Goal: Task Accomplishment & Management: Use online tool/utility

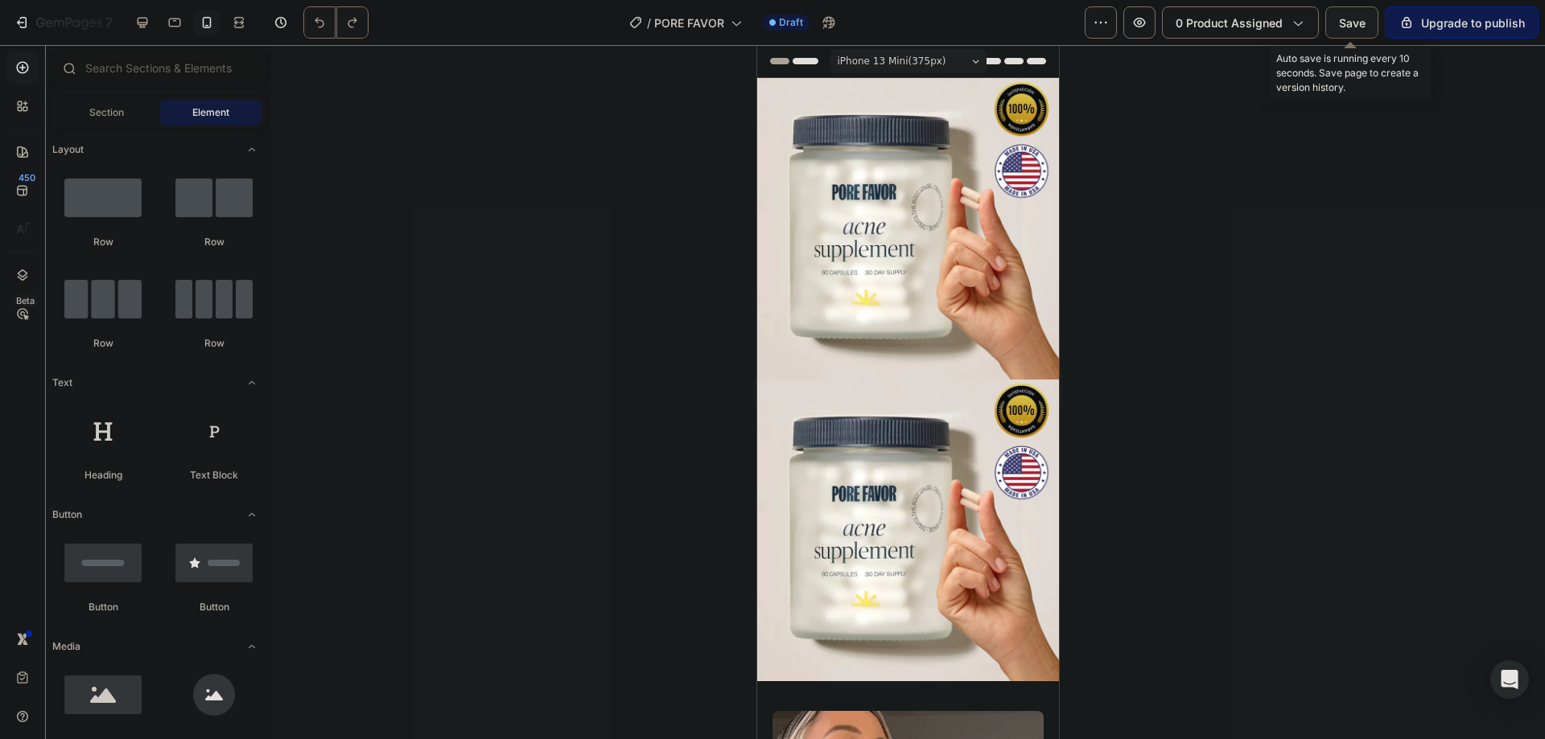
click at [1342, 23] on span "Save" at bounding box center [1352, 23] width 27 height 14
click at [37, 21] on icon "button" at bounding box center [40, 23] width 9 height 10
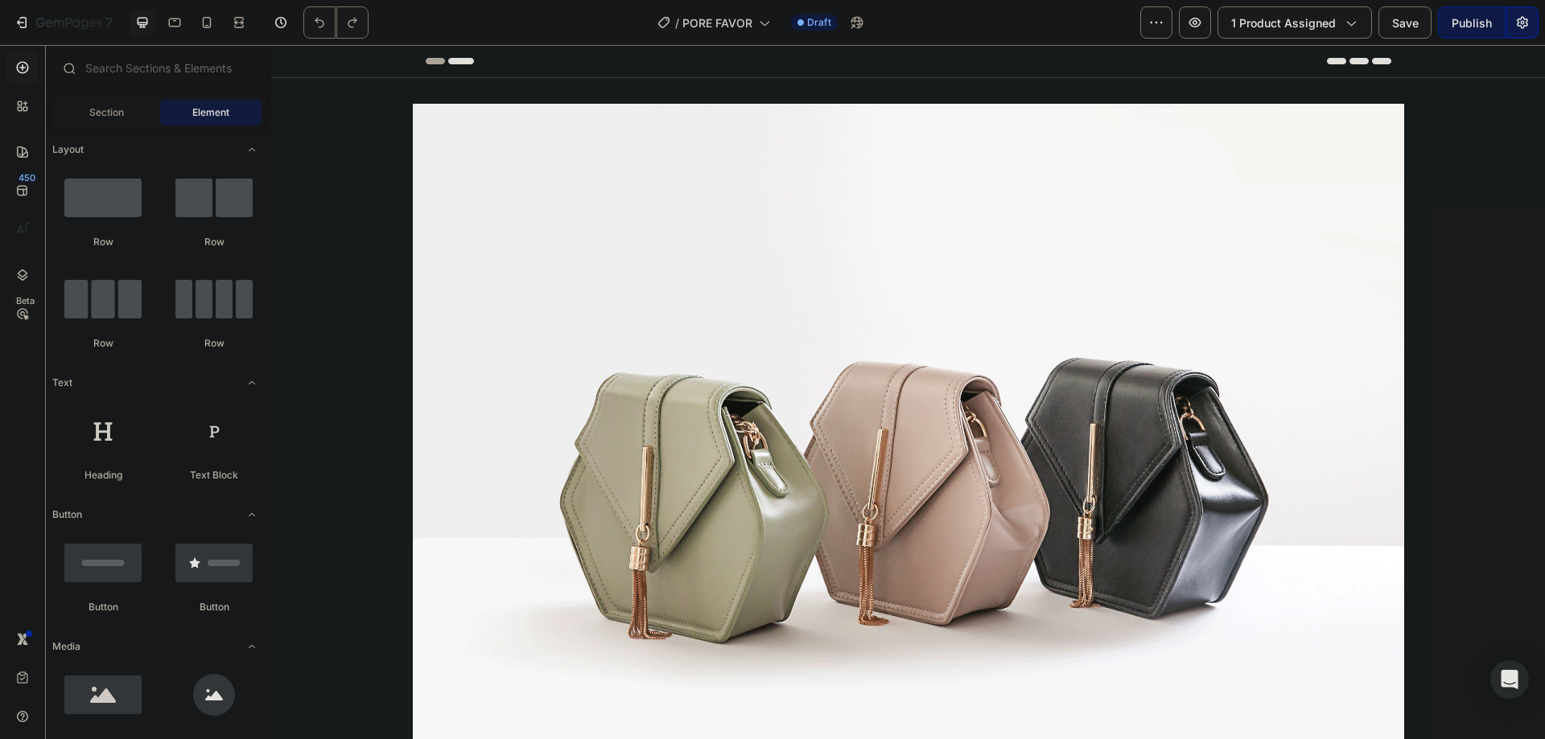
click at [1482, 29] on div "Publish" at bounding box center [1472, 22] width 40 height 17
click at [1201, 27] on icon "button" at bounding box center [1195, 22] width 16 height 16
click at [865, 26] on icon "button" at bounding box center [867, 22] width 16 height 16
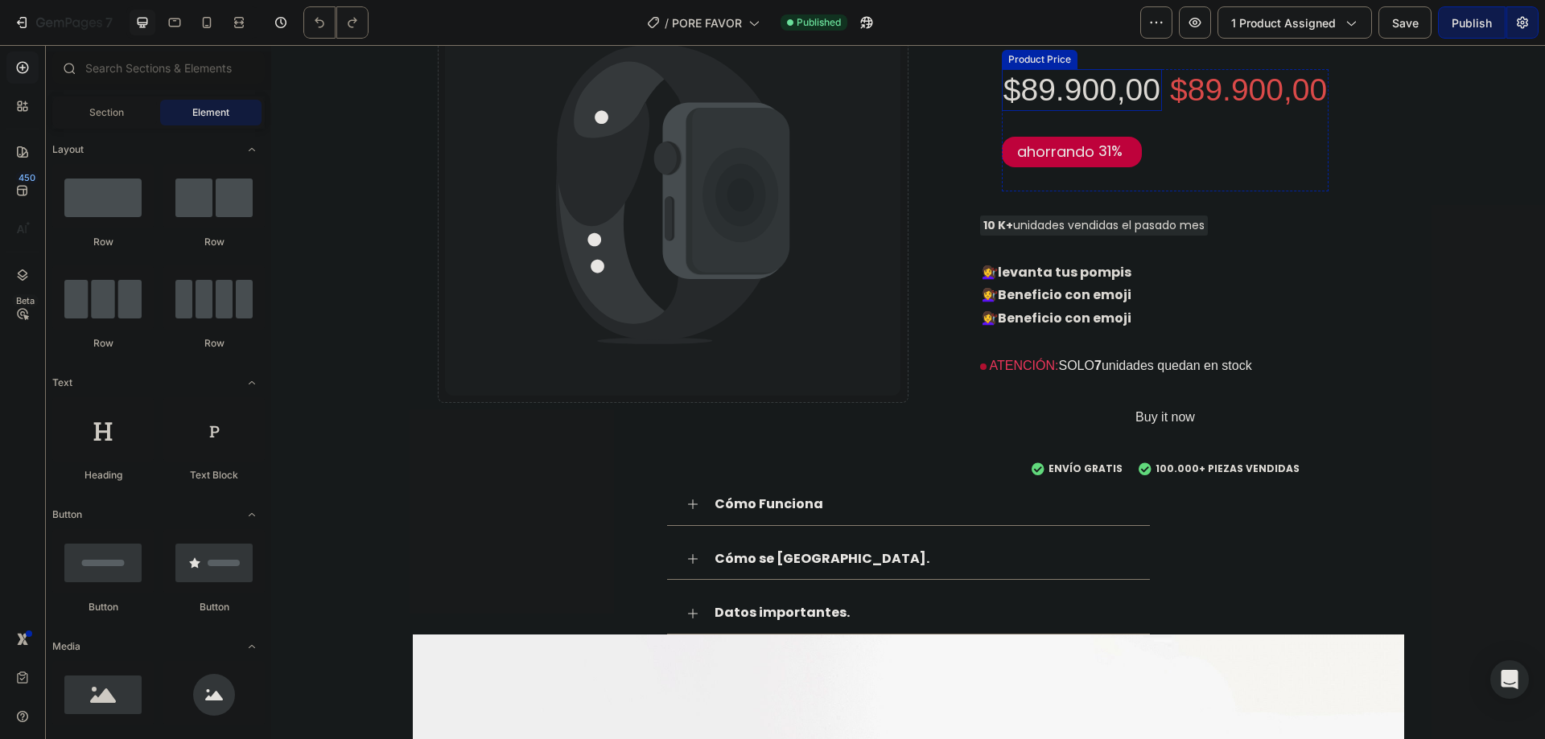
scroll to position [3112, 0]
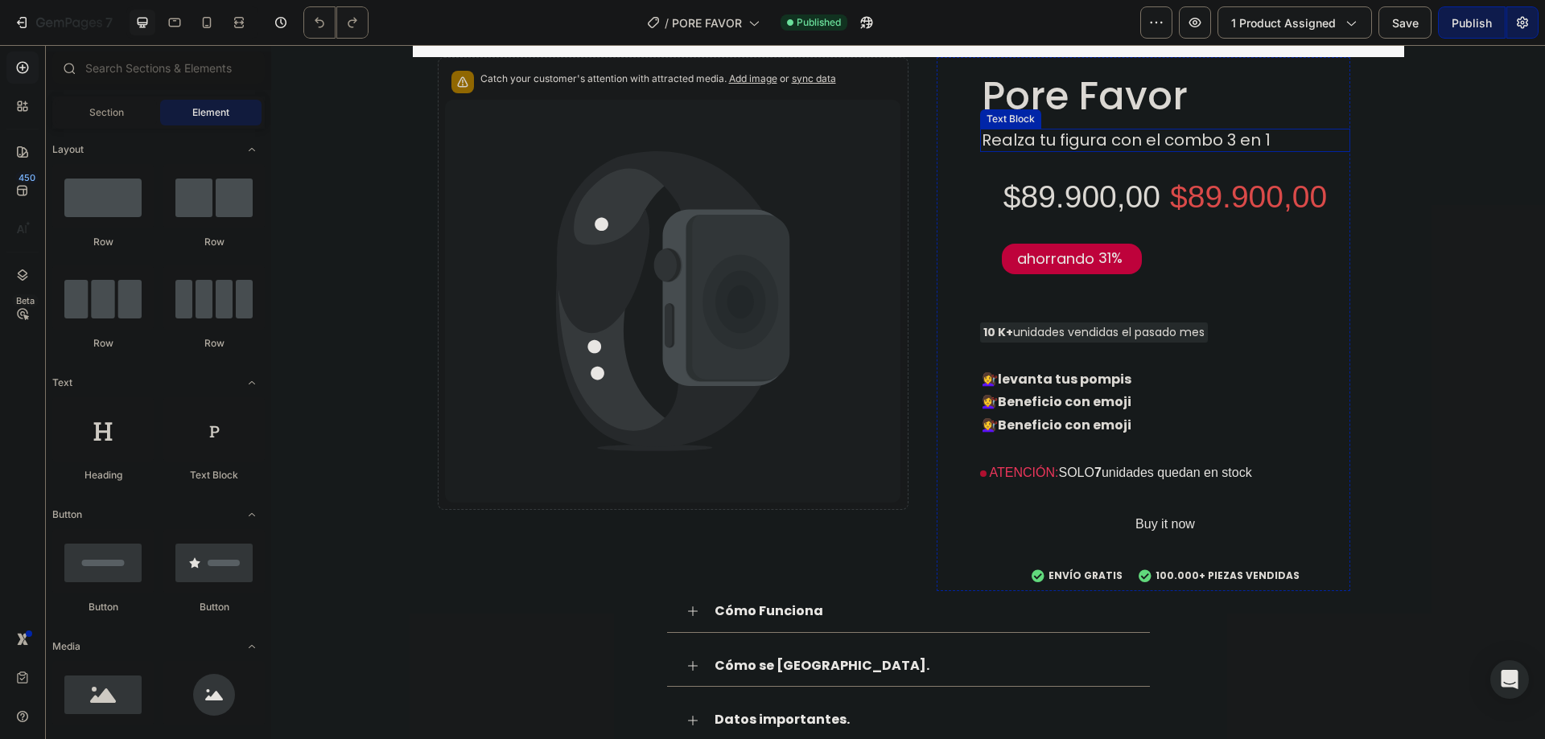
click at [1056, 131] on p "Realza tu figura con el combo 3 en 1" at bounding box center [1165, 140] width 367 height 20
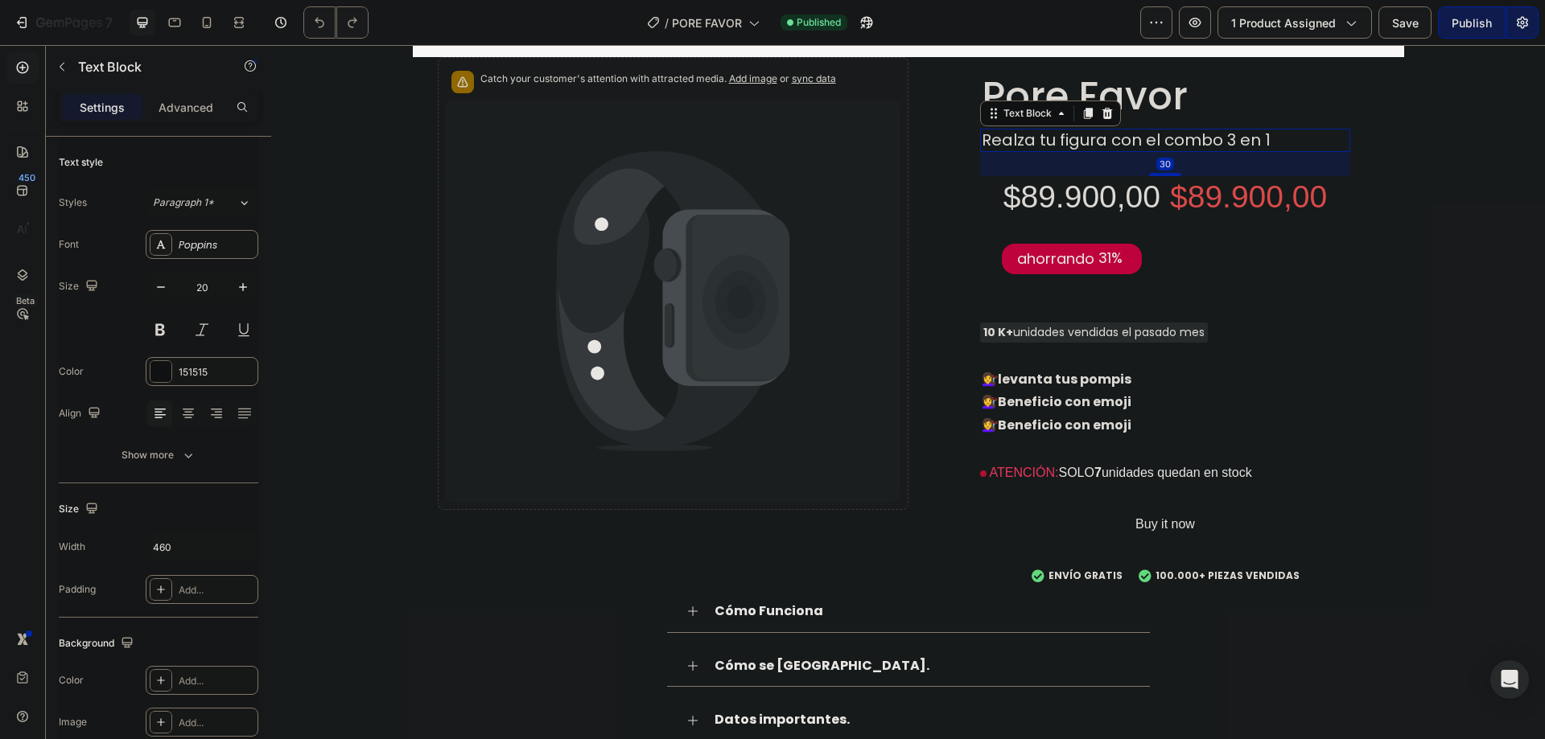
click at [1213, 138] on p "Realza tu figura con el combo 3 en 1" at bounding box center [1165, 140] width 367 height 20
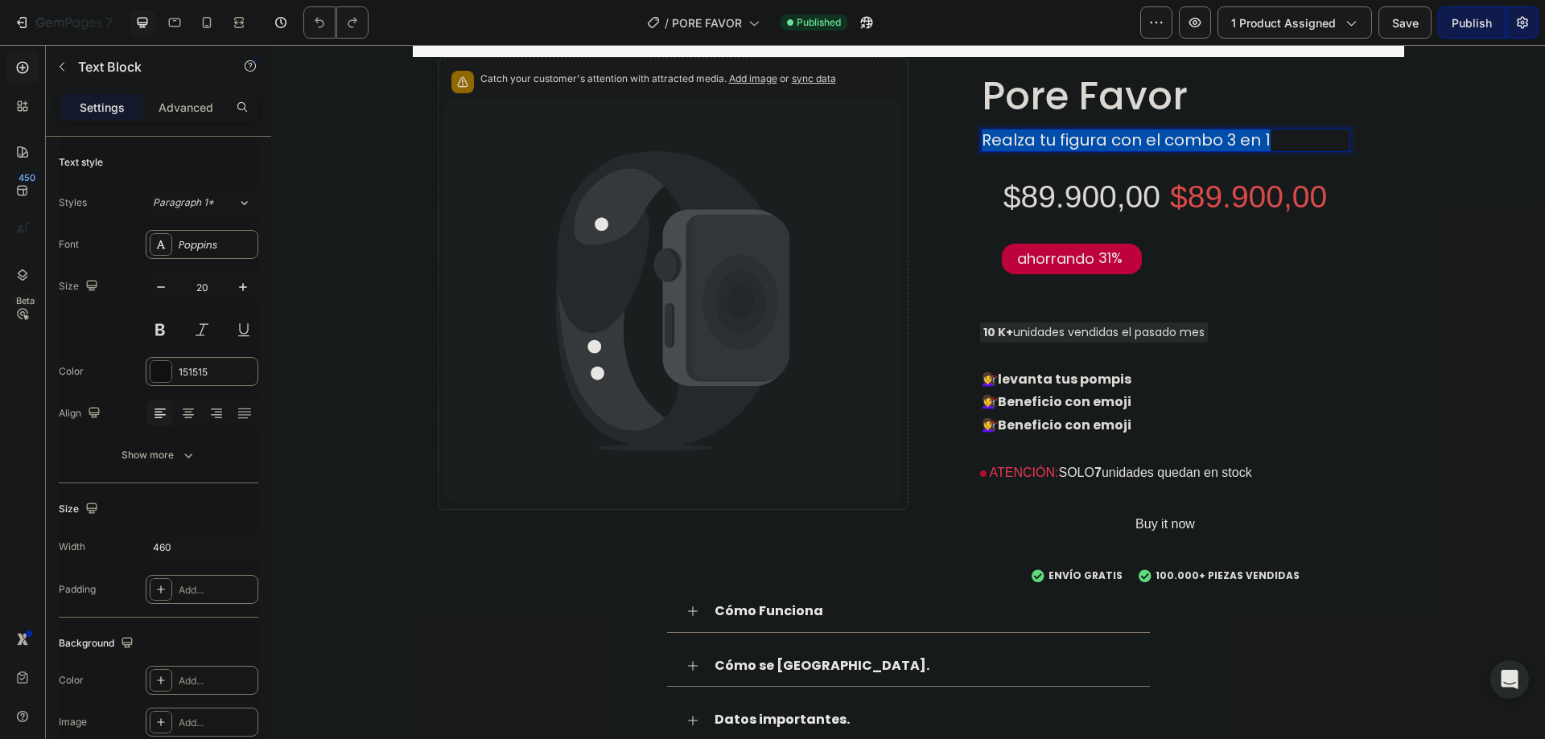
click at [1213, 138] on p "Realza tu figura con el combo 3 en 1" at bounding box center [1165, 140] width 367 height 20
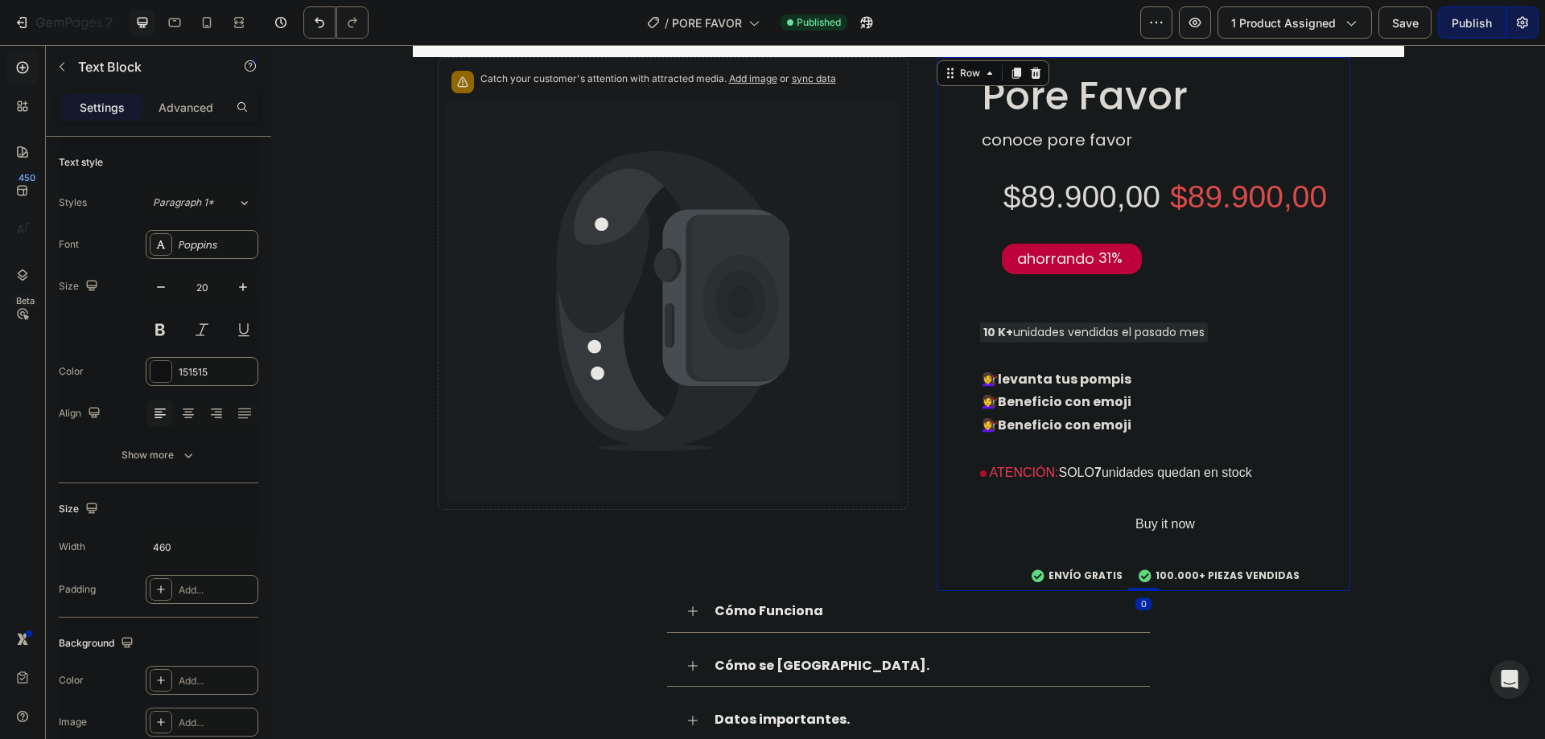
click at [1338, 441] on div "Pore Favor Product Title conoce pore favor Text Block $89.900,00 Product Price …" at bounding box center [1165, 331] width 370 height 521
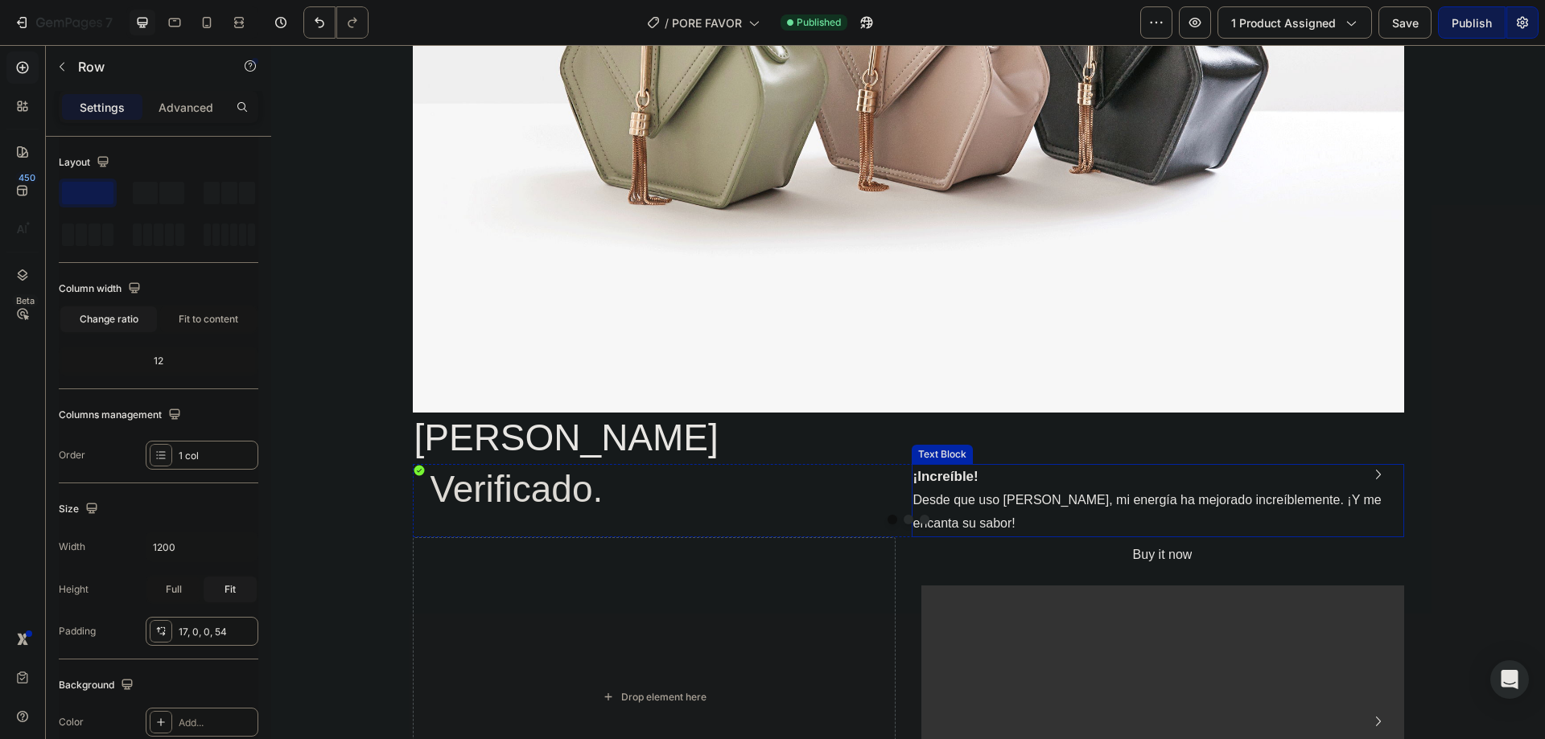
scroll to position [4291, 0]
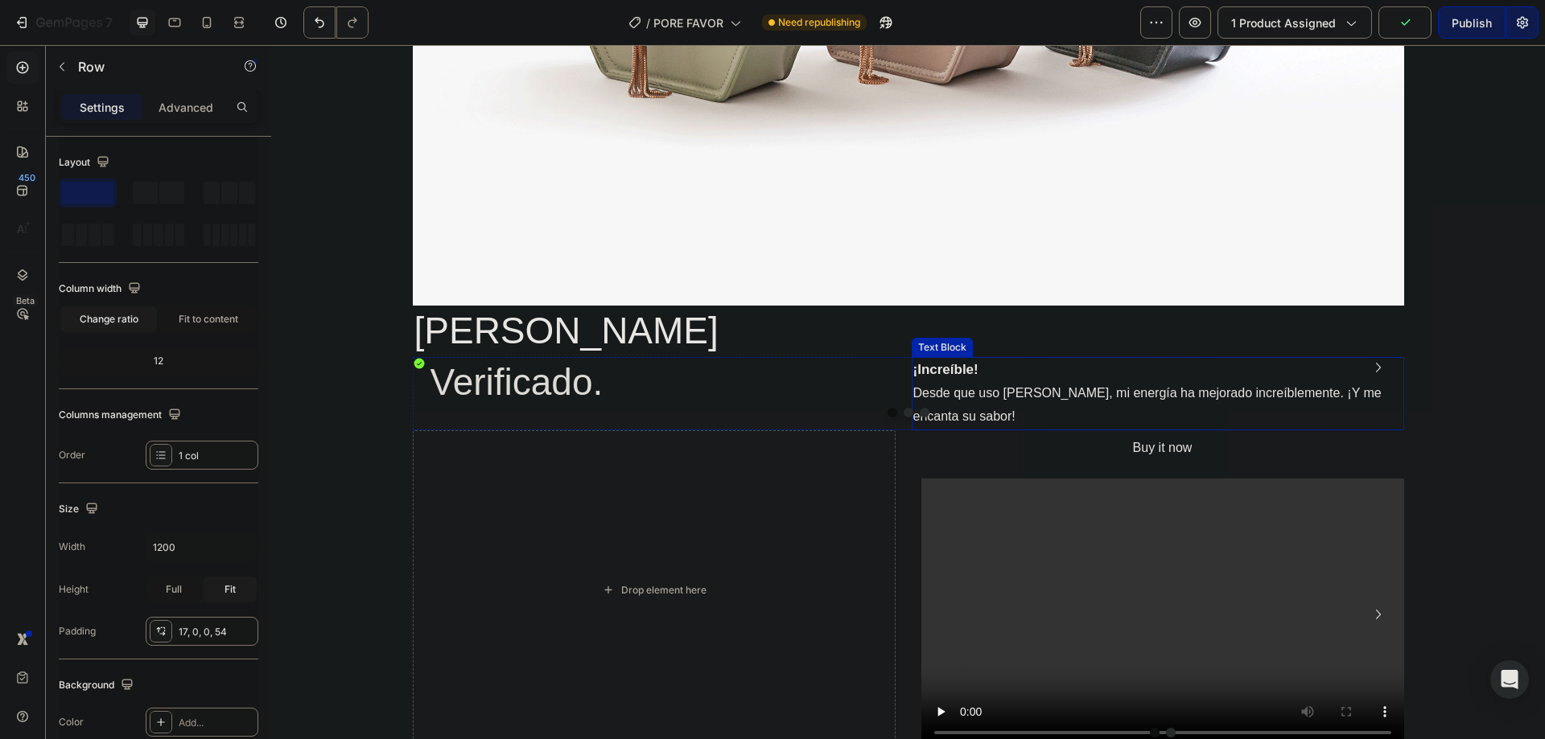
click at [1056, 392] on p "Desde que uso MaryRuth's, mi energía ha mejorado increíblemente. ¡Y me encanta …" at bounding box center [1157, 405] width 489 height 47
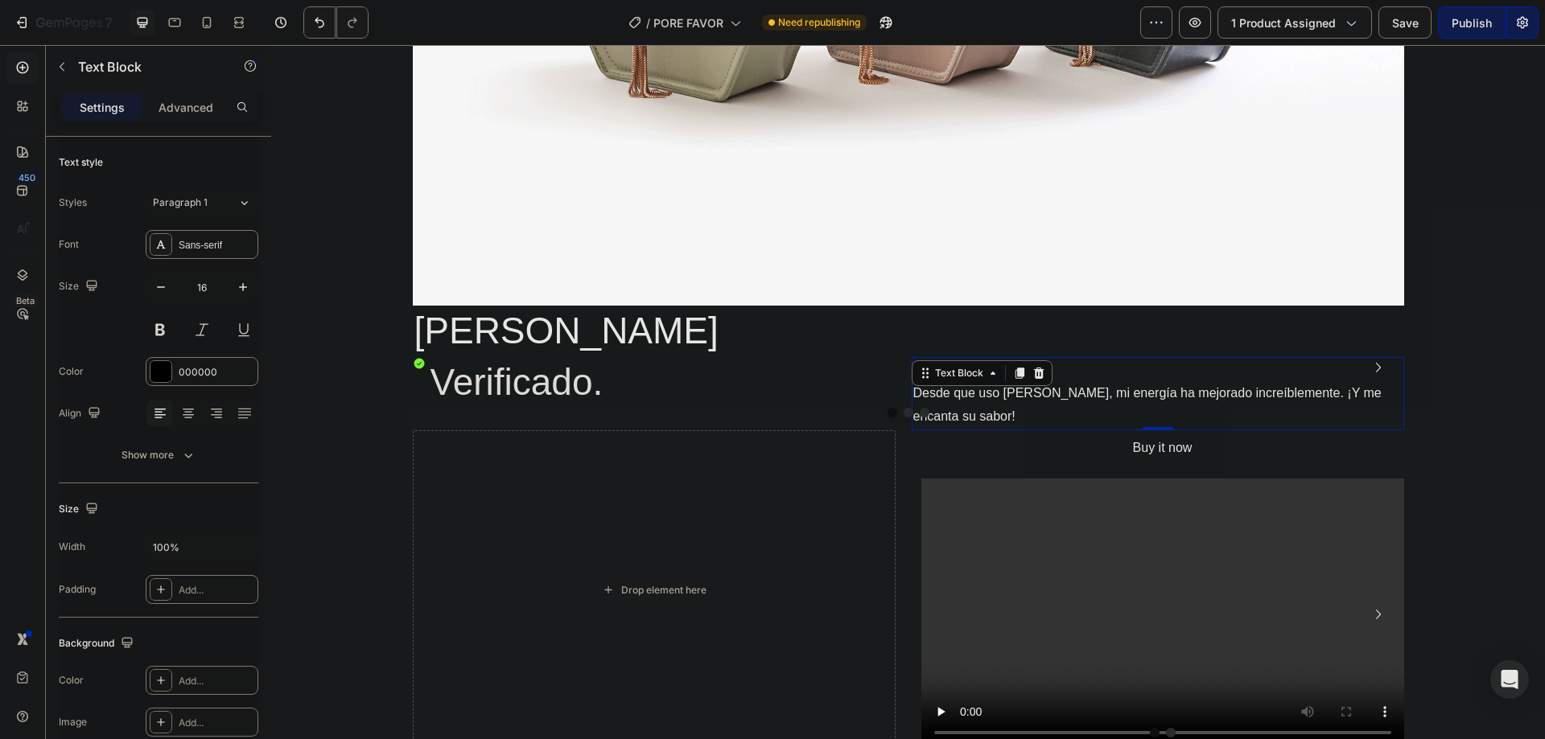
click at [1056, 392] on p "Desde que uso MaryRuth's, mi energía ha mejorado increíblemente. ¡Y me encanta …" at bounding box center [1157, 405] width 489 height 47
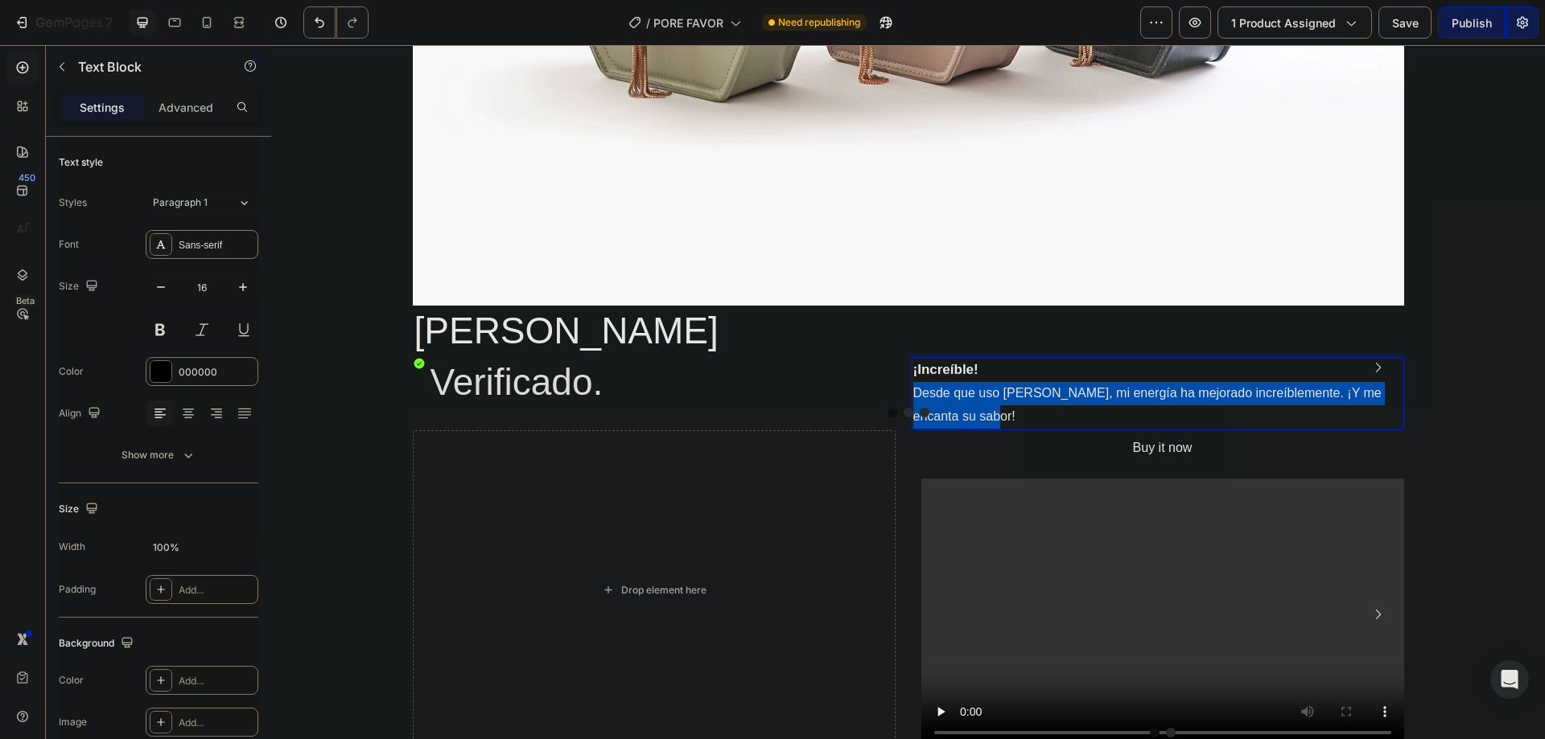
click at [1056, 392] on p "Desde que uso MaryRuth's, mi energía ha mejorado increíblemente. ¡Y me encanta …" at bounding box center [1157, 405] width 489 height 47
click at [1049, 392] on p "Desde que uso MaryRuth's, mi energía ha mejorado increíblemente. ¡Y me encanta …" at bounding box center [1157, 405] width 489 height 47
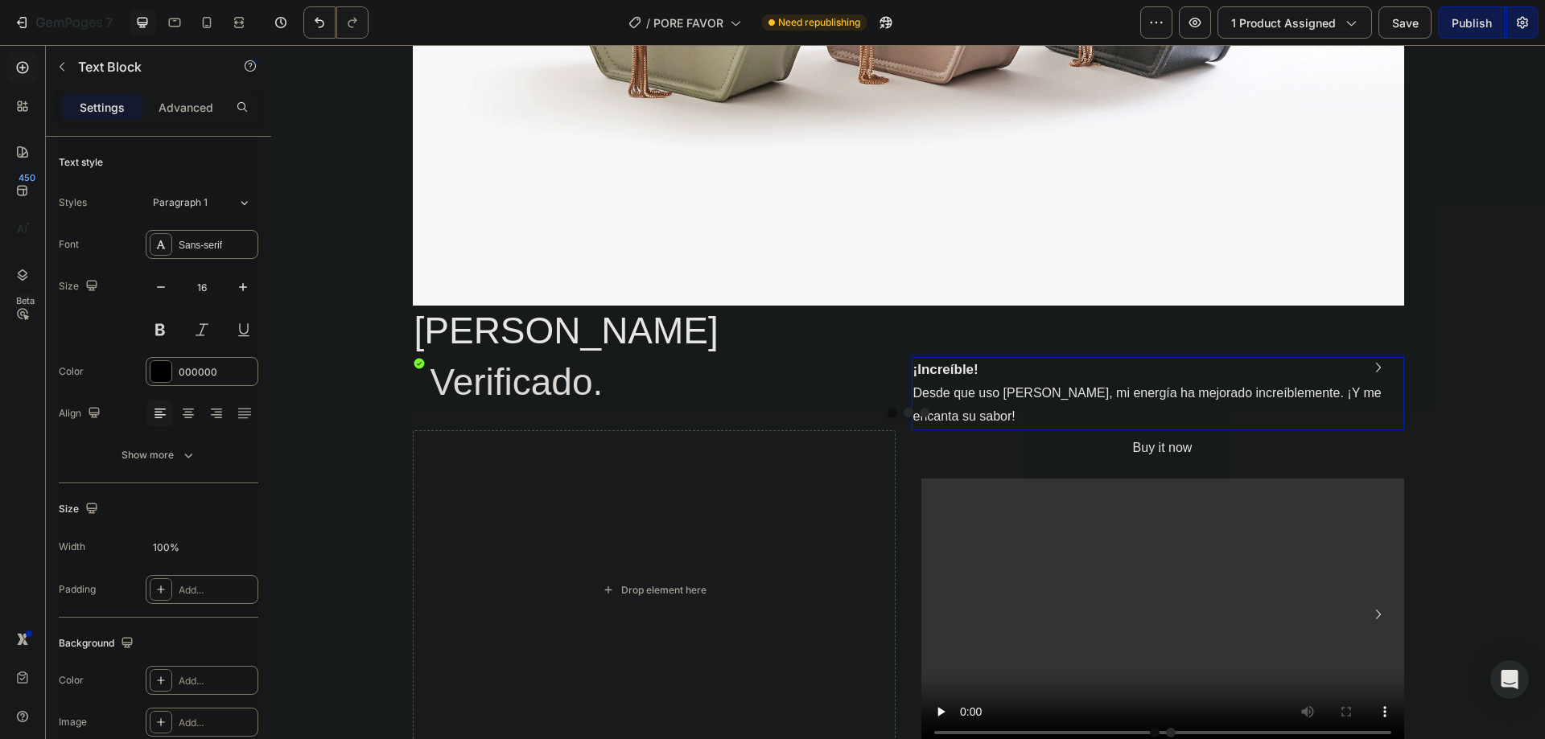
click at [1044, 389] on p "Desde que uso MaryRuth's, mi energía ha mejorado increíblemente. ¡Y me encanta …" at bounding box center [1157, 405] width 489 height 47
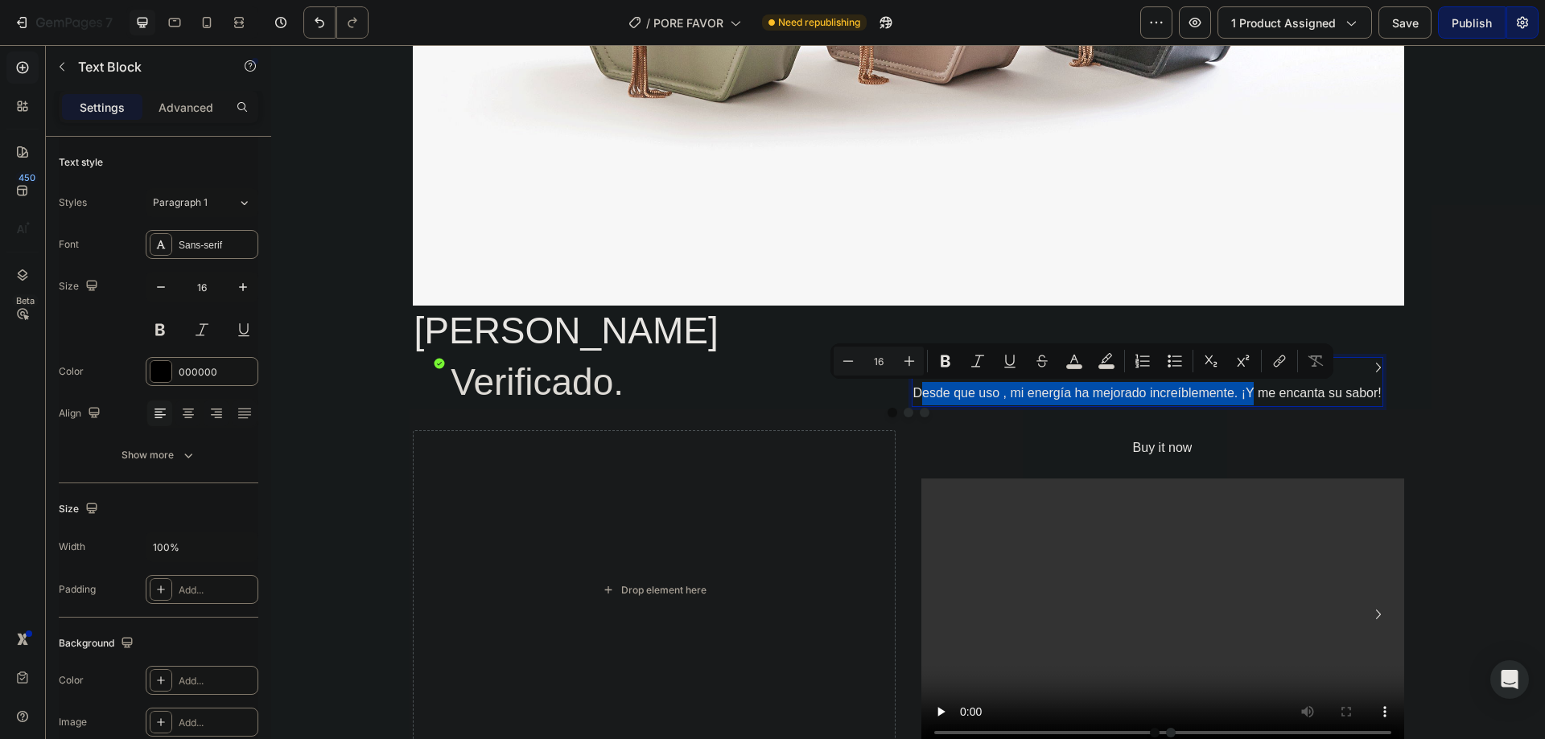
drag, startPoint x: 1250, startPoint y: 387, endPoint x: 913, endPoint y: 393, distance: 336.4
click at [913, 393] on p "Desde que uso , mi energía ha mejorado increíblemente. ¡Y me encanta su sabor!" at bounding box center [1147, 393] width 468 height 23
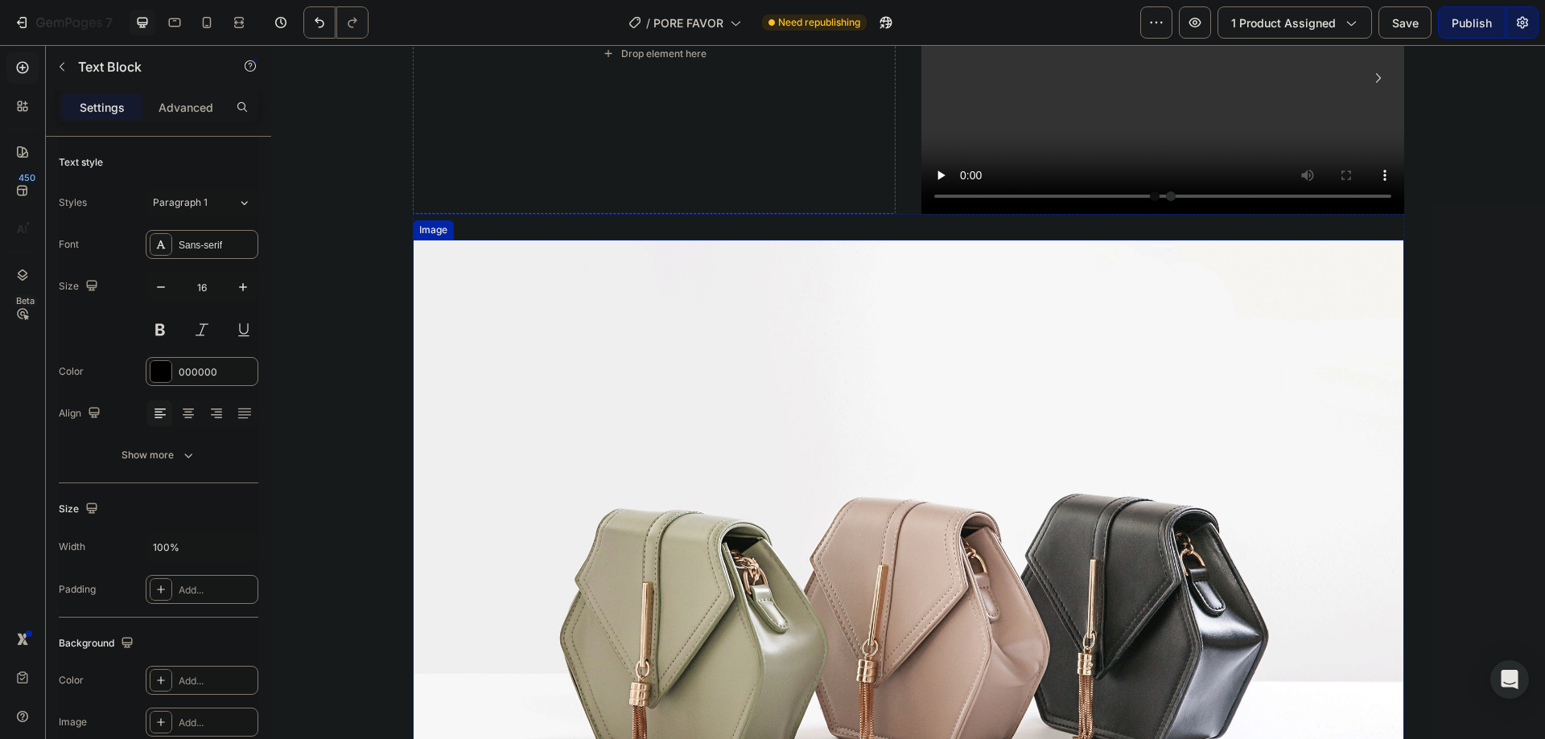
scroll to position [4399, 0]
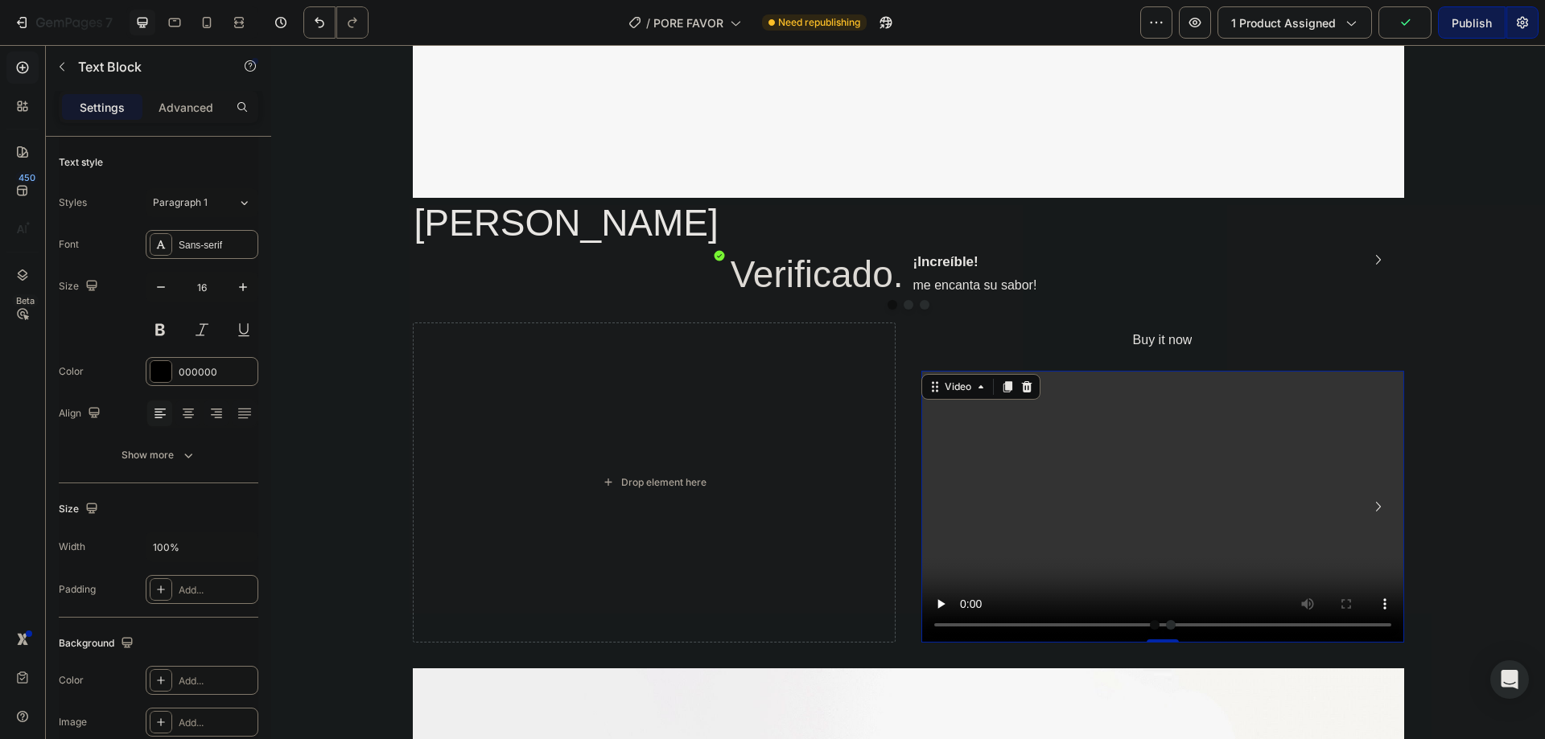
click at [1206, 493] on video at bounding box center [1162, 507] width 483 height 272
click at [984, 525] on video at bounding box center [1162, 507] width 483 height 272
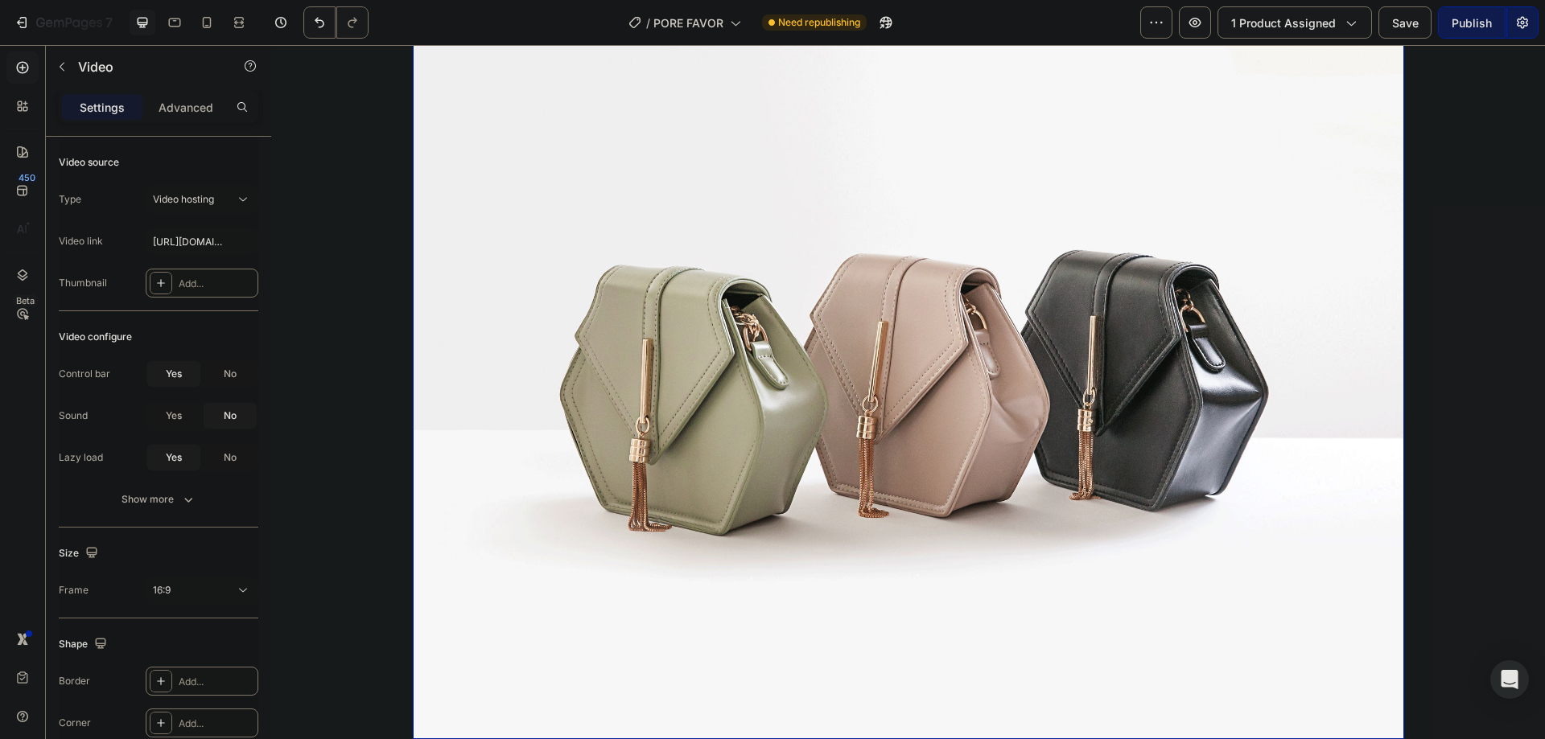
scroll to position [7940, 0]
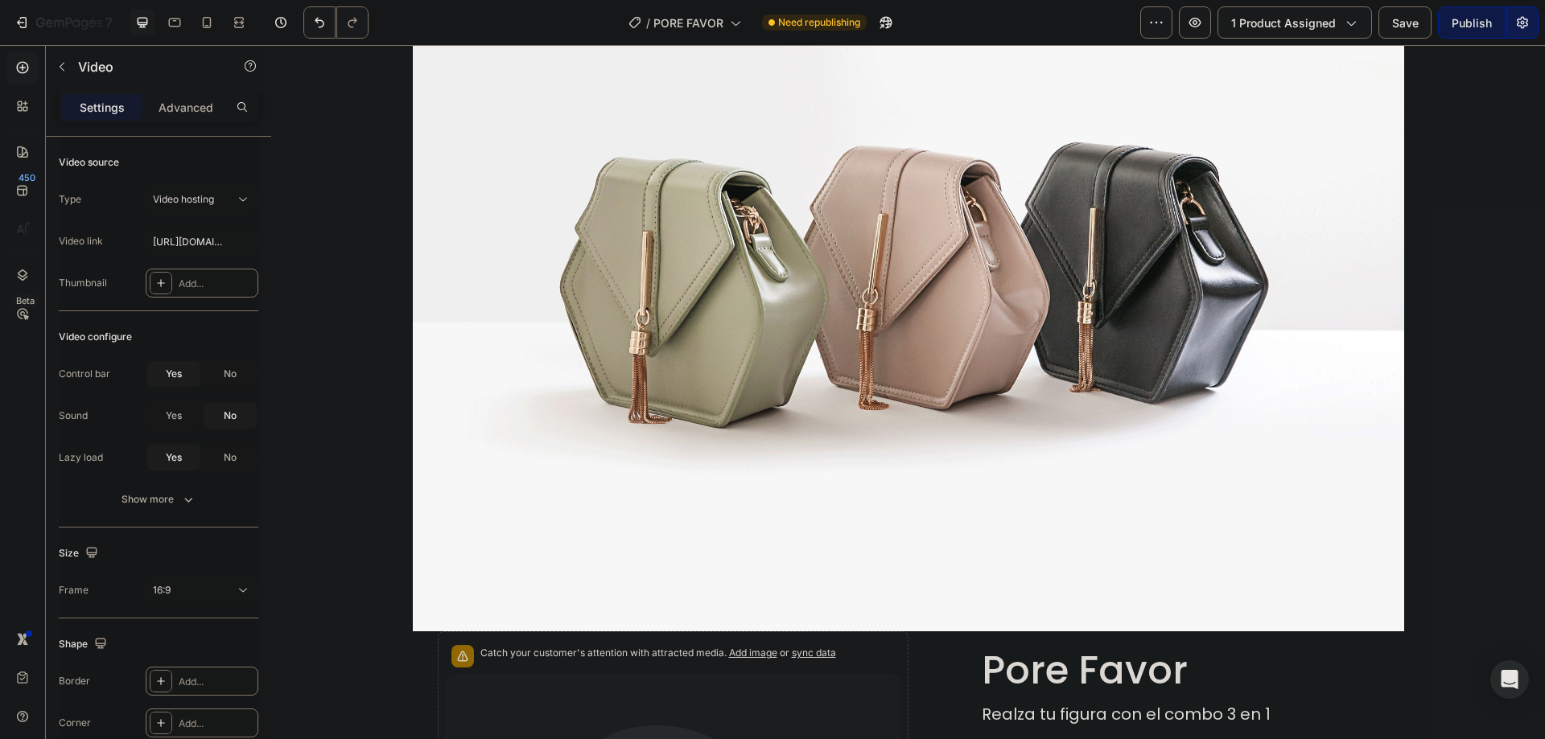
click at [1463, 33] on button "Publish" at bounding box center [1472, 22] width 68 height 32
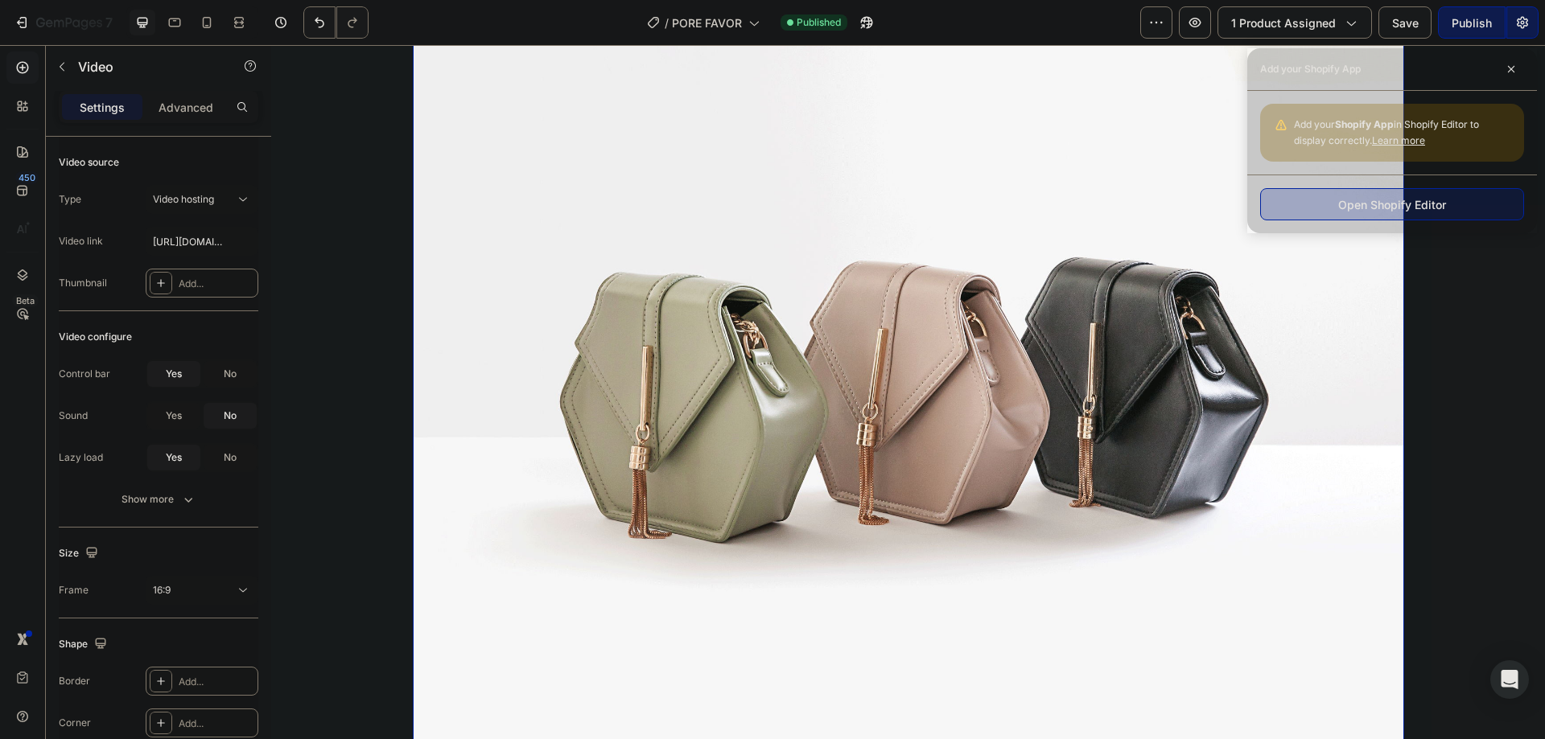
scroll to position [6866, 0]
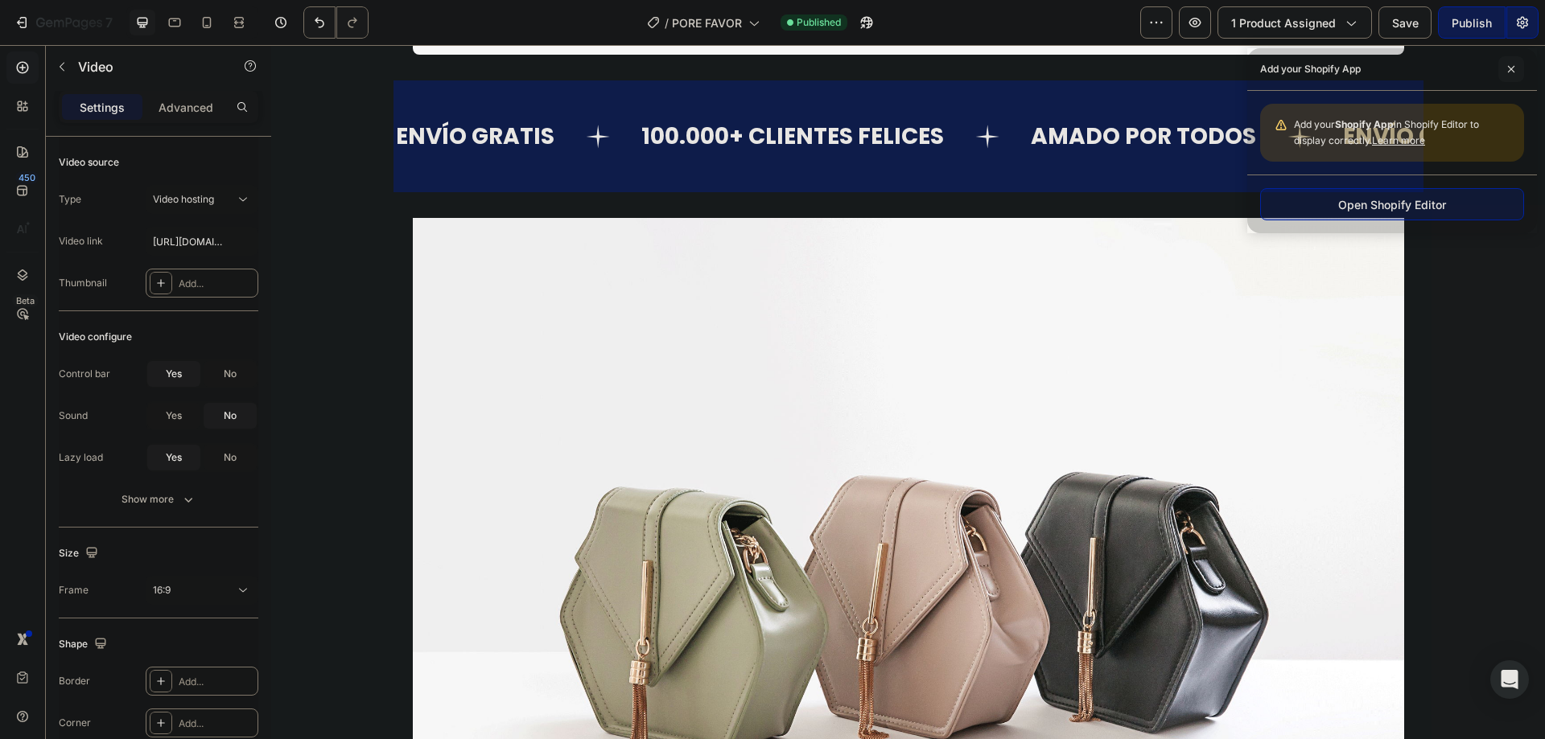
click at [1511, 60] on span at bounding box center [1511, 69] width 26 height 26
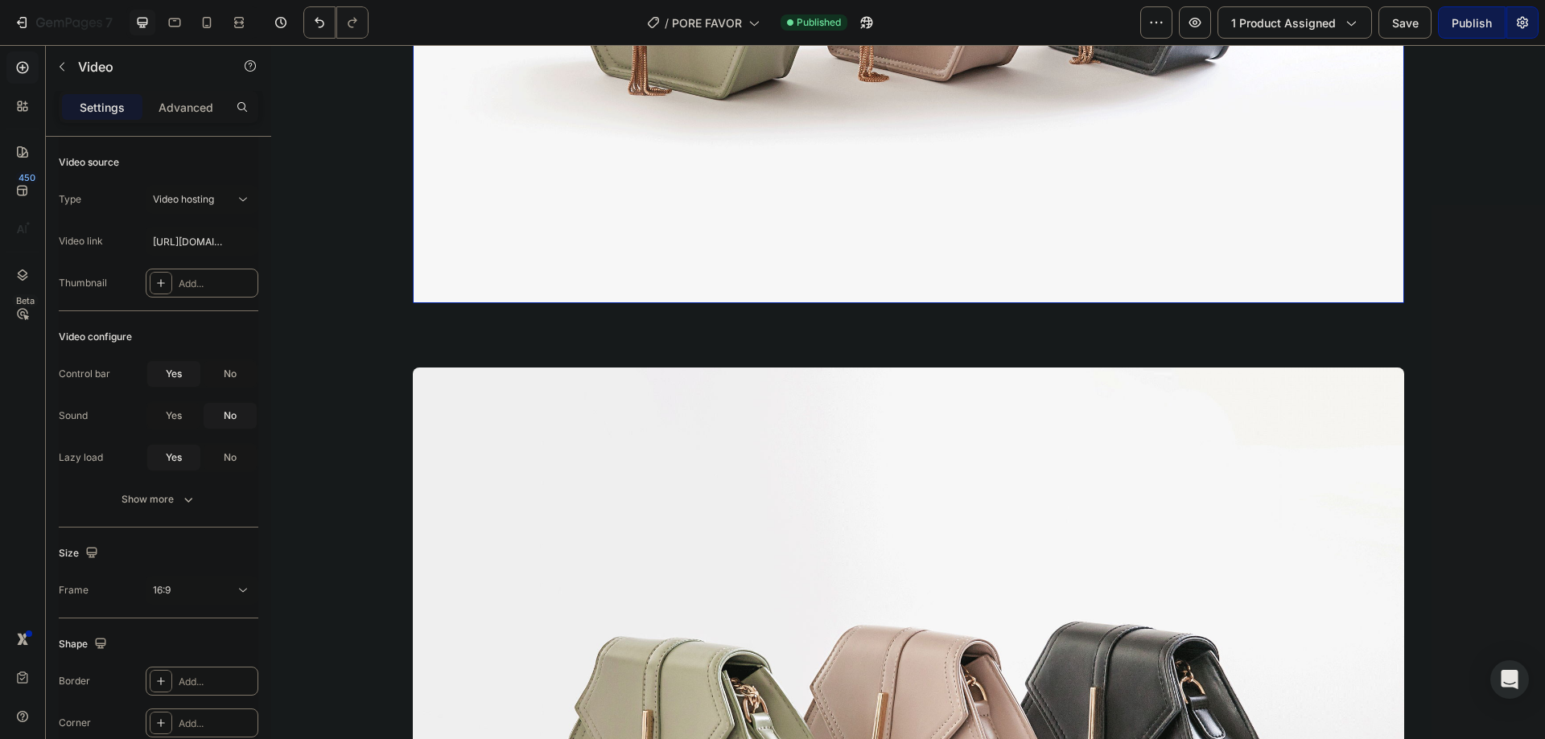
scroll to position [859, 0]
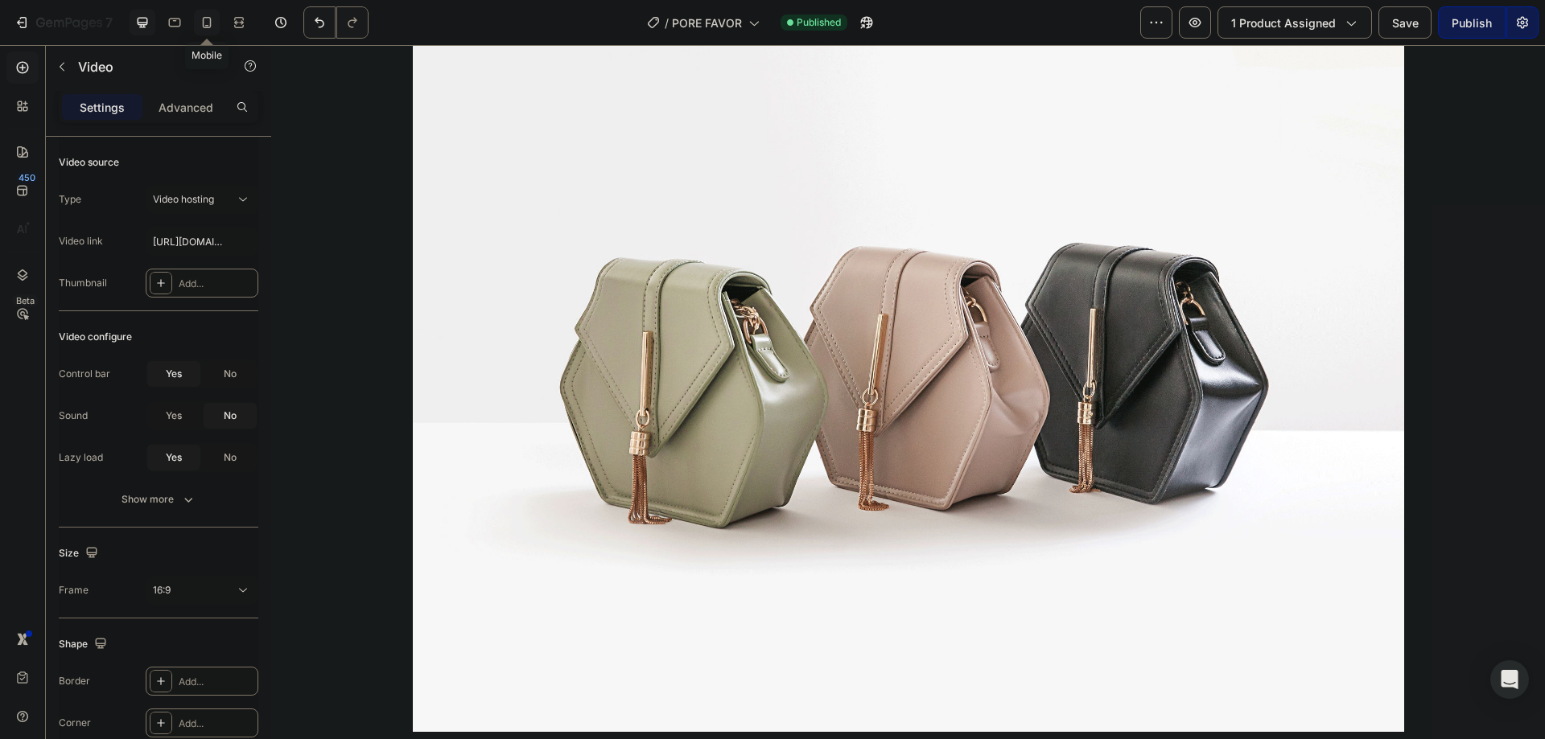
click at [200, 15] on icon at bounding box center [207, 22] width 16 height 16
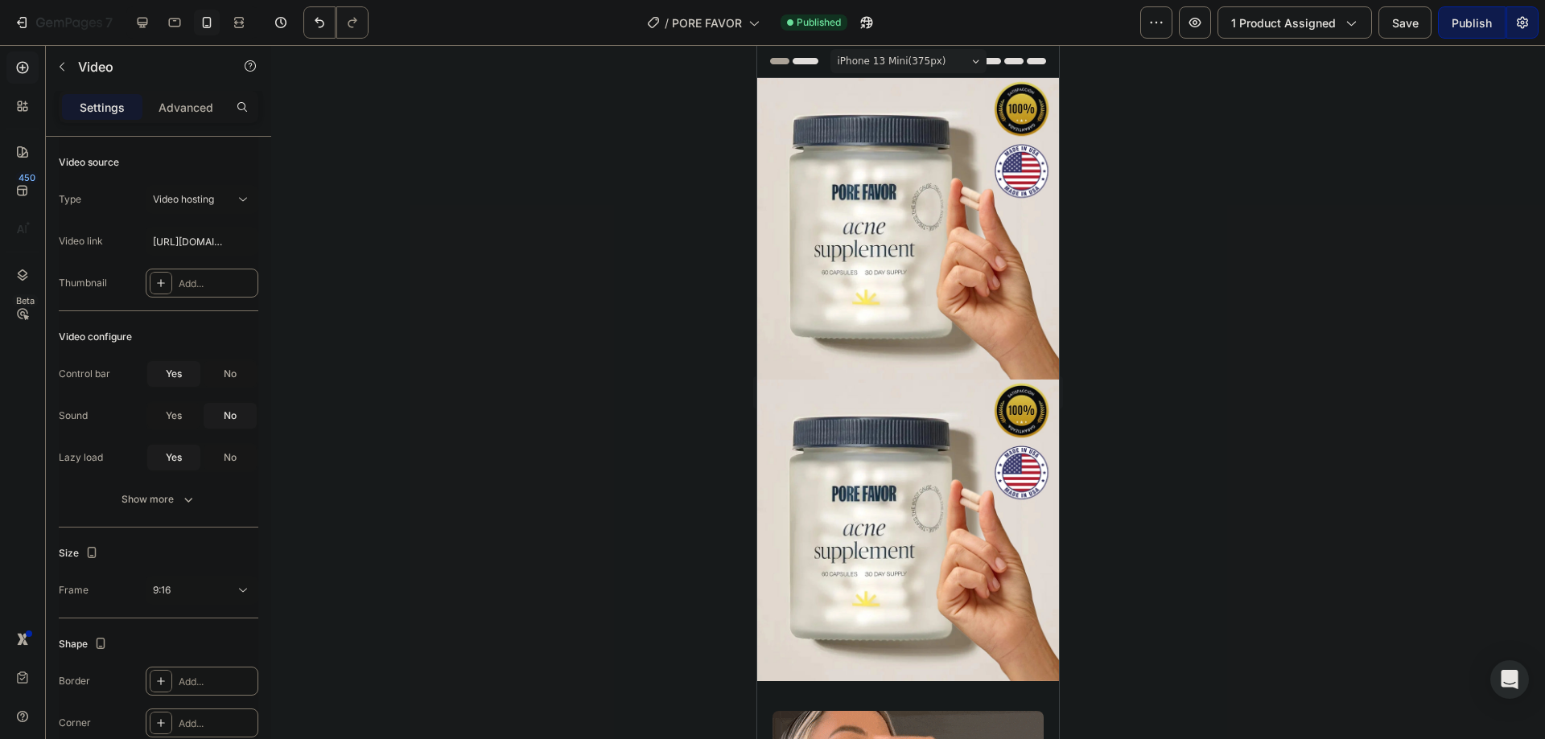
click at [1280, 263] on div at bounding box center [908, 392] width 1274 height 694
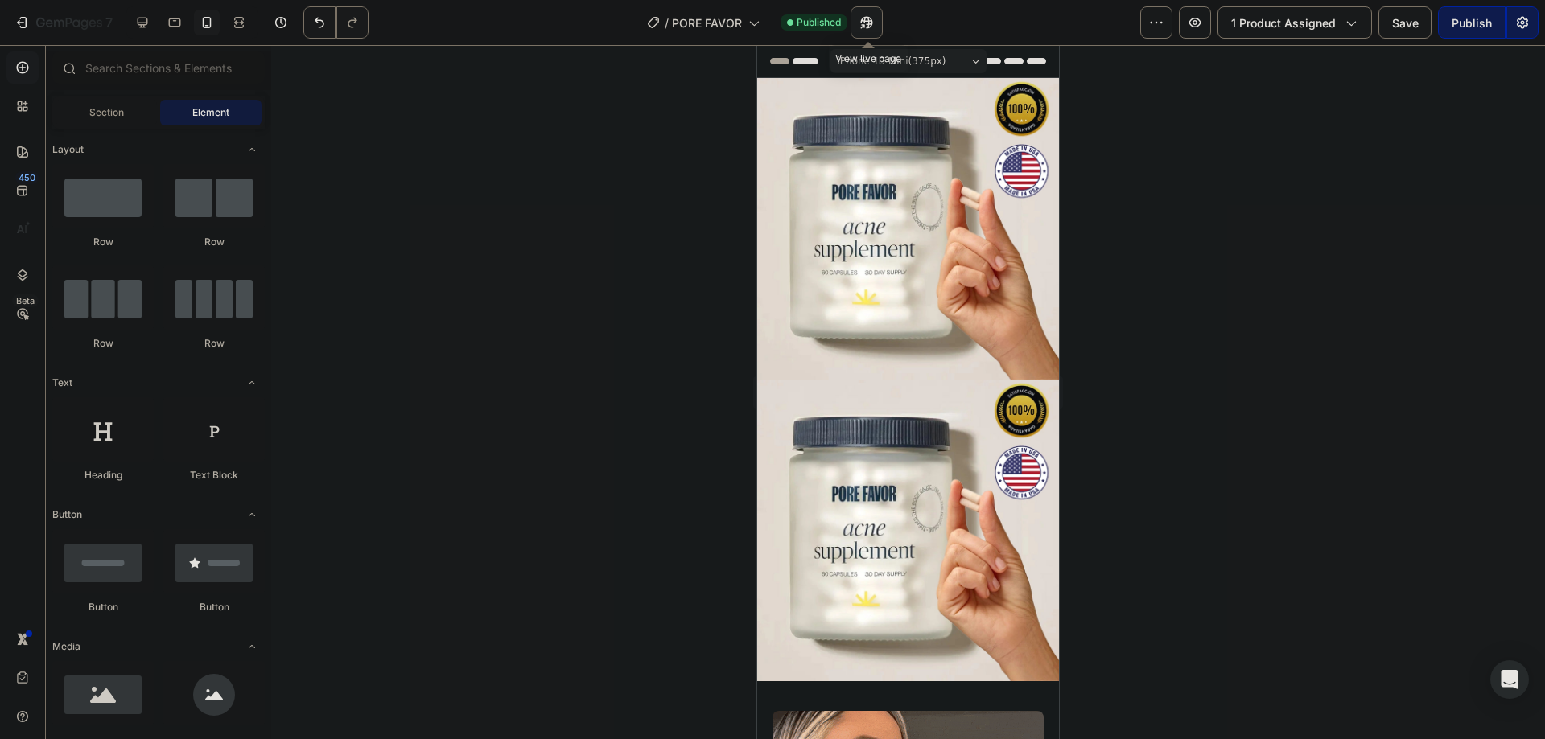
click at [865, 24] on icon "button" at bounding box center [863, 26] width 4 height 4
click at [583, 214] on div at bounding box center [908, 392] width 1274 height 694
click at [912, 101] on img at bounding box center [908, 229] width 302 height 302
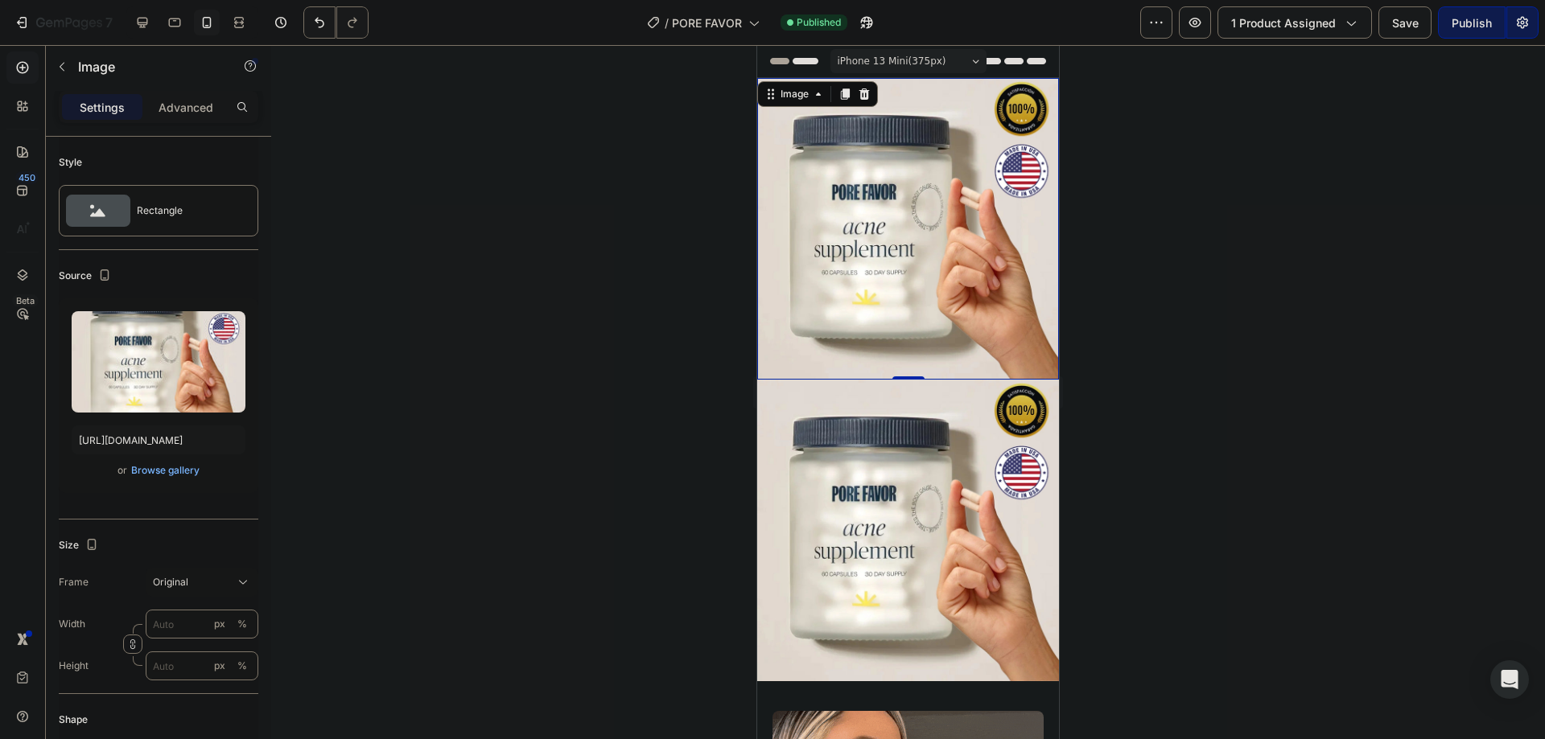
click at [670, 271] on div at bounding box center [908, 392] width 1274 height 694
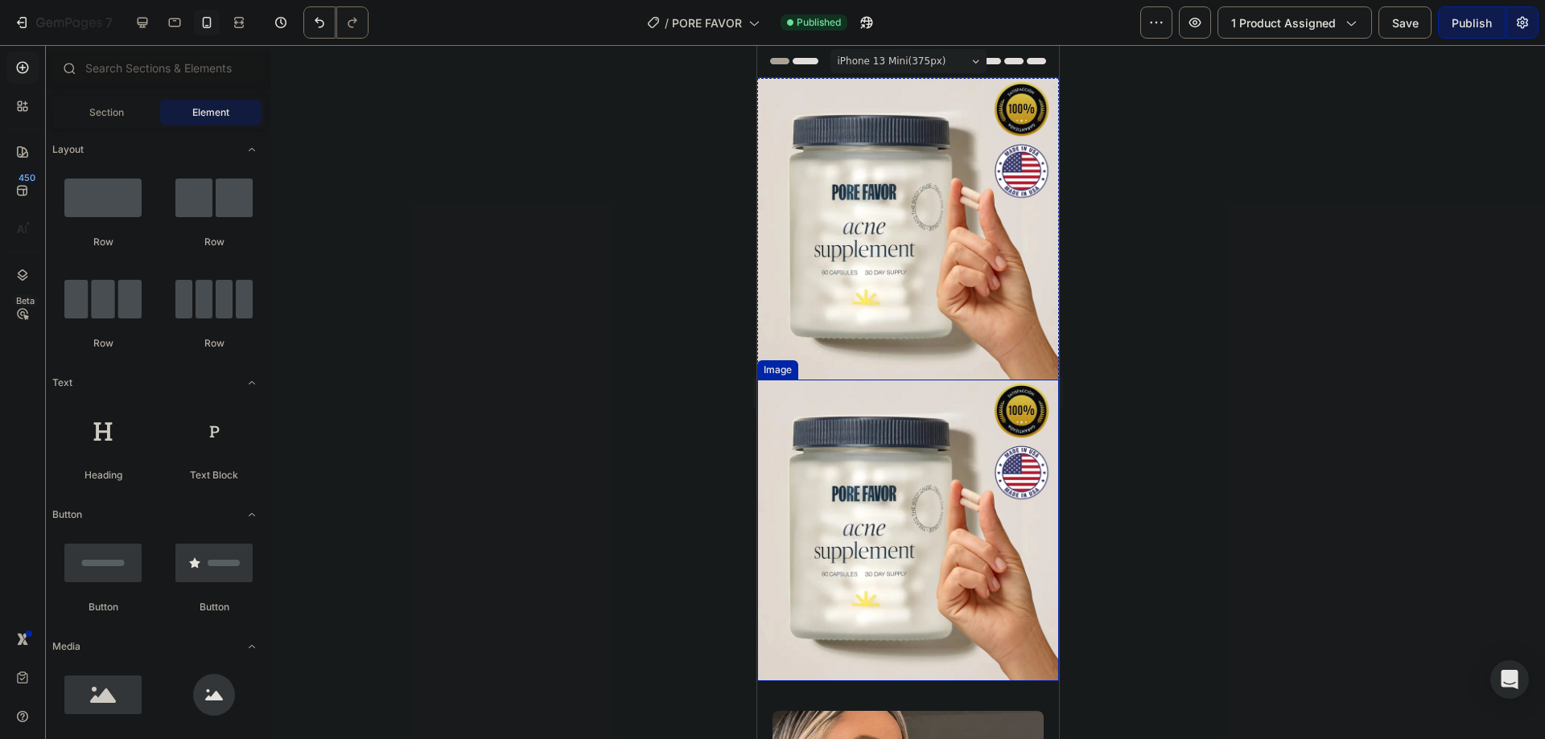
click at [598, 336] on div at bounding box center [908, 392] width 1274 height 694
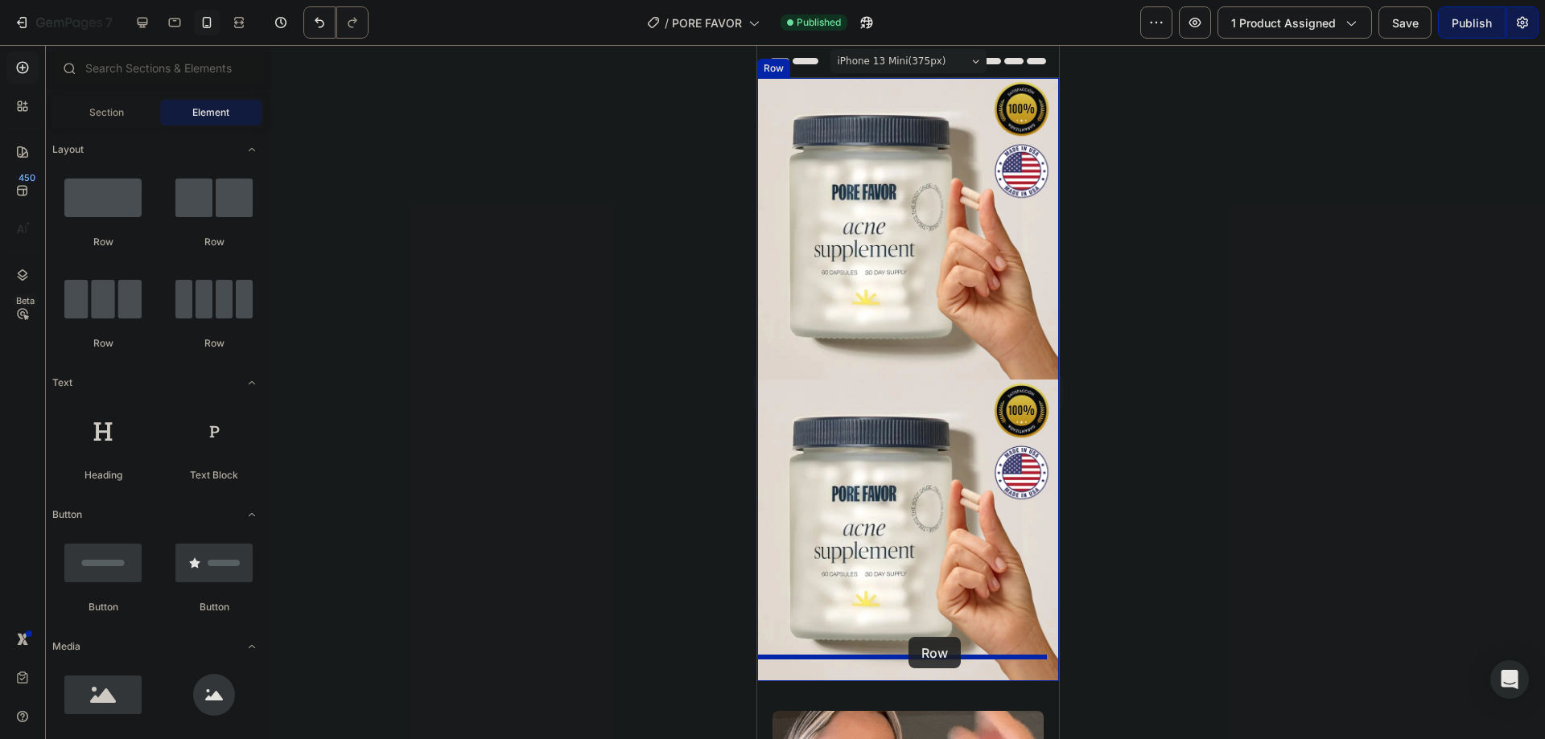
drag, startPoint x: 868, startPoint y: 230, endPoint x: 908, endPoint y: 637, distance: 409.1
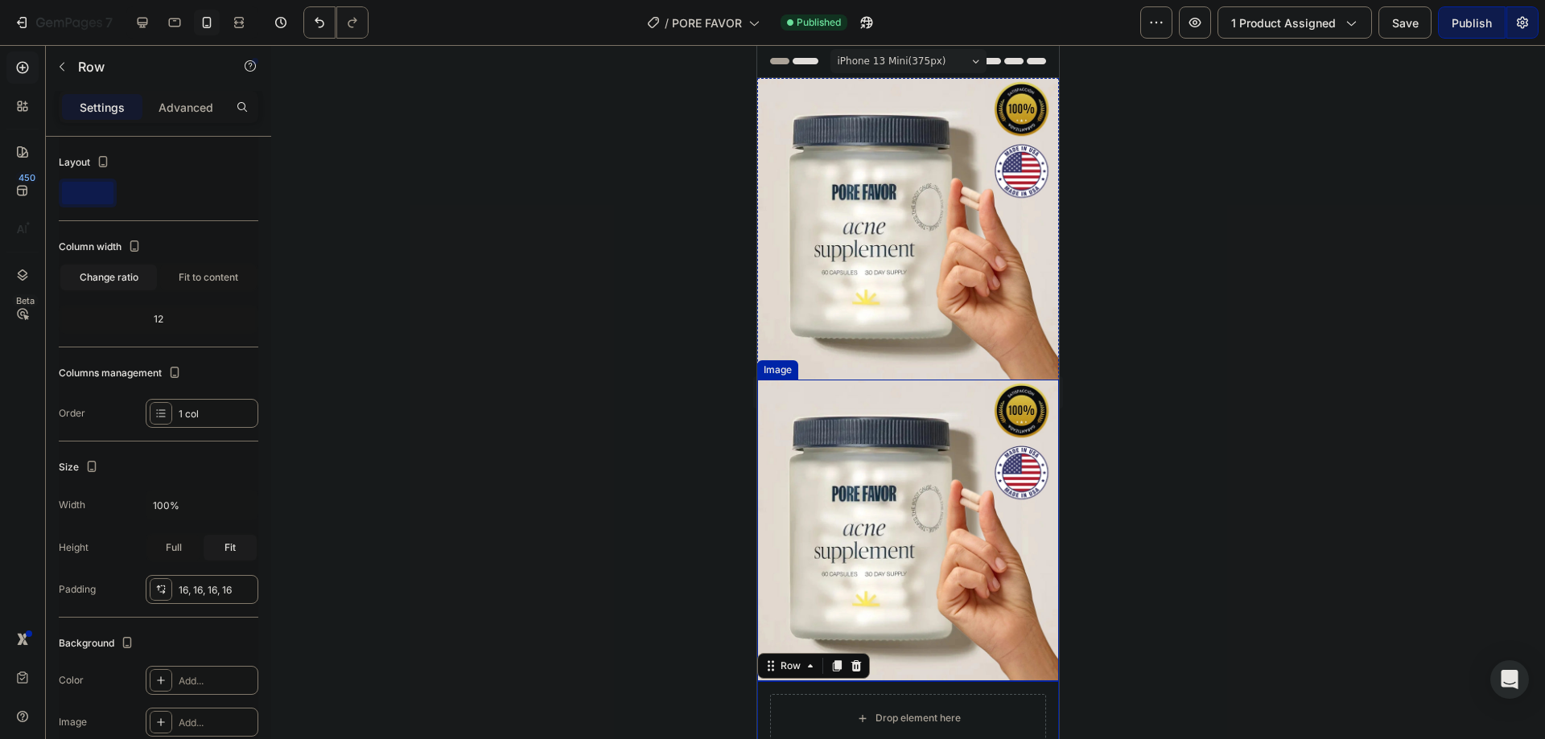
scroll to position [107, 0]
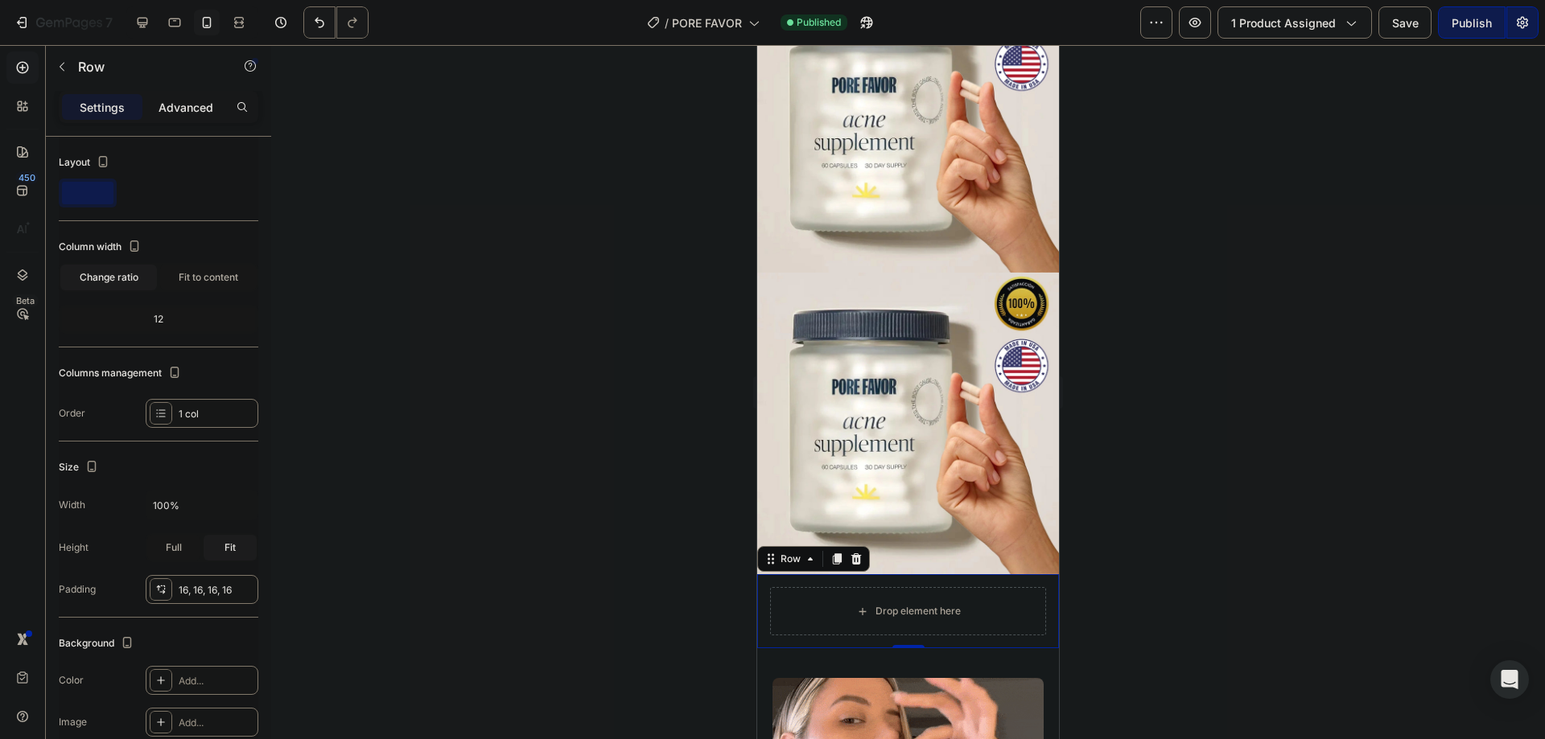
click at [189, 99] on p "Advanced" at bounding box center [186, 107] width 55 height 17
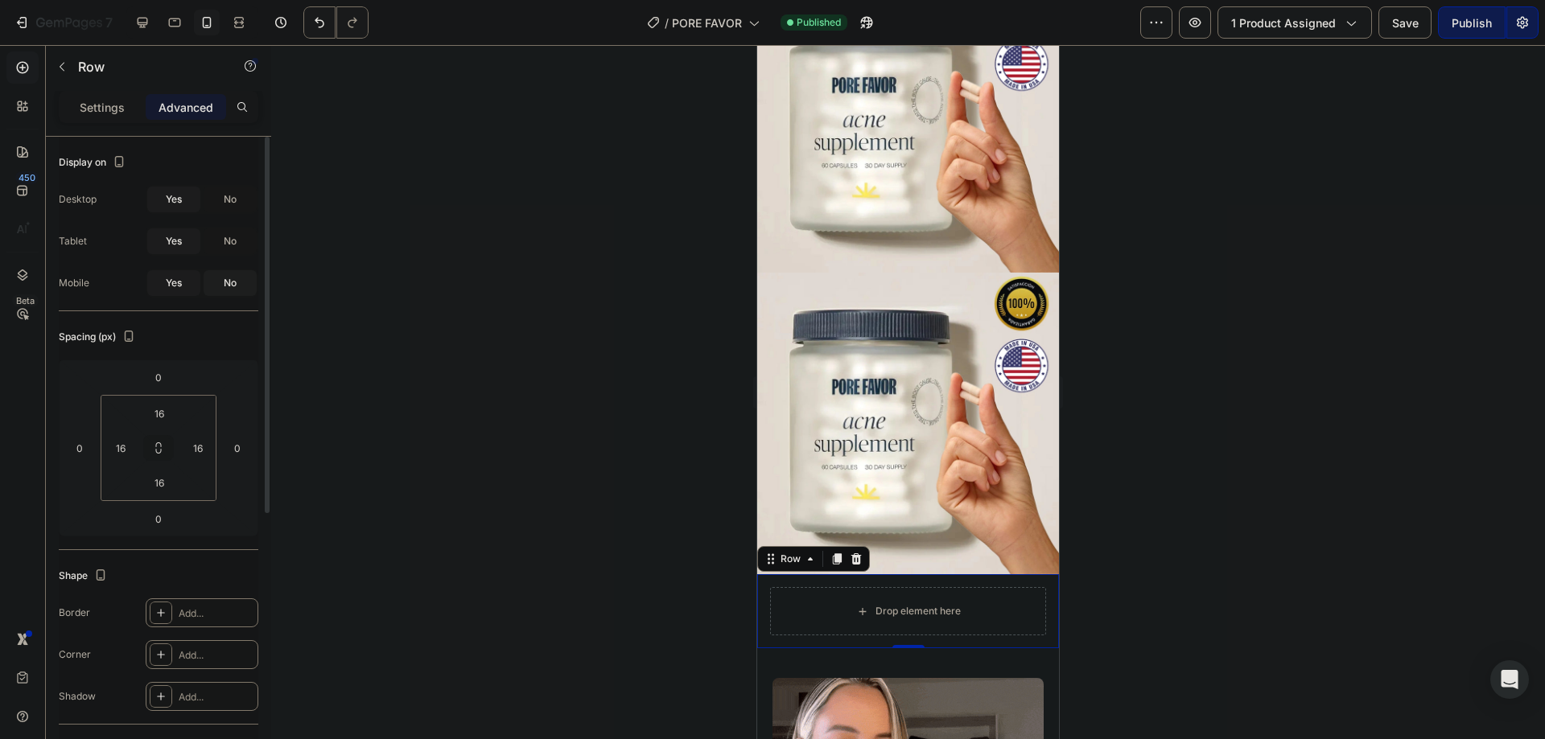
click at [239, 283] on div "No" at bounding box center [230, 283] width 53 height 26
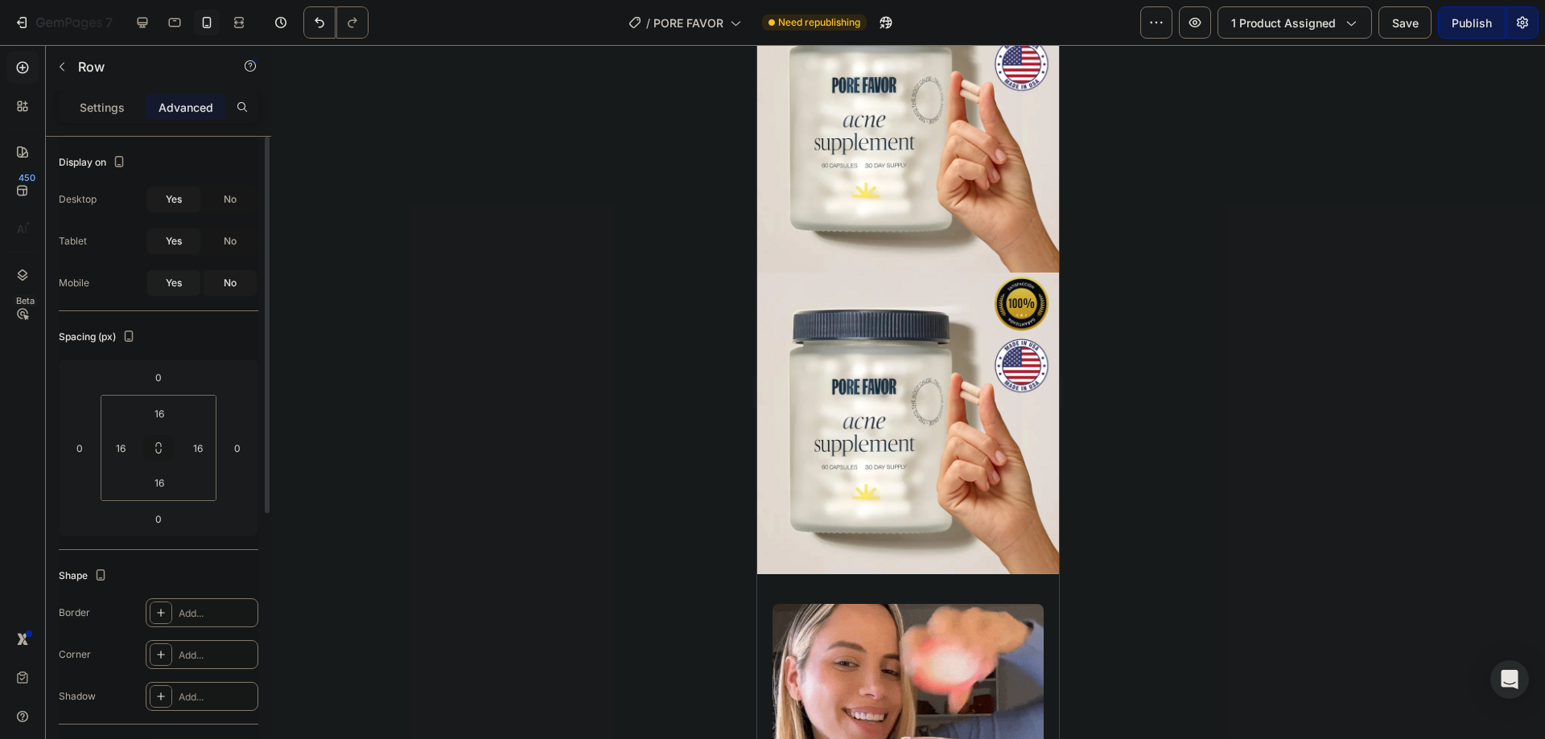
click at [175, 281] on span "Yes" at bounding box center [174, 283] width 16 height 14
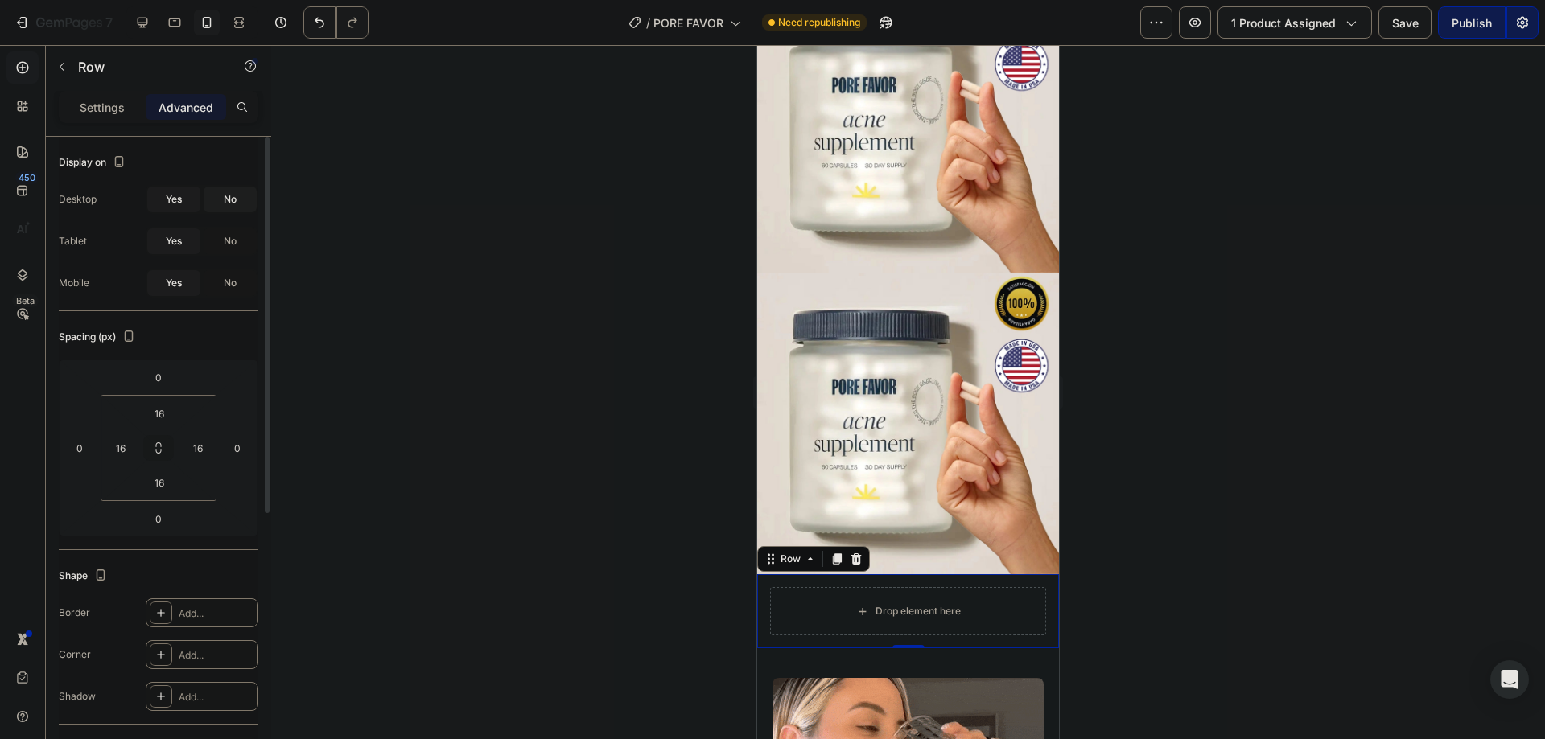
click at [227, 197] on span "No" at bounding box center [230, 199] width 13 height 14
click at [228, 200] on span "No" at bounding box center [230, 199] width 13 height 14
click at [183, 199] on div "Yes" at bounding box center [173, 200] width 53 height 26
click at [592, 327] on div at bounding box center [908, 392] width 1274 height 694
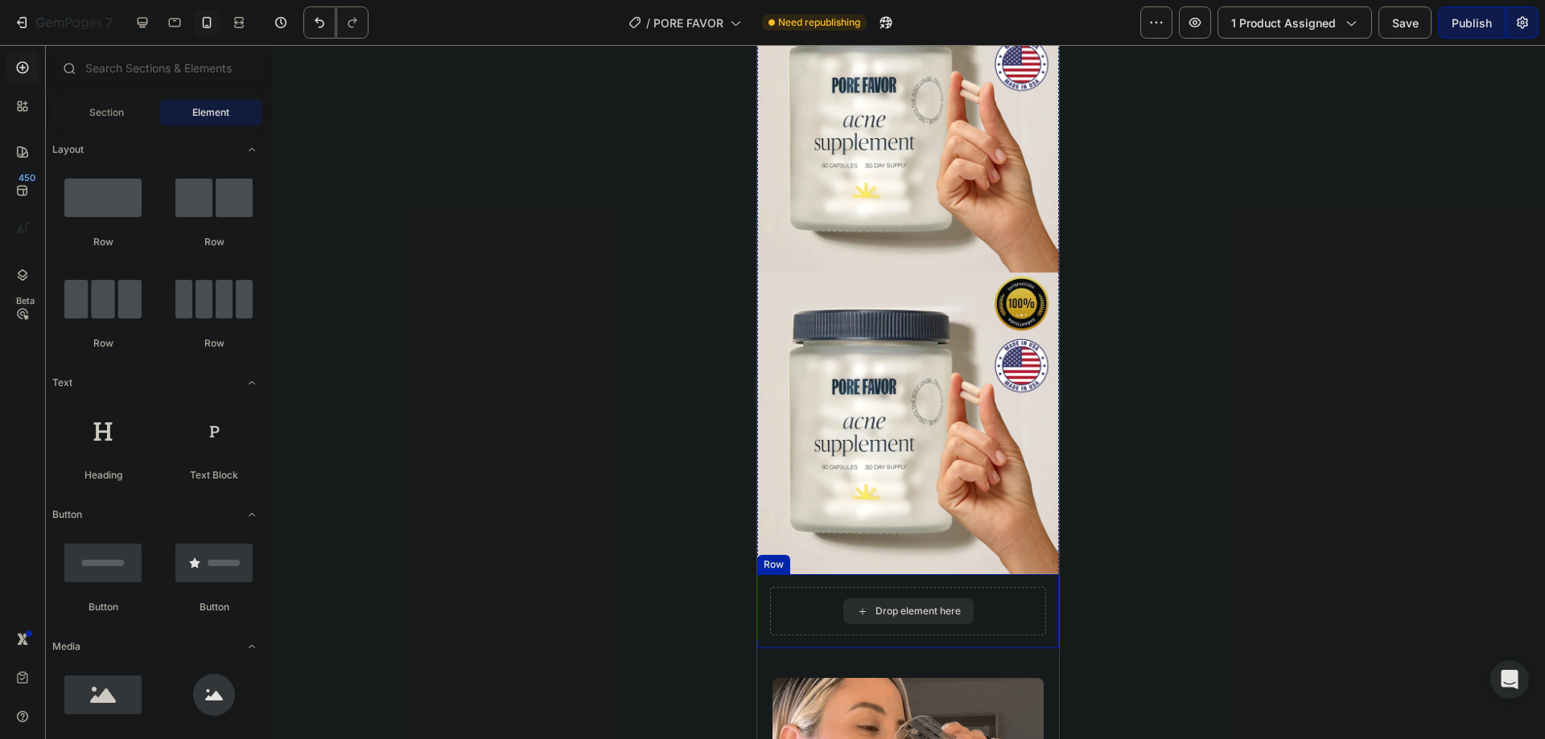
click at [792, 587] on div "Drop element here" at bounding box center [908, 611] width 276 height 48
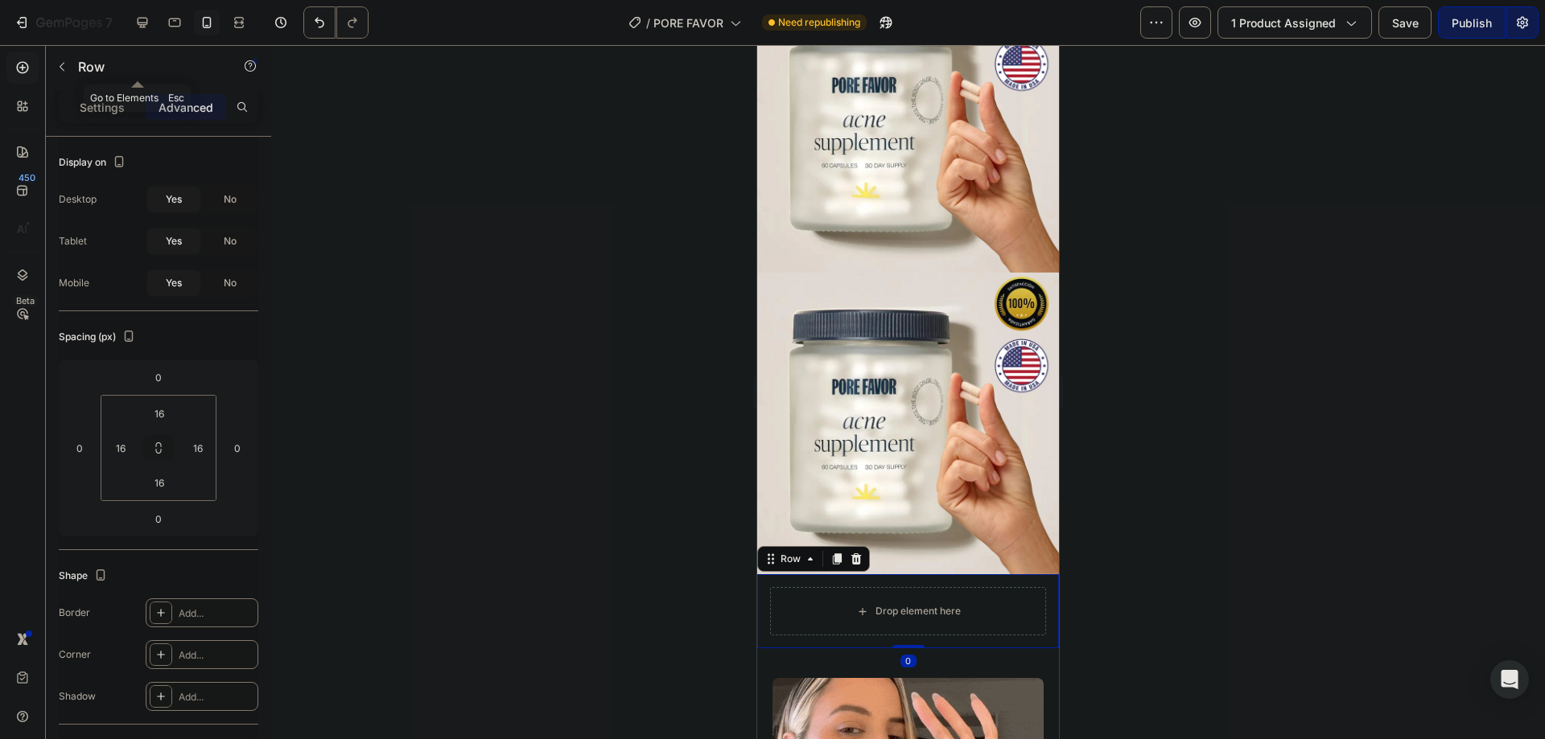
click at [56, 70] on icon "button" at bounding box center [62, 66] width 13 height 13
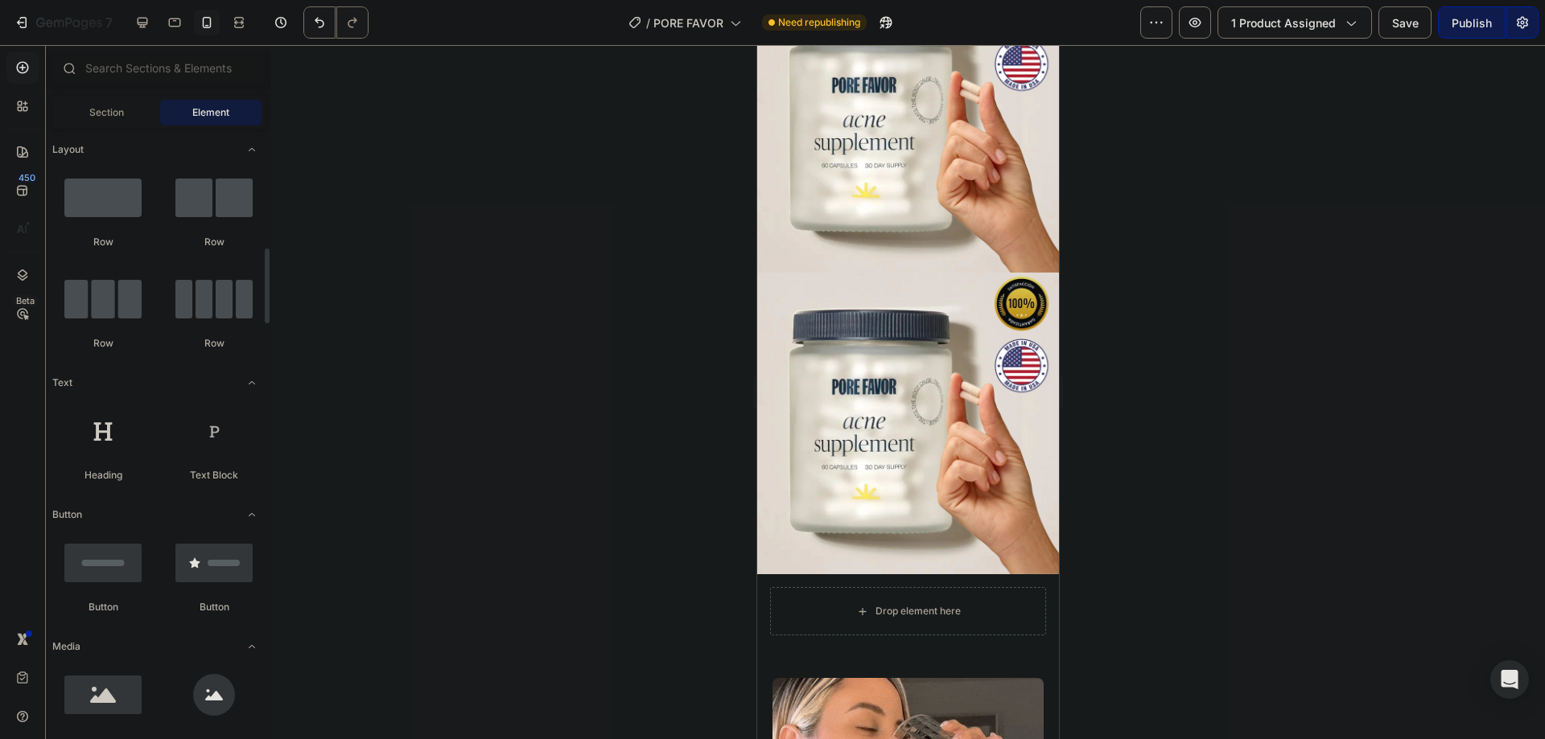
scroll to position [214, 0]
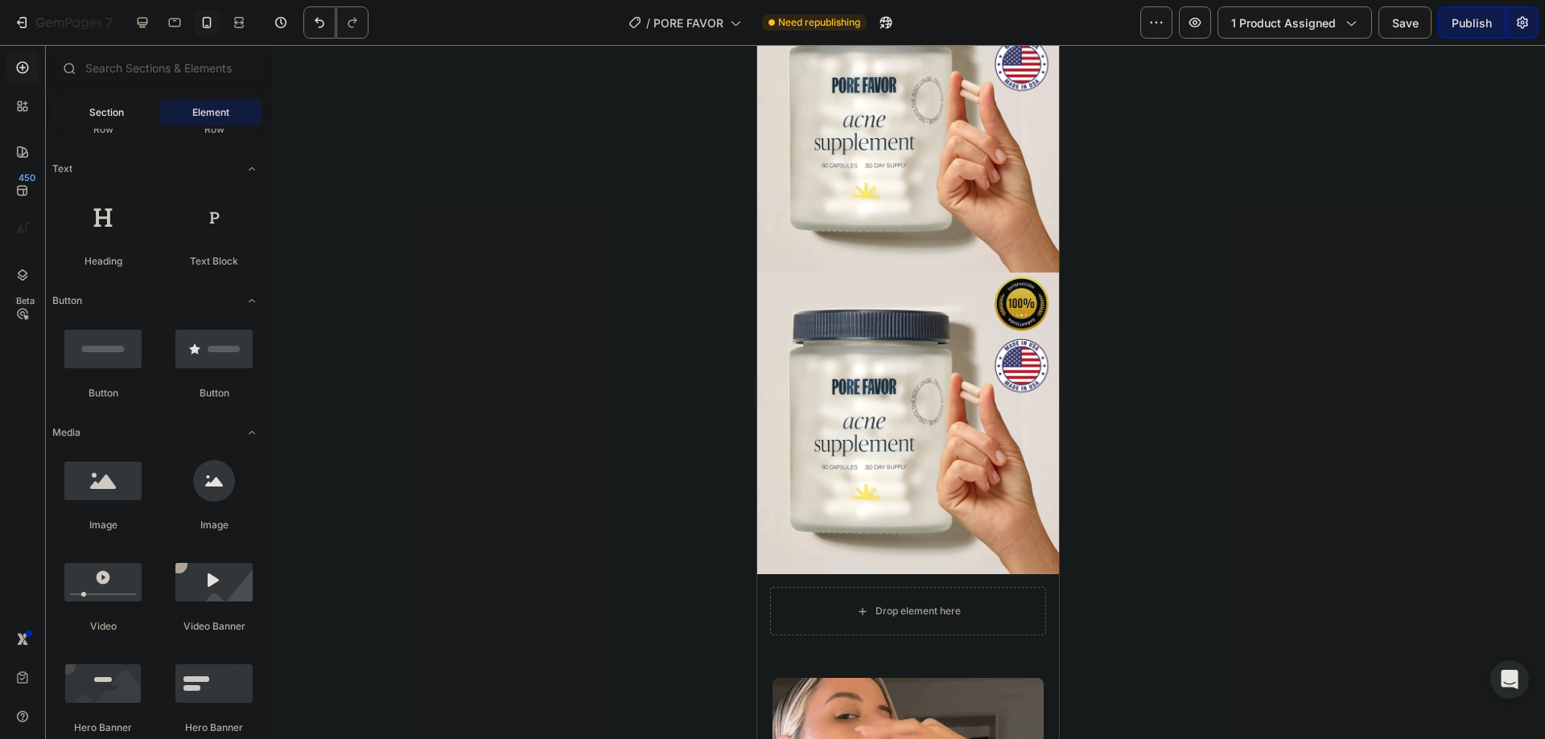
click at [108, 104] on div "Section" at bounding box center [106, 113] width 101 height 26
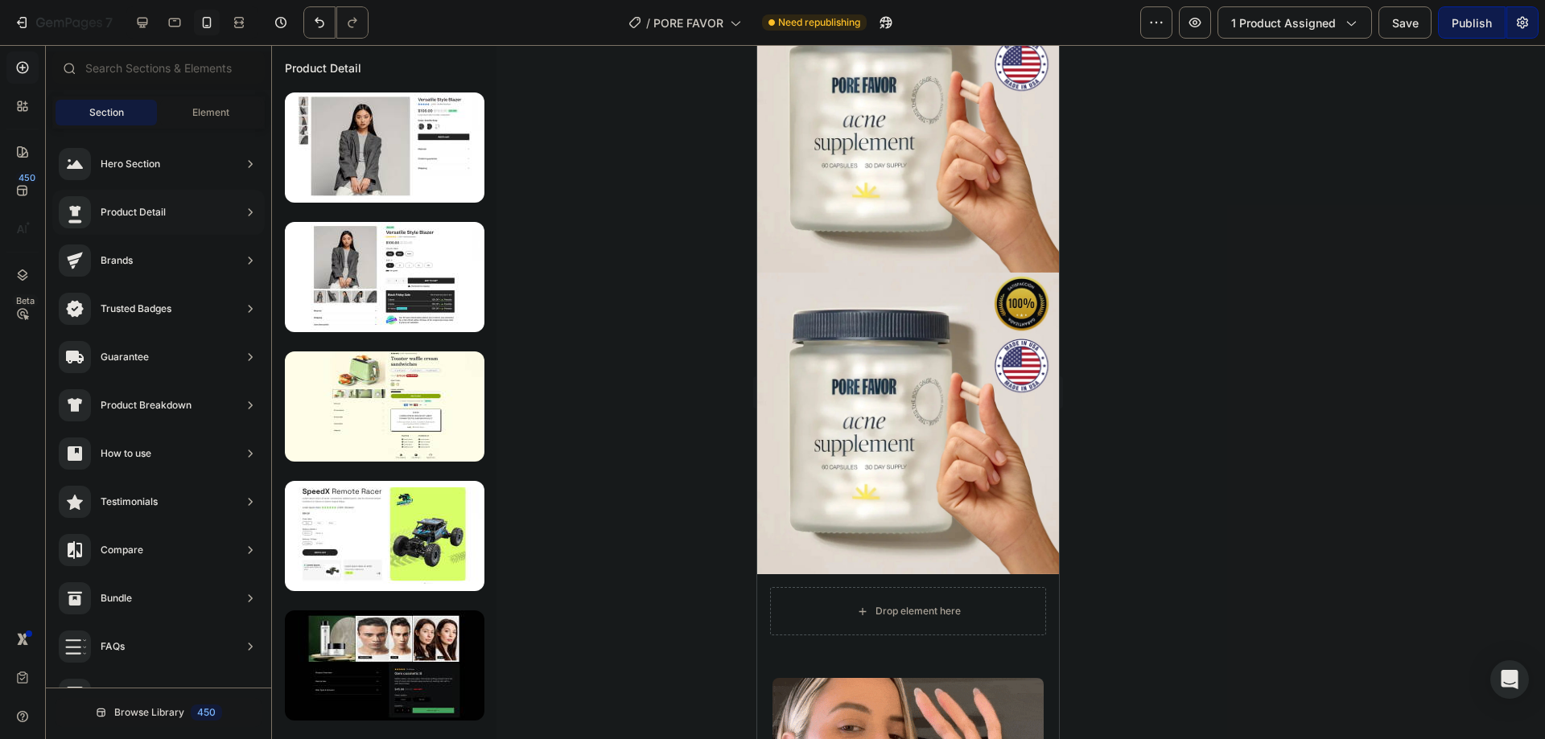
click at [153, 221] on div "Product Detail" at bounding box center [112, 212] width 107 height 32
click at [257, 210] on icon at bounding box center [250, 212] width 16 height 16
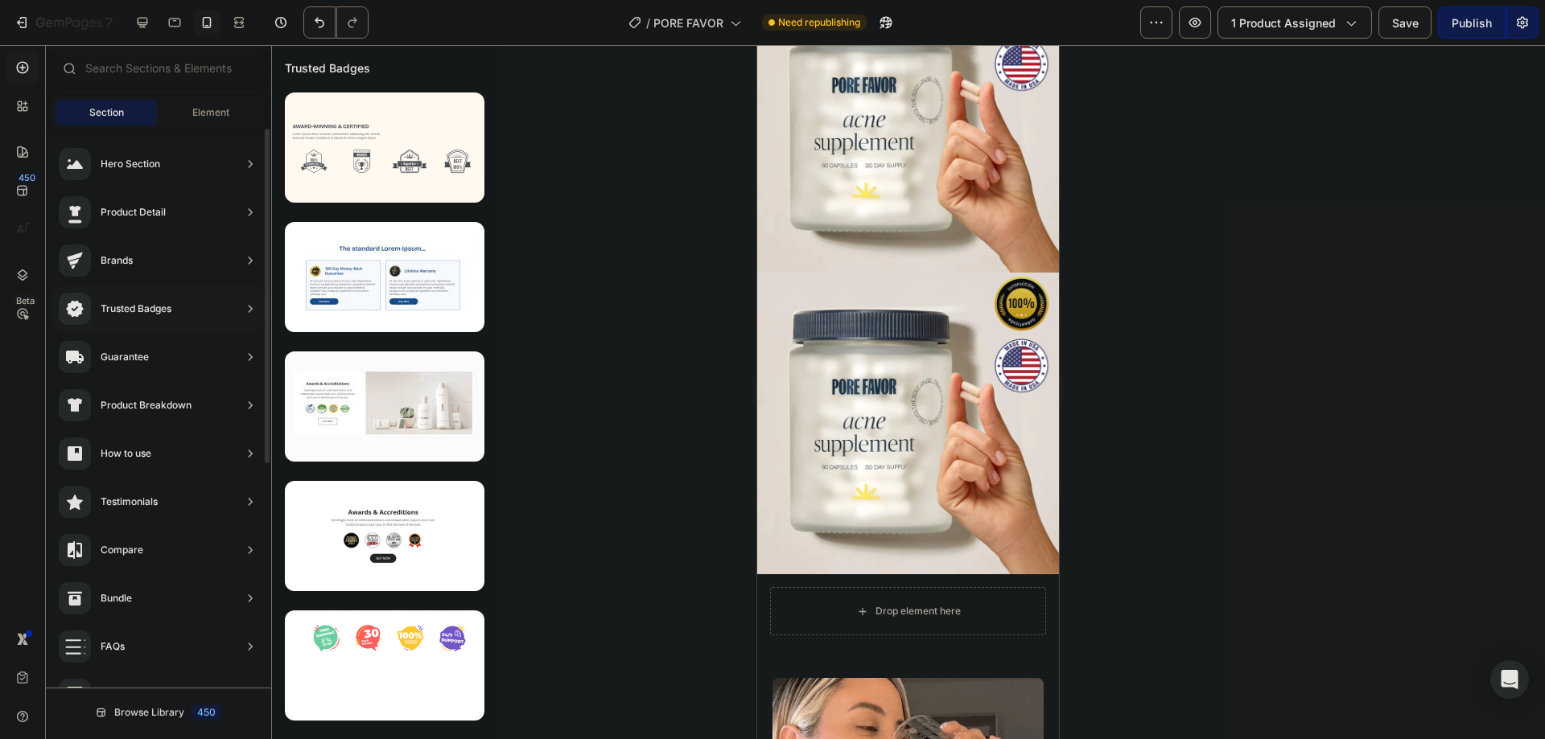
scroll to position [0, 0]
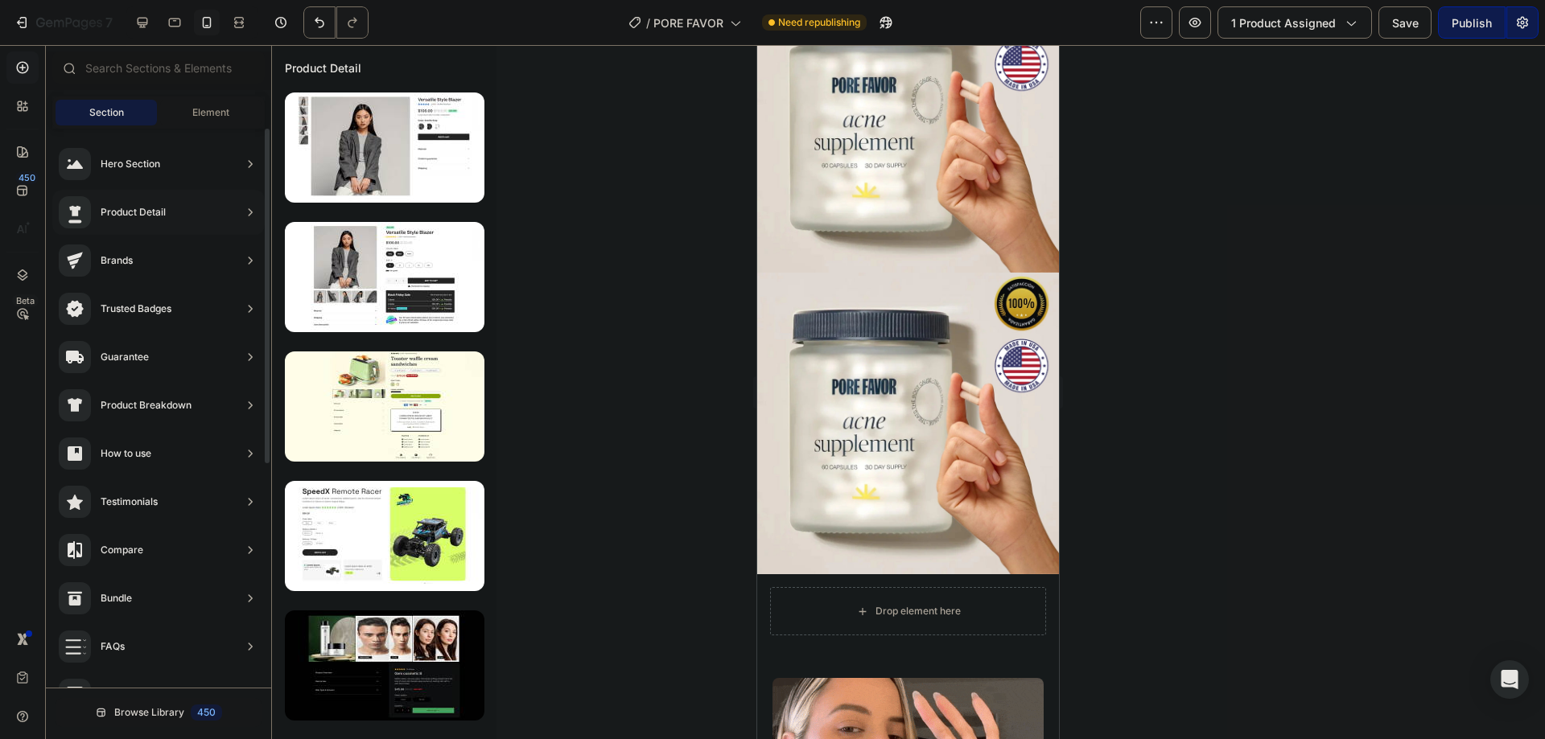
click at [80, 204] on icon at bounding box center [75, 213] width 19 height 22
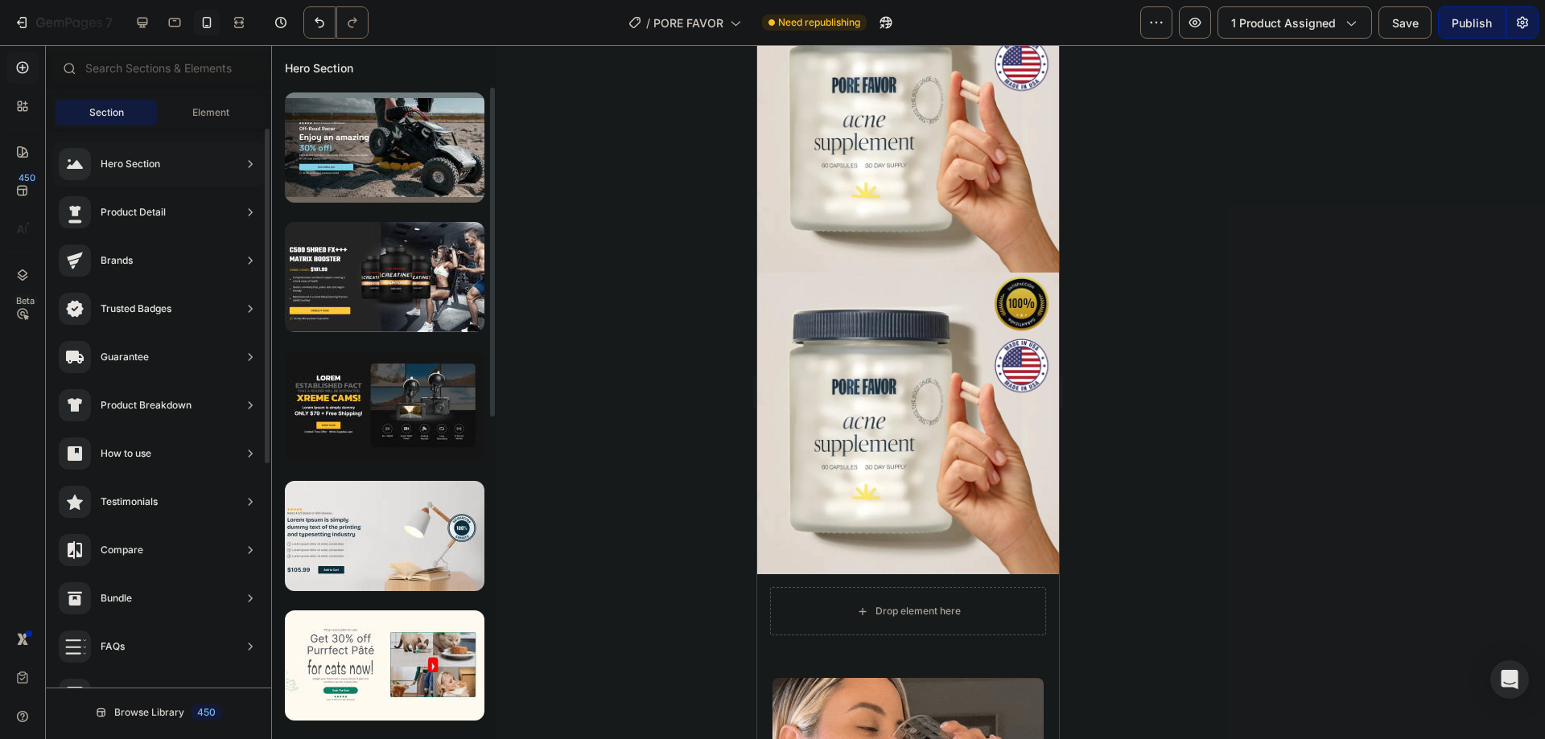
click at [188, 238] on div "Product Detail" at bounding box center [158, 260] width 212 height 45
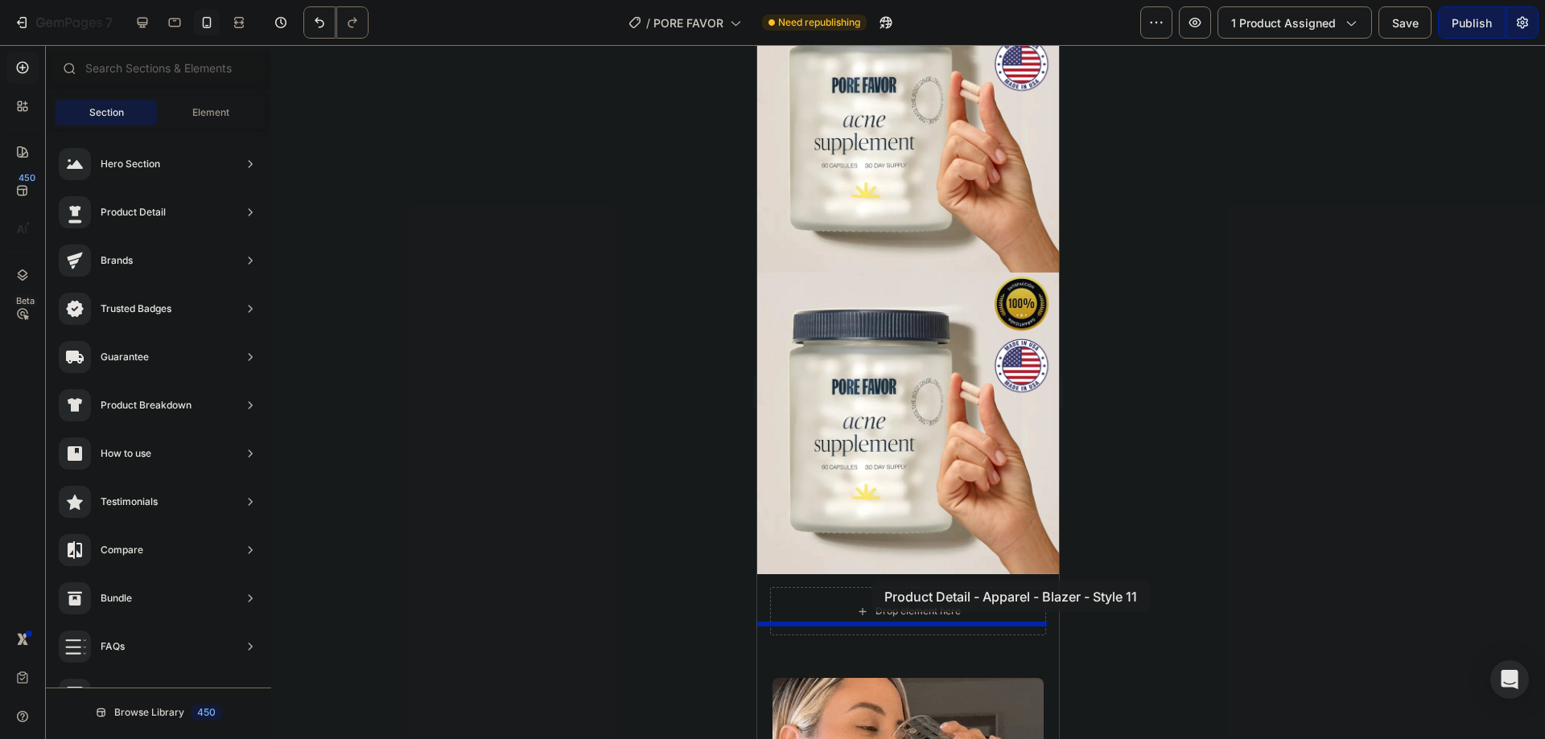
drag, startPoint x: 1127, startPoint y: 302, endPoint x: 871, endPoint y: 581, distance: 378.7
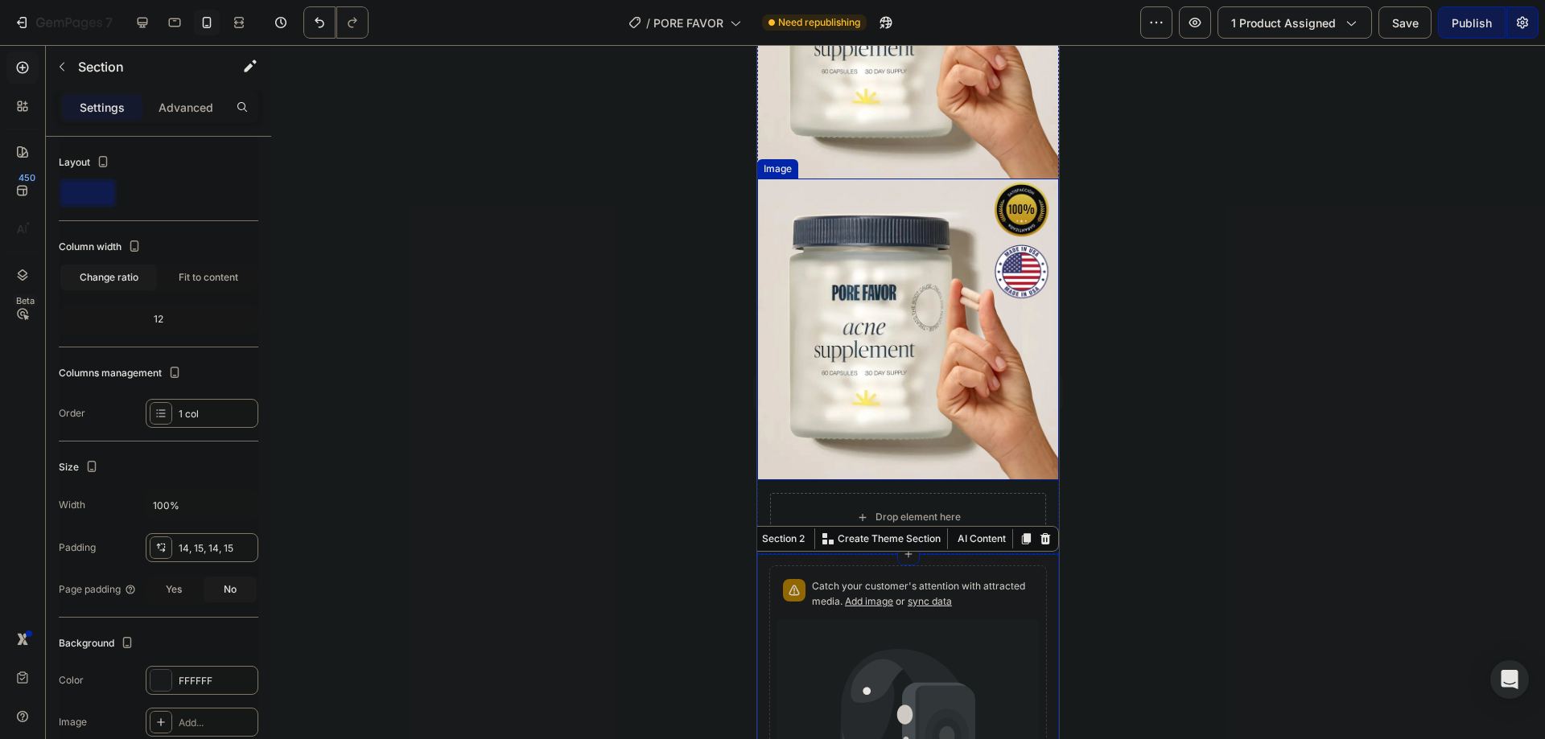
scroll to position [308, 0]
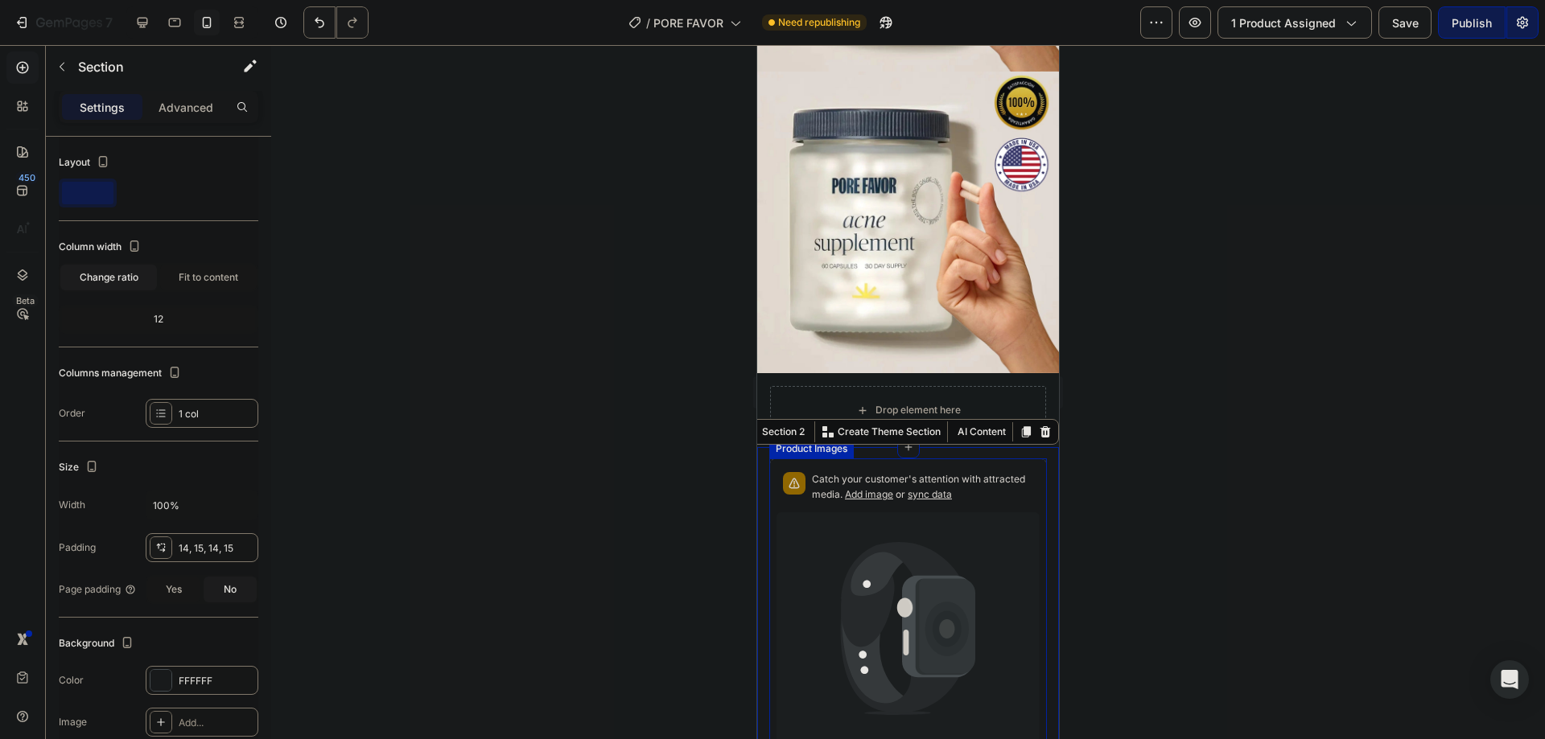
click at [875, 556] on icon at bounding box center [875, 630] width 67 height 156
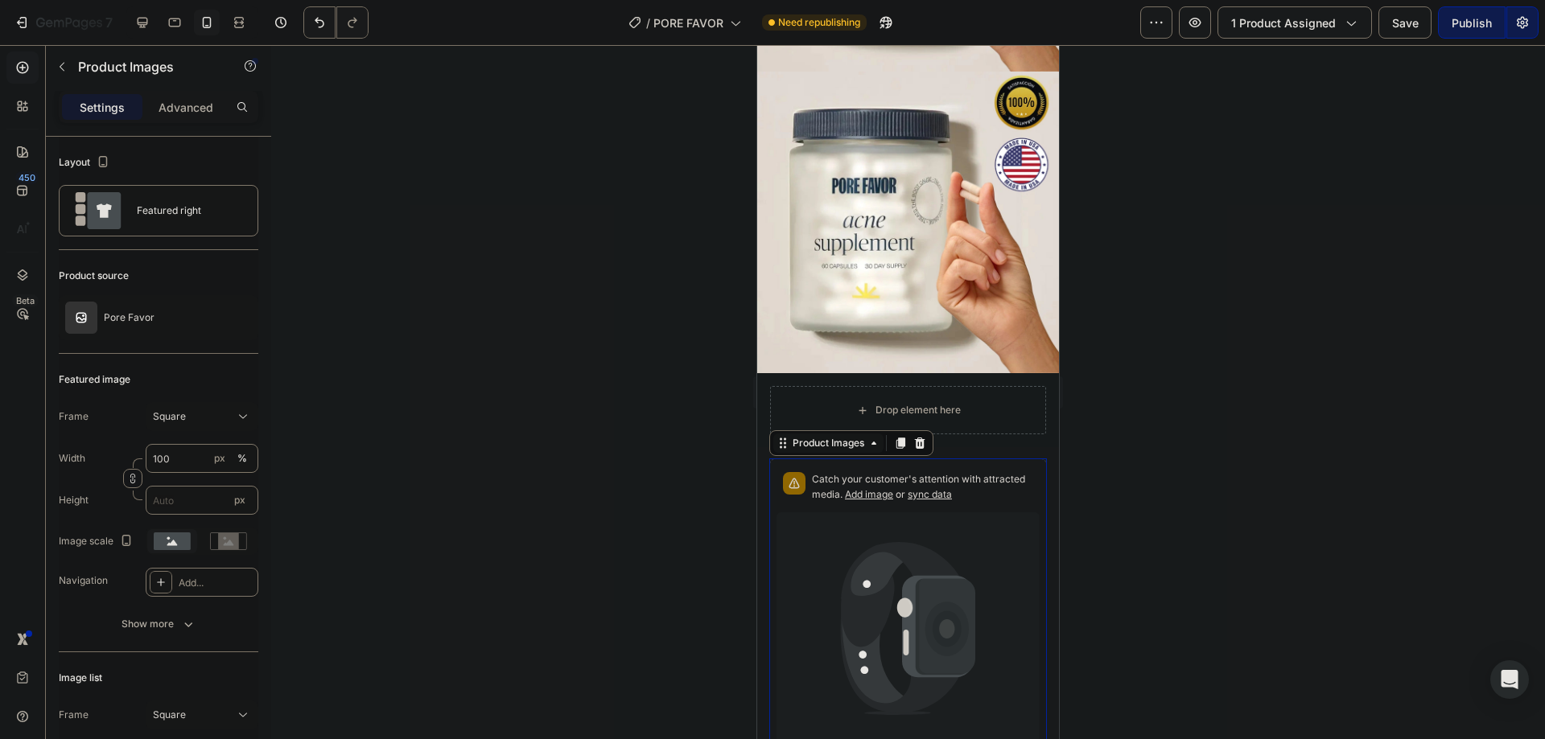
click at [847, 436] on div "Product Images" at bounding box center [828, 443] width 78 height 14
click at [851, 436] on div "Product Images" at bounding box center [828, 443] width 78 height 14
click at [128, 354] on div "Layout Featured right" at bounding box center [159, 503] width 200 height 299
click at [130, 222] on div "Featured right" at bounding box center [159, 210] width 200 height 51
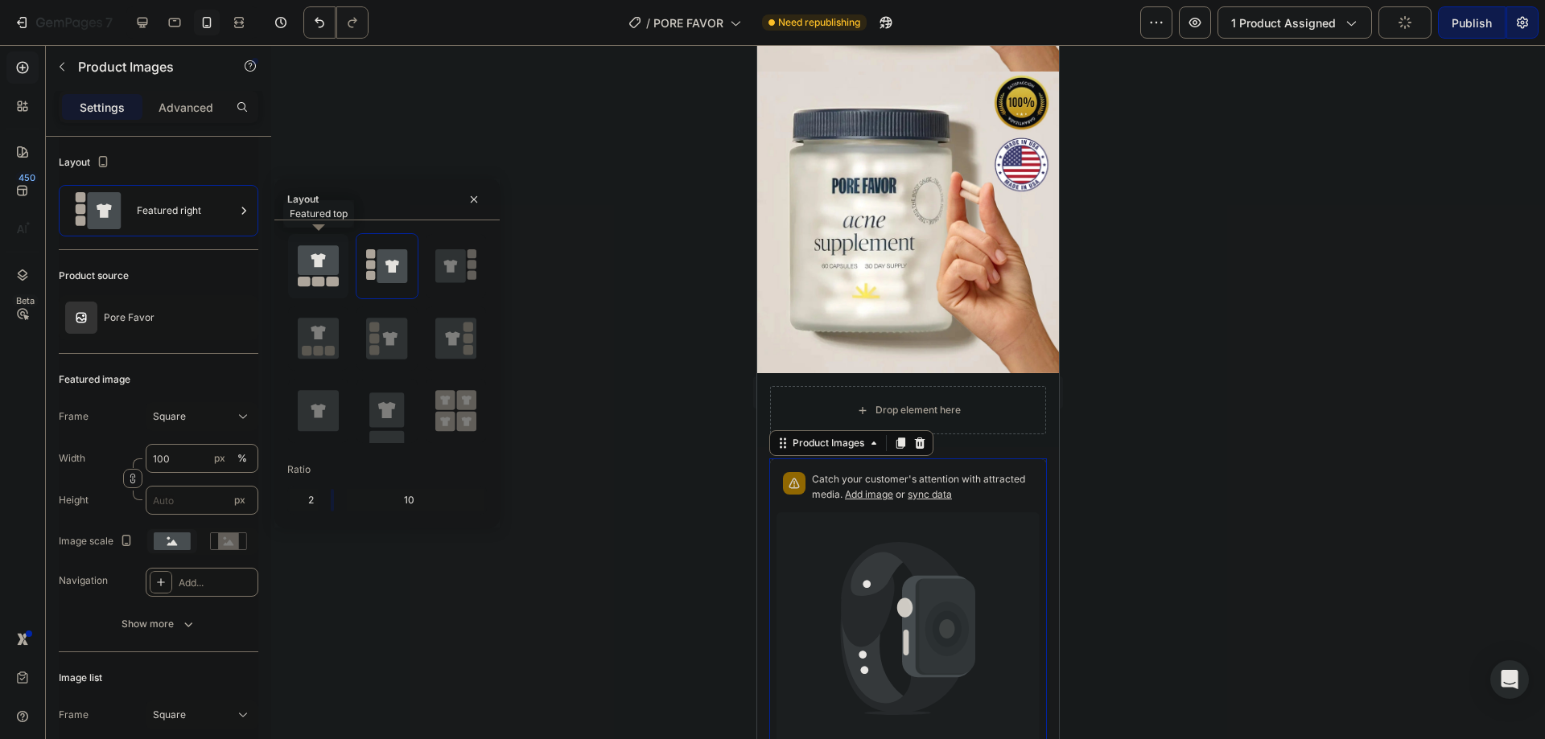
click at [331, 263] on icon at bounding box center [318, 260] width 41 height 30
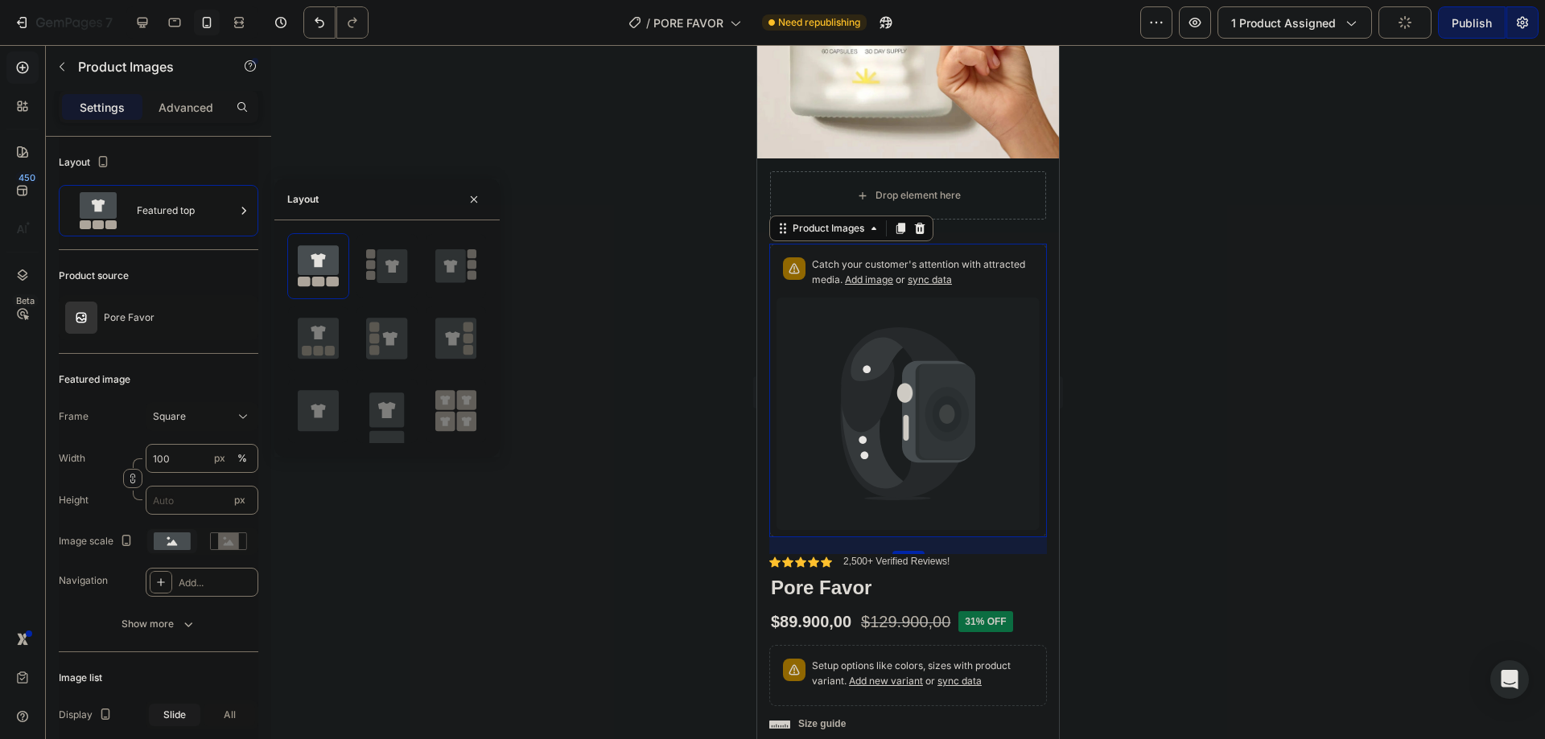
click at [892, 388] on icon at bounding box center [907, 414] width 263 height 233
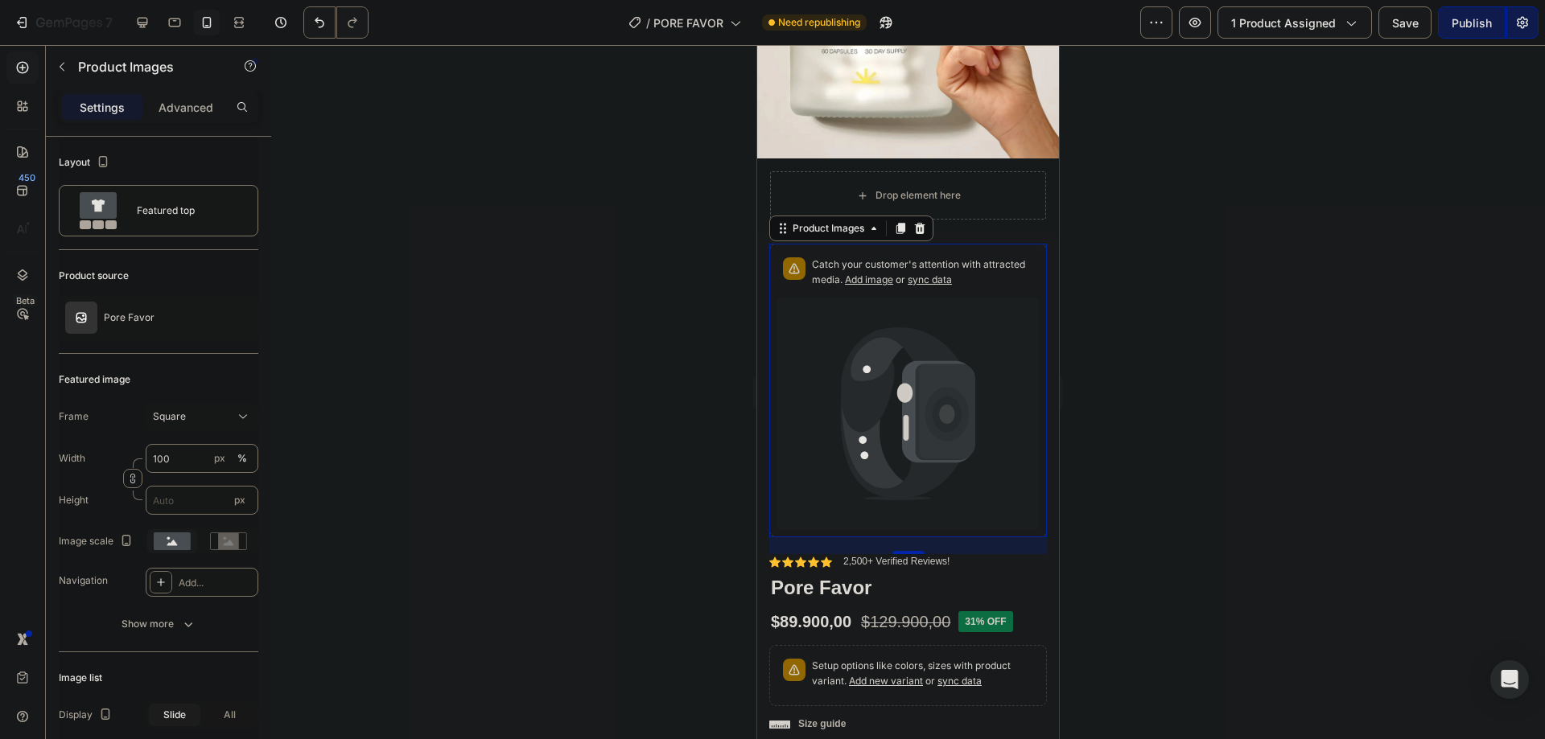
scroll to position [416, 0]
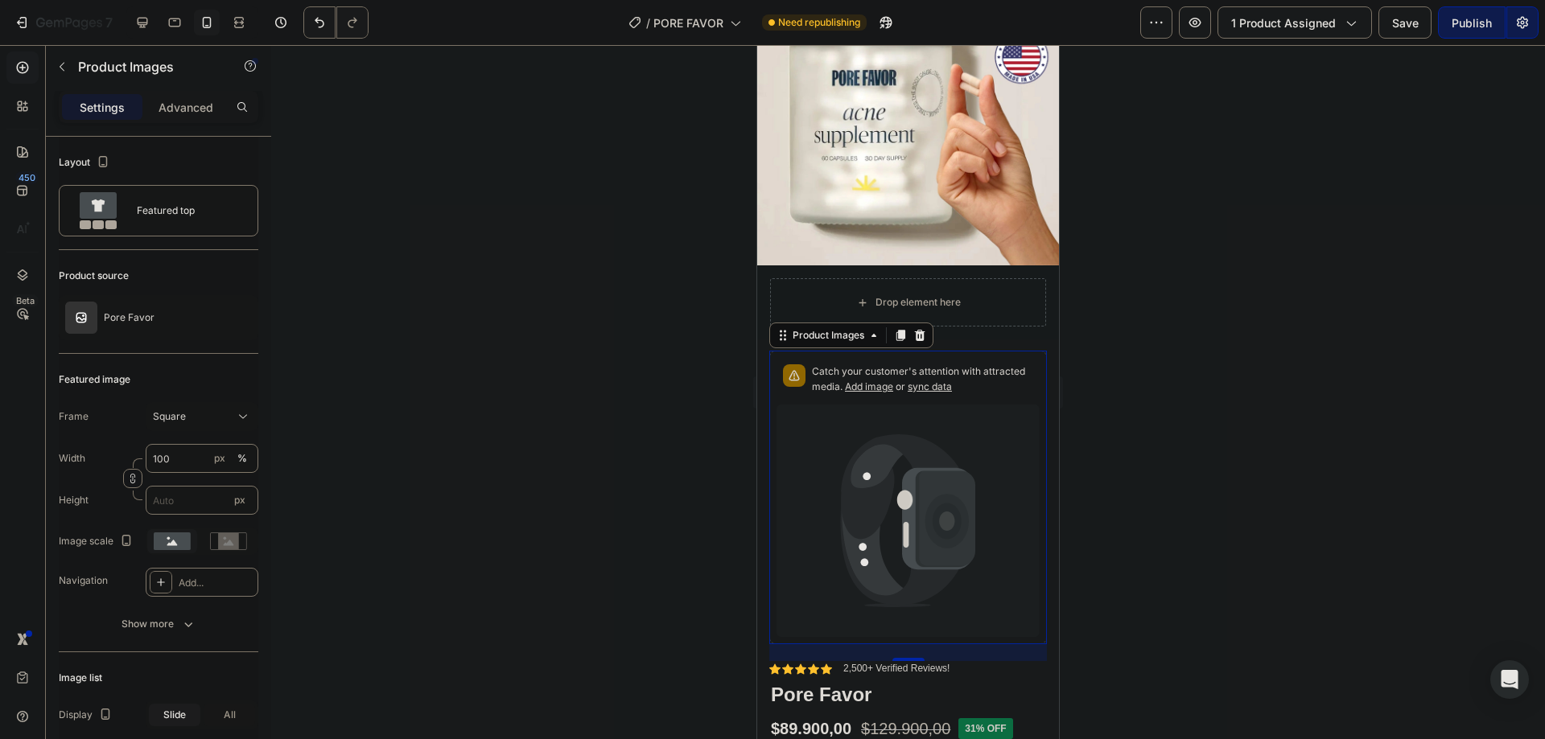
click at [893, 381] on span "Add image" at bounding box center [869, 387] width 48 height 12
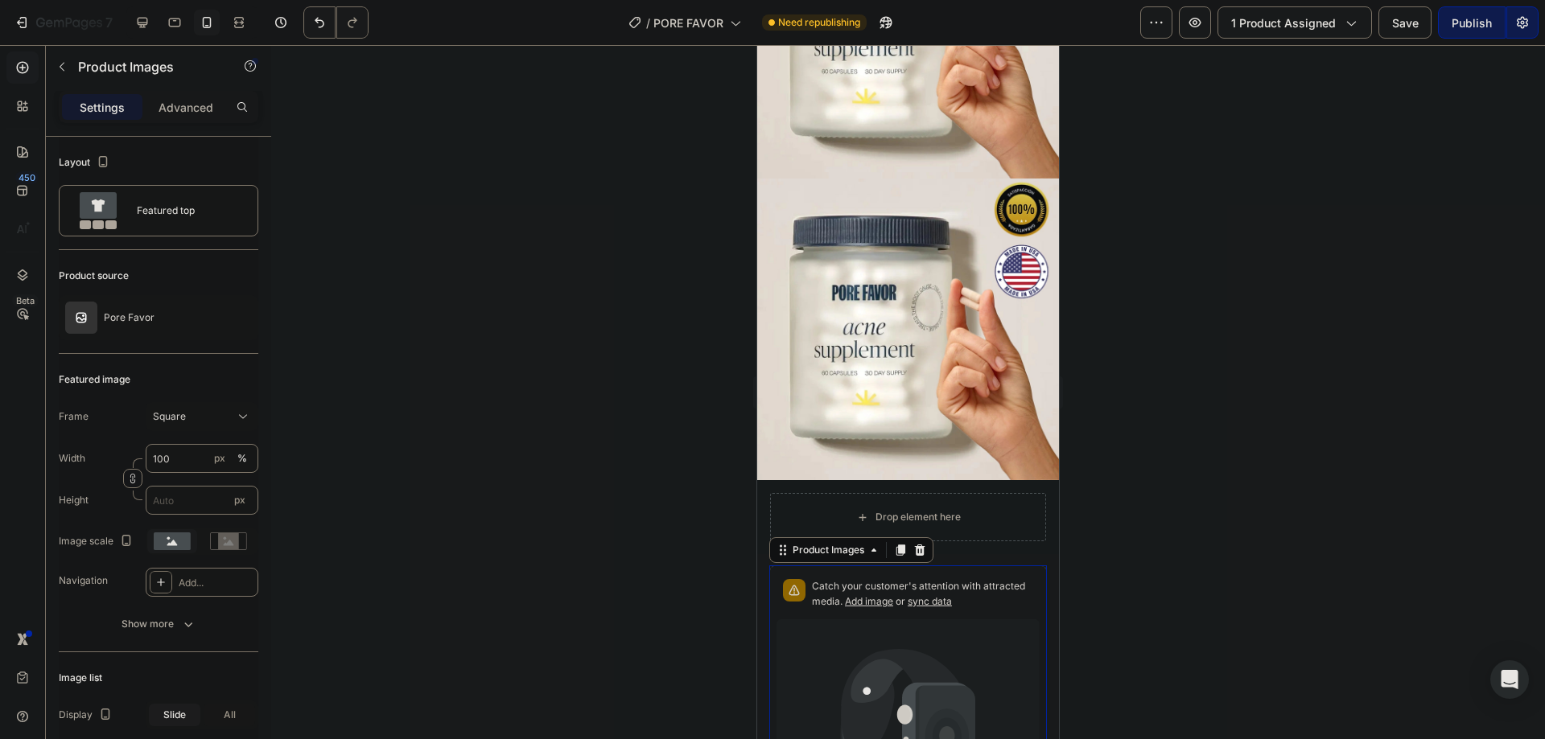
scroll to position [308, 0]
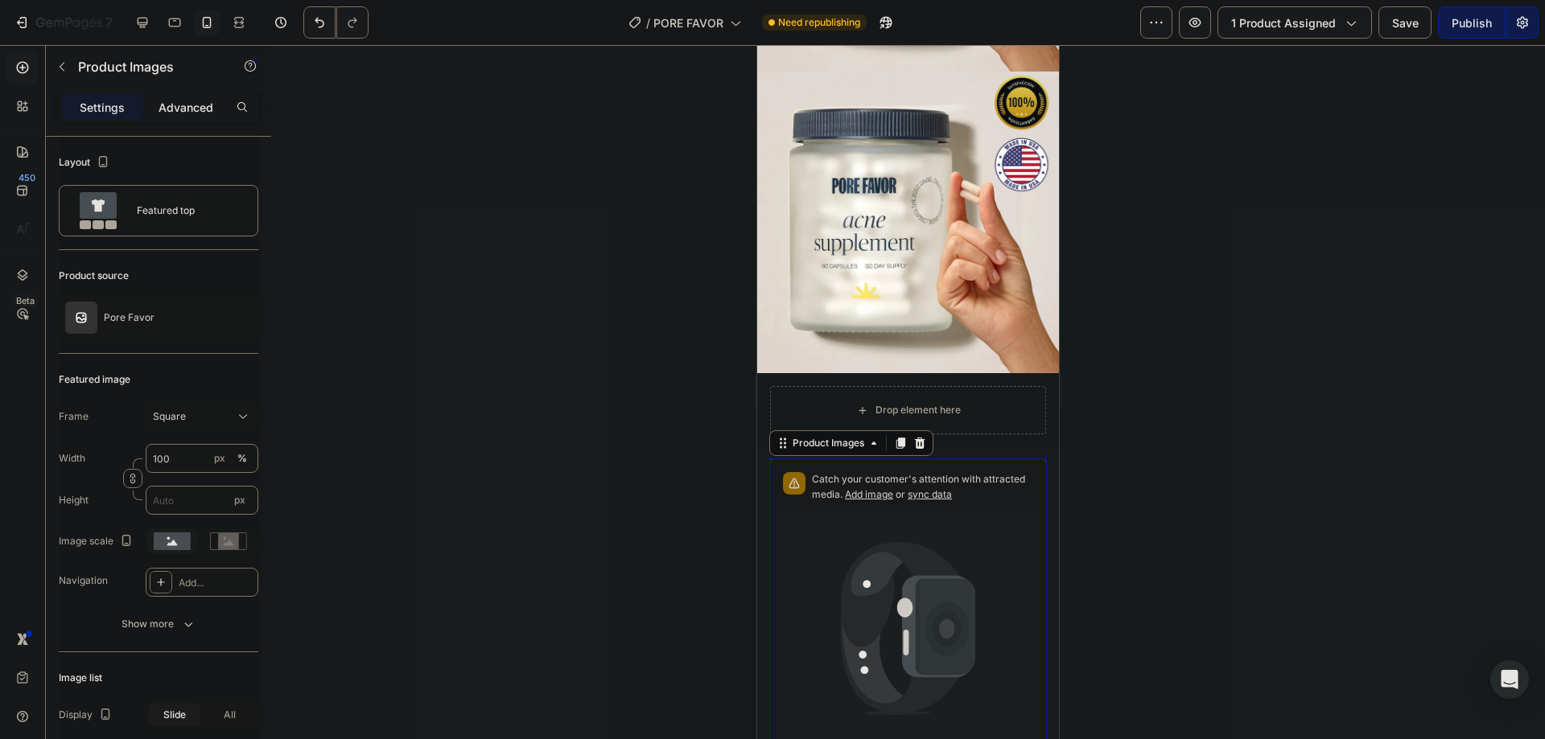
click at [163, 114] on p "Advanced" at bounding box center [186, 107] width 55 height 17
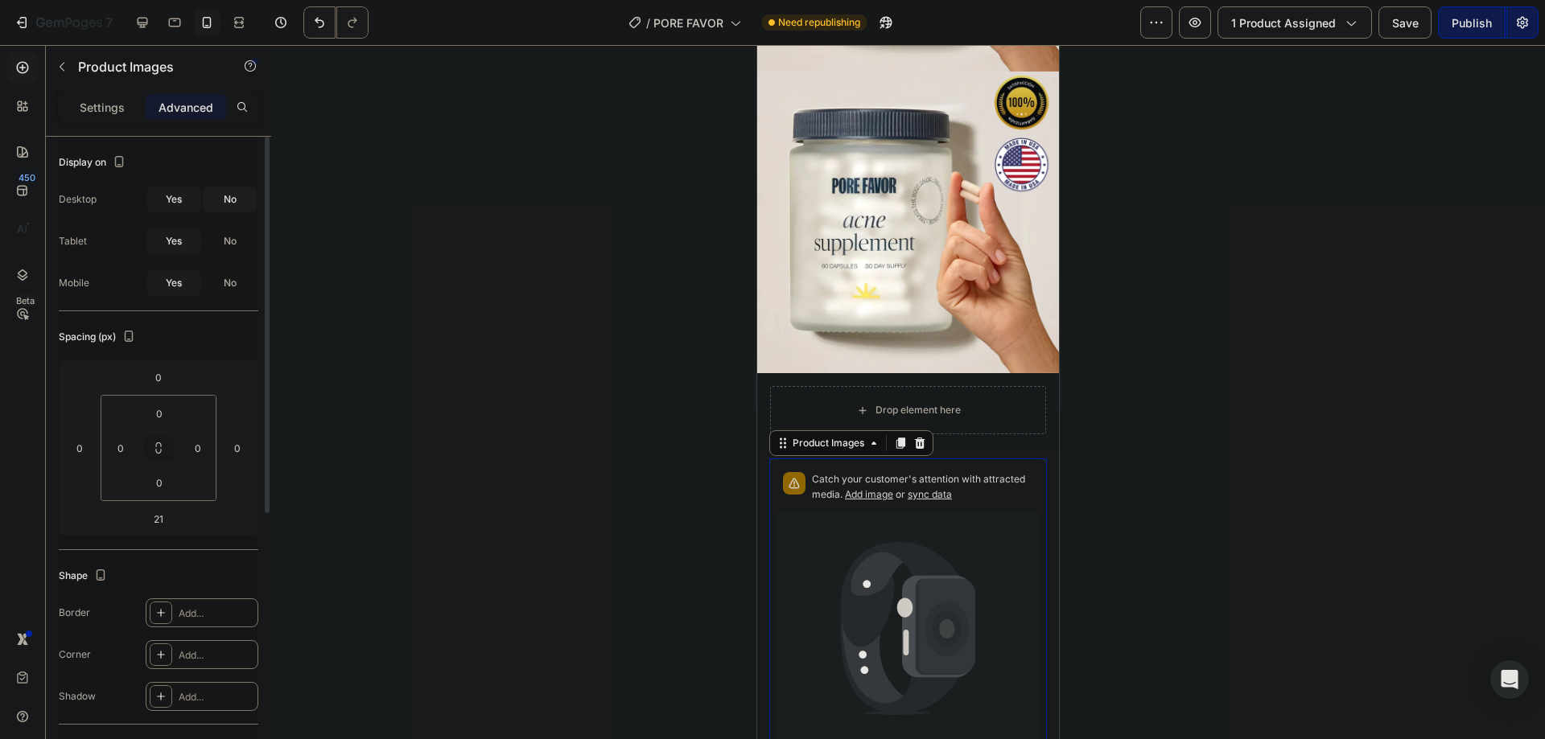
click at [228, 203] on span "No" at bounding box center [230, 199] width 13 height 14
click at [233, 241] on span "No" at bounding box center [230, 241] width 13 height 14
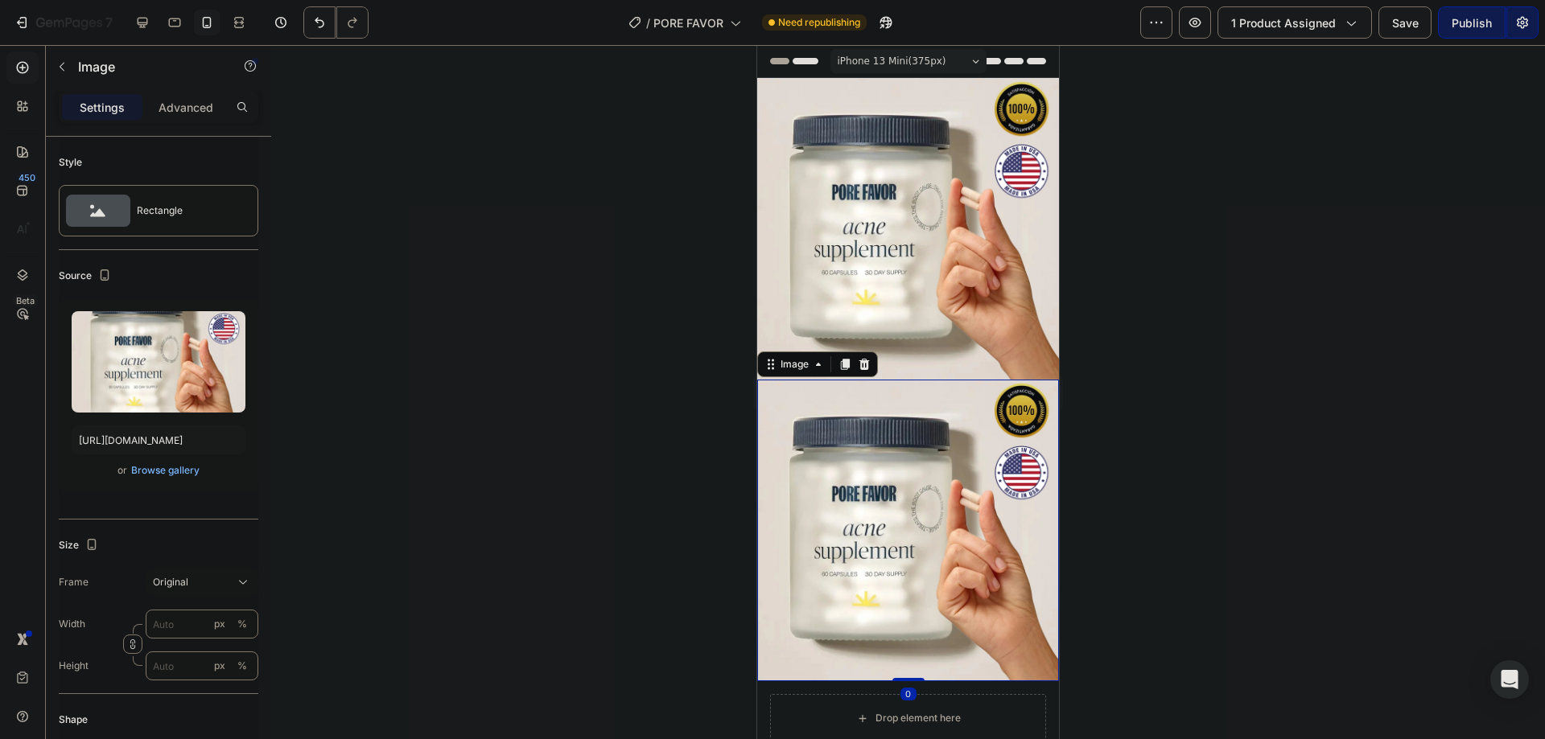
click at [928, 400] on img at bounding box center [908, 531] width 302 height 302
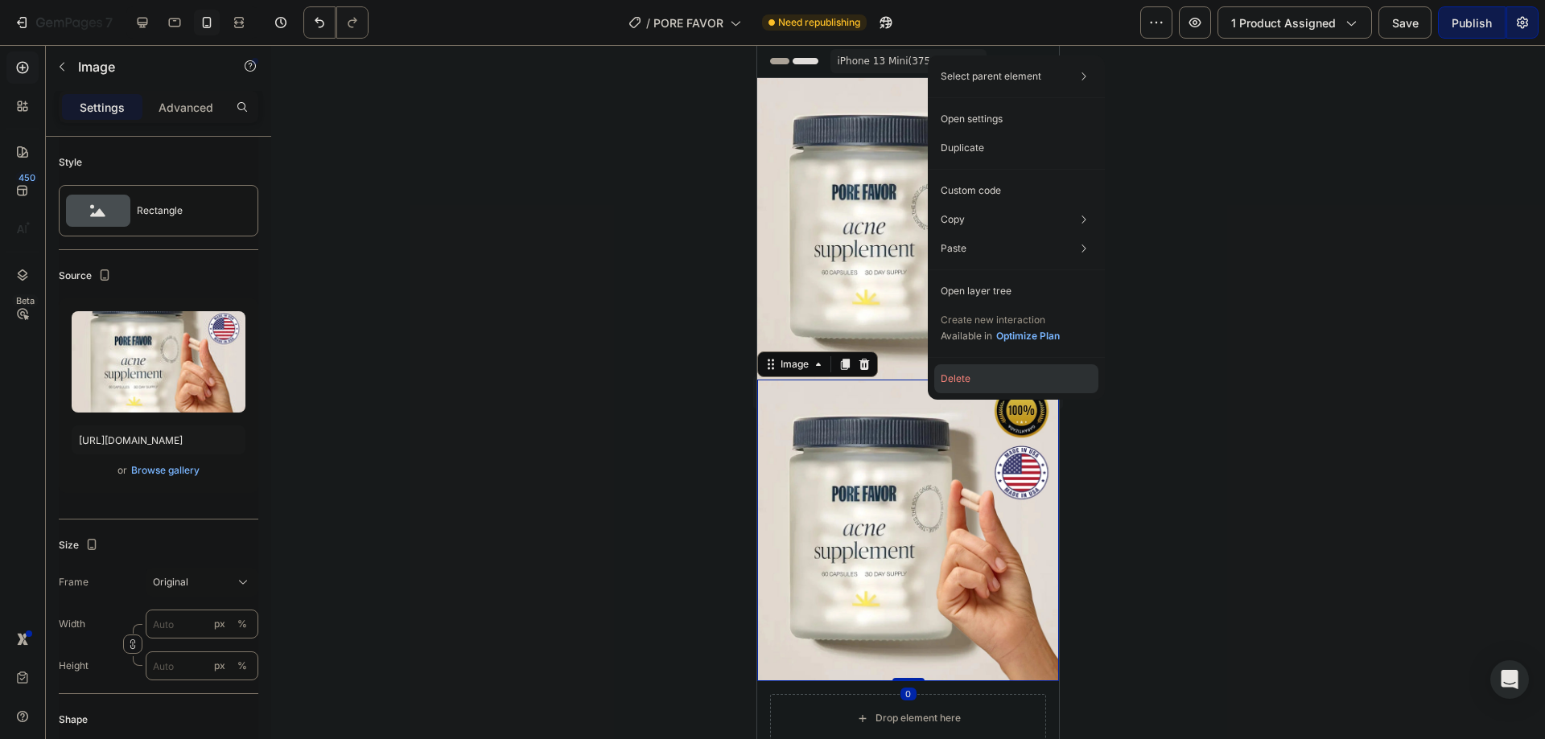
click at [954, 377] on button "Delete" at bounding box center [1016, 379] width 164 height 29
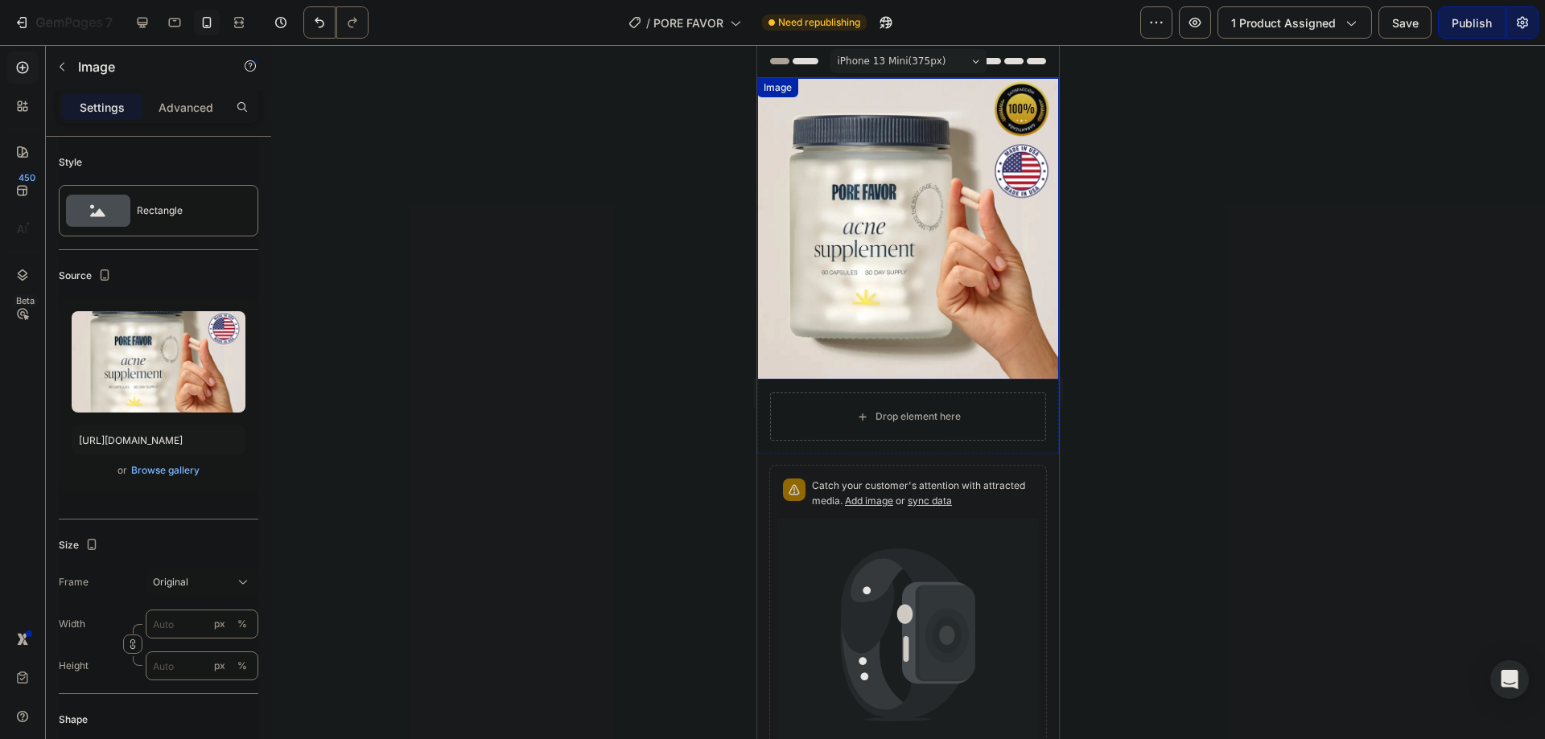
click at [835, 200] on img at bounding box center [908, 229] width 302 height 302
click at [170, 112] on p "Advanced" at bounding box center [186, 107] width 55 height 17
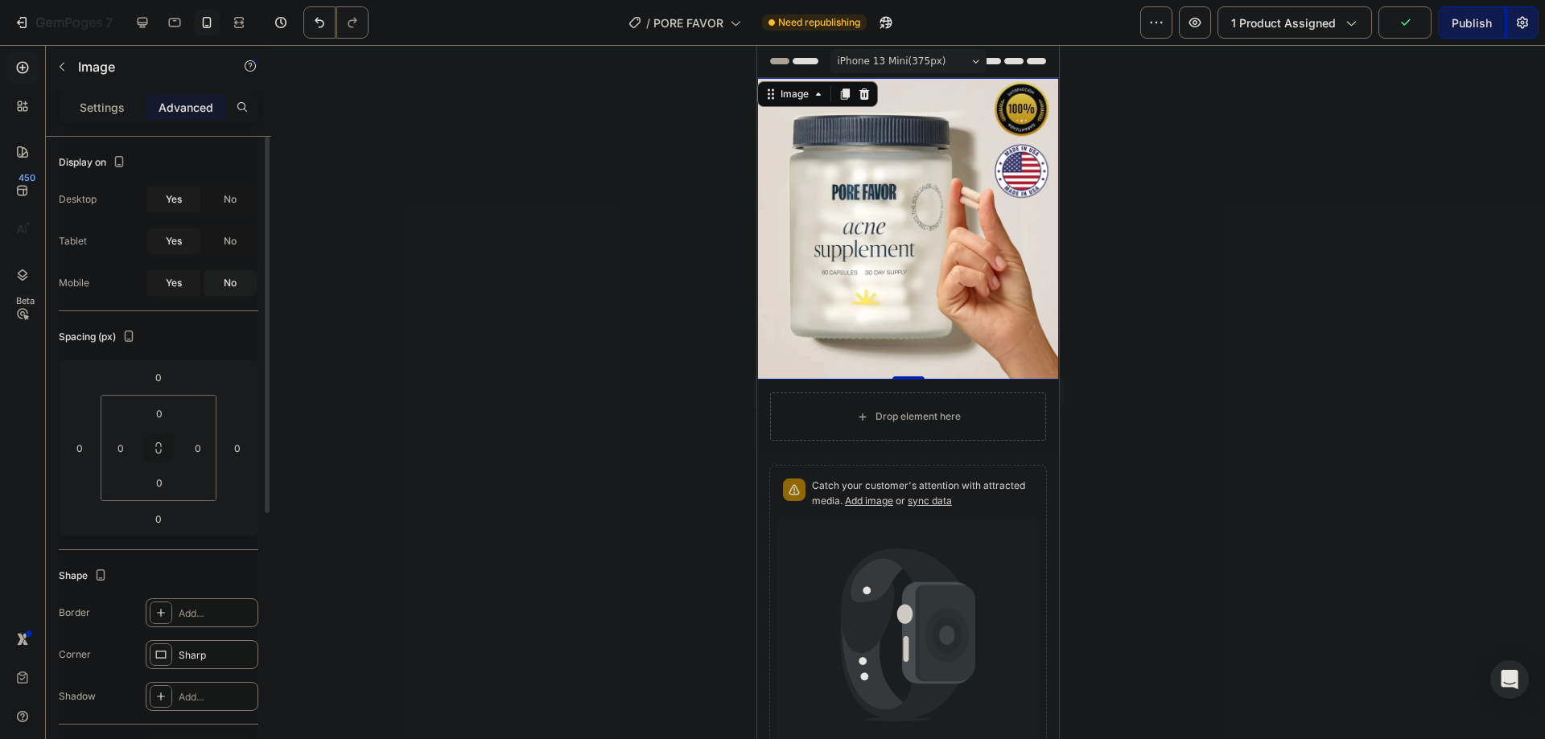
click at [223, 278] on div "No" at bounding box center [230, 283] width 53 height 26
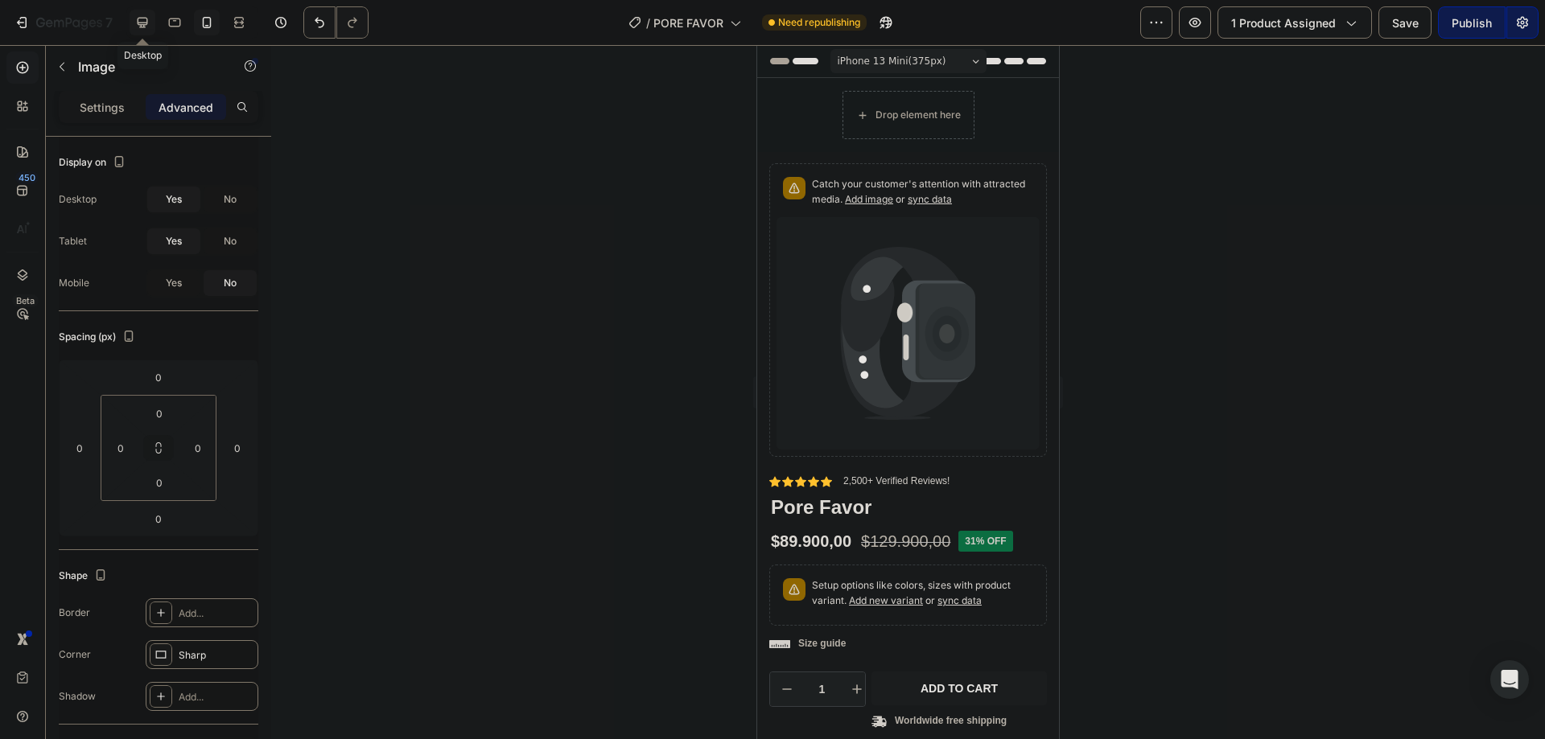
click at [134, 16] on div at bounding box center [143, 23] width 26 height 26
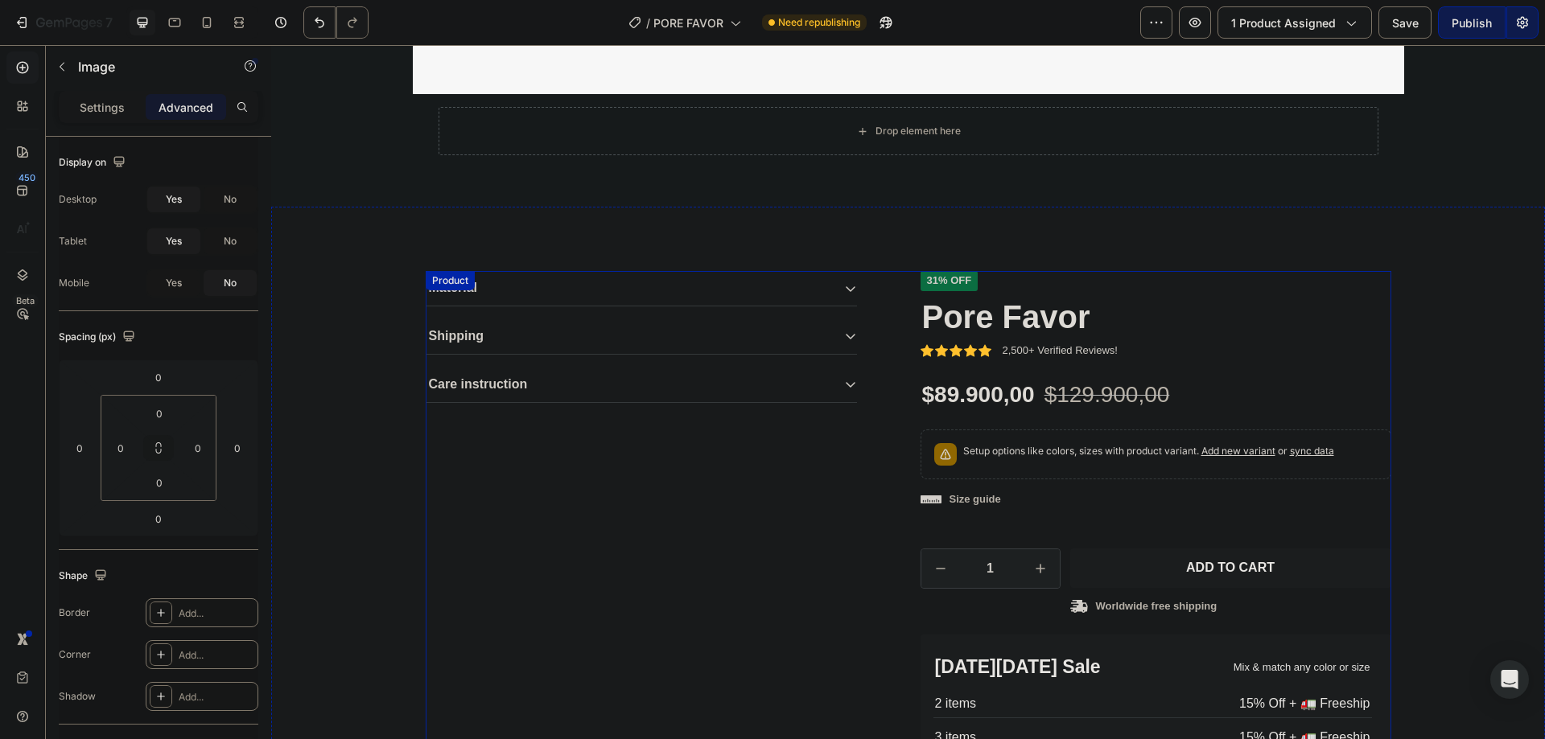
scroll to position [539, 0]
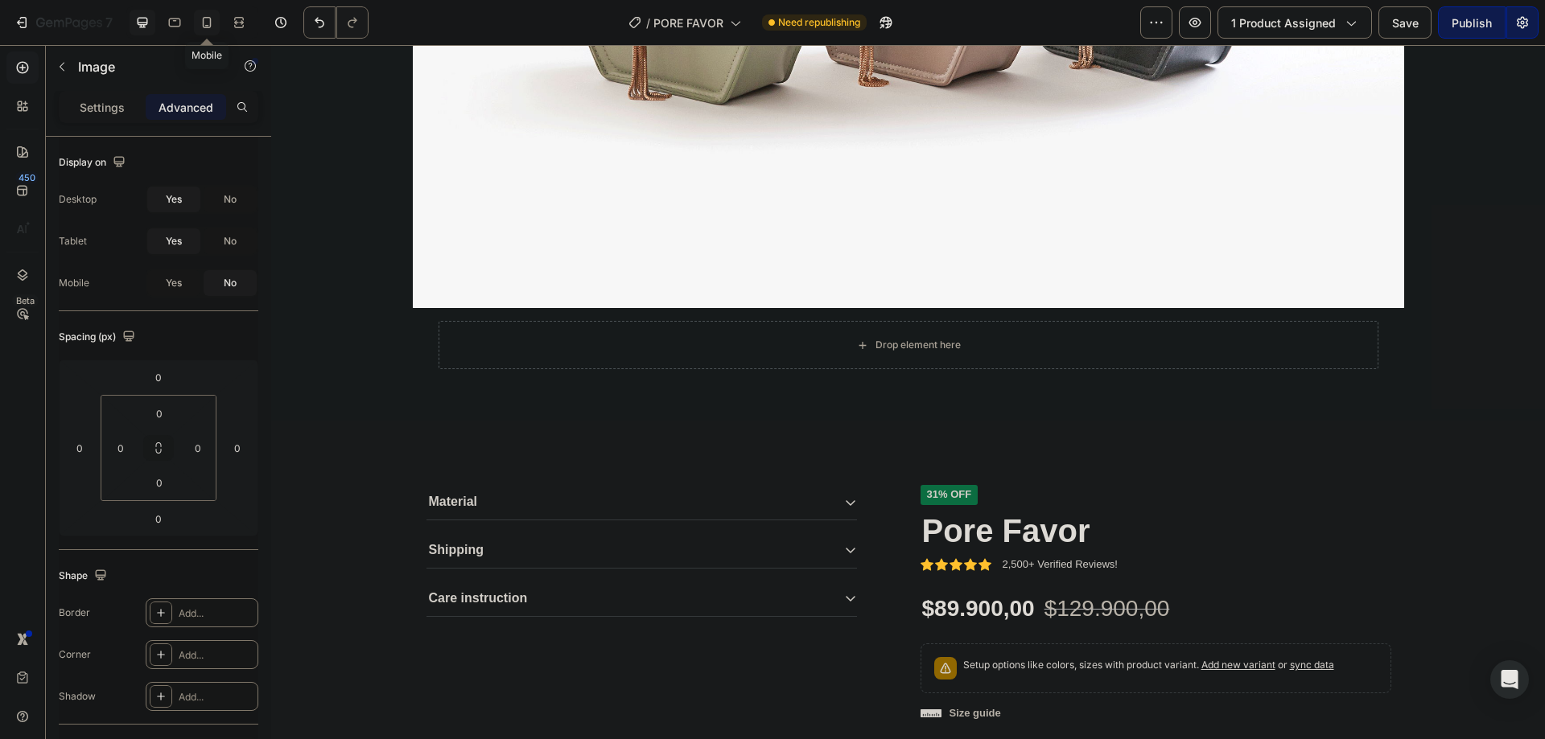
click at [194, 20] on div "Mobile" at bounding box center [192, 22] width 132 height 32
click at [198, 22] on div at bounding box center [207, 23] width 26 height 26
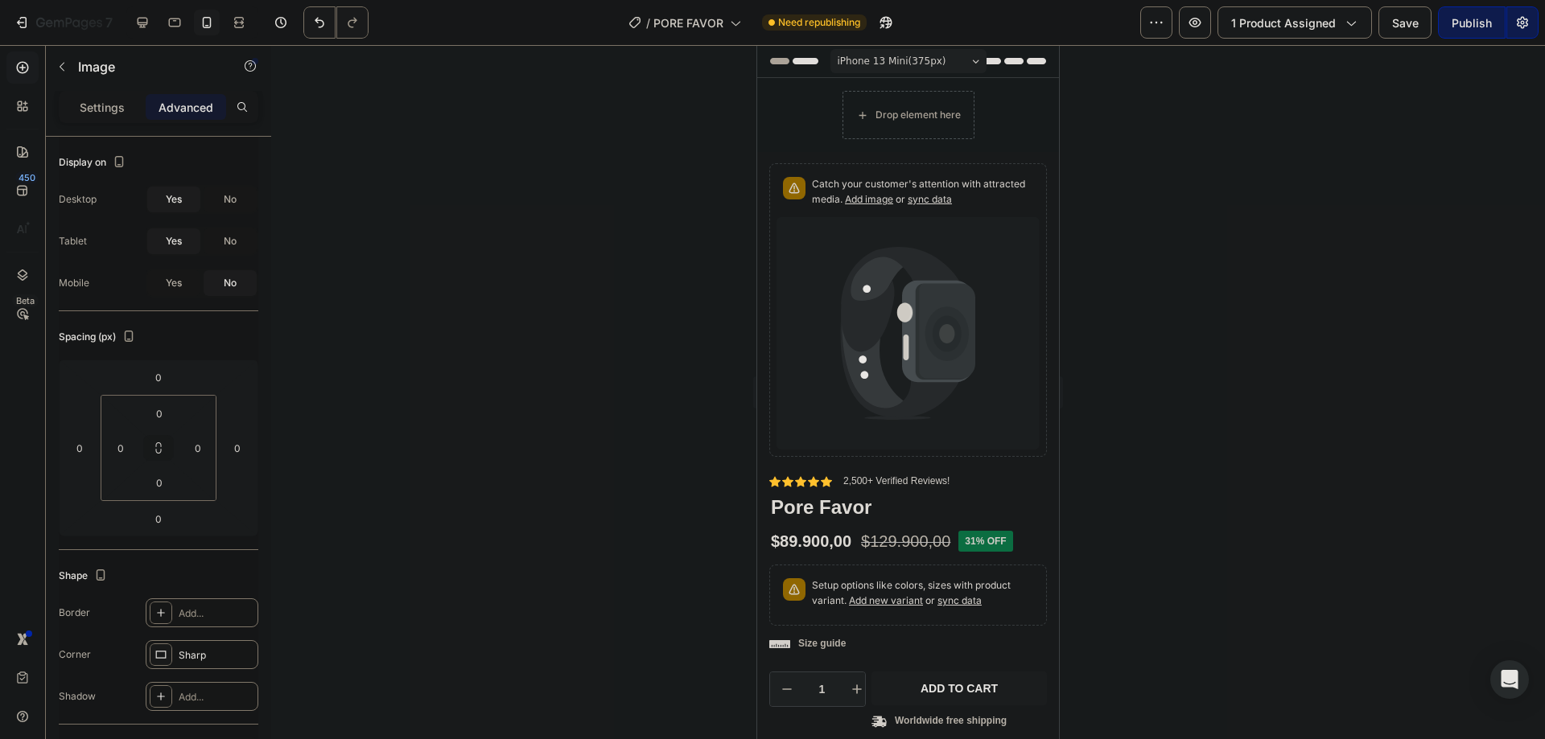
click at [577, 289] on div at bounding box center [908, 392] width 1274 height 694
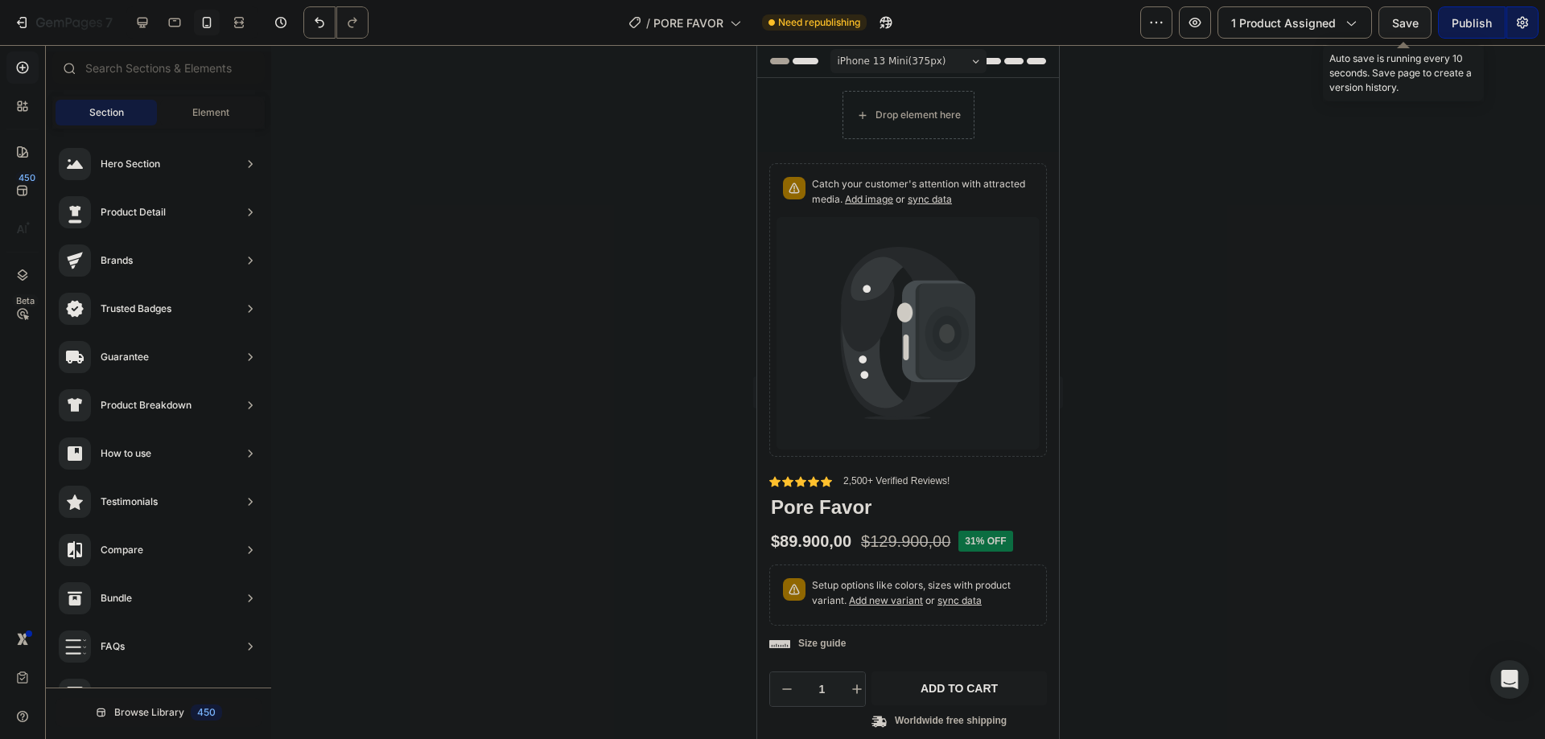
click at [1393, 21] on button "Save" at bounding box center [1404, 22] width 53 height 32
click at [856, 476] on p "2,500+ Verified Reviews!" at bounding box center [896, 482] width 106 height 13
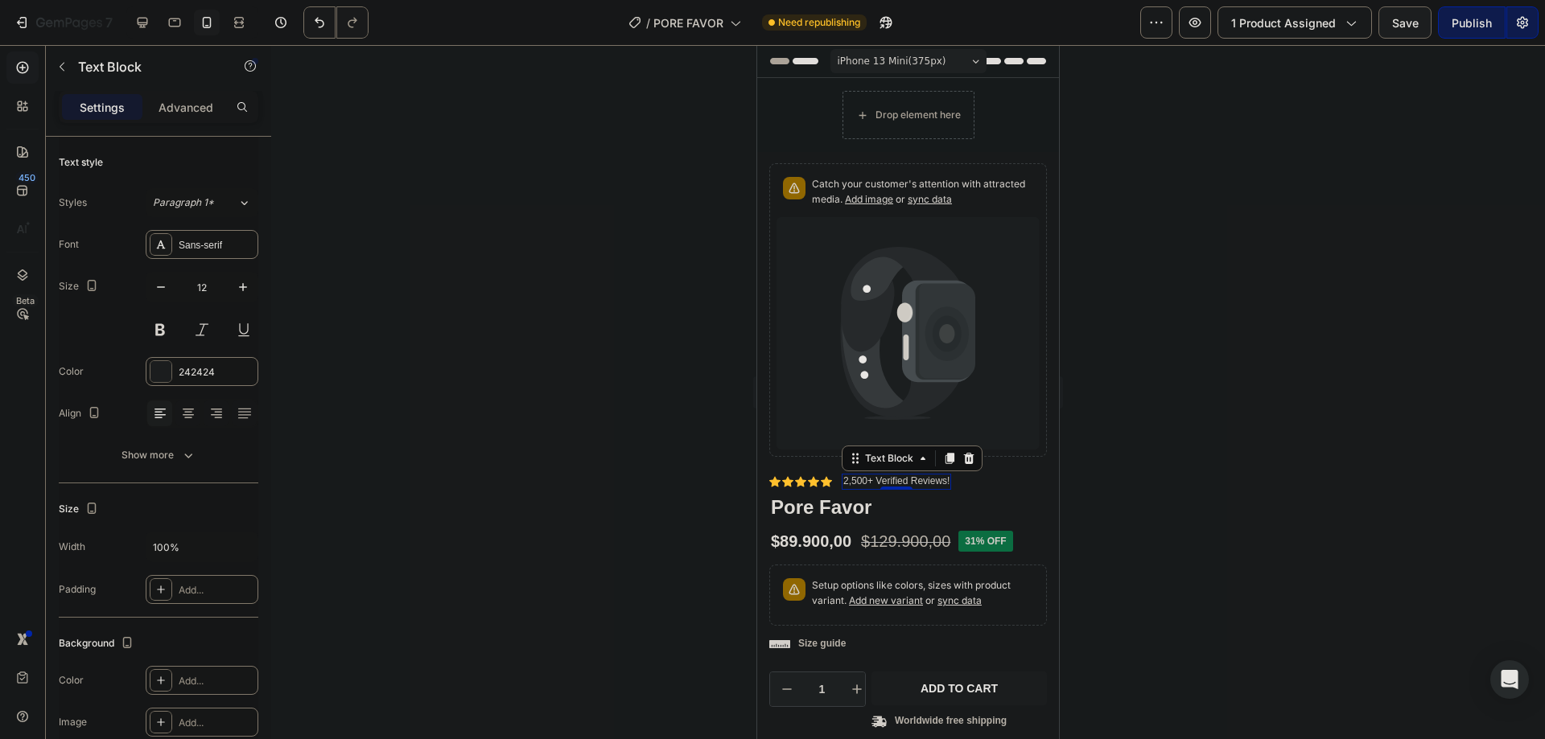
click at [859, 463] on div "Catch your customer's attention with attracted media. Add image or sync data Pr…" at bounding box center [908, 318] width 278 height 311
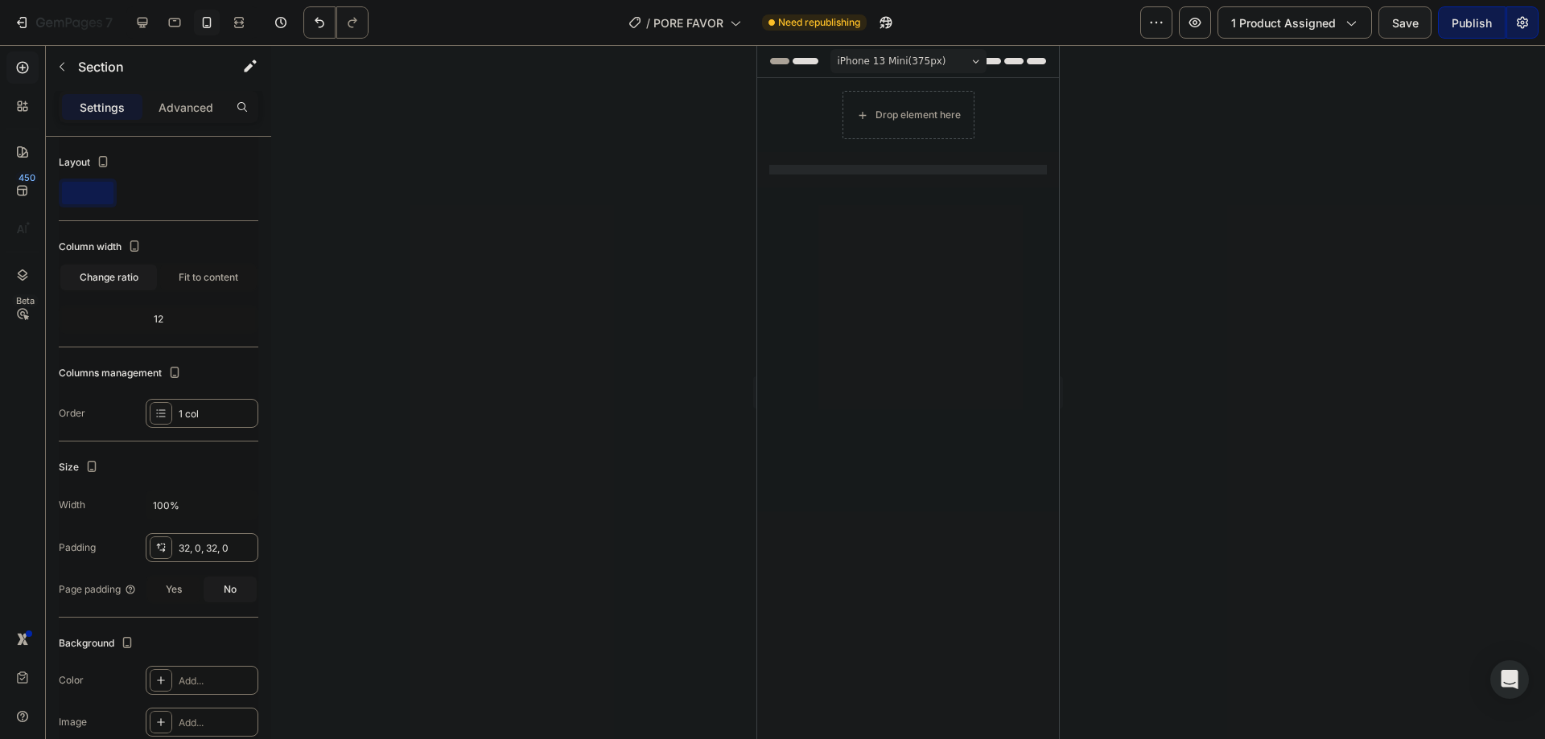
drag, startPoint x: 859, startPoint y: 468, endPoint x: 1118, endPoint y: 435, distance: 261.2
click at [859, 468] on div at bounding box center [908, 349] width 302 height 273
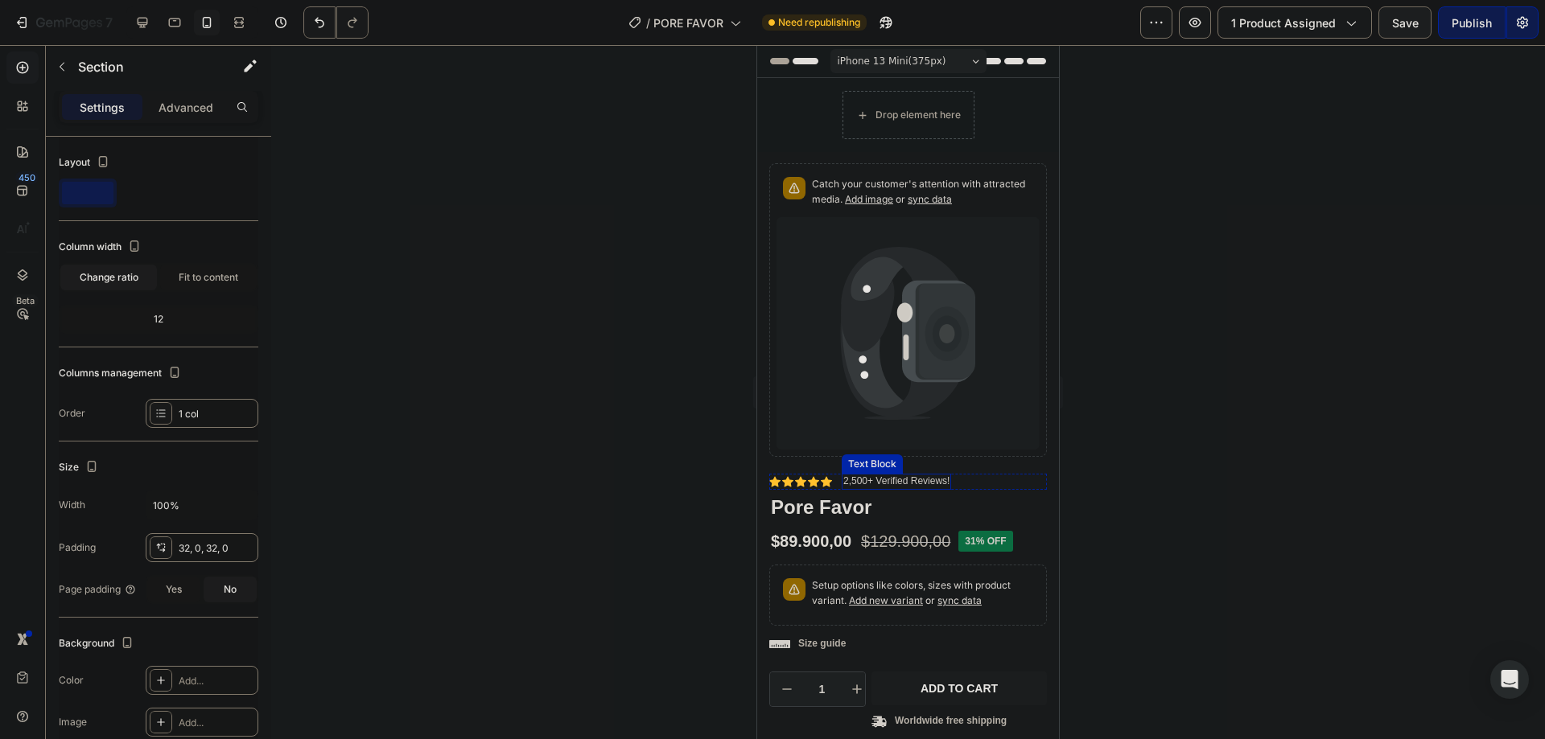
click at [852, 476] on p "2,500+ Verified Reviews!" at bounding box center [896, 482] width 106 height 13
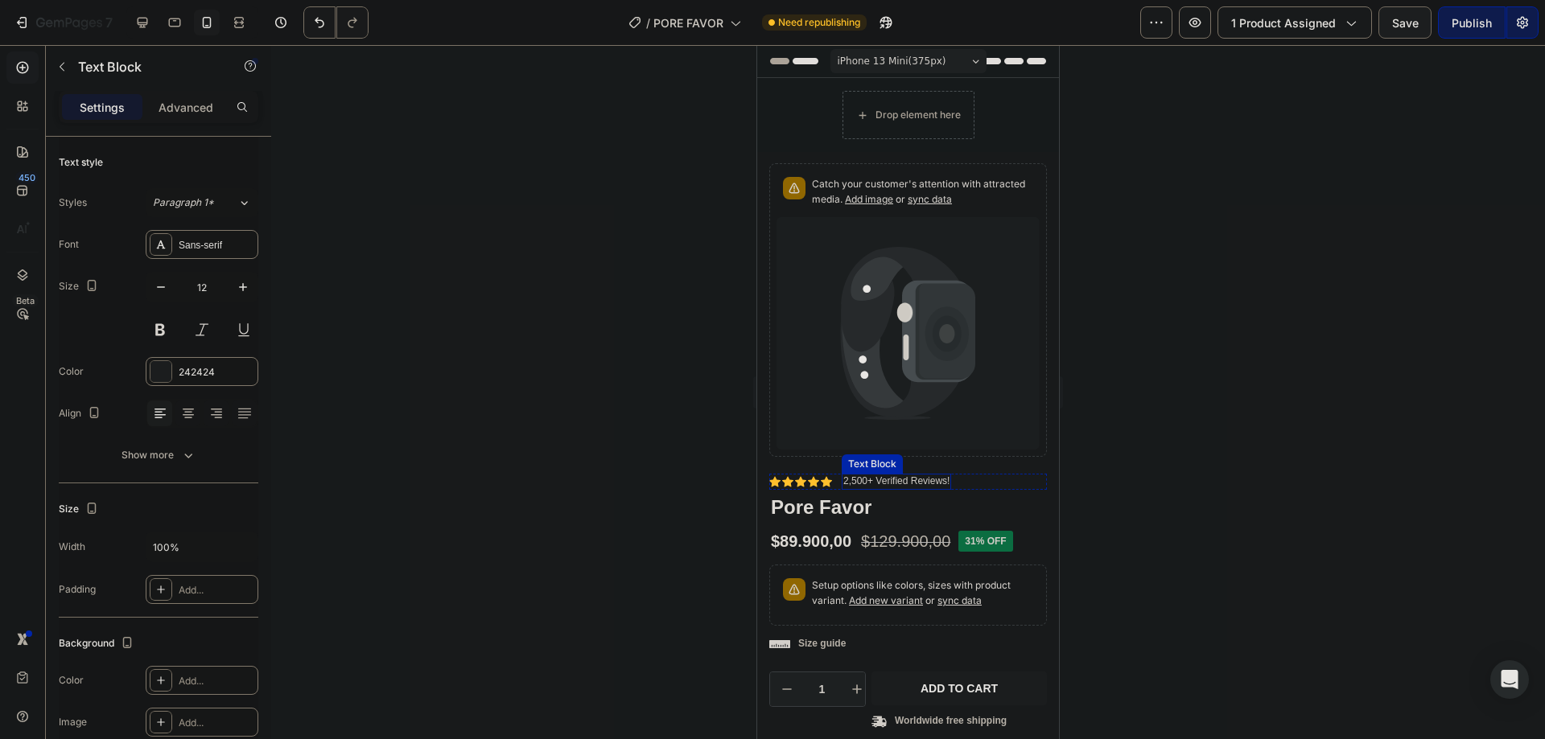
click at [852, 476] on p "2,500+ Verified Reviews!" at bounding box center [896, 482] width 106 height 13
click at [682, 487] on div at bounding box center [908, 392] width 1274 height 694
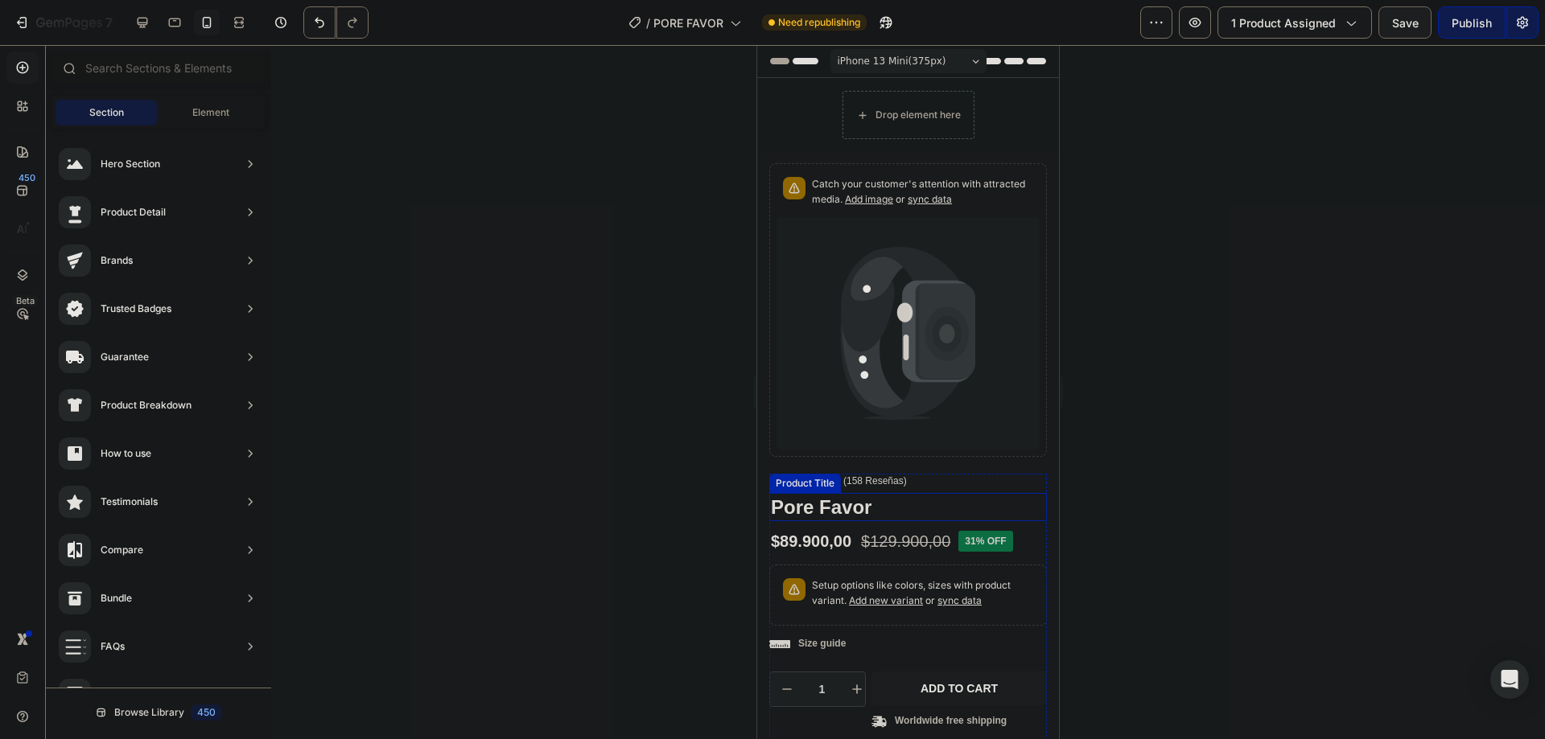
click at [821, 498] on h1 "Pore Favor" at bounding box center [908, 507] width 278 height 28
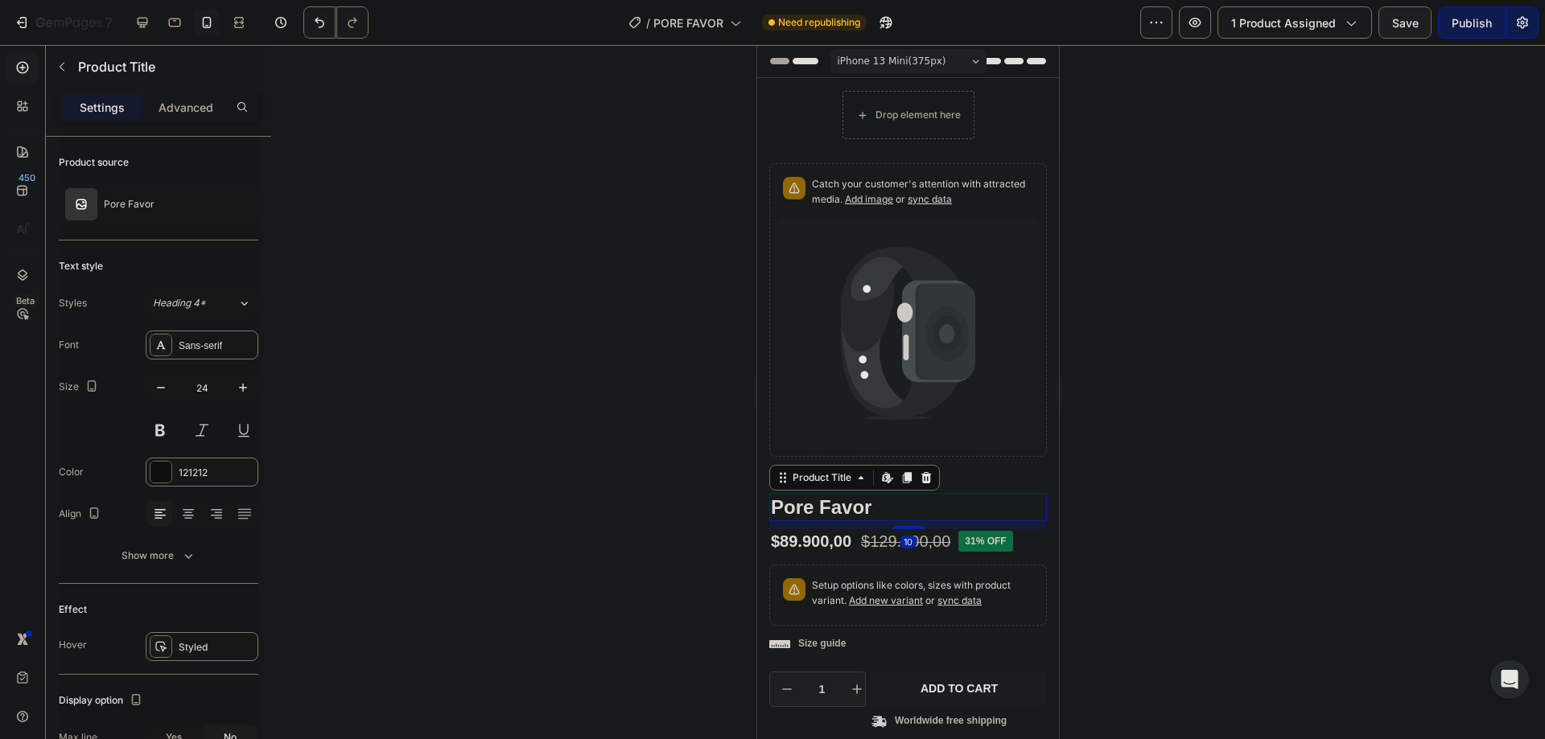
click at [839, 495] on h1 "Pore Favor" at bounding box center [908, 507] width 278 height 28
click at [883, 513] on div "Product Price" at bounding box center [897, 520] width 69 height 14
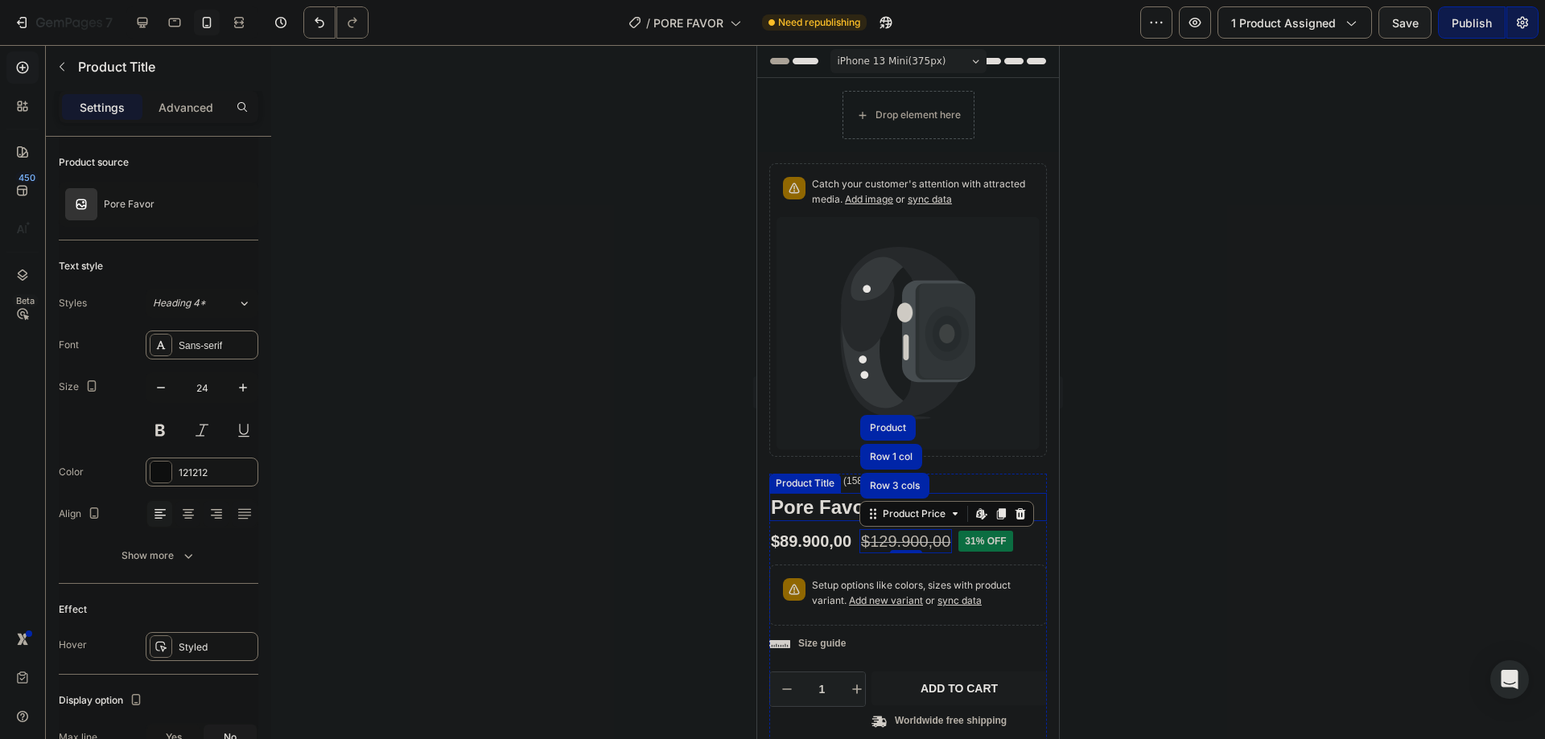
click at [810, 501] on h1 "Pore Favor" at bounding box center [908, 507] width 278 height 28
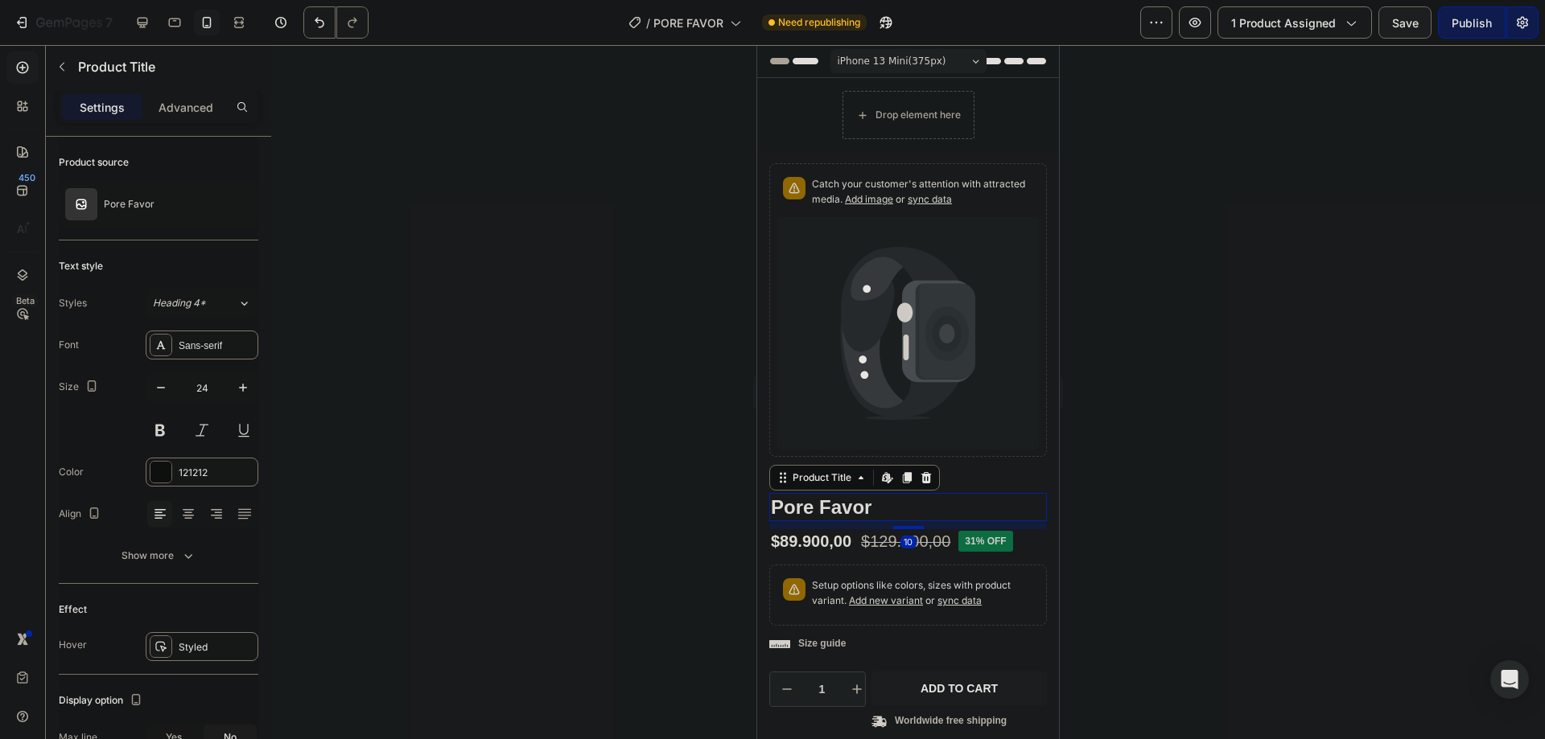
click at [840, 497] on h1 "Pore Favor" at bounding box center [908, 507] width 278 height 28
click at [678, 532] on div at bounding box center [908, 392] width 1274 height 694
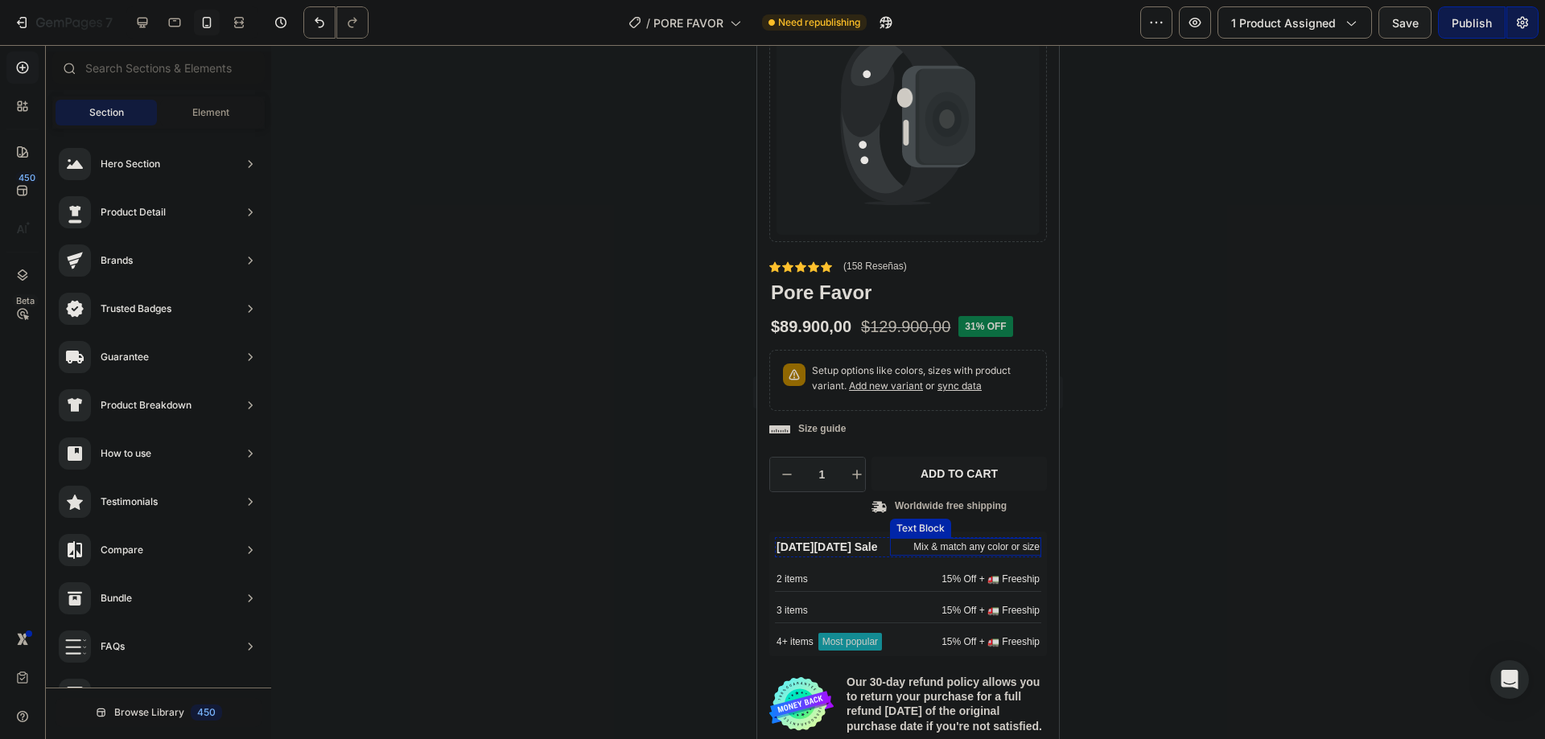
scroll to position [107, 0]
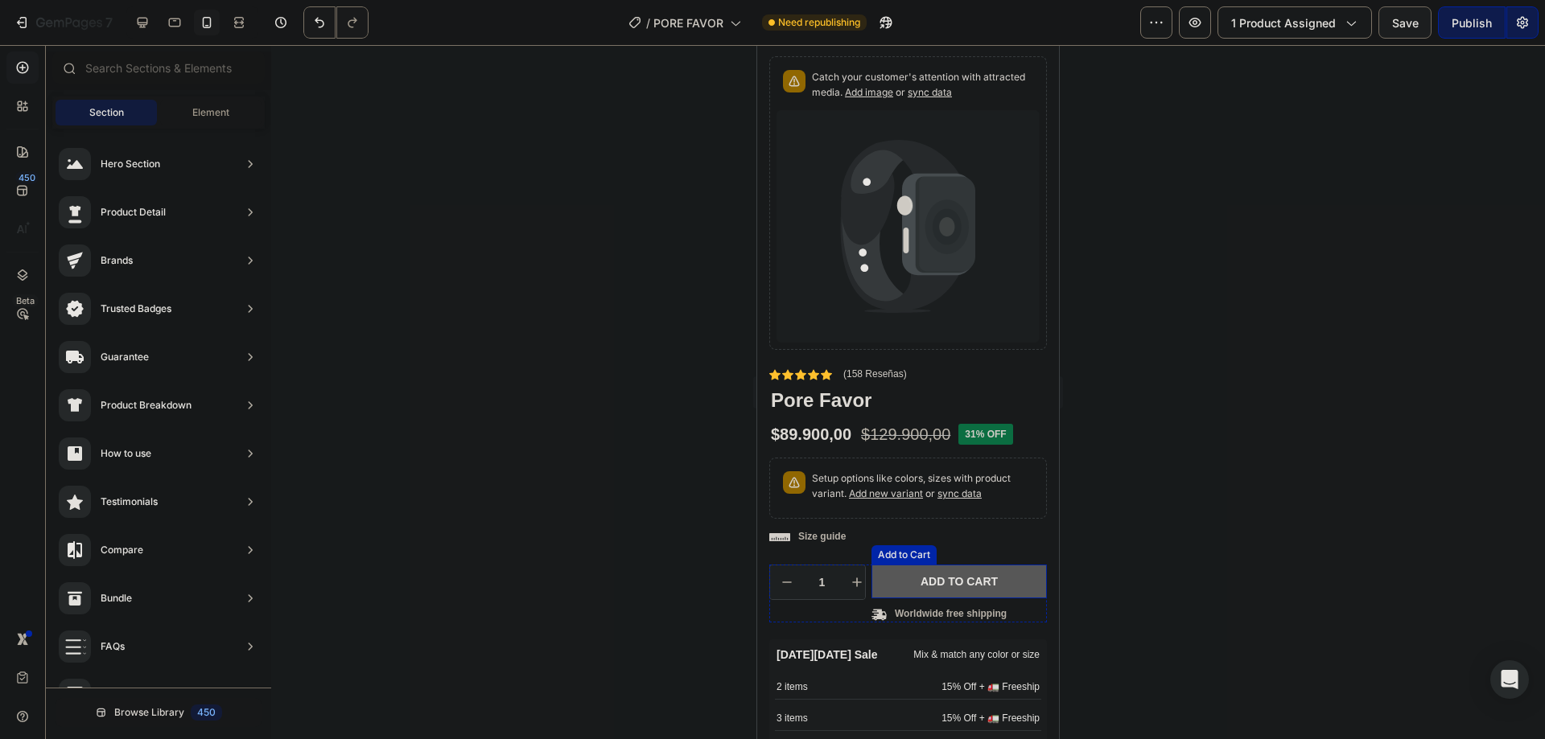
click at [901, 565] on button "Add to cart" at bounding box center [958, 582] width 175 height 34
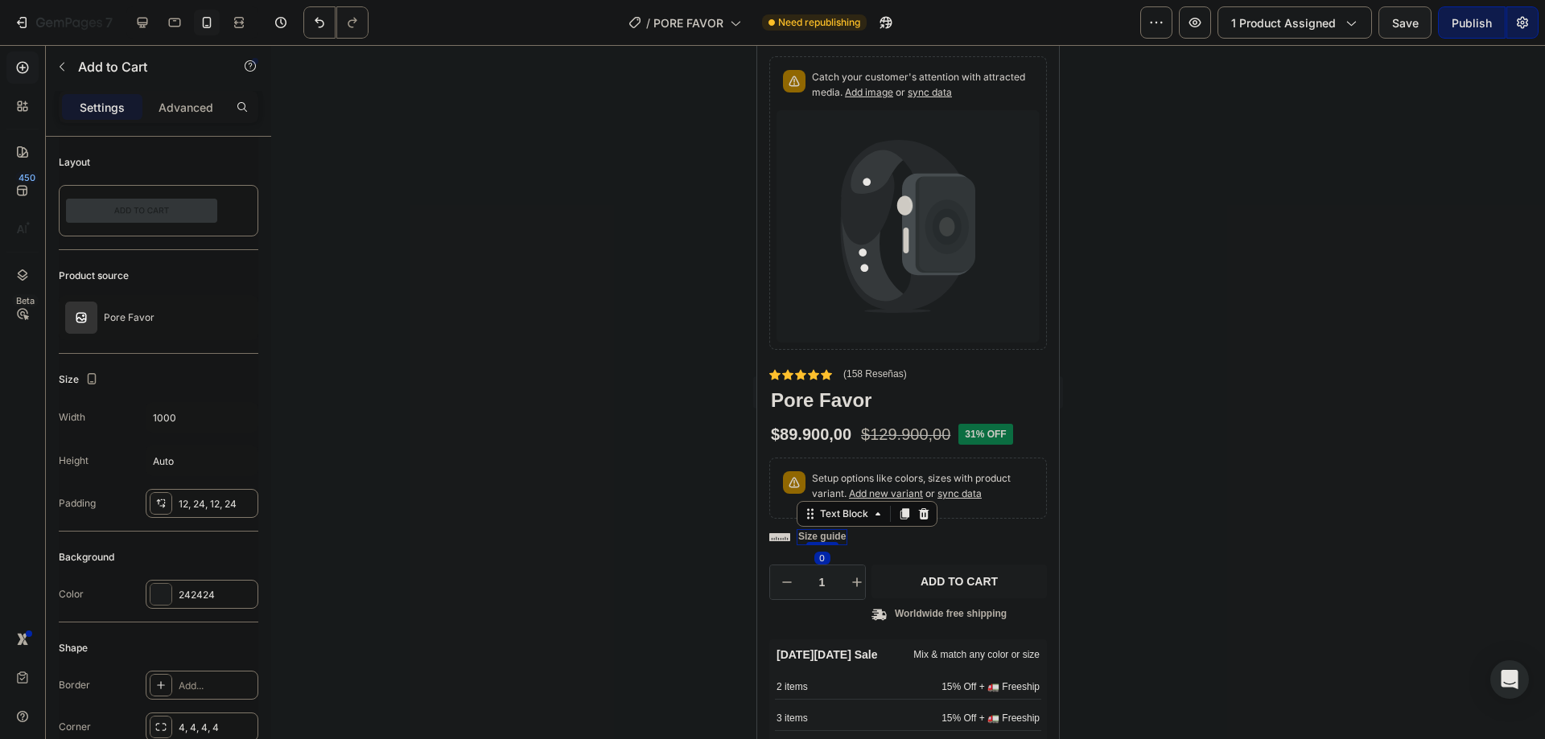
click at [813, 531] on p "Size guide" at bounding box center [821, 537] width 47 height 13
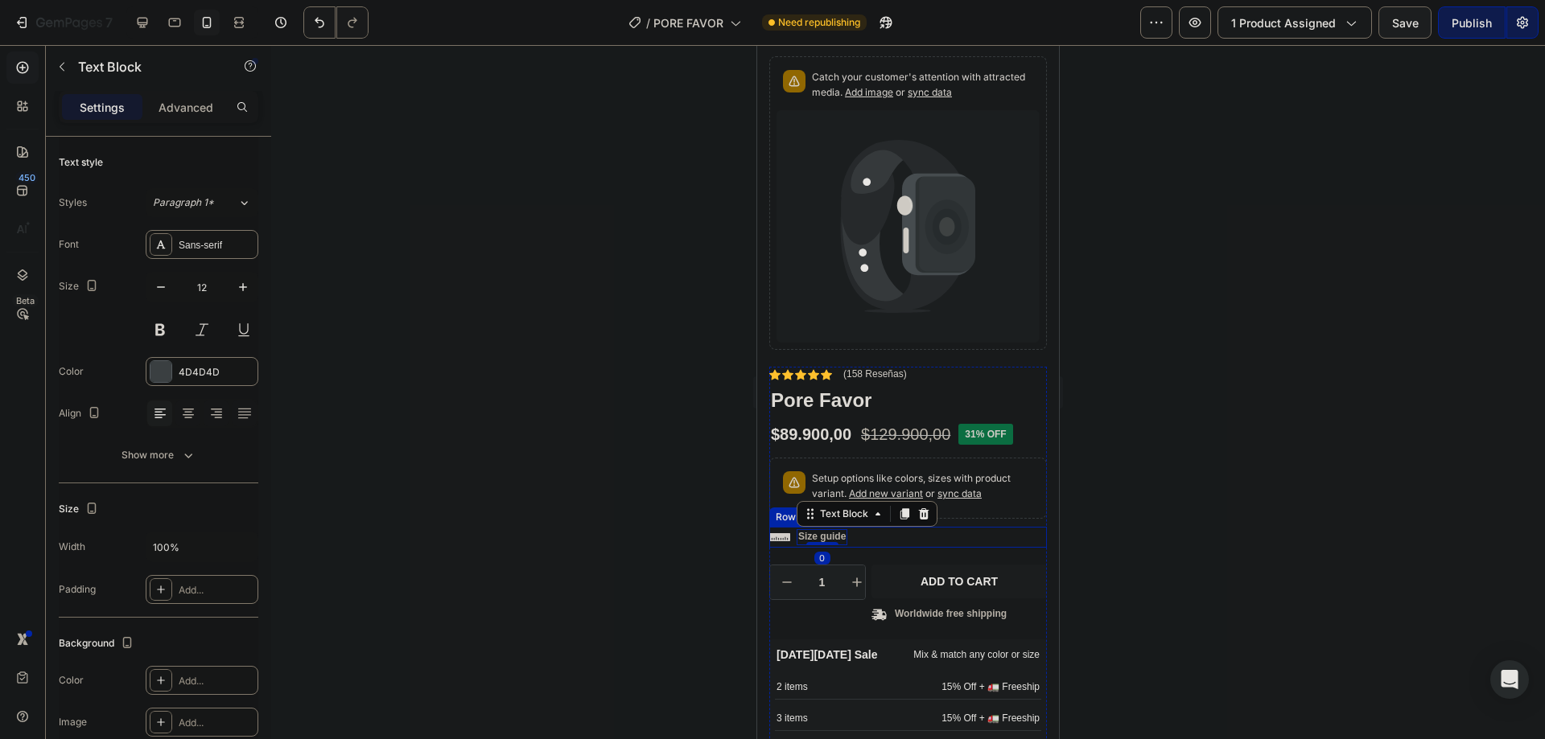
click at [900, 527] on div "Icon Size guide Text Block 0 Row" at bounding box center [908, 537] width 278 height 21
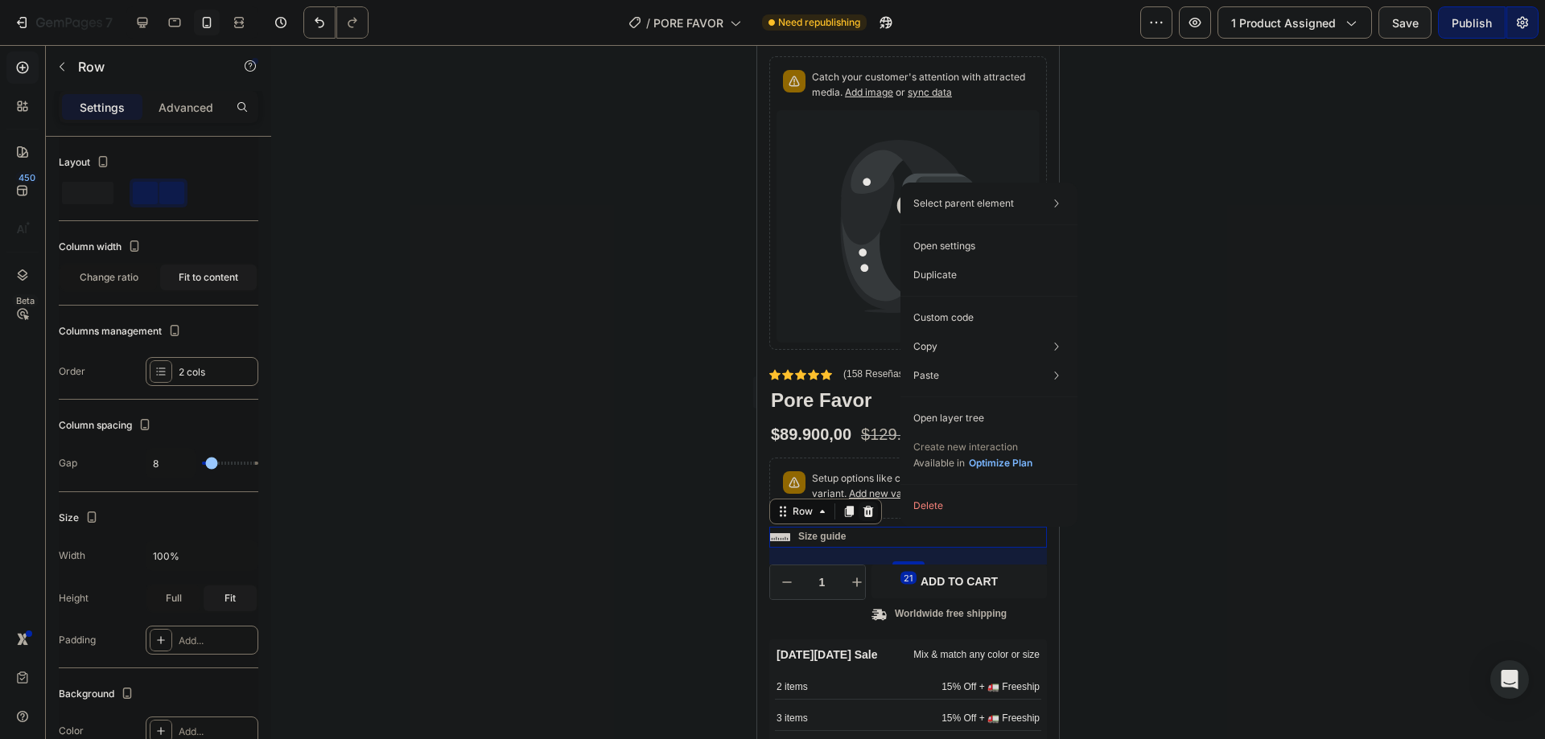
click at [870, 507] on icon at bounding box center [868, 511] width 10 height 11
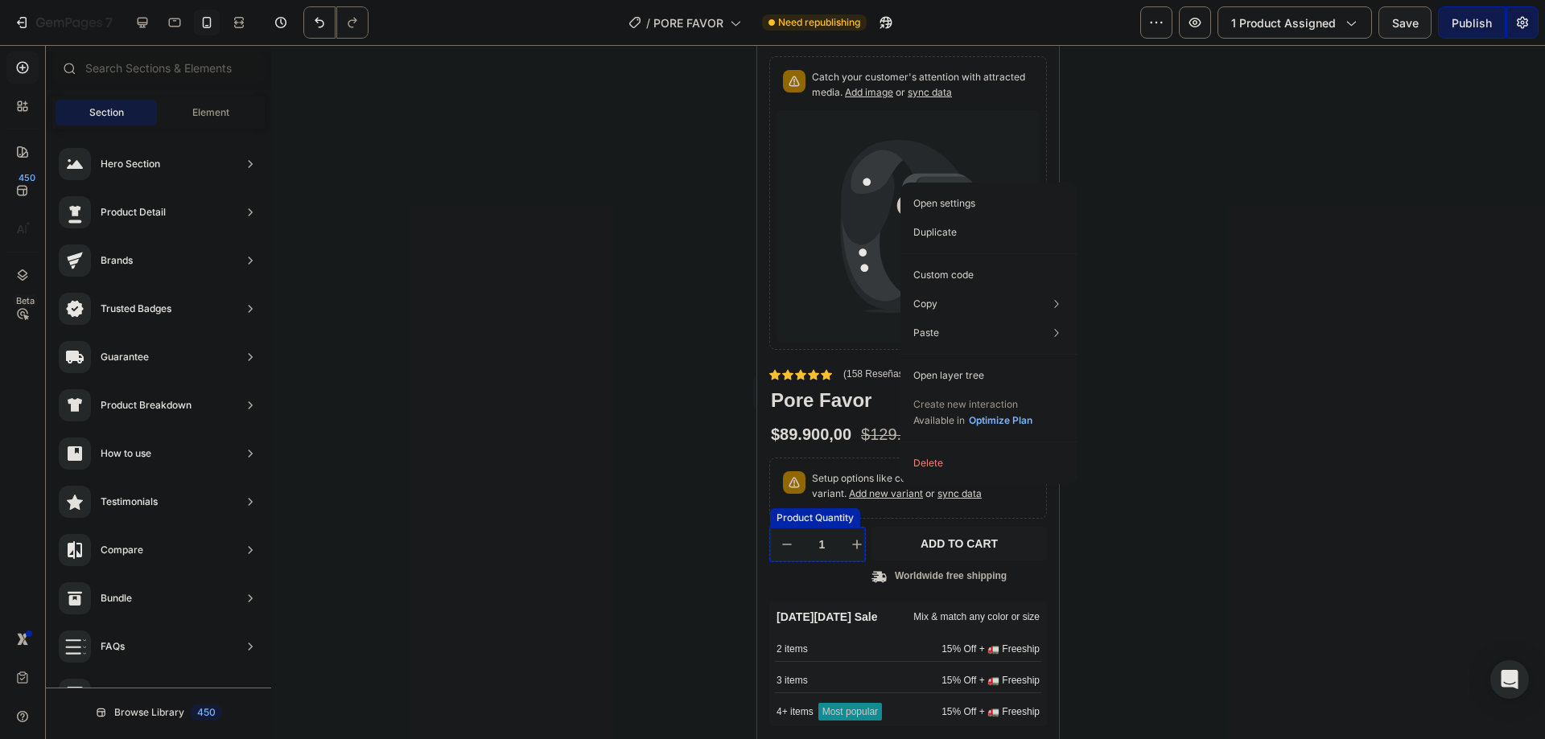
click at [856, 527] on div "1 Product Quantity" at bounding box center [817, 544] width 97 height 35
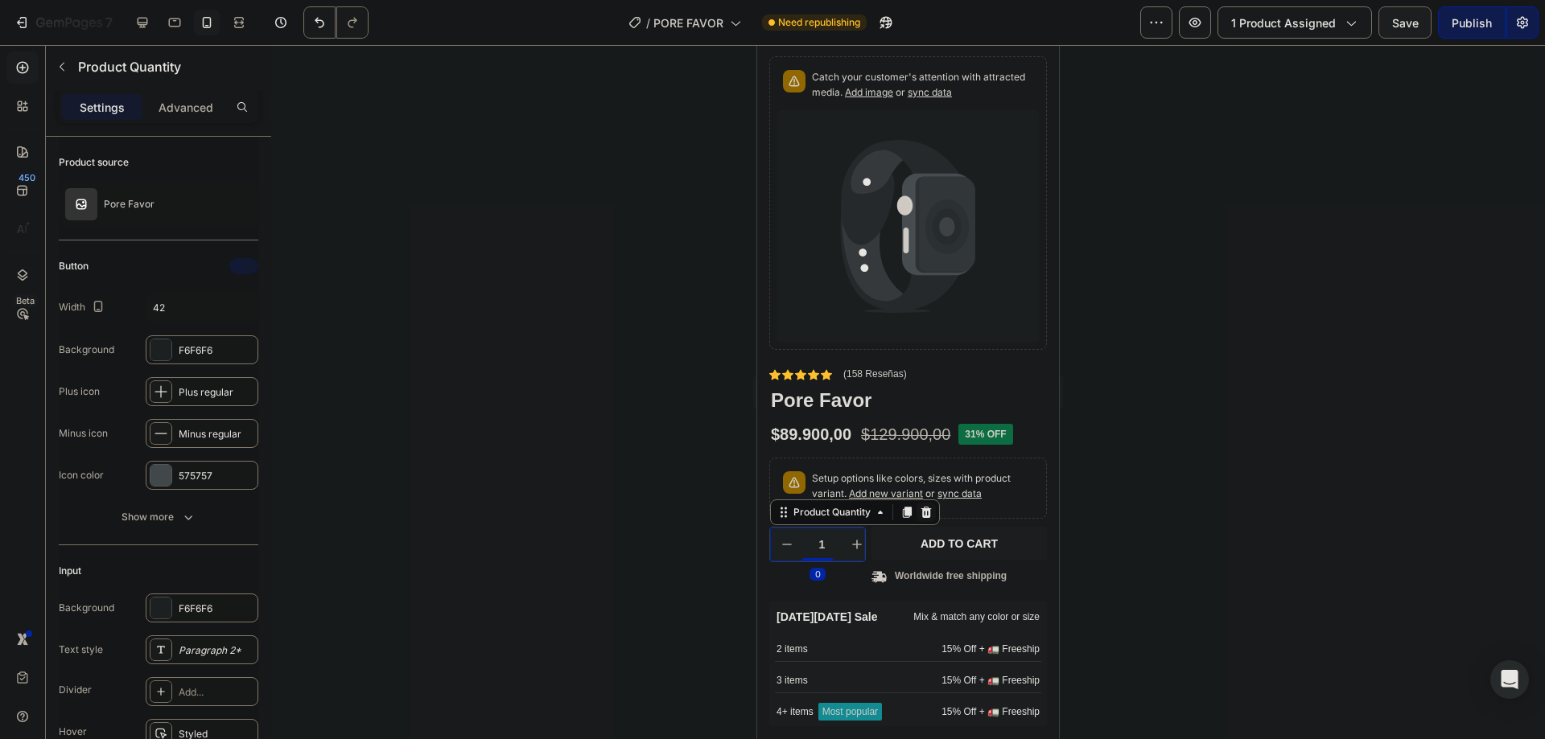
click at [929, 507] on icon at bounding box center [926, 512] width 10 height 11
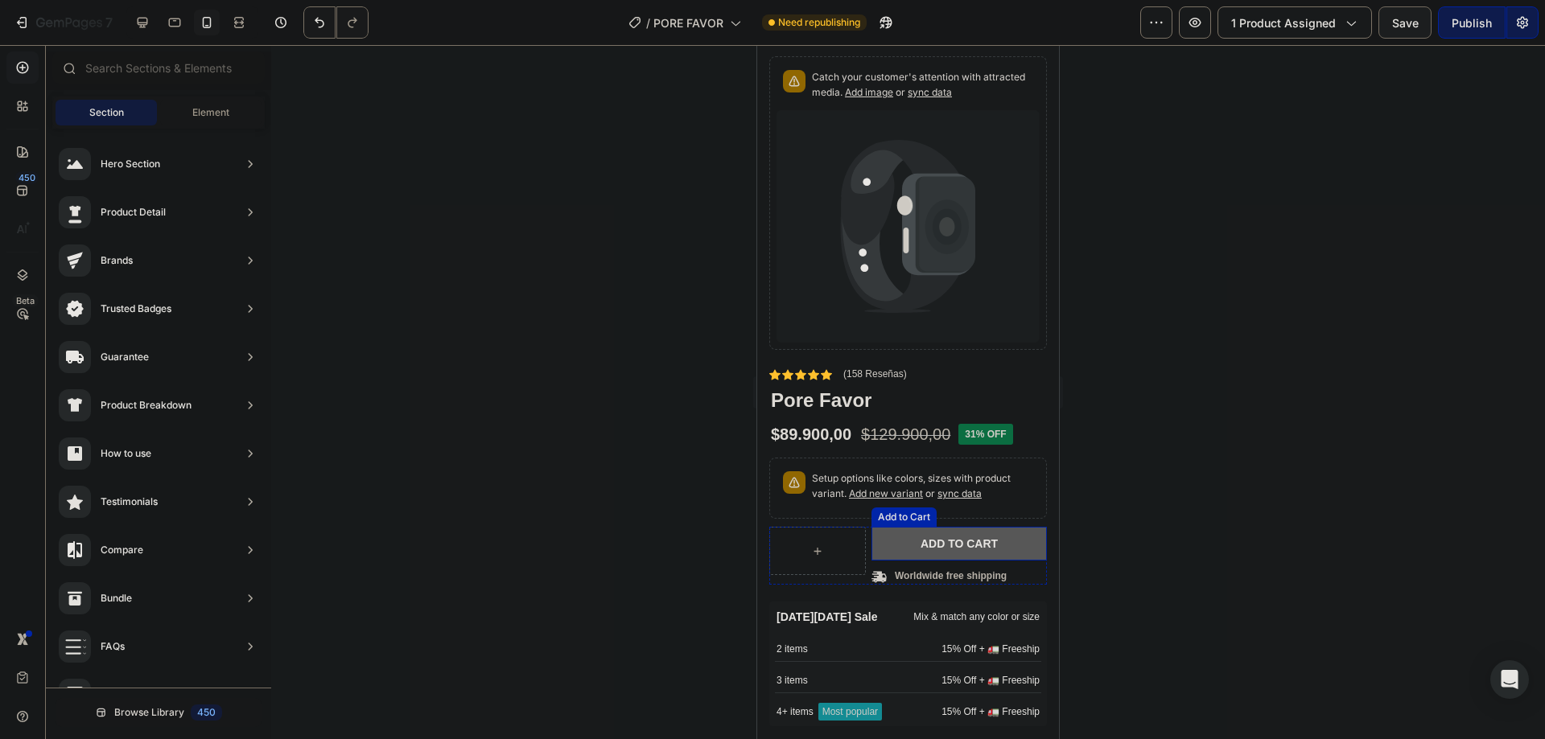
click at [940, 527] on button "Add to cart" at bounding box center [958, 544] width 175 height 34
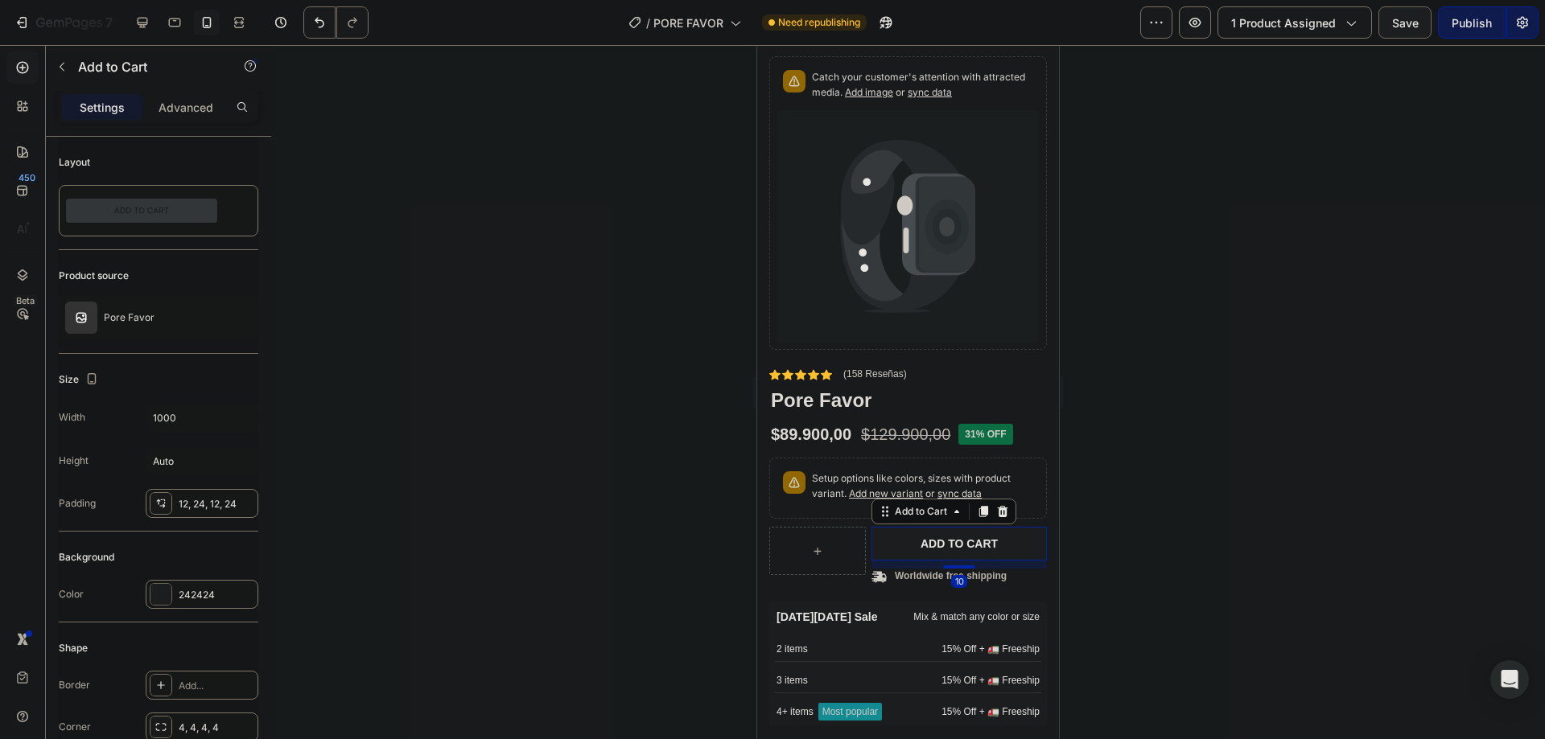
click at [1011, 502] on div at bounding box center [1002, 511] width 19 height 19
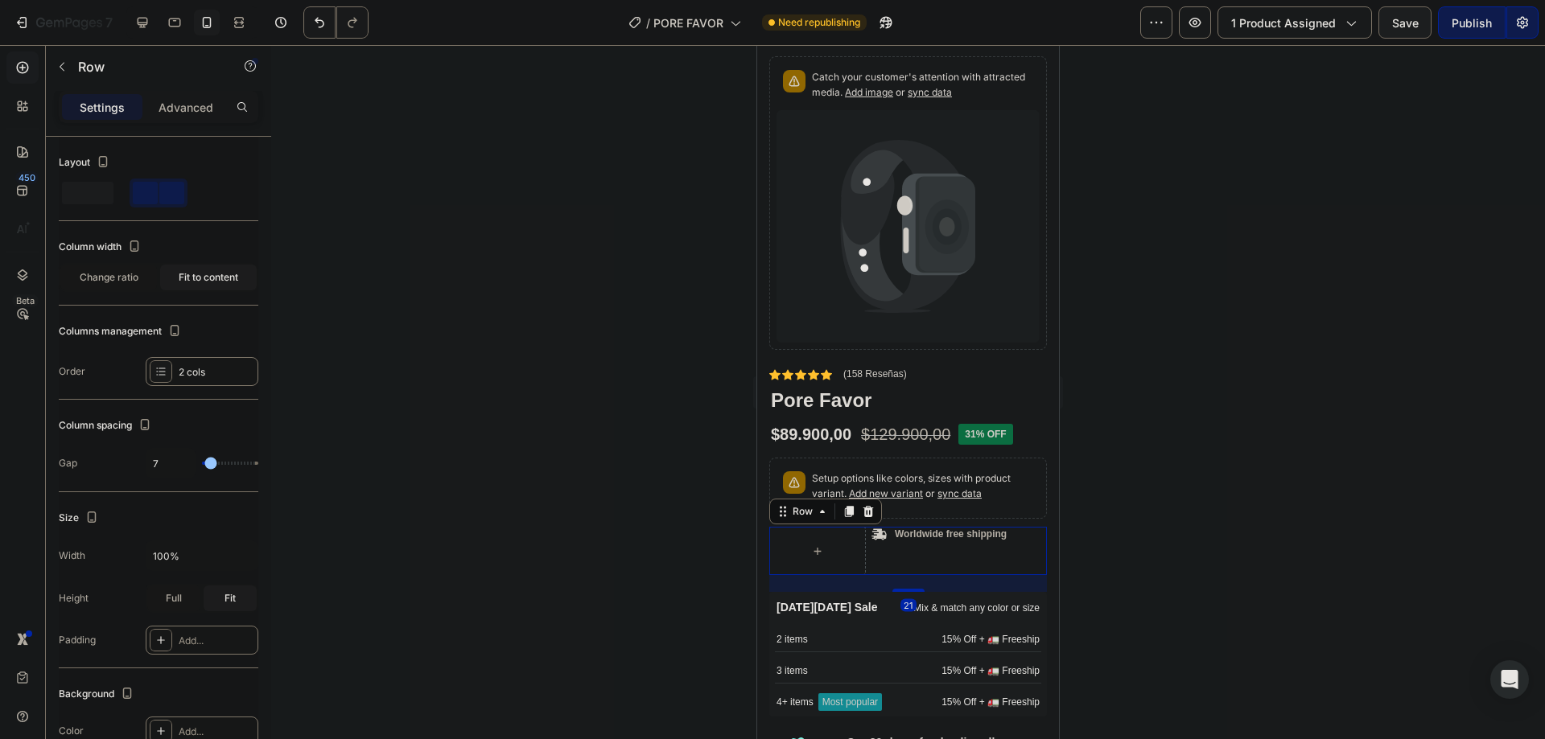
click at [1017, 527] on div "Row Icon Worldwide free shipping Text Block Row Row 21" at bounding box center [908, 551] width 278 height 48
click at [867, 510] on div at bounding box center [868, 511] width 19 height 19
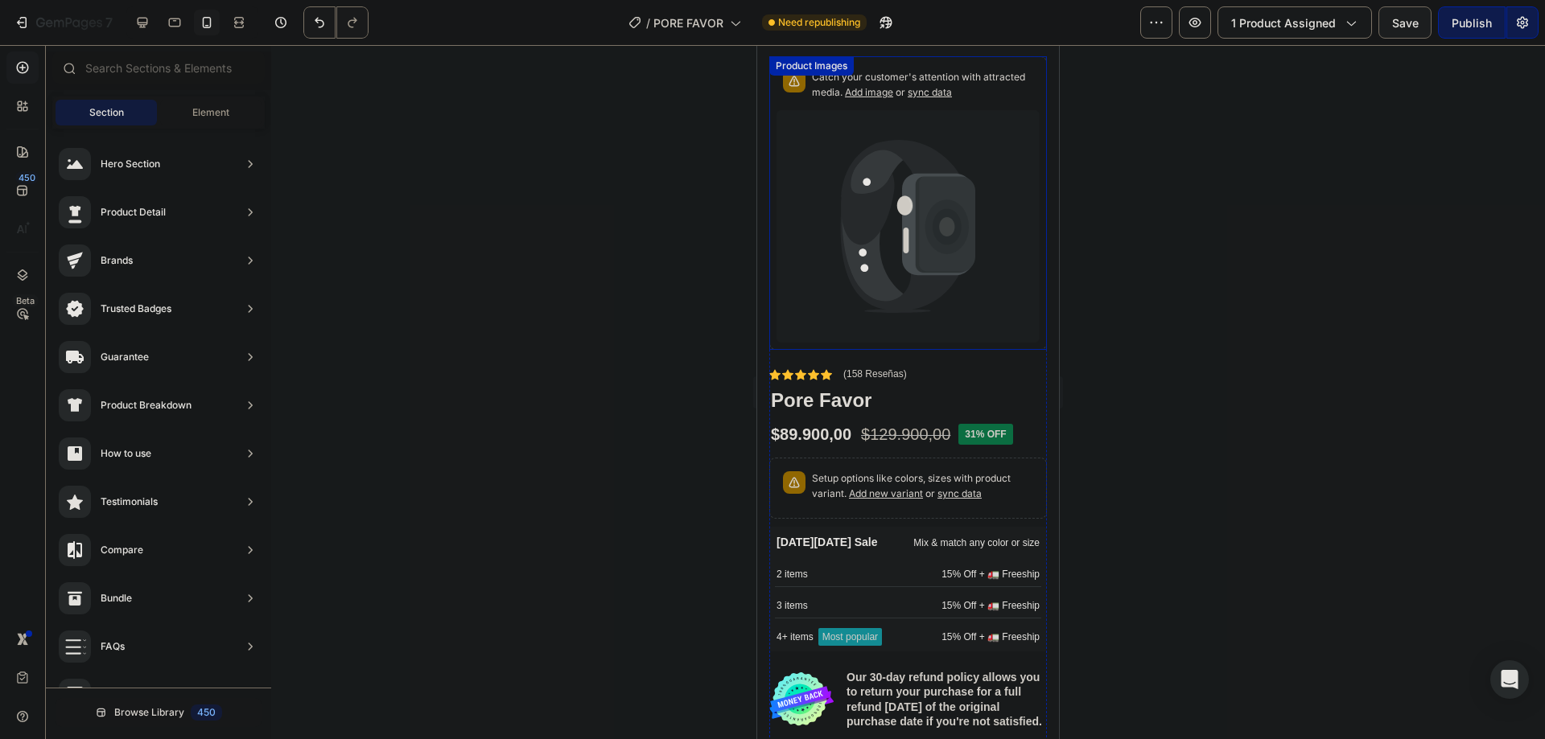
scroll to position [322, 0]
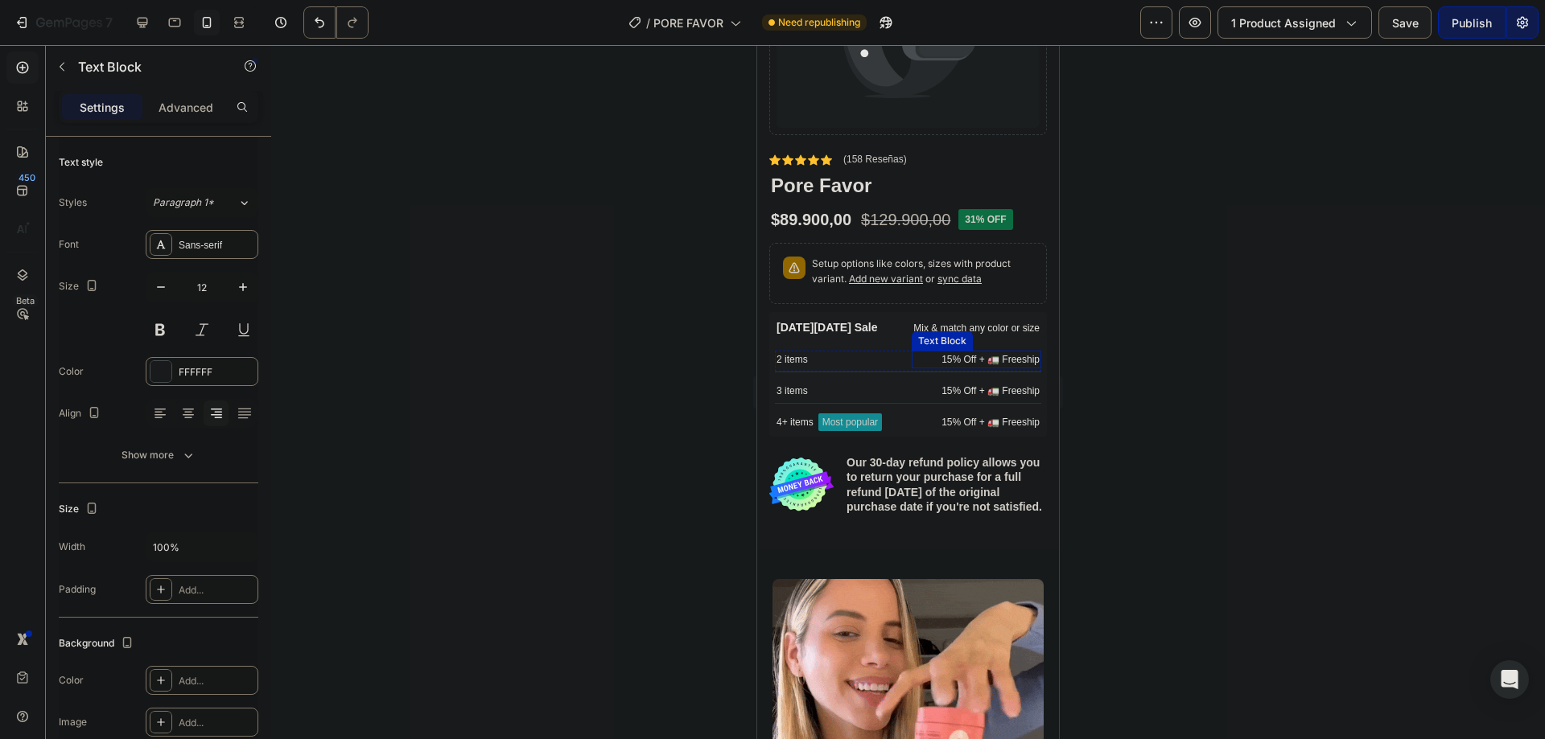
click at [978, 351] on div "15% Off + 🚛 Freeship" at bounding box center [977, 360] width 130 height 18
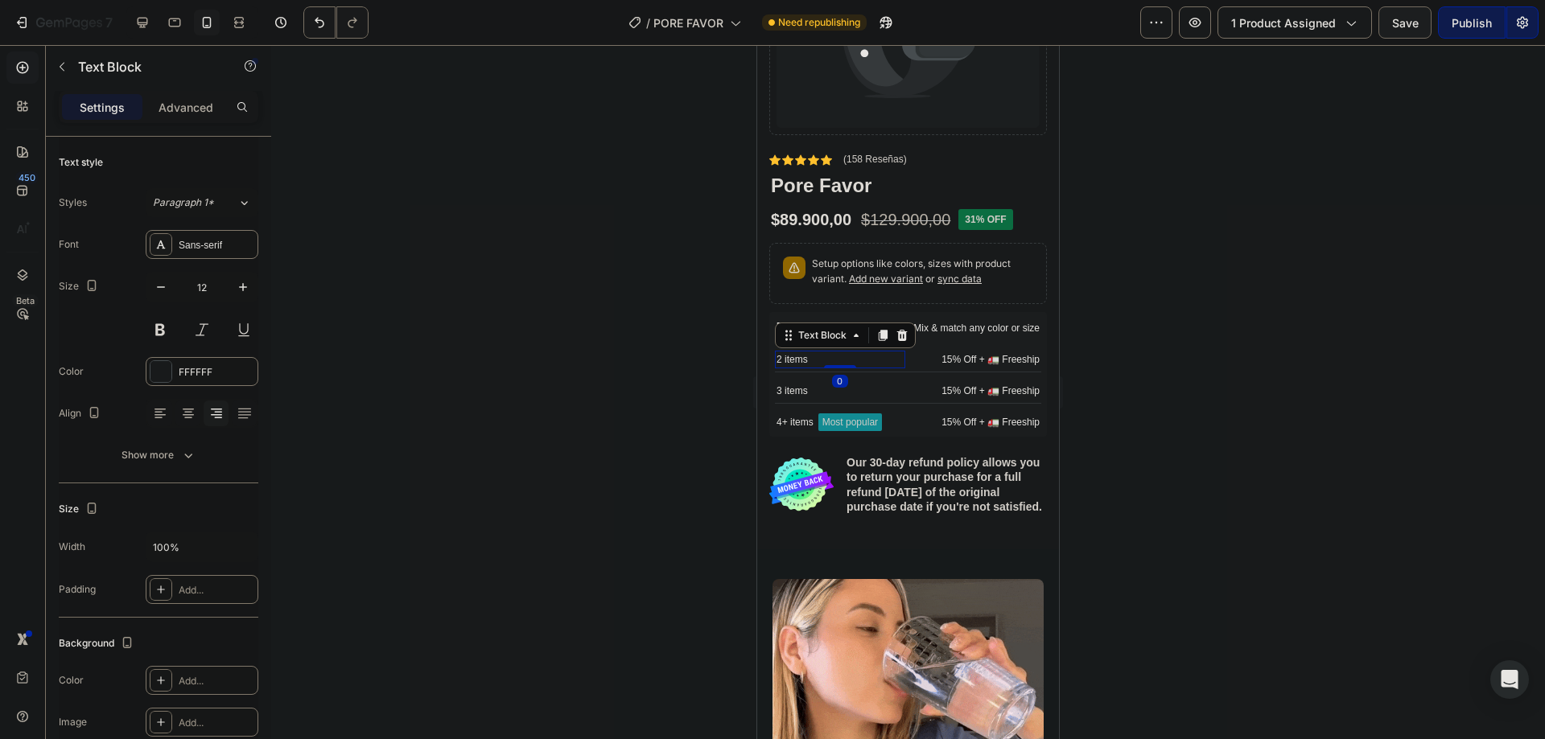
click at [780, 352] on p "2 items" at bounding box center [839, 359] width 127 height 14
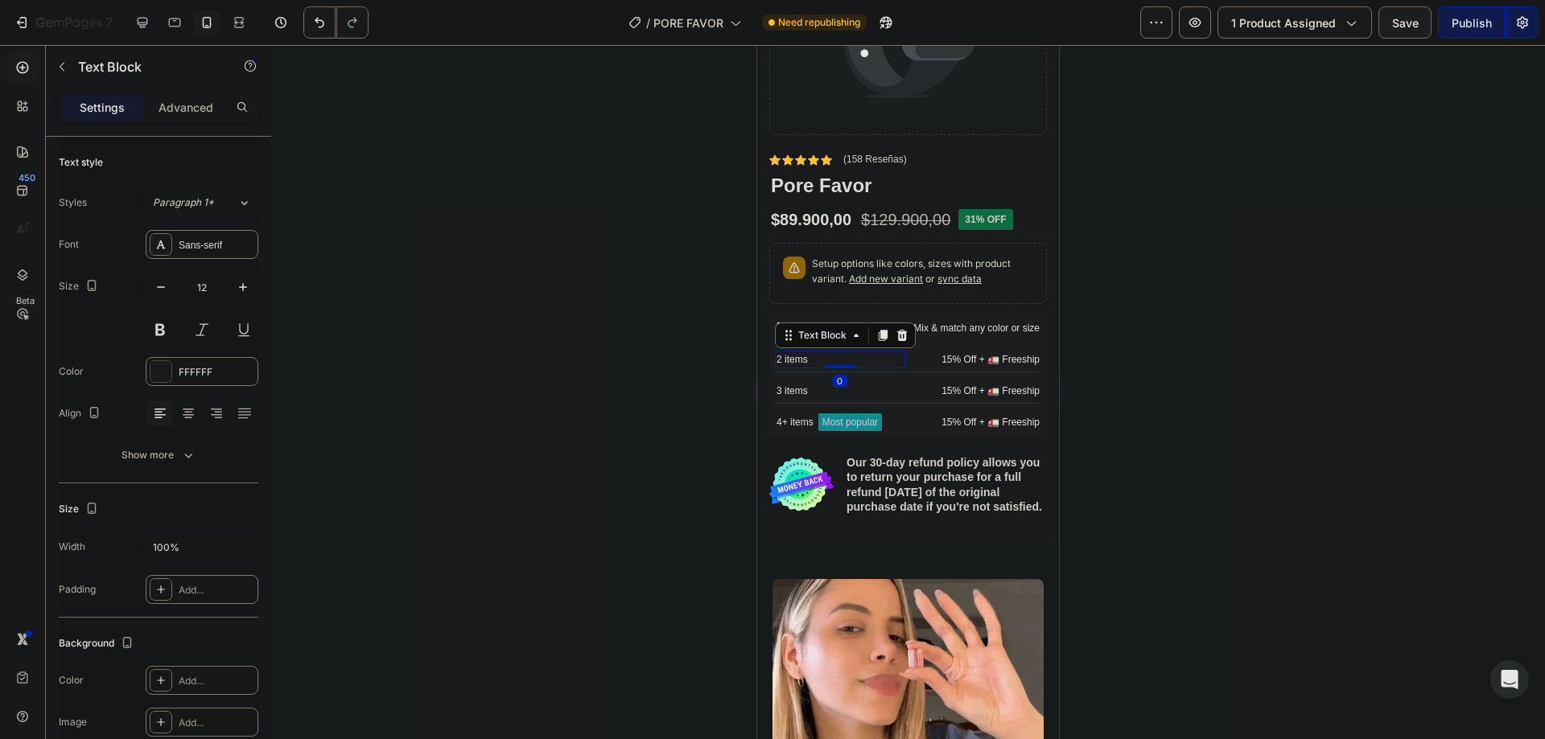
click at [423, 319] on div at bounding box center [908, 392] width 1274 height 694
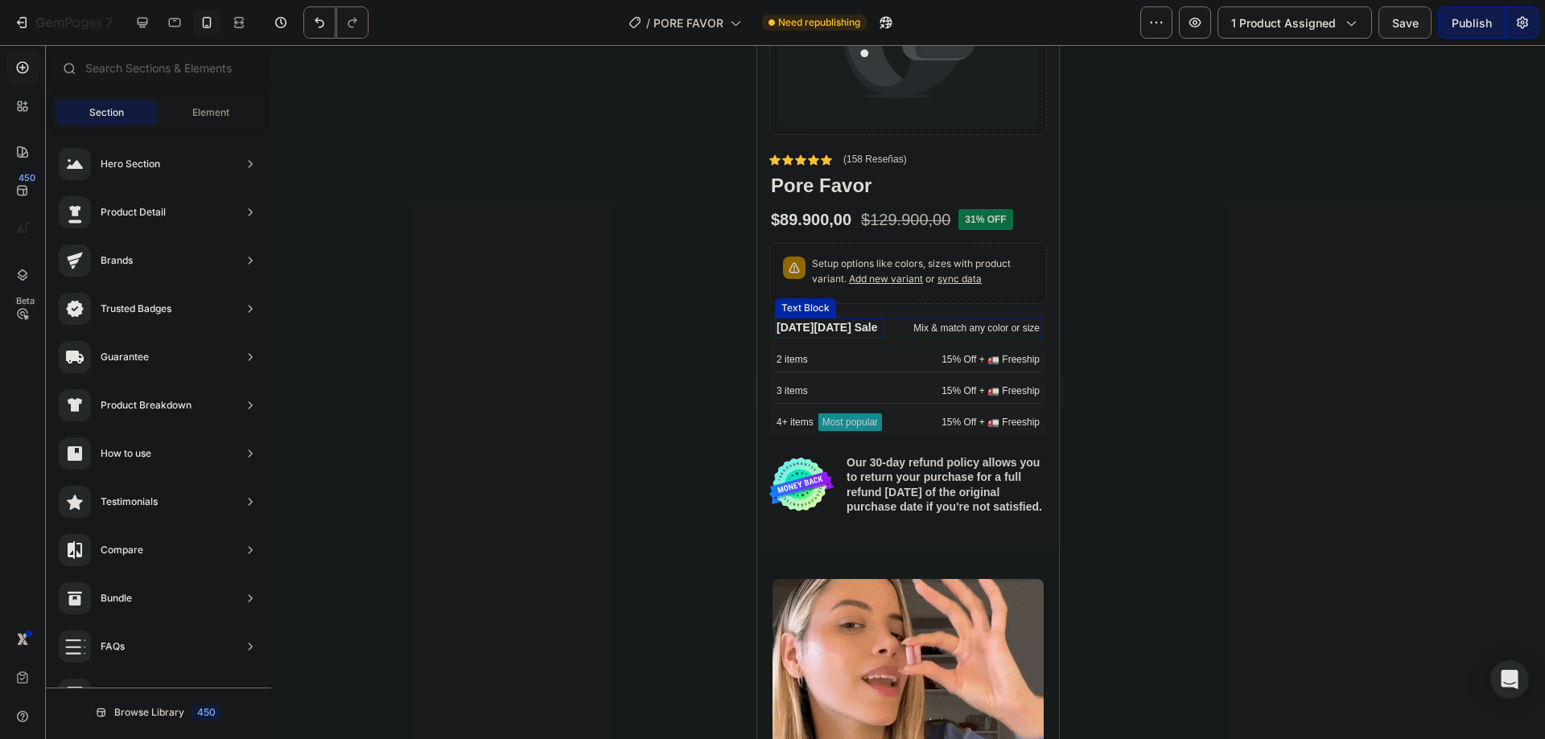
click at [835, 319] on p "Black Friday Sale" at bounding box center [828, 327] width 105 height 17
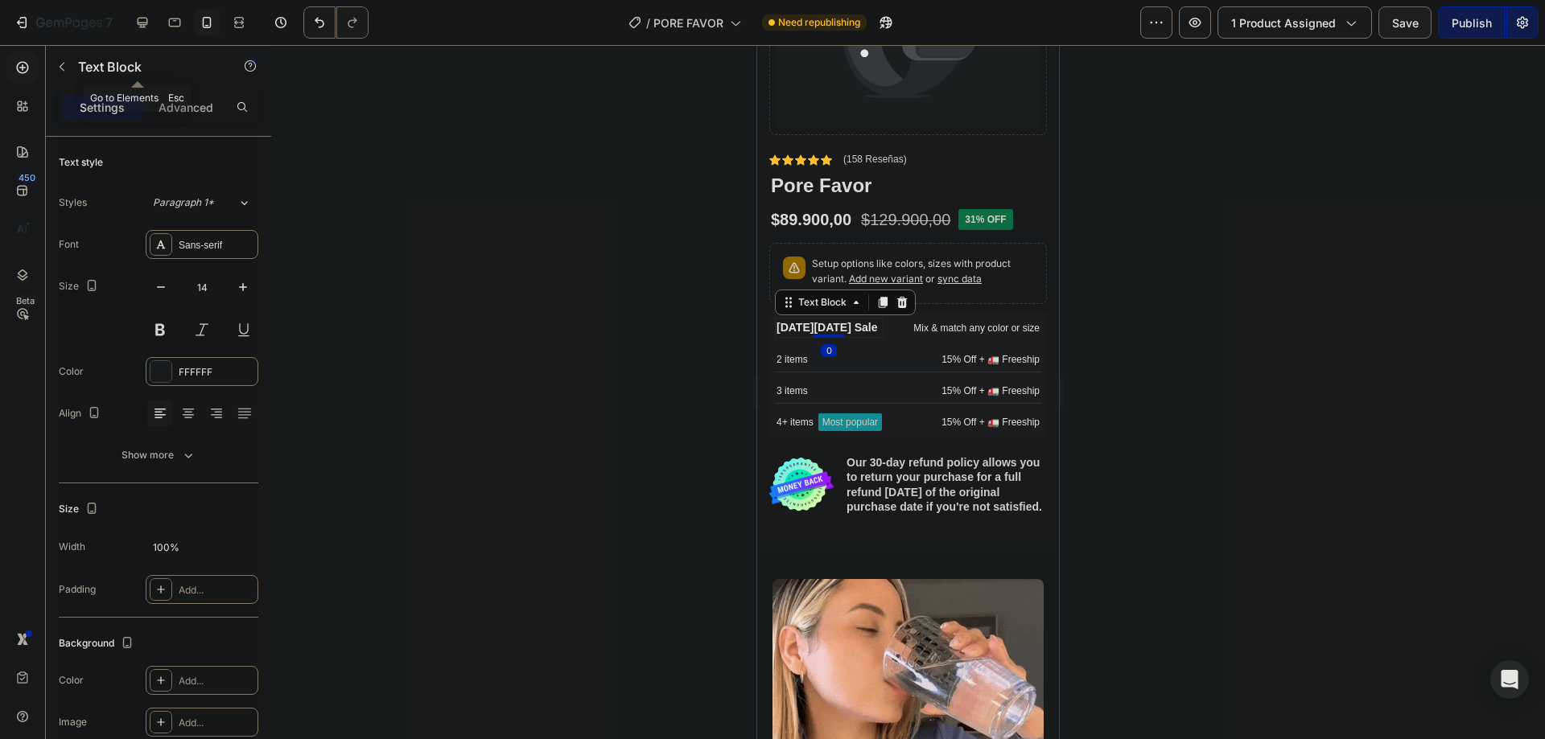
click at [64, 73] on button "button" at bounding box center [62, 67] width 26 height 26
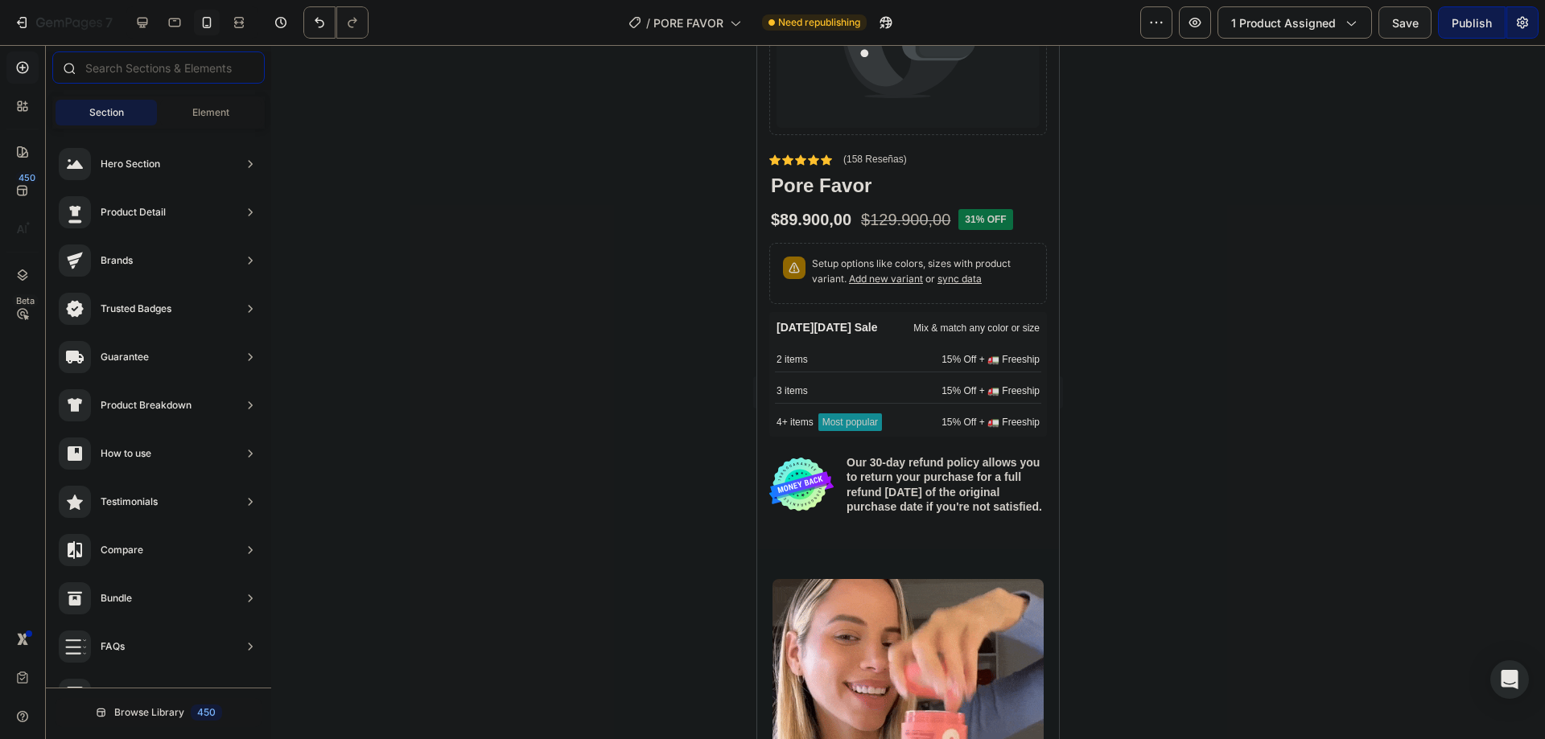
click at [136, 57] on input "text" at bounding box center [158, 67] width 212 height 32
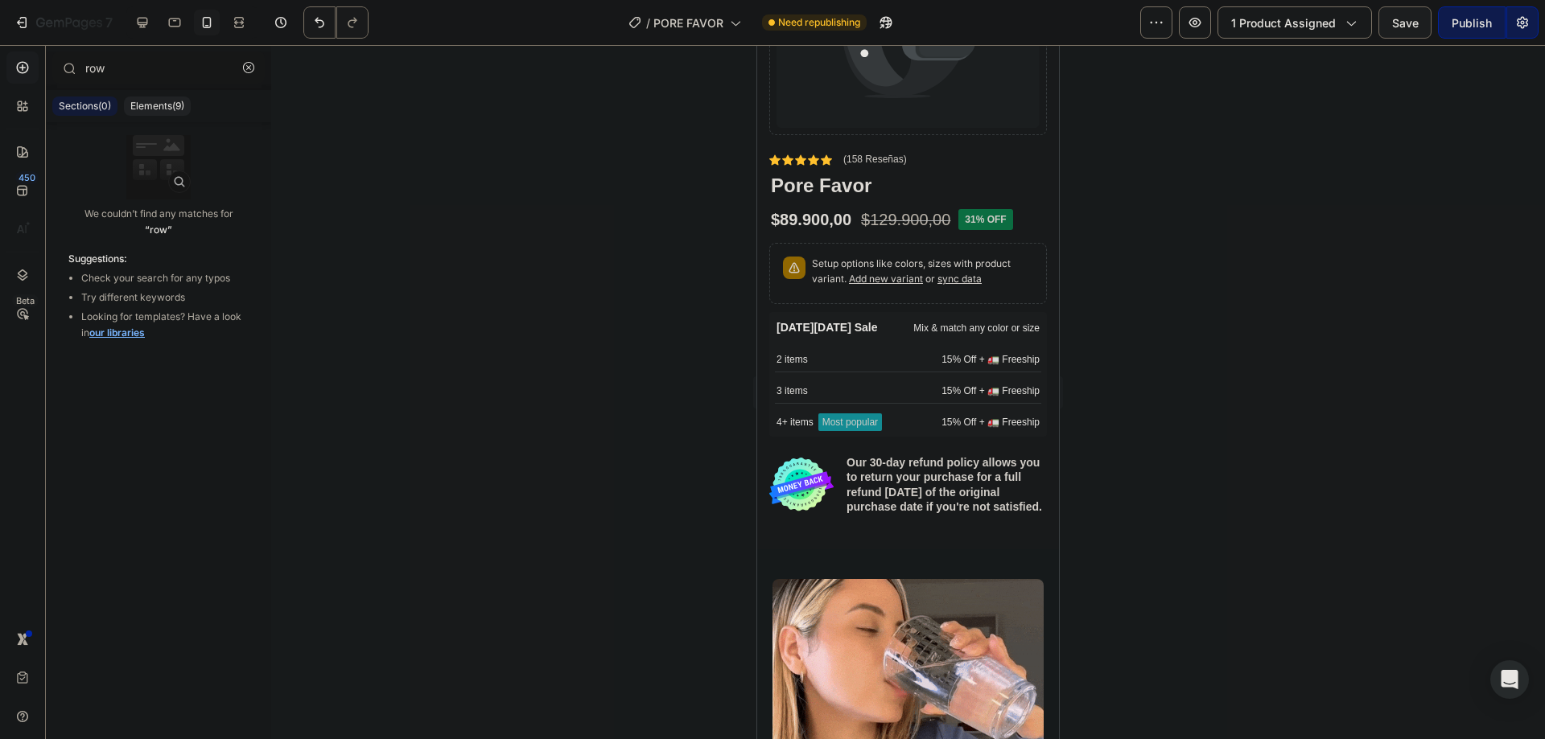
click at [142, 103] on p "Elements(9)" at bounding box center [157, 106] width 54 height 13
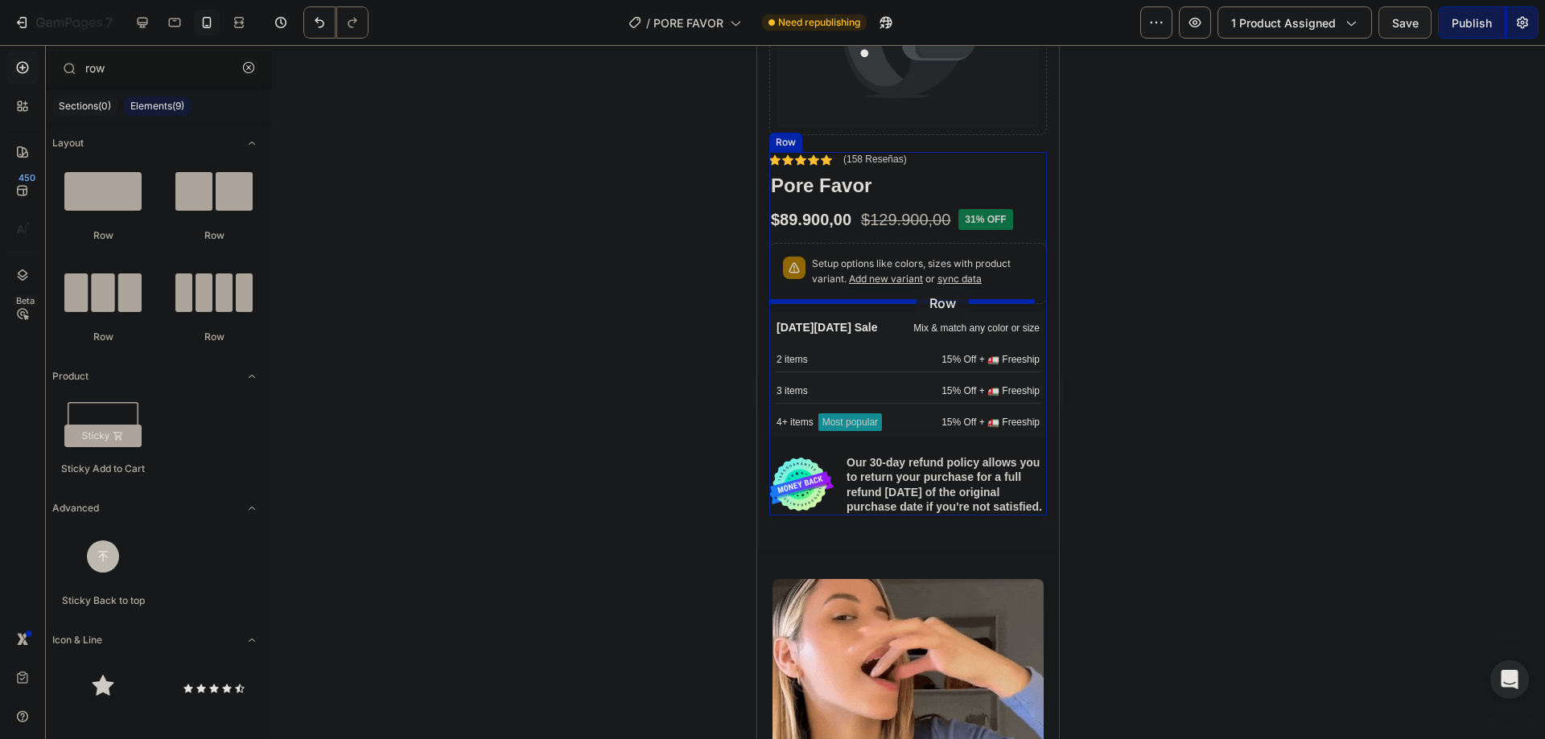
drag, startPoint x: 844, startPoint y: 236, endPoint x: 917, endPoint y: 287, distance: 88.9
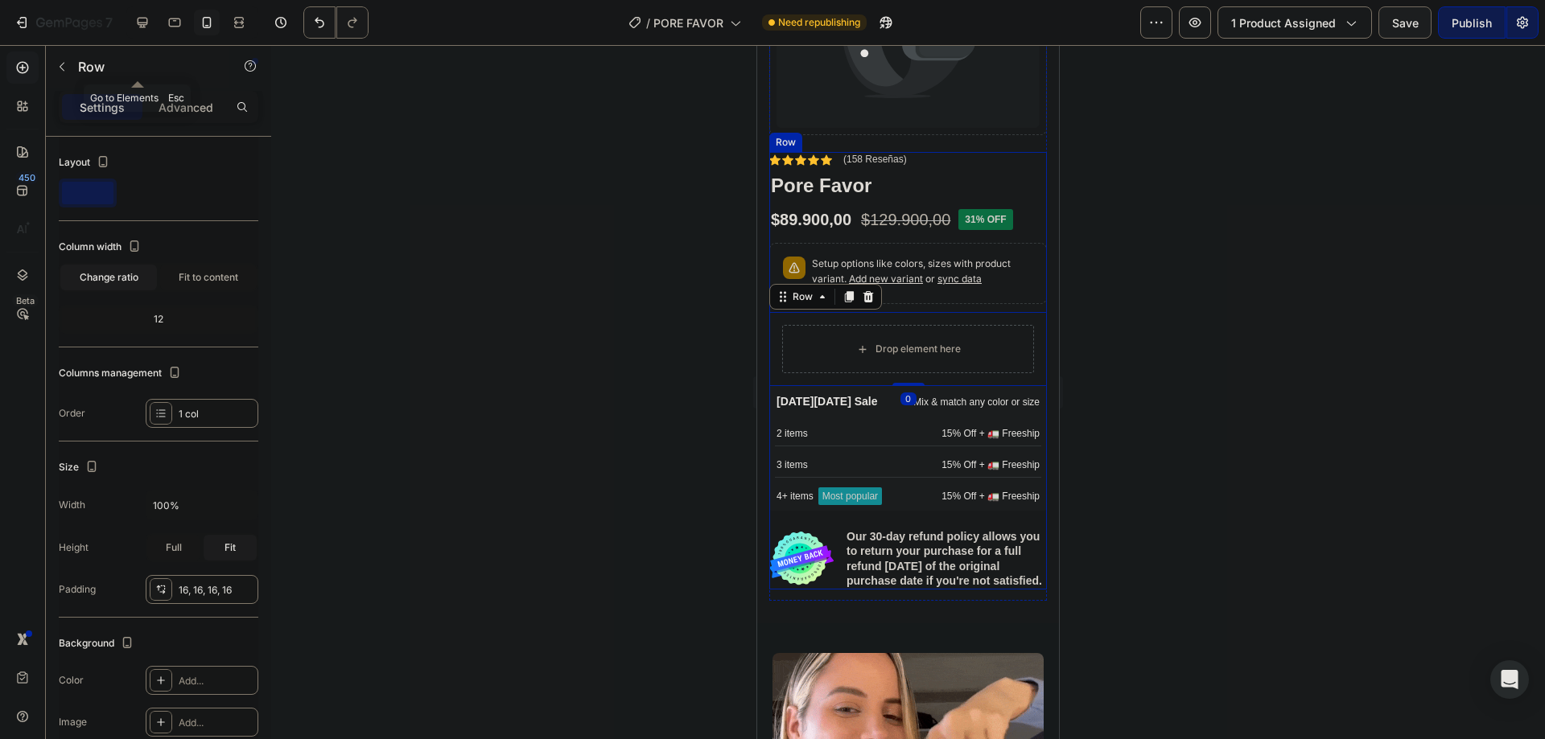
click at [72, 54] on div at bounding box center [62, 67] width 26 height 26
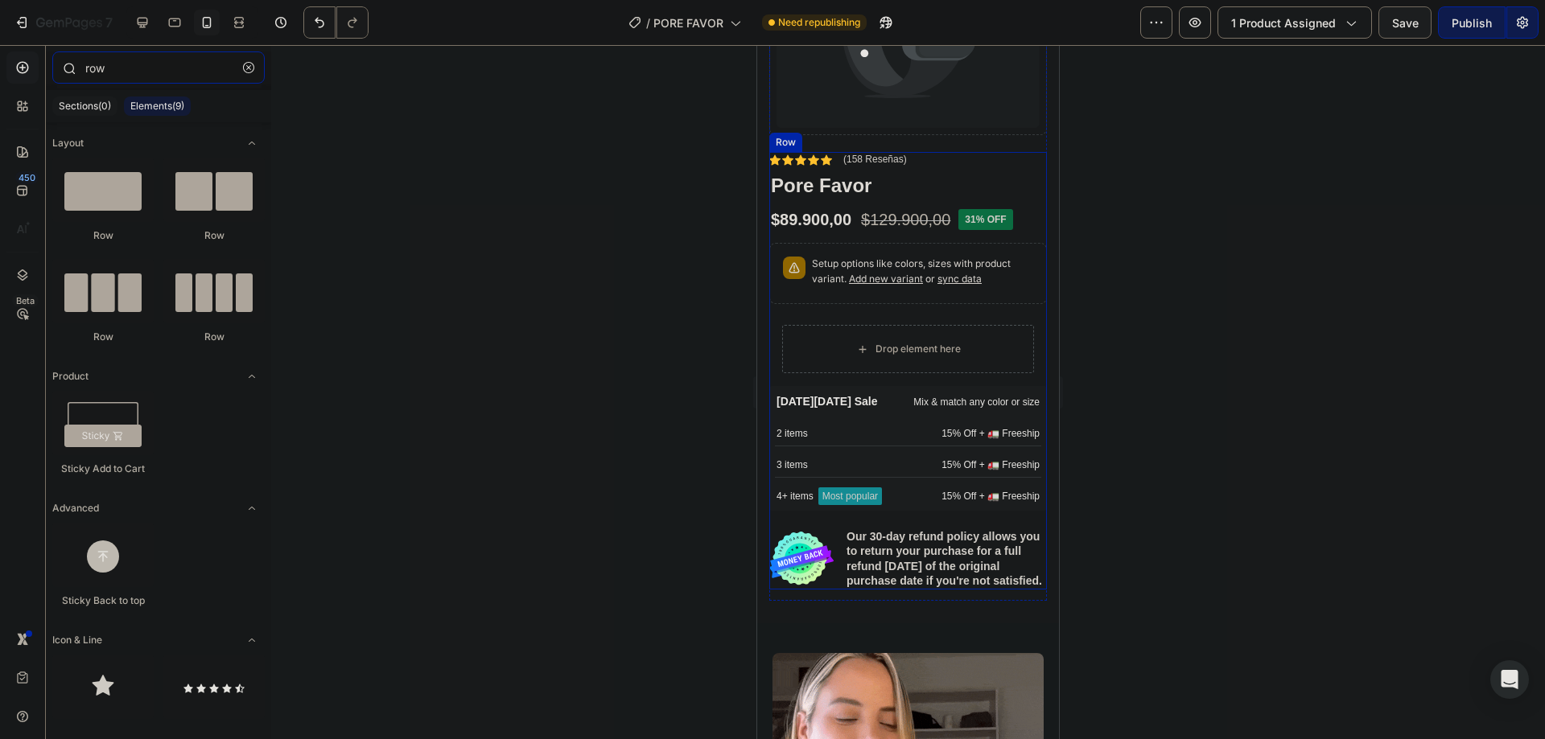
click at [137, 64] on input "row" at bounding box center [158, 67] width 212 height 32
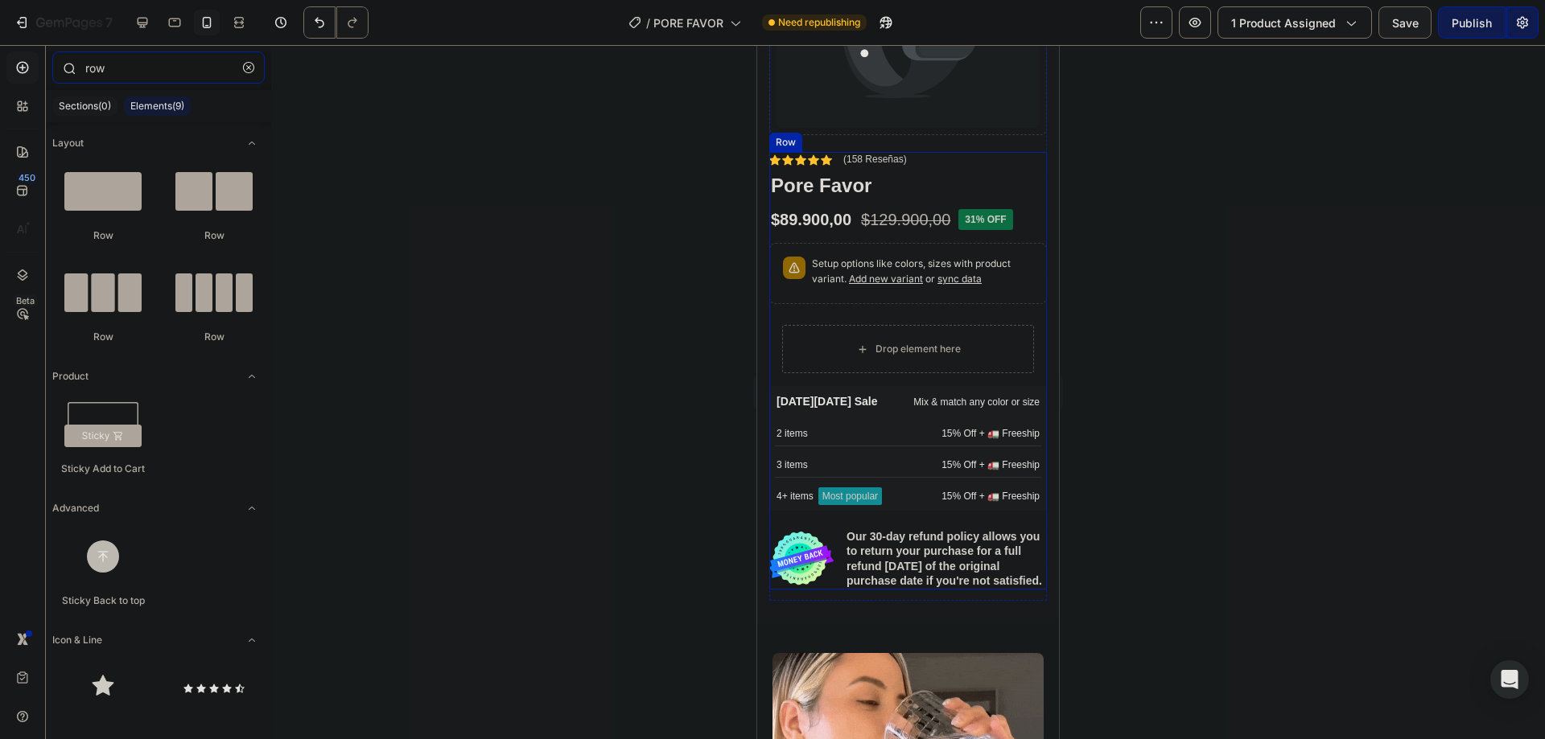
click at [137, 64] on input "row" at bounding box center [158, 67] width 212 height 32
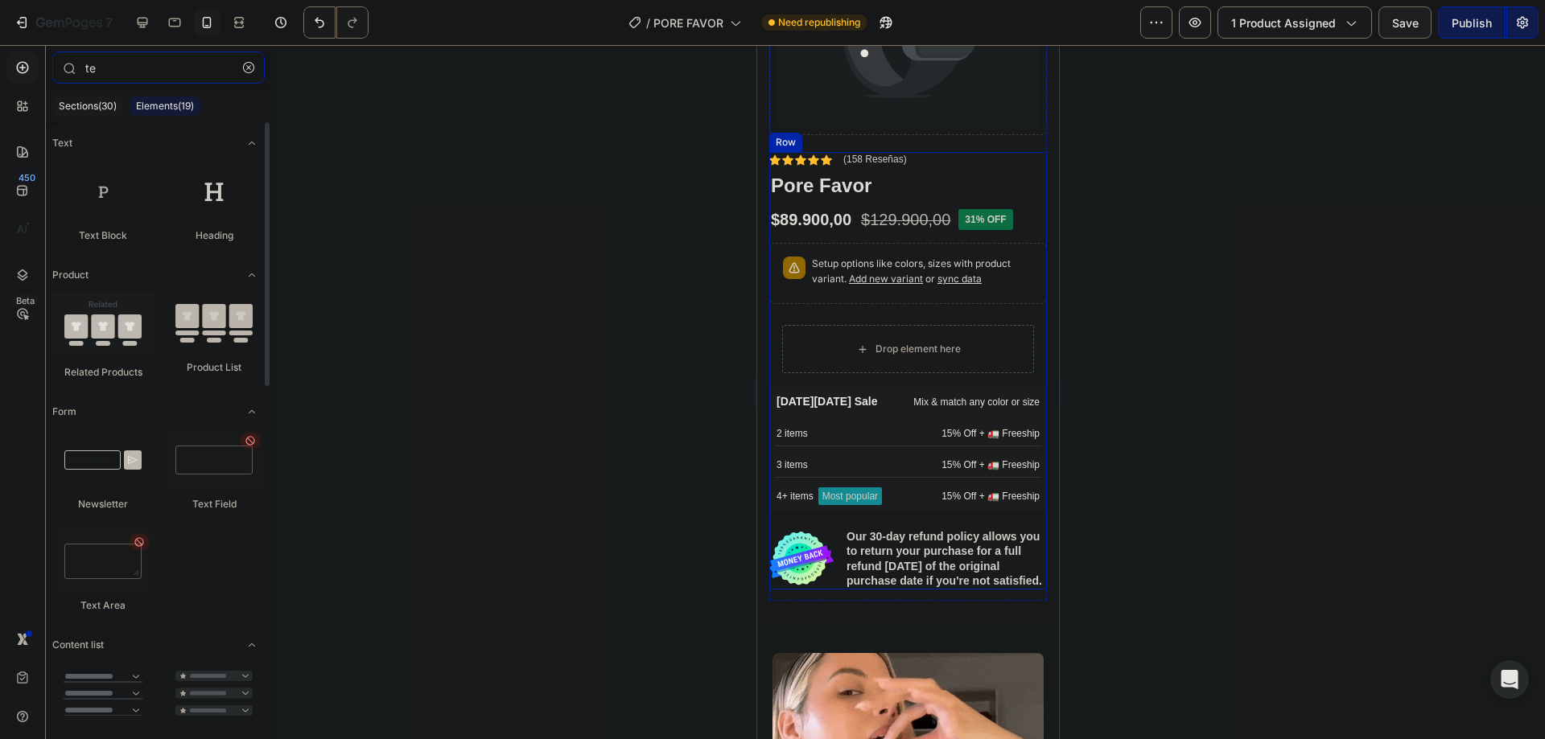
type input "t"
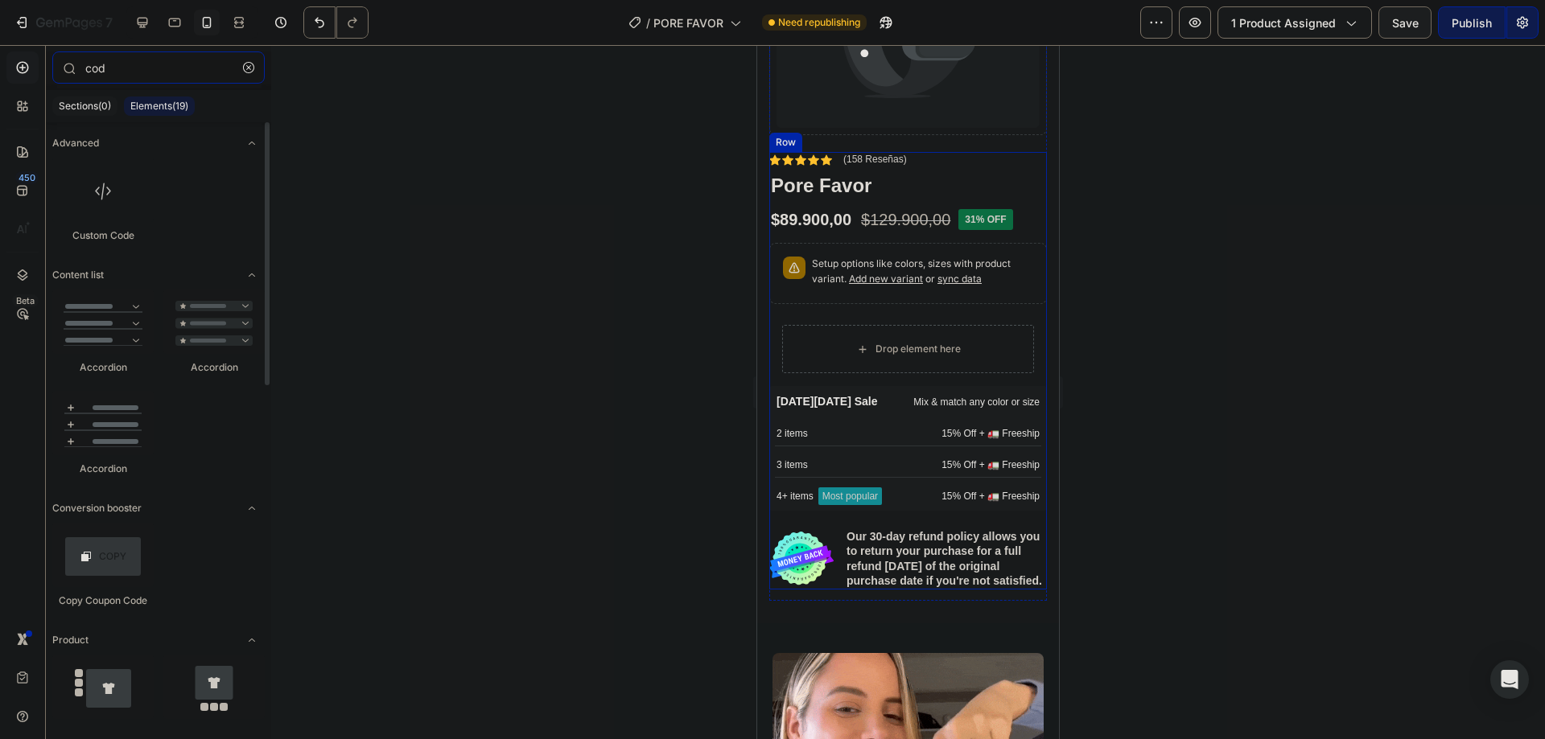
type input "cod"
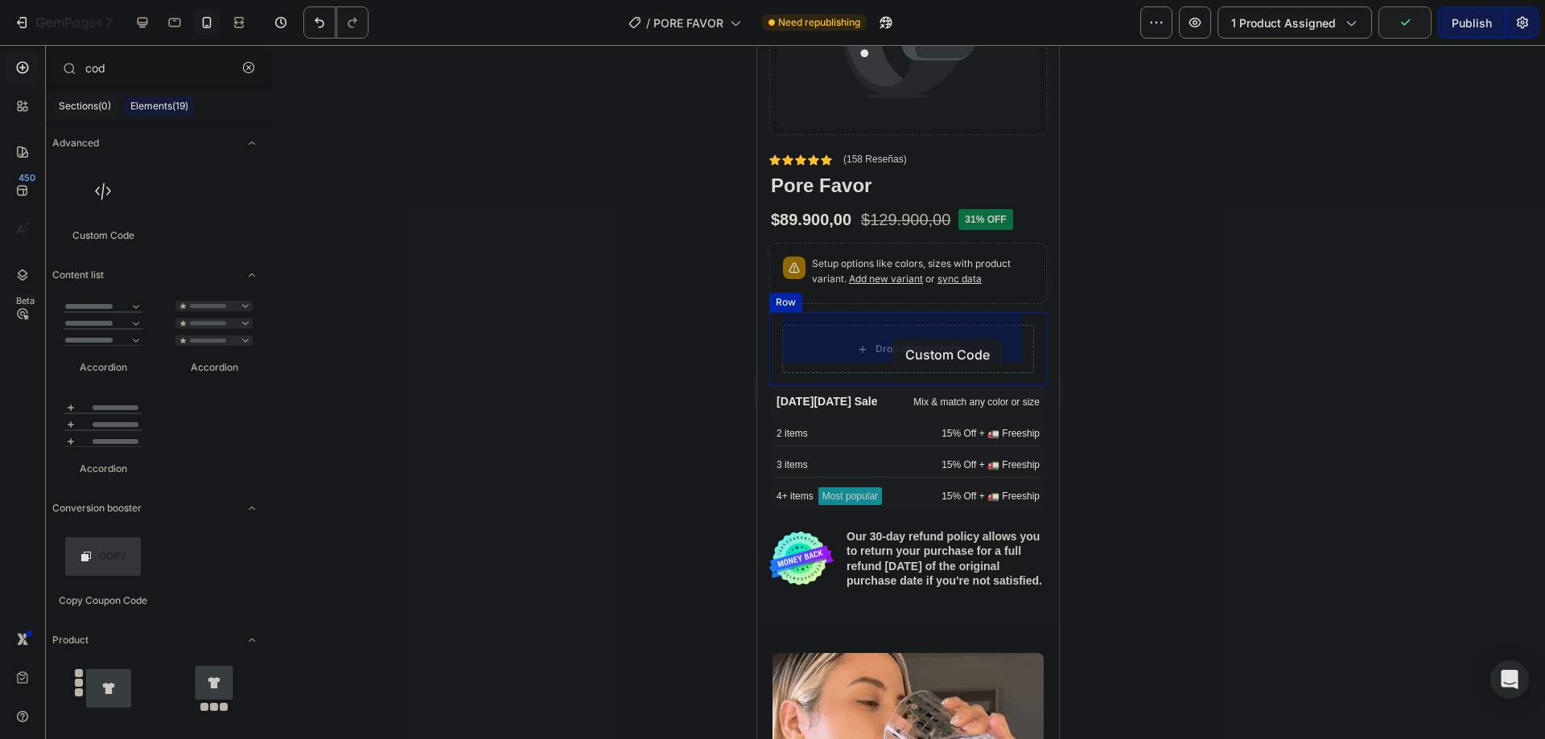
drag, startPoint x: 874, startPoint y: 252, endPoint x: 892, endPoint y: 339, distance: 88.9
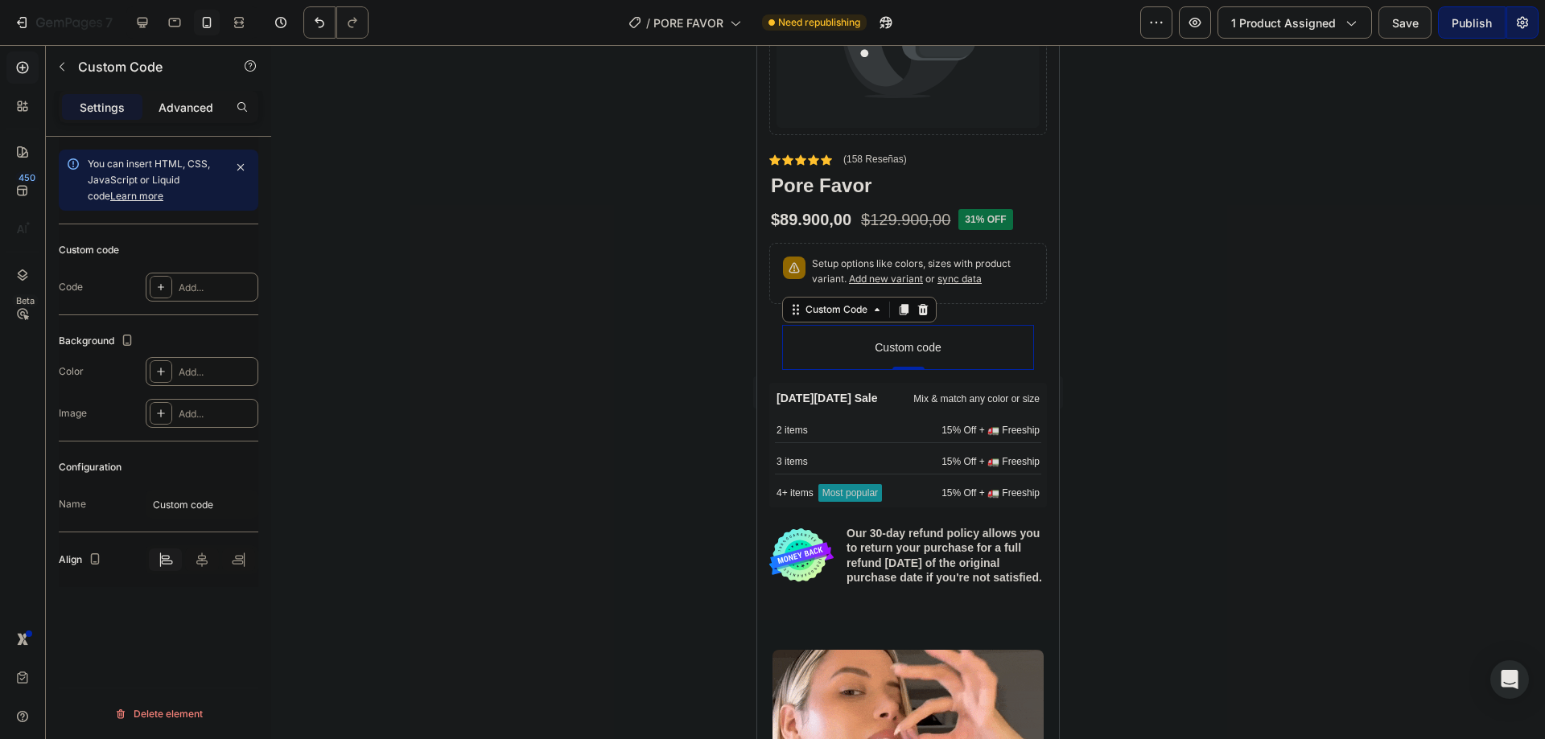
click at [194, 117] on div "Advanced" at bounding box center [186, 107] width 80 height 26
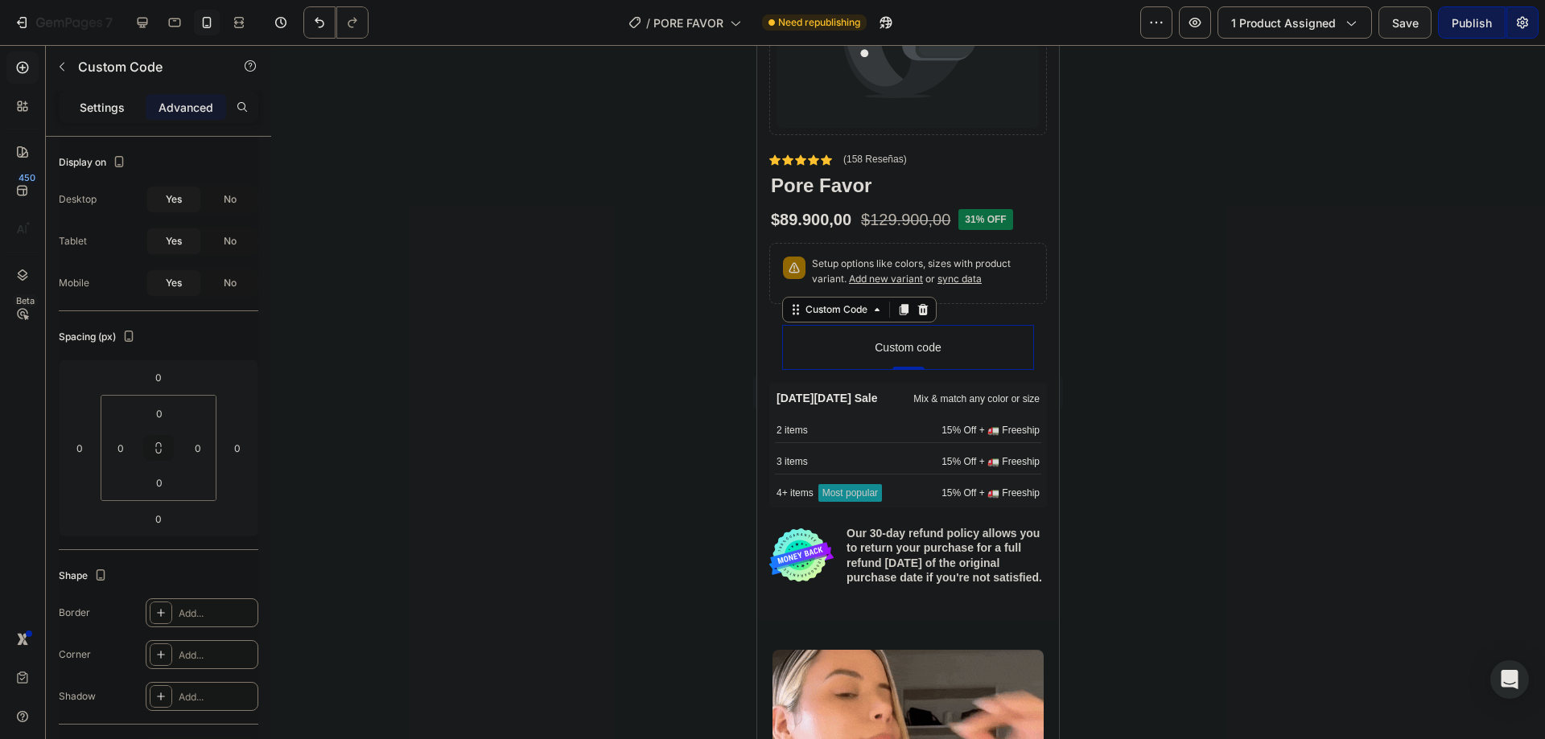
click at [117, 101] on p "Settings" at bounding box center [102, 107] width 45 height 17
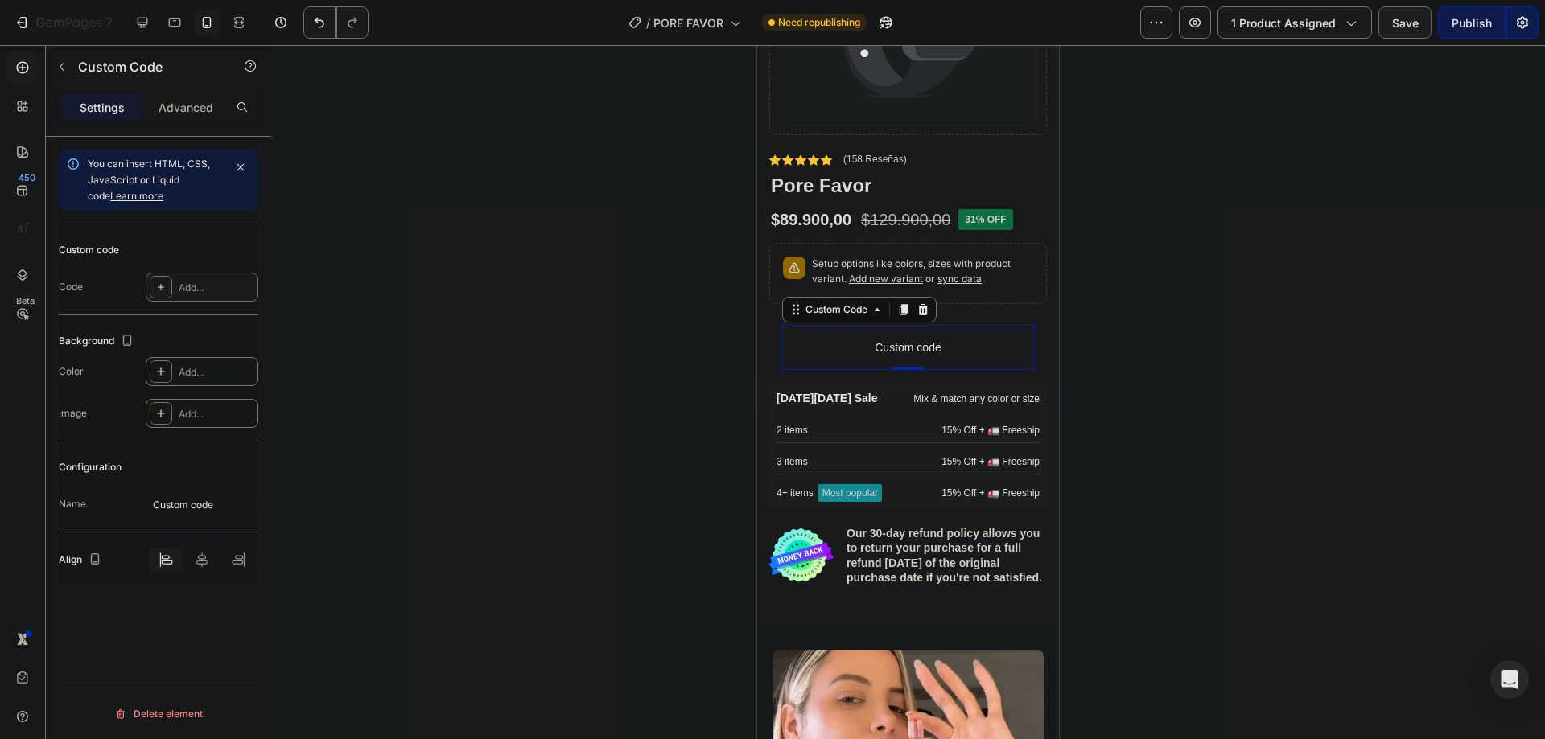
click at [175, 282] on div "Add..." at bounding box center [202, 287] width 113 height 29
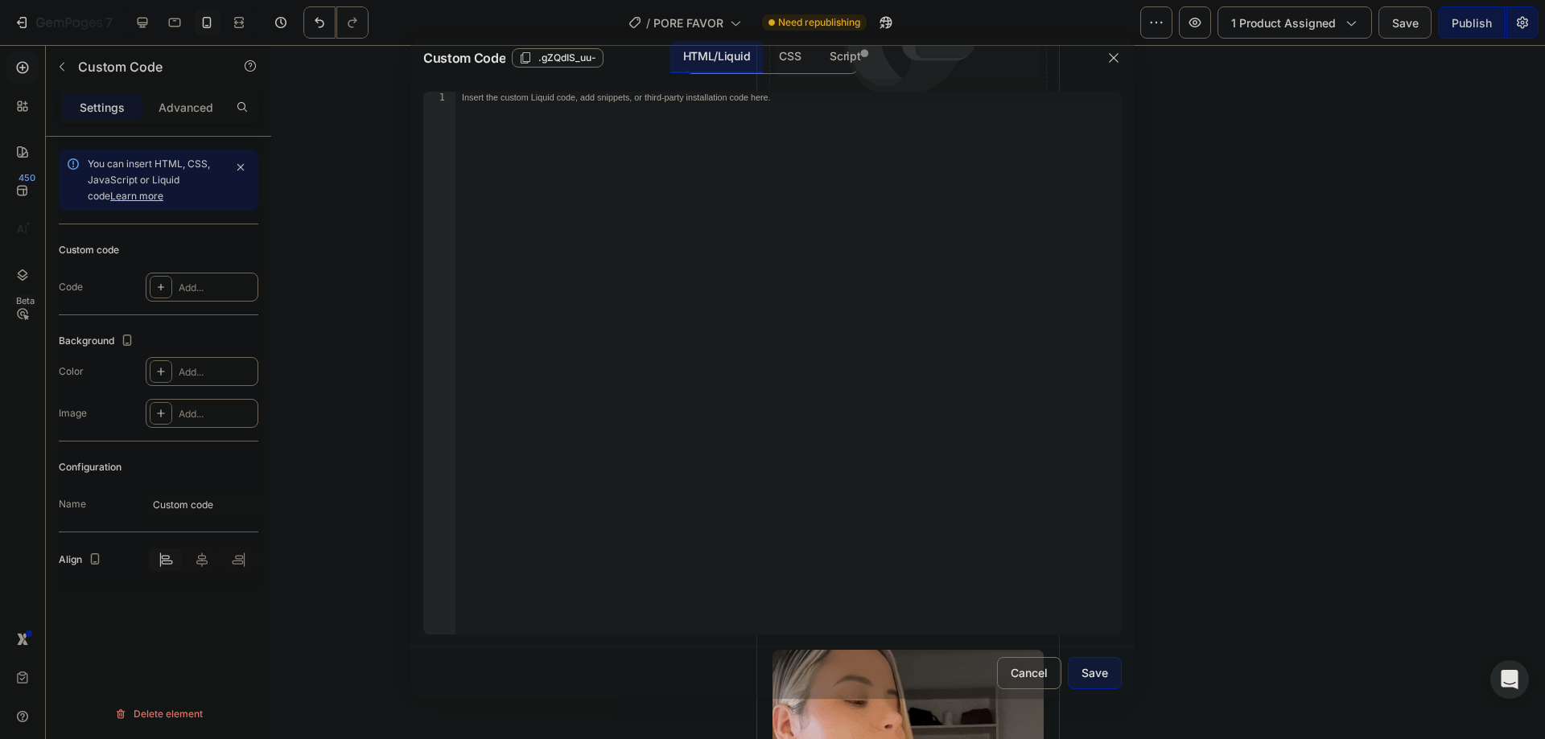
click at [698, 201] on div "Insert the custom Liquid code, add snippets, or third-party installation code h…" at bounding box center [788, 375] width 666 height 566
paste textarea "✅ Unisex y apto para todo tipo [PERSON_NAME]."
type textarea "✅ Unisex y apto para todo tipo [PERSON_NAME]."
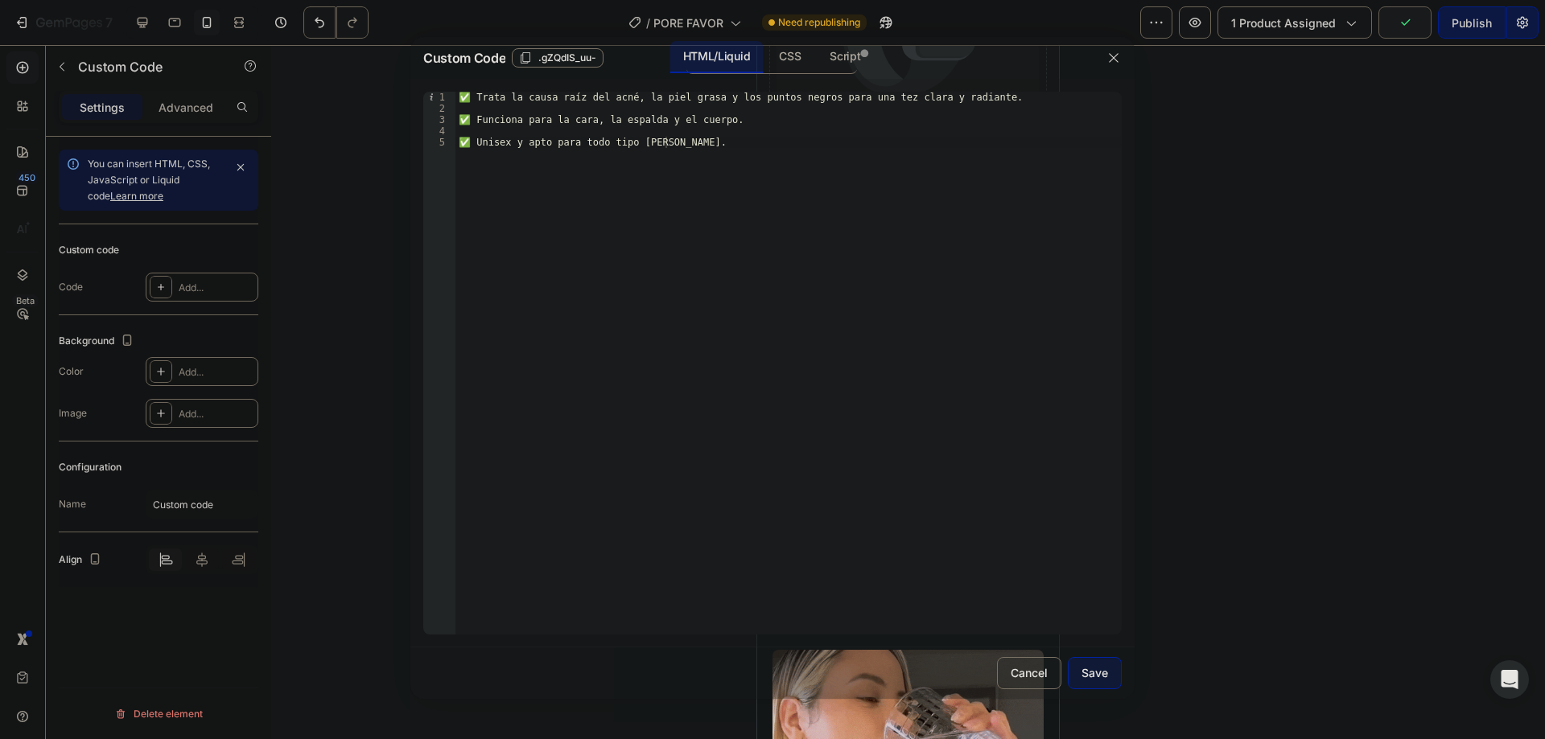
click at [365, 285] on div at bounding box center [772, 369] width 1545 height 739
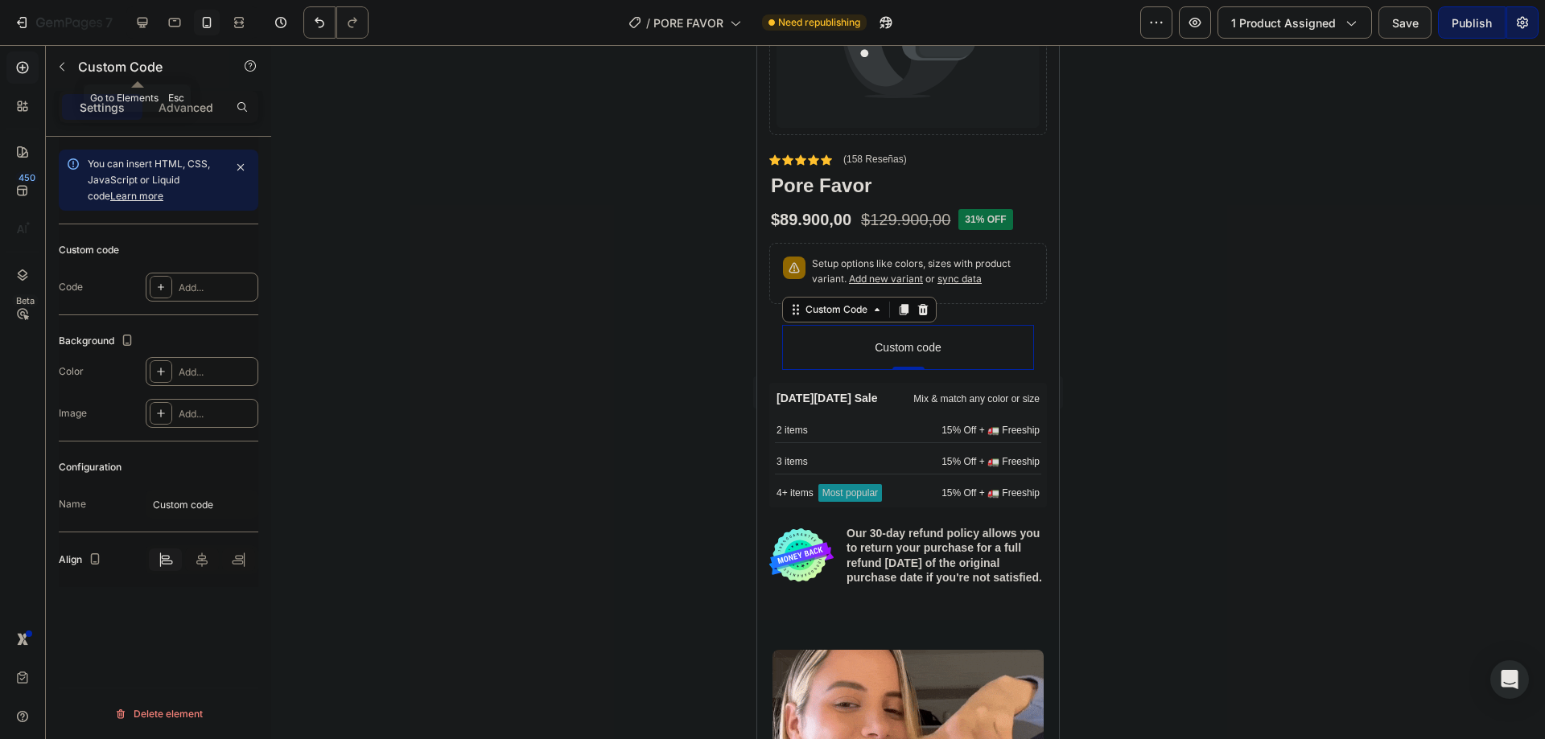
click at [68, 63] on icon "button" at bounding box center [62, 66] width 13 height 13
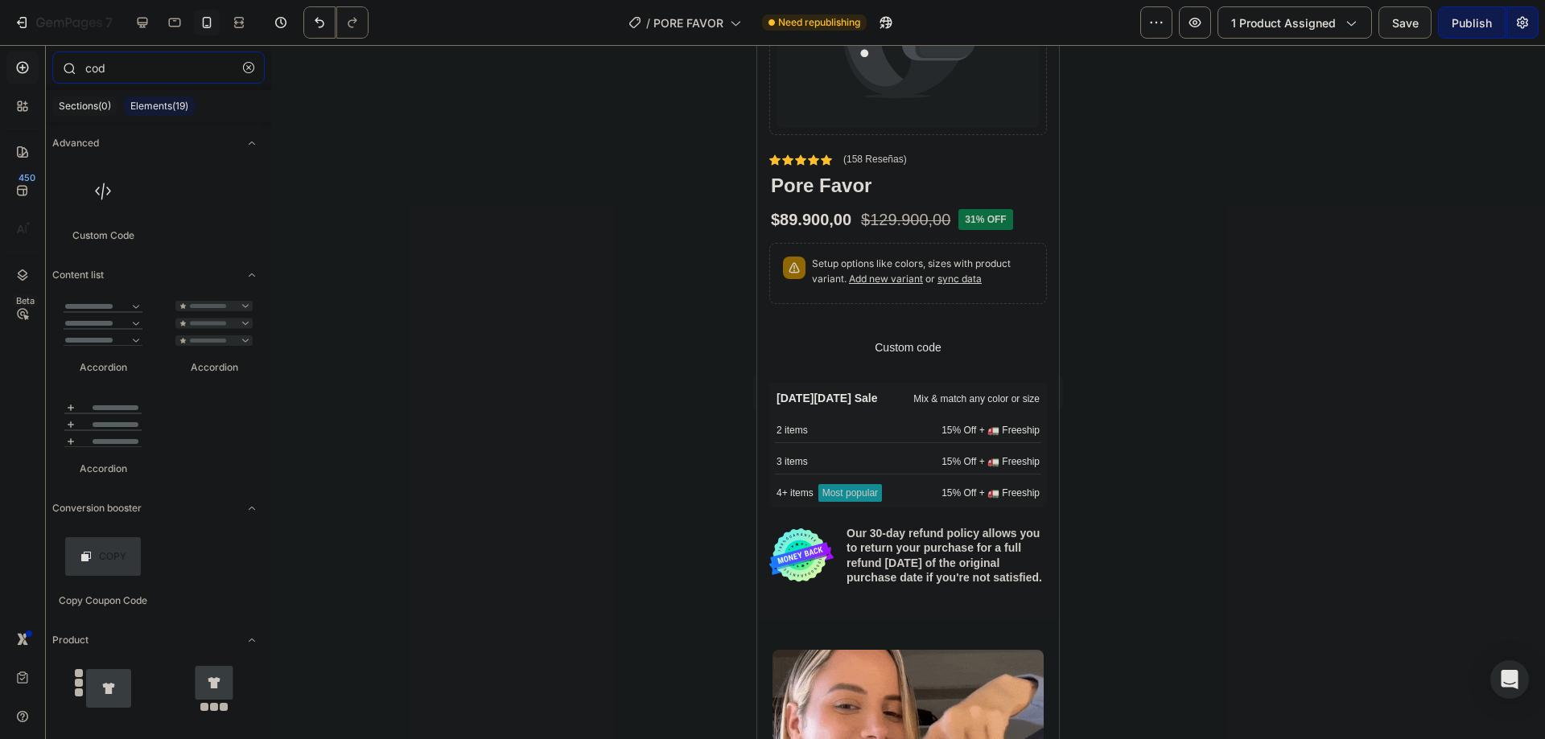
click at [154, 68] on input "cod" at bounding box center [158, 67] width 212 height 32
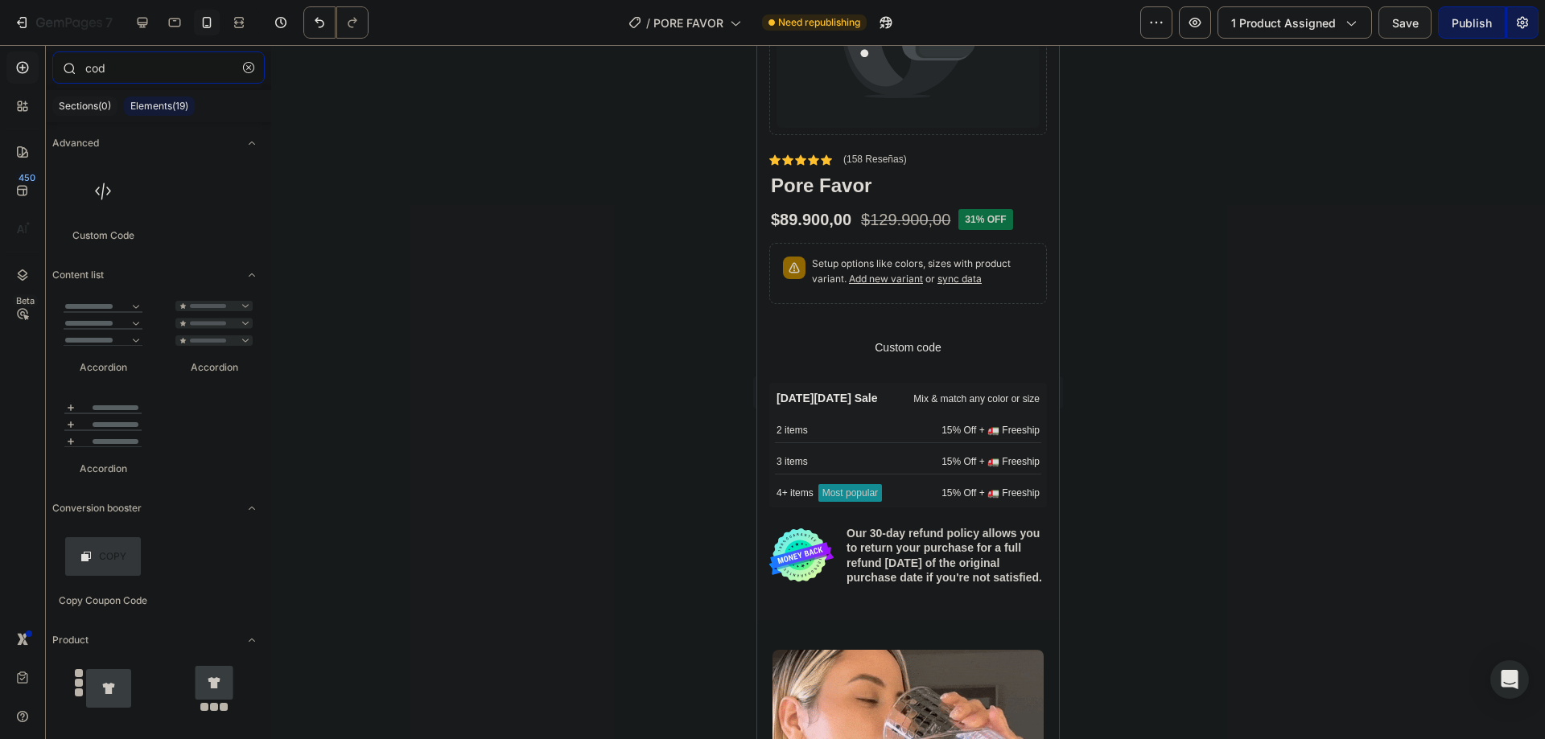
click at [154, 68] on input "cod" at bounding box center [158, 67] width 212 height 32
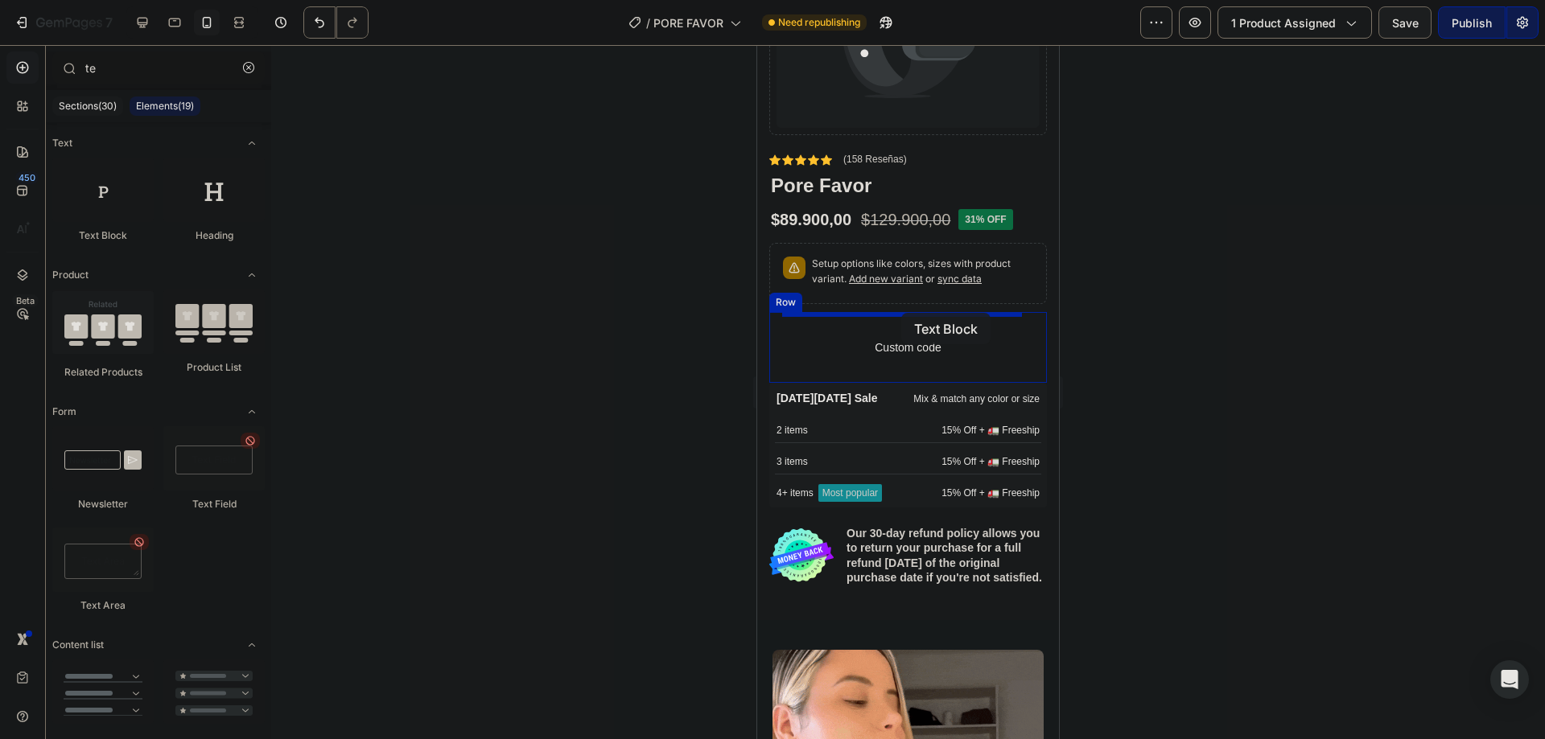
drag, startPoint x: 874, startPoint y: 262, endPoint x: 901, endPoint y: 313, distance: 57.6
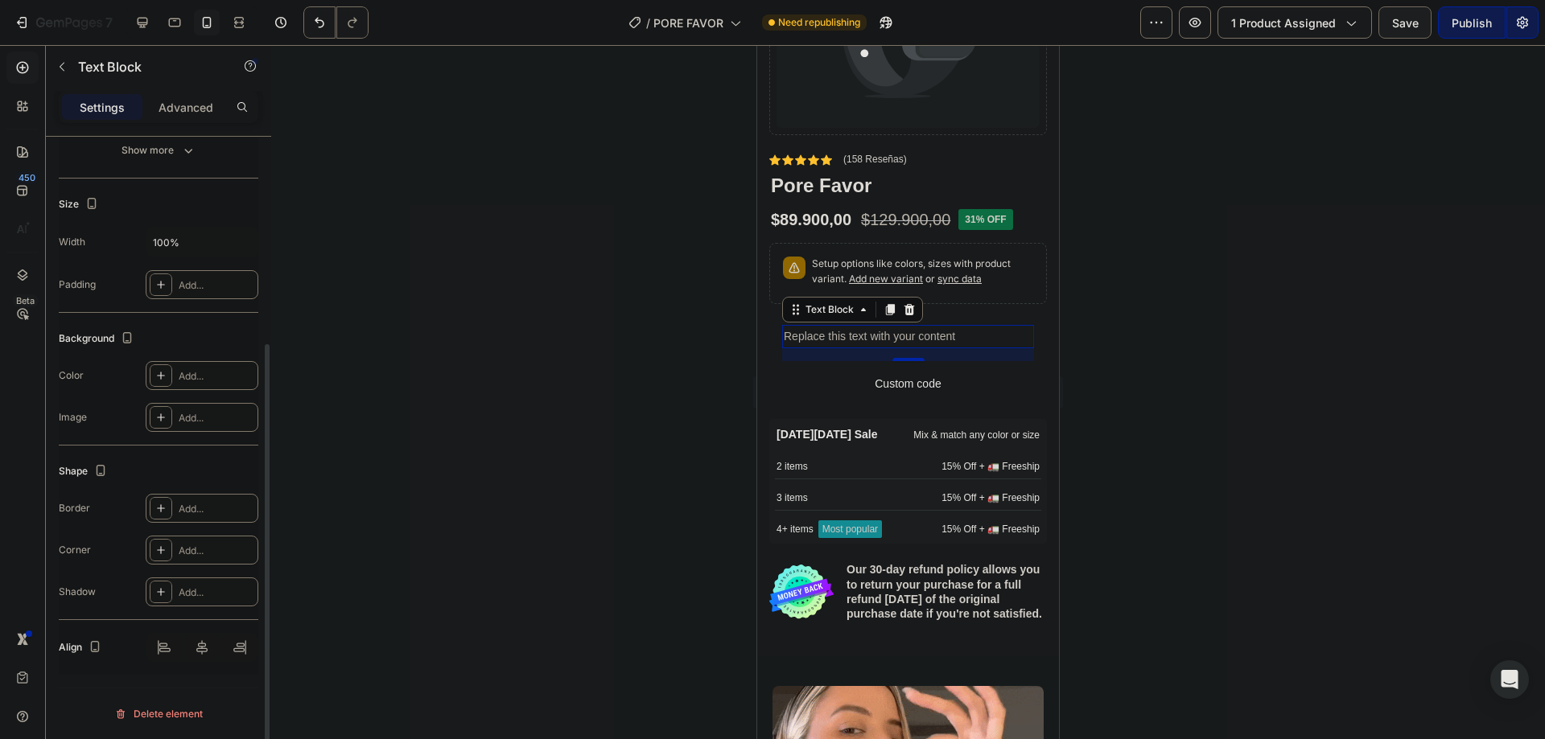
scroll to position [0, 0]
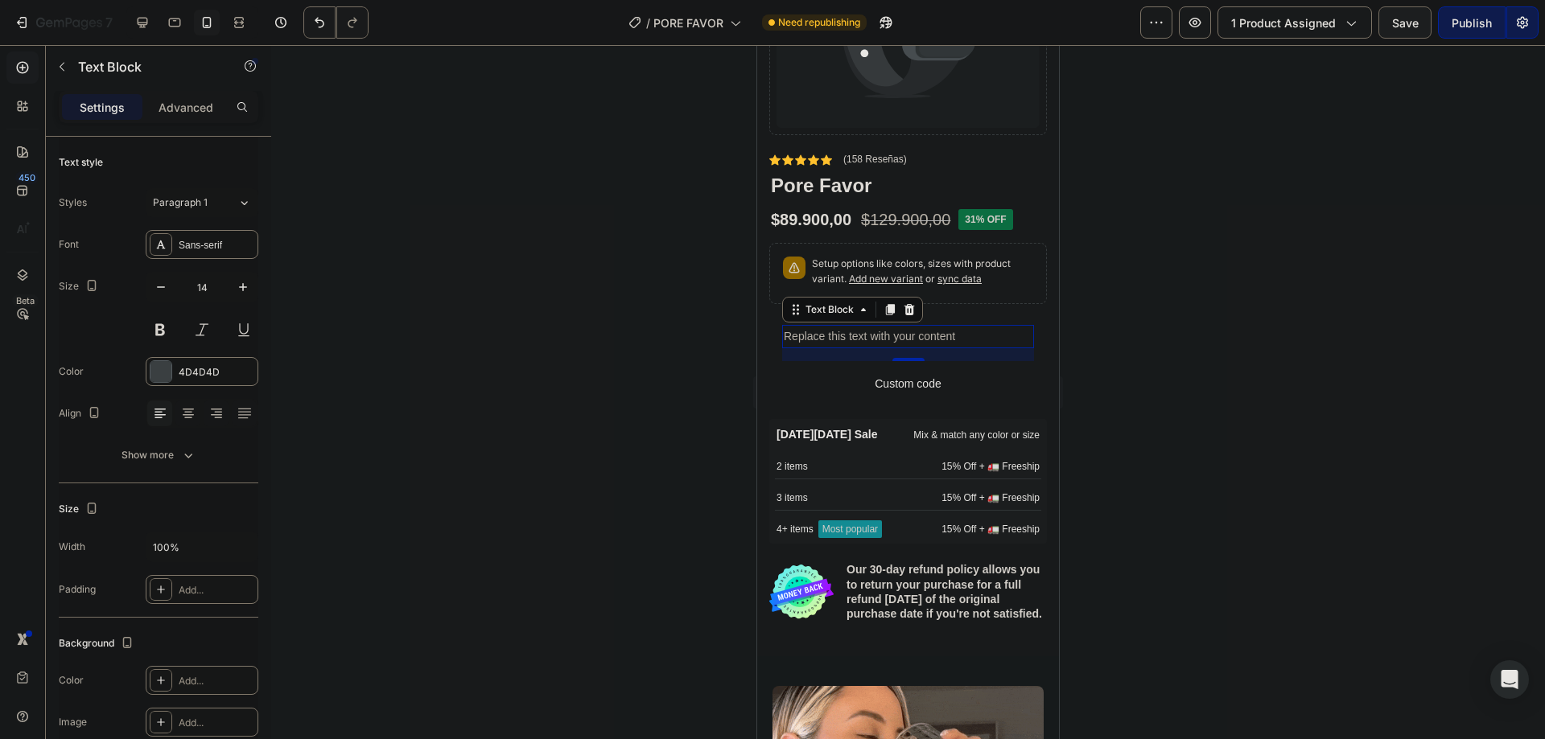
click at [854, 329] on div "Replace this text with your content" at bounding box center [908, 336] width 252 height 23
click at [854, 329] on p "Replace this text with your content" at bounding box center [908, 337] width 249 height 20
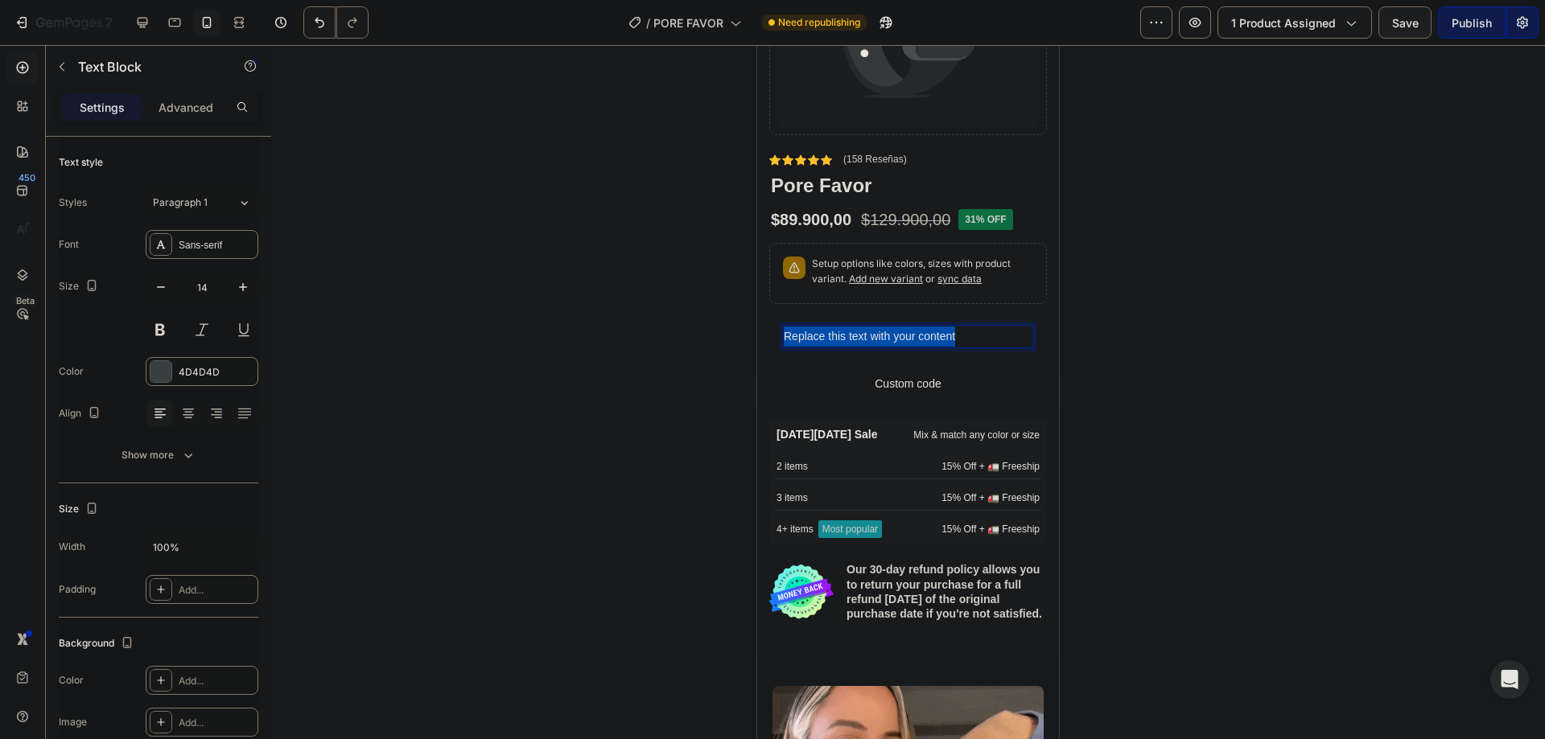
click at [854, 329] on p "Replace this text with your content" at bounding box center [908, 337] width 249 height 20
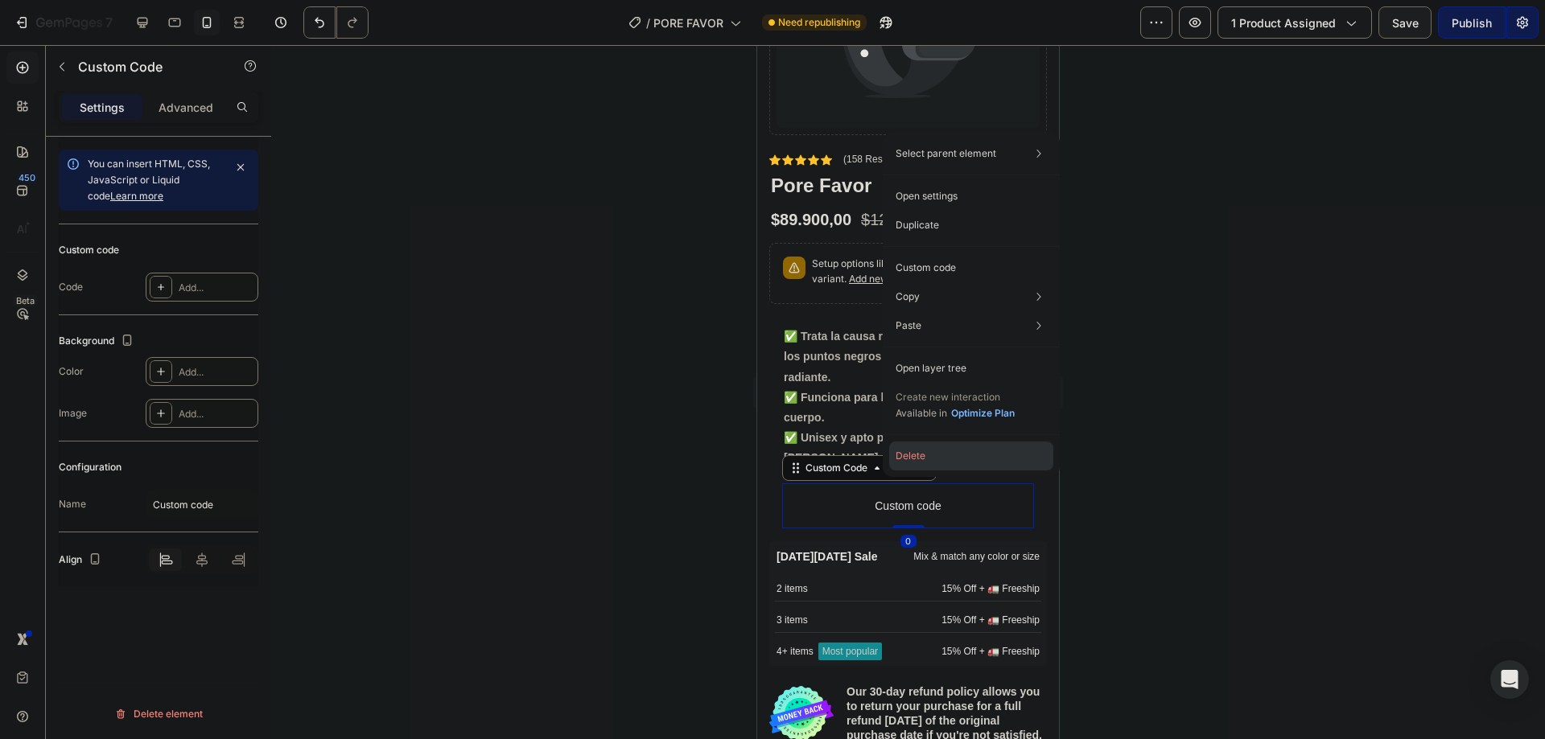
click at [919, 456] on button "Delete" at bounding box center [971, 456] width 164 height 29
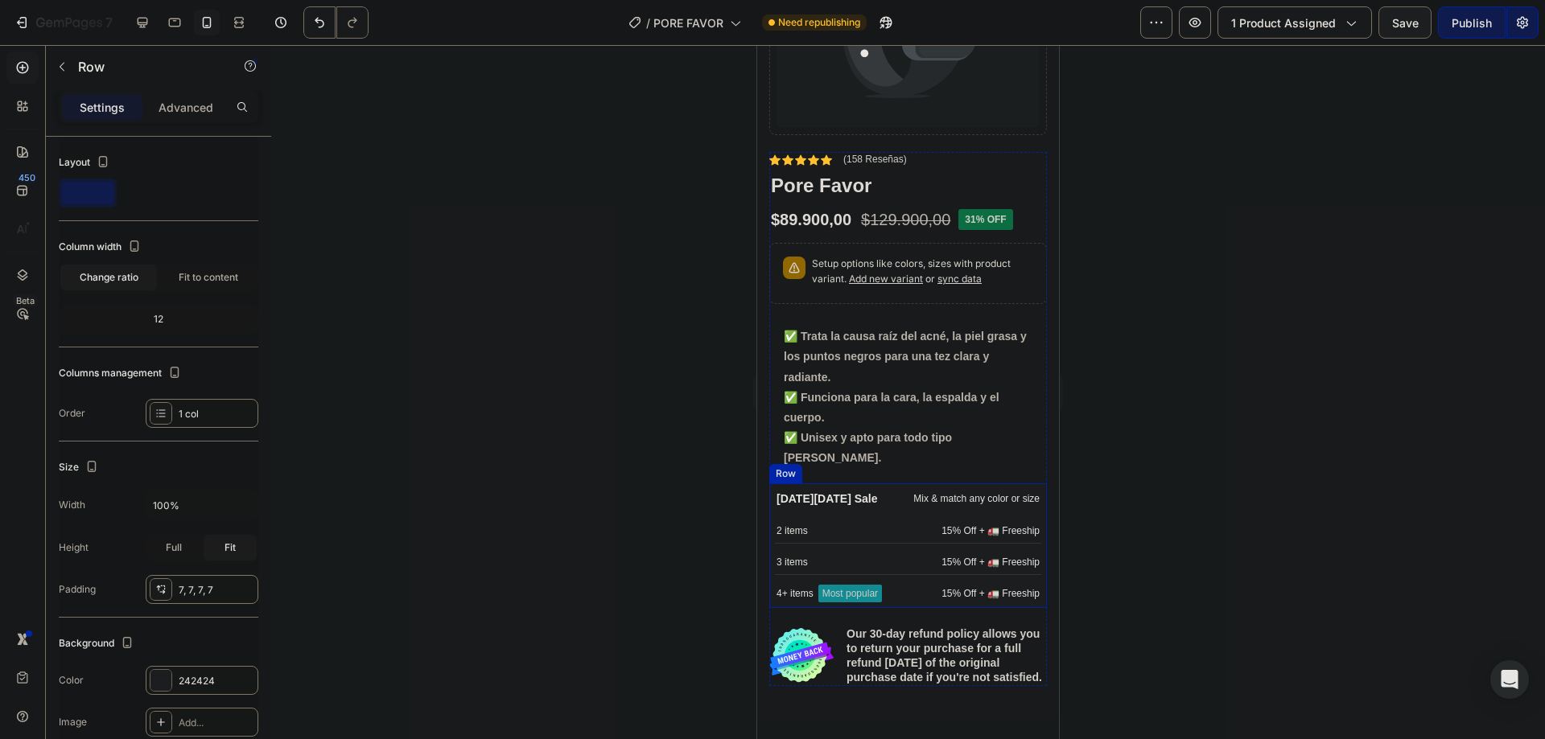
click at [885, 484] on div "Black Friday Sale Text Block Mix & match any color or size Text Block Row 2 ite…" at bounding box center [908, 546] width 278 height 125
click at [868, 462] on icon at bounding box center [868, 467] width 10 height 11
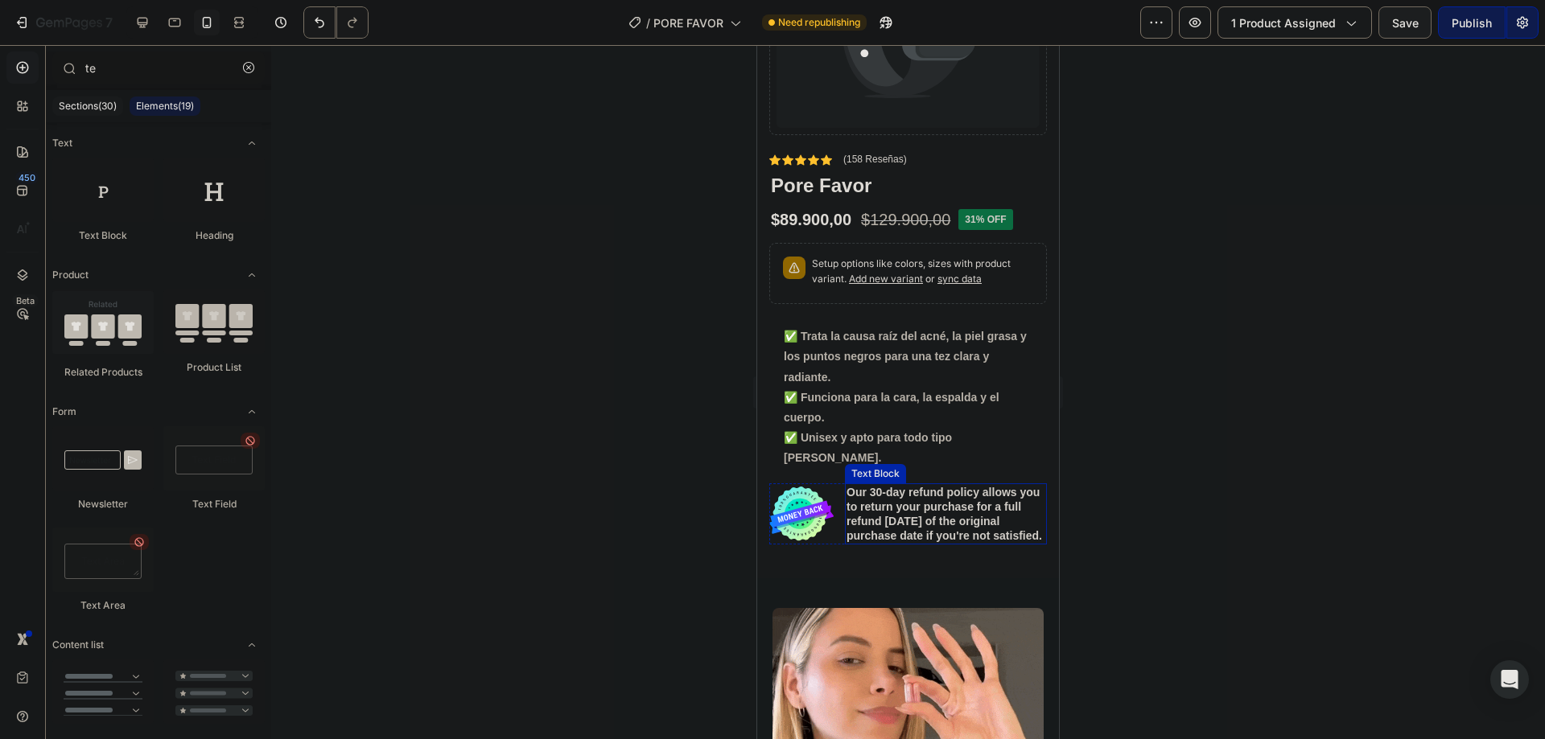
click at [881, 486] on p "Our 30-day refund policy allows you to return your purchase for a full refund w…" at bounding box center [945, 514] width 199 height 59
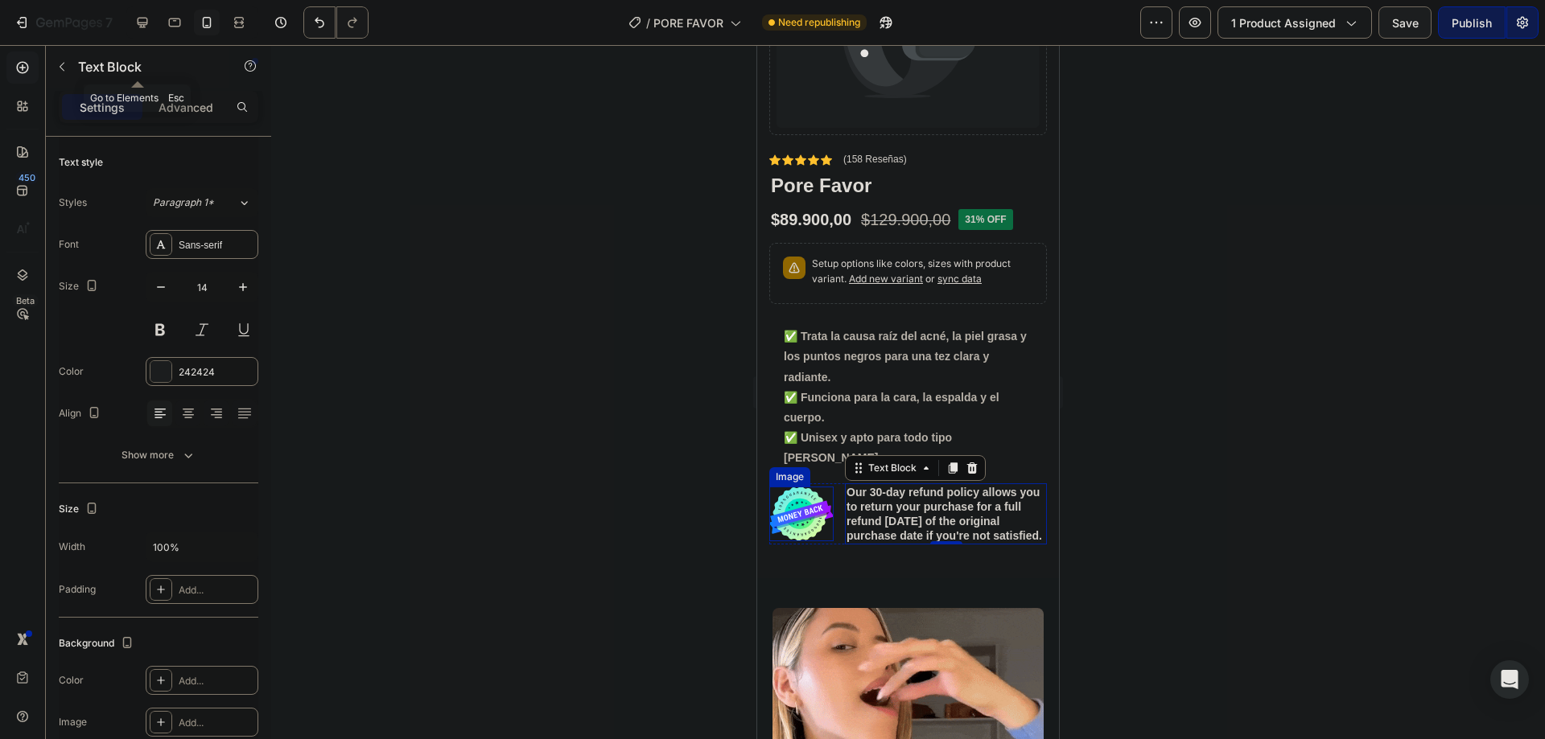
click at [56, 64] on icon "button" at bounding box center [62, 66] width 13 height 13
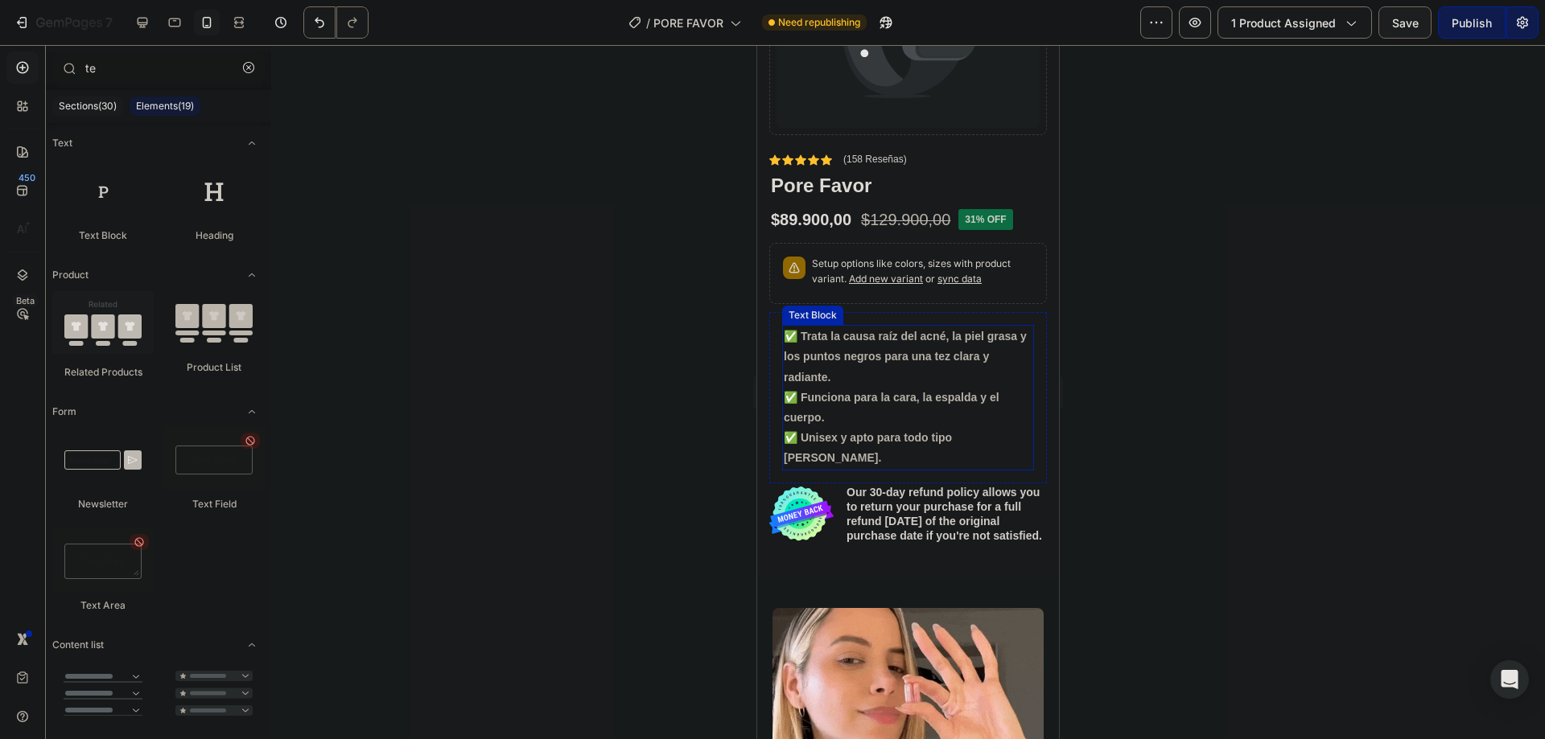
click at [940, 344] on strong "✅ Trata la causa raíz del acné, la piel grasa y los puntos negros para una tez …" at bounding box center [905, 356] width 243 height 53
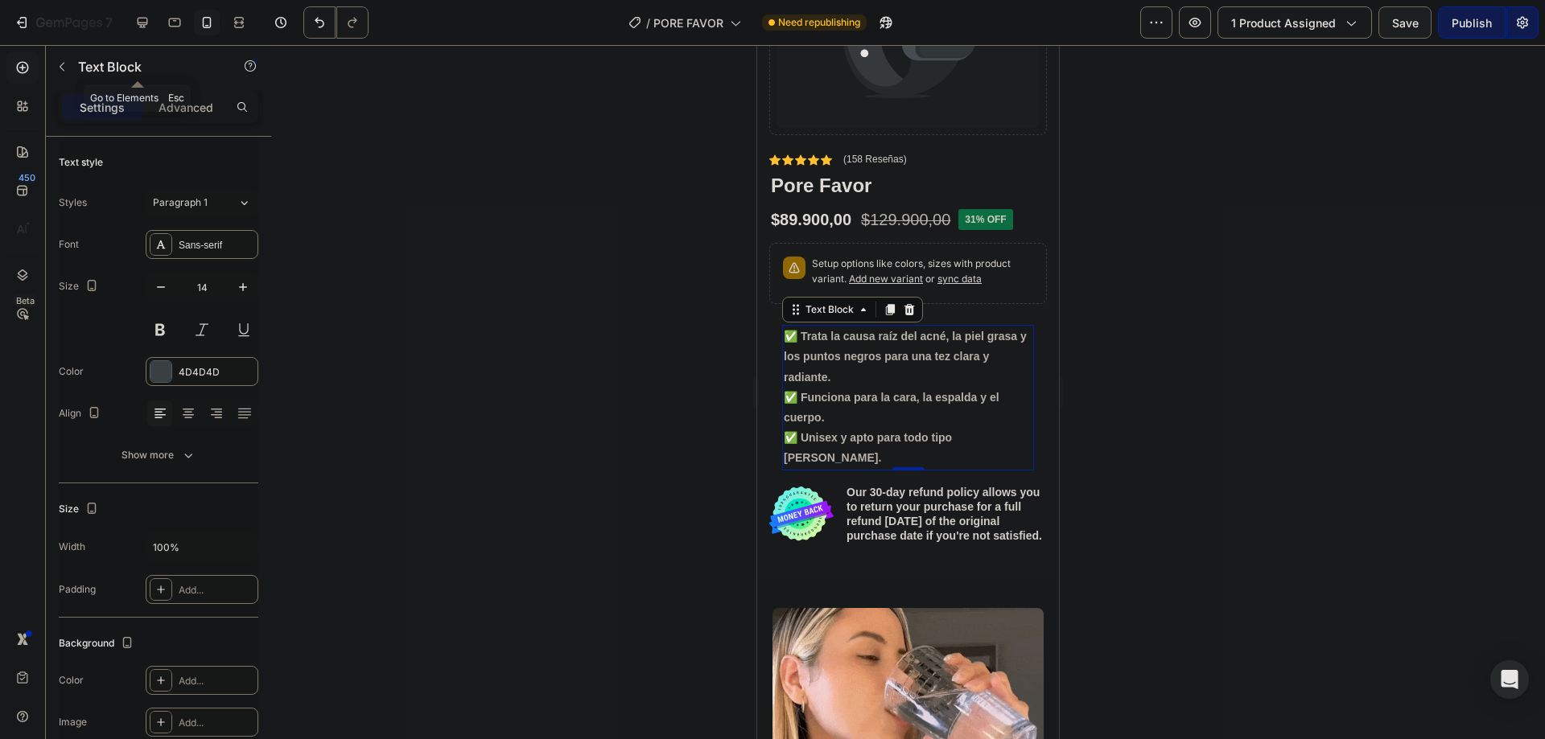
click at [62, 63] on icon "button" at bounding box center [62, 66] width 13 height 13
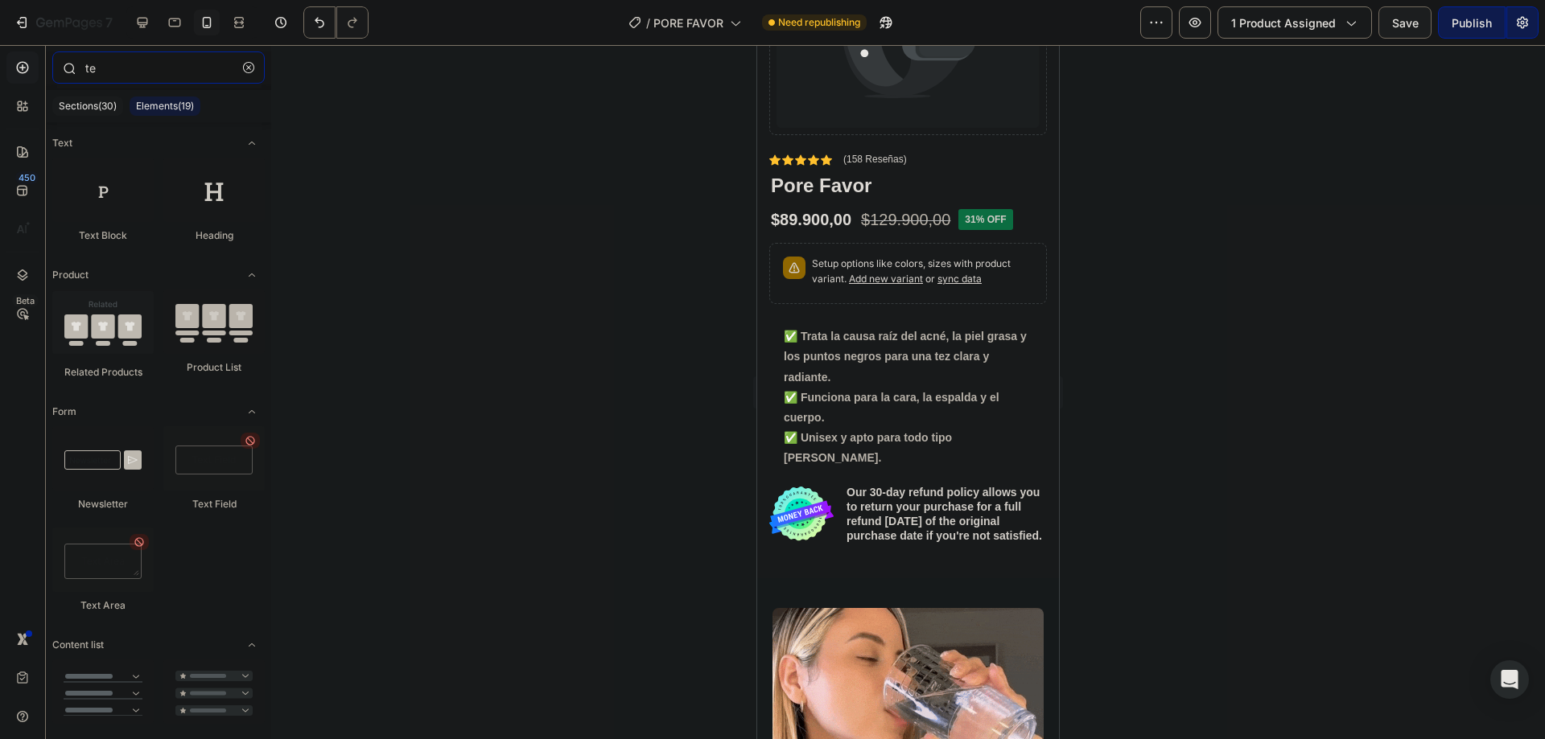
click at [132, 76] on input "te" at bounding box center [158, 67] width 212 height 32
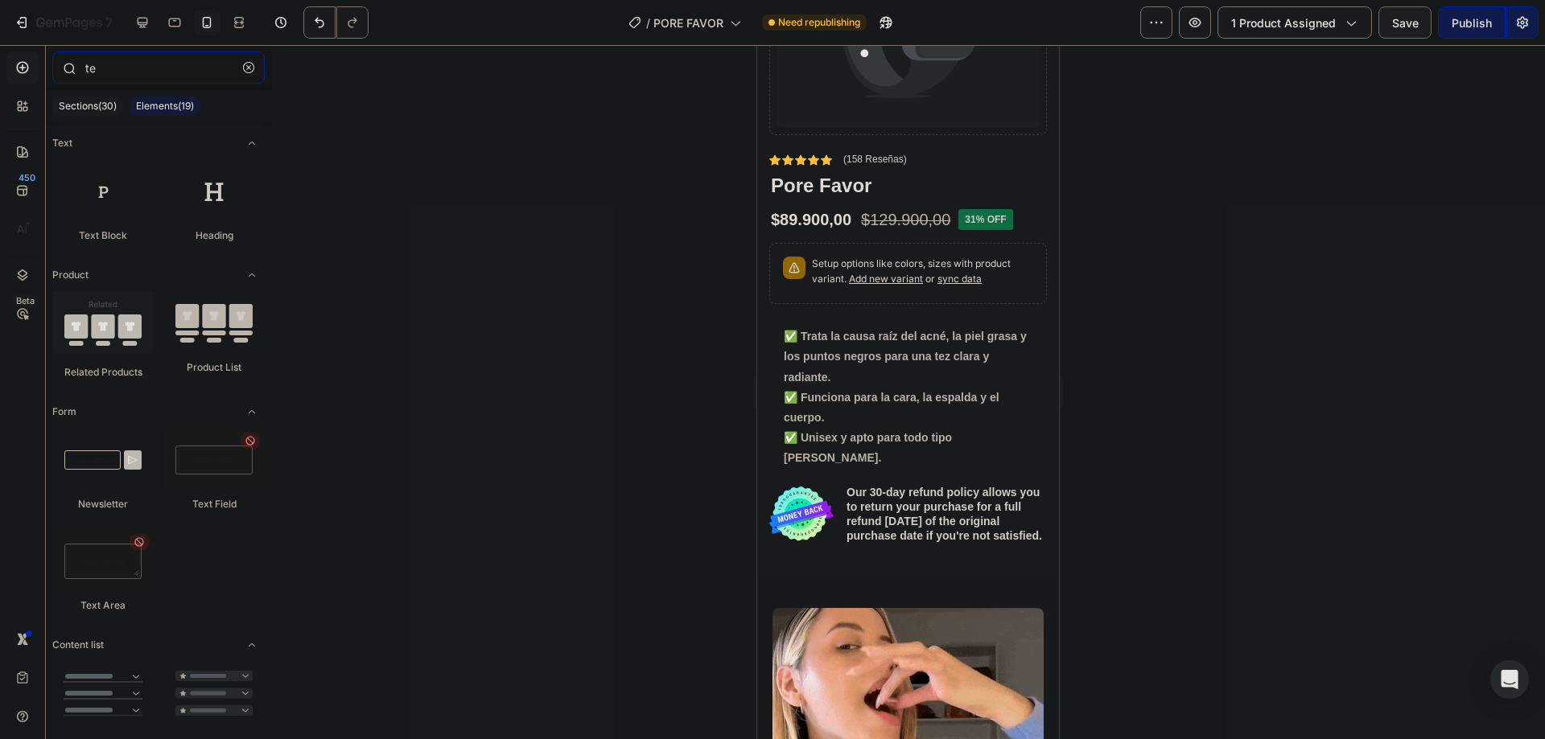
click at [132, 76] on input "te" at bounding box center [158, 67] width 212 height 32
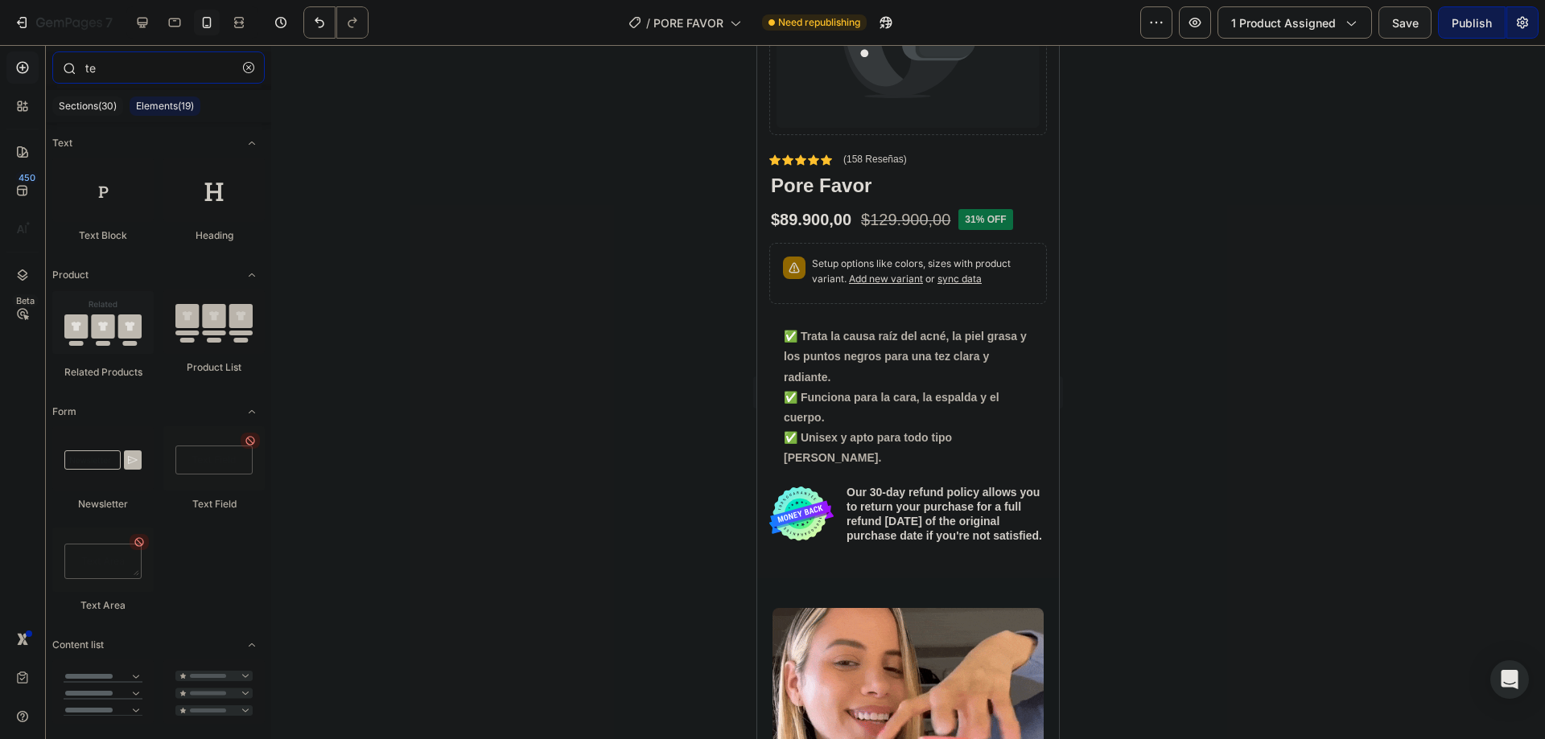
type input "o"
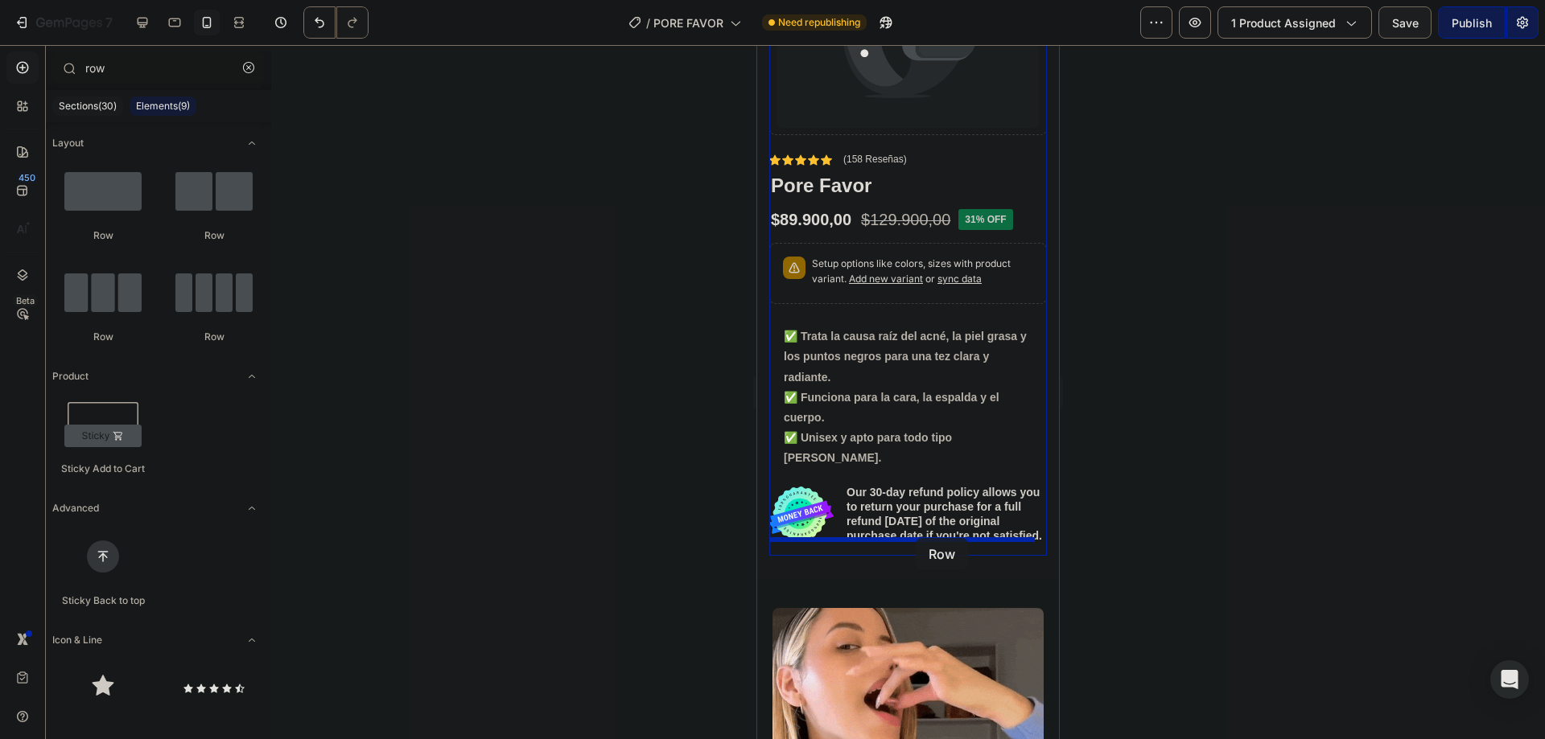
drag, startPoint x: 859, startPoint y: 246, endPoint x: 914, endPoint y: 530, distance: 289.3
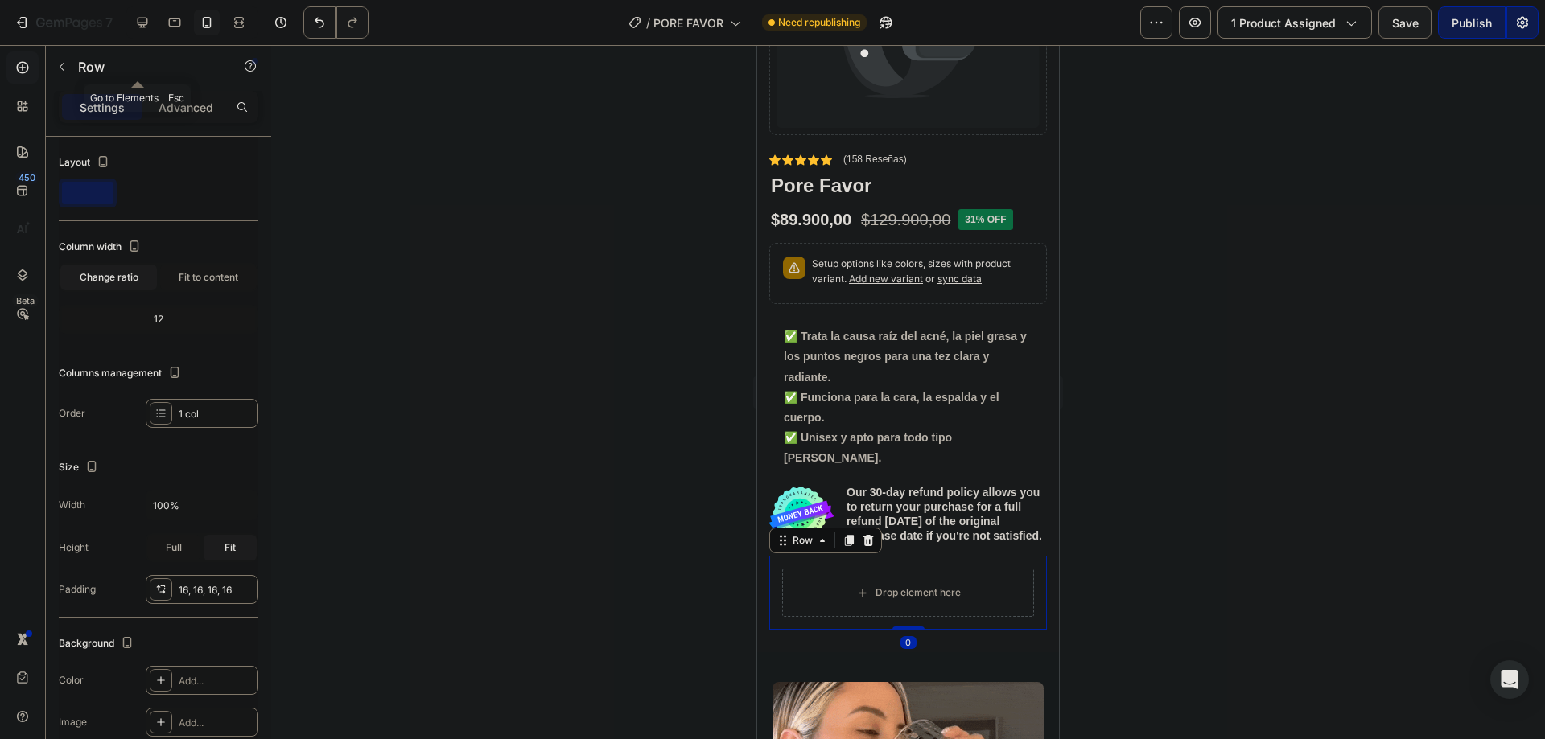
click at [51, 68] on button "button" at bounding box center [62, 67] width 26 height 26
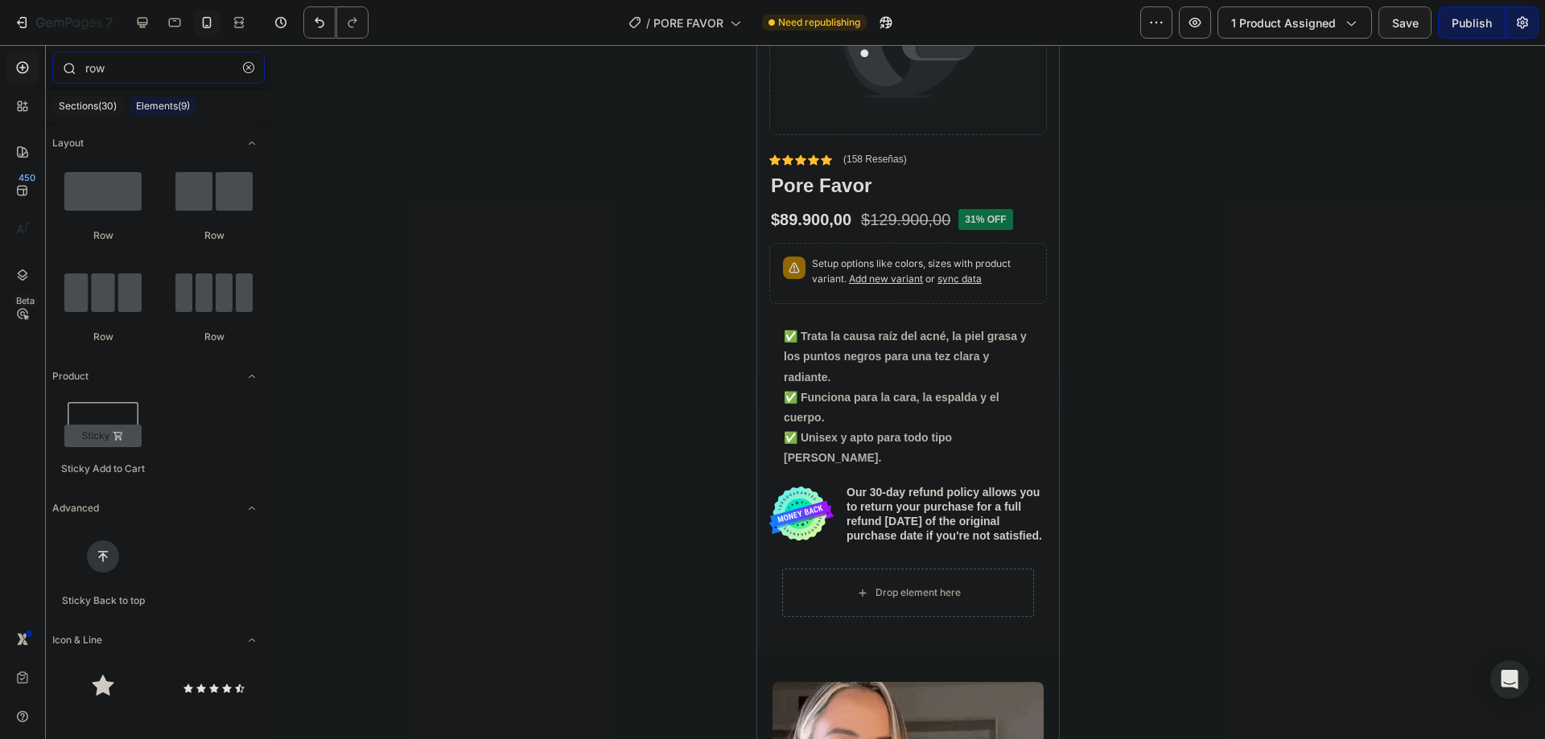
click at [122, 83] on input "row" at bounding box center [158, 67] width 212 height 32
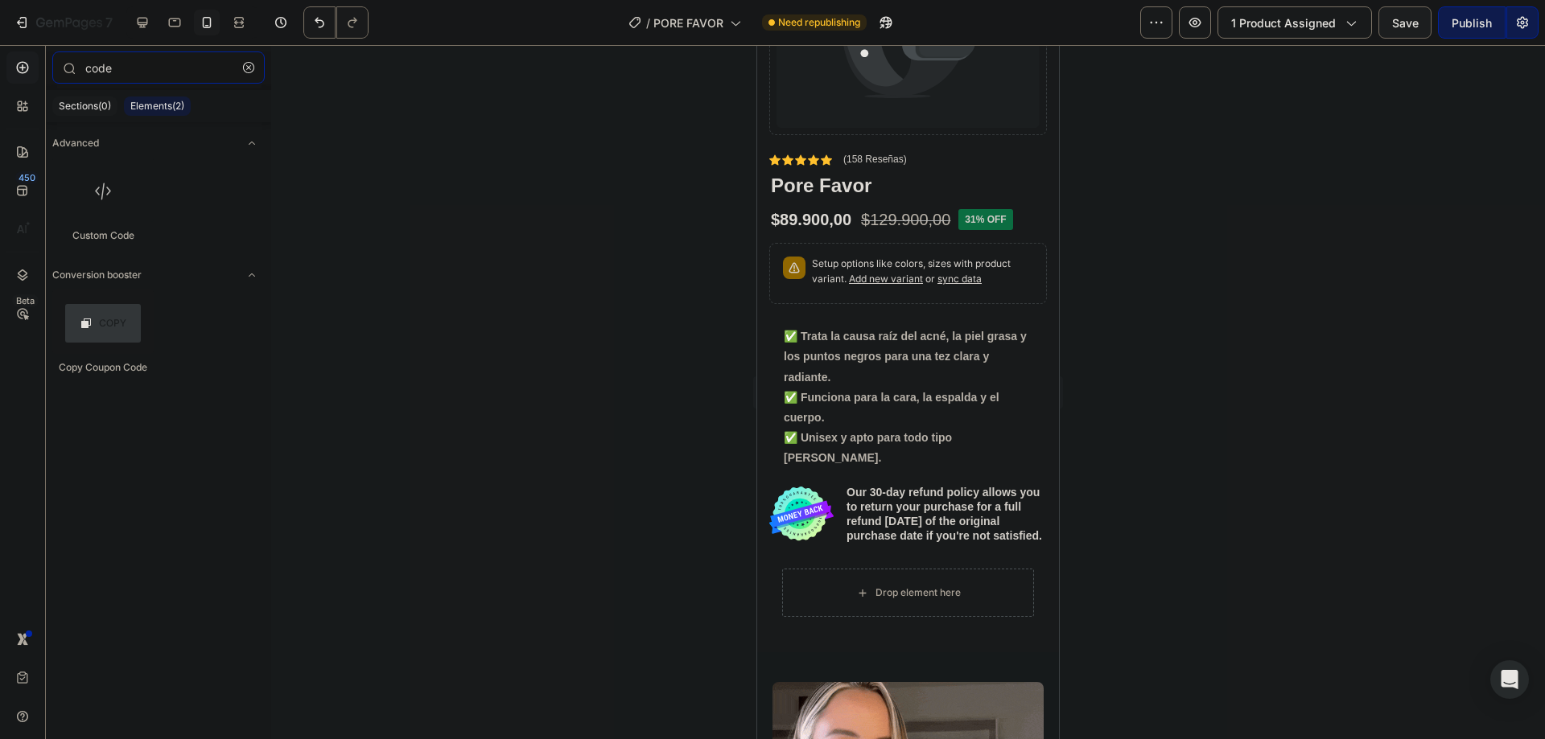
type input "code"
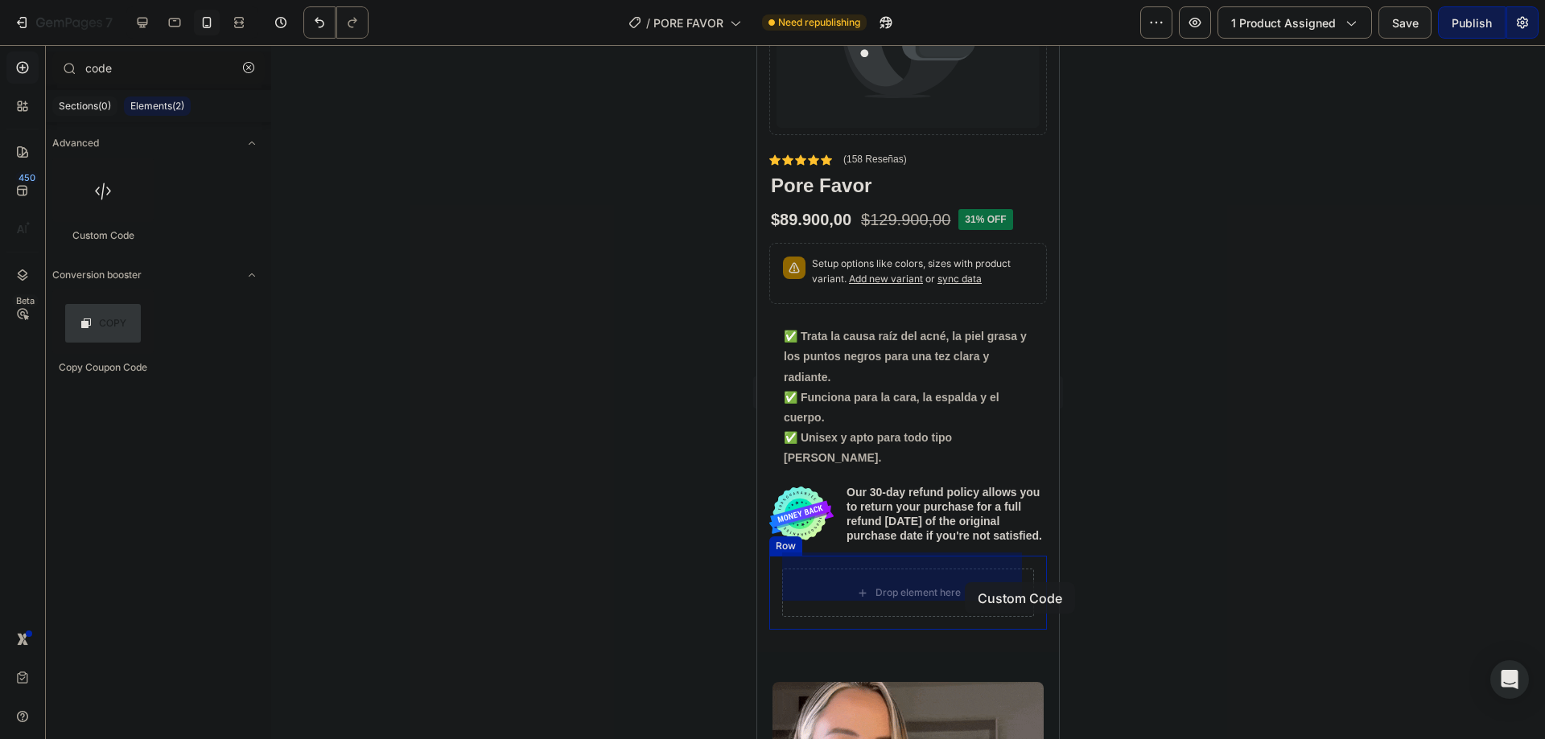
drag, startPoint x: 869, startPoint y: 234, endPoint x: 965, endPoint y: 583, distance: 361.3
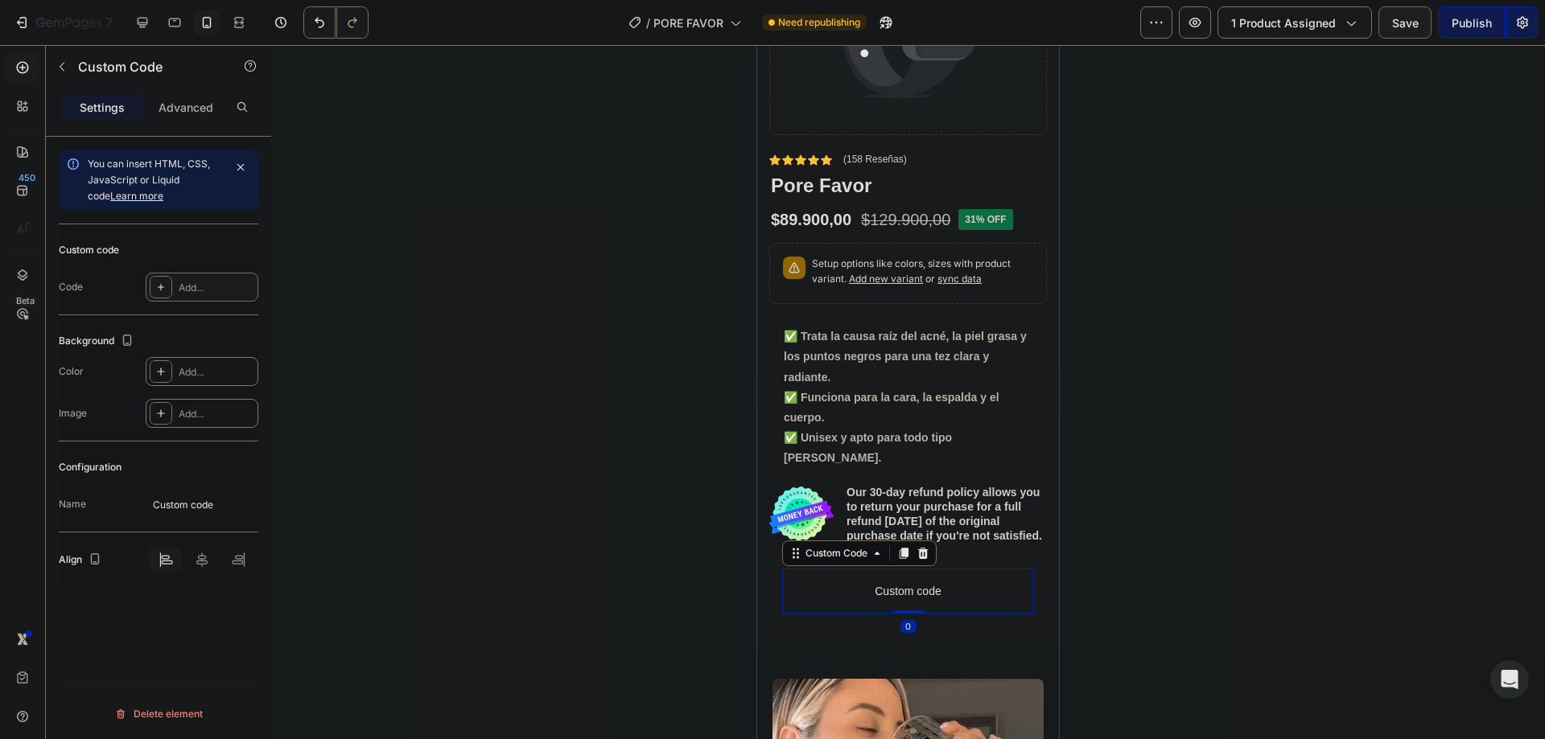
click at [193, 281] on div "Add..." at bounding box center [217, 288] width 76 height 14
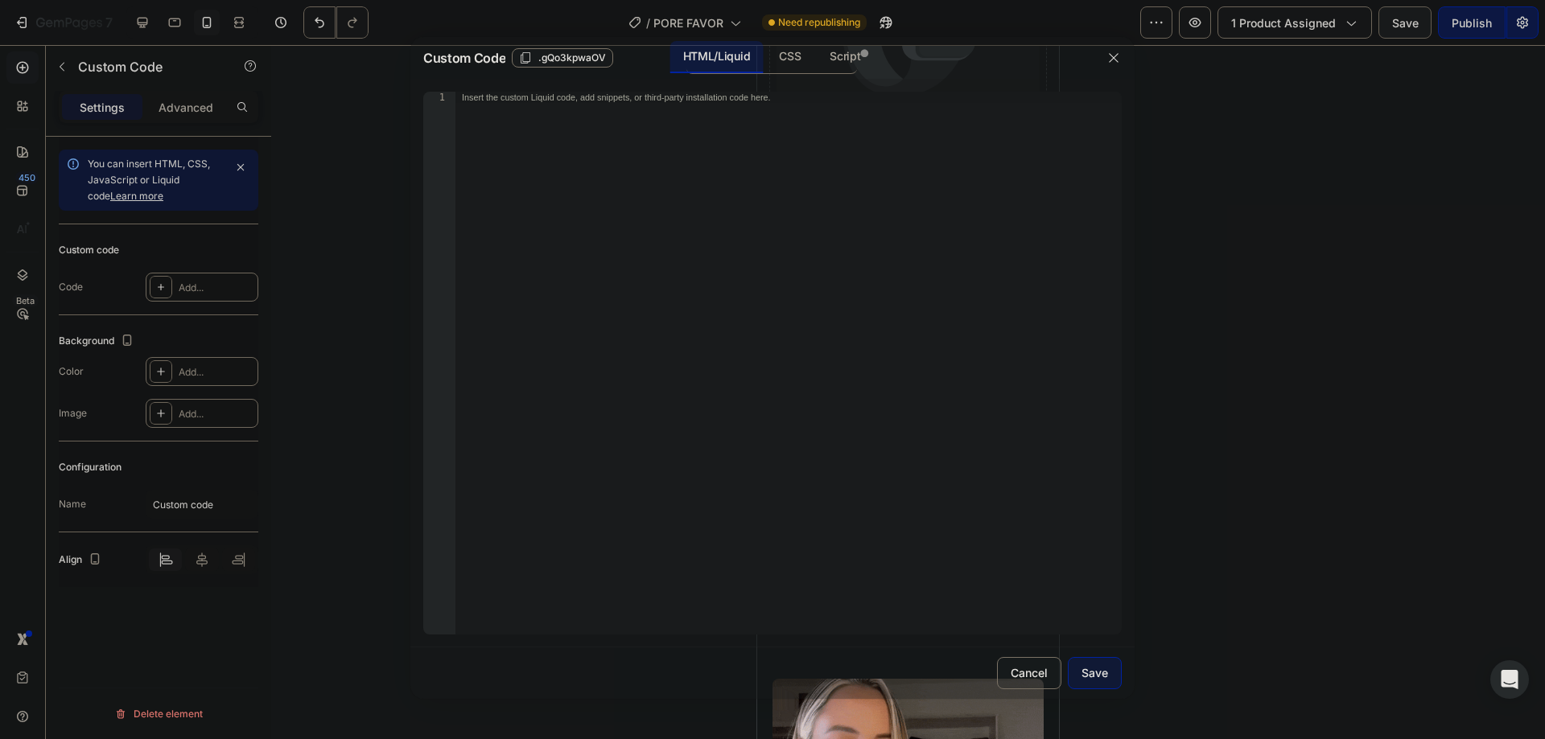
click at [623, 303] on div "Insert the custom Liquid code, add snippets, or third-party installation code h…" at bounding box center [788, 375] width 666 height 566
paste textarea "<p><font dir="auto" style="vertical-align: inherit;"><font dir="auto" style="ve…"
type textarea "<p><font dir="auto" style="vertical-align: inherit;"><font dir="auto" style="ve…"
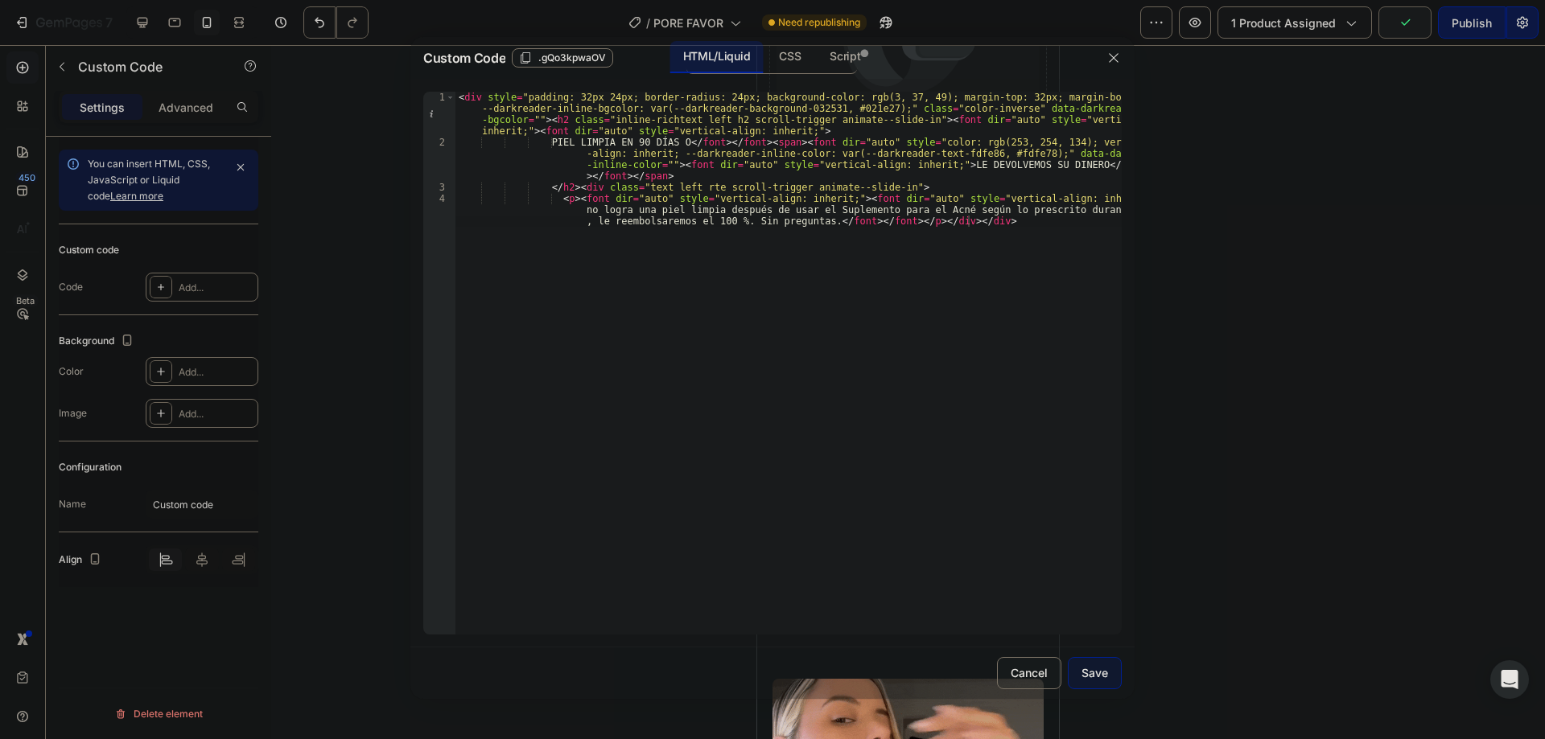
click at [1094, 668] on div "Save" at bounding box center [1094, 673] width 27 height 17
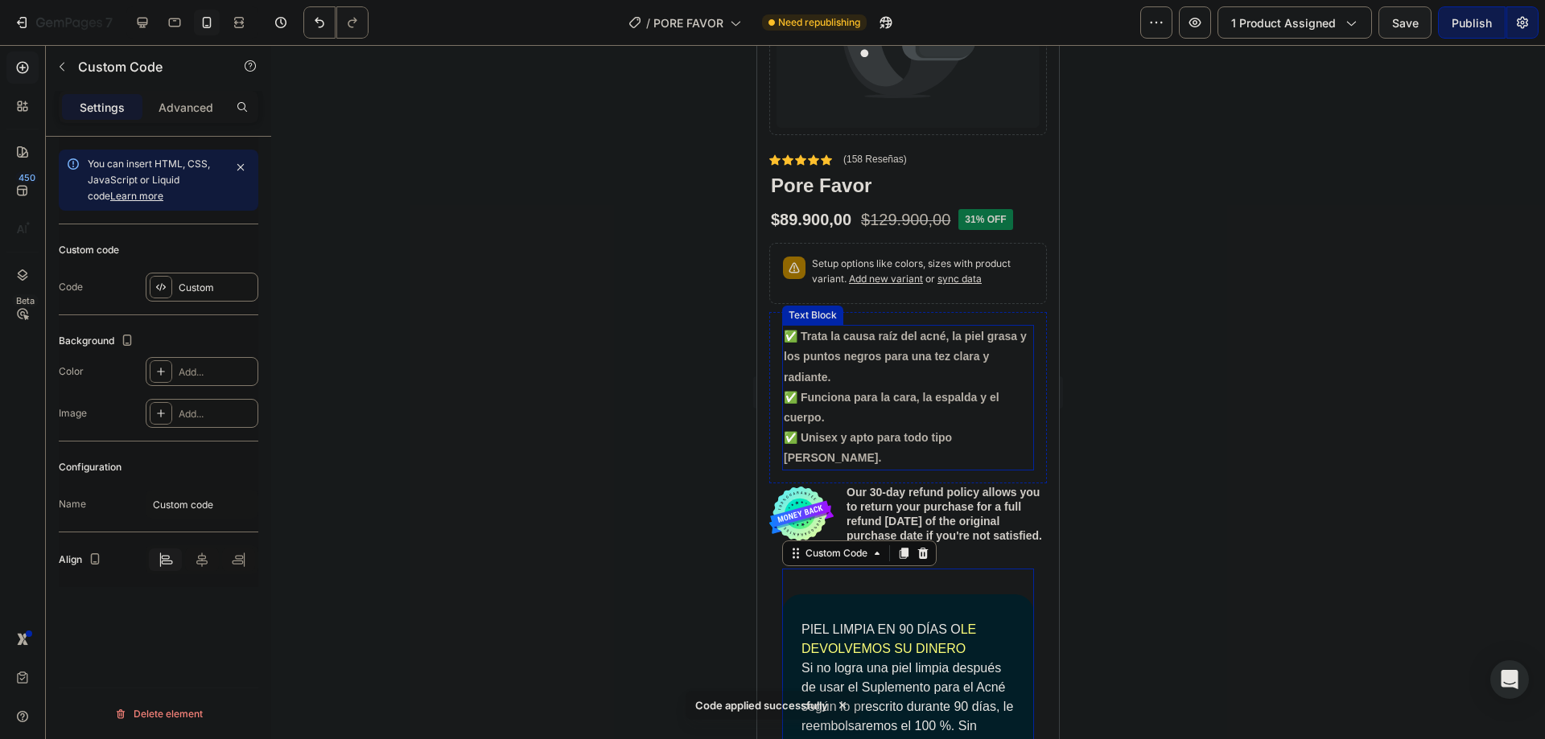
scroll to position [537, 0]
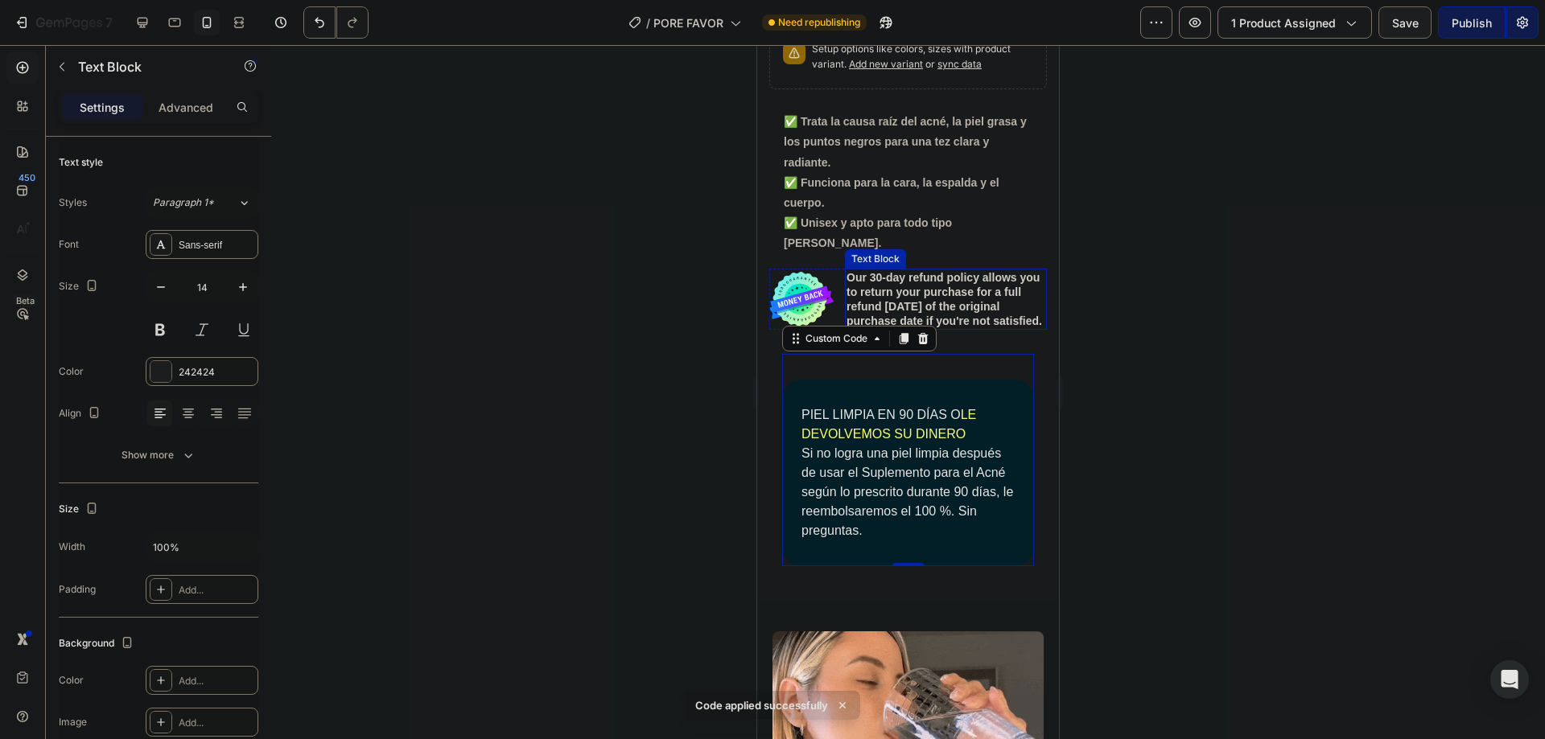
click at [935, 270] on p "Our 30-day refund policy allows you to return your purchase for a full refund w…" at bounding box center [945, 299] width 199 height 59
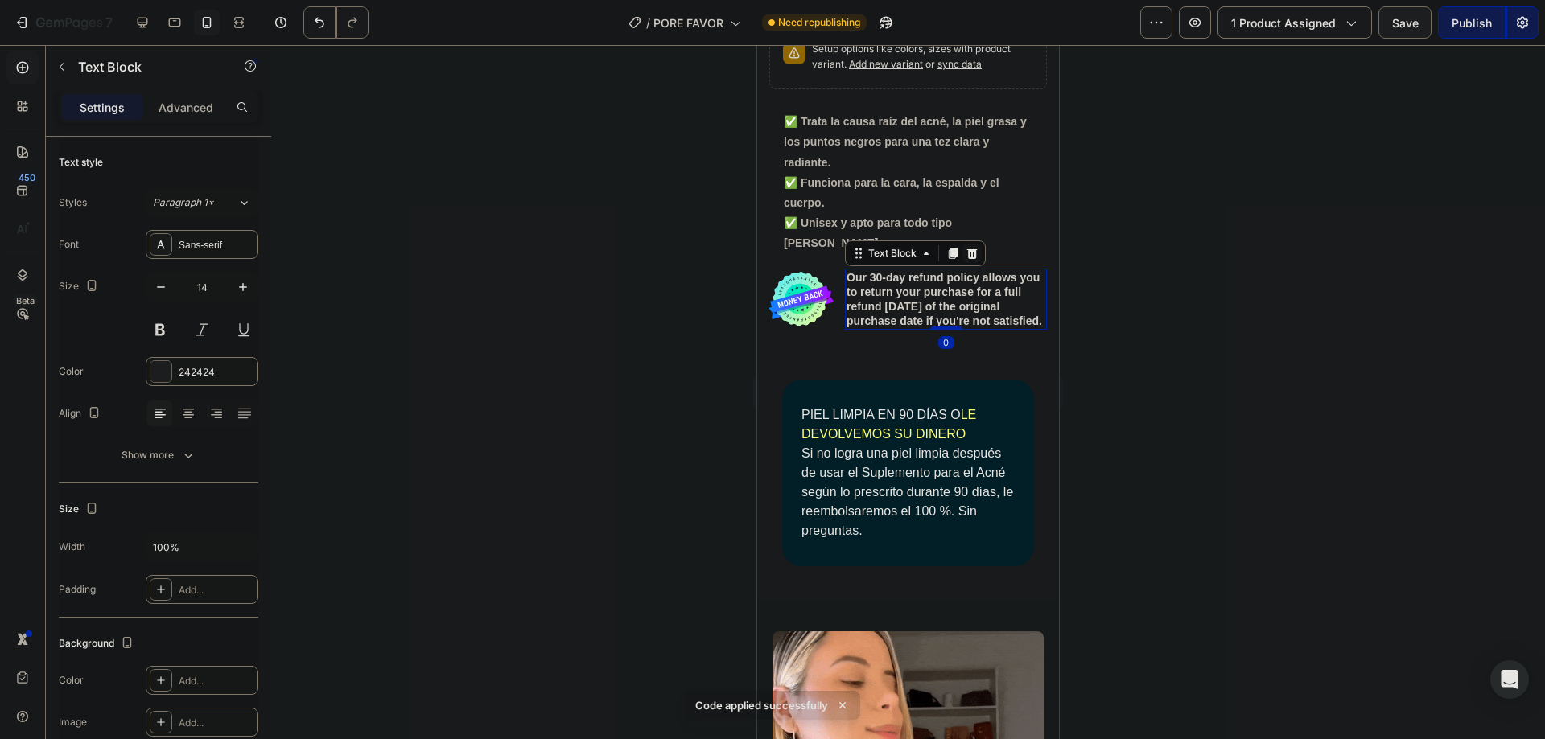
click at [975, 247] on icon at bounding box center [972, 253] width 13 height 13
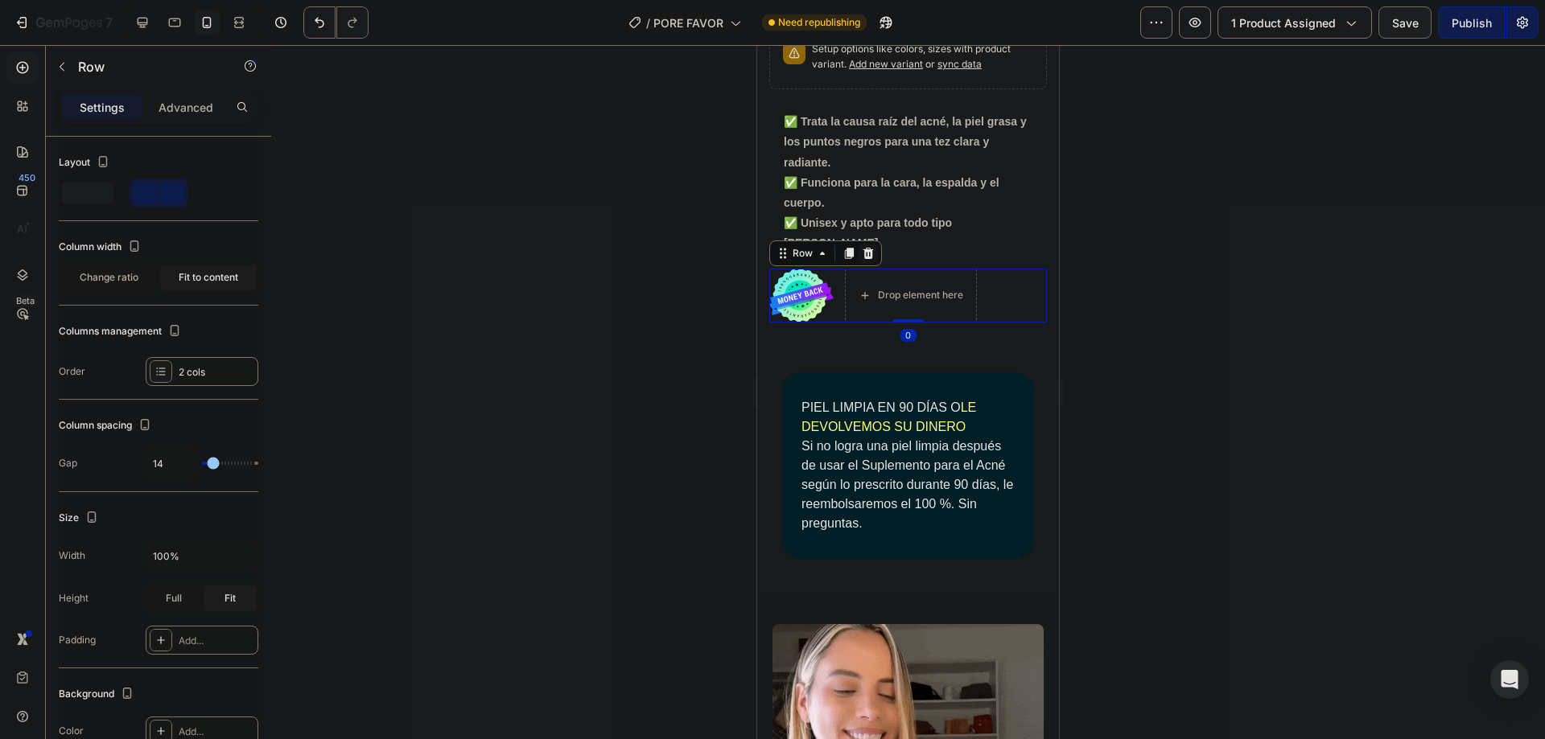
click at [877, 244] on div at bounding box center [868, 253] width 19 height 19
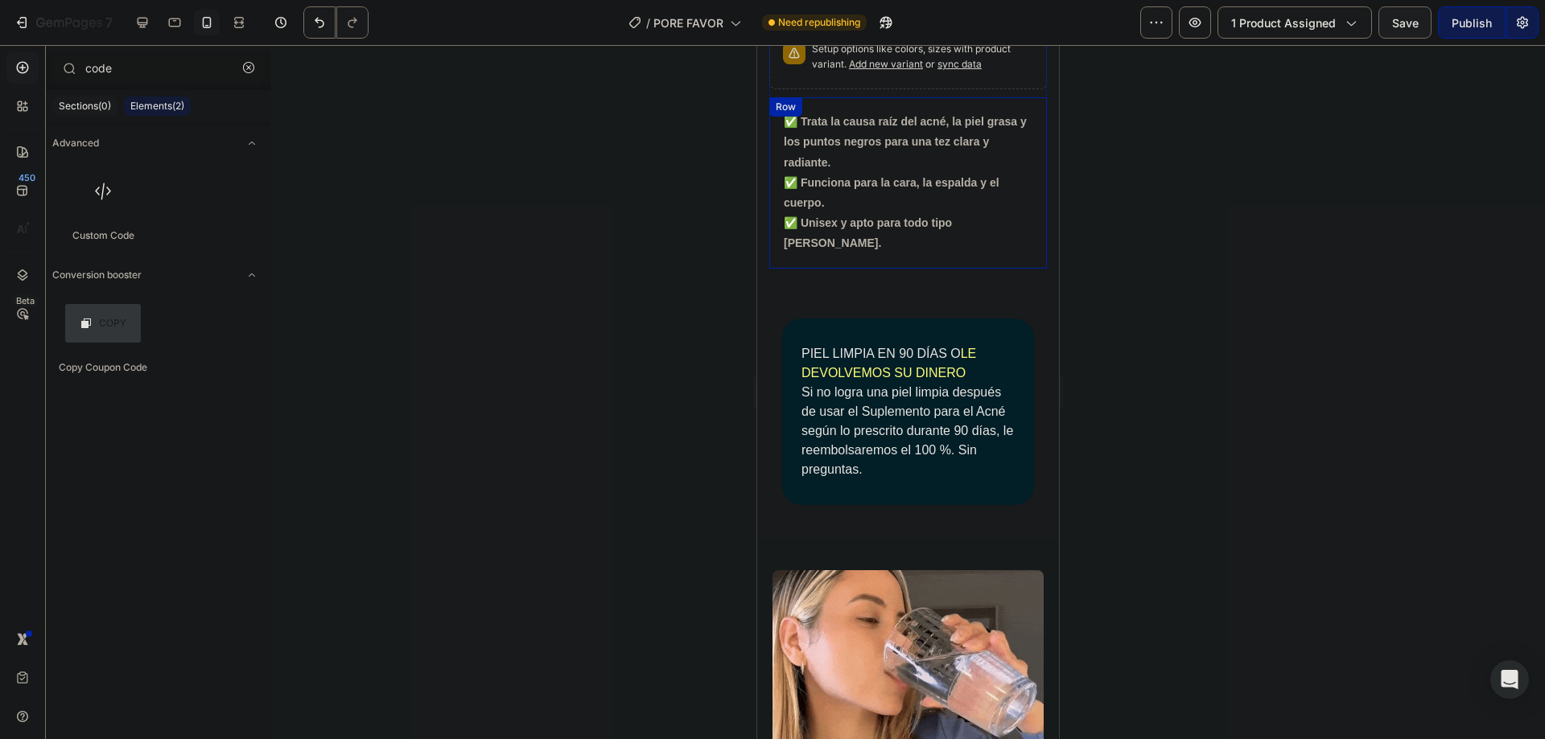
click at [830, 183] on p "✅ Funciona para la cara, la espalda y el cuerpo." at bounding box center [908, 193] width 249 height 40
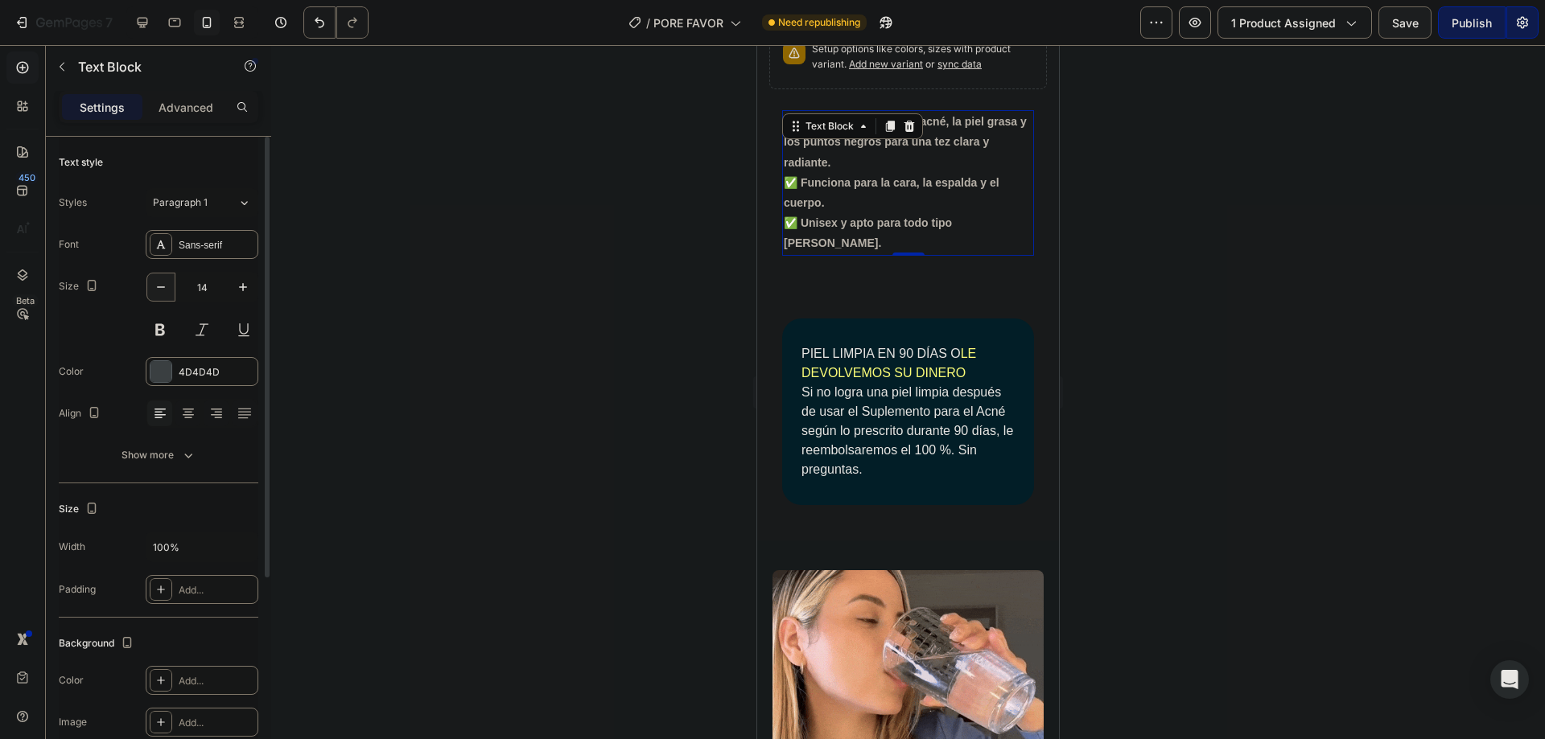
click at [167, 290] on icon "button" at bounding box center [161, 287] width 16 height 16
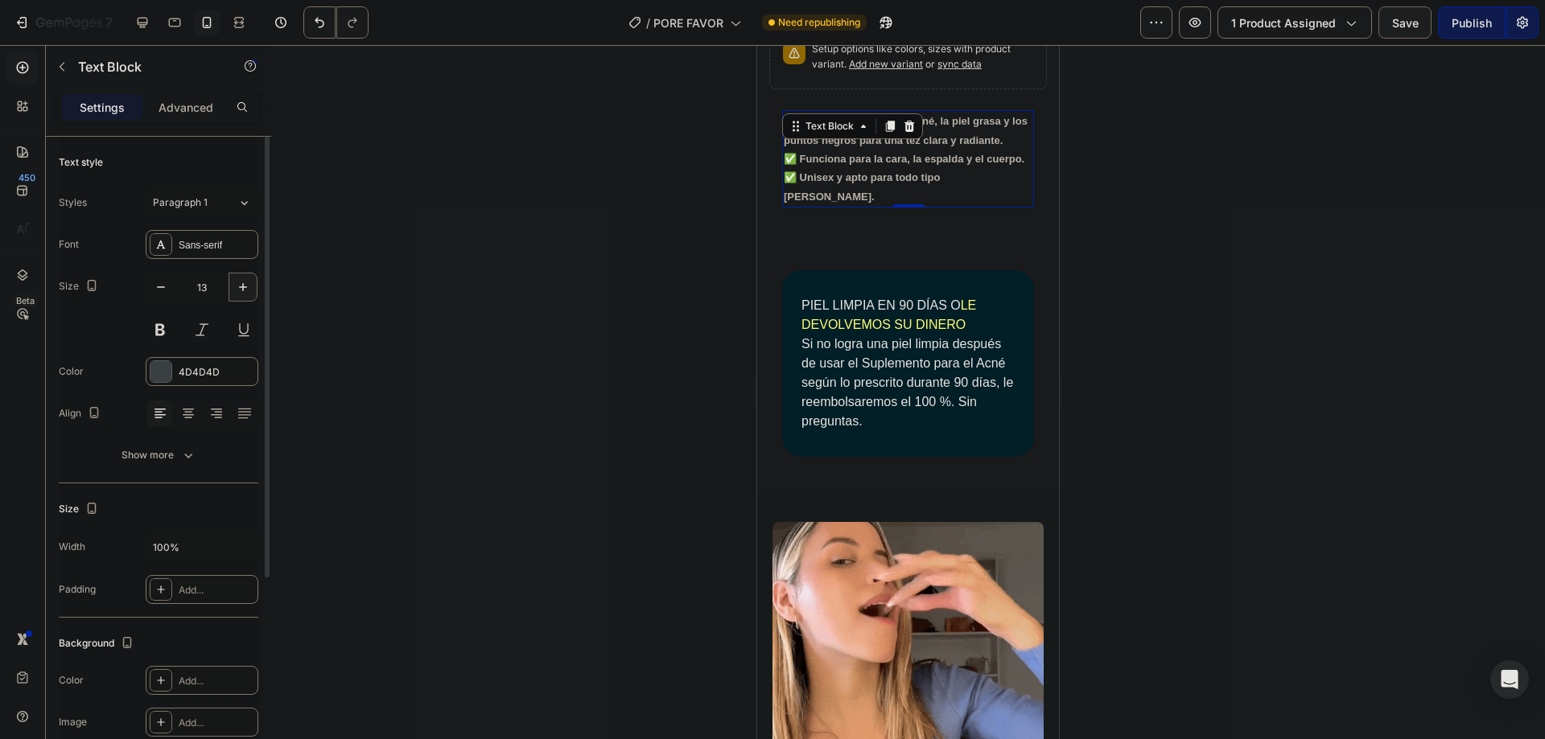
click at [243, 287] on icon "button" at bounding box center [243, 287] width 8 height 8
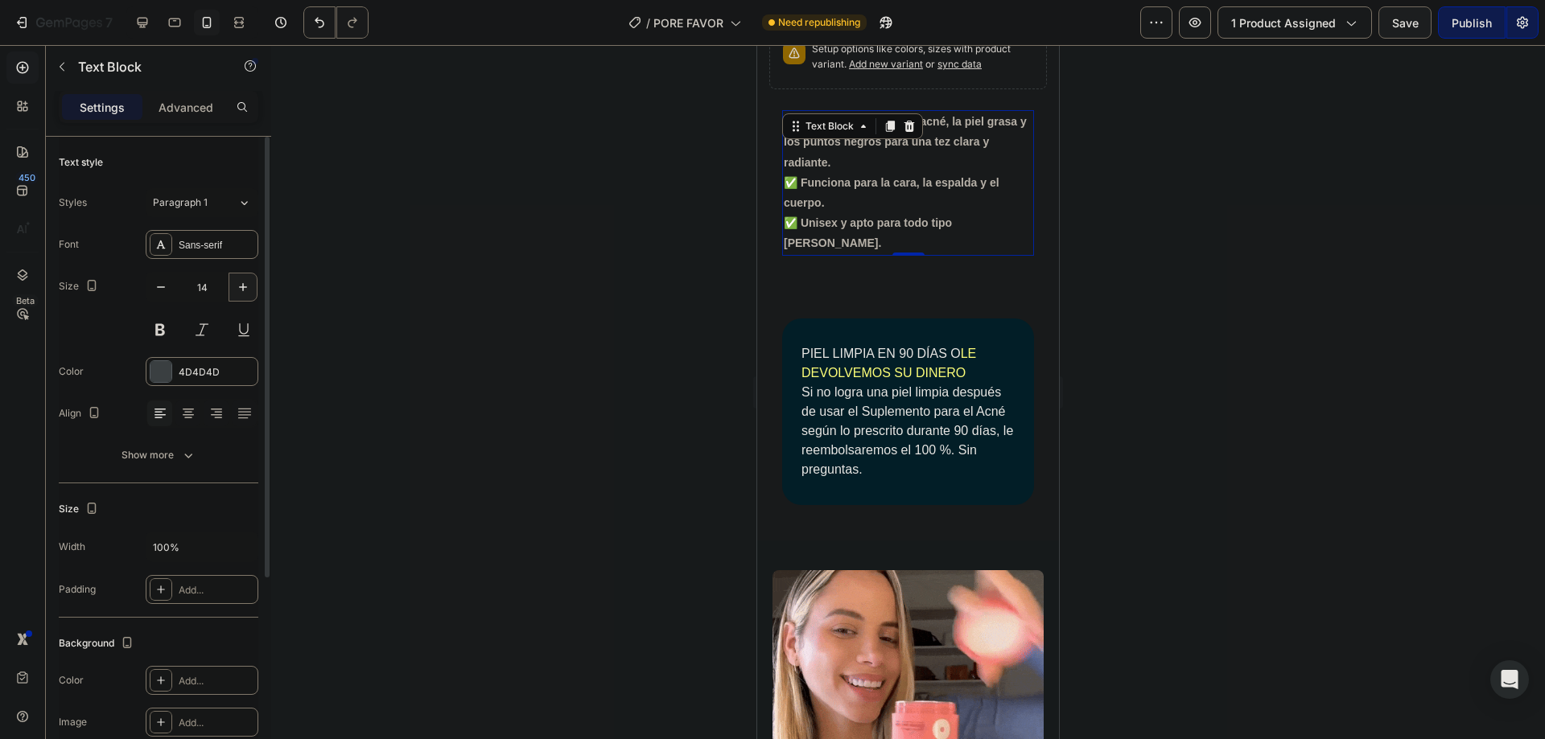
click at [243, 287] on icon "button" at bounding box center [243, 287] width 8 height 8
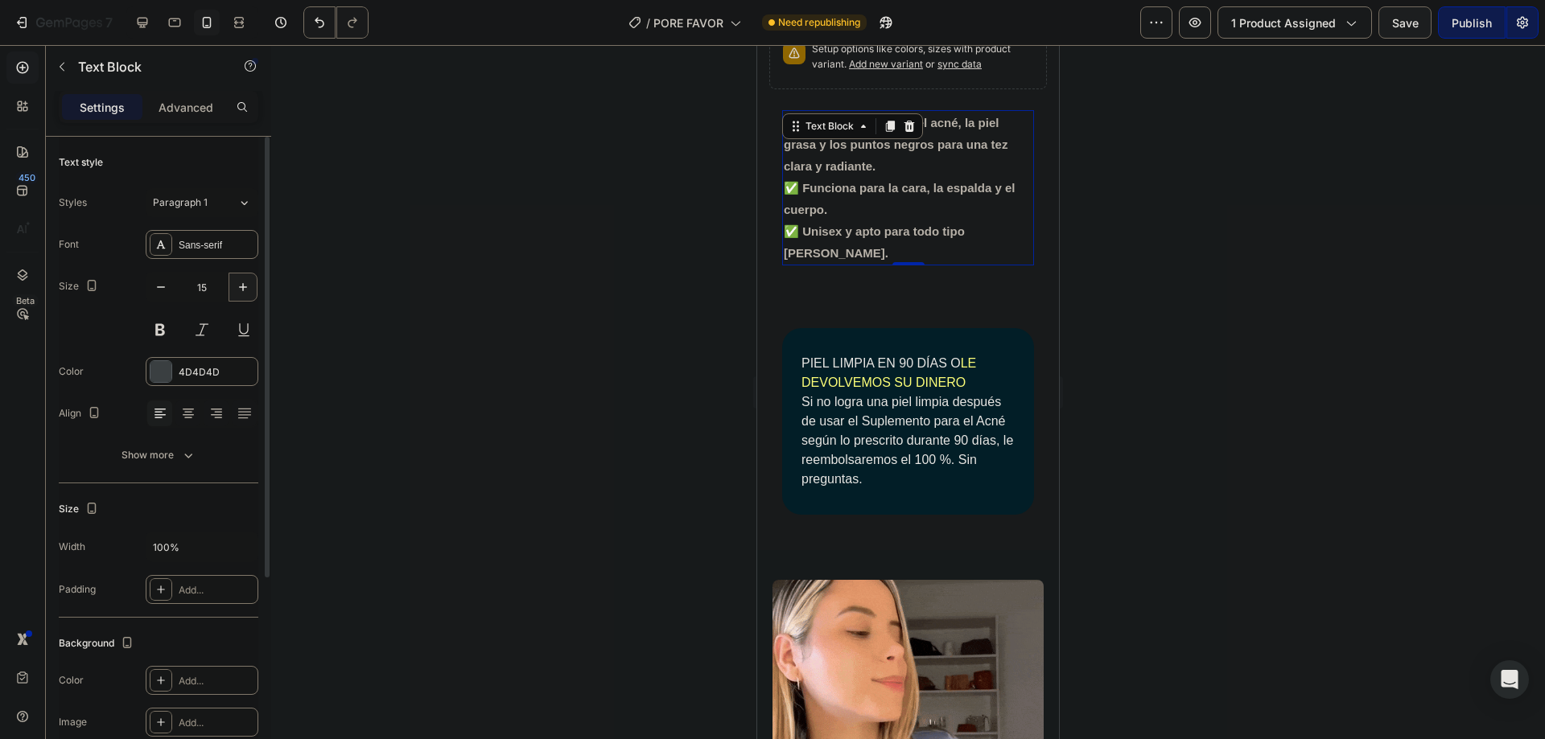
click at [243, 287] on icon "button" at bounding box center [243, 287] width 8 height 8
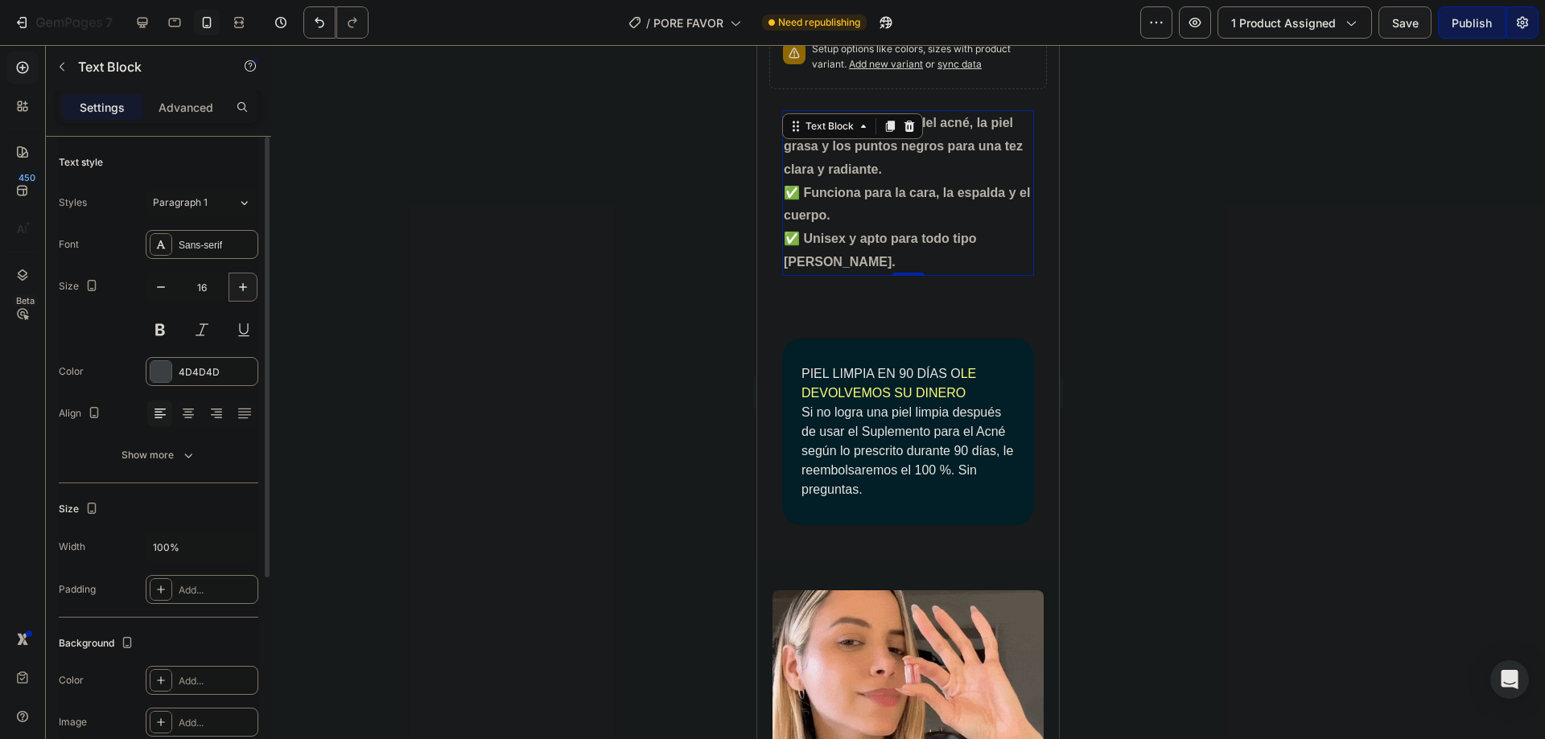
click at [243, 287] on icon "button" at bounding box center [243, 287] width 8 height 8
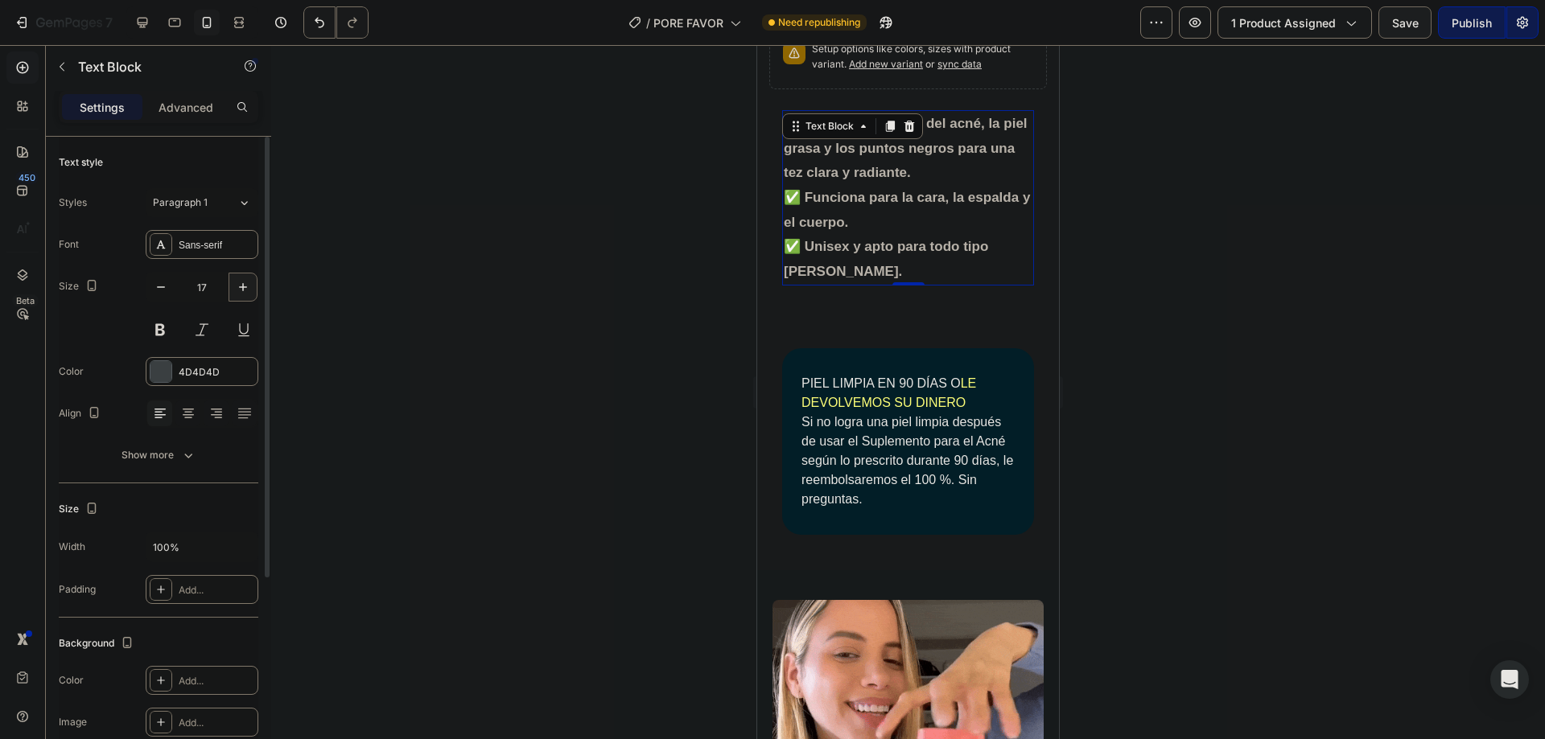
click at [243, 287] on icon "button" at bounding box center [243, 287] width 8 height 8
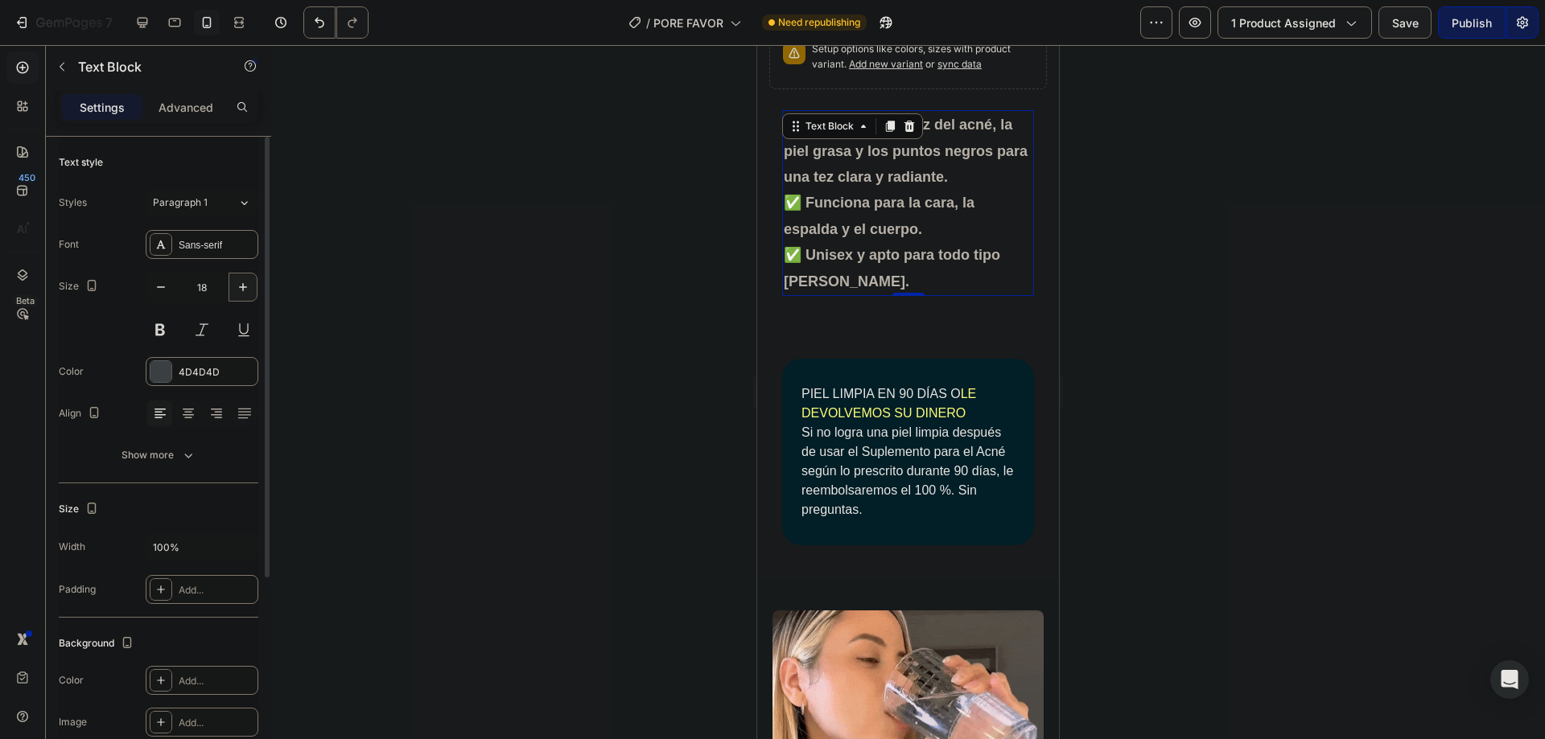
click at [243, 287] on icon "button" at bounding box center [243, 287] width 8 height 8
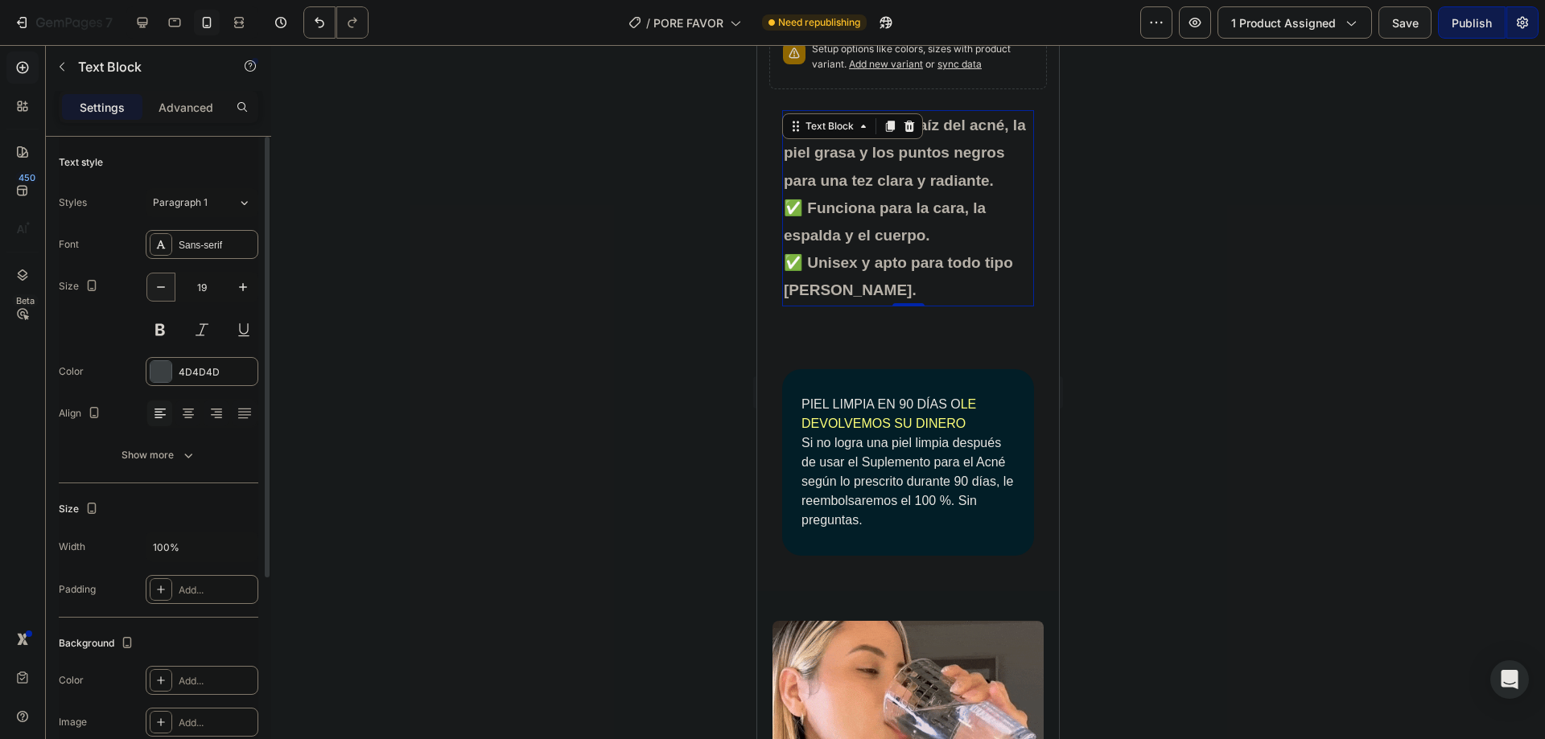
click at [166, 288] on icon "button" at bounding box center [161, 287] width 16 height 16
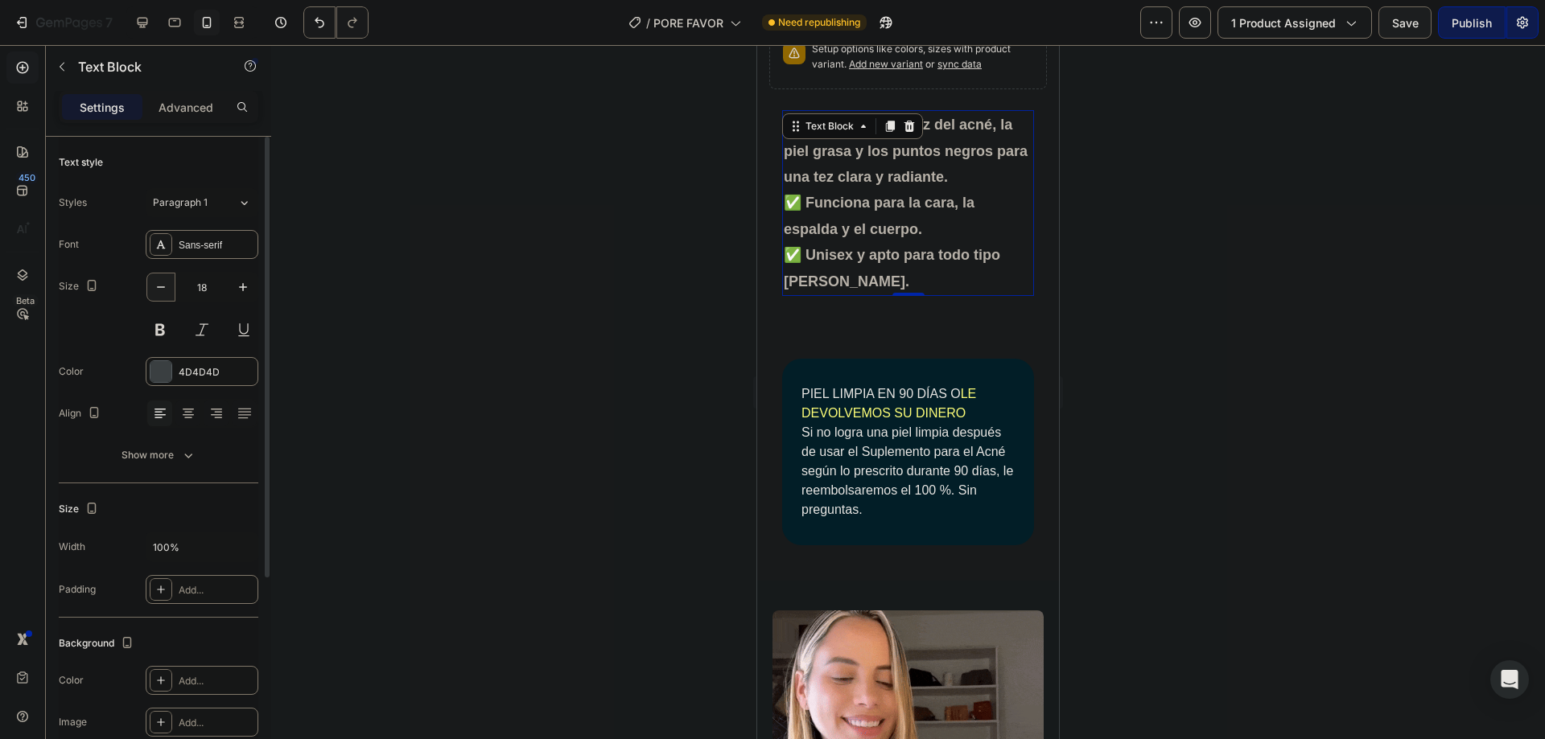
click at [166, 288] on icon "button" at bounding box center [161, 287] width 16 height 16
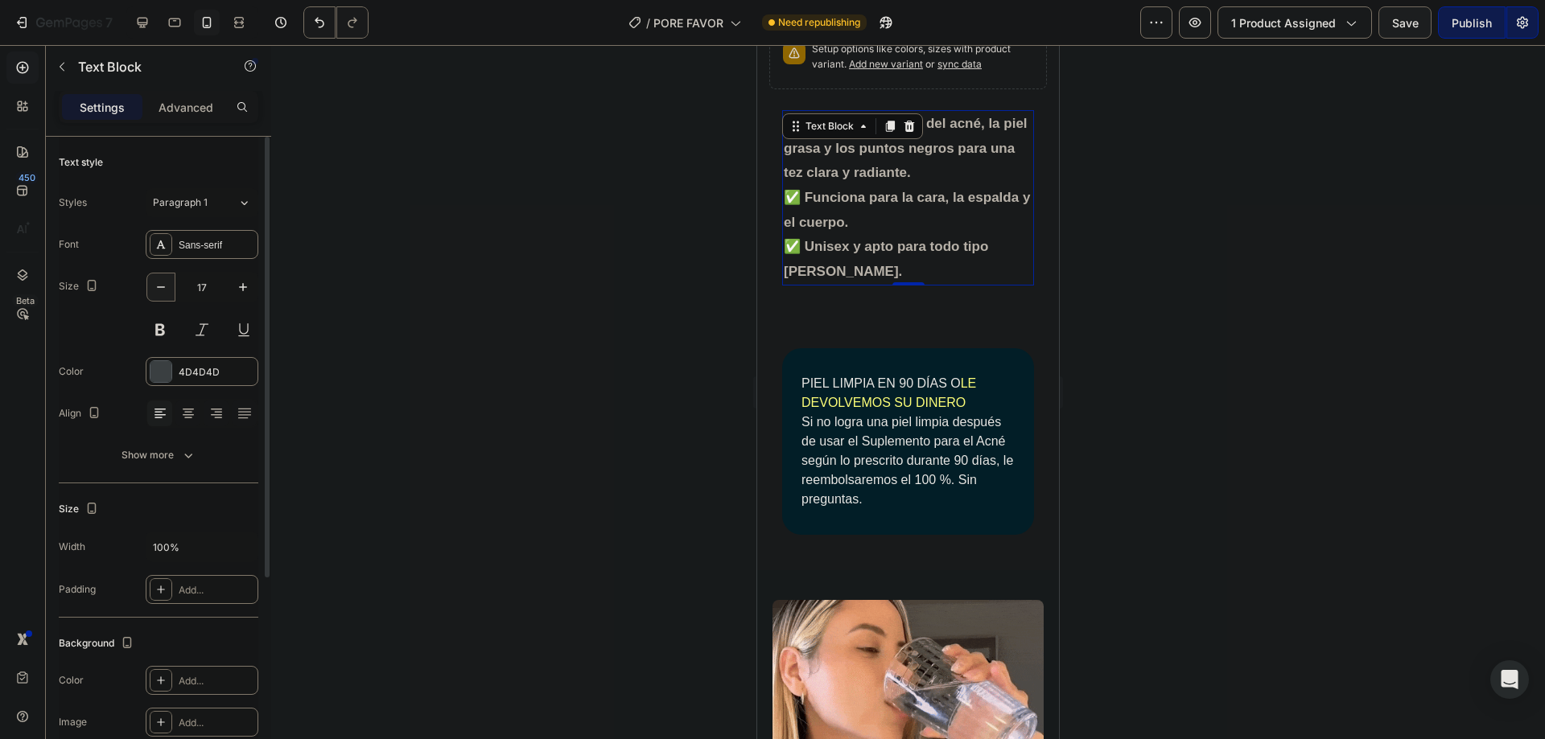
click at [167, 288] on icon "button" at bounding box center [161, 287] width 16 height 16
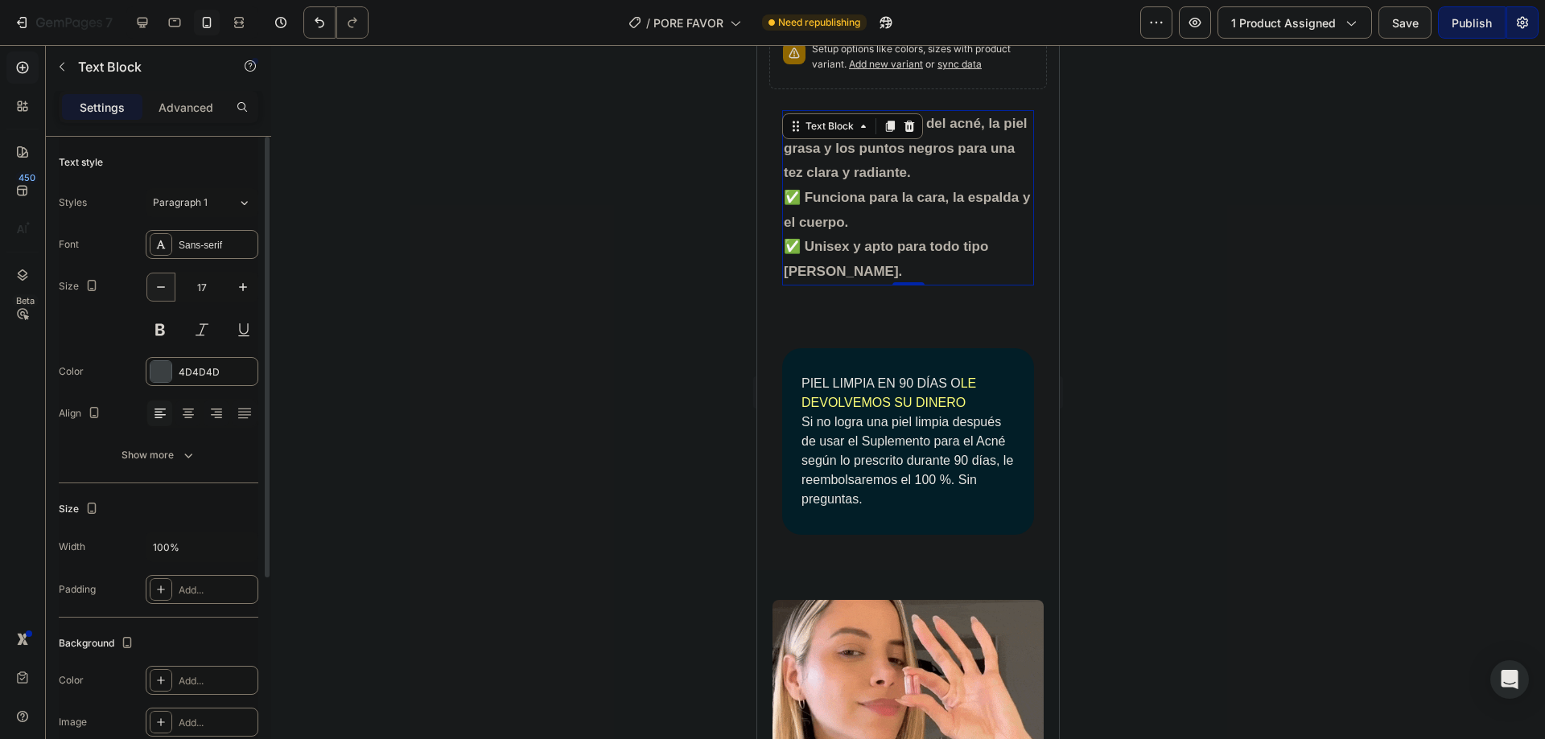
type input "16"
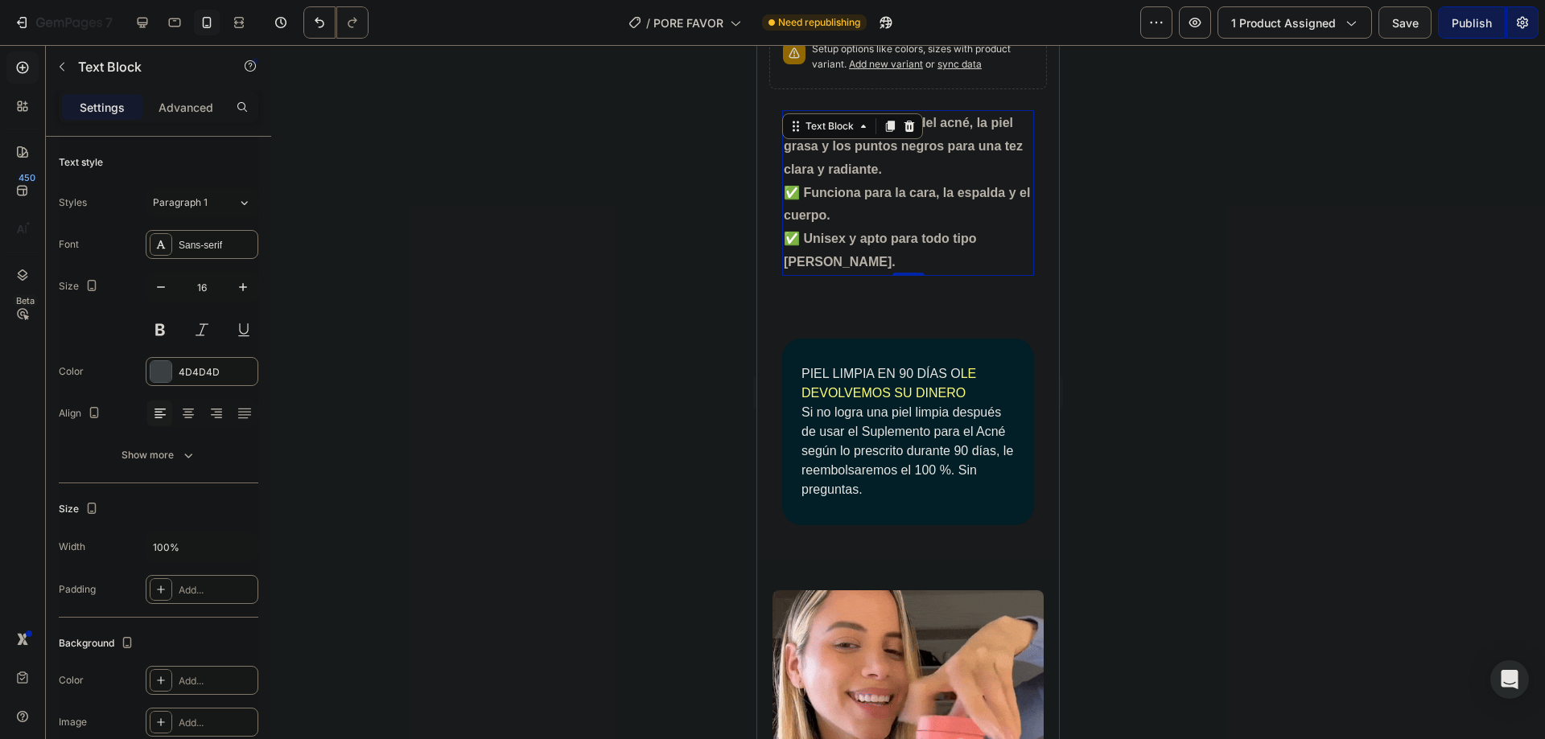
click at [1143, 200] on div at bounding box center [908, 392] width 1274 height 694
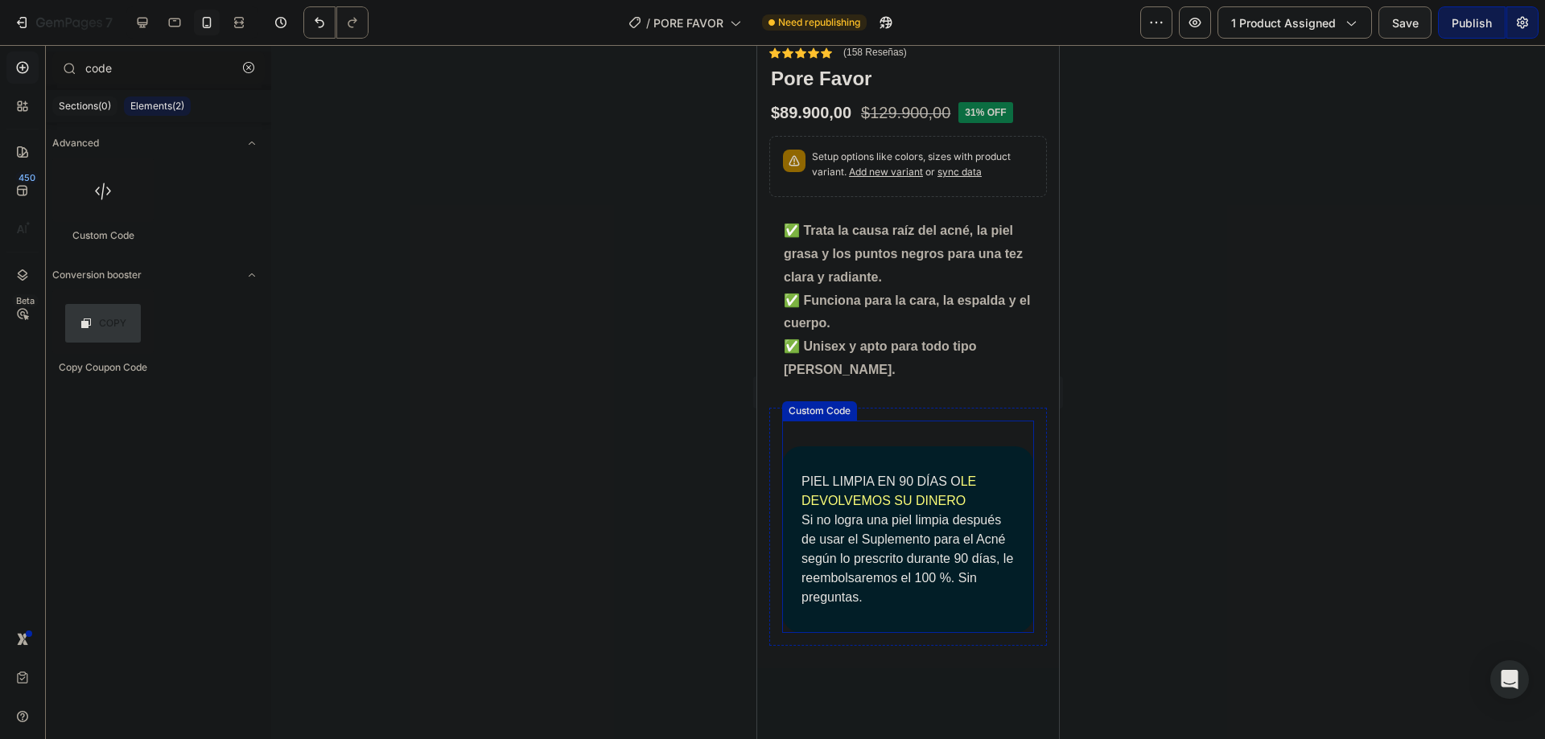
scroll to position [0, 0]
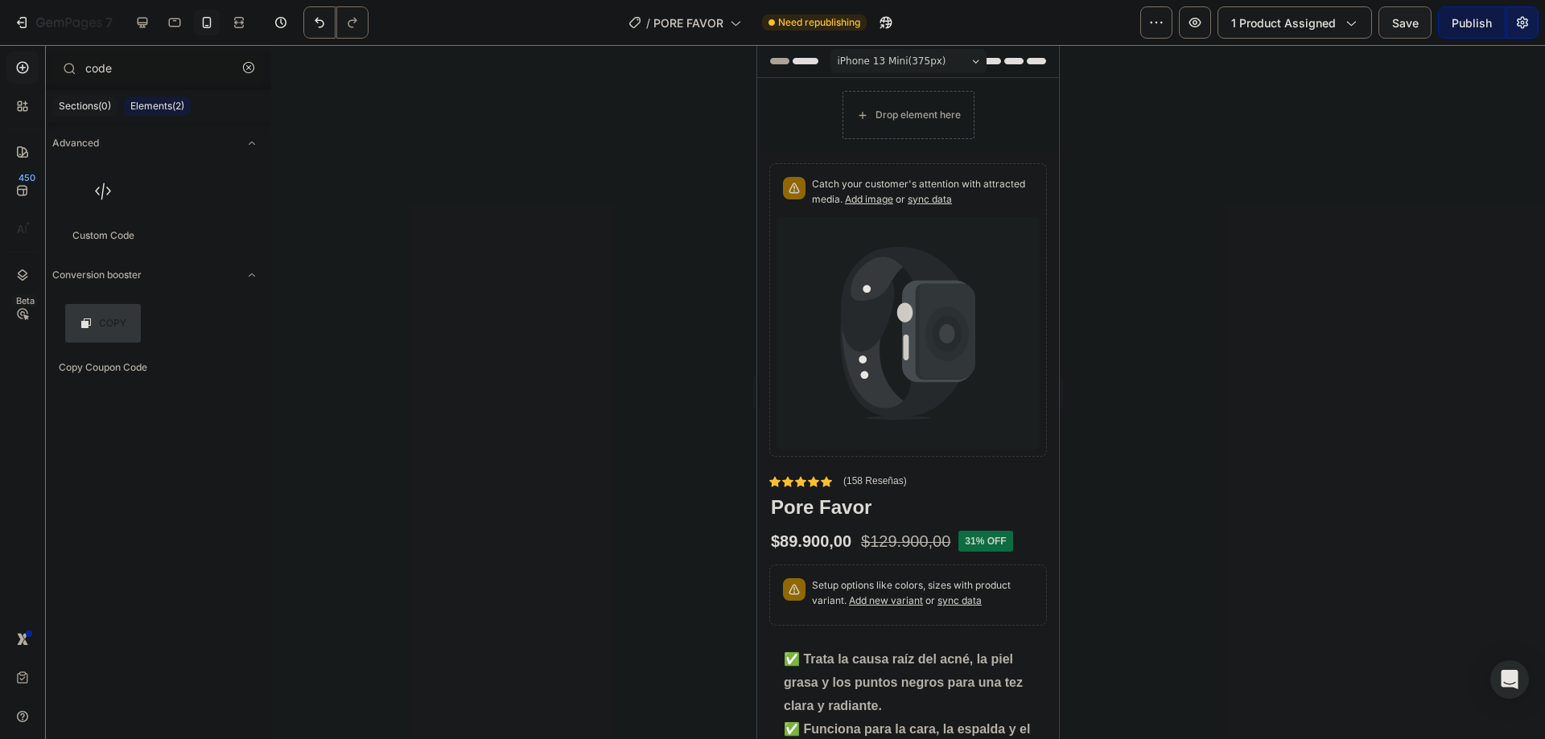
click at [1461, 19] on div "Publish" at bounding box center [1472, 22] width 40 height 17
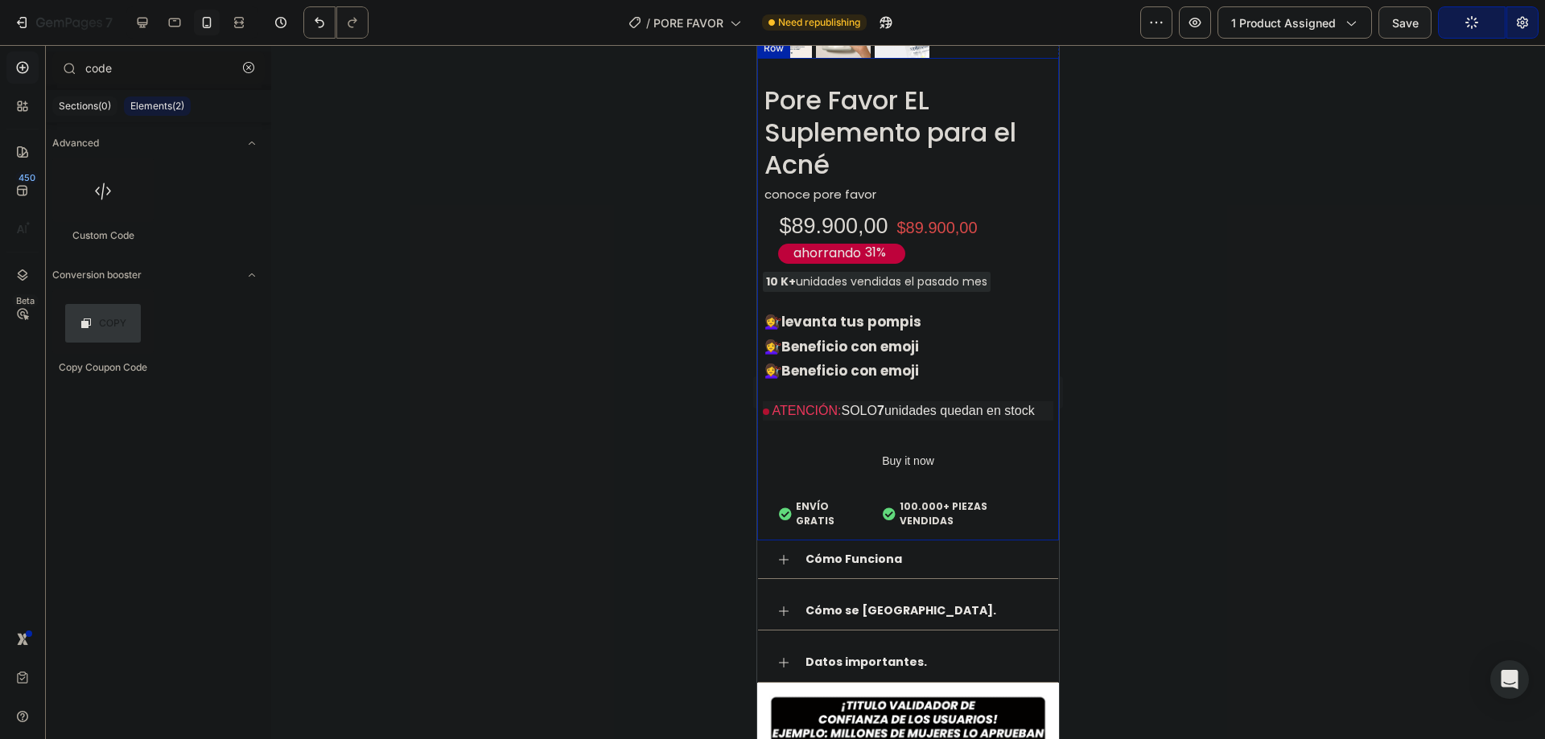
scroll to position [1995, 0]
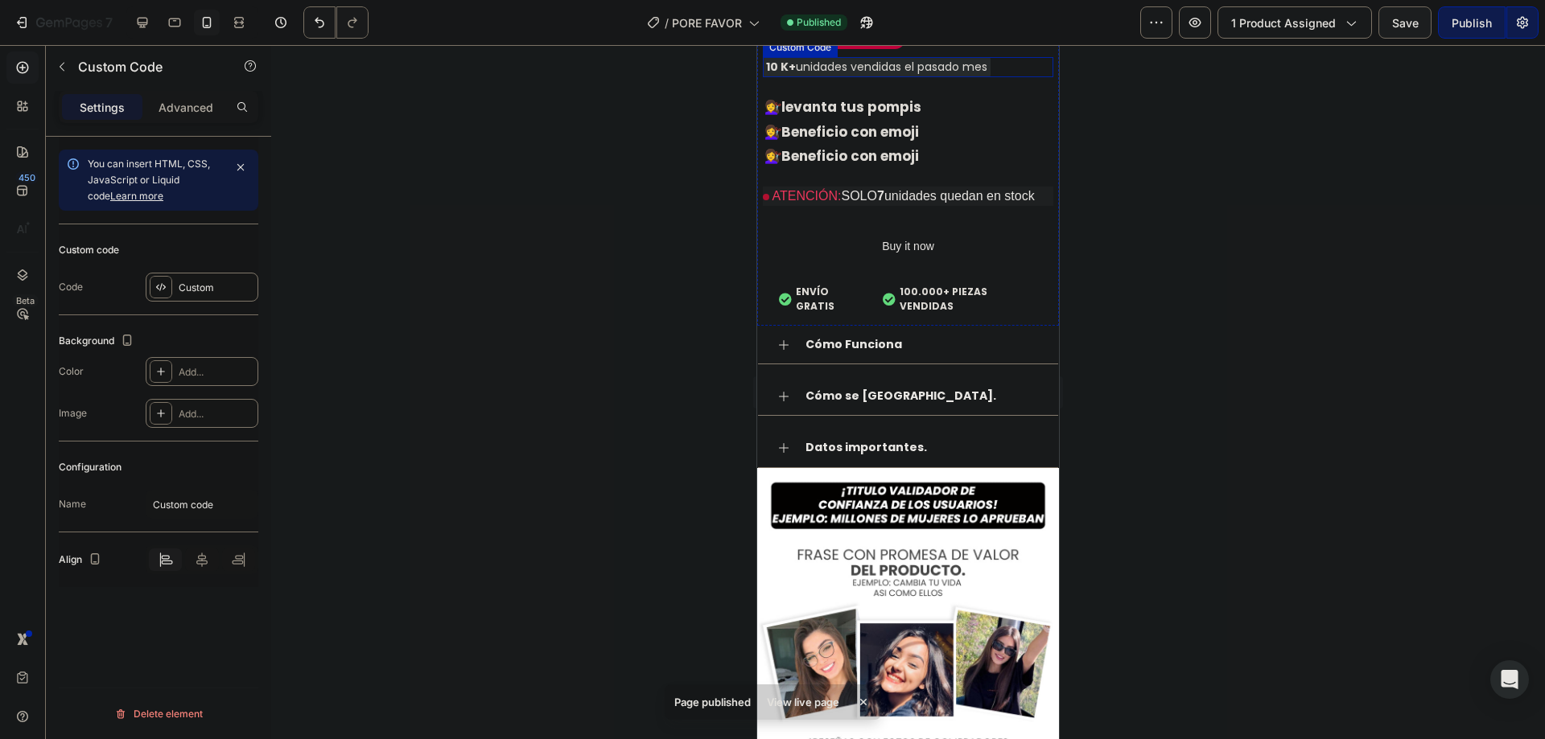
click at [990, 77] on div "10 K+ unidades vendidas el pasado mes" at bounding box center [877, 67] width 228 height 20
click at [198, 283] on div "Custom" at bounding box center [217, 288] width 76 height 14
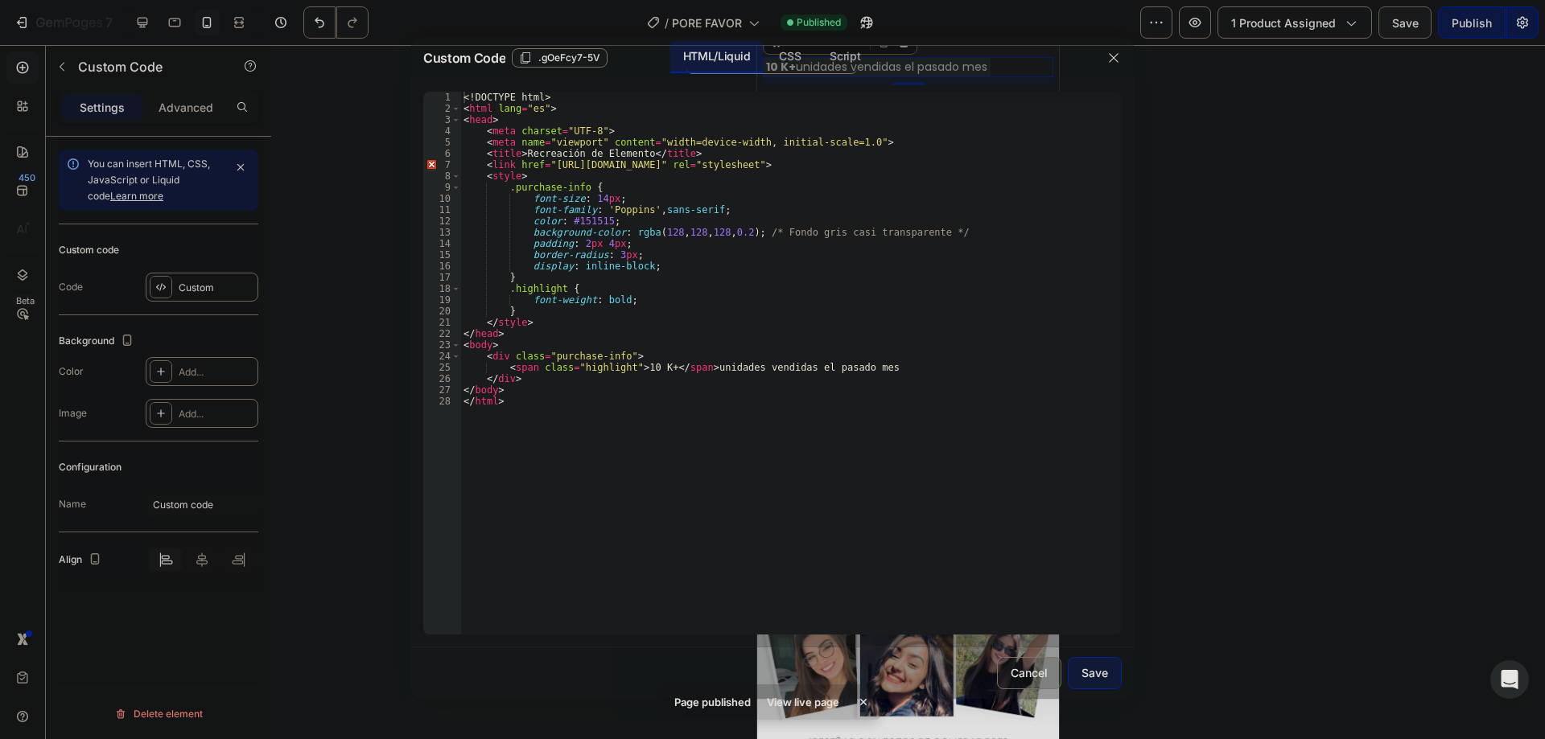
click at [661, 271] on div "<! DOCTYPE html > < html lang = "es" > < head > < meta charset = "UTF-8" > < me…" at bounding box center [790, 375] width 661 height 566
type textarea "</body> </html>"
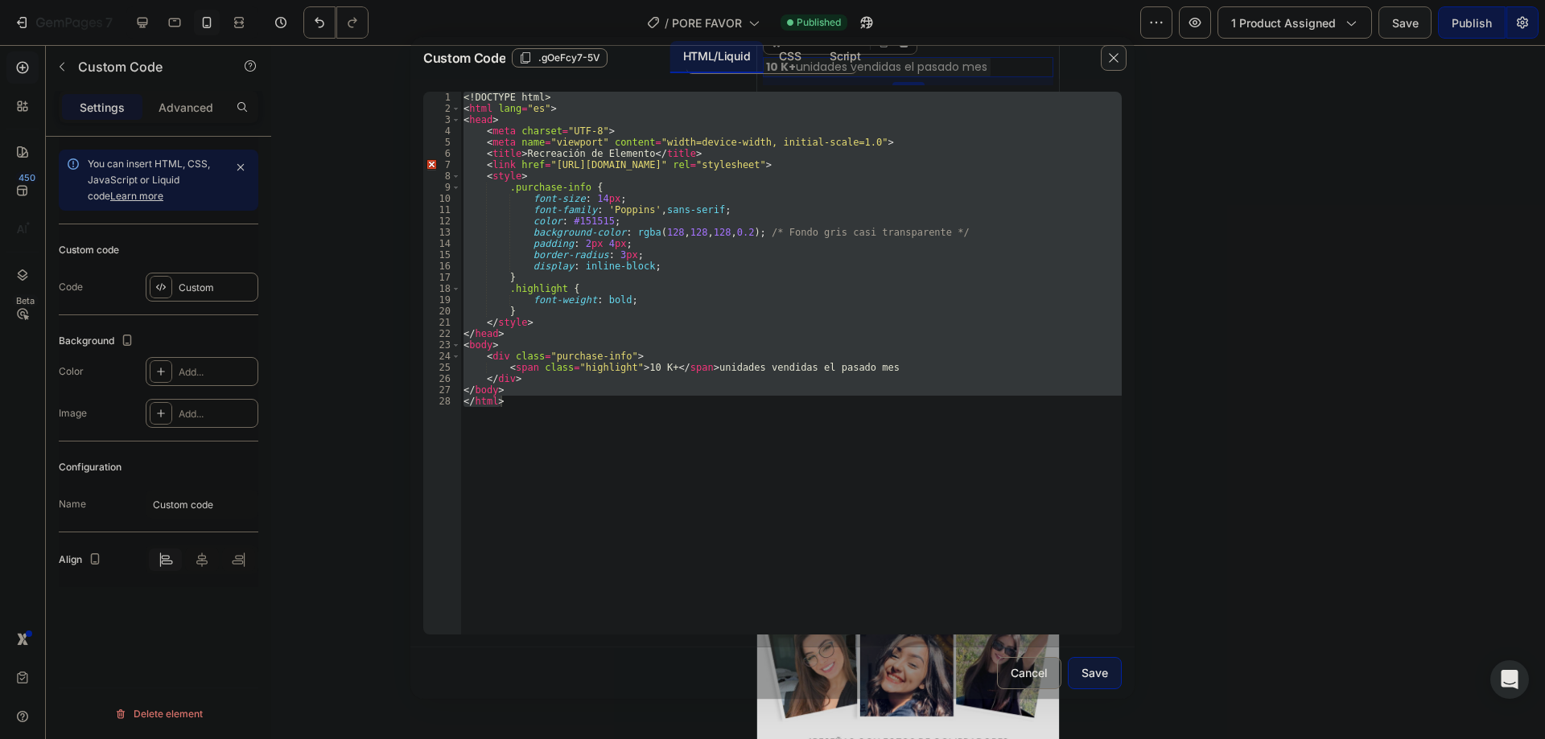
click at [1109, 58] on icon "button" at bounding box center [1113, 57] width 13 height 13
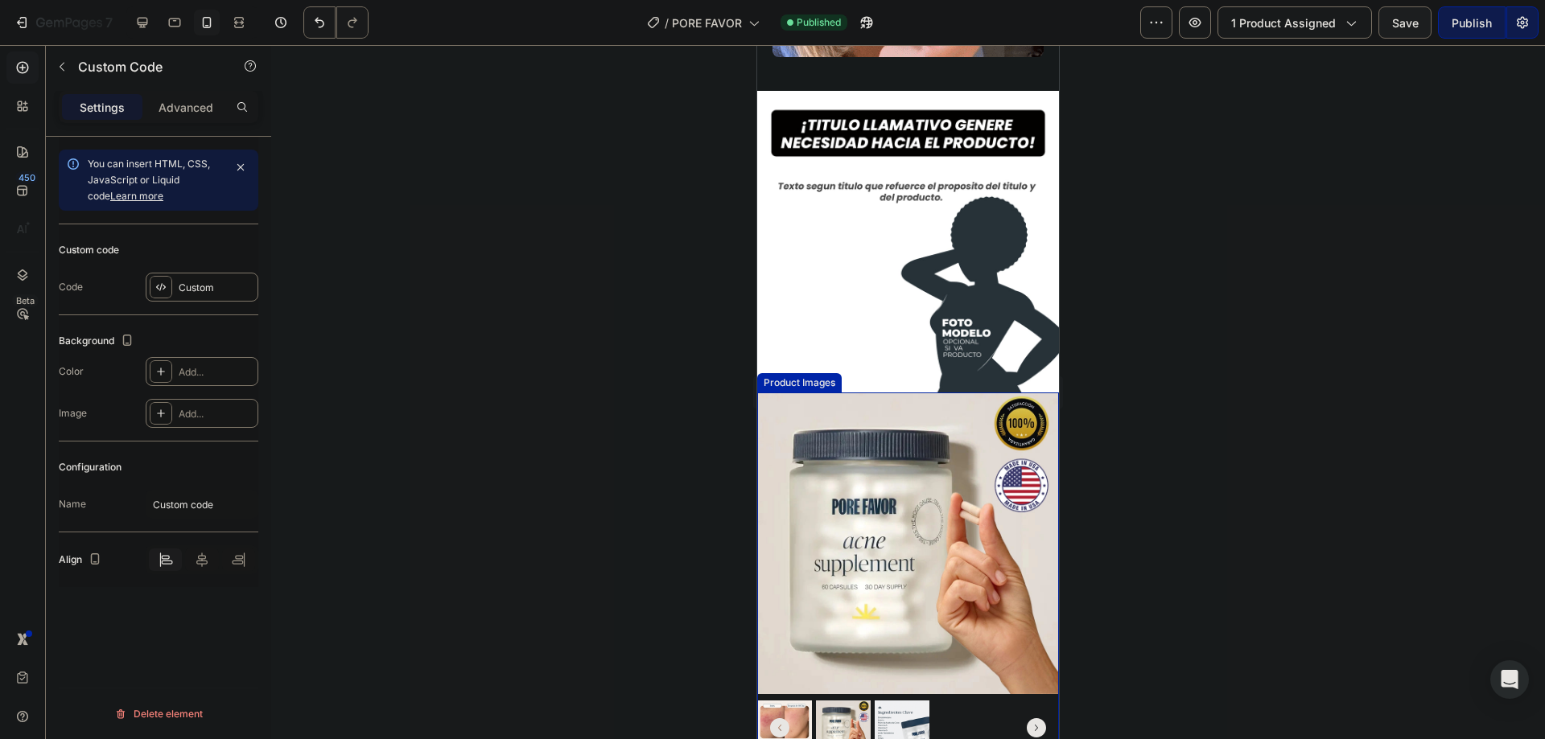
scroll to position [1716, 0]
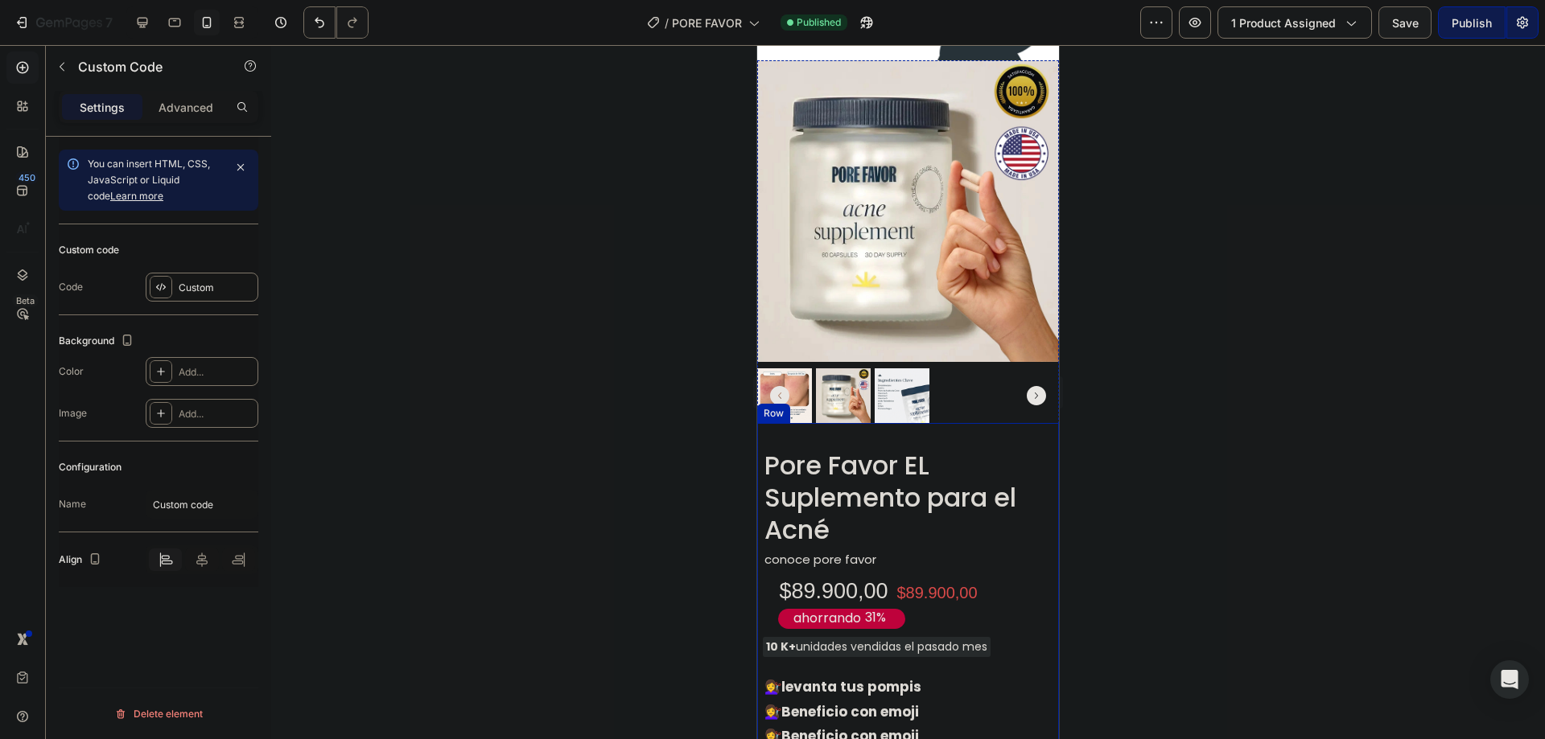
click at [1180, 419] on div at bounding box center [908, 392] width 1274 height 694
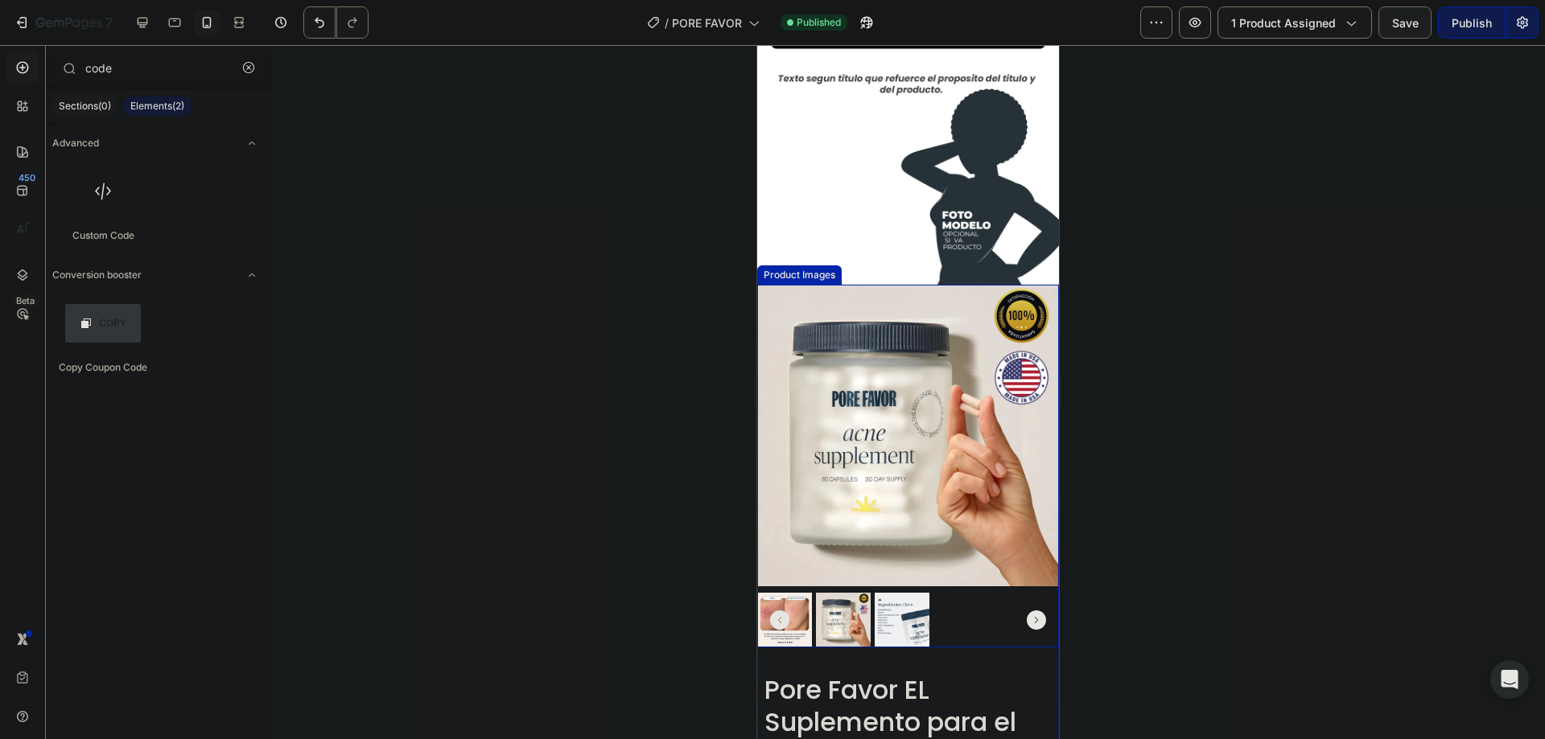
scroll to position [1394, 0]
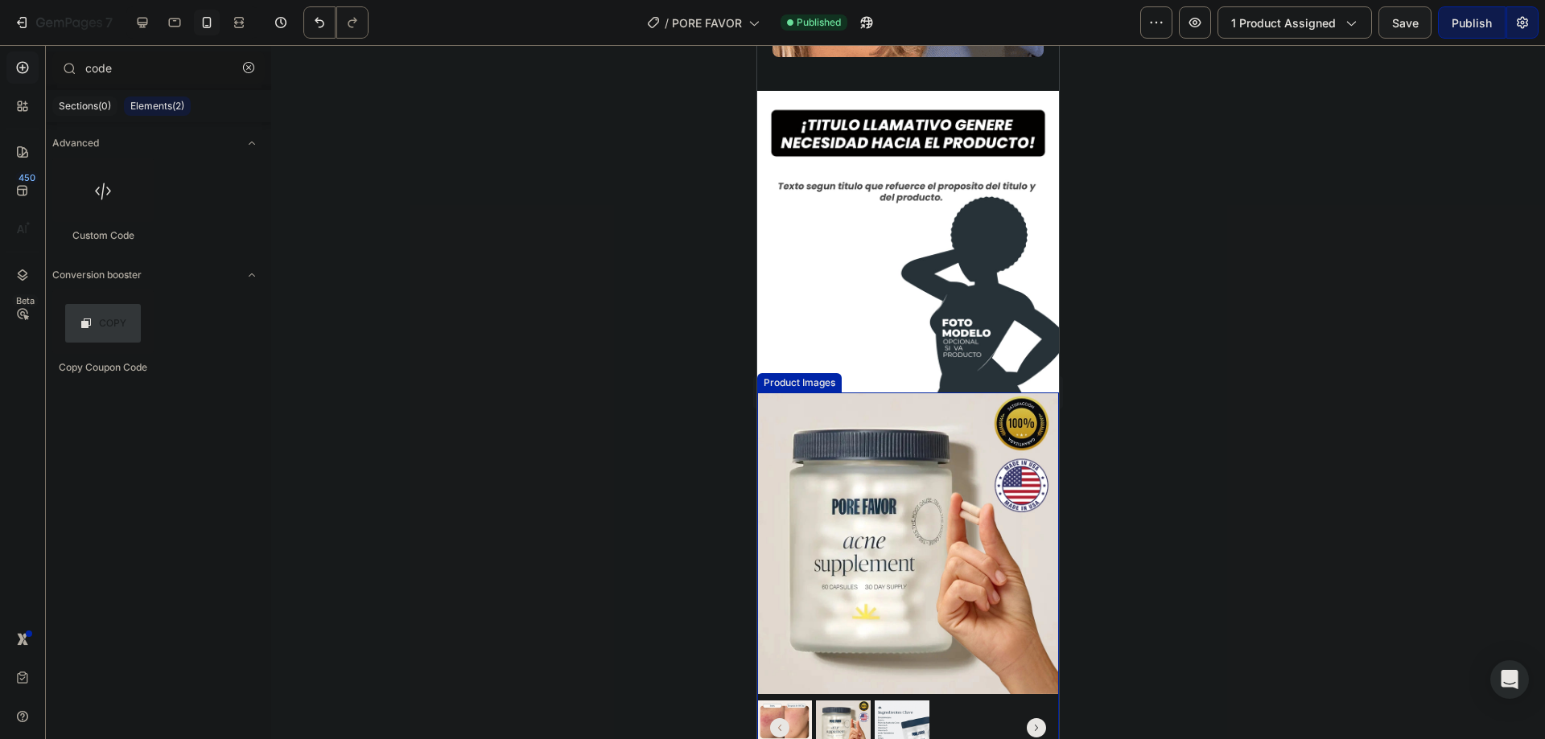
click at [772, 412] on img at bounding box center [908, 544] width 302 height 302
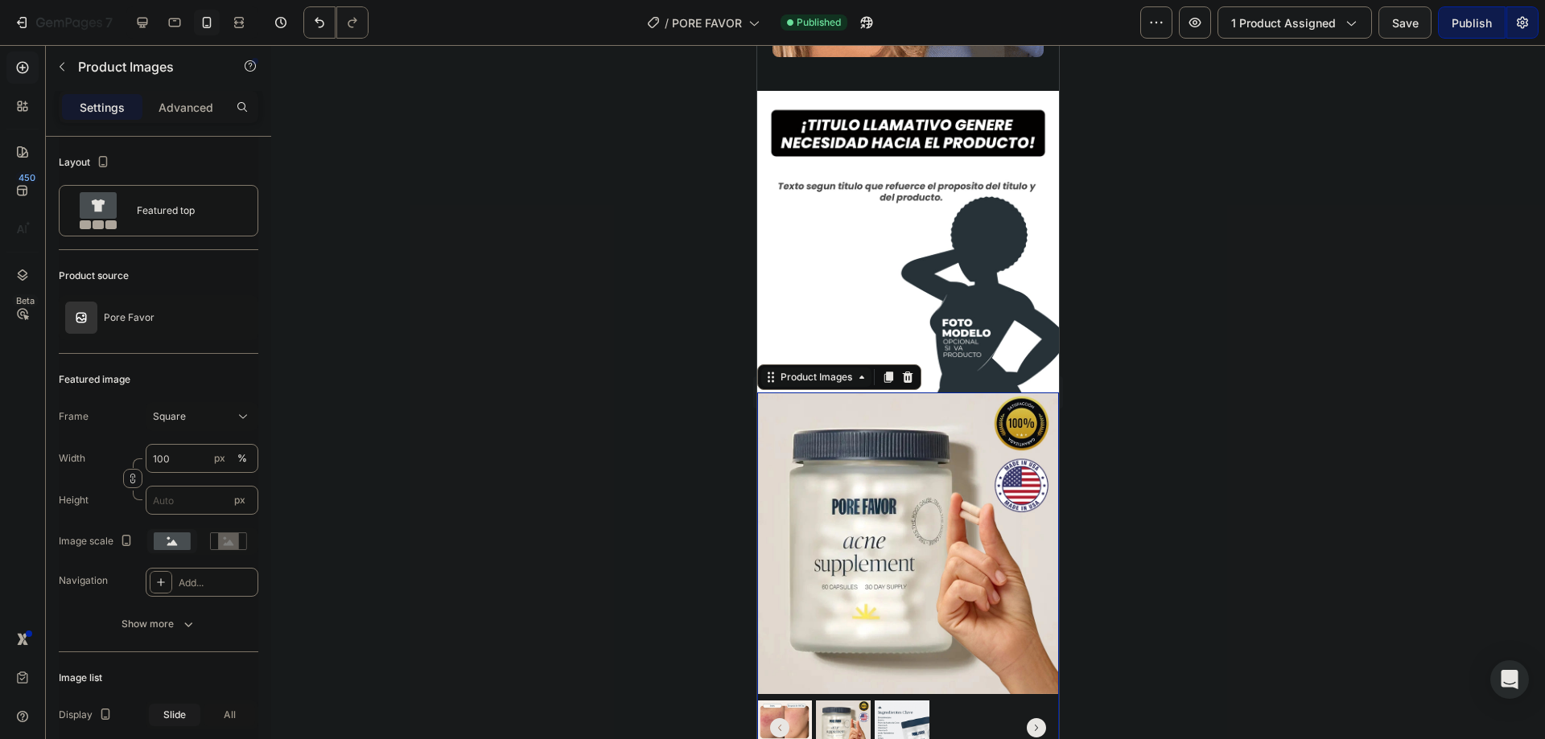
click at [811, 370] on div "Product Images" at bounding box center [816, 377] width 78 height 14
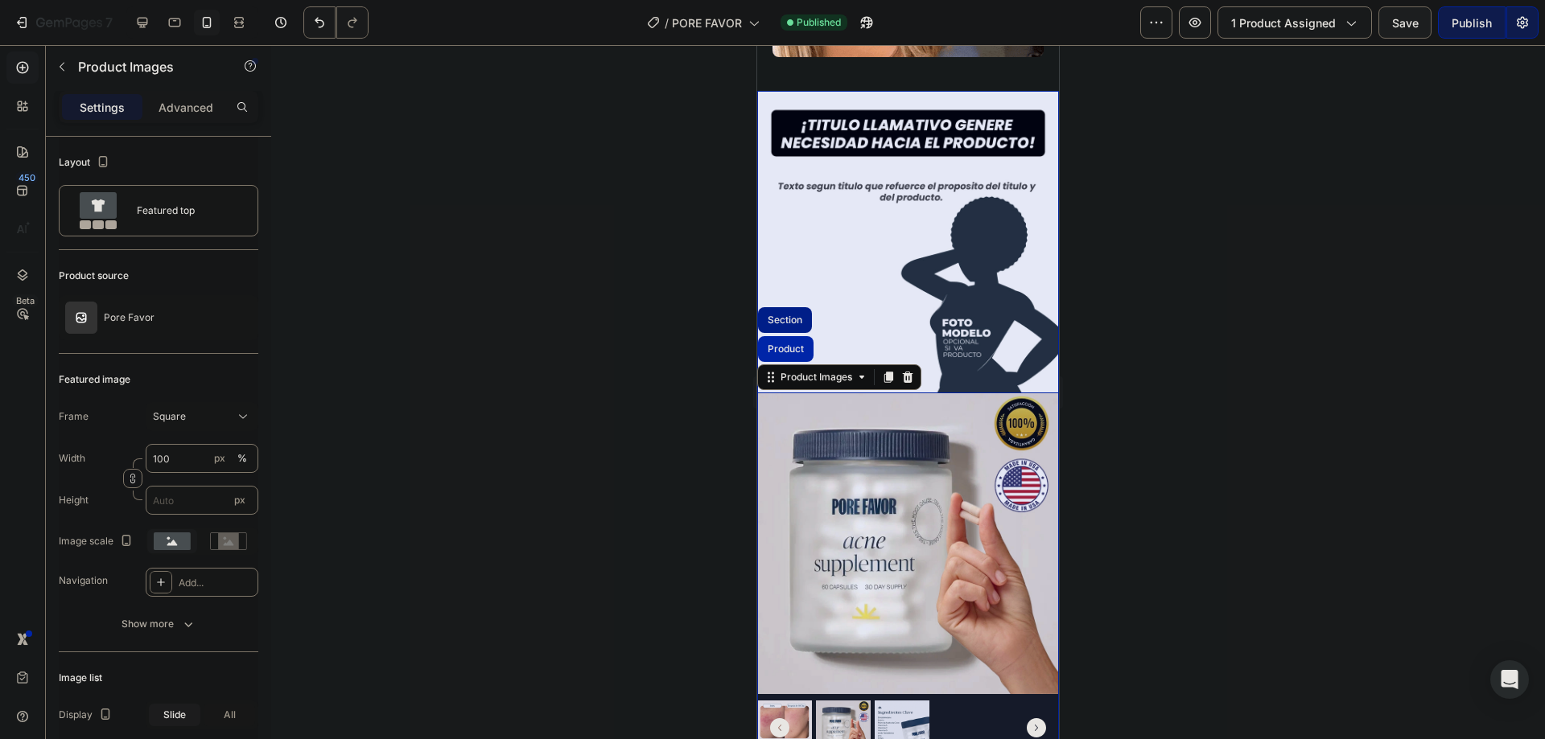
click at [790, 307] on div "Section" at bounding box center [785, 320] width 54 height 26
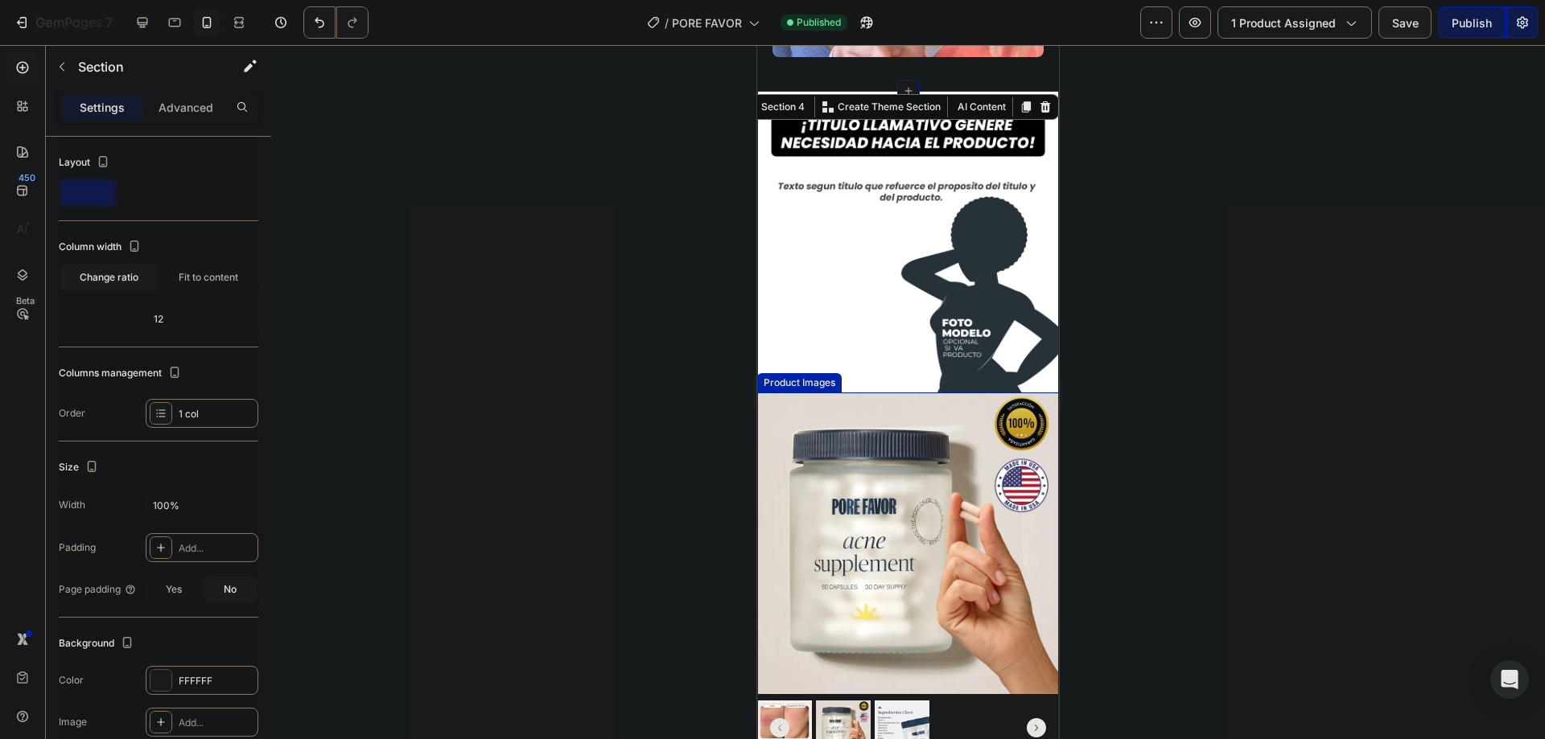
scroll to position [1180, 0]
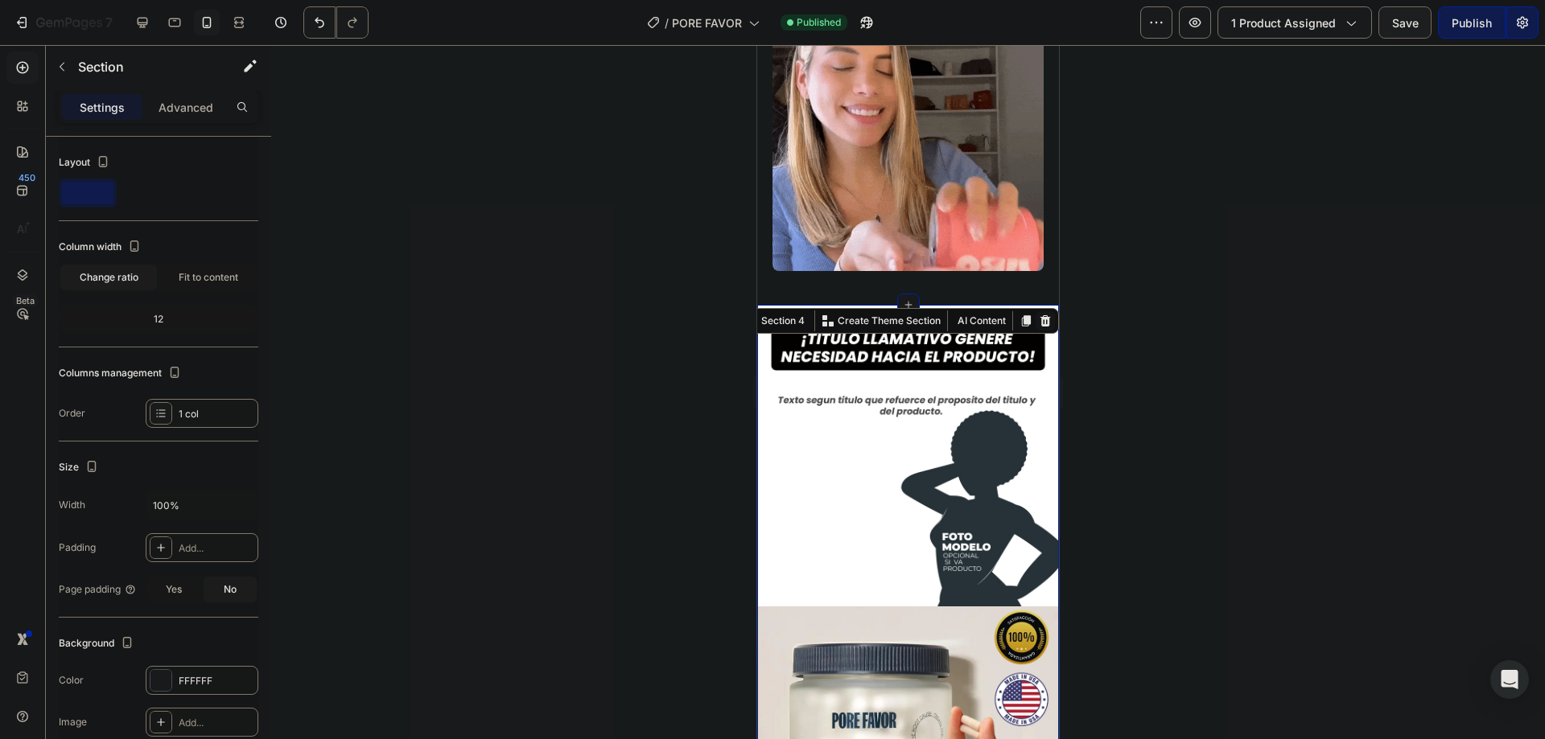
click at [1040, 315] on icon at bounding box center [1045, 320] width 10 height 11
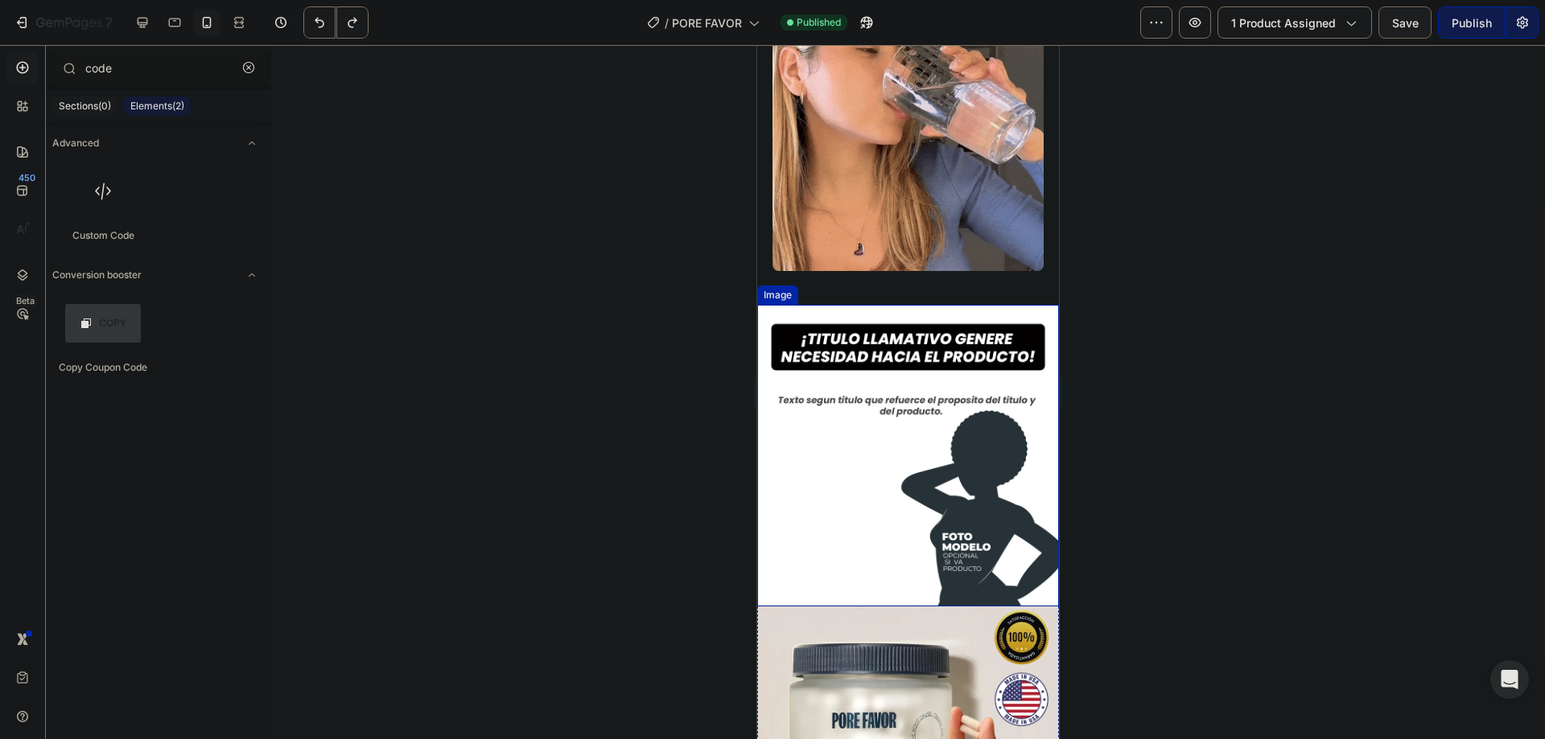
click at [985, 402] on img at bounding box center [908, 456] width 302 height 302
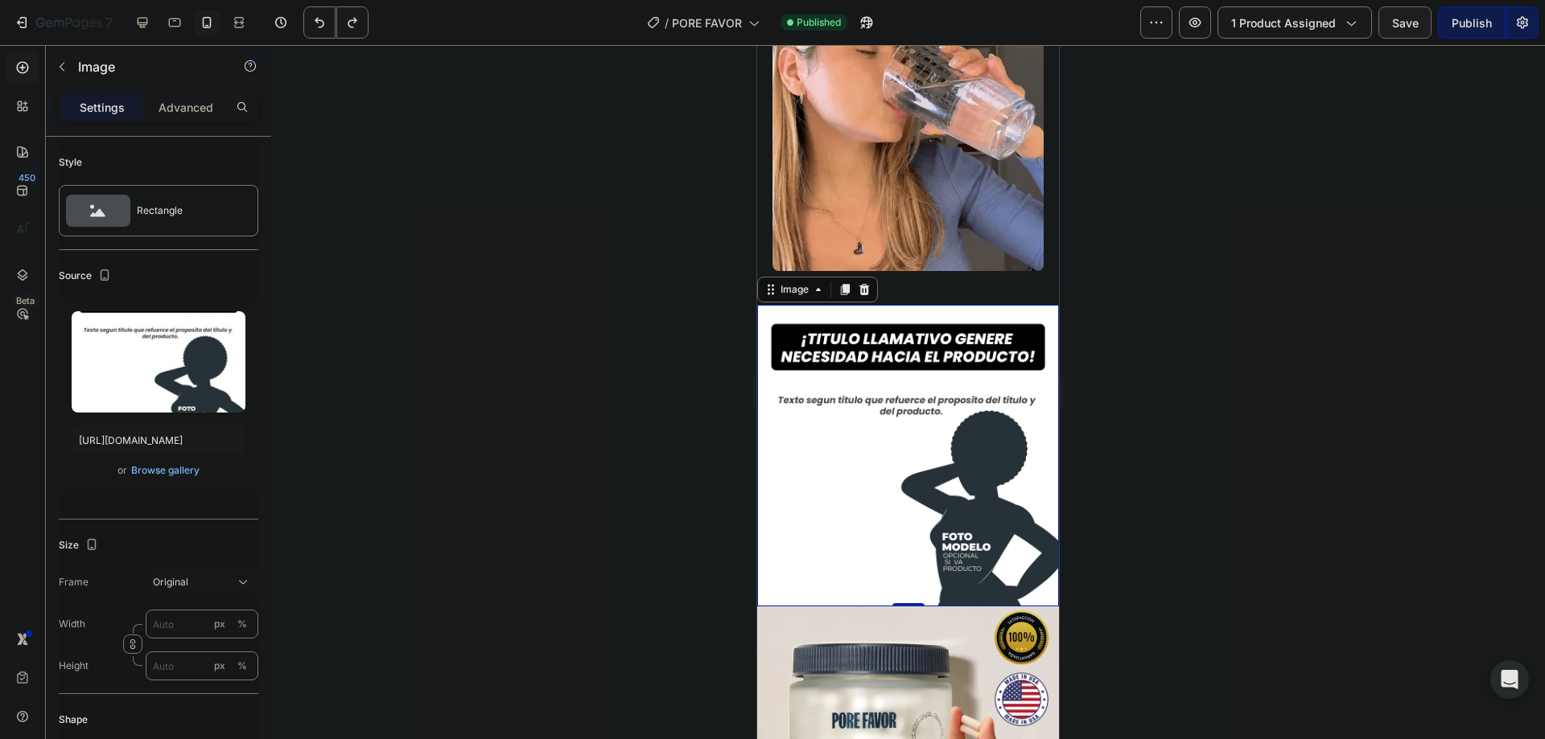
click at [875, 280] on div "Image" at bounding box center [817, 290] width 121 height 26
click at [866, 283] on icon at bounding box center [864, 289] width 13 height 13
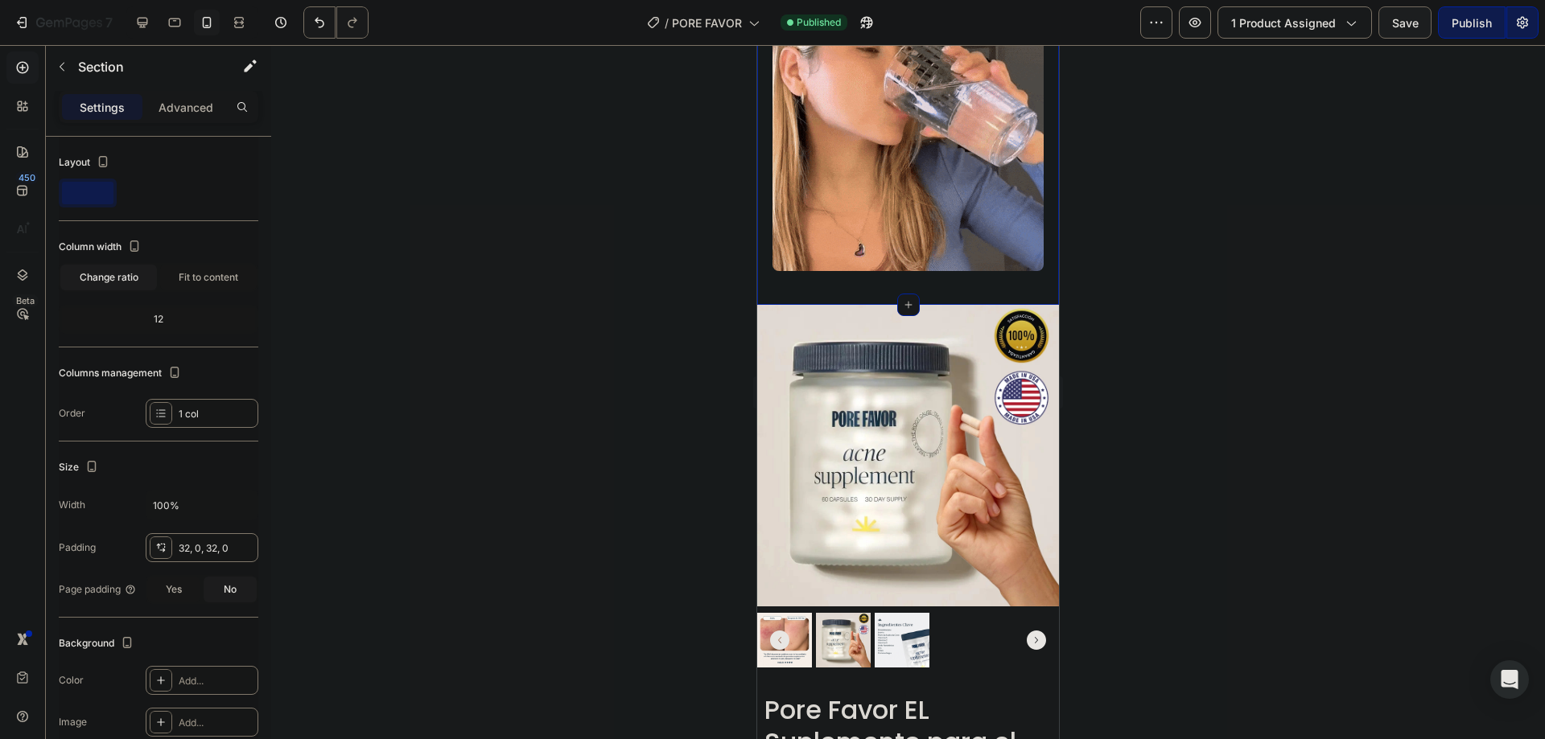
click at [878, 286] on div "Image Section 3" at bounding box center [908, 138] width 302 height 336
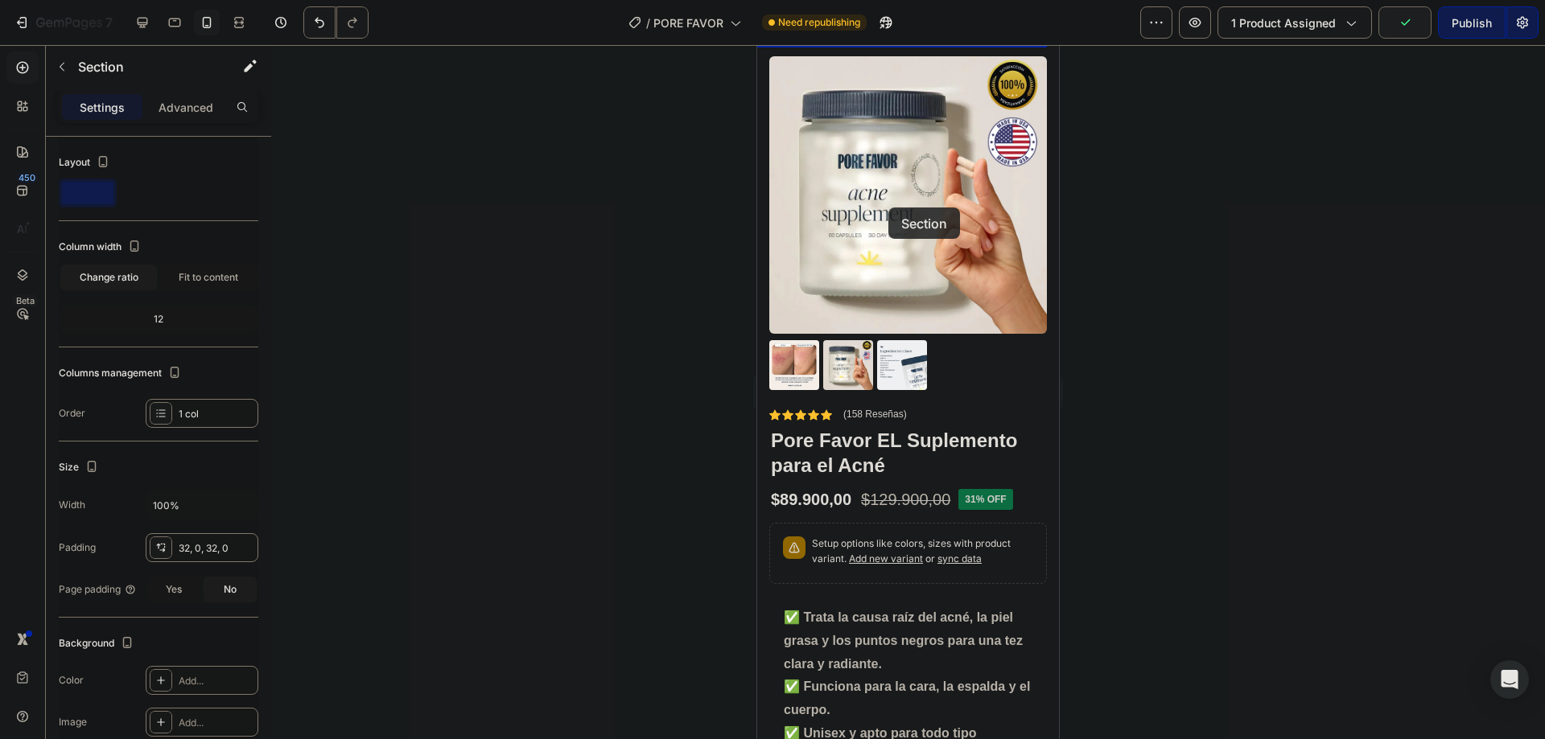
scroll to position [0, 0]
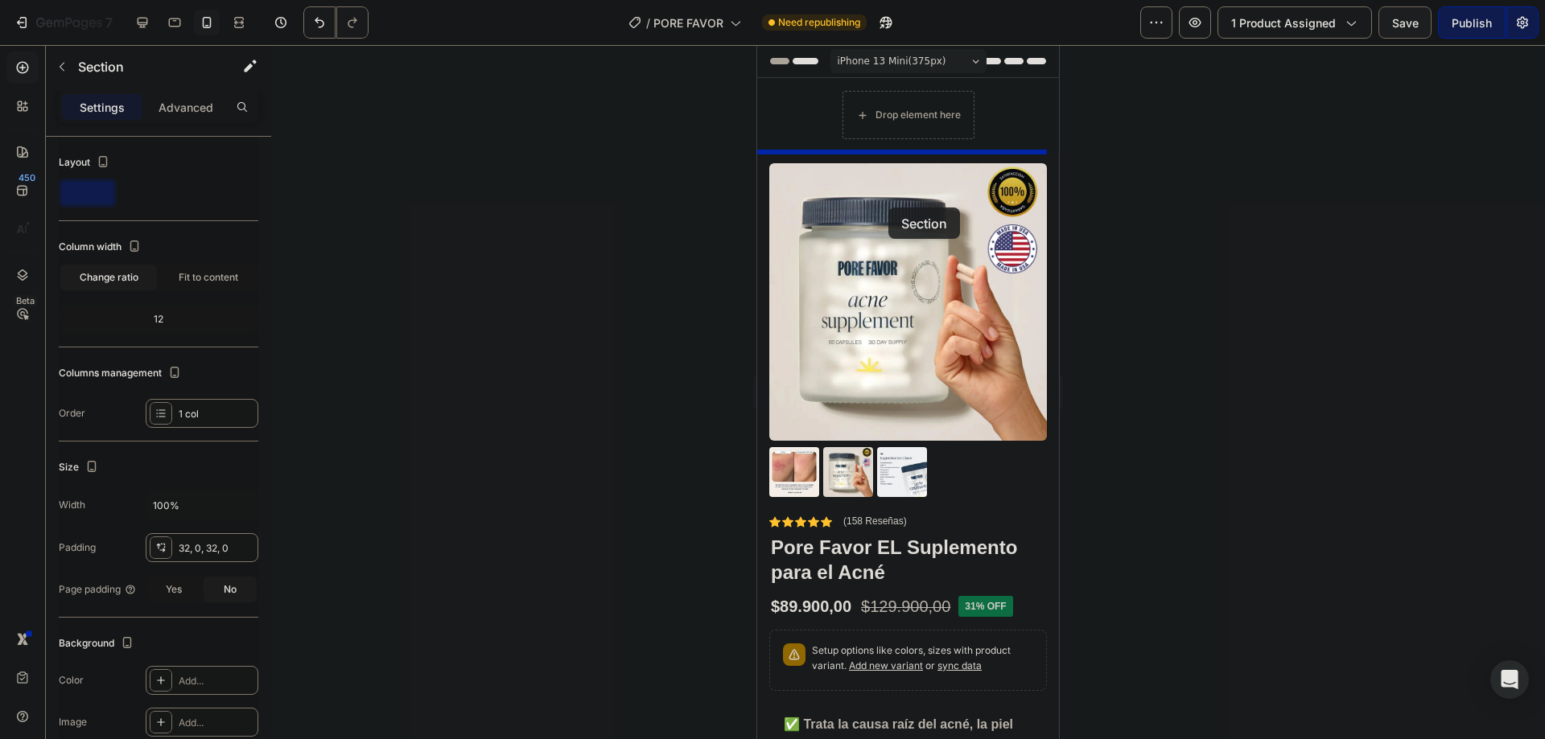
drag, startPoint x: 878, startPoint y: 288, endPoint x: 888, endPoint y: 208, distance: 81.1
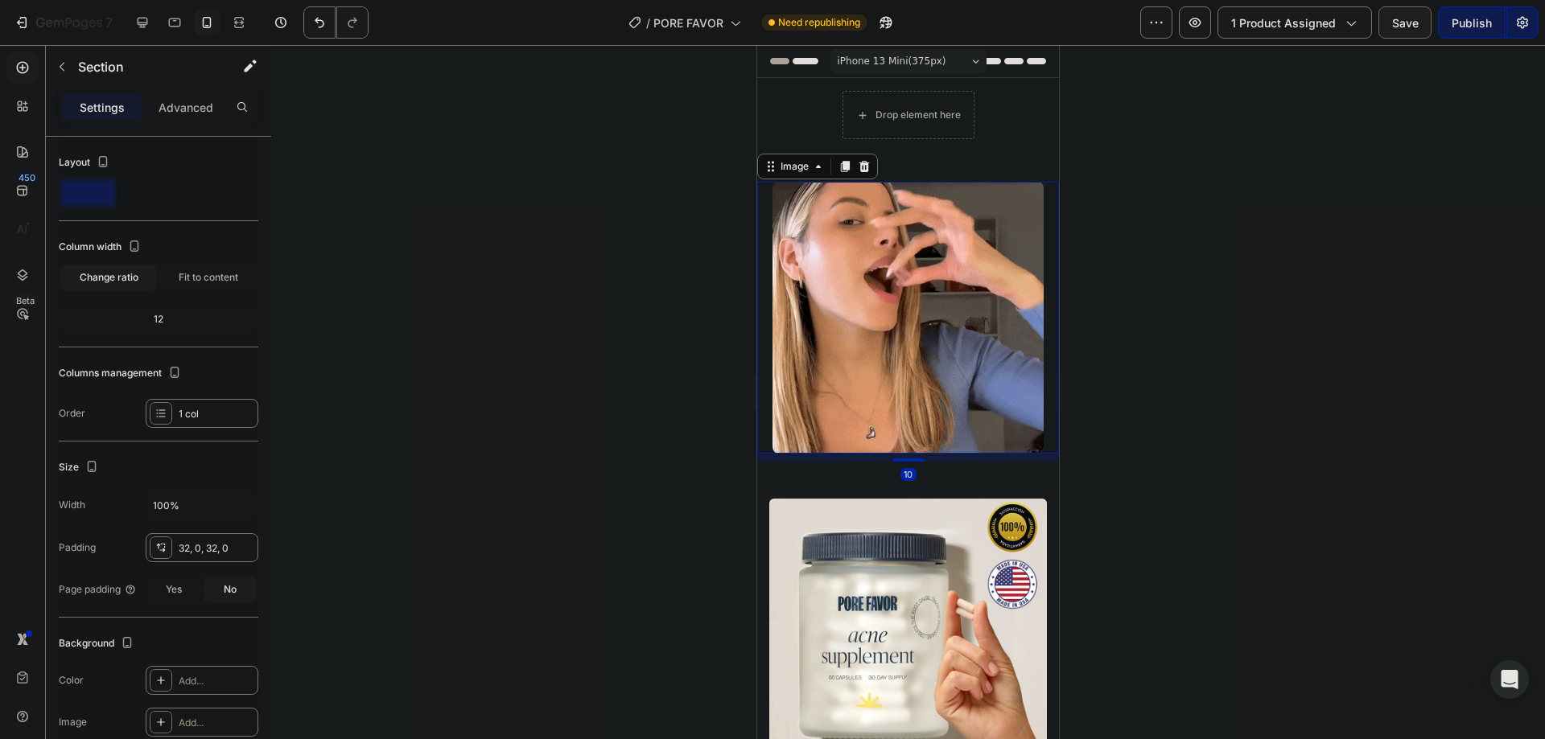
click at [892, 233] on img at bounding box center [908, 318] width 272 height 272
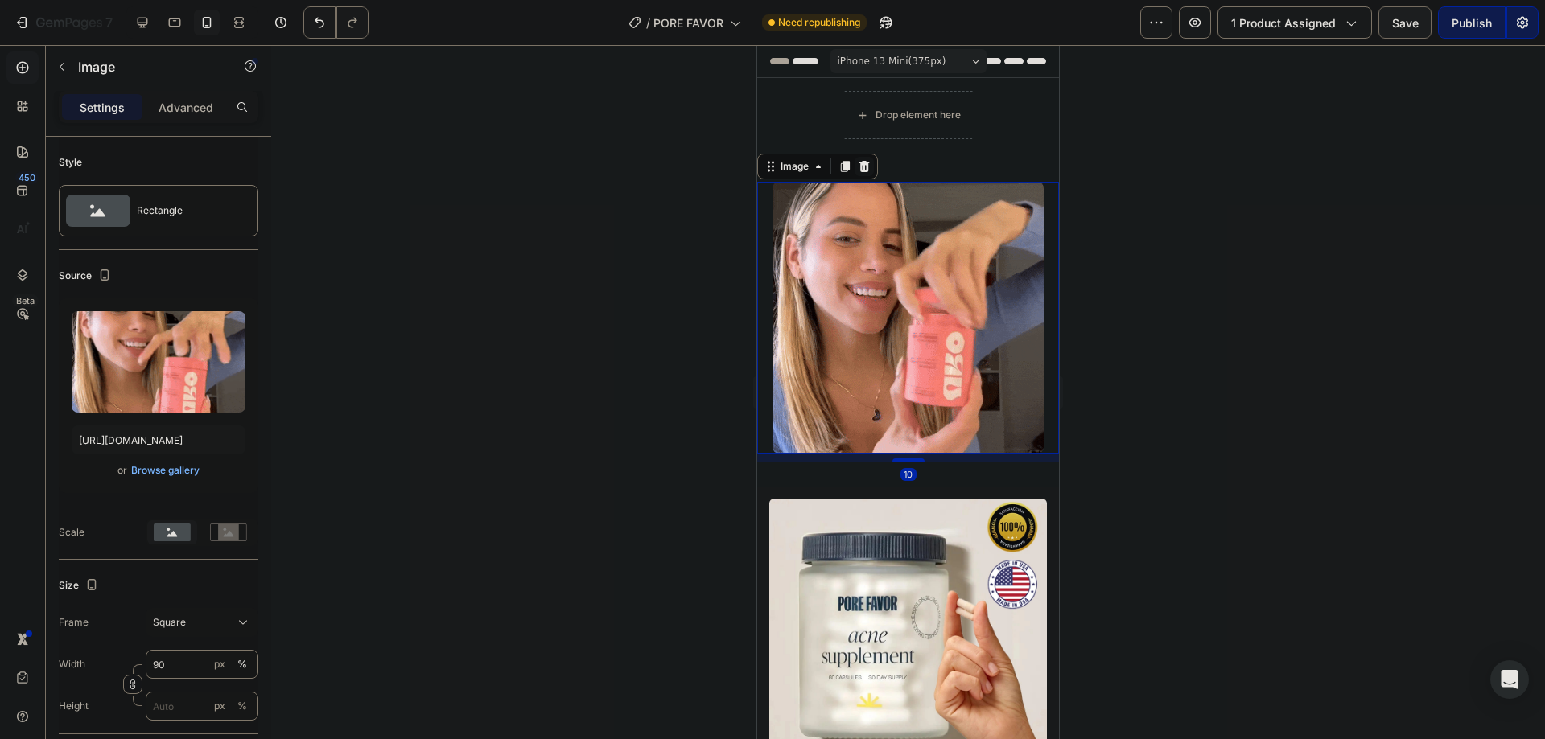
click at [865, 171] on icon at bounding box center [864, 166] width 10 height 11
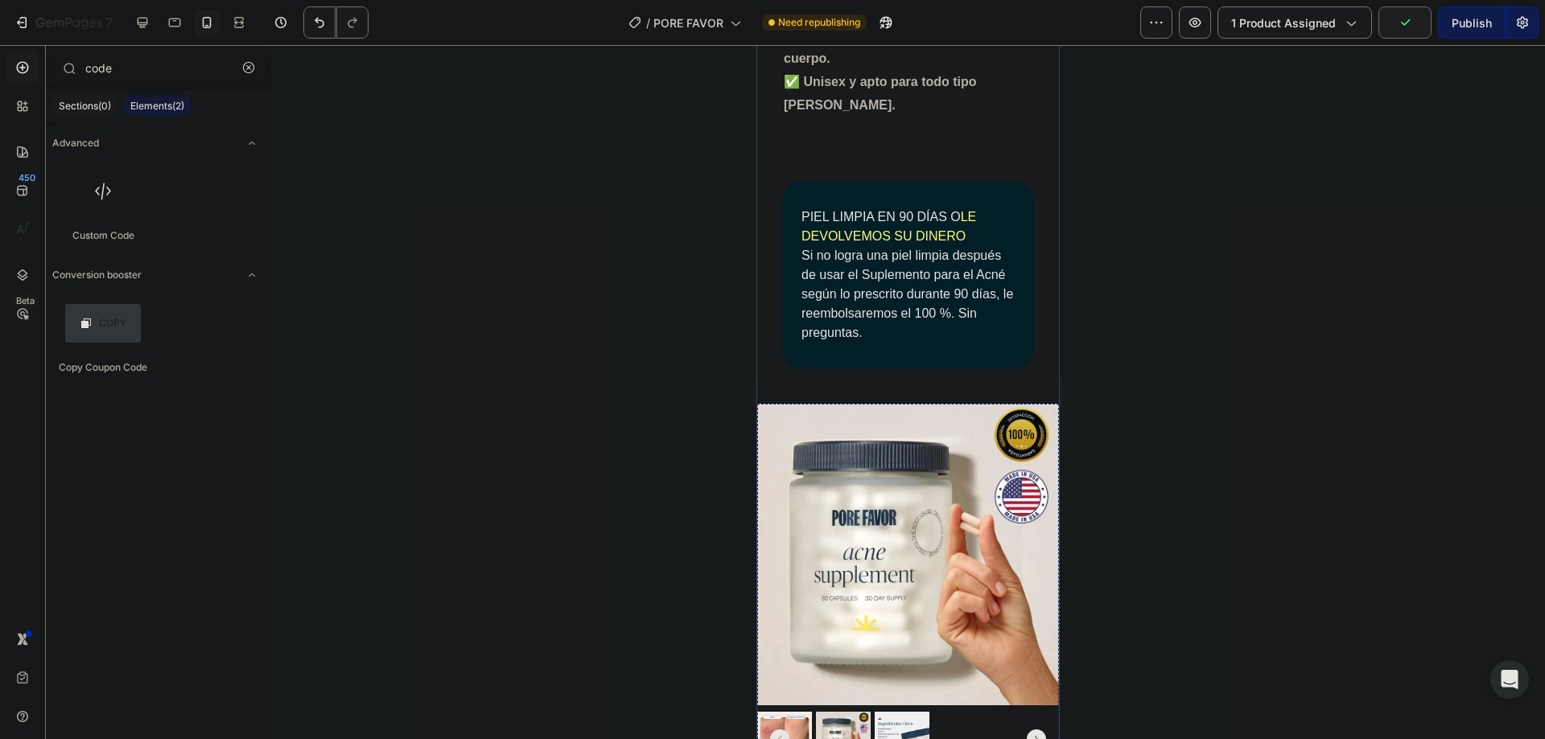
scroll to position [751, 0]
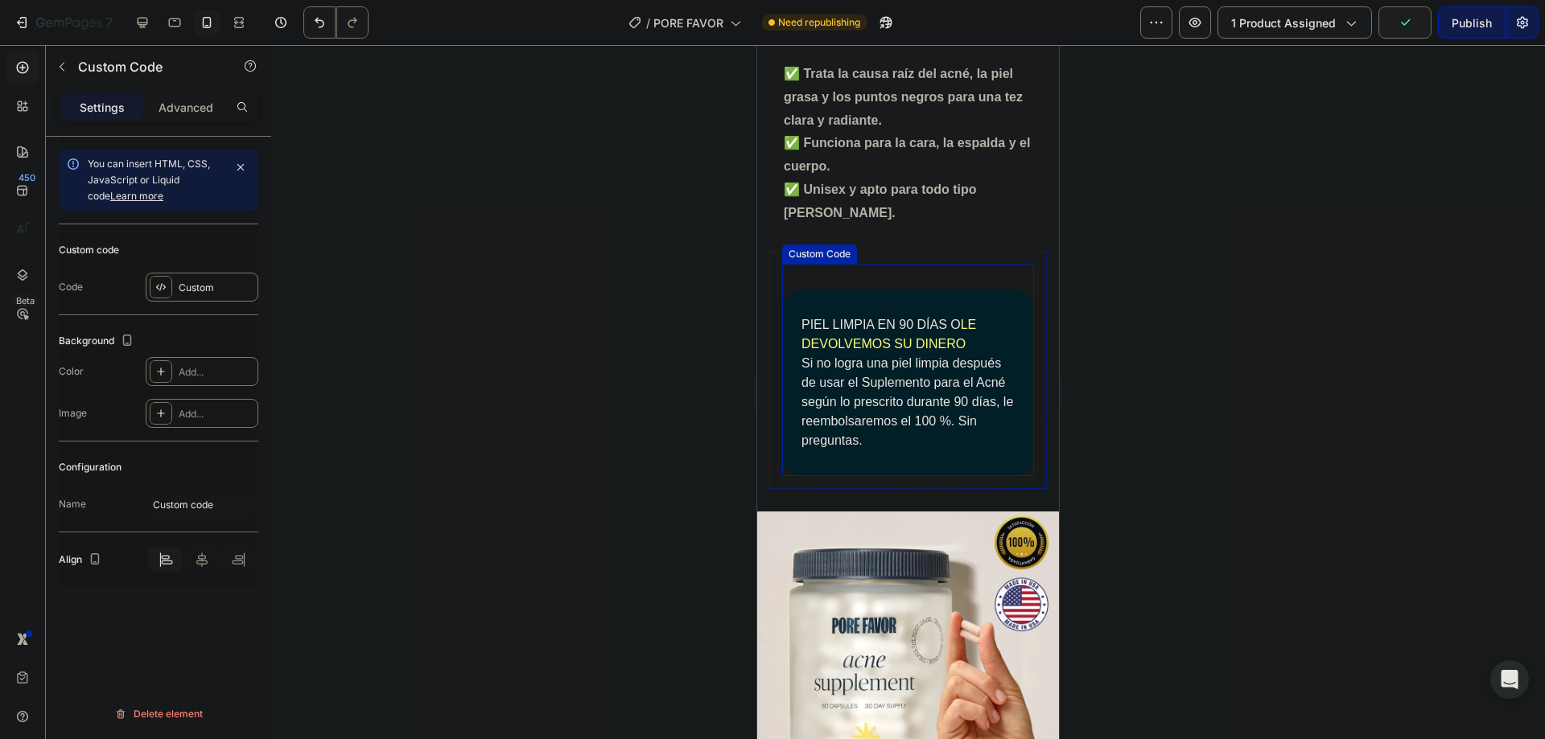
click at [952, 330] on font "LE DEVOLVEMOS SU DINERO" at bounding box center [888, 334] width 175 height 33
click at [200, 285] on div "Custom" at bounding box center [217, 288] width 76 height 14
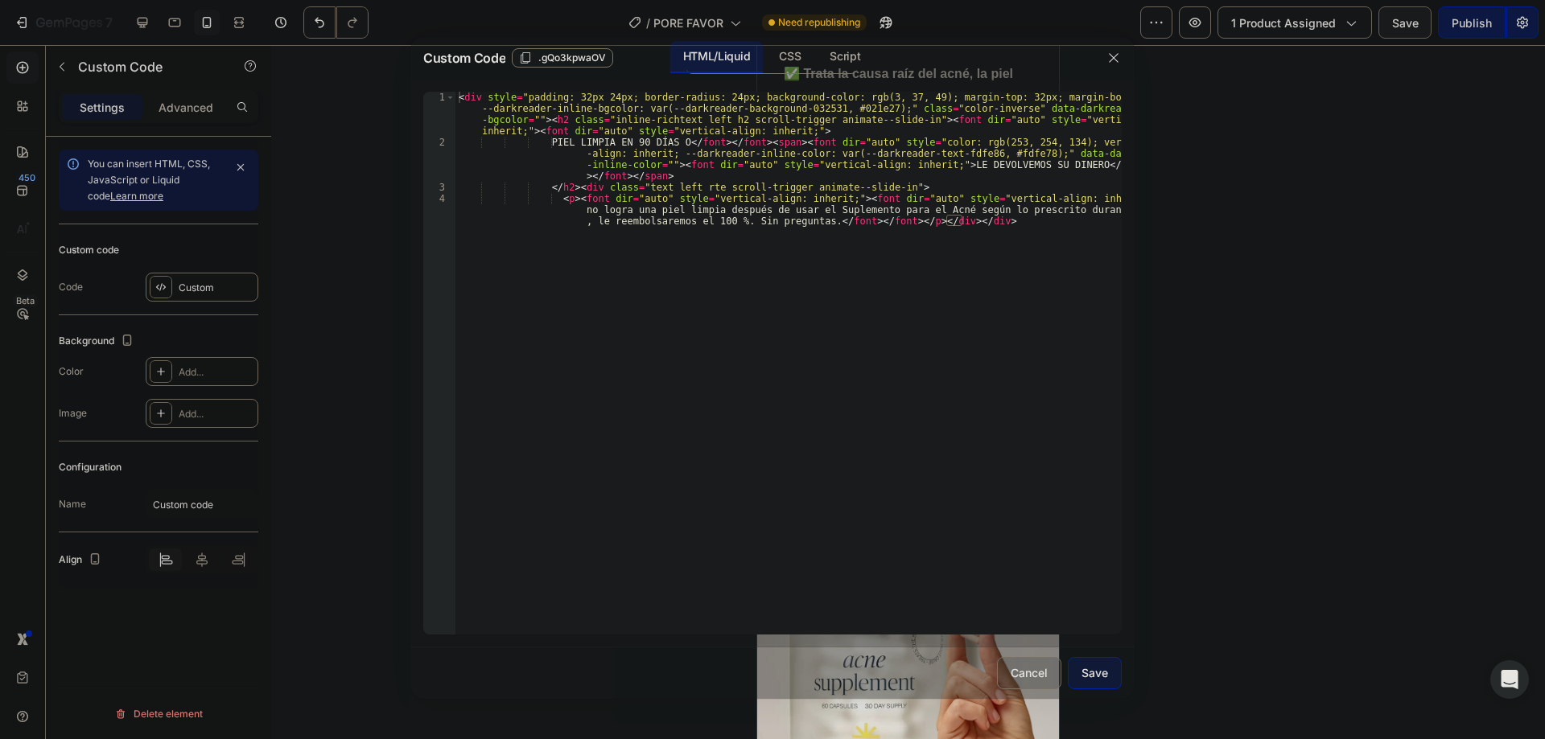
click at [804, 367] on div "< div style = "padding: 32px 24px; border-radius: 24px; background-color: rgb(3…" at bounding box center [788, 403] width 666 height 622
type textarea "</h2><div class="text left rte scroll-trigger animate--slide-in"> <p><font dir=…"
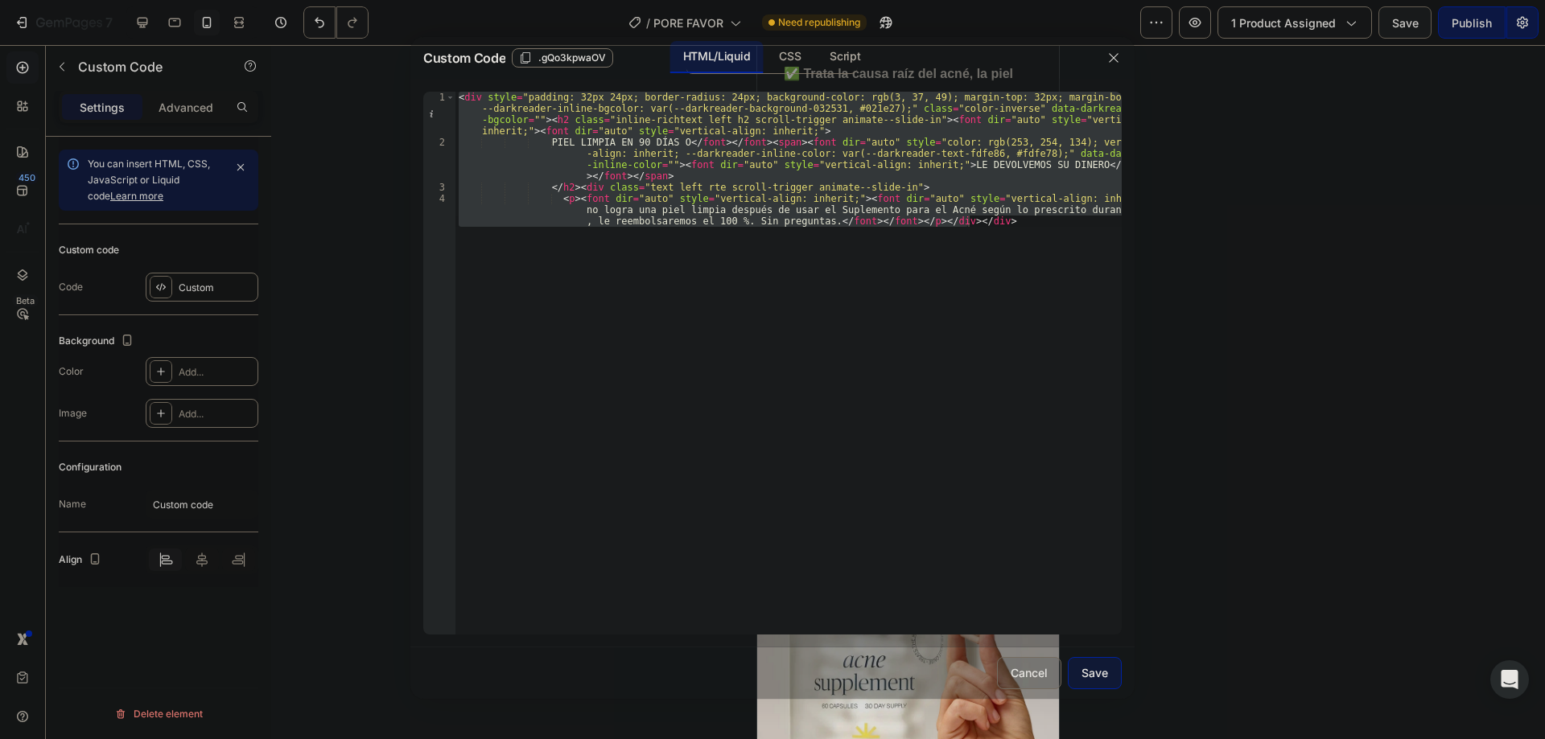
click at [1047, 681] on div "Cancel" at bounding box center [1029, 673] width 37 height 17
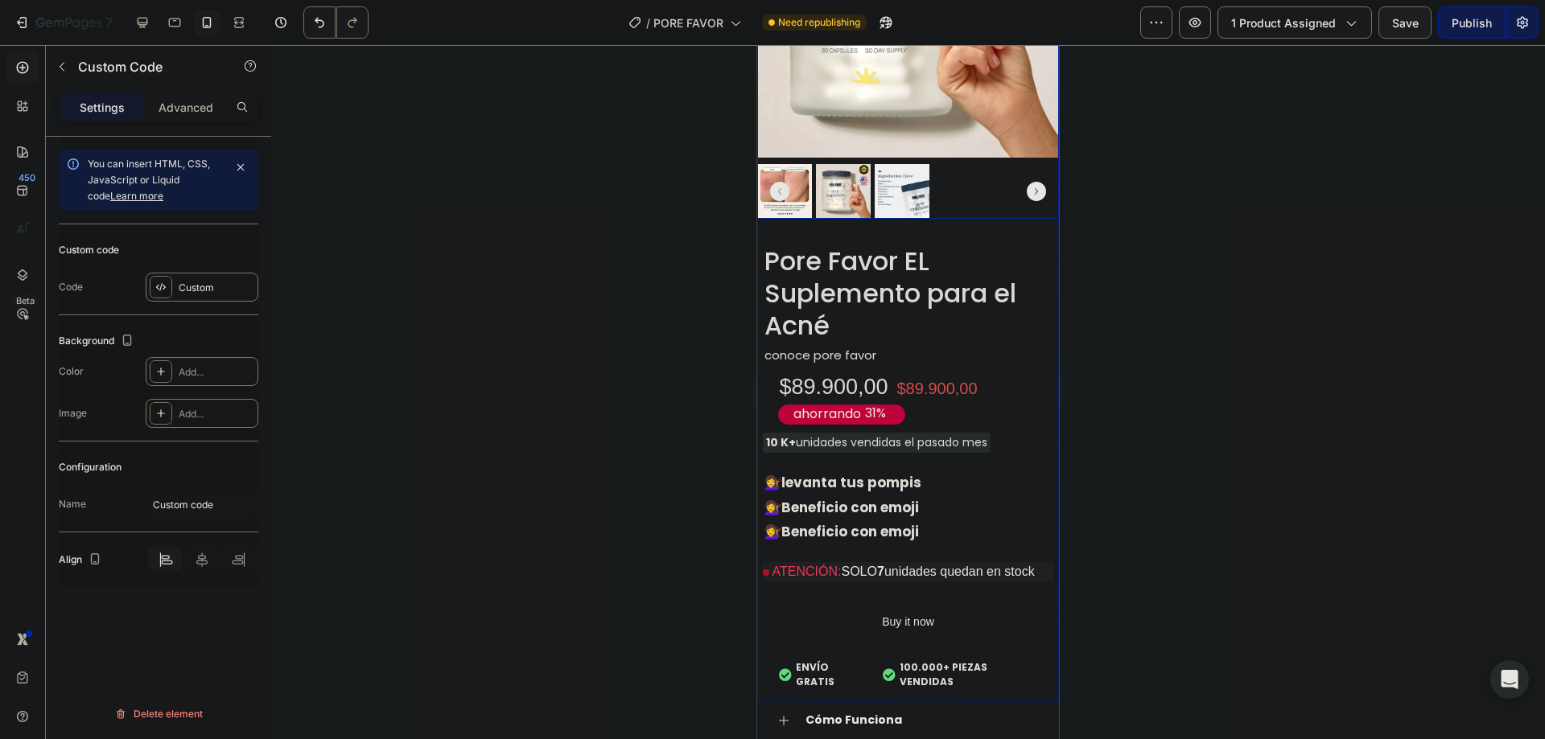
scroll to position [1609, 0]
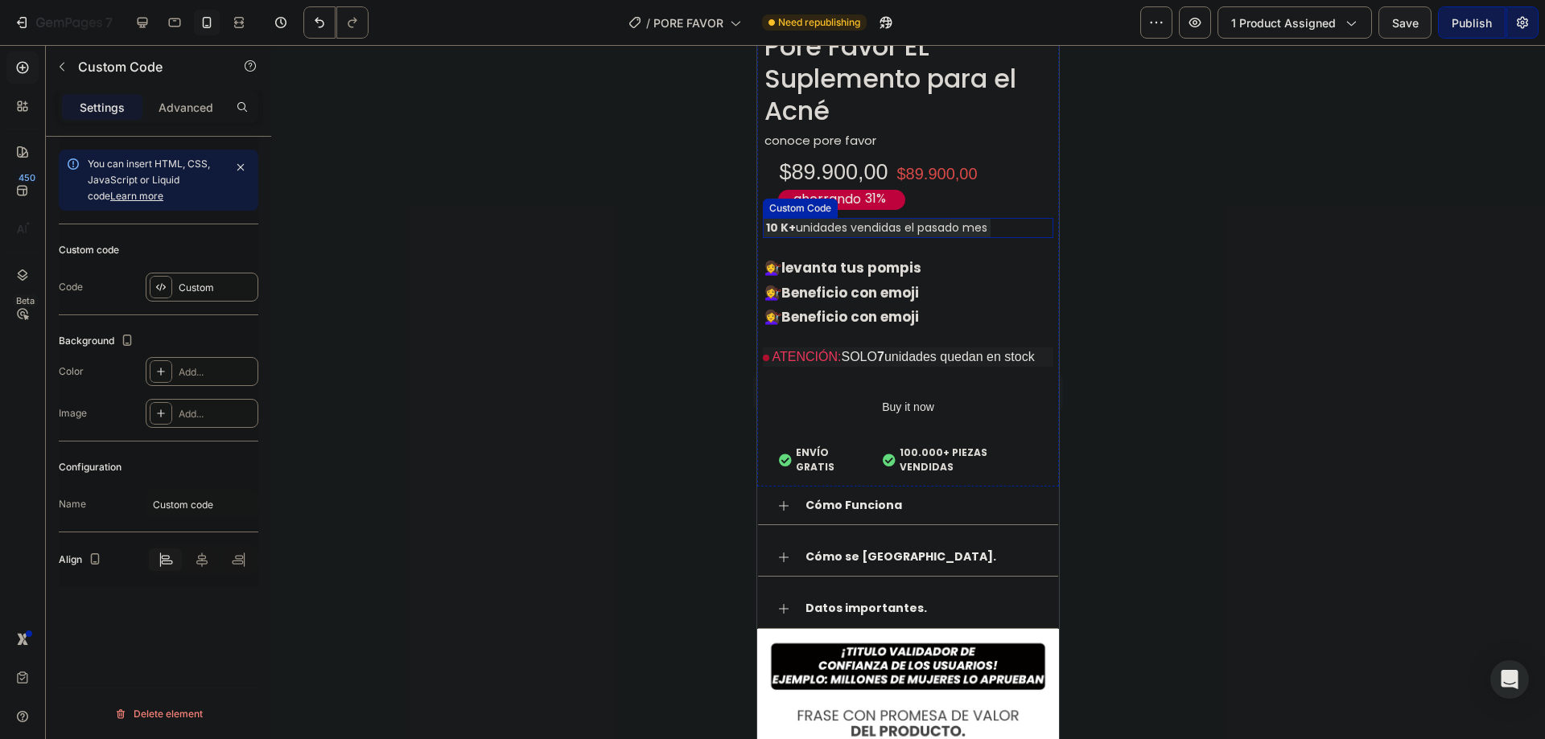
click at [966, 218] on div "10 K+ unidades vendidas el pasado mes" at bounding box center [877, 228] width 228 height 20
click at [891, 196] on icon at bounding box center [884, 202] width 13 height 13
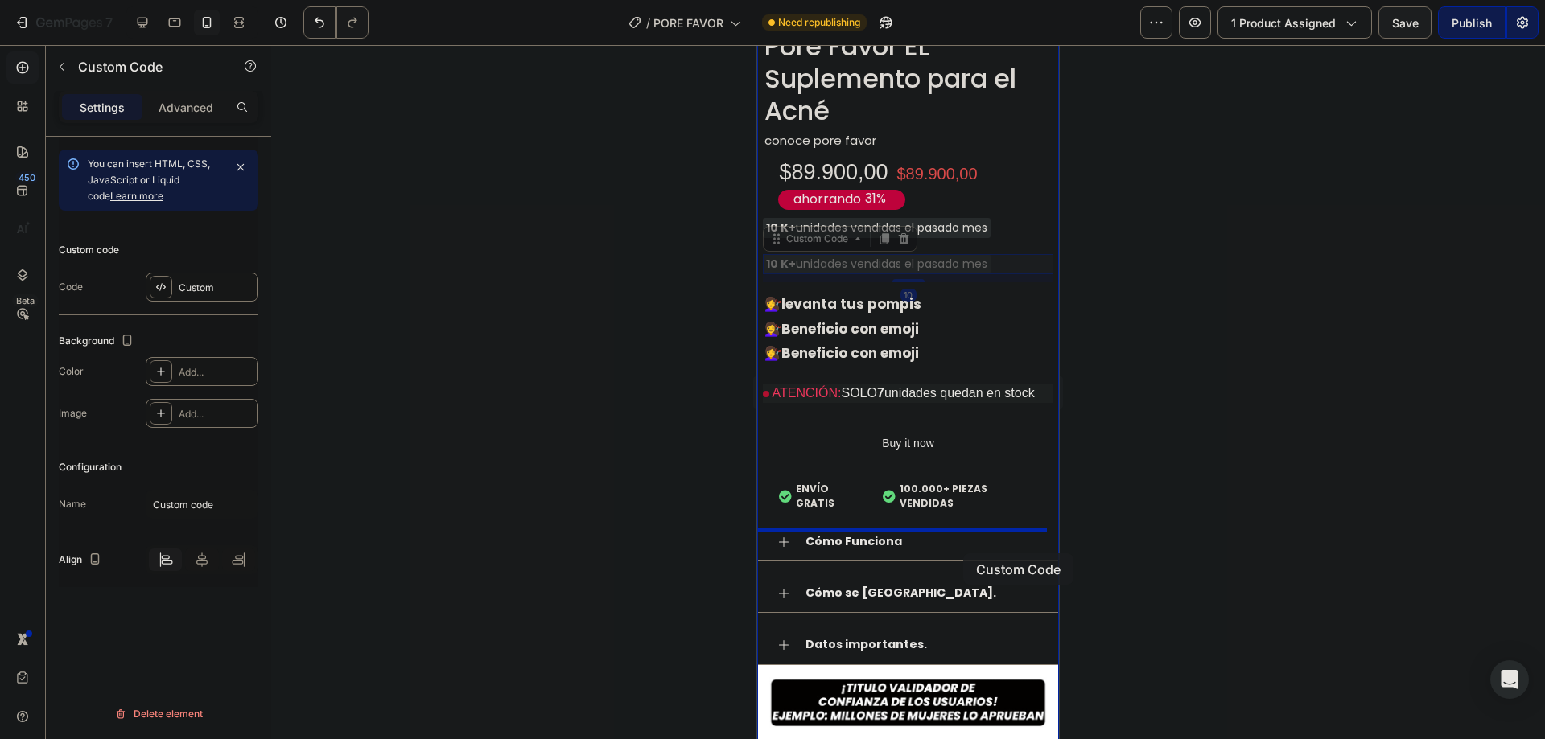
drag, startPoint x: 977, startPoint y: 249, endPoint x: 963, endPoint y: 554, distance: 305.3
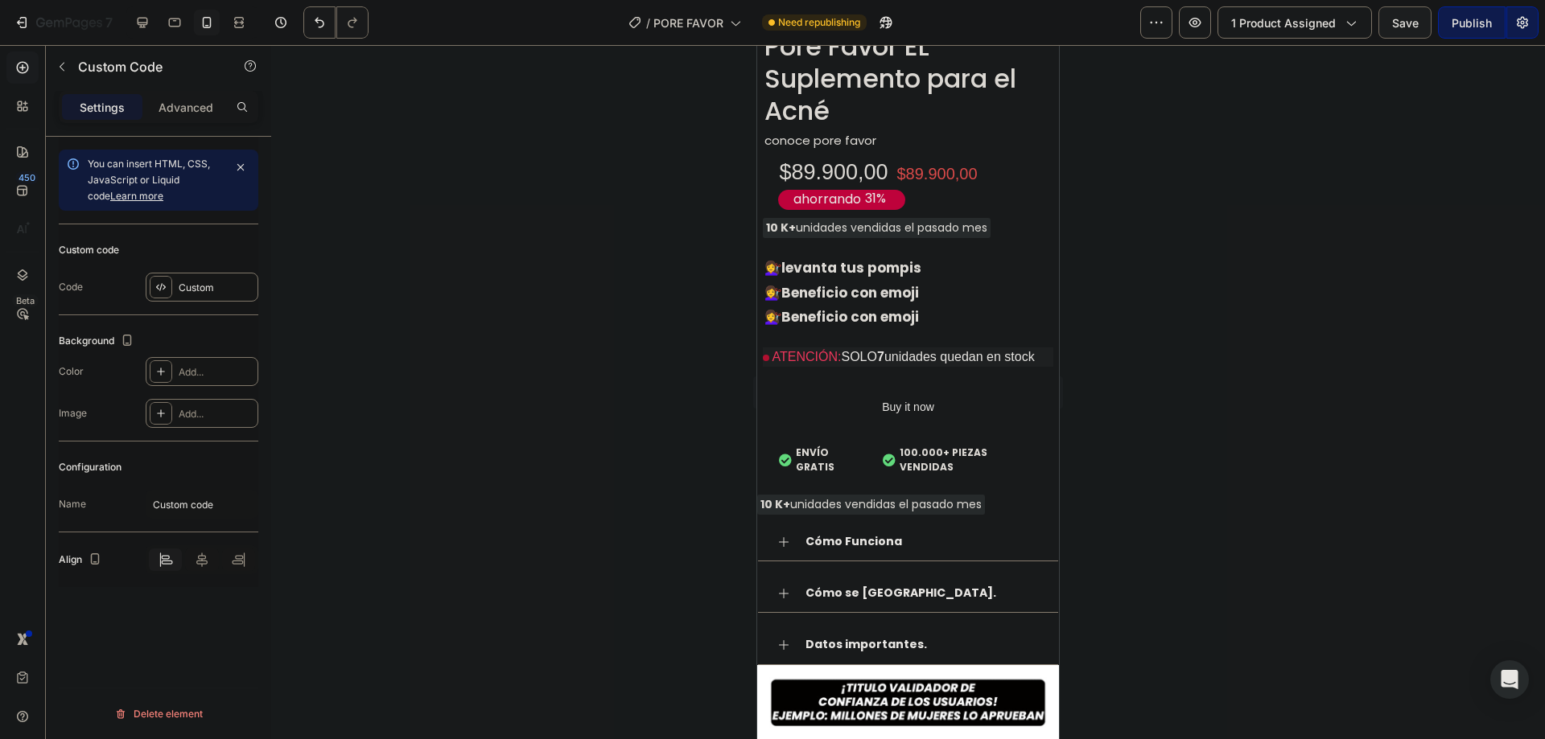
click at [876, 505] on div "10 K+ unidades vendidas el pasado mes" at bounding box center [871, 505] width 228 height 20
click at [179, 288] on div "Custom" at bounding box center [217, 288] width 76 height 14
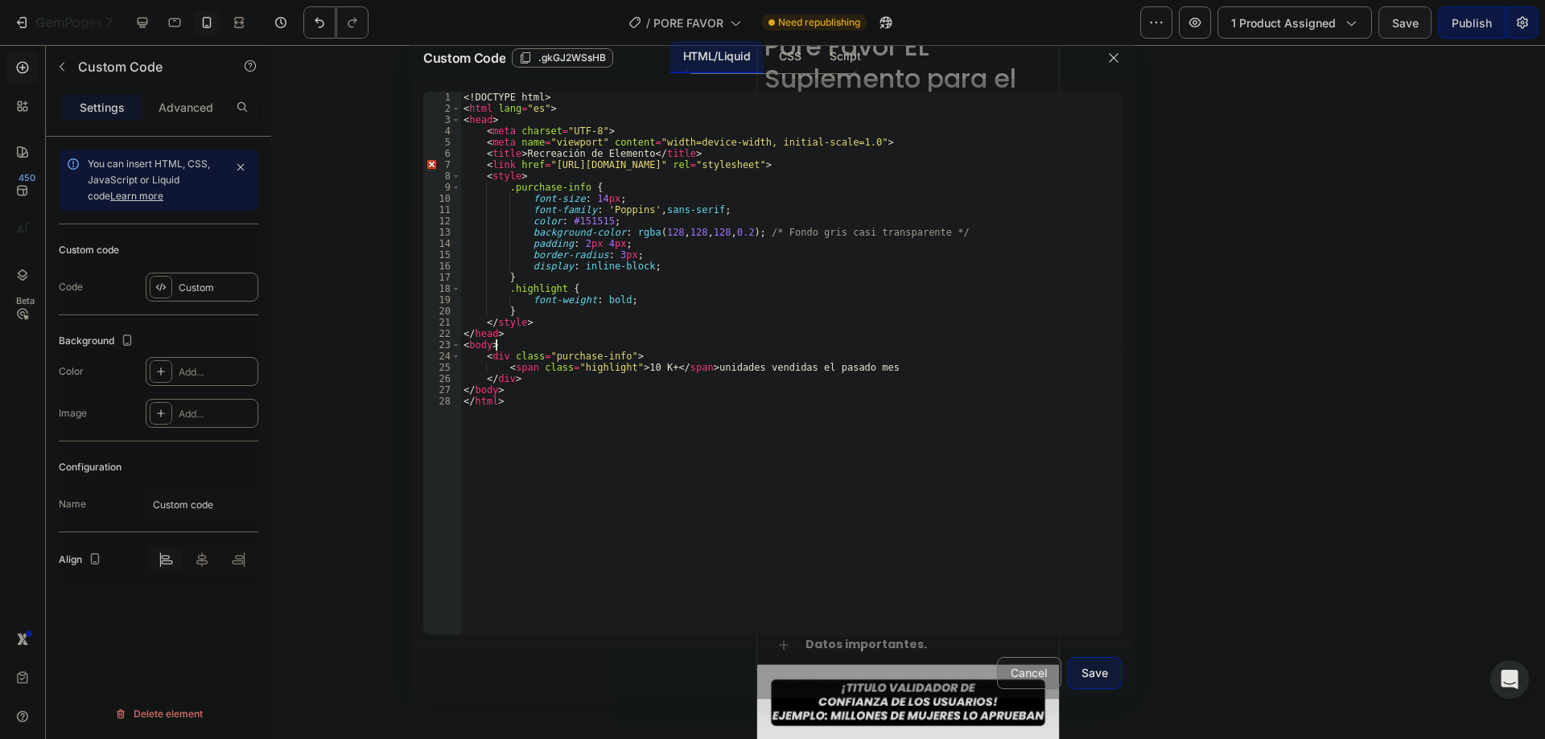
click at [716, 348] on div "<! DOCTYPE html > < html lang = "es" > < head > < meta charset = "UTF-8" > < me…" at bounding box center [790, 375] width 661 height 566
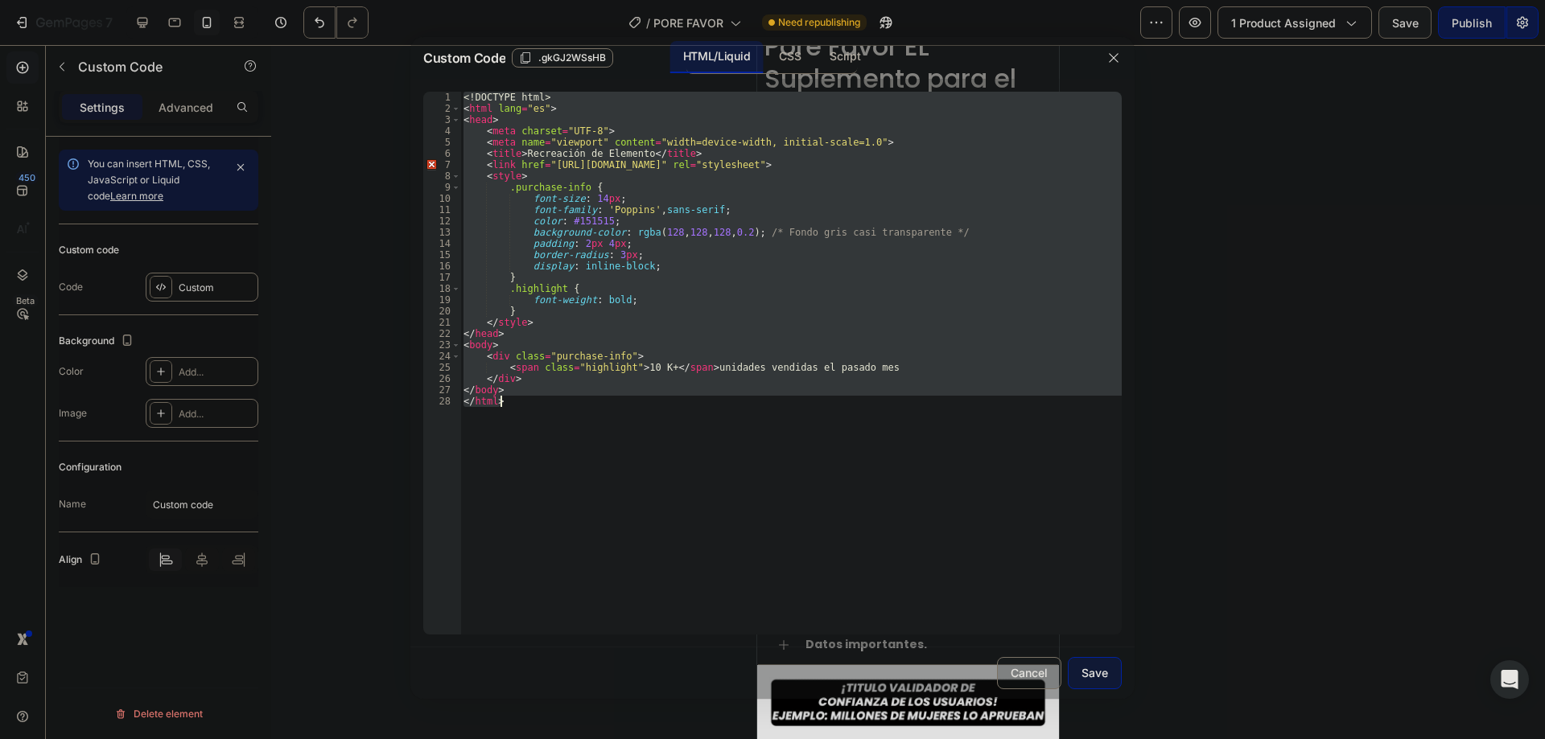
paste textarea "<p><font dir="auto" style="vertical-align: inherit;"><font dir="auto" style="ve…"
type textarea "<p><font dir="auto" style="vertical-align: inherit;"><font dir="auto" style="ve…"
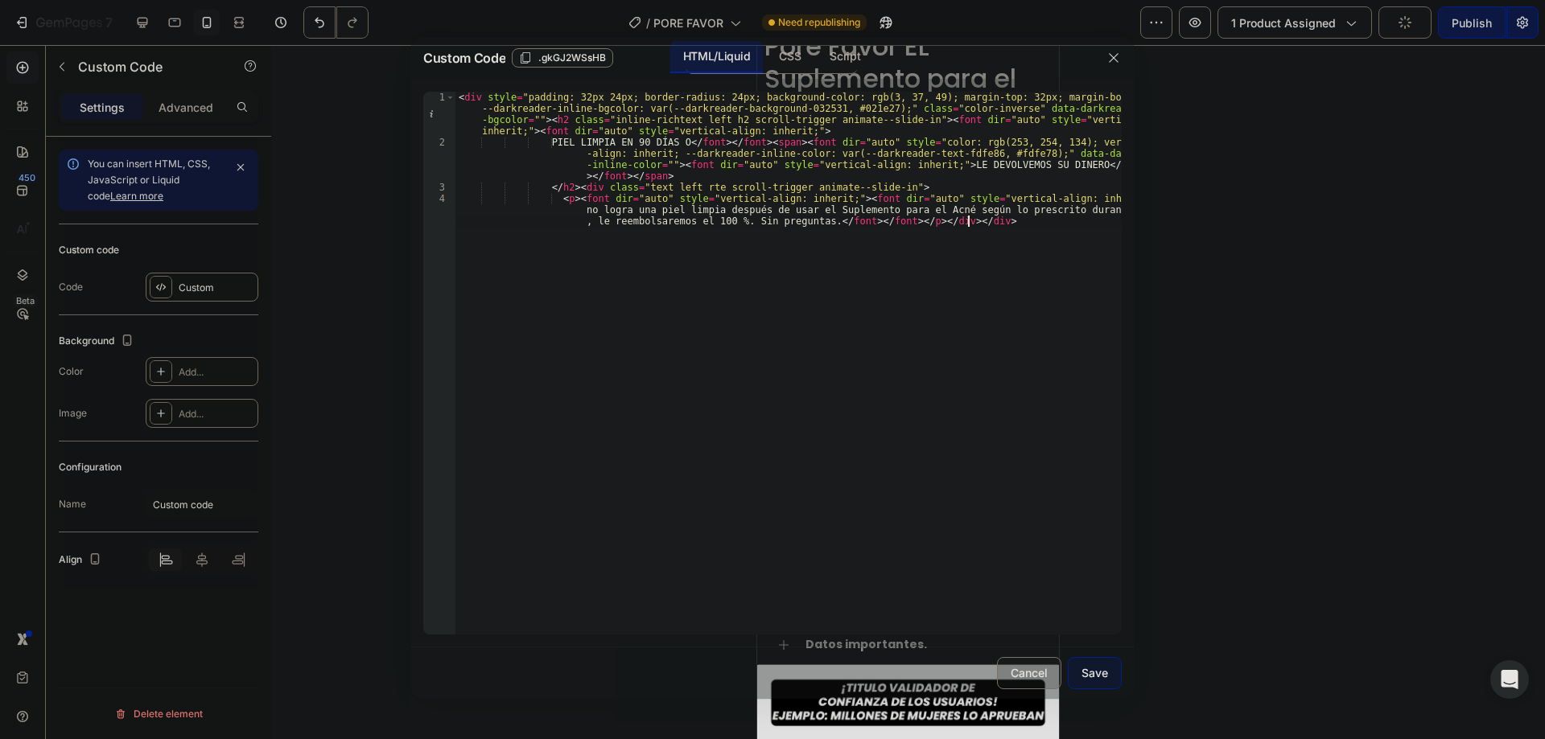
drag, startPoint x: 1117, startPoint y: 673, endPoint x: 1105, endPoint y: 665, distance: 14.5
click at [1114, 671] on button "Save" at bounding box center [1095, 673] width 54 height 32
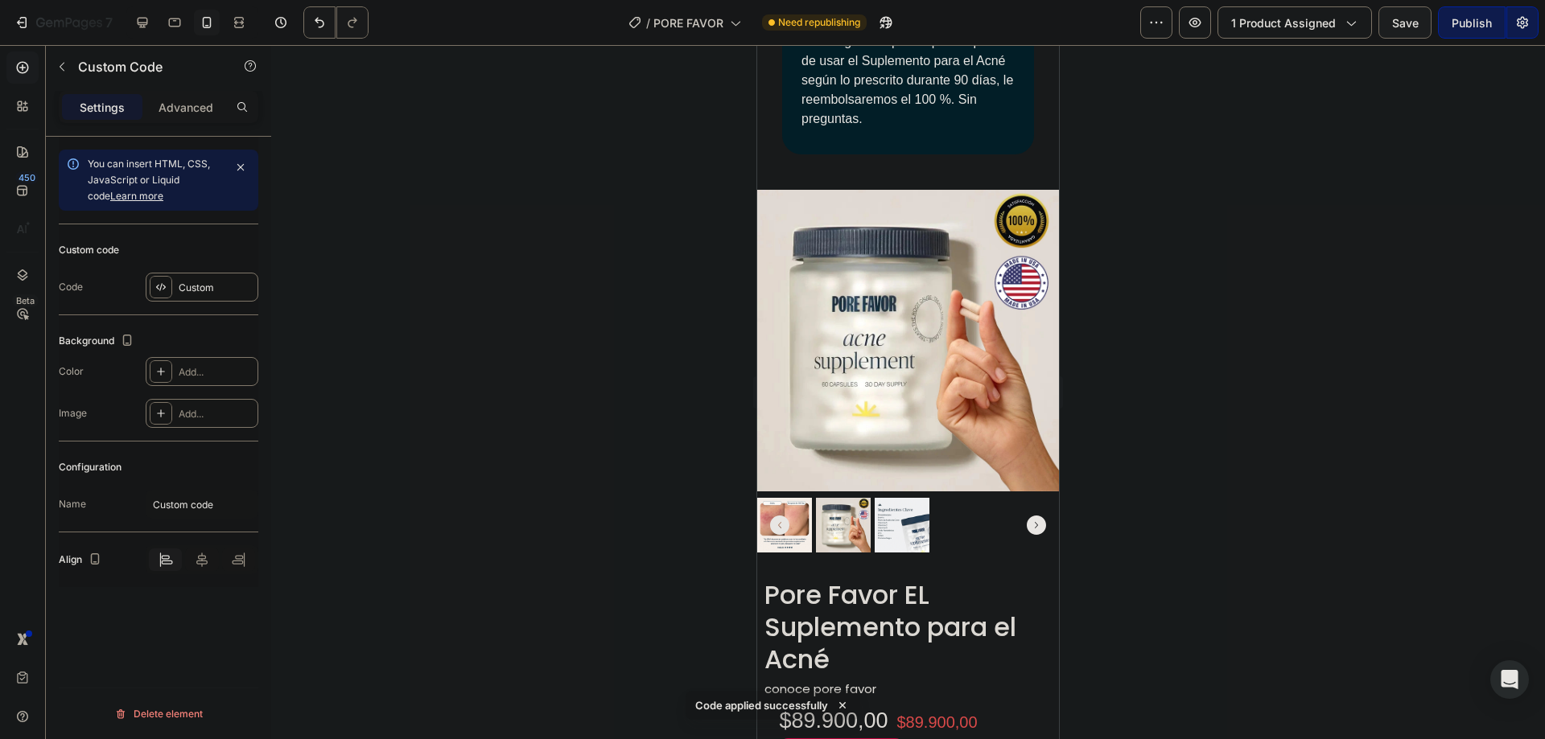
scroll to position [1287, 0]
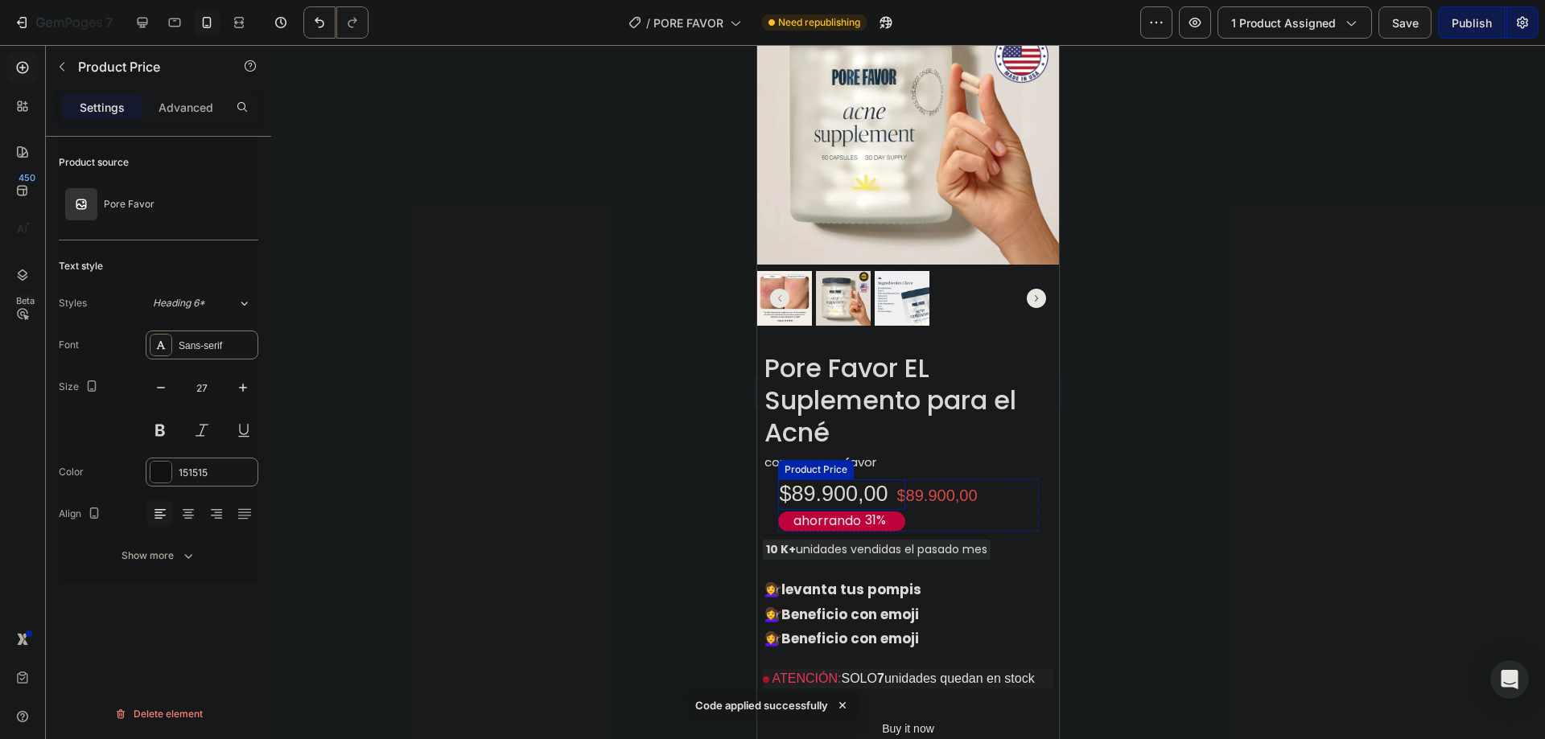
click at [881, 481] on div "$89.900,00" at bounding box center [841, 495] width 127 height 31
click at [945, 485] on div "$89.900,00" at bounding box center [959, 495] width 127 height 23
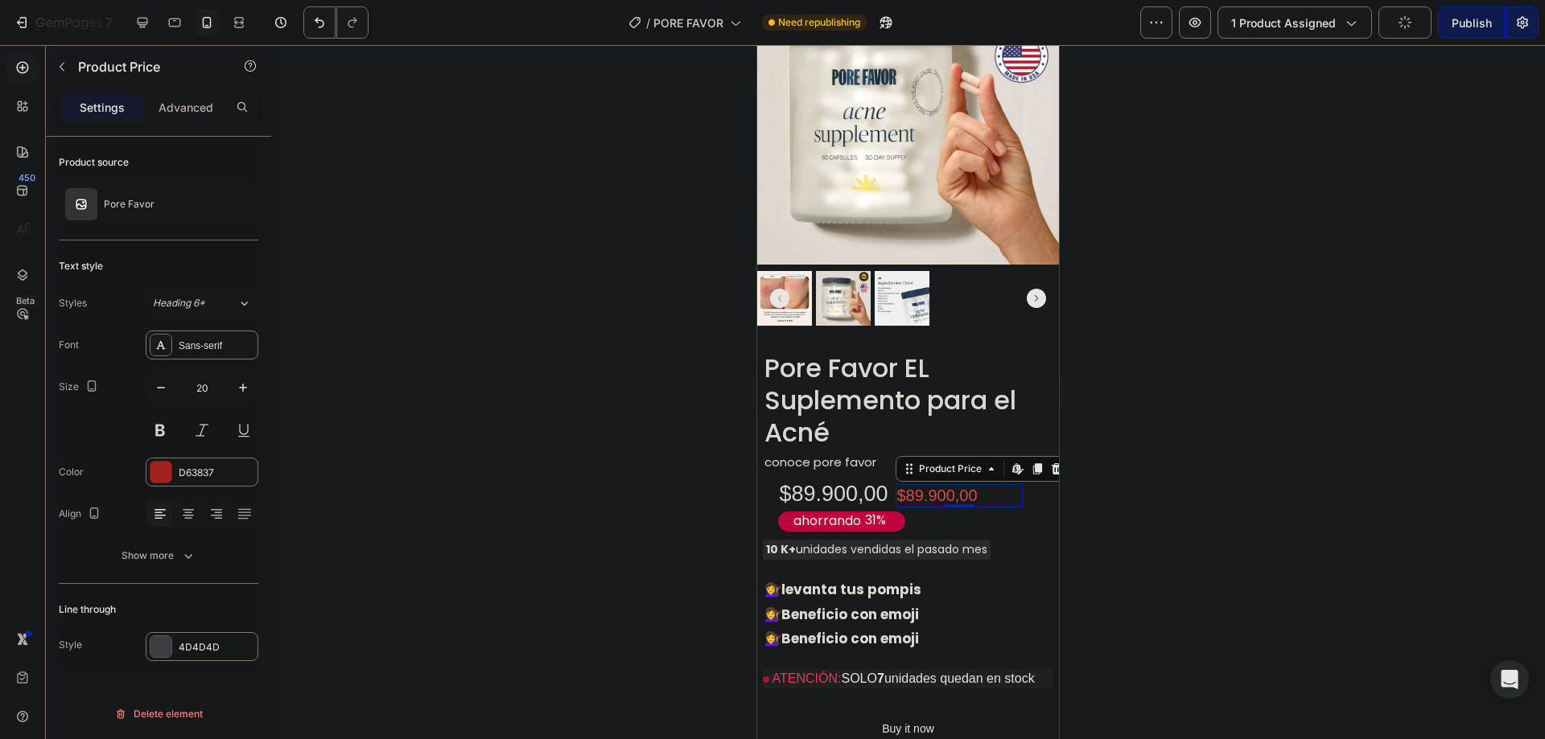
click at [910, 484] on div "$89.900,00" at bounding box center [959, 495] width 127 height 23
click at [912, 484] on div "$89.900,00" at bounding box center [959, 495] width 127 height 23
click at [913, 484] on div "$89.900,00" at bounding box center [959, 495] width 127 height 23
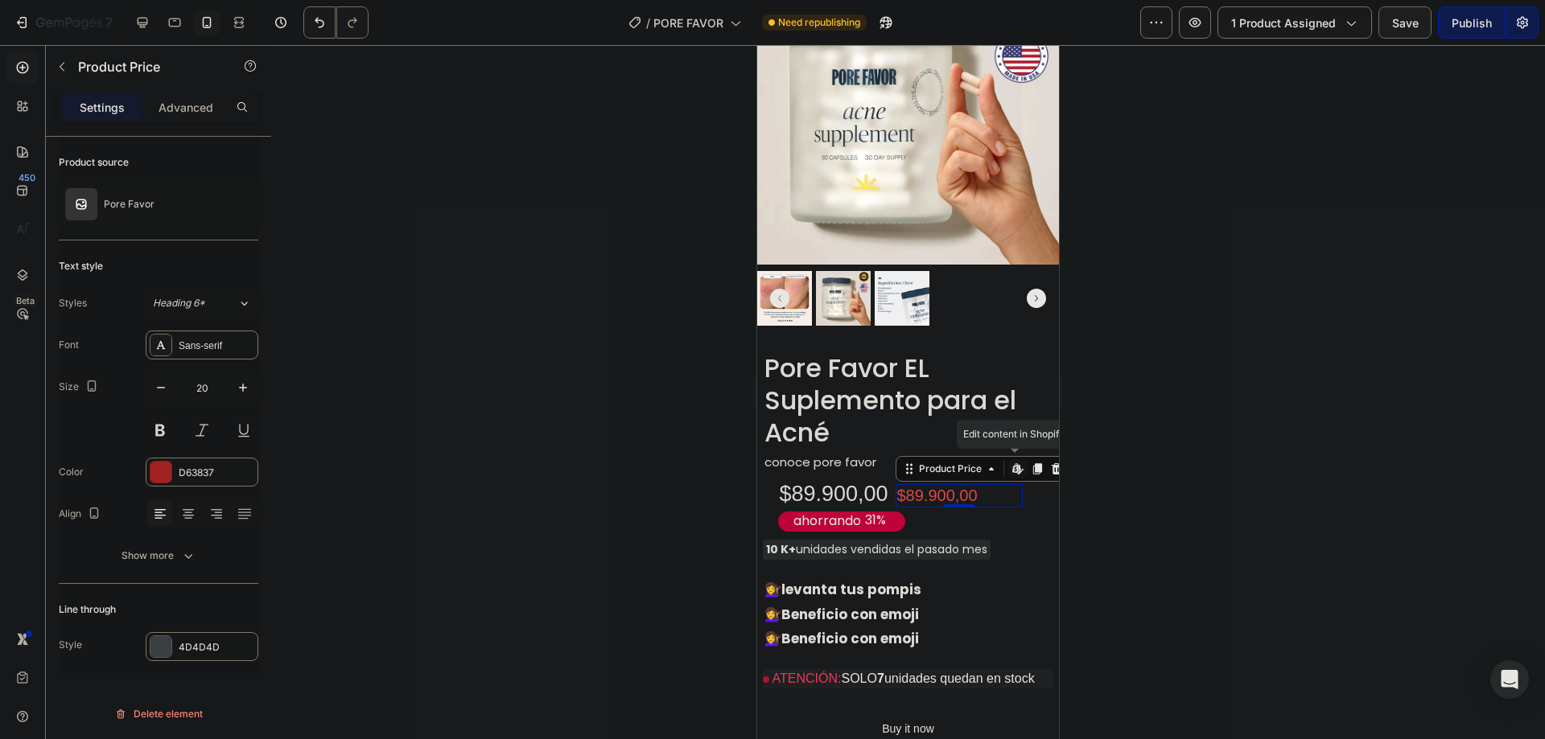
click at [913, 484] on div "$89.900,00" at bounding box center [959, 495] width 127 height 23
click at [978, 484] on div "$89.900,00" at bounding box center [959, 495] width 127 height 23
click at [971, 462] on div "Product Price" at bounding box center [950, 469] width 69 height 14
click at [973, 462] on div "Product Price" at bounding box center [950, 469] width 69 height 14
click at [198, 110] on p "Advanced" at bounding box center [186, 107] width 55 height 17
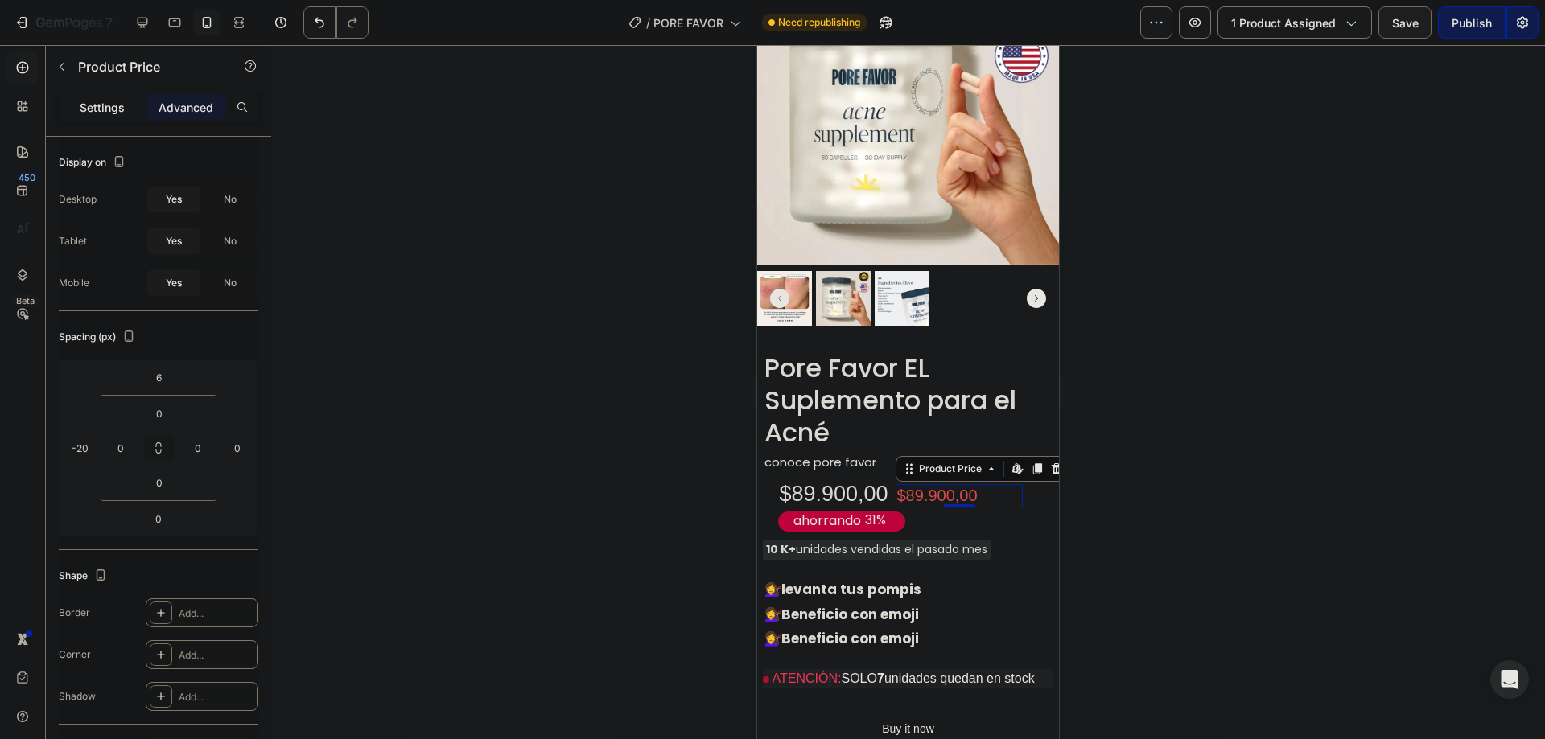
click at [95, 105] on p "Settings" at bounding box center [102, 107] width 45 height 17
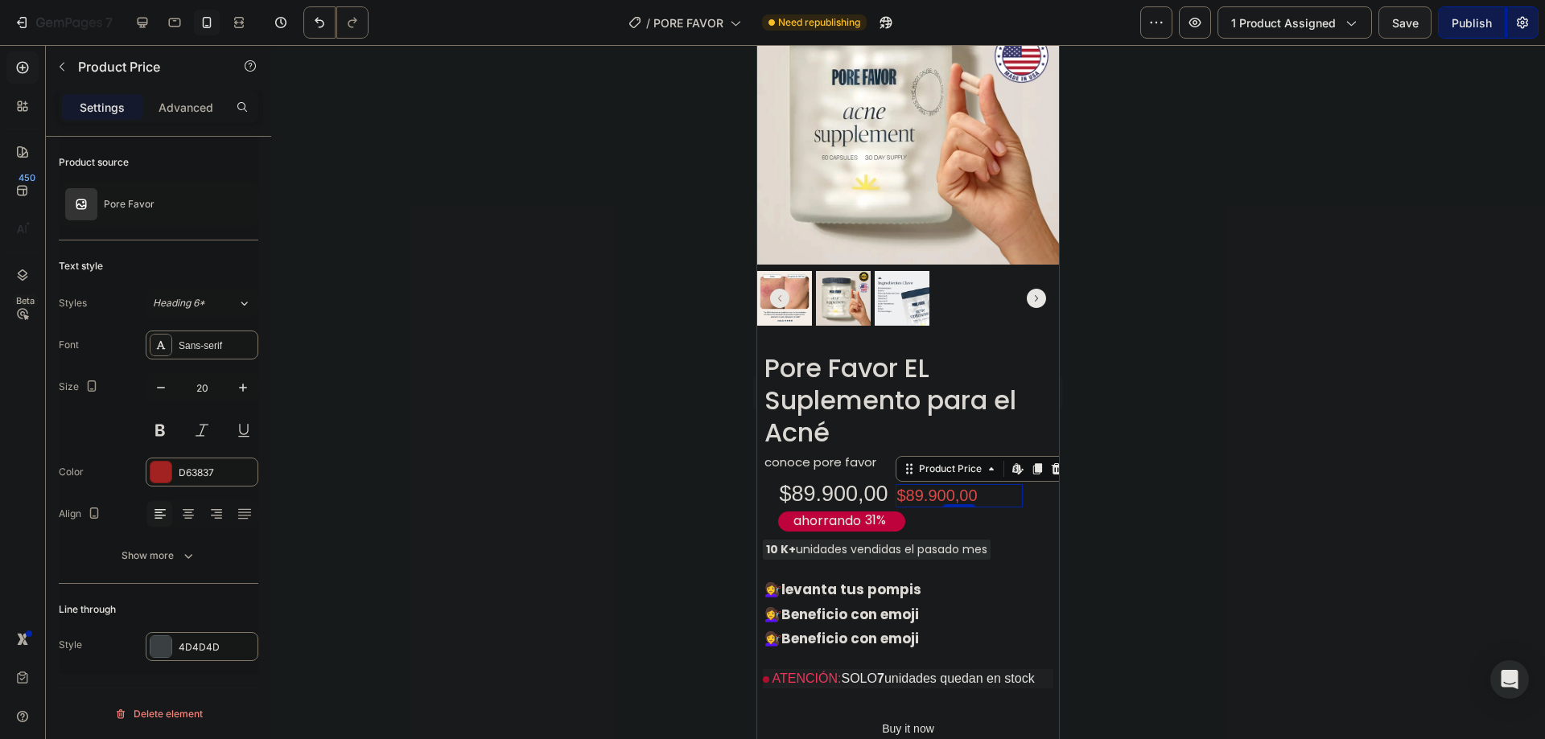
click at [1240, 496] on div at bounding box center [908, 392] width 1274 height 694
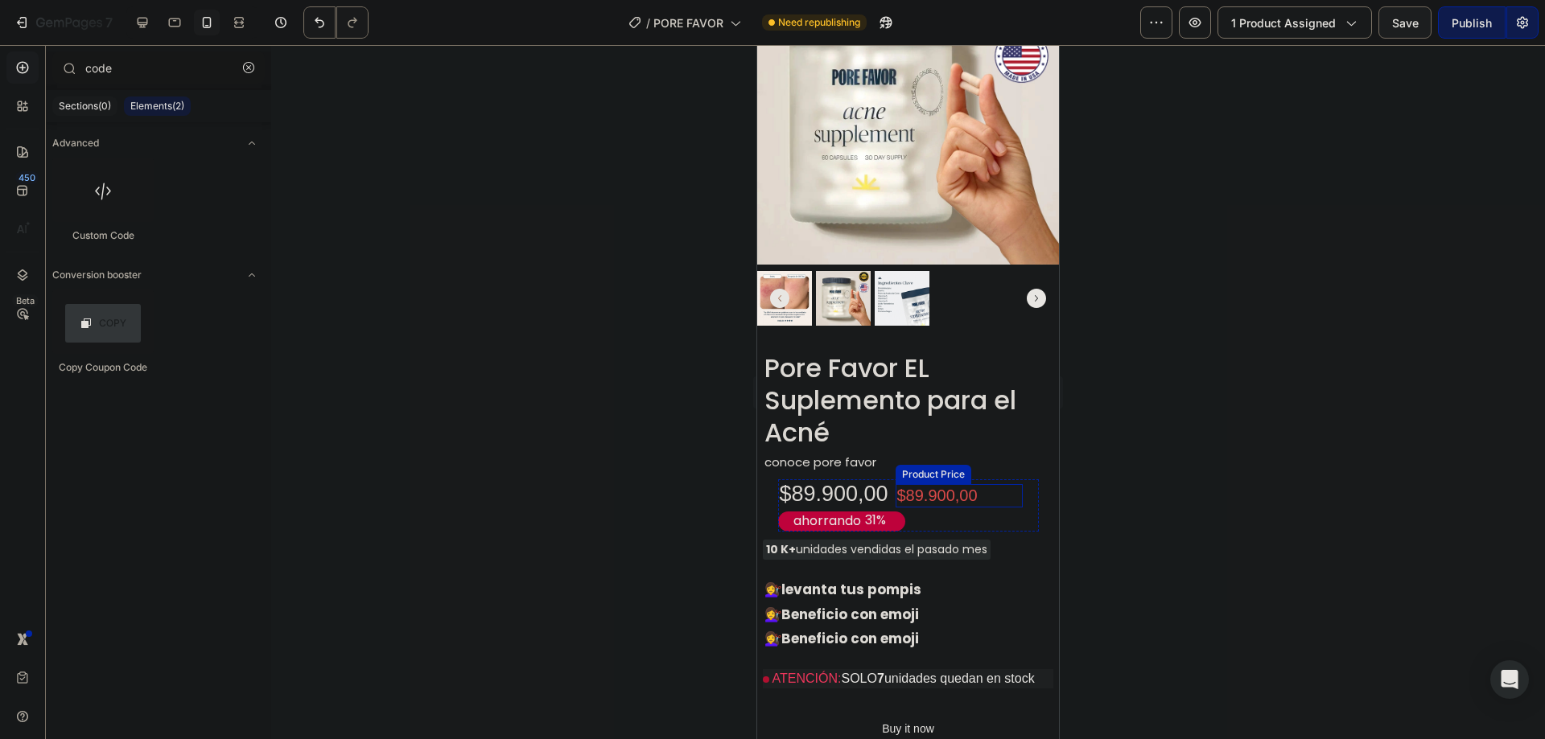
click at [917, 484] on div "$89.900,00" at bounding box center [959, 495] width 127 height 23
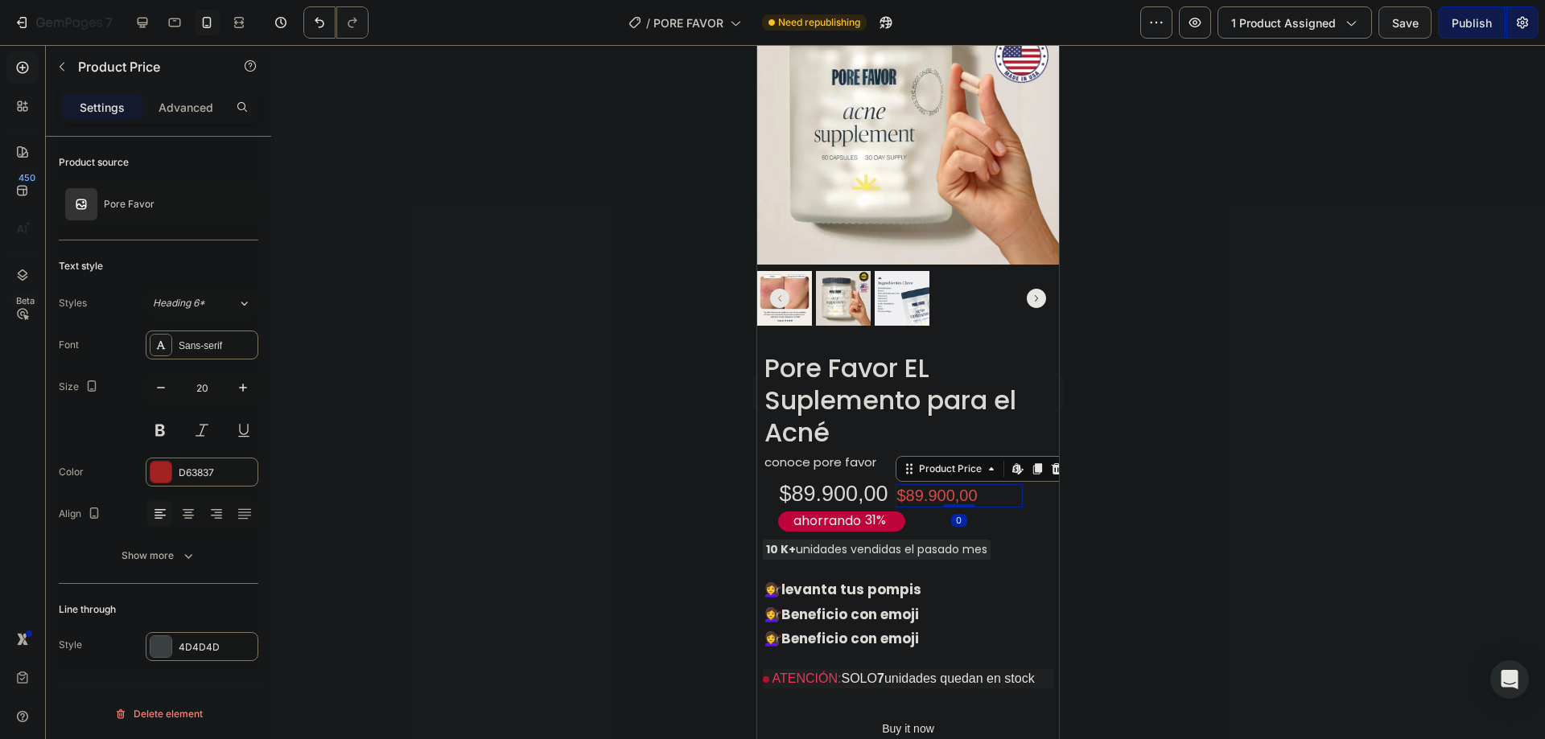
click at [896, 485] on div "$89.900,00" at bounding box center [959, 495] width 127 height 23
click at [907, 484] on div "$89.900,00" at bounding box center [959, 495] width 127 height 23
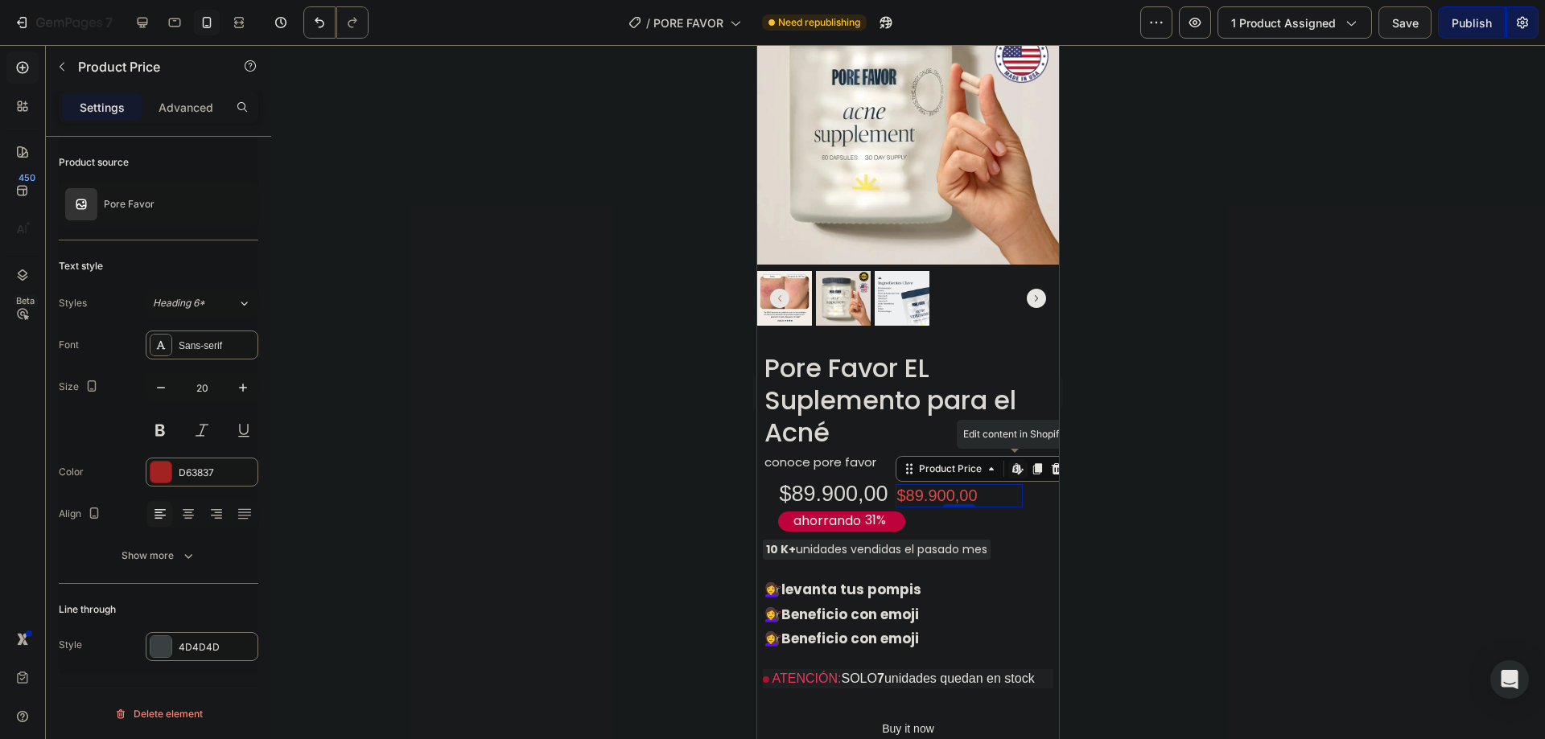
click at [907, 484] on div "$89.900,00" at bounding box center [959, 495] width 127 height 23
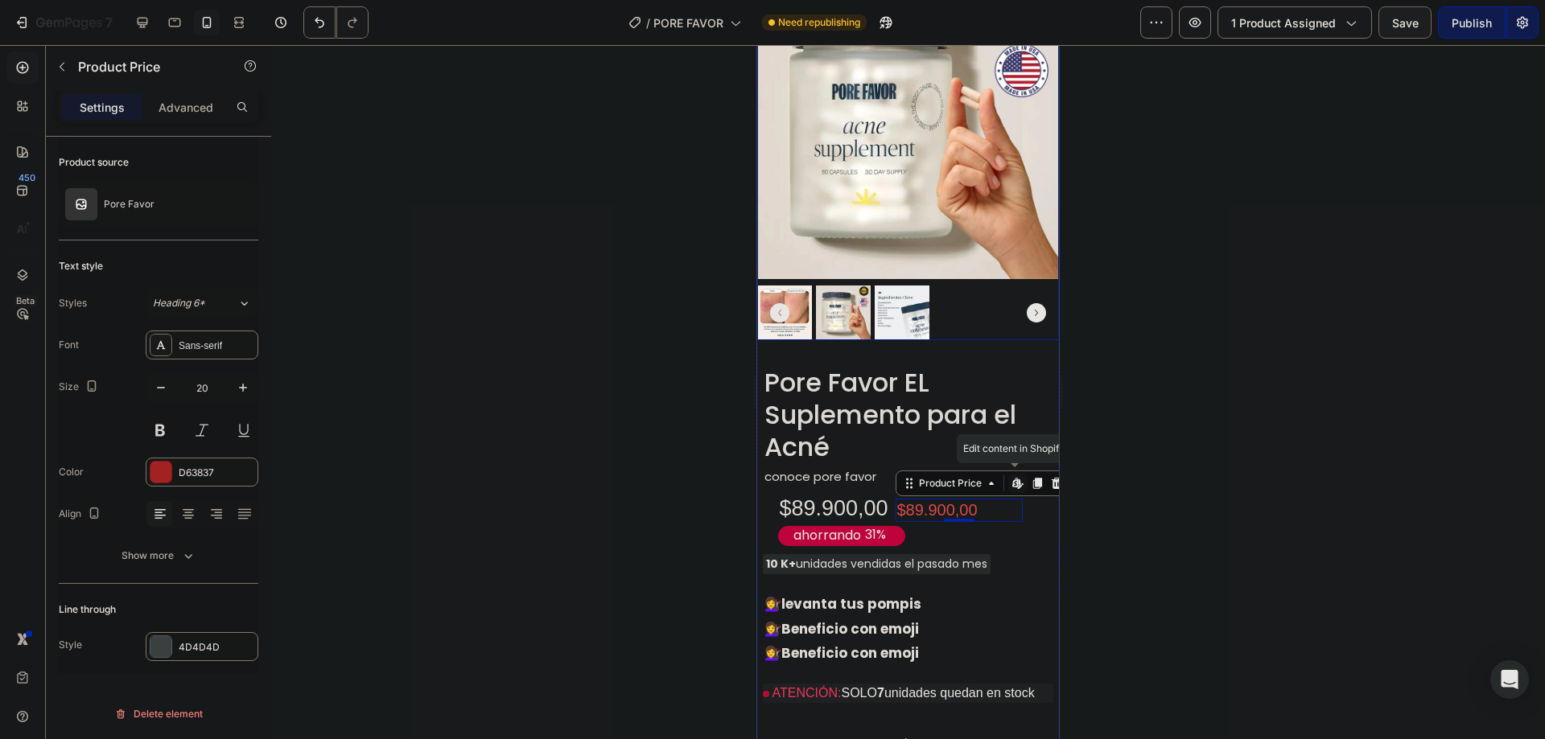
scroll to position [1073, 0]
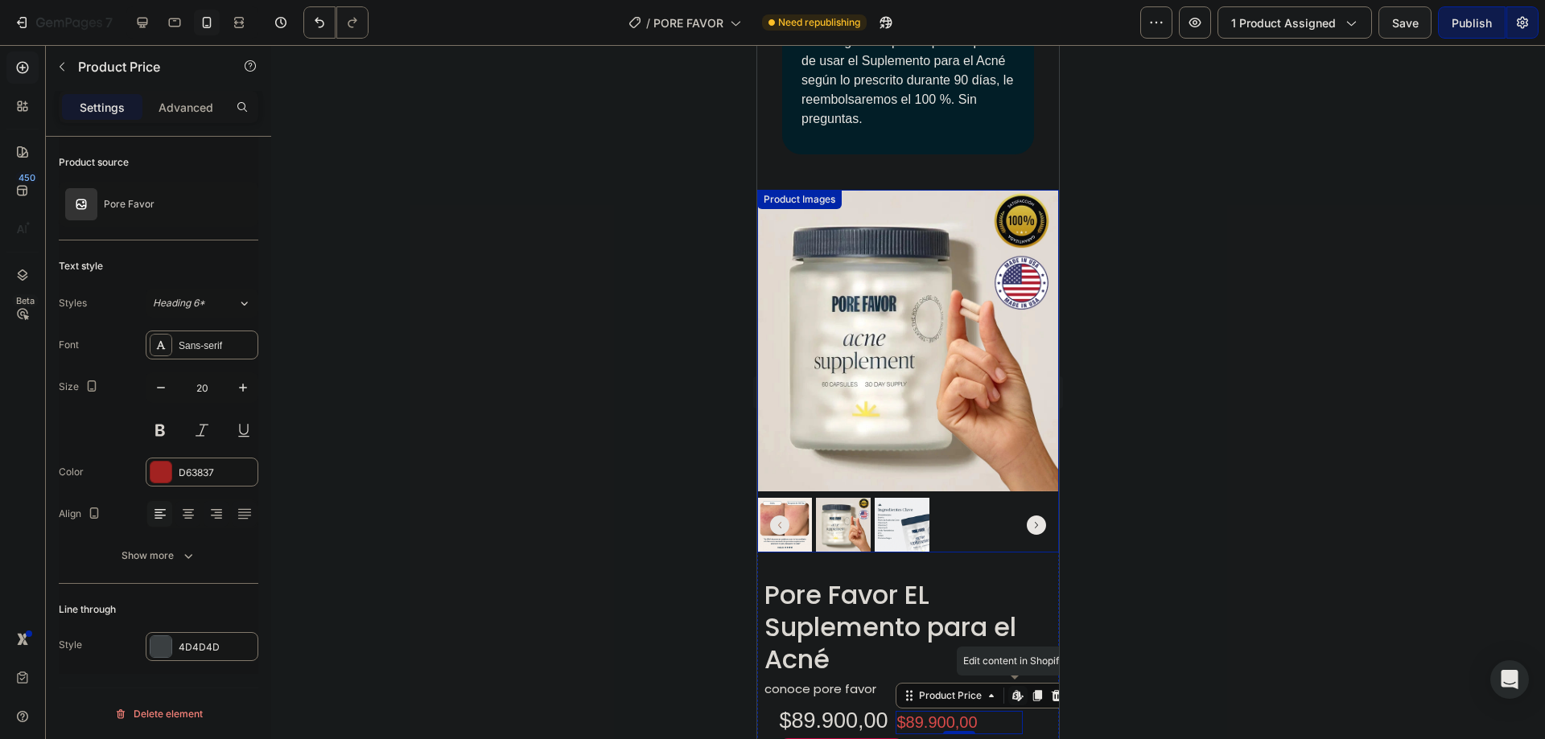
click at [818, 271] on img at bounding box center [908, 341] width 302 height 302
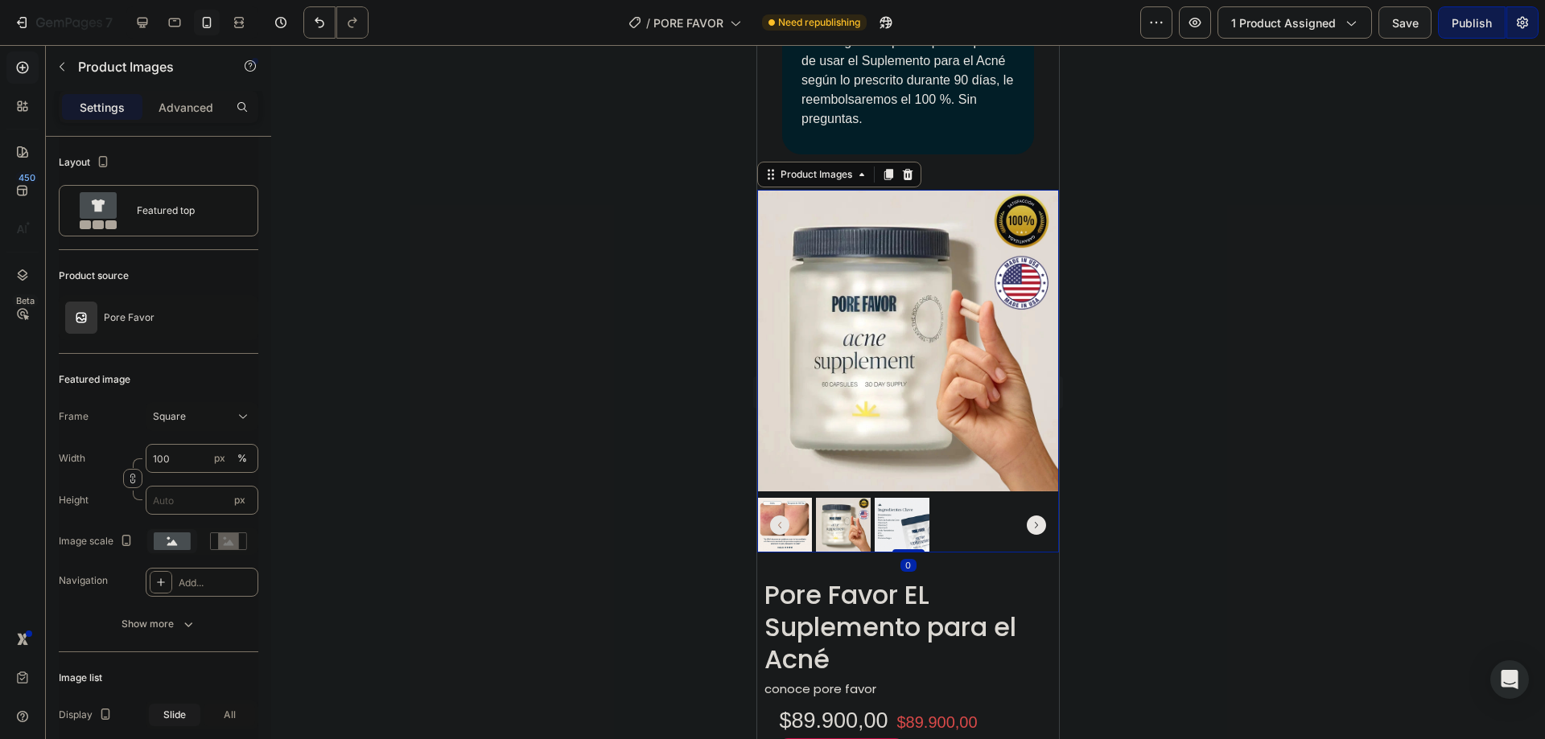
scroll to position [1180, 0]
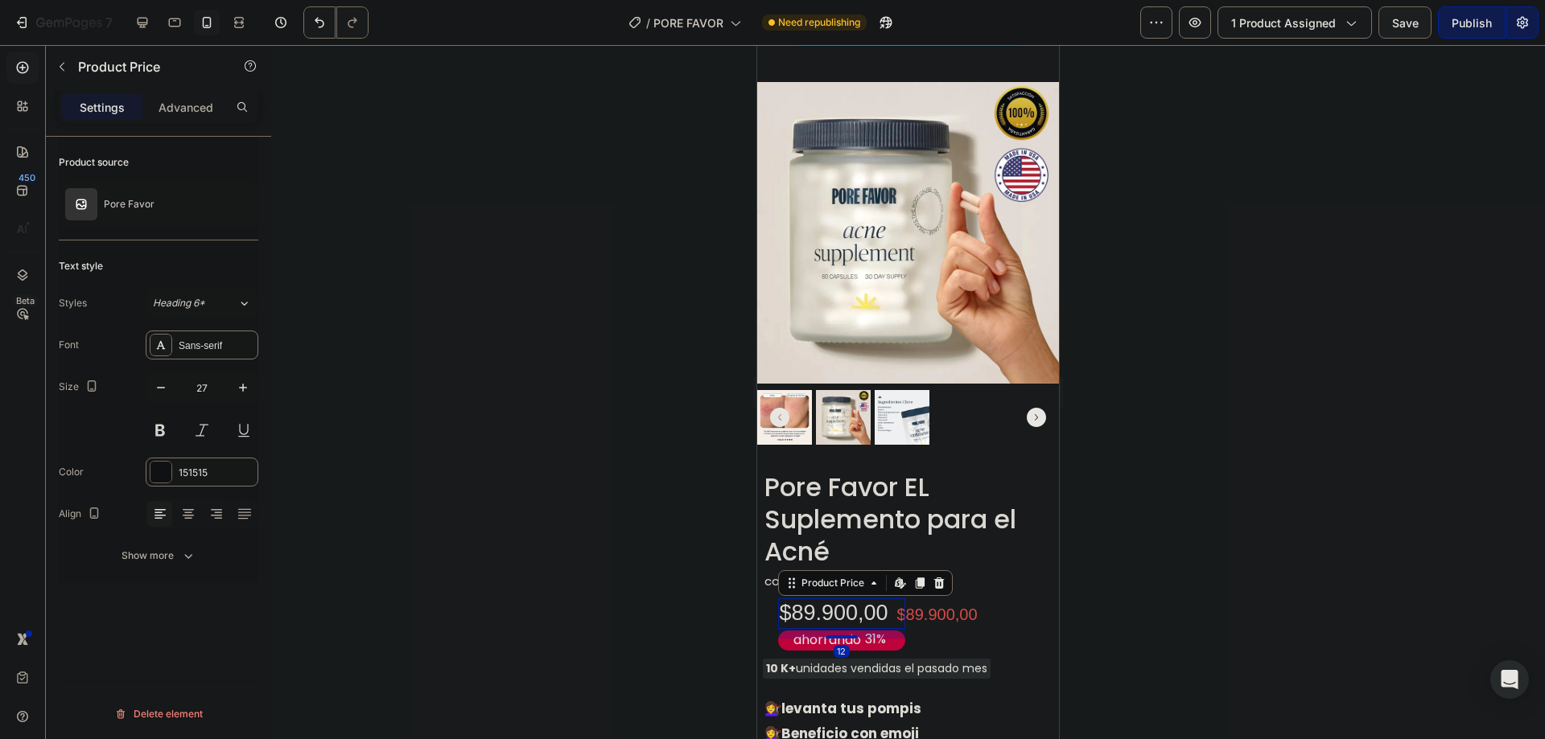
click at [838, 599] on div "$89.900,00" at bounding box center [841, 614] width 127 height 31
click at [912, 603] on div "$89.900,00" at bounding box center [959, 614] width 127 height 23
click at [991, 582] on icon at bounding box center [991, 588] width 13 height 13
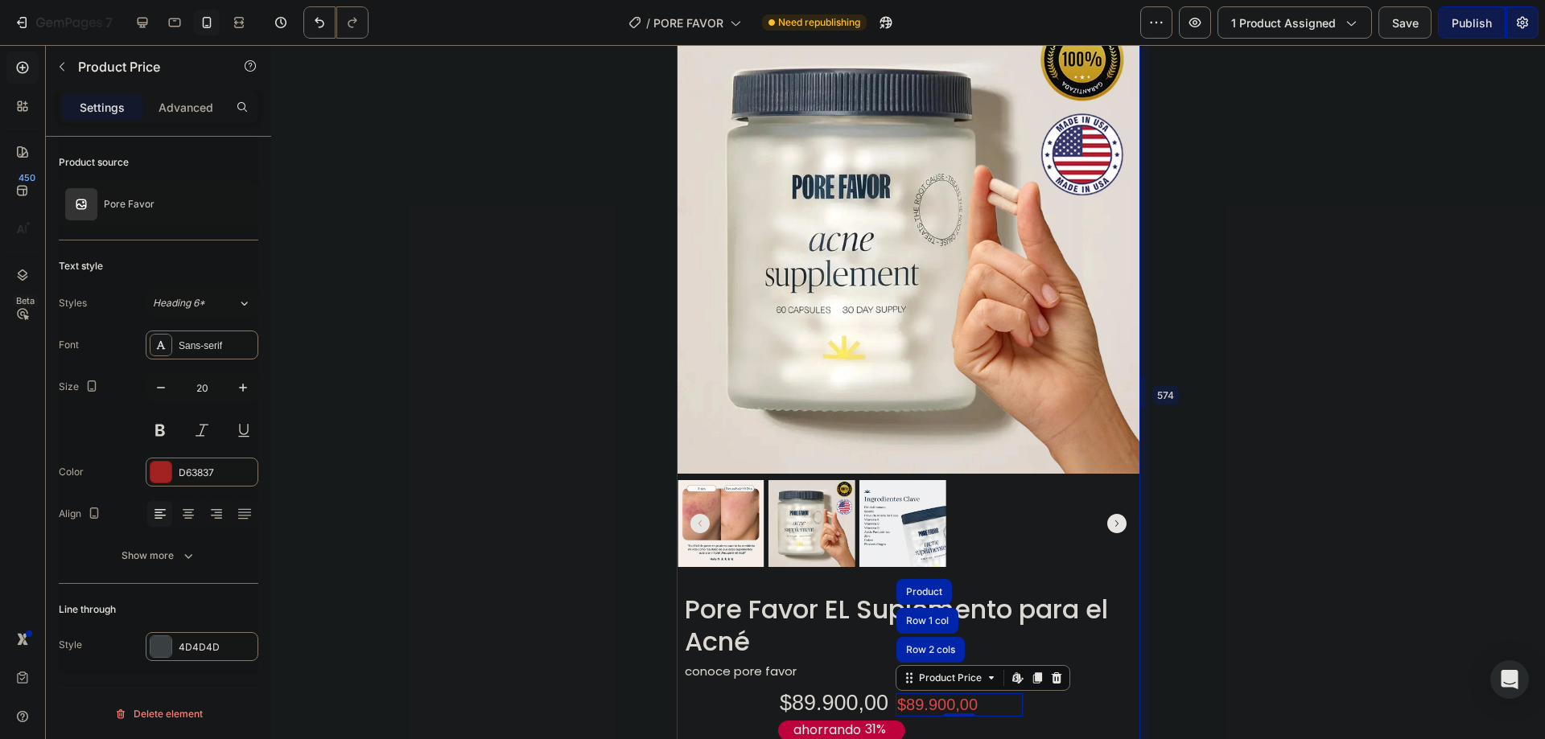
drag, startPoint x: 1061, startPoint y: 577, endPoint x: 1221, endPoint y: 570, distance: 160.3
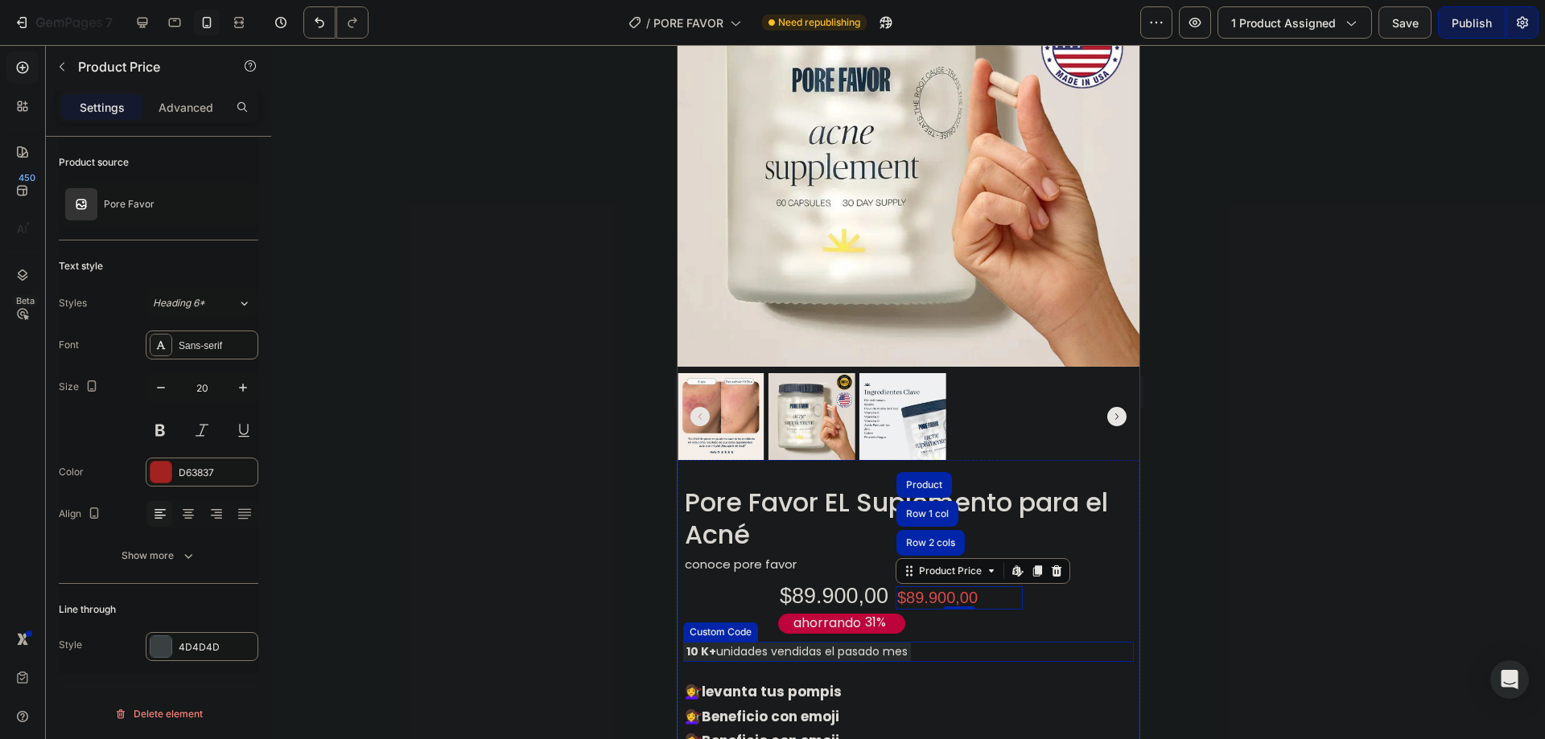
click at [1007, 642] on div "10 K+ unidades vendidas el pasado mes" at bounding box center [907, 652] width 451 height 20
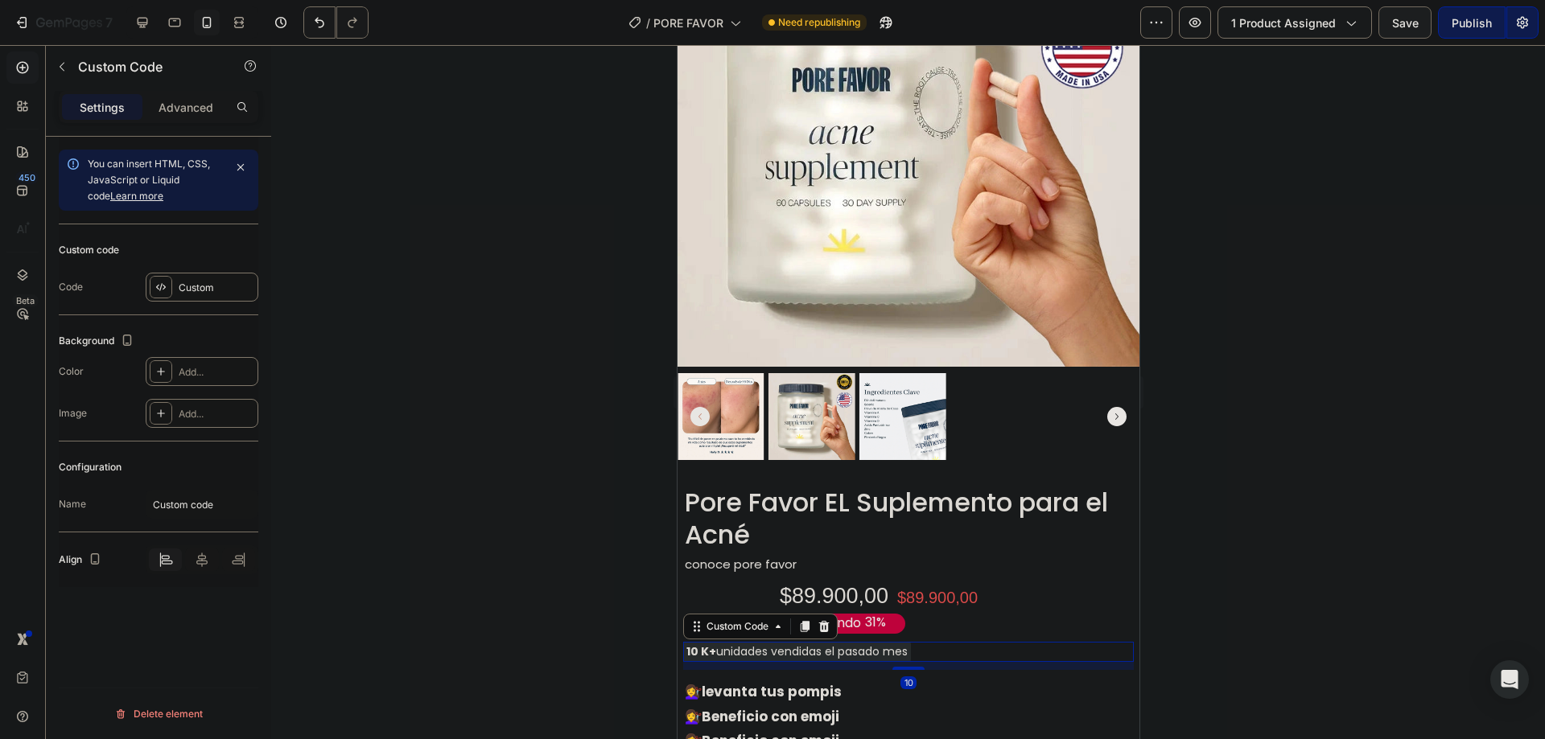
scroll to position [1493, 0]
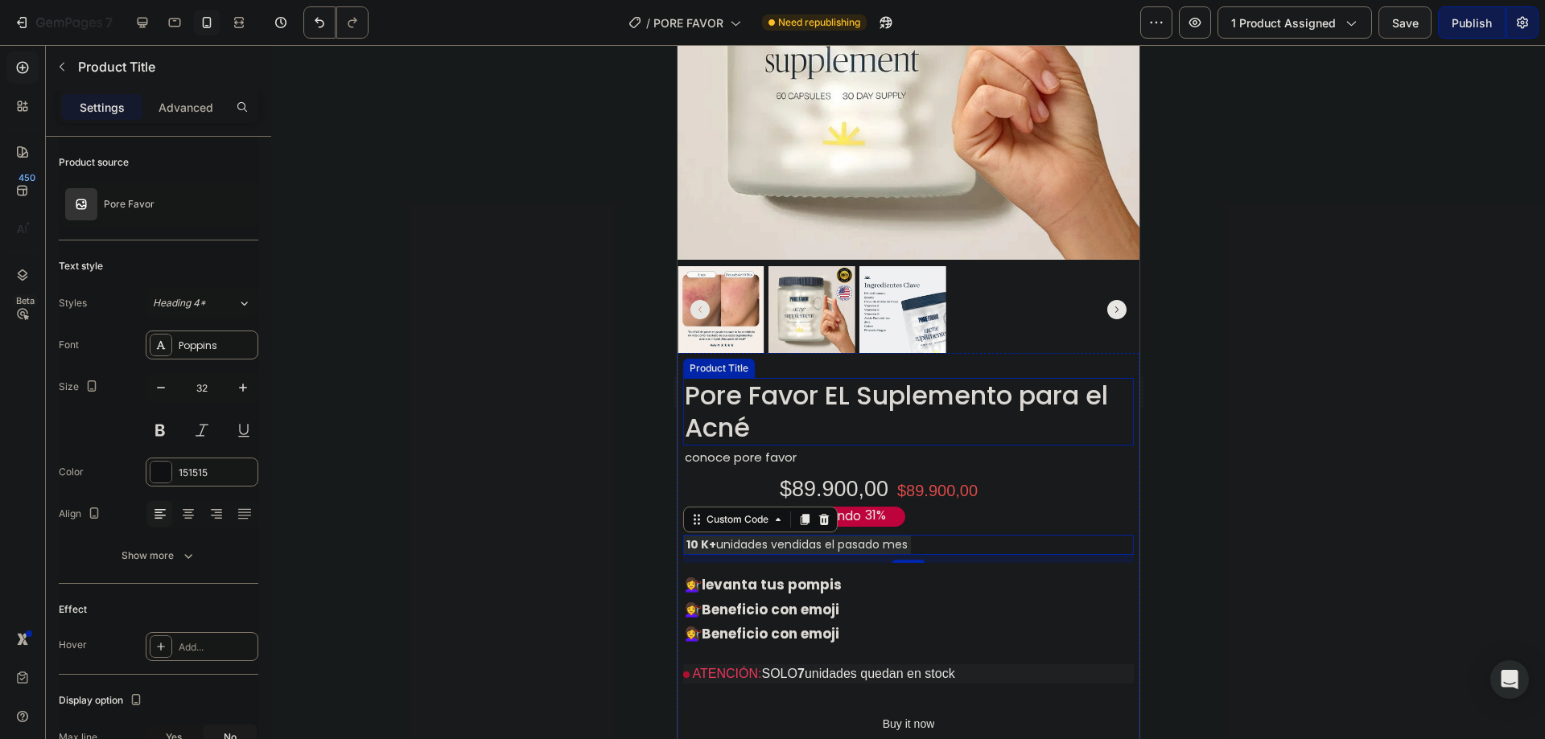
click at [785, 386] on h2 "Pore Favor EL Suplemento para el Acné" at bounding box center [907, 412] width 451 height 68
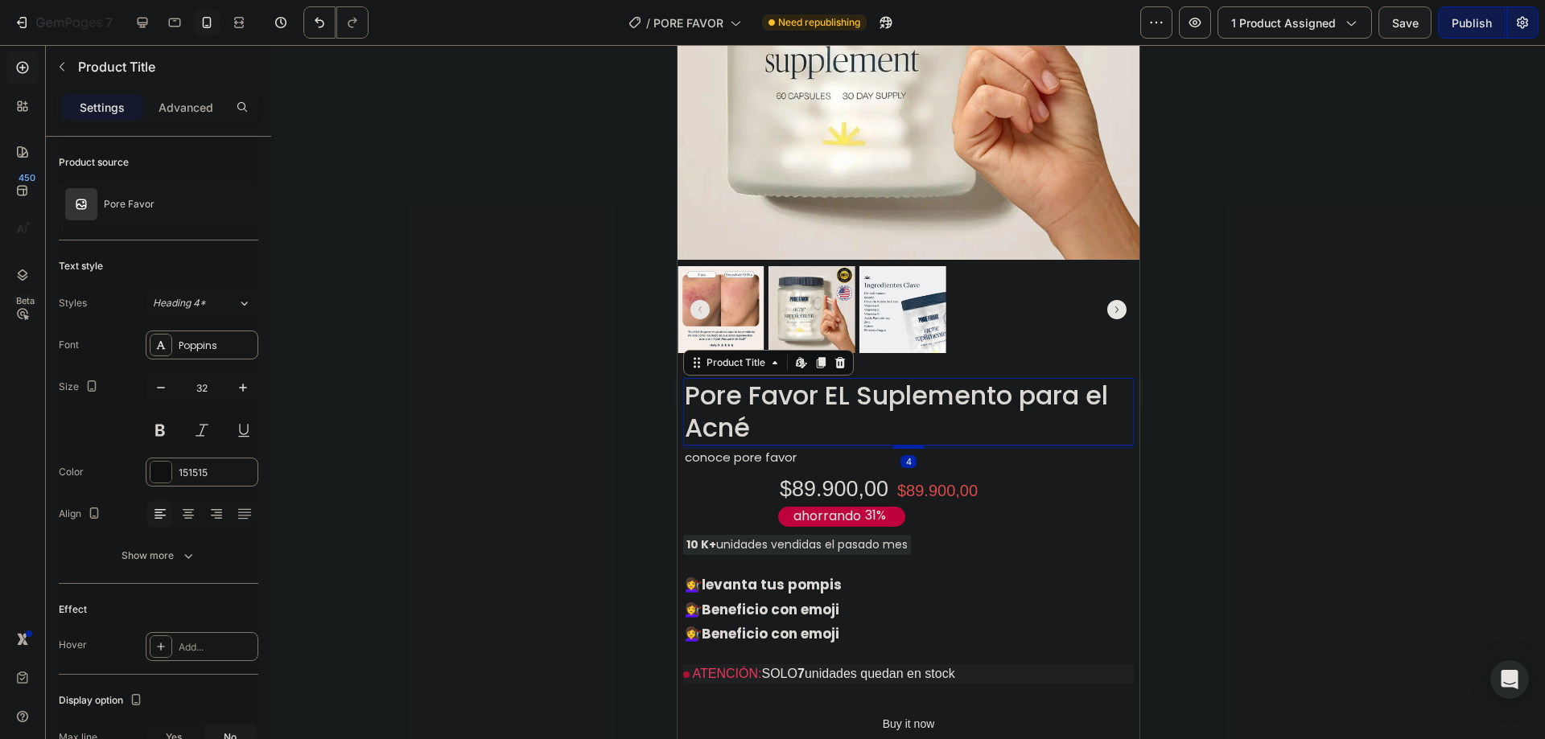
scroll to position [1601, 0]
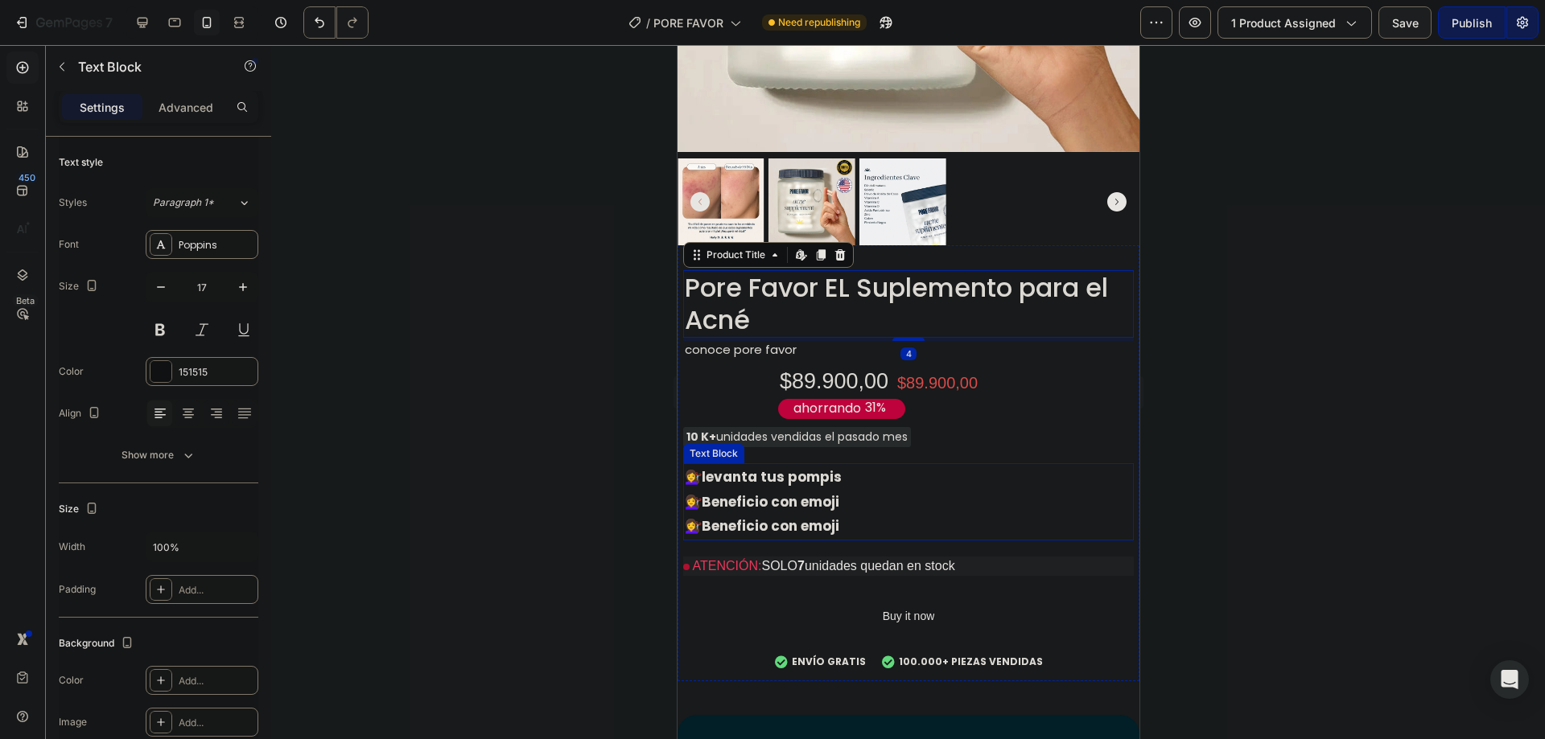
click at [730, 476] on p "💇‍♀️ levanta tus pompis" at bounding box center [907, 477] width 447 height 25
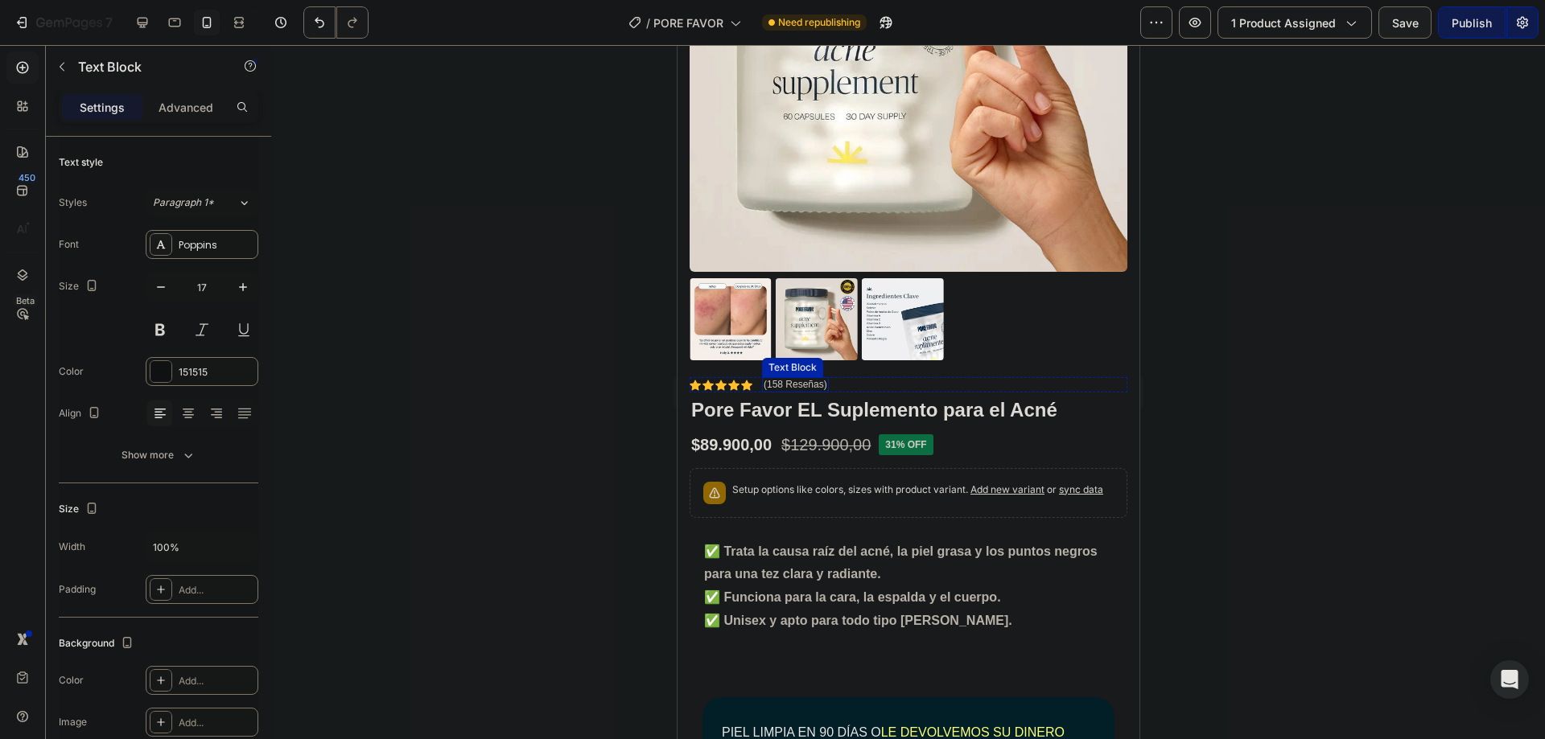
scroll to position [537, 0]
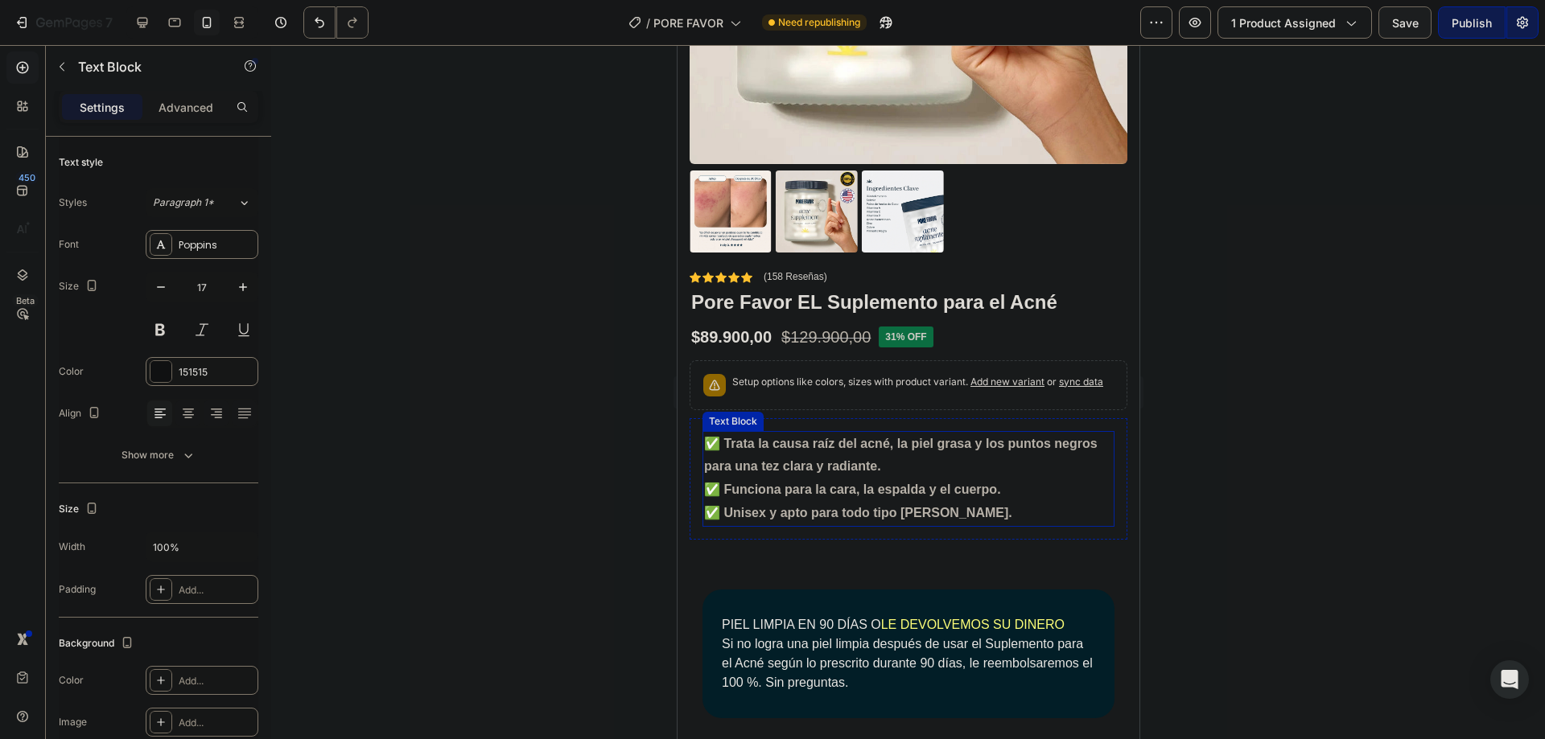
click at [784, 443] on strong "✅ Trata la causa raíz del acné, la piel grasa y los puntos negros para una tez …" at bounding box center [899, 455] width 393 height 37
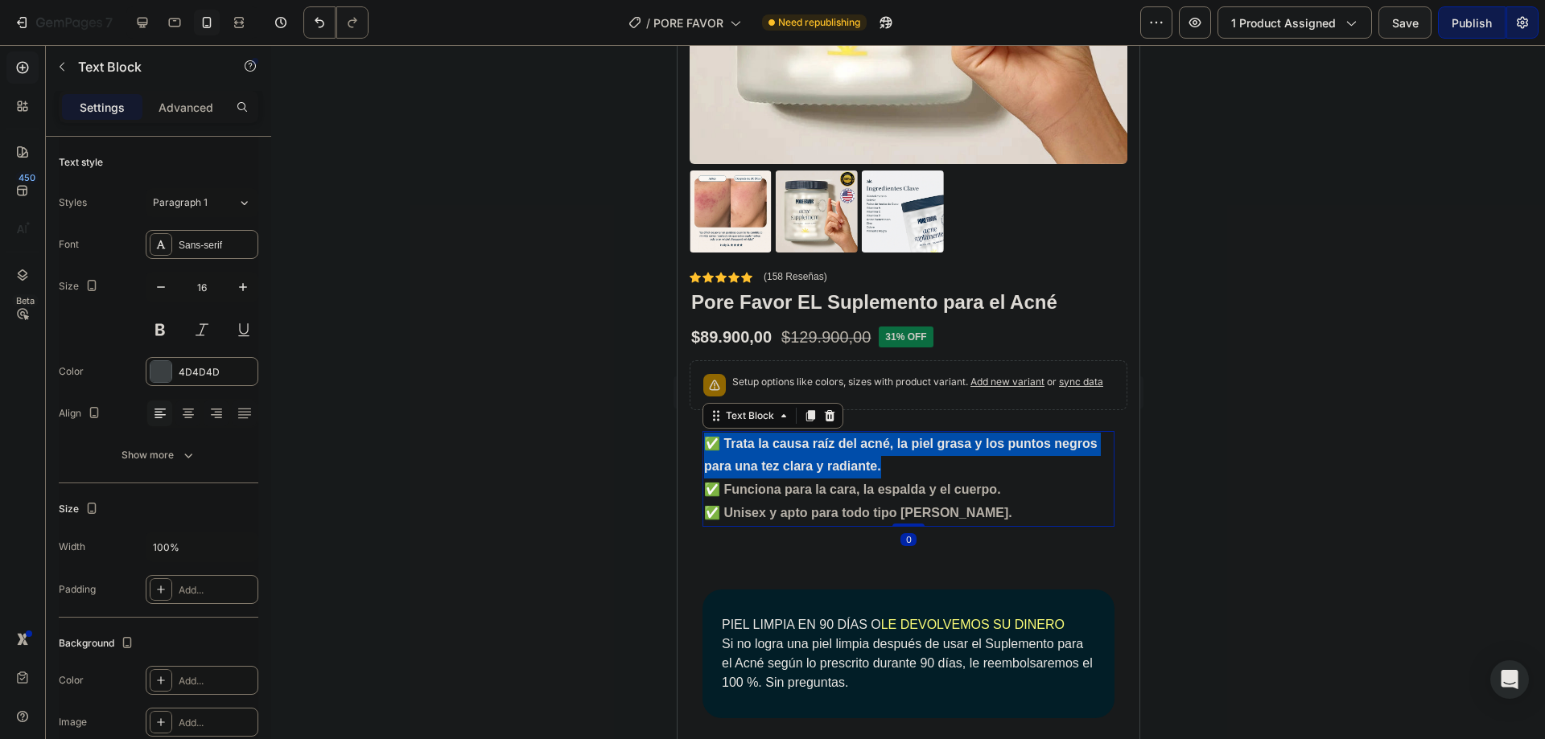
click at [784, 443] on strong "✅ Trata la causa raíz del acné, la piel grasa y los puntos negros para una tez …" at bounding box center [899, 455] width 393 height 37
copy strong "✅ Trata la causa raíz del acné, la piel grasa y los puntos negros para una tez …"
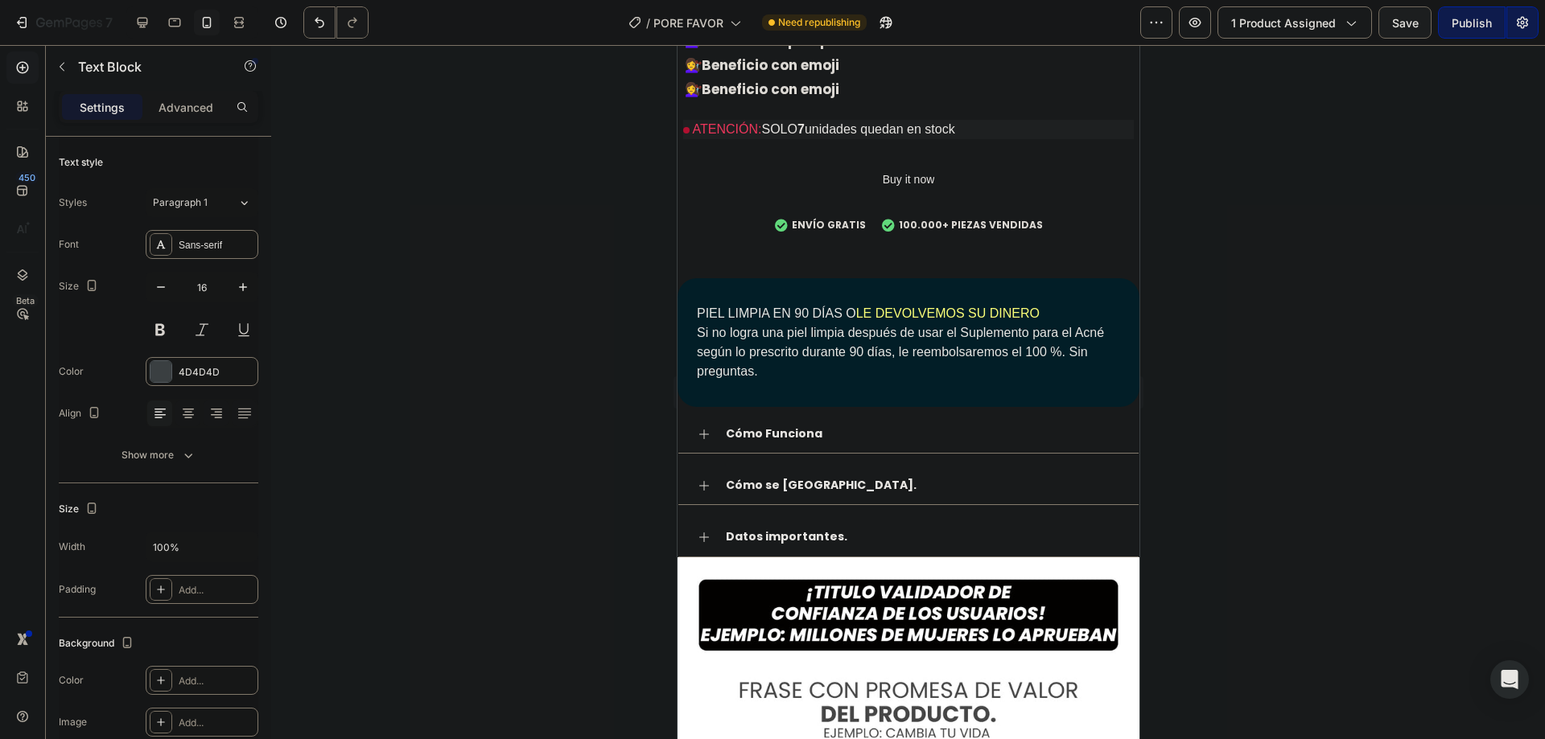
scroll to position [1824, 0]
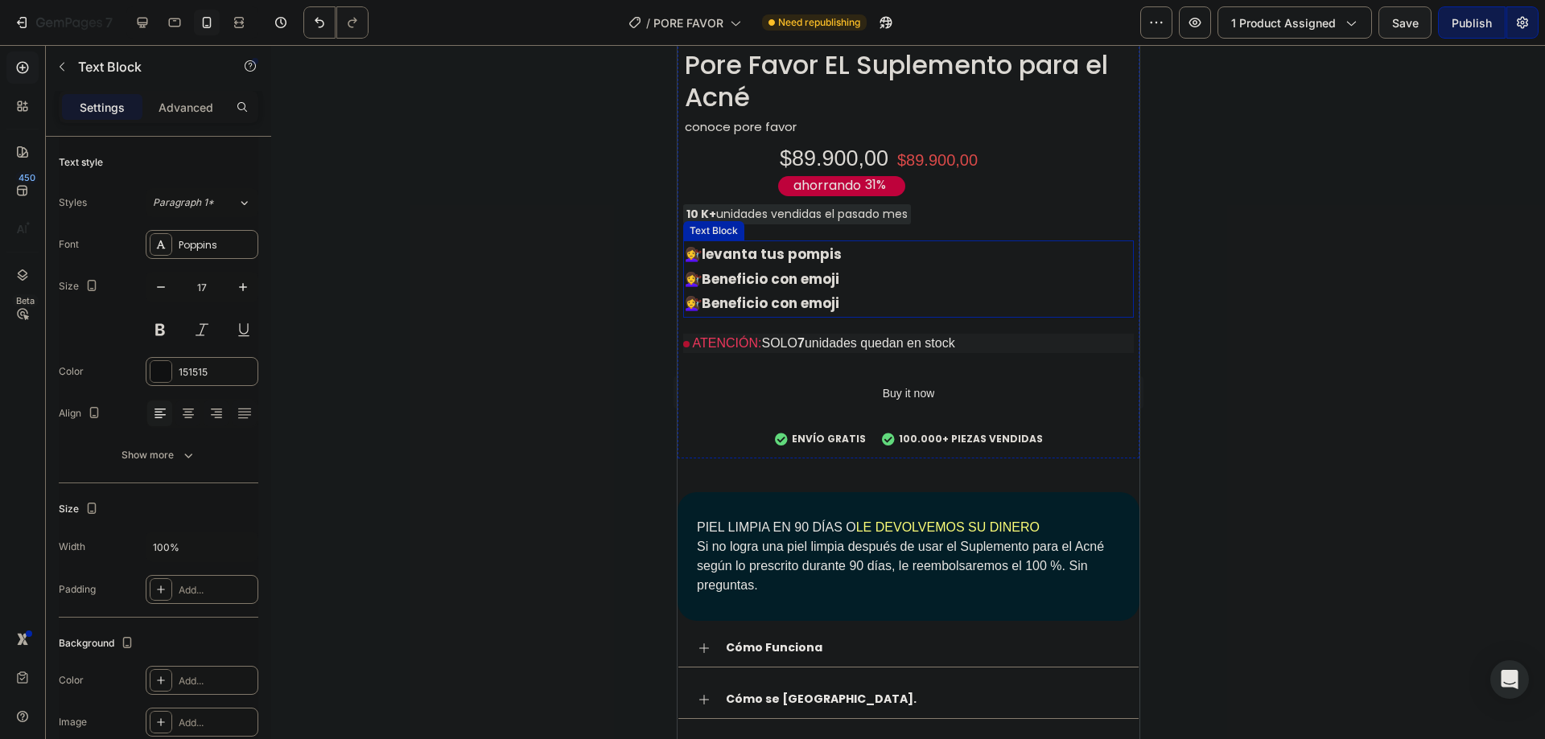
click at [826, 245] on strong "levanta tus pompis" at bounding box center [771, 254] width 140 height 19
click at [884, 242] on p "💇‍♀️ levanta tus pompis" at bounding box center [907, 254] width 447 height 25
drag, startPoint x: 884, startPoint y: 240, endPoint x: 707, endPoint y: 253, distance: 176.7
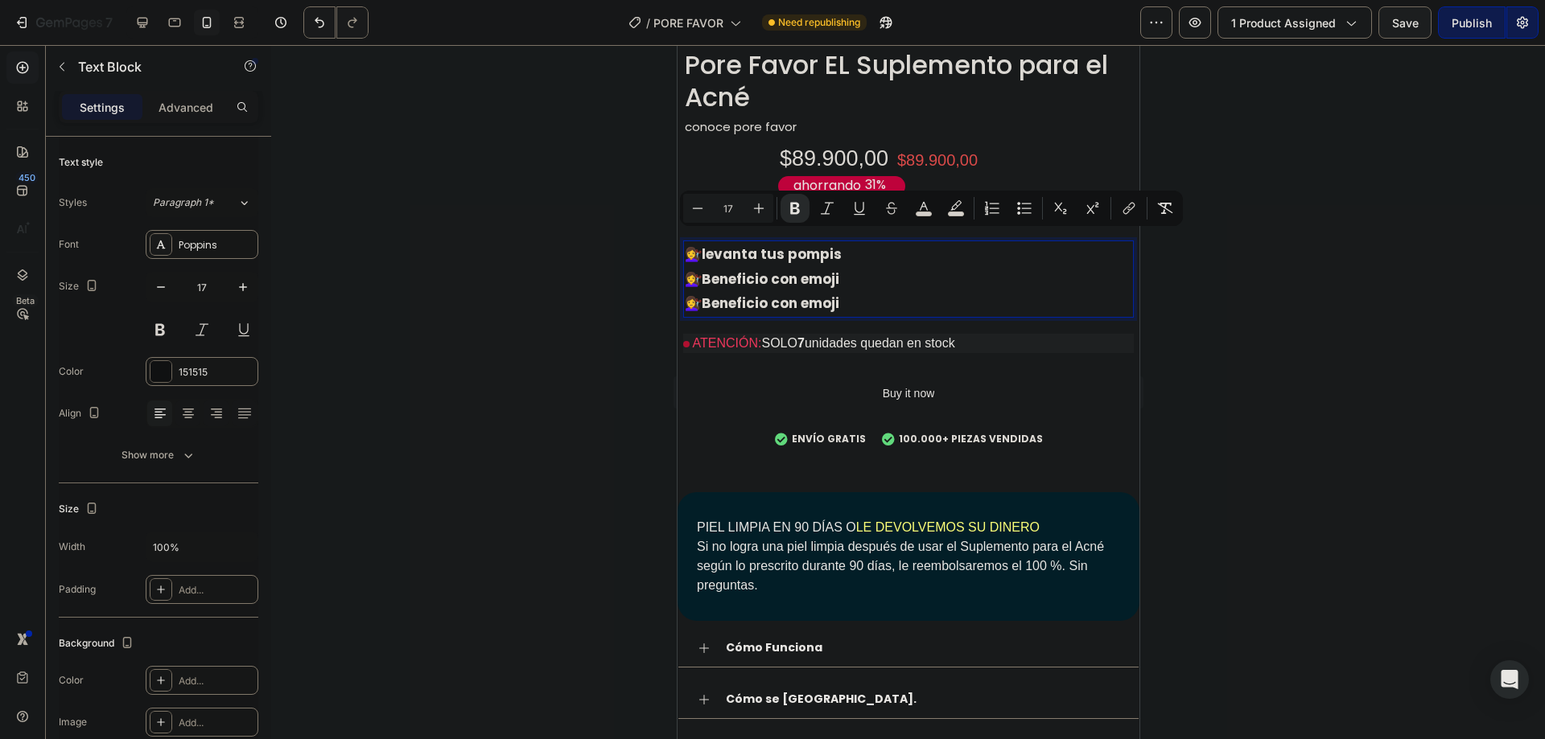
click at [707, 253] on p "💇‍♀️ levanta tus pompis" at bounding box center [907, 254] width 447 height 25
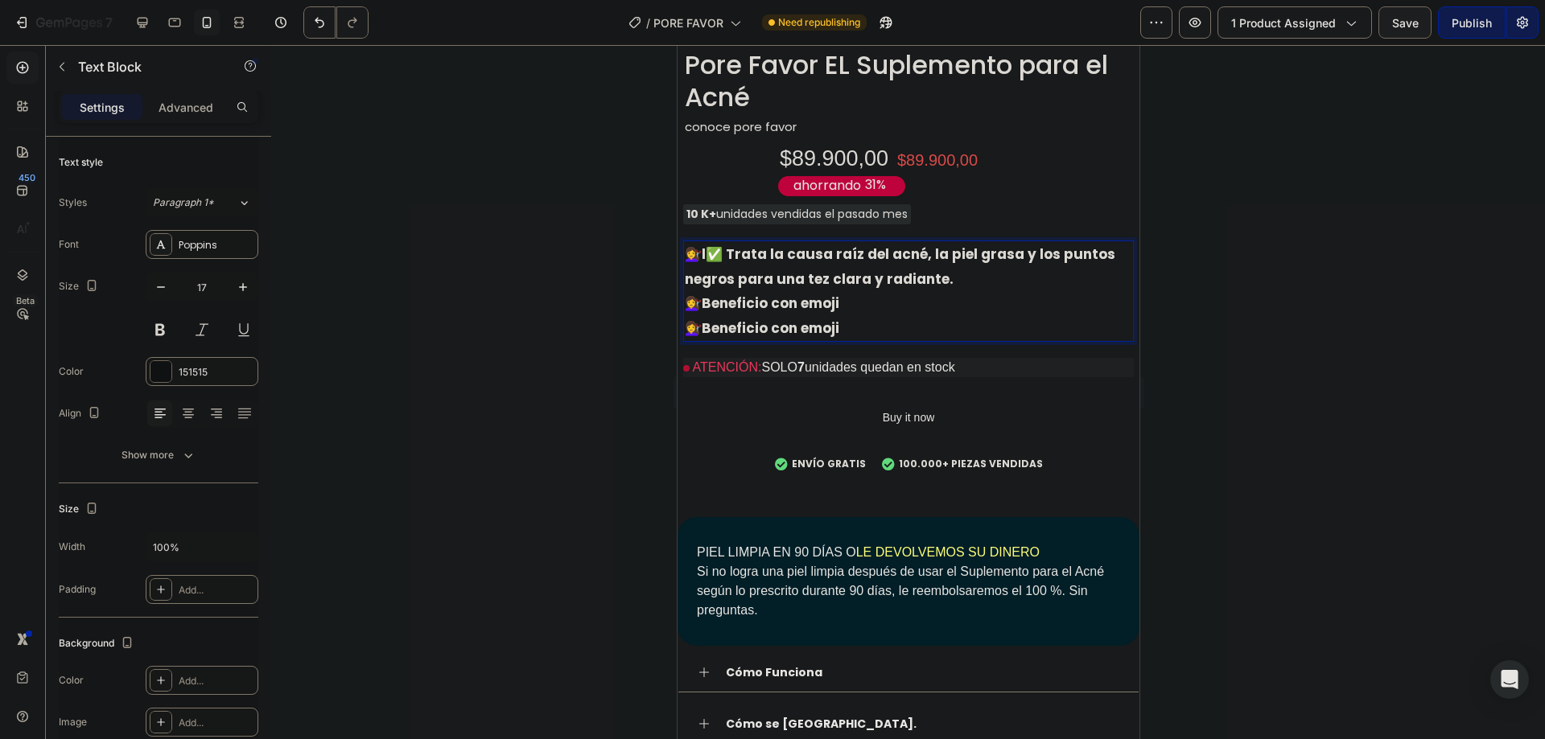
click at [710, 245] on strong "l✅ Trata la causa raíz del acné, la piel grasa y los puntos negros para una tez…" at bounding box center [899, 267] width 430 height 44
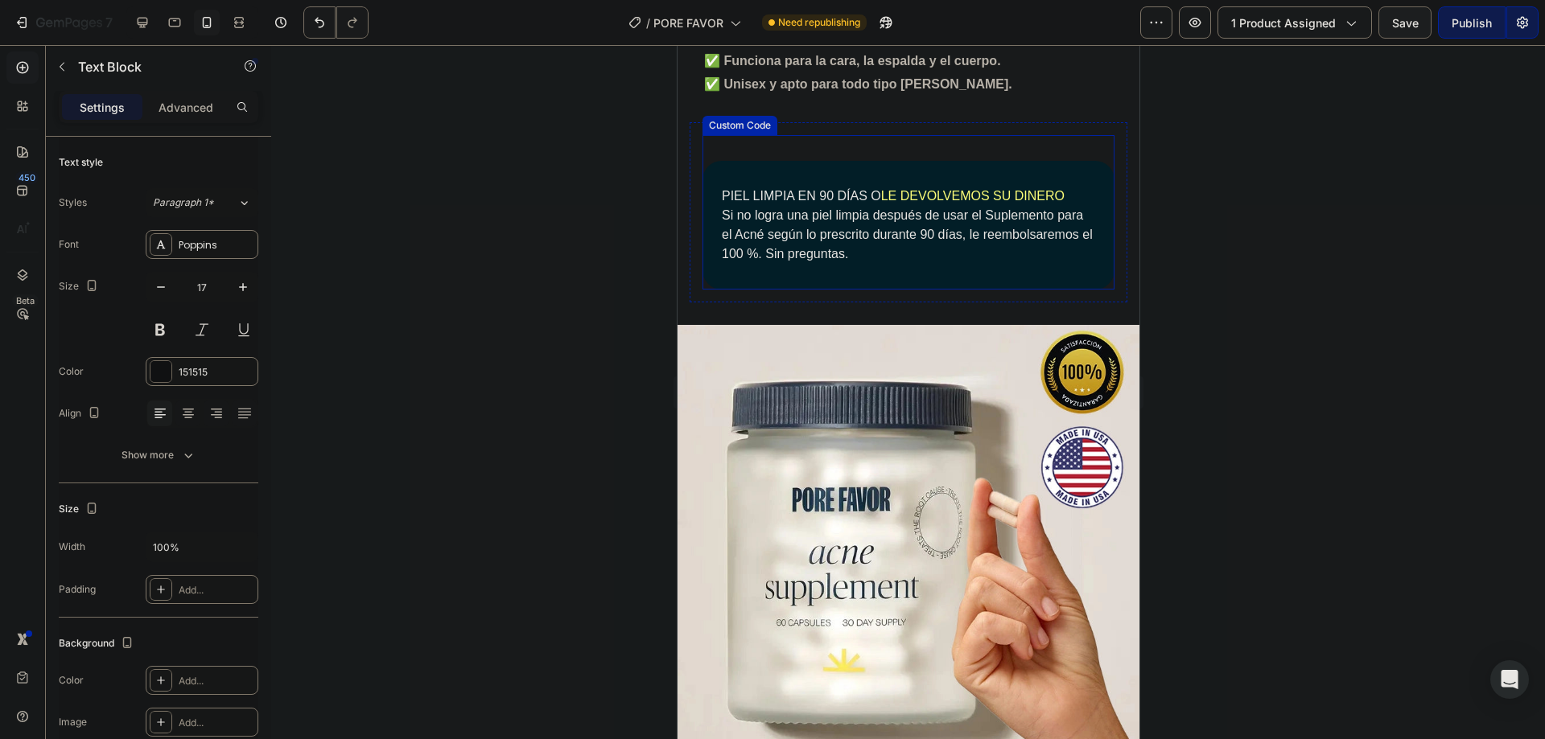
scroll to position [859, 0]
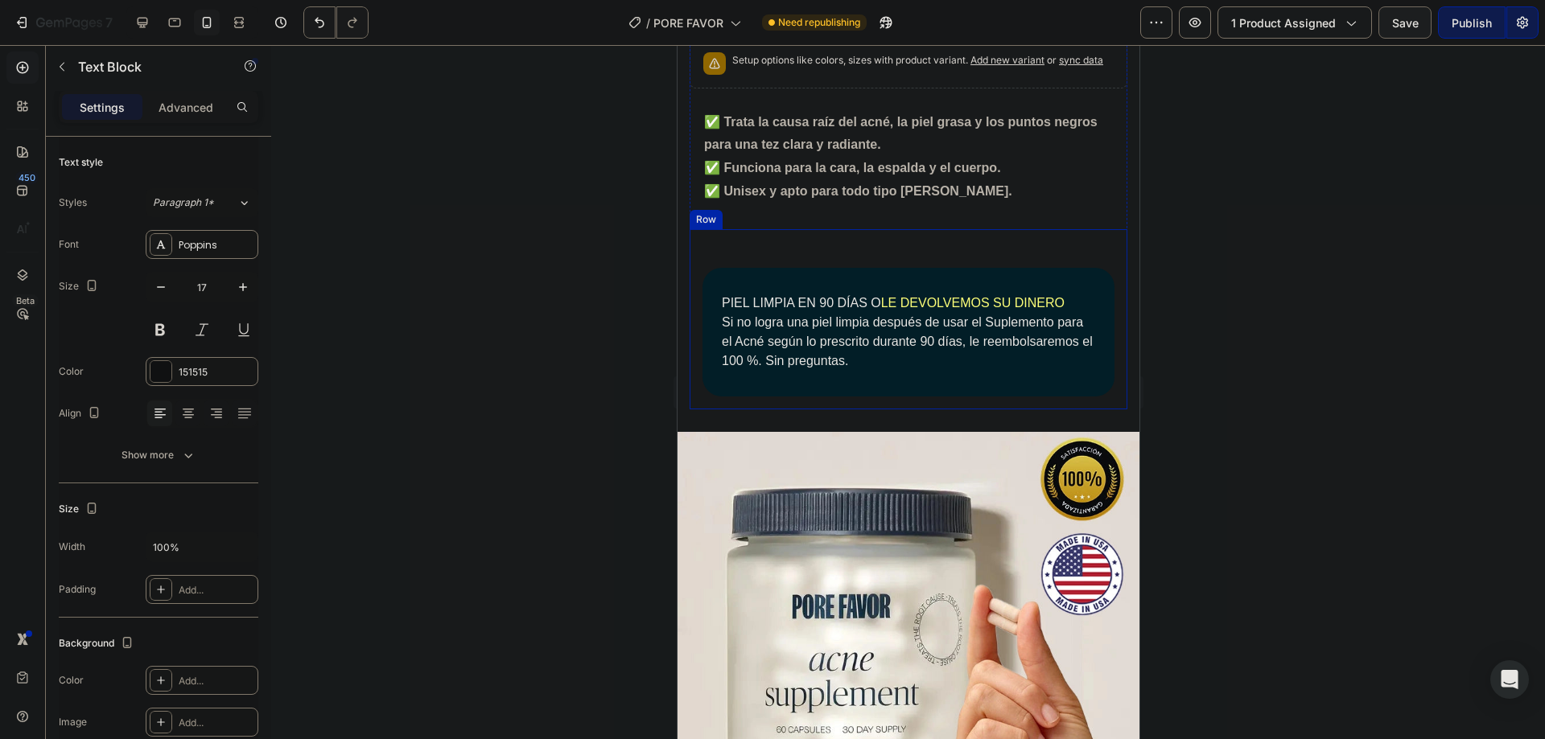
click at [898, 193] on strong "✅ Unisex y apto para todo tipo [PERSON_NAME]." at bounding box center [857, 191] width 308 height 14
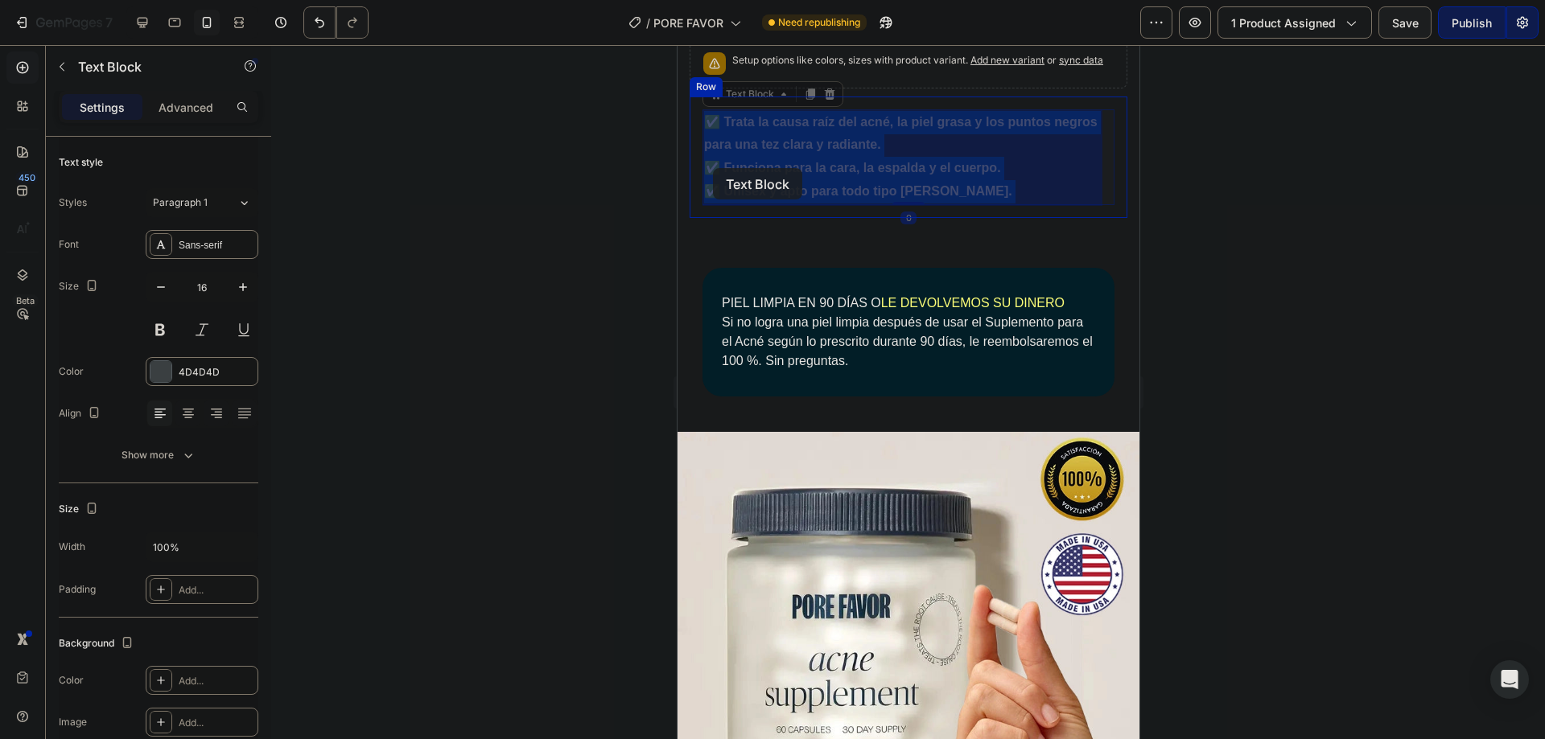
drag, startPoint x: 965, startPoint y: 184, endPoint x: 712, endPoint y: 168, distance: 253.2
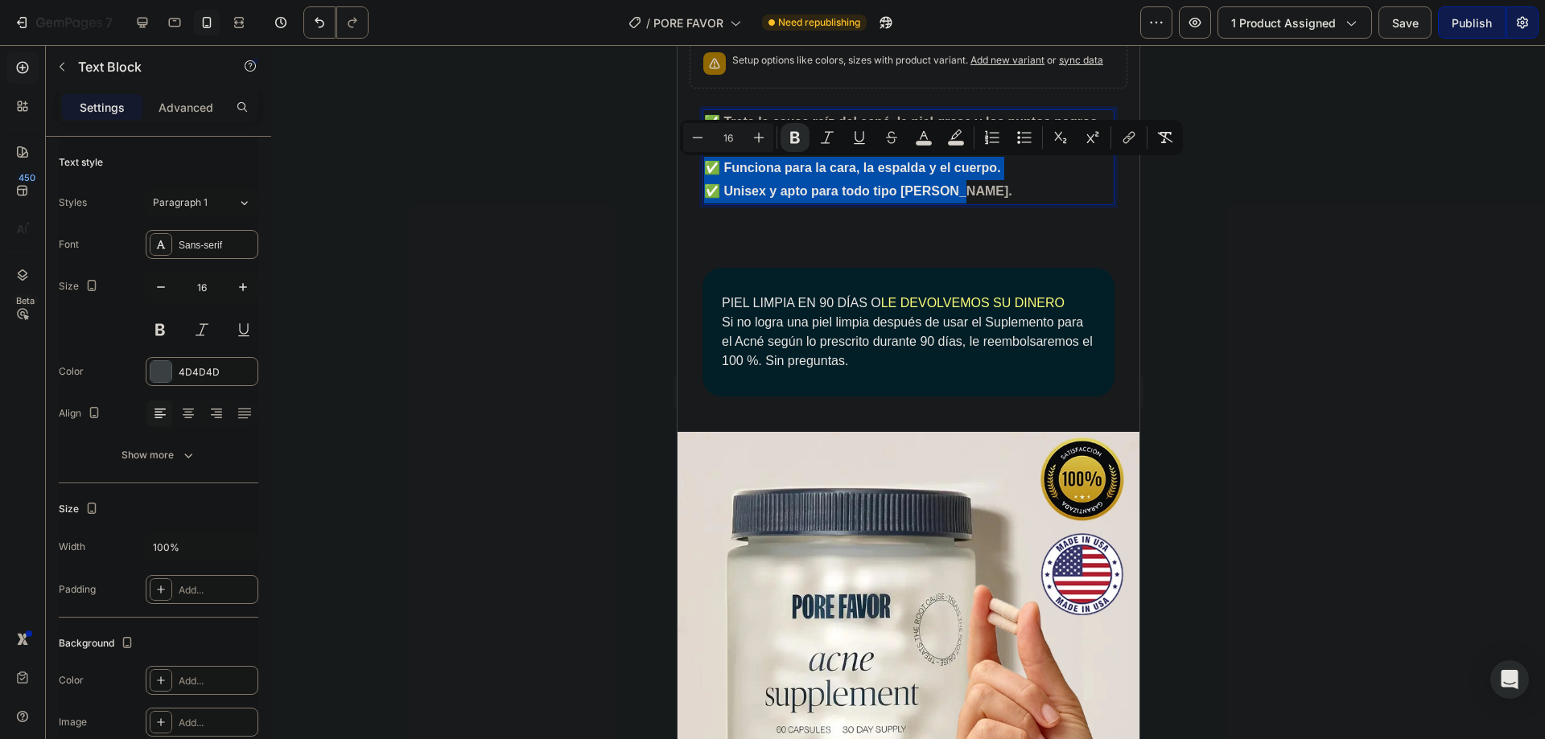
drag, startPoint x: 996, startPoint y: 186, endPoint x: 710, endPoint y: 167, distance: 287.1
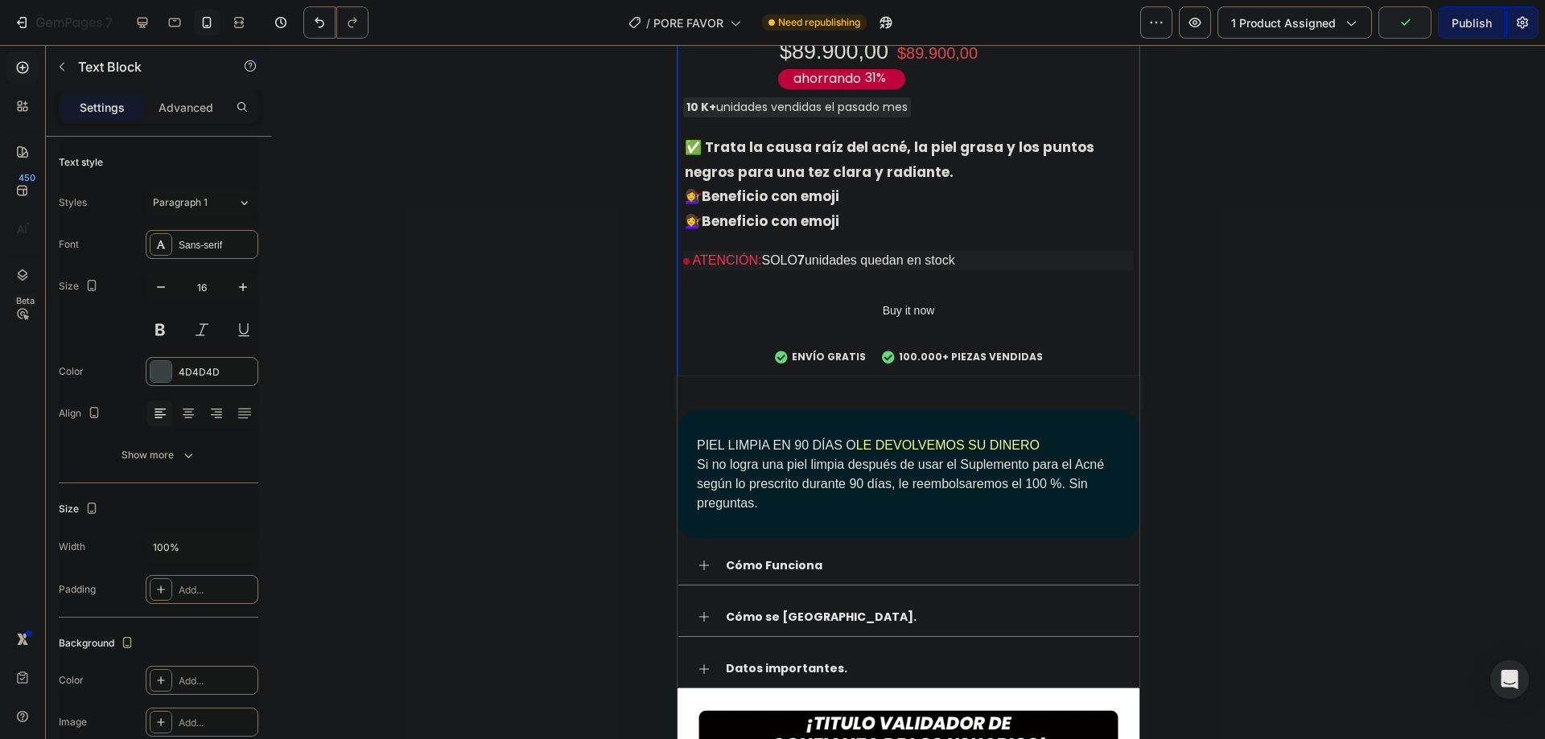
scroll to position [1716, 0]
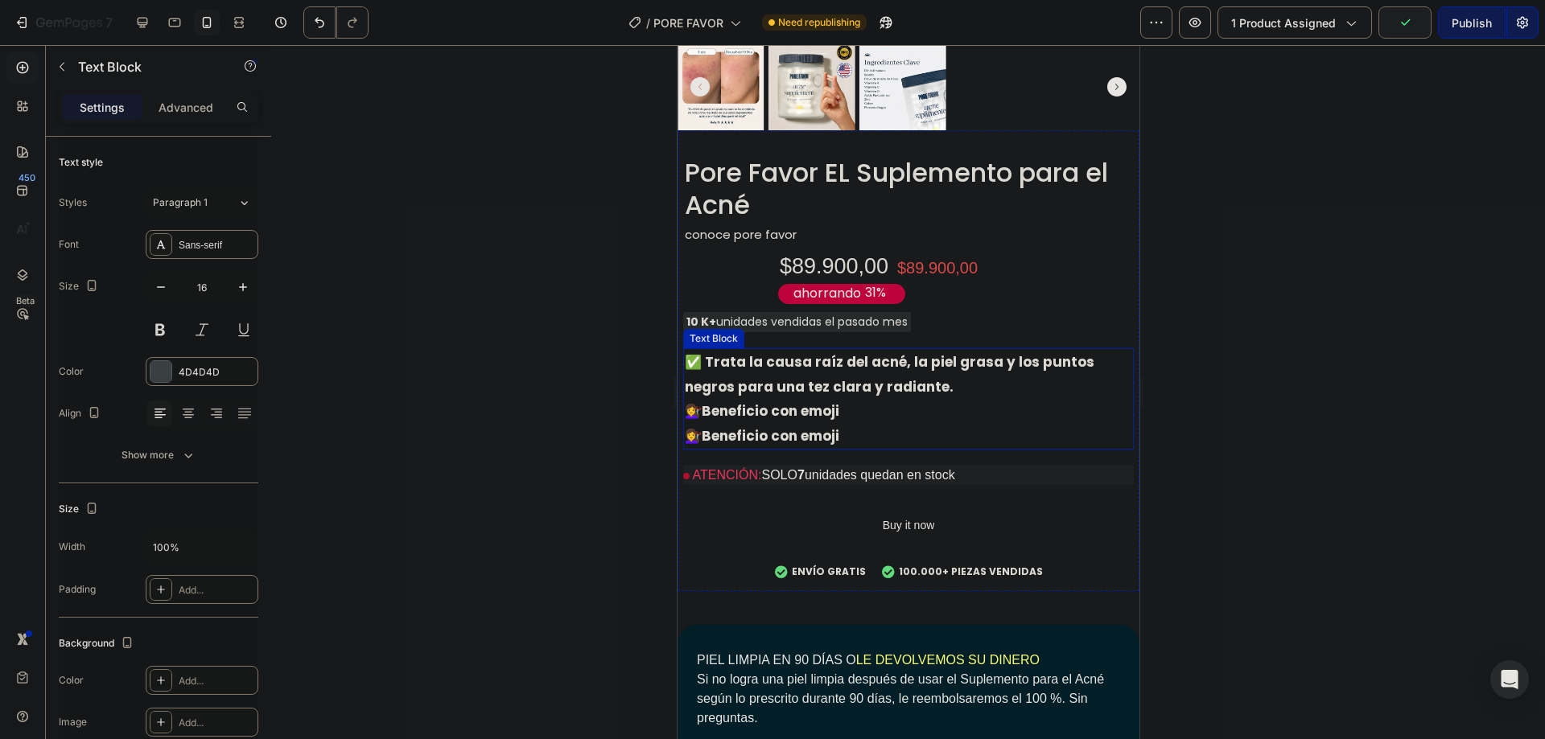
click at [865, 424] on p "💇‍♀️ Beneficio con emoji" at bounding box center [907, 436] width 447 height 25
drag, startPoint x: 864, startPoint y: 426, endPoint x: 661, endPoint y: 399, distance: 205.3
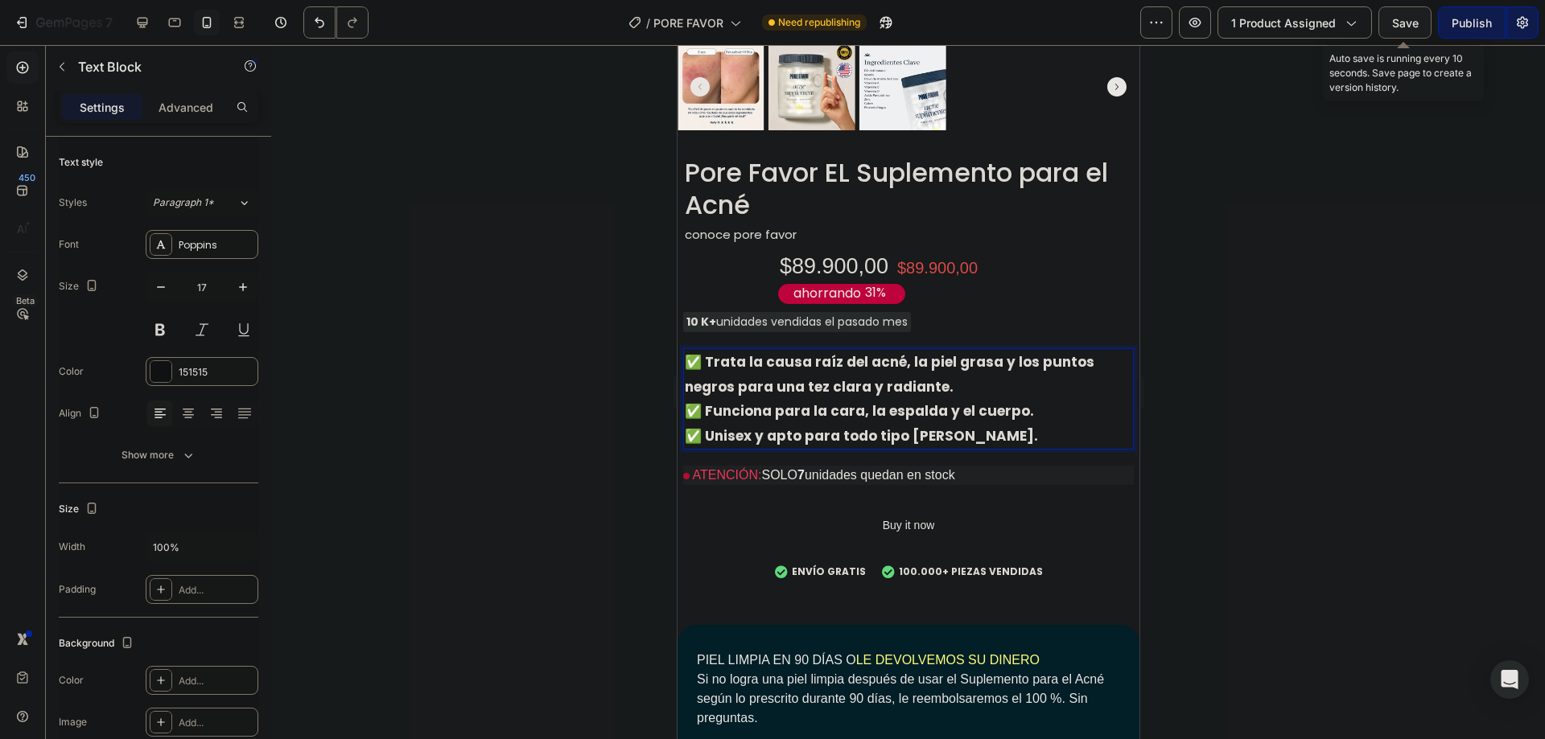
click at [1386, 15] on button "Save" at bounding box center [1404, 22] width 53 height 32
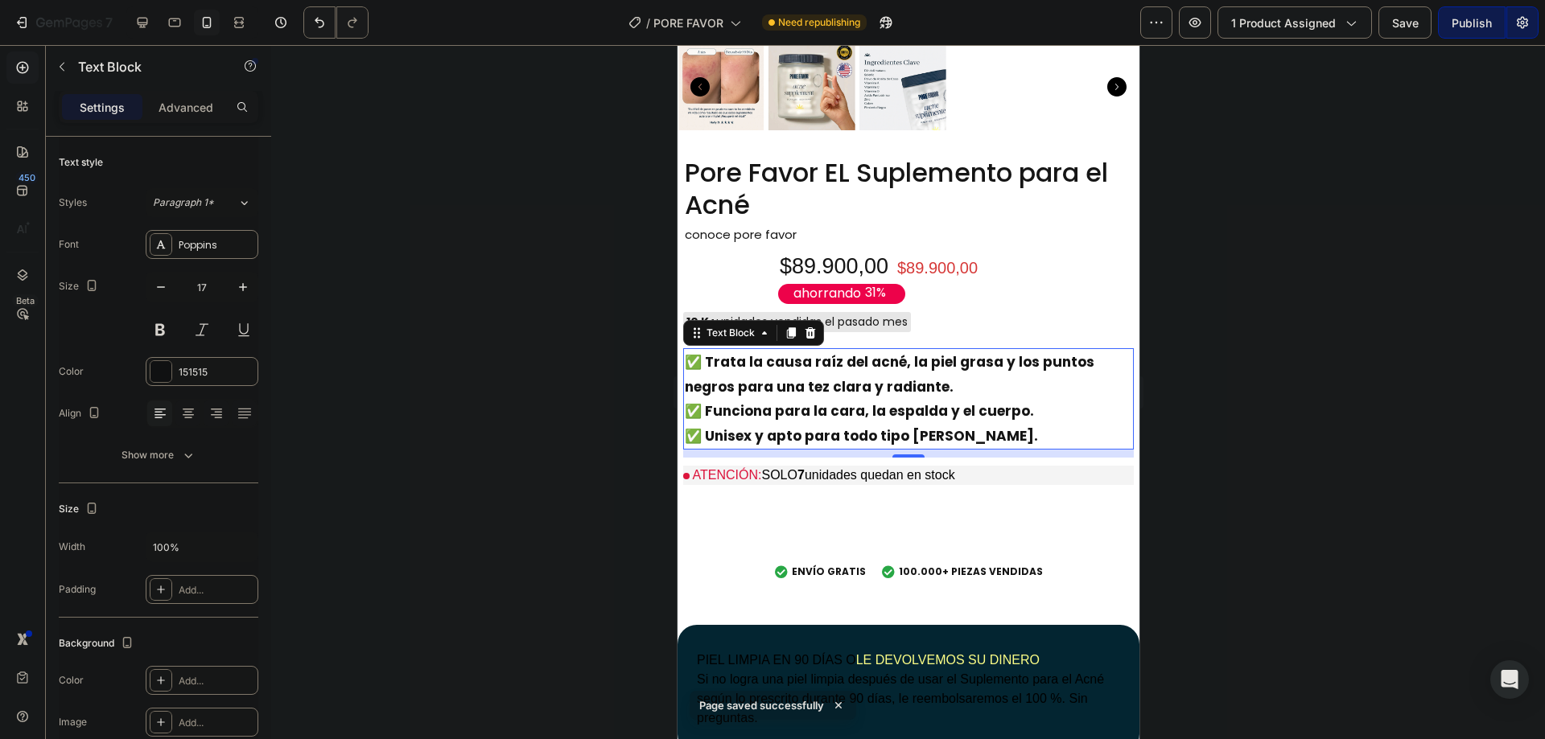
click at [1277, 364] on div at bounding box center [908, 392] width 1274 height 694
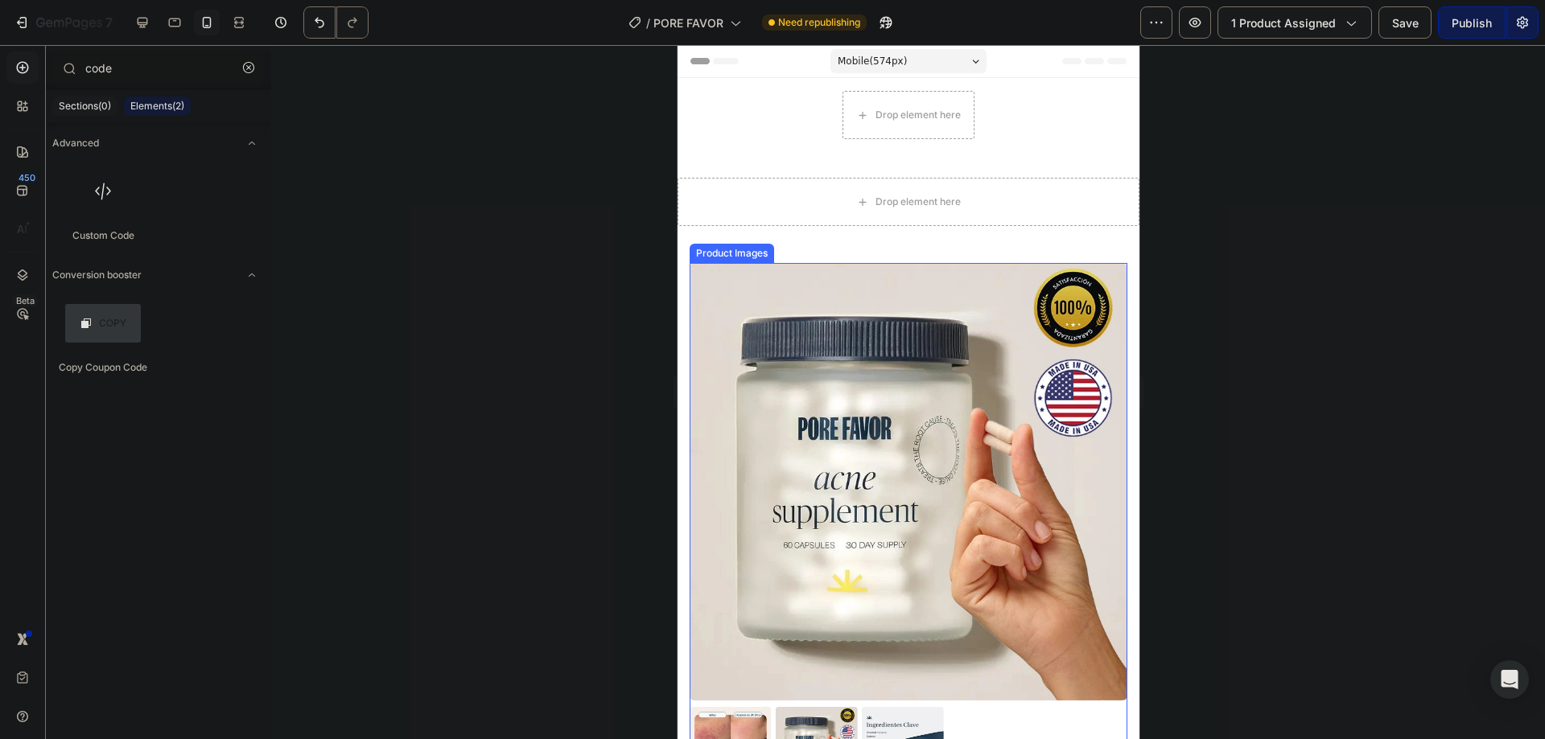
scroll to position [429, 0]
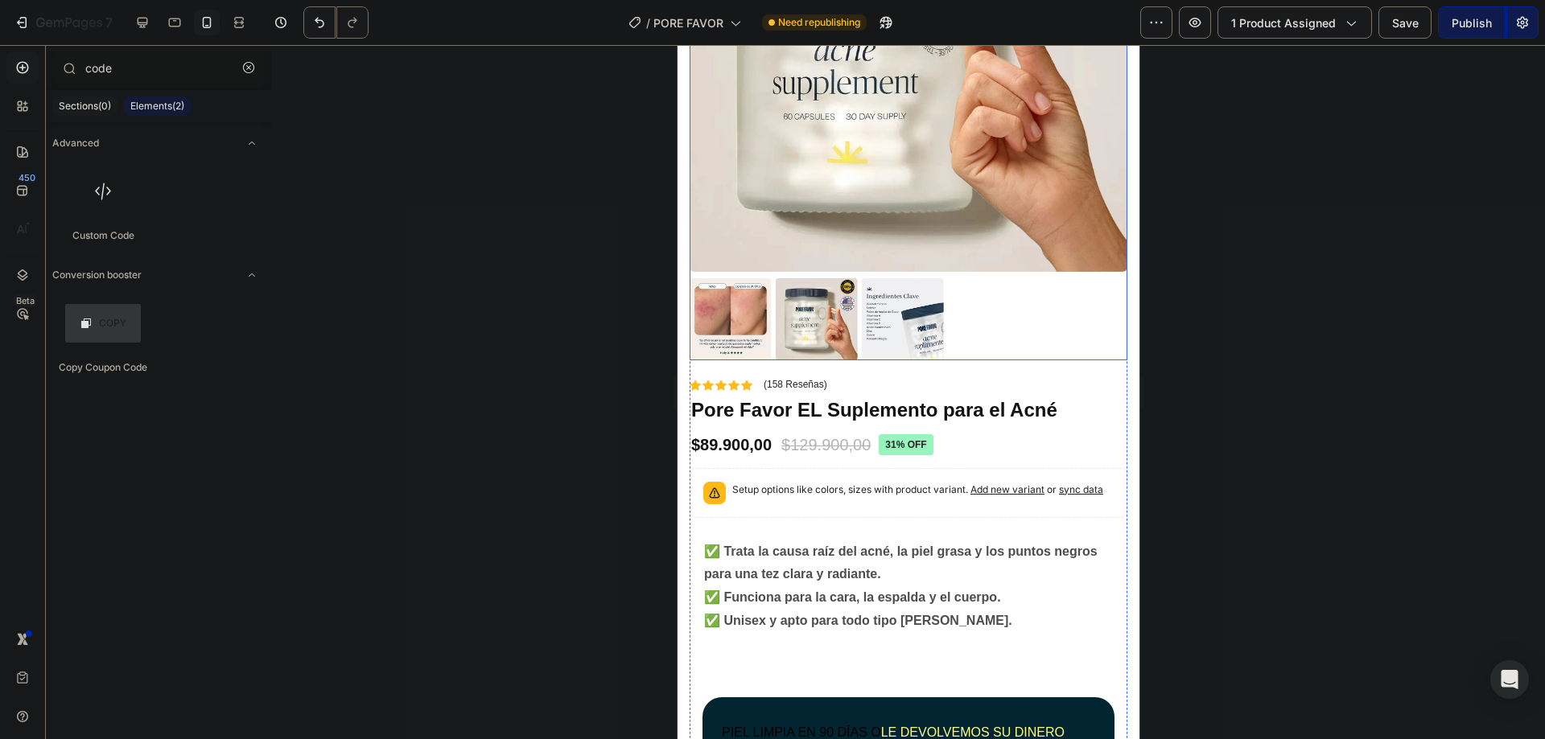
click at [727, 297] on img at bounding box center [730, 319] width 82 height 82
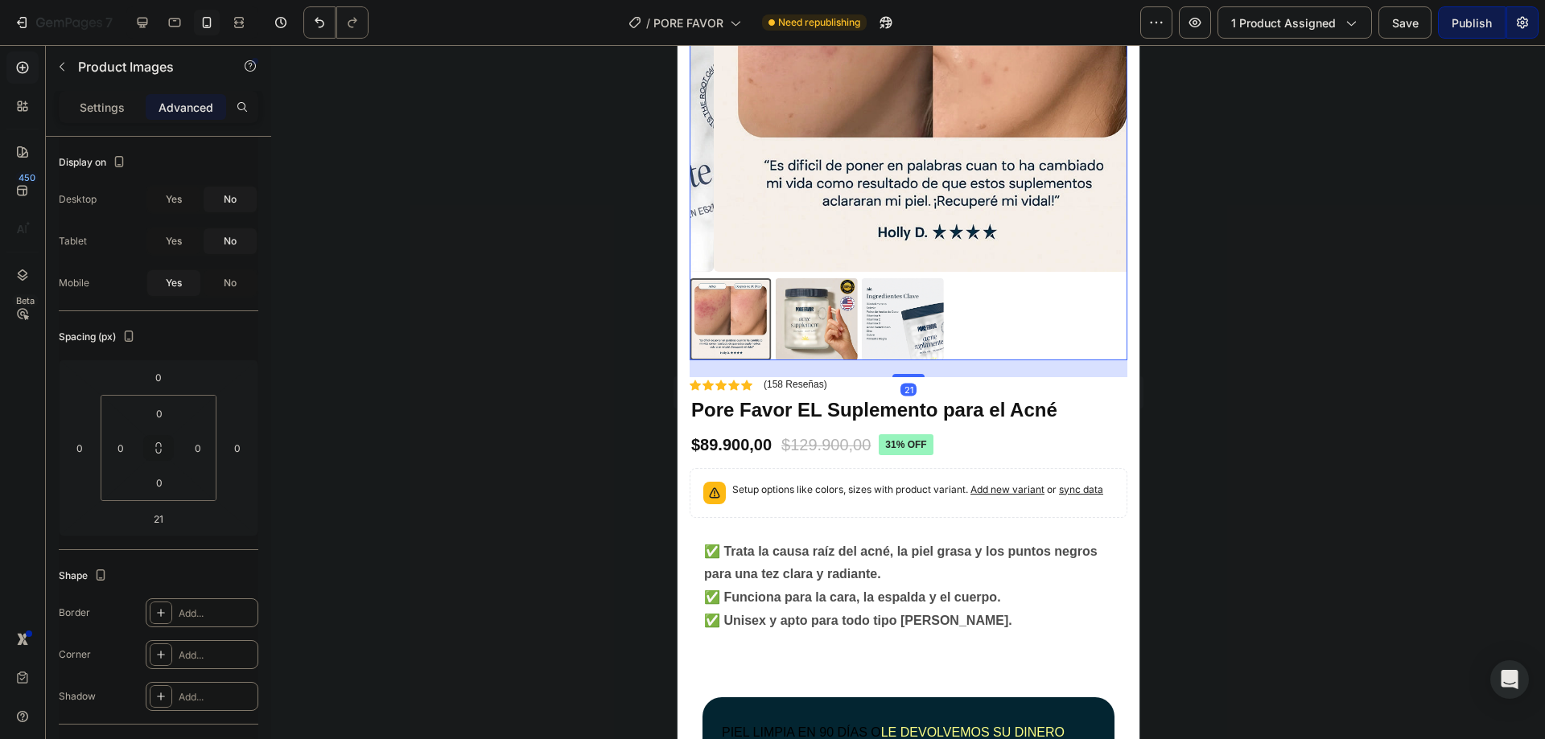
click at [835, 302] on img at bounding box center [816, 319] width 82 height 82
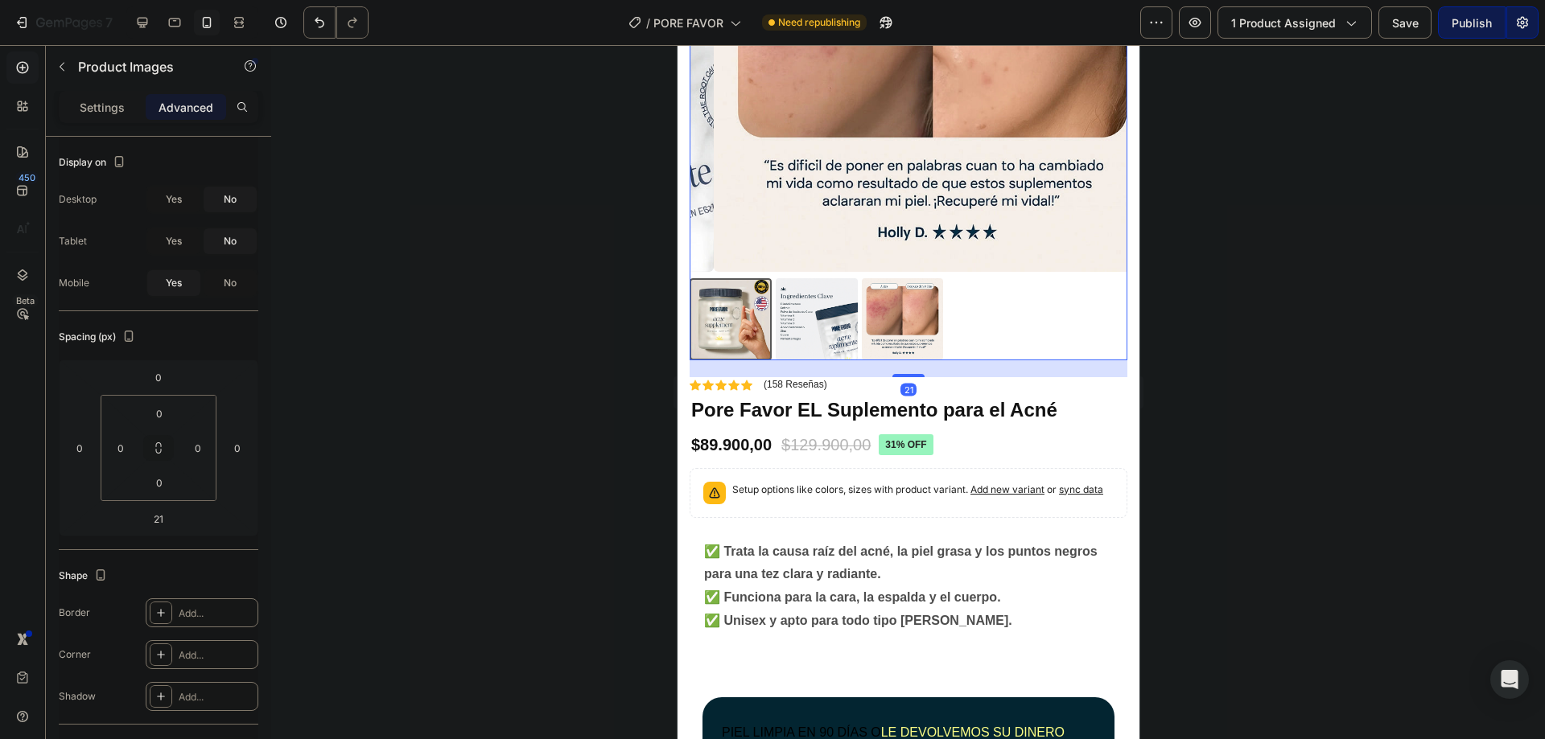
click at [834, 299] on img at bounding box center [816, 319] width 82 height 82
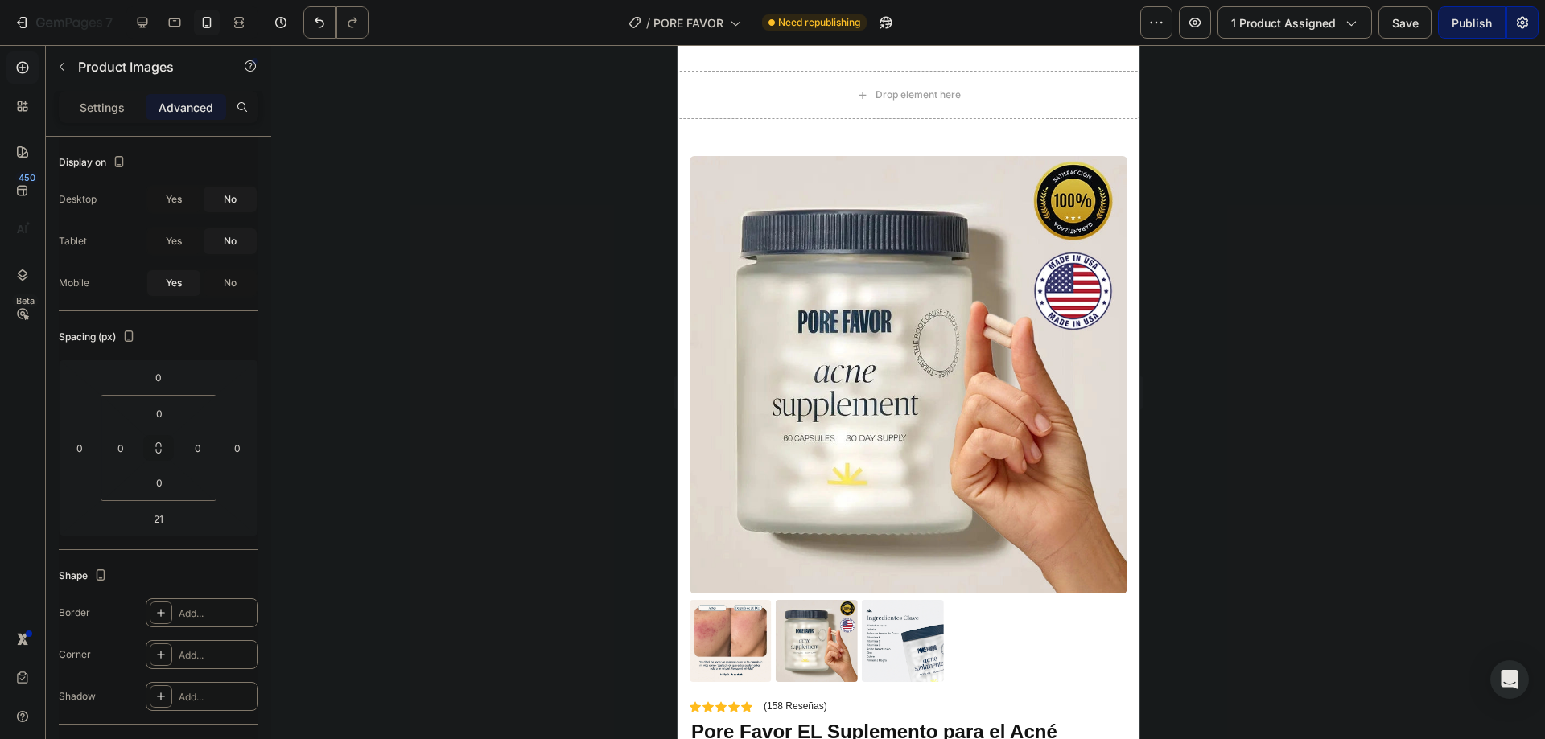
scroll to position [0, 0]
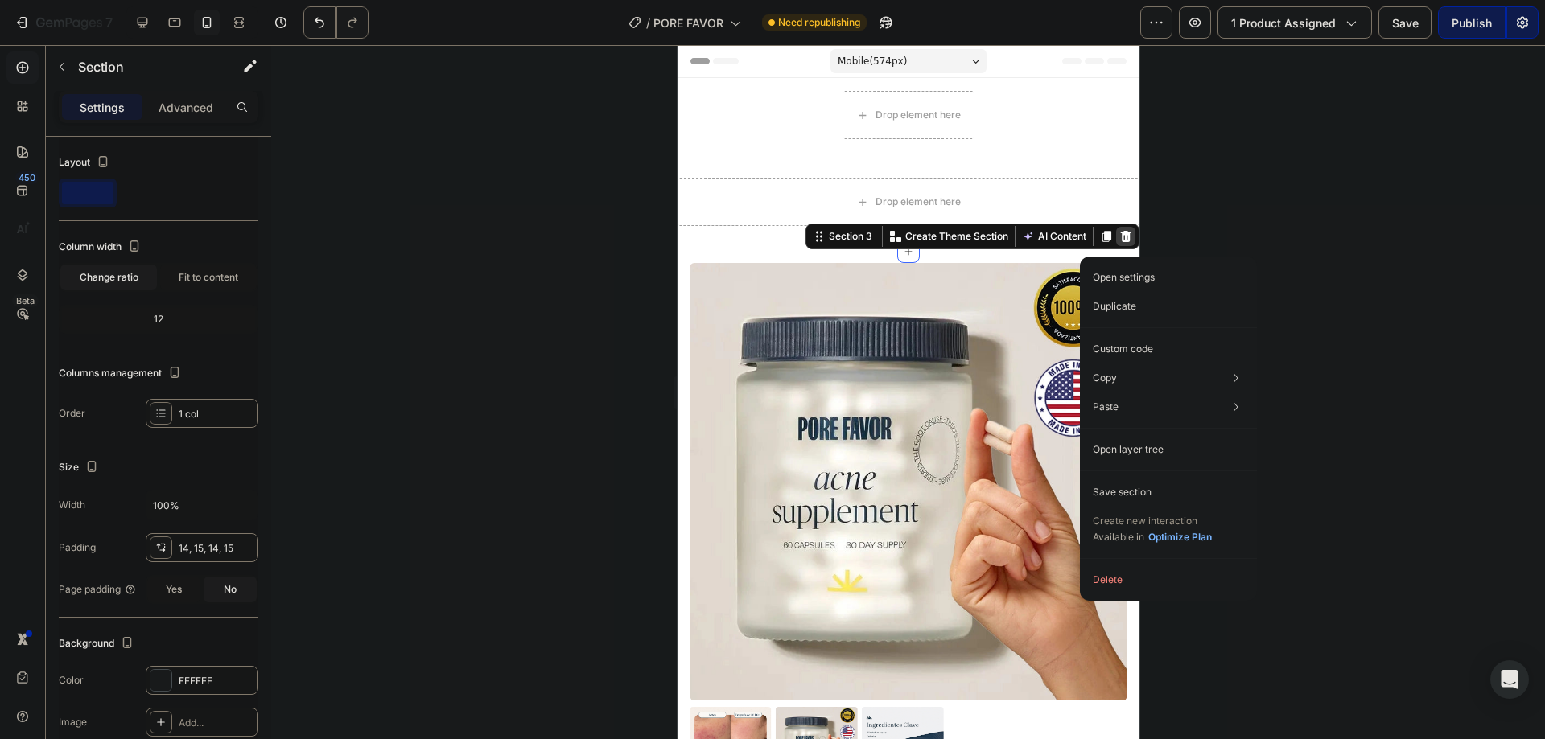
click at [1118, 232] on icon at bounding box center [1124, 236] width 13 height 13
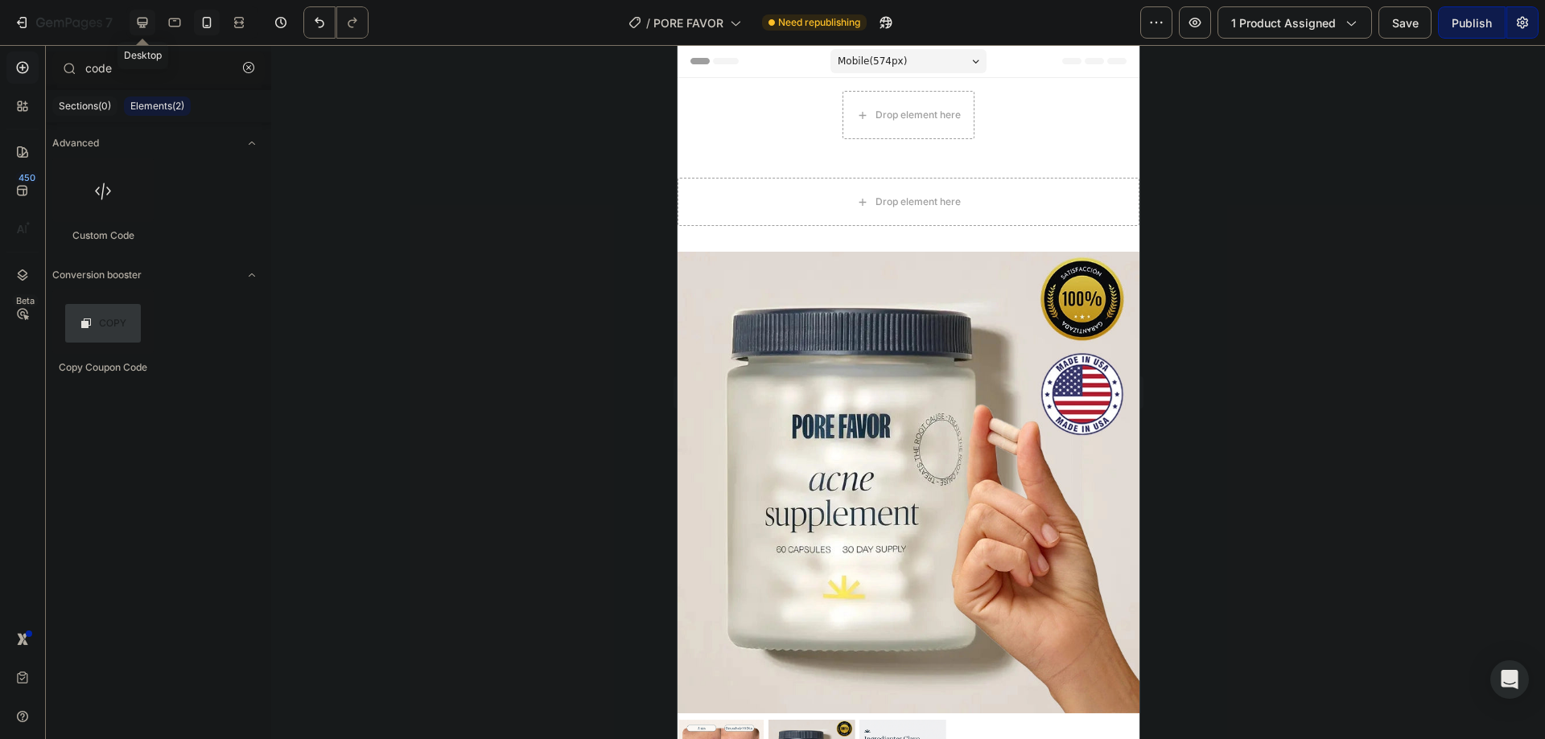
click at [139, 32] on div at bounding box center [143, 23] width 26 height 26
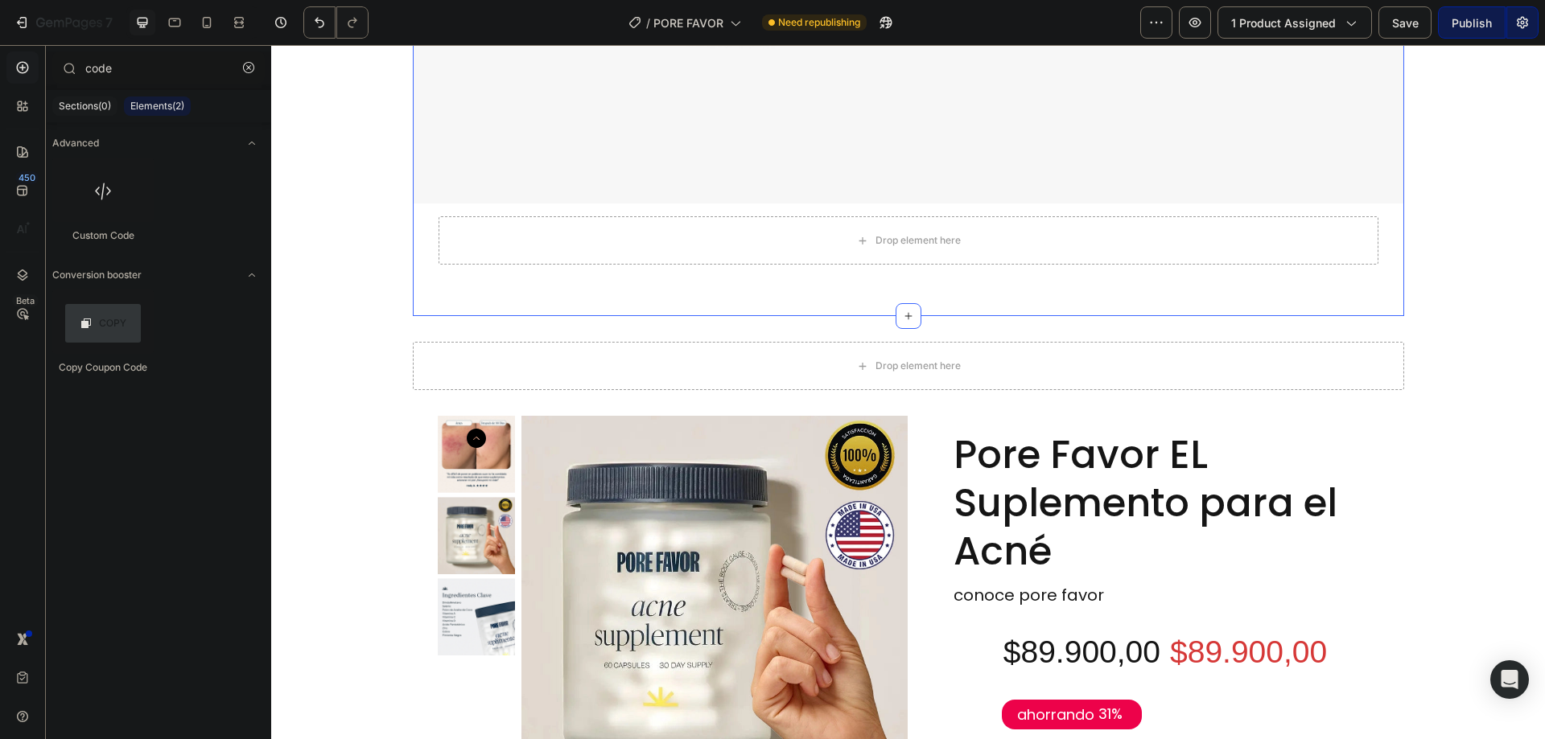
scroll to position [429, 0]
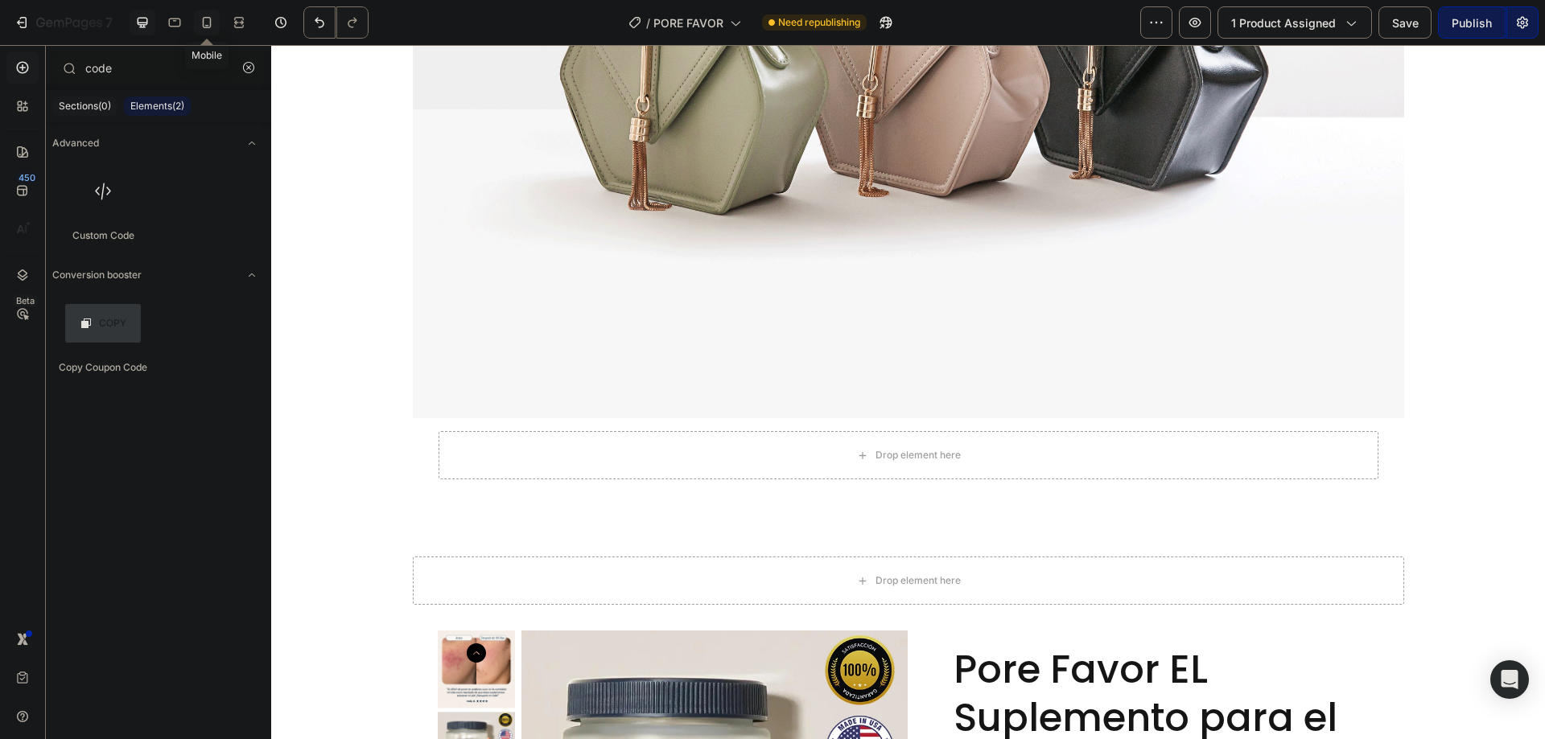
click at [216, 23] on div at bounding box center [207, 23] width 26 height 26
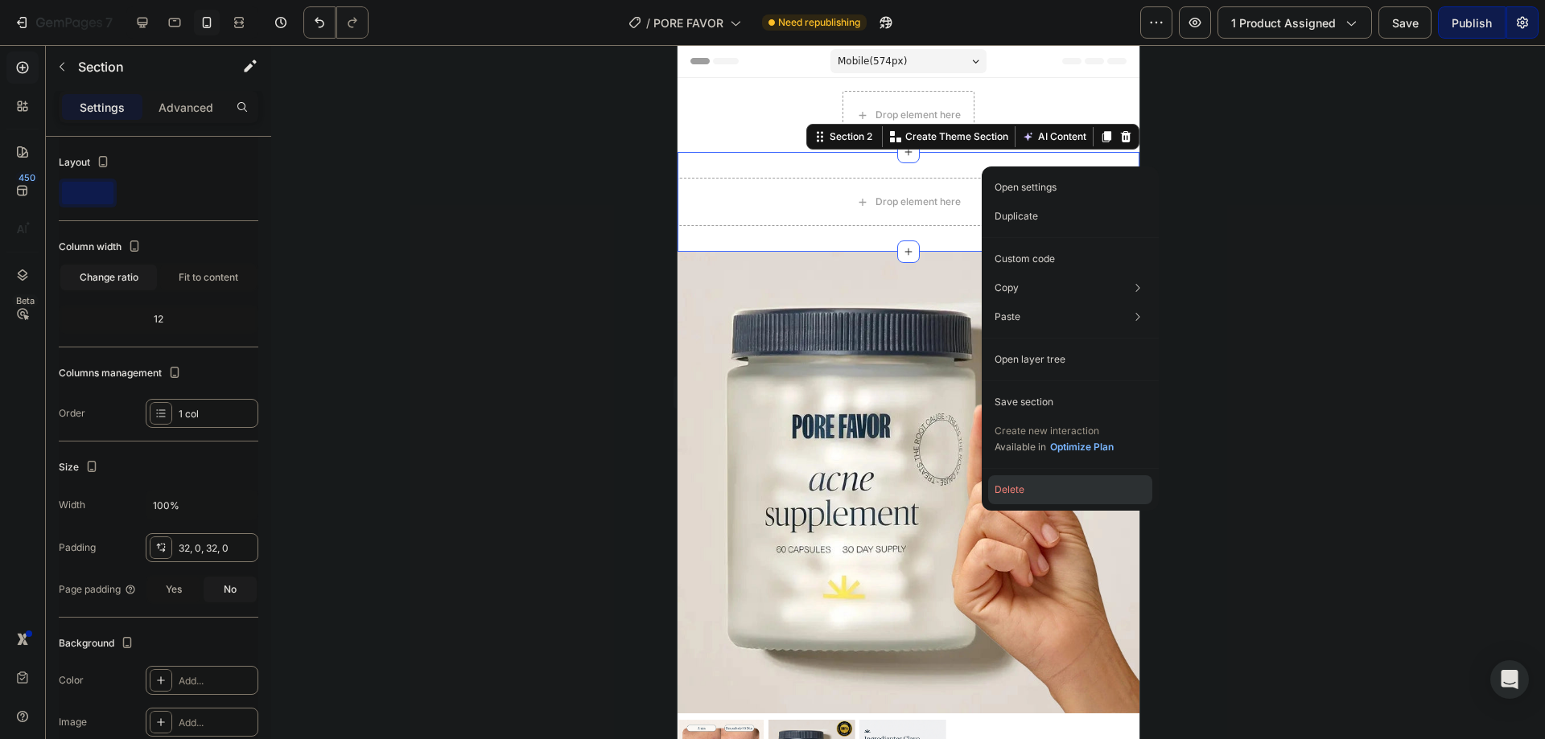
click at [1013, 480] on button "Delete" at bounding box center [1070, 490] width 164 height 29
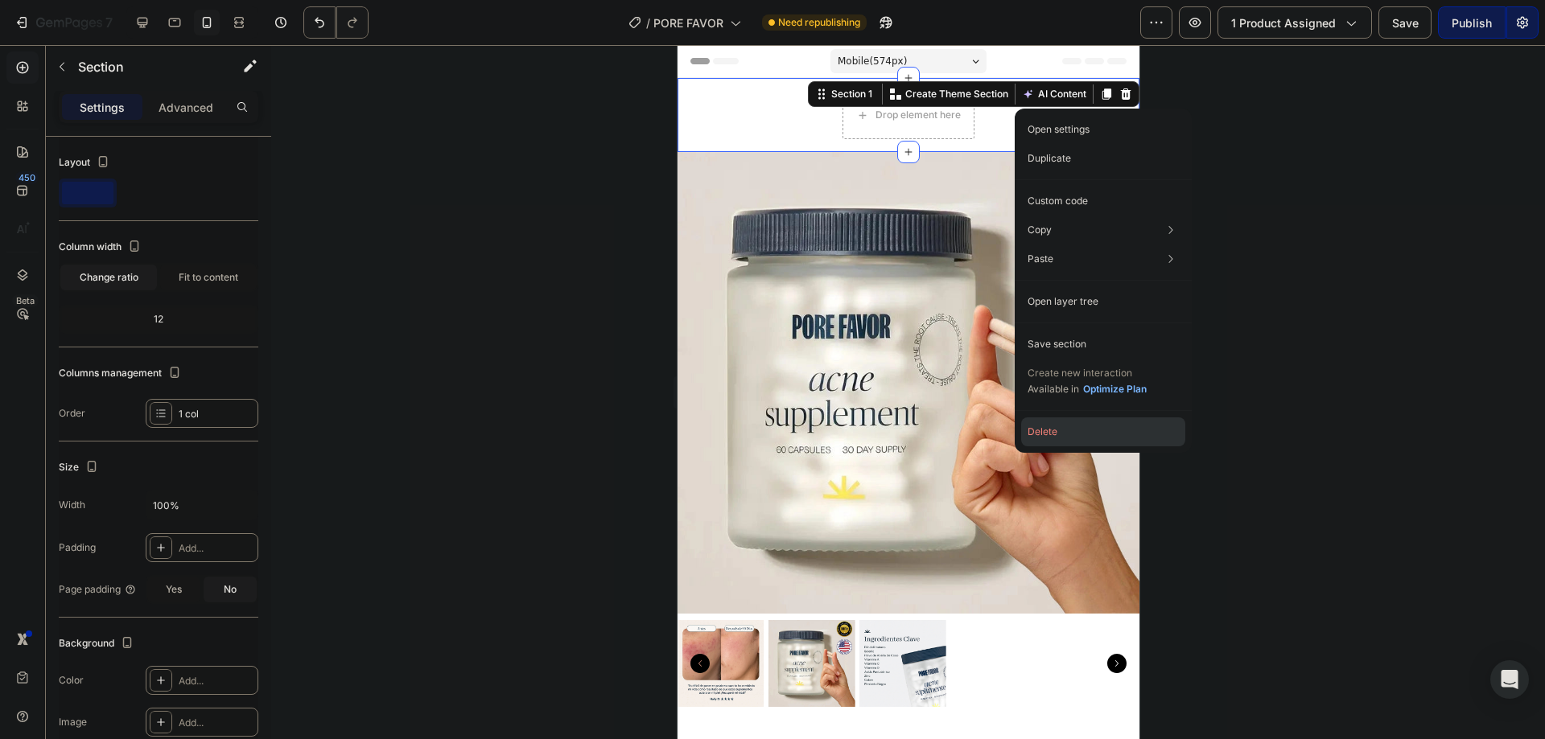
drag, startPoint x: 1079, startPoint y: 425, endPoint x: 372, endPoint y: 370, distance: 709.4
click at [1079, 425] on button "Delete" at bounding box center [1103, 432] width 164 height 29
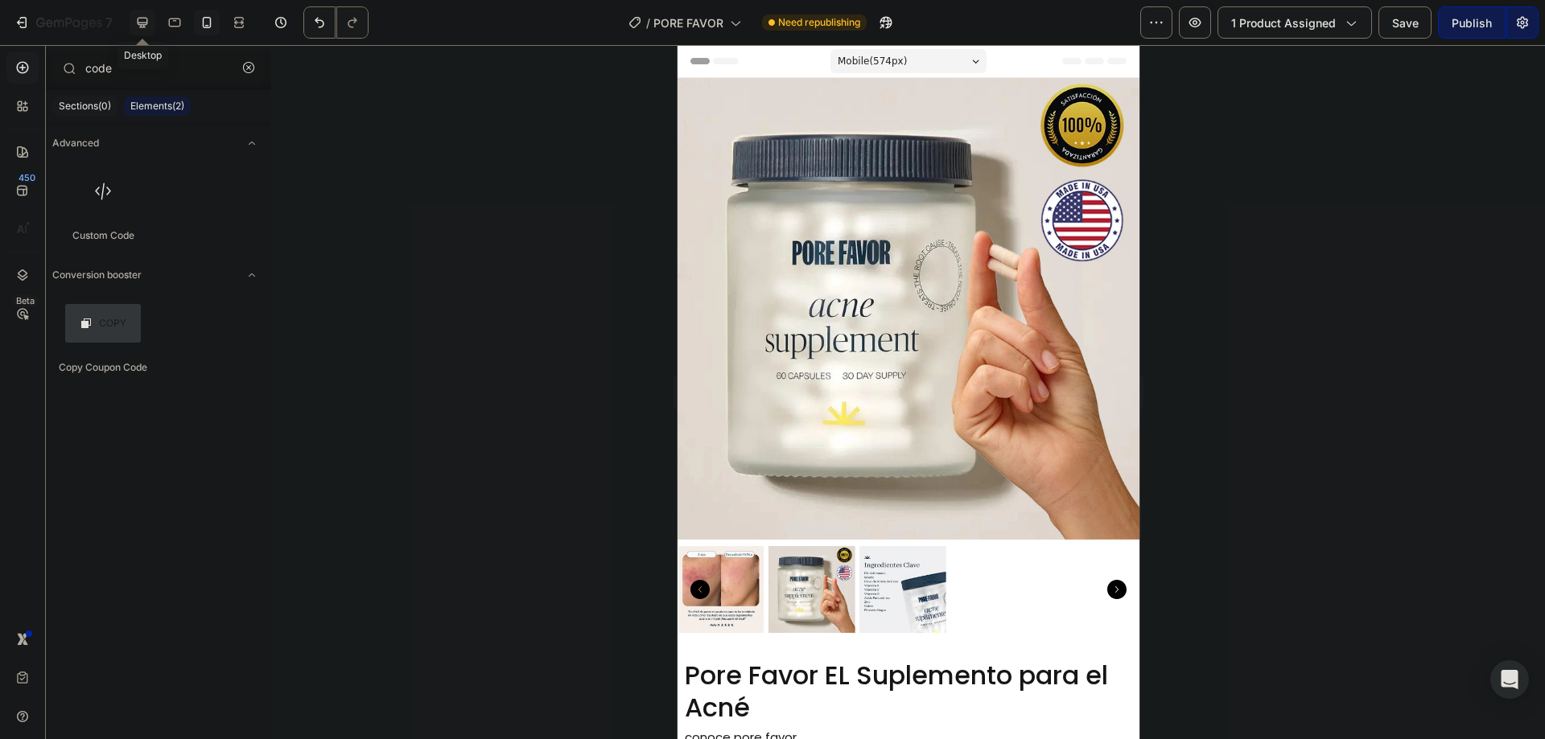
click at [151, 17] on div at bounding box center [143, 23] width 26 height 26
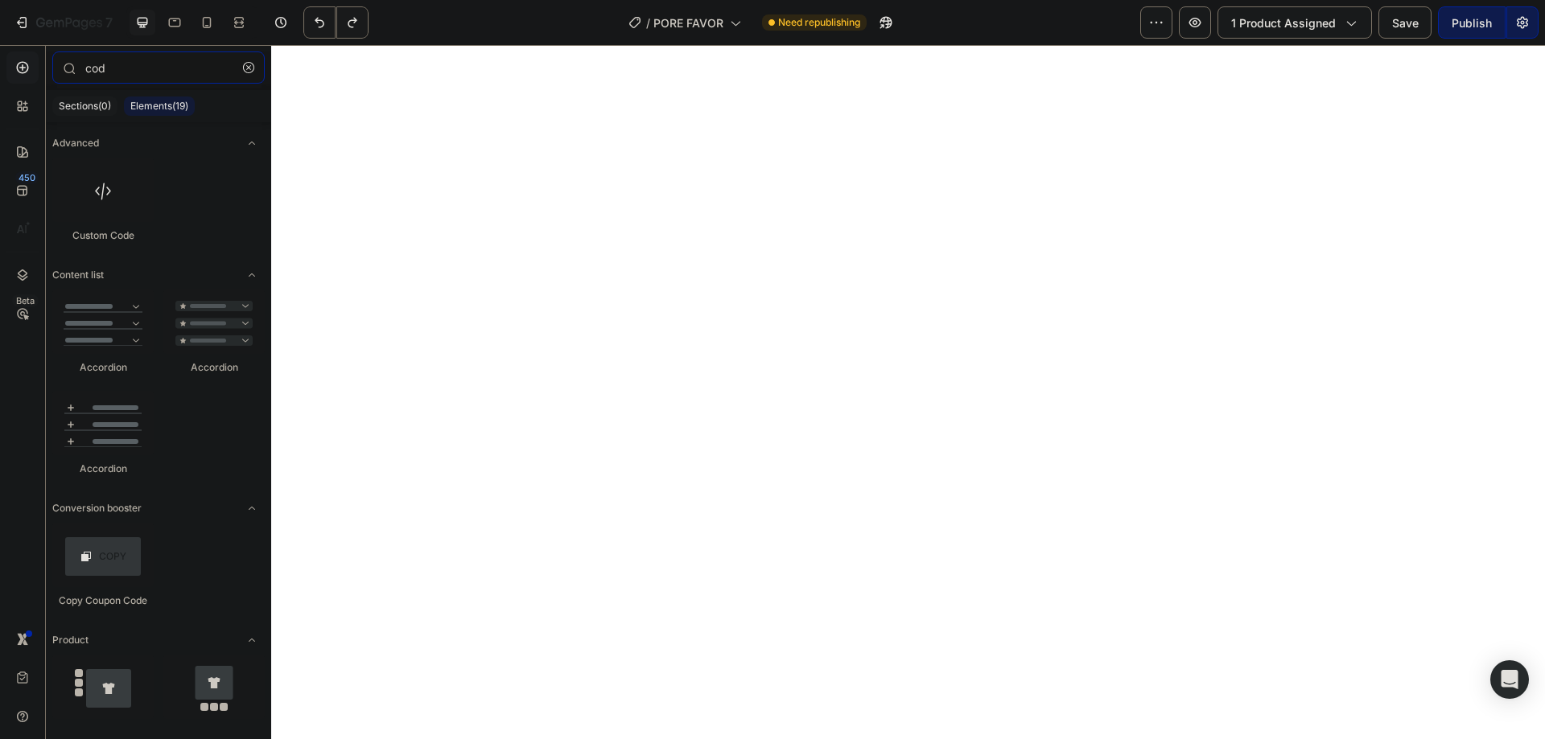
scroll to position [322, 0]
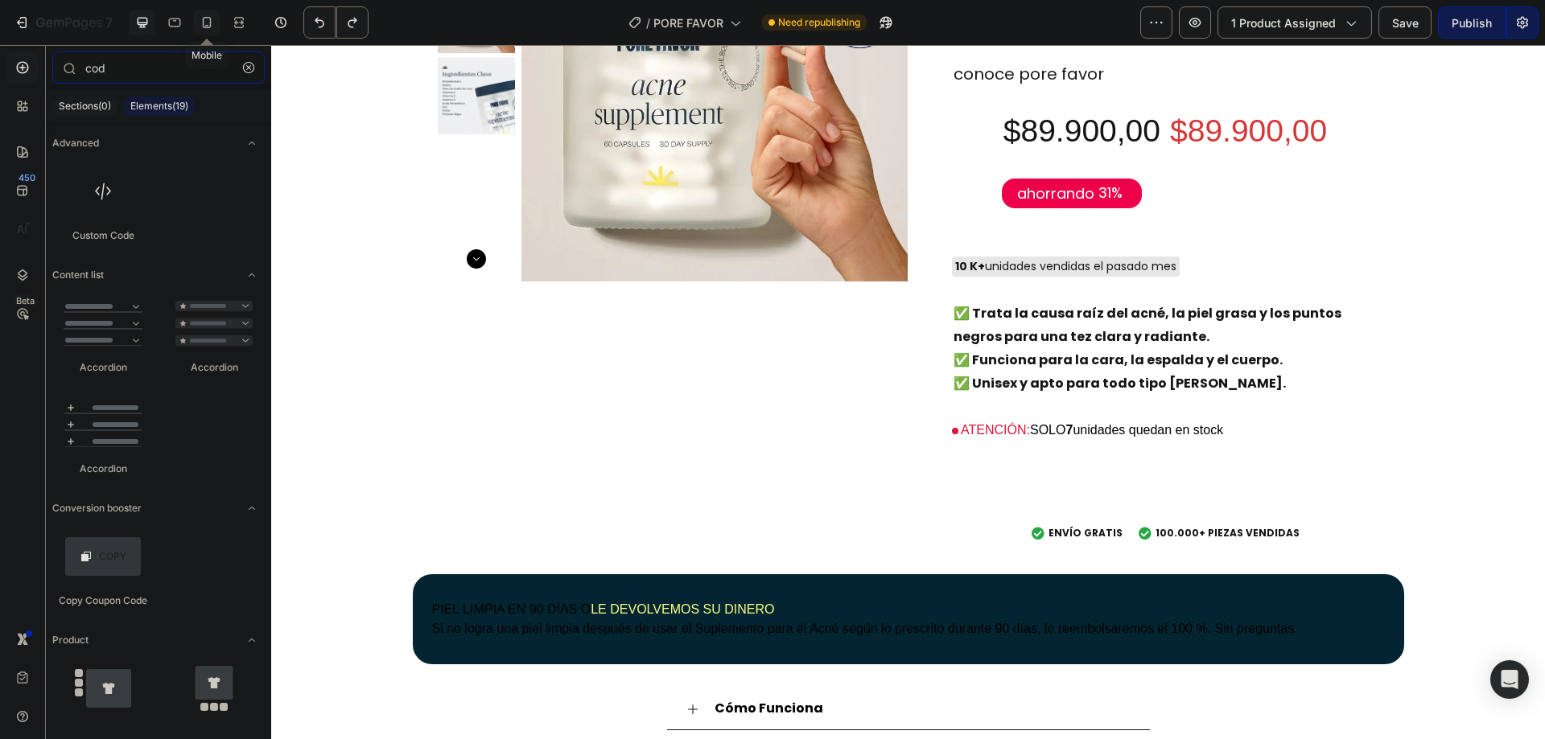
type input "cod"
click at [211, 28] on icon at bounding box center [207, 22] width 16 height 16
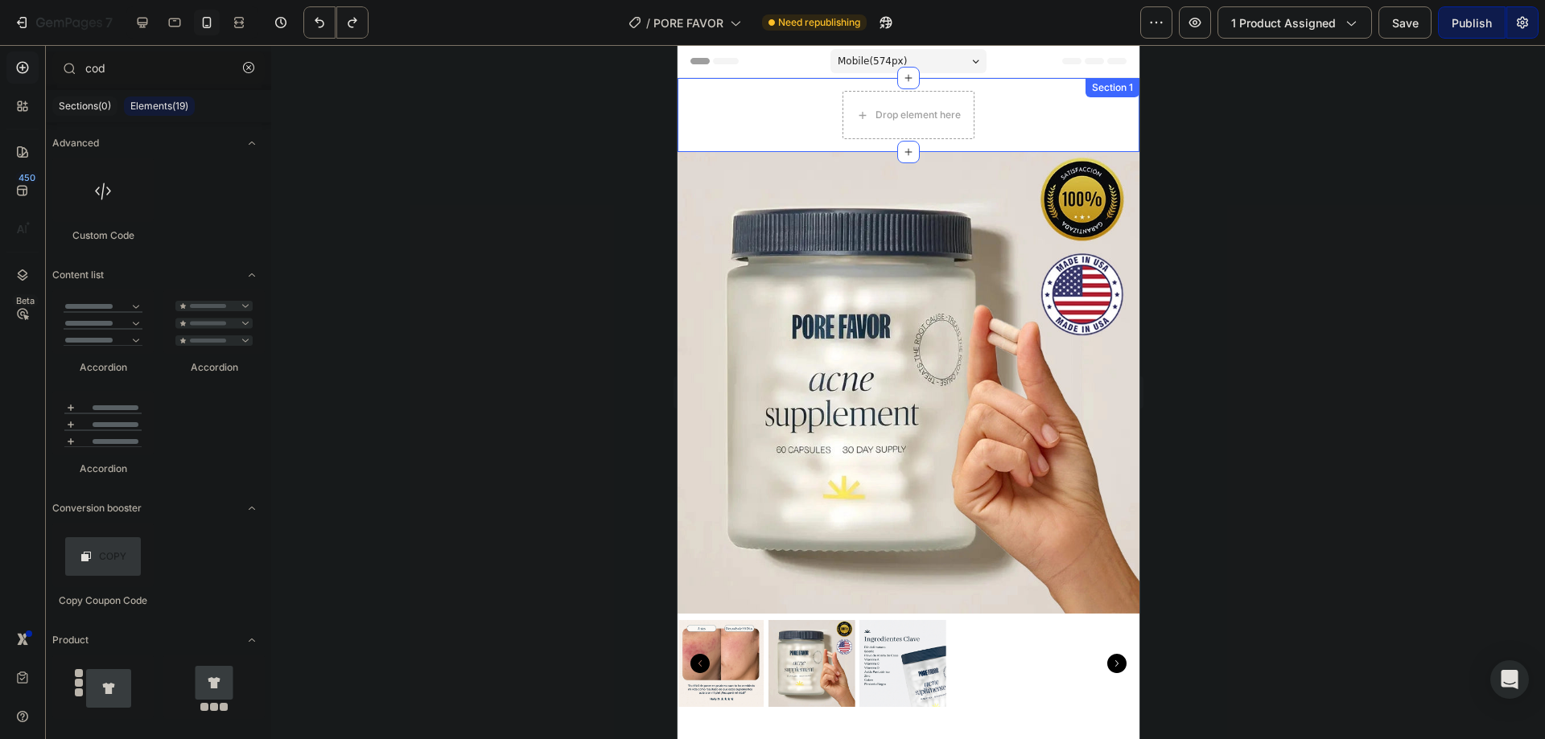
click at [1049, 102] on div "Image Drop element here Row Row Section 1" at bounding box center [908, 115] width 462 height 74
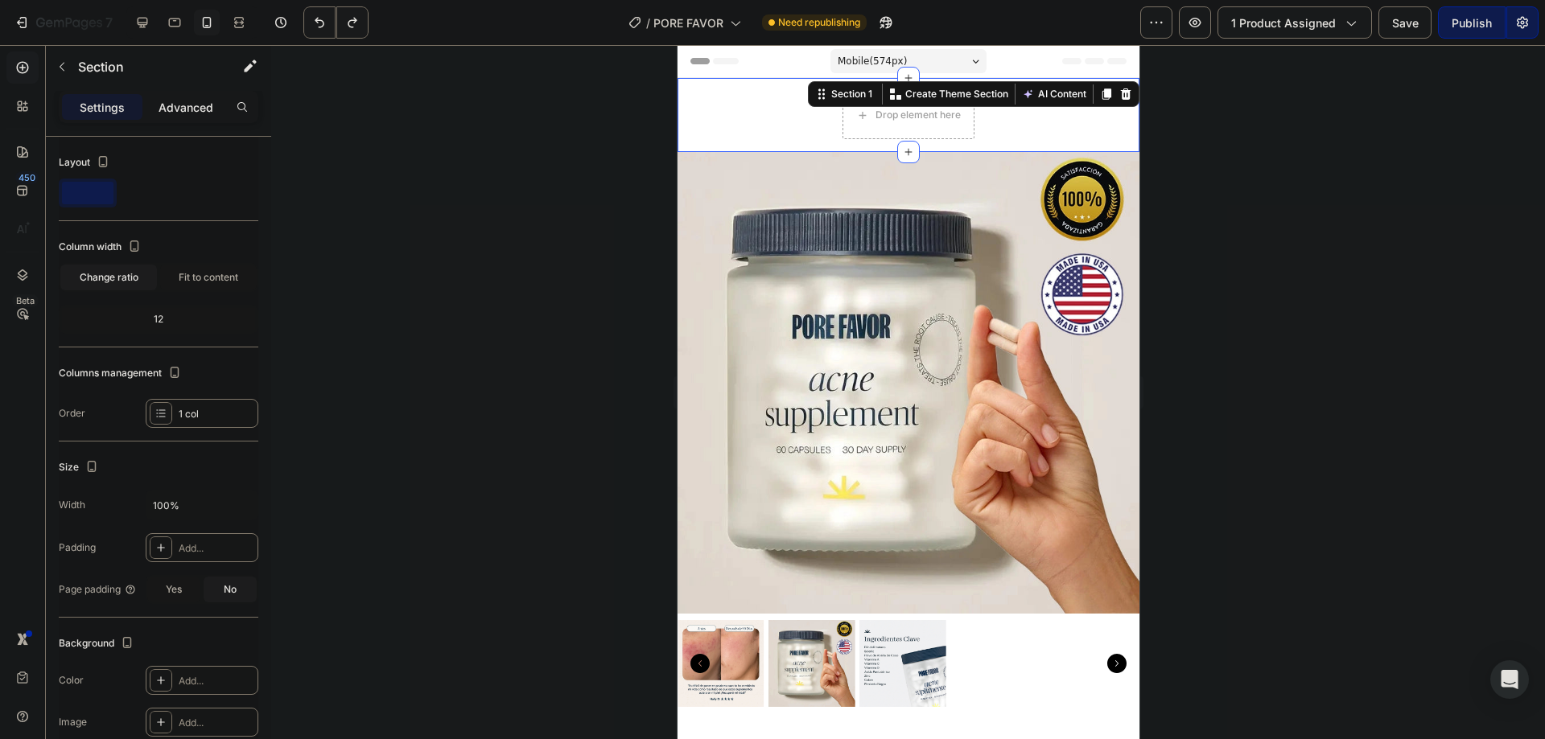
click at [196, 114] on p "Advanced" at bounding box center [186, 107] width 55 height 17
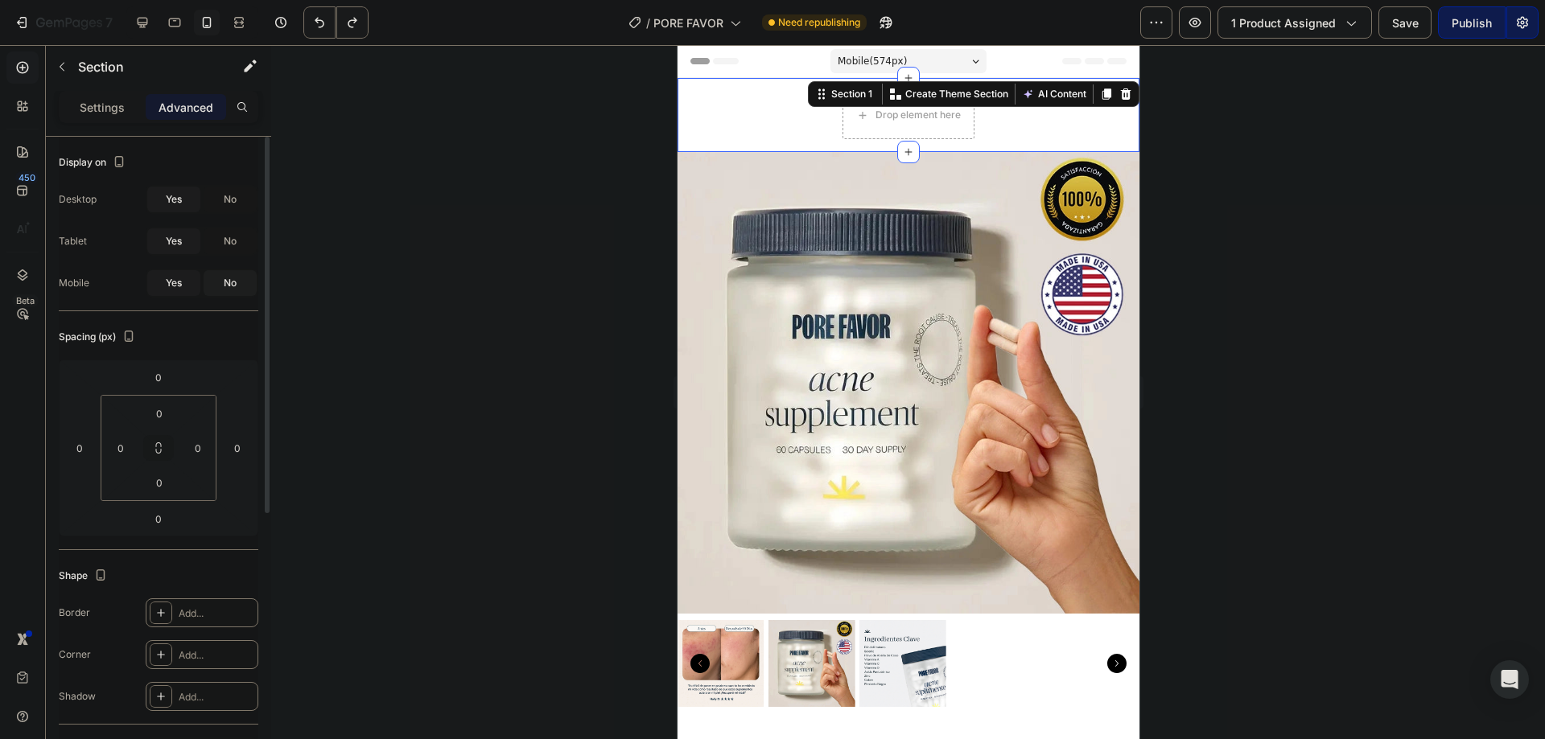
click at [224, 287] on span "No" at bounding box center [230, 283] width 13 height 14
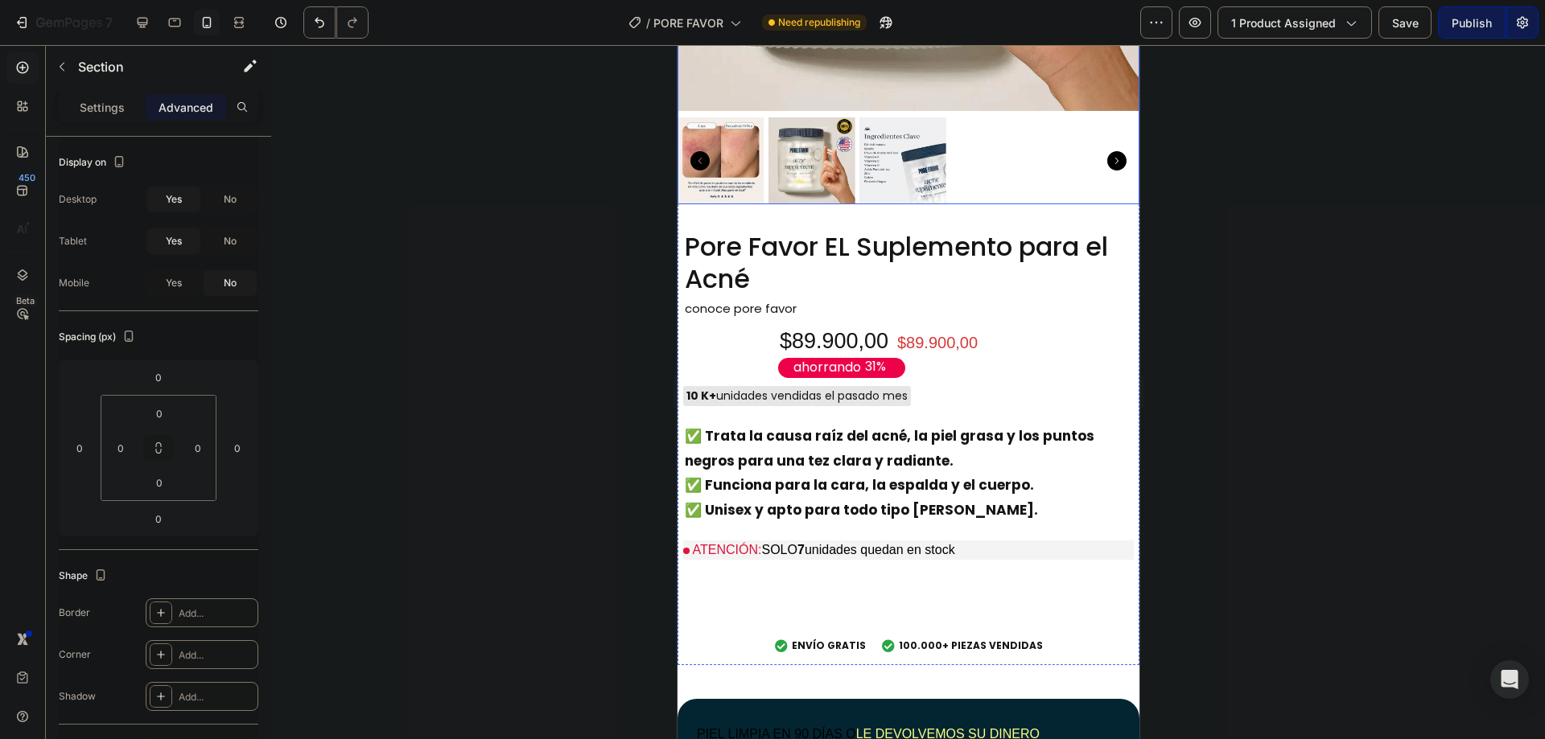
scroll to position [537, 0]
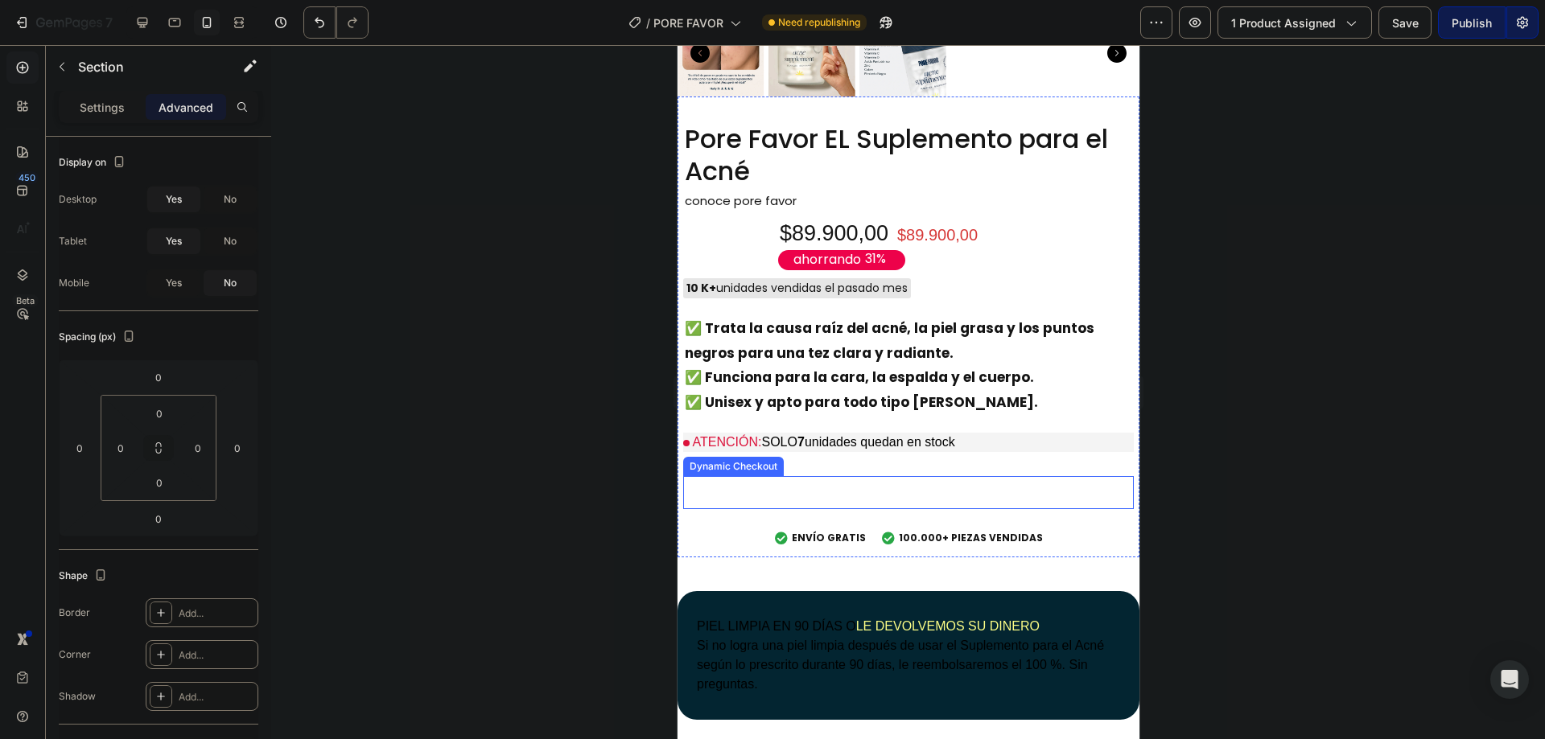
click at [755, 482] on button "Buy it now" at bounding box center [907, 492] width 451 height 33
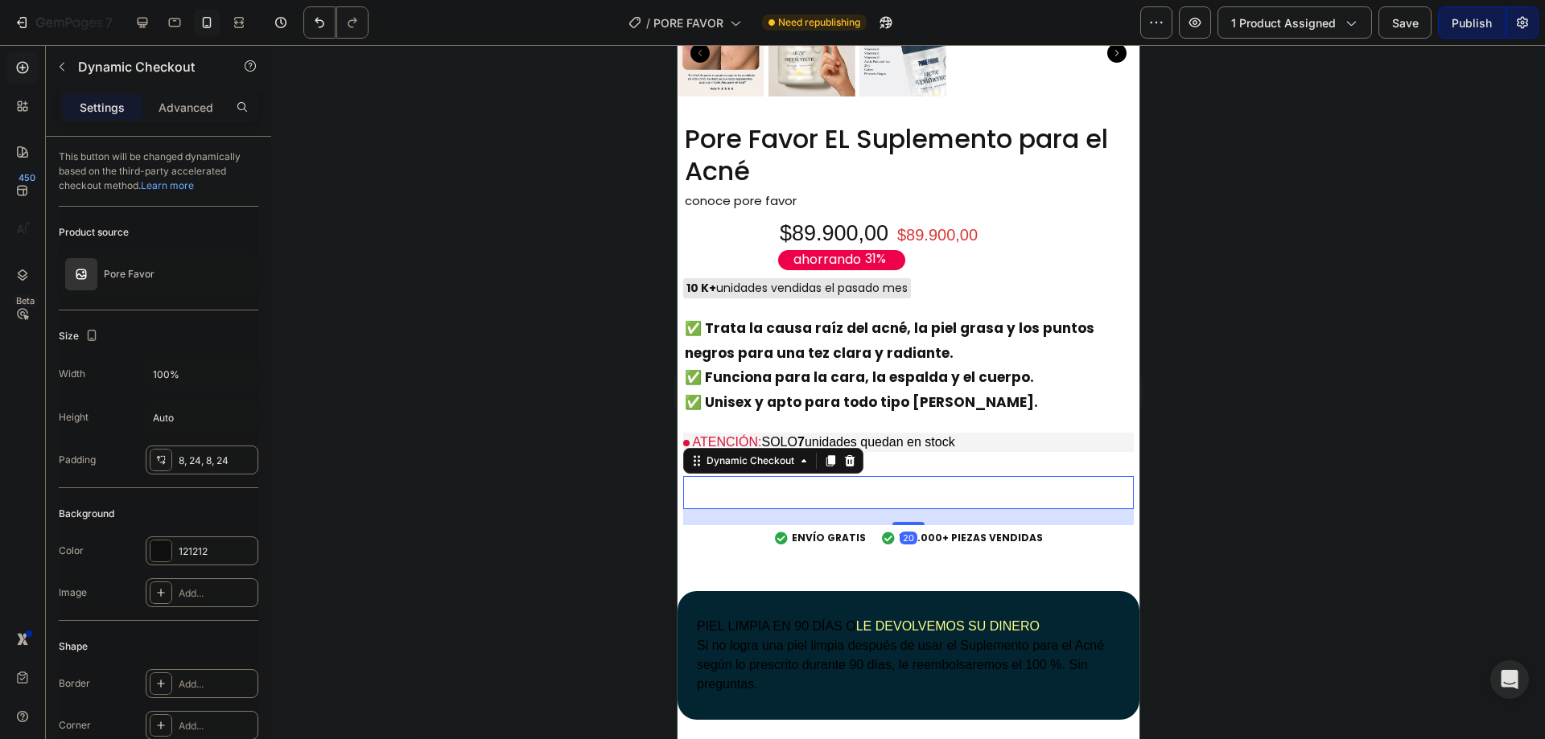
click at [755, 482] on button "Buy it now" at bounding box center [907, 492] width 451 height 33
click at [839, 483] on button "Buy it now" at bounding box center [907, 492] width 451 height 33
click at [882, 489] on div "Buy it now" at bounding box center [908, 493] width 52 height 20
click at [882, 489] on p "Buy it now" at bounding box center [908, 493] width 52 height 20
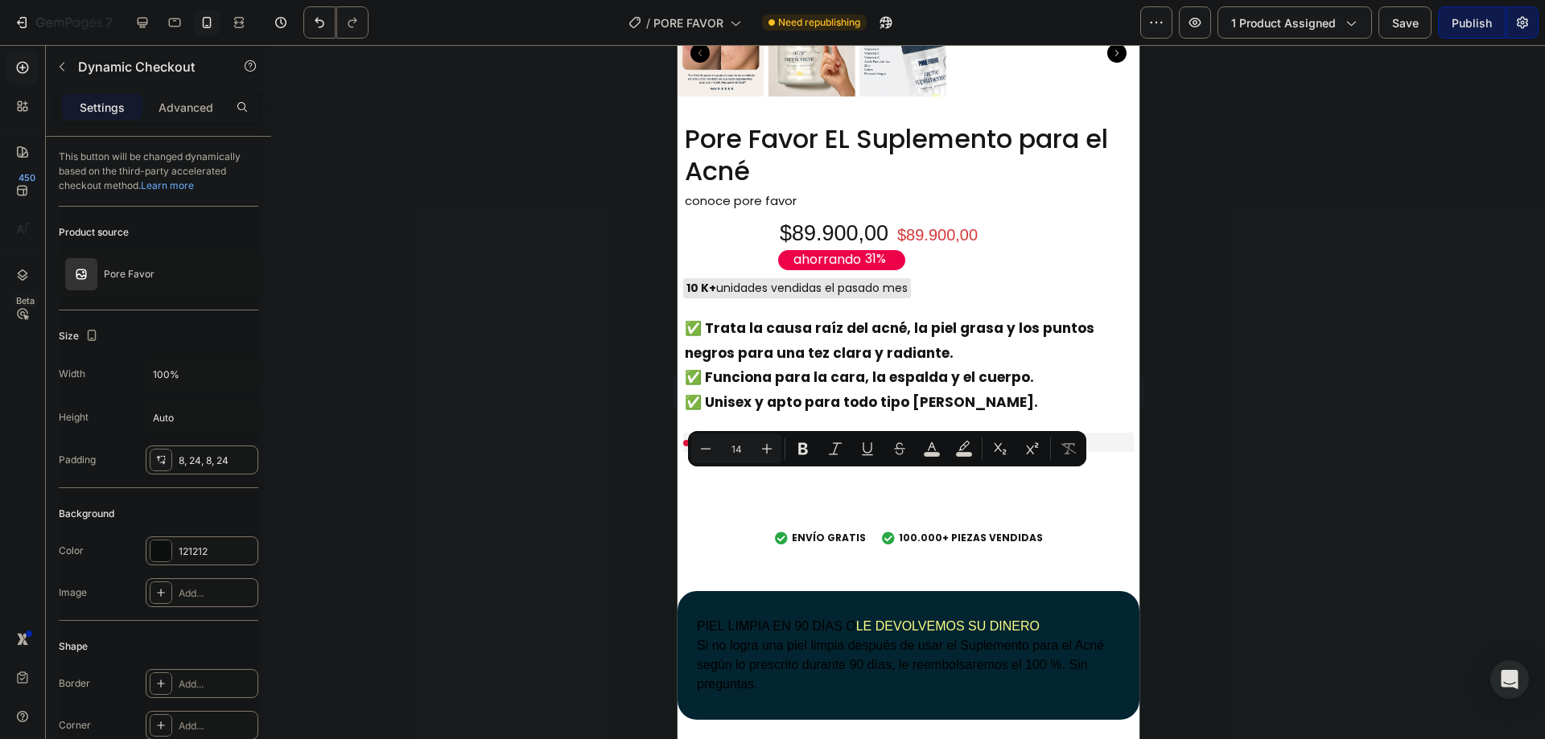
click at [619, 492] on div at bounding box center [908, 392] width 1274 height 694
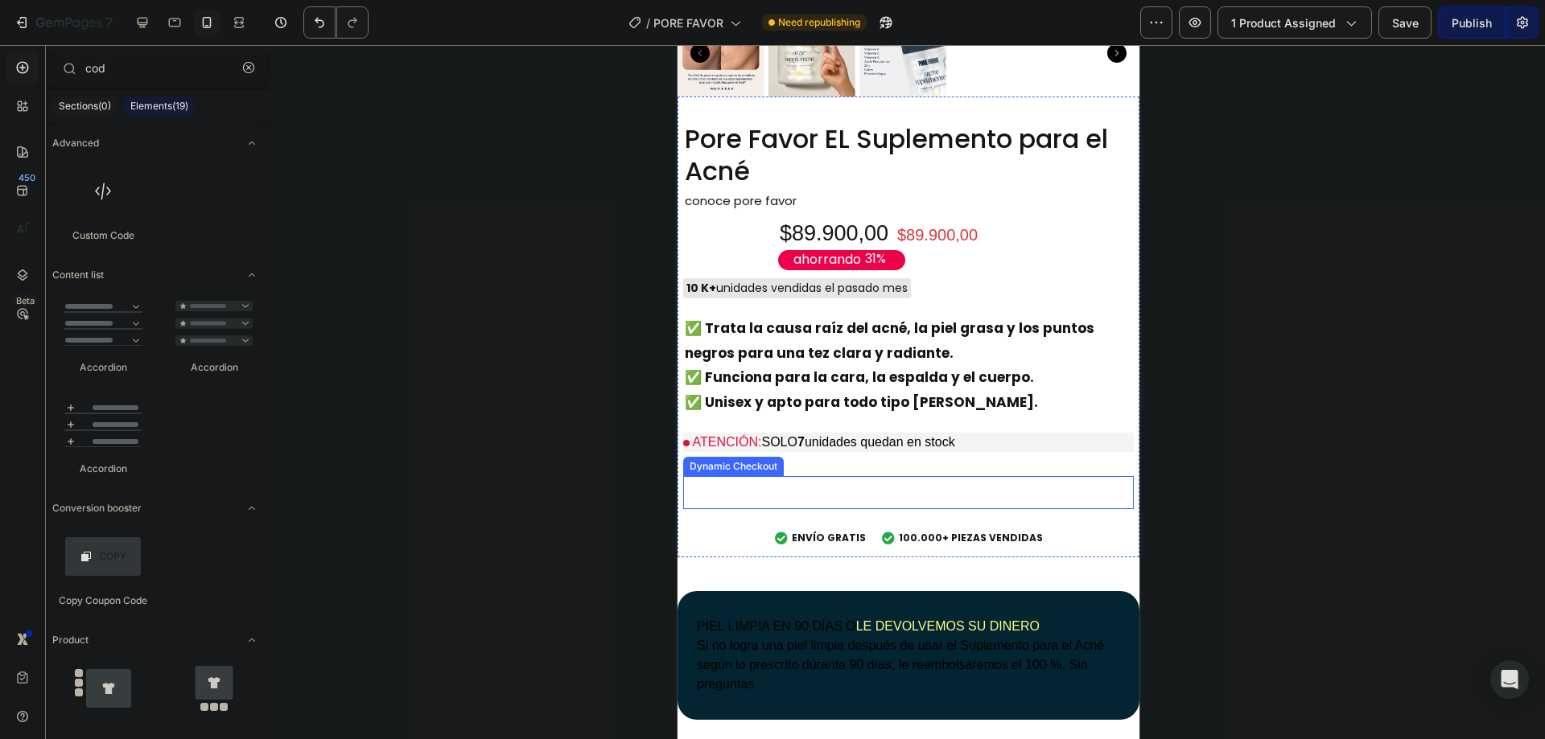
click at [738, 491] on button "Buy it now" at bounding box center [907, 492] width 451 height 33
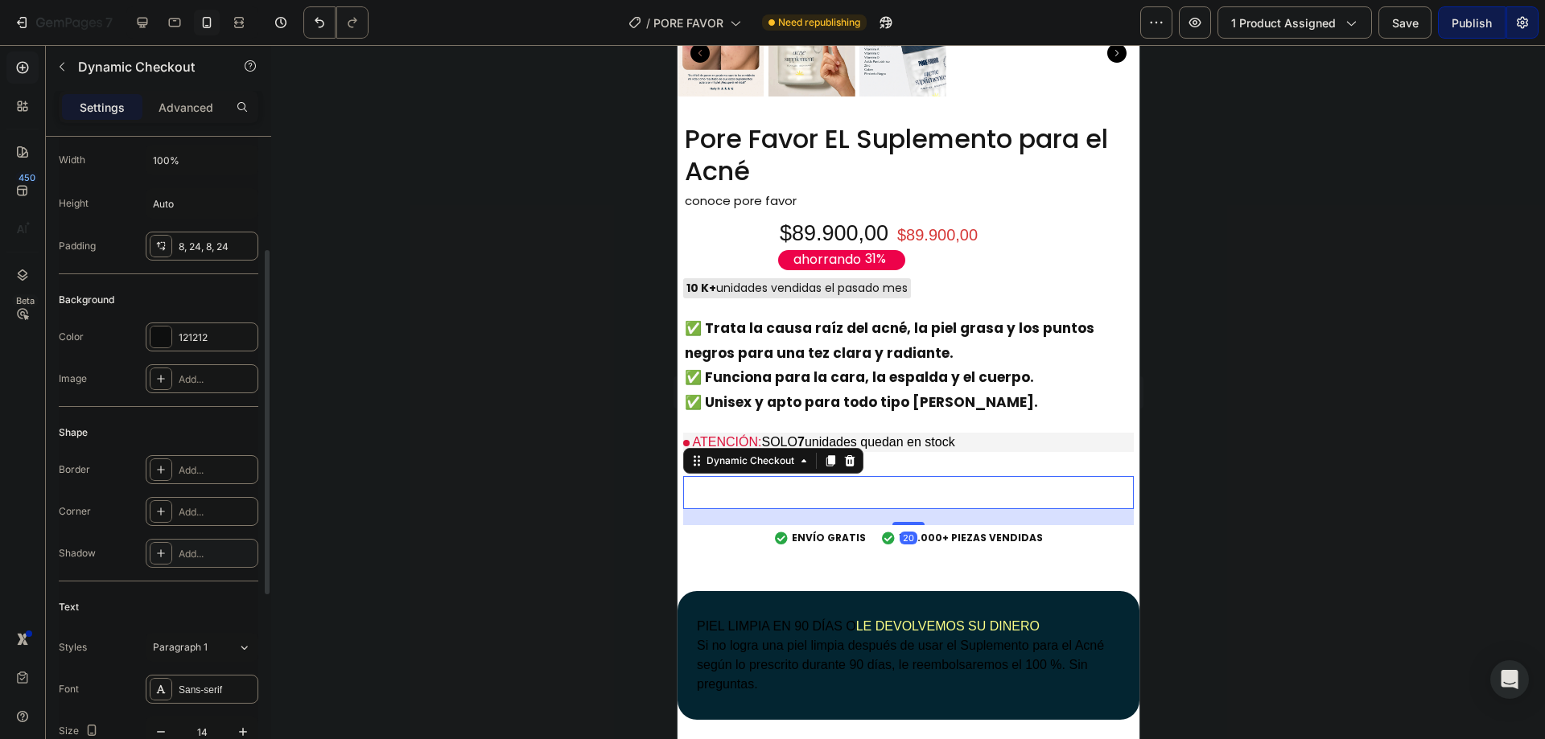
scroll to position [106, 0]
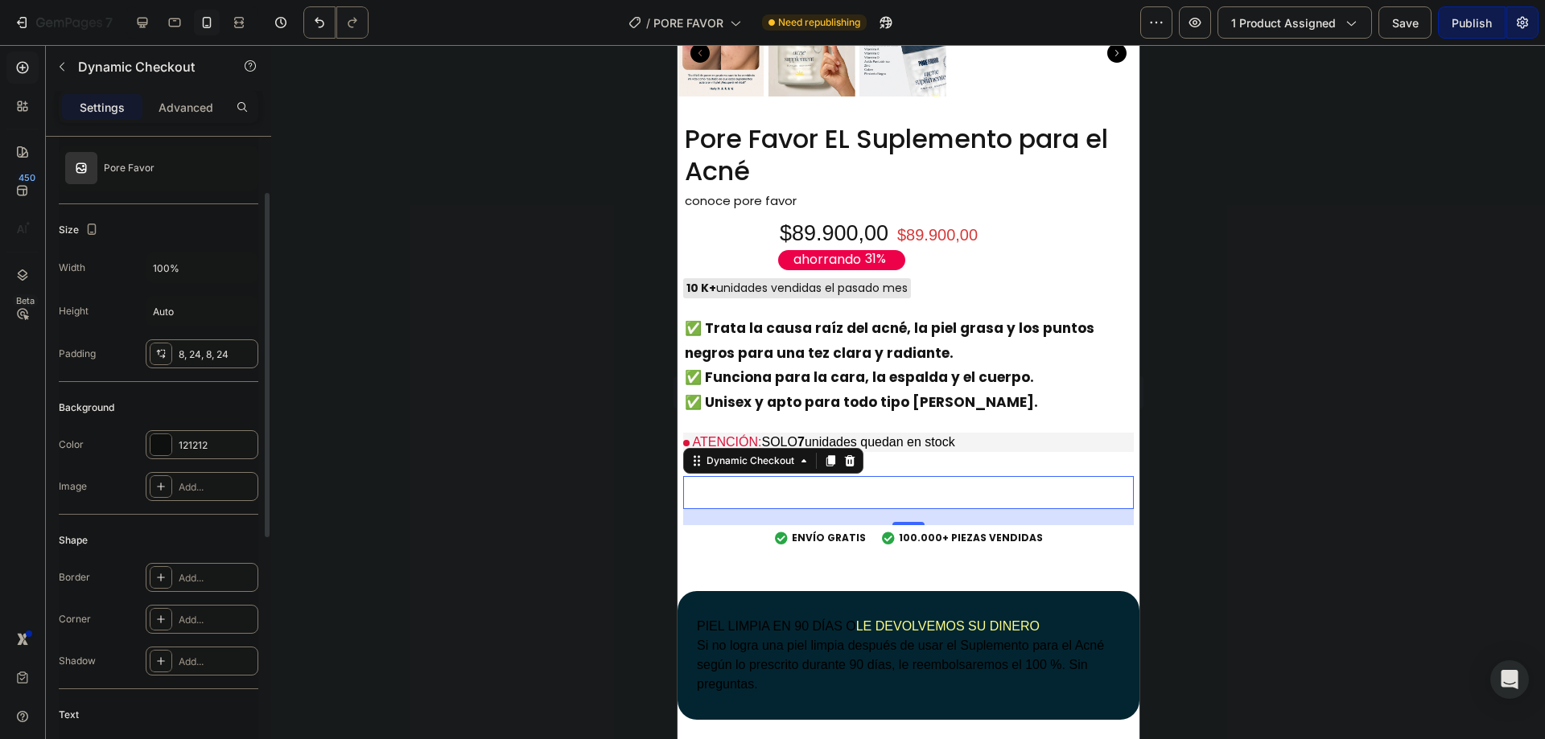
click at [169, 412] on div "Background" at bounding box center [159, 408] width 200 height 26
click at [165, 451] on div at bounding box center [160, 445] width 21 height 21
click at [416, 594] on div at bounding box center [414, 596] width 16 height 16
type input "122B00"
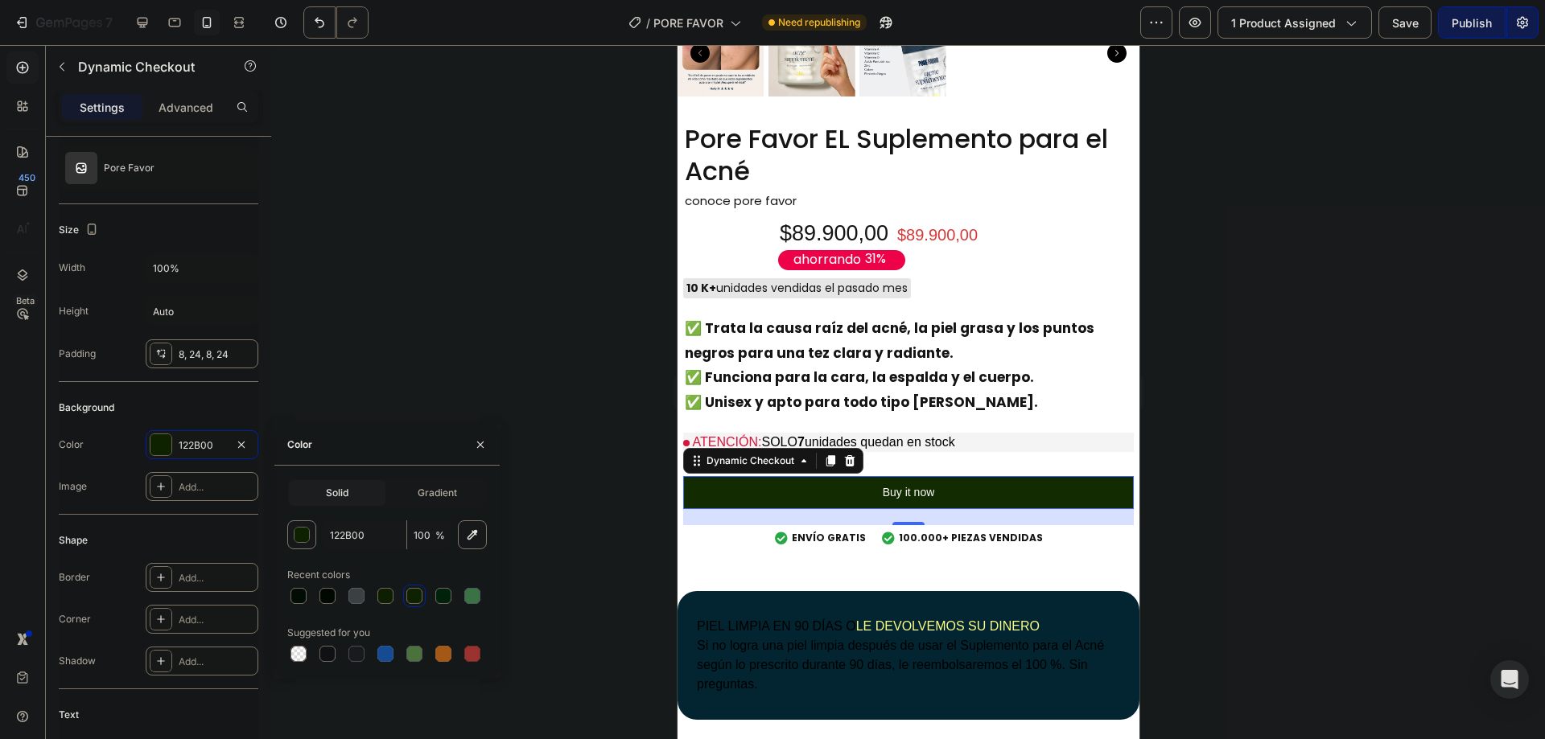
click at [548, 399] on div at bounding box center [908, 392] width 1274 height 694
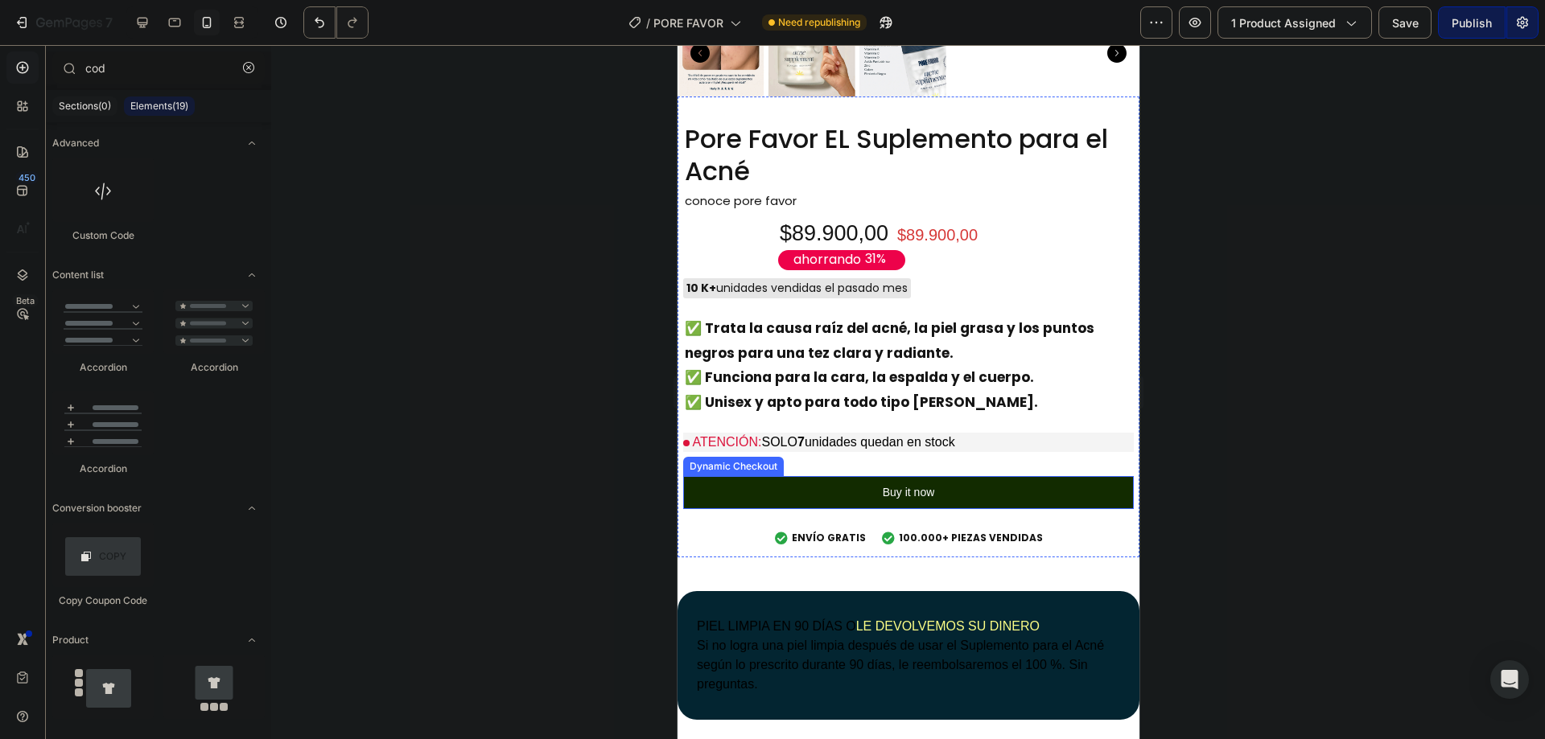
click at [732, 477] on button "Buy it now" at bounding box center [907, 492] width 451 height 33
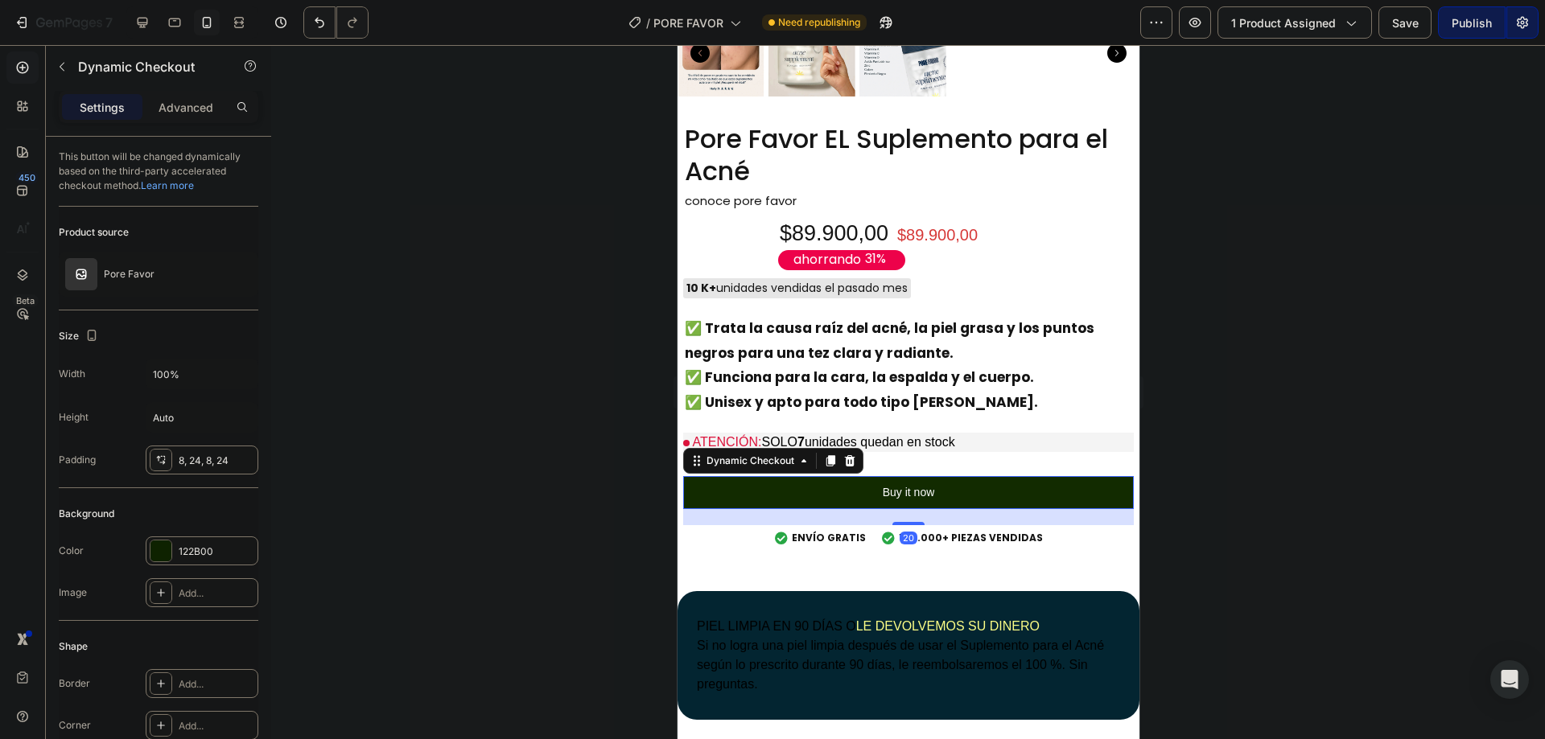
click at [930, 480] on button "Buy it now" at bounding box center [907, 492] width 451 height 33
click at [904, 483] on p "Buy it now" at bounding box center [908, 493] width 52 height 20
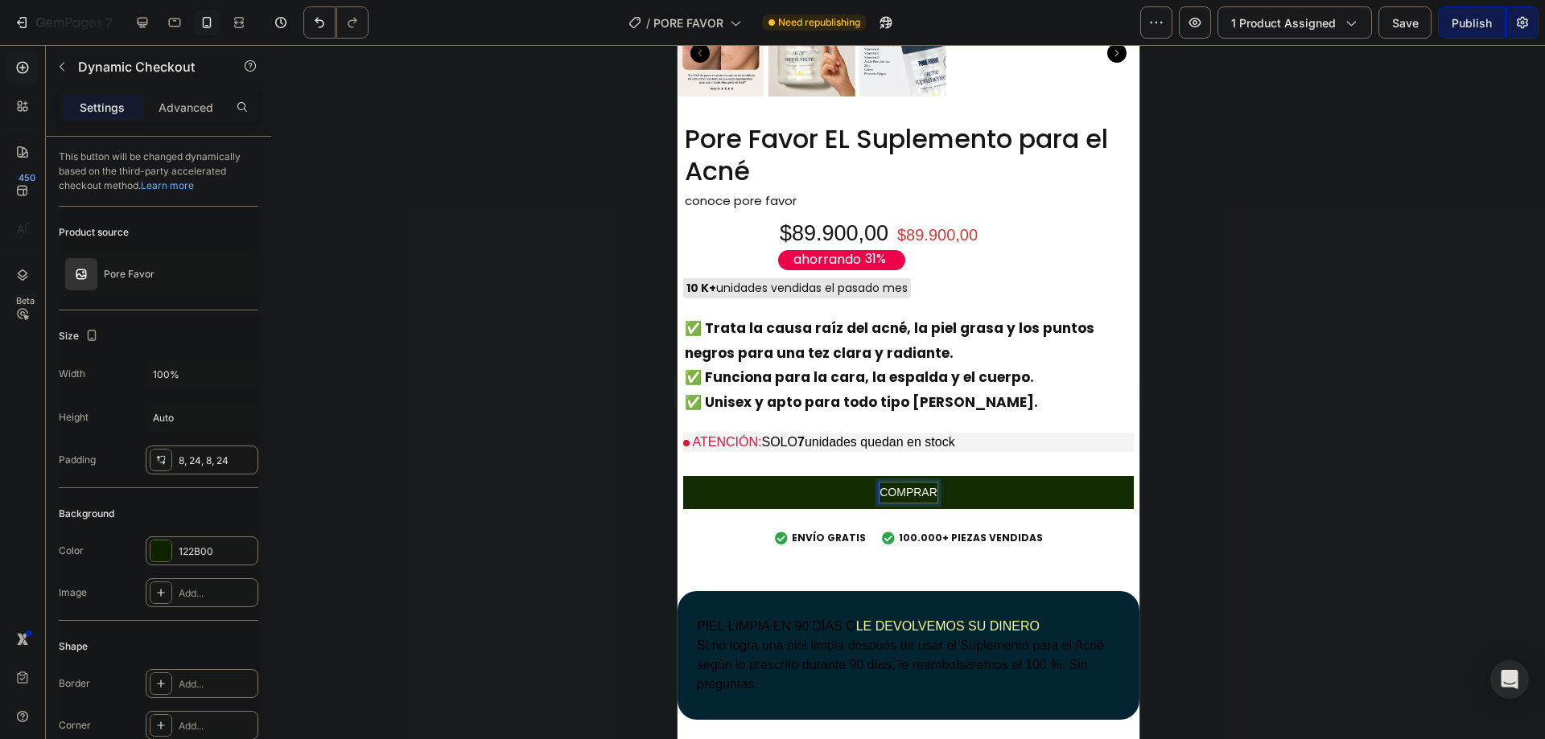
click at [682, 476] on button "COMPRAR" at bounding box center [907, 492] width 451 height 33
click at [550, 530] on div at bounding box center [908, 392] width 1274 height 694
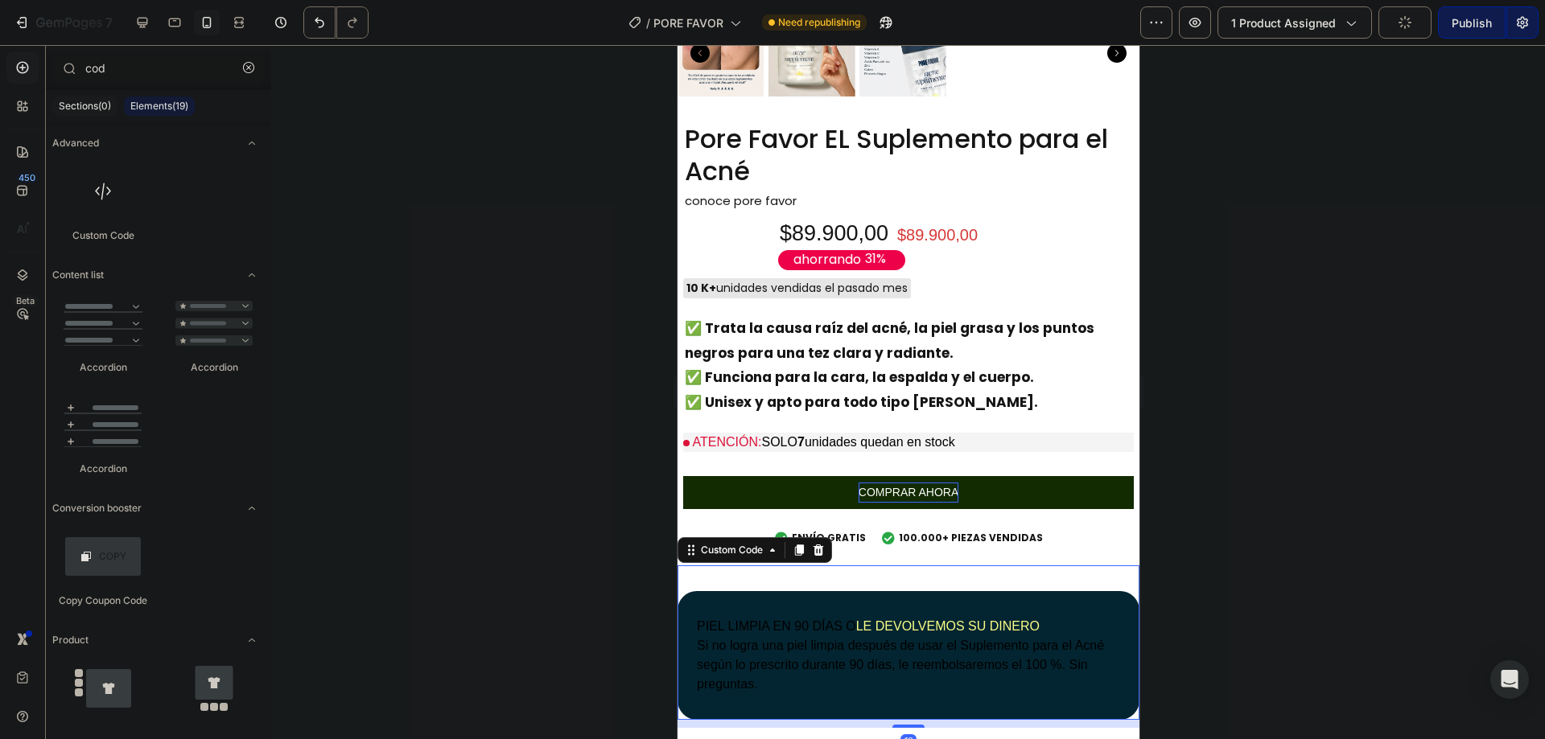
click at [860, 620] on font "LE DEVOLVEMOS SU DINERO" at bounding box center [946, 627] width 183 height 14
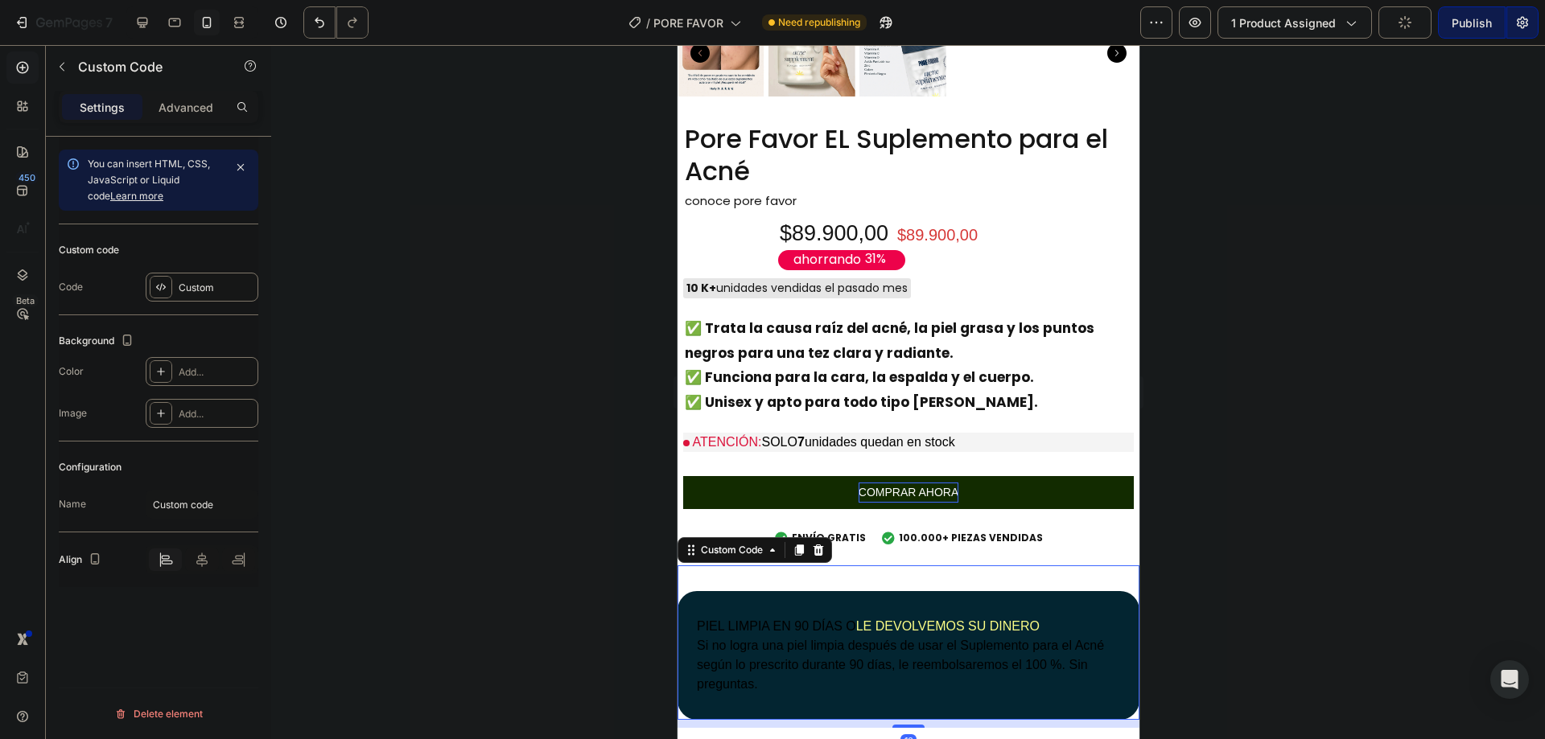
scroll to position [644, 0]
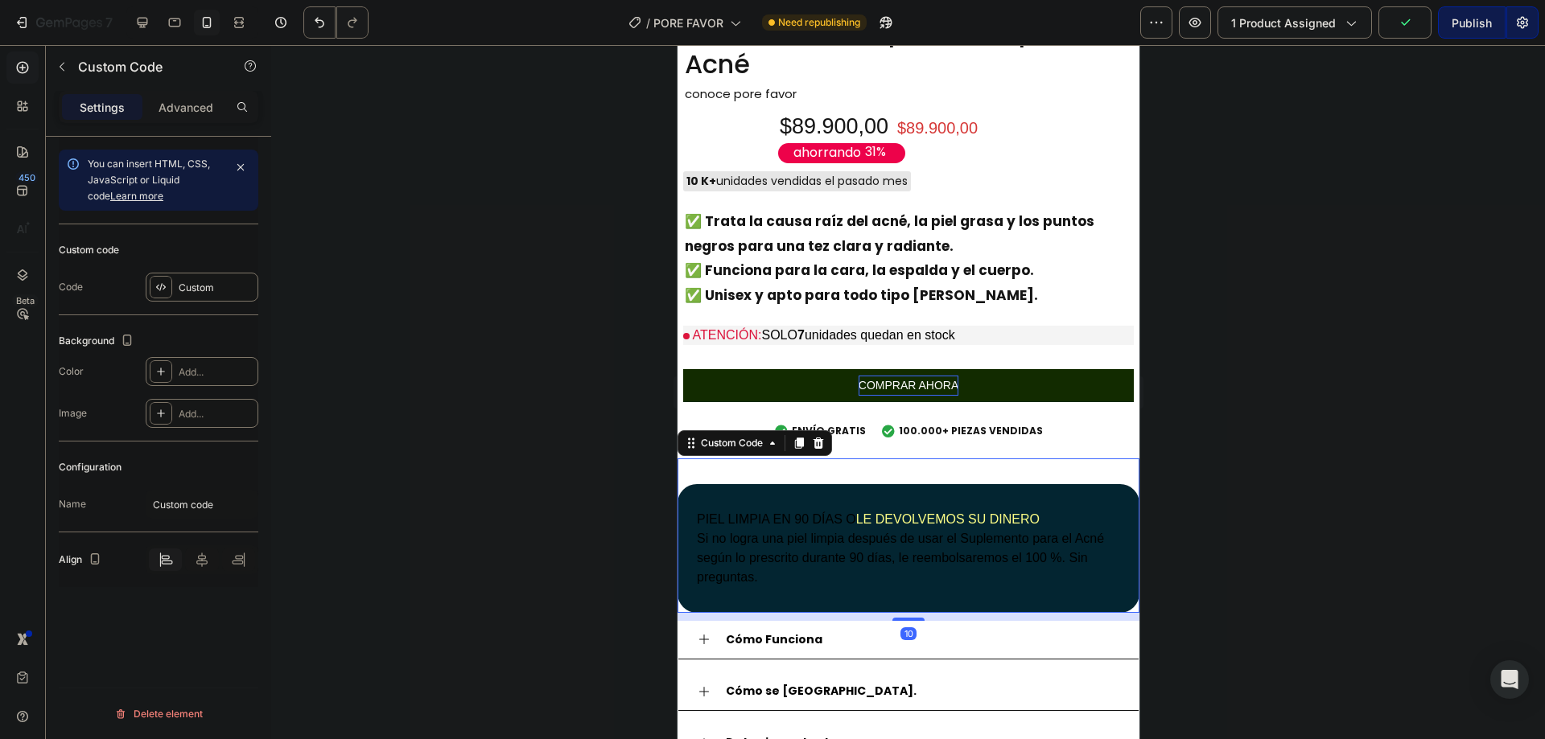
click at [791, 556] on p "Si no logra una piel limpia después de usar el Suplemento para el Acné según lo…" at bounding box center [907, 558] width 423 height 58
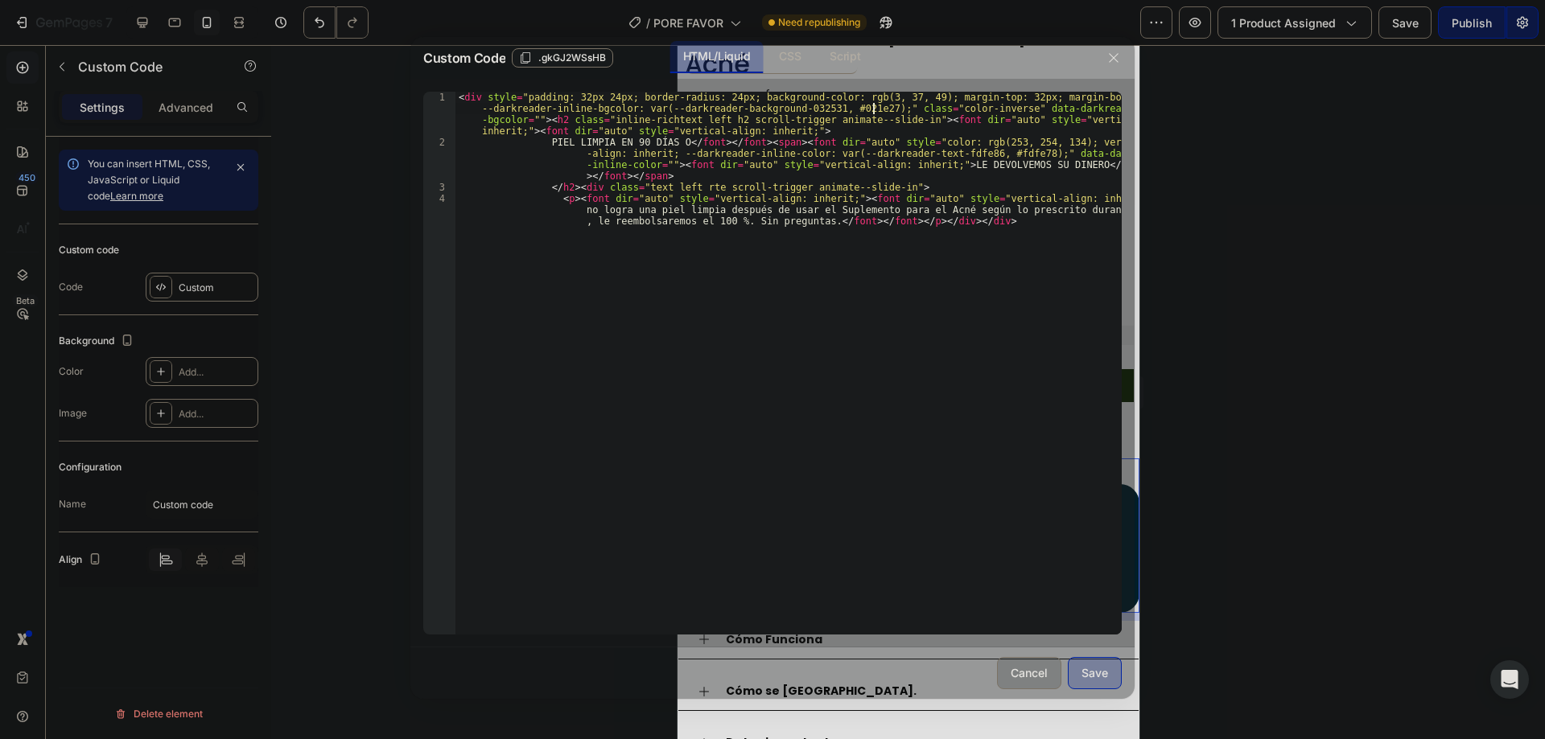
click at [872, 105] on div "< div style = "padding: 32px 24px; border-radius: 24px; background-color: rgb(3…" at bounding box center [788, 403] width 666 height 622
type textarea "<div style="padding: 32px 24px; border-radius: 24px; background-color: rgb(3, 3…"
click at [1095, 677] on div "Save" at bounding box center [1094, 673] width 27 height 17
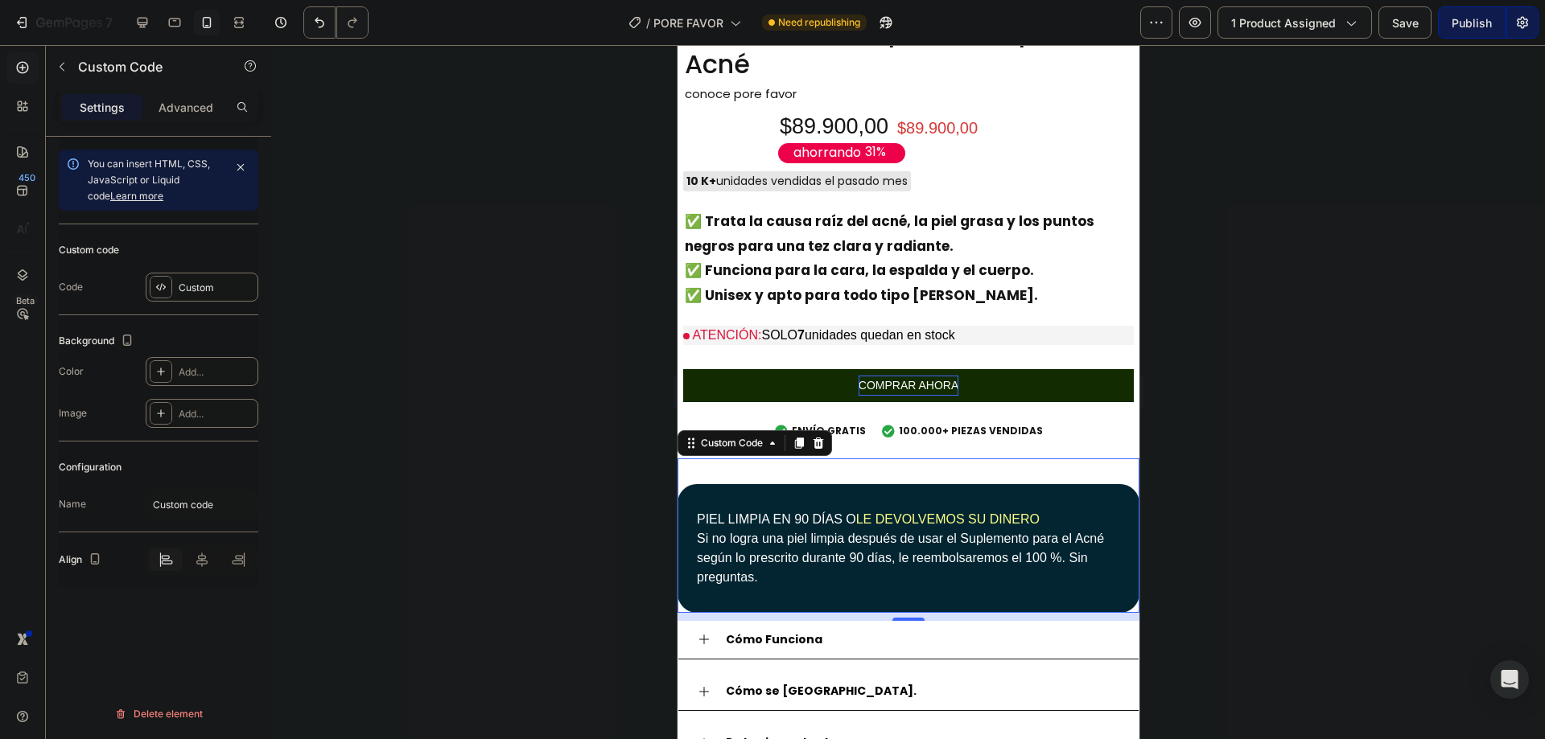
click at [1229, 427] on div at bounding box center [908, 392] width 1274 height 694
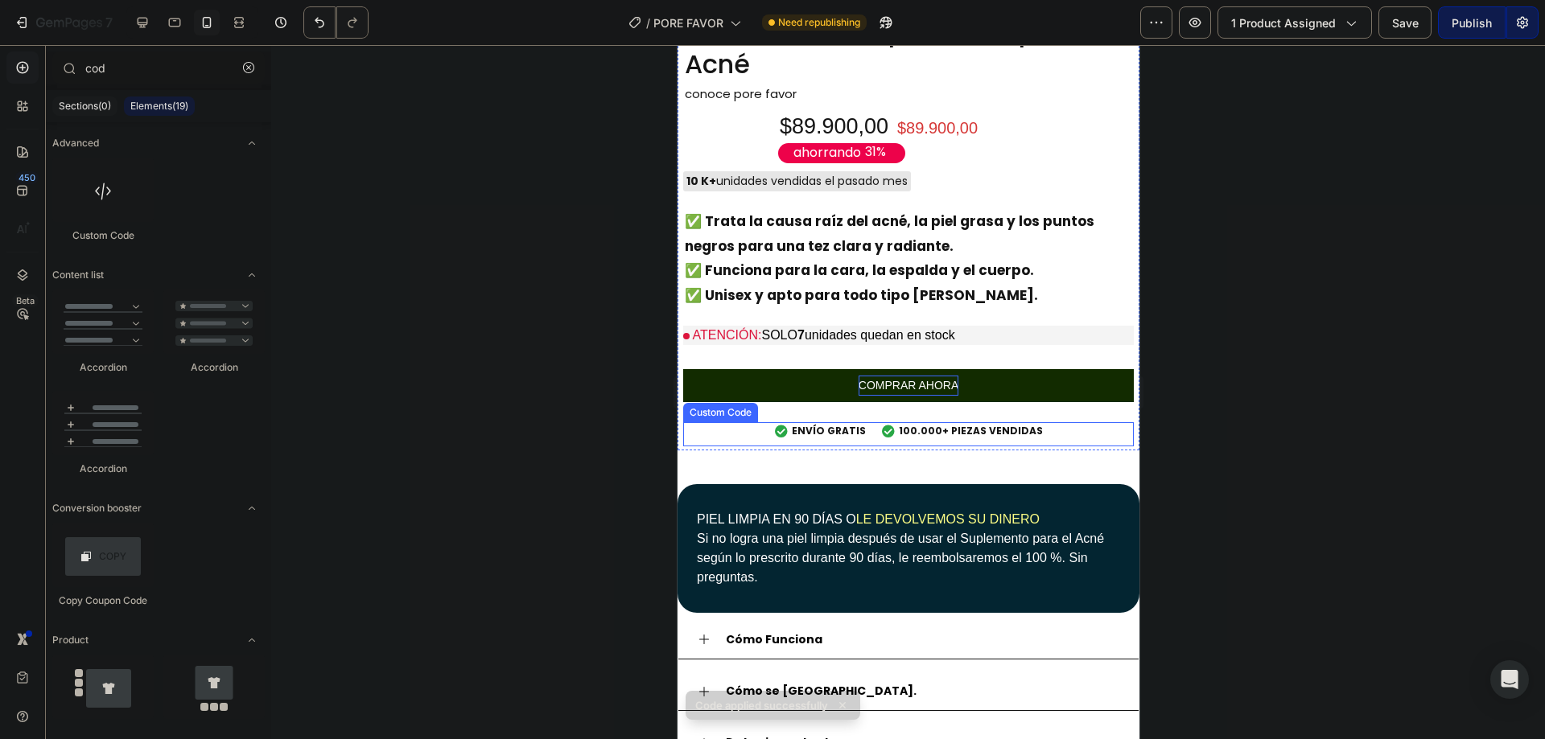
scroll to position [859, 0]
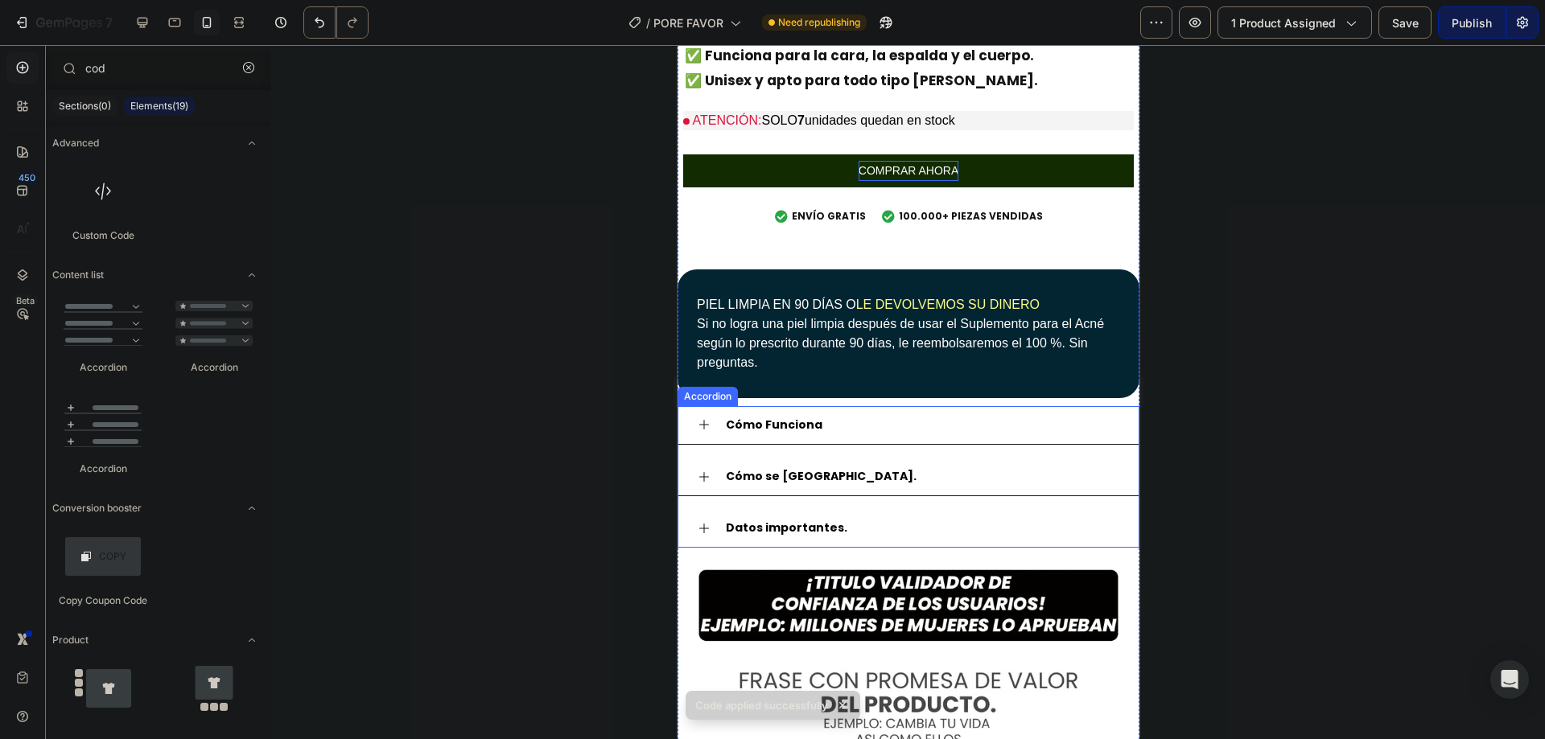
click at [898, 406] on div "Cómo Funciona" at bounding box center [908, 425] width 460 height 39
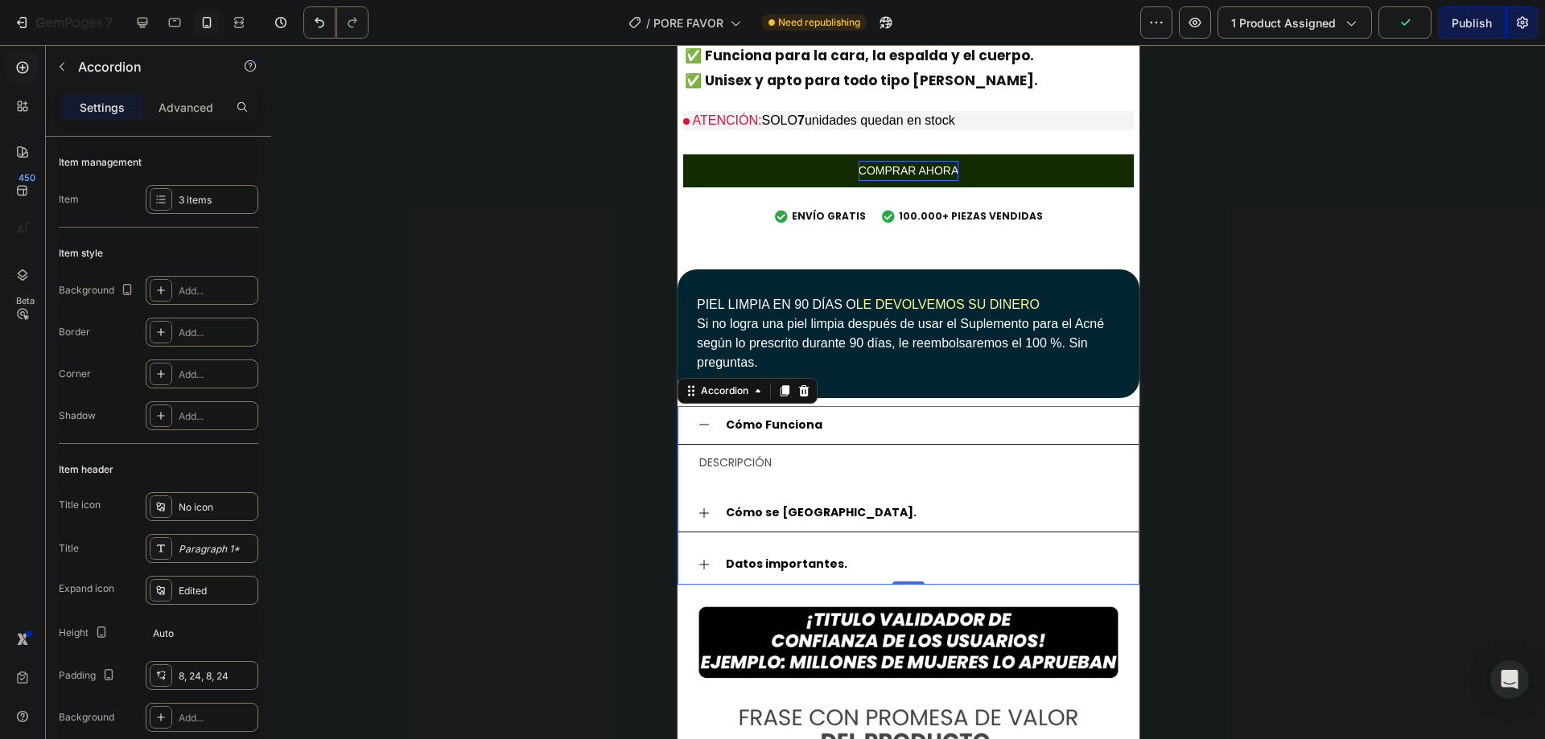
click at [830, 503] on div "Cómo se [GEOGRAPHIC_DATA]." at bounding box center [921, 512] width 396 height 25
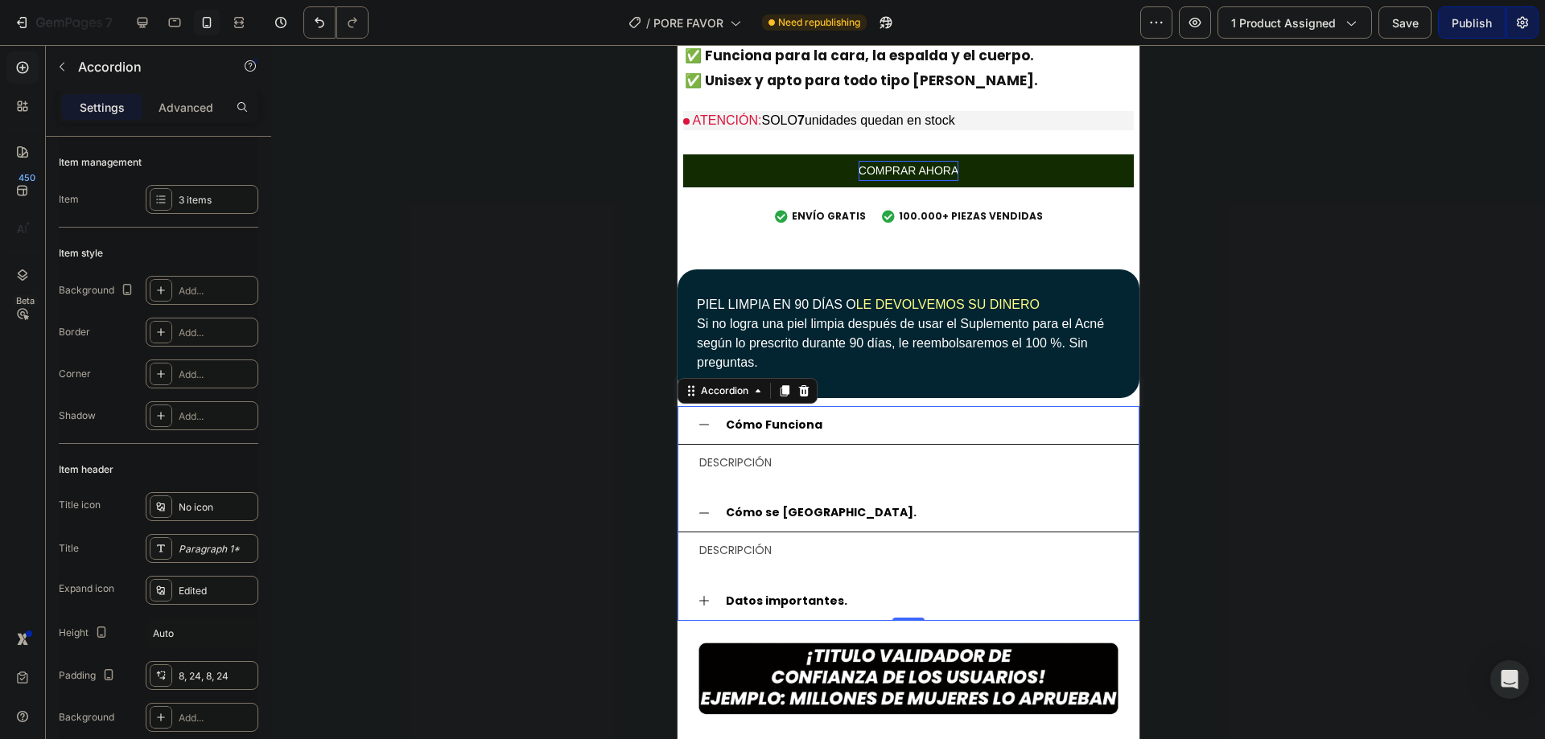
click at [832, 506] on div "Cómo se [GEOGRAPHIC_DATA]." at bounding box center [921, 512] width 396 height 25
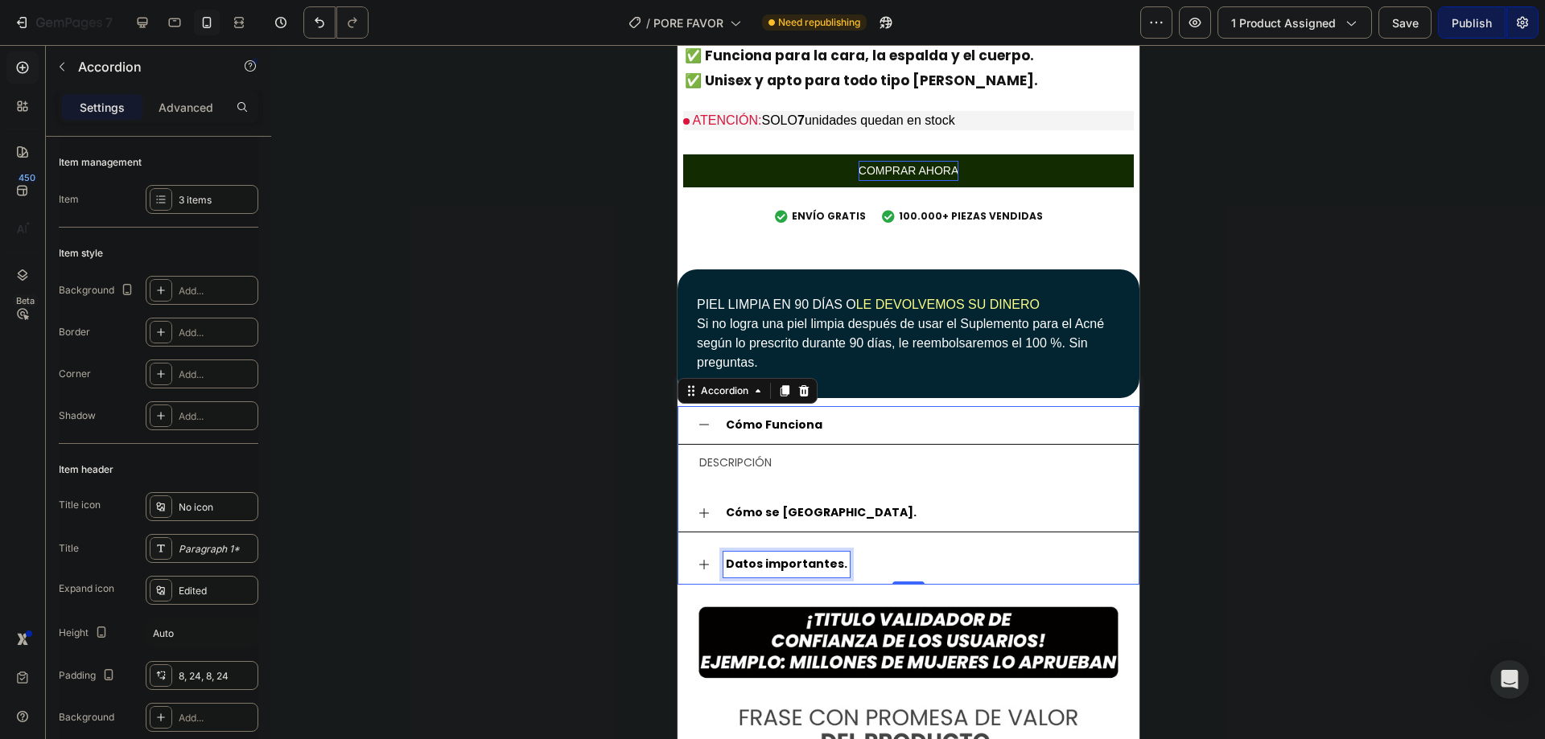
click at [803, 556] on strong "Datos importantes." at bounding box center [786, 564] width 122 height 16
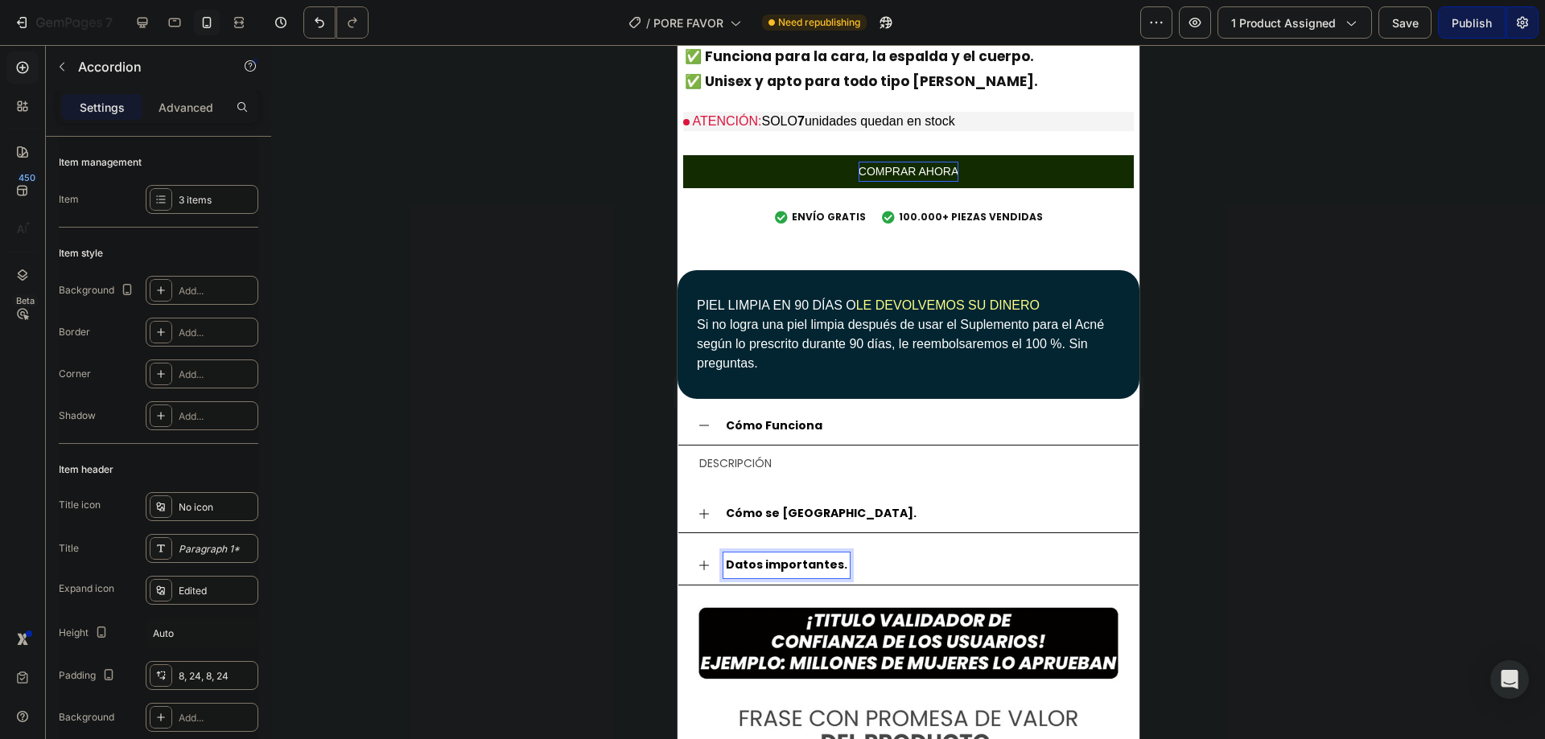
click at [802, 557] on strong "Datos importantes." at bounding box center [786, 565] width 122 height 16
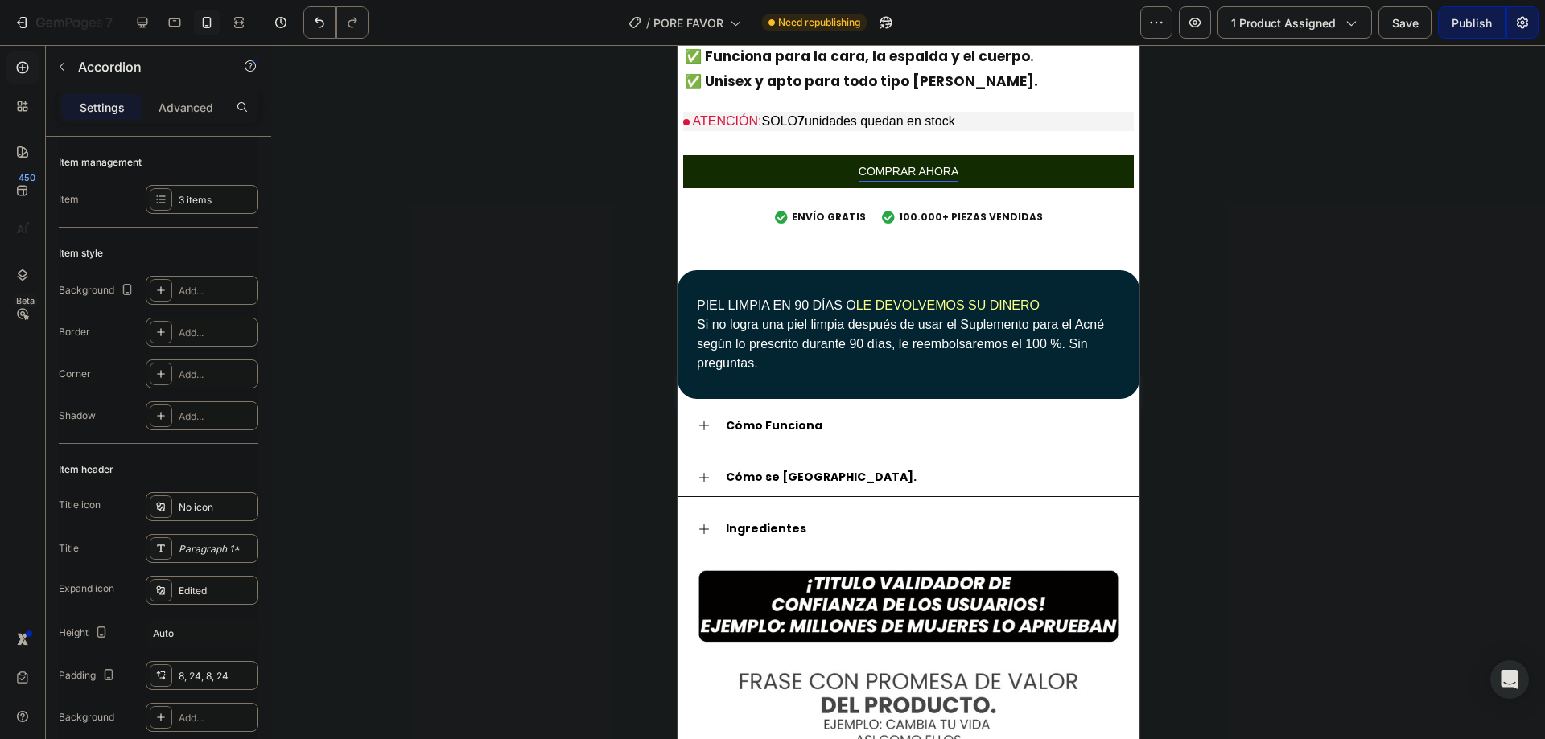
click at [828, 517] on div "Ingredientes" at bounding box center [921, 529] width 396 height 25
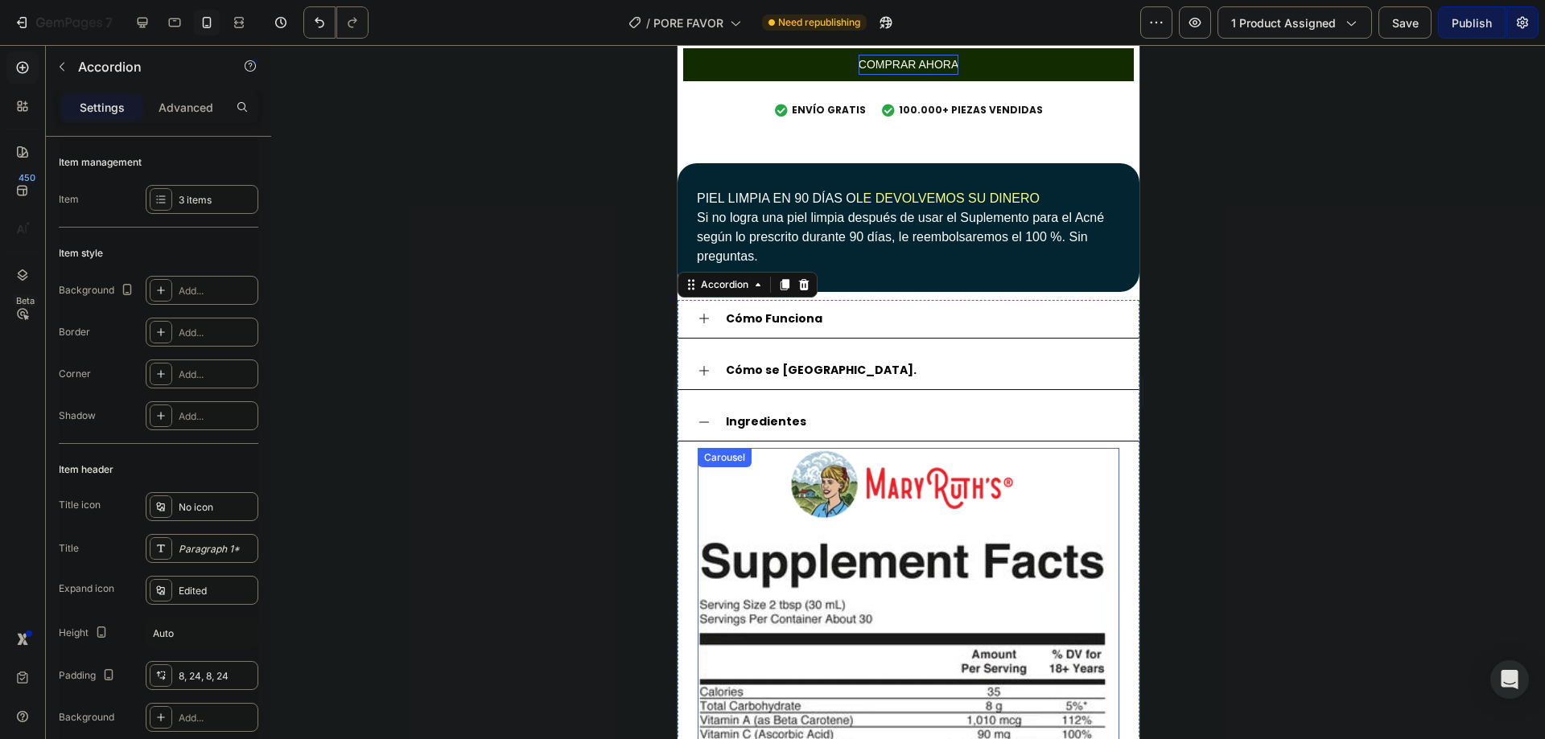
scroll to position [1072, 0]
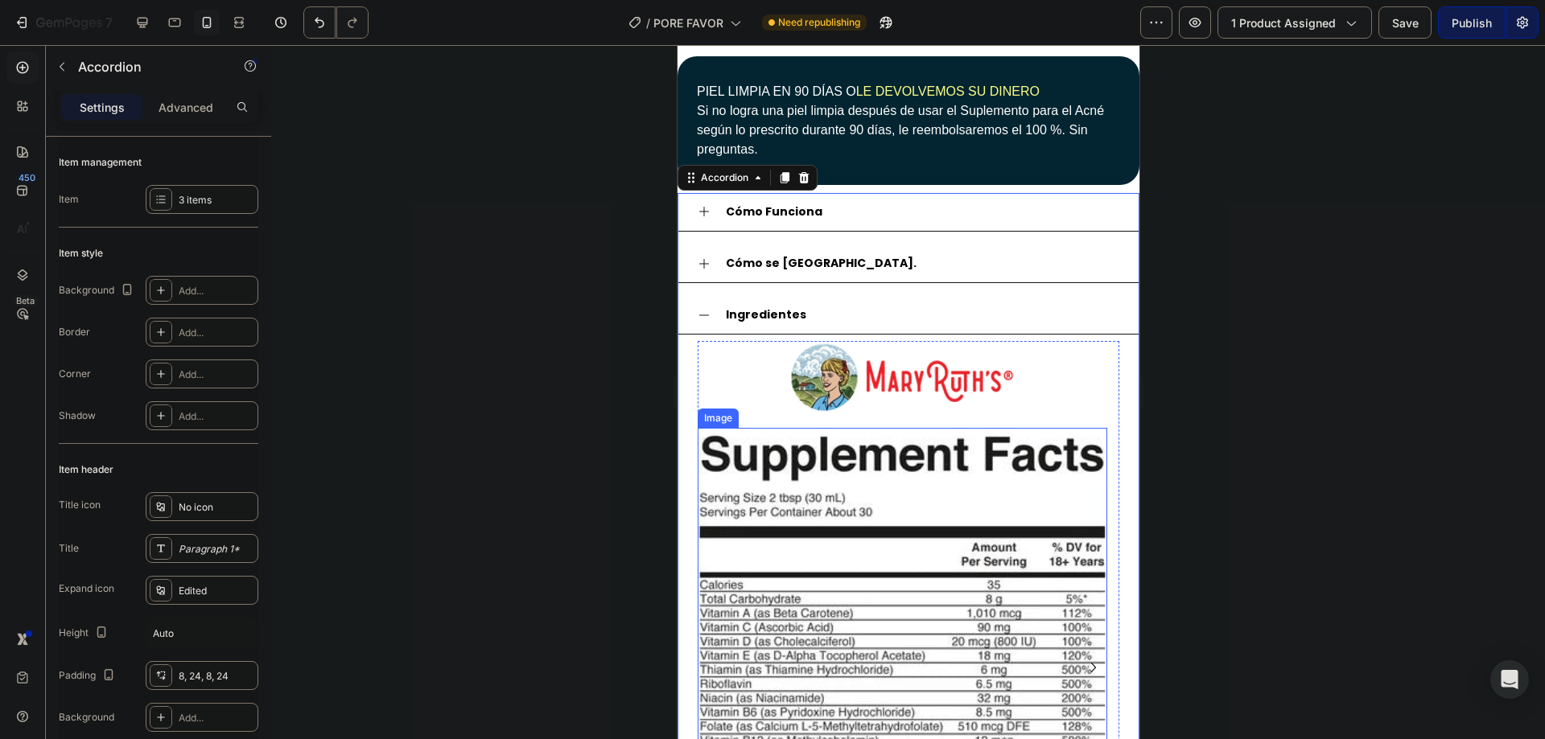
click at [792, 452] on img at bounding box center [902, 711] width 410 height 567
click at [826, 245] on div "Cómo se [GEOGRAPHIC_DATA]." at bounding box center [908, 264] width 460 height 39
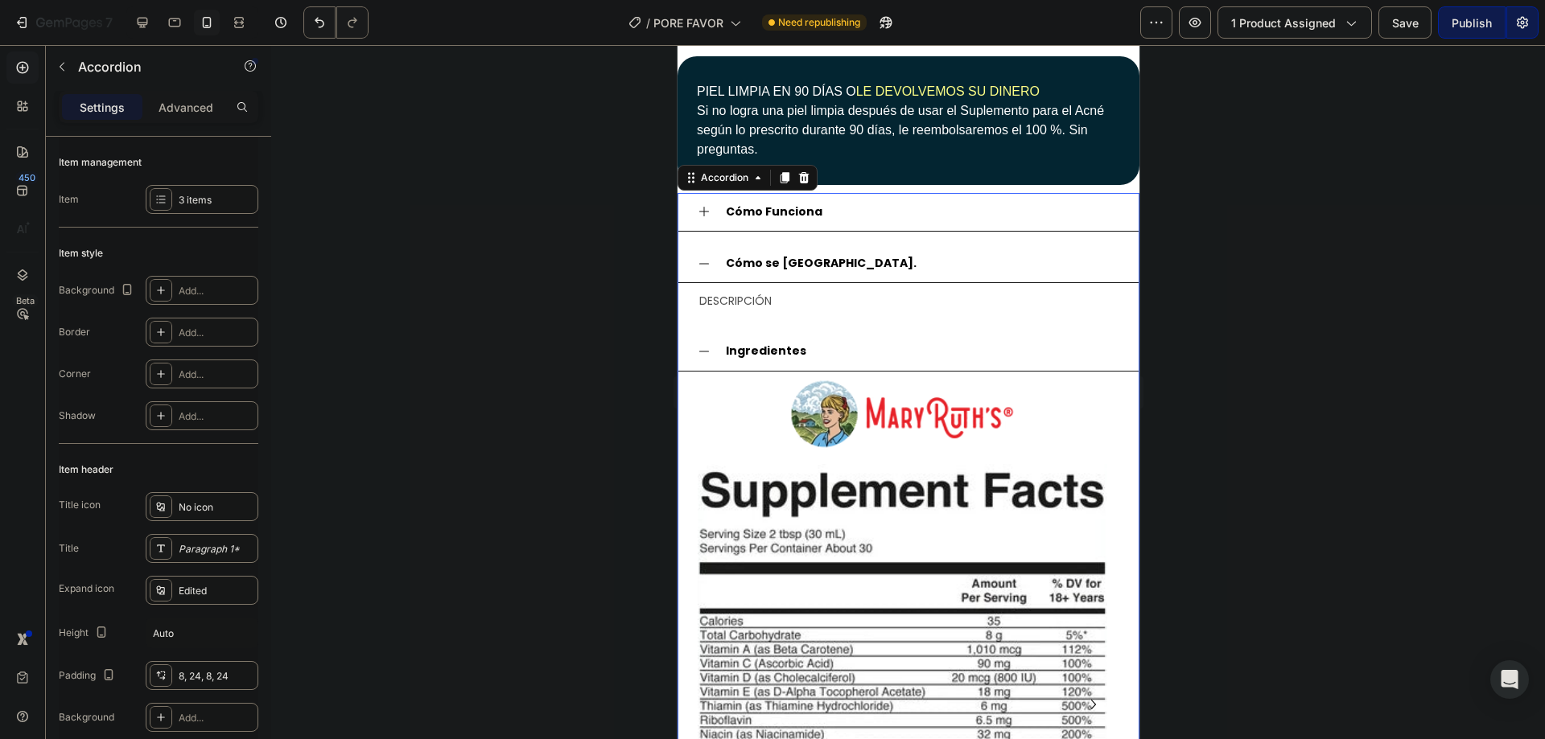
click at [791, 354] on div "Ingredientes" at bounding box center [908, 351] width 460 height 39
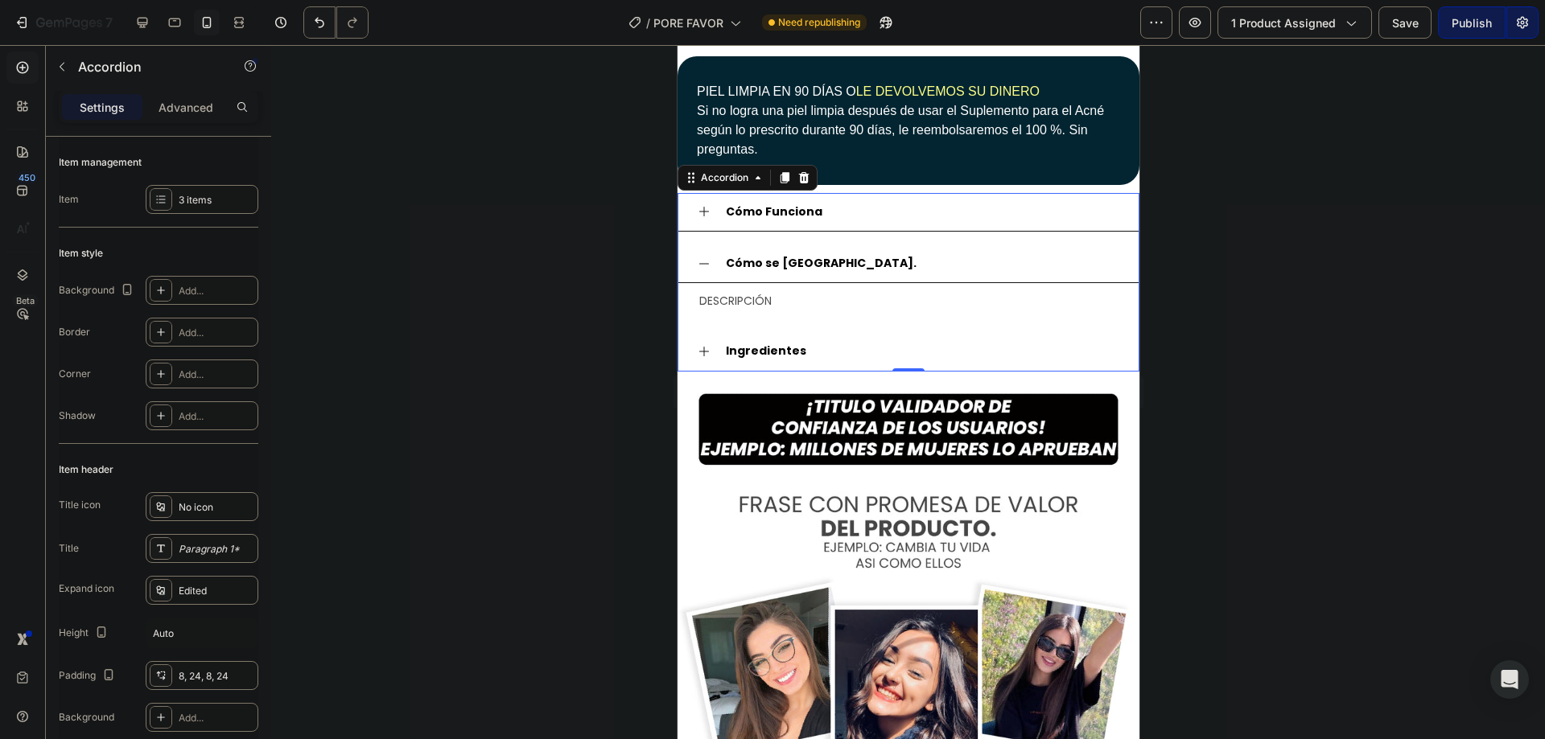
click at [852, 354] on div "Ingredientes" at bounding box center [908, 351] width 460 height 39
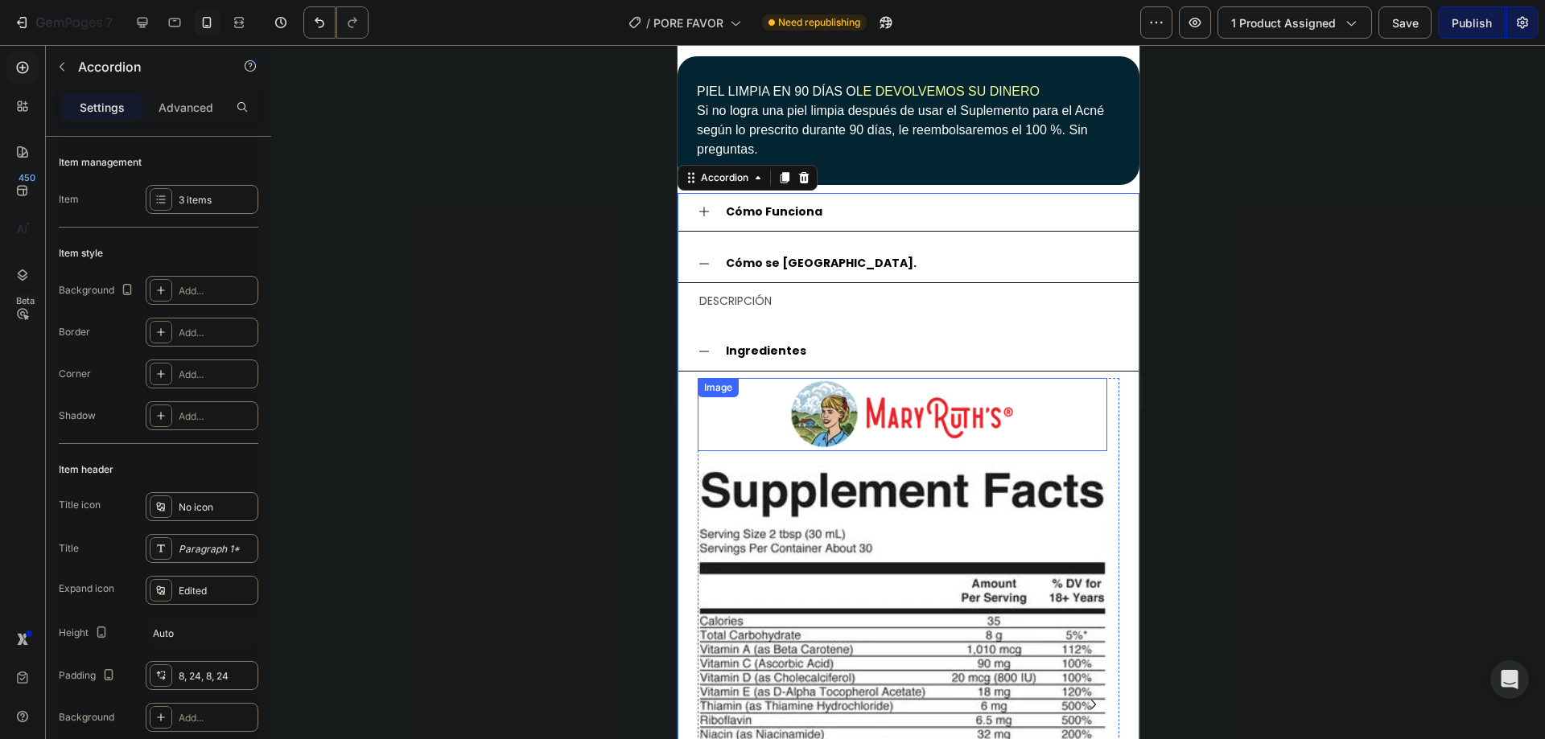
click at [846, 443] on div "Image Image" at bounding box center [902, 704] width 410 height 653
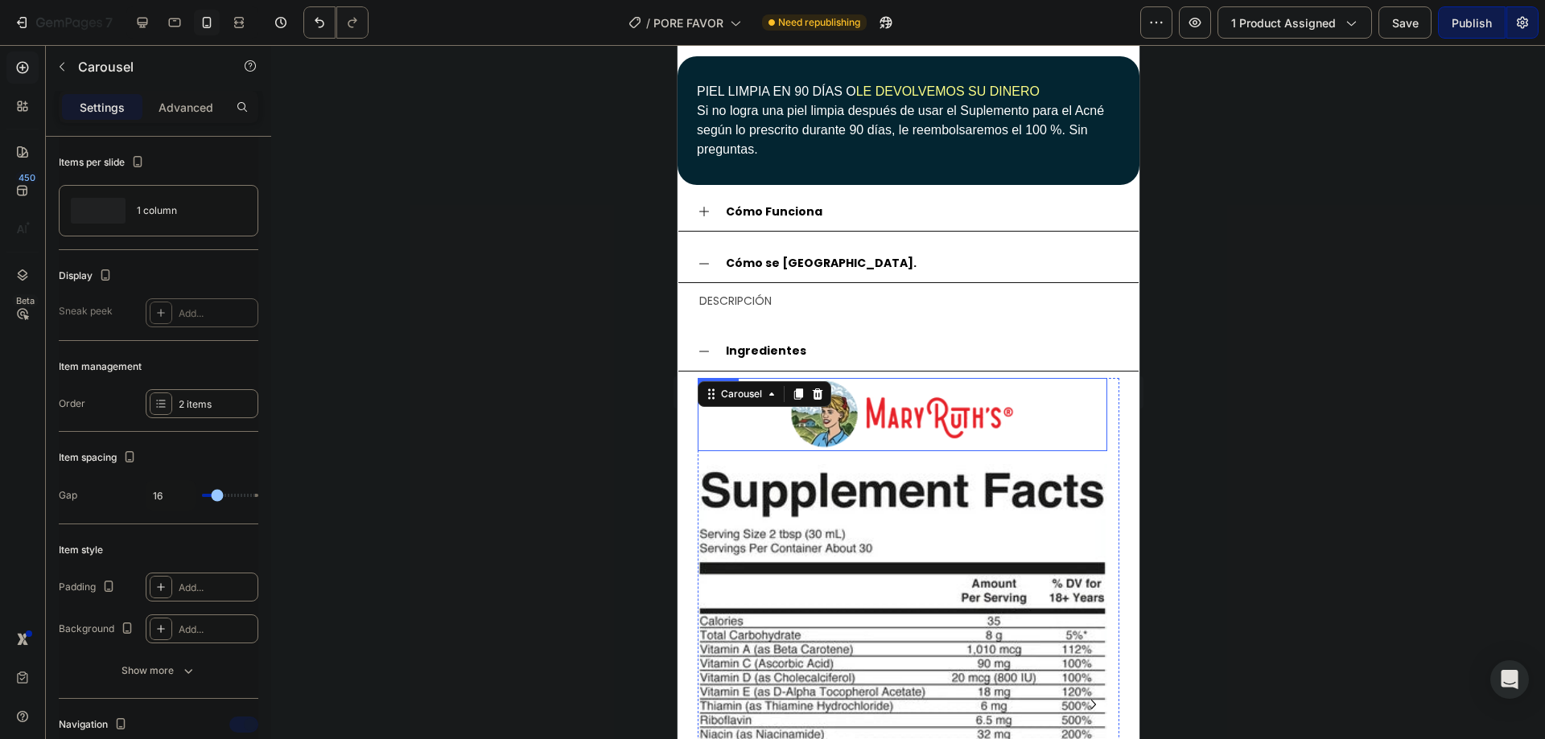
scroll to position [1180, 0]
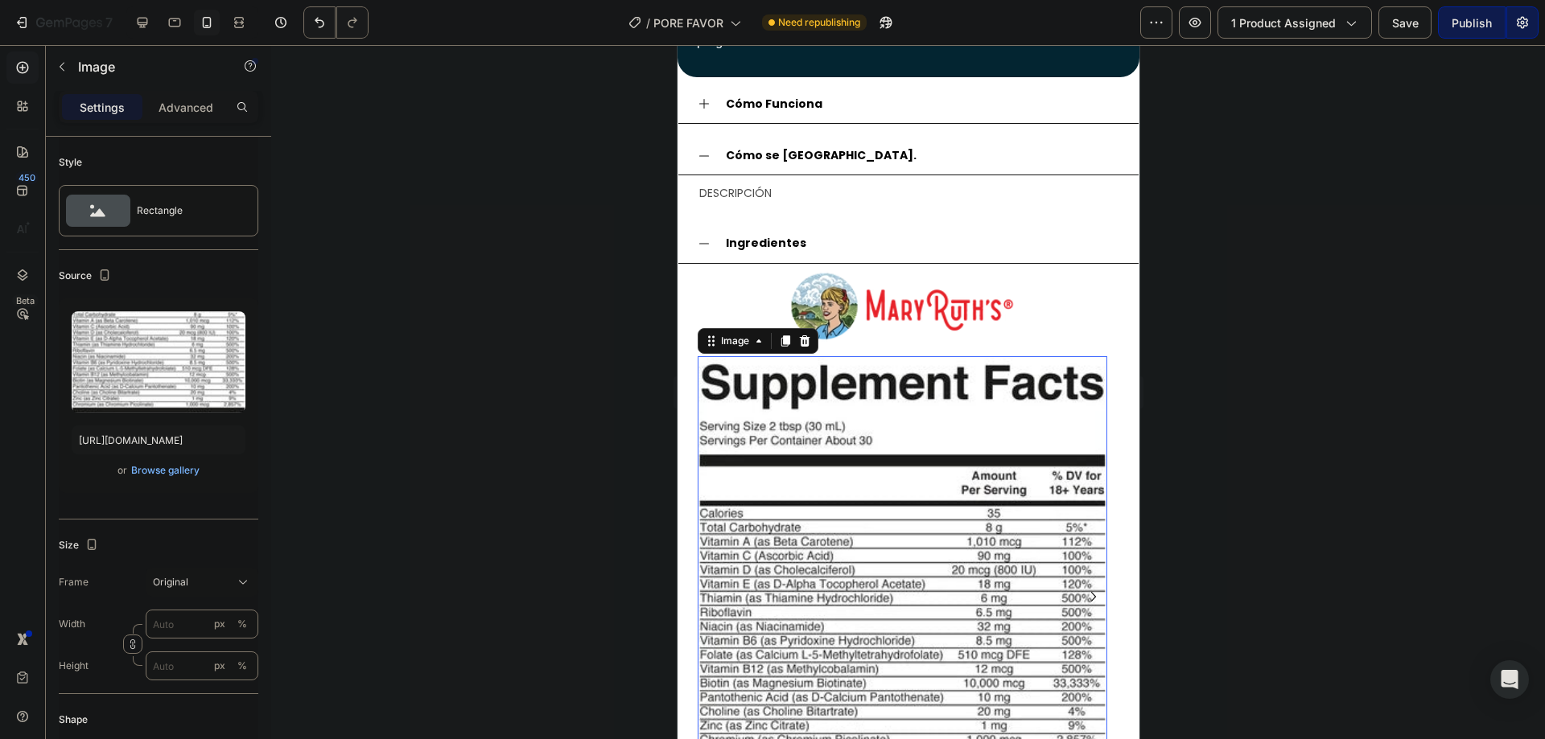
click at [960, 445] on img at bounding box center [902, 639] width 410 height 567
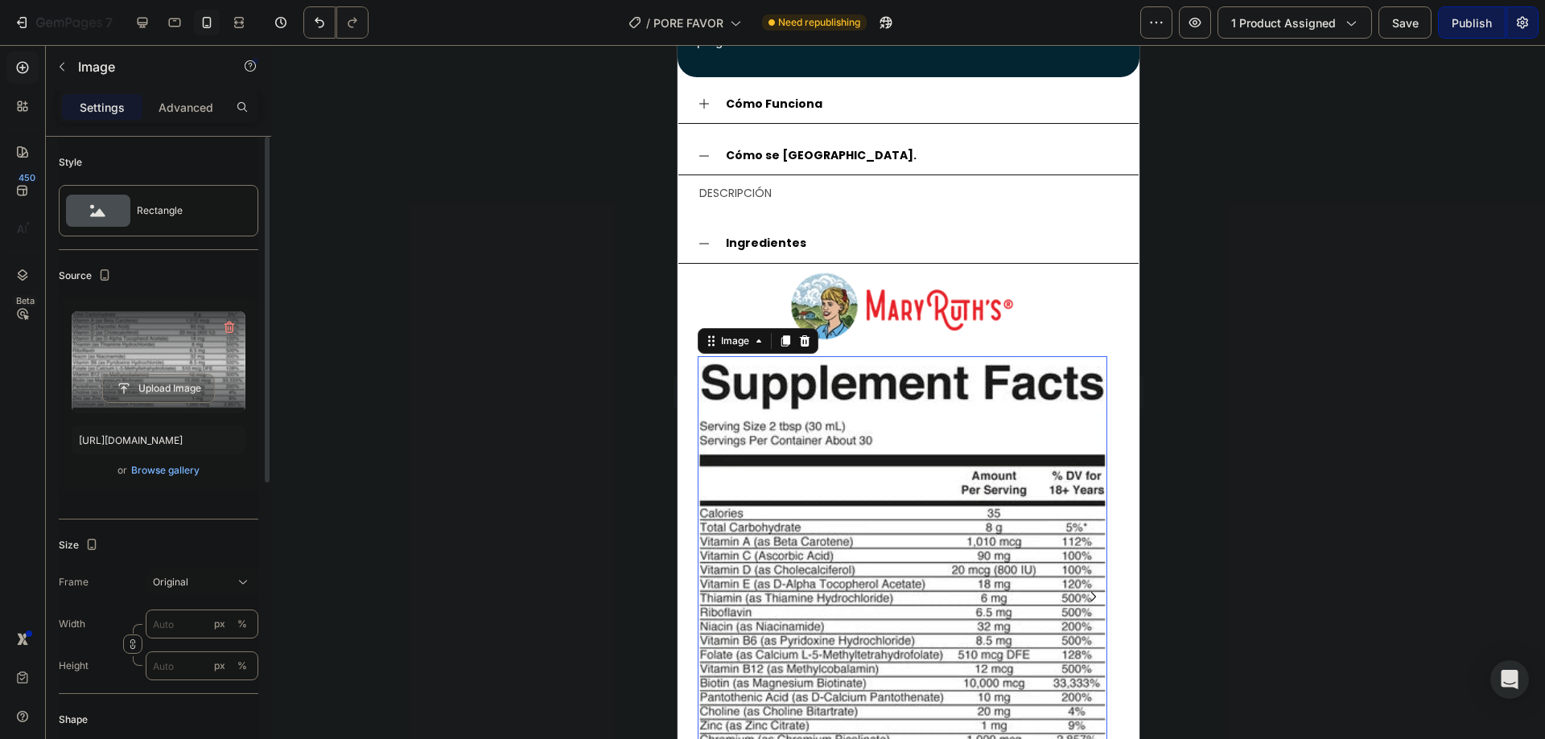
click at [159, 356] on label at bounding box center [159, 361] width 174 height 101
click at [159, 375] on input "file" at bounding box center [158, 388] width 111 height 27
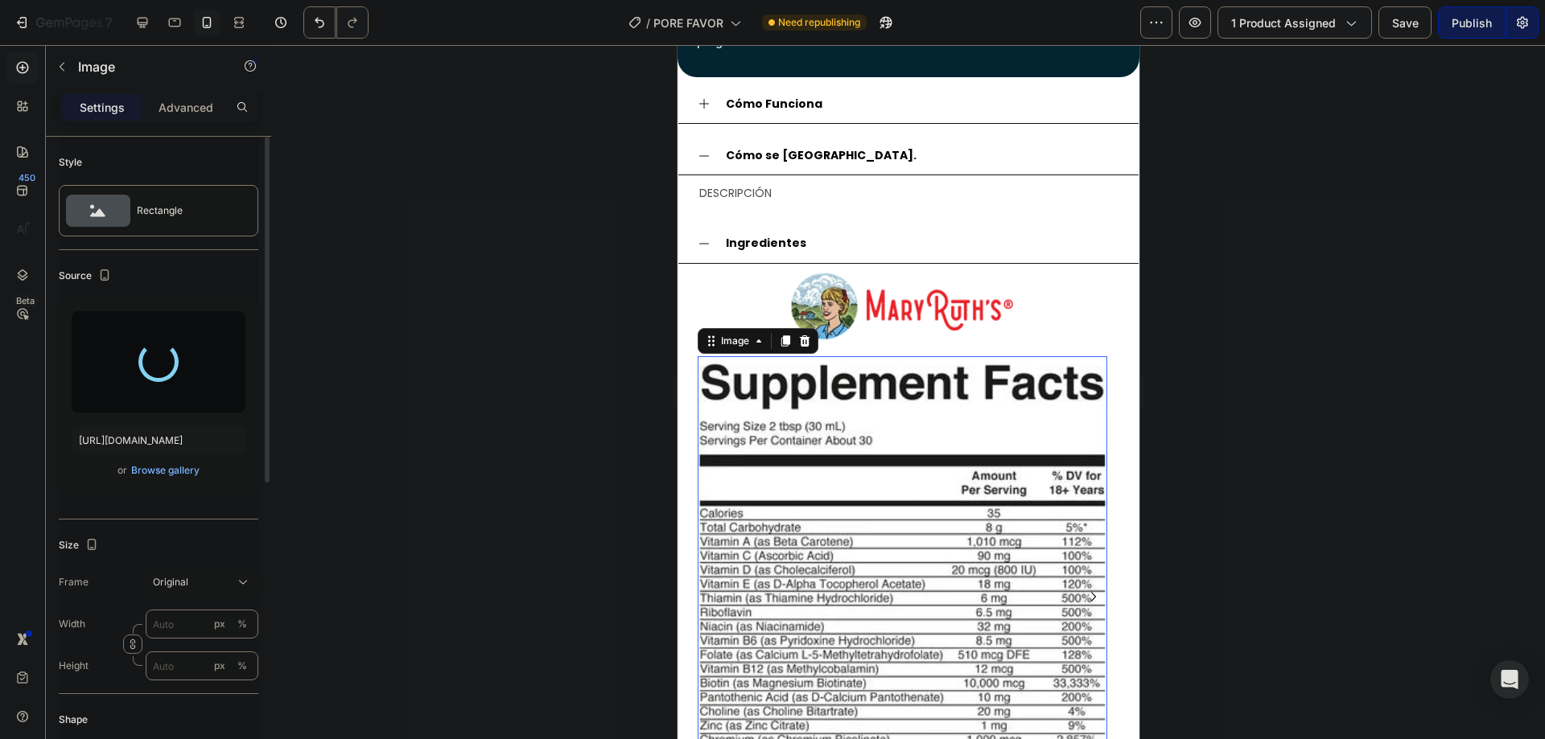
type input "https://cdn.shopify.com/s/files/1/0615/9695/8783/files/gempages_572882821727651…"
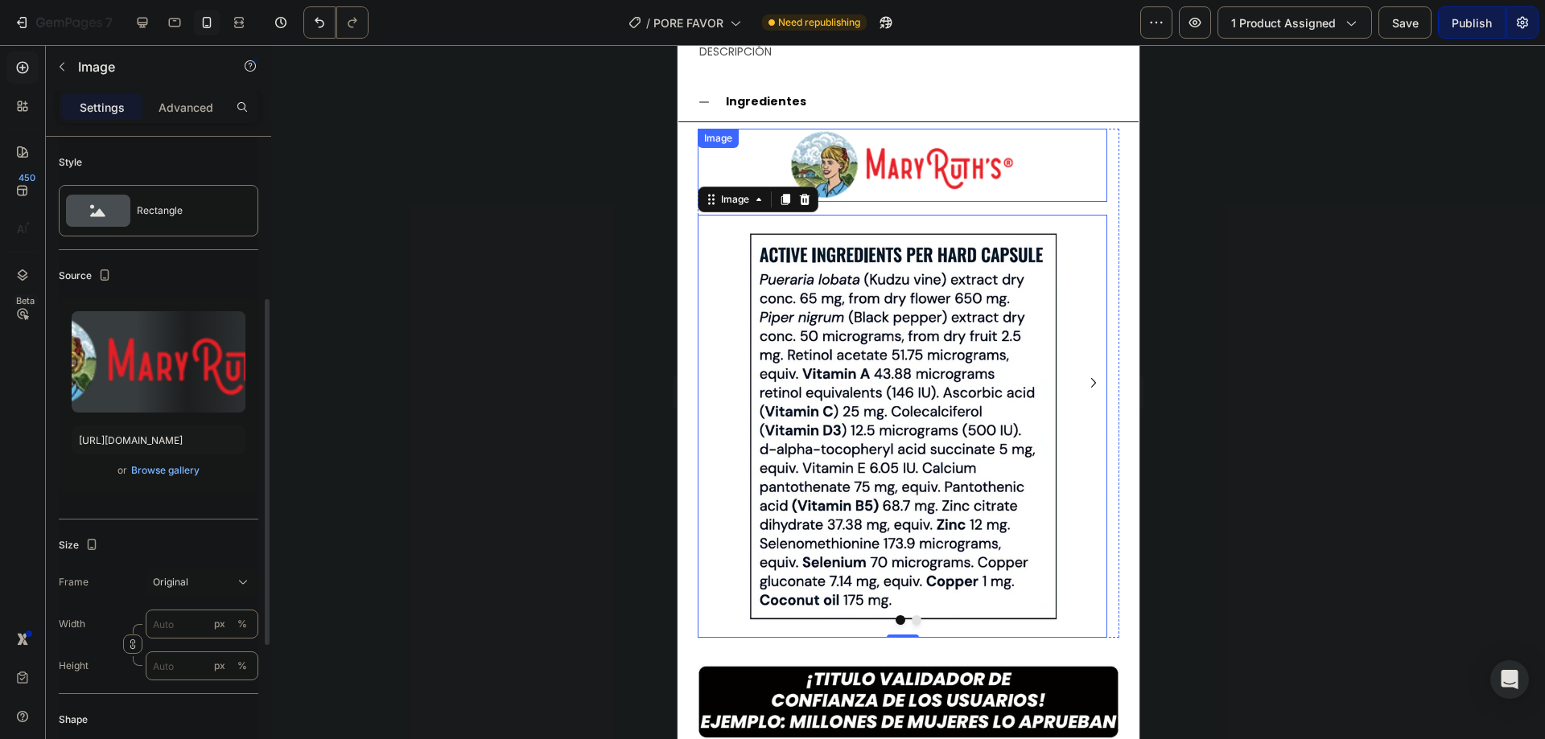
scroll to position [106, 0]
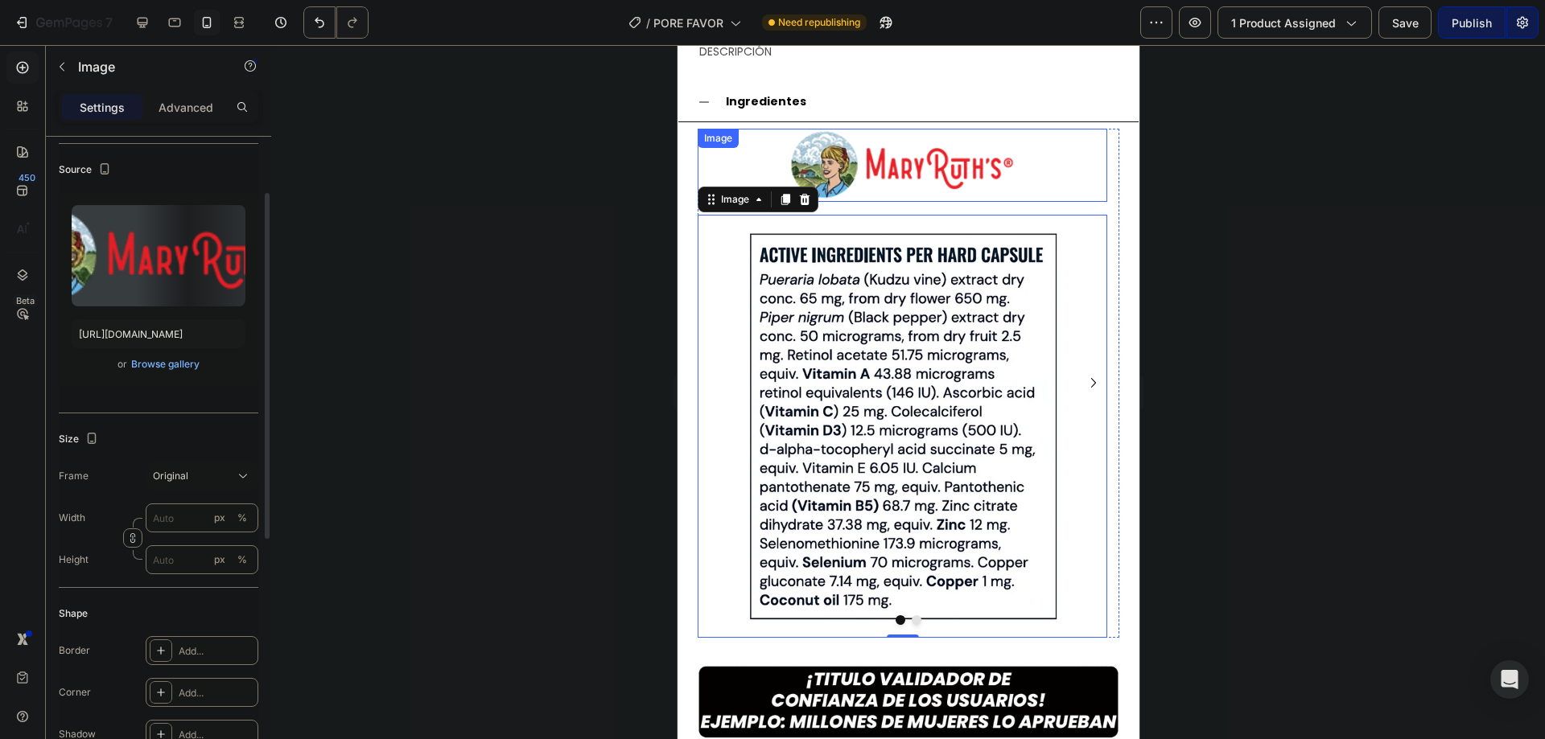
click at [1001, 164] on img at bounding box center [901, 165] width 229 height 73
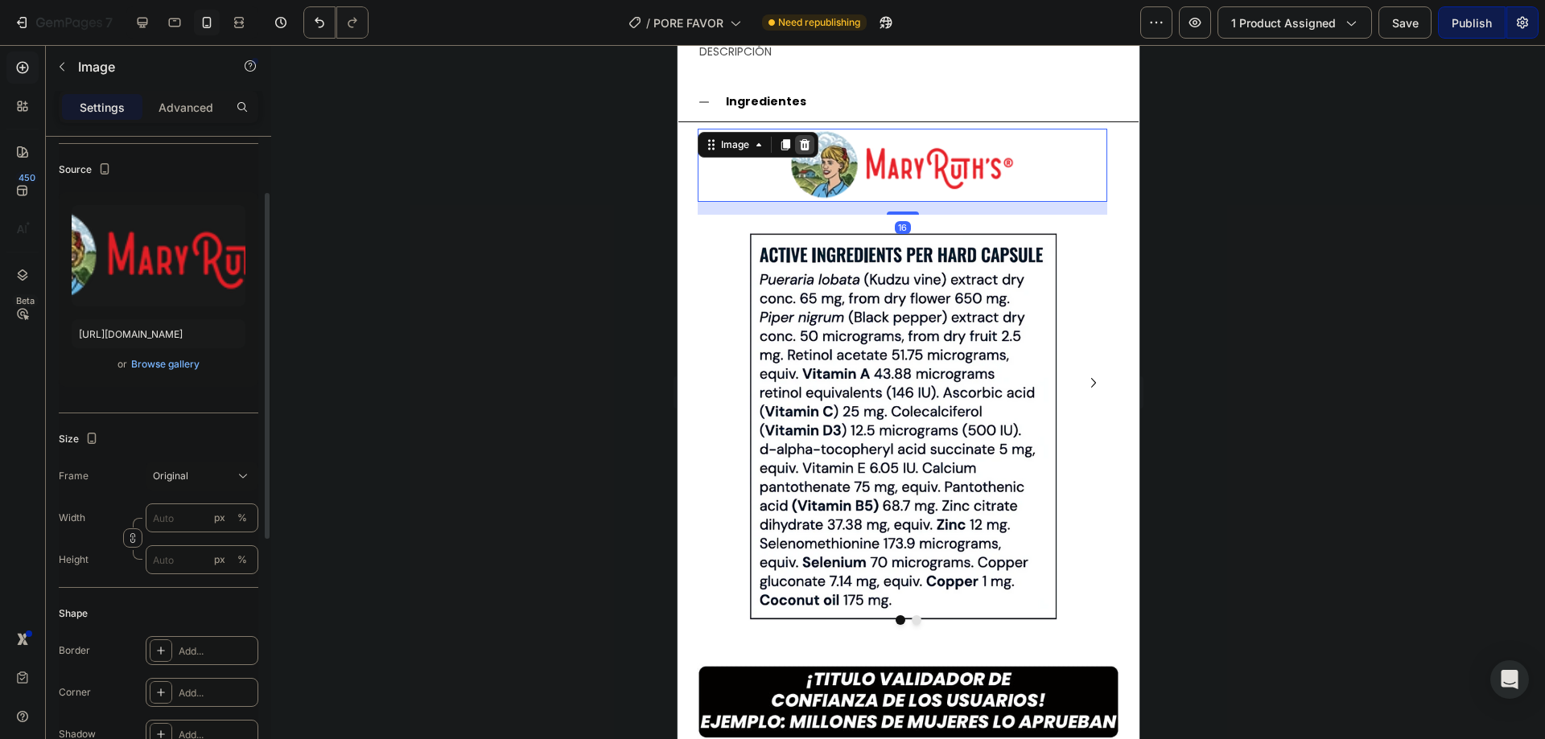
click at [808, 138] on icon at bounding box center [803, 144] width 13 height 13
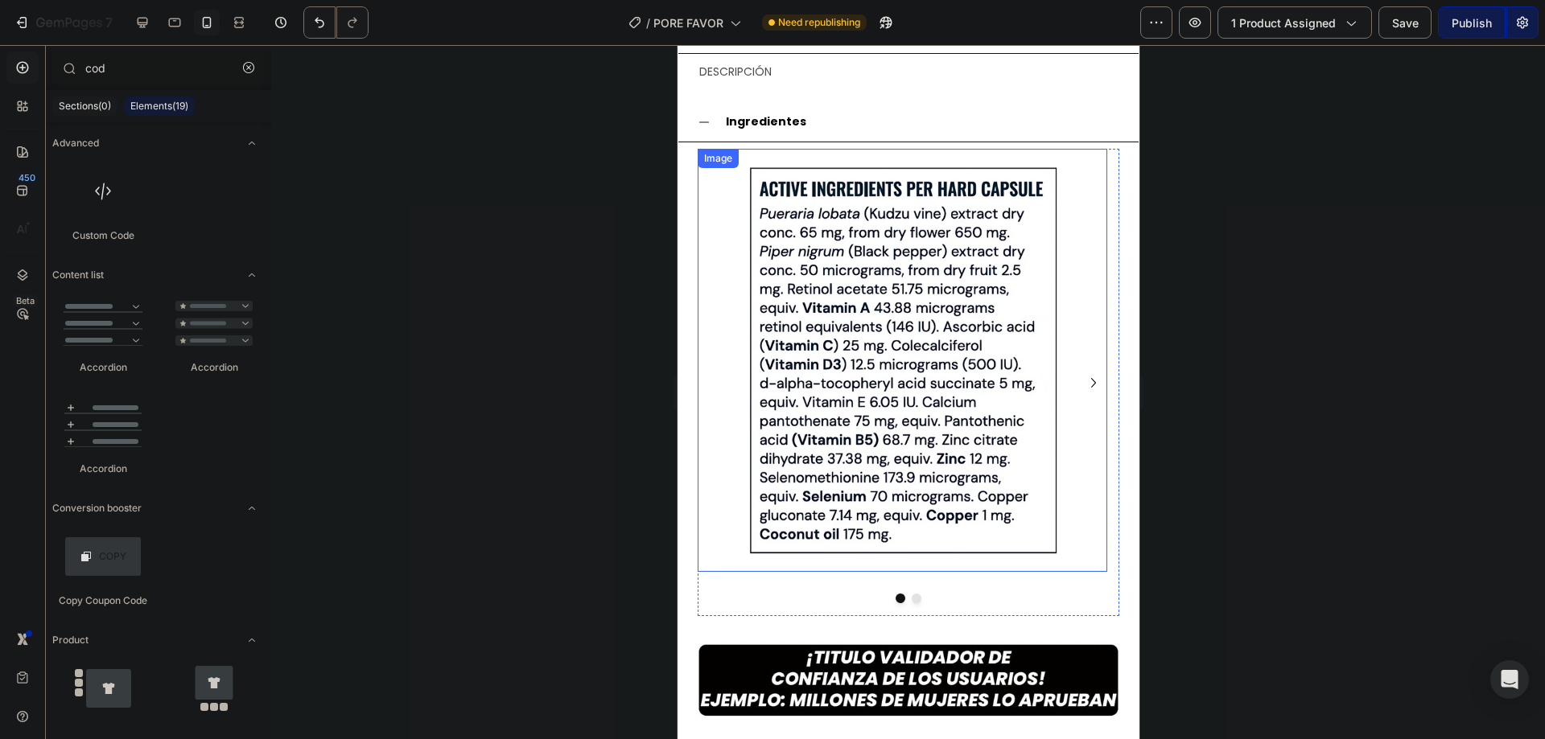
scroll to position [979, 0]
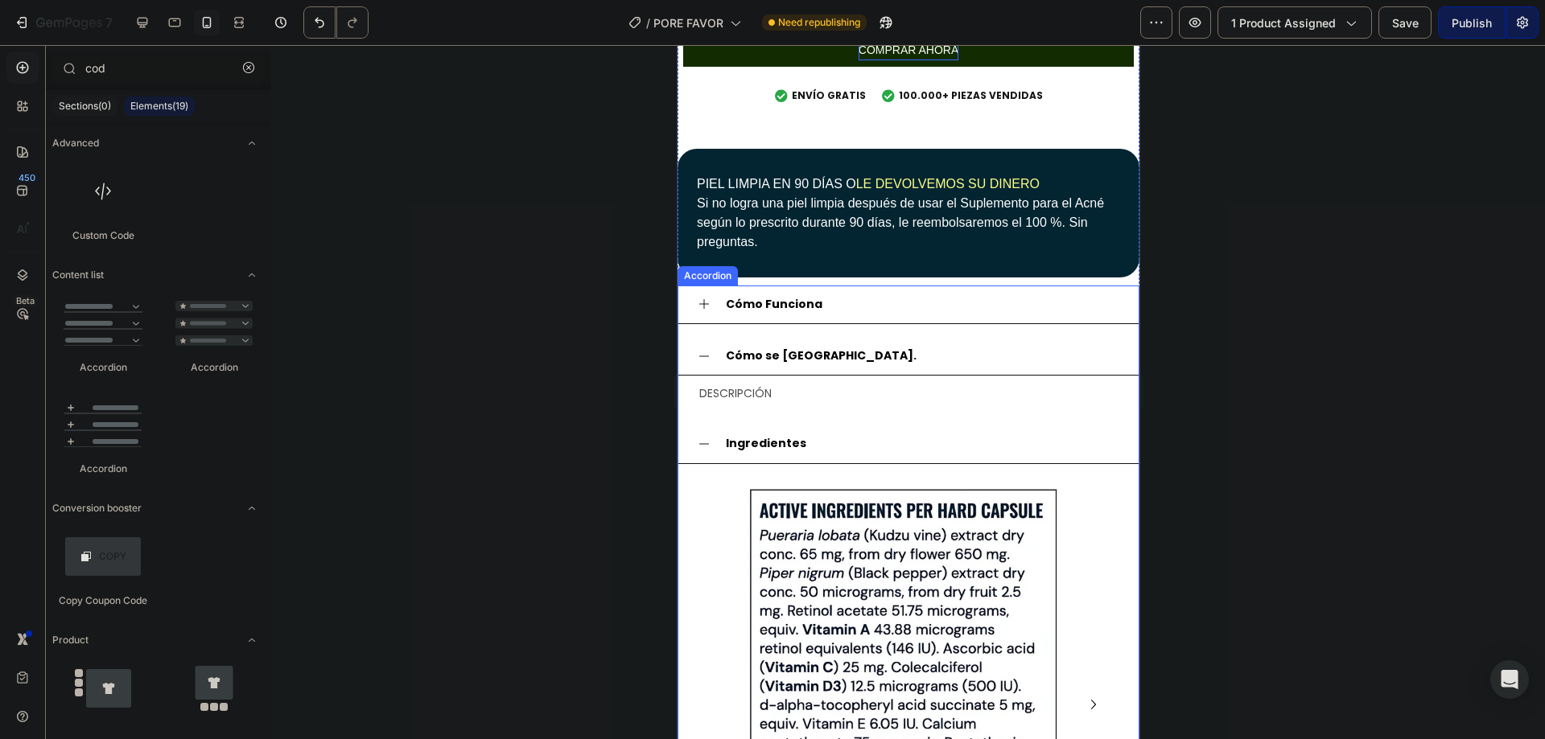
click at [865, 344] on div "Cómo se [GEOGRAPHIC_DATA]." at bounding box center [921, 356] width 396 height 25
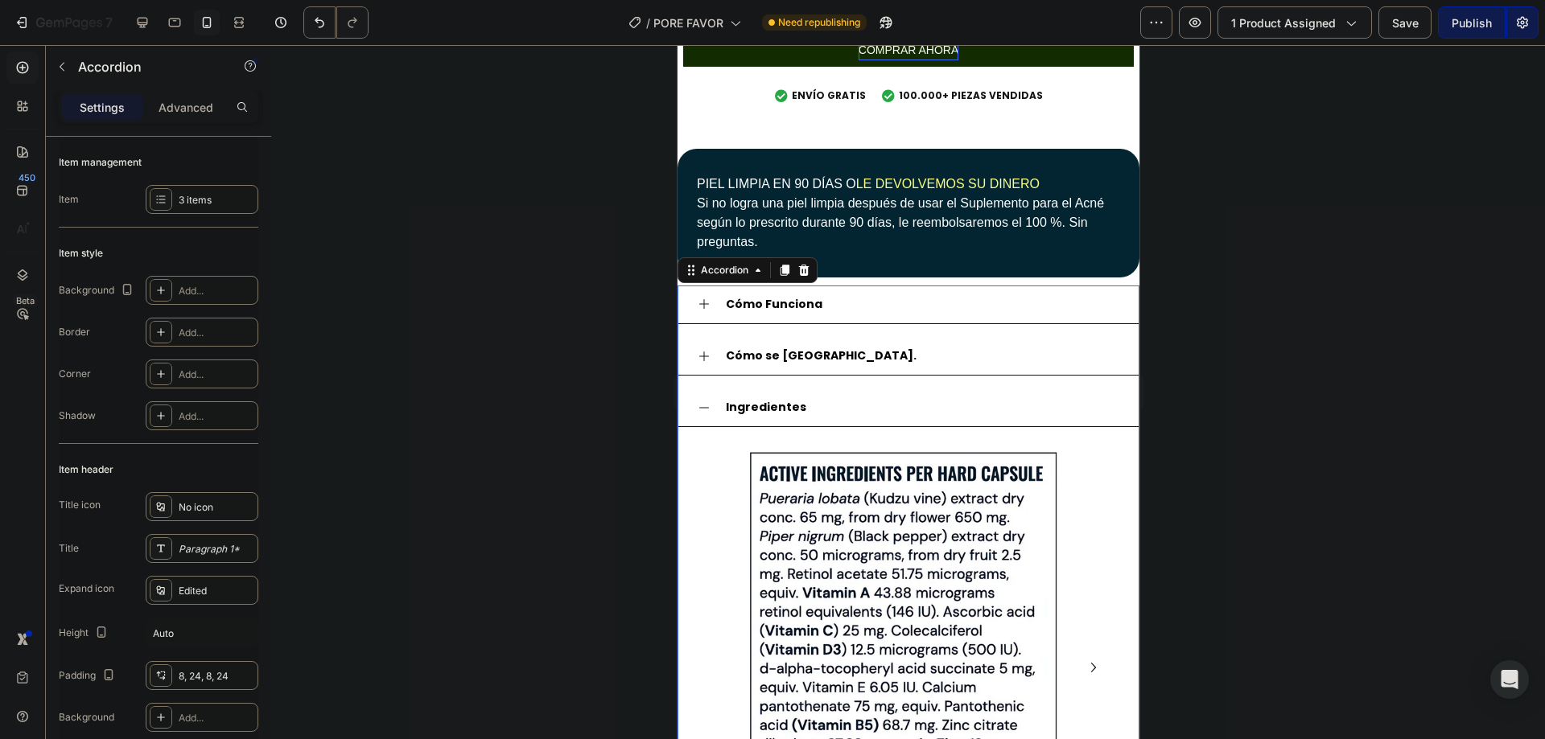
click at [776, 412] on div "Ingredientes" at bounding box center [908, 408] width 460 height 39
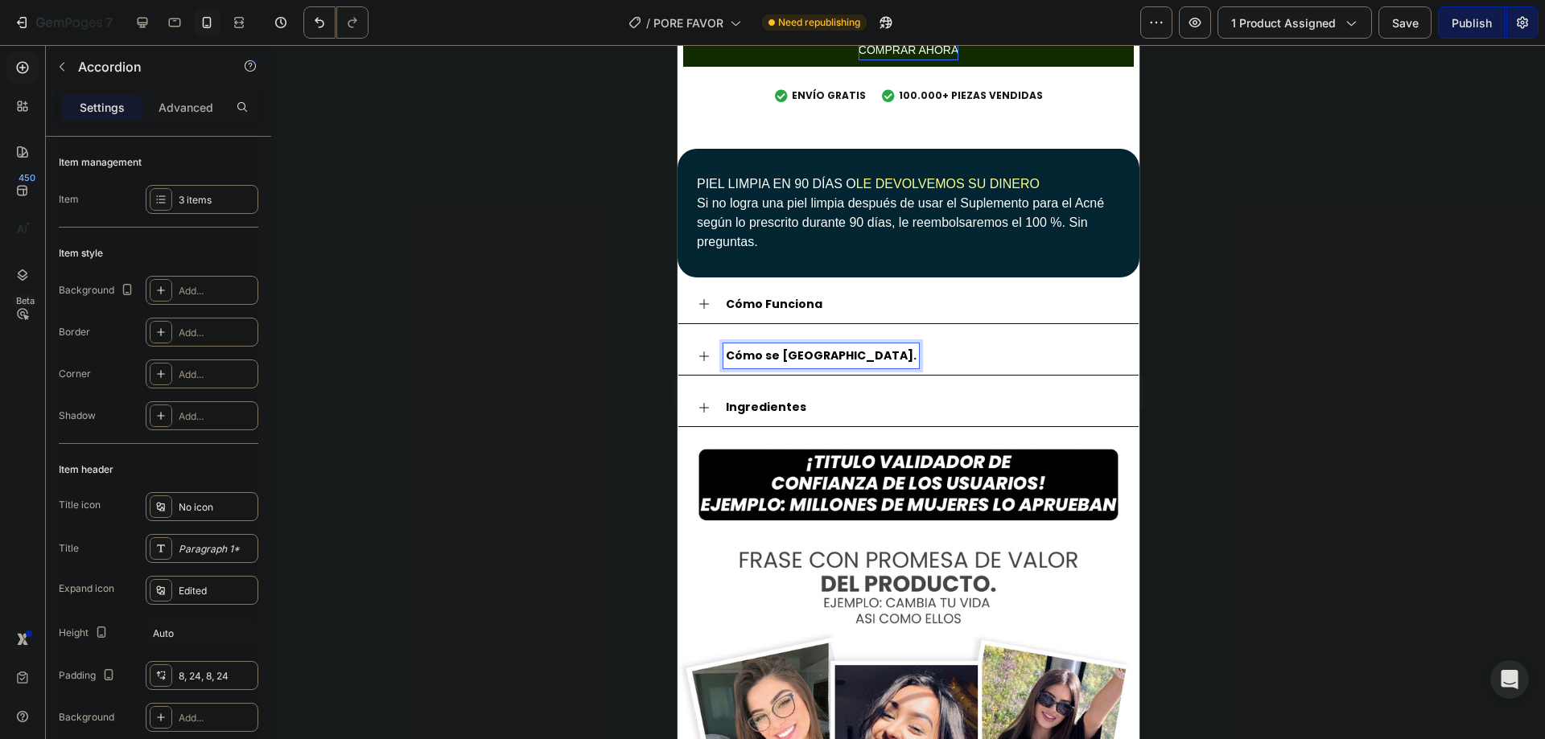
click at [833, 344] on div "Cómo se [GEOGRAPHIC_DATA]." at bounding box center [921, 356] width 396 height 25
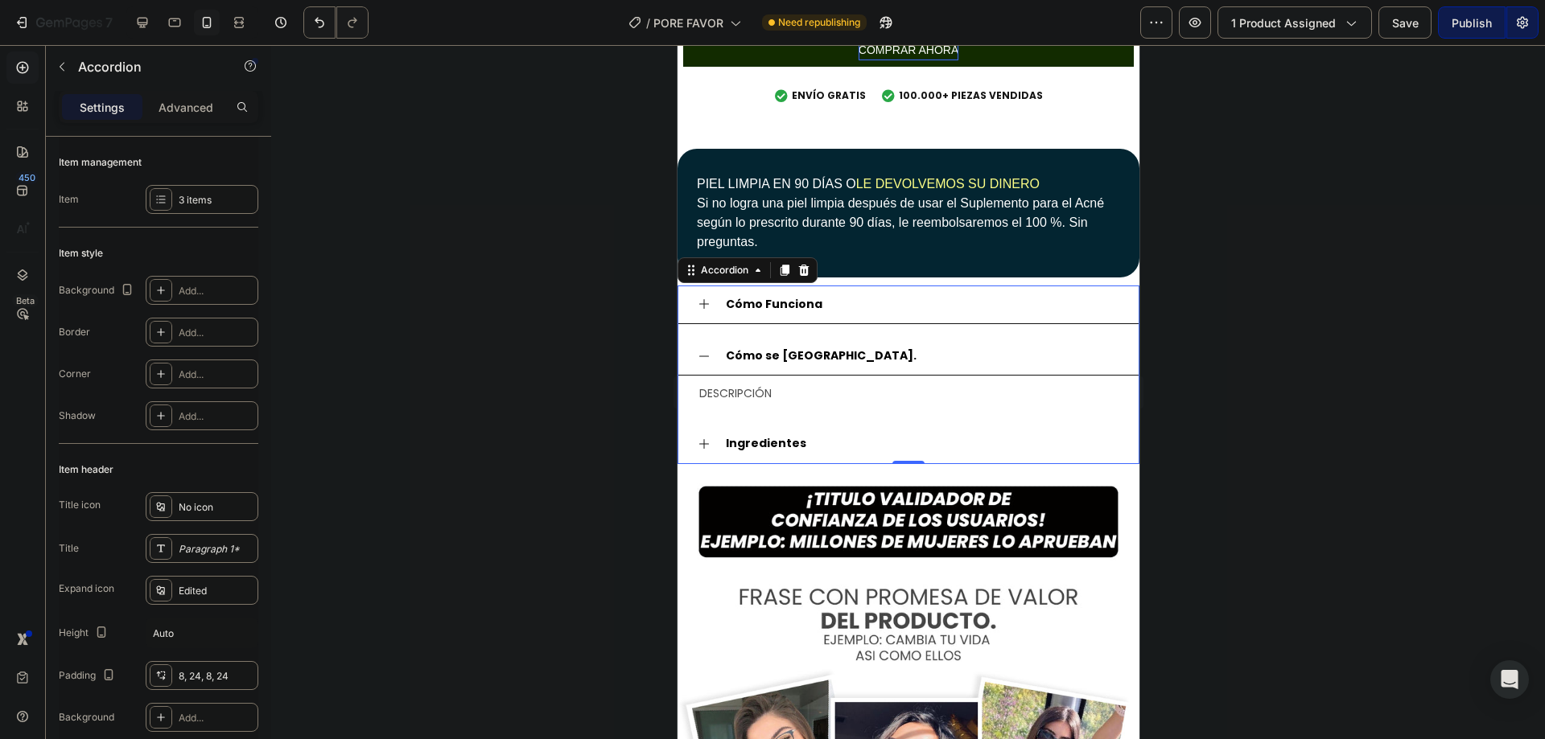
click at [749, 385] on p "DESCRIPCIÓN" at bounding box center [907, 394] width 418 height 20
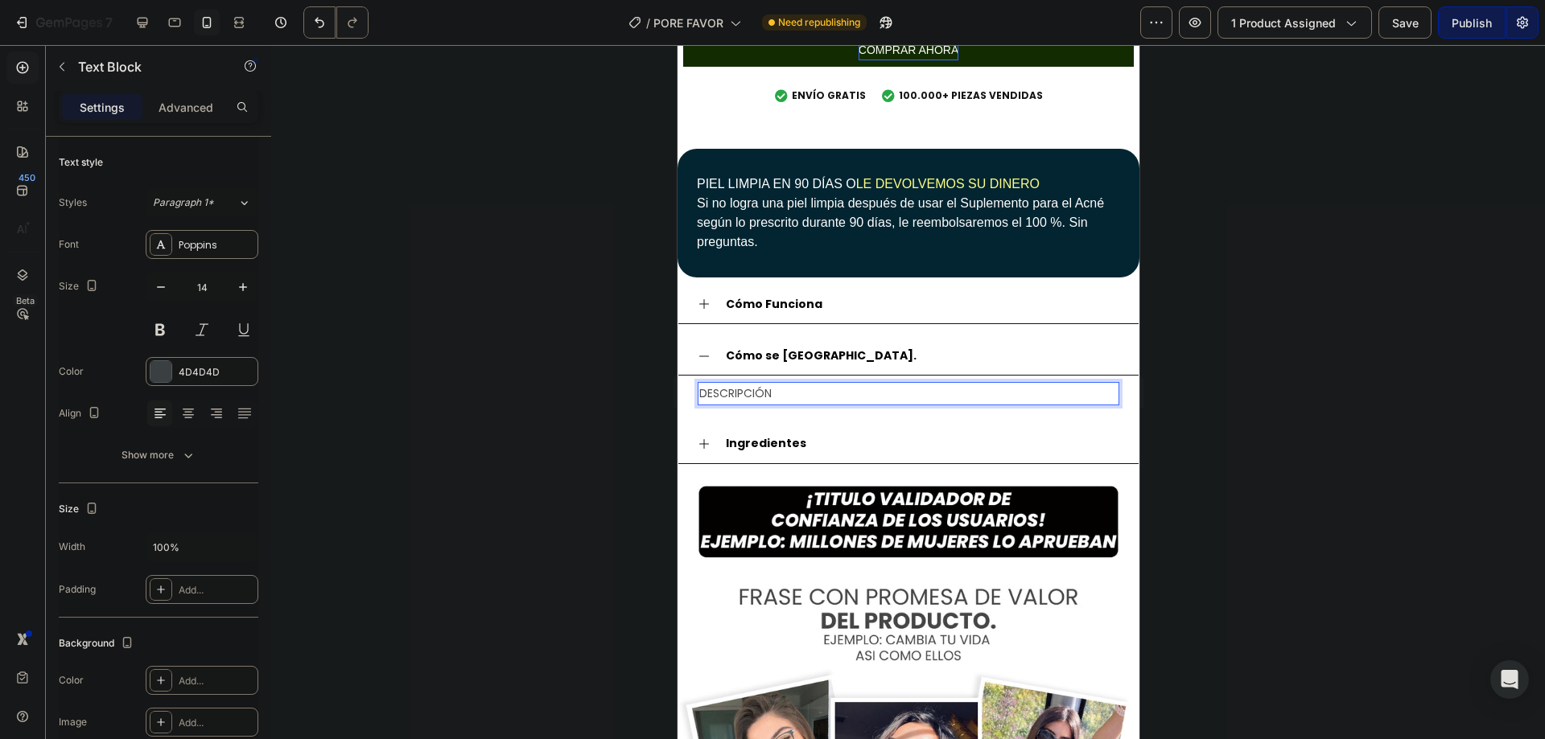
click at [751, 385] on p "DESCRIPCIÓN" at bounding box center [907, 394] width 418 height 20
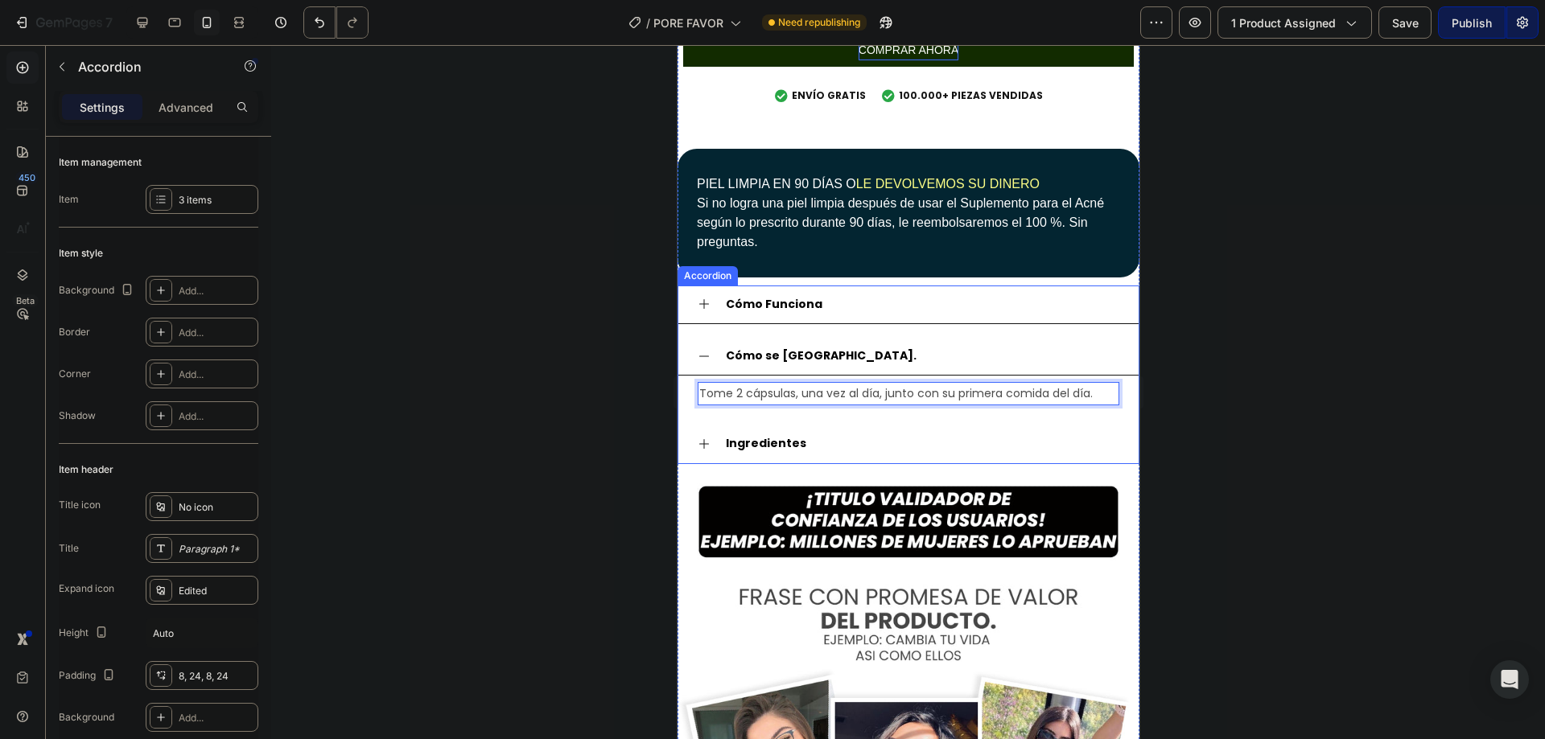
click at [806, 292] on div "Cómo Funciona" at bounding box center [773, 304] width 101 height 25
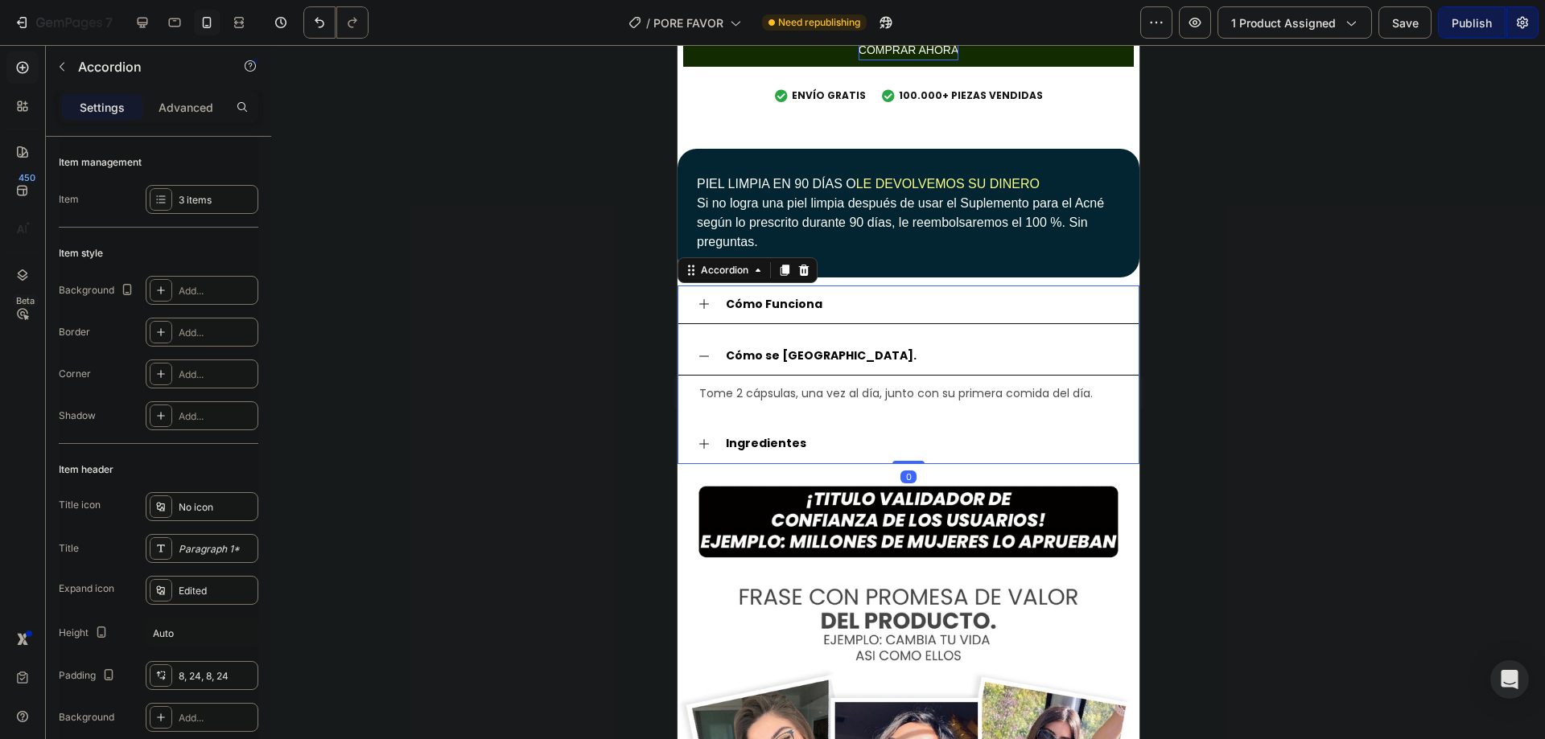
click at [855, 298] on div "Cómo Funciona" at bounding box center [921, 304] width 396 height 25
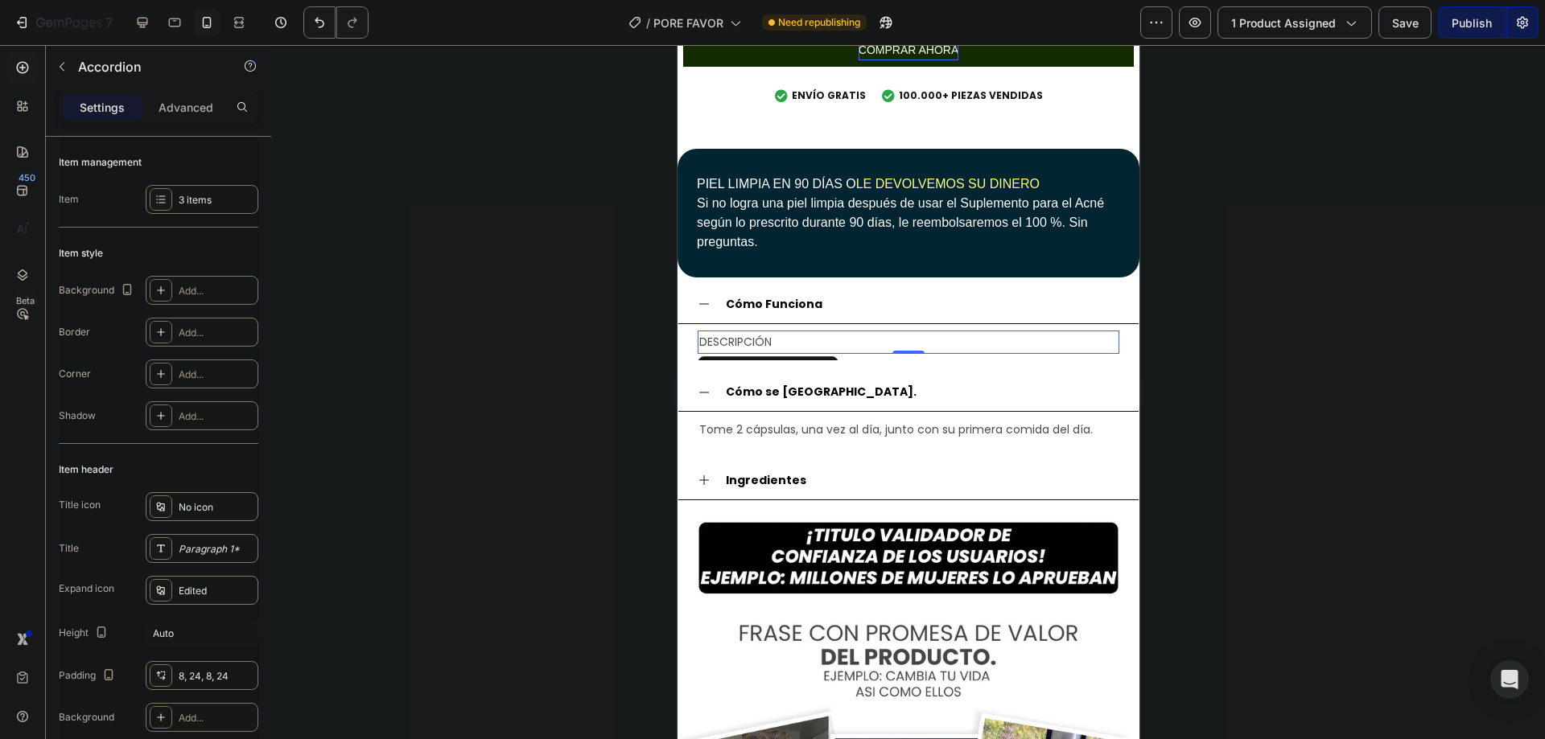
click at [842, 332] on p "DESCRIPCIÓN" at bounding box center [907, 342] width 418 height 20
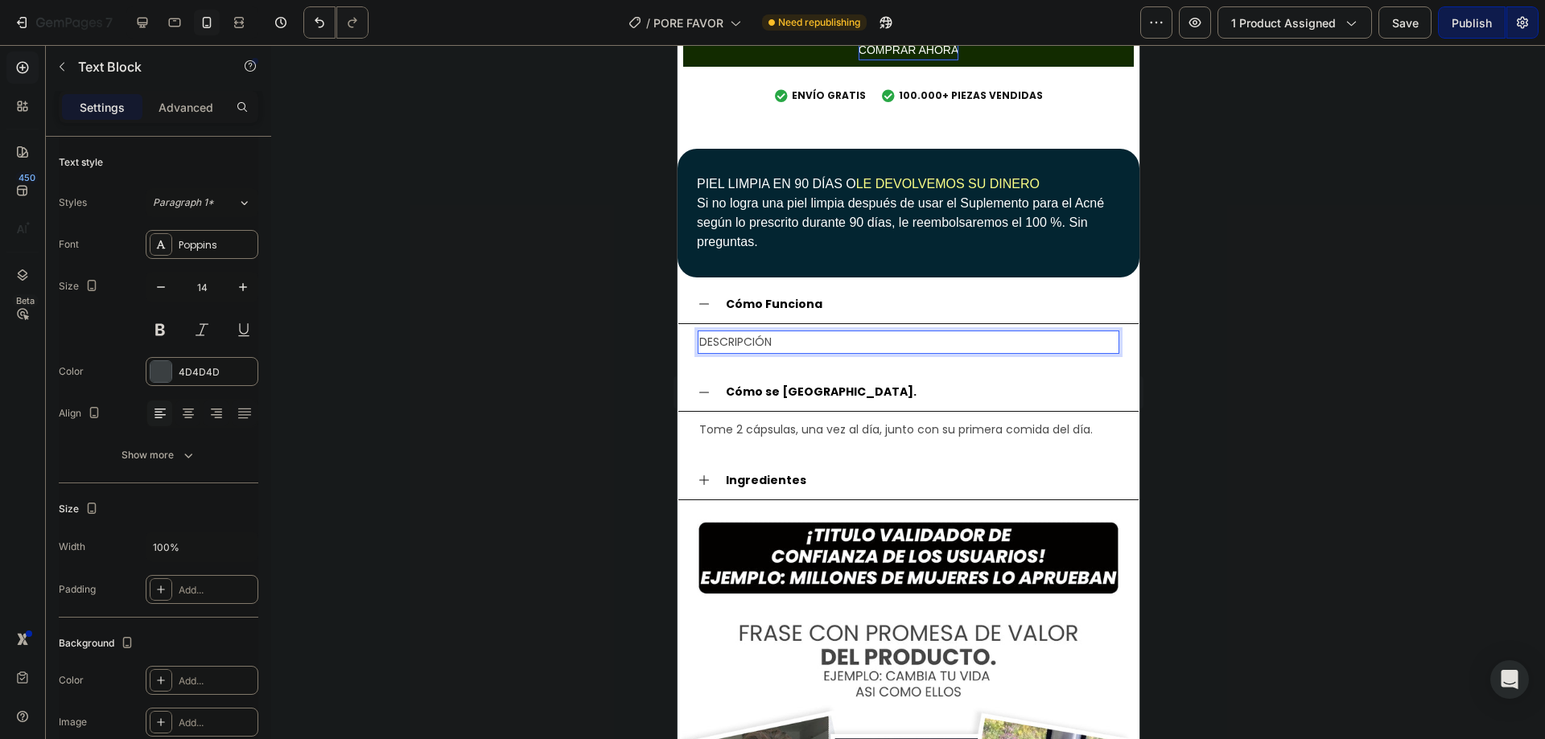
click at [773, 332] on p "DESCRIPCIÓN" at bounding box center [907, 342] width 418 height 20
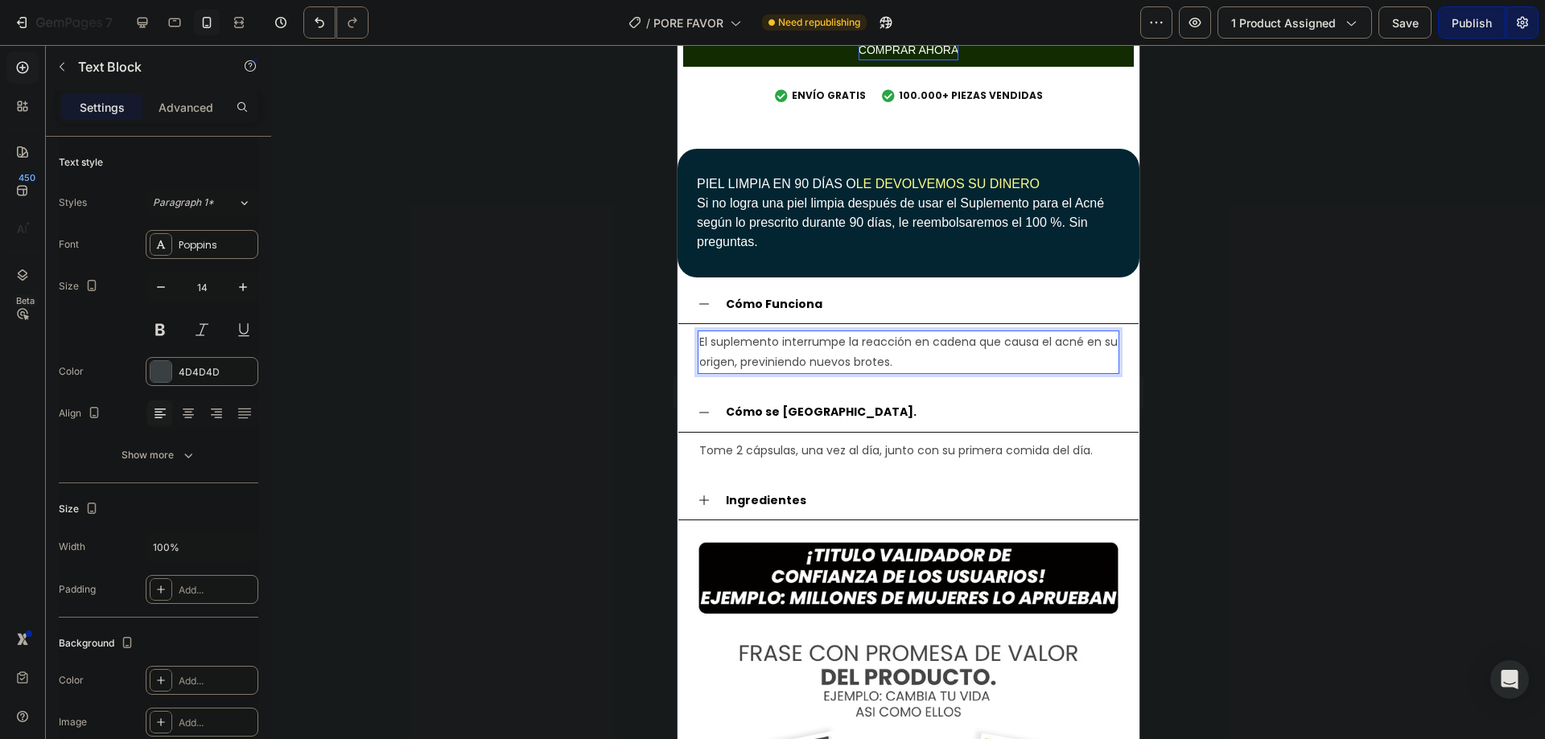
click at [1209, 336] on div at bounding box center [908, 392] width 1274 height 694
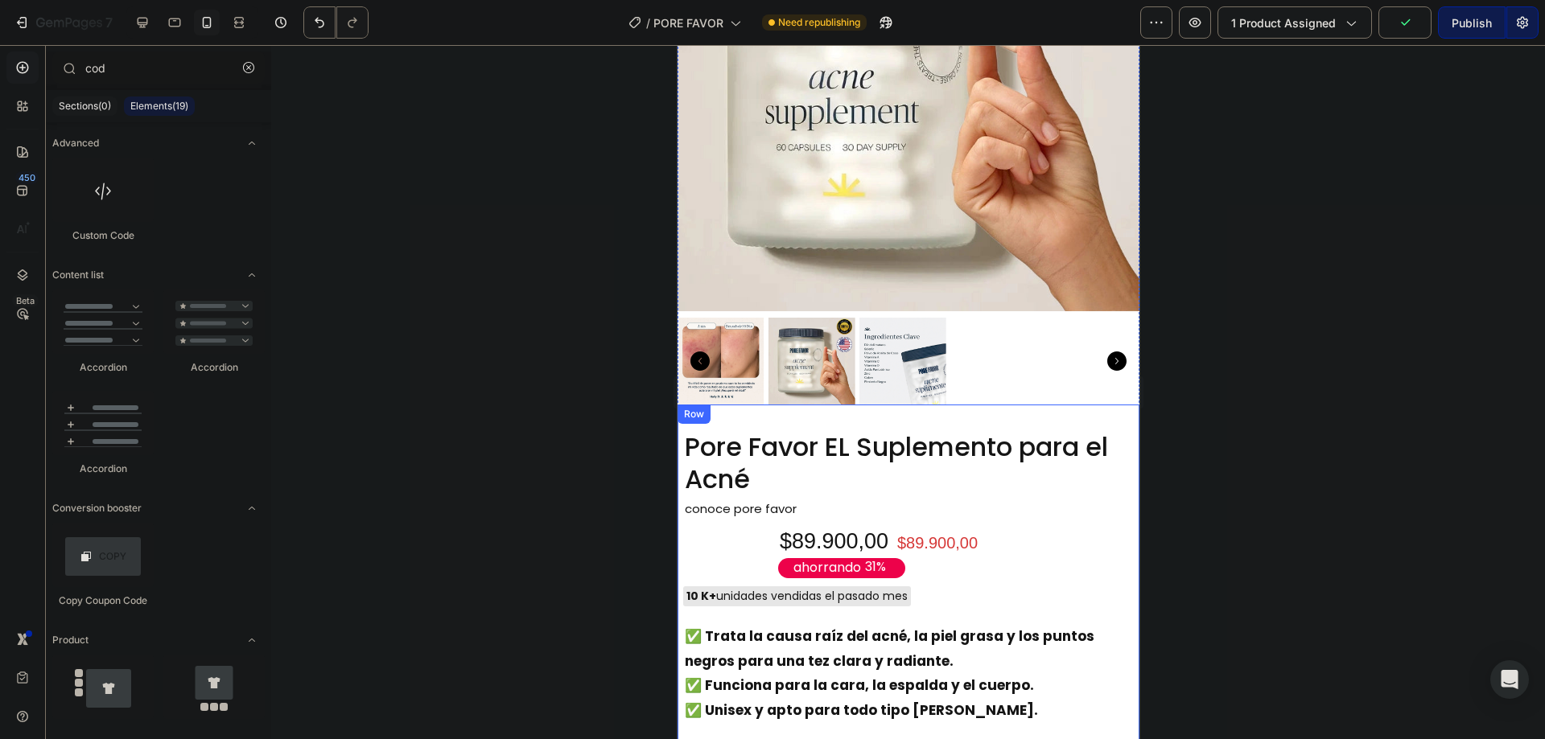
scroll to position [0, 0]
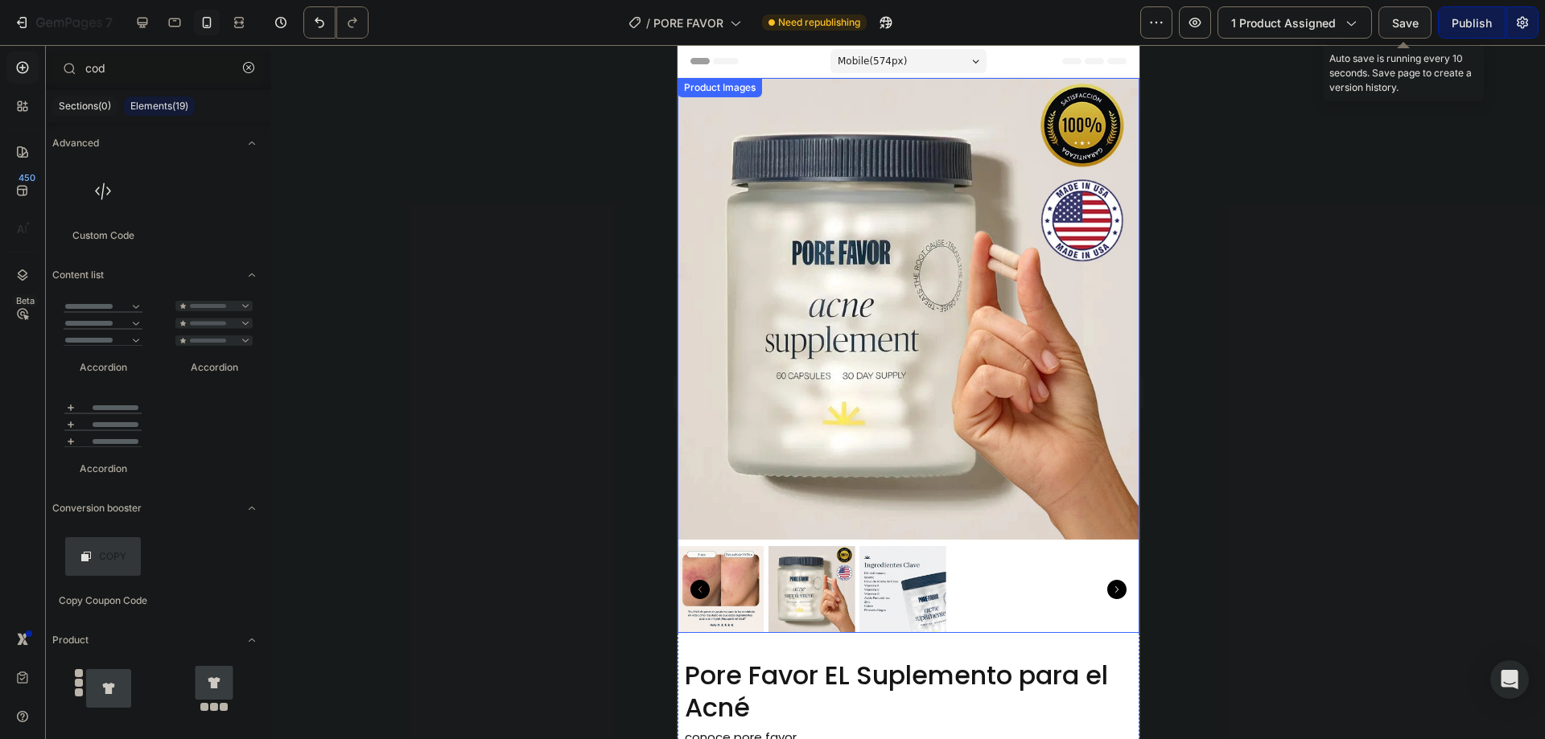
click at [1397, 22] on span "Save" at bounding box center [1405, 23] width 27 height 14
click at [1456, 29] on div "Publish" at bounding box center [1472, 22] width 40 height 17
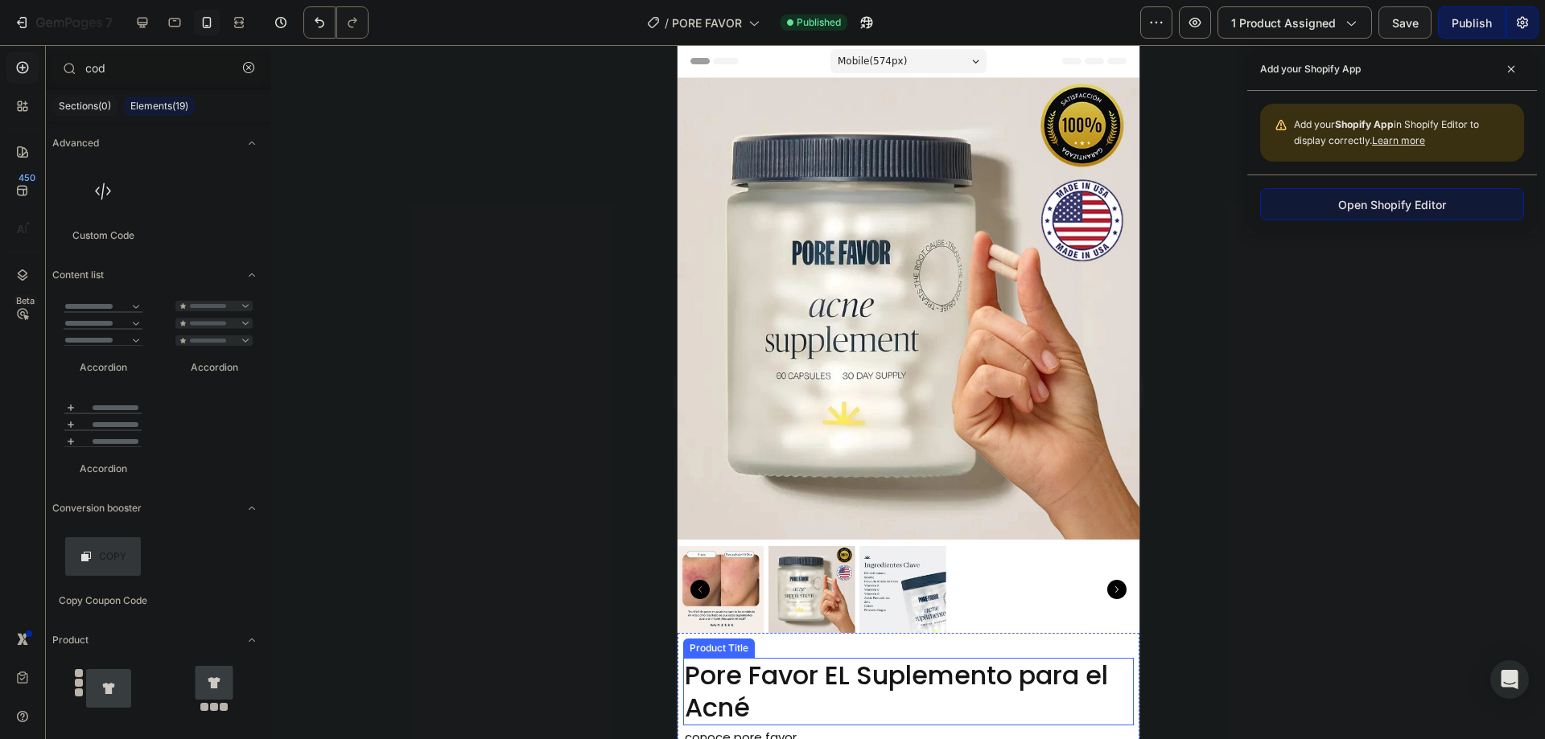
scroll to position [215, 0]
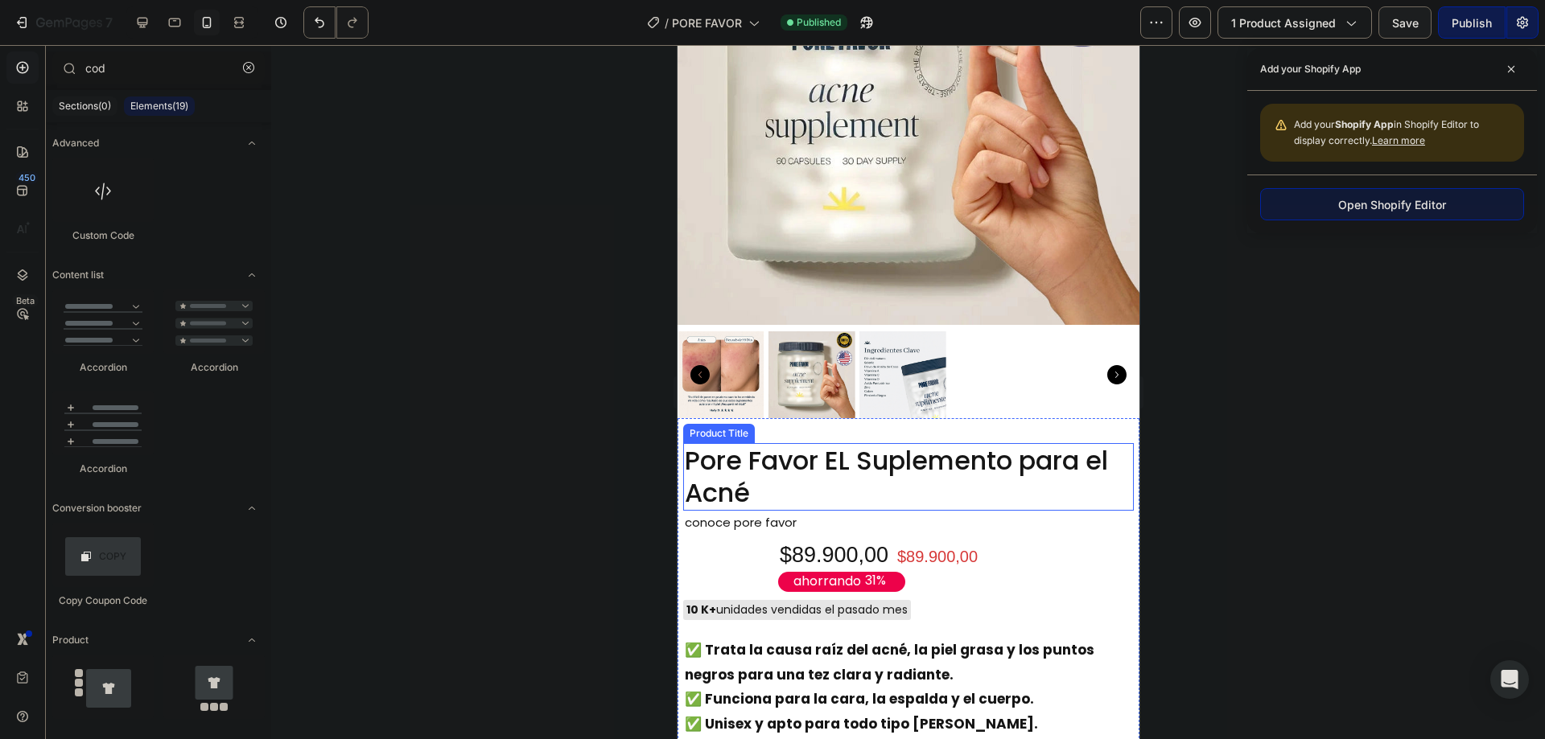
click at [863, 447] on h2 "Pore Favor EL Suplemento para el Acné" at bounding box center [907, 477] width 451 height 68
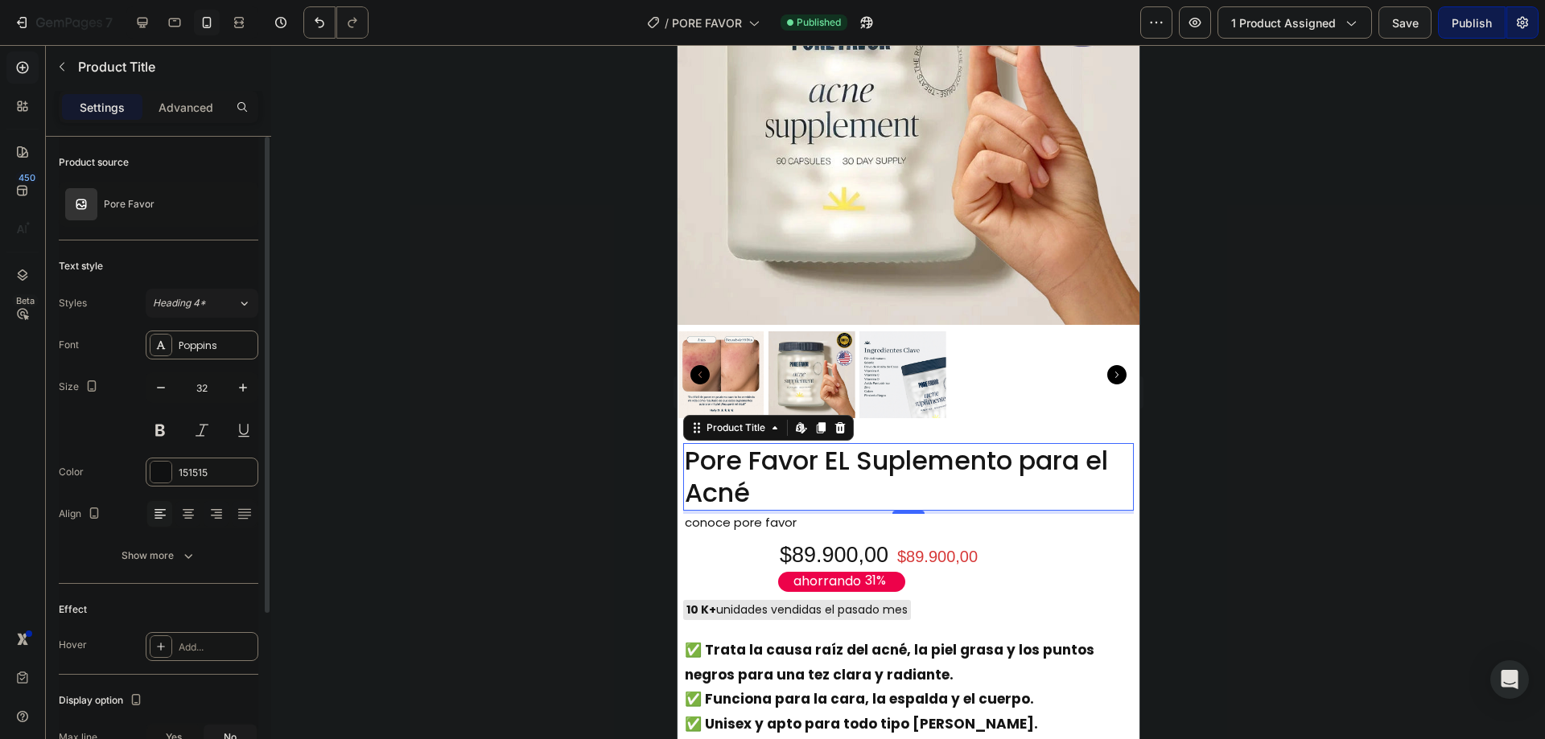
click at [220, 309] on div "Heading 4*" at bounding box center [195, 303] width 84 height 14
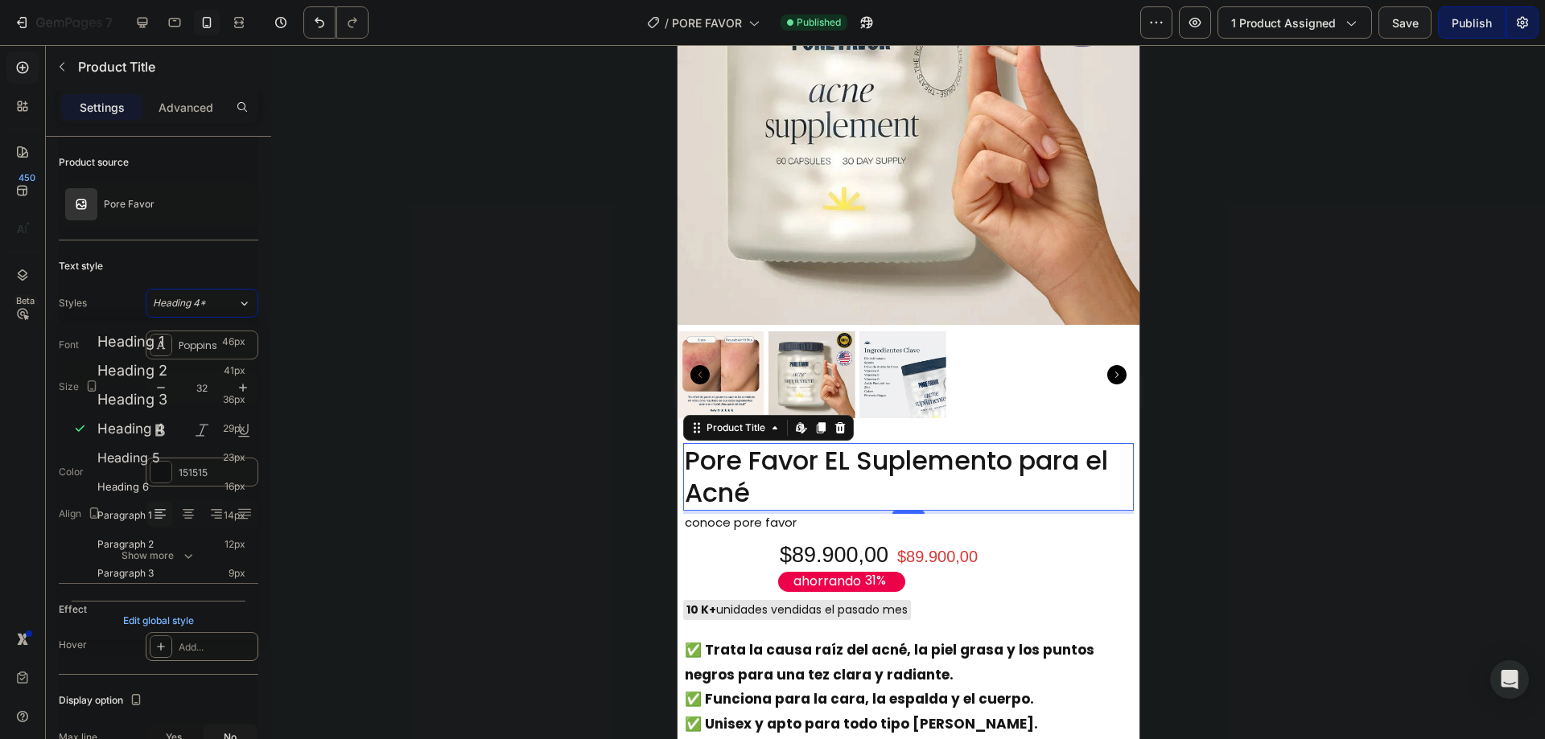
click at [140, 371] on span "Heading 2" at bounding box center [132, 371] width 70 height 16
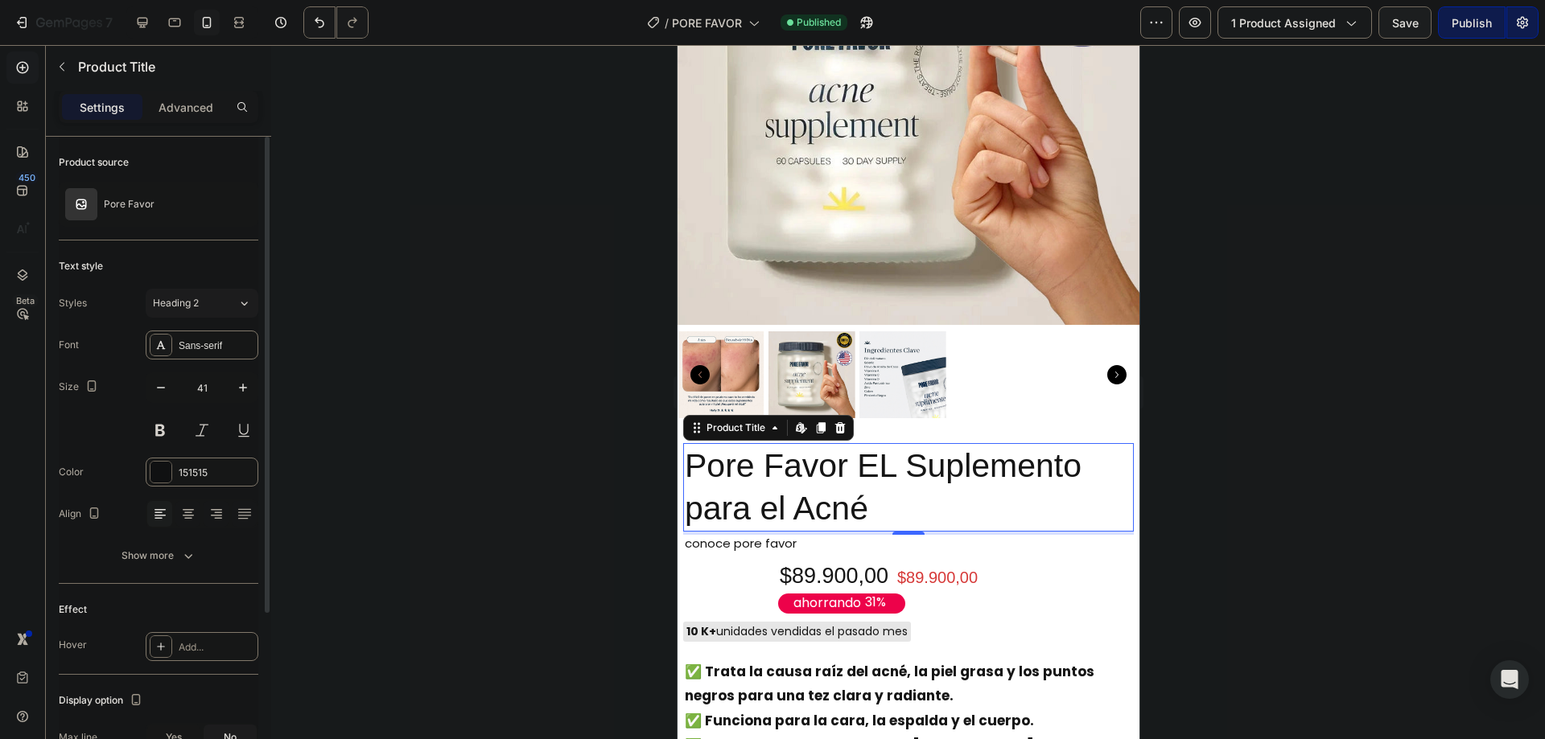
click at [180, 307] on span "Heading 2" at bounding box center [176, 303] width 46 height 14
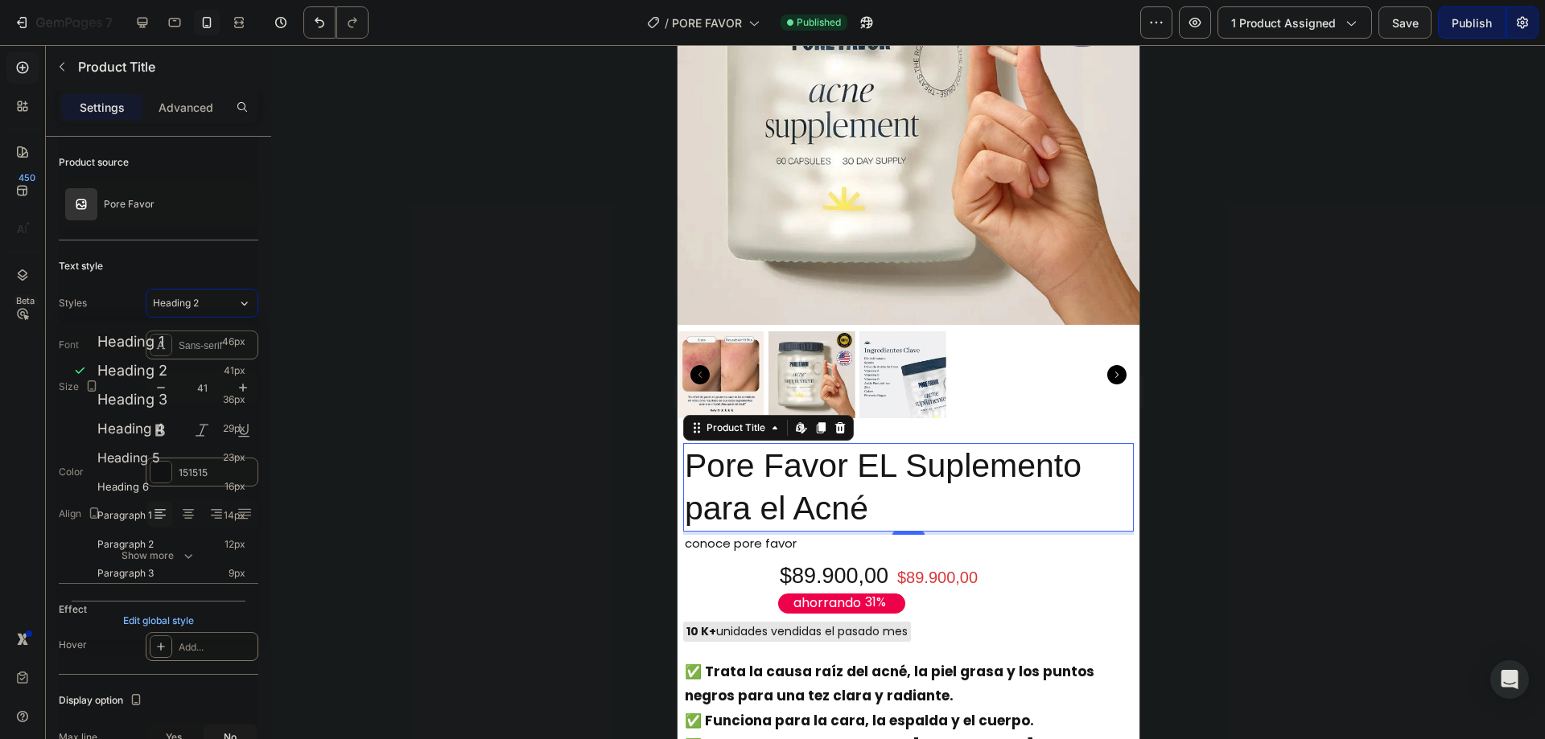
click at [147, 342] on span "Heading 1" at bounding box center [130, 342] width 67 height 16
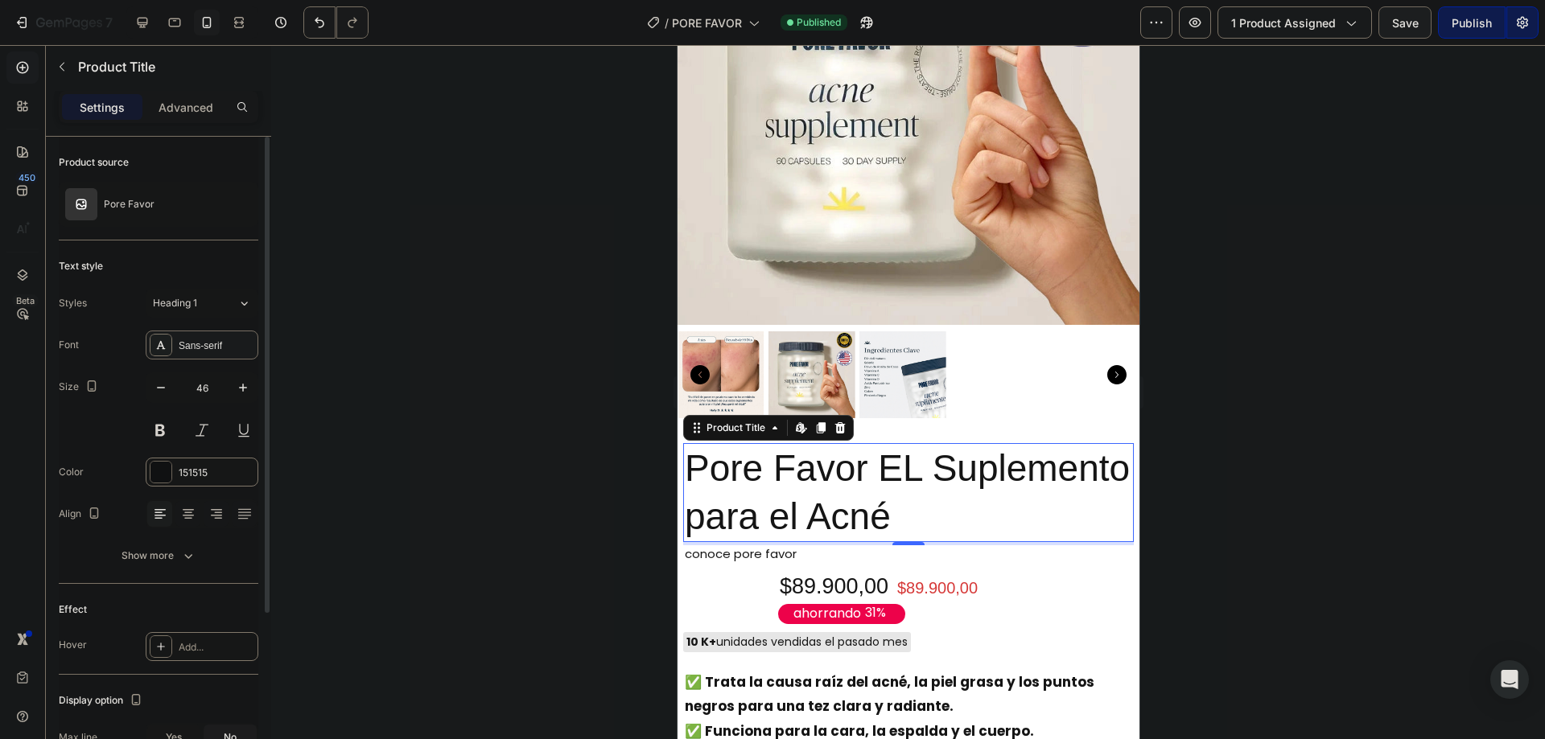
click at [184, 339] on div "Sans-serif" at bounding box center [217, 346] width 76 height 14
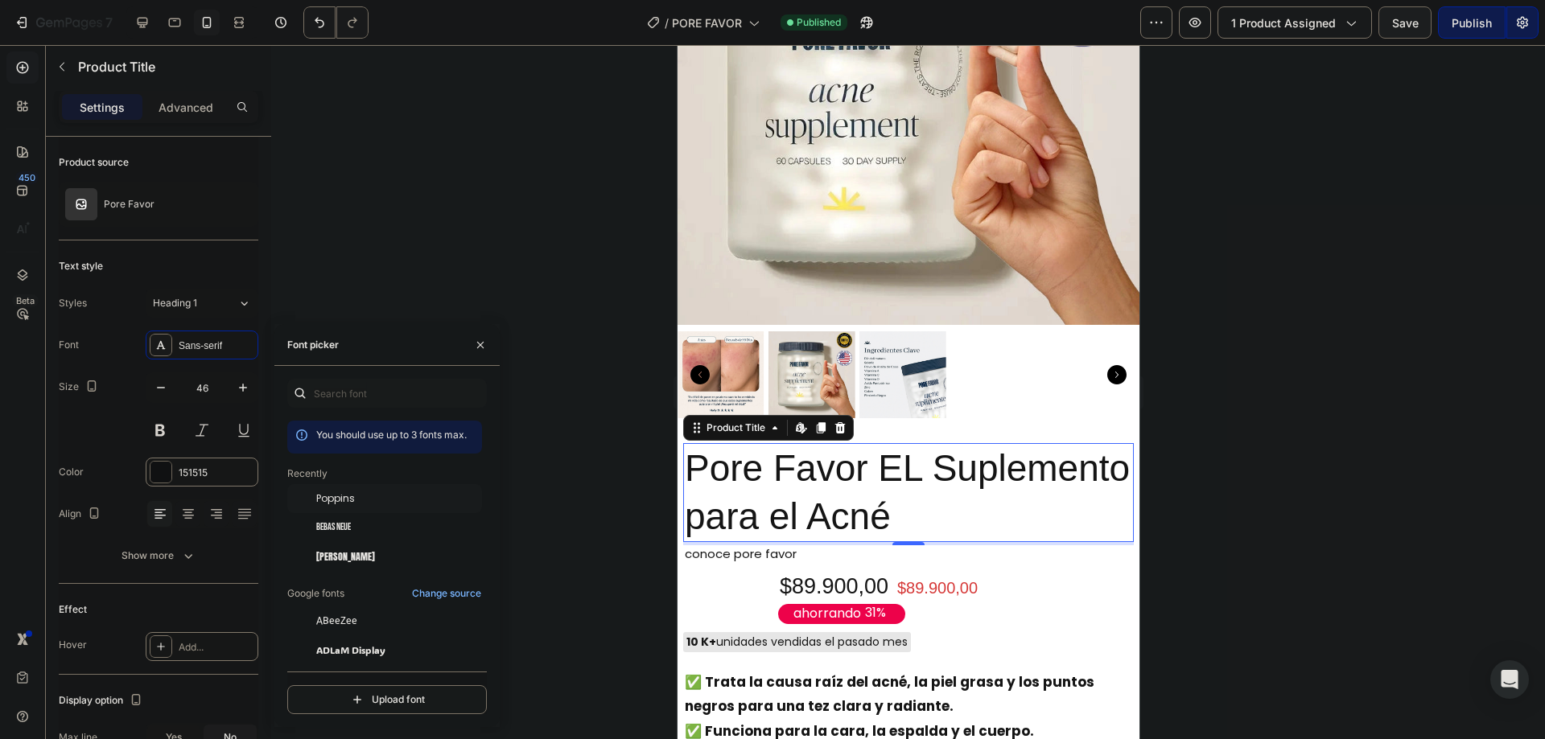
click at [345, 499] on span "Poppins" at bounding box center [335, 499] width 39 height 14
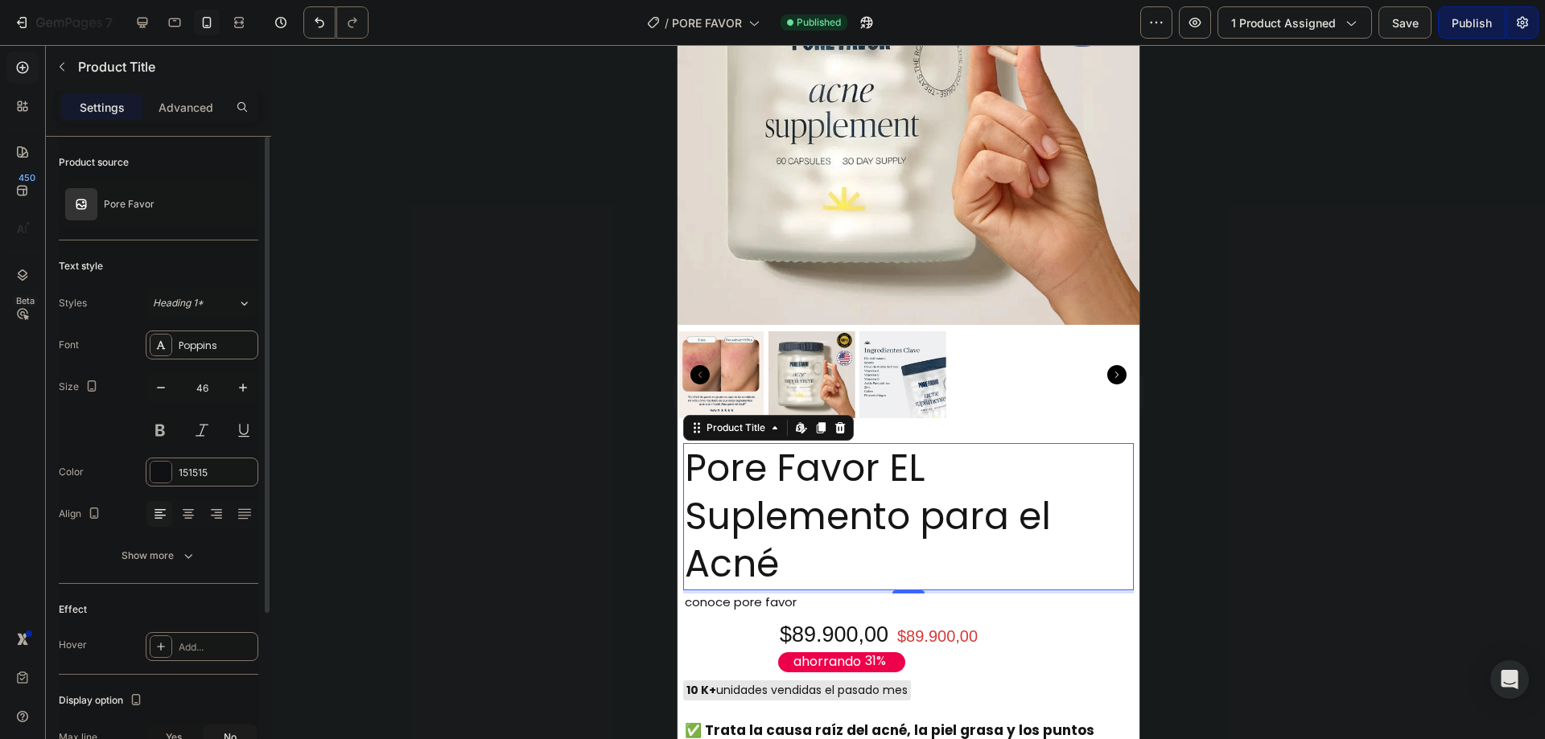
click at [162, 435] on button at bounding box center [160, 430] width 29 height 29
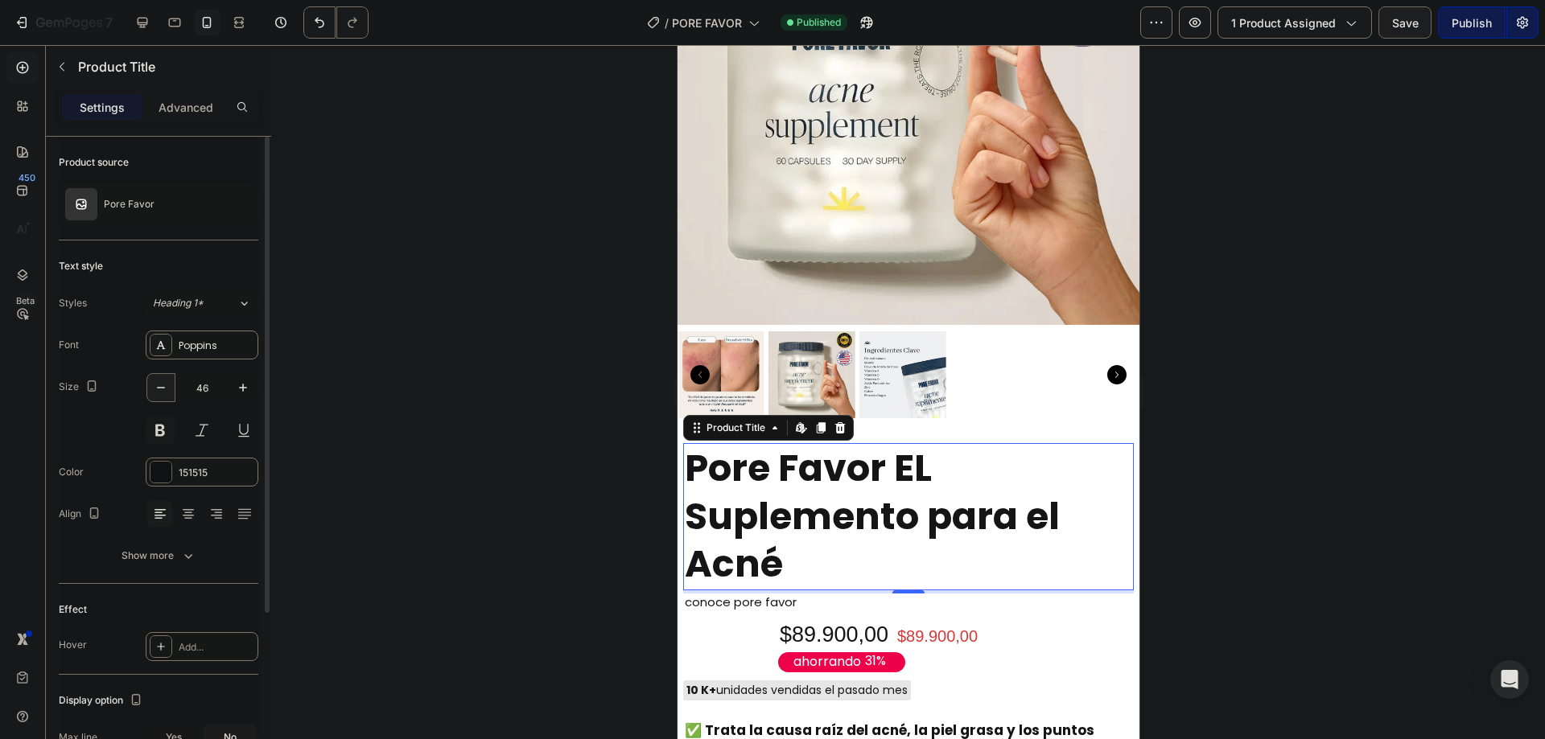
click at [166, 384] on icon "button" at bounding box center [161, 388] width 16 height 16
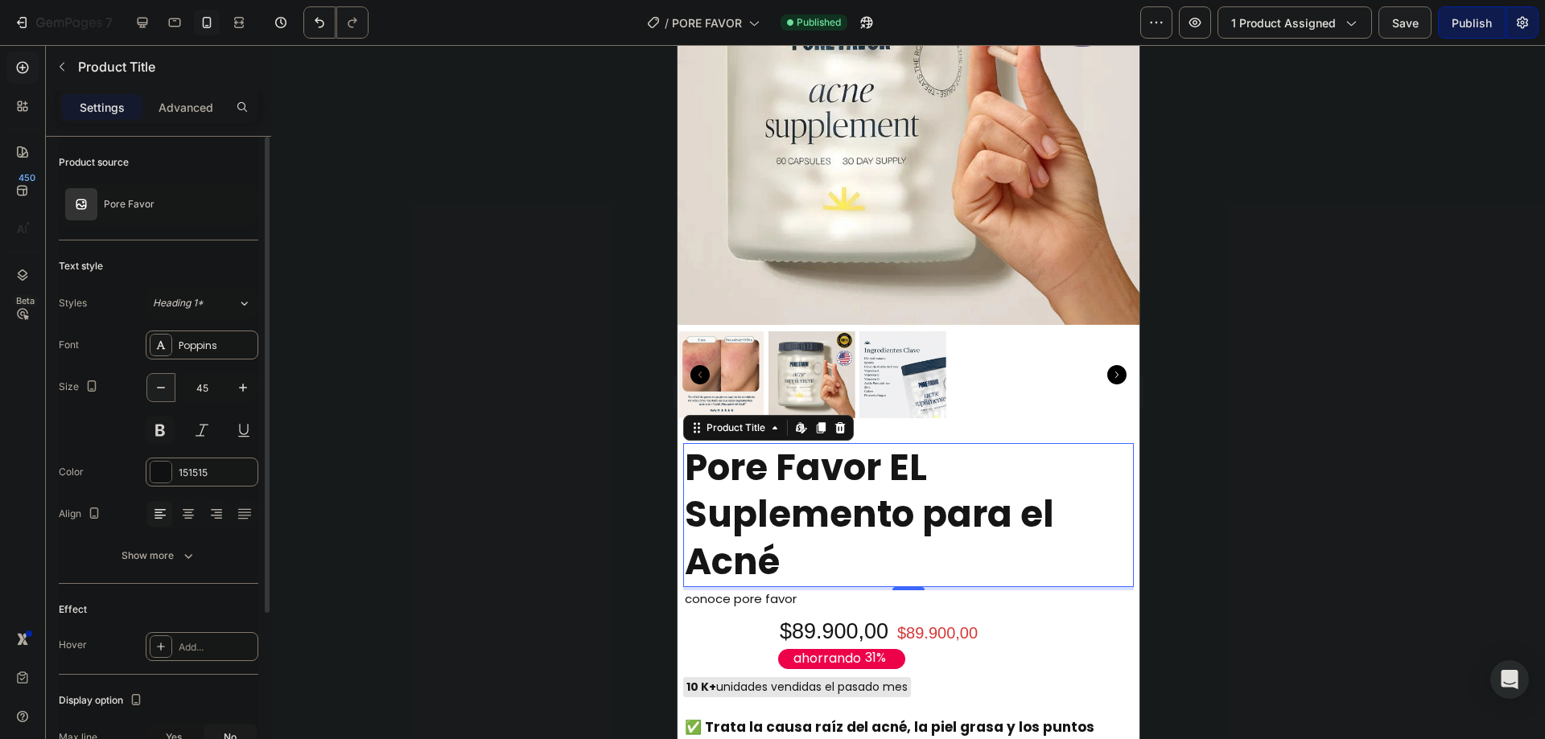
click at [166, 384] on icon "button" at bounding box center [161, 388] width 16 height 16
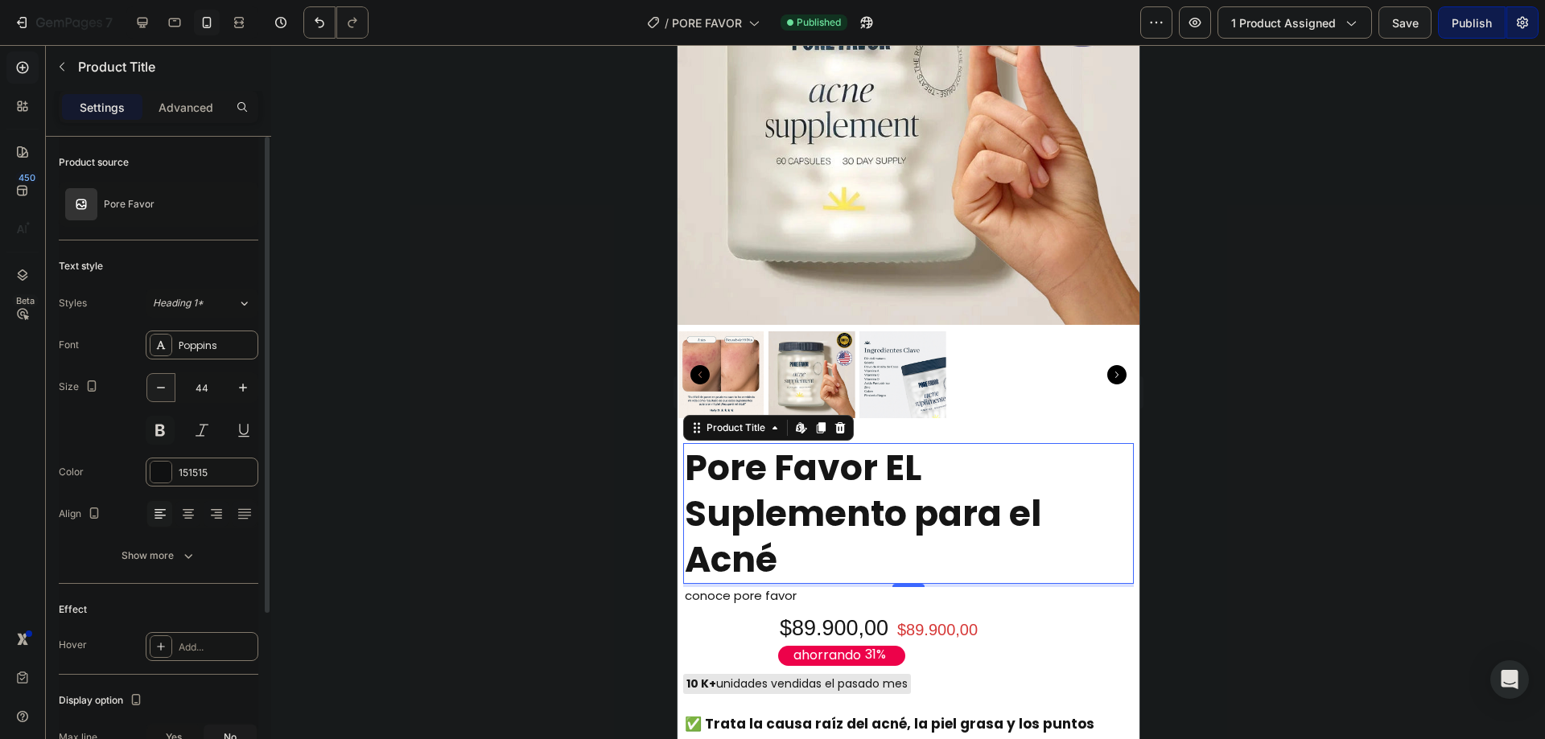
click at [166, 384] on icon "button" at bounding box center [161, 388] width 16 height 16
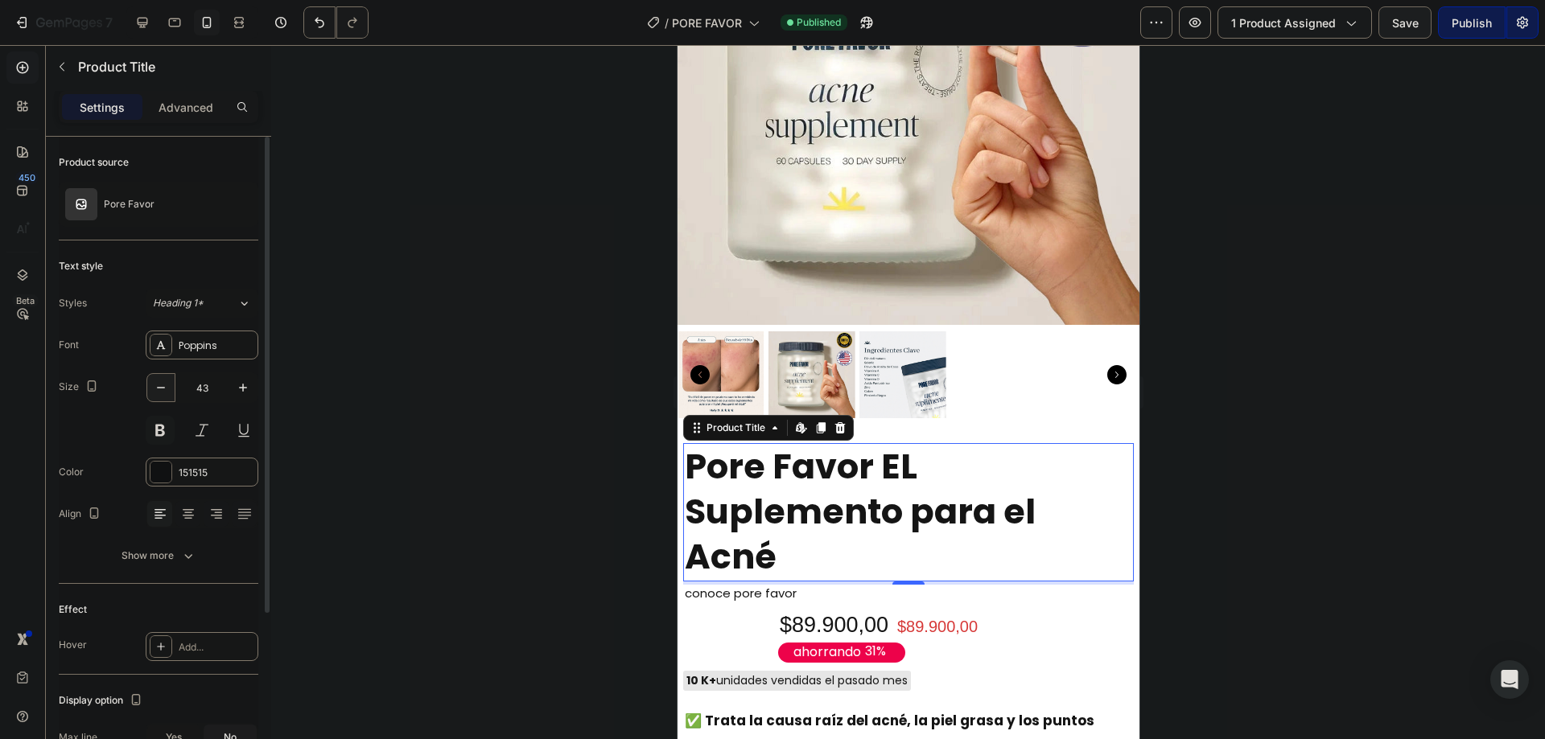
click at [166, 384] on icon "button" at bounding box center [161, 388] width 16 height 16
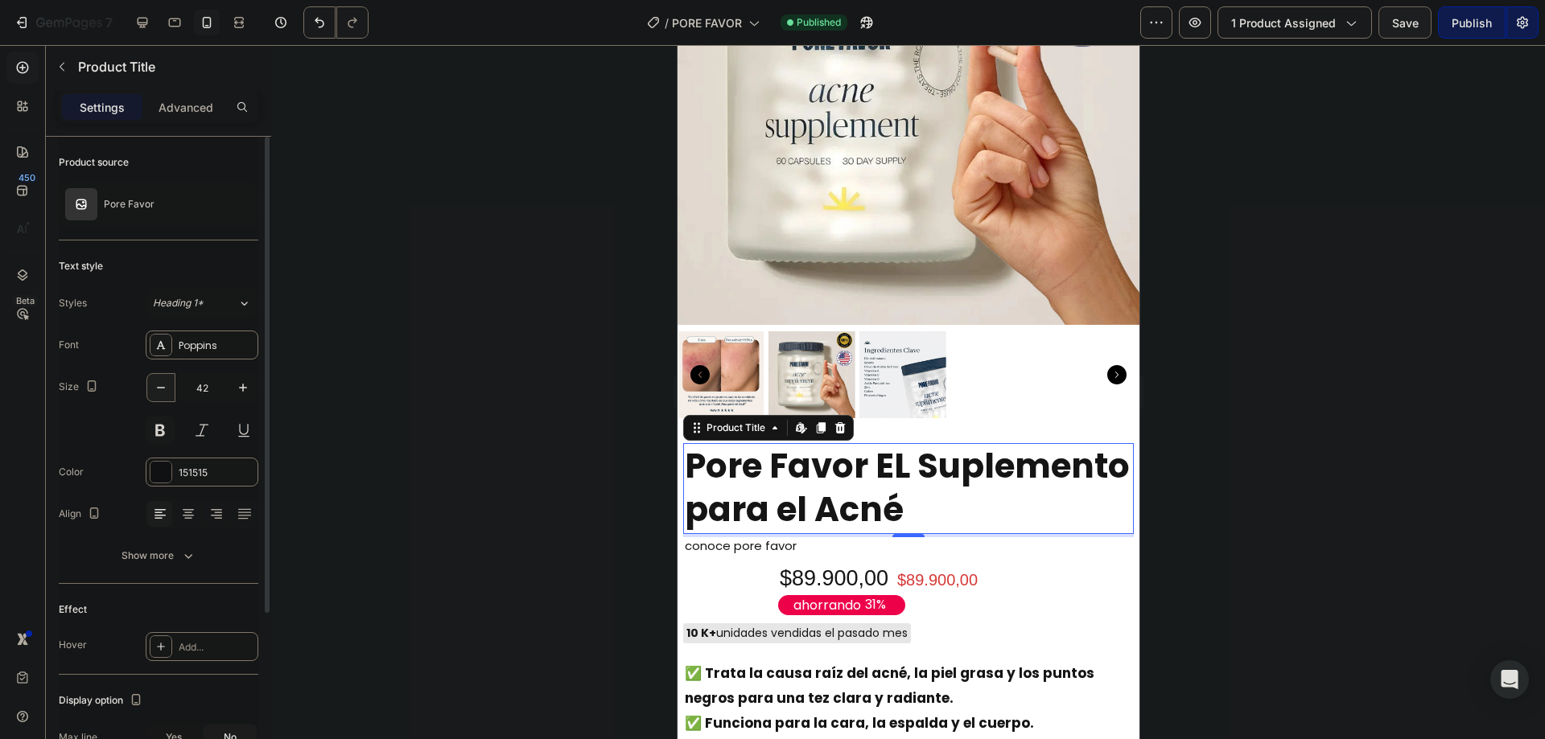
click at [166, 384] on icon "button" at bounding box center [161, 388] width 16 height 16
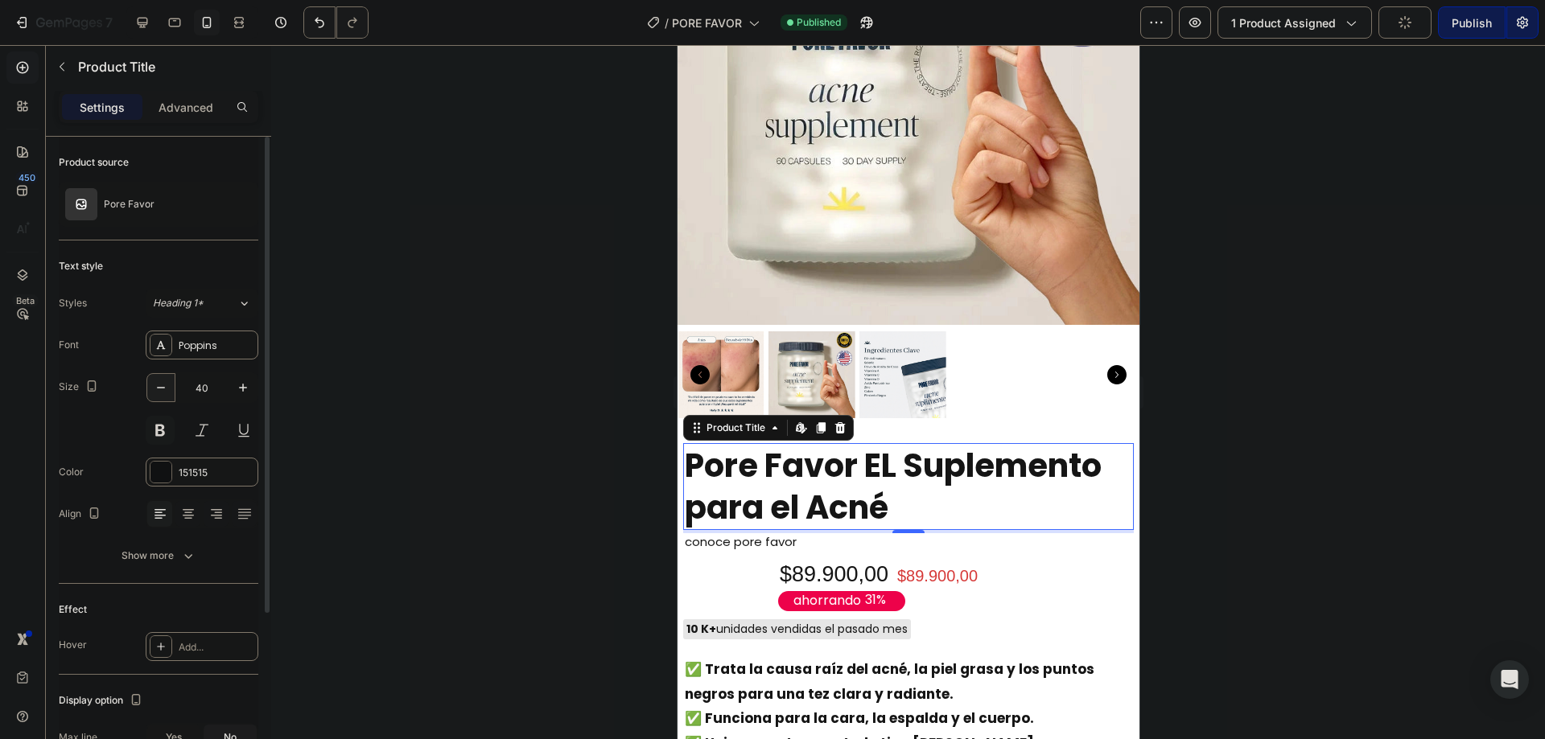
type input "39"
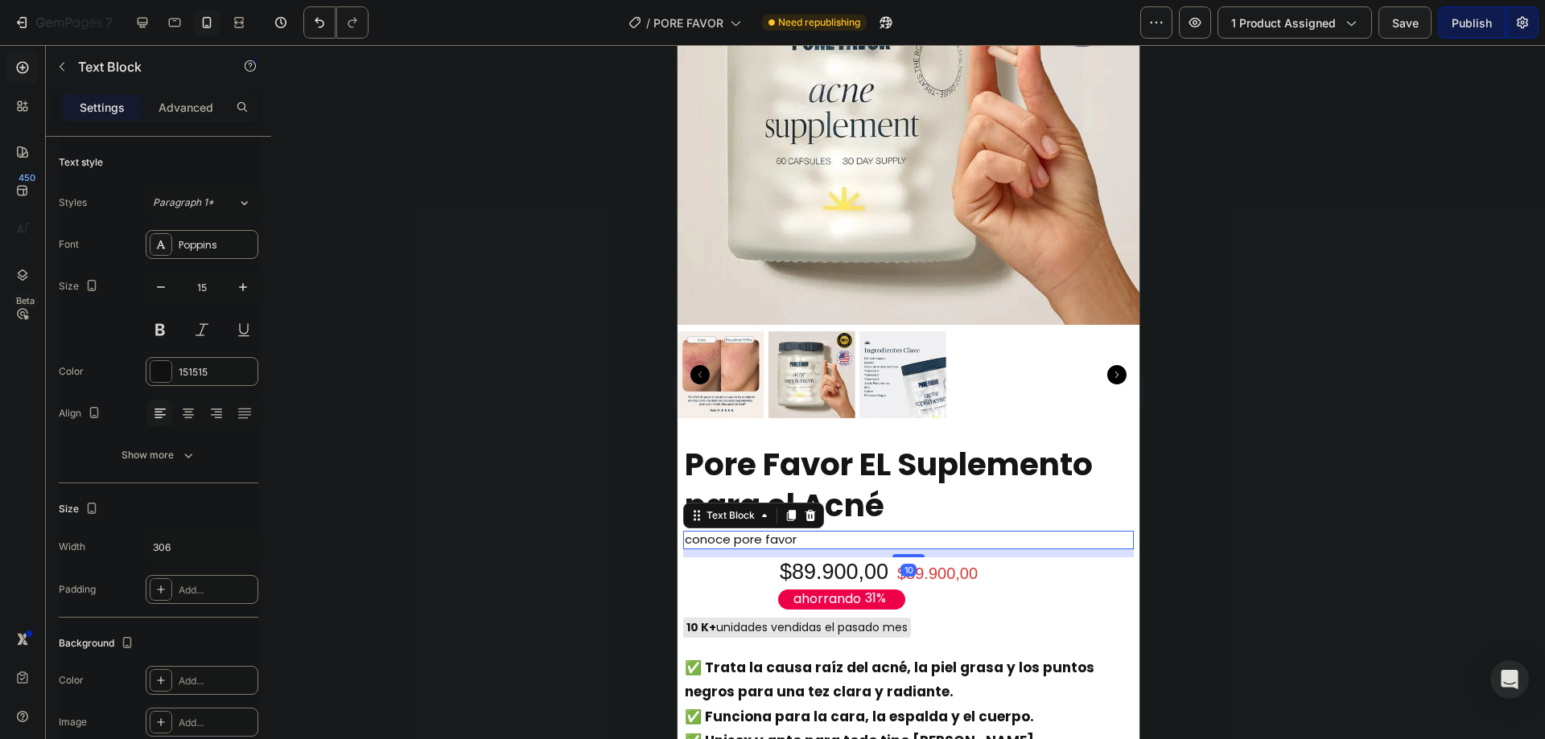
click at [761, 533] on p "conoce pore favor" at bounding box center [805, 540] width 243 height 15
click at [714, 533] on p "conoce pore favor" at bounding box center [805, 540] width 243 height 15
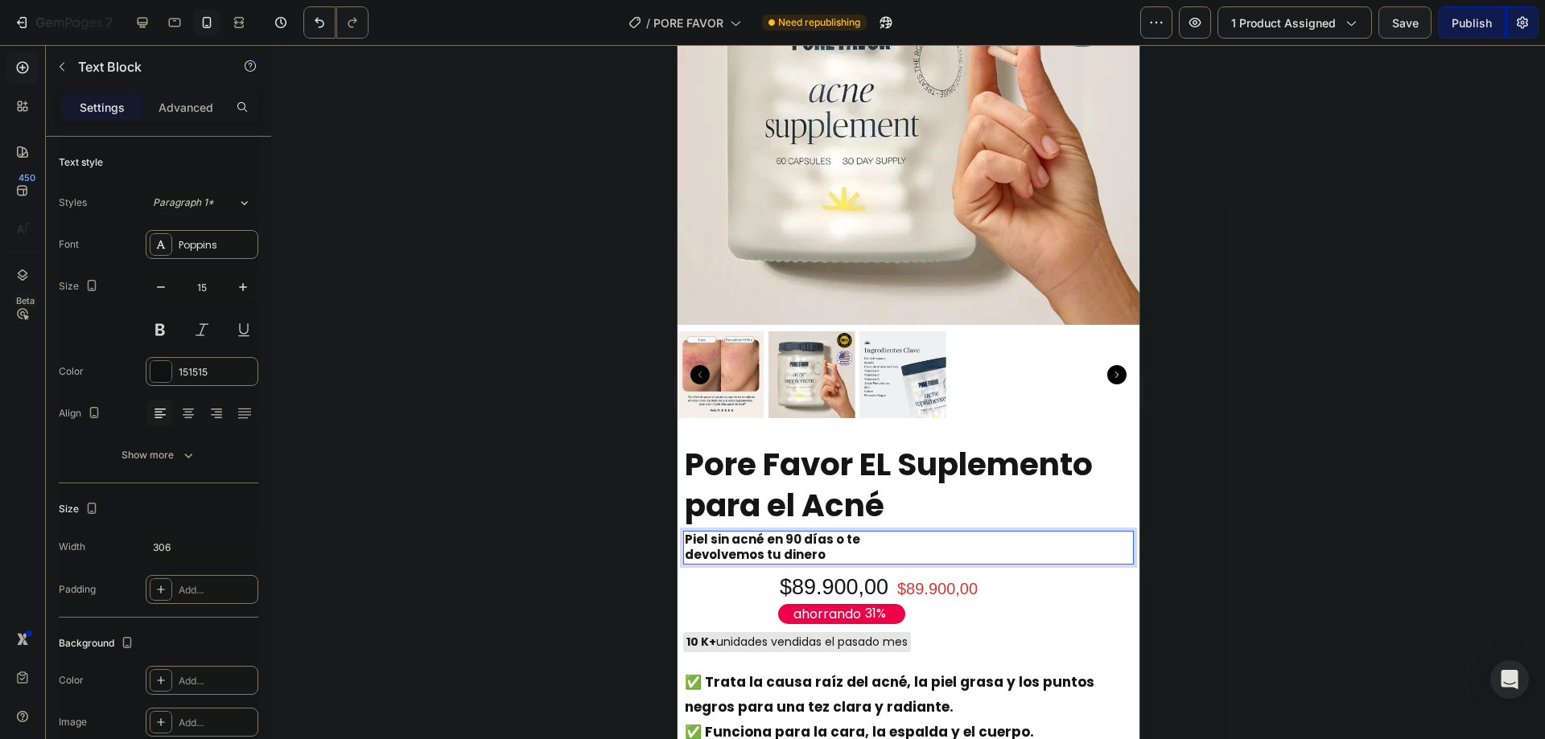
click at [899, 533] on p "Piel sin acné en 90 días o te devolvemos tu dinero" at bounding box center [805, 548] width 243 height 31
click at [859, 546] on p "Piel sin acné en 90 días o te devolvemos tu dinero" at bounding box center [805, 548] width 243 height 31
click at [863, 533] on p "Piel sin acné en 90 días o te devolvemos tu dinero" at bounding box center [805, 548] width 243 height 31
click at [1234, 495] on div at bounding box center [908, 392] width 1274 height 694
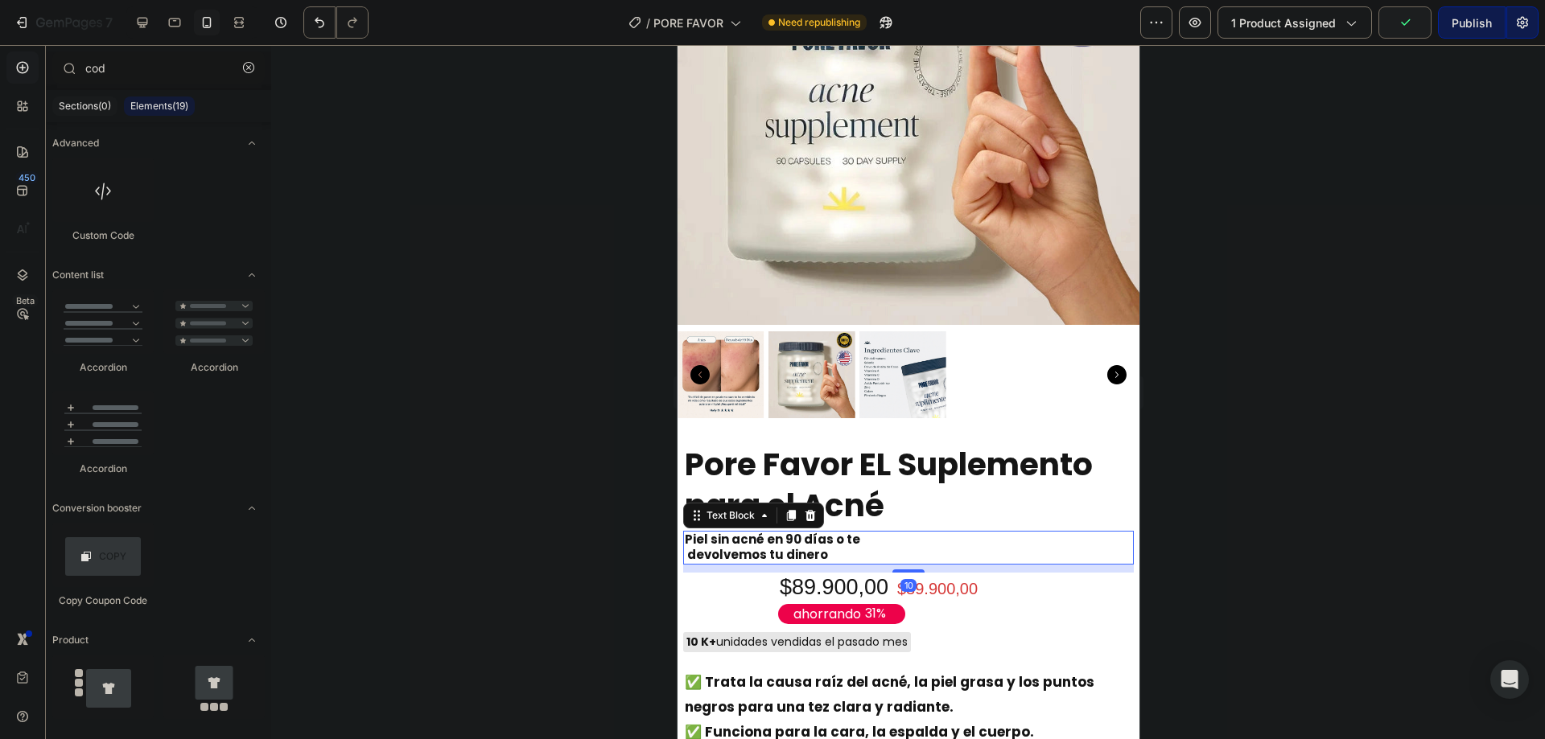
click at [838, 531] on strong "Piel sin acné en 90 días o te devolvemos tu dinero" at bounding box center [771, 547] width 175 height 32
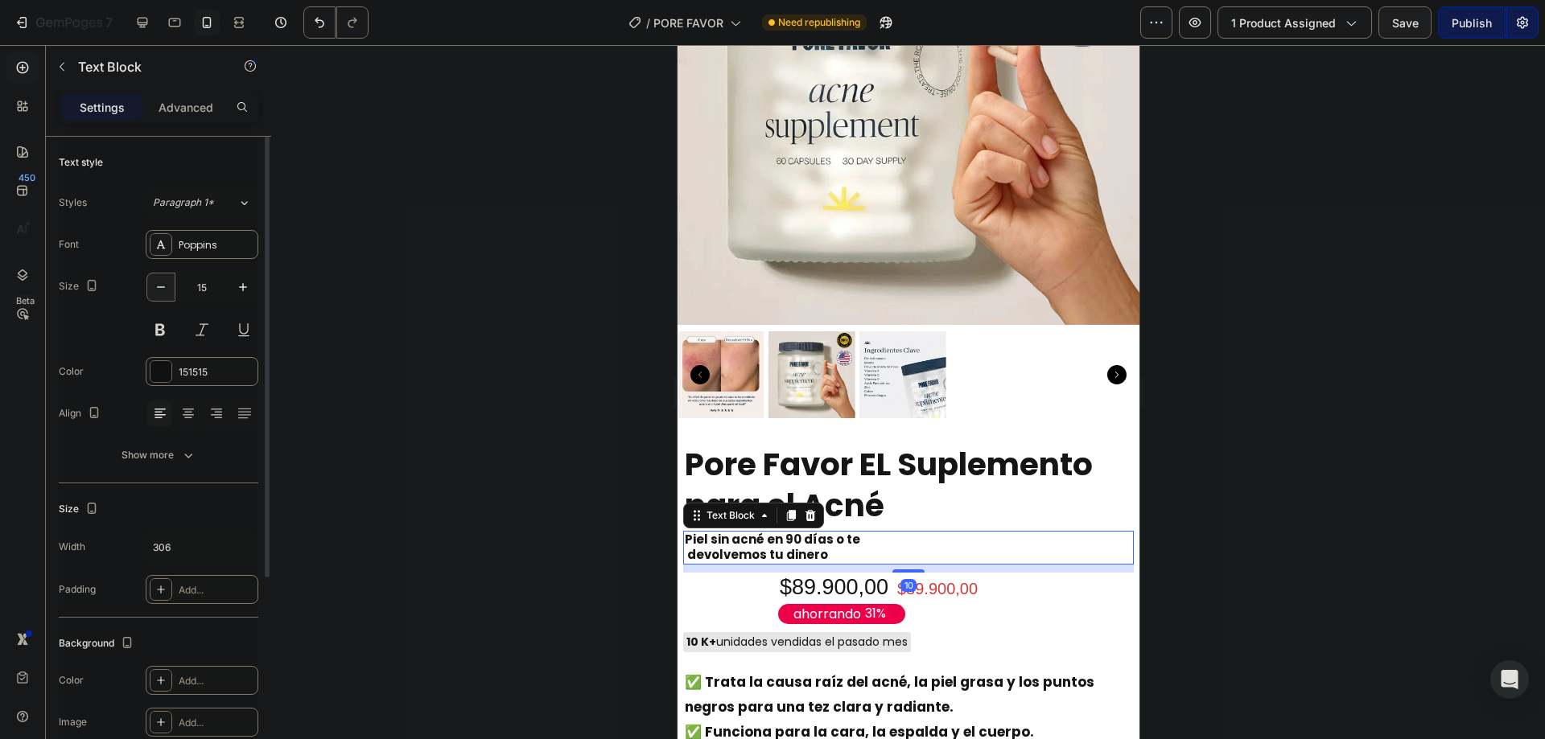
click at [167, 286] on icon "button" at bounding box center [161, 287] width 16 height 16
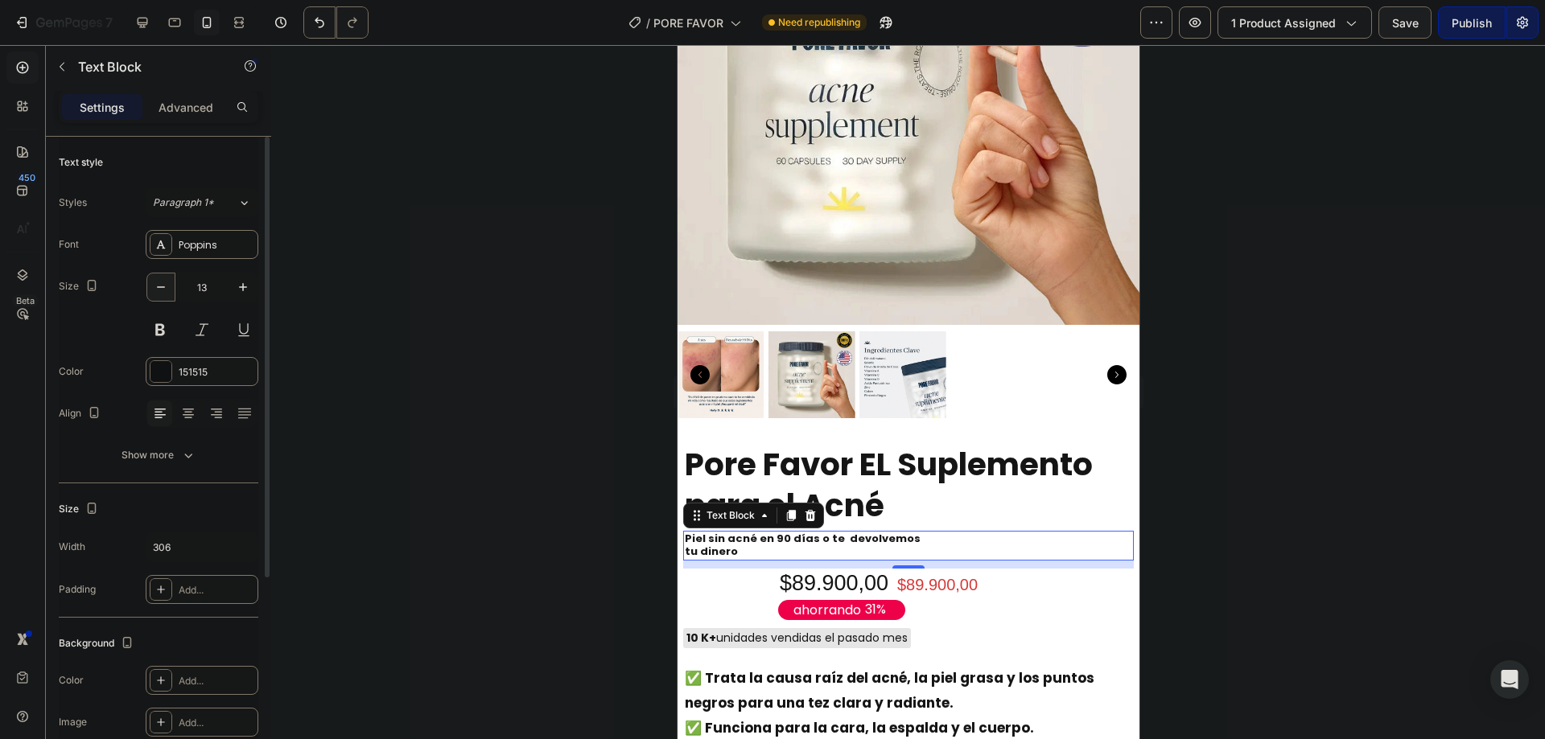
click at [167, 286] on icon "button" at bounding box center [161, 287] width 16 height 16
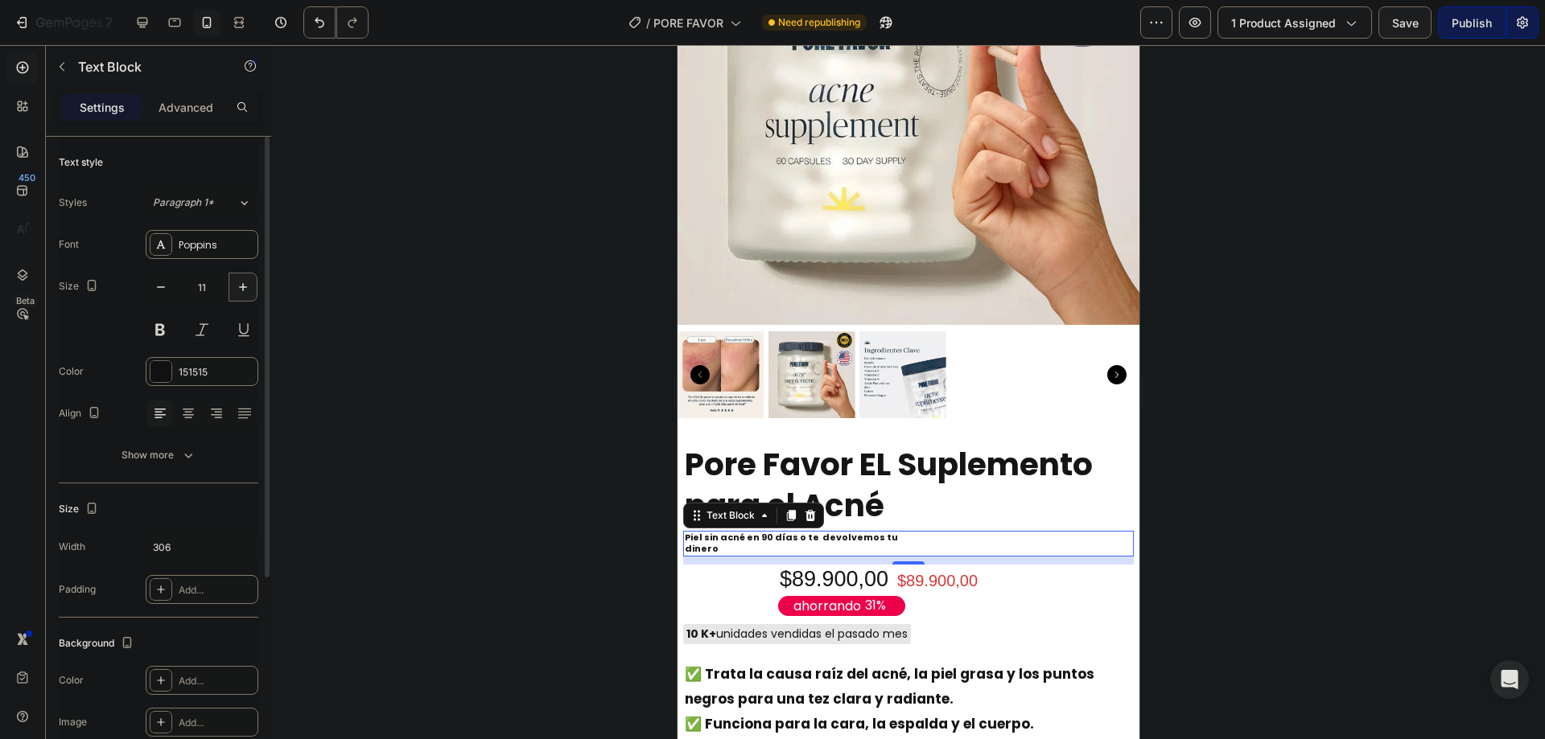
click at [237, 286] on icon "button" at bounding box center [243, 287] width 16 height 16
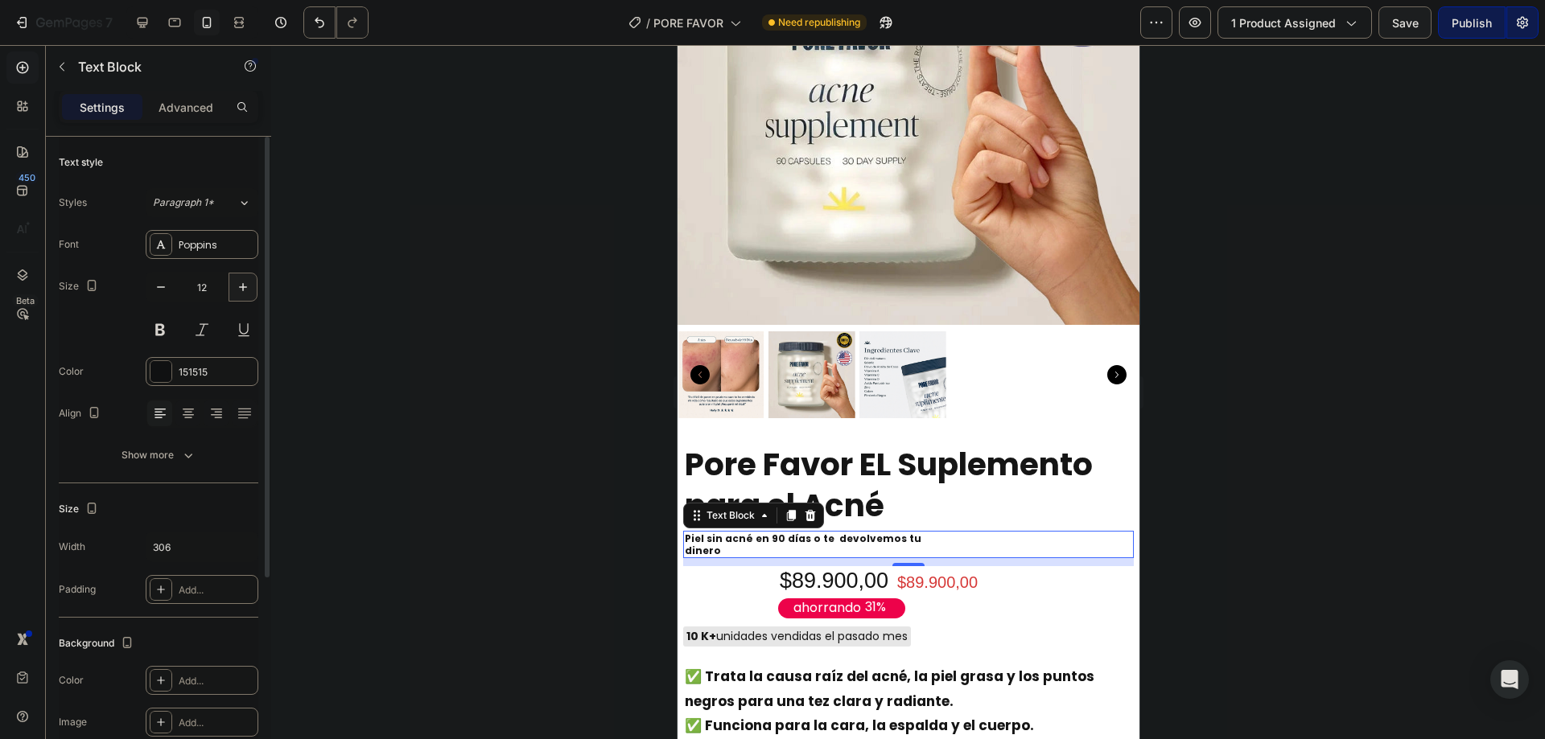
click at [237, 286] on icon "button" at bounding box center [243, 287] width 16 height 16
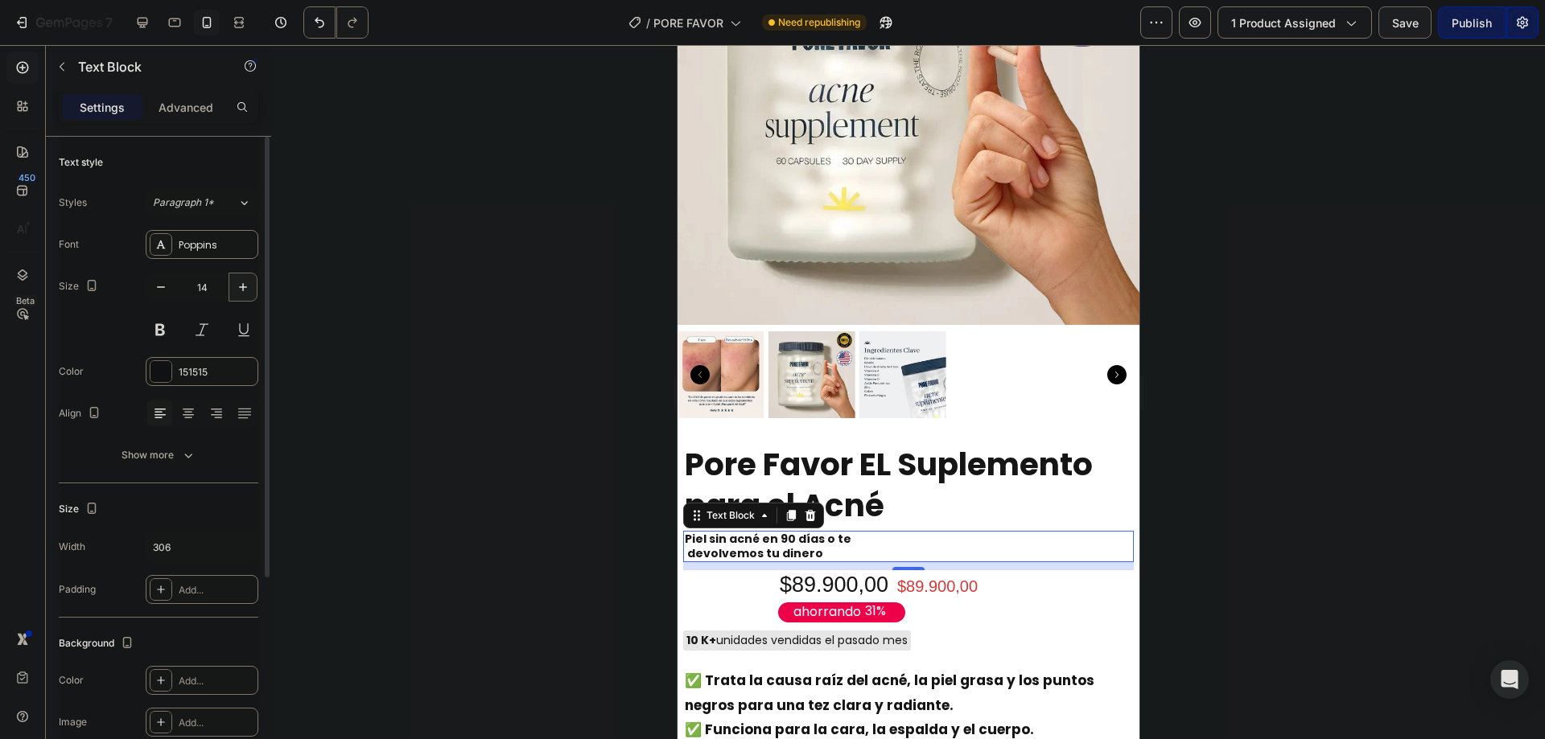
click at [237, 286] on icon "button" at bounding box center [243, 287] width 16 height 16
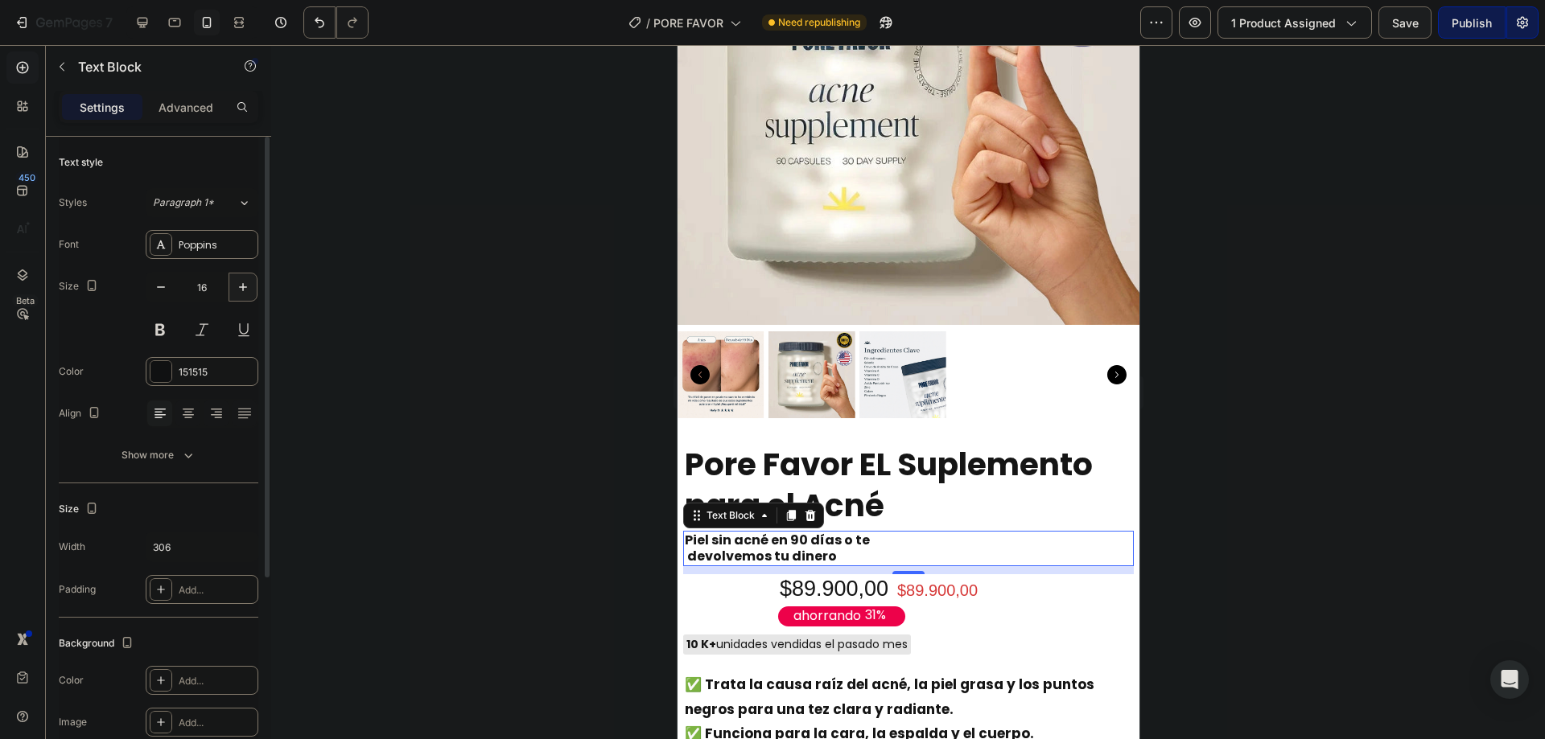
click at [237, 286] on icon "button" at bounding box center [243, 287] width 16 height 16
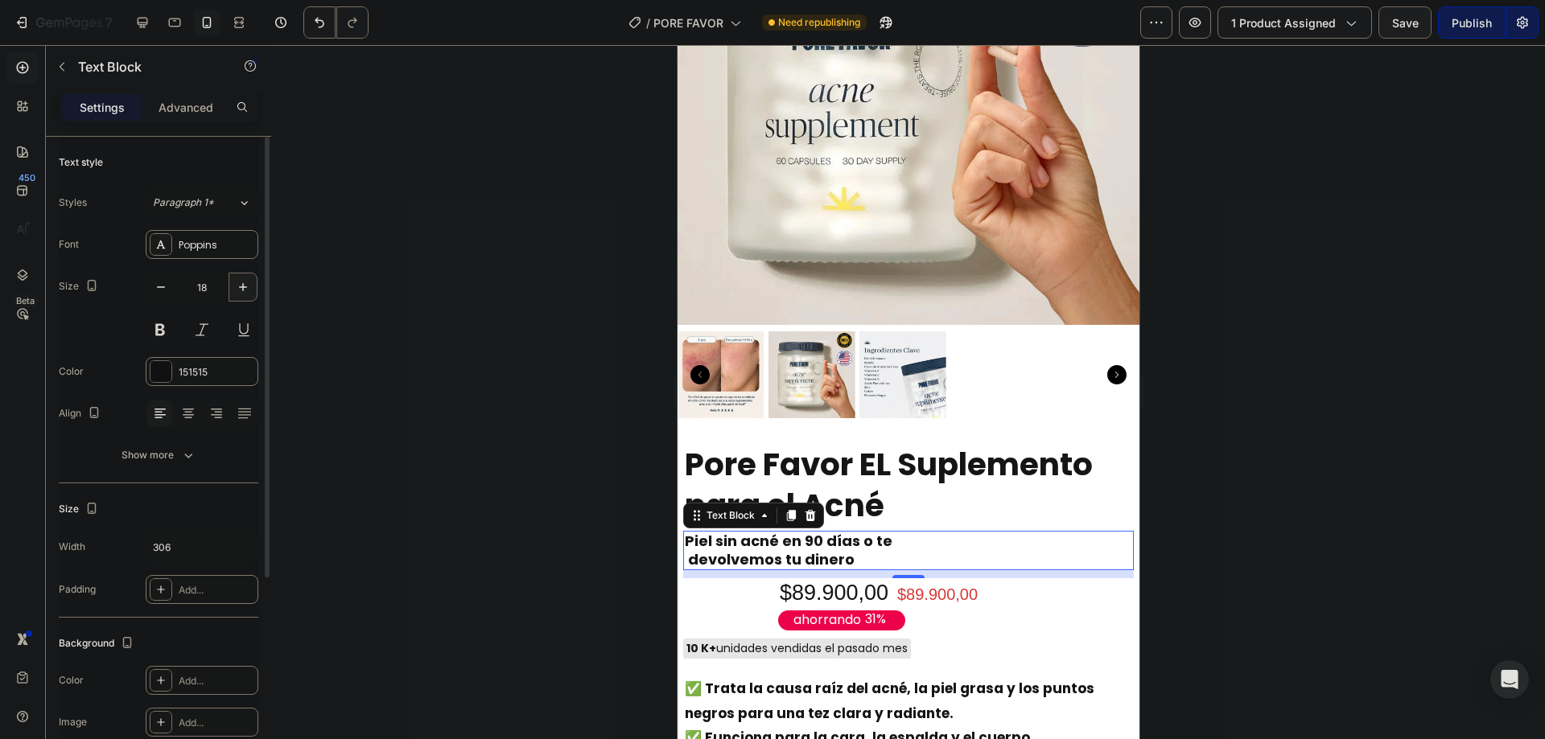
click at [237, 286] on icon "button" at bounding box center [243, 287] width 16 height 16
type input "20"
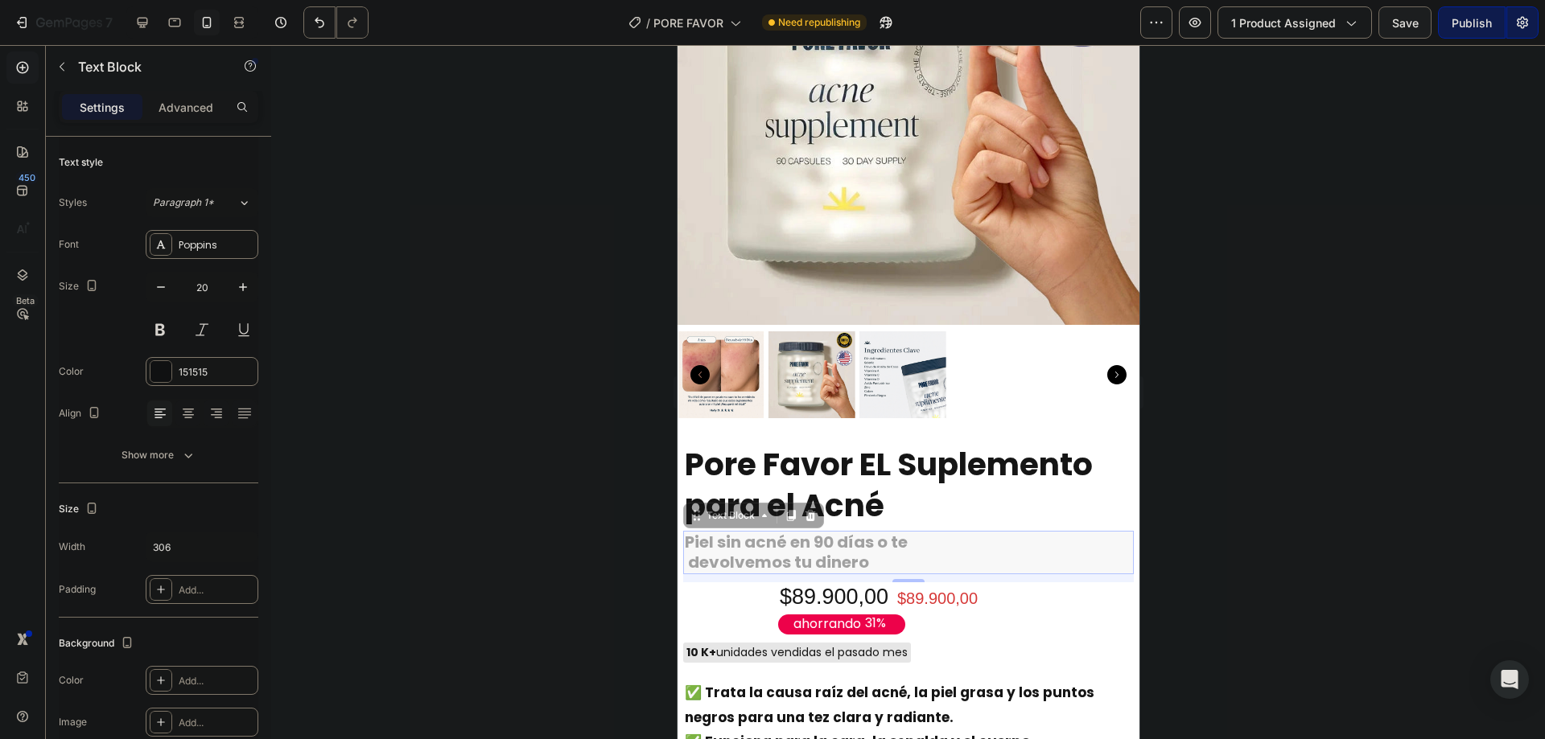
click at [677, 45] on div "Piel sin acné en 90 días o te devolvemos tu dinero" at bounding box center [677, 45] width 0 height 0
click at [958, 531] on div "Piel sin acné en 90 días o te devolvemos tu dinero" at bounding box center [907, 552] width 451 height 43
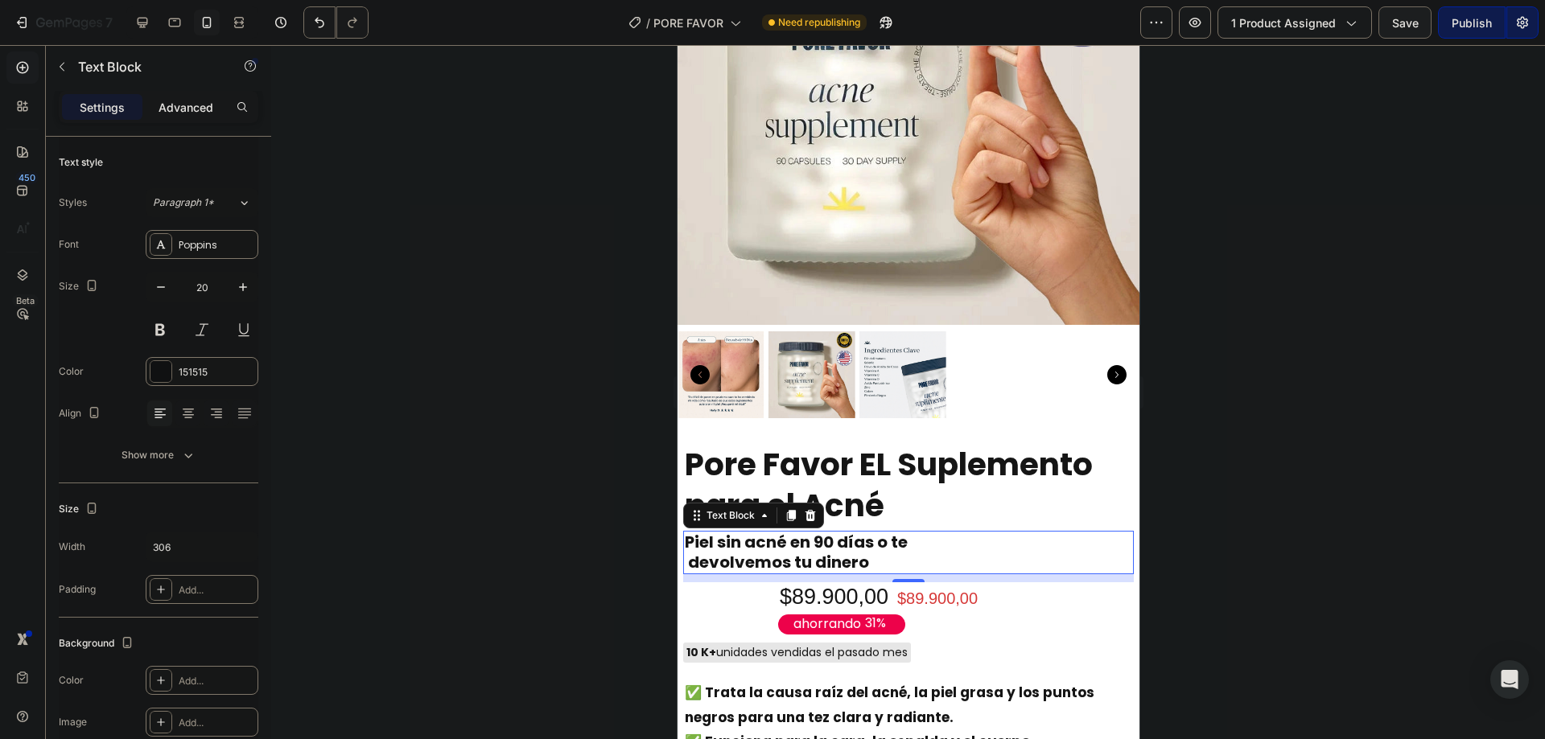
click at [174, 110] on p "Advanced" at bounding box center [186, 107] width 55 height 17
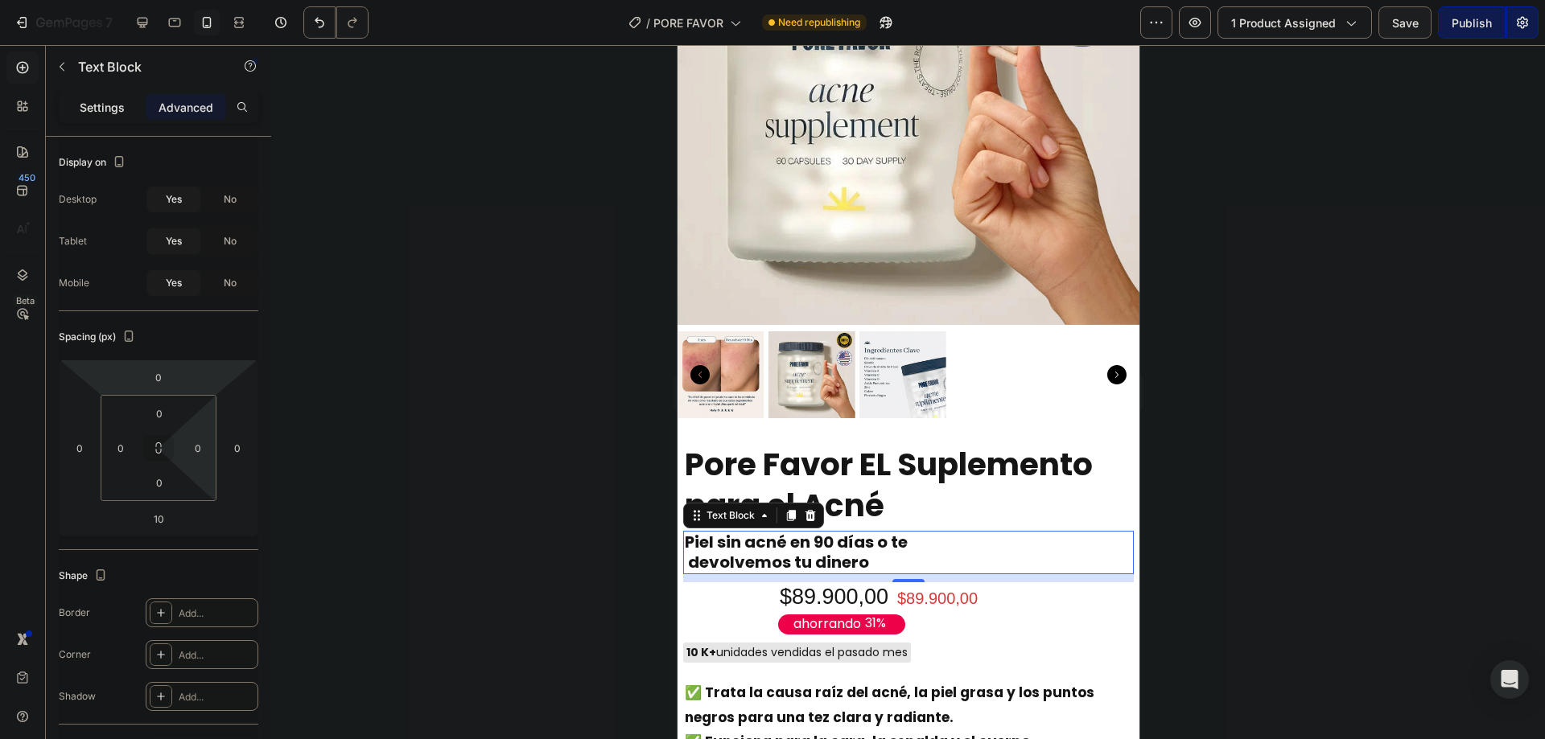
click at [126, 108] on div "Settings" at bounding box center [102, 107] width 80 height 26
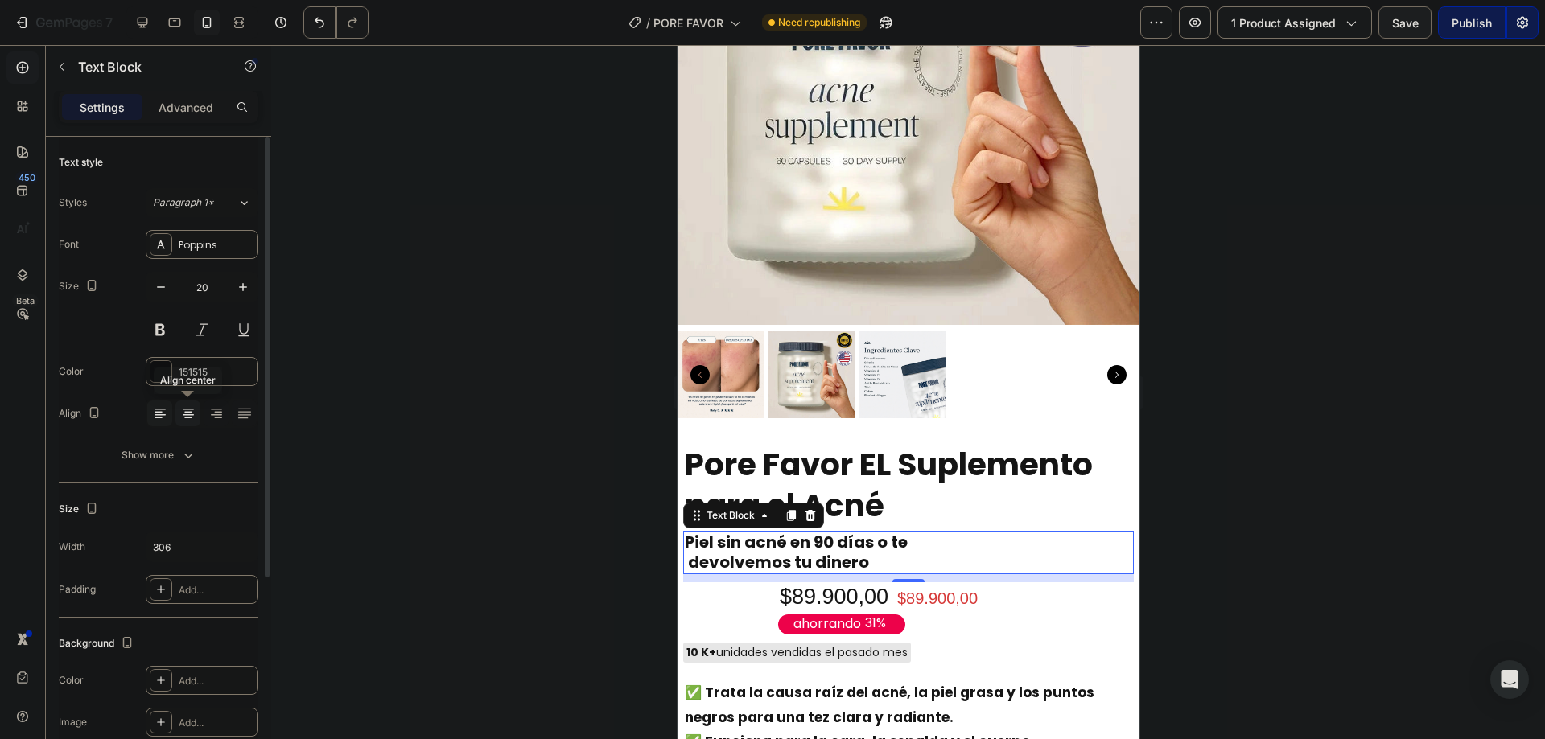
click at [187, 411] on icon at bounding box center [188, 414] width 16 height 16
click at [158, 408] on icon at bounding box center [160, 414] width 16 height 16
click at [852, 538] on strong "Piel sin acné en 90 días o te devolvemos tu dinero" at bounding box center [795, 552] width 223 height 43
click at [852, 540] on strong "Piel sin acné en 90 días o te devolvemos tu dinero" at bounding box center [795, 552] width 223 height 43
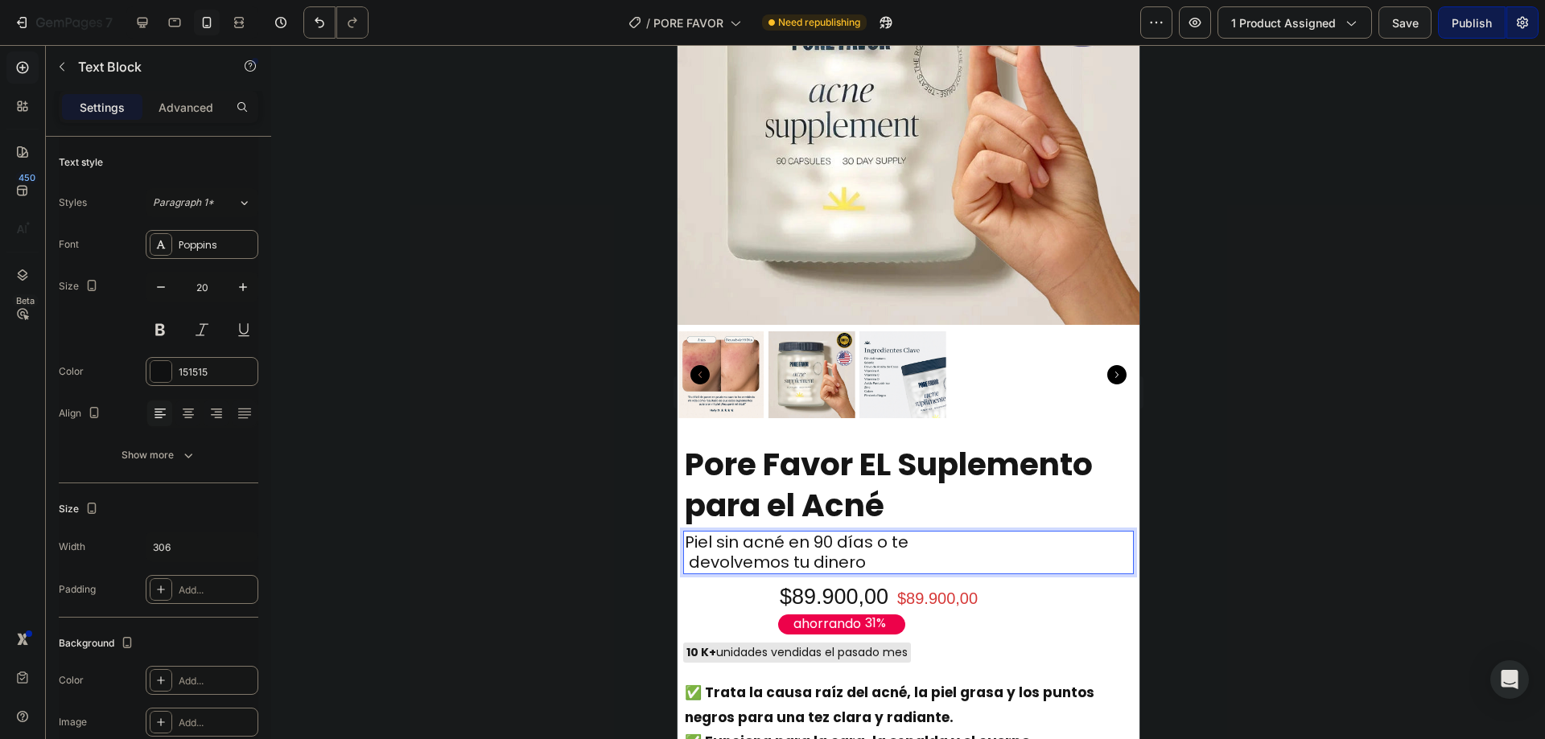
click at [908, 533] on p "Piel sin acné en 90 días o te devolvemos tu dinero" at bounding box center [805, 553] width 243 height 40
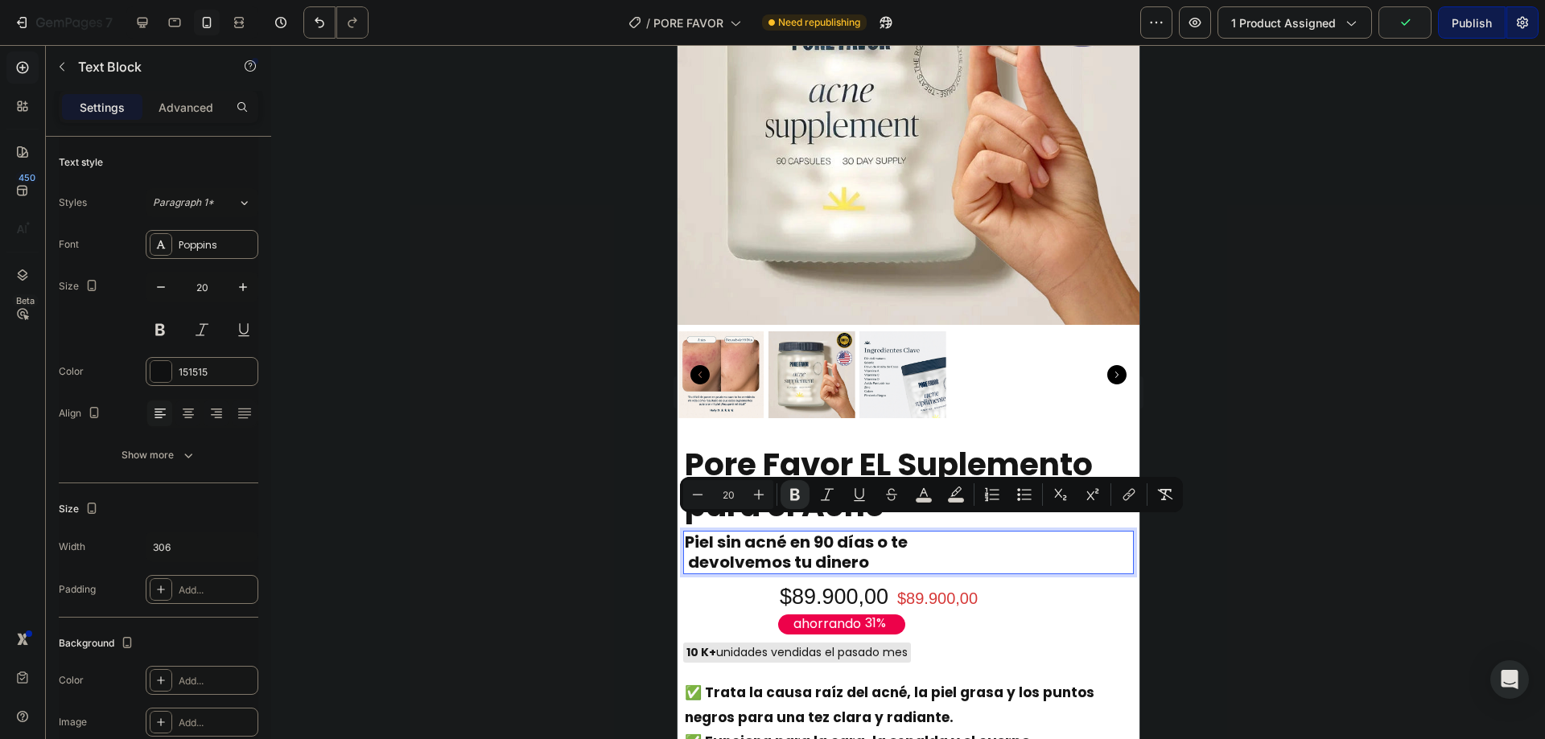
click at [466, 515] on div at bounding box center [908, 392] width 1274 height 694
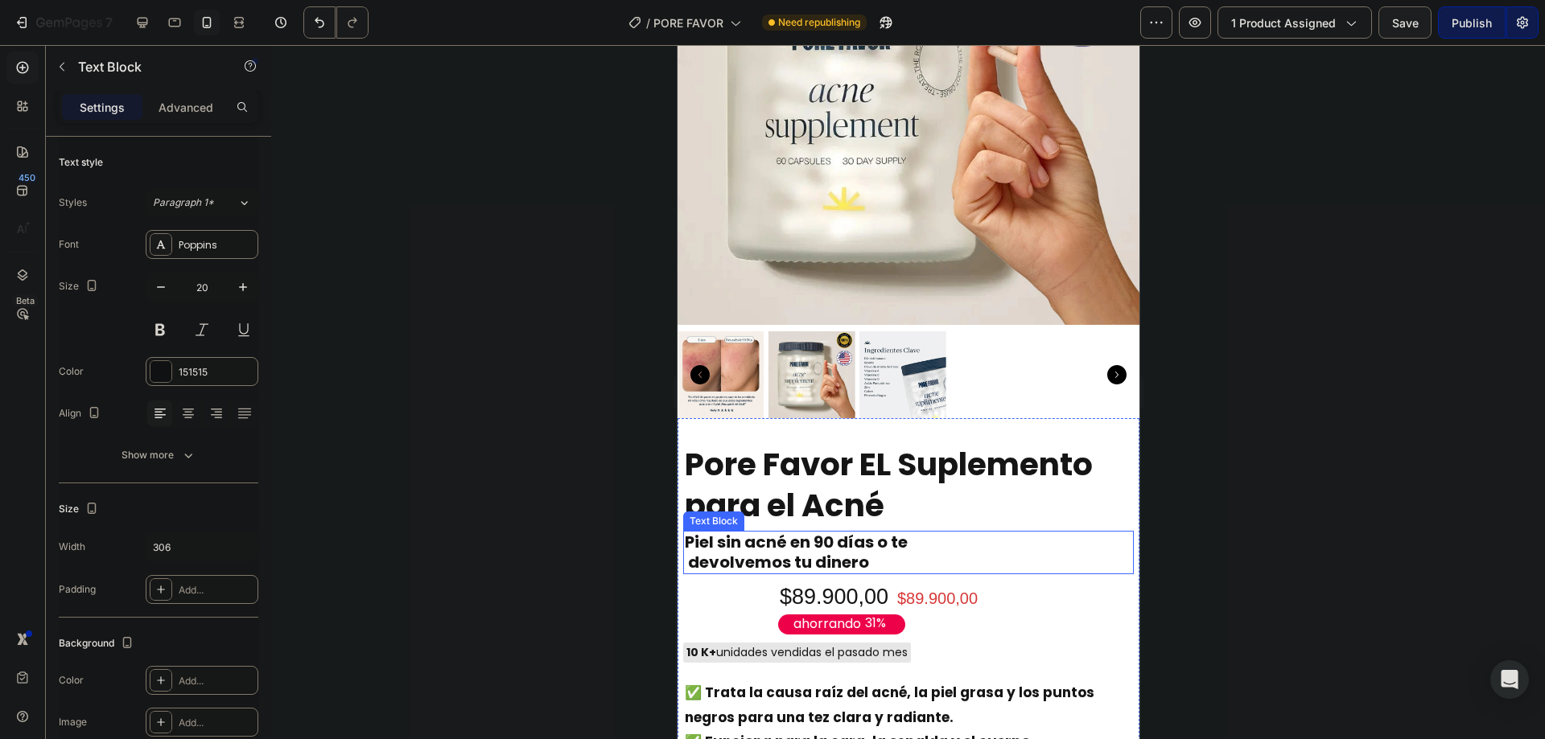
click at [930, 534] on div "Piel sin acné en 90 días o te devolvemos tu dinero" at bounding box center [907, 552] width 451 height 43
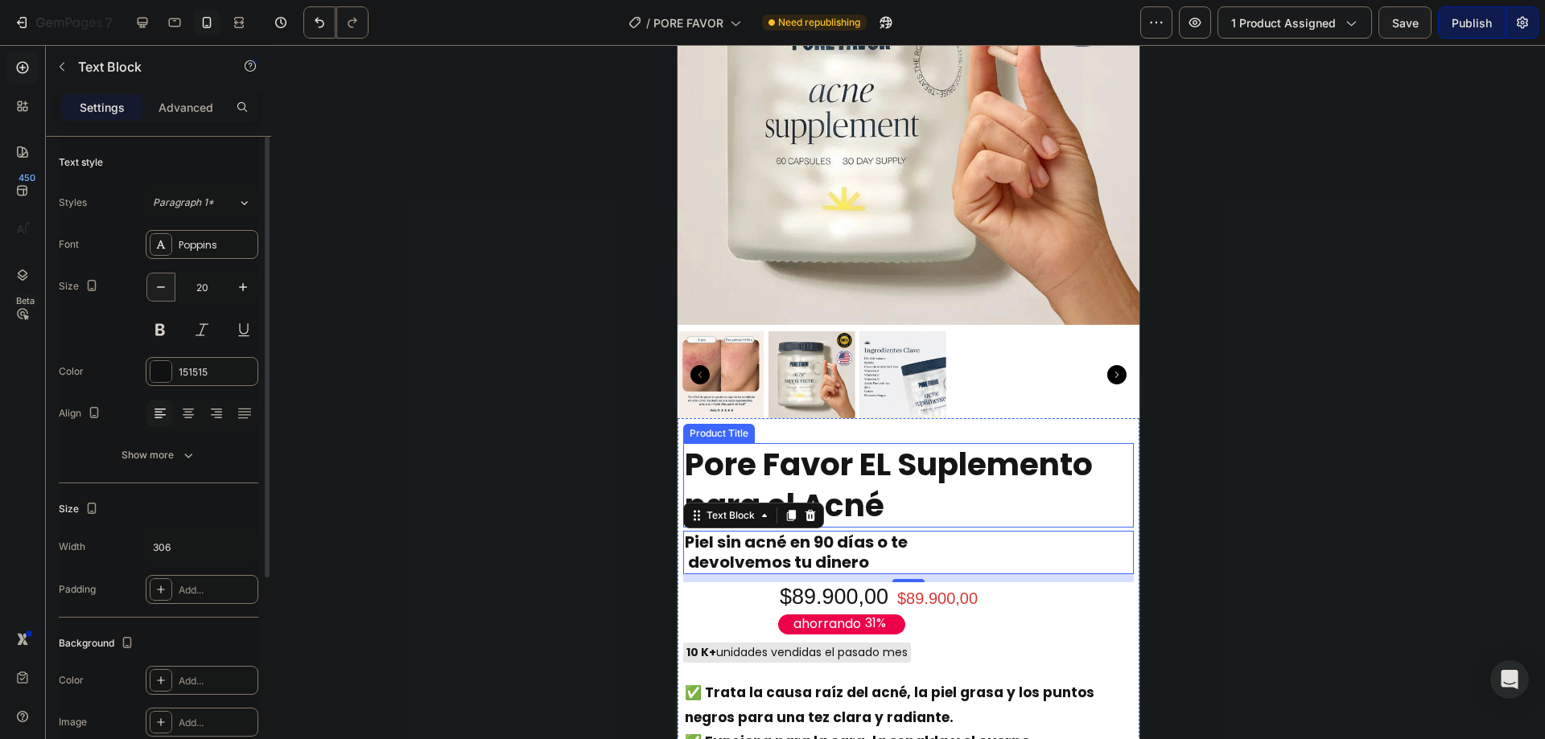
click at [167, 278] on button "button" at bounding box center [160, 287] width 29 height 29
type input "19"
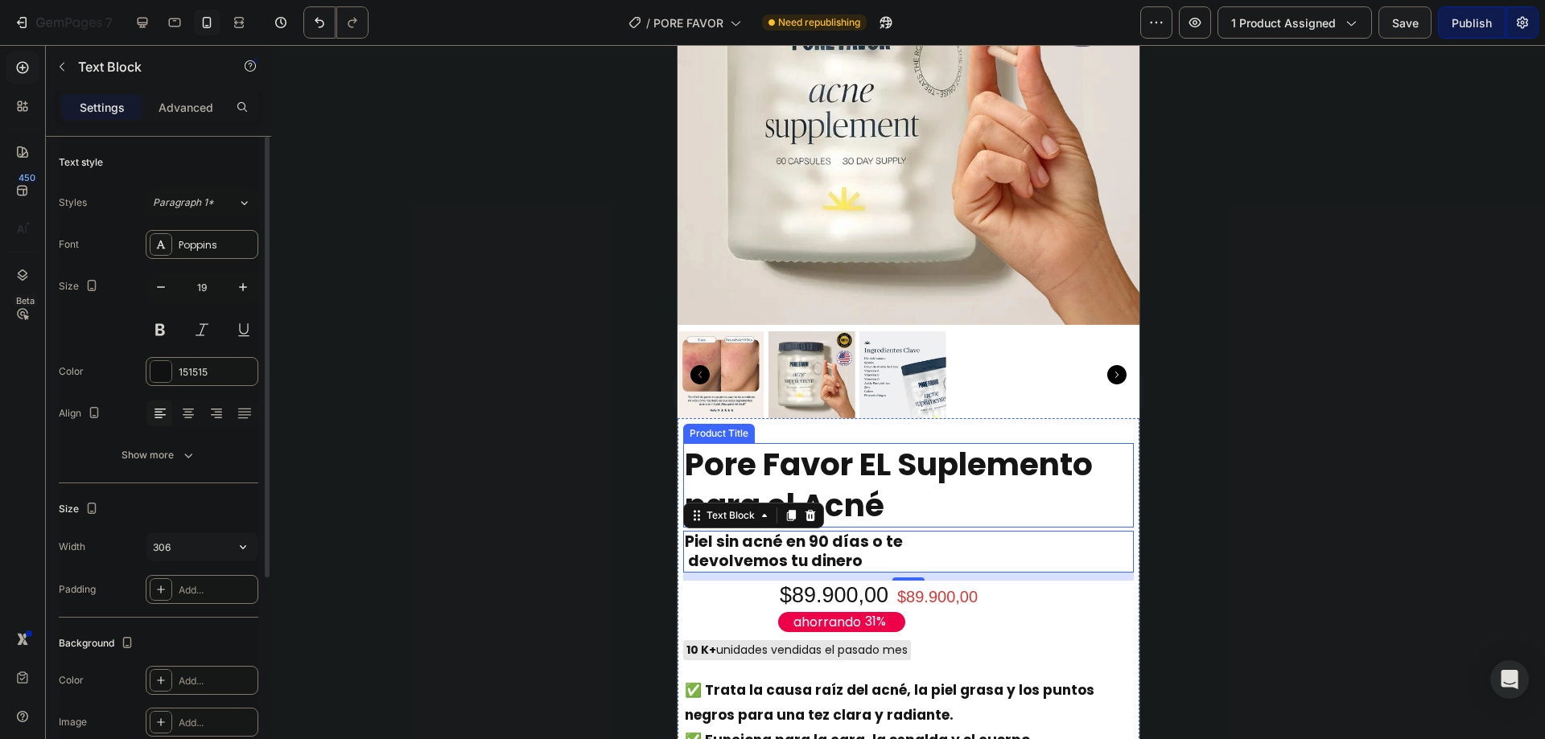
click at [164, 552] on input "306" at bounding box center [201, 547] width 111 height 29
click at [163, 554] on input "306" at bounding box center [201, 547] width 111 height 29
click at [171, 542] on input "306" at bounding box center [201, 547] width 111 height 29
type input "460"
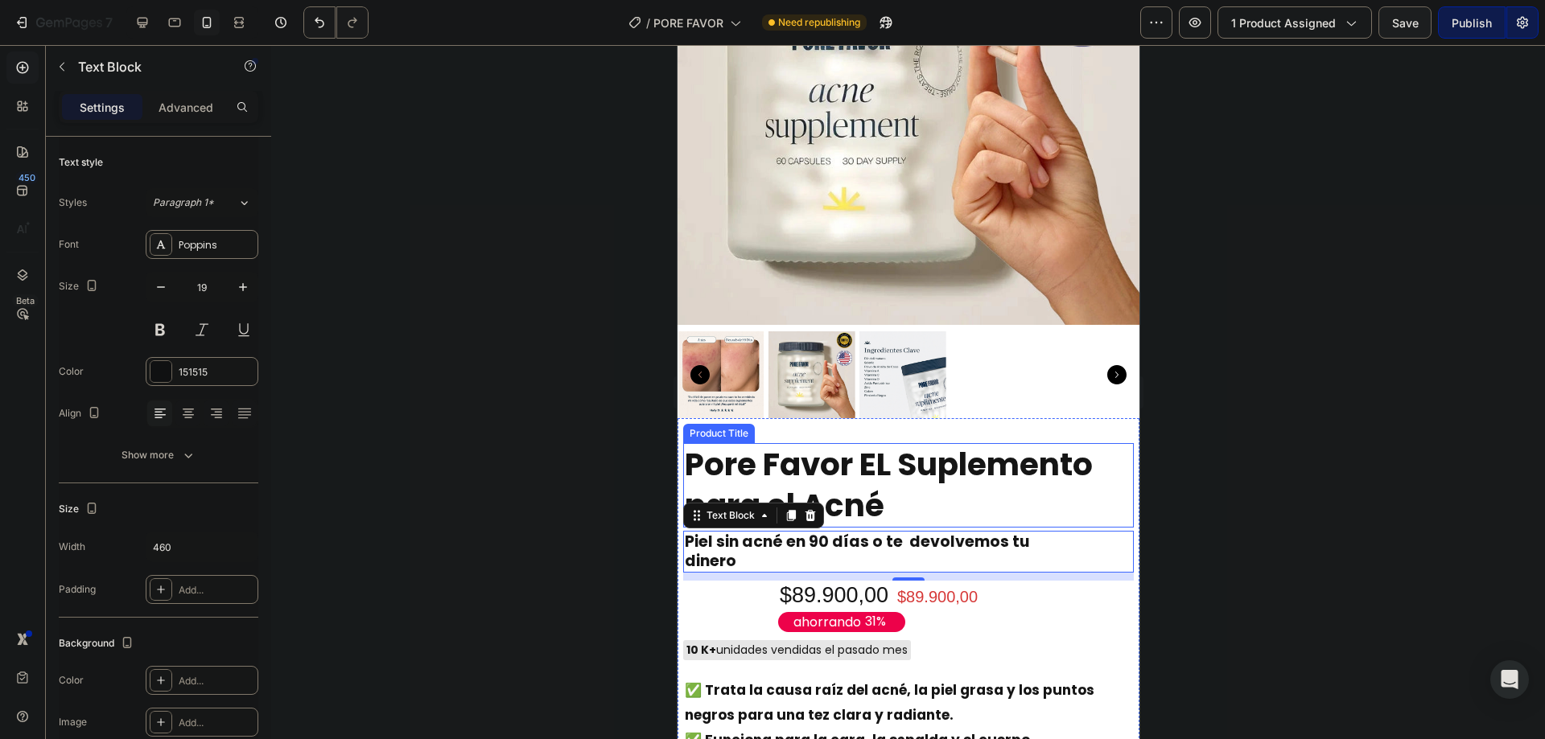
click at [398, 520] on div at bounding box center [908, 392] width 1274 height 694
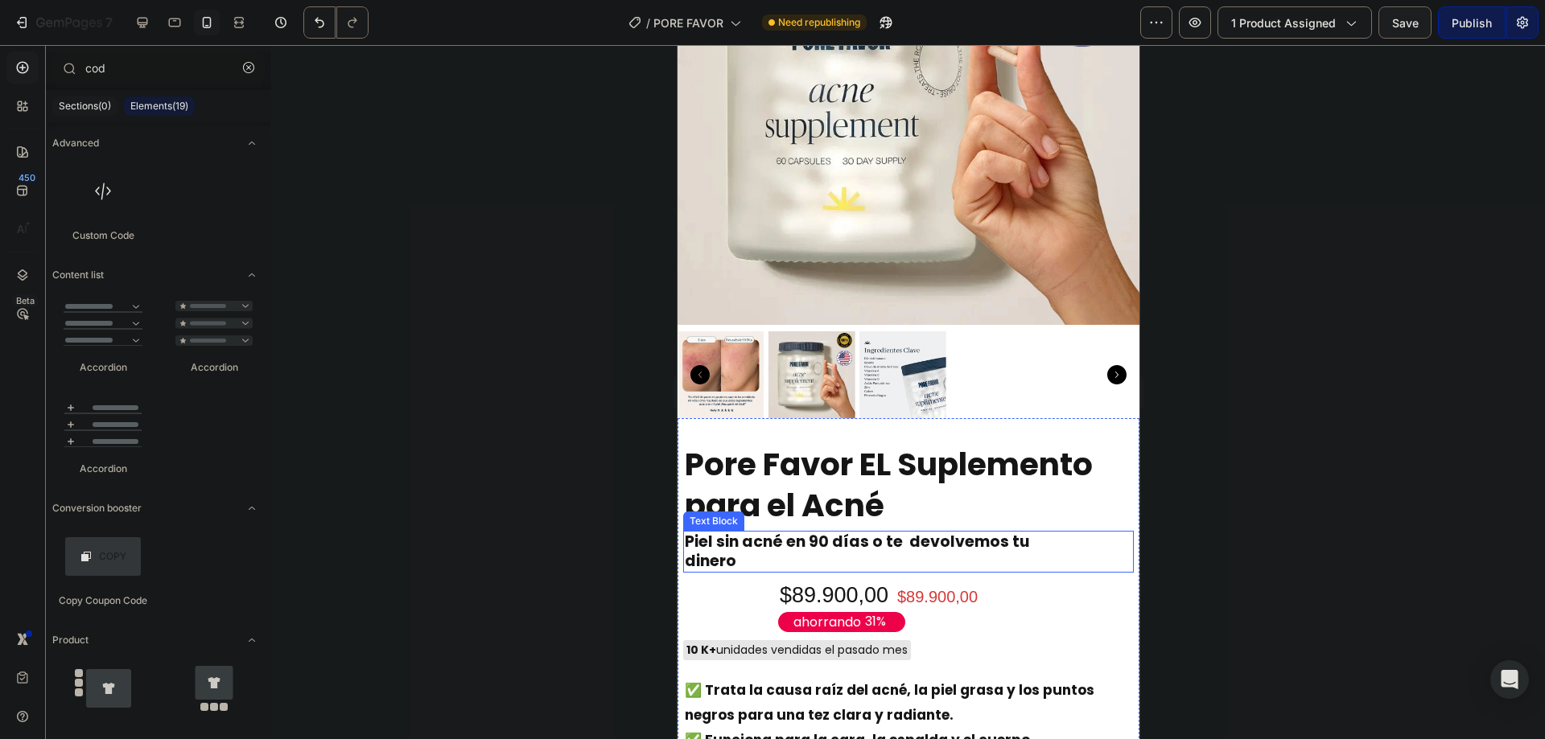
click at [885, 537] on strong "Piel sin acné en 90 días o te devolvemos tu dinero" at bounding box center [856, 551] width 344 height 41
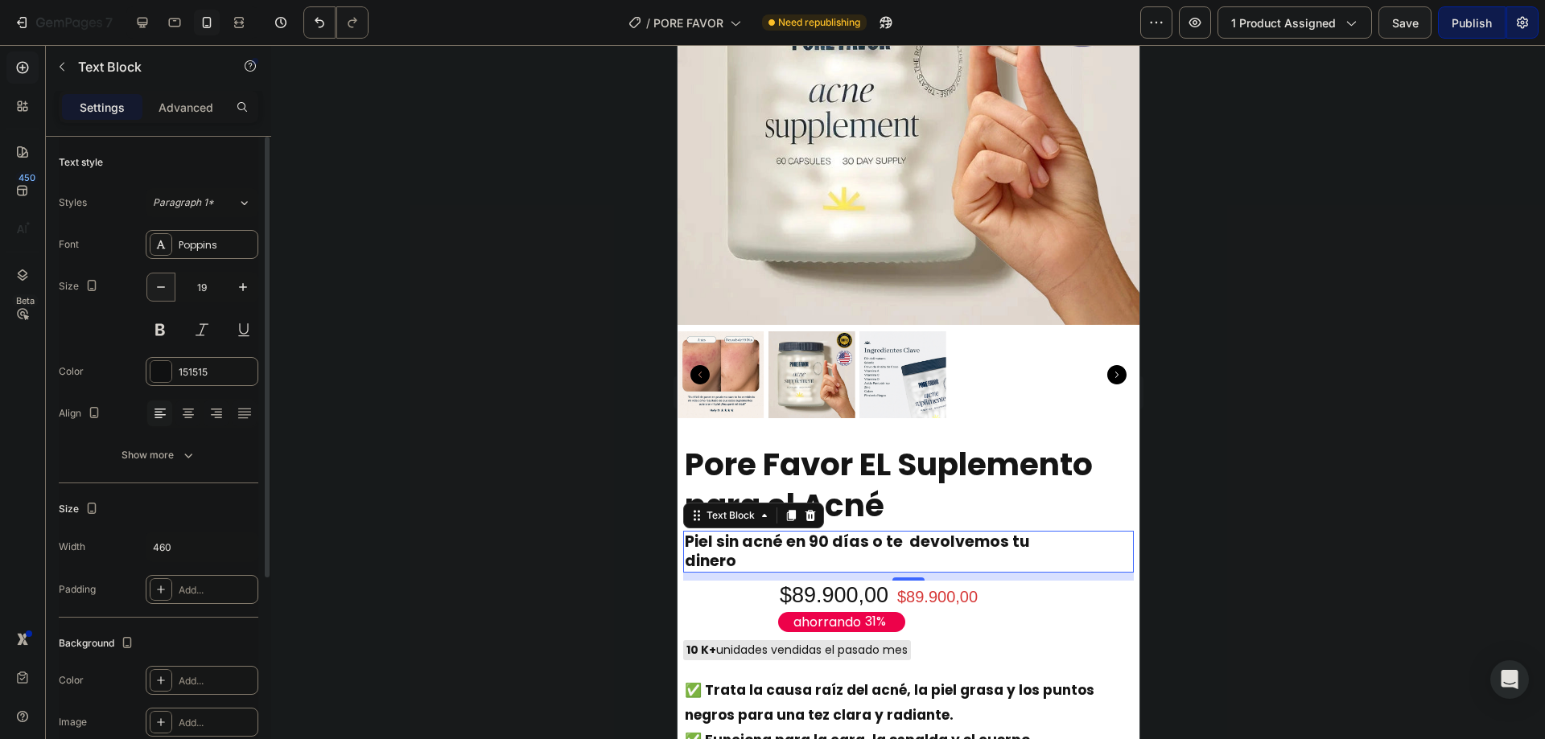
click at [159, 288] on icon "button" at bounding box center [161, 287] width 16 height 16
click at [161, 288] on icon "button" at bounding box center [161, 287] width 16 height 16
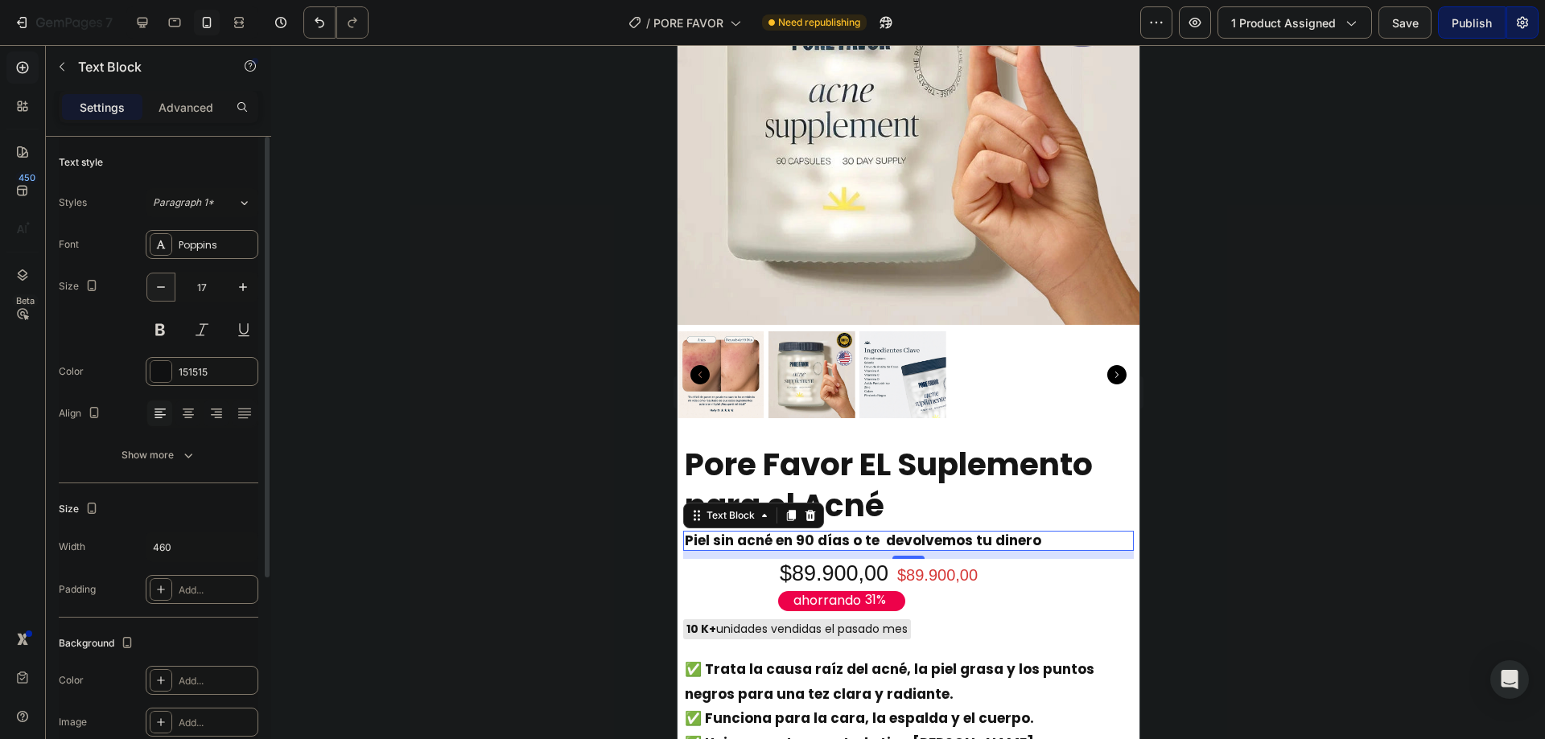
click at [162, 288] on icon "button" at bounding box center [161, 287] width 16 height 16
click at [235, 291] on button "button" at bounding box center [243, 287] width 29 height 29
type input "17"
click at [162, 374] on div at bounding box center [160, 371] width 21 height 21
click at [384, 480] on div at bounding box center [385, 481] width 16 height 16
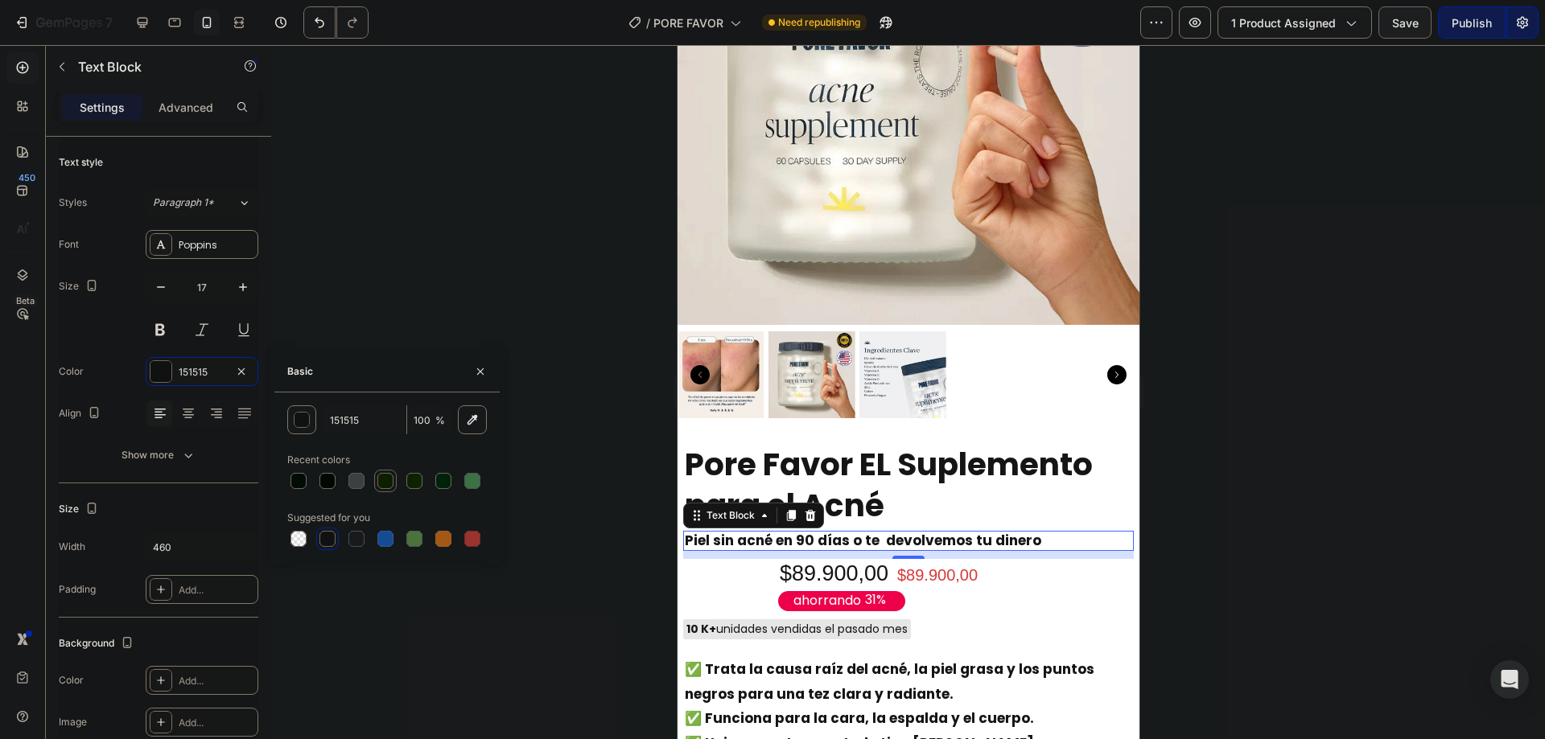
type input "112601"
click at [451, 323] on div at bounding box center [908, 392] width 1274 height 694
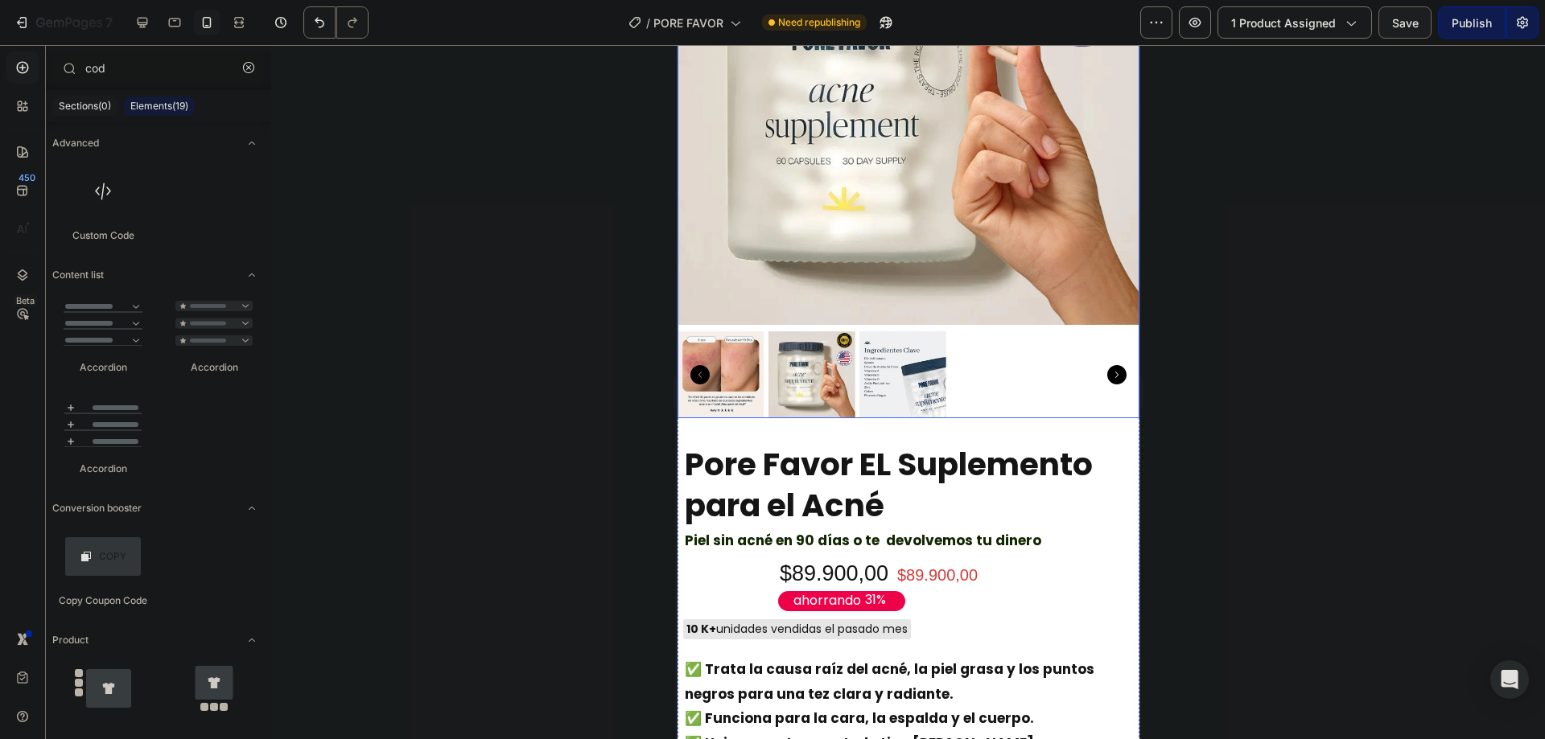
scroll to position [322, 0]
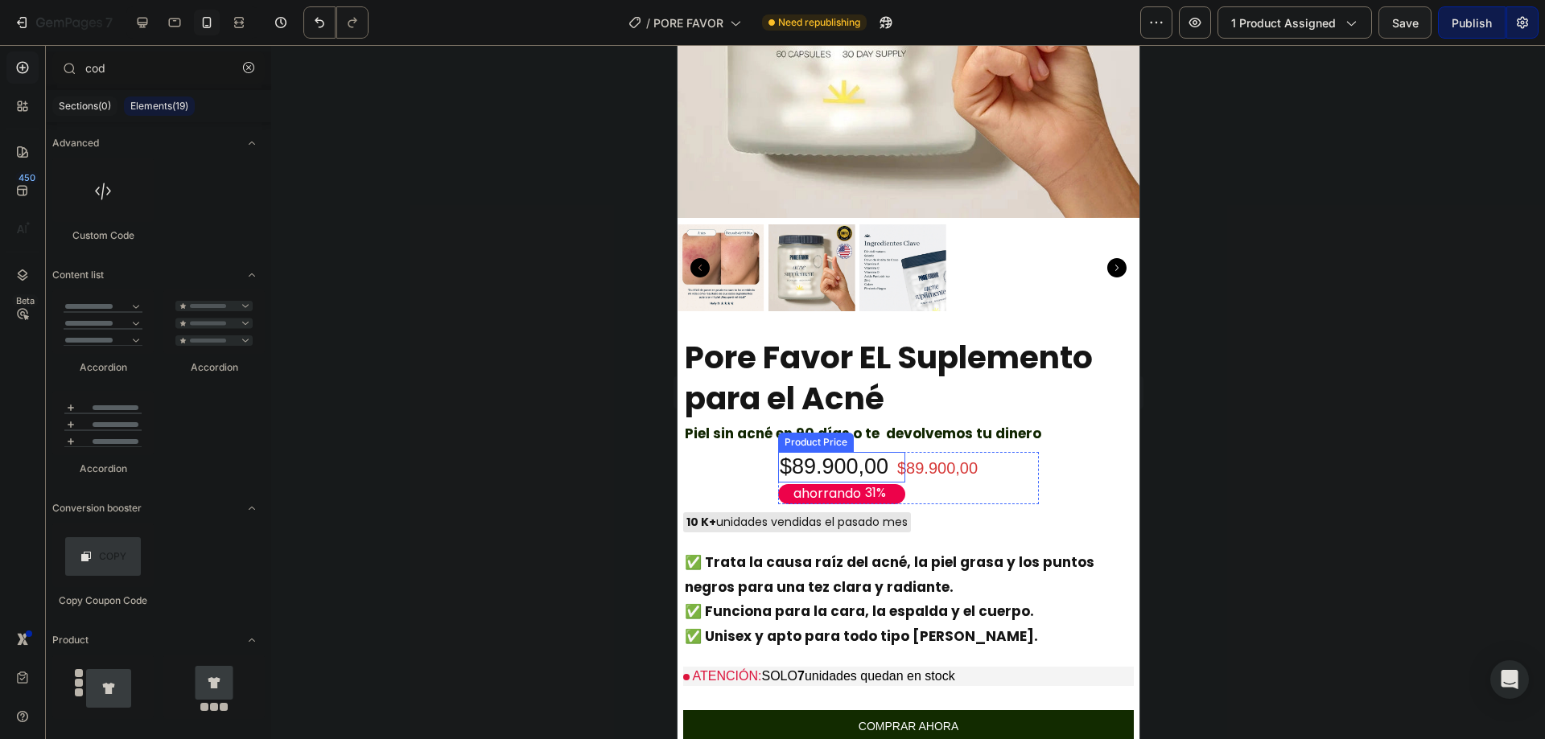
click at [823, 452] on div "$89.900,00" at bounding box center [840, 467] width 127 height 31
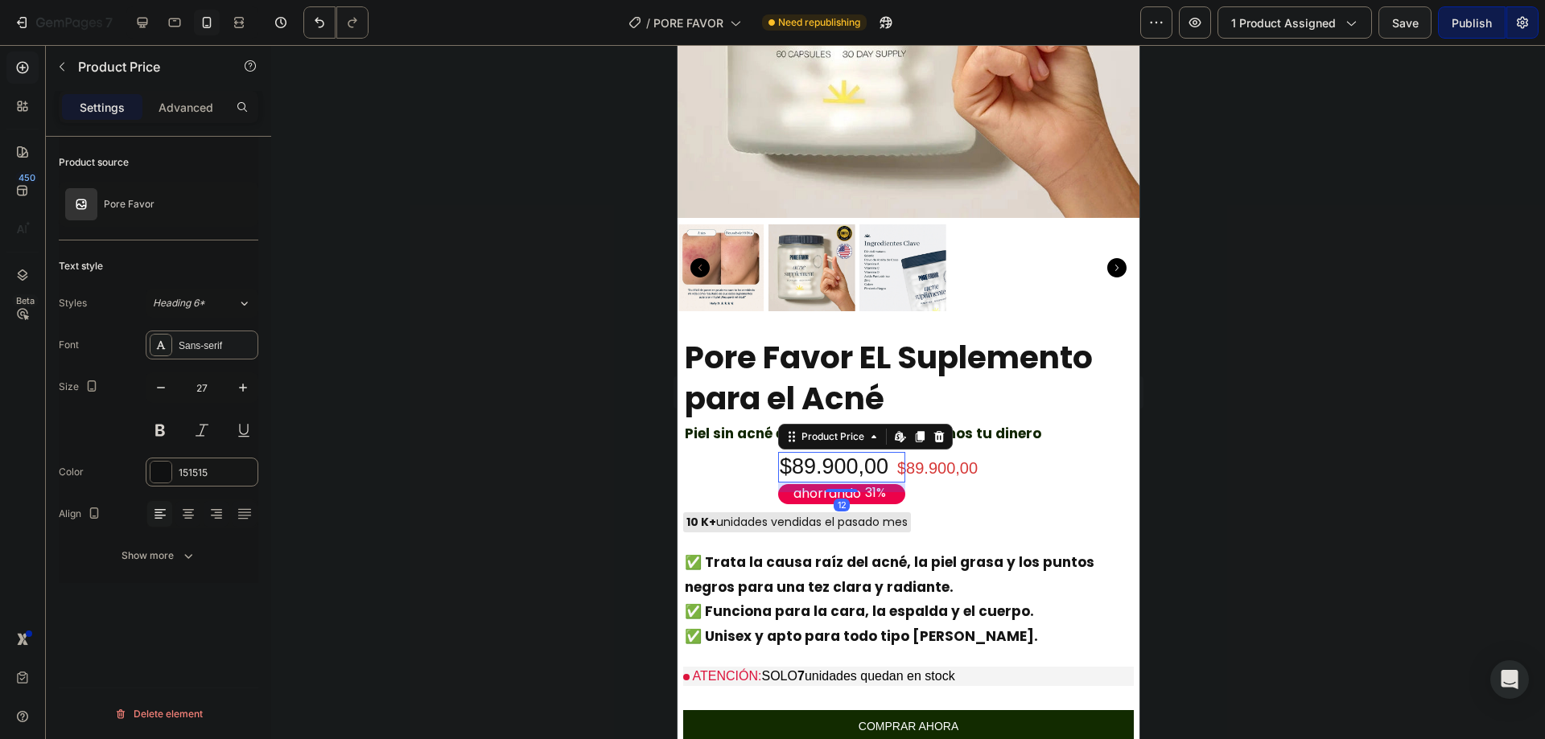
click at [208, 339] on div "Sans-serif" at bounding box center [217, 346] width 76 height 14
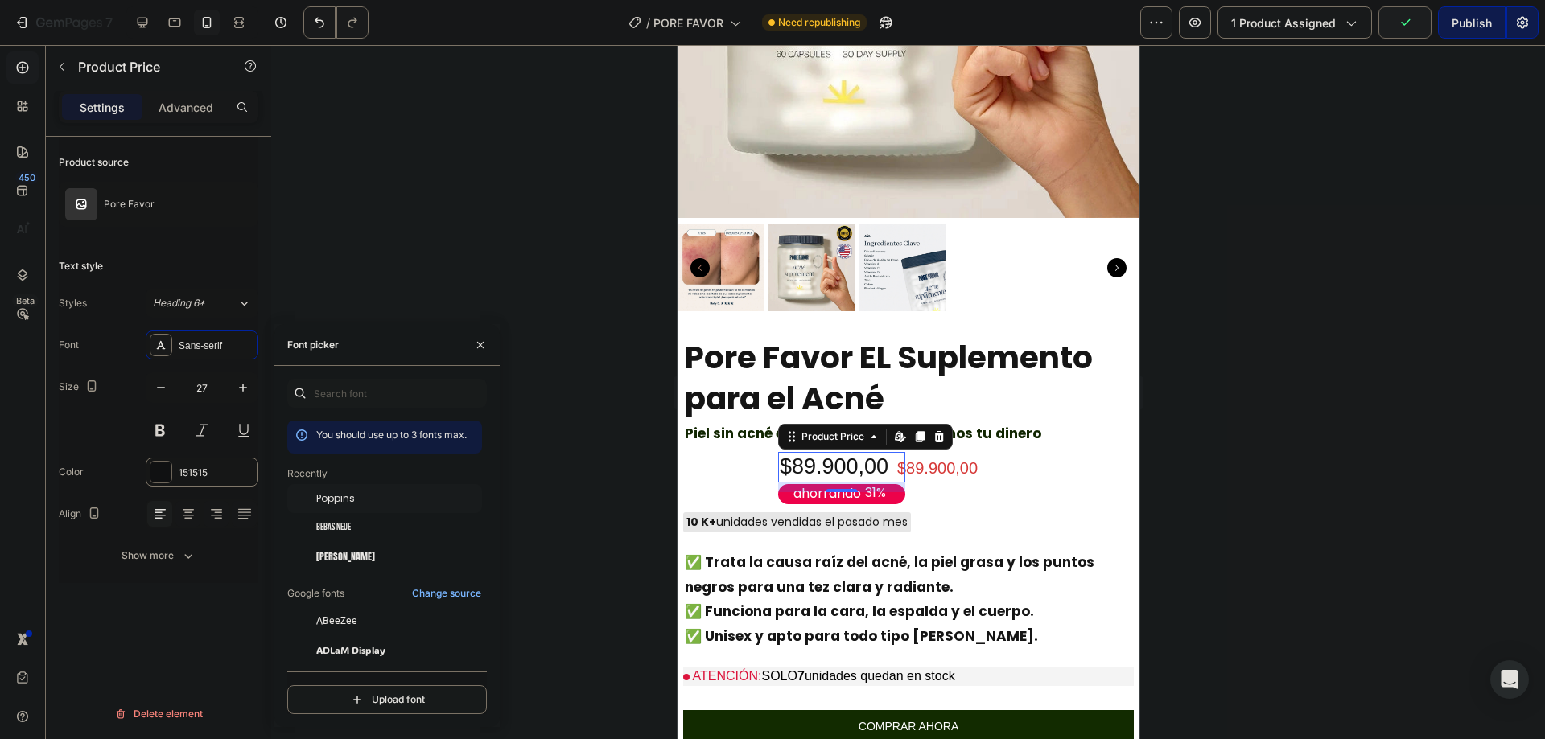
drag, startPoint x: 363, startPoint y: 496, endPoint x: 354, endPoint y: 495, distance: 9.0
click at [362, 497] on div "Poppins" at bounding box center [397, 499] width 163 height 14
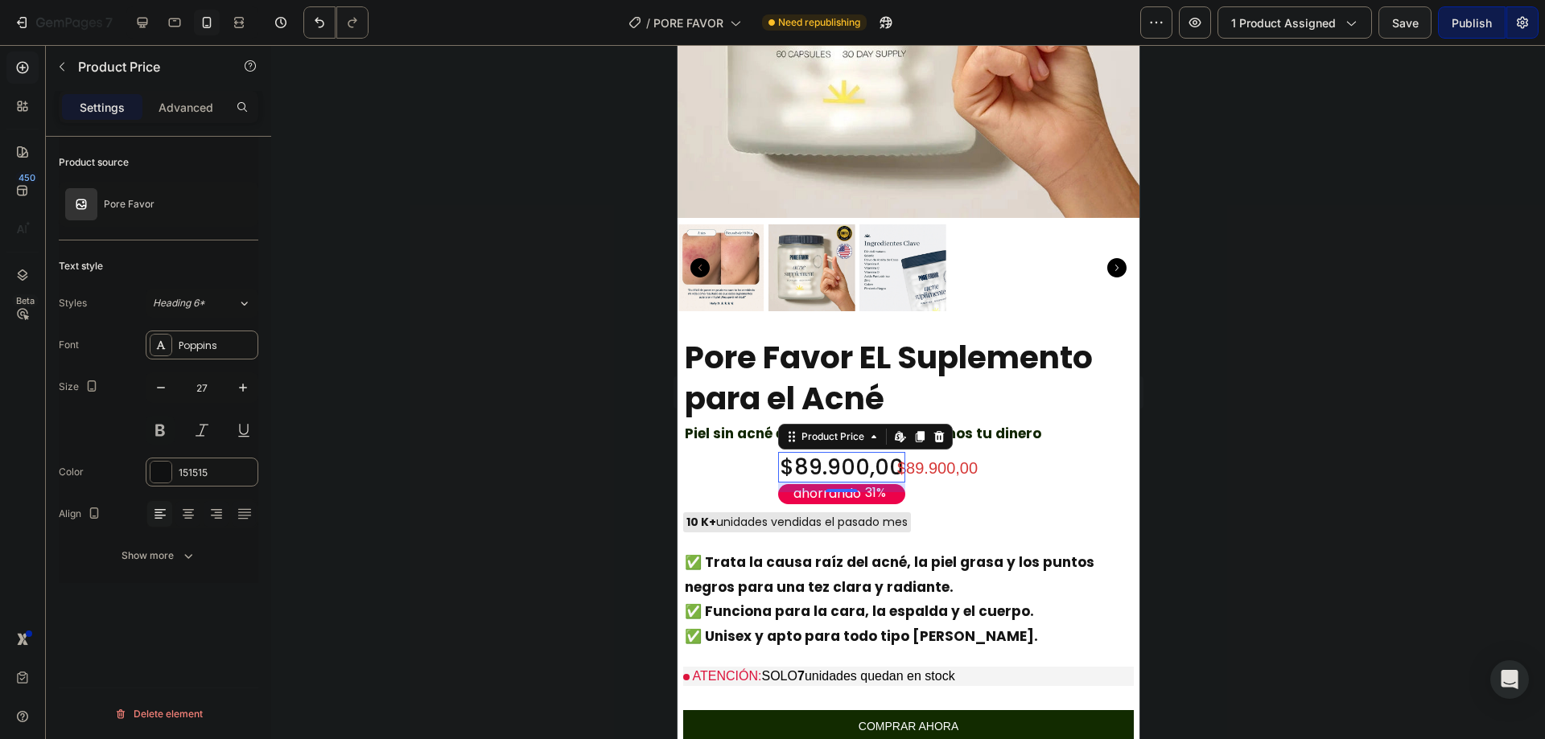
click at [167, 429] on button at bounding box center [160, 430] width 29 height 29
click at [603, 435] on div at bounding box center [908, 392] width 1274 height 694
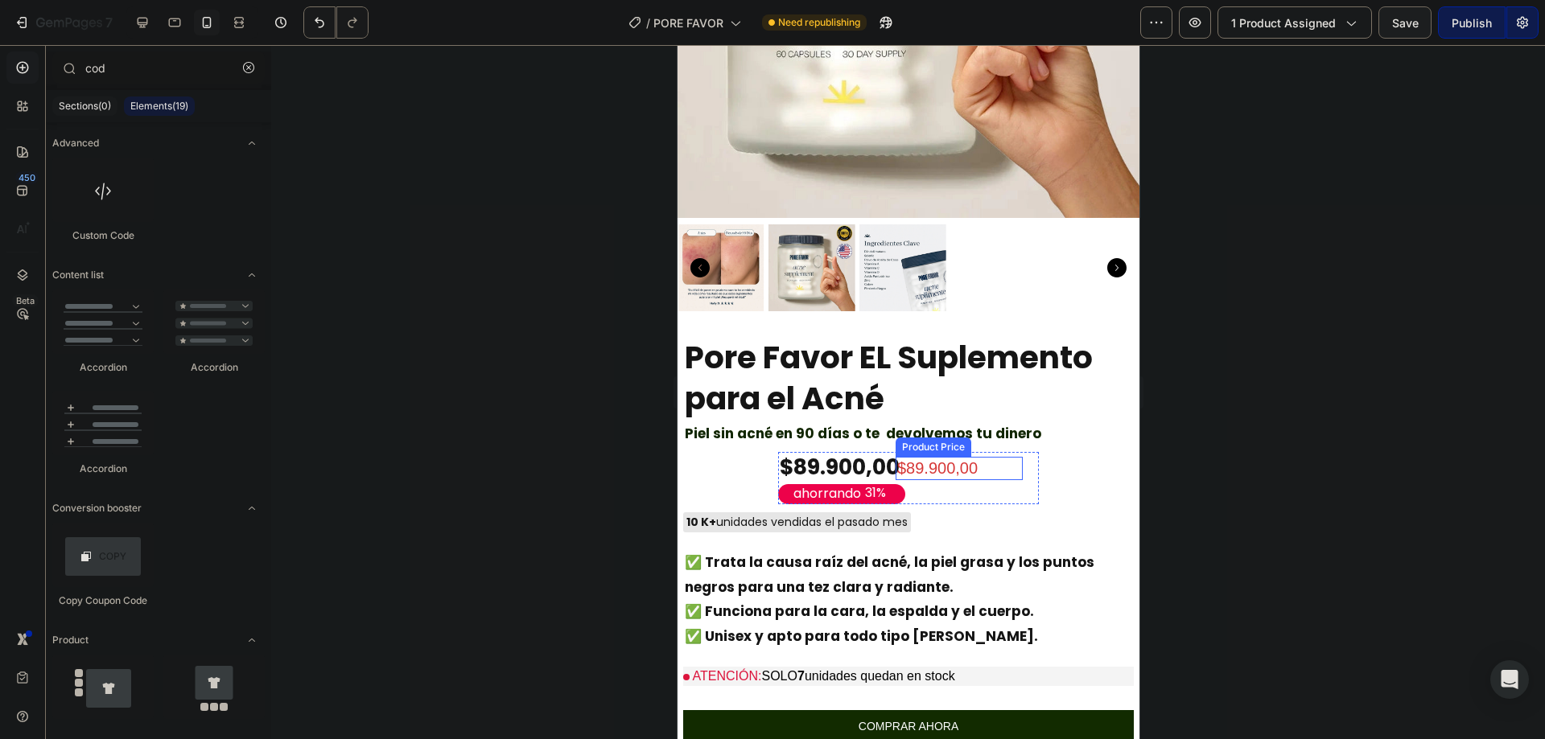
click at [941, 457] on div "$89.900,00" at bounding box center [958, 468] width 127 height 23
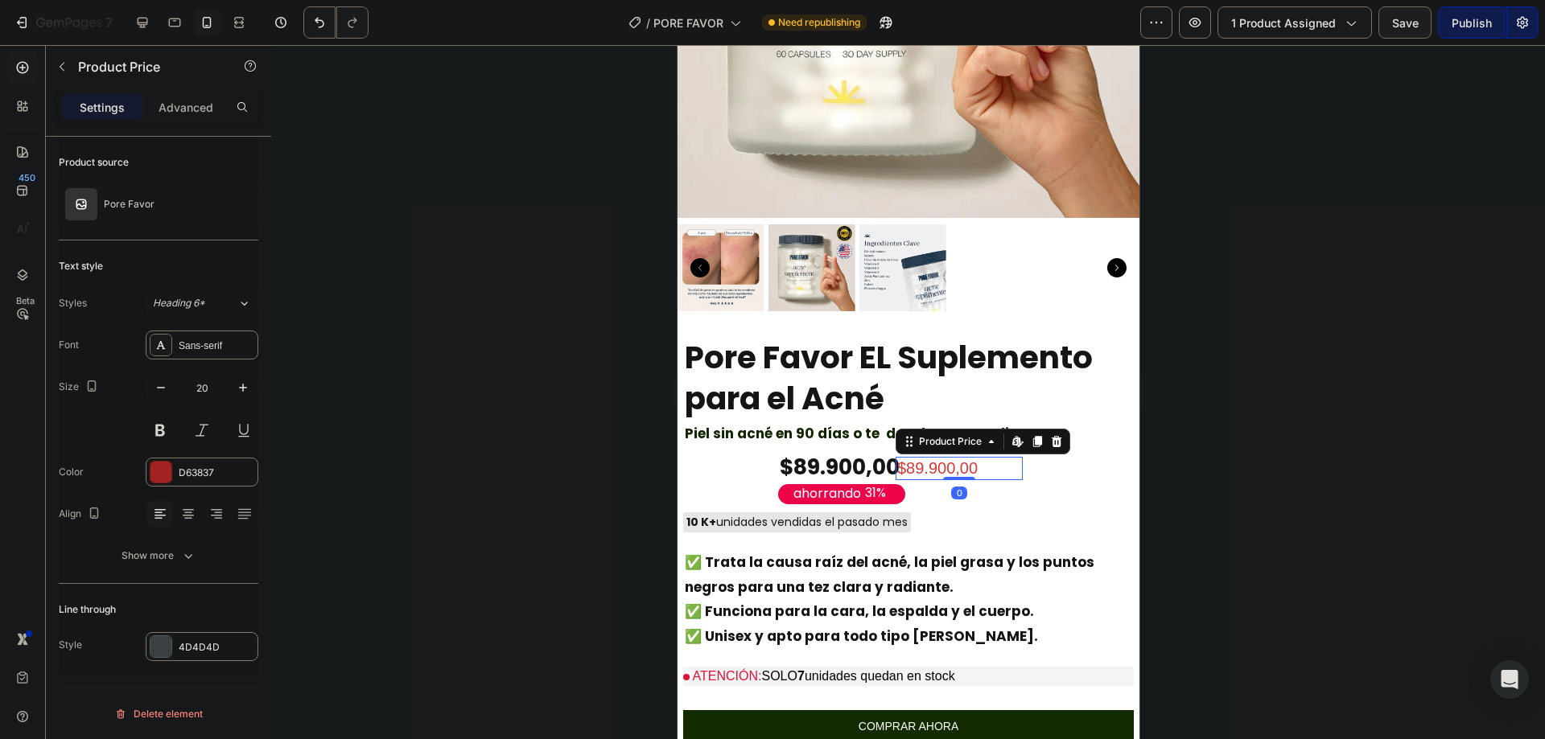
click at [916, 457] on div "$89.900,00" at bounding box center [958, 468] width 127 height 23
click at [154, 387] on icon "button" at bounding box center [161, 388] width 16 height 16
click at [154, 388] on icon "button" at bounding box center [161, 388] width 16 height 16
type input "18"
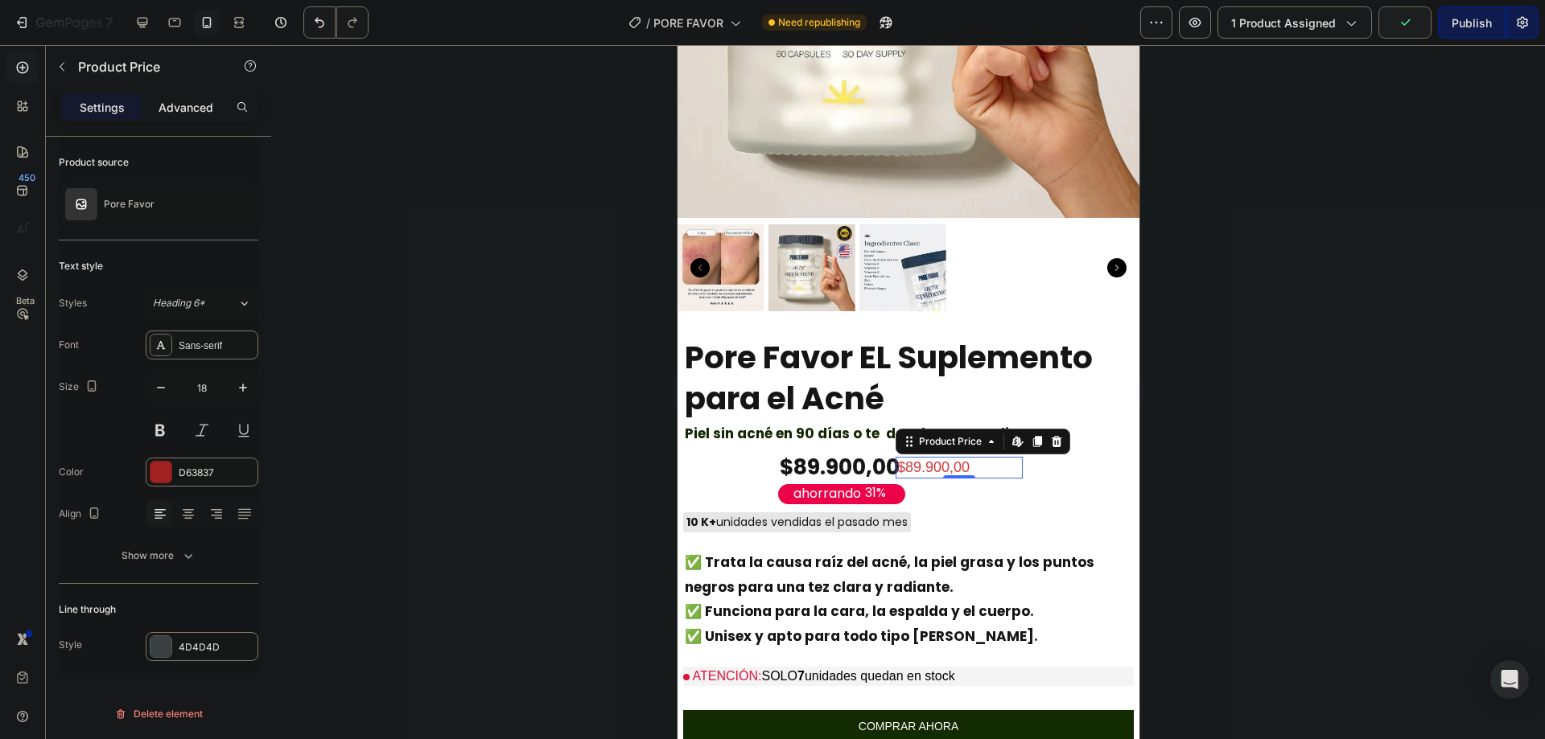
click at [169, 109] on p "Advanced" at bounding box center [186, 107] width 55 height 17
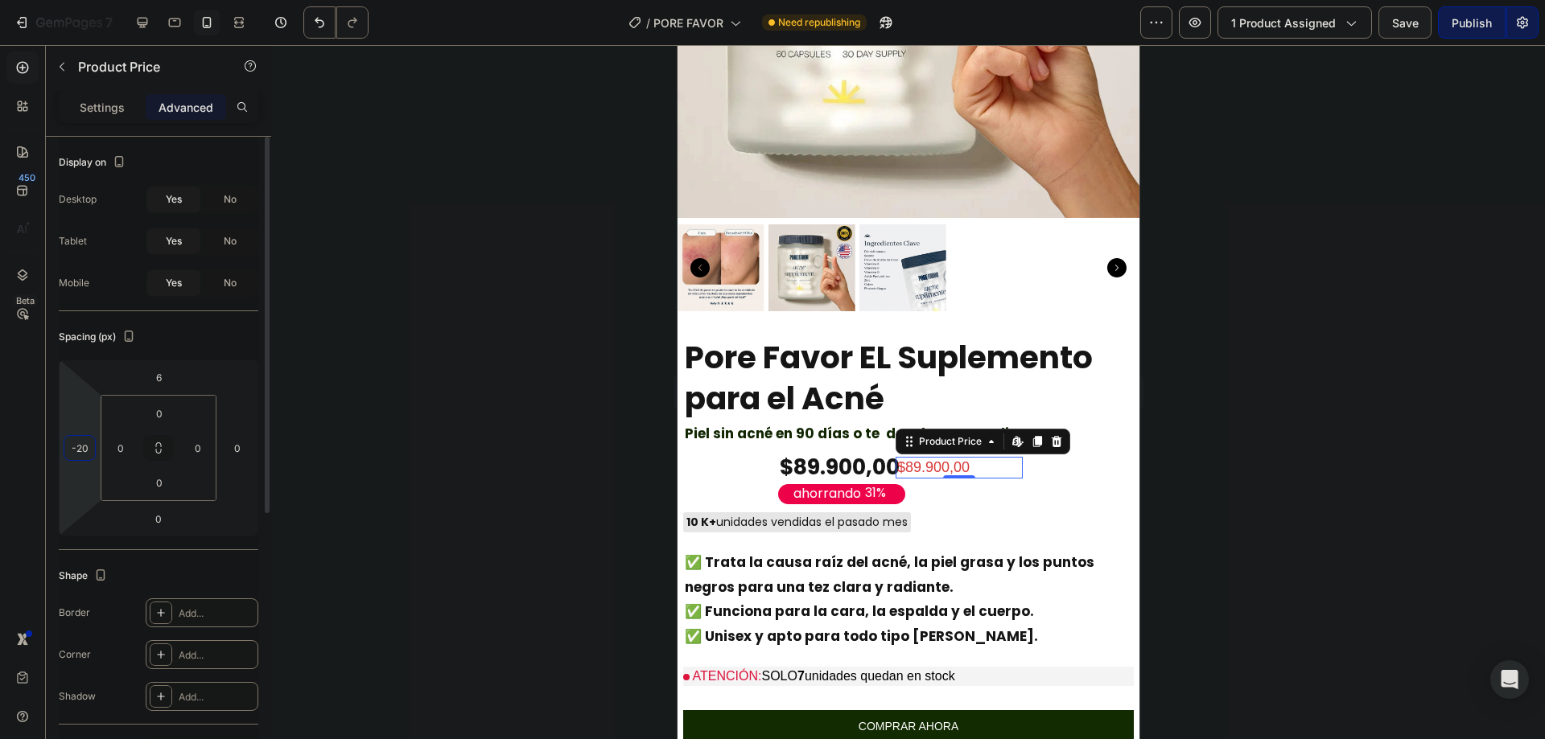
click at [84, 446] on input "-20" at bounding box center [80, 448] width 24 height 24
type input "10"
type input "-10"
click at [867, 484] on div "31%" at bounding box center [875, 494] width 24 height 20
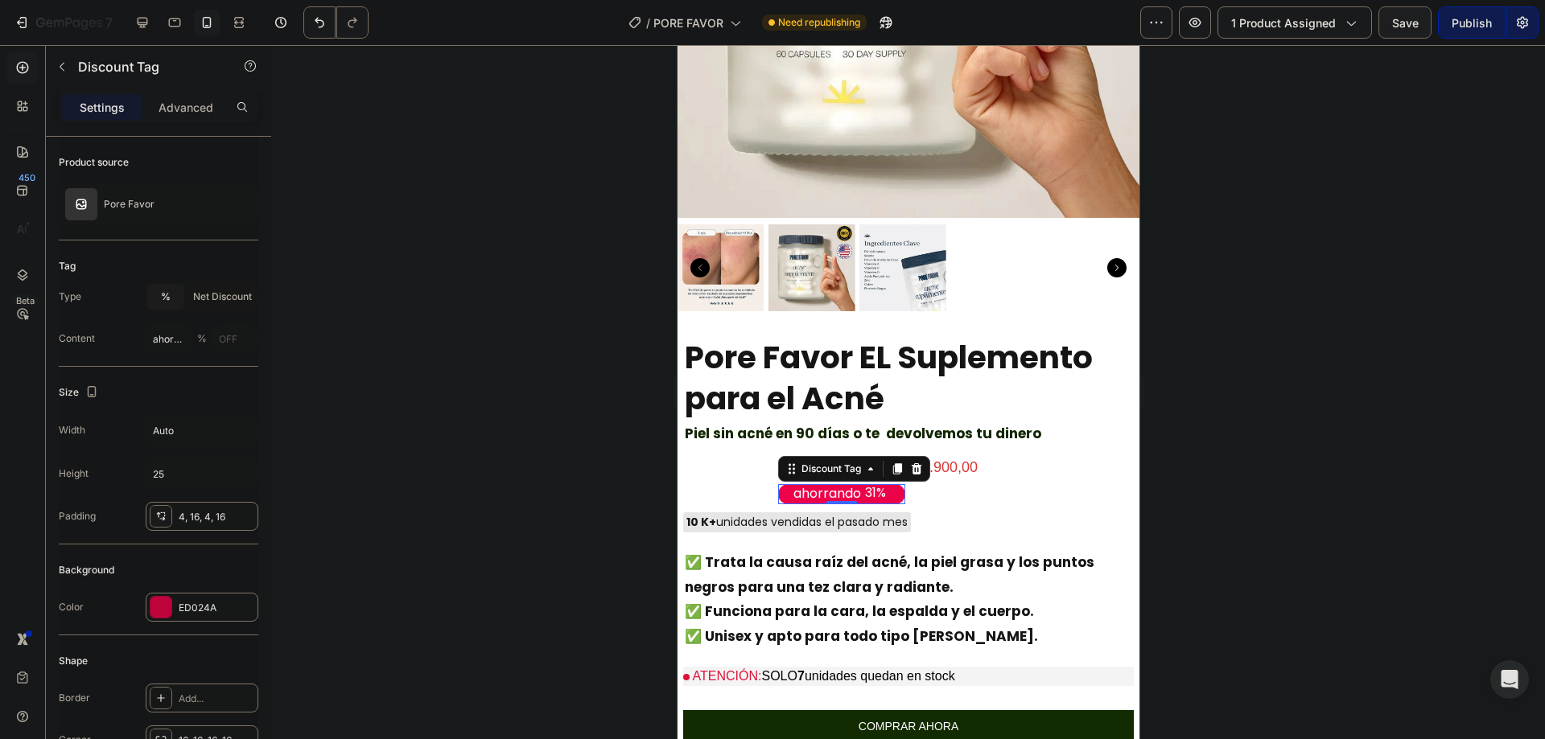
click at [826, 485] on div "ahorrando" at bounding box center [826, 495] width 72 height 22
click at [826, 486] on p "ahorrando" at bounding box center [827, 494] width 68 height 17
click at [612, 476] on div at bounding box center [908, 392] width 1274 height 694
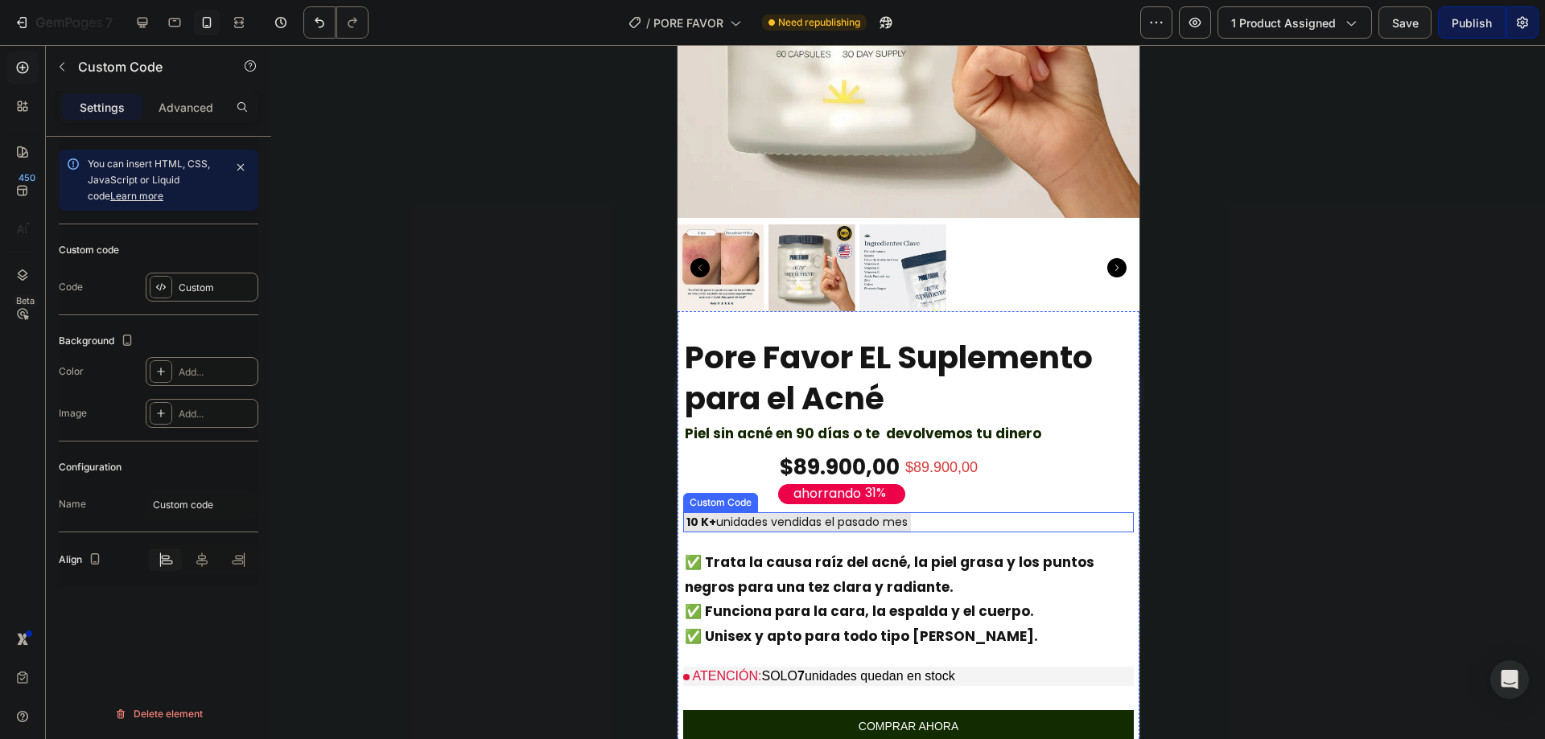
click at [760, 513] on div "10 K+ unidades vendidas el pasado mes" at bounding box center [796, 523] width 228 height 20
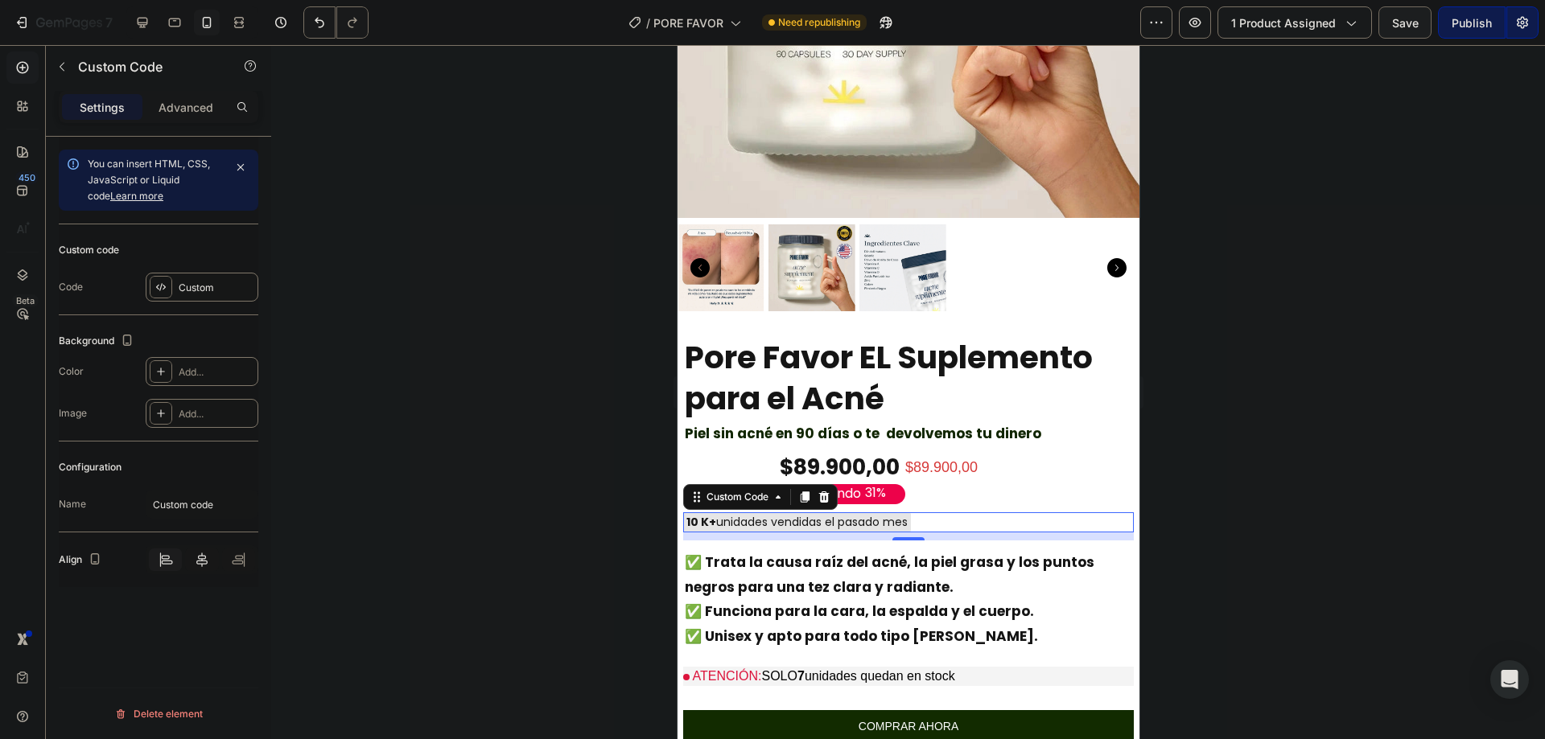
click at [209, 560] on icon at bounding box center [202, 560] width 16 height 16
click at [446, 501] on div at bounding box center [908, 392] width 1274 height 694
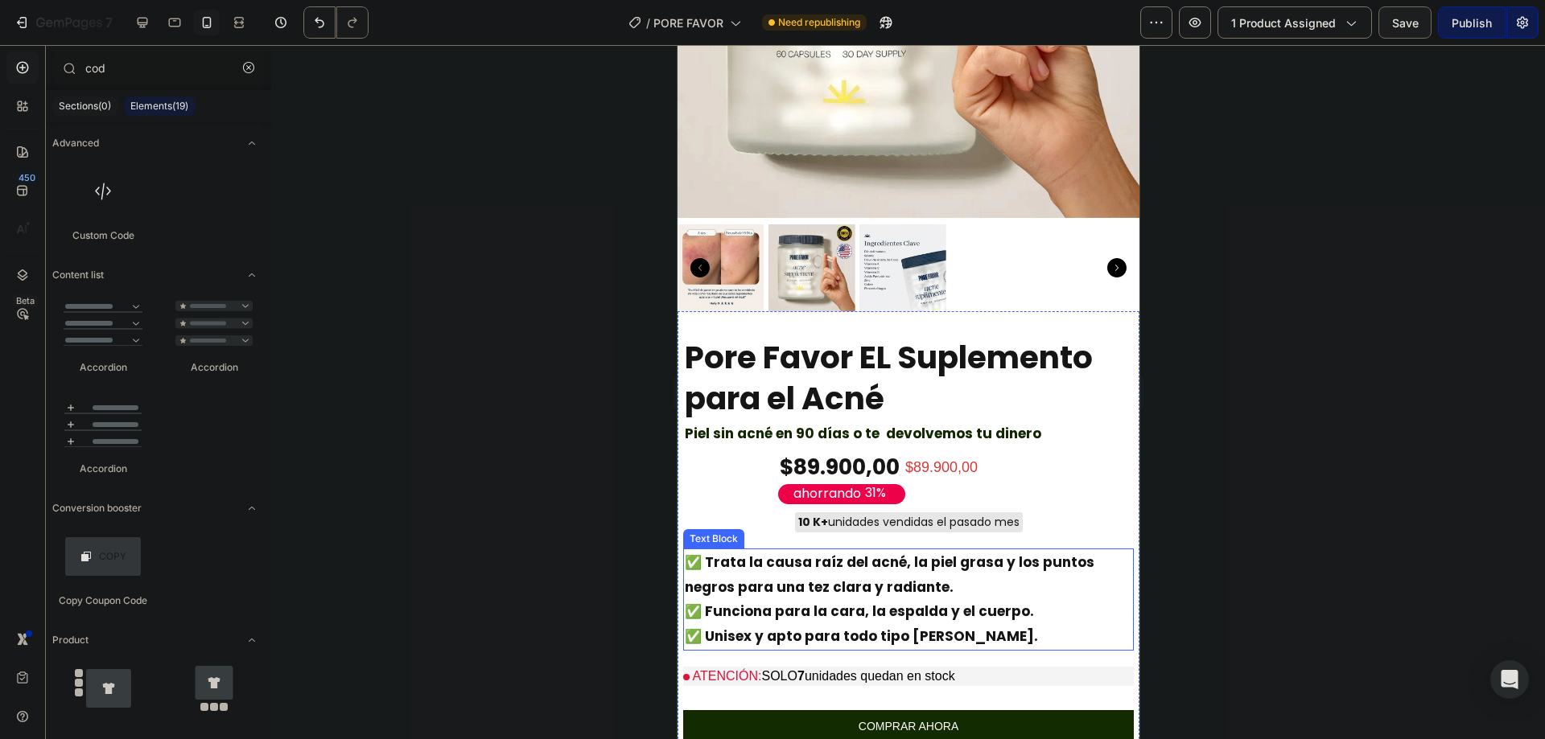
scroll to position [644, 0]
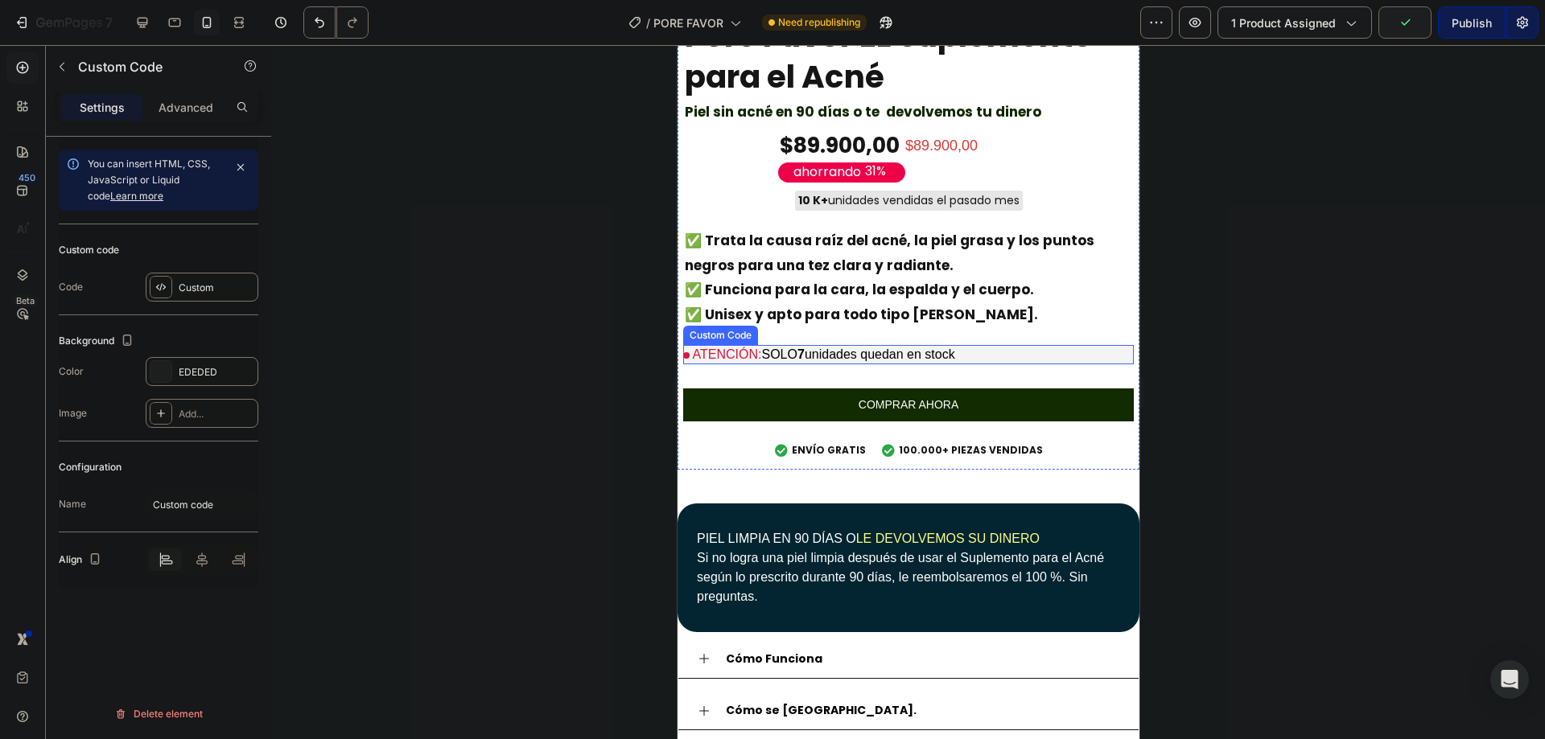
click at [881, 345] on p "ATENCIÓN: SOLO 7 unidades quedan en stock" at bounding box center [907, 354] width 451 height 19
click at [804, 348] on span "7" at bounding box center [800, 355] width 7 height 14
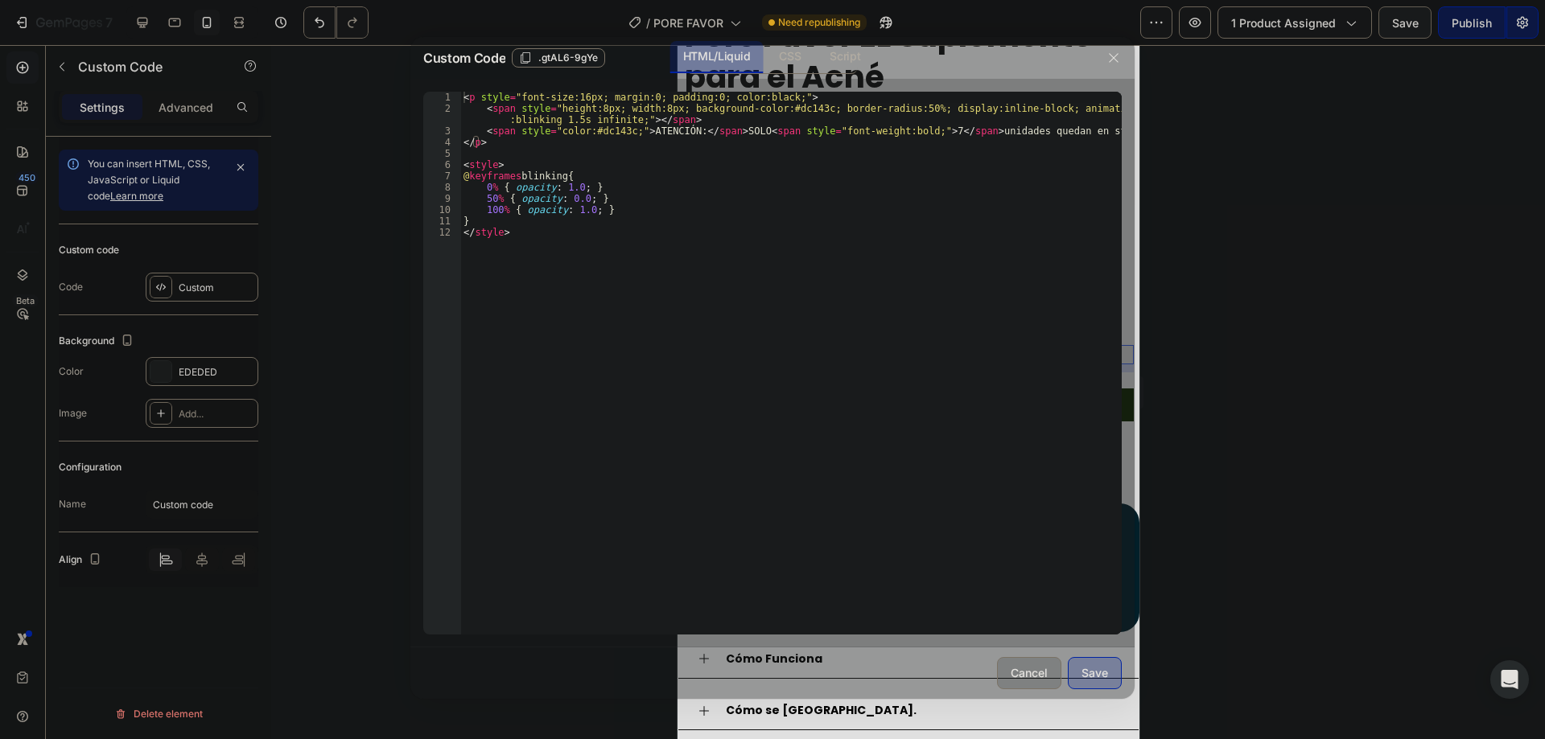
click at [927, 134] on div "< p style = "font-size:16px; margin:0; padding:0; color:black;" > < span style …" at bounding box center [790, 375] width 661 height 566
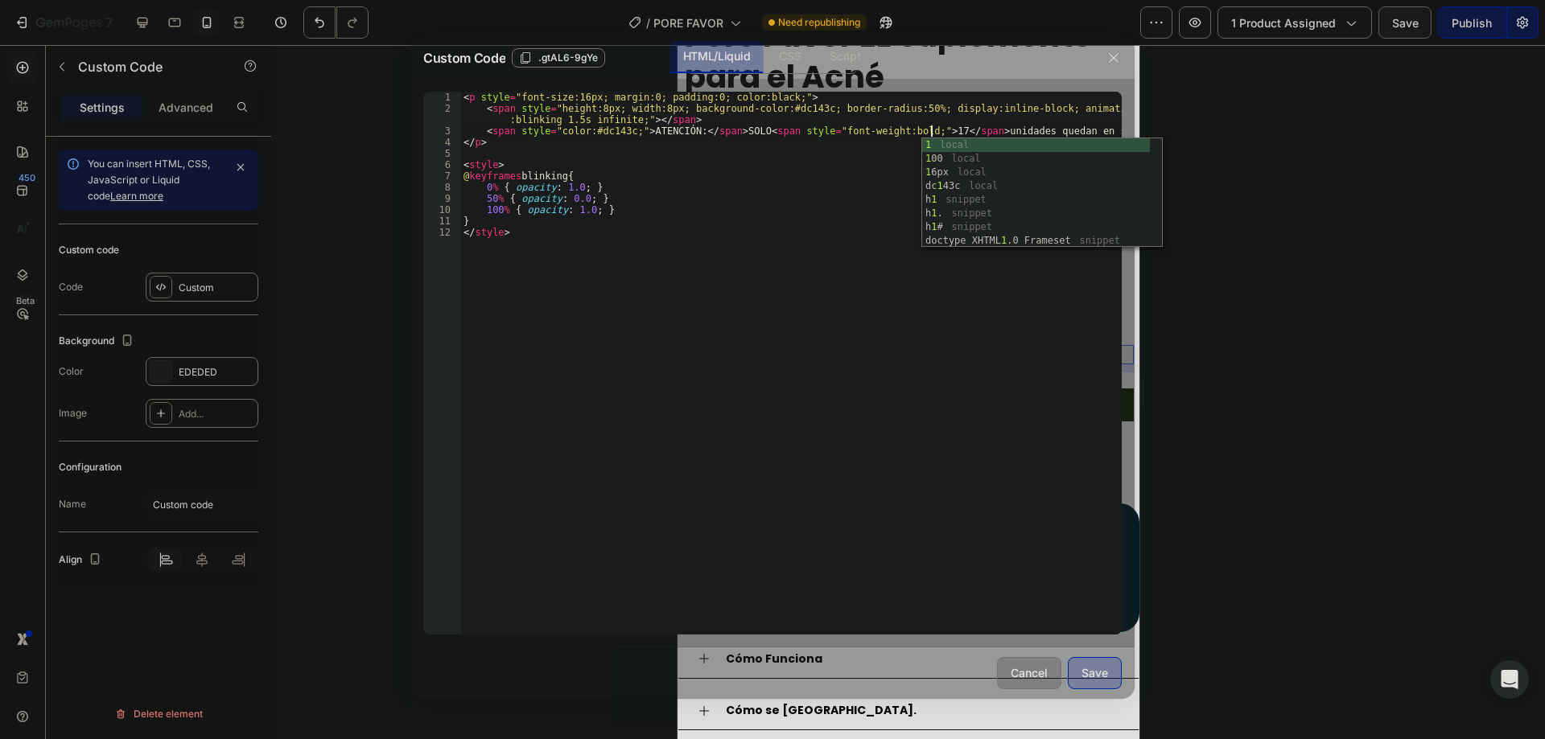
type textarea "<span style="color:#dc143c;">ATENCIÓN:</span> SOLO <span style="font-weight:bol…"
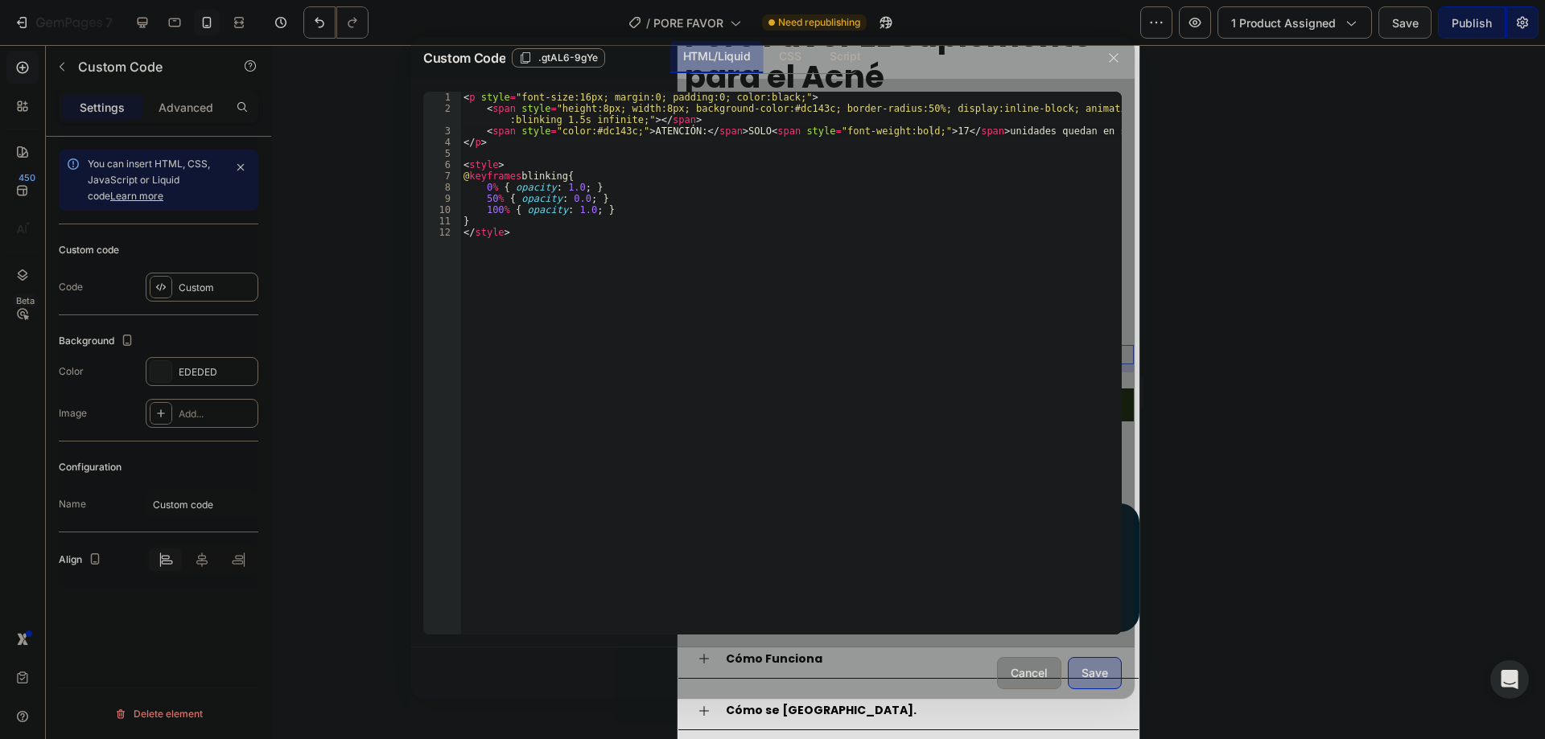
click at [1306, 206] on div at bounding box center [772, 369] width 1545 height 739
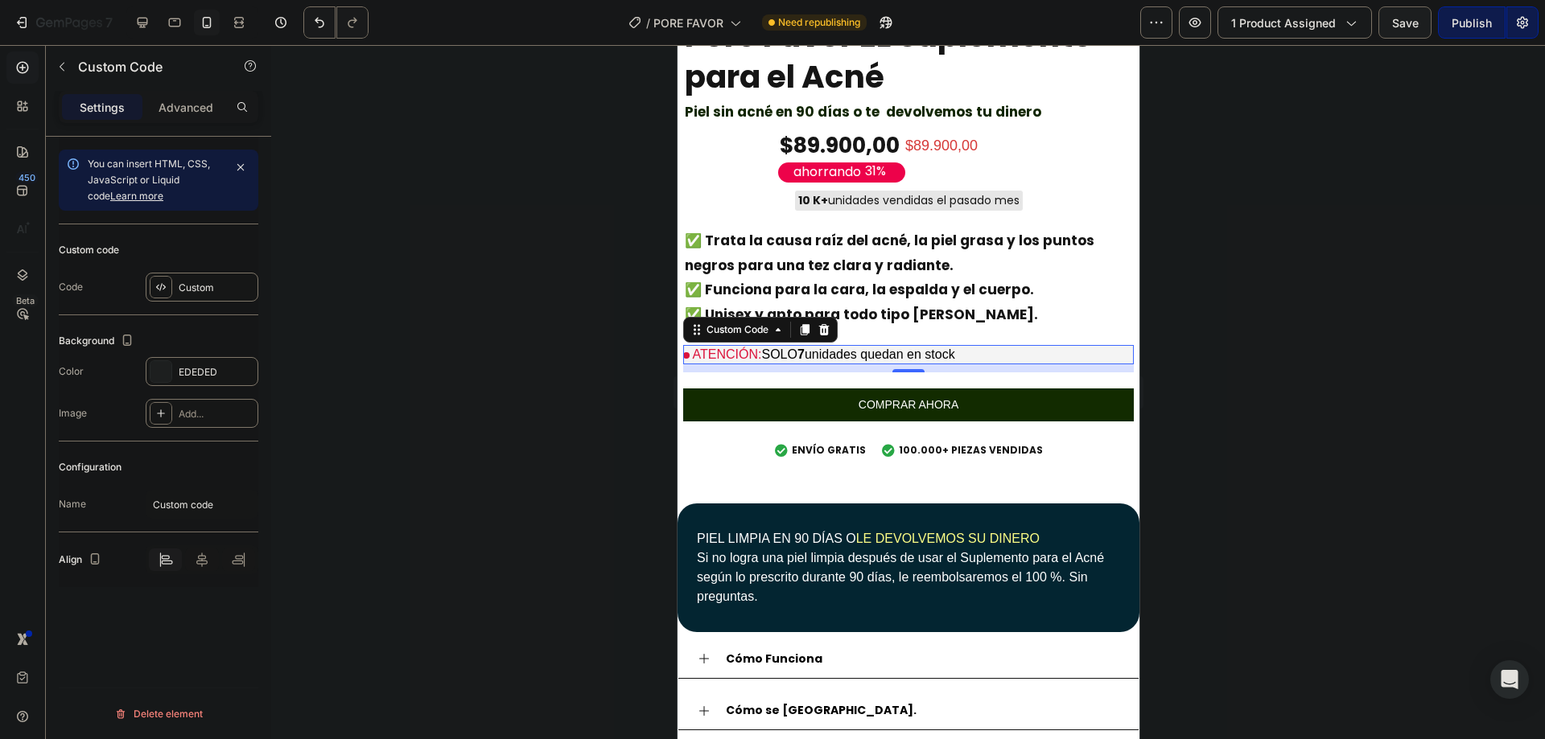
click at [796, 348] on p "ATENCIÓN: SOLO 7 unidades quedan en stock" at bounding box center [907, 354] width 451 height 19
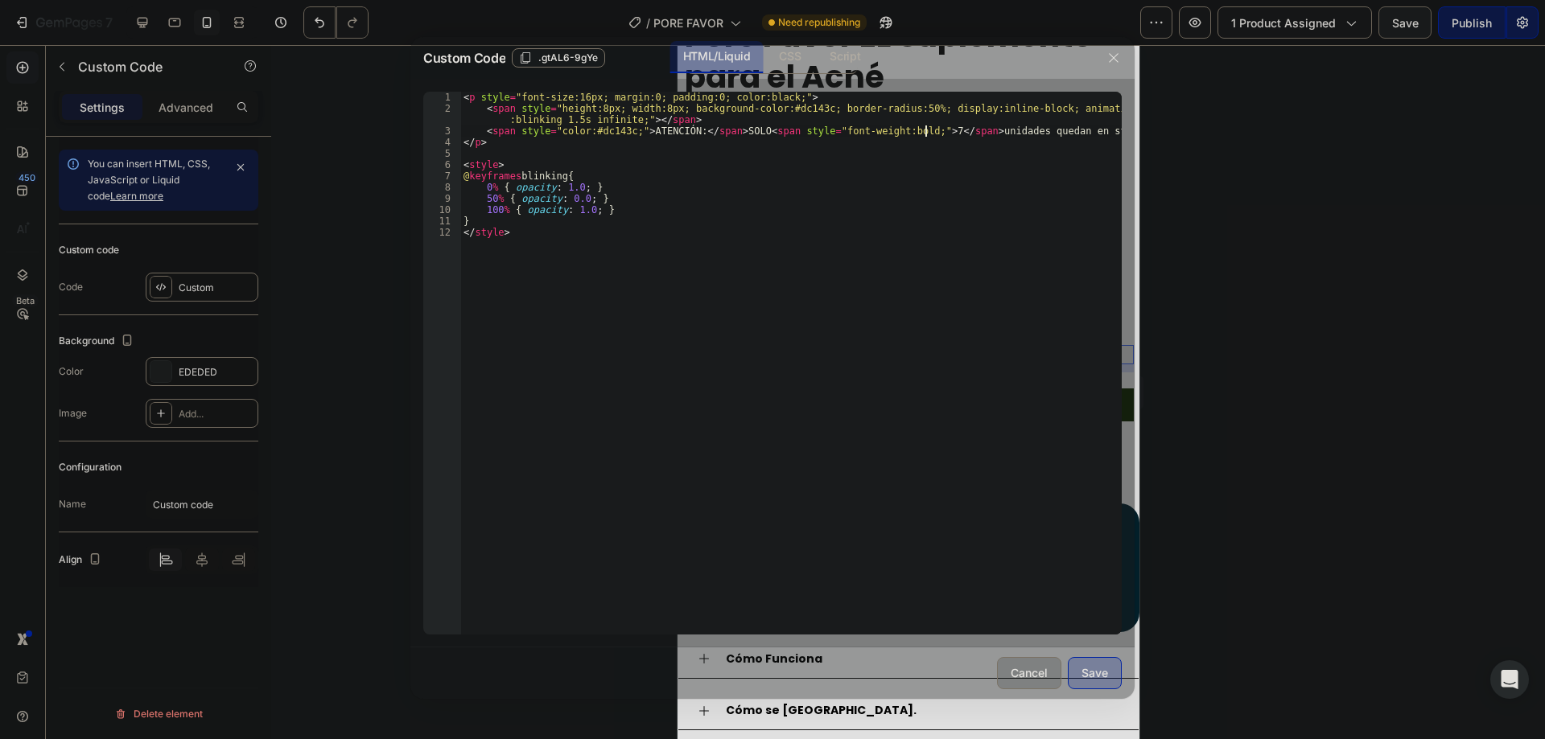
click at [927, 135] on div "< p style = "font-size:16px; margin:0; padding:0; color:black;" > < span style …" at bounding box center [790, 375] width 661 height 566
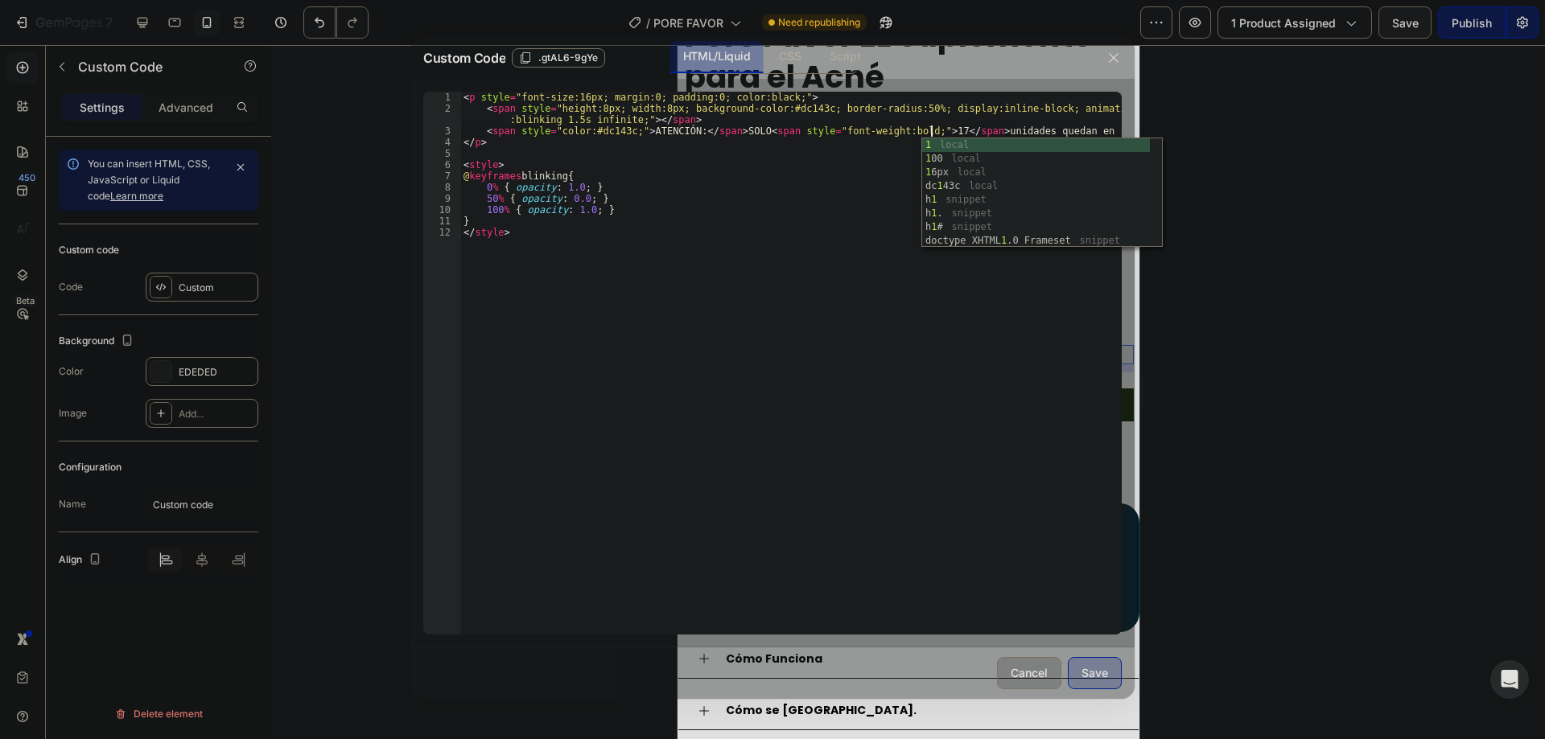
type textarea "<span style="color:#dc143c;">ATENCIÓN:</span> SOLO <span style="font-weight:bol…"
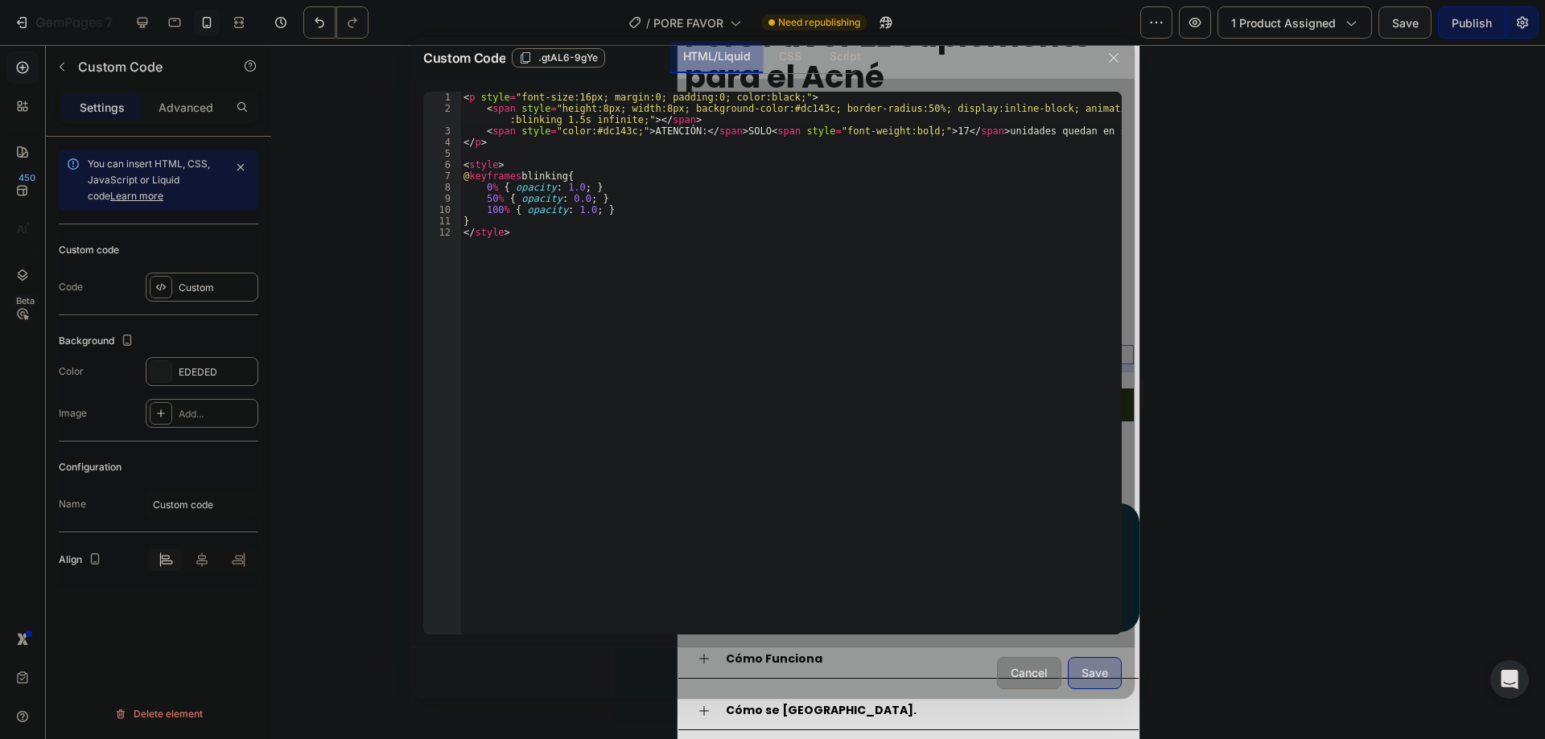
click at [1086, 665] on div "Save" at bounding box center [1094, 673] width 27 height 17
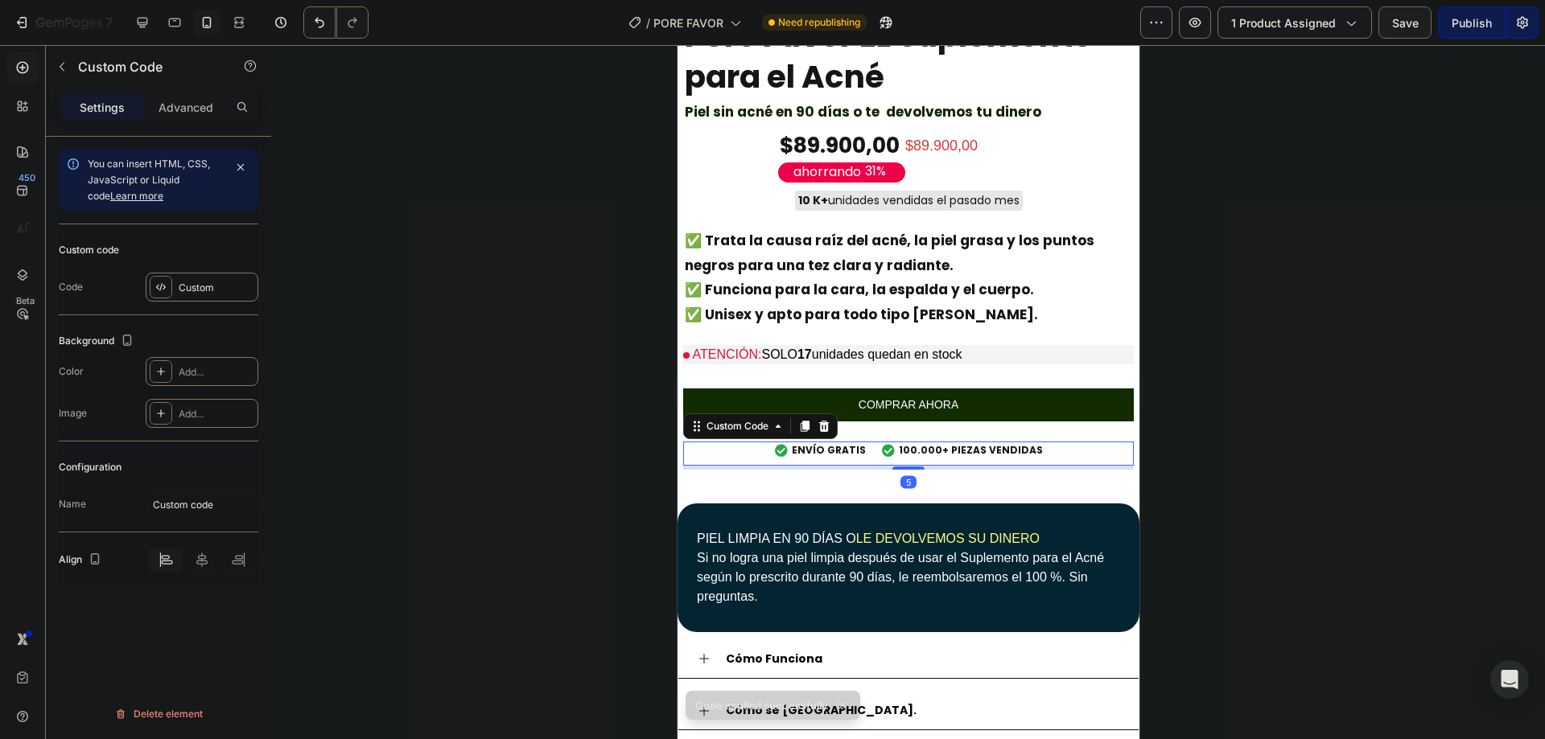
click at [925, 435] on div "ENVÍO GRATIS 100.000+ PIEZAS VENDIDAS" at bounding box center [907, 450] width 451 height 31
click at [903, 443] on span "100.000+ PIEZAS VENDIDAS" at bounding box center [970, 450] width 144 height 14
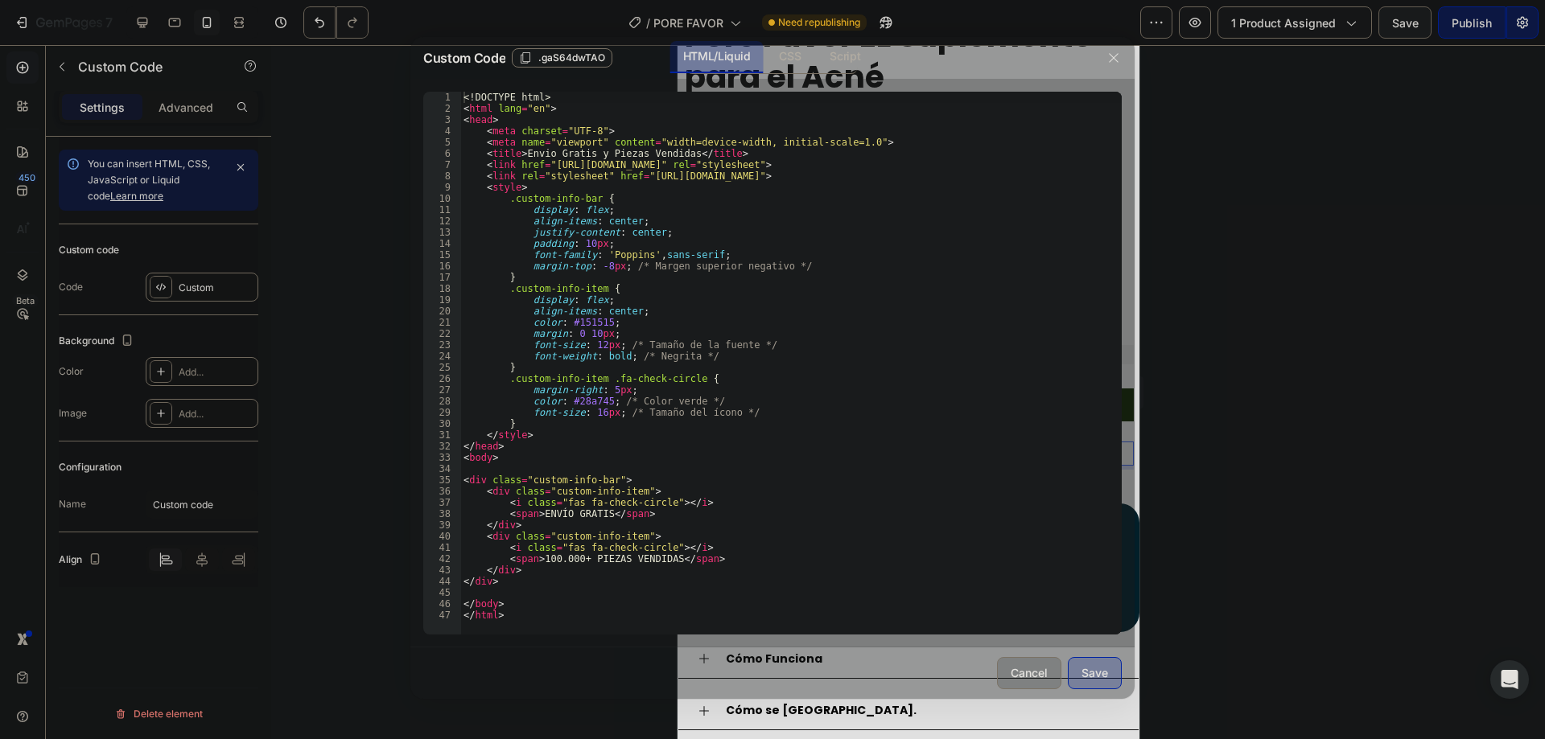
click at [561, 562] on div "<! DOCTYPE html > < html lang = "en" > < head > < meta charset = "UTF-8" > < me…" at bounding box center [790, 375] width 661 height 566
type textarea "<span>3.000 + PIEZAS VENDIDAS</span>"
click at [1113, 665] on button "Save" at bounding box center [1095, 673] width 54 height 32
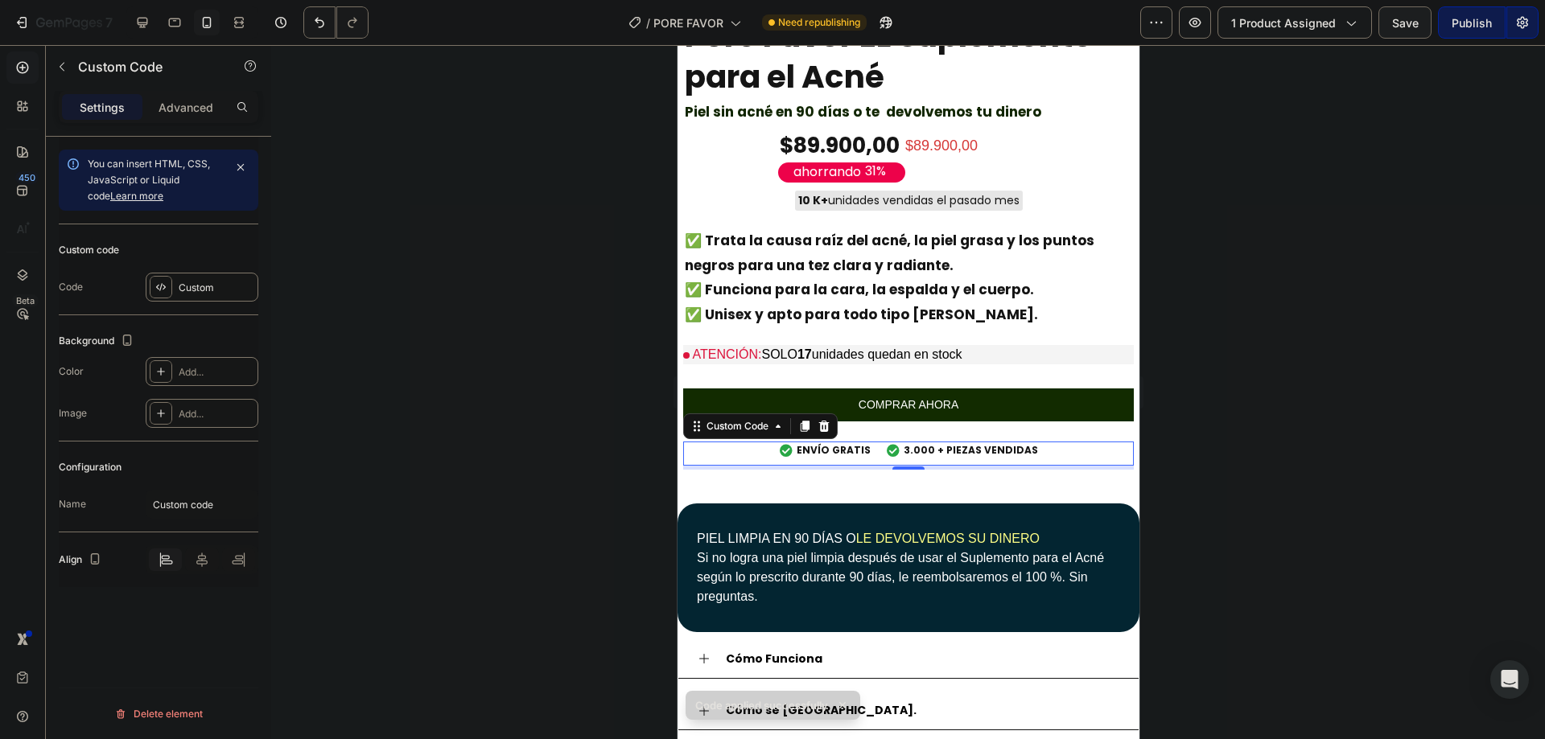
click at [961, 443] on span "3.000 + PIEZAS VENDIDAS" at bounding box center [970, 450] width 134 height 14
click at [955, 443] on span "3.000 + PIEZAS VENDIDAS" at bounding box center [970, 450] width 134 height 14
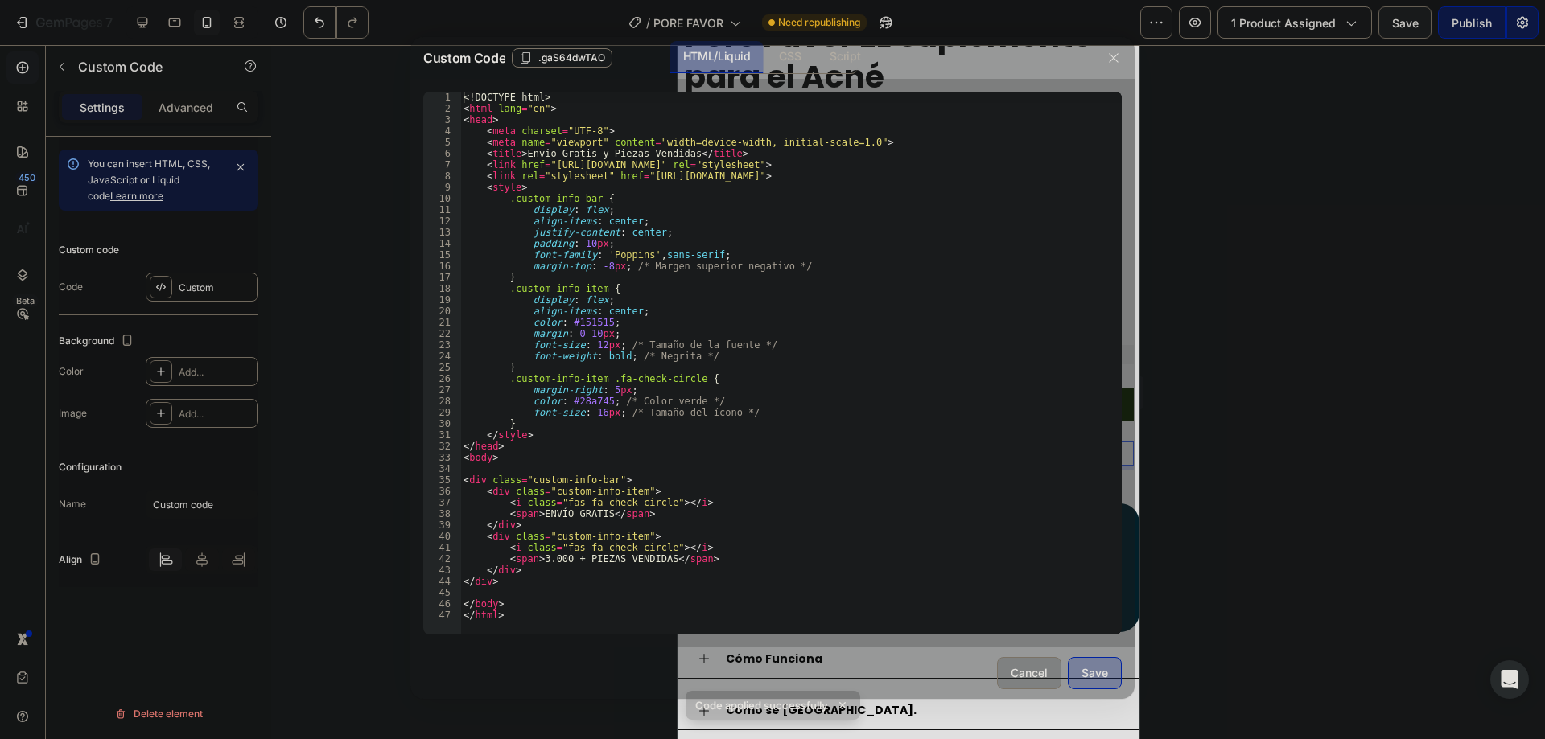
click at [606, 556] on div "<! DOCTYPE html > < html lang = "en" > < head > < meta charset = "UTF-8" > < me…" at bounding box center [790, 375] width 661 height 566
click at [605, 557] on div "<! DOCTYPE html > < html lang = "en" > < head > < meta charset = "UTF-8" > < me…" at bounding box center [790, 375] width 661 height 566
type textarea "<span>3.000 + UNIDADES VENDIDAS</span>"
click at [1094, 673] on div "Save" at bounding box center [1094, 673] width 27 height 17
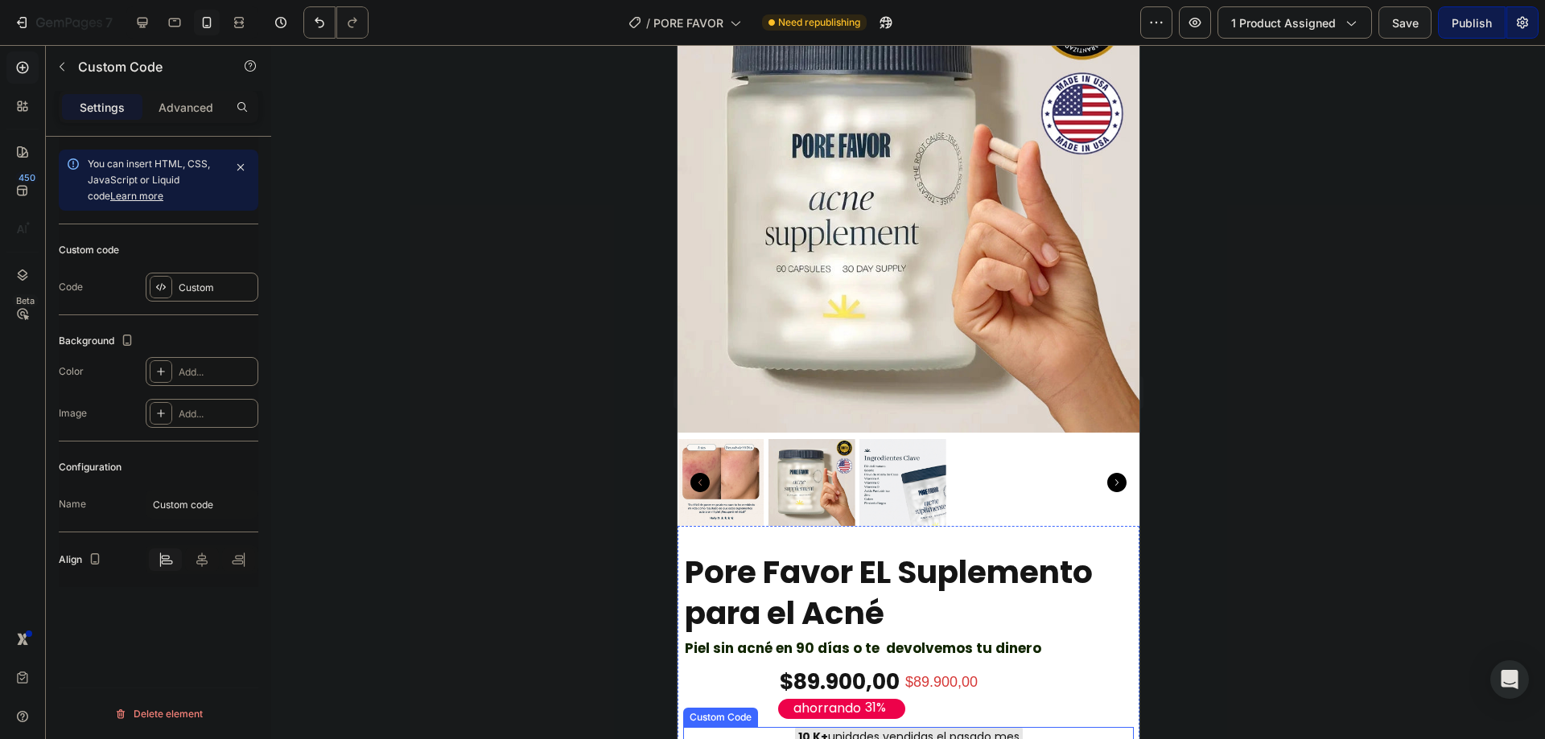
scroll to position [322, 0]
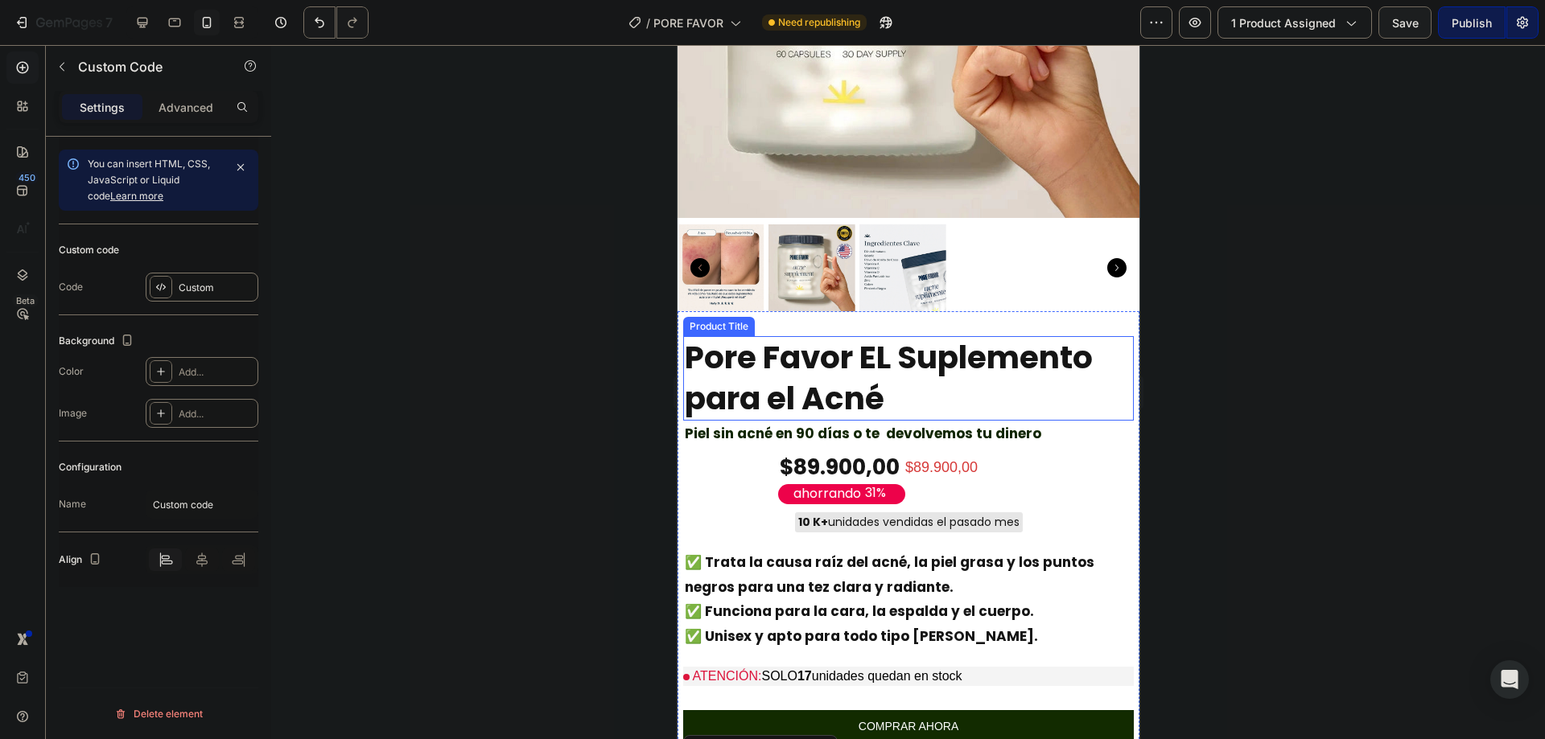
click at [929, 365] on h2 "Pore Favor EL Suplemento para el Acné" at bounding box center [907, 378] width 451 height 84
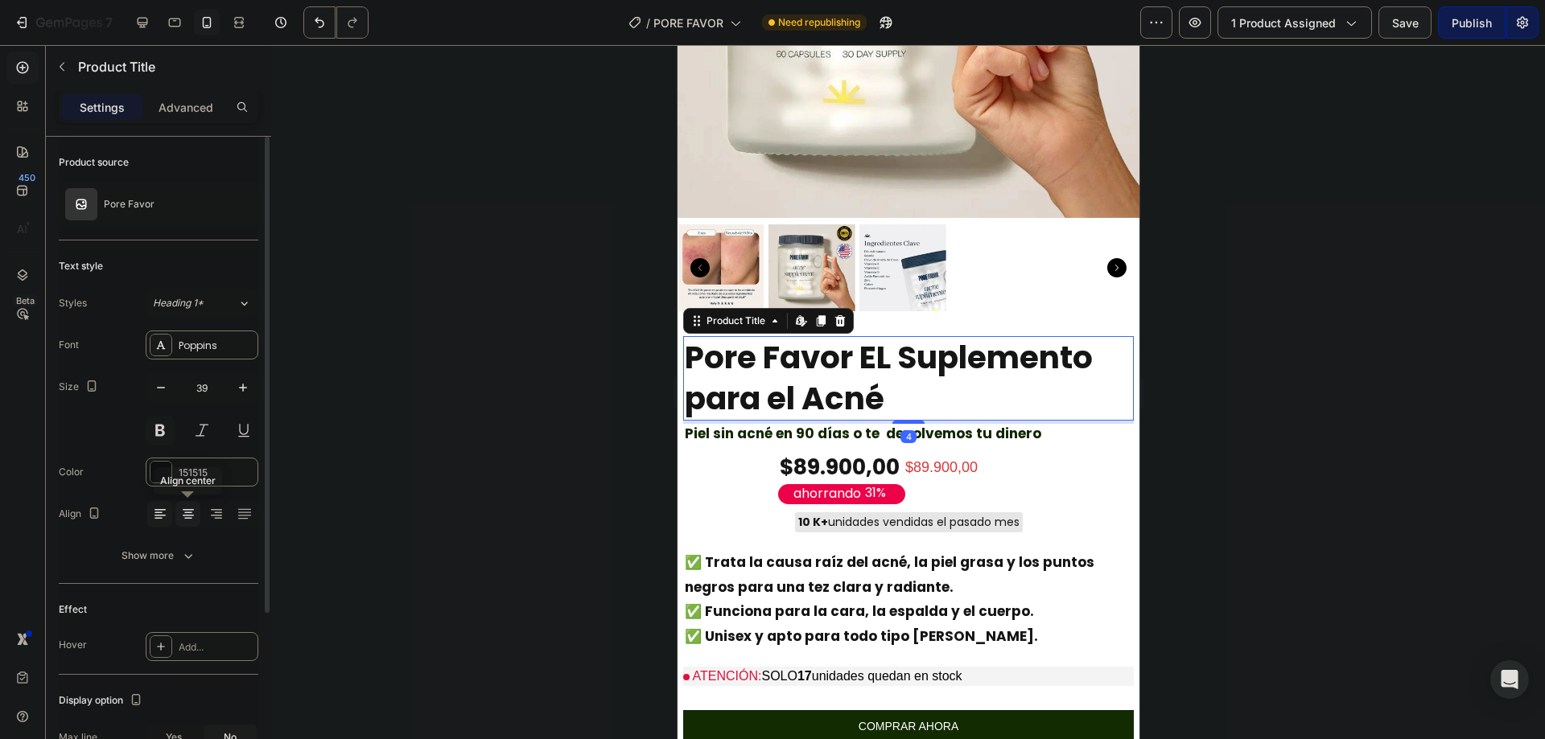
click at [192, 523] on div at bounding box center [187, 514] width 25 height 26
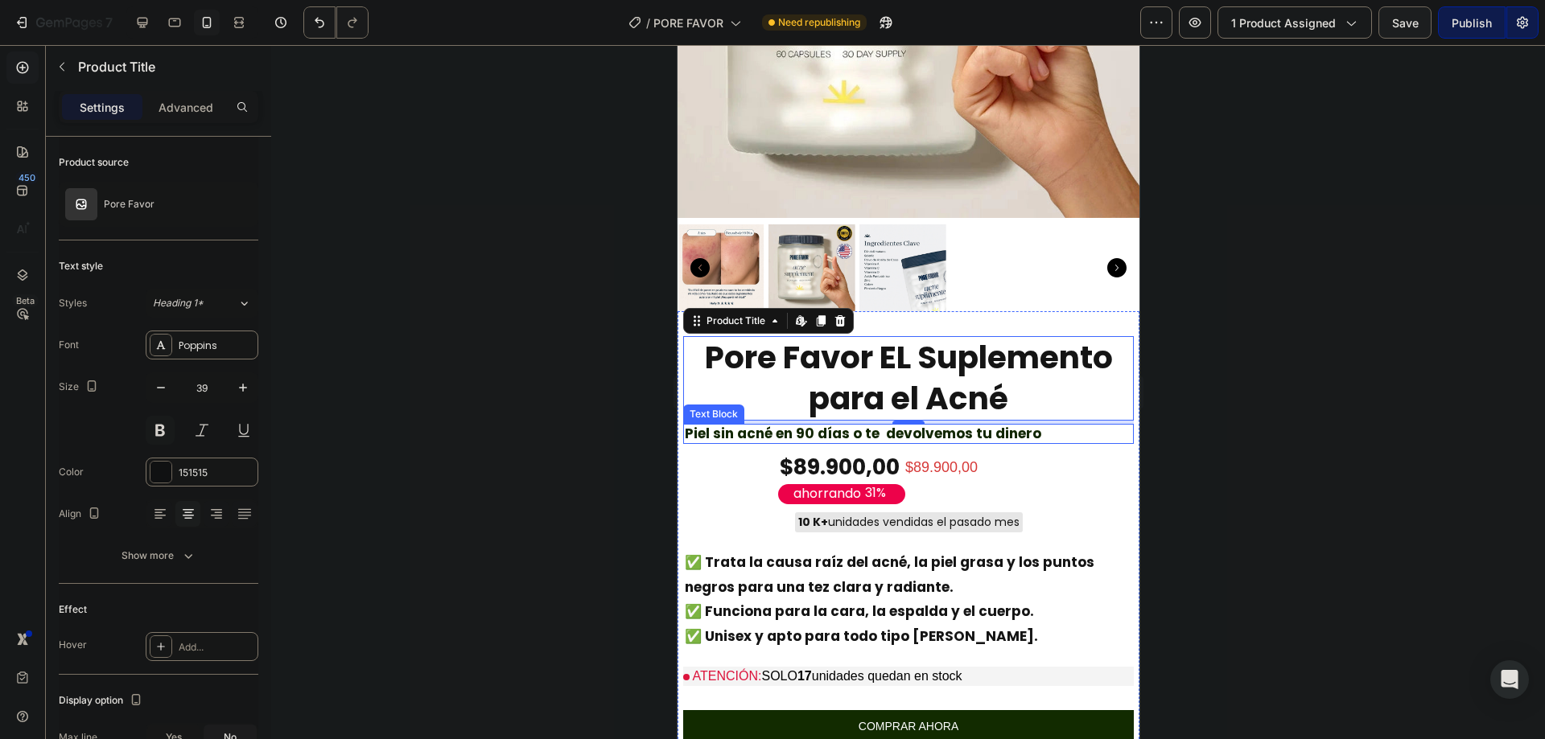
click at [987, 424] on strong "Piel sin acné en 90 días o te devolvemos tu dinero" at bounding box center [862, 433] width 356 height 19
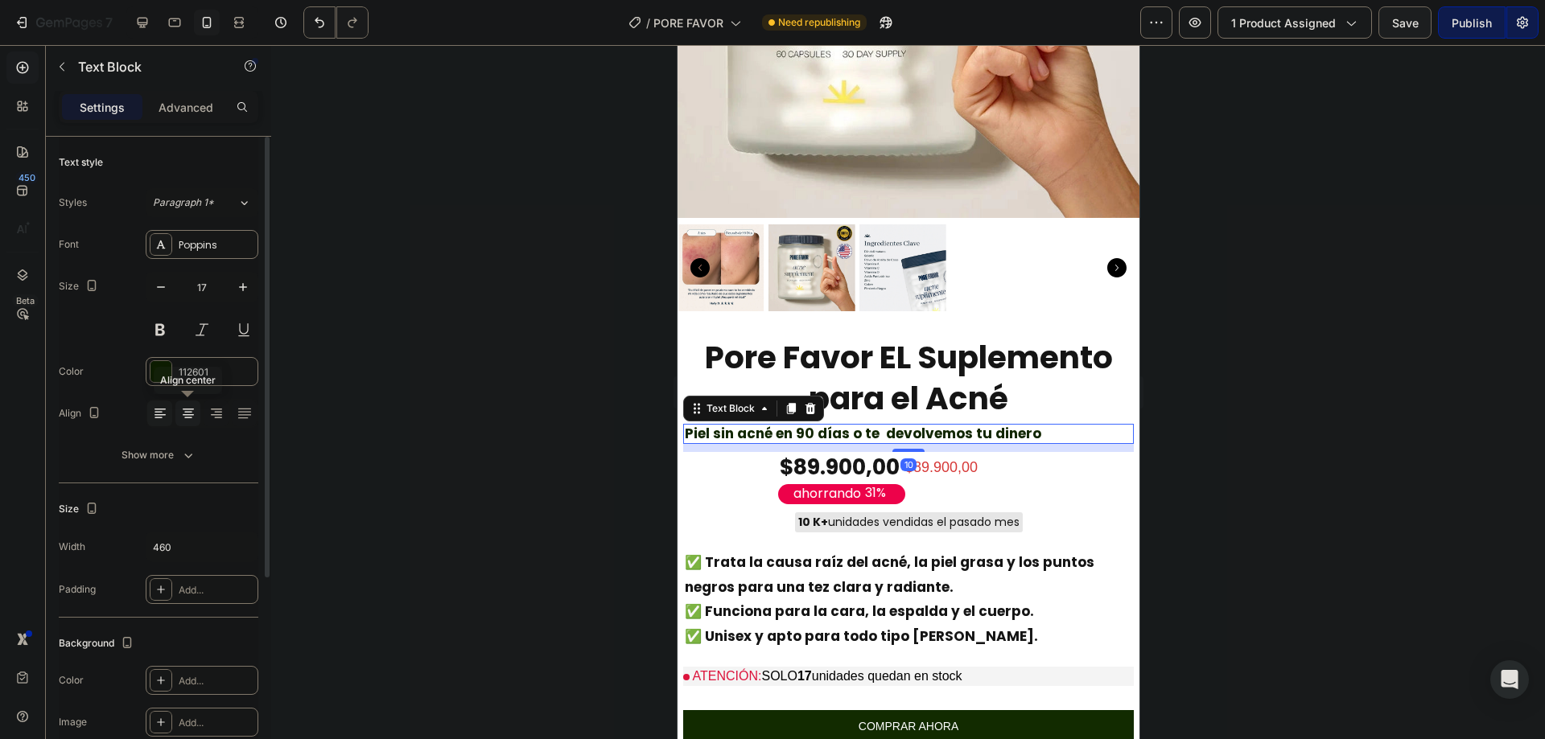
click at [194, 413] on icon at bounding box center [188, 414] width 16 height 16
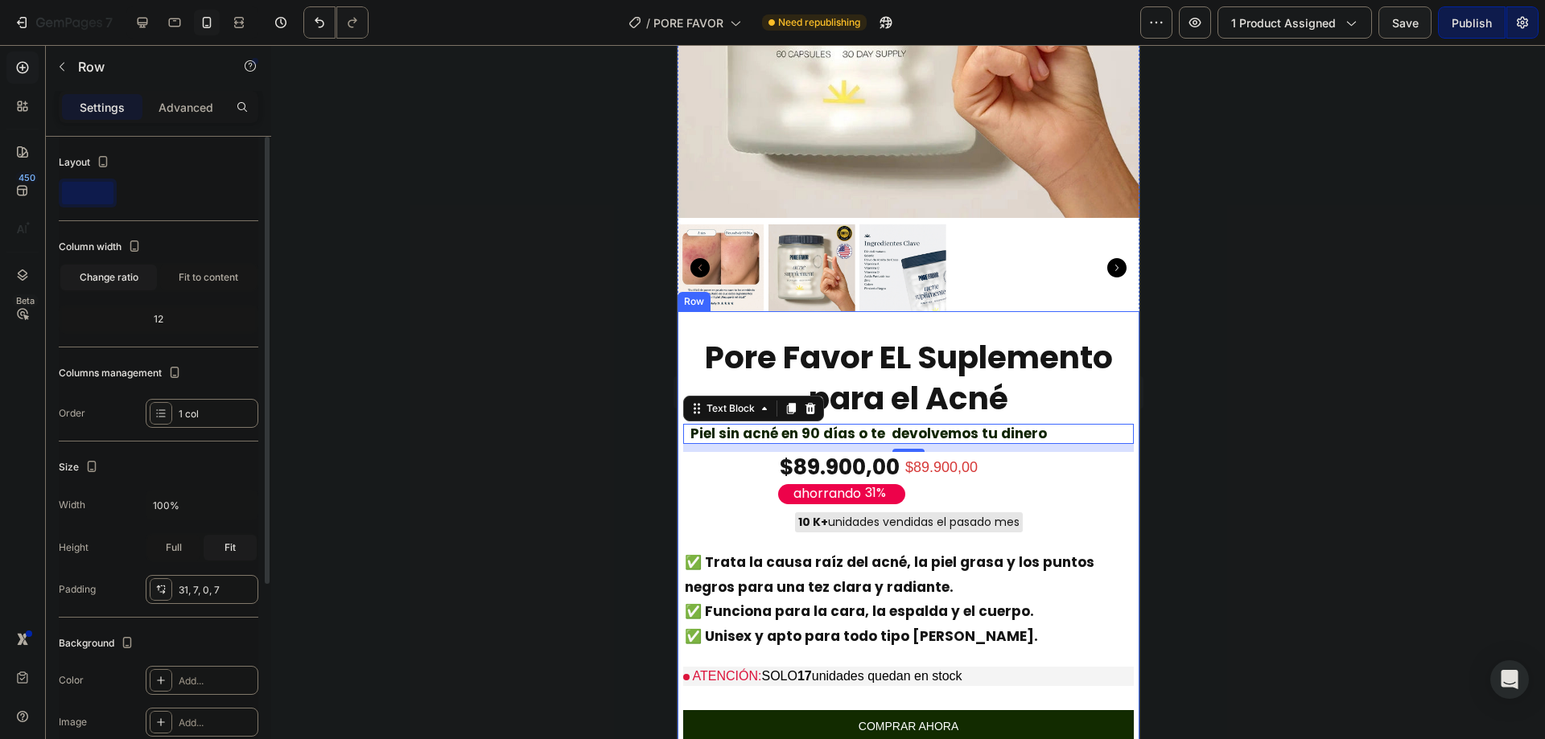
click at [716, 455] on div "Pore Favor EL Suplemento para el Acné Product Title Piel sin acné en 90 días o …" at bounding box center [907, 563] width 451 height 455
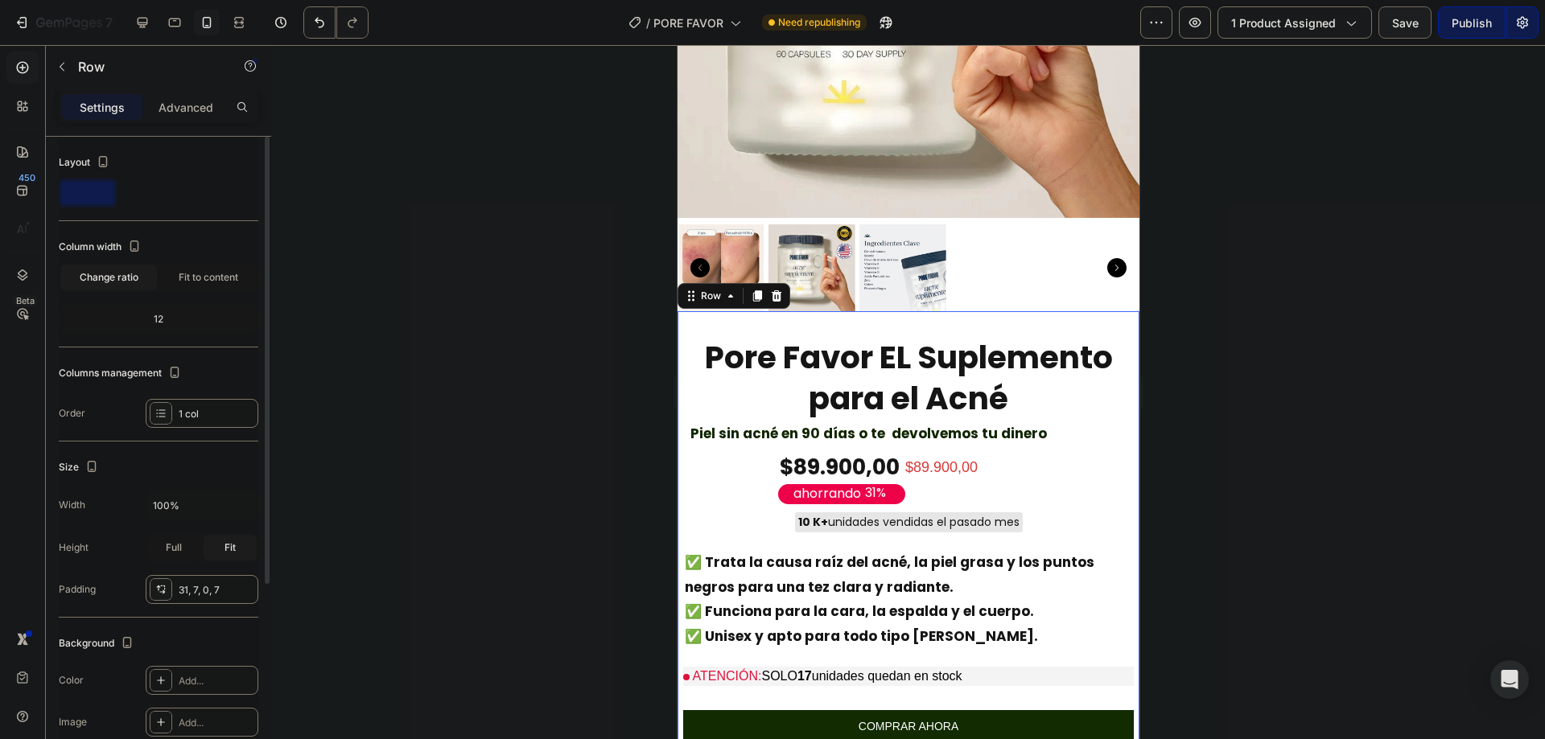
click at [751, 453] on div "Pore Favor EL Suplemento para el Acné Product Title Piel sin acné en 90 días o …" at bounding box center [907, 563] width 451 height 455
click at [790, 484] on div "ahorrando" at bounding box center [826, 495] width 72 height 22
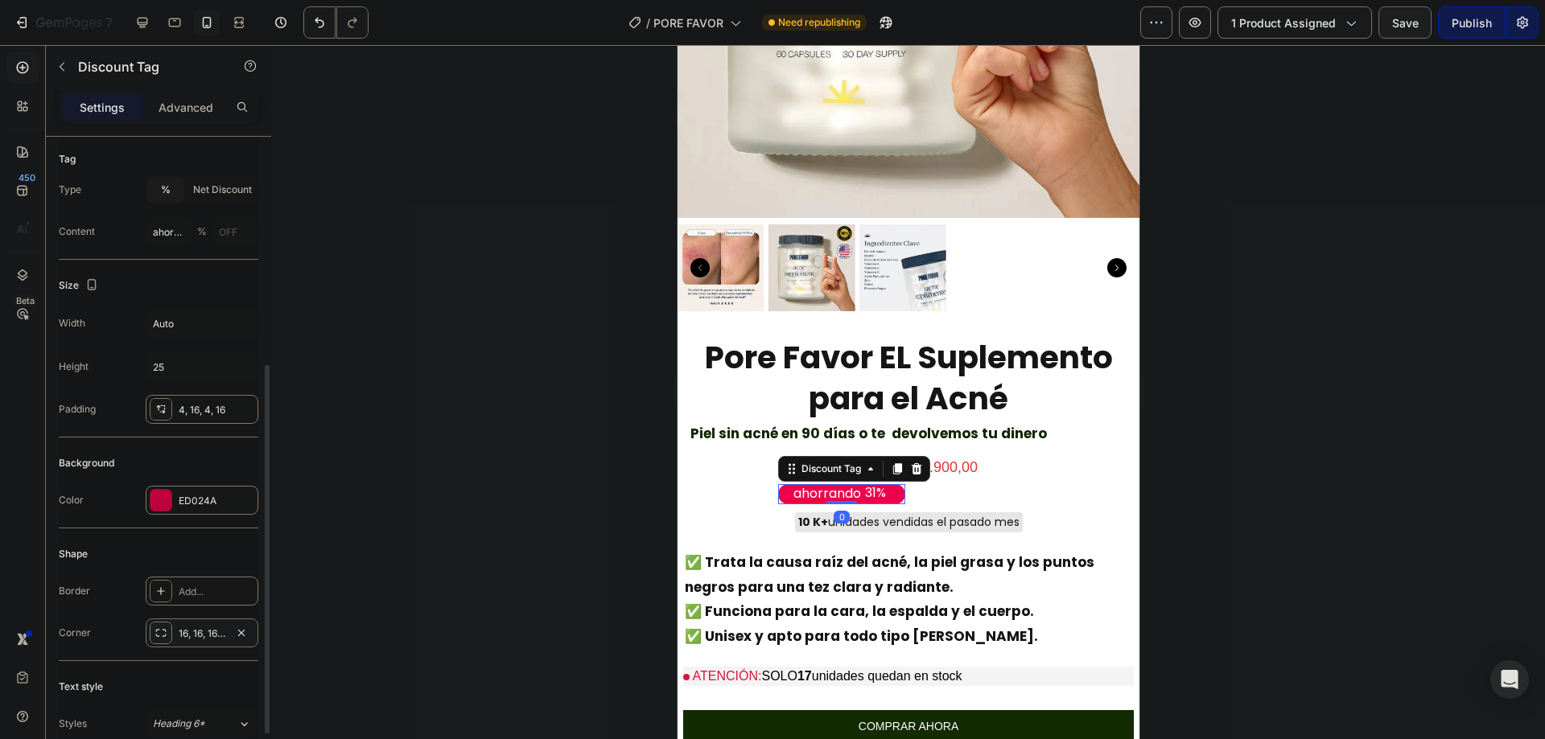
scroll to position [214, 0]
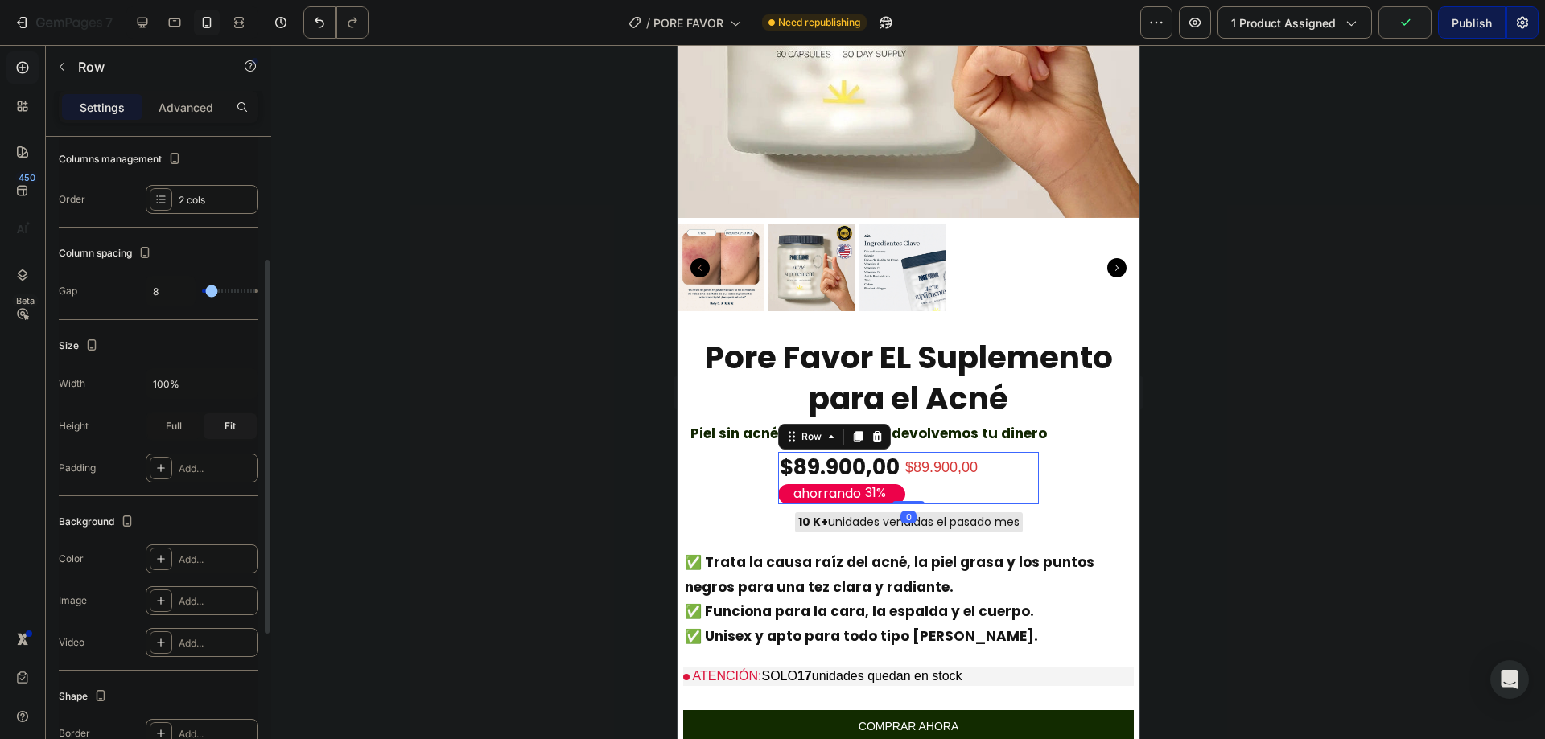
click at [935, 474] on div "$89.900,00 Product Price Product Price" at bounding box center [974, 478] width 127 height 52
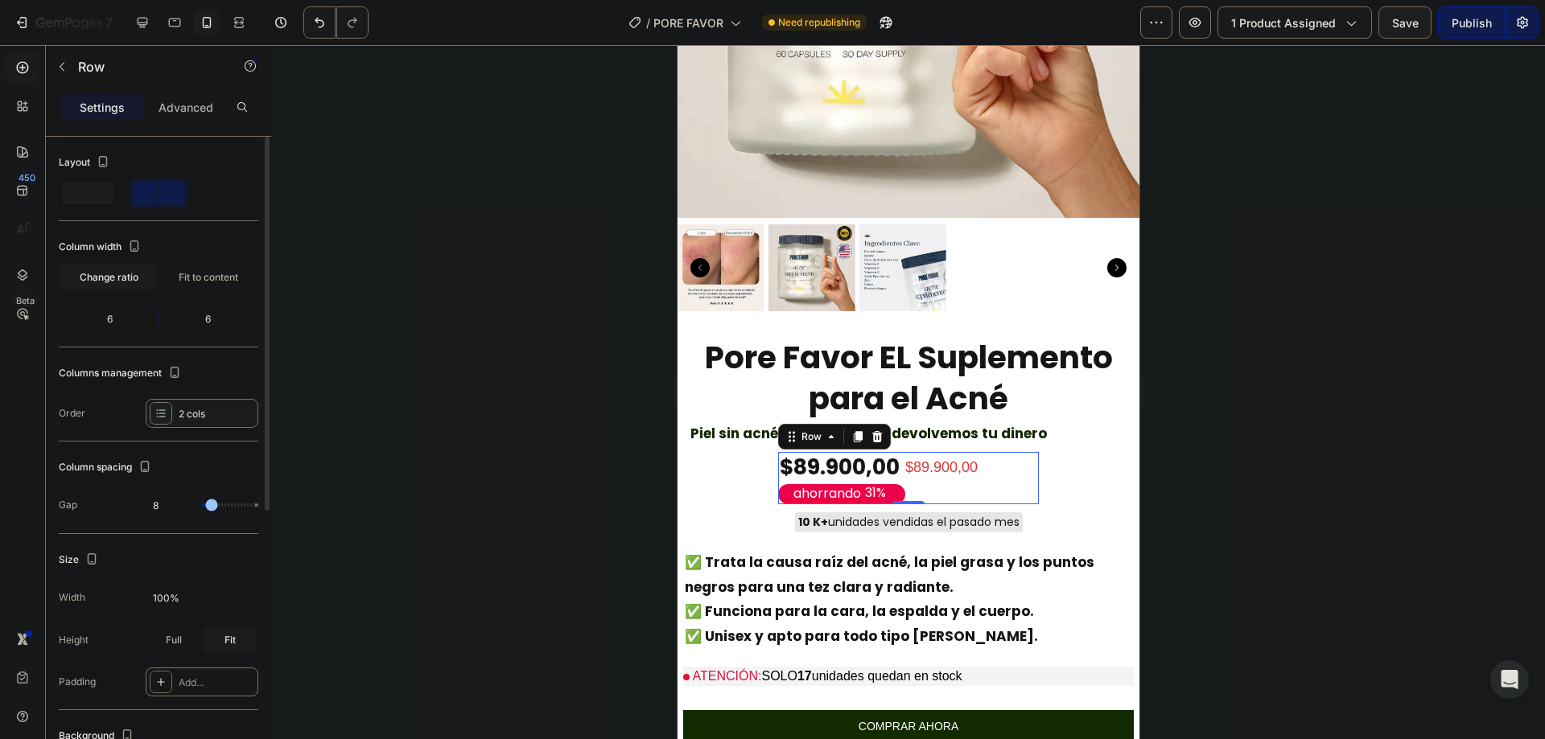
click at [233, 421] on div "2 cols" at bounding box center [217, 414] width 76 height 14
click at [559, 308] on div at bounding box center [908, 392] width 1274 height 694
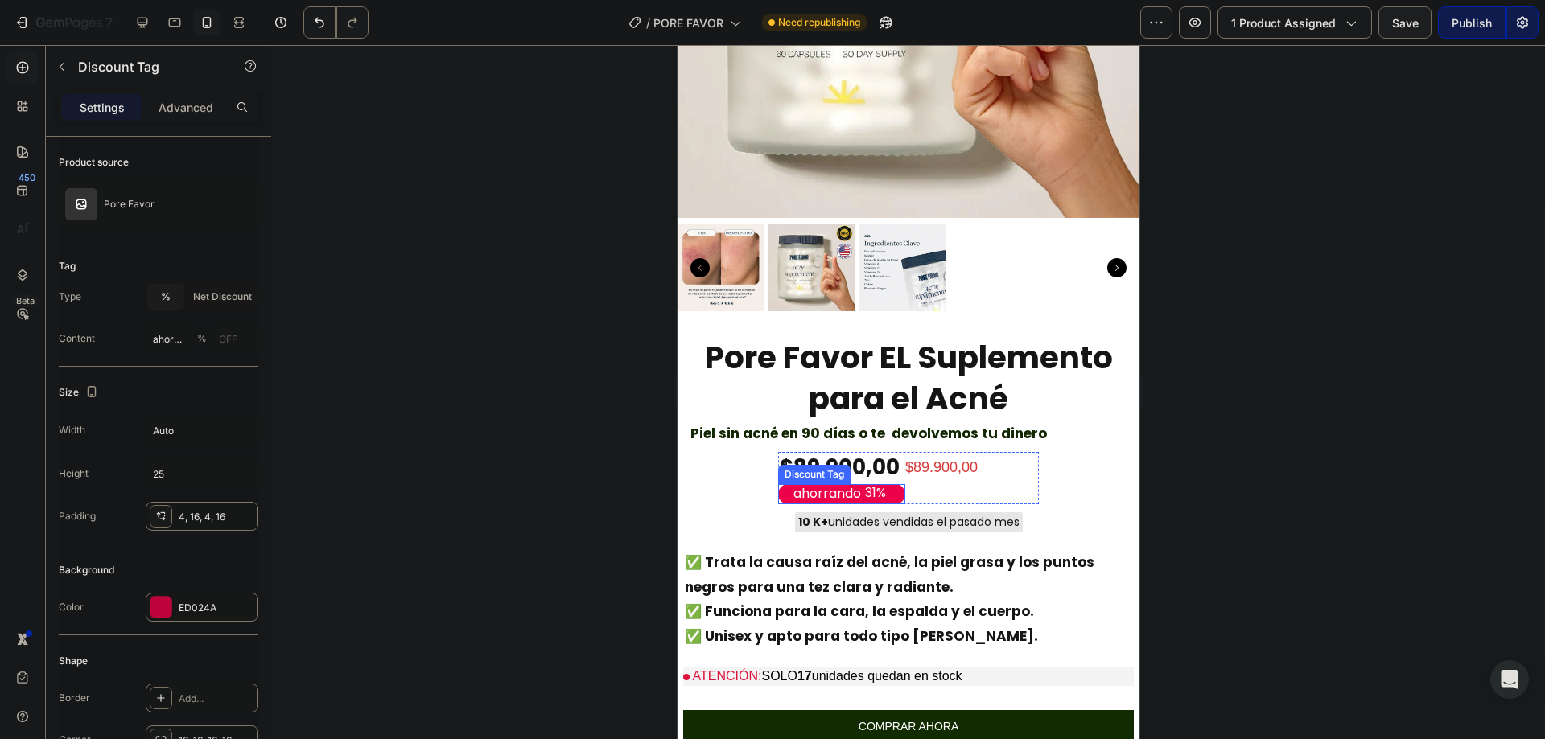
click at [888, 487] on div "ahorrando 31%" at bounding box center [840, 494] width 127 height 20
click at [930, 482] on div "$89.900,00 Product Price Product Price" at bounding box center [974, 478] width 127 height 52
click at [848, 486] on p "ahorrando" at bounding box center [827, 494] width 68 height 17
click at [827, 501] on div at bounding box center [841, 502] width 32 height 3
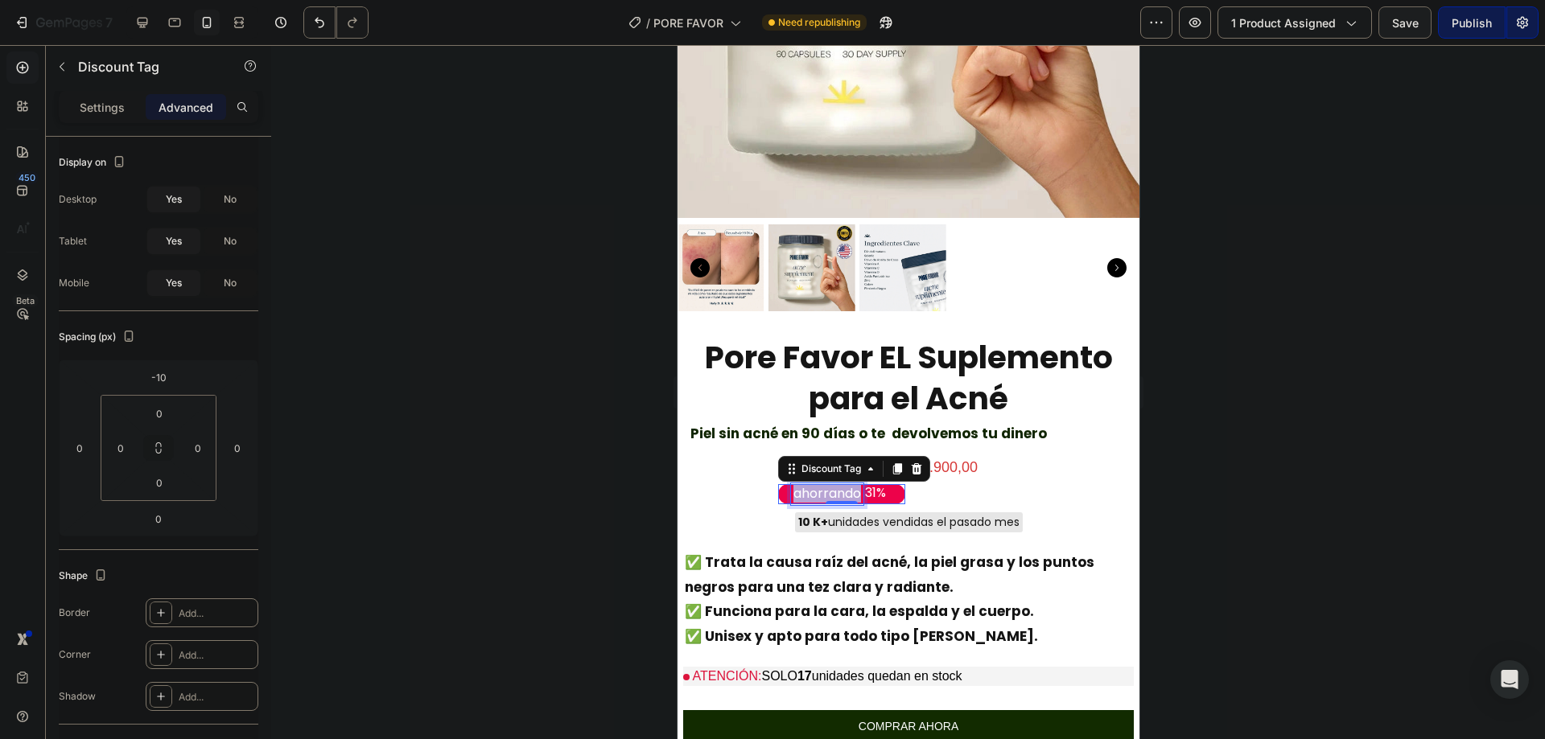
click at [824, 486] on p "ahorrando" at bounding box center [827, 494] width 68 height 17
click at [866, 484] on div "31%" at bounding box center [875, 494] width 24 height 20
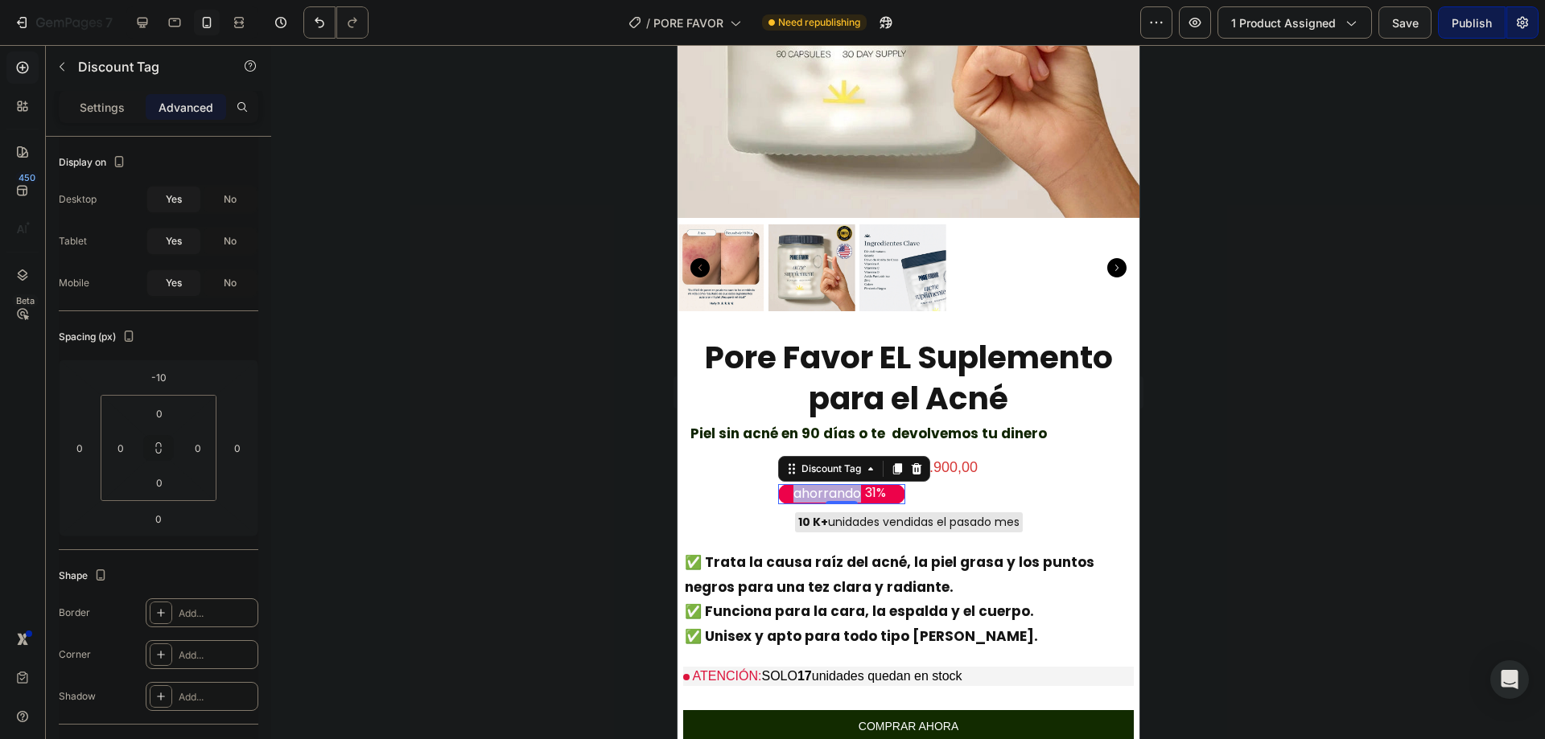
click at [867, 484] on div "31%" at bounding box center [875, 494] width 24 height 20
click at [865, 484] on div "31%" at bounding box center [875, 494] width 24 height 20
click at [863, 484] on div "31%" at bounding box center [875, 494] width 24 height 20
click at [871, 484] on div "31%" at bounding box center [875, 494] width 24 height 20
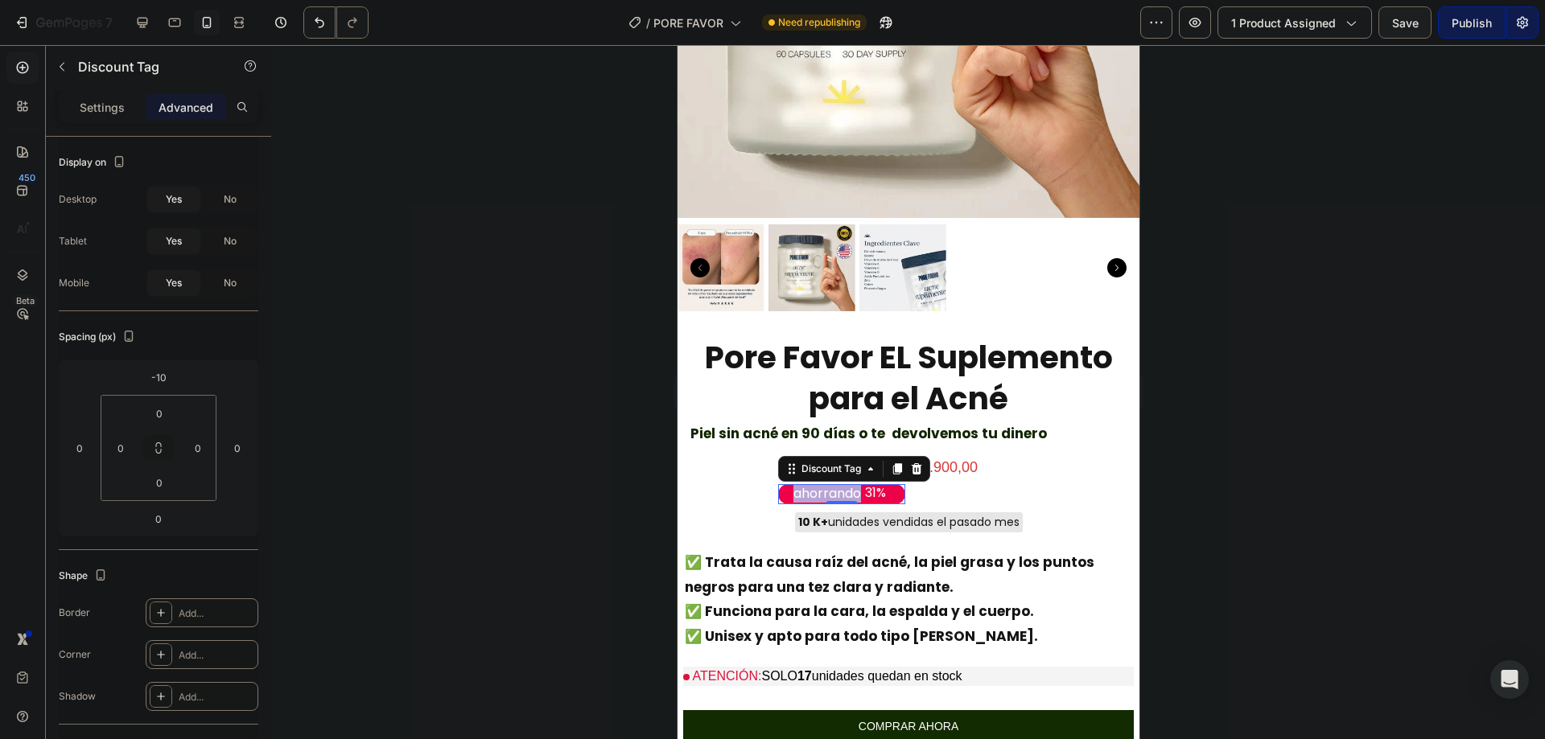
click at [871, 484] on div "31%" at bounding box center [875, 494] width 24 height 20
click at [834, 486] on p "ahorrando" at bounding box center [827, 494] width 68 height 17
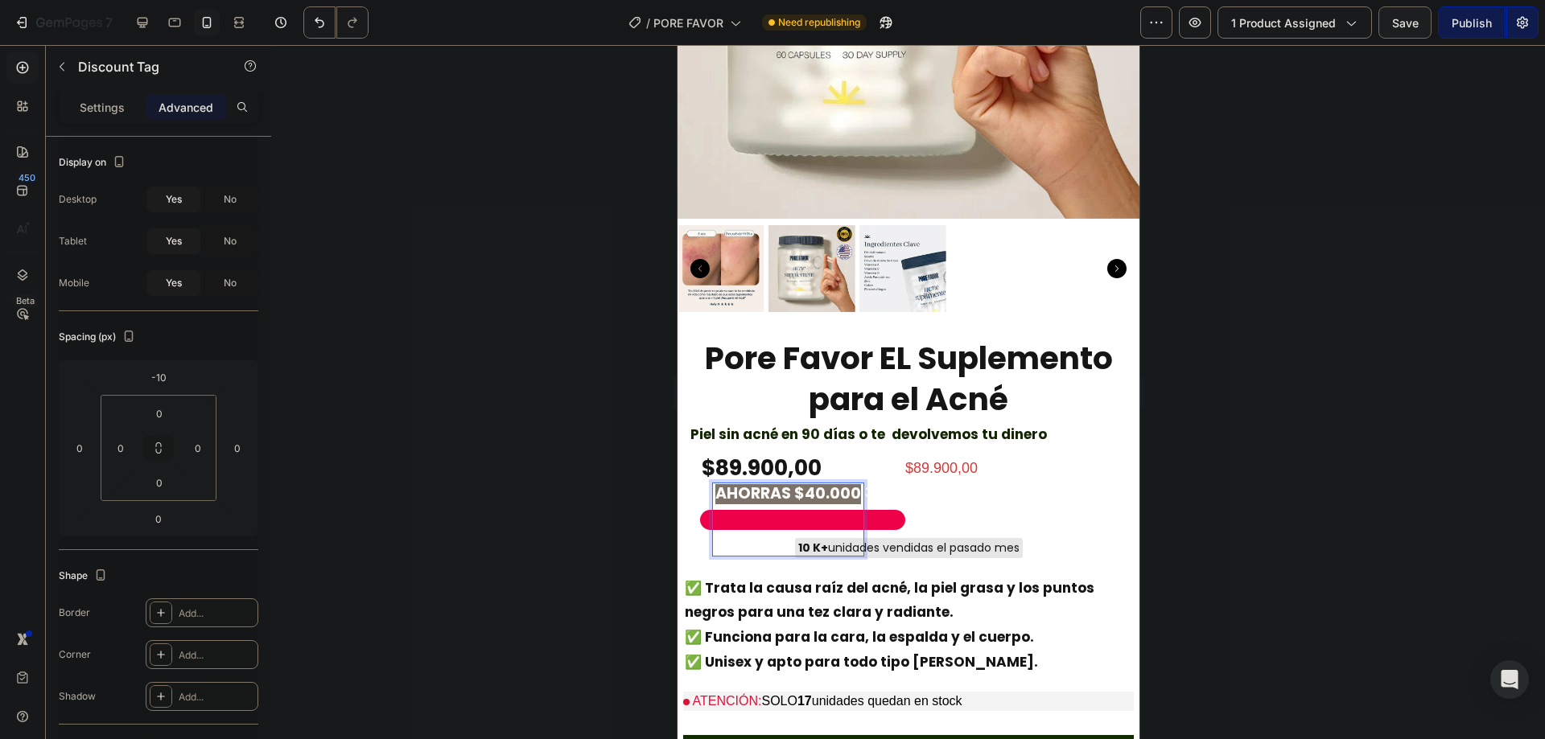
scroll to position [322, 0]
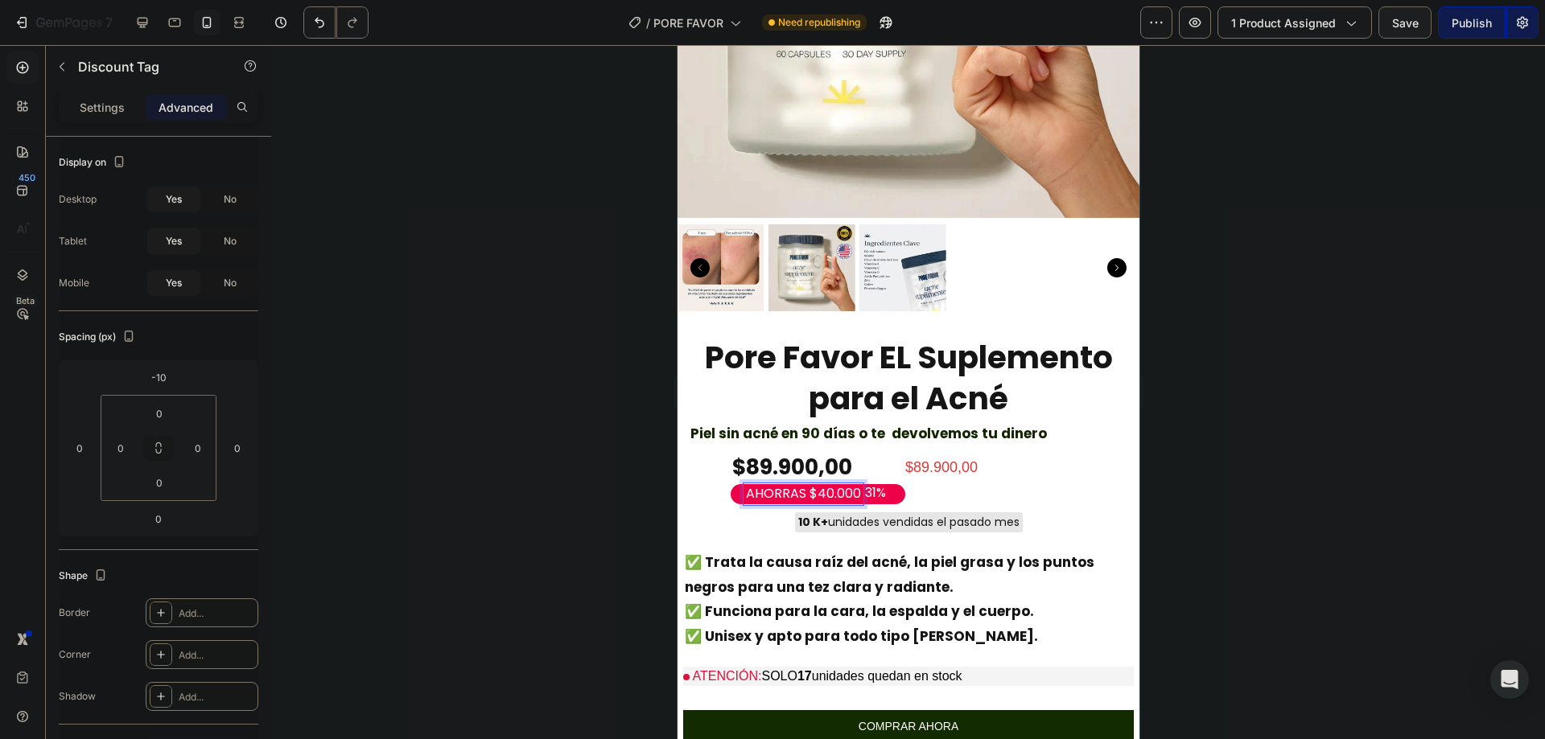
click at [854, 484] on div "AHORRAS $40.000" at bounding box center [803, 495] width 120 height 22
click at [866, 484] on div "31%" at bounding box center [875, 494] width 24 height 20
click at [871, 484] on div "31%" at bounding box center [875, 494] width 24 height 20
click at [804, 462] on div "Discount Tag" at bounding box center [783, 469] width 66 height 14
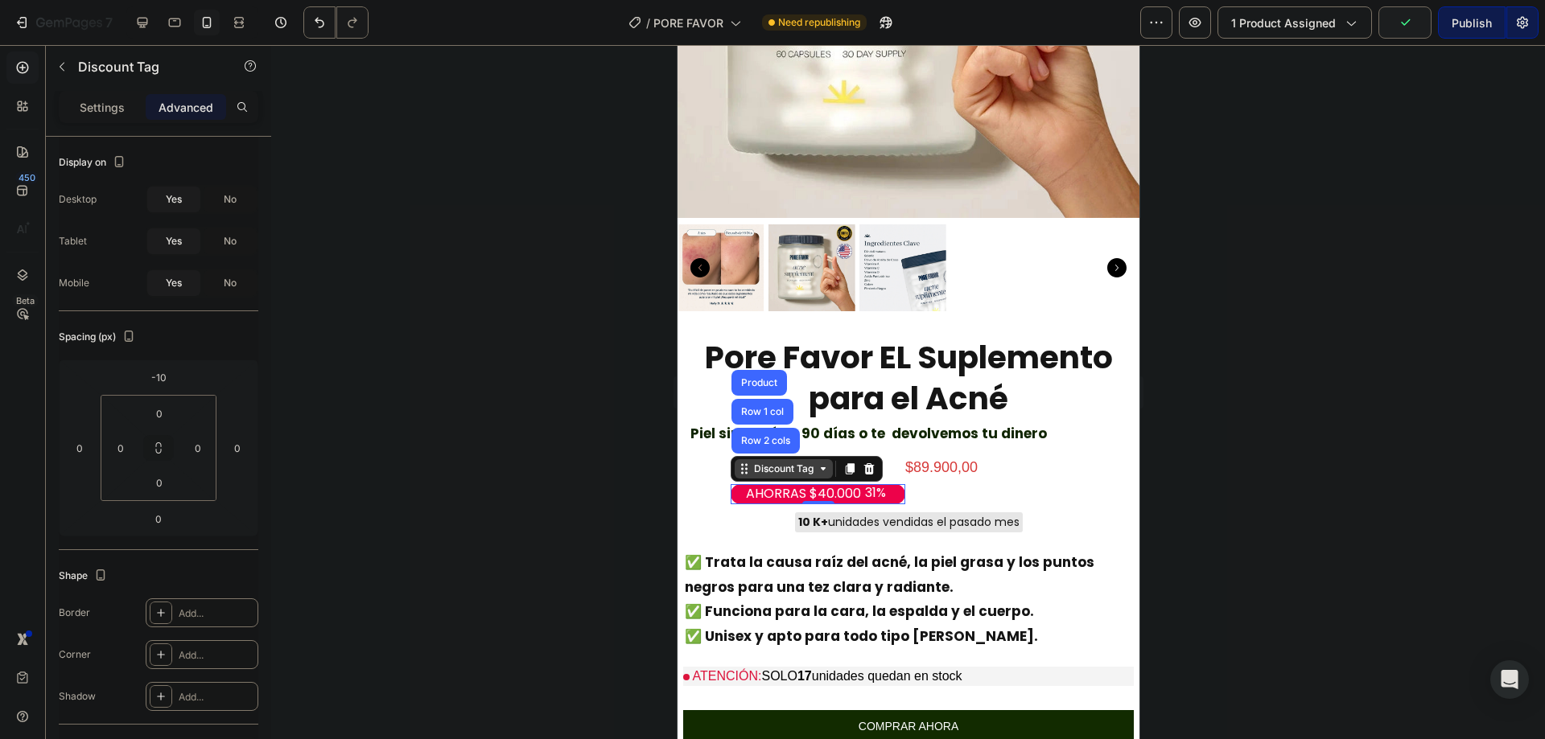
click at [804, 462] on div "Discount Tag" at bounding box center [783, 469] width 66 height 14
click at [868, 459] on div at bounding box center [868, 468] width 19 height 19
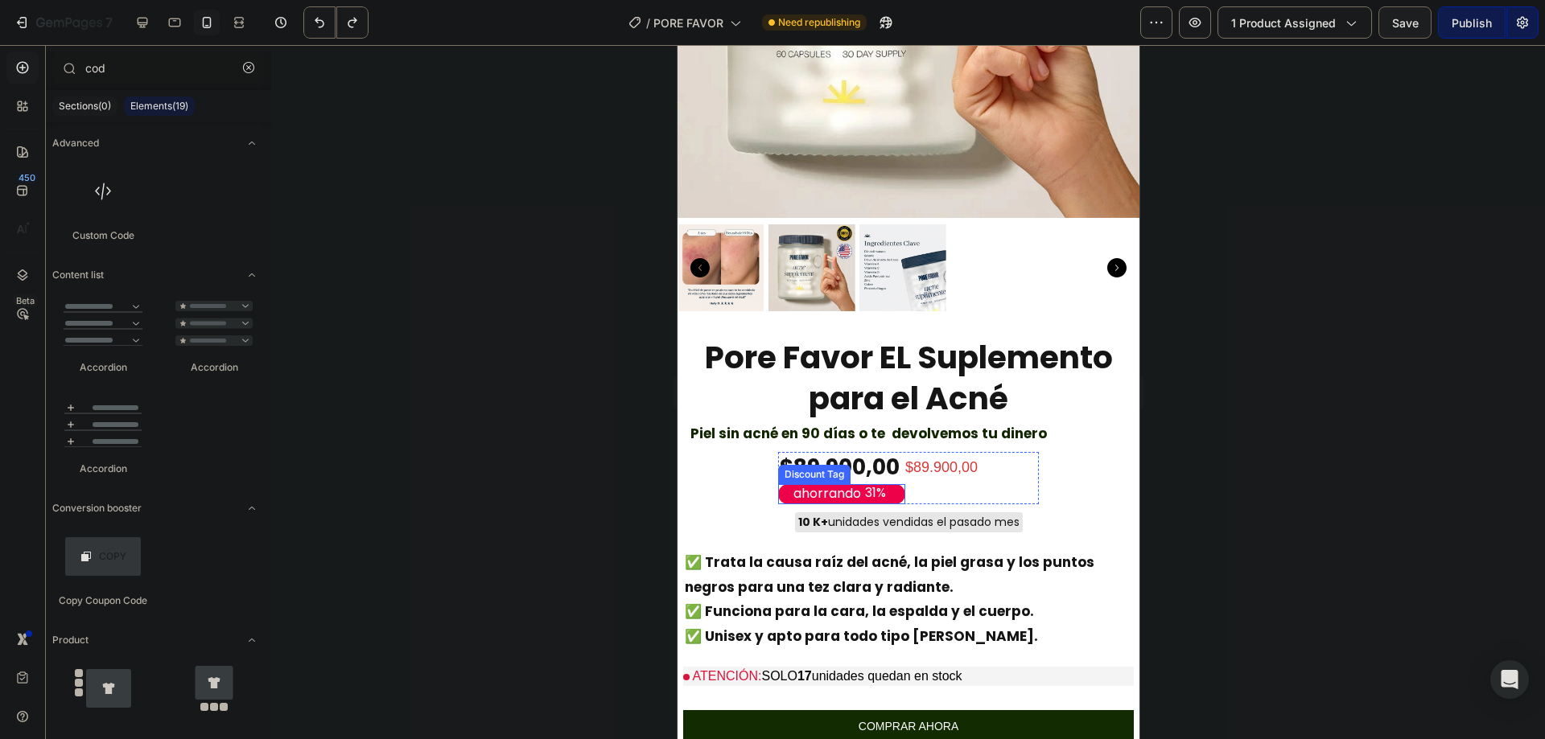
click at [863, 484] on div "31%" at bounding box center [875, 494] width 24 height 20
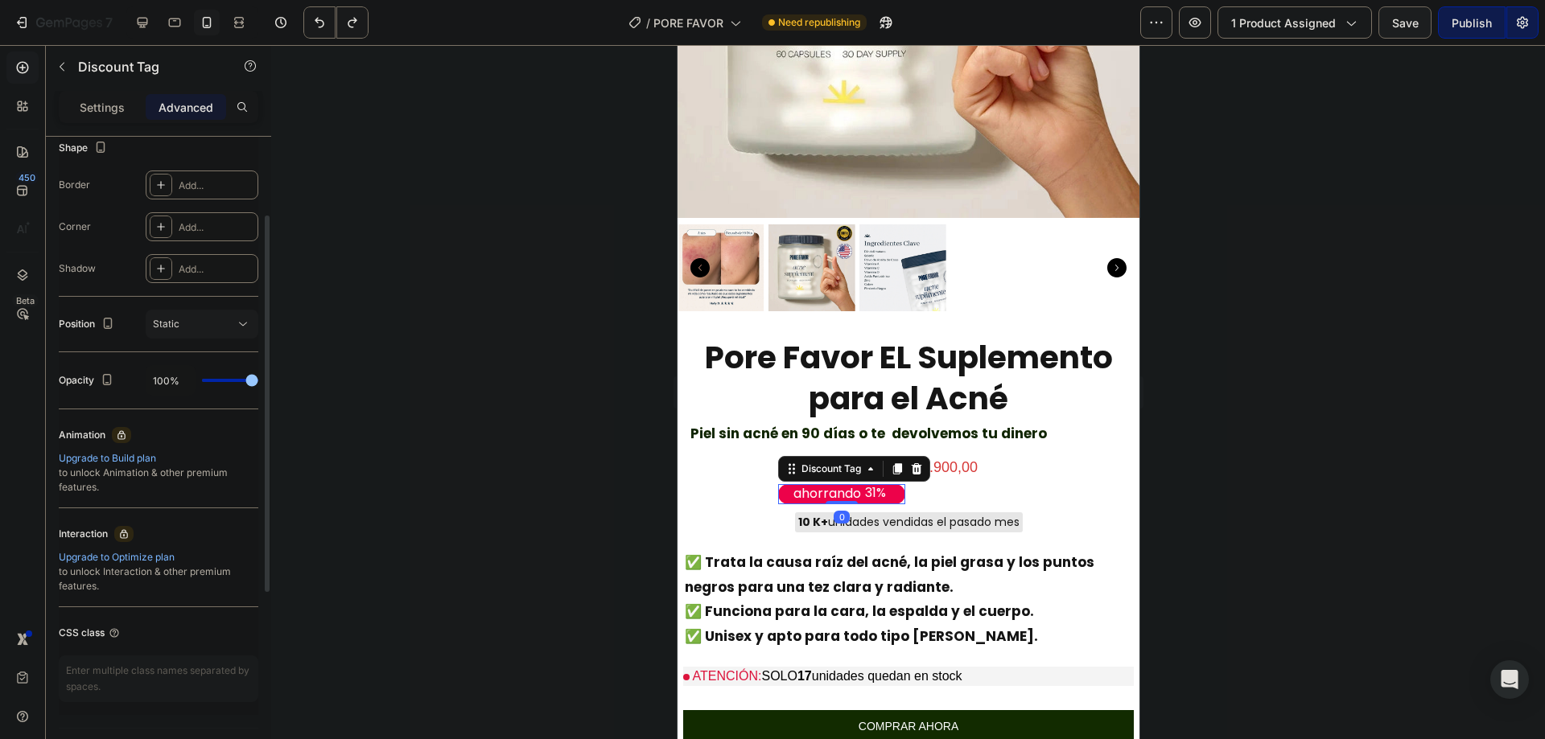
scroll to position [468, 0]
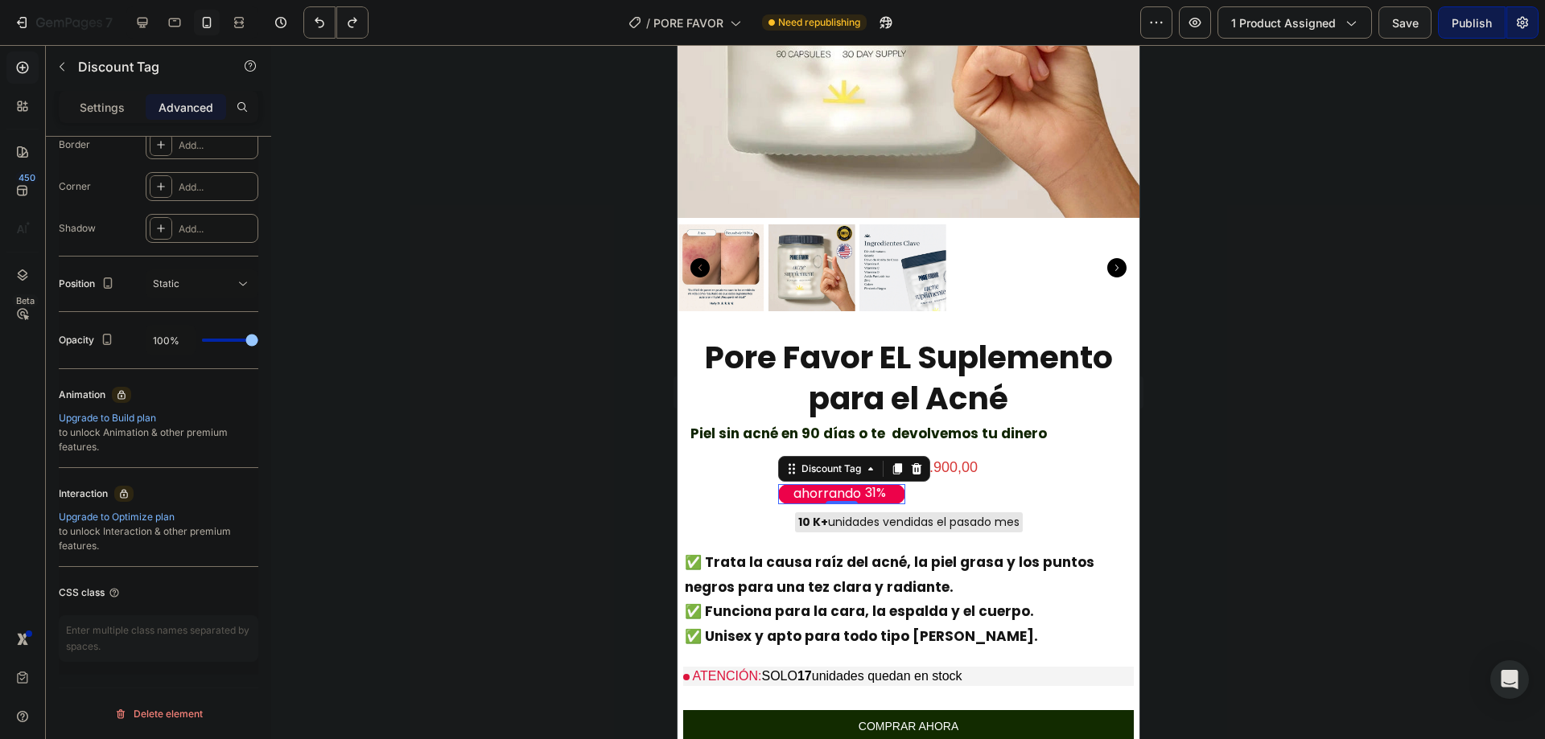
click at [179, 105] on p "Advanced" at bounding box center [186, 107] width 55 height 17
click at [192, 118] on div "Advanced" at bounding box center [186, 107] width 80 height 26
click at [122, 102] on p "Settings" at bounding box center [102, 107] width 45 height 17
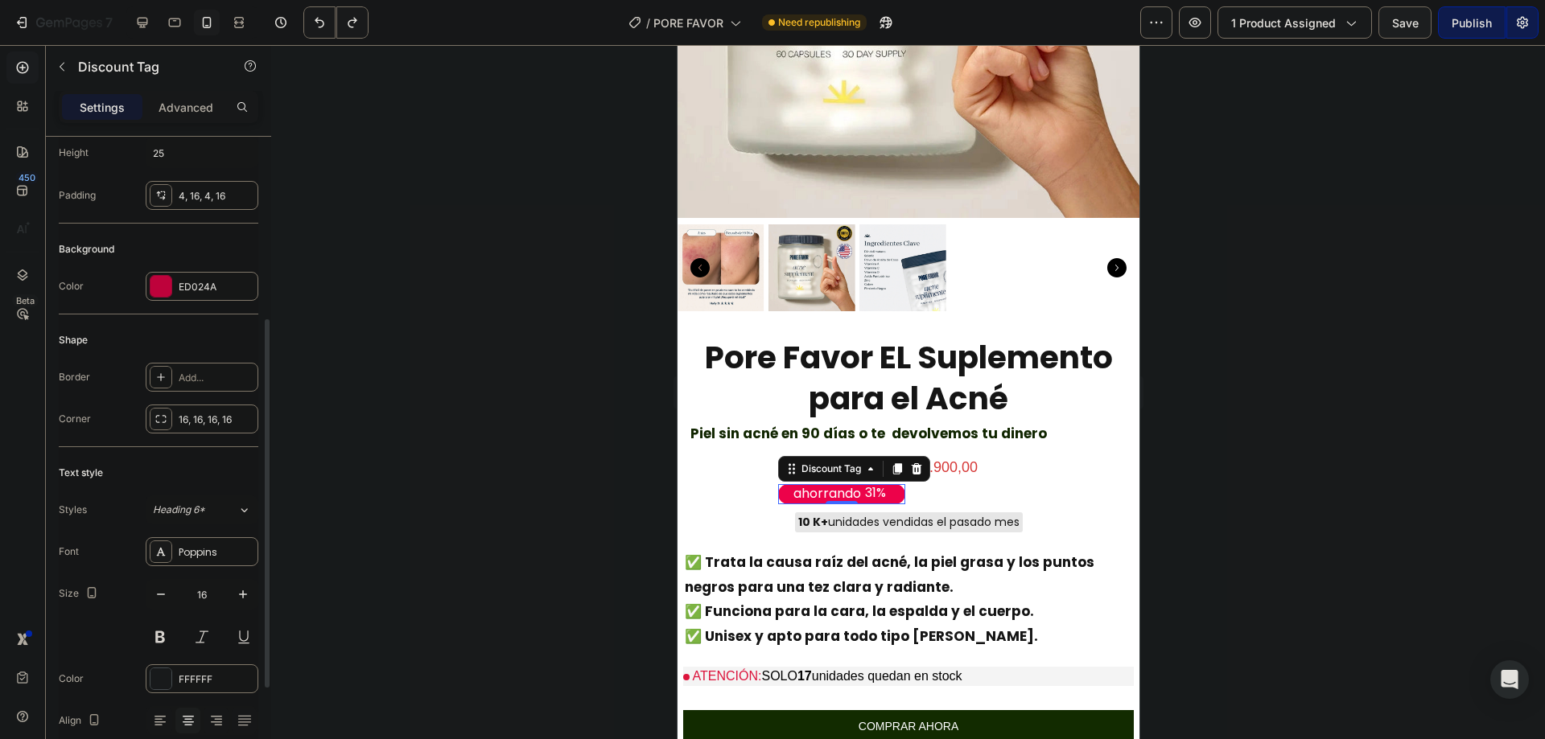
scroll to position [492, 0]
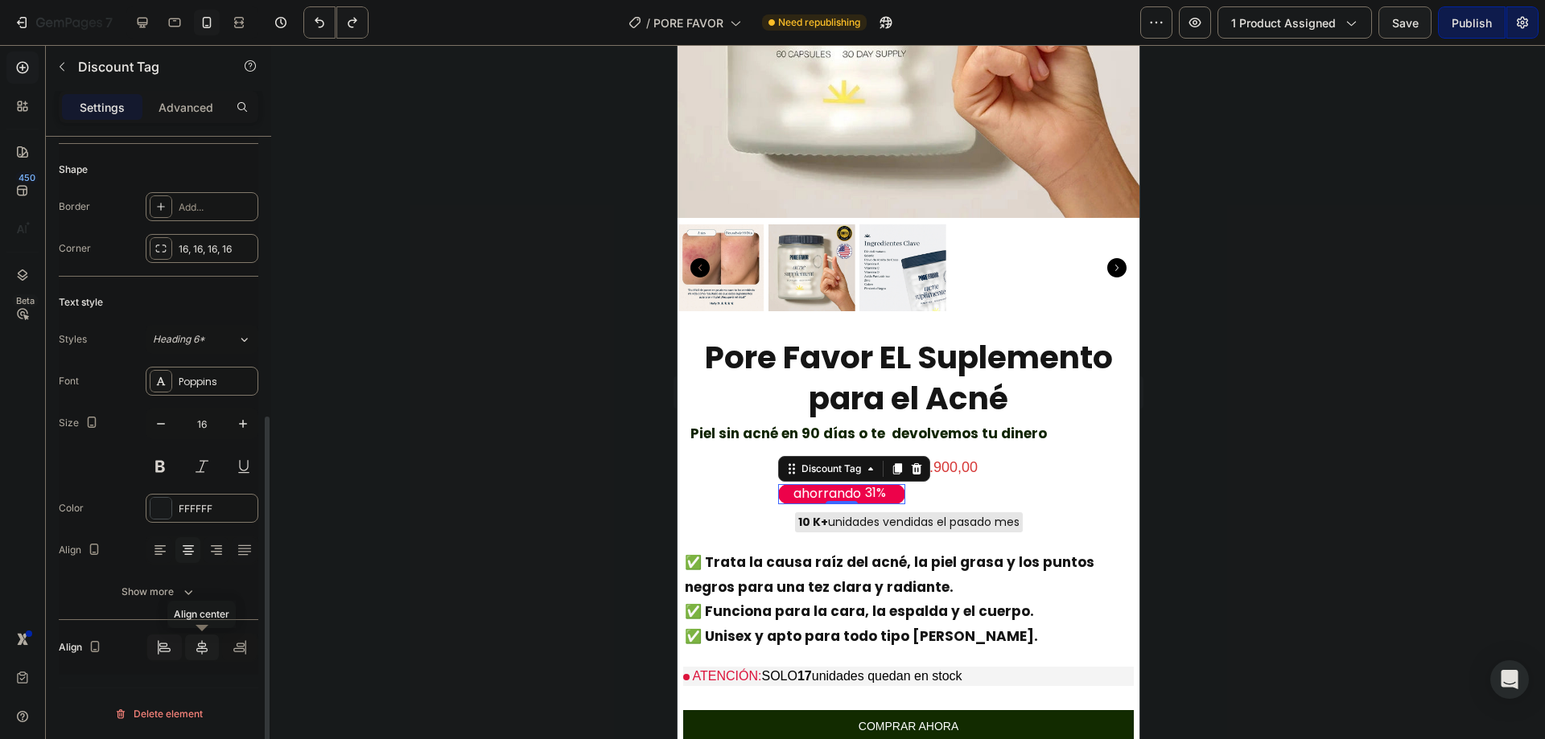
click at [204, 641] on icon at bounding box center [202, 648] width 16 height 16
click at [196, 636] on div at bounding box center [202, 648] width 35 height 26
click at [201, 639] on div at bounding box center [202, 648] width 35 height 26
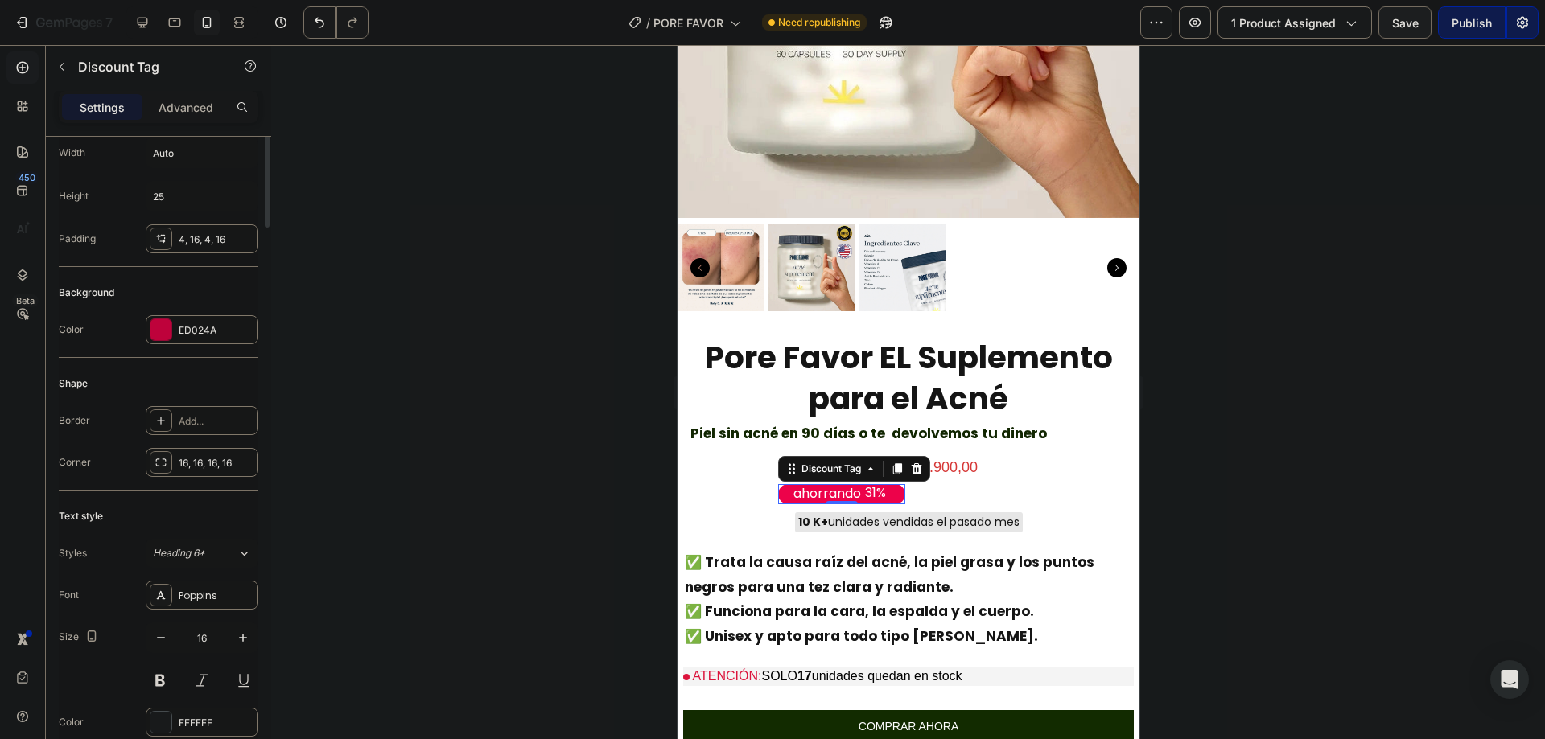
scroll to position [0, 0]
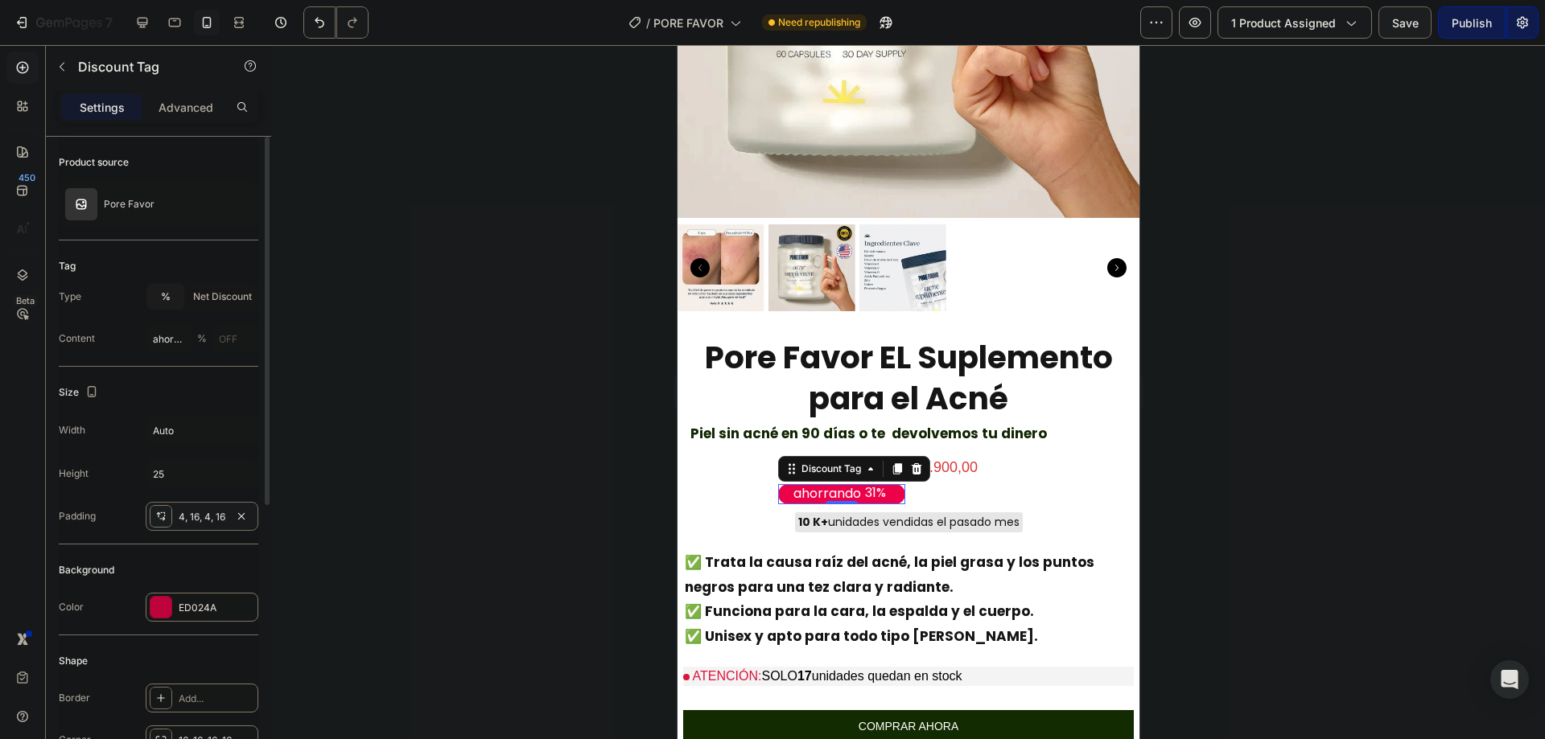
click at [167, 520] on div at bounding box center [161, 516] width 23 height 23
click at [198, 469] on input "25" at bounding box center [201, 473] width 111 height 29
click at [222, 430] on input "Auto" at bounding box center [201, 430] width 111 height 29
click at [226, 258] on div "Tag" at bounding box center [159, 266] width 200 height 26
click at [60, 57] on button "button" at bounding box center [62, 67] width 26 height 26
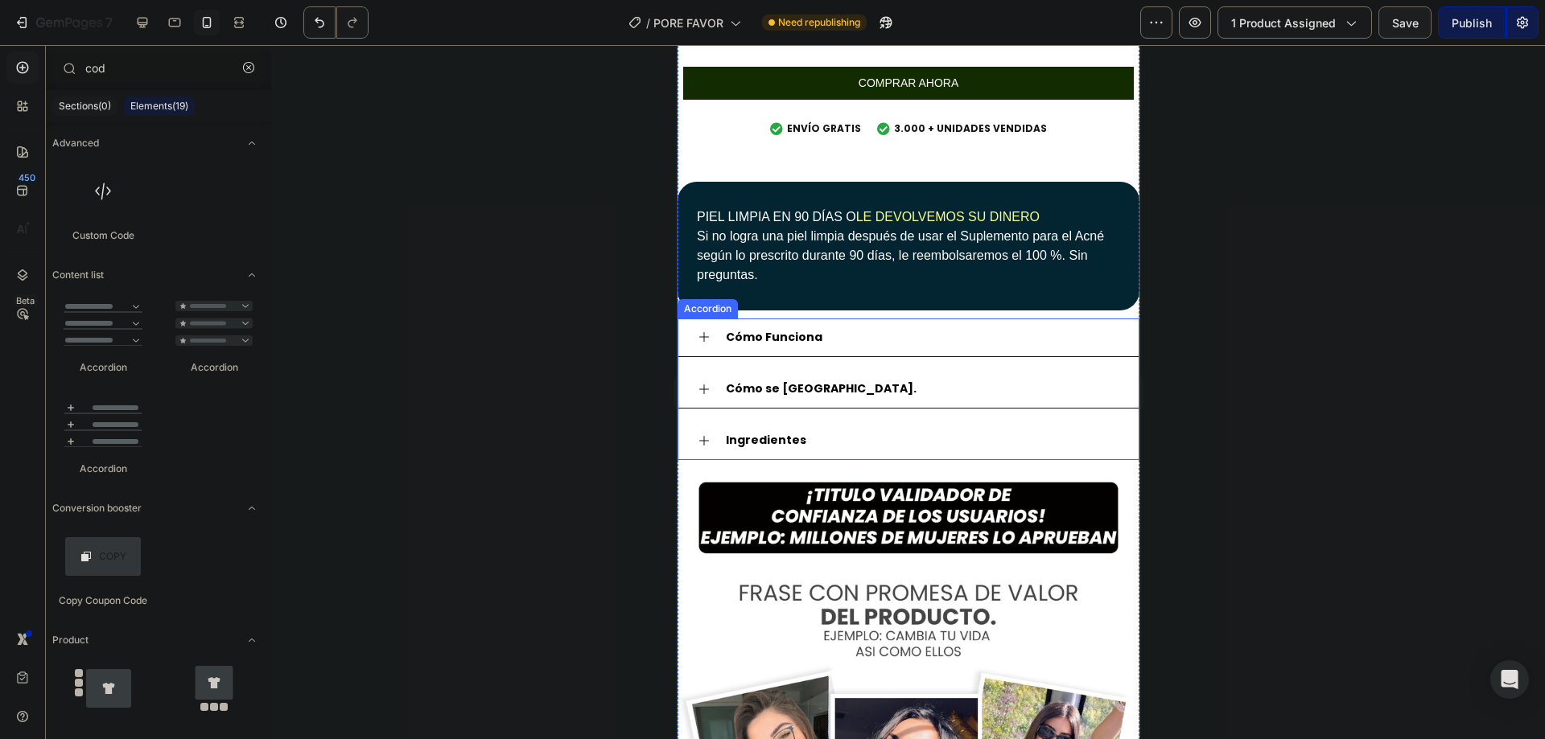
scroll to position [751, 0]
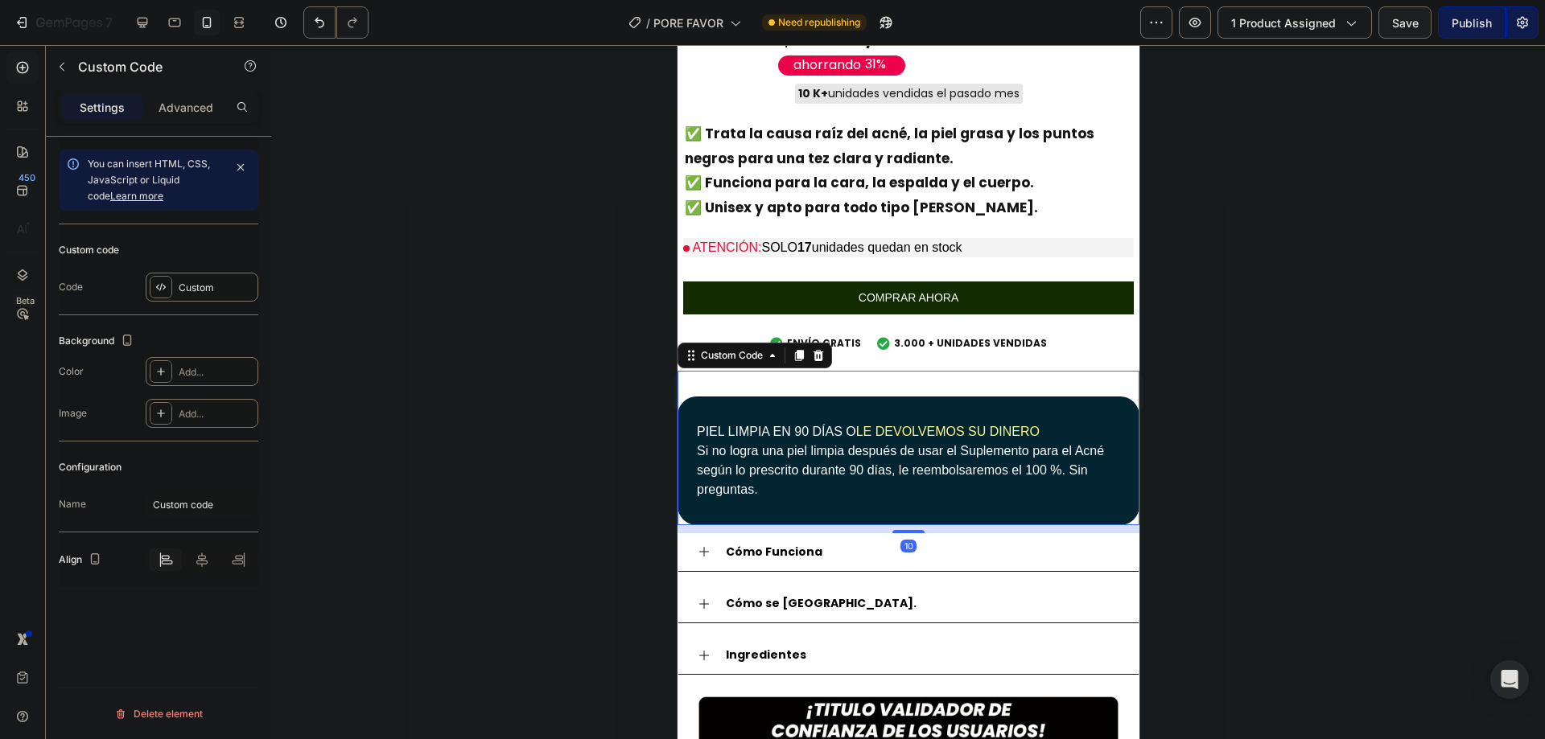
click at [745, 403] on div "PIEL LIMPIA EN 90 DÍAS O LE DEVOLVEMOS SU DINERO Si no logra una piel limpia de…" at bounding box center [908, 461] width 462 height 129
click at [806, 346] on div at bounding box center [798, 355] width 19 height 19
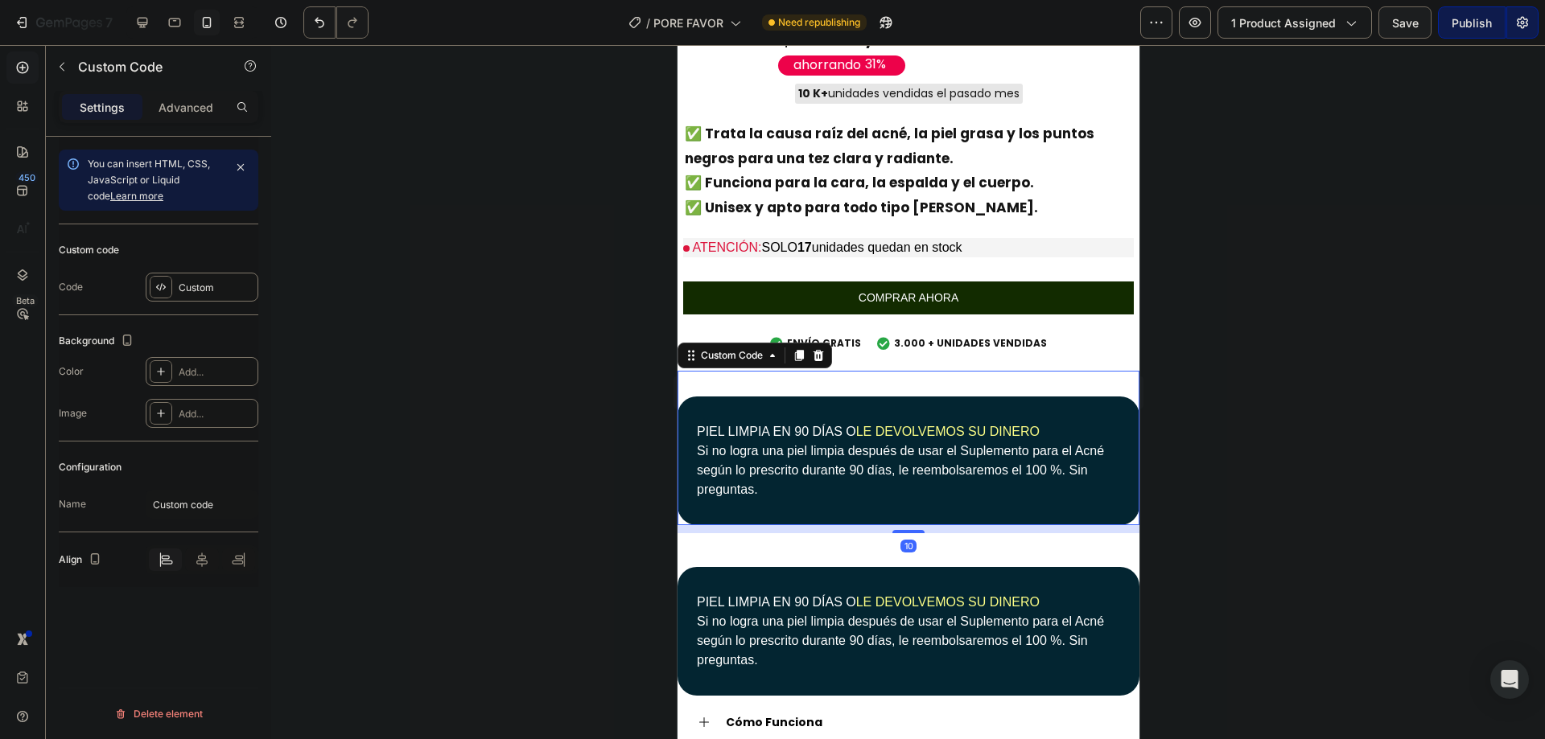
click at [776, 401] on div "PIEL LIMPIA EN 90 DÍAS O LE DEVOLVEMOS SU DINERO Si no logra una piel limpia de…" at bounding box center [908, 461] width 462 height 129
click at [206, 289] on div "Custom" at bounding box center [217, 288] width 76 height 14
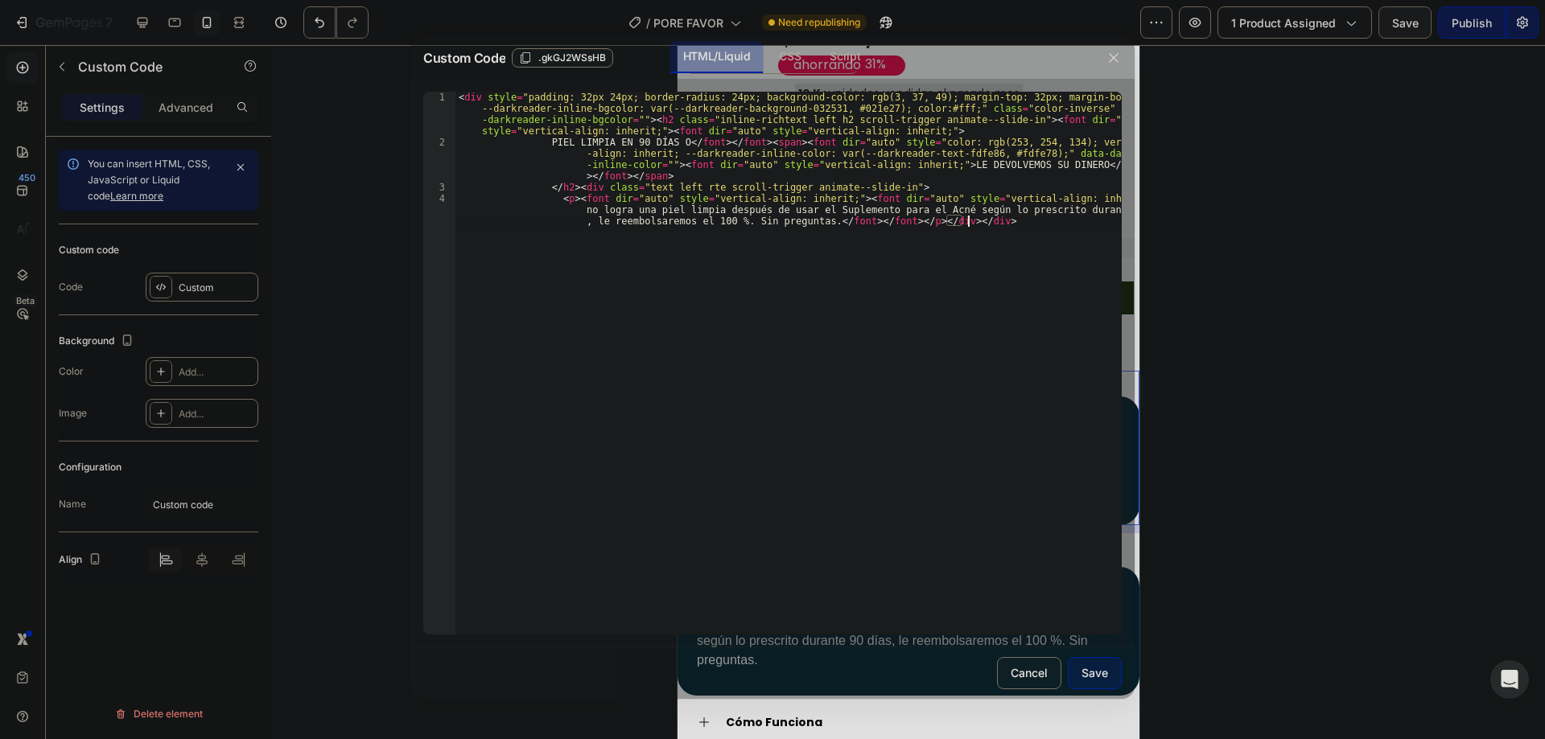
click at [973, 261] on div "< div style = "padding: 32px 24px; border-radius: 24px; background-color: rgb(3…" at bounding box center [788, 403] width 666 height 622
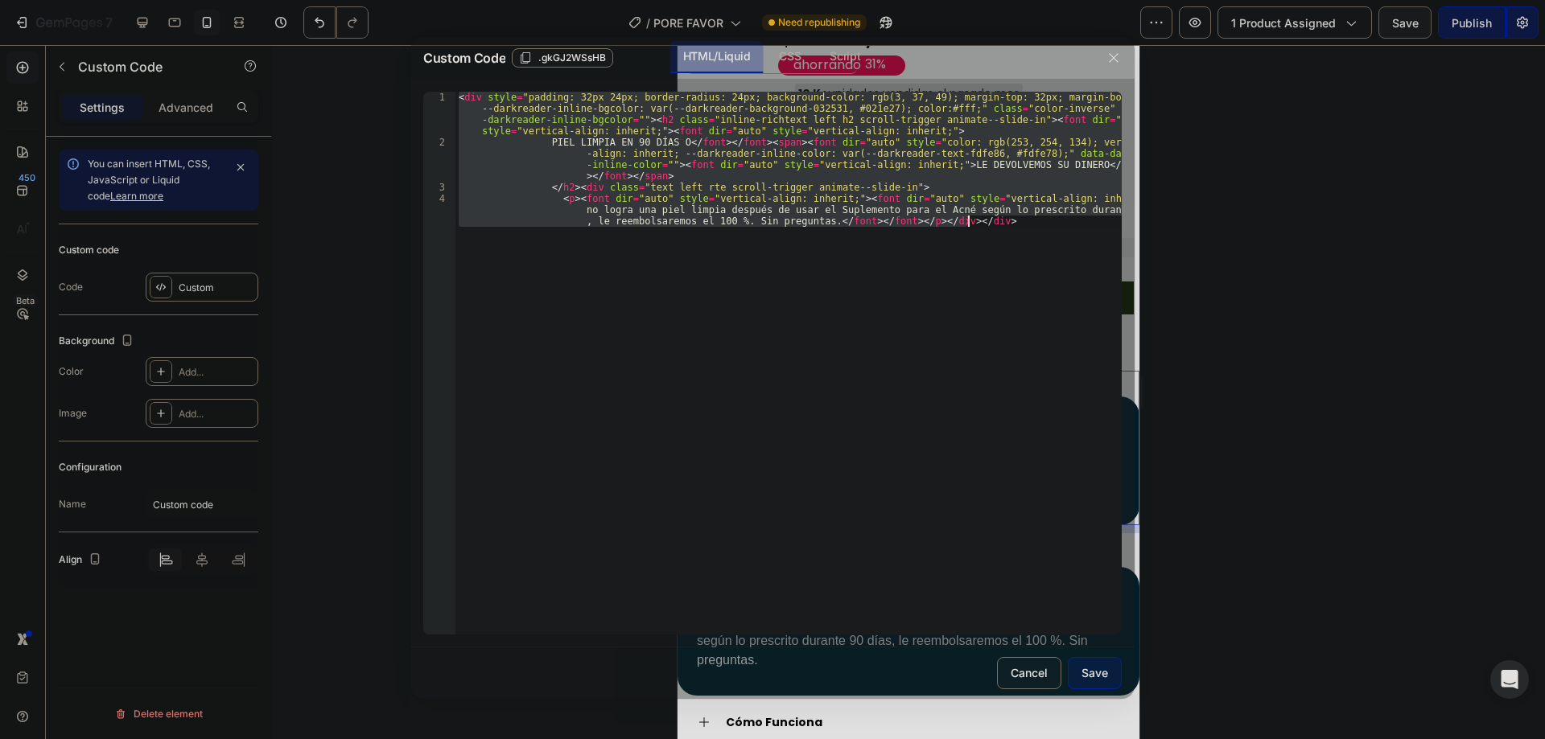
paste textarea
type textarea "</div>"
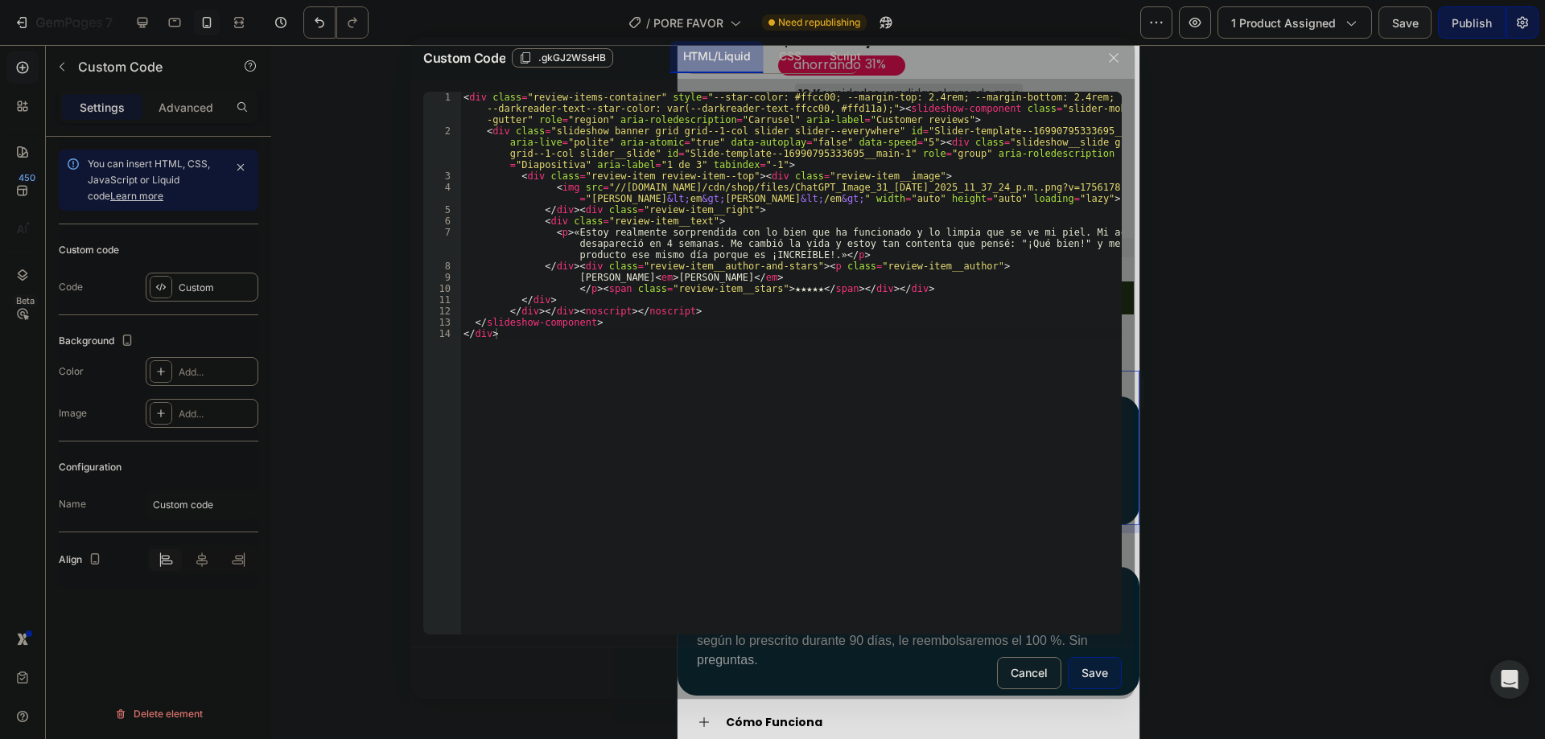
click at [1090, 669] on div "Save" at bounding box center [1094, 673] width 27 height 17
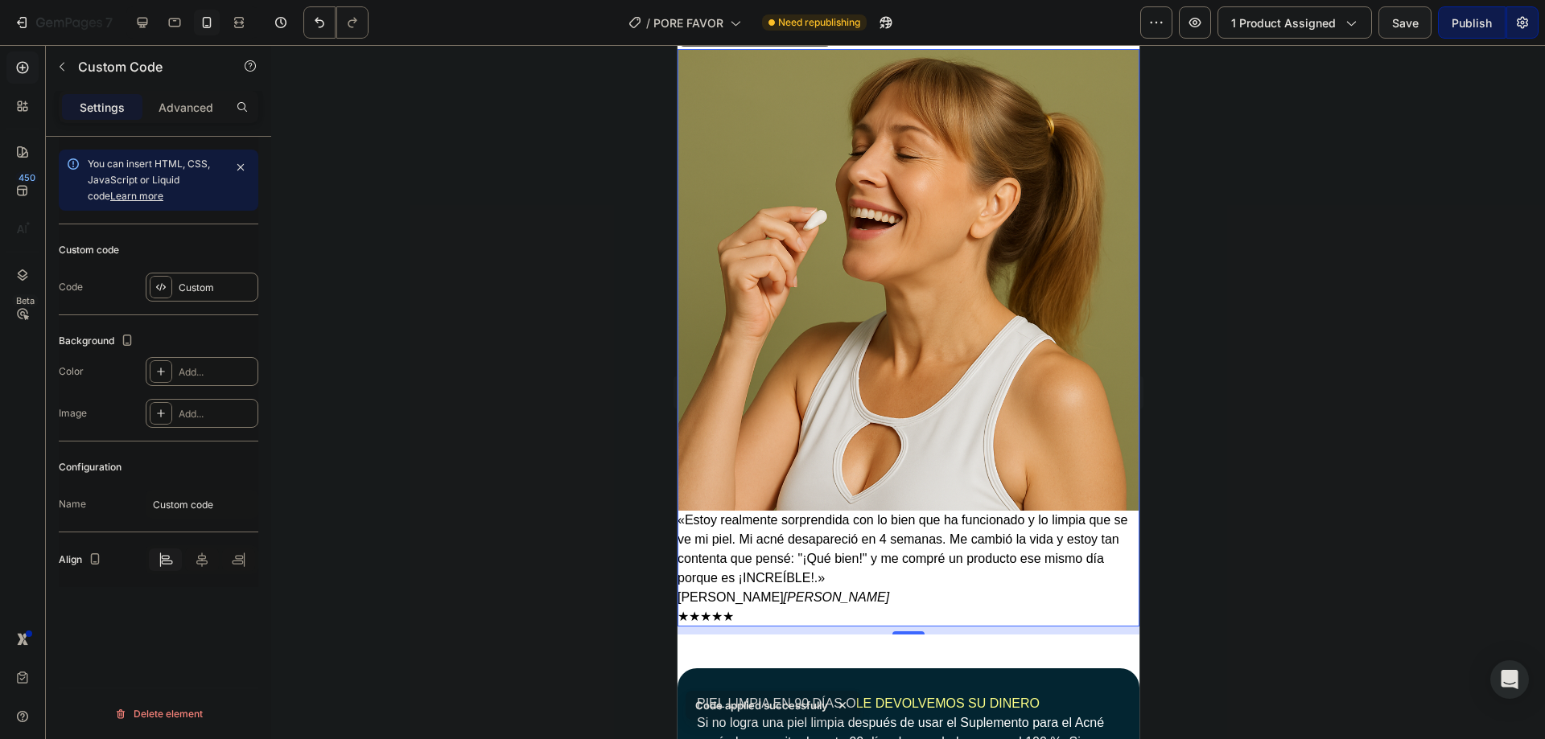
scroll to position [966, 0]
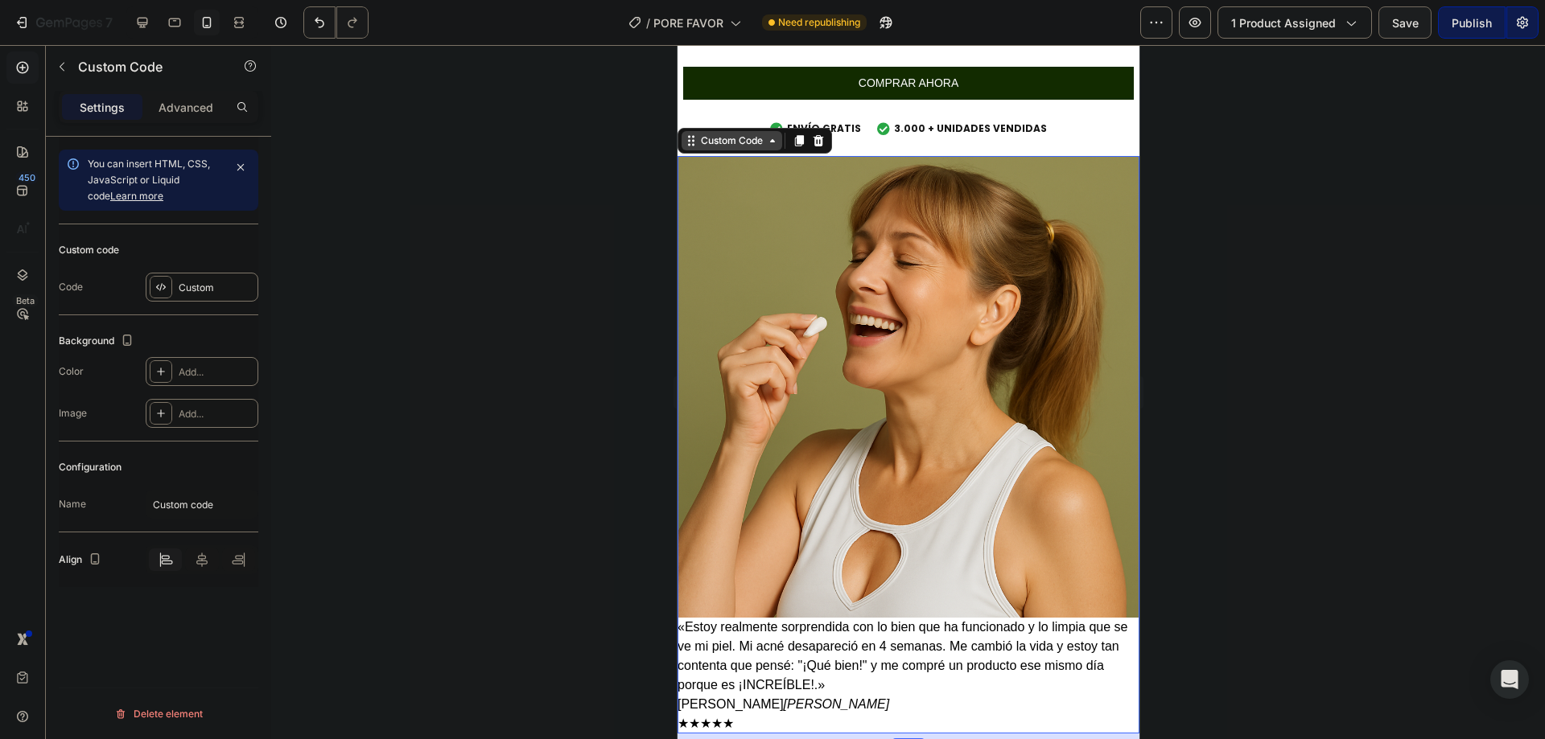
drag, startPoint x: 792, startPoint y: 136, endPoint x: 743, endPoint y: 133, distance: 49.2
click at [745, 134] on div "Custom Code" at bounding box center [754, 141] width 154 height 26
click at [743, 134] on div "Custom Code" at bounding box center [731, 141] width 68 height 14
click at [736, 134] on div "Custom Code" at bounding box center [731, 141] width 68 height 14
click at [778, 287] on img "1 de 3" at bounding box center [908, 387] width 462 height 462
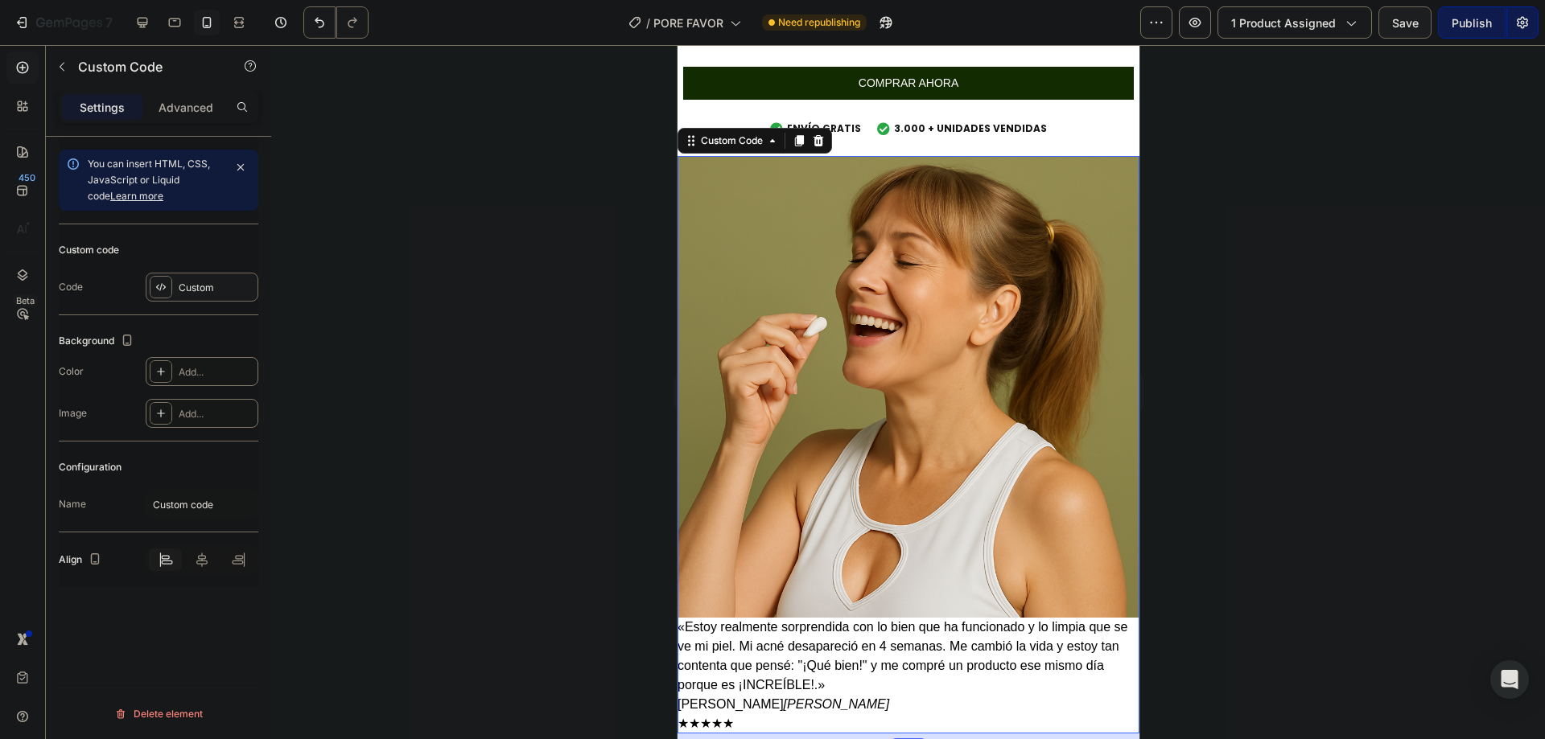
click at [220, 281] on div "Custom" at bounding box center [217, 288] width 76 height 14
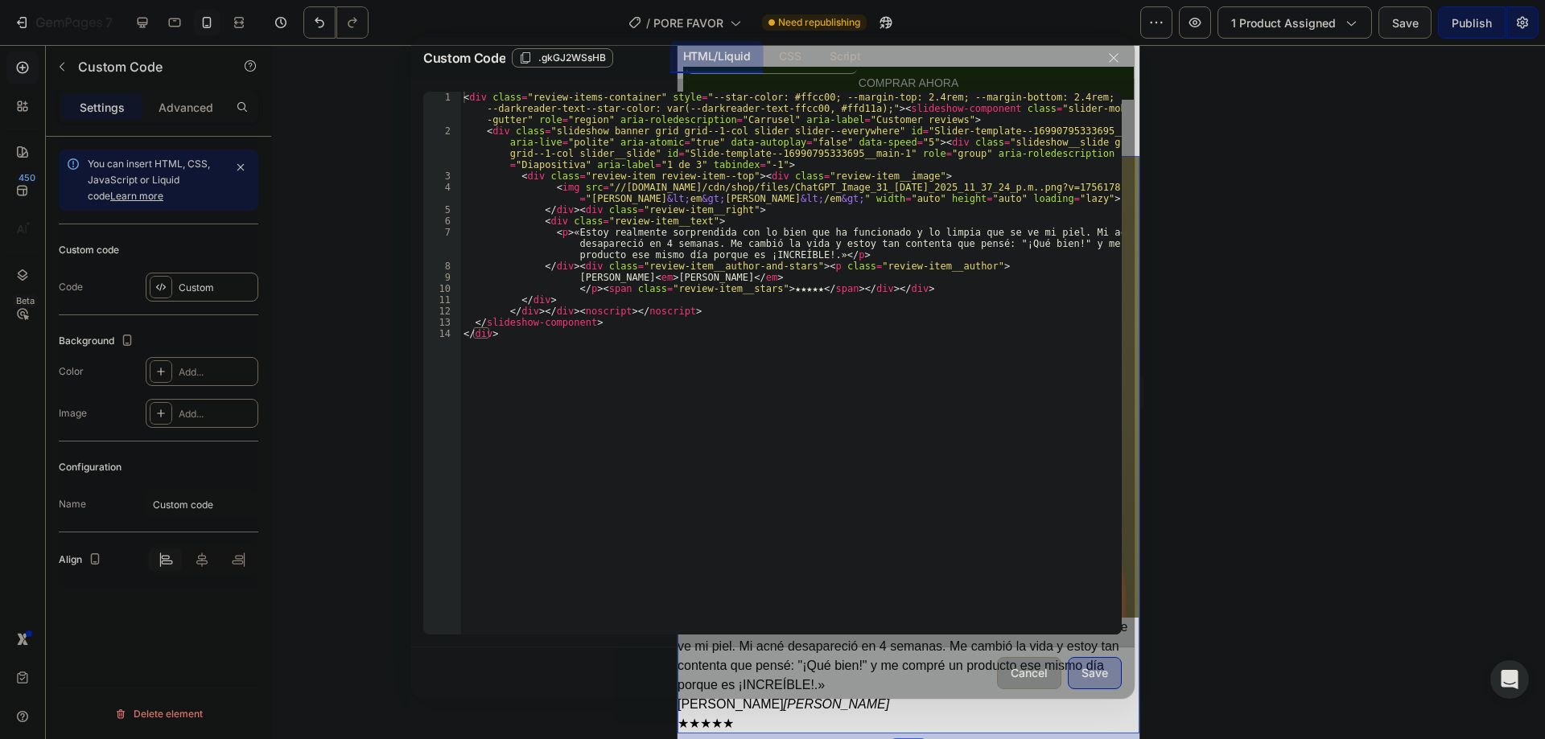
type textarea "<div class="slideshow banner grid grid--1-col slider slider--everywhere" id="Sl…"
click at [613, 151] on div "< div class = "review-items-container" style = "--star-color: #ffcc00; --margin…" at bounding box center [790, 386] width 661 height 588
type input "IMAGE"
drag, startPoint x: 907, startPoint y: 175, endPoint x: 895, endPoint y: 171, distance: 12.7
click at [907, 175] on div "< div class = "review-items-container" style = "--star-color: #ffcc00; --margin…" at bounding box center [790, 386] width 661 height 588
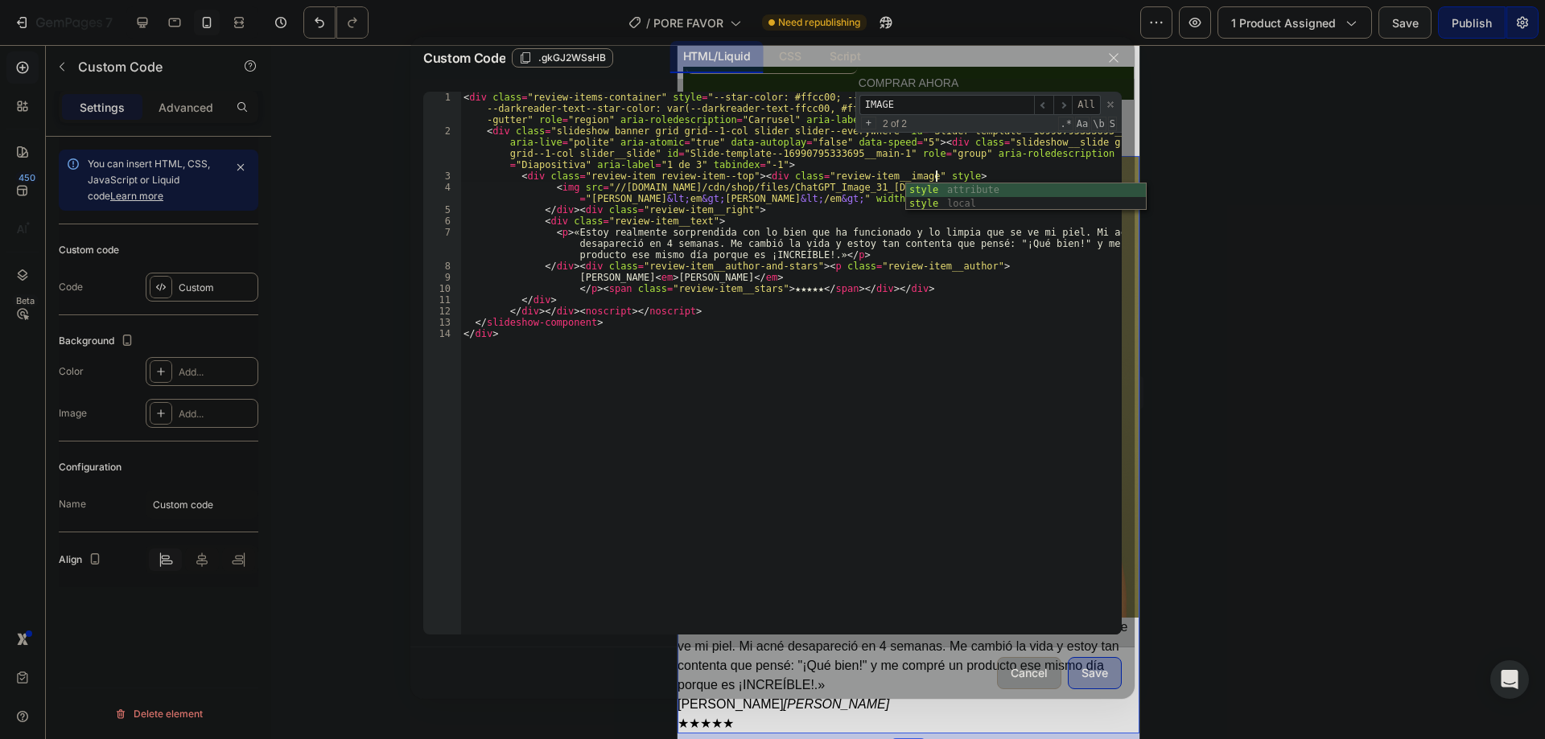
scroll to position [0, 39]
paste textarea "}"
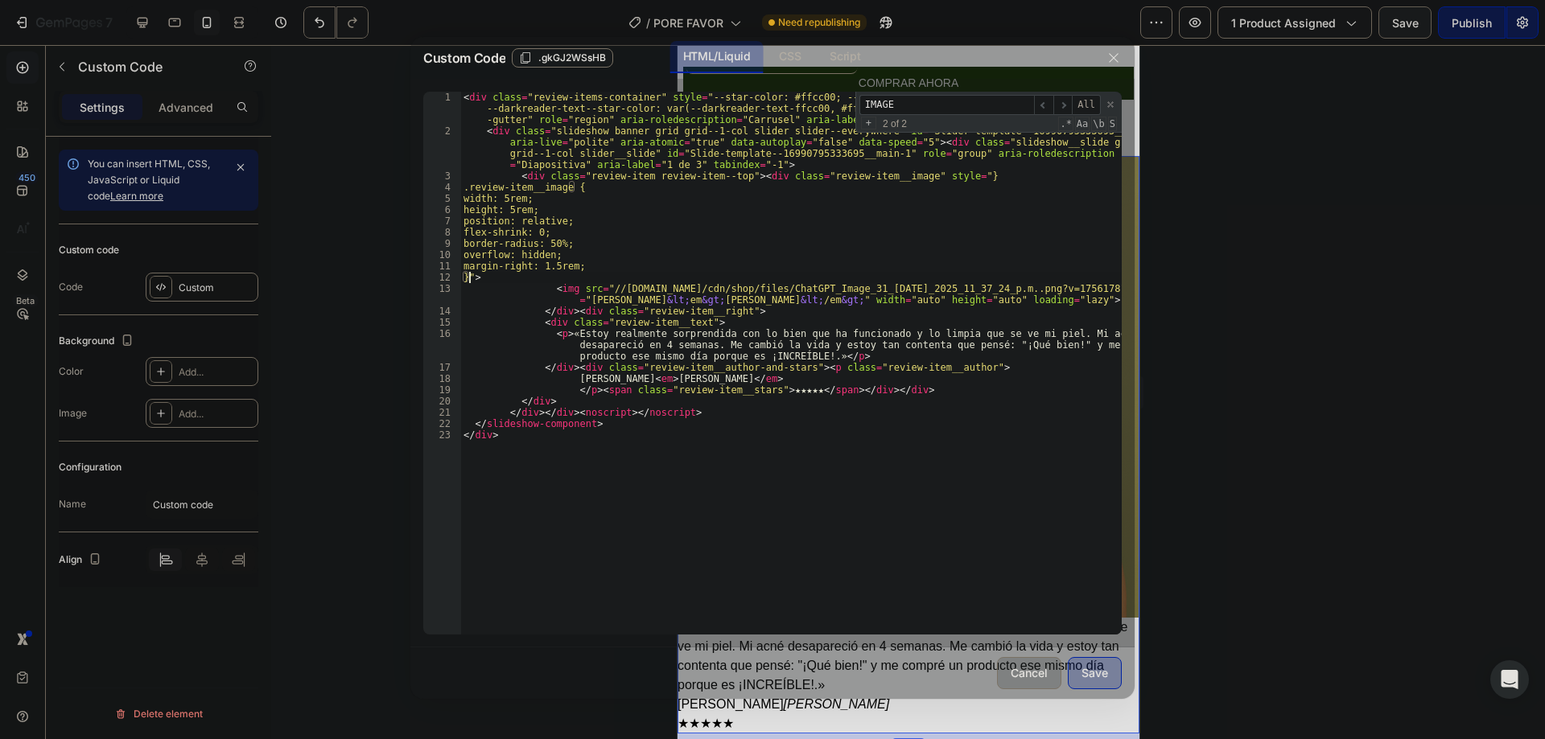
scroll to position [0, 1]
type textarea "}">"
click at [1098, 670] on div "Save" at bounding box center [1094, 673] width 27 height 17
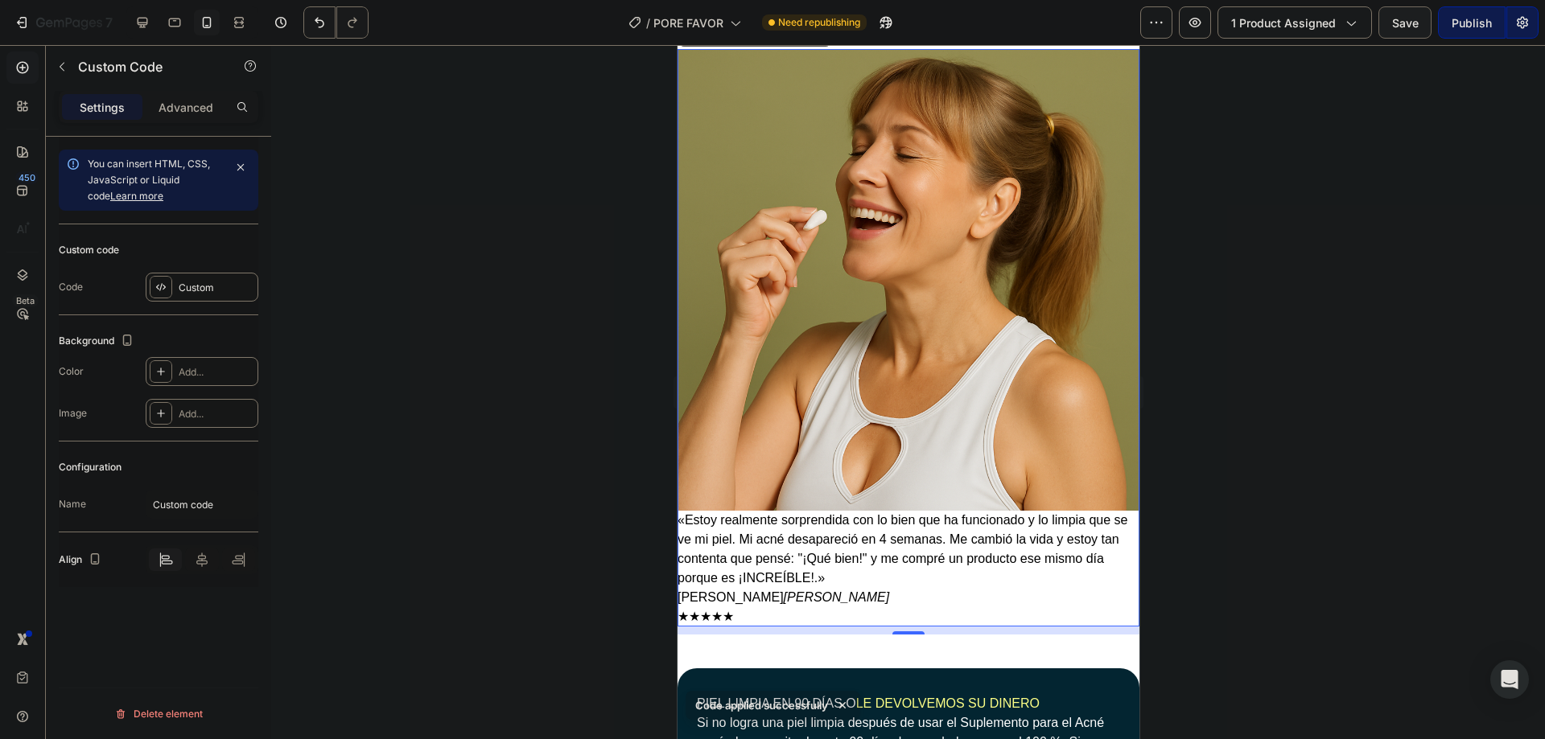
scroll to position [966, 0]
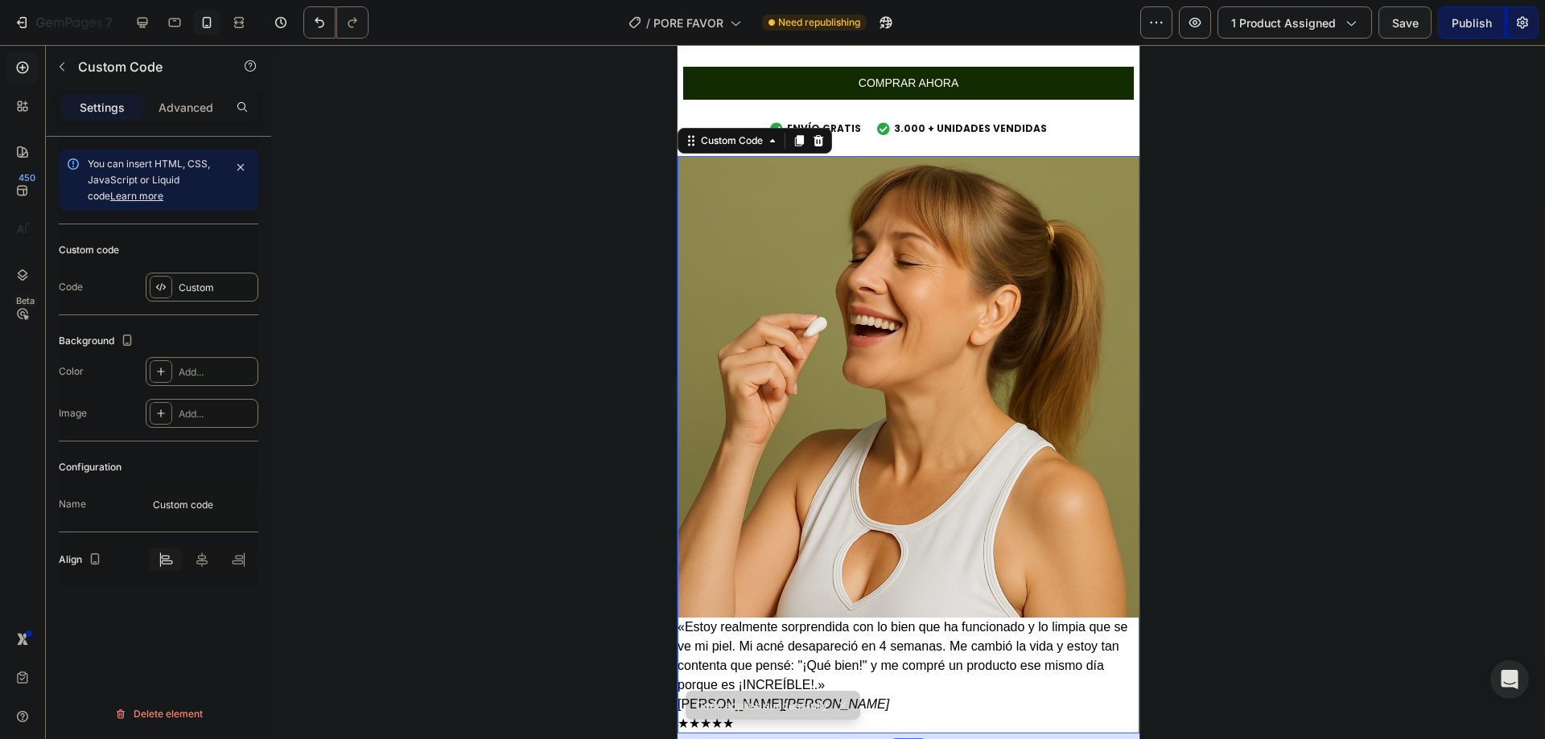
click at [941, 373] on img "1 de 3" at bounding box center [908, 387] width 462 height 462
click at [795, 134] on icon at bounding box center [798, 140] width 13 height 13
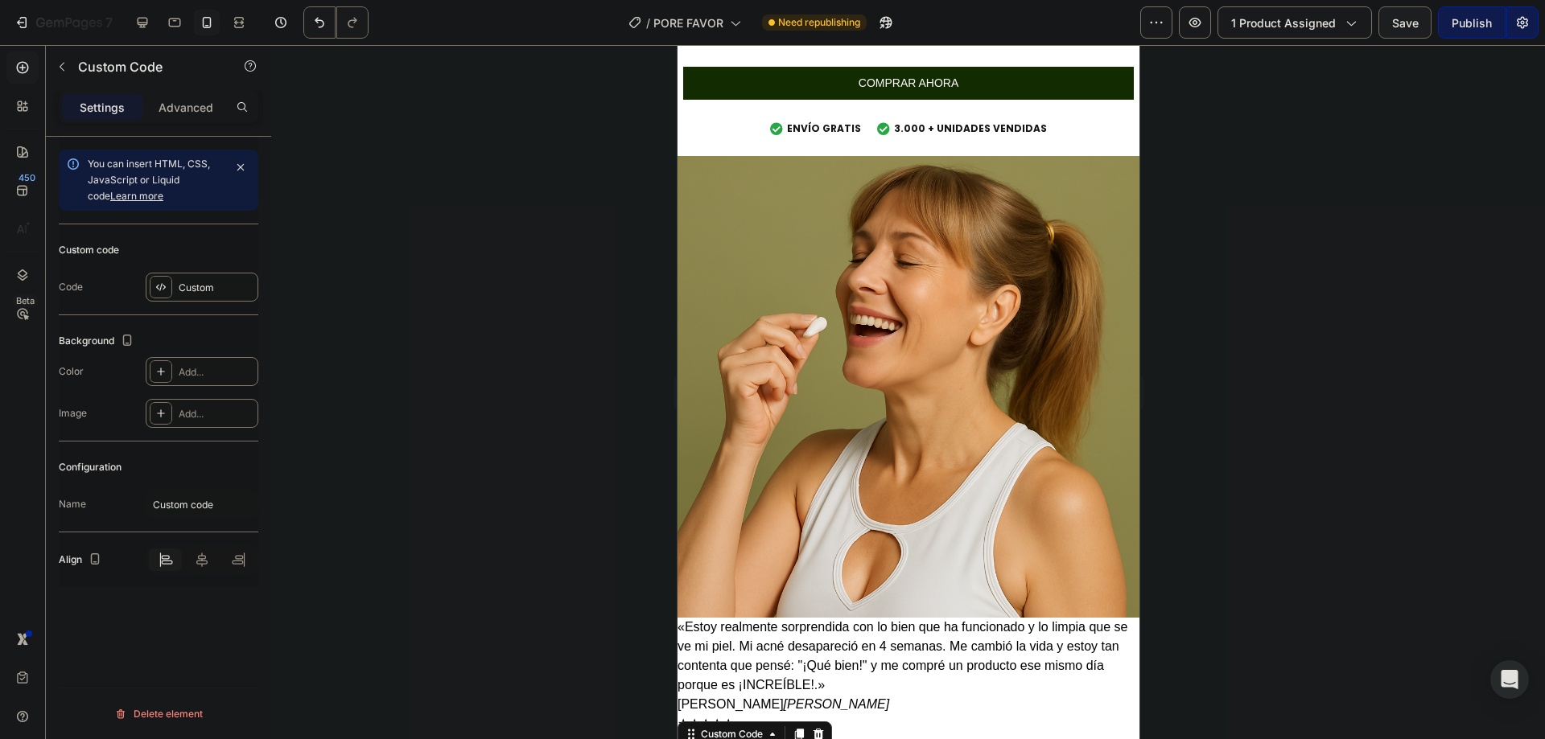
scroll to position [1590, 0]
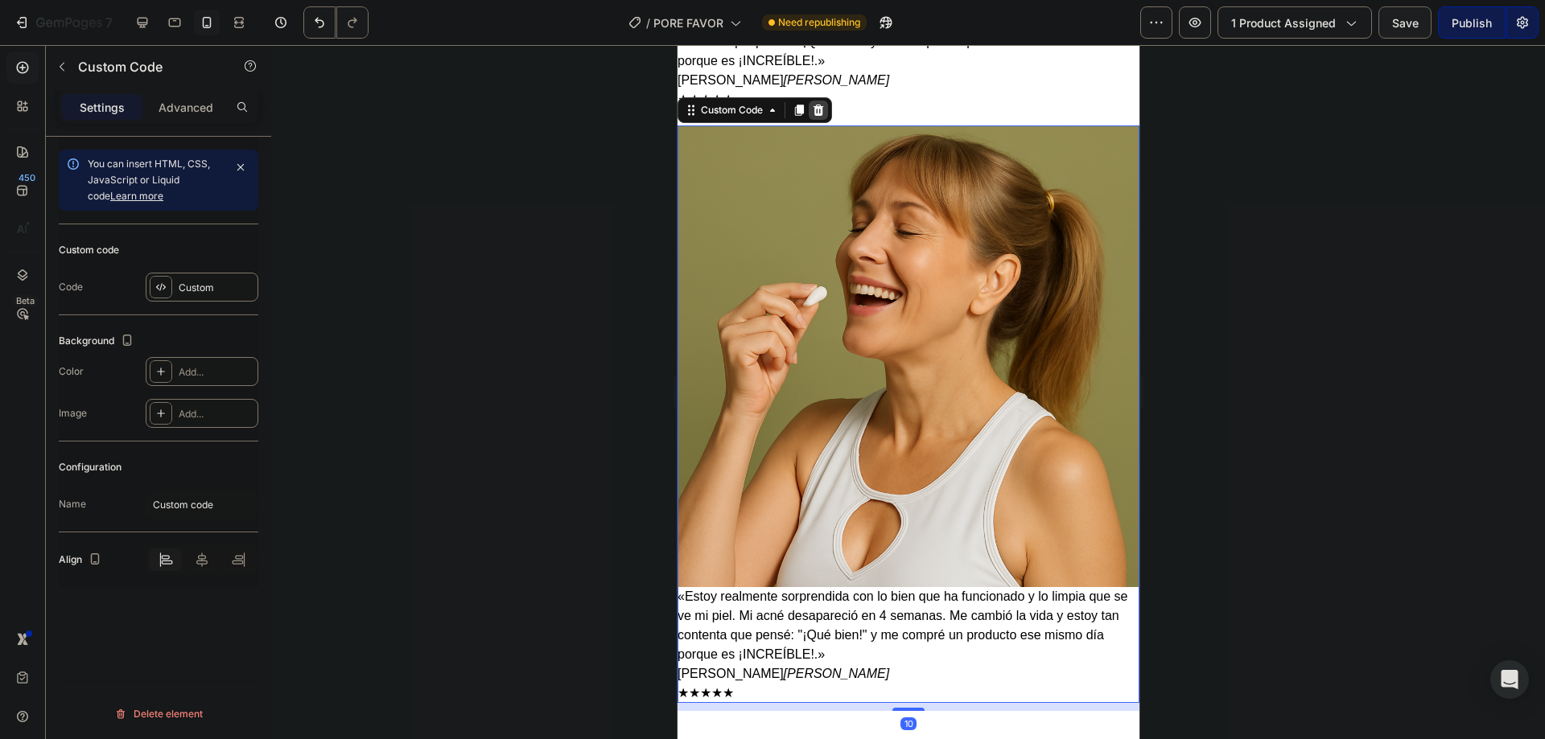
click at [818, 105] on icon at bounding box center [818, 110] width 10 height 11
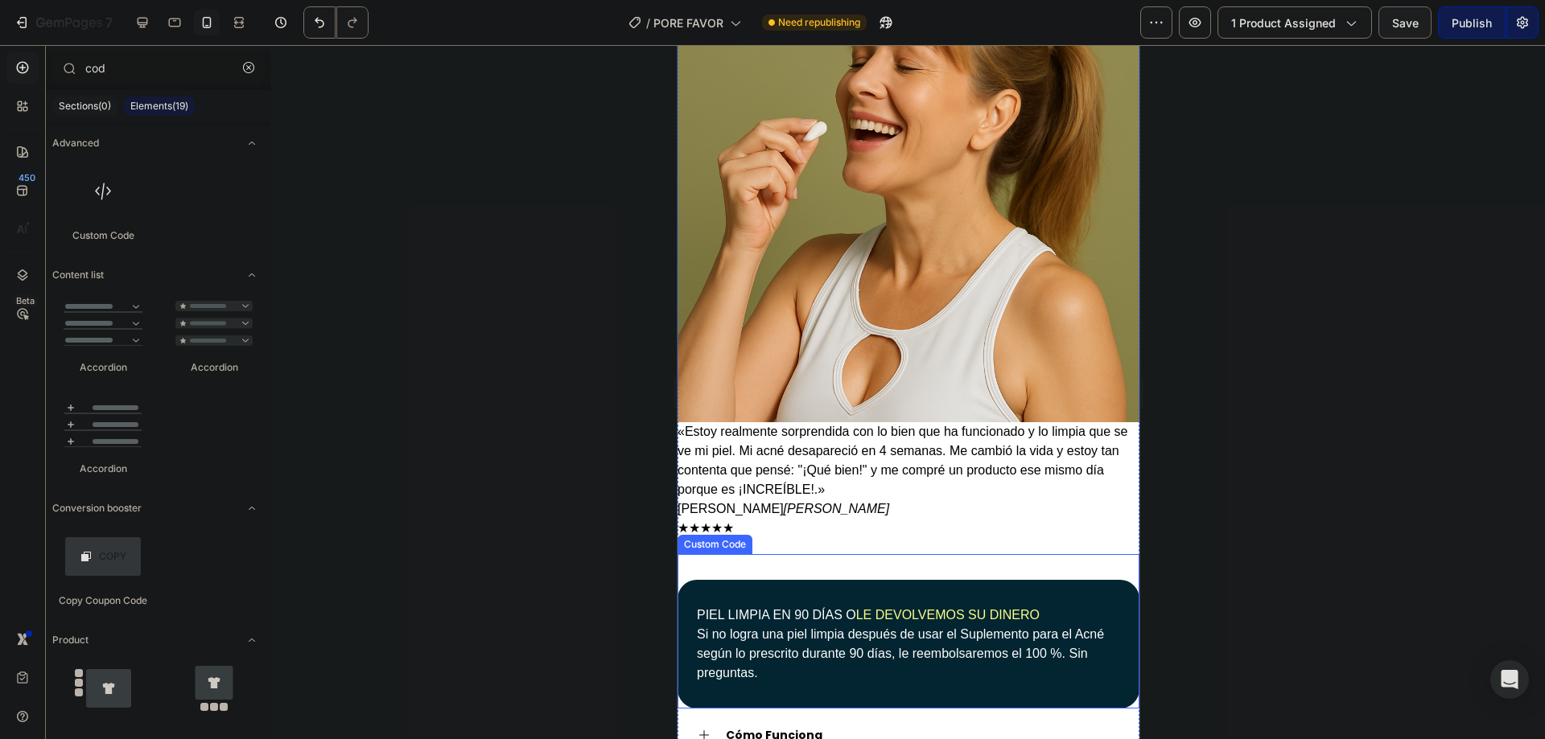
scroll to position [839, 0]
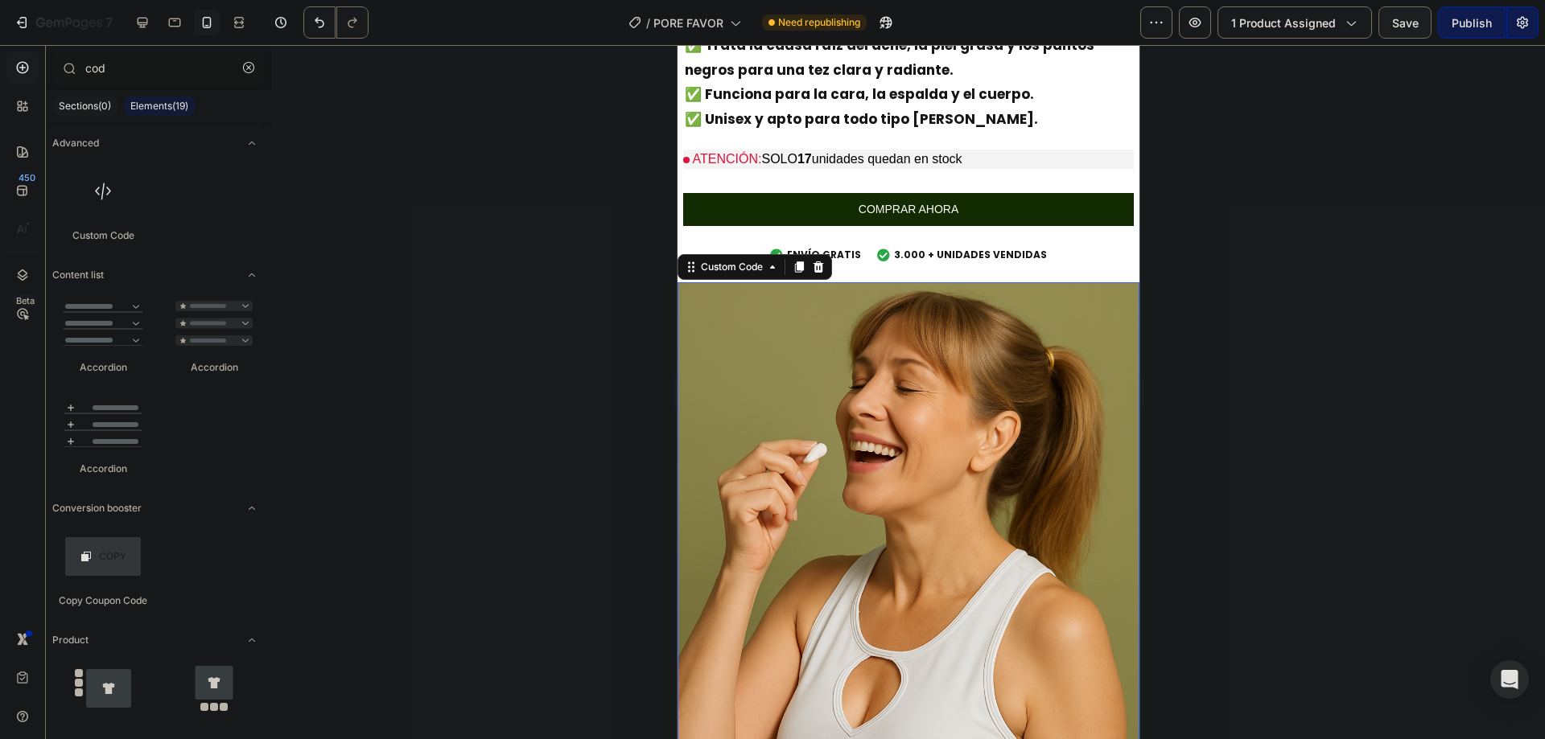
click at [840, 344] on img "1 de 3" at bounding box center [908, 513] width 462 height 462
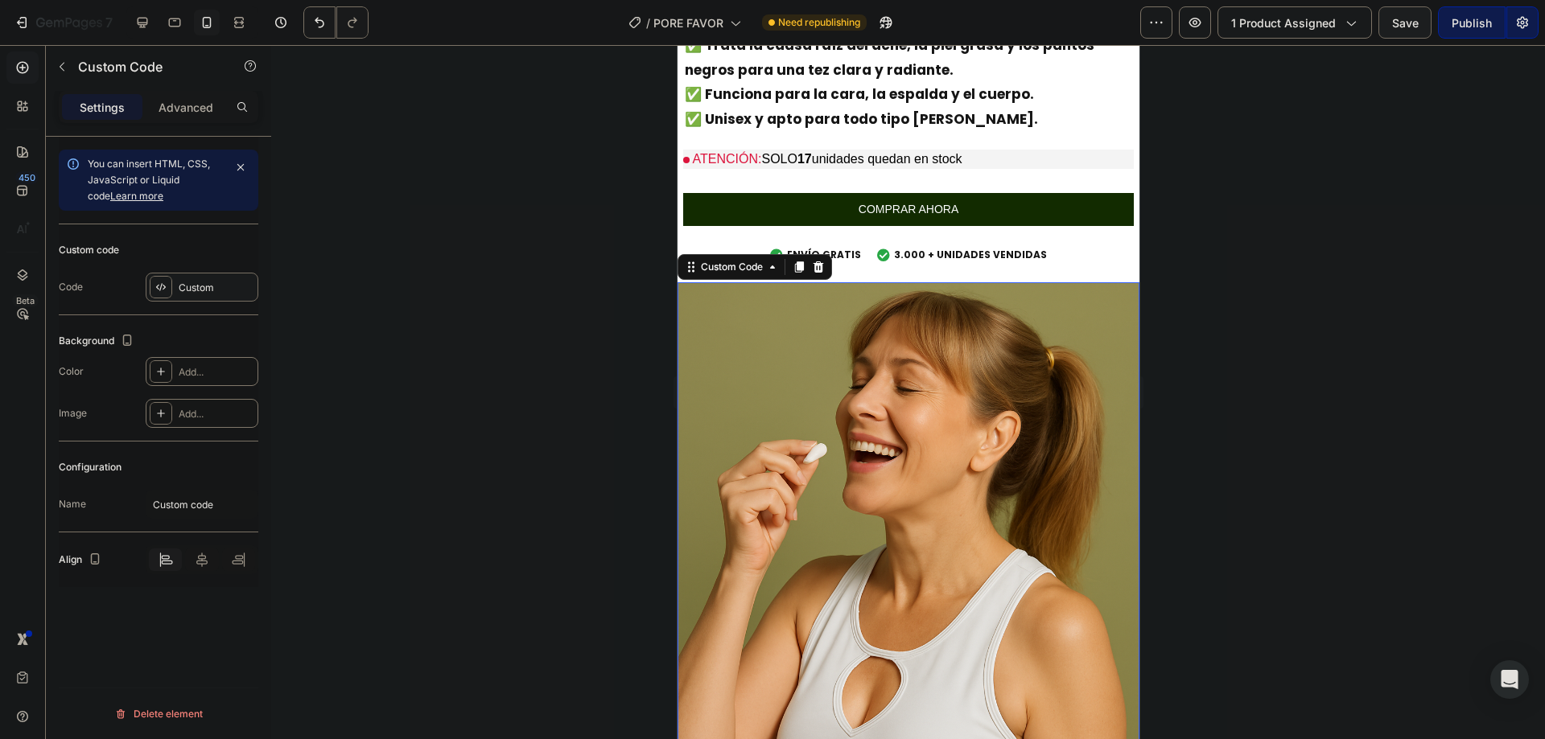
click at [214, 274] on div "Custom" at bounding box center [202, 287] width 113 height 29
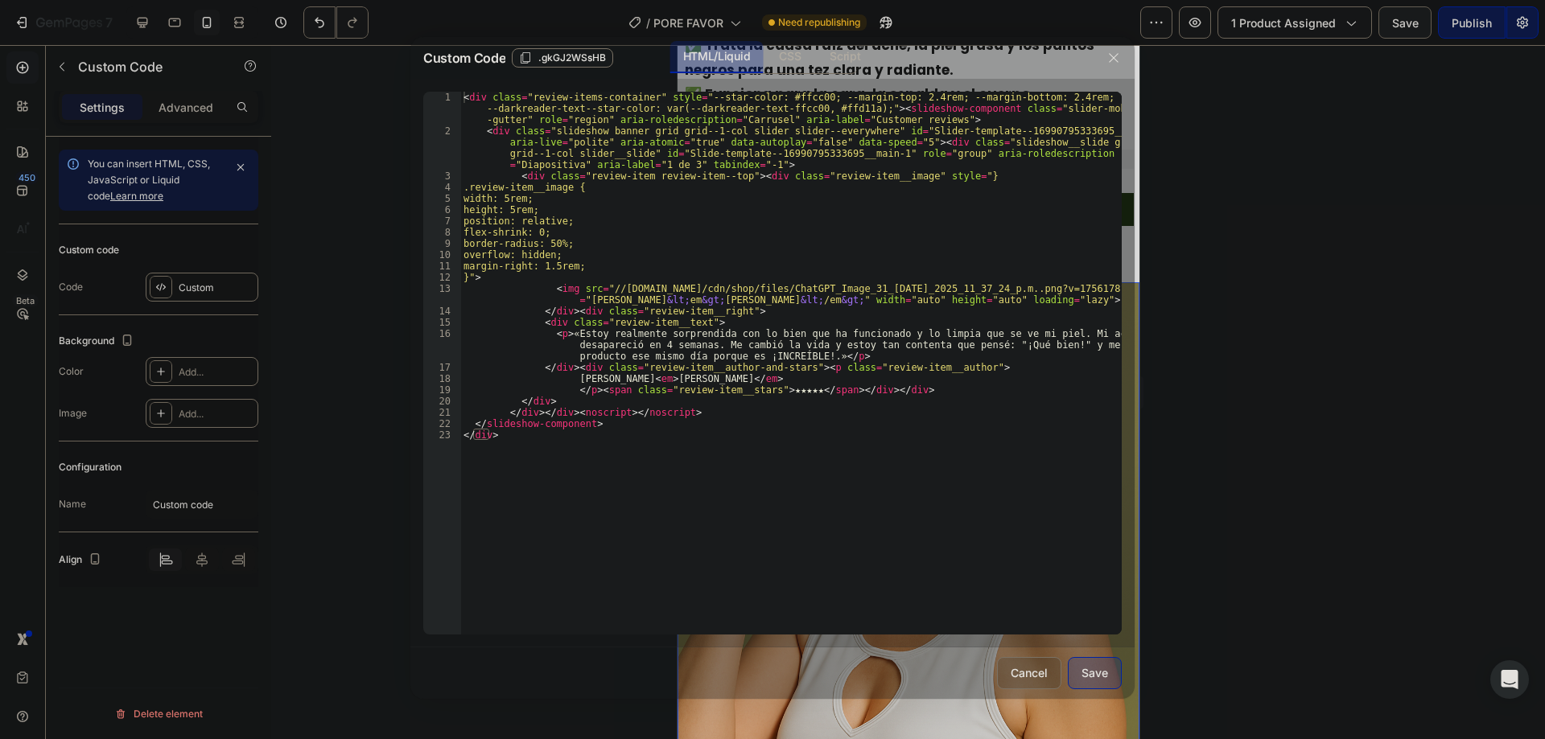
click at [734, 179] on div "< div class = "review-items-container" style = "--star-color: #ffcc00; --margin…" at bounding box center [790, 386] width 661 height 588
paste textarea "}"
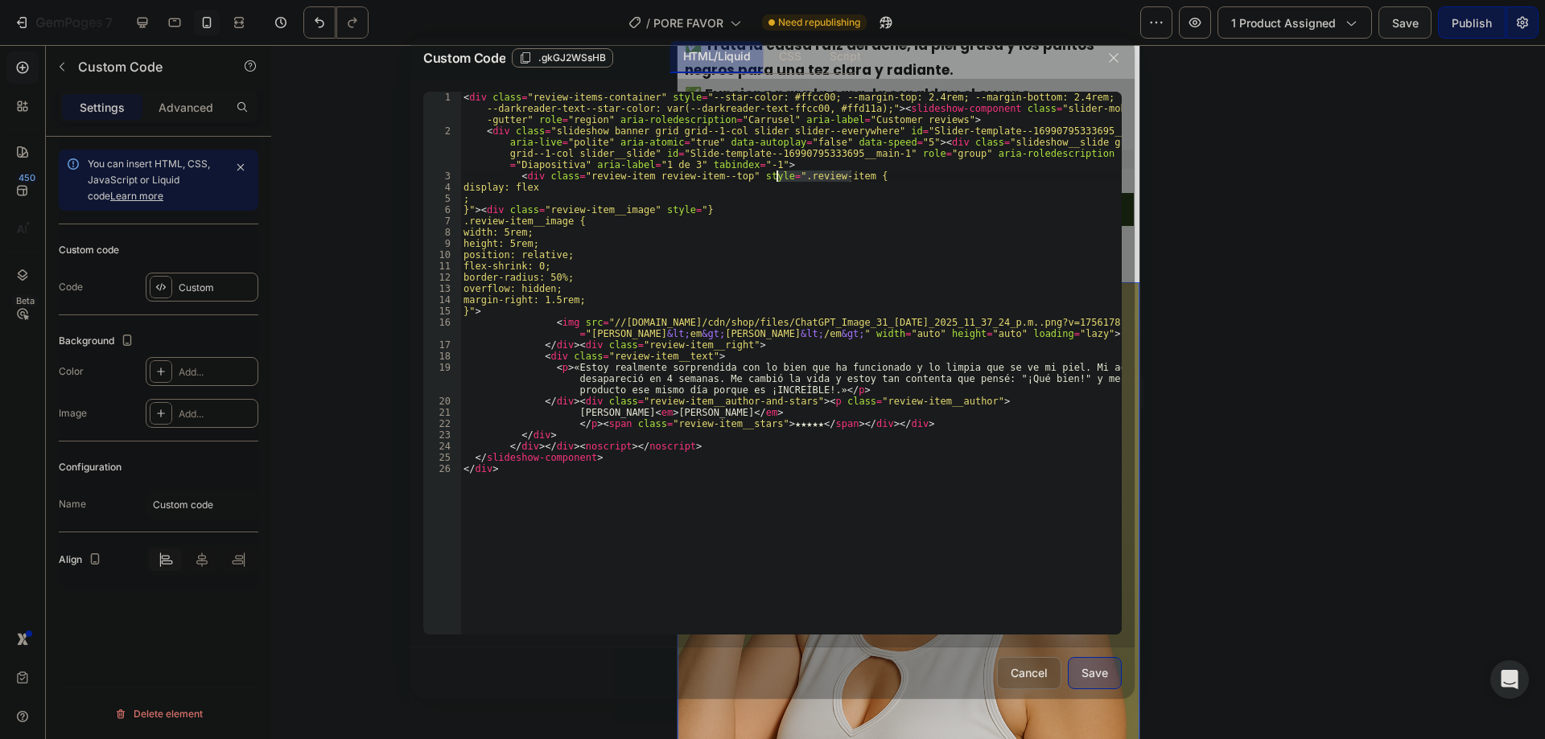
drag, startPoint x: 862, startPoint y: 175, endPoint x: 776, endPoint y: 173, distance: 85.3
click at [776, 173] on div "< div class = "review-items-container" style = "--star-color: #ffcc00; --margin…" at bounding box center [790, 386] width 661 height 588
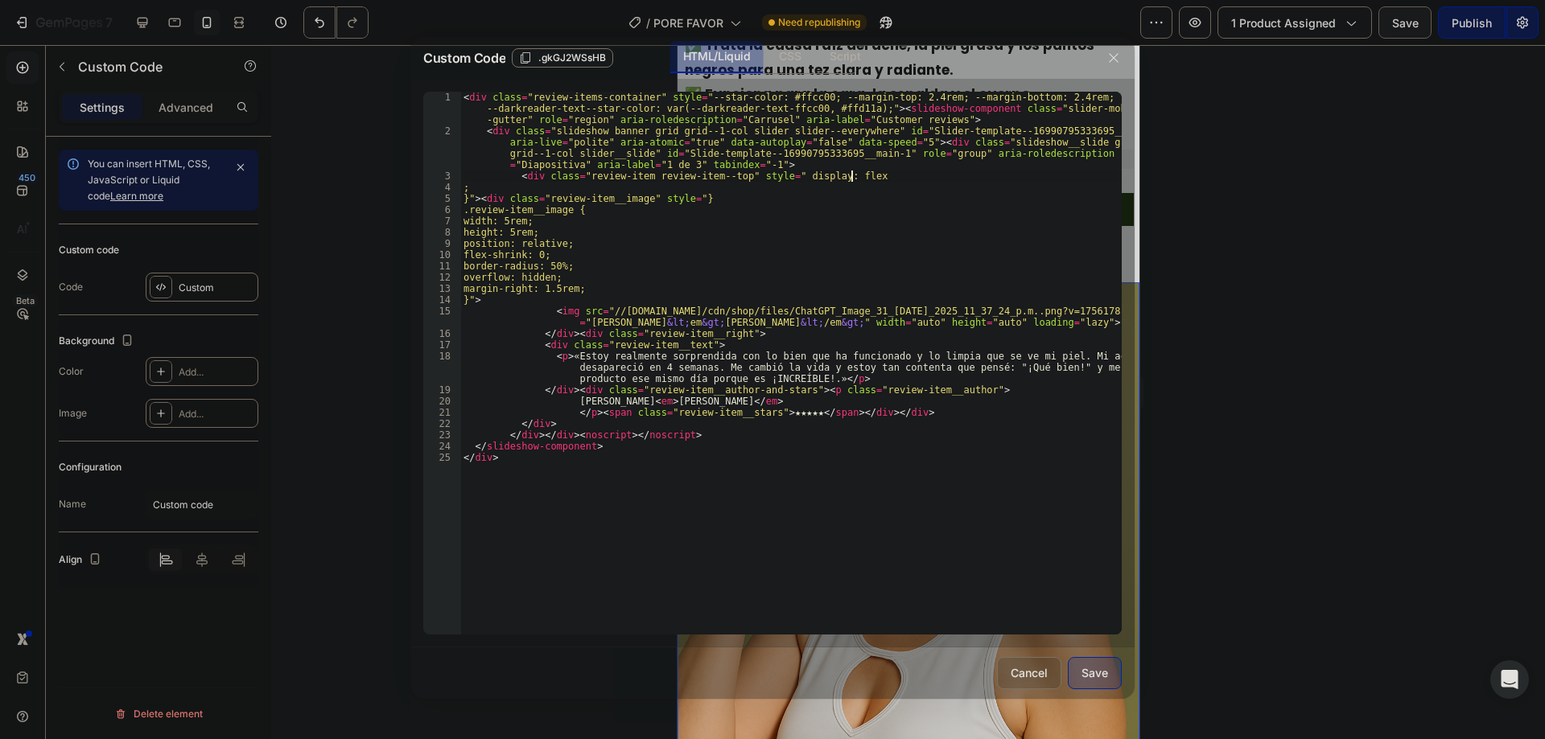
click at [888, 175] on div "< div class = "review-items-container" style = "--star-color: #ffcc00; --margin…" at bounding box center [790, 386] width 661 height 588
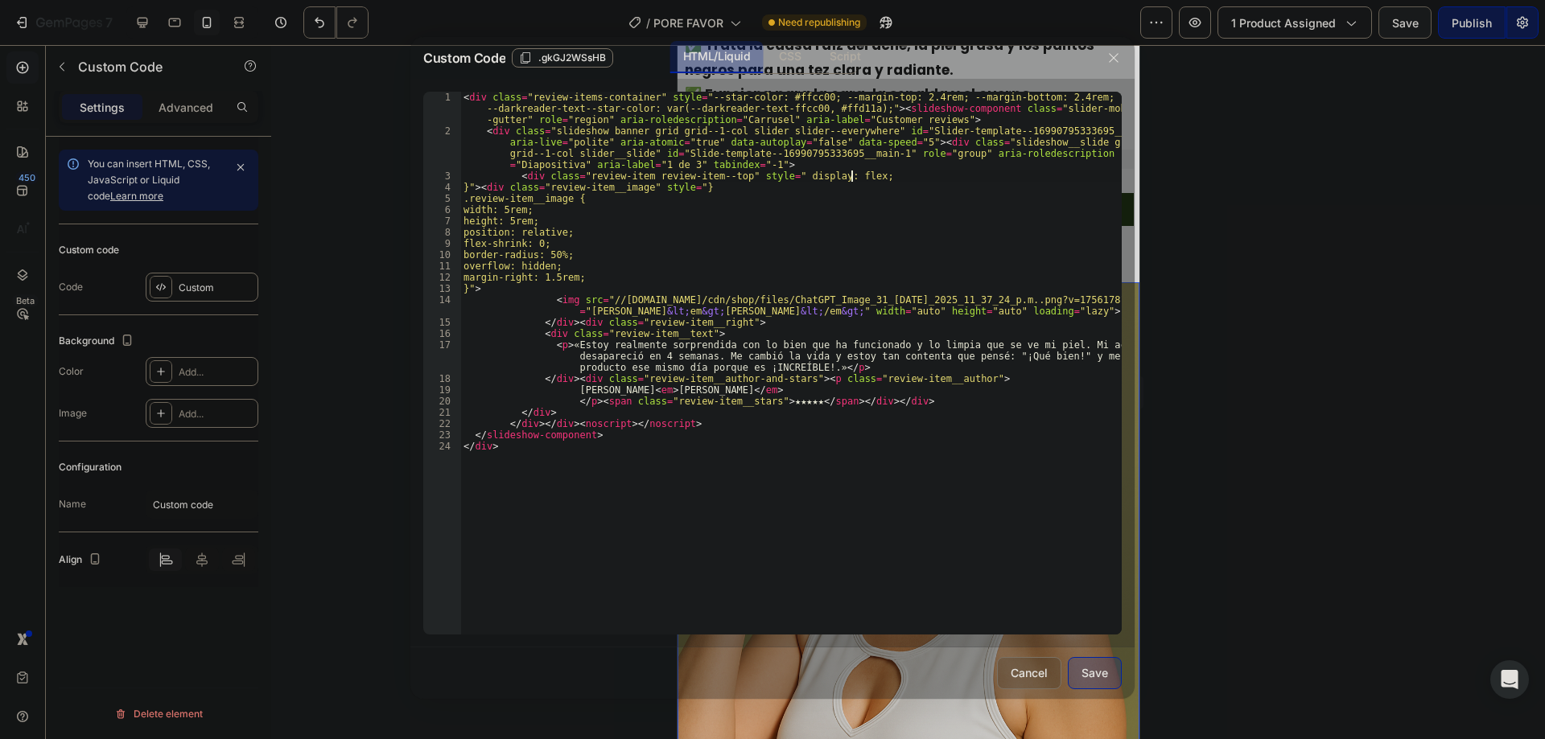
click at [890, 175] on div "< div class = "review-items-container" style = "--star-color: #ffcc00; --margin…" at bounding box center [790, 386] width 661 height 588
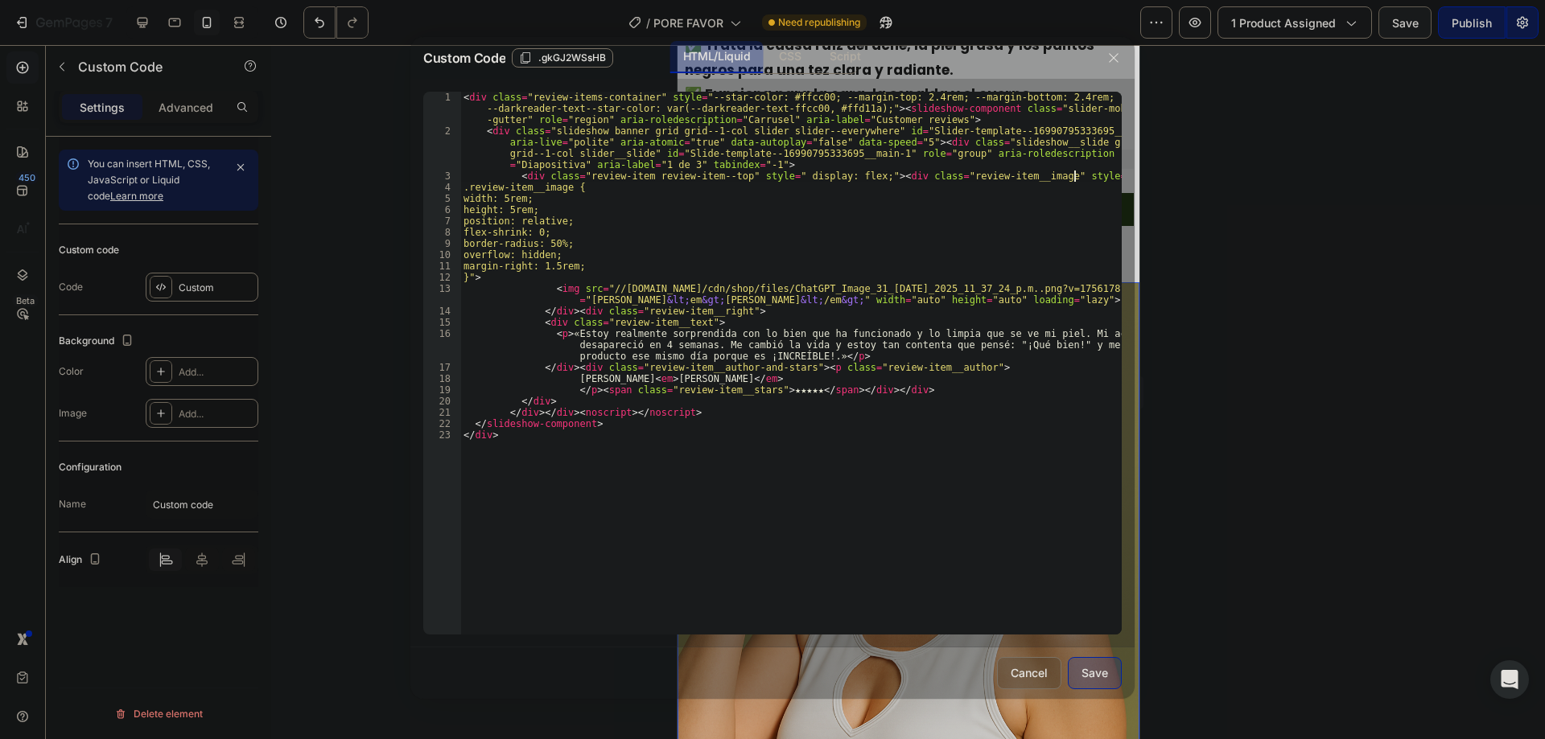
click at [1077, 177] on div "< div class = "review-items-container" style = "--star-color: #ffcc00; --margin…" at bounding box center [790, 386] width 661 height 588
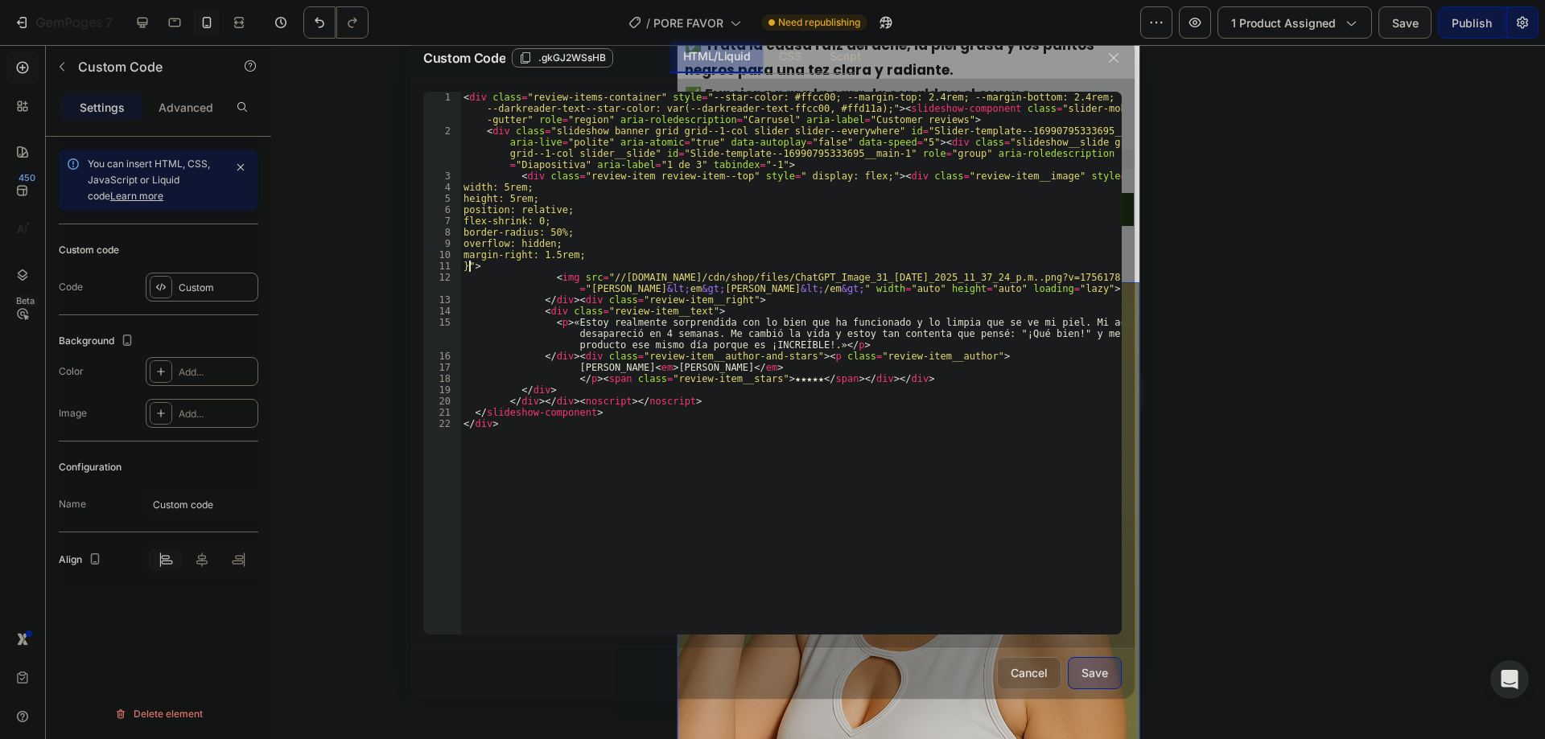
click at [470, 266] on div "< div class = "review-items-container" style = "--star-color: #ffcc00; --margin…" at bounding box center [790, 386] width 661 height 588
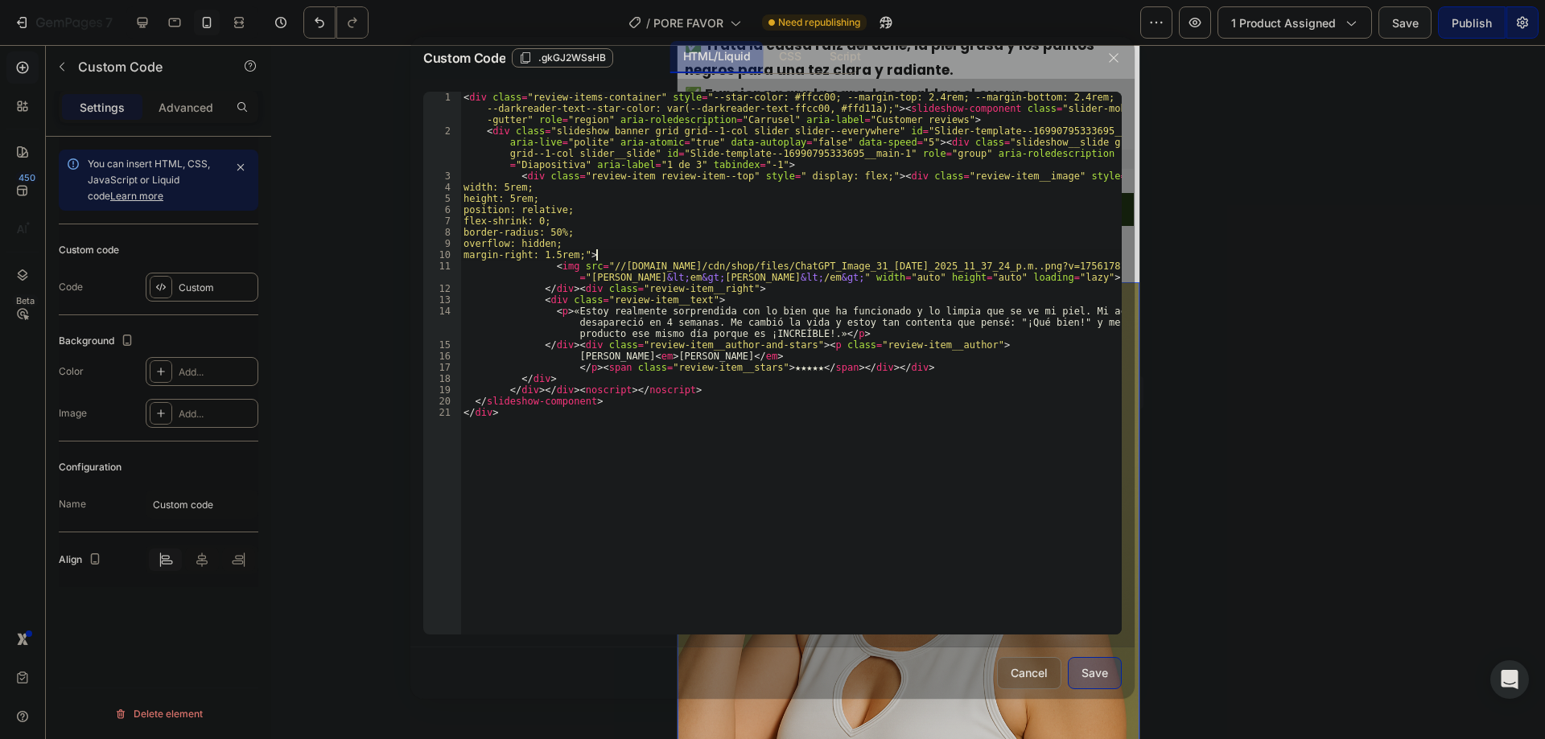
drag, startPoint x: 715, startPoint y: 192, endPoint x: 732, endPoint y: 196, distance: 18.2
click at [715, 196] on div "< div class = "review-items-container" style = "--star-color: #ffcc00; --margin…" at bounding box center [790, 386] width 661 height 588
click at [784, 220] on div "< div class = "review-items-container" style = "--star-color: #ffcc00; --margin…" at bounding box center [790, 386] width 661 height 588
click at [982, 493] on div "< div class = "review-items-container" style = "--star-color: #ffcc00; --margin…" at bounding box center [790, 386] width 661 height 588
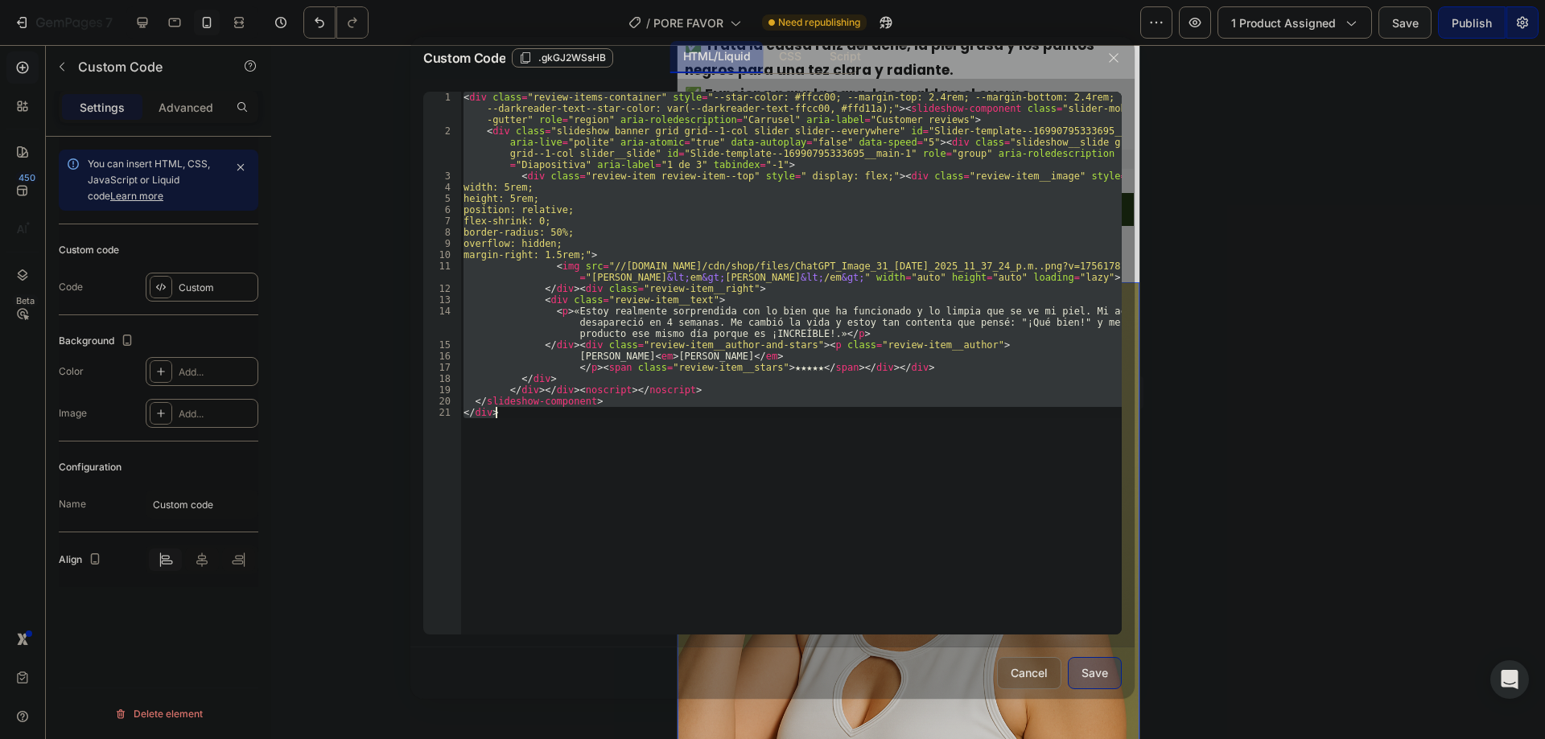
type textarea "</slideshow-component> </div>"
click at [1100, 678] on div "Save" at bounding box center [1094, 673] width 27 height 17
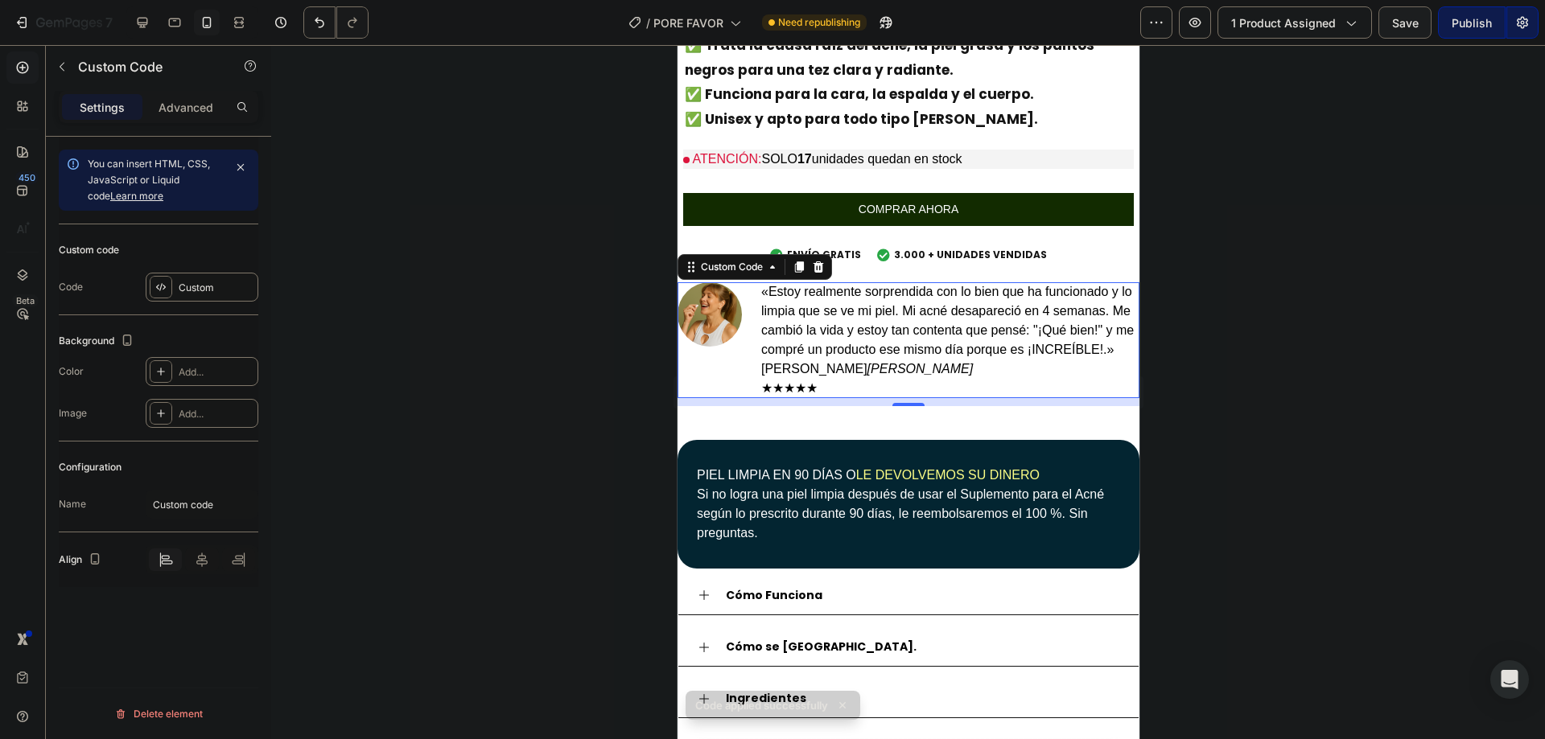
click at [1036, 285] on p "«Estoy realmente sorprendida con lo bien que ha funcionado y lo limpia que se v…" at bounding box center [949, 320] width 378 height 77
click at [1287, 290] on div at bounding box center [908, 392] width 1274 height 694
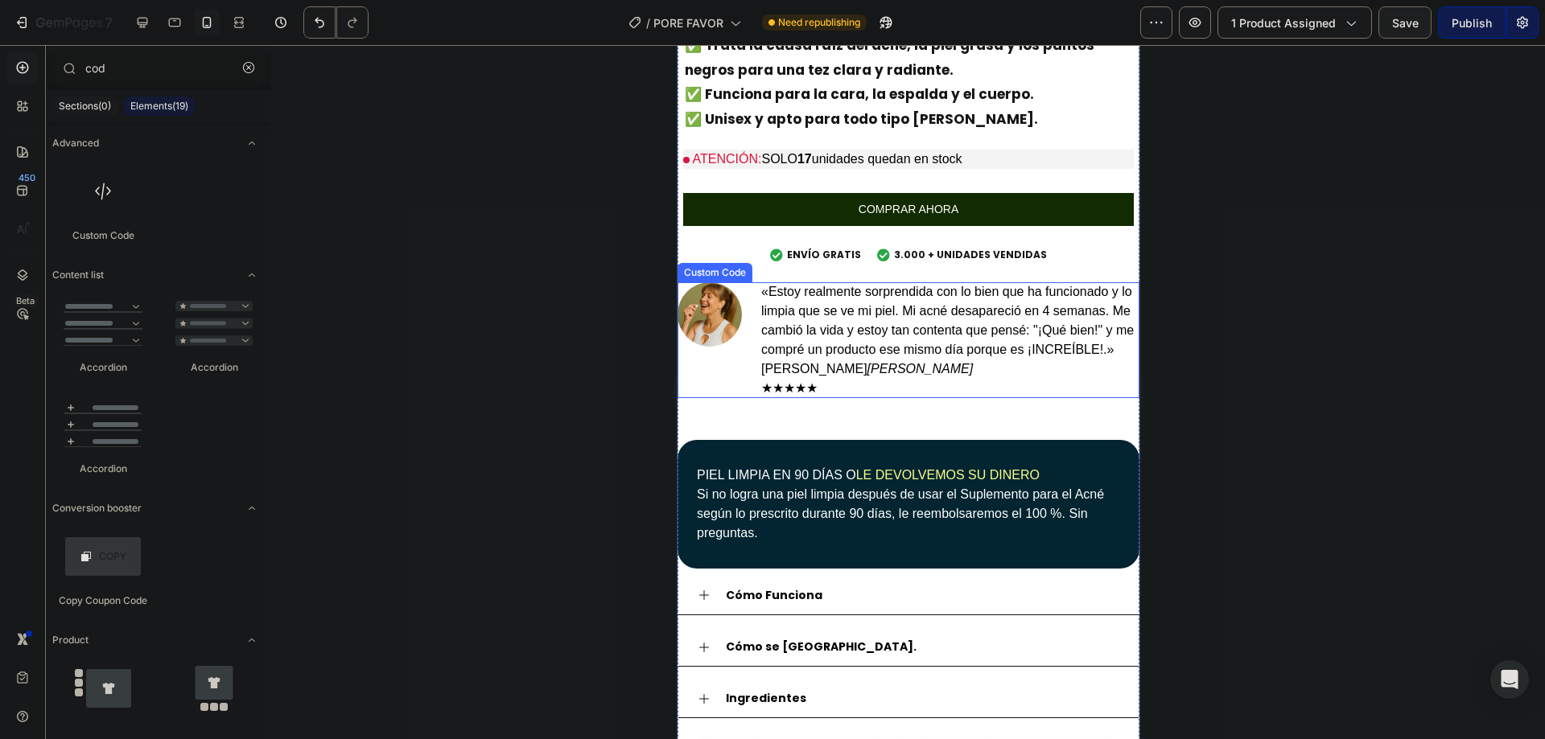
click at [802, 301] on p "«Estoy realmente sorprendida con lo bien que ha funcionado y lo limpia que se v…" at bounding box center [949, 320] width 378 height 77
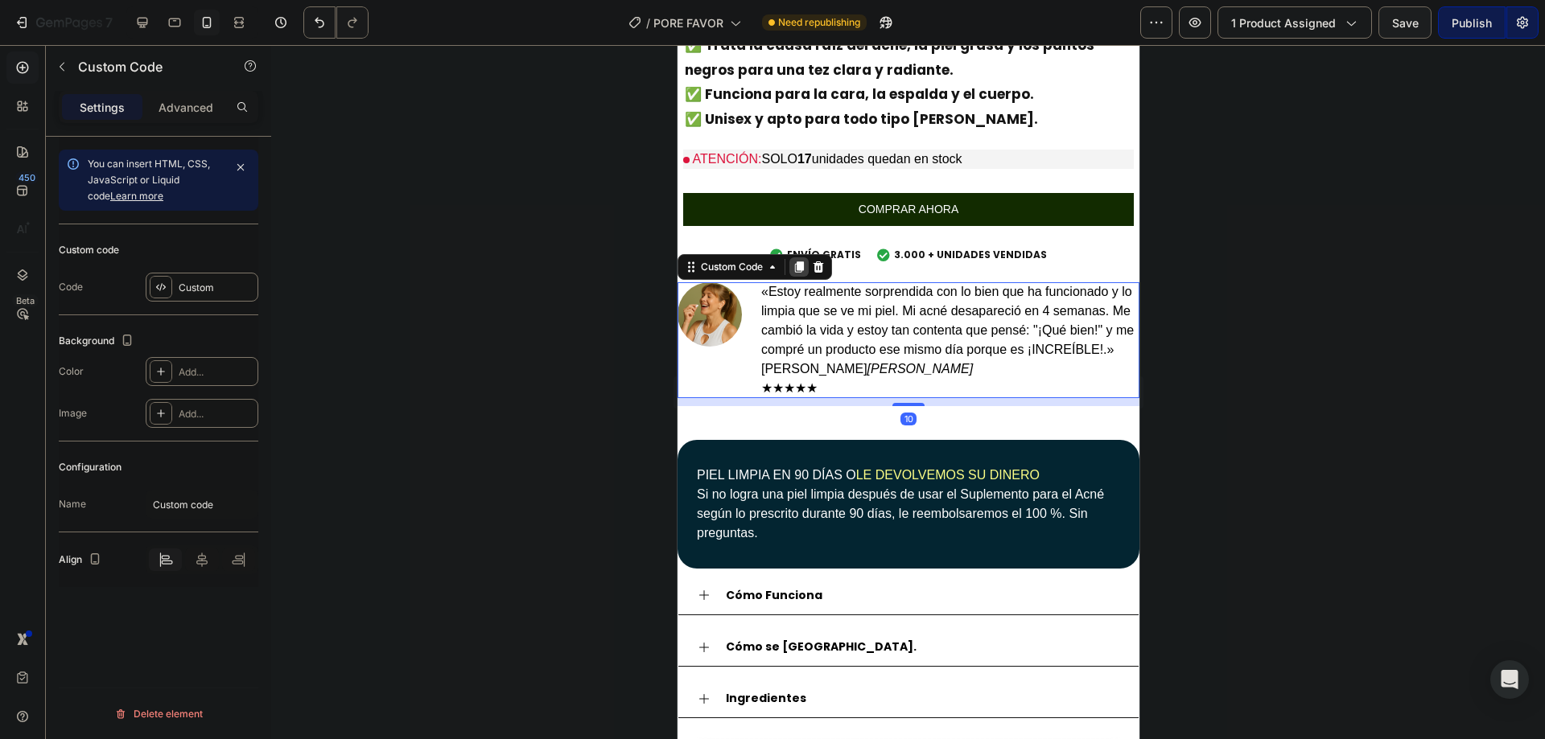
click at [801, 262] on icon at bounding box center [798, 267] width 9 height 11
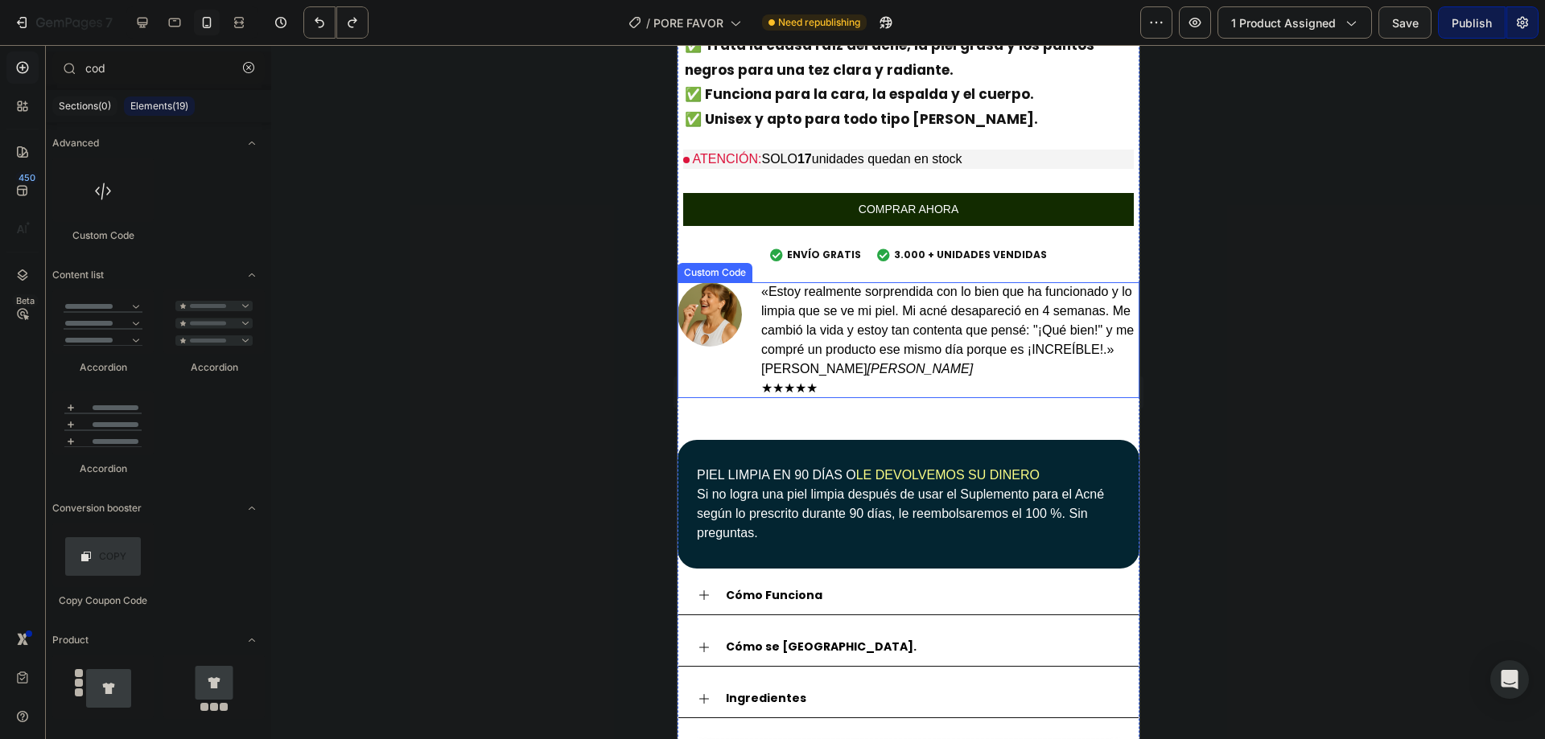
click at [811, 299] on p "«Estoy realmente sorprendida con lo bien que ha funcionado y lo limpia que se v…" at bounding box center [949, 320] width 378 height 77
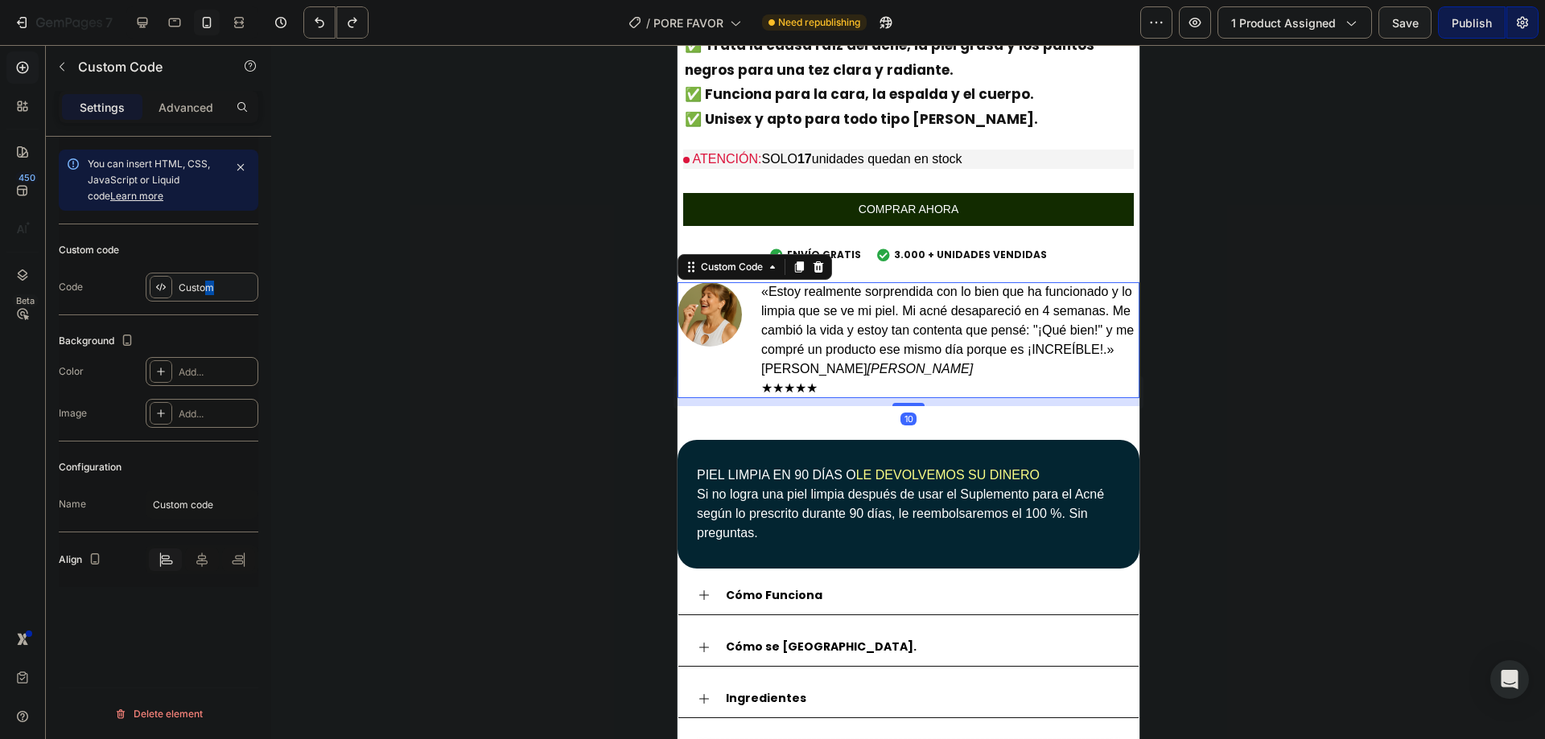
click at [210, 300] on div "Custom" at bounding box center [202, 287] width 113 height 29
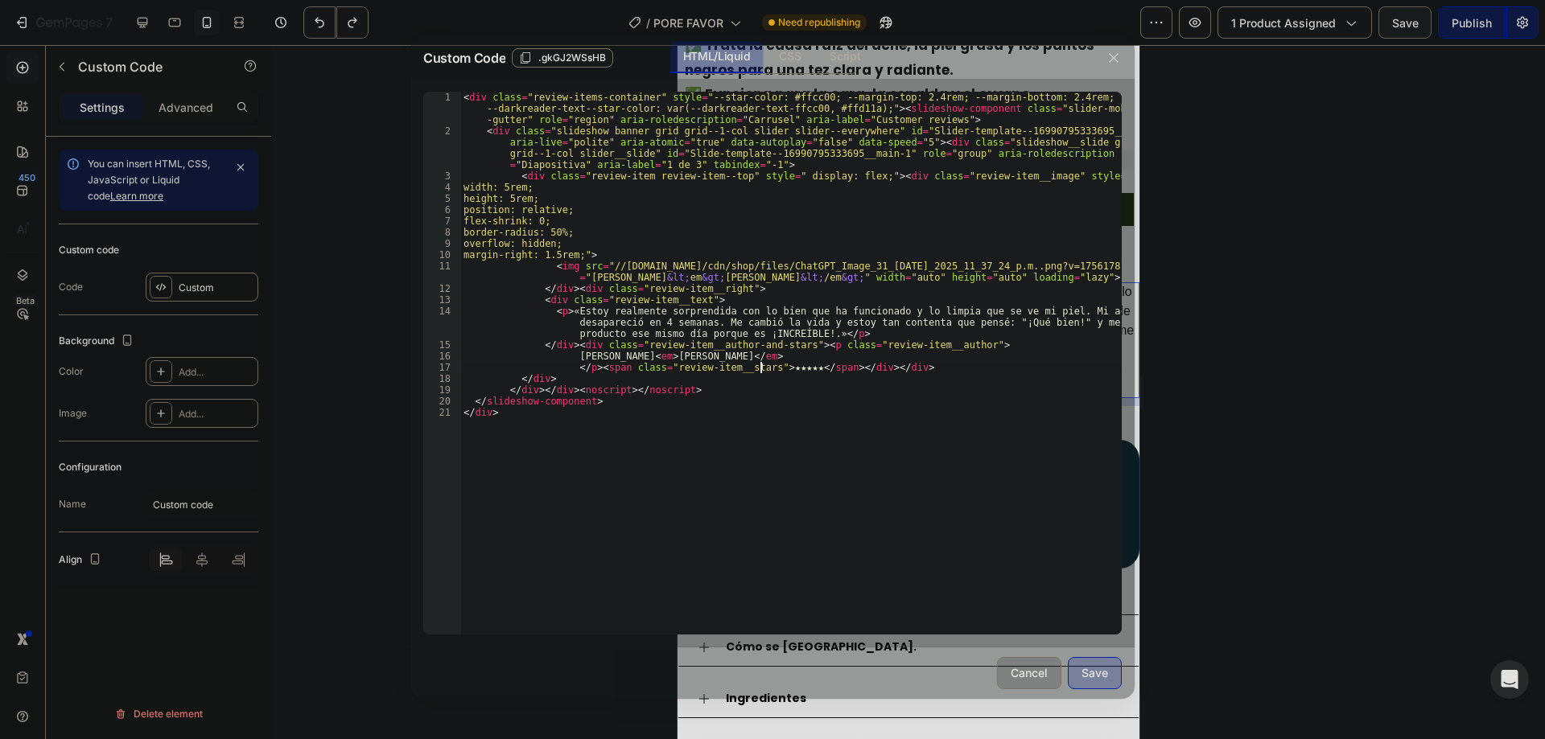
click at [760, 368] on div "< div class = "review-items-container" style = "--star-color: #ffcc00; --margin…" at bounding box center [790, 386] width 661 height 588
paste textarea "line-height: 1.3rem;"
click at [558, 308] on div "< div class = "review-items-container" style = "--star-color: #ffcc00; --margin…" at bounding box center [790, 386] width 661 height 588
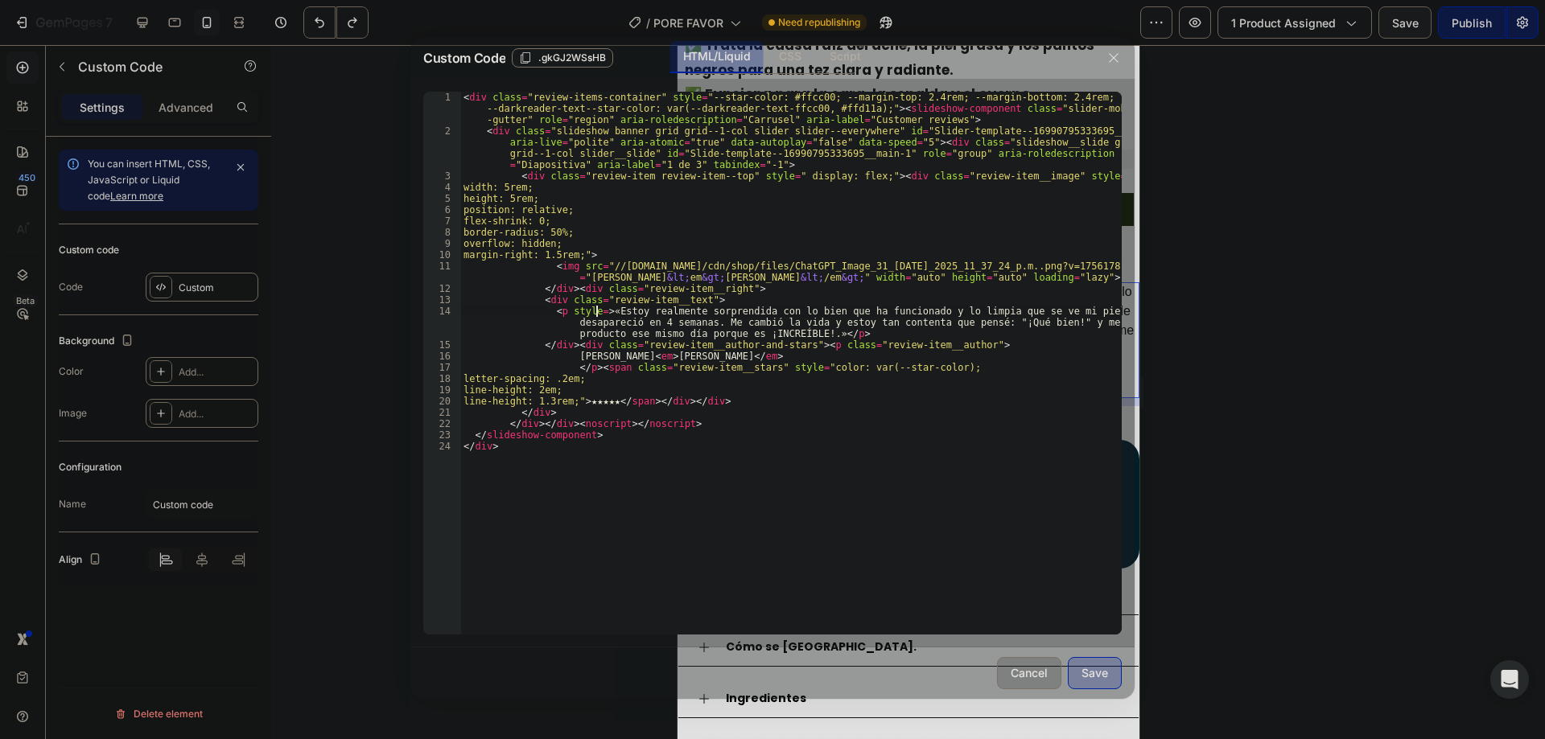
scroll to position [0, 11]
paste textarea "color: rgb(var(--color-base-text));"
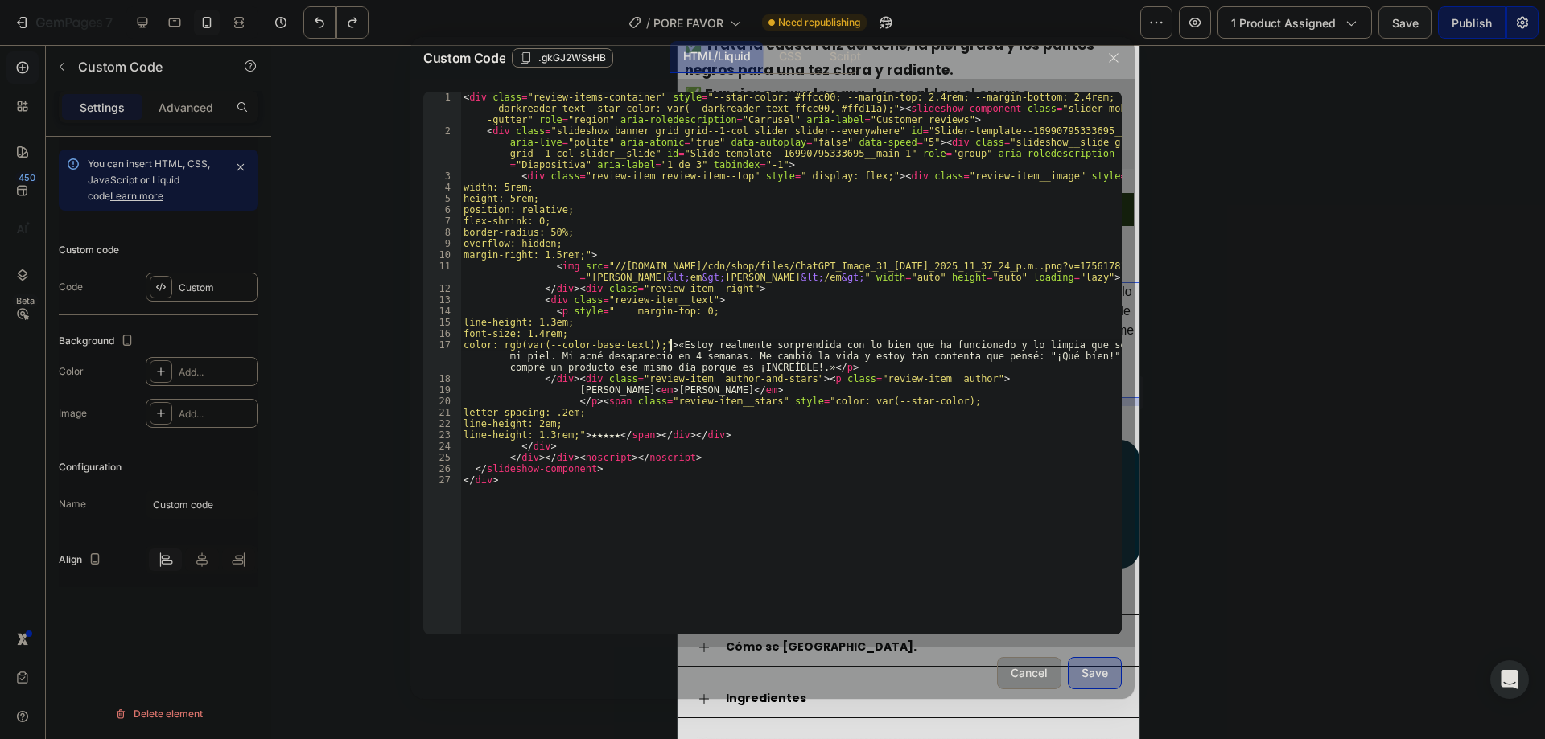
click at [882, 562] on div "< div class = "review-items-container" style = "--star-color: #ffcc00; --margin…" at bounding box center [790, 386] width 661 height 588
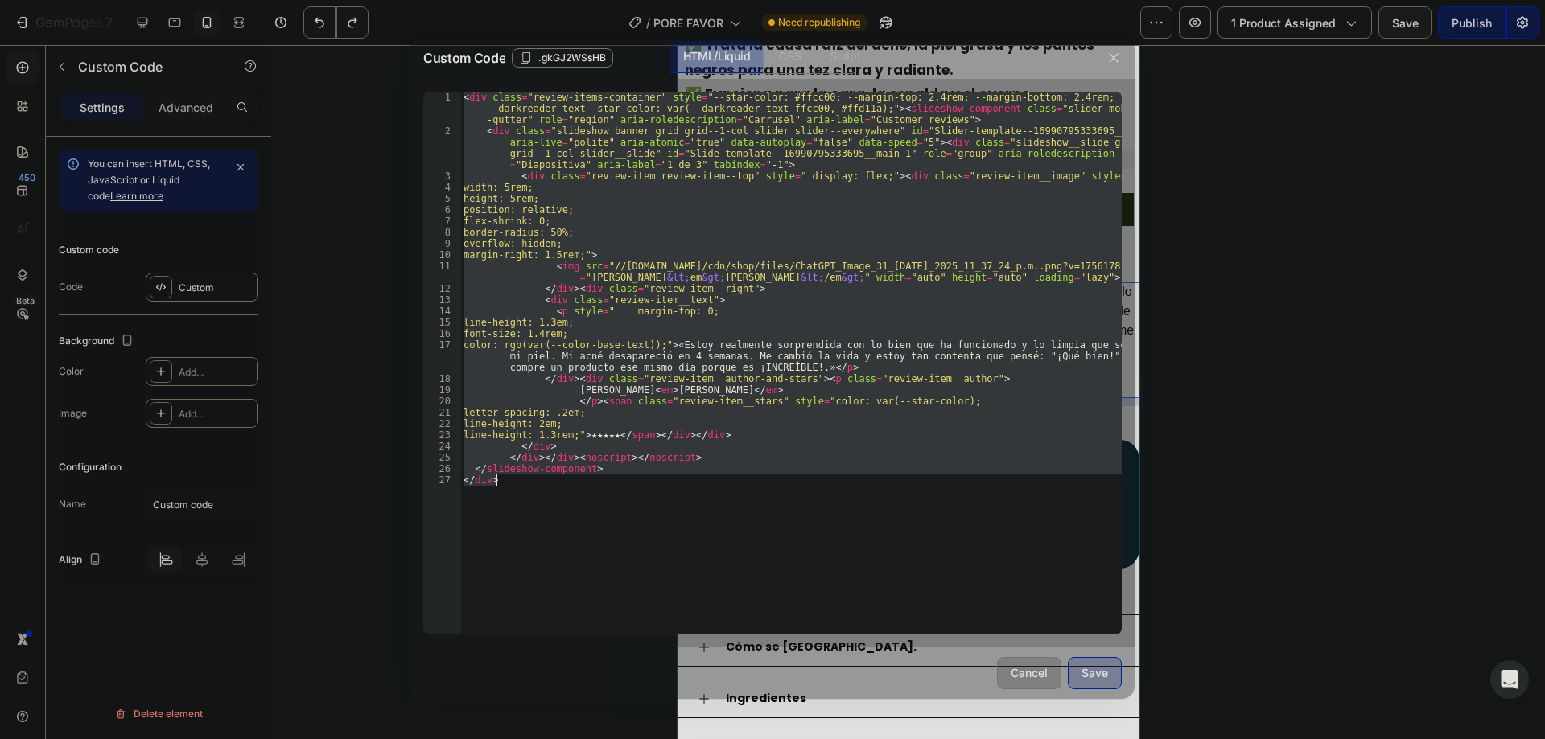
type textarea "</slideshow-component> </div>"
click at [1110, 678] on button "Save" at bounding box center [1095, 673] width 54 height 32
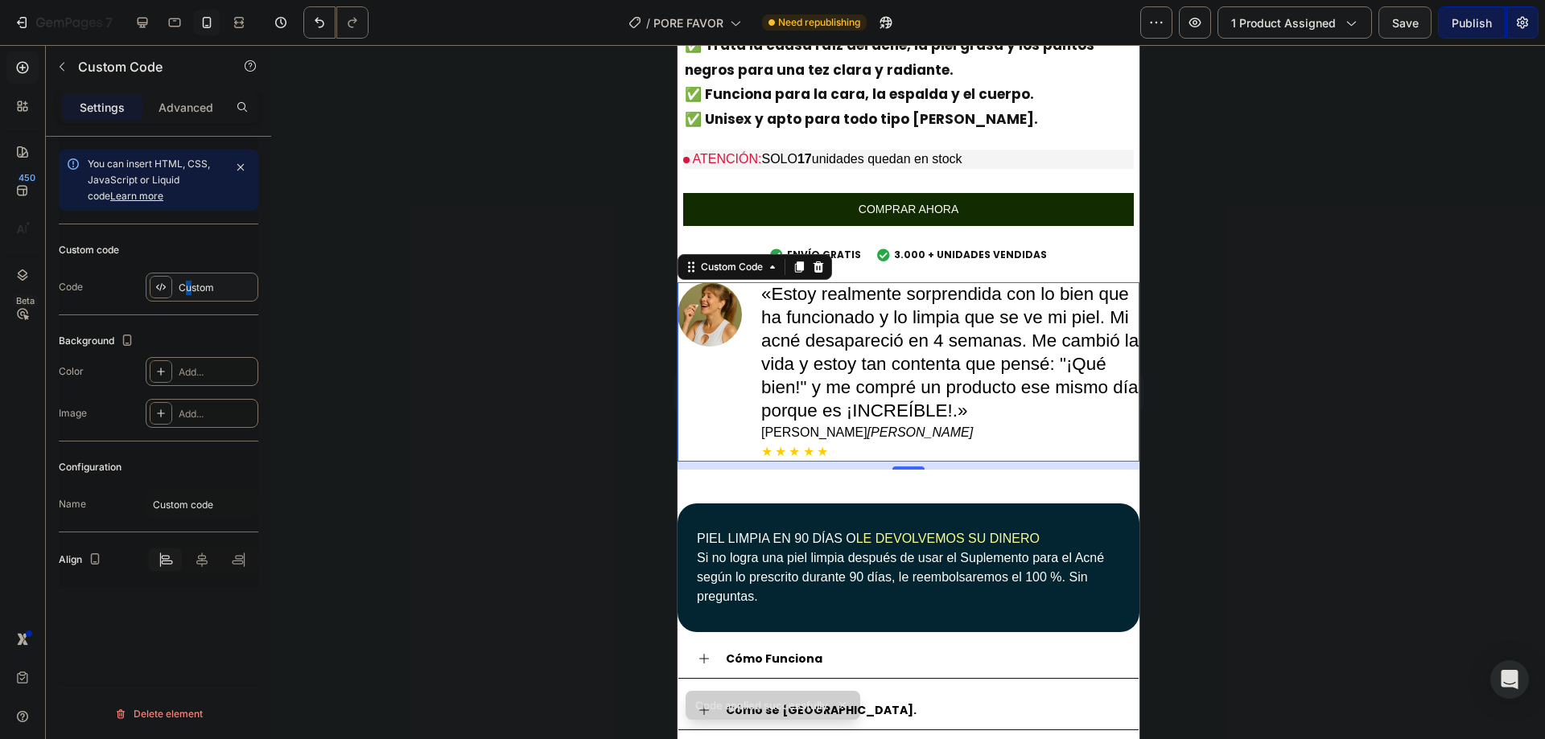
click at [190, 295] on div "Custom" at bounding box center [202, 287] width 113 height 29
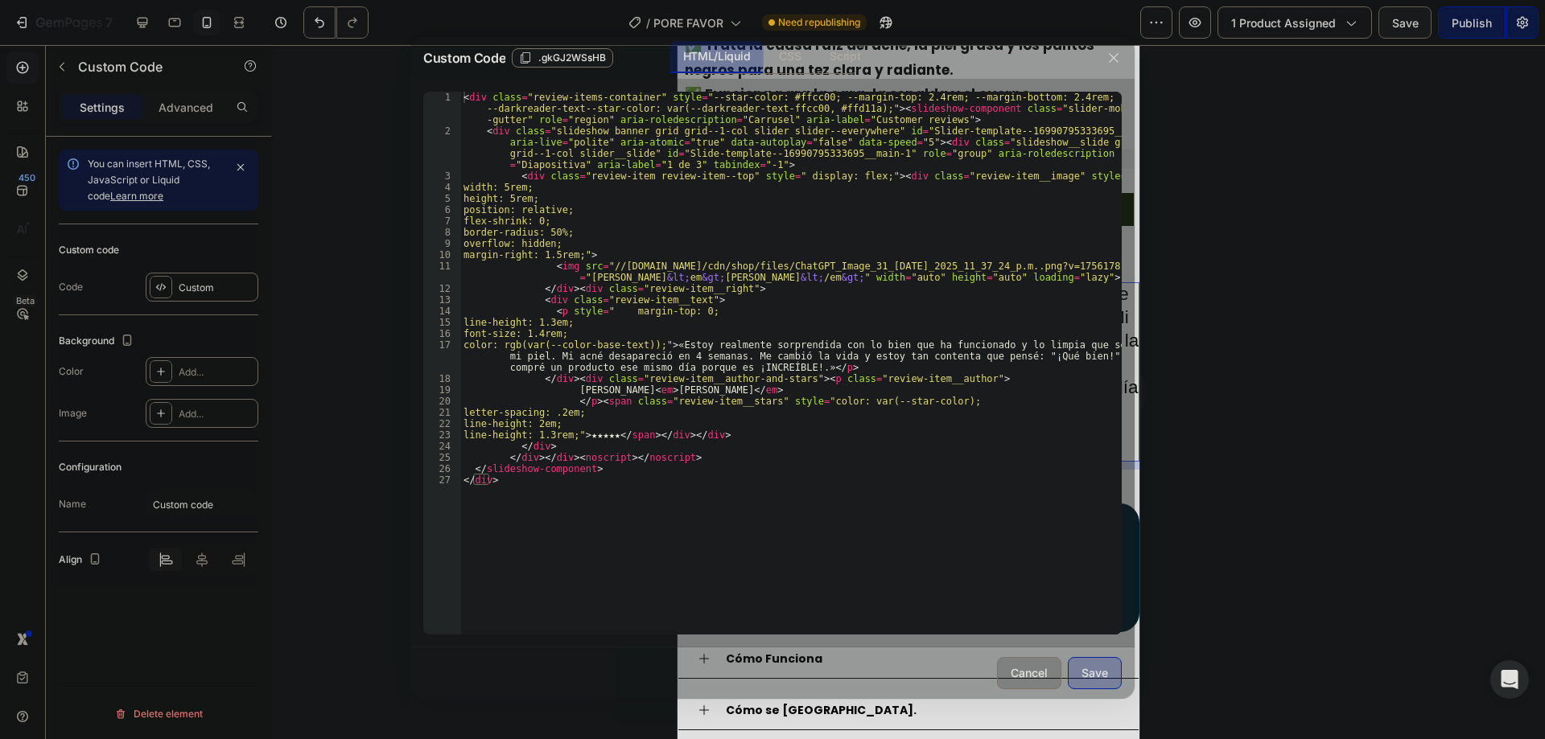
click at [554, 336] on div "< div class = "review-items-container" style = "--star-color: #ffcc00; --margin…" at bounding box center [790, 386] width 661 height 588
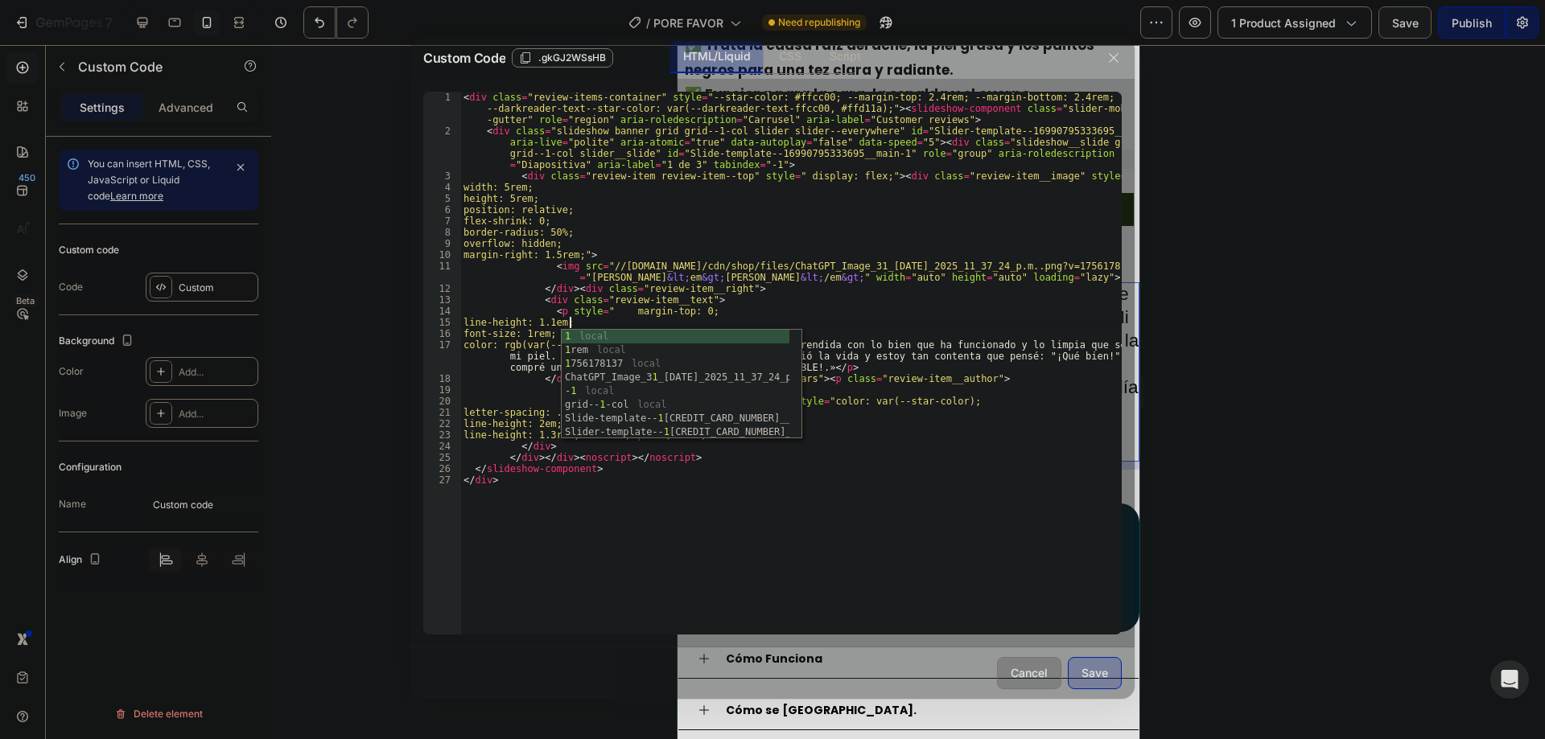
scroll to position [0, 9]
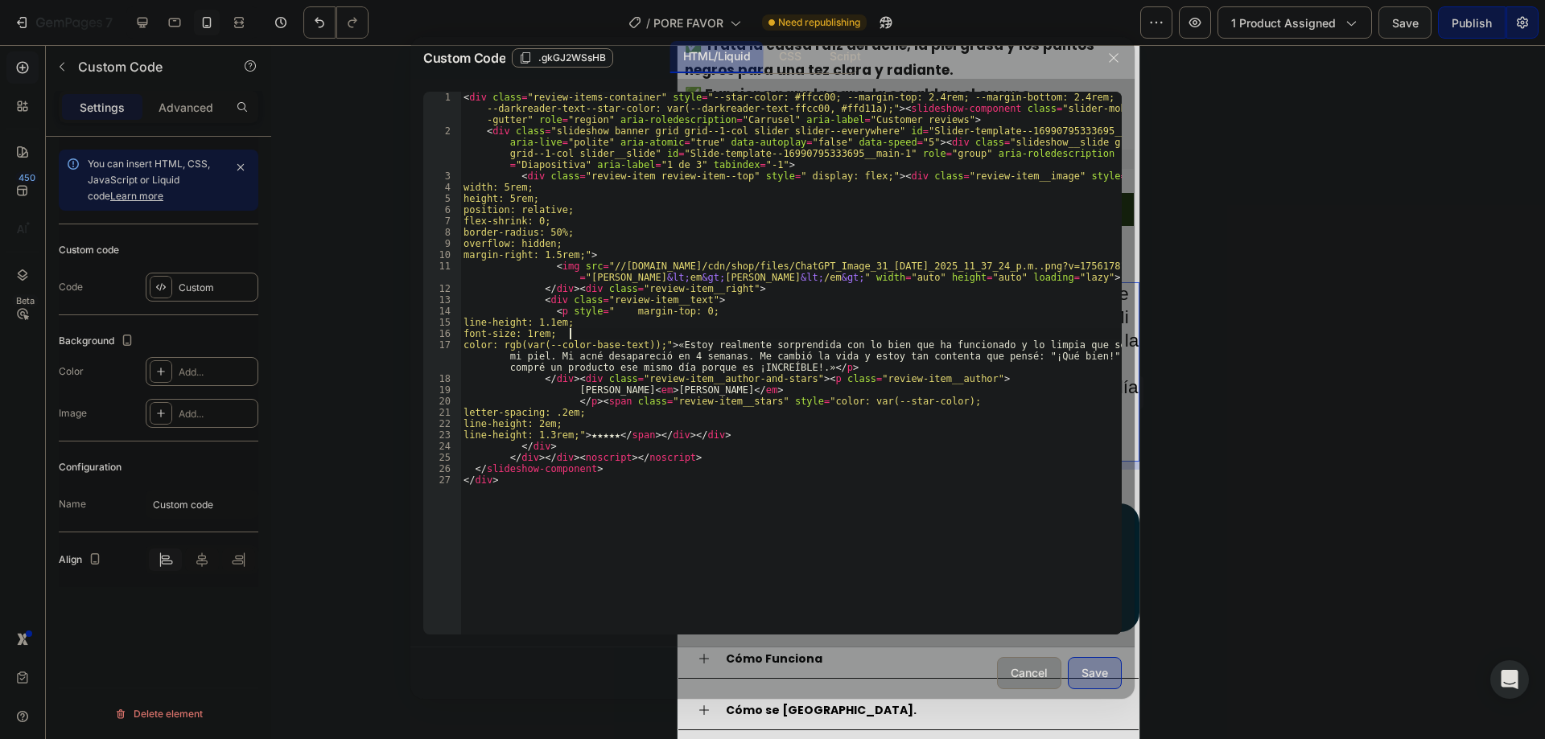
click at [880, 334] on div "< div class = "review-items-container" style = "--star-color: #ffcc00; --margin…" at bounding box center [790, 386] width 661 height 588
click at [571, 320] on div "< div class = "review-items-container" style = "--star-color: #ffcc00; --margin…" at bounding box center [790, 386] width 661 height 588
click at [1045, 638] on div "line-height: 1.1rem; 1 2 3 4 5 6 7 8 9 10 11 12 13 14 15 16 17 18 19 20 21 22 2…" at bounding box center [772, 363] width 724 height 569
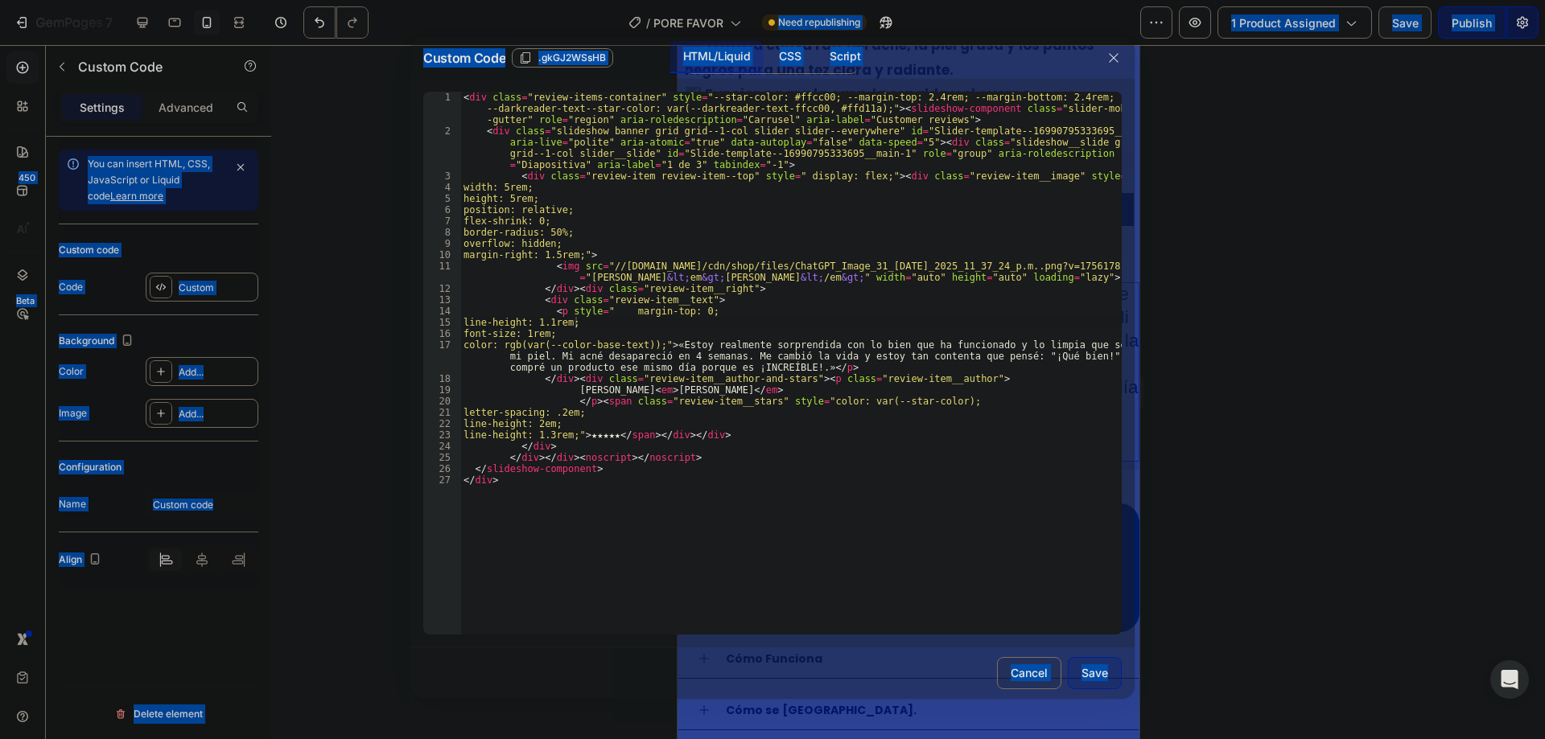
copy body "7 / PORE FAVOR Need republishing Preview 1 product assigned Save Publish 450 Be…"
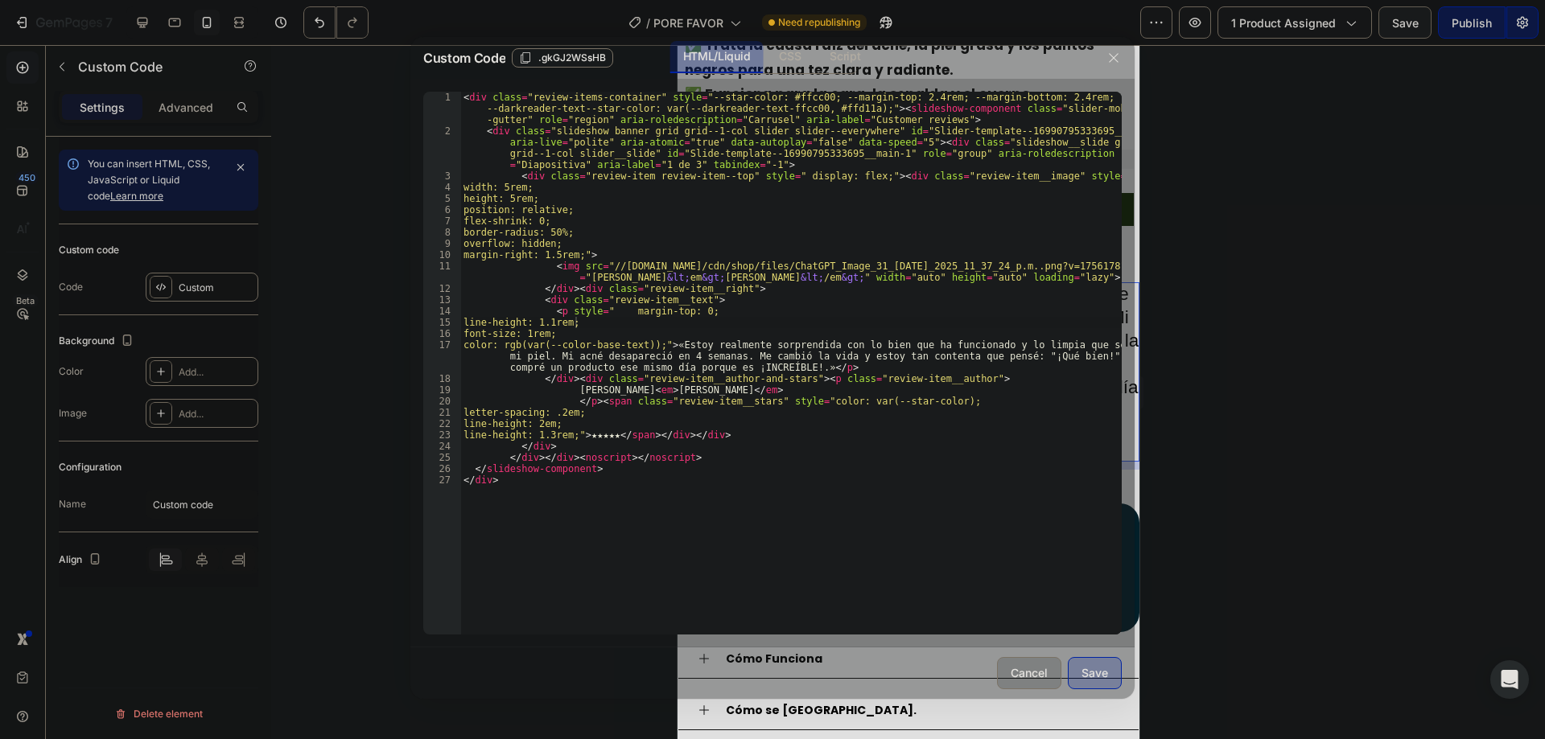
click at [956, 488] on div "< div class = "review-items-container" style = "--star-color: #ffcc00; --margin…" at bounding box center [790, 386] width 661 height 588
type textarea "</slideshow-component> </div>"
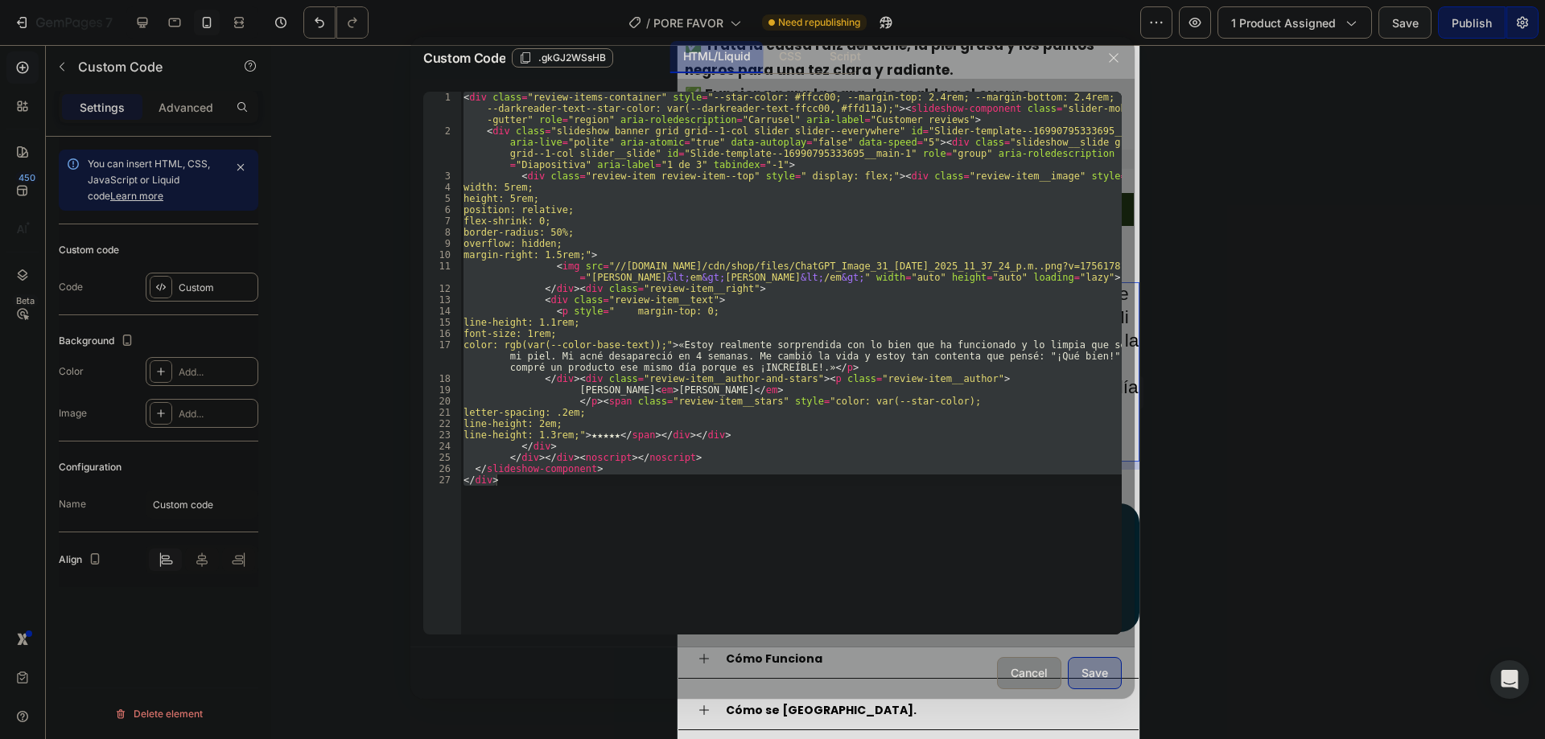
click at [1098, 671] on div "Save" at bounding box center [1094, 673] width 27 height 17
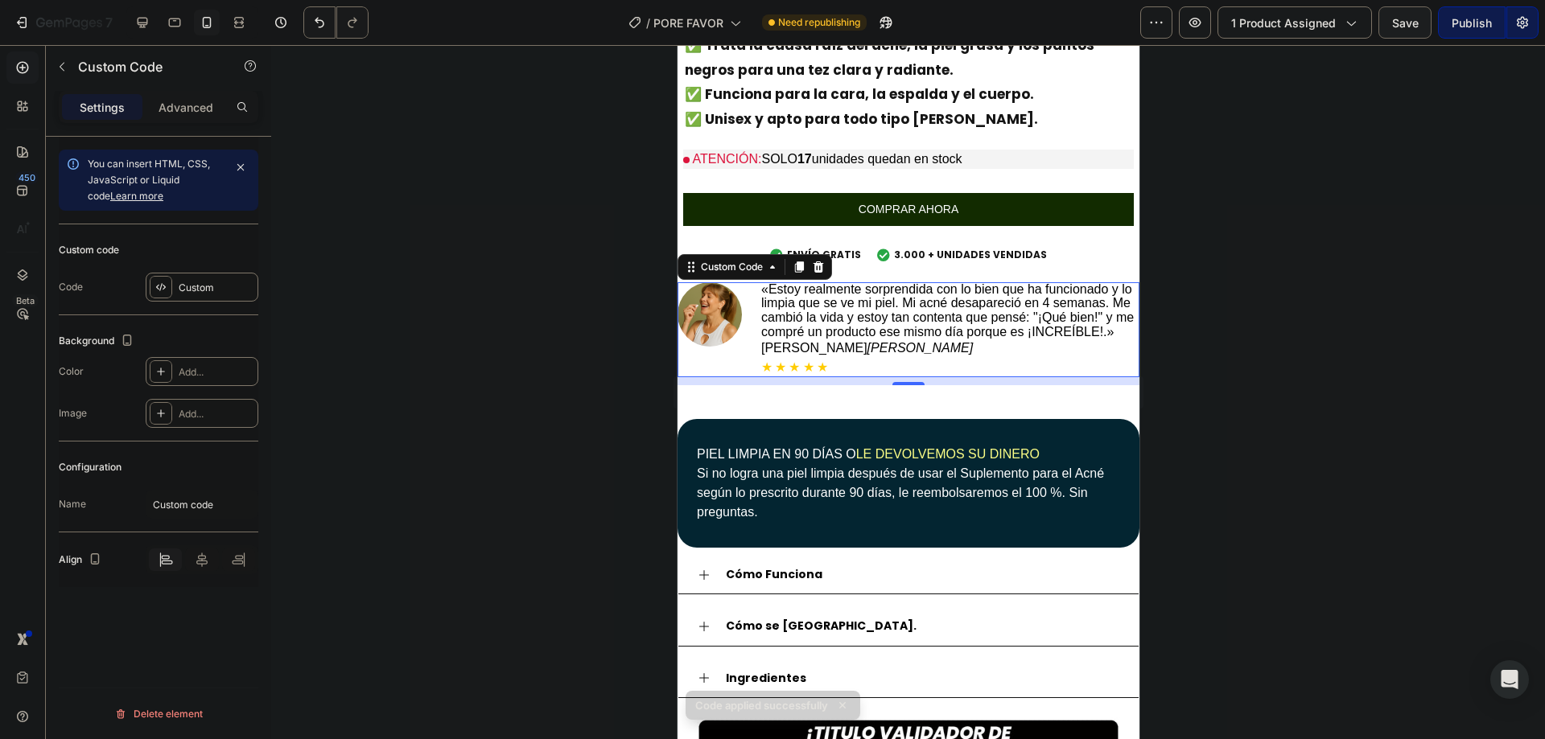
scroll to position [517, 0]
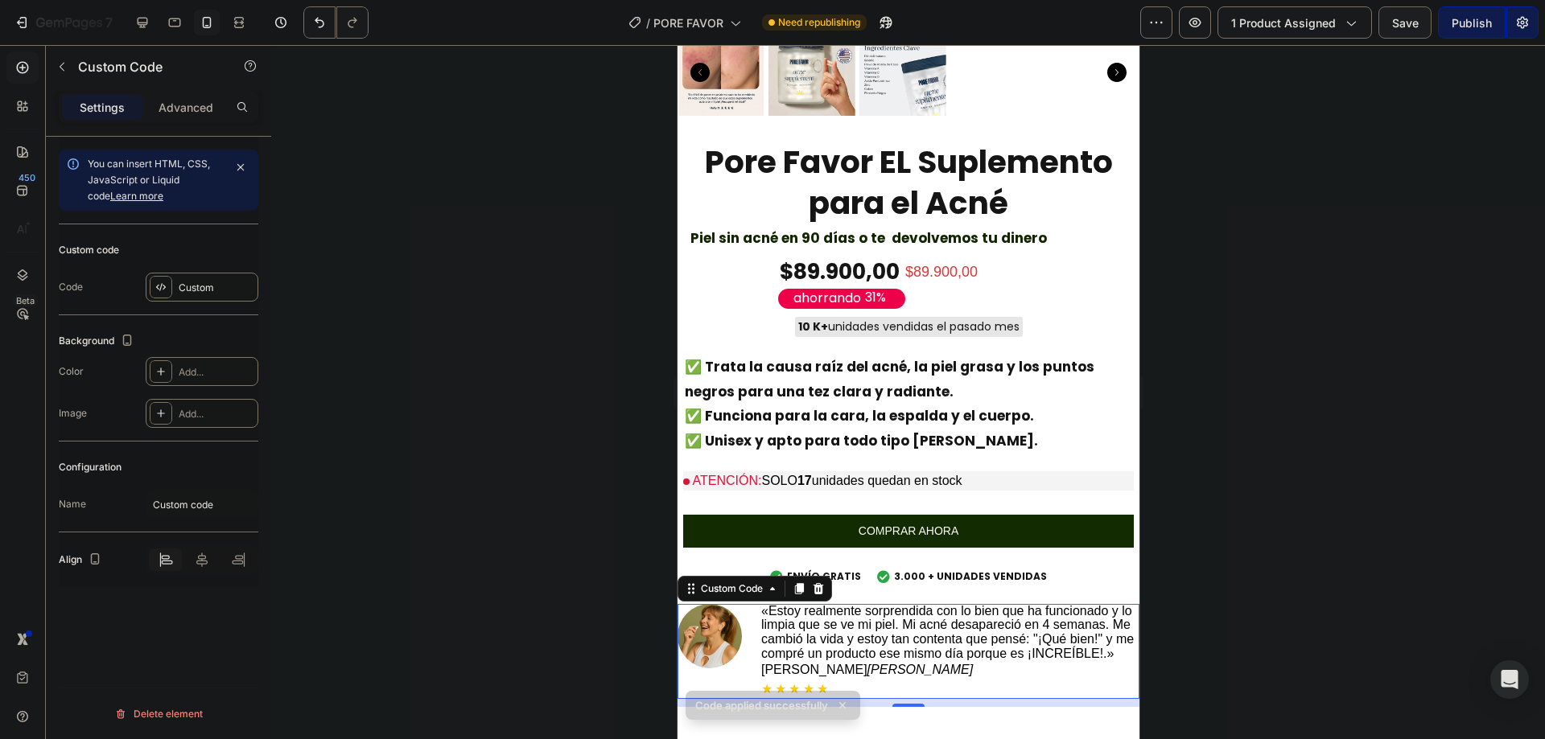
click at [1231, 383] on div at bounding box center [908, 392] width 1274 height 694
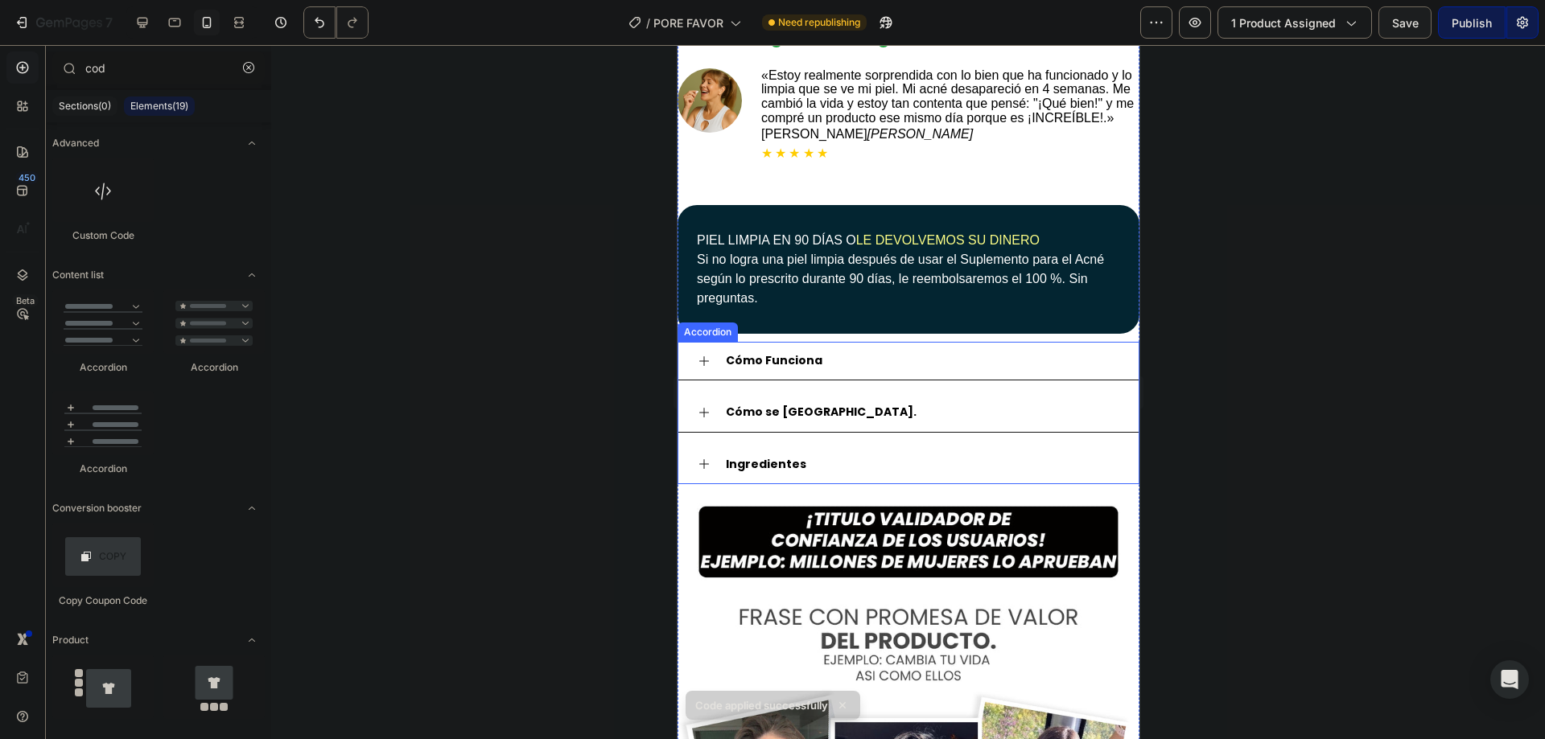
scroll to position [1375, 0]
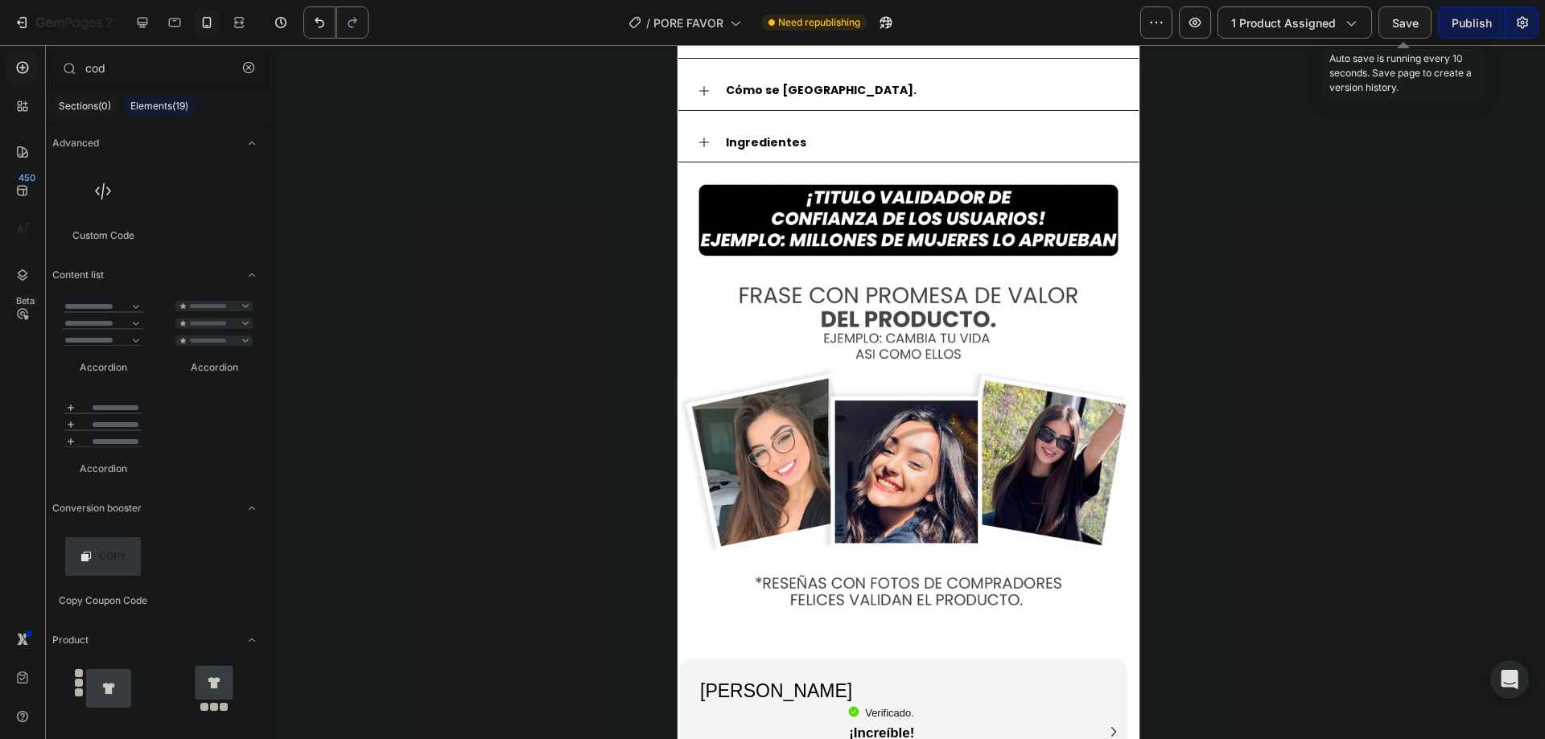
click at [1389, 20] on button "Save" at bounding box center [1404, 22] width 53 height 32
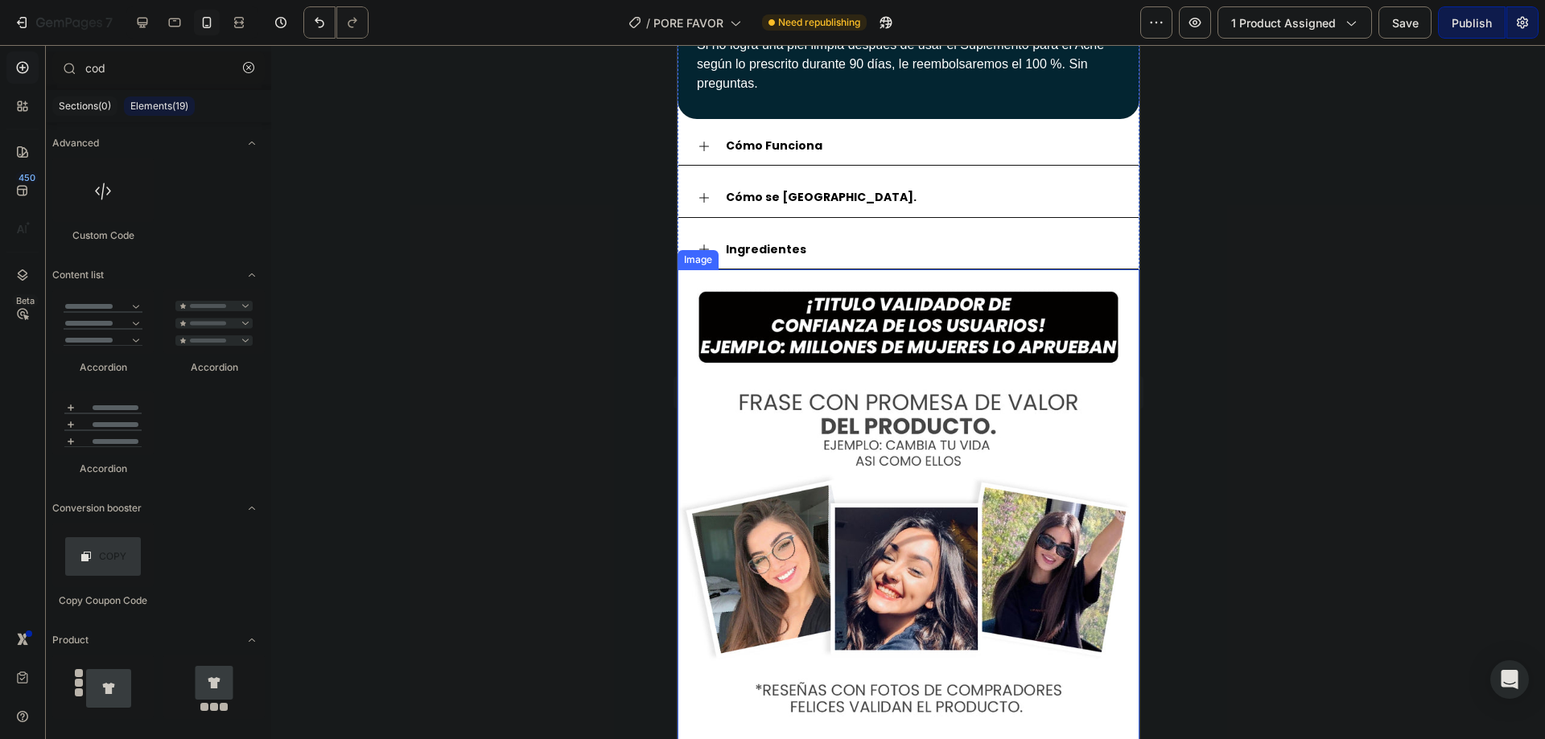
scroll to position [1161, 0]
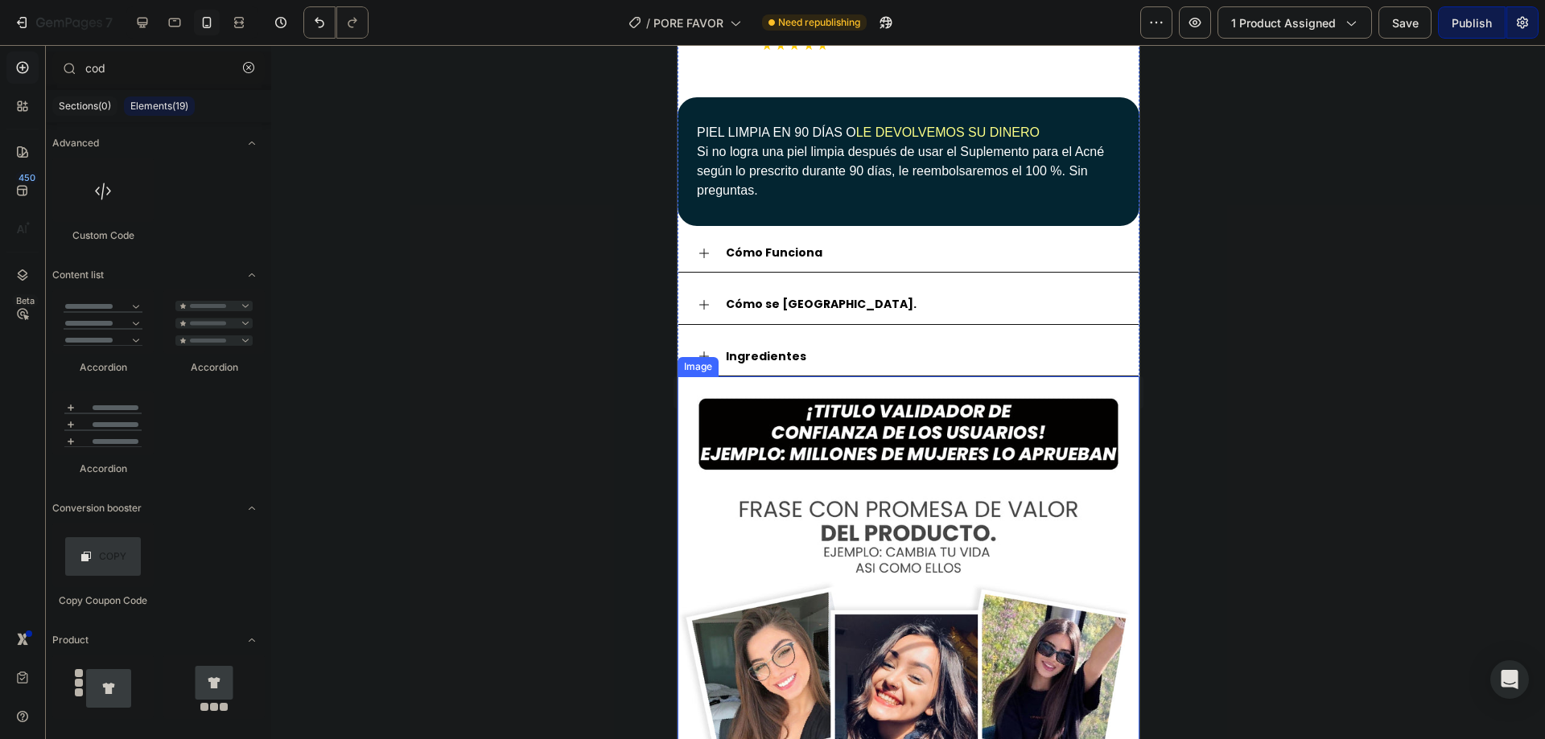
click at [574, 388] on div at bounding box center [908, 392] width 1274 height 694
click at [246, 77] on button "button" at bounding box center [249, 68] width 26 height 26
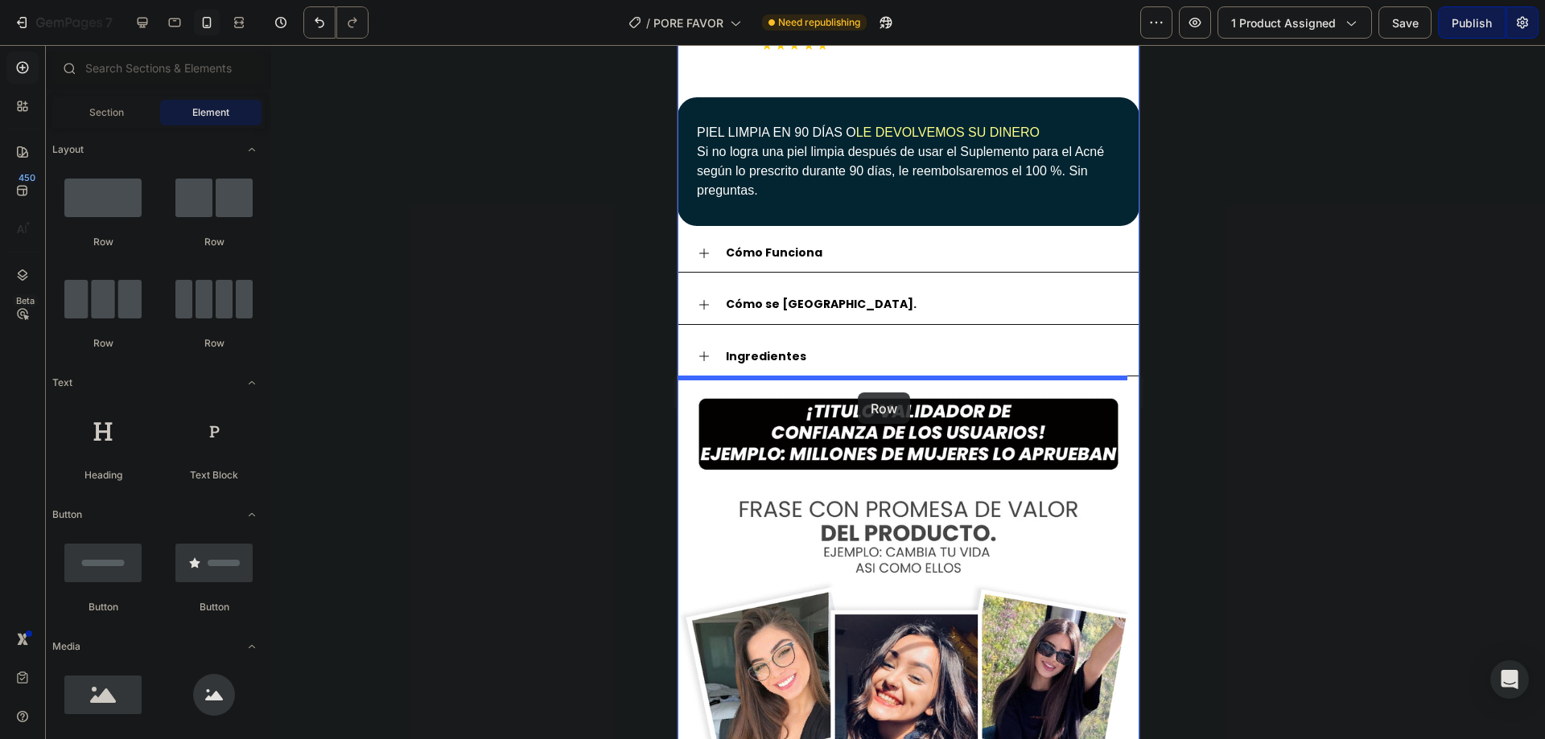
drag, startPoint x: 796, startPoint y: 237, endPoint x: 857, endPoint y: 393, distance: 167.7
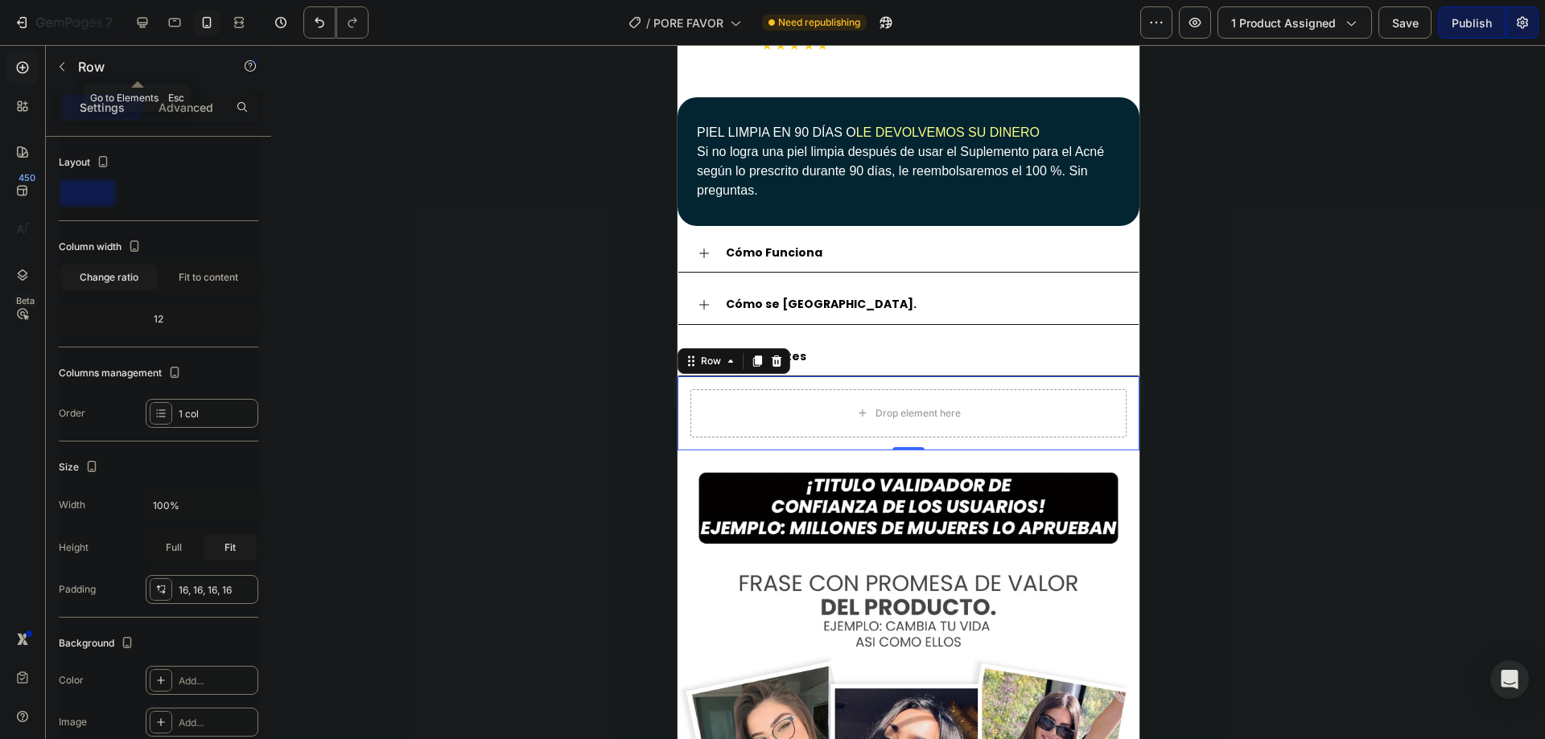
click at [61, 68] on icon "button" at bounding box center [62, 67] width 5 height 9
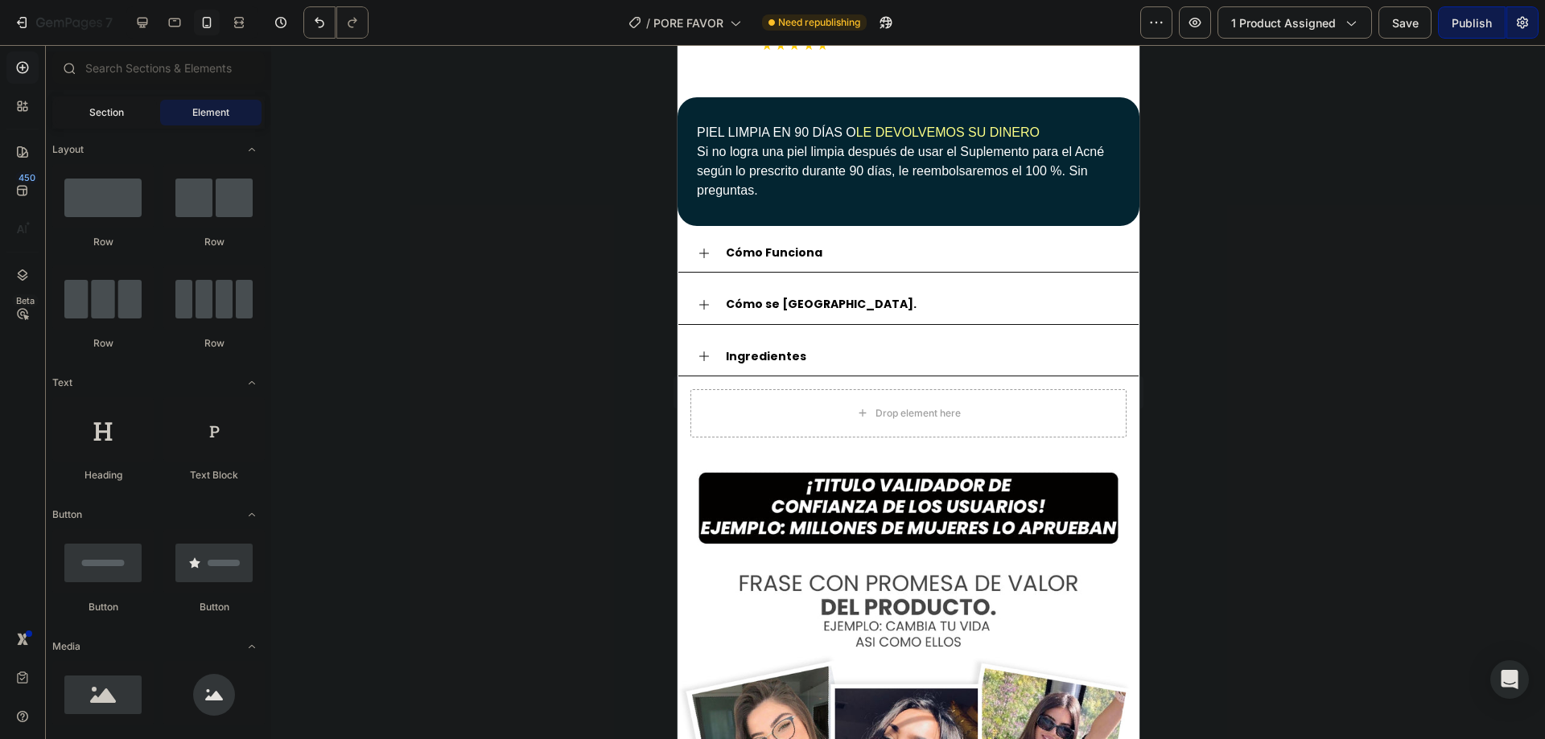
click at [126, 114] on div "Section" at bounding box center [106, 113] width 101 height 26
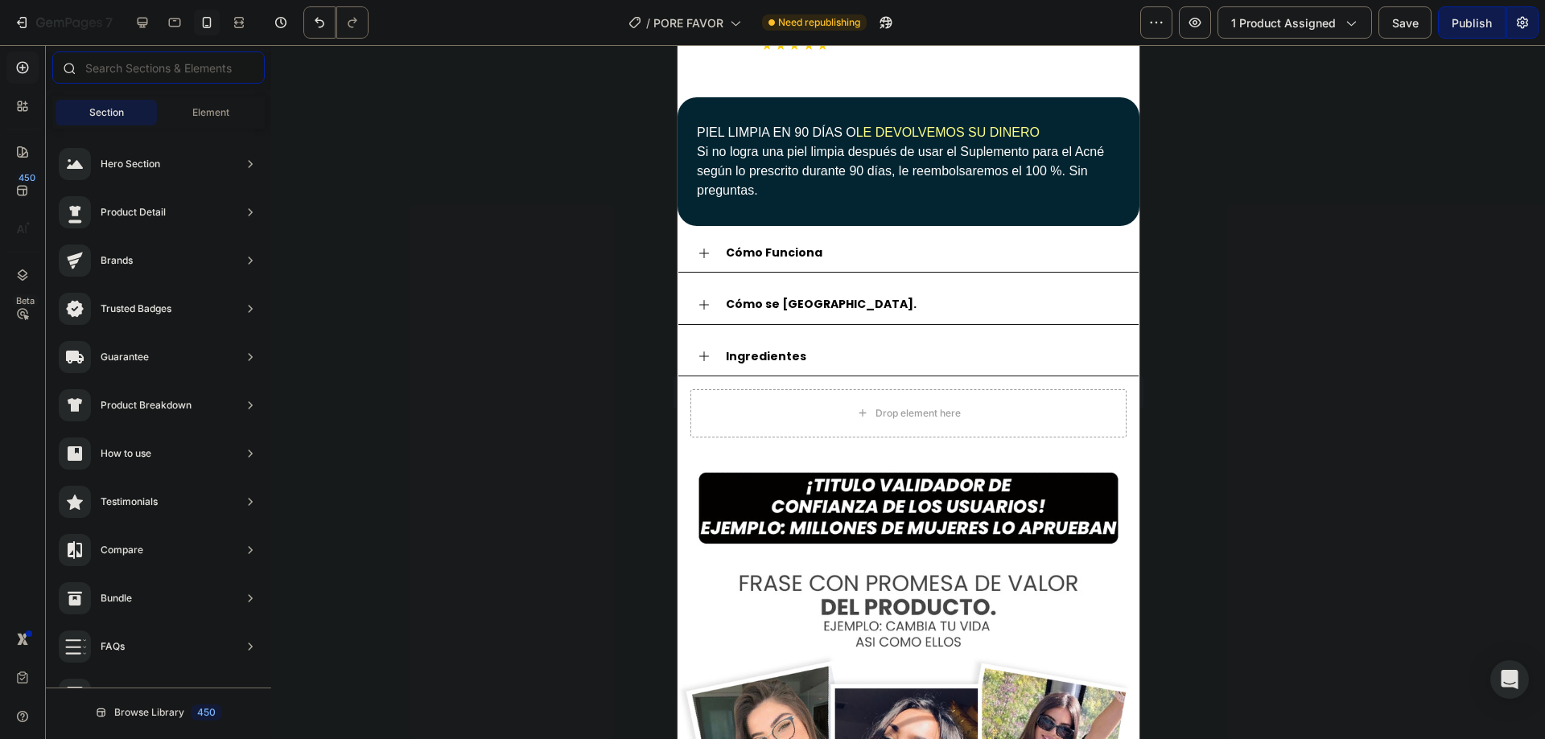
click at [135, 65] on input "text" at bounding box center [158, 67] width 212 height 32
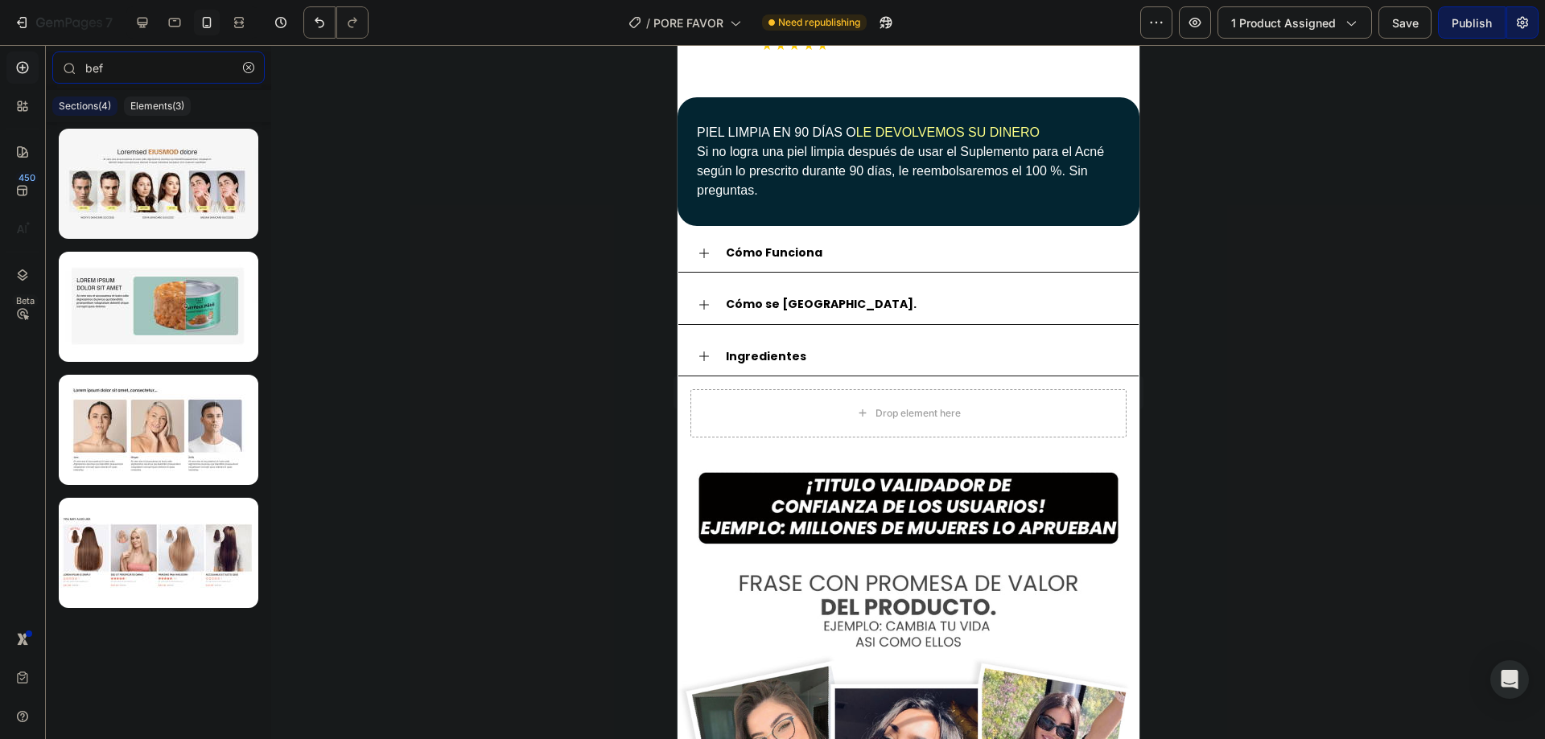
type input "bef"
click at [189, 109] on div "Elements(3)" at bounding box center [157, 106] width 67 height 19
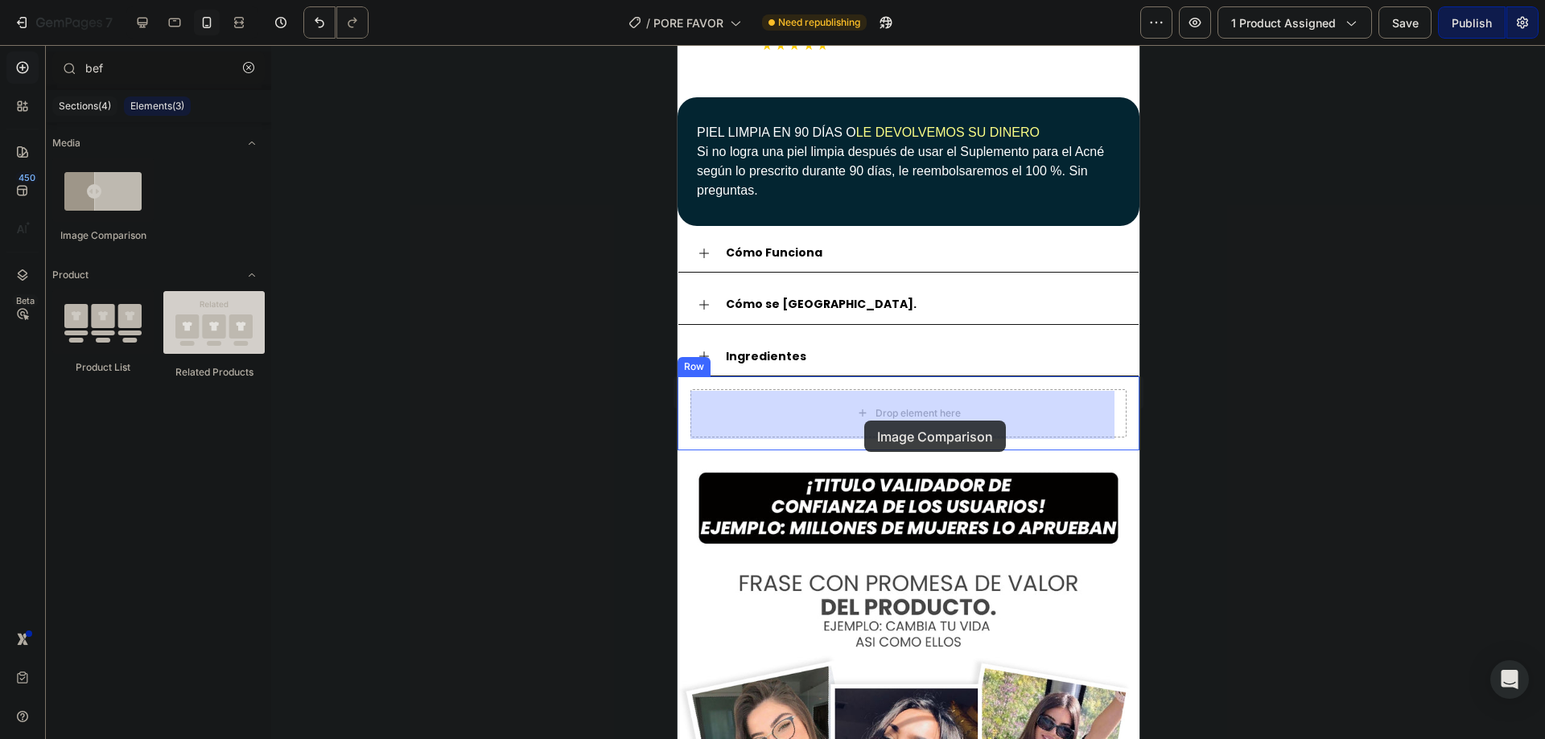
drag, startPoint x: 797, startPoint y: 228, endPoint x: 863, endPoint y: 421, distance: 204.1
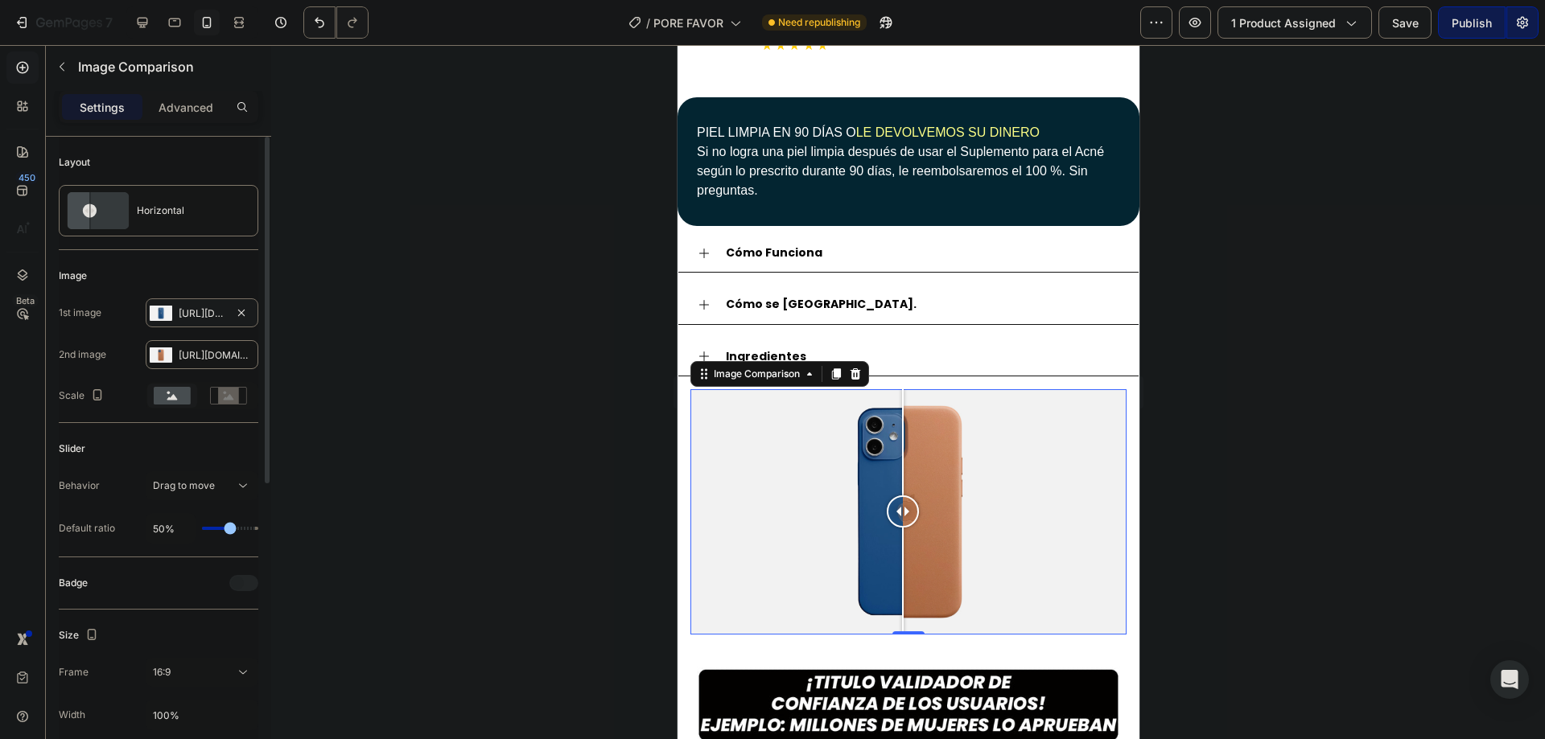
click at [193, 304] on div "Https://cdn.Shopify.Com/s/files/1/2005/9307/files/image_compare_before.Png" at bounding box center [202, 313] width 113 height 29
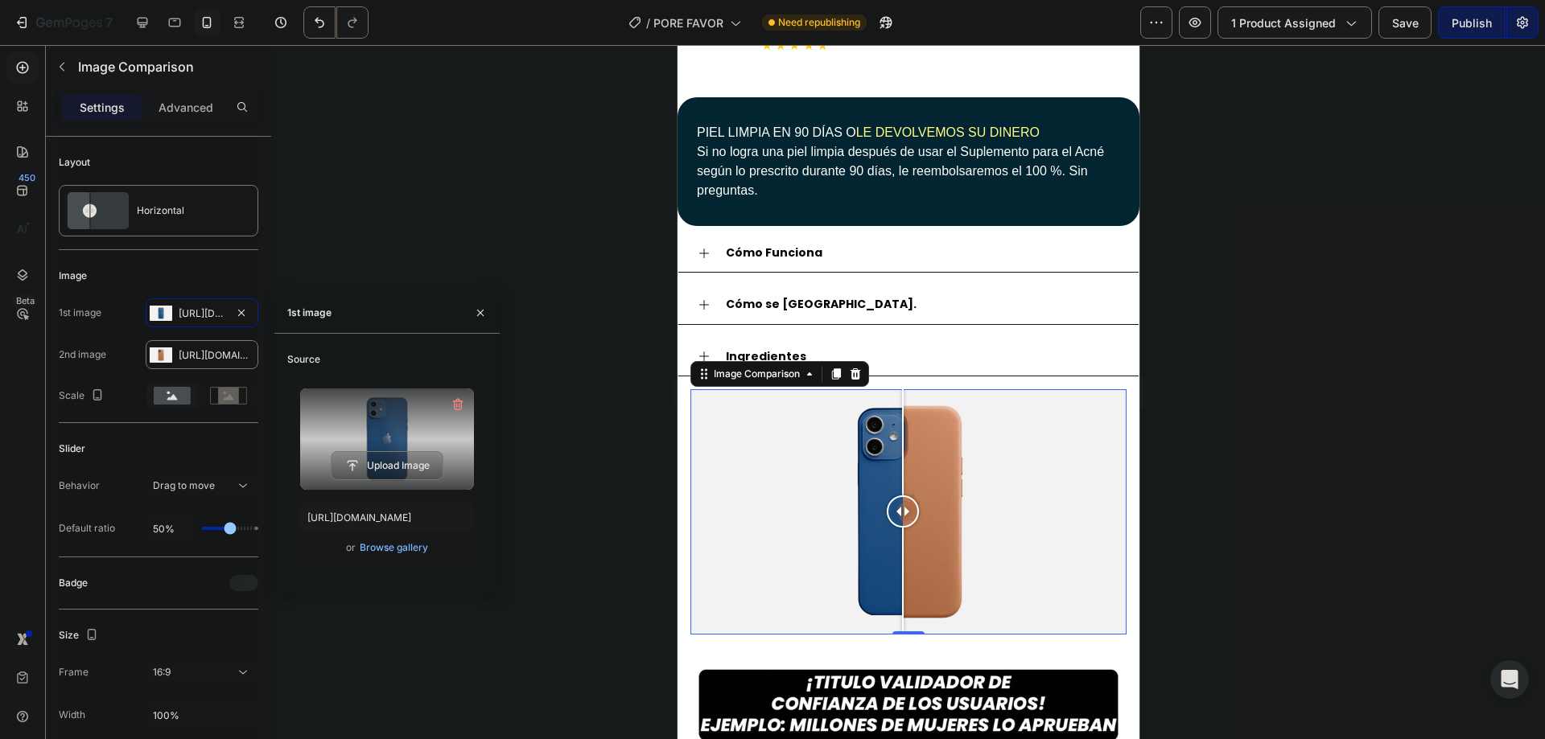
click at [418, 418] on label at bounding box center [387, 439] width 174 height 101
click at [418, 452] on input "file" at bounding box center [387, 465] width 111 height 27
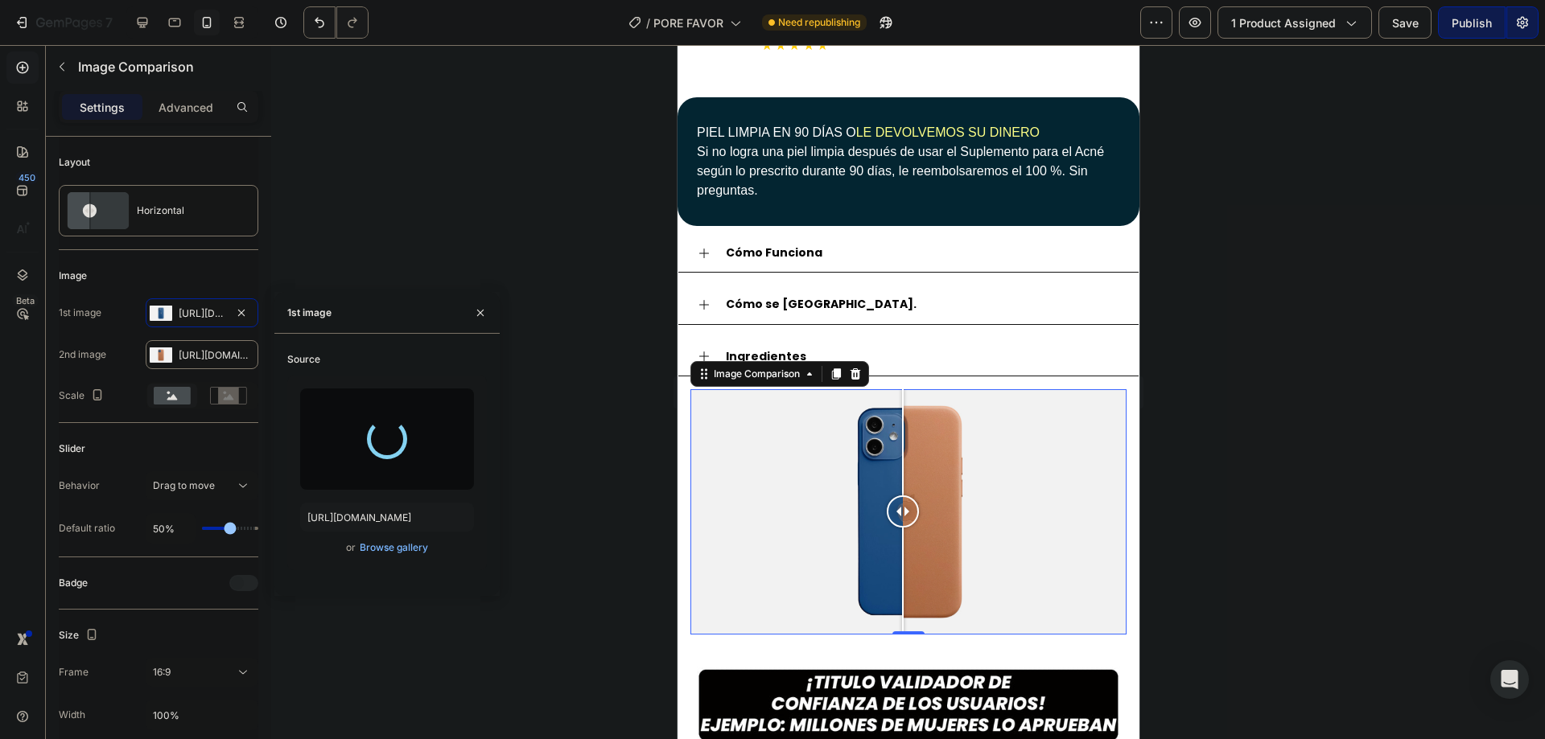
type input "https://cdn.shopify.com/s/files/1/0615/9695/8783/files/gempages_572882821727651…"
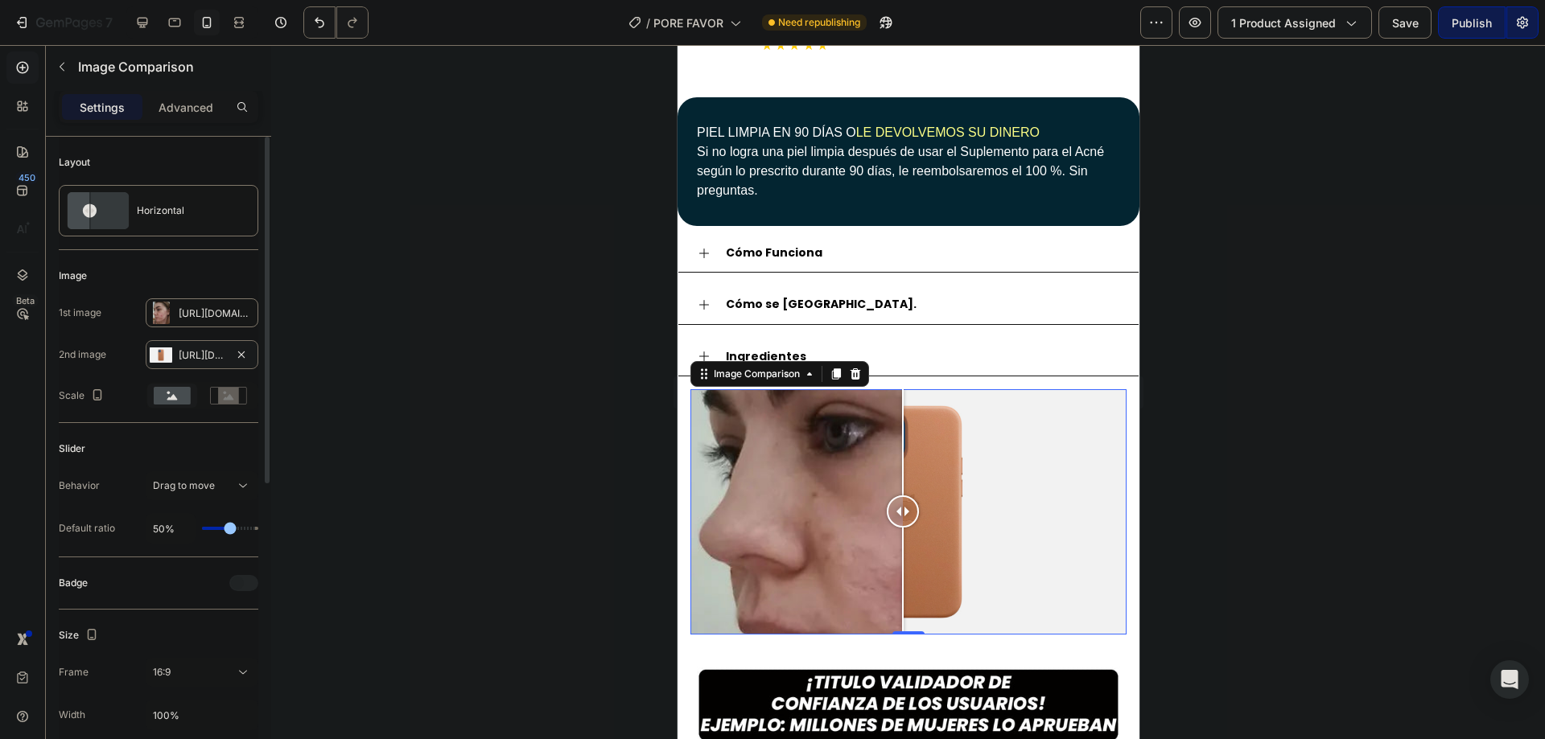
click at [191, 345] on div "Https://cdn.Shopify.Com/s/files/1/2005/9307/files/image_compare_after.Png" at bounding box center [202, 354] width 113 height 29
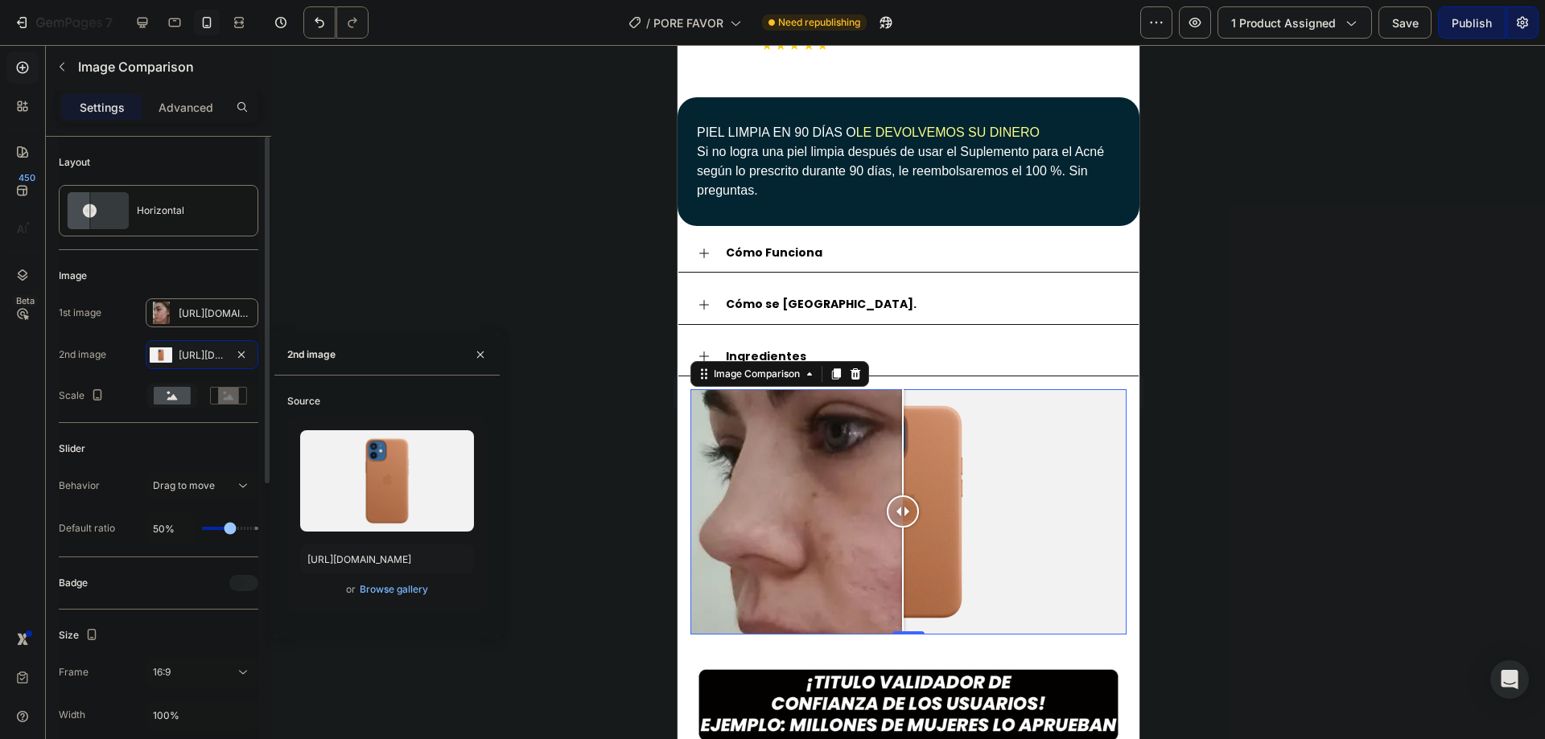
click at [204, 353] on div "Https://cdn.Shopify.Com/s/files/1/2005/9307/files/image_compare_after.Png" at bounding box center [202, 355] width 47 height 14
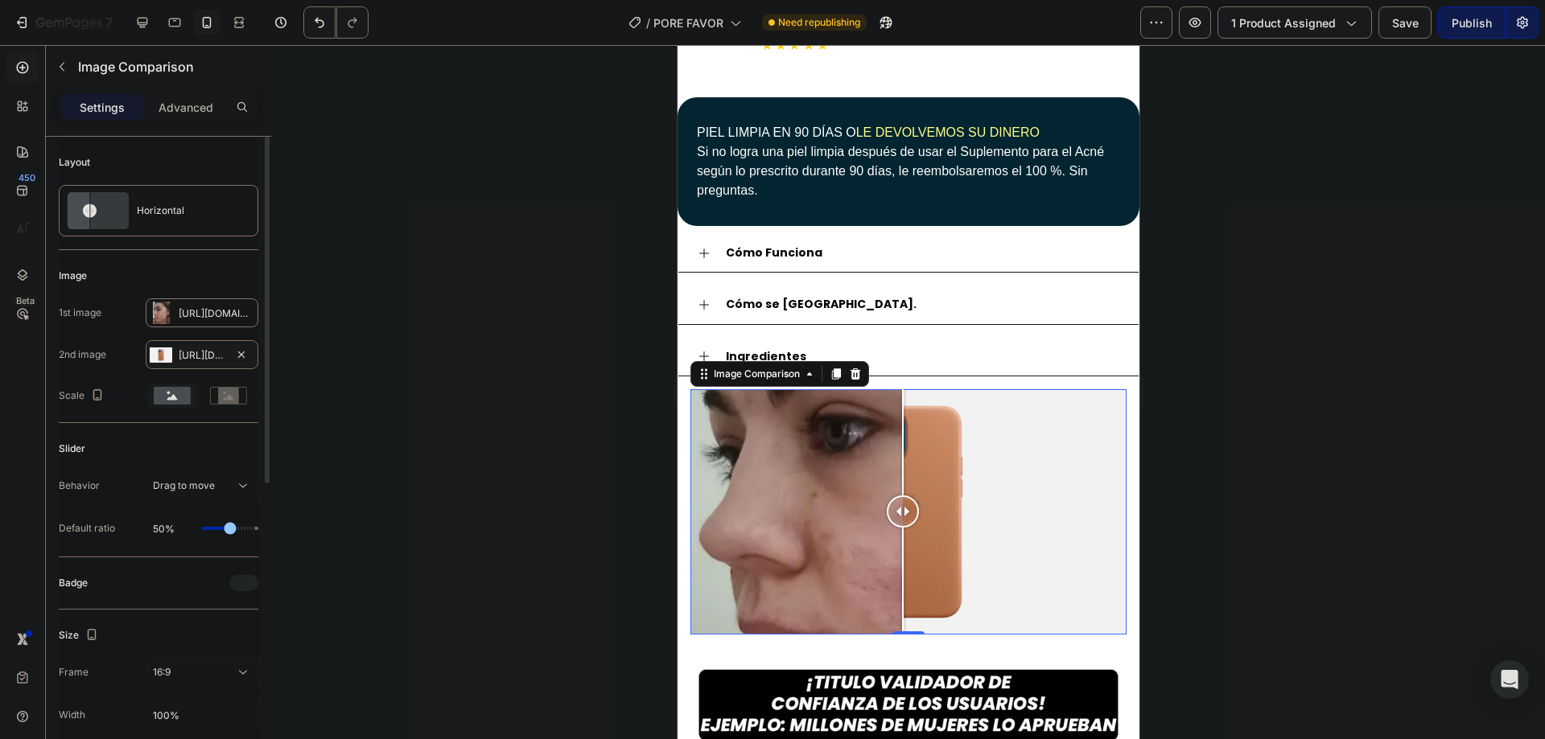
click at [194, 366] on div "Https://cdn.Shopify.Com/s/files/1/2005/9307/files/image_compare_after.Png" at bounding box center [202, 354] width 113 height 29
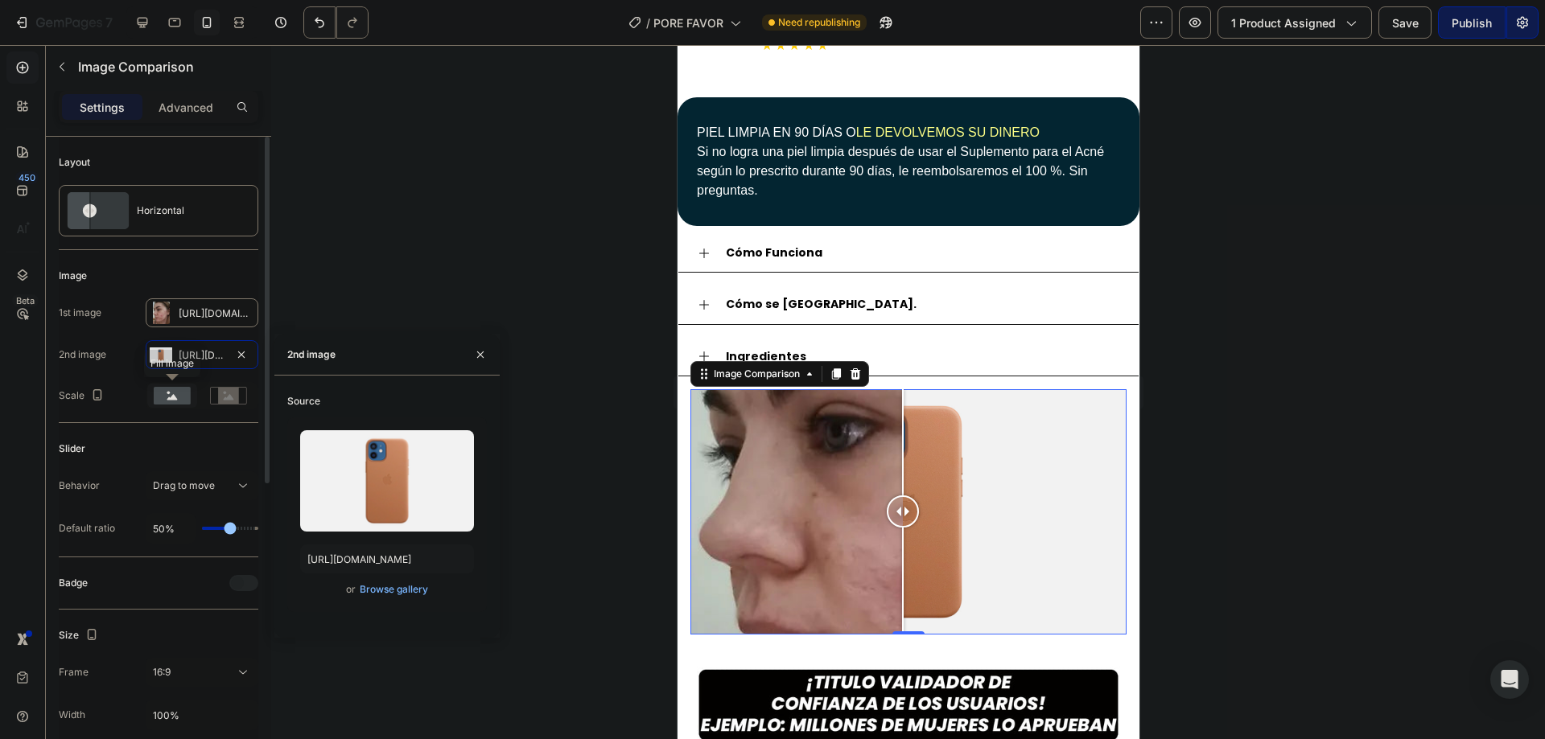
click at [182, 395] on rect at bounding box center [172, 396] width 37 height 18
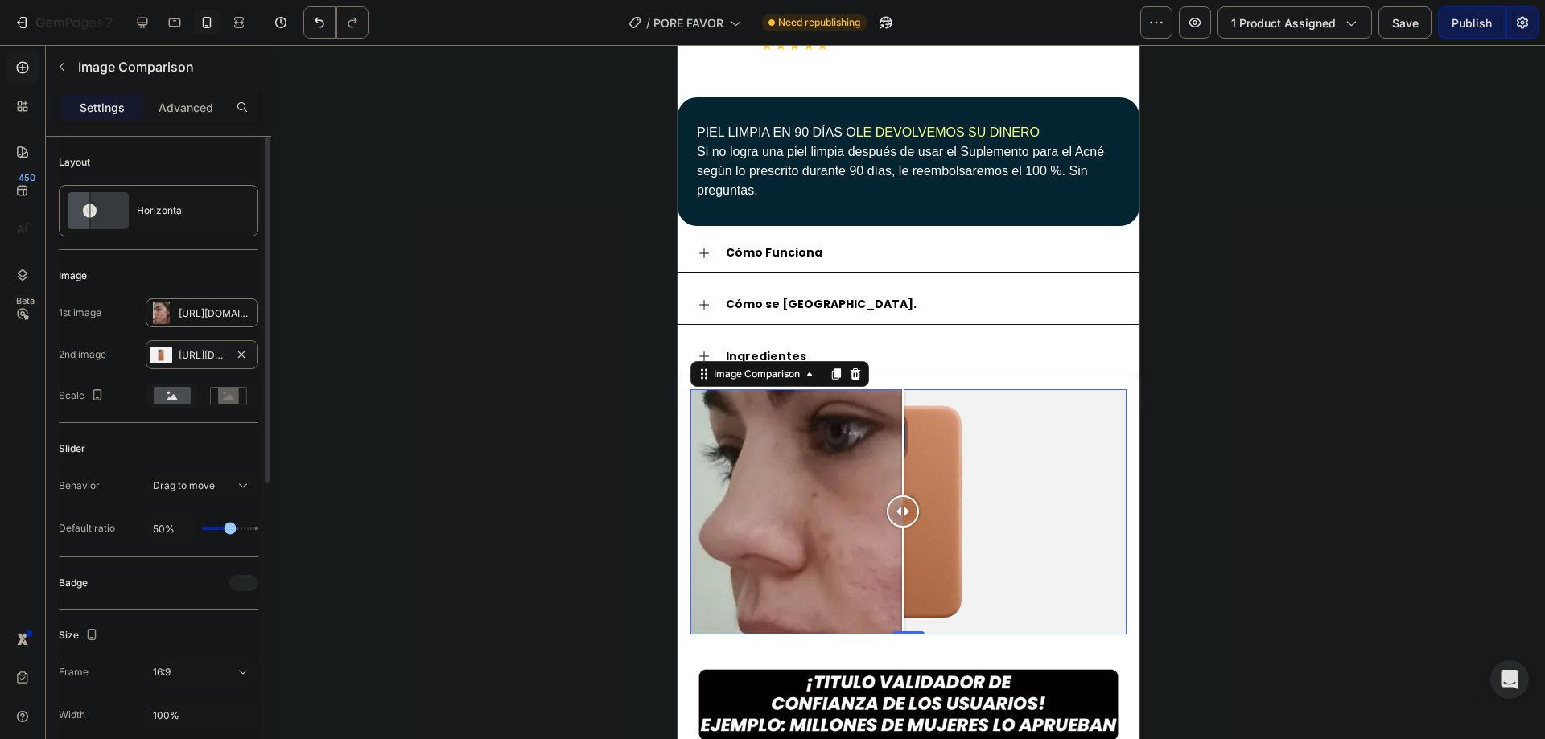
click at [194, 360] on div "Https://cdn.Shopify.Com/s/files/1/2005/9307/files/image_compare_after.Png" at bounding box center [202, 355] width 47 height 14
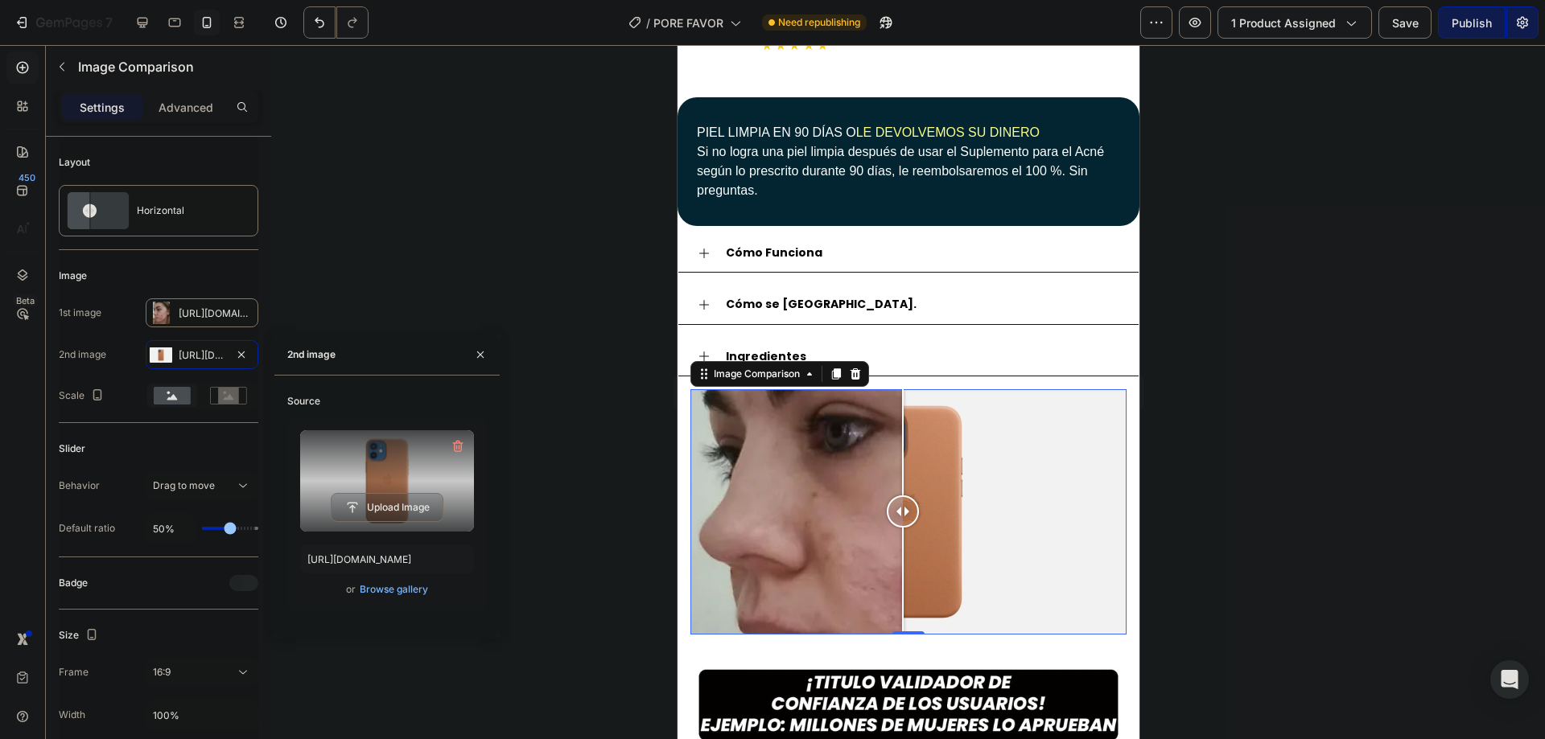
click at [394, 493] on button "Upload Image" at bounding box center [387, 507] width 113 height 29
click at [397, 503] on input "file" at bounding box center [387, 507] width 111 height 27
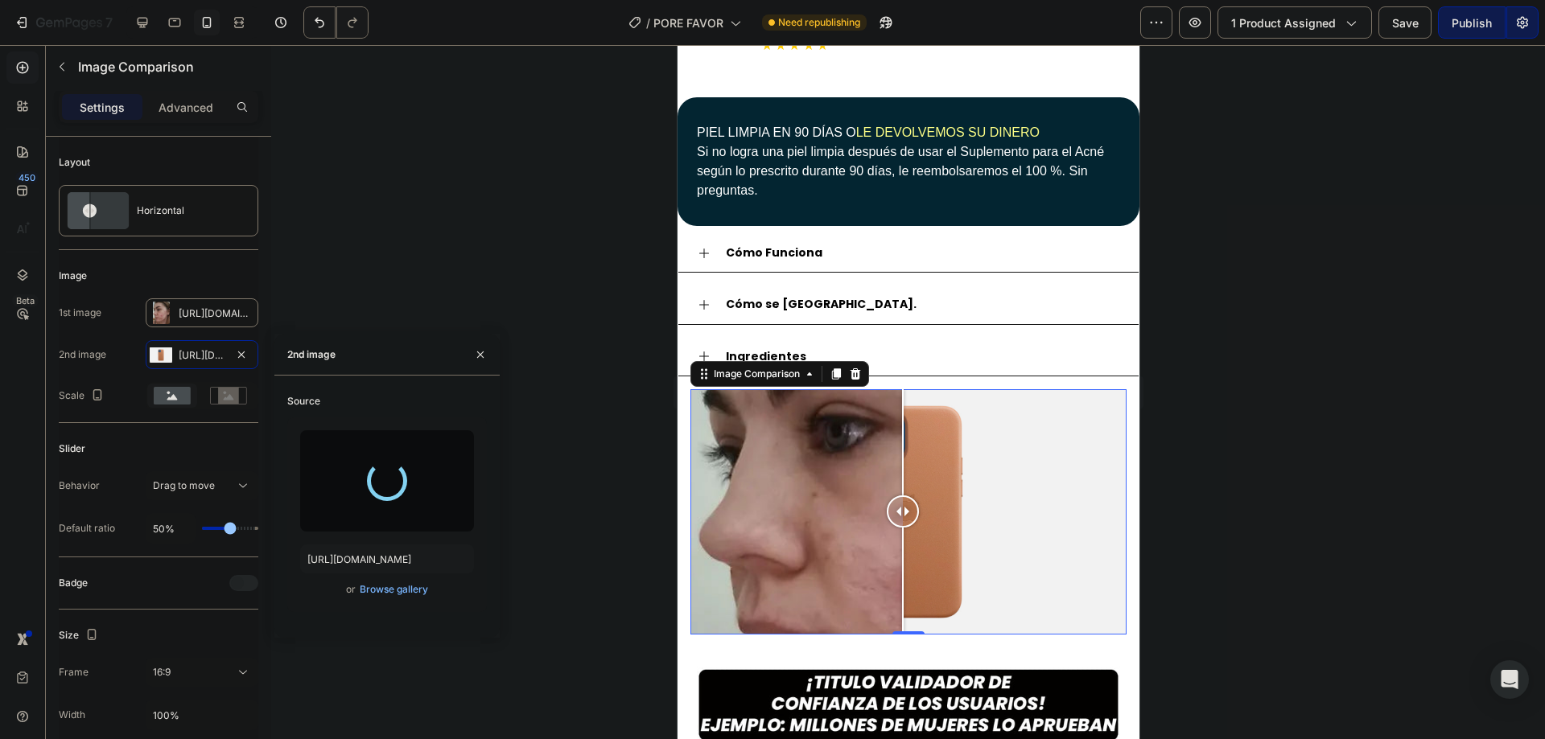
type input "https://cdn.shopify.com/s/files/1/0615/9695/8783/files/gempages_572882821727651…"
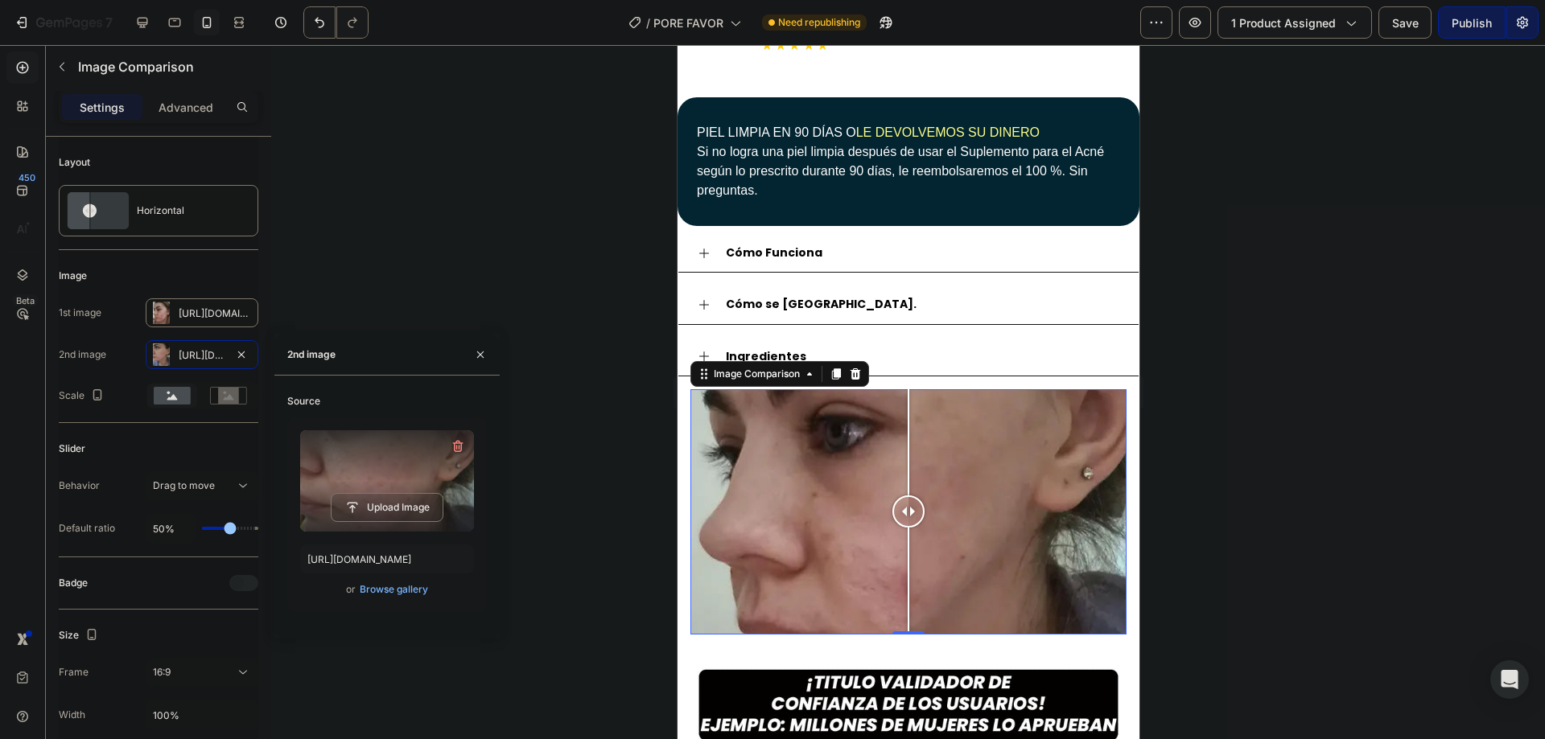
drag, startPoint x: 920, startPoint y: 511, endPoint x: 908, endPoint y: 455, distance: 56.8
click at [908, 455] on div at bounding box center [908, 511] width 436 height 245
click at [471, 354] on button "button" at bounding box center [481, 355] width 26 height 26
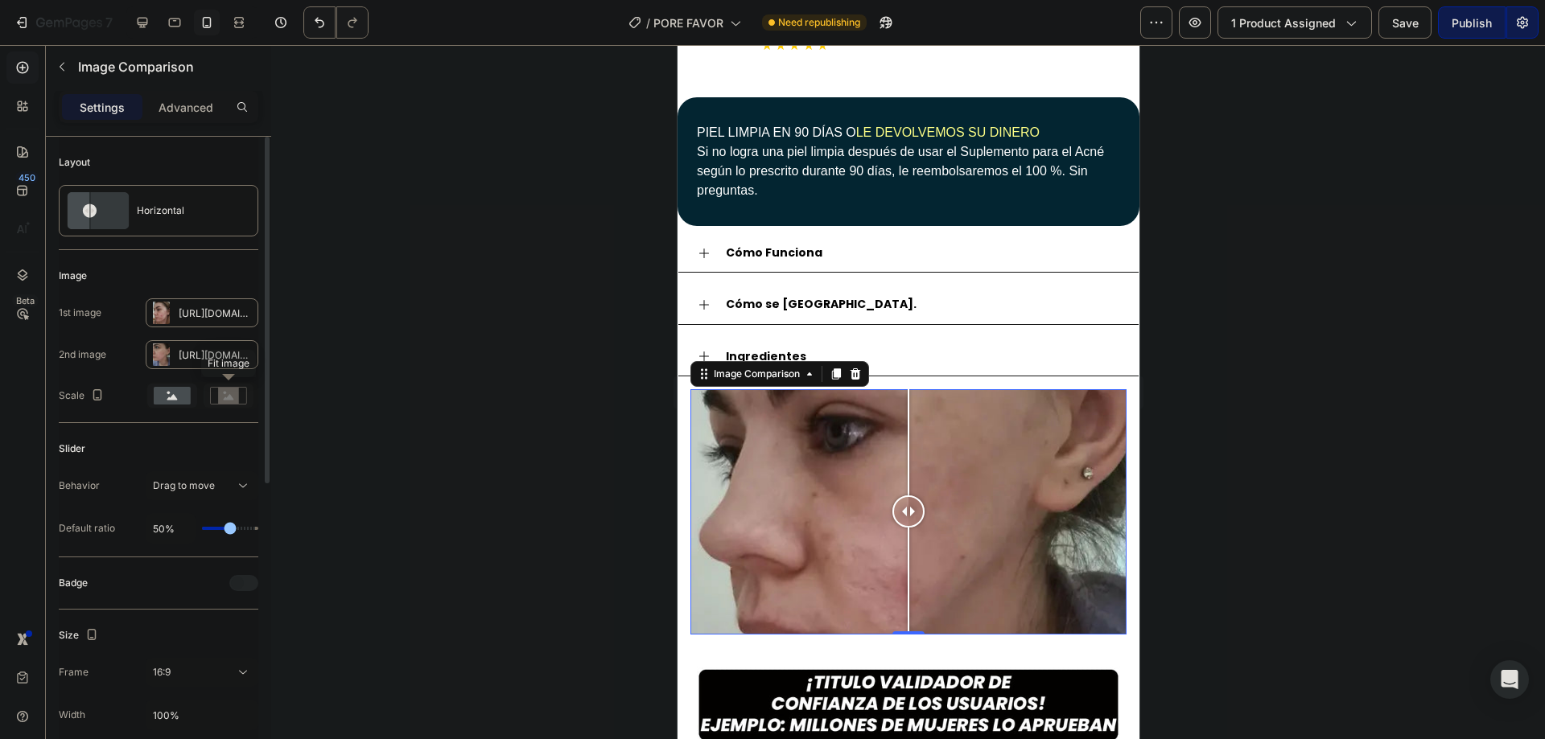
click at [232, 397] on rect at bounding box center [228, 396] width 21 height 16
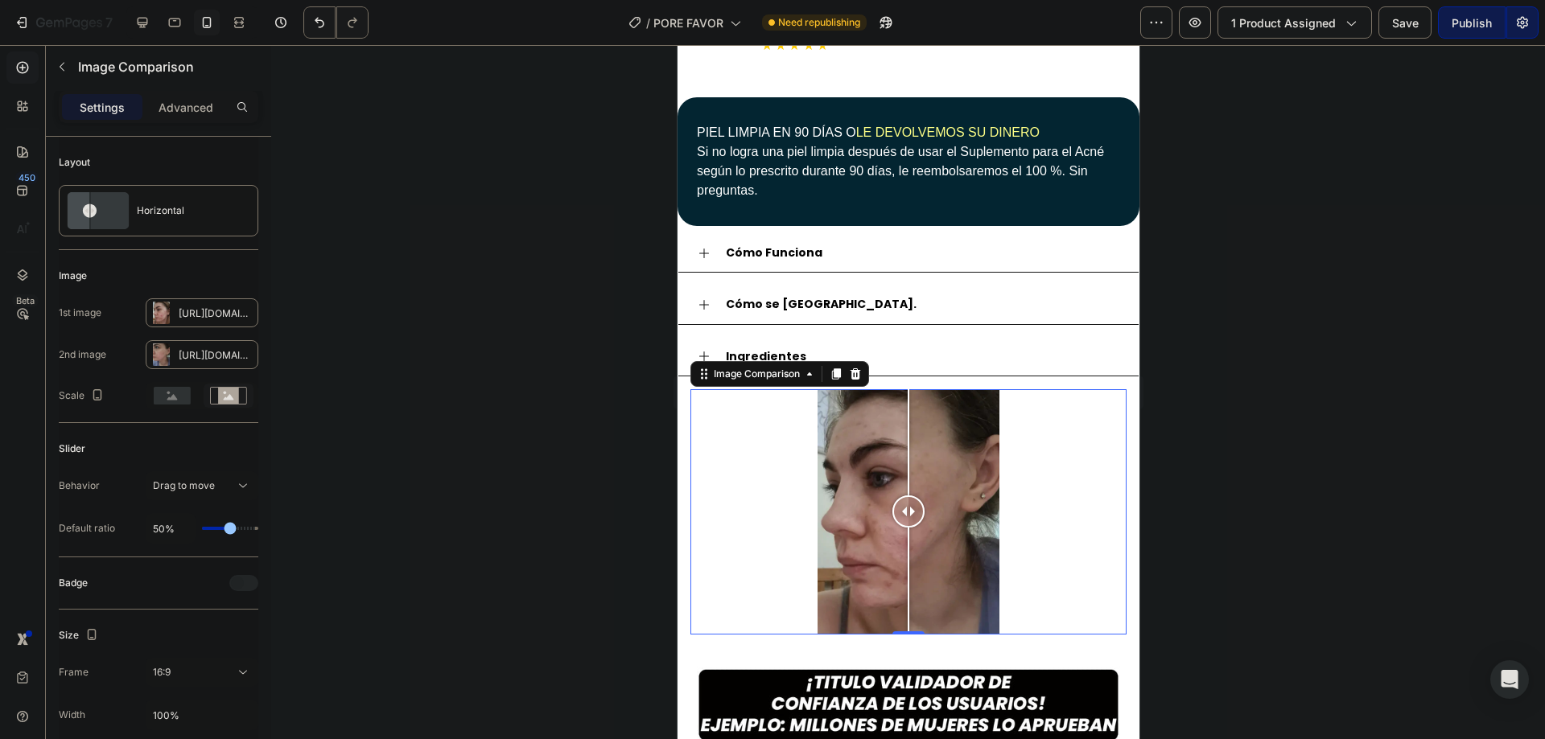
click at [541, 473] on div at bounding box center [908, 392] width 1274 height 694
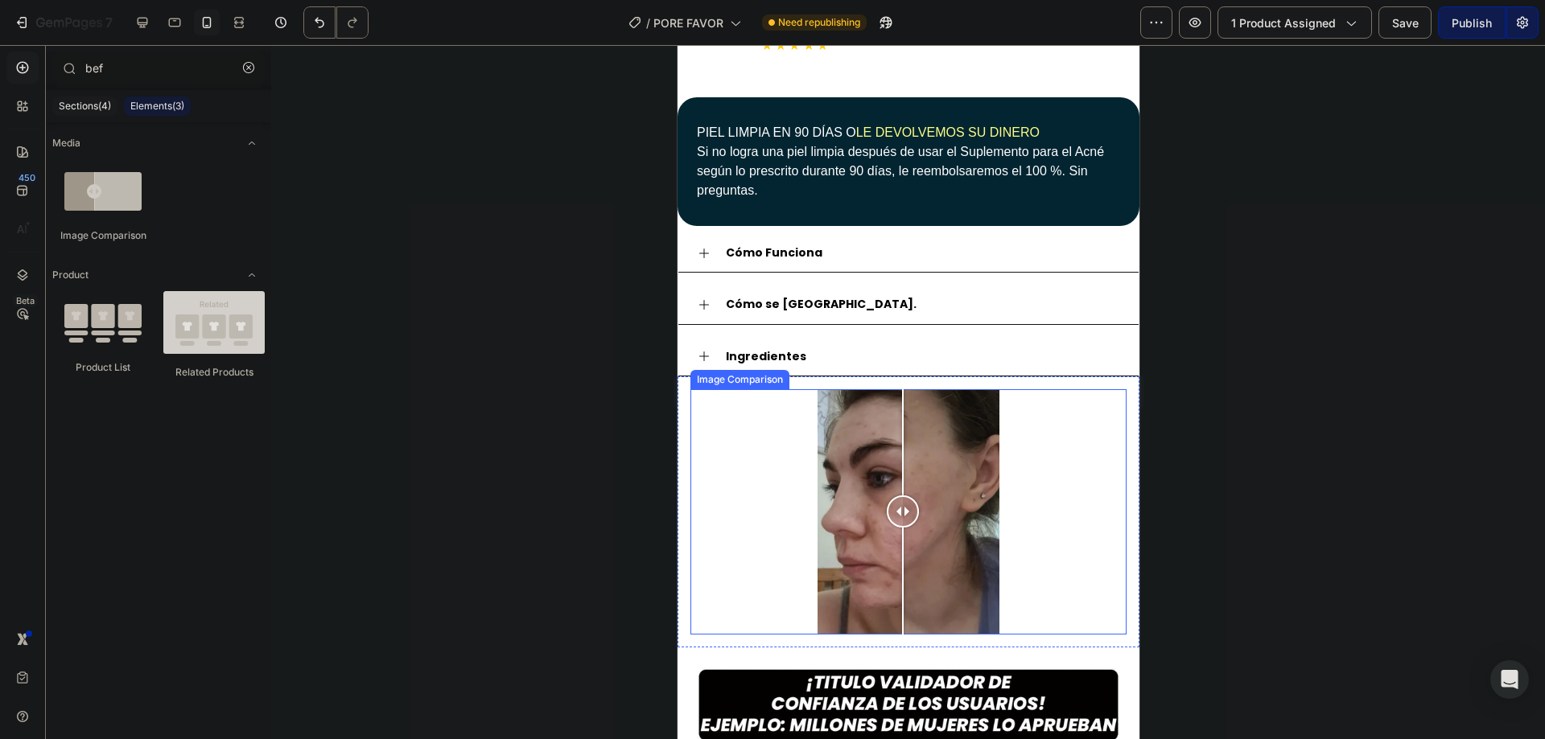
drag, startPoint x: 911, startPoint y: 508, endPoint x: 902, endPoint y: 497, distance: 13.7
click at [902, 497] on div at bounding box center [902, 512] width 32 height 32
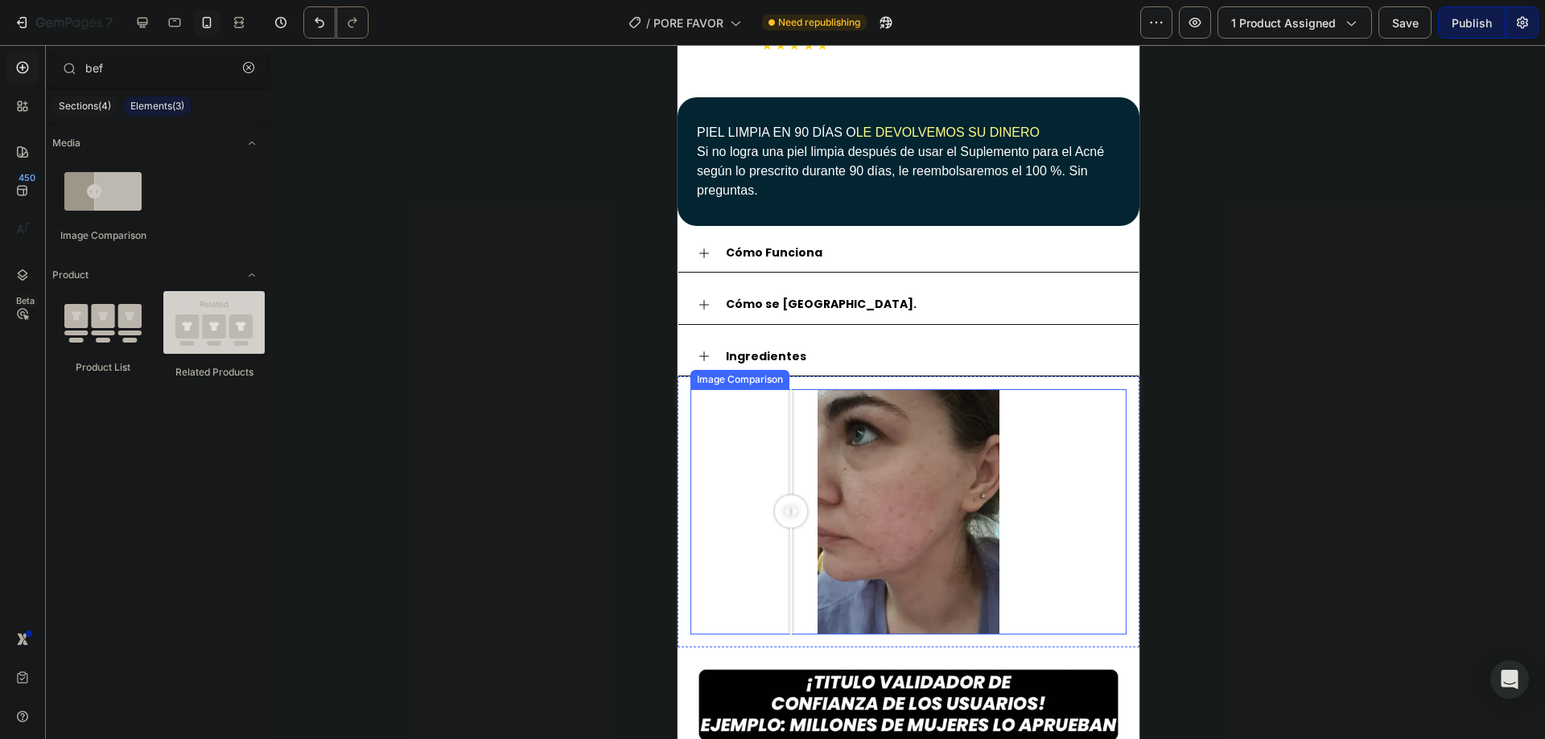
click at [790, 466] on div at bounding box center [908, 511] width 436 height 245
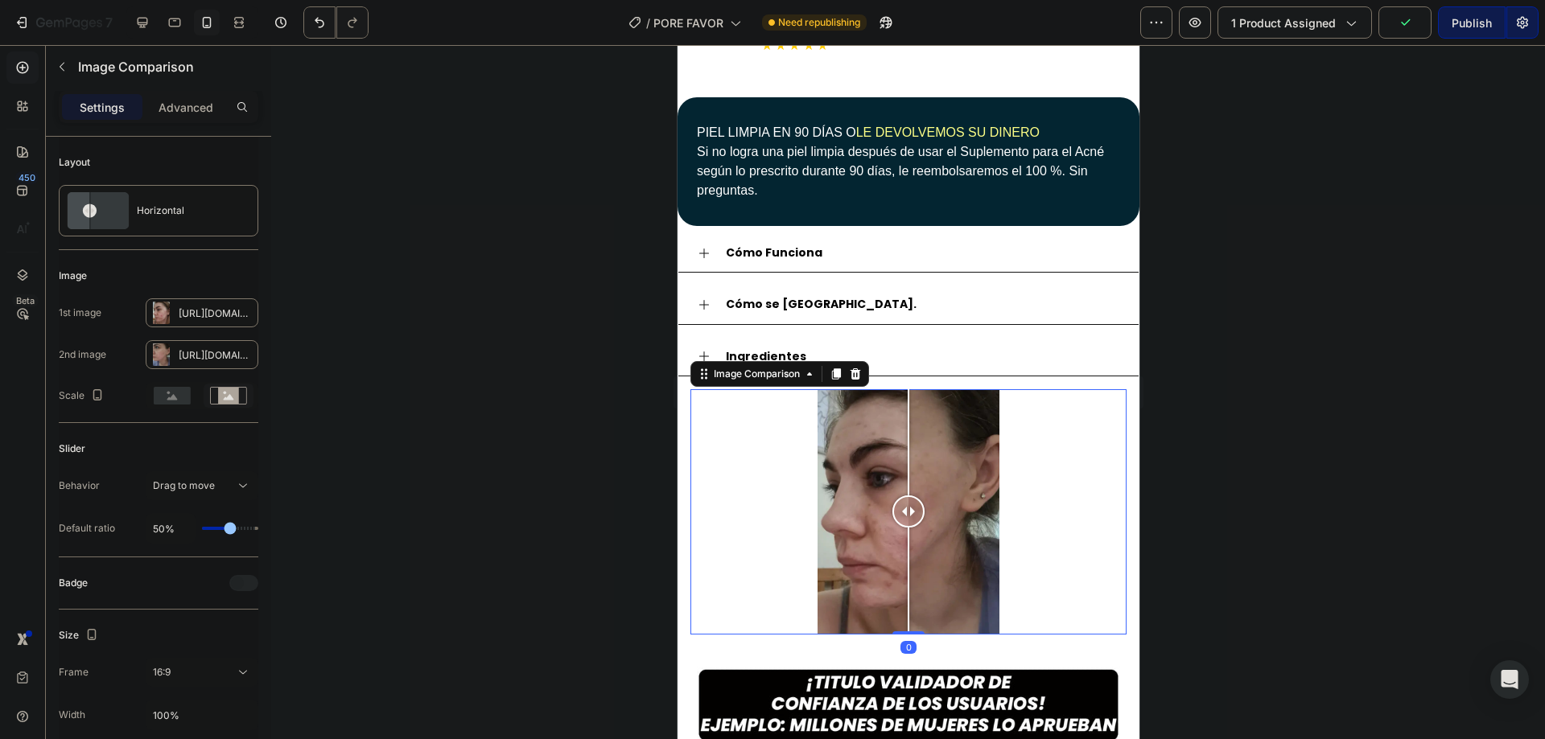
drag, startPoint x: 786, startPoint y: 463, endPoint x: 859, endPoint y: 457, distance: 72.6
click at [907, 476] on div at bounding box center [908, 511] width 32 height 245
click at [154, 393] on icon at bounding box center [172, 396] width 37 height 18
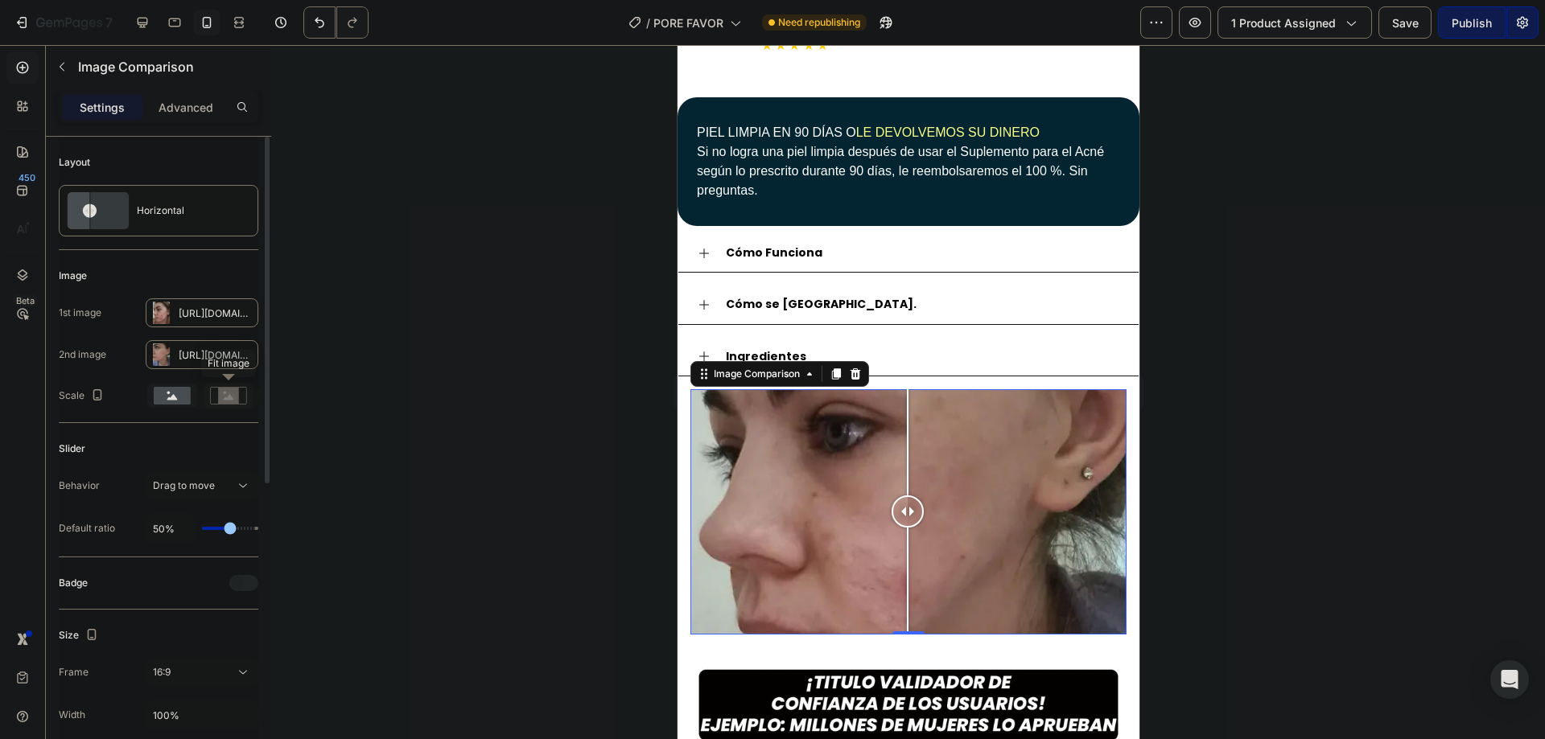
click at [229, 395] on rect at bounding box center [228, 396] width 21 height 16
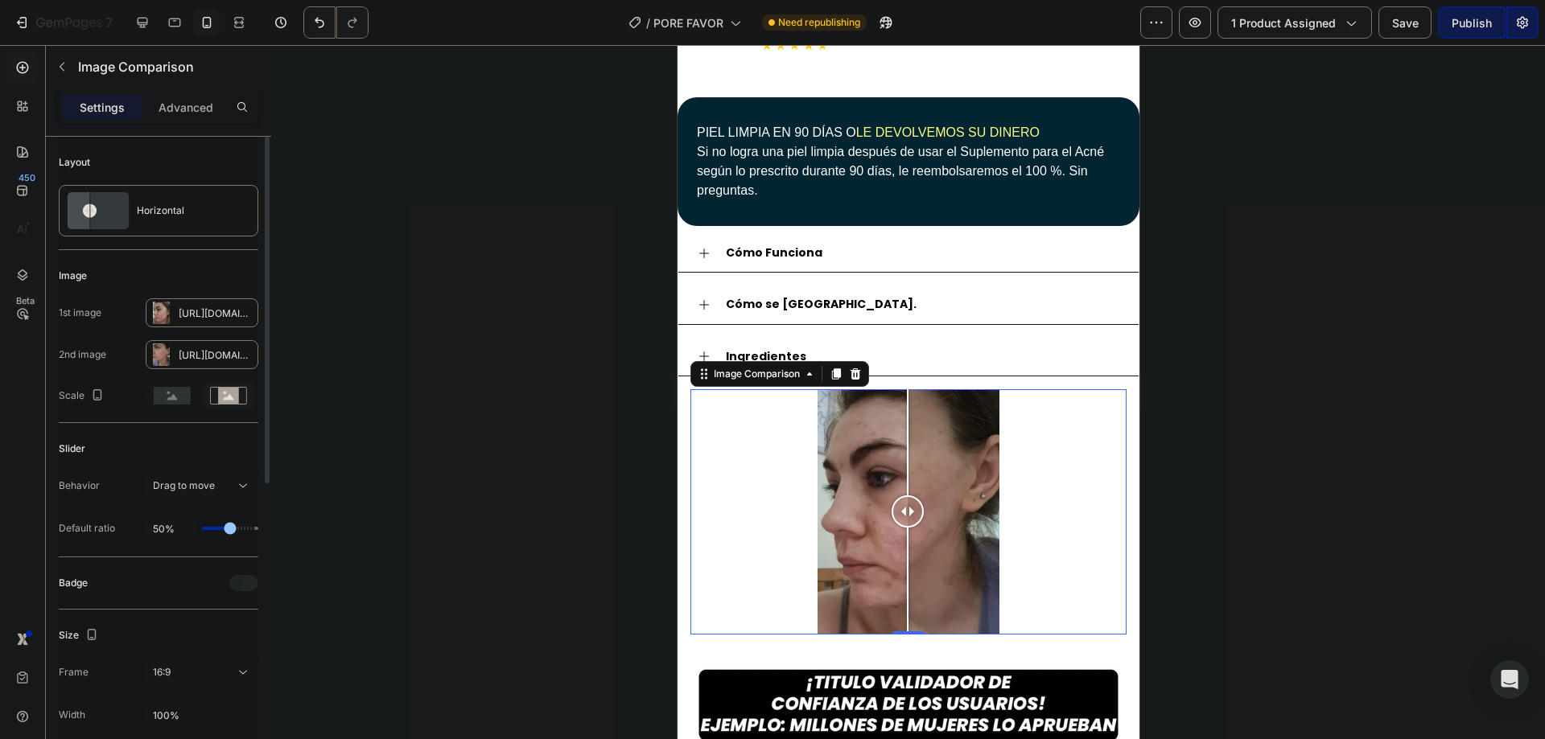
type input "62%"
type input "62"
type input "63%"
type input "63"
type input "65%"
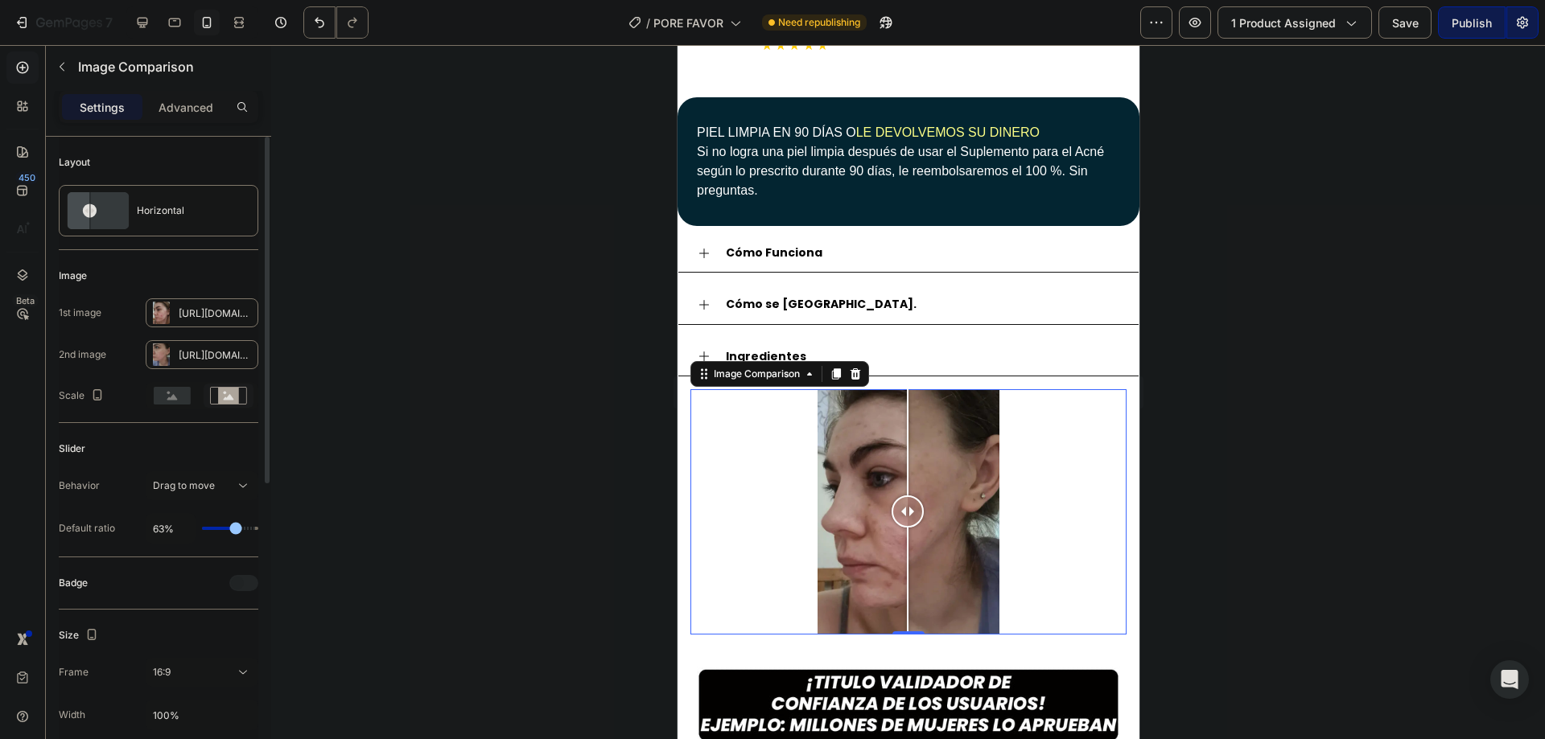
type input "65"
type input "67%"
type input "67"
type input "69%"
type input "69"
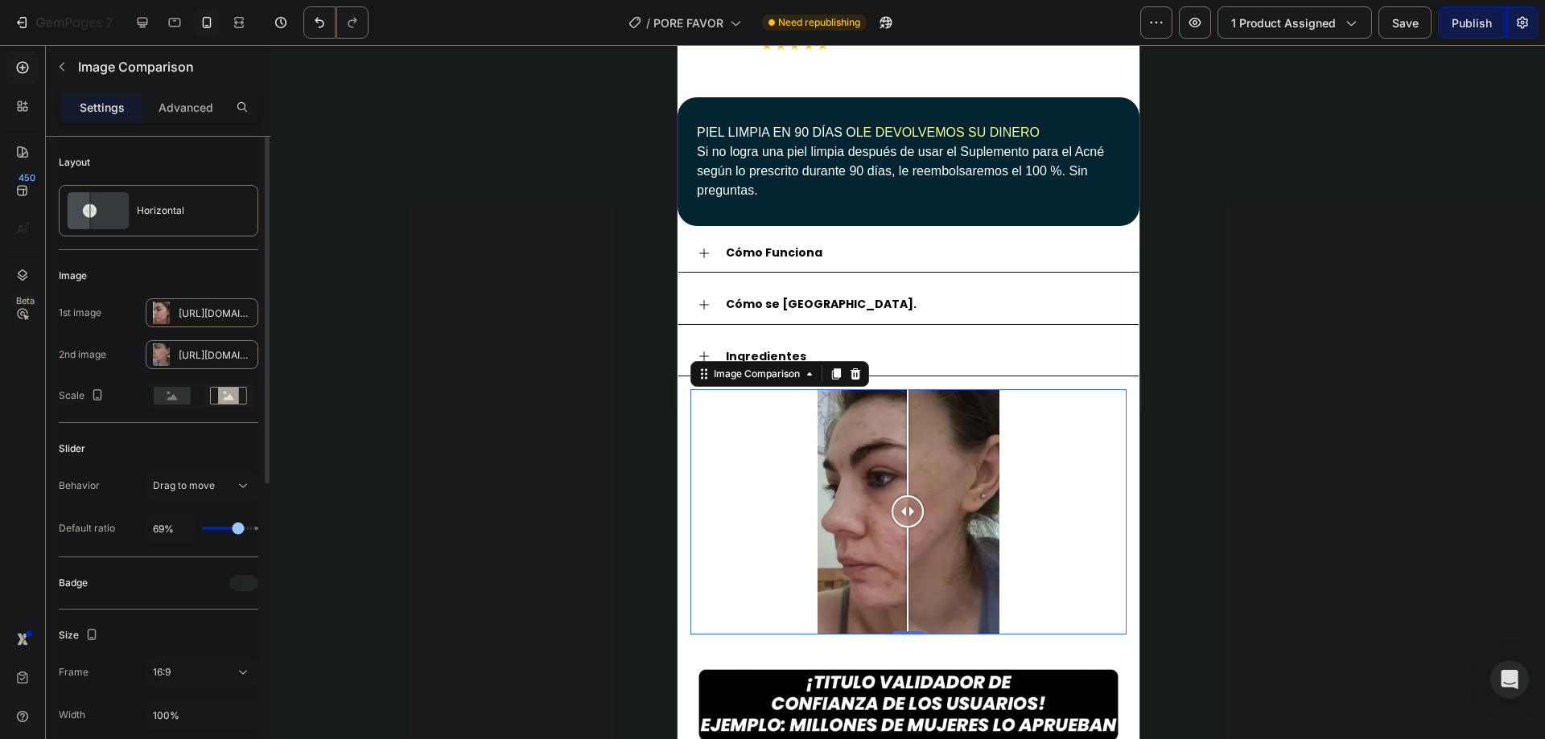
type input "71%"
type input "71"
type input "74%"
type input "74"
type input "76%"
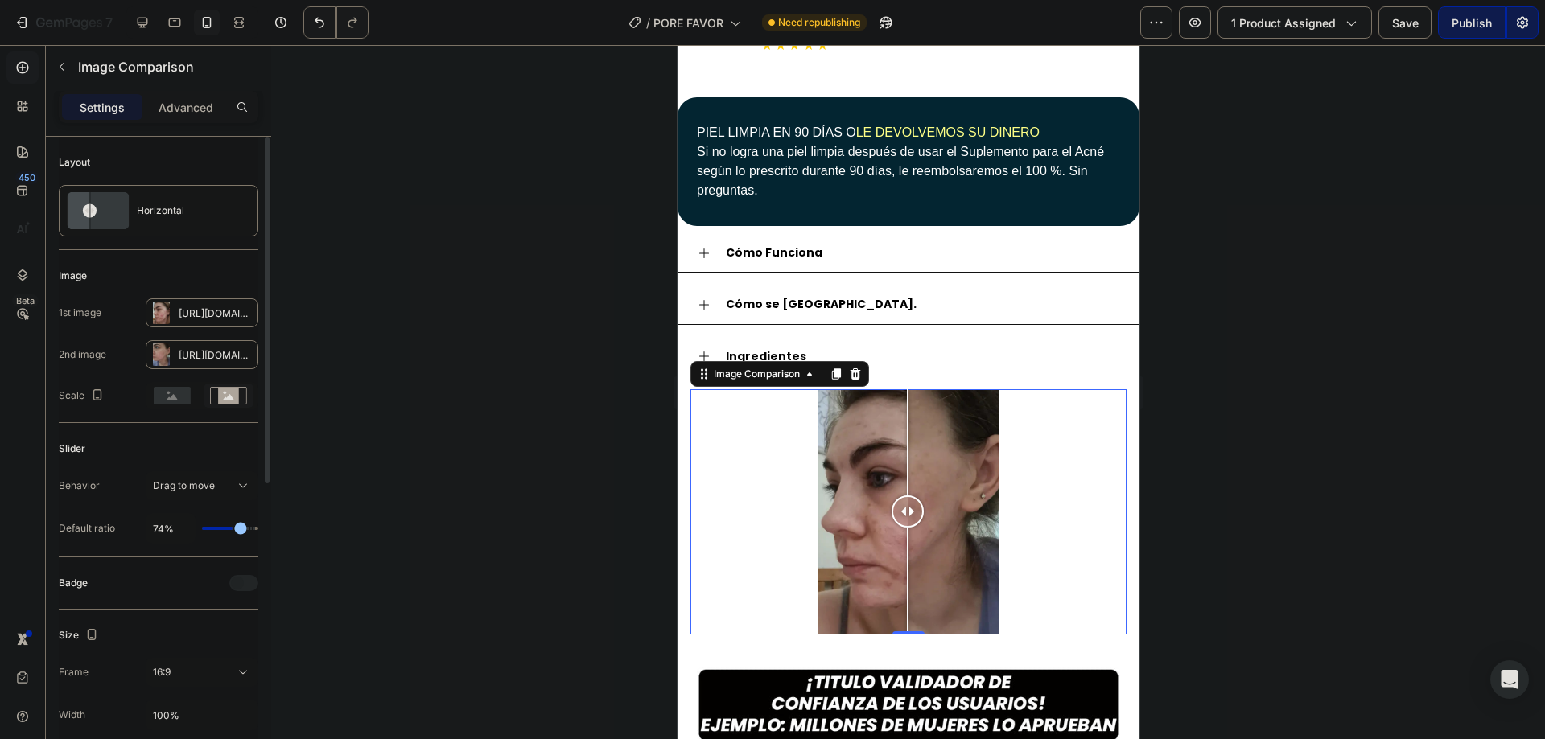
type input "76"
type input "78%"
type input "78"
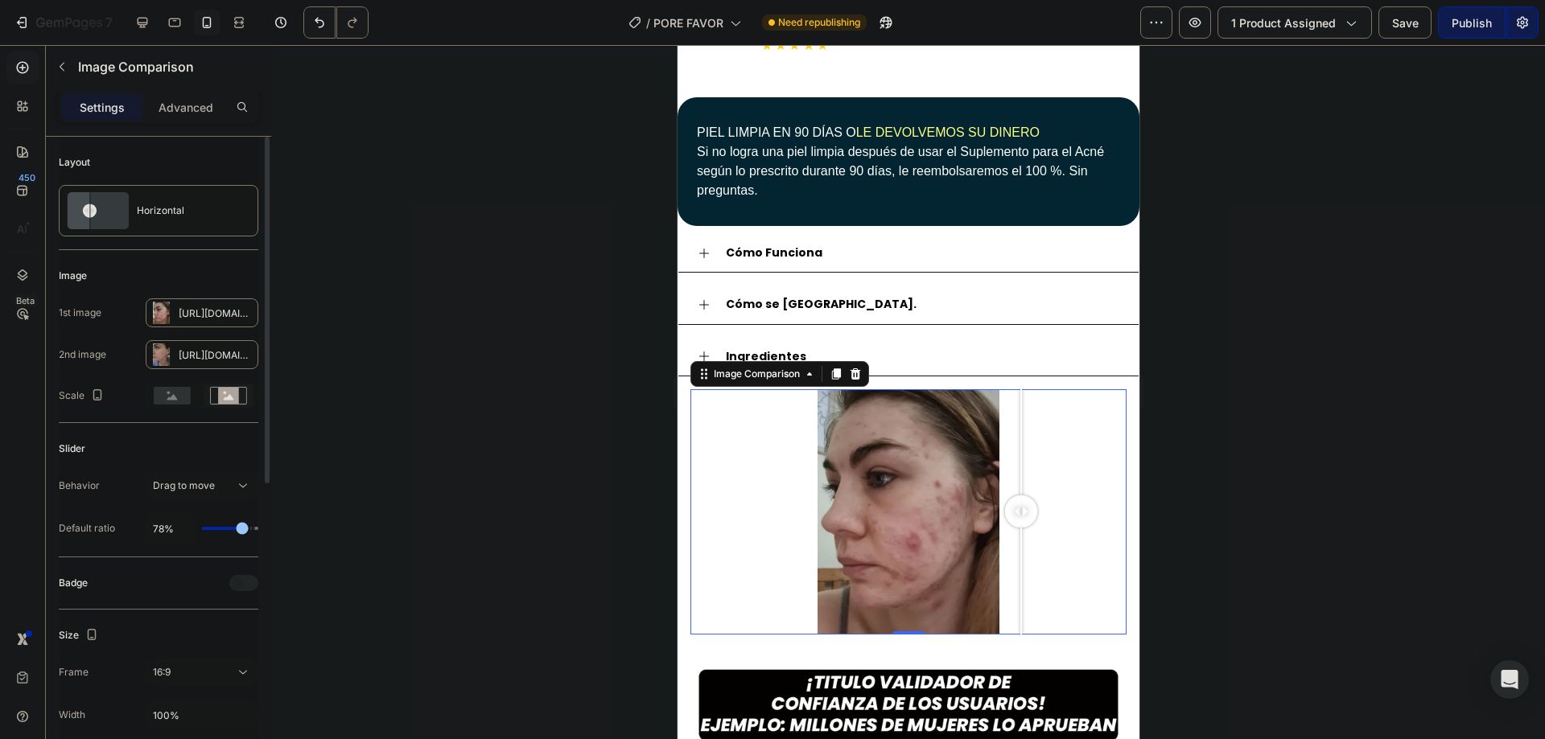
type input "80%"
type input "80"
type input "82%"
type input "82"
type input "84%"
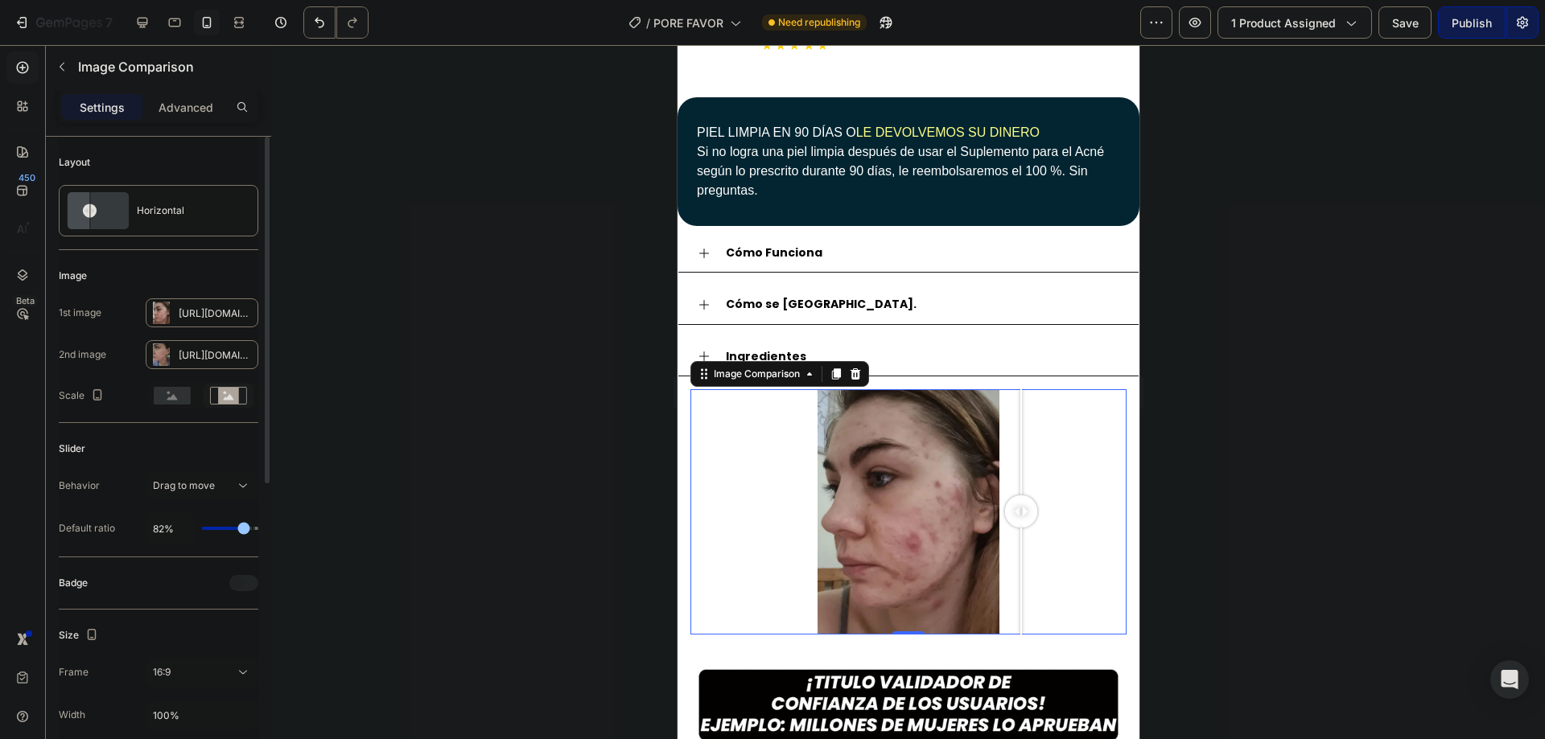
type input "84"
type input "76%"
type input "76"
type input "72%"
type input "72"
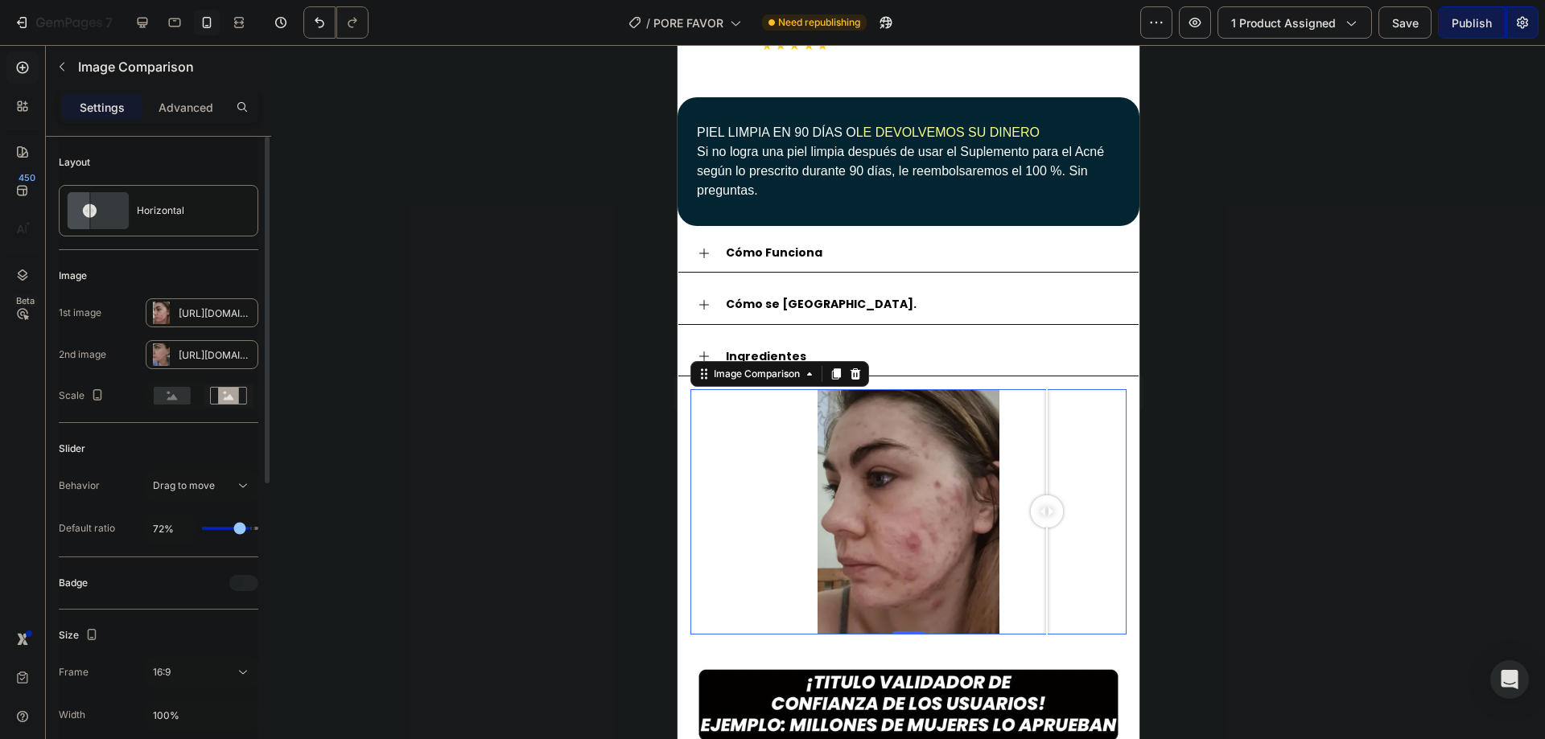
type input "71%"
type input "71"
type input "69%"
type input "69"
type input "67%"
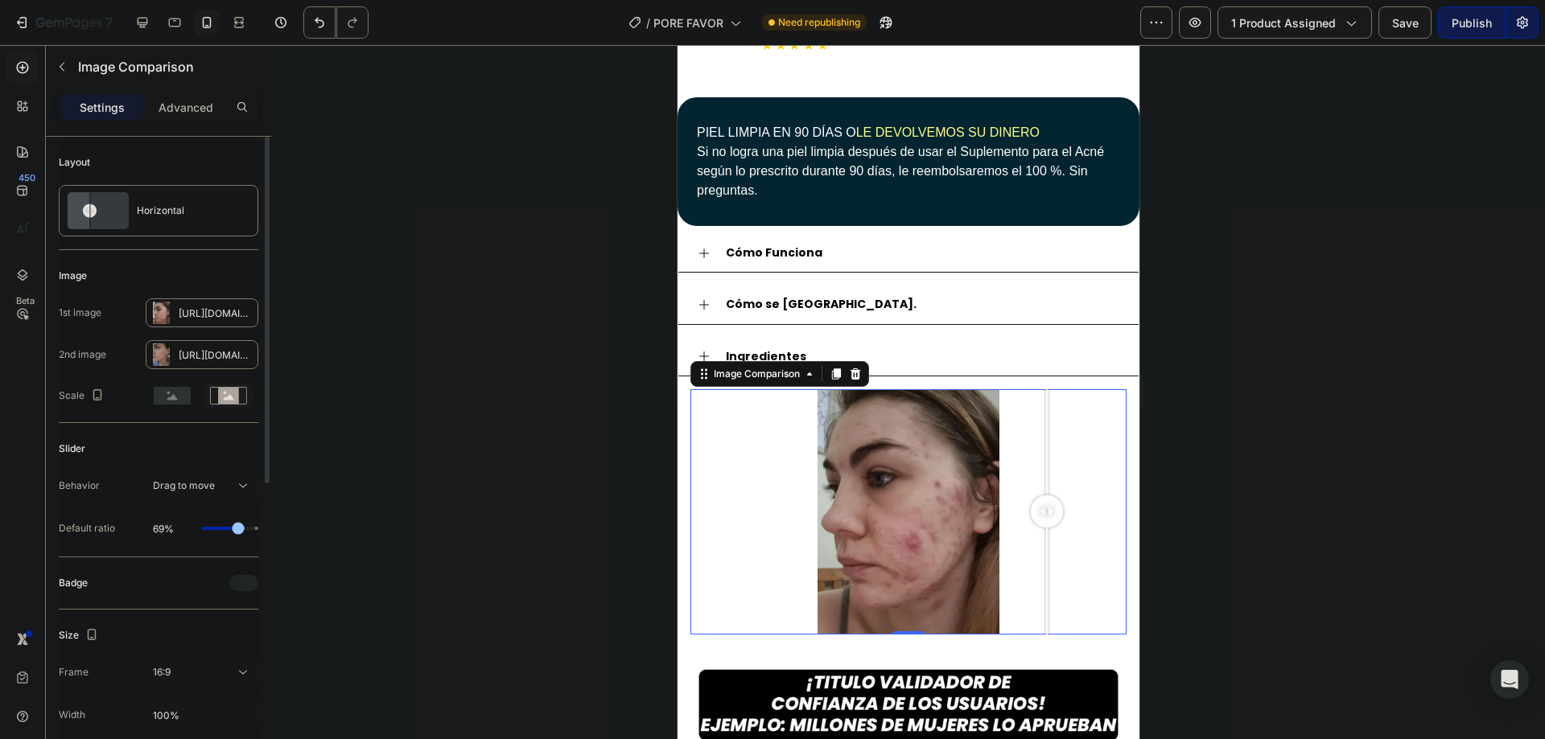
type input "67"
type input "65%"
type input "65"
type input "63%"
type input "63"
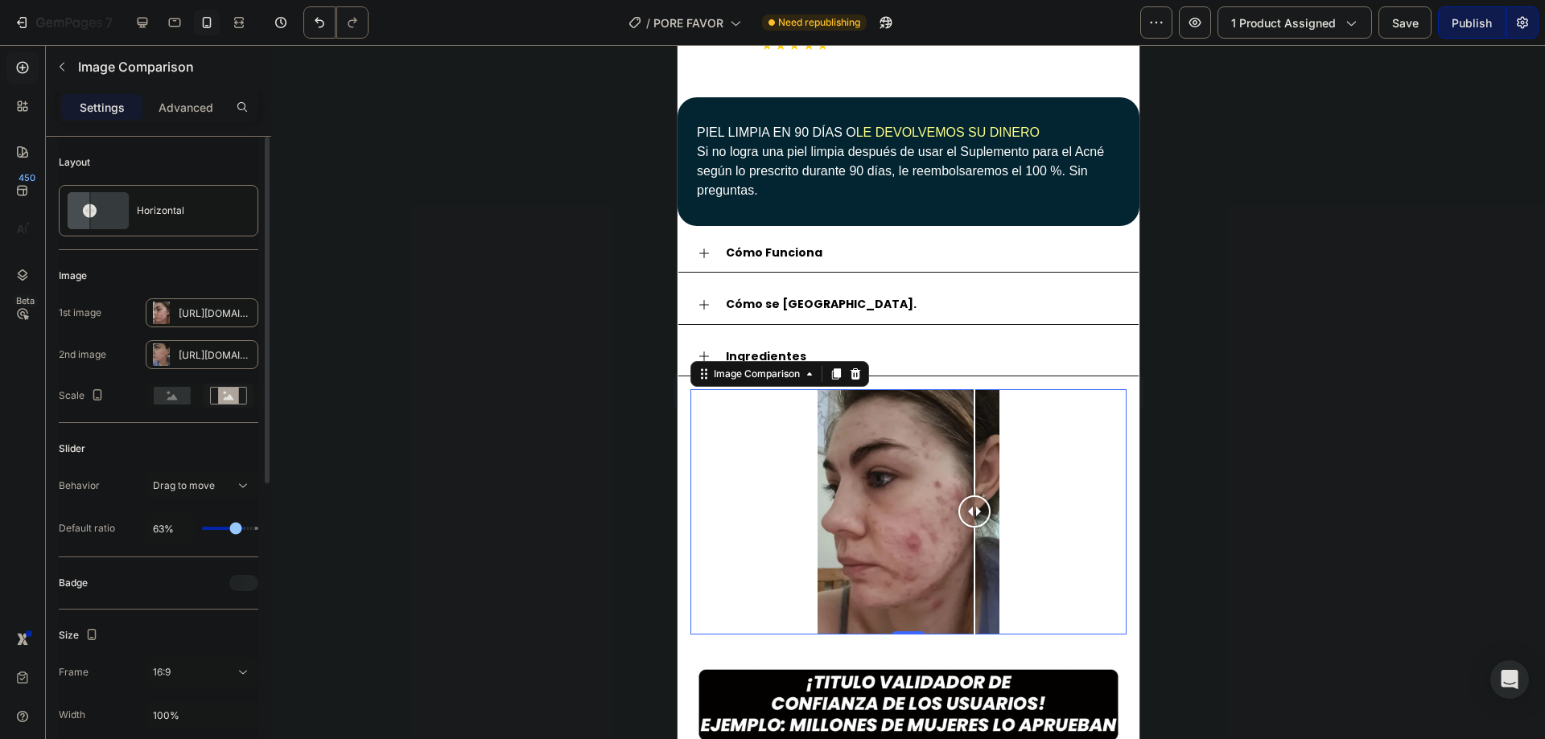
type input "62%"
type input "62"
type input "60%"
type input "60"
type input "56%"
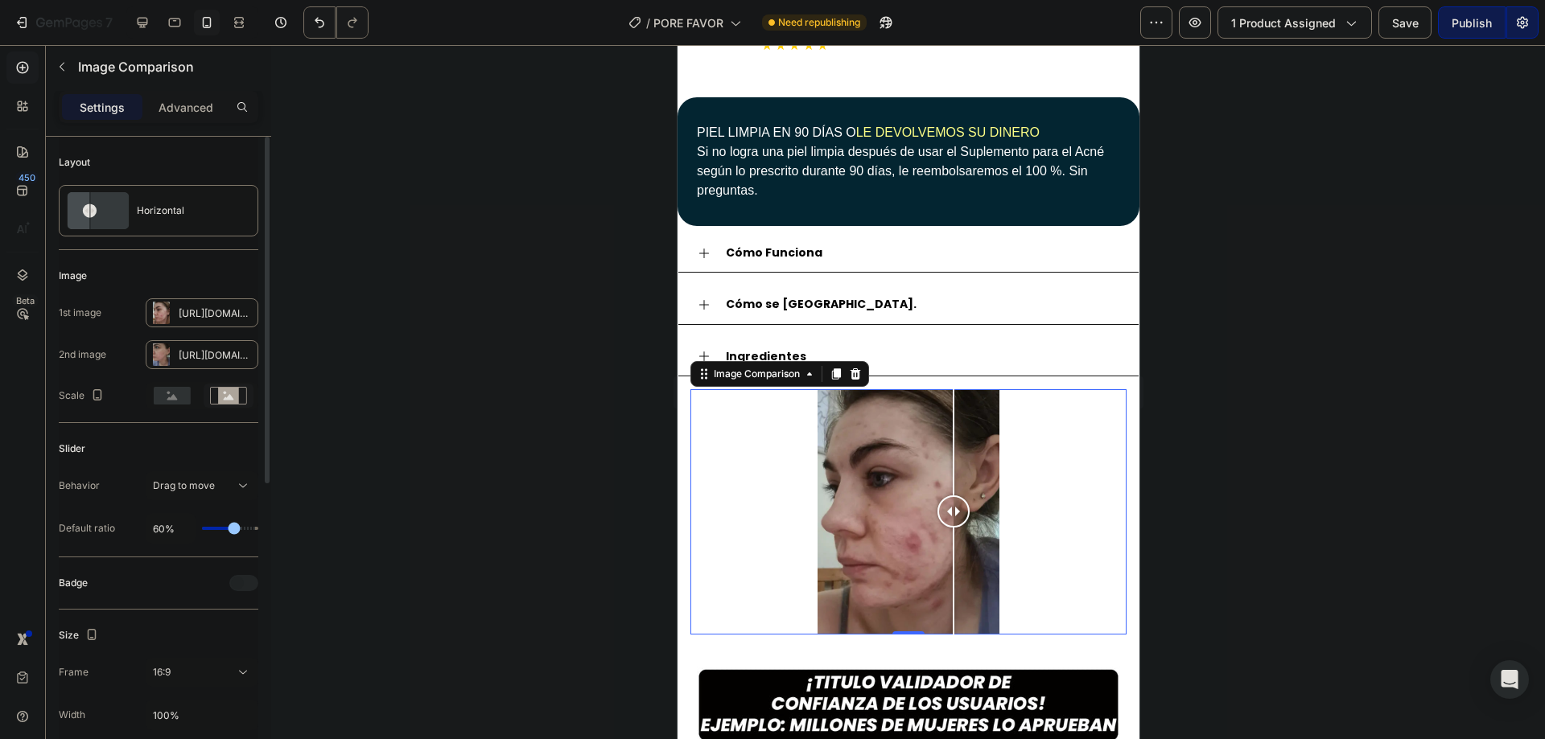
type input "56"
type input "54%"
type input "54"
type input "52%"
type input "52"
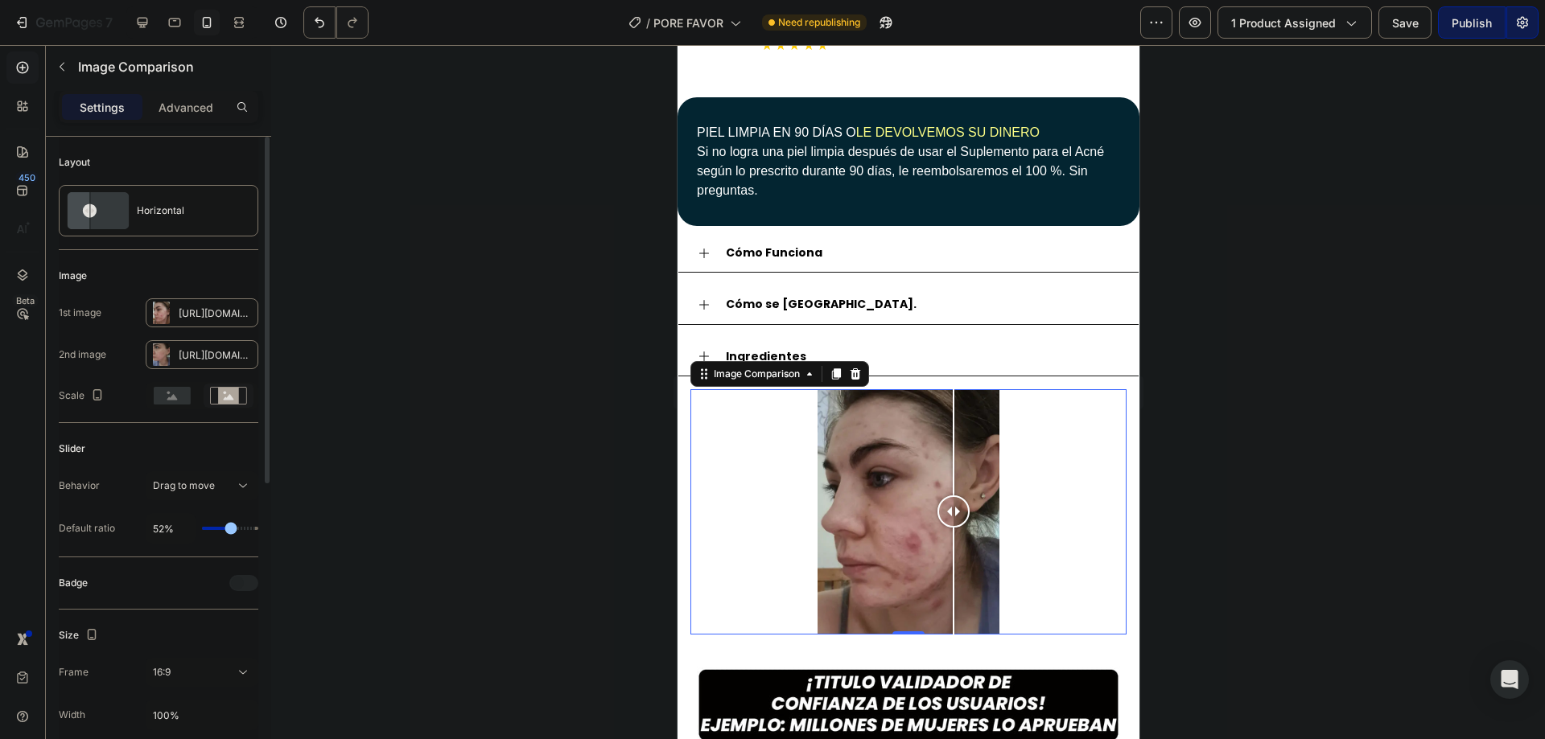
type input "51%"
type input "51"
type input "49%"
type input "49"
click at [229, 527] on input "range" at bounding box center [230, 528] width 56 height 3
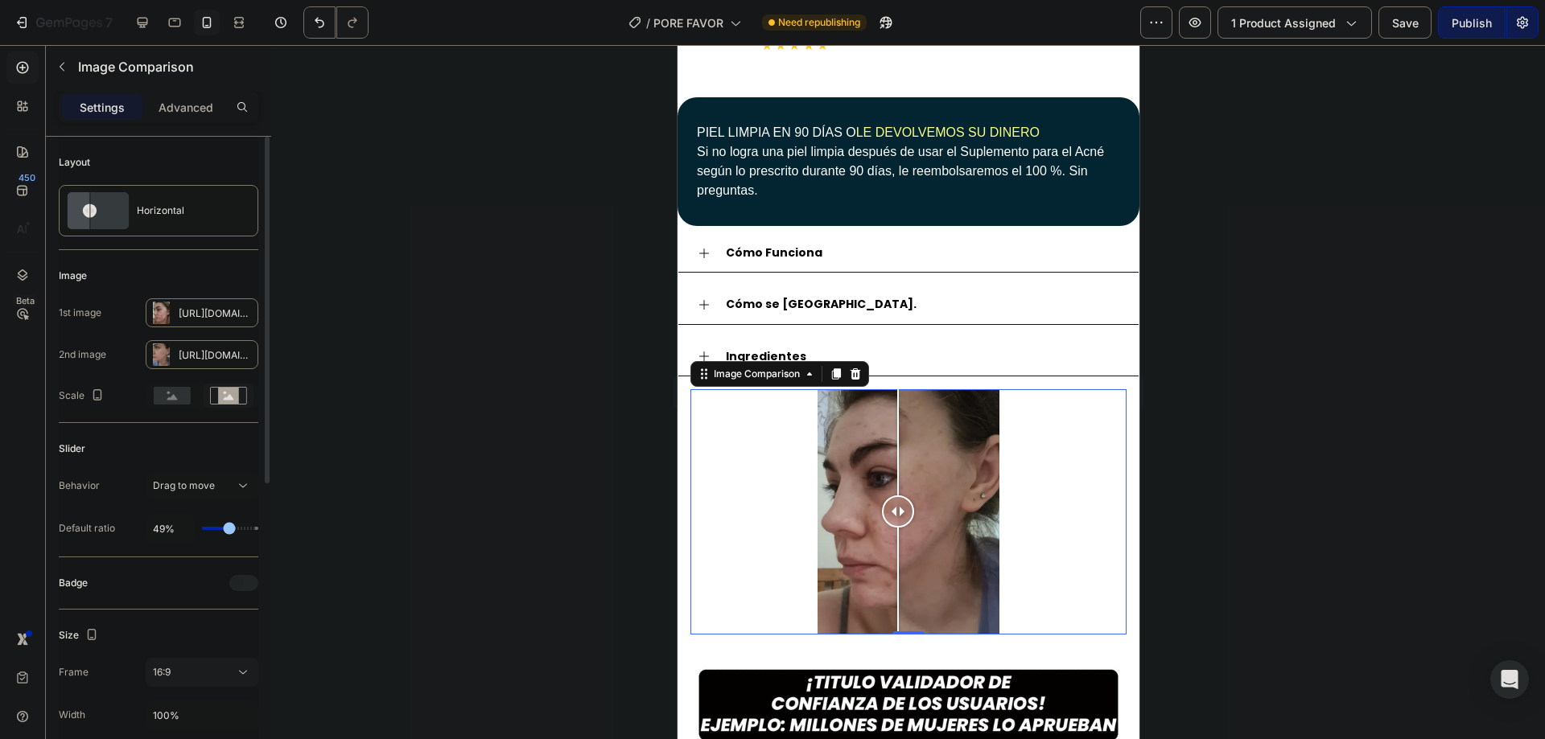
click at [229, 678] on div "16:9" at bounding box center [194, 672] width 82 height 14
click at [196, 514] on p "1:1" at bounding box center [195, 515] width 85 height 14
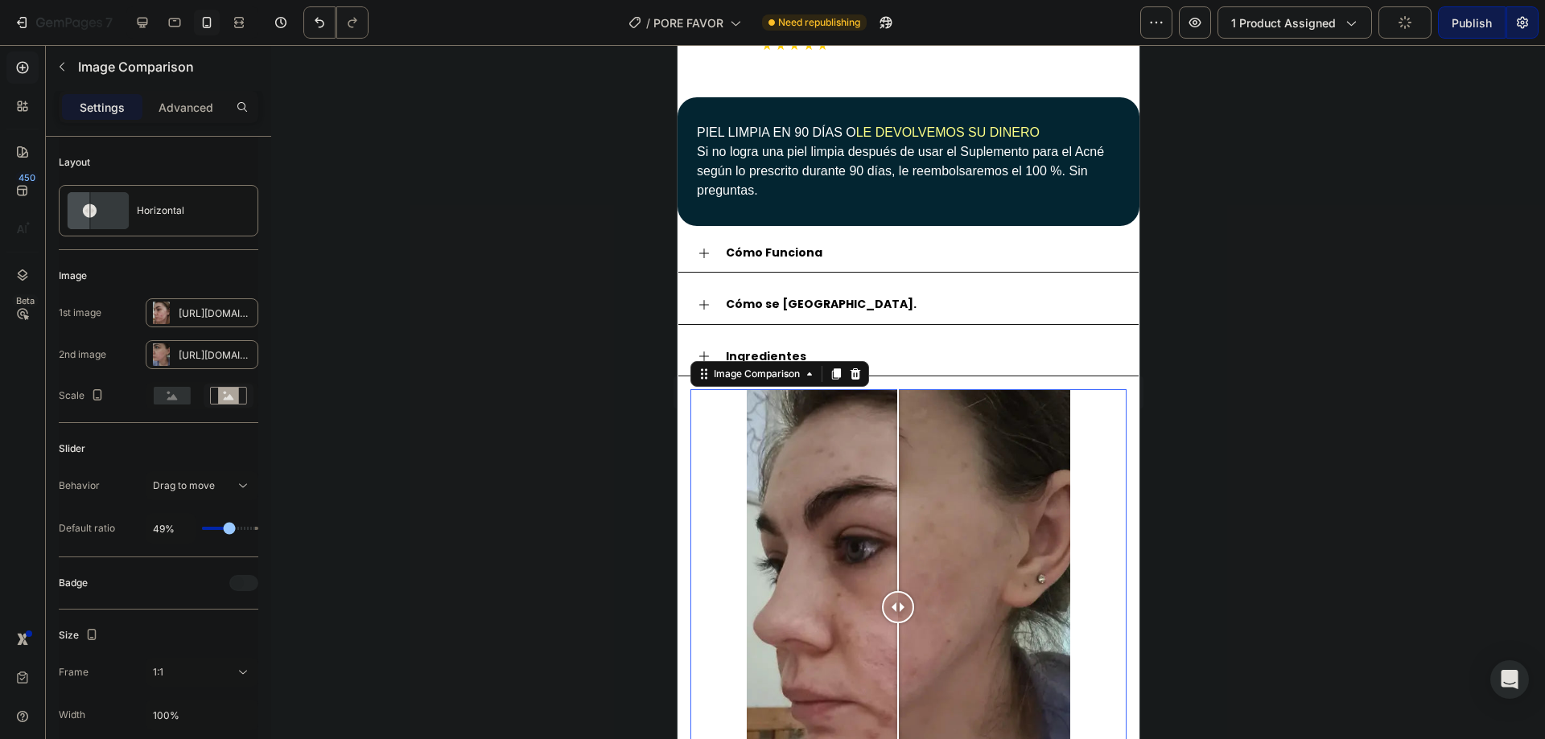
scroll to position [1268, 0]
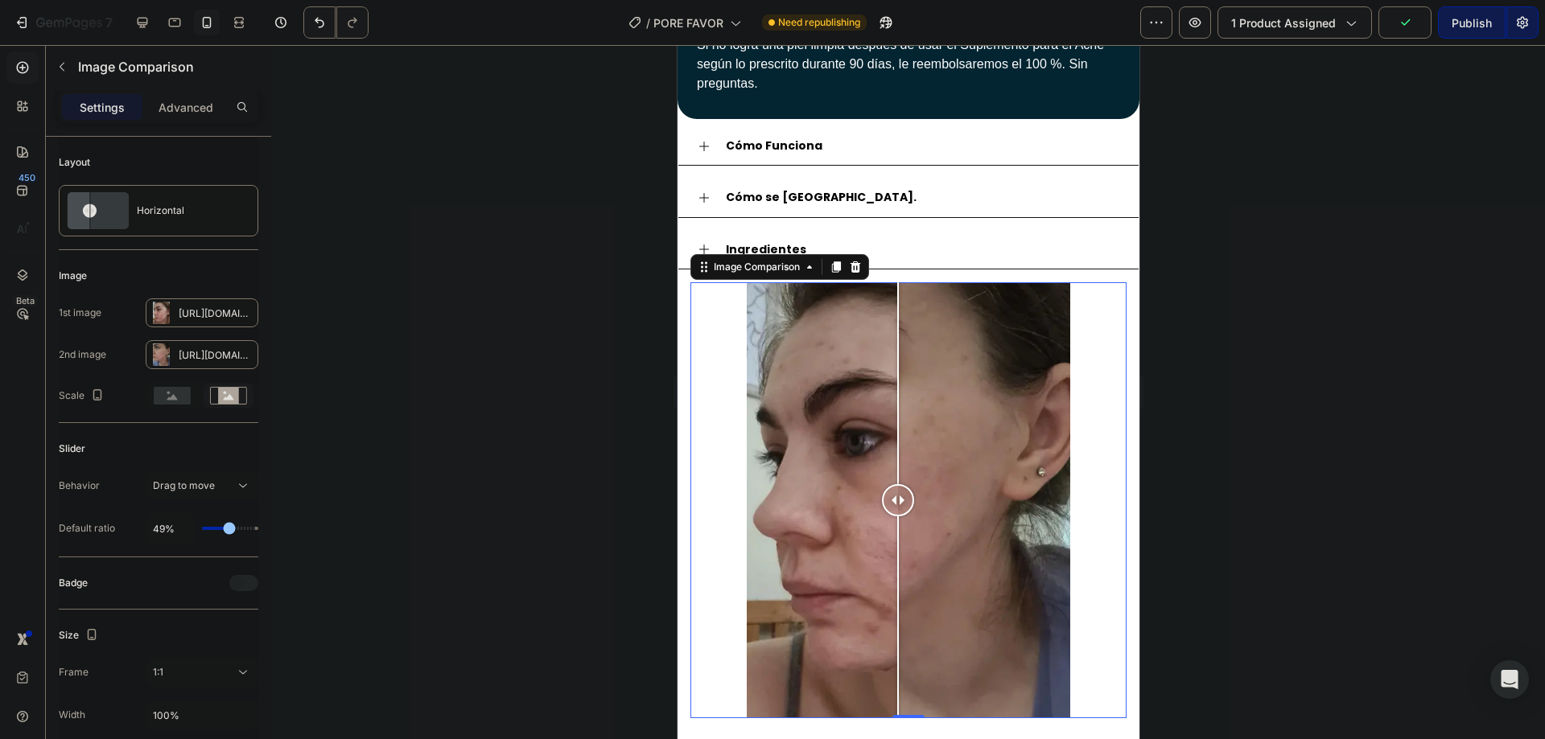
click at [580, 411] on div at bounding box center [908, 392] width 1274 height 694
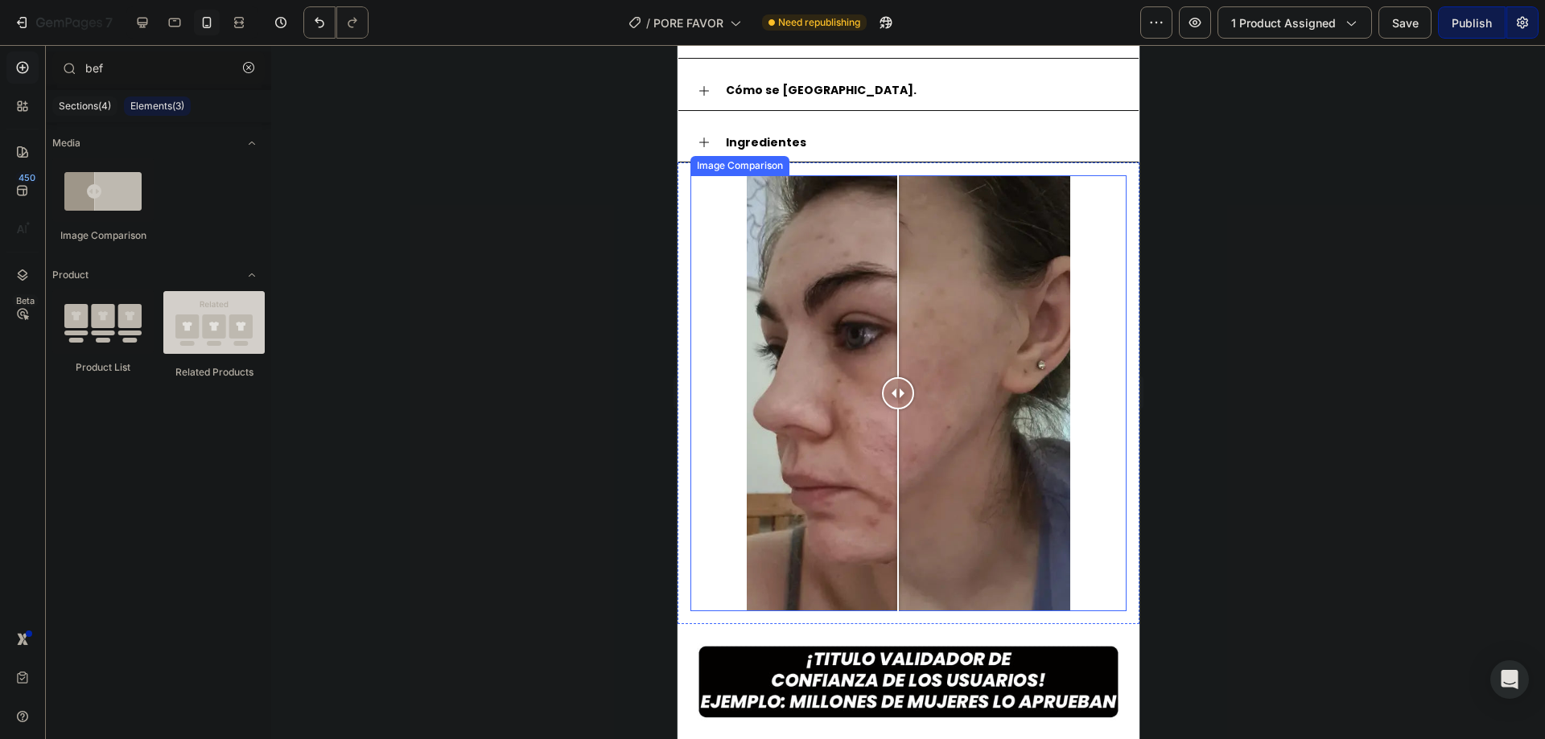
scroll to position [1697, 0]
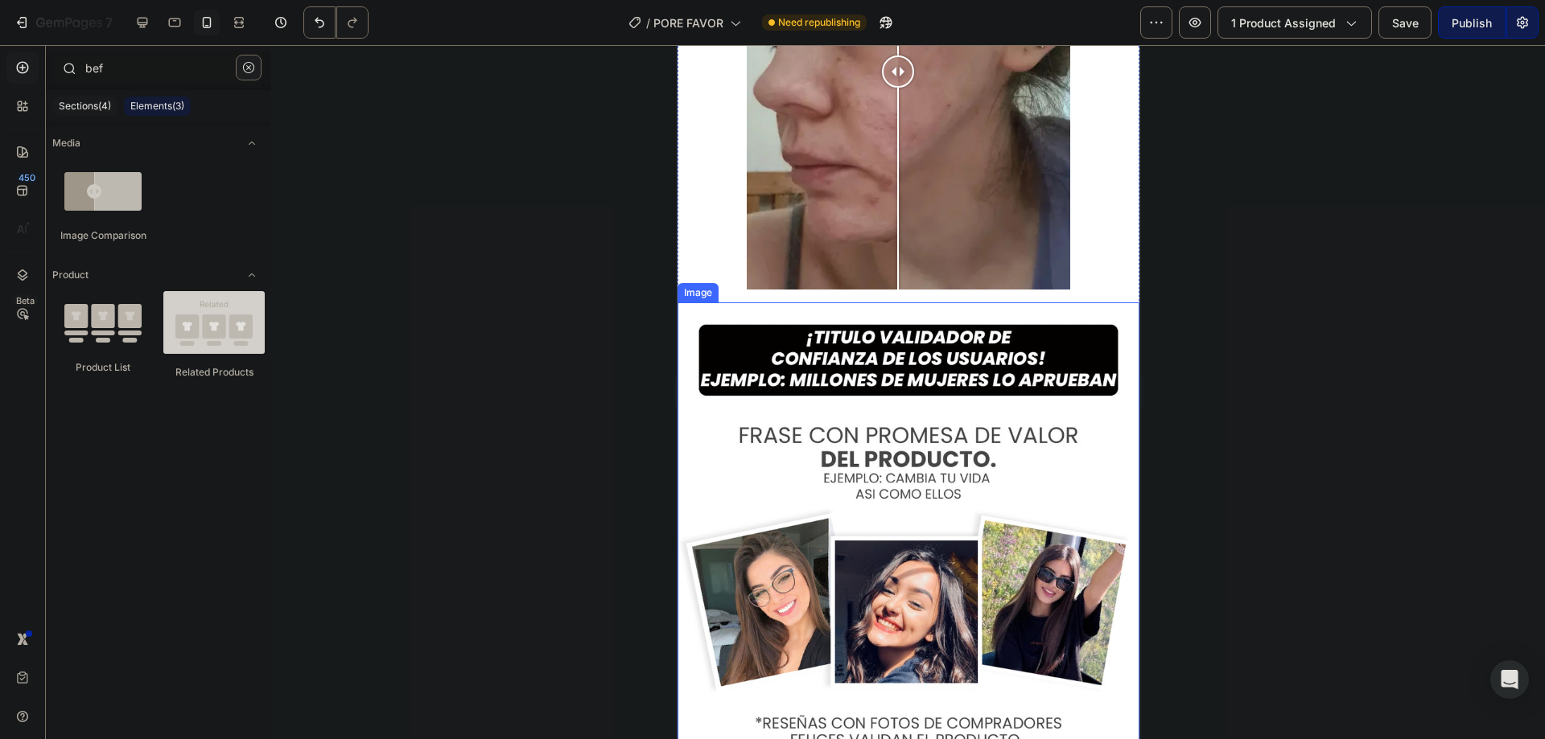
click at [249, 73] on button "button" at bounding box center [249, 68] width 26 height 26
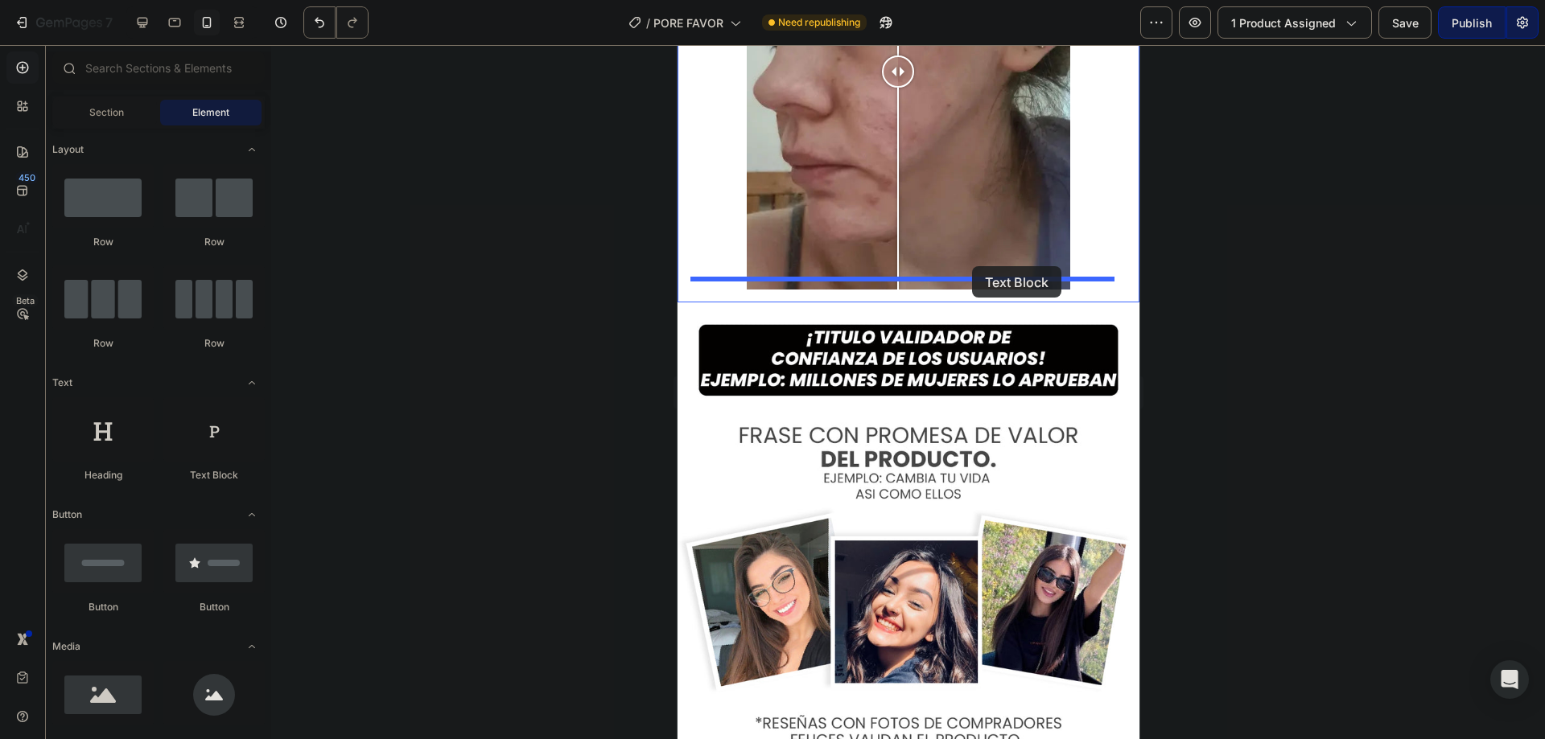
drag, startPoint x: 925, startPoint y: 490, endPoint x: 971, endPoint y: 266, distance: 228.5
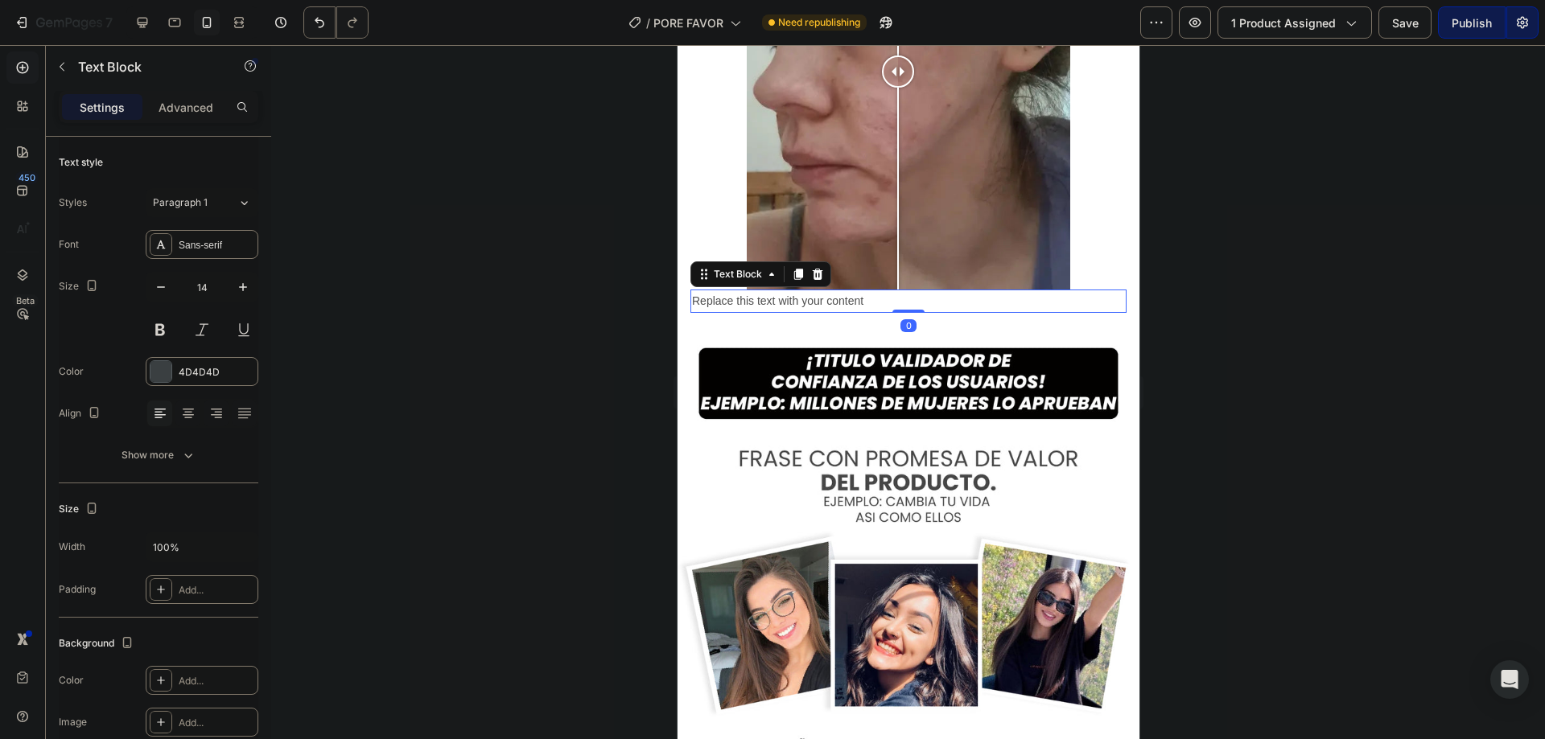
click at [889, 290] on div "Replace this text with your content" at bounding box center [908, 301] width 436 height 23
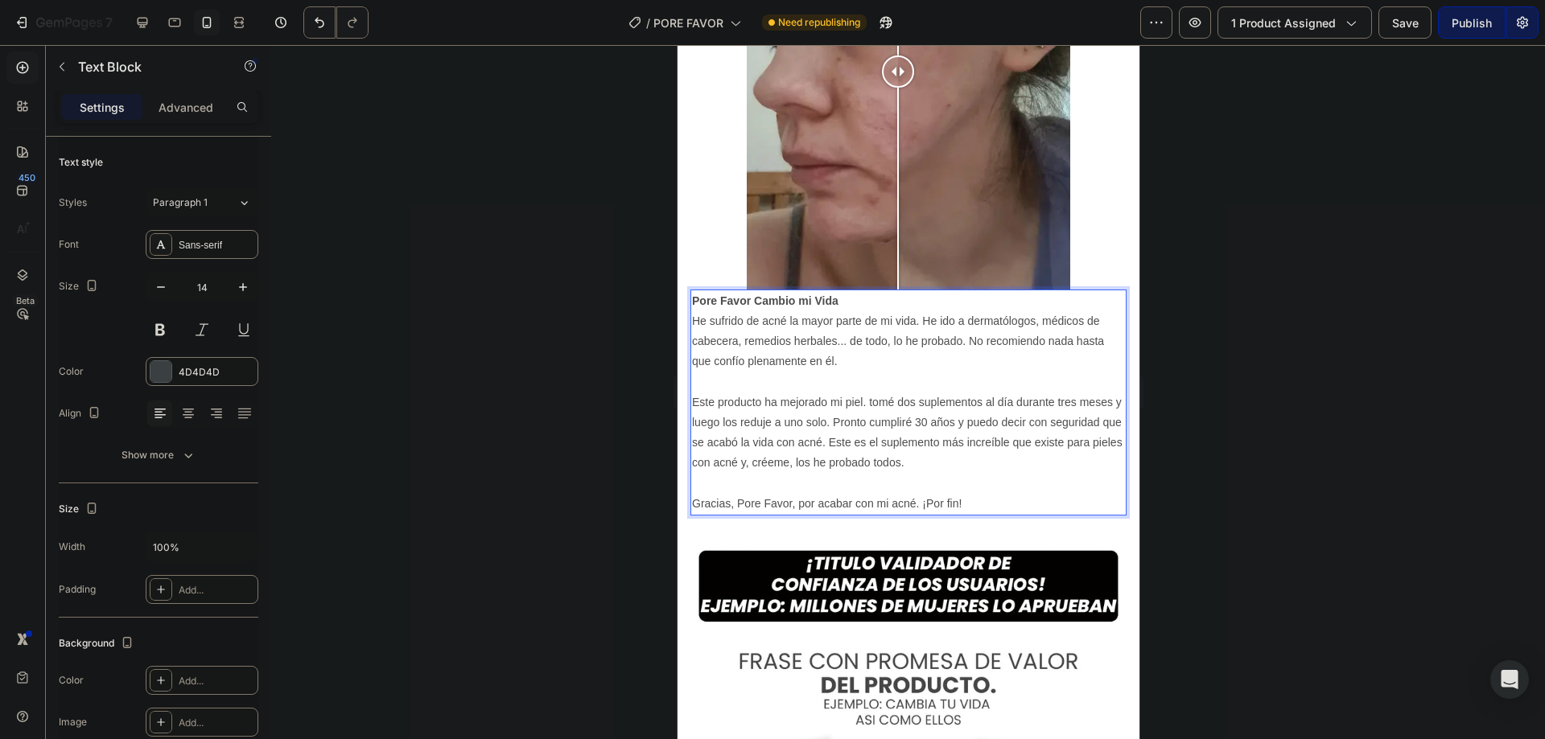
click at [877, 291] on p "Pore Favor Cambio mi Vida" at bounding box center [907, 301] width 433 height 20
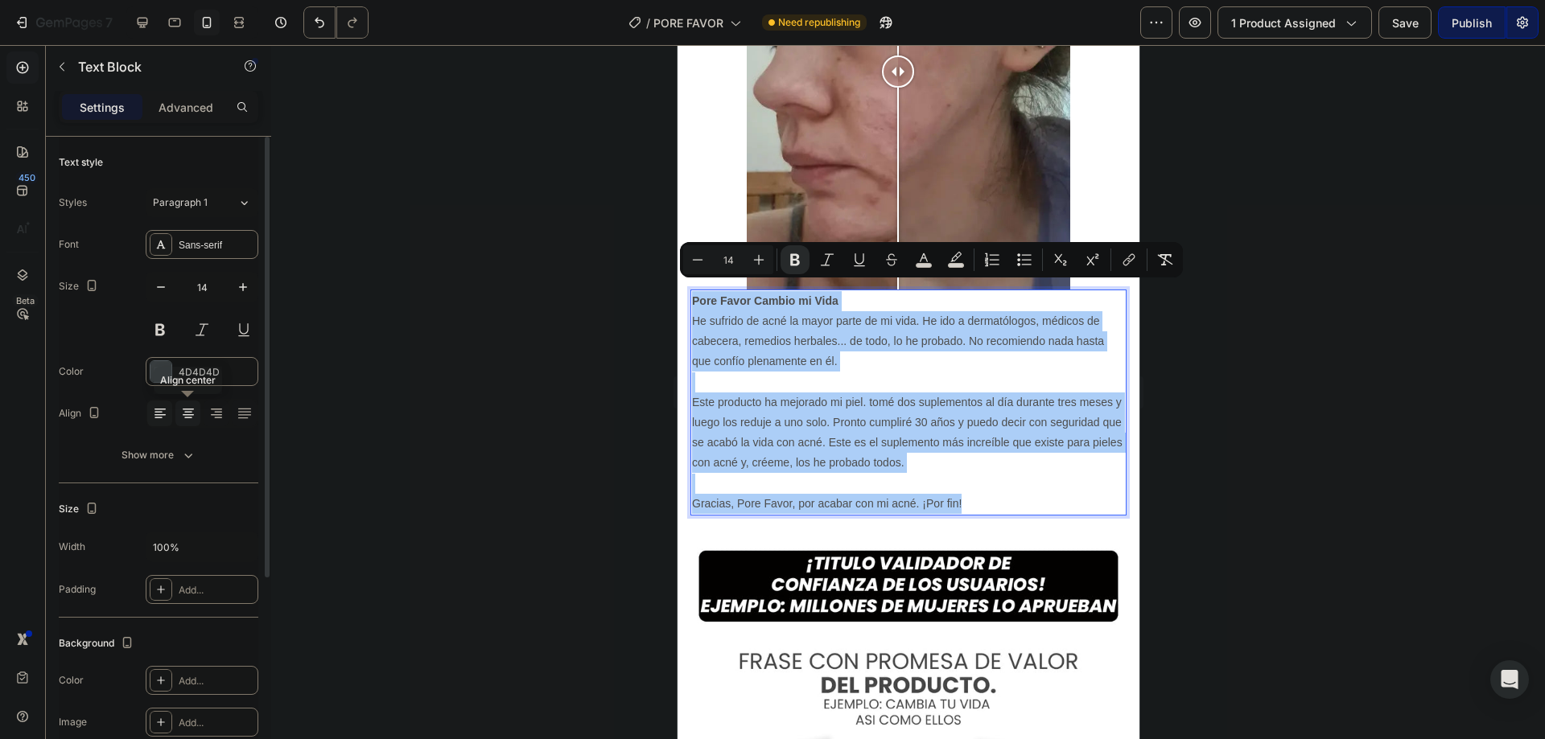
click at [179, 404] on div at bounding box center [187, 414] width 25 height 26
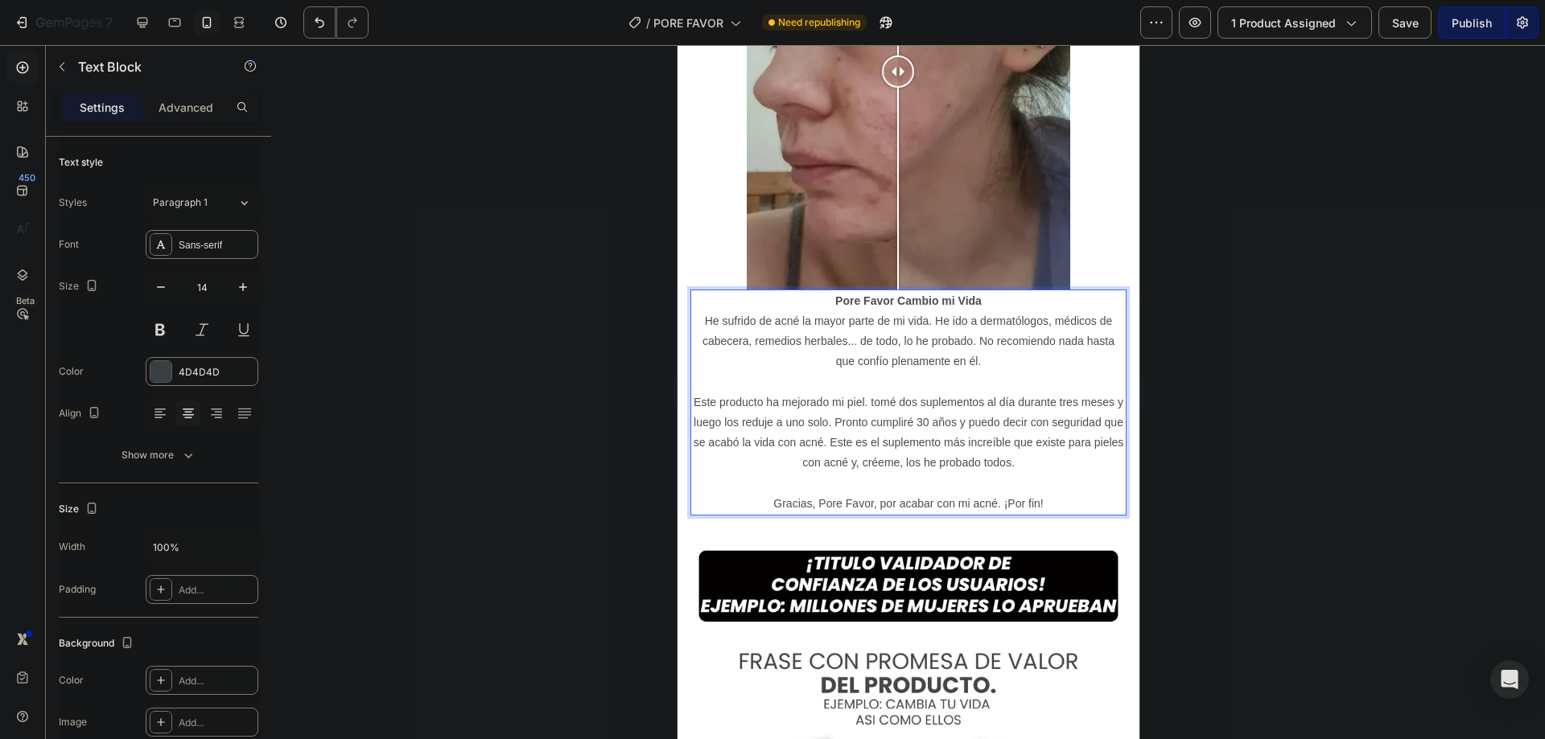
click at [959, 295] on strong "Pore Favor Cambio mi Vida" at bounding box center [907, 301] width 146 height 13
click at [1002, 335] on p "He sufrido de acné la mayor parte de mi vida. He ido a dermatólogos, médicos de…" at bounding box center [907, 412] width 433 height 203
click at [1007, 356] on p "He sufrido de acné la mayor parte de mi vida. He ido a dermatólogos, médicos de…" at bounding box center [907, 412] width 433 height 203
click at [981, 403] on p "He sufrido de acné la mayor parte de mi vida. He ido a dermatólogos, médicos de…" at bounding box center [907, 412] width 433 height 203
click at [198, 253] on div "Sans-serif" at bounding box center [202, 244] width 113 height 29
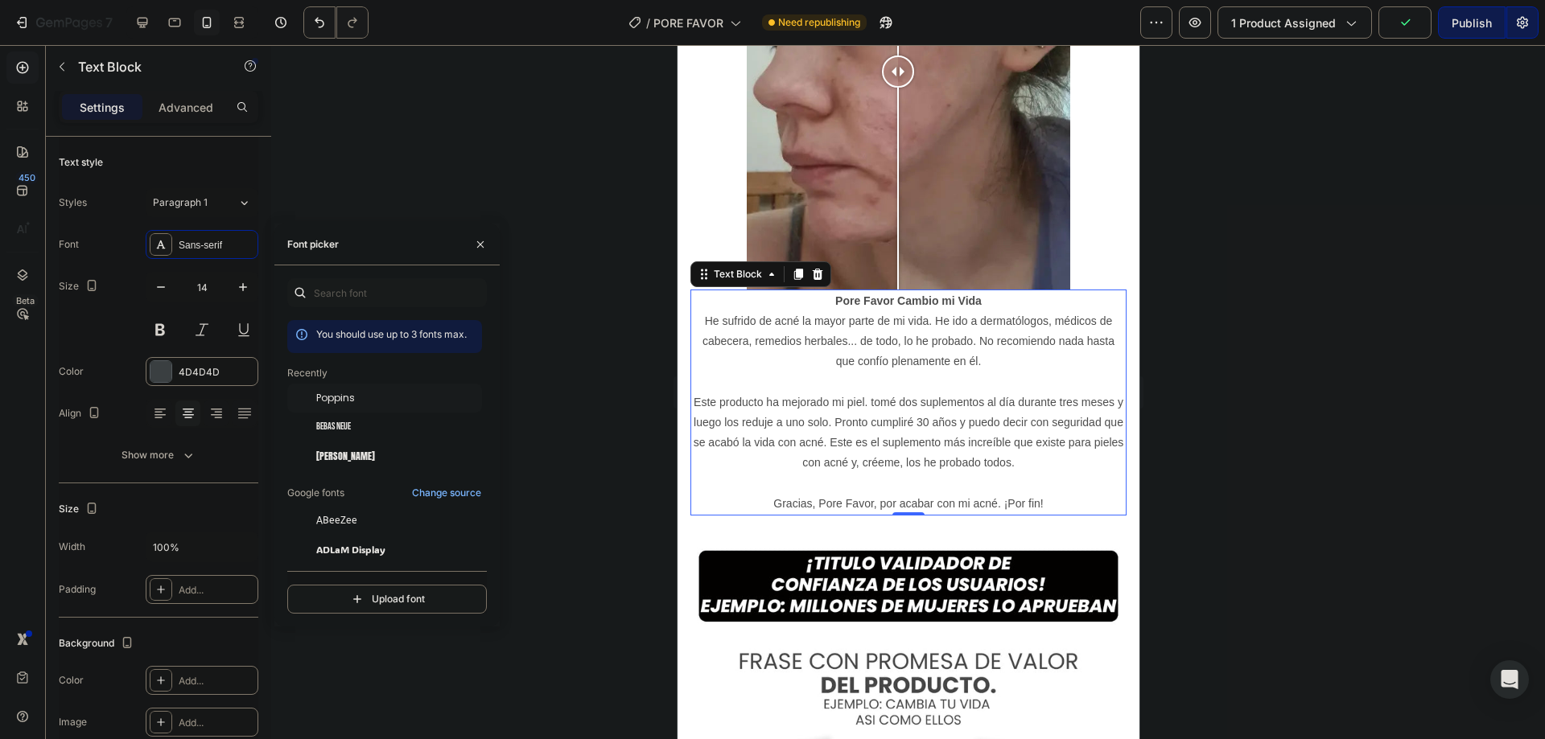
click at [360, 400] on div "Poppins" at bounding box center [397, 398] width 163 height 14
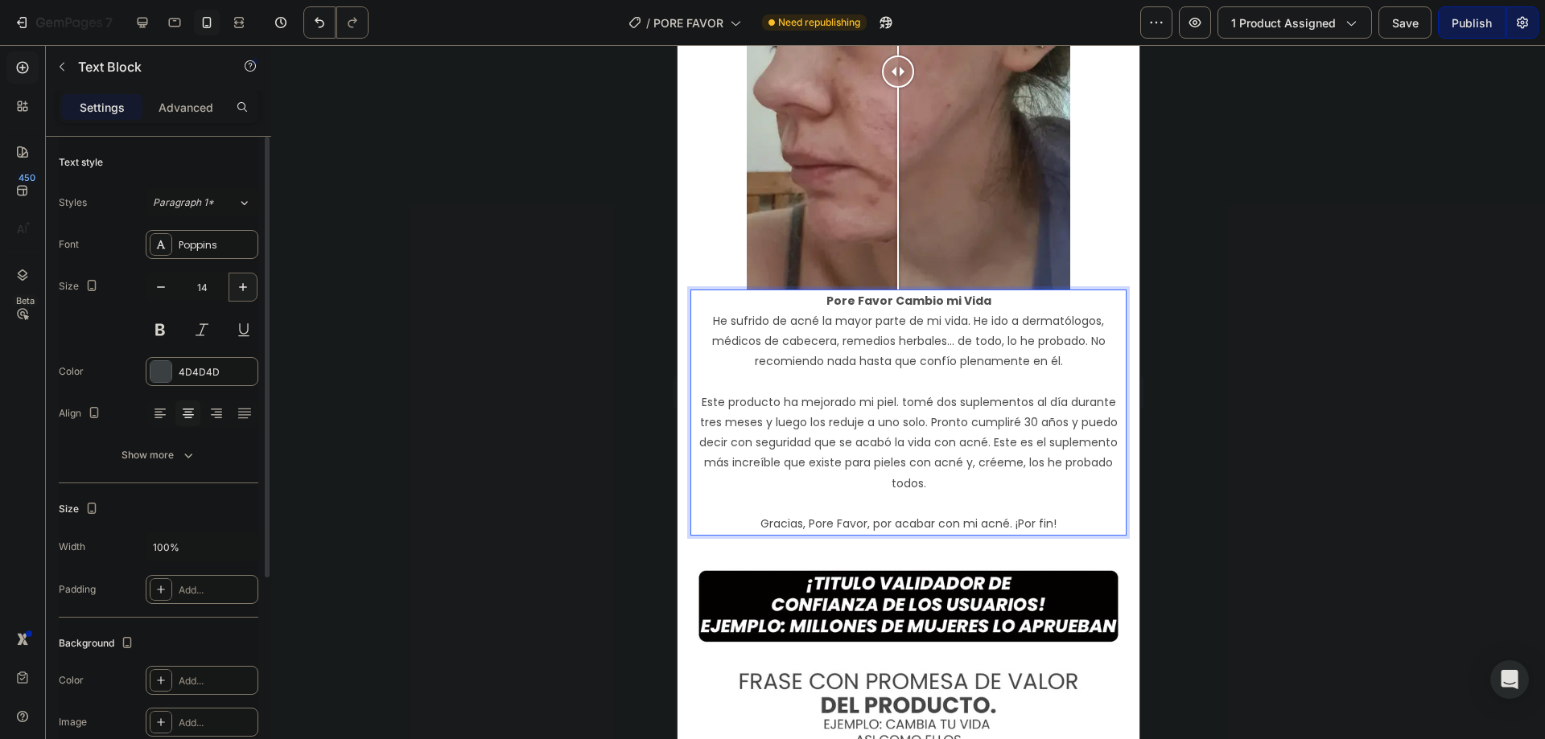
click at [241, 285] on icon "button" at bounding box center [243, 287] width 16 height 16
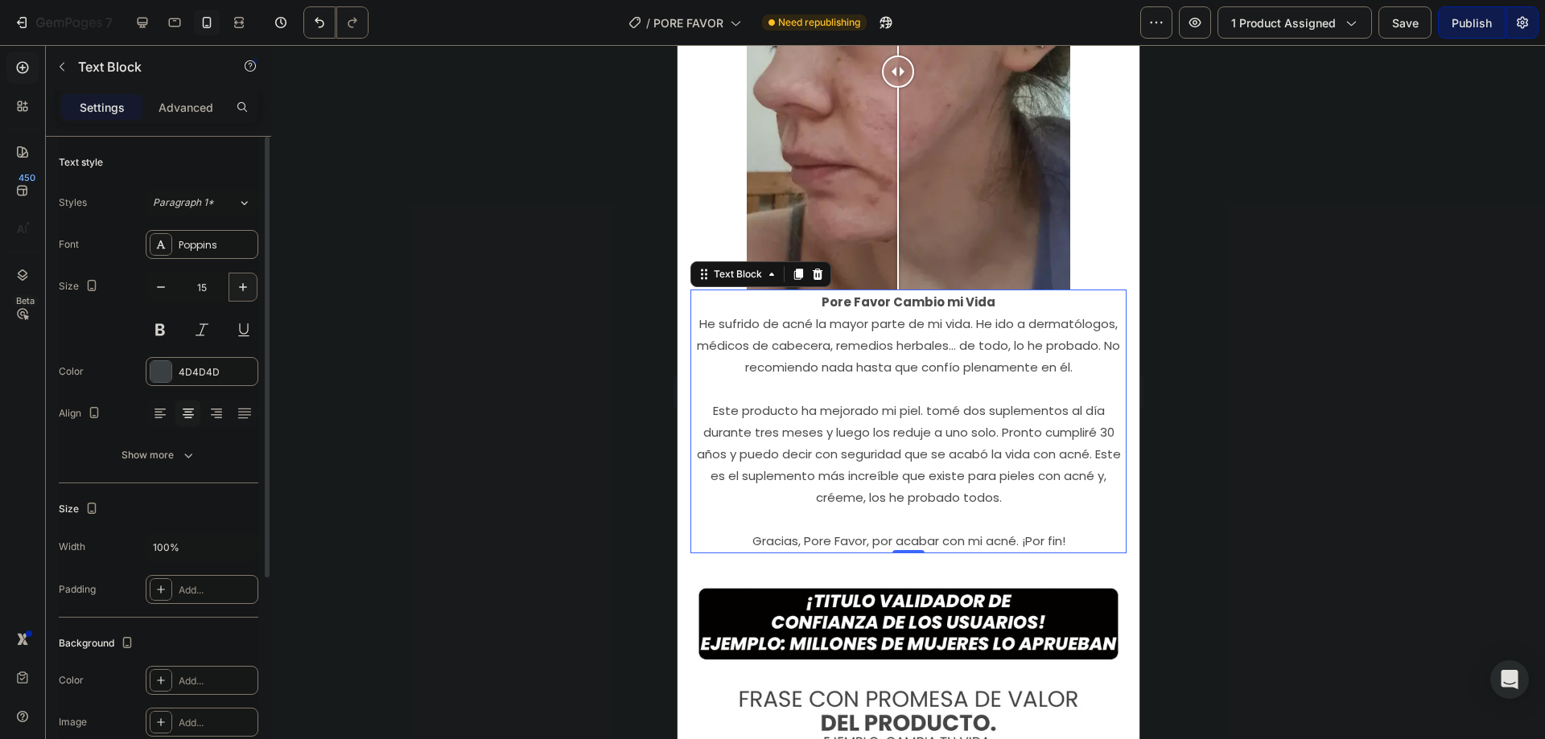
click at [240, 286] on icon "button" at bounding box center [243, 287] width 16 height 16
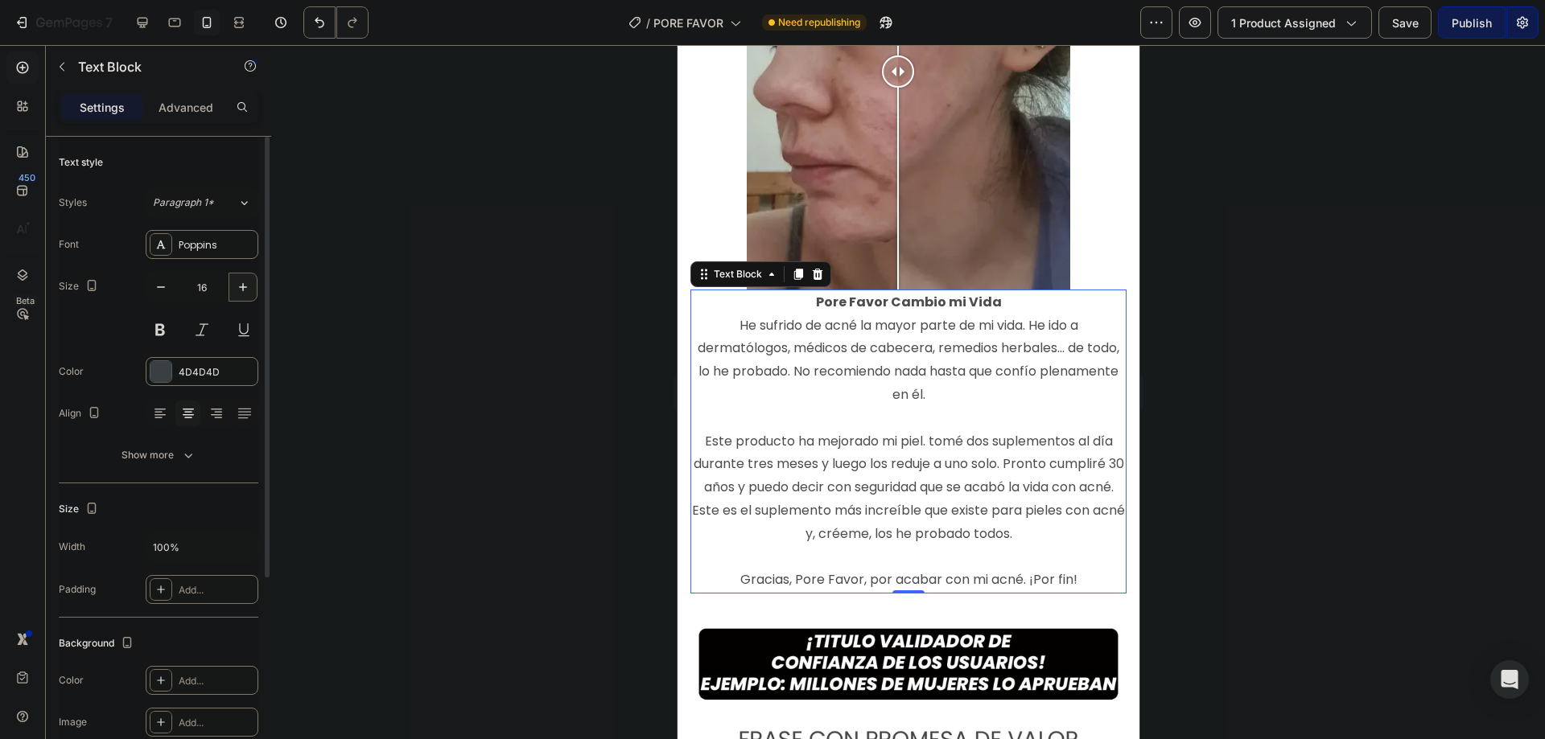
click at [230, 287] on button "button" at bounding box center [243, 287] width 29 height 29
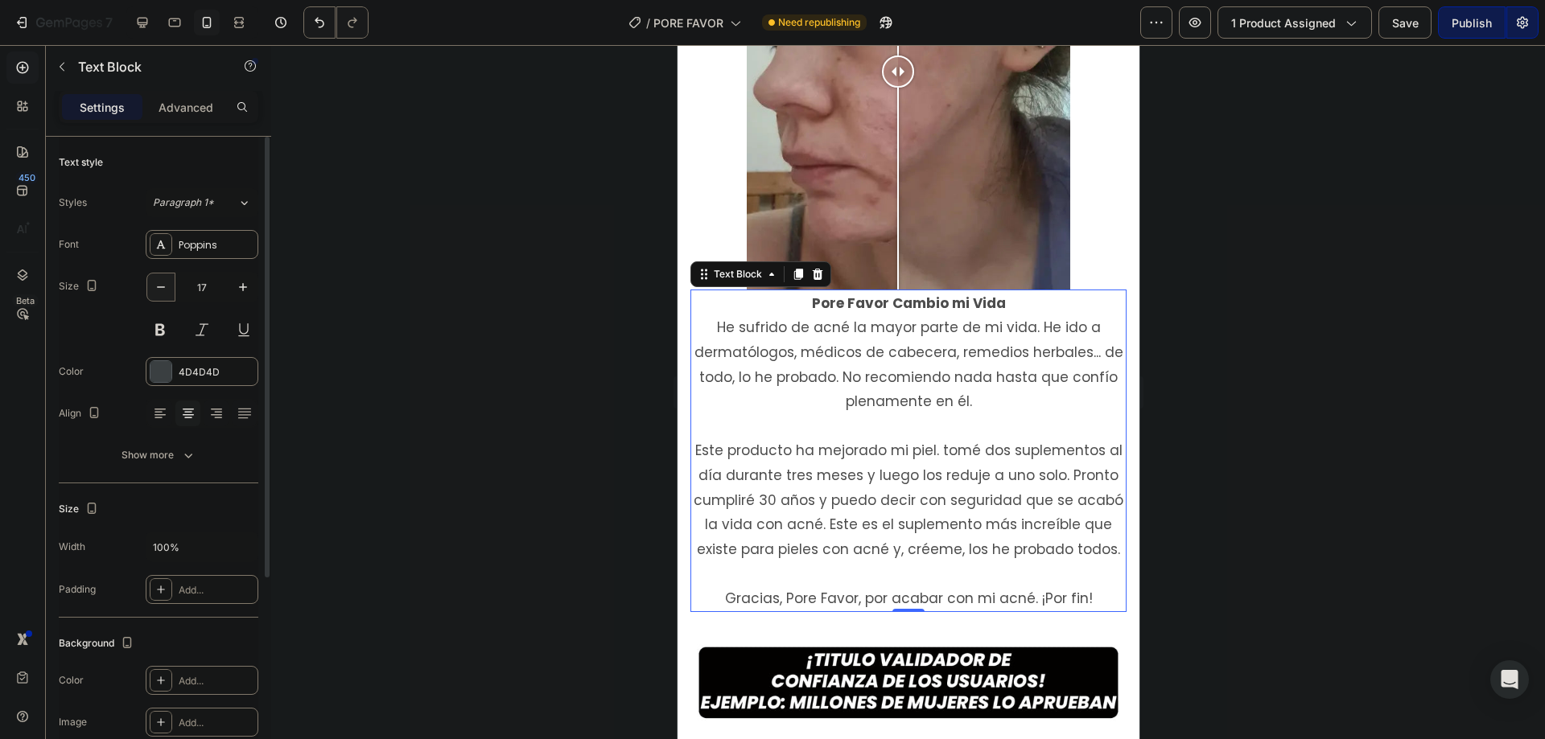
click at [163, 283] on icon "button" at bounding box center [161, 287] width 16 height 16
type input "16"
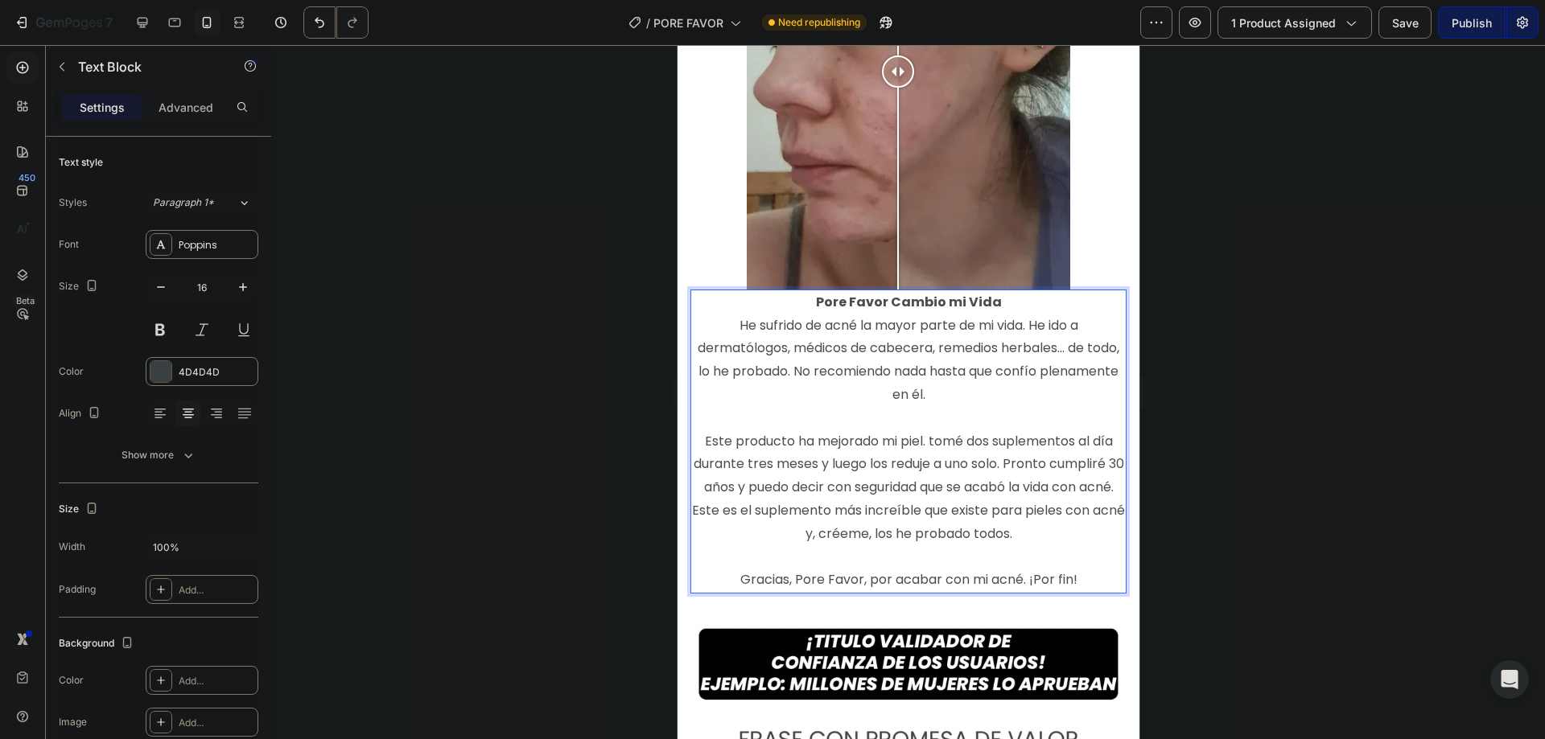
click at [1061, 416] on p "He sufrido de acné la mayor parte de mi vida. He ido a dermatólogos, médicos de…" at bounding box center [907, 454] width 433 height 278
click at [1015, 387] on p "He sufrido de acné la mayor parte de mi vida. He ido a dermatólogos, médicos de…" at bounding box center [907, 454] width 433 height 278
click at [1056, 509] on p "He sufrido de acné la mayor parte de mi vida. He ido a dermatólogos, médicos de…" at bounding box center [907, 454] width 433 height 278
click at [1259, 493] on div at bounding box center [908, 392] width 1274 height 694
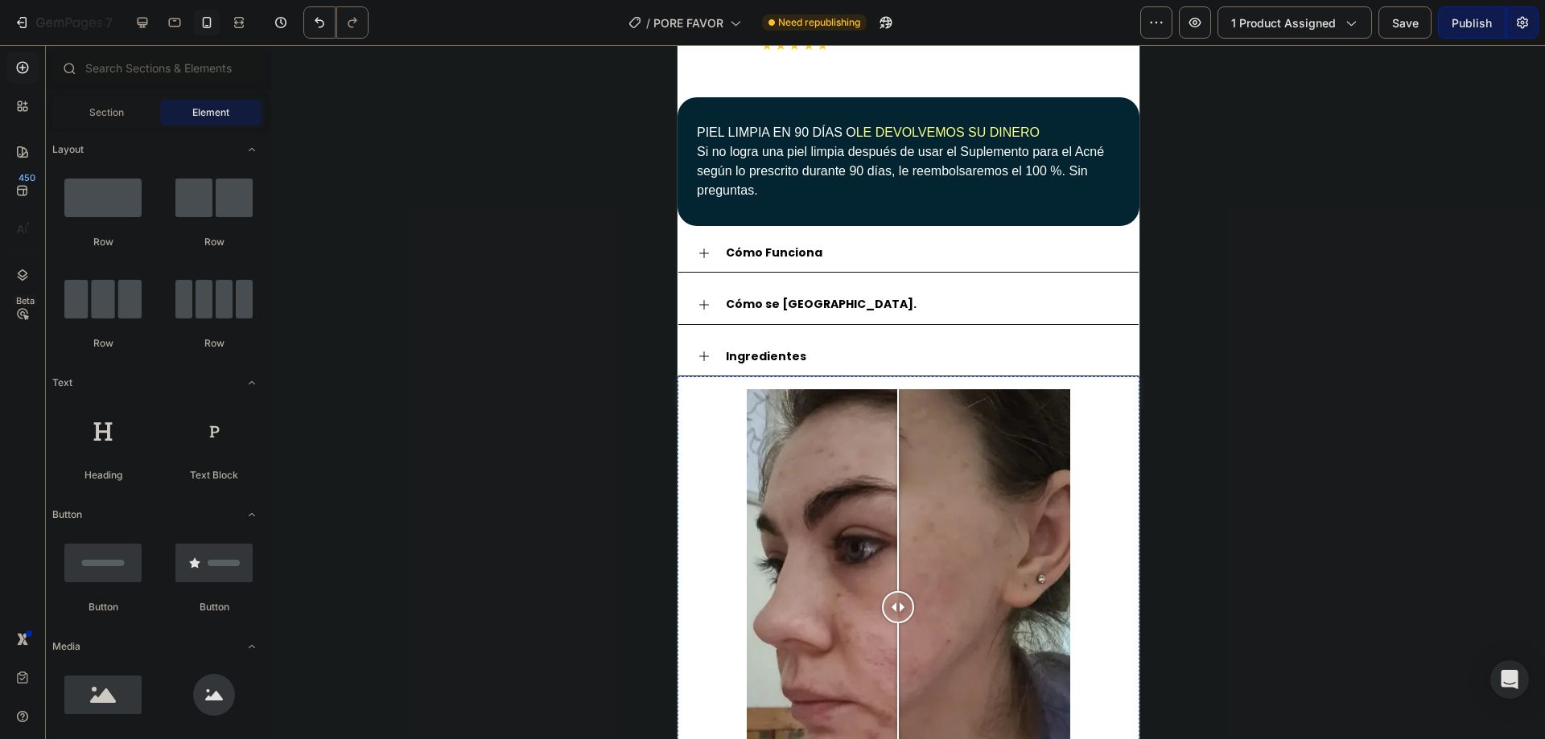
scroll to position [1590, 0]
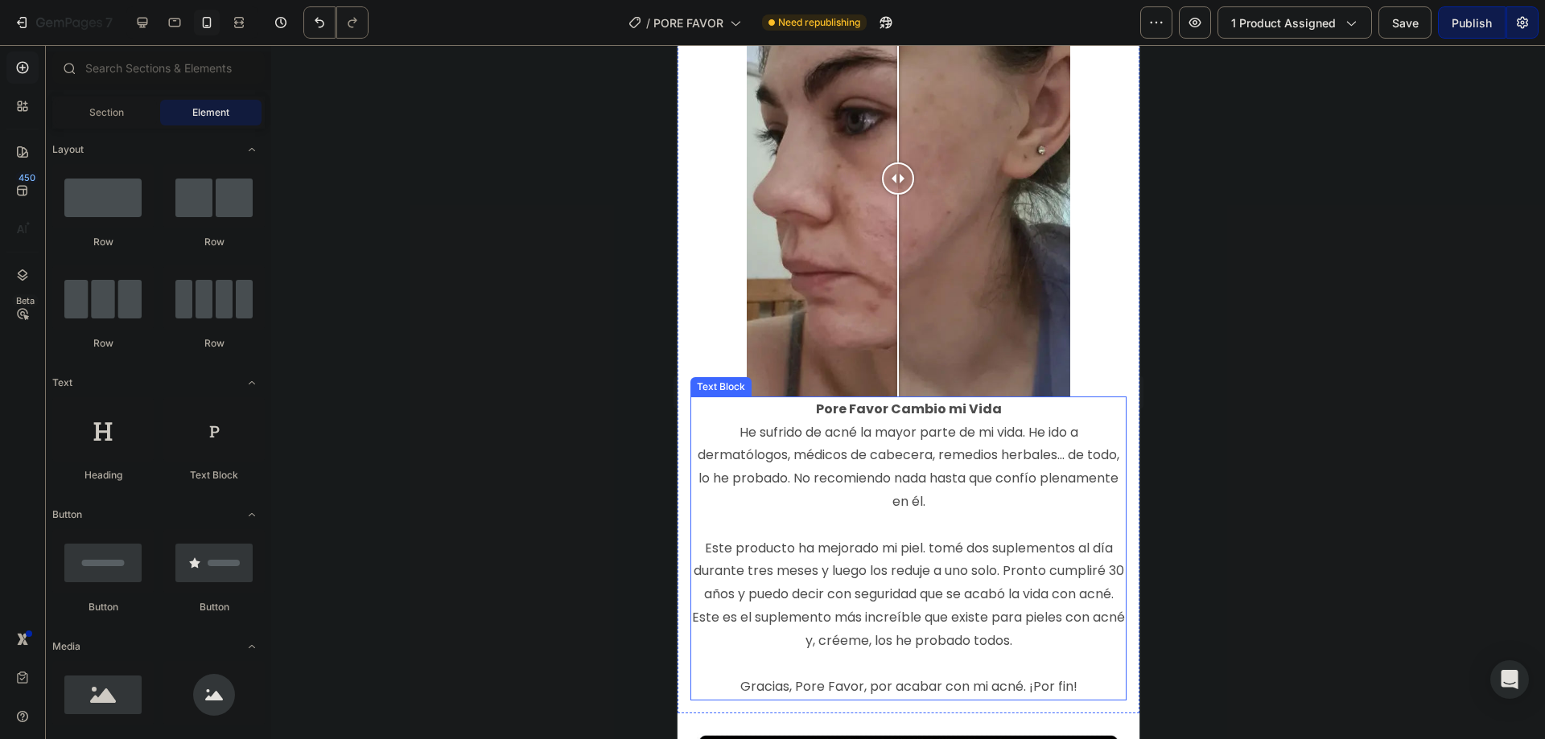
click at [859, 456] on p "He sufrido de acné la mayor parte de mi vida. He ido a dermatólogos, médicos de…" at bounding box center [907, 561] width 433 height 278
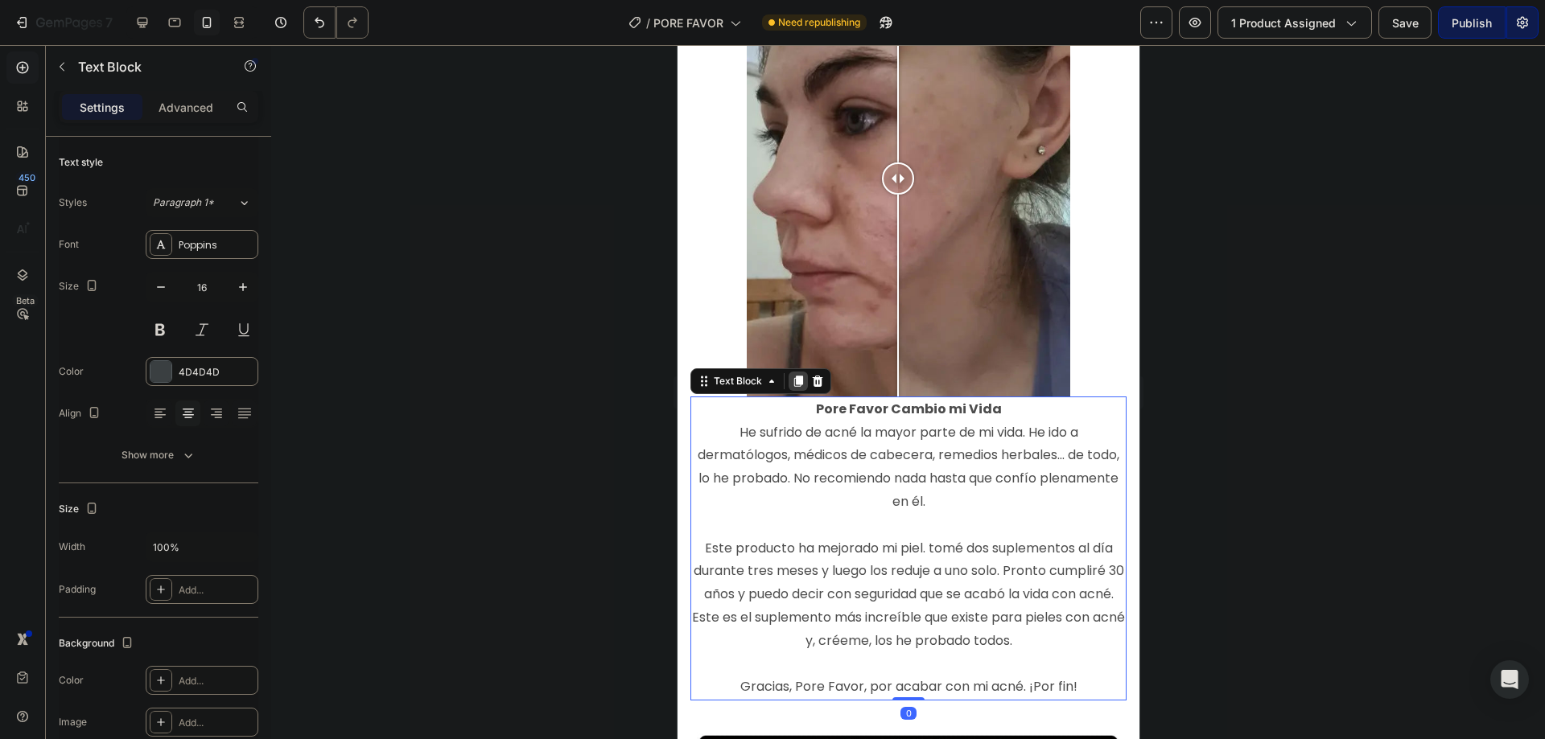
click at [801, 376] on icon at bounding box center [797, 381] width 9 height 11
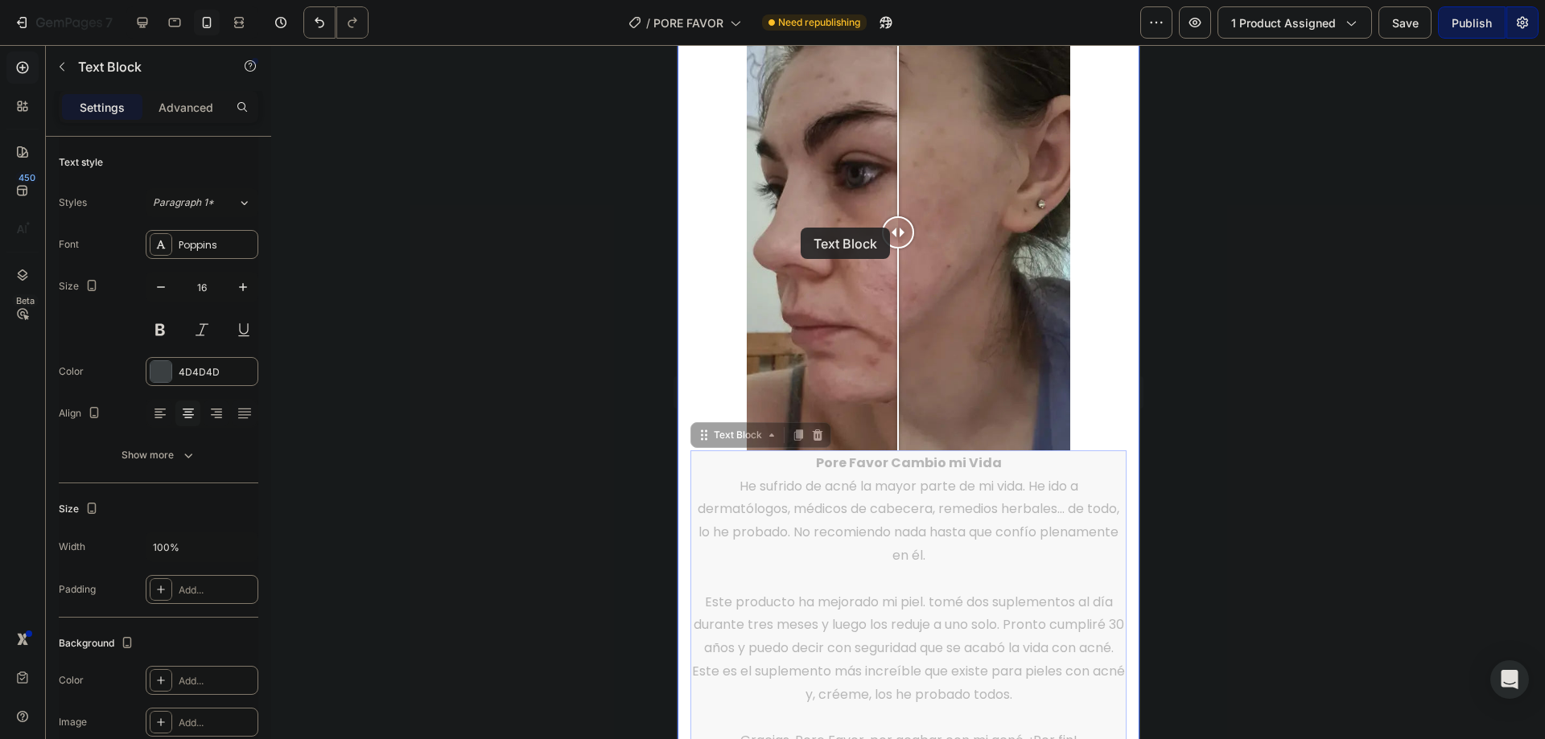
scroll to position [1429, 0]
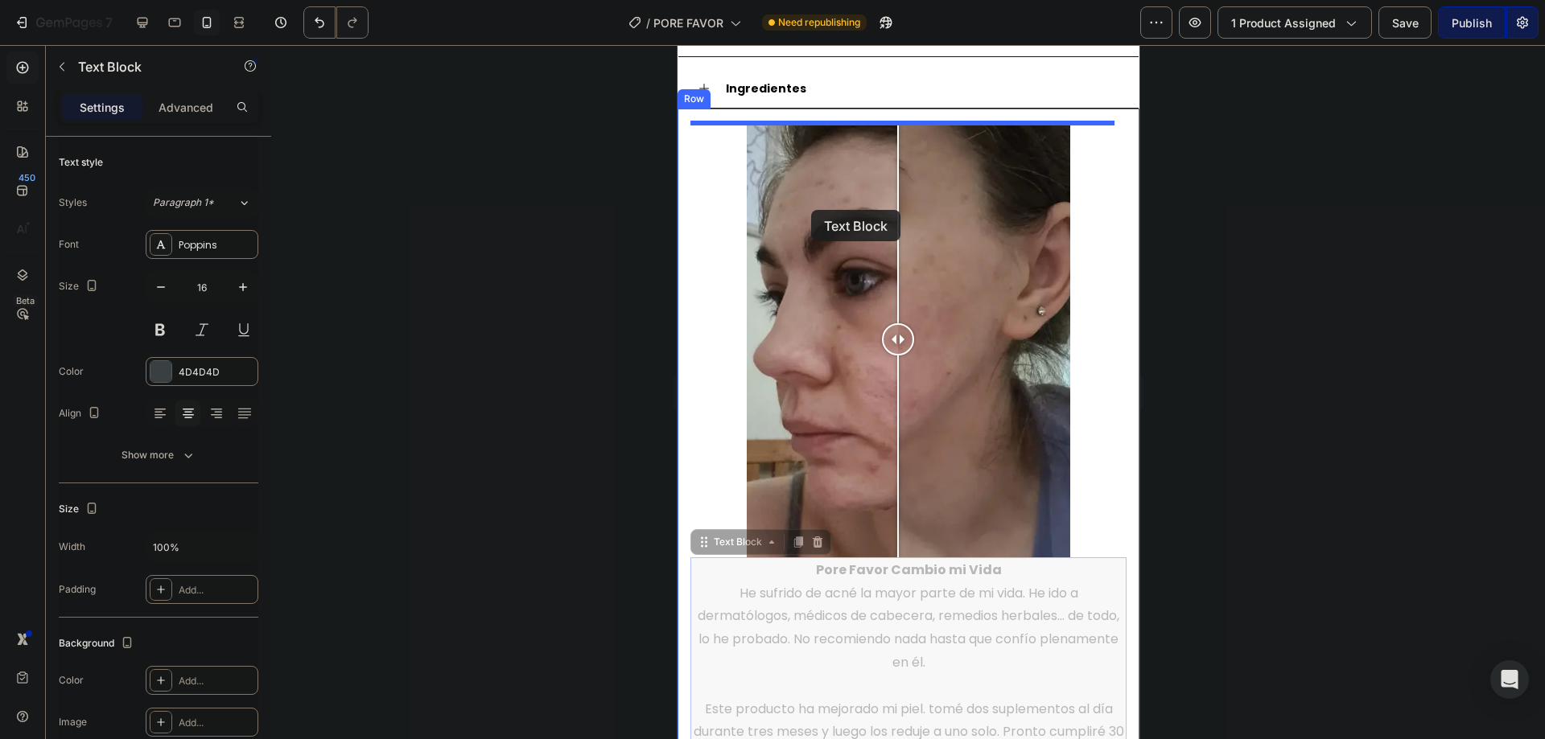
drag, startPoint x: 783, startPoint y: 472, endPoint x: 810, endPoint y: 210, distance: 262.9
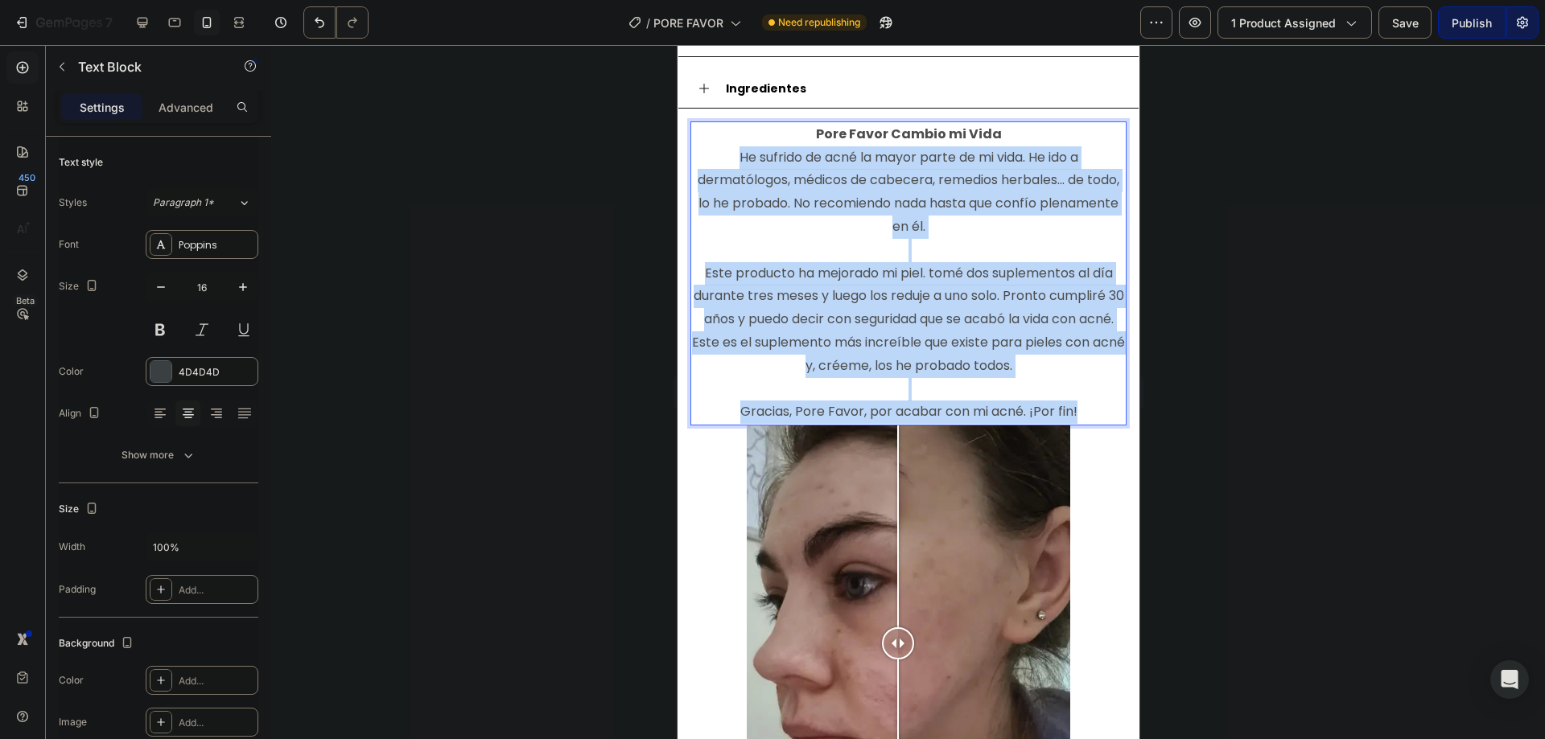
drag, startPoint x: 1073, startPoint y: 406, endPoint x: 717, endPoint y: 150, distance: 438.6
click at [717, 150] on p "He sufrido de acné la mayor parte de mi vida. He ido a dermatólogos, médicos de…" at bounding box center [907, 285] width 433 height 278
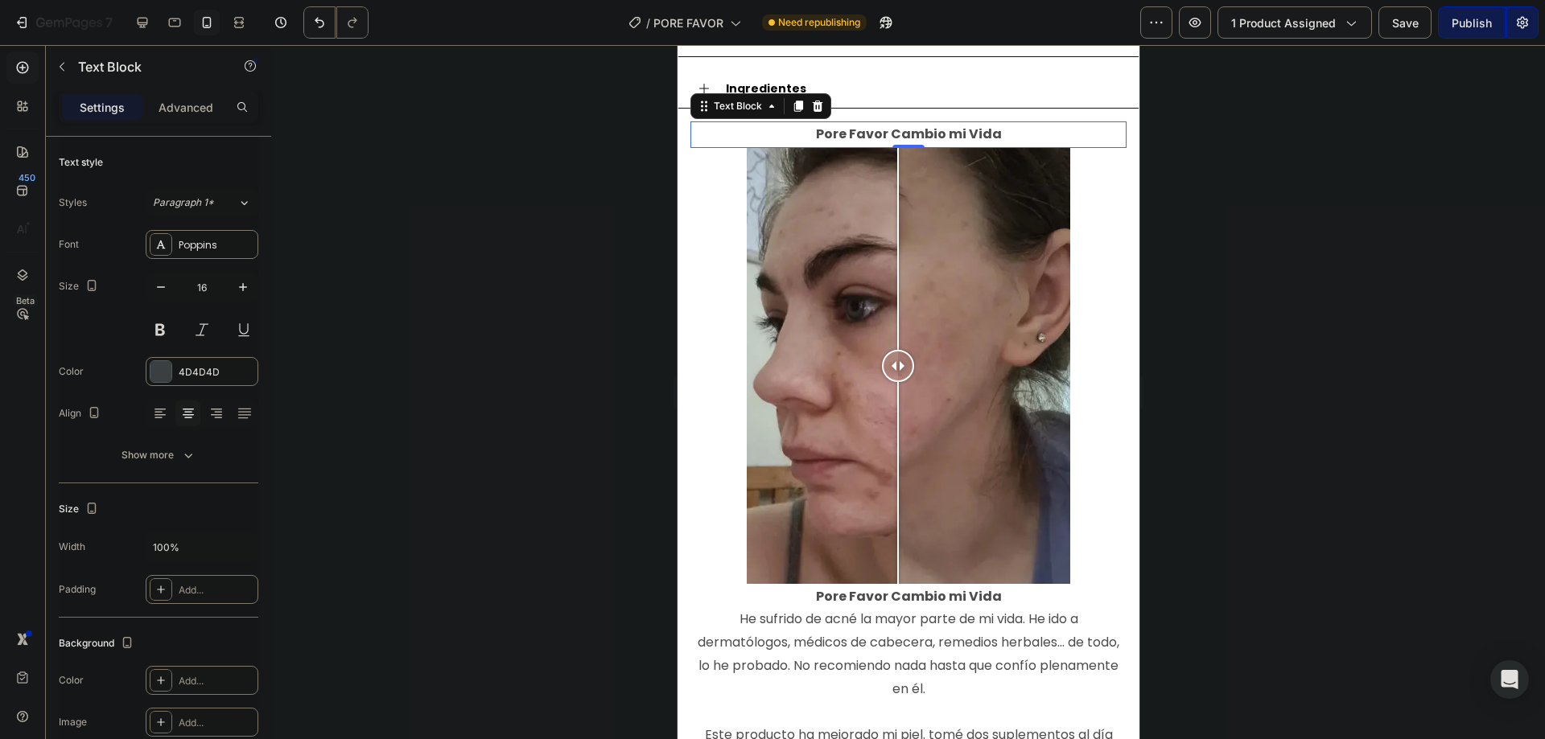
click at [553, 163] on div at bounding box center [908, 392] width 1274 height 694
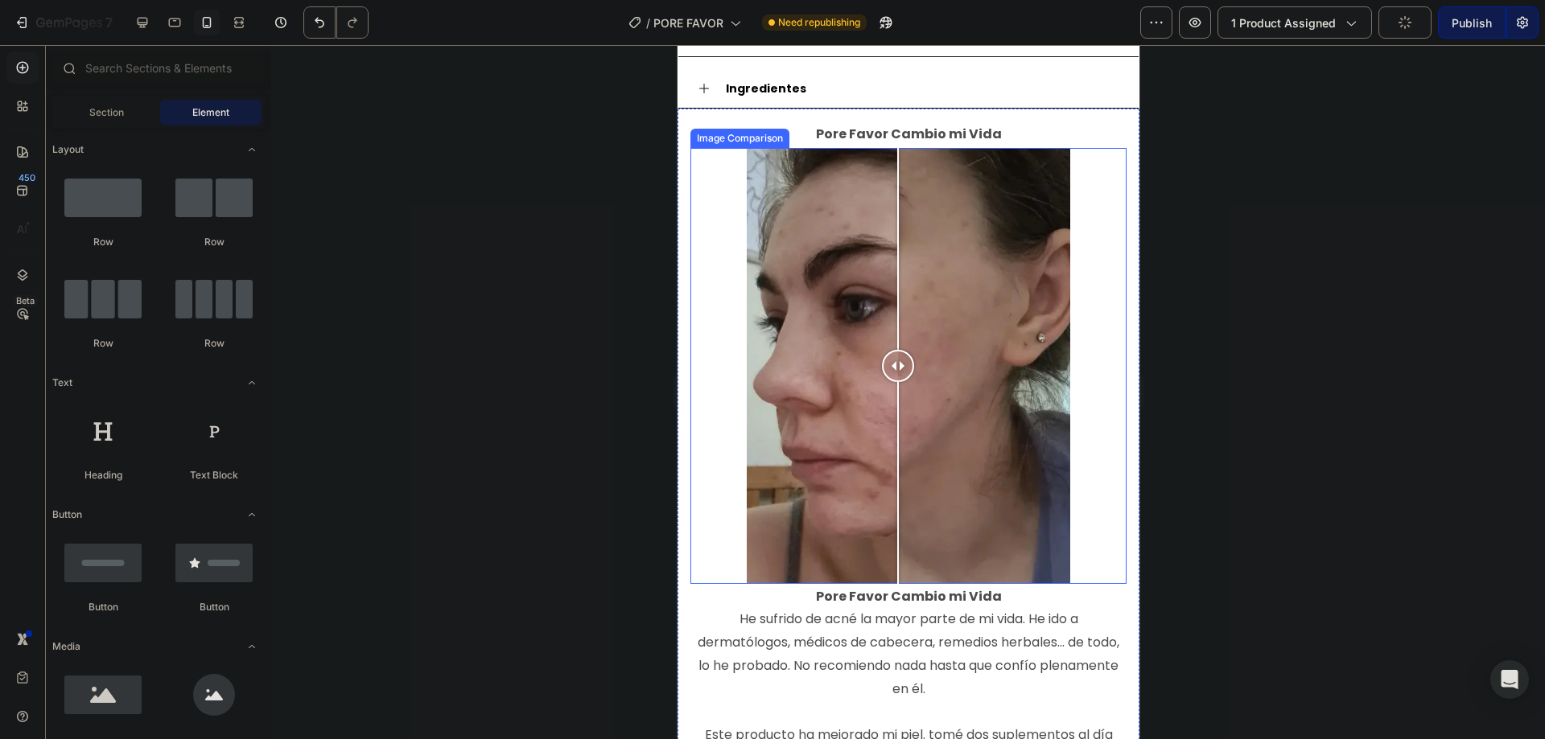
click at [735, 145] on div "Image Comparison" at bounding box center [739, 138] width 99 height 19
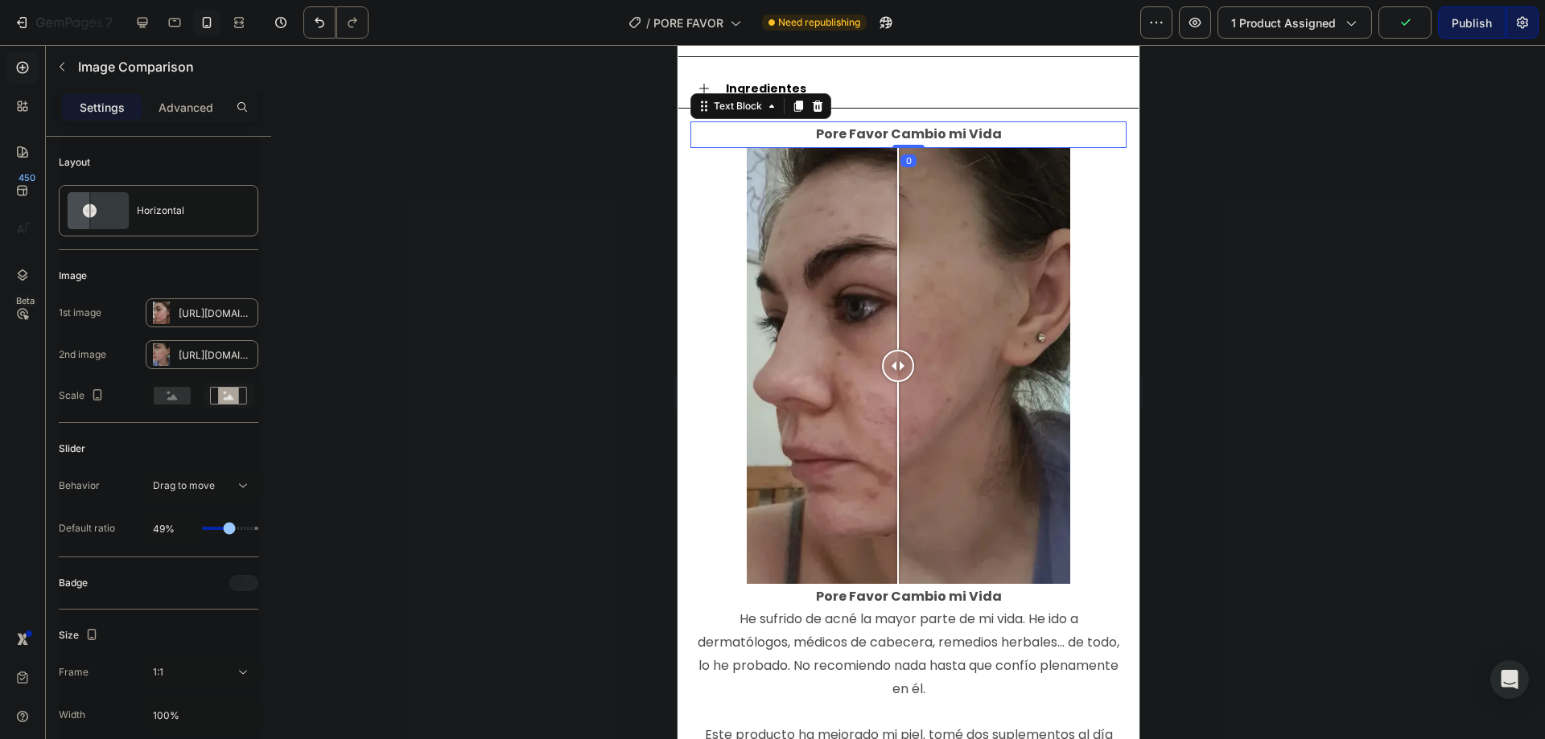
click at [943, 140] on strong "Pore Favor Cambio mi Vida" at bounding box center [908, 134] width 186 height 19
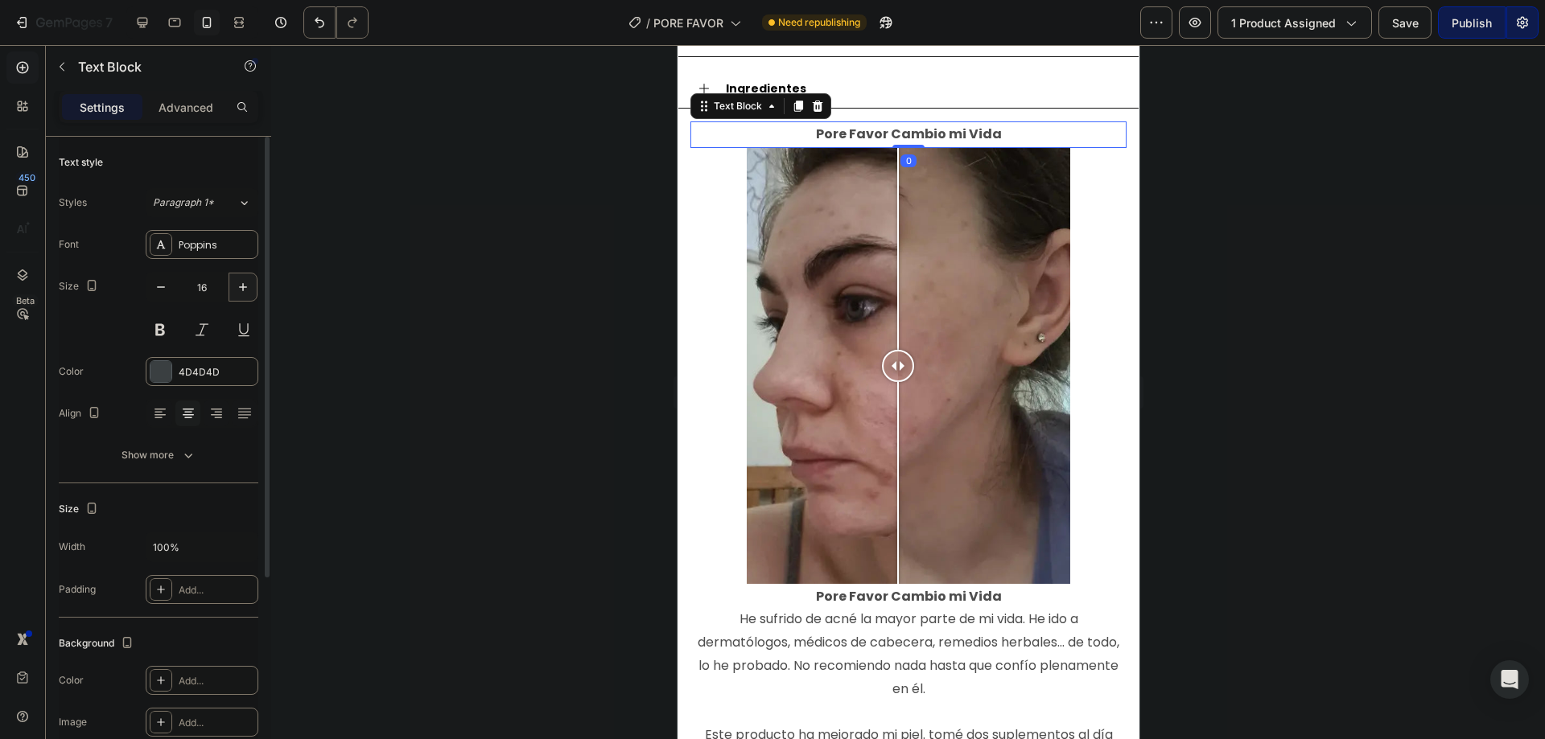
click at [235, 286] on icon "button" at bounding box center [243, 287] width 16 height 16
click at [236, 286] on icon "button" at bounding box center [243, 287] width 16 height 16
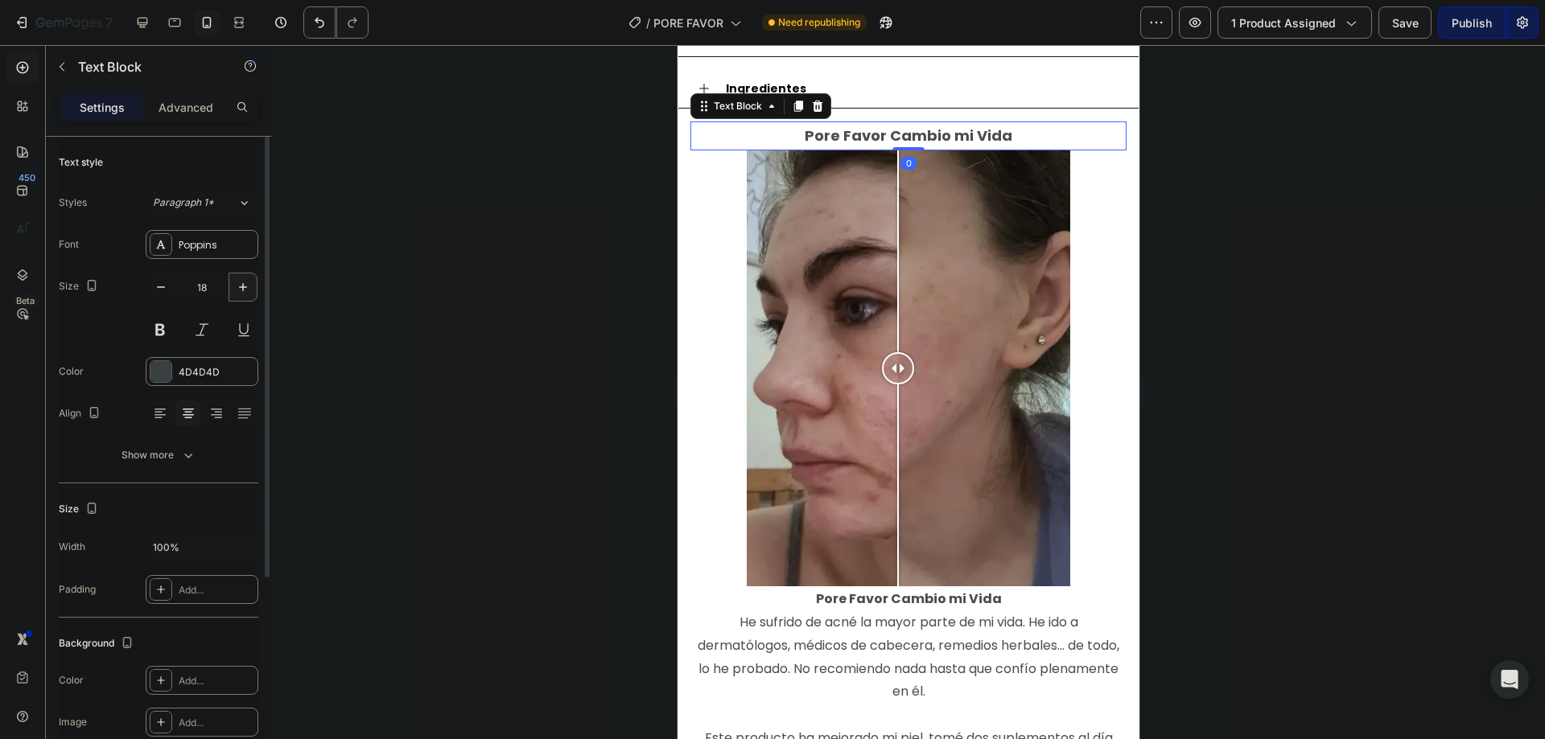
click at [236, 286] on icon "button" at bounding box center [243, 287] width 16 height 16
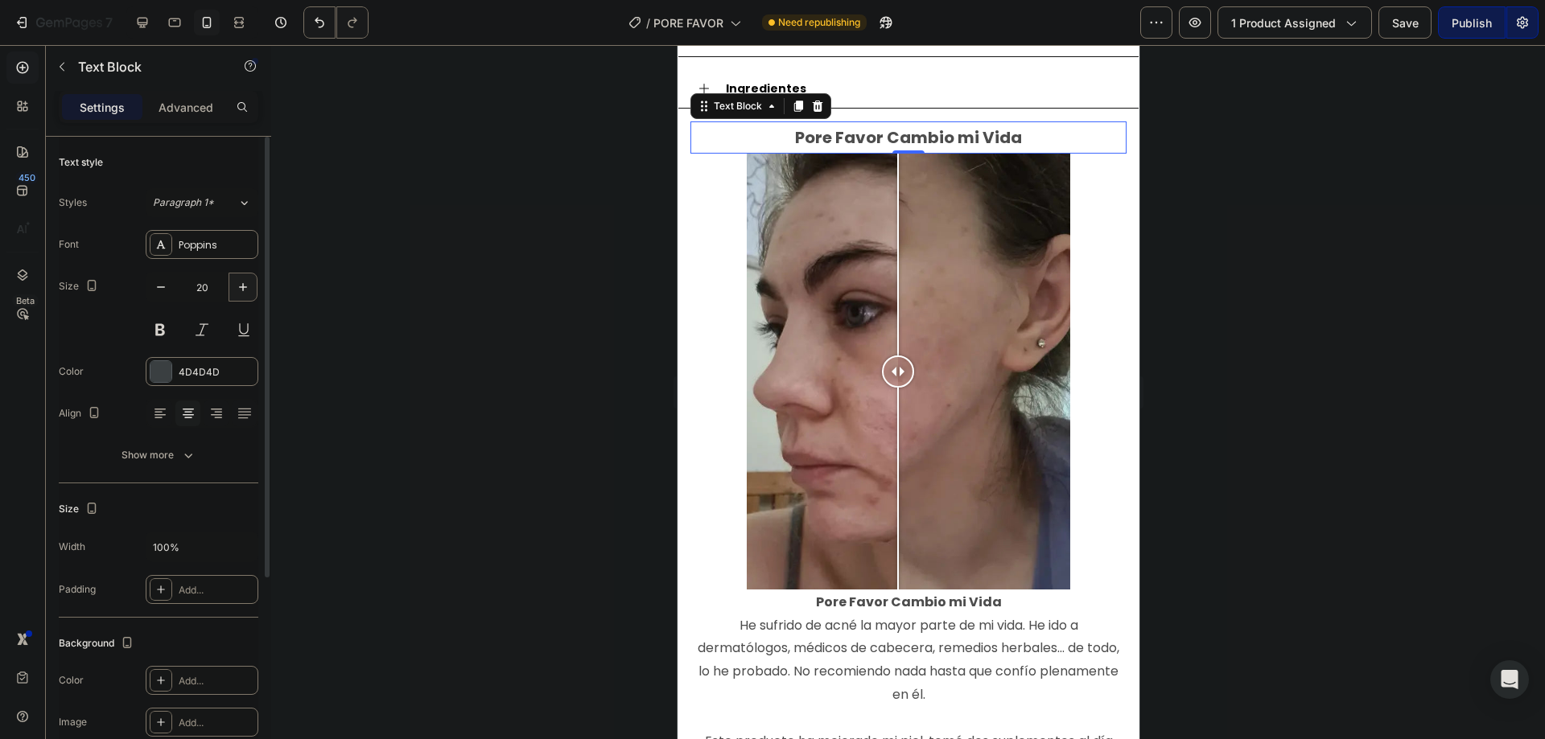
click at [236, 286] on icon "button" at bounding box center [243, 287] width 16 height 16
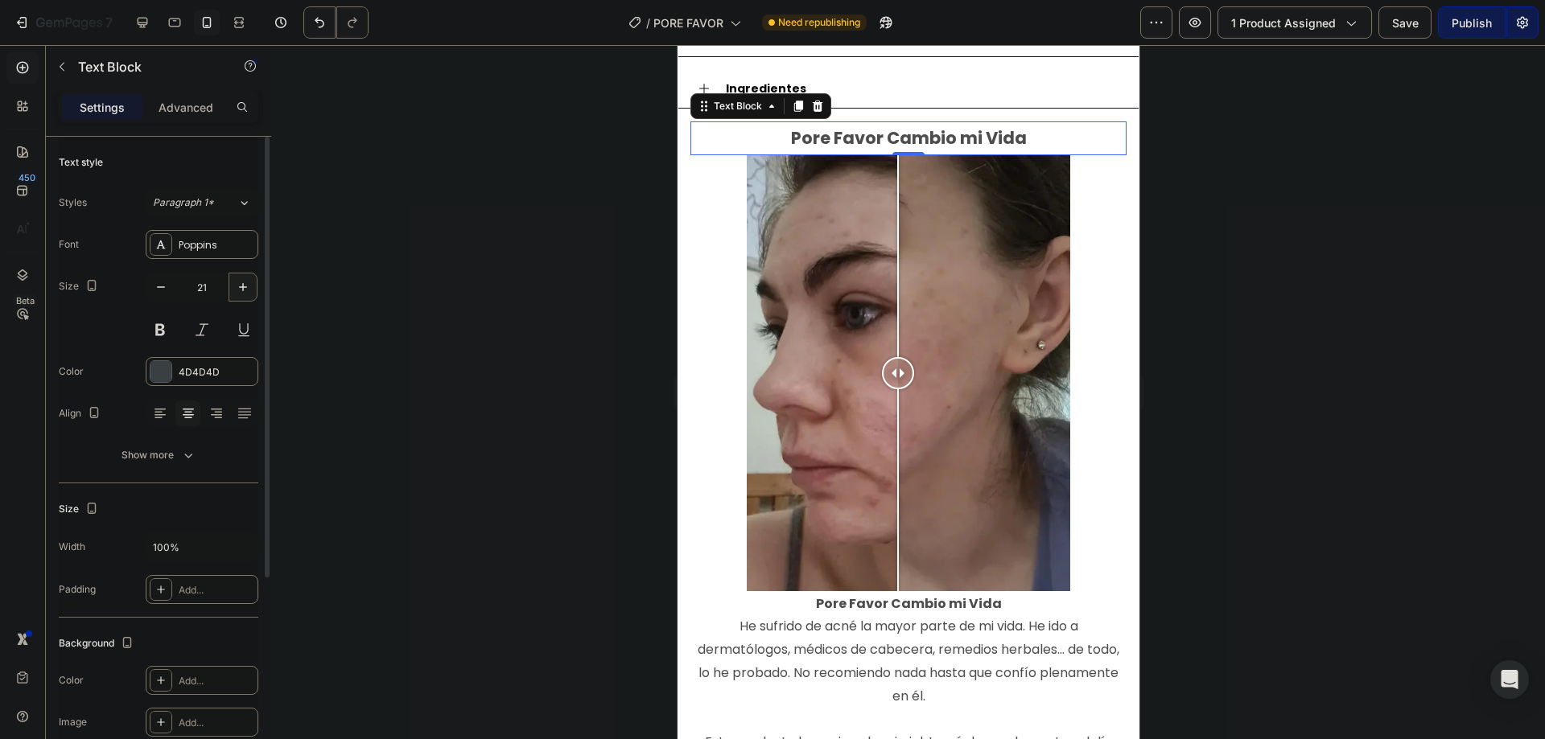
click at [236, 286] on icon "button" at bounding box center [243, 287] width 16 height 16
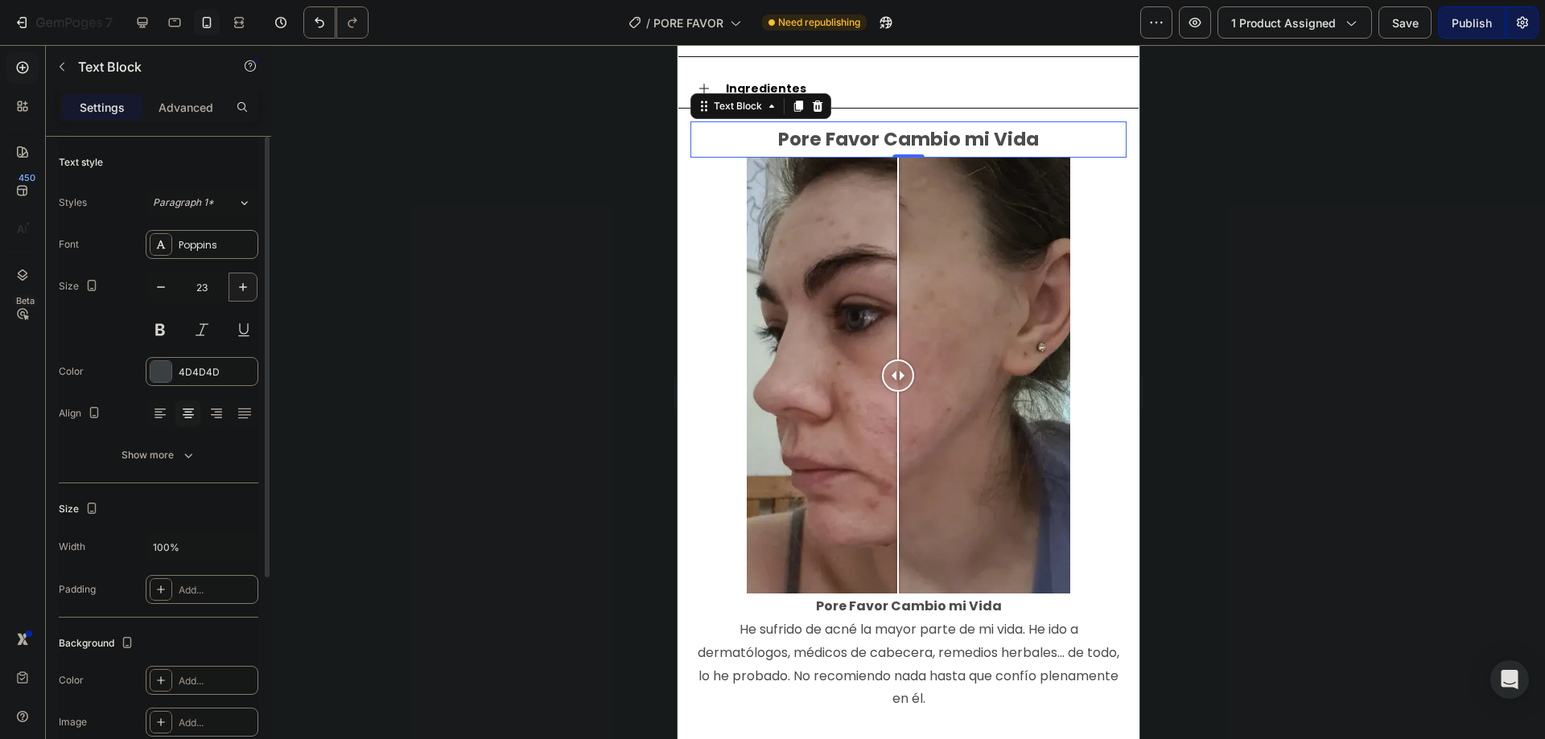
click at [236, 286] on icon "button" at bounding box center [243, 287] width 16 height 16
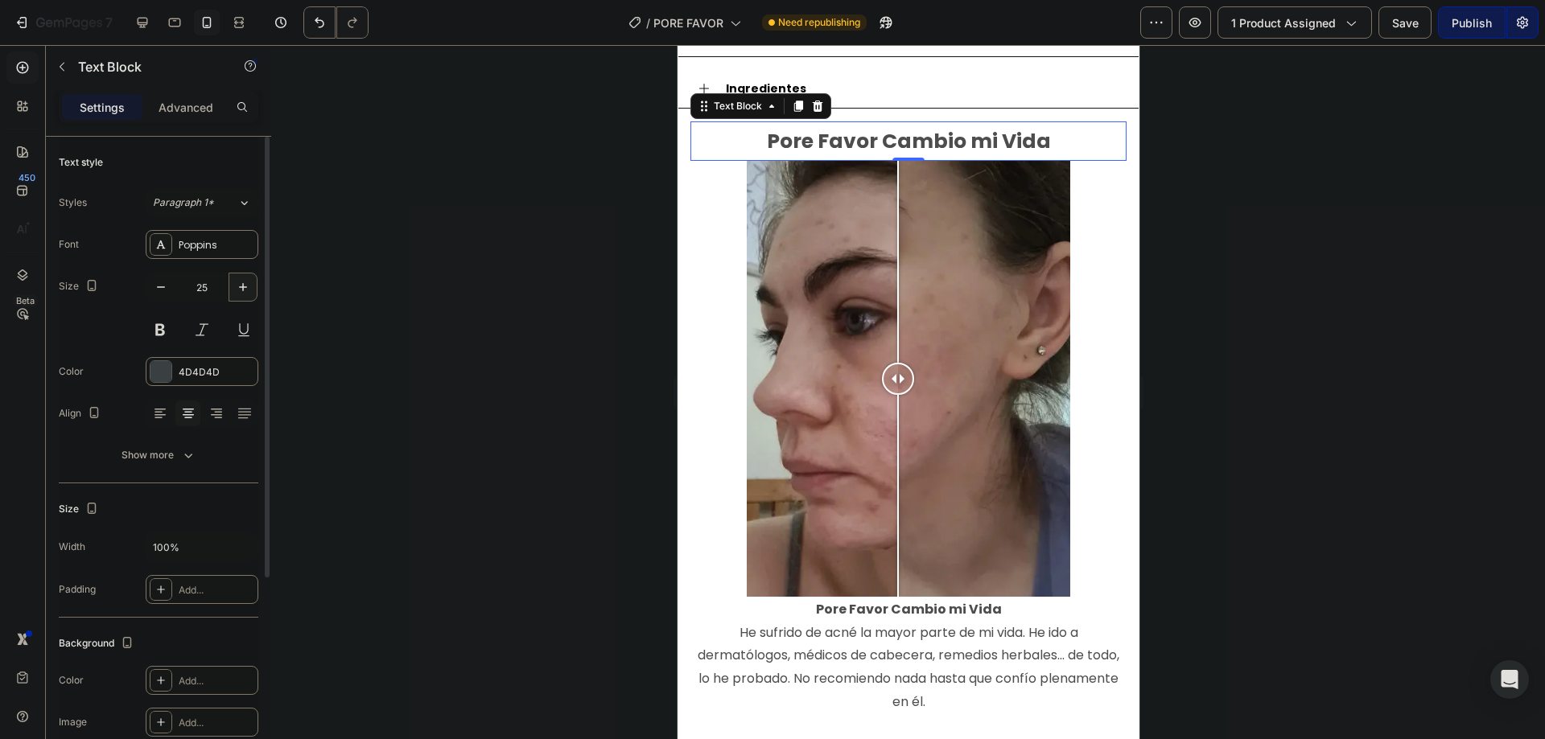
click at [236, 286] on icon "button" at bounding box center [243, 287] width 16 height 16
type input "27"
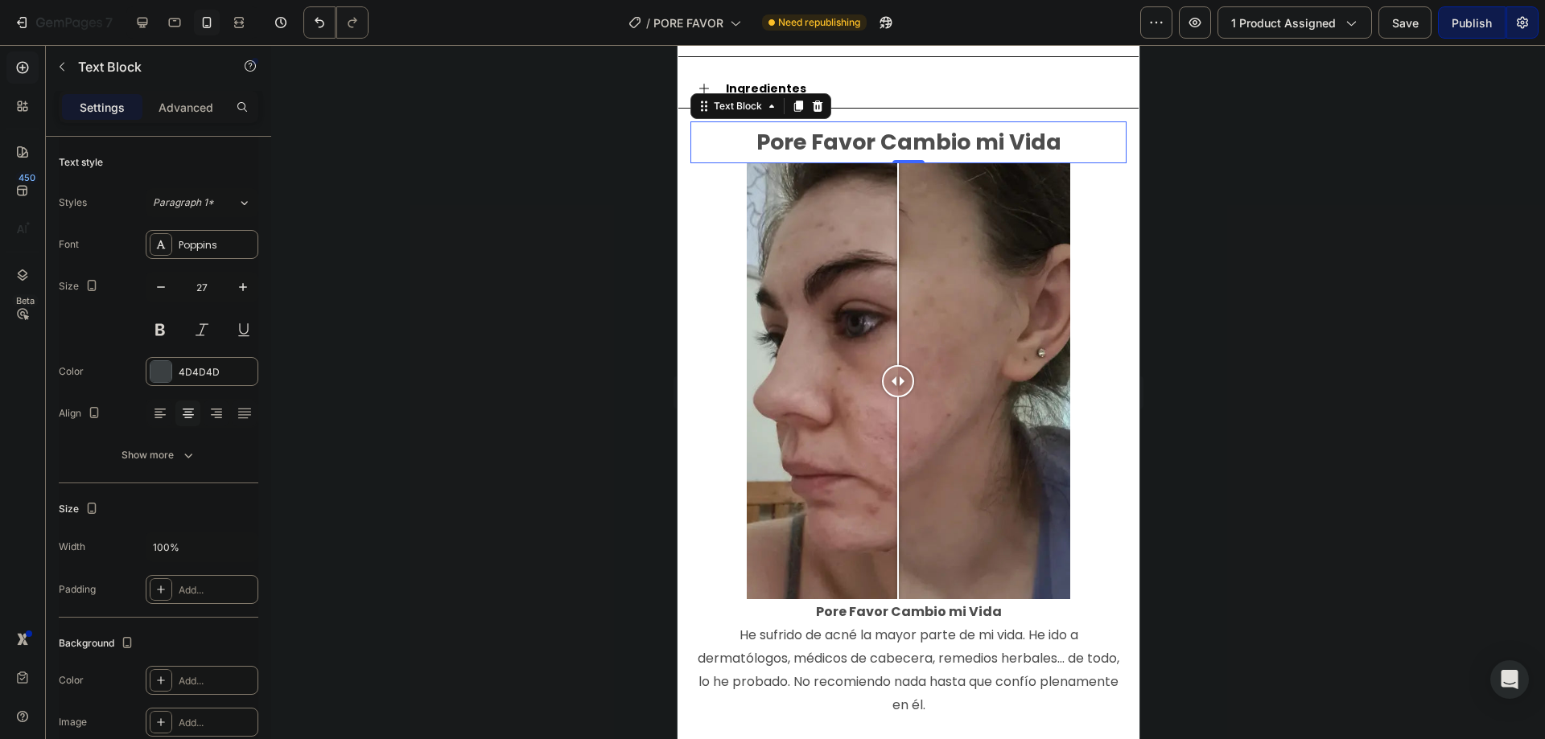
click at [545, 290] on div at bounding box center [908, 392] width 1274 height 694
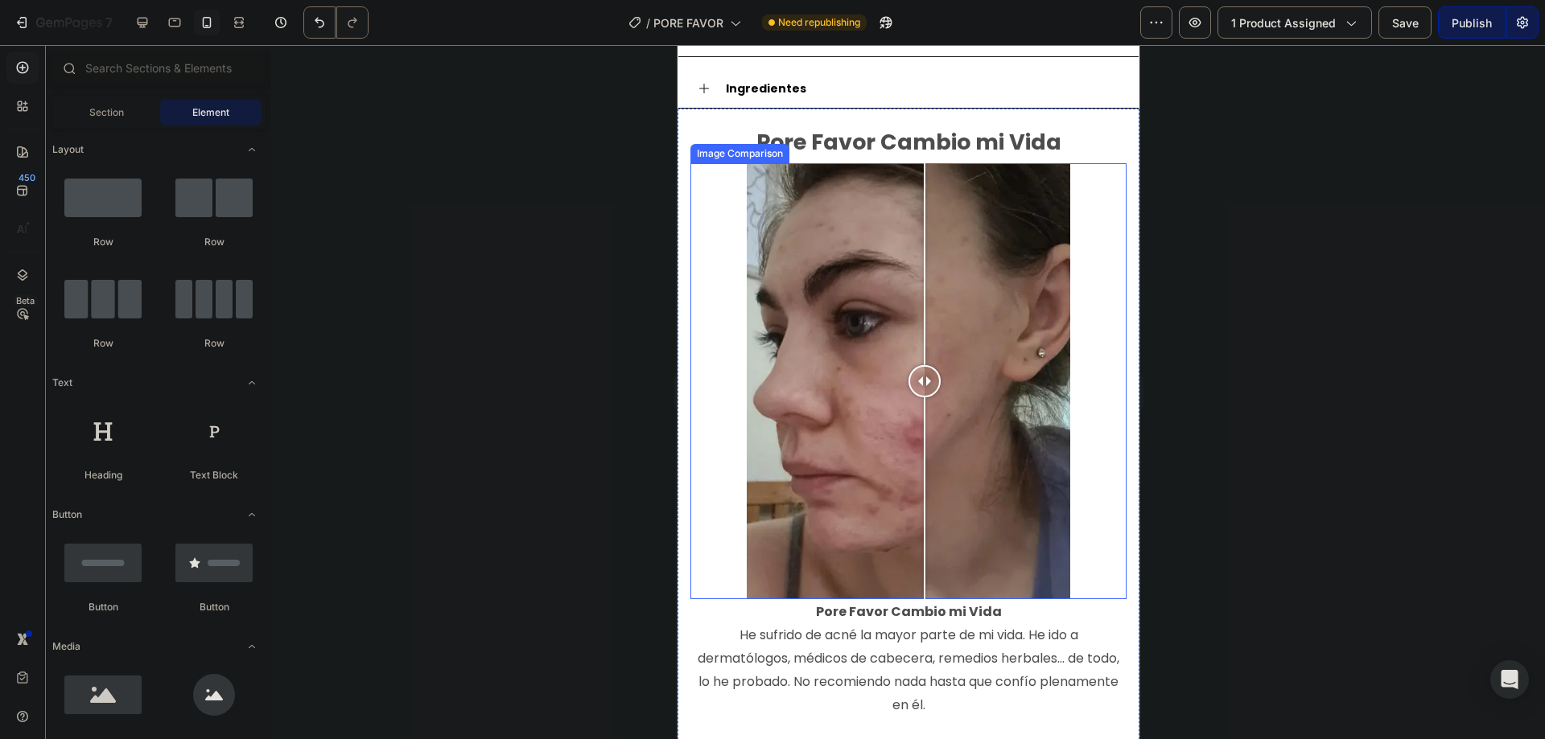
drag, startPoint x: 896, startPoint y: 371, endPoint x: 923, endPoint y: 329, distance: 50.0
click at [925, 327] on div at bounding box center [924, 381] width 32 height 436
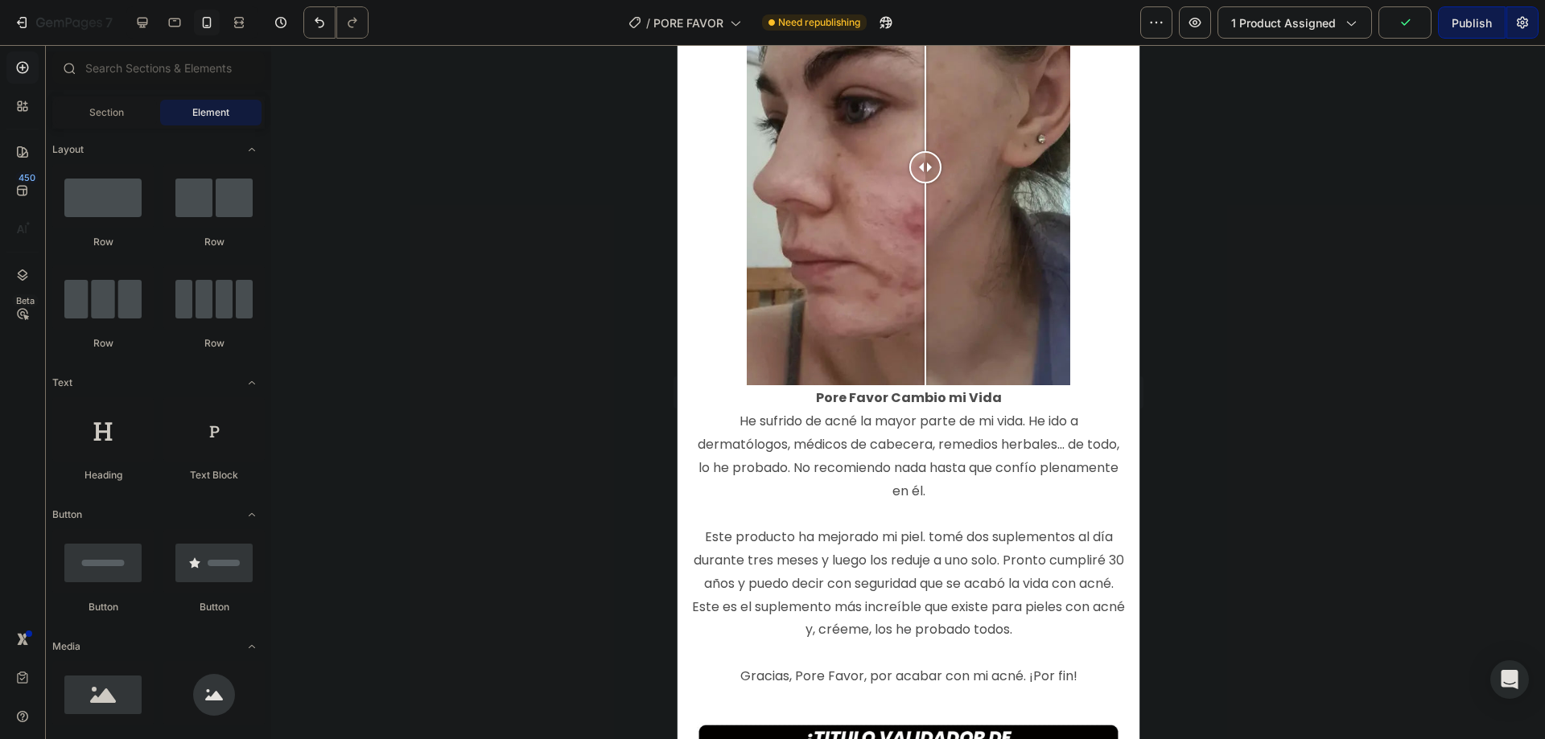
scroll to position [1858, 0]
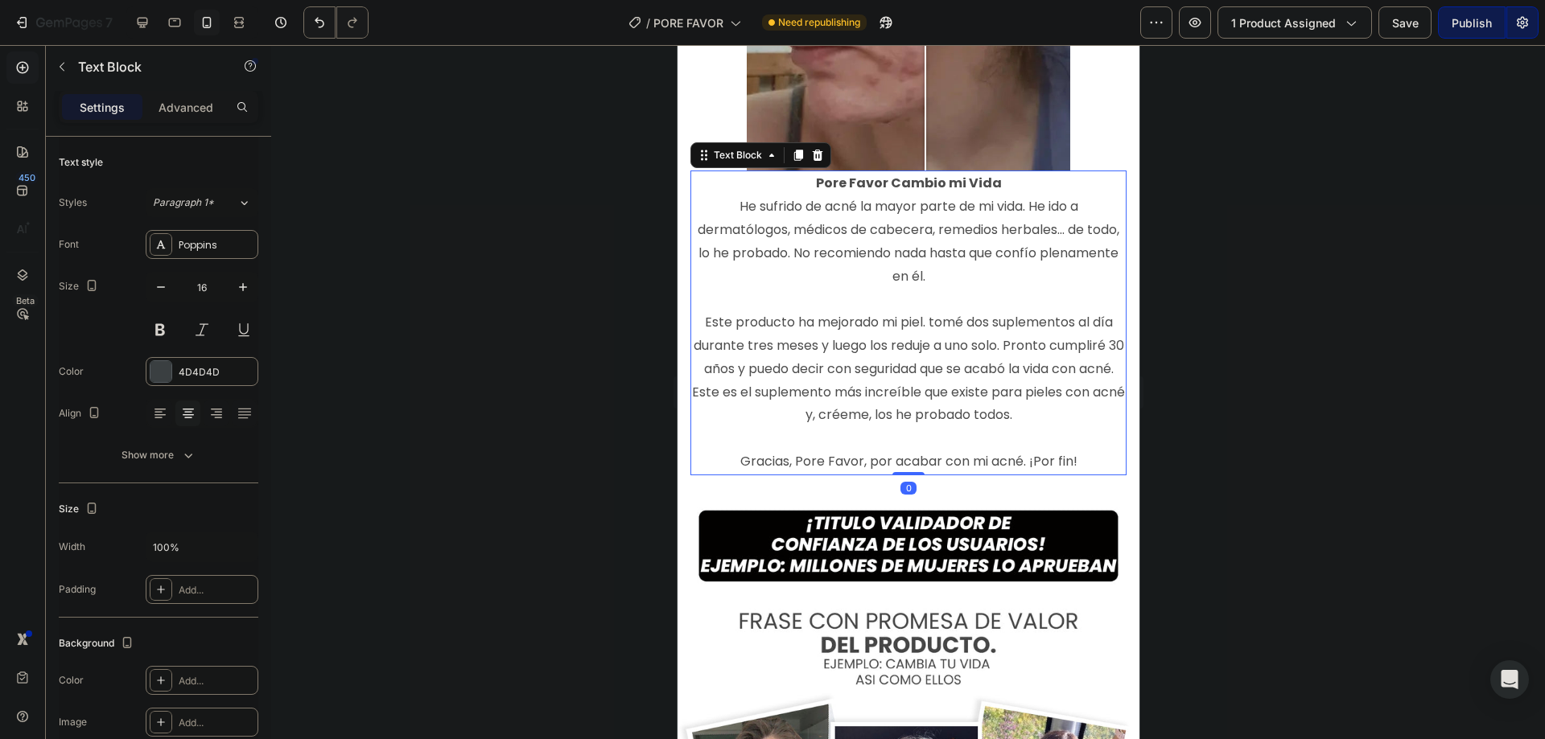
click at [915, 384] on p "He sufrido de acné la mayor parte de mi vida. He ido a dermatólogos, médicos de…" at bounding box center [907, 335] width 433 height 278
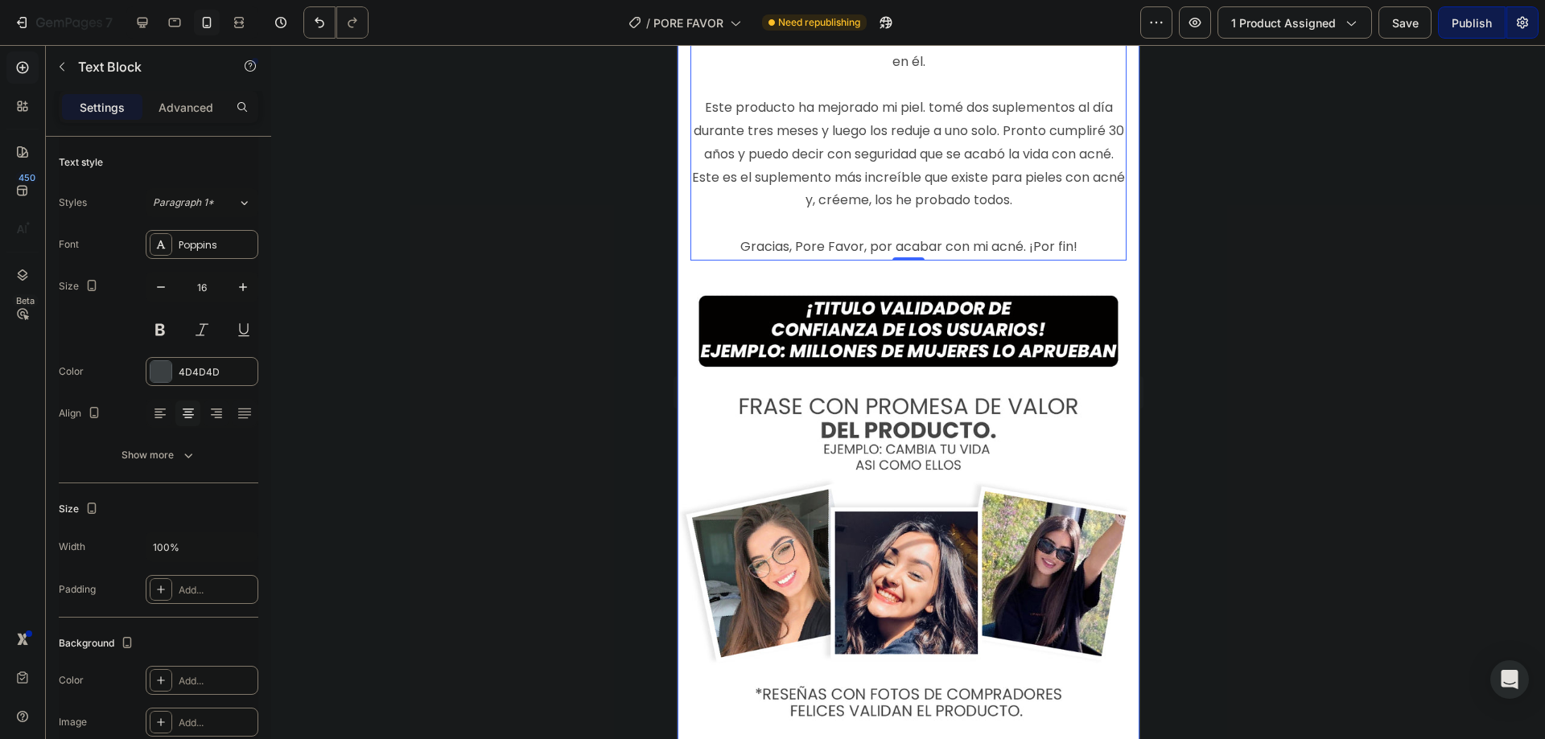
scroll to position [1965, 0]
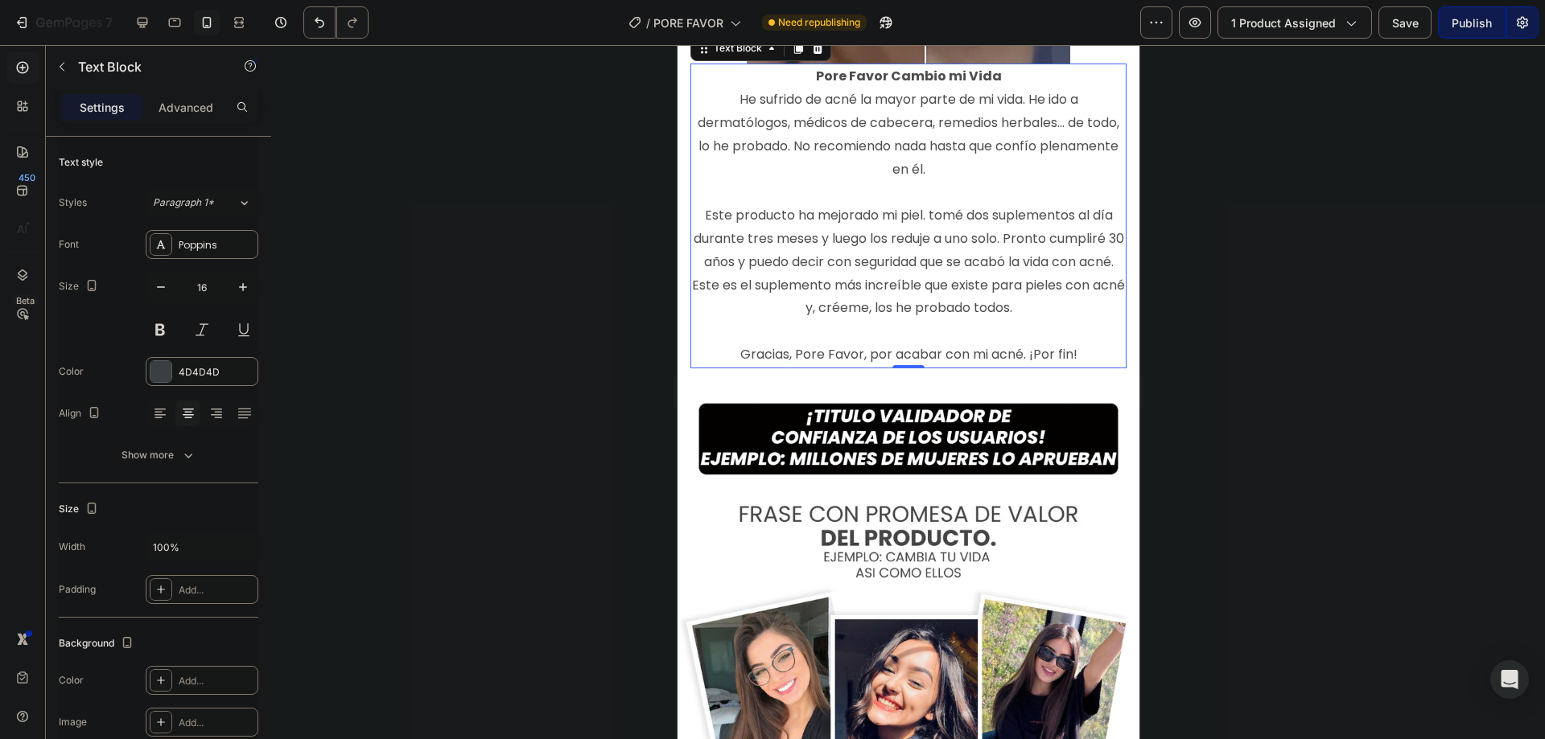
click at [584, 451] on div at bounding box center [908, 392] width 1274 height 694
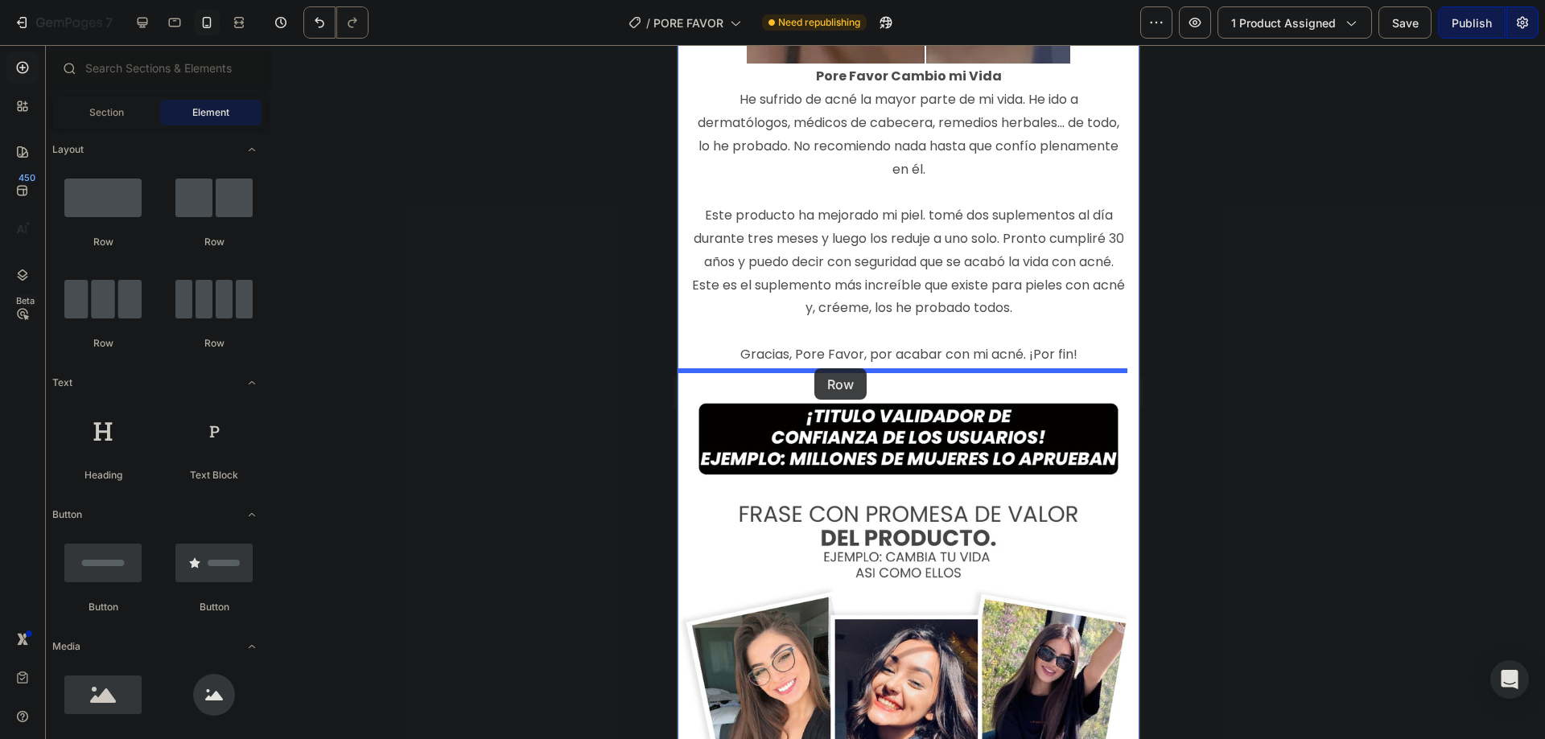
drag, startPoint x: 817, startPoint y: 257, endPoint x: 814, endPoint y: 369, distance: 111.9
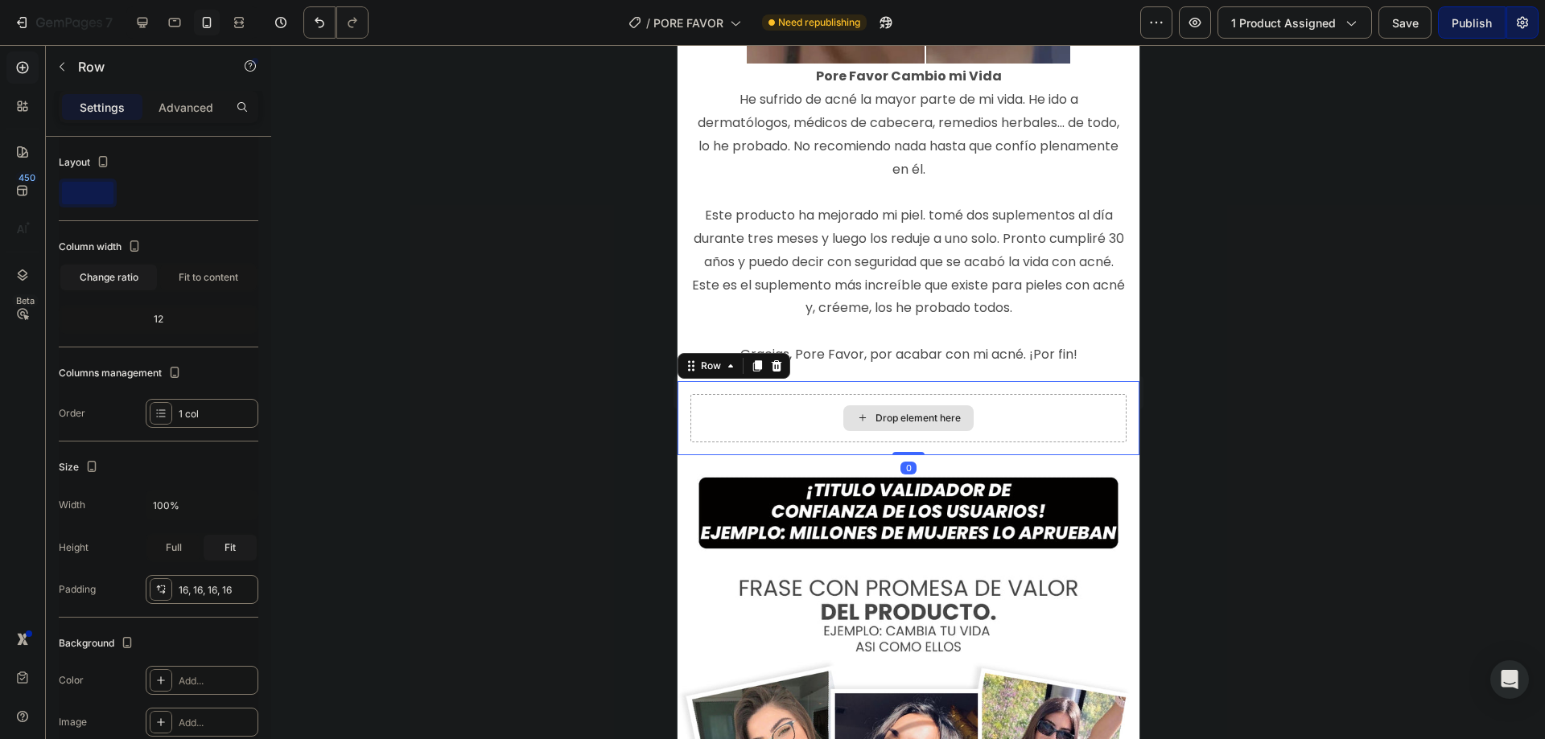
click at [805, 405] on div "Drop element here" at bounding box center [908, 418] width 436 height 48
click at [875, 412] on div "Drop element here" at bounding box center [917, 418] width 85 height 13
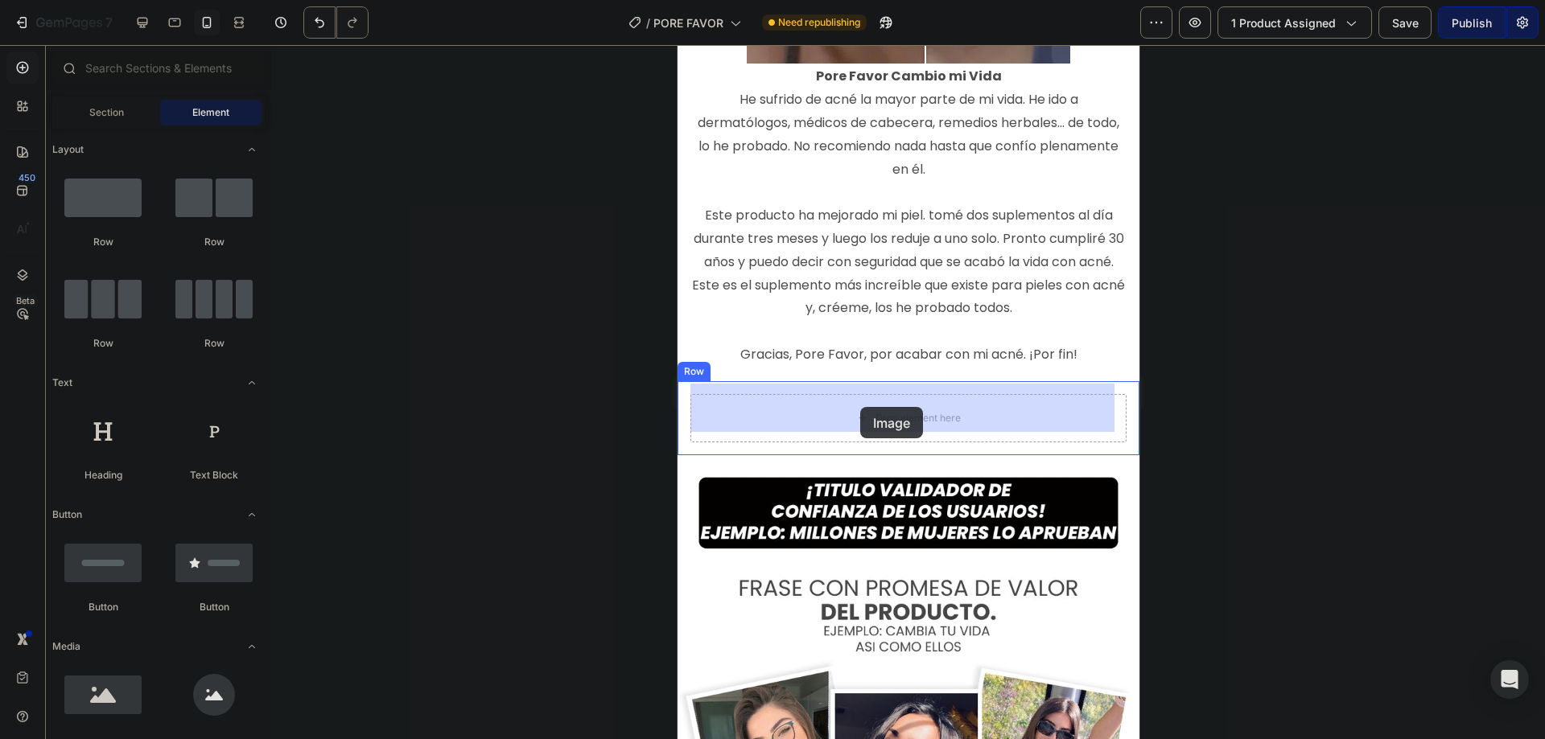
drag, startPoint x: 1197, startPoint y: 565, endPoint x: 859, endPoint y: 407, distance: 372.9
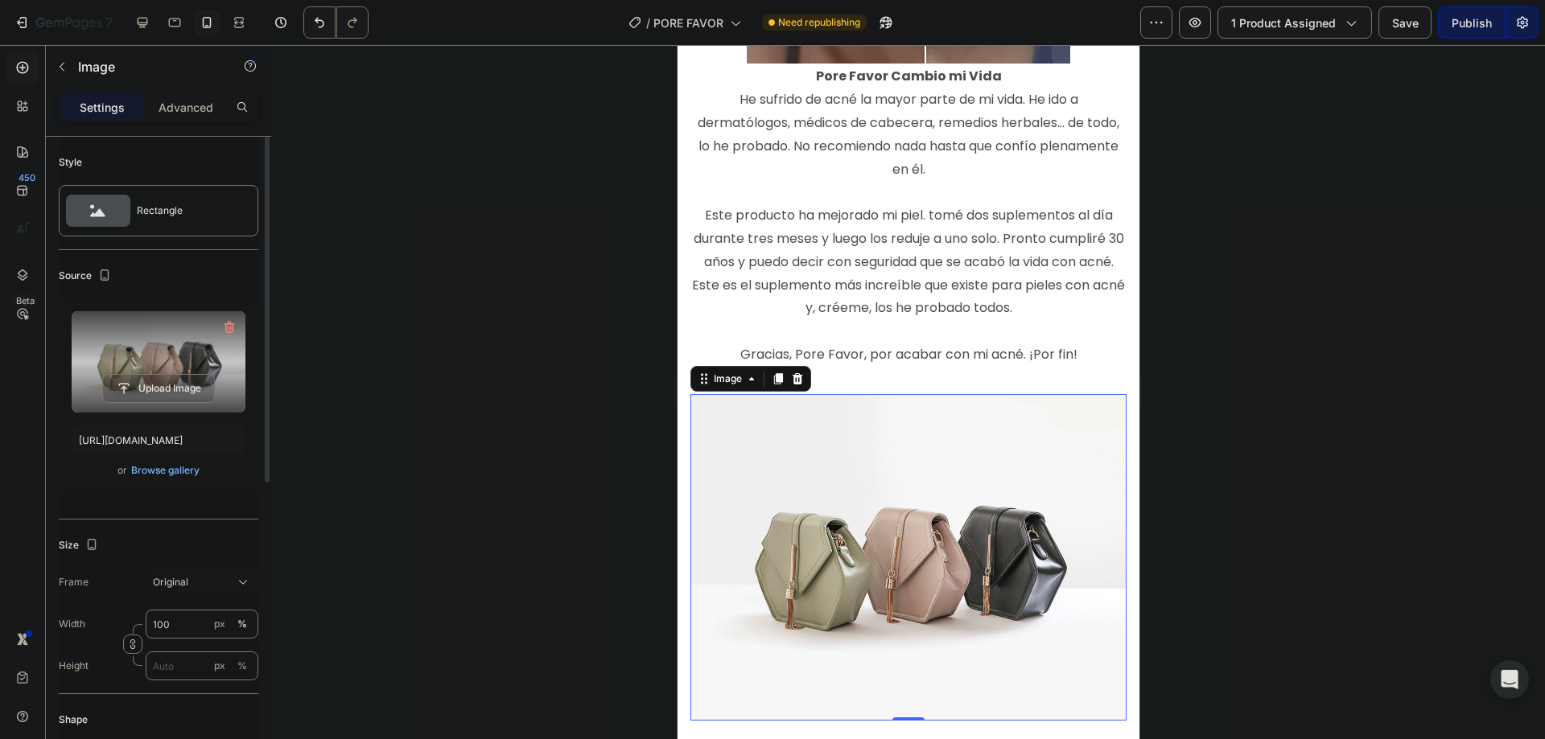
click at [171, 360] on label at bounding box center [159, 361] width 174 height 101
click at [171, 375] on input "file" at bounding box center [158, 388] width 111 height 27
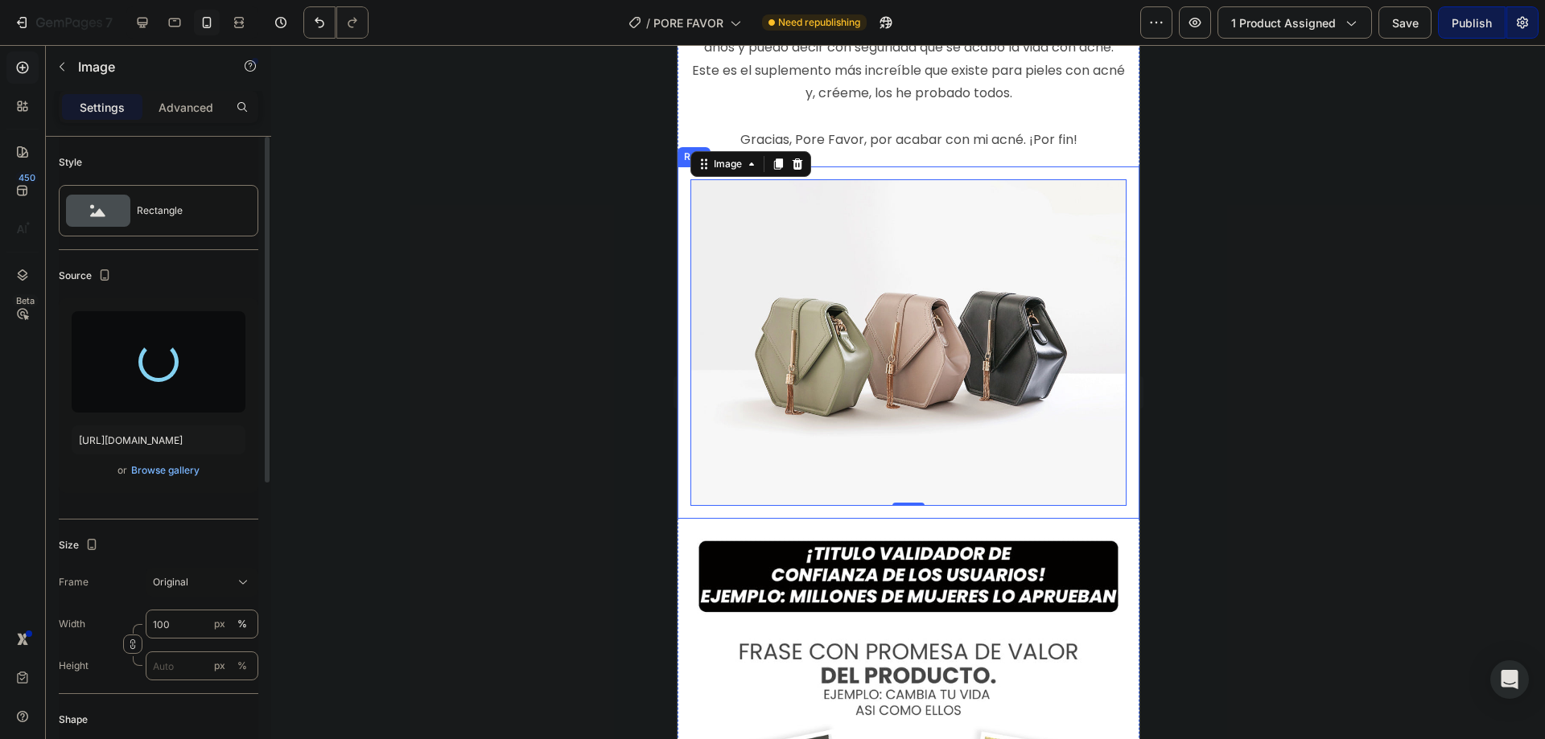
scroll to position [2287, 0]
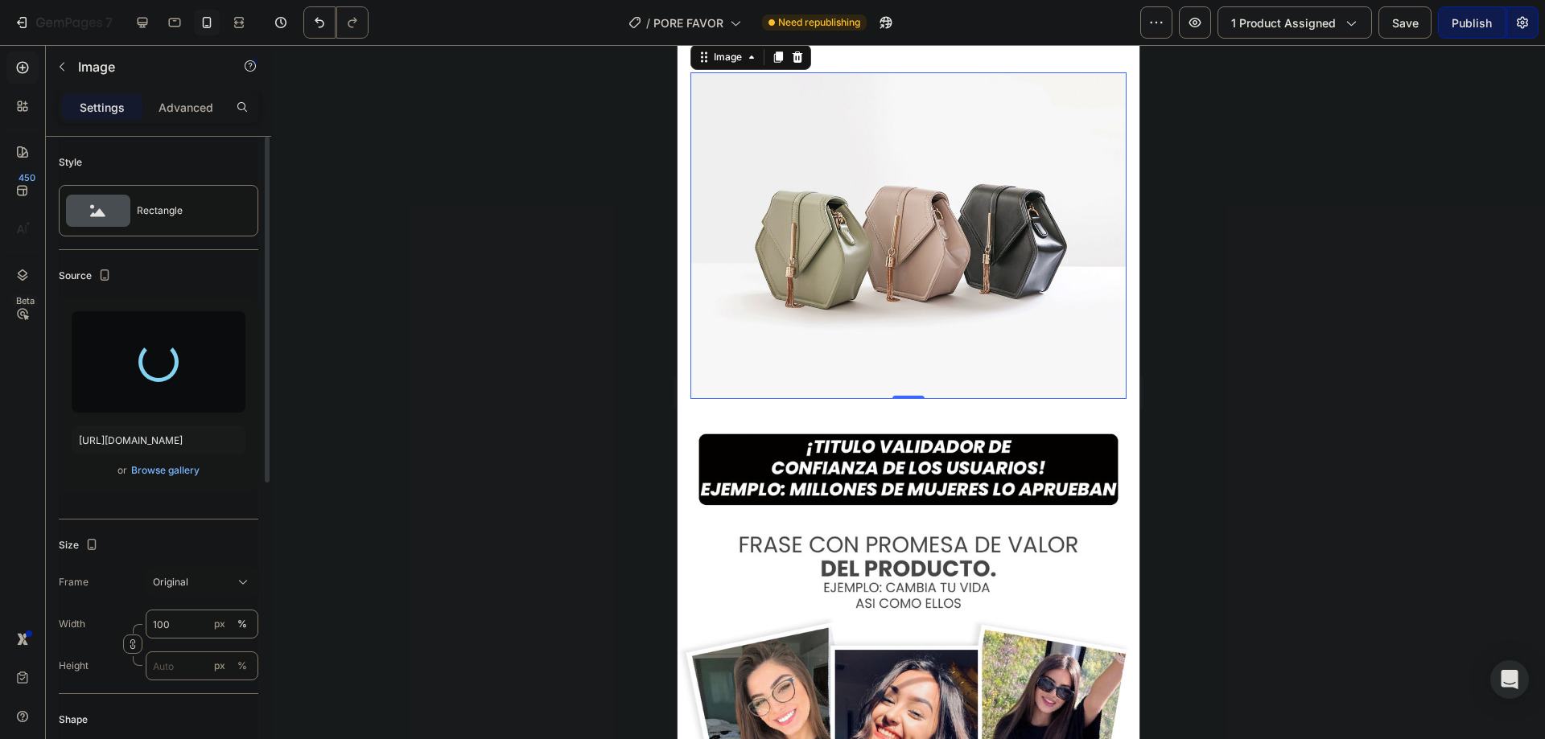
type input "https://cdn.shopify.com/s/files/1/0615/9695/8783/files/gempages_572882821727651…"
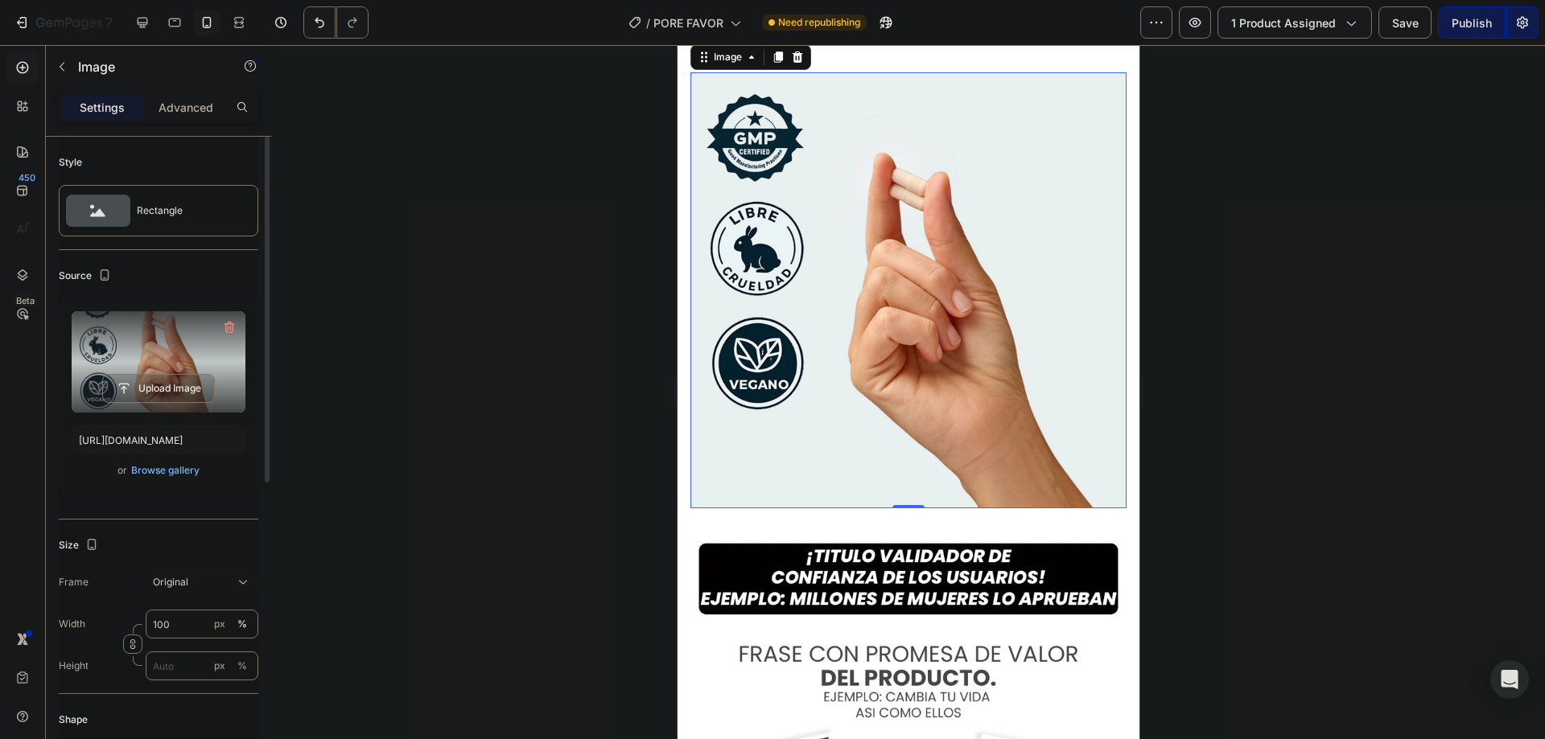
click at [530, 451] on div at bounding box center [908, 392] width 1274 height 694
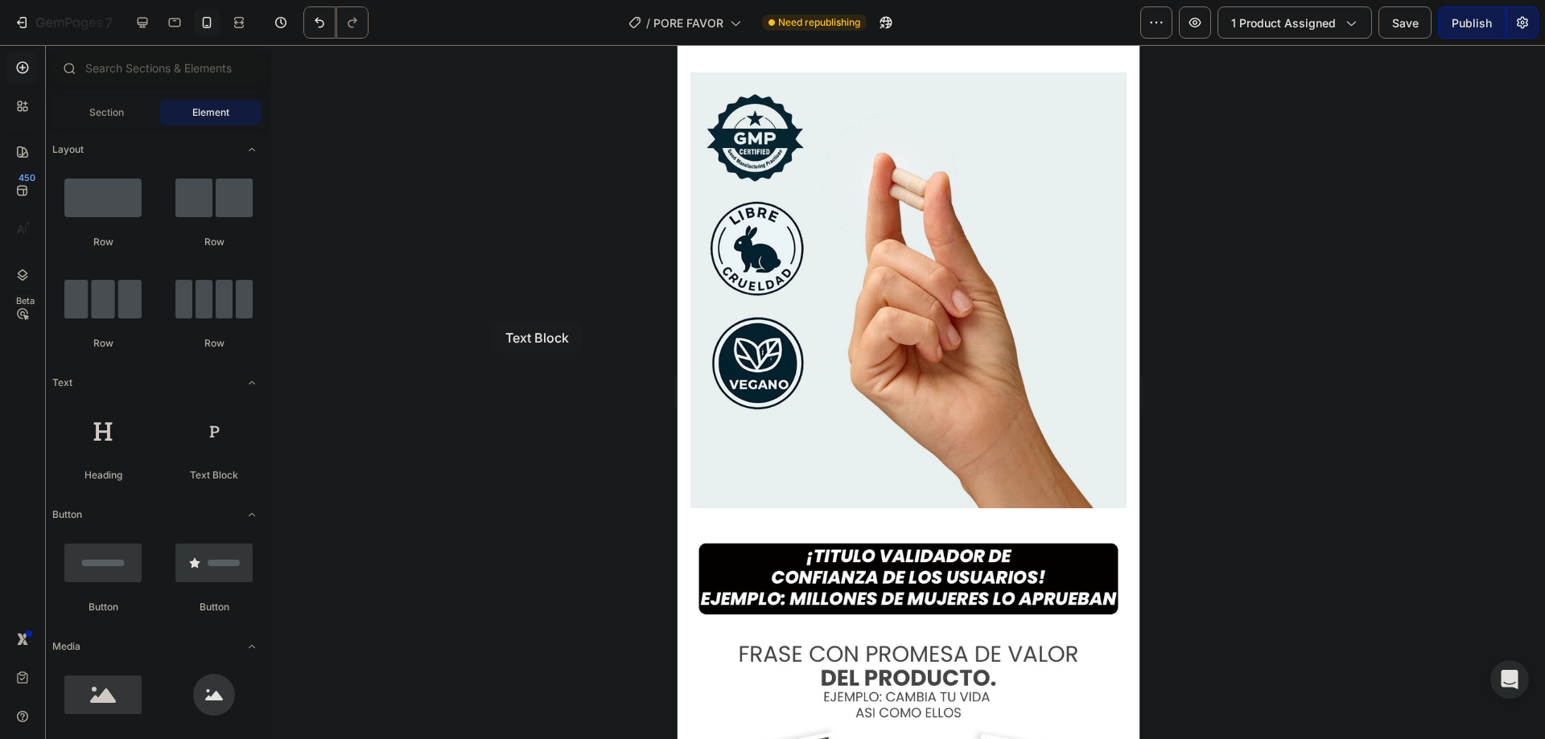
drag, startPoint x: 223, startPoint y: 445, endPoint x: 492, endPoint y: 322, distance: 296.3
click at [492, 0] on div "7 / PORE FAVOR Need republishing Preview 1 product assigned Save Publish 450 Be…" at bounding box center [772, 0] width 1545 height 0
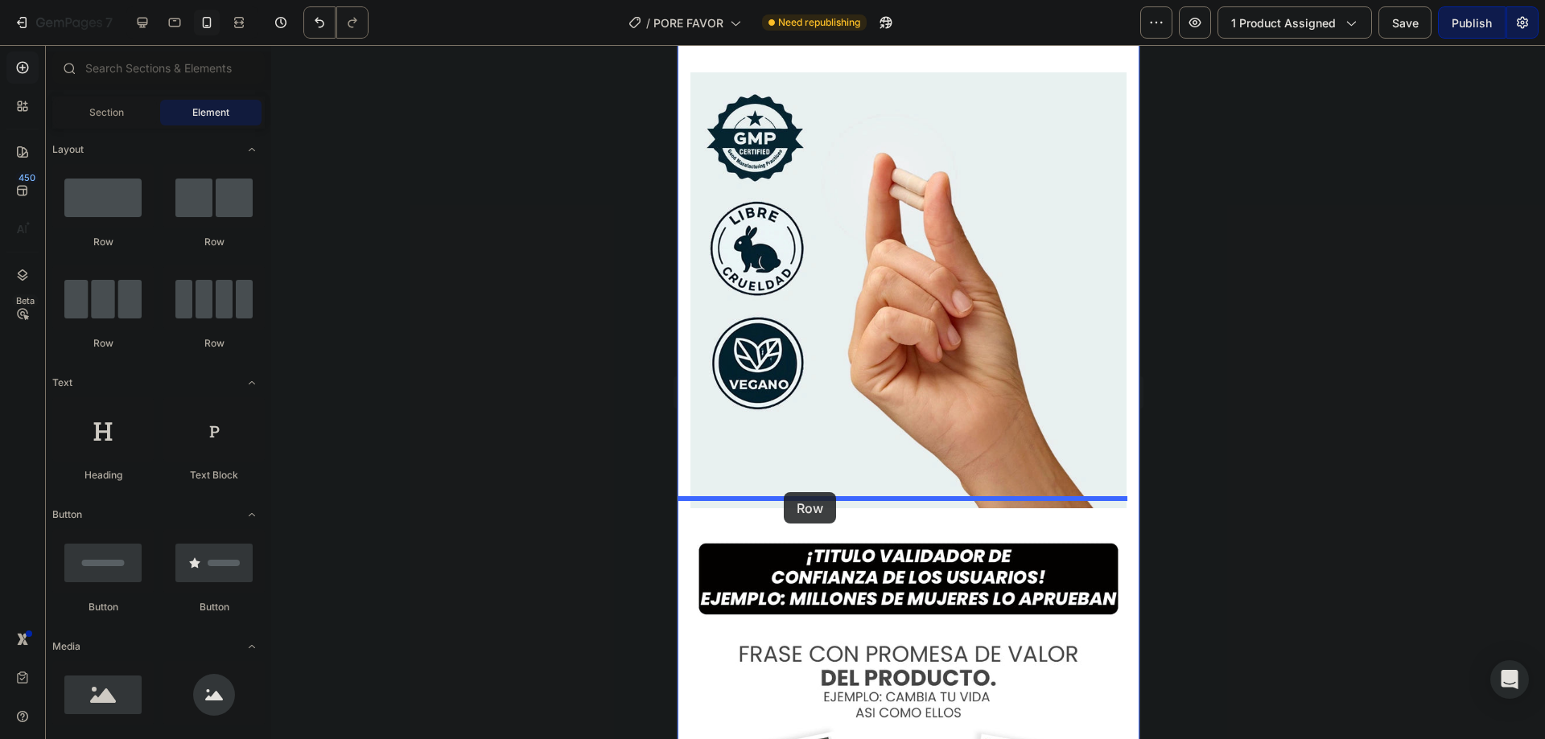
drag, startPoint x: 805, startPoint y: 241, endPoint x: 783, endPoint y: 492, distance: 252.8
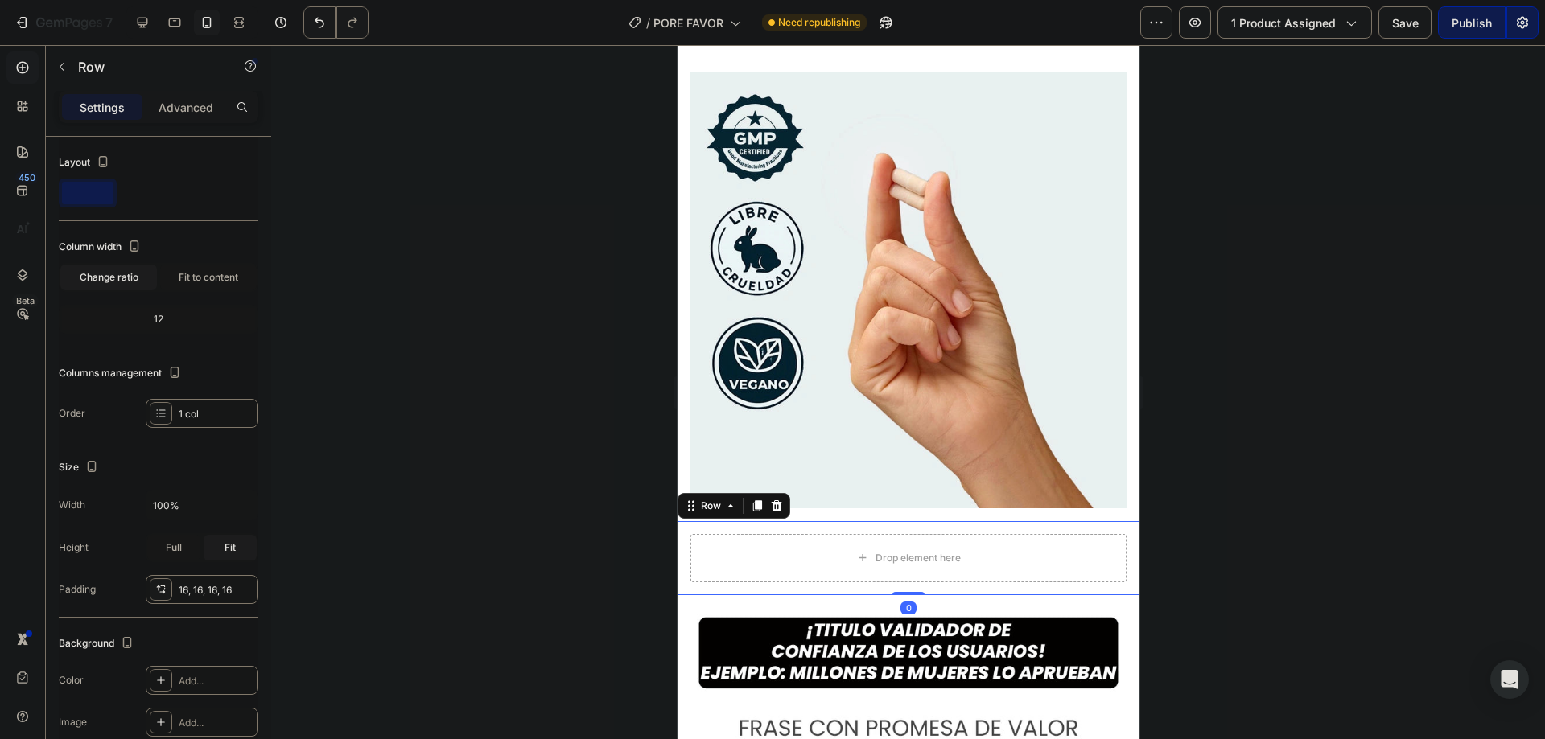
click at [179, 122] on div "Settings Advanced" at bounding box center [159, 107] width 200 height 32
click at [185, 102] on p "Advanced" at bounding box center [186, 107] width 55 height 17
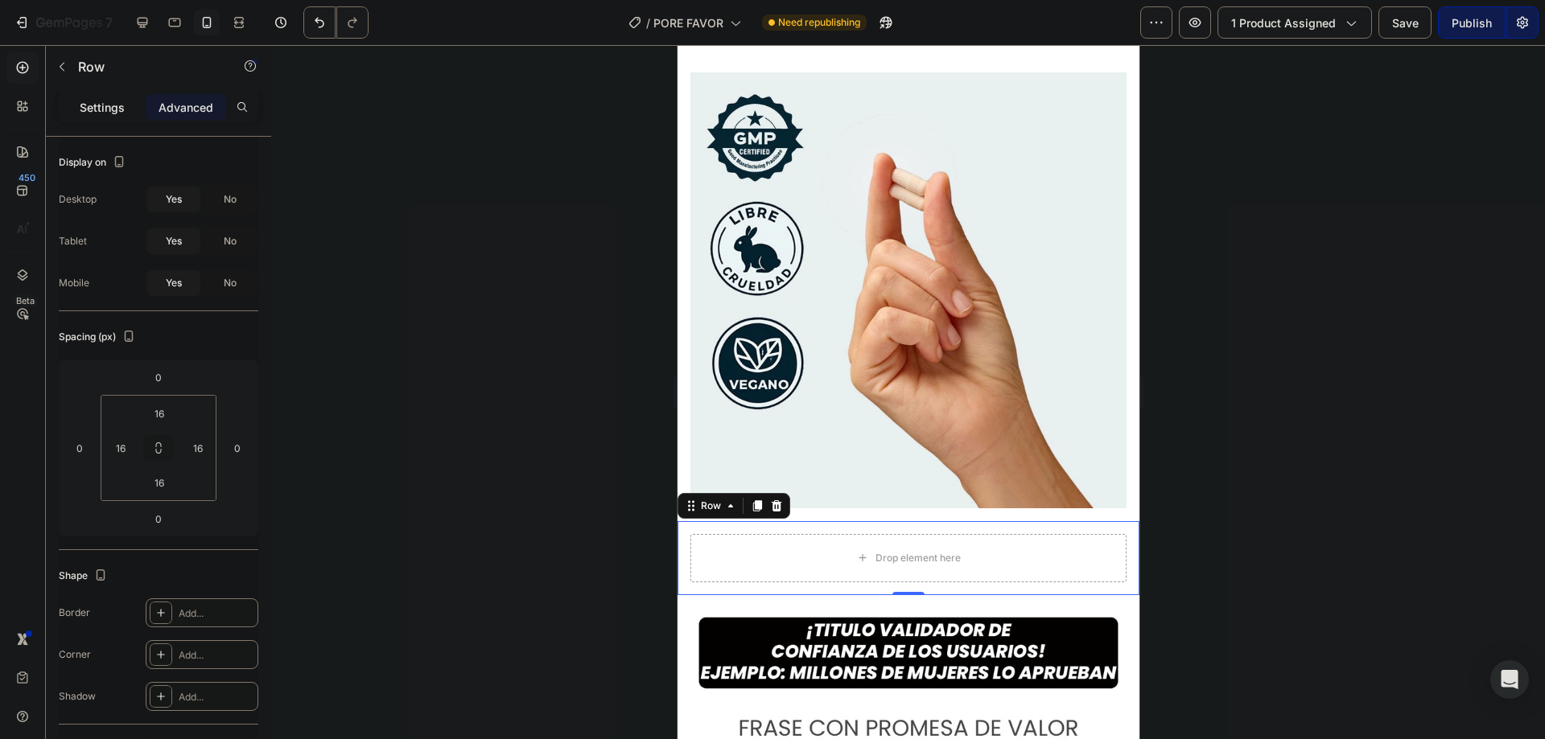
click at [112, 109] on p "Settings" at bounding box center [102, 107] width 45 height 17
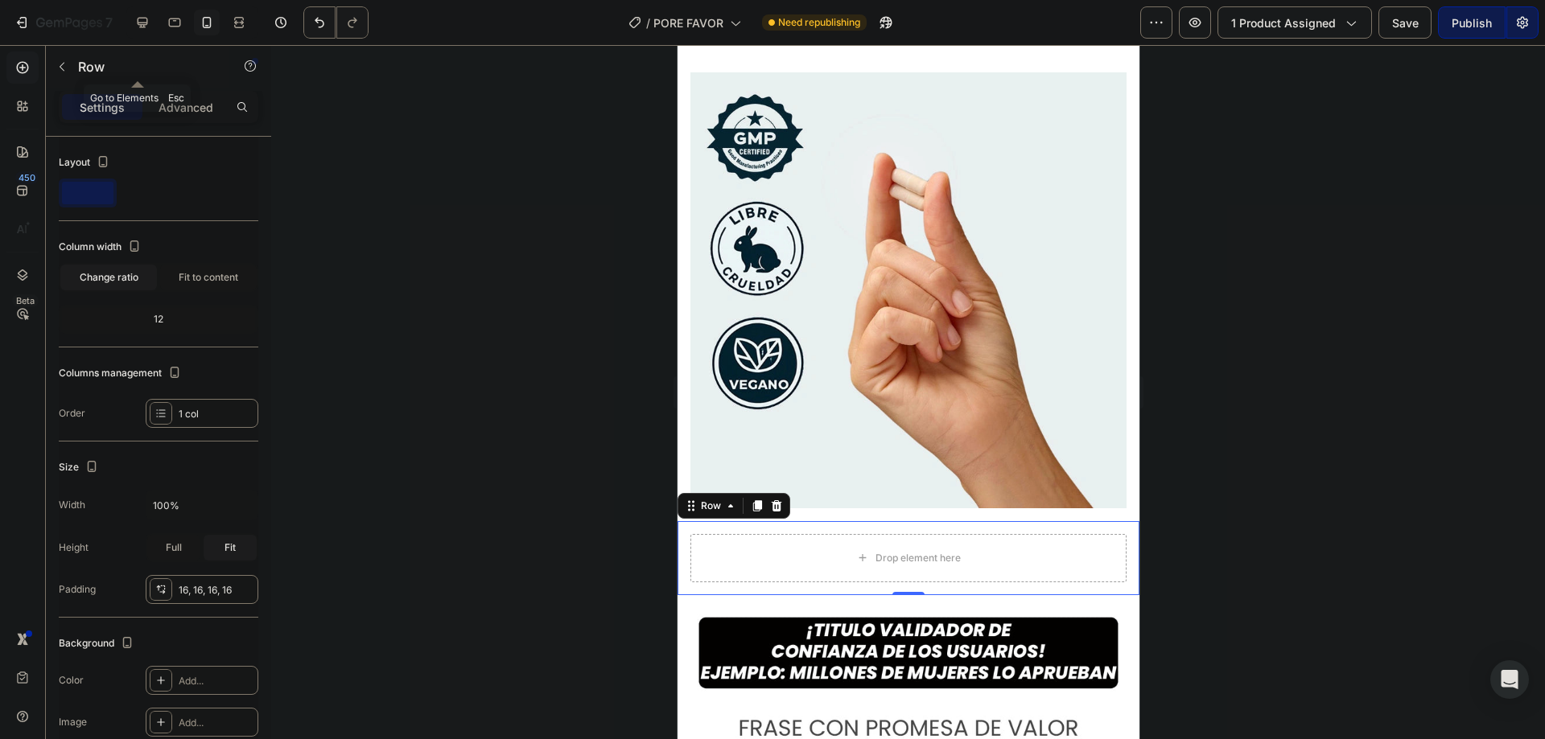
click at [97, 64] on p "Row" at bounding box center [146, 66] width 137 height 19
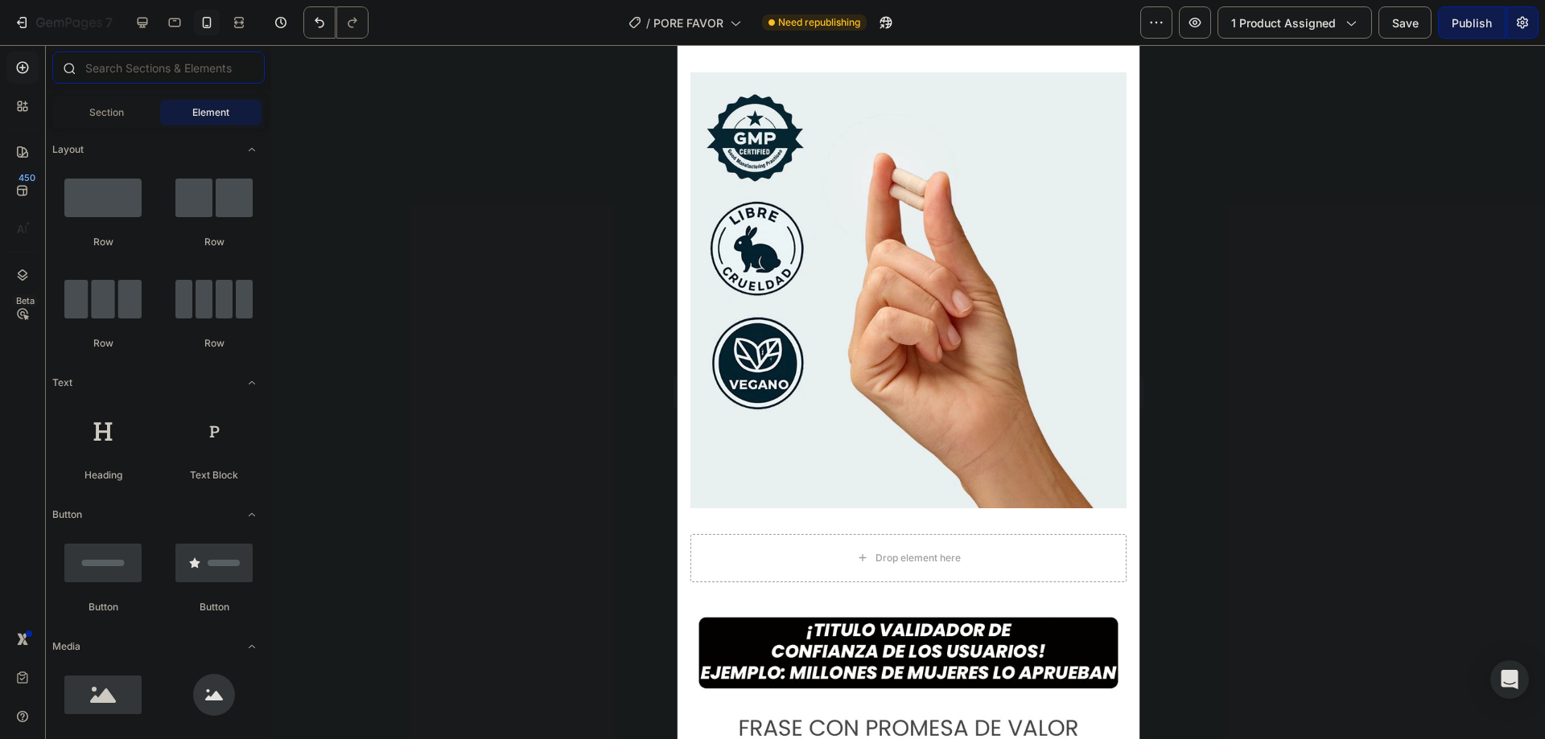
click at [158, 51] on input "text" at bounding box center [158, 67] width 212 height 32
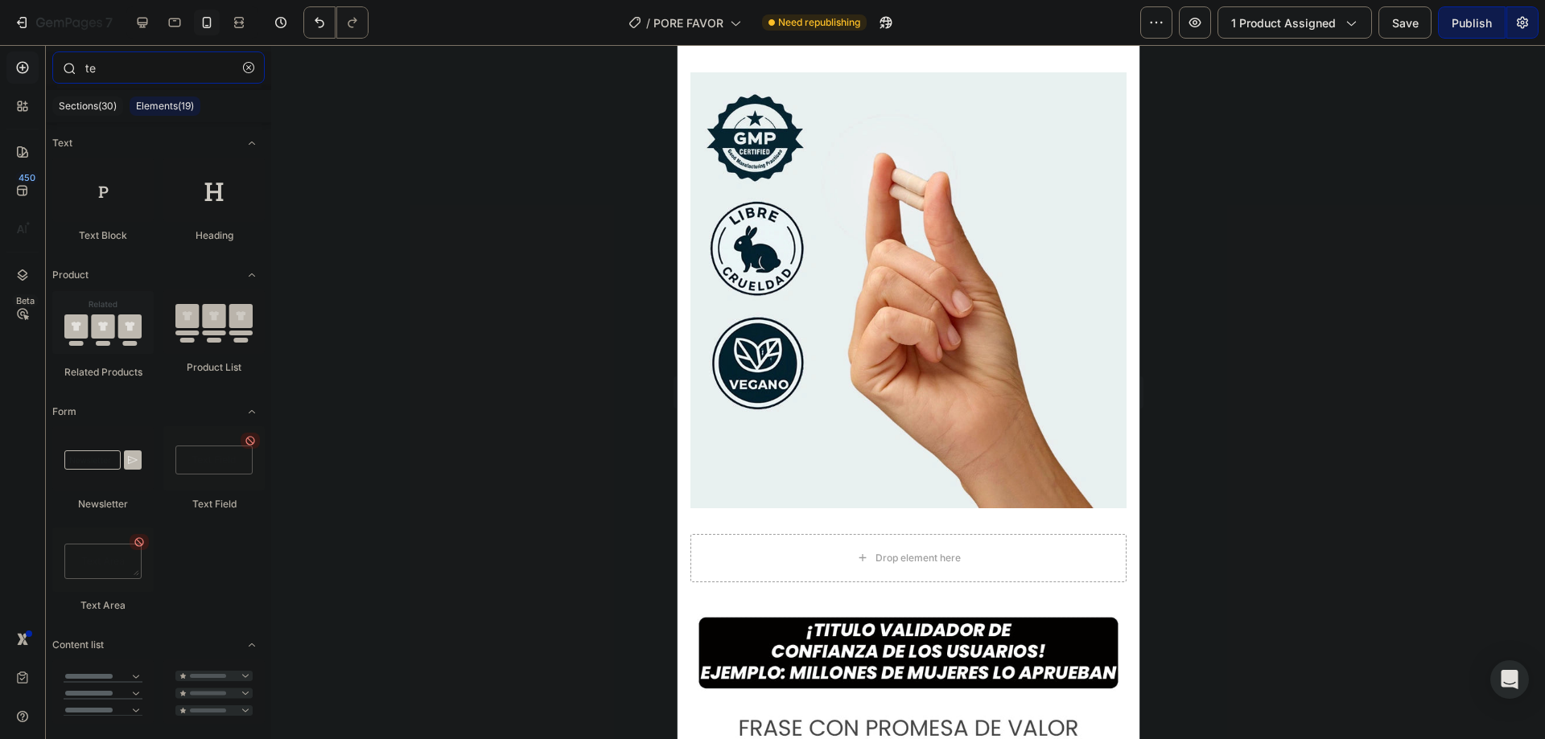
type input "t"
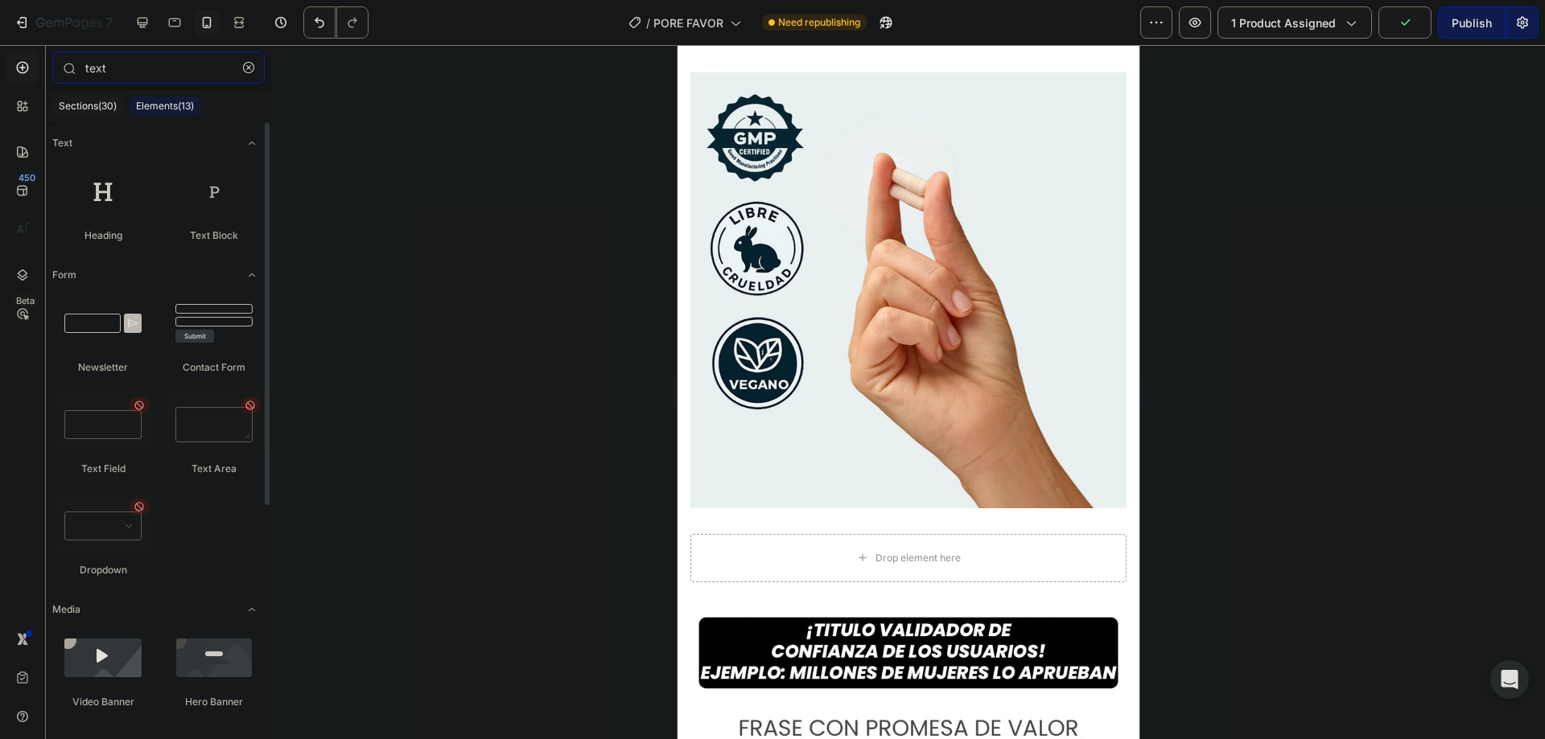
type input "text"
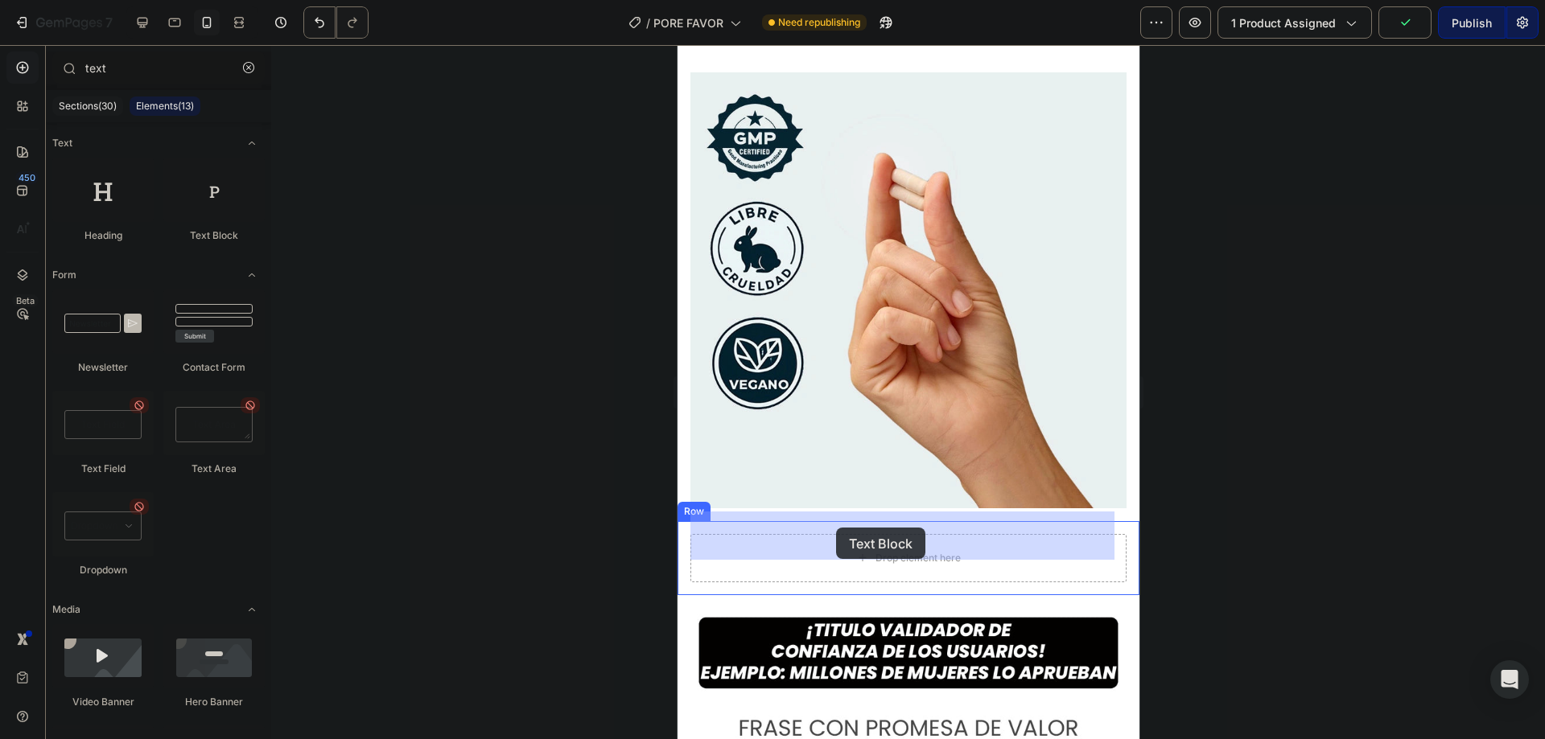
drag, startPoint x: 884, startPoint y: 237, endPoint x: 835, endPoint y: 528, distance: 295.3
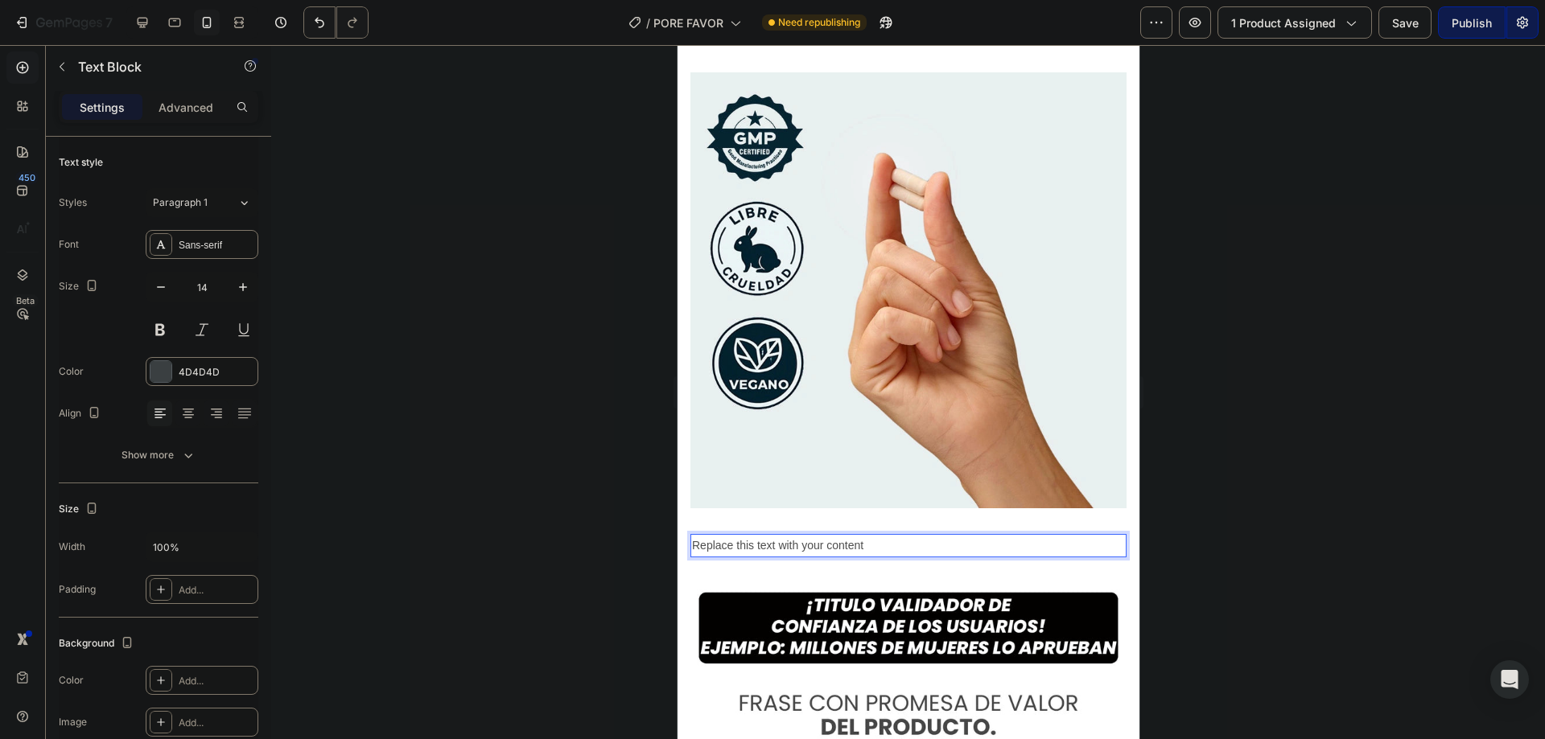
click at [783, 534] on div "Replace this text with your content" at bounding box center [908, 545] width 436 height 23
click at [783, 536] on p "Replace this text with your content" at bounding box center [907, 546] width 433 height 20
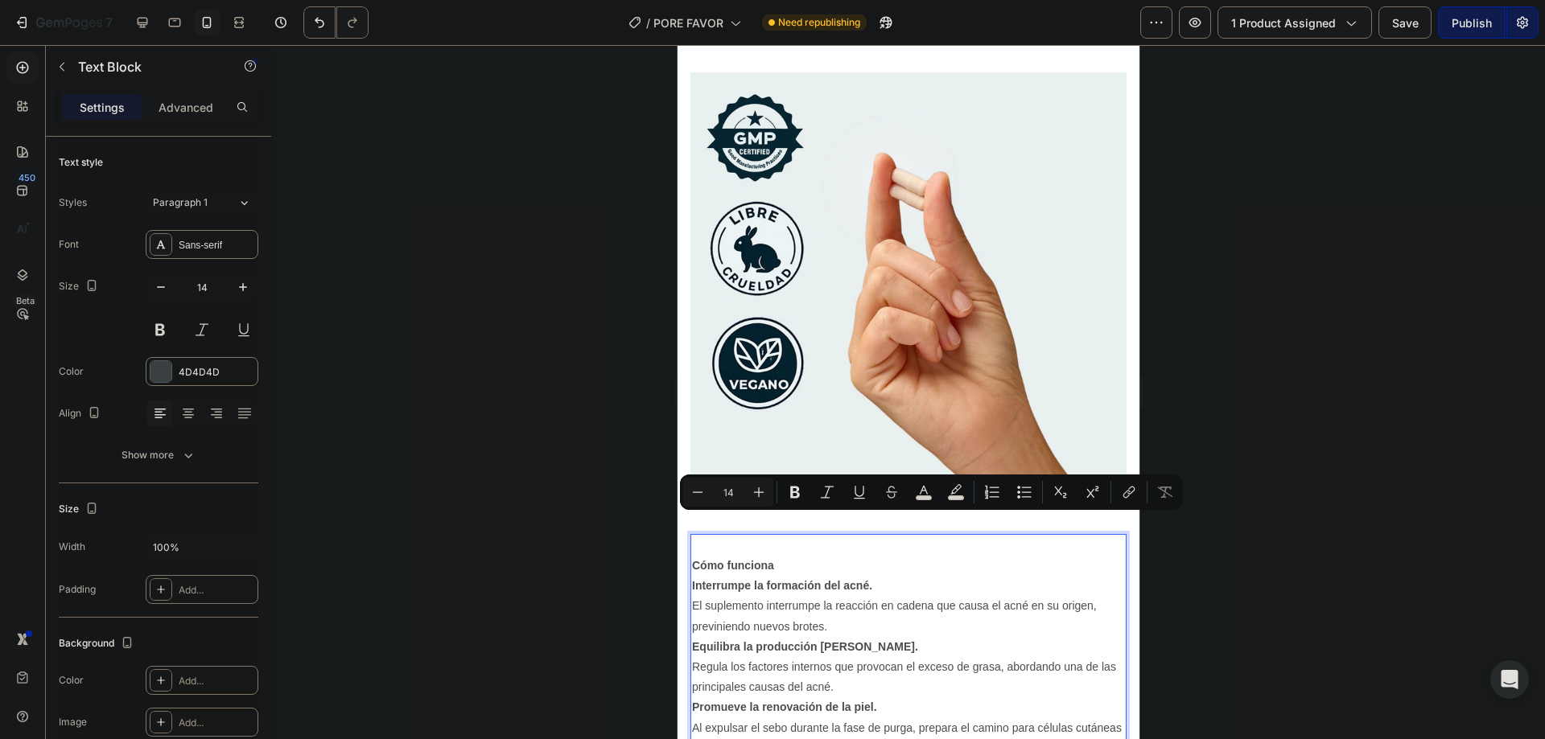
scroll to position [2357, 0]
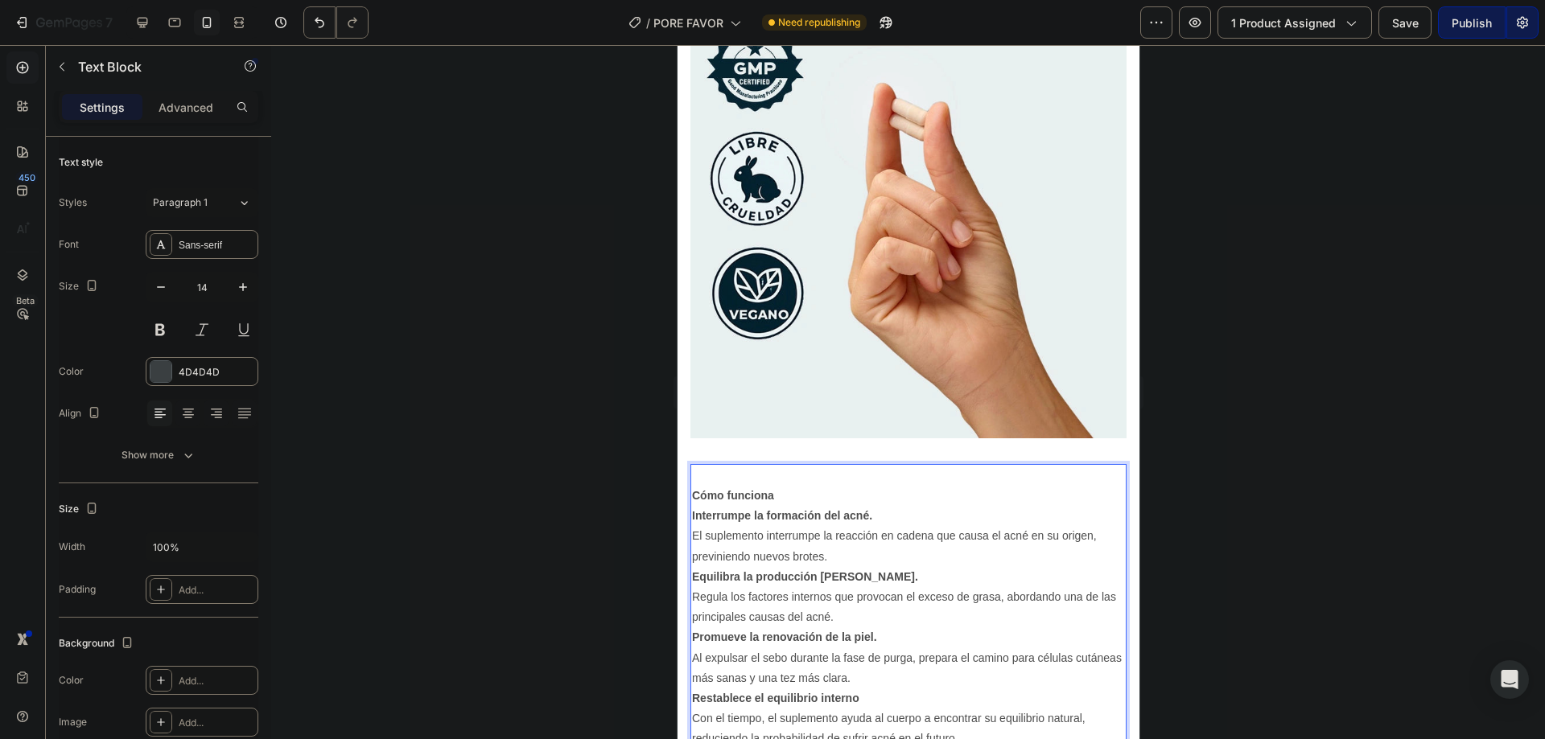
click at [739, 466] on p "Cómo funciona" at bounding box center [907, 486] width 433 height 40
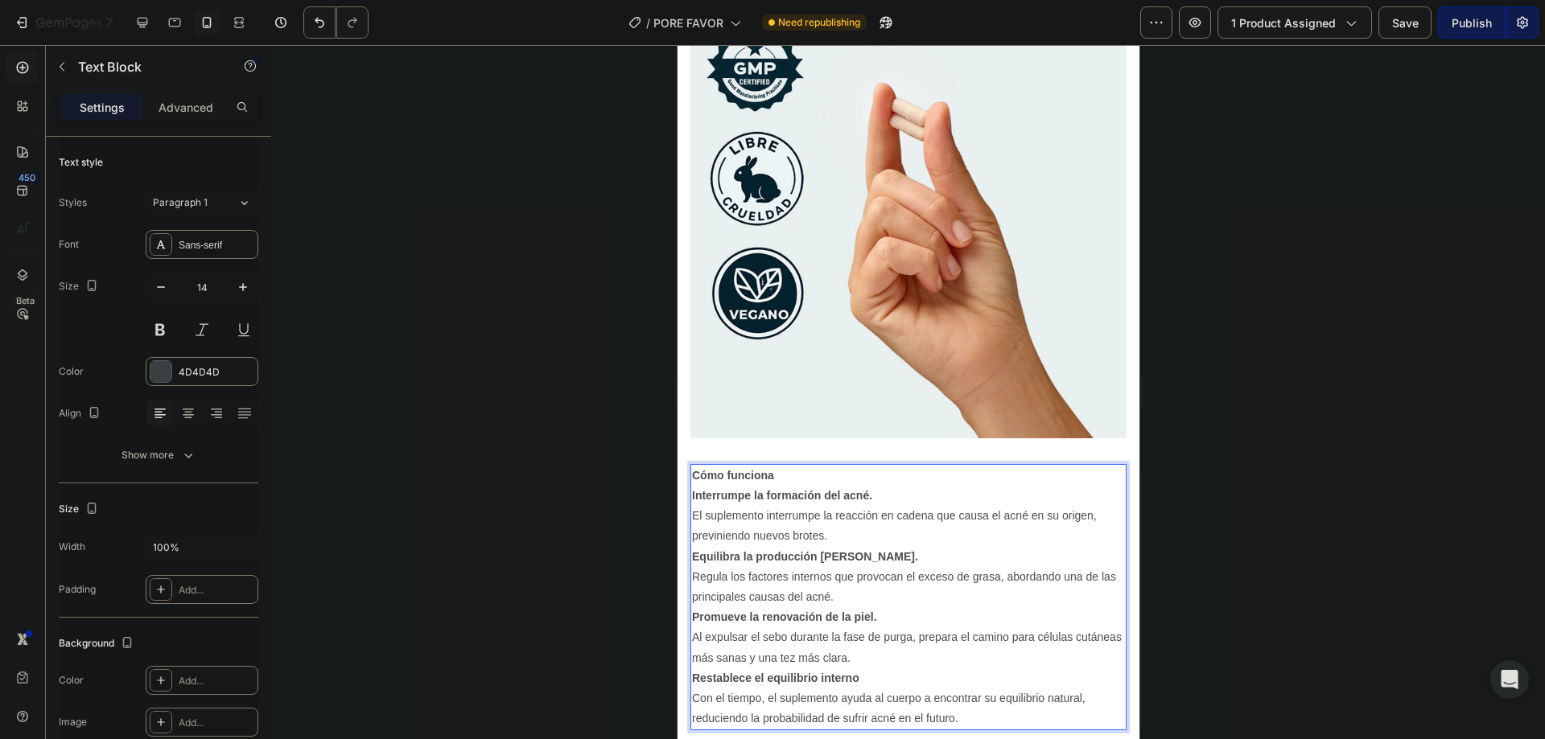
click at [810, 466] on p "Cómo funciona" at bounding box center [907, 476] width 433 height 20
click at [216, 186] on div "Styles Paragraph 1 Font Sans-serif Size 14 Color 4D4D4D Align Show more" at bounding box center [159, 327] width 200 height 285
click at [218, 200] on div "Paragraph 1" at bounding box center [195, 203] width 84 height 14
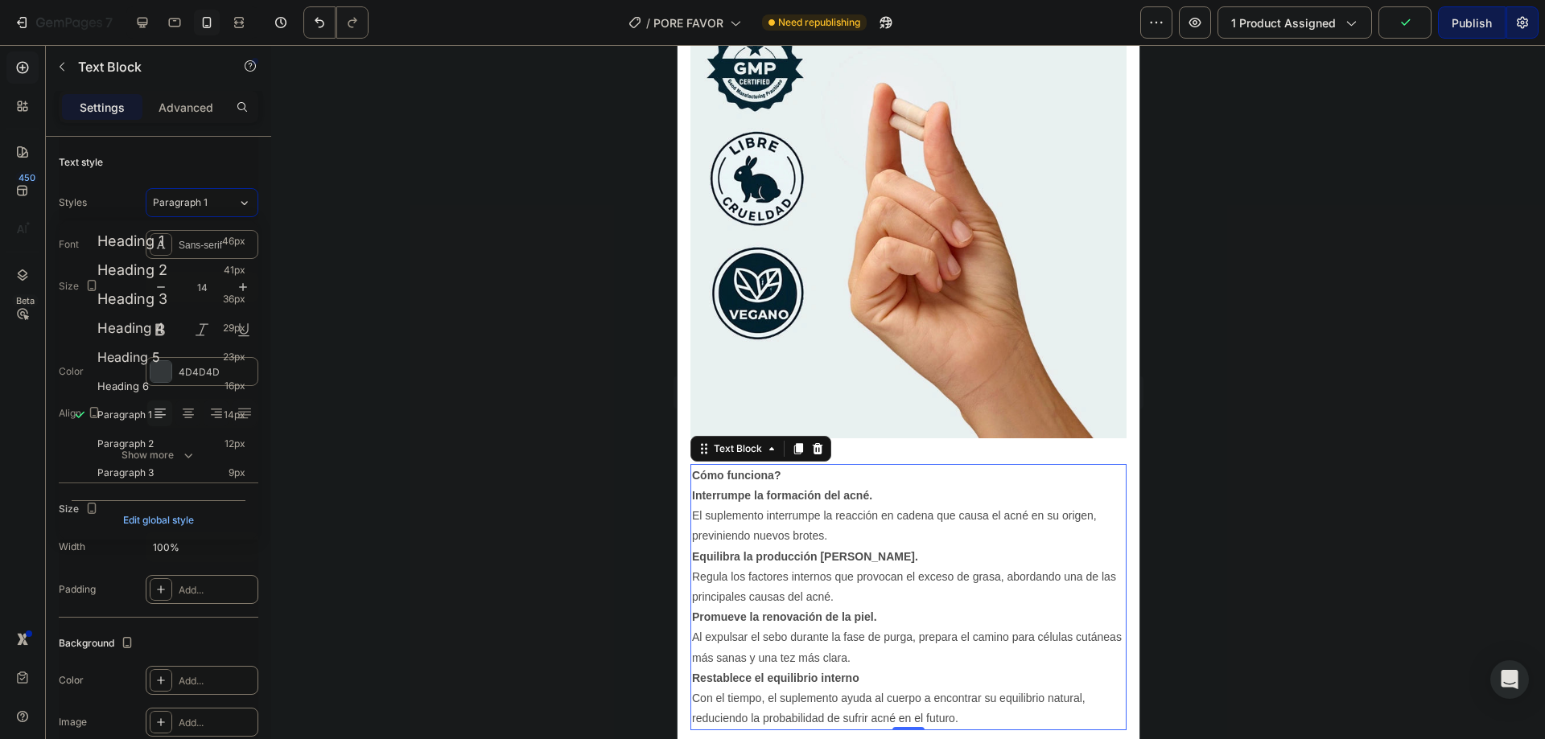
click at [378, 212] on div at bounding box center [908, 392] width 1274 height 694
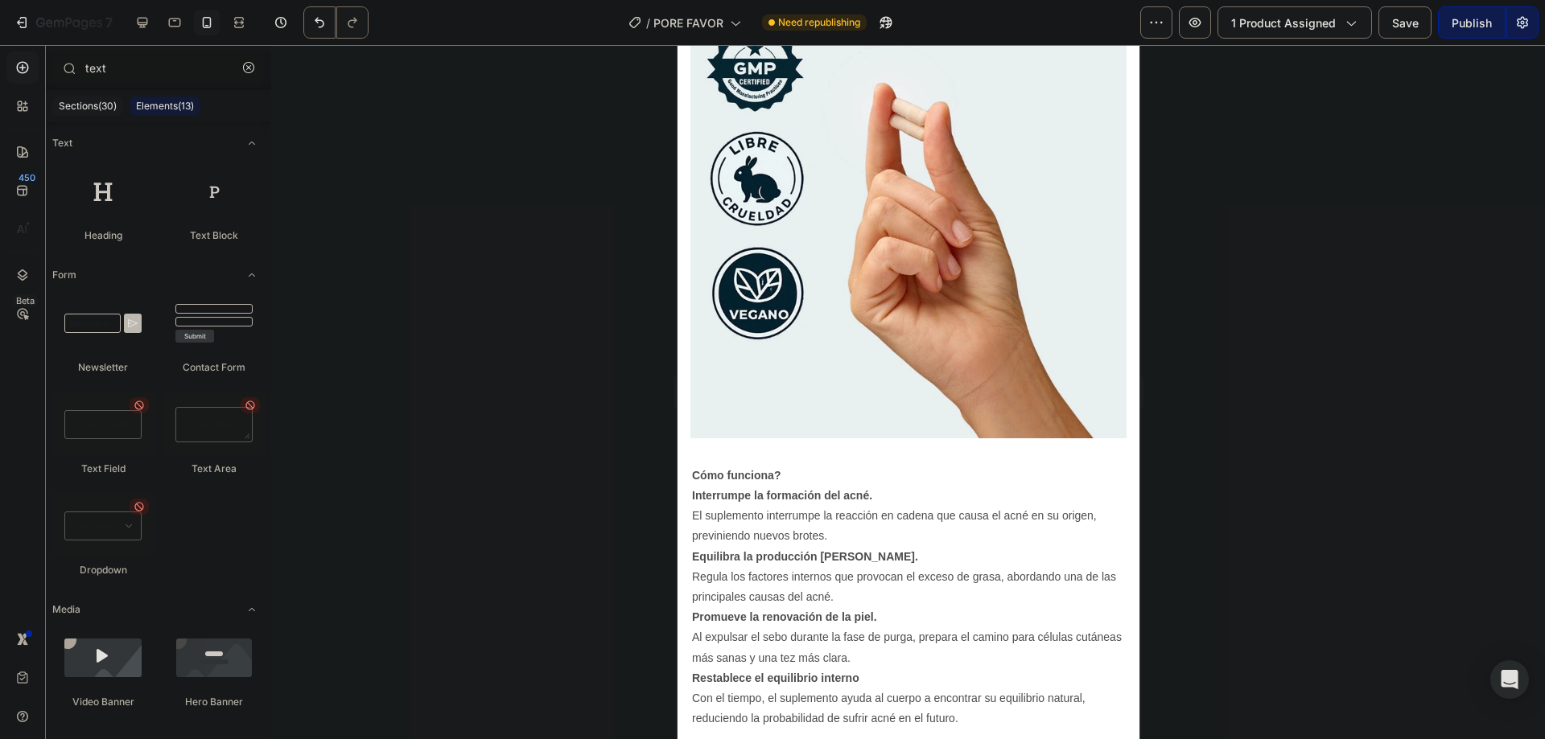
click at [846, 550] on strong "Equilibra la producción [PERSON_NAME]." at bounding box center [804, 556] width 226 height 13
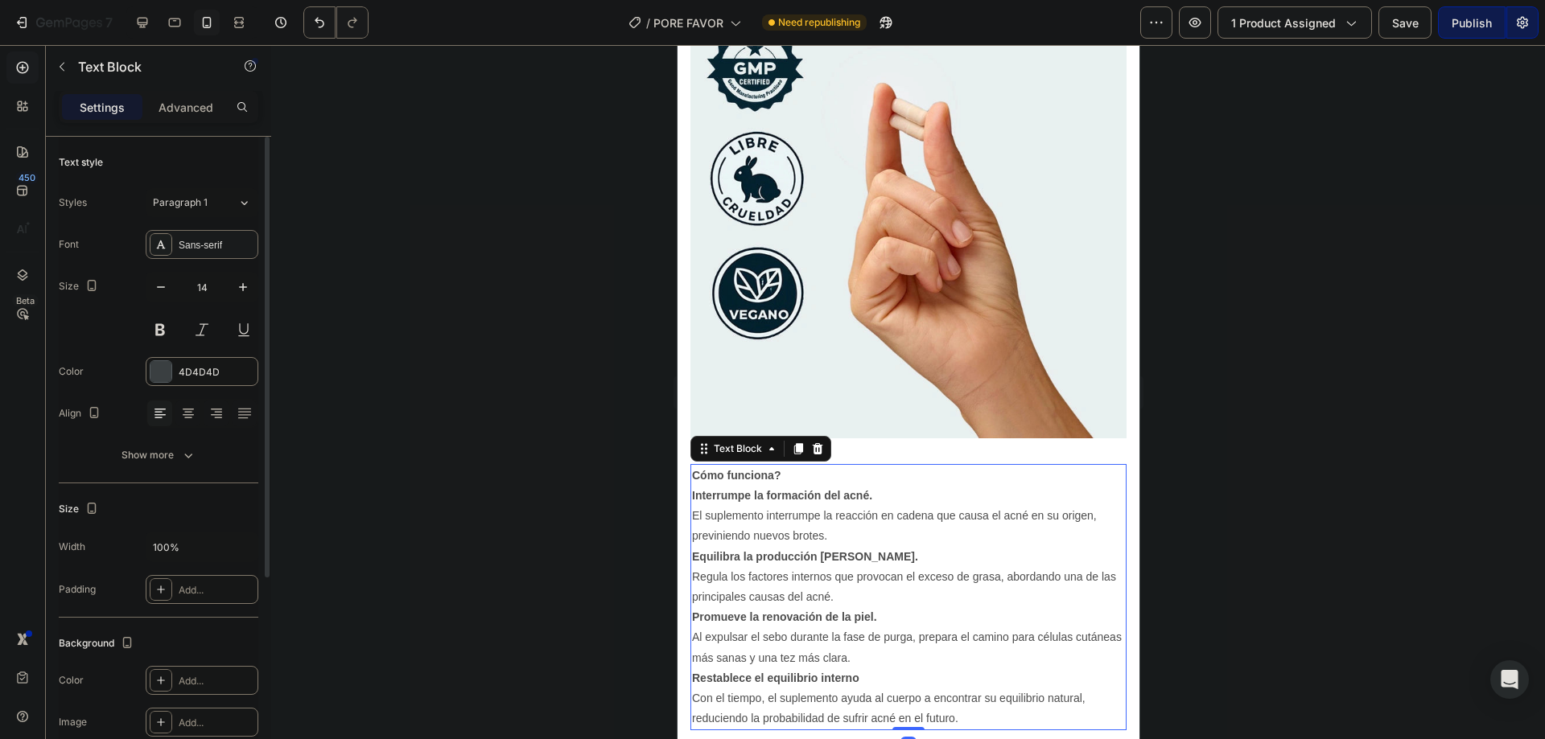
click at [197, 238] on div "Sans-serif" at bounding box center [217, 245] width 76 height 14
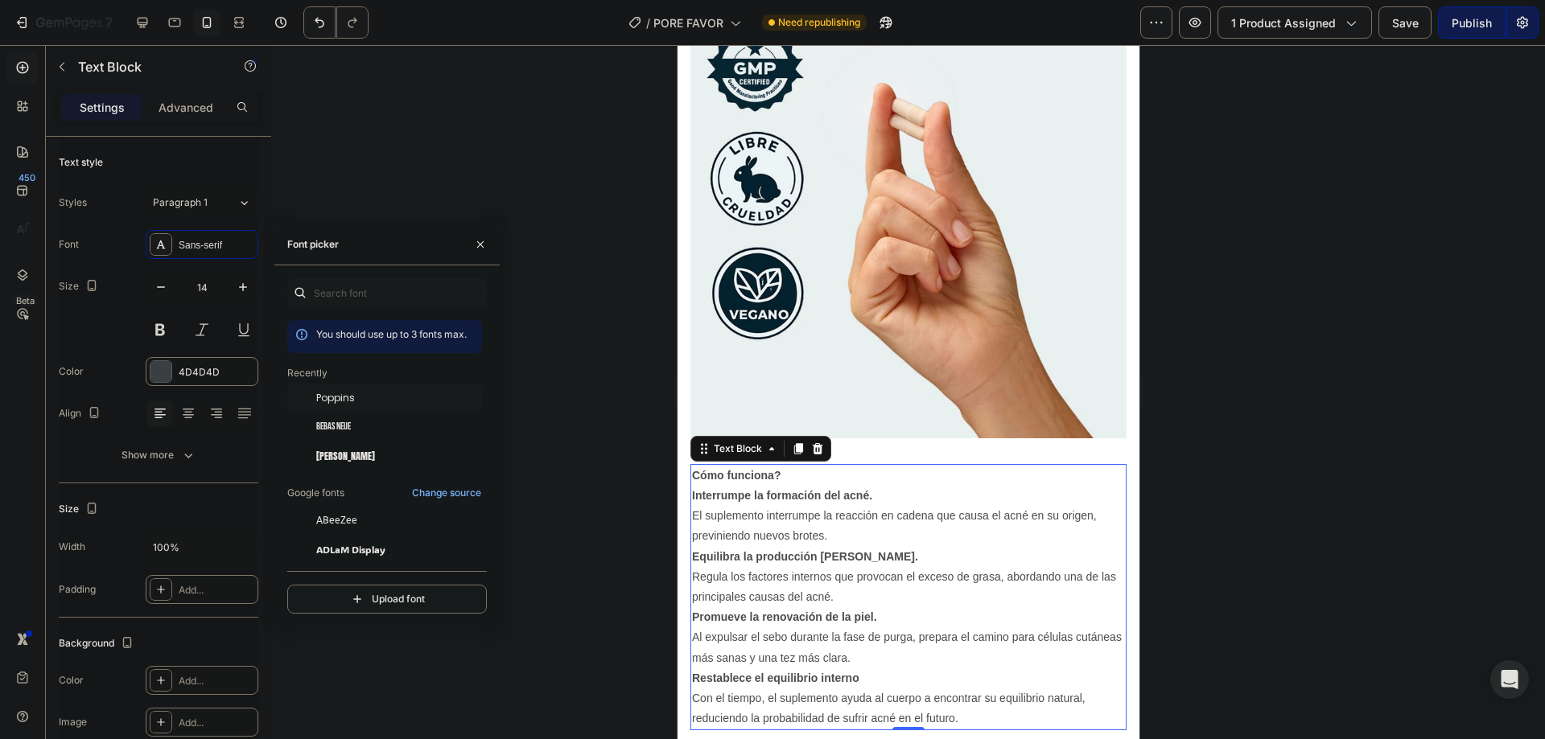
click at [365, 397] on div "Poppins" at bounding box center [397, 398] width 163 height 14
click at [243, 290] on icon "button" at bounding box center [243, 287] width 8 height 8
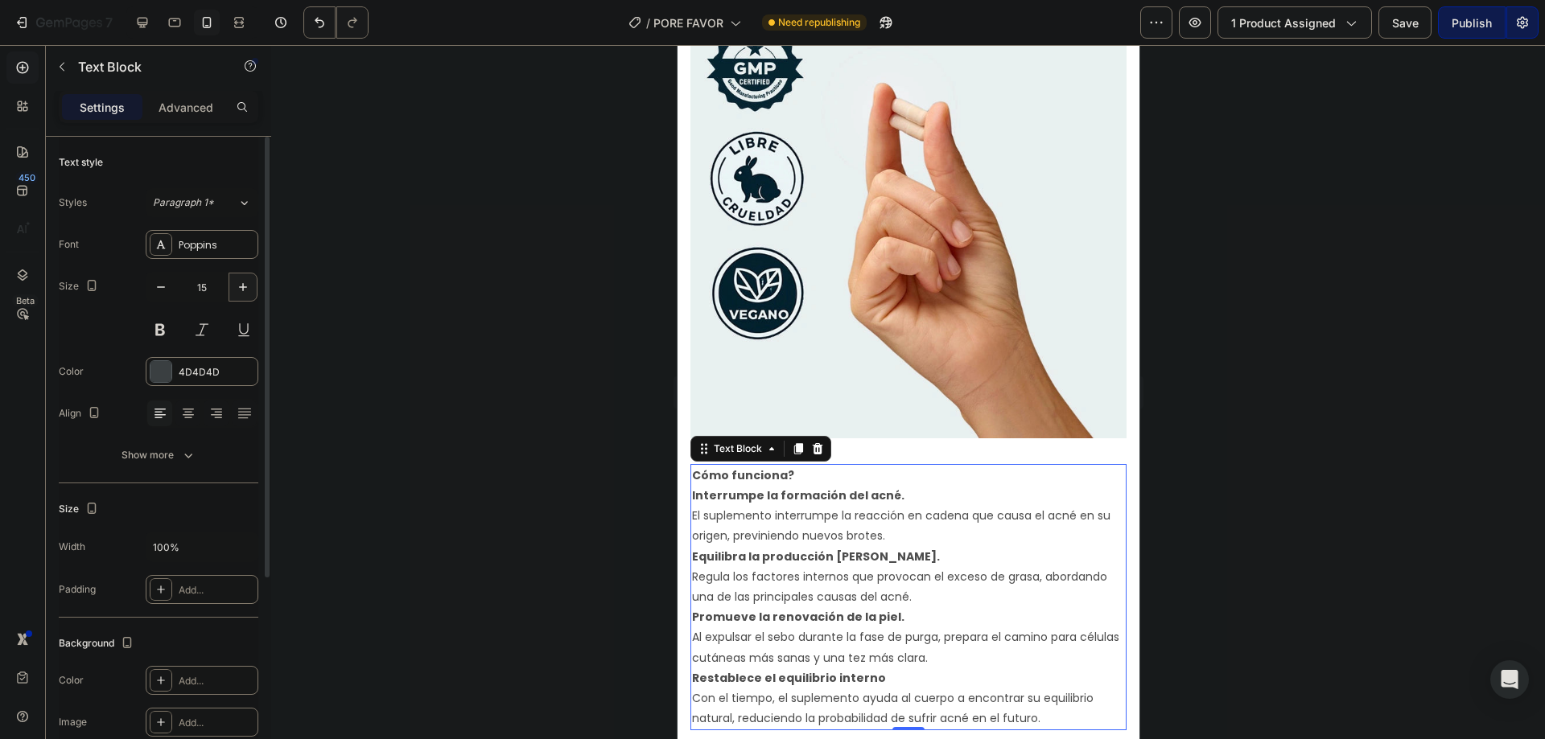
click at [243, 290] on icon "button" at bounding box center [243, 287] width 8 height 8
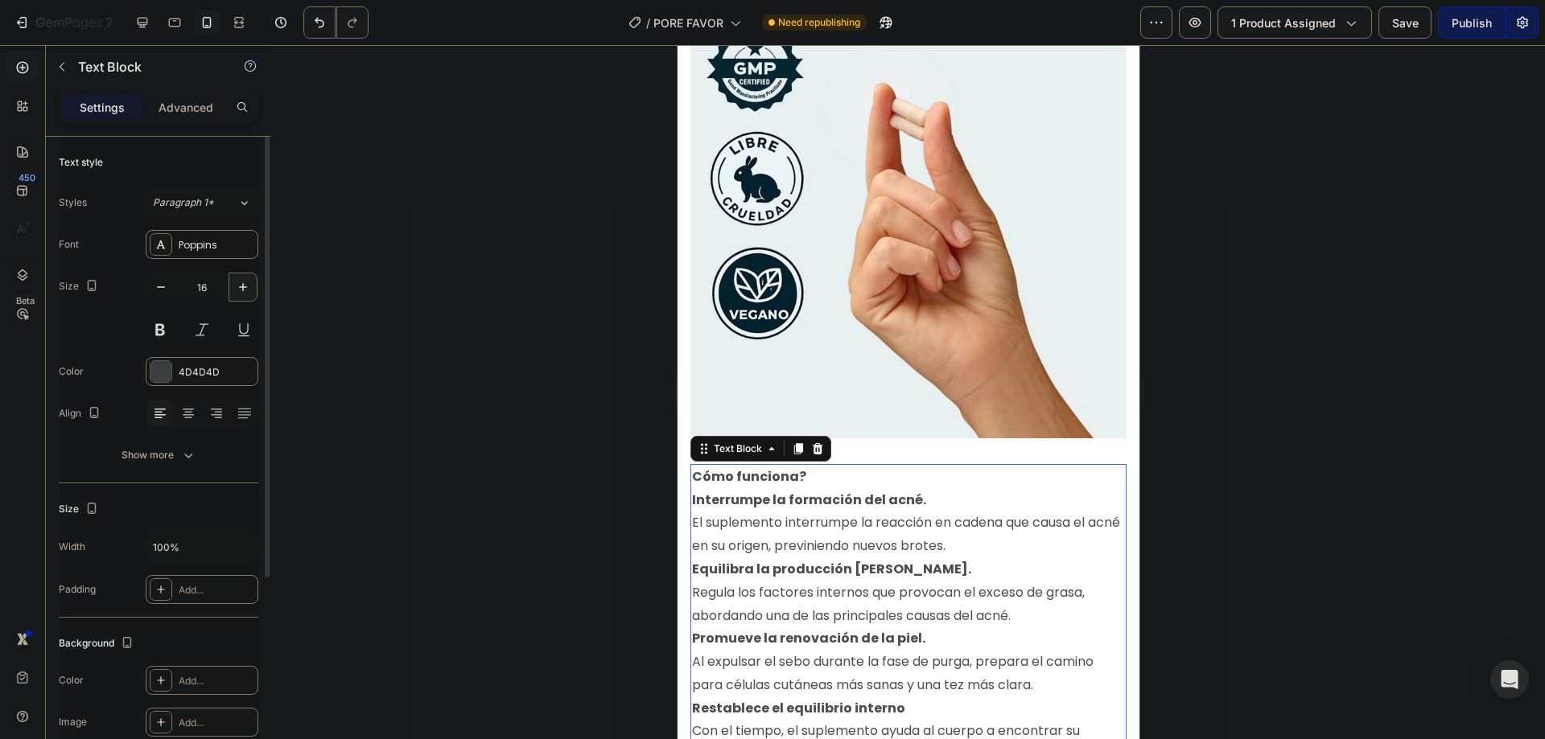
click at [243, 290] on icon "button" at bounding box center [243, 287] width 8 height 8
type input "17"
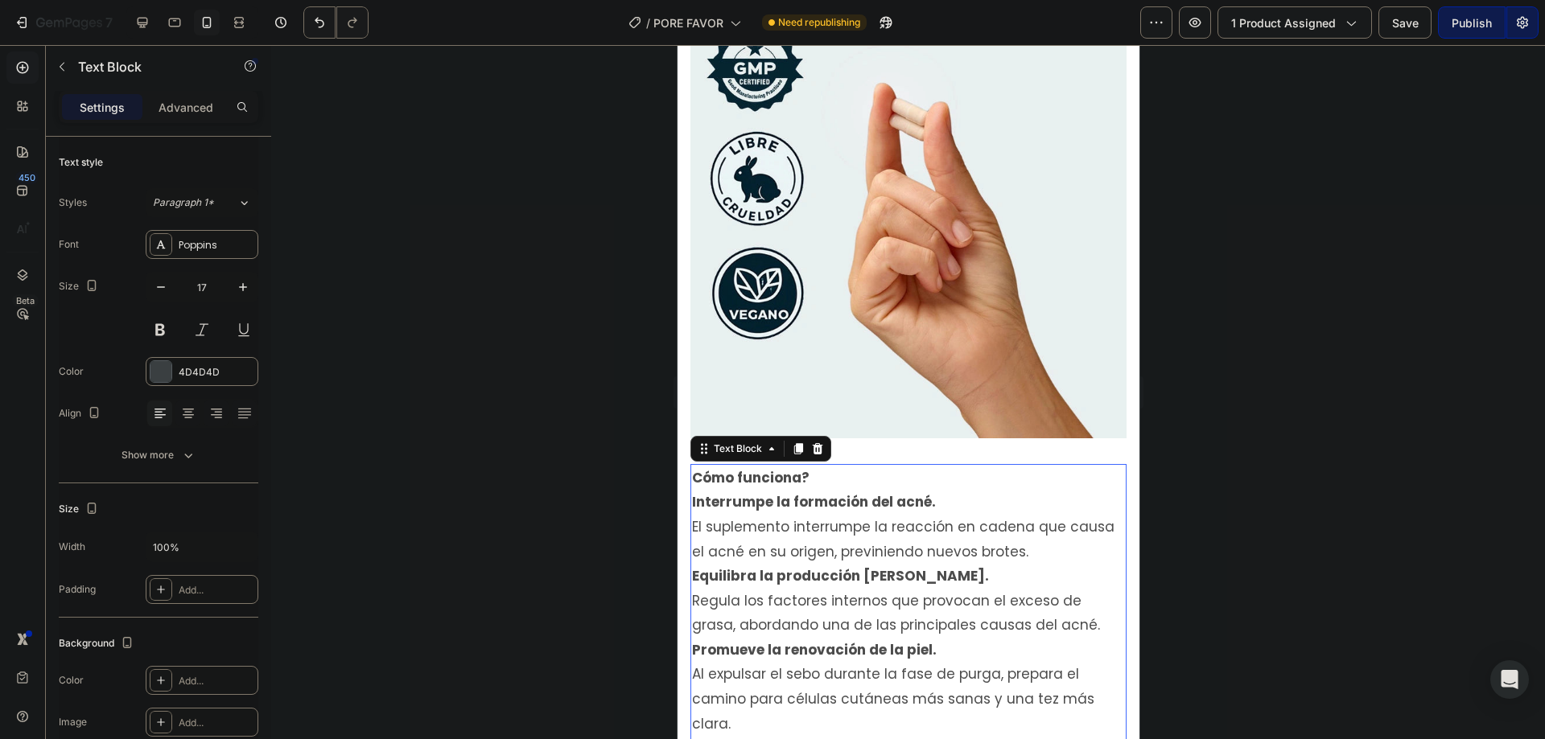
click at [527, 395] on div at bounding box center [908, 392] width 1274 height 694
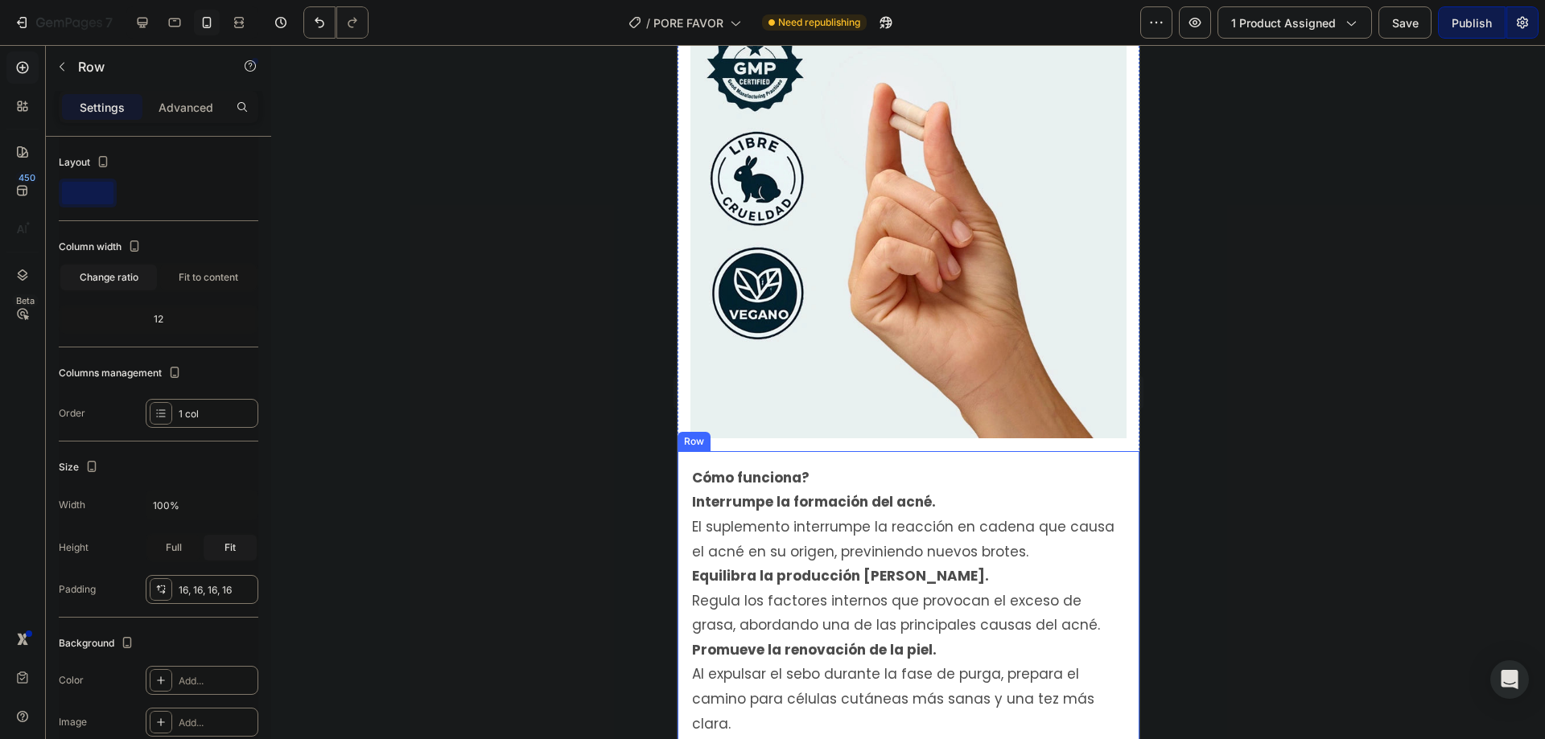
click at [785, 451] on div "Cómo funciona? Interrumpe la formación del acné. El suplemento interrumpe la re…" at bounding box center [908, 650] width 462 height 398
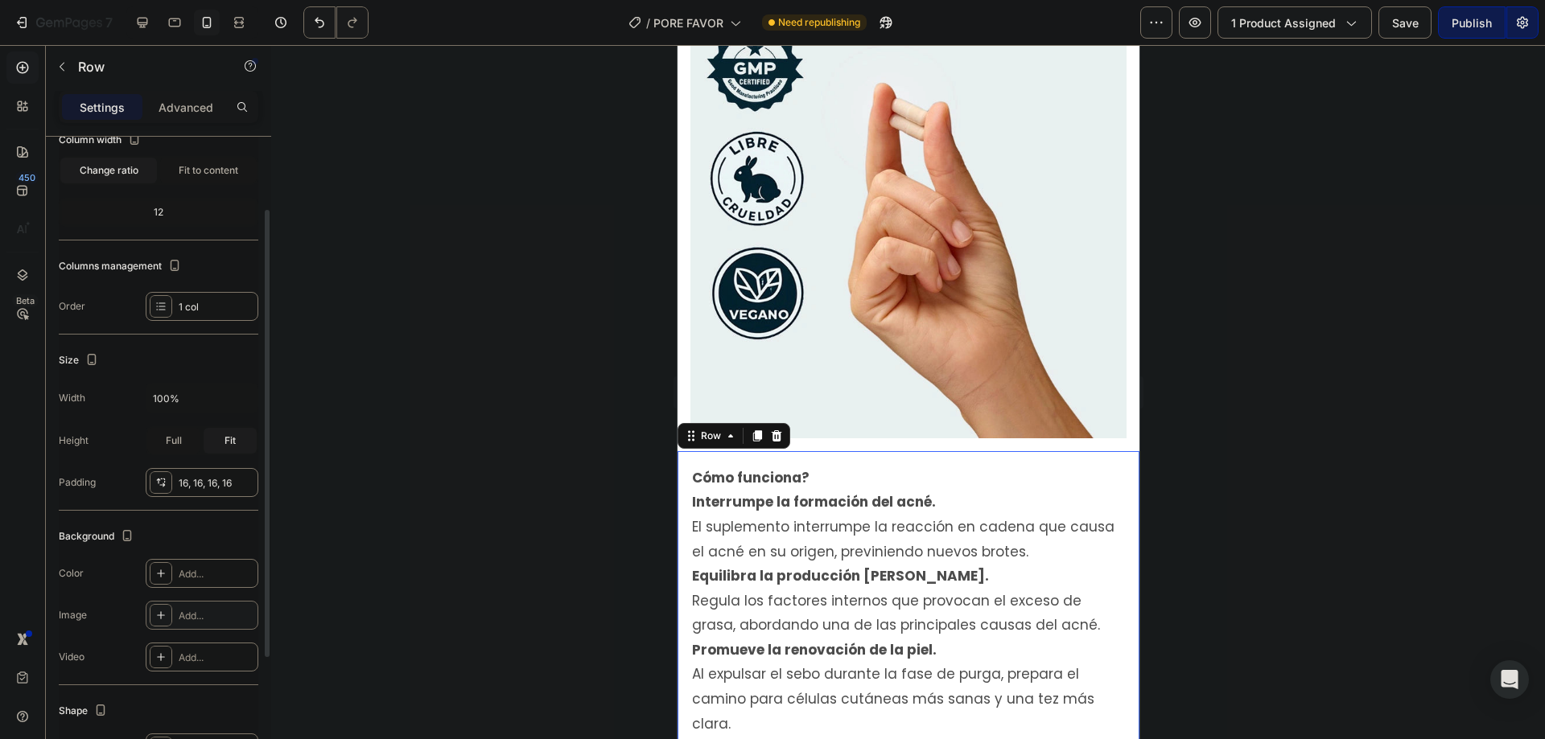
scroll to position [291, 0]
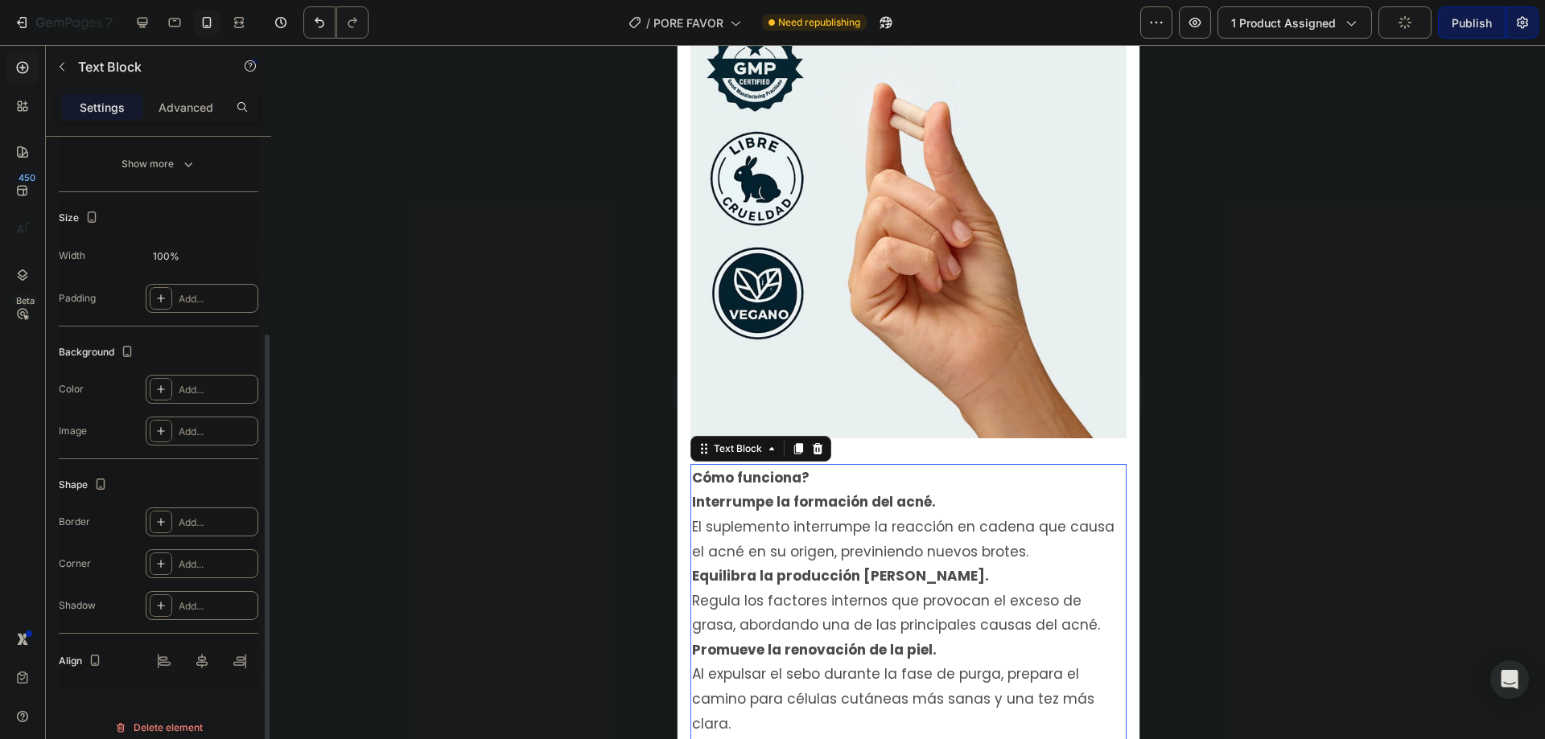
click at [1000, 490] on p "Interrumpe la formación del acné." at bounding box center [907, 502] width 433 height 25
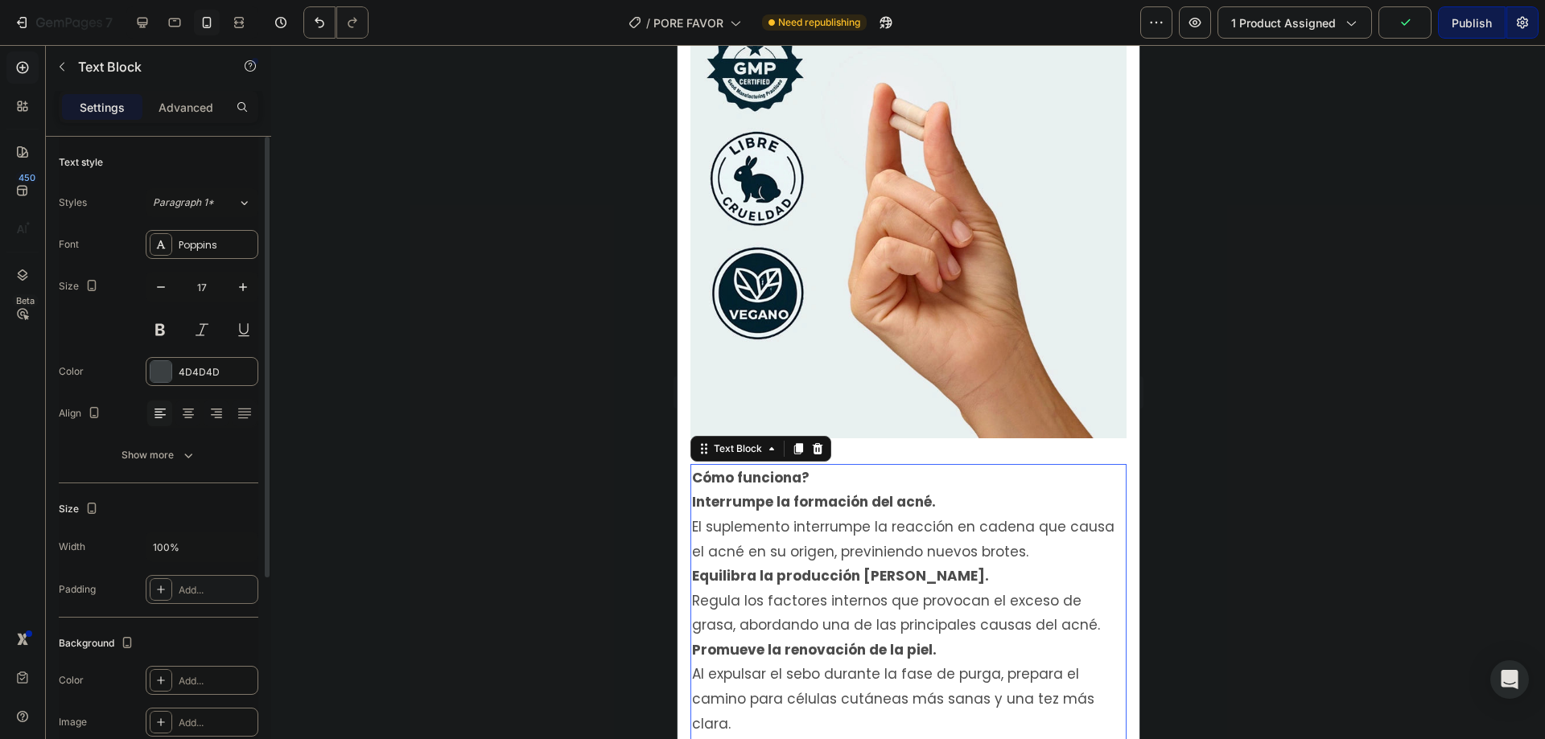
scroll to position [107, 0]
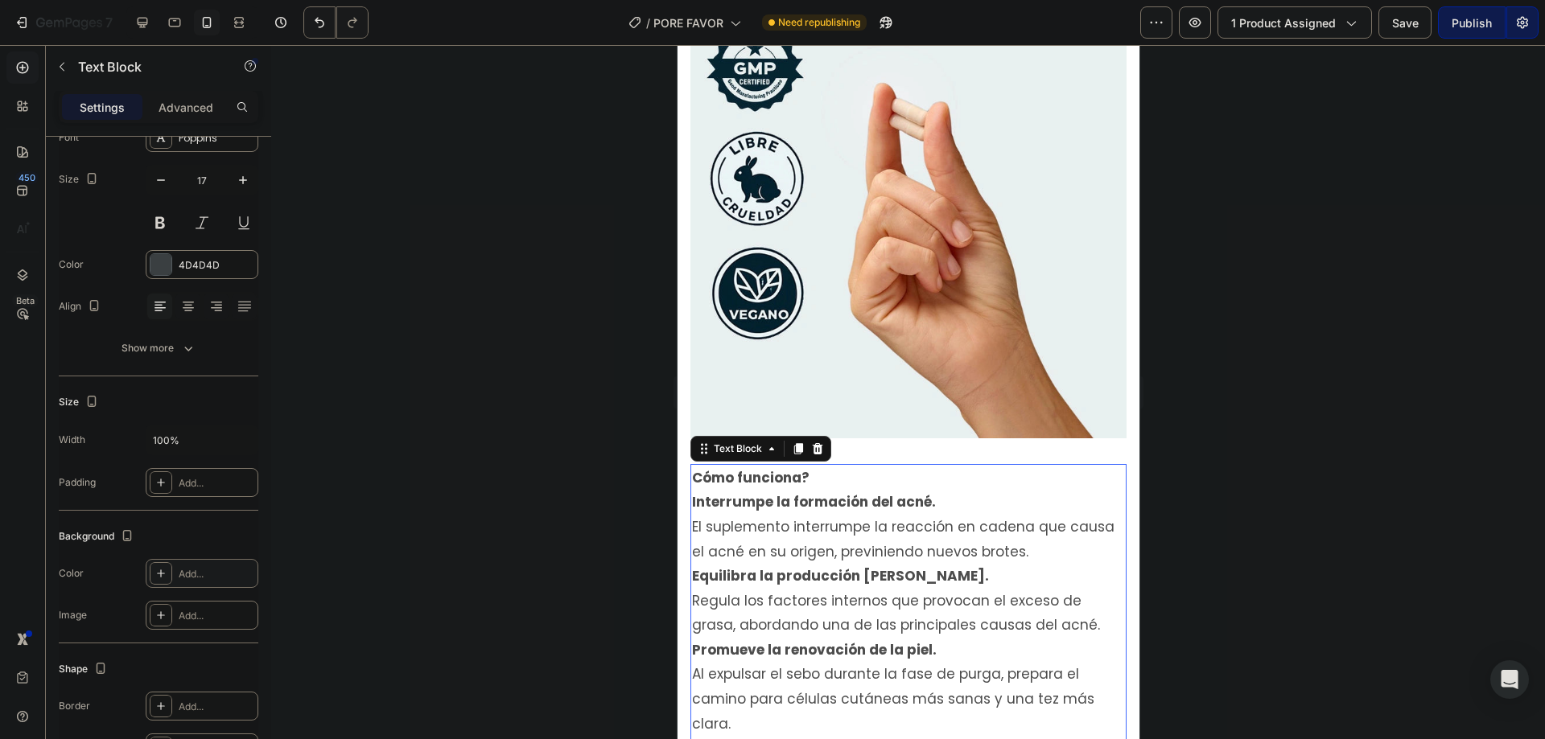
click at [159, 571] on icon at bounding box center [160, 573] width 13 height 13
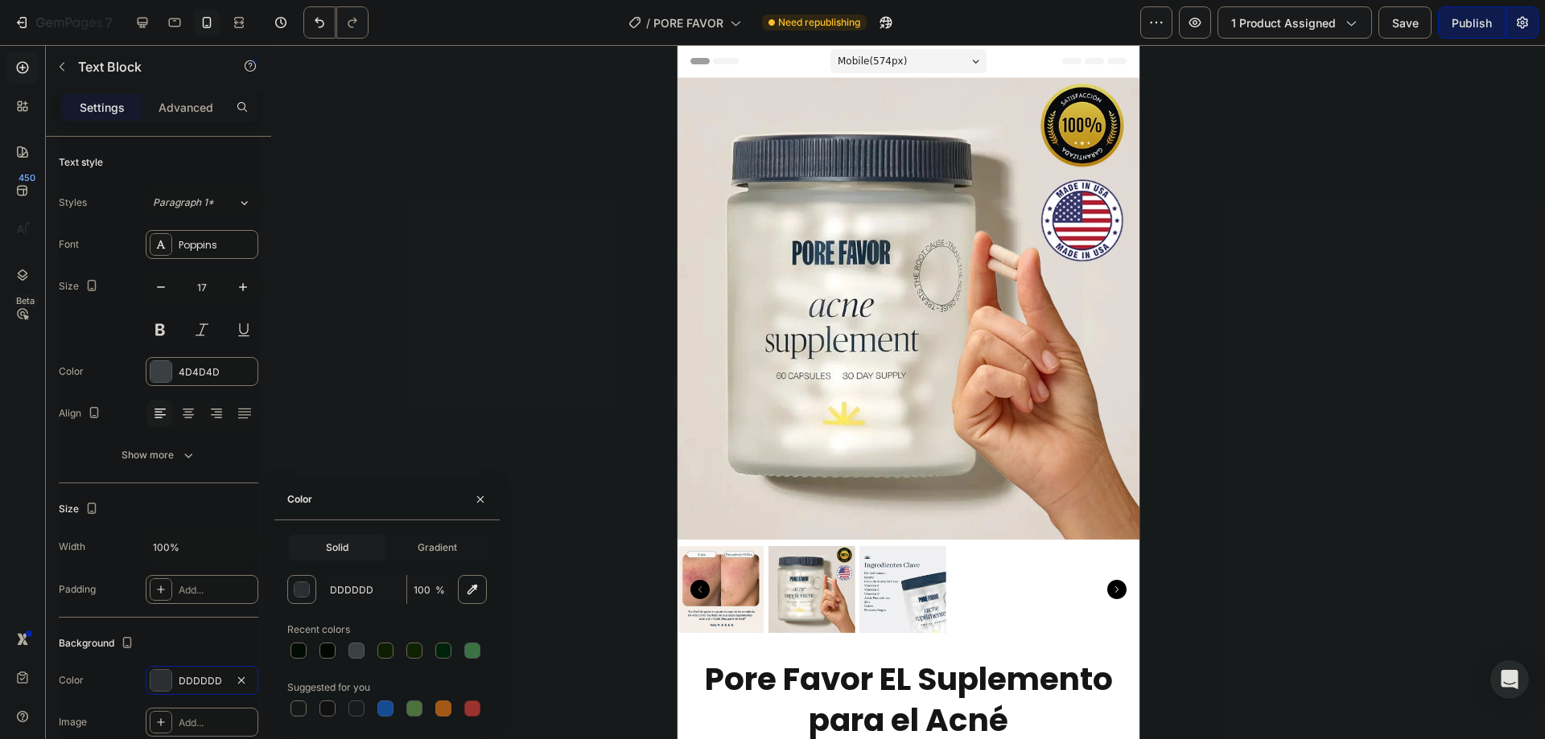
click at [315, 648] on div at bounding box center [387, 651] width 200 height 23
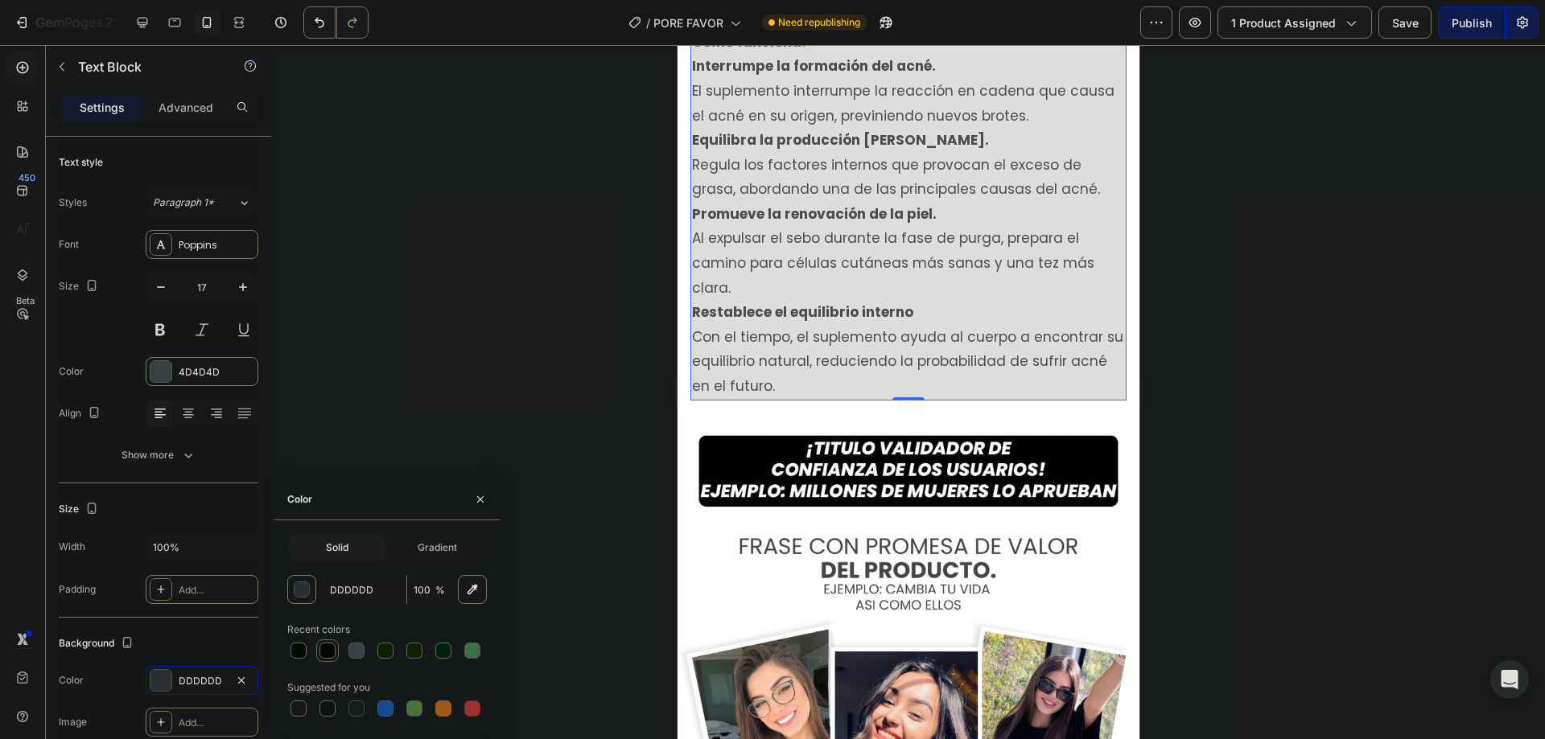
scroll to position [107, 0]
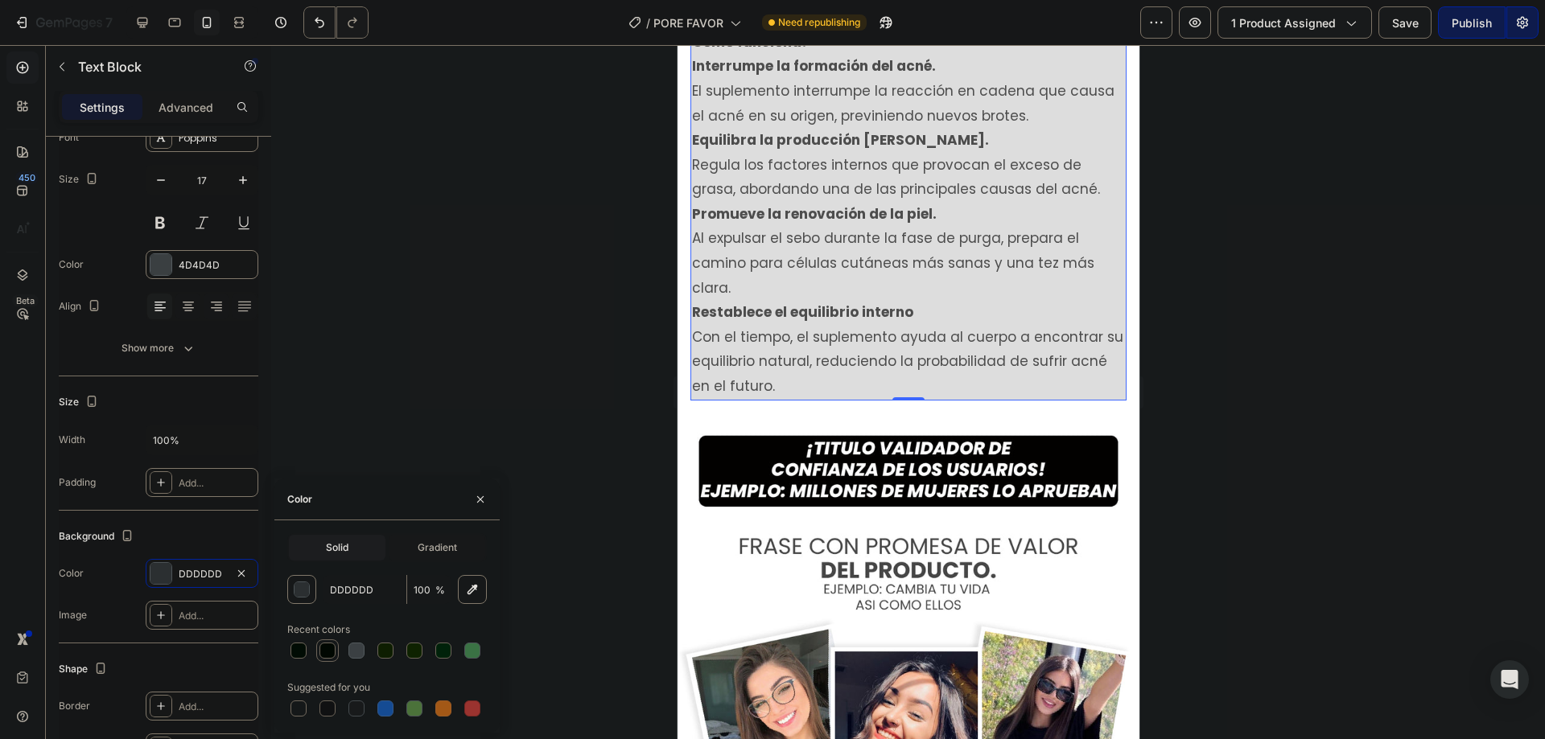
click at [334, 646] on div at bounding box center [327, 651] width 16 height 16
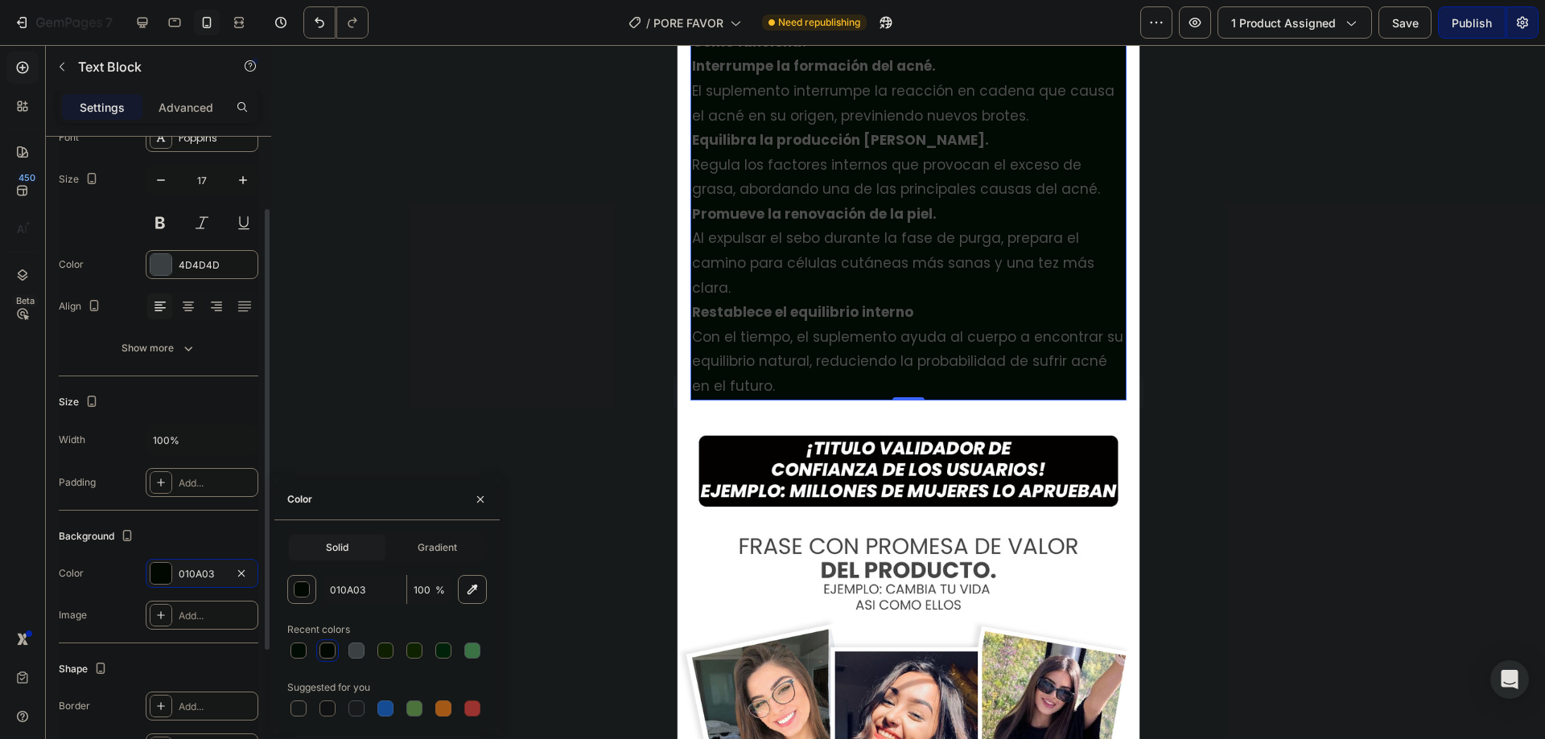
click at [198, 569] on div "010A03" at bounding box center [202, 574] width 47 height 14
click at [200, 569] on div "010A03" at bounding box center [202, 574] width 47 height 14
click at [202, 569] on div "010A03" at bounding box center [202, 574] width 47 height 14
click at [358, 586] on input "010A03" at bounding box center [365, 589] width 84 height 29
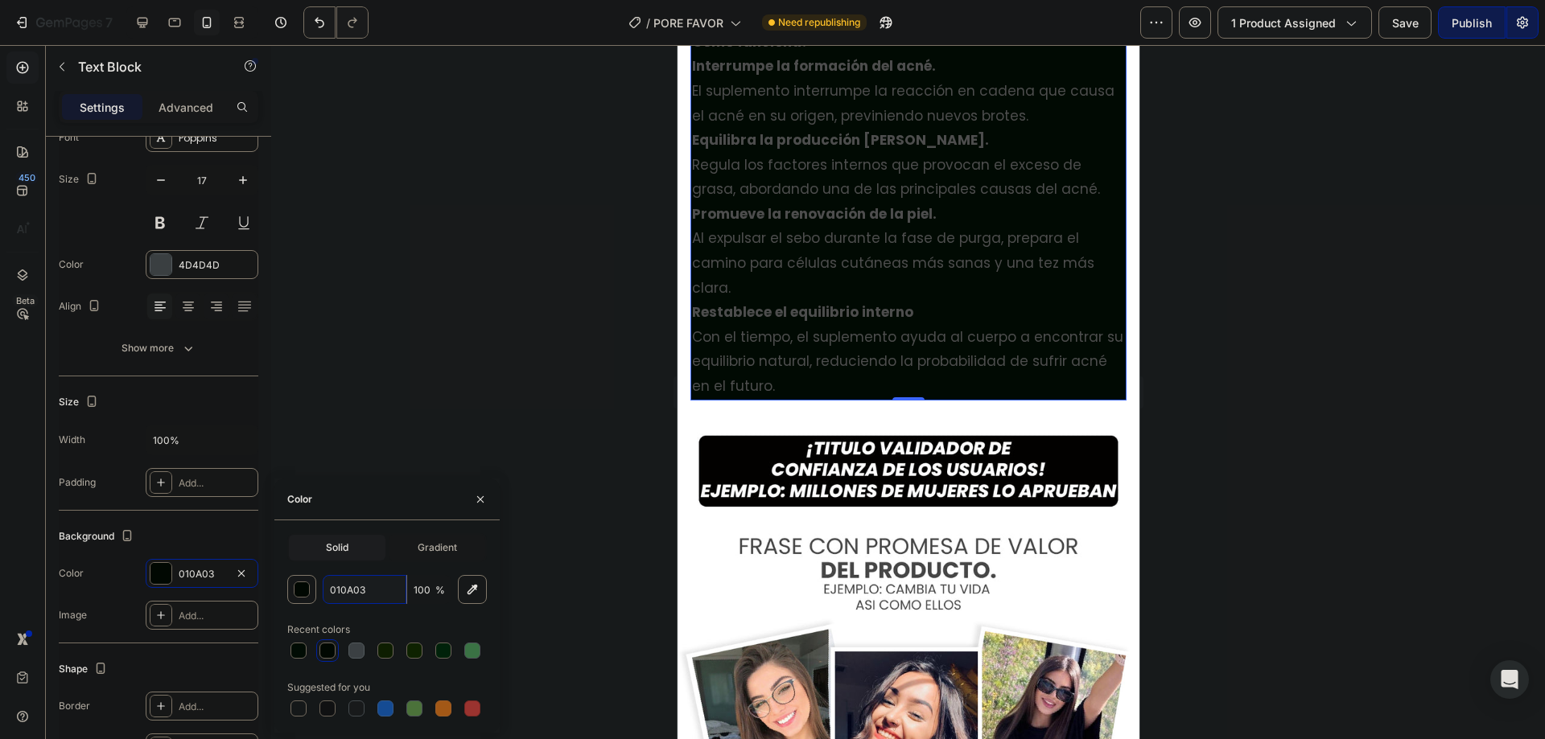
click at [358, 586] on input "010A03" at bounding box center [365, 589] width 84 height 29
paste input "32531"
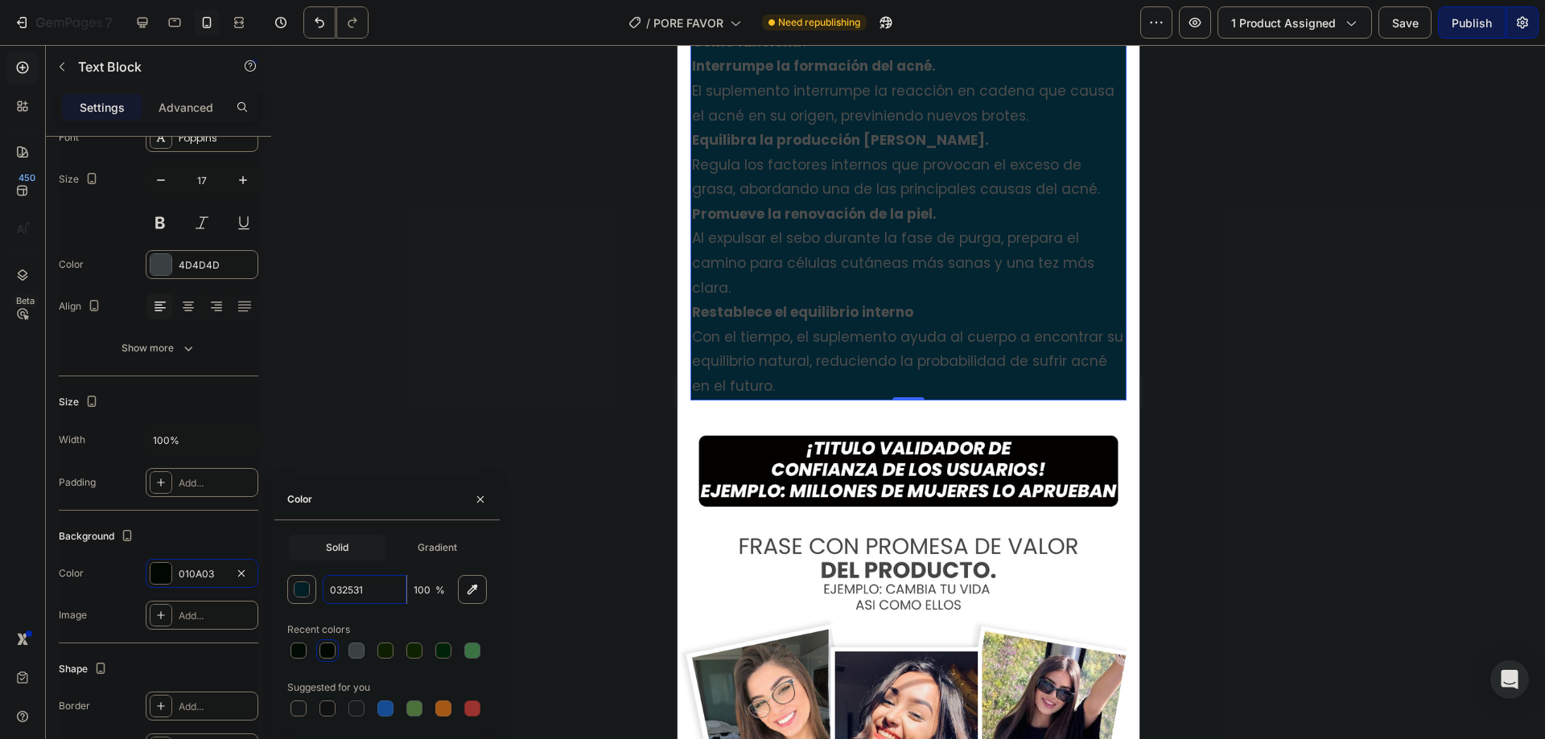
type input "032531"
drag, startPoint x: 400, startPoint y: 463, endPoint x: 350, endPoint y: 438, distance: 55.8
click at [400, 461] on div at bounding box center [908, 392] width 1274 height 694
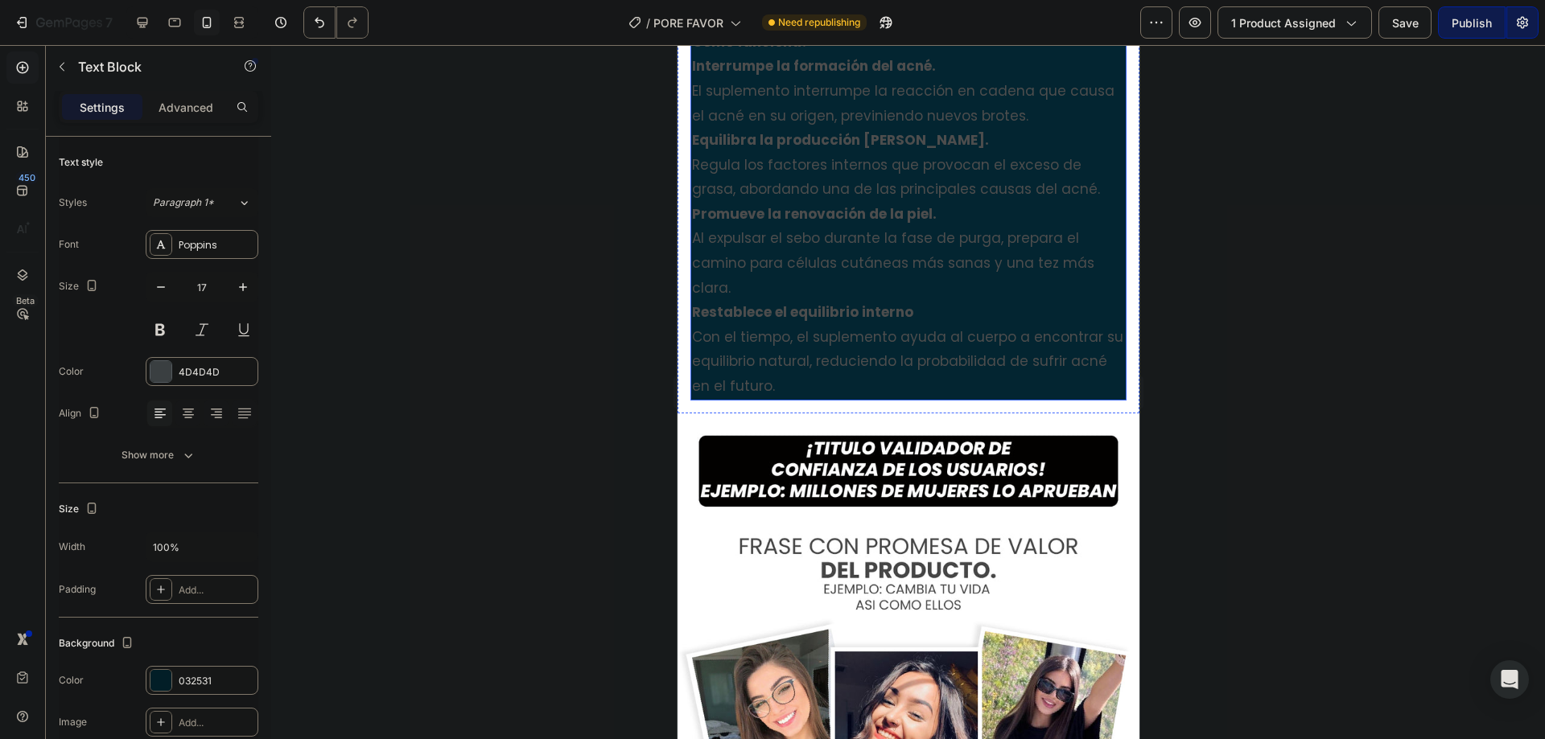
click at [728, 128] on p "El suplemento interrumpe la reacción en cadena que causa el acné en su origen, …" at bounding box center [907, 103] width 433 height 49
click at [148, 371] on div "4D4D4D" at bounding box center [202, 371] width 113 height 29
click at [295, 424] on div "button" at bounding box center [303, 421] width 16 height 16
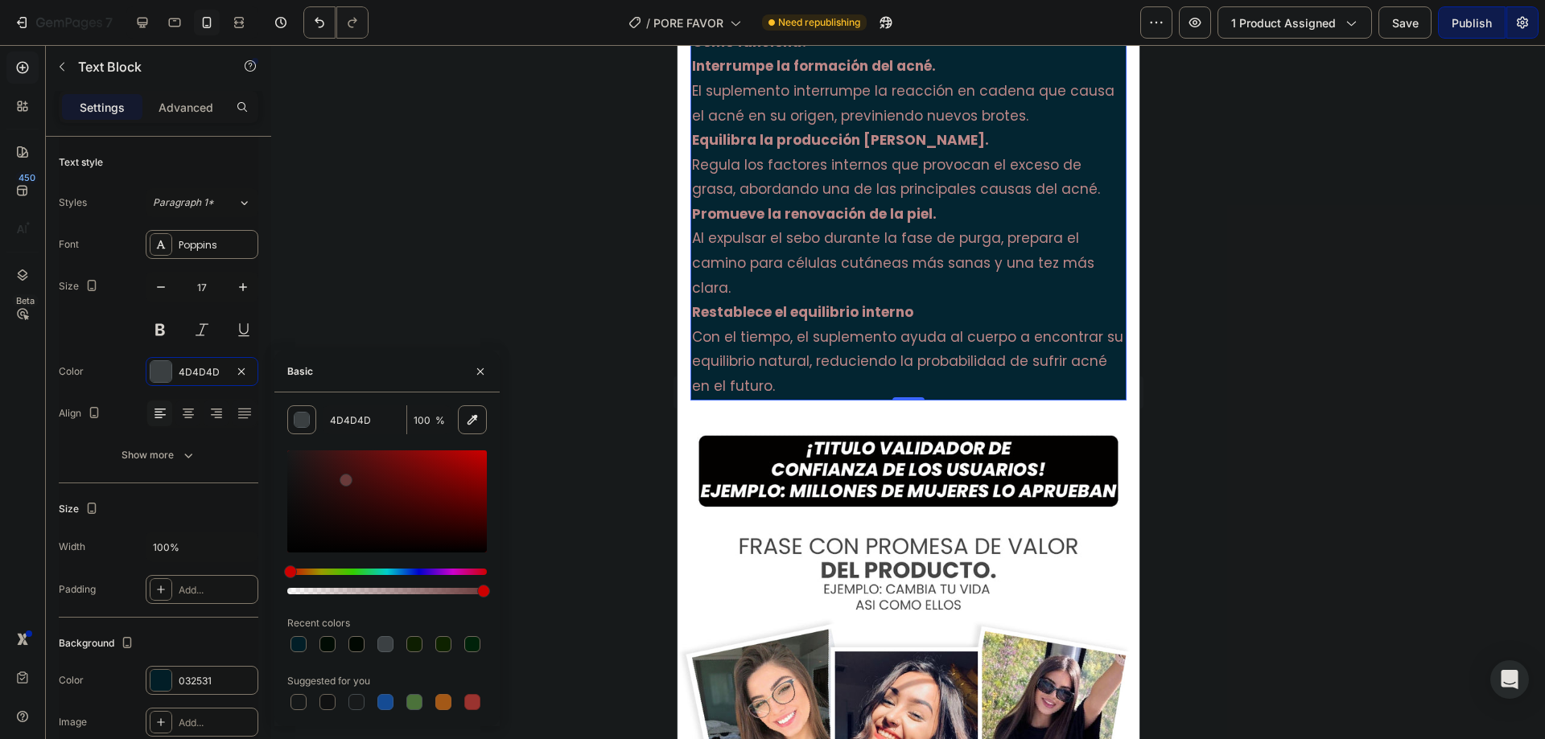
drag, startPoint x: 323, startPoint y: 496, endPoint x: 344, endPoint y: 476, distance: 29.6
click at [344, 476] on div at bounding box center [387, 502] width 200 height 102
drag, startPoint x: 315, startPoint y: 589, endPoint x: 431, endPoint y: 513, distance: 139.0
click at [499, 578] on div "BC8787 100 % Recent colors Suggested for you" at bounding box center [386, 560] width 225 height 308
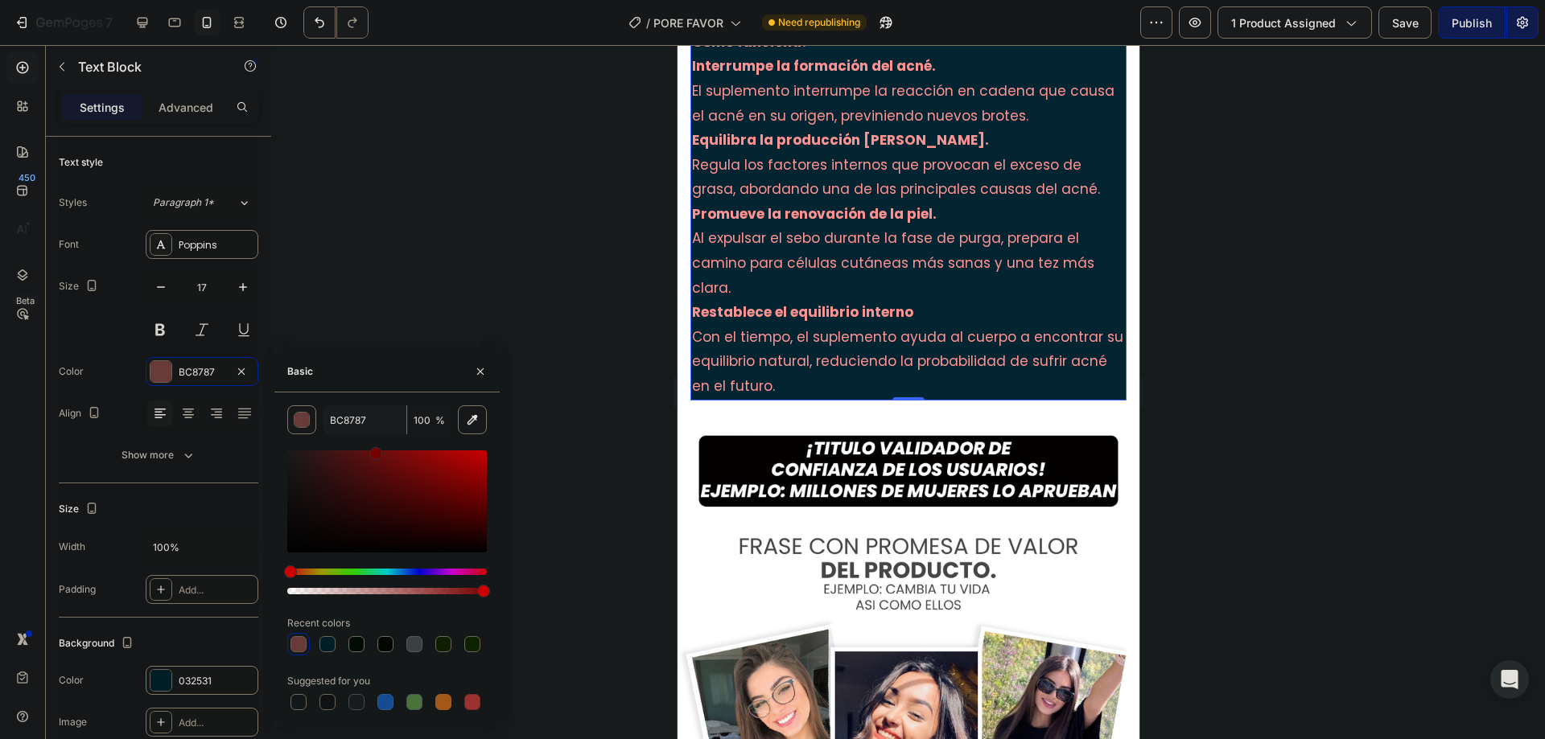
drag, startPoint x: 374, startPoint y: 442, endPoint x: 334, endPoint y: 423, distance: 44.3
click at [369, 438] on div "BC8787 100 % Recent colors Suggested for you" at bounding box center [387, 560] width 200 height 308
click at [334, 421] on input "BC8787" at bounding box center [365, 420] width 84 height 29
click at [339, 420] on input "BC8787" at bounding box center [365, 420] width 84 height 29
click at [339, 419] on input "FF9696ff" at bounding box center [365, 420] width 84 height 29
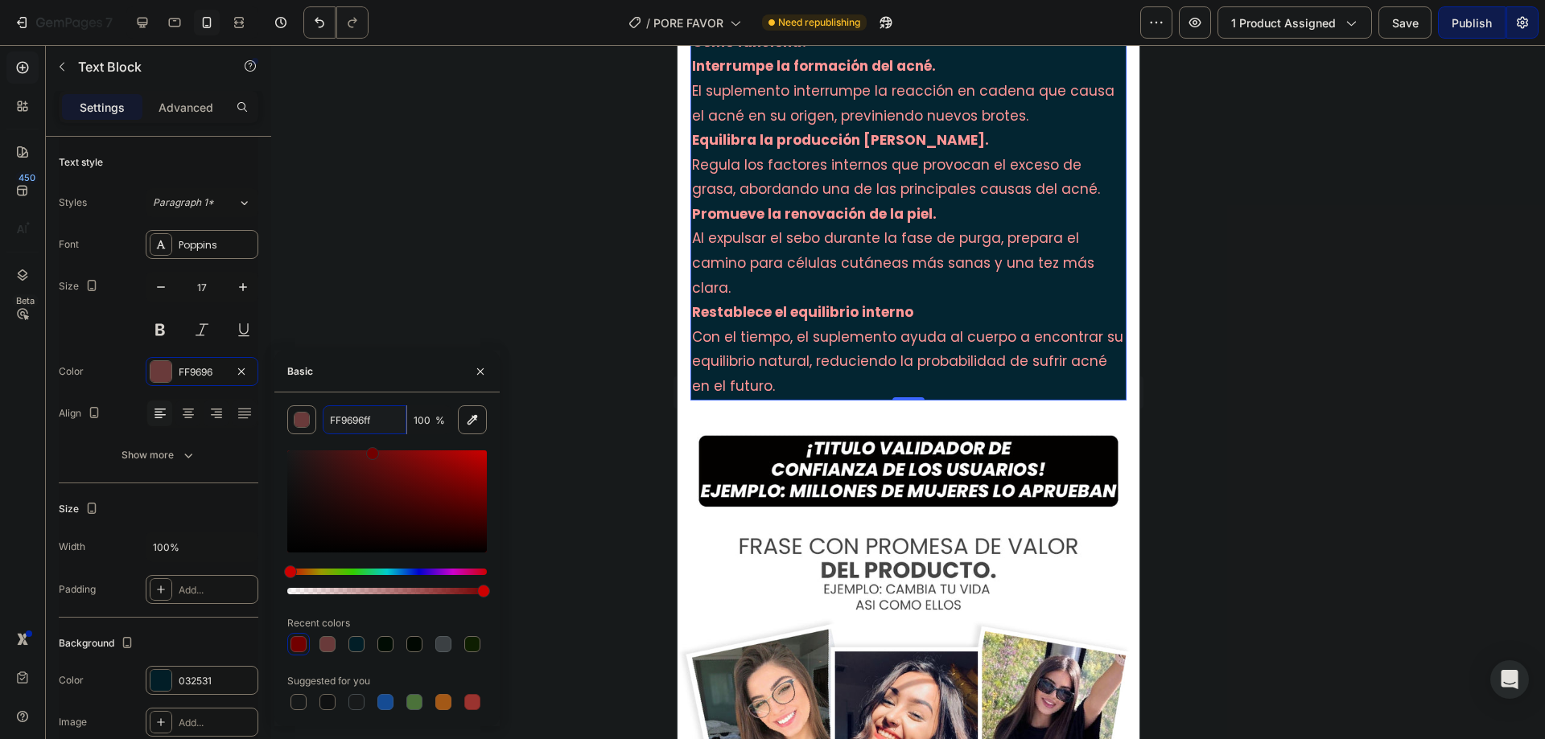
click at [340, 418] on input "FF9696ff" at bounding box center [365, 420] width 84 height 29
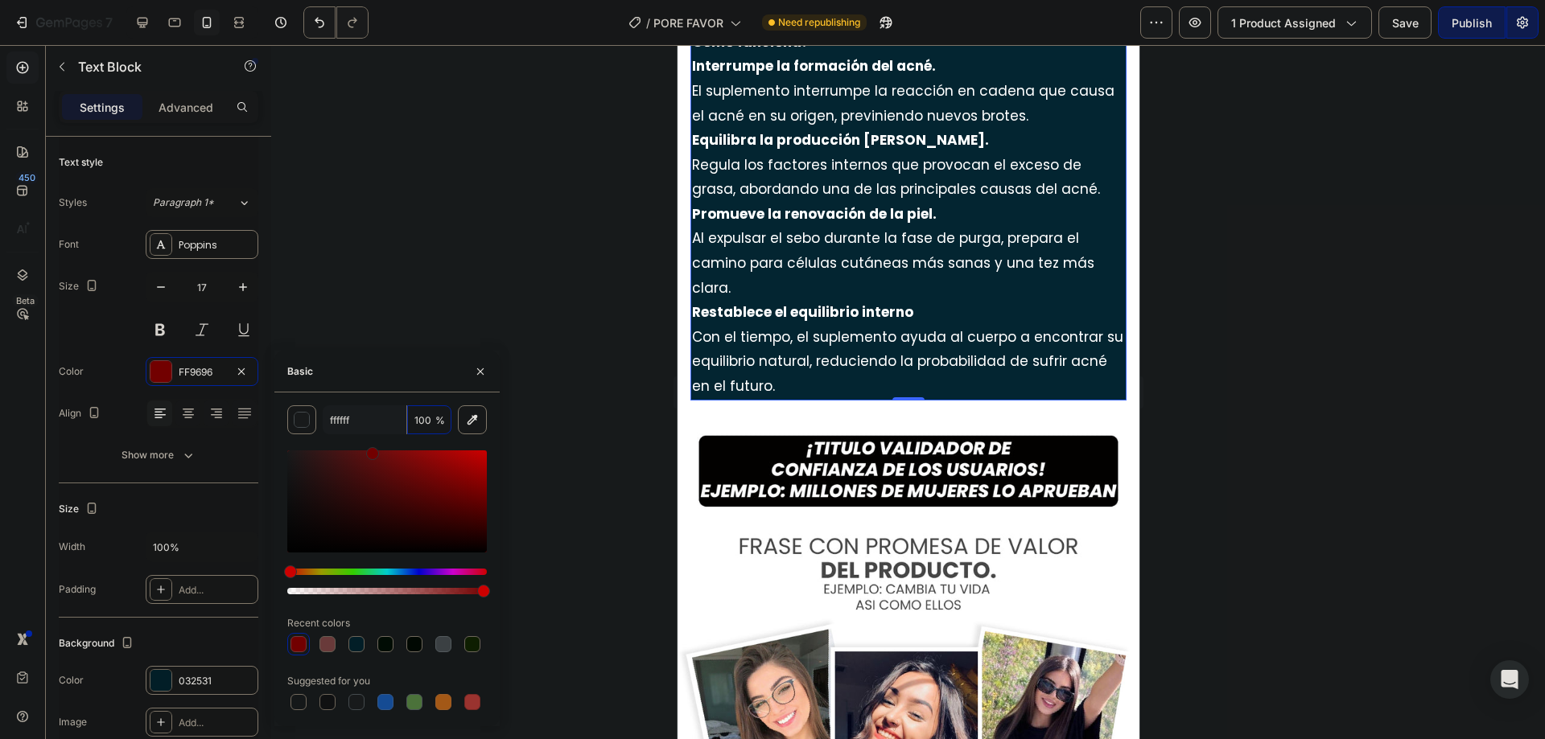
type input "FFFFFF"
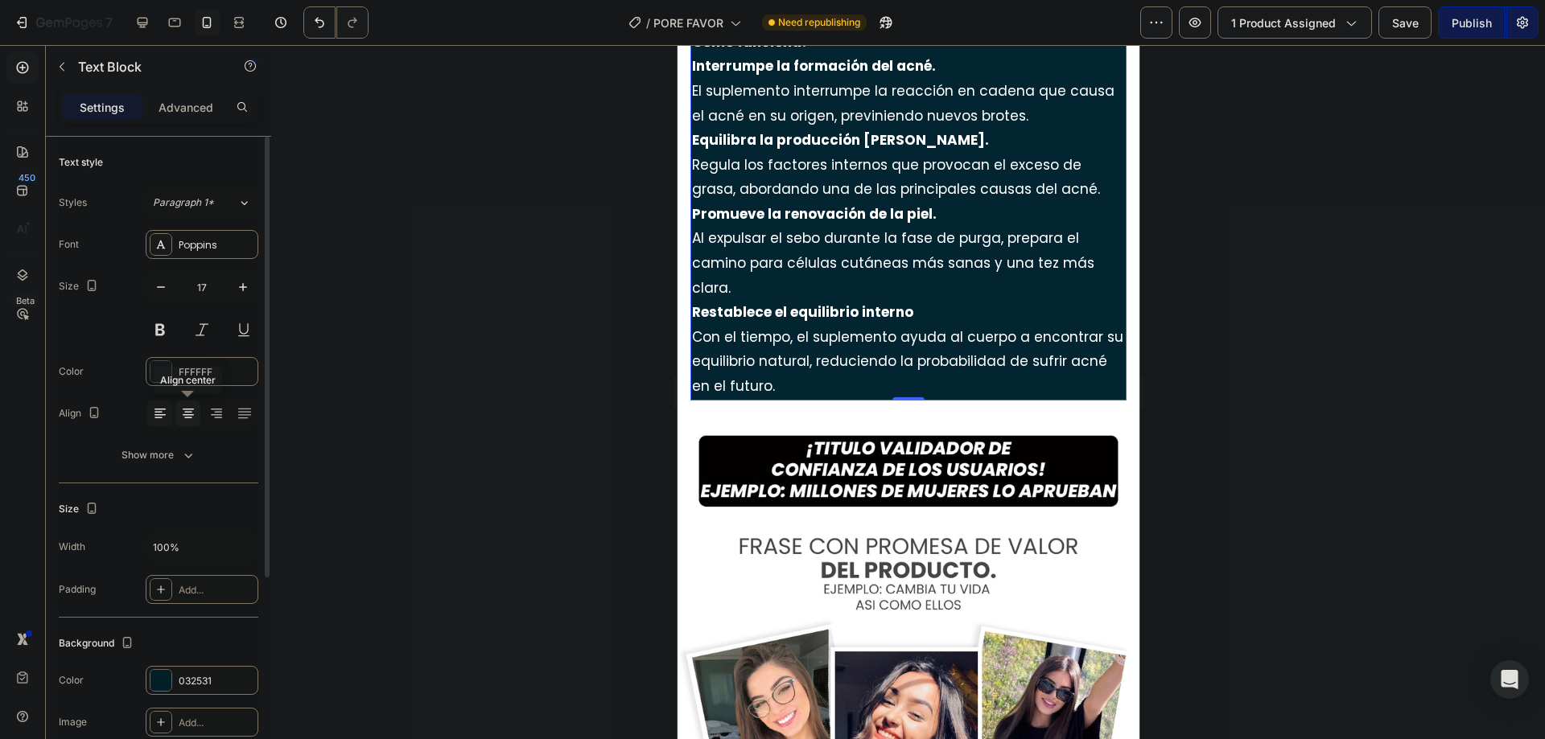
click at [187, 411] on icon at bounding box center [188, 414] width 16 height 16
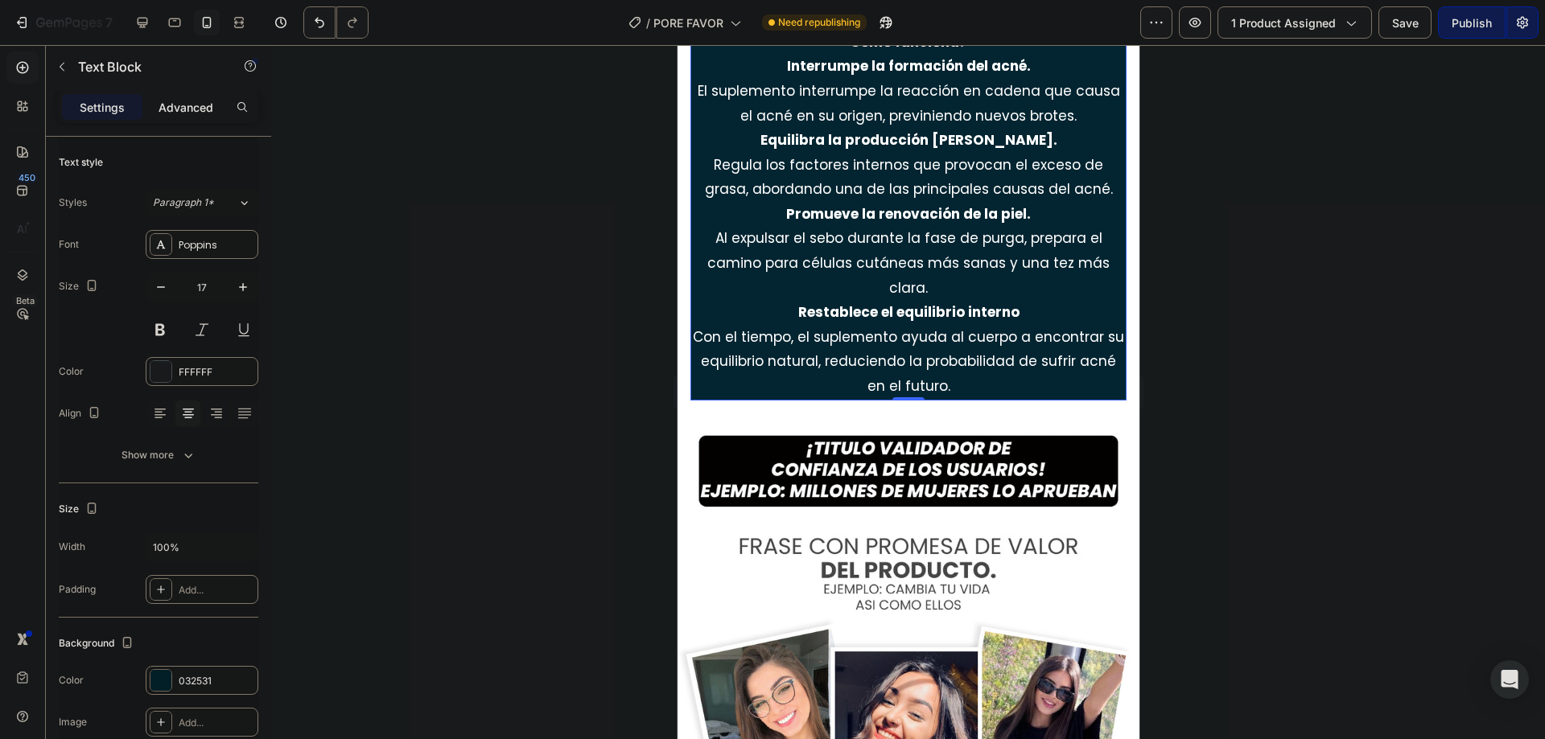
click at [185, 96] on div "Advanced" at bounding box center [186, 107] width 80 height 26
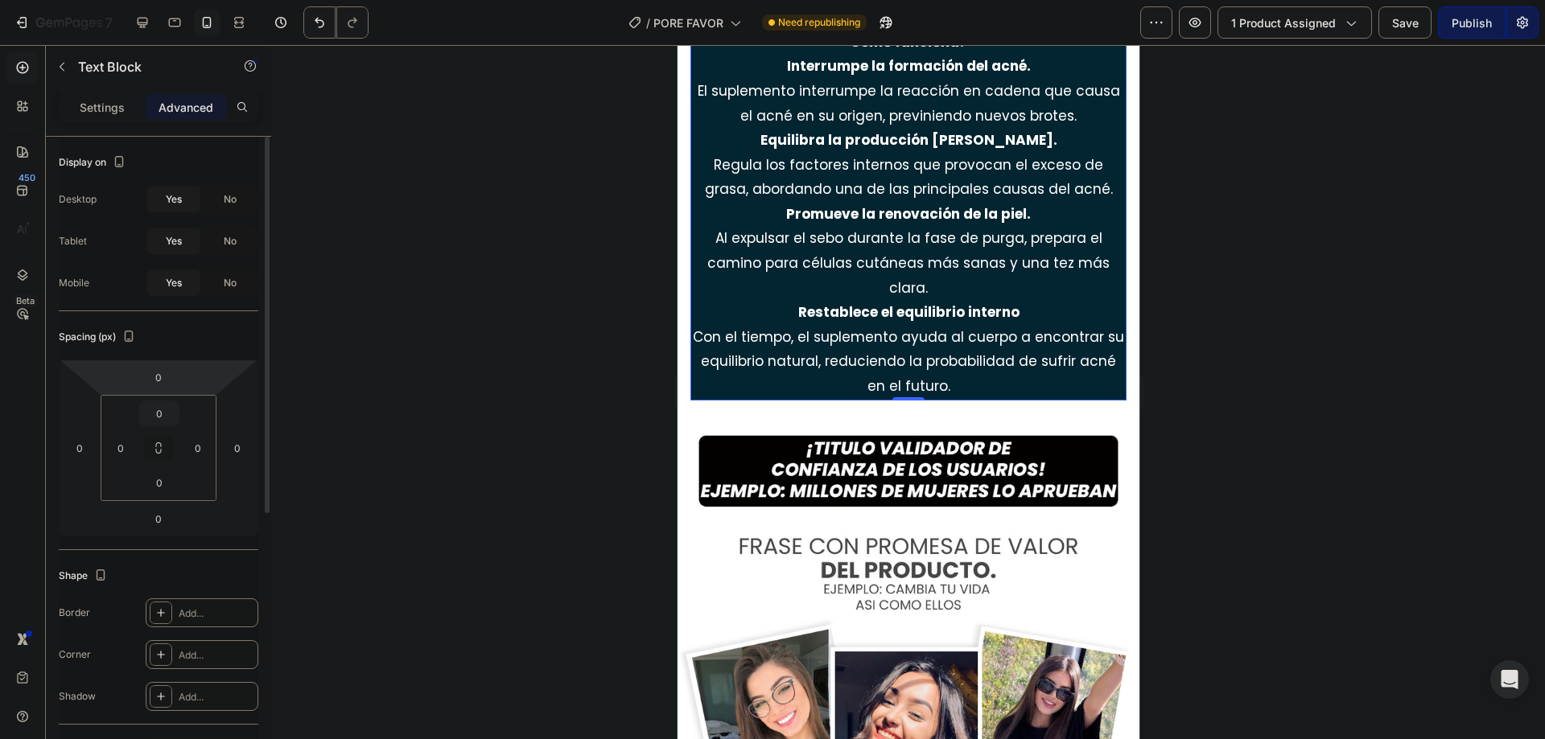
click at [159, 403] on input "0" at bounding box center [159, 414] width 32 height 24
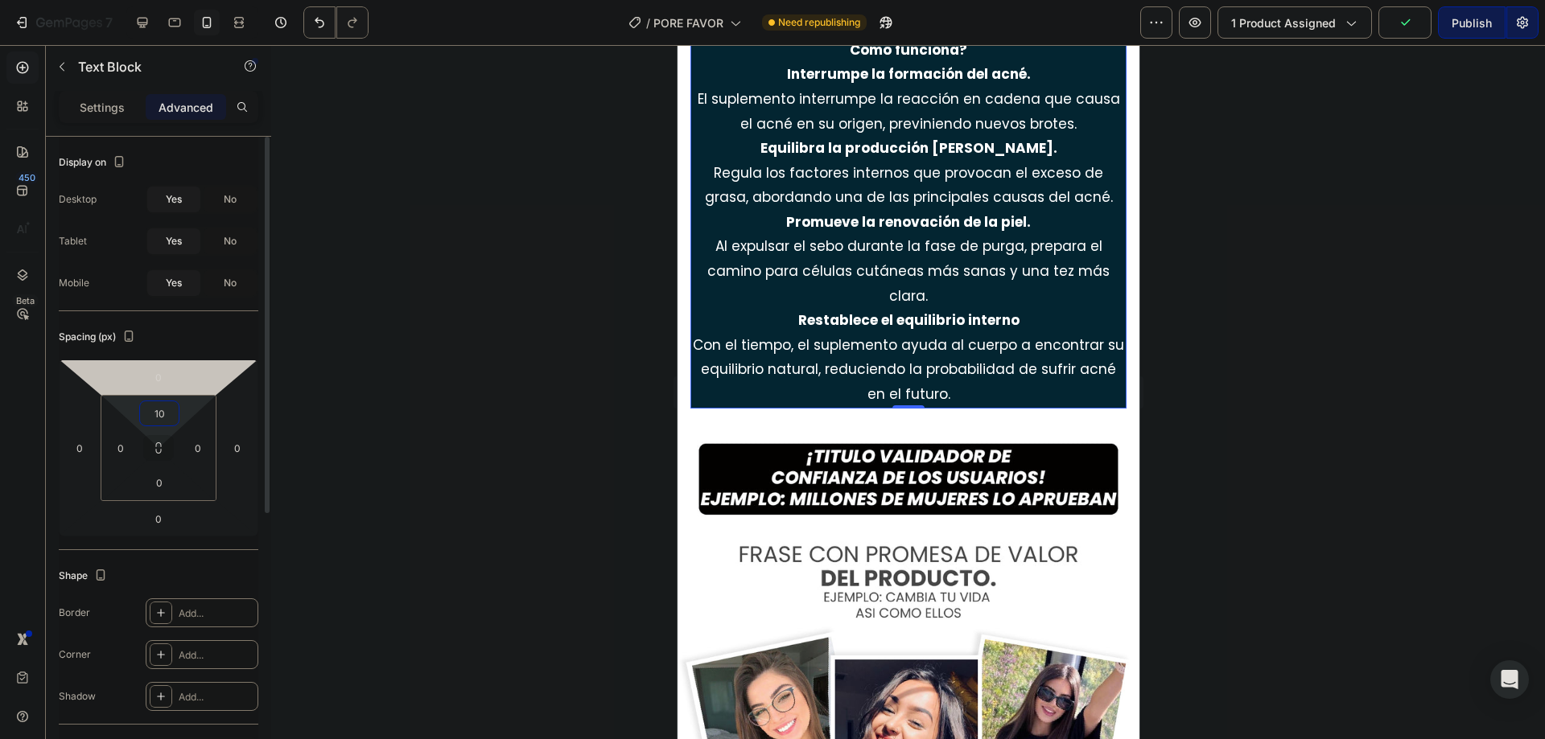
type input "10"
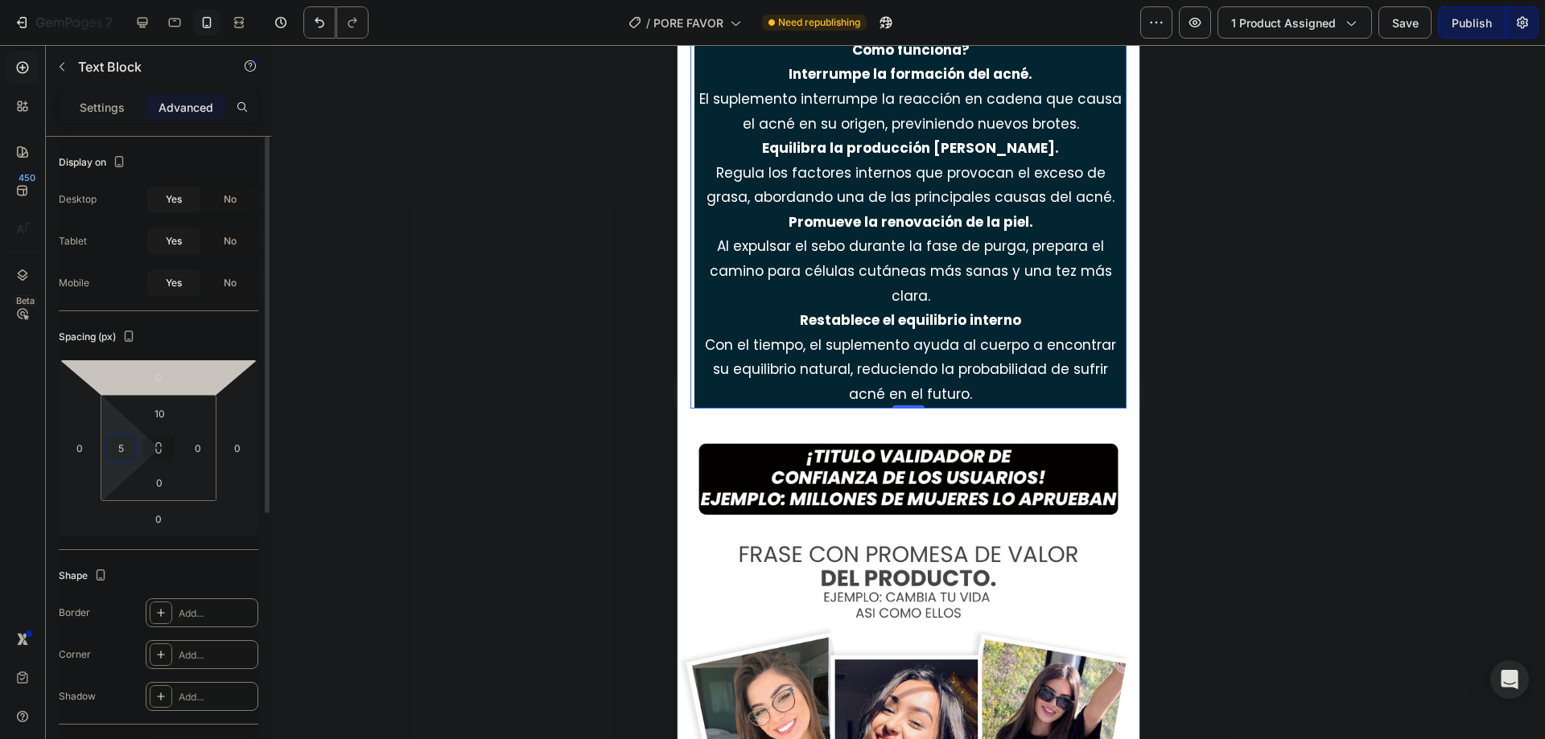
type input "5"
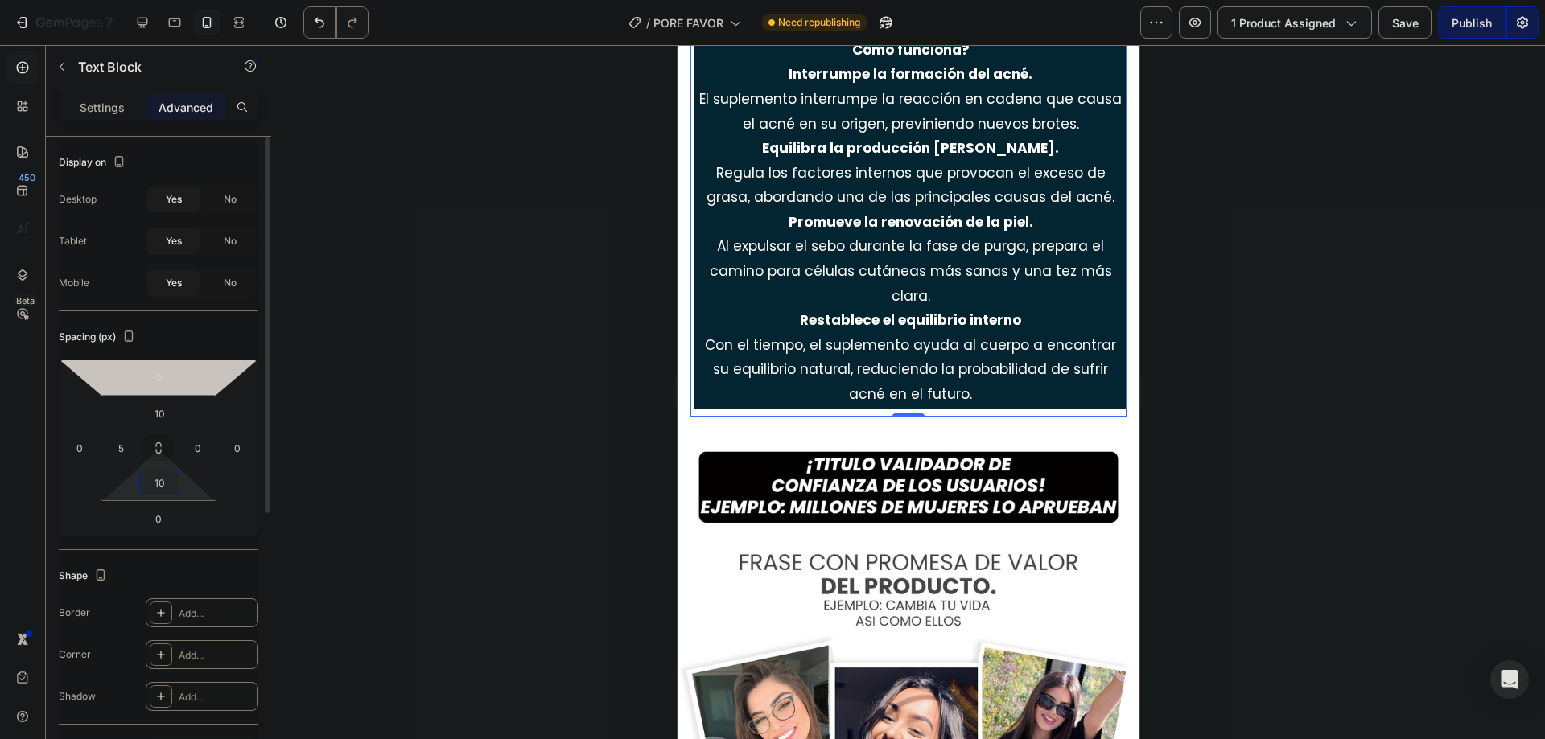
type input "10"
type input "5"
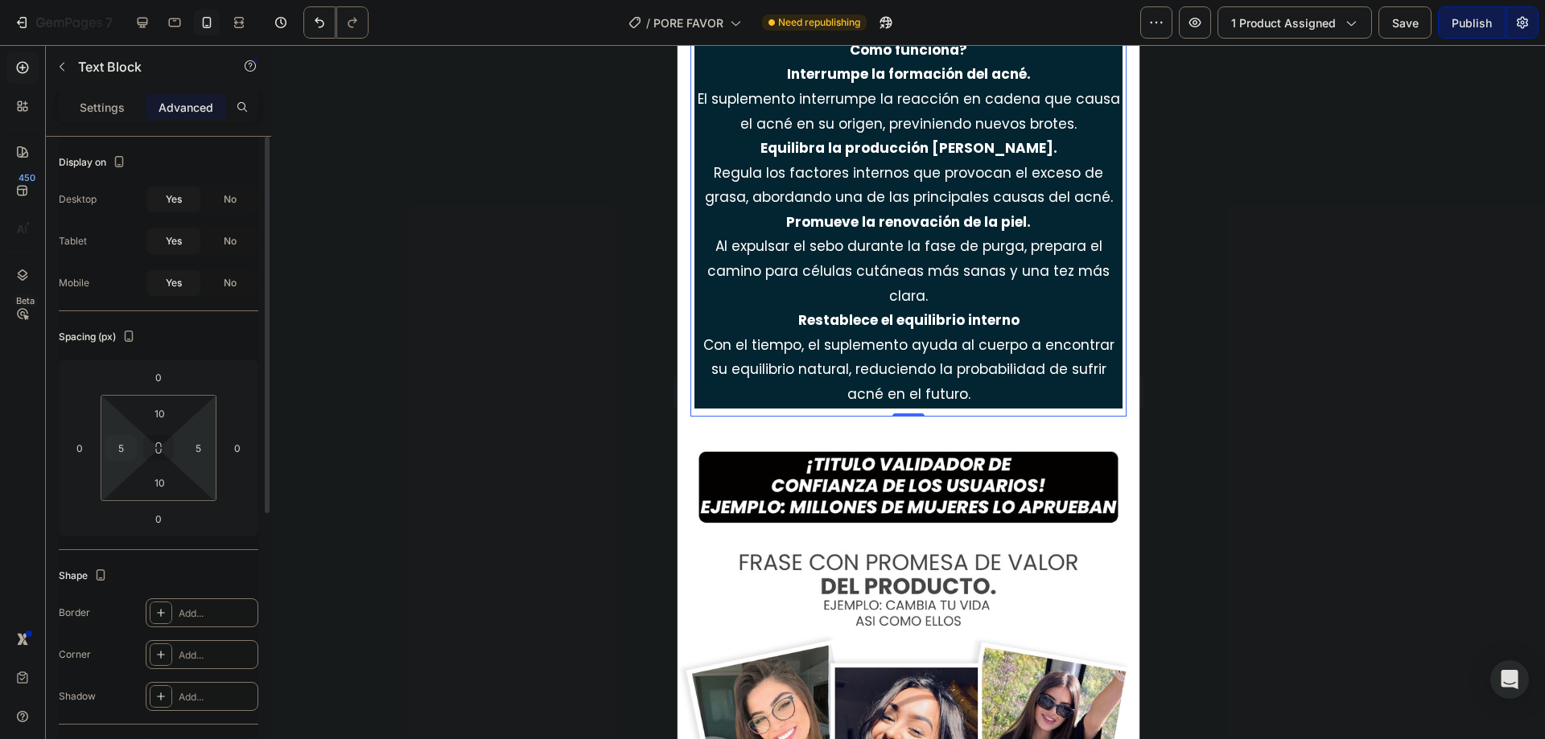
click at [127, 445] on input "5" at bounding box center [121, 448] width 24 height 24
type input "0"
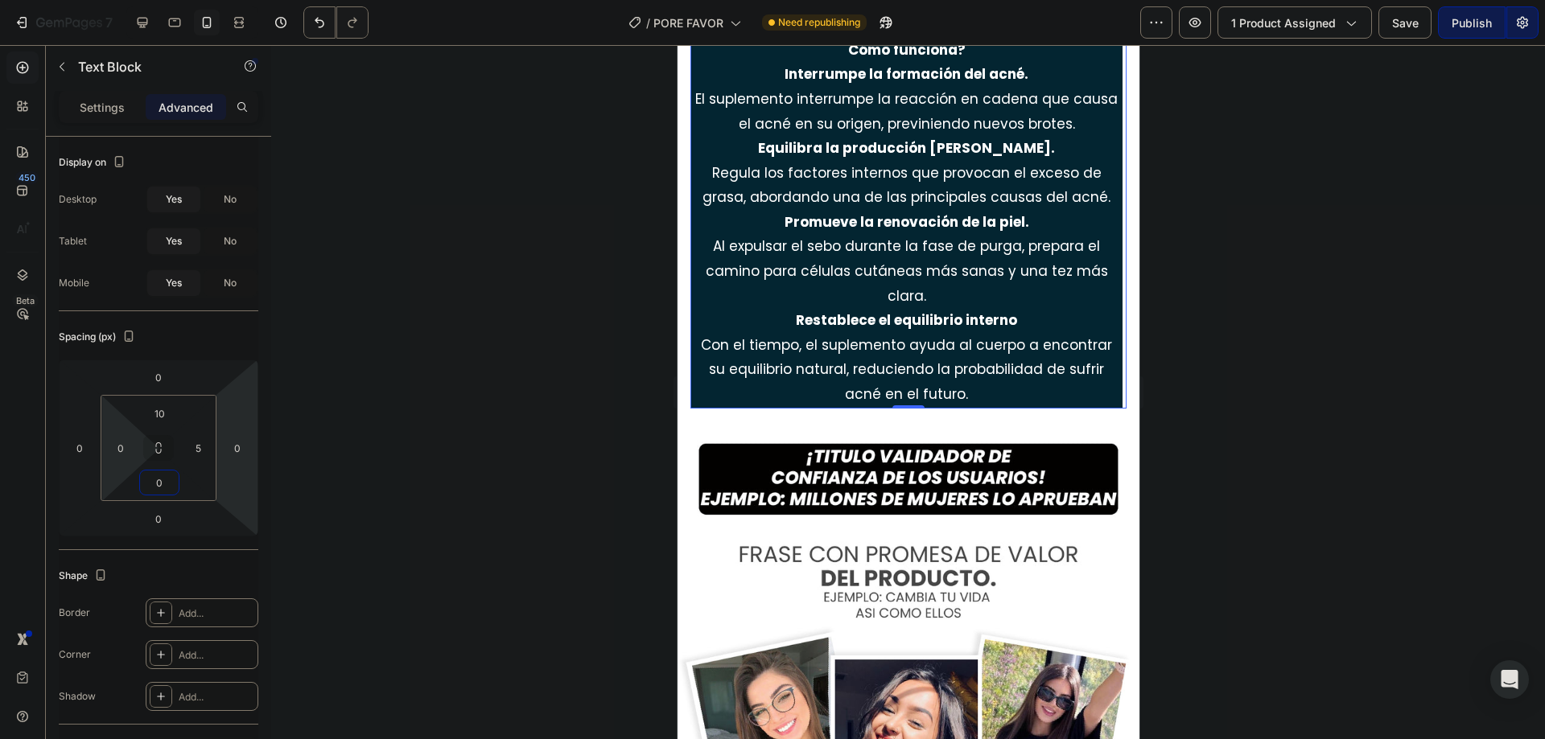
type input "0"
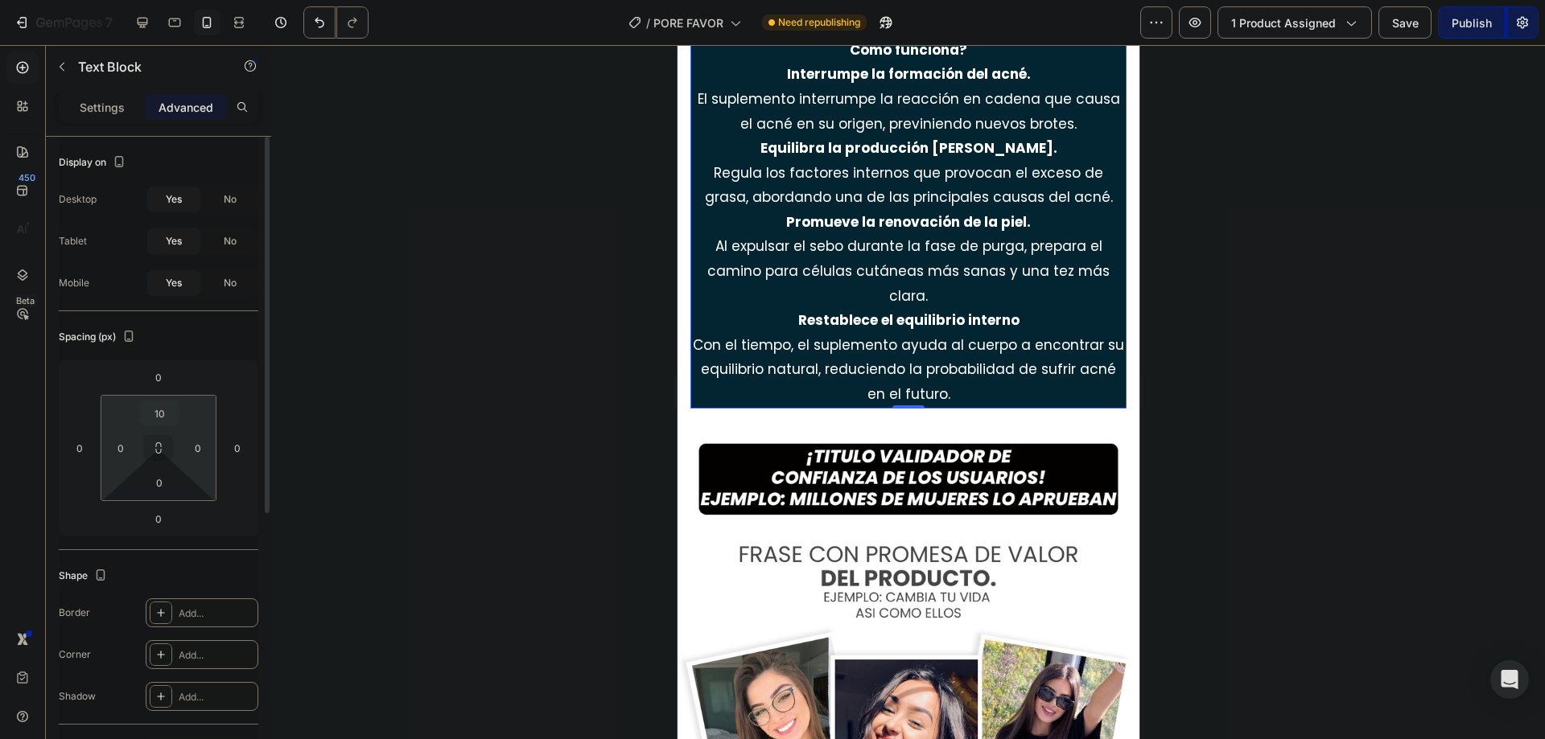
click at [170, 419] on input "10" at bounding box center [159, 414] width 32 height 24
click at [171, 419] on input "10" at bounding box center [159, 414] width 32 height 24
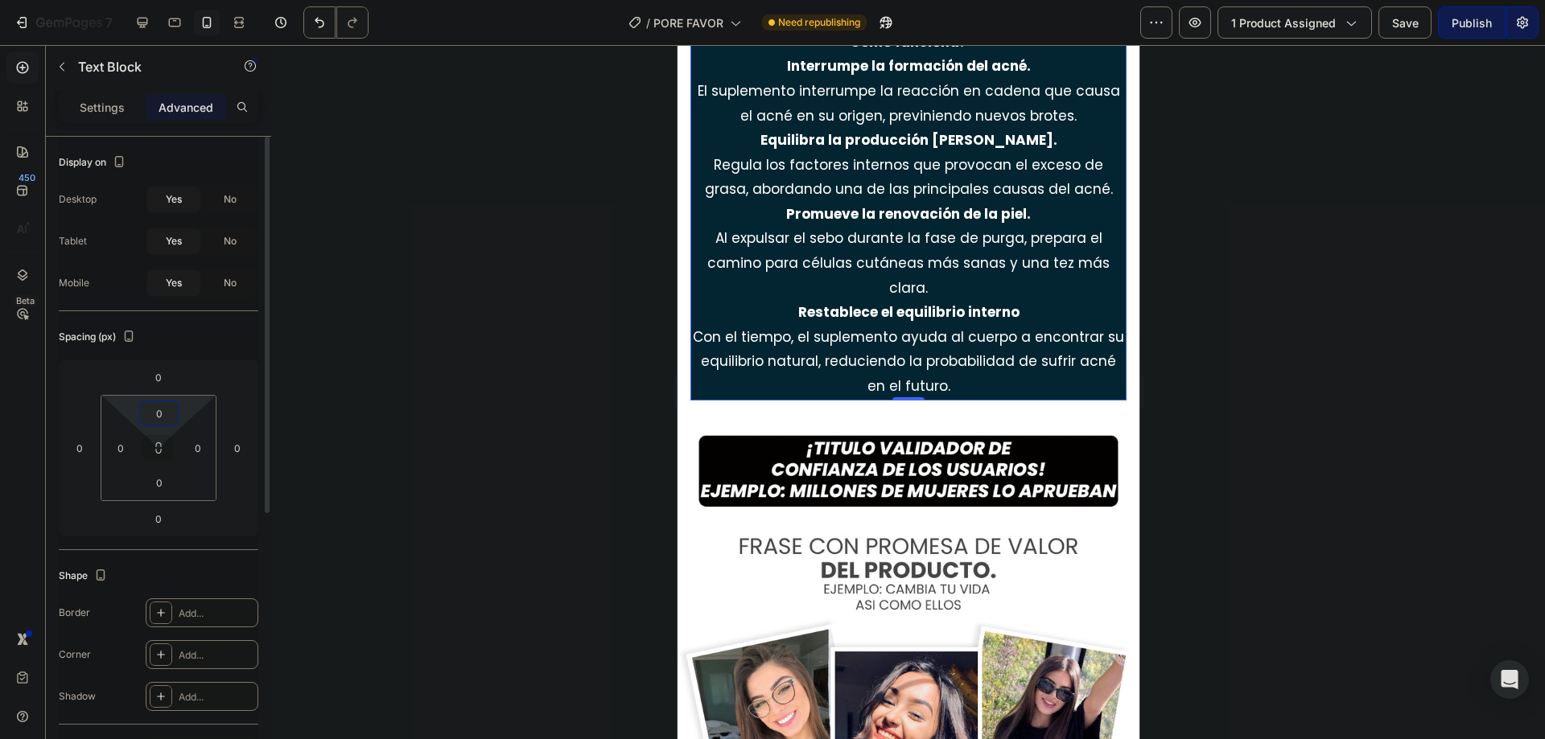
type input "0"
click at [176, 623] on div "Add..." at bounding box center [202, 613] width 113 height 29
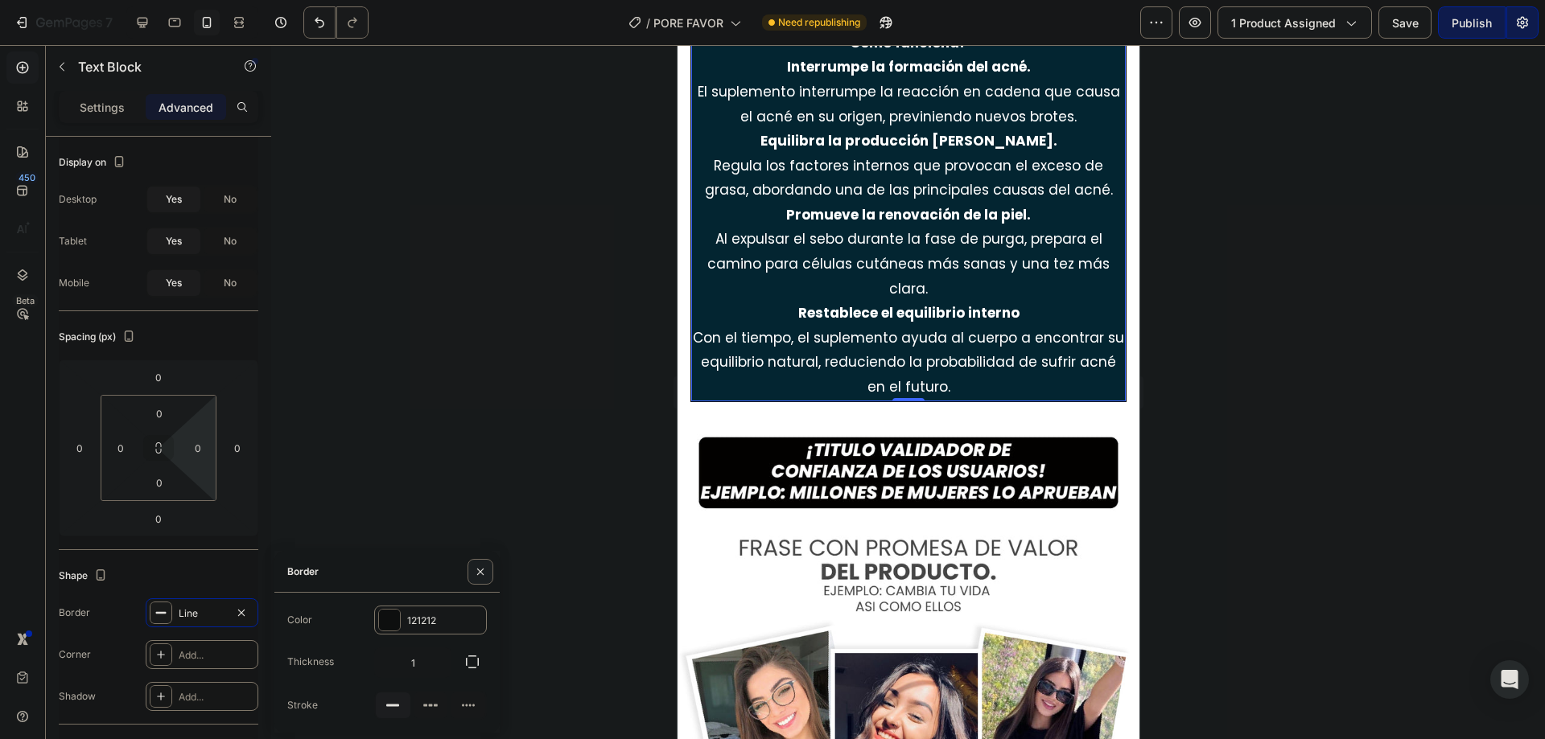
click at [480, 573] on icon "button" at bounding box center [480, 571] width 6 height 6
click at [164, 606] on div at bounding box center [161, 613] width 23 height 23
click at [466, 622] on icon "button" at bounding box center [469, 620] width 13 height 13
click at [486, 574] on icon "button" at bounding box center [480, 572] width 13 height 13
click at [108, 105] on p "Settings" at bounding box center [102, 107] width 45 height 17
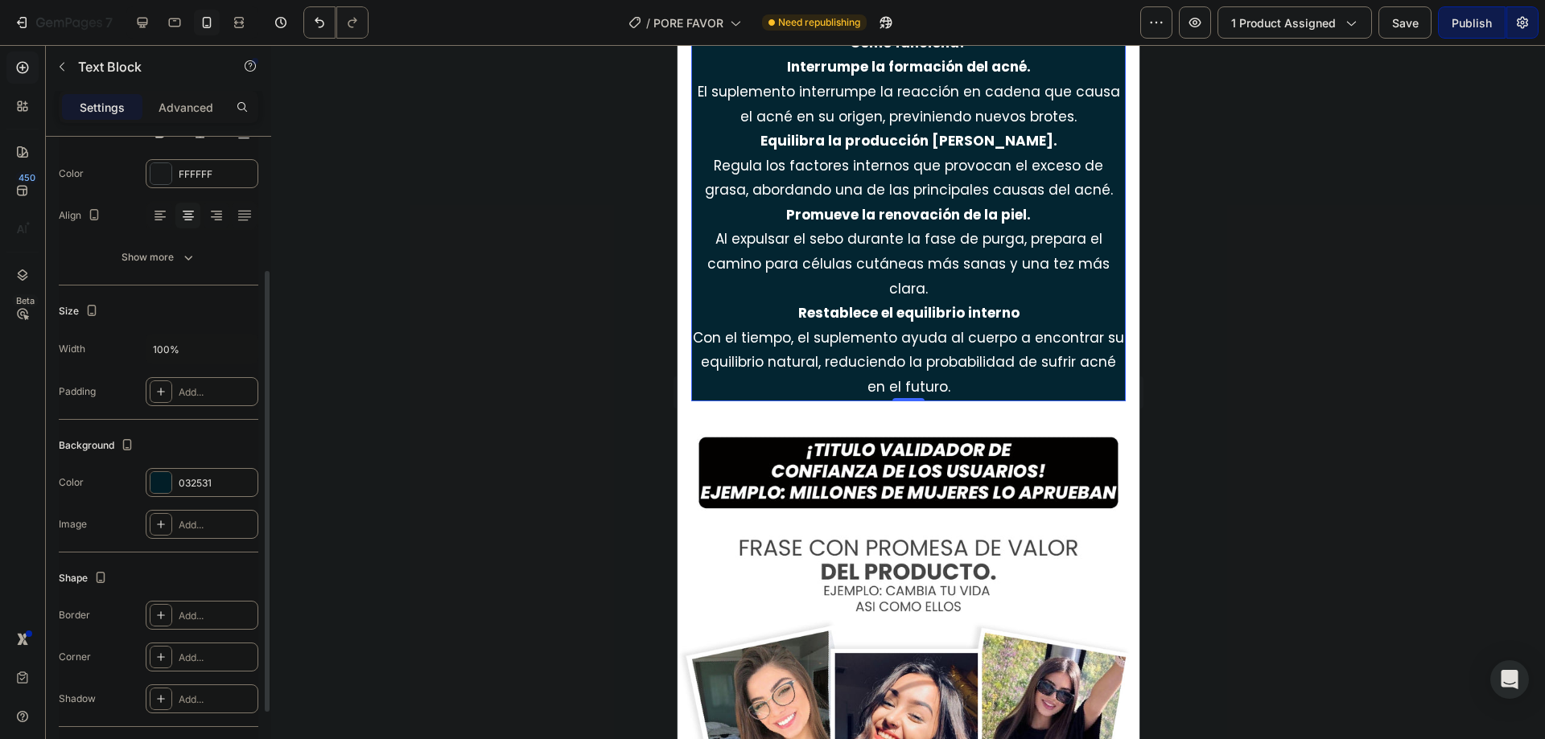
scroll to position [305, 0]
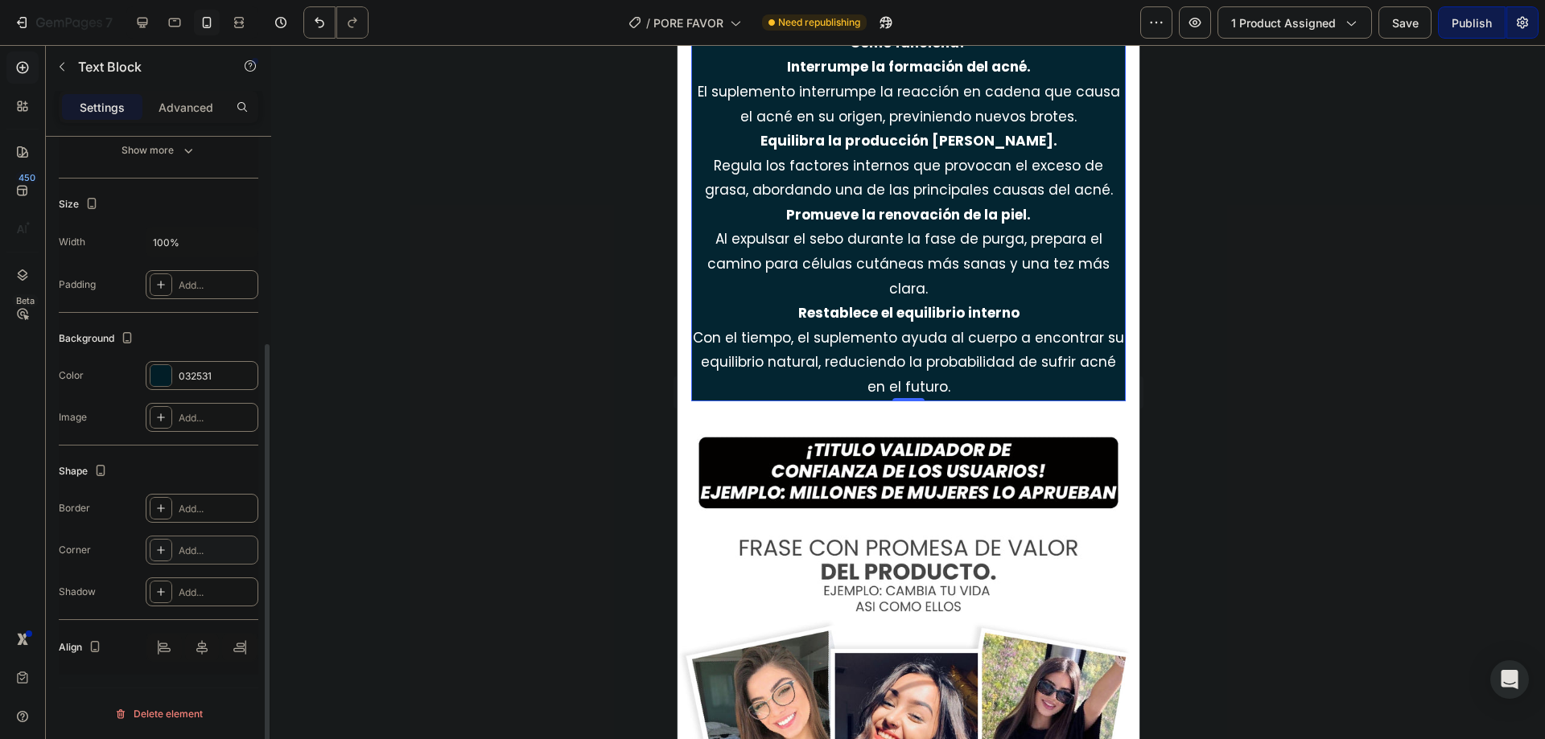
click at [160, 547] on icon at bounding box center [160, 550] width 13 height 13
click at [439, 623] on icon "button" at bounding box center [436, 628] width 16 height 16
click at [396, 550] on p "Round" at bounding box center [391, 554] width 92 height 16
click at [468, 628] on icon "button" at bounding box center [472, 628] width 16 height 16
click at [317, 628] on input "8" at bounding box center [326, 628] width 77 height 29
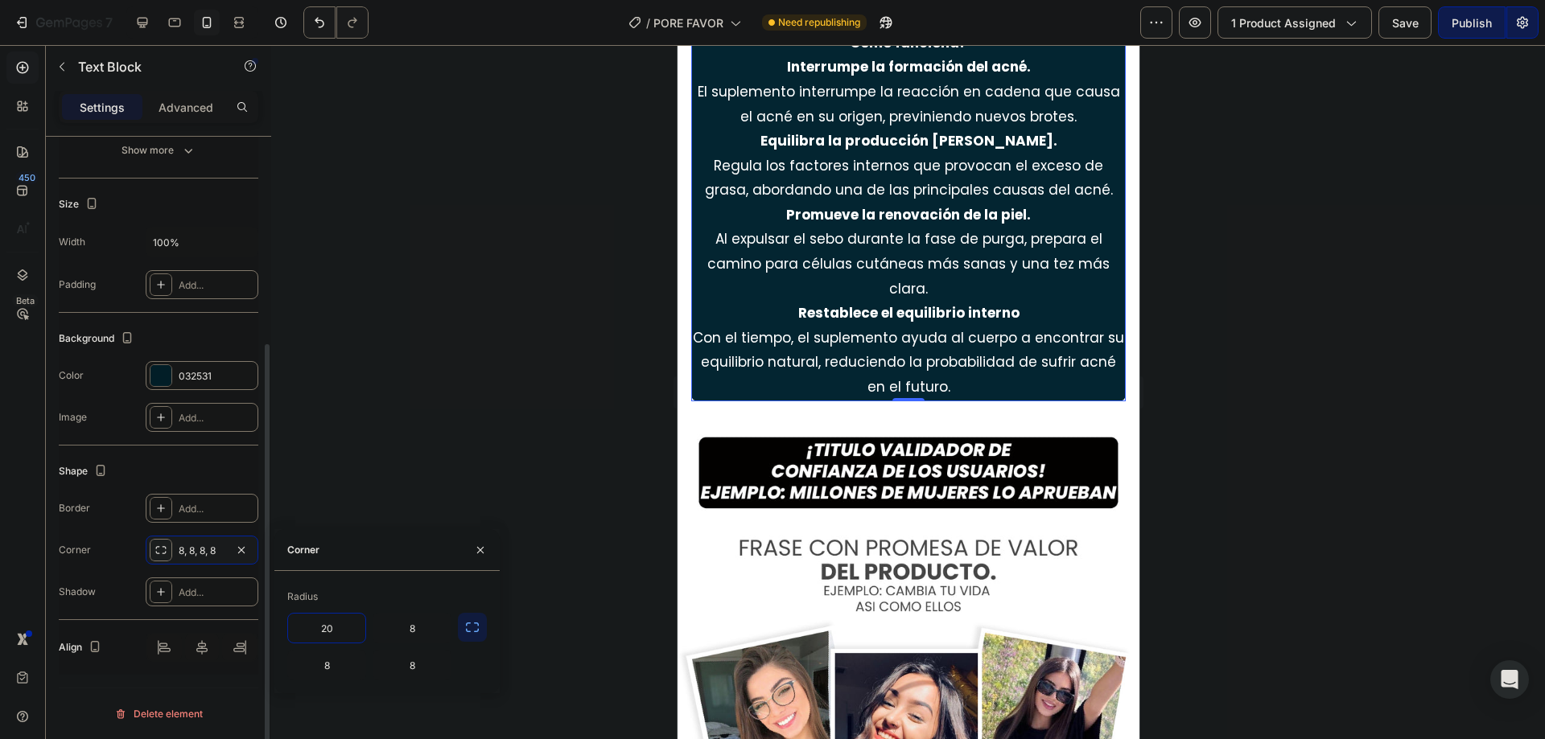
type input "20"
click at [464, 627] on button "button" at bounding box center [472, 627] width 29 height 29
click at [468, 628] on icon "button" at bounding box center [472, 628] width 16 height 16
click at [470, 628] on icon "button" at bounding box center [472, 628] width 16 height 16
click at [388, 637] on input "20" at bounding box center [369, 628] width 163 height 29
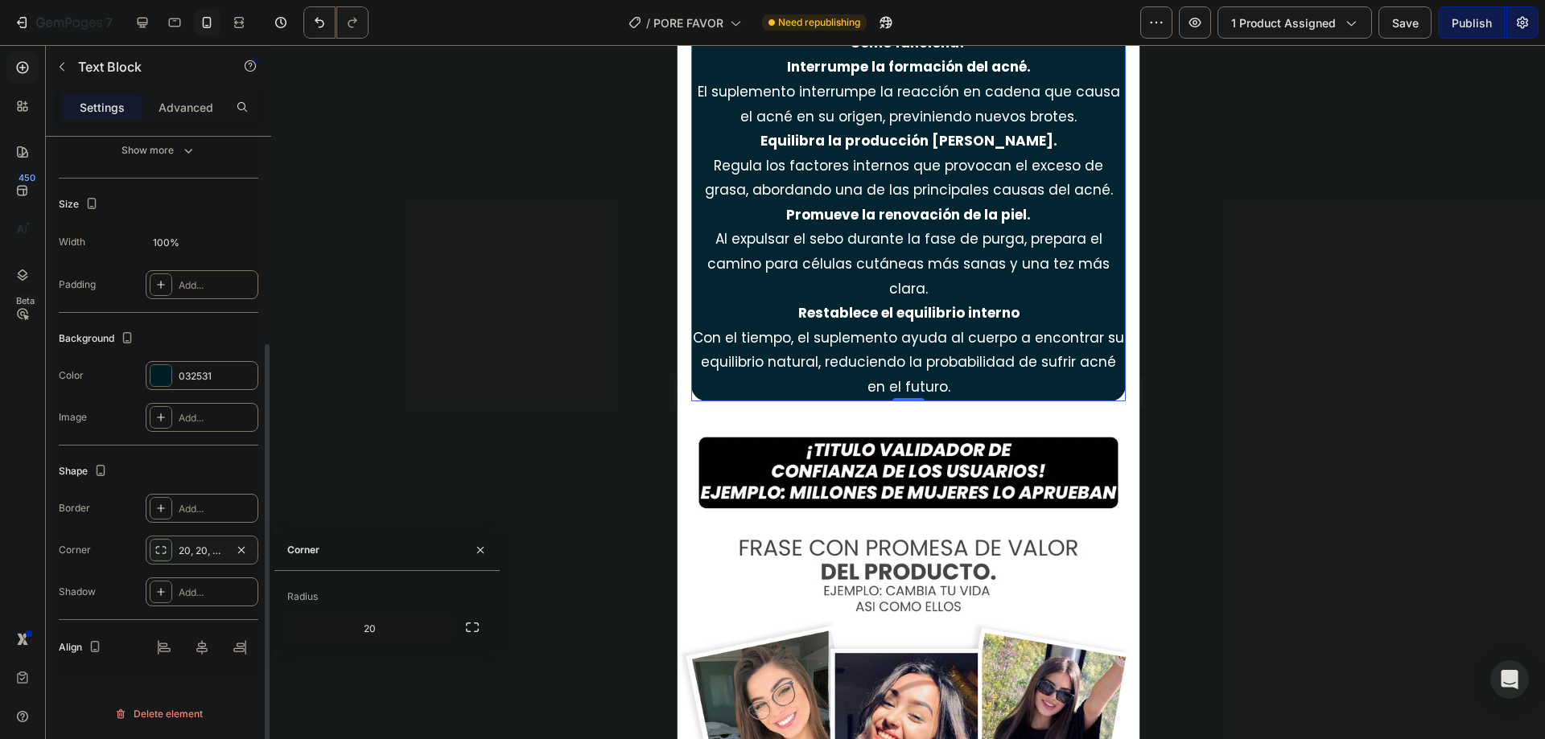
click at [462, 513] on div at bounding box center [908, 392] width 1274 height 694
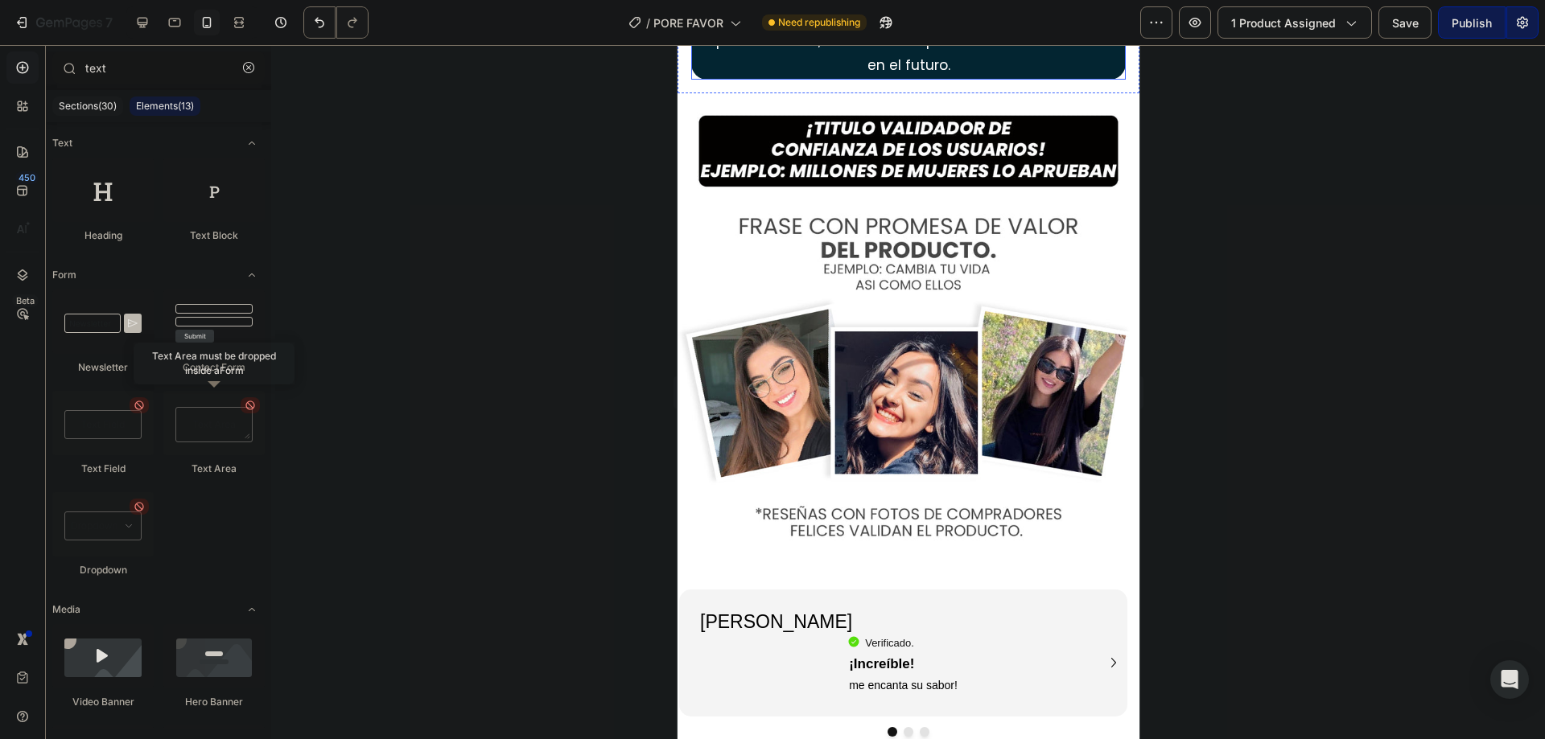
scroll to position [2572, 0]
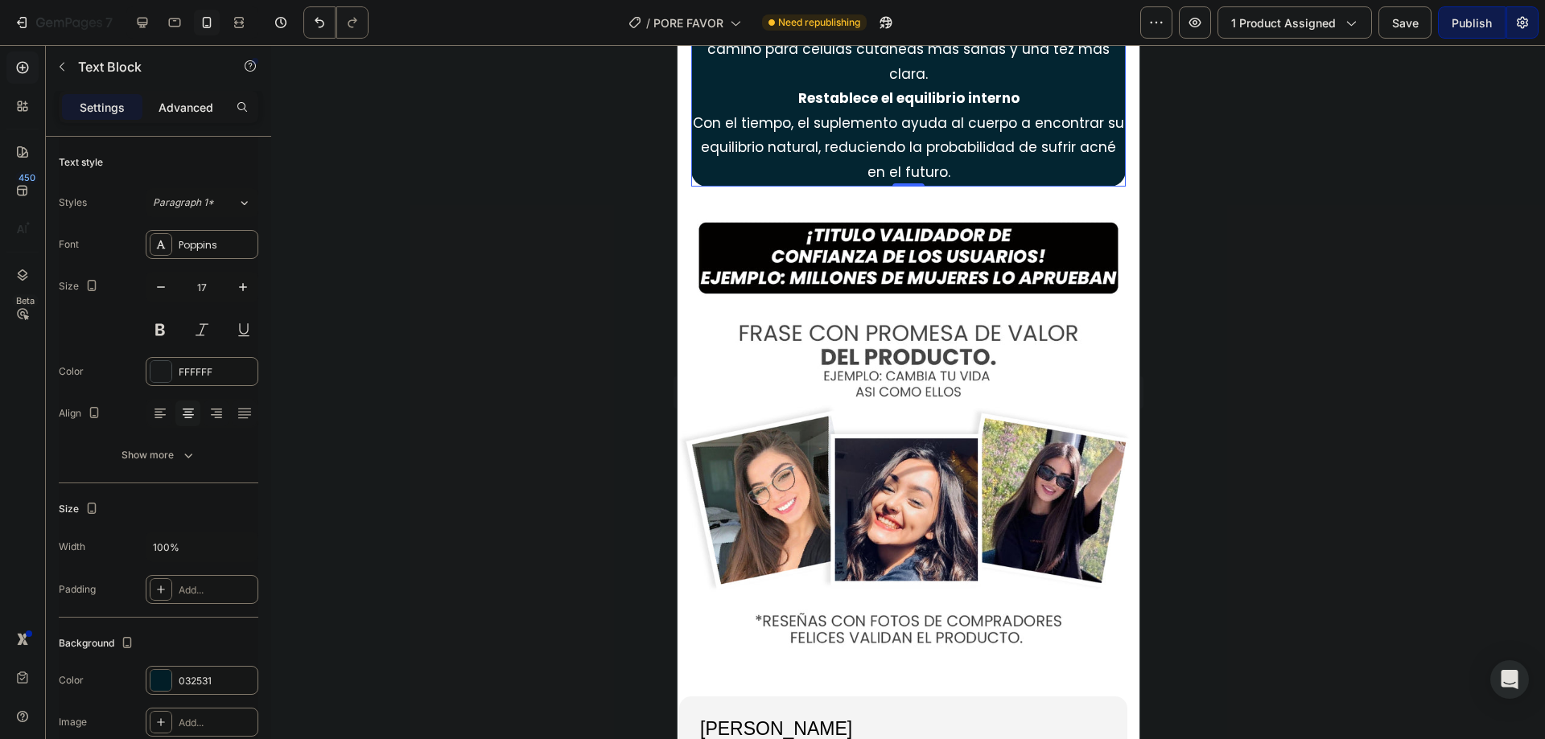
click at [192, 103] on p "Advanced" at bounding box center [186, 107] width 55 height 17
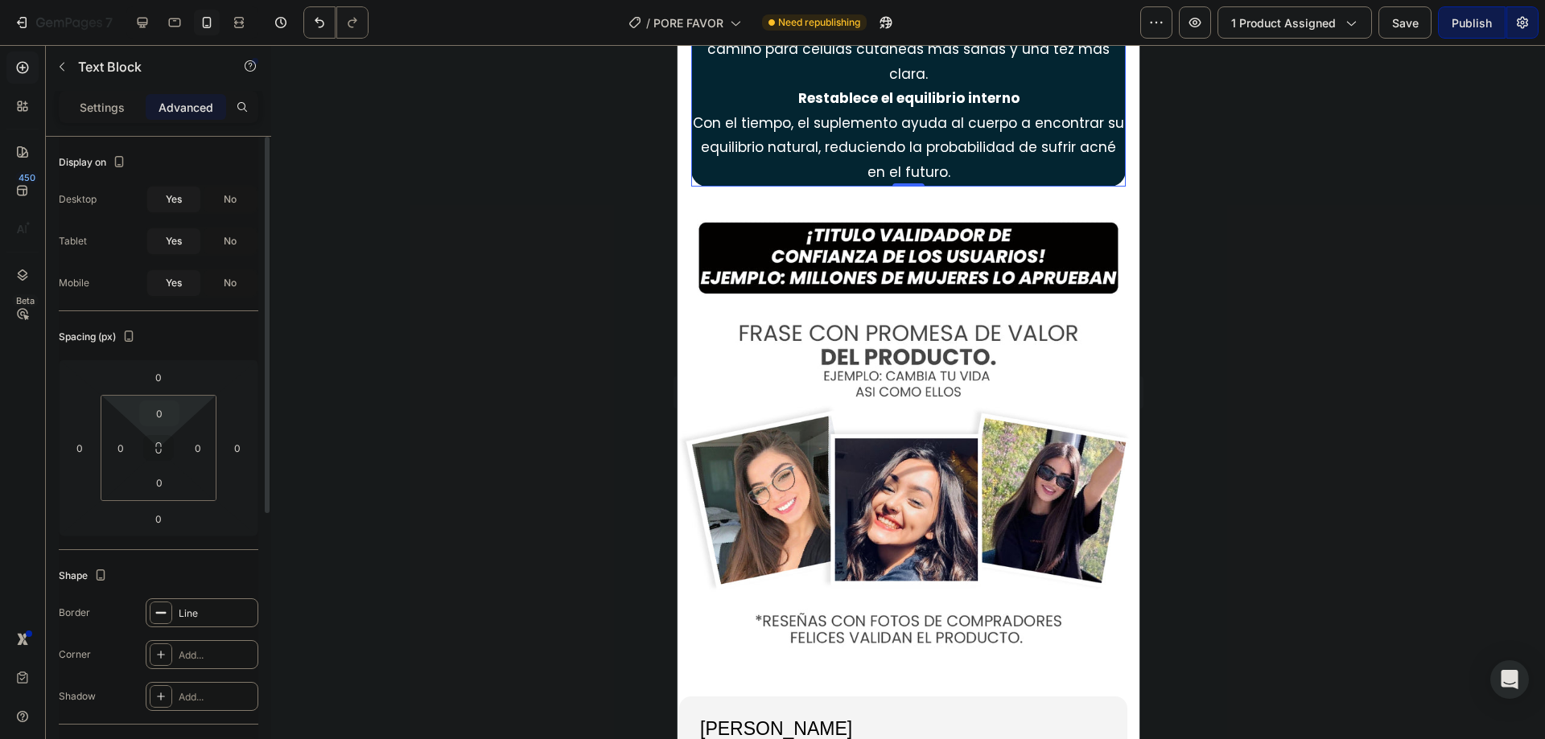
click at [177, 424] on div "0" at bounding box center [159, 414] width 40 height 26
click at [166, 418] on input "0" at bounding box center [159, 414] width 32 height 24
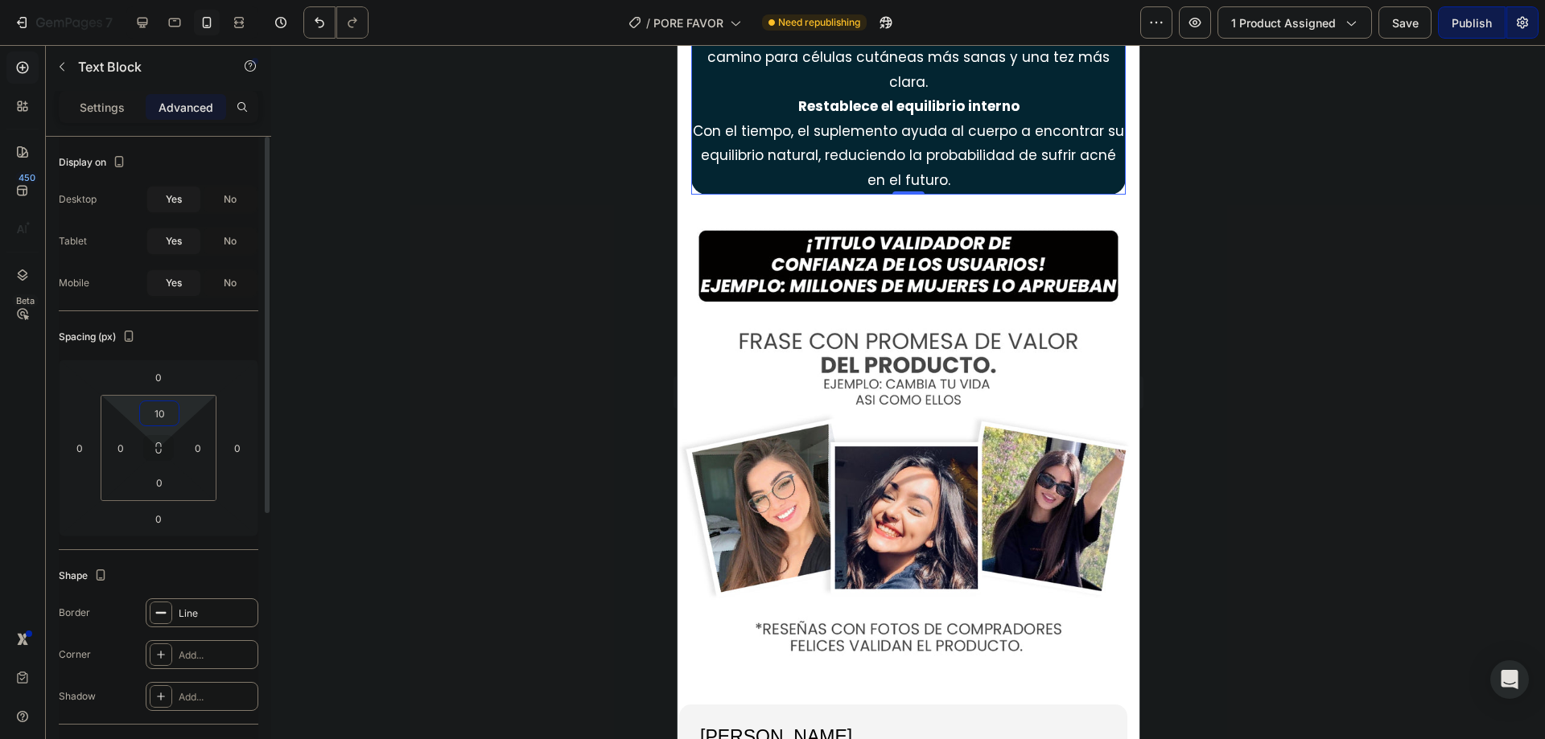
type input "10"
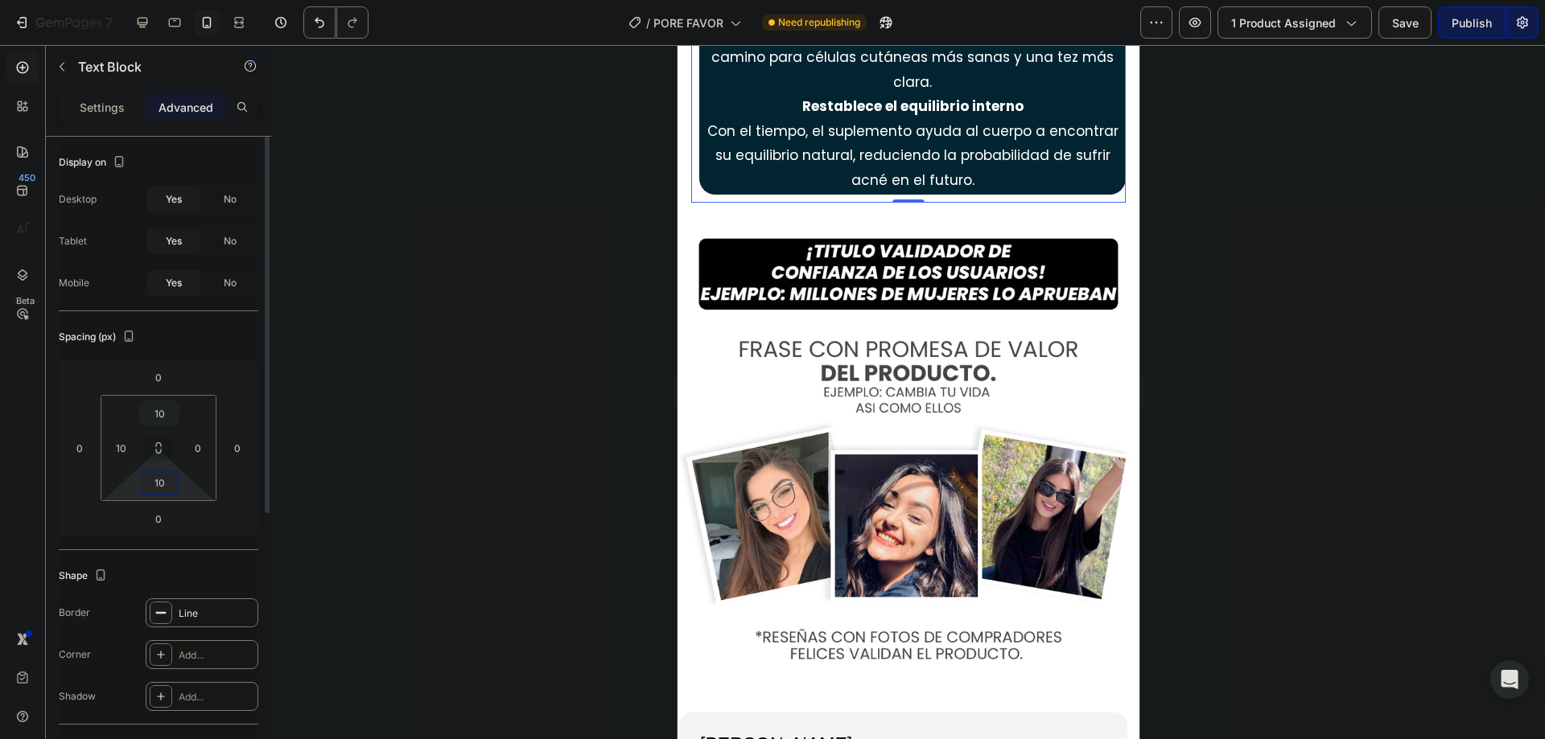
type input "10"
click at [160, 384] on input "0" at bounding box center [158, 377] width 32 height 24
type input "10"
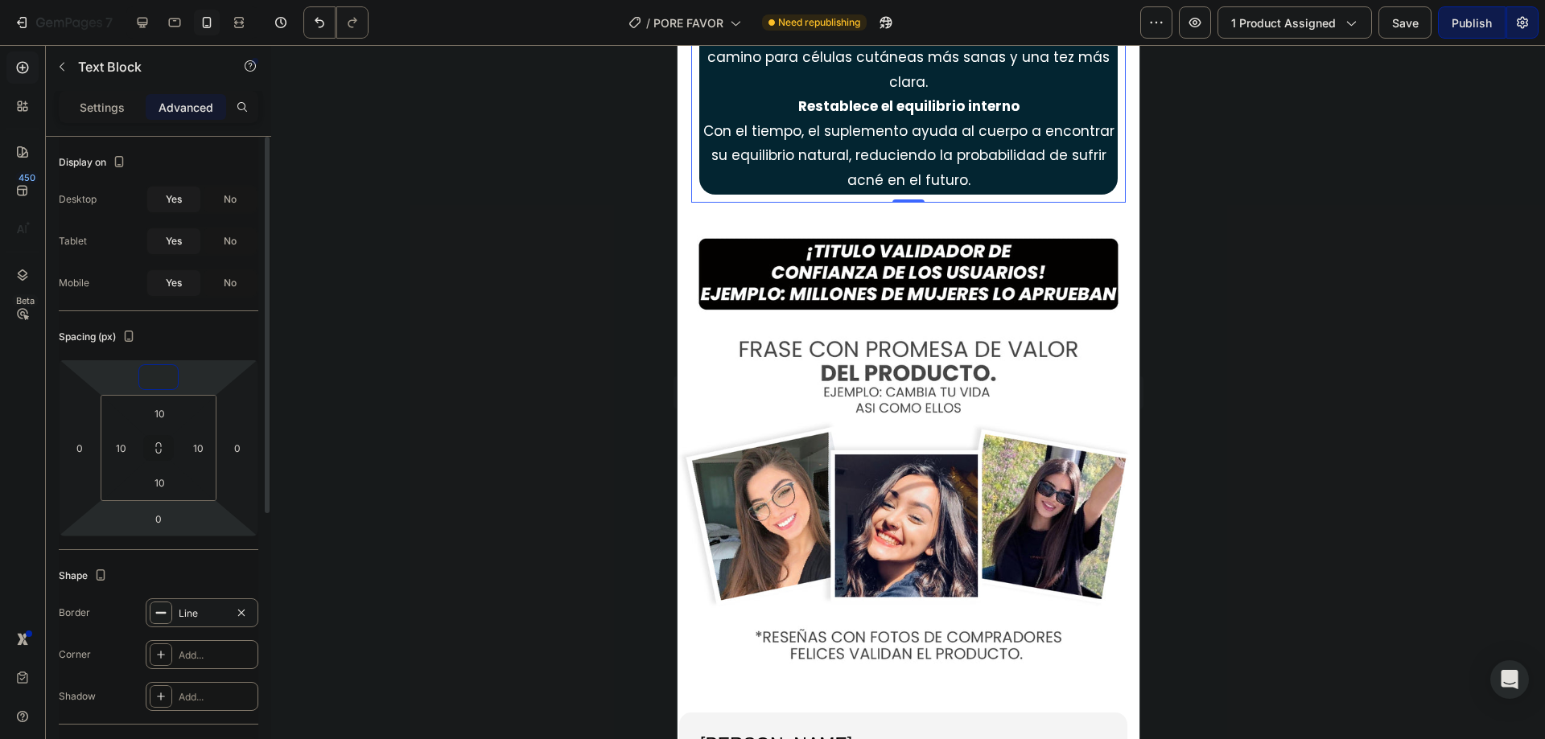
type input "0"
click at [190, 612] on div "Line" at bounding box center [202, 614] width 47 height 14
click at [241, 618] on icon "button" at bounding box center [241, 613] width 13 height 13
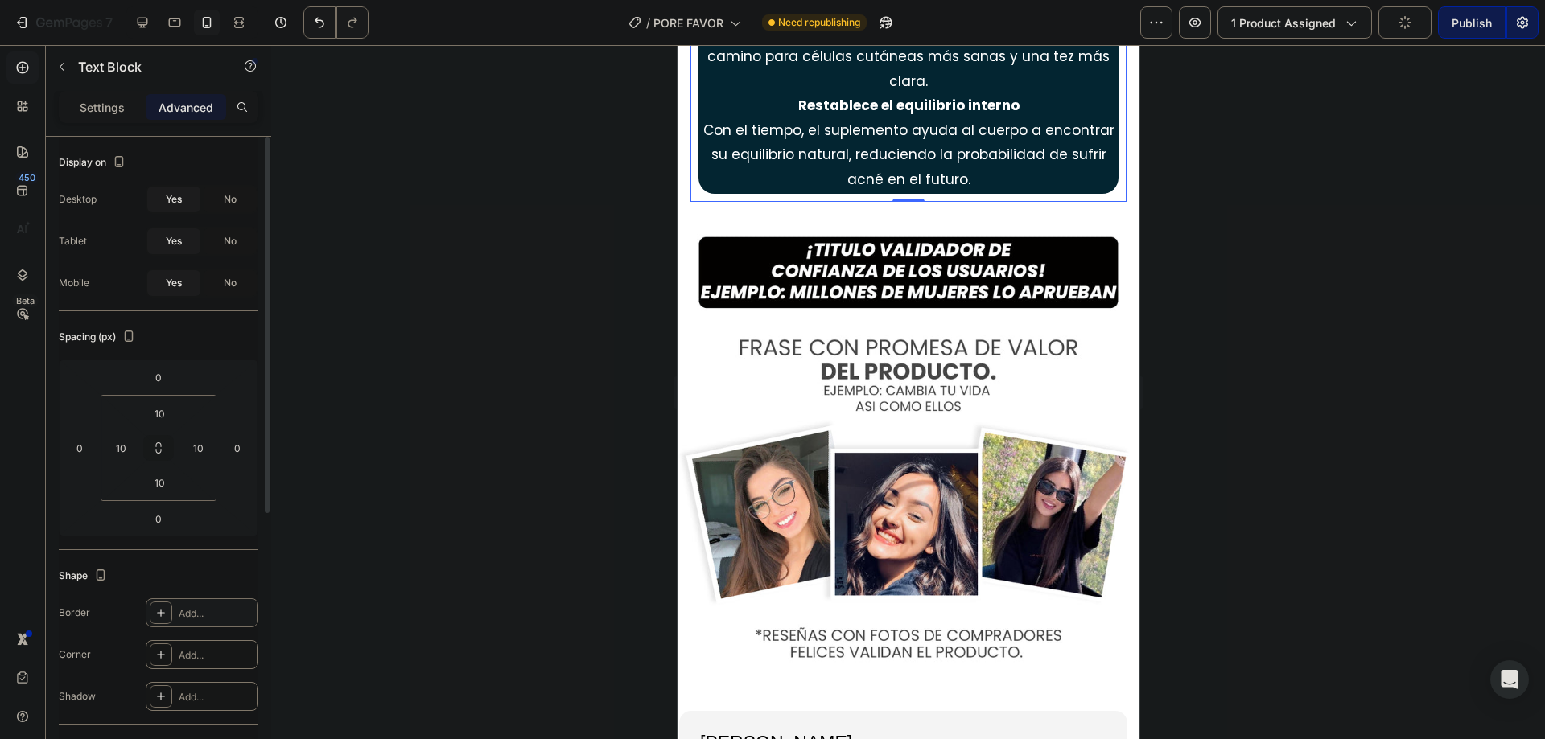
click at [417, 568] on div at bounding box center [908, 392] width 1274 height 694
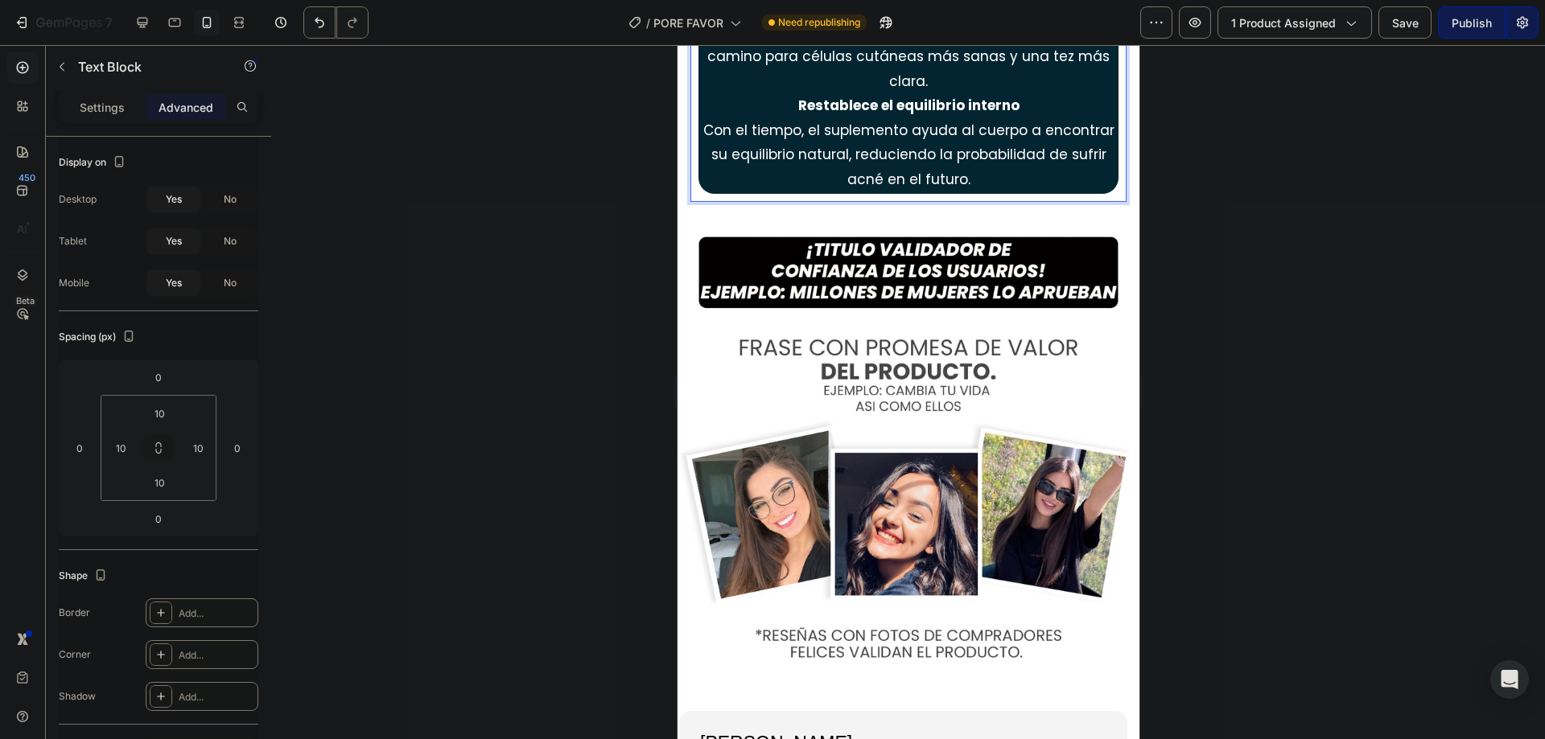
click at [1257, 194] on div at bounding box center [908, 392] width 1274 height 694
click at [113, 111] on p "Settings" at bounding box center [102, 107] width 45 height 17
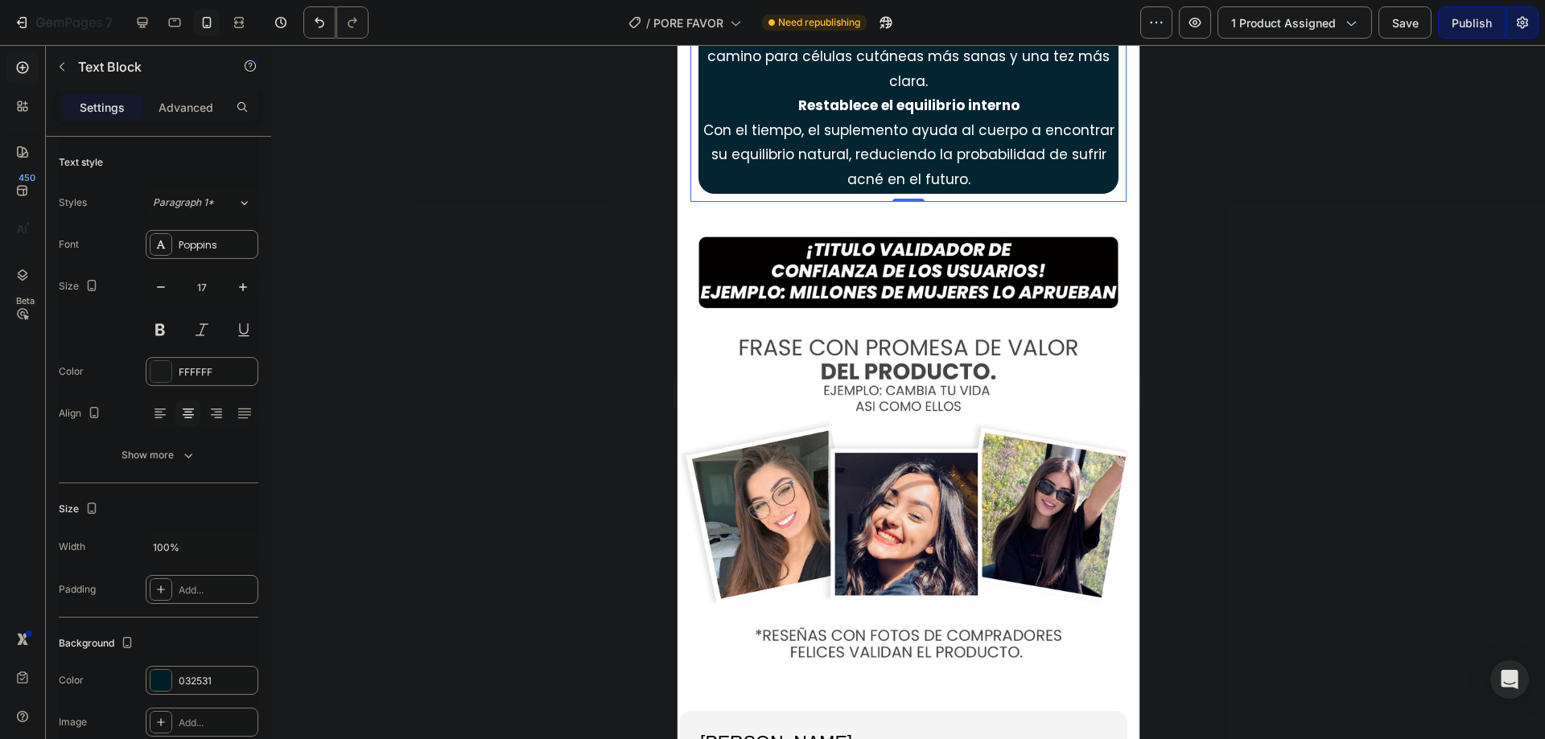
click at [701, 202] on div "Cómo funciona? Interrumpe la formación del acné. El suplemento interrumpe la re…" at bounding box center [908, 7] width 436 height 389
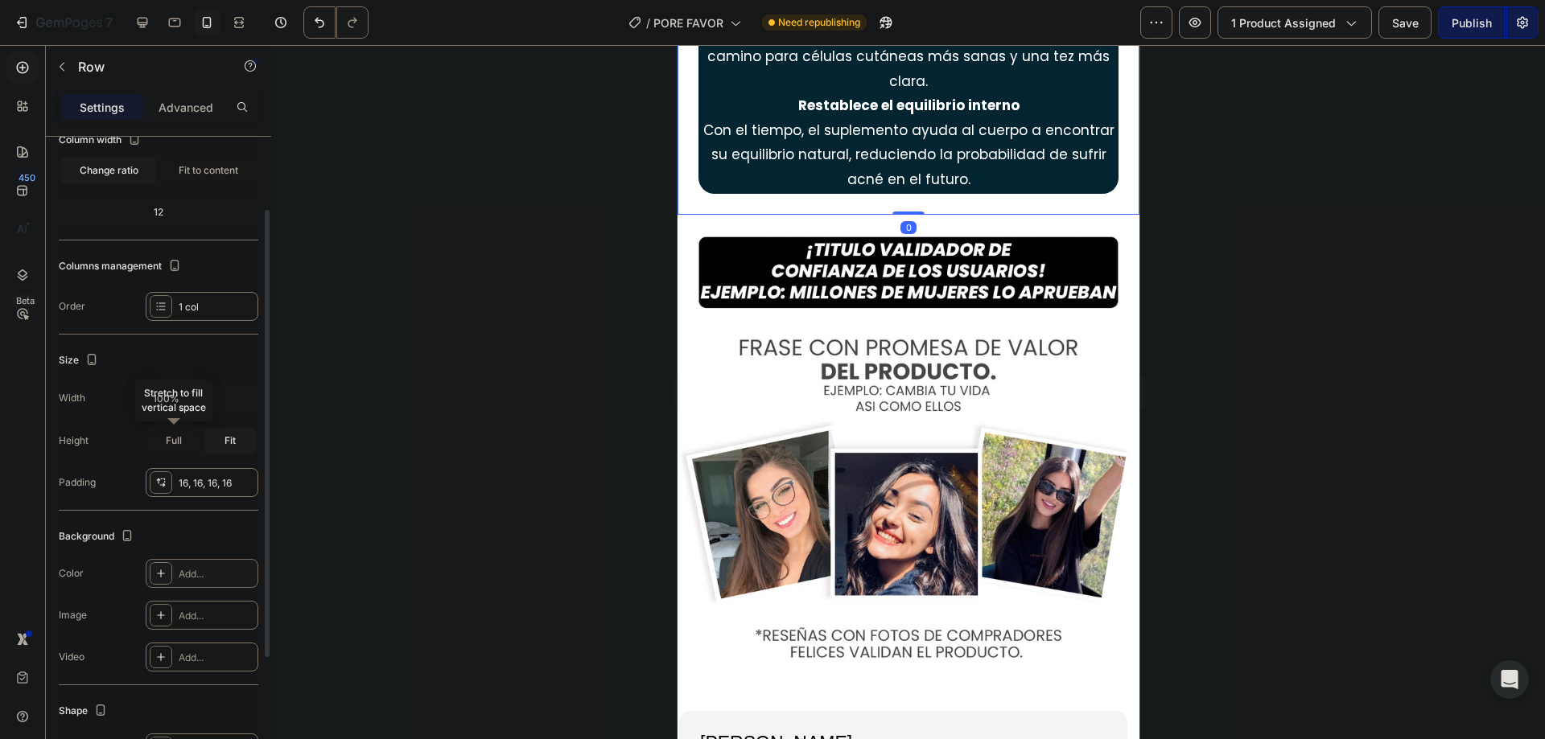
scroll to position [214, 0]
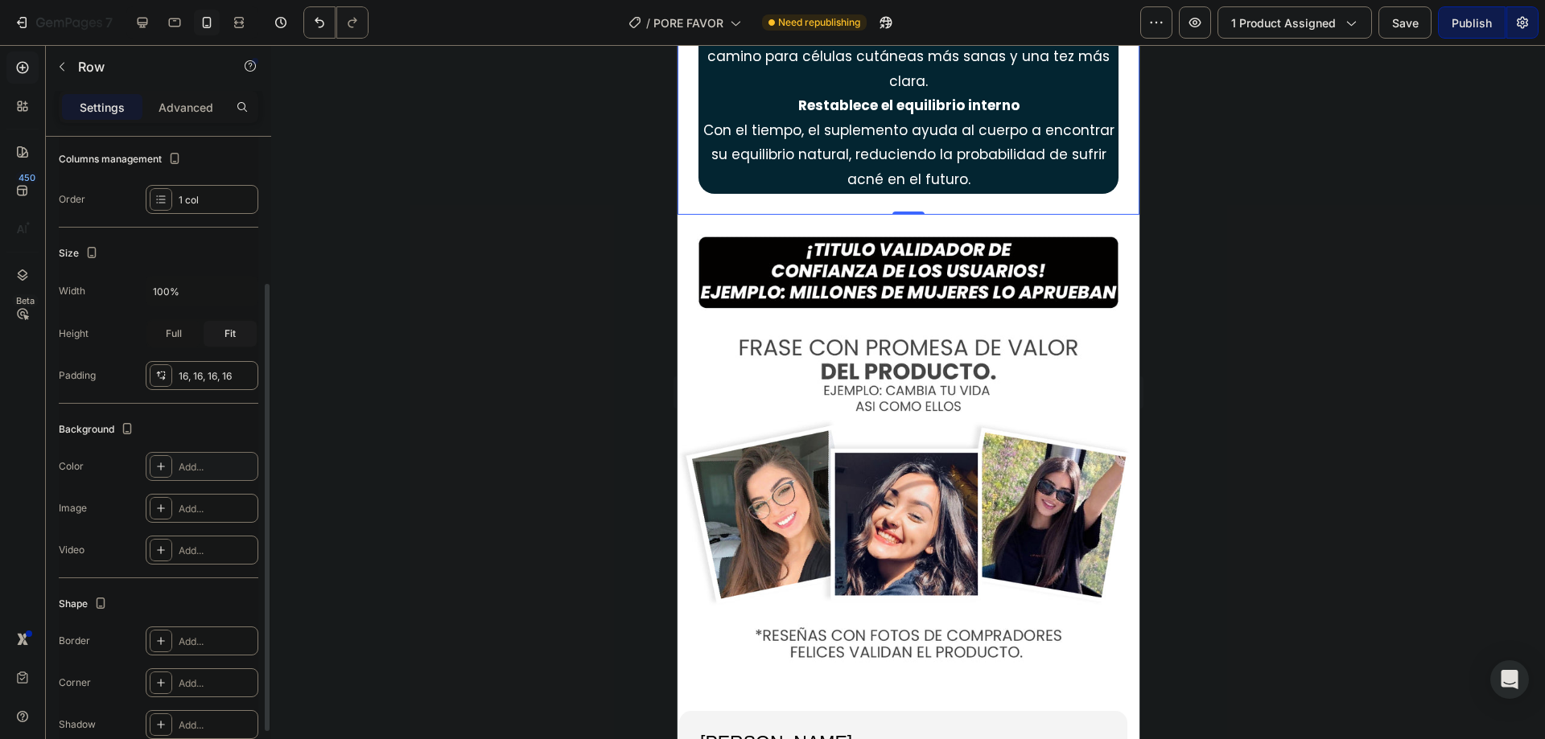
click at [178, 477] on div "Add..." at bounding box center [202, 466] width 113 height 29
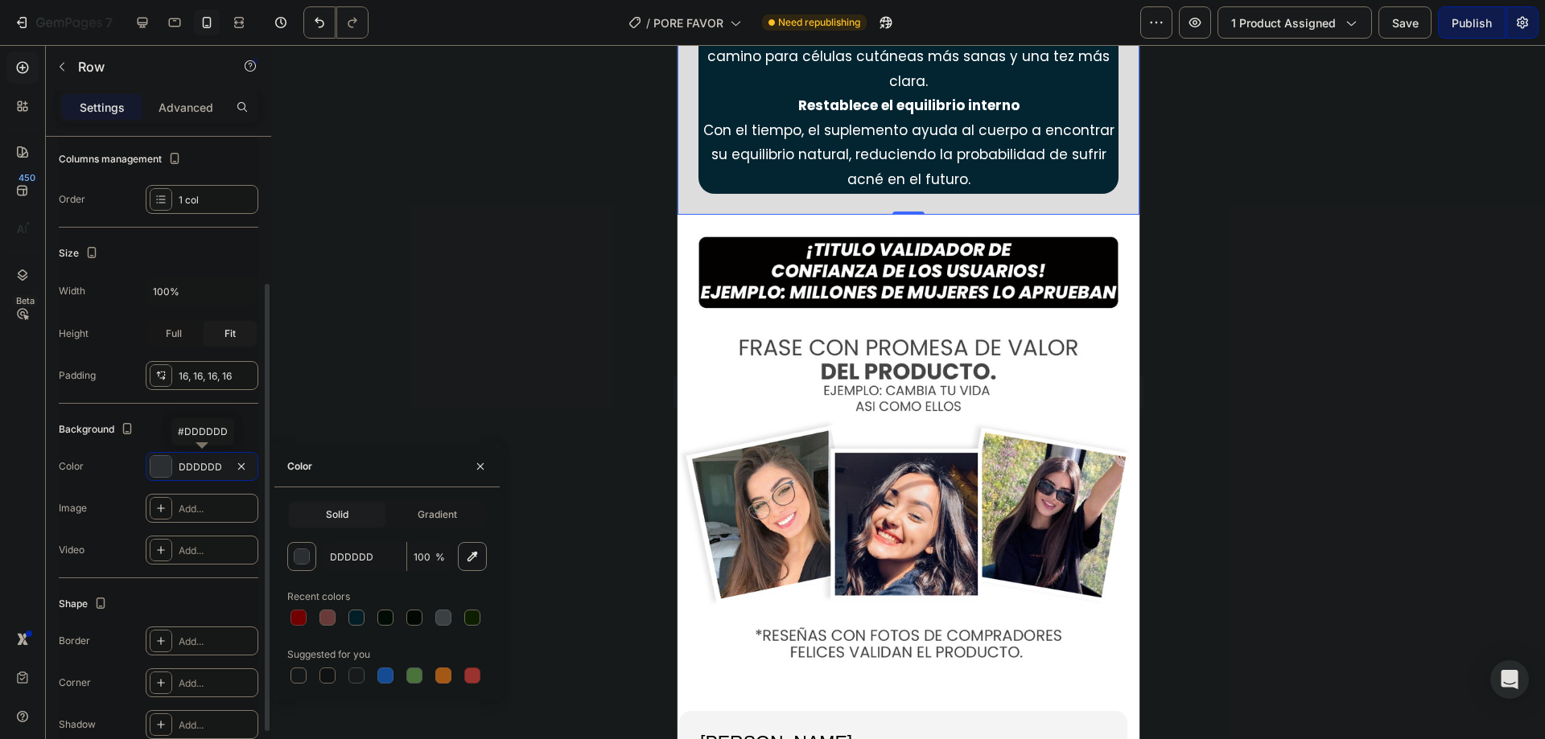
click at [192, 468] on div "DDDDDD" at bounding box center [202, 467] width 47 height 14
click at [195, 468] on div "DDDDDD" at bounding box center [202, 467] width 47 height 14
click at [345, 563] on input "DDDDDD" at bounding box center [365, 556] width 84 height 29
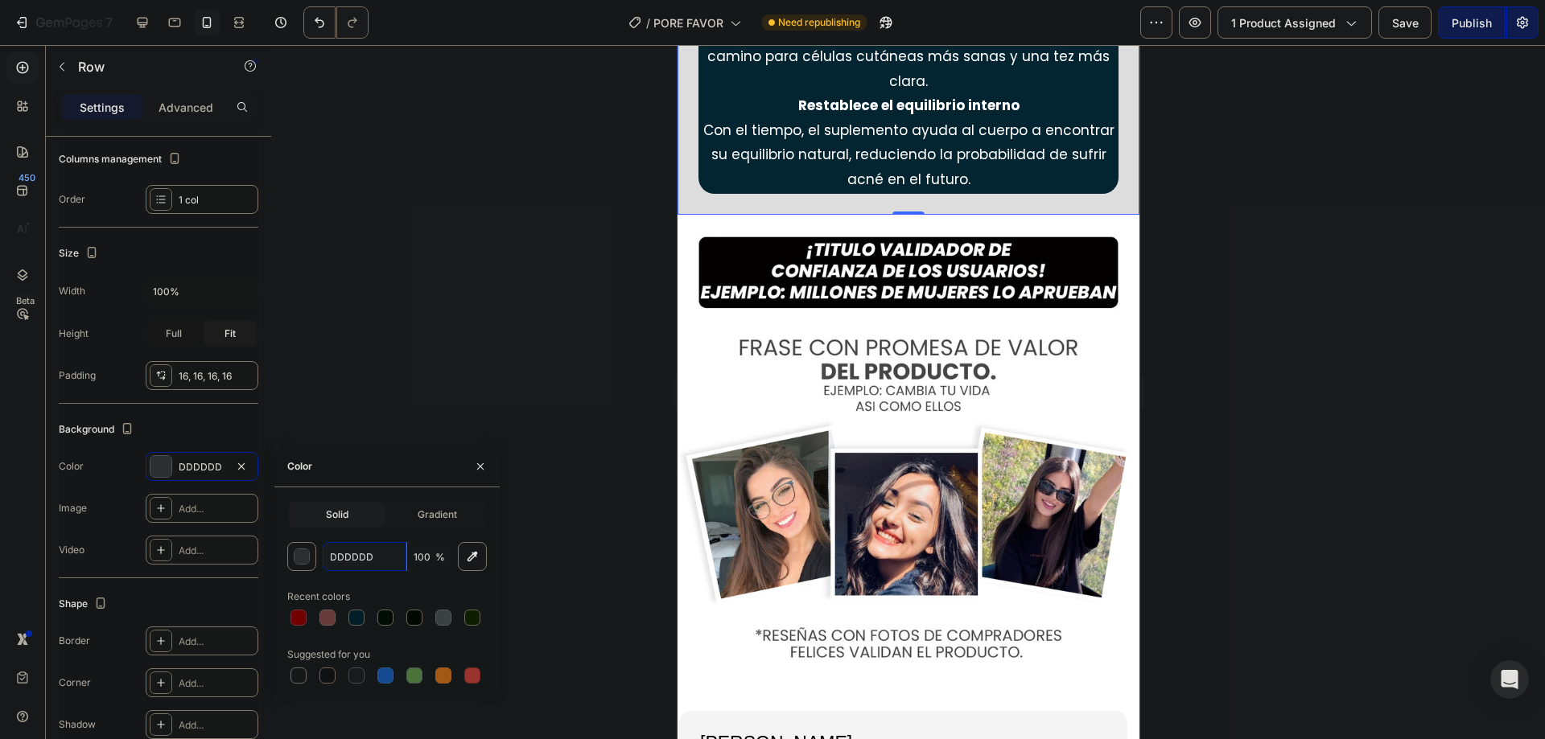
click at [345, 563] on input "DDDDDD" at bounding box center [365, 556] width 84 height 29
paste input "032531"
type input "032531"
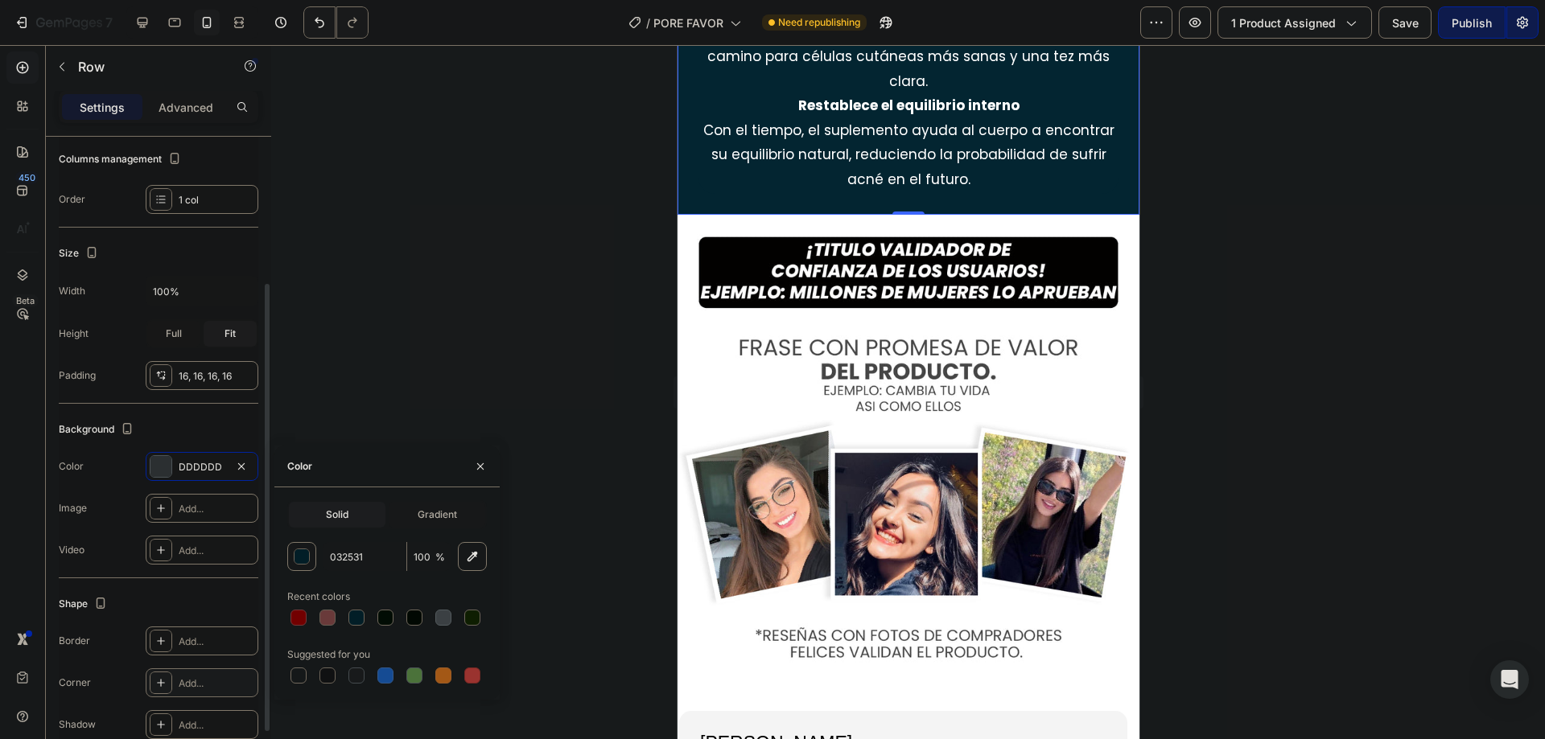
click at [200, 673] on div "Add..." at bounding box center [202, 683] width 113 height 29
type input "20"
click at [472, 476] on div at bounding box center [908, 392] width 1274 height 694
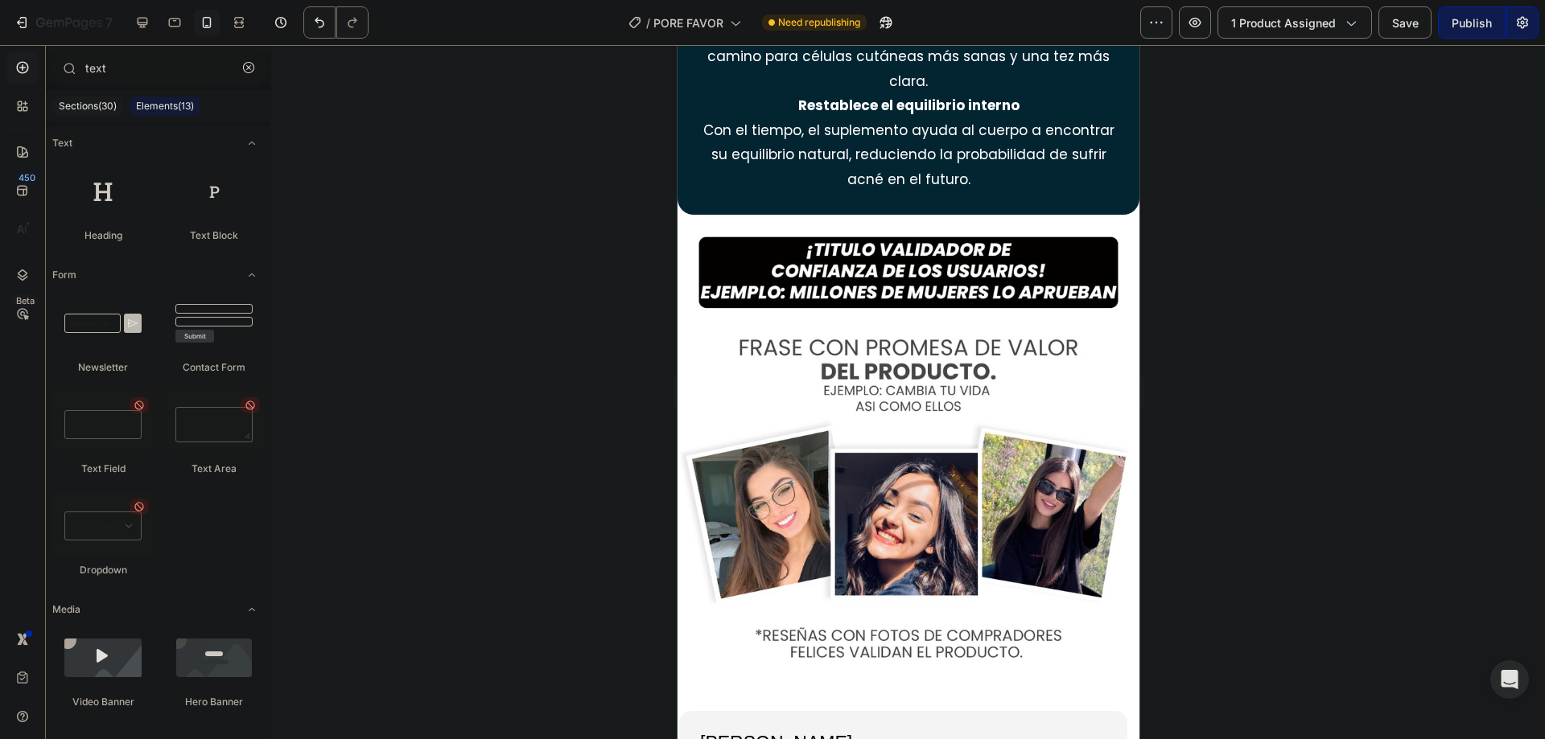
click at [1283, 283] on div at bounding box center [908, 392] width 1274 height 694
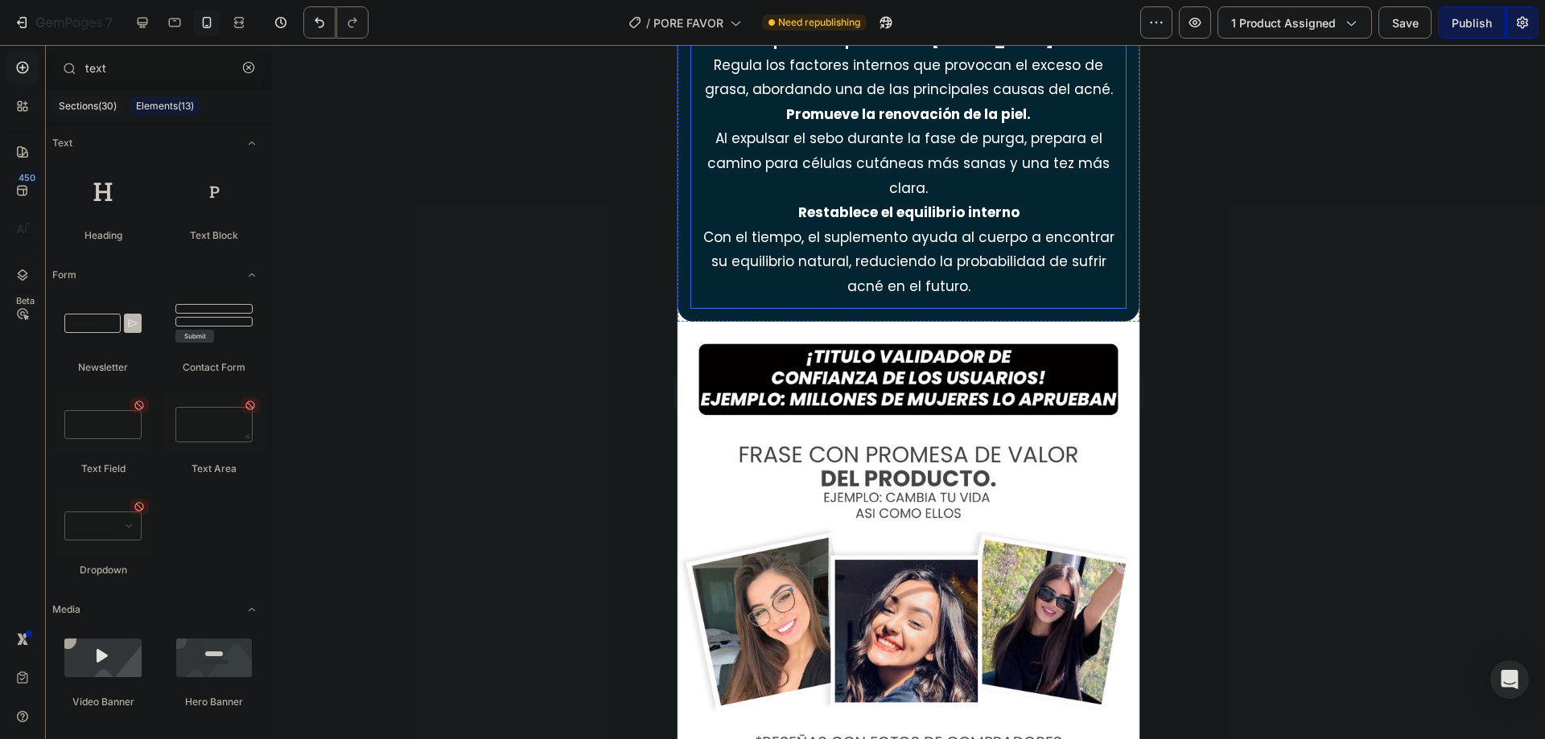
scroll to position [3001, 0]
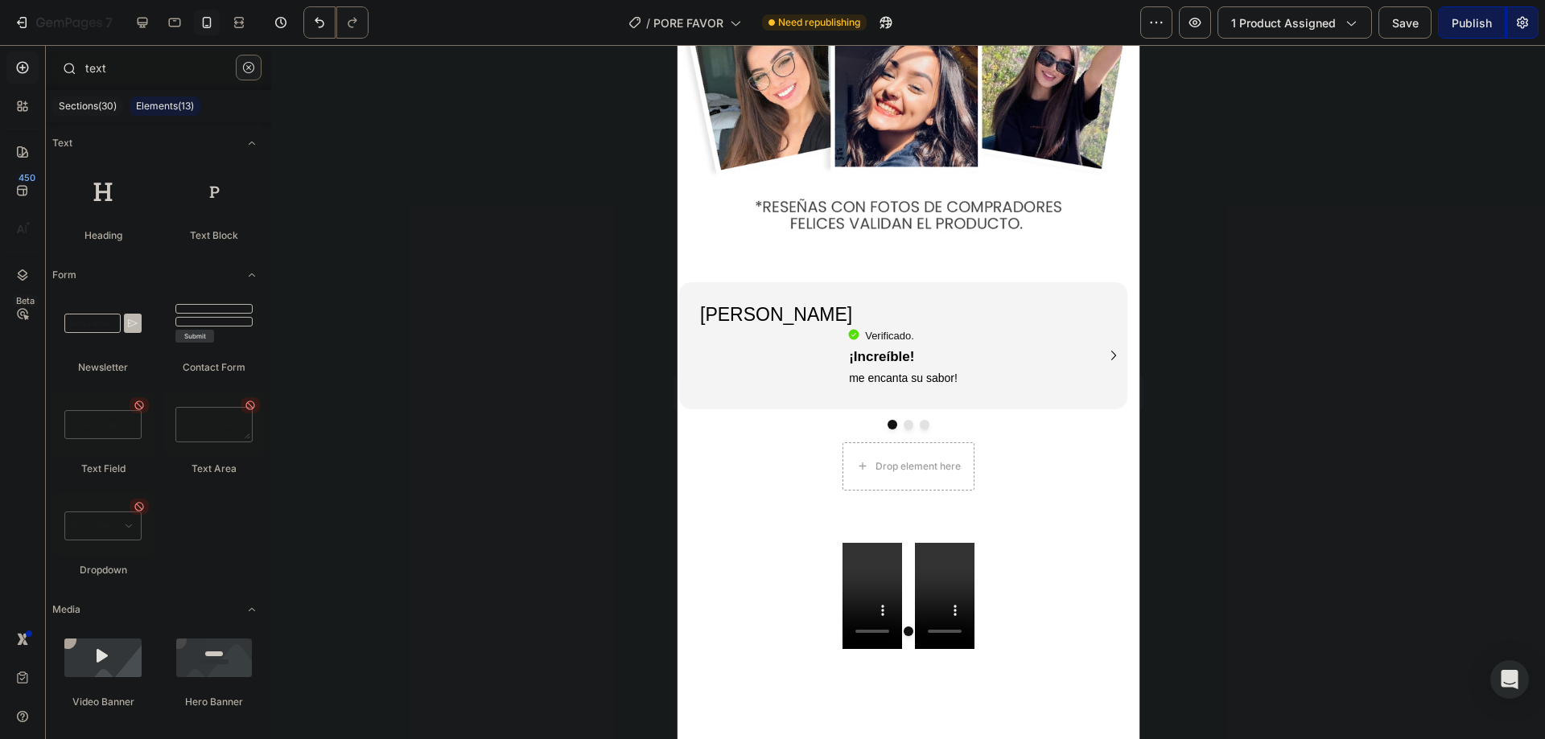
click at [251, 69] on icon "button" at bounding box center [248, 67] width 11 height 11
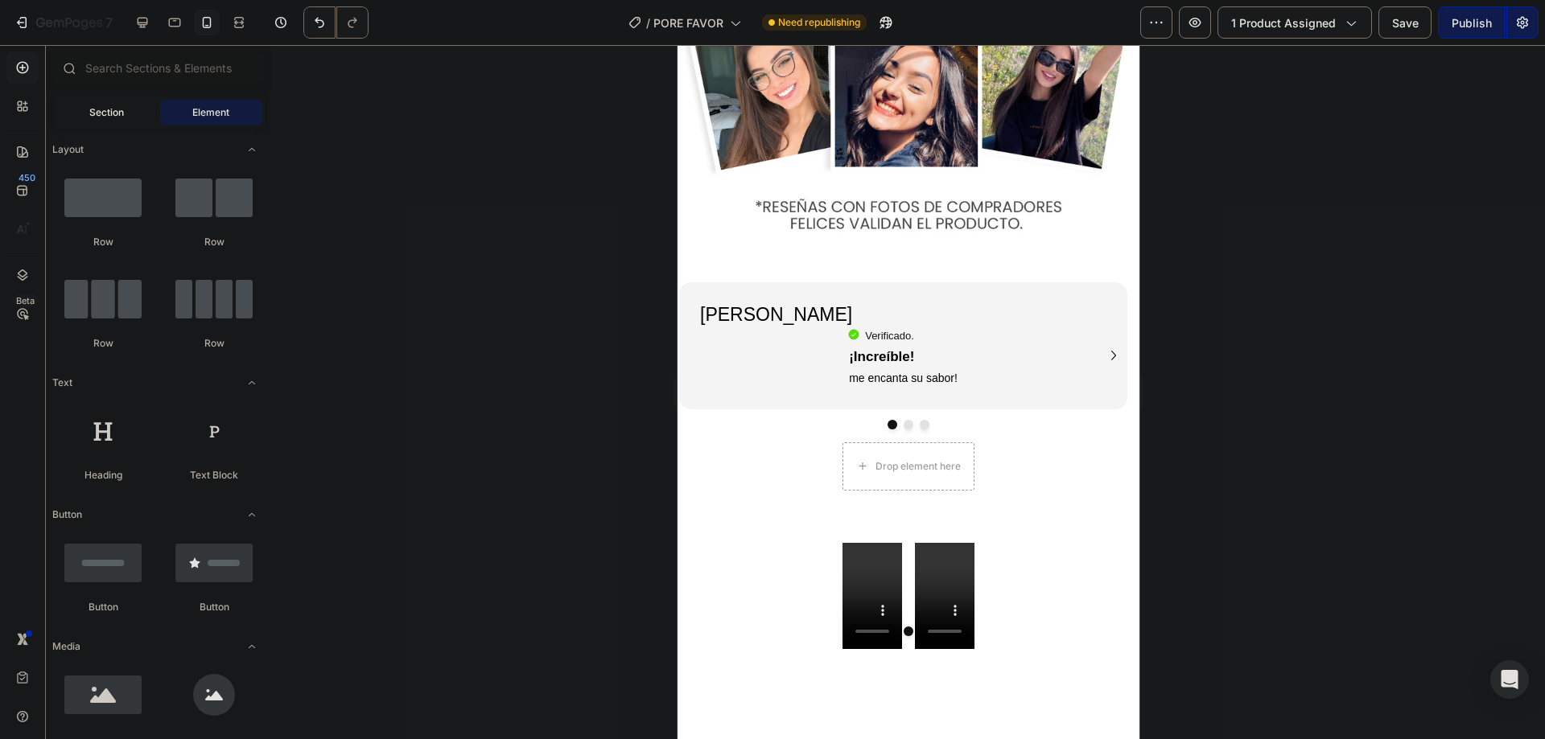
click at [114, 121] on div "Section" at bounding box center [106, 113] width 101 height 26
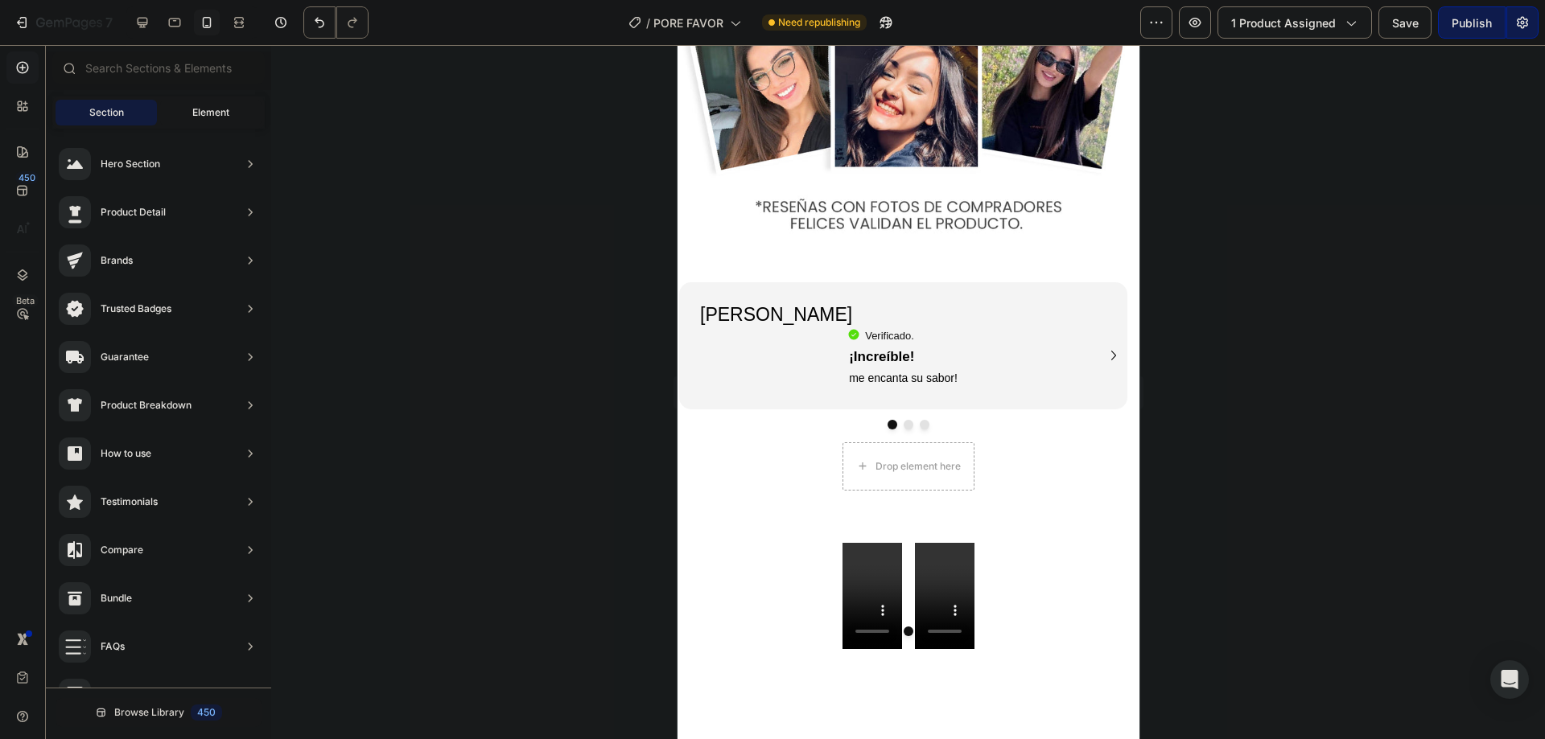
click at [209, 113] on span "Element" at bounding box center [210, 112] width 37 height 14
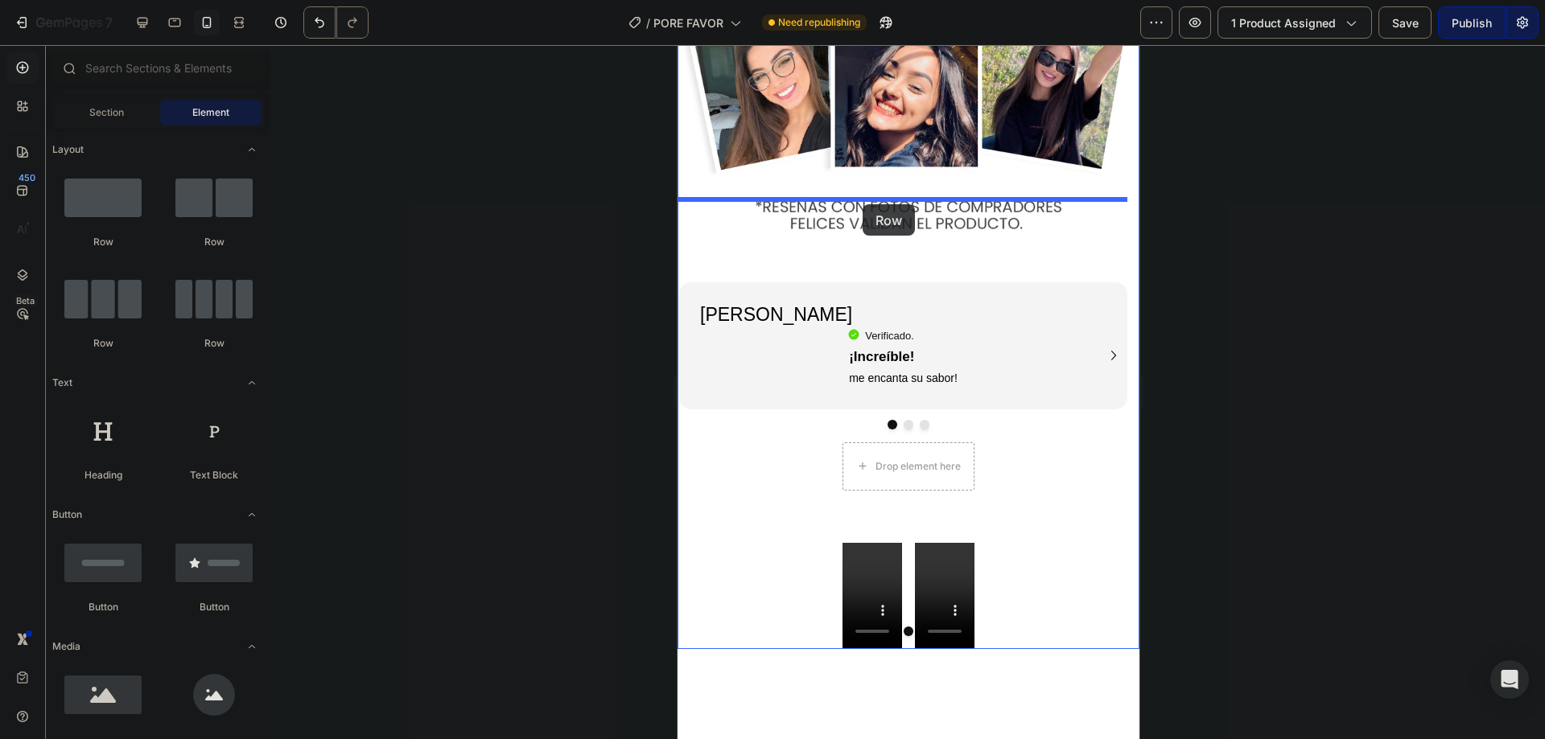
drag, startPoint x: 779, startPoint y: 249, endPoint x: 862, endPoint y: 204, distance: 94.3
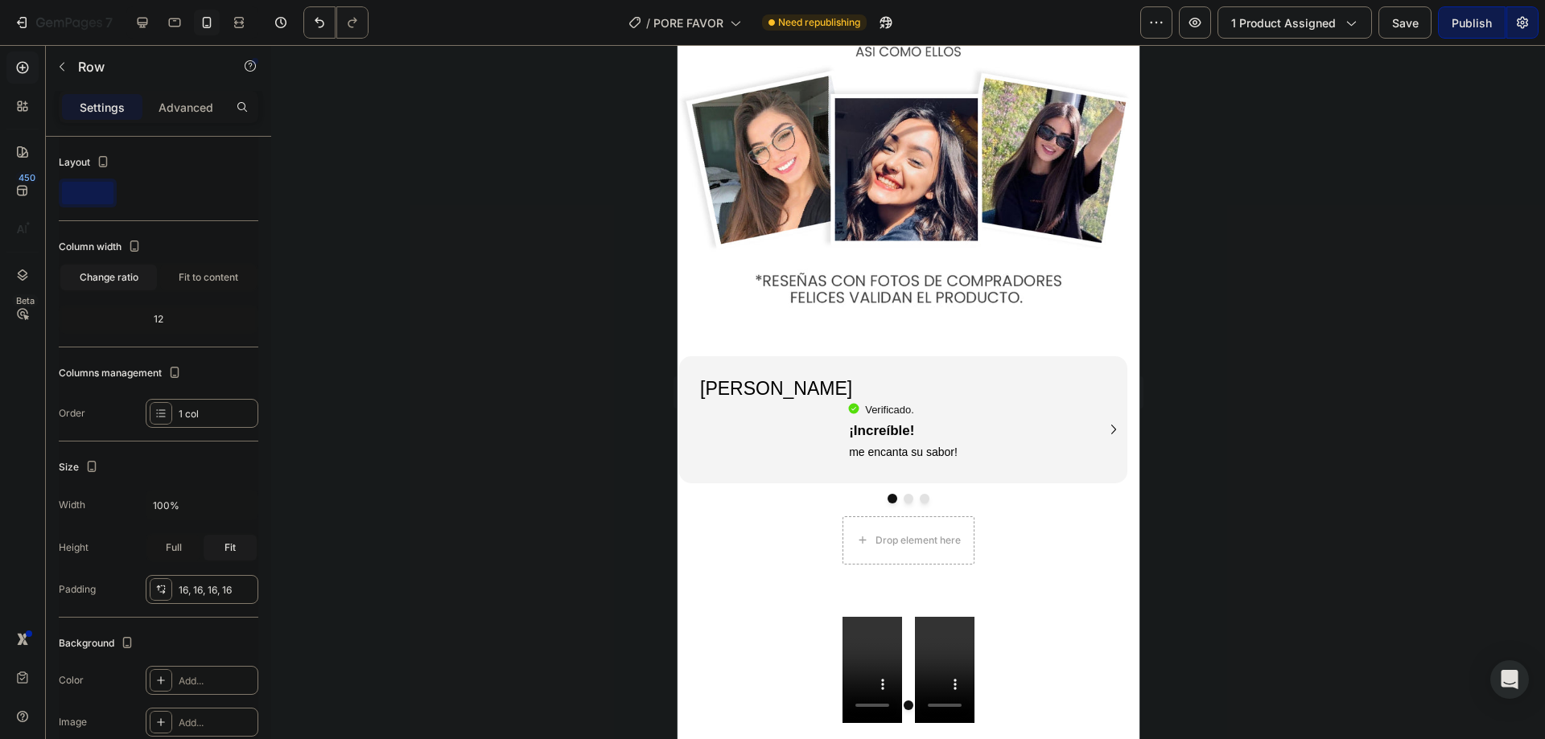
click at [71, 76] on button "button" at bounding box center [62, 67] width 26 height 26
click at [56, 63] on icon "button" at bounding box center [62, 66] width 13 height 13
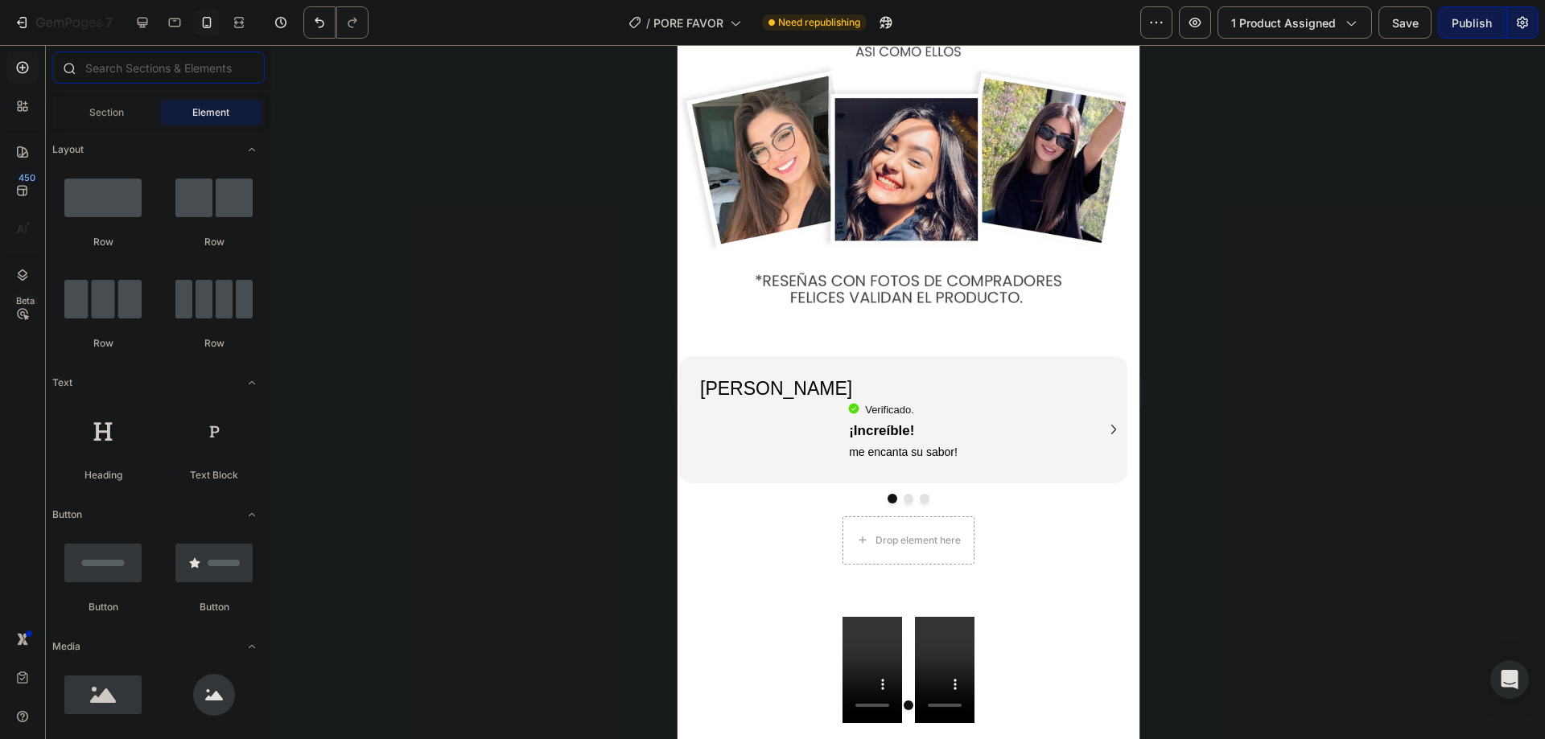
click at [130, 70] on input "text" at bounding box center [158, 67] width 212 height 32
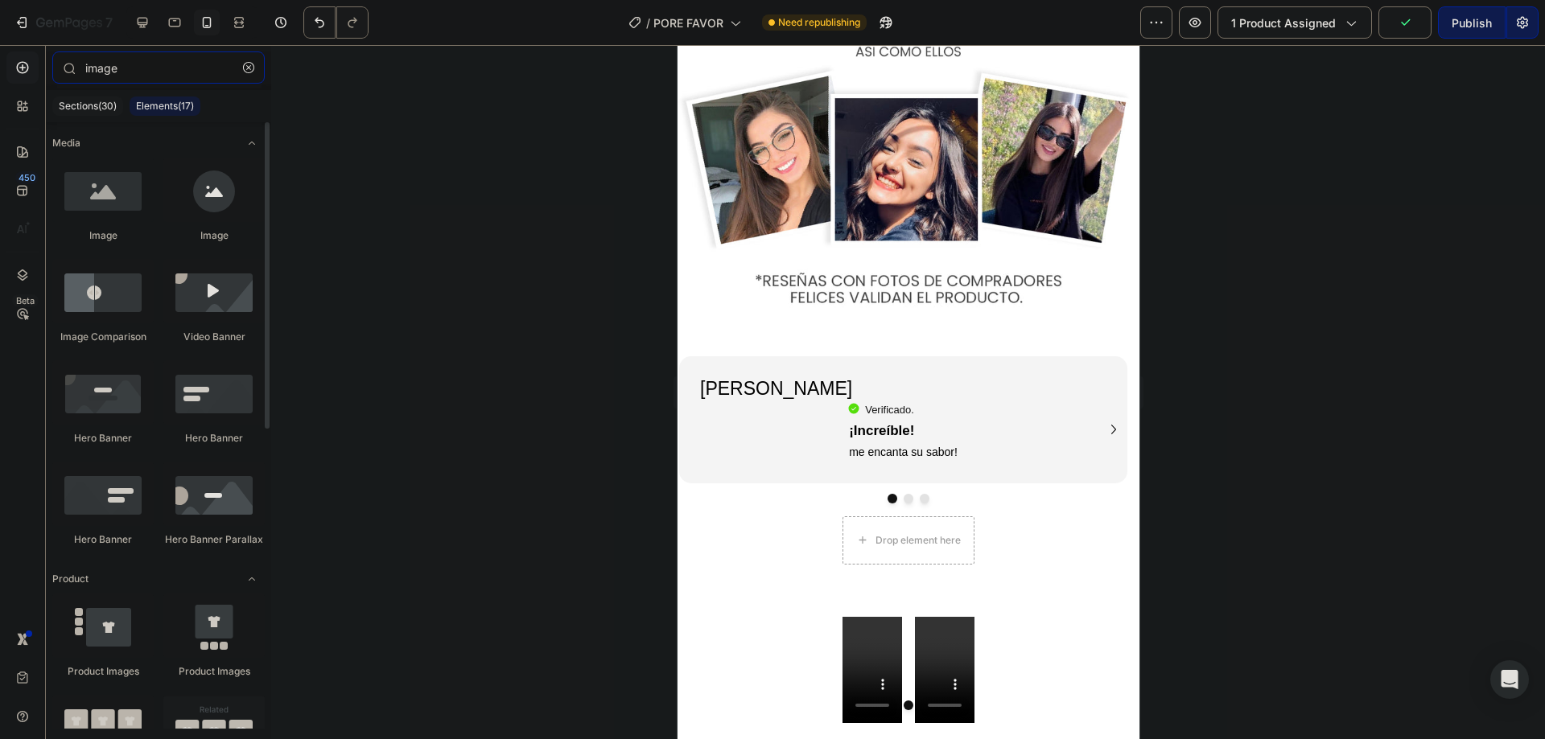
type input "image"
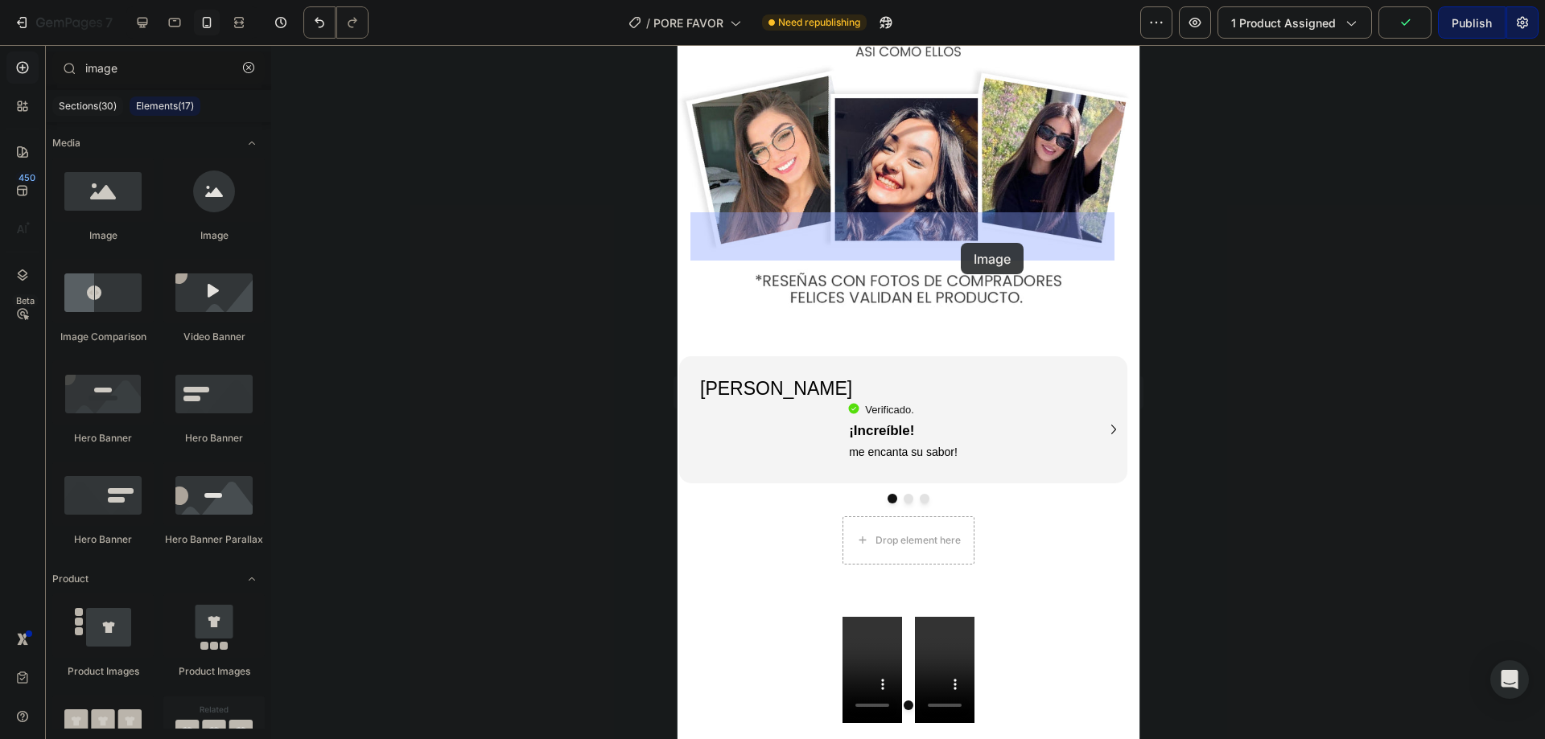
drag, startPoint x: 793, startPoint y: 232, endPoint x: 959, endPoint y: 242, distance: 166.9
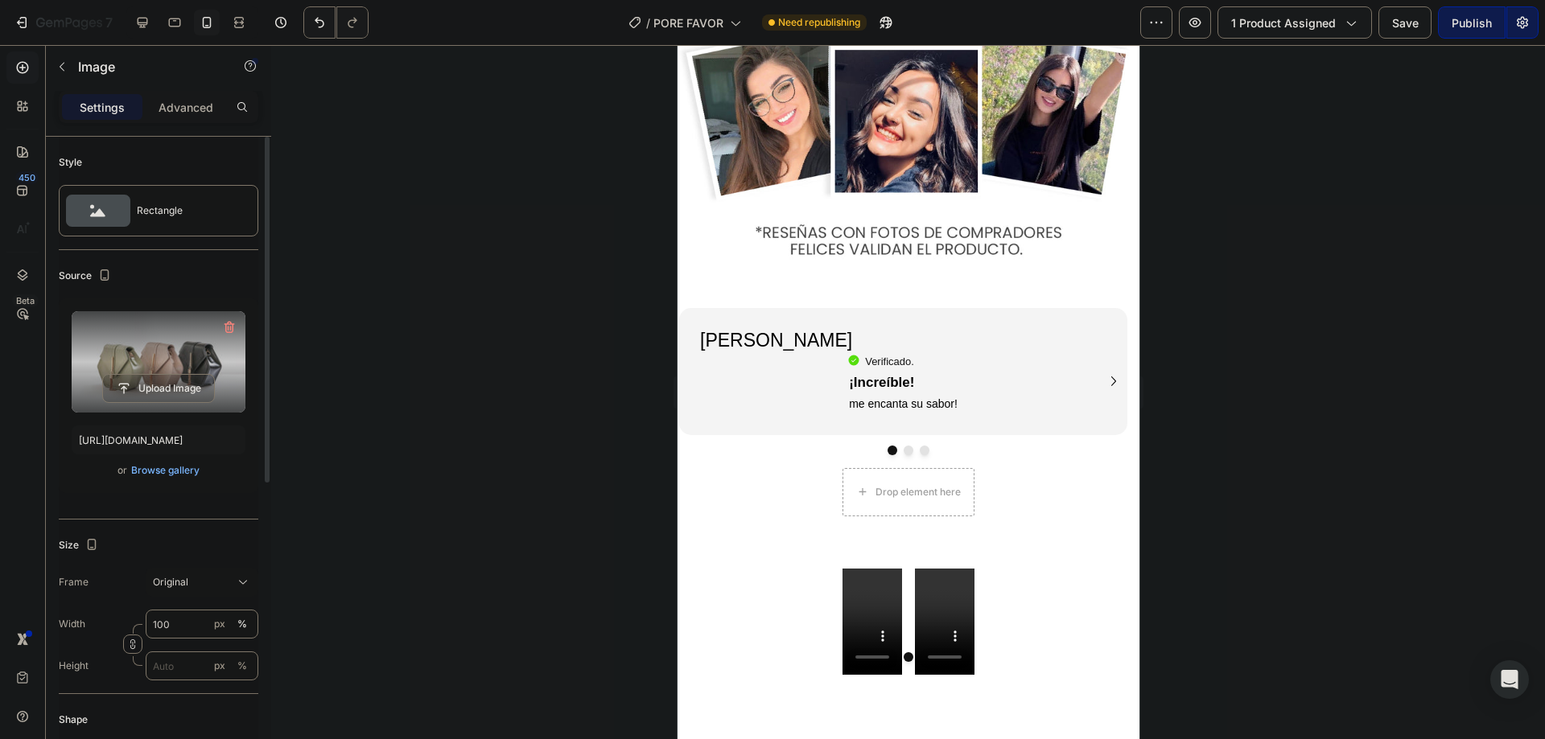
click at [192, 348] on label at bounding box center [159, 361] width 174 height 101
click at [192, 375] on input "file" at bounding box center [158, 388] width 111 height 27
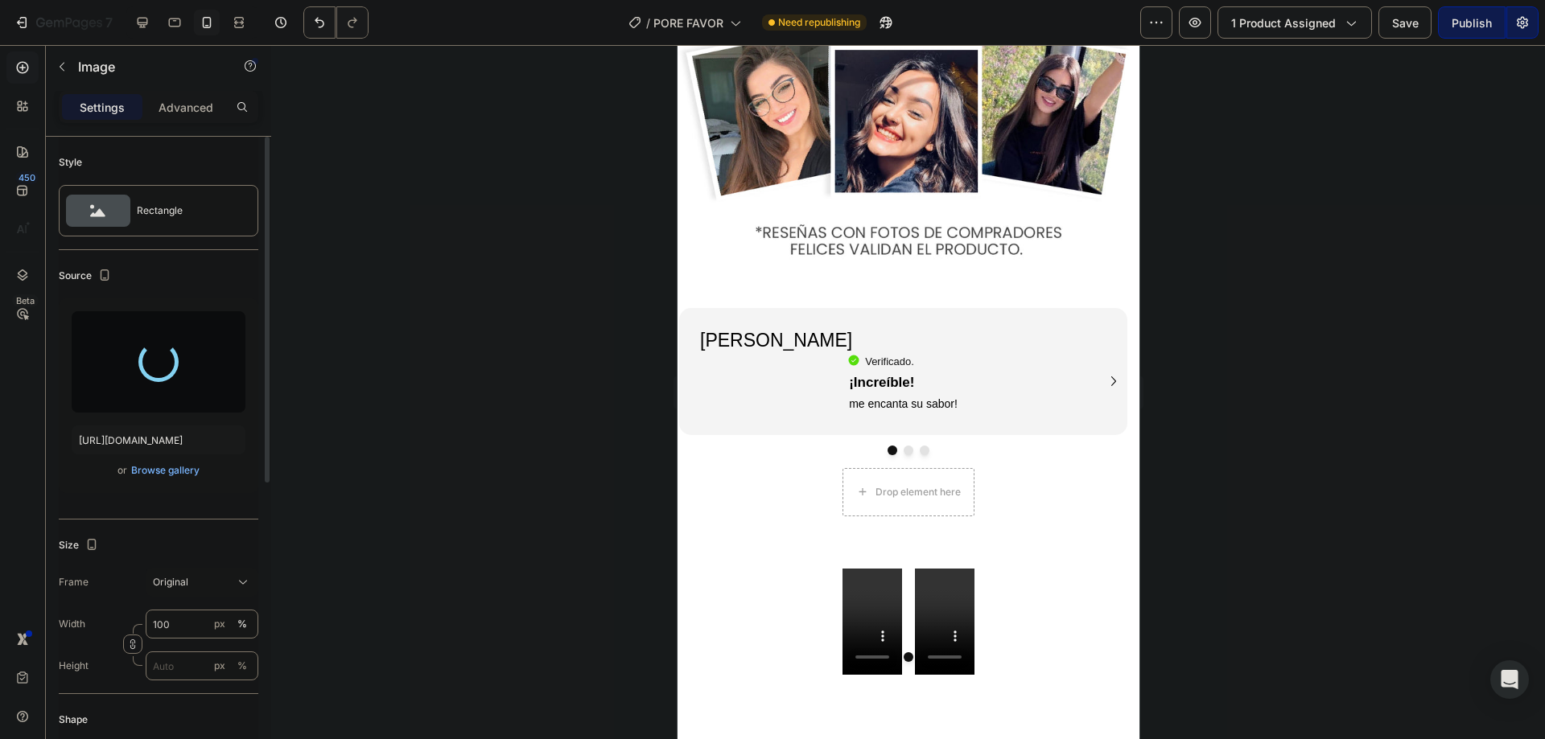
type input "https://cdn.shopify.com/s/files/1/0615/9695/8783/files/gempages_572882821727651…"
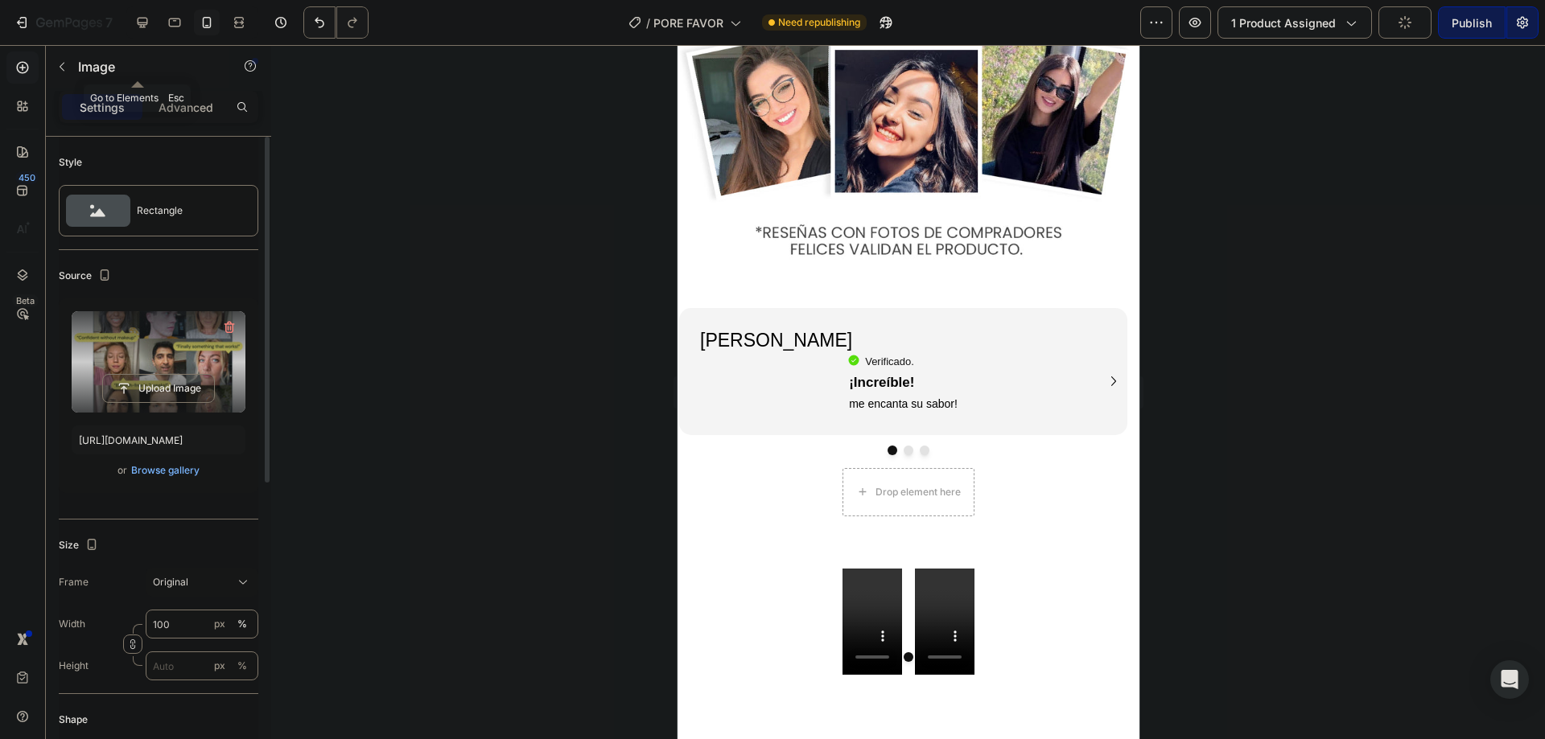
click at [68, 62] on icon "button" at bounding box center [62, 66] width 13 height 13
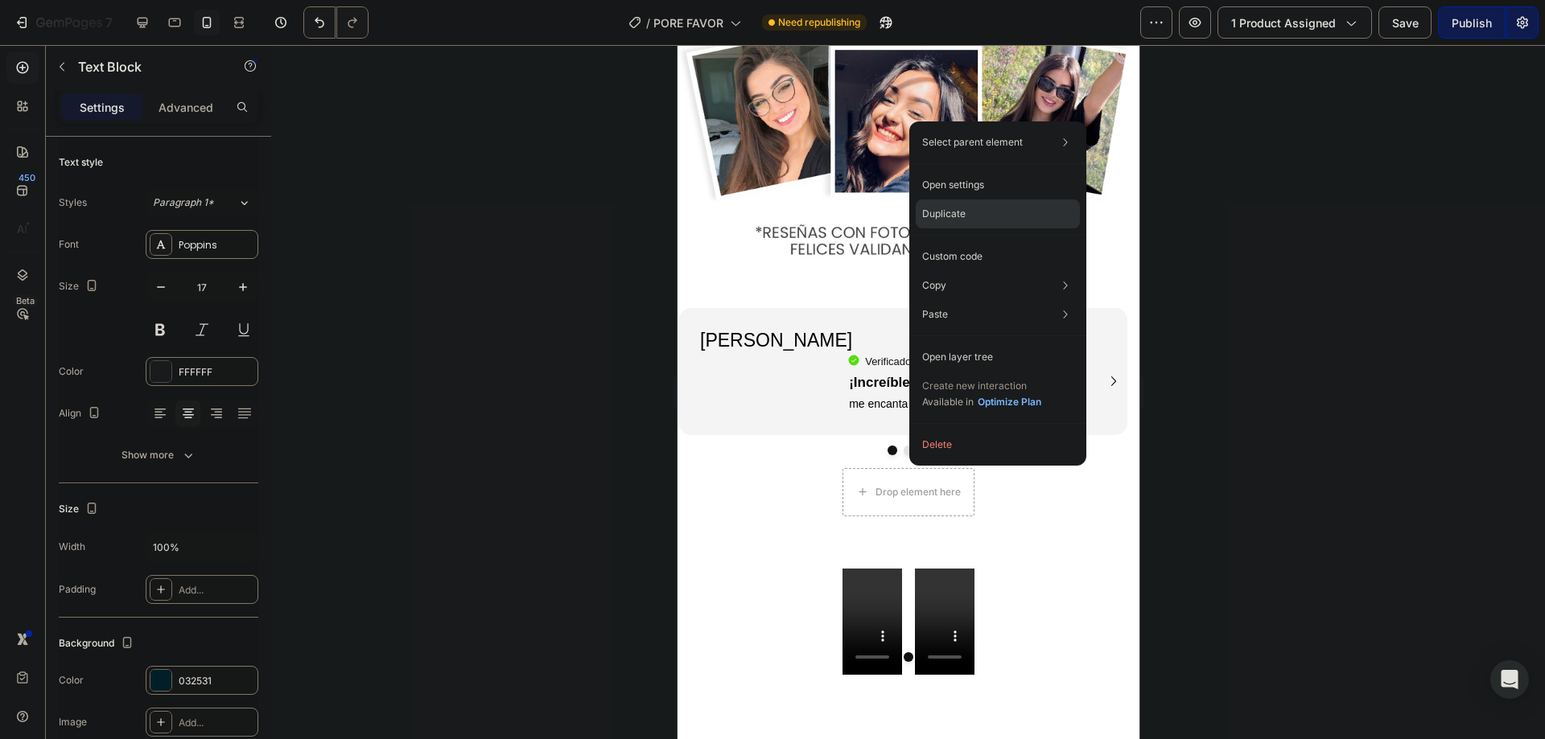
click at [974, 242] on div "Duplicate" at bounding box center [998, 256] width 164 height 29
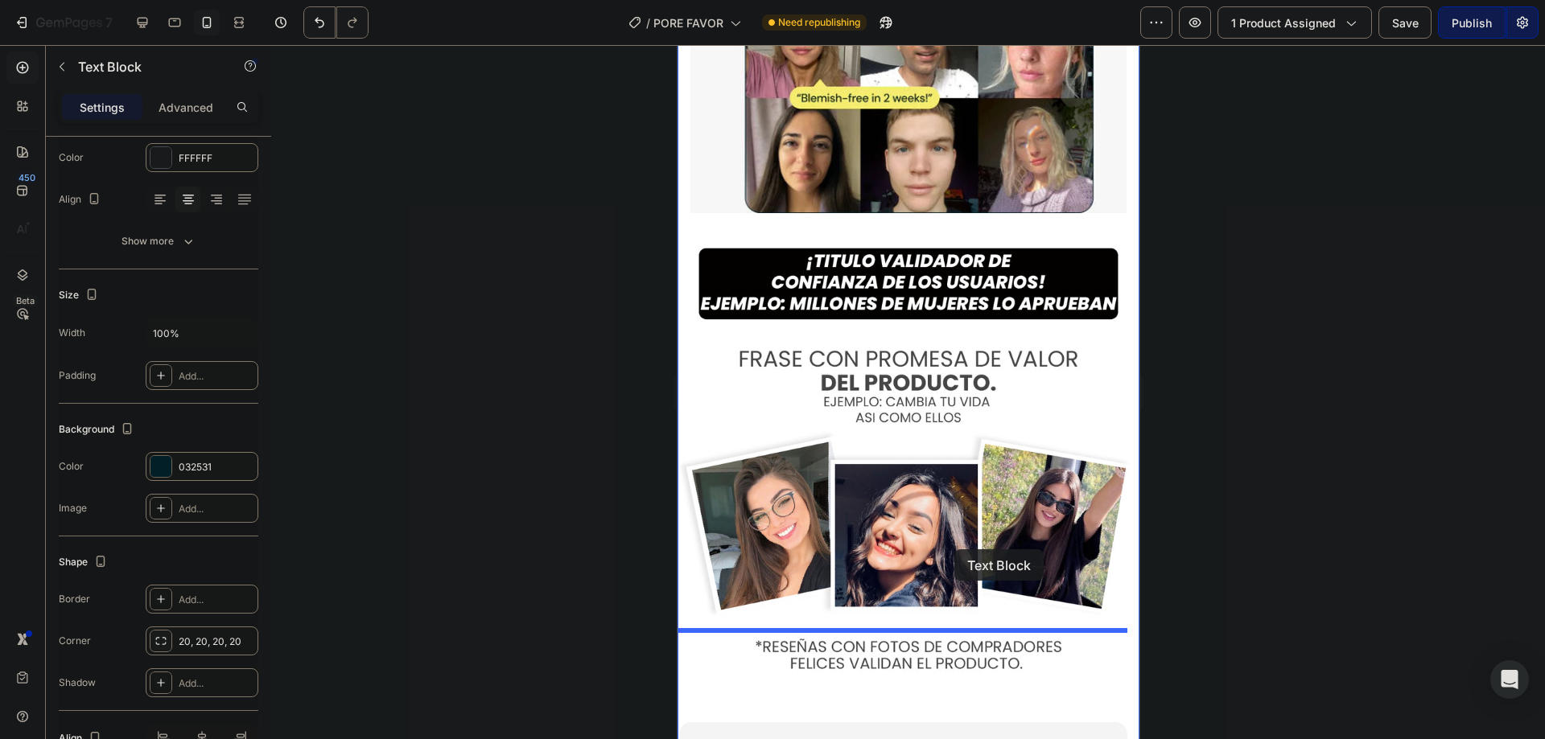
scroll to position [3537, 0]
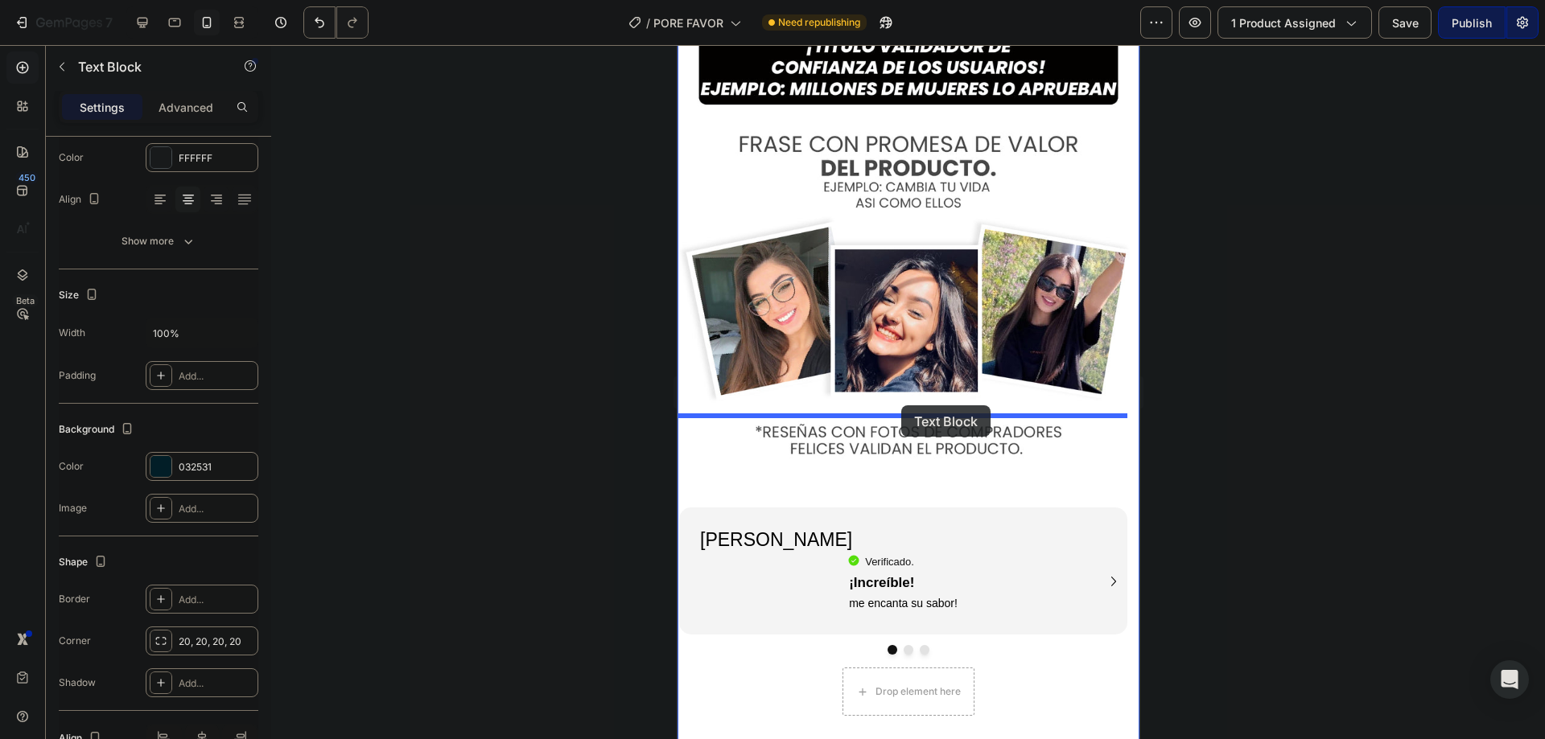
drag, startPoint x: 706, startPoint y: 64, endPoint x: 900, endPoint y: 406, distance: 393.1
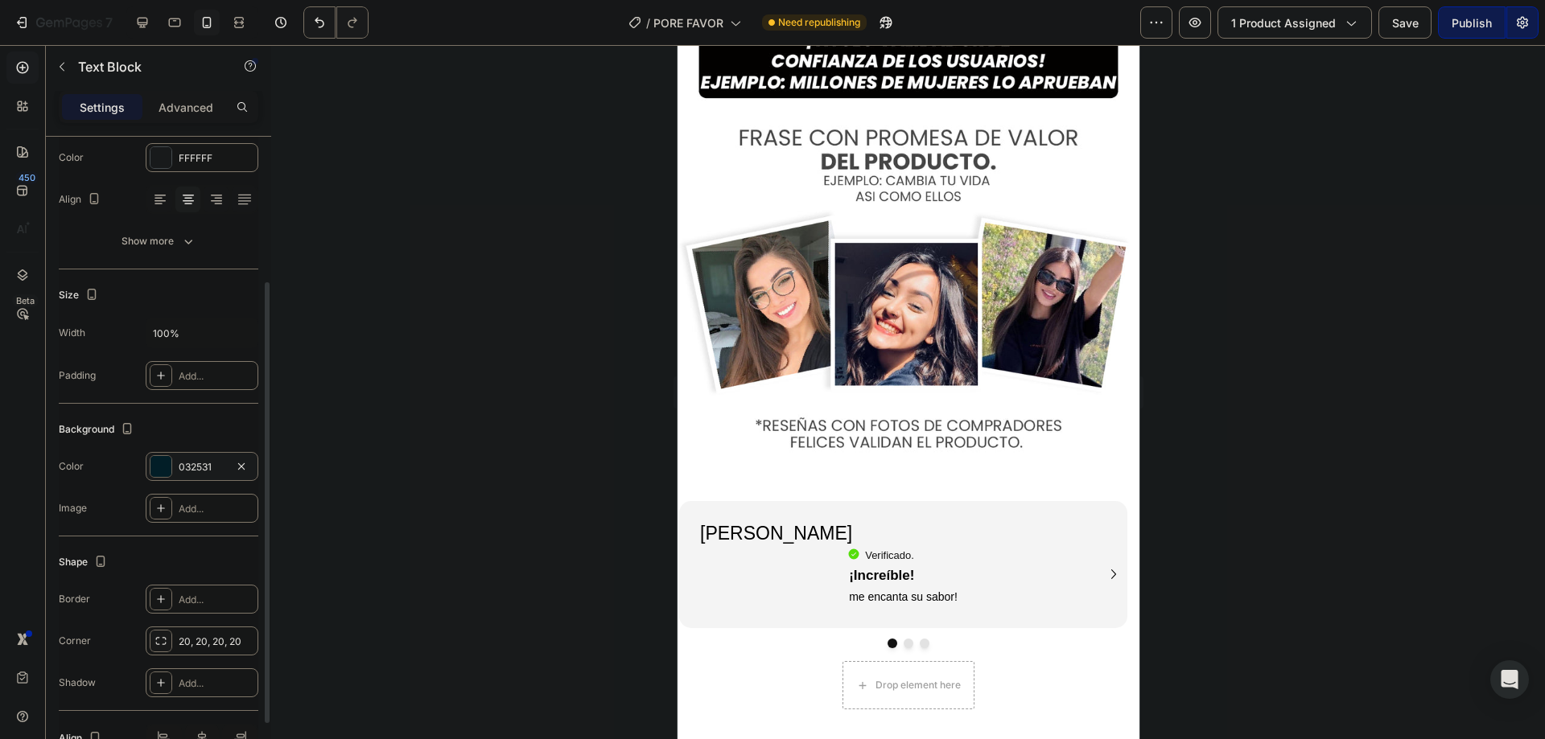
click at [204, 455] on div "032531" at bounding box center [202, 466] width 113 height 29
click at [248, 464] on button "button" at bounding box center [241, 466] width 19 height 19
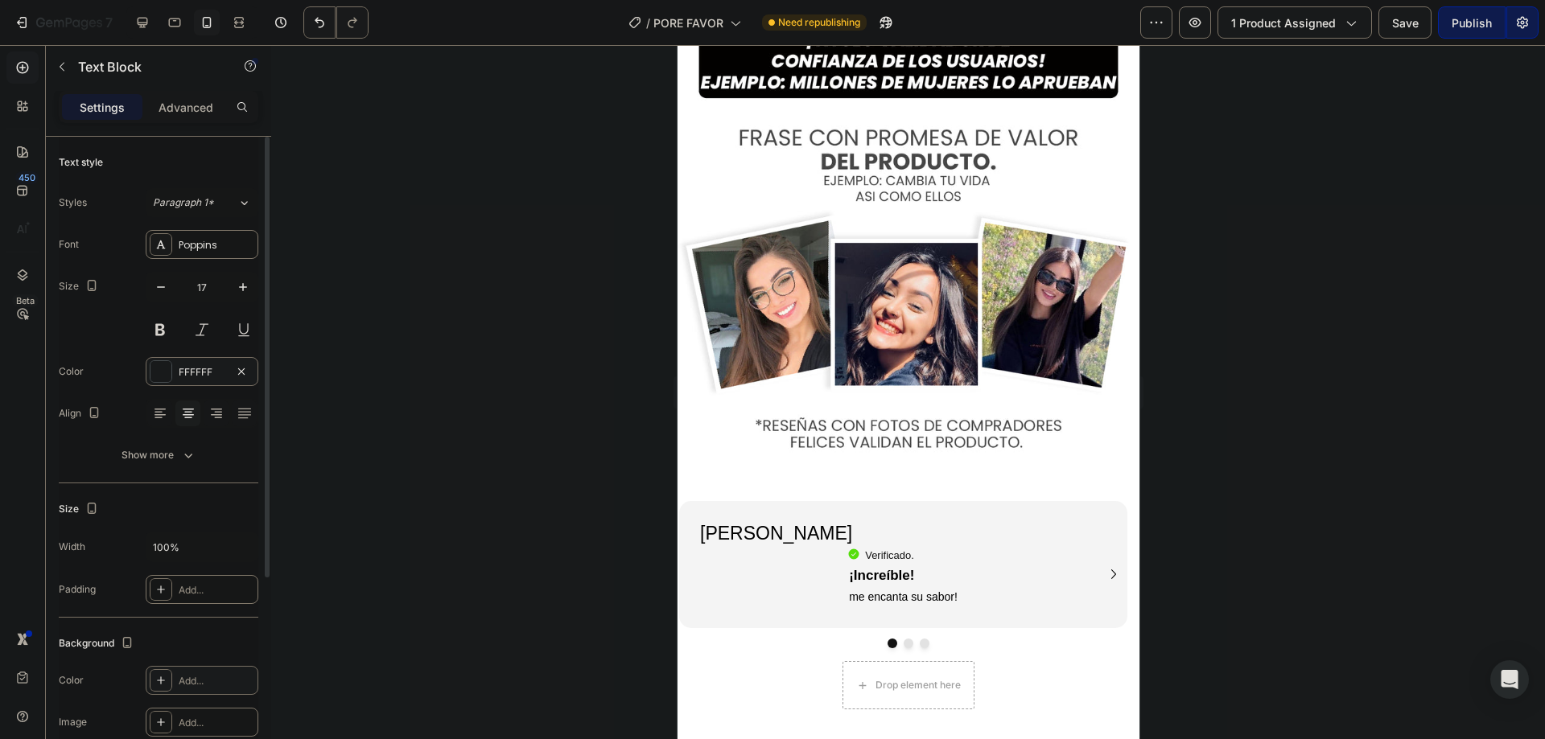
click at [159, 367] on div at bounding box center [160, 371] width 21 height 21
click at [355, 484] on div at bounding box center [356, 481] width 16 height 16
type input "032531"
click at [233, 295] on button "button" at bounding box center [243, 287] width 29 height 29
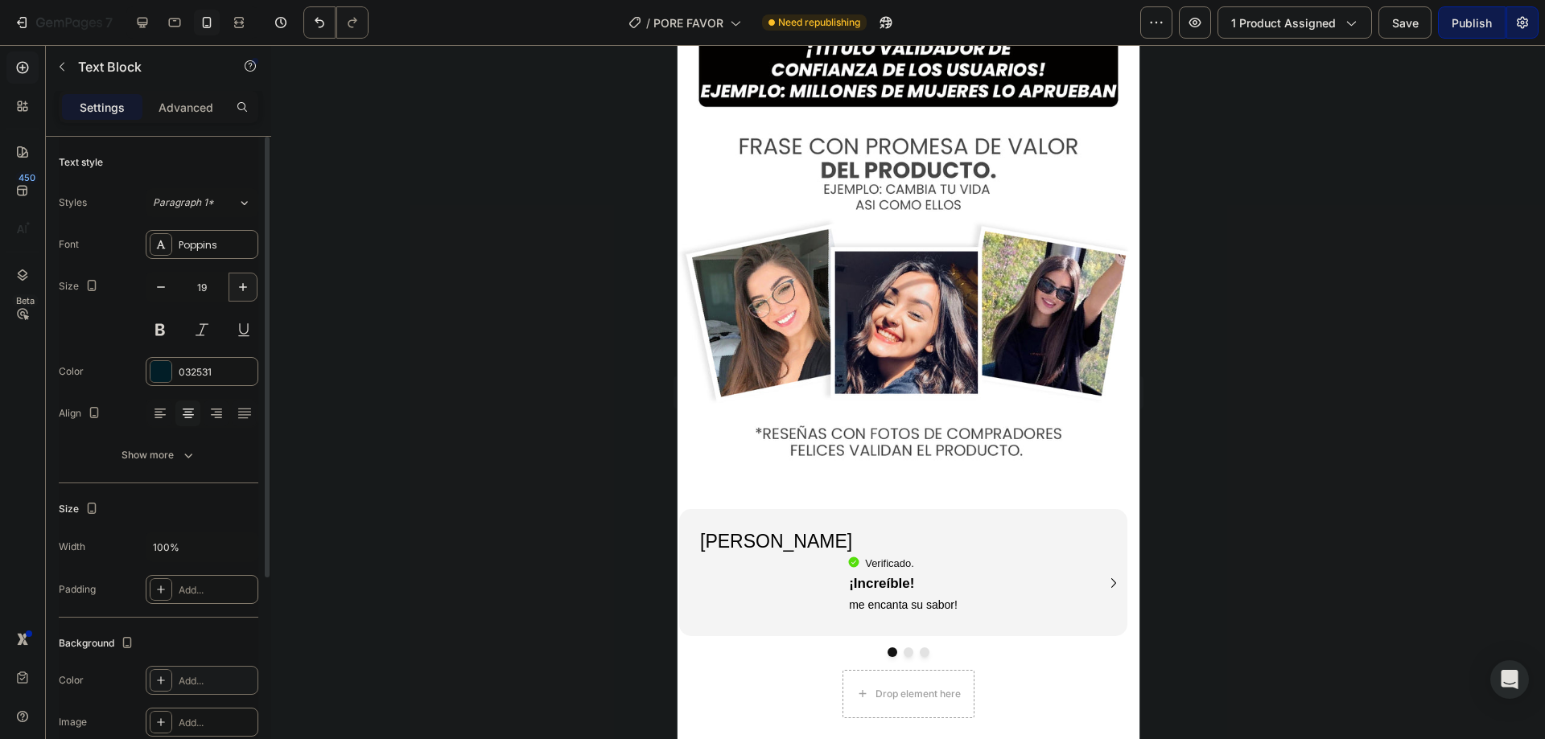
click at [233, 295] on button "button" at bounding box center [243, 287] width 29 height 29
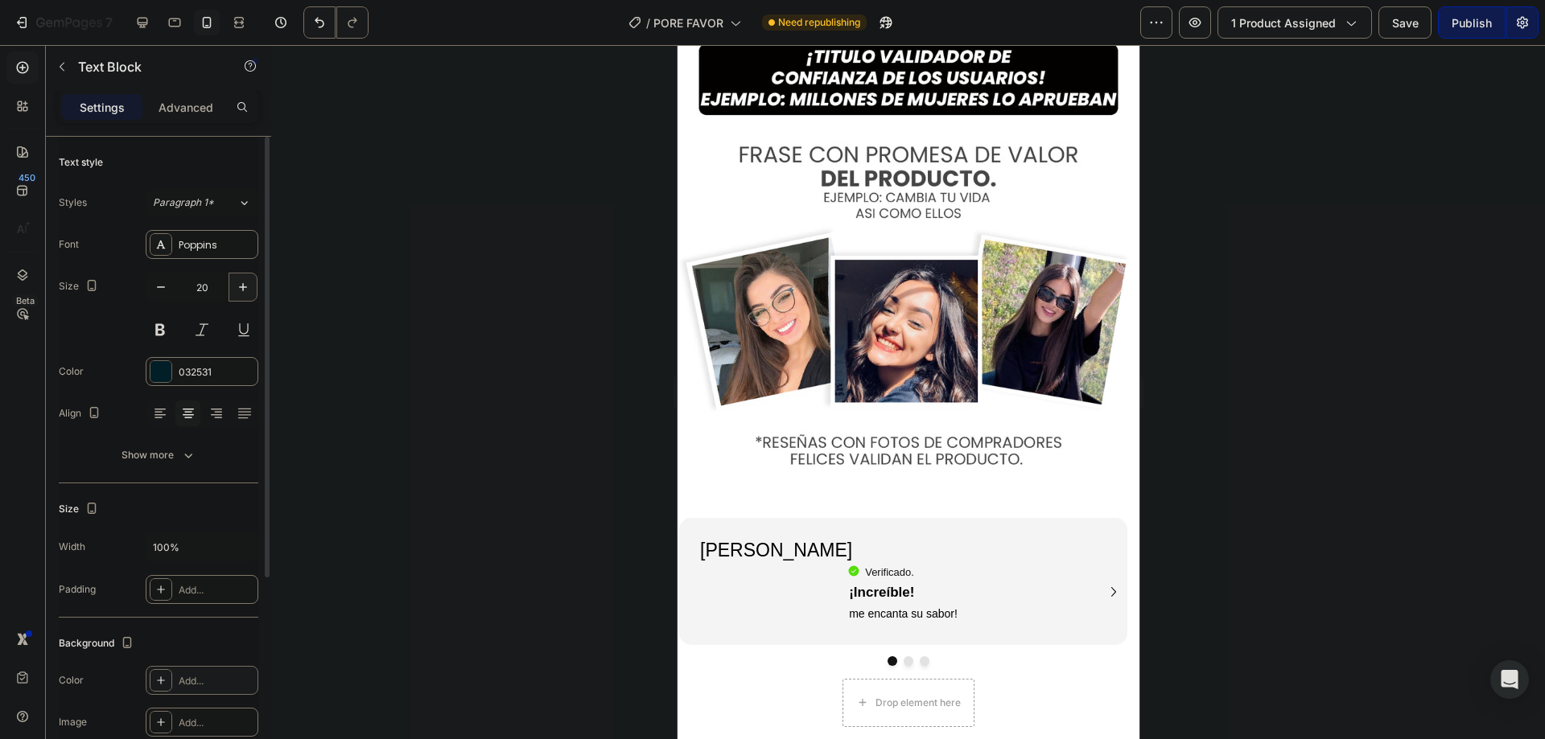
click at [233, 295] on button "button" at bounding box center [243, 287] width 29 height 29
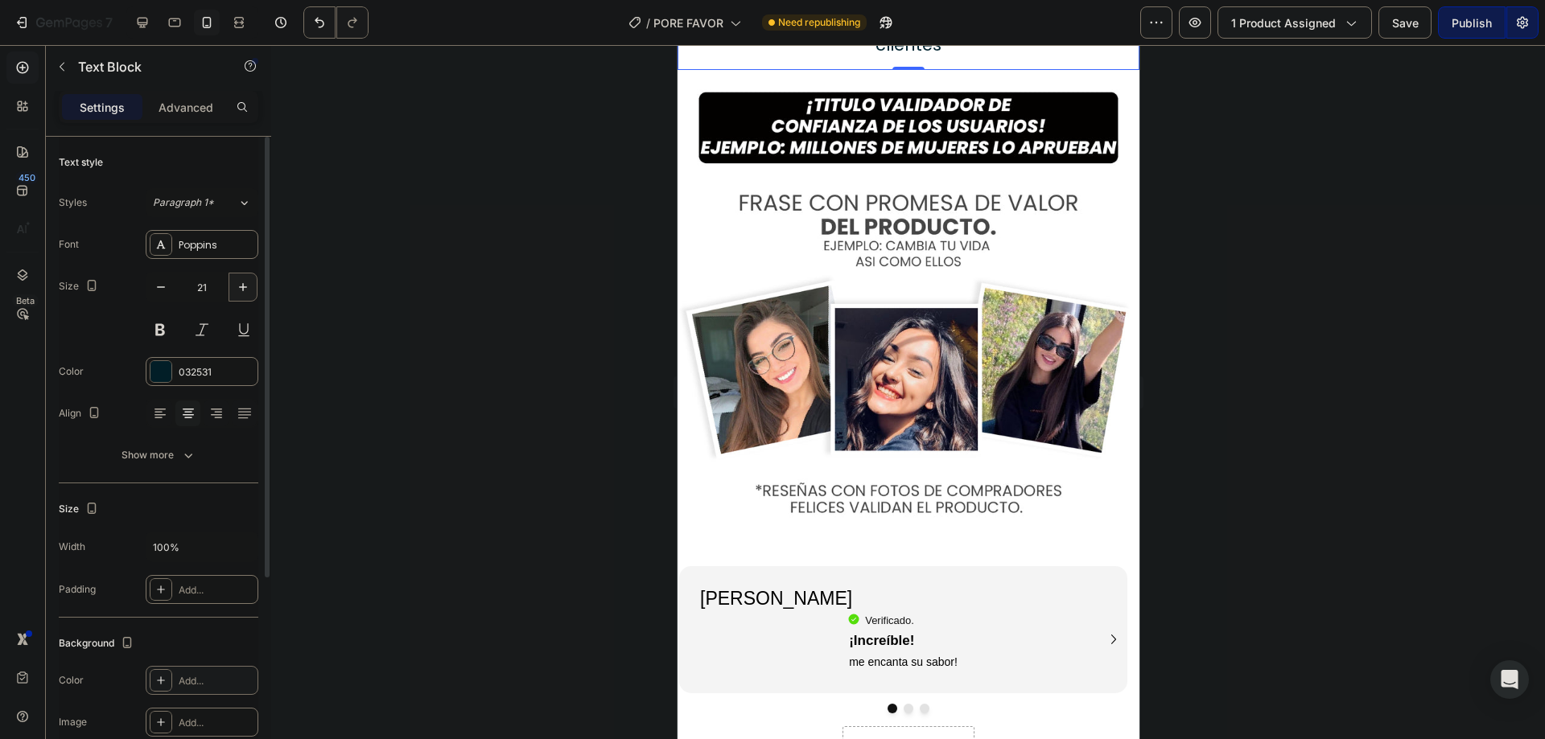
click at [233, 295] on button "button" at bounding box center [243, 287] width 29 height 29
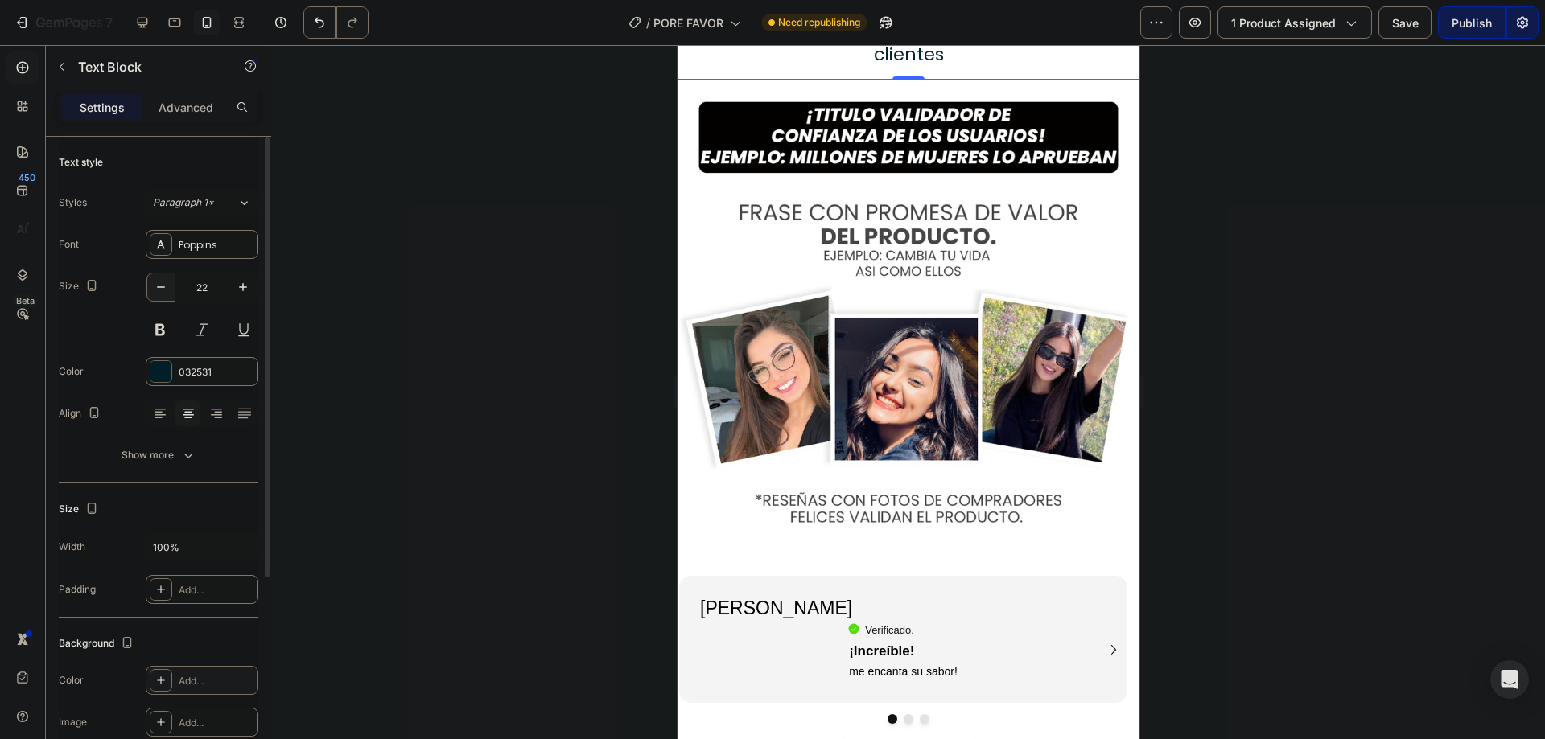
click at [165, 289] on icon "button" at bounding box center [161, 287] width 16 height 16
type input "21"
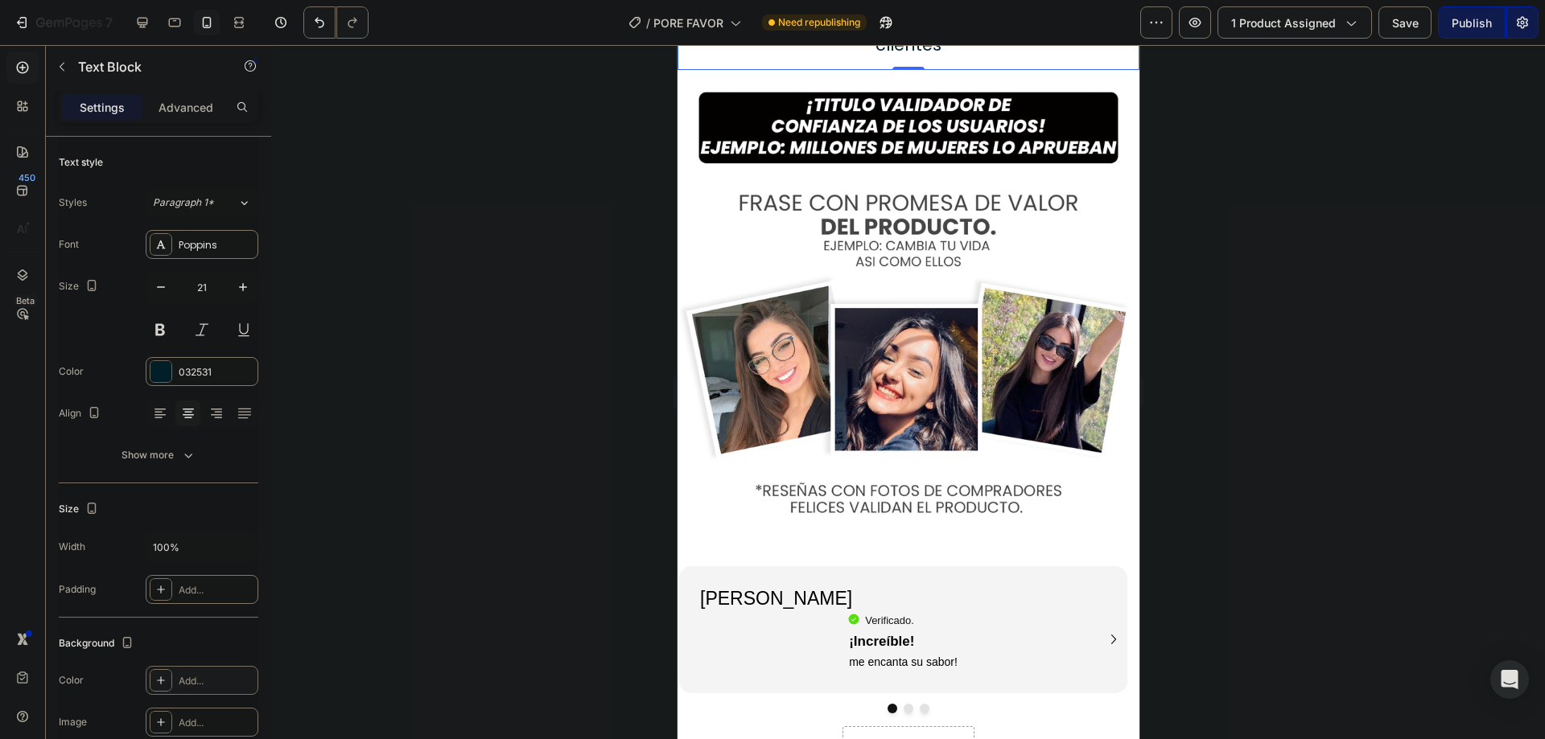
click at [488, 333] on div at bounding box center [908, 392] width 1274 height 694
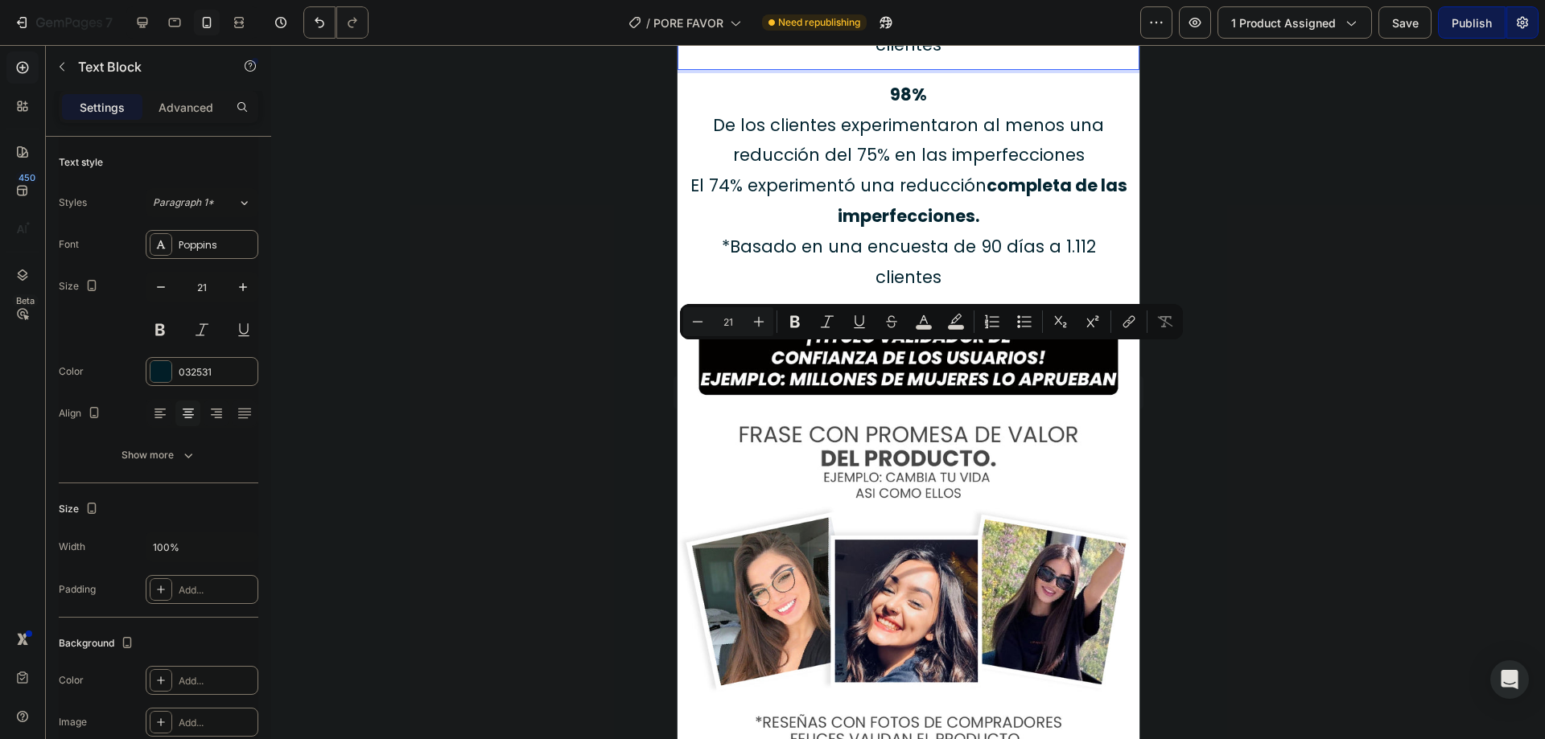
click at [931, 60] on p "*Basado en una encuesta de 90 días a 1.112 clientes" at bounding box center [907, 29] width 443 height 61
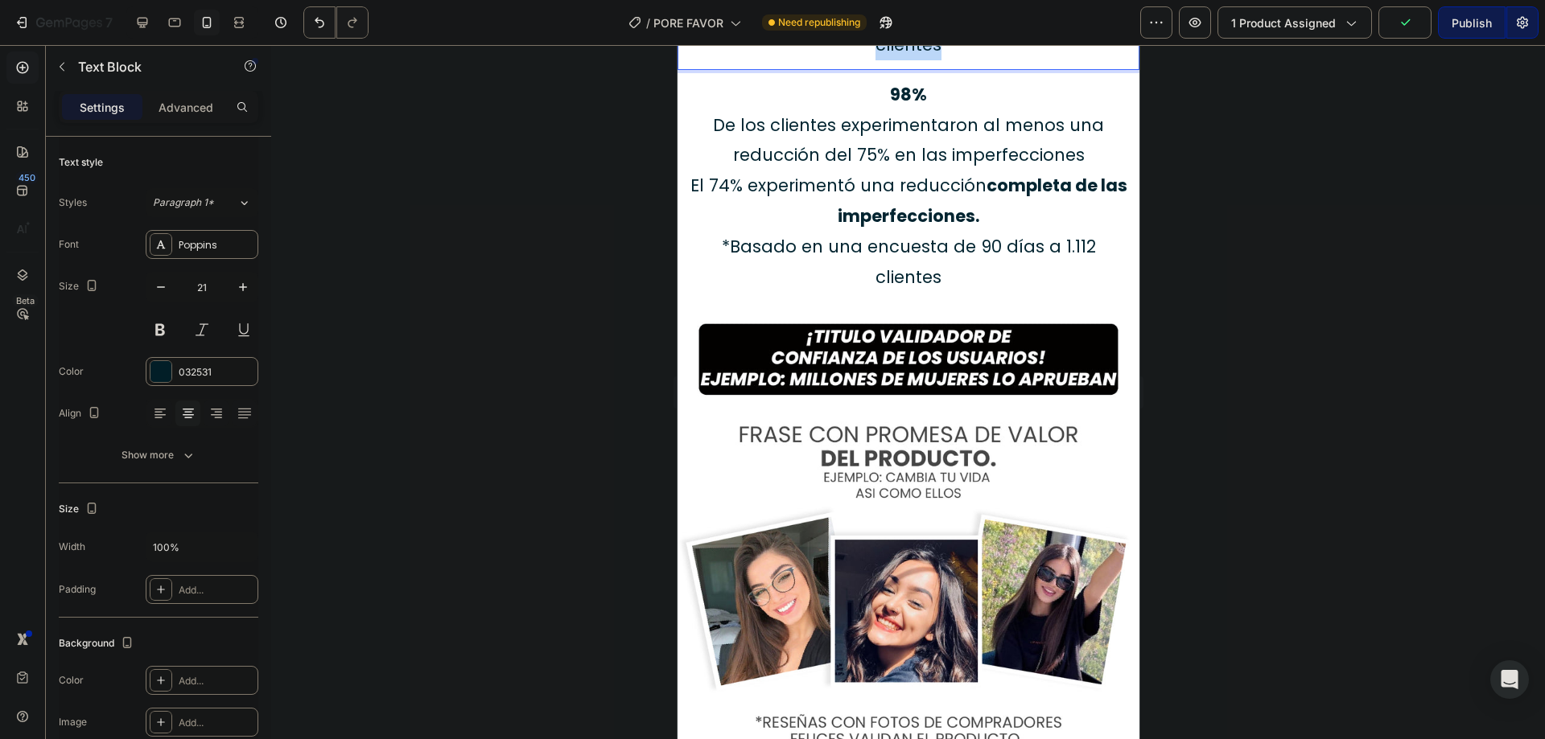
drag, startPoint x: 954, startPoint y: 446, endPoint x: 712, endPoint y: 292, distance: 286.2
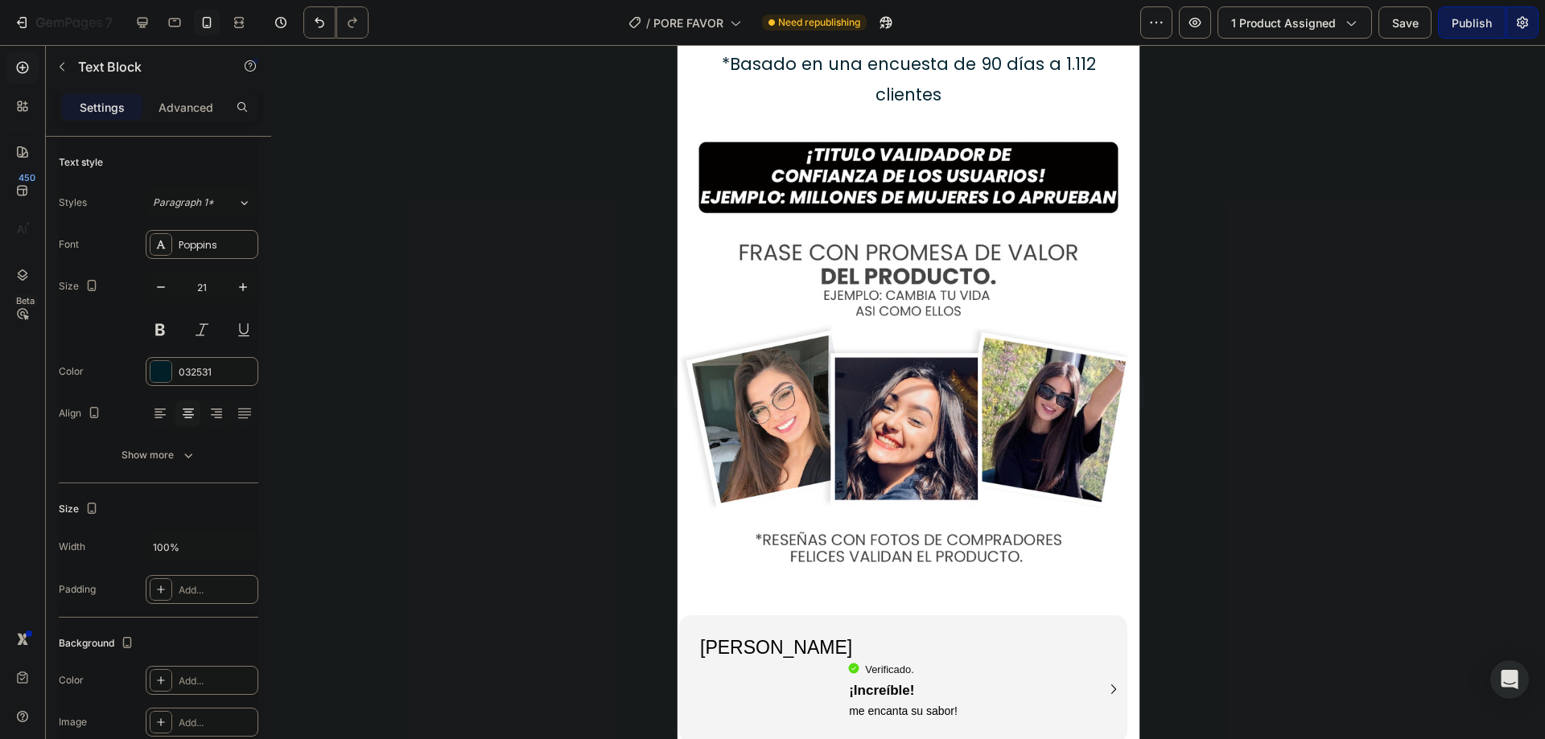
click at [249, 282] on icon "button" at bounding box center [243, 287] width 16 height 16
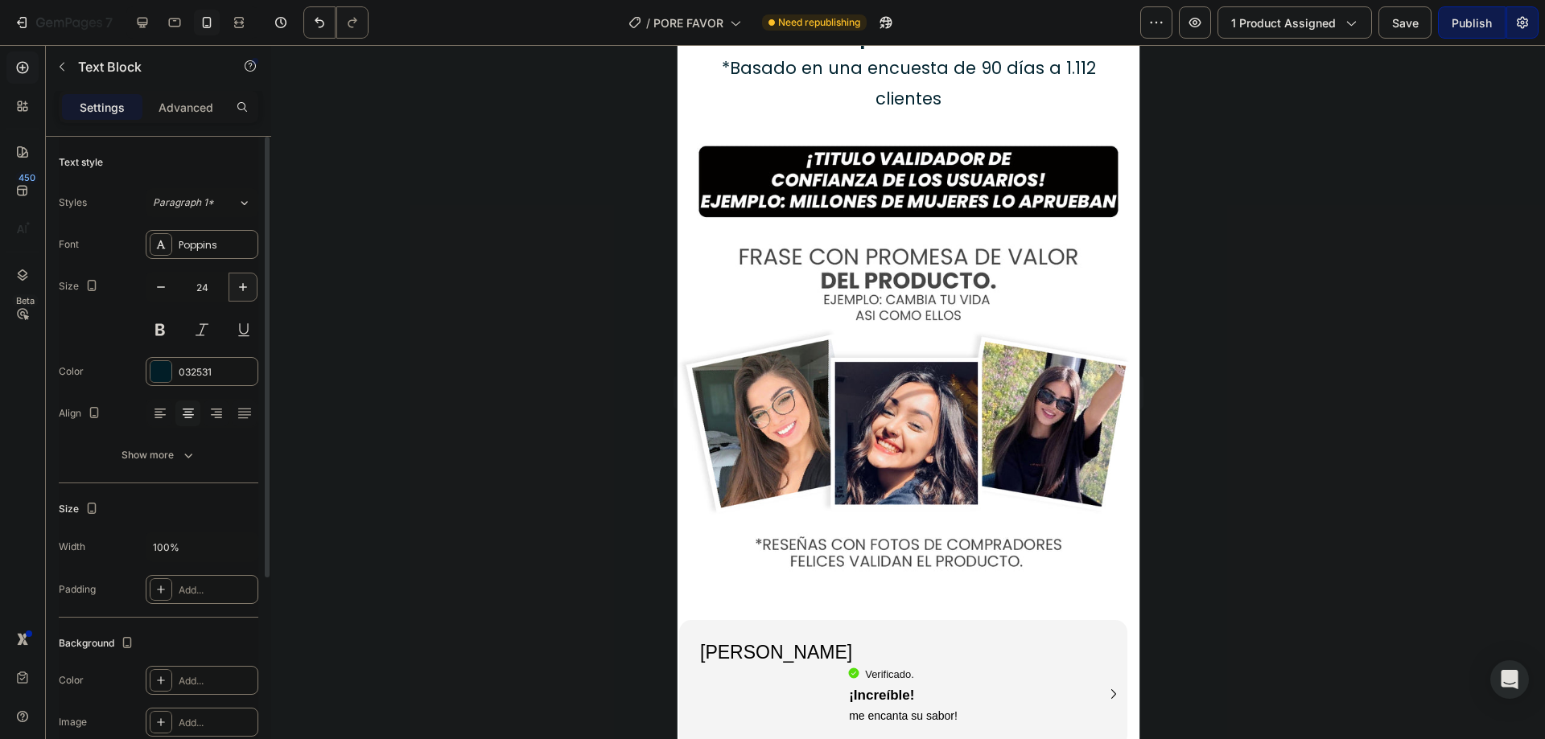
click at [249, 282] on icon "button" at bounding box center [243, 287] width 16 height 16
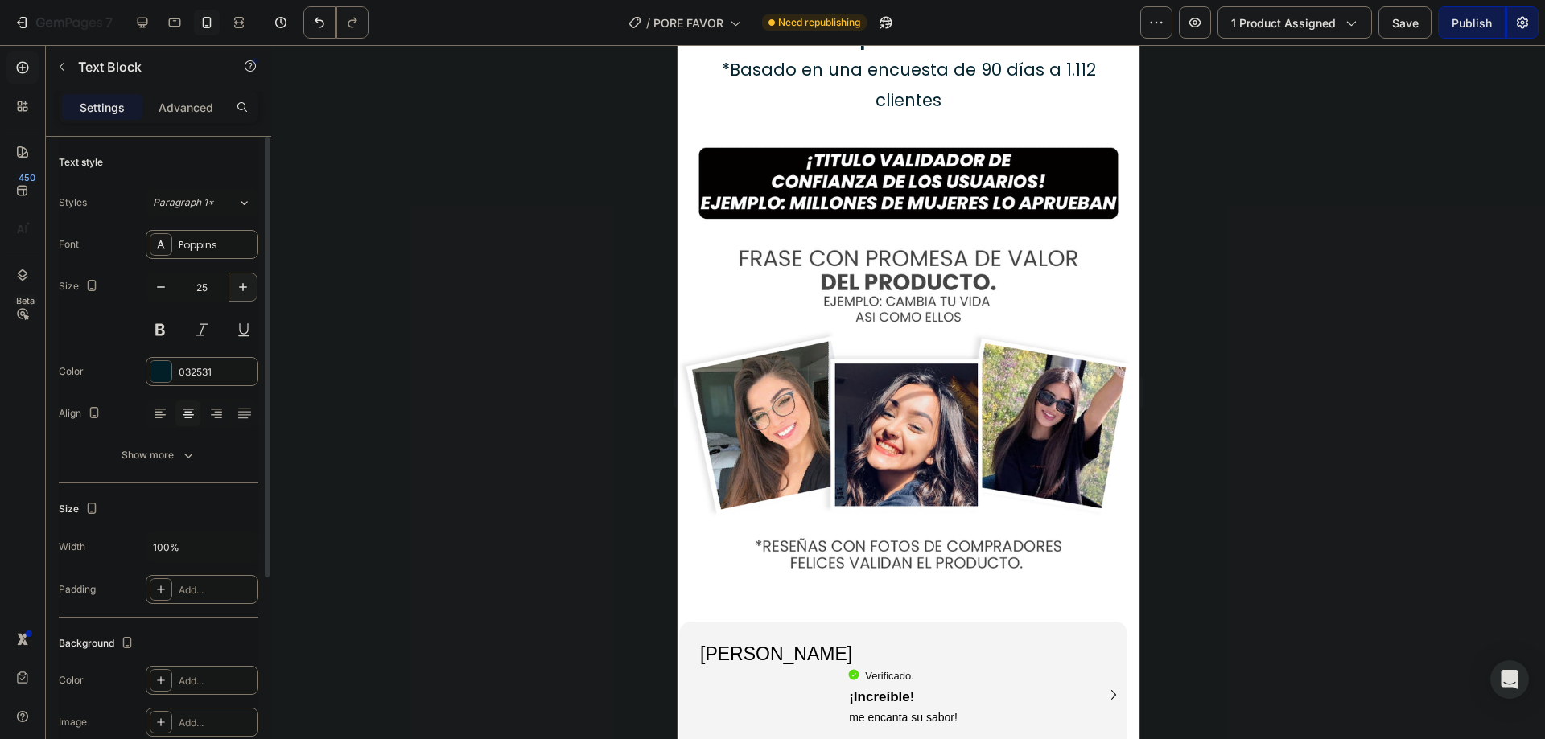
click at [249, 282] on icon "button" at bounding box center [243, 287] width 16 height 16
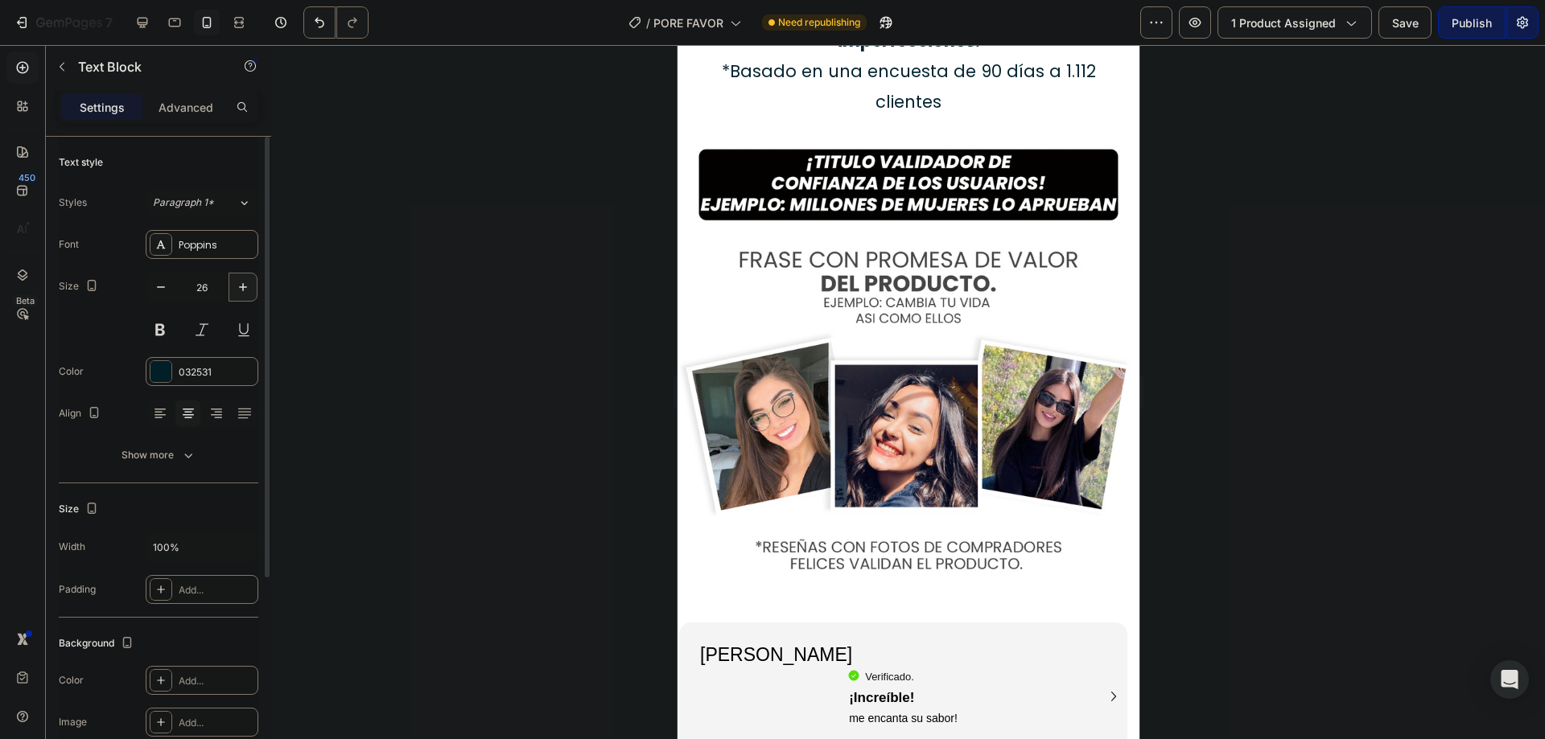
click at [249, 282] on icon "button" at bounding box center [243, 287] width 16 height 16
type input "27"
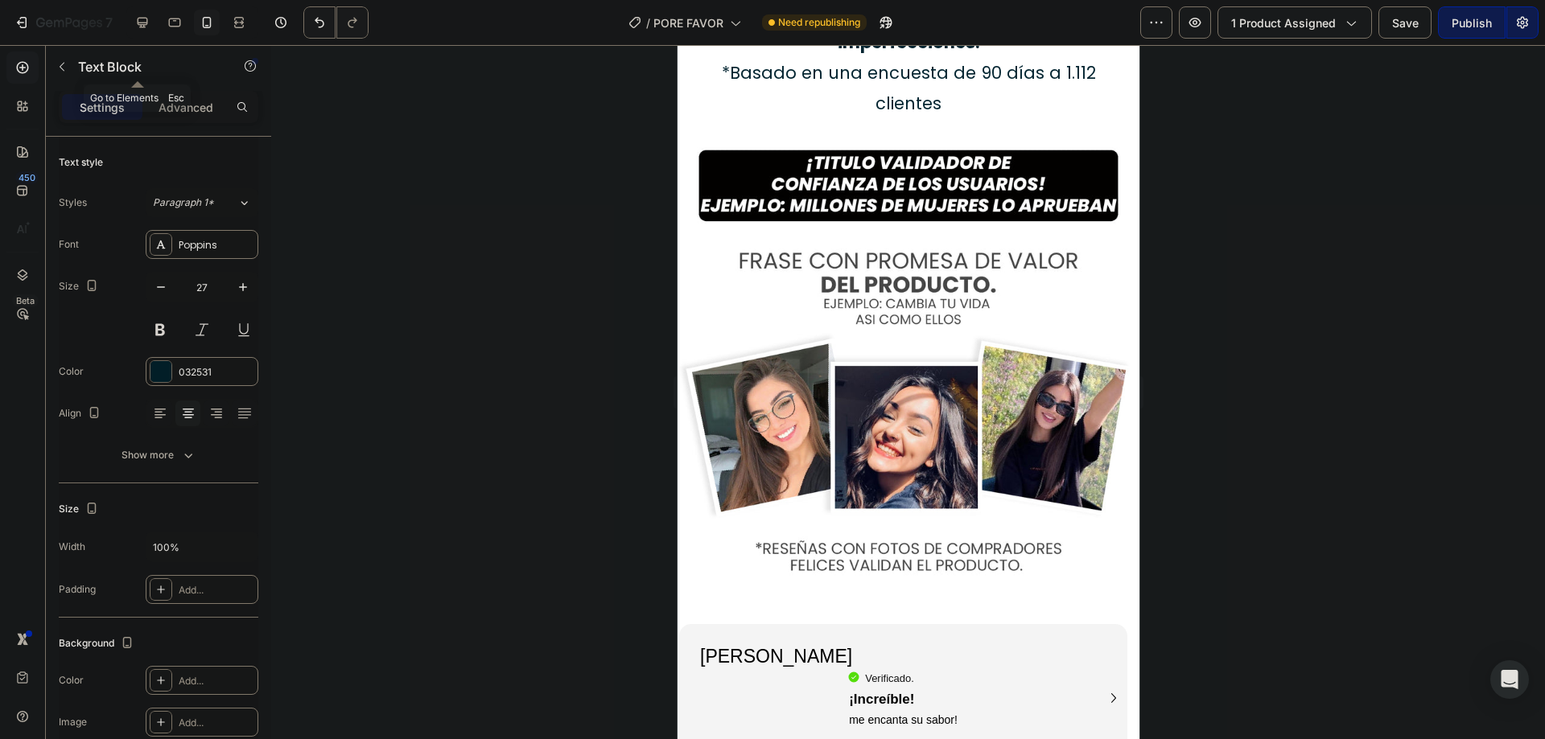
click at [68, 74] on button "button" at bounding box center [62, 67] width 26 height 26
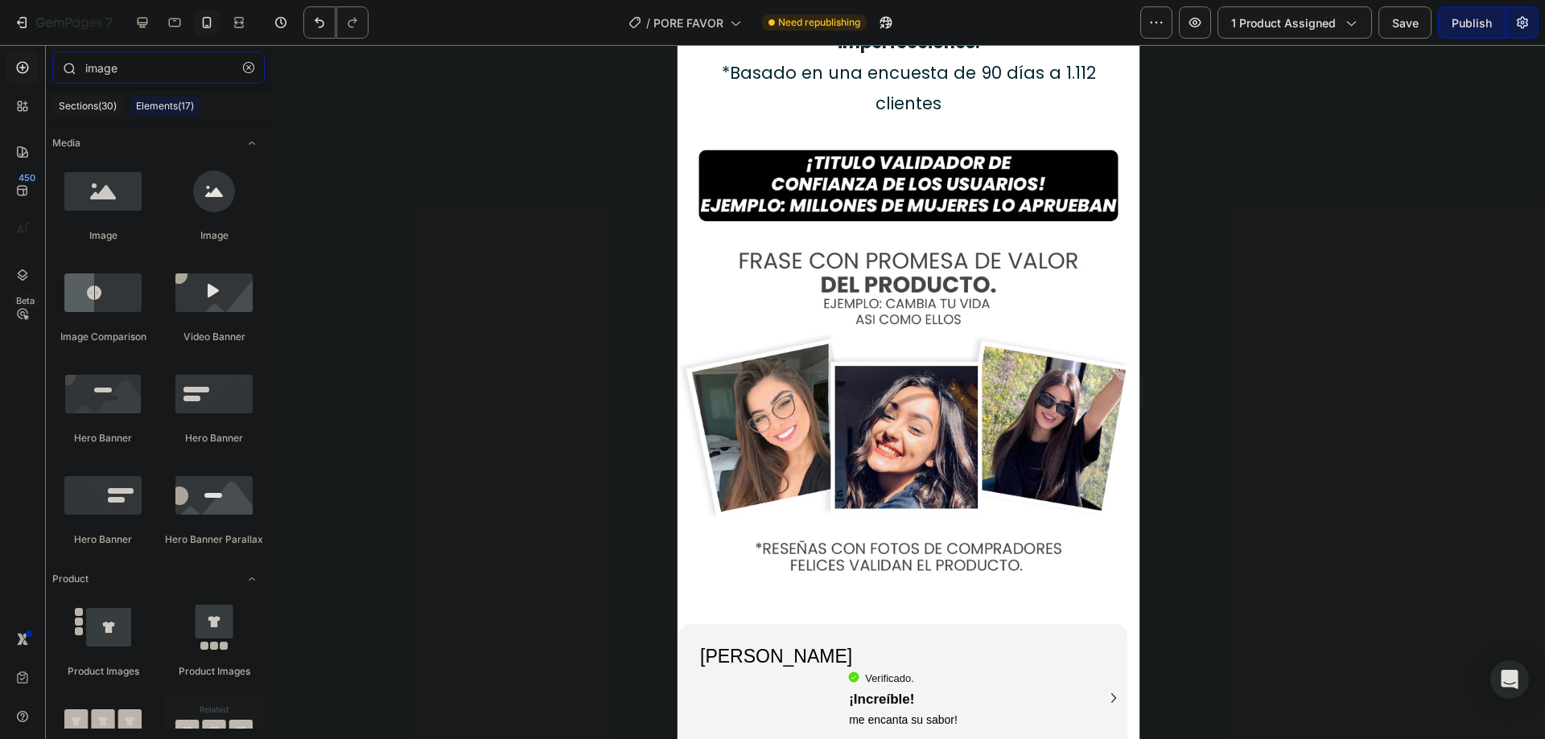
click at [105, 78] on input "image" at bounding box center [158, 67] width 212 height 32
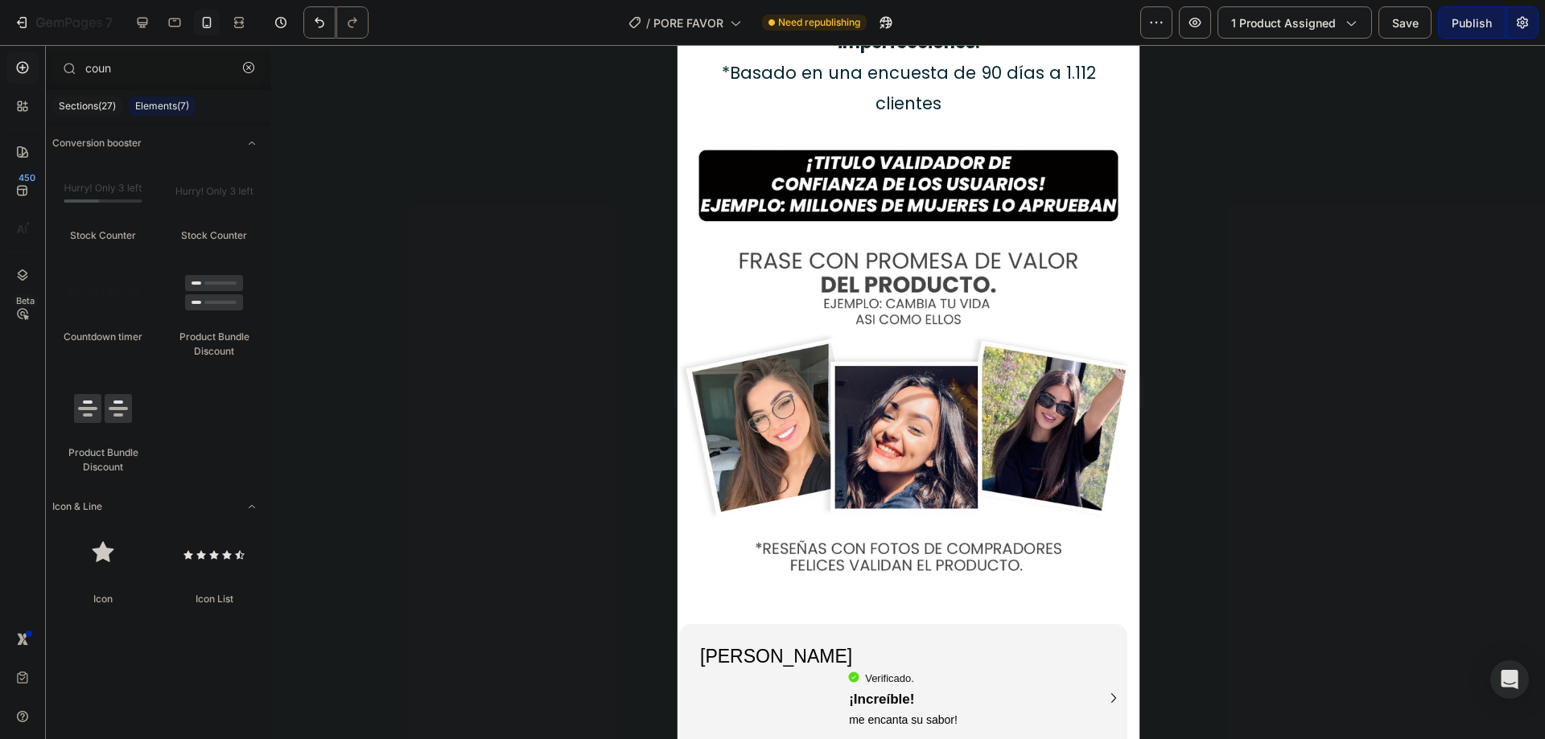
click at [151, 111] on p "Elements(7)" at bounding box center [162, 106] width 54 height 13
click at [41, 118] on div "450 Beta" at bounding box center [23, 392] width 46 height 694
click at [73, 104] on p "Sections(27)" at bounding box center [87, 106] width 57 height 13
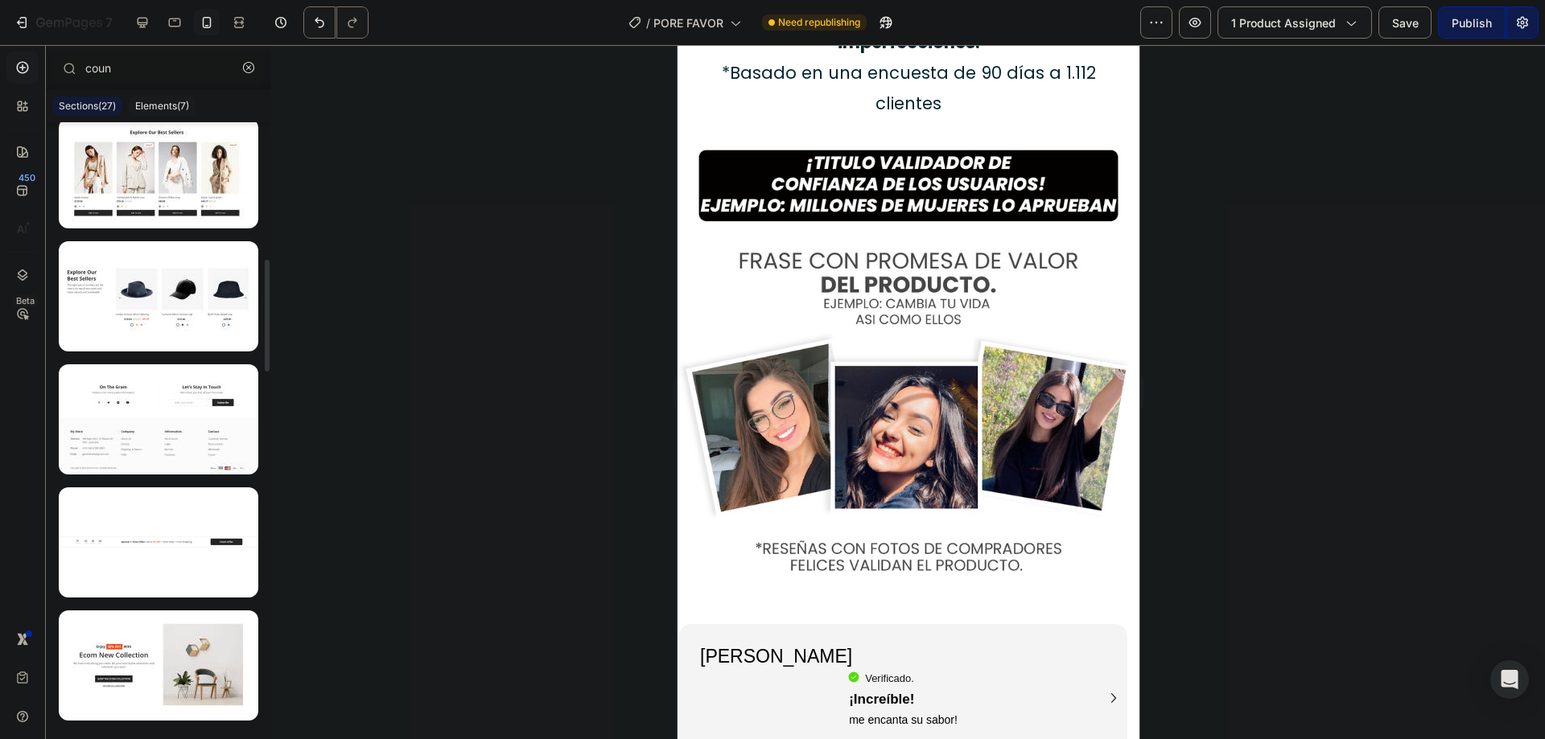
scroll to position [642, 0]
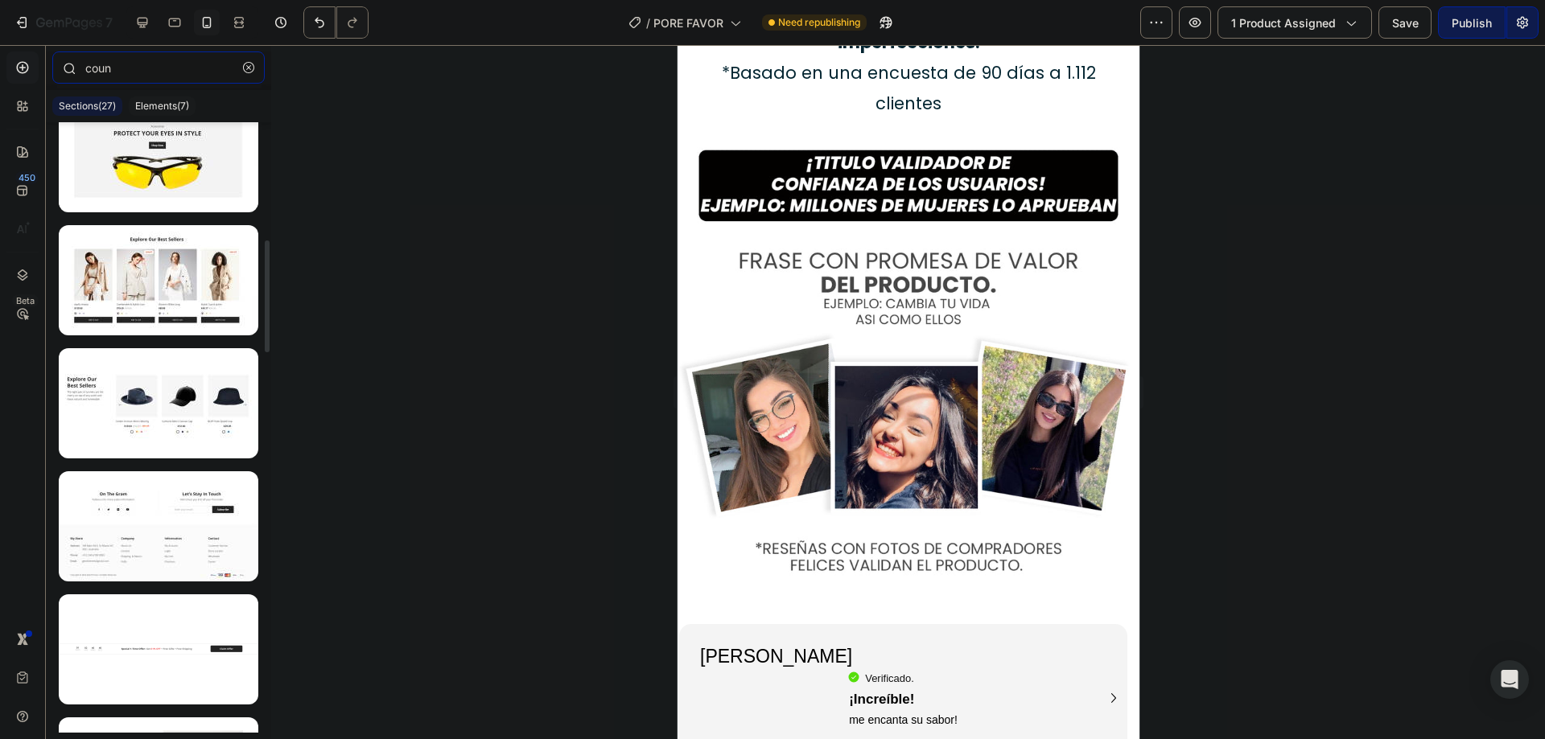
click at [151, 72] on input "coun" at bounding box center [158, 67] width 212 height 32
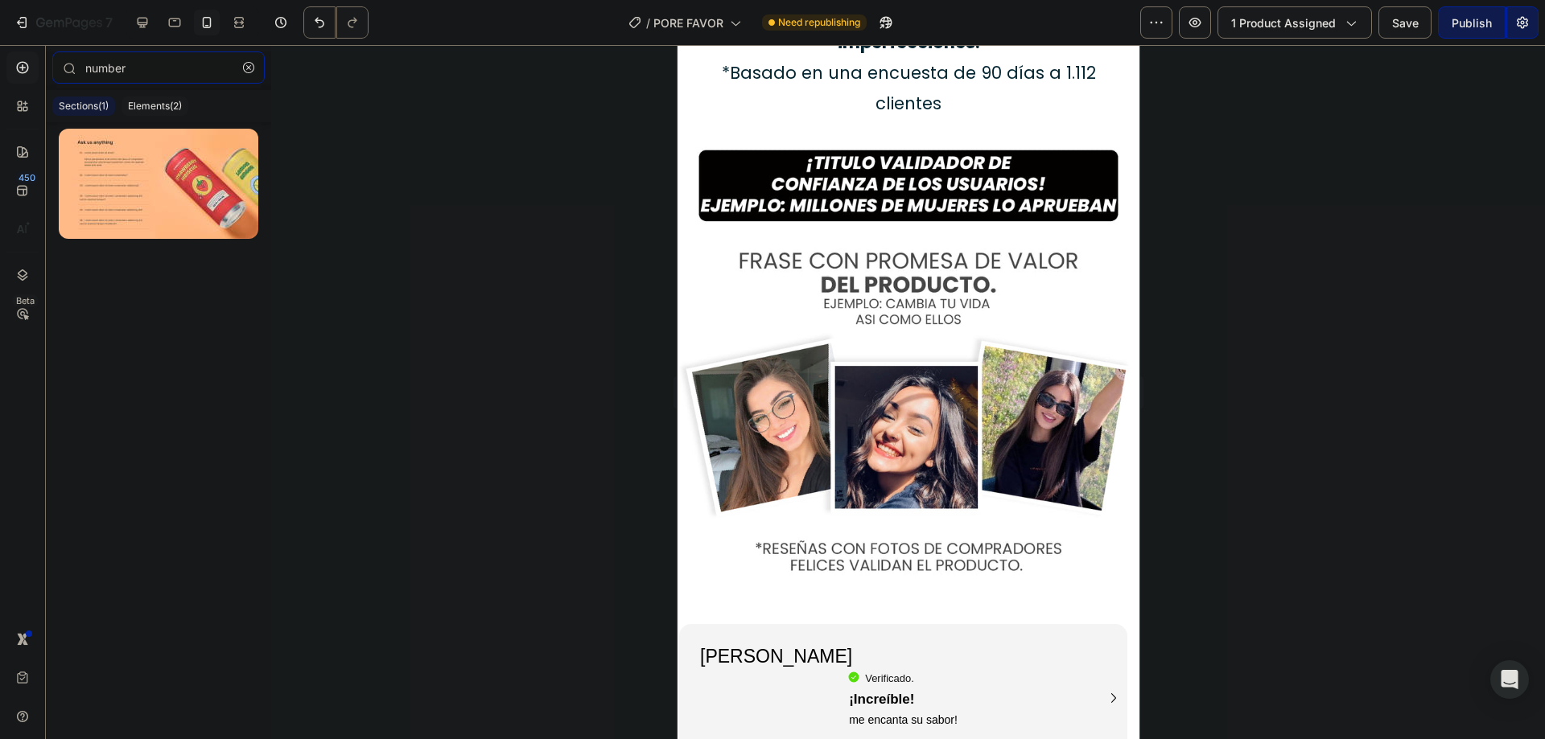
type input "number"
click at [178, 90] on div "number Sections(1) Elements(2) Product Product Quantity Product Swatches" at bounding box center [158, 392] width 225 height 682
click at [172, 94] on div "Sections(1) Elements(2)" at bounding box center [158, 106] width 225 height 32
click at [167, 96] on div "Sections(1) Elements(2)" at bounding box center [158, 106] width 225 height 32
click at [168, 97] on div "Elements(2)" at bounding box center [155, 106] width 67 height 19
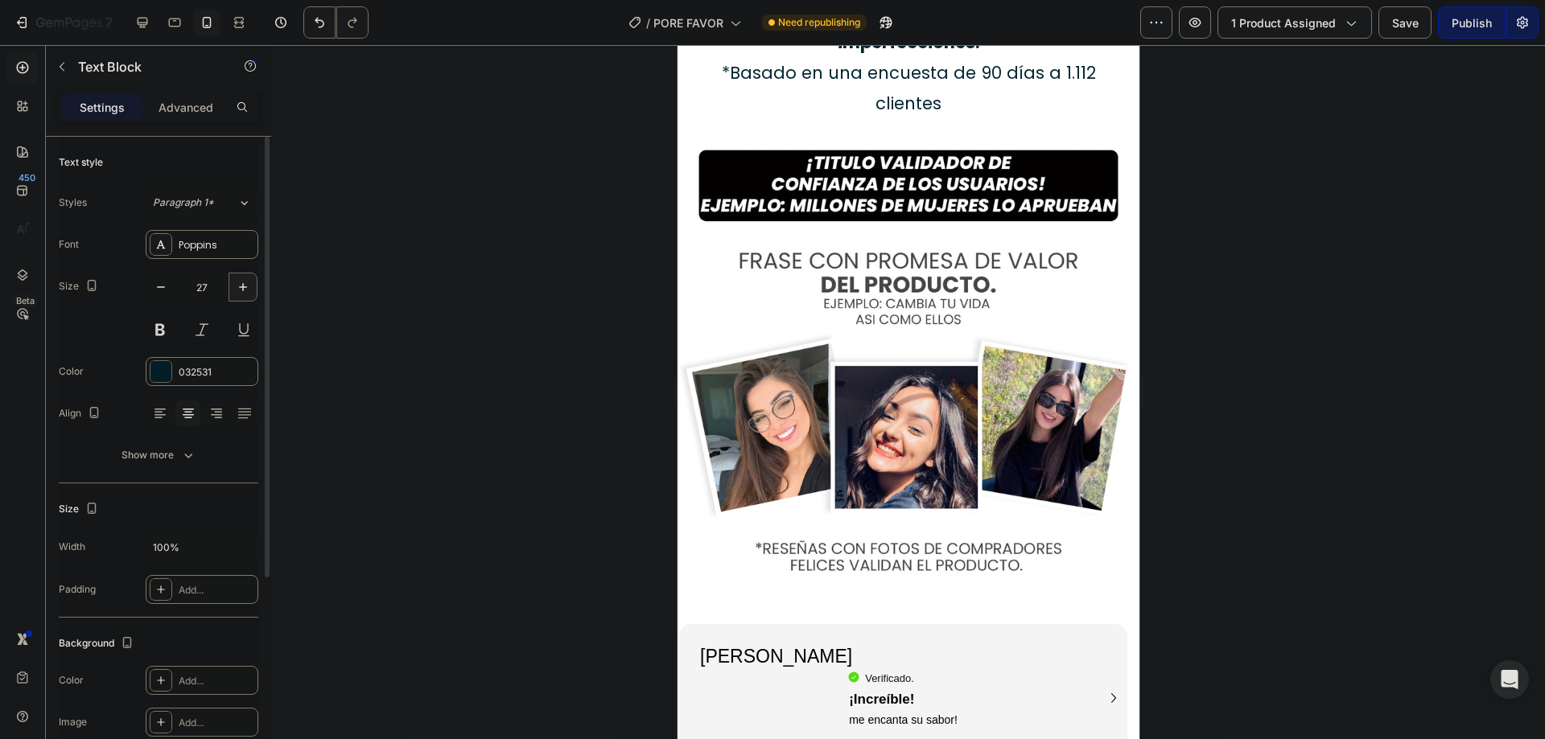
click at [240, 286] on icon "button" at bounding box center [243, 287] width 16 height 16
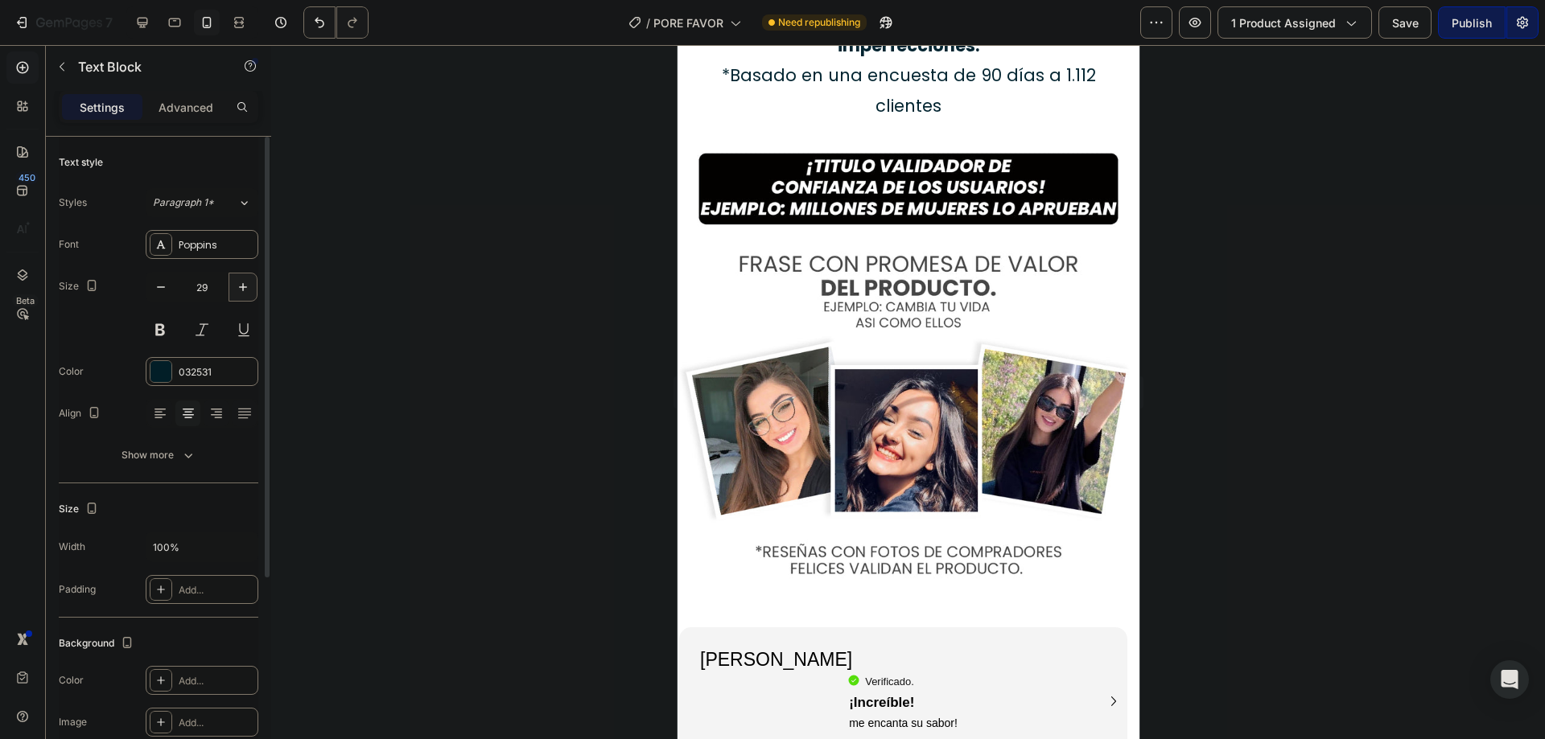
click at [240, 286] on icon "button" at bounding box center [243, 287] width 16 height 16
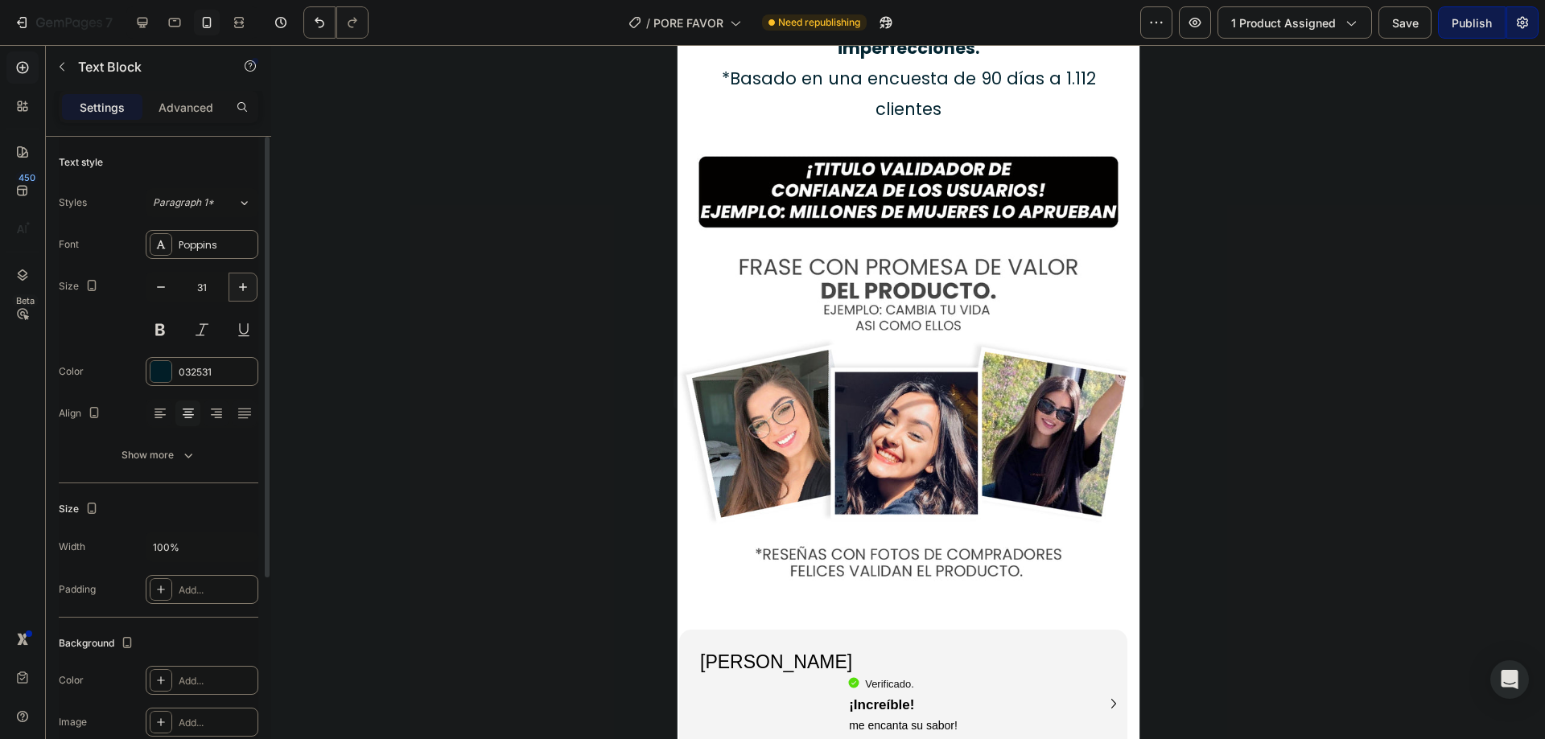
click at [240, 286] on icon "button" at bounding box center [243, 287] width 16 height 16
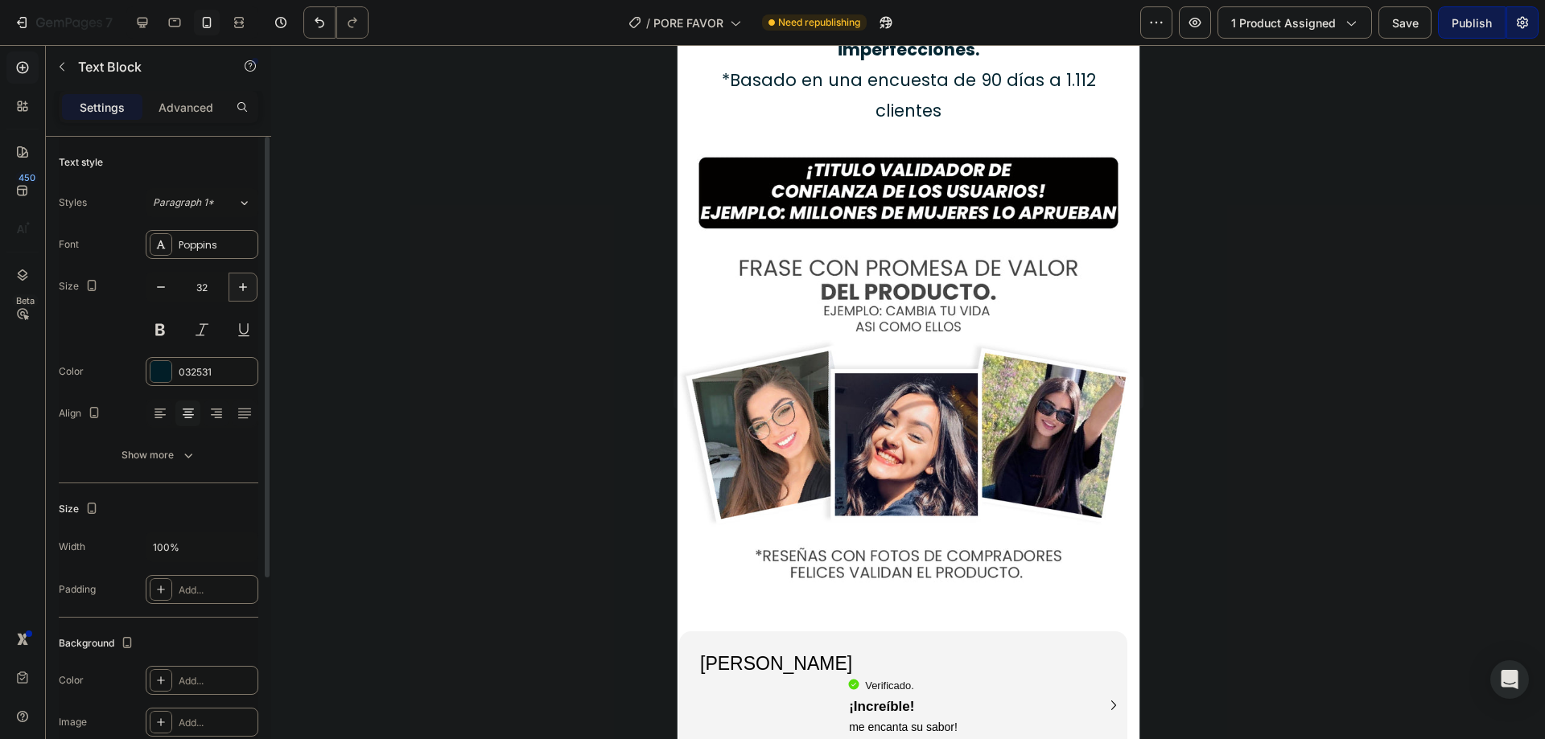
click at [240, 286] on icon "button" at bounding box center [243, 287] width 16 height 16
click at [241, 286] on icon "button" at bounding box center [243, 287] width 16 height 16
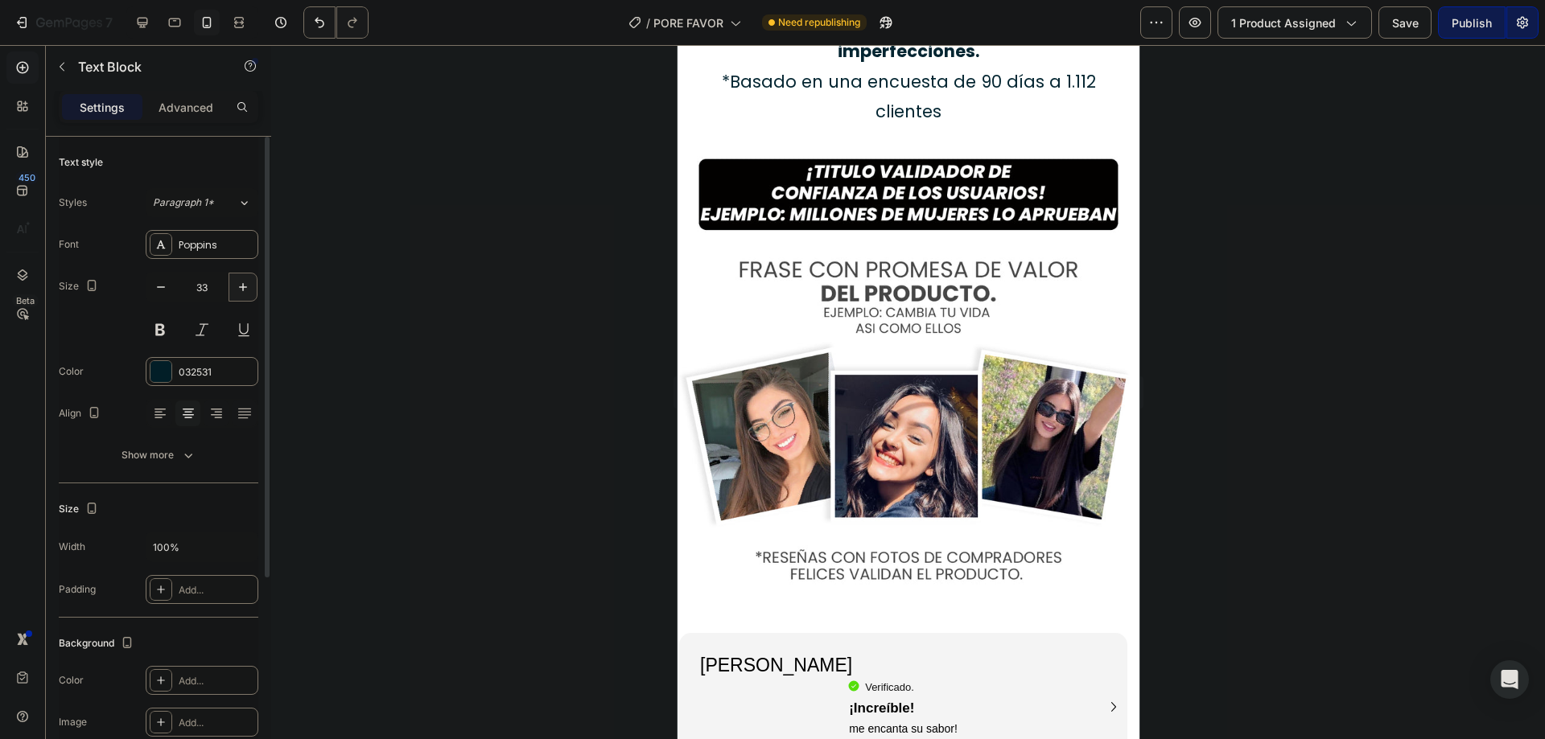
click at [241, 286] on icon "button" at bounding box center [243, 287] width 16 height 16
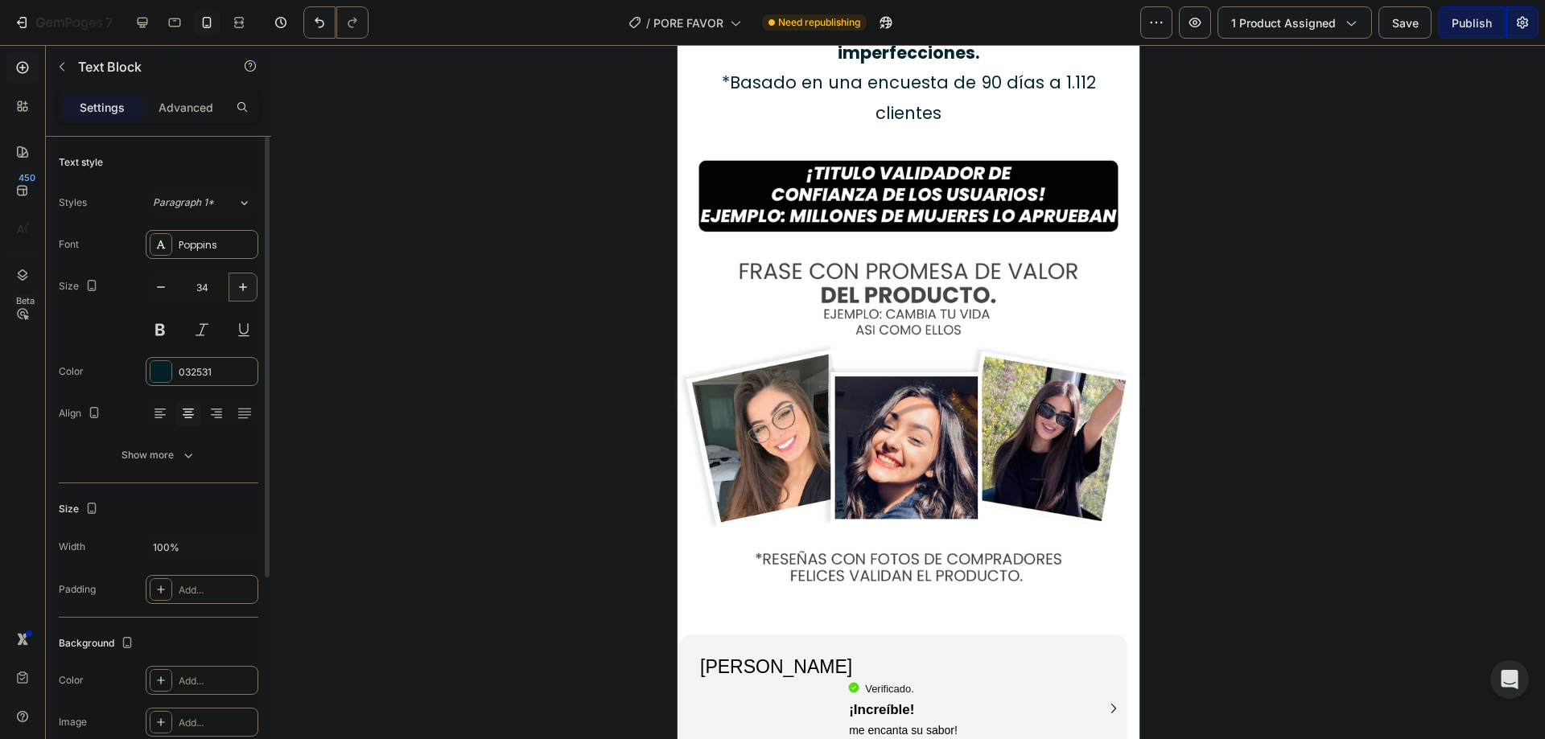
click at [241, 286] on icon "button" at bounding box center [243, 287] width 16 height 16
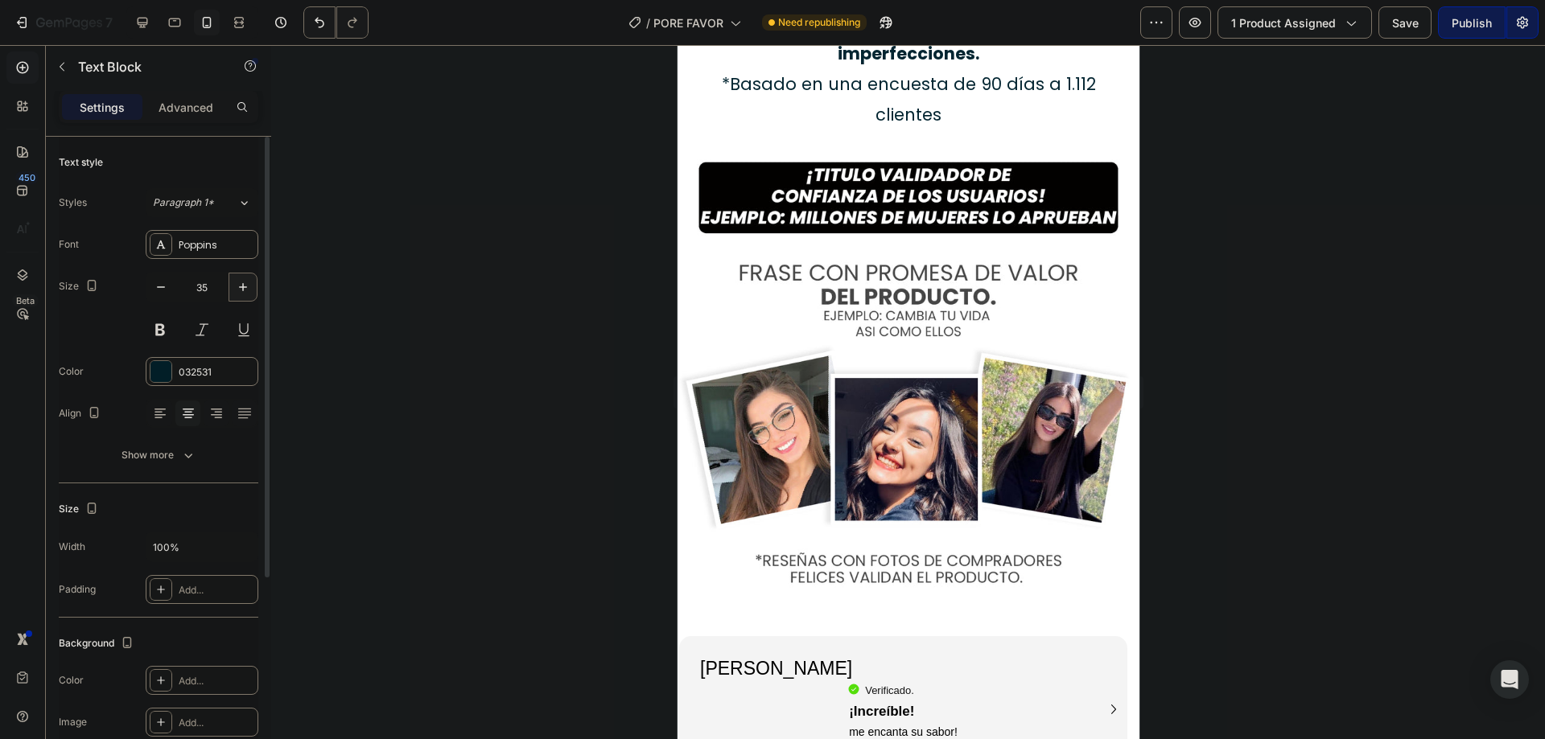
click at [241, 286] on icon "button" at bounding box center [243, 287] width 16 height 16
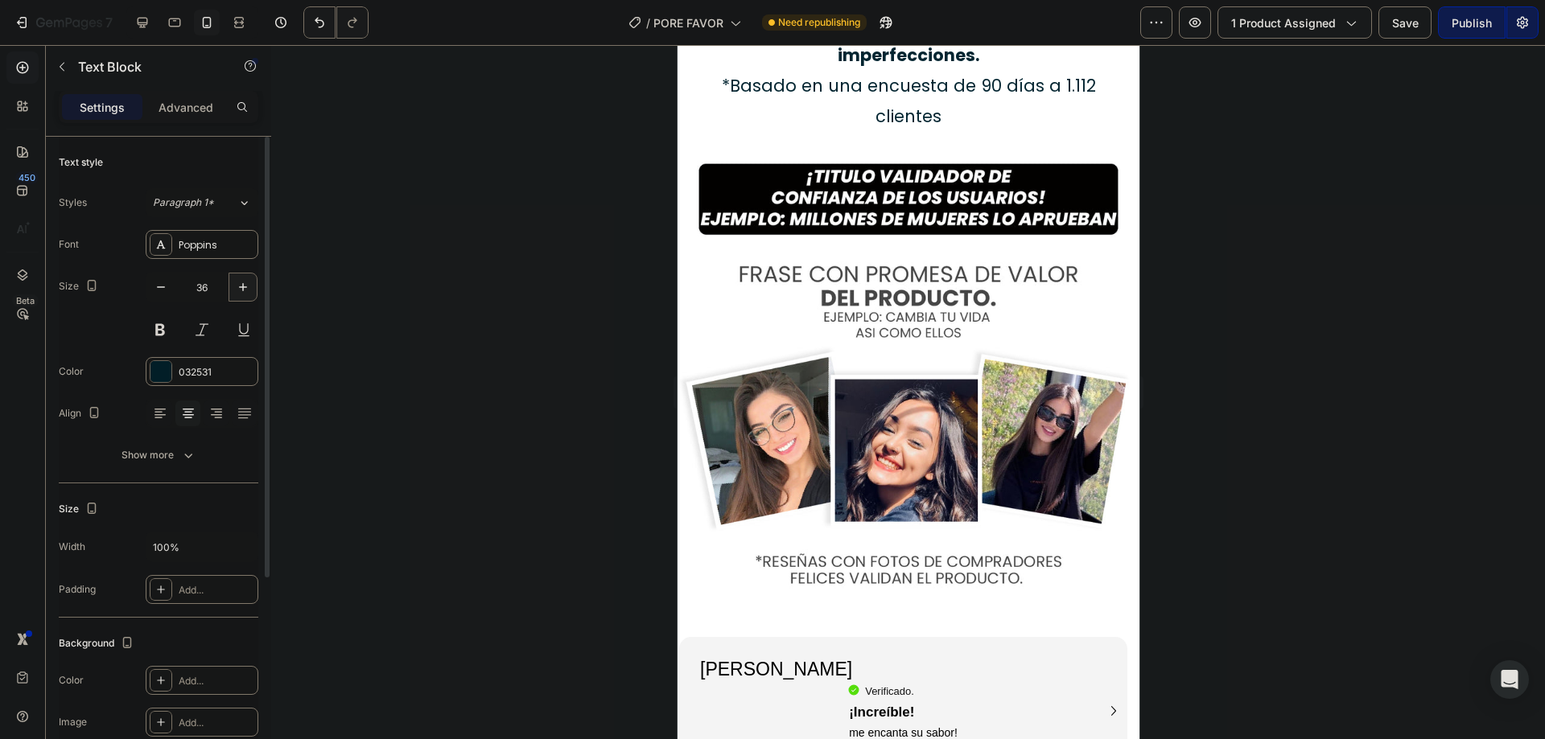
click at [241, 286] on icon "button" at bounding box center [243, 287] width 16 height 16
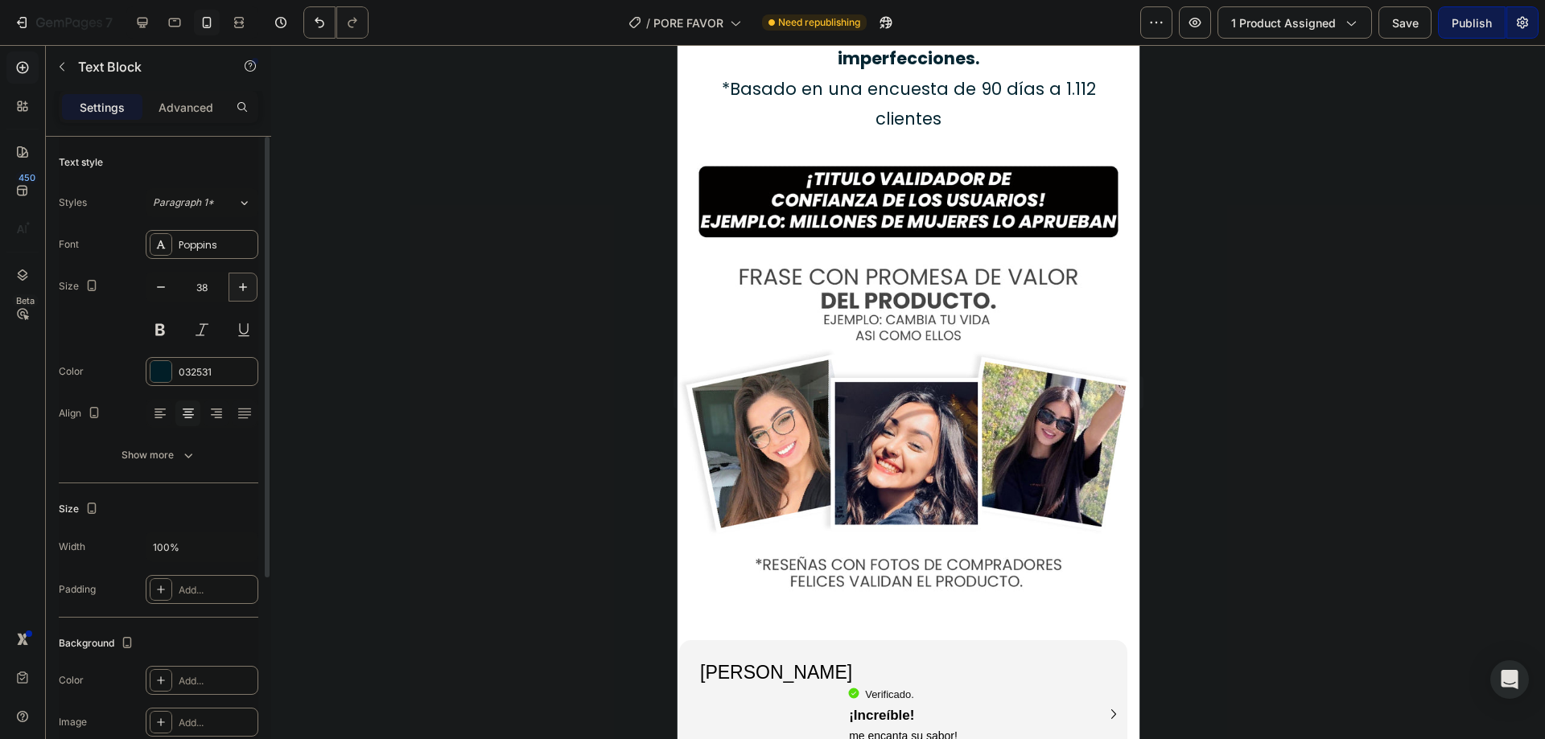
click at [241, 286] on icon "button" at bounding box center [243, 287] width 16 height 16
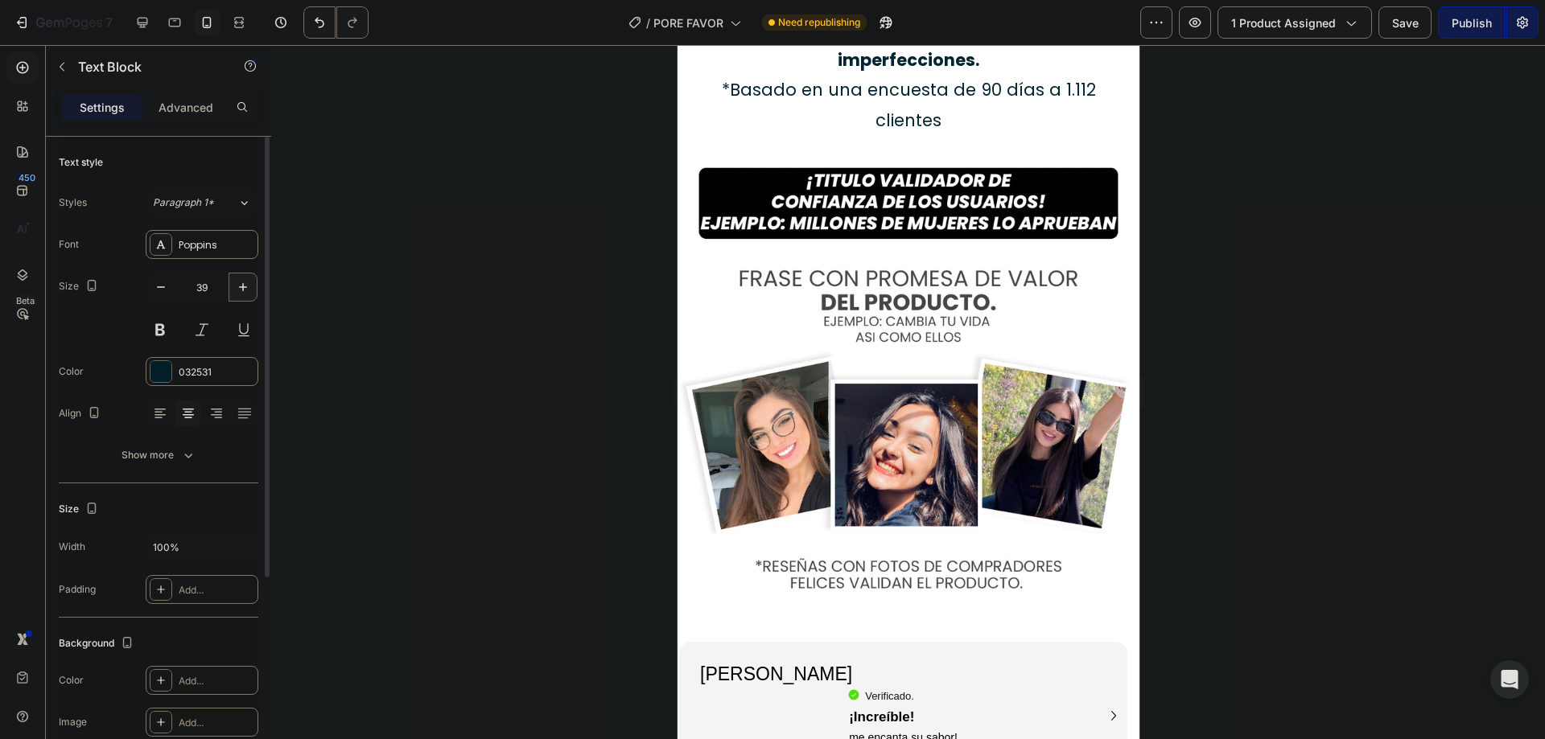
click at [241, 286] on icon "button" at bounding box center [243, 287] width 16 height 16
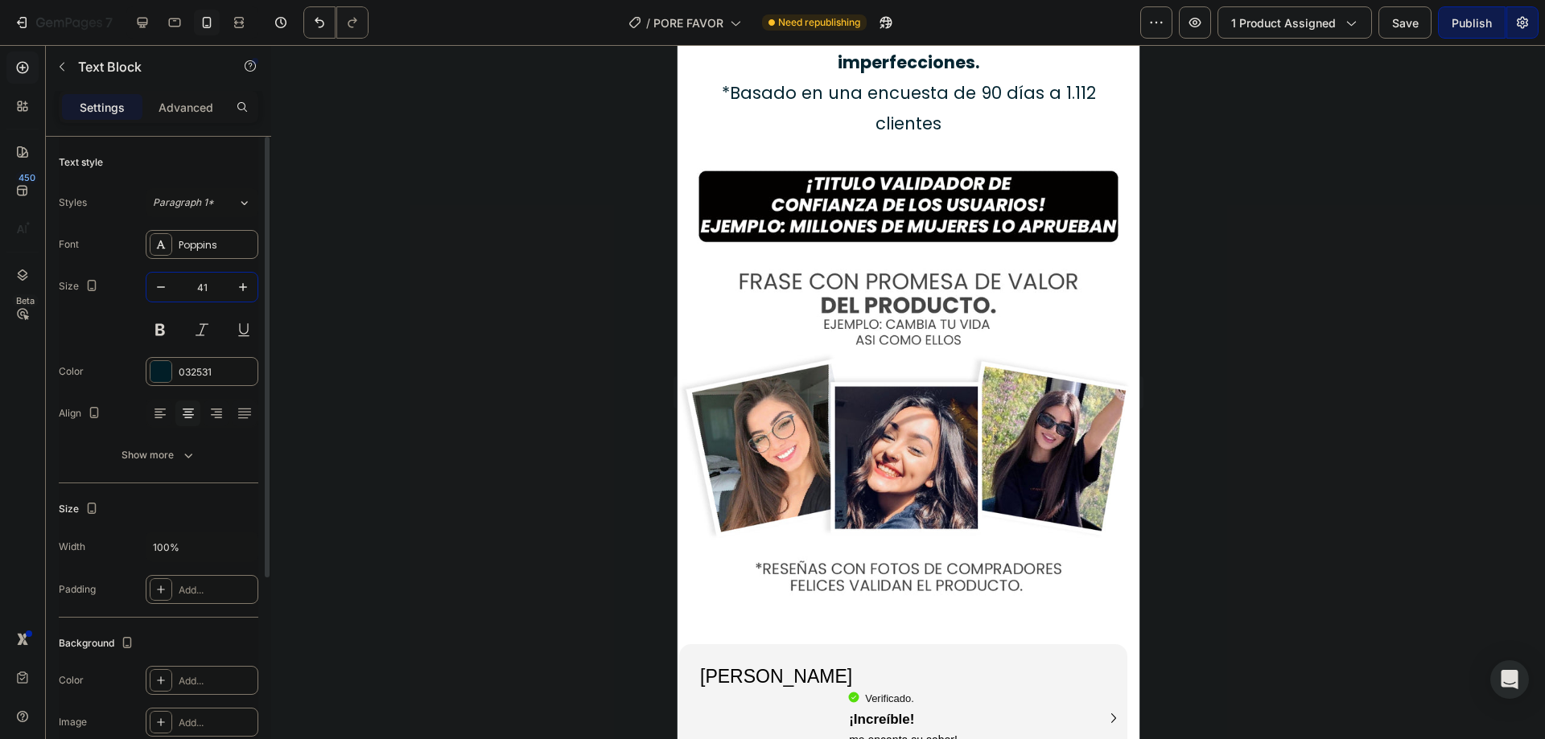
click at [193, 282] on input "41" at bounding box center [201, 287] width 53 height 29
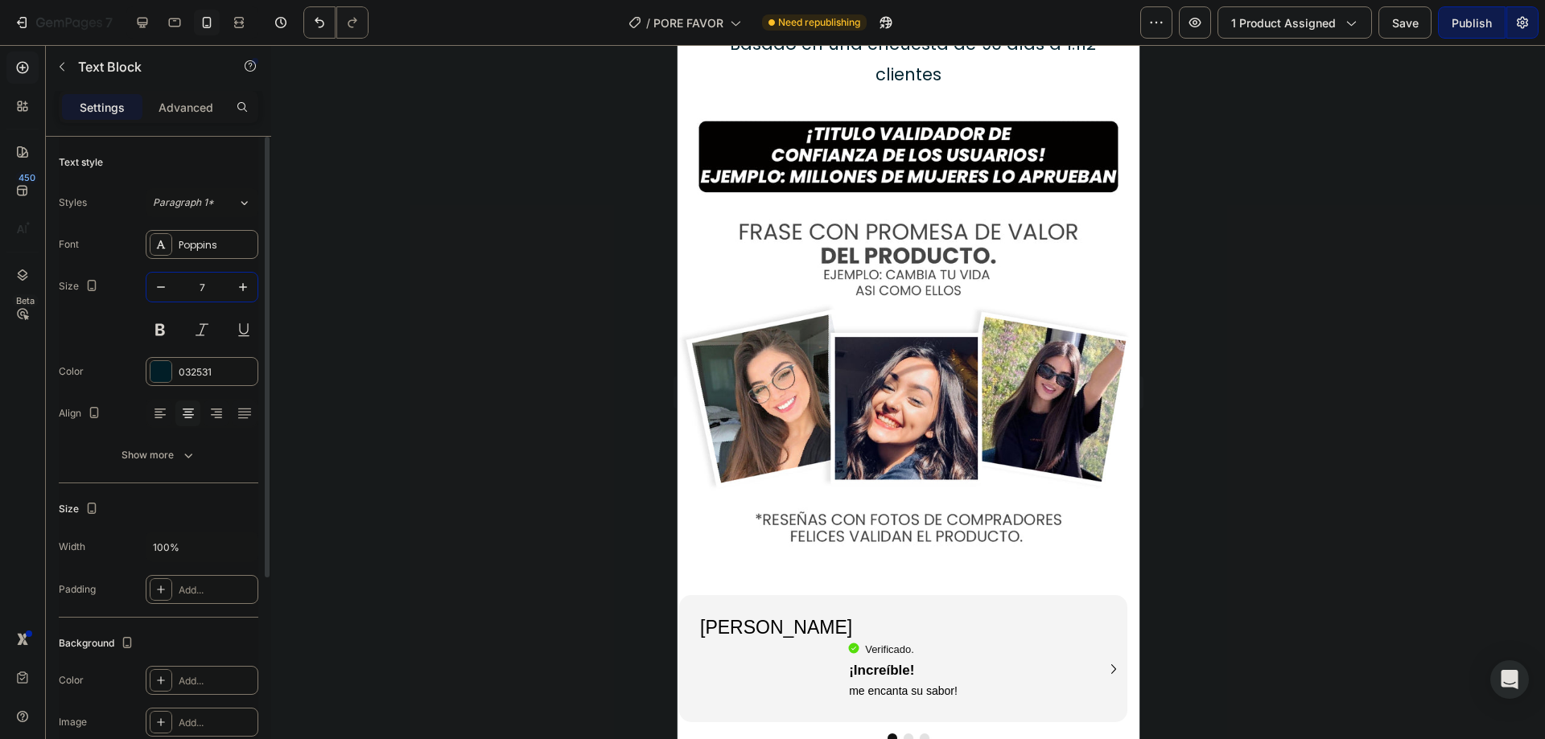
type input "70"
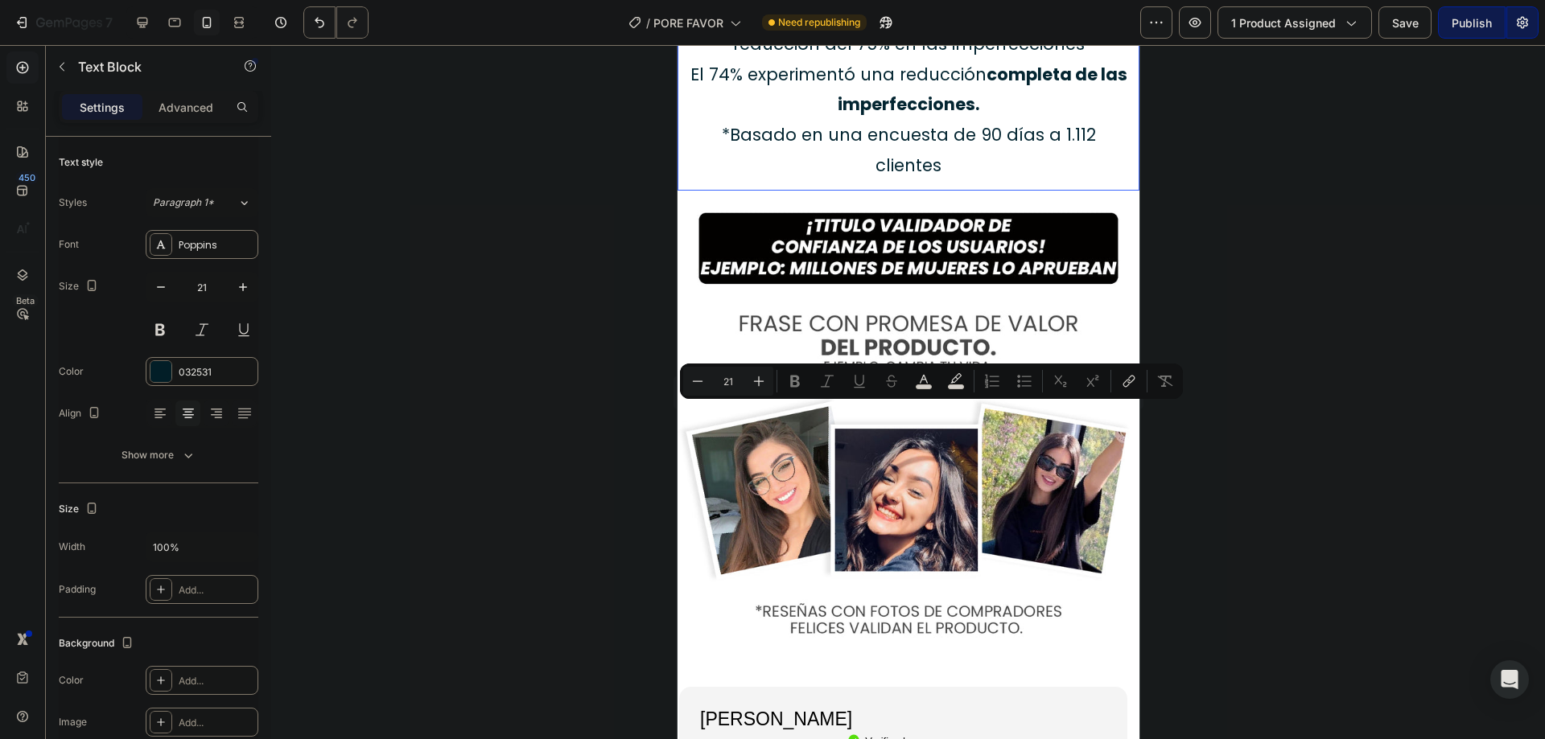
click at [854, 60] on p "De los clientes experimentaron al menos una reducción del 75% en las imperfecci…" at bounding box center [907, 28] width 443 height 61
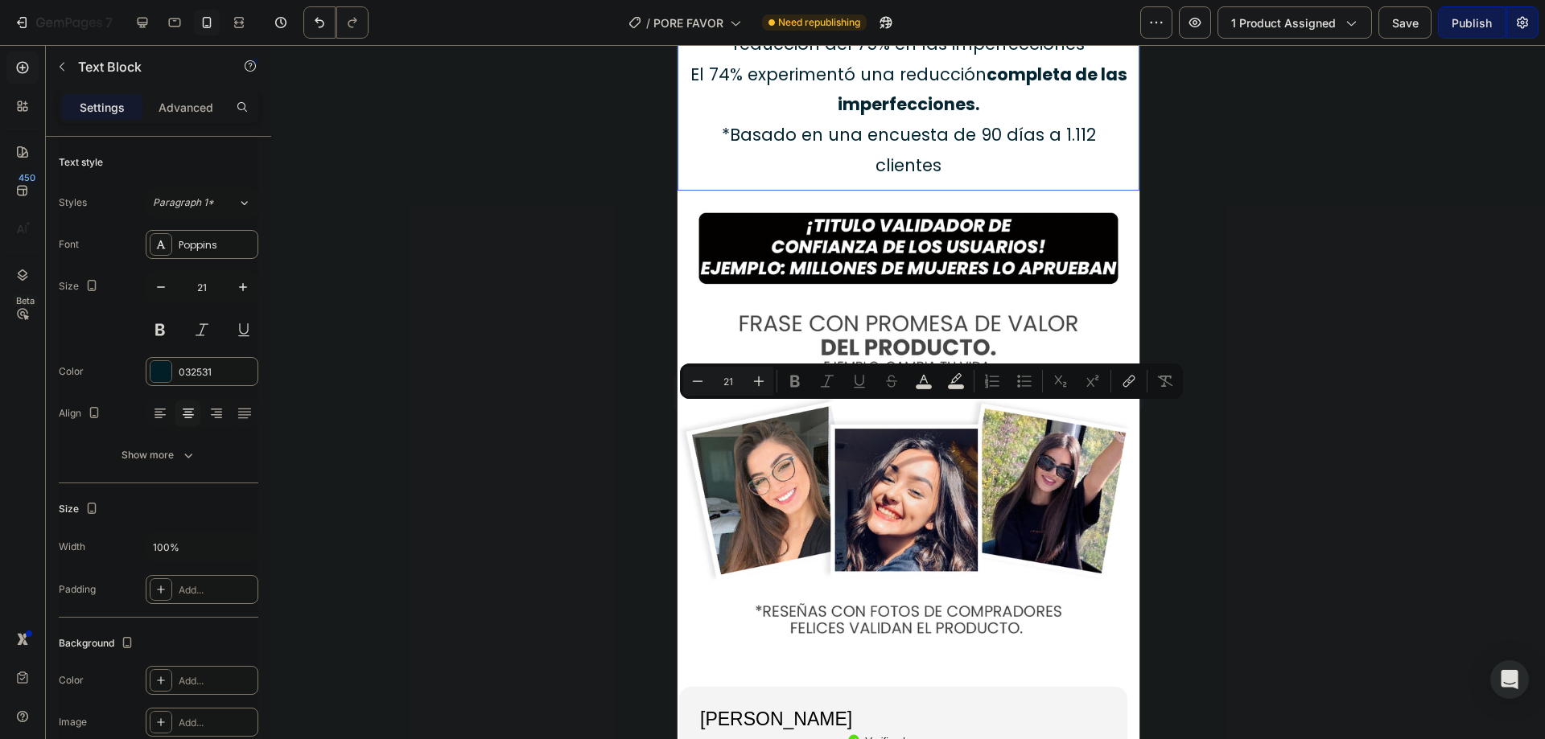
click at [905, 60] on p "De los clientes experimentaron al menos una reducción del 75% en las imperfecci…" at bounding box center [907, 28] width 443 height 61
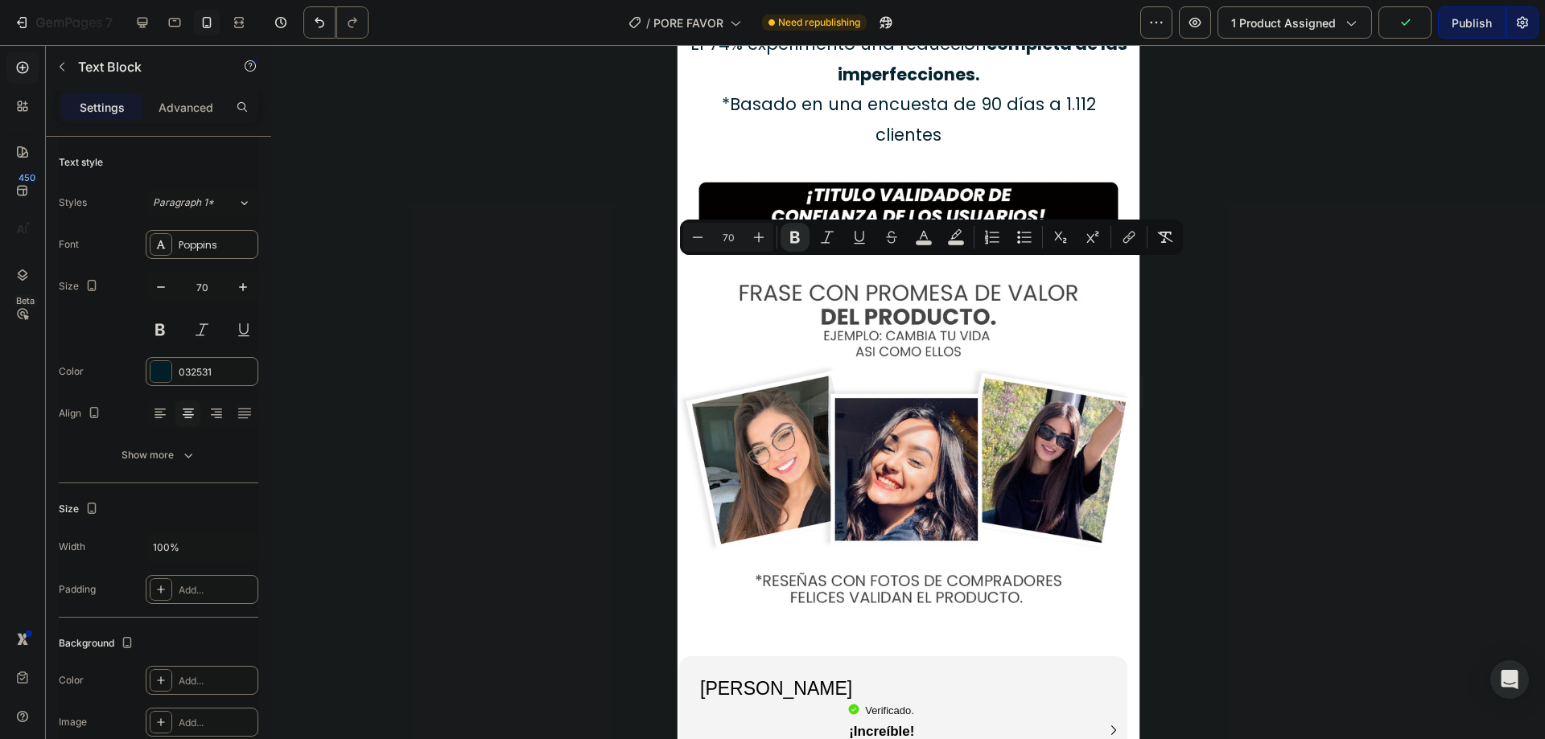
click at [188, 105] on p "Advanced" at bounding box center [186, 107] width 55 height 17
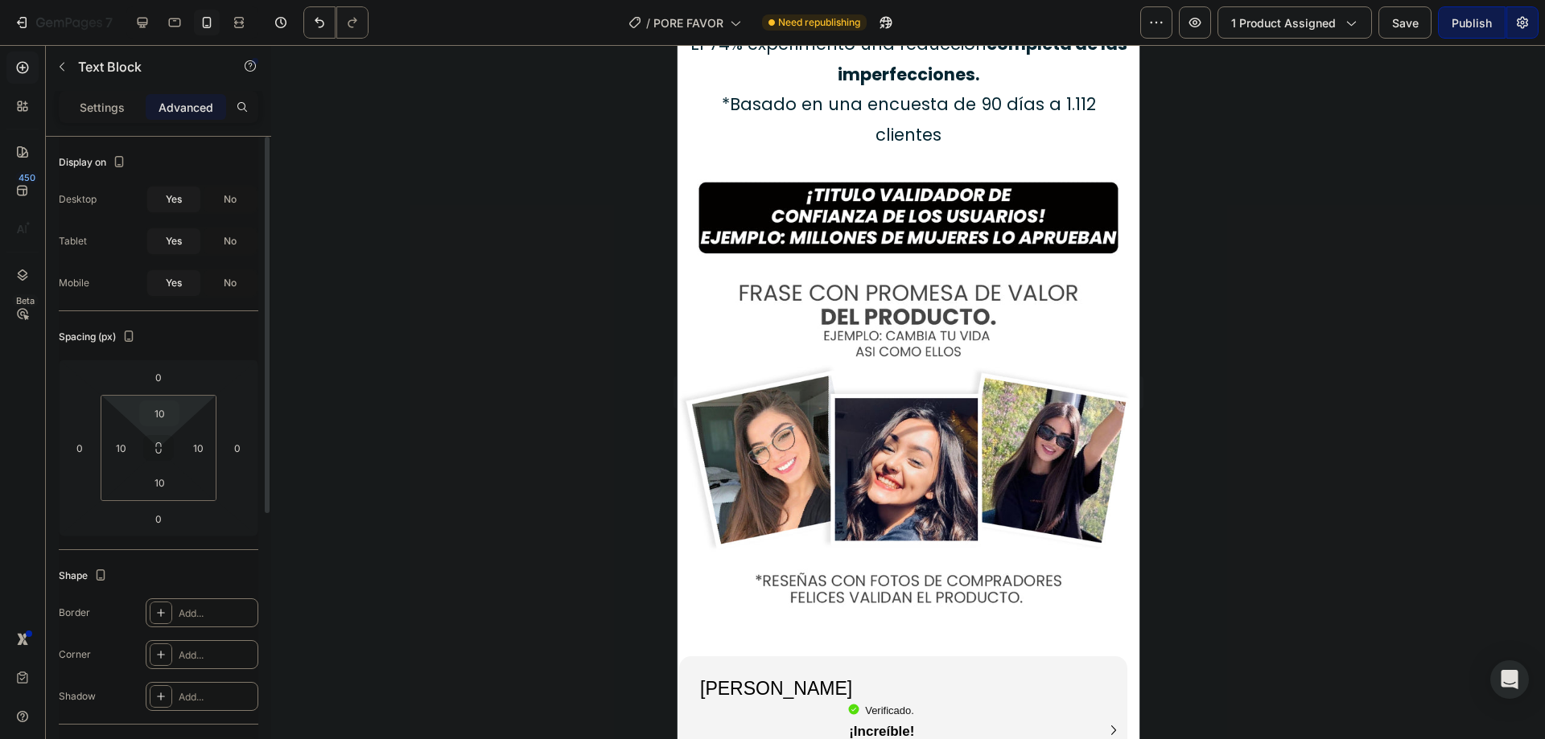
click at [177, 404] on div "10" at bounding box center [159, 414] width 40 height 26
click at [156, 411] on input "10" at bounding box center [159, 414] width 32 height 24
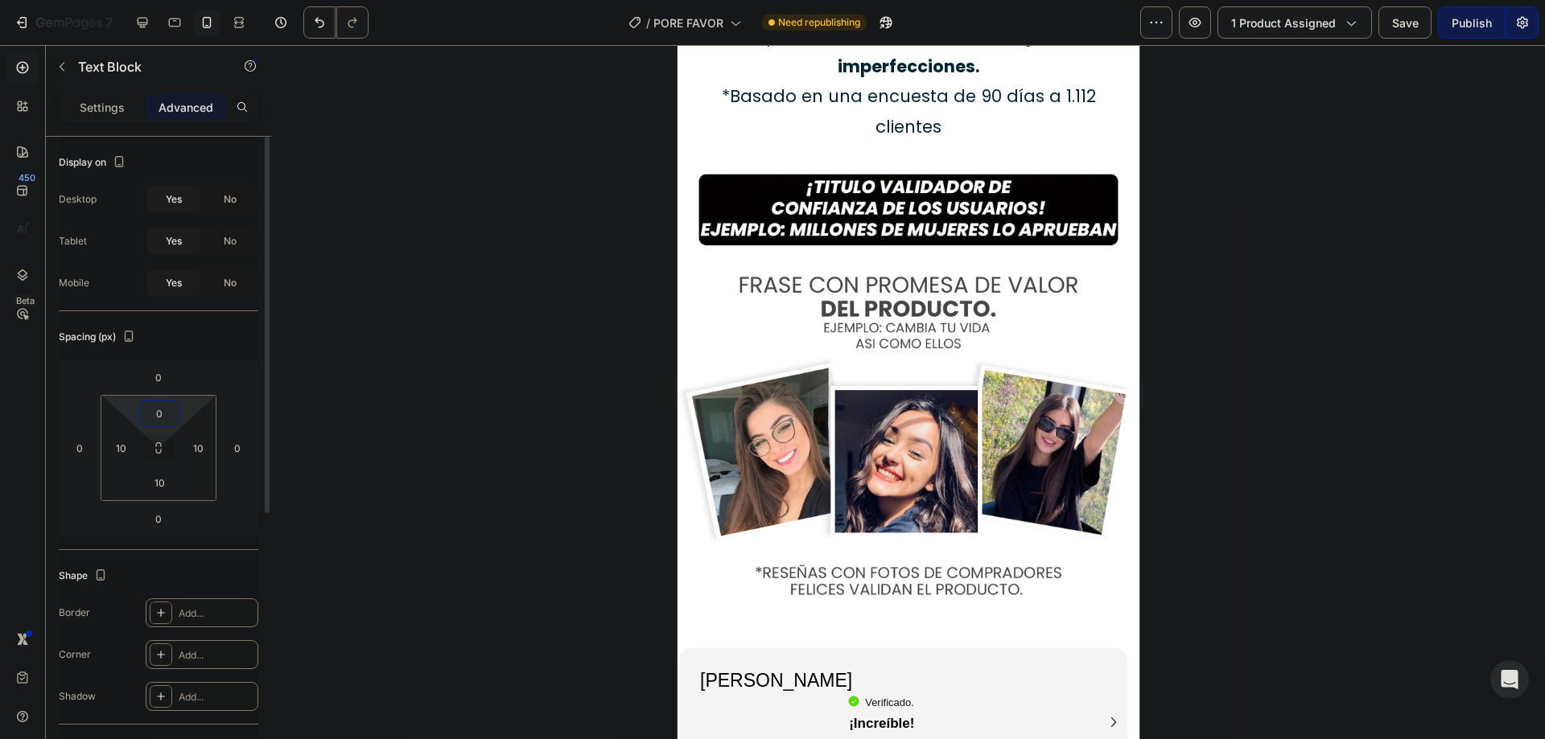
type input "0"
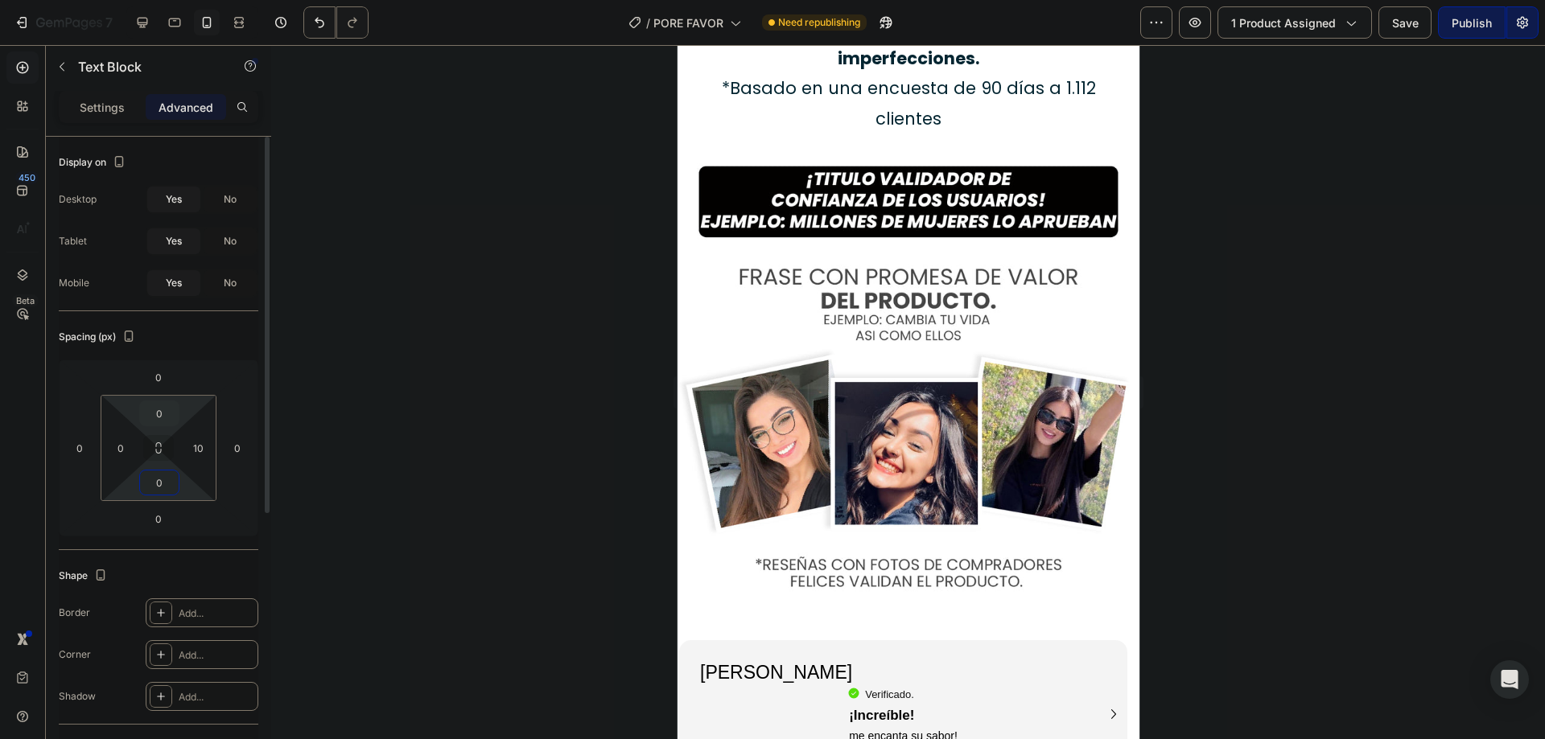
type input "0"
click at [724, 74] on p "El 74% experimentó una reducción completa de las imperfecciones." at bounding box center [907, 43] width 443 height 61
click at [164, 406] on input "10" at bounding box center [159, 414] width 32 height 24
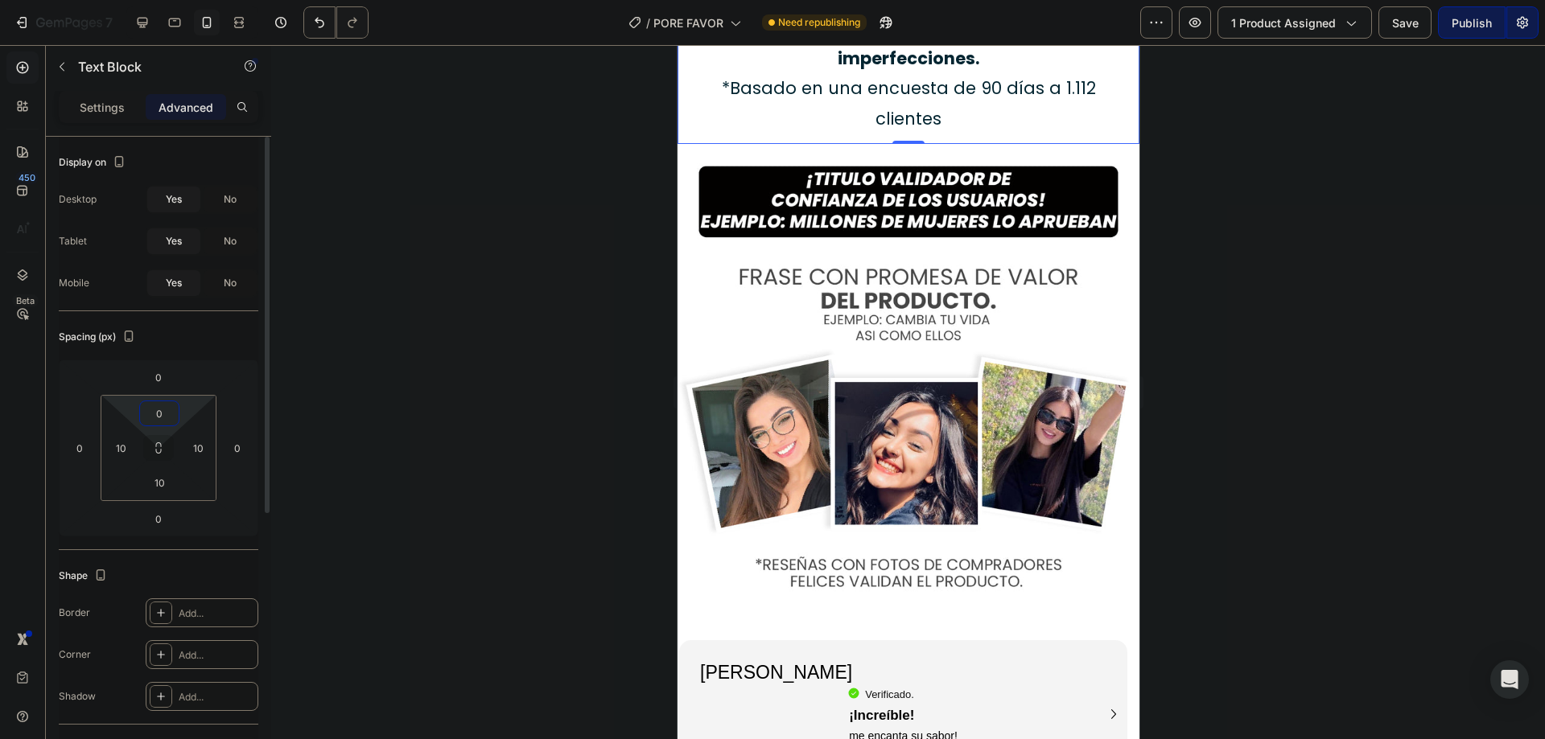
type input "0"
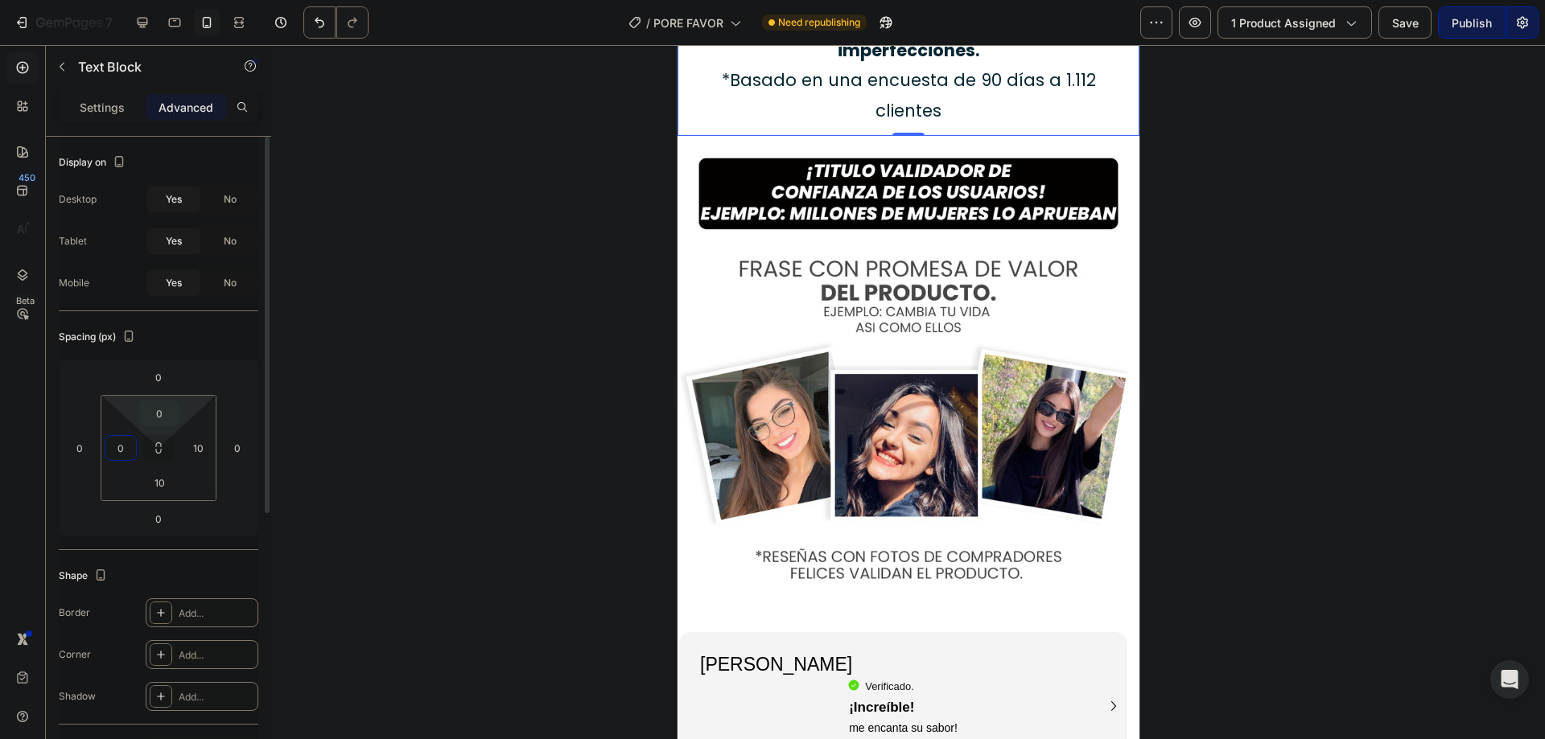
type input "0"
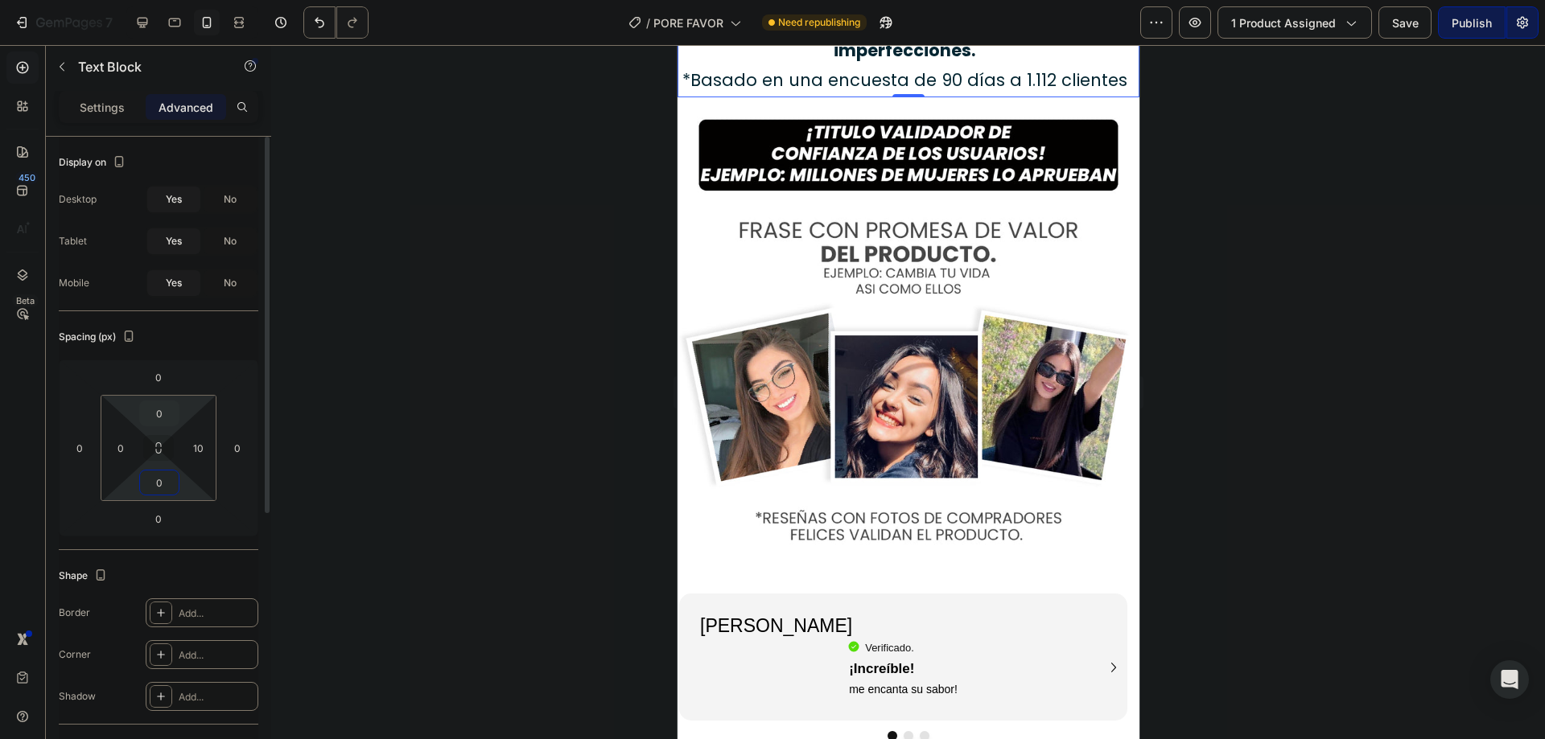
type input "0"
click at [496, 348] on div at bounding box center [908, 392] width 1274 height 694
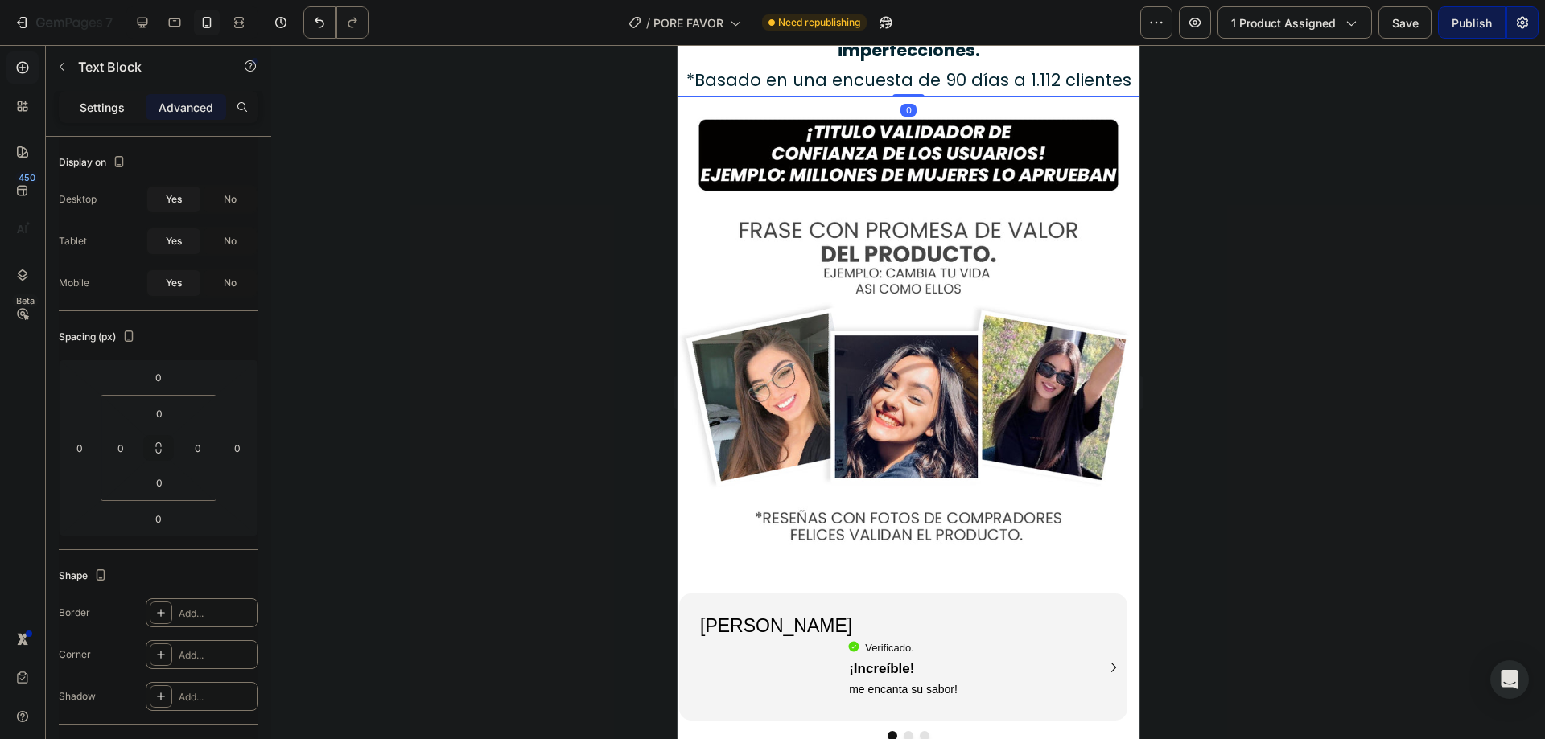
click at [112, 103] on p "Settings" at bounding box center [102, 107] width 45 height 17
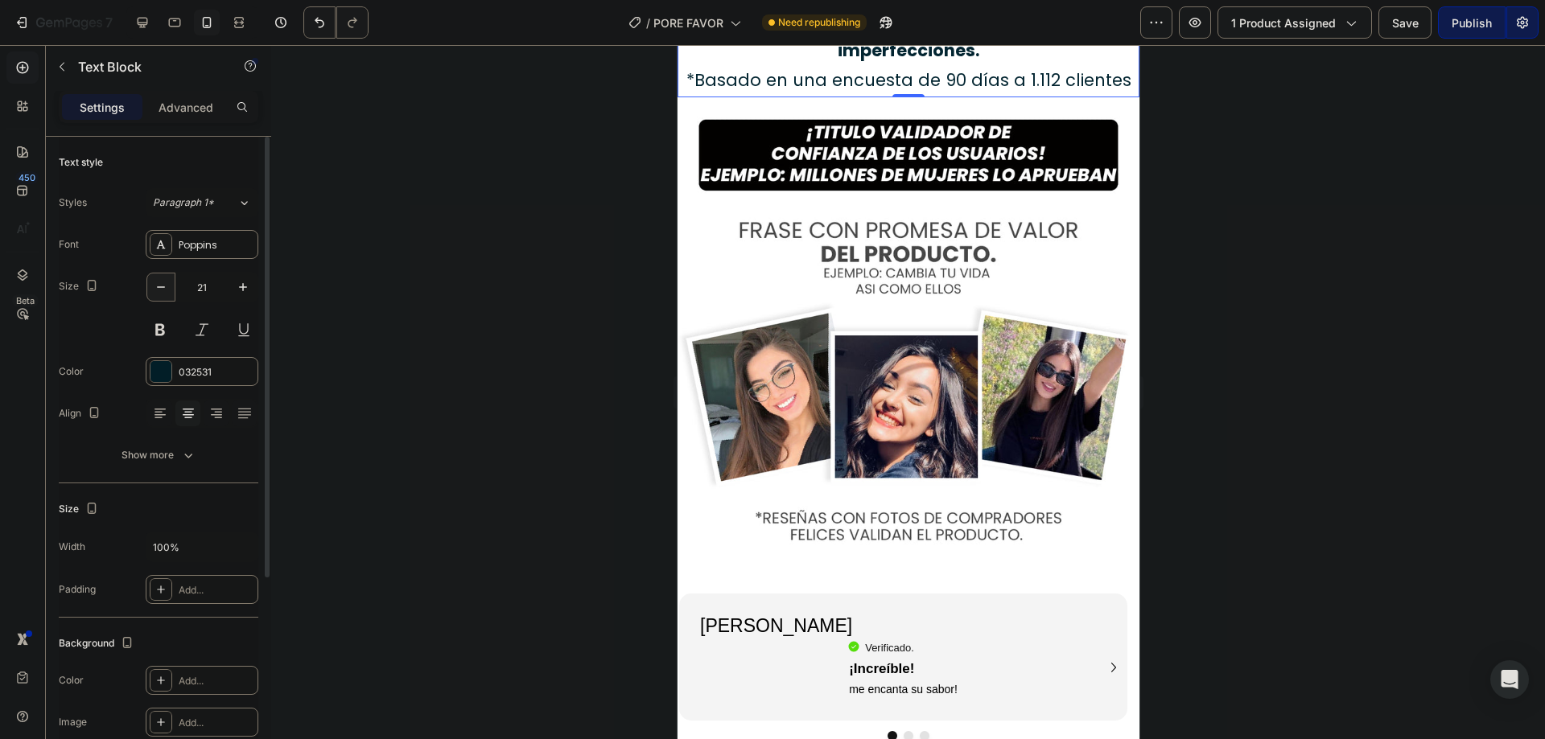
click at [159, 287] on icon "button" at bounding box center [161, 287] width 16 height 16
click at [159, 287] on icon "button" at bounding box center [161, 287] width 8 height 2
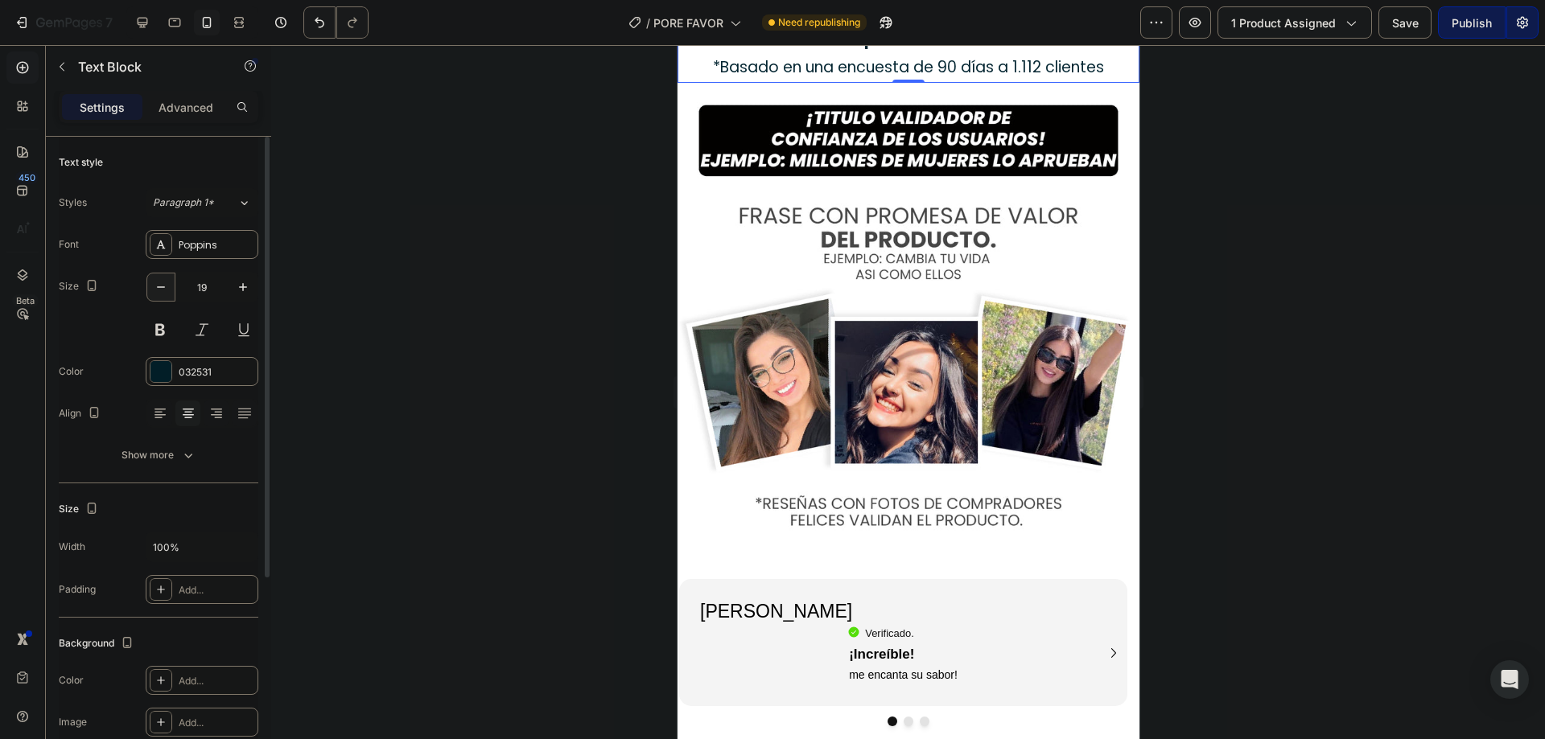
click at [159, 287] on icon "button" at bounding box center [161, 287] width 8 height 2
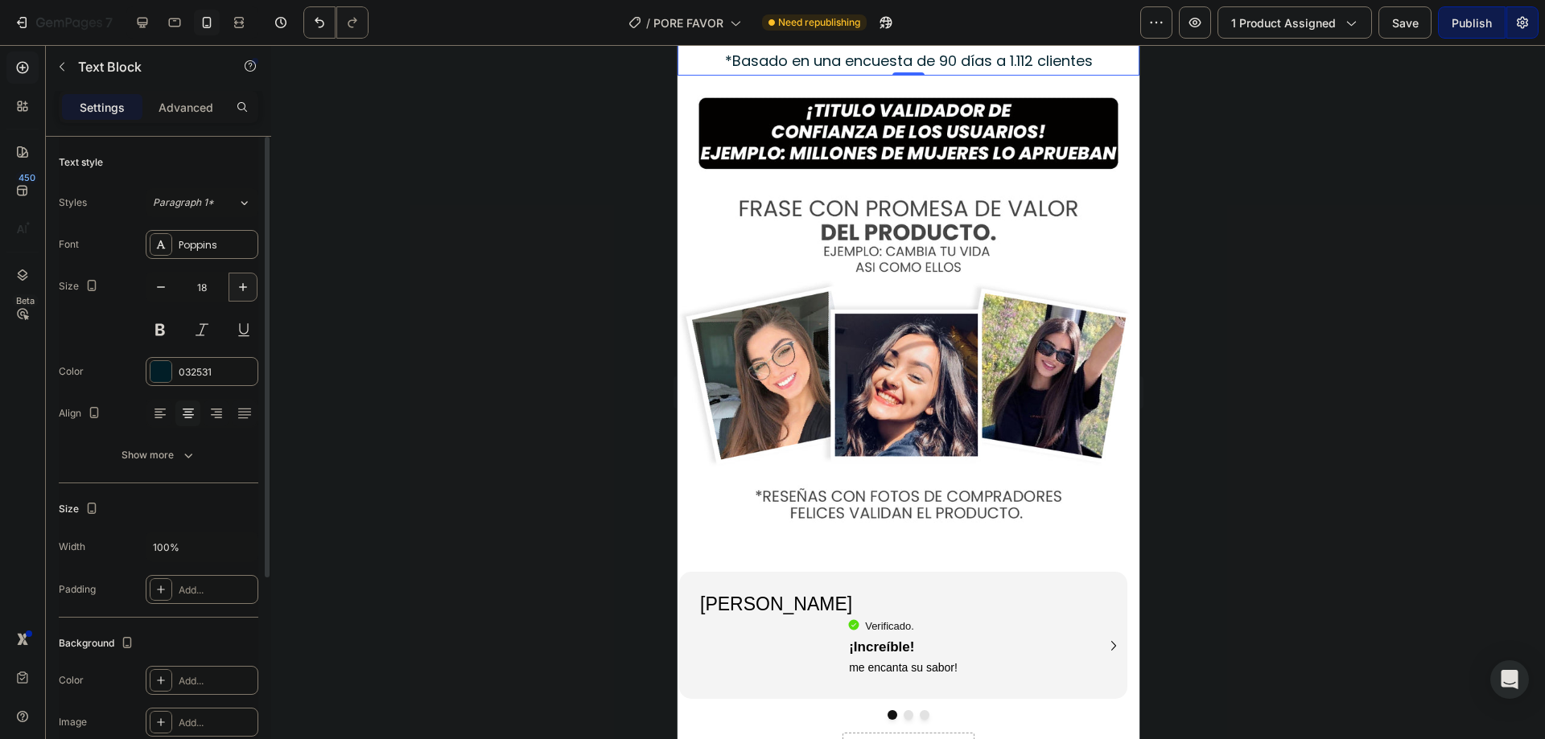
click at [246, 284] on icon "button" at bounding box center [243, 287] width 16 height 16
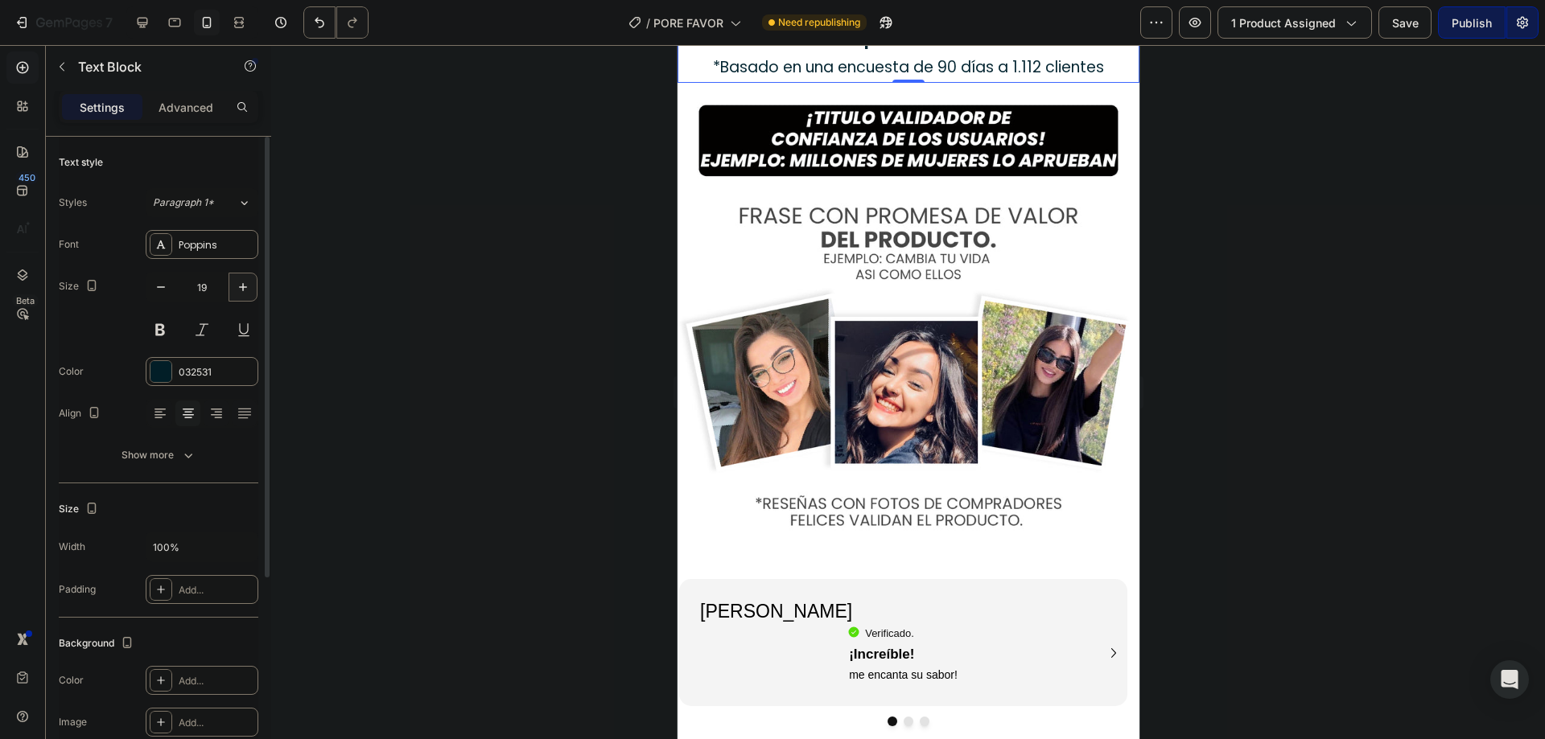
click at [246, 284] on icon "button" at bounding box center [243, 287] width 16 height 16
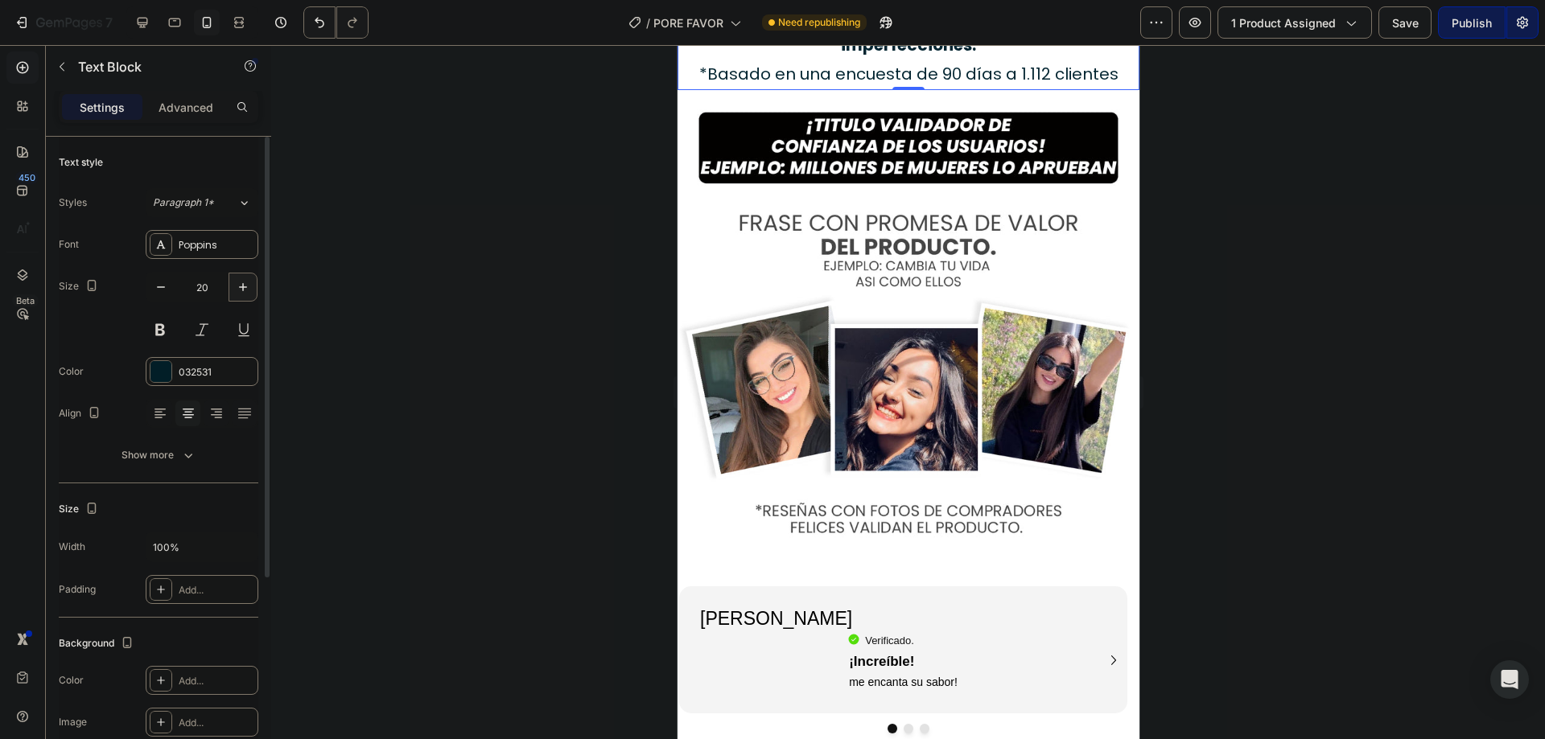
click at [246, 284] on icon "button" at bounding box center [243, 287] width 16 height 16
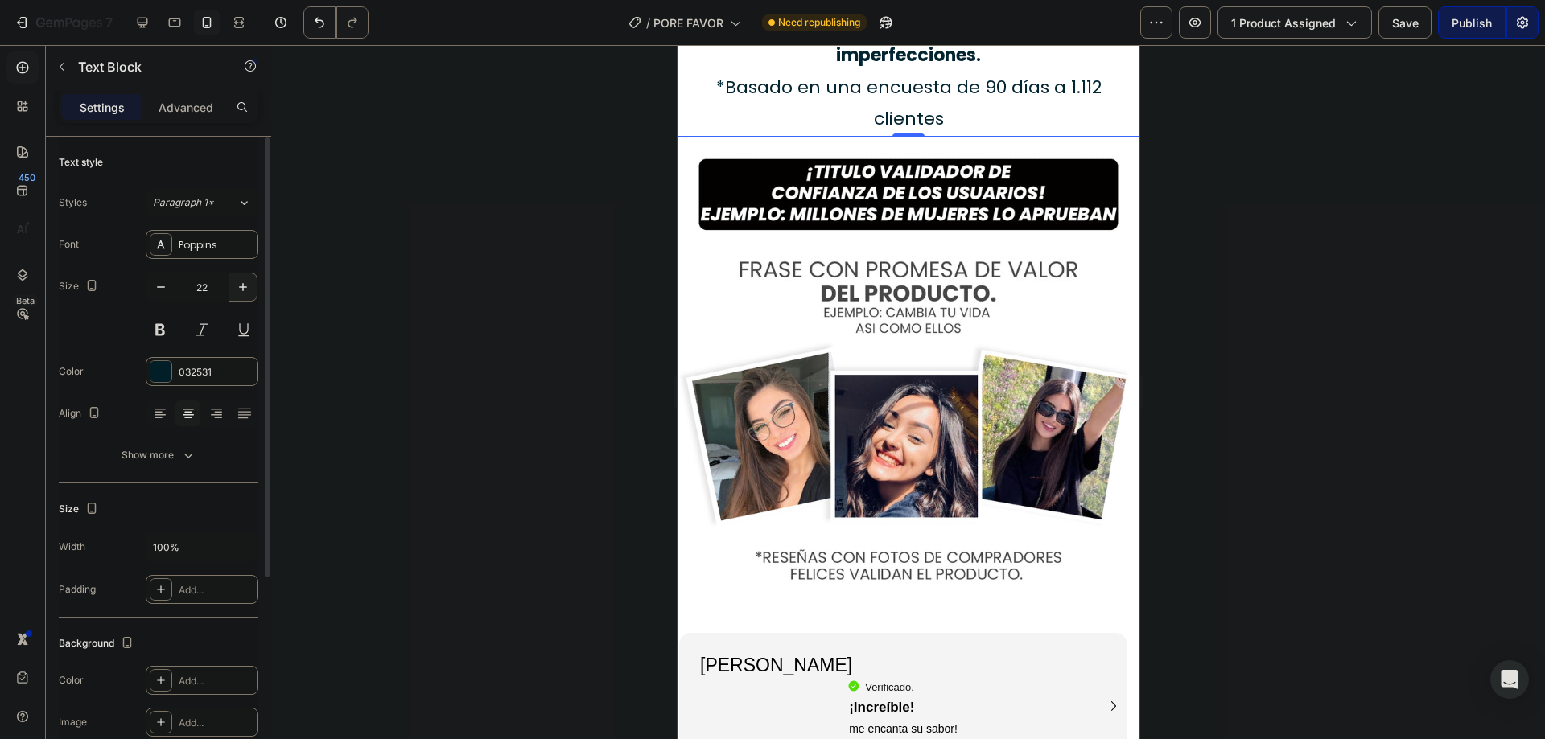
click at [246, 284] on icon "button" at bounding box center [243, 287] width 16 height 16
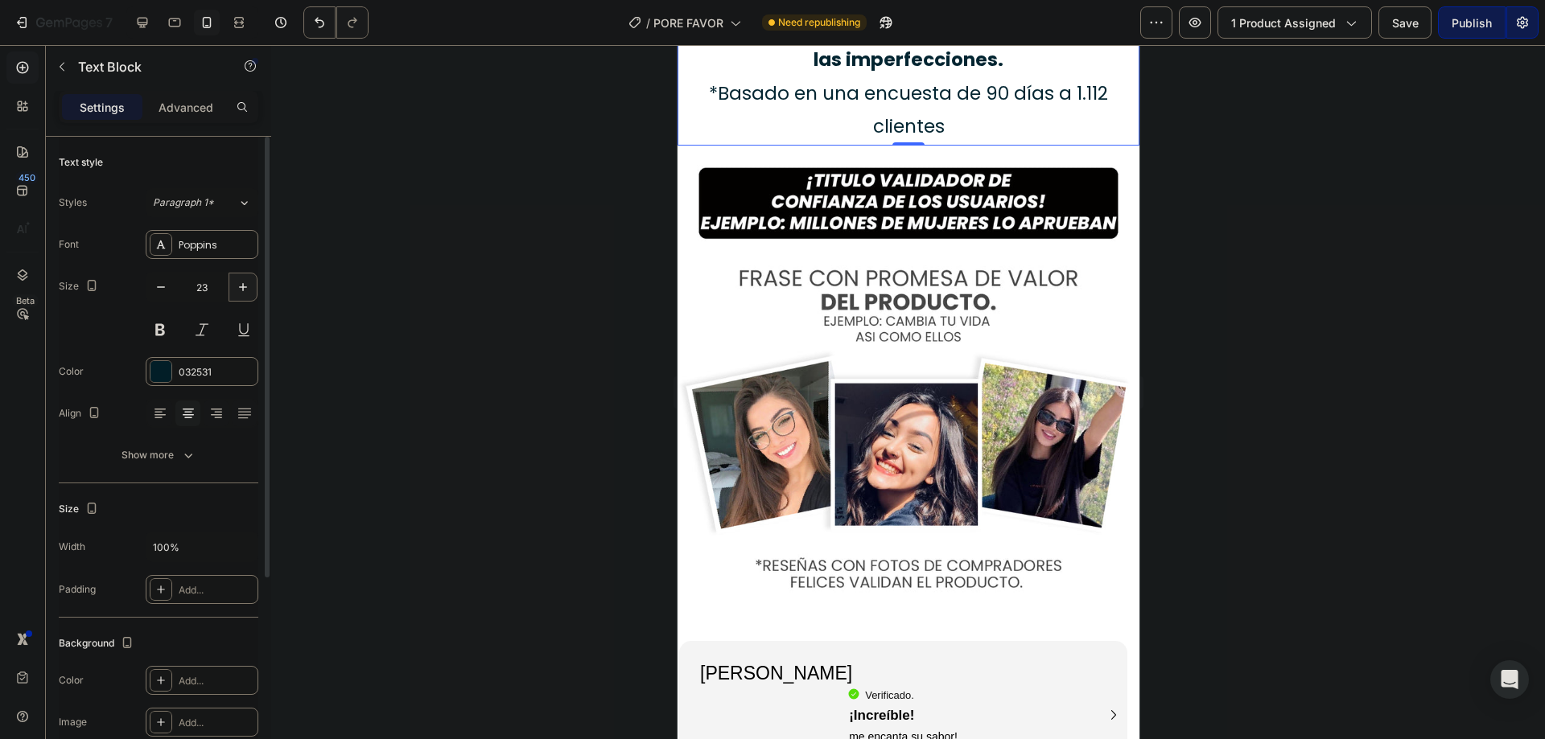
click at [246, 284] on icon "button" at bounding box center [243, 287] width 16 height 16
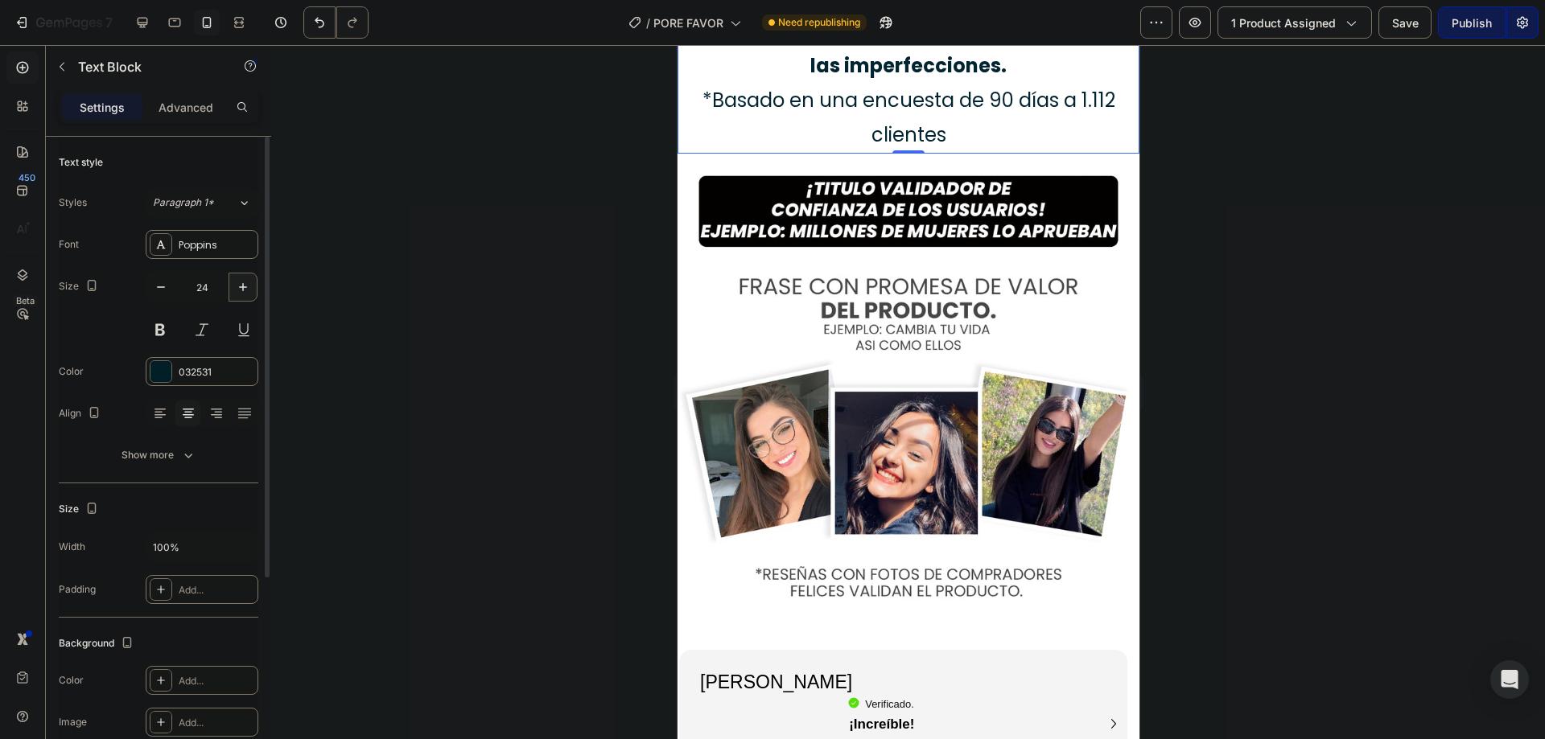
click at [246, 284] on icon "button" at bounding box center [243, 287] width 16 height 16
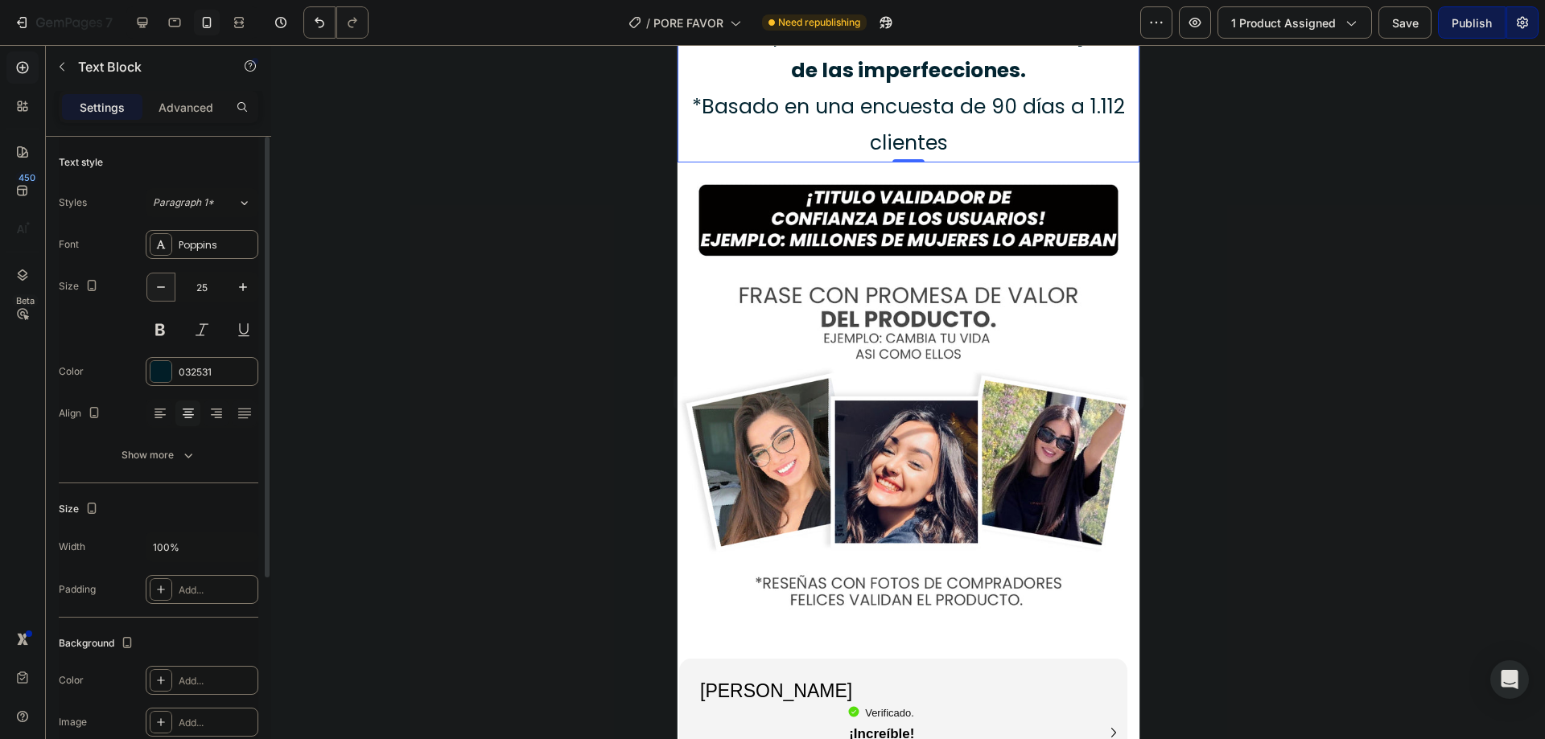
click at [168, 288] on icon "button" at bounding box center [161, 287] width 16 height 16
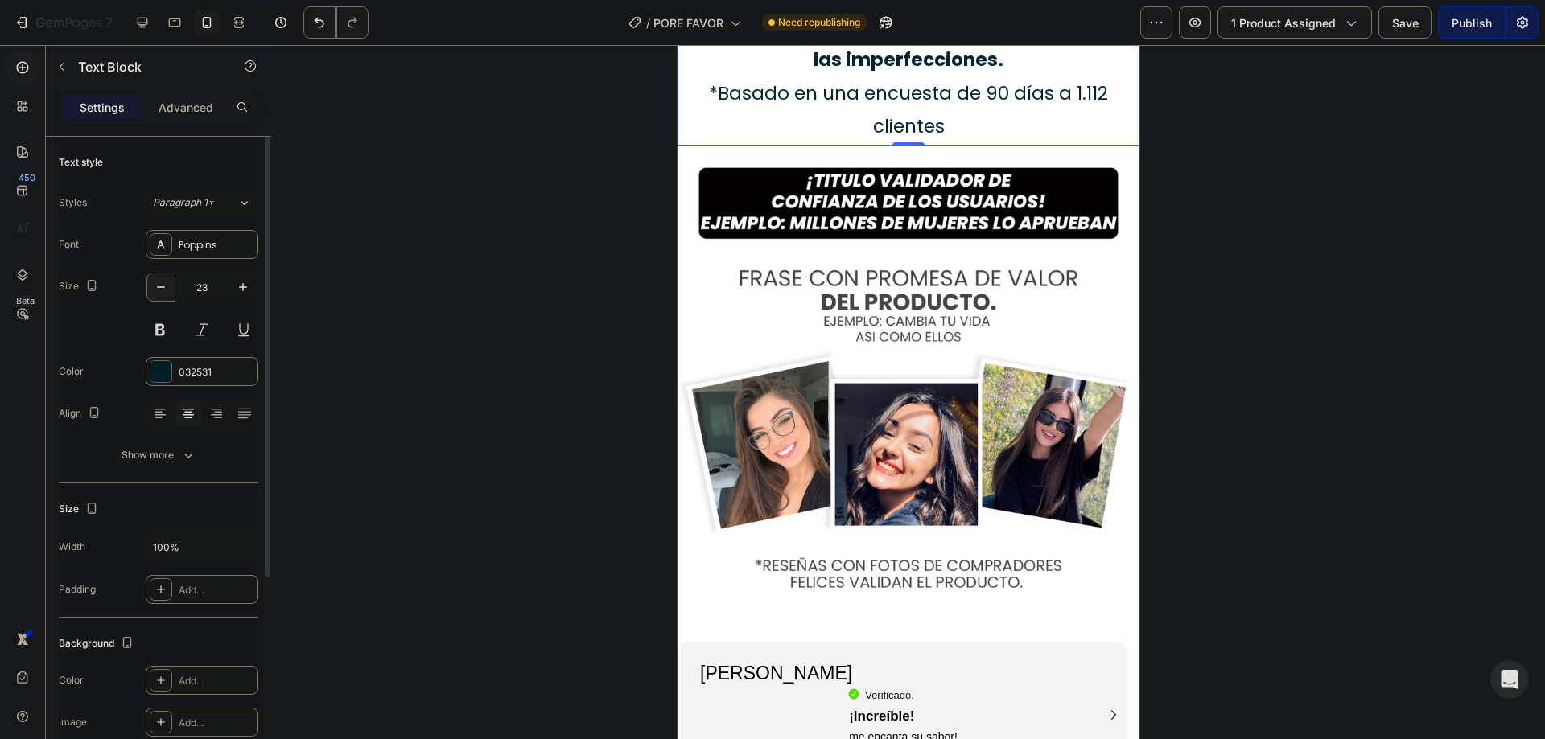
click at [168, 288] on icon "button" at bounding box center [161, 287] width 16 height 16
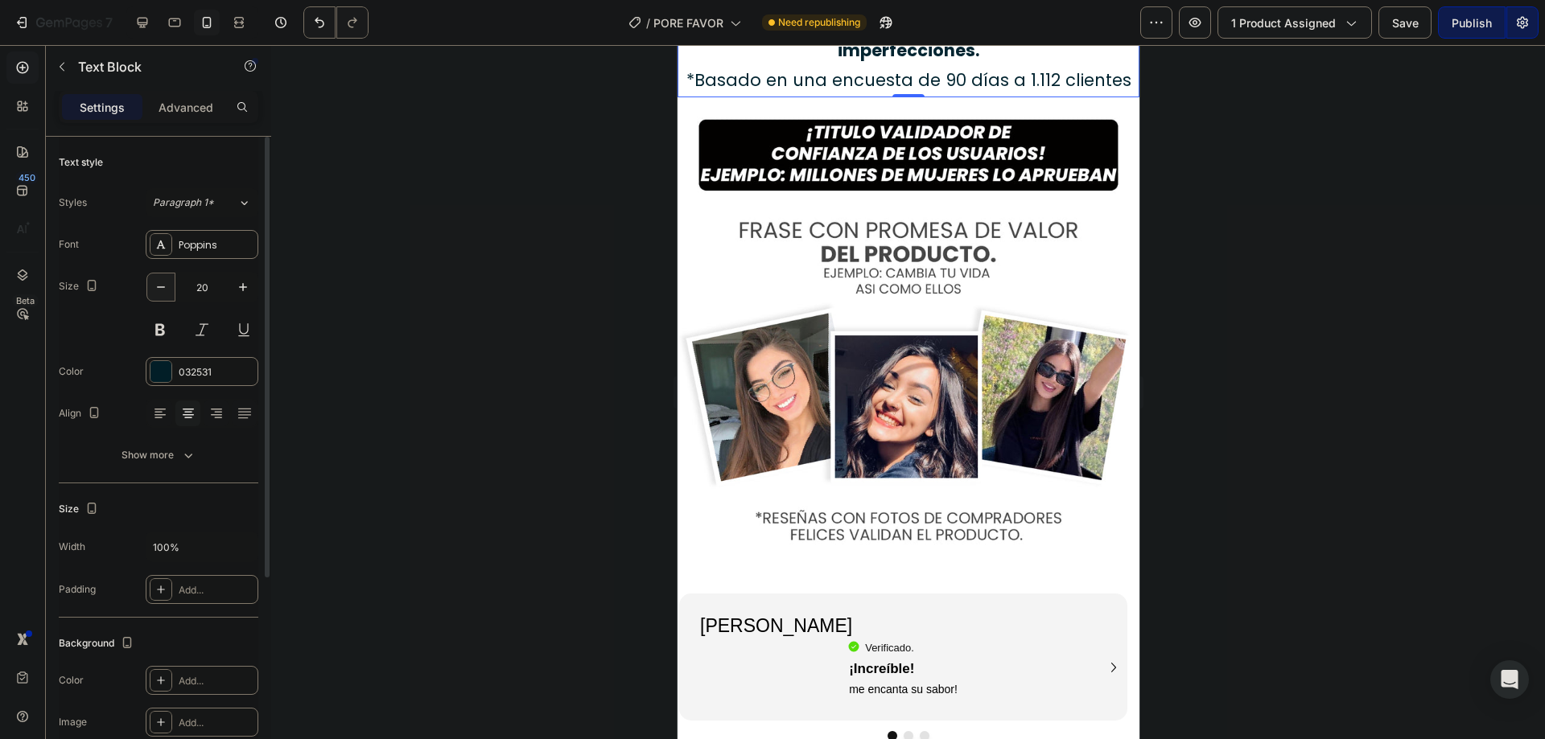
click at [168, 288] on icon "button" at bounding box center [161, 287] width 16 height 16
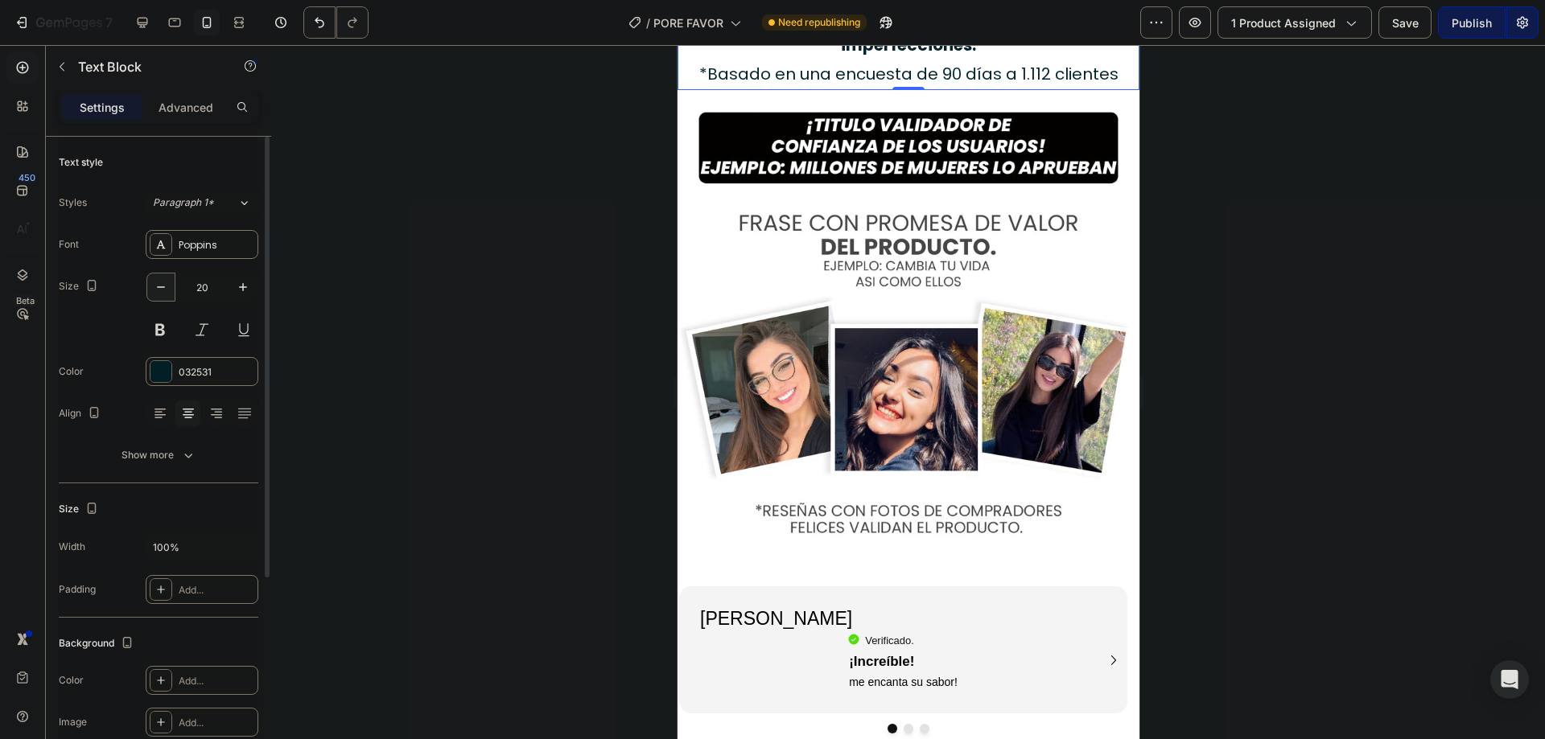
type input "19"
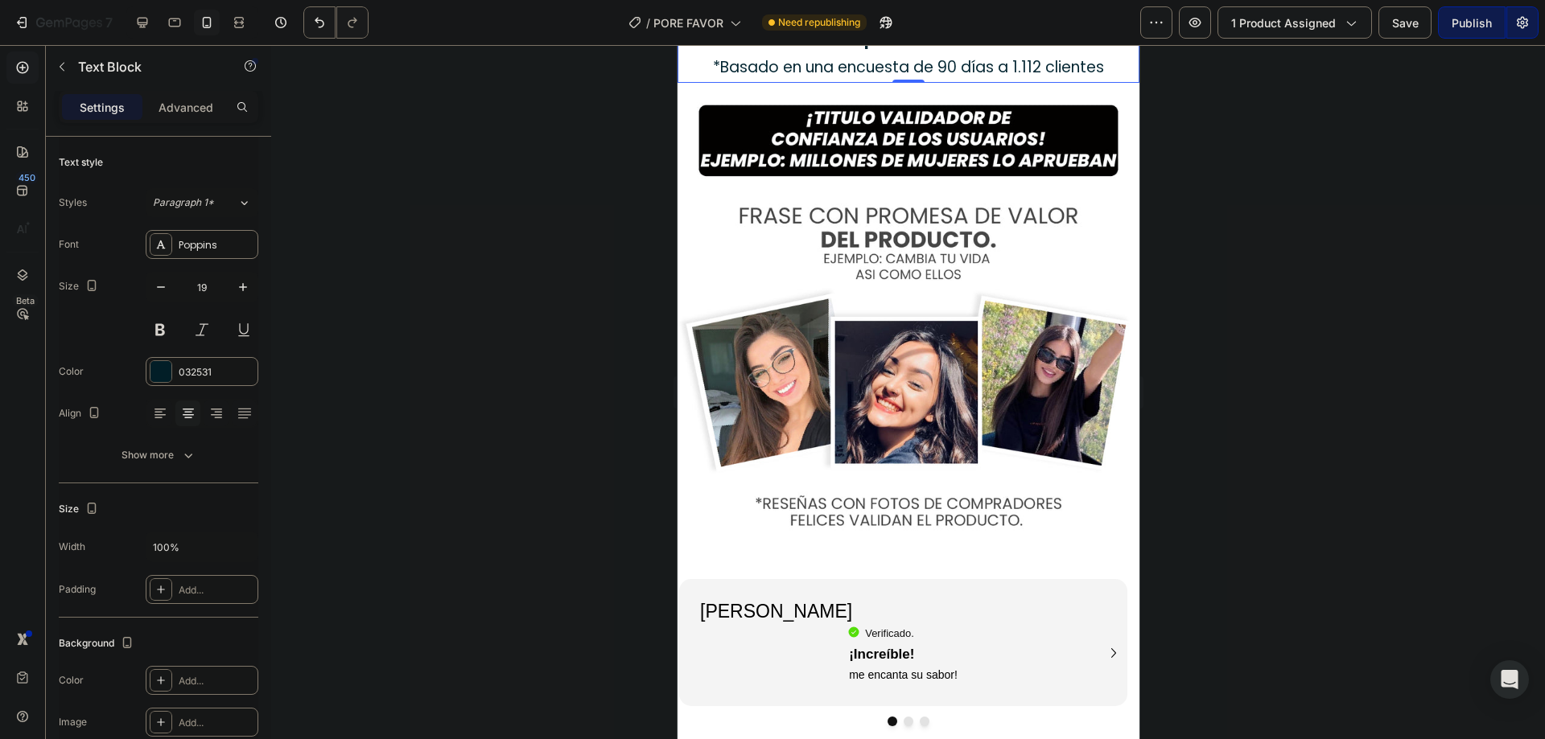
scroll to position [3537, 0]
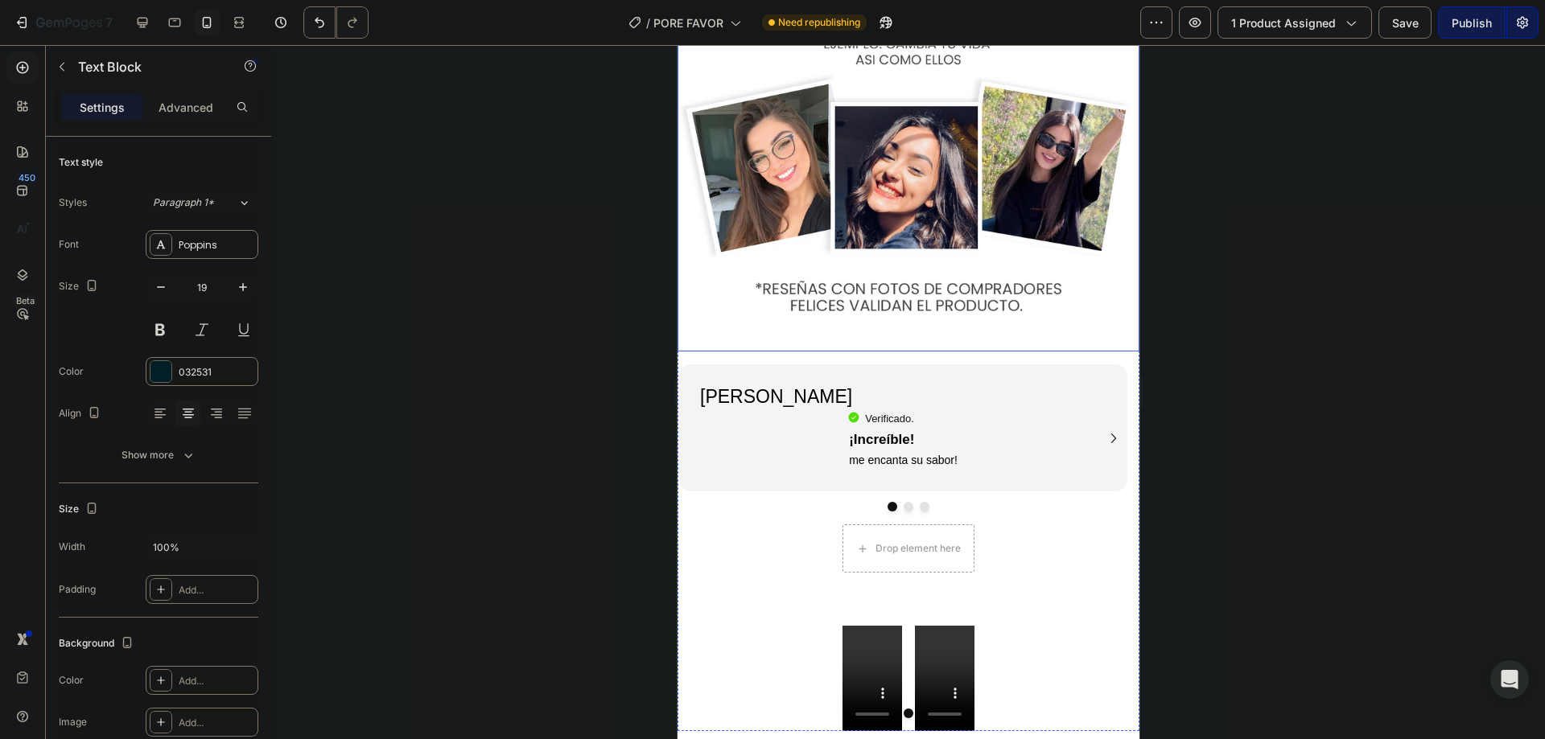
click at [609, 418] on div at bounding box center [908, 392] width 1274 height 694
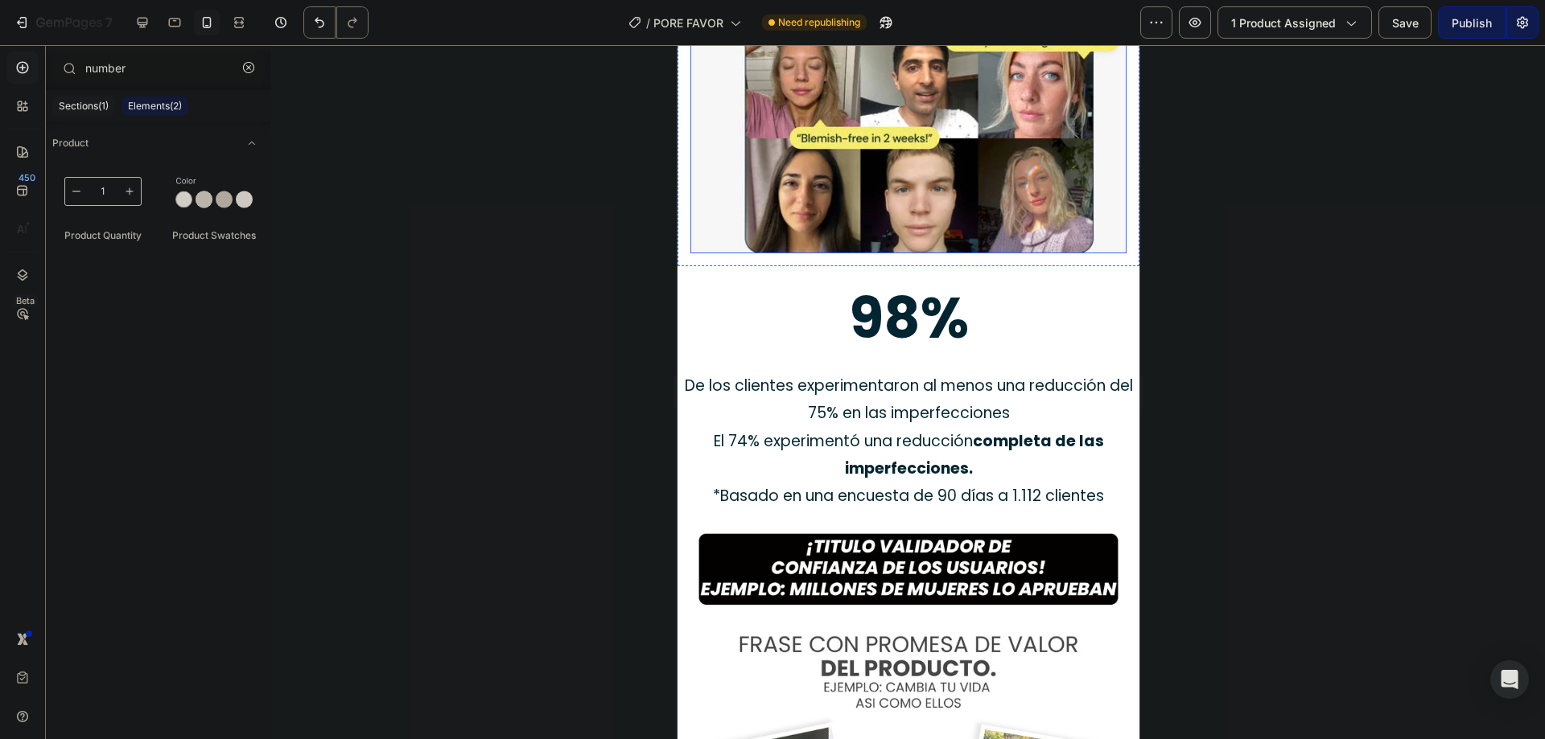
scroll to position [3215, 0]
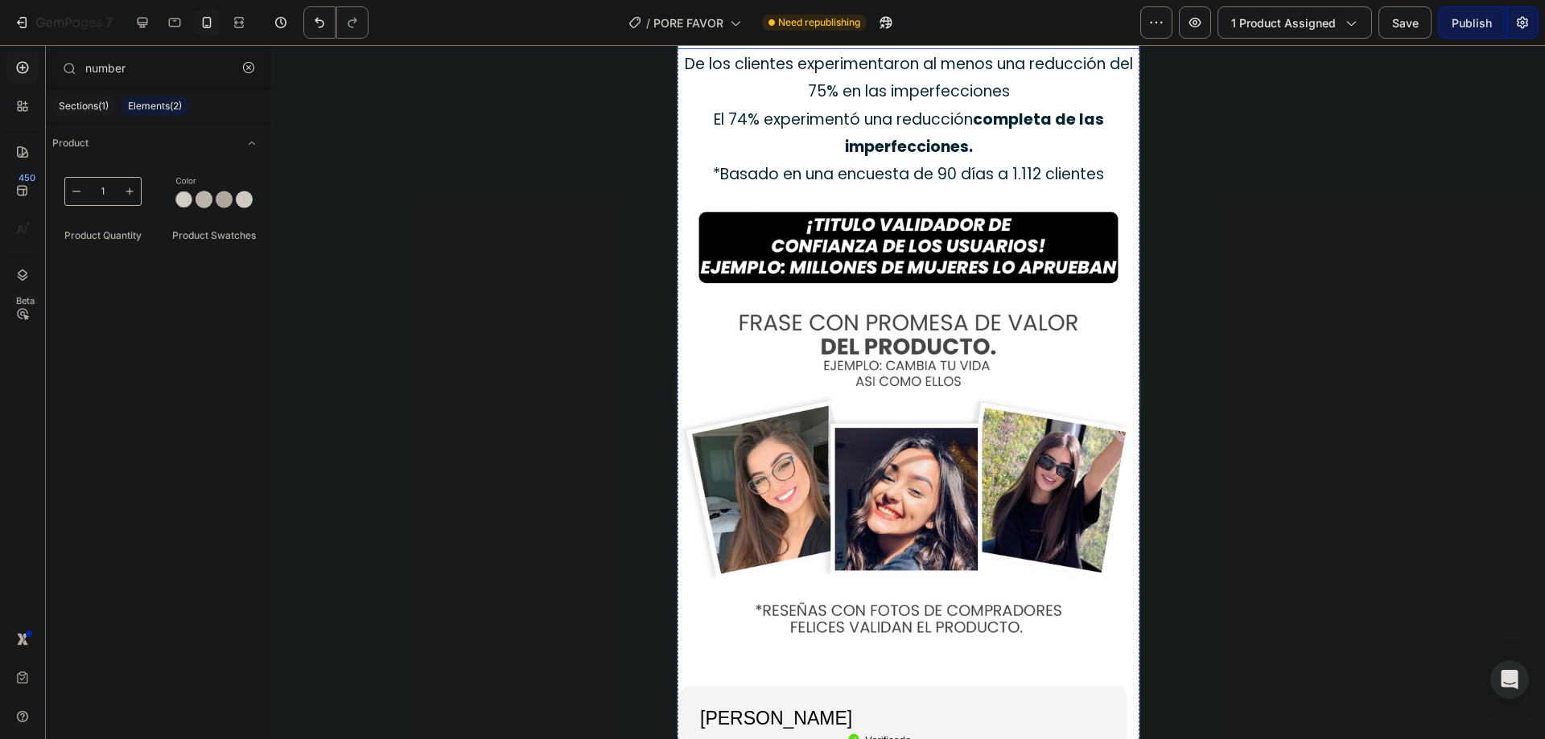
click at [314, 236] on div at bounding box center [908, 392] width 1274 height 694
click at [243, 69] on button "button" at bounding box center [249, 68] width 26 height 26
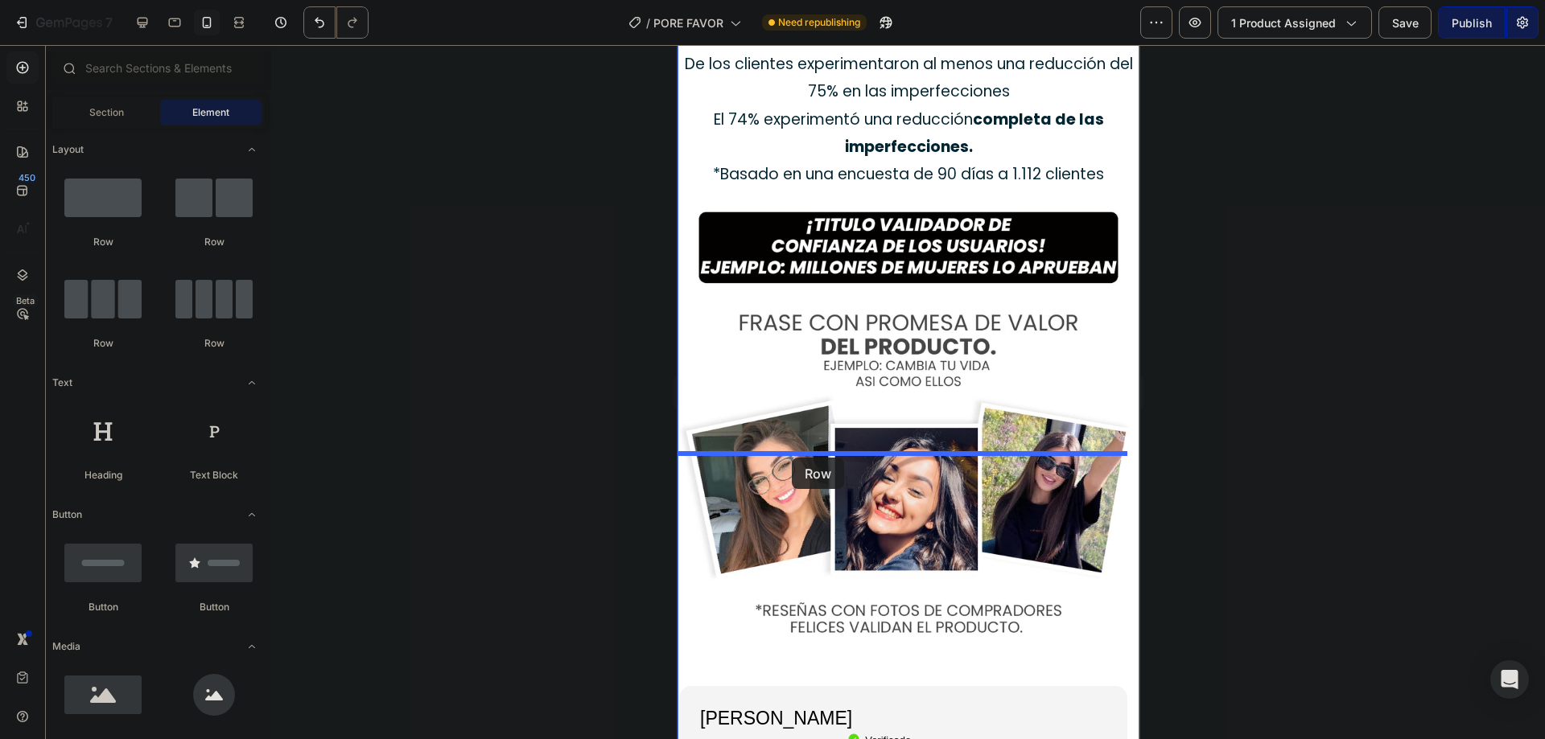
drag, startPoint x: 804, startPoint y: 257, endPoint x: 791, endPoint y: 458, distance: 201.6
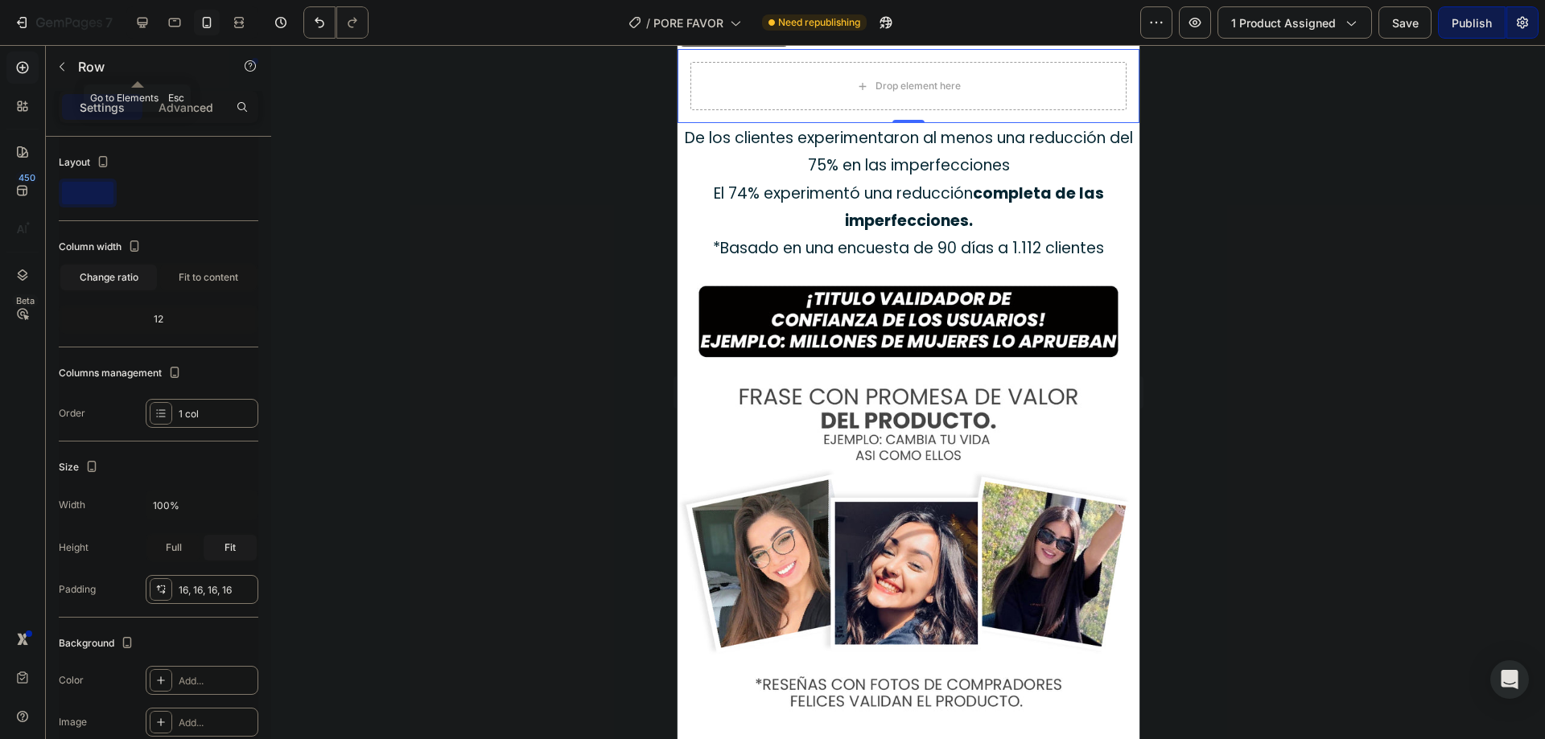
click at [53, 69] on div "Row" at bounding box center [137, 67] width 183 height 42
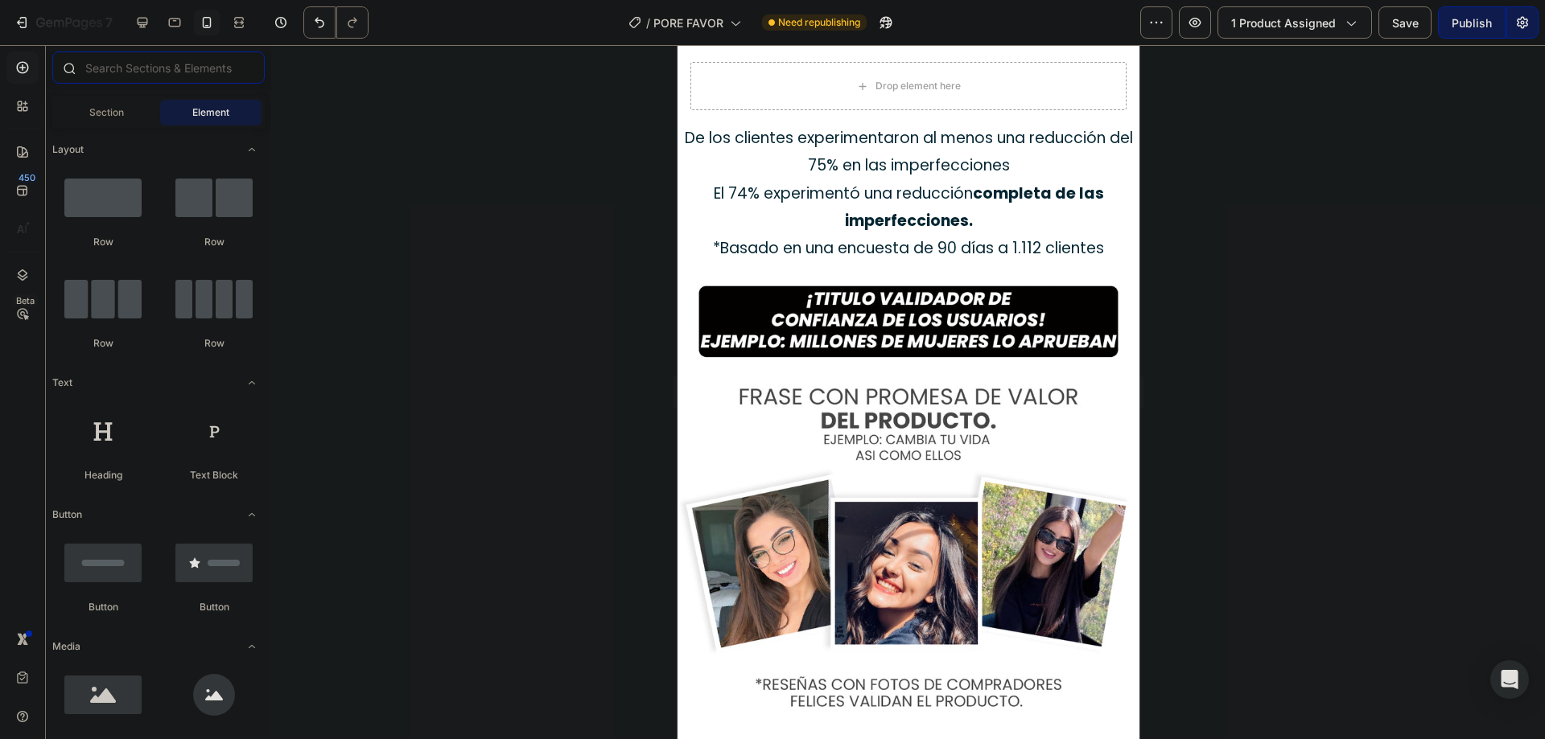
click at [146, 83] on input "text" at bounding box center [158, 67] width 212 height 32
click at [157, 76] on input "text" at bounding box center [158, 67] width 212 height 32
type input "c"
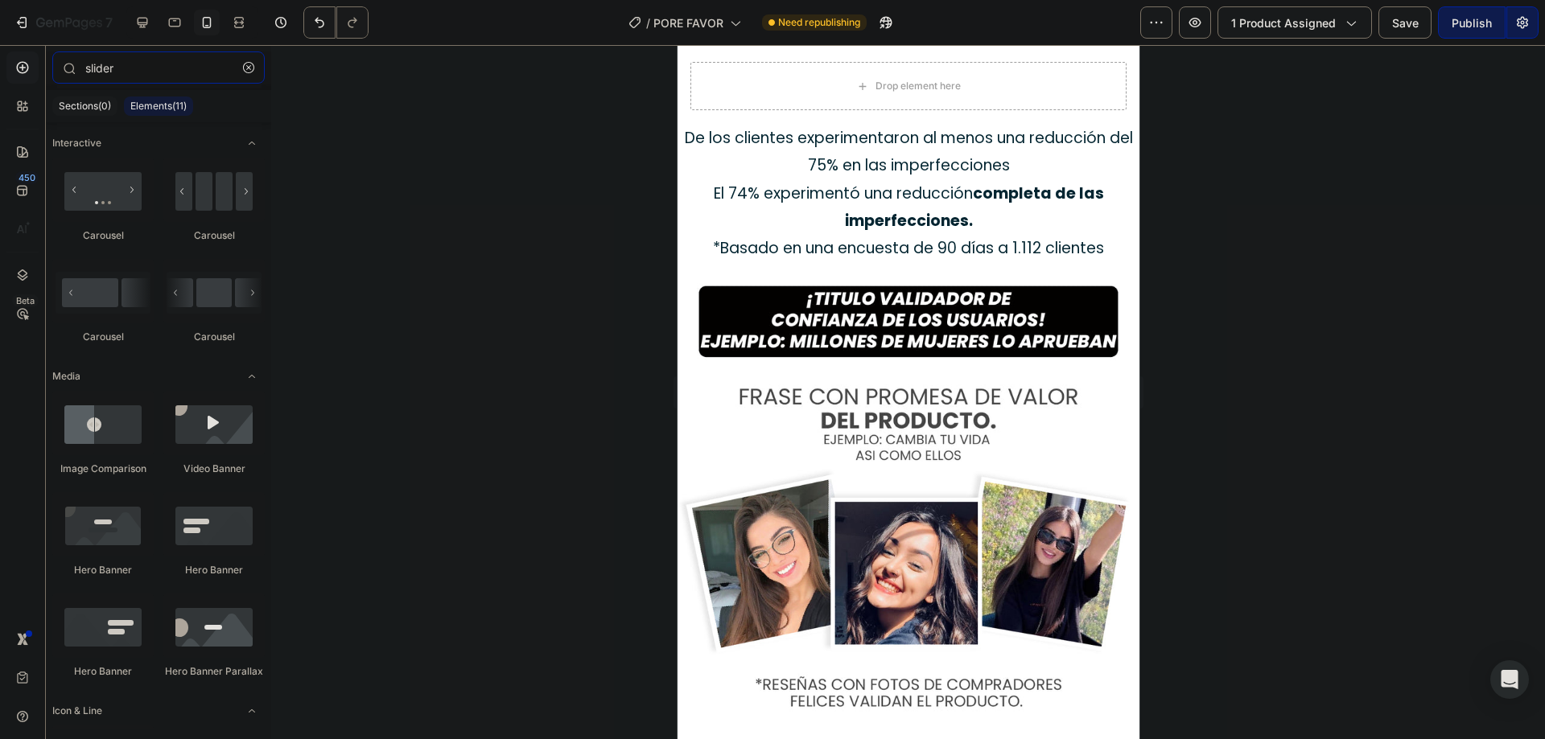
type input "slider"
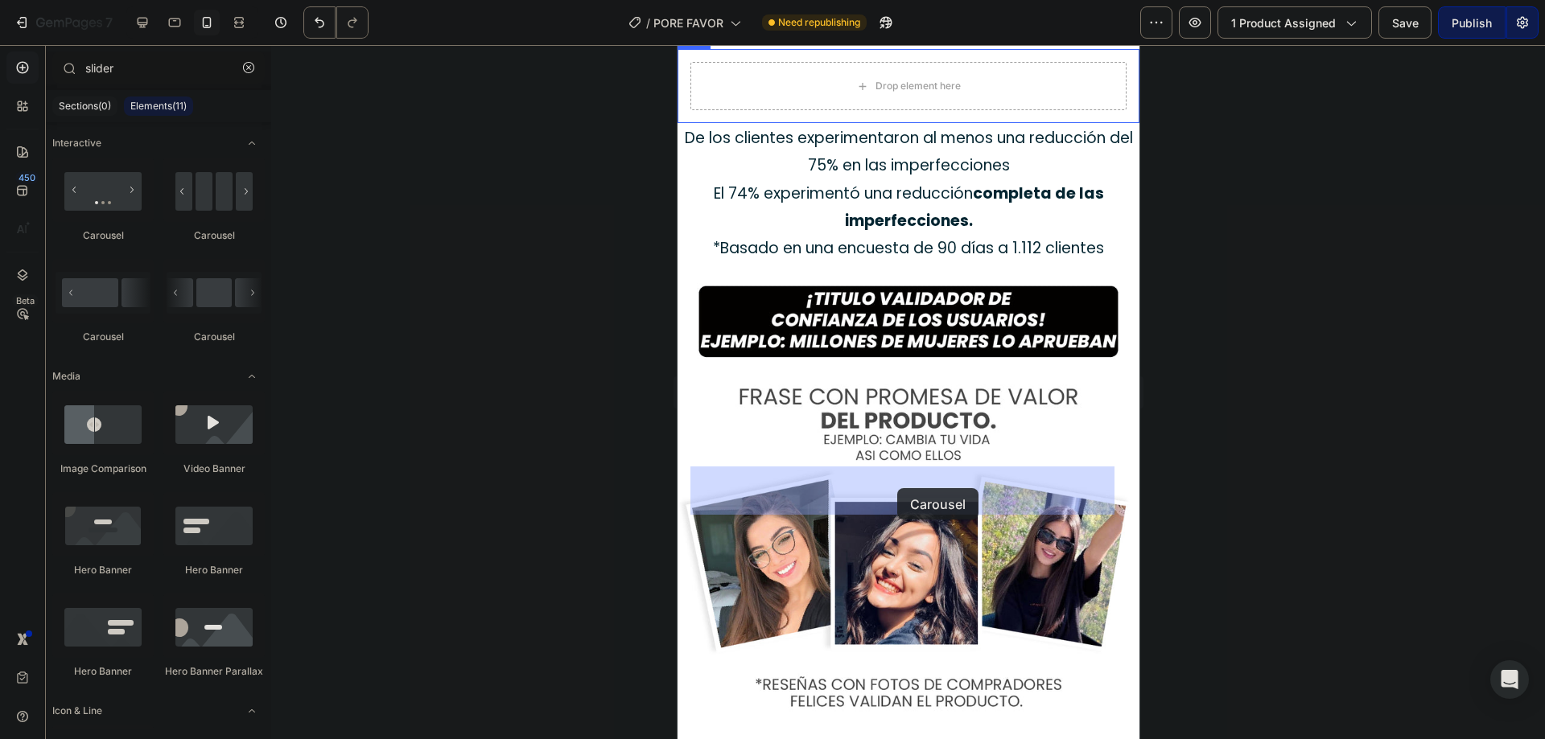
drag, startPoint x: 1014, startPoint y: 372, endPoint x: 896, endPoint y: 488, distance: 165.6
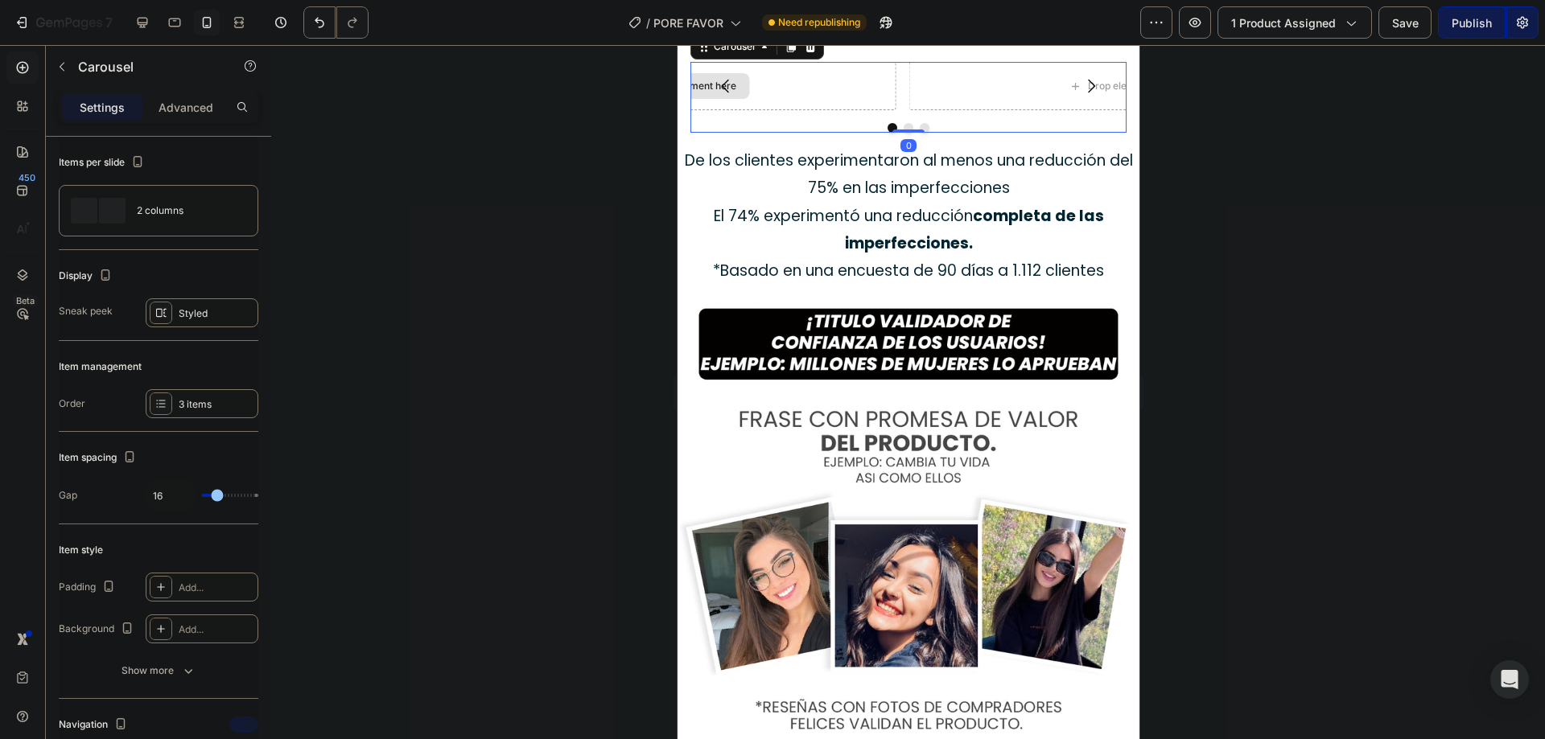
click at [812, 110] on div "Drop element here" at bounding box center [684, 86] width 424 height 48
click at [208, 216] on div "2 columns" at bounding box center [186, 210] width 98 height 37
click at [317, 246] on span at bounding box center [315, 248] width 51 height 23
click at [699, 202] on p "De los clientes experimentaron al menos una reducción del 75% en las imperfecci…" at bounding box center [907, 174] width 459 height 55
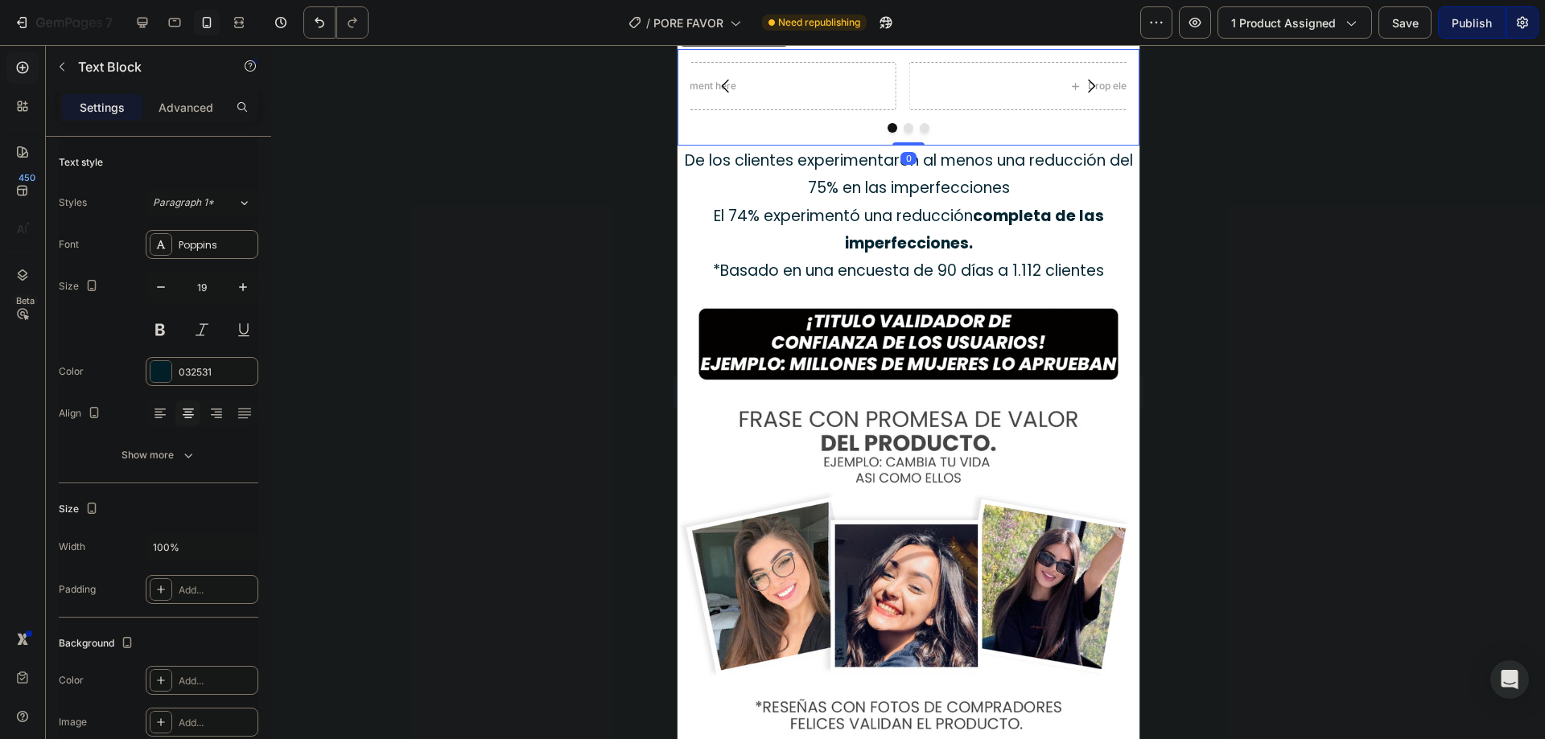
click at [810, 146] on div "Drop element here Drop element here Drop element here Carousel Row 0" at bounding box center [908, 97] width 462 height 97
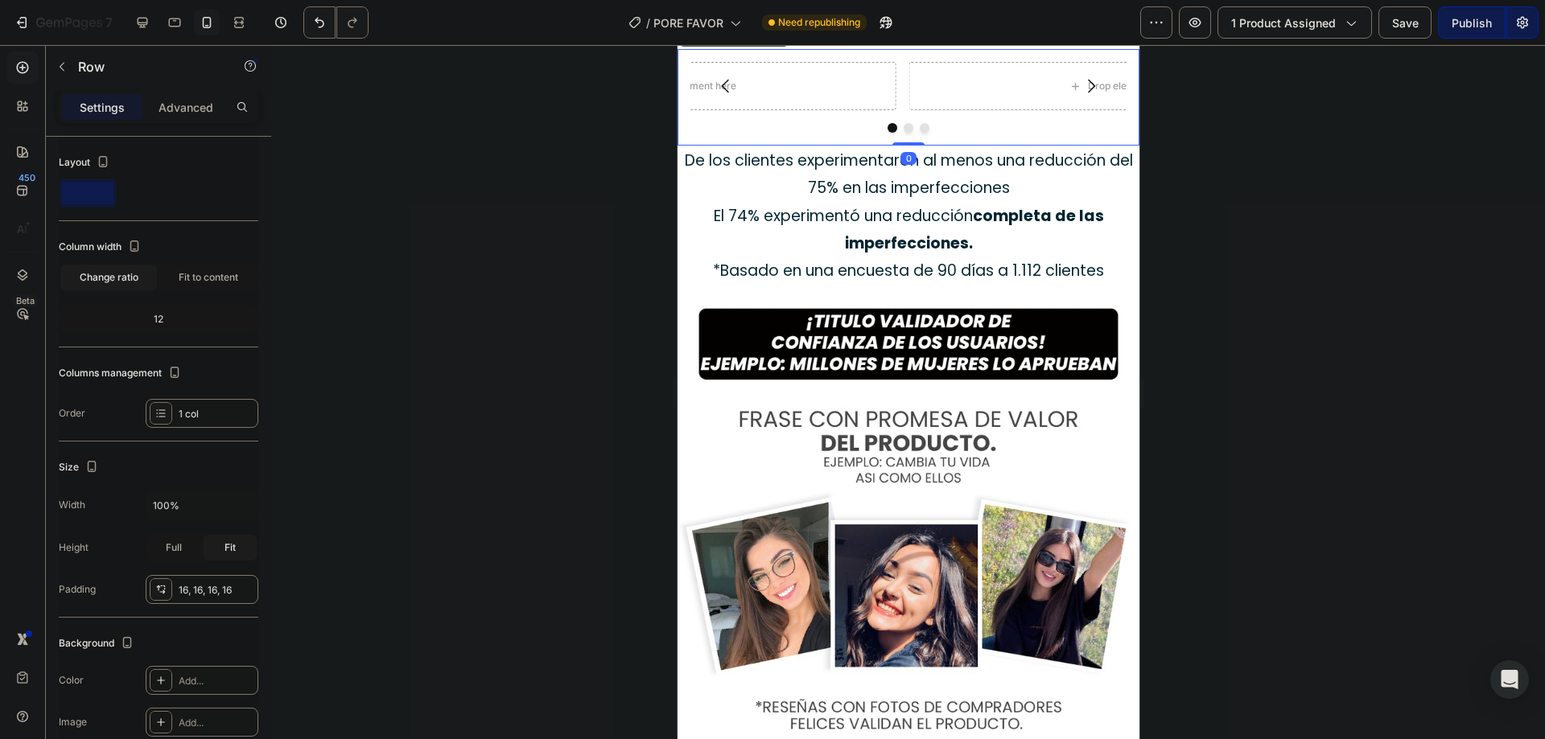
click at [778, 43] on div at bounding box center [775, 33] width 19 height 19
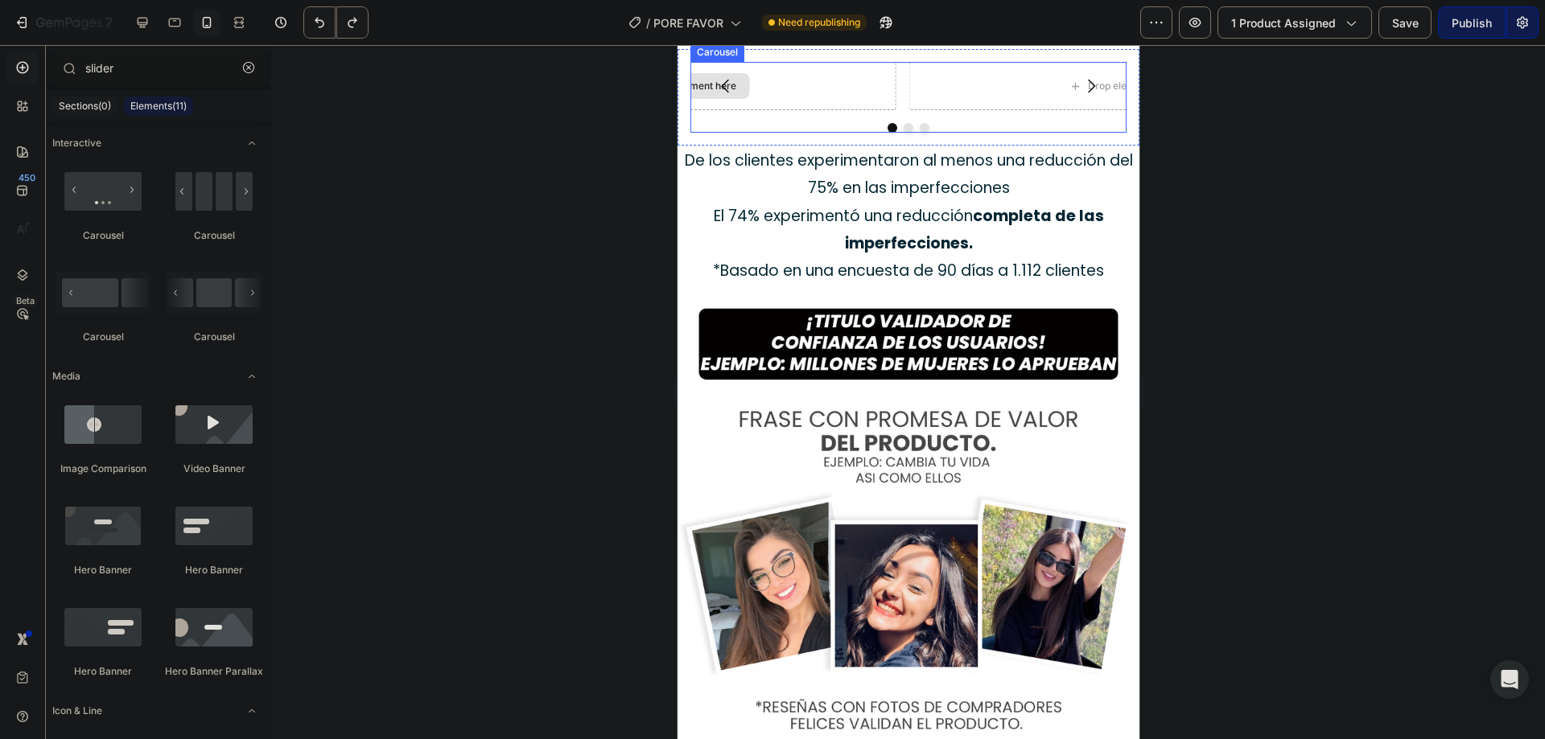
click at [750, 133] on div "Drop element here Drop element here Drop element here Carousel" at bounding box center [908, 97] width 436 height 71
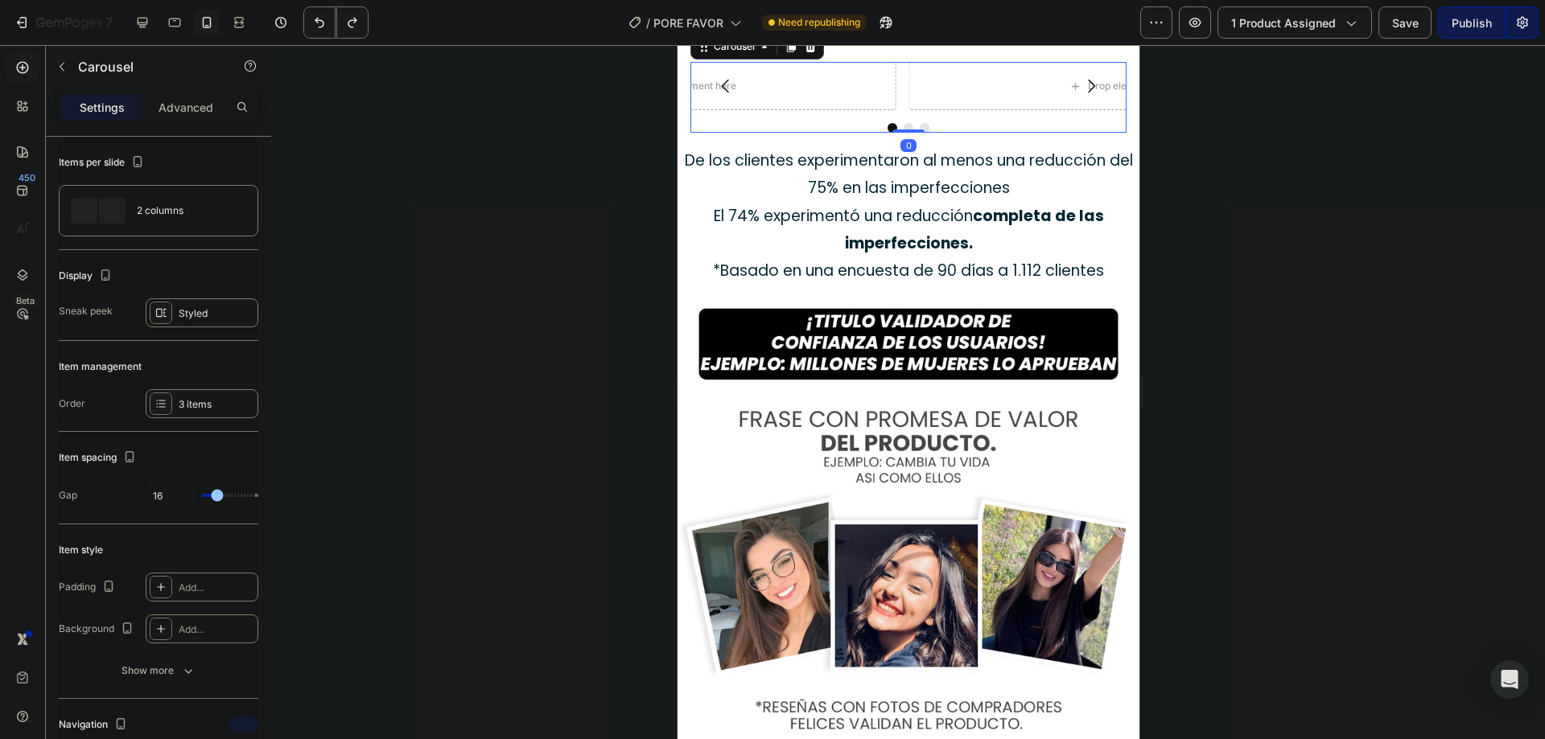
click at [814, 52] on icon at bounding box center [810, 46] width 10 height 11
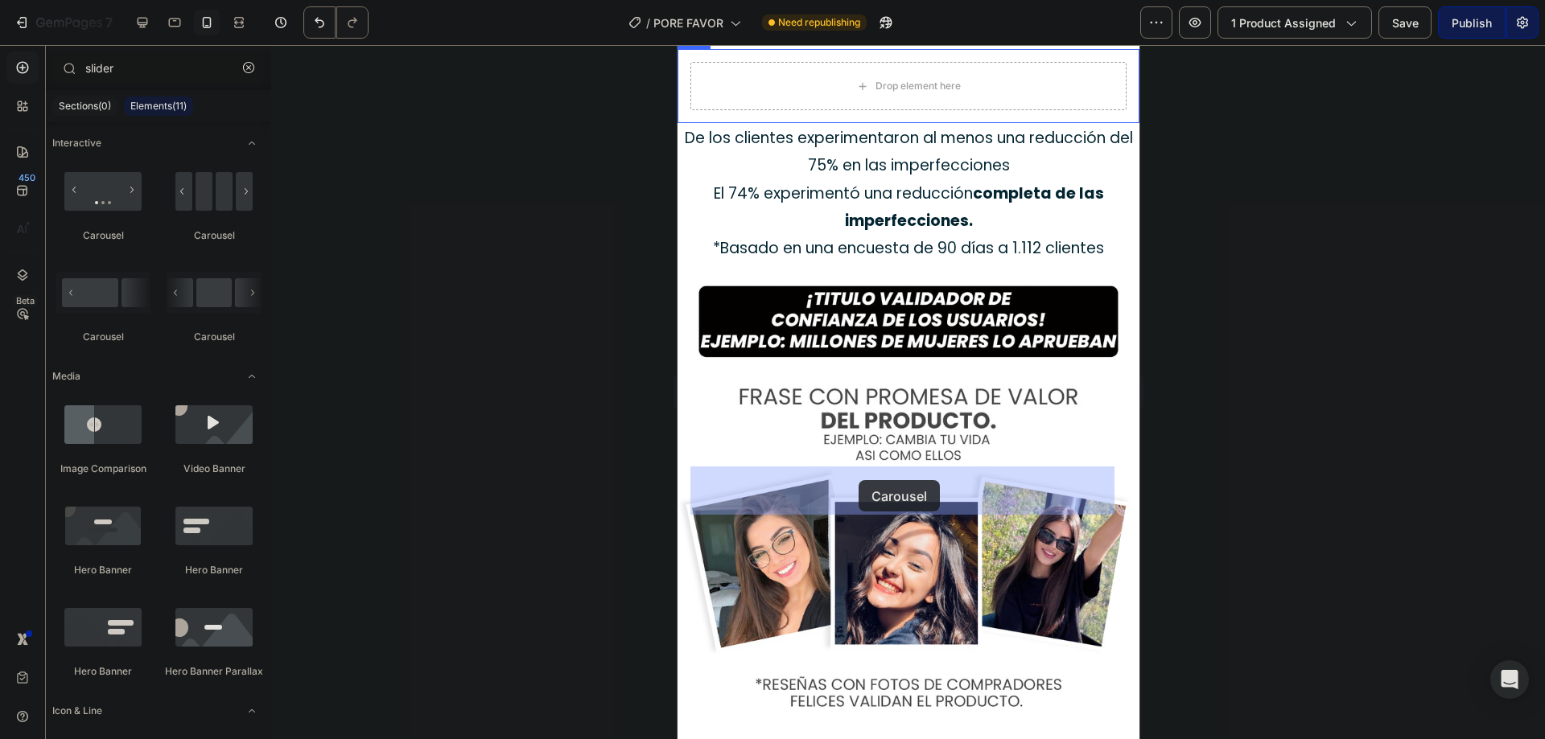
drag, startPoint x: 778, startPoint y: 239, endPoint x: 858, endPoint y: 480, distance: 254.2
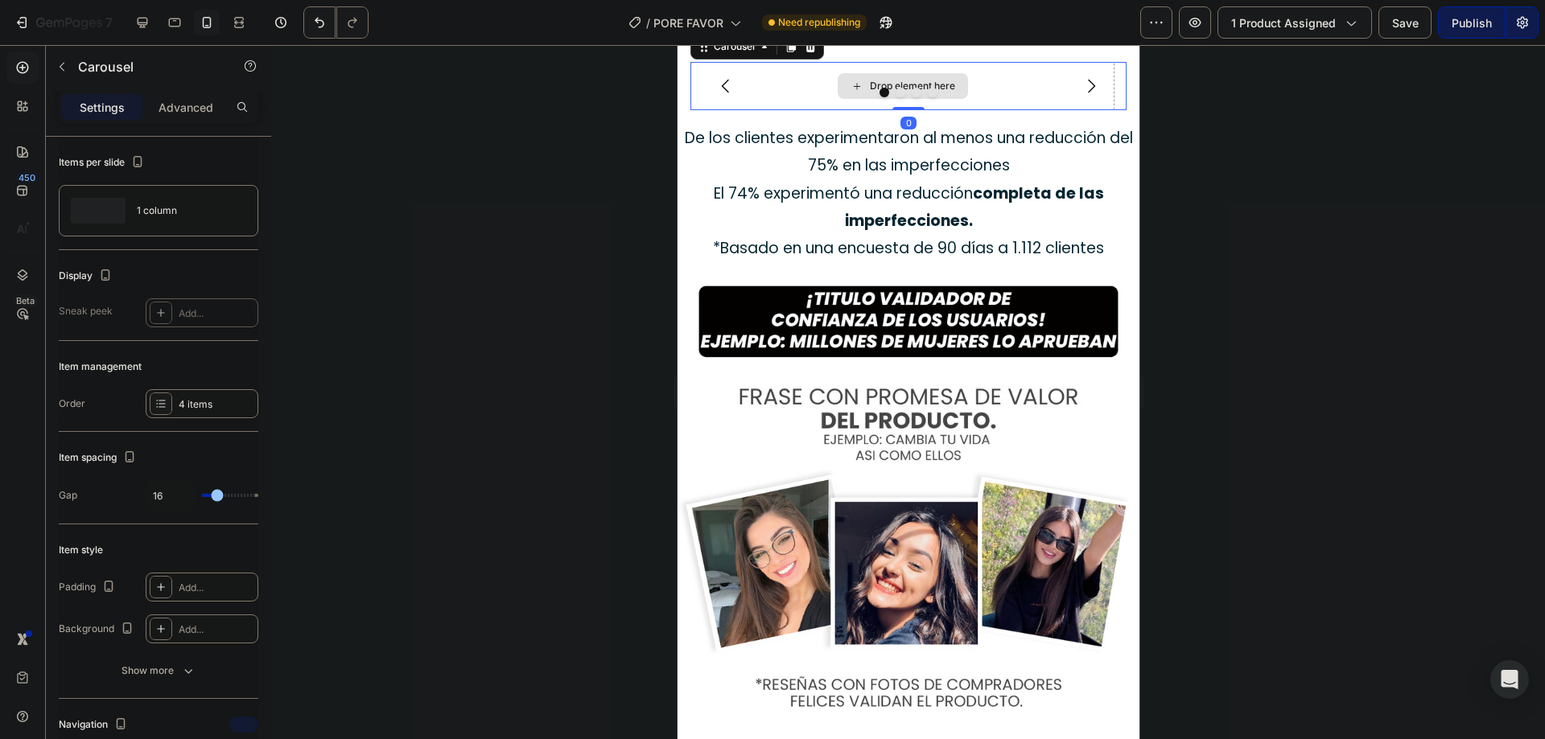
click at [852, 93] on icon at bounding box center [856, 87] width 13 height 14
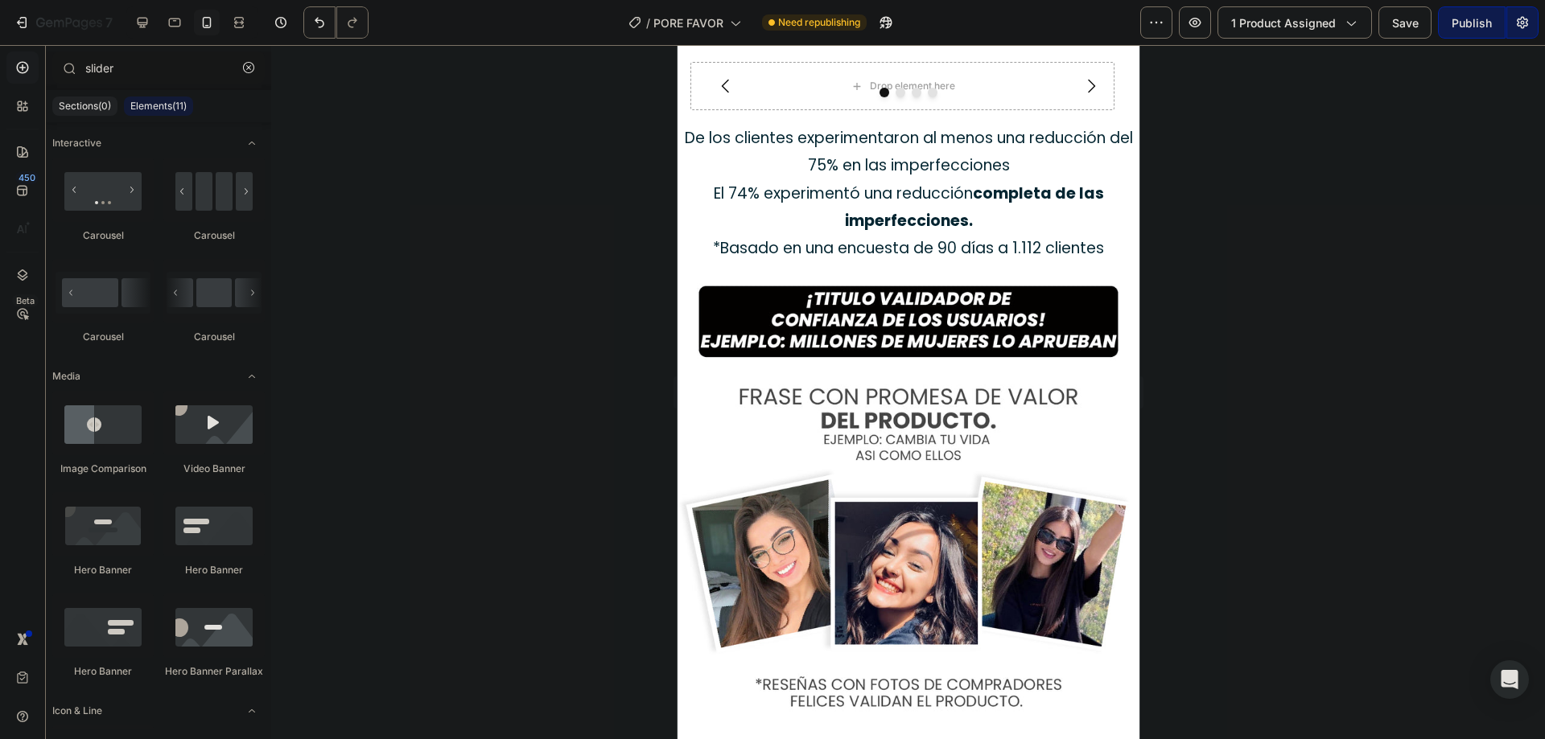
click at [105, 102] on p "Sections(0)" at bounding box center [85, 106] width 52 height 13
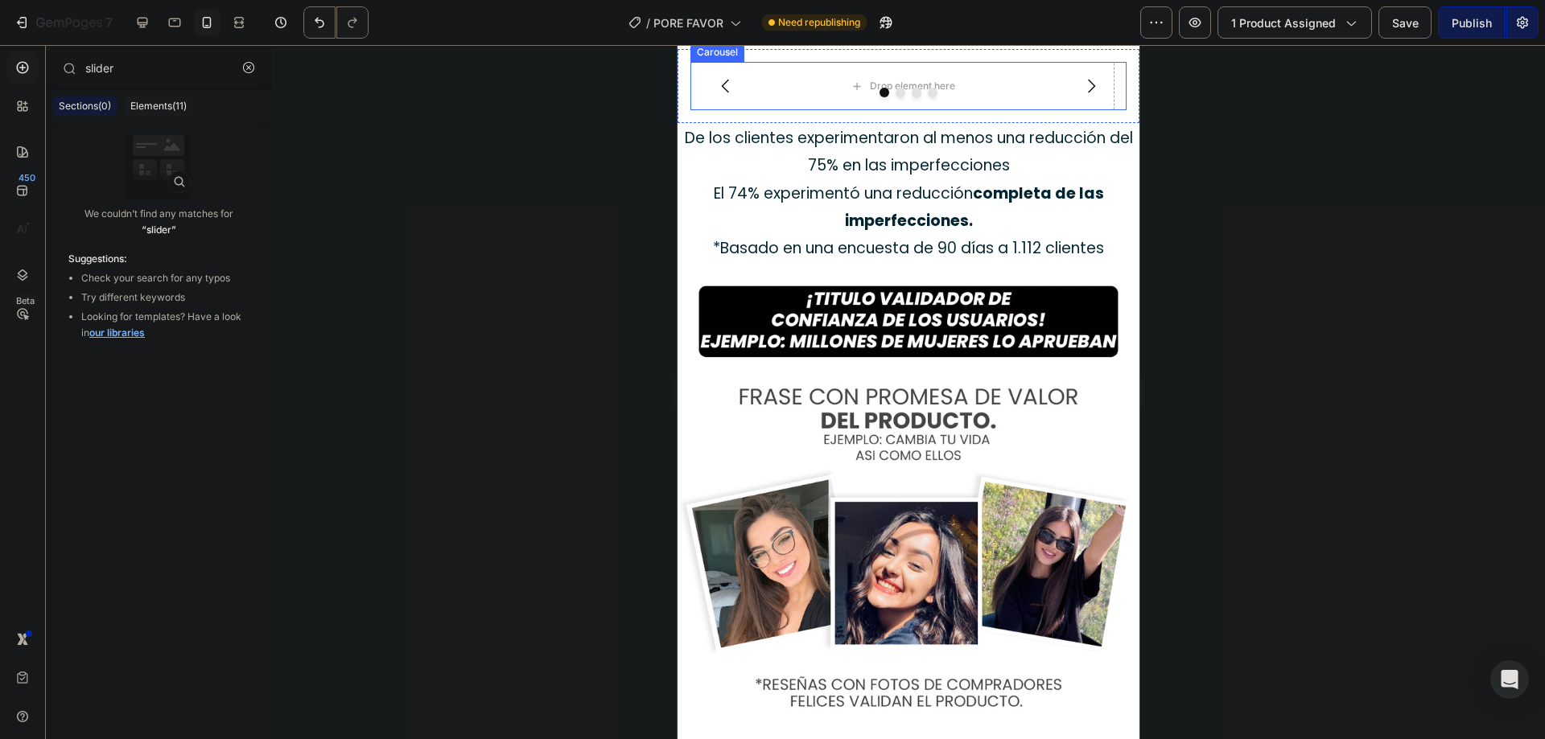
click at [975, 97] on div at bounding box center [908, 93] width 436 height 10
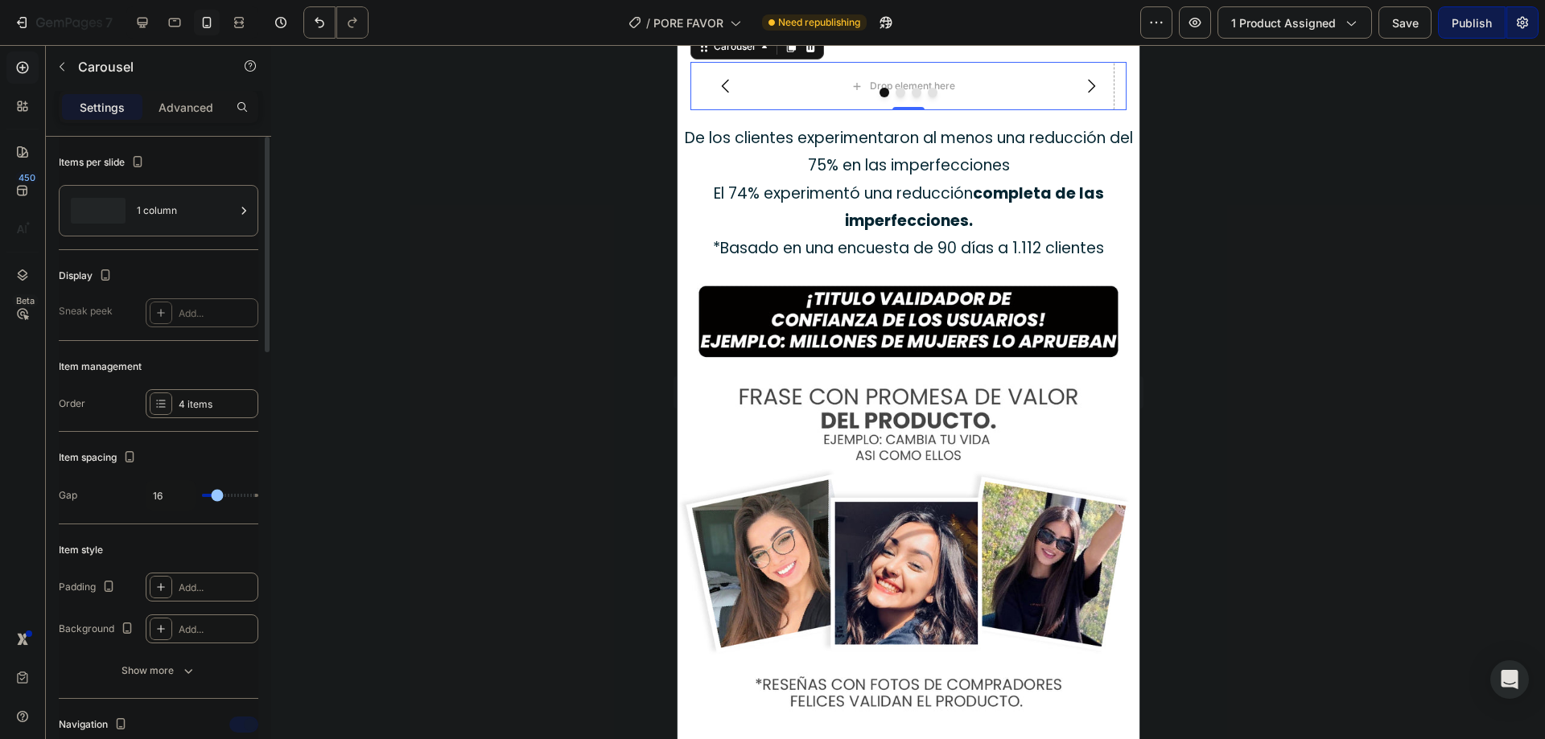
click at [98, 207] on span at bounding box center [98, 211] width 55 height 26
click at [100, 207] on span at bounding box center [98, 211] width 55 height 26
click at [102, 207] on span at bounding box center [98, 211] width 55 height 26
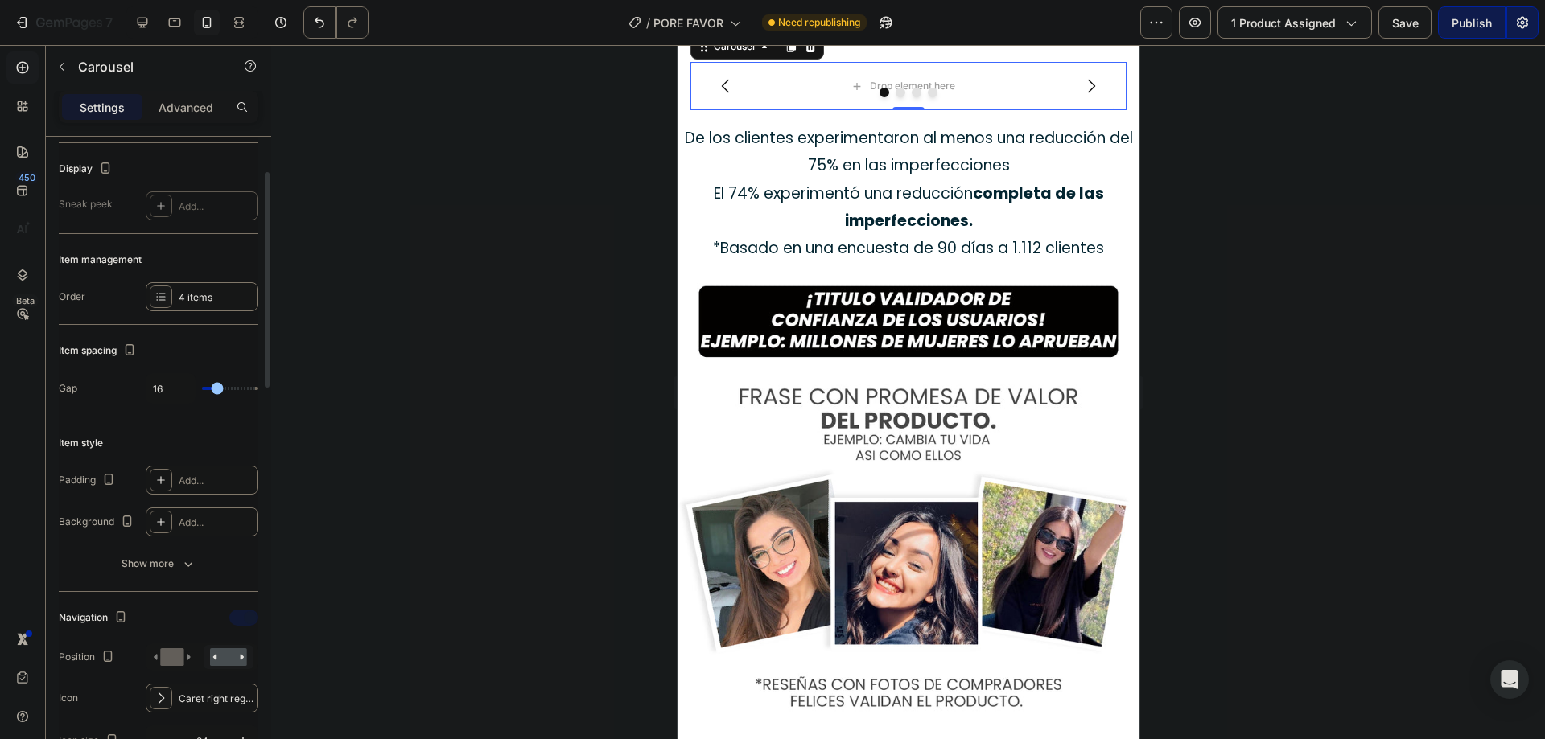
scroll to position [0, 0]
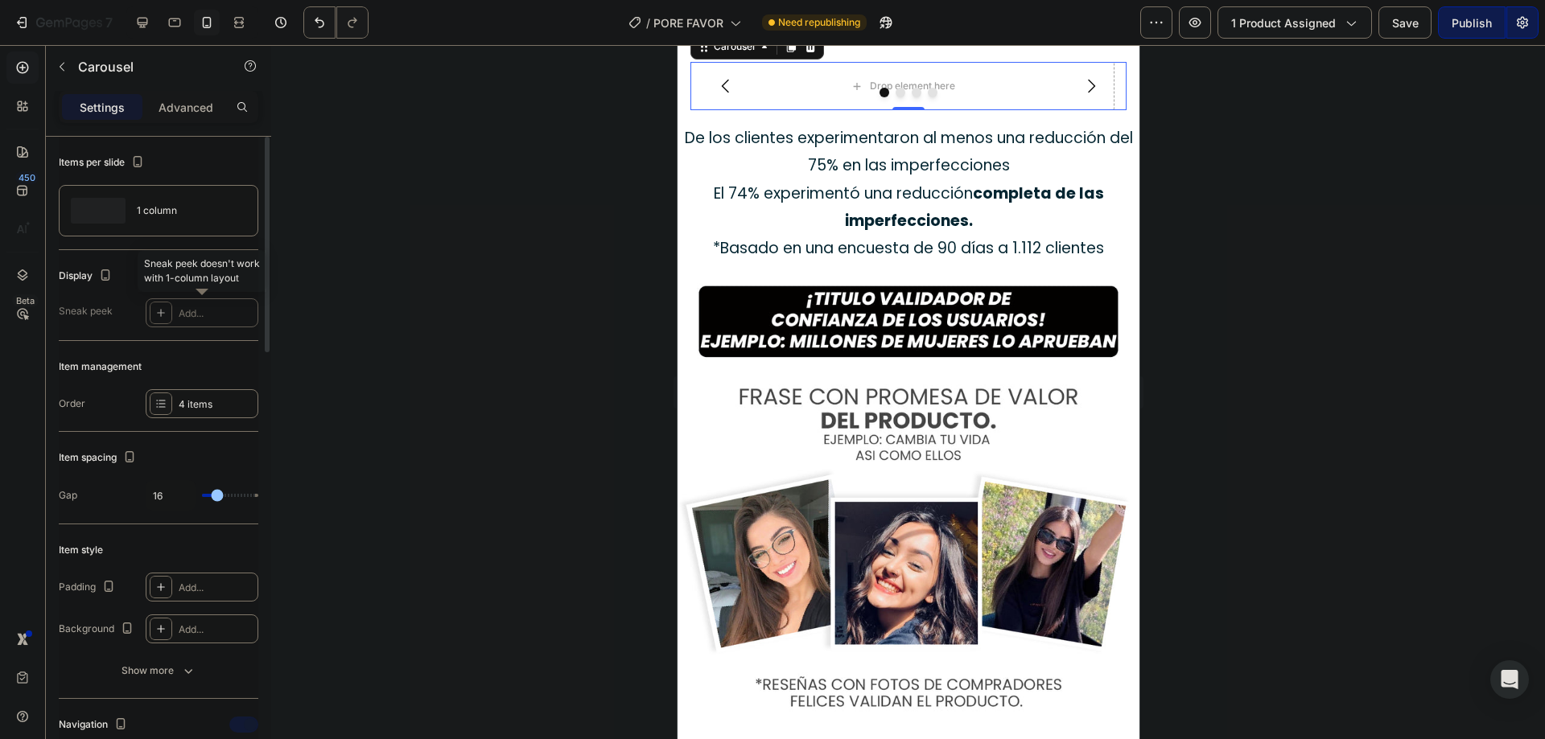
click at [169, 314] on div at bounding box center [202, 313] width 113 height 29
click at [193, 317] on div at bounding box center [202, 313] width 113 height 29
click at [154, 201] on div "1 column" at bounding box center [186, 210] width 98 height 37
click at [317, 243] on span at bounding box center [315, 248] width 51 height 23
click at [421, 134] on div at bounding box center [908, 392] width 1274 height 694
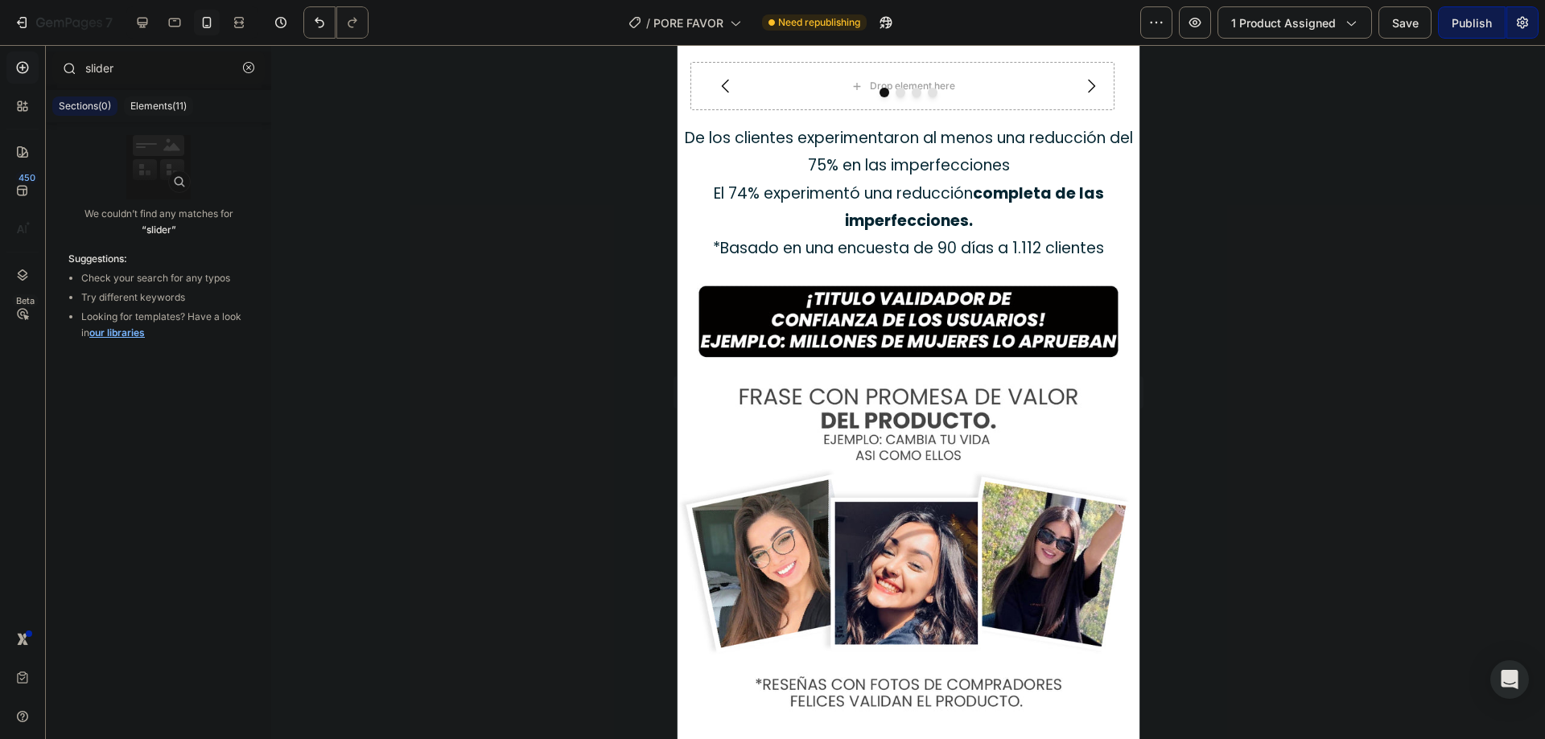
click at [249, 89] on div "slider" at bounding box center [158, 70] width 225 height 39
click at [245, 76] on button "button" at bounding box center [249, 68] width 26 height 26
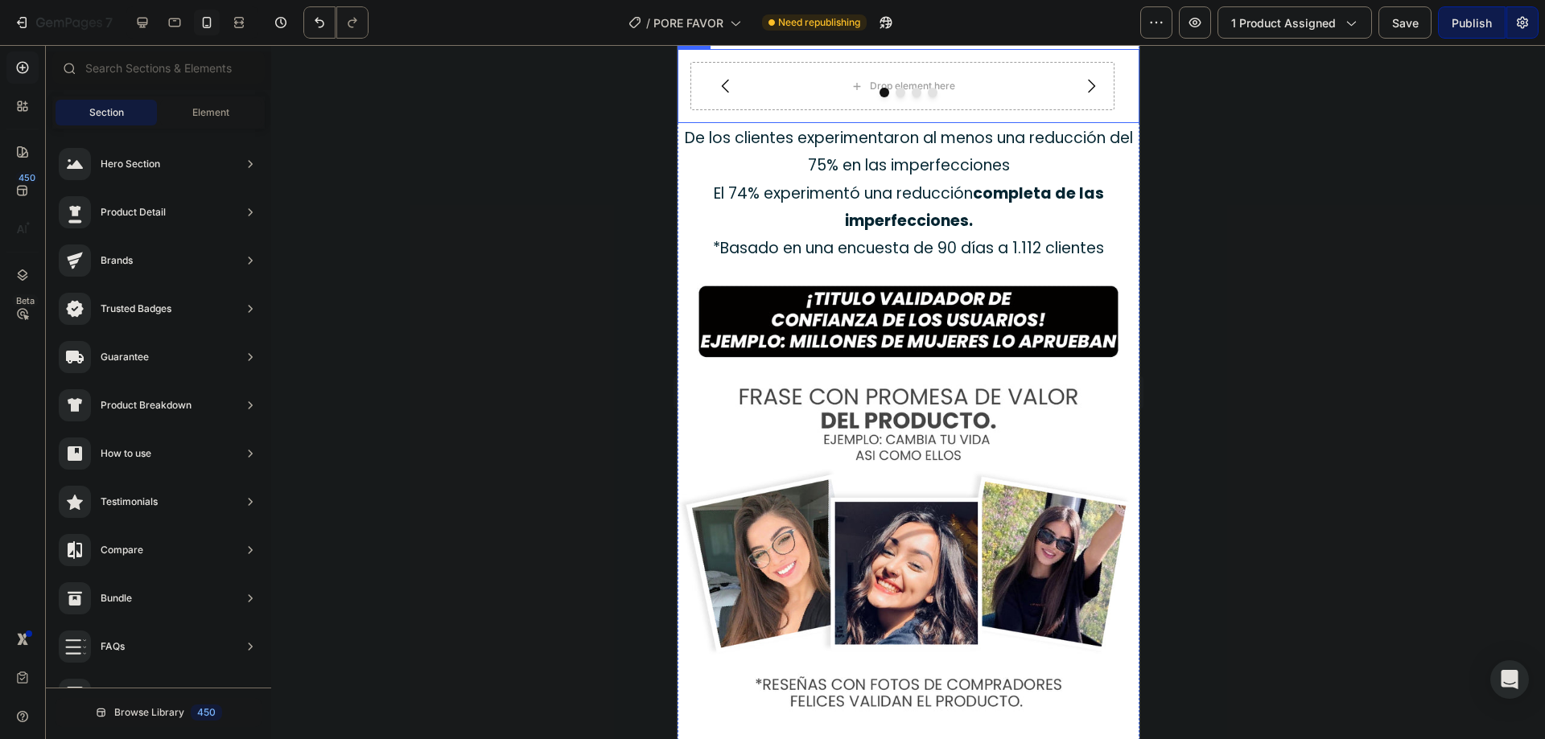
click at [799, 123] on div "Drop element here Drop element here Drop element here Drop element here Carouse…" at bounding box center [908, 86] width 462 height 74
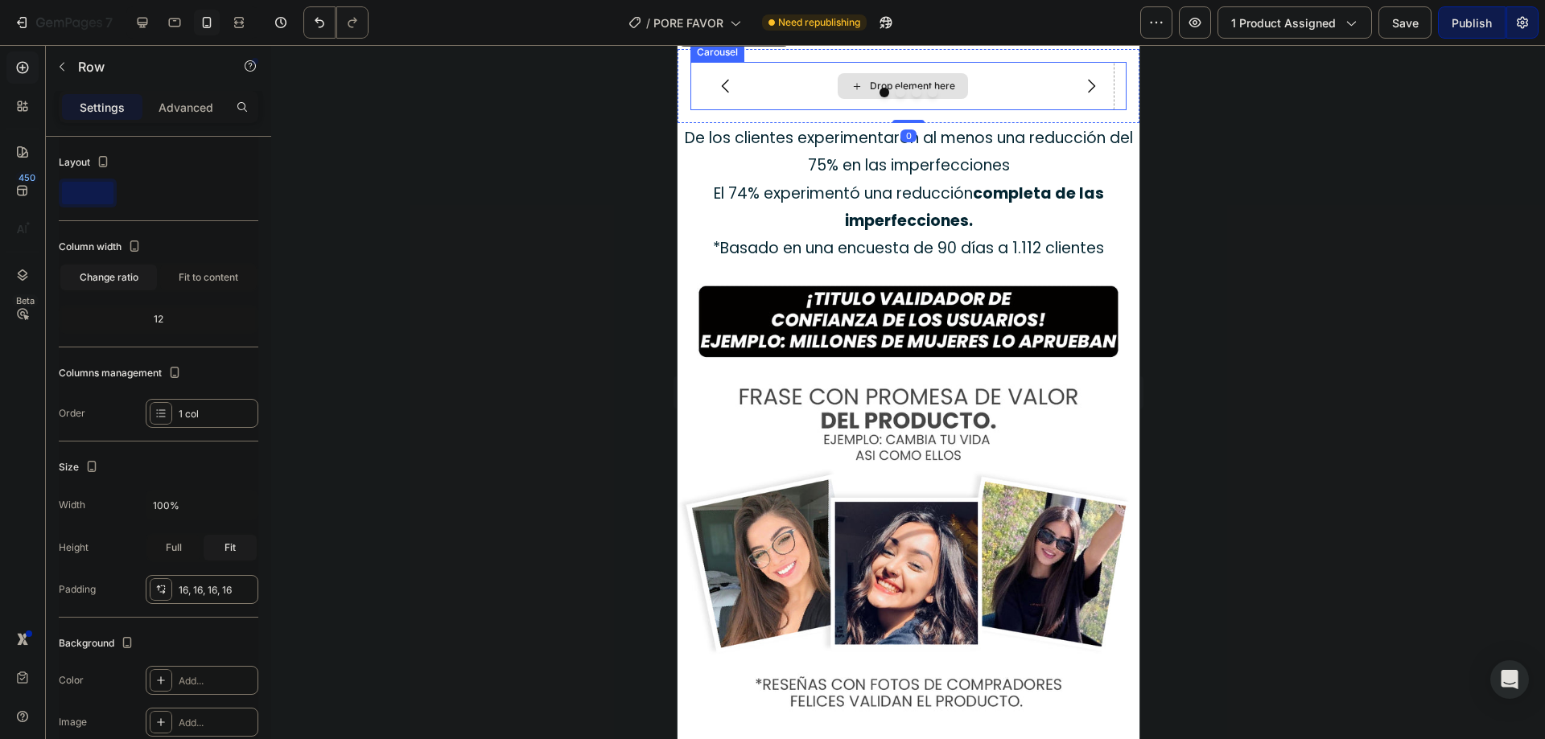
click at [814, 110] on div "Drop element here" at bounding box center [902, 86] width 424 height 48
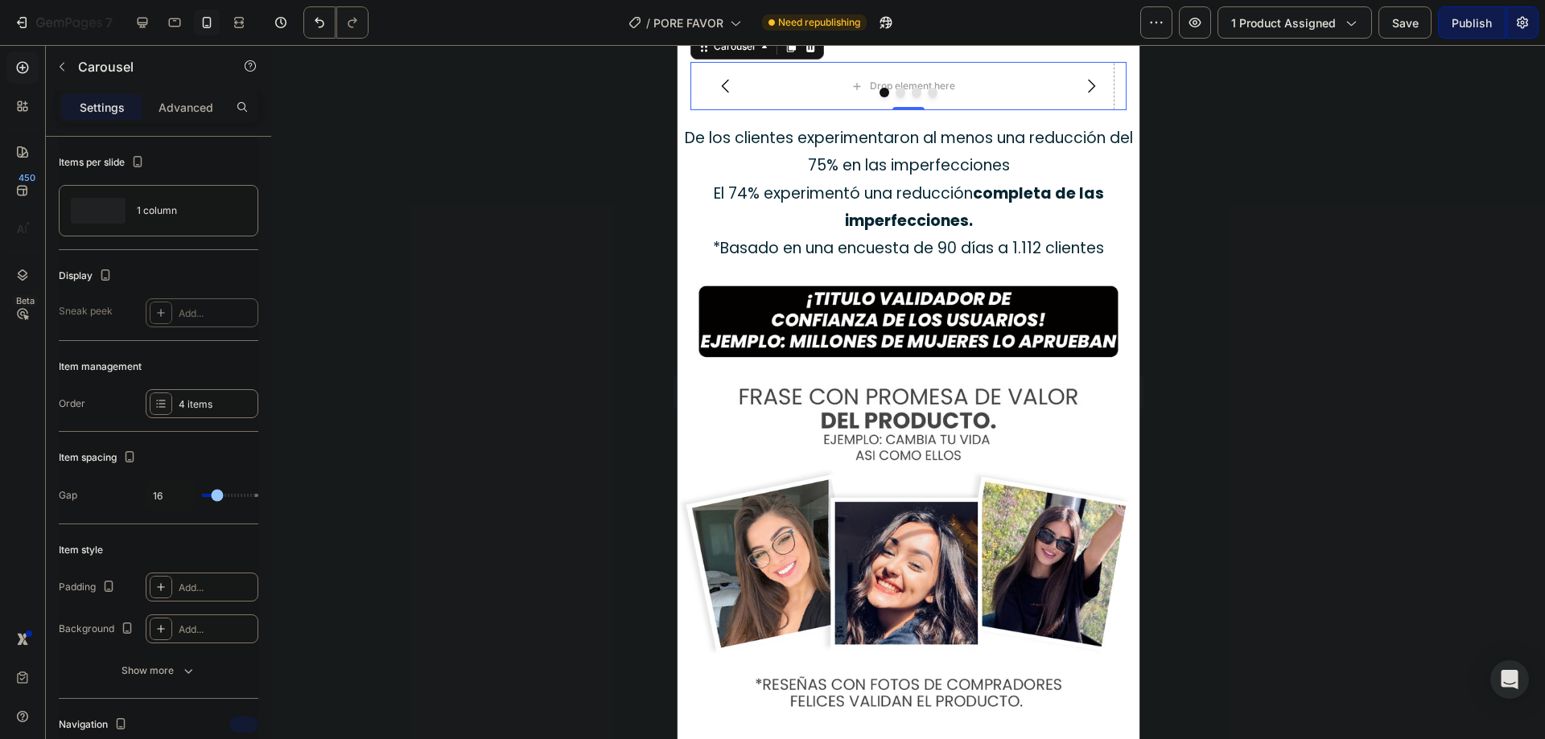
click at [858, 97] on div at bounding box center [908, 93] width 436 height 10
click at [863, 110] on div "Drop element here" at bounding box center [902, 86] width 424 height 48
click at [863, 97] on div at bounding box center [908, 93] width 436 height 10
click at [1081, 96] on icon "Carousel Next Arrow" at bounding box center [1090, 85] width 19 height 19
click at [879, 97] on button "Dot" at bounding box center [884, 93] width 10 height 10
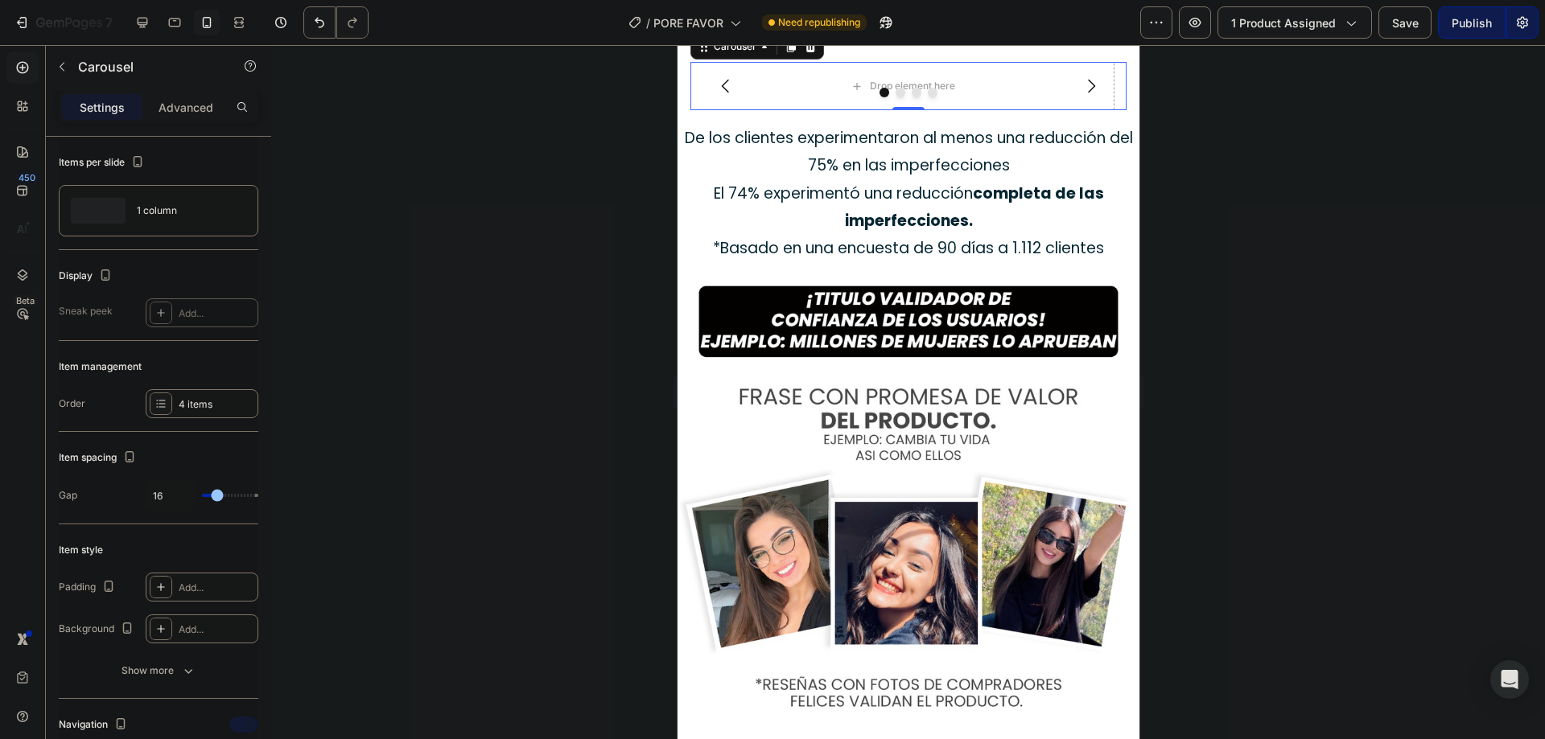
click at [860, 97] on div at bounding box center [908, 93] width 436 height 10
drag, startPoint x: 856, startPoint y: 493, endPoint x: 836, endPoint y: 491, distance: 20.3
click at [852, 97] on div at bounding box center [908, 93] width 436 height 10
drag, startPoint x: 204, startPoint y: 213, endPoint x: 175, endPoint y: 217, distance: 28.4
click at [175, 217] on div "1 column" at bounding box center [186, 210] width 98 height 37
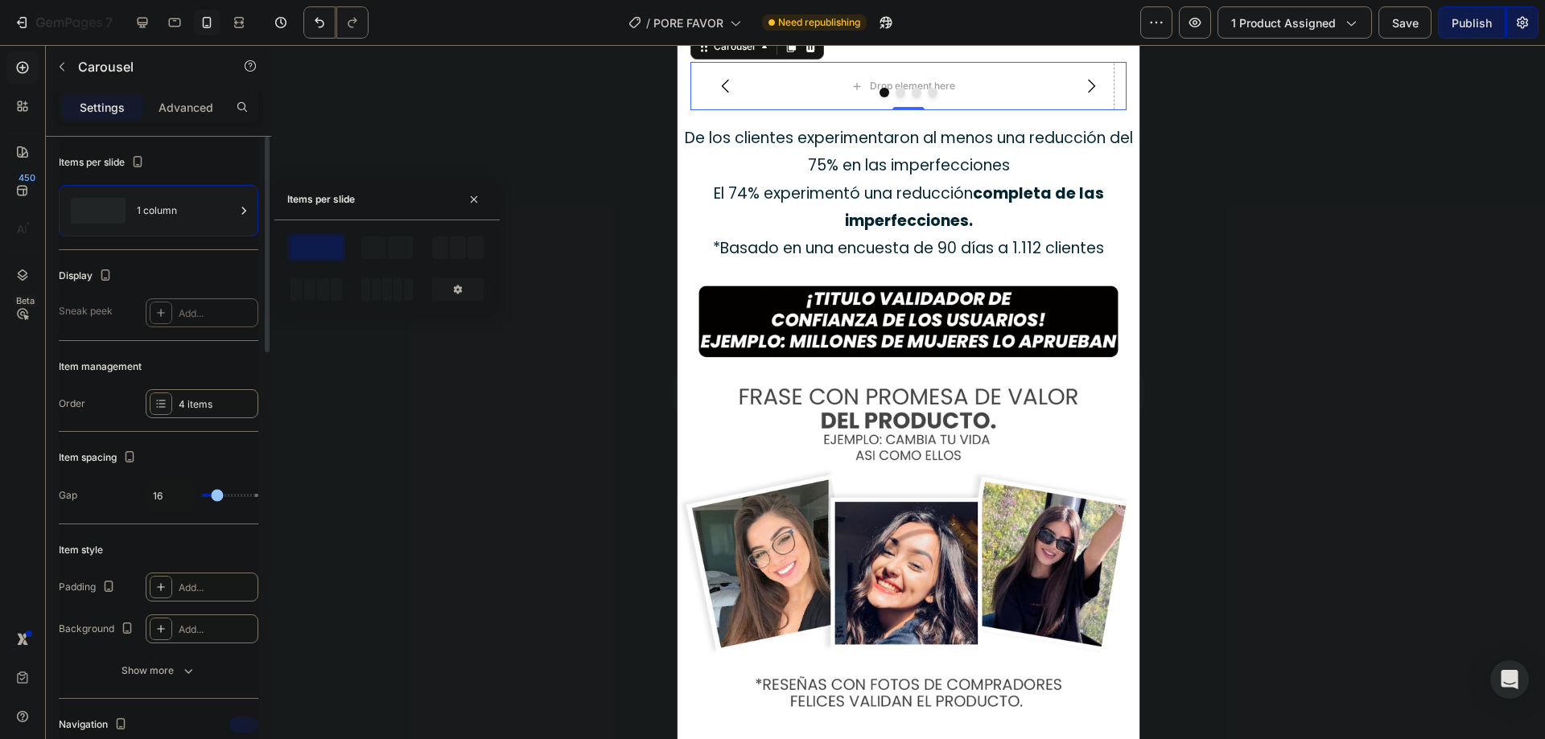
click at [241, 208] on icon at bounding box center [244, 211] width 16 height 16
click at [238, 204] on icon at bounding box center [244, 211] width 16 height 16
click at [192, 417] on div "4 items" at bounding box center [202, 403] width 113 height 29
click at [476, 562] on button "button" at bounding box center [469, 568] width 23 height 23
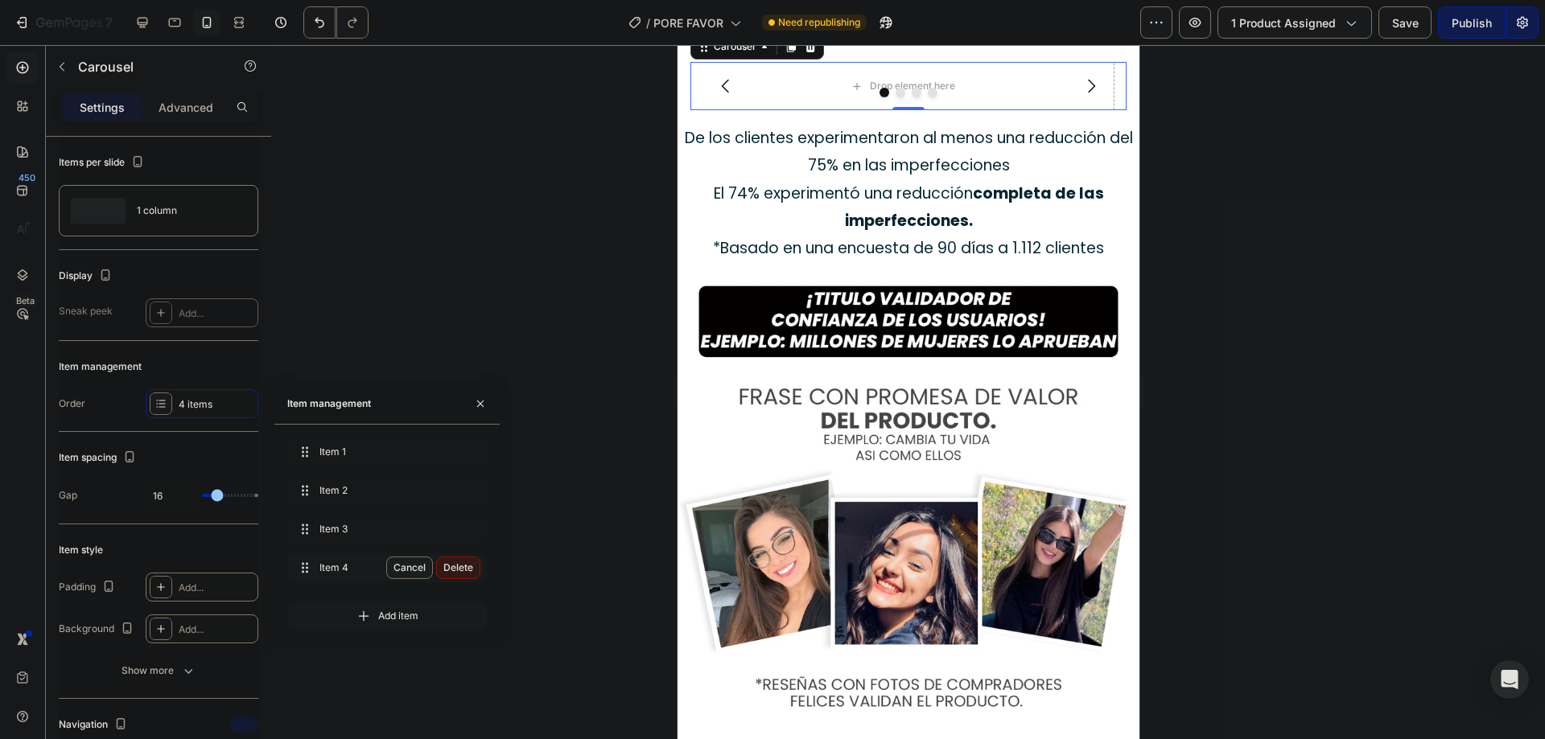
click at [463, 562] on div "Delete" at bounding box center [458, 568] width 30 height 14
click at [463, 560] on div "Add item" at bounding box center [387, 571] width 200 height 42
click at [466, 527] on icon "button" at bounding box center [469, 530] width 8 height 10
click at [466, 527] on div "Delete" at bounding box center [458, 529] width 30 height 14
click at [367, 461] on div "Item 1 Item 1" at bounding box center [365, 452] width 142 height 23
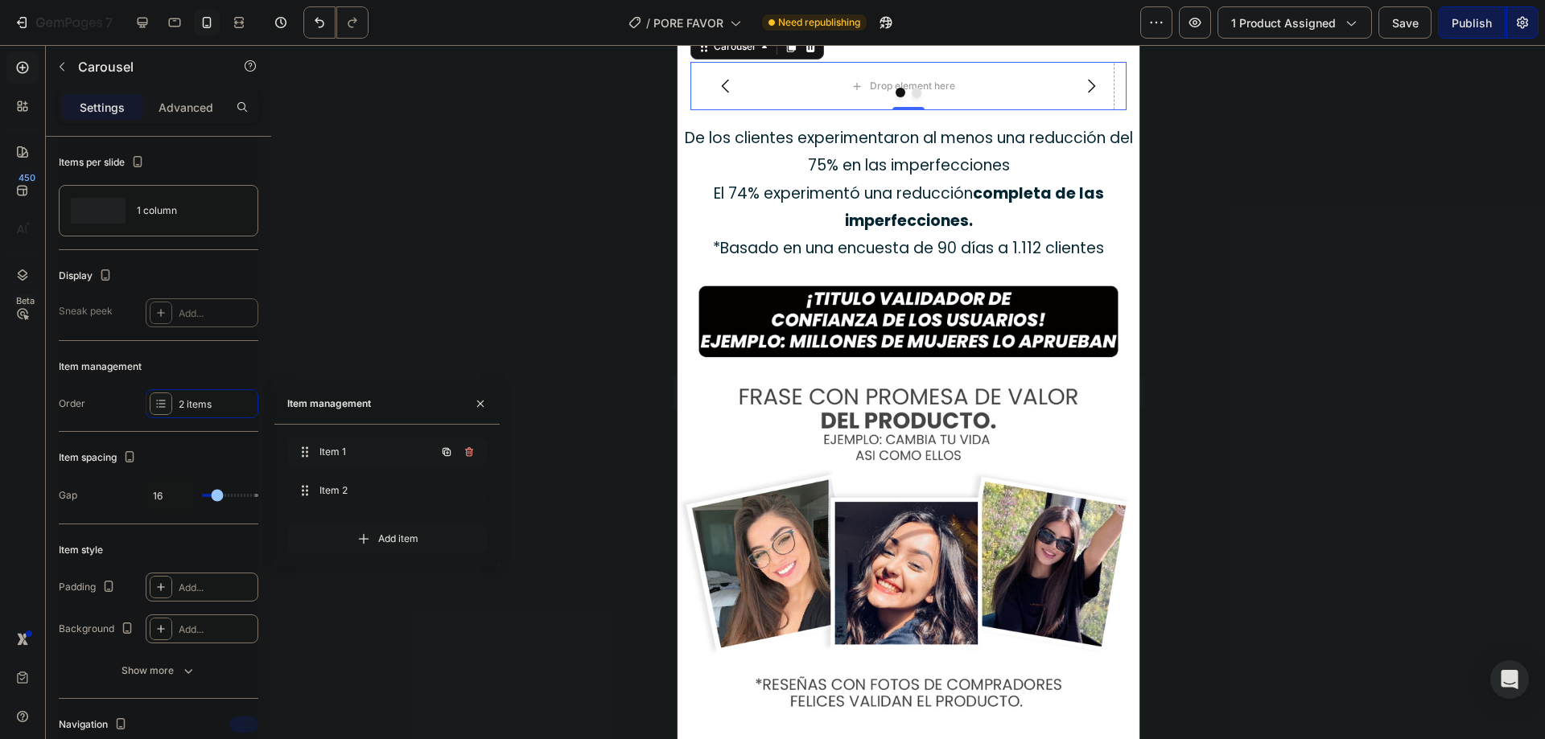
click at [363, 457] on span "Item 1" at bounding box center [364, 452] width 91 height 14
click at [325, 454] on span "Item 1" at bounding box center [364, 452] width 91 height 14
click at [323, 454] on span "Item 1" at bounding box center [364, 452] width 91 height 14
click at [323, 454] on span "Item 1" at bounding box center [375, 452] width 119 height 14
click at [352, 353] on div at bounding box center [908, 392] width 1274 height 694
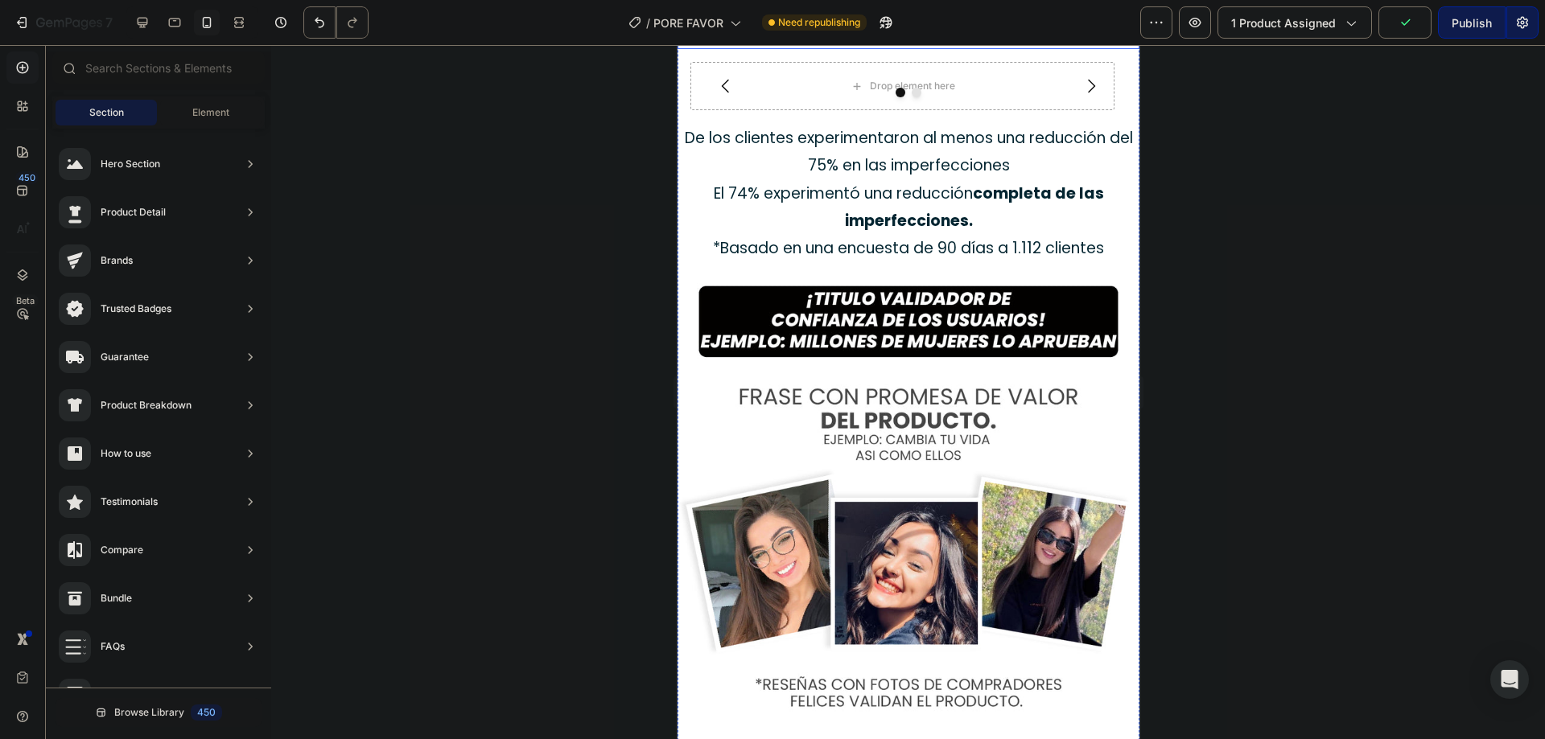
click at [808, 110] on div "Drop element here" at bounding box center [902, 86] width 424 height 48
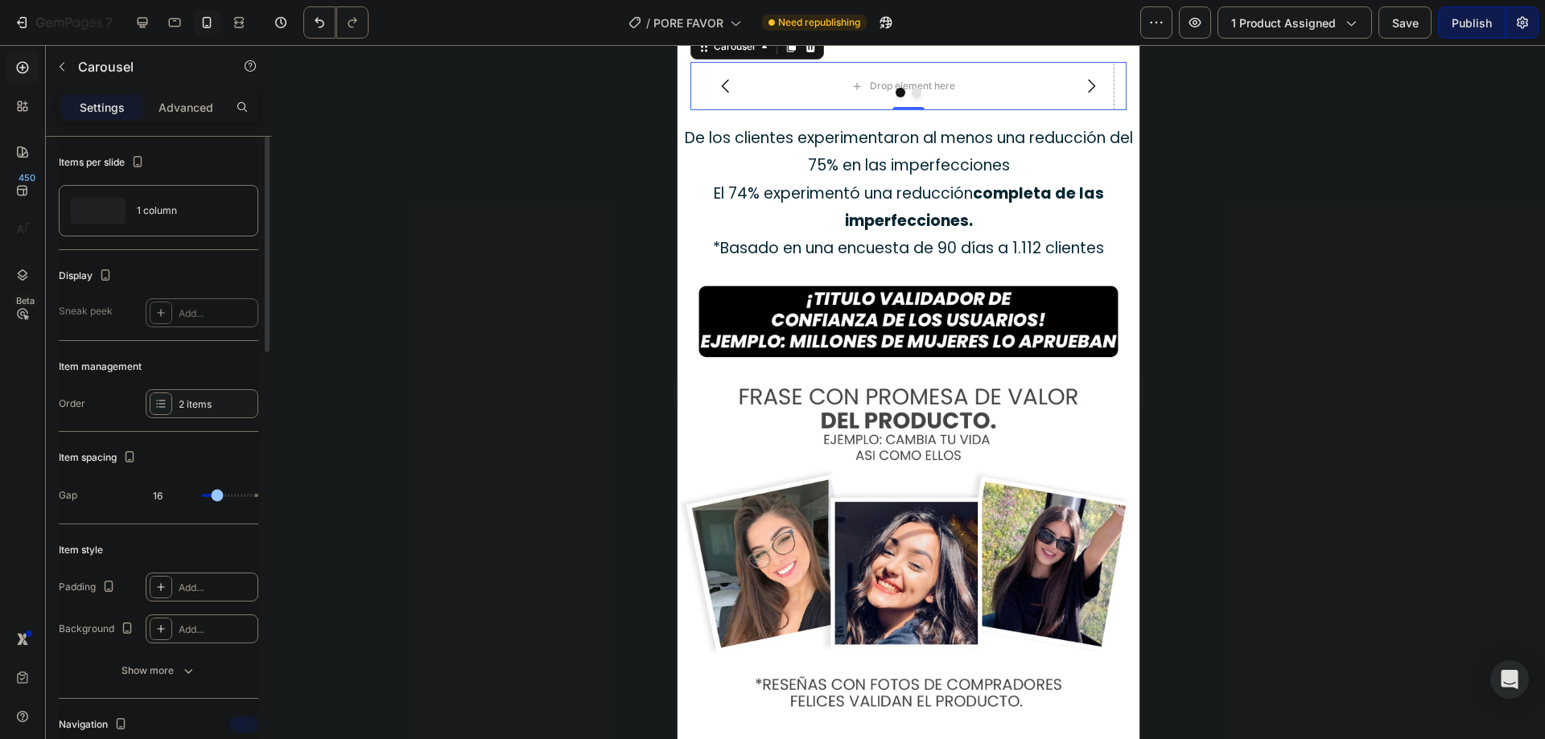
click at [164, 409] on icon at bounding box center [160, 403] width 13 height 13
click at [141, 163] on icon "button" at bounding box center [138, 162] width 16 height 16
click at [179, 113] on p "Advanced" at bounding box center [186, 107] width 55 height 17
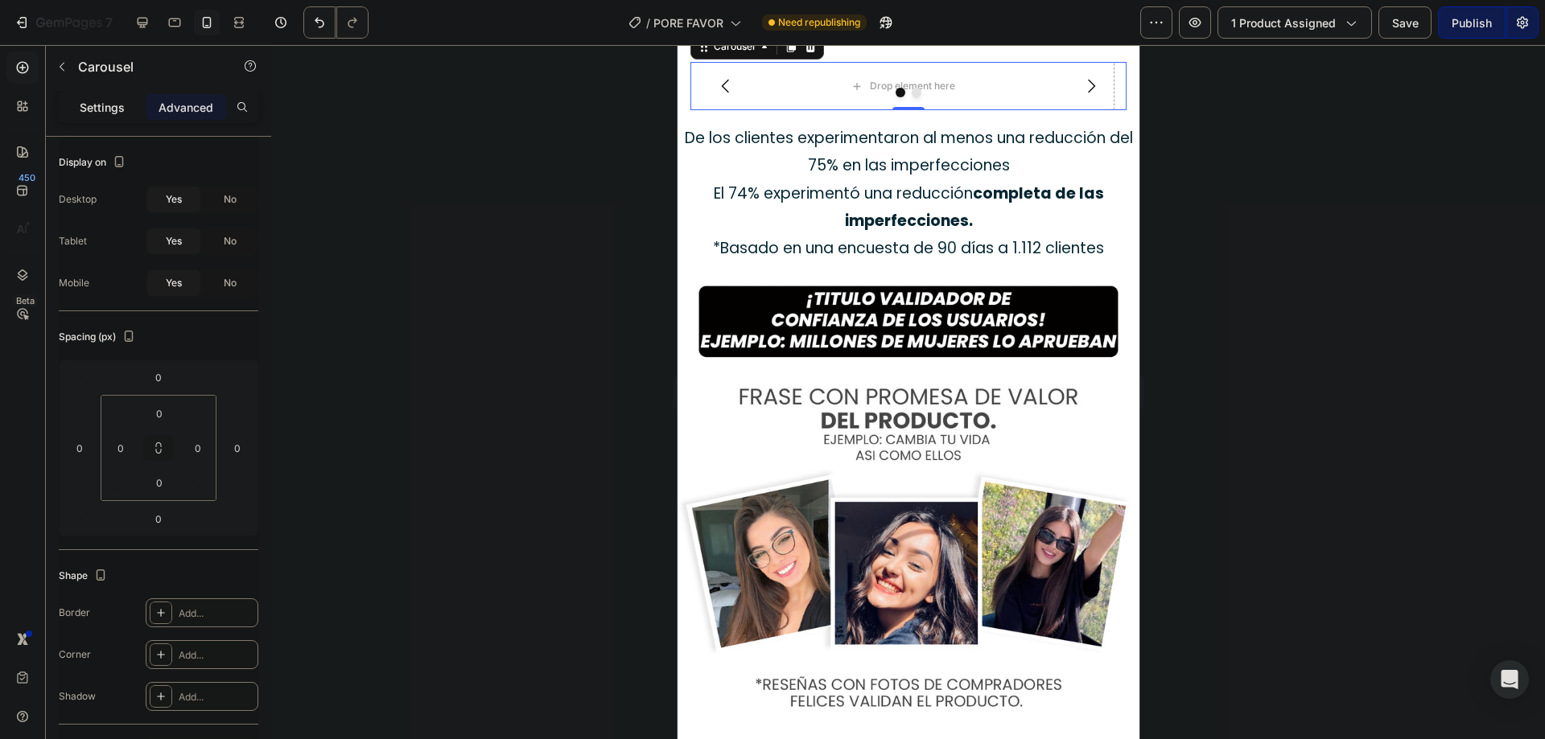
click at [108, 113] on p "Settings" at bounding box center [102, 107] width 45 height 17
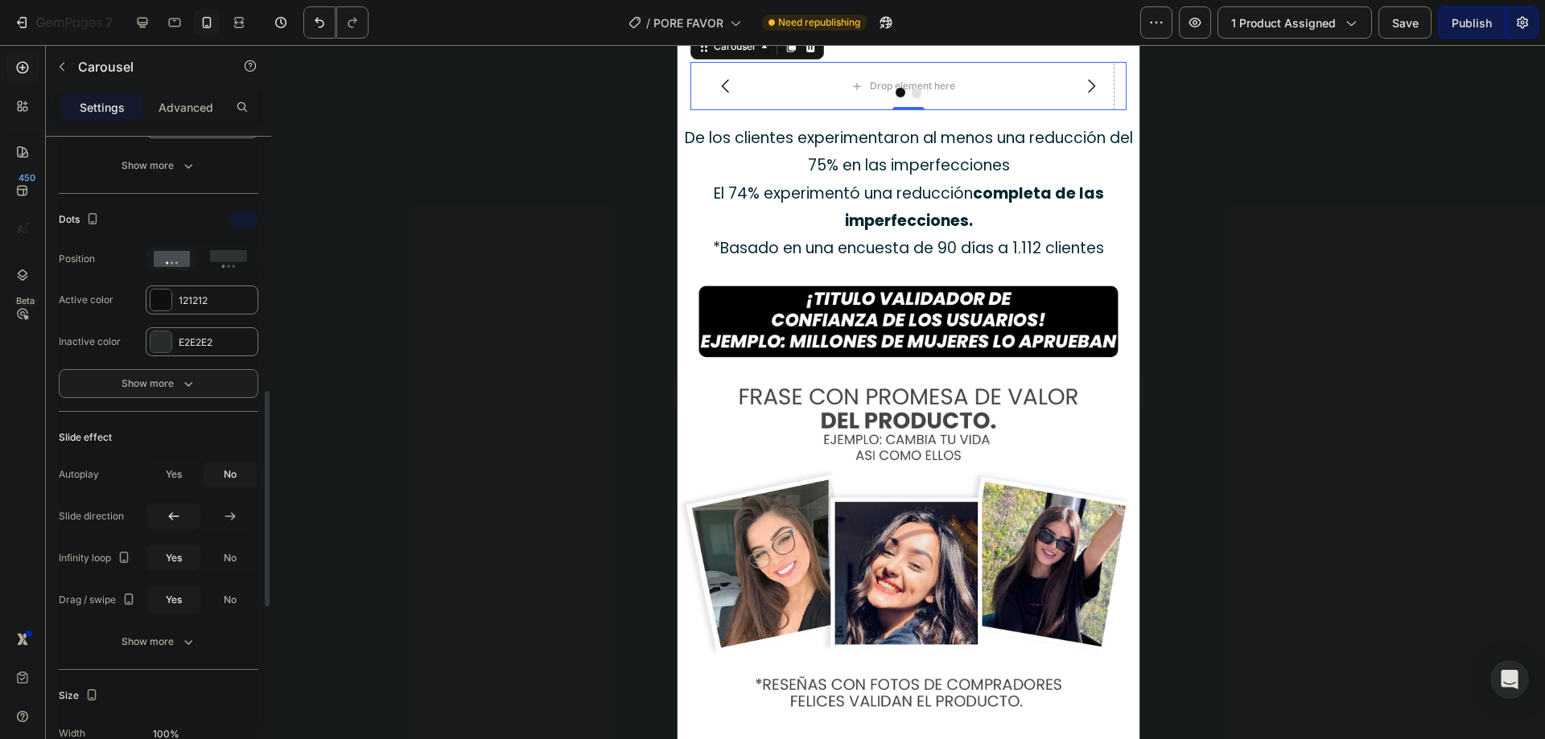
scroll to position [660, 0]
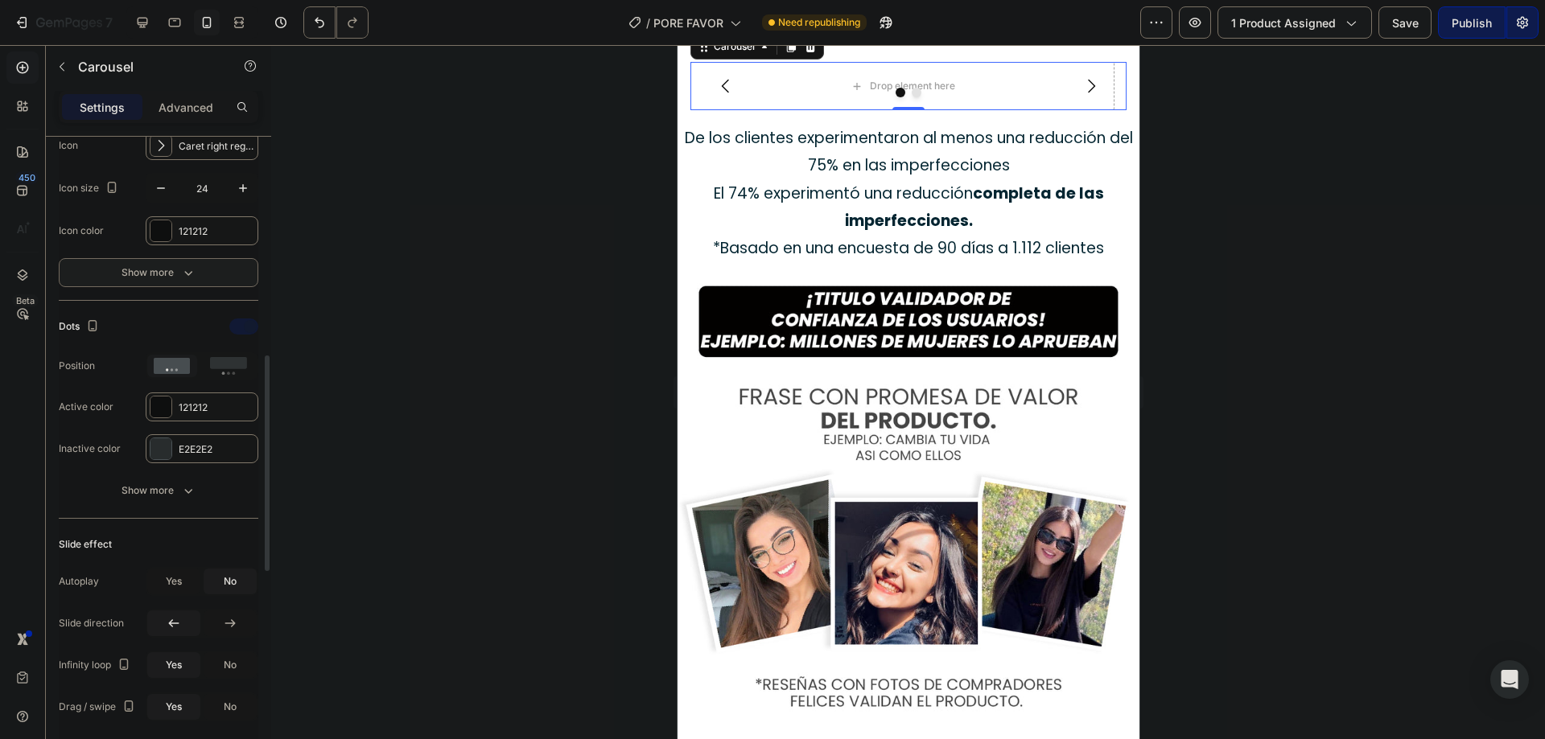
click at [191, 270] on icon "button" at bounding box center [188, 273] width 16 height 16
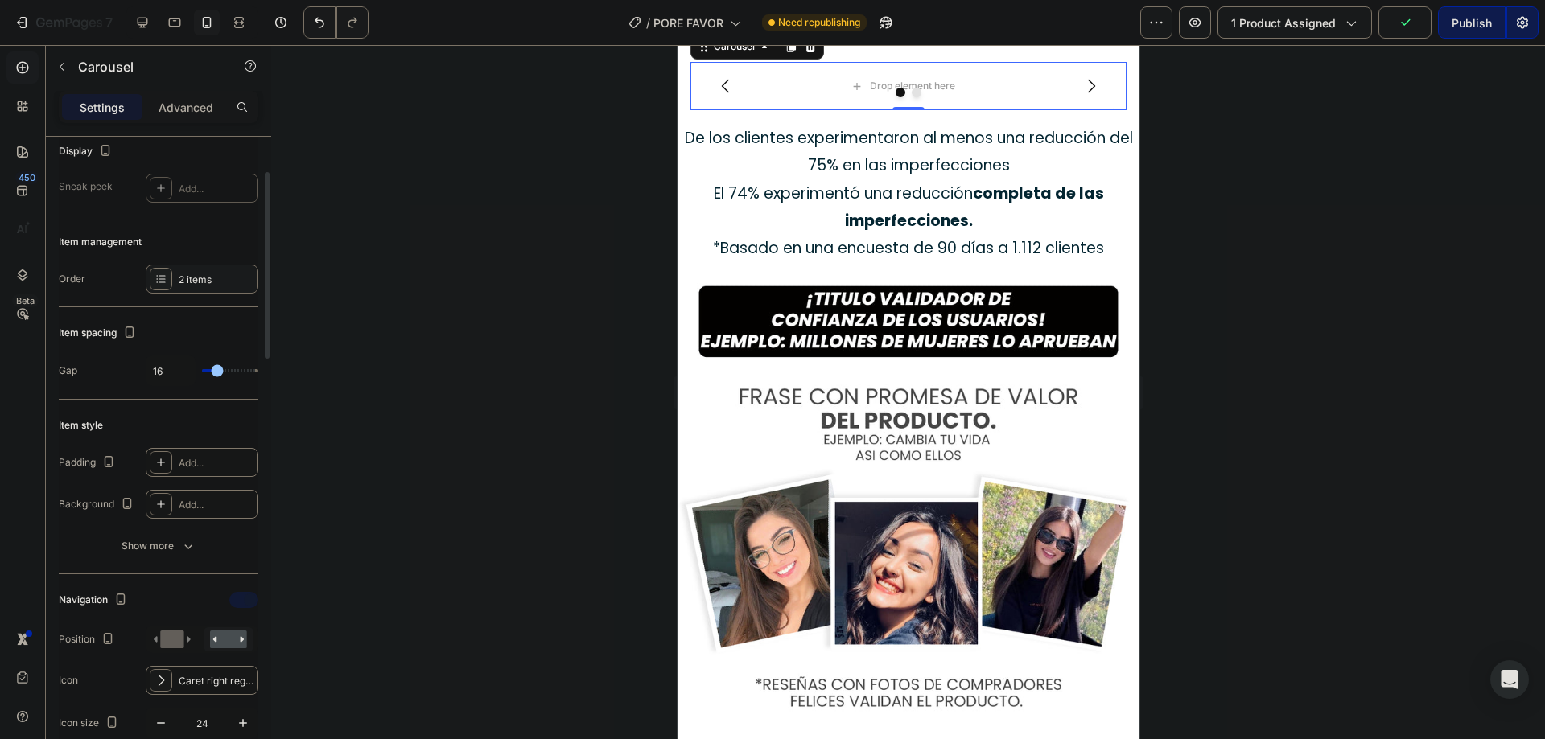
scroll to position [18, 0]
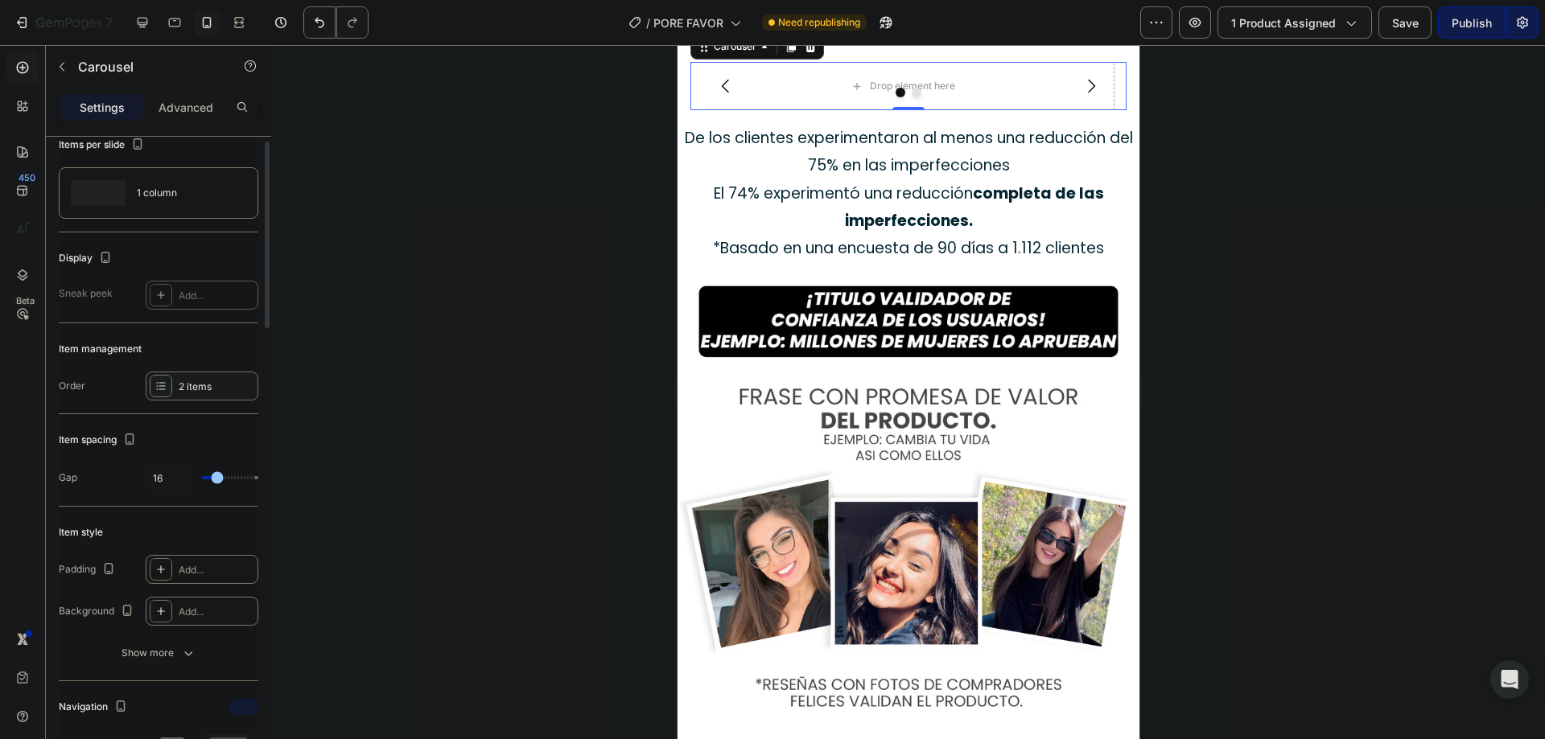
click at [185, 380] on div "2 items" at bounding box center [217, 387] width 76 height 14
click at [328, 429] on span "Item 1" at bounding box center [364, 434] width 91 height 14
click at [328, 429] on span "Item 1" at bounding box center [375, 434] width 119 height 14
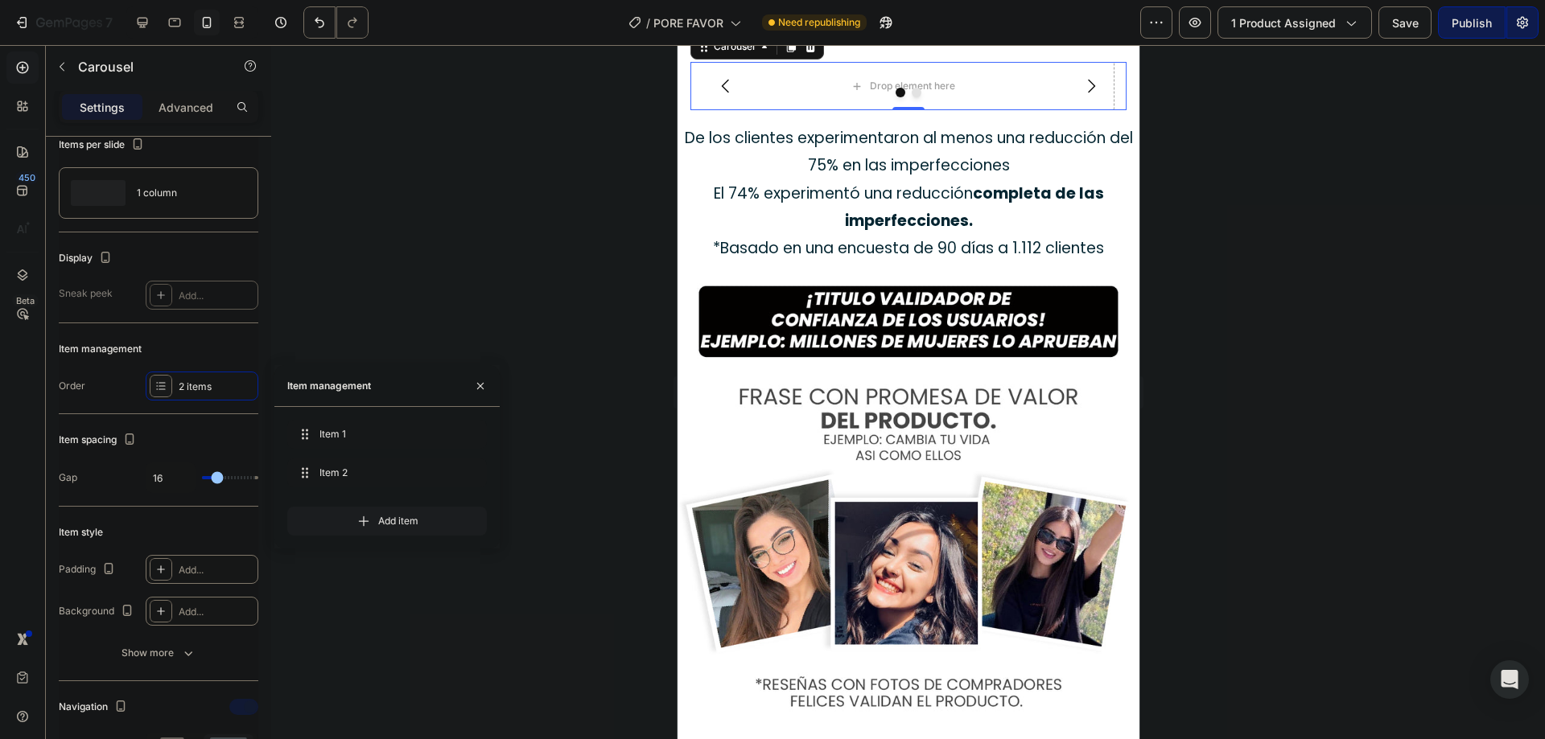
click at [405, 520] on span "Add item" at bounding box center [398, 521] width 40 height 14
click at [469, 507] on icon "button" at bounding box center [469, 511] width 13 height 13
click at [466, 514] on div "Delete" at bounding box center [458, 512] width 30 height 14
click at [879, 97] on div at bounding box center [908, 93] width 436 height 10
click at [871, 93] on div "Drop element here" at bounding box center [911, 86] width 85 height 13
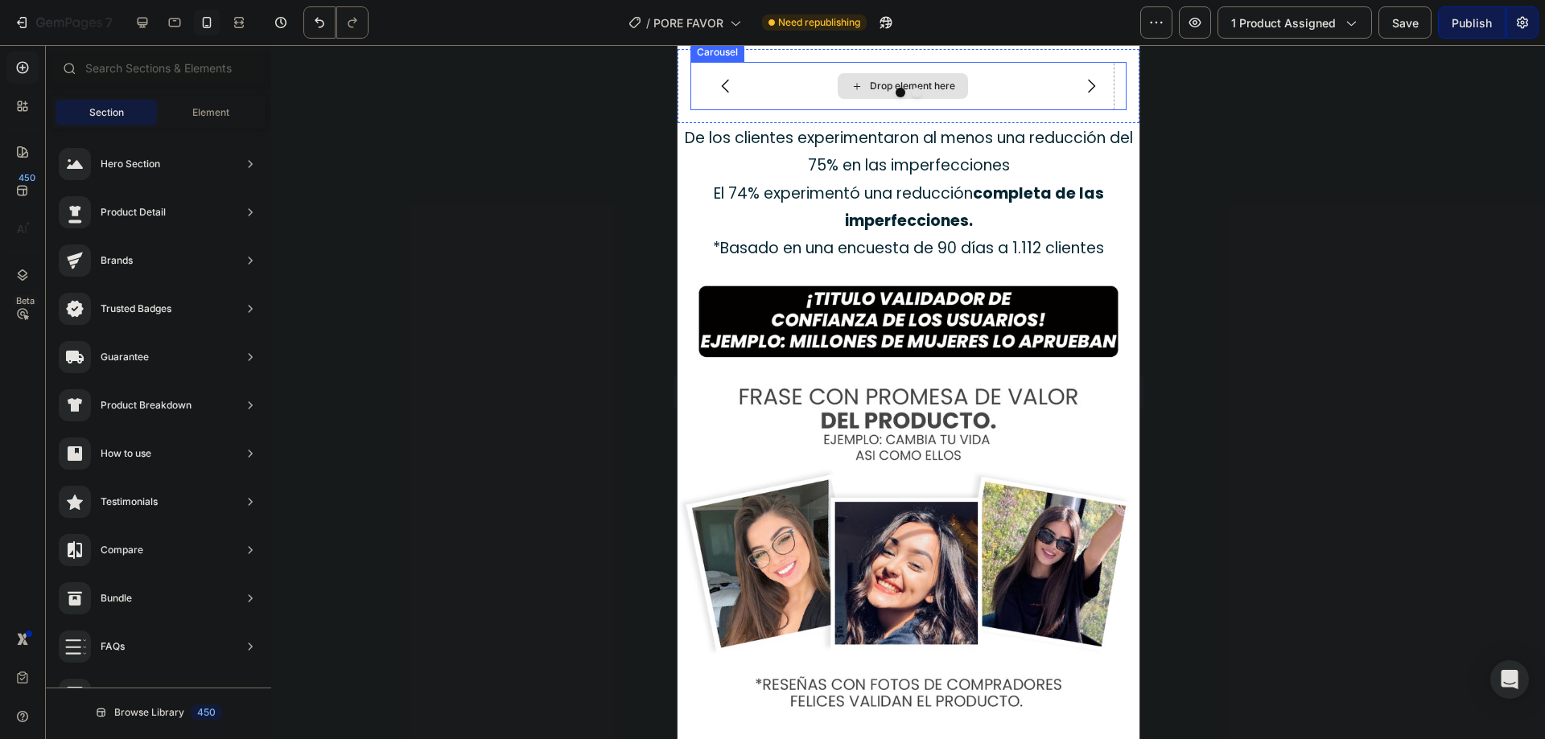
click at [865, 99] on div "Drop element here" at bounding box center [902, 86] width 130 height 26
click at [211, 107] on span "Element" at bounding box center [210, 112] width 37 height 14
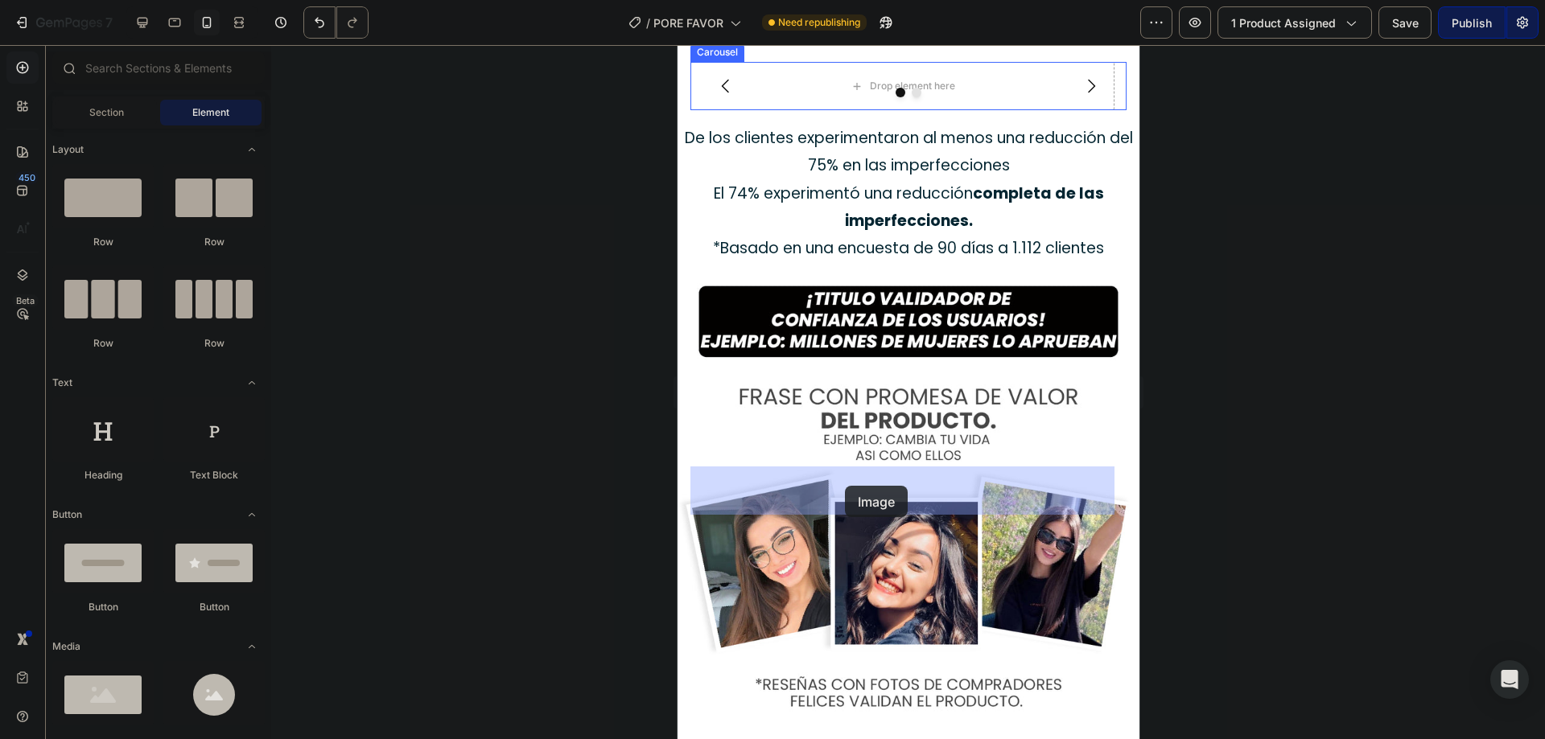
drag, startPoint x: 792, startPoint y: 747, endPoint x: 845, endPoint y: 486, distance: 266.1
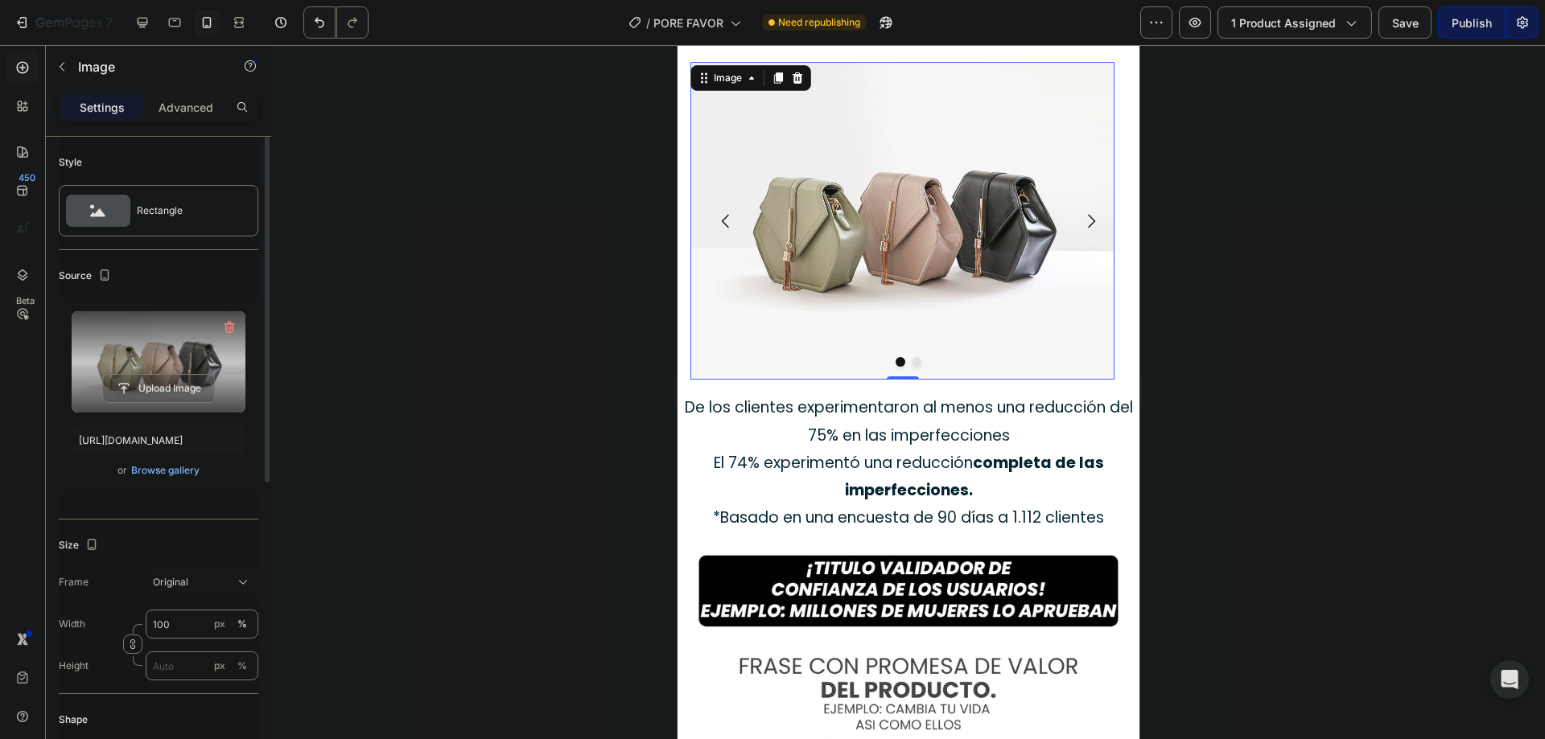
click at [182, 352] on label at bounding box center [159, 361] width 174 height 101
click at [182, 375] on input "file" at bounding box center [158, 388] width 111 height 27
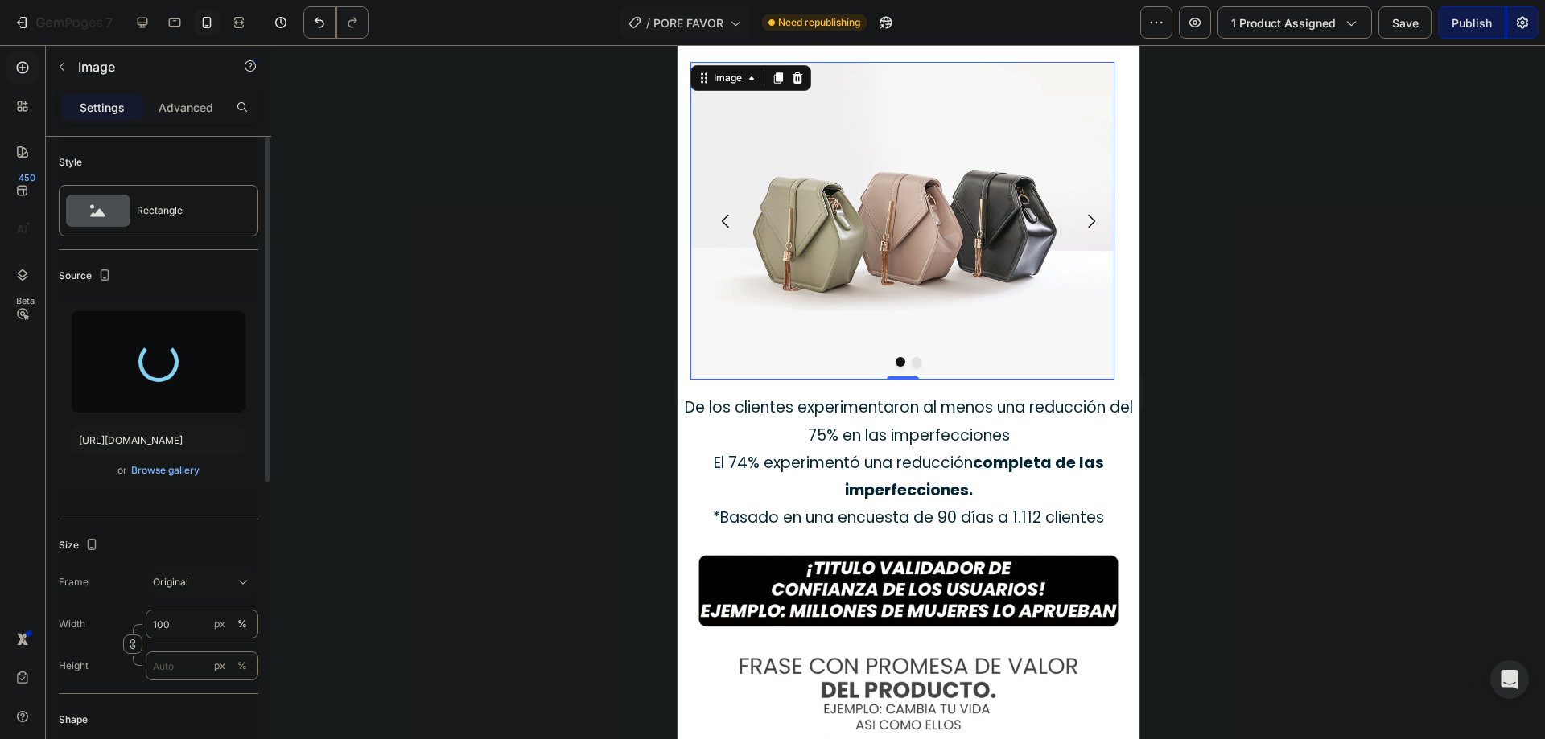
type input "https://cdn.shopify.com/s/files/1/0615/9695/8783/files/gempages_572882821727651…"
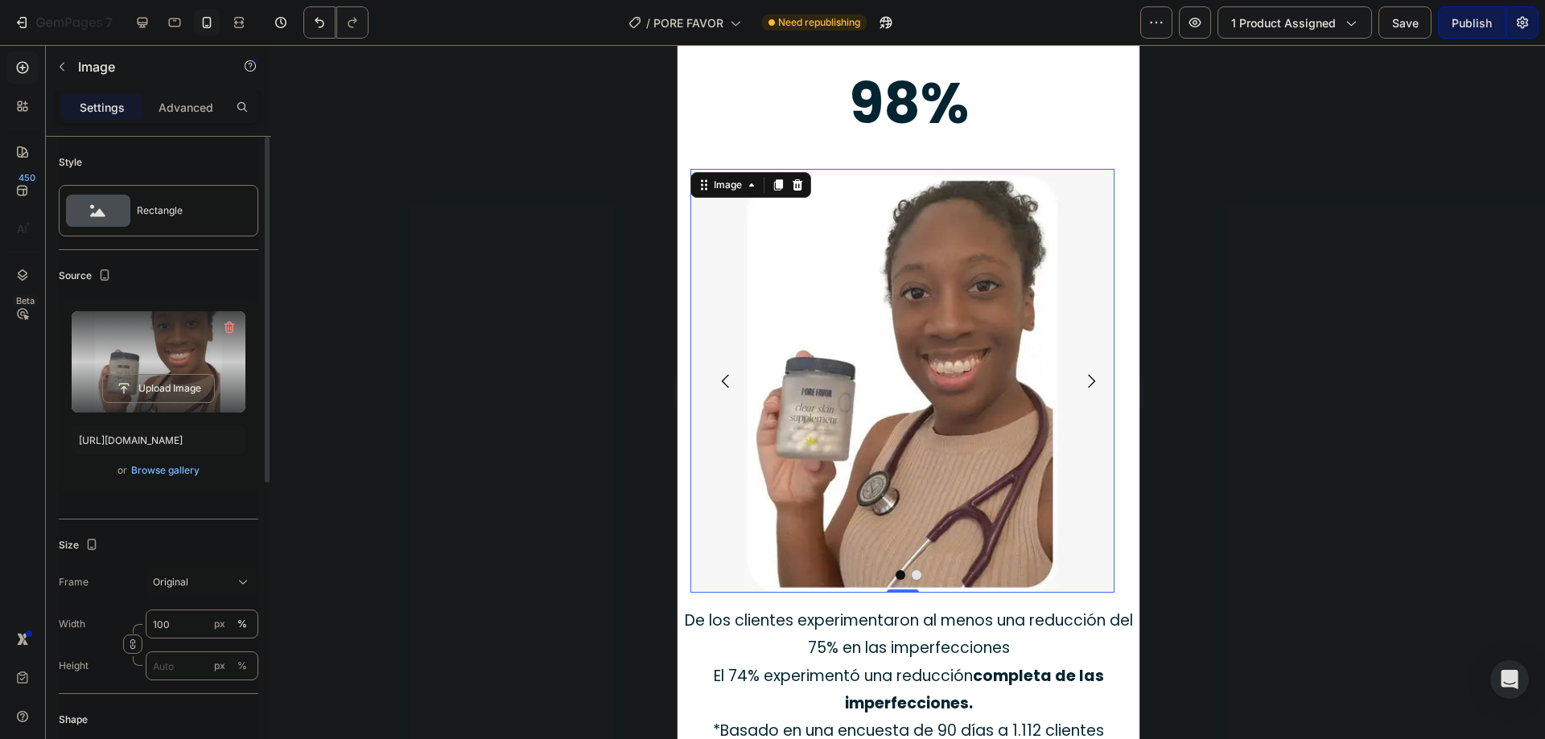
scroll to position [3430, 0]
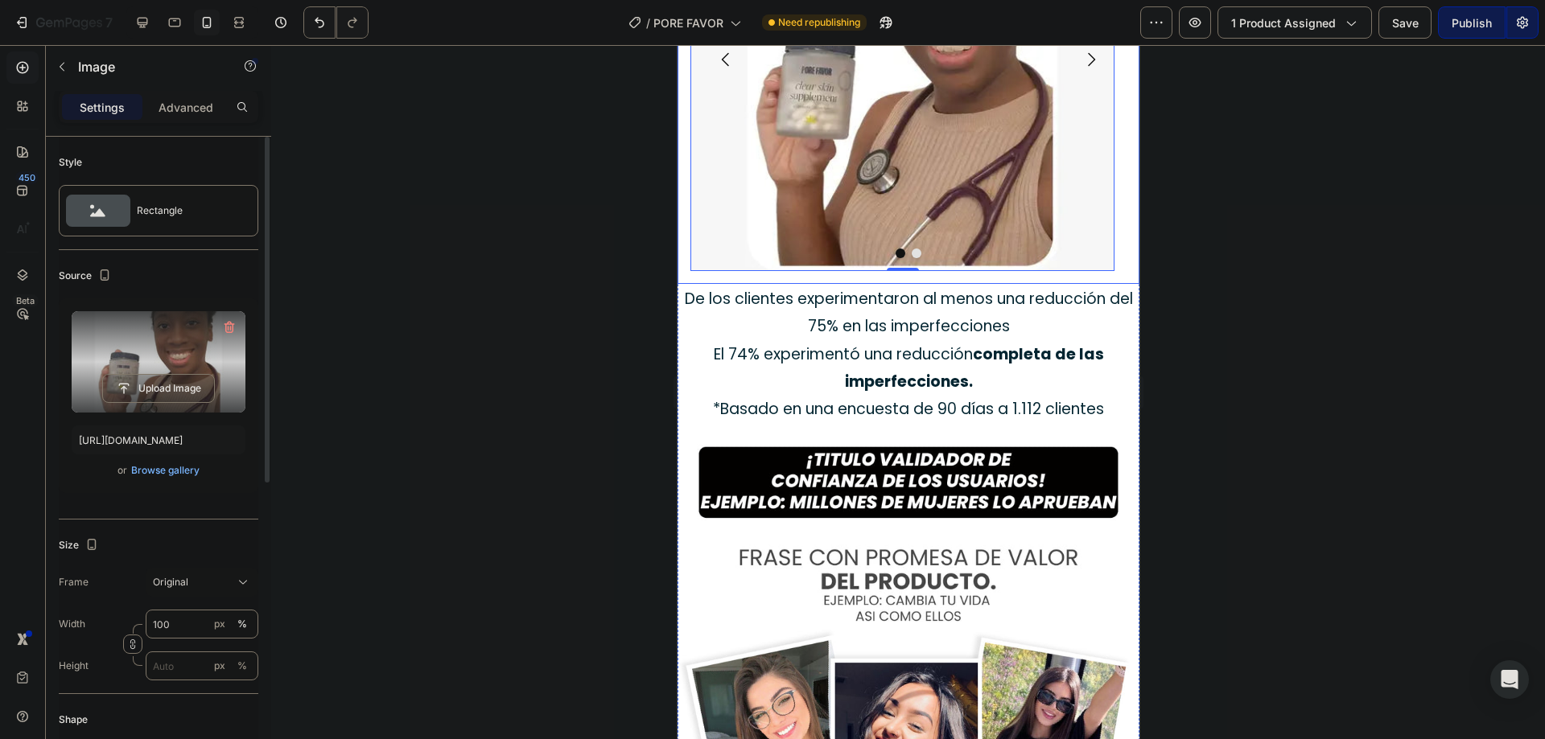
click at [608, 251] on div at bounding box center [908, 392] width 1274 height 694
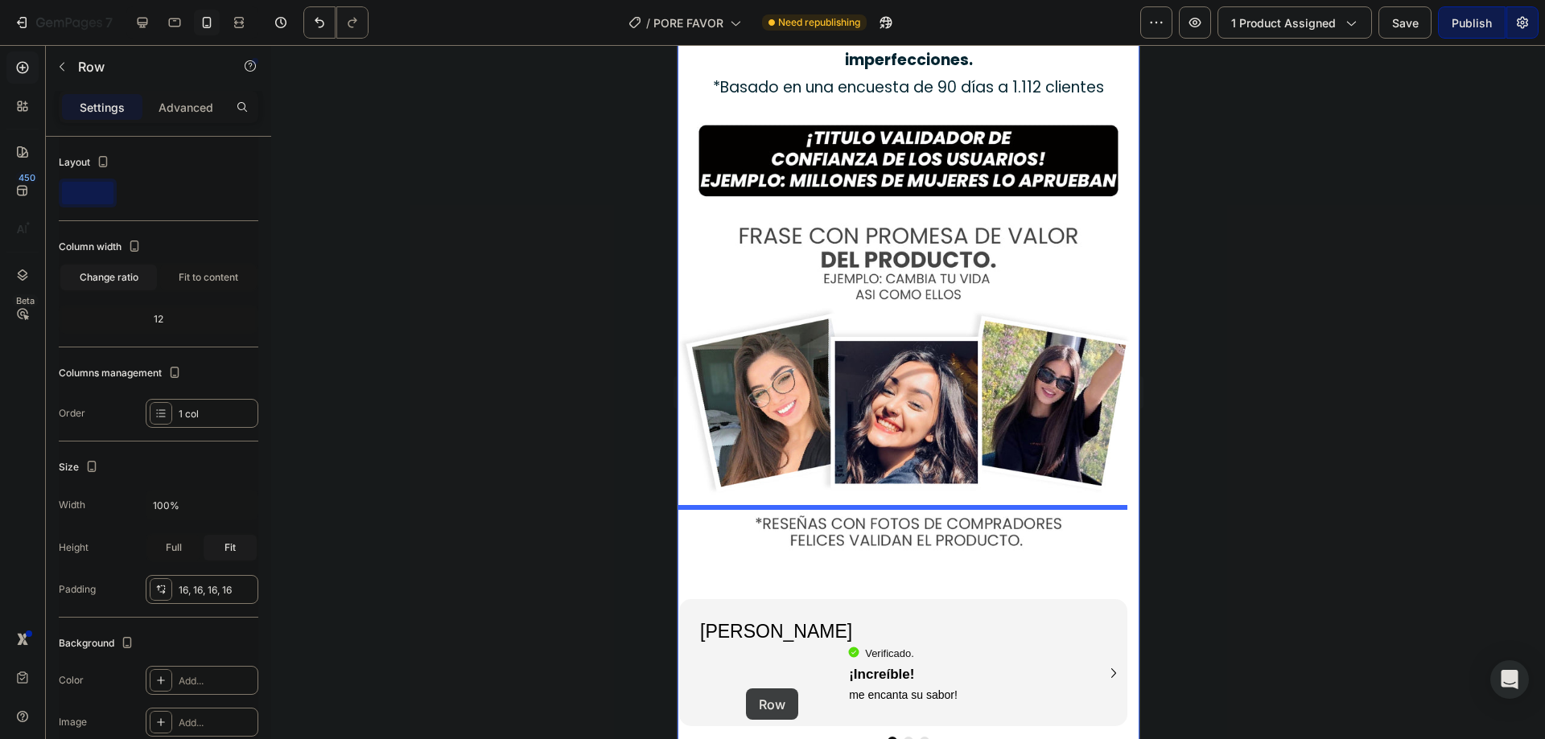
scroll to position [3767, 0]
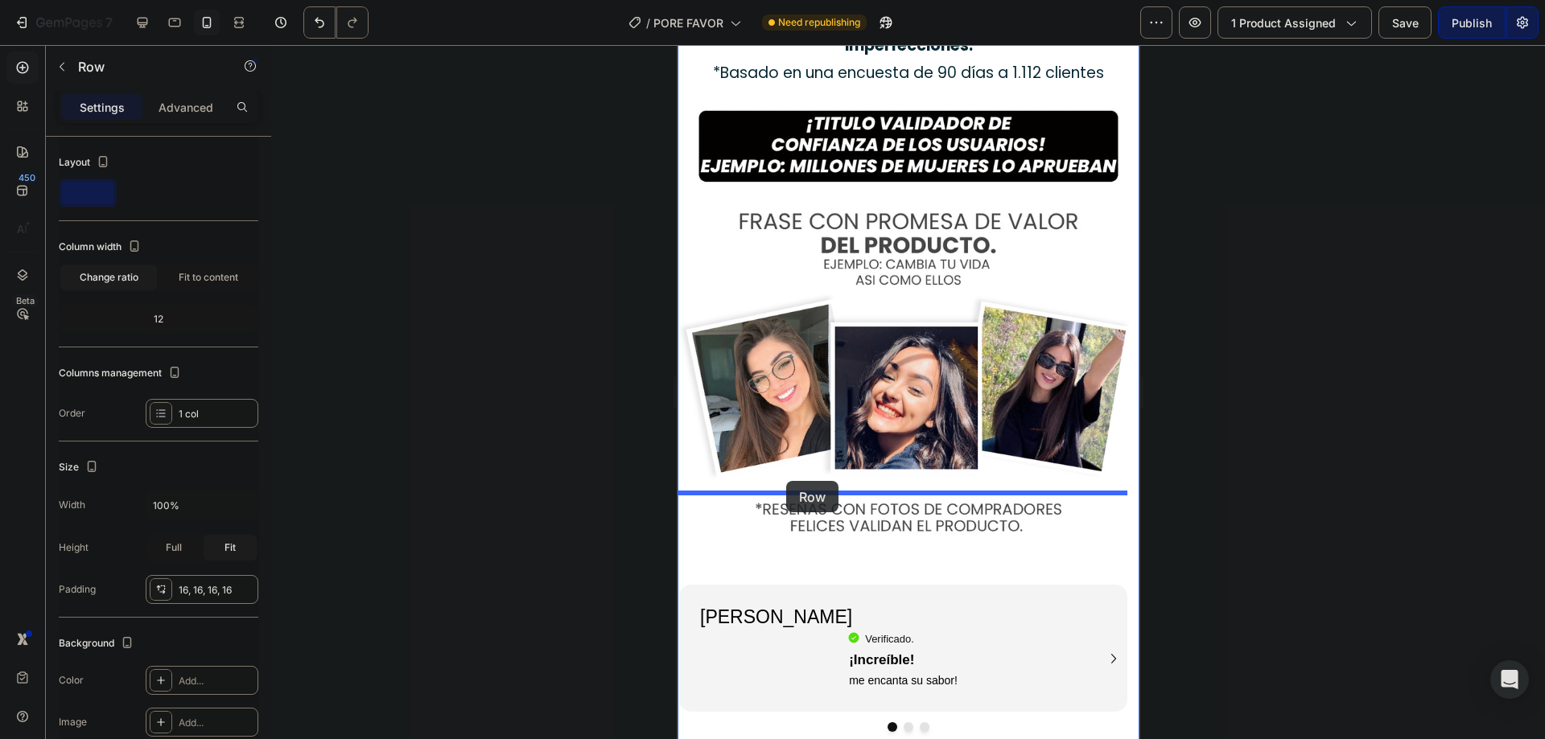
drag, startPoint x: 698, startPoint y: 229, endPoint x: 785, endPoint y: 481, distance: 267.2
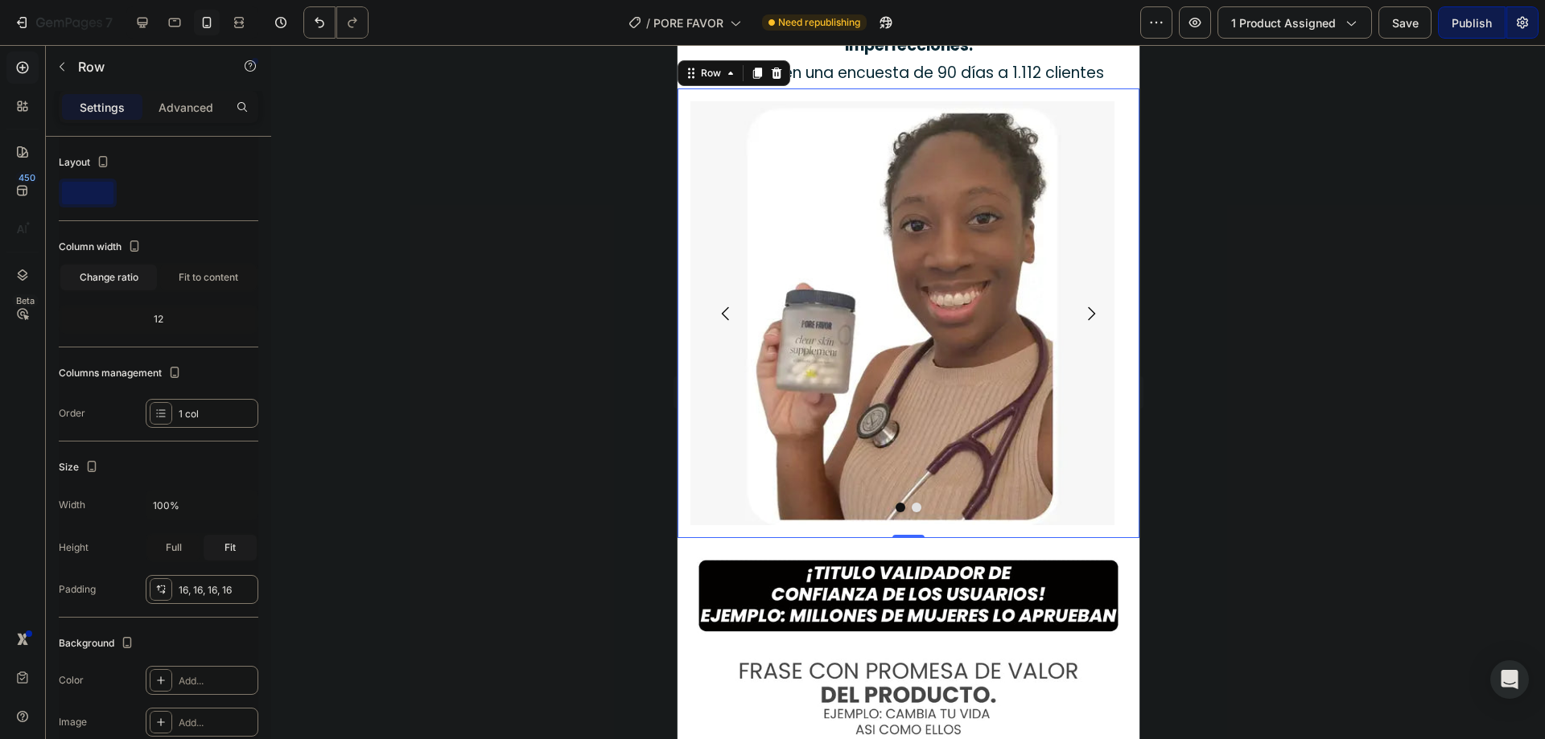
scroll to position [3639, 0]
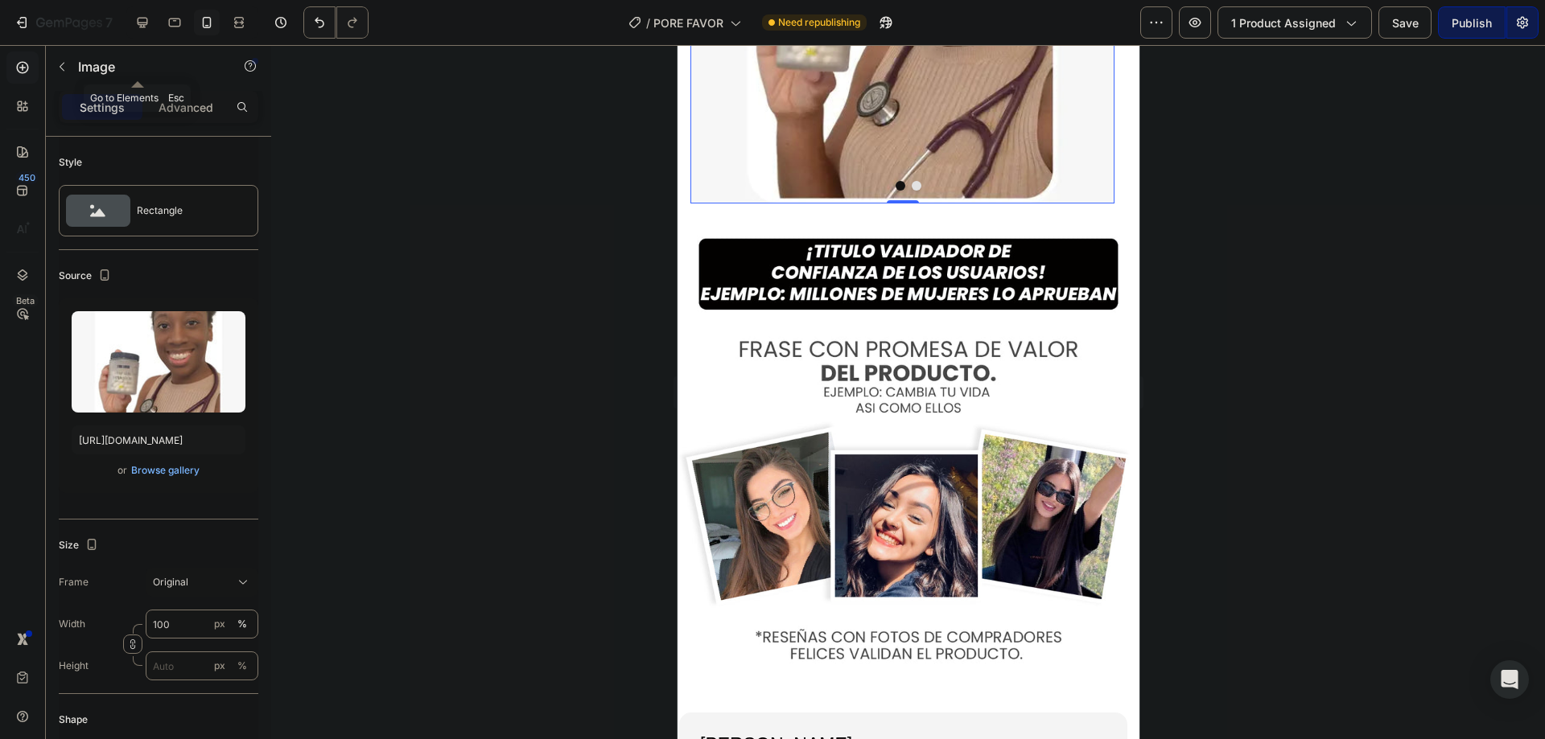
click at [65, 55] on button "button" at bounding box center [62, 67] width 26 height 26
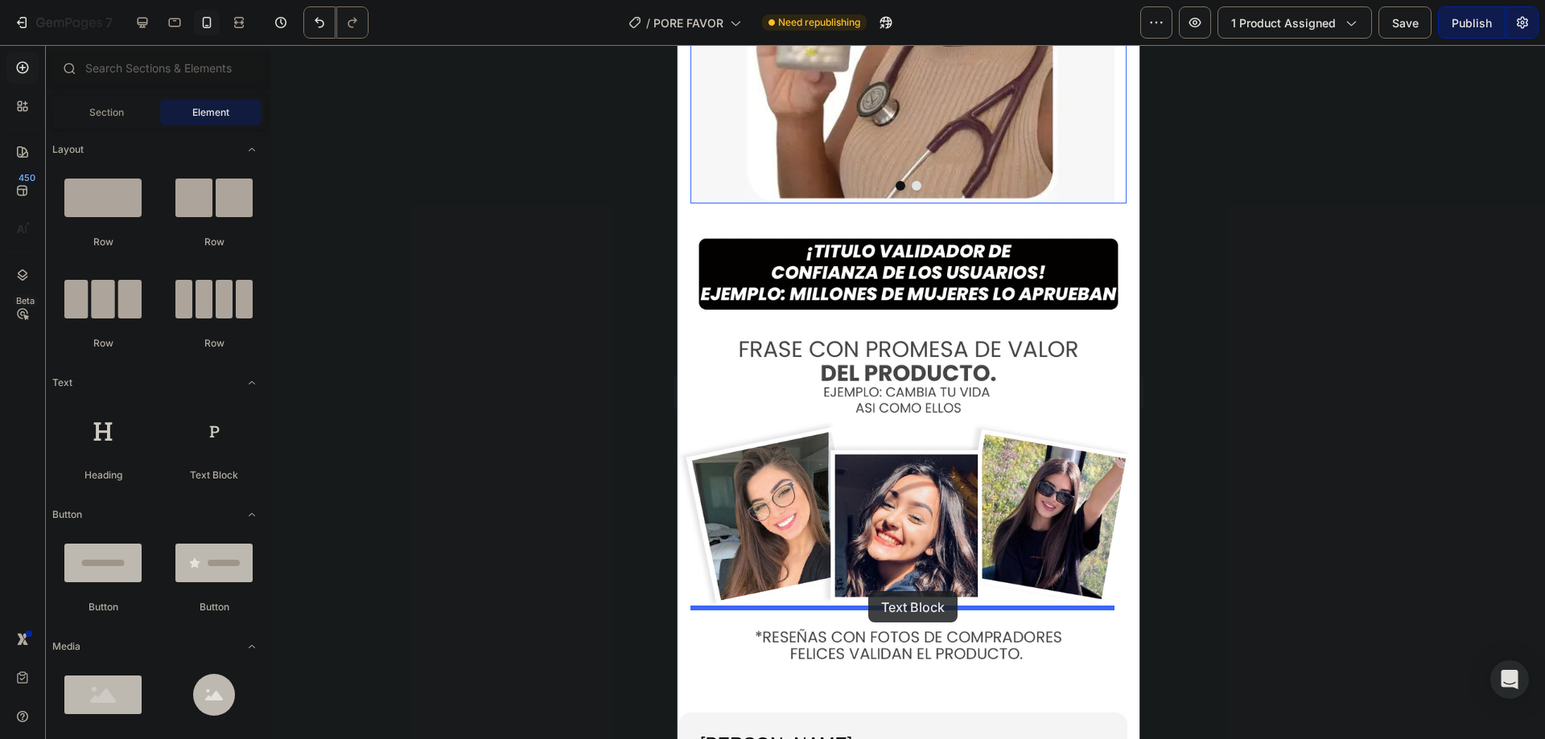
drag, startPoint x: 1057, startPoint y: 523, endPoint x: 867, endPoint y: 591, distance: 201.1
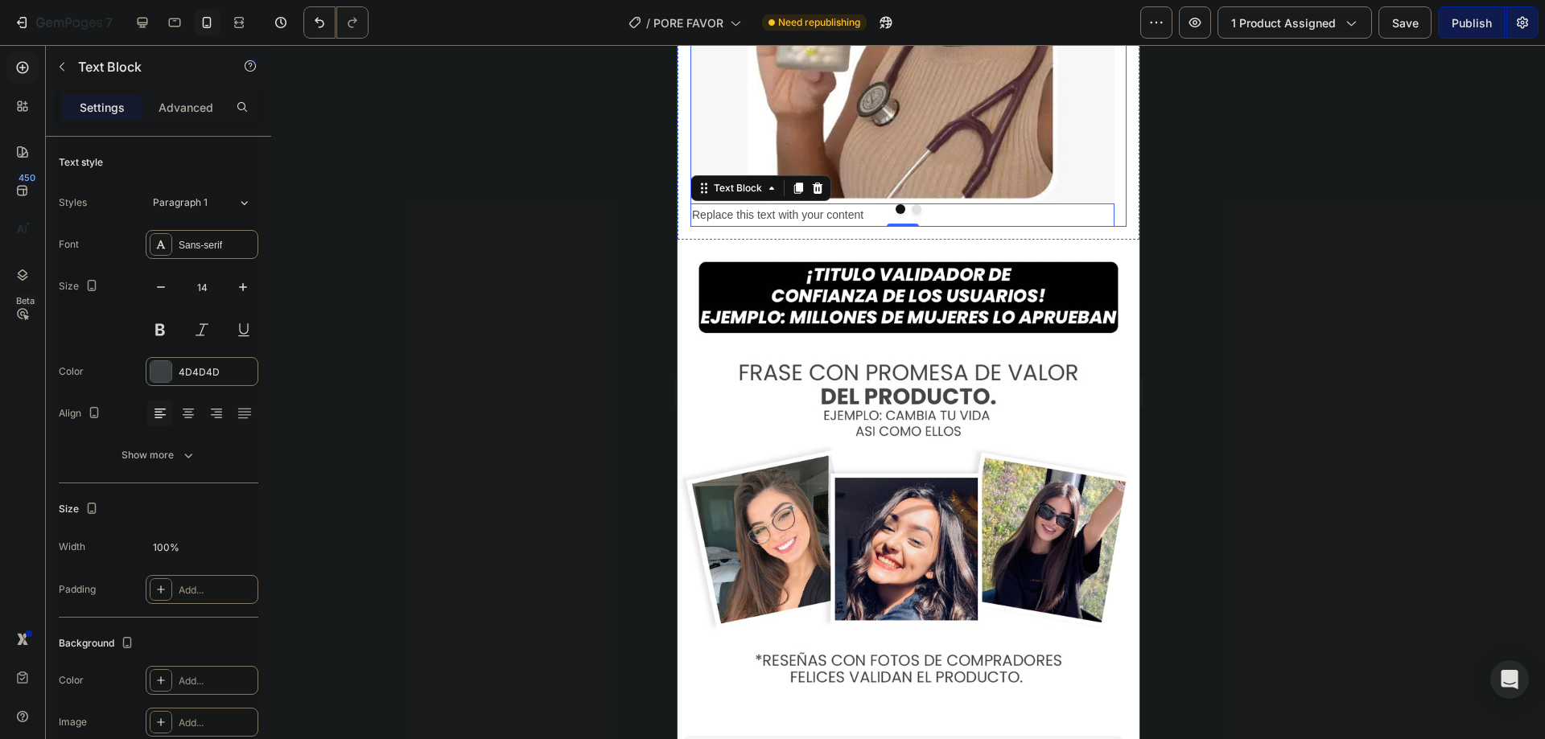
click at [837, 214] on div at bounding box center [908, 209] width 436 height 10
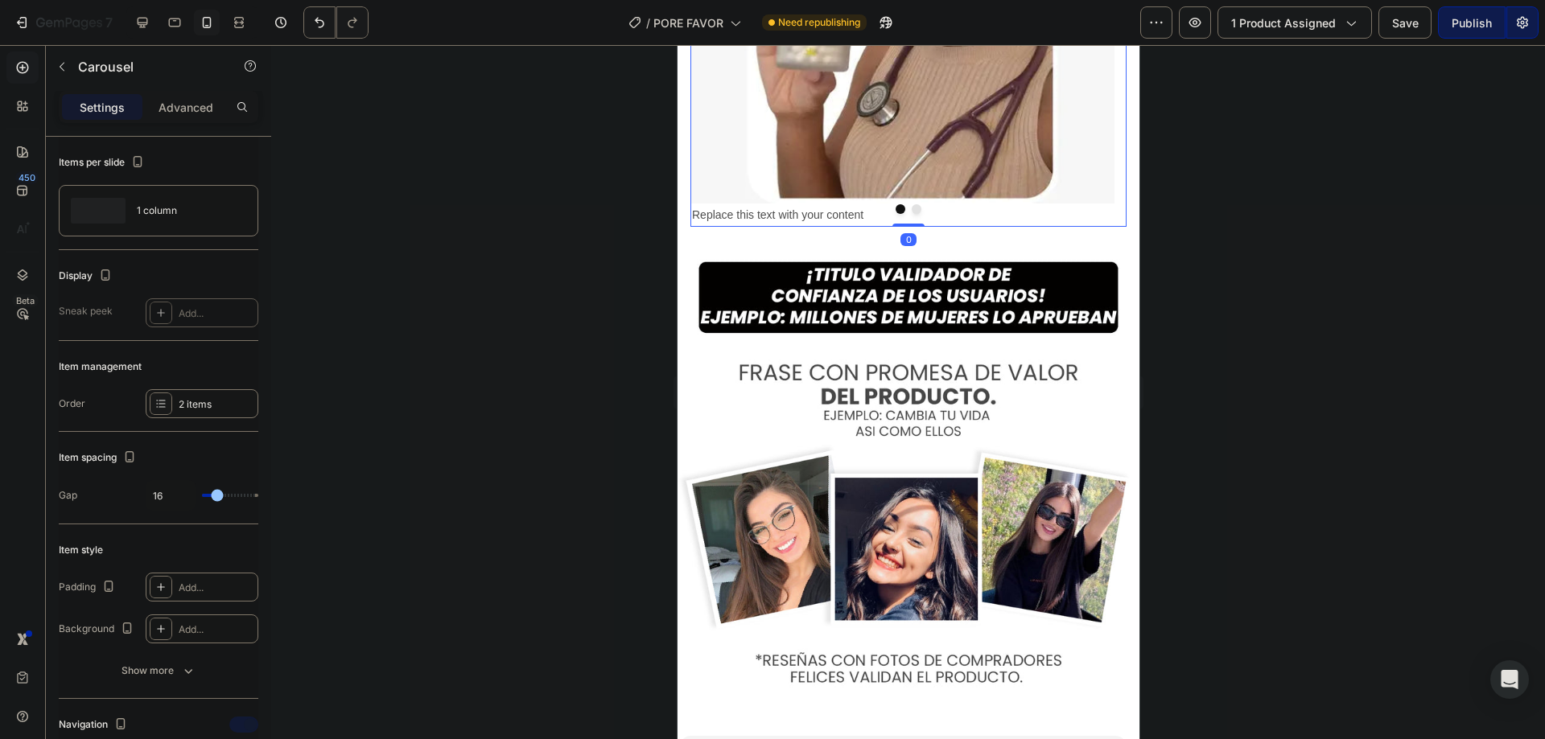
click at [837, 214] on div at bounding box center [908, 209] width 436 height 10
click at [826, 214] on div at bounding box center [908, 209] width 436 height 10
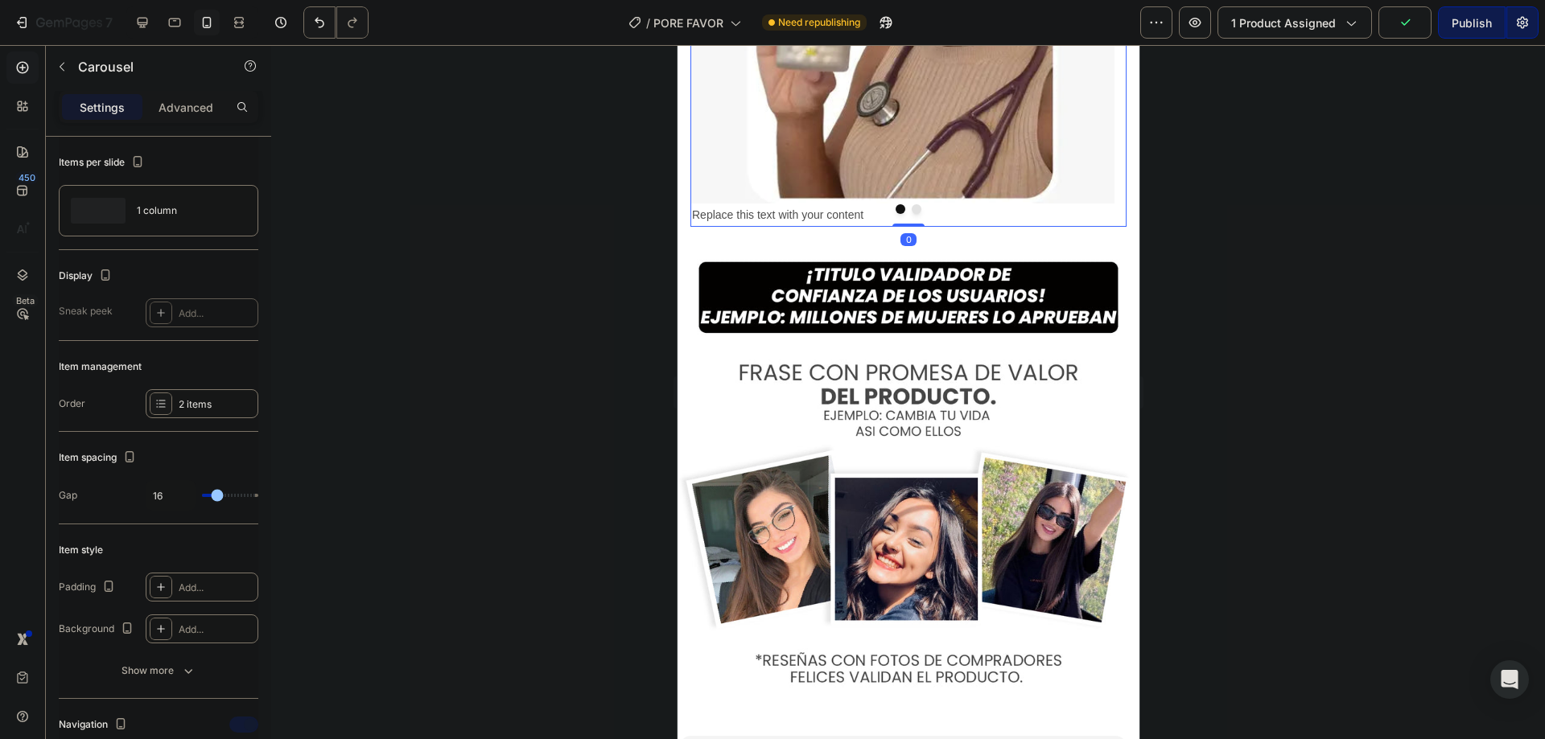
click at [826, 214] on div at bounding box center [908, 209] width 436 height 10
click at [826, 227] on div "Replace this text with your content" at bounding box center [902, 215] width 424 height 23
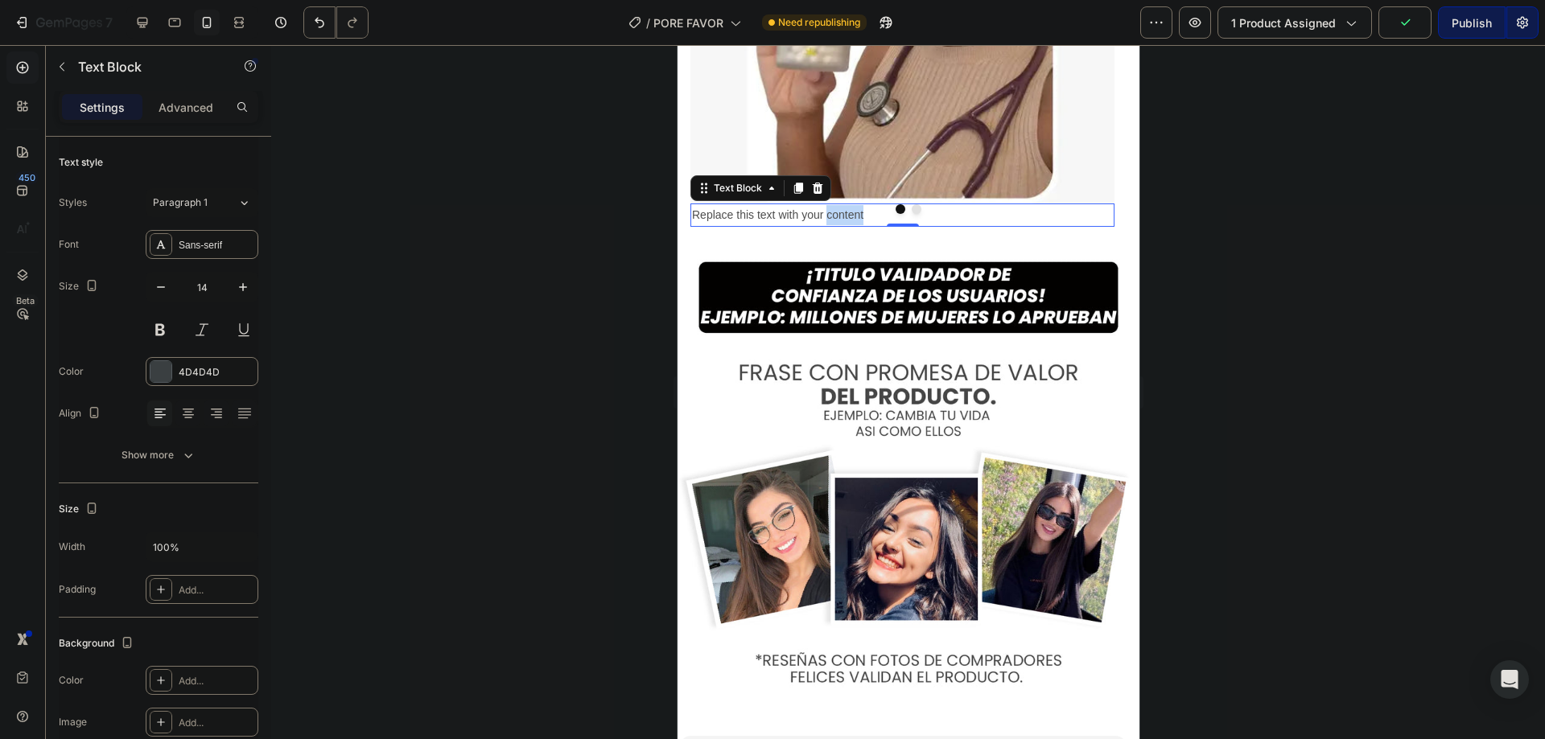
click at [826, 227] on div "Replace this text with your content" at bounding box center [902, 215] width 424 height 23
click at [826, 225] on p "Replace this text with your content" at bounding box center [901, 215] width 421 height 20
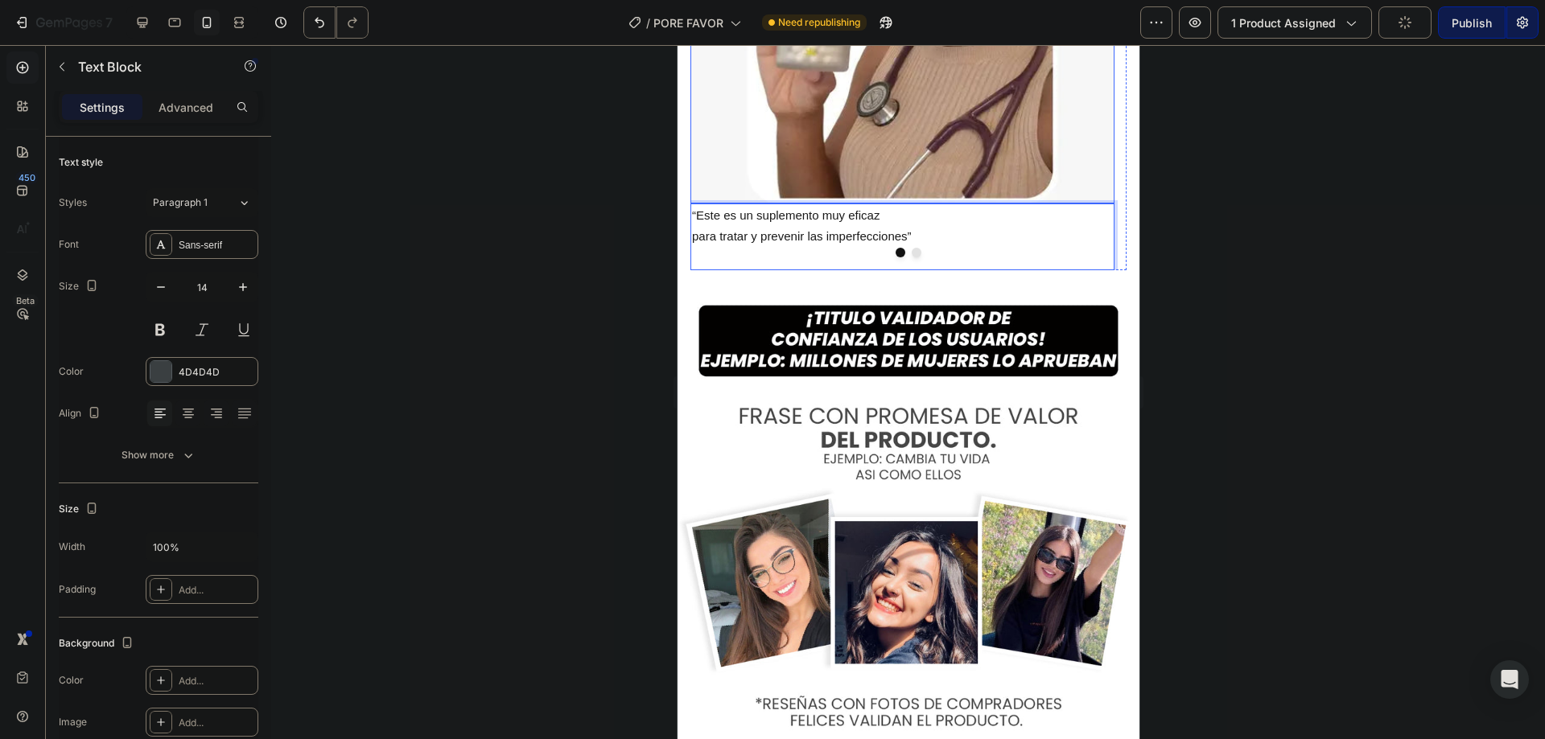
scroll to position [3648, 0]
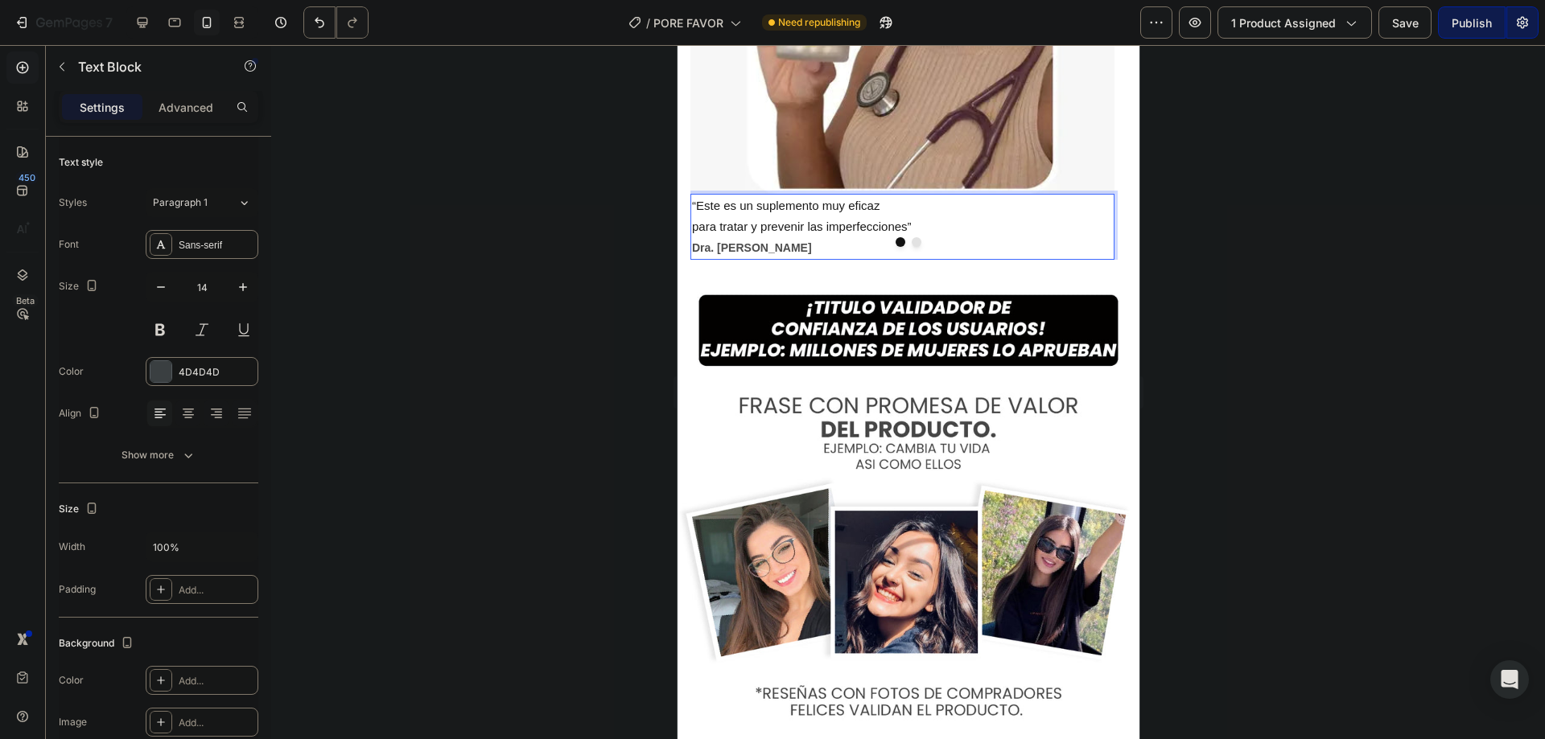
click at [573, 441] on div at bounding box center [908, 392] width 1274 height 694
click at [815, 233] on span "para tratar y prevenir las imperfecciones”" at bounding box center [801, 227] width 220 height 14
click at [192, 407] on icon at bounding box center [188, 414] width 16 height 16
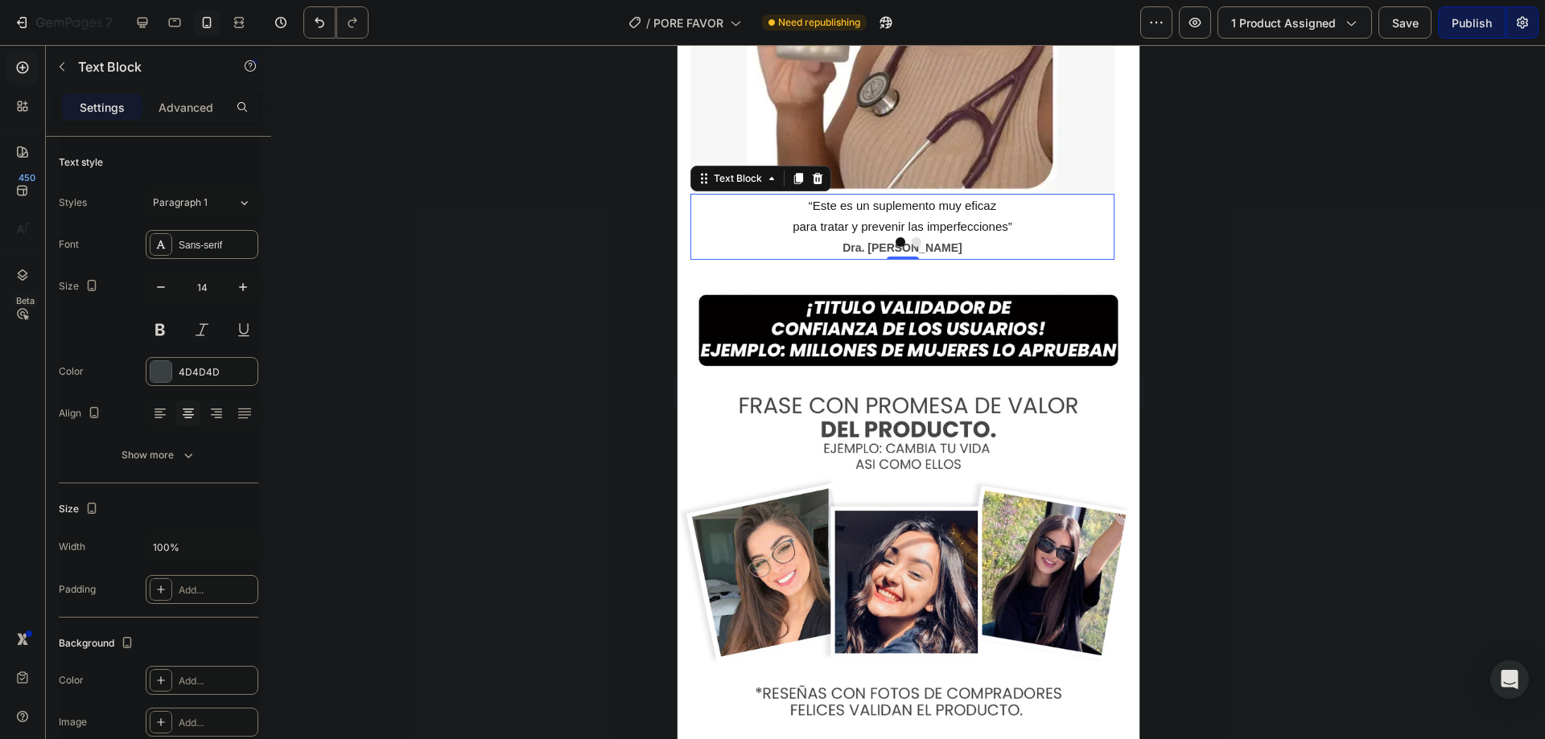
click at [560, 377] on div at bounding box center [908, 392] width 1274 height 694
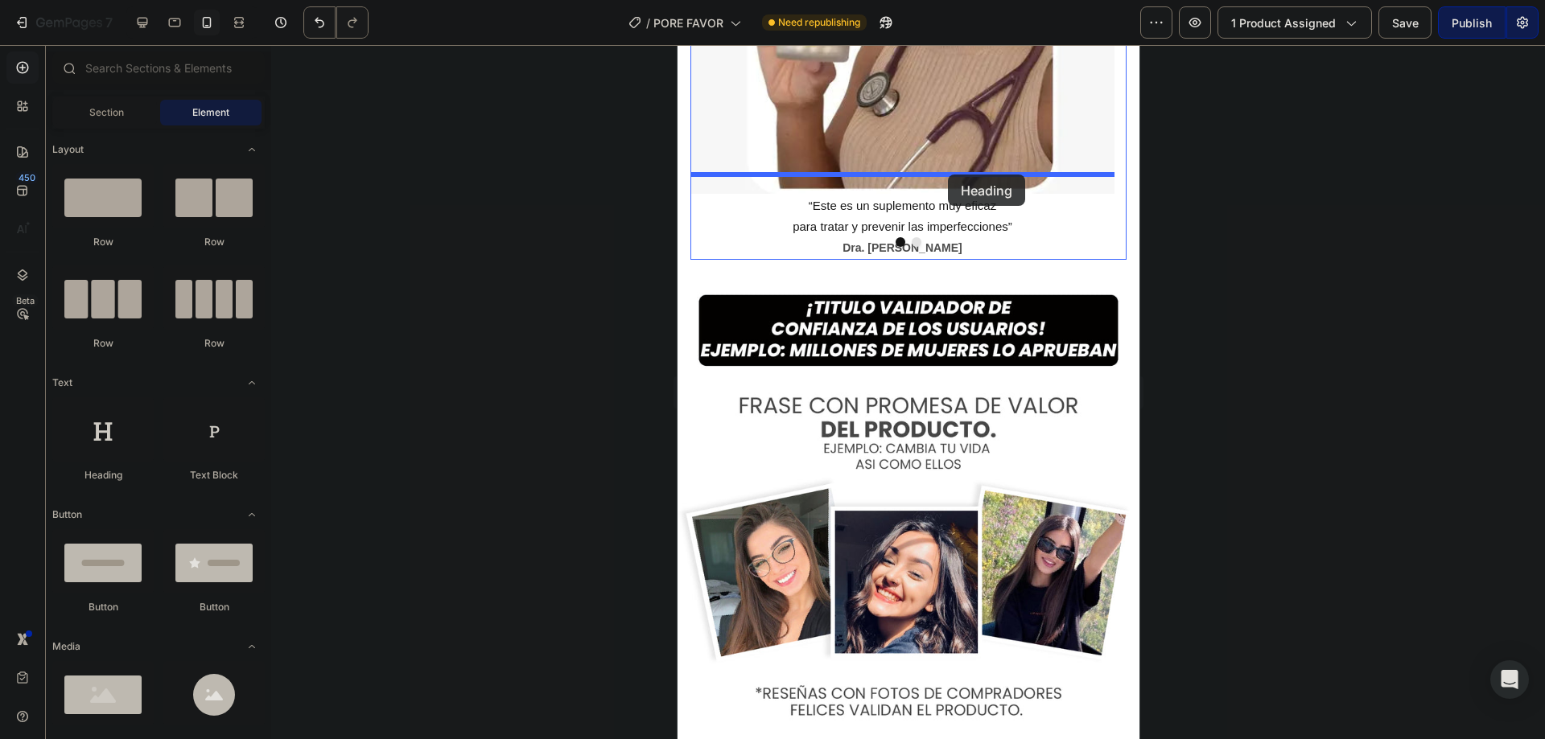
drag, startPoint x: 837, startPoint y: 472, endPoint x: 947, endPoint y: 175, distance: 317.5
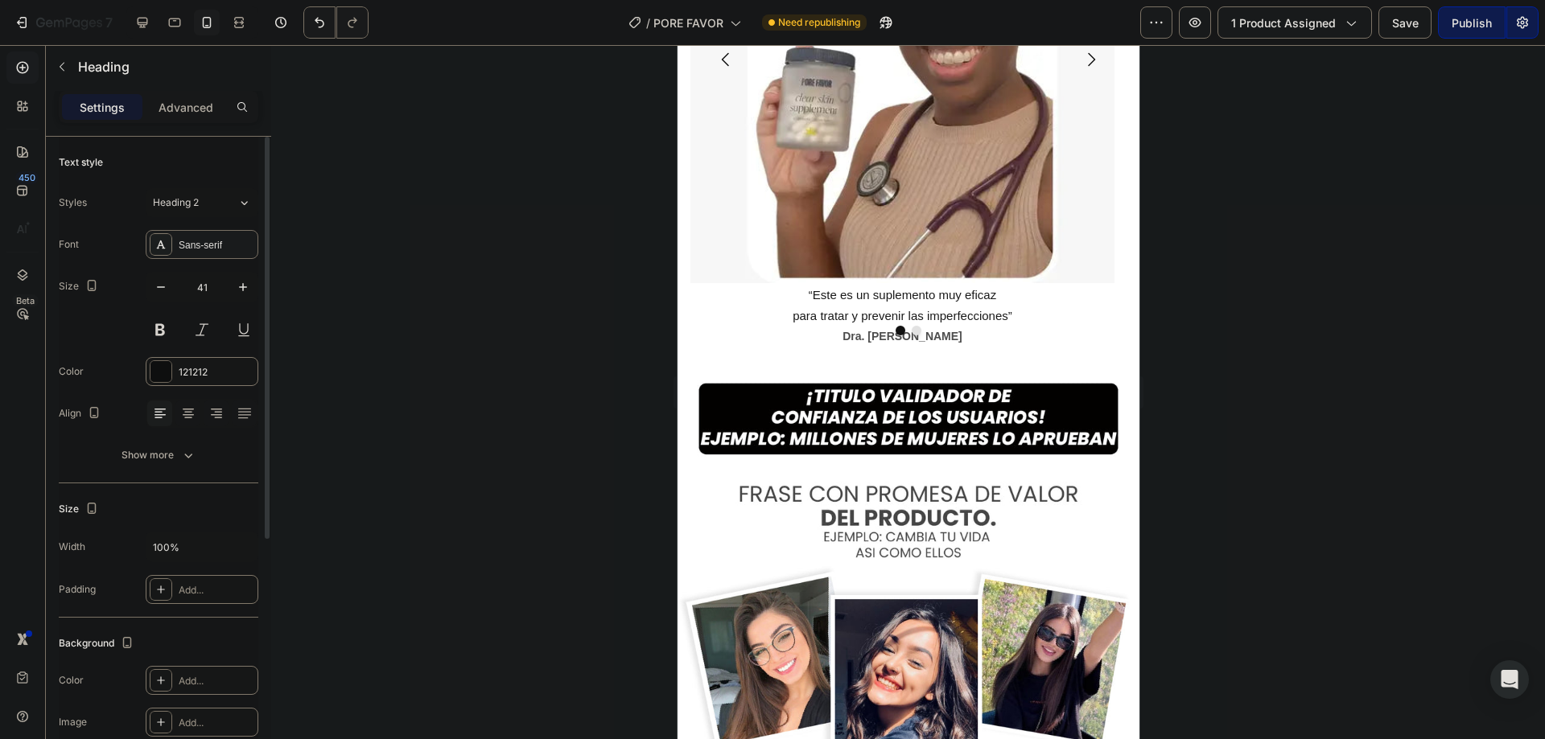
click at [225, 238] on div "Sans-serif" at bounding box center [217, 245] width 76 height 14
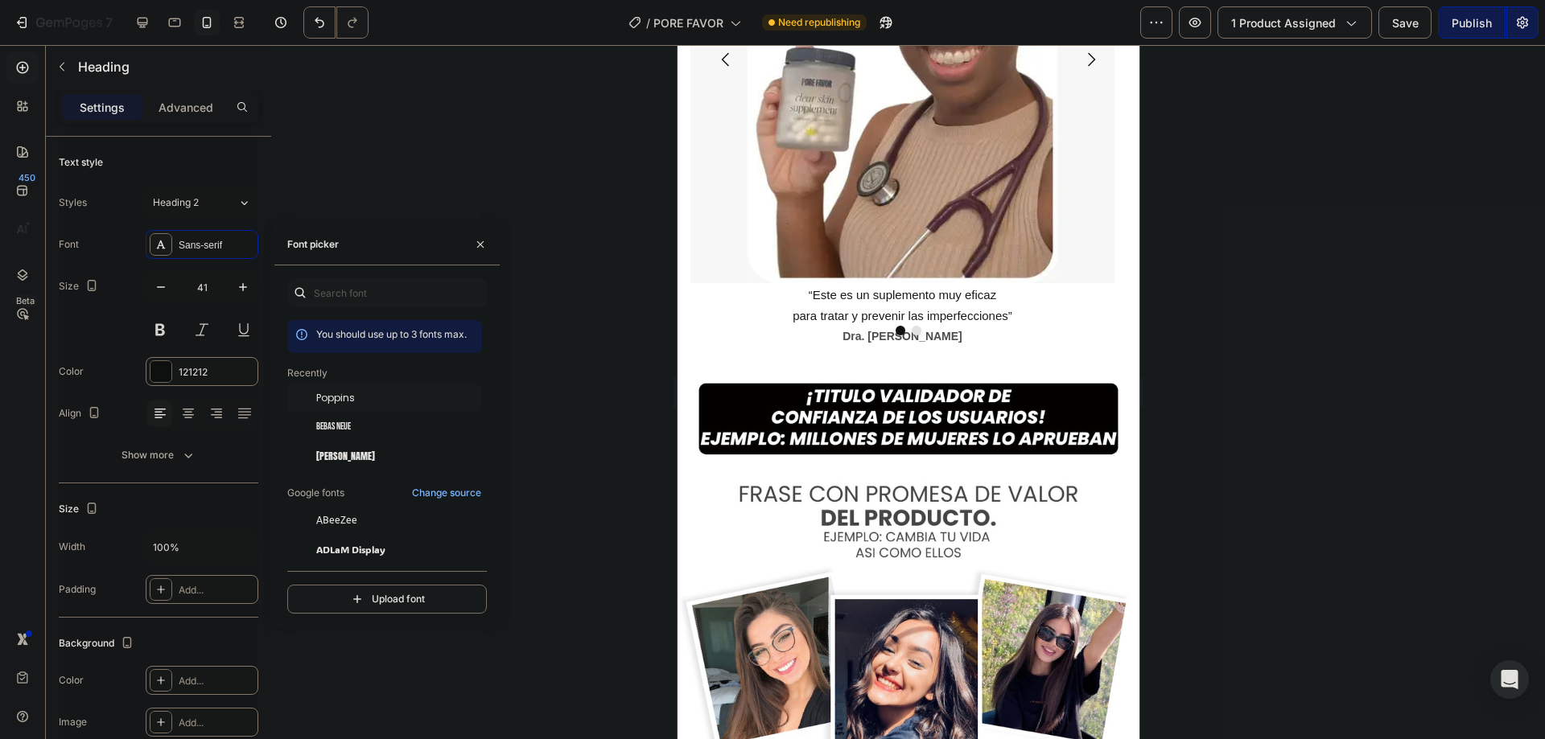
click at [347, 506] on div "Poppins" at bounding box center [384, 520] width 195 height 29
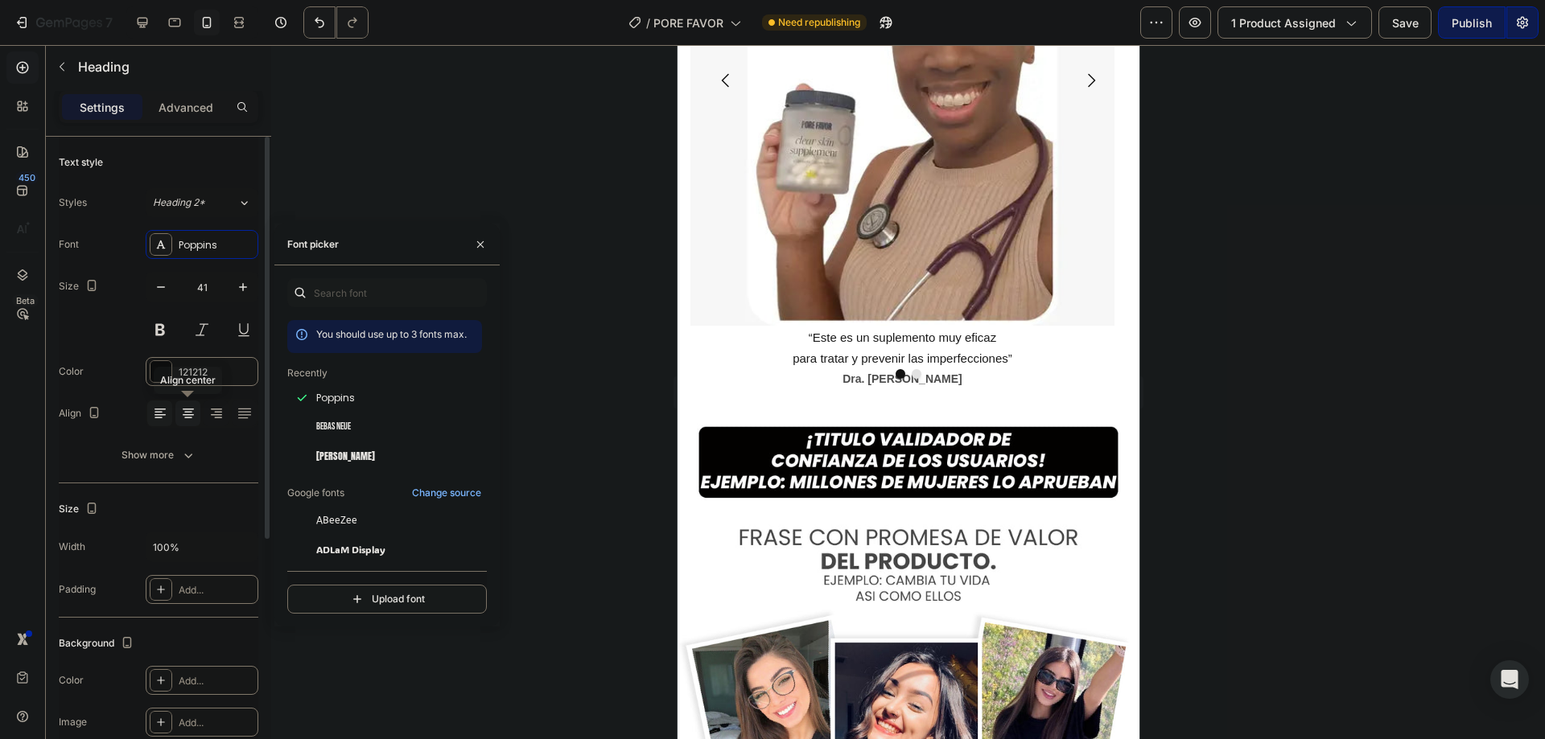
click at [183, 406] on icon at bounding box center [188, 414] width 16 height 16
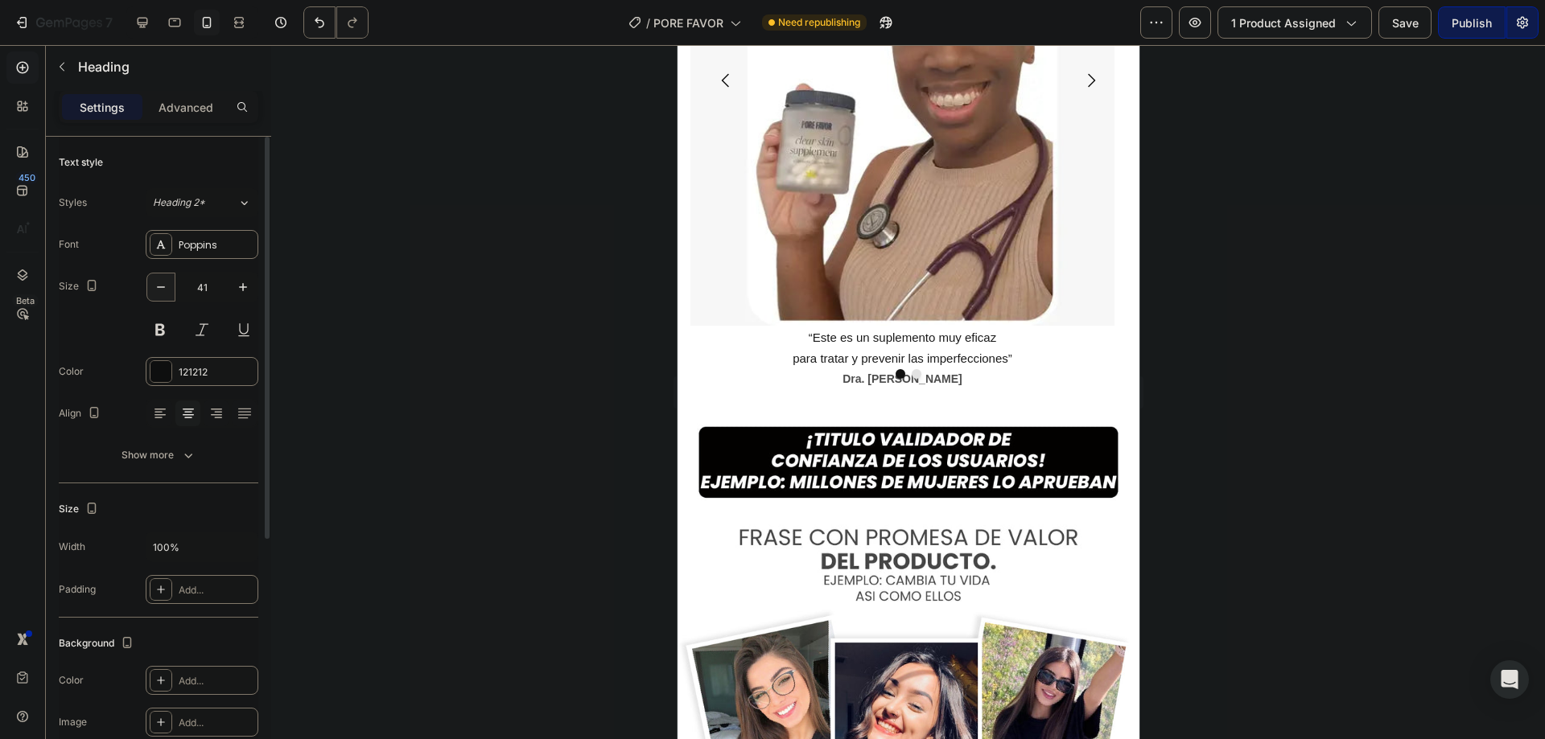
click at [169, 292] on button "button" at bounding box center [160, 287] width 29 height 29
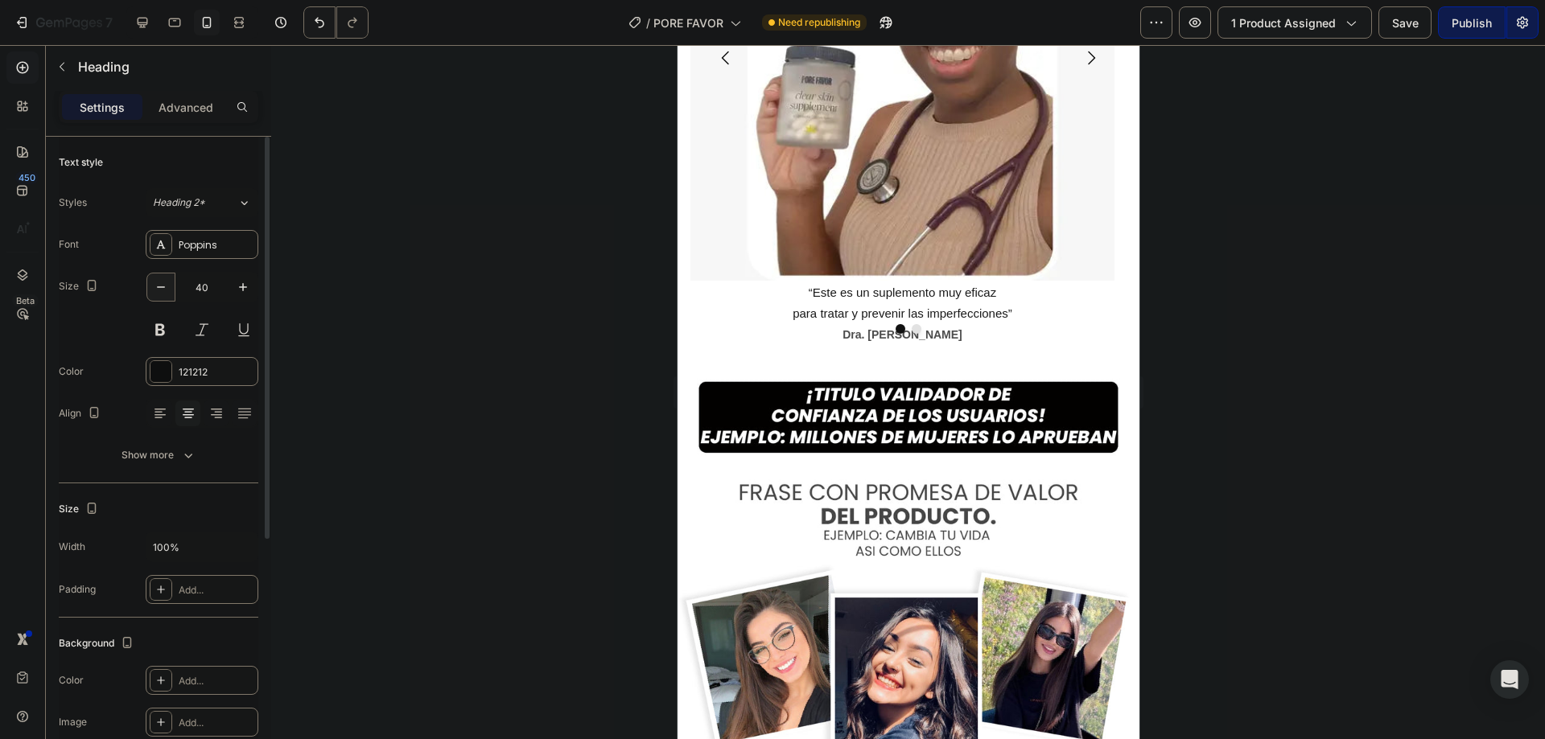
click at [169, 292] on button "button" at bounding box center [160, 287] width 29 height 29
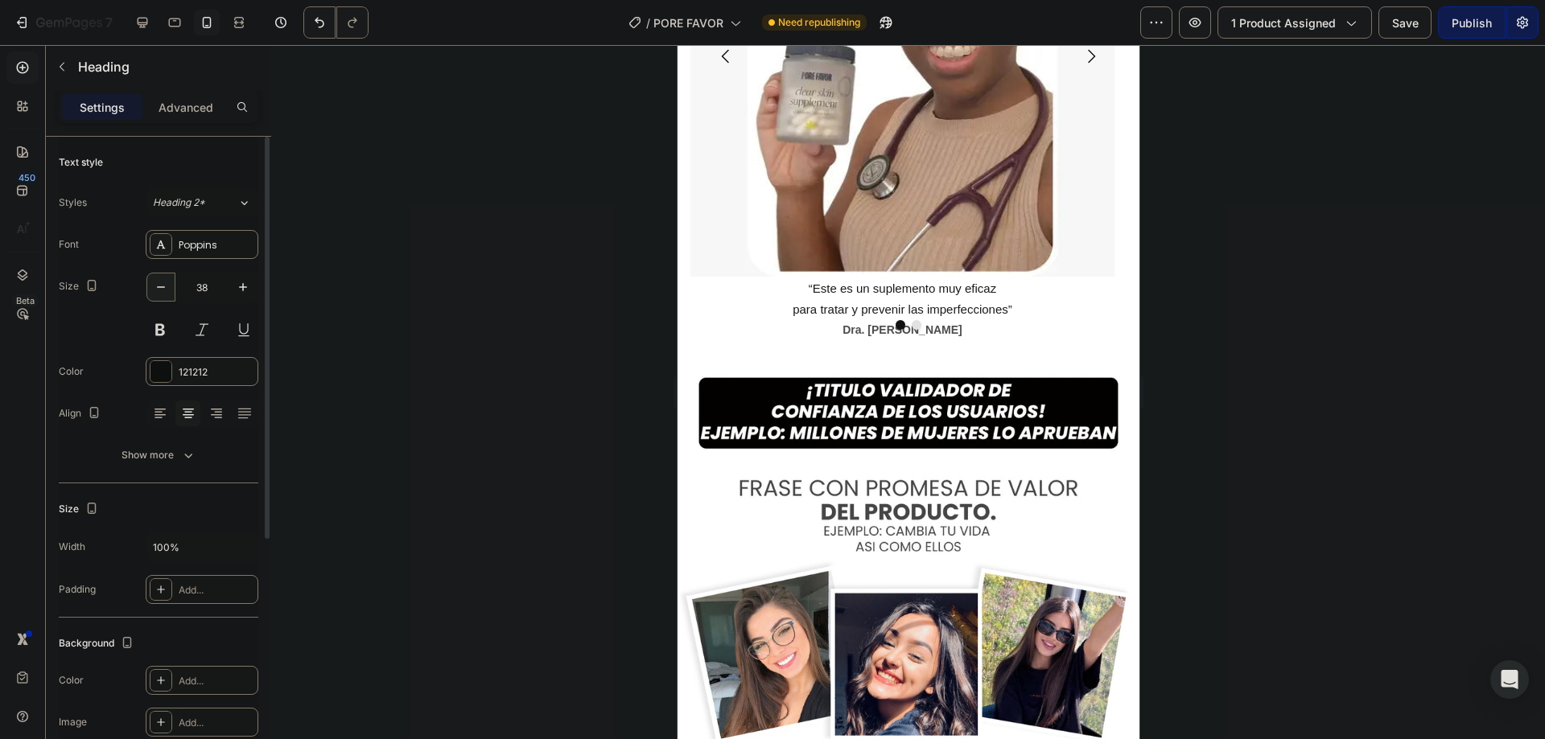
click at [169, 292] on button "button" at bounding box center [160, 287] width 29 height 29
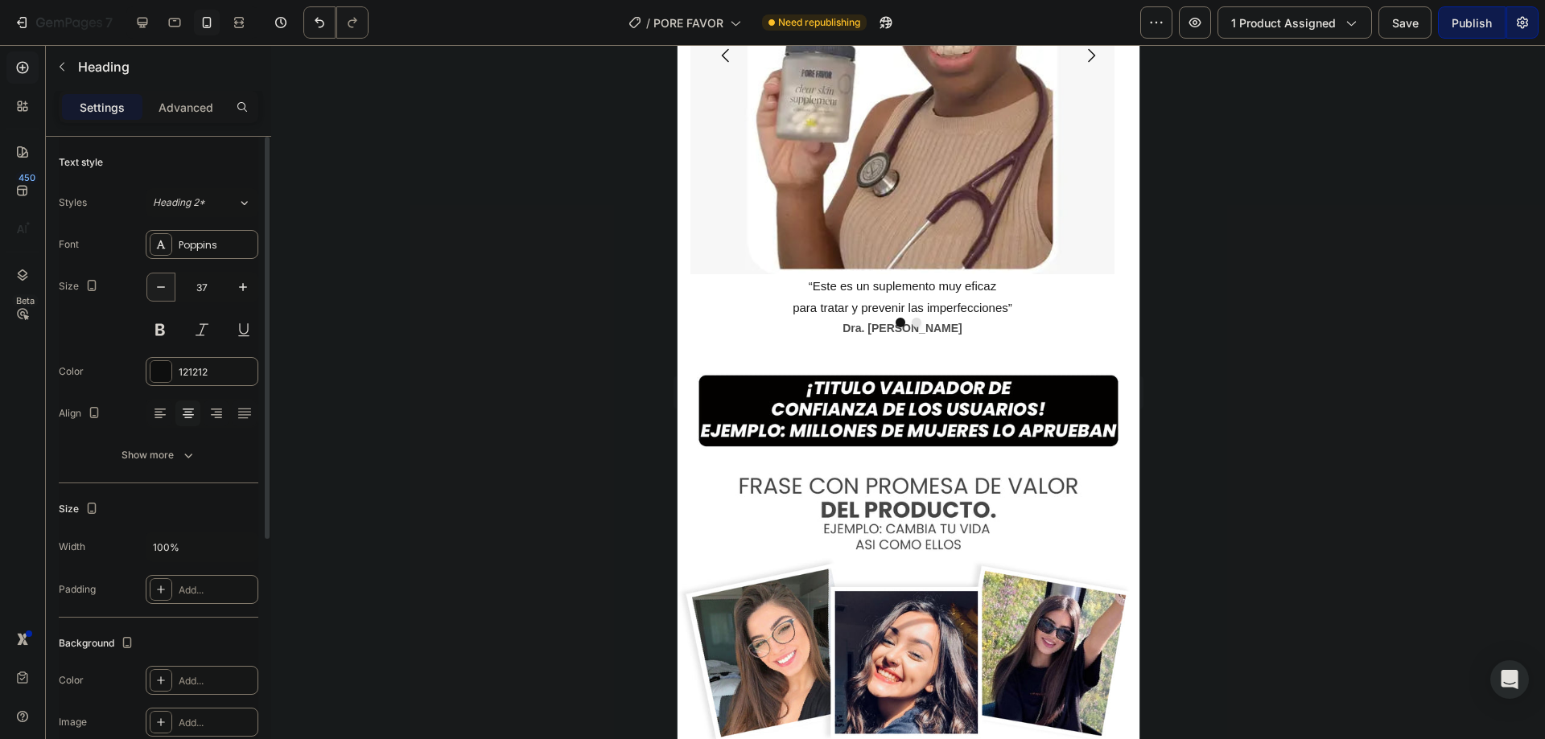
click at [169, 292] on button "button" at bounding box center [160, 287] width 29 height 29
type input "36"
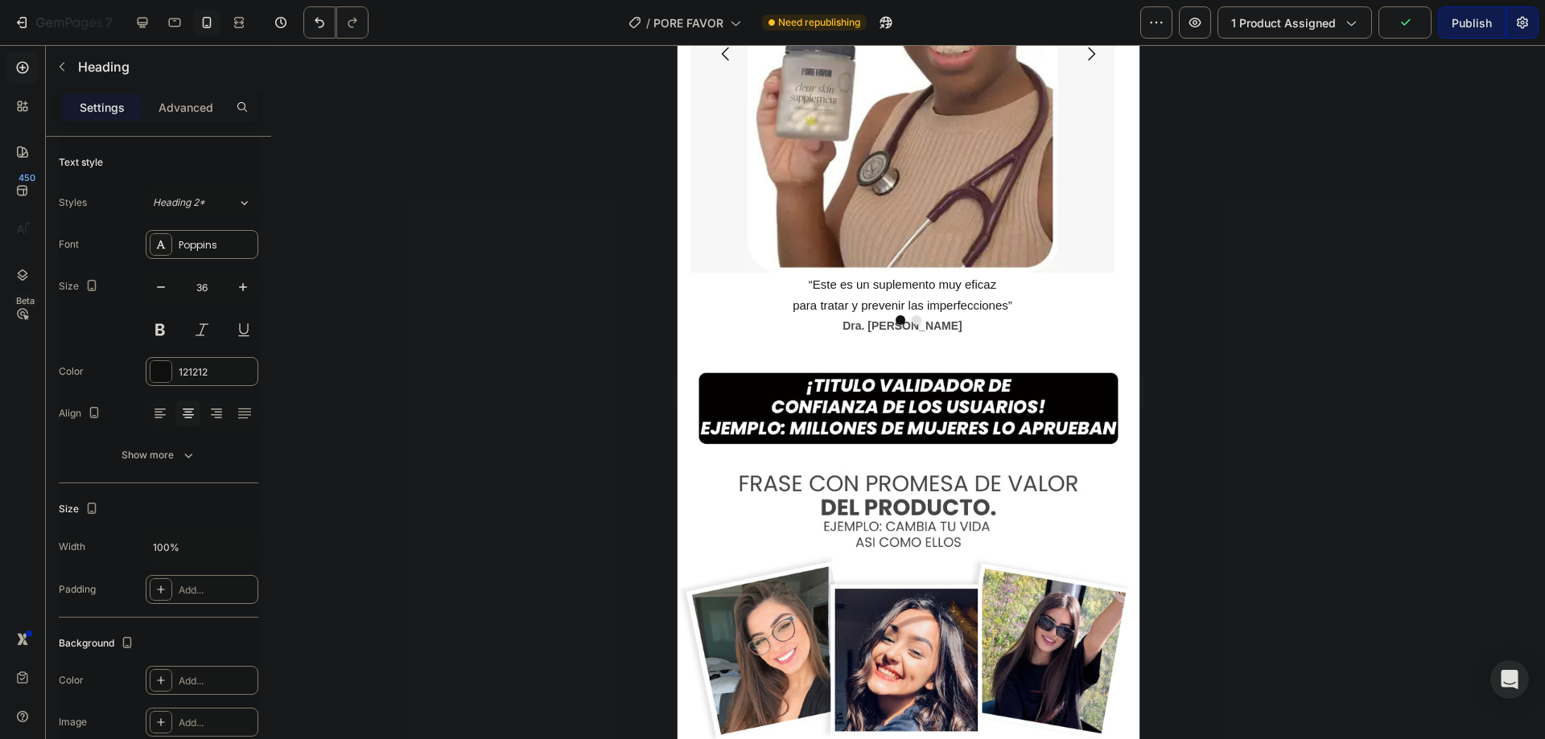
click at [1221, 266] on div at bounding box center [908, 392] width 1274 height 694
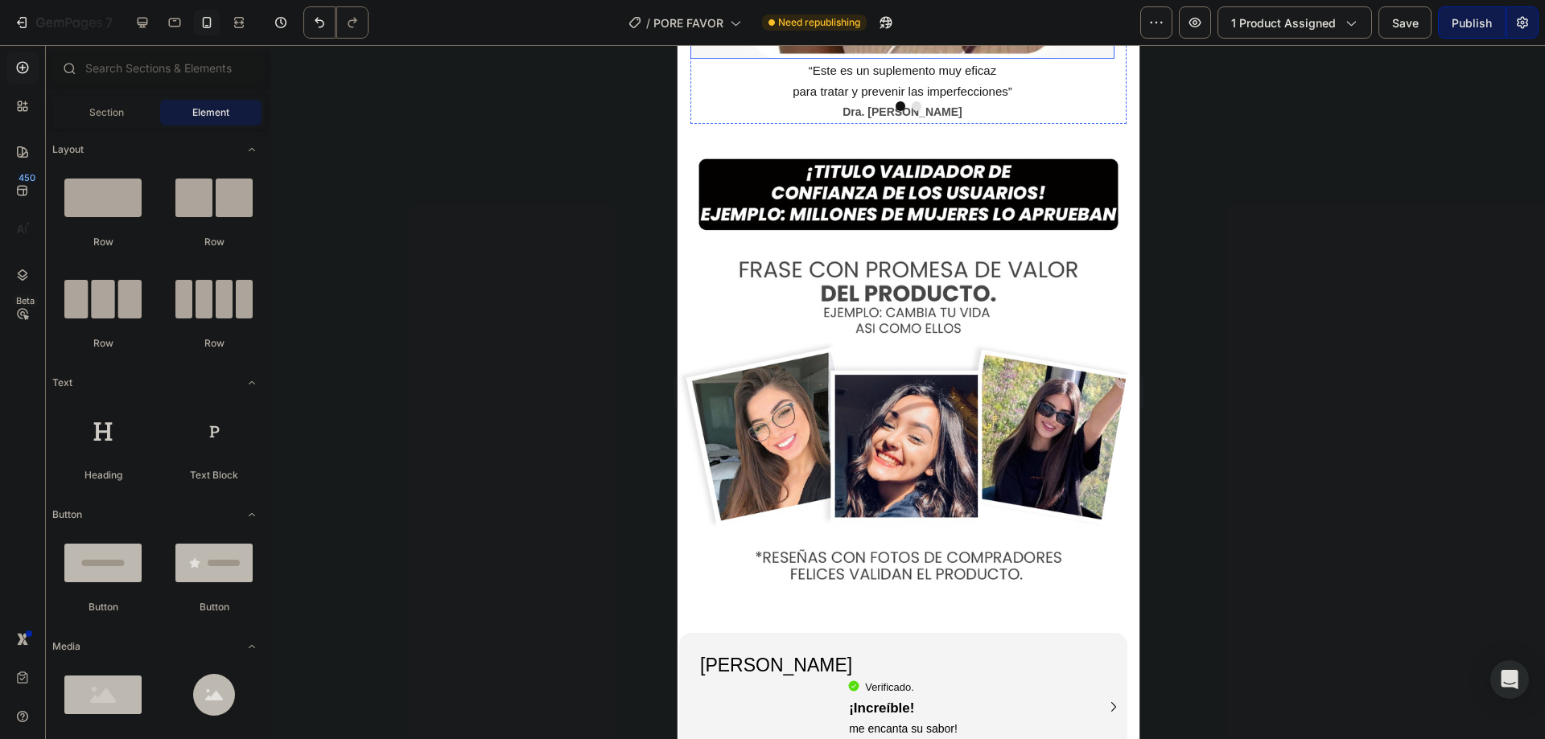
scroll to position [3755, 0]
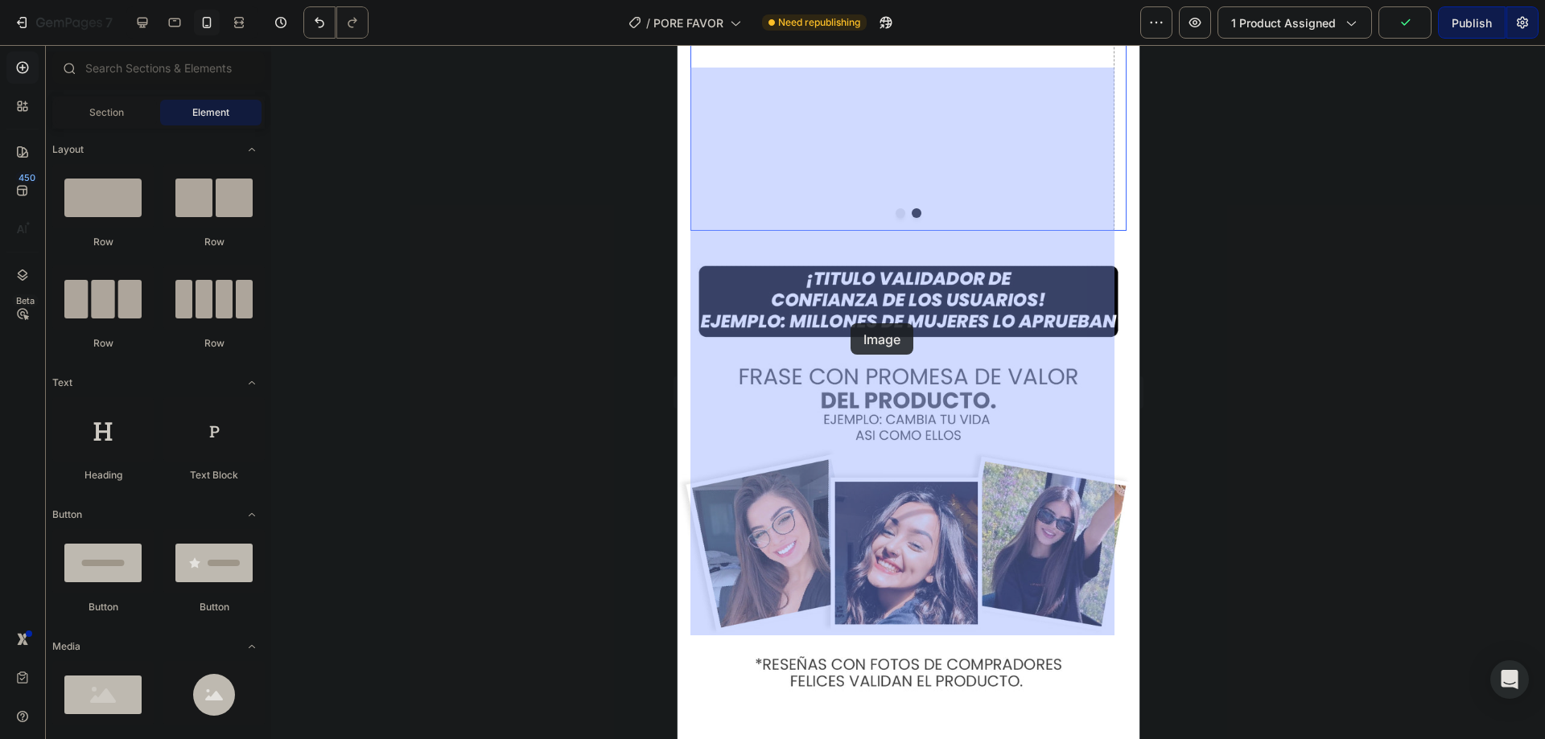
drag, startPoint x: 782, startPoint y: 720, endPoint x: 850, endPoint y: 323, distance: 402.4
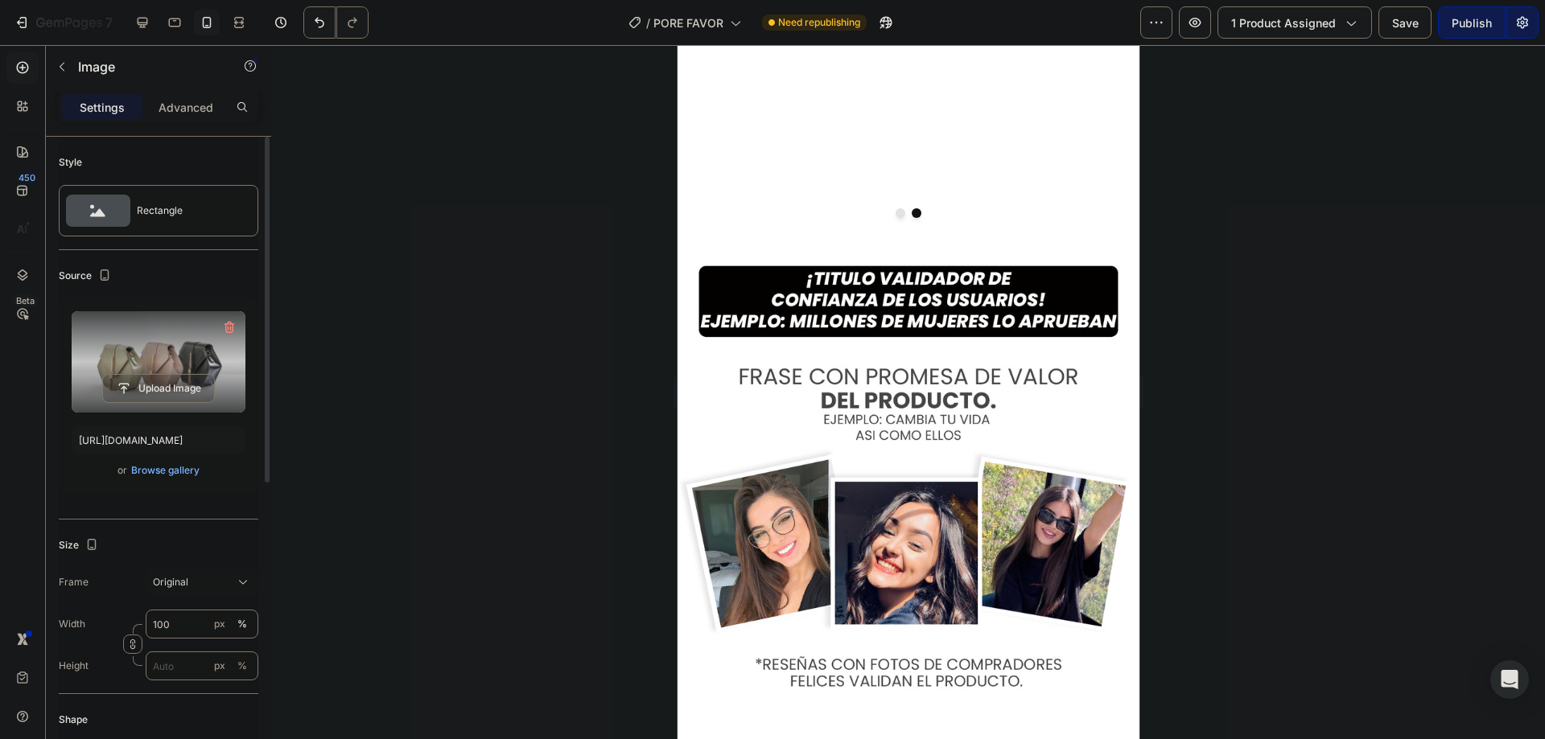
click at [129, 352] on label at bounding box center [159, 361] width 174 height 101
click at [129, 375] on input "file" at bounding box center [158, 388] width 111 height 27
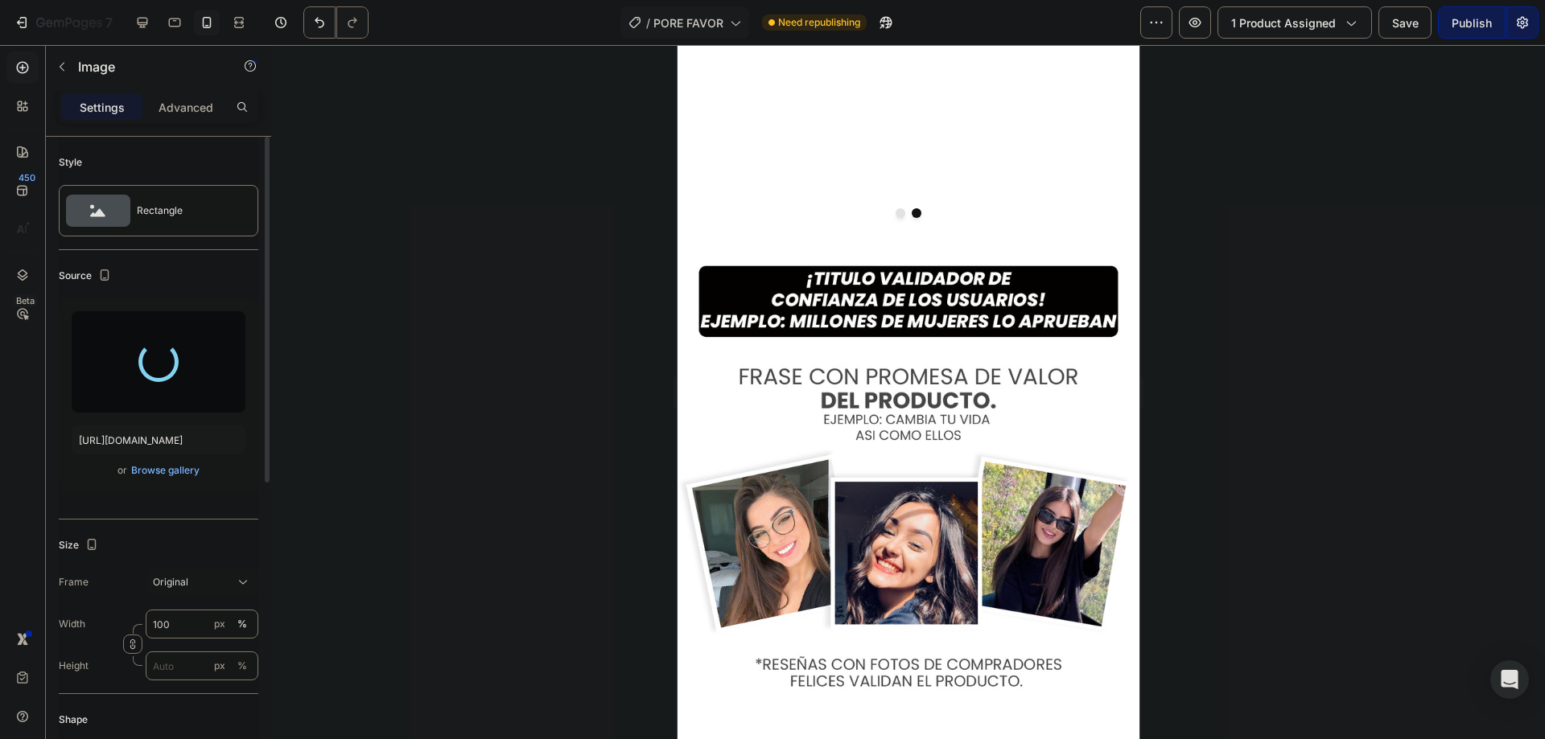
type input "https://cdn.shopify.com/s/files/1/0615/9695/8783/files/gempages_572882821727651…"
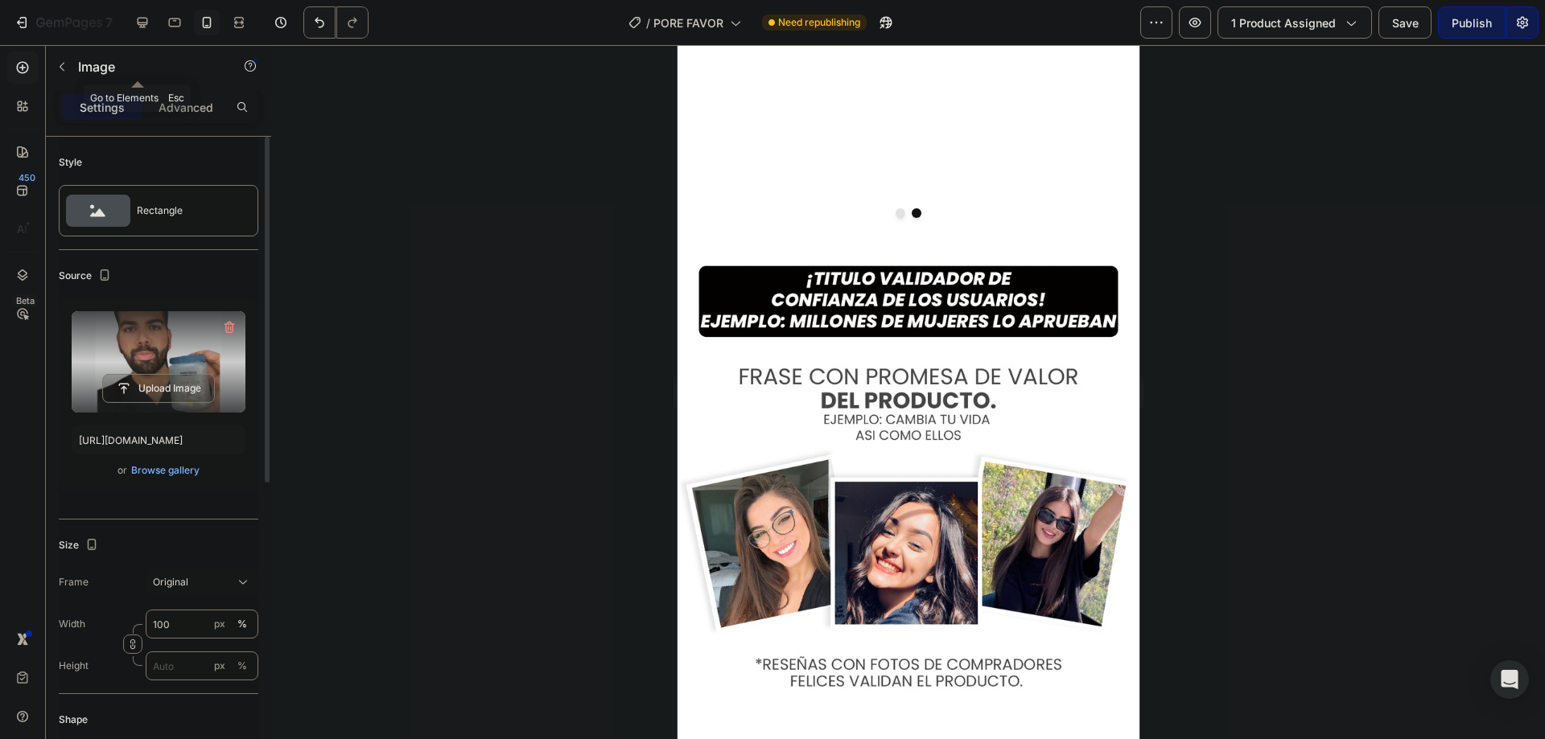
click at [72, 71] on button "button" at bounding box center [62, 67] width 26 height 26
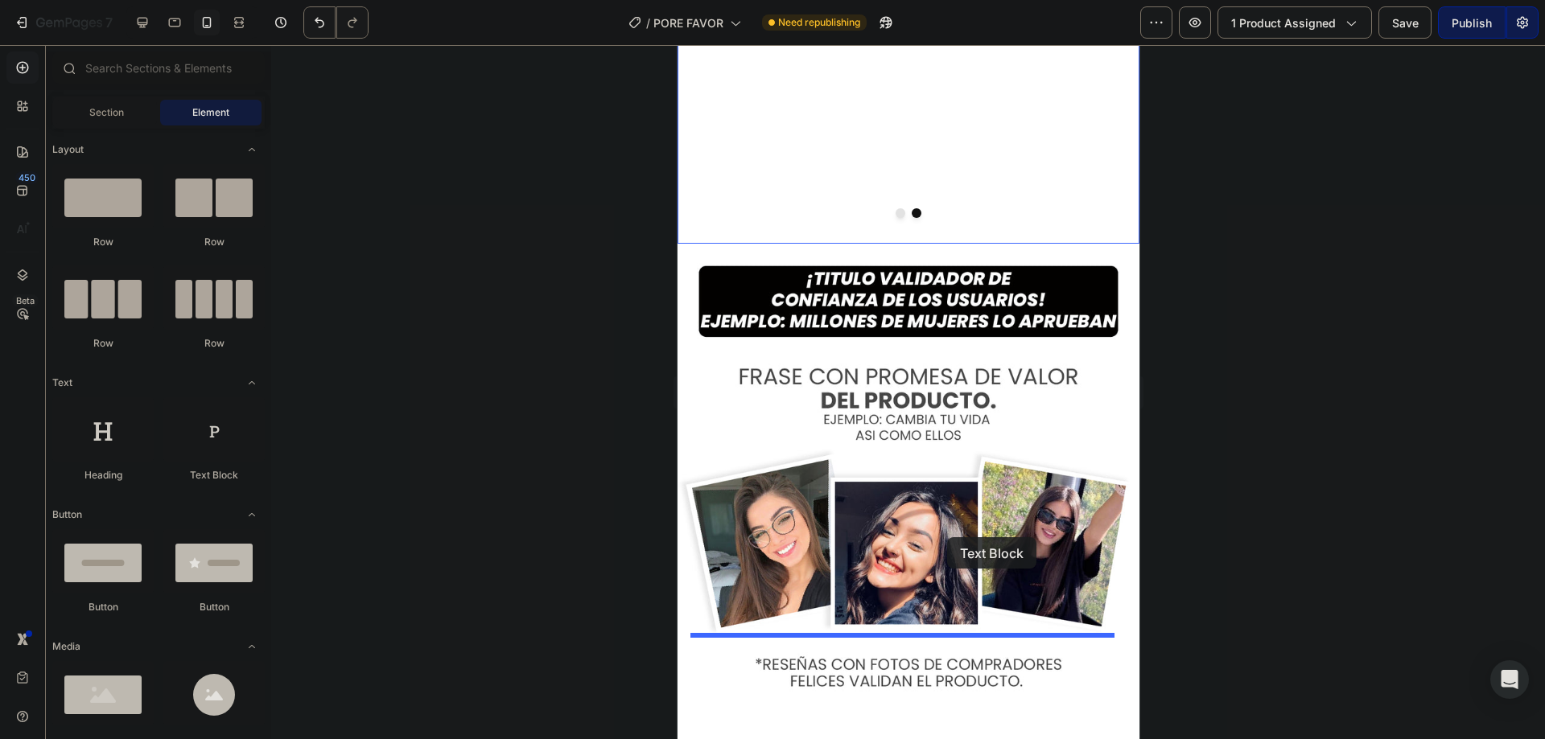
drag, startPoint x: 1151, startPoint y: 516, endPoint x: 946, endPoint y: 538, distance: 206.3
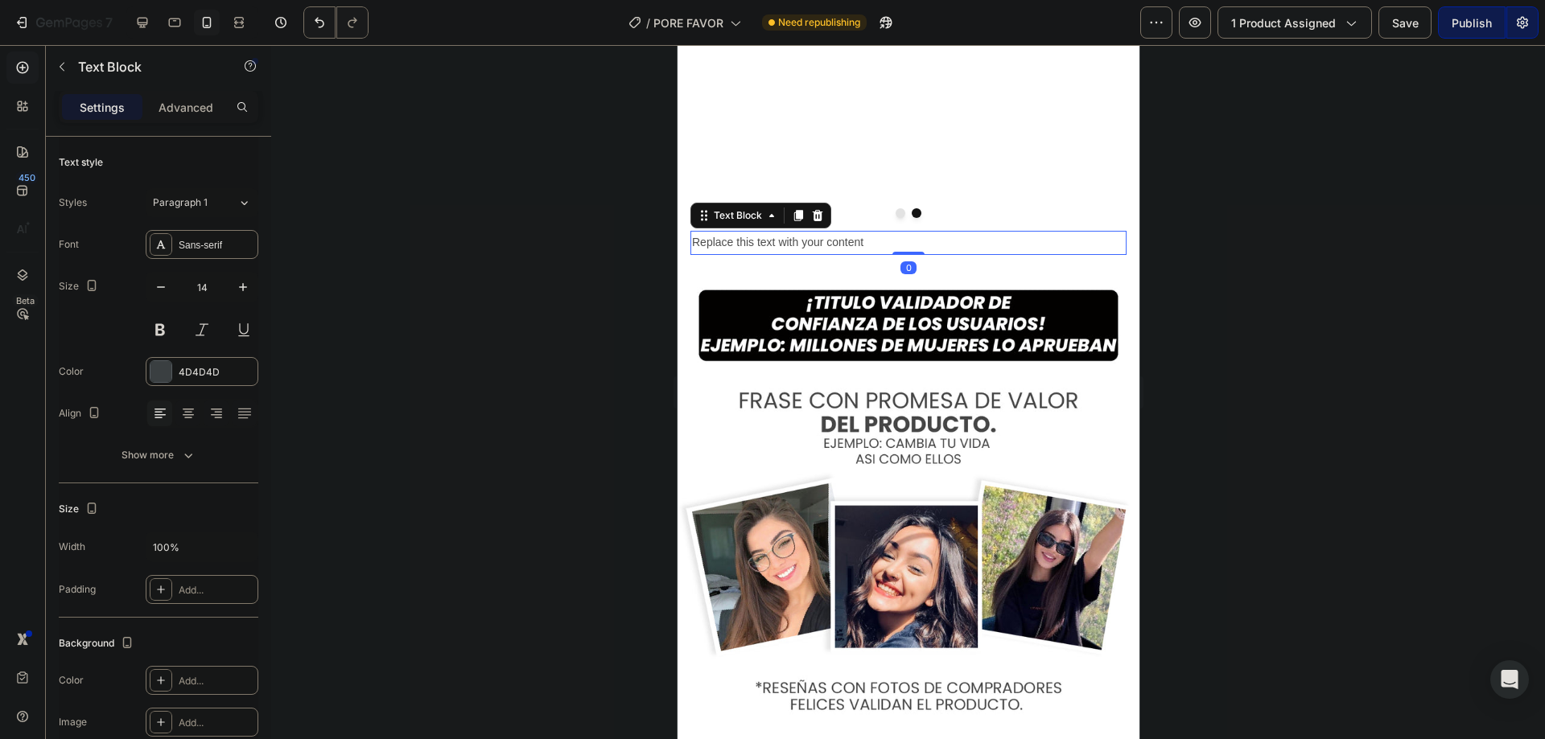
click at [818, 254] on div "Replace this text with your content" at bounding box center [908, 242] width 436 height 23
click at [818, 253] on p "Replace this text with your content" at bounding box center [907, 243] width 433 height 20
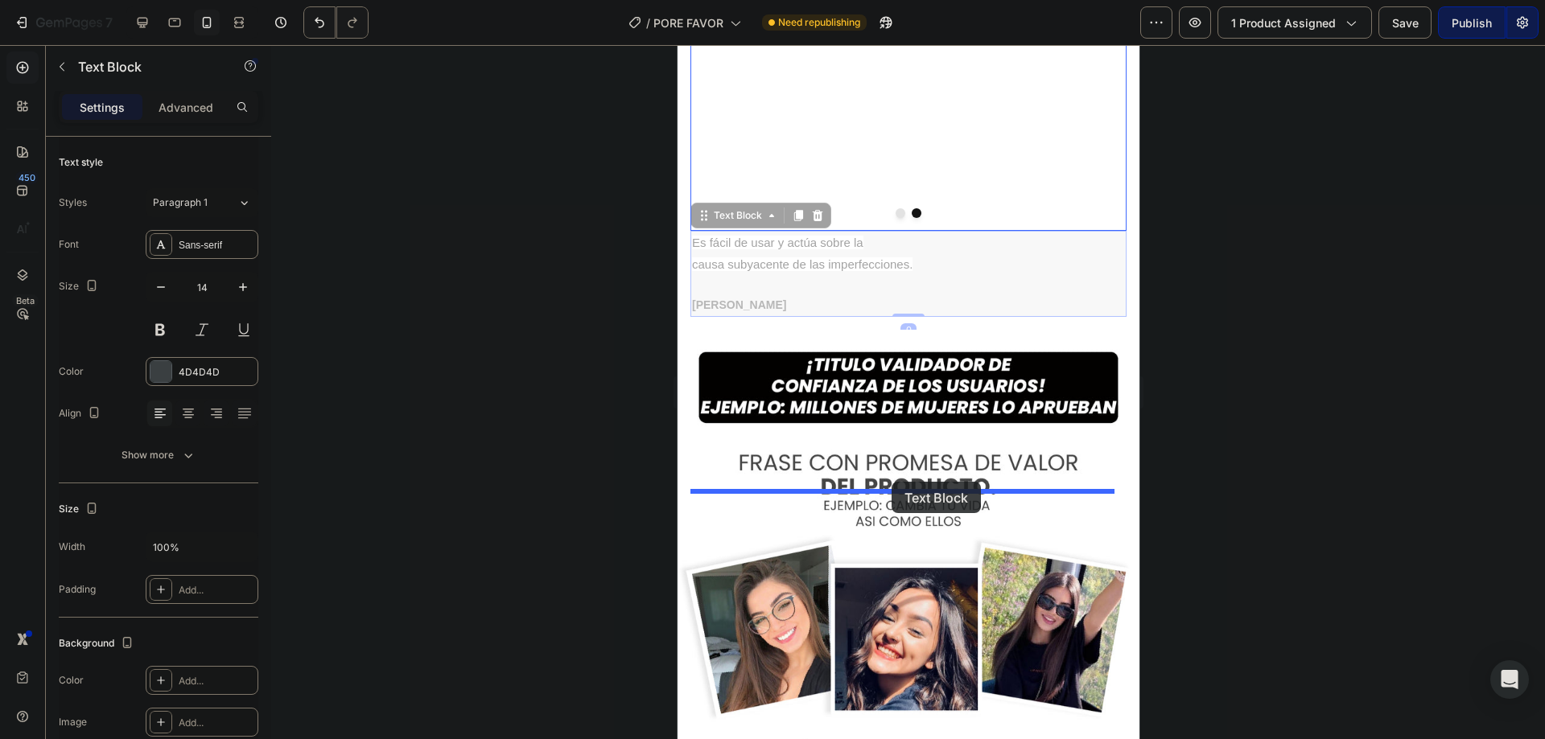
drag, startPoint x: 789, startPoint y: 658, endPoint x: 891, endPoint y: 482, distance: 203.3
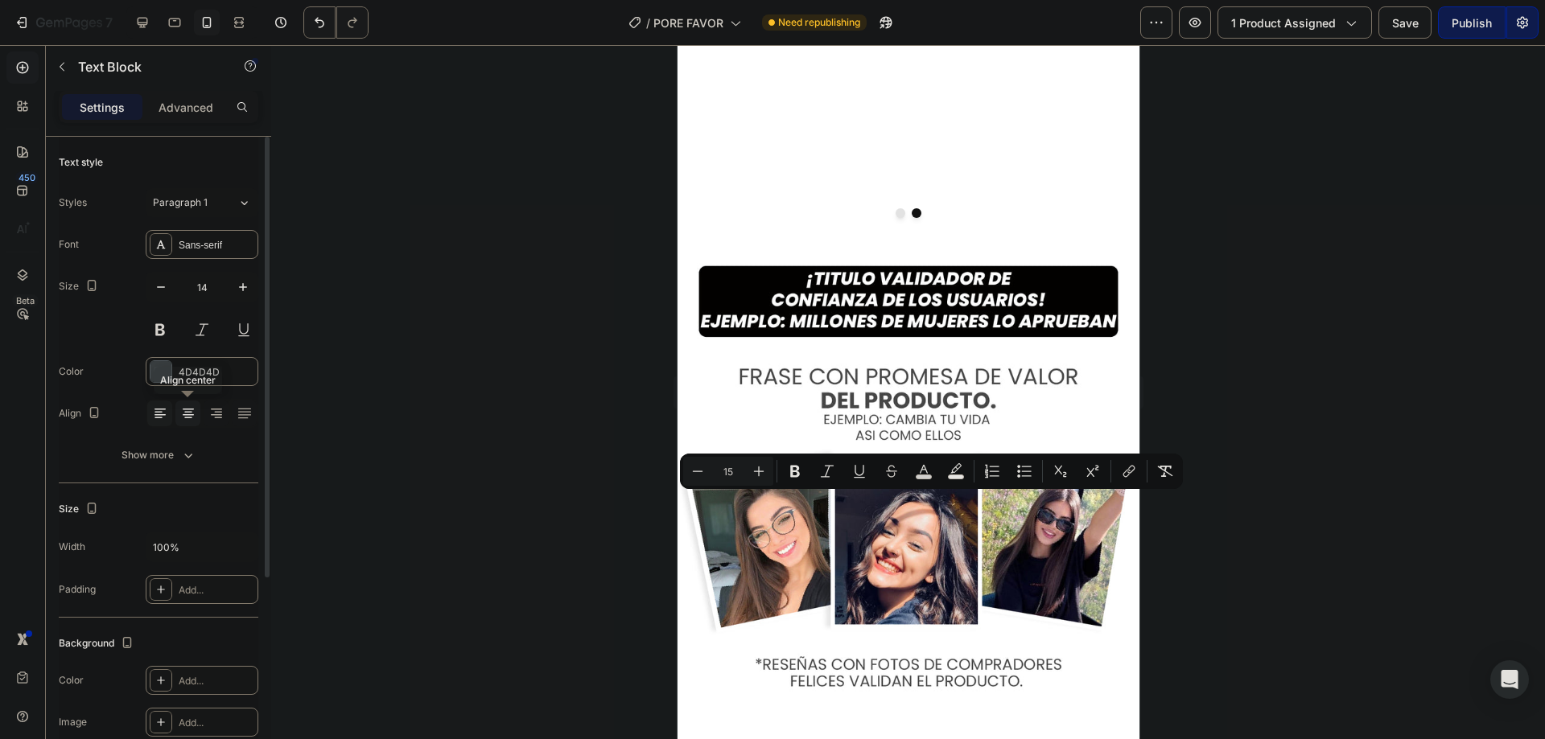
click at [184, 412] on icon at bounding box center [188, 413] width 8 height 2
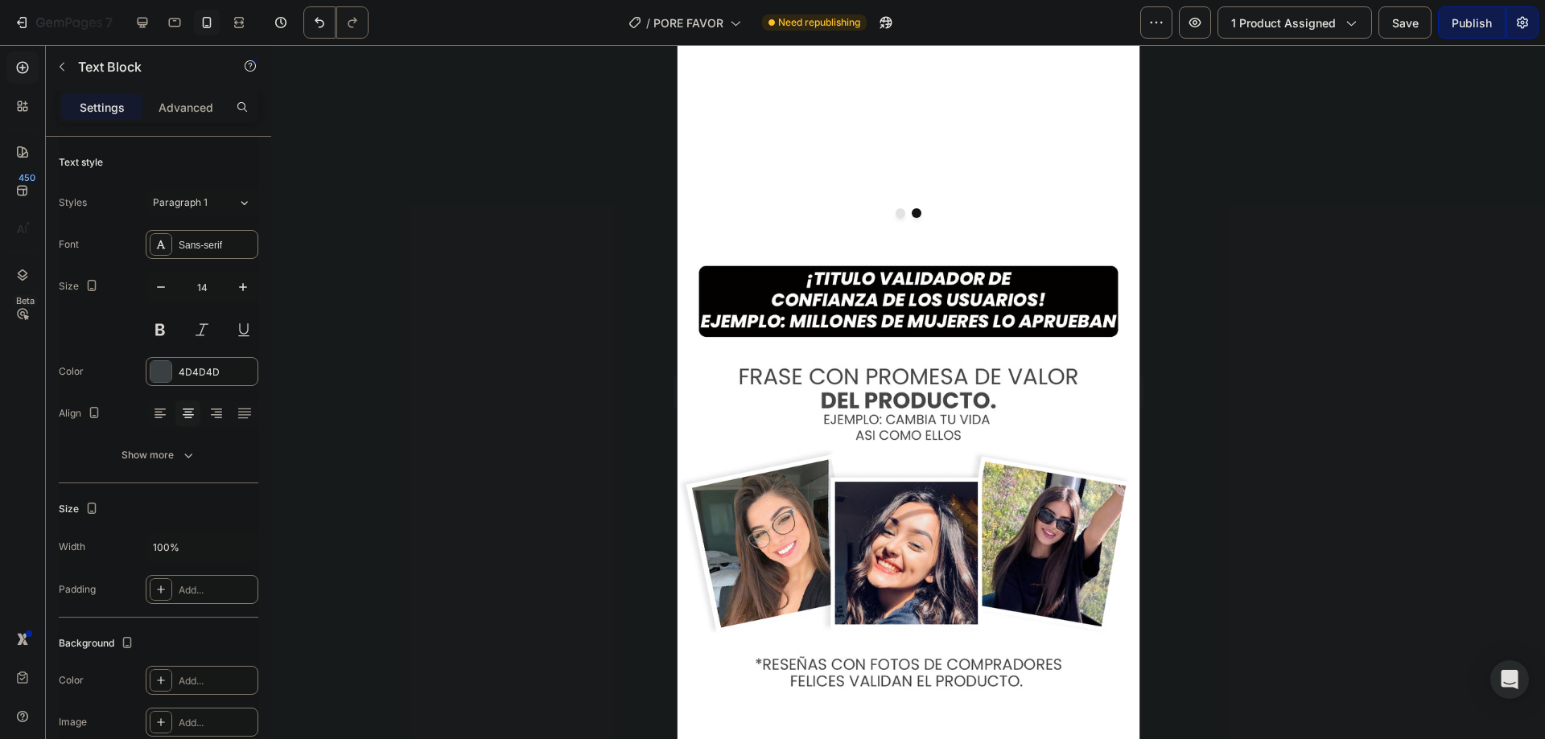
click at [600, 451] on div at bounding box center [908, 392] width 1274 height 694
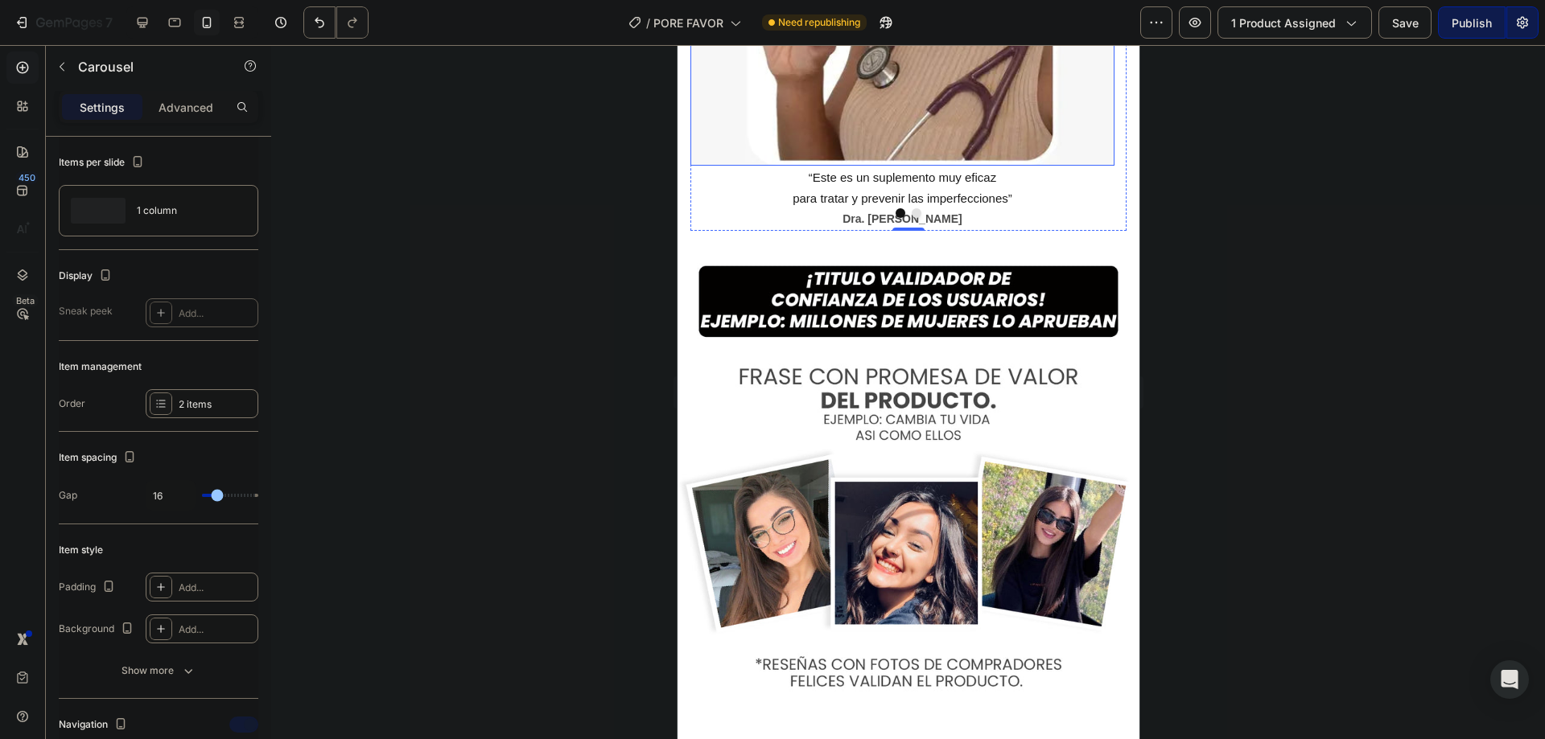
scroll to position [3540, 0]
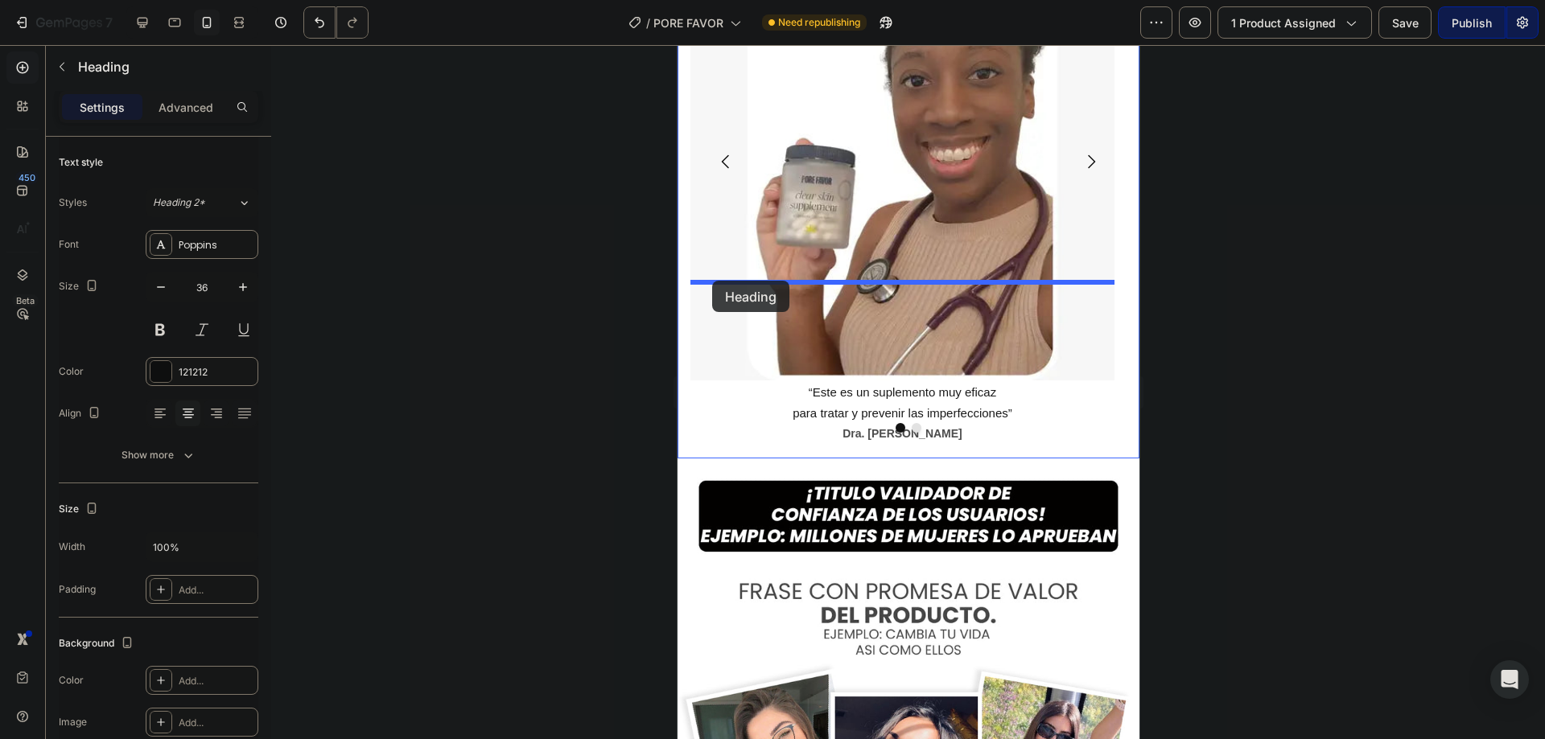
drag, startPoint x: 708, startPoint y: 302, endPoint x: 711, endPoint y: 281, distance: 21.2
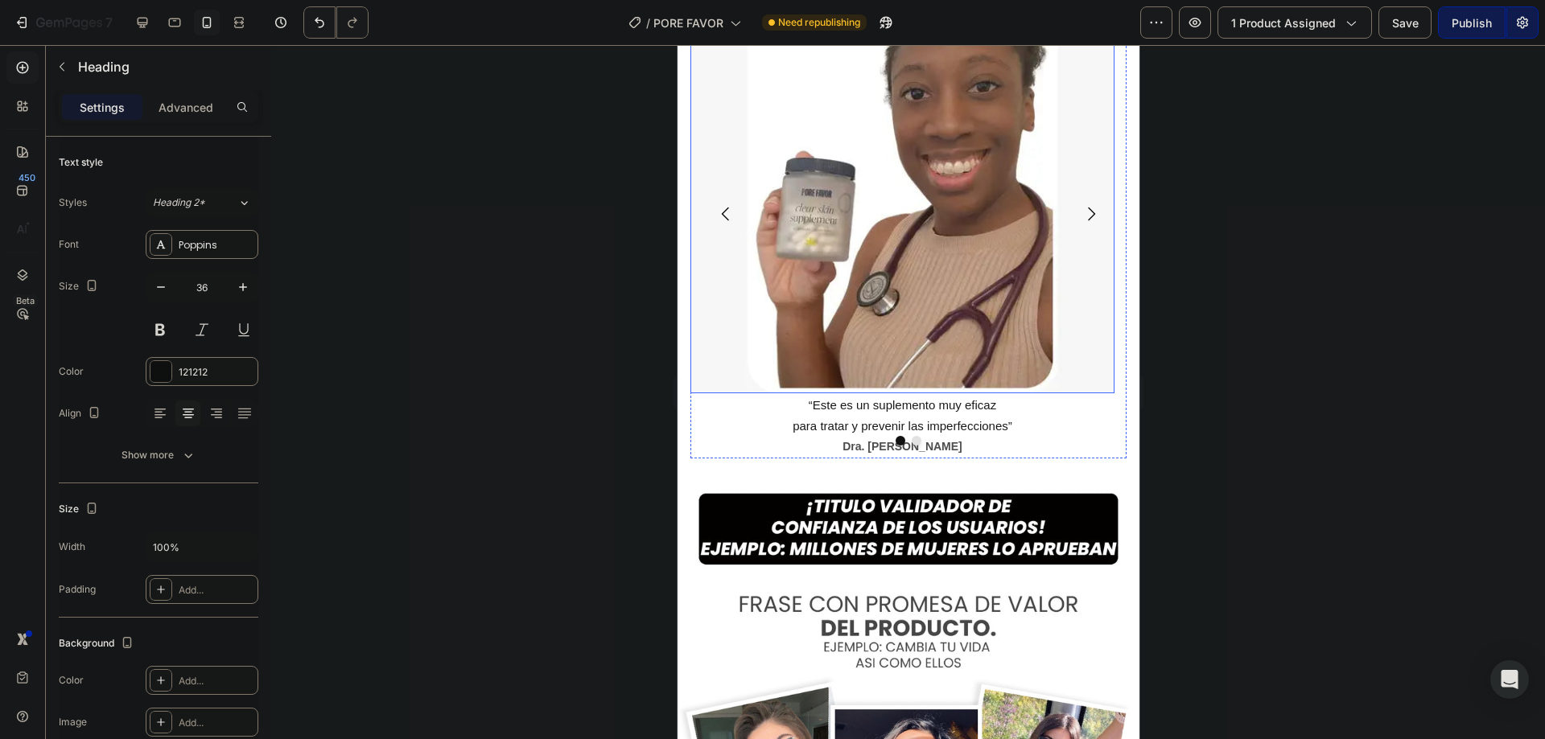
scroll to position [3755, 0]
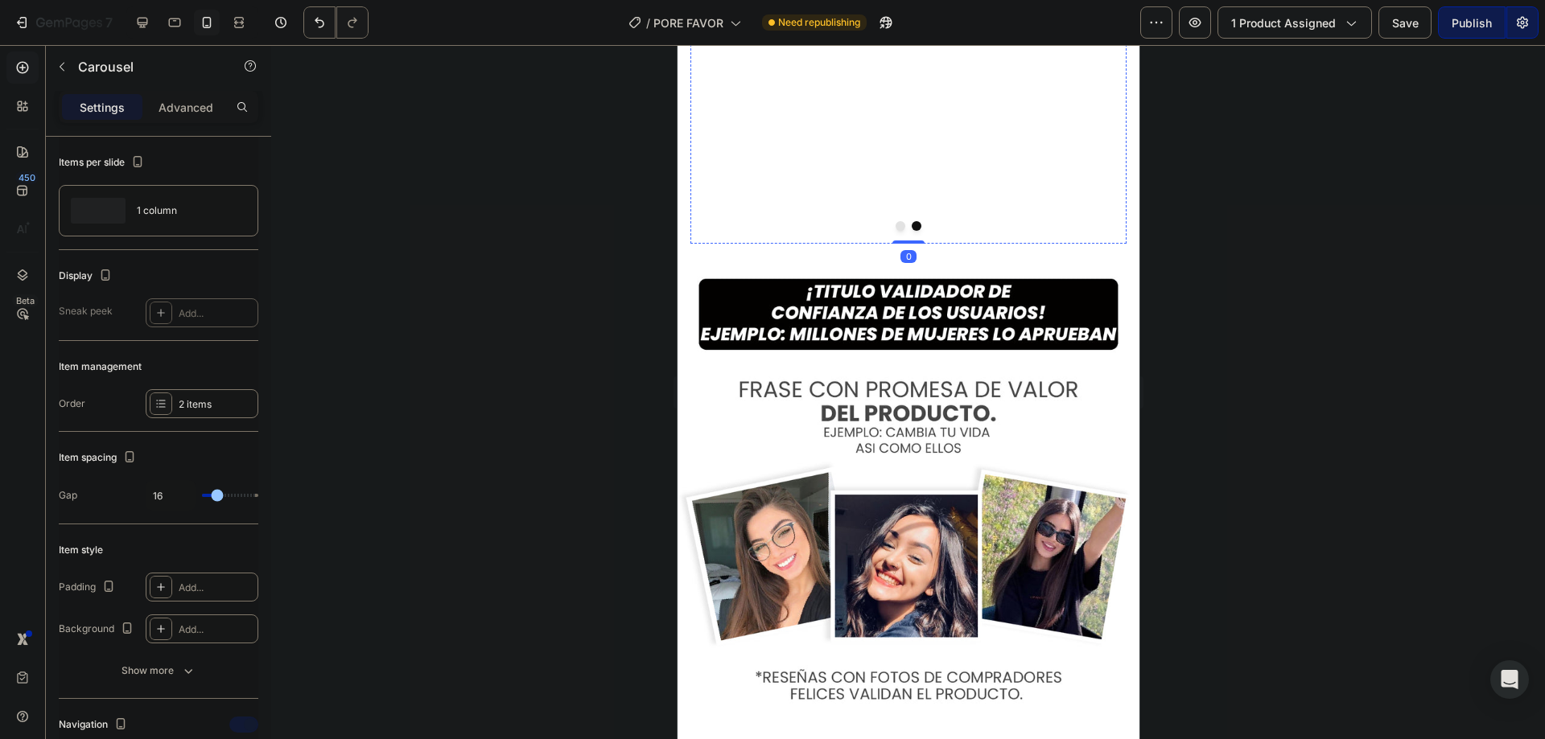
scroll to position [3970, 0]
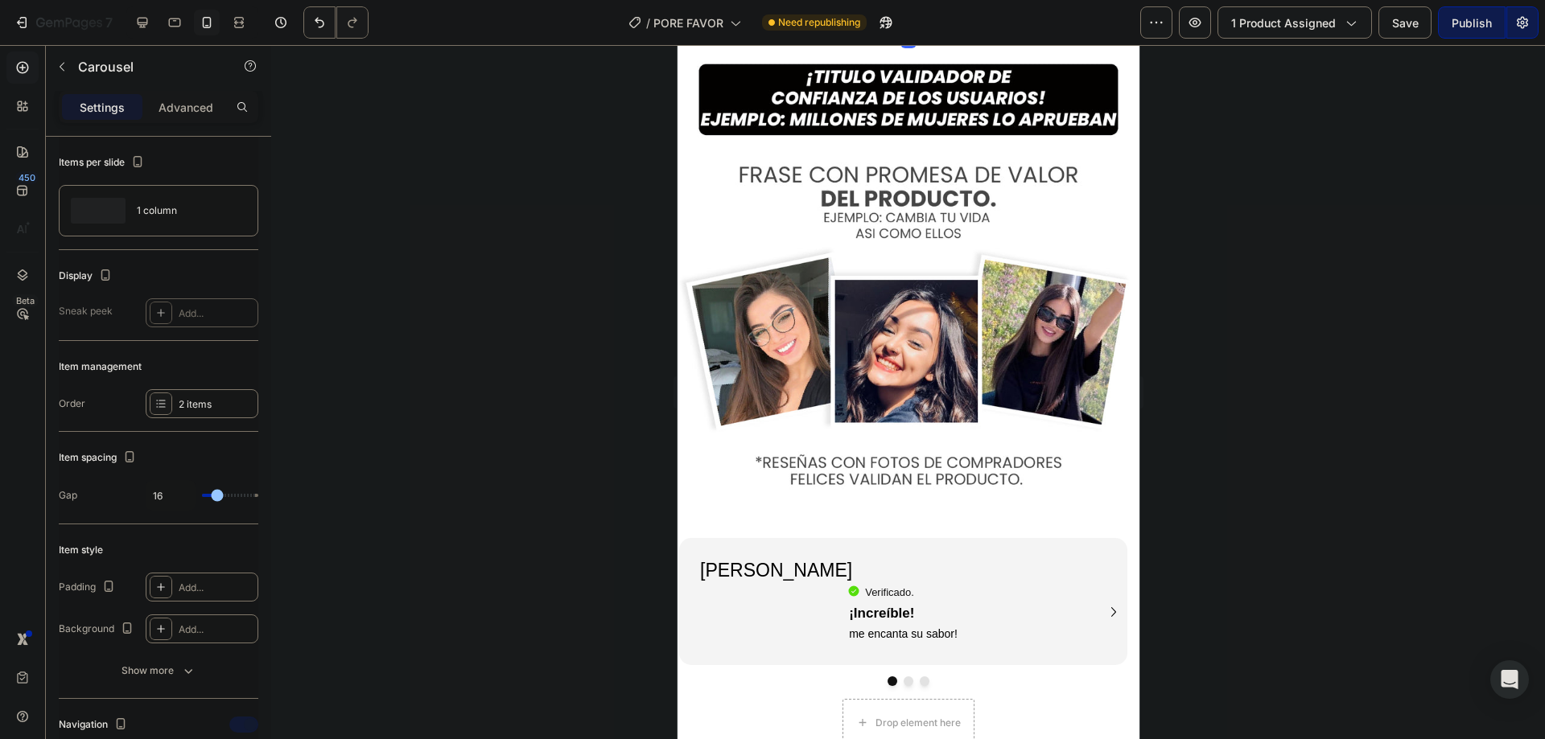
click at [404, 367] on div at bounding box center [908, 392] width 1274 height 694
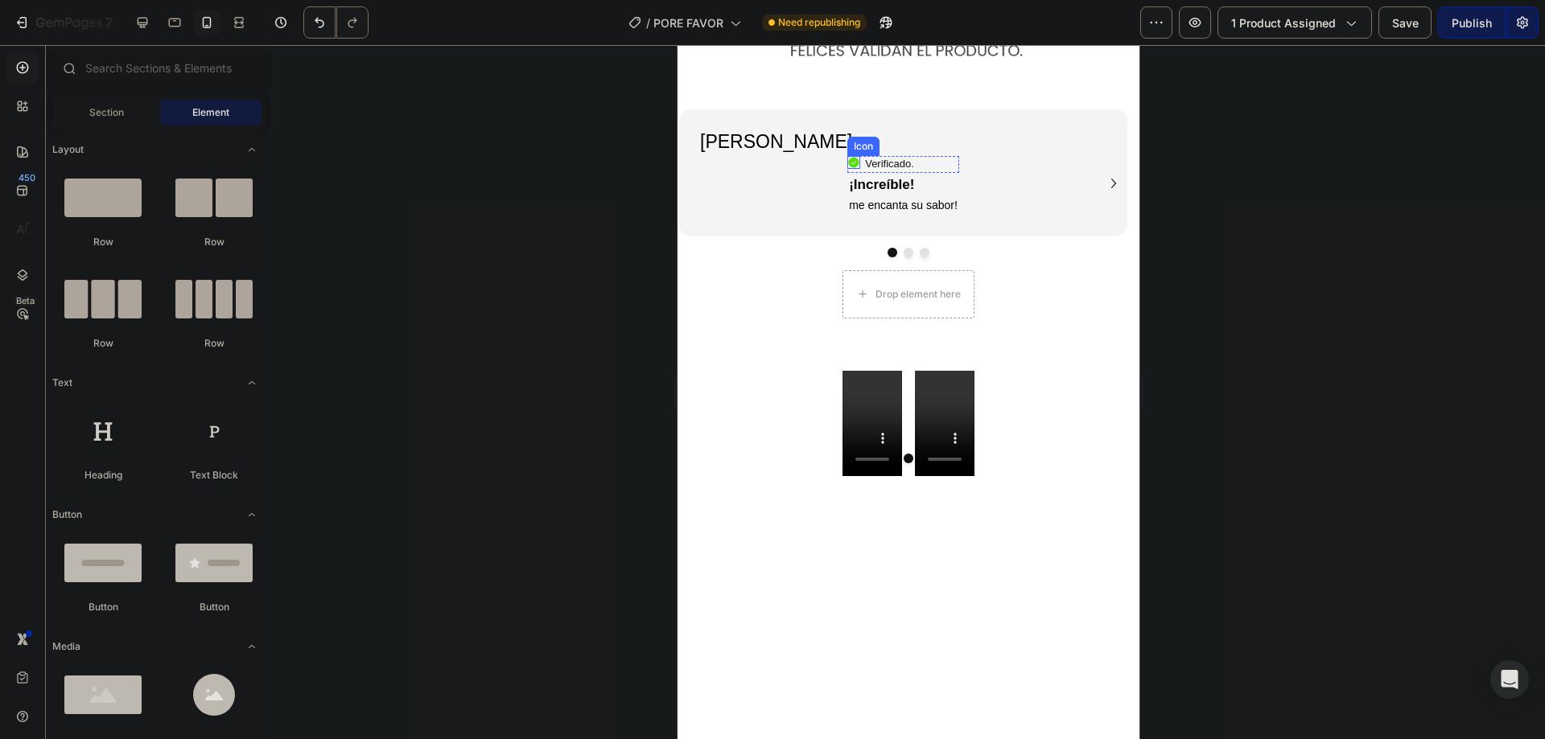
scroll to position [4077, 0]
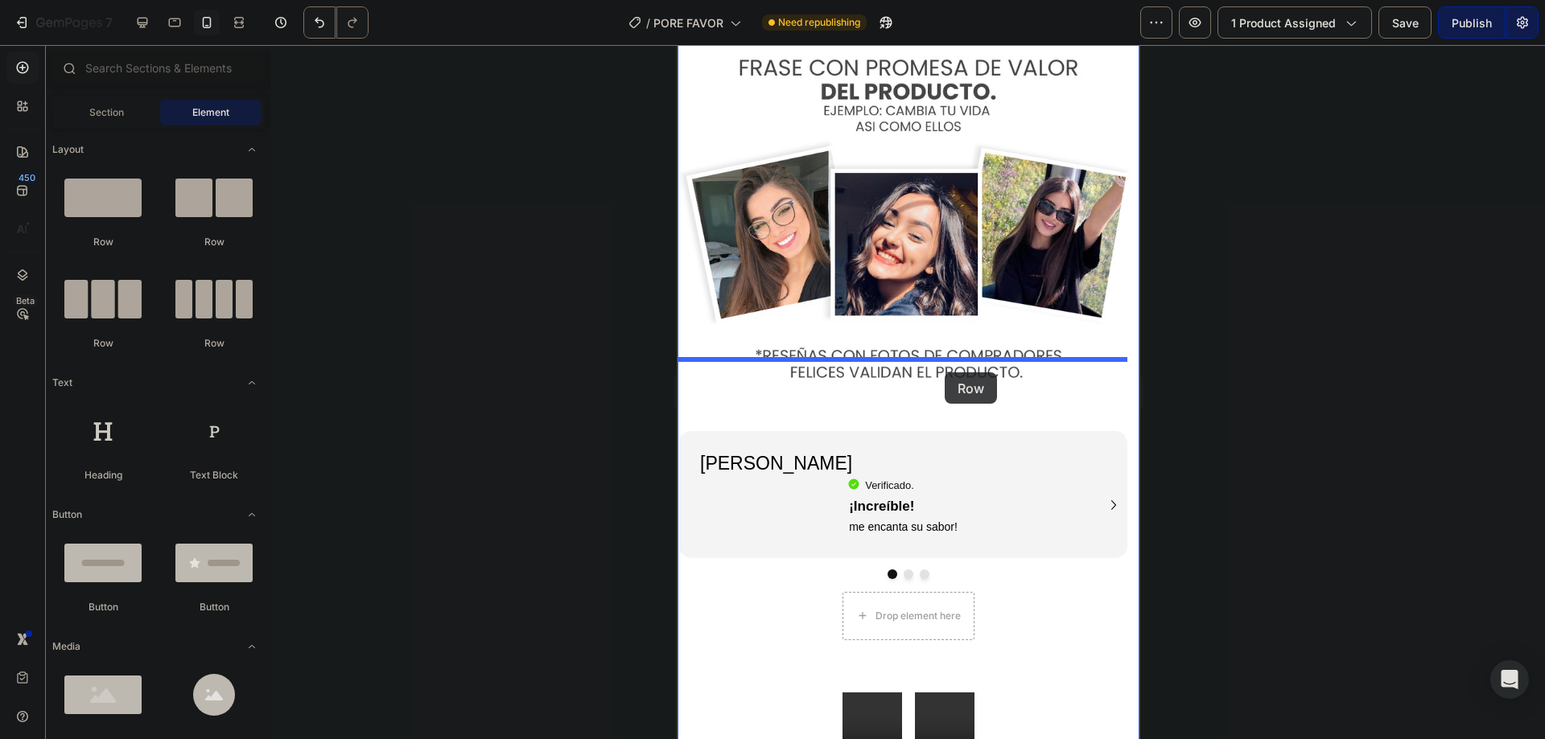
drag, startPoint x: 803, startPoint y: 262, endPoint x: 944, endPoint y: 373, distance: 178.8
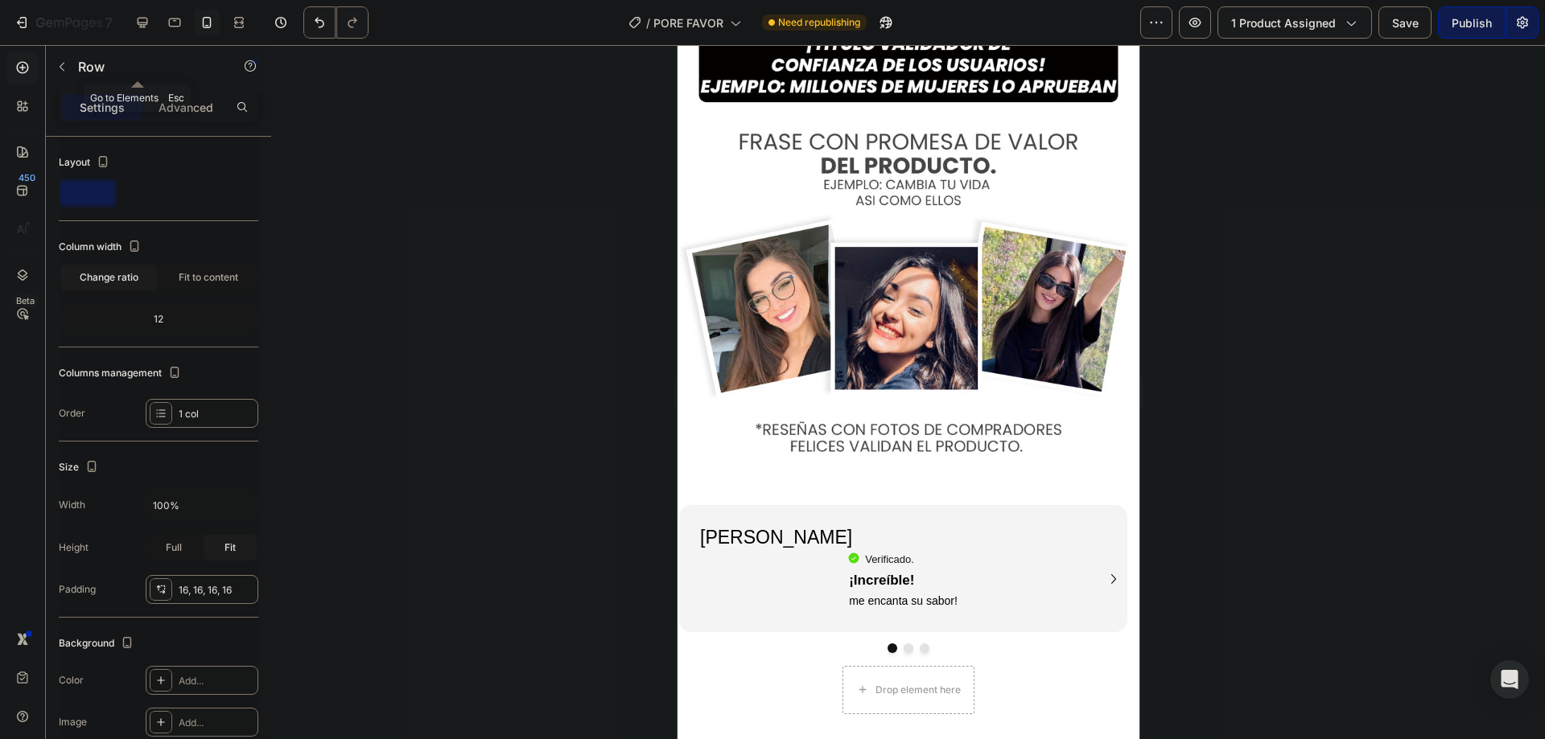
click at [56, 54] on button "button" at bounding box center [62, 67] width 26 height 26
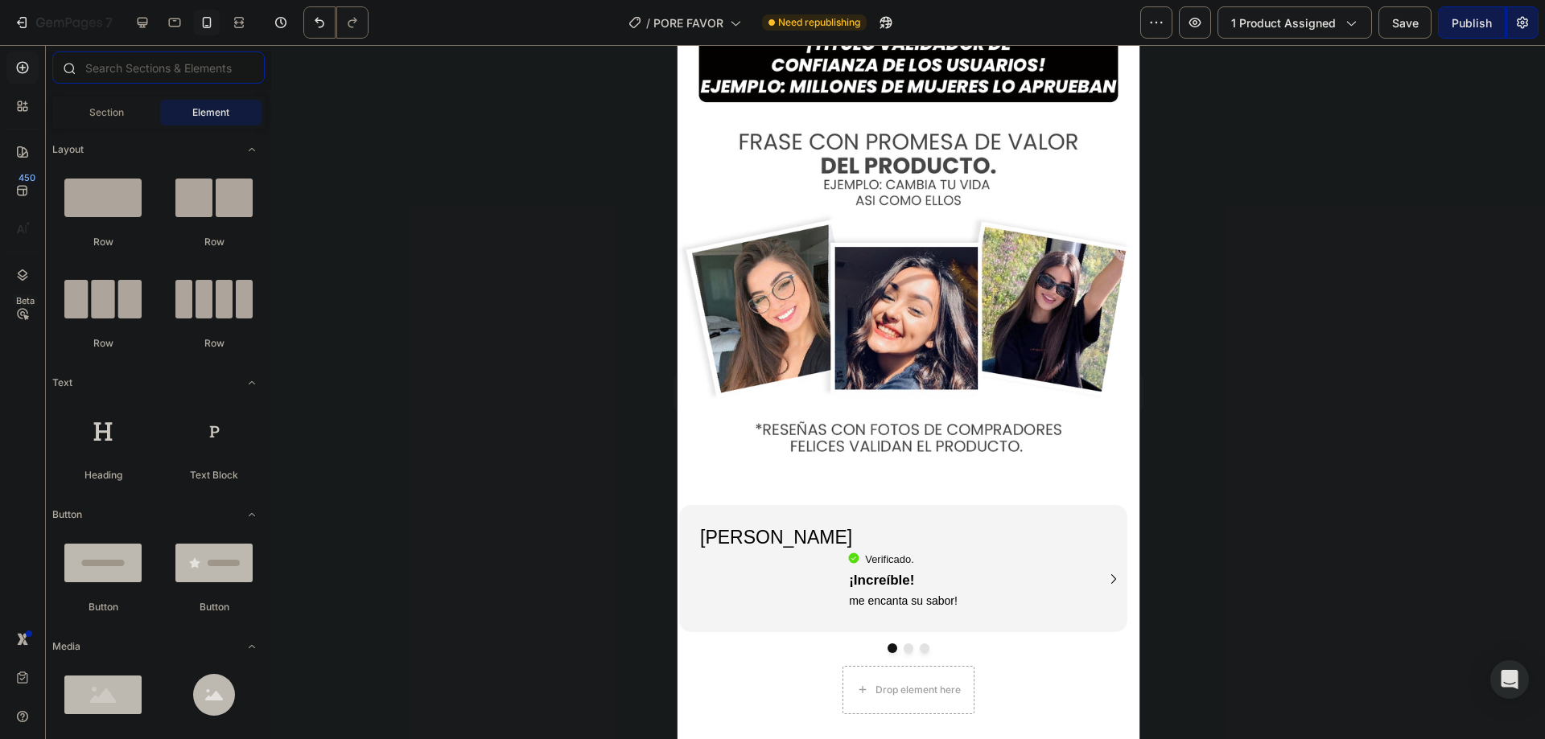
click at [118, 68] on input "text" at bounding box center [158, 67] width 212 height 32
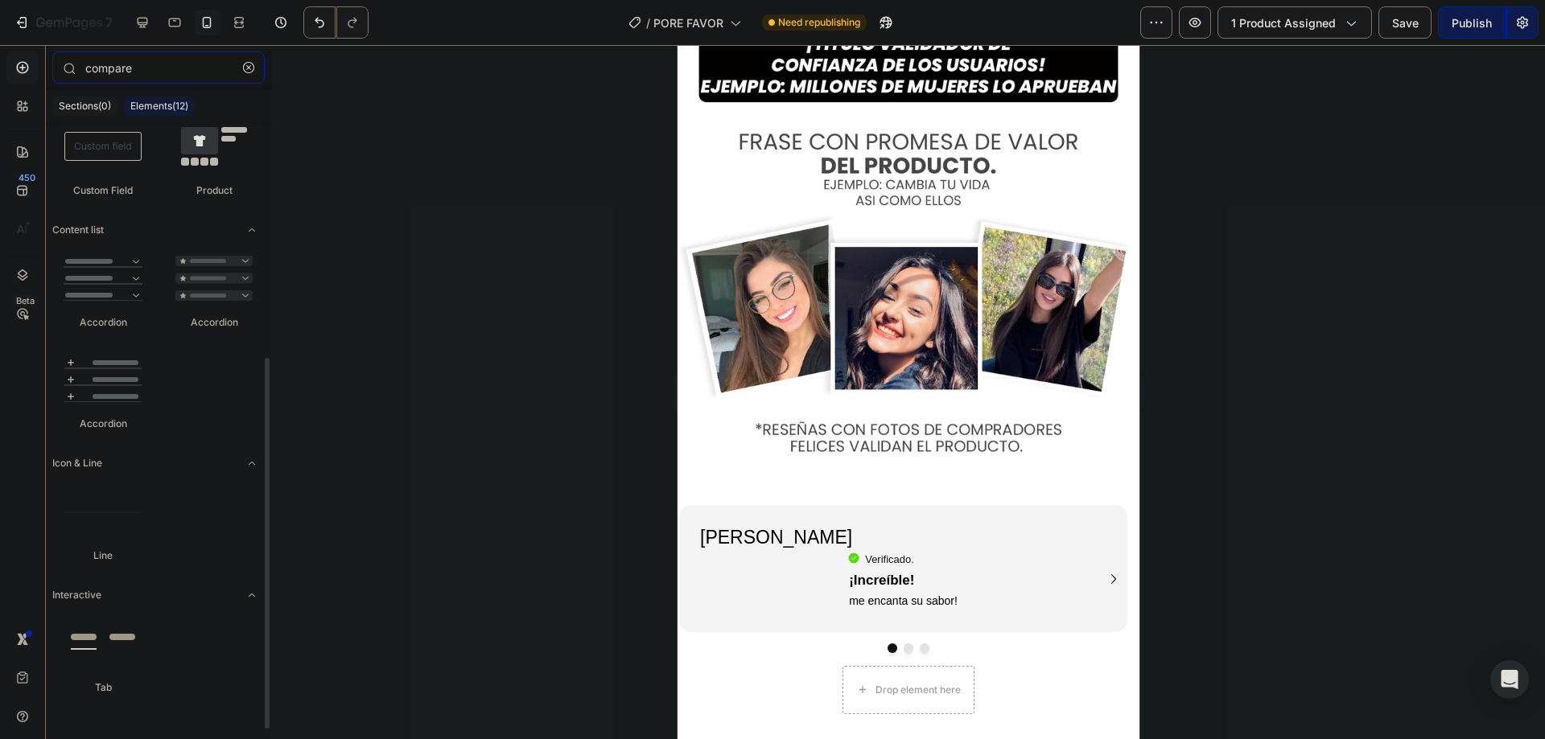
scroll to position [0, 0]
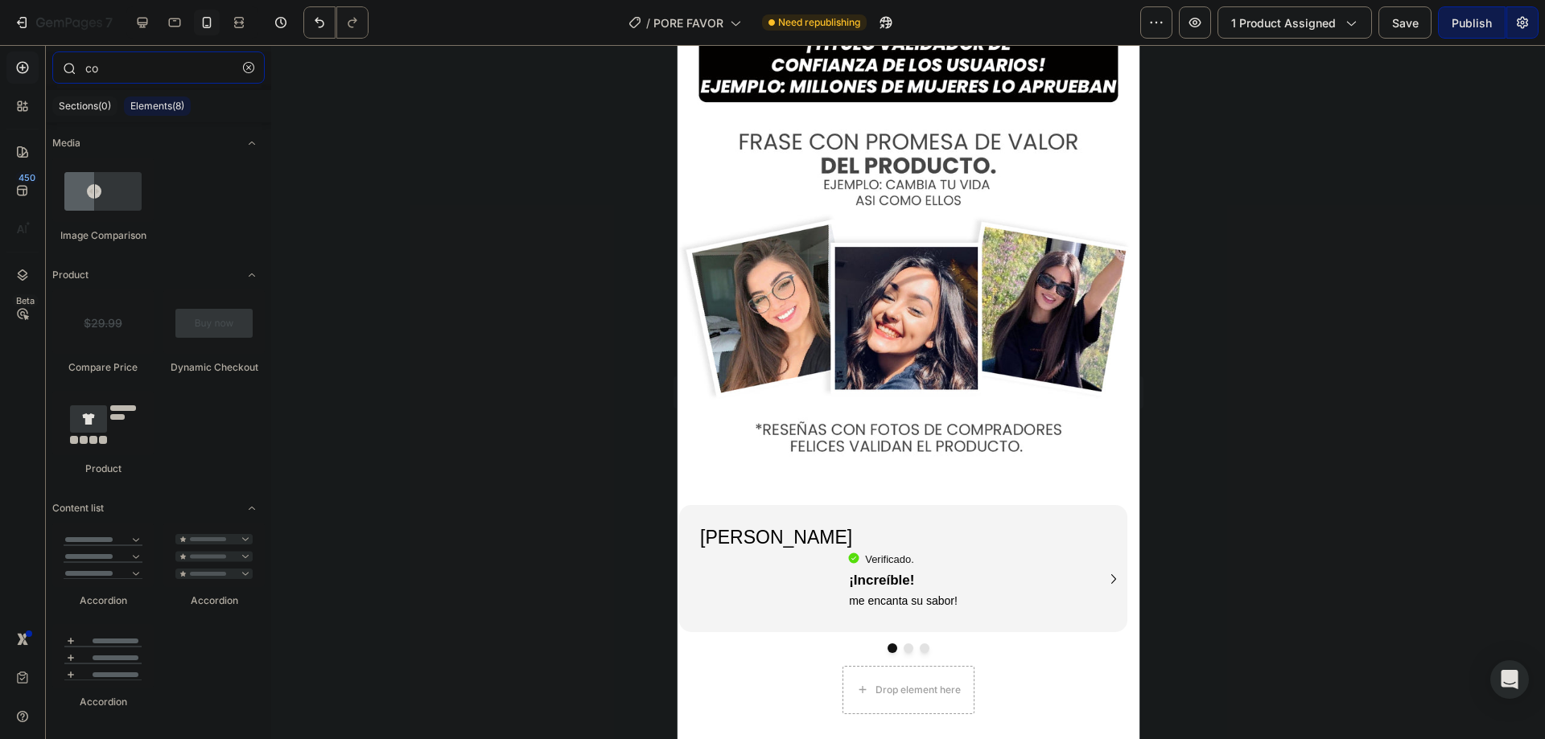
type input "c"
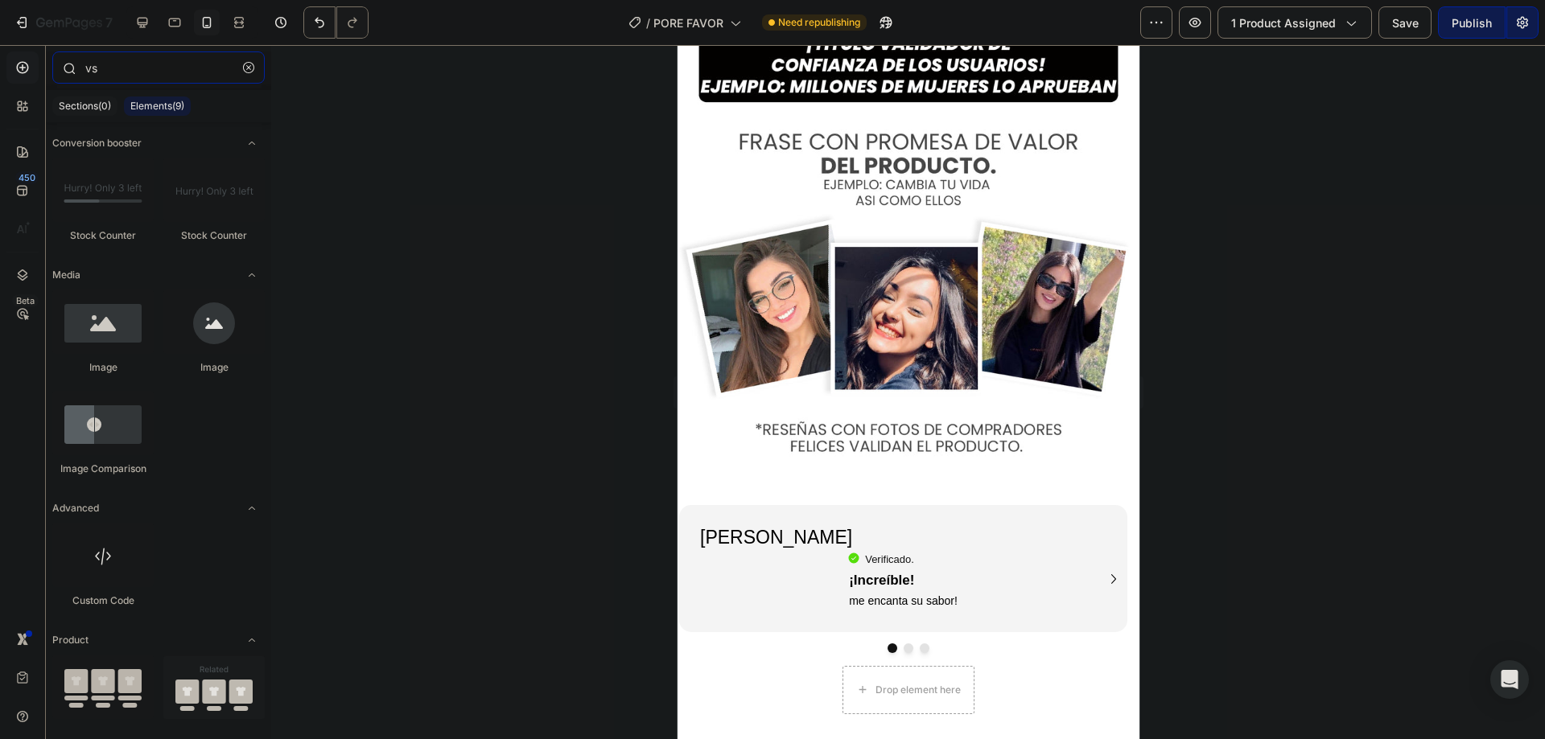
type input "v"
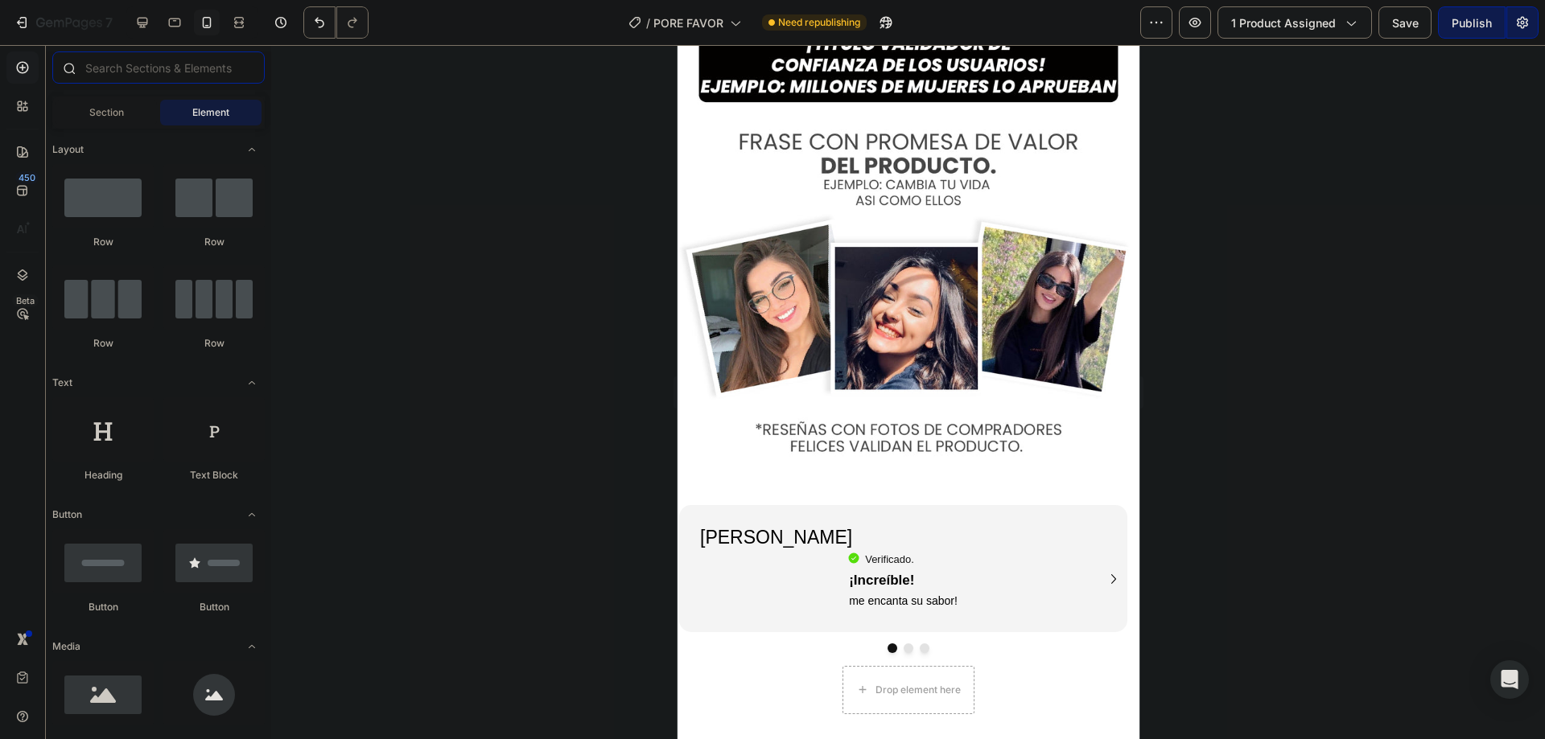
type input "o"
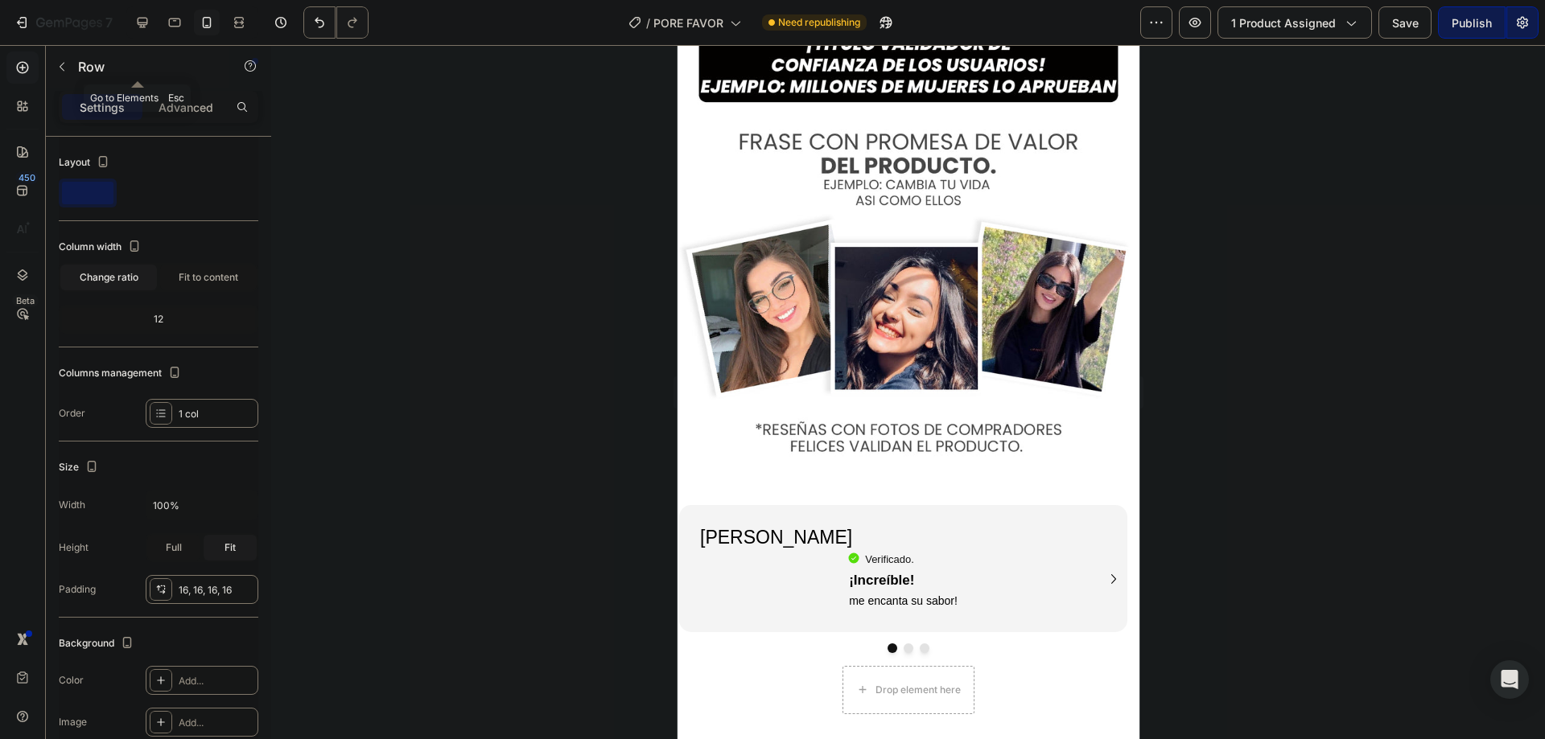
click at [62, 66] on icon "button" at bounding box center [62, 66] width 13 height 13
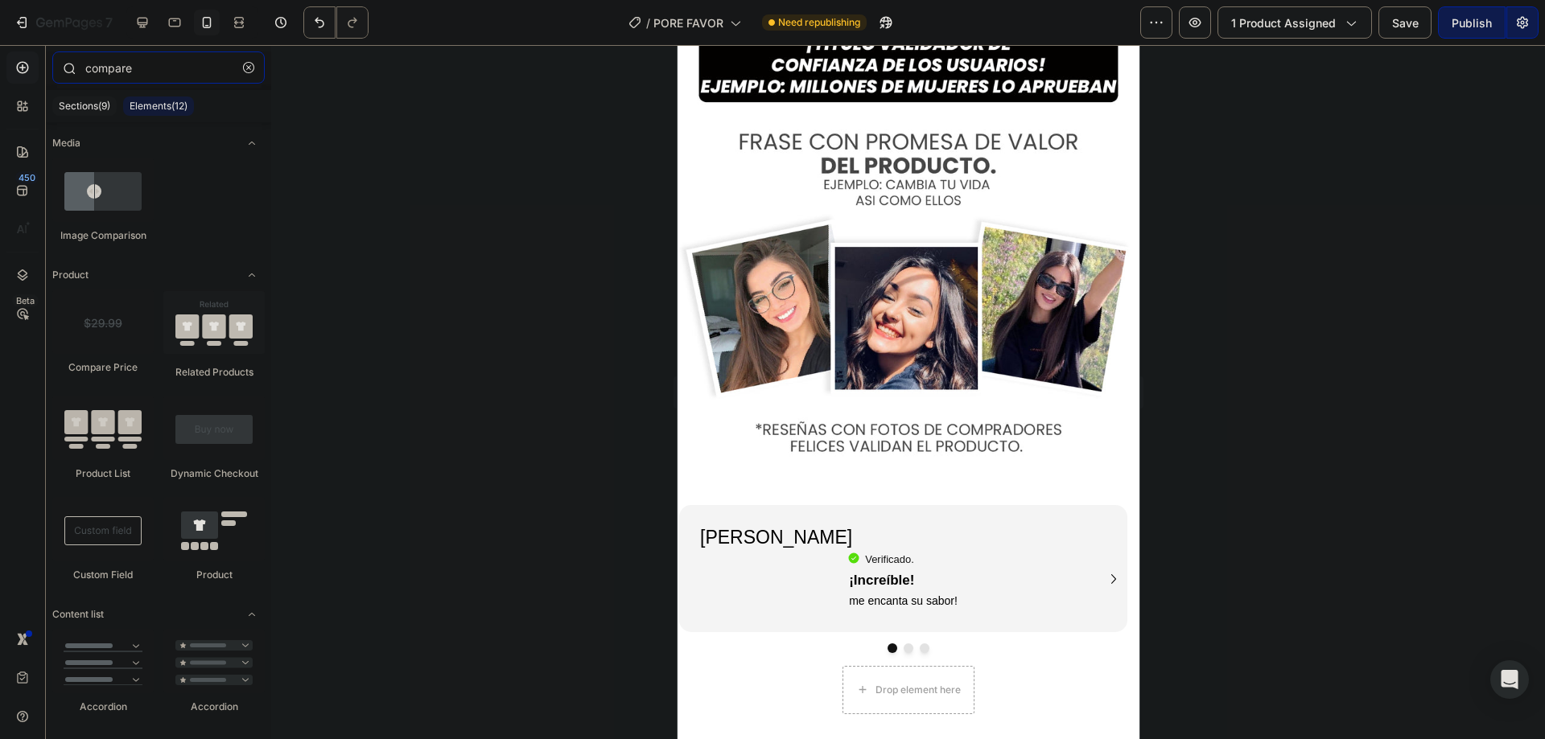
click at [178, 68] on input "compare" at bounding box center [158, 67] width 212 height 32
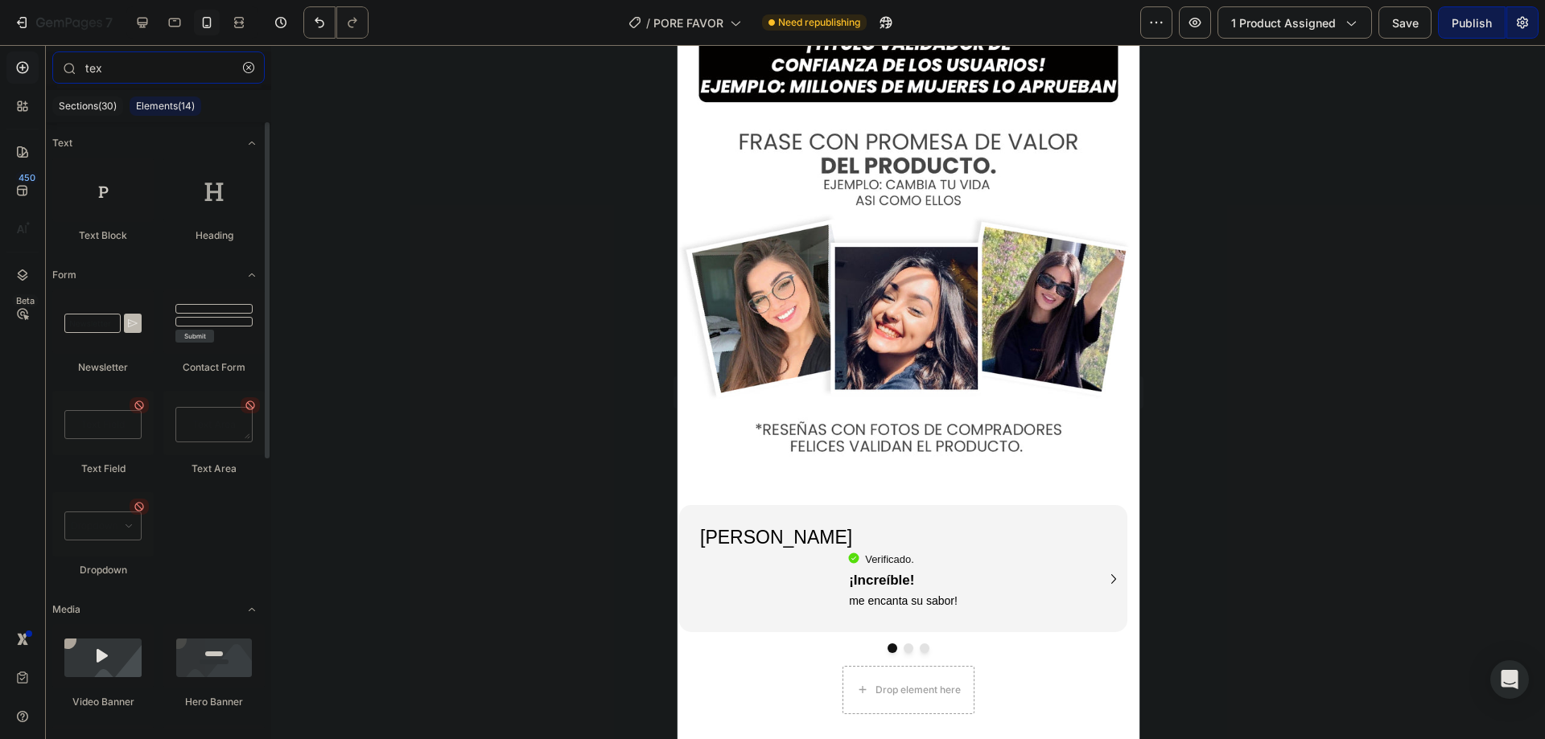
type input "tex"
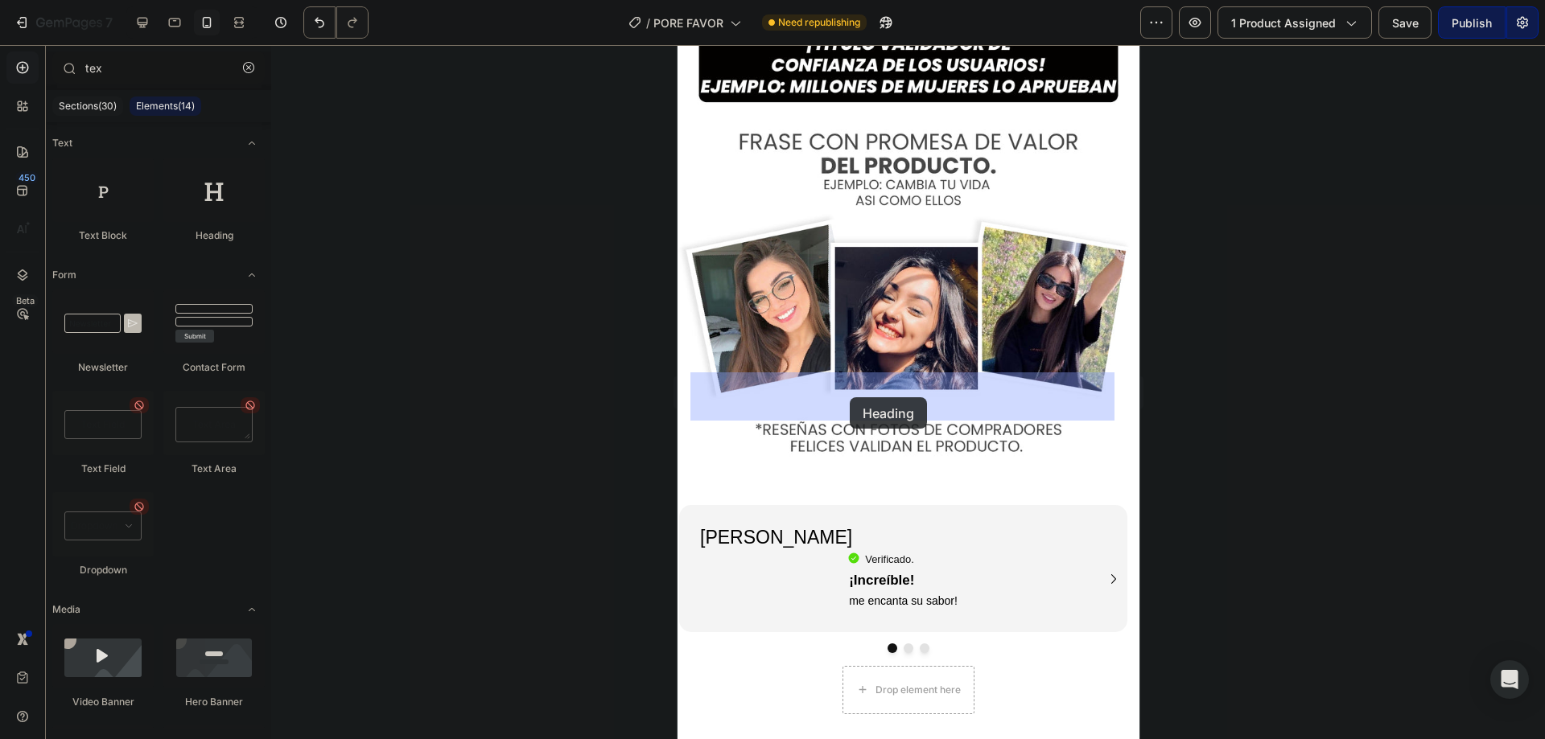
drag, startPoint x: 908, startPoint y: 250, endPoint x: 1275, endPoint y: 418, distance: 403.3
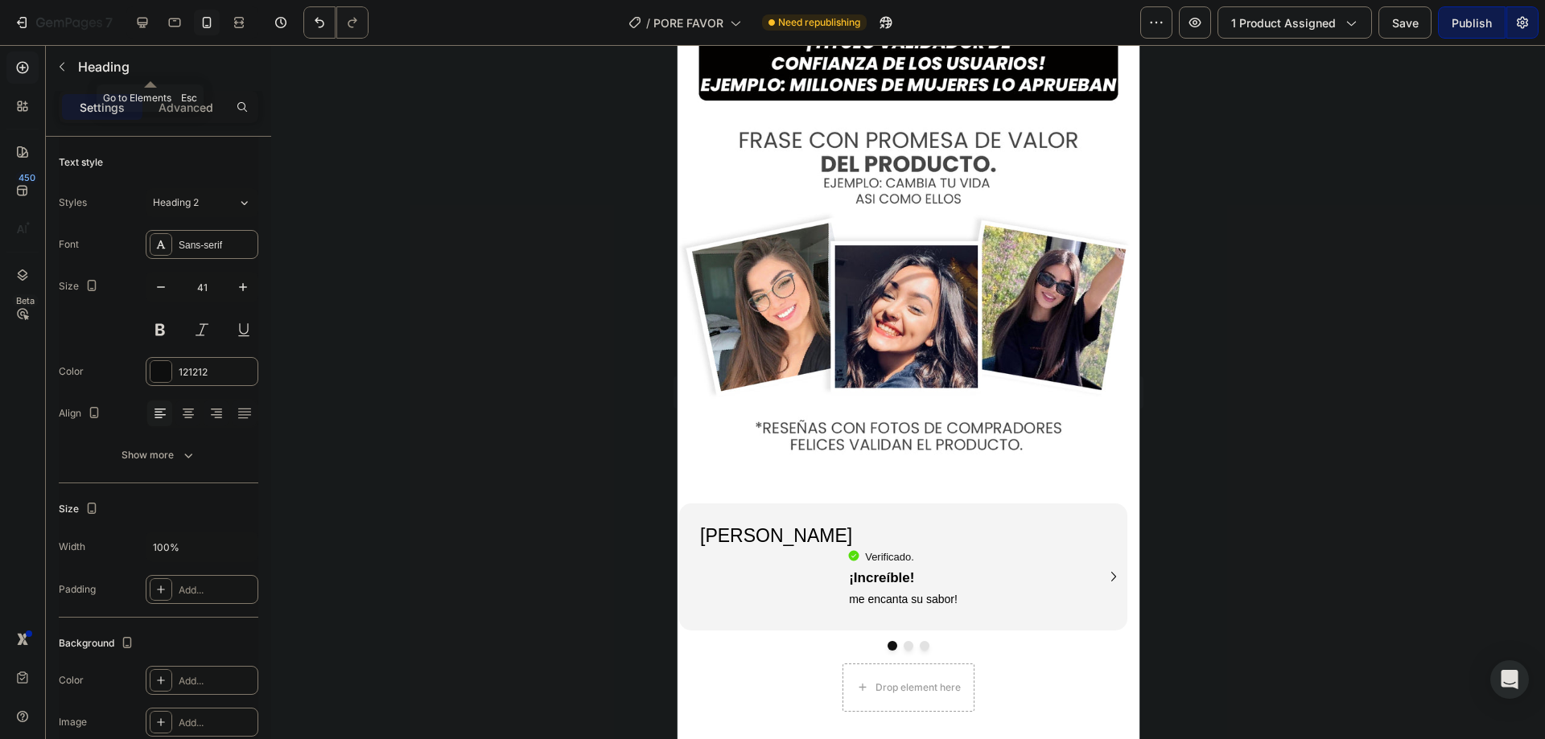
click at [72, 67] on button "button" at bounding box center [62, 67] width 26 height 26
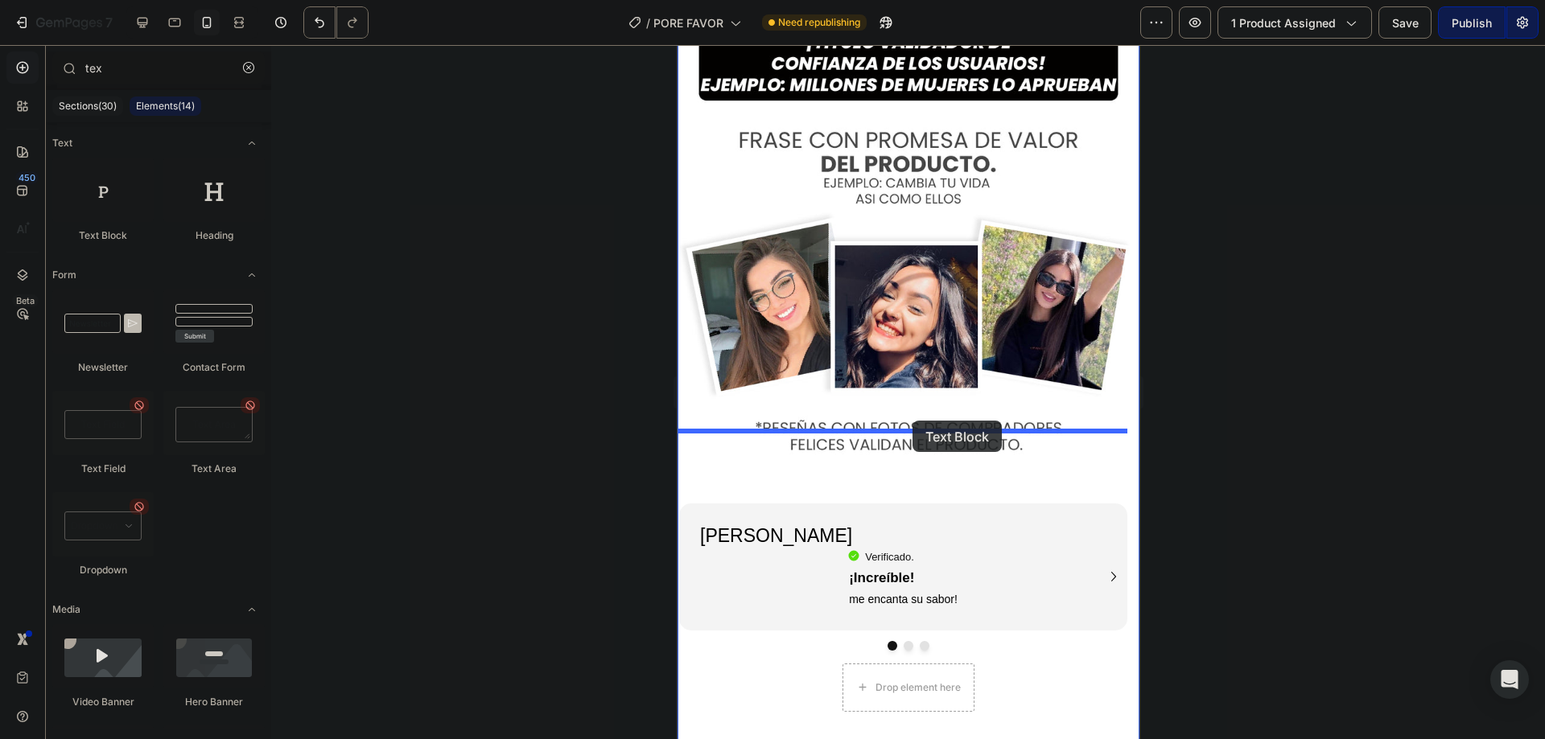
drag, startPoint x: 1017, startPoint y: 325, endPoint x: 912, endPoint y: 421, distance: 142.4
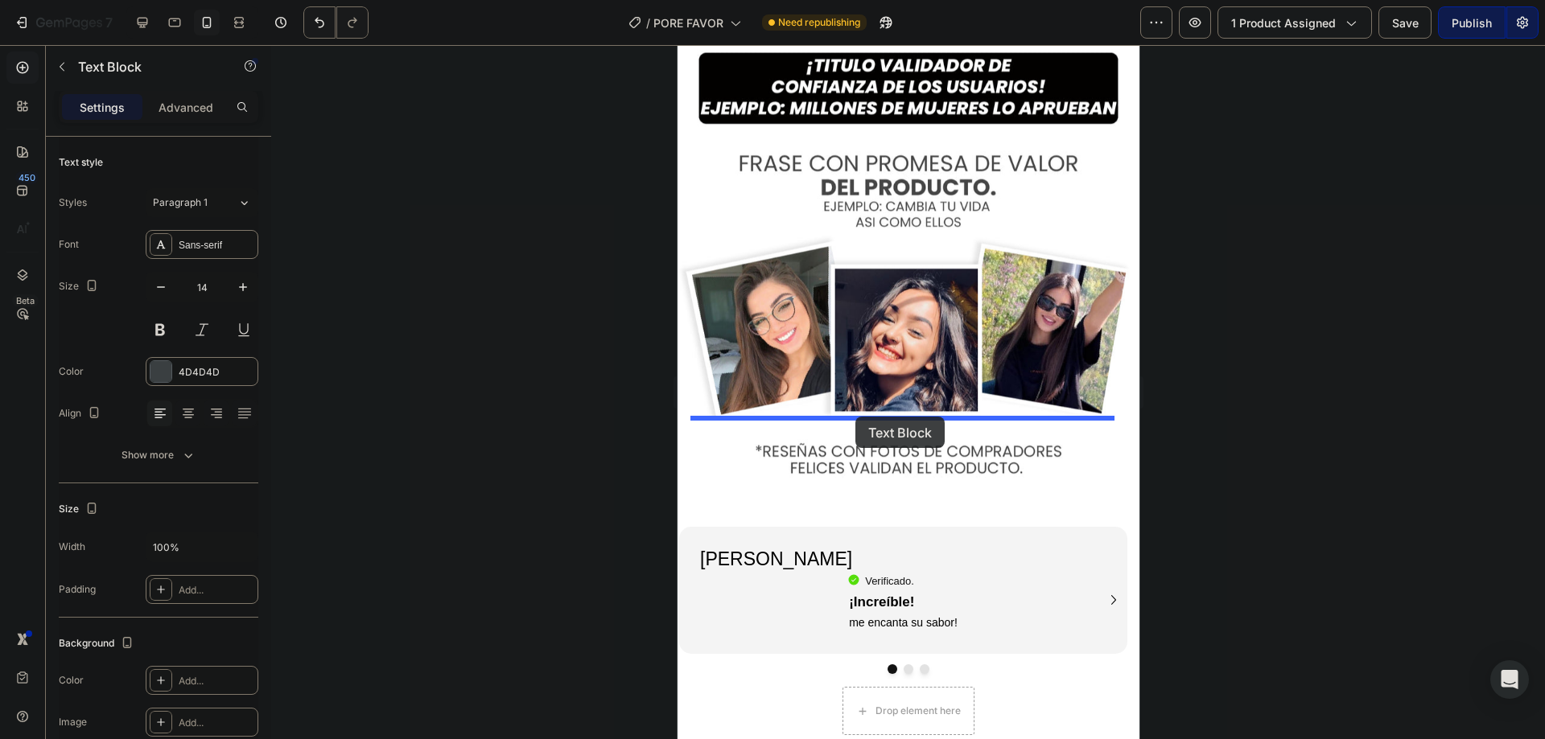
drag, startPoint x: 847, startPoint y: 446, endPoint x: 855, endPoint y: 417, distance: 29.9
click at [855, 18] on div "Replace this text with your content" at bounding box center [908, 5] width 436 height 23
click at [855, 16] on p "Replace this text with your content" at bounding box center [907, 6] width 433 height 20
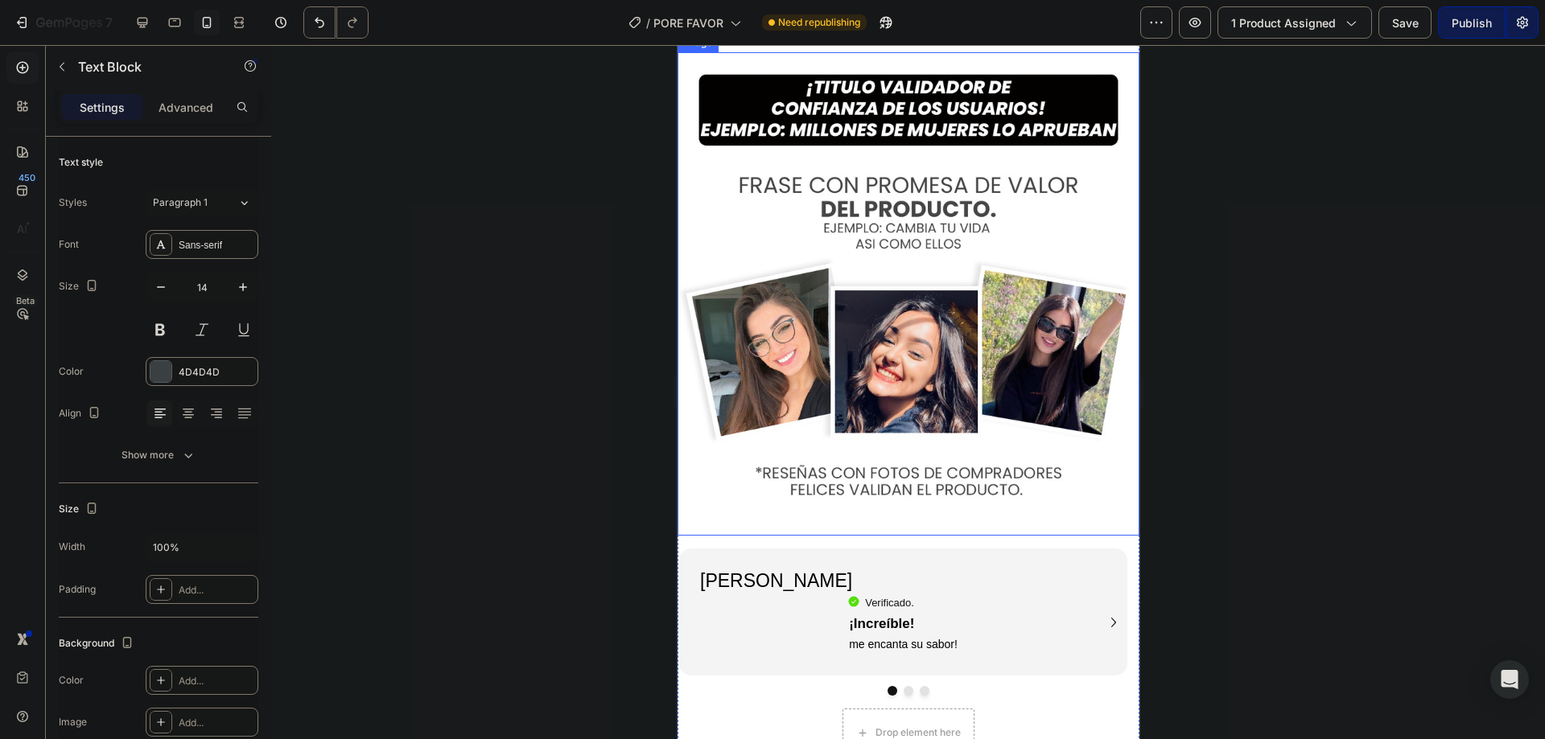
click at [768, 513] on img at bounding box center [908, 294] width 462 height 484
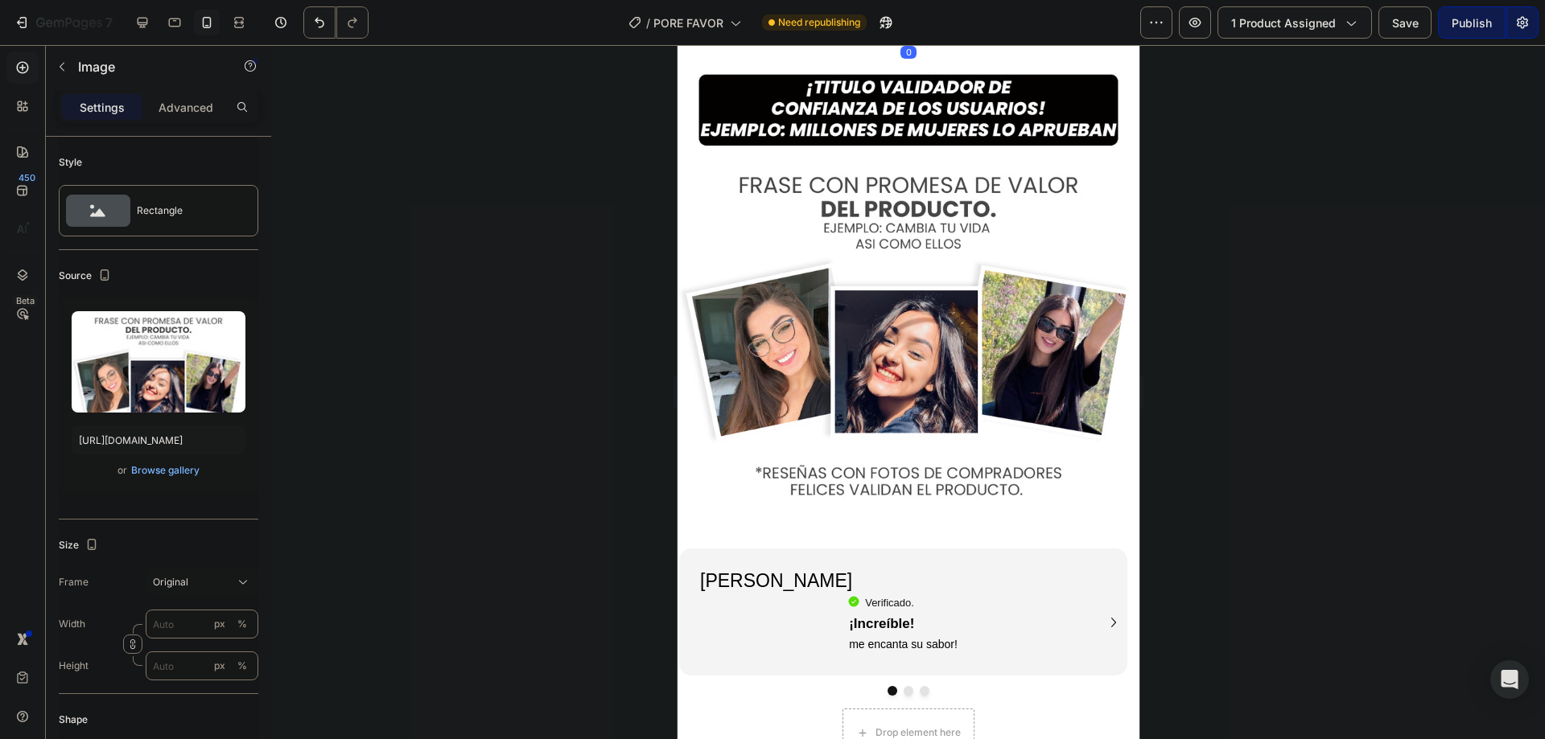
click at [778, 38] on p "El suplemento para el acné se ha sometido a rigurosas pruebas y ensayos. Los re…" at bounding box center [907, 17] width 433 height 42
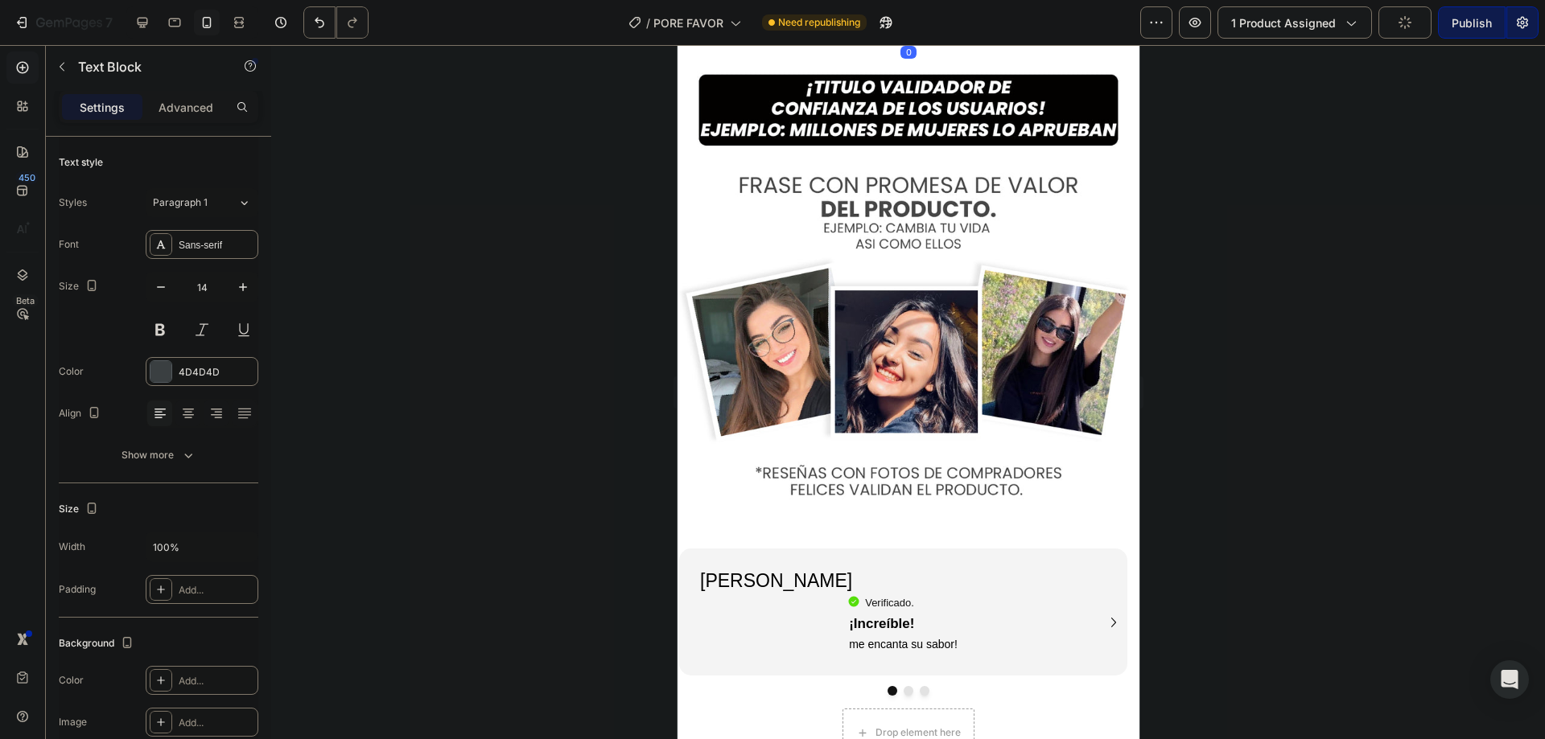
click at [778, 34] on span "El suplemento para el acné se ha sometido a rigurosas pruebas y ensayos. Los re…" at bounding box center [904, 16] width 426 height 35
click at [191, 413] on icon at bounding box center [188, 413] width 8 height 2
click at [520, 442] on div at bounding box center [908, 392] width 1274 height 694
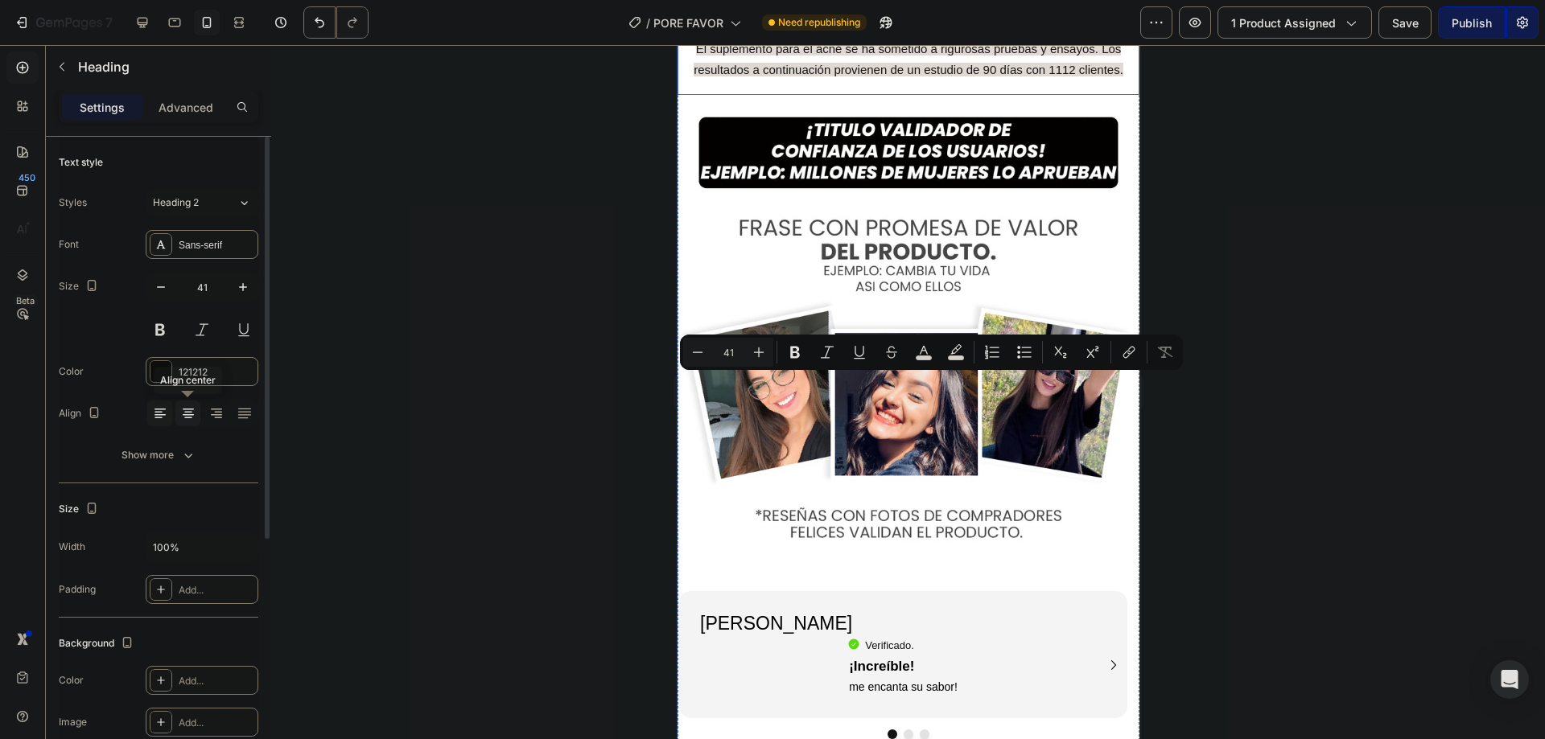
click at [189, 418] on icon at bounding box center [188, 414] width 16 height 16
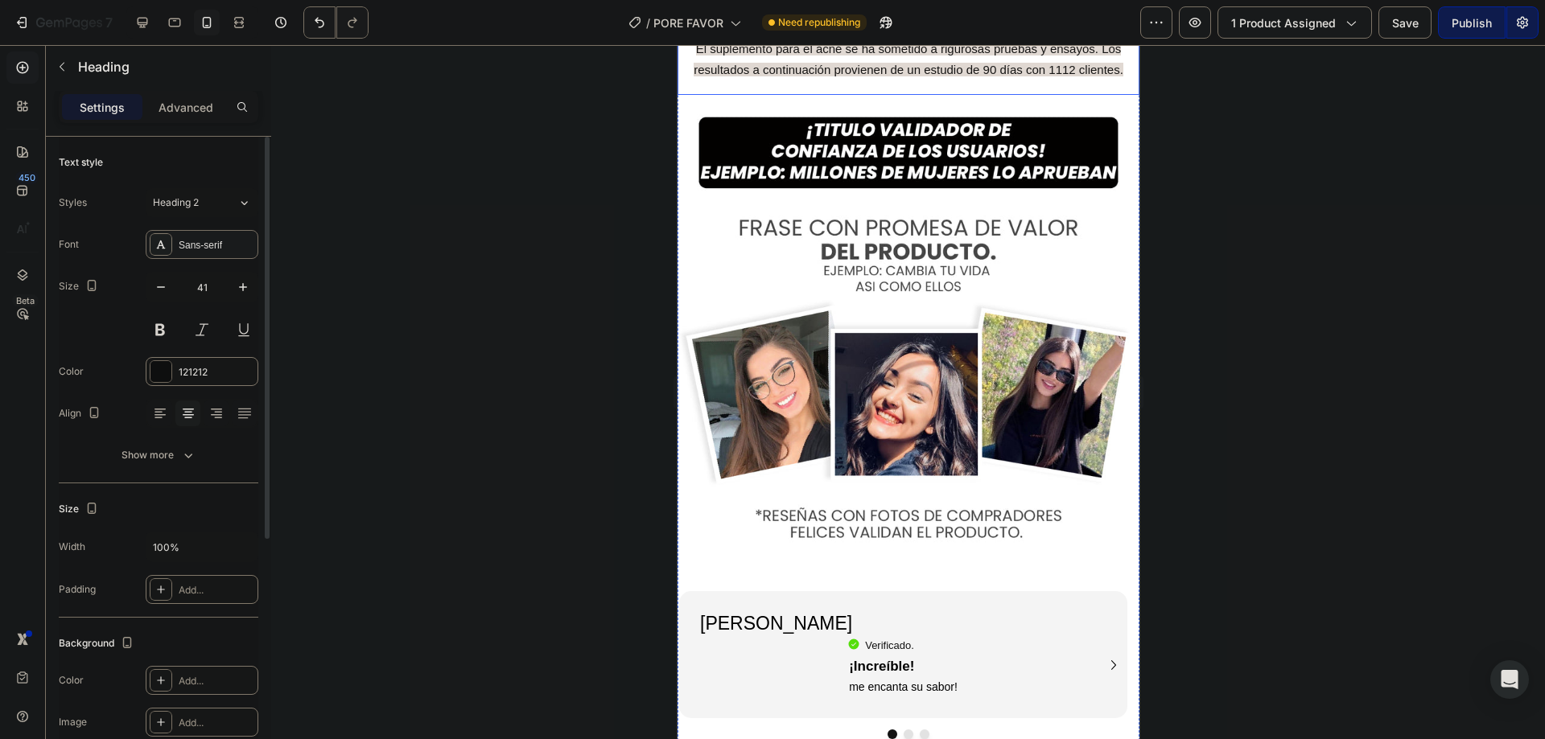
click at [211, 252] on div "Sans-serif" at bounding box center [217, 245] width 76 height 14
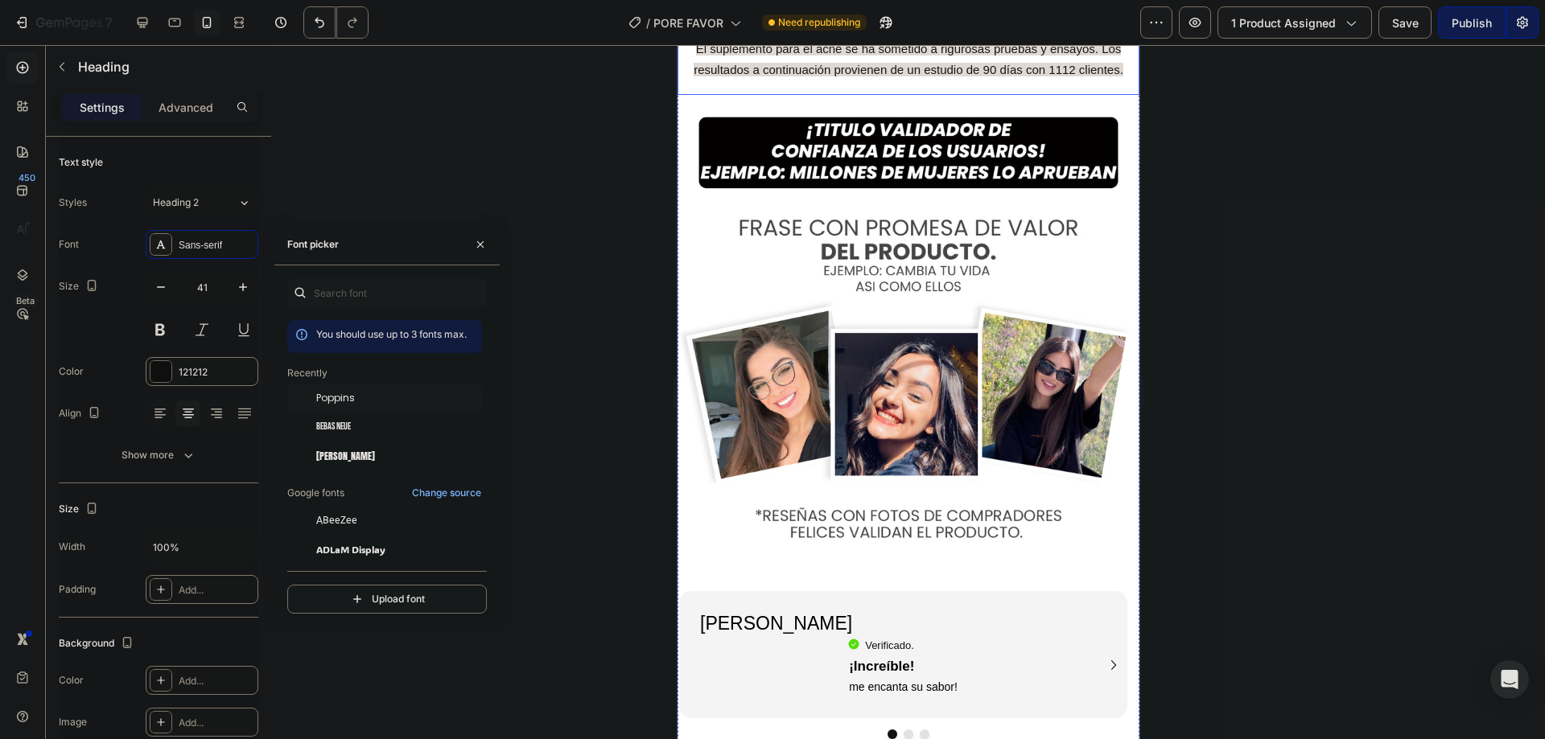
click at [329, 396] on span "Poppins" at bounding box center [335, 398] width 39 height 14
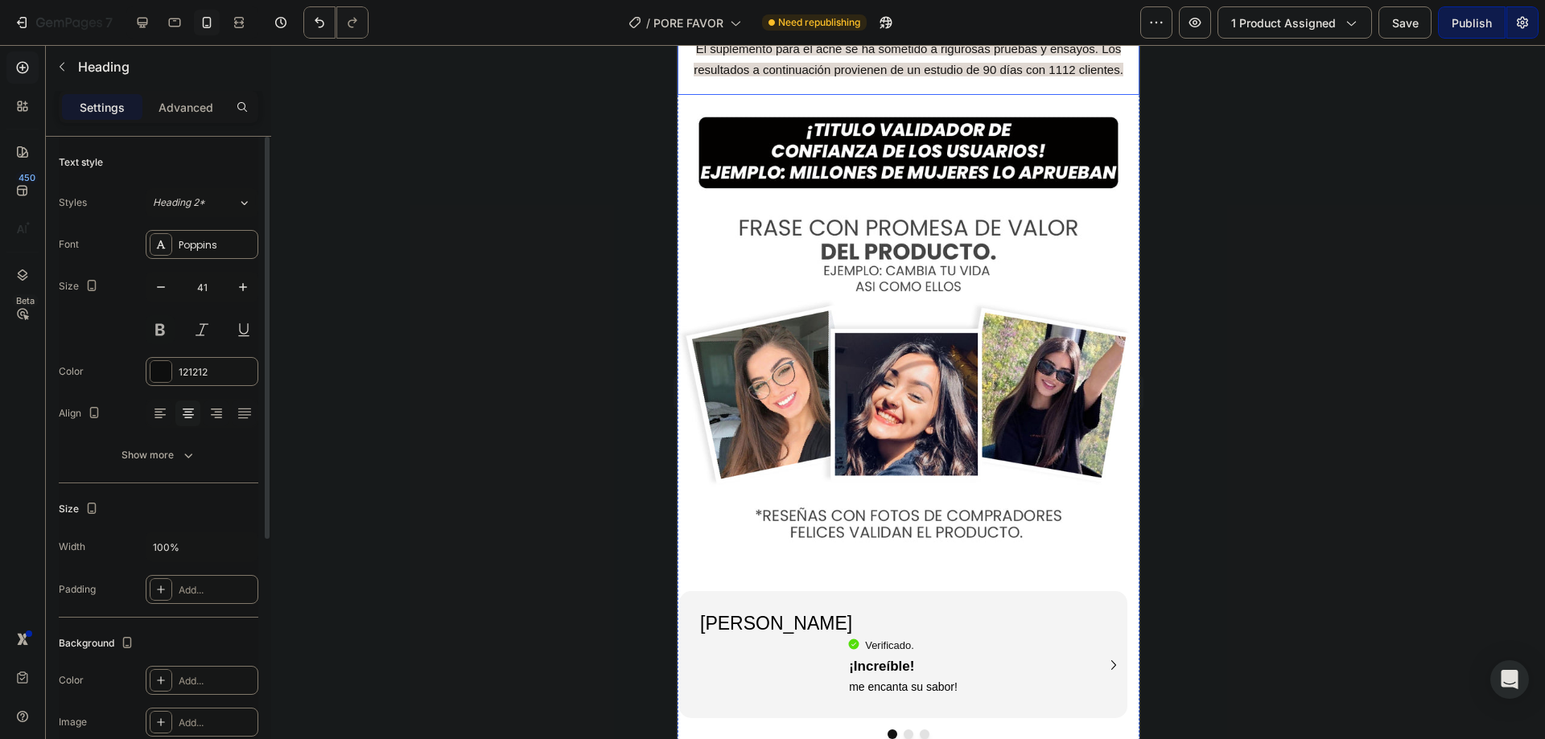
click at [164, 326] on button at bounding box center [160, 329] width 29 height 29
click at [157, 290] on icon "button" at bounding box center [161, 287] width 16 height 16
click at [159, 290] on icon "button" at bounding box center [161, 287] width 16 height 16
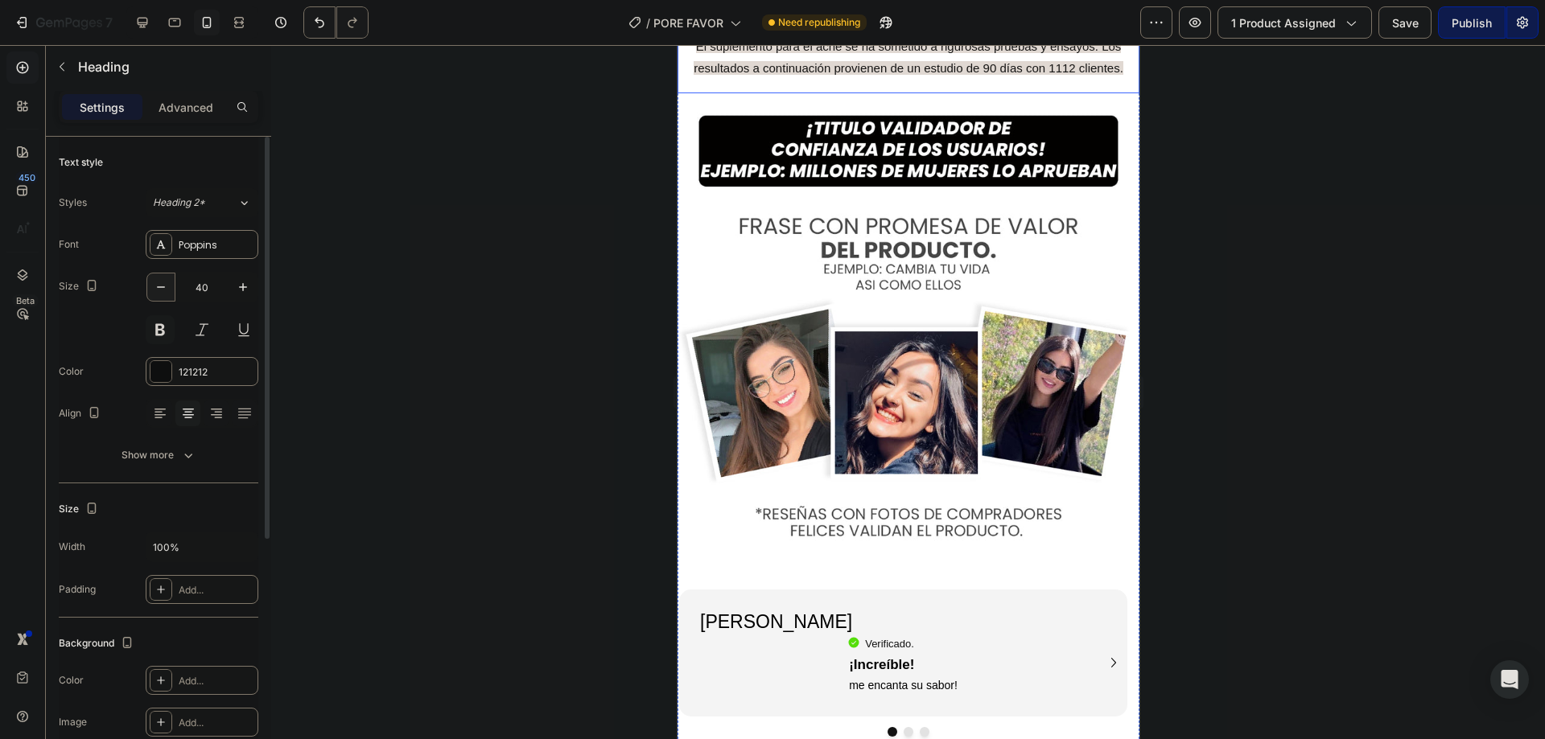
click at [159, 290] on icon "button" at bounding box center [161, 287] width 16 height 16
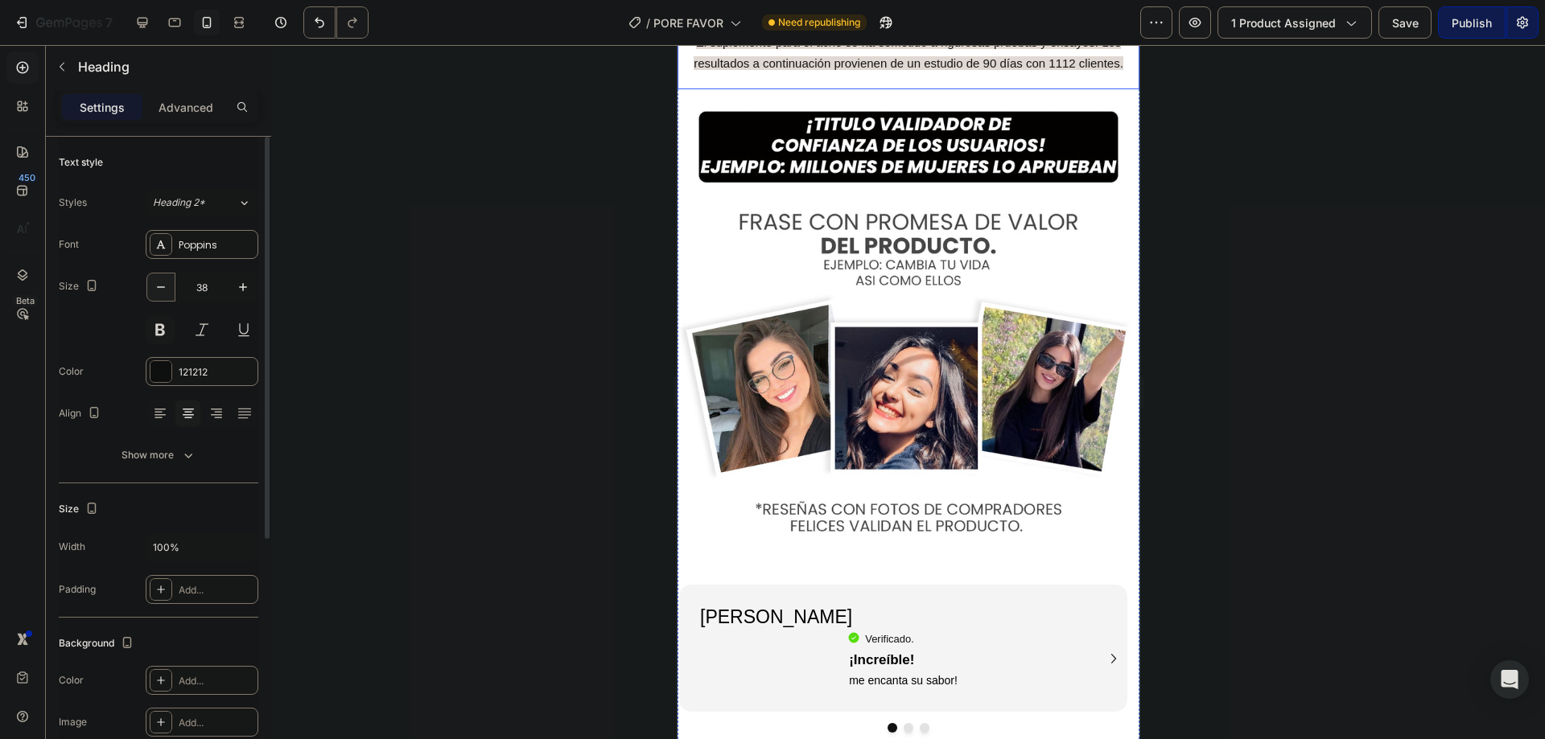
click at [159, 290] on icon "button" at bounding box center [161, 287] width 16 height 16
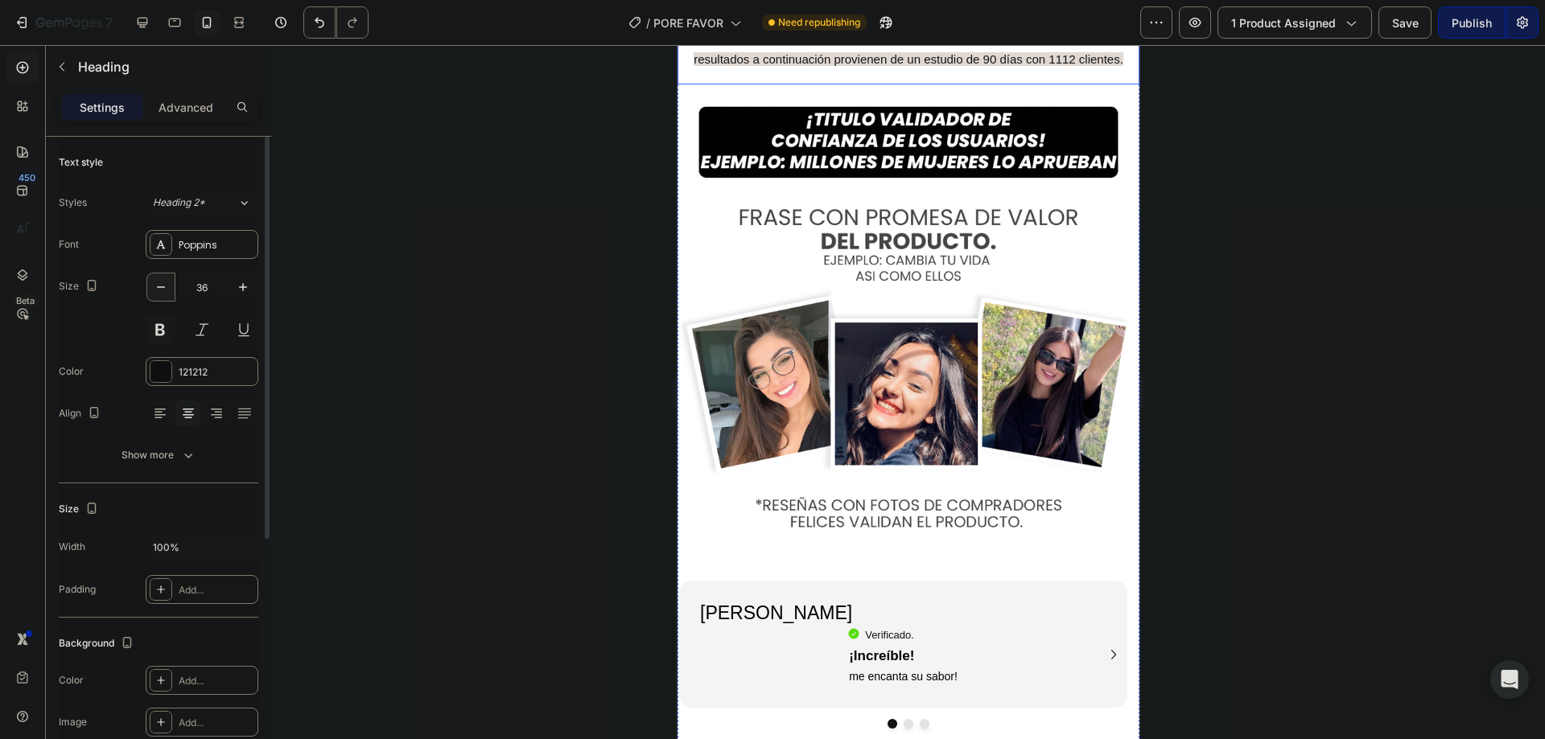
click at [159, 290] on icon "button" at bounding box center [161, 287] width 16 height 16
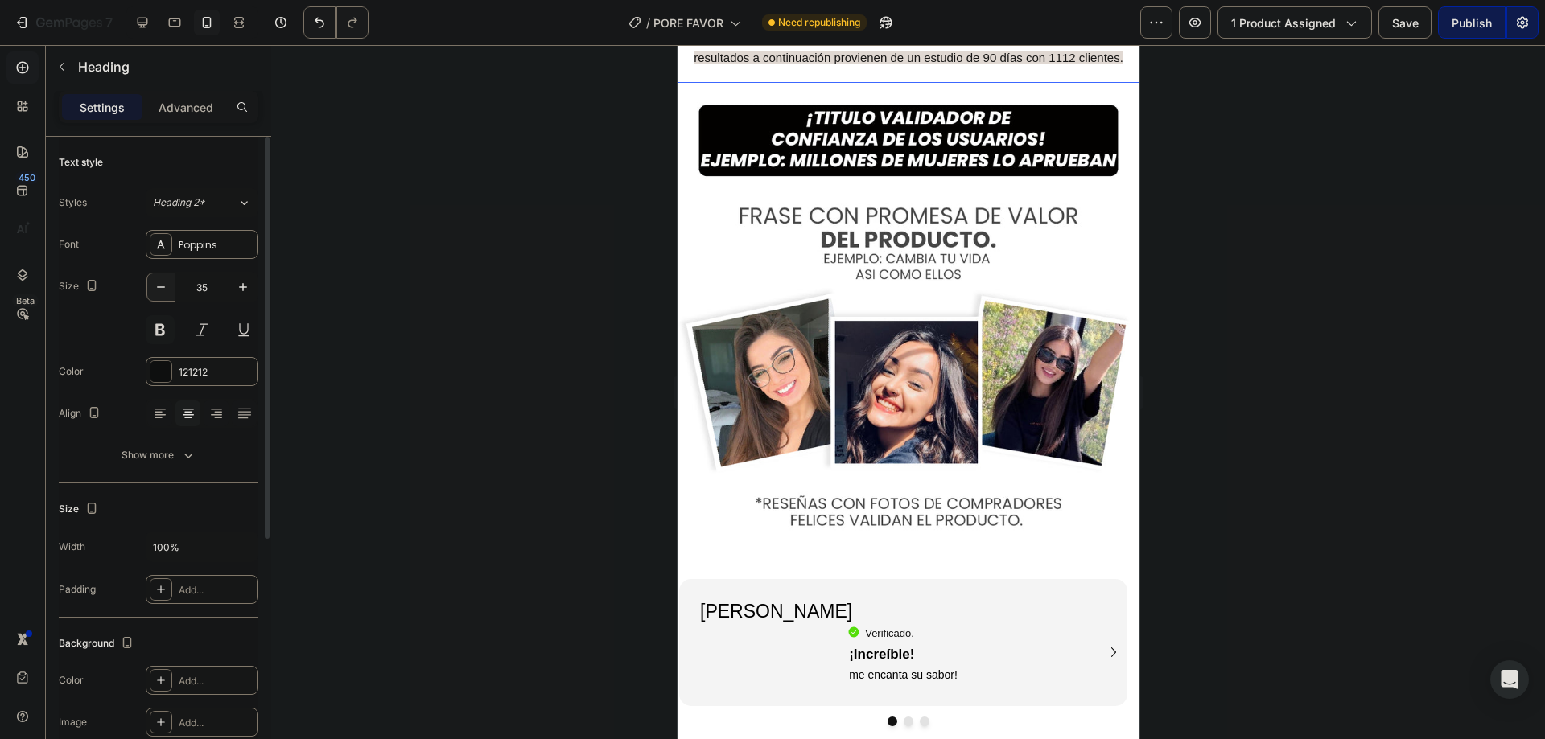
click at [159, 290] on icon "button" at bounding box center [161, 287] width 16 height 16
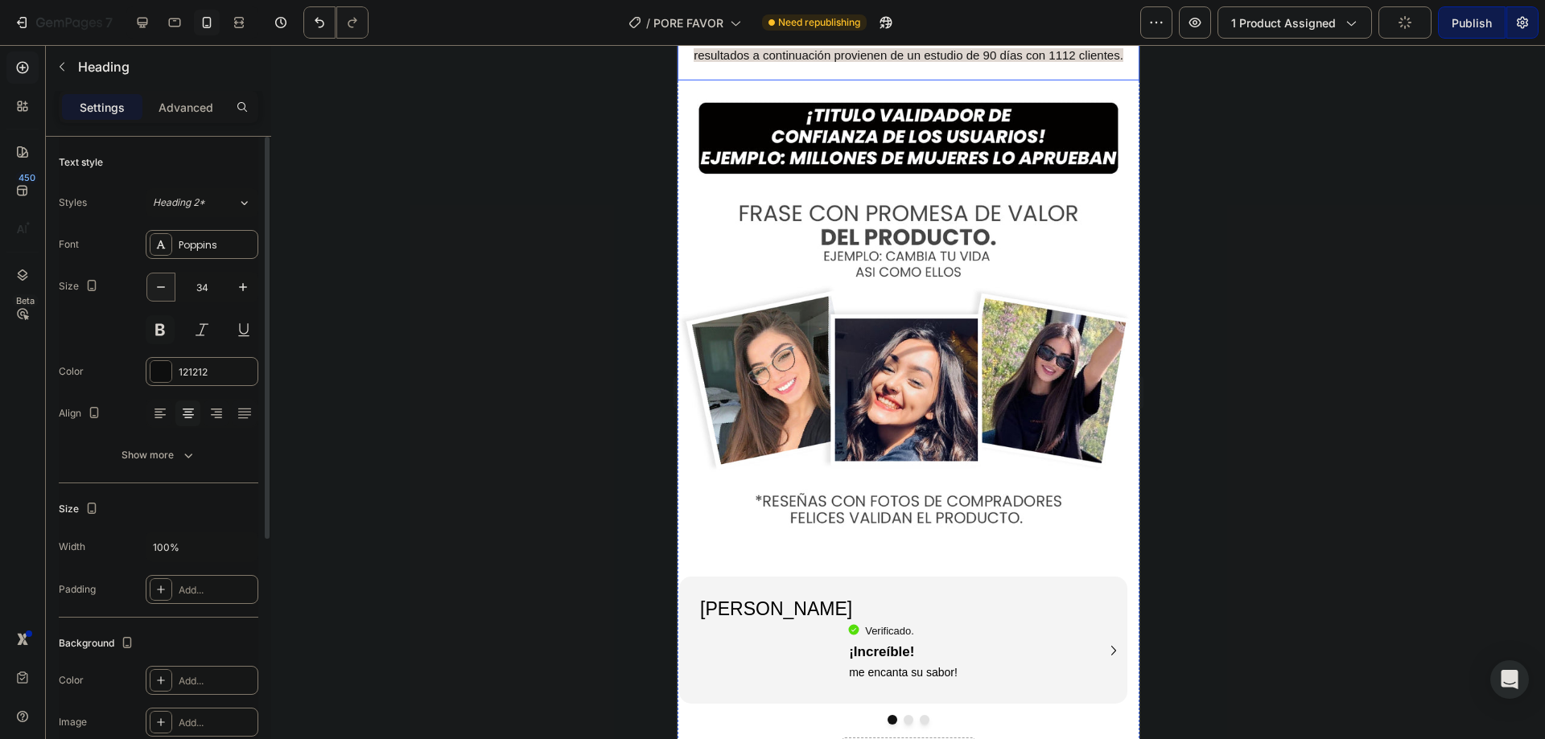
click at [159, 290] on icon "button" at bounding box center [161, 287] width 16 height 16
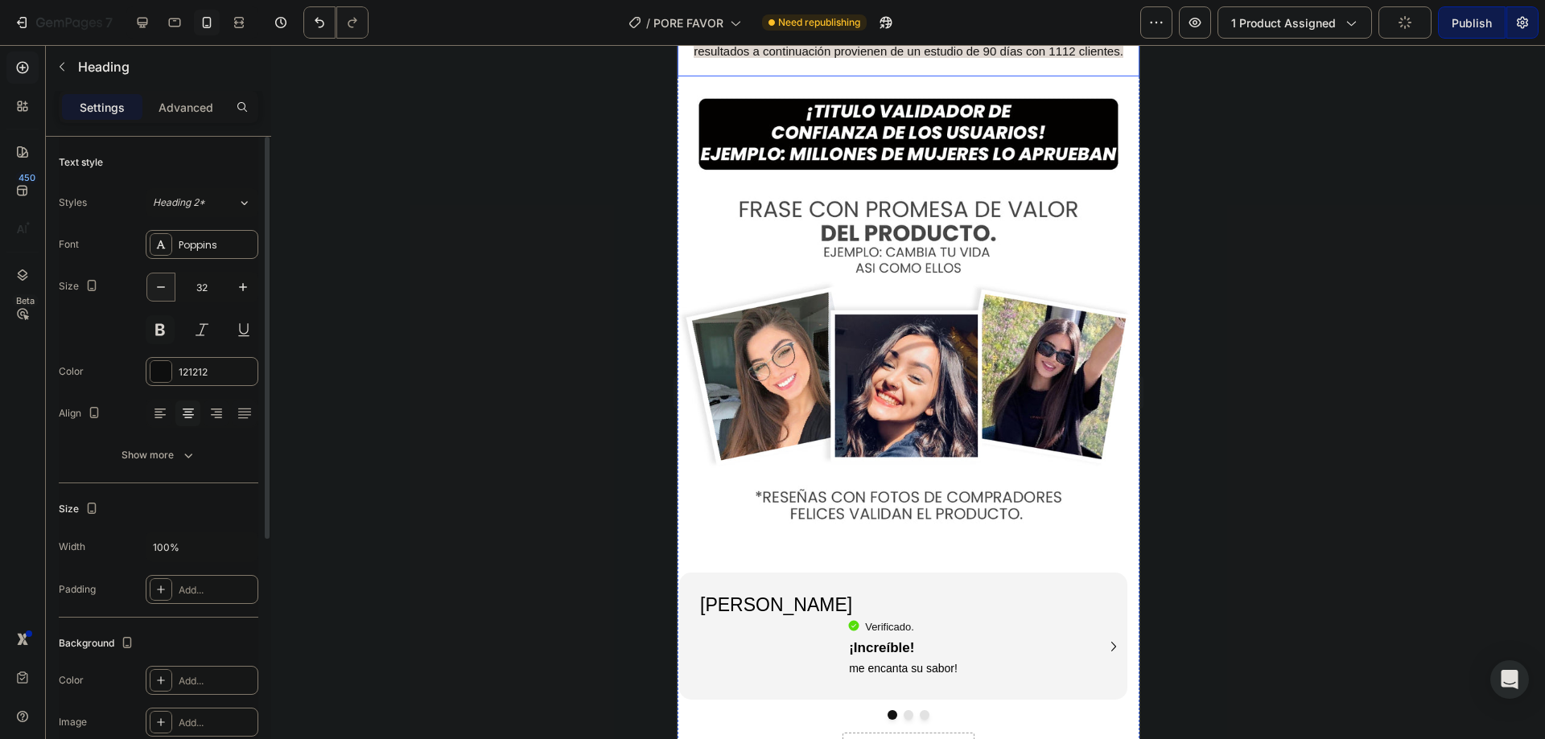
click at [159, 290] on icon "button" at bounding box center [161, 287] width 16 height 16
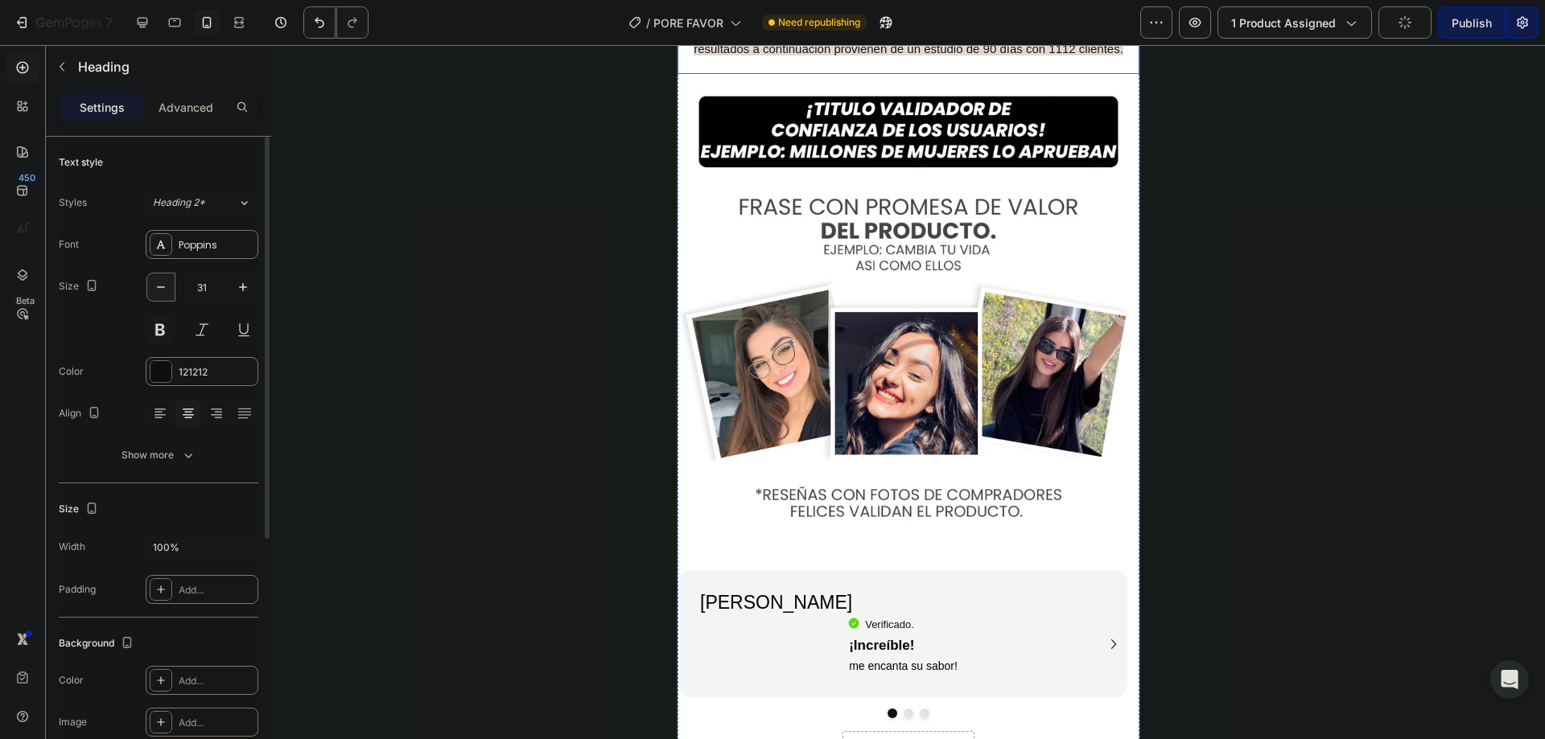
click at [160, 290] on icon "button" at bounding box center [161, 287] width 16 height 16
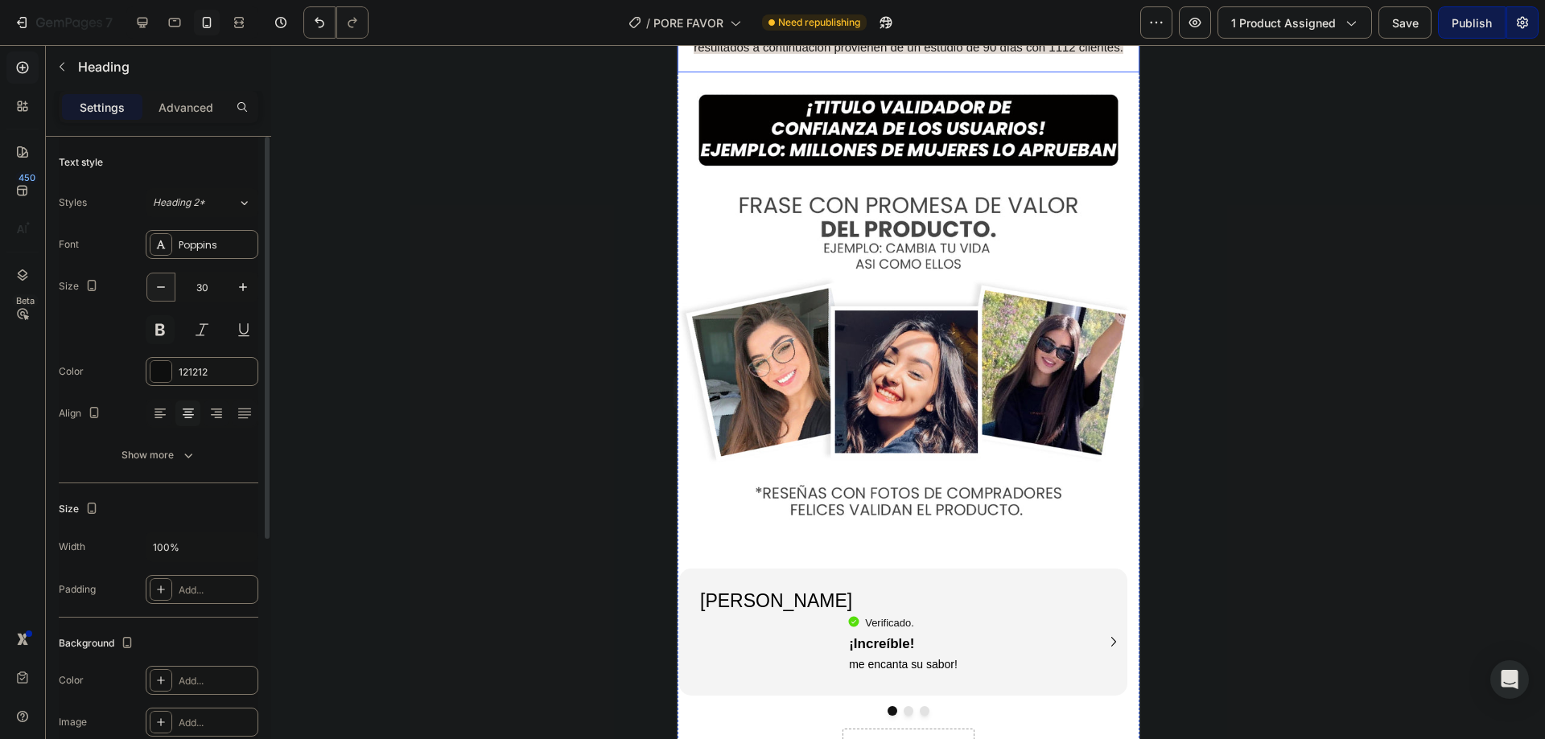
click at [160, 290] on icon "button" at bounding box center [161, 287] width 16 height 16
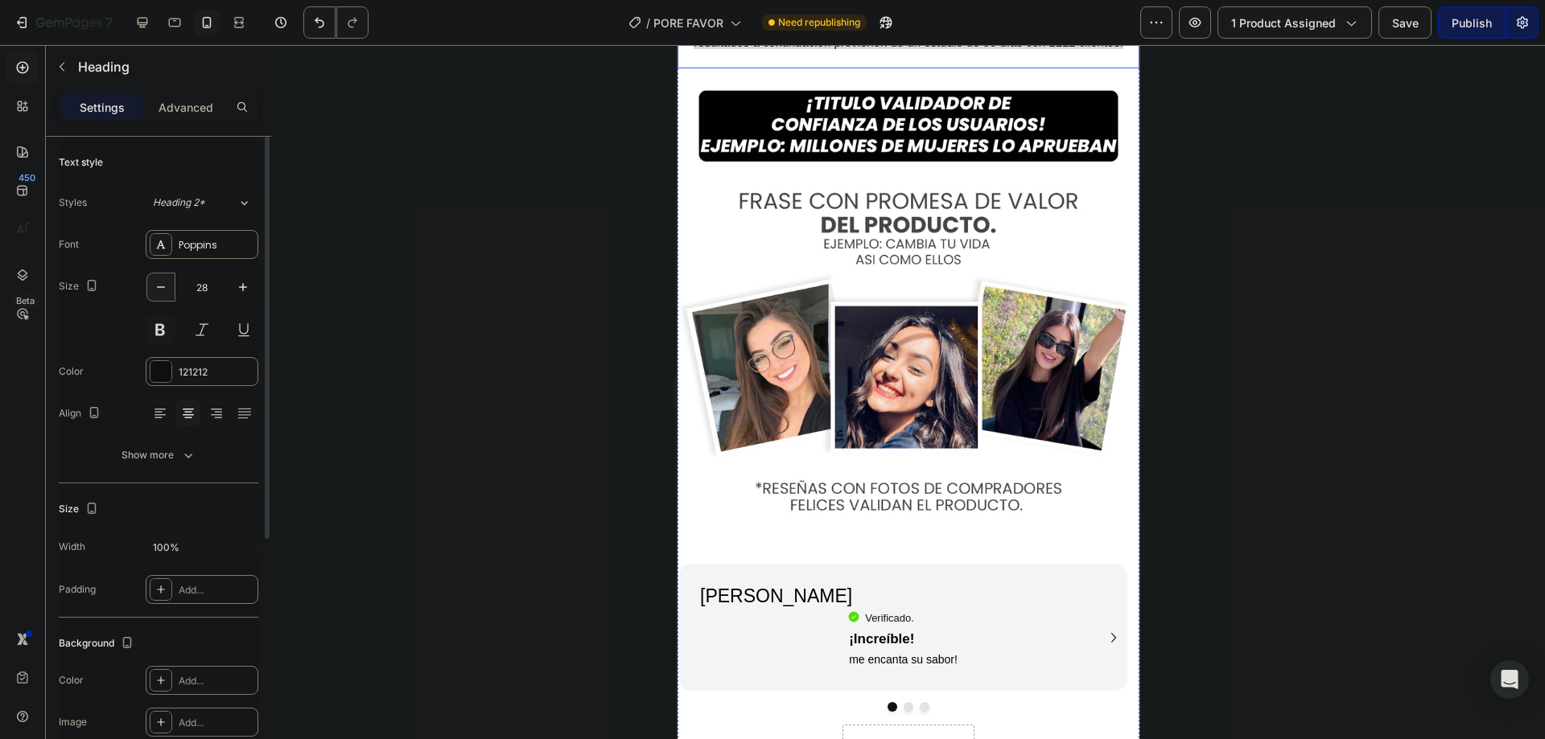
click at [160, 290] on icon "button" at bounding box center [161, 287] width 16 height 16
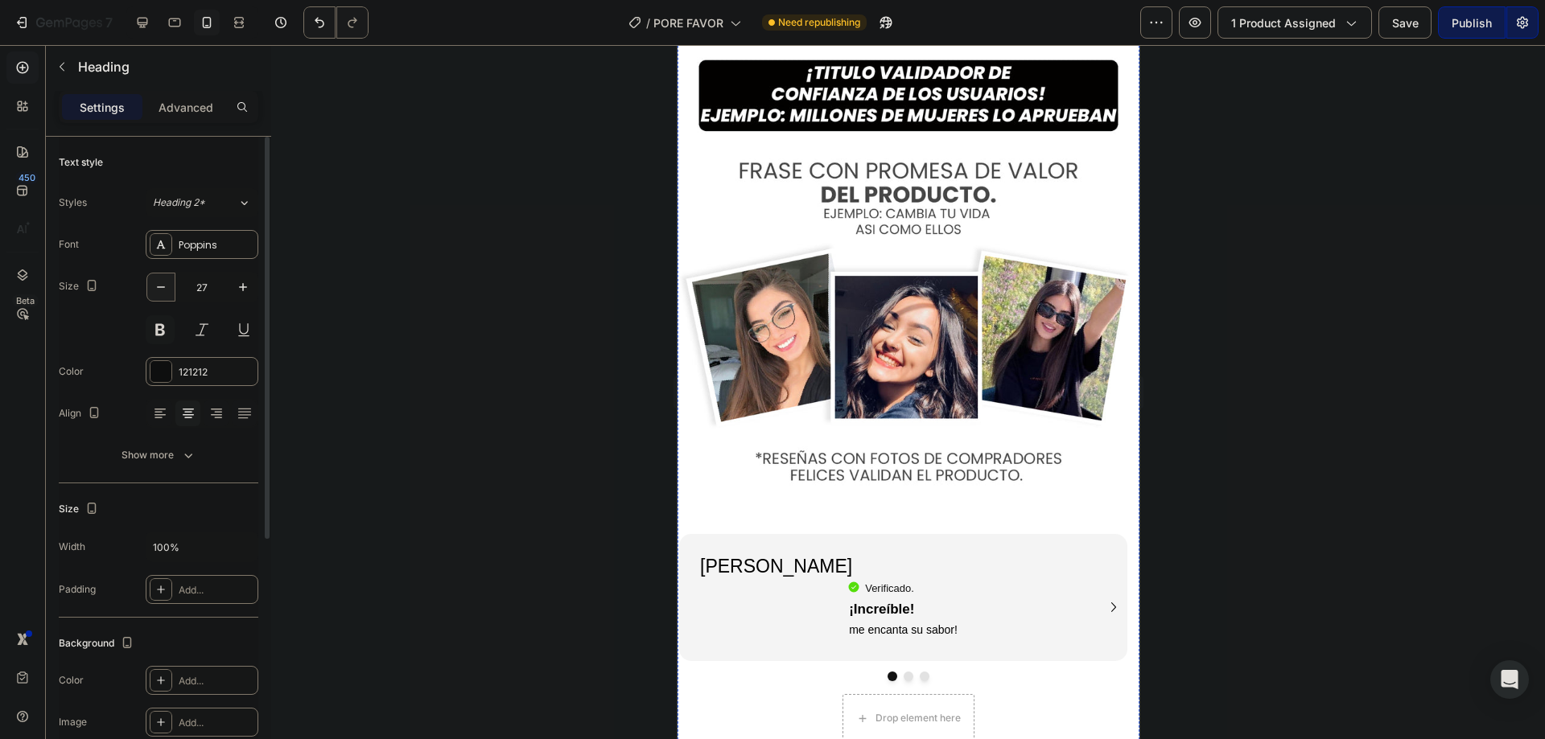
click at [160, 290] on icon "button" at bounding box center [161, 287] width 16 height 16
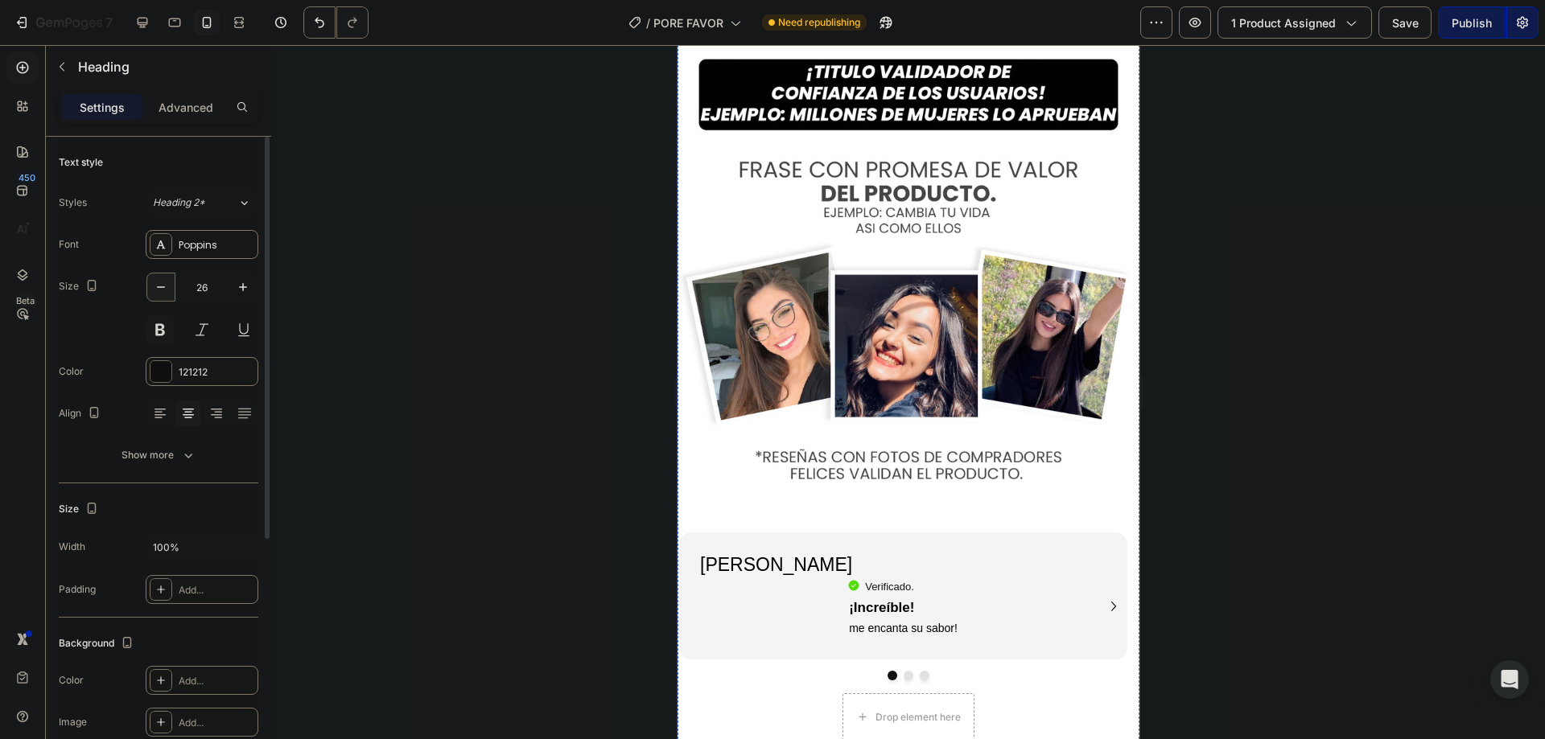
click at [160, 290] on icon "button" at bounding box center [161, 287] width 16 height 16
type input "25"
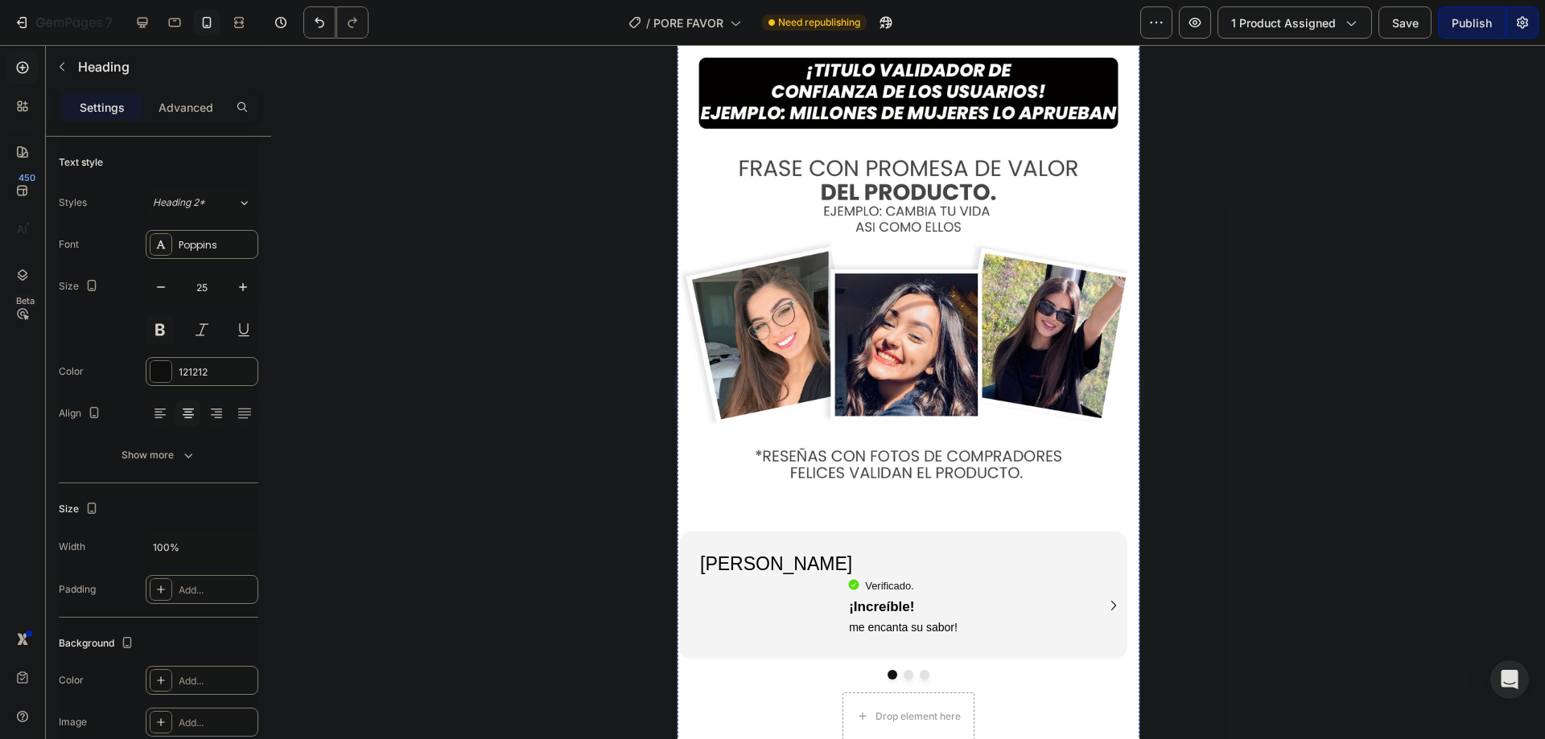
click at [501, 400] on div at bounding box center [908, 392] width 1274 height 694
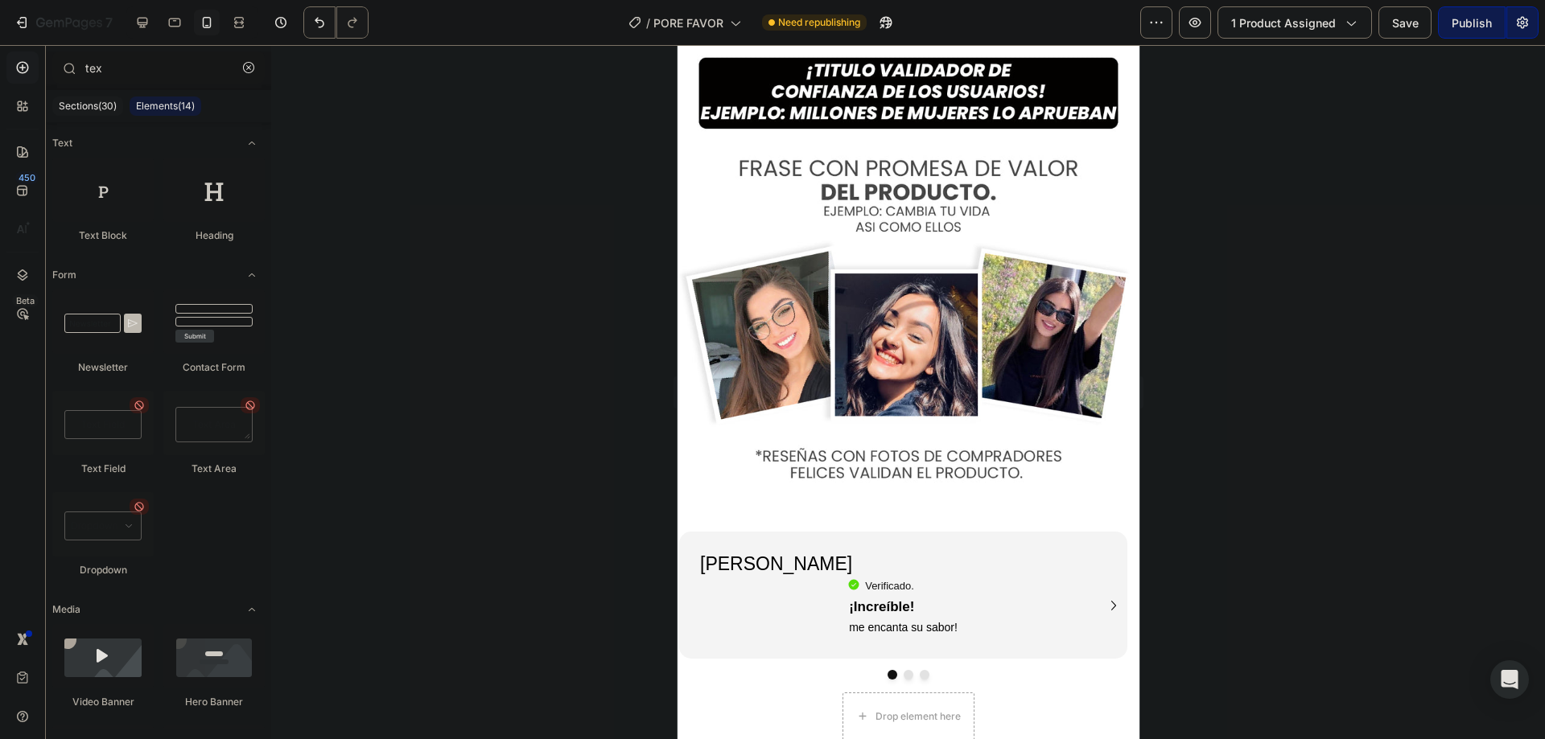
click at [831, 21] on p "El suplemento para el acné se ha sometido a rigurosas pruebas y ensayos. Los re…" at bounding box center [907, 0] width 433 height 42
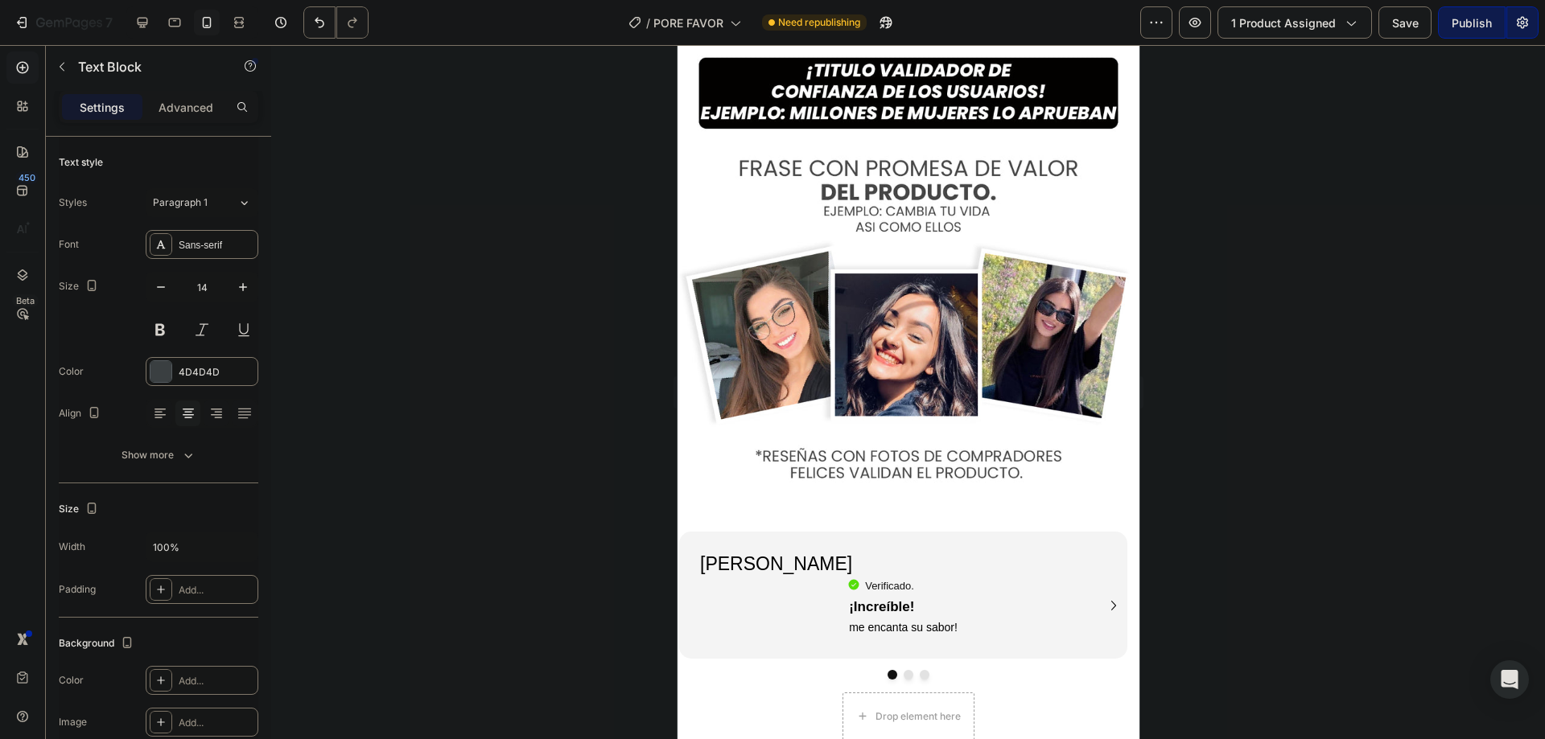
click at [832, 21] on p "El suplemento para el acné se ha sometido a rigurosas pruebas y ensayos. Los re…" at bounding box center [907, 0] width 433 height 42
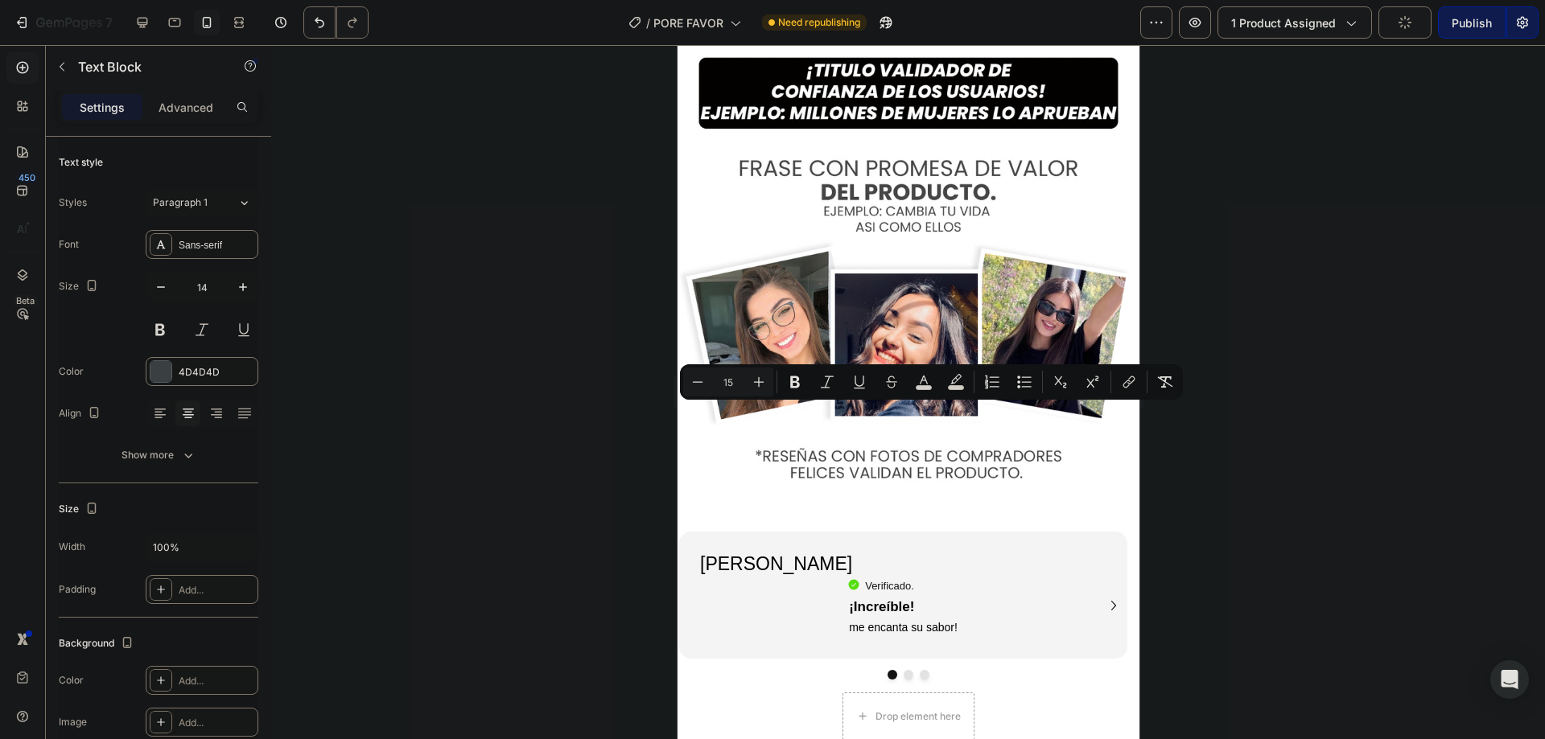
type input "14"
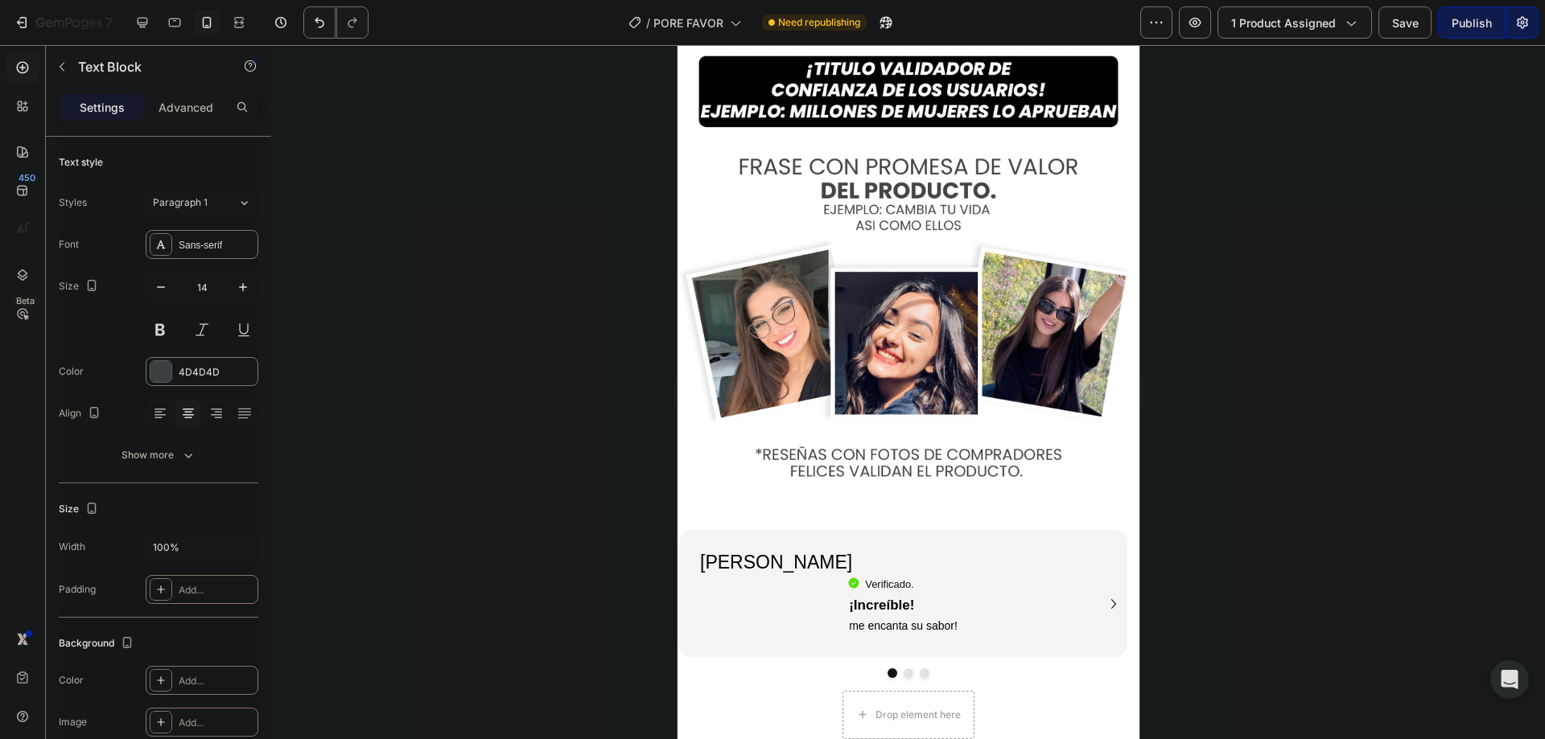
click at [577, 385] on div at bounding box center [908, 392] width 1274 height 694
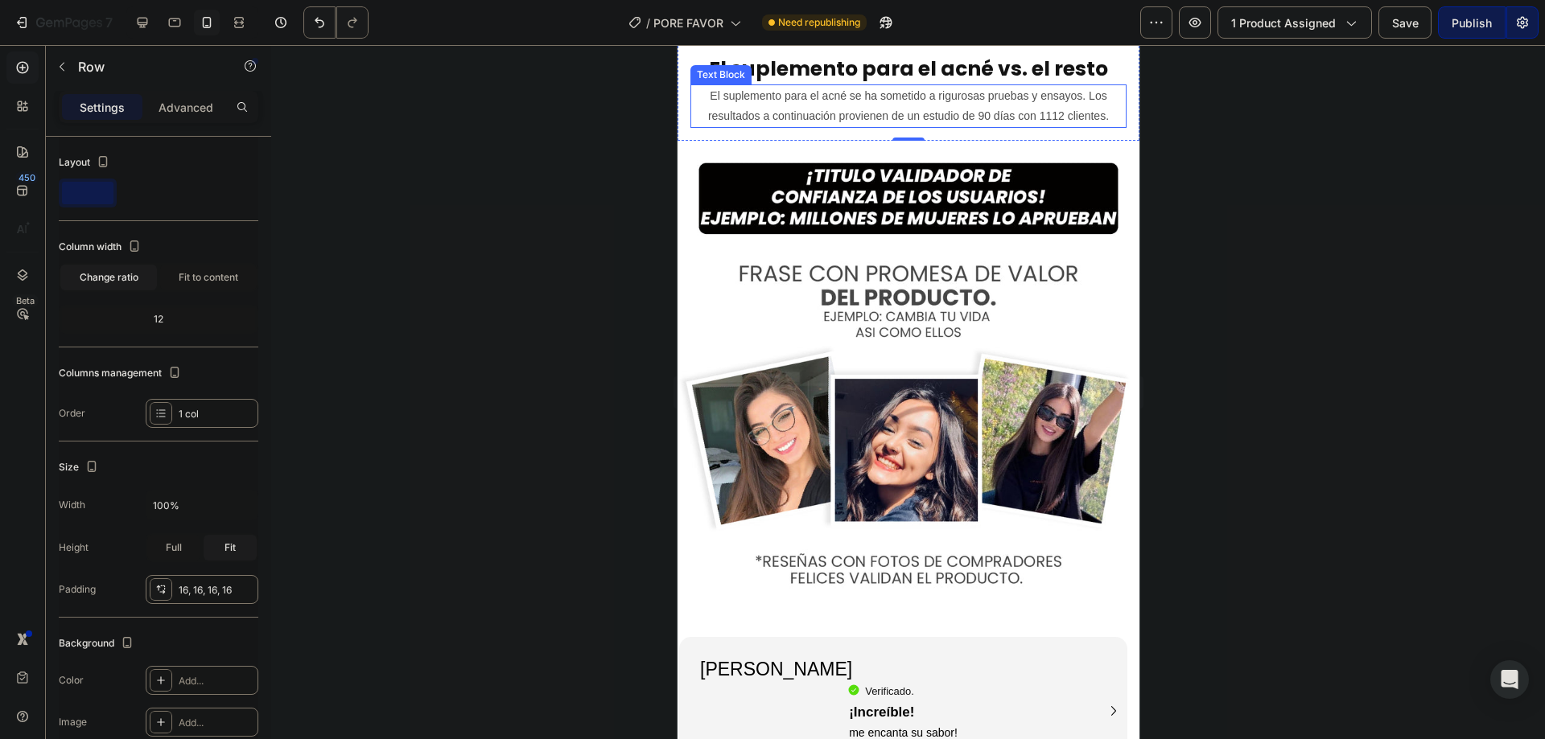
scroll to position [4292, 0]
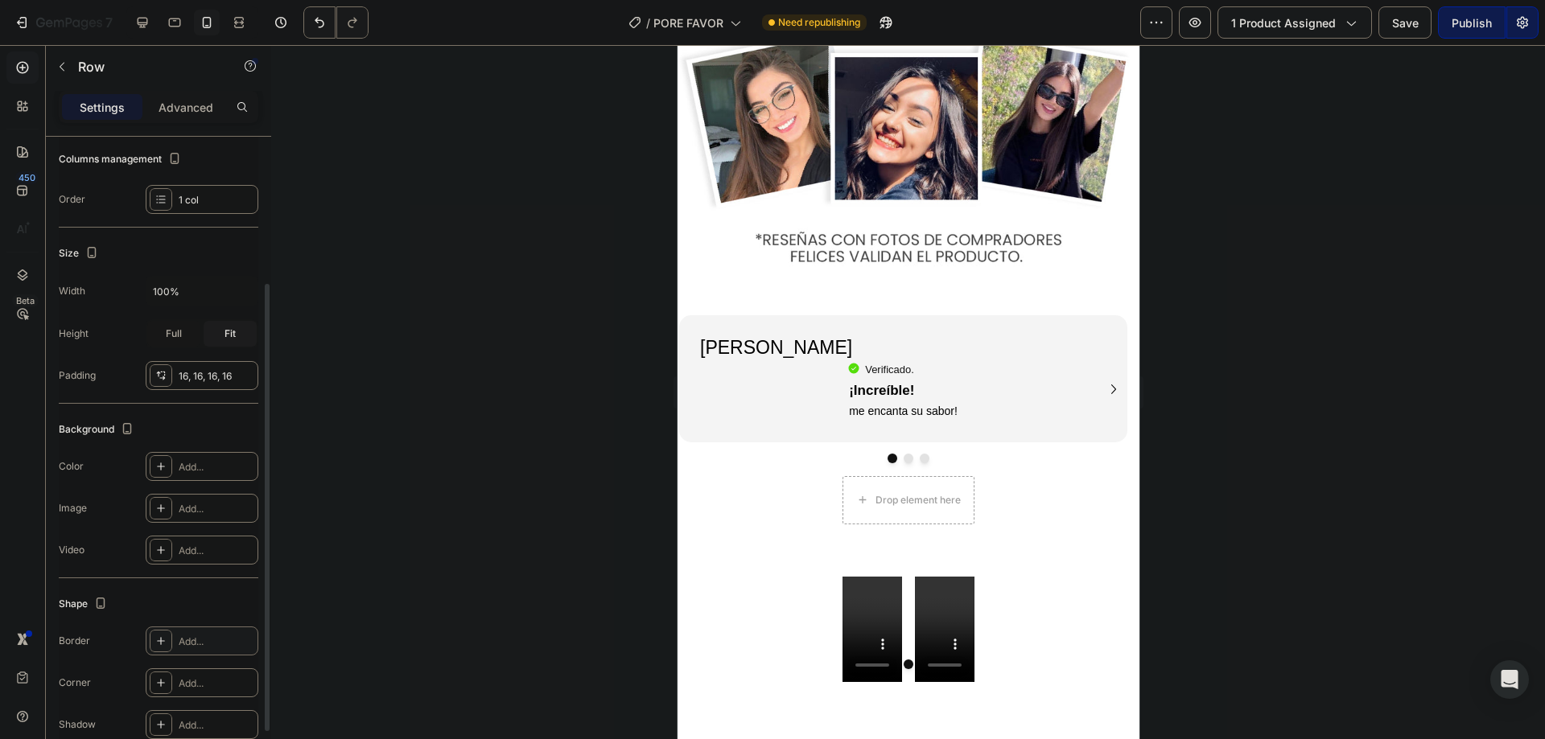
scroll to position [291, 0]
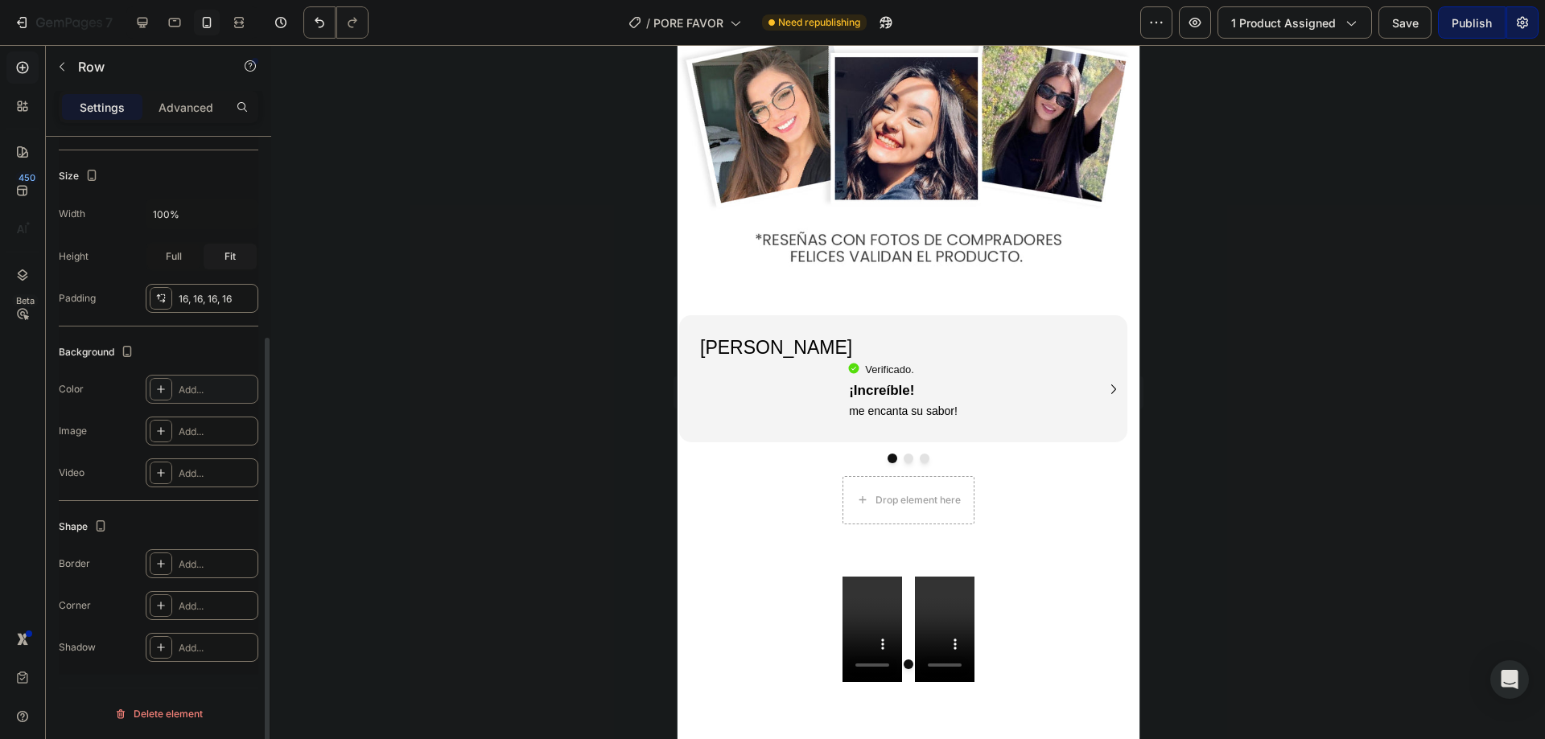
click at [209, 385] on div "Add..." at bounding box center [217, 390] width 76 height 14
click at [360, 470] on input "DDDDDD" at bounding box center [365, 479] width 84 height 29
paste input "7c726a"
click at [184, 402] on div "7C726A" at bounding box center [202, 389] width 113 height 29
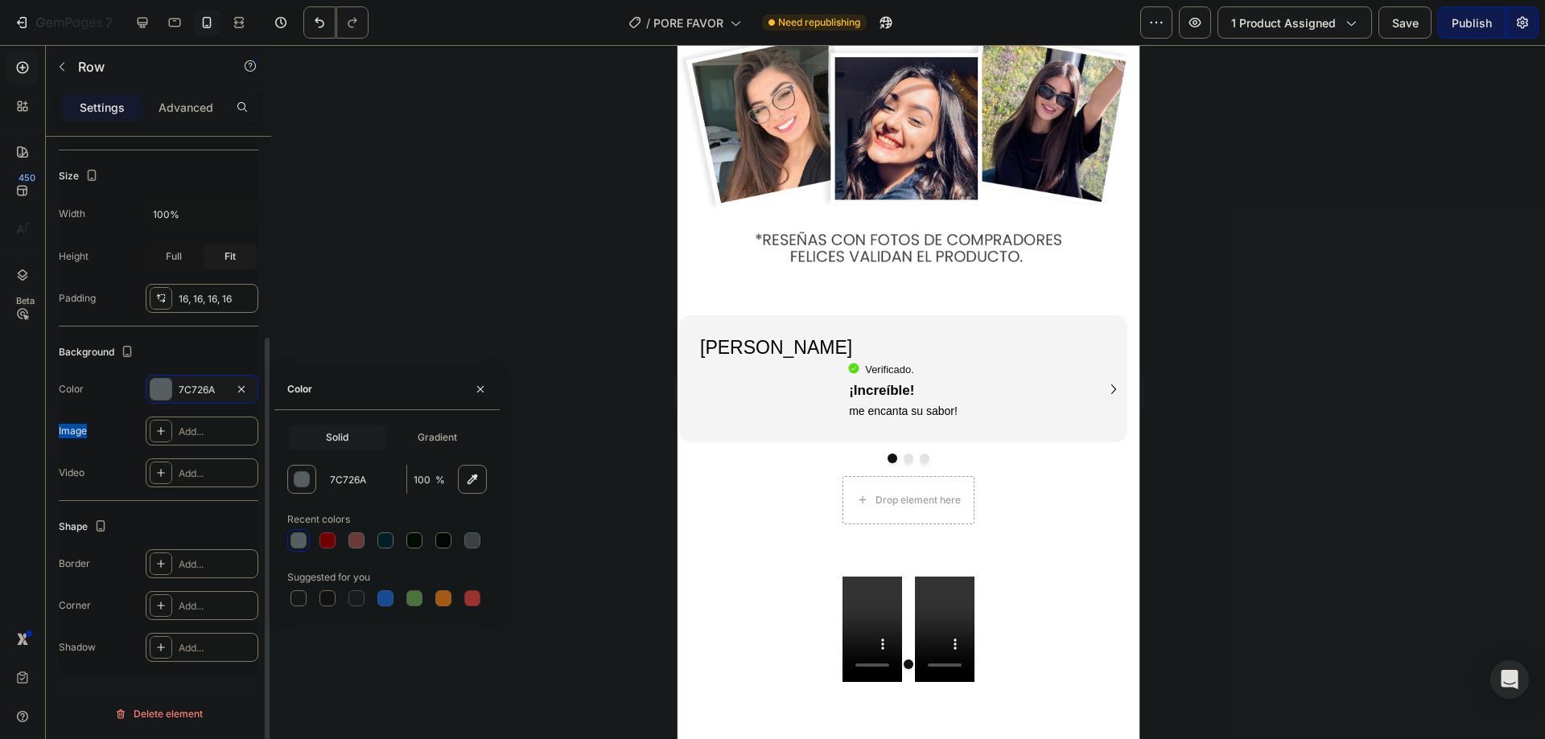
click at [184, 402] on div "7C726A" at bounding box center [202, 389] width 113 height 29
click at [189, 389] on div "7C726A" at bounding box center [202, 390] width 47 height 14
click at [352, 481] on input "7C726A" at bounding box center [365, 479] width 84 height 29
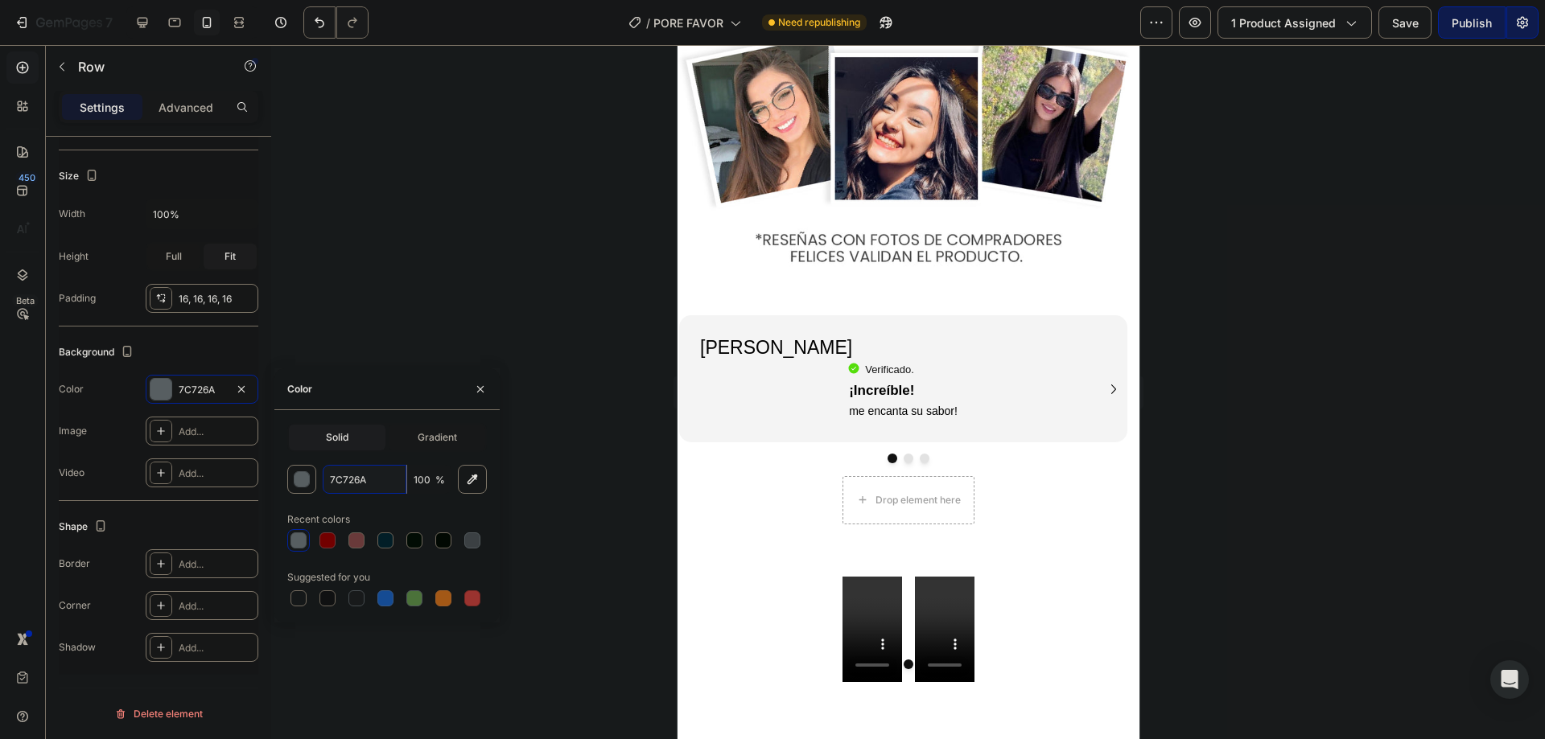
paste input "e0d8d2"
type input "E0D8D2"
click at [516, 266] on div at bounding box center [908, 392] width 1274 height 694
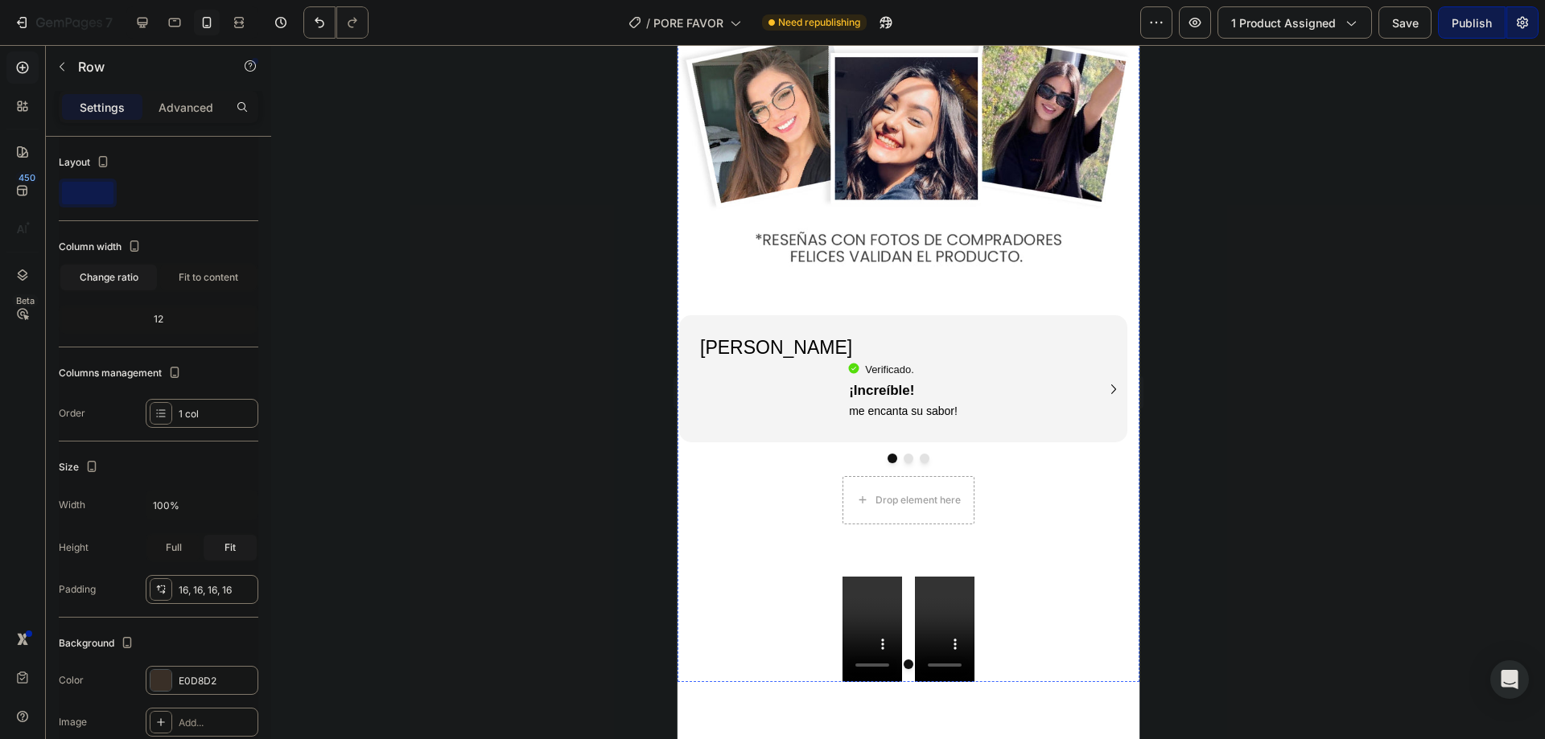
click at [163, 112] on p "Advanced" at bounding box center [186, 107] width 55 height 17
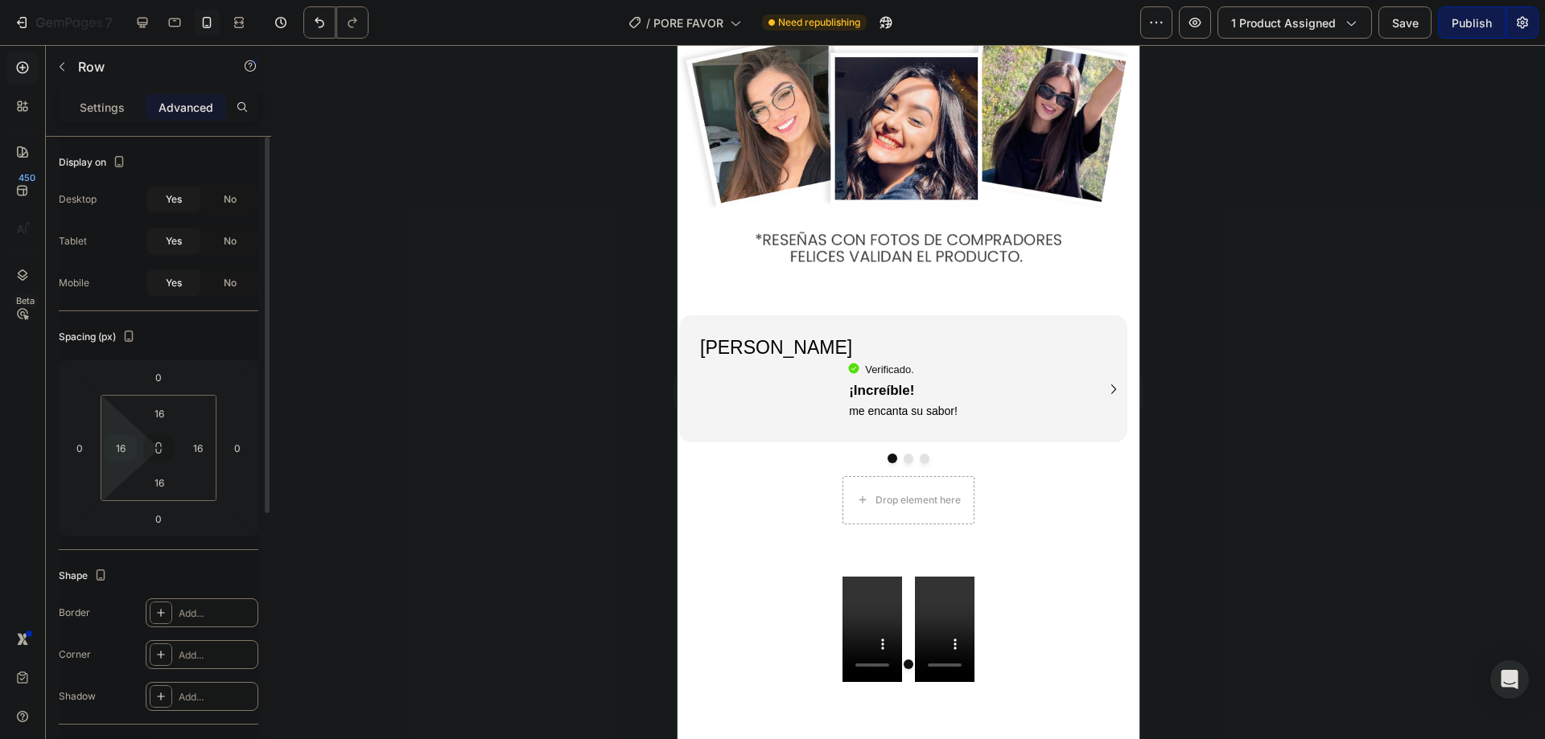
click at [126, 453] on input "16" at bounding box center [121, 448] width 24 height 24
type input "0"
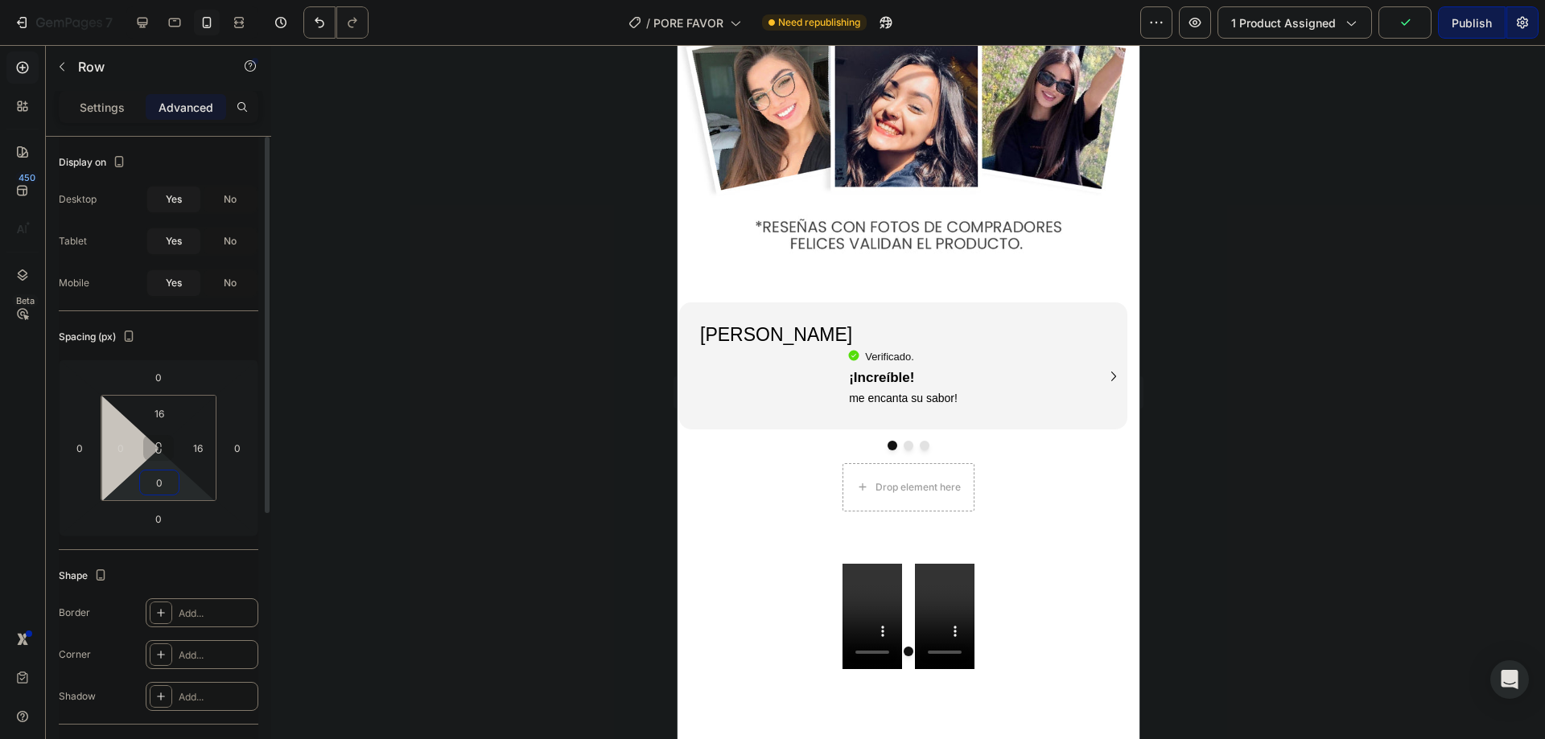
type input "0"
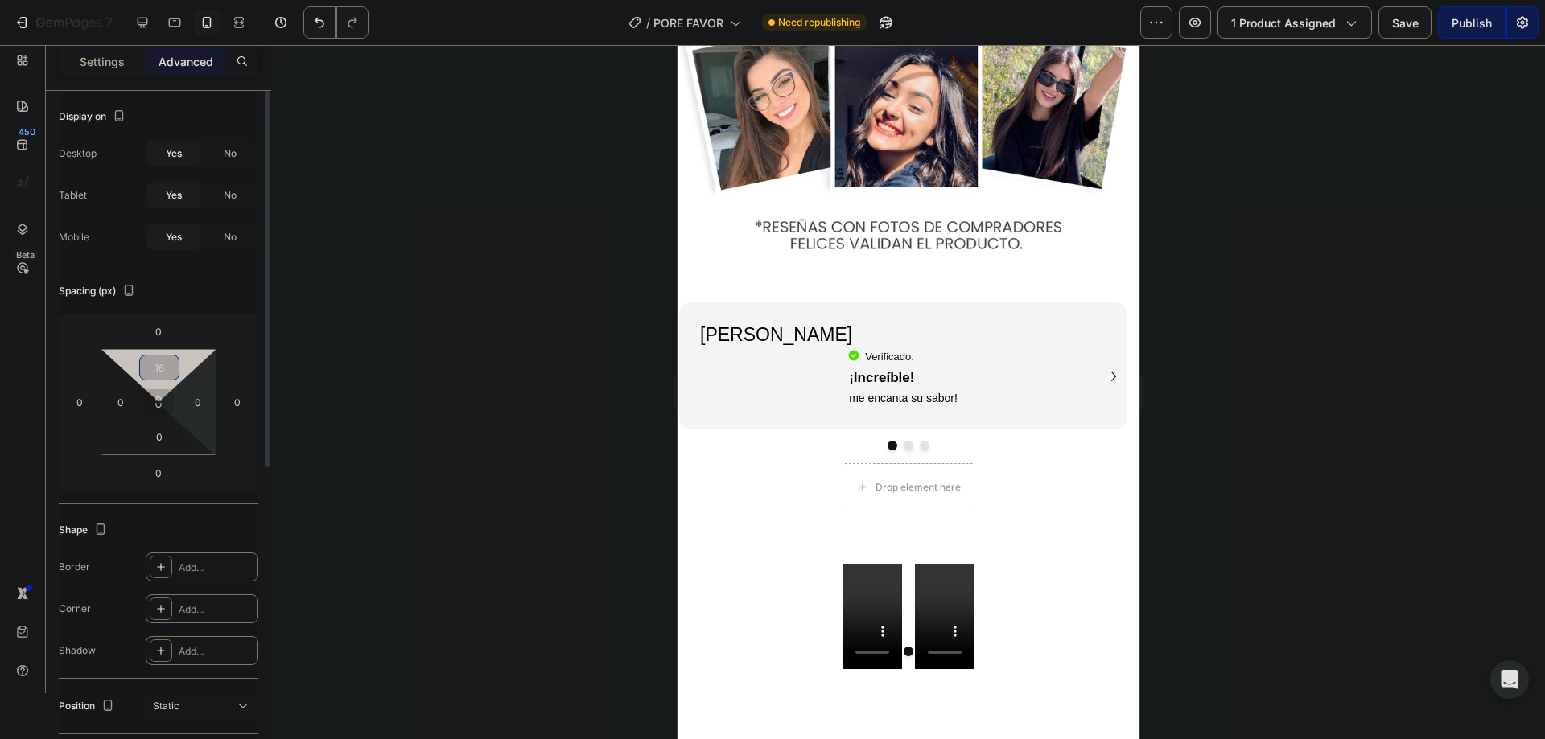
click at [157, 0] on html "7 / PORE FAVOR Need republishing Preview 1 product assigned Save Publish 450 Be…" at bounding box center [772, 0] width 1545 height 0
click at [163, 376] on input "16" at bounding box center [159, 368] width 32 height 24
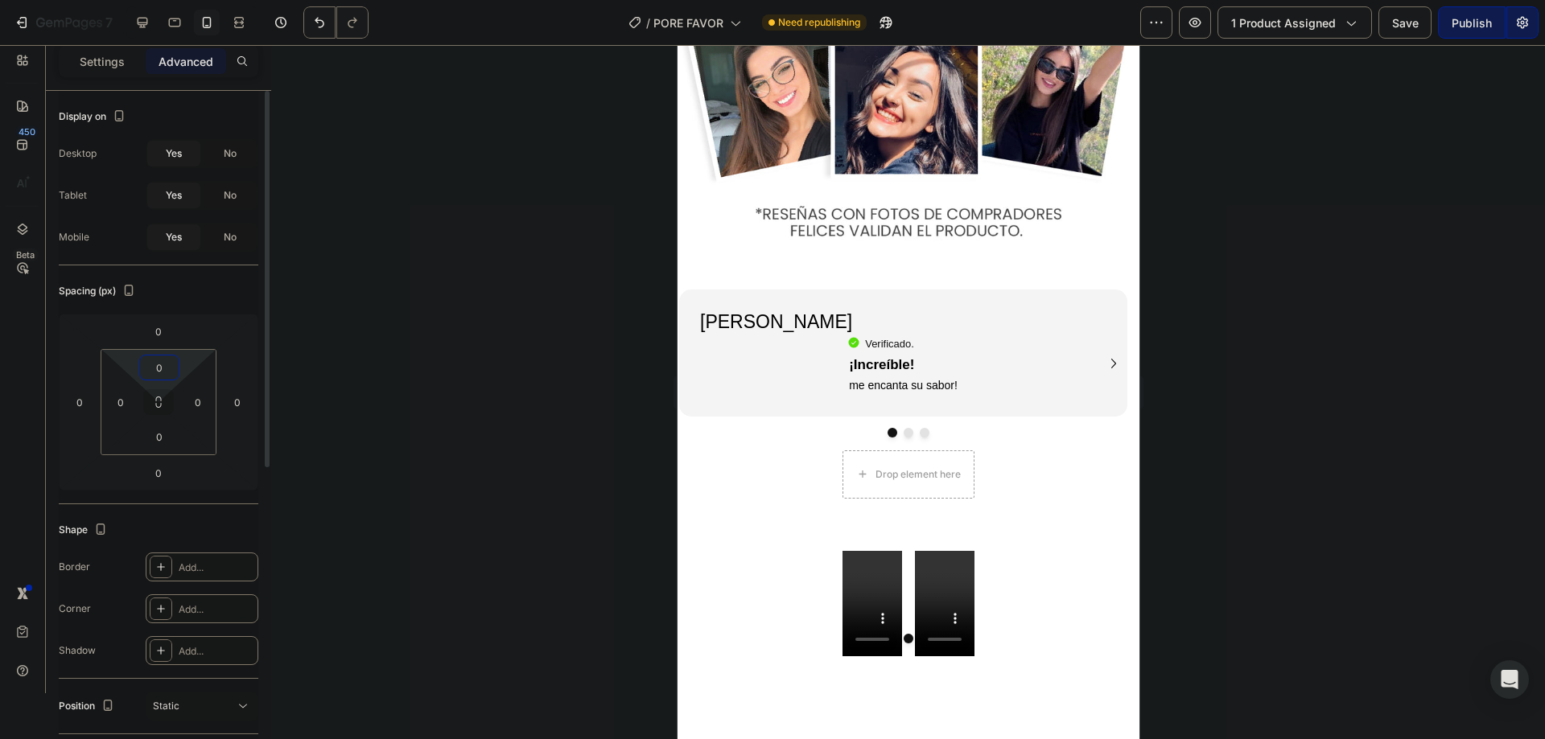
click at [163, 376] on input "0" at bounding box center [159, 368] width 32 height 24
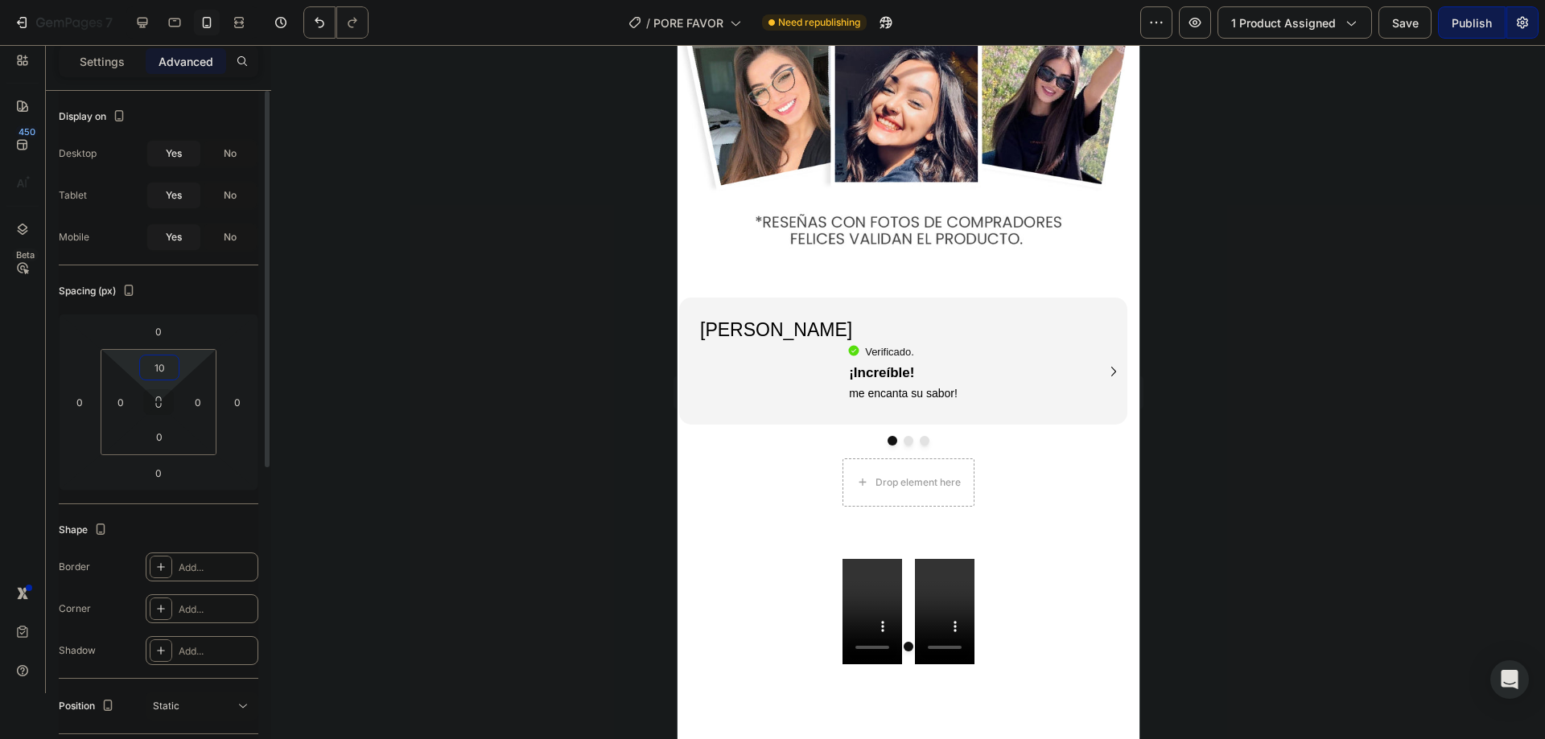
type input "10"
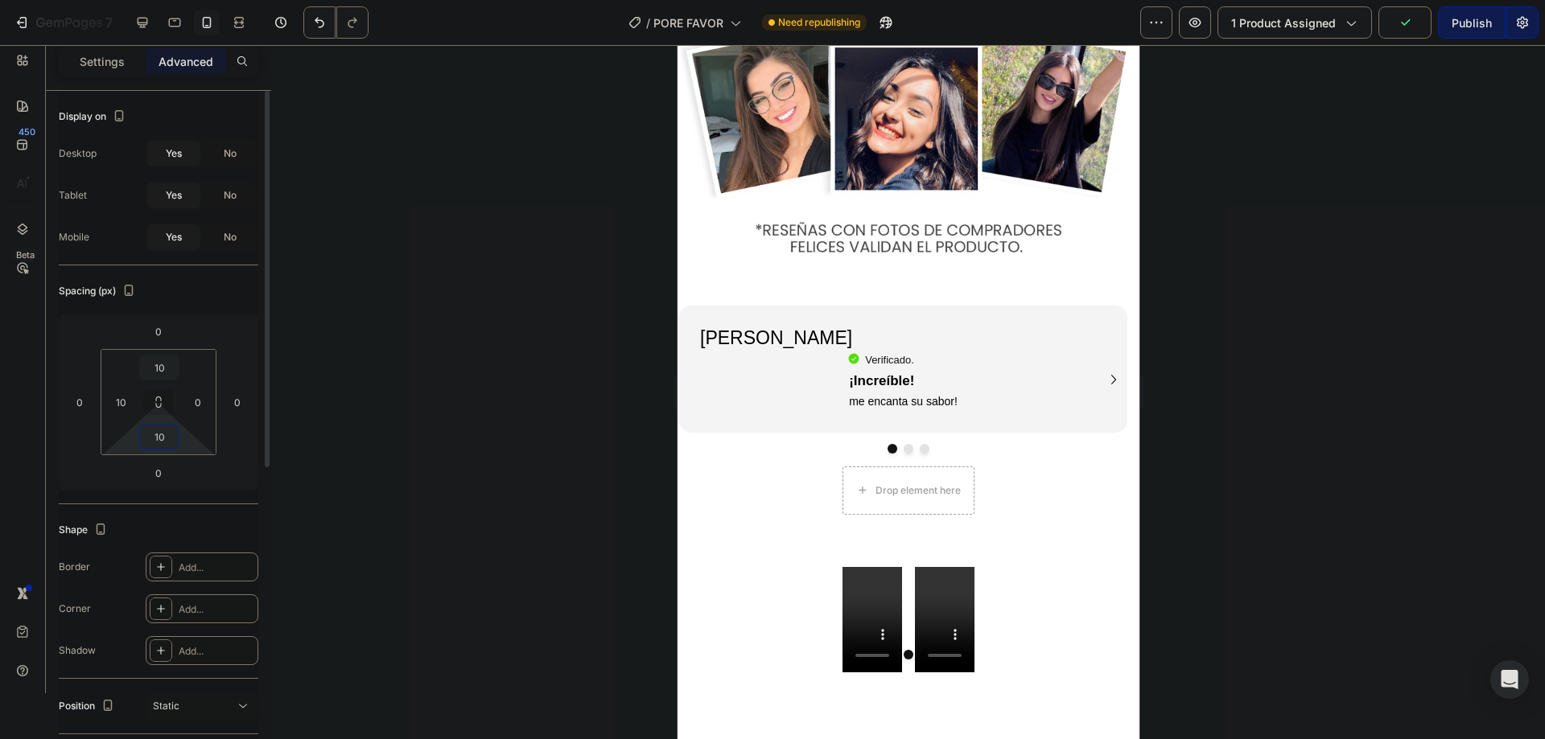
type input "10"
click at [110, 59] on p "Settings" at bounding box center [102, 61] width 45 height 17
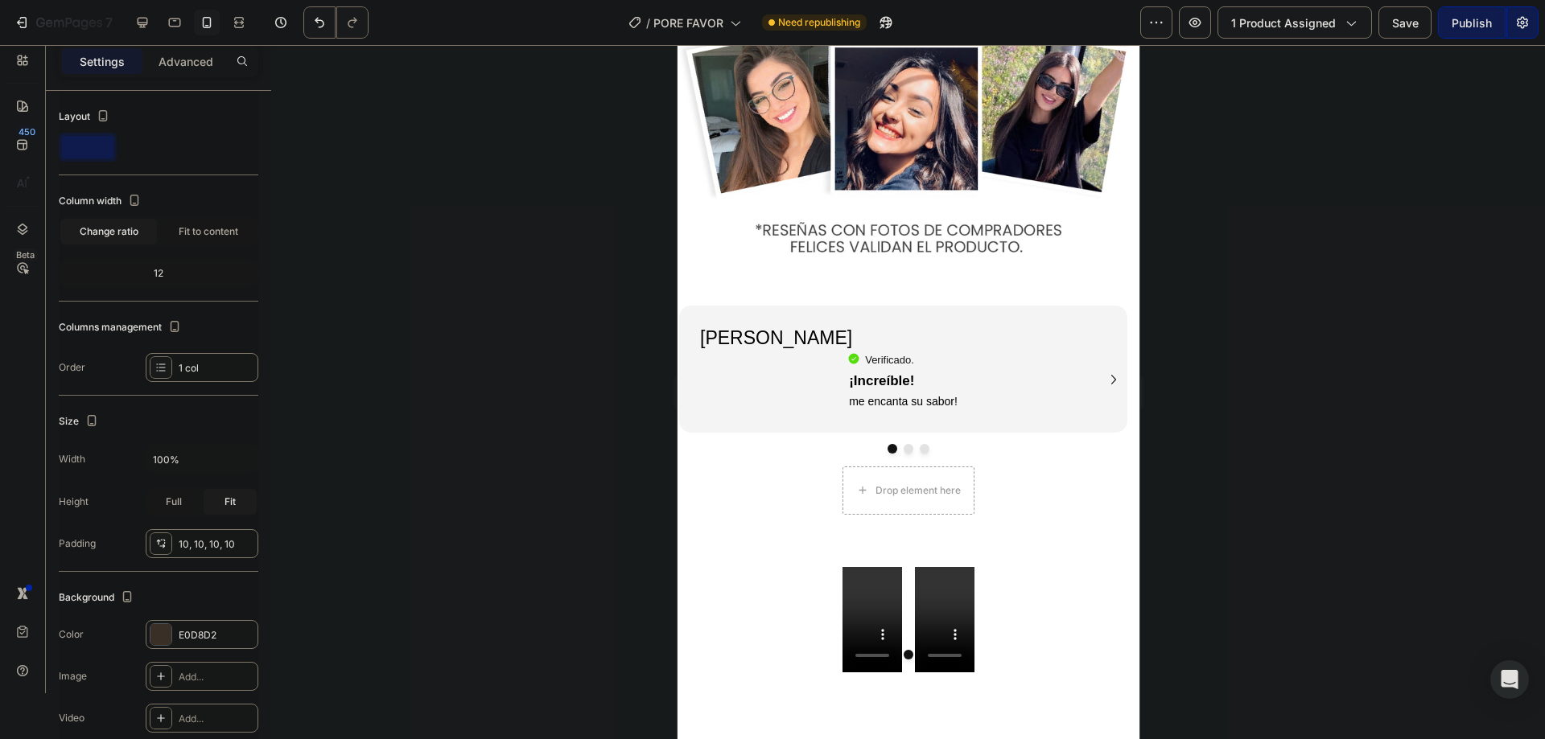
click at [110, 60] on p "Settings" at bounding box center [102, 61] width 45 height 17
click at [163, 505] on div "Full" at bounding box center [173, 502] width 53 height 26
click at [224, 504] on div "Fit" at bounding box center [230, 502] width 53 height 26
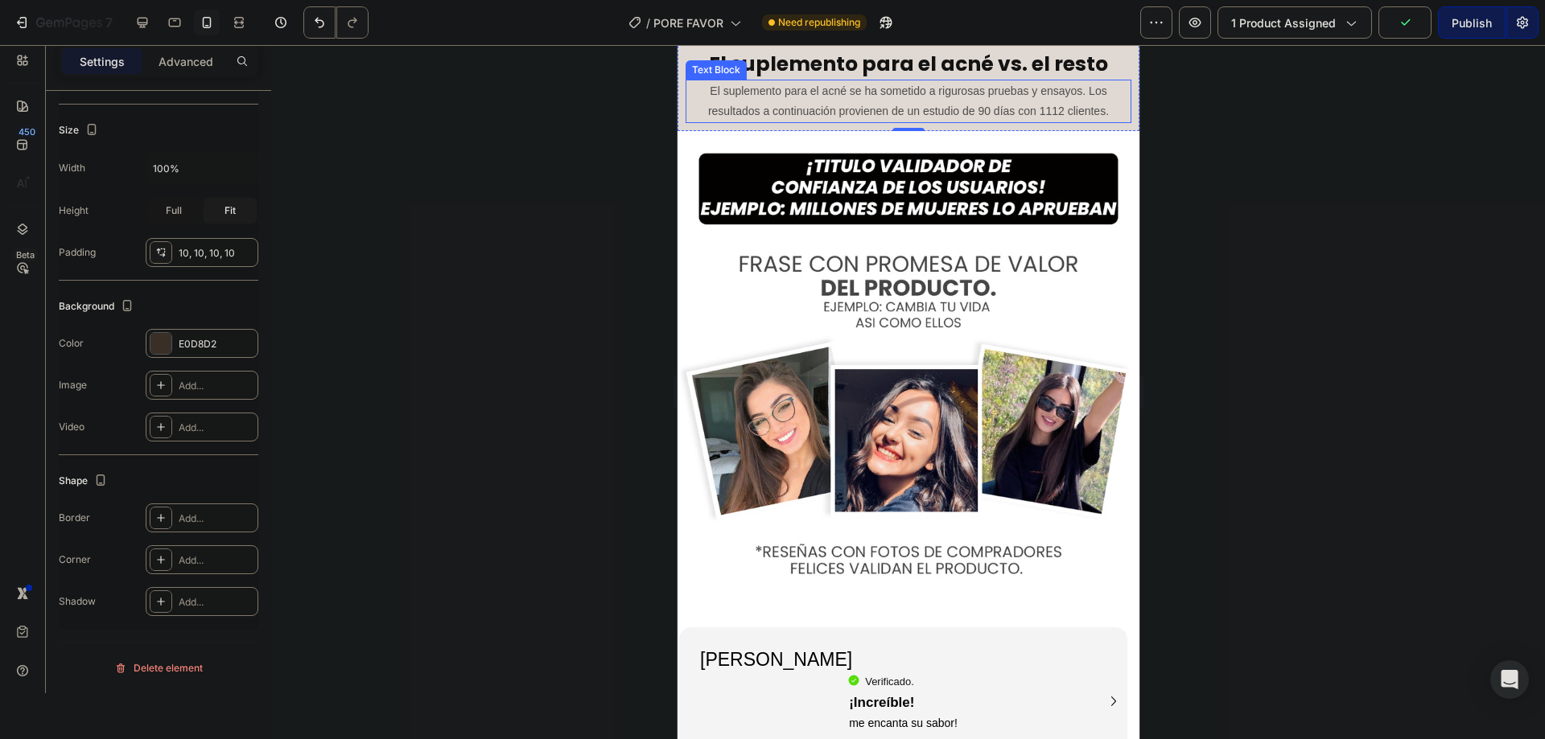
scroll to position [4184, 0]
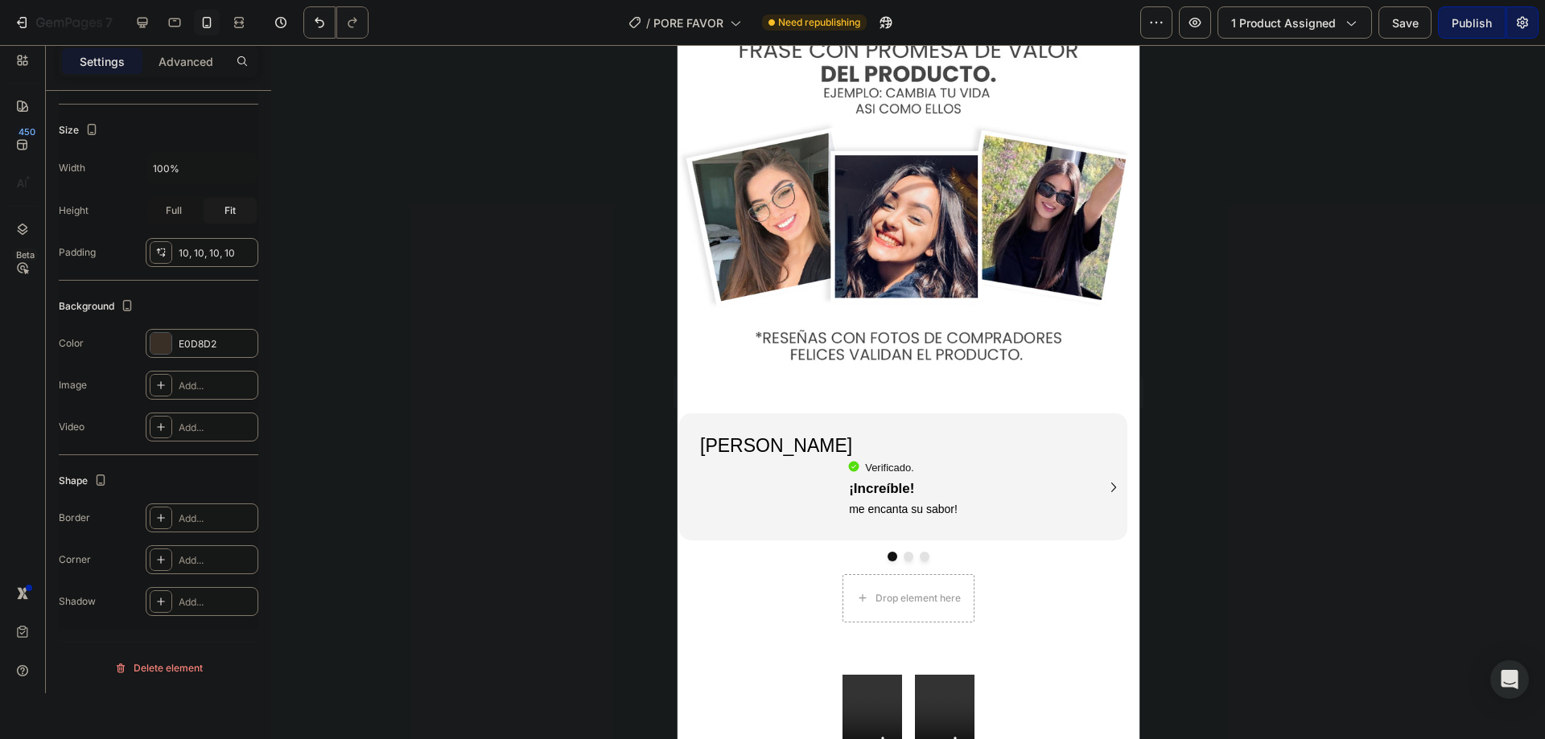
click at [1274, 319] on div at bounding box center [908, 392] width 1274 height 694
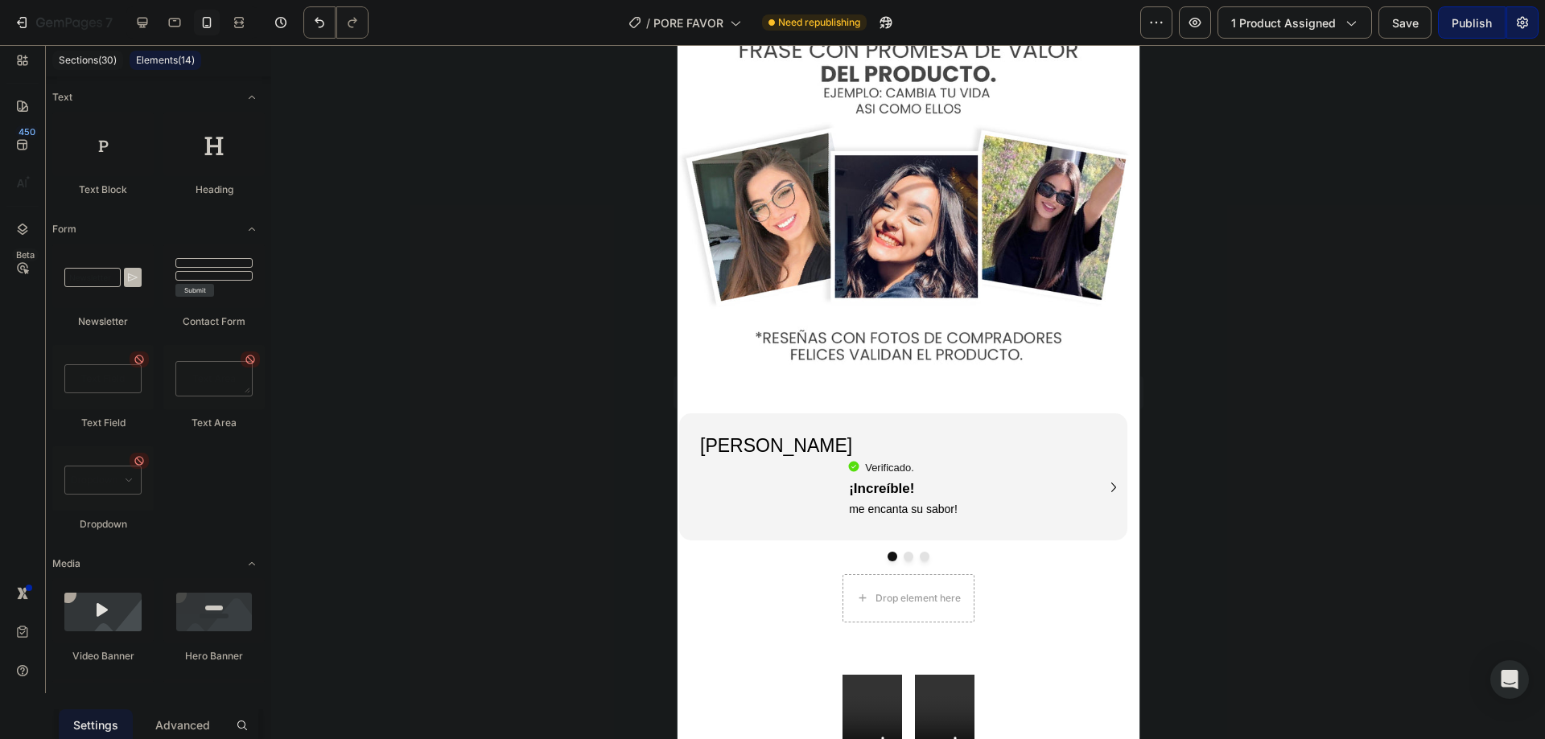
click at [116, 48] on div "Sections(30) Elements(14)" at bounding box center [158, 60] width 225 height 32
click at [109, 54] on p "Sections(30)" at bounding box center [88, 60] width 58 height 13
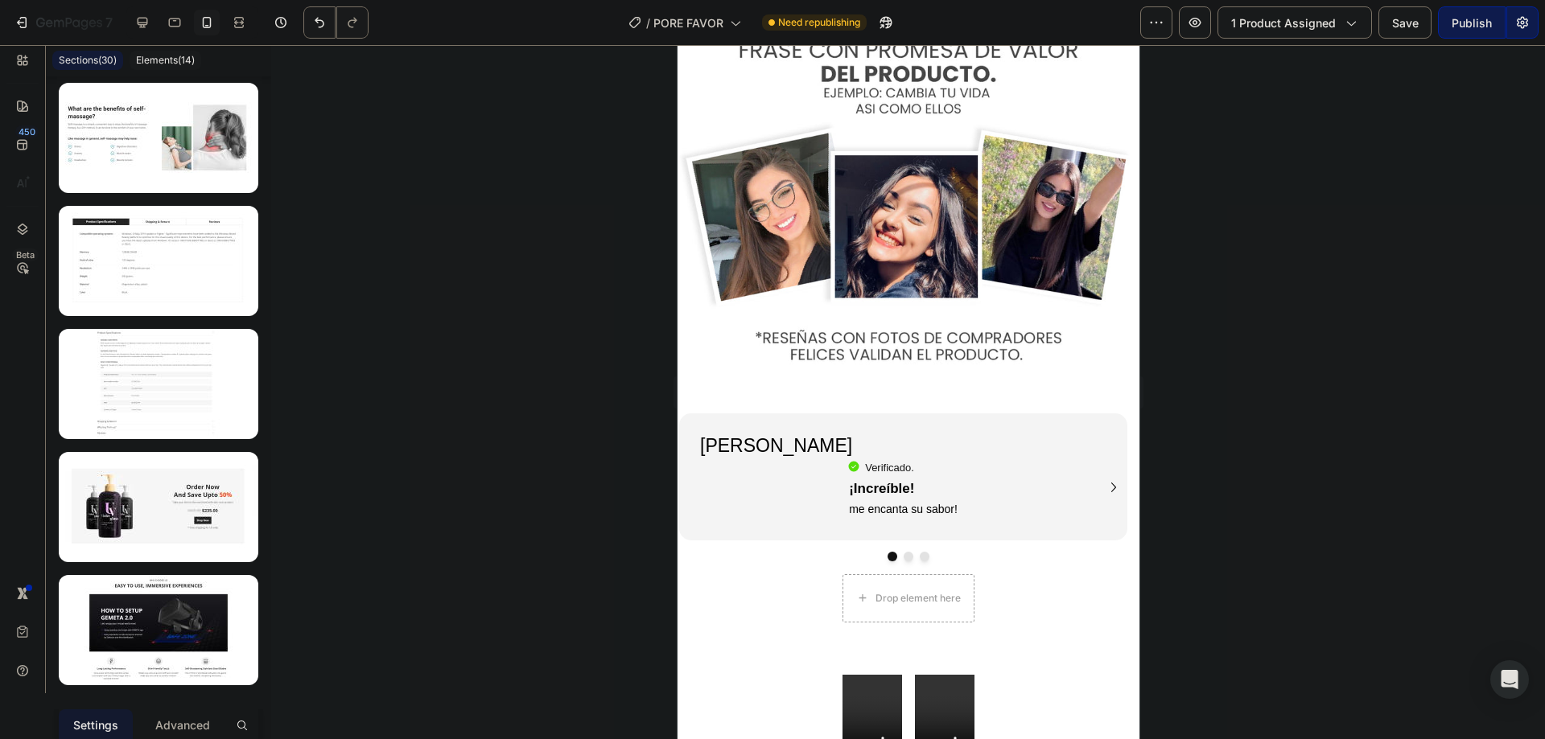
drag, startPoint x: 549, startPoint y: 207, endPoint x: 531, endPoint y: 210, distance: 18.0
click at [550, 208] on div at bounding box center [908, 392] width 1274 height 694
drag, startPoint x: 460, startPoint y: 189, endPoint x: 352, endPoint y: 95, distance: 143.1
click at [403, 114] on div at bounding box center [908, 392] width 1274 height 694
click at [131, 59] on div "Sections(30) Elements(14)" at bounding box center [158, 60] width 225 height 32
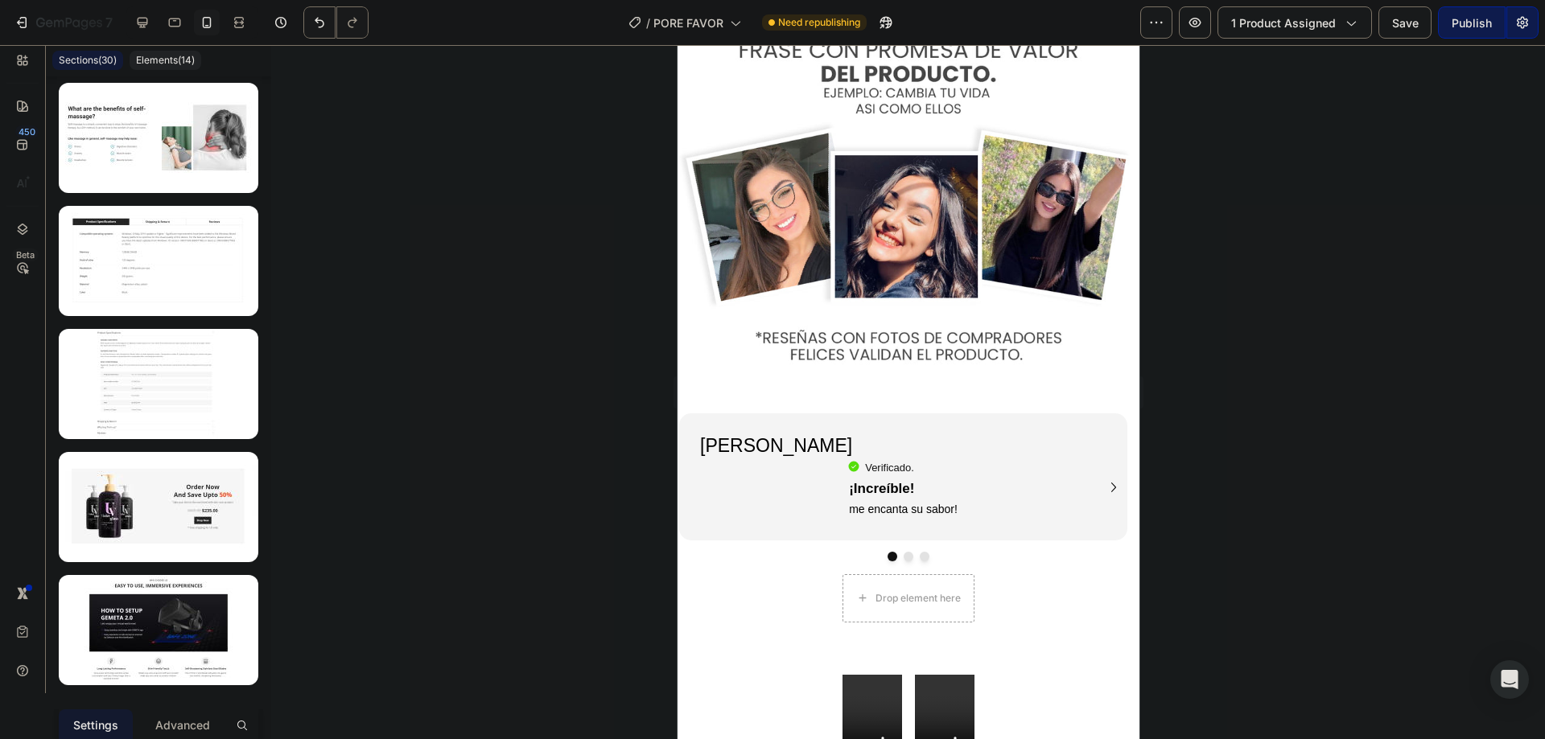
click at [149, 59] on p "Elements(14)" at bounding box center [165, 60] width 59 height 13
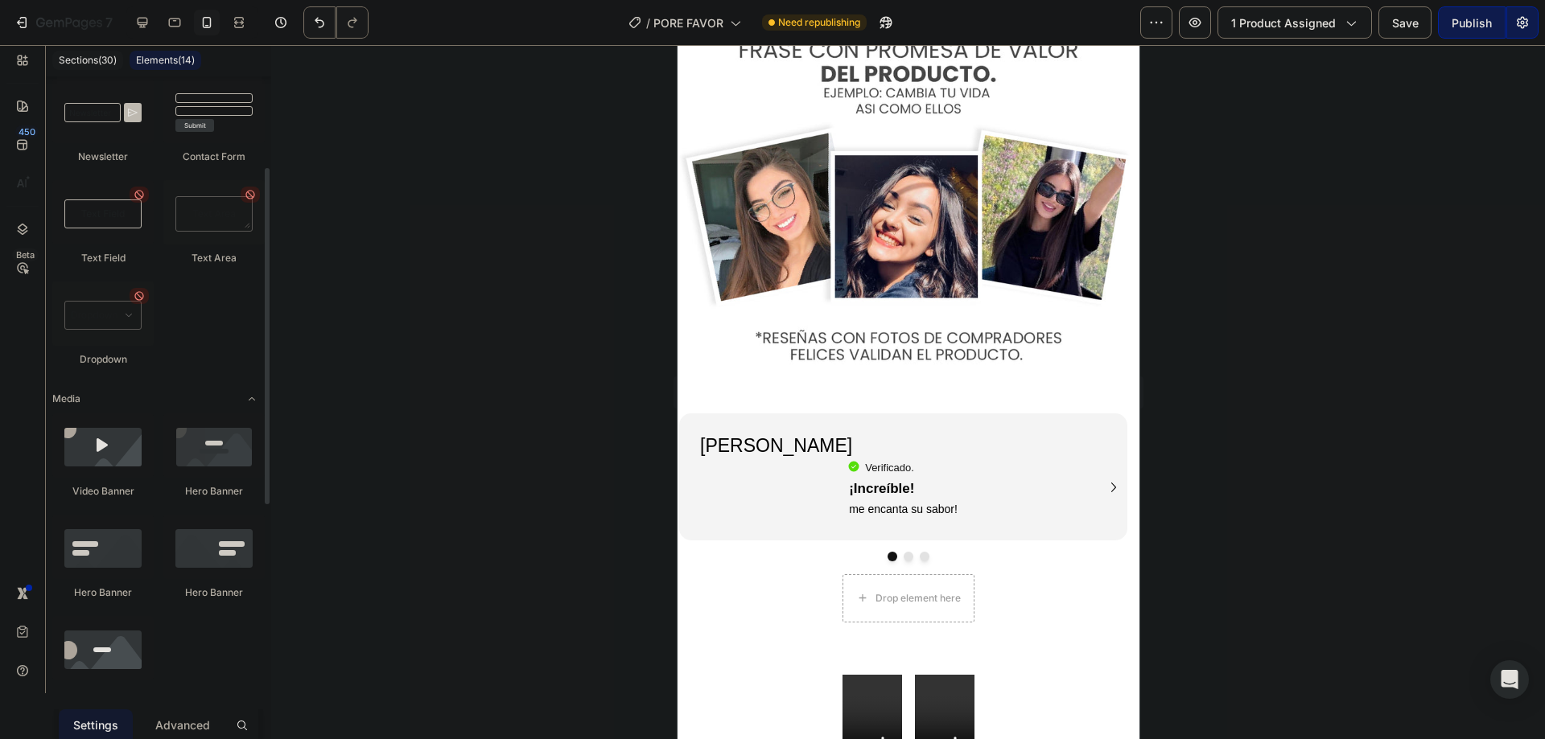
scroll to position [0, 0]
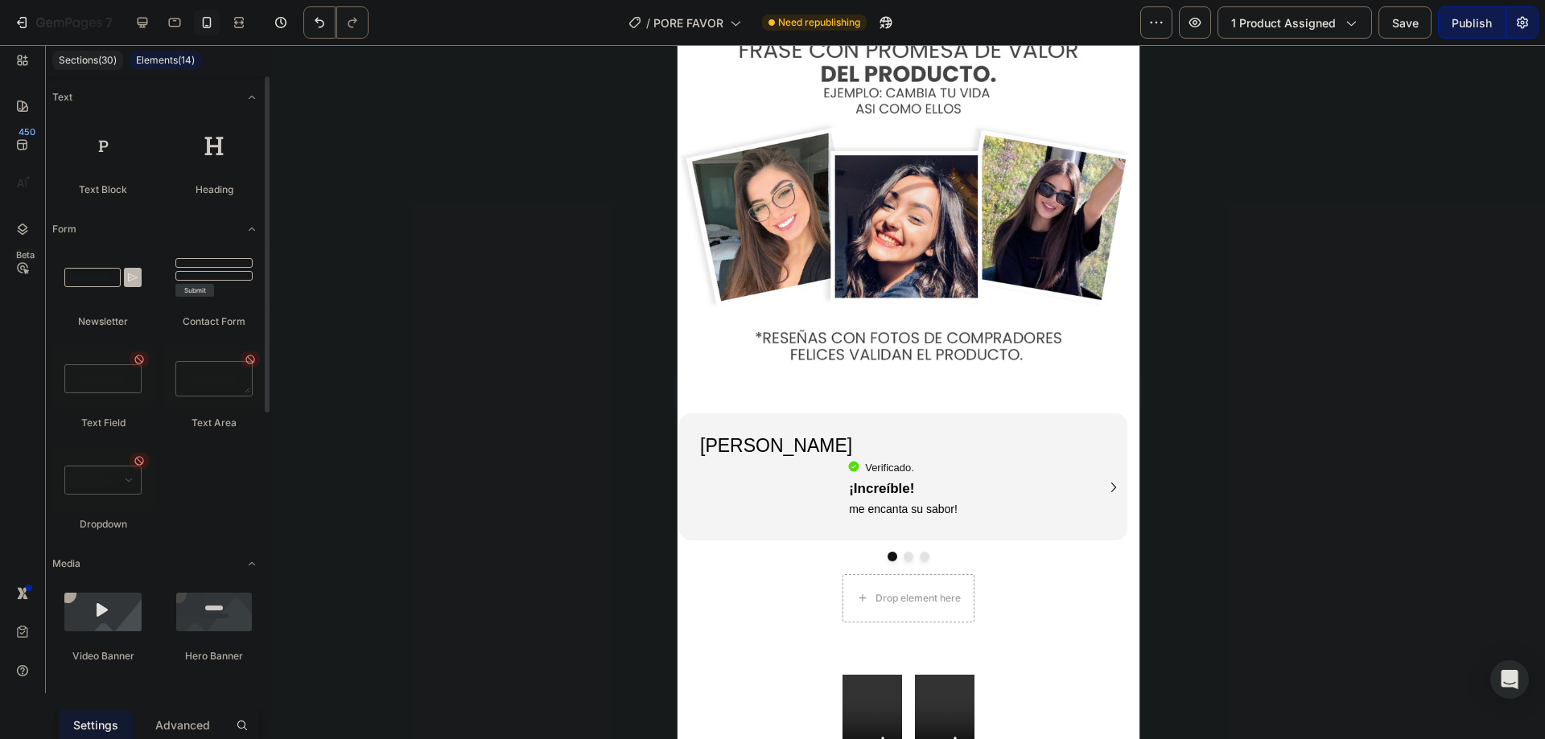
click at [89, 54] on div "Sections(30)" at bounding box center [87, 60] width 71 height 19
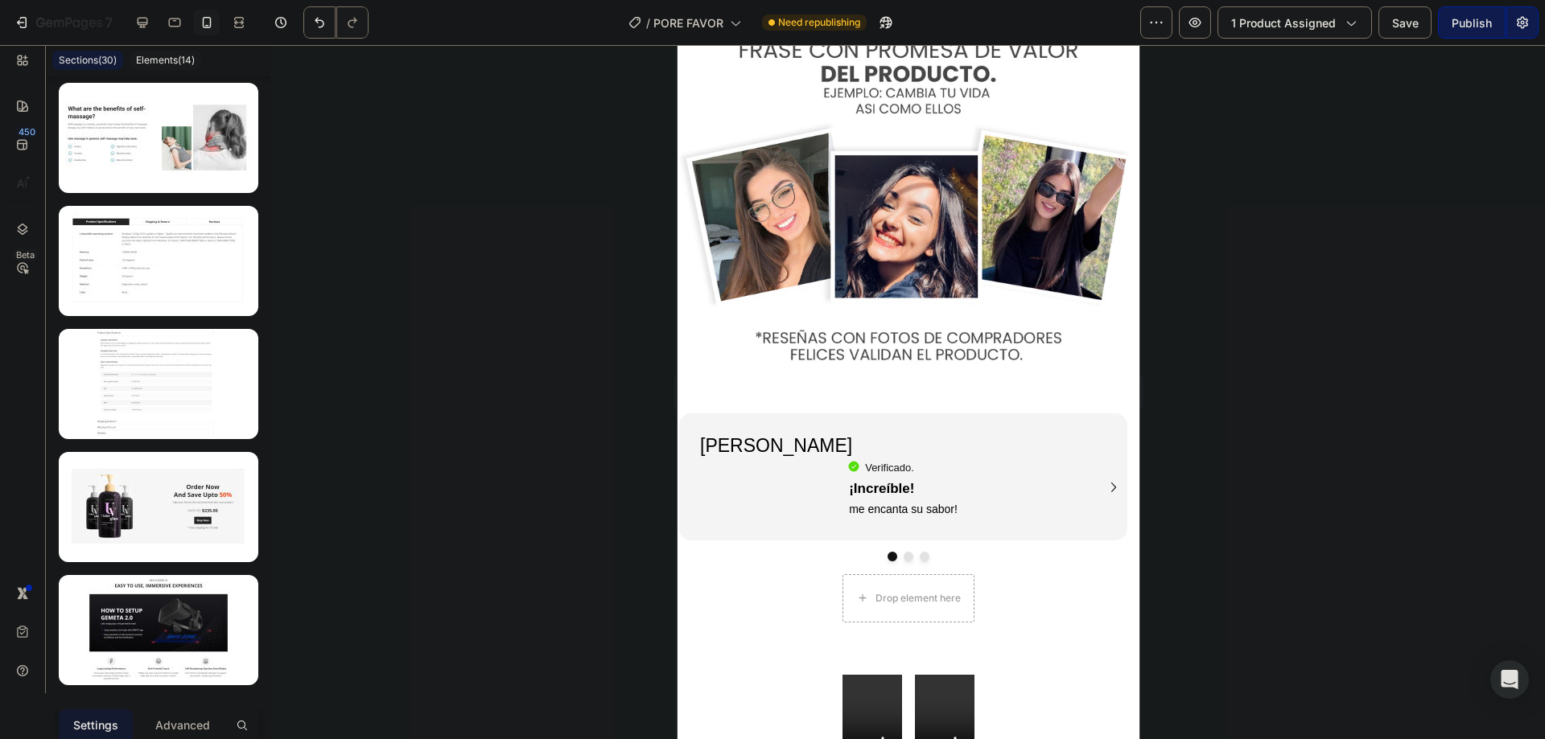
click at [40, 60] on div "450 Beta" at bounding box center [23, 346] width 46 height 694
click at [30, 60] on icon at bounding box center [22, 60] width 16 height 16
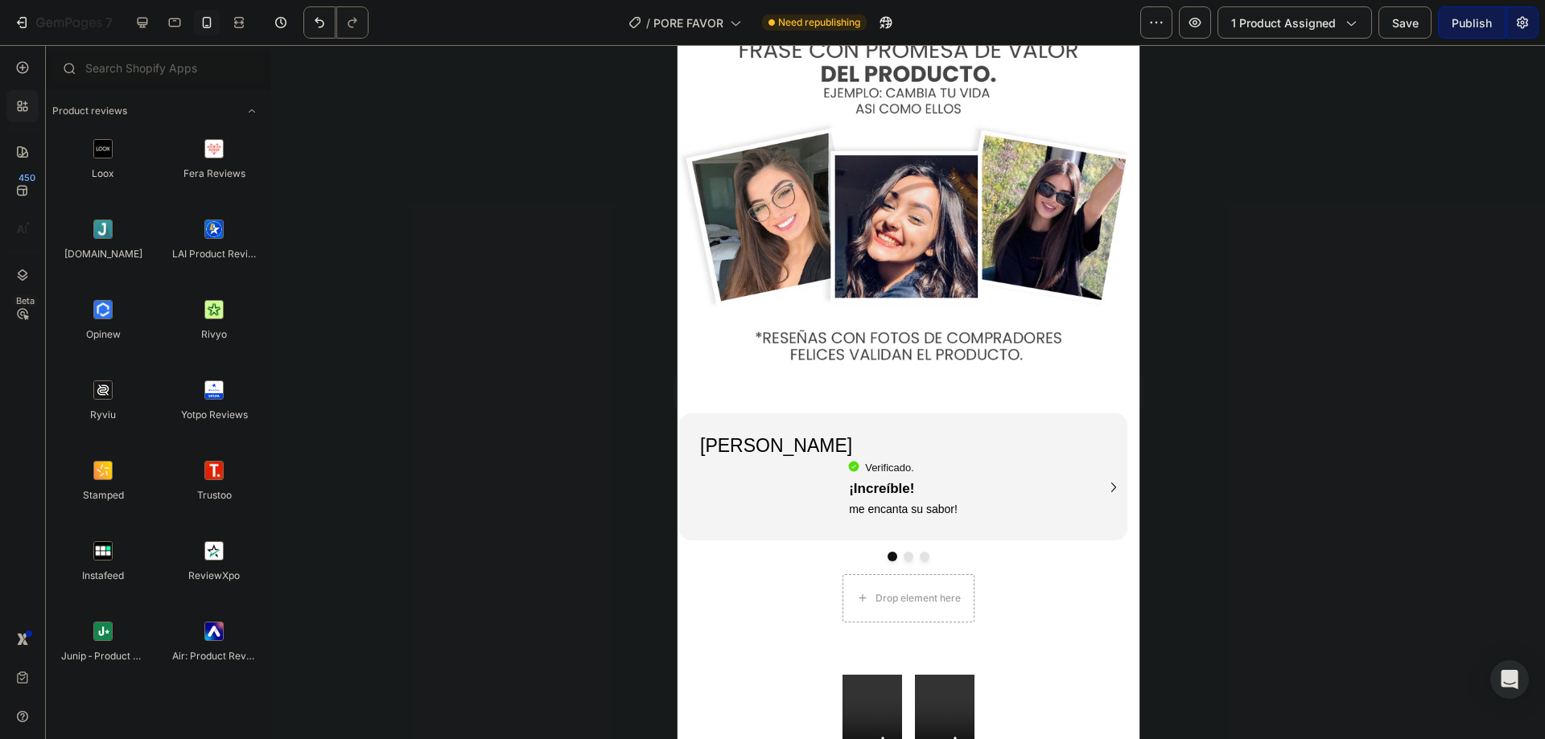
click at [25, 103] on icon at bounding box center [25, 103] width 5 height 5
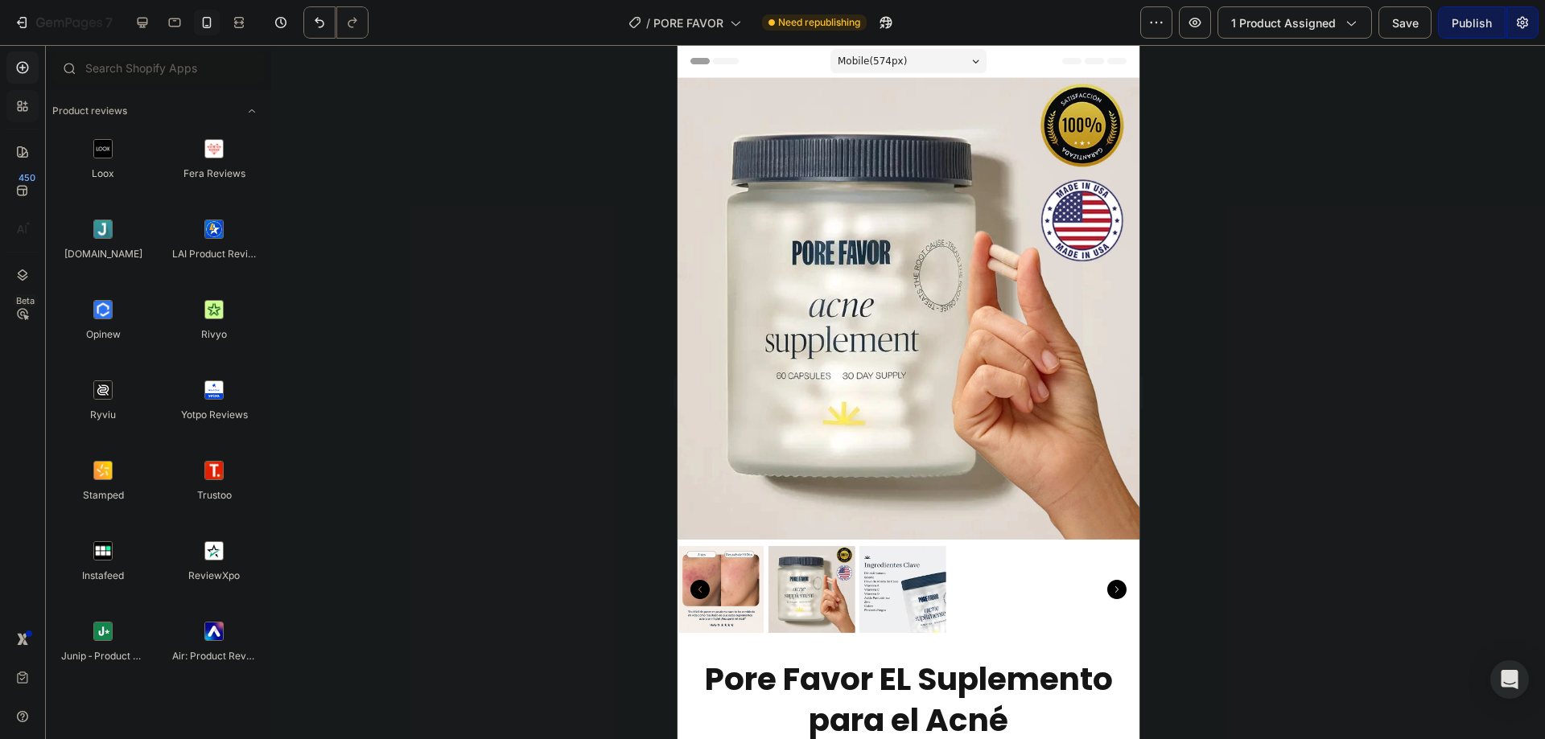
scroll to position [4184, 0]
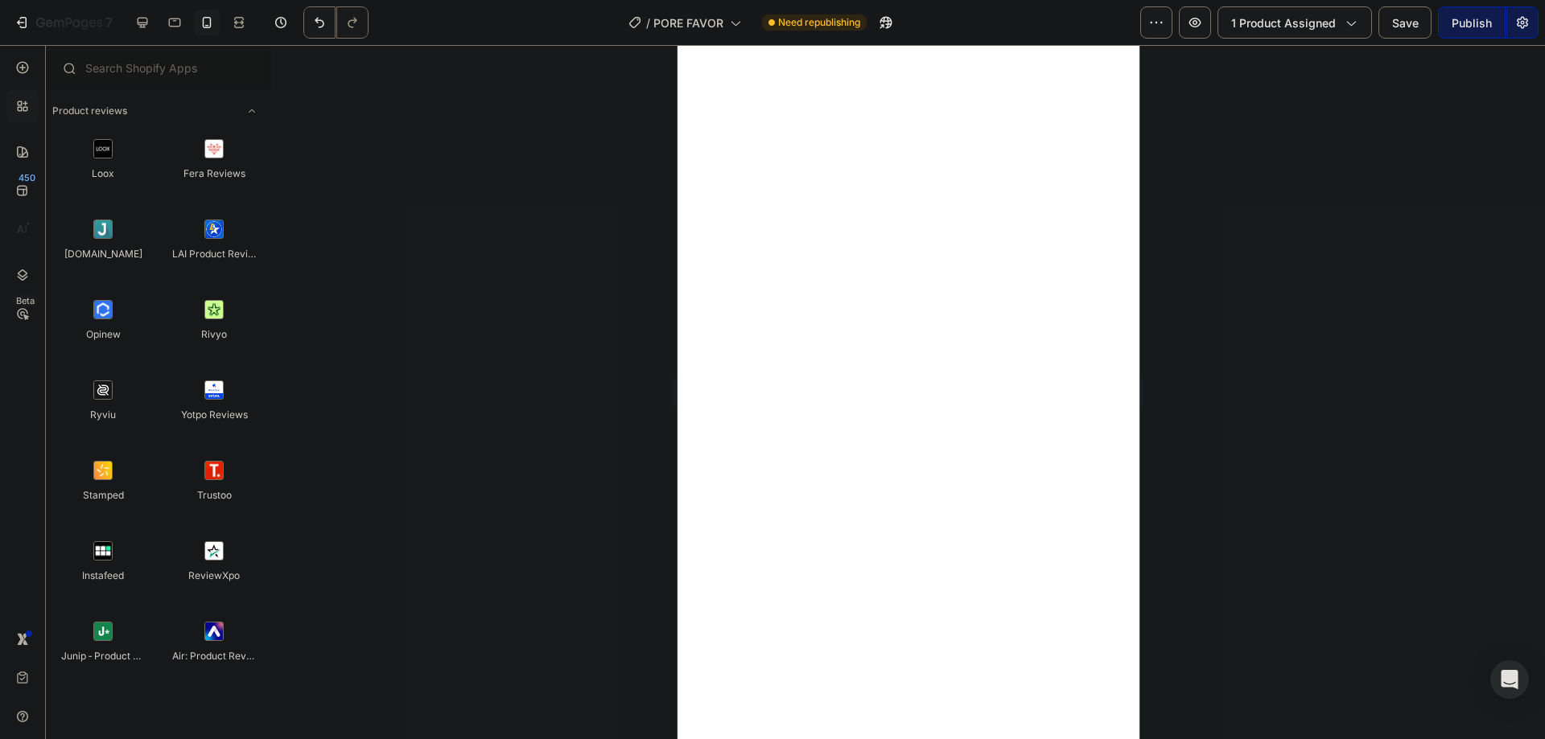
drag, startPoint x: 515, startPoint y: 186, endPoint x: 527, endPoint y: 196, distance: 16.0
click at [517, 186] on div at bounding box center [908, 392] width 1274 height 694
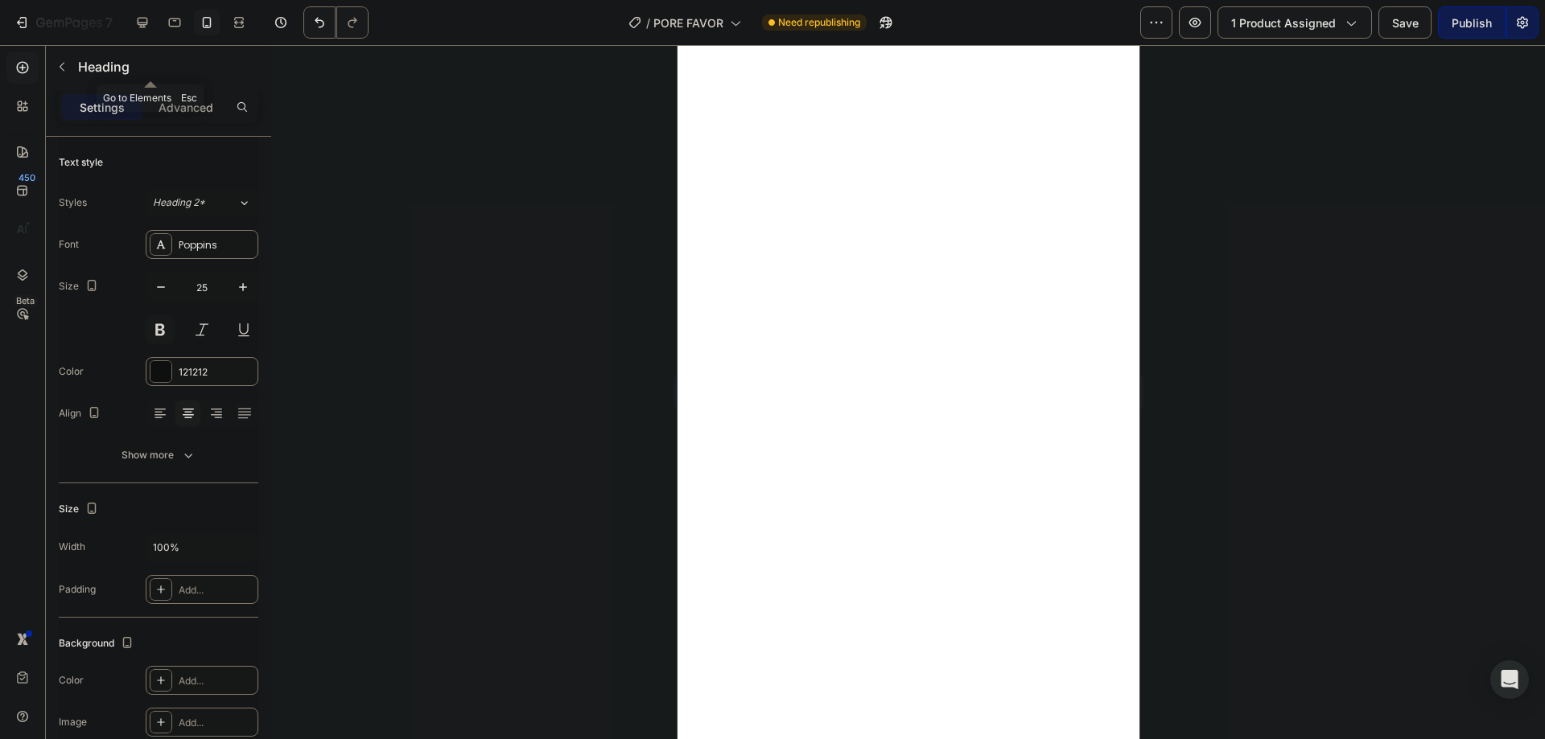
click at [51, 68] on button "button" at bounding box center [62, 67] width 26 height 26
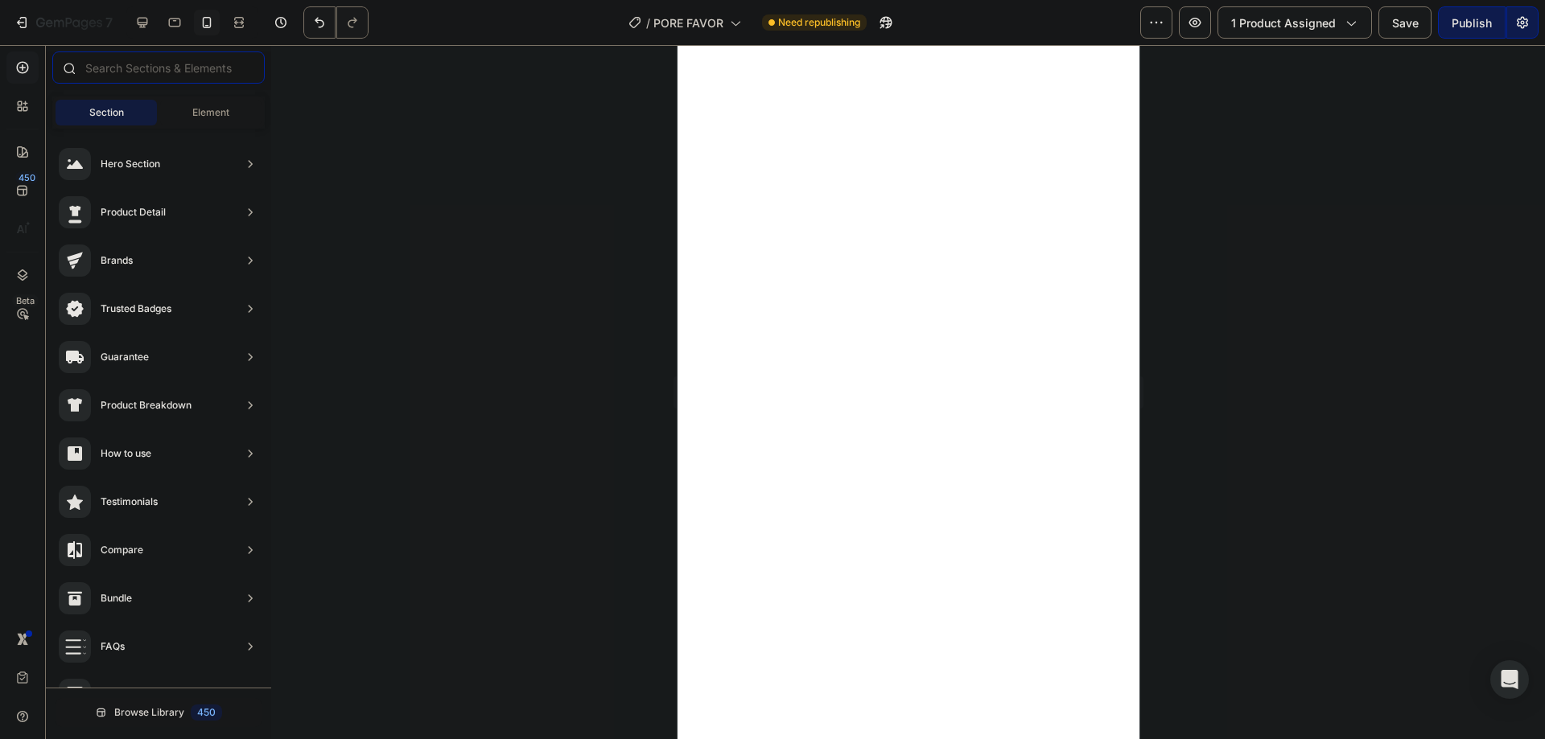
click at [140, 72] on input "text" at bounding box center [158, 67] width 212 height 32
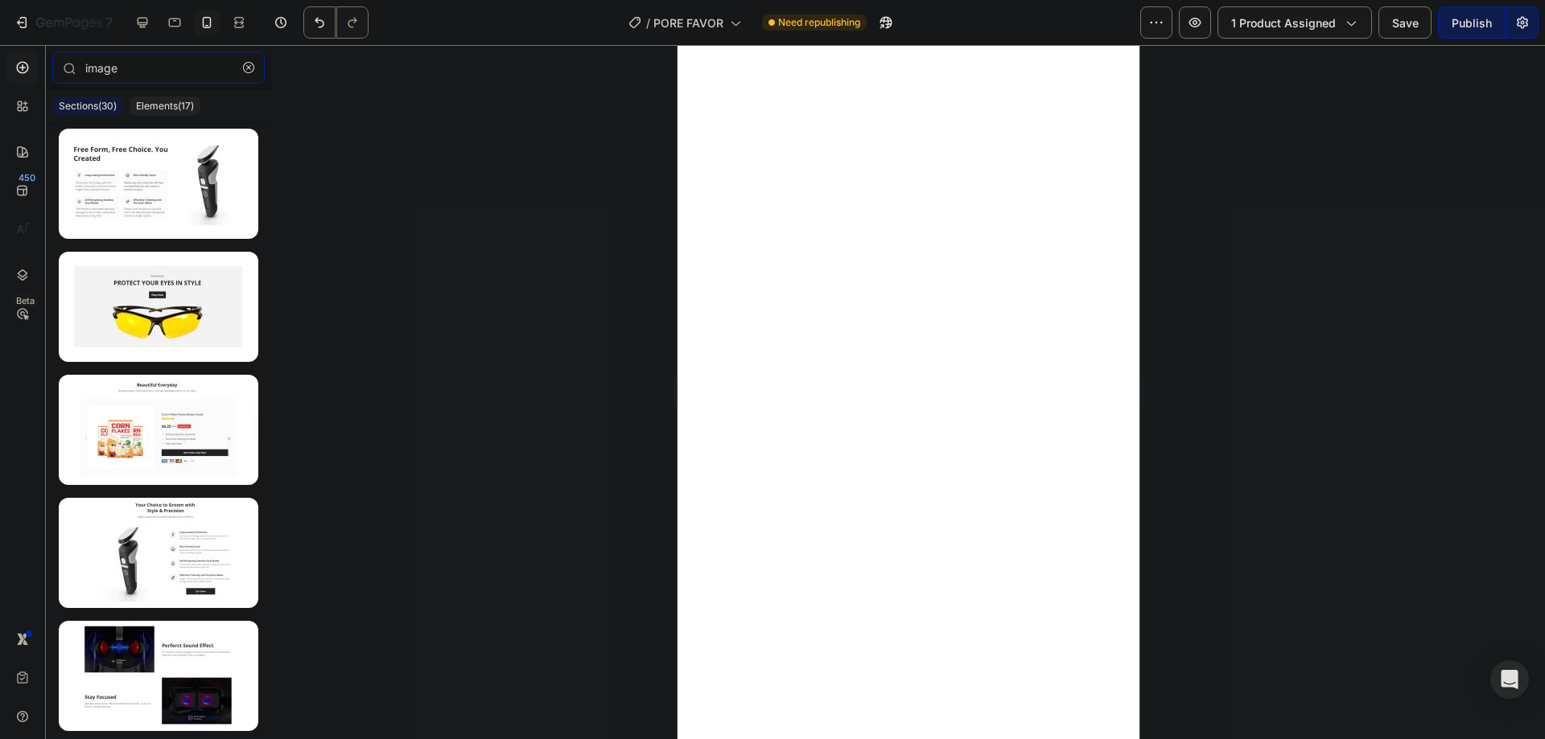
type input "image"
click at [173, 97] on div "Elements(17)" at bounding box center [165, 106] width 71 height 19
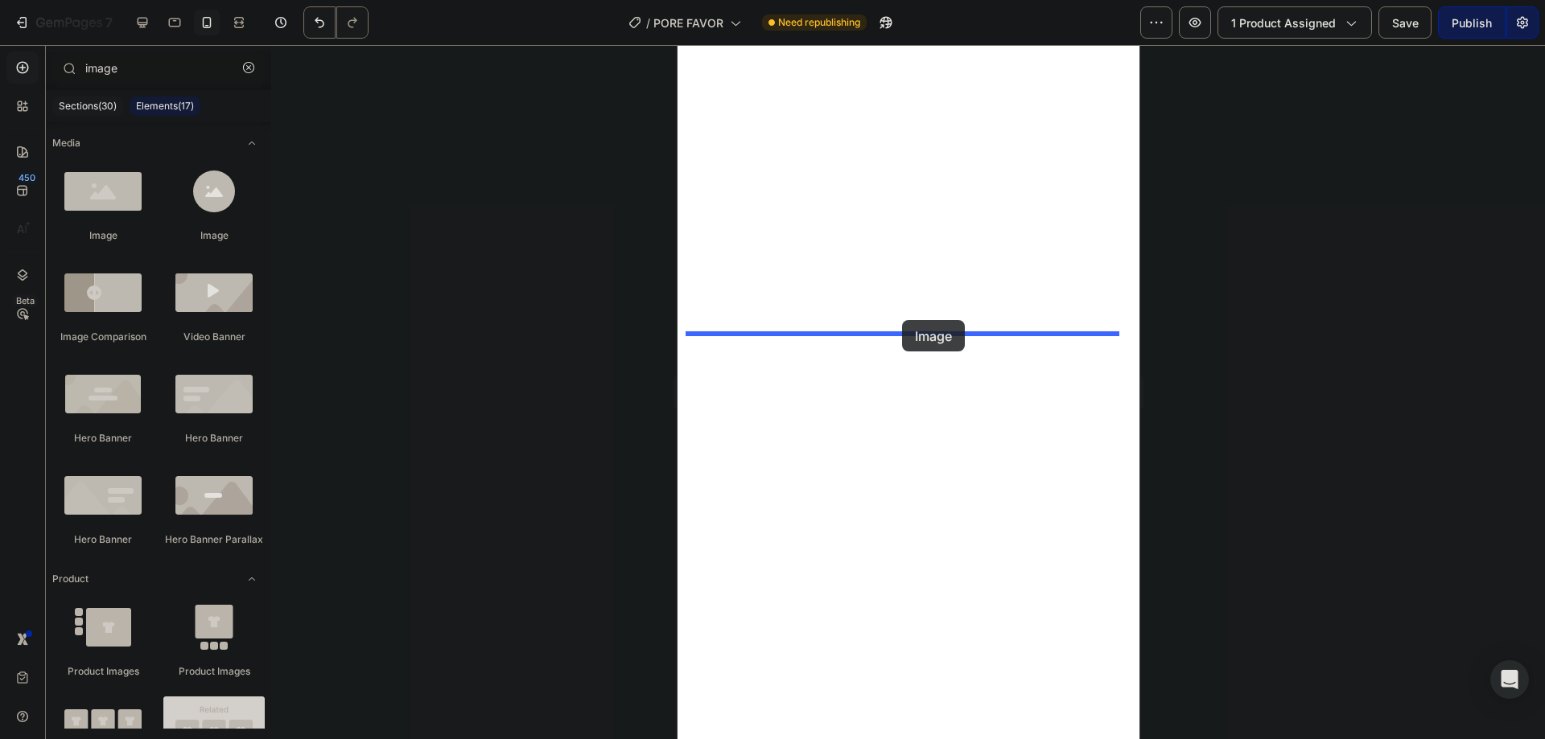
drag, startPoint x: 765, startPoint y: 236, endPoint x: 902, endPoint y: 319, distance: 160.4
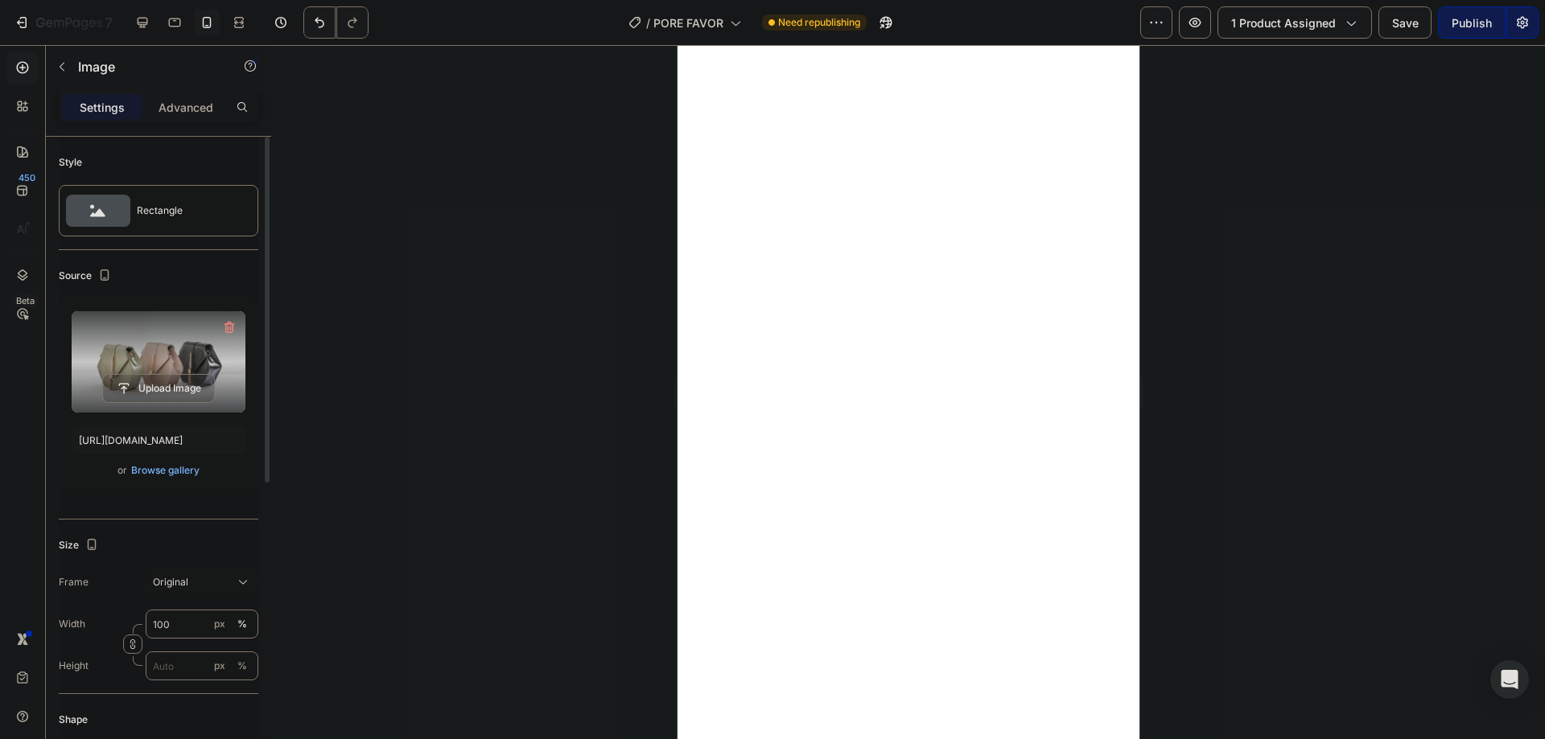
click at [172, 348] on label at bounding box center [159, 361] width 174 height 101
click at [172, 375] on input "file" at bounding box center [158, 388] width 111 height 27
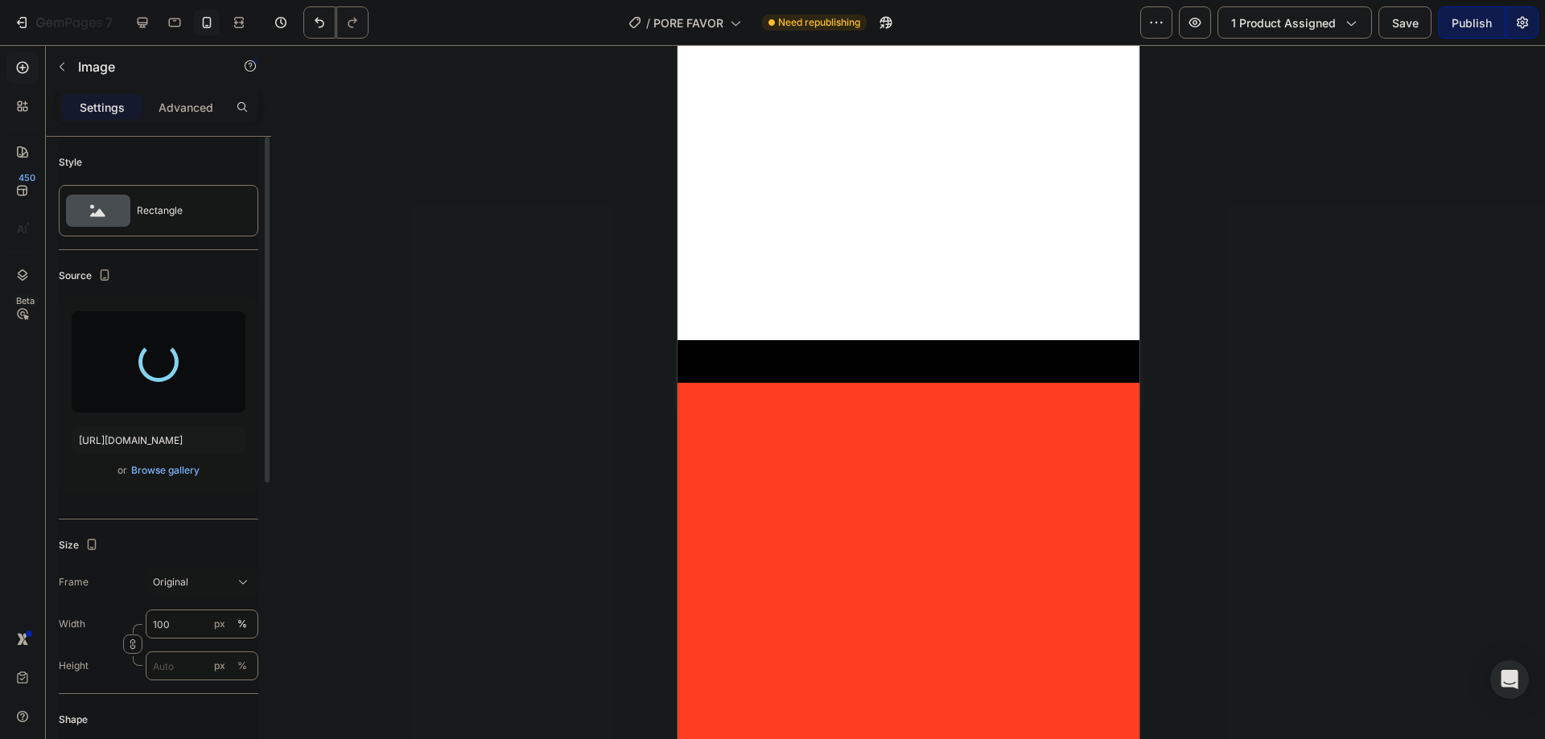
scroll to position [3970, 0]
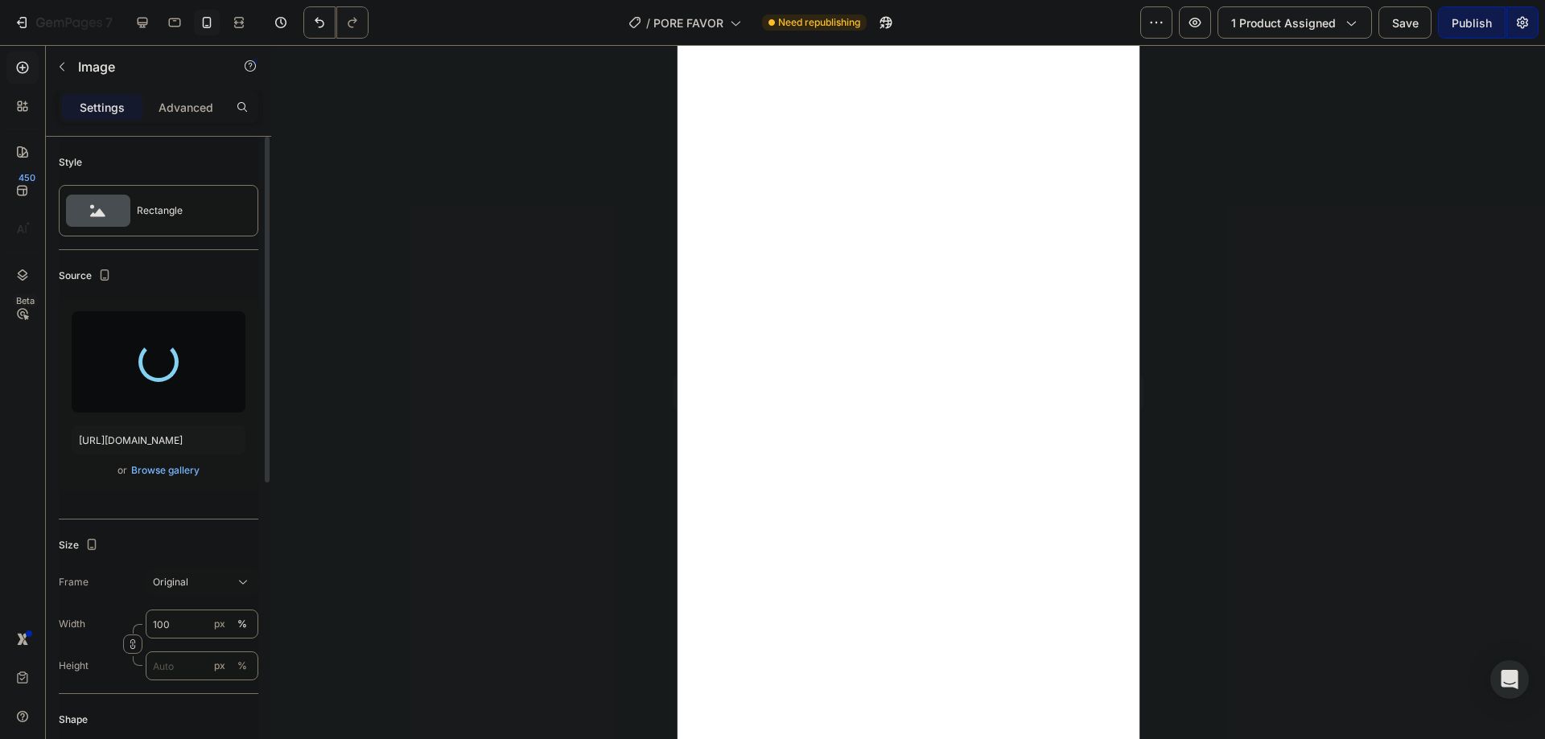
type input "[URL][DOMAIN_NAME]"
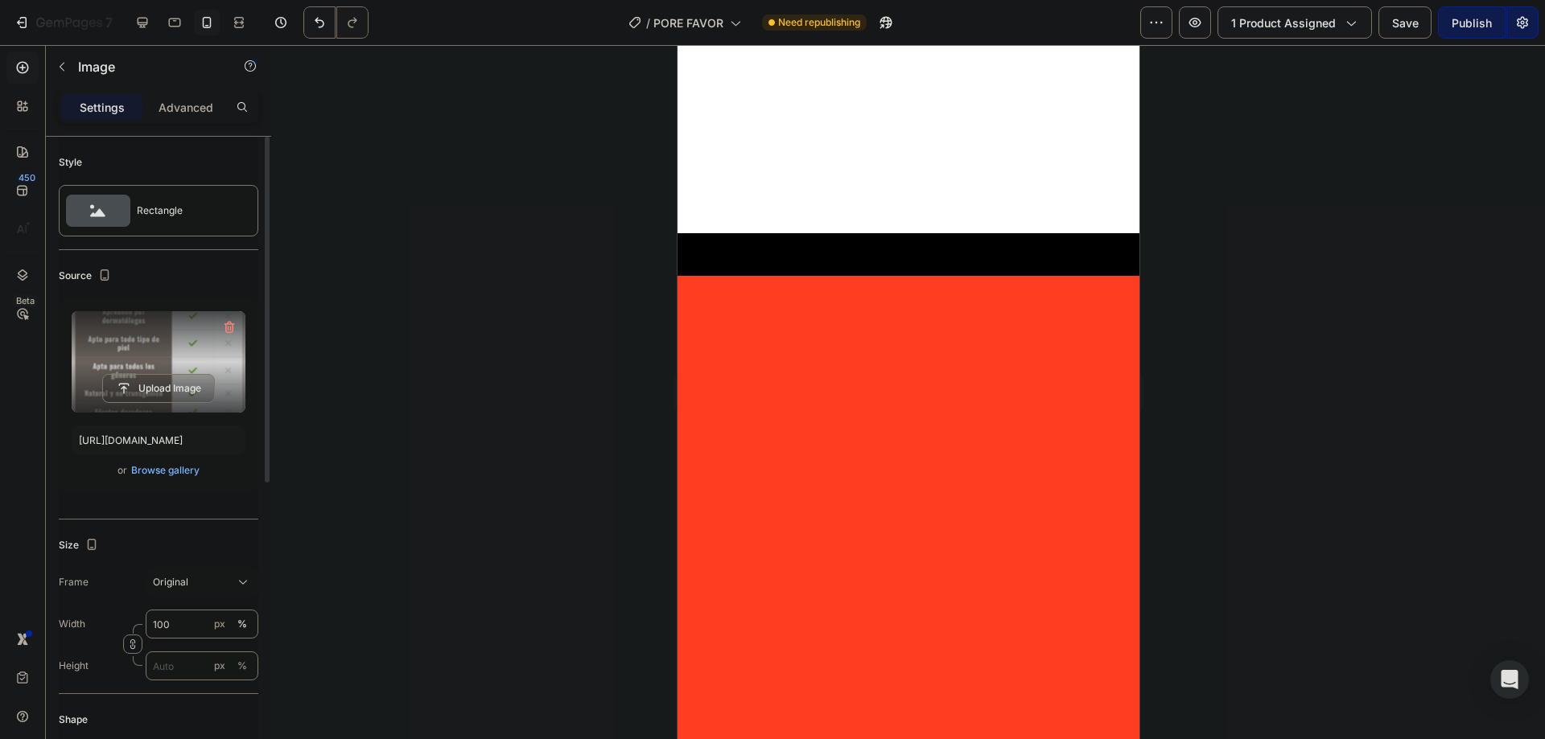
scroll to position [4936, 0]
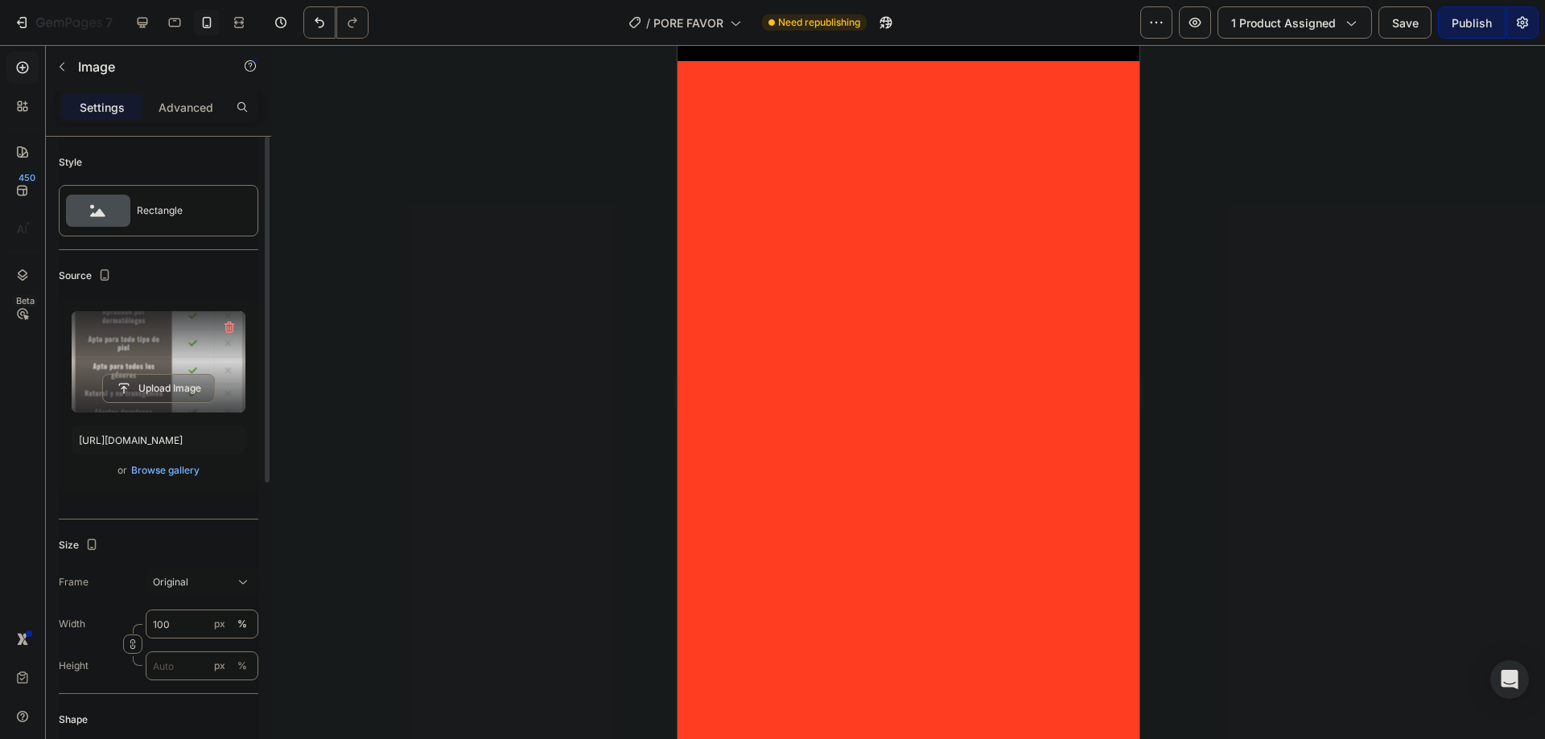
click at [501, 282] on div at bounding box center [908, 392] width 1274 height 694
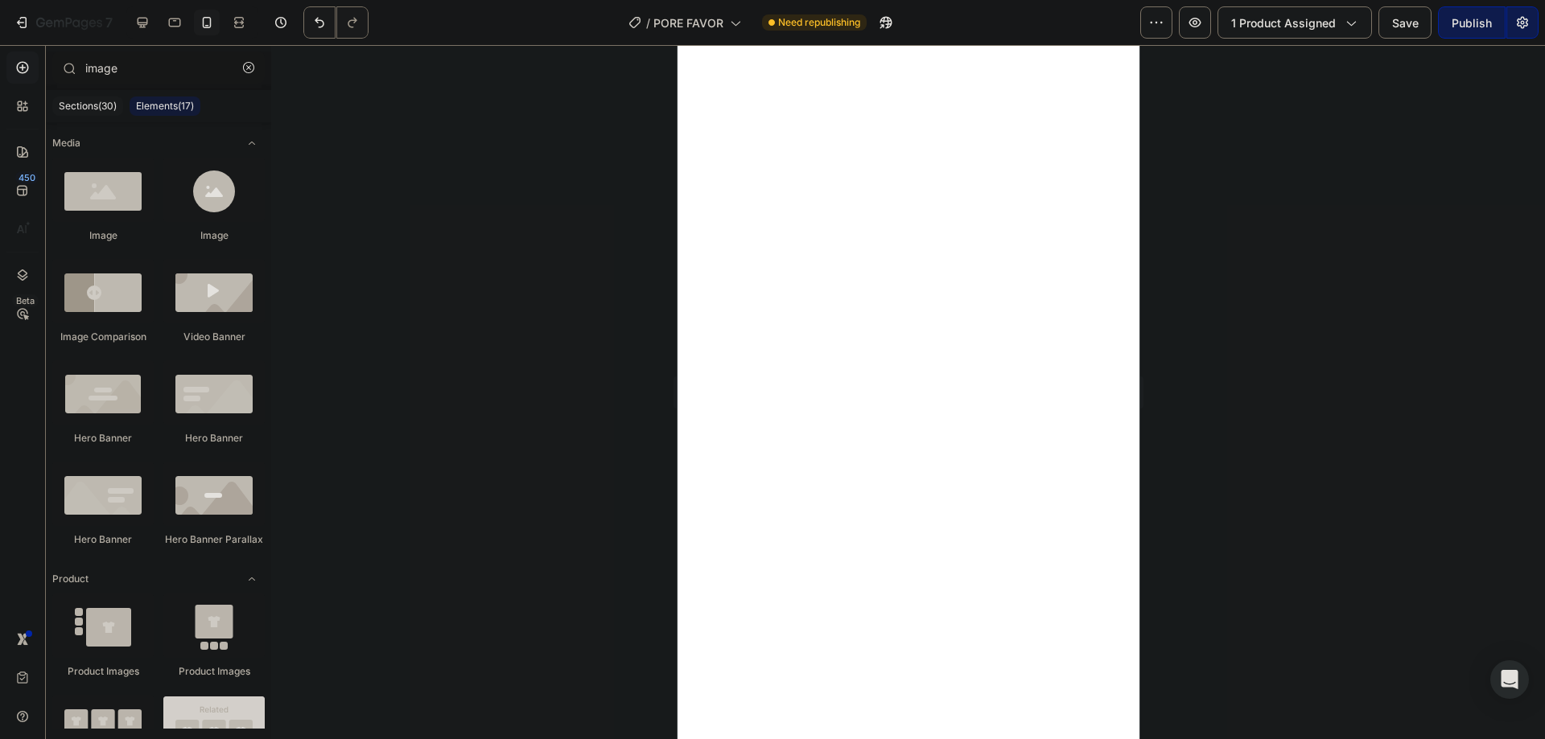
scroll to position [4506, 0]
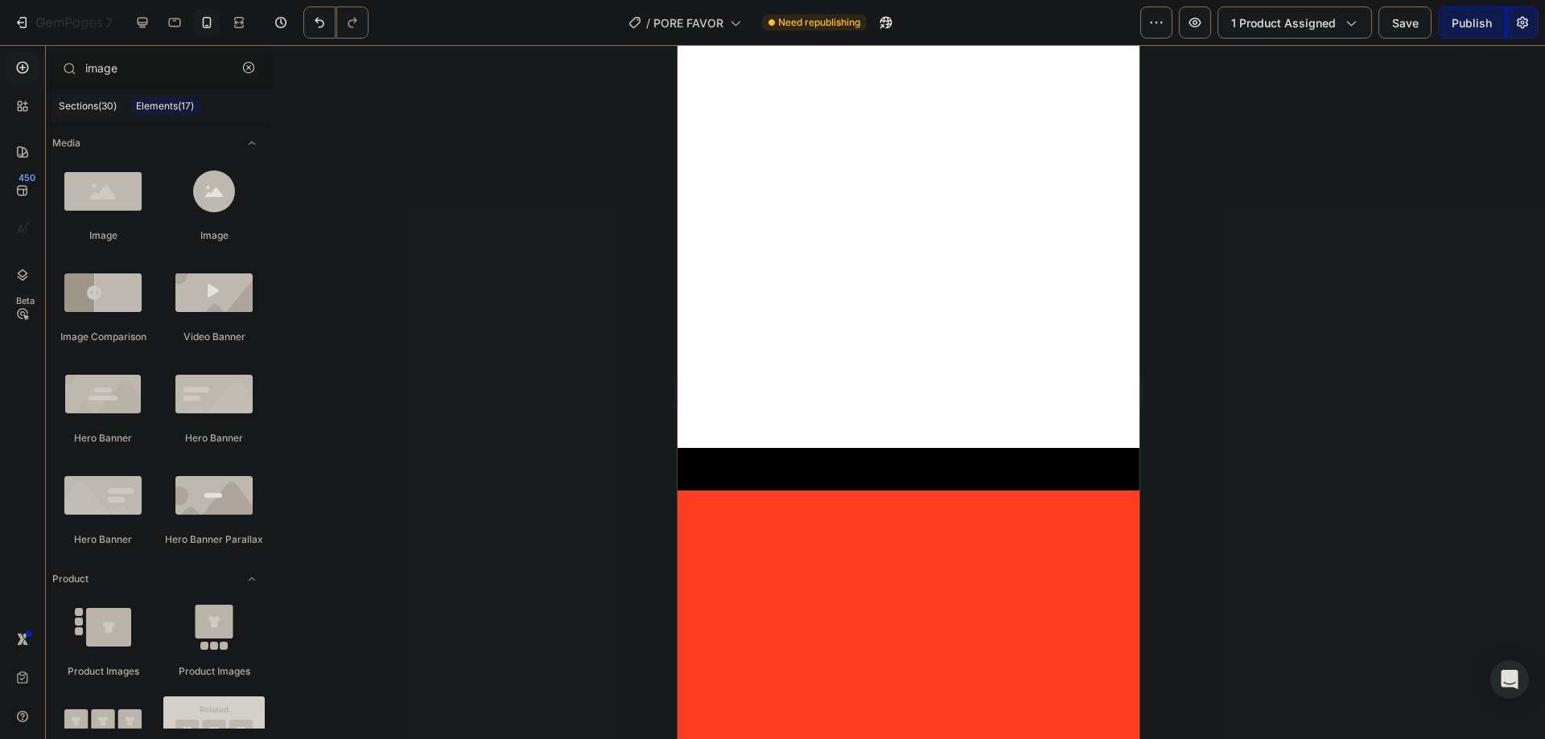
click at [393, 192] on div at bounding box center [908, 392] width 1274 height 694
click at [93, 76] on input "image" at bounding box center [158, 67] width 212 height 32
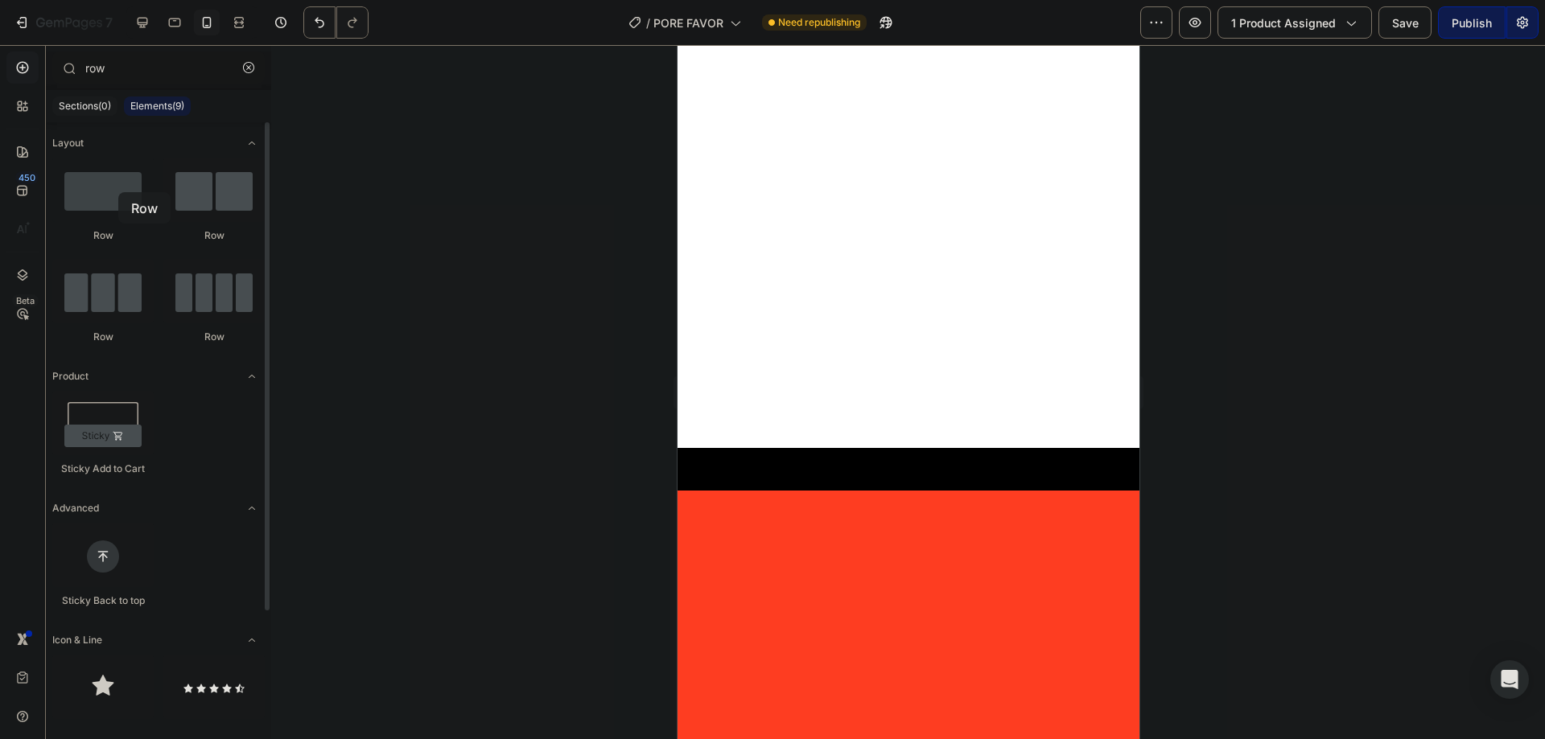
drag, startPoint x: 225, startPoint y: 278, endPoint x: 99, endPoint y: 184, distance: 157.6
click at [115, 192] on div at bounding box center [102, 190] width 101 height 64
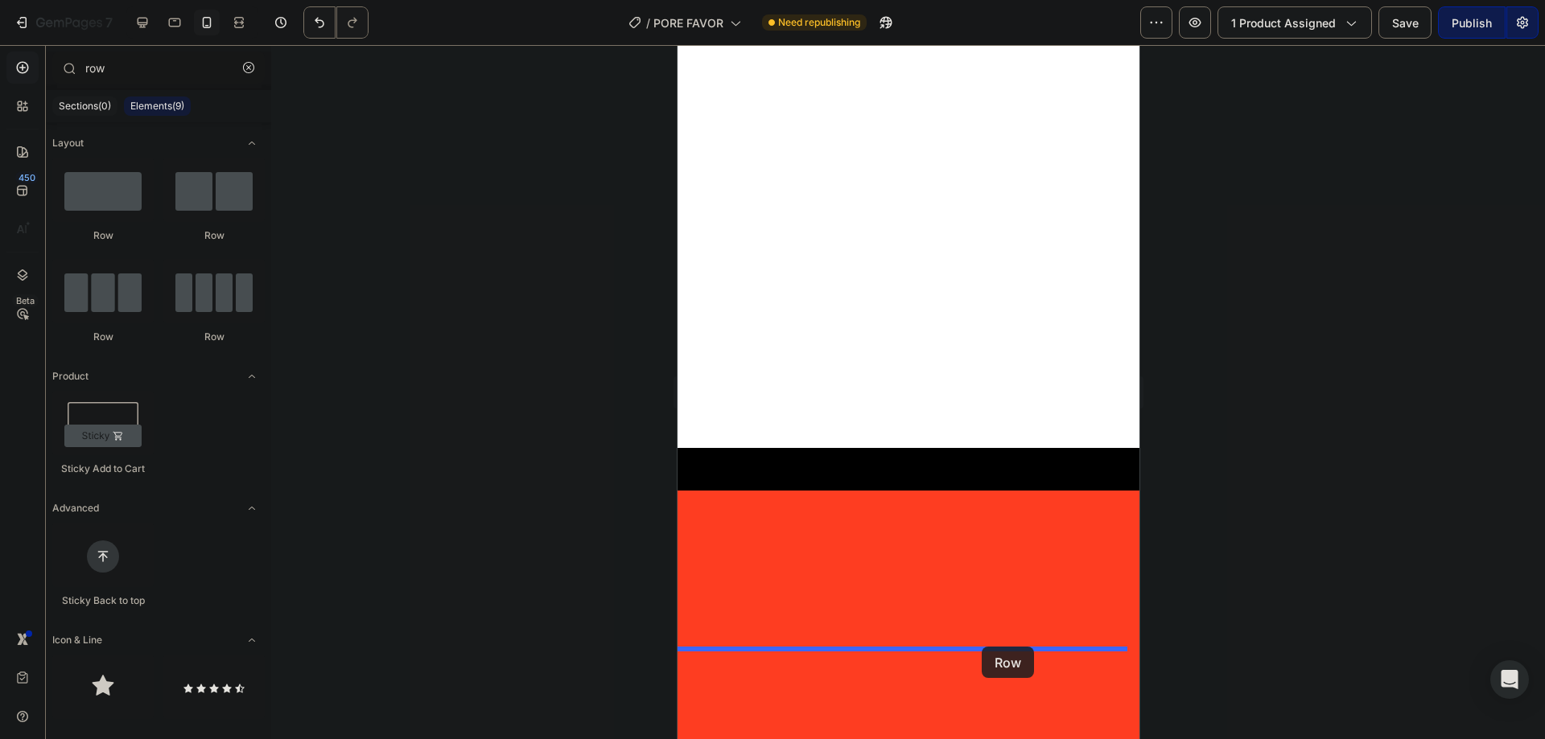
drag, startPoint x: 773, startPoint y: 229, endPoint x: 981, endPoint y: 647, distance: 466.4
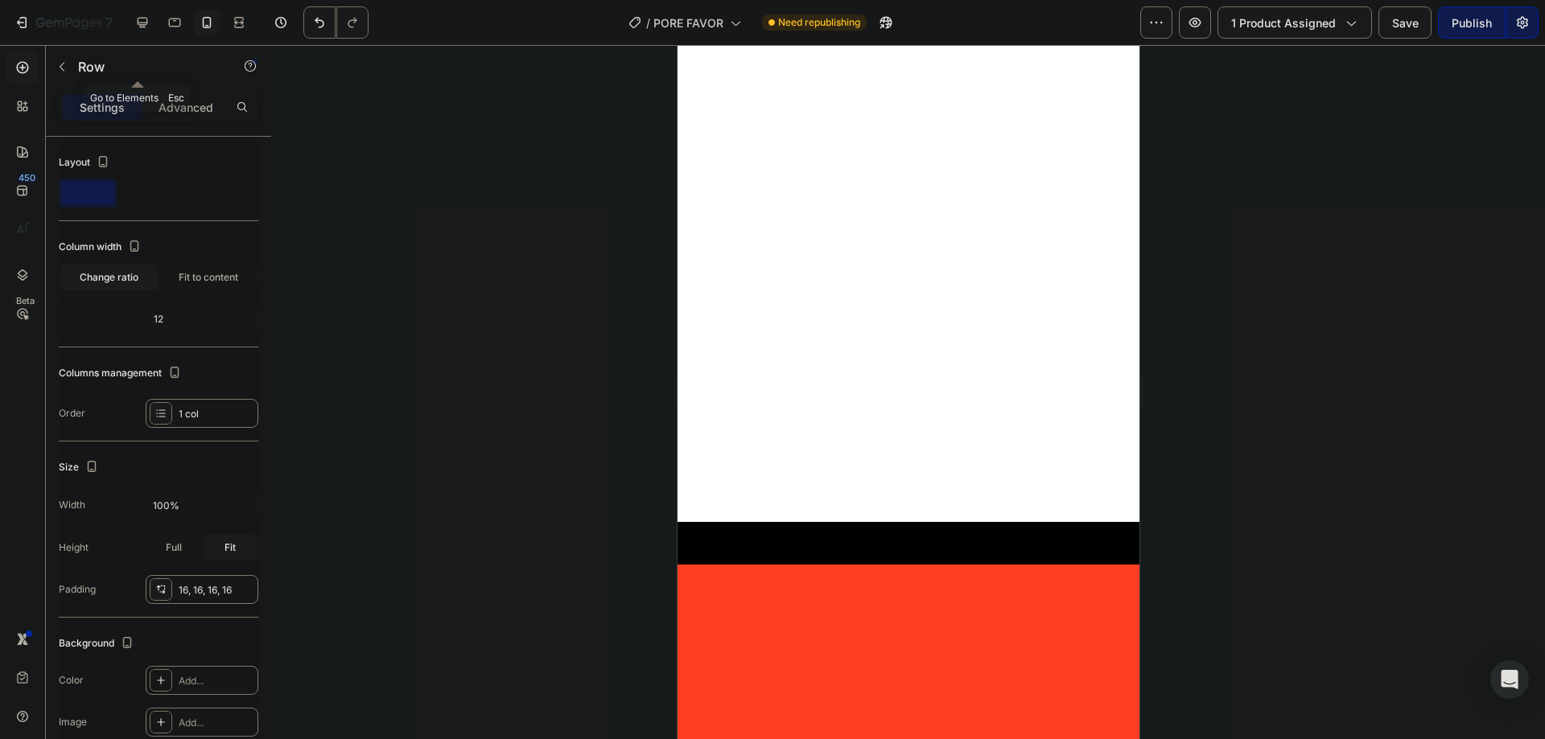
click at [72, 55] on button "button" at bounding box center [62, 67] width 26 height 26
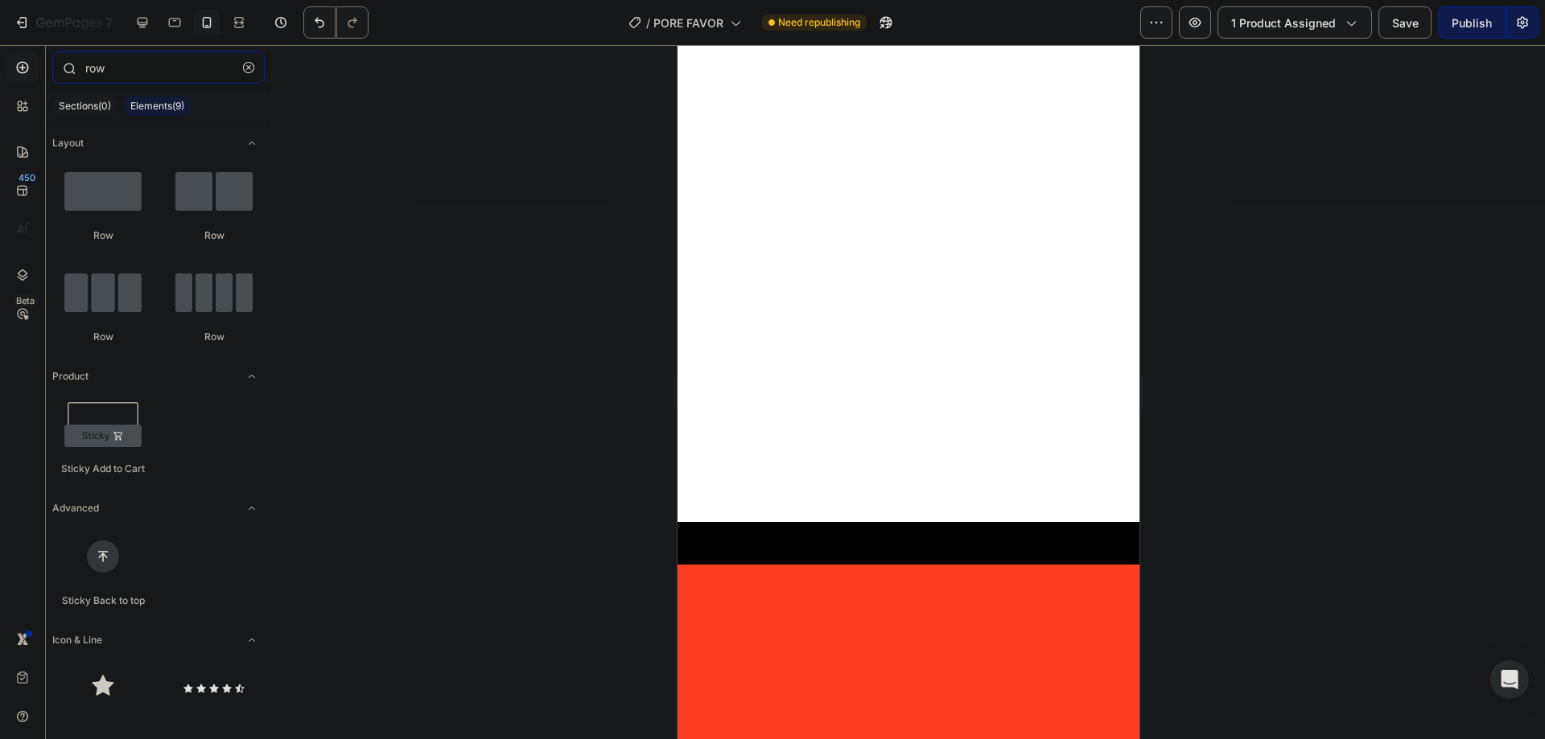
click at [113, 80] on input "row" at bounding box center [158, 67] width 212 height 32
click at [110, 73] on input "row" at bounding box center [158, 67] width 212 height 32
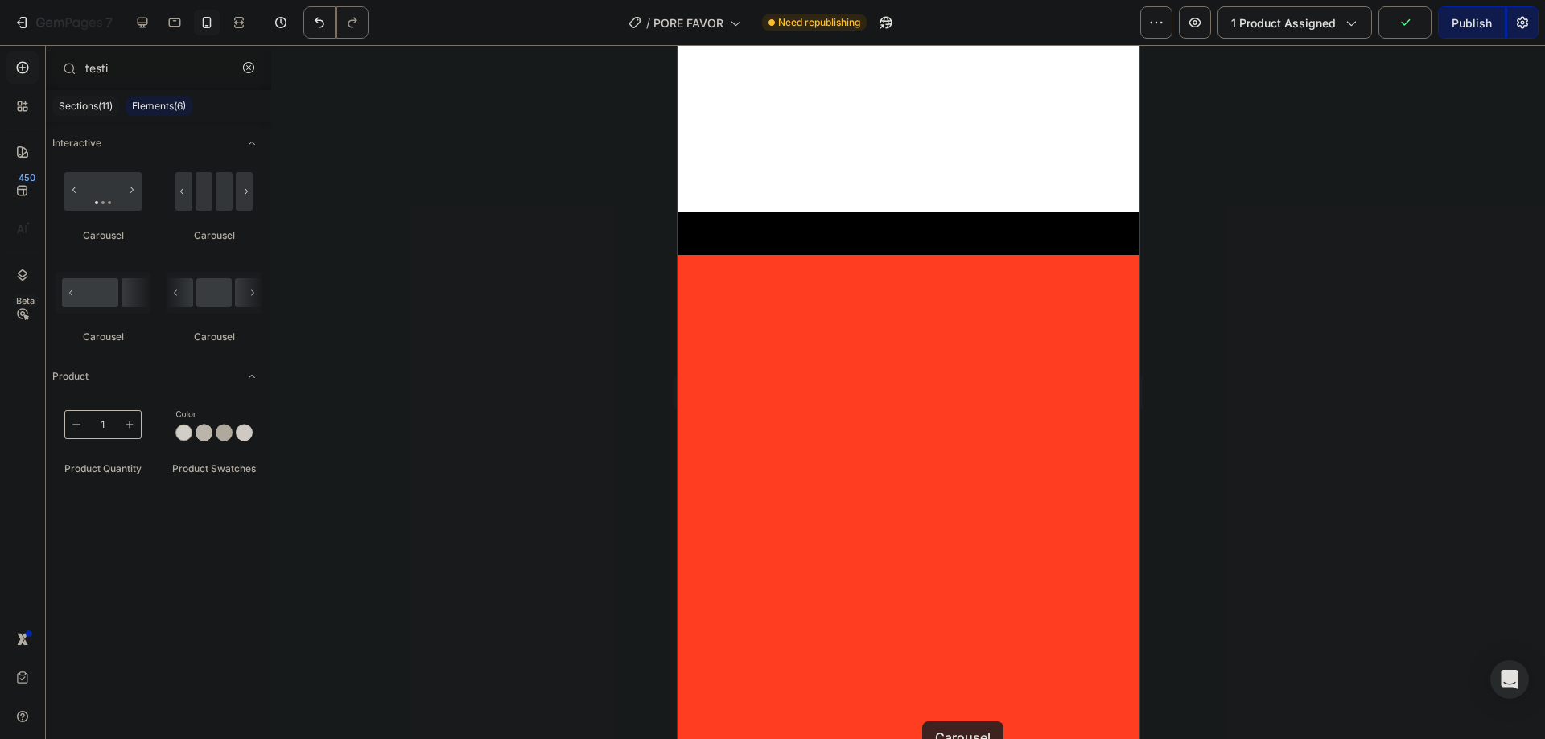
scroll to position [4821, 0]
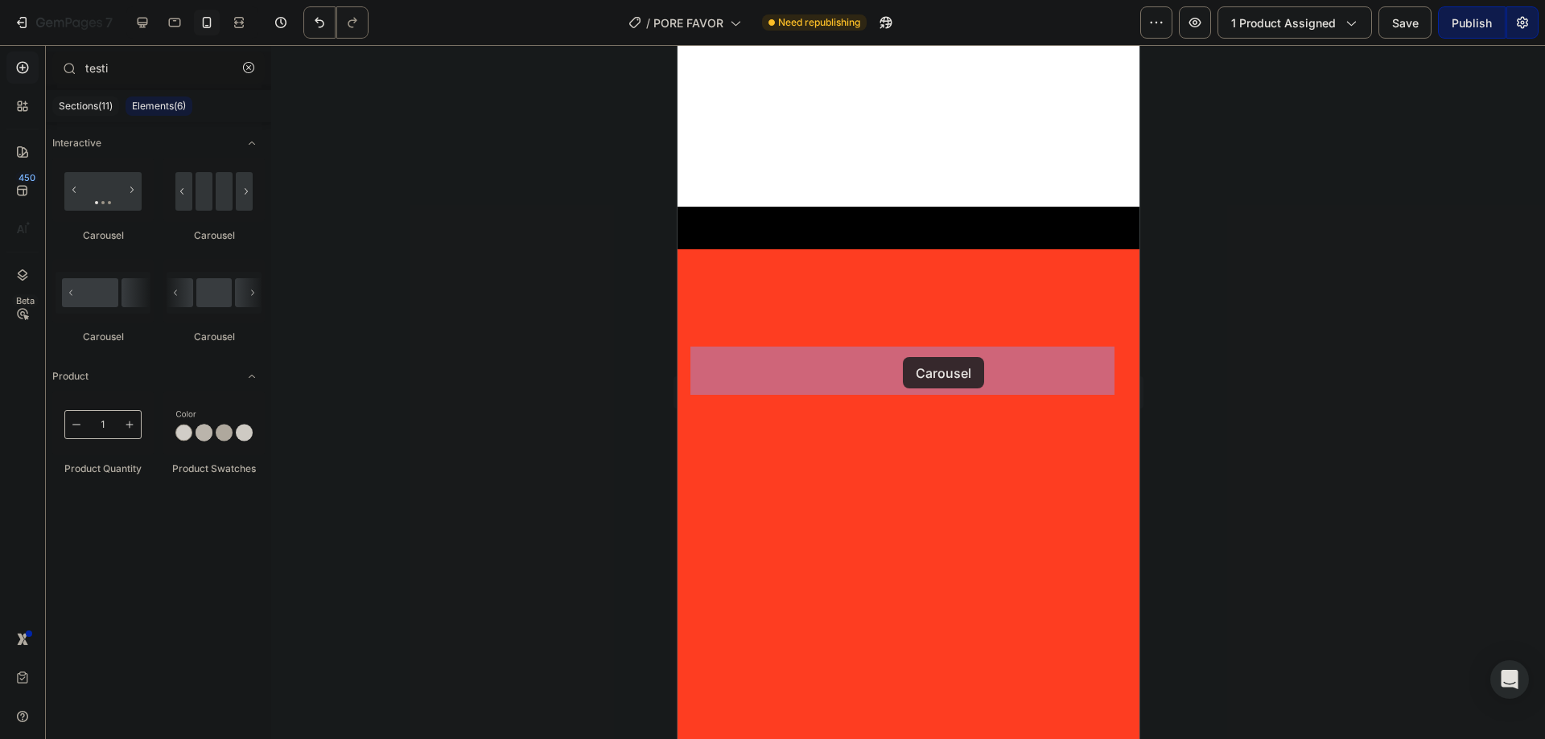
drag, startPoint x: 776, startPoint y: 238, endPoint x: 902, endPoint y: 357, distance: 173.6
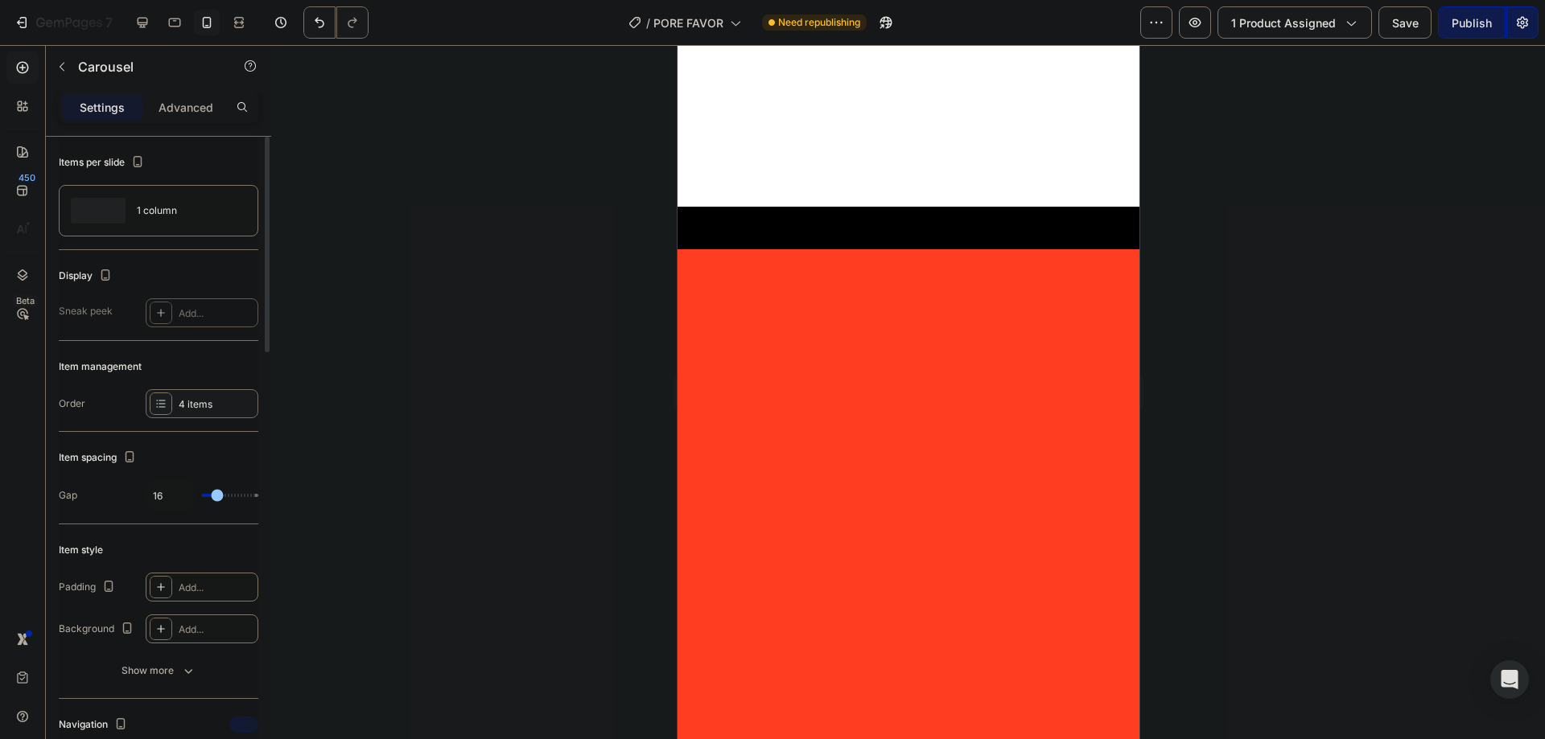
click at [204, 401] on div "4 items" at bounding box center [217, 404] width 76 height 14
click at [473, 566] on icon "button" at bounding box center [469, 568] width 8 height 10
click at [467, 568] on div "Delete" at bounding box center [458, 568] width 30 height 14
click at [467, 528] on icon "button" at bounding box center [469, 530] width 8 height 10
click at [469, 528] on div "Delete" at bounding box center [458, 529] width 30 height 14
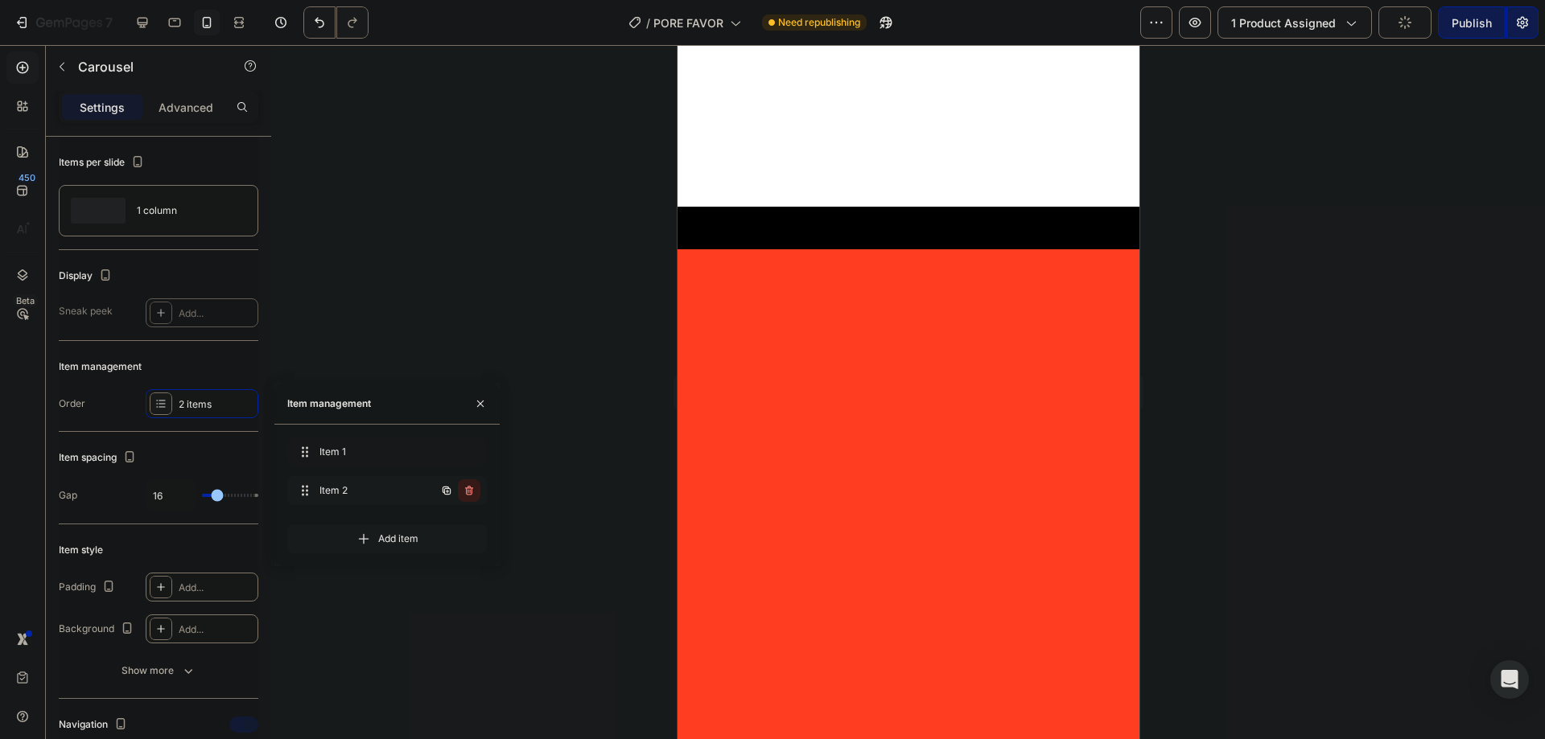
click at [468, 494] on icon "button" at bounding box center [469, 490] width 13 height 13
click at [468, 494] on div "Delete" at bounding box center [458, 491] width 30 height 14
click at [347, 447] on span "Item 1" at bounding box center [375, 452] width 119 height 14
click at [347, 447] on span "Item 1" at bounding box center [364, 452] width 91 height 14
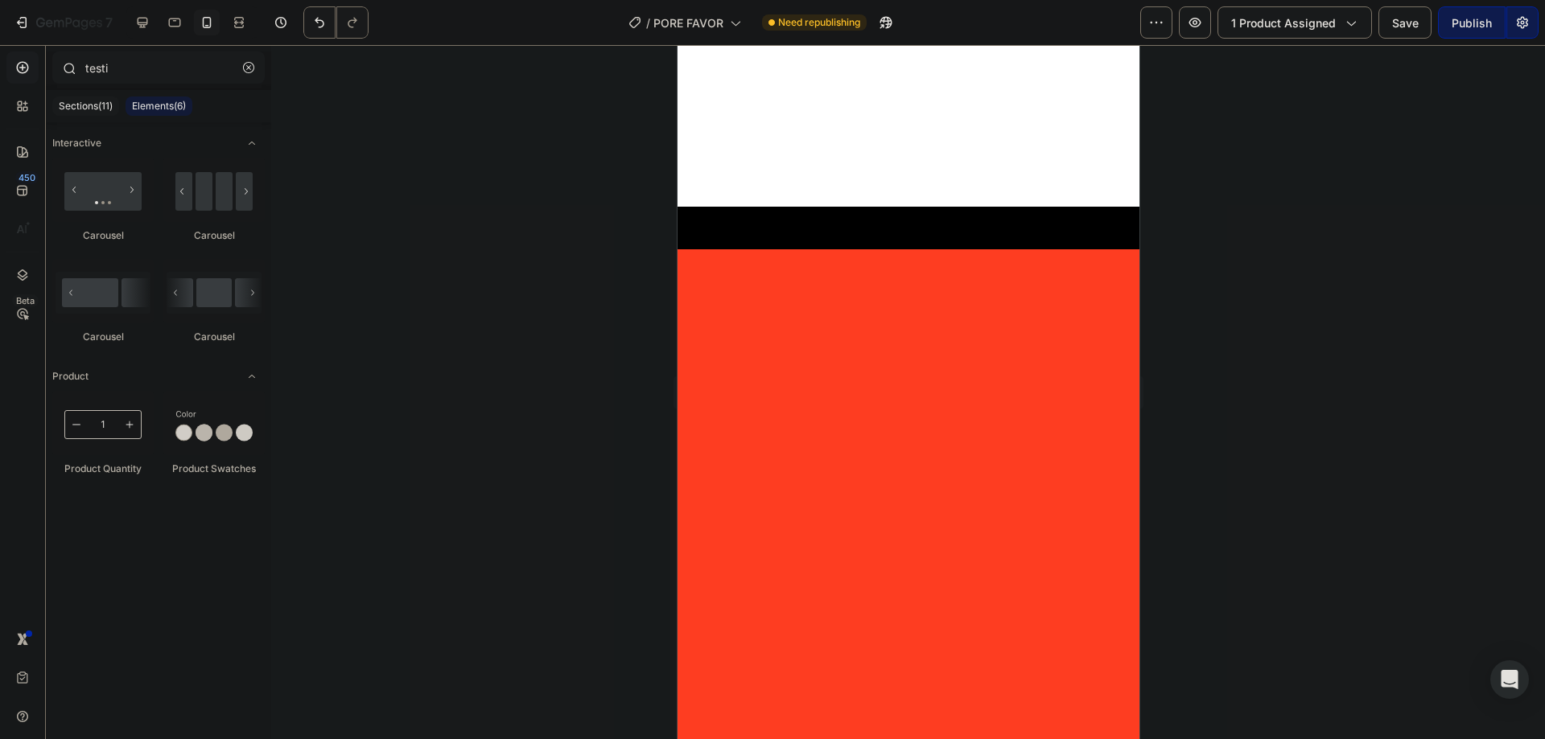
drag, startPoint x: 76, startPoint y: 111, endPoint x: 115, endPoint y: 79, distance: 50.9
click at [78, 111] on p "Sections(11)" at bounding box center [86, 106] width 54 height 13
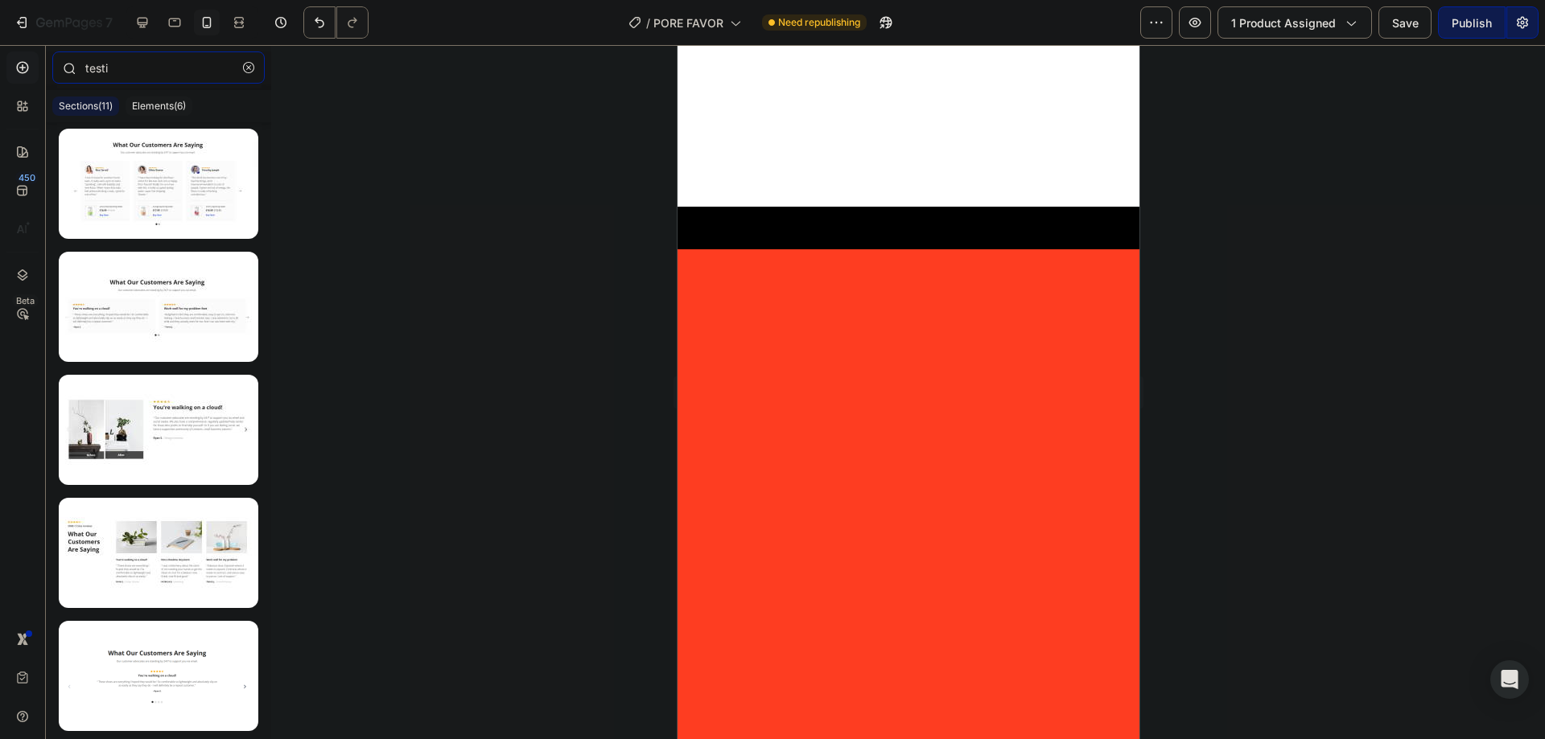
click at [125, 67] on input "testi" at bounding box center [158, 67] width 212 height 32
click at [125, 66] on input "testi" at bounding box center [158, 67] width 212 height 32
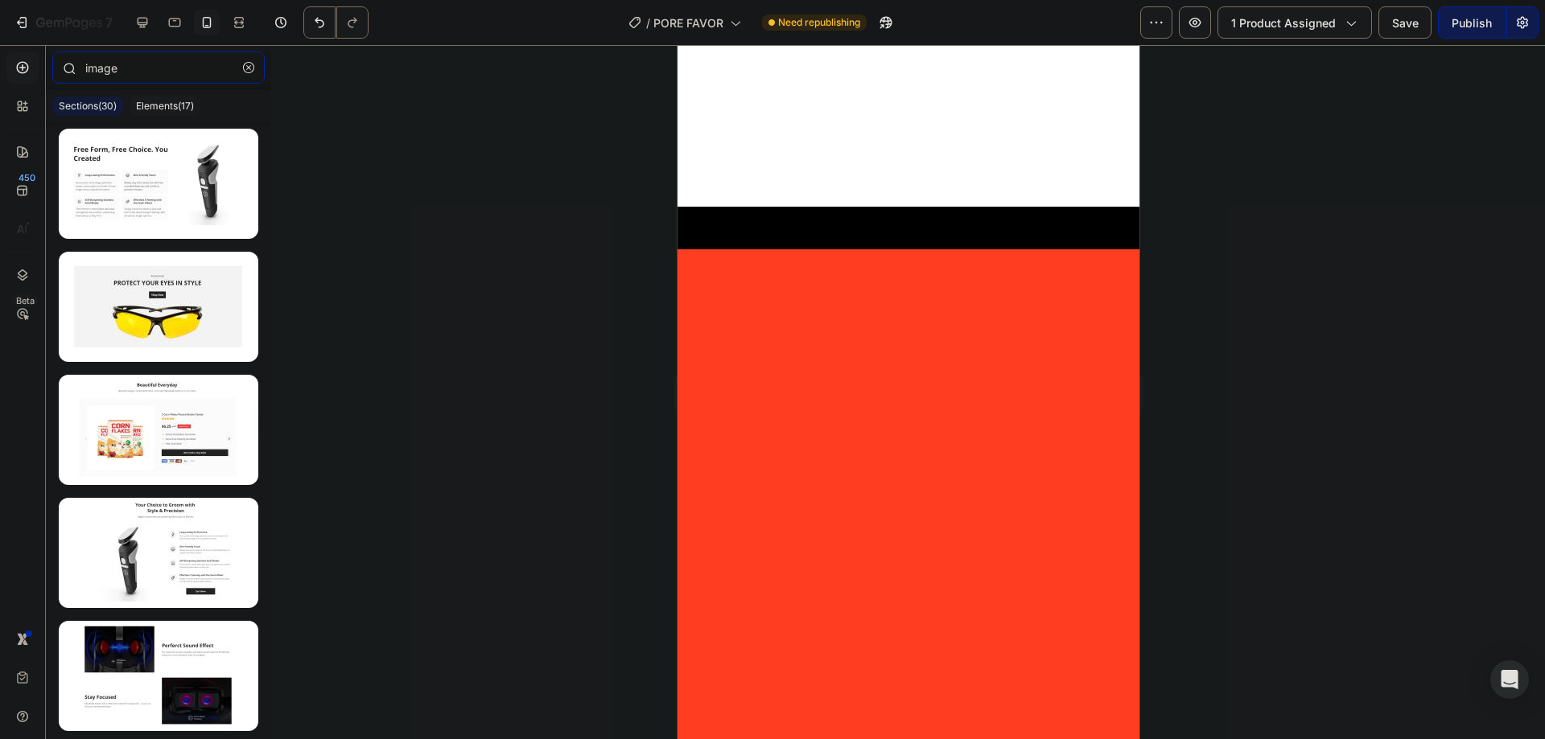
type input "image"
click at [183, 87] on div "image" at bounding box center [158, 70] width 225 height 39
click at [187, 98] on div "Elements(17)" at bounding box center [165, 106] width 71 height 19
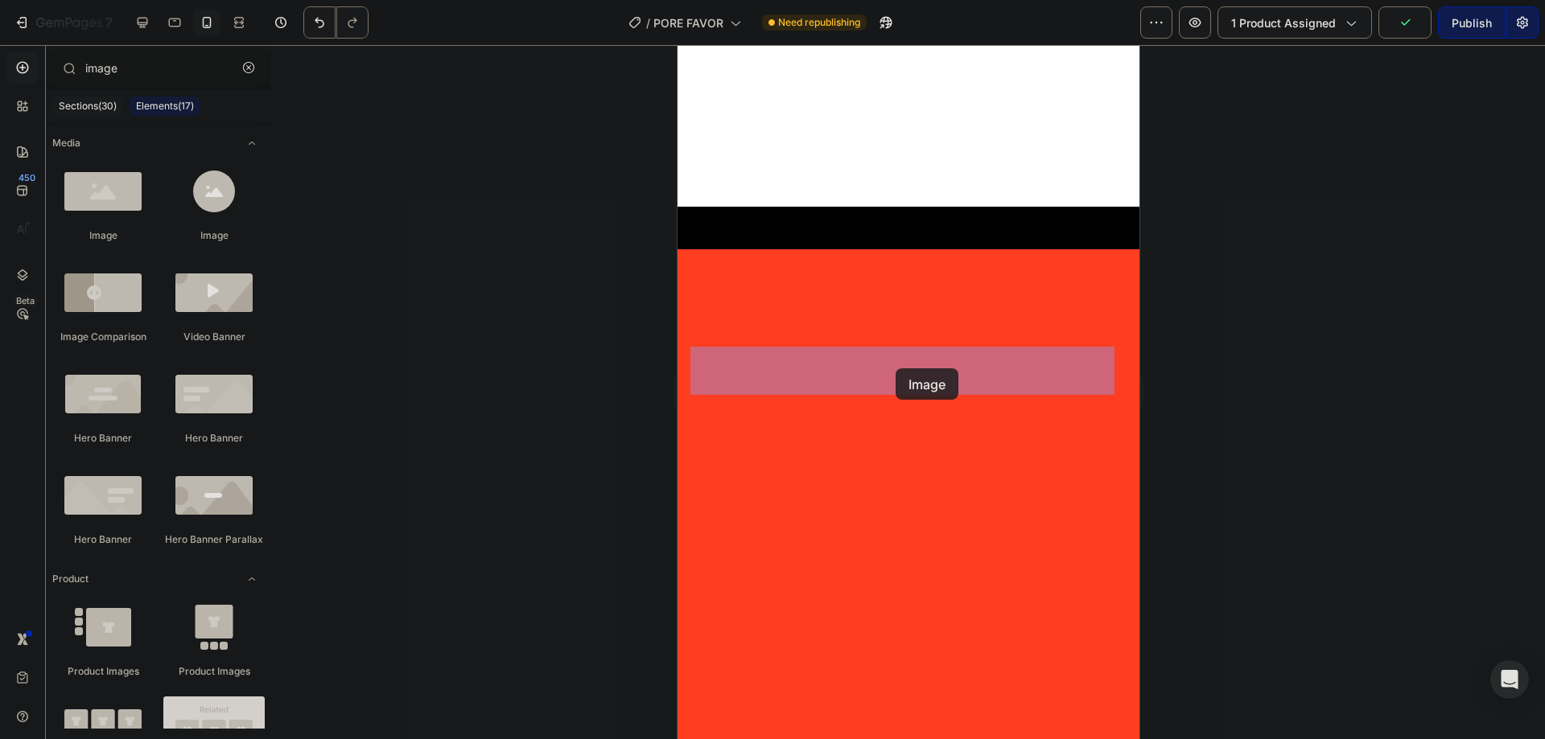
drag, startPoint x: 785, startPoint y: 246, endPoint x: 896, endPoint y: 368, distance: 164.1
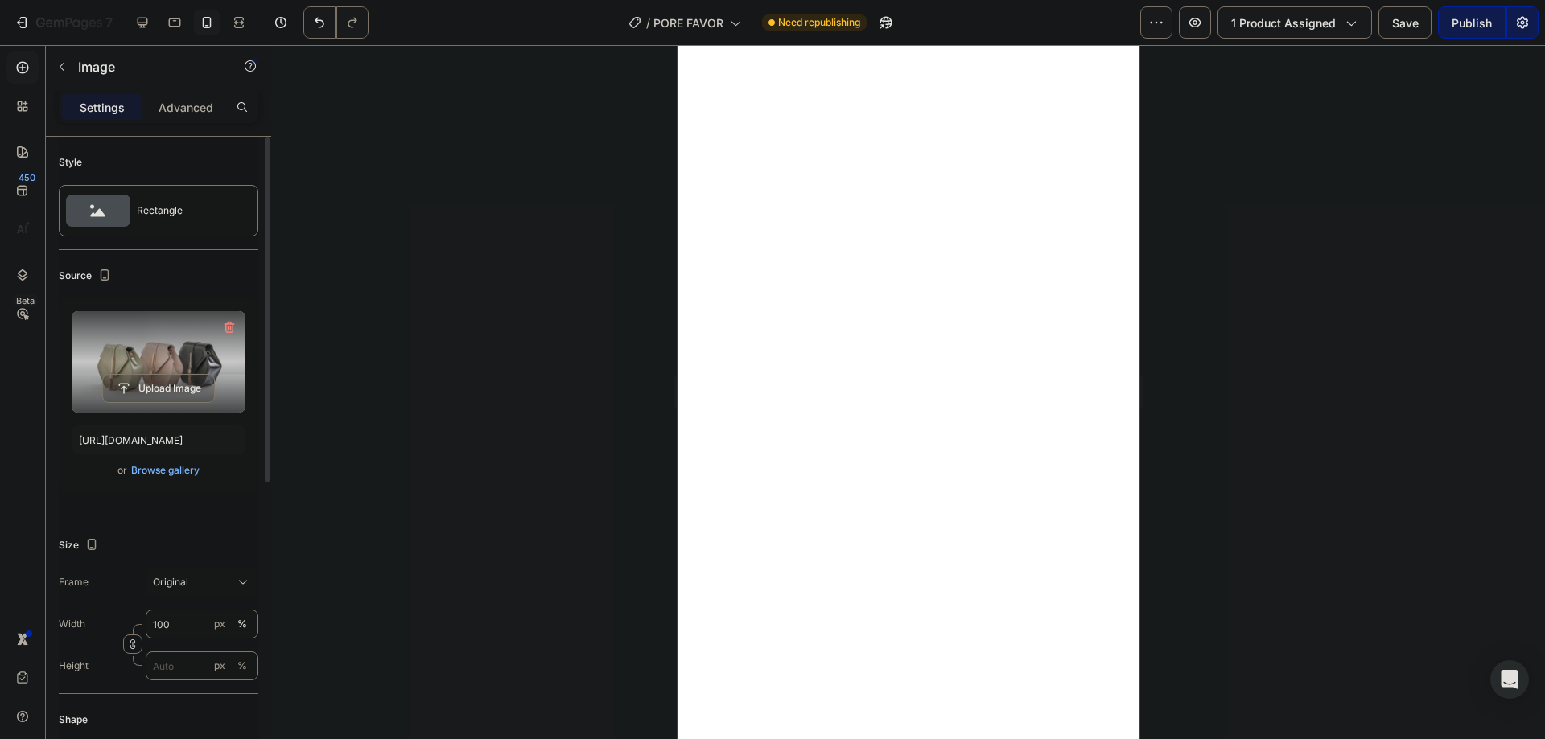
click at [181, 334] on label at bounding box center [159, 361] width 174 height 101
click at [181, 375] on input "file" at bounding box center [158, 388] width 111 height 27
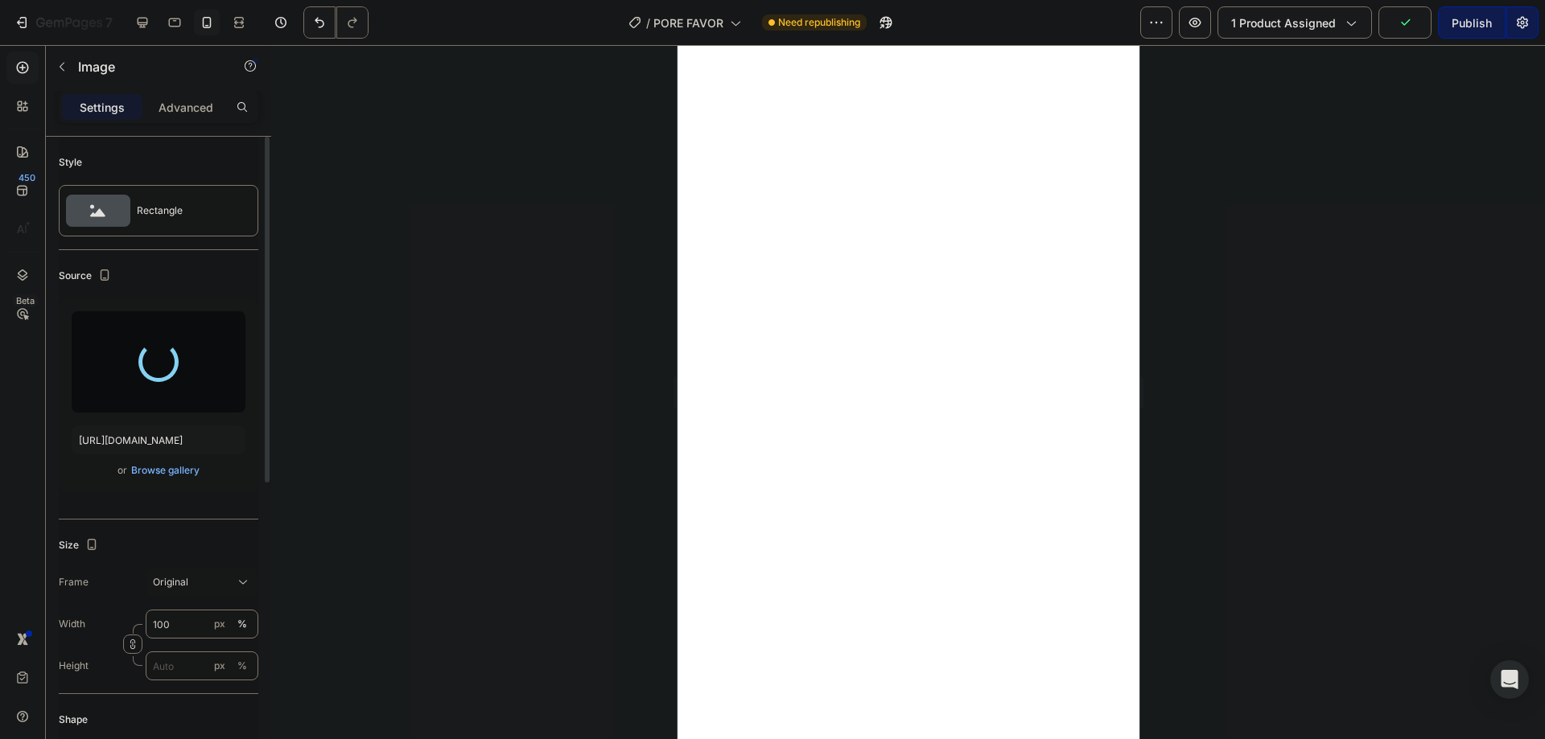
type input "[URL][DOMAIN_NAME]"
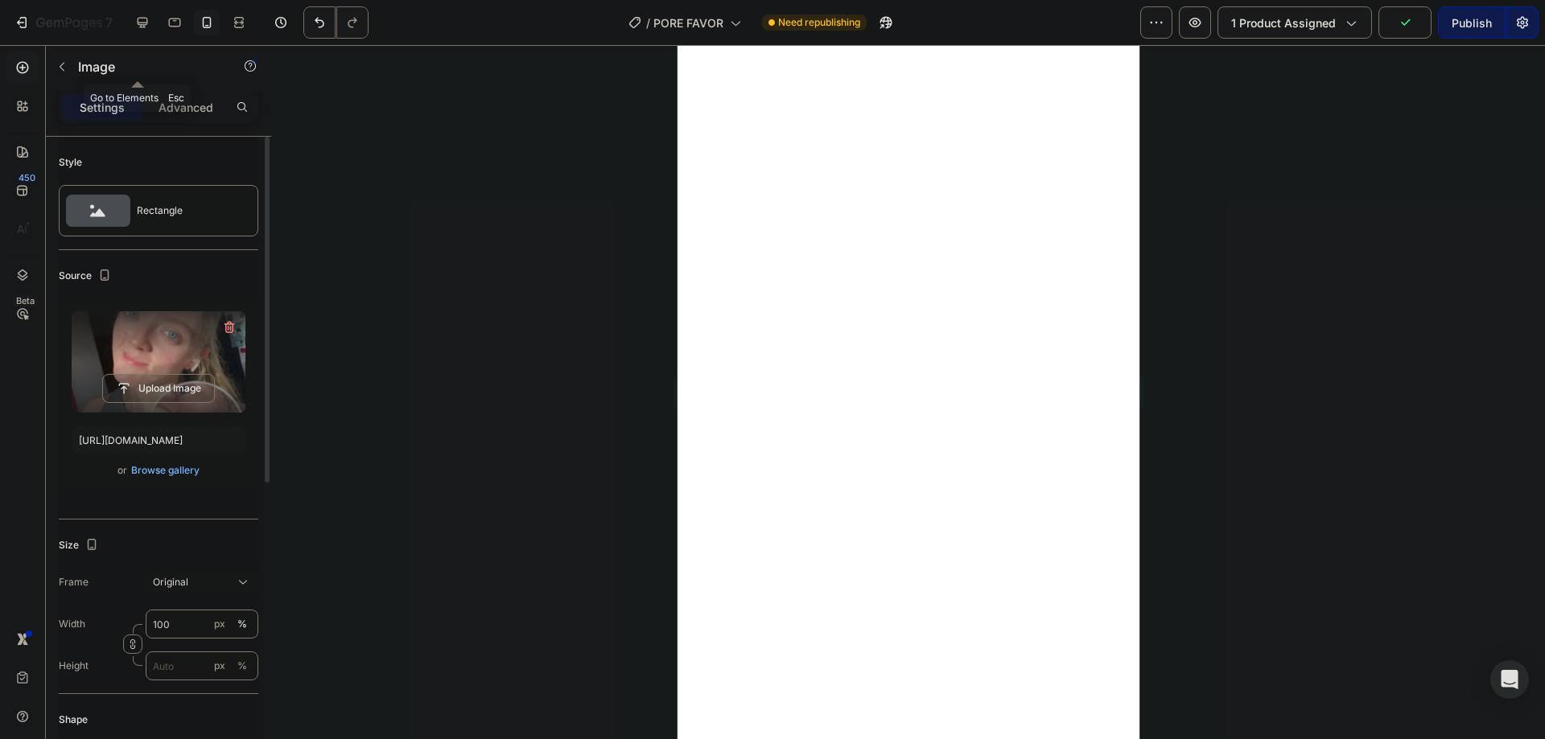
click at [68, 72] on icon "button" at bounding box center [62, 66] width 13 height 13
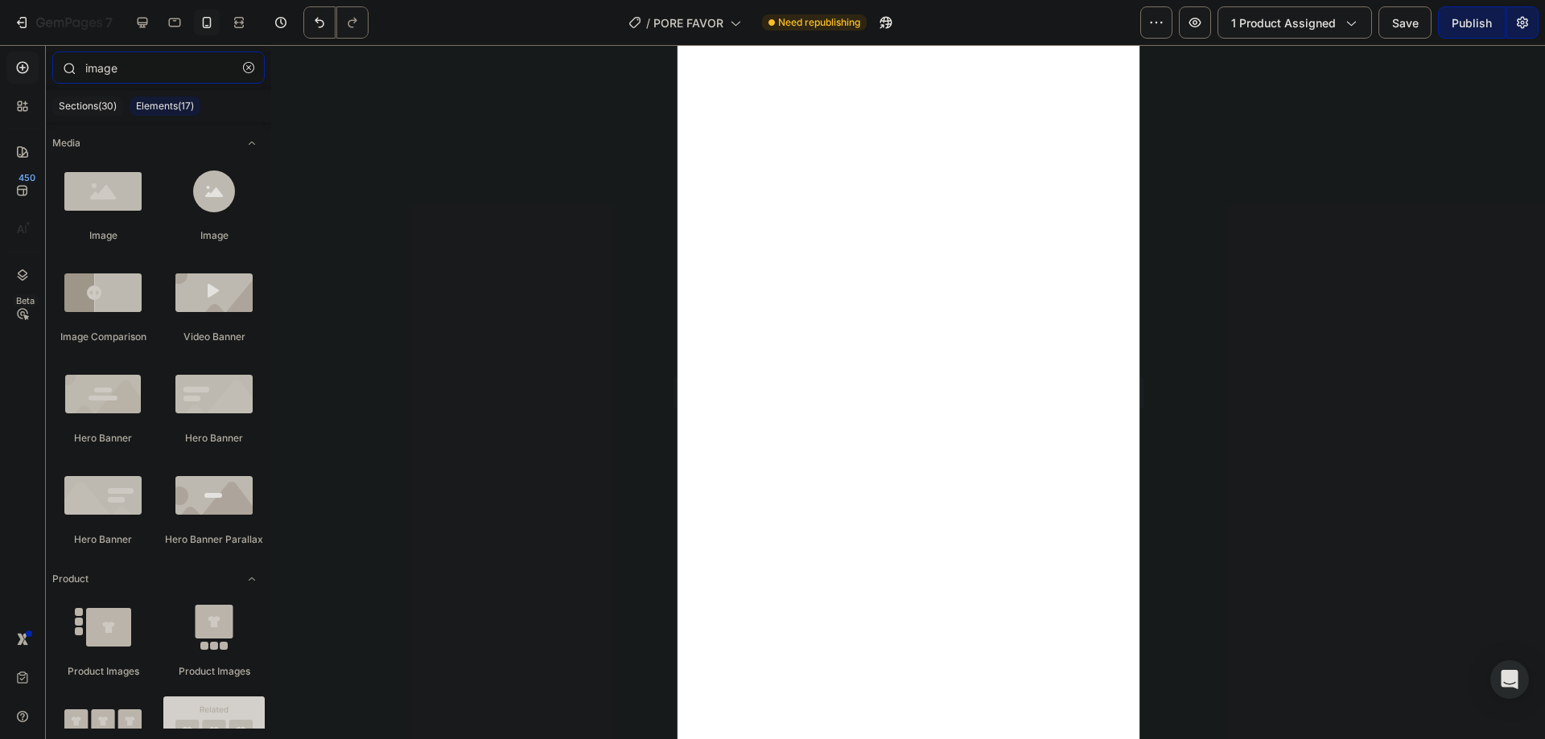
click at [103, 80] on input "image" at bounding box center [158, 67] width 212 height 32
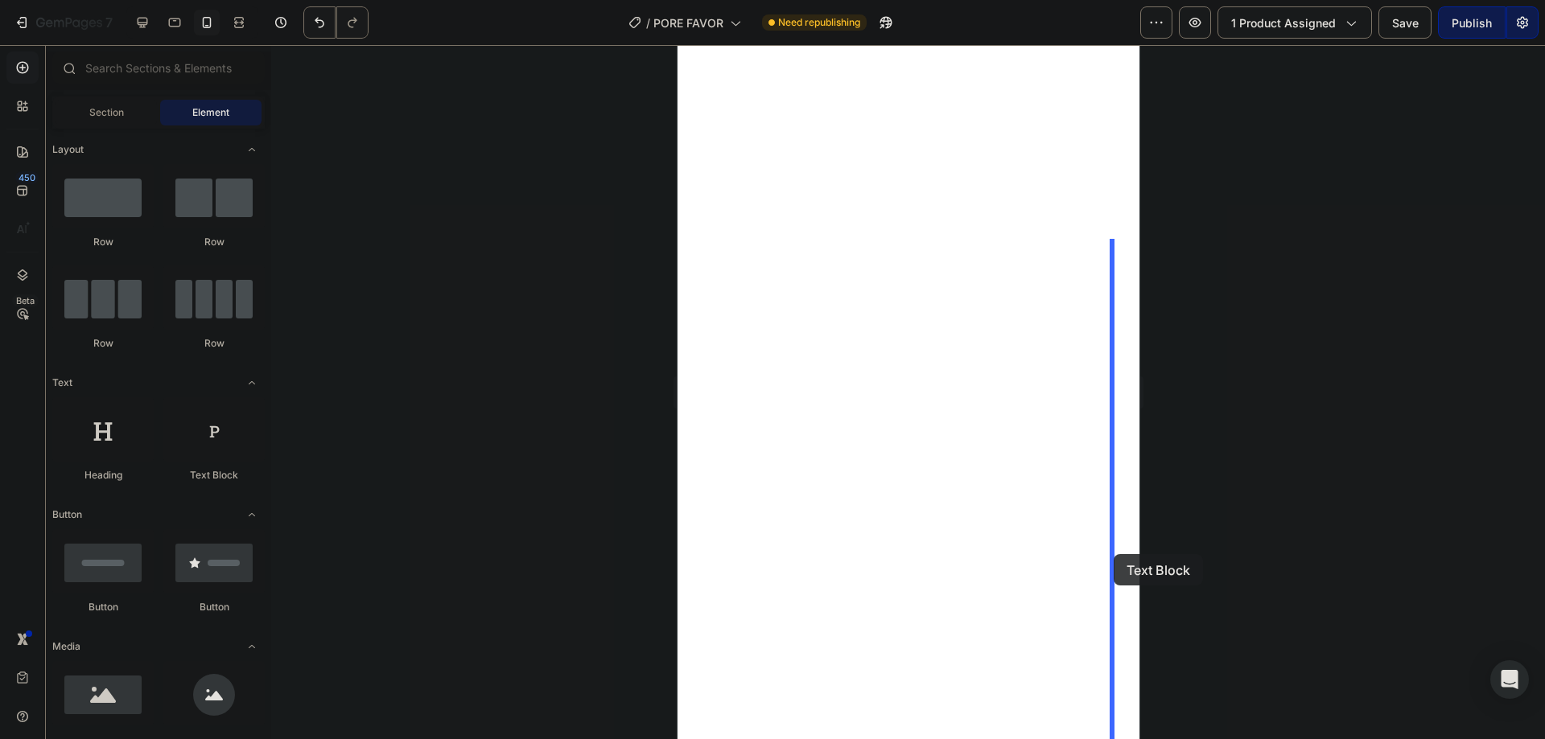
scroll to position [5143, 0]
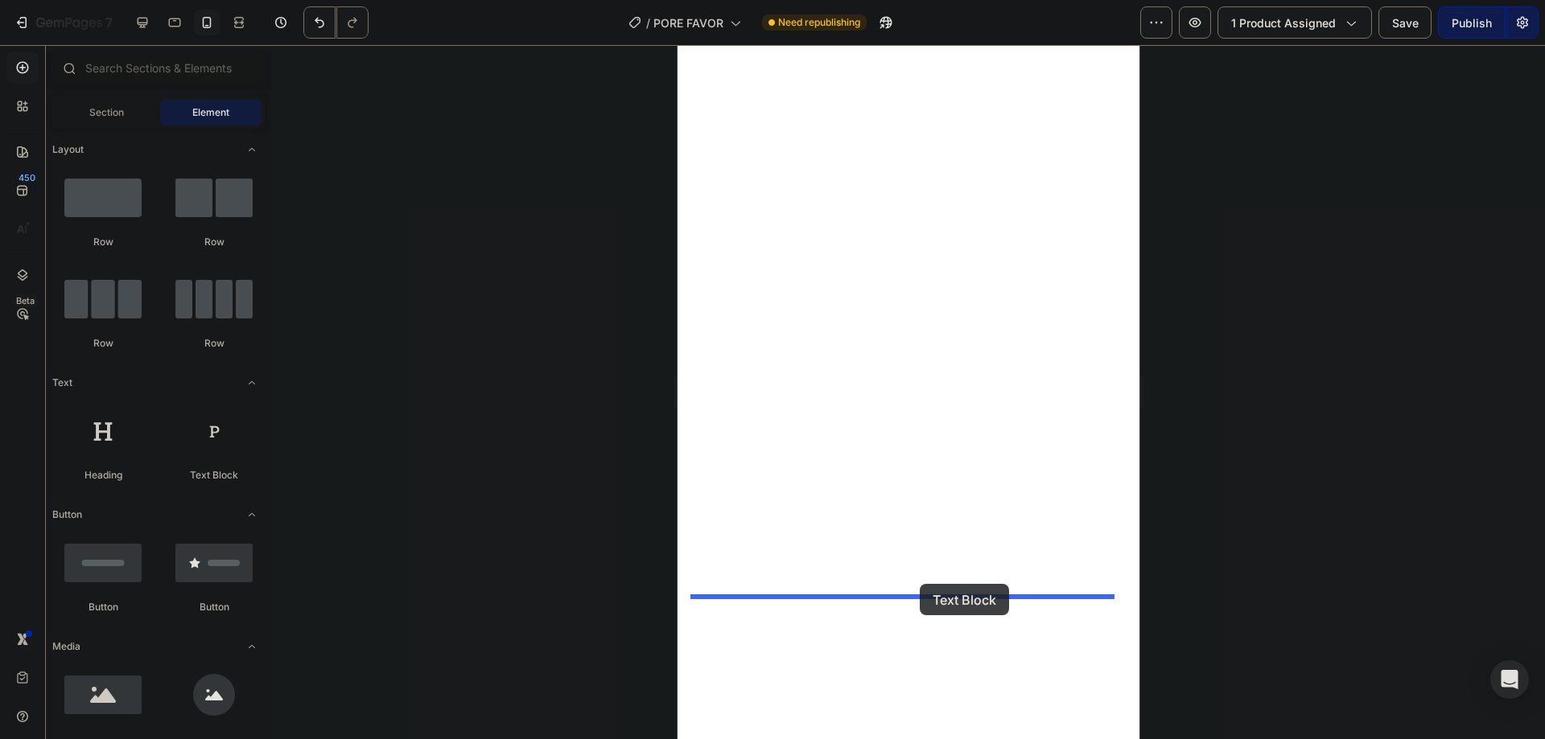
drag, startPoint x: 1116, startPoint y: 521, endPoint x: 911, endPoint y: 586, distance: 215.0
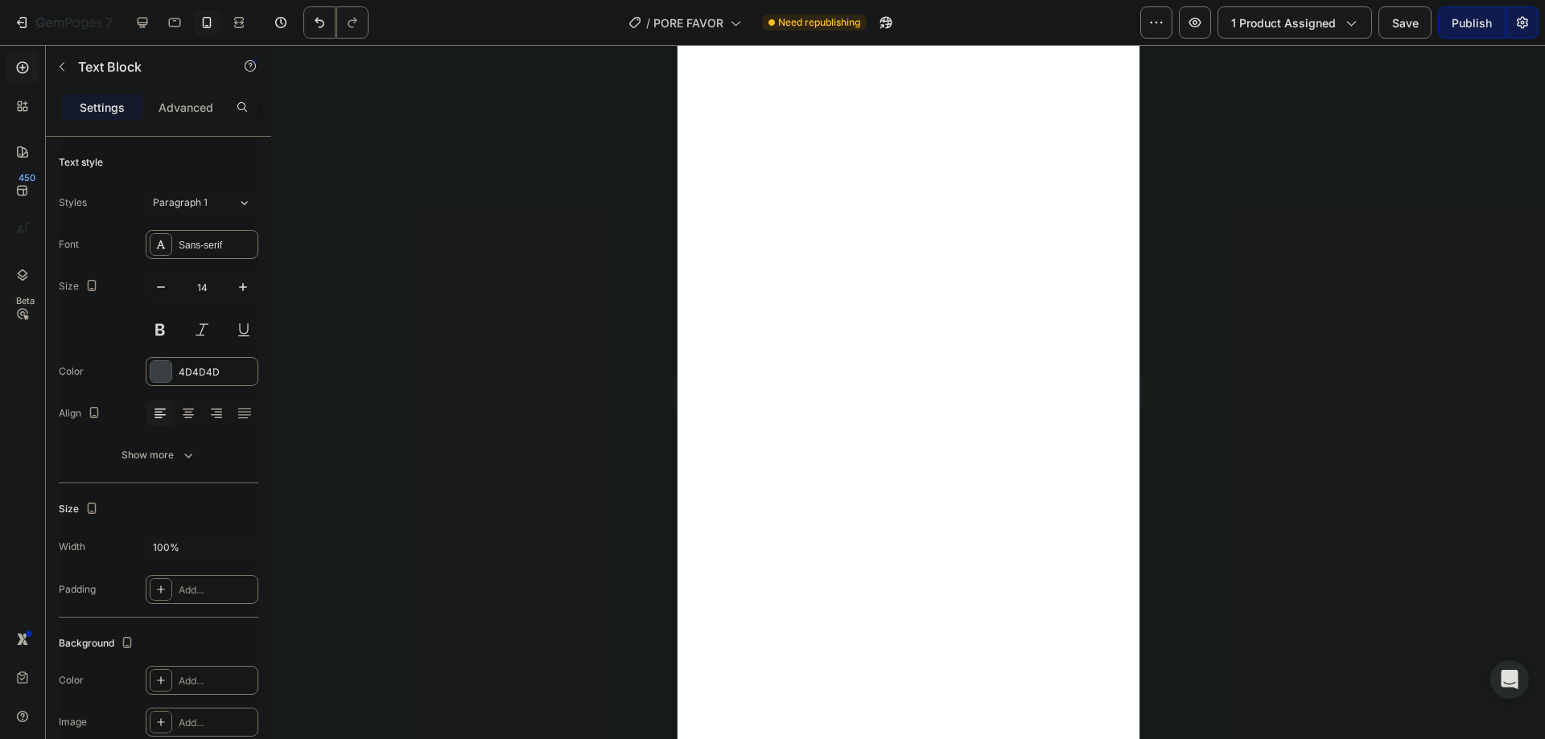
scroll to position [5155, 0]
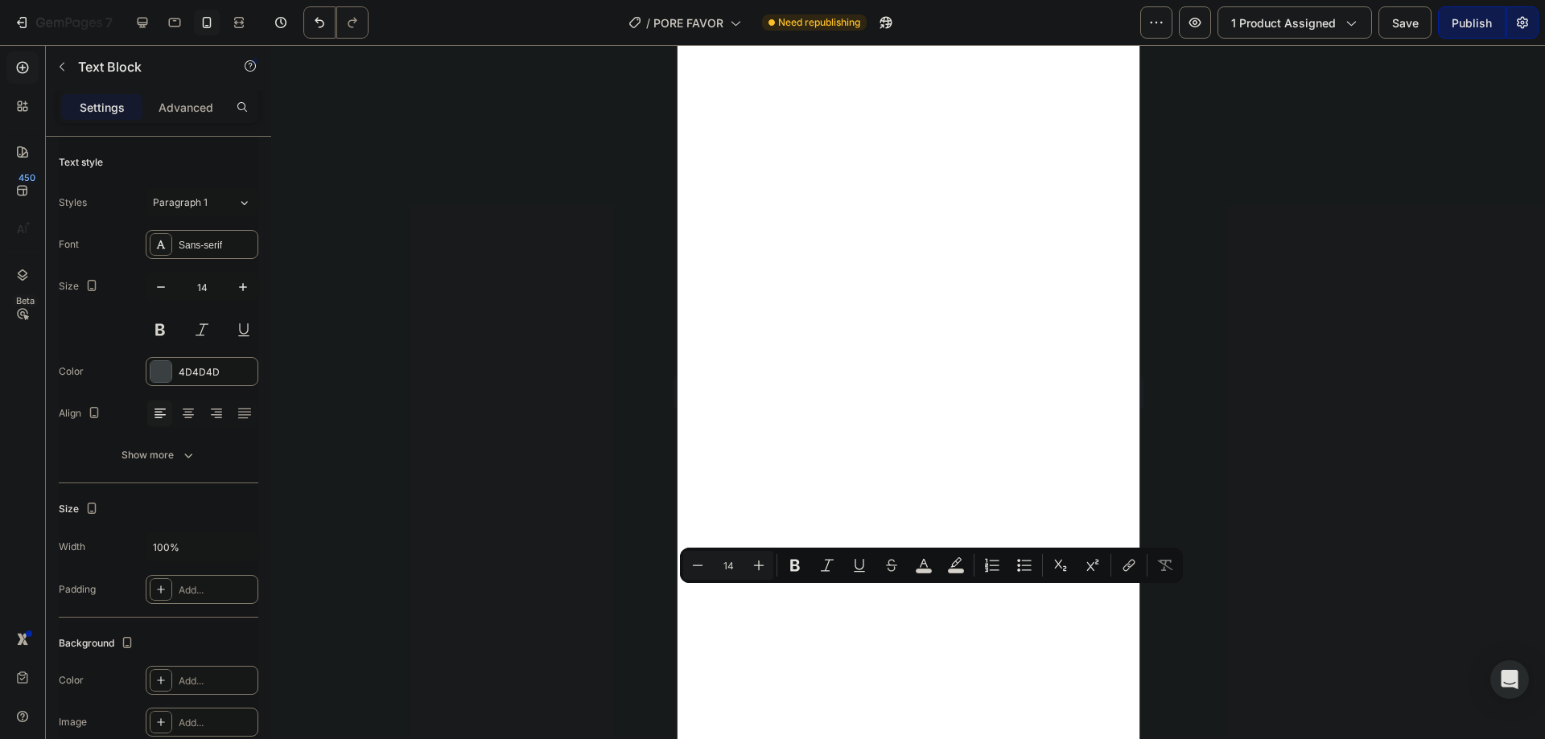
scroll to position [5166, 0]
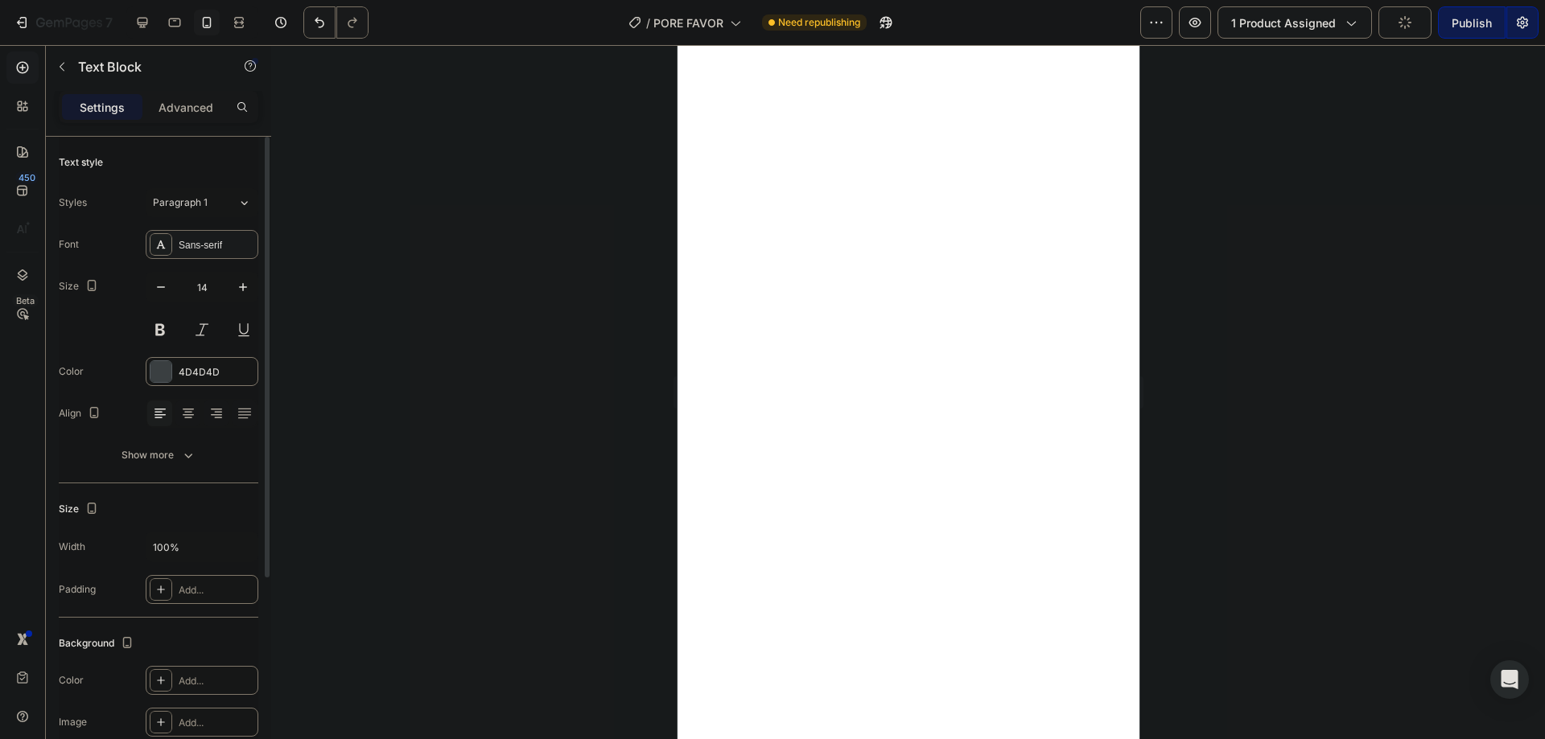
click at [208, 236] on div "Sans-serif" at bounding box center [202, 244] width 113 height 29
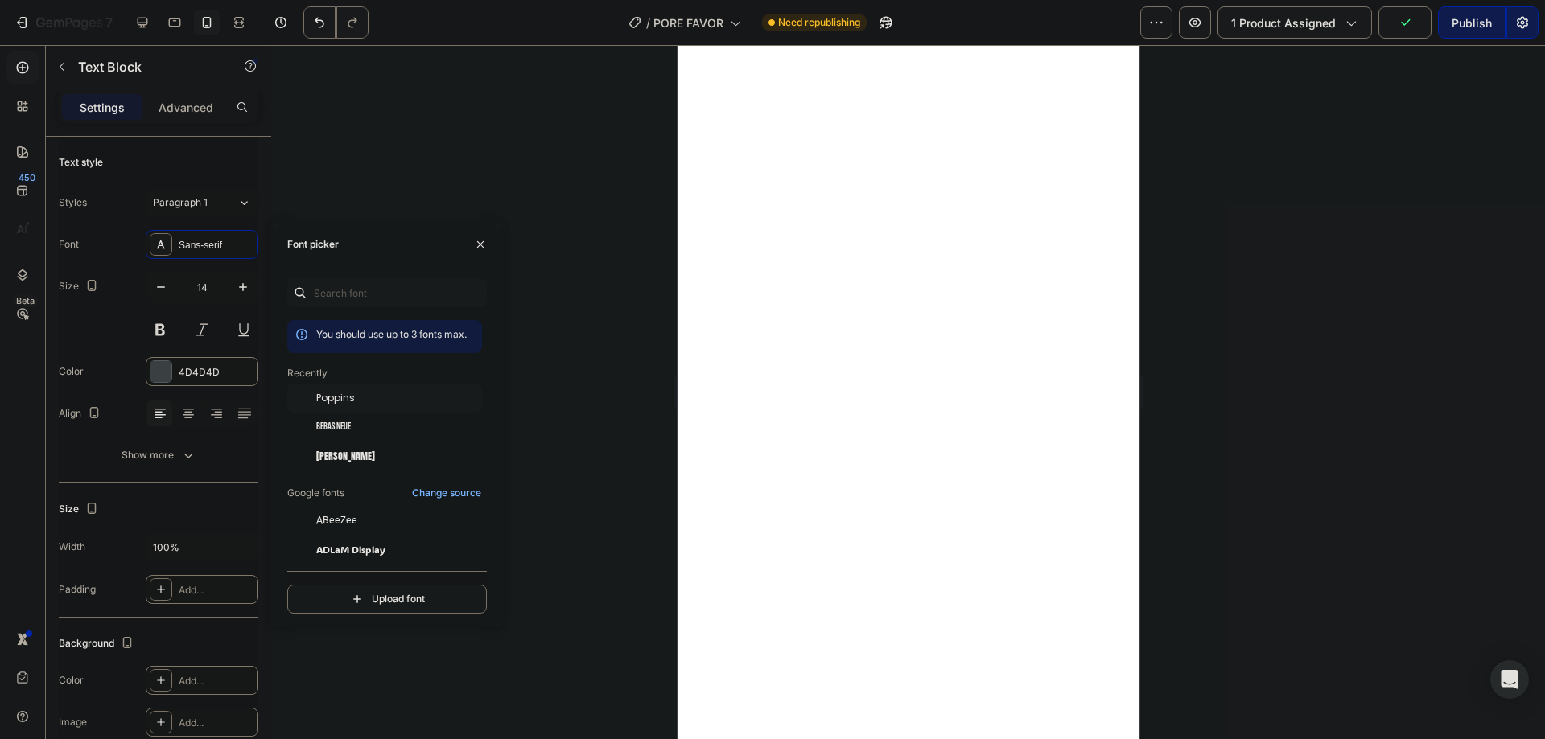
click at [357, 398] on div "Poppins" at bounding box center [397, 398] width 163 height 14
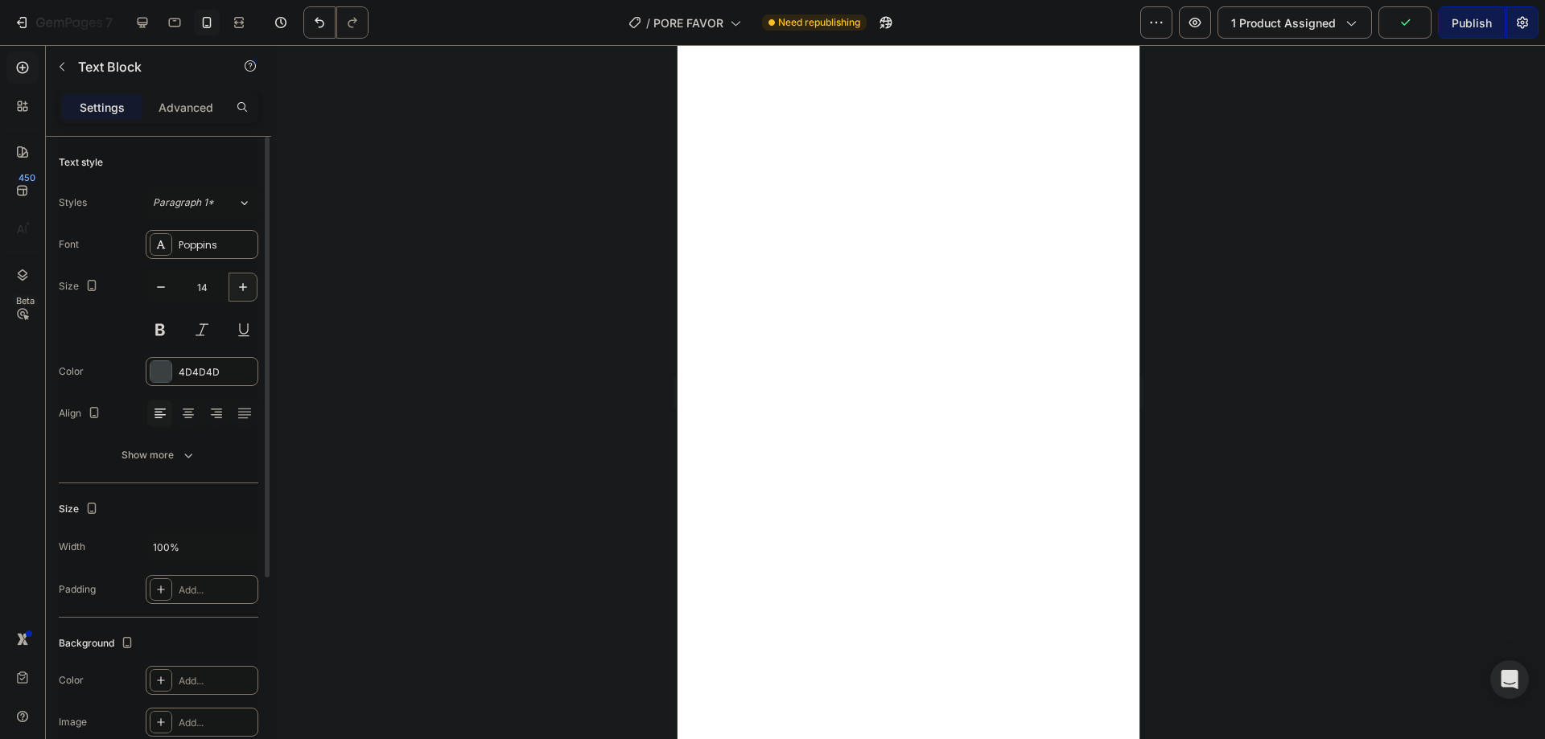
click at [236, 288] on icon "button" at bounding box center [243, 287] width 16 height 16
click at [237, 288] on icon "button" at bounding box center [243, 287] width 16 height 16
type input "18"
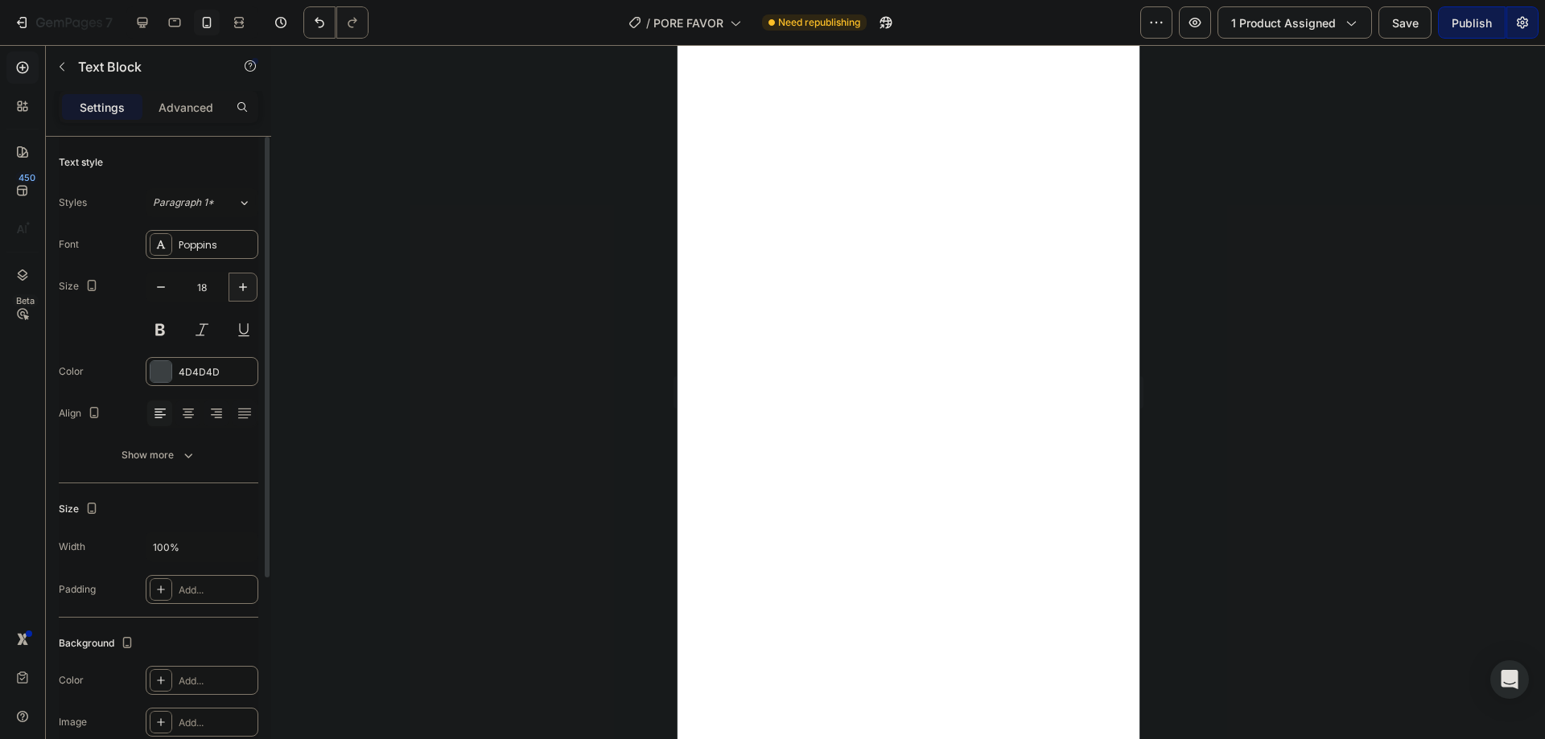
scroll to position [5186, 0]
click at [193, 416] on icon at bounding box center [188, 414] width 16 height 16
click at [158, 323] on button at bounding box center [160, 329] width 29 height 29
click at [161, 324] on button at bounding box center [160, 329] width 29 height 29
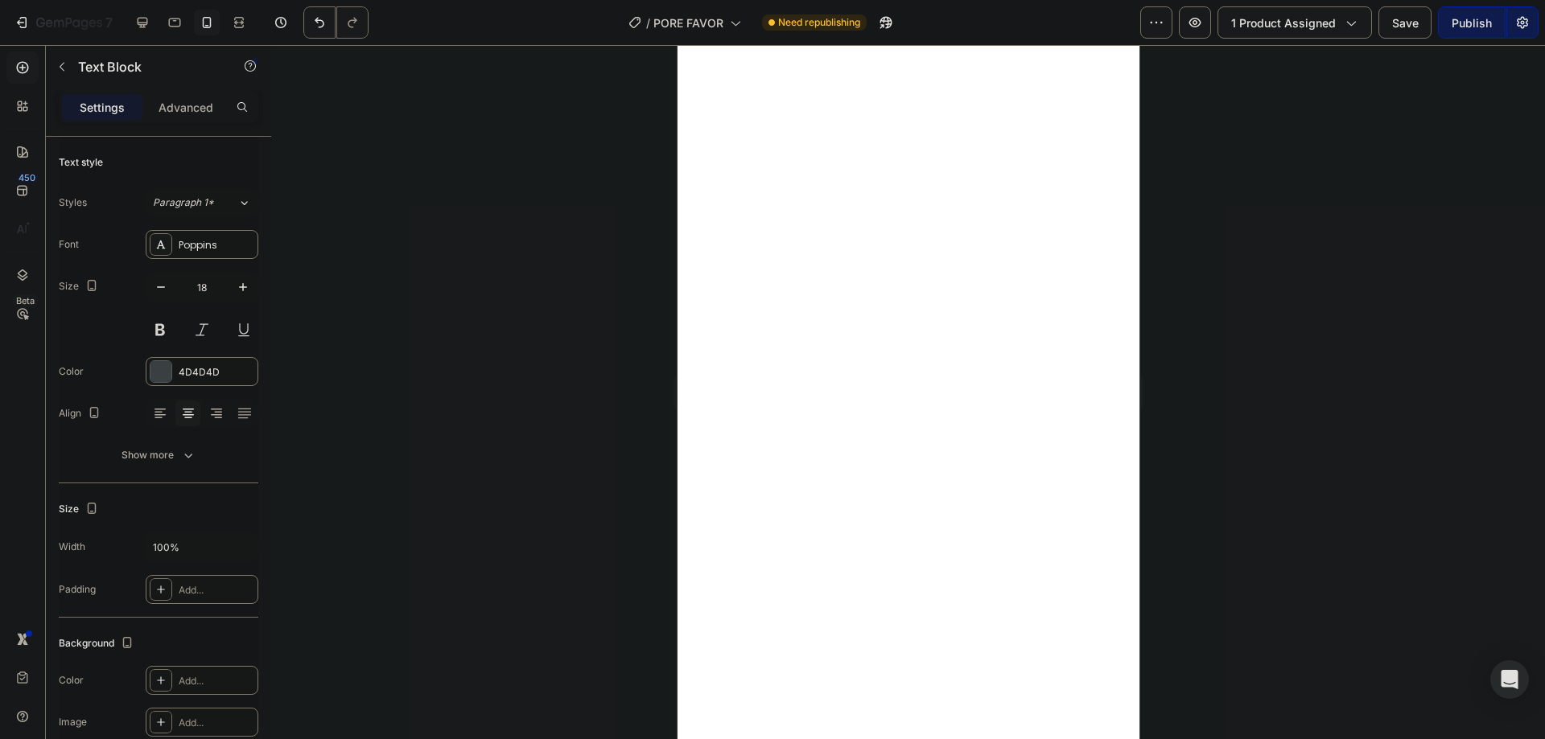
drag, startPoint x: 142, startPoint y: 535, endPoint x: 579, endPoint y: 562, distance: 437.7
click at [579, 562] on div at bounding box center [908, 392] width 1274 height 694
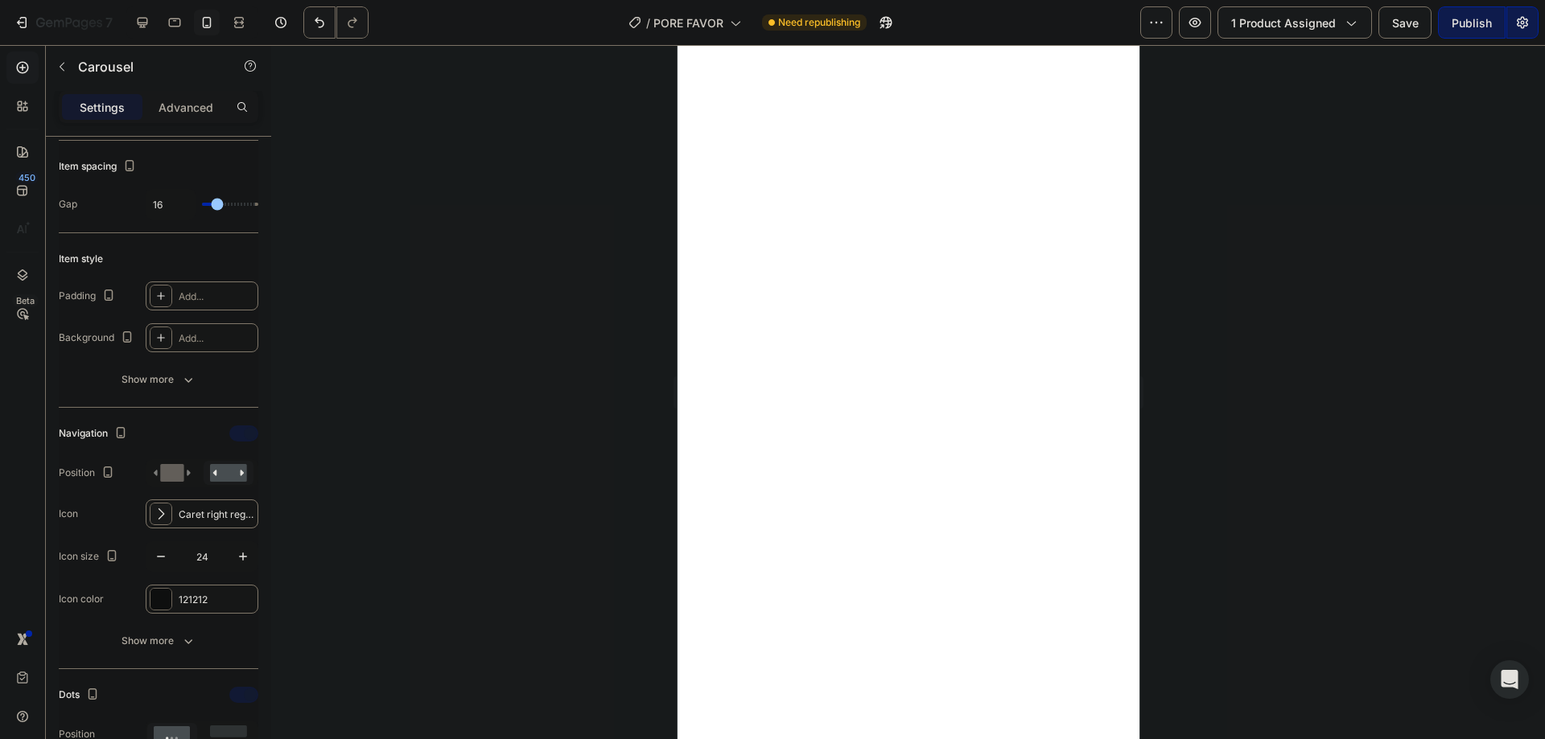
scroll to position [0, 0]
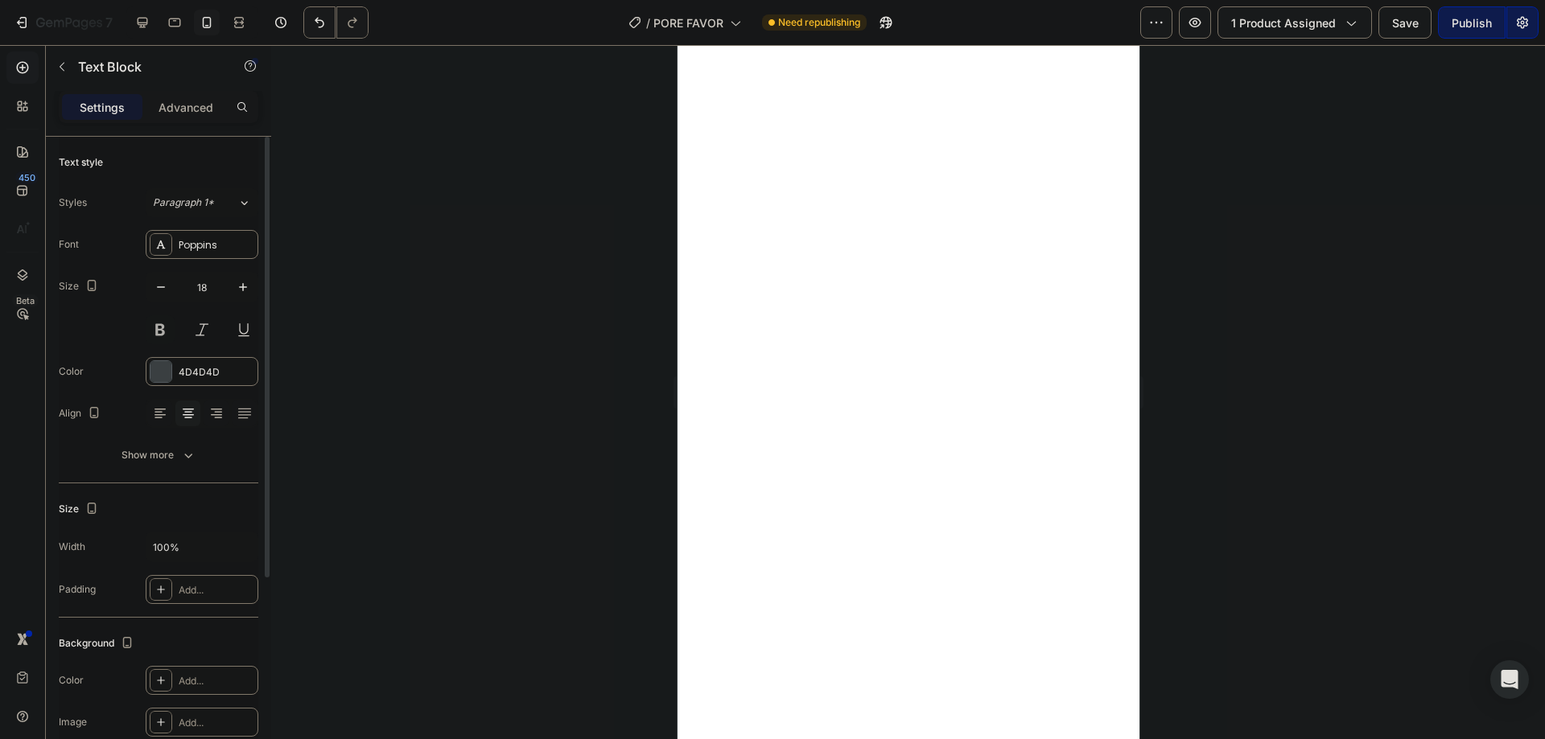
click at [156, 327] on button at bounding box center [160, 329] width 29 height 29
click at [237, 295] on button "button" at bounding box center [243, 287] width 29 height 29
click at [167, 287] on icon "button" at bounding box center [161, 287] width 16 height 16
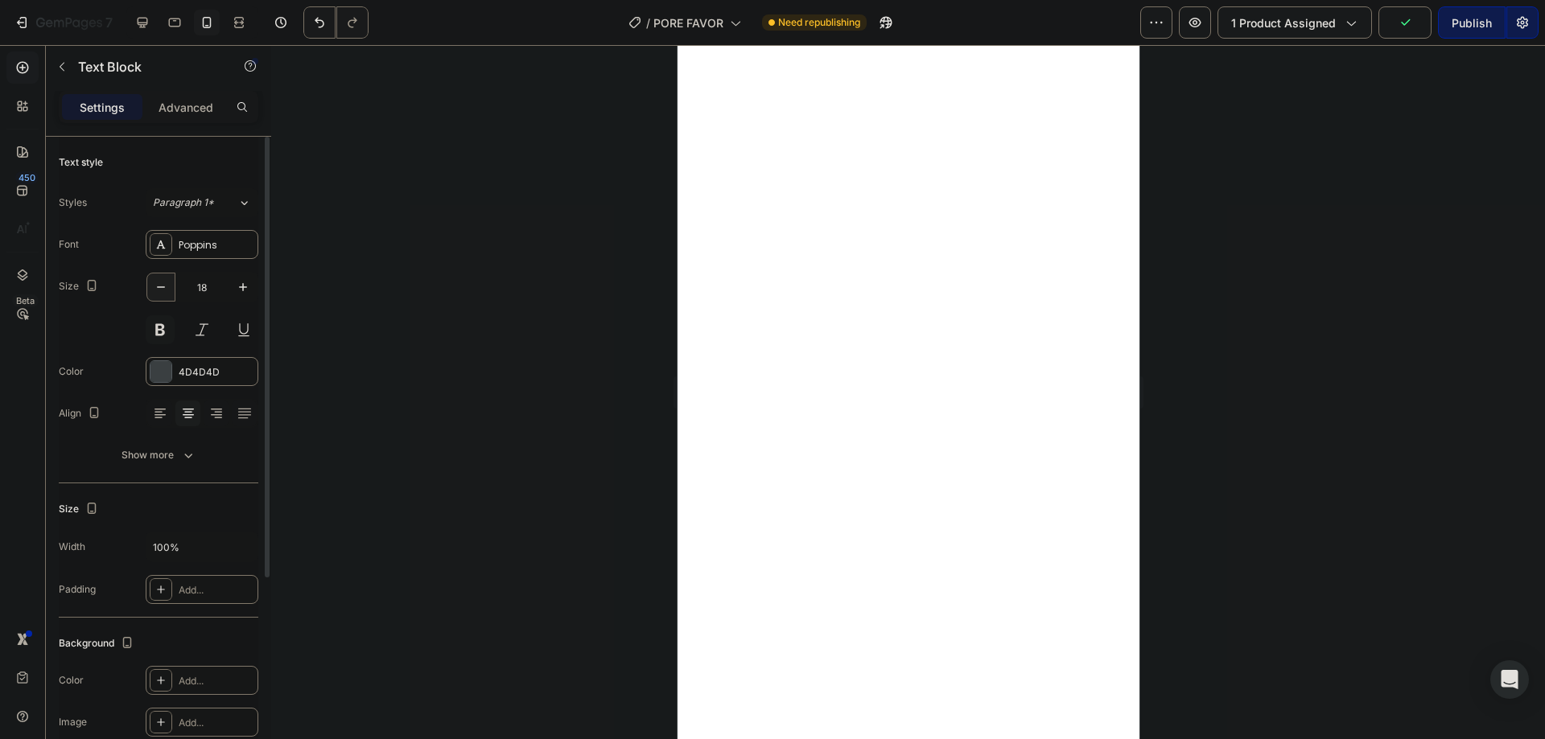
click at [167, 287] on icon "button" at bounding box center [161, 287] width 16 height 16
click at [168, 287] on icon "button" at bounding box center [161, 287] width 16 height 16
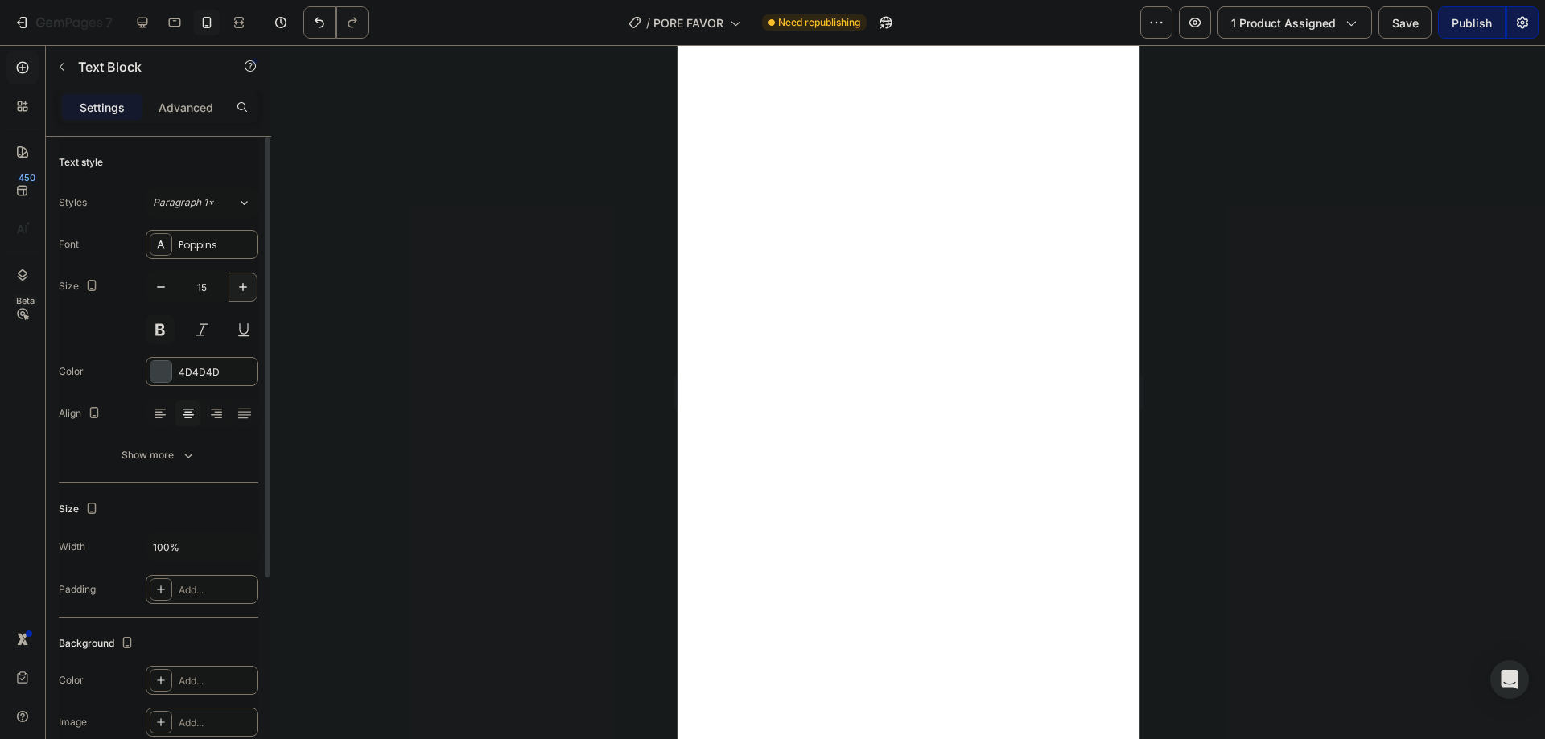
click at [249, 290] on icon "button" at bounding box center [243, 287] width 16 height 16
click at [173, 332] on button at bounding box center [160, 329] width 29 height 29
click at [162, 299] on button "button" at bounding box center [160, 287] width 29 height 29
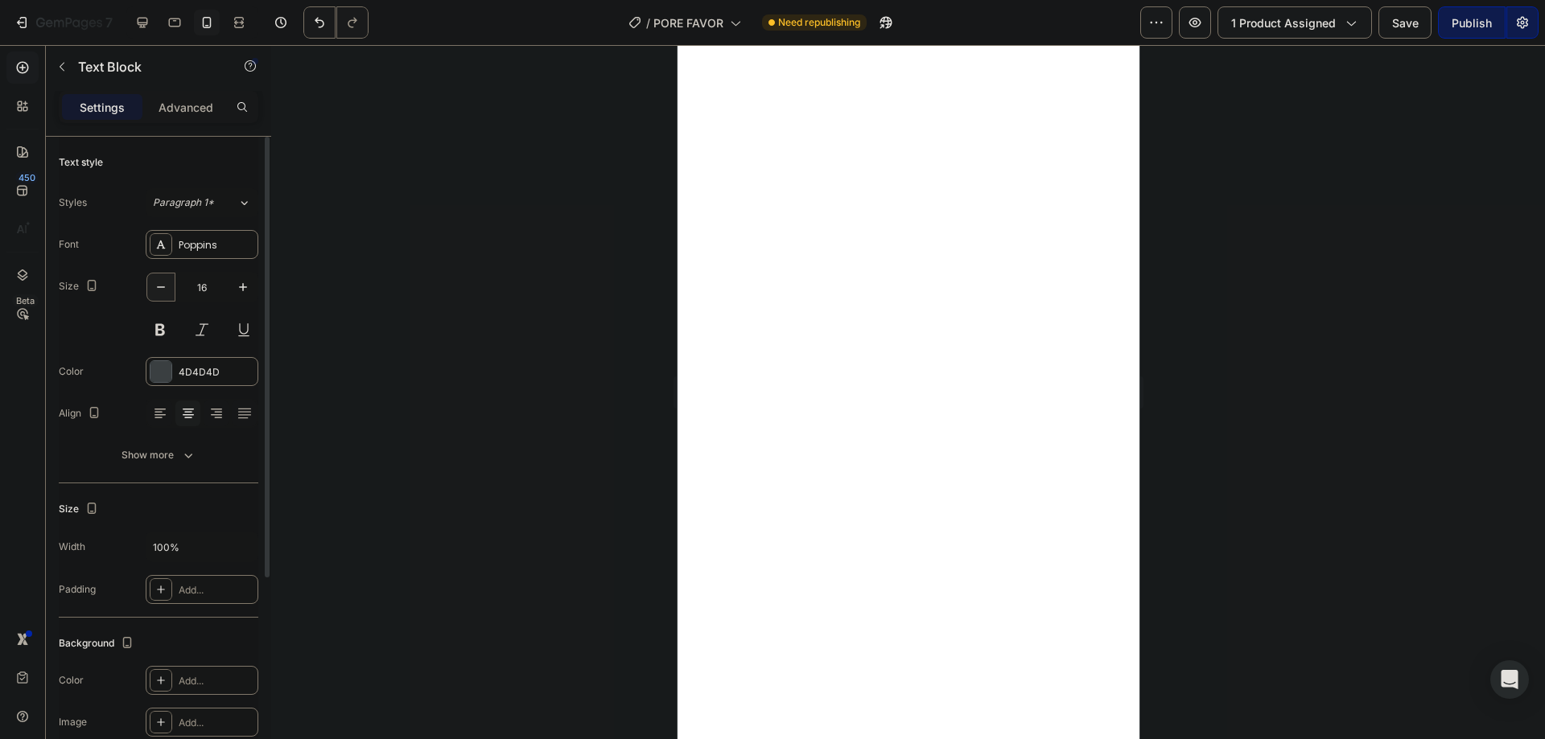
click at [162, 291] on icon "button" at bounding box center [161, 287] width 16 height 16
click at [241, 284] on icon "button" at bounding box center [243, 287] width 16 height 16
type input "16"
click at [492, 350] on div at bounding box center [908, 392] width 1274 height 694
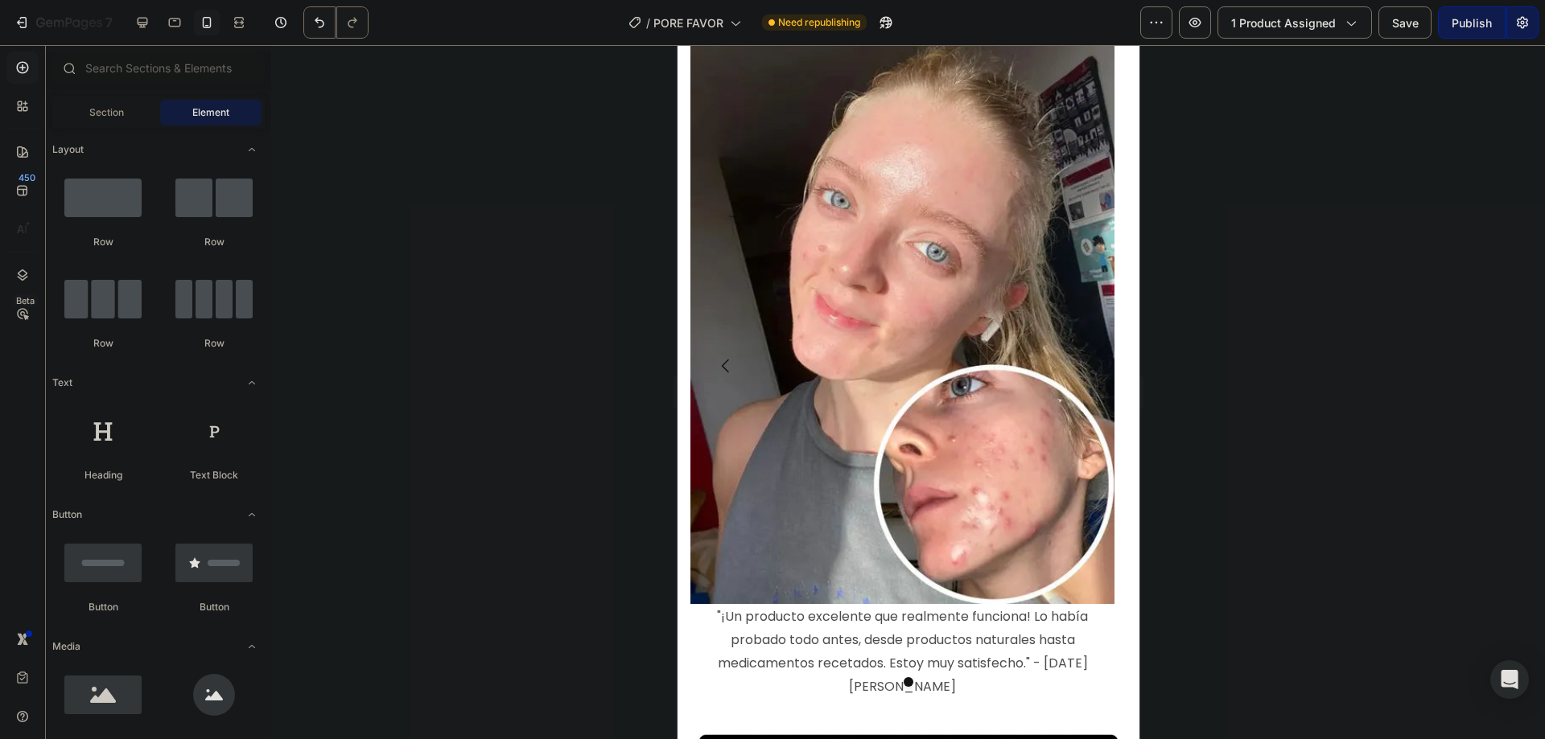
scroll to position [5399, 0]
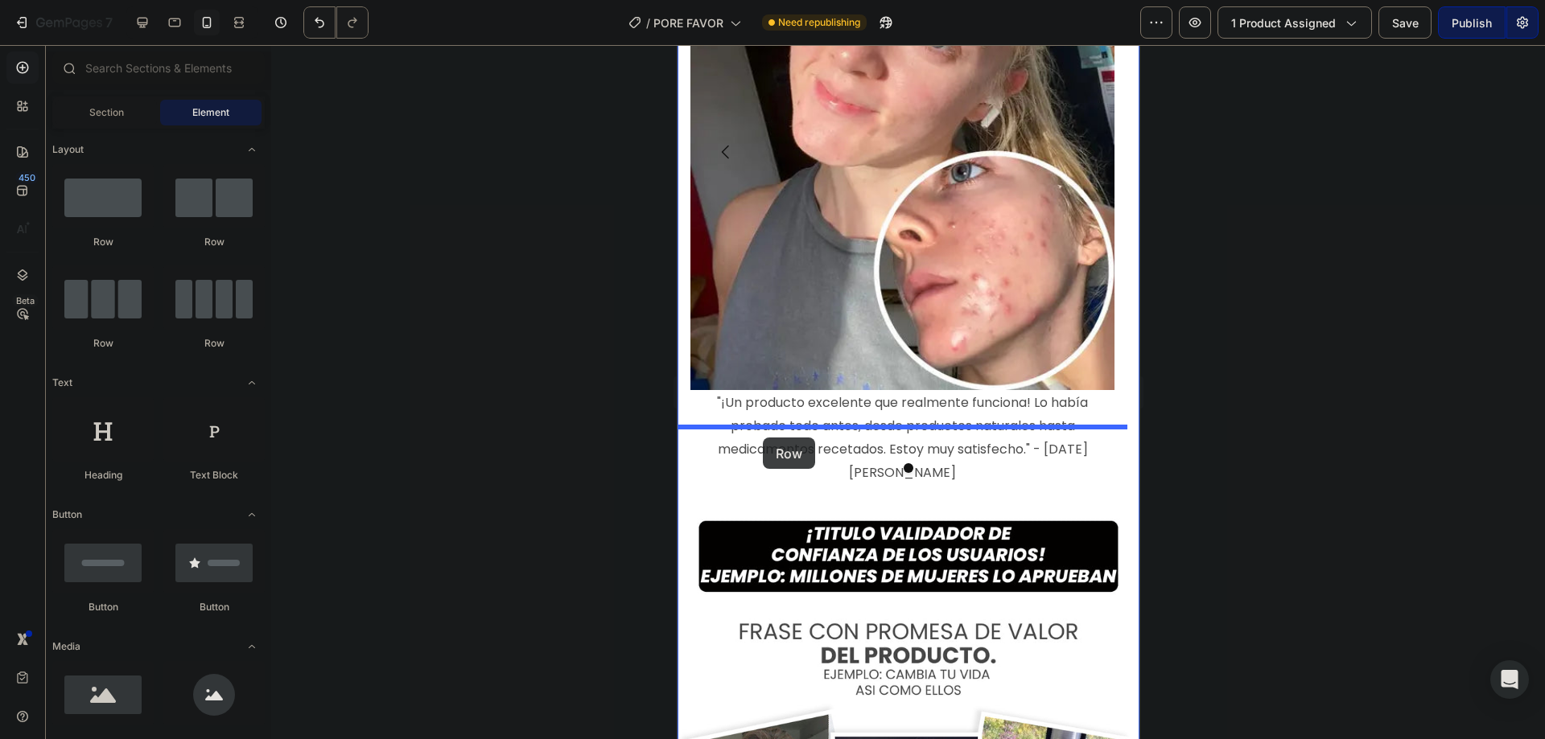
drag, startPoint x: 811, startPoint y: 270, endPoint x: 762, endPoint y: 438, distance: 175.2
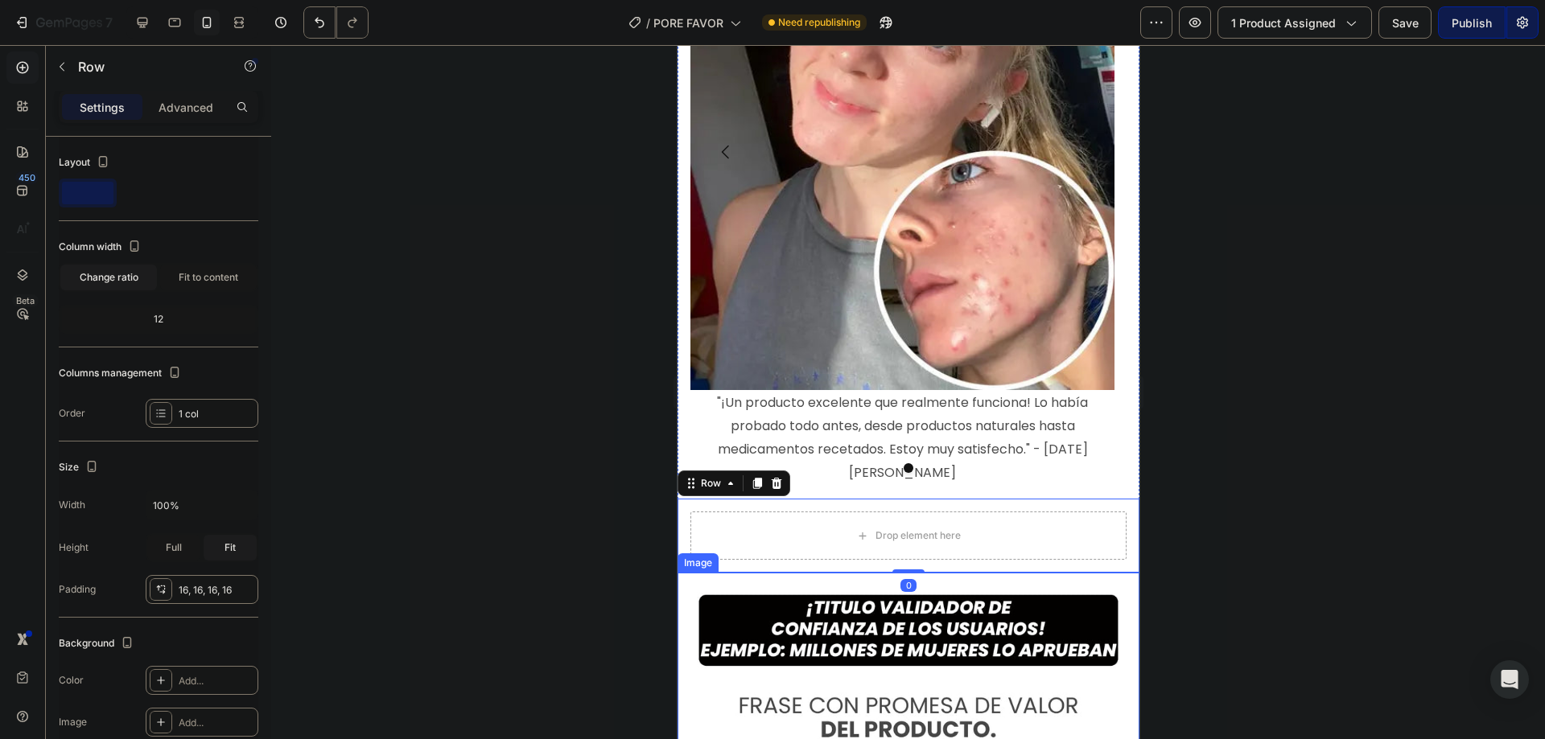
click at [640, 515] on div at bounding box center [908, 392] width 1274 height 694
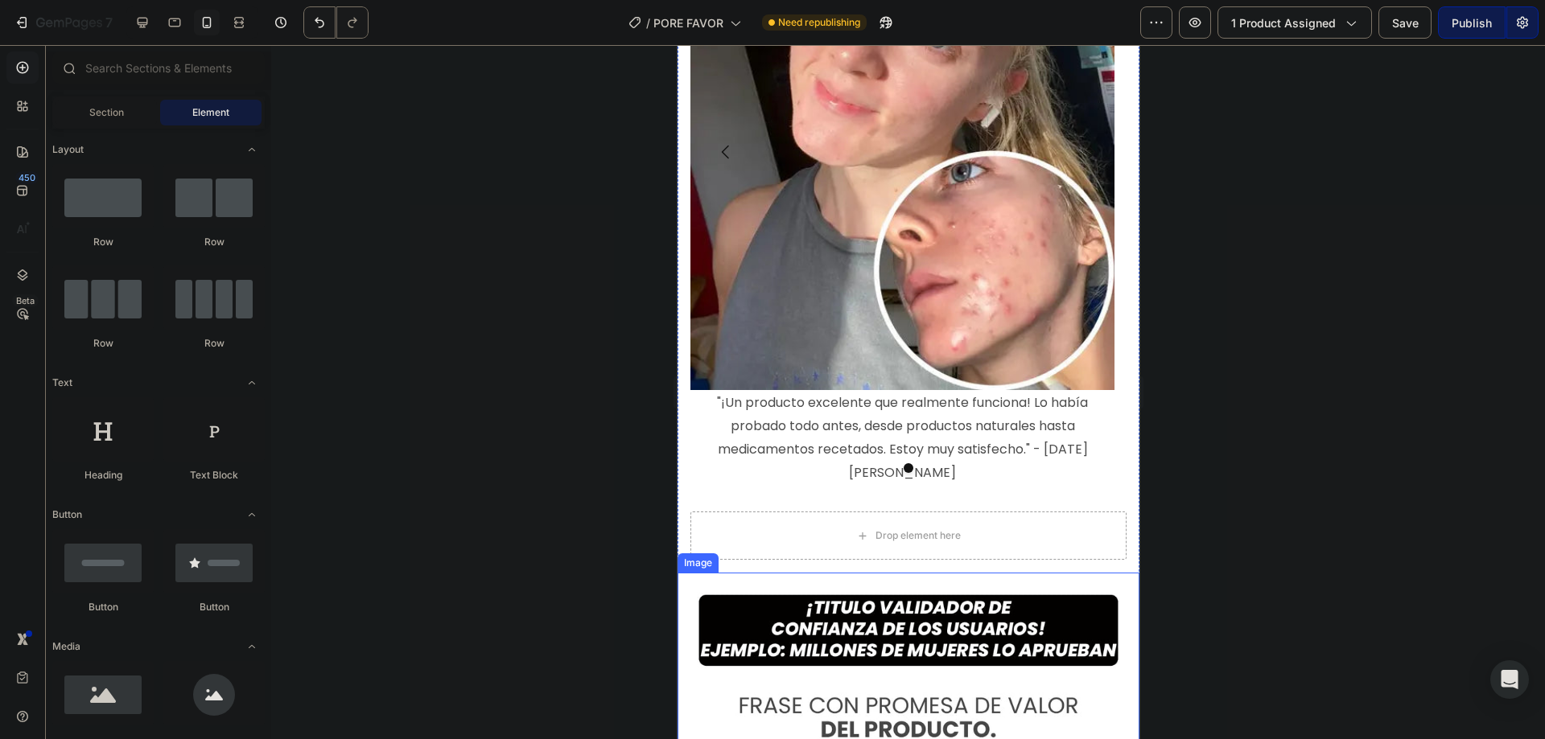
scroll to position [5507, 0]
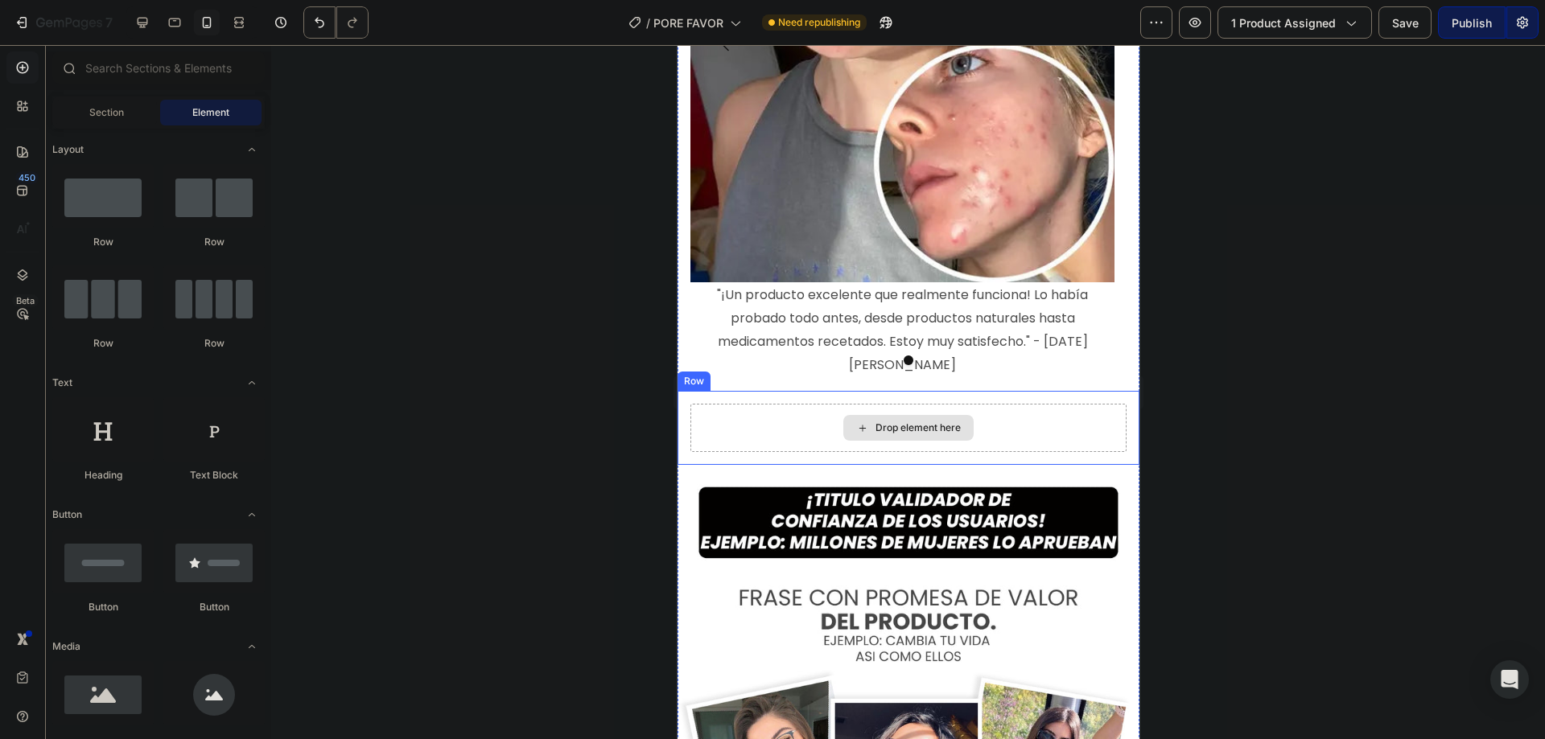
click at [759, 404] on div "Drop element here" at bounding box center [908, 428] width 436 height 48
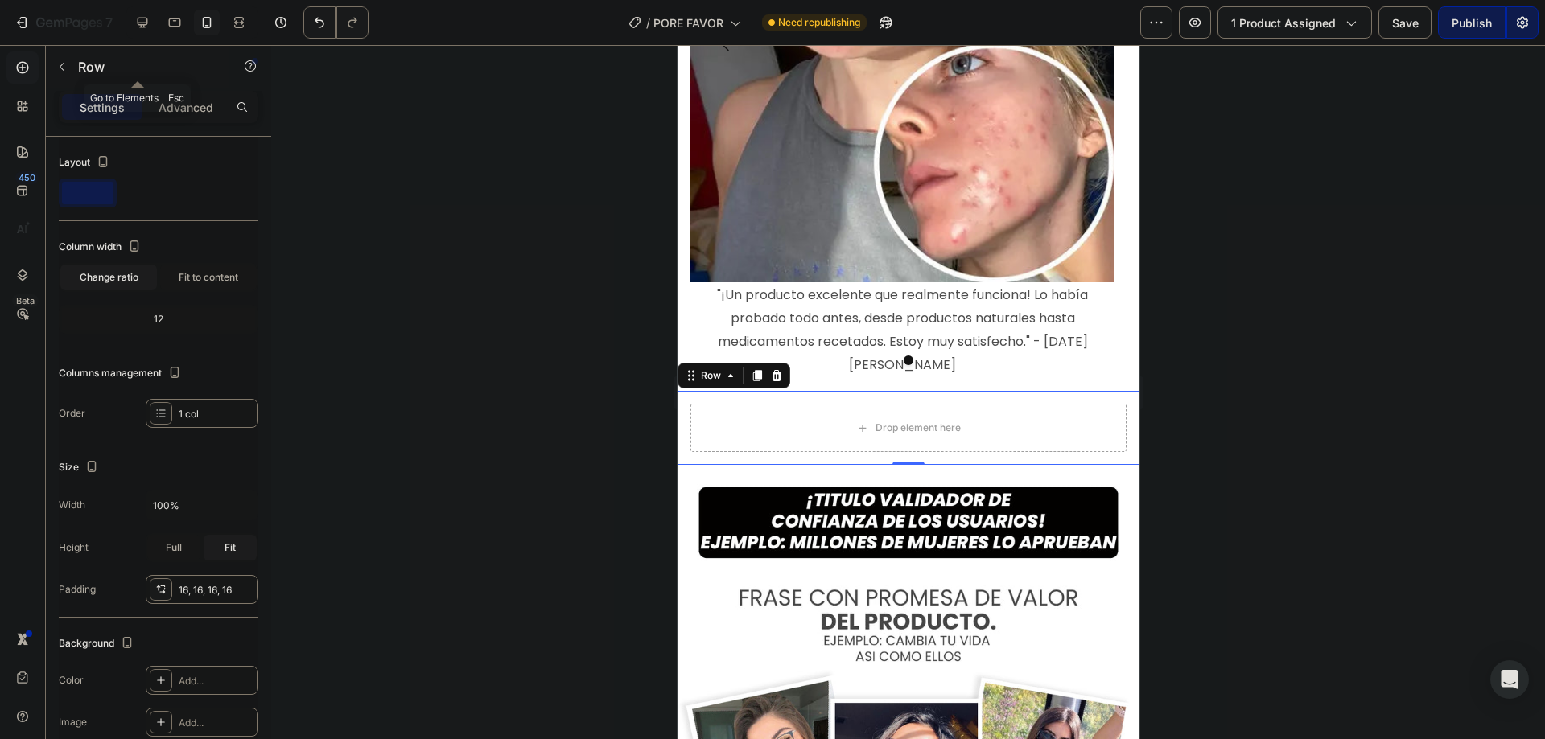
click at [60, 68] on icon "button" at bounding box center [62, 67] width 5 height 9
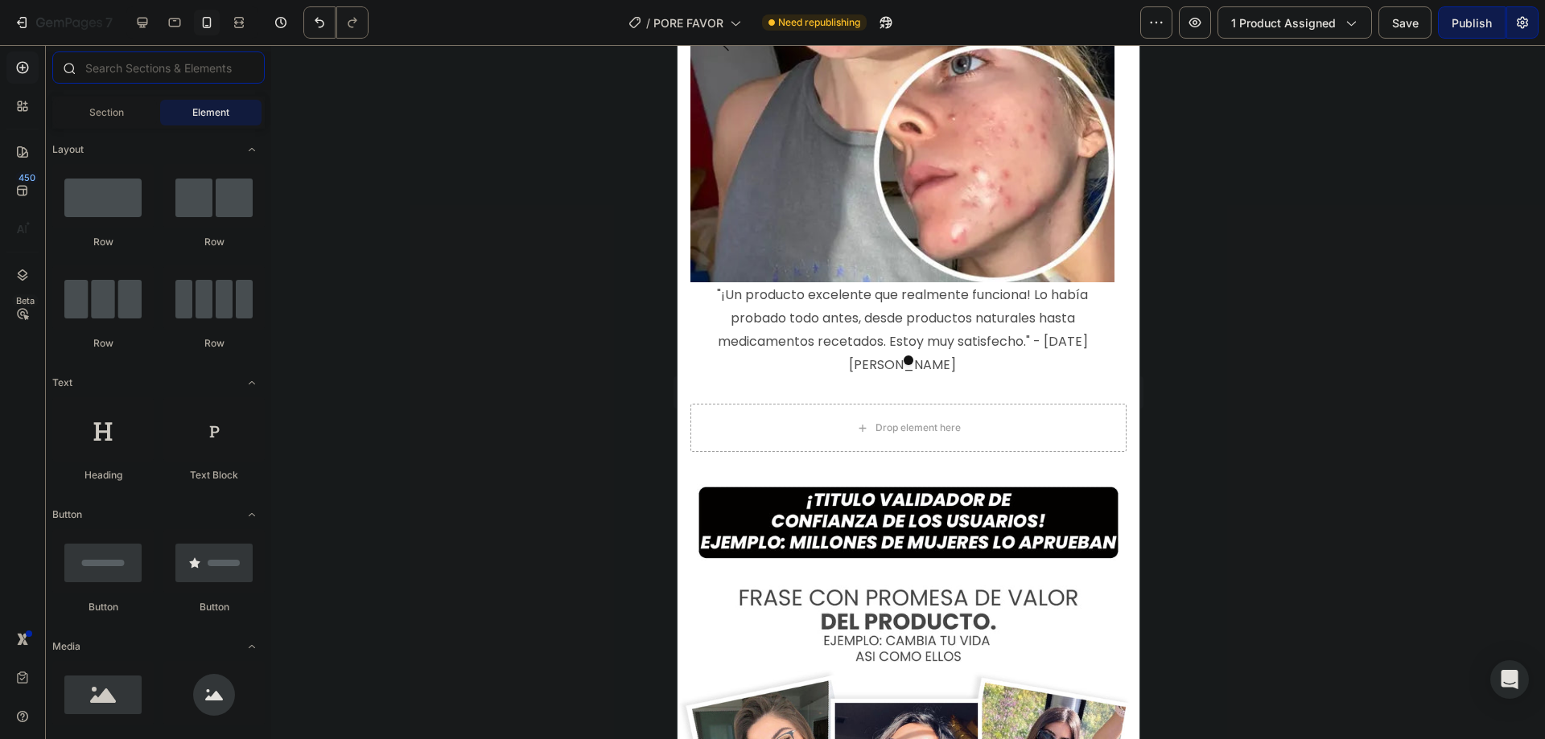
click at [126, 68] on input "text" at bounding box center [158, 67] width 212 height 32
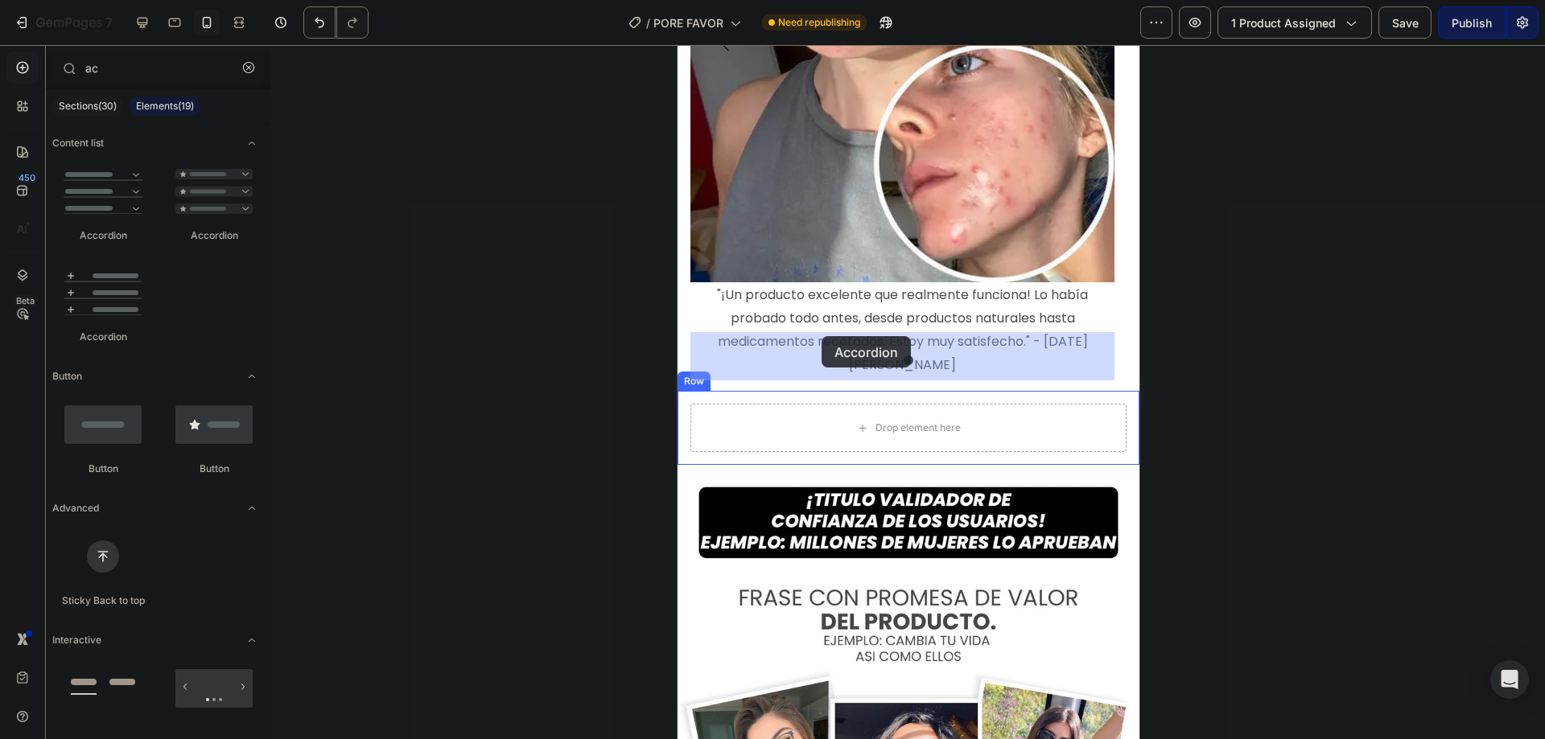
drag, startPoint x: 779, startPoint y: 336, endPoint x: 821, endPoint y: 336, distance: 41.8
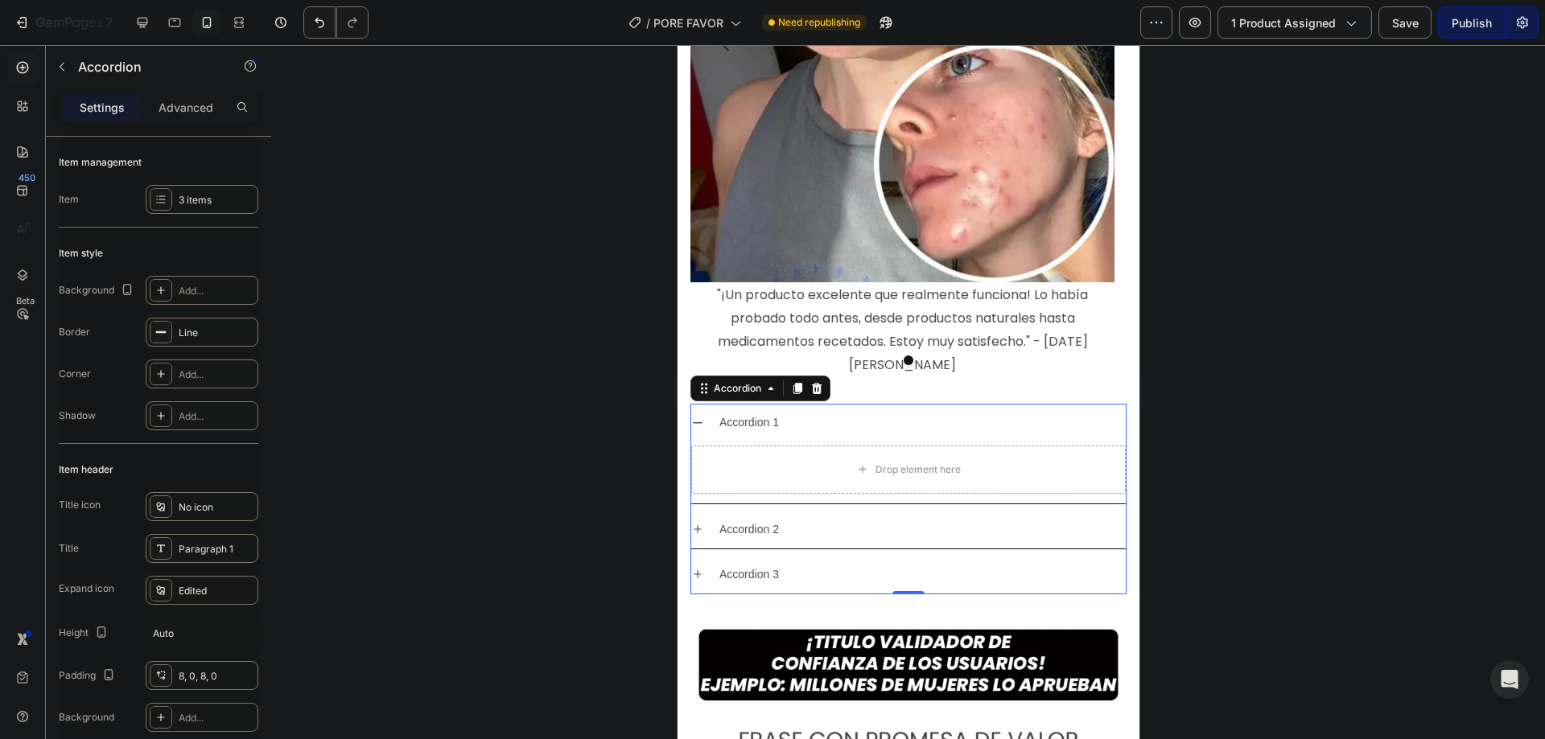
click at [752, 410] on div "Accordion 1" at bounding box center [748, 422] width 64 height 25
click at [753, 413] on p "Accordion 1" at bounding box center [749, 423] width 60 height 20
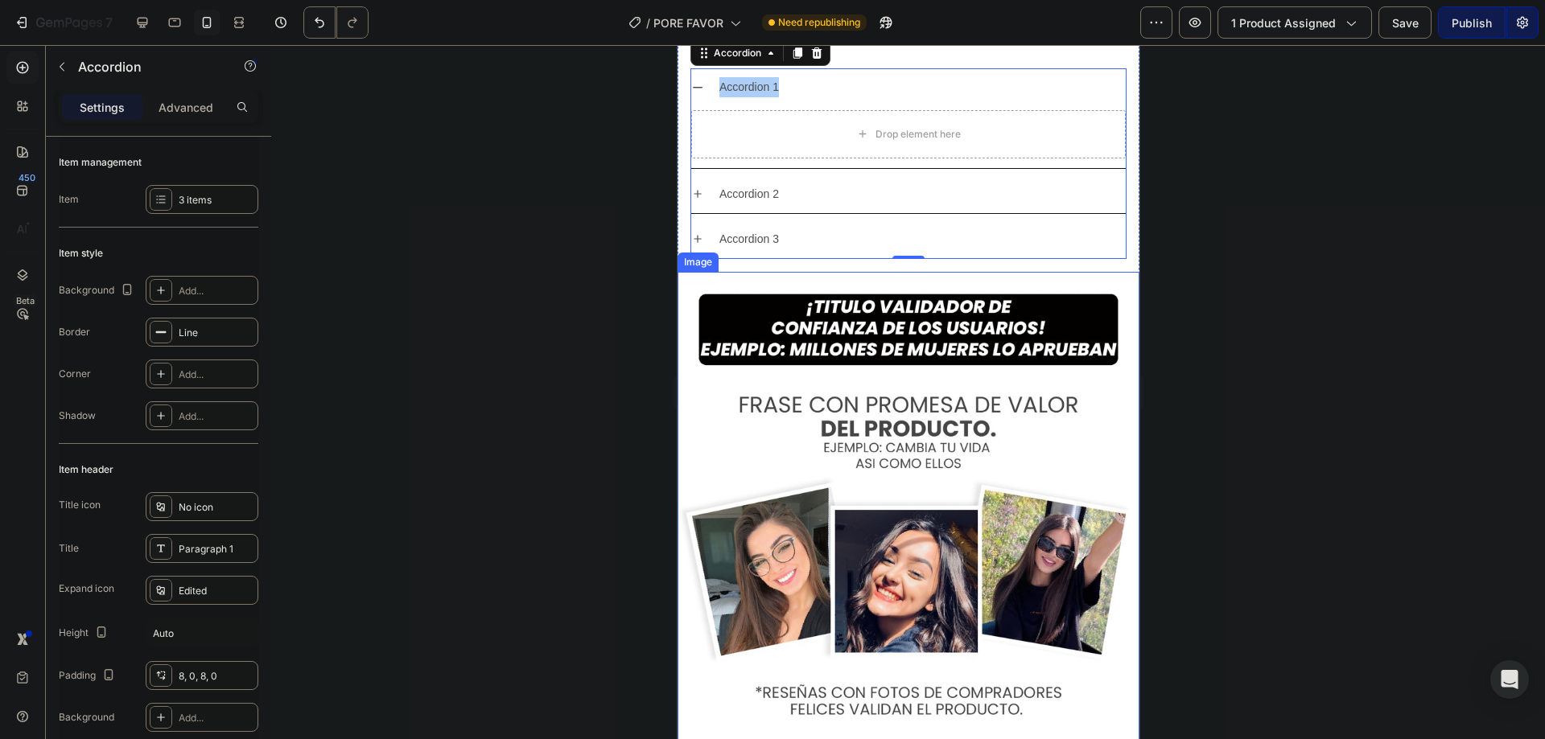
scroll to position [5735, 0]
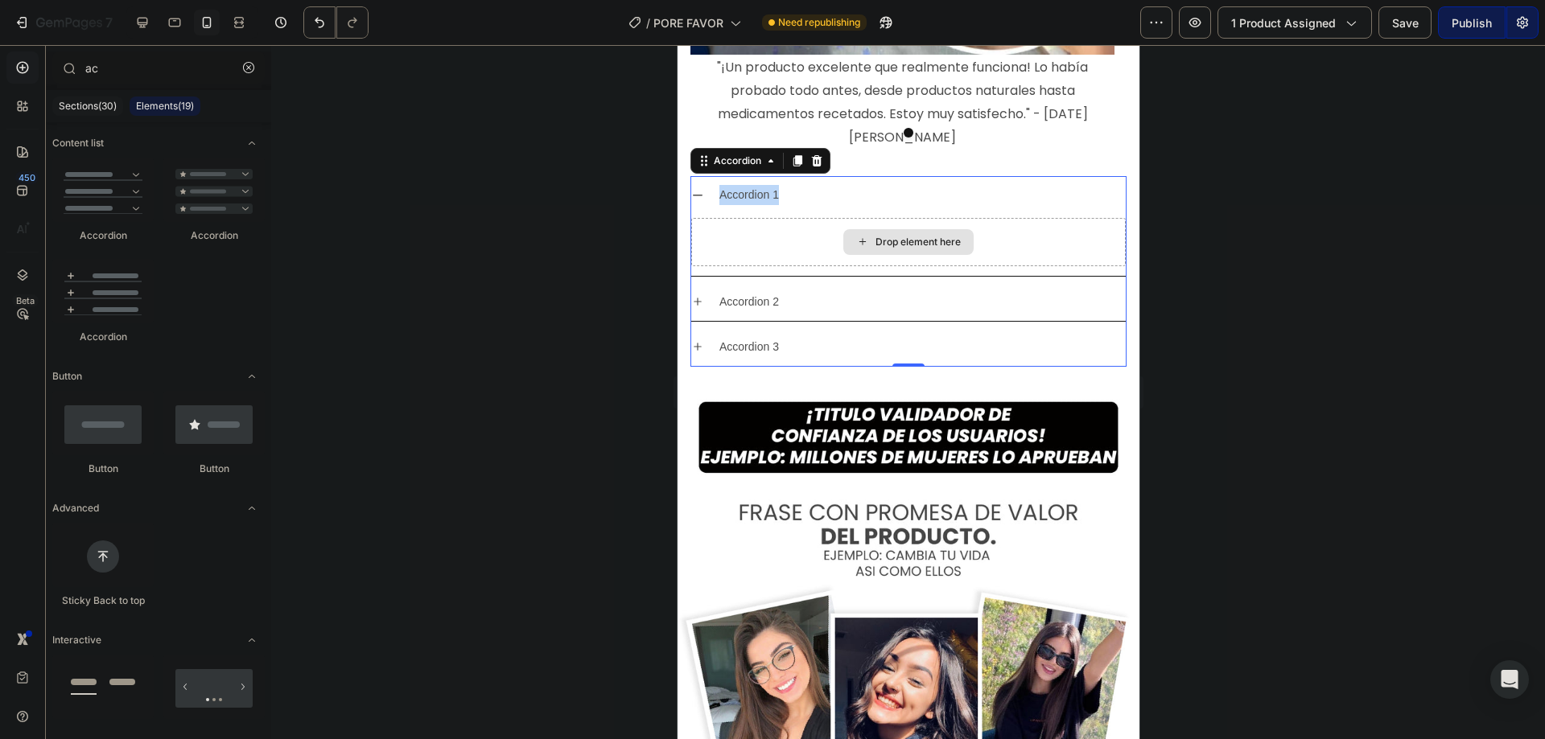
click at [908, 229] on div "Drop element here" at bounding box center [907, 242] width 130 height 26
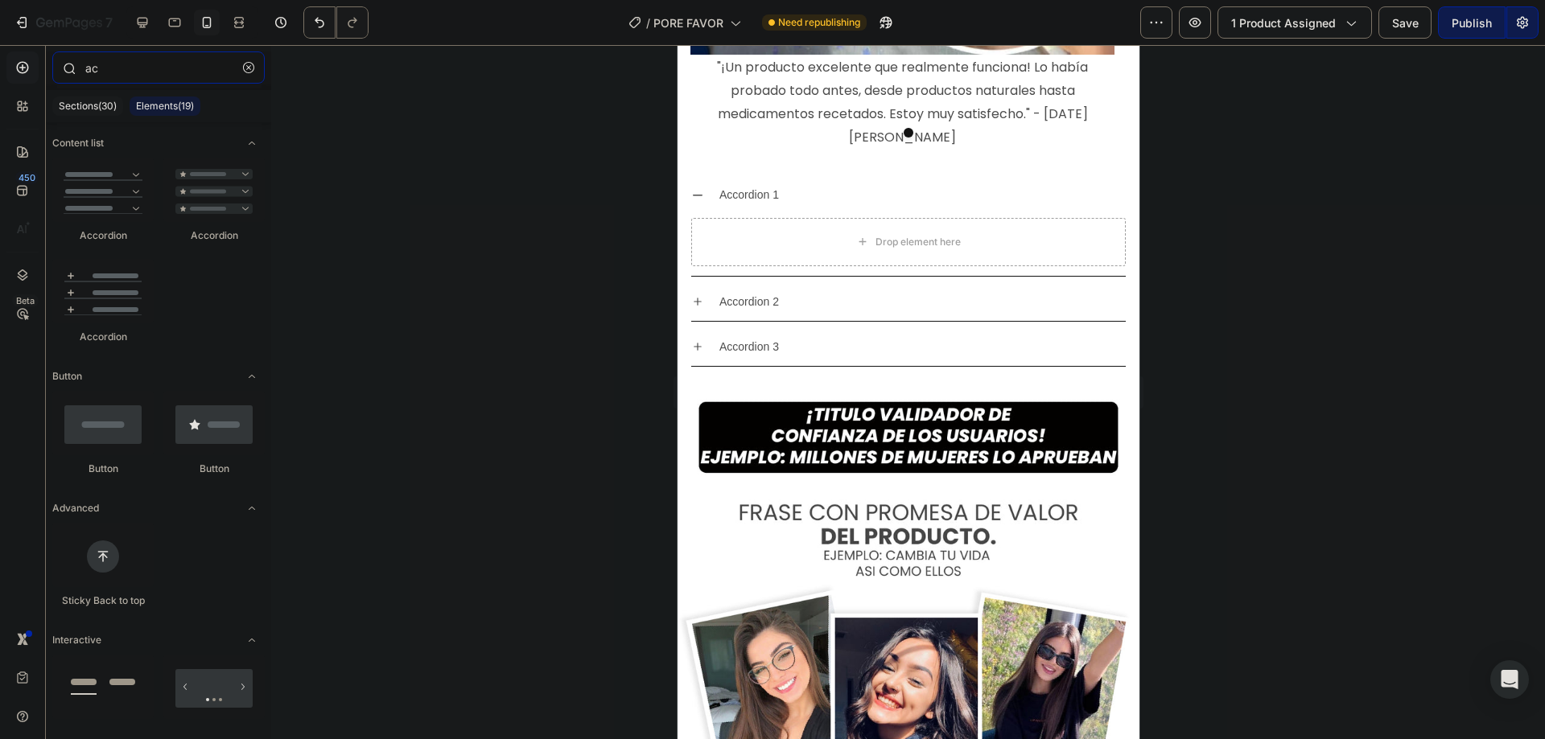
click at [159, 75] on input "ac" at bounding box center [158, 67] width 212 height 32
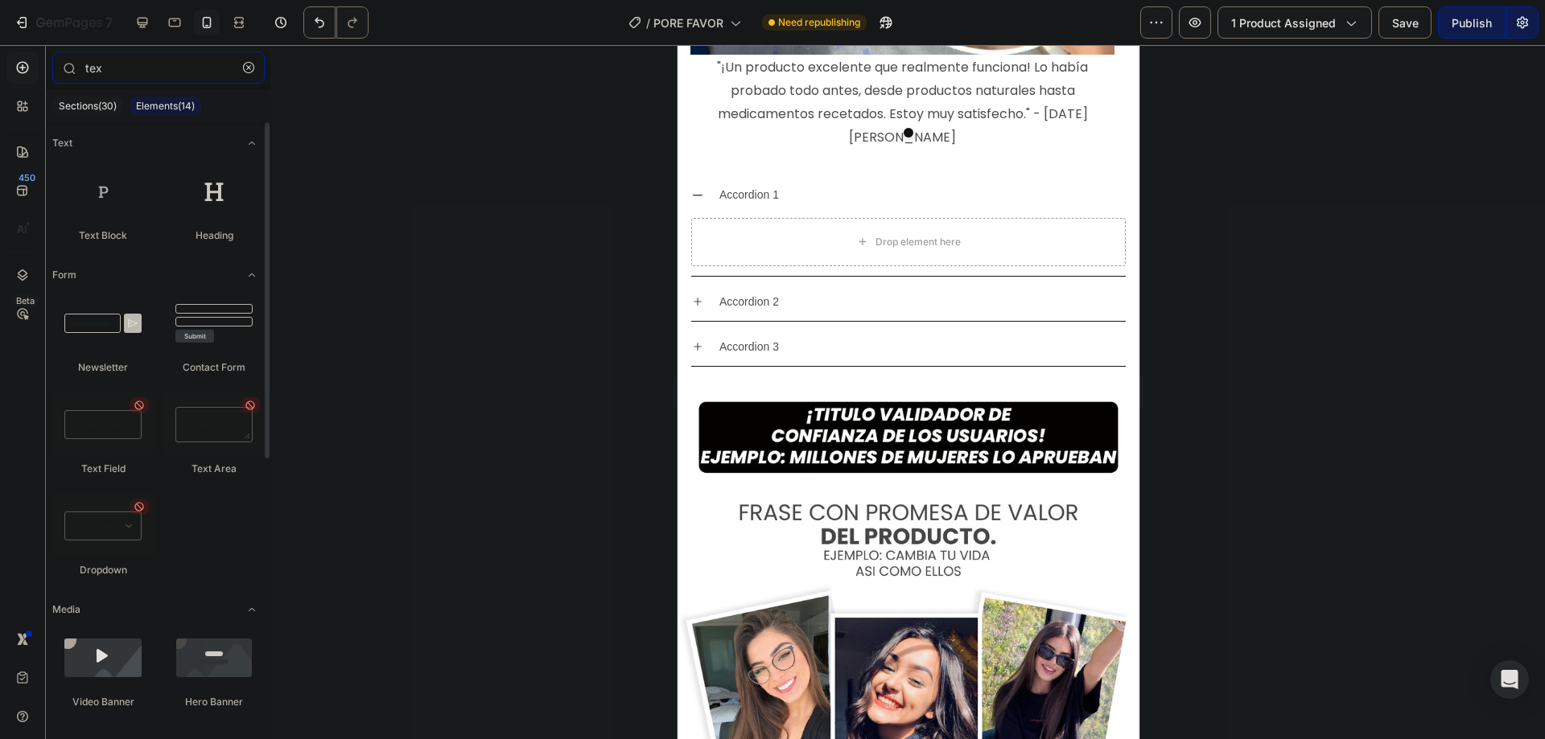
type input "tex"
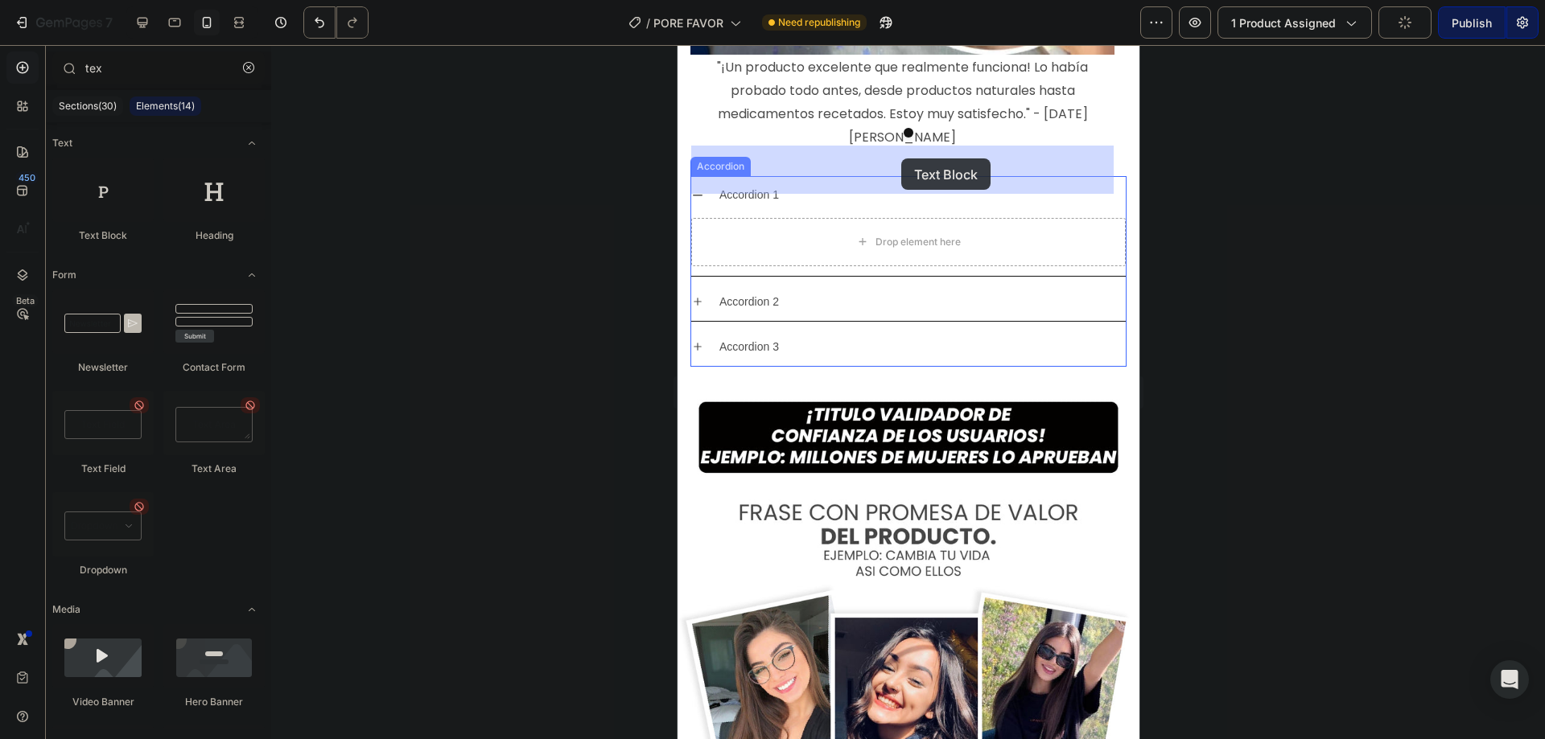
drag, startPoint x: 776, startPoint y: 247, endPoint x: 900, endPoint y: 159, distance: 151.8
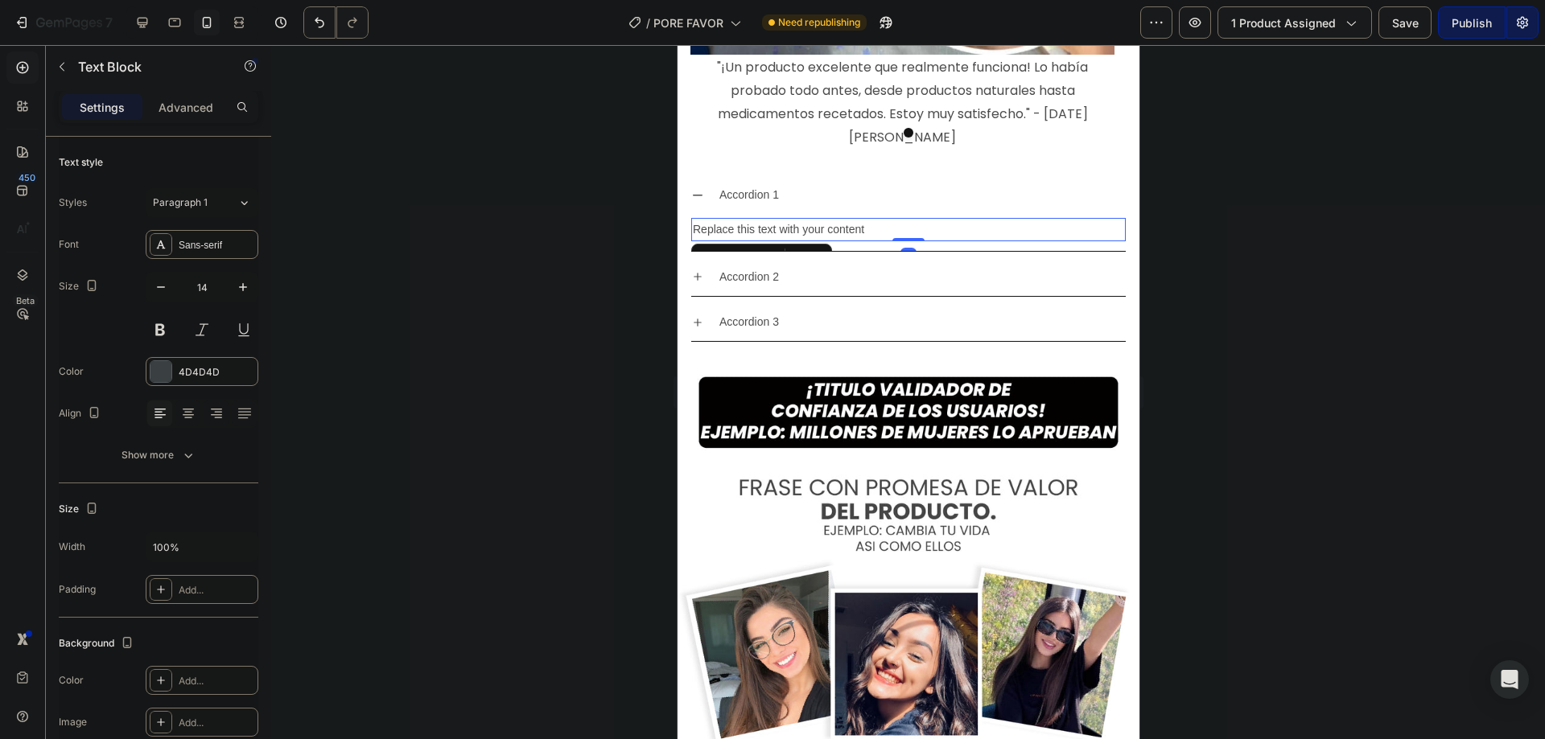
click at [879, 218] on div "Replace this text with your content" at bounding box center [907, 229] width 435 height 23
click at [879, 220] on p "Replace this text with your content" at bounding box center [907, 230] width 431 height 20
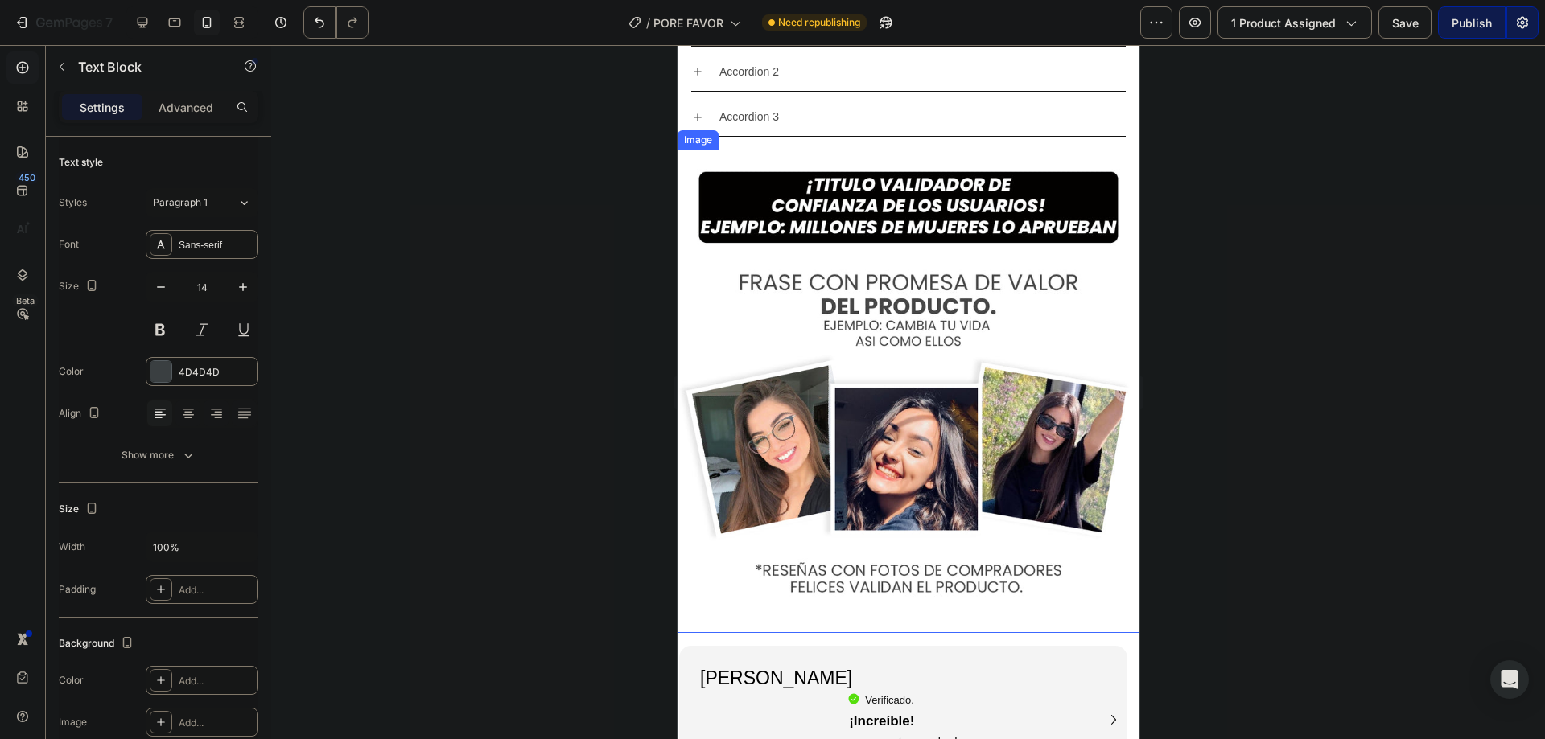
scroll to position [5618, 0]
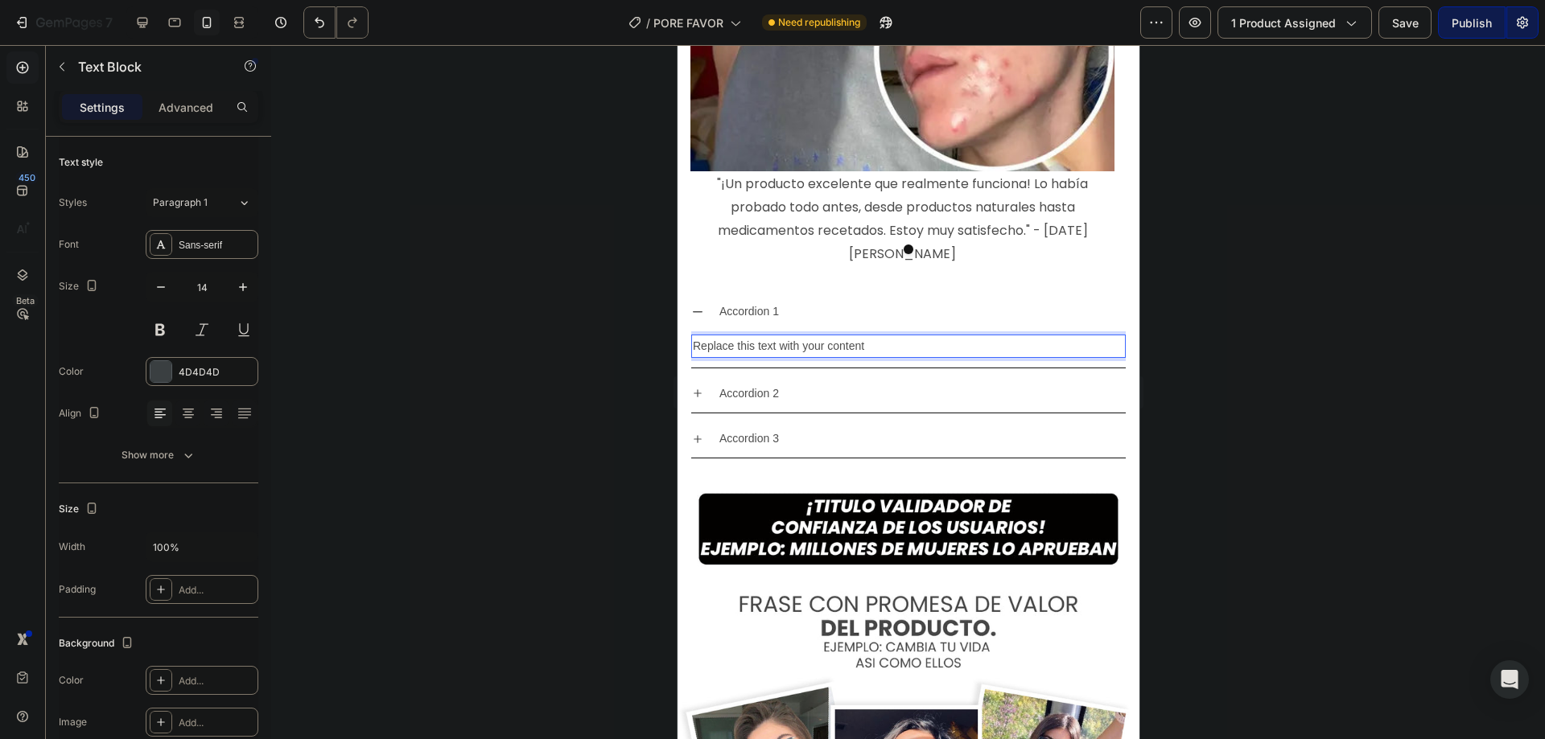
click at [764, 336] on p "Replace this text with your content" at bounding box center [907, 346] width 431 height 20
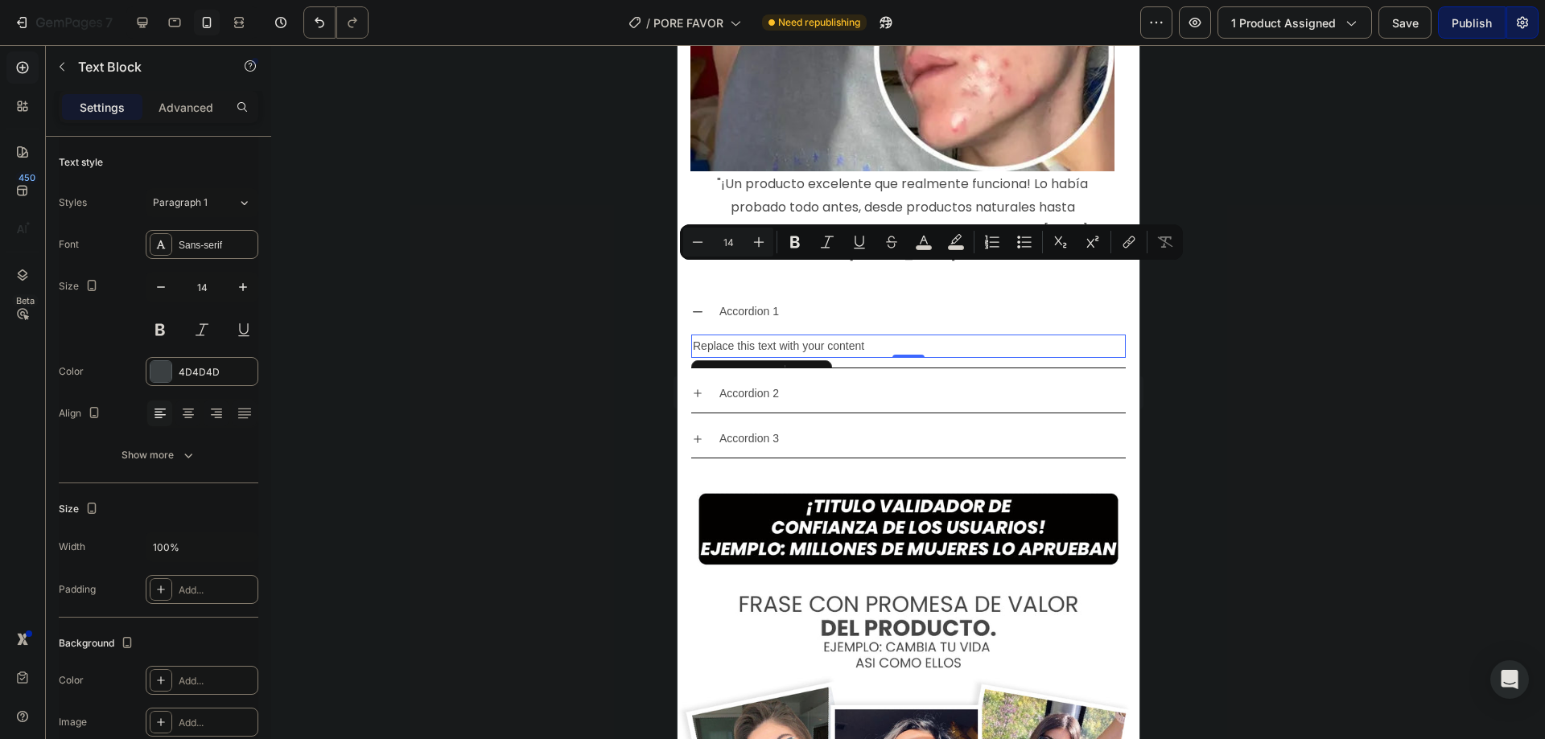
click at [812, 336] on p "Replace this text with your content" at bounding box center [907, 346] width 431 height 20
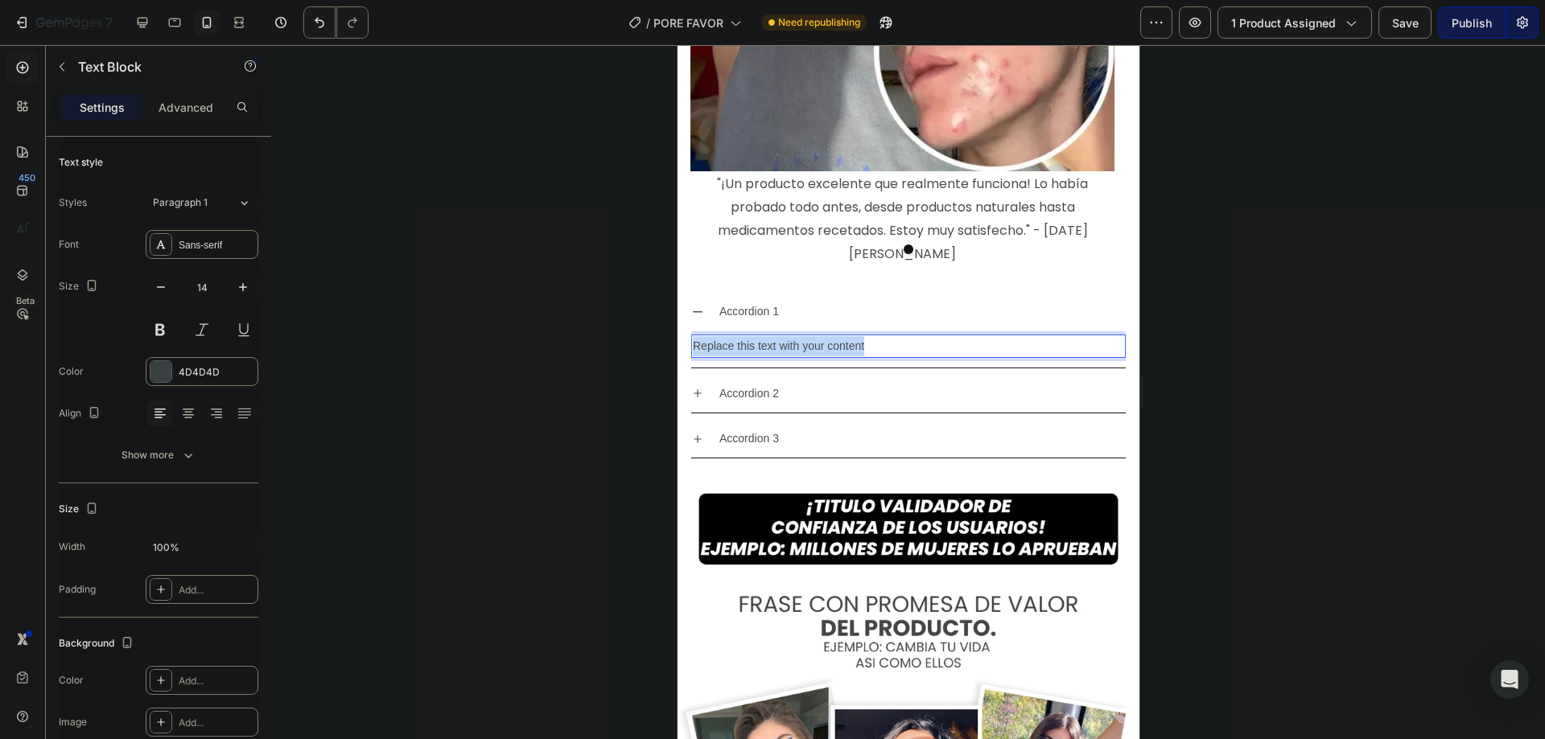
click at [812, 336] on p "Replace this text with your content" at bounding box center [907, 346] width 431 height 20
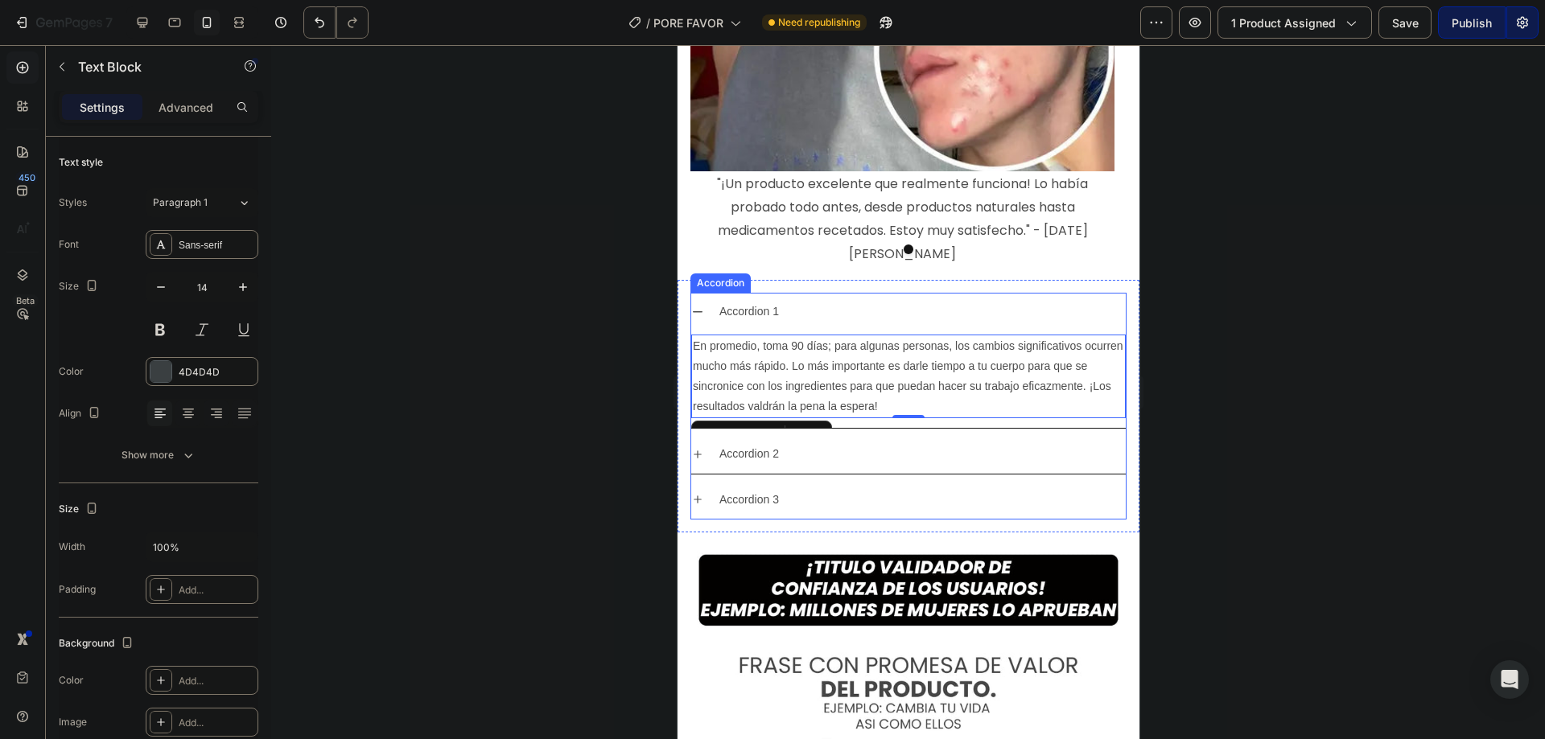
click at [759, 302] on p "Accordion 1" at bounding box center [749, 312] width 60 height 20
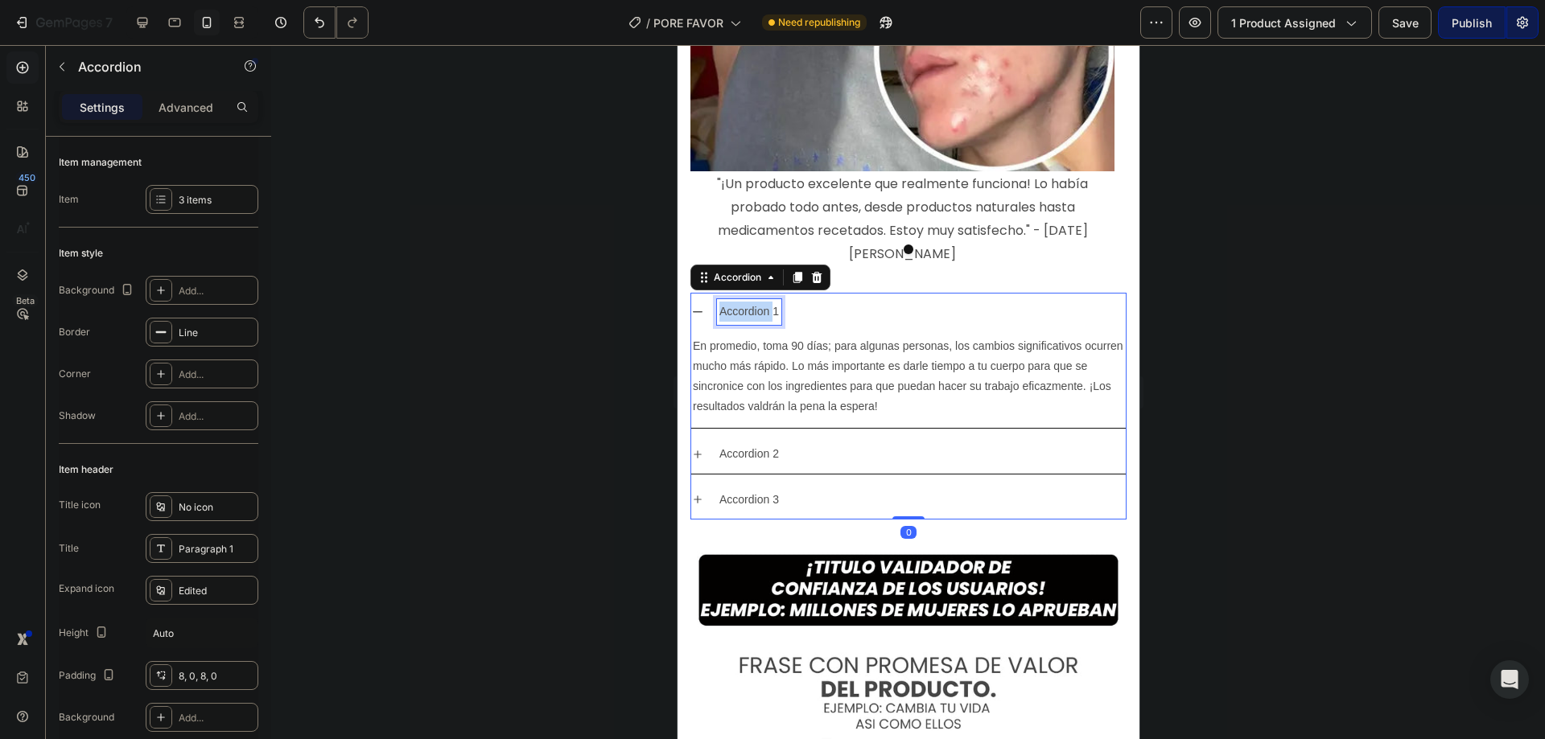
click at [759, 302] on p "Accordion 1" at bounding box center [749, 312] width 60 height 20
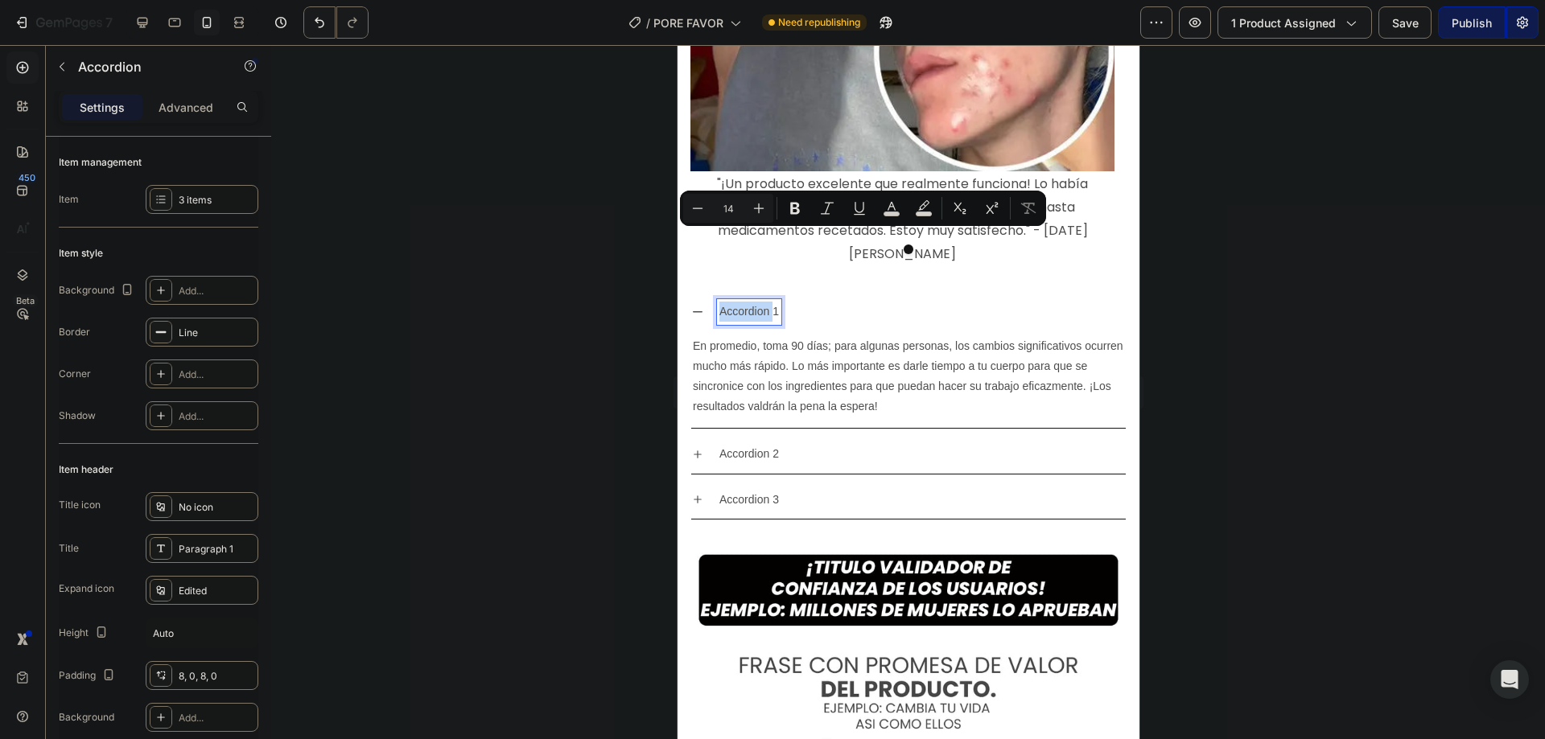
click at [758, 302] on p "Accordion 1" at bounding box center [749, 312] width 60 height 20
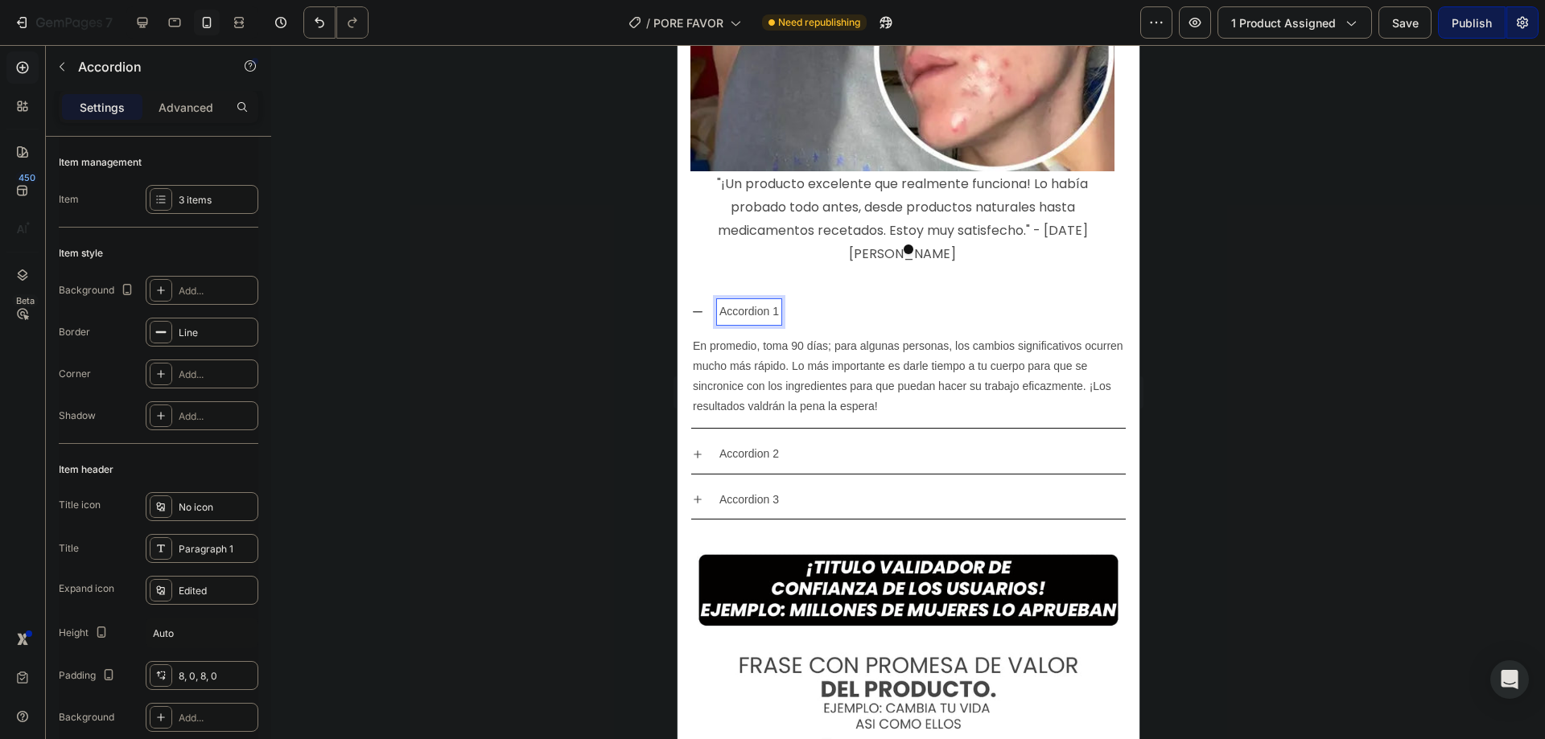
click at [758, 302] on p "Accordion 1" at bounding box center [749, 312] width 60 height 20
click at [809, 359] on div "¿Cuánto tiempo tarda en hacer efecto? En promedio, toma 90 días; para algunas p…" at bounding box center [908, 406] width 436 height 226
click at [772, 444] on p "Accordion 2" at bounding box center [749, 454] width 60 height 20
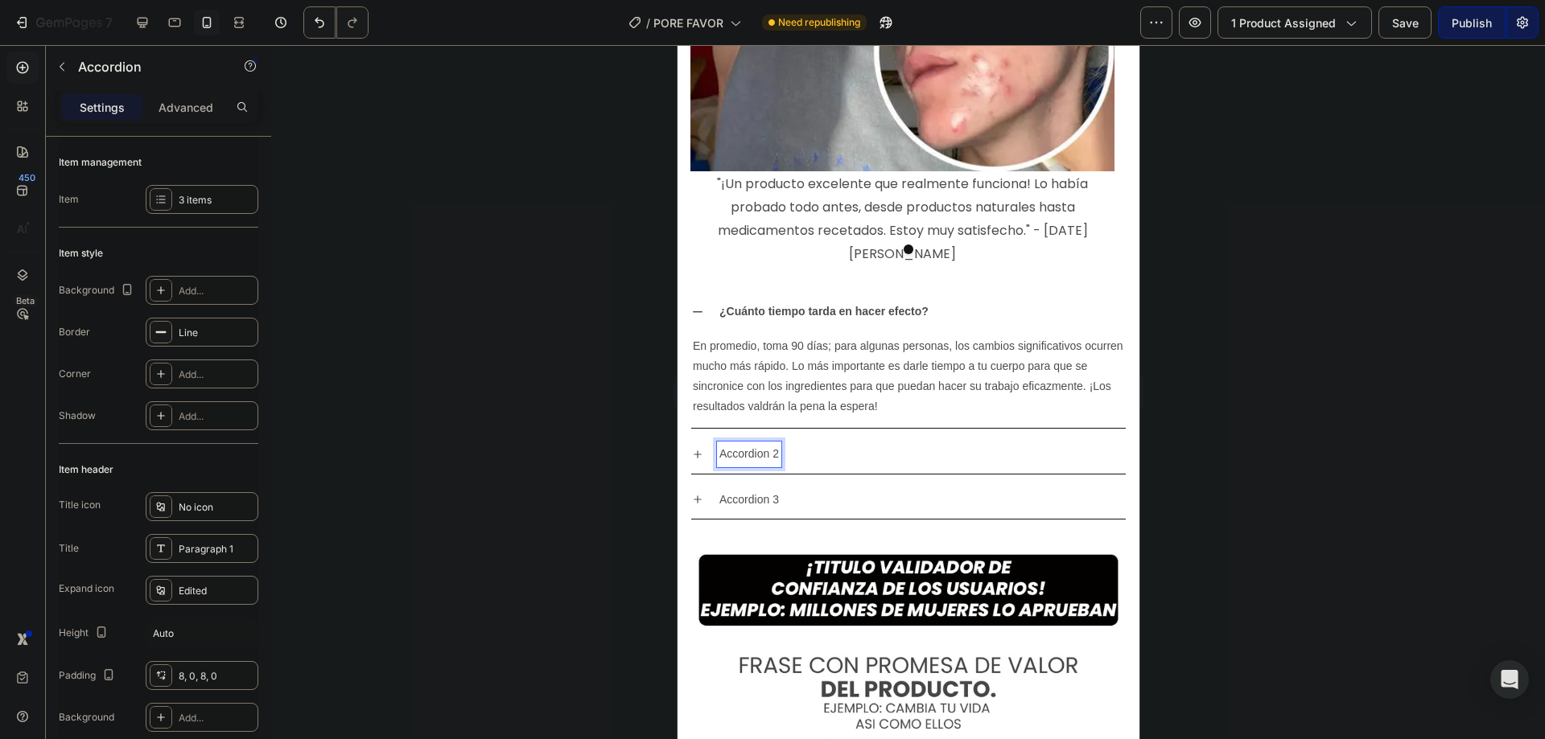
click at [762, 444] on p "Accordion 2" at bounding box center [749, 454] width 60 height 20
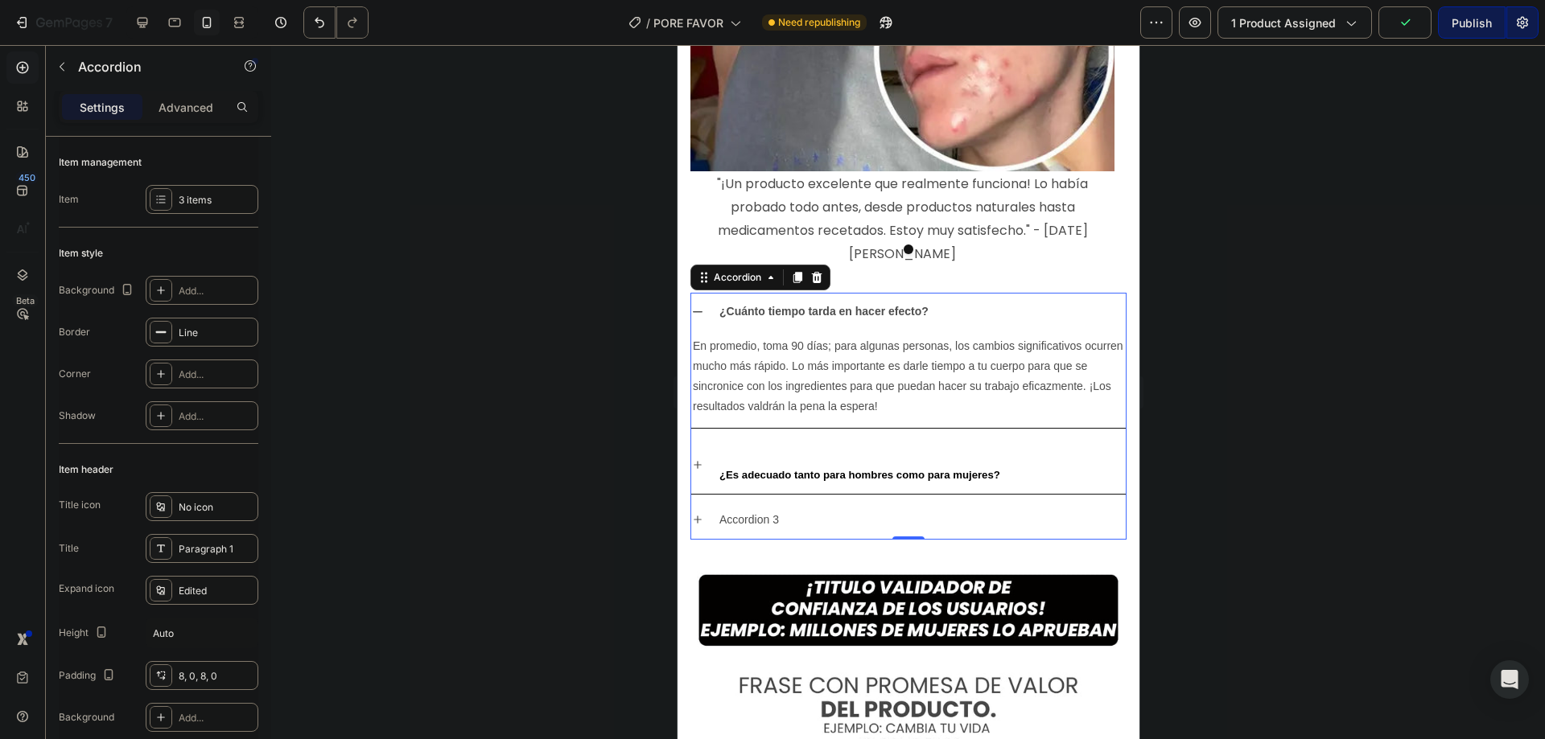
click at [1039, 442] on div "¿Es adecuado tanto para hombres como para mujeres?" at bounding box center [920, 464] width 409 height 45
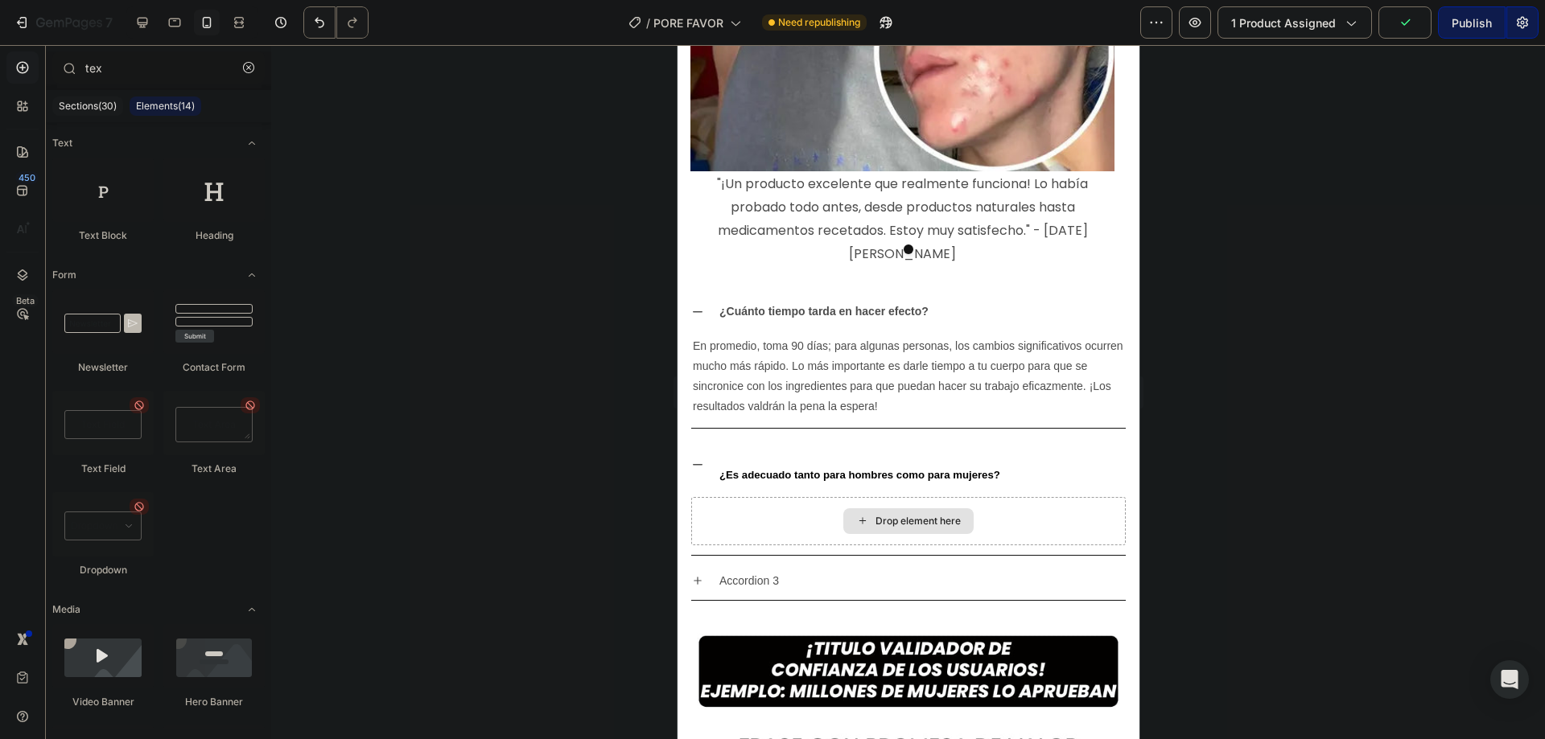
click at [884, 509] on div "Drop element here" at bounding box center [907, 522] width 130 height 26
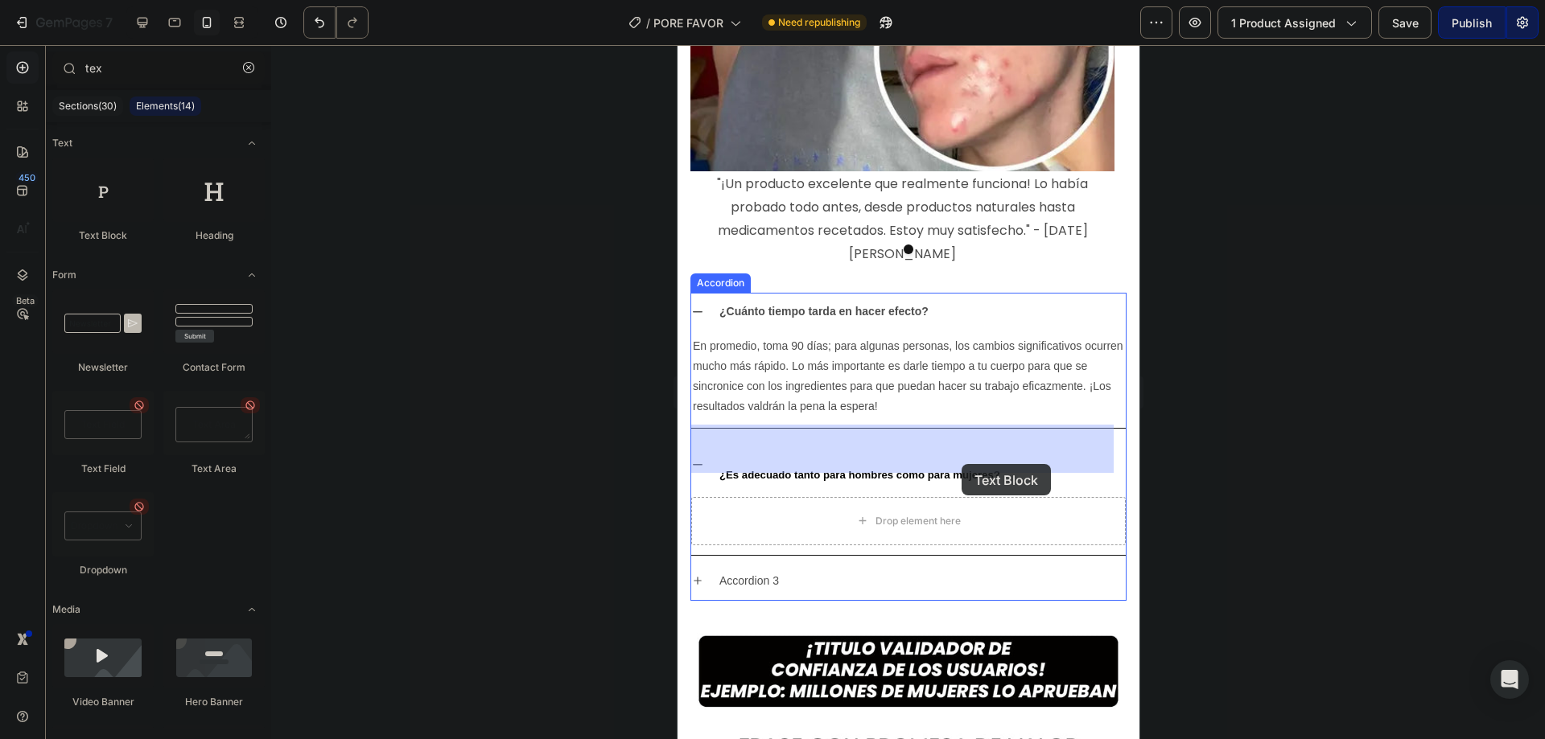
drag, startPoint x: 1333, startPoint y: 335, endPoint x: 945, endPoint y: 454, distance: 405.7
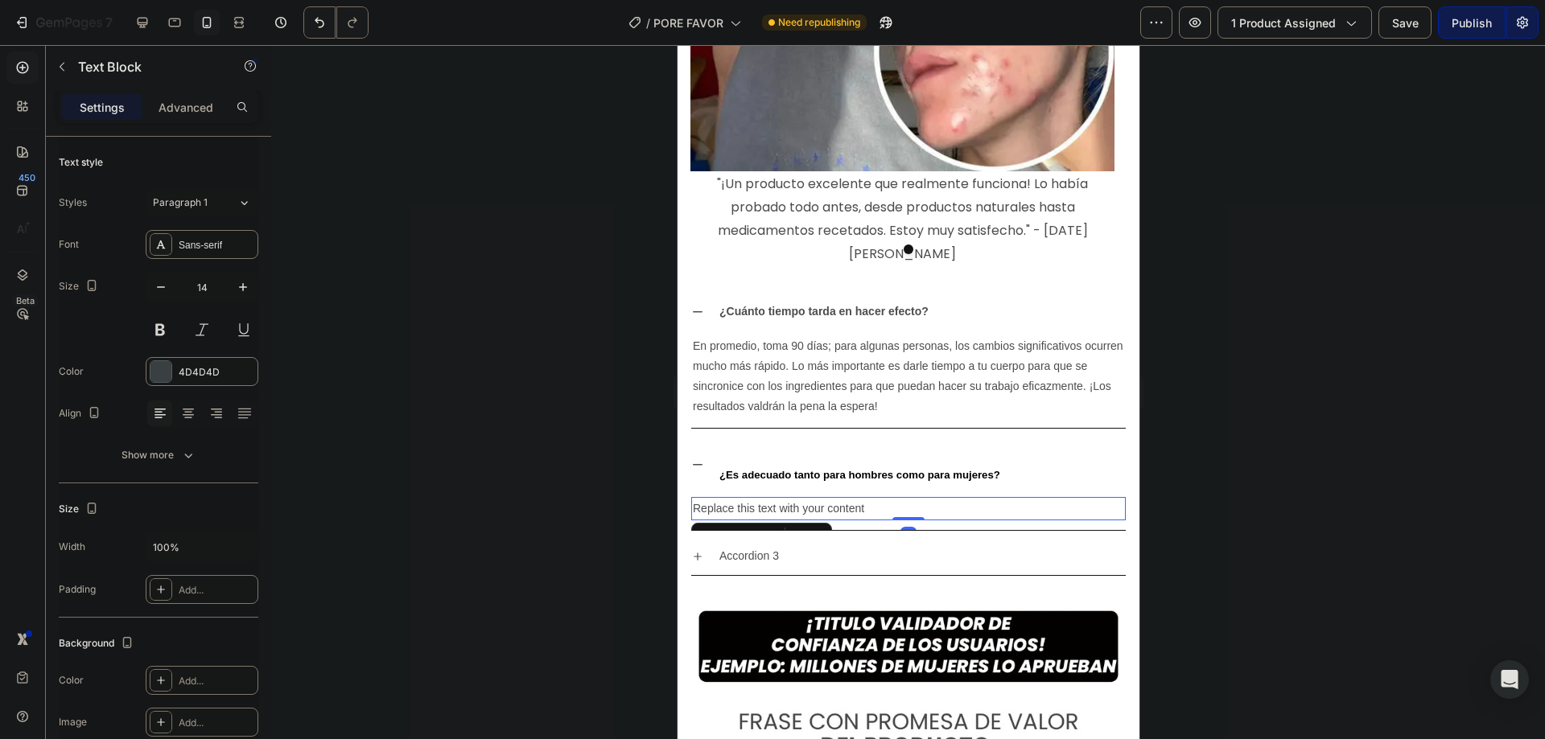
click at [908, 497] on div "Replace this text with your content" at bounding box center [907, 508] width 435 height 23
click at [908, 499] on p "Replace this text with your content" at bounding box center [907, 509] width 431 height 20
click at [762, 546] on p "Accordion 3" at bounding box center [749, 556] width 60 height 20
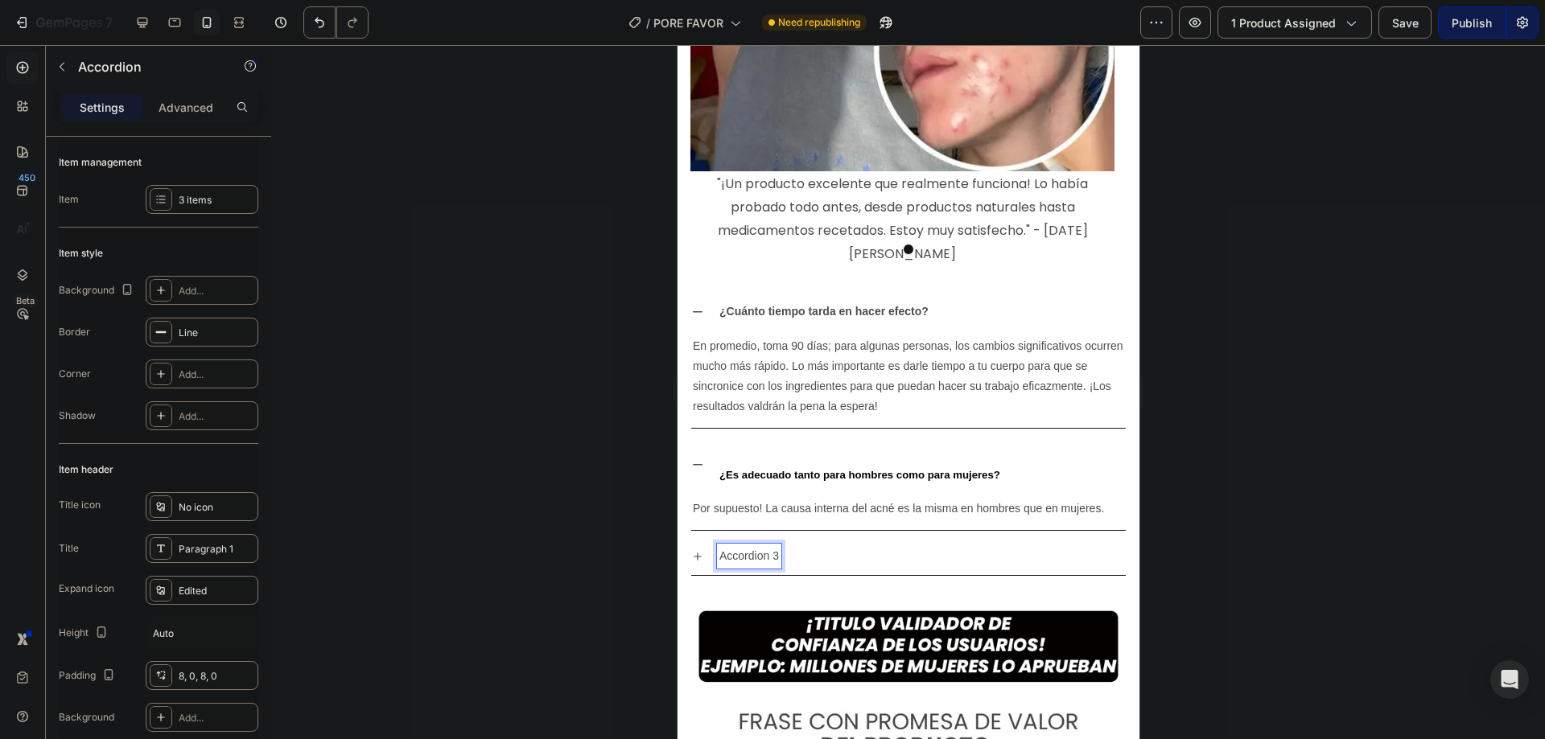
click at [768, 546] on p "Accordion 3" at bounding box center [749, 556] width 60 height 20
click at [1019, 544] on div "¿Cómo sé si estas cápsulas funcionarán para mí?" at bounding box center [920, 556] width 409 height 25
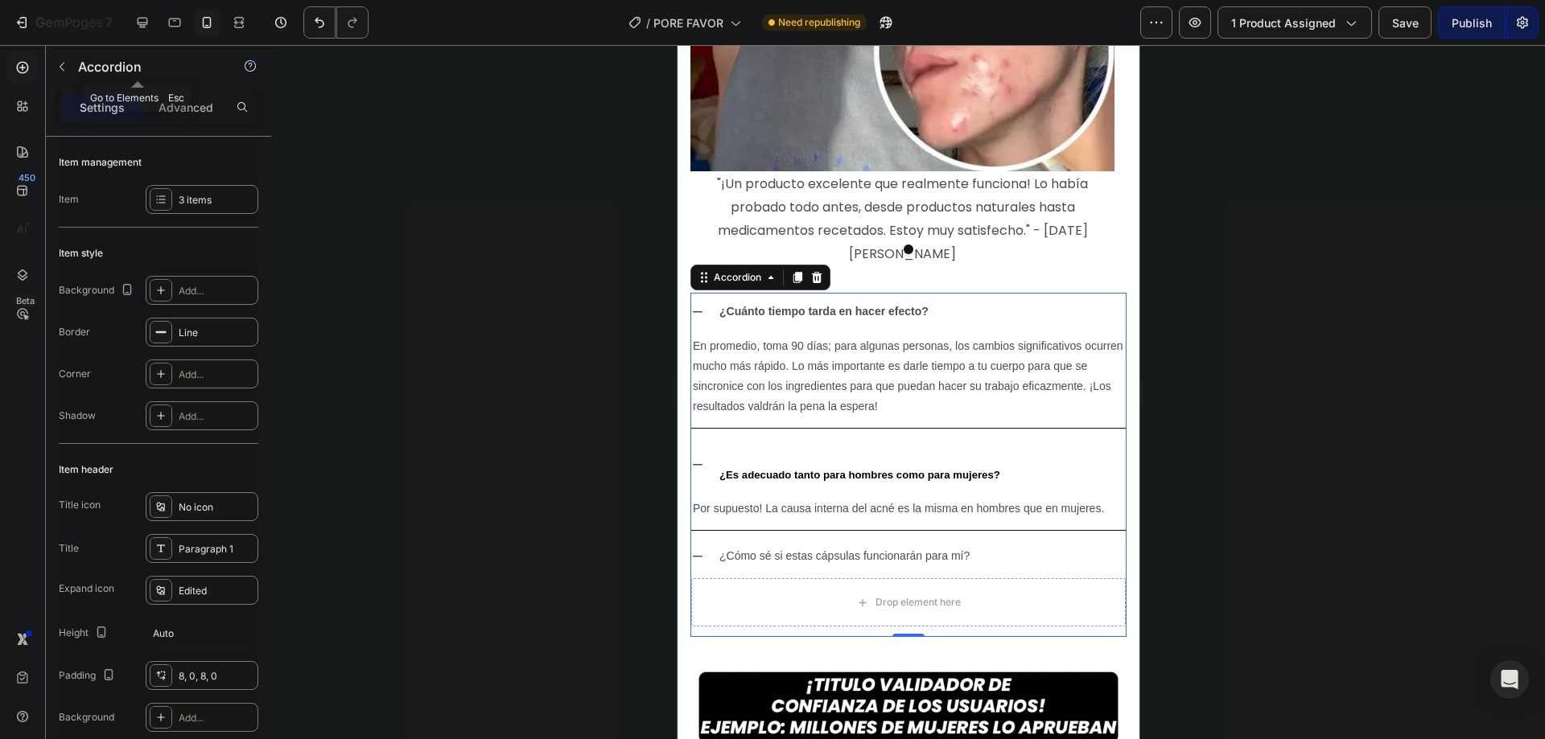
click at [69, 53] on div "Accordion" at bounding box center [137, 67] width 183 height 42
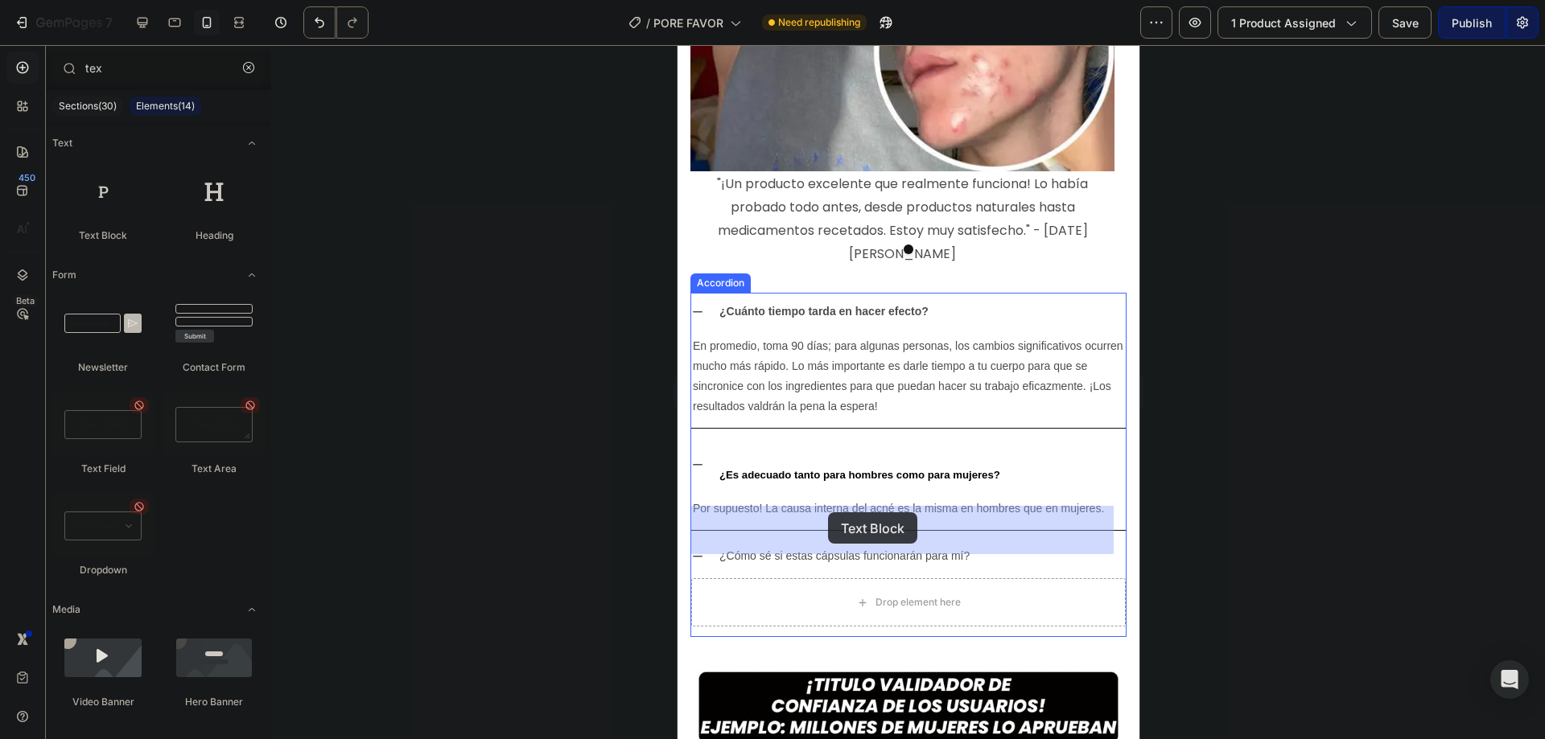
drag, startPoint x: 853, startPoint y: 285, endPoint x: 677, endPoint y: 523, distance: 296.3
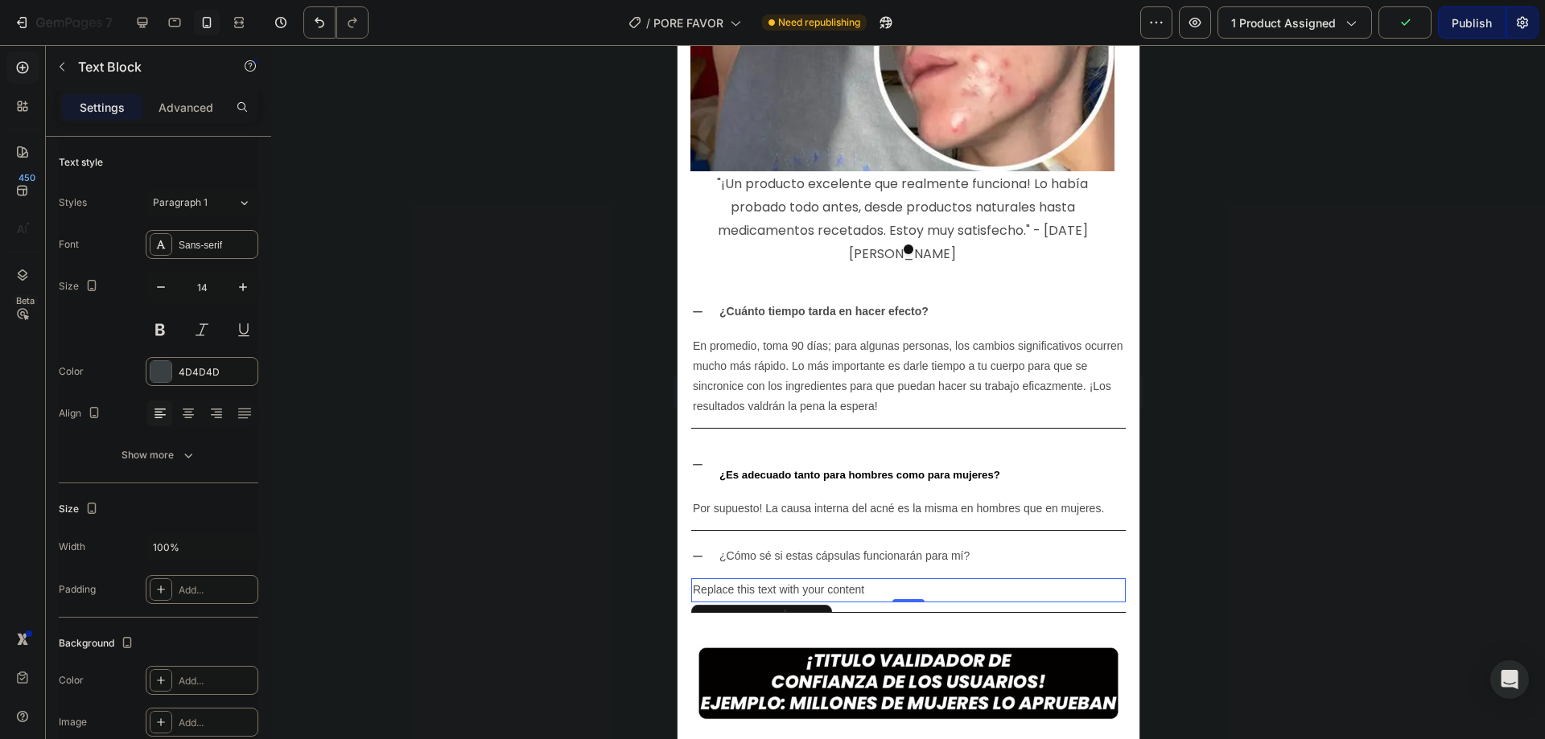
click at [785, 579] on div "Replace this text with your content" at bounding box center [907, 590] width 435 height 23
click at [785, 580] on p "Replace this text with your content" at bounding box center [907, 590] width 431 height 20
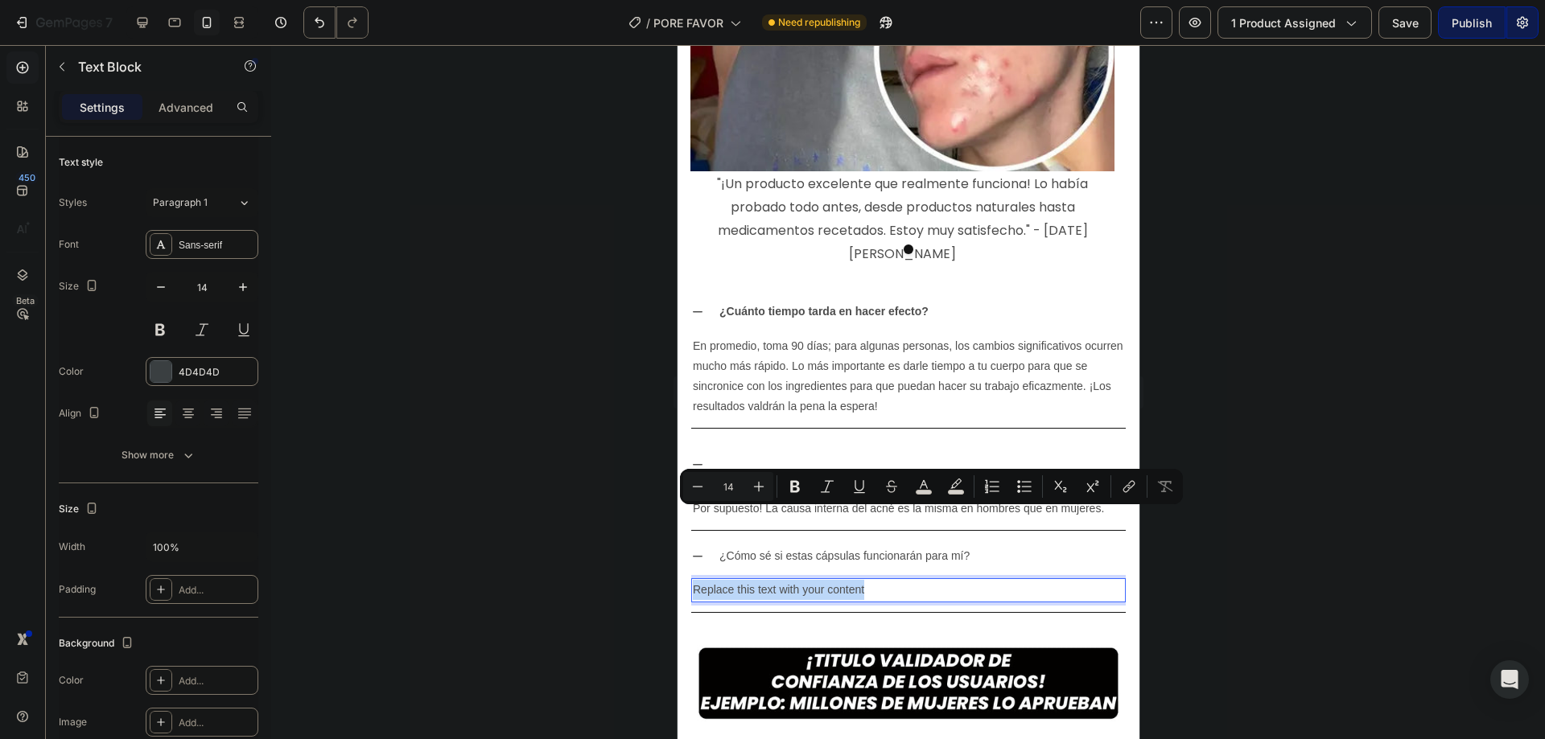
click at [785, 580] on p "Replace this text with your content" at bounding box center [907, 590] width 431 height 20
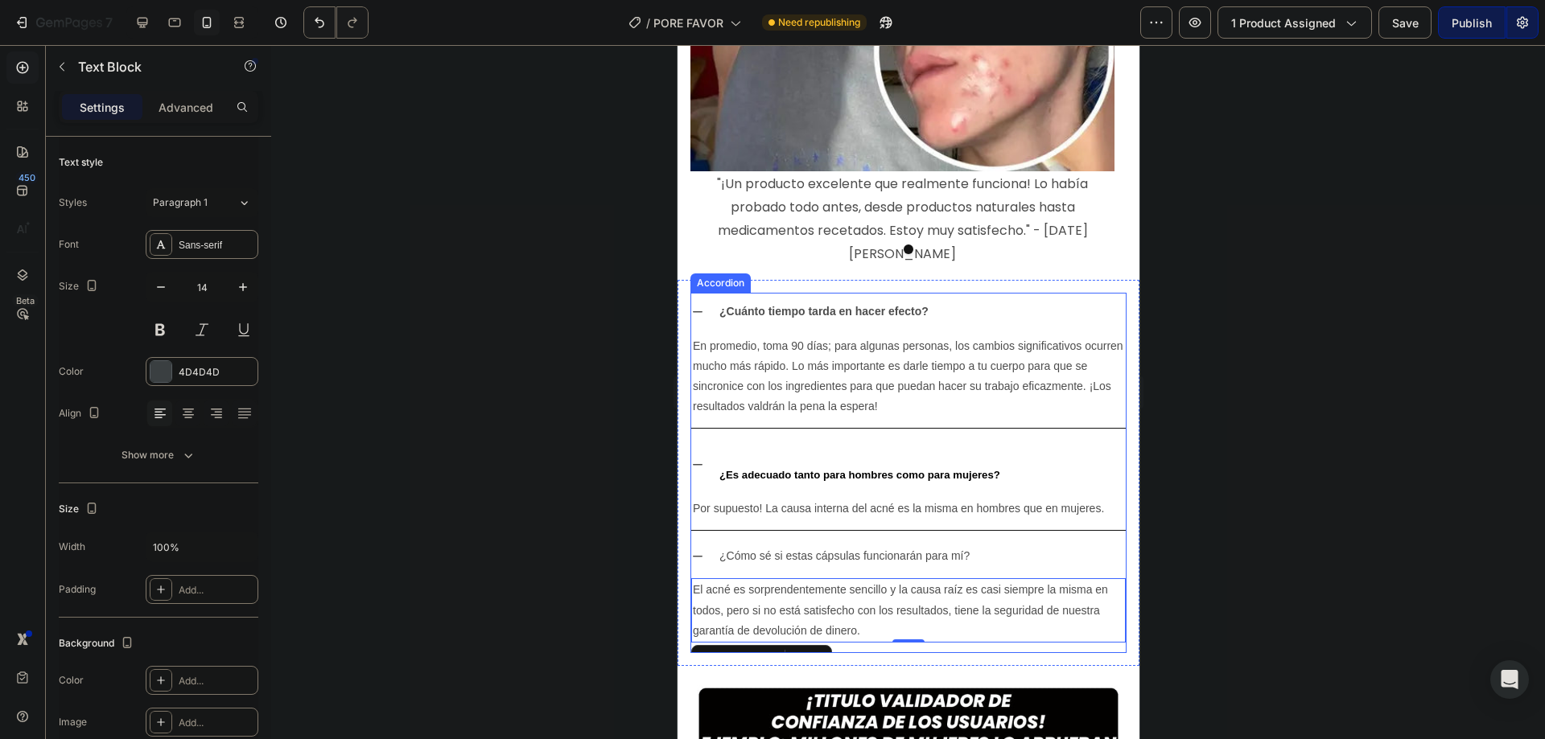
click at [595, 501] on div at bounding box center [908, 392] width 1274 height 694
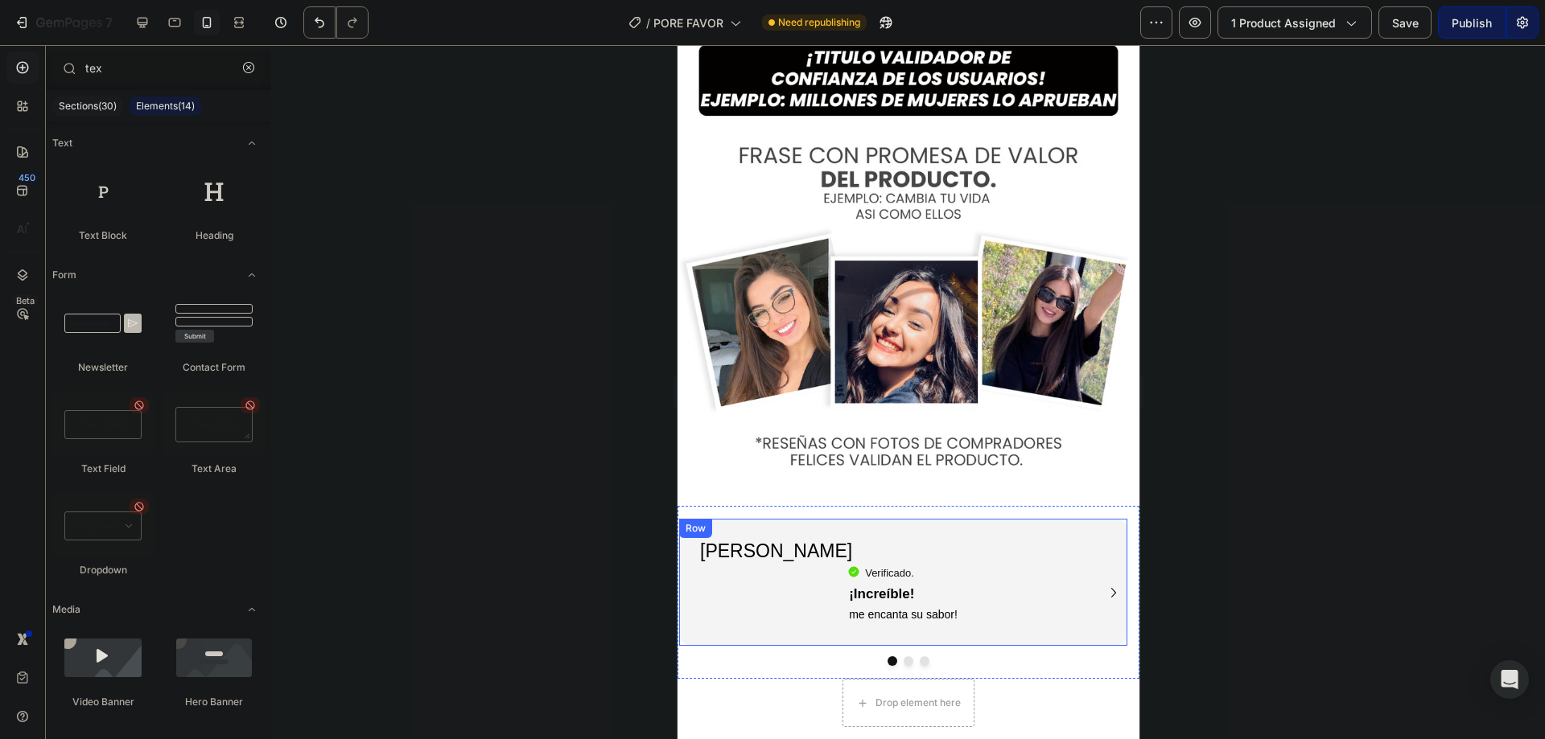
scroll to position [6155, 0]
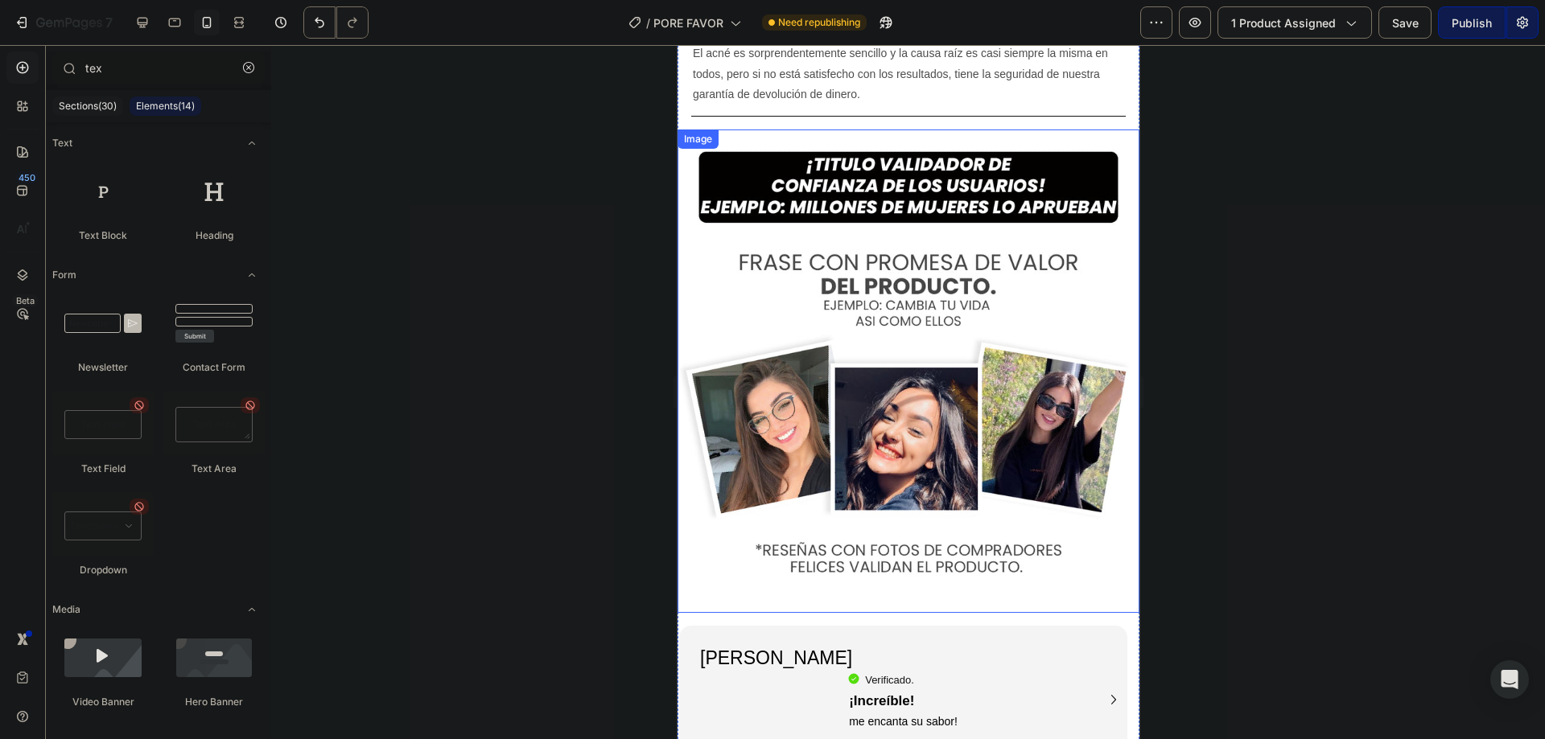
click at [860, 323] on img at bounding box center [908, 372] width 462 height 484
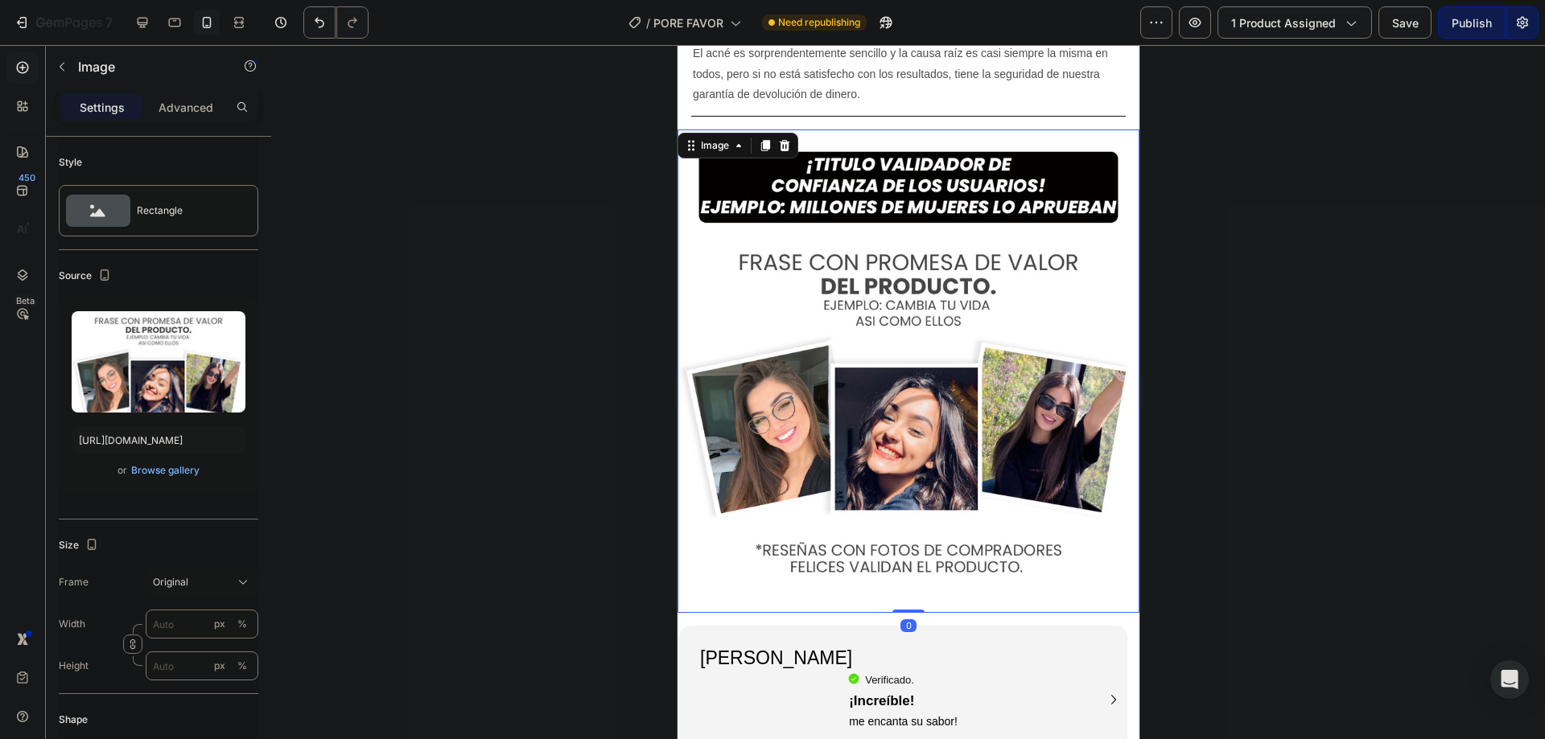
click at [513, 286] on div at bounding box center [908, 392] width 1274 height 694
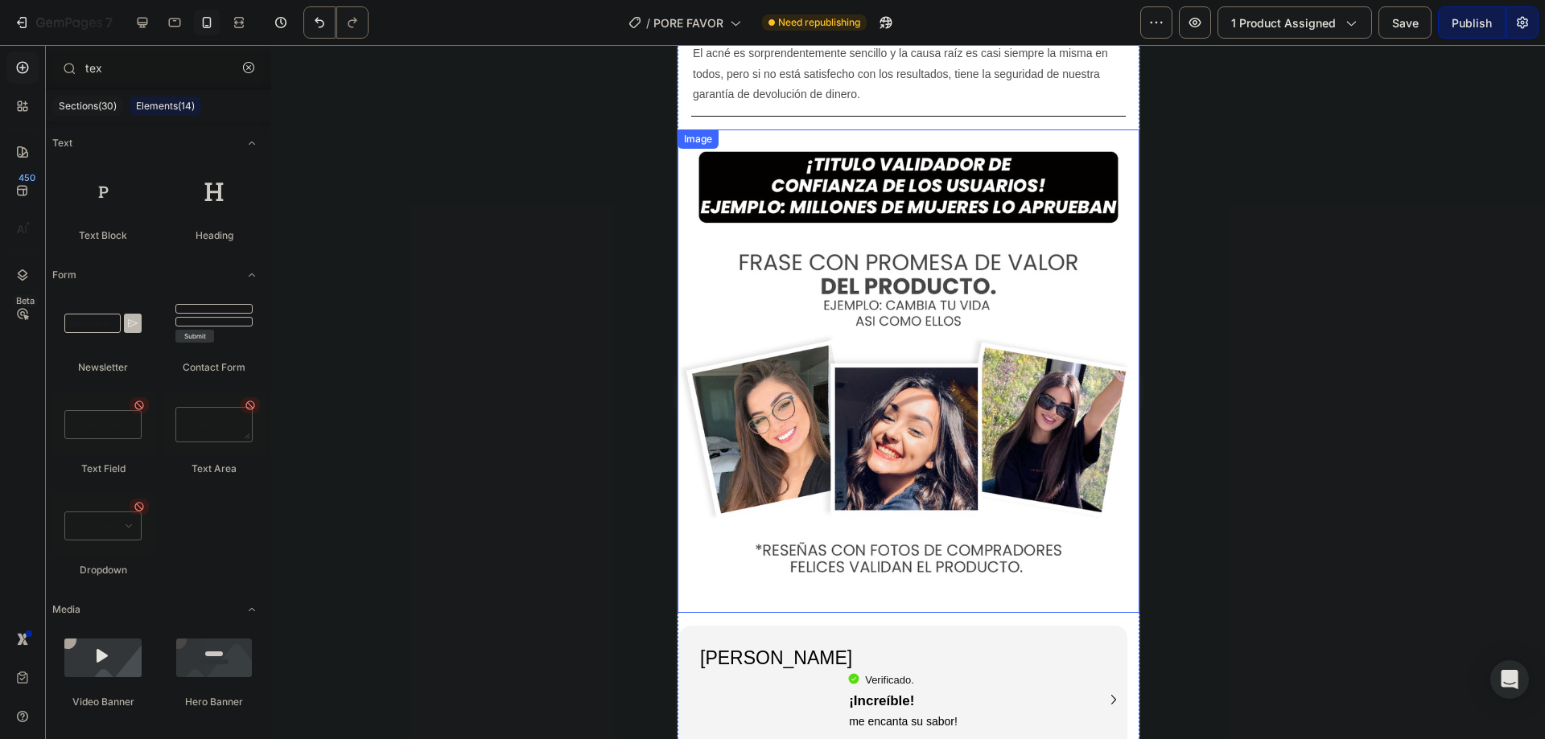
scroll to position [5940, 0]
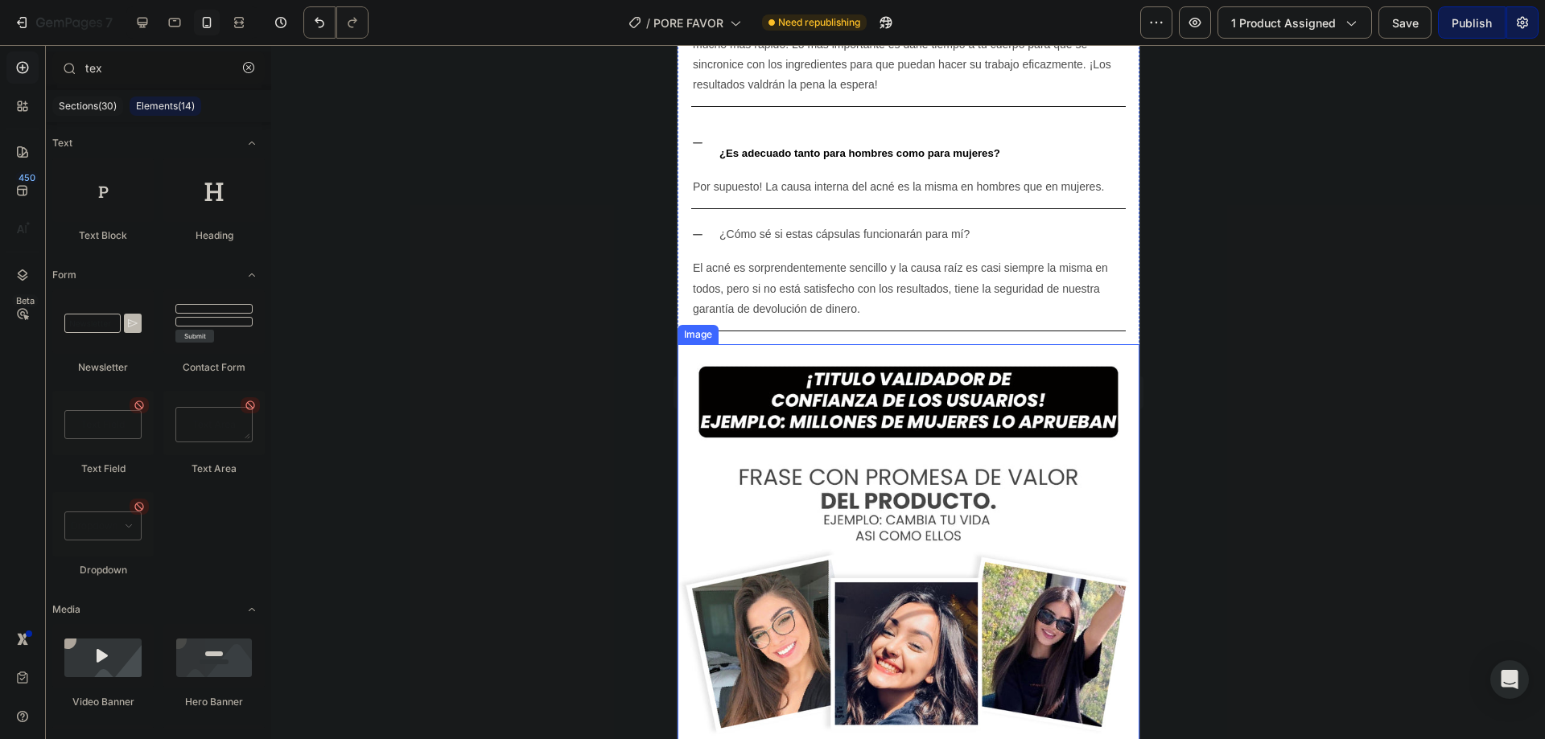
click at [815, 344] on img at bounding box center [908, 586] width 462 height 484
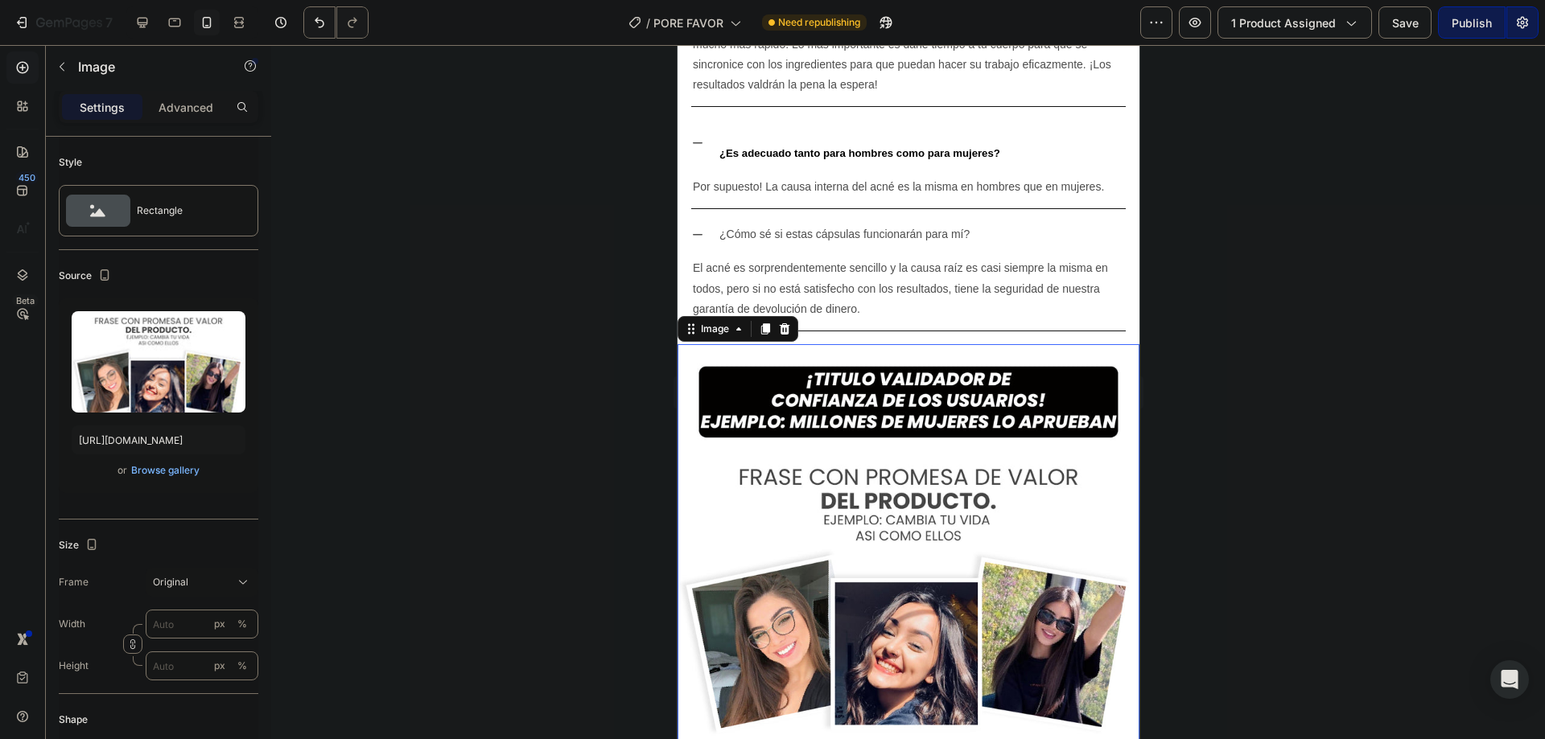
click at [556, 334] on div at bounding box center [908, 392] width 1274 height 694
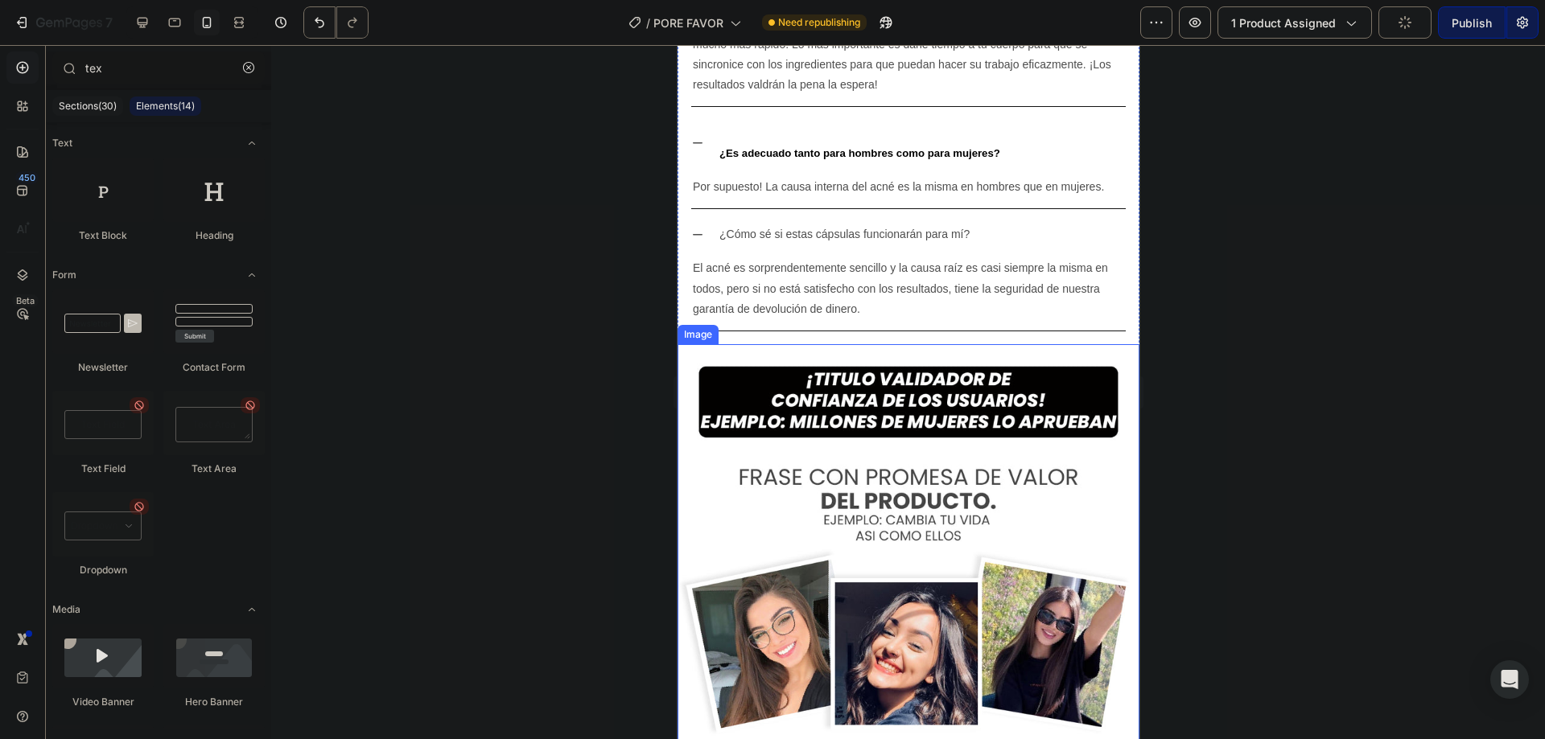
click at [687, 344] on img at bounding box center [908, 586] width 462 height 484
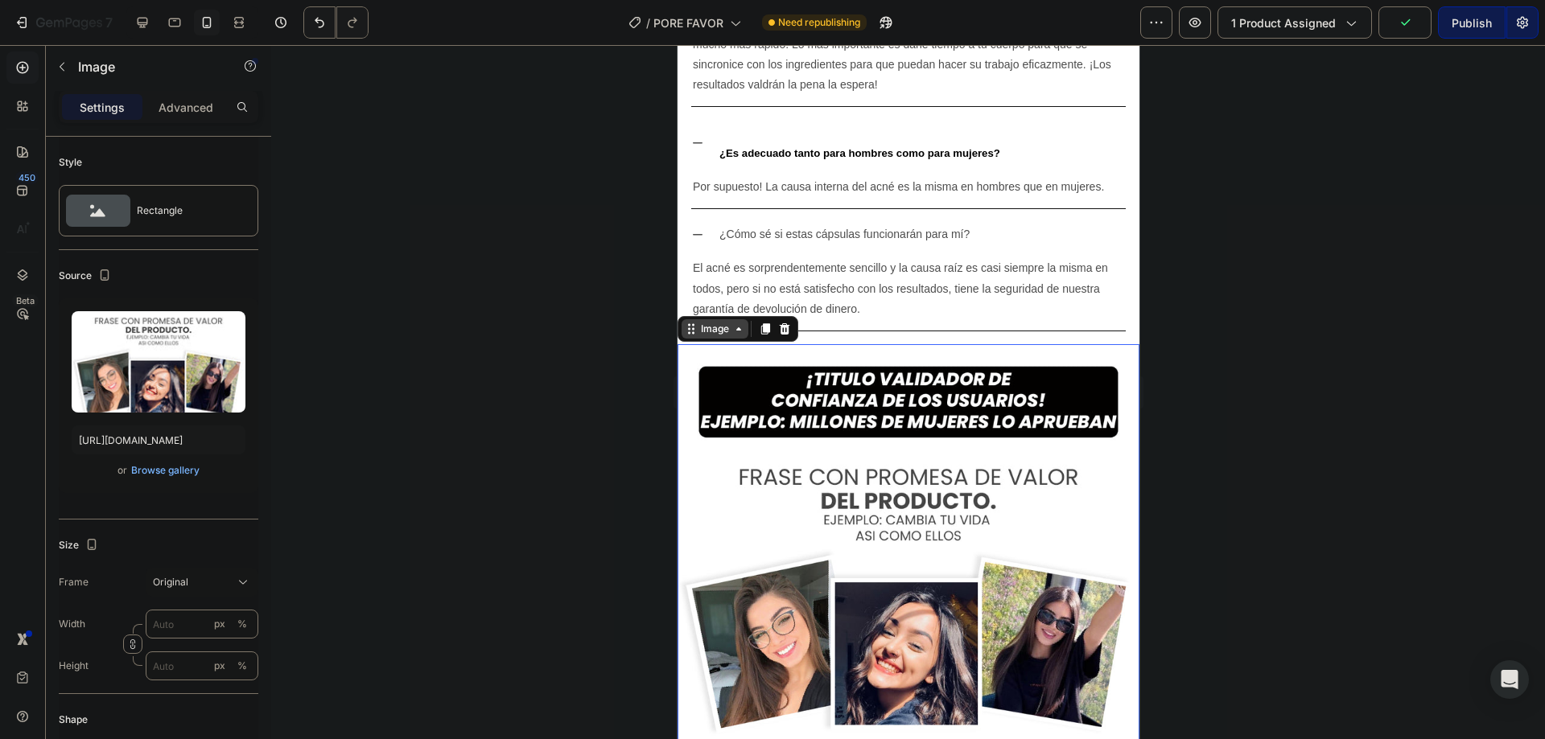
click at [716, 322] on div "Image" at bounding box center [714, 329] width 35 height 14
click at [711, 322] on div "Image" at bounding box center [714, 329] width 35 height 14
drag, startPoint x: 616, startPoint y: 304, endPoint x: 628, endPoint y: 309, distance: 12.3
click at [616, 307] on div at bounding box center [908, 392] width 1274 height 694
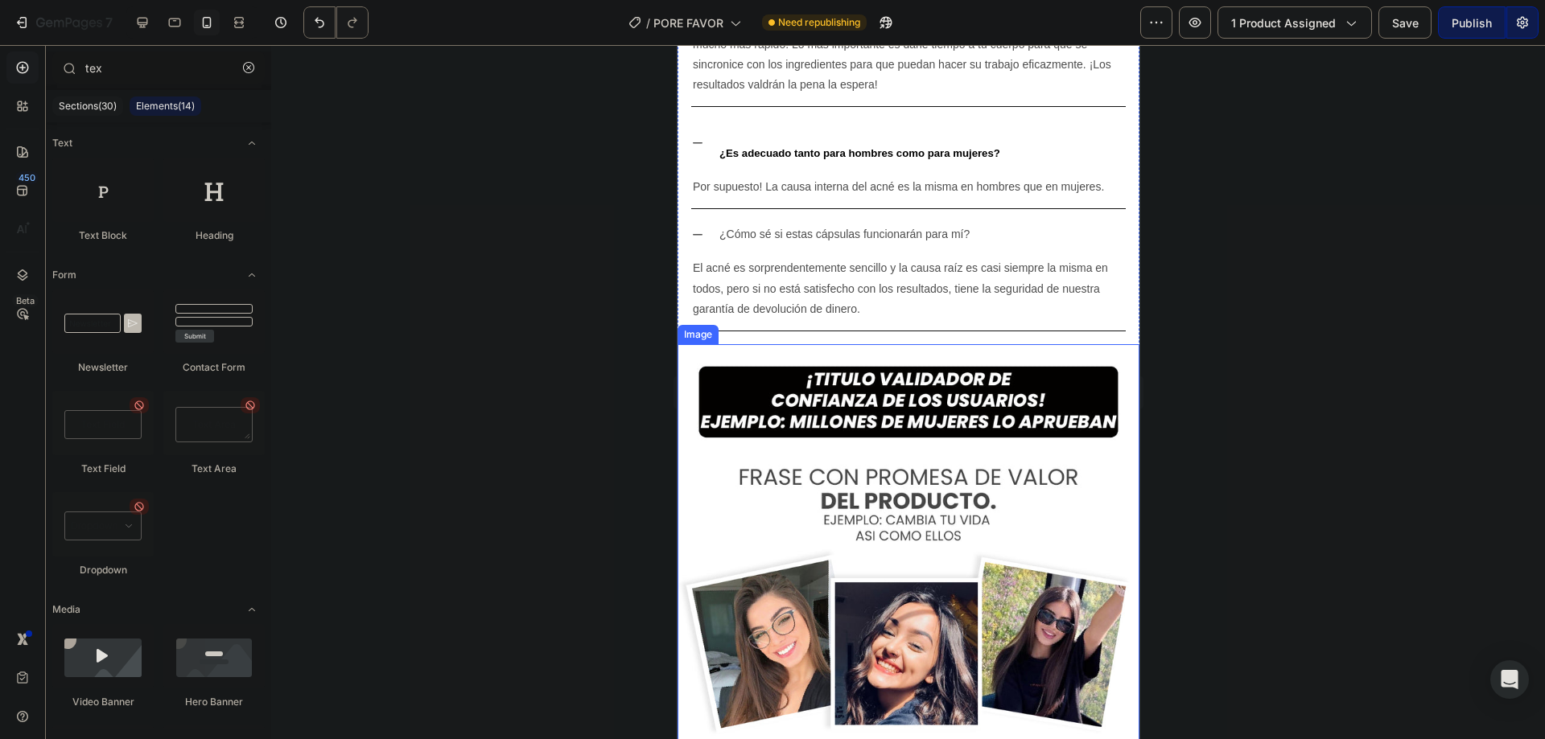
click at [700, 344] on img at bounding box center [908, 586] width 462 height 484
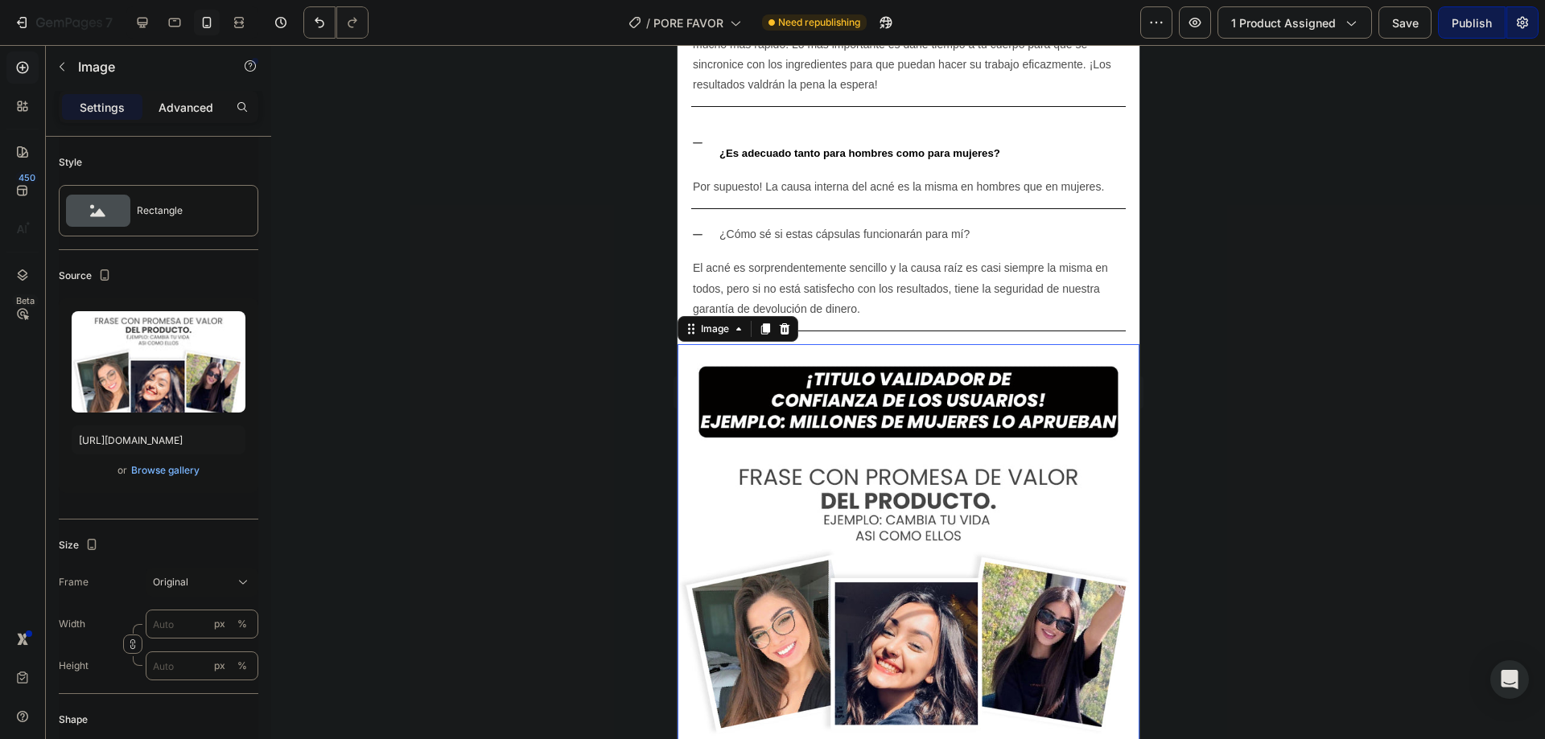
click at [191, 104] on p "Advanced" at bounding box center [186, 107] width 55 height 17
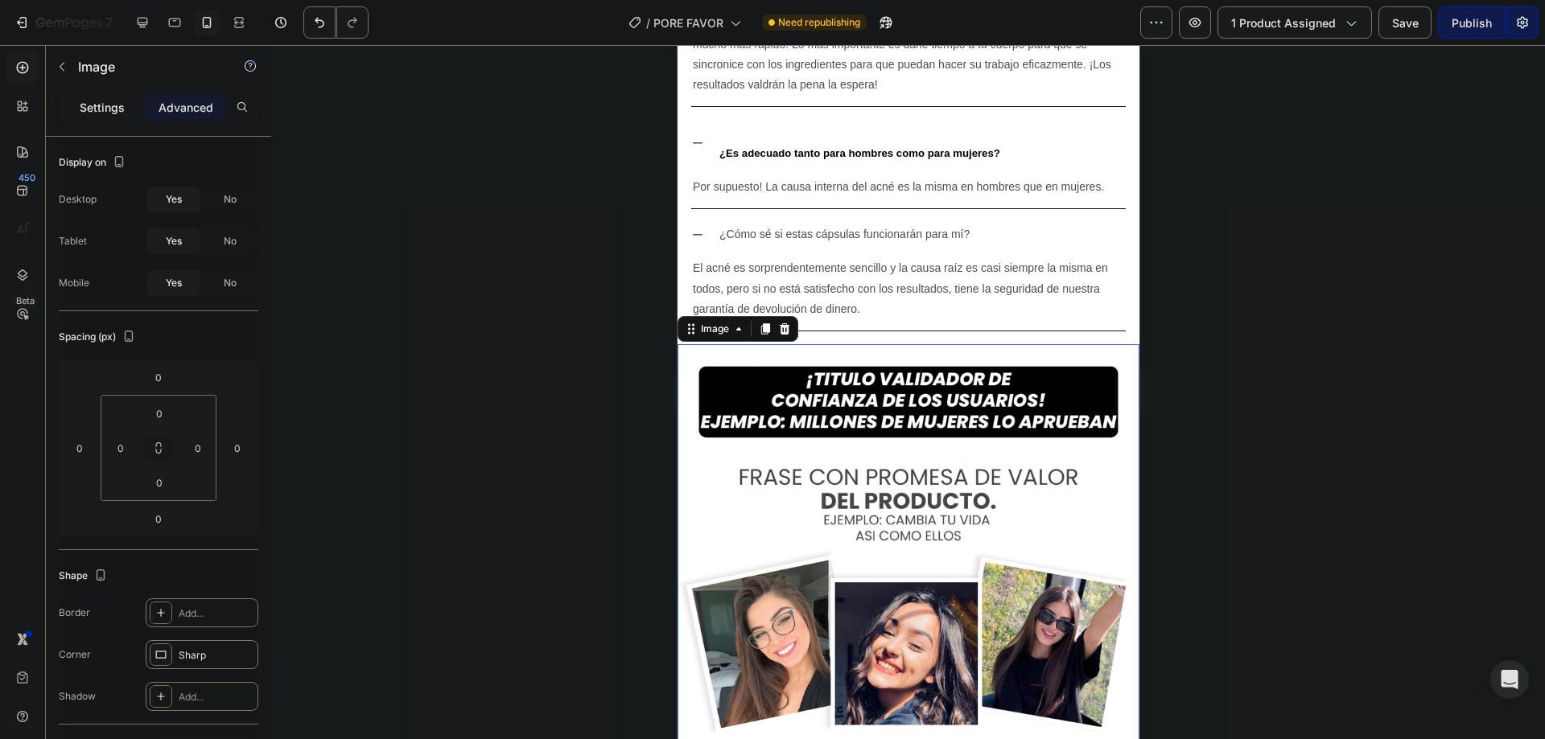
click at [119, 105] on p "Settings" at bounding box center [102, 107] width 45 height 17
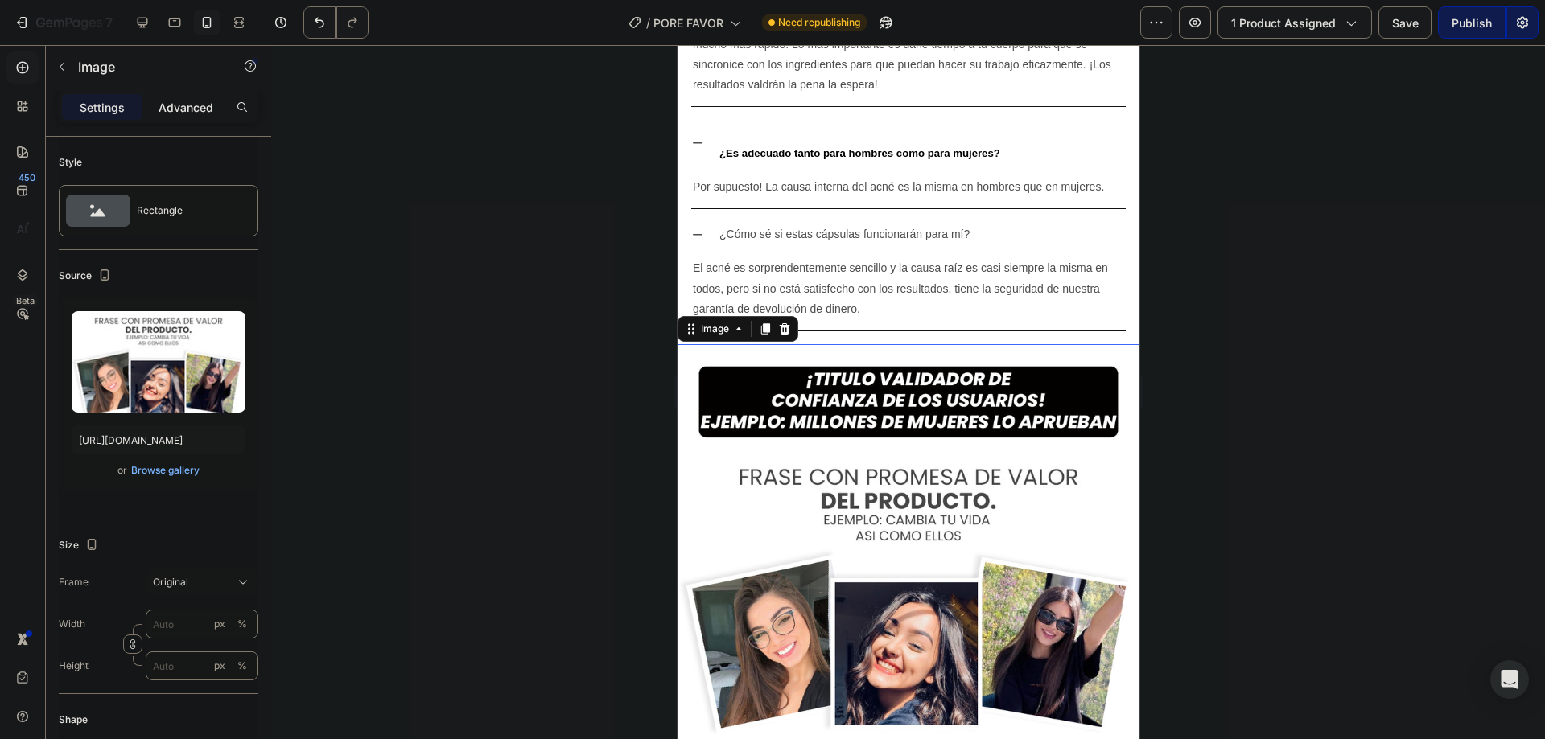
click at [188, 109] on p "Advanced" at bounding box center [186, 107] width 55 height 17
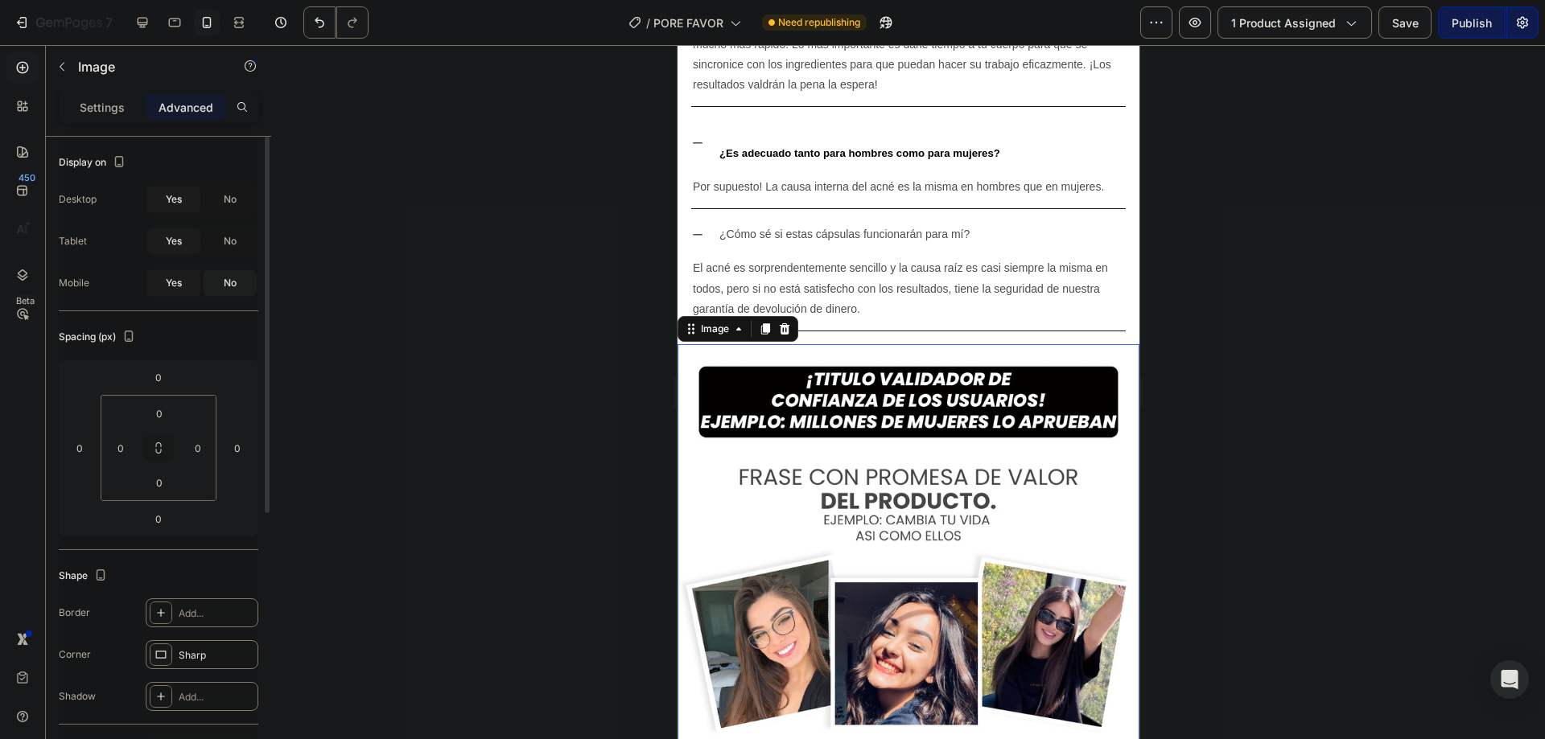
click at [228, 277] on span "No" at bounding box center [230, 283] width 13 height 14
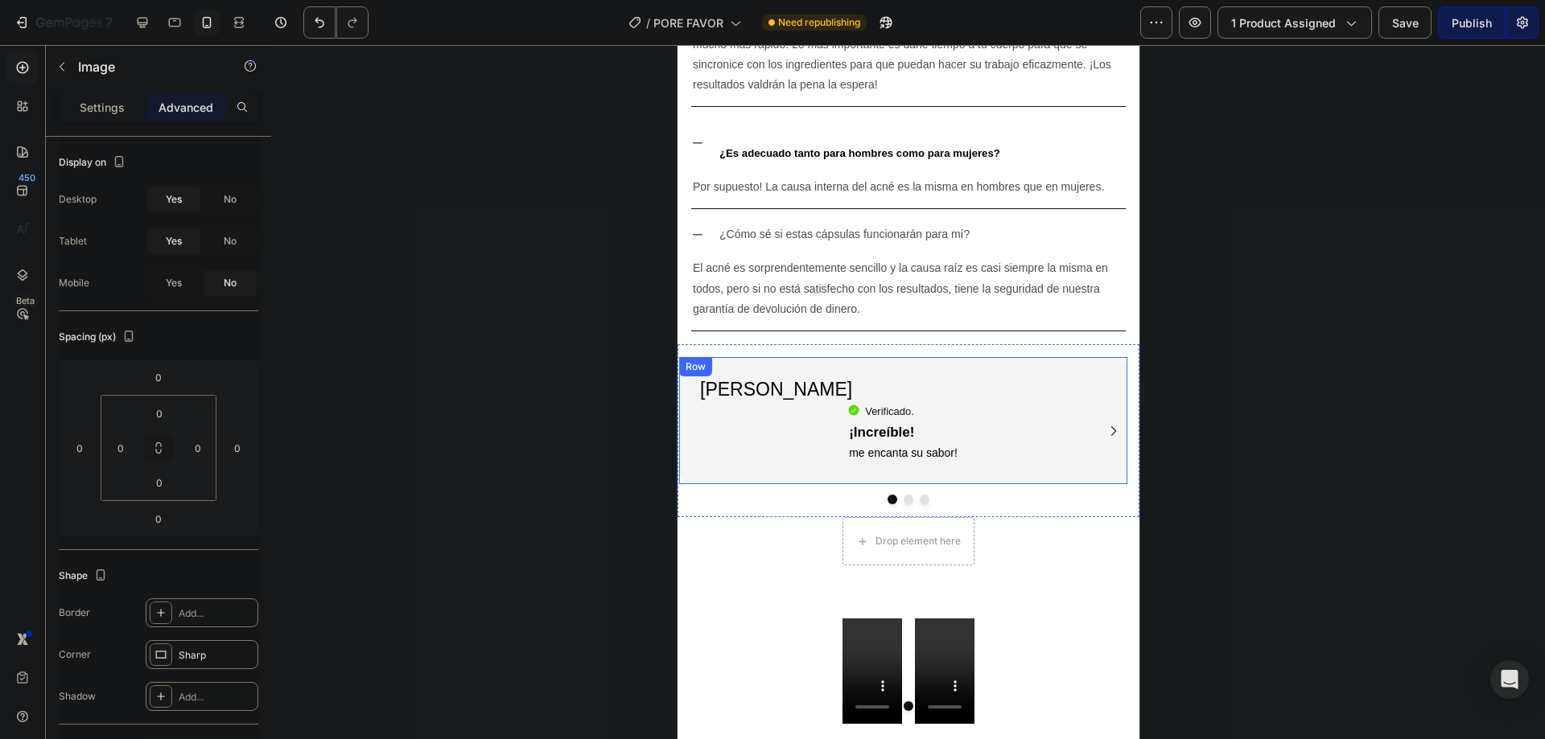
click at [823, 357] on div "[PERSON_NAME] Heading Icon Verificado. Heading Icon List ¡Increíble! me encanta…" at bounding box center [902, 420] width 448 height 127
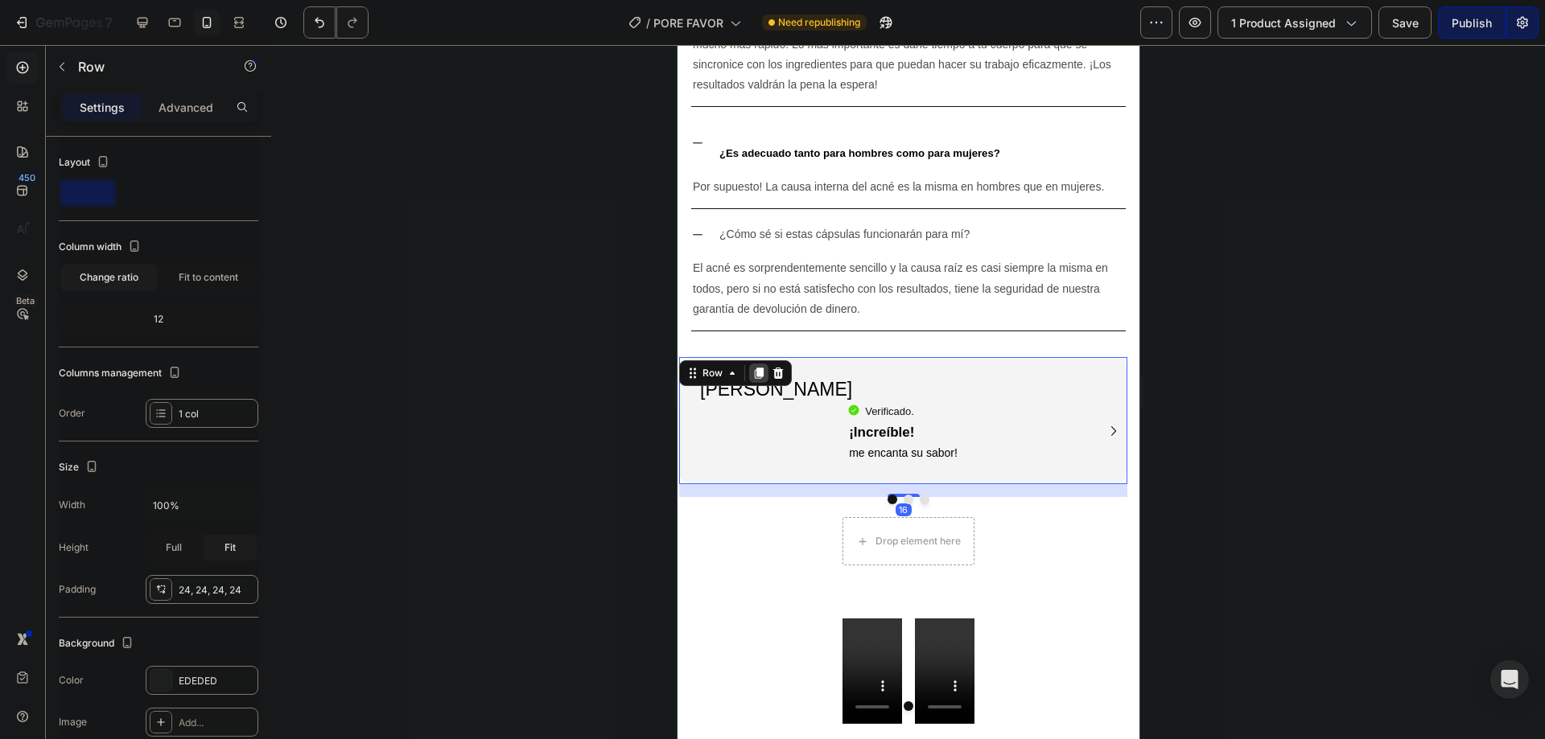
click at [764, 364] on div at bounding box center [757, 373] width 19 height 19
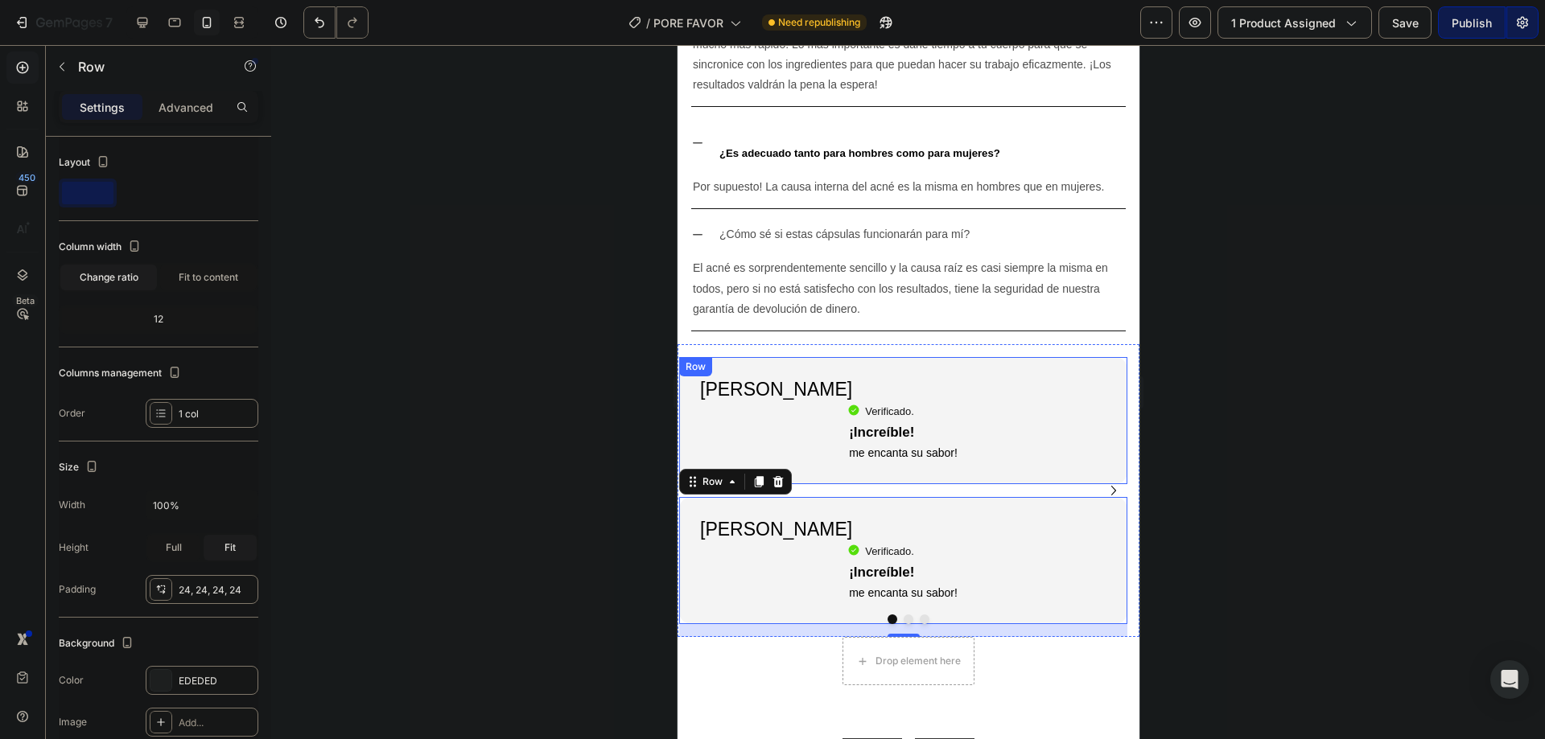
click at [785, 357] on div "[PERSON_NAME] Heading Icon Verificado. Heading Icon List ¡Increíble! me encanta…" at bounding box center [902, 420] width 448 height 127
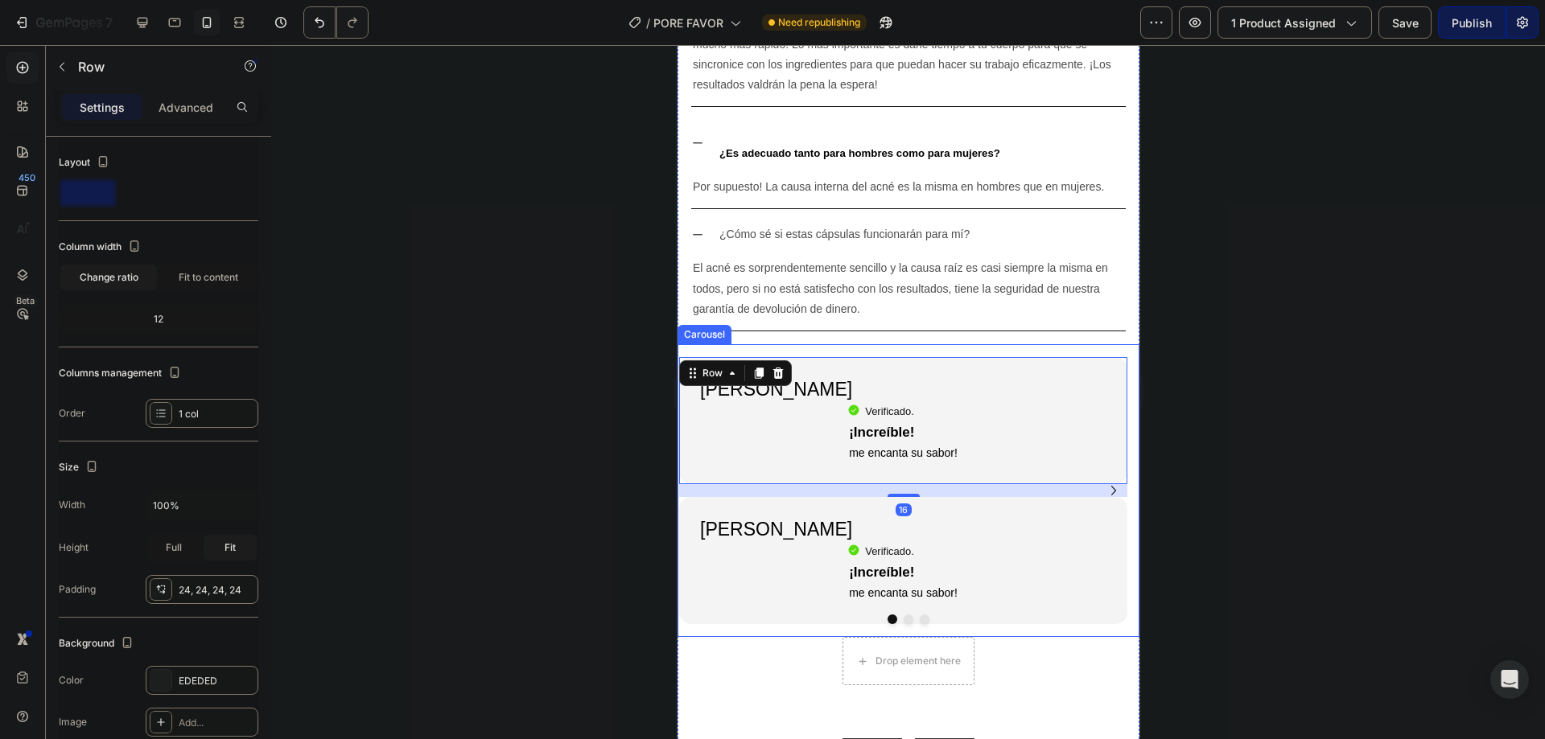
click at [795, 344] on div "[PERSON_NAME] Heading Icon Verificado. Heading Icon List ¡Increíble! me encanta…" at bounding box center [902, 490] width 450 height 293
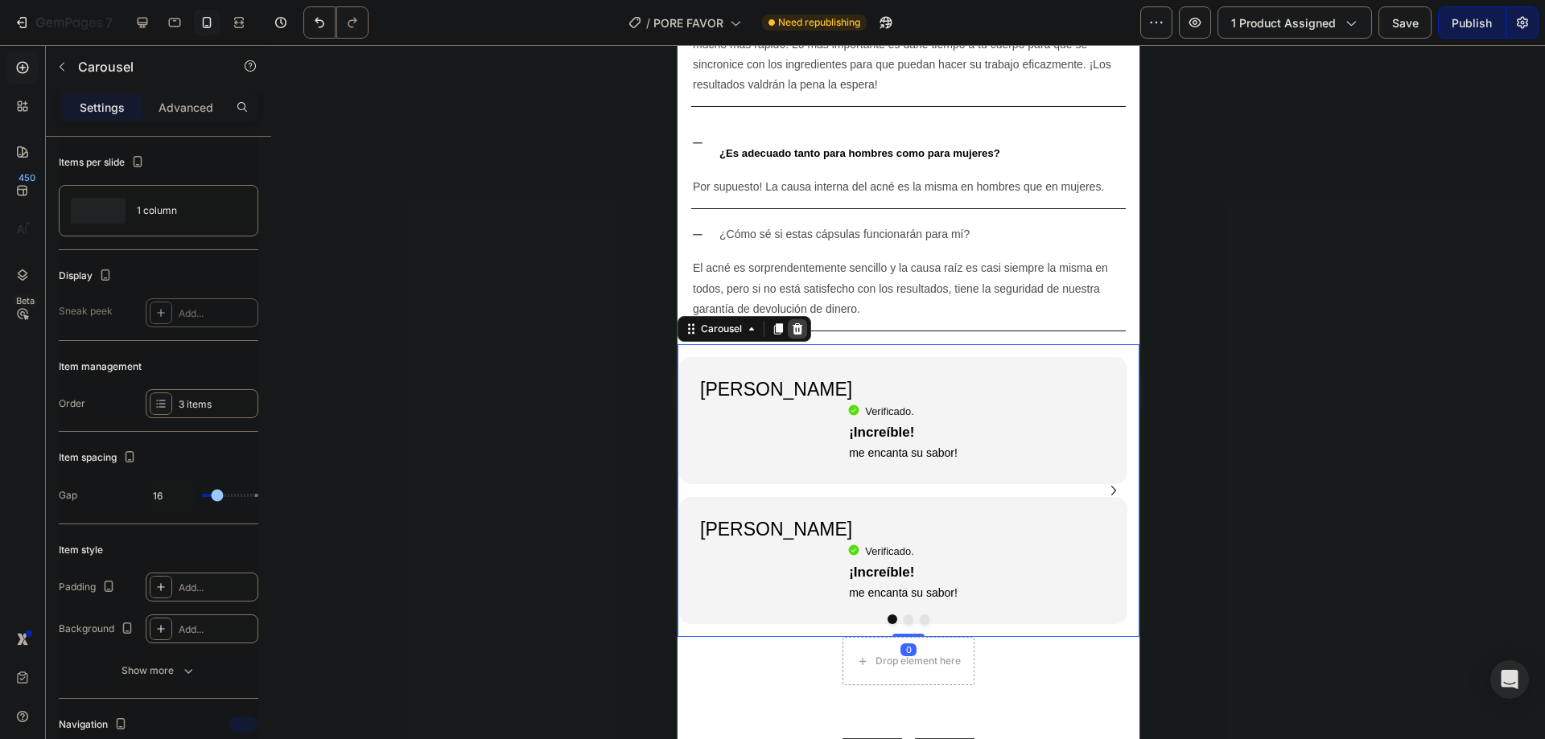
click at [804, 319] on div at bounding box center [796, 328] width 19 height 19
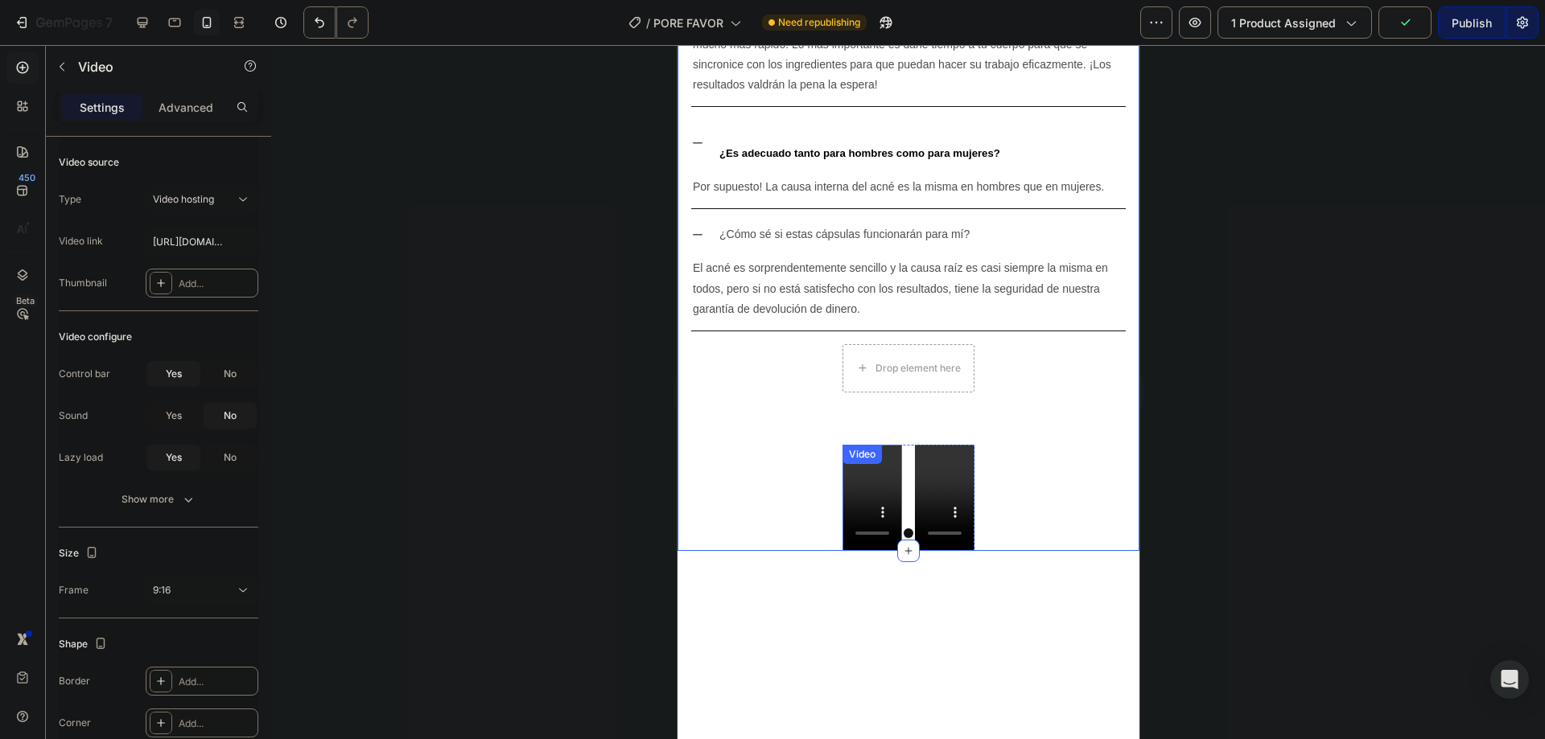
click at [857, 447] on div "Video" at bounding box center [861, 454] width 33 height 14
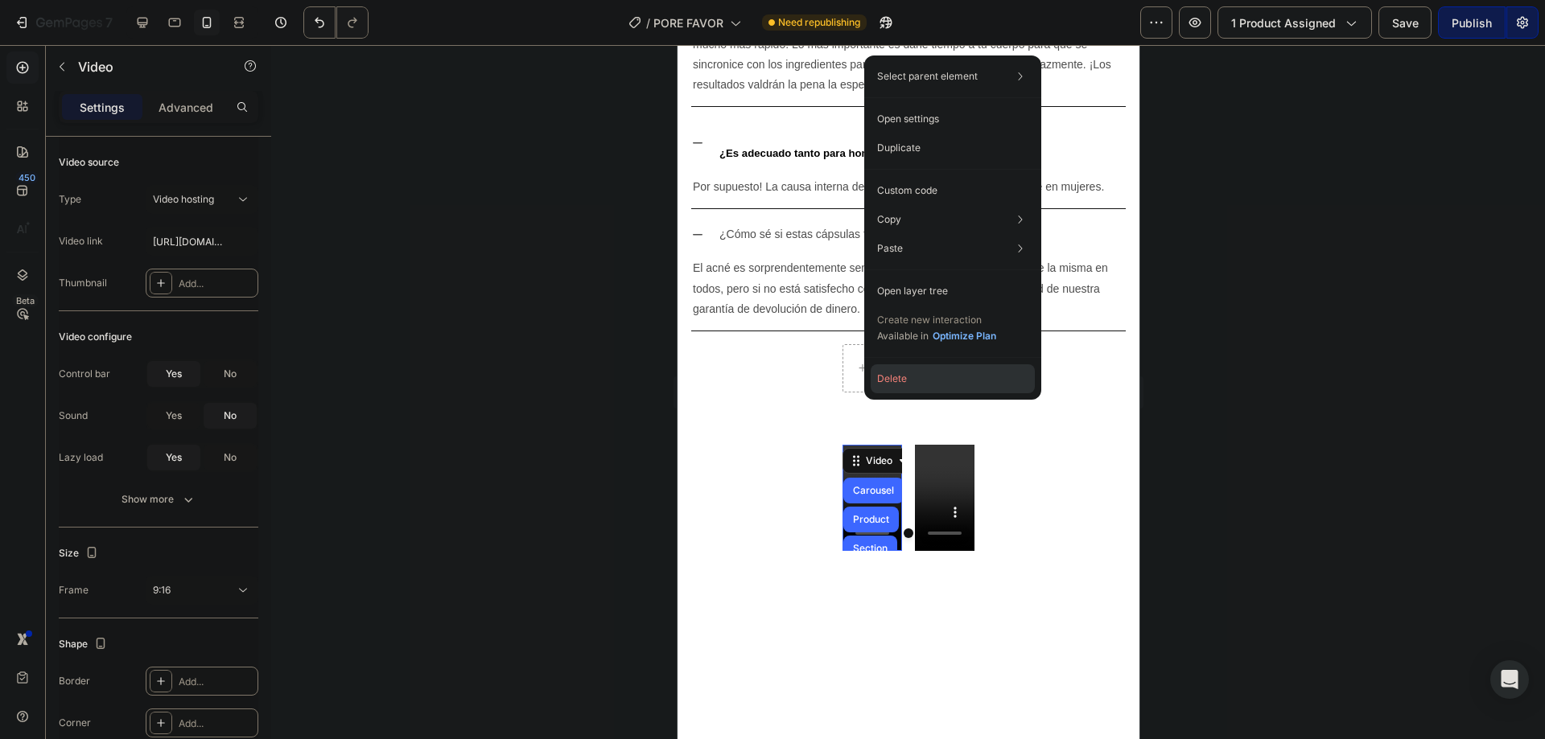
click at [876, 381] on button "Delete" at bounding box center [953, 379] width 164 height 29
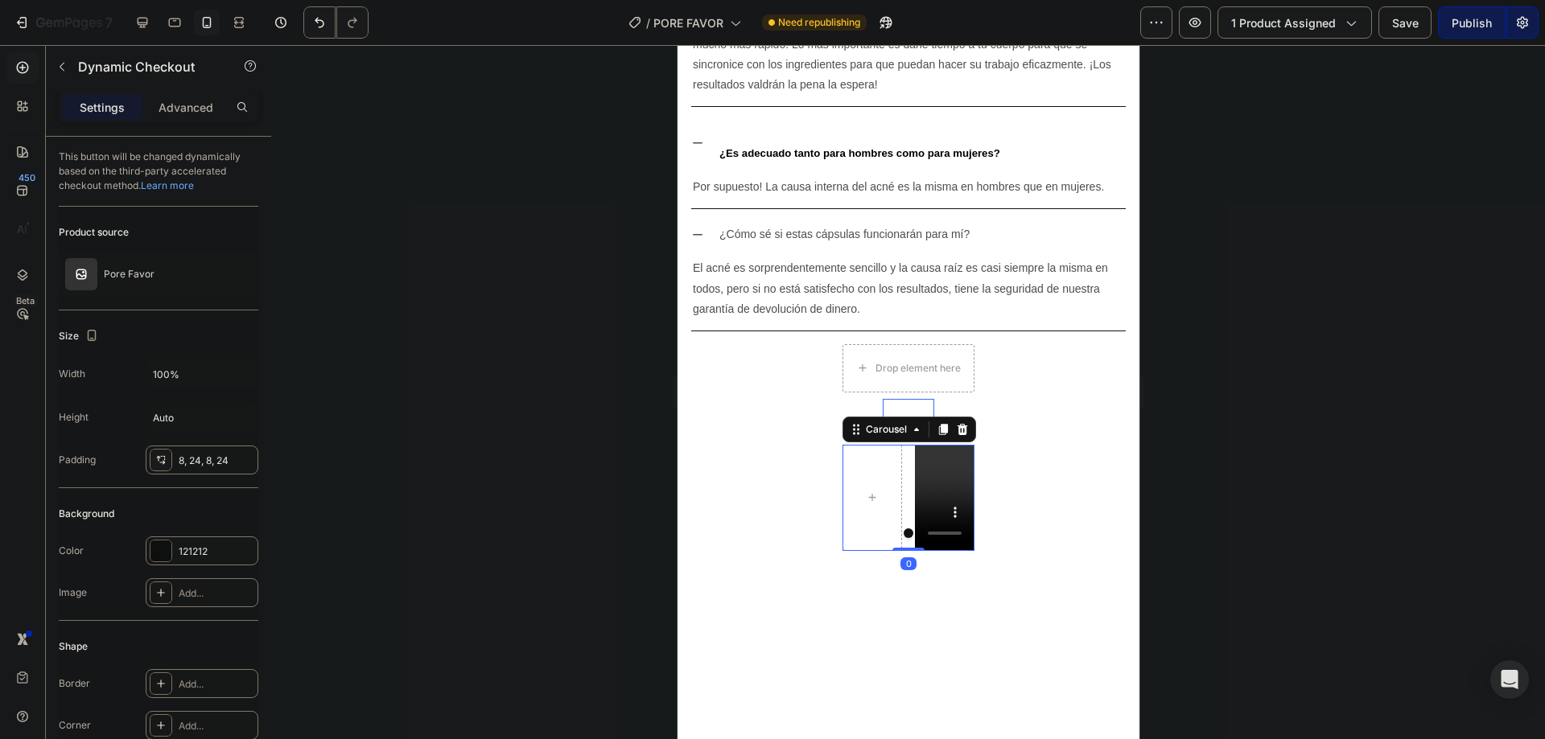
click at [888, 399] on div "Buy it now" at bounding box center [908, 409] width 52 height 20
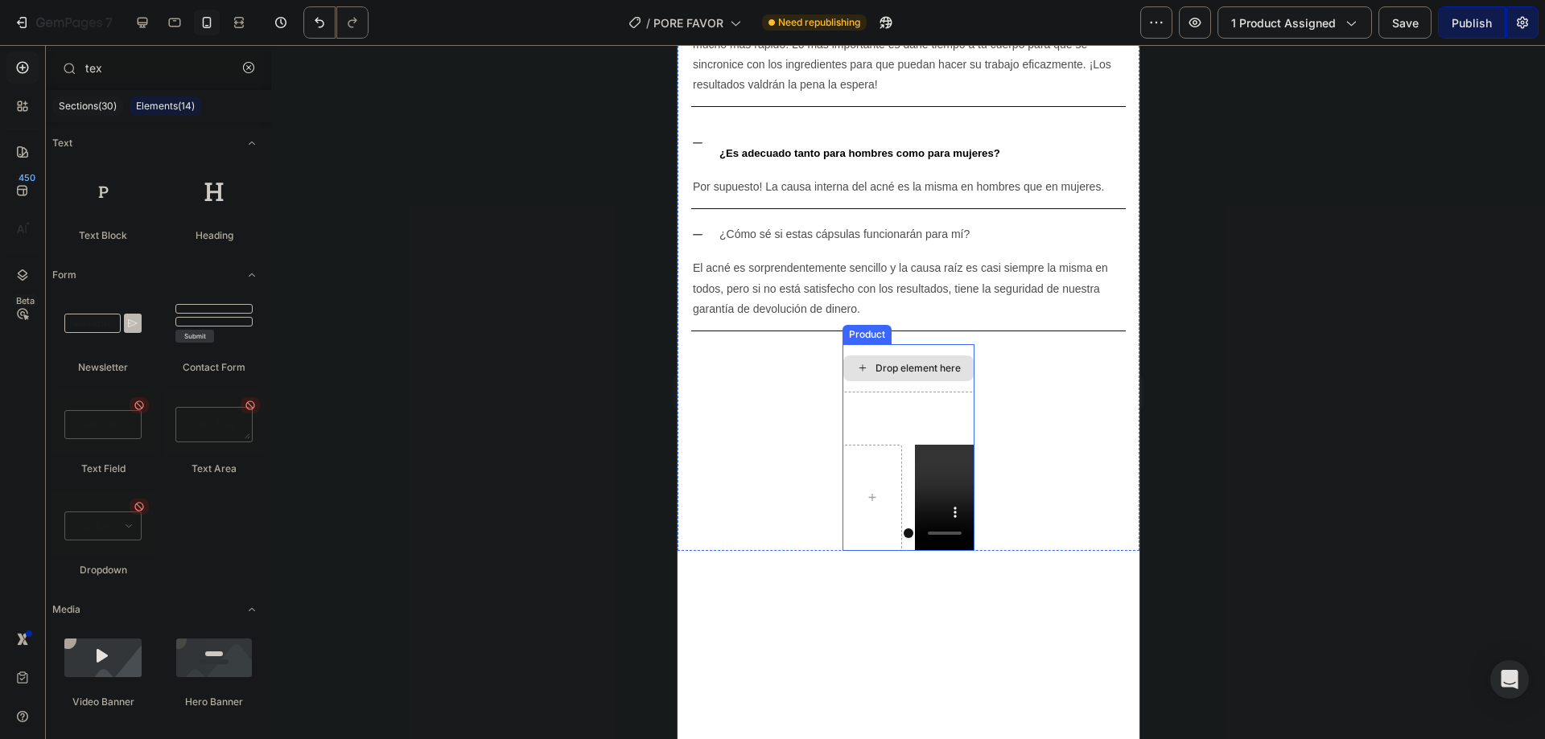
click at [960, 356] on div "Drop element here" at bounding box center [907, 369] width 130 height 26
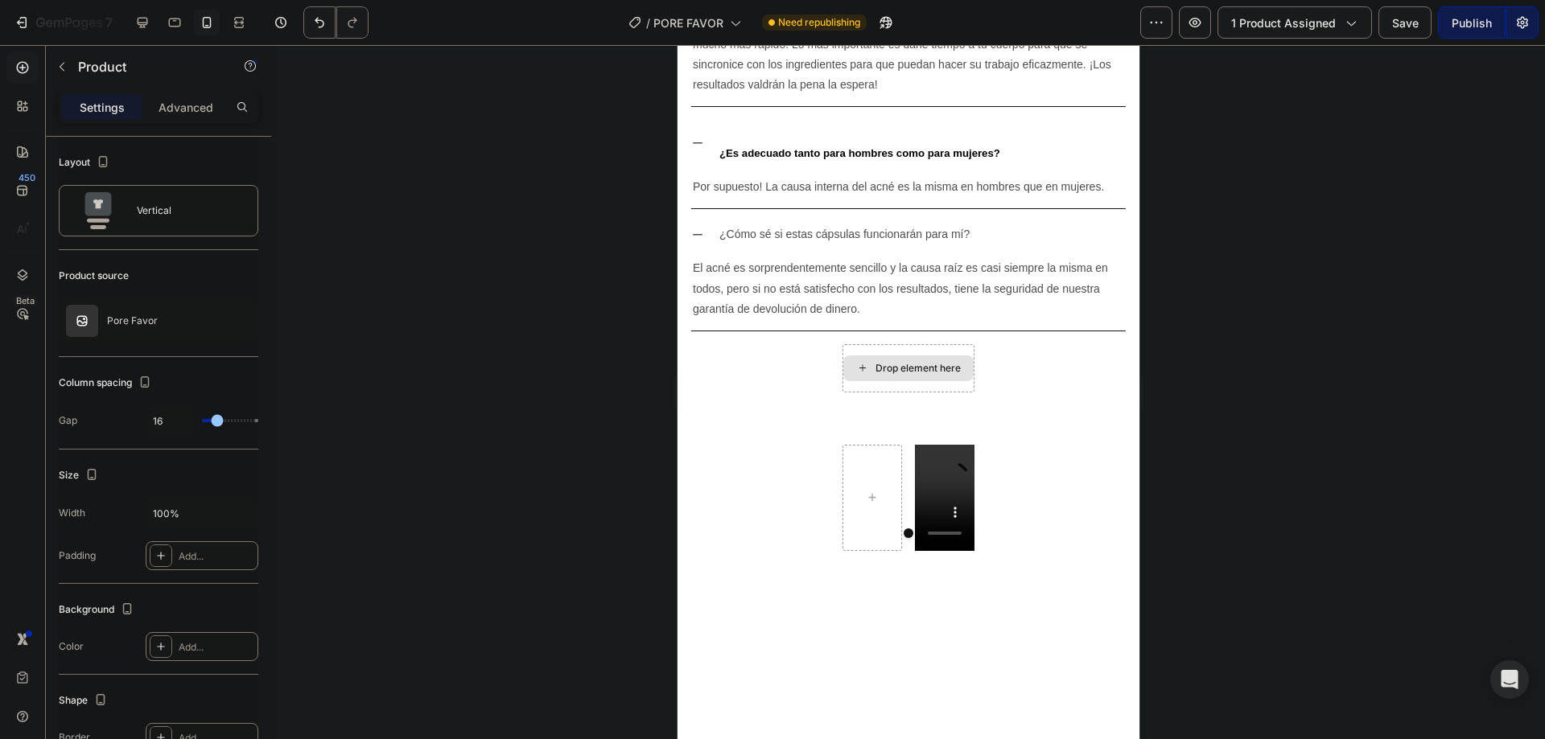
click at [887, 356] on div "Drop element here" at bounding box center [907, 369] width 130 height 26
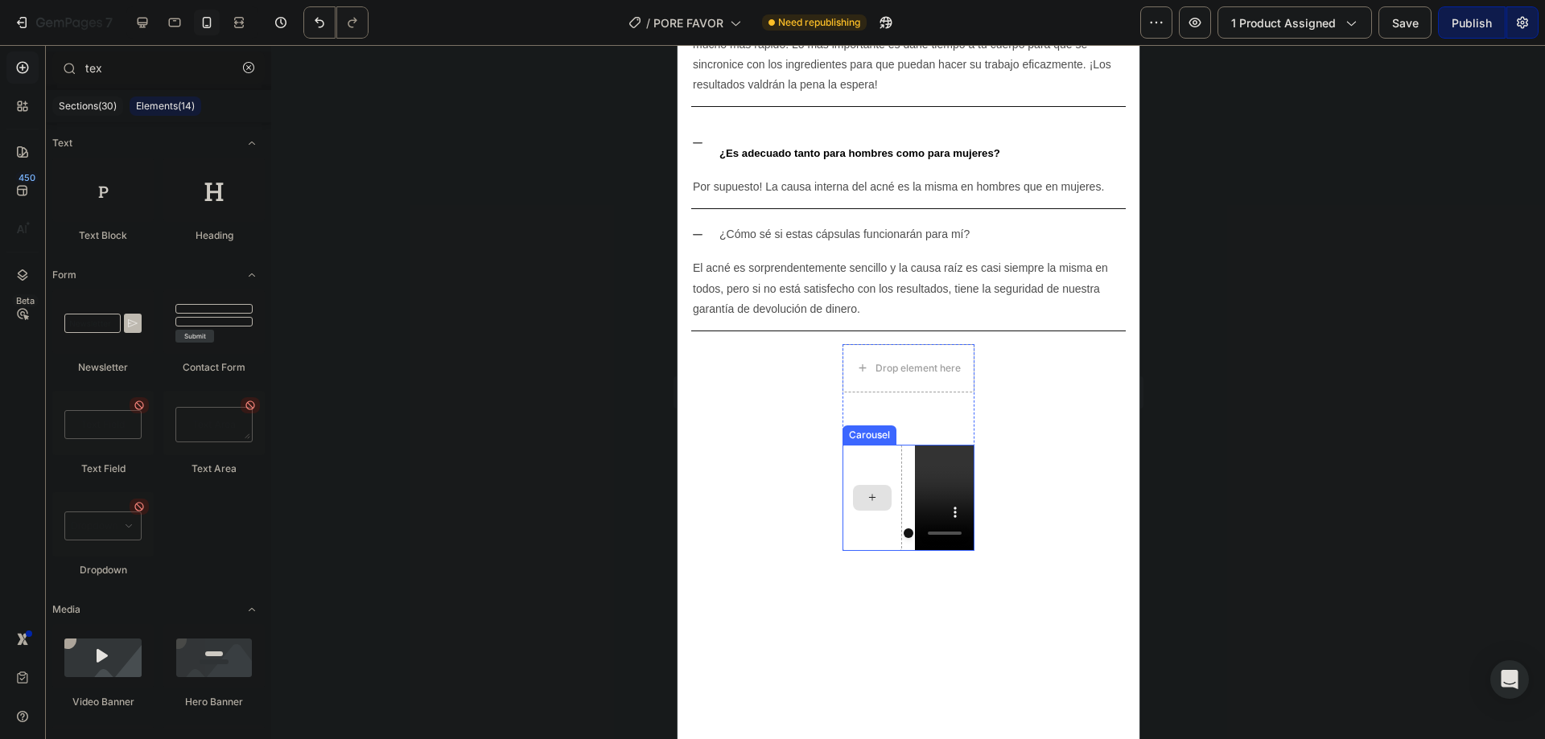
click at [864, 445] on div at bounding box center [872, 498] width 60 height 106
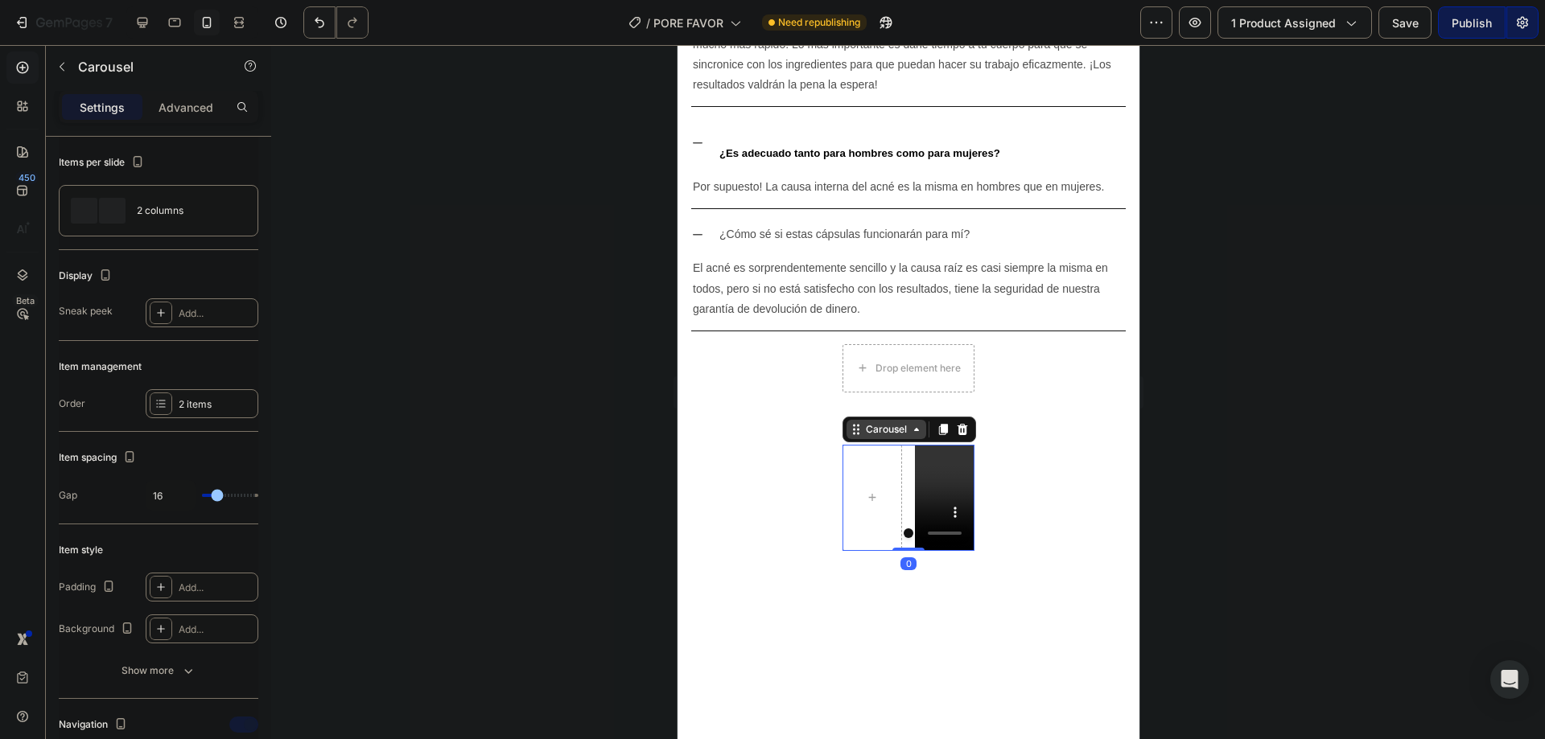
click at [884, 422] on div "Carousel" at bounding box center [885, 429] width 47 height 14
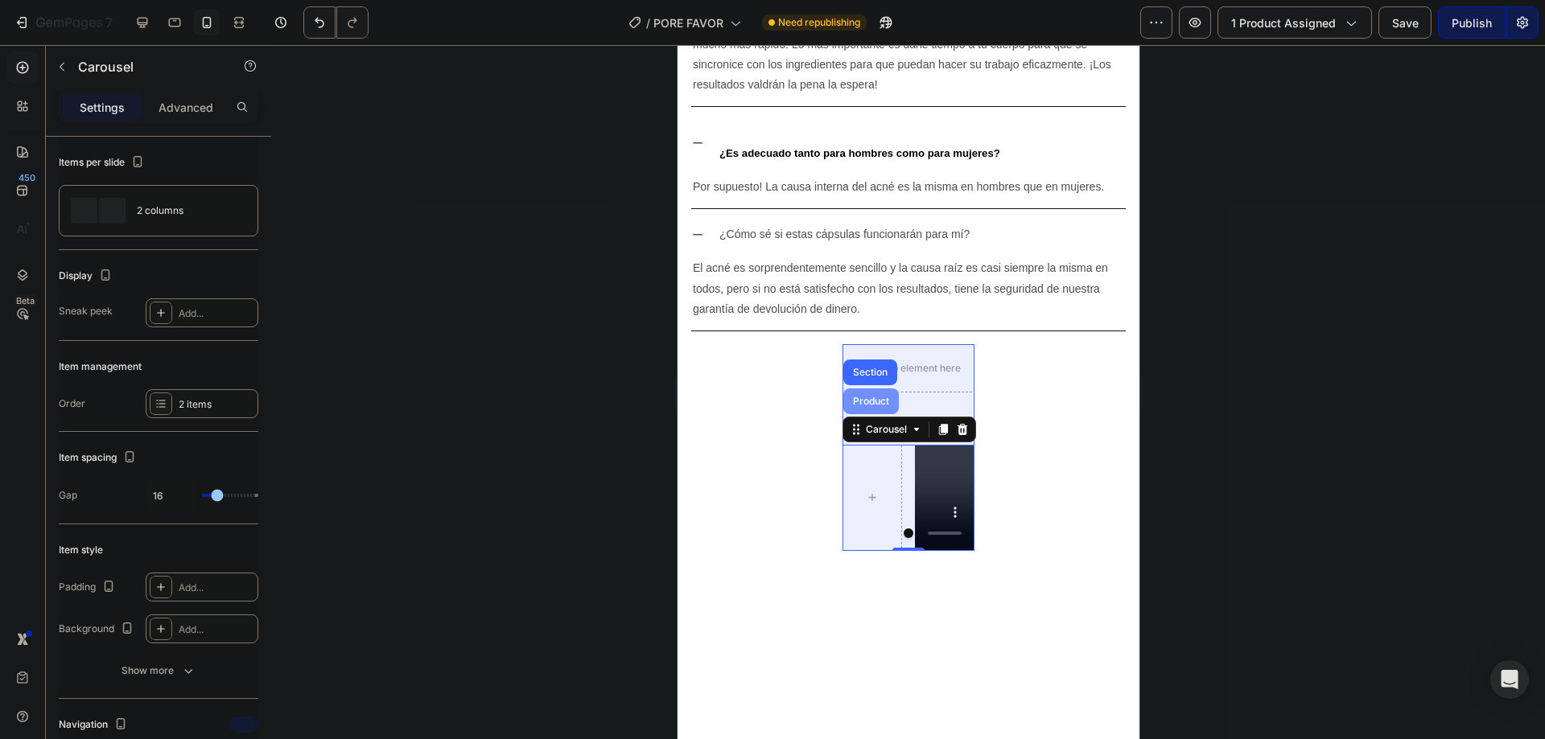
click at [871, 397] on div "Product" at bounding box center [870, 402] width 43 height 10
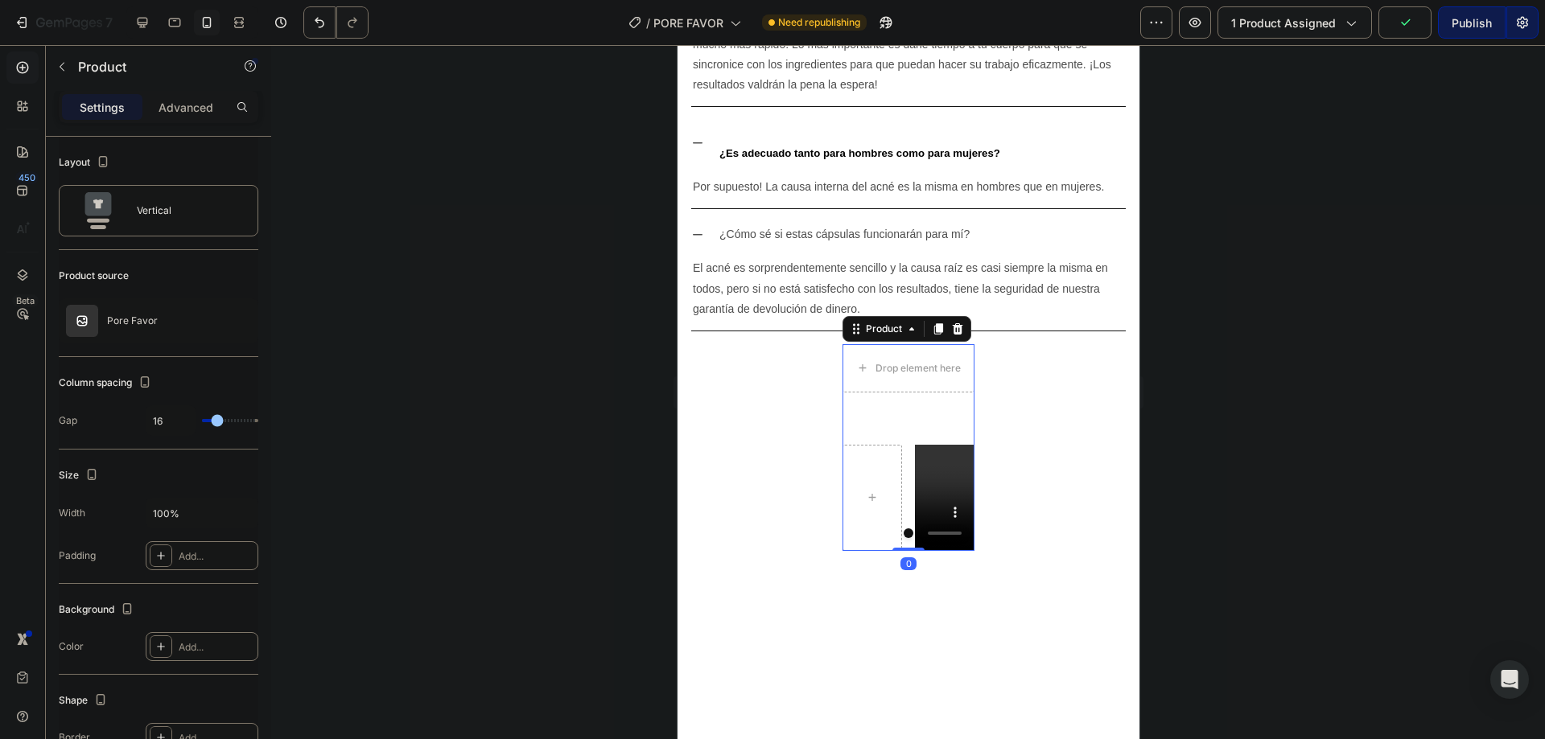
click at [951, 323] on icon at bounding box center [956, 329] width 13 height 13
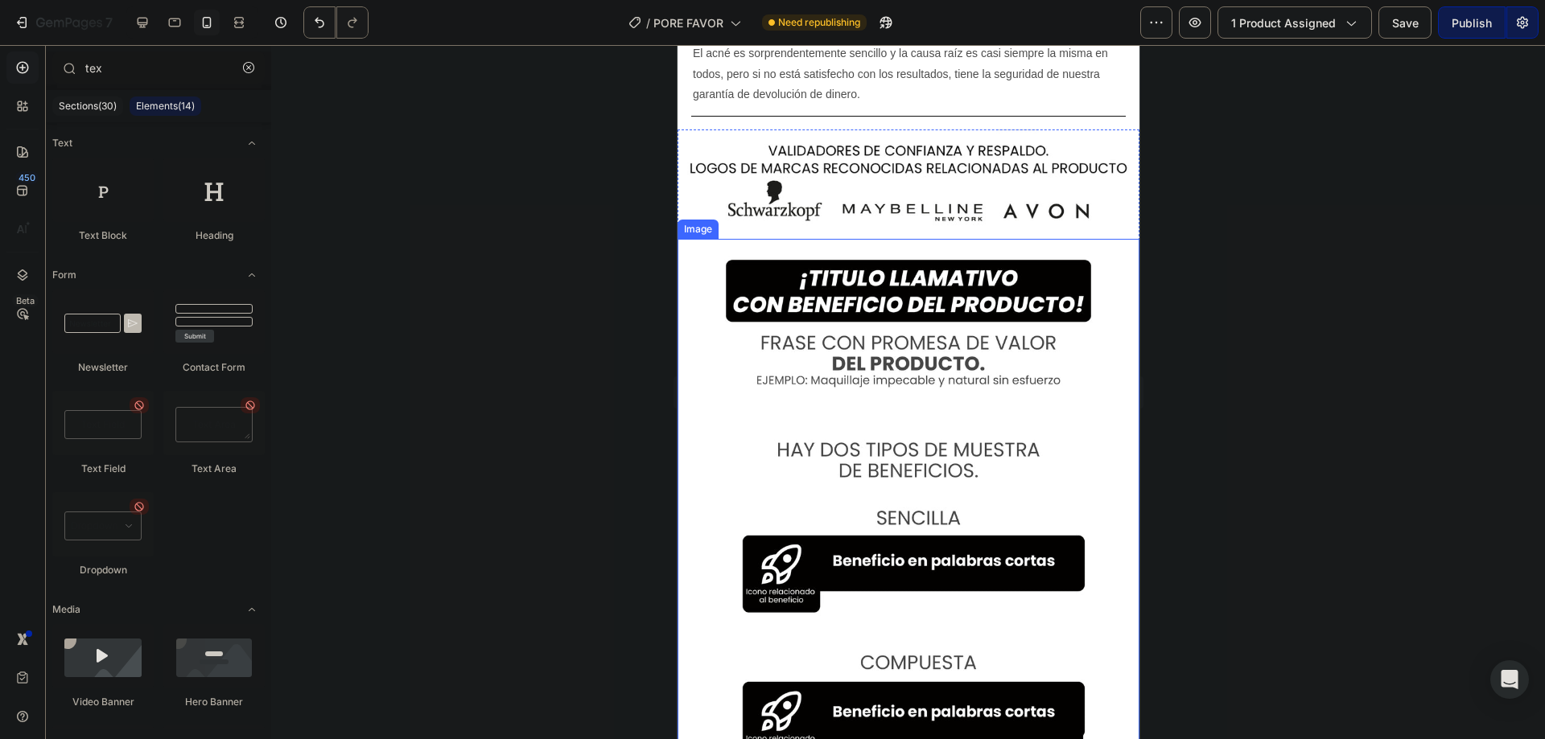
scroll to position [6048, 0]
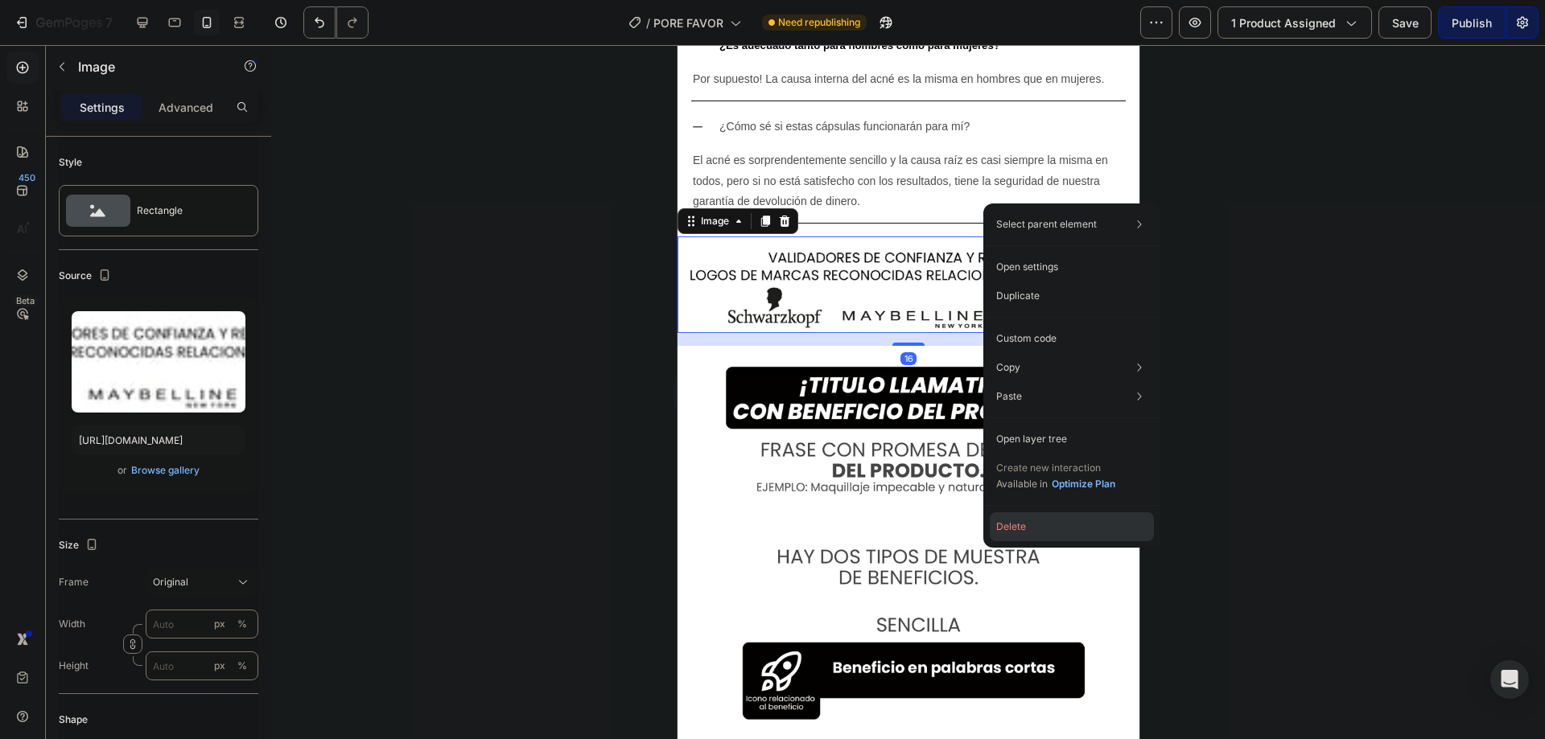
click at [1019, 522] on button "Delete" at bounding box center [1072, 527] width 164 height 29
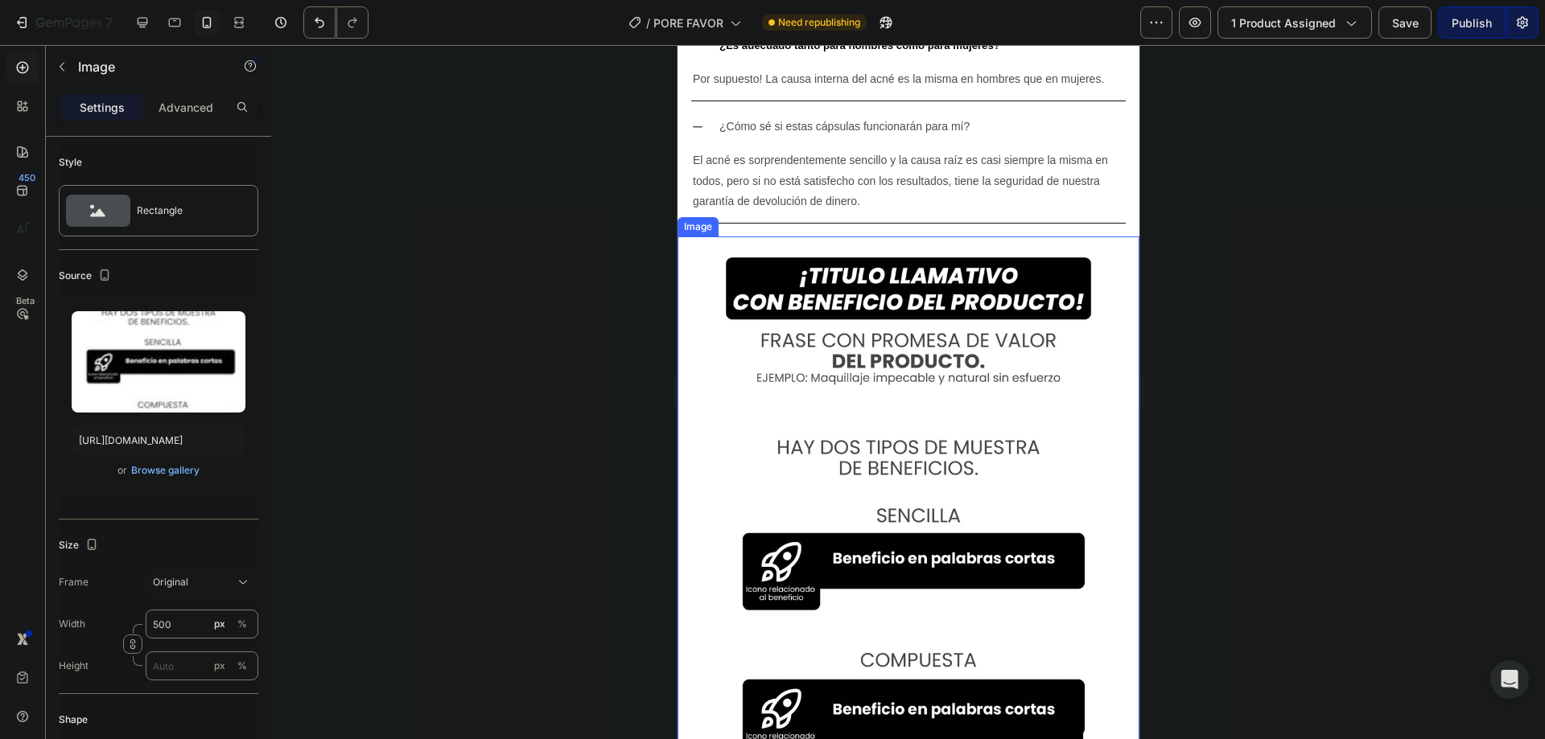
click at [980, 316] on img at bounding box center [907, 561] width 402 height 649
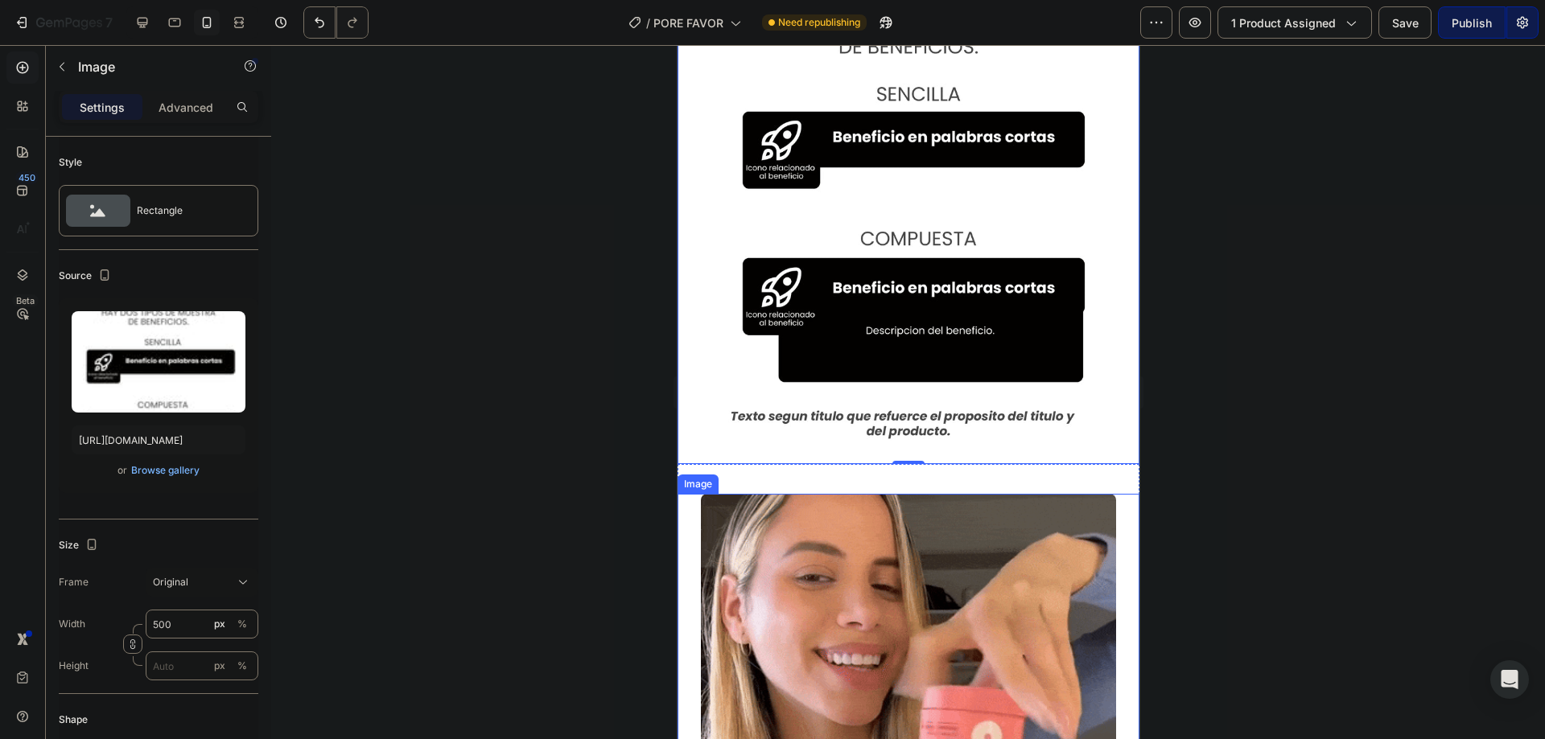
scroll to position [6605, 0]
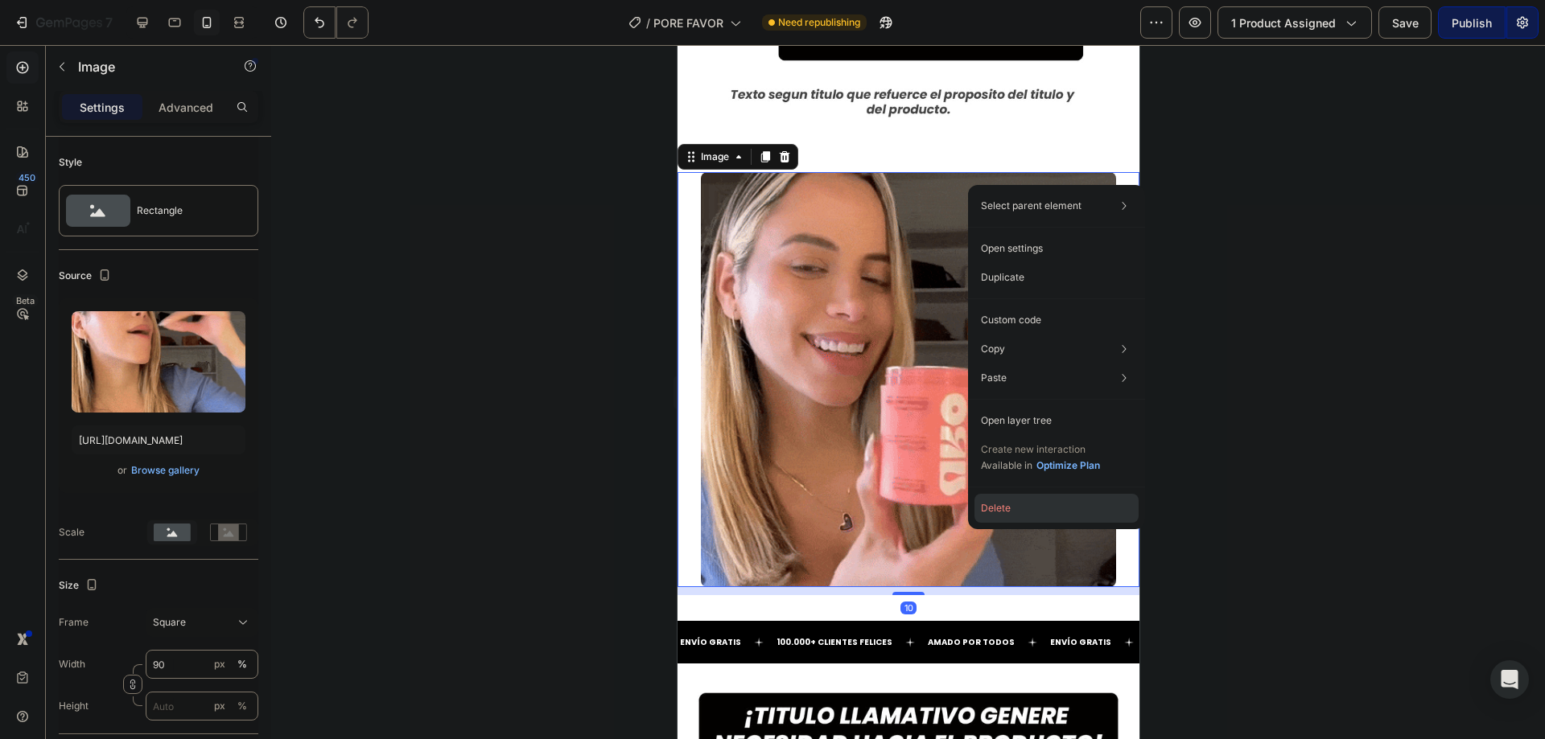
drag, startPoint x: 1041, startPoint y: 518, endPoint x: 352, endPoint y: 472, distance: 691.2
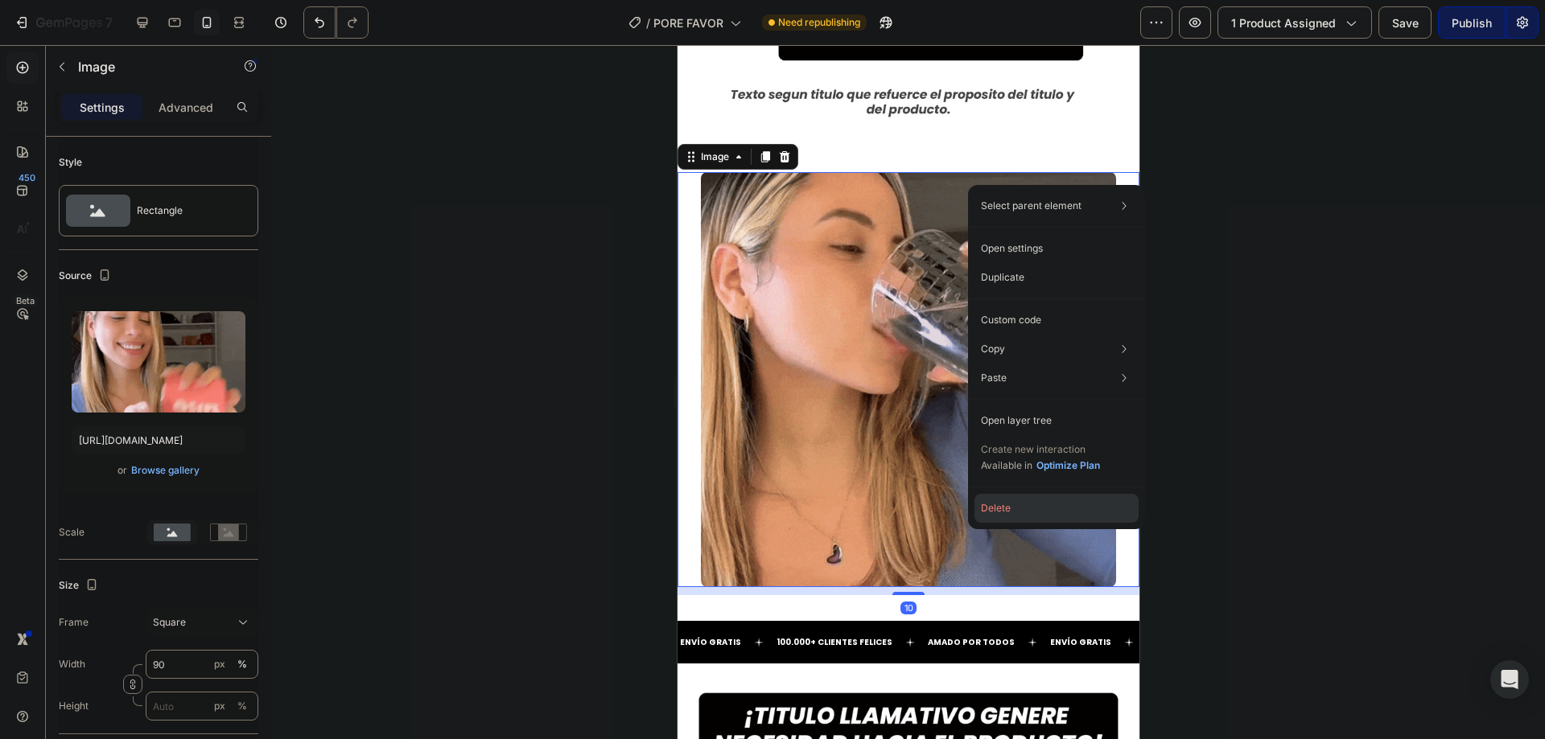
click at [1041, 518] on button "Delete" at bounding box center [1056, 508] width 164 height 29
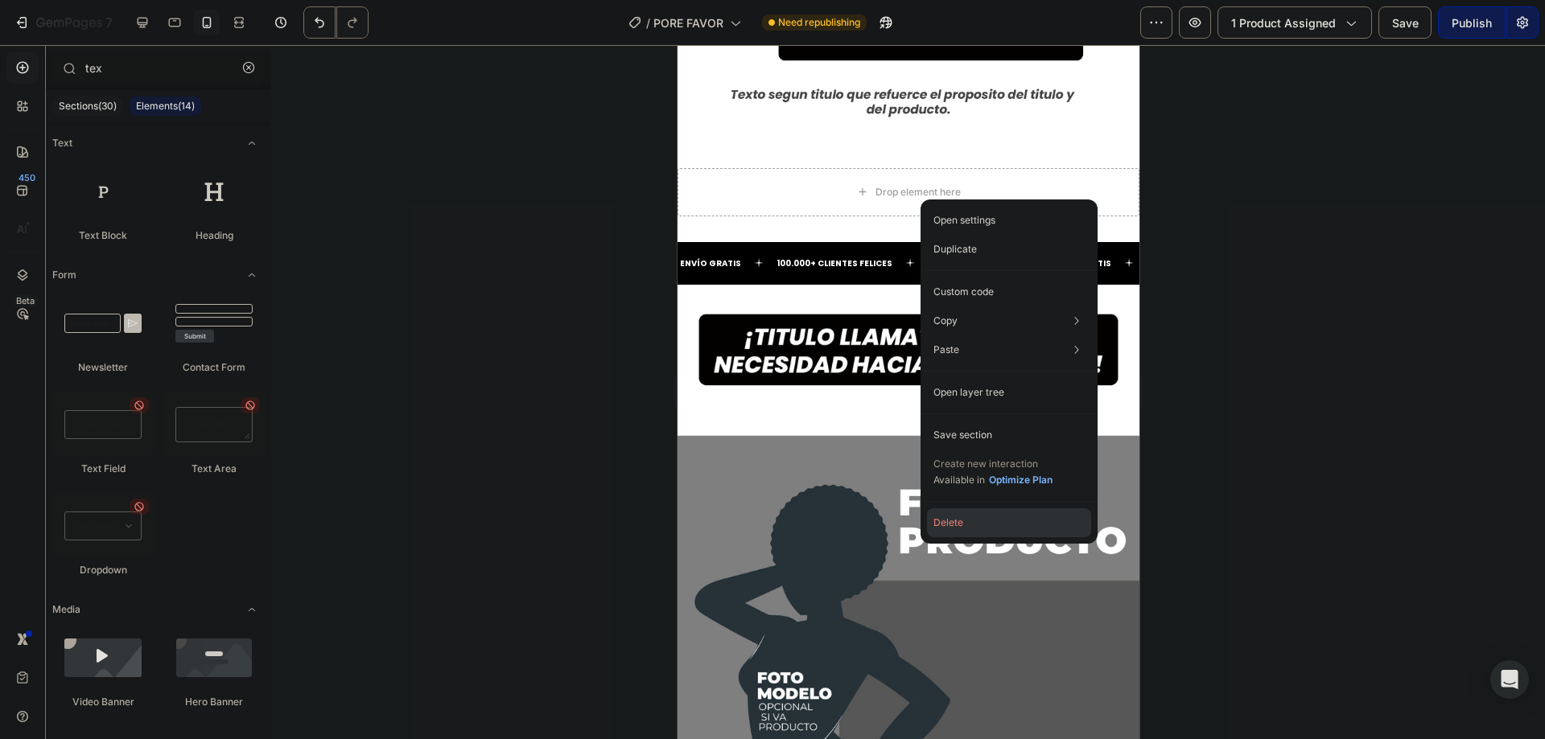
click at [951, 526] on button "Delete" at bounding box center [1009, 523] width 164 height 29
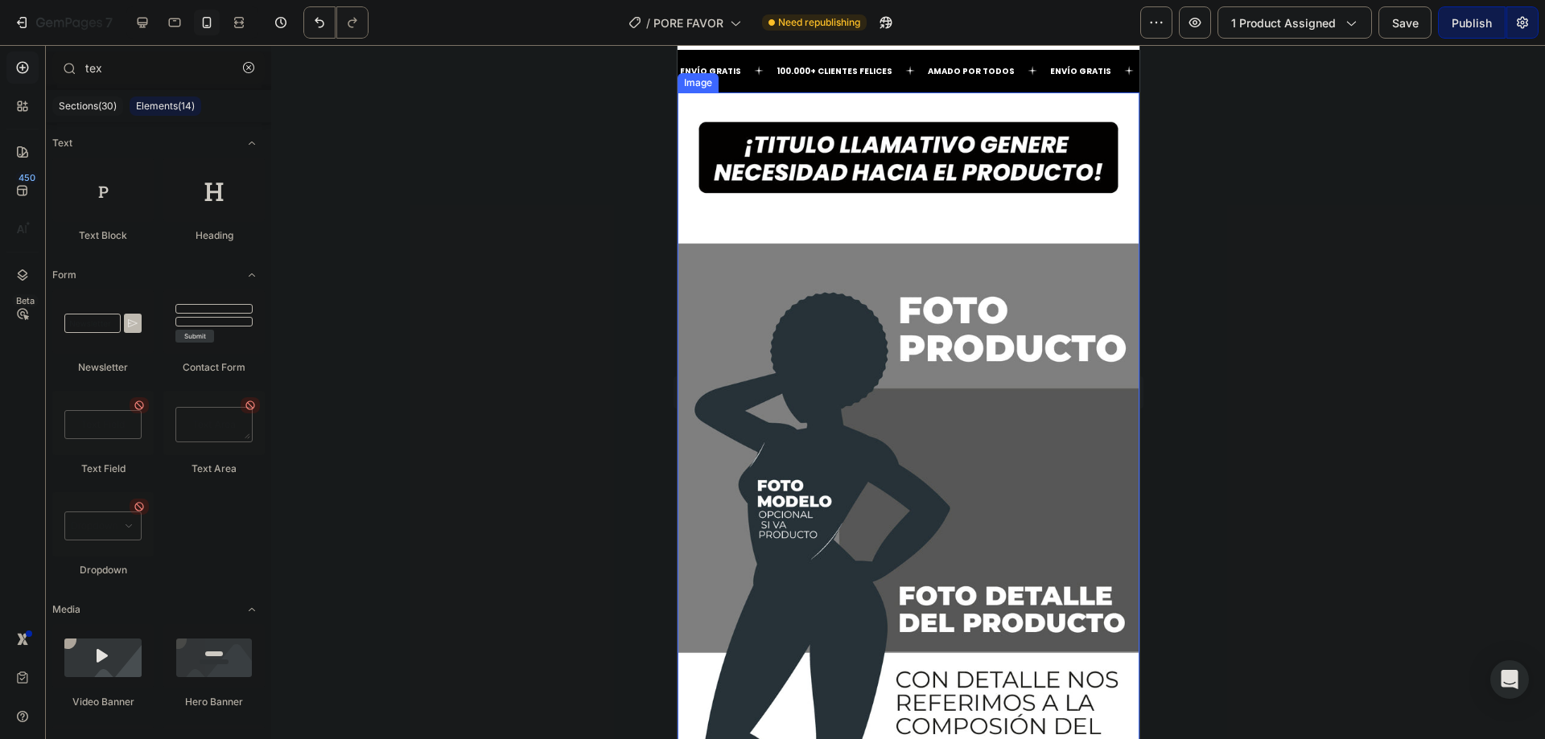
scroll to position [5962, 0]
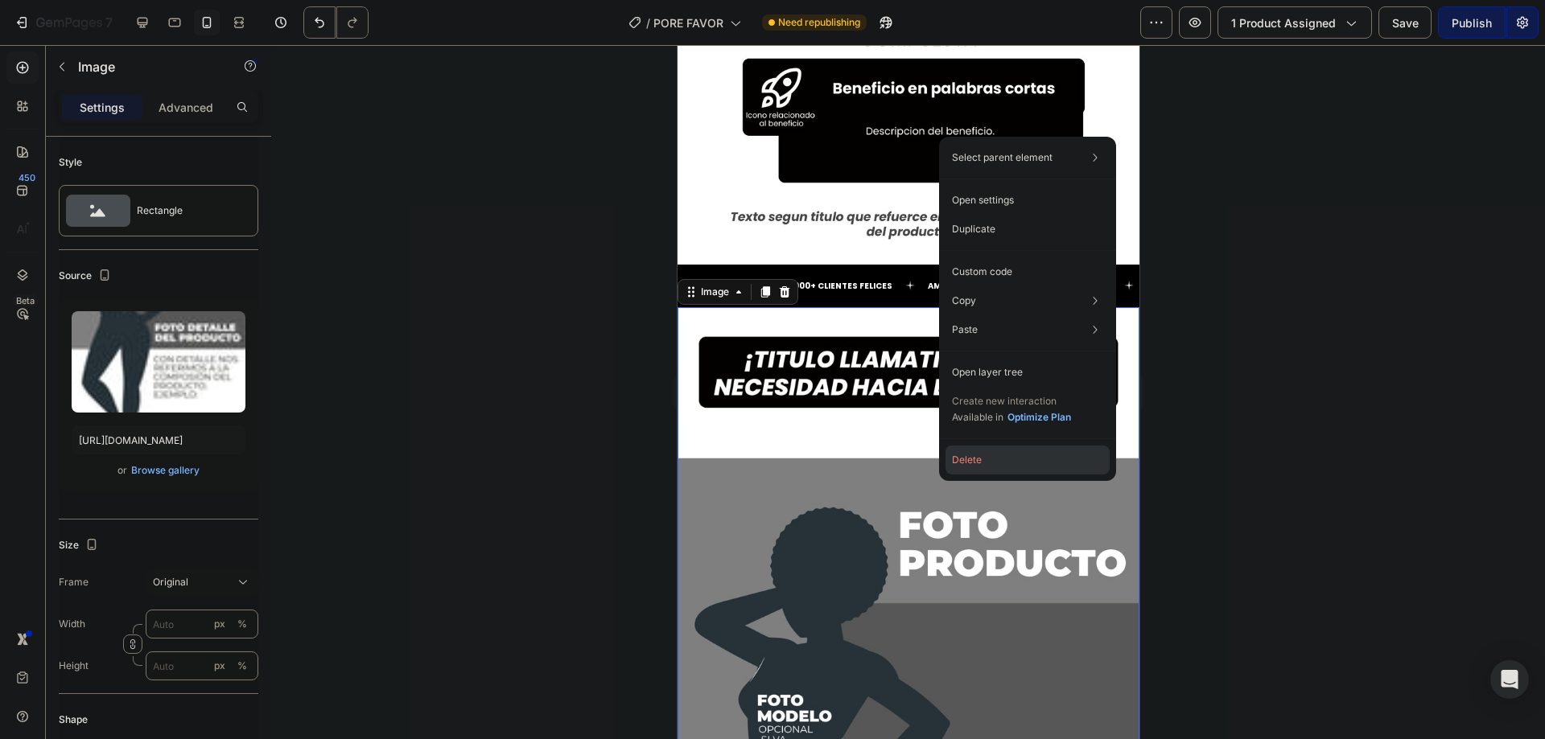
click at [978, 465] on button "Delete" at bounding box center [1027, 460] width 164 height 29
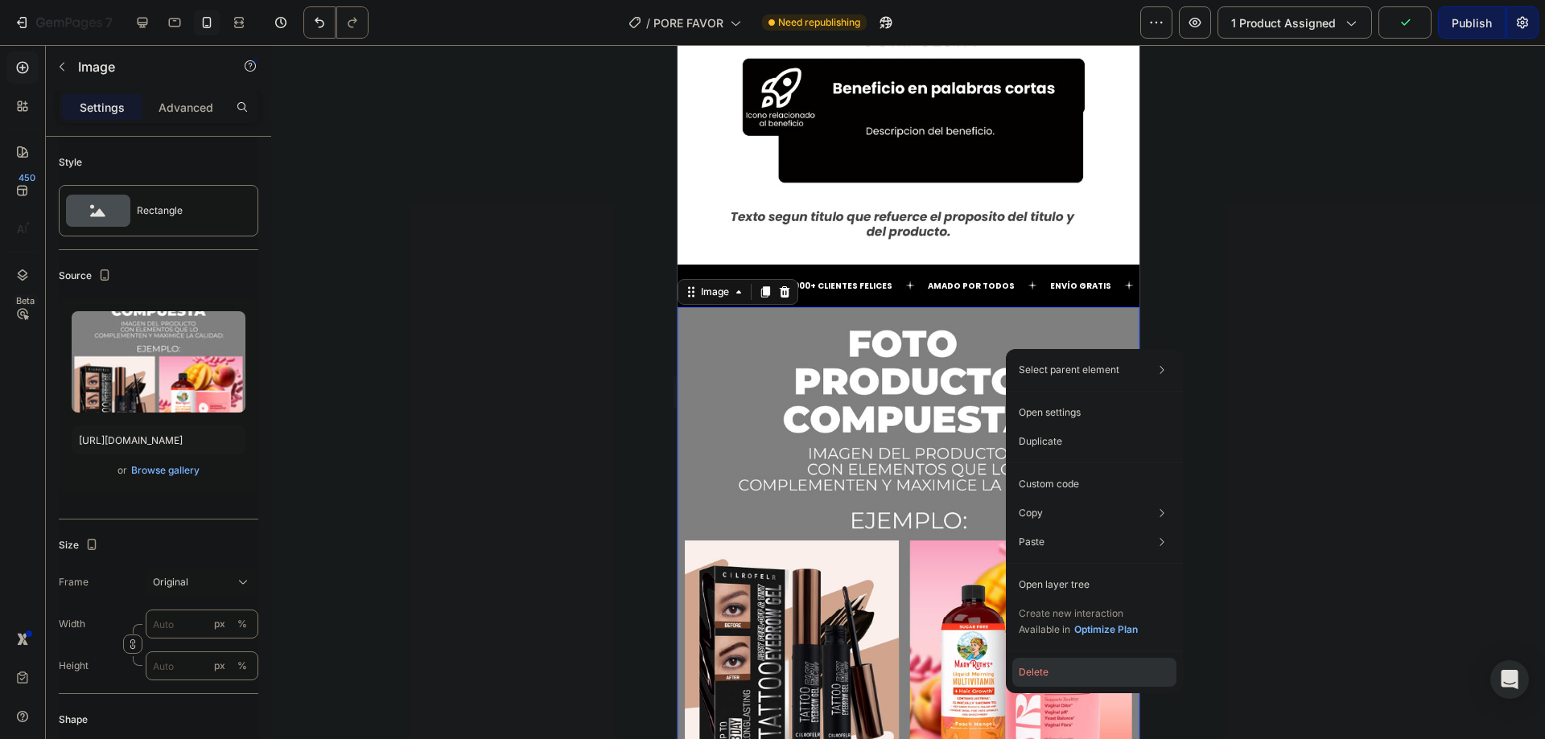
click at [1040, 666] on button "Delete" at bounding box center [1094, 672] width 164 height 29
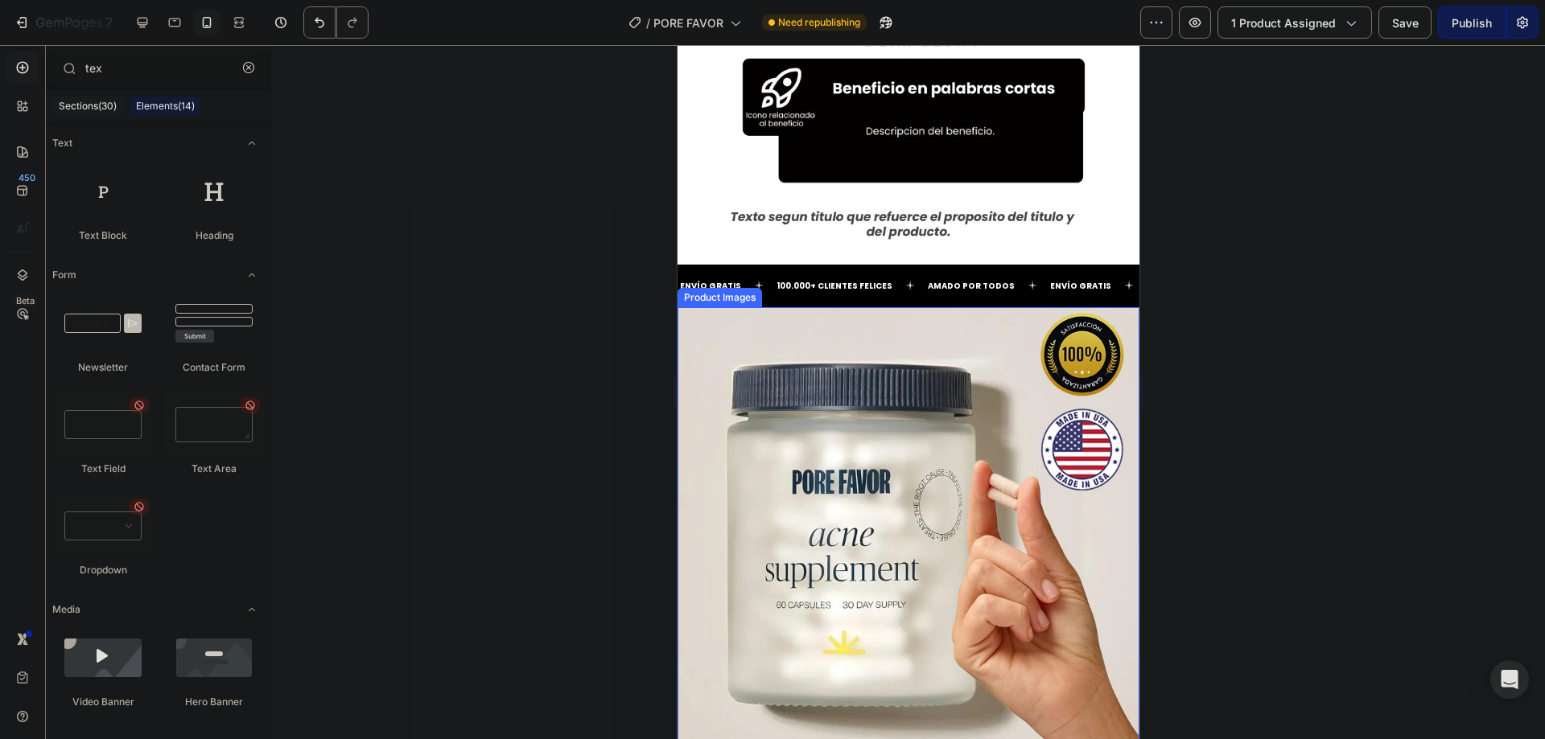
scroll to position [6070, 0]
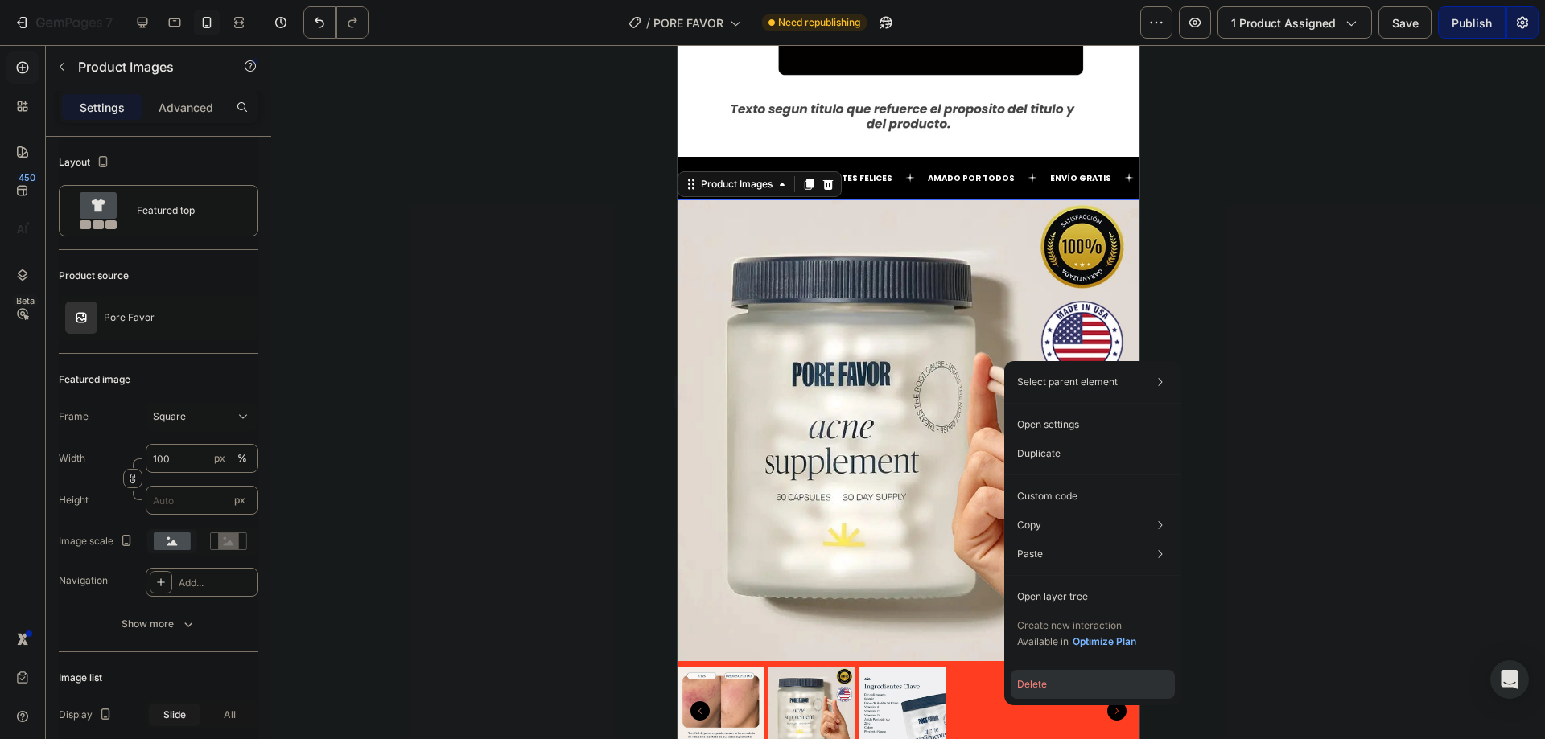
click at [1035, 686] on button "Delete" at bounding box center [1093, 684] width 164 height 29
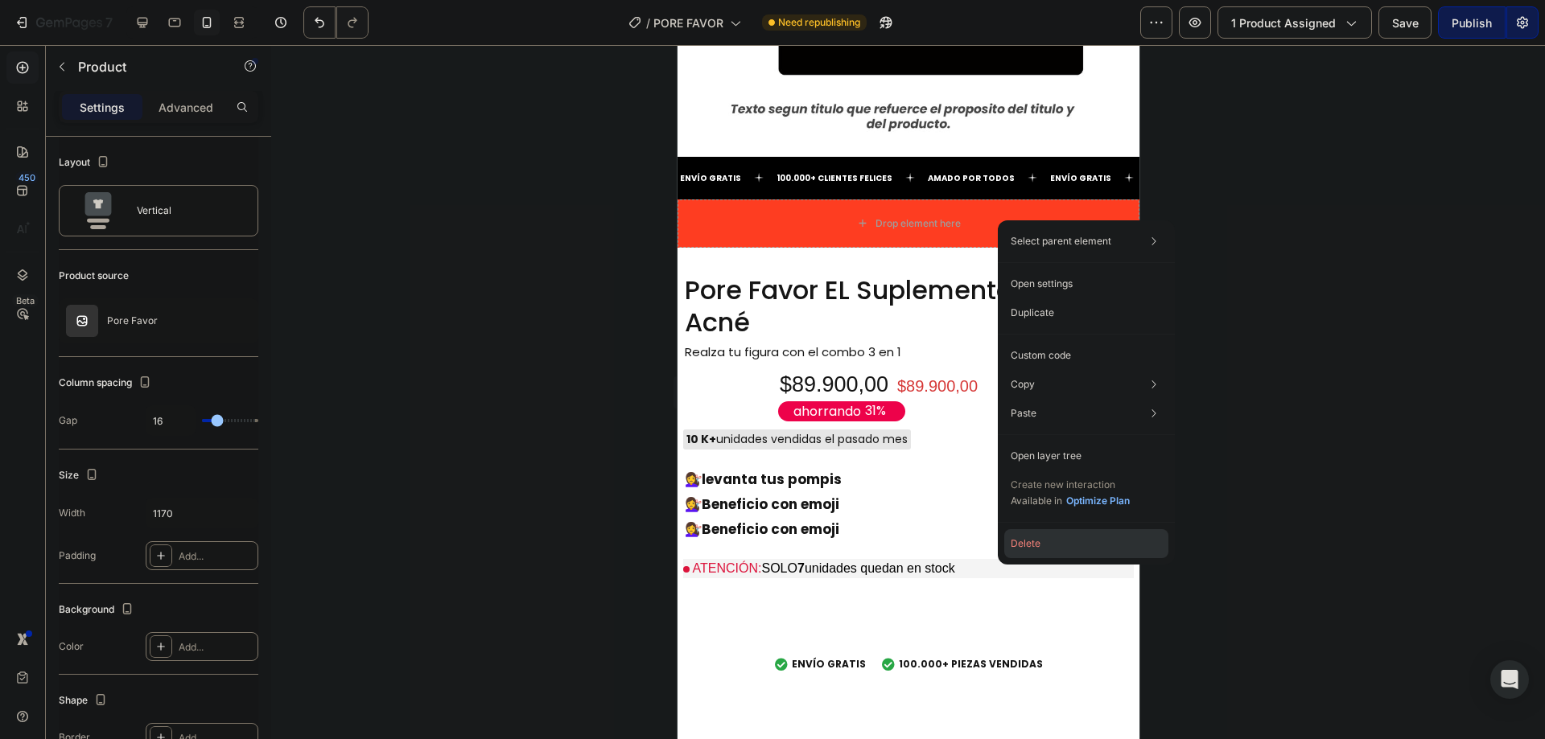
click at [1065, 549] on button "Delete" at bounding box center [1086, 543] width 164 height 29
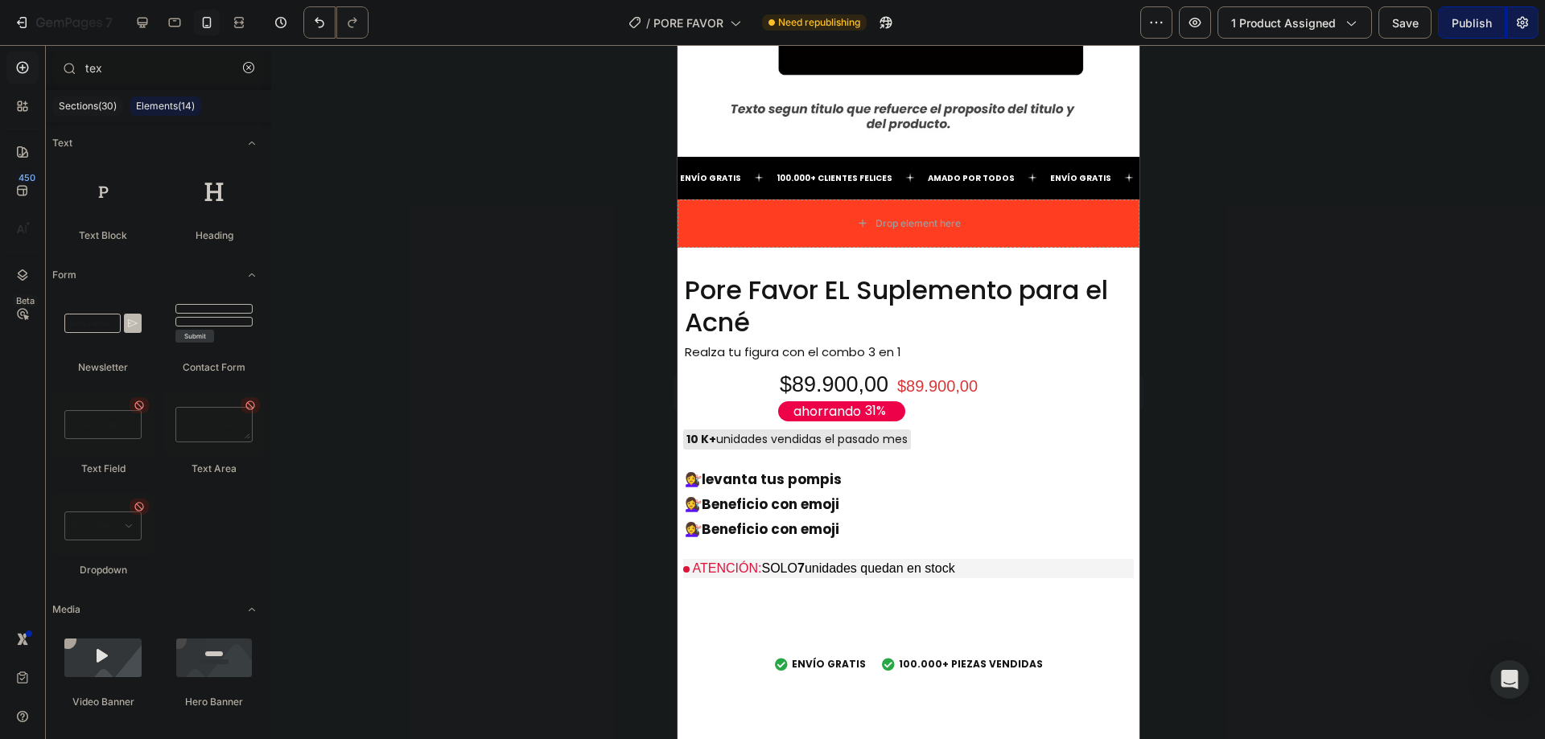
scroll to position [5990, 0]
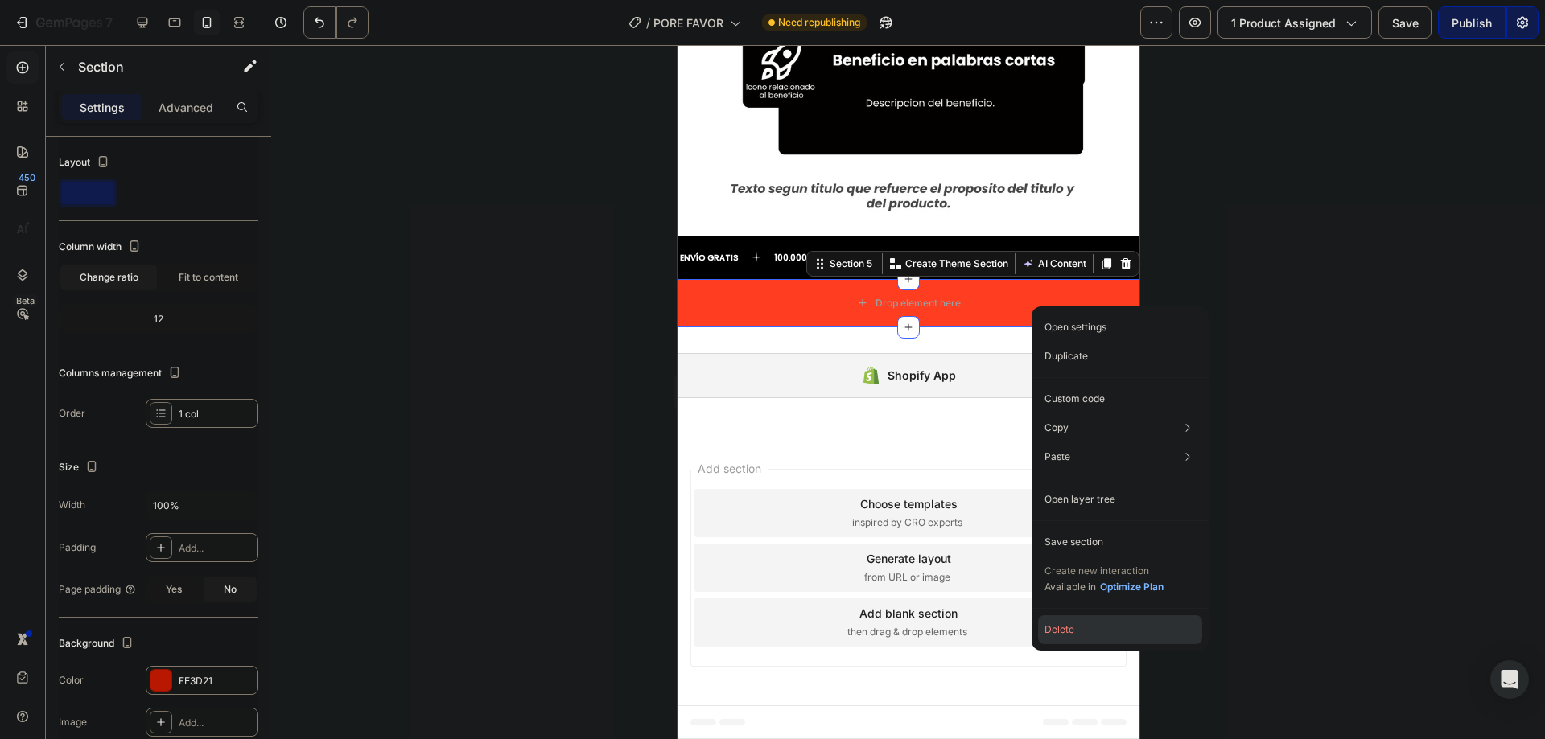
click at [1062, 636] on button "Delete" at bounding box center [1120, 630] width 164 height 29
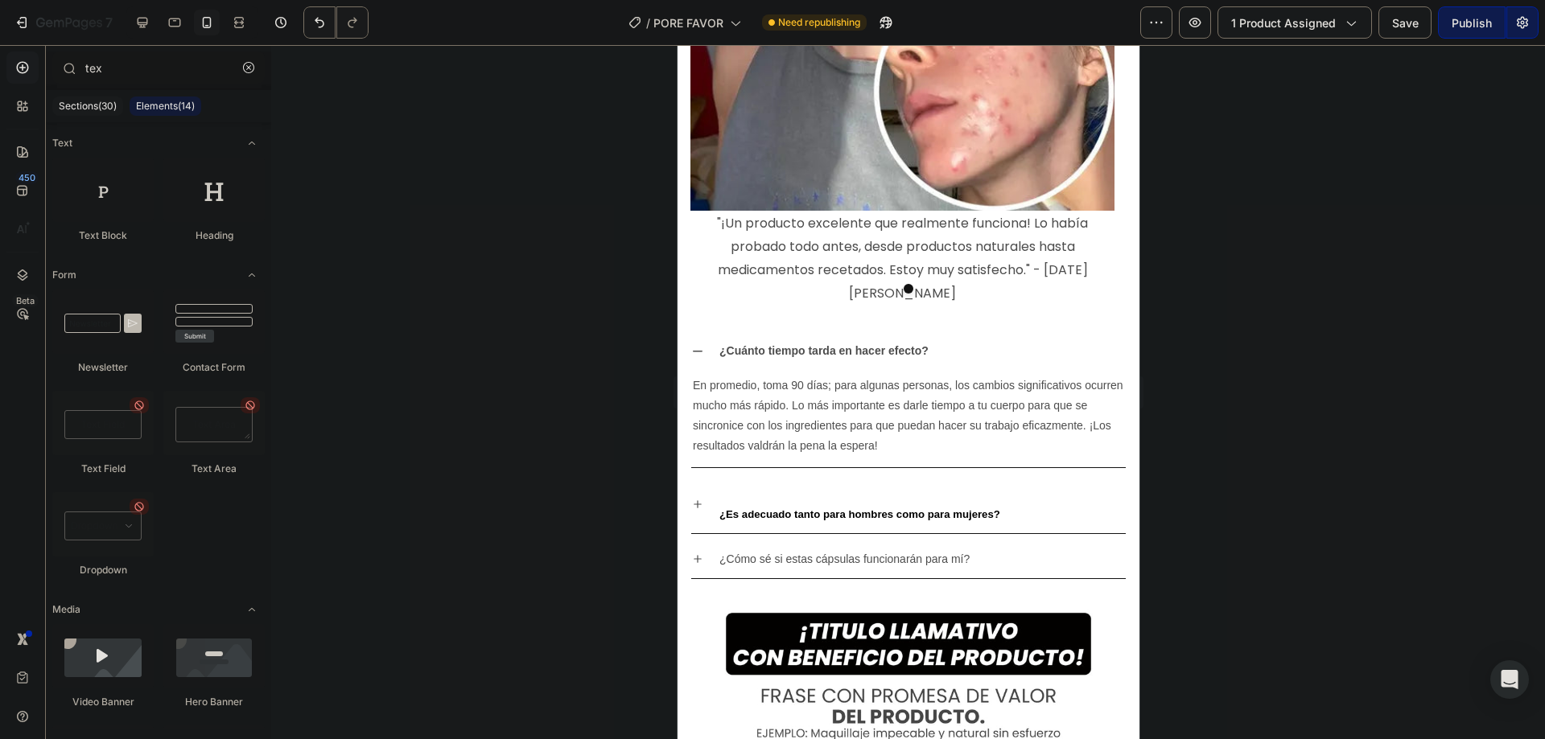
scroll to position [6115, 0]
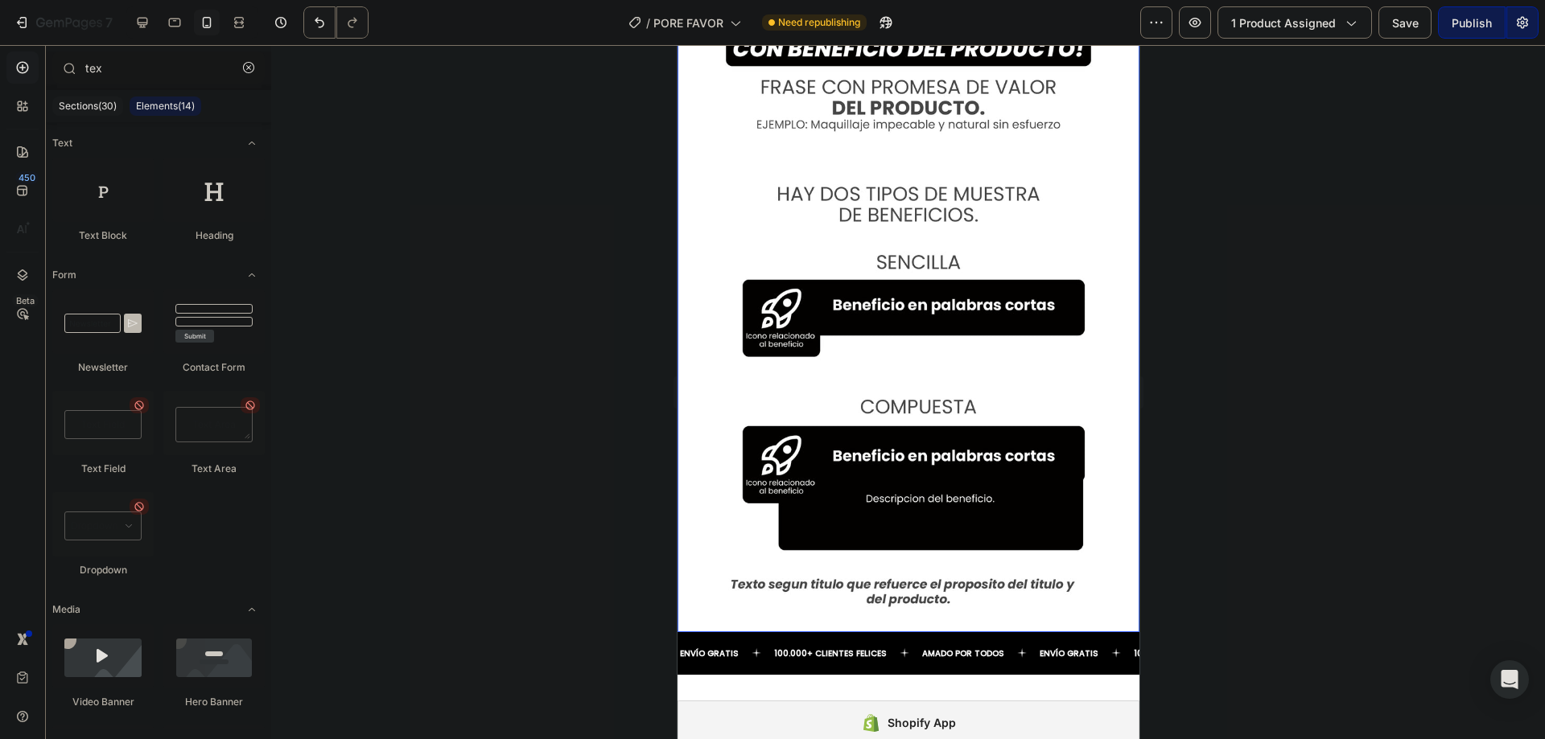
click at [1011, 303] on img at bounding box center [907, 307] width 402 height 649
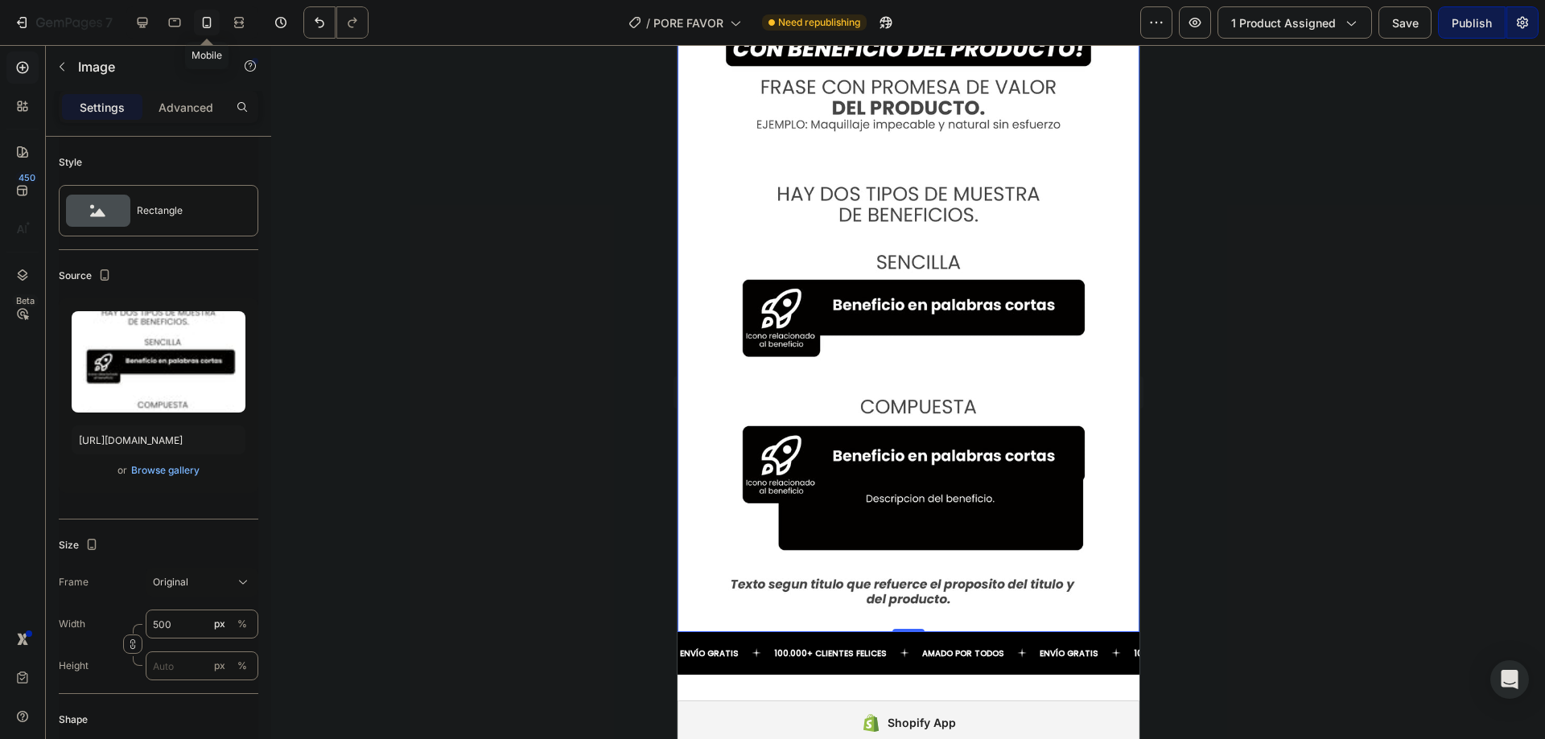
click at [215, 18] on icon at bounding box center [207, 22] width 16 height 16
click at [216, 100] on div "Advanced" at bounding box center [186, 107] width 80 height 26
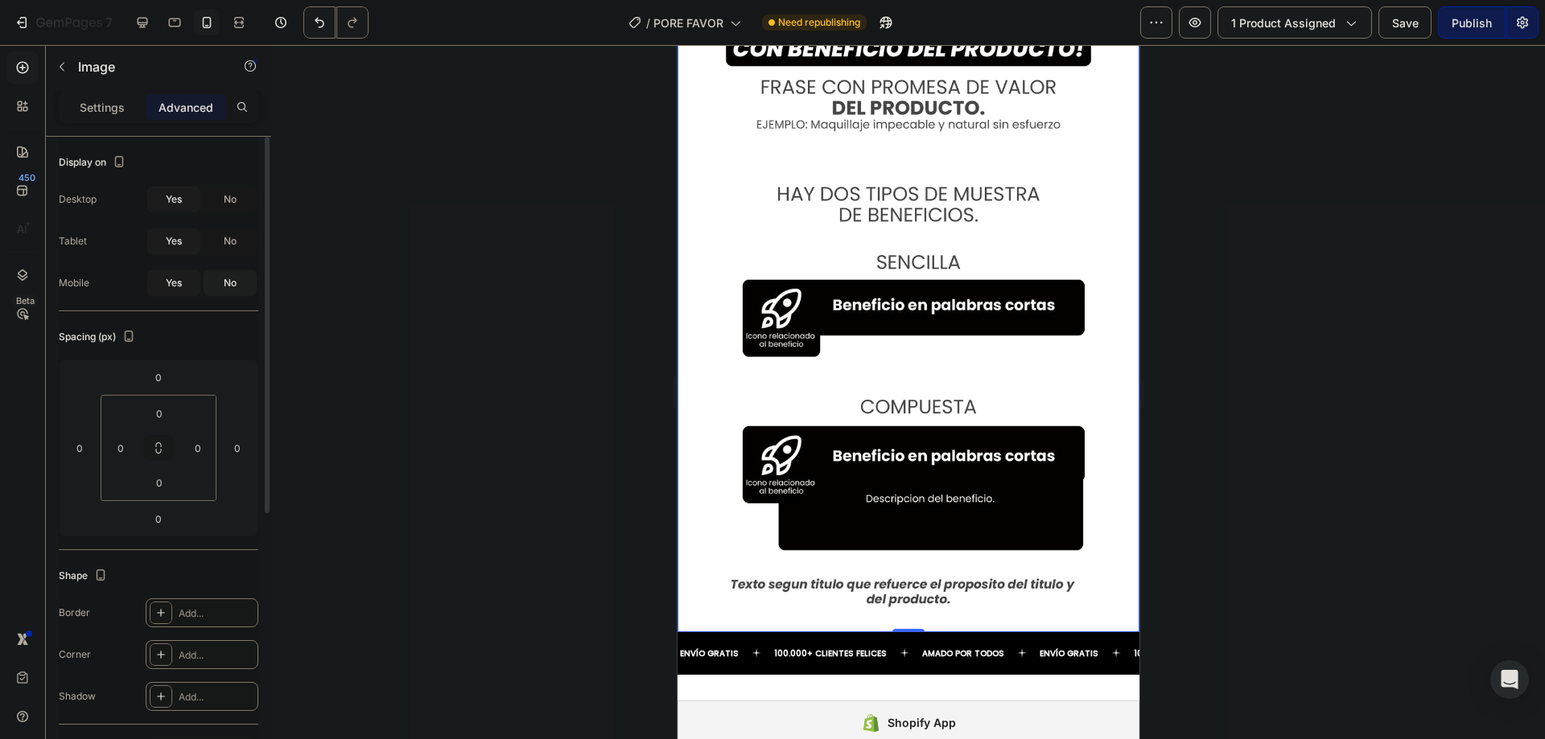
click at [230, 283] on span "No" at bounding box center [230, 283] width 13 height 14
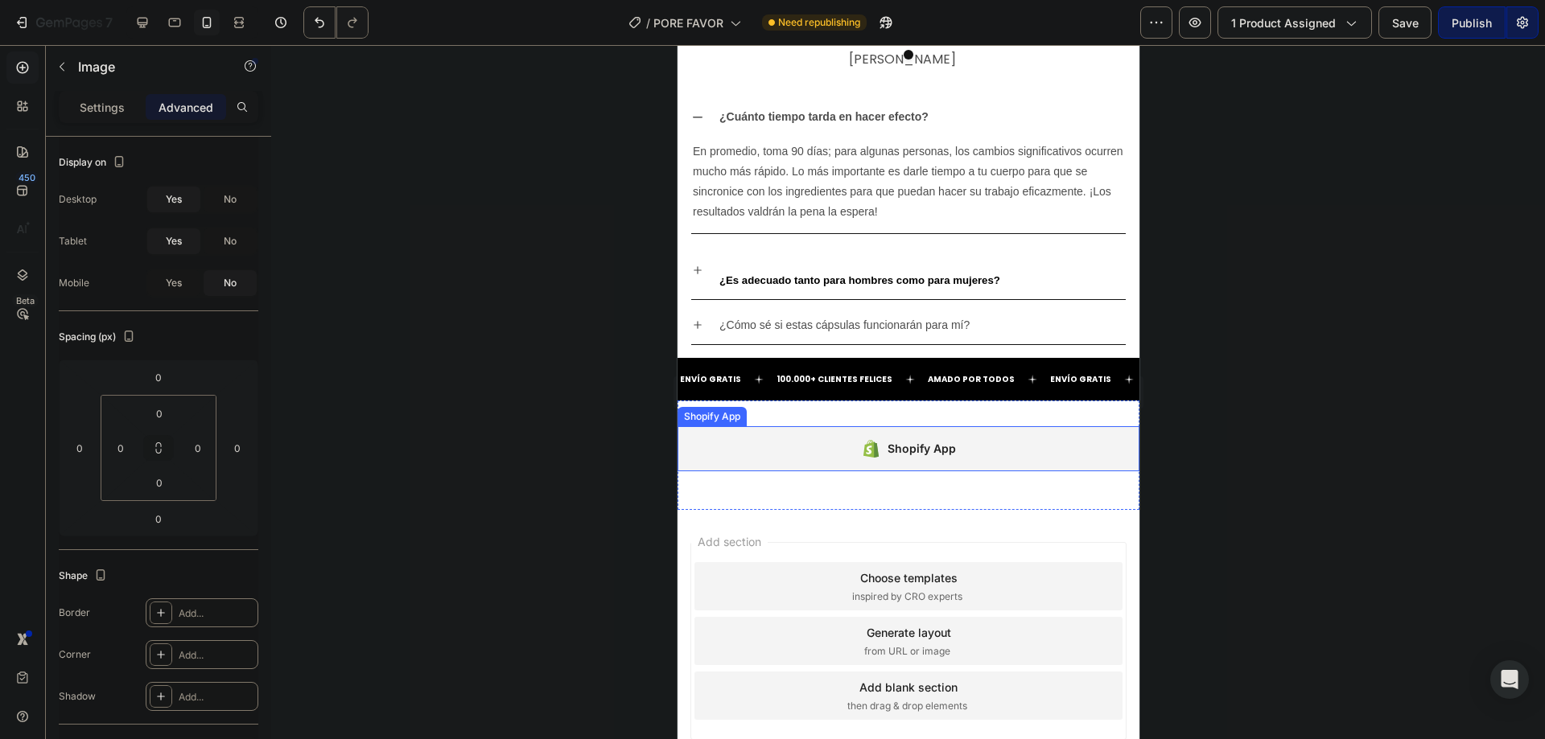
scroll to position [5814, 0]
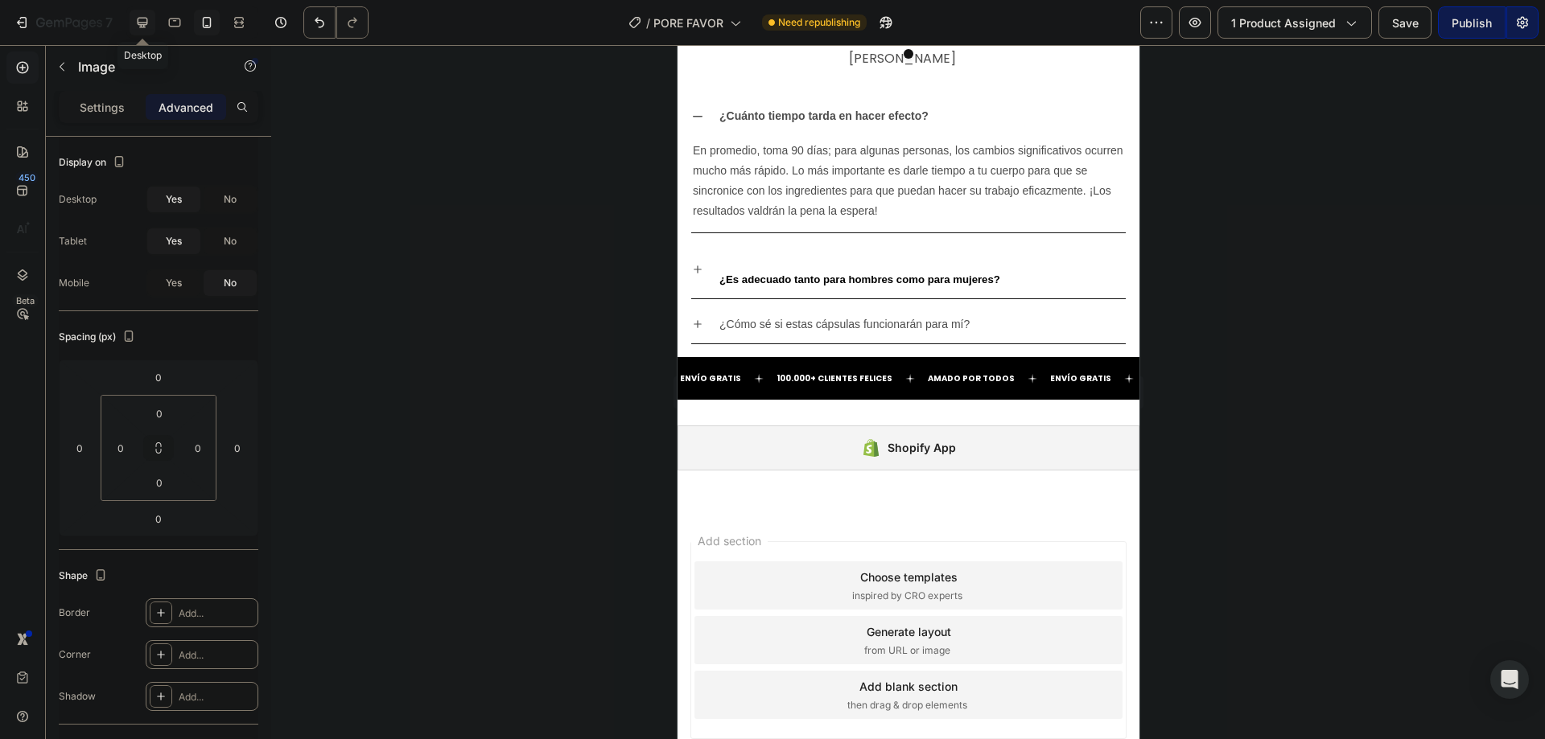
click at [148, 23] on icon at bounding box center [142, 22] width 16 height 16
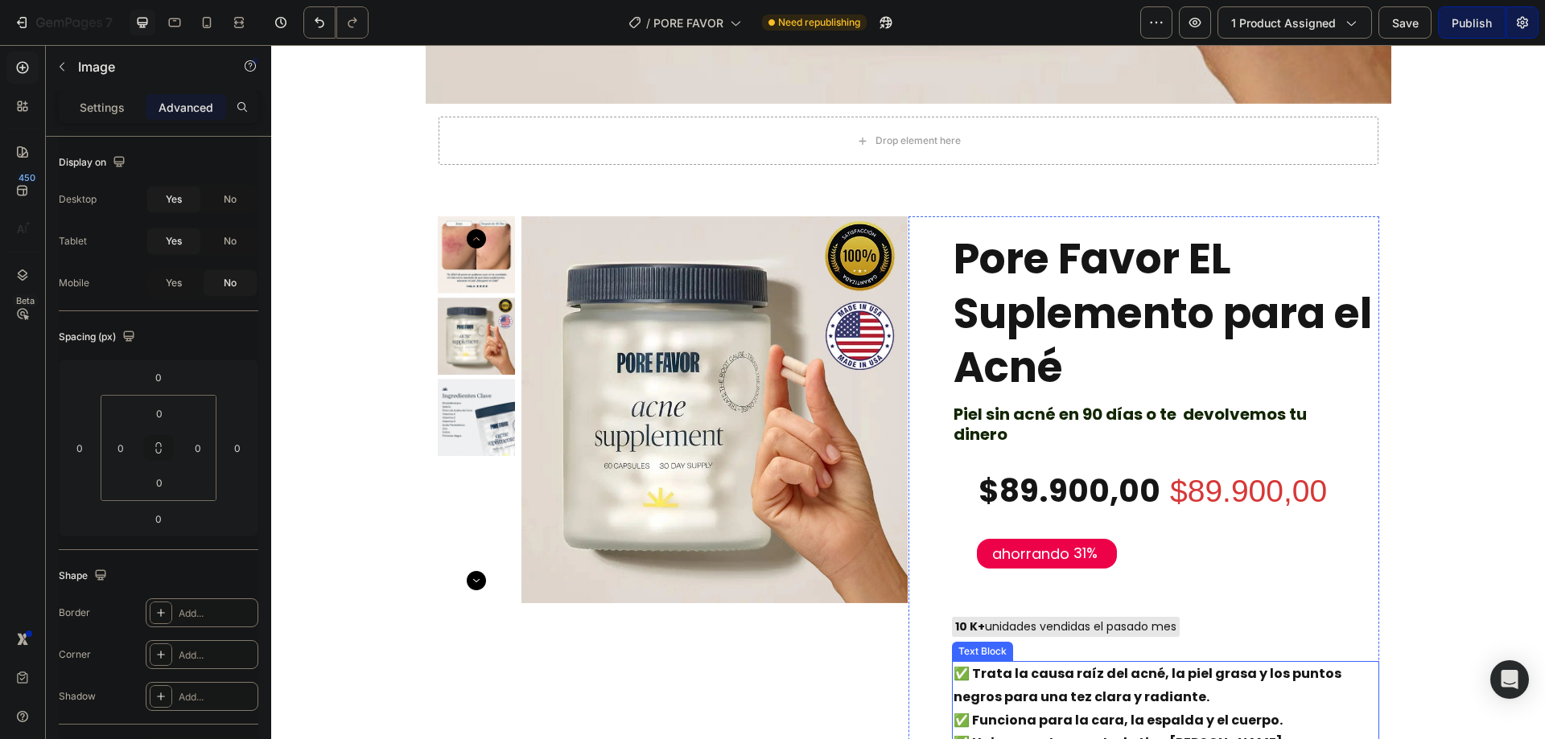
scroll to position [751, 0]
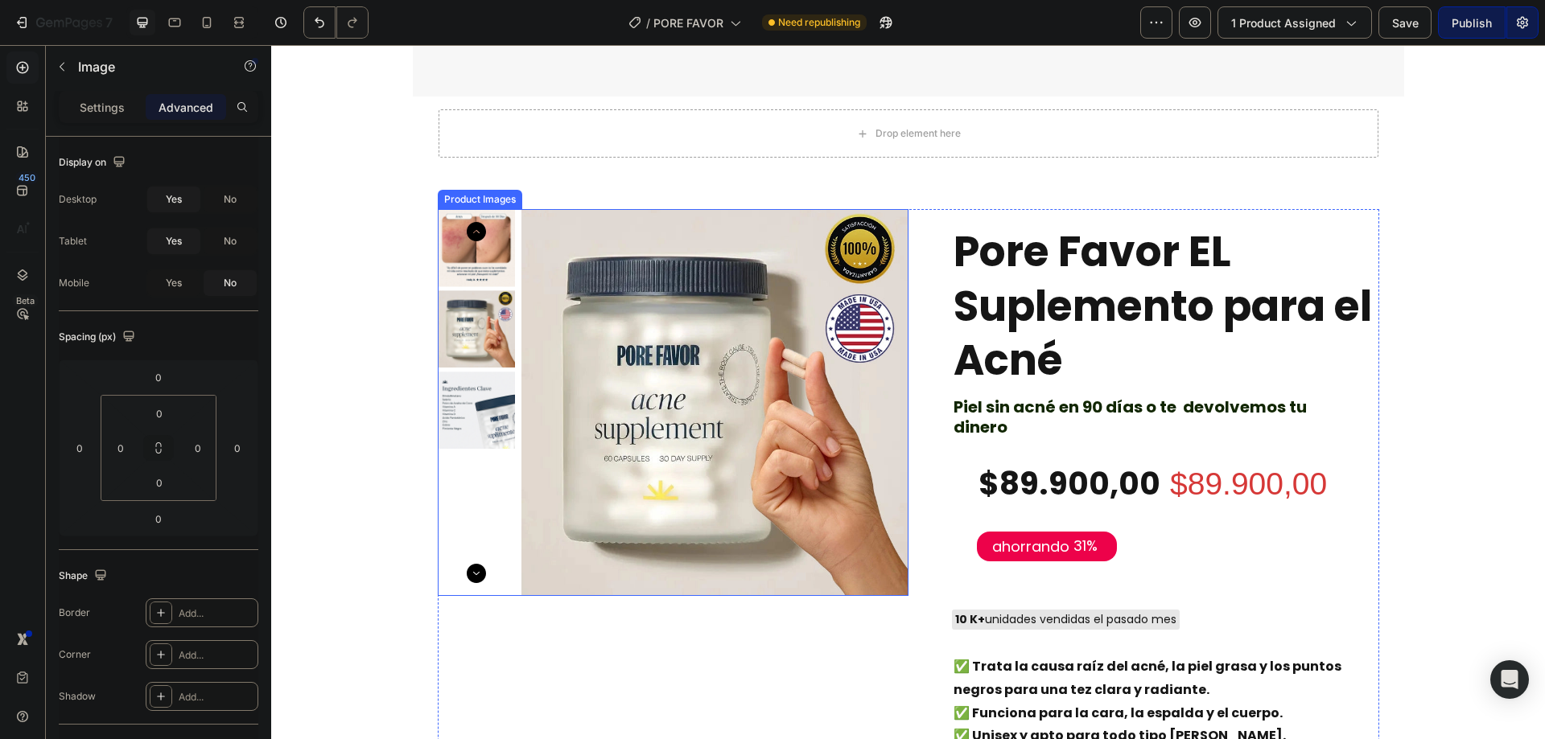
click at [482, 204] on div "Product Images" at bounding box center [480, 199] width 78 height 14
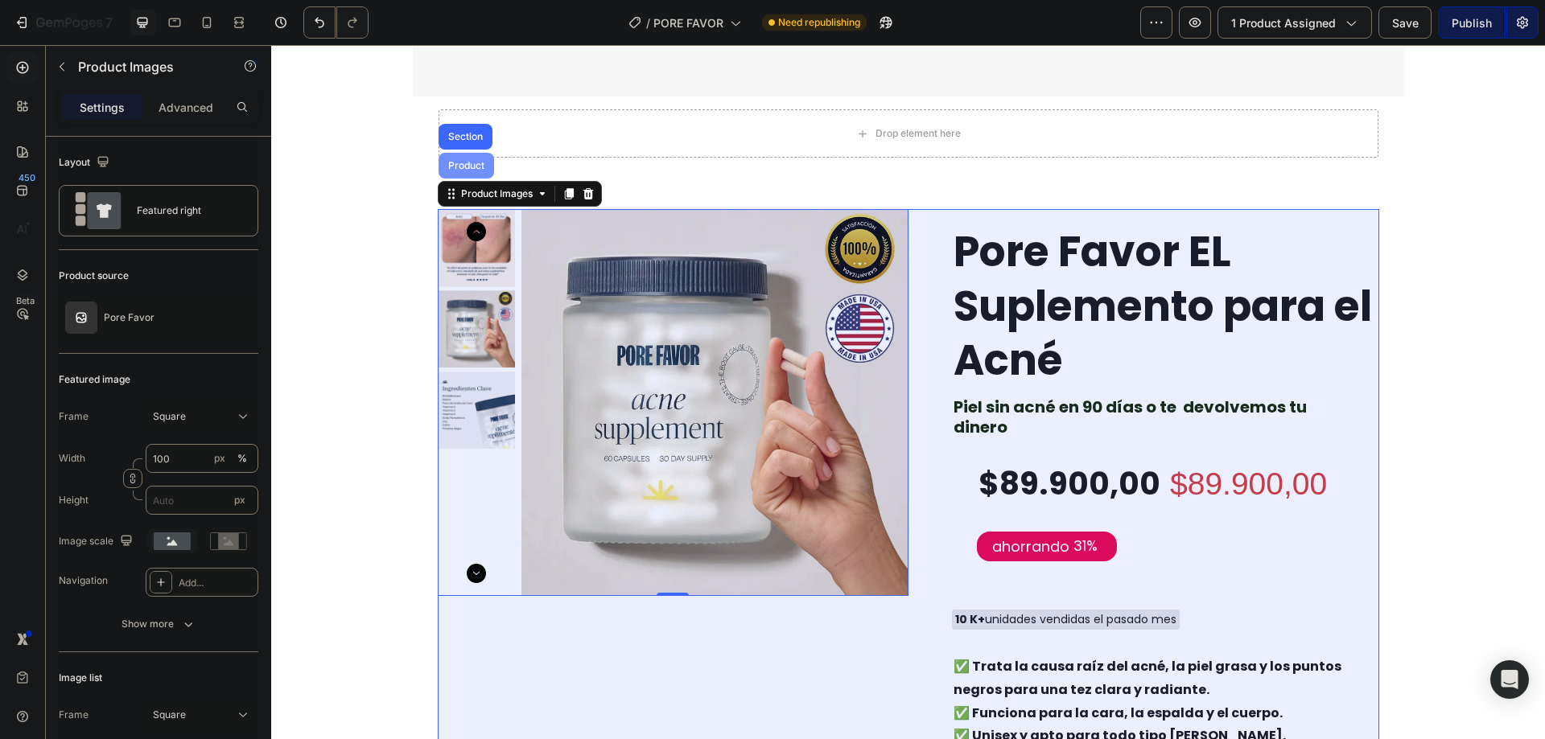
click at [457, 162] on div "Product" at bounding box center [466, 166] width 43 height 10
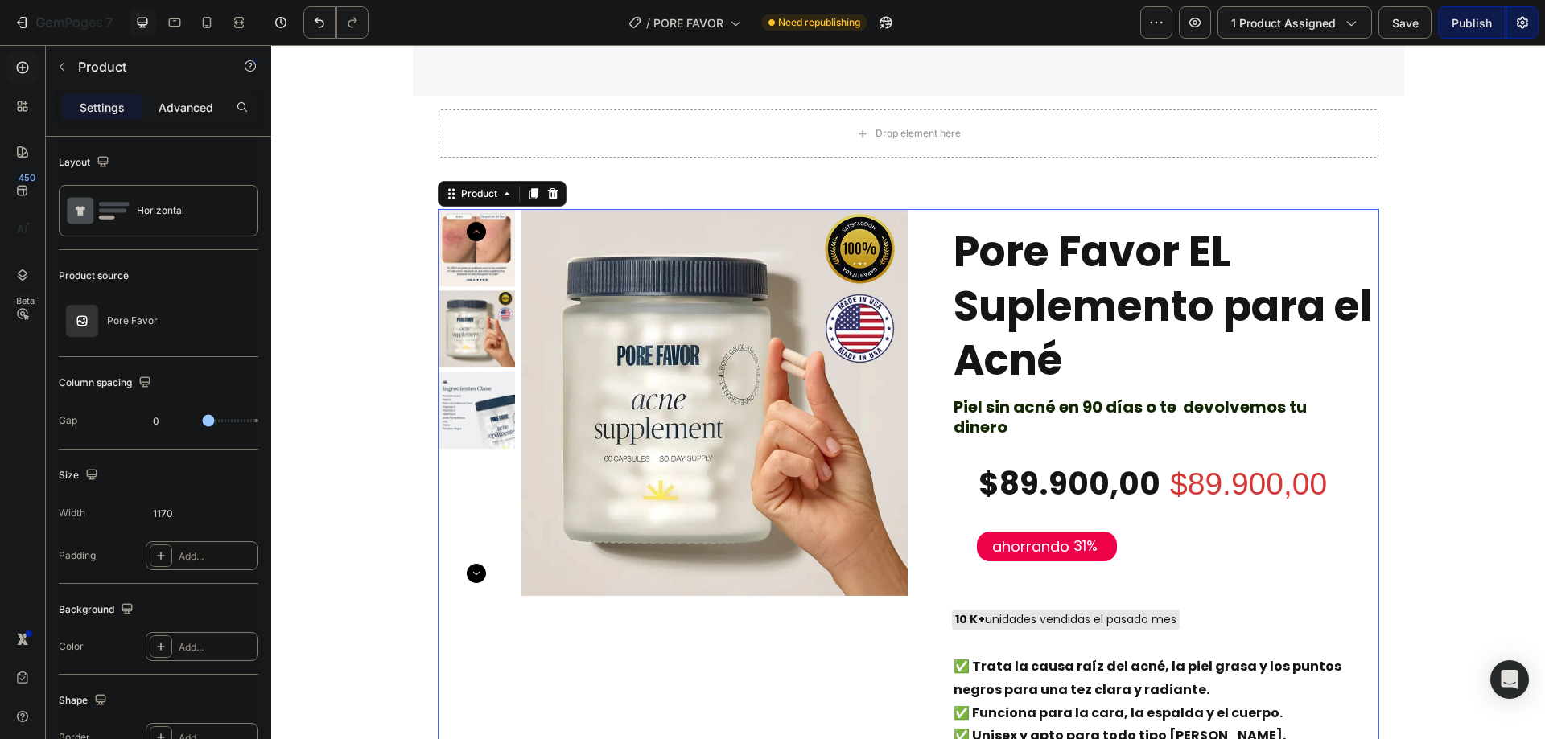
click at [188, 107] on p "Advanced" at bounding box center [186, 107] width 55 height 17
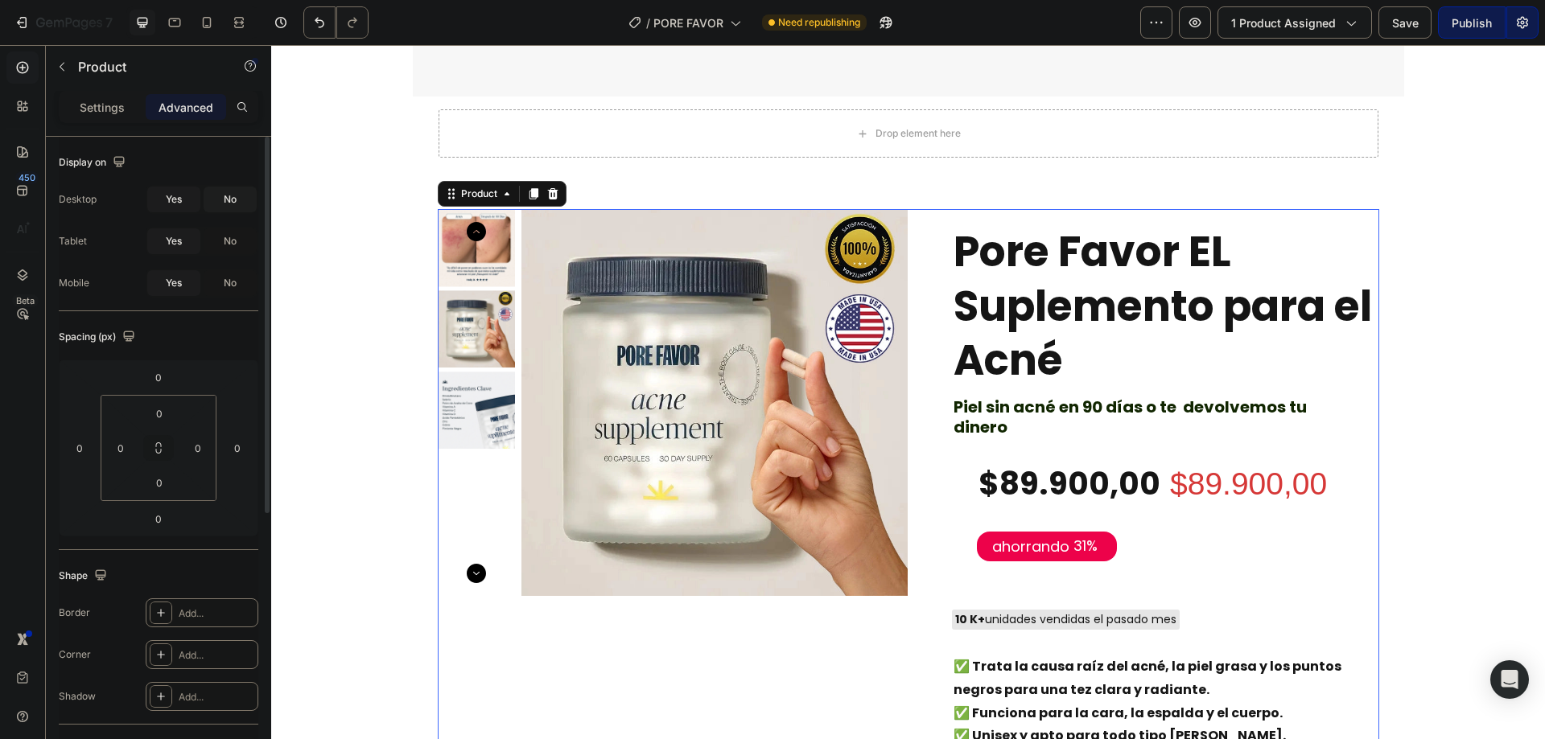
click at [224, 192] on span "No" at bounding box center [230, 199] width 13 height 14
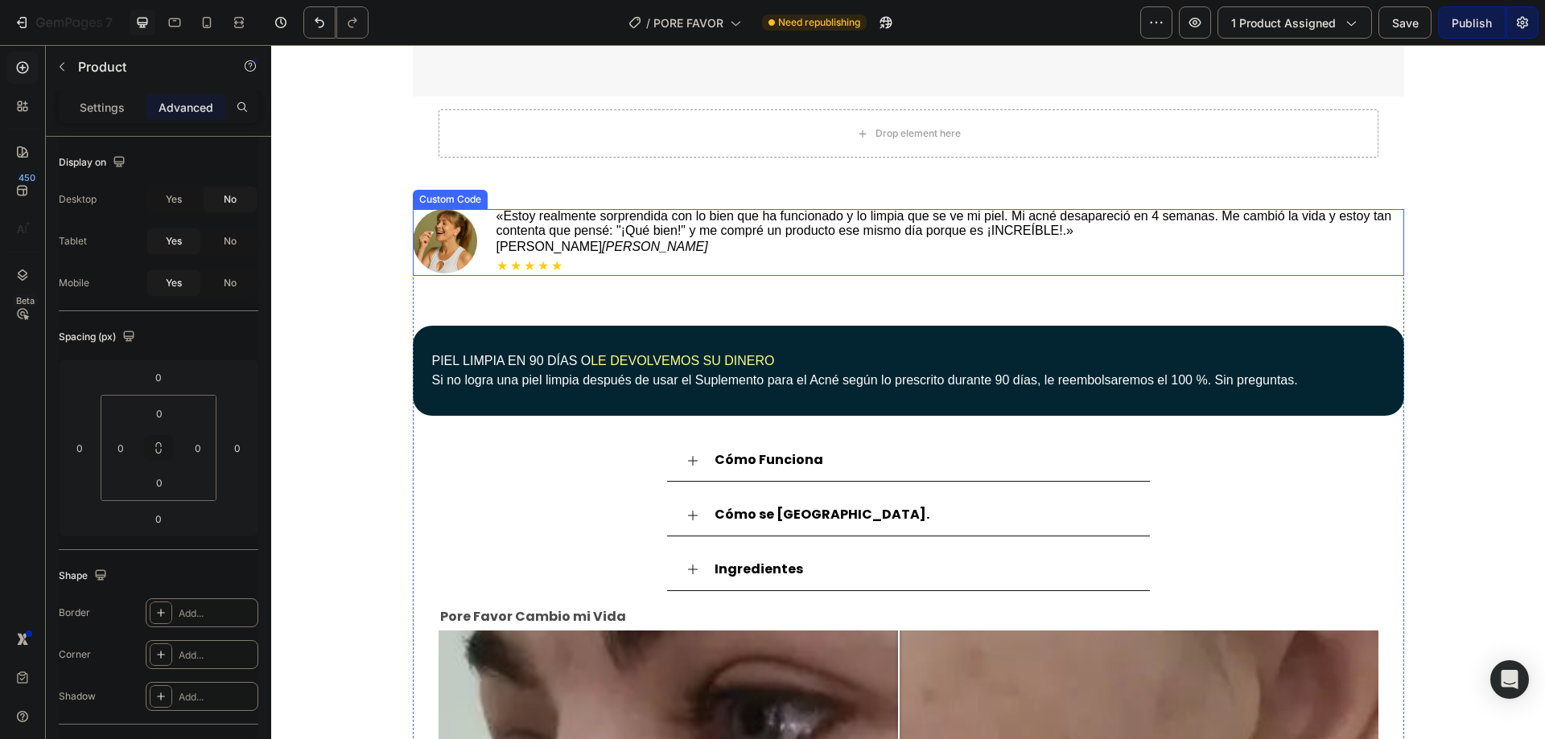
click at [531, 240] on p "[PERSON_NAME]" at bounding box center [950, 246] width 908 height 19
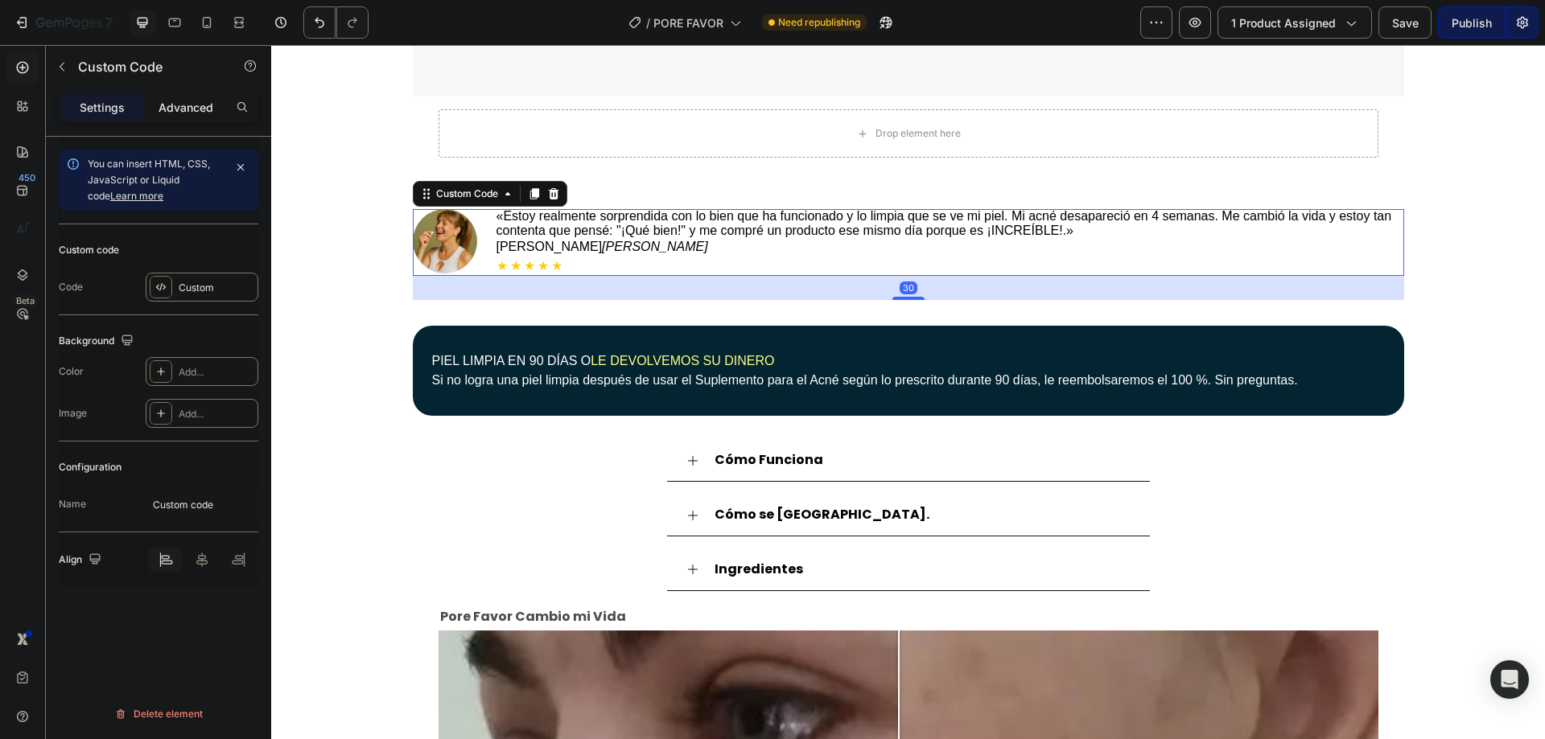
click at [159, 105] on p "Advanced" at bounding box center [186, 107] width 55 height 17
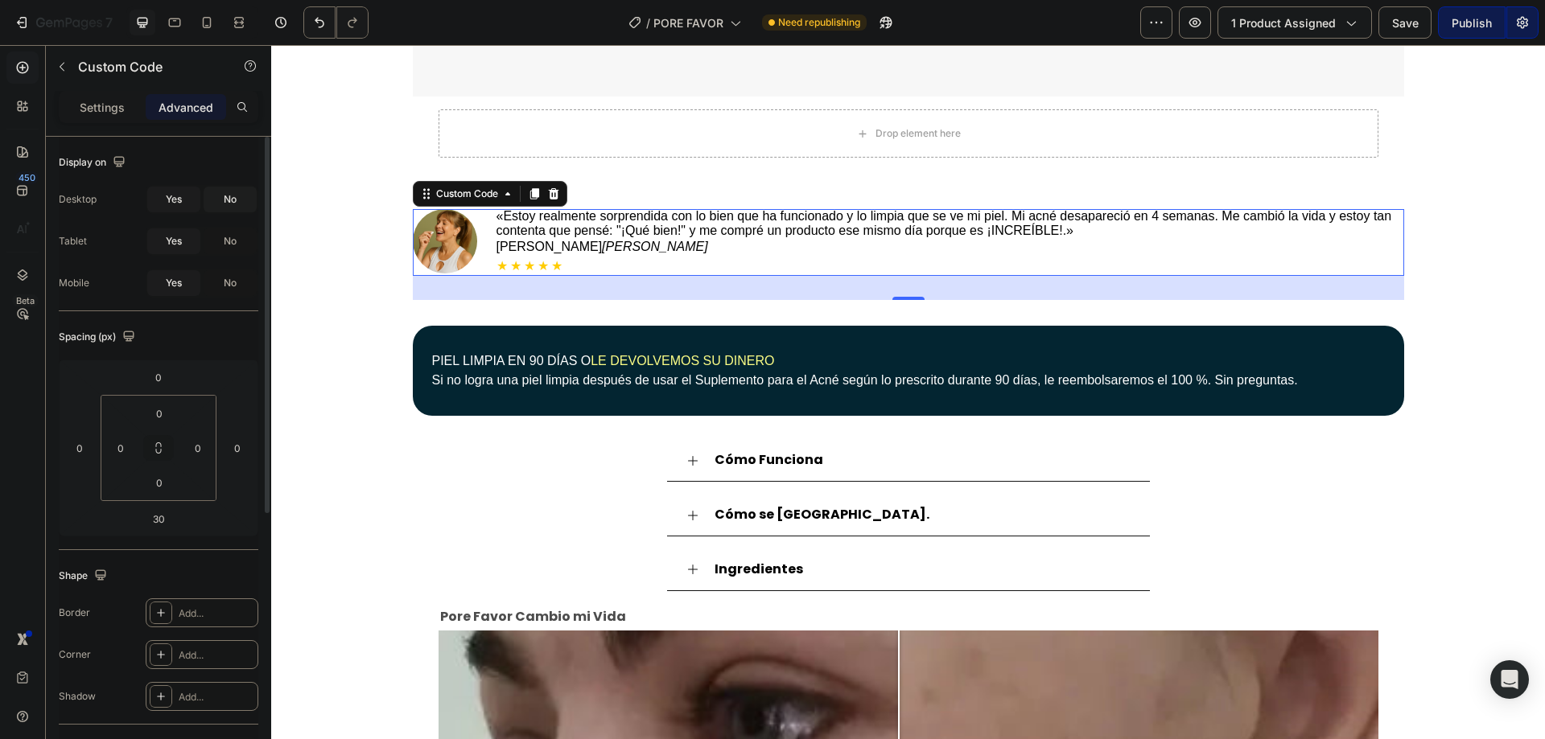
click at [230, 198] on span "No" at bounding box center [230, 199] width 13 height 14
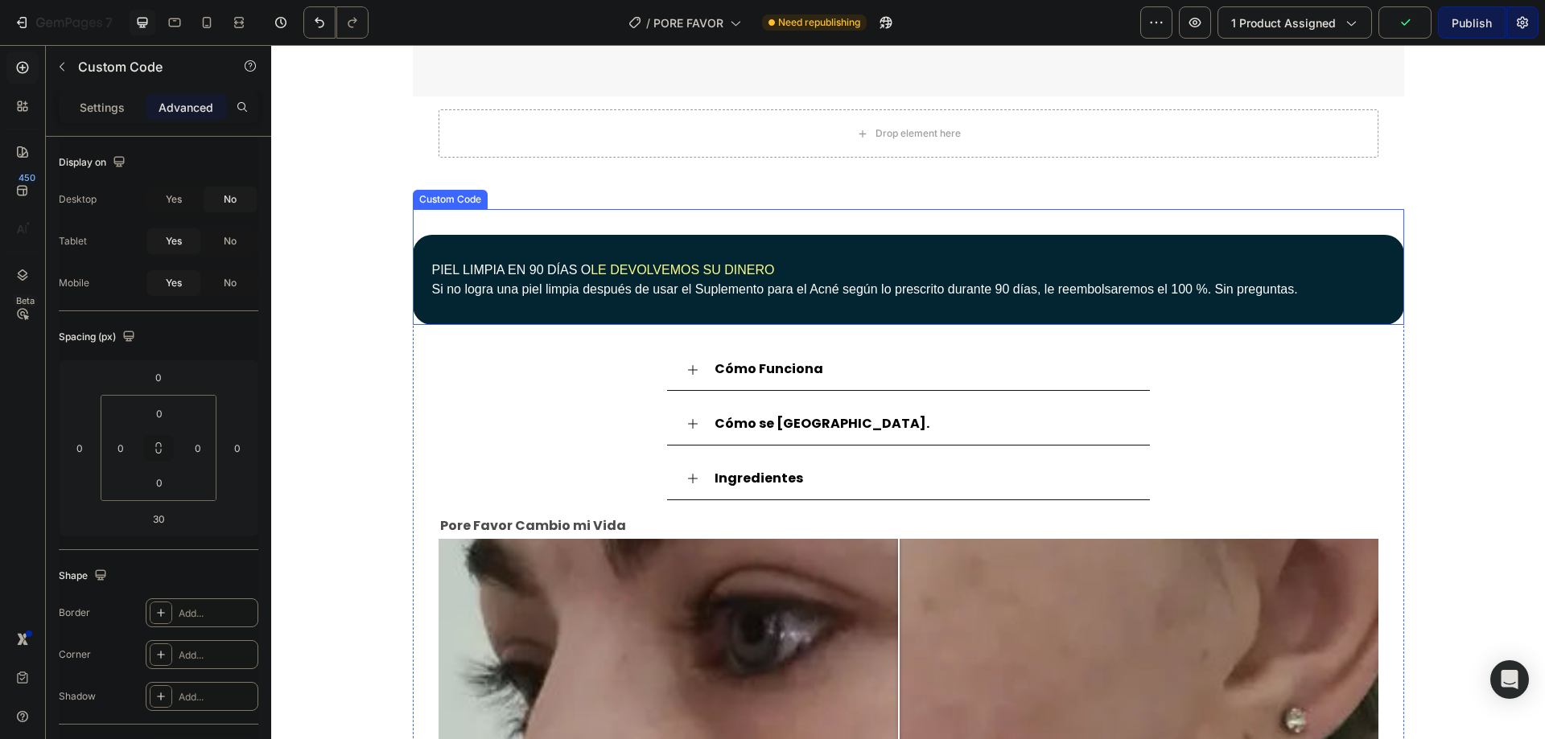
click at [512, 249] on div "PIEL LIMPIA EN 90 DÍAS O LE DEVOLVEMOS SU DINERO Si no logra una piel limpia de…" at bounding box center [908, 280] width 991 height 90
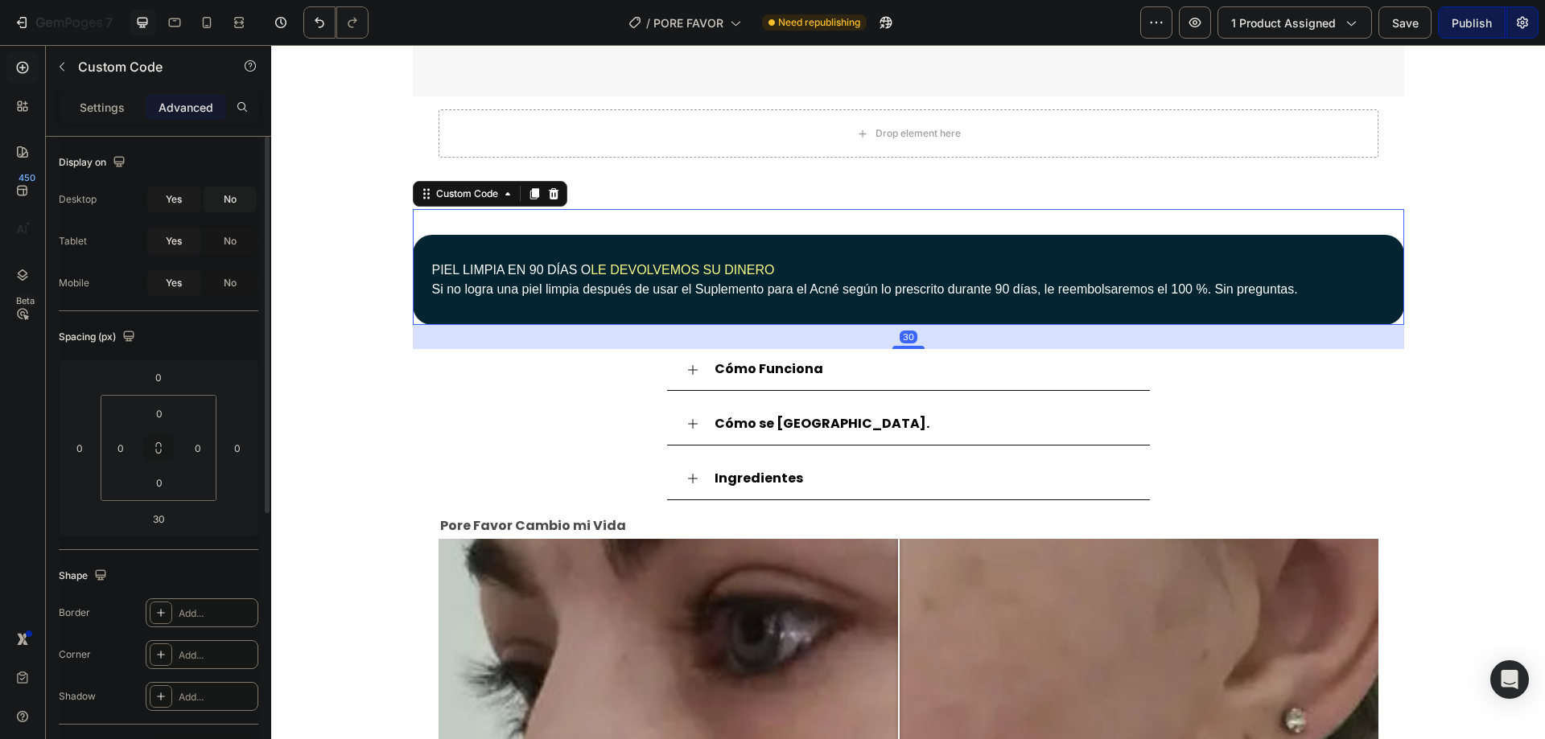
click at [232, 197] on span "No" at bounding box center [230, 199] width 13 height 14
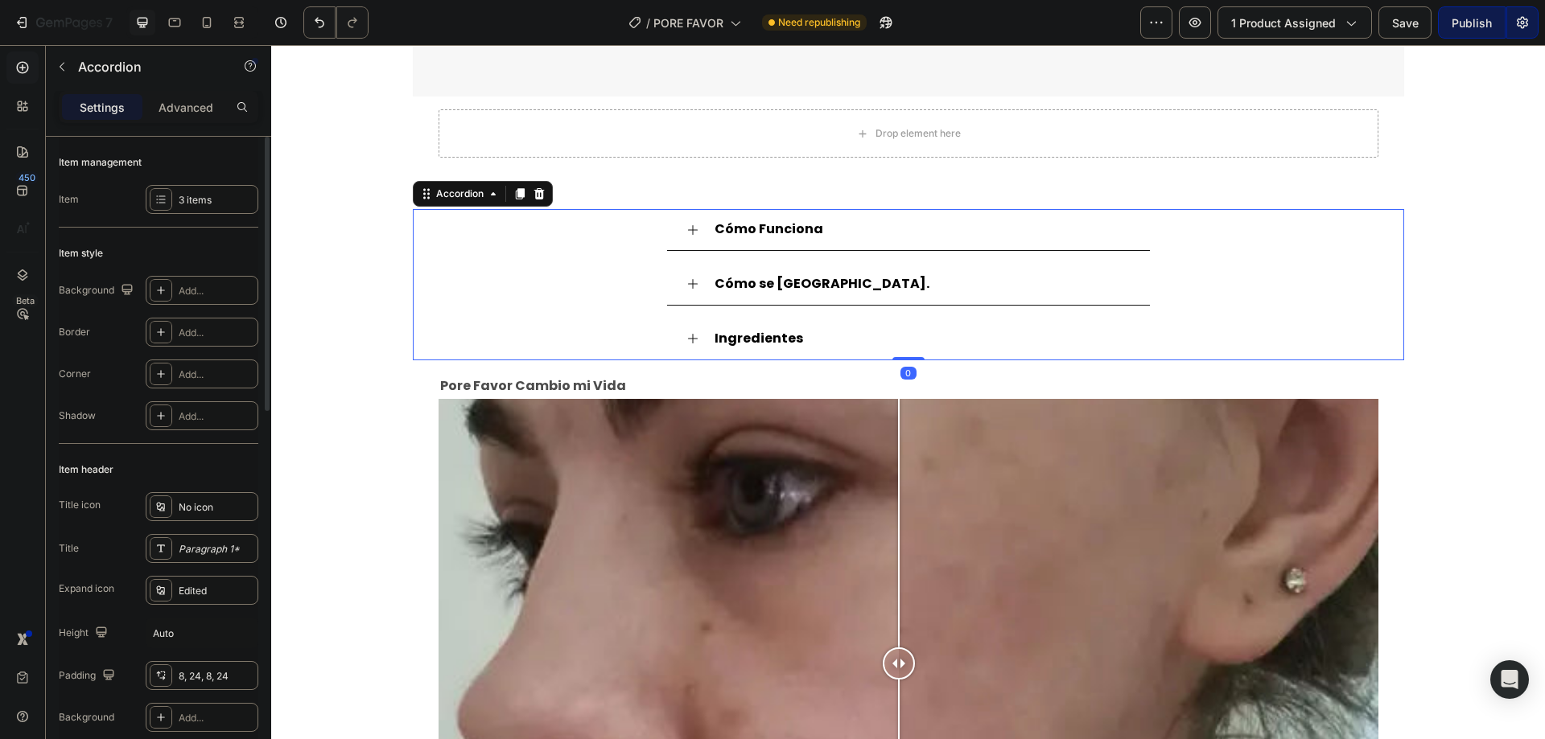
click at [688, 231] on icon at bounding box center [693, 230] width 10 height 10
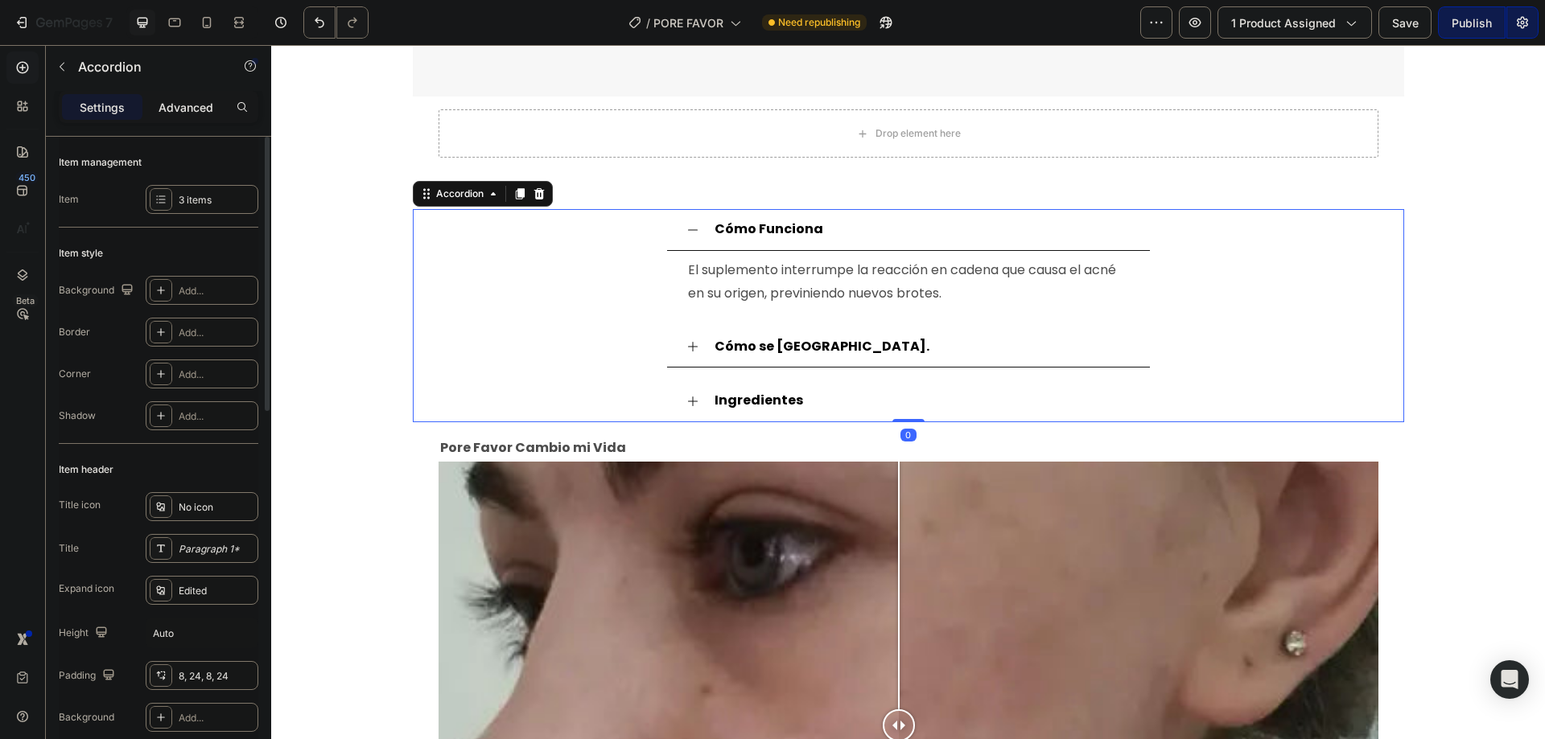
click at [204, 108] on p "Advanced" at bounding box center [186, 107] width 55 height 17
type input "100%"
type input "100"
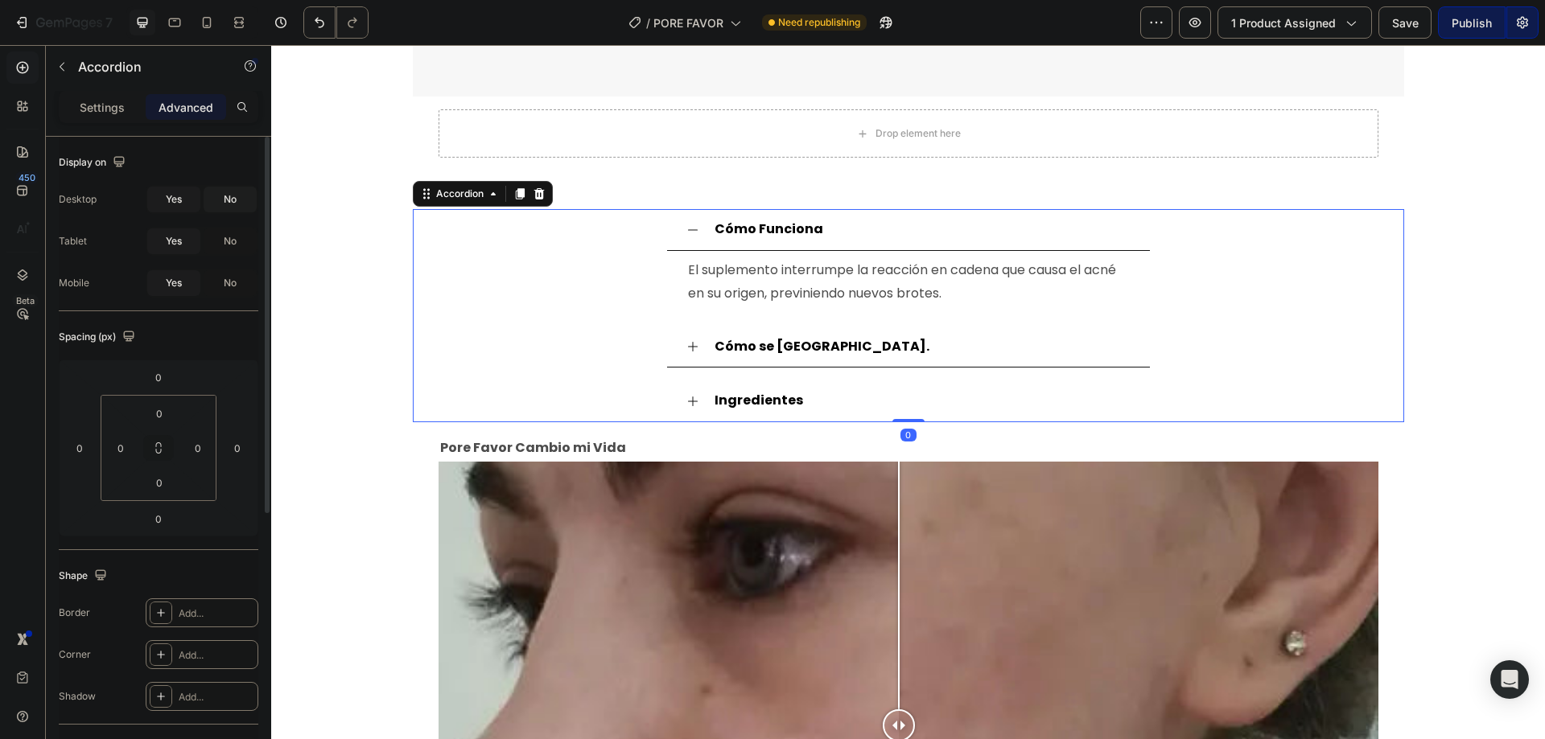
click at [234, 196] on span "No" at bounding box center [230, 199] width 13 height 14
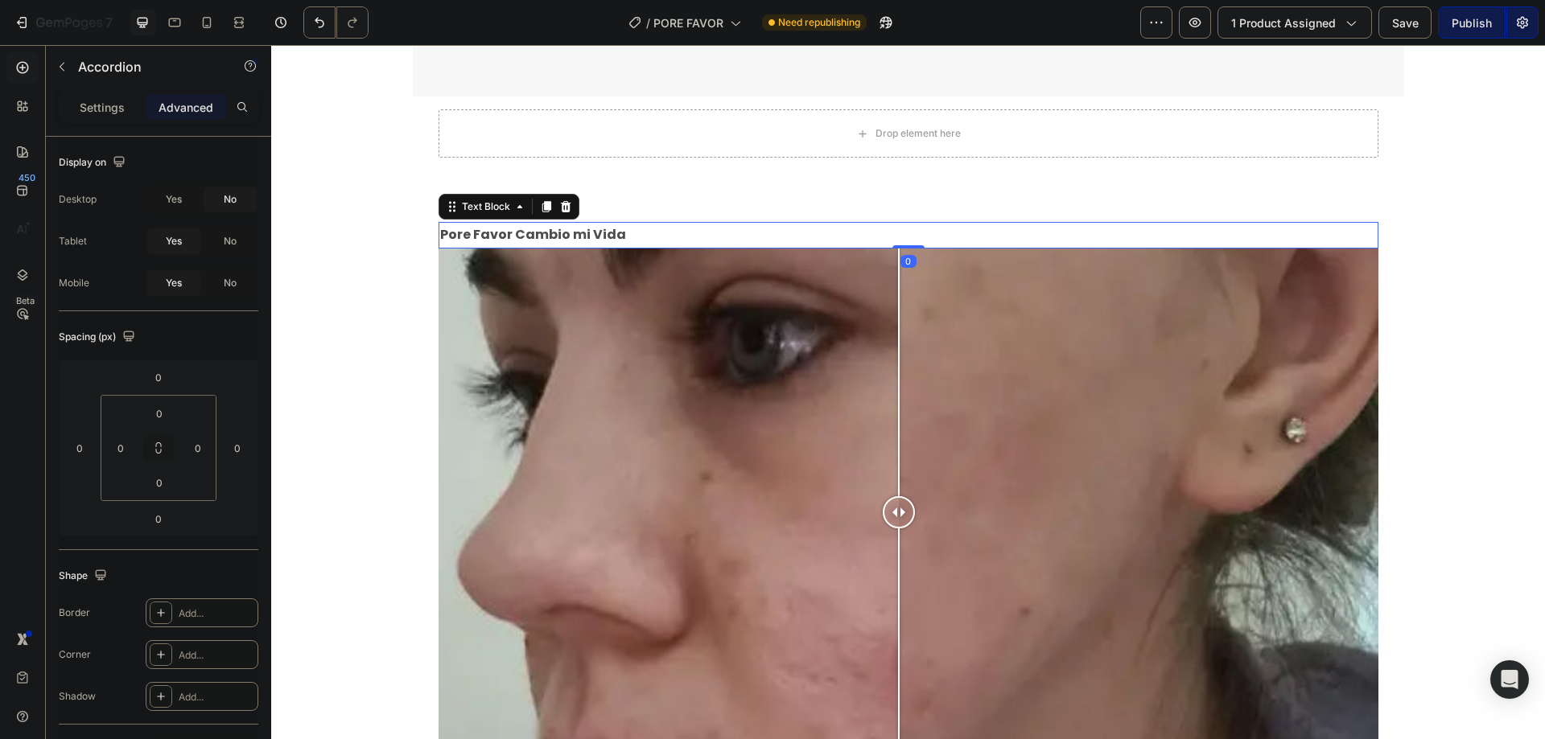
click at [456, 239] on strong "Pore Favor Cambio mi Vida" at bounding box center [533, 234] width 186 height 19
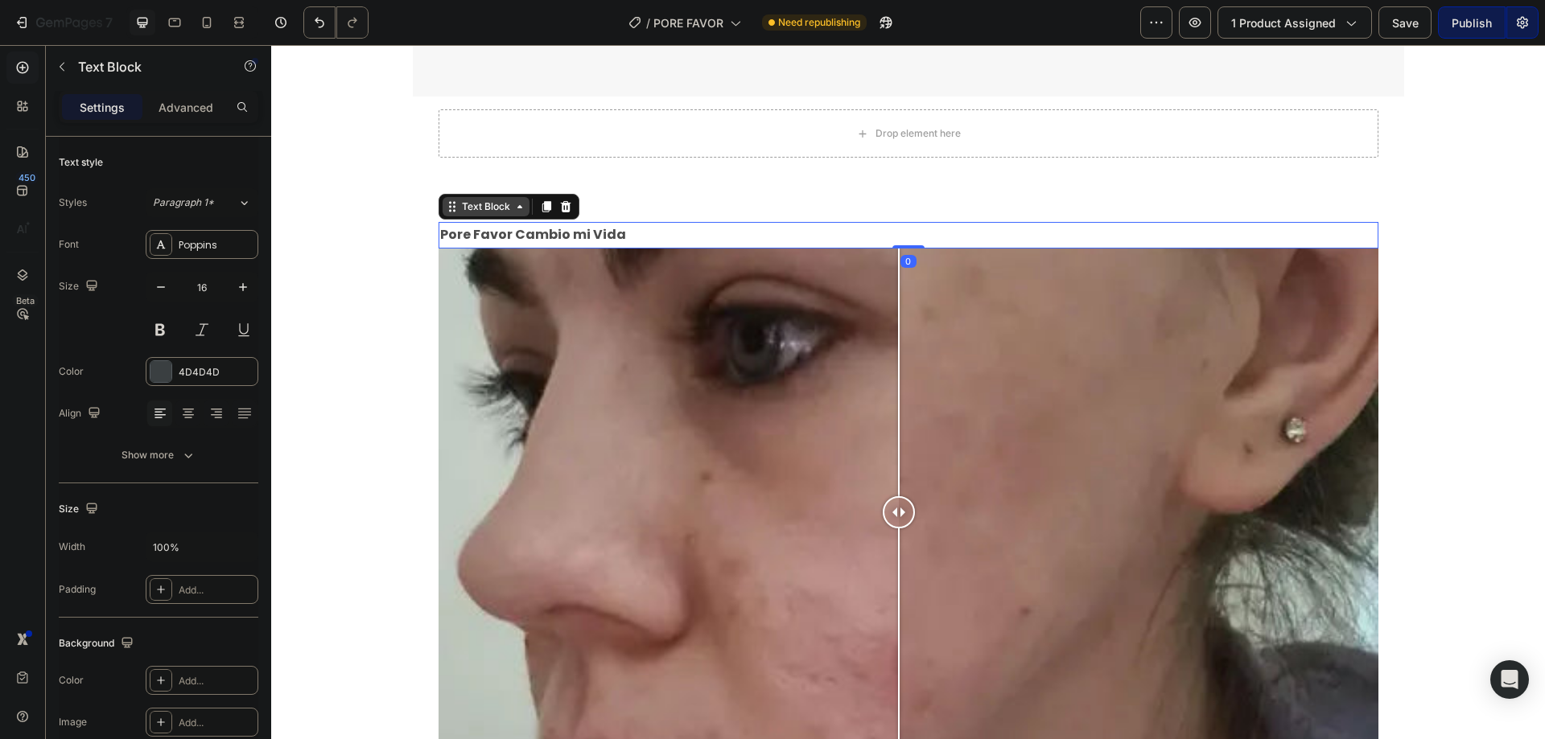
click at [468, 204] on div "Text Block" at bounding box center [486, 207] width 55 height 14
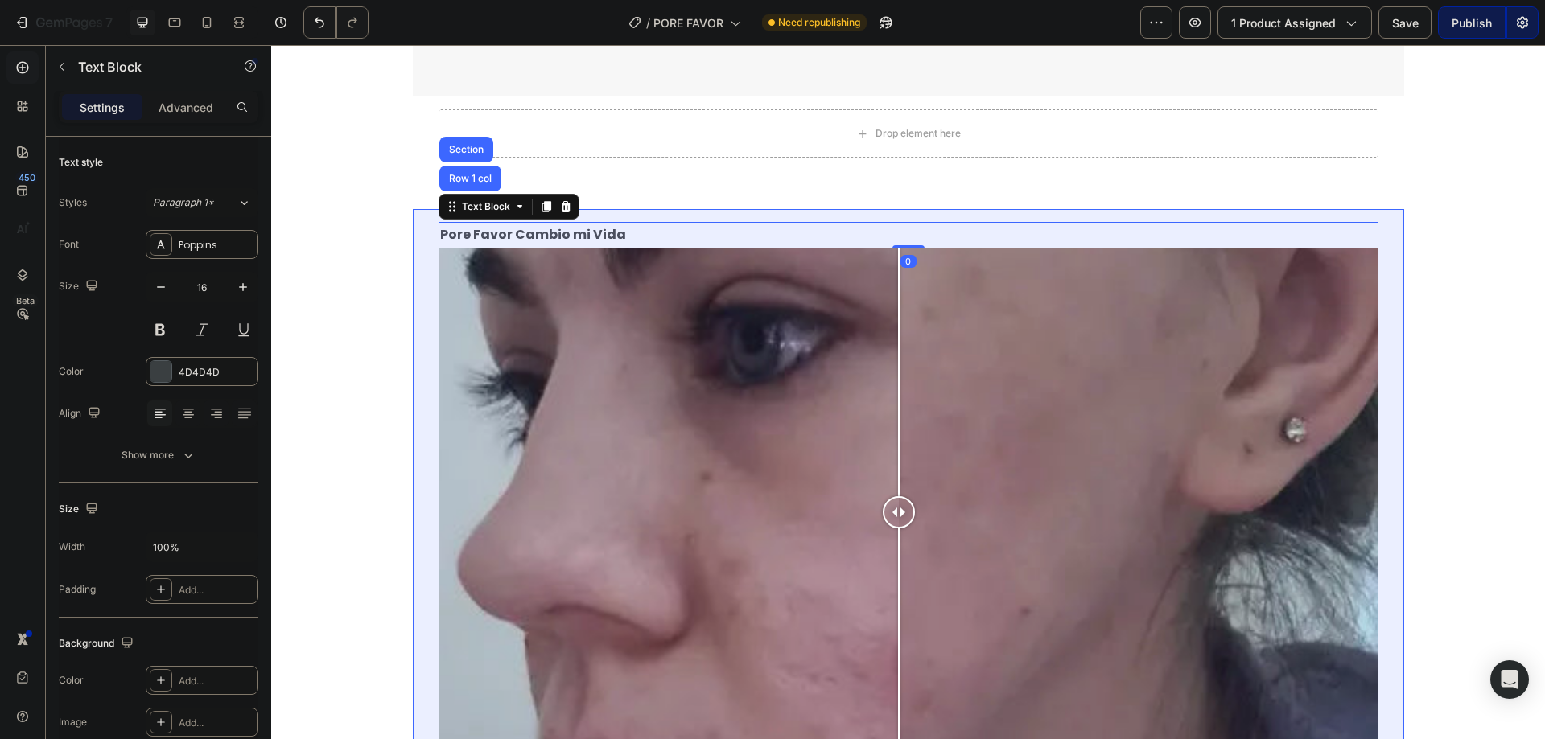
click at [460, 148] on div "Section" at bounding box center [466, 150] width 41 height 10
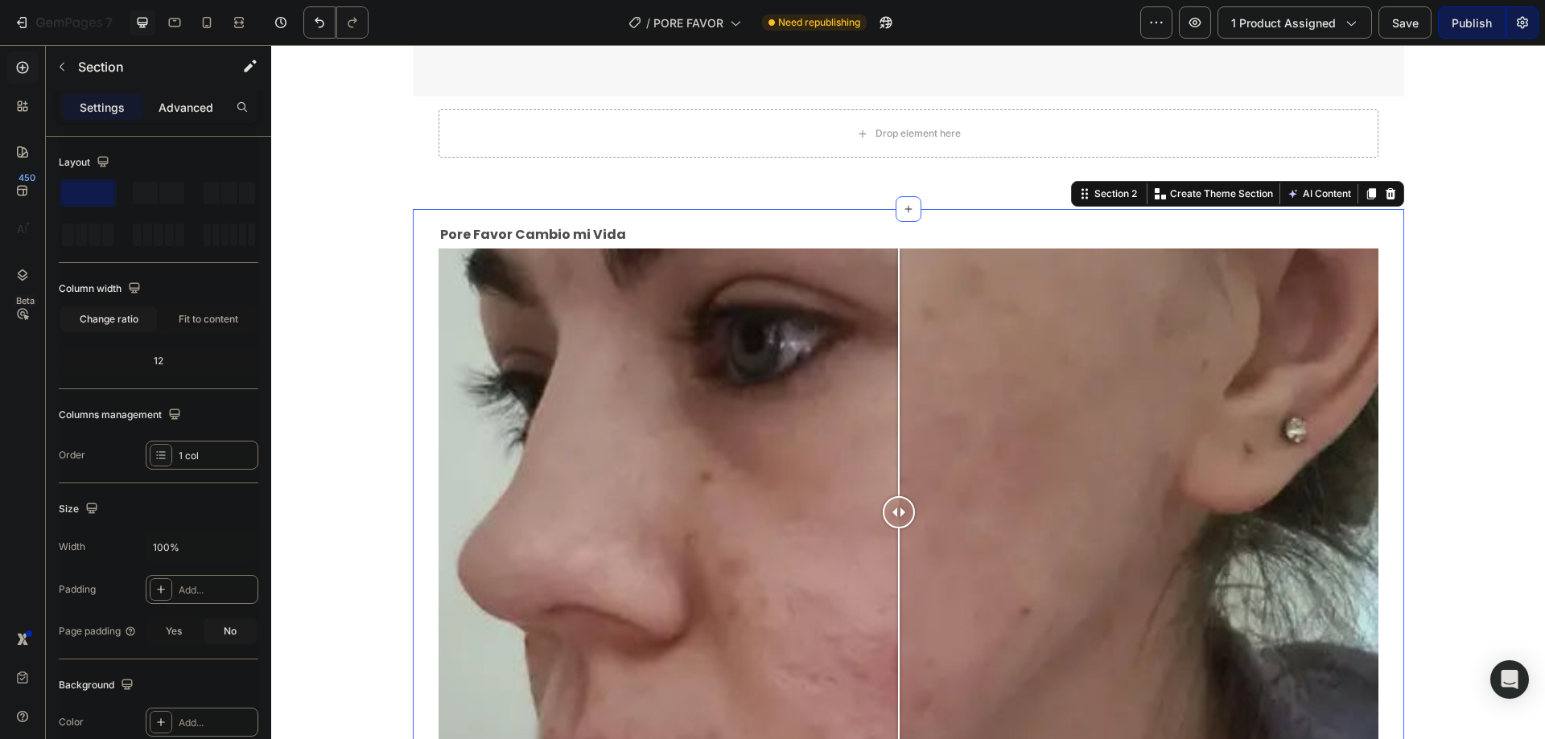
click at [194, 101] on p "Advanced" at bounding box center [186, 107] width 55 height 17
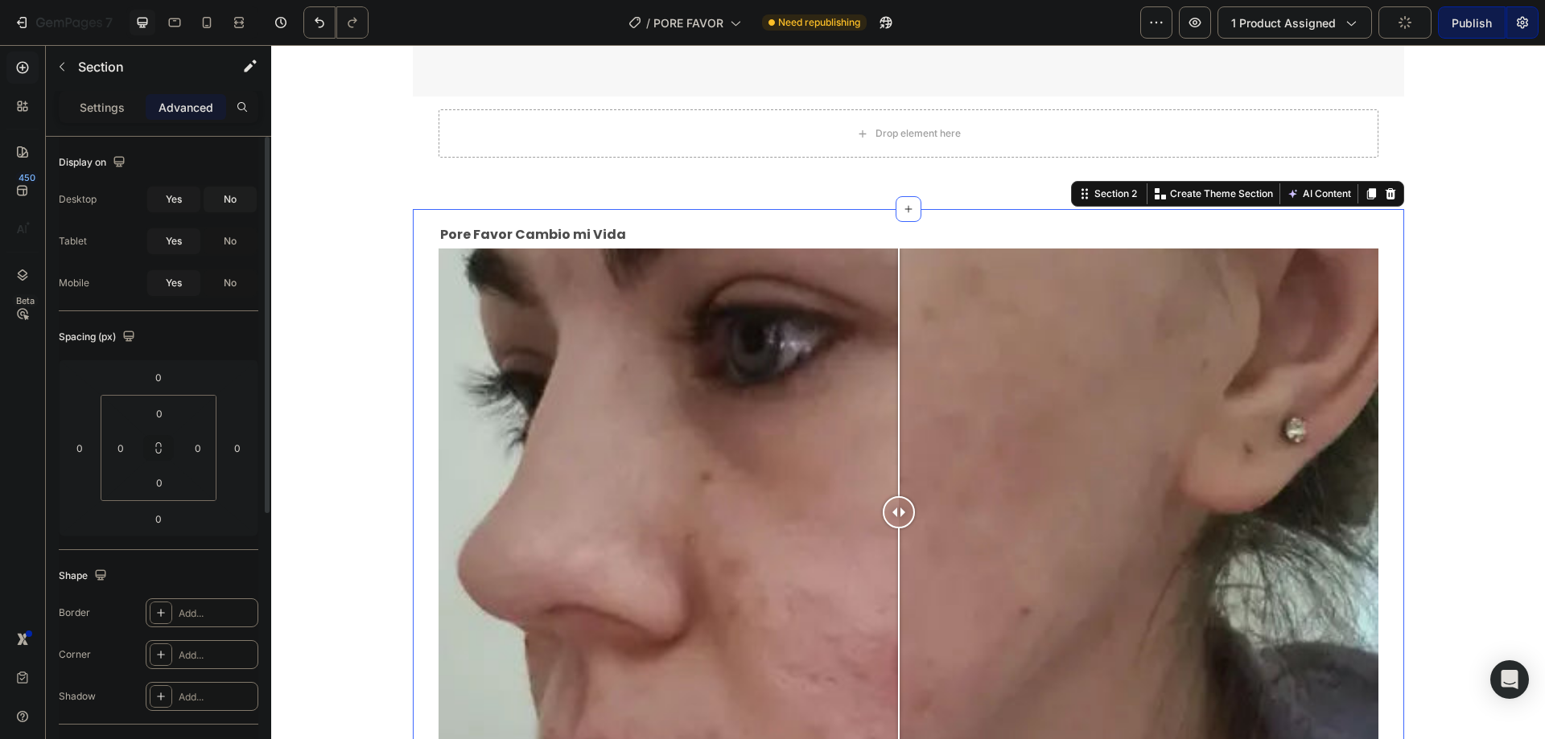
click at [232, 195] on span "No" at bounding box center [230, 199] width 13 height 14
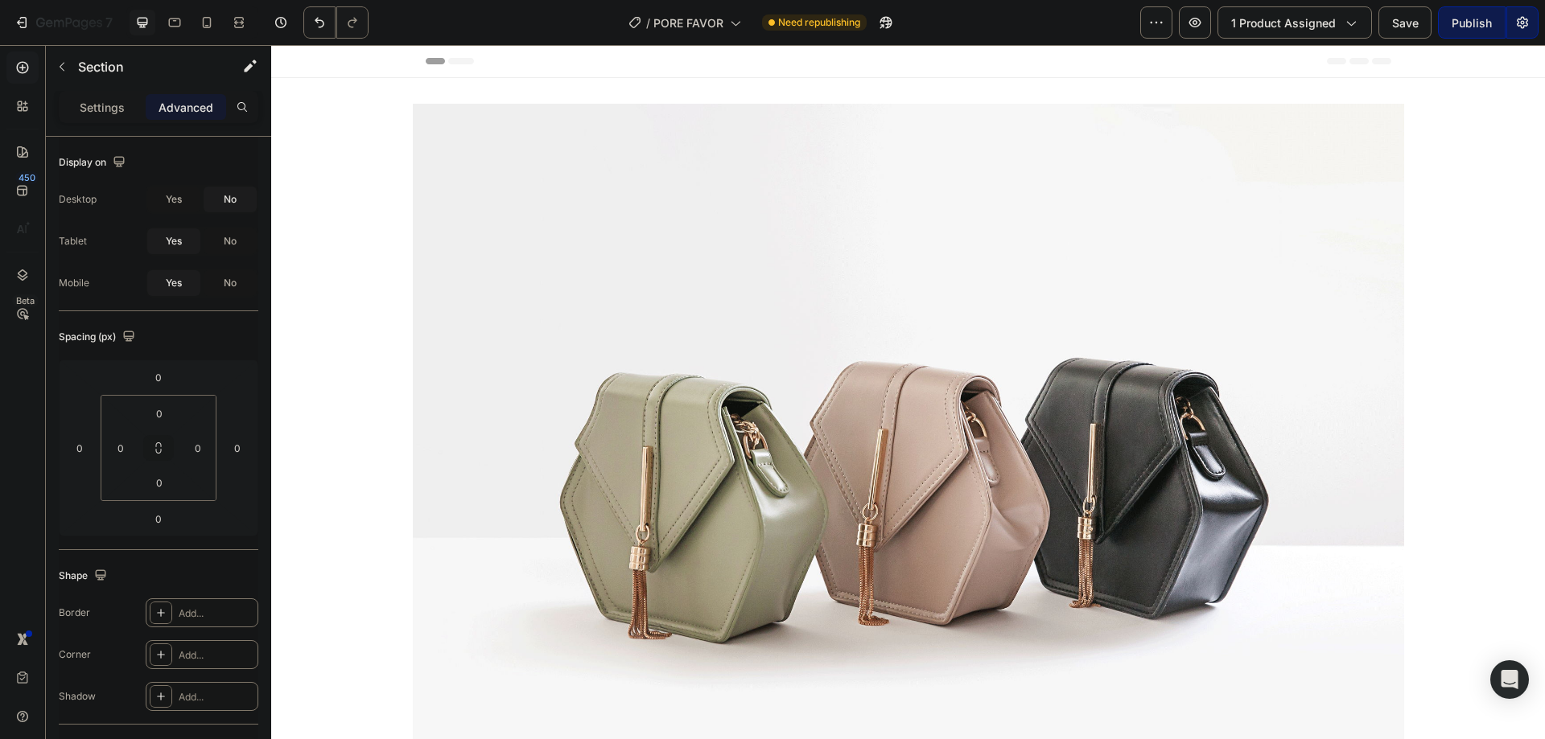
scroll to position [988, 0]
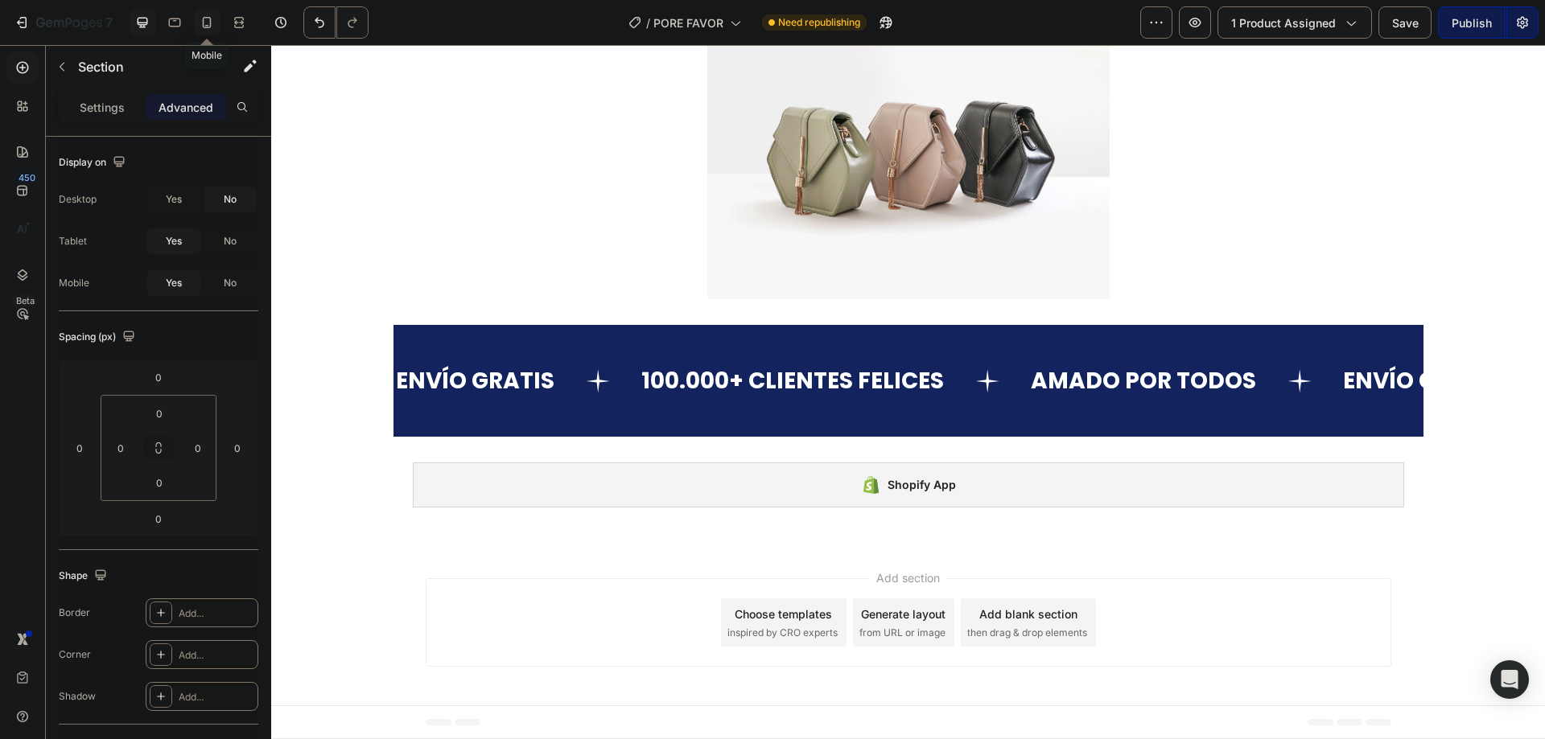
click at [216, 30] on div at bounding box center [207, 23] width 26 height 26
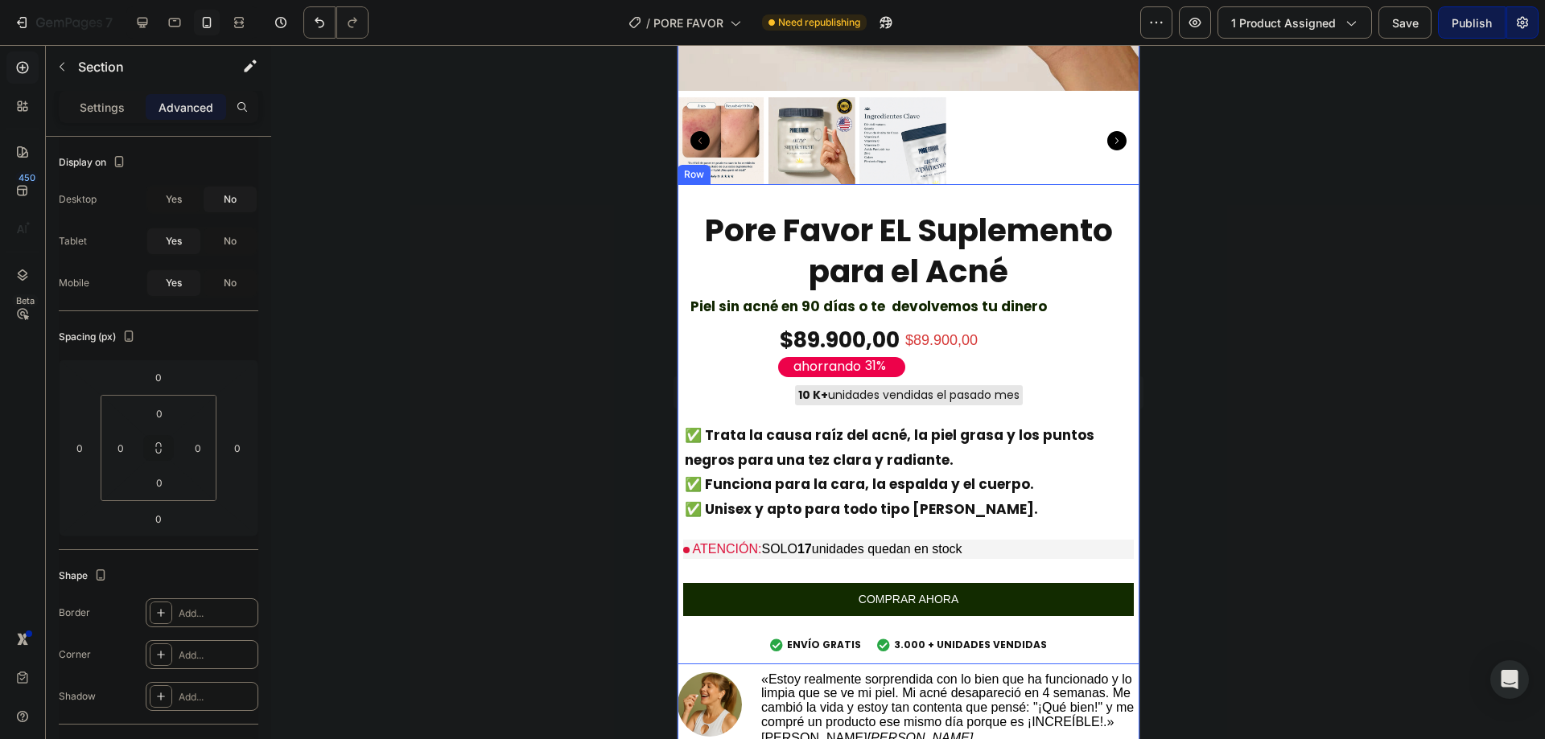
scroll to position [127, 0]
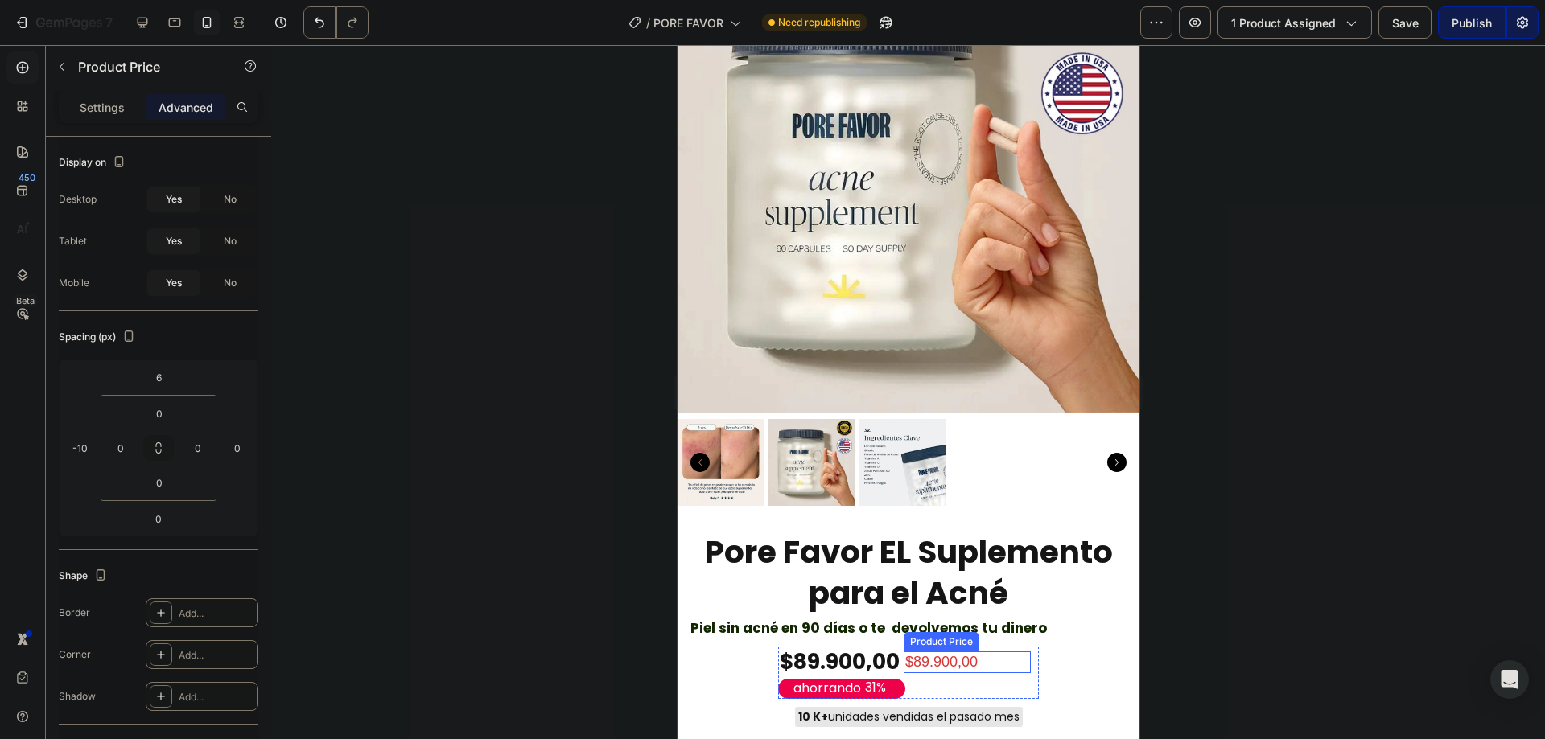
click at [906, 652] on div "$89.900,00" at bounding box center [966, 663] width 127 height 22
click at [1391, 26] on button "Save" at bounding box center [1404, 22] width 53 height 32
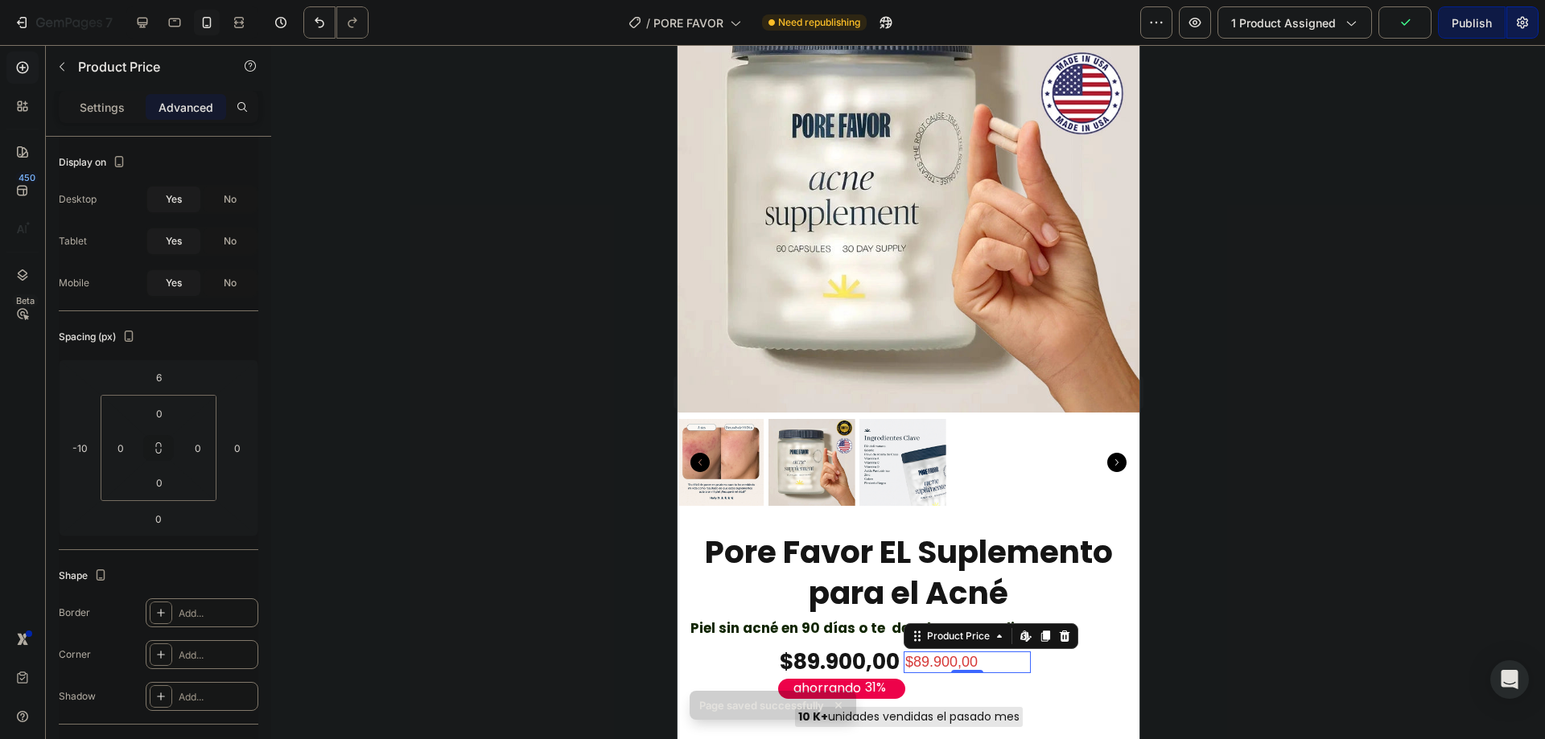
click at [1456, 20] on div "Publish" at bounding box center [1472, 22] width 40 height 17
click at [1025, 638] on icon at bounding box center [1027, 640] width 5 height 5
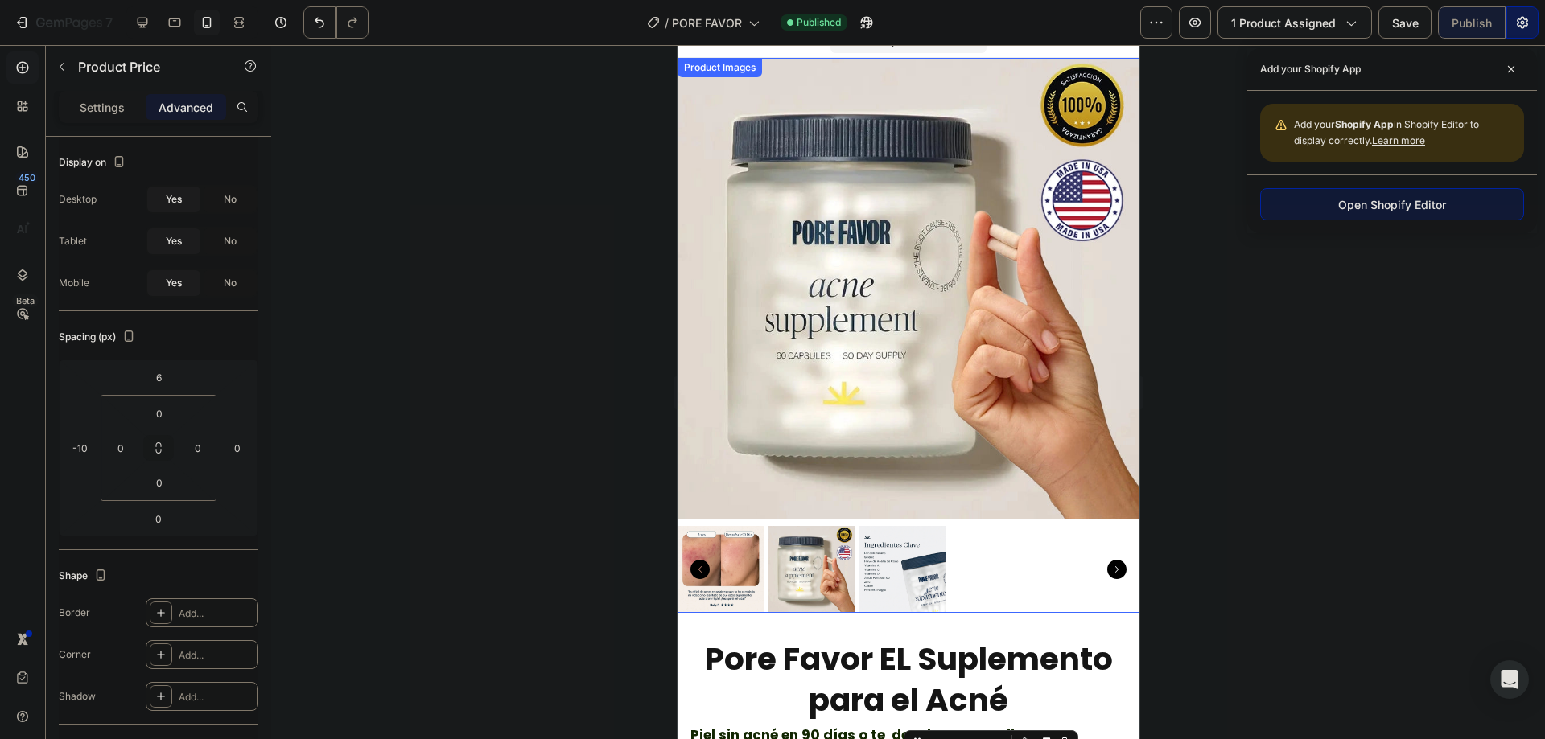
scroll to position [0, 0]
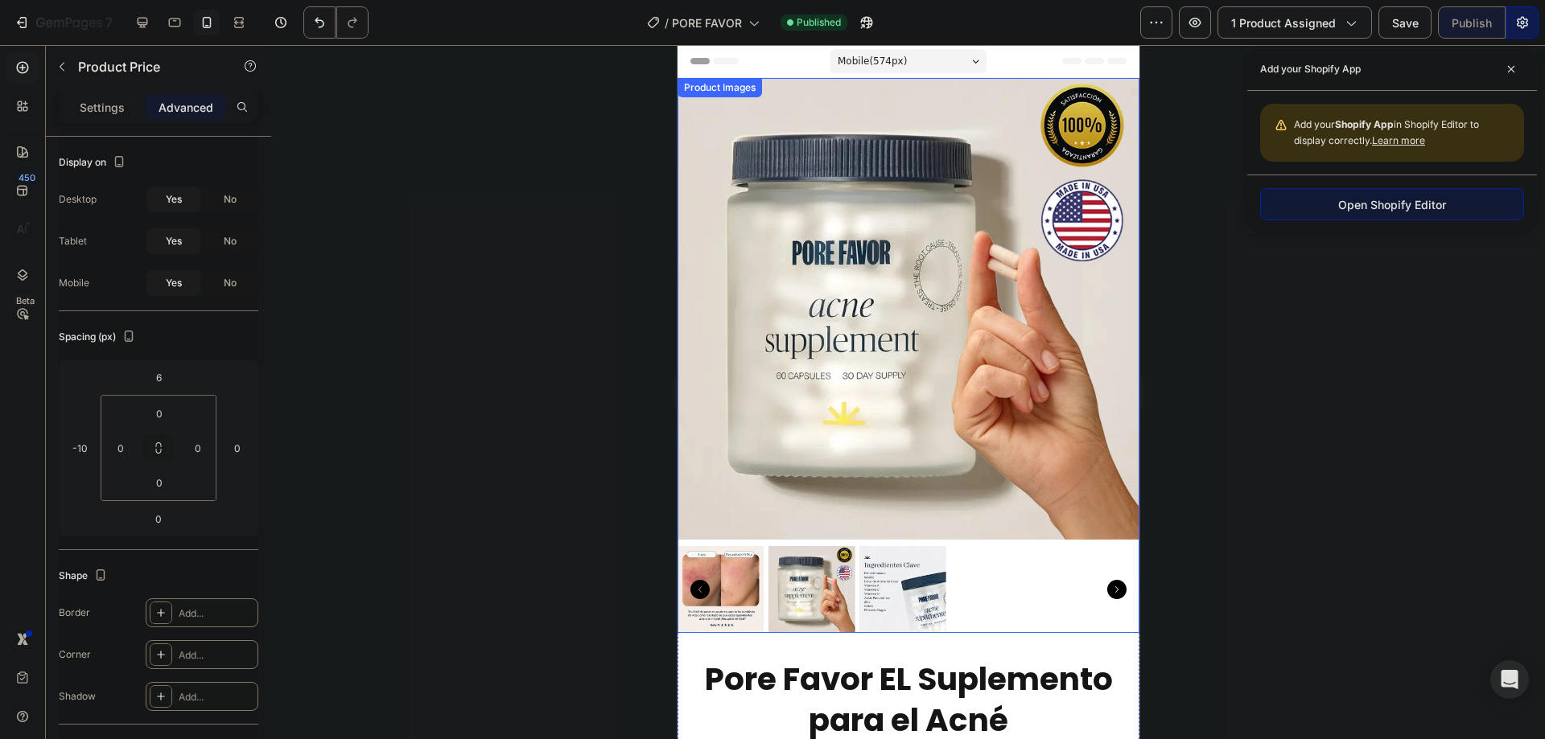
click at [784, 553] on img at bounding box center [811, 589] width 87 height 87
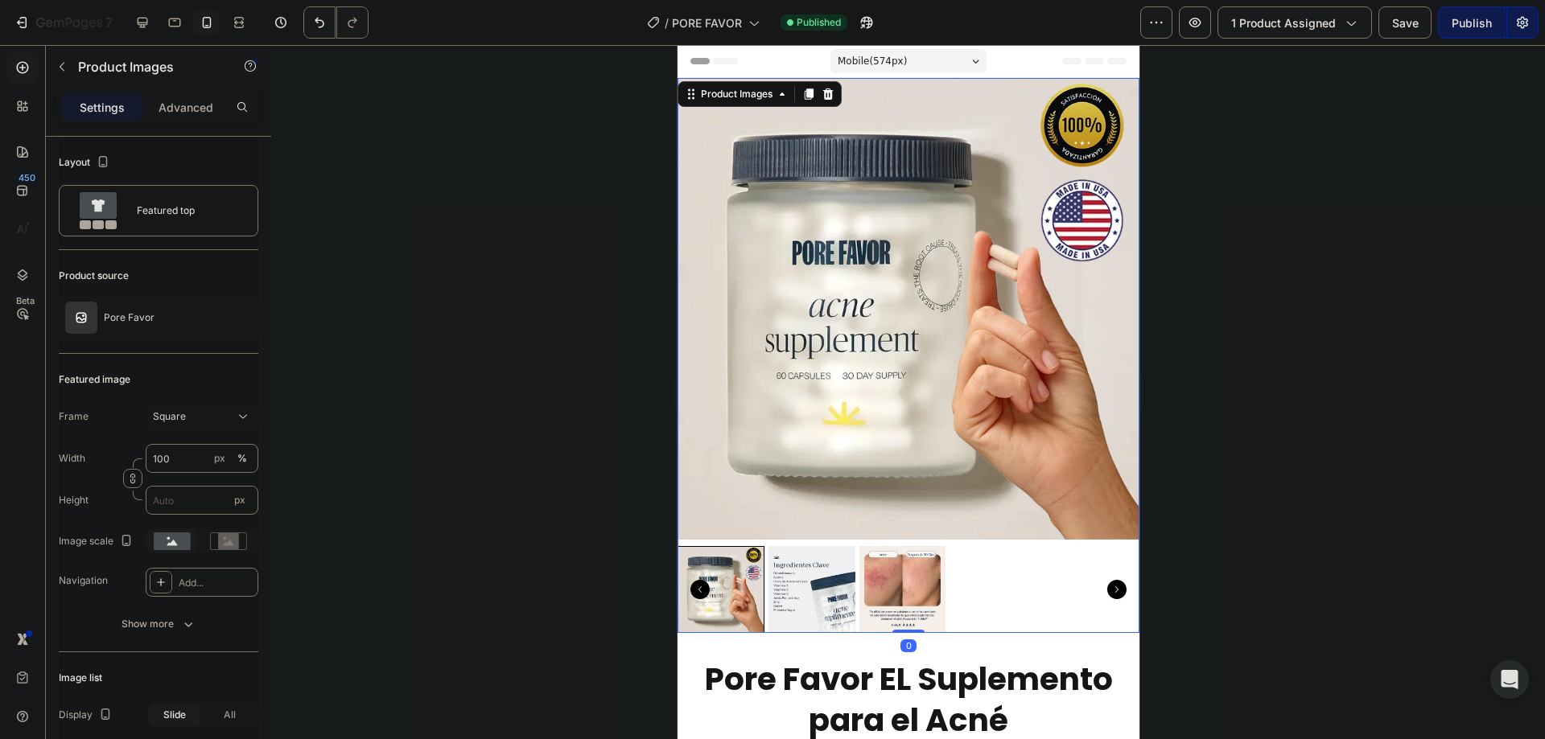
click at [825, 557] on img at bounding box center [811, 589] width 87 height 87
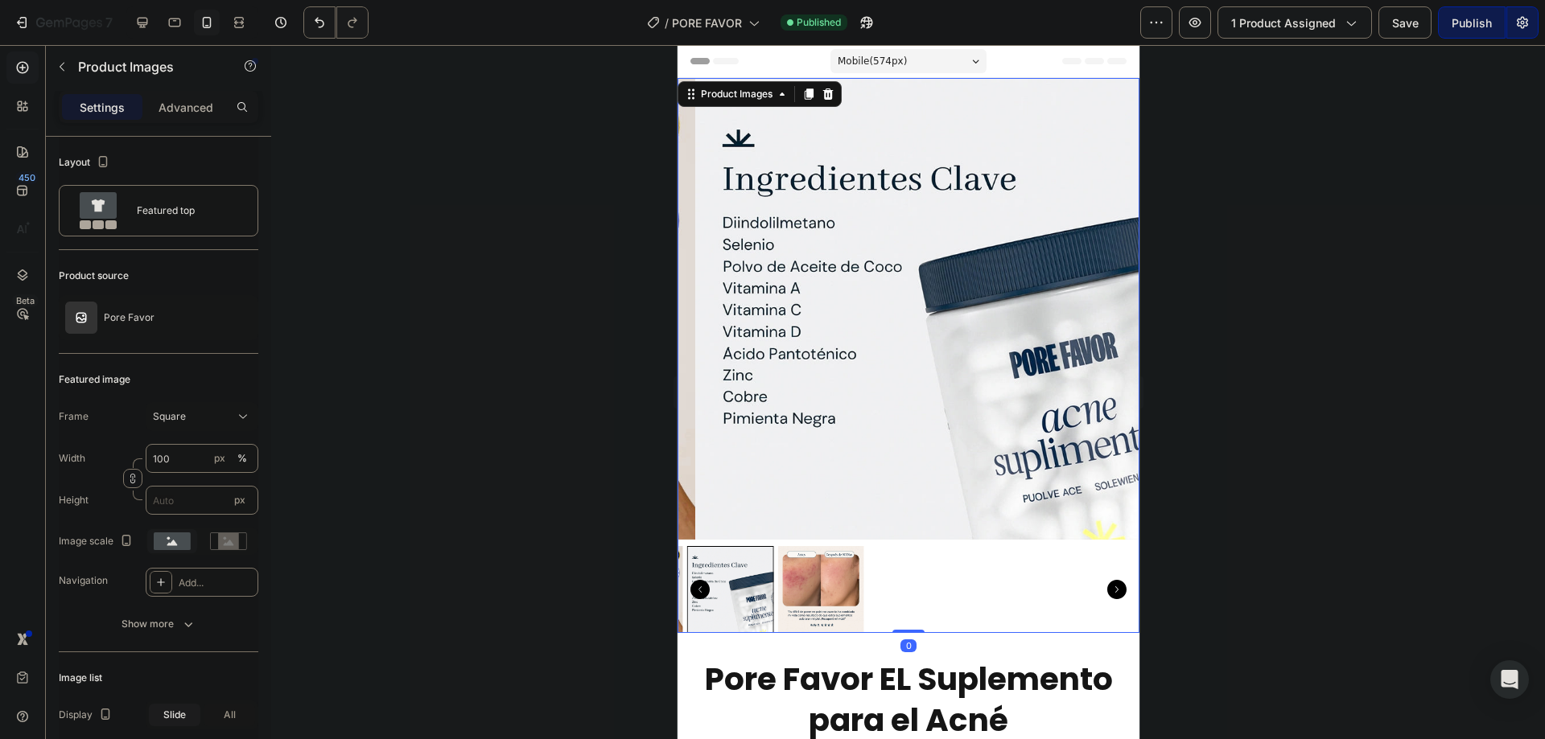
click at [847, 558] on img at bounding box center [819, 589] width 87 height 87
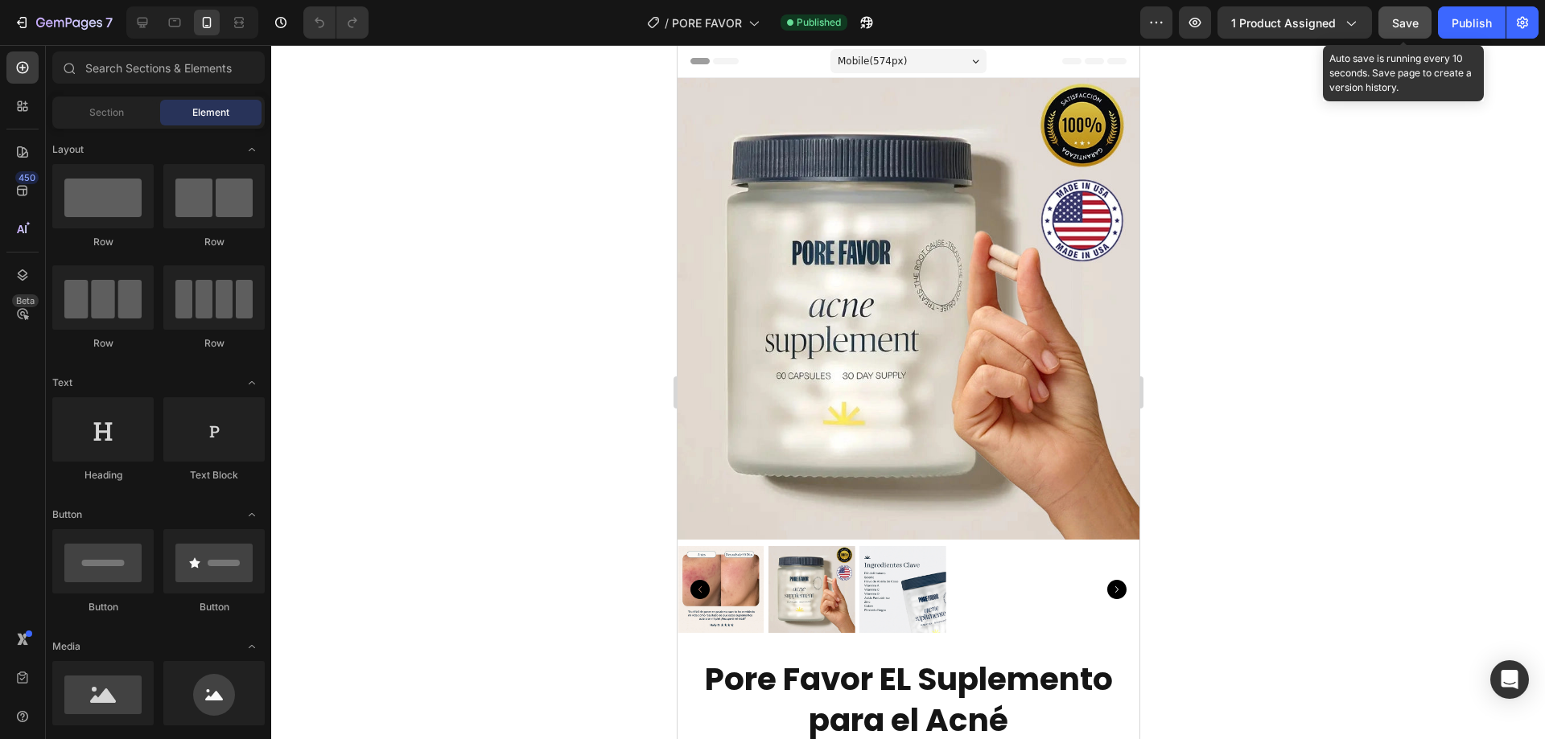
click at [1409, 29] on div "Save" at bounding box center [1405, 22] width 27 height 17
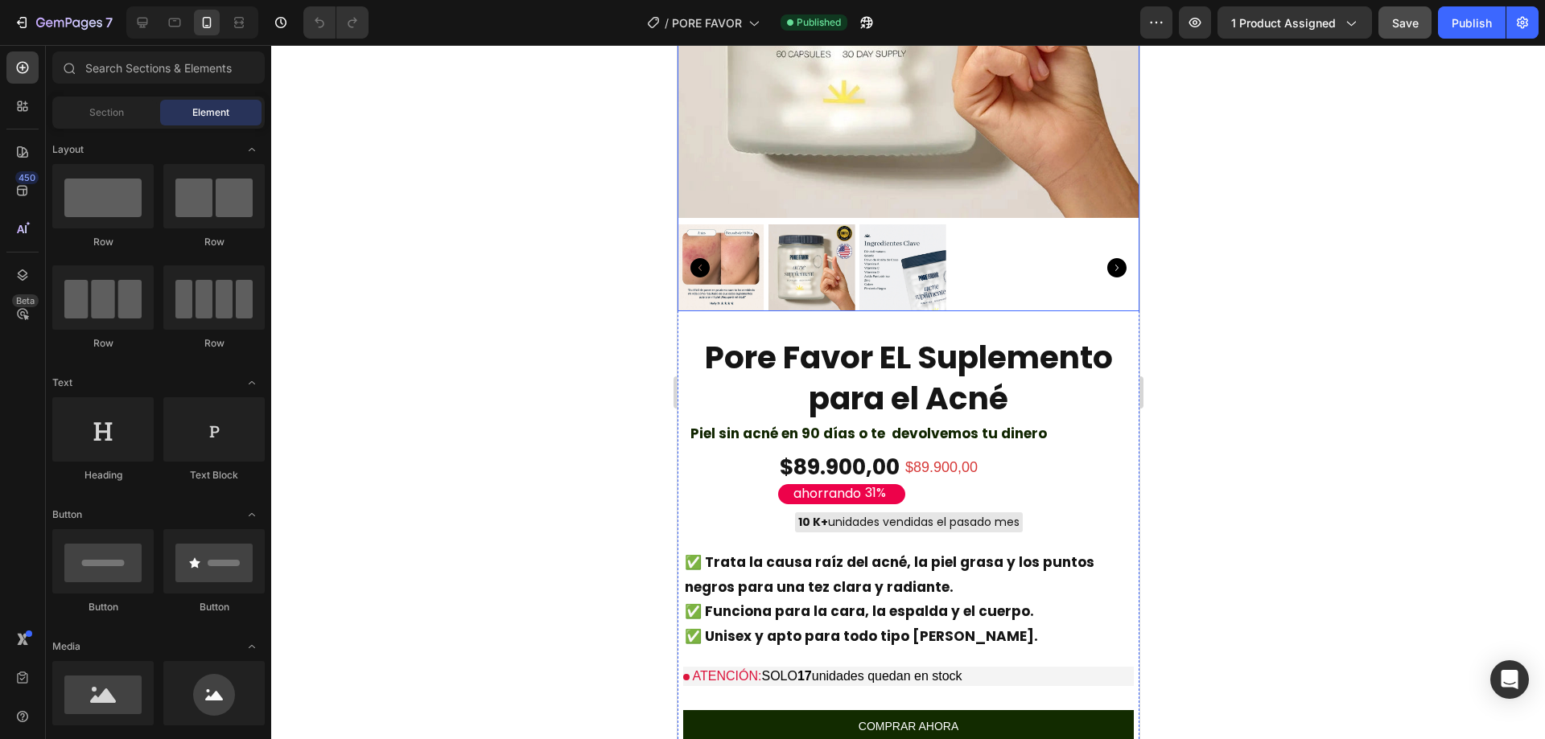
scroll to position [215, 0]
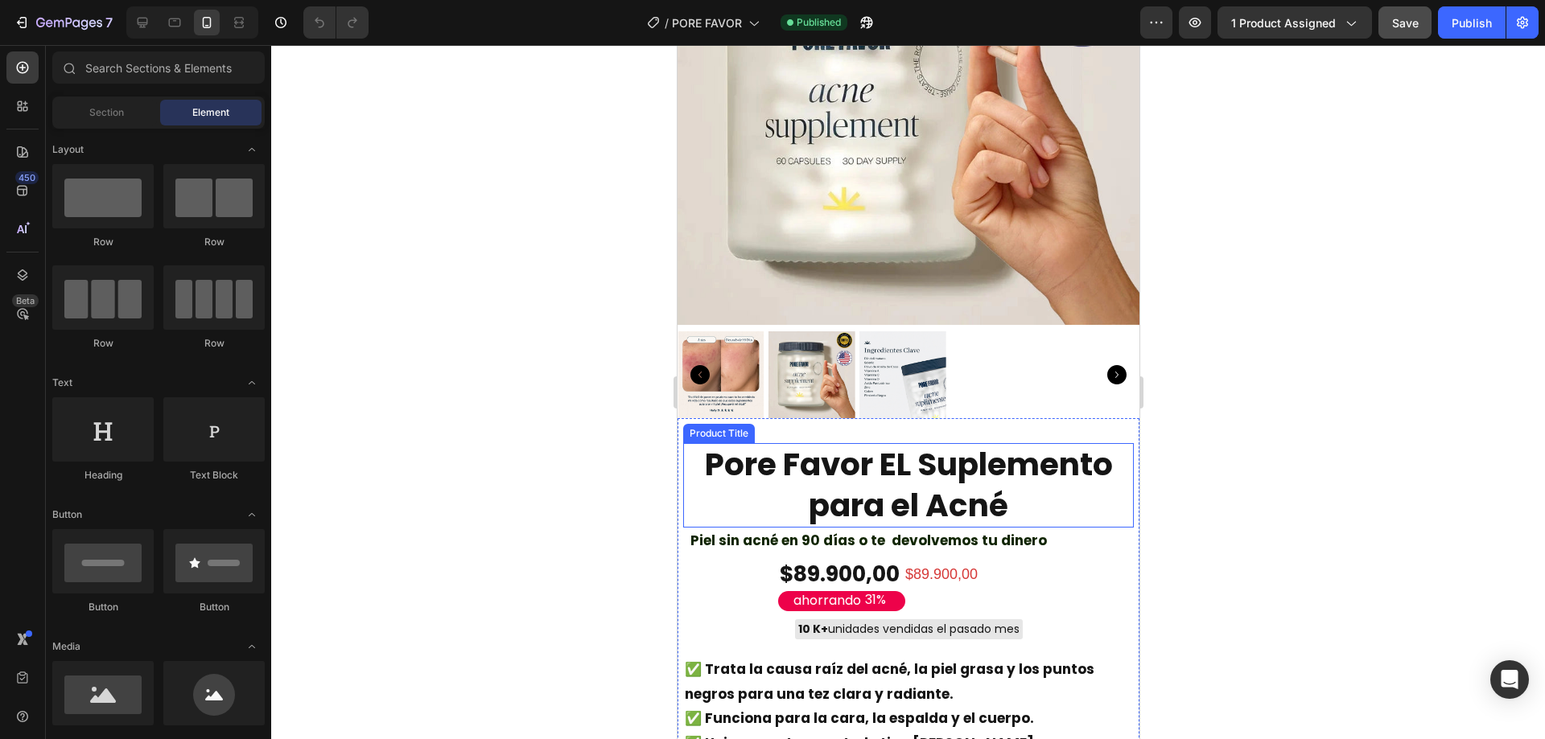
click at [938, 470] on h2 "Pore Favor EL Suplemento para el Acné" at bounding box center [907, 485] width 451 height 84
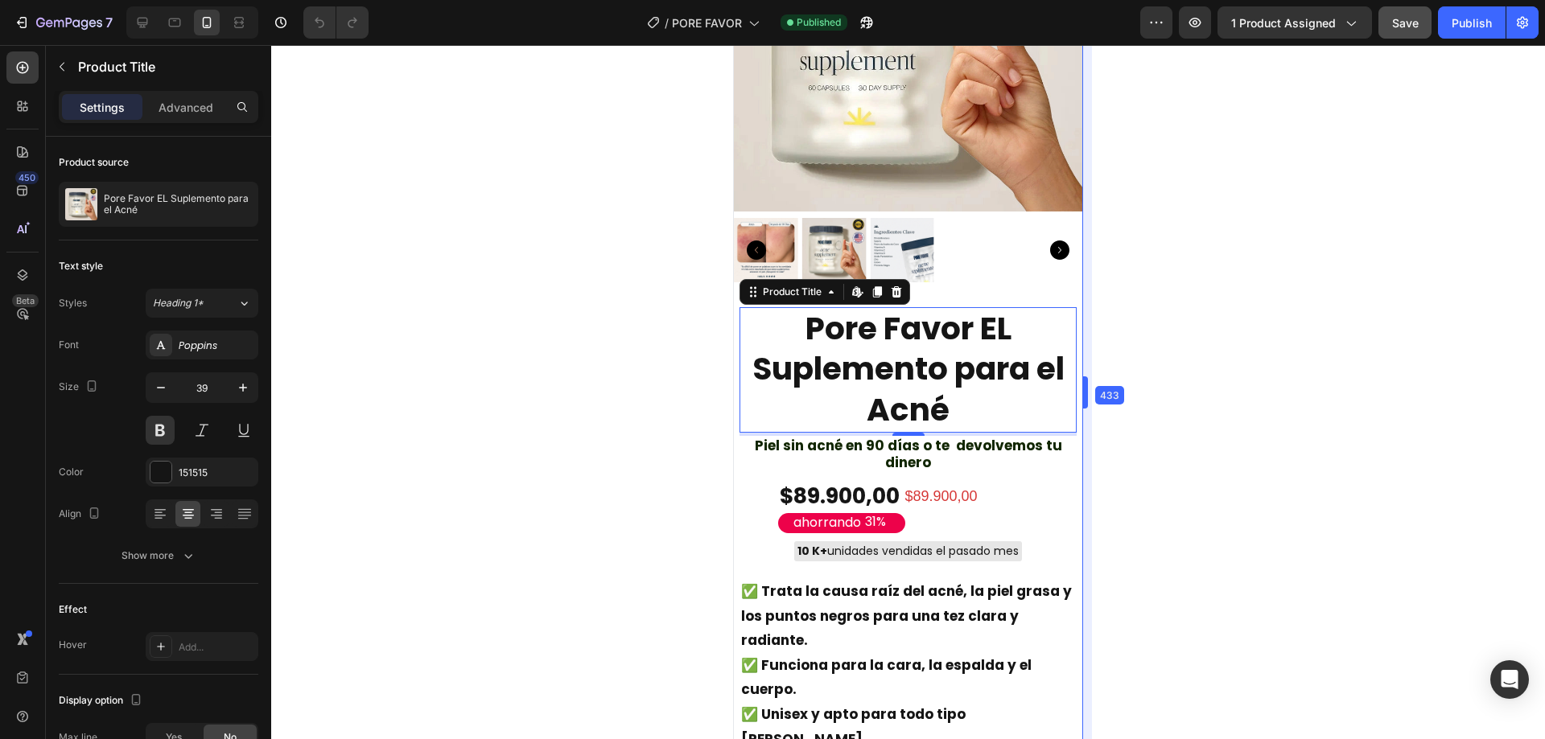
drag, startPoint x: 1142, startPoint y: 387, endPoint x: 1028, endPoint y: 389, distance: 113.5
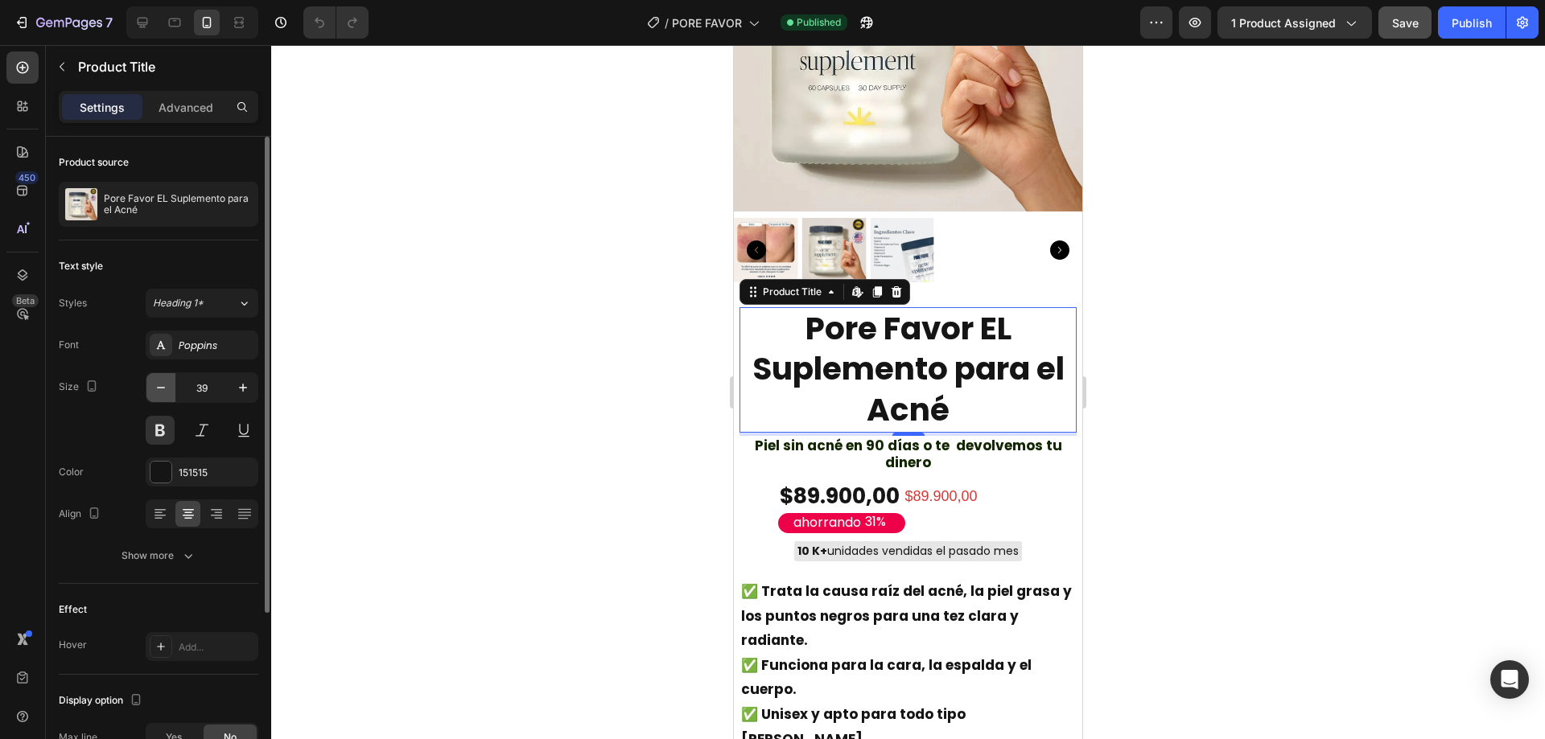
click at [166, 387] on icon "button" at bounding box center [161, 388] width 16 height 16
click at [163, 387] on icon "button" at bounding box center [161, 388] width 16 height 16
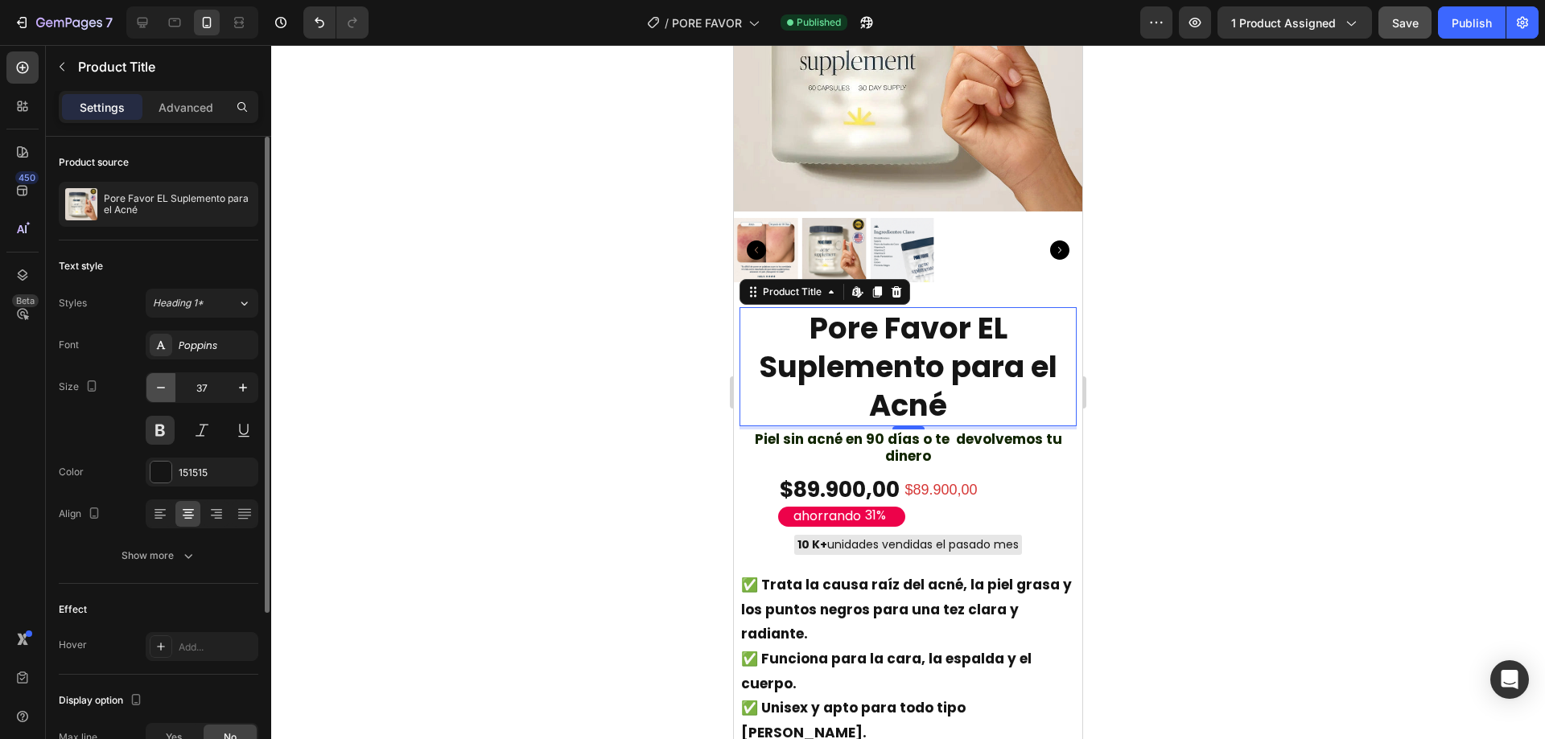
click at [163, 387] on icon "button" at bounding box center [161, 388] width 16 height 16
click at [163, 386] on icon "button" at bounding box center [161, 388] width 16 height 16
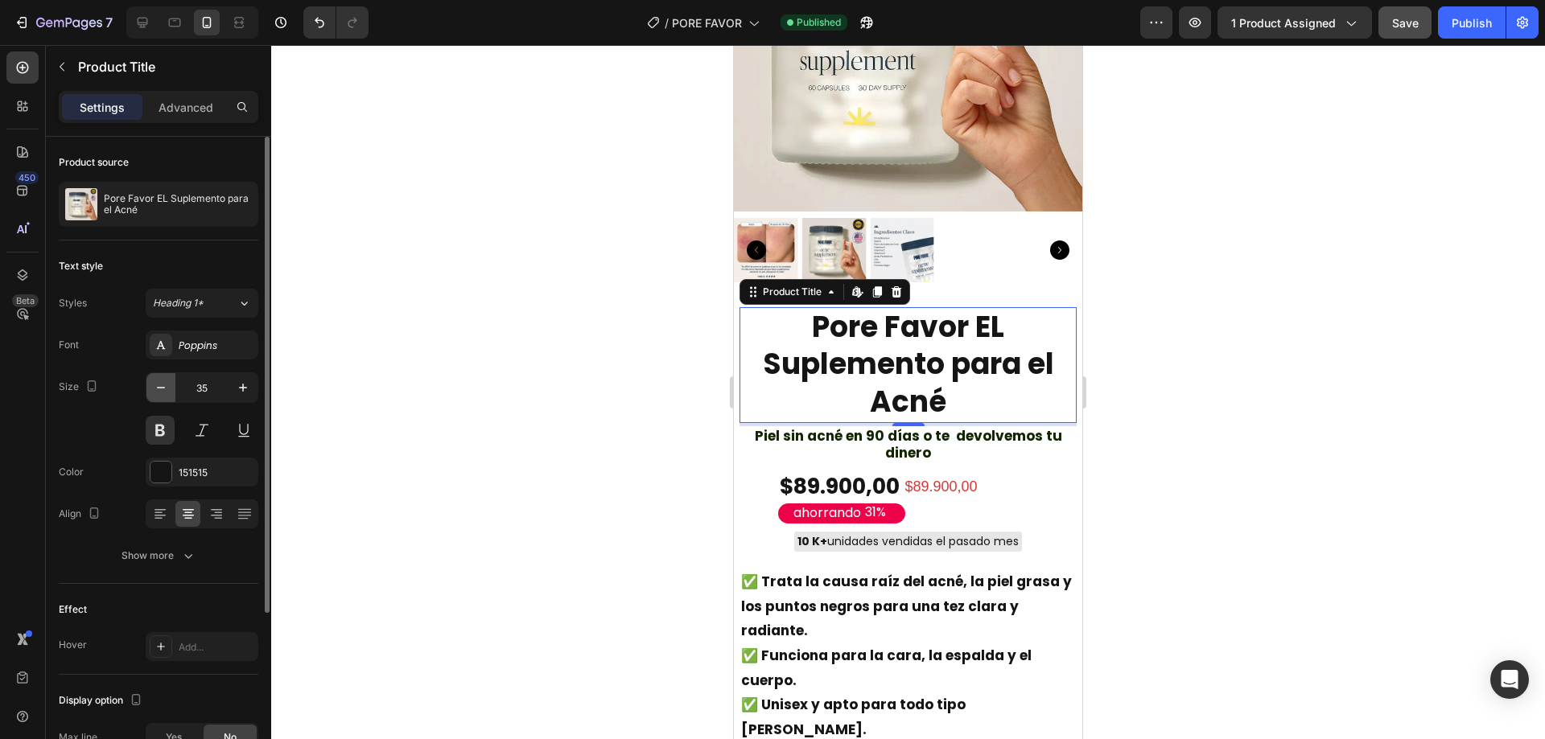
click at [164, 385] on icon "button" at bounding box center [161, 388] width 16 height 16
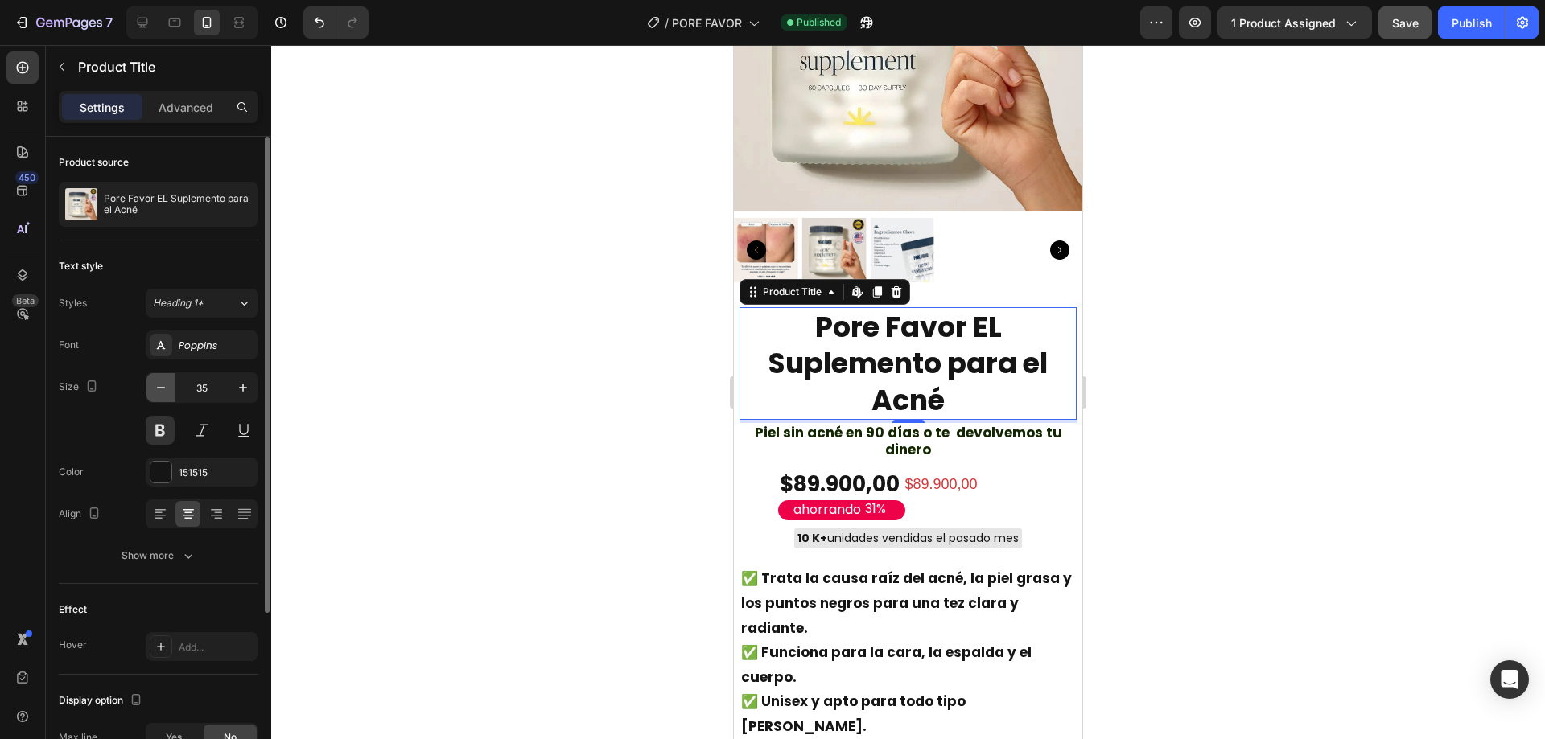
click at [165, 385] on icon "button" at bounding box center [161, 388] width 16 height 16
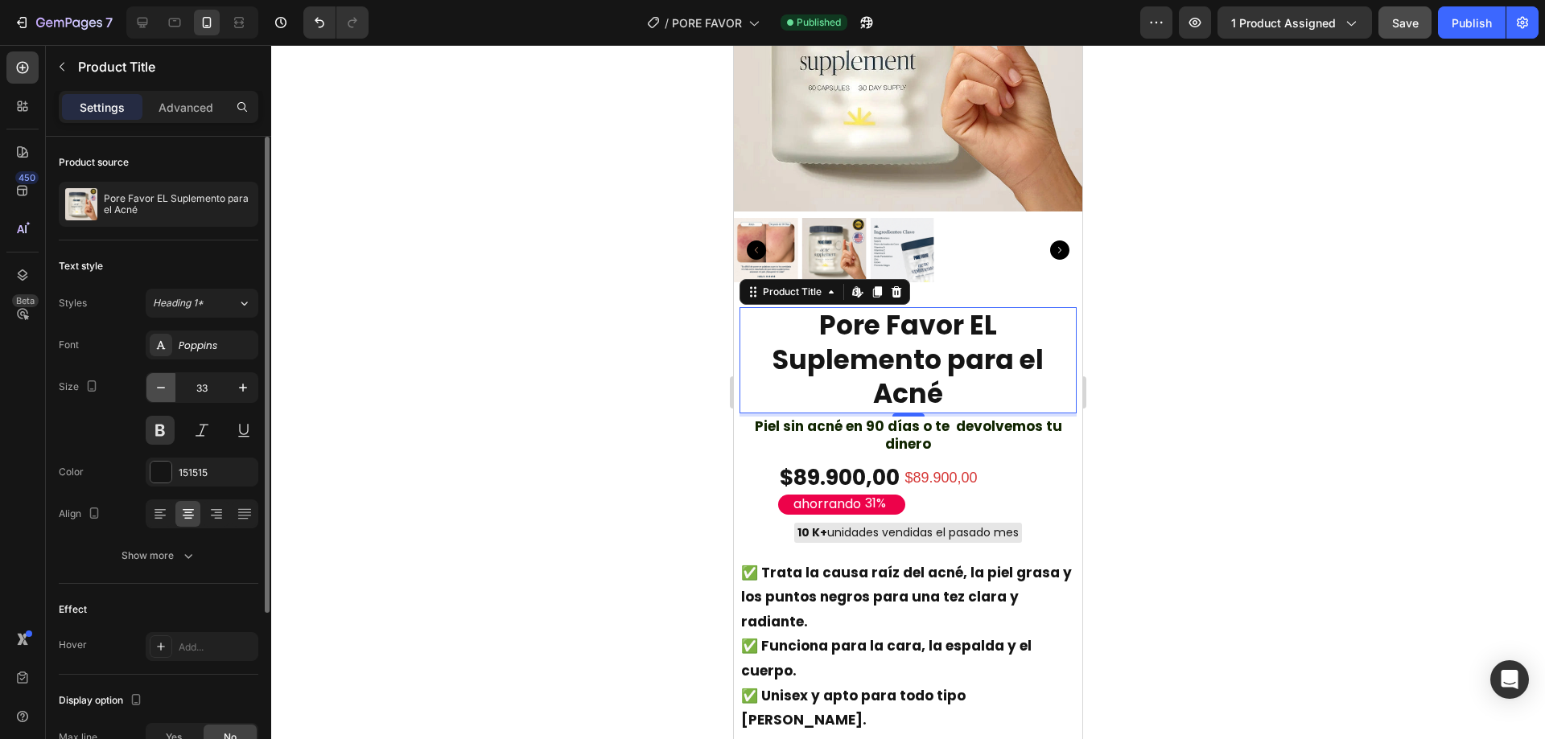
click at [165, 385] on icon "button" at bounding box center [161, 388] width 16 height 16
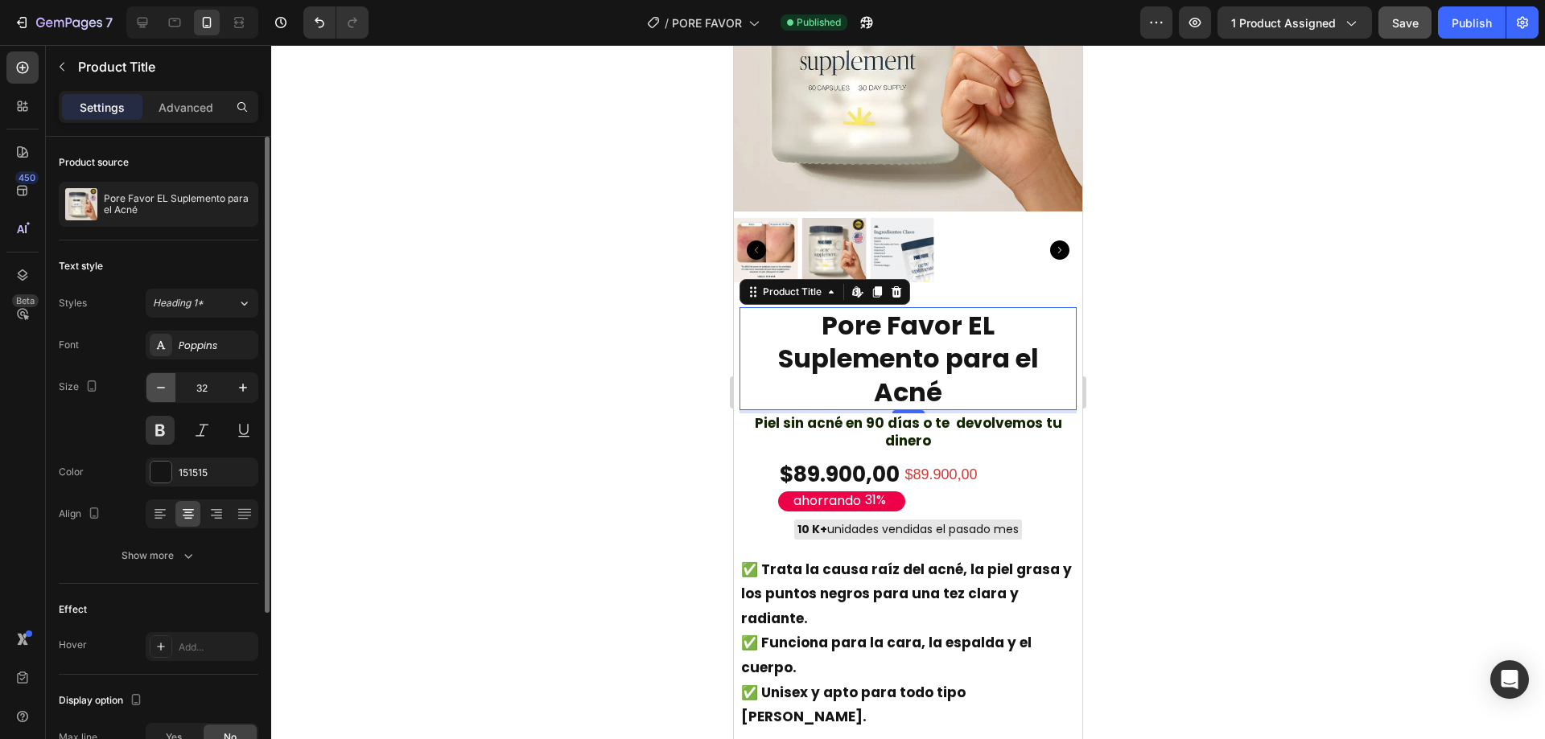
click at [166, 383] on icon "button" at bounding box center [161, 388] width 16 height 16
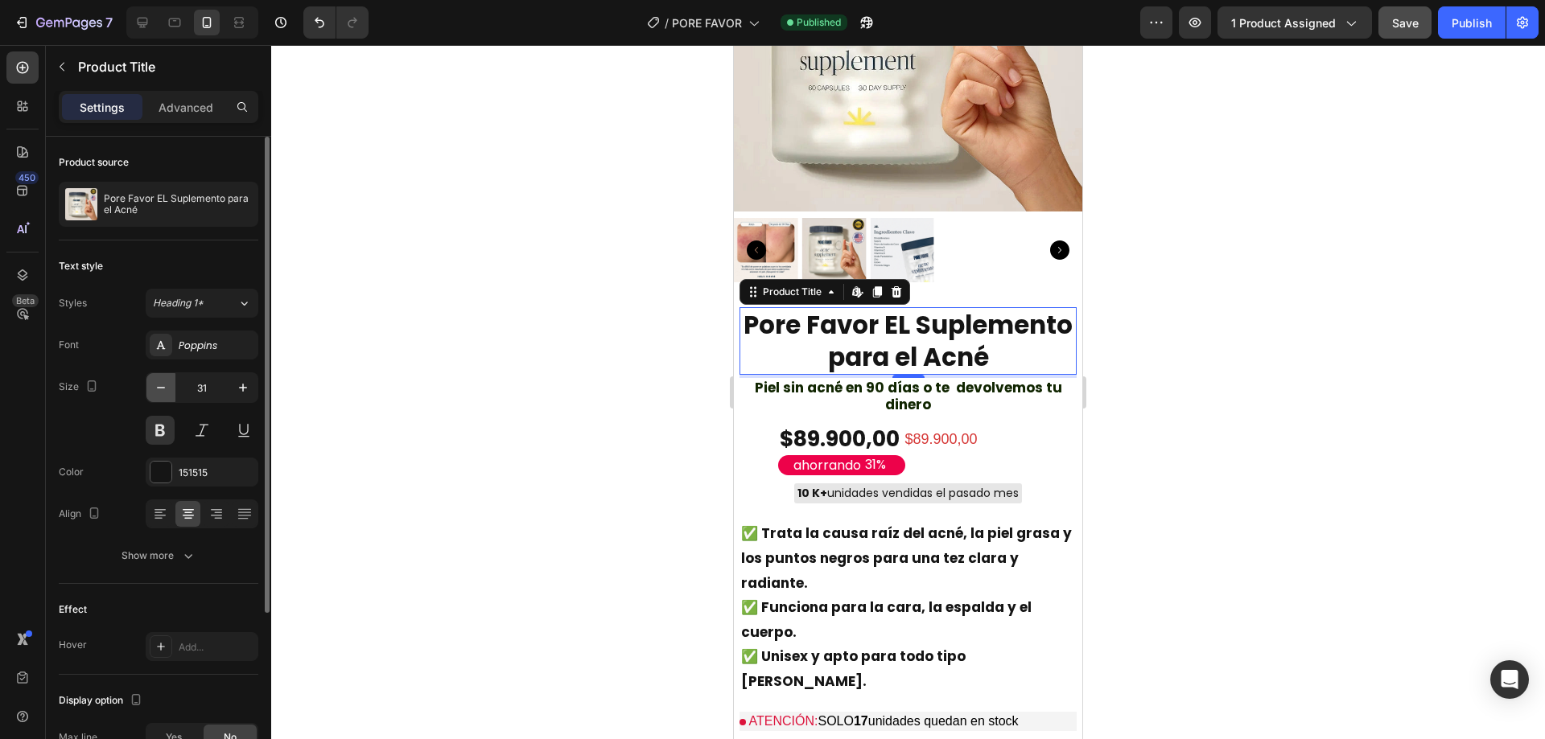
click at [168, 383] on icon "button" at bounding box center [161, 388] width 16 height 16
type input "30"
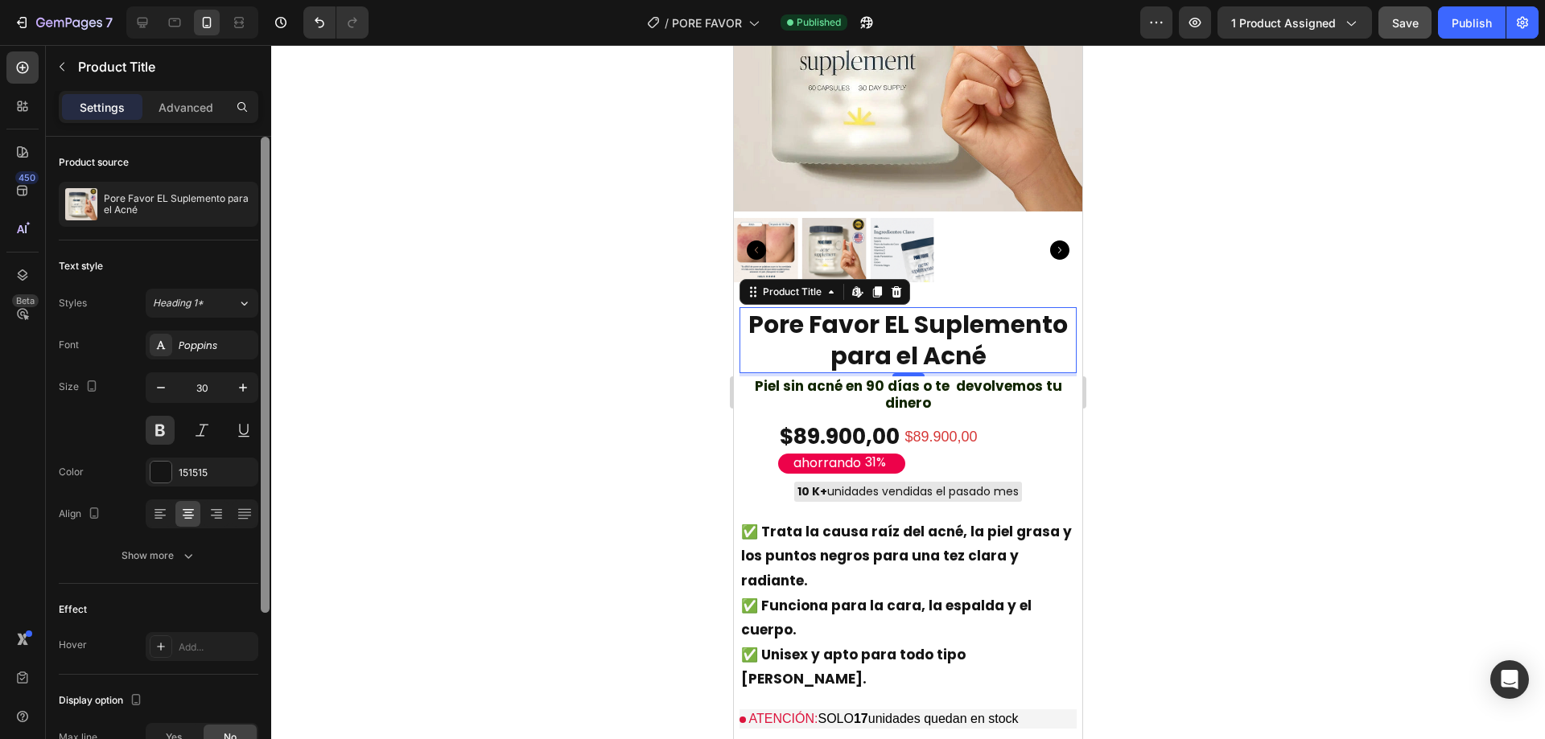
scroll to position [0, 0]
click at [174, 114] on p "Advanced" at bounding box center [186, 107] width 55 height 17
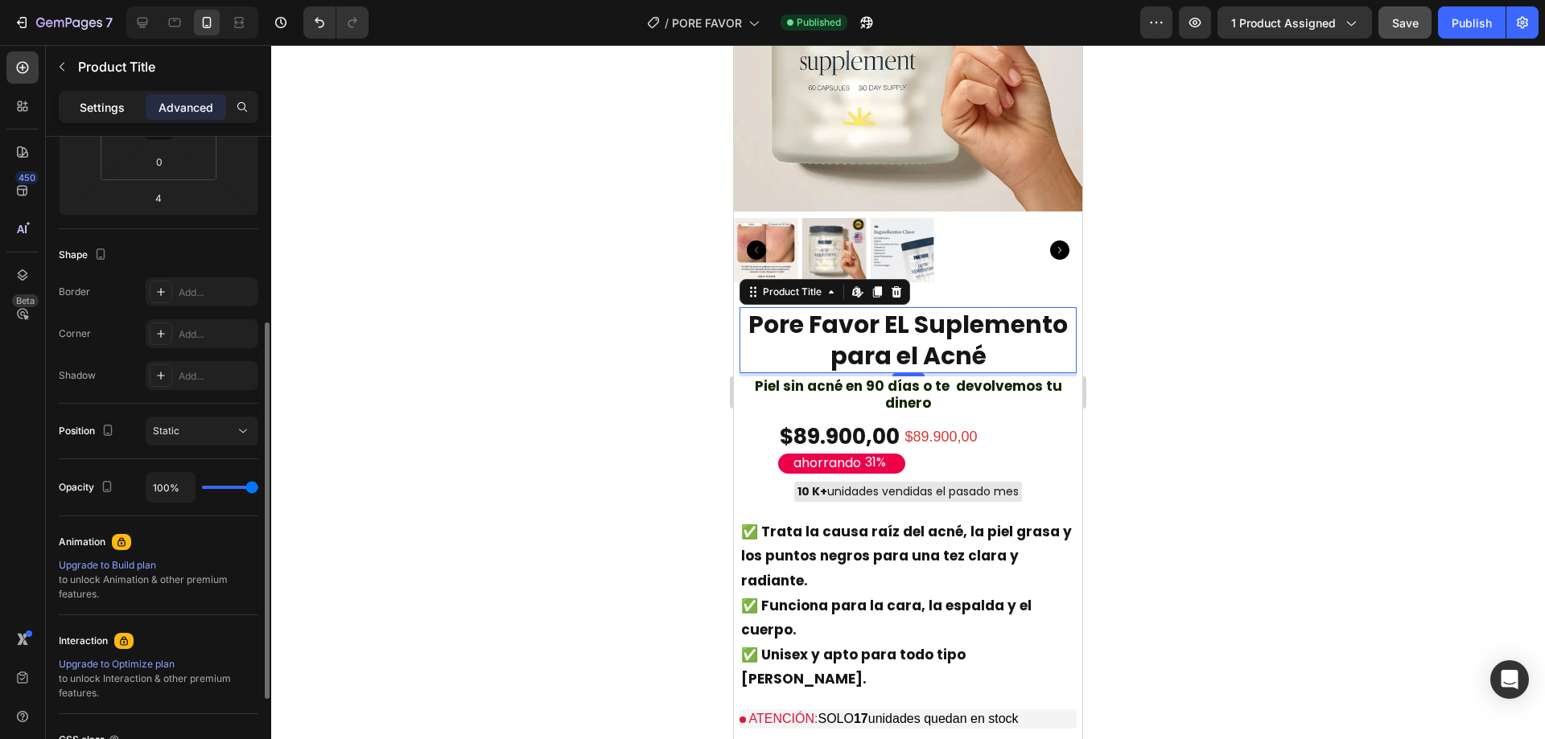
click at [126, 117] on div "Settings" at bounding box center [102, 107] width 80 height 26
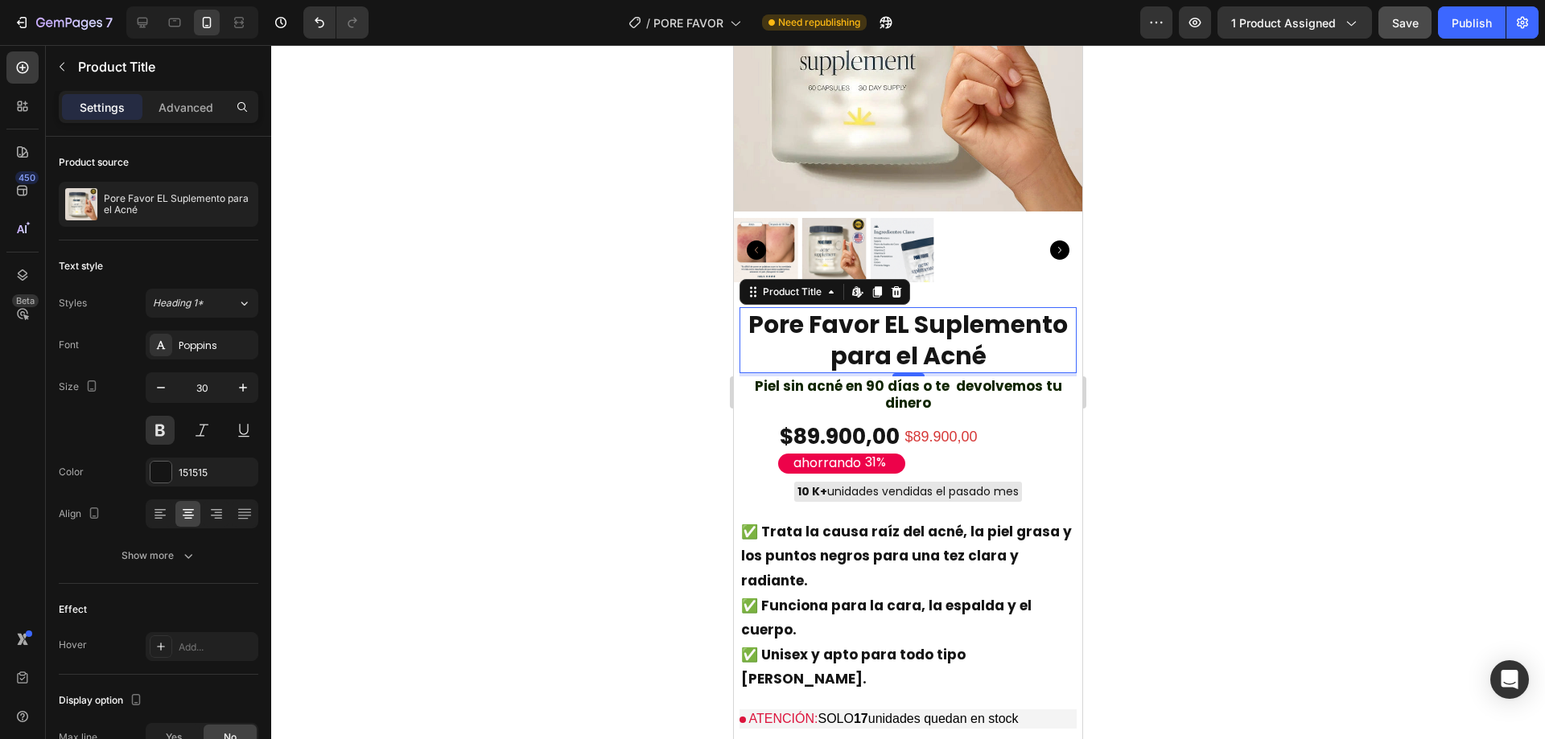
click at [1174, 411] on div at bounding box center [908, 392] width 1274 height 694
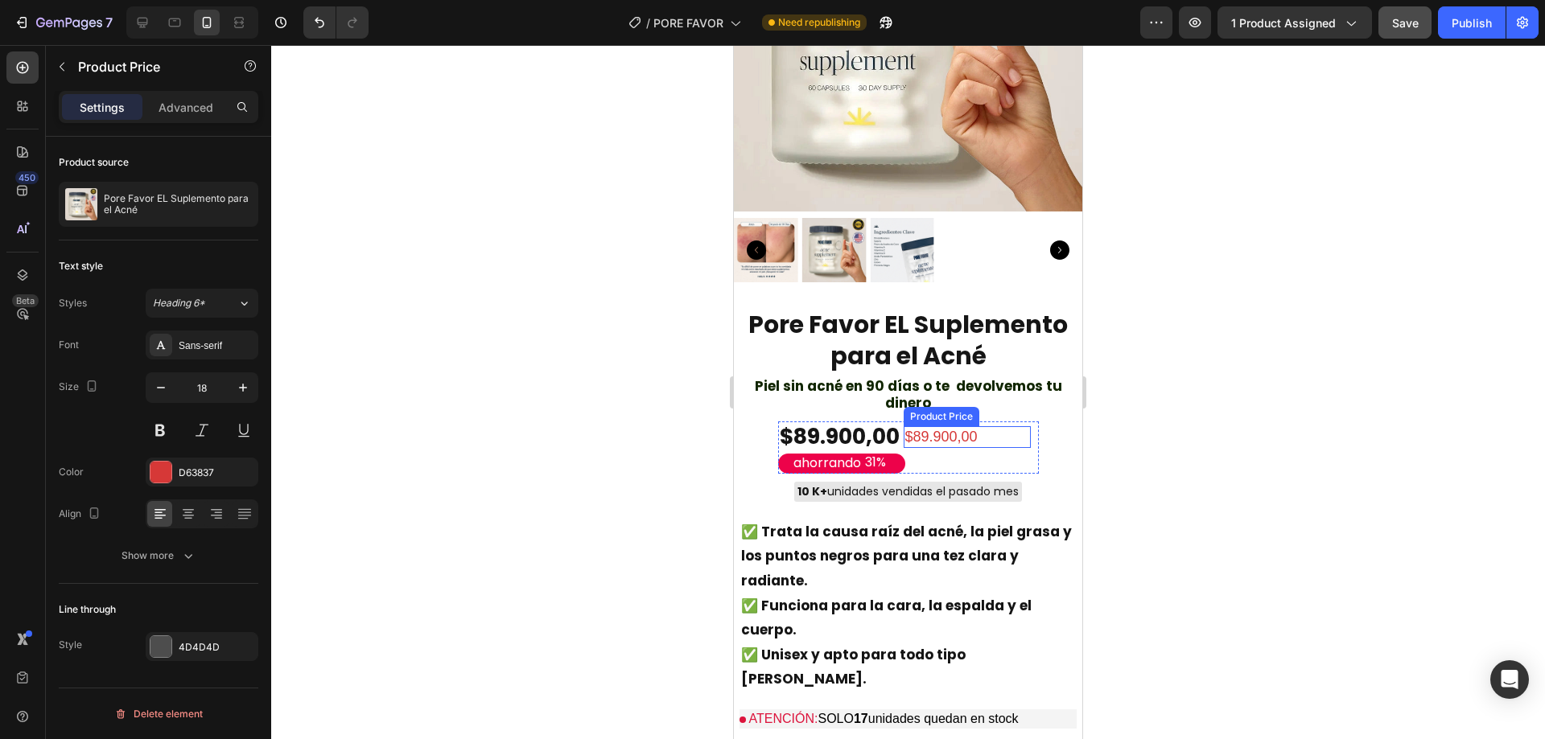
click at [956, 426] on div "$89.900,00" at bounding box center [967, 437] width 127 height 22
click at [955, 426] on div "$89.900,00" at bounding box center [967, 437] width 127 height 22
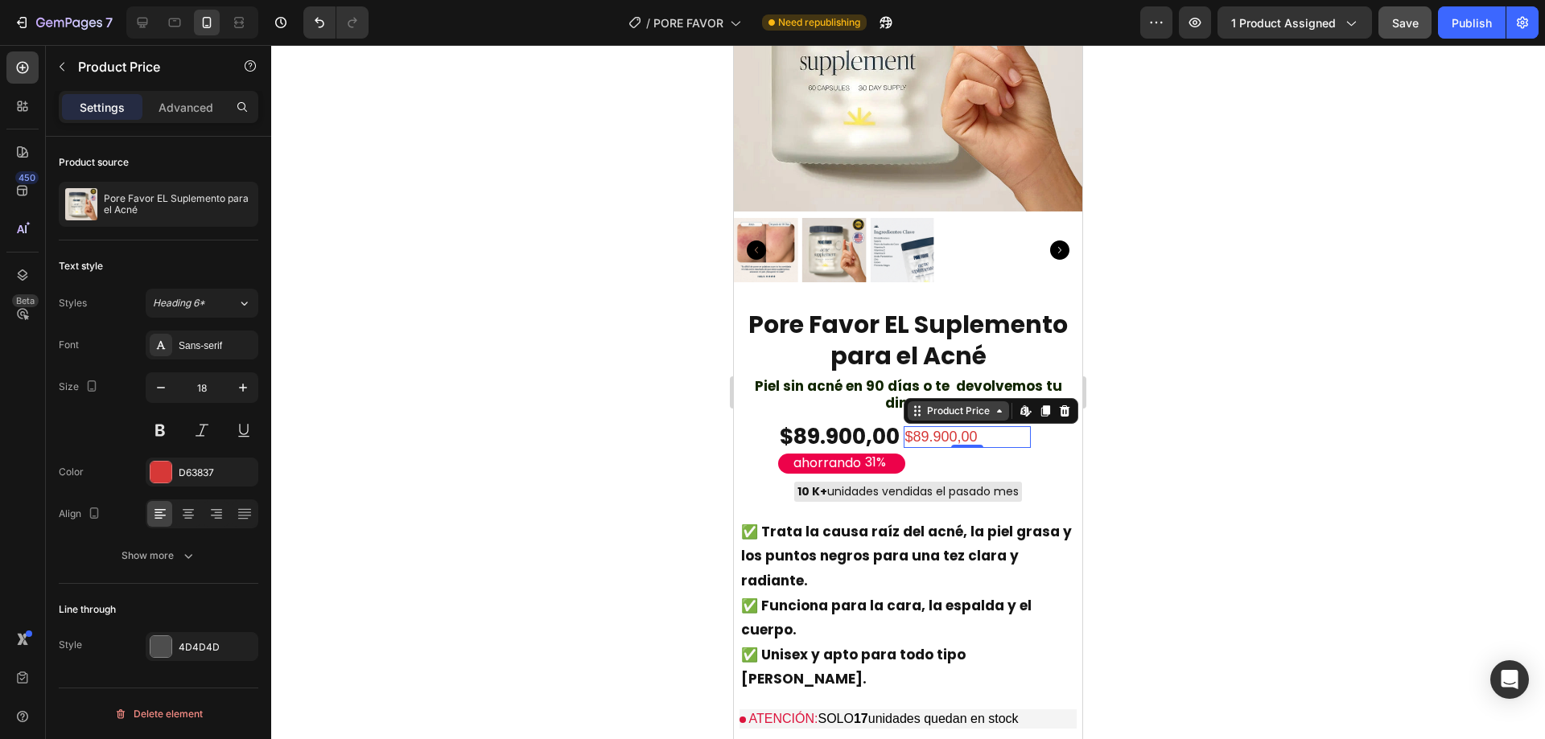
click at [993, 405] on icon at bounding box center [999, 411] width 13 height 13
click at [987, 402] on div "Product Price" at bounding box center [958, 411] width 101 height 19
click at [974, 426] on div "$89.900,00" at bounding box center [967, 437] width 127 height 22
click at [987, 426] on div "$89.900,00" at bounding box center [967, 437] width 127 height 22
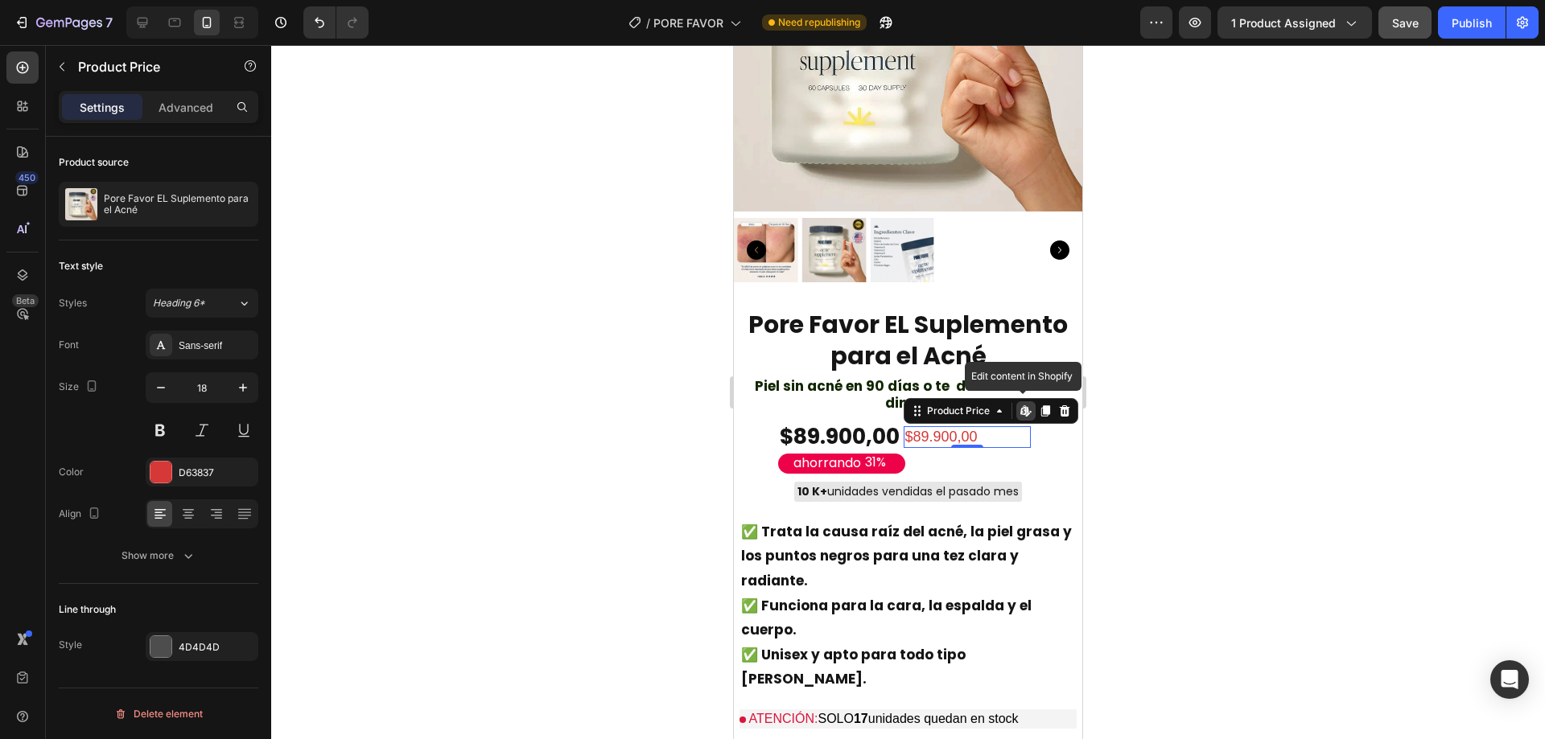
click at [987, 426] on div "$89.900,00" at bounding box center [967, 437] width 127 height 22
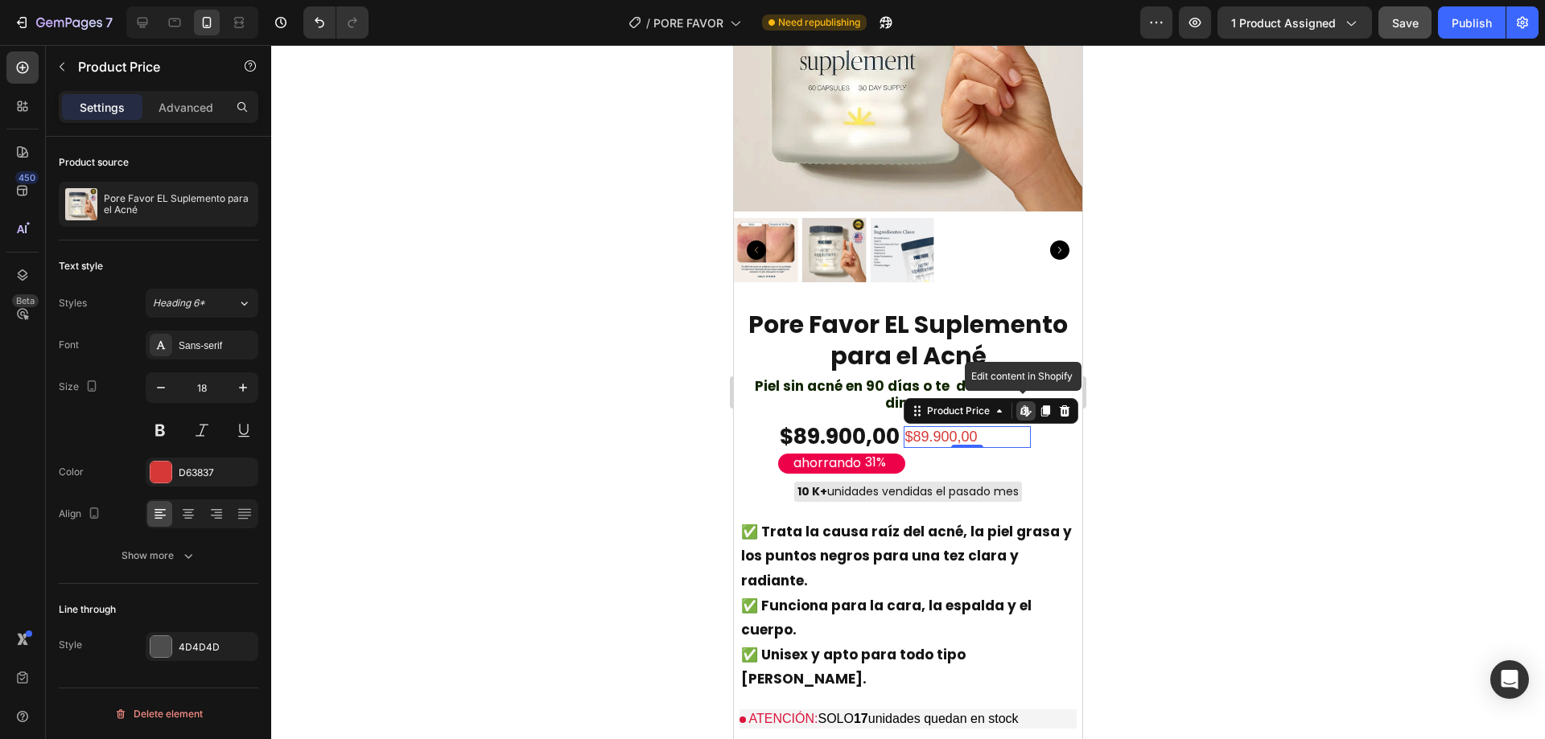
click at [987, 426] on div "$89.900,00" at bounding box center [967, 437] width 127 height 22
click at [1058, 405] on icon at bounding box center [1064, 411] width 13 height 13
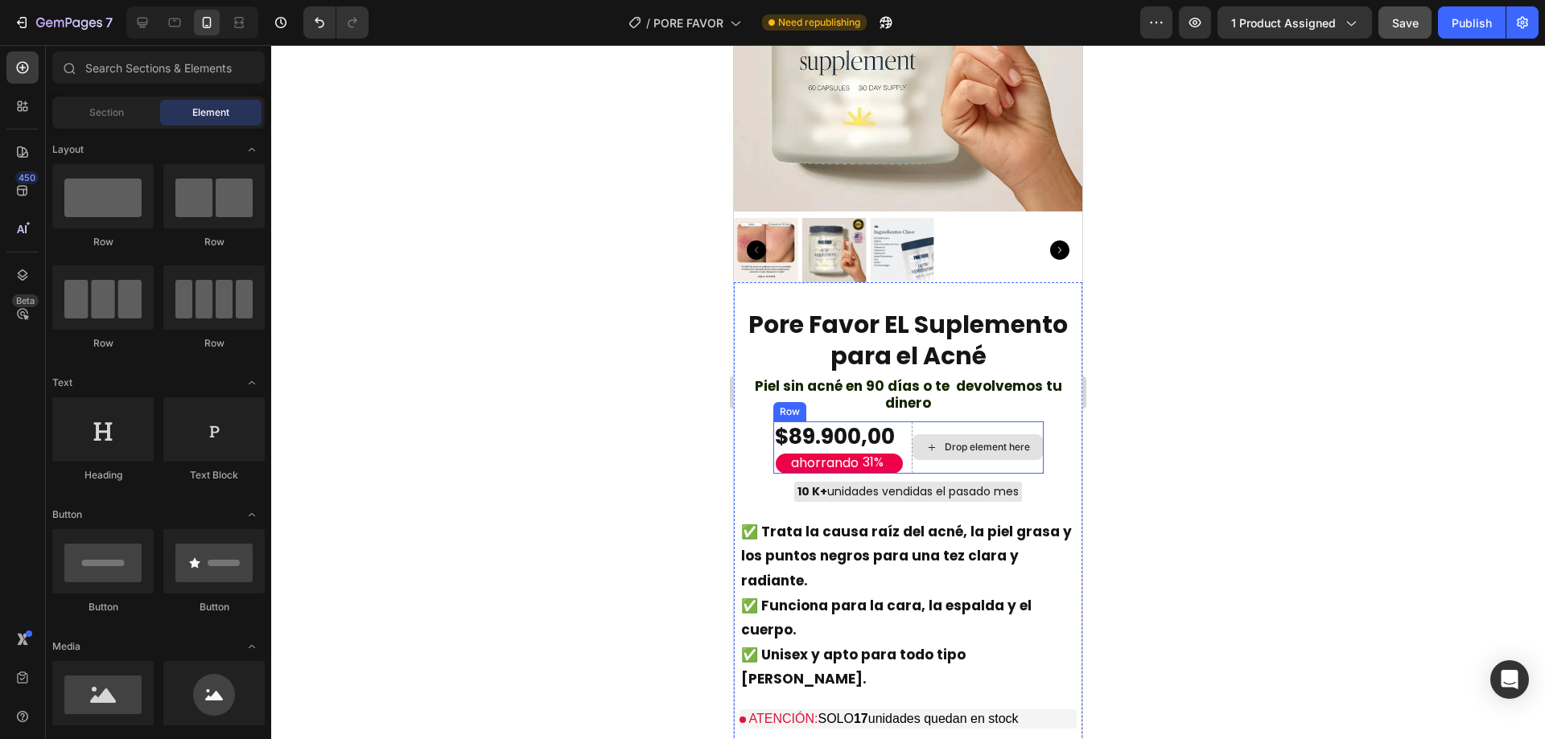
click at [961, 441] on div "Drop element here" at bounding box center [987, 447] width 85 height 13
click at [929, 426] on div "$89.900,00" at bounding box center [967, 437] width 127 height 22
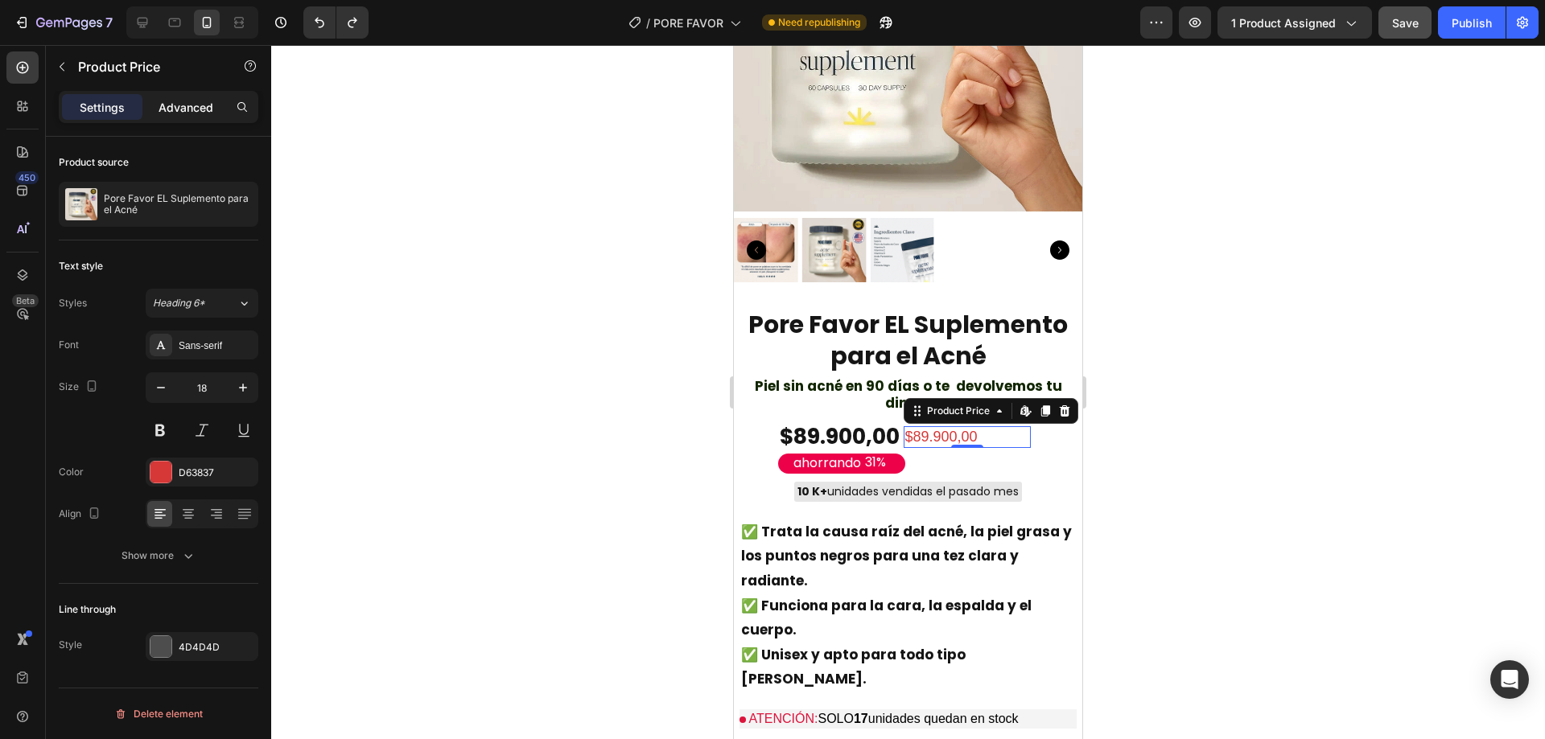
click at [198, 105] on p "Advanced" at bounding box center [186, 107] width 55 height 17
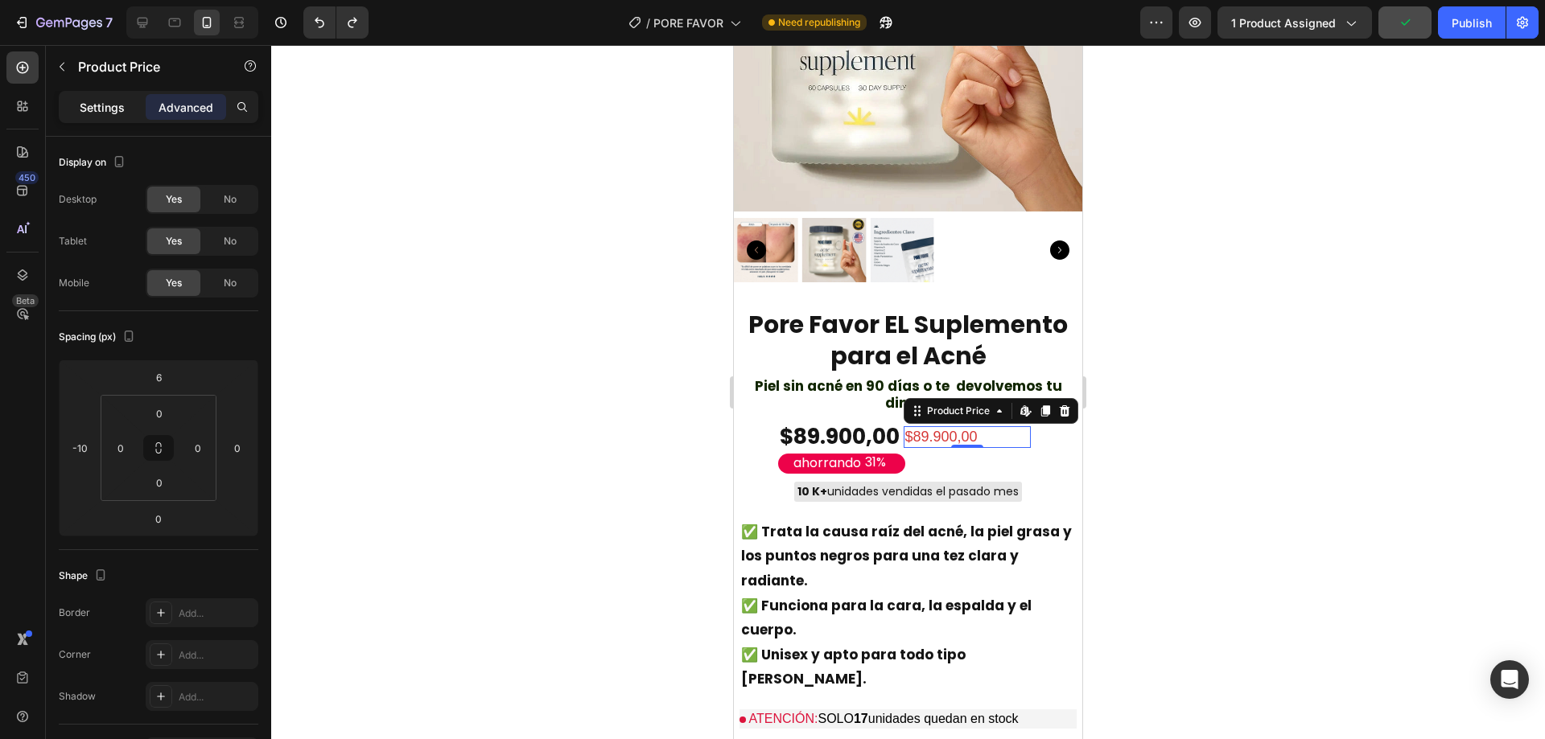
click at [131, 100] on div "Settings" at bounding box center [102, 107] width 80 height 26
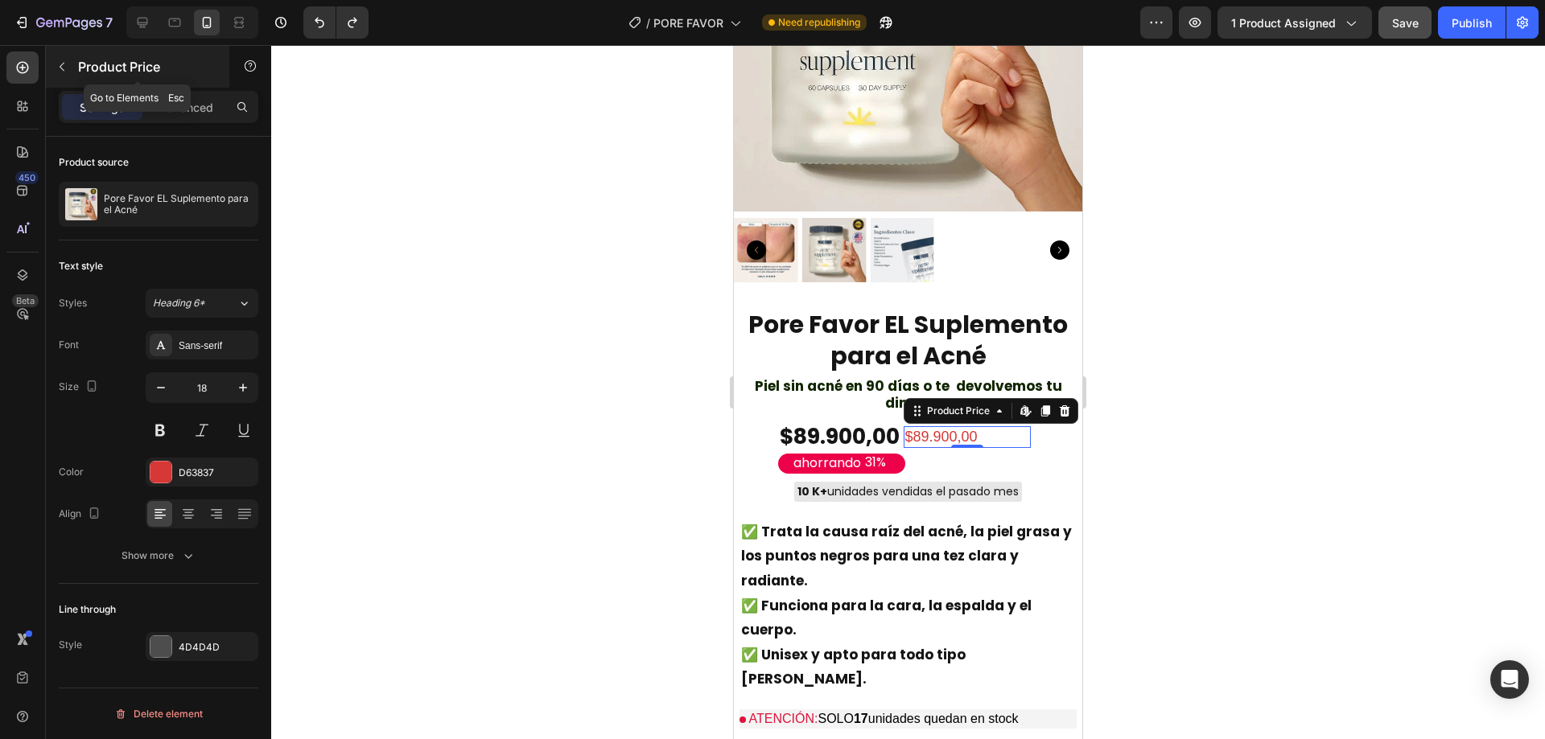
click at [73, 63] on button "button" at bounding box center [62, 67] width 26 height 26
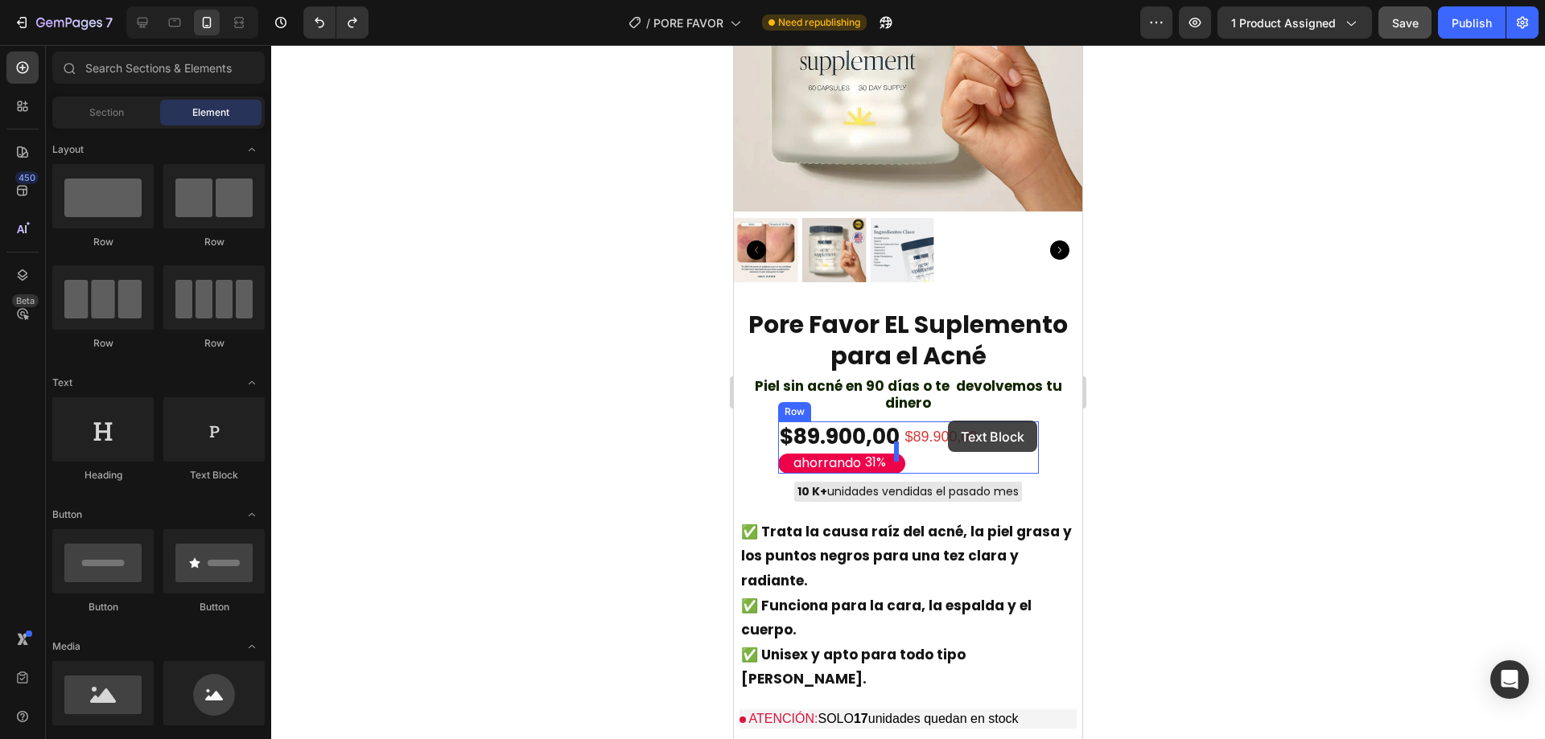
drag, startPoint x: 954, startPoint y: 502, endPoint x: 940, endPoint y: 421, distance: 82.6
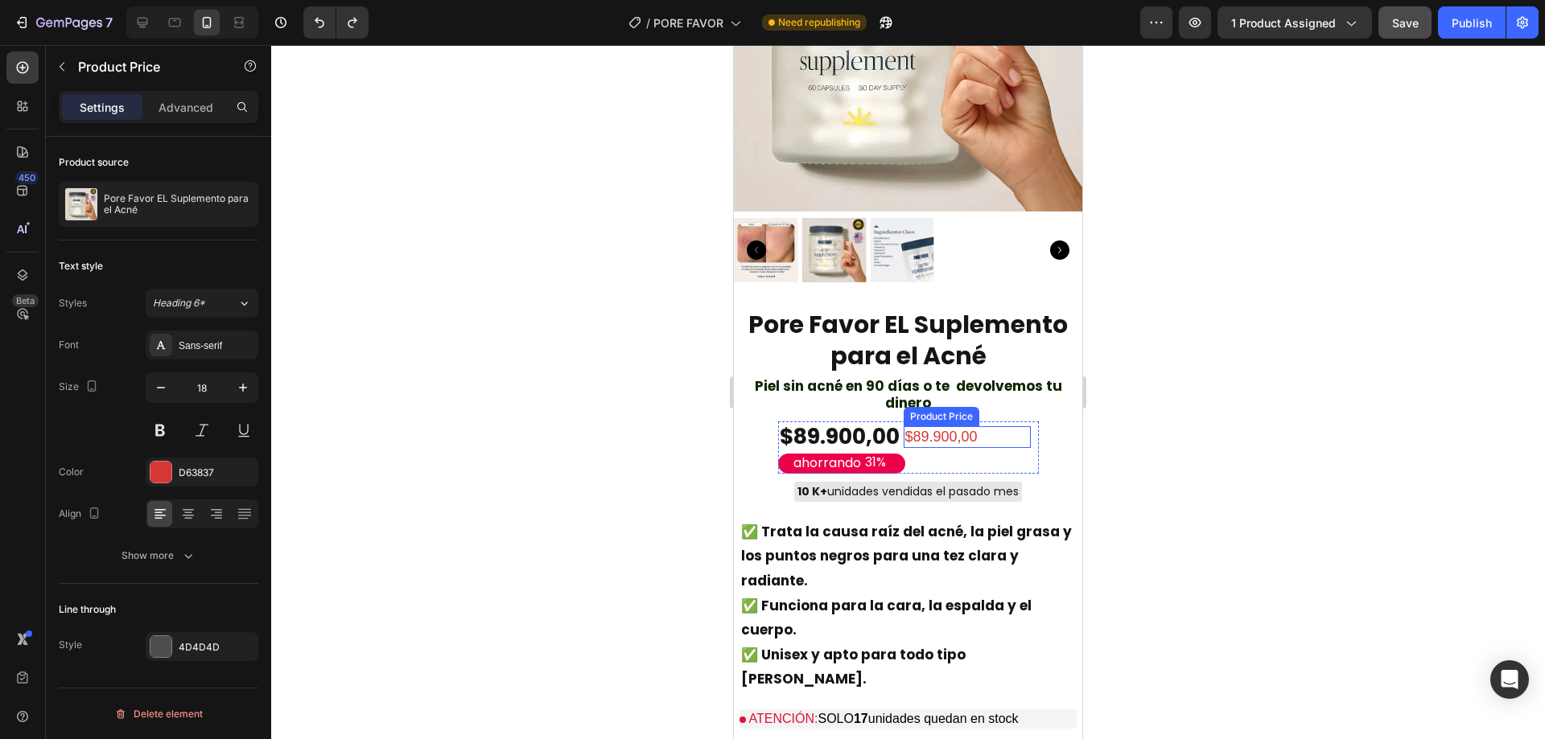
click at [954, 426] on div "$89.900,00" at bounding box center [967, 437] width 127 height 22
click at [993, 405] on icon at bounding box center [999, 411] width 13 height 13
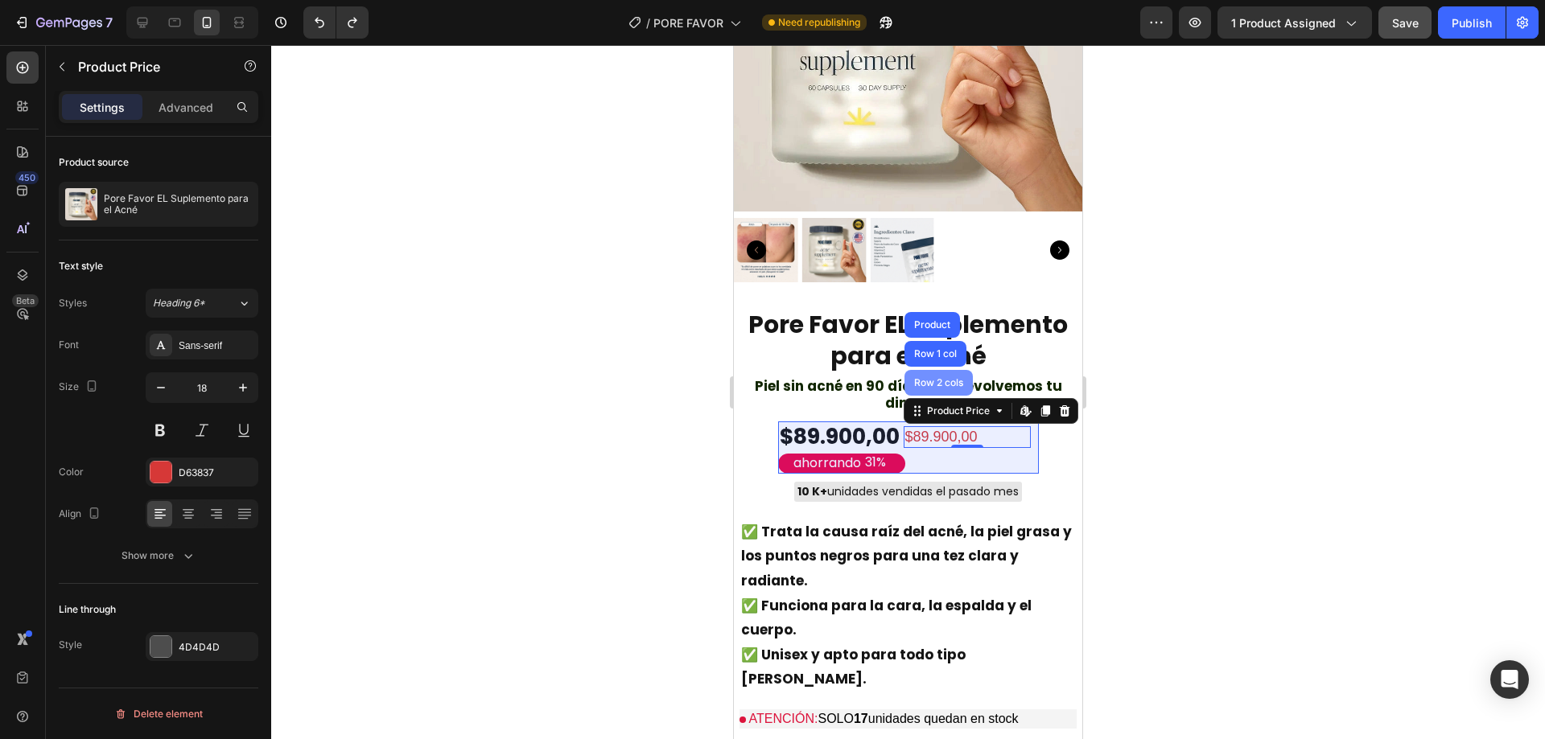
click at [933, 378] on div "Row 2 cols" at bounding box center [939, 383] width 56 height 10
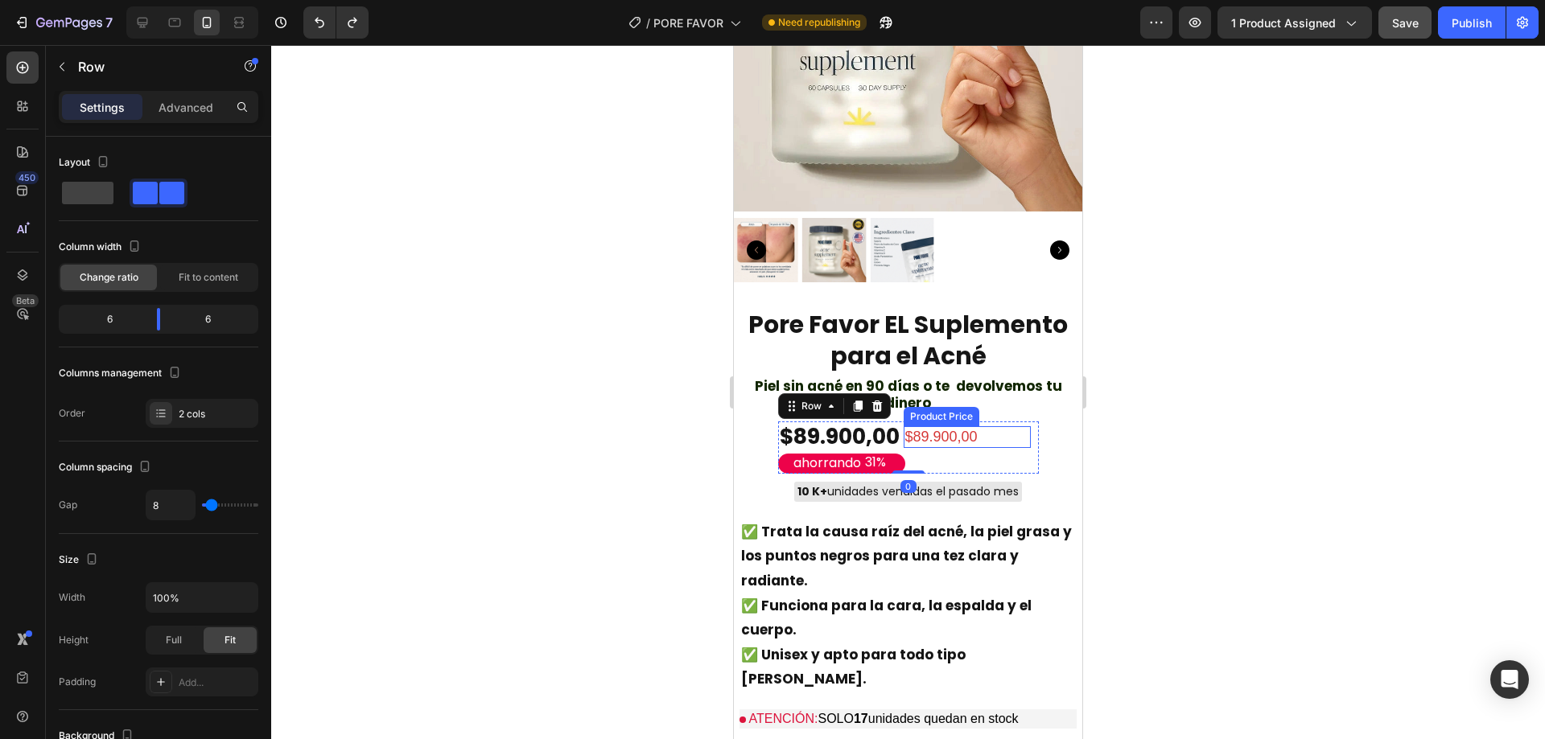
click at [935, 426] on div "$89.900,00" at bounding box center [967, 437] width 127 height 22
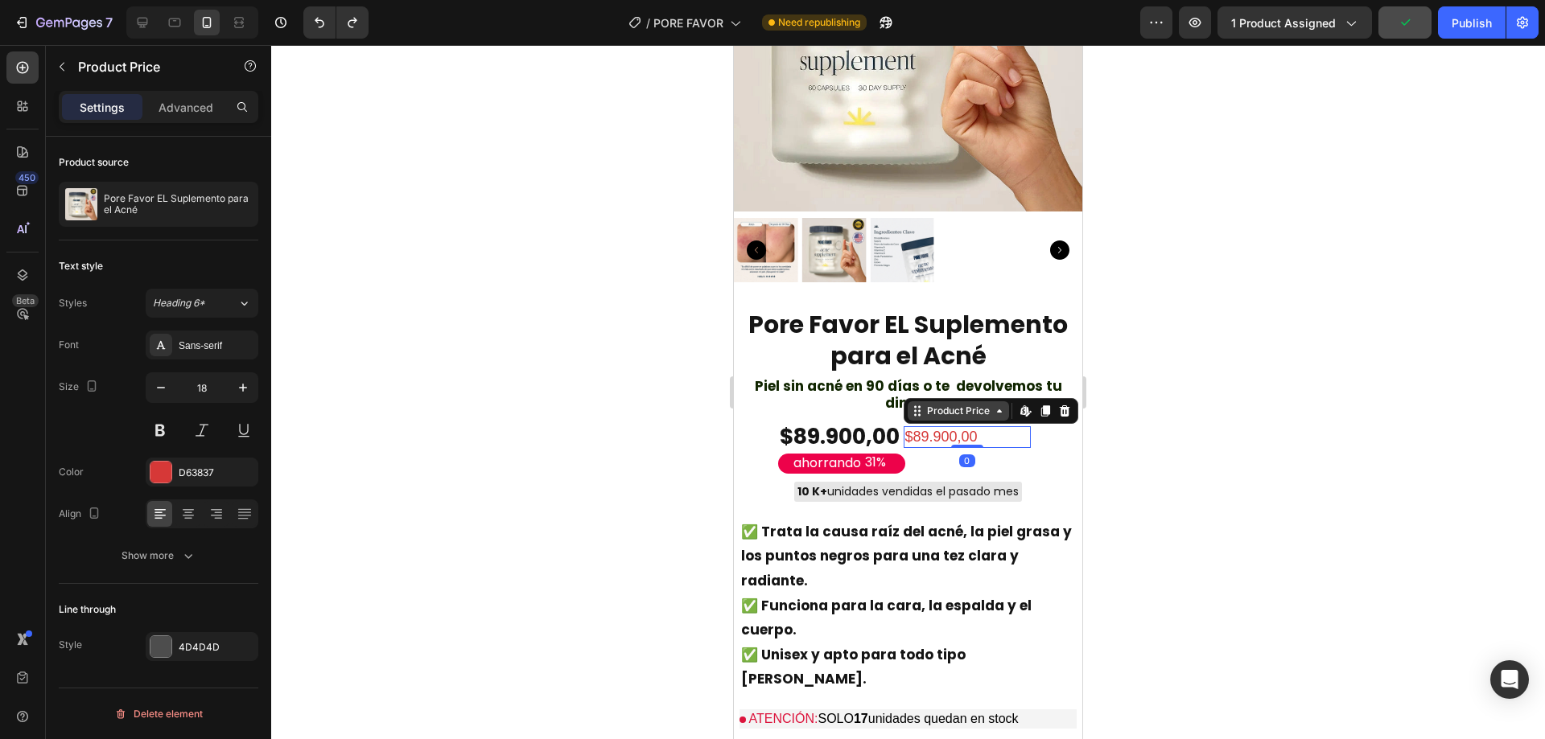
click at [996, 405] on icon at bounding box center [999, 411] width 13 height 13
click at [1040, 406] on icon at bounding box center [1044, 411] width 9 height 11
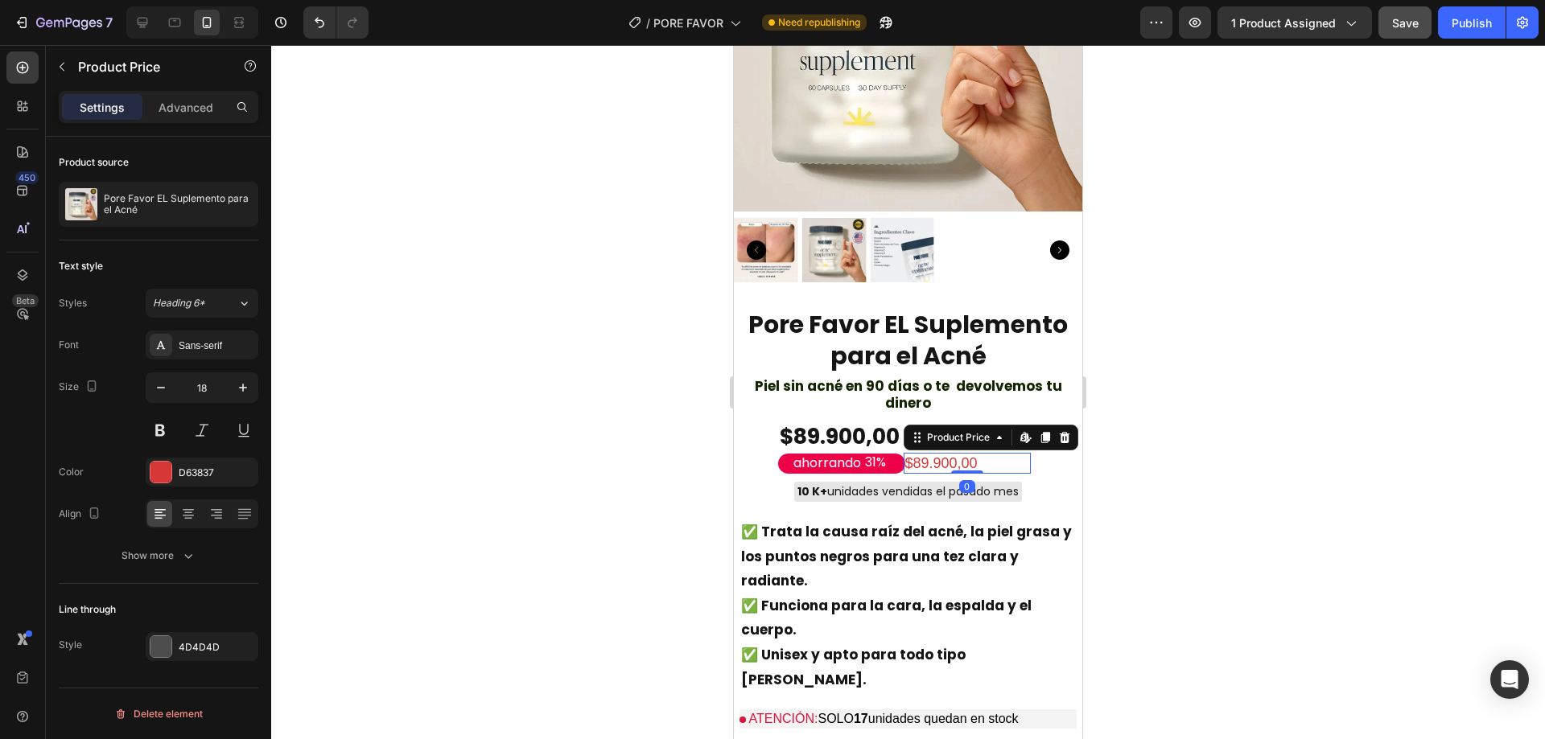
click at [988, 453] on div "$89.900,00" at bounding box center [967, 464] width 127 height 22
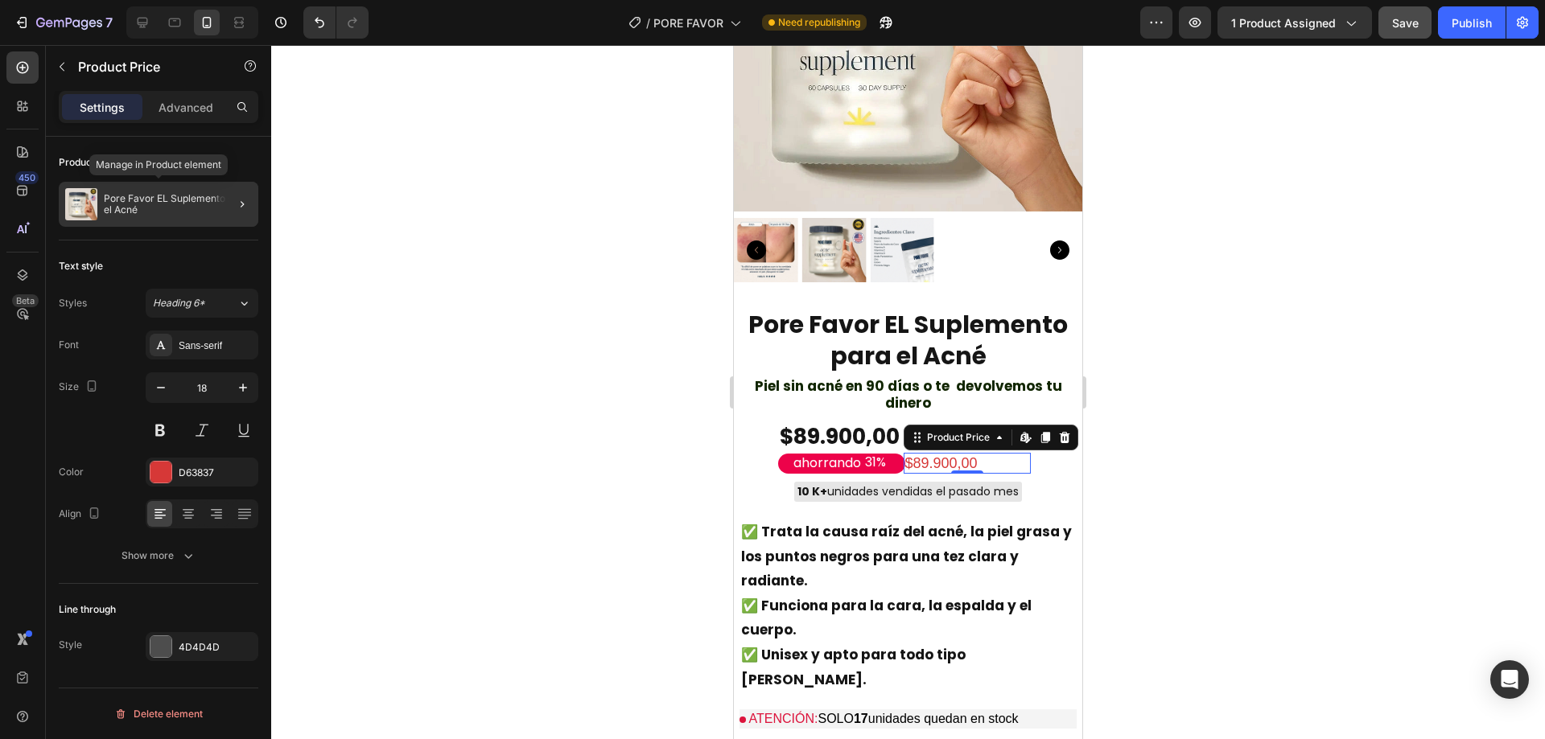
click at [176, 204] on p "Pore Favor EL Suplemento para el Acné" at bounding box center [178, 204] width 148 height 23
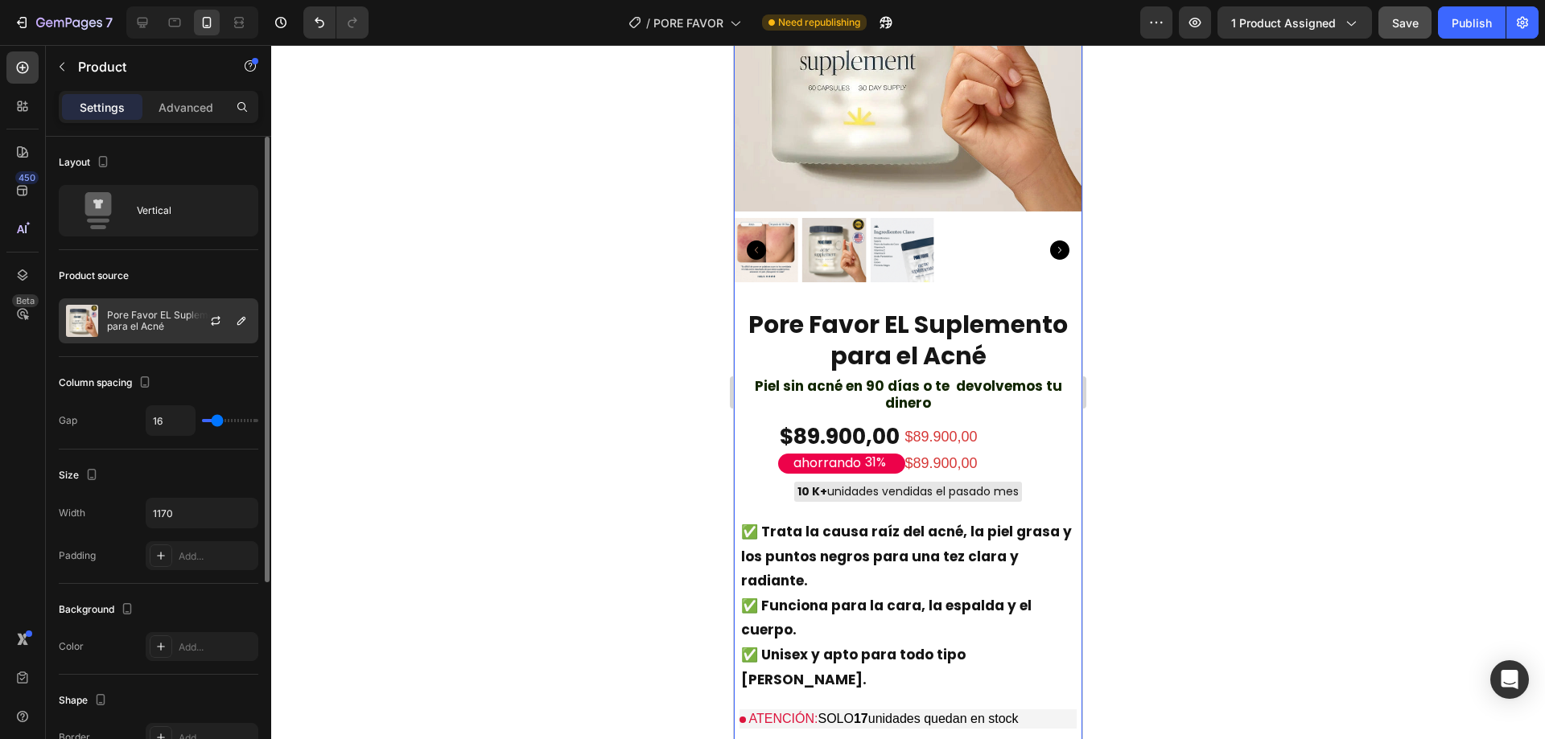
click at [156, 315] on p "Pore Favor EL Suplemento para el Acné" at bounding box center [179, 321] width 144 height 23
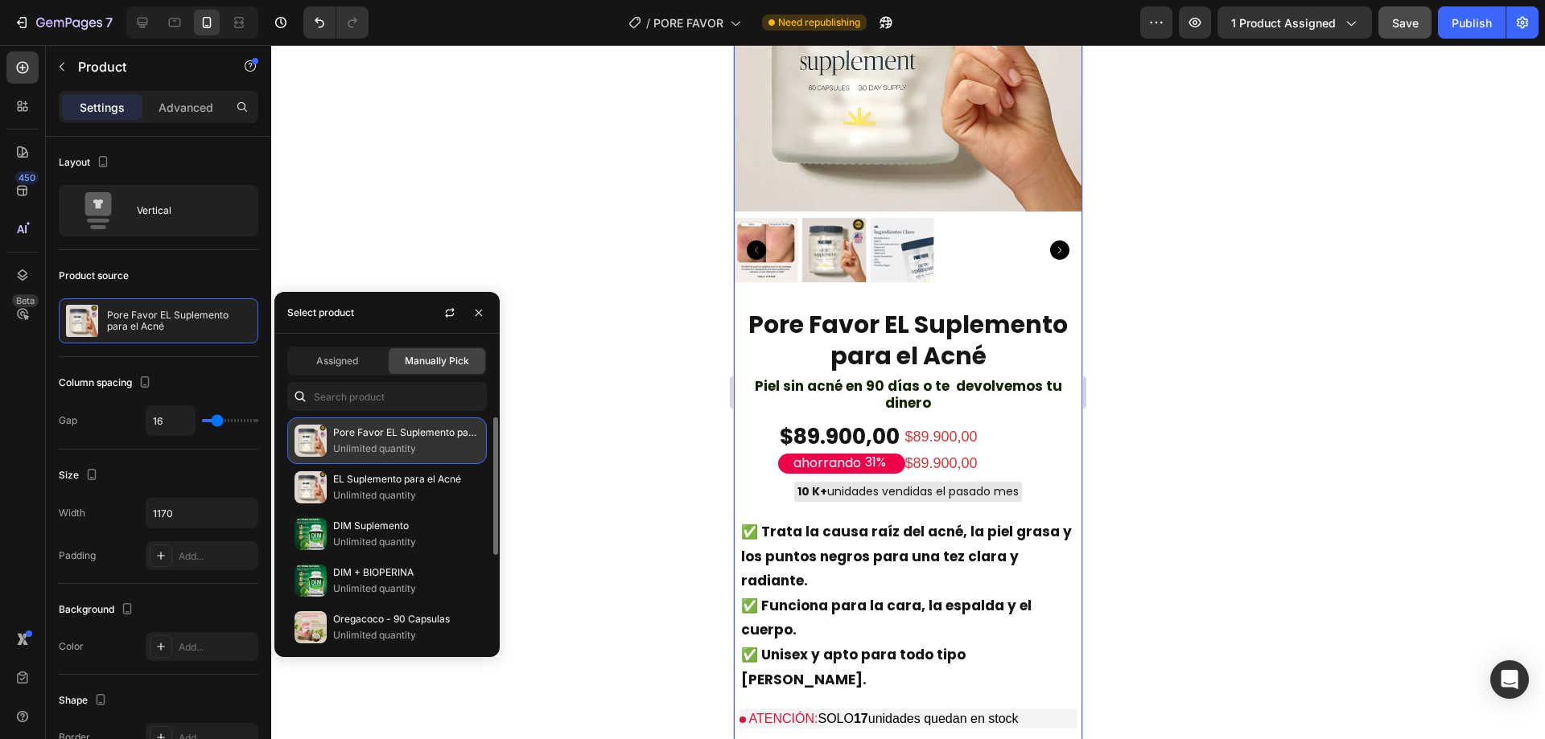
click at [381, 442] on p "Unlimited quantity" at bounding box center [406, 449] width 146 height 16
click at [343, 363] on span "Assigned" at bounding box center [337, 361] width 42 height 14
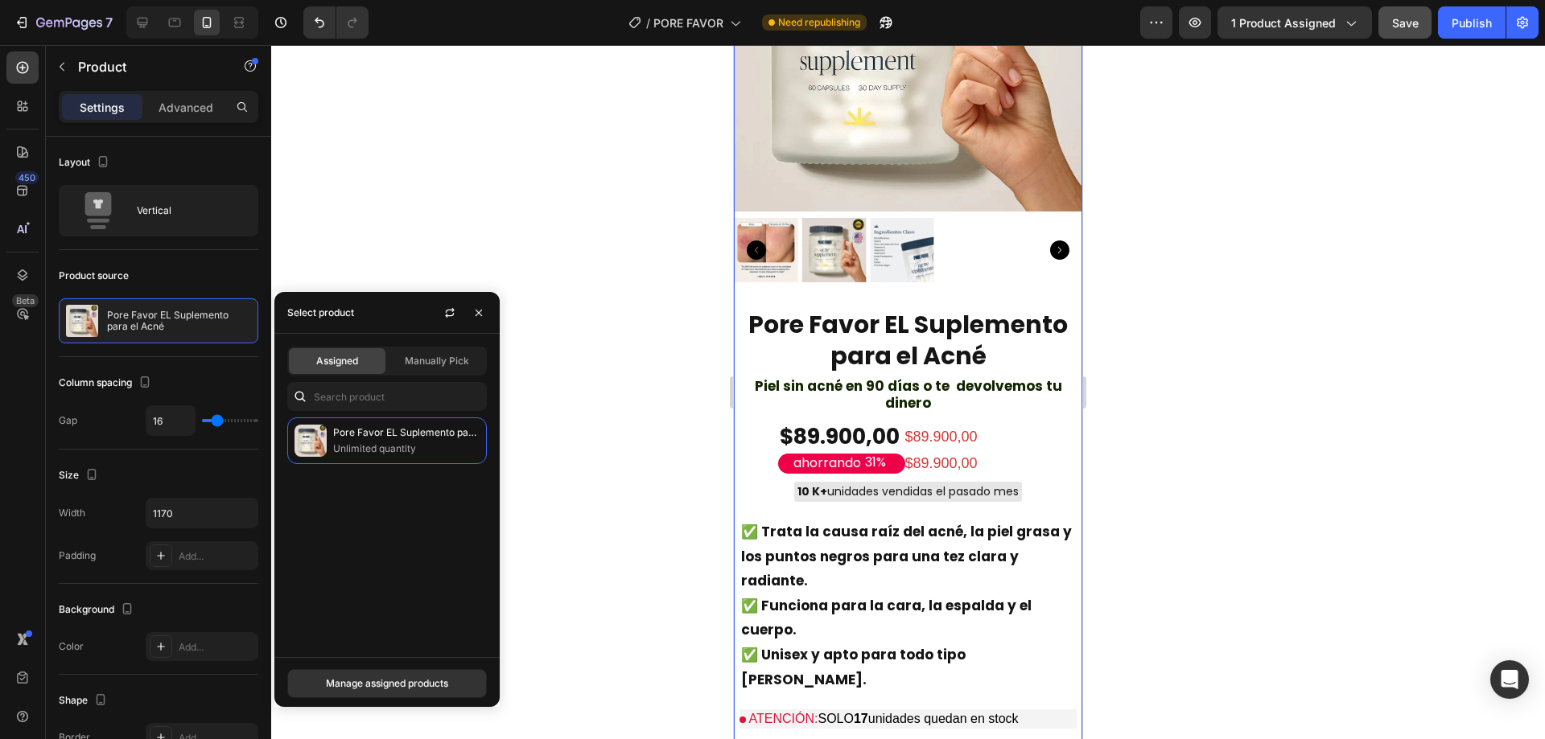
click at [415, 468] on div "Pore Favor EL Suplemento para el Acné Unlimited quantity" at bounding box center [386, 531] width 225 height 227
click at [411, 456] on p "Unlimited quantity" at bounding box center [406, 449] width 146 height 16
click at [410, 373] on div "Manually Pick" at bounding box center [437, 361] width 97 height 26
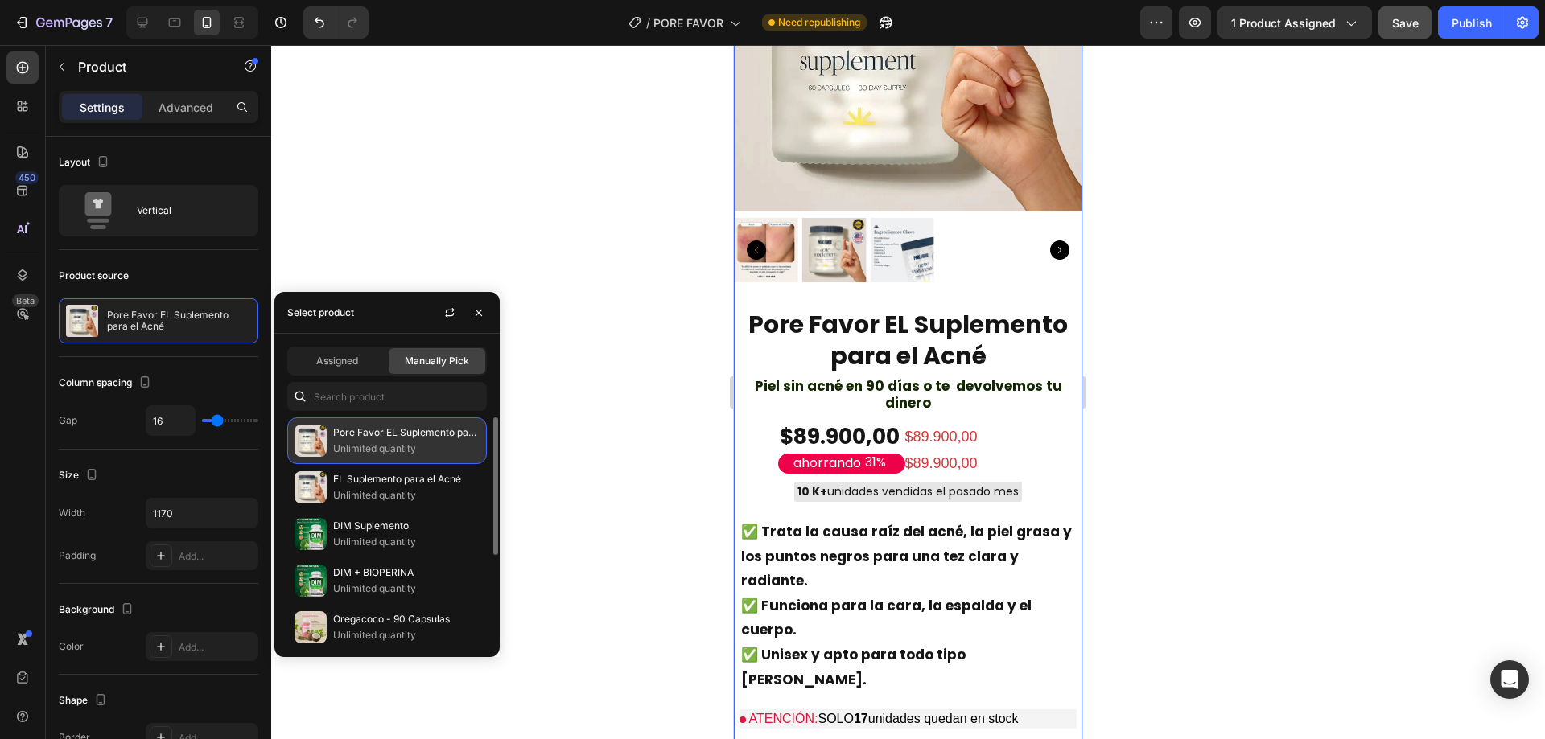
click at [381, 444] on p "Unlimited quantity" at bounding box center [406, 449] width 146 height 16
click at [484, 232] on div at bounding box center [908, 392] width 1274 height 694
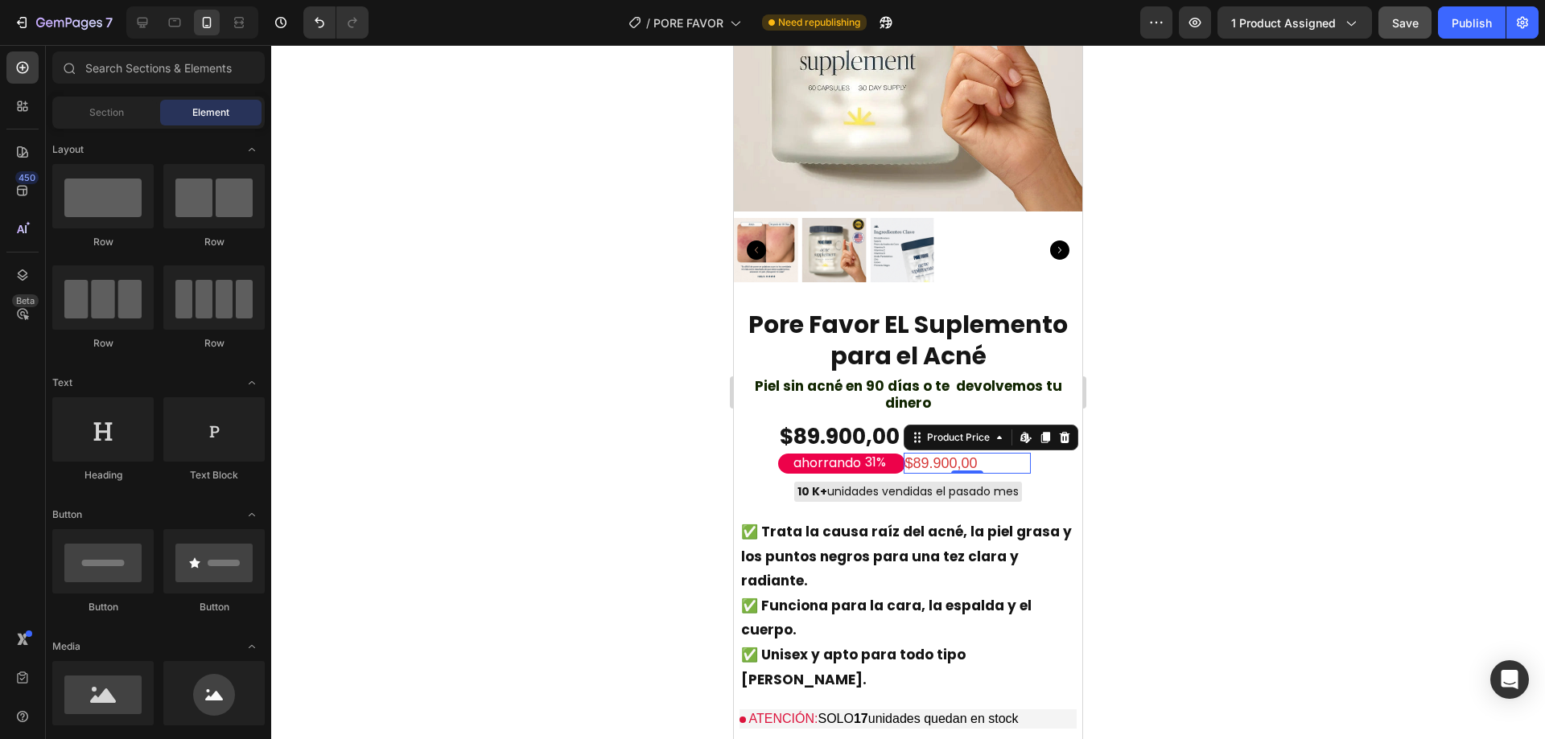
click at [938, 453] on div "$89.900,00" at bounding box center [967, 464] width 127 height 22
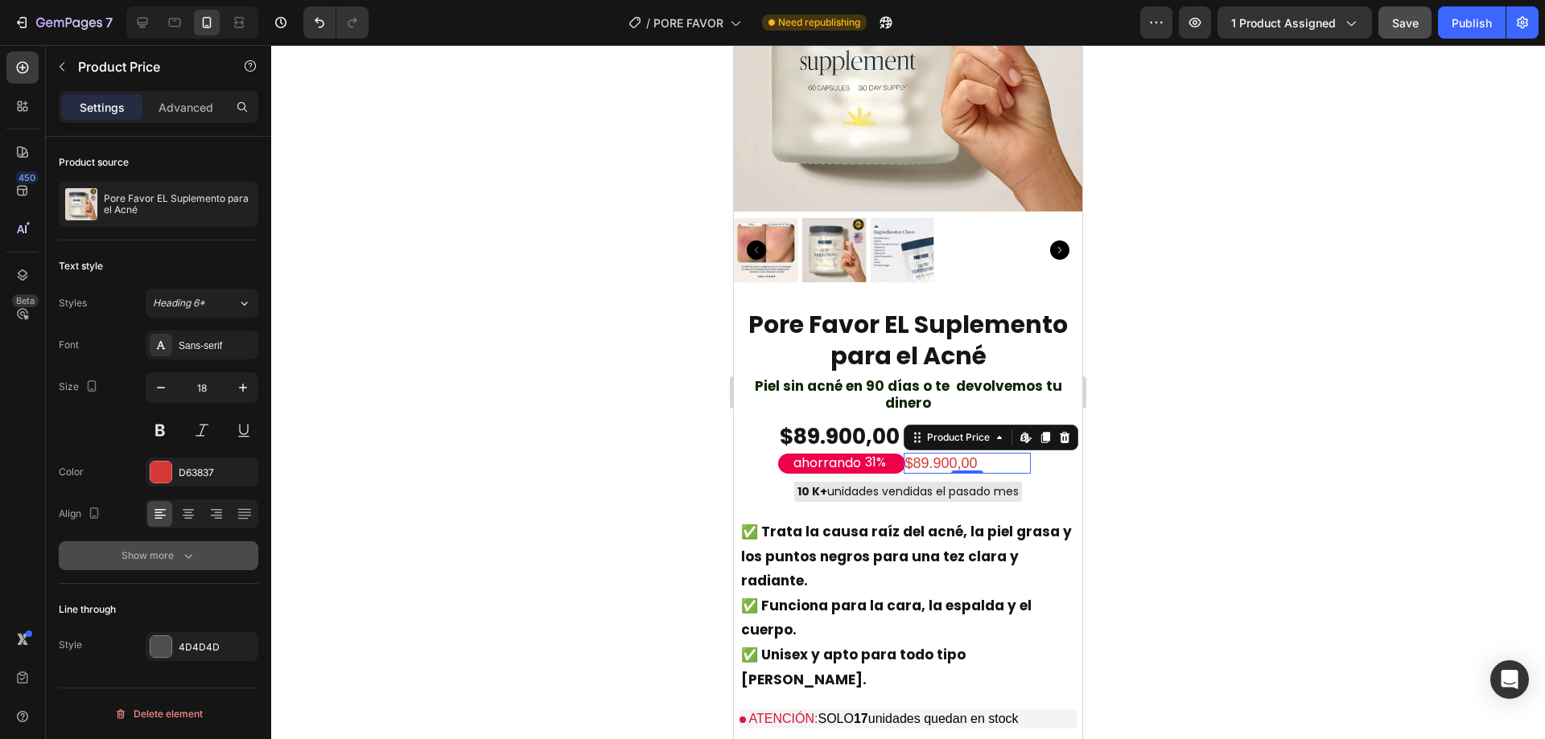
click at [174, 550] on div "Show more" at bounding box center [159, 556] width 75 height 16
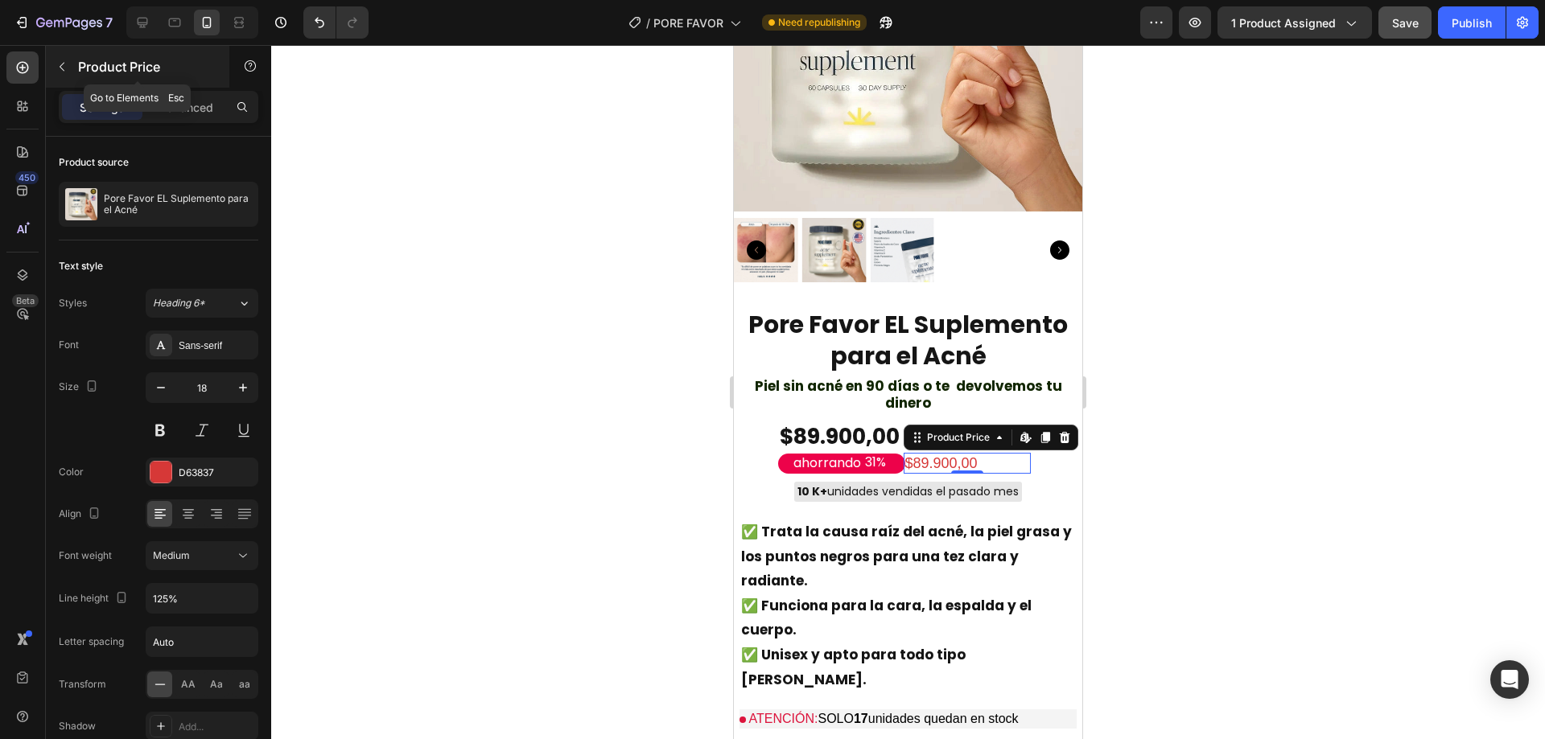
click at [183, 83] on div "Product Price" at bounding box center [137, 67] width 183 height 42
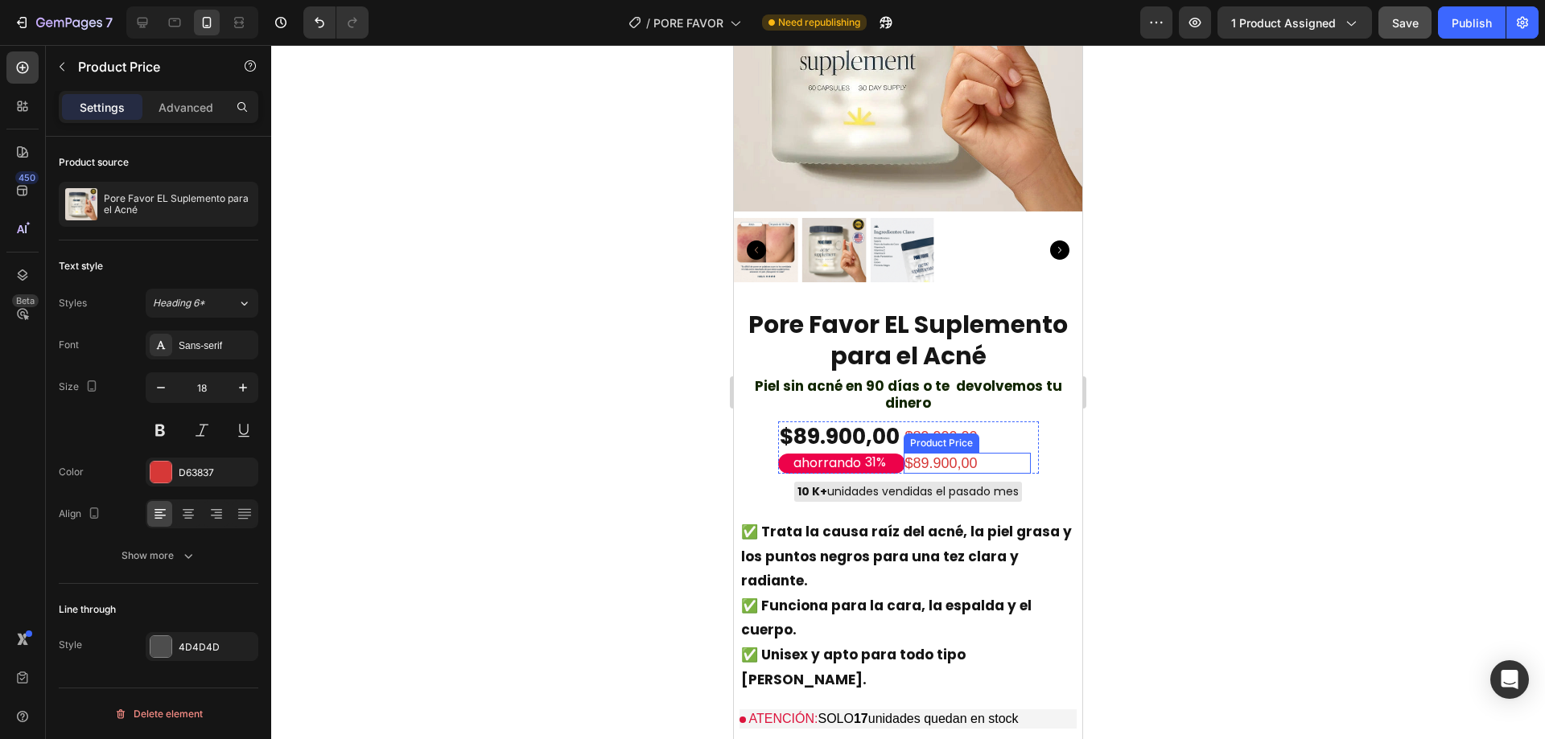
click at [921, 453] on div "$89.900,00" at bounding box center [967, 464] width 127 height 22
click at [172, 116] on div "Advanced" at bounding box center [186, 107] width 80 height 26
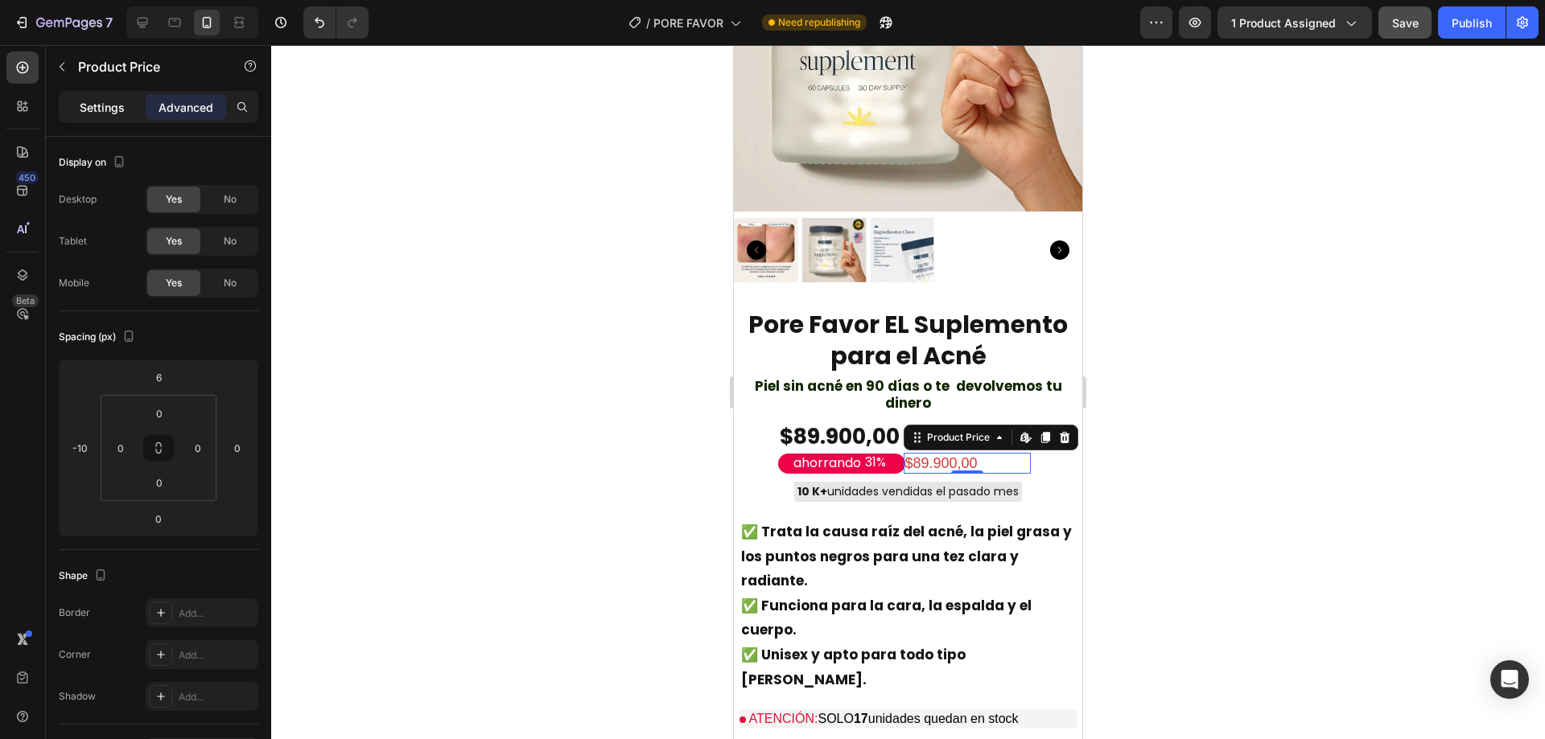
click at [126, 118] on div "Settings" at bounding box center [102, 107] width 80 height 26
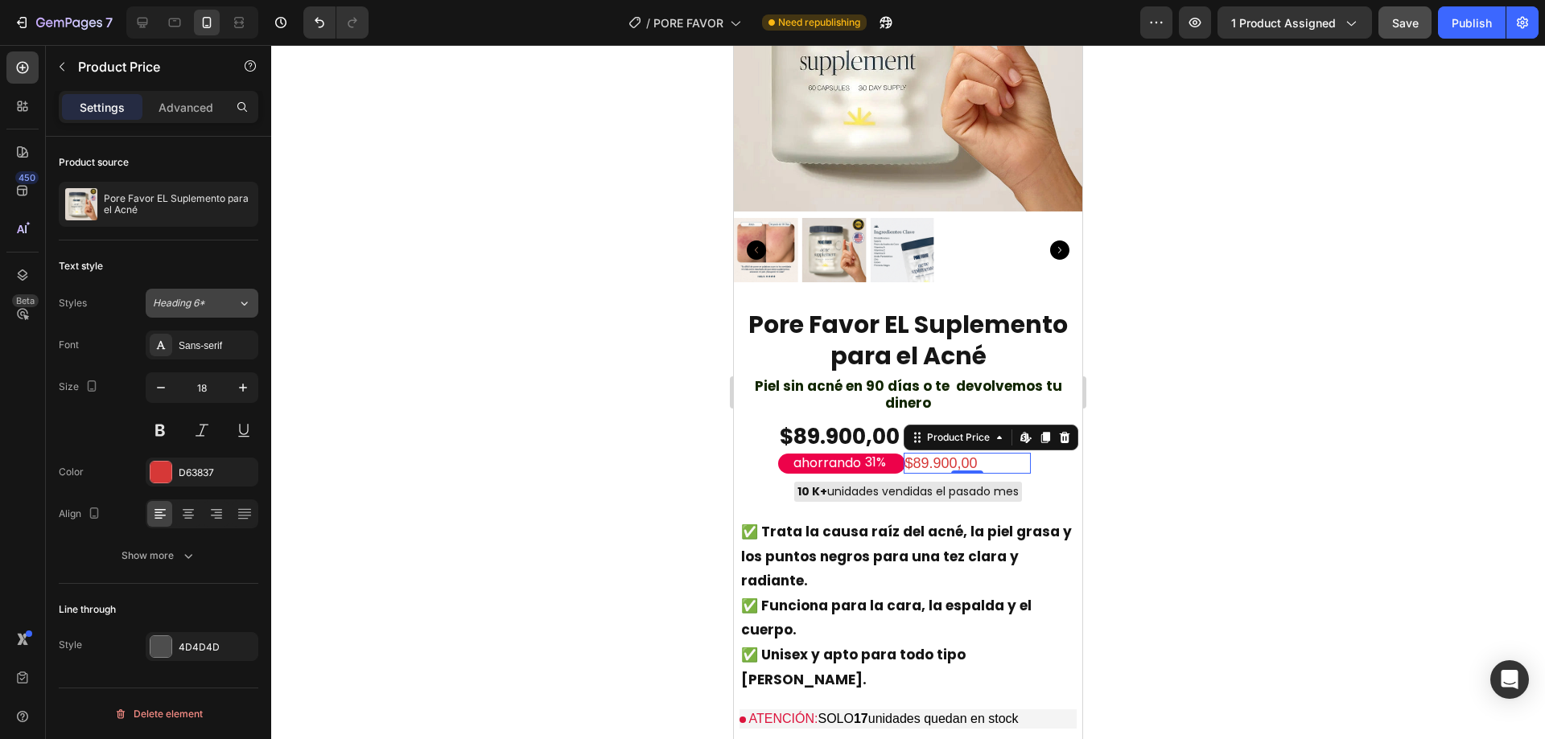
click at [176, 316] on button "Heading 6*" at bounding box center [202, 303] width 113 height 29
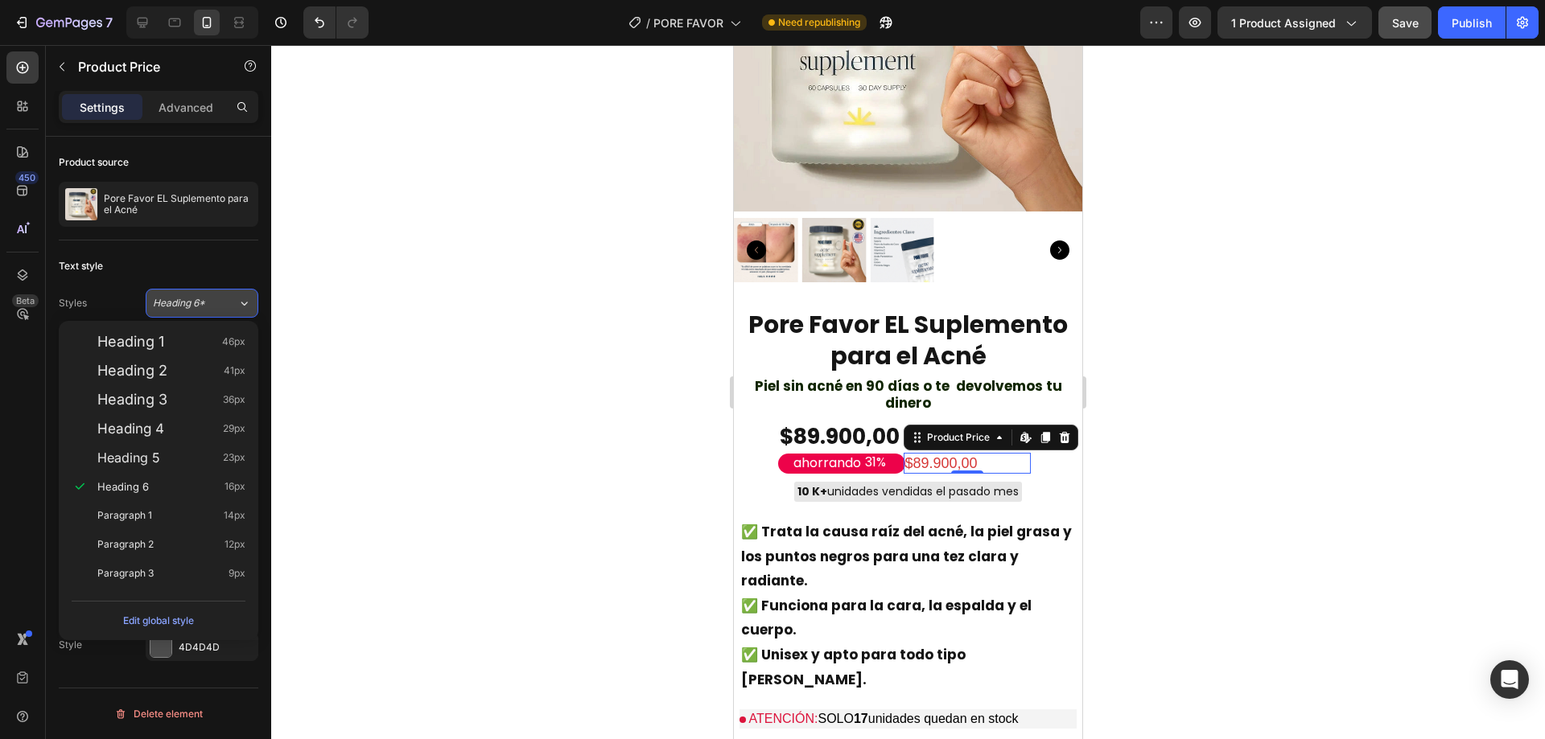
click at [176, 316] on button "Heading 6*" at bounding box center [202, 303] width 113 height 29
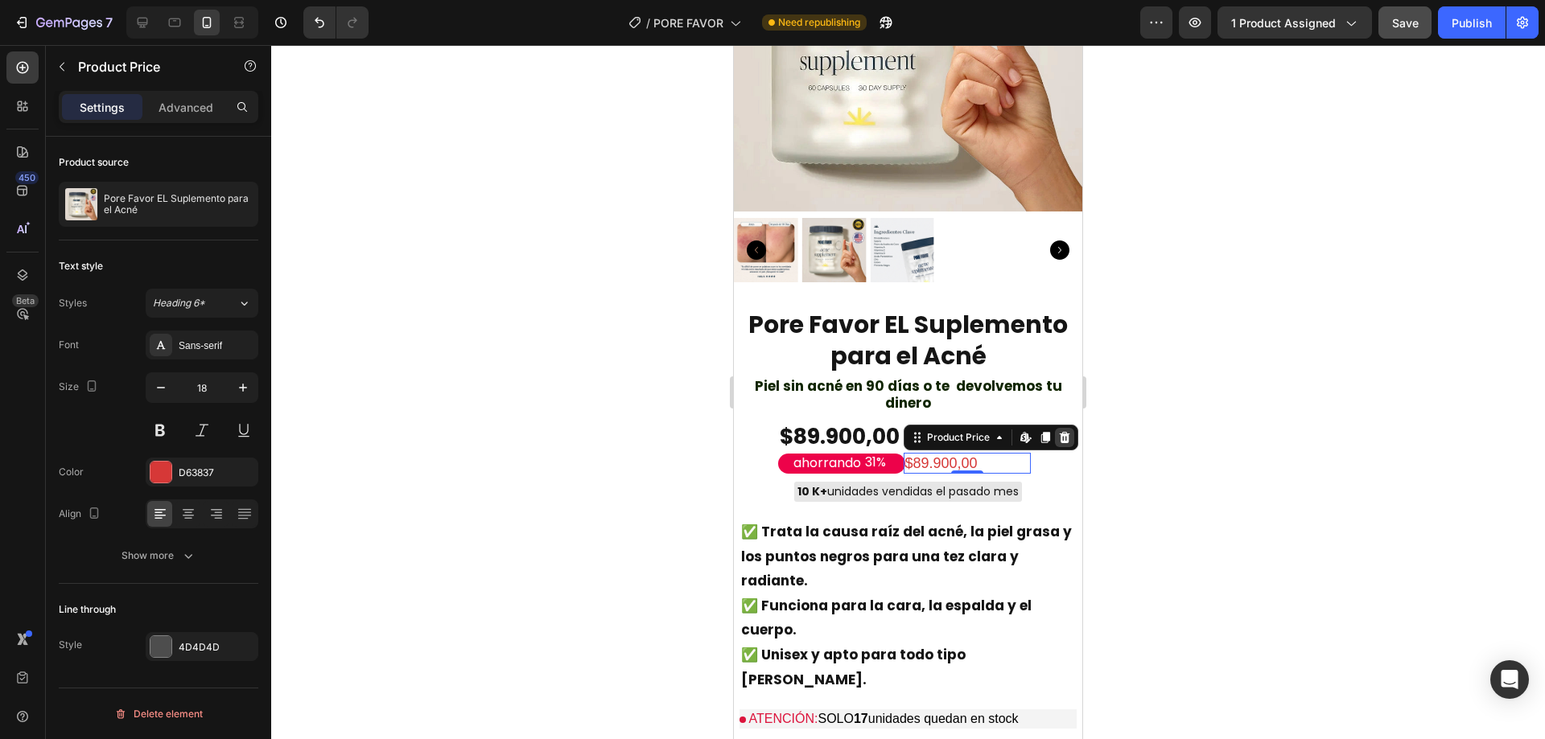
click at [1058, 431] on icon at bounding box center [1064, 437] width 13 height 13
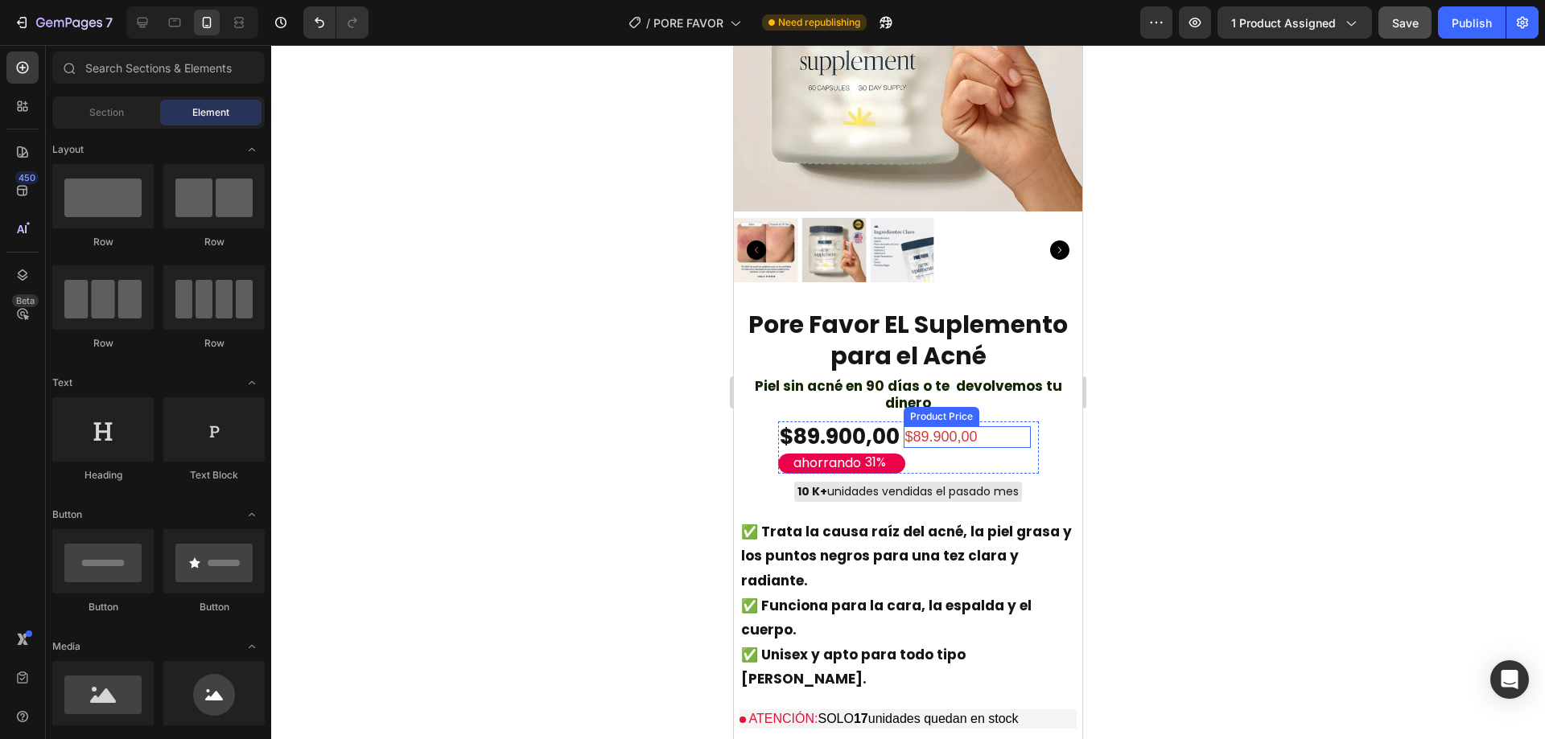
click at [978, 426] on div "$89.900,00" at bounding box center [967, 437] width 127 height 22
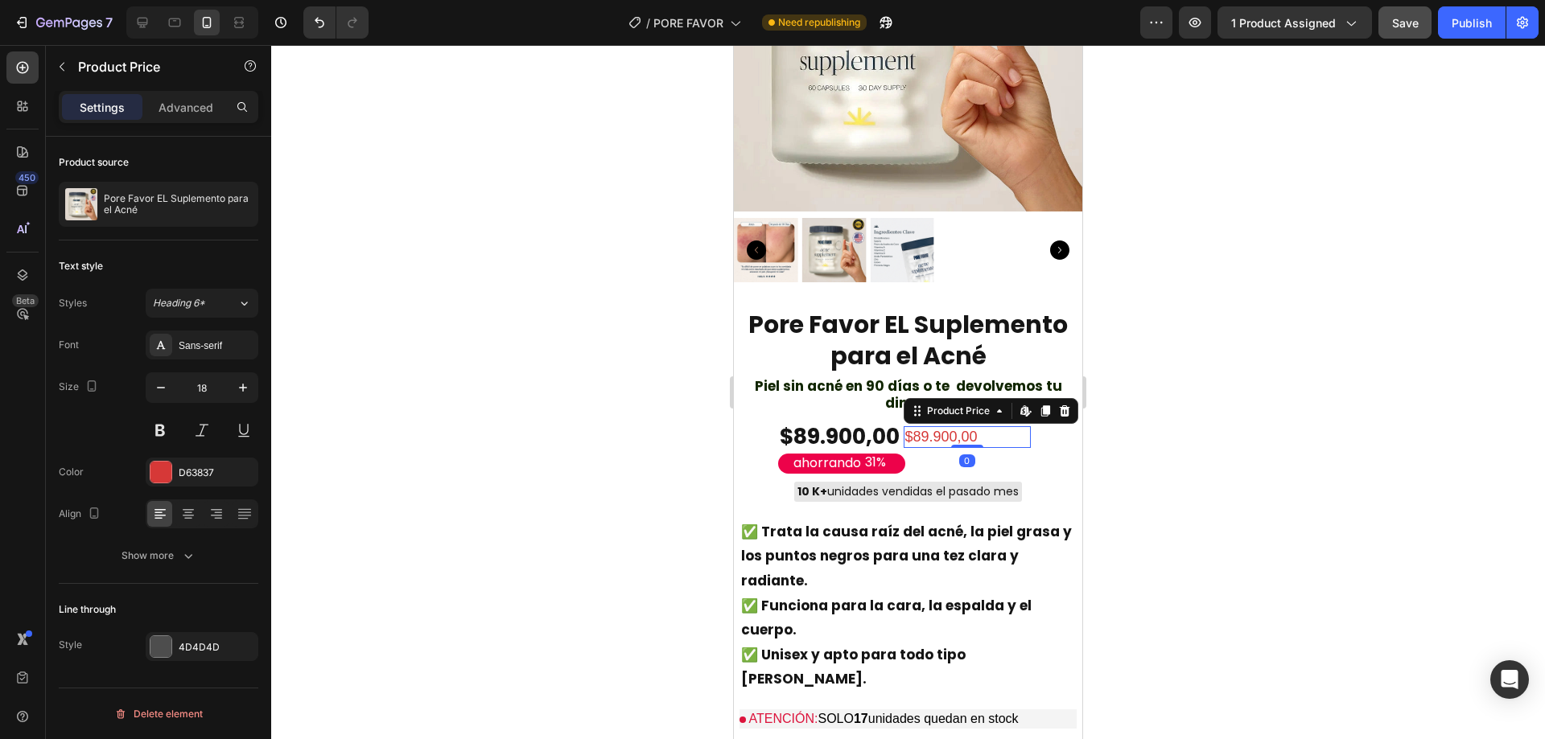
click at [1059, 405] on icon at bounding box center [1064, 411] width 13 height 13
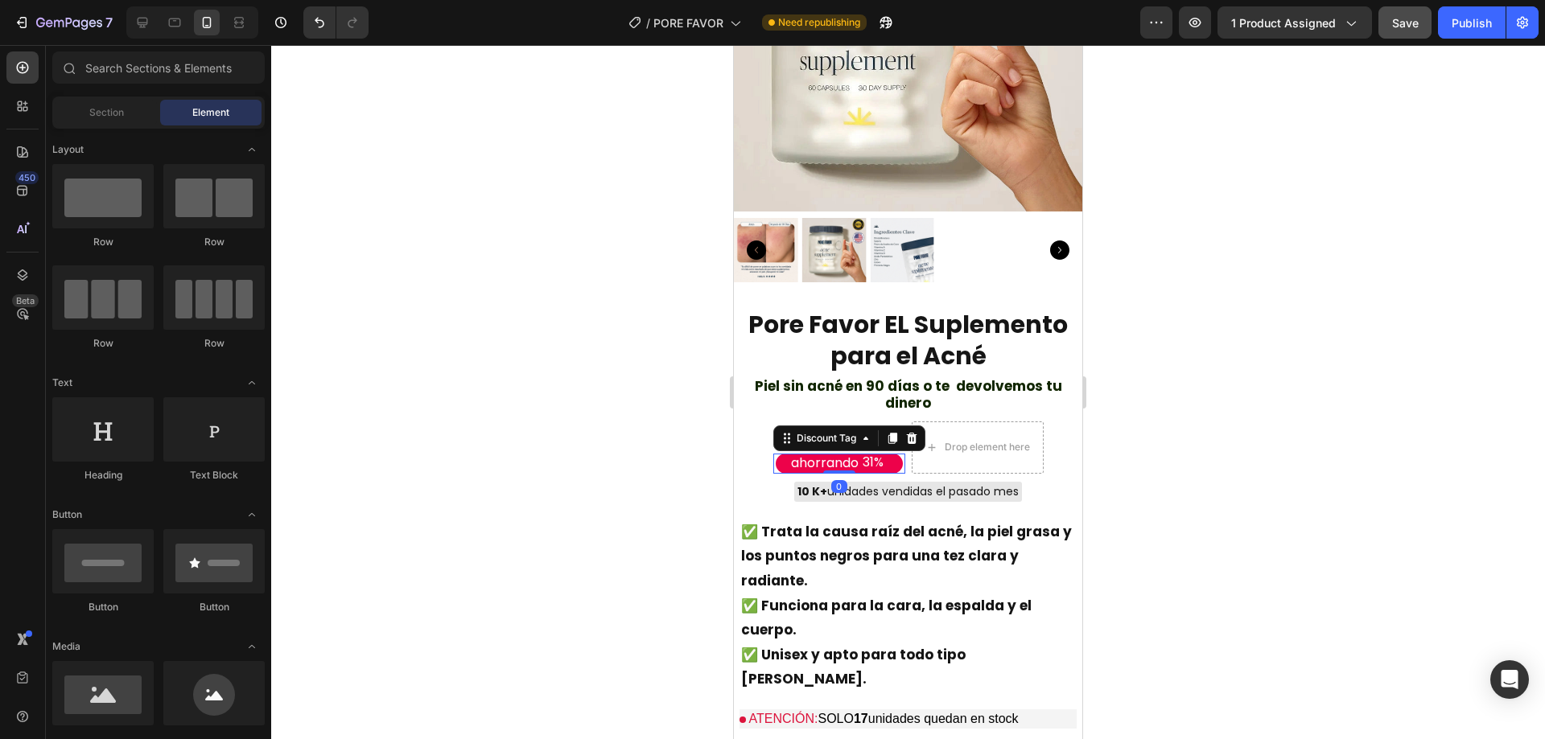
click at [802, 453] on div "ahorrando" at bounding box center [825, 464] width 72 height 22
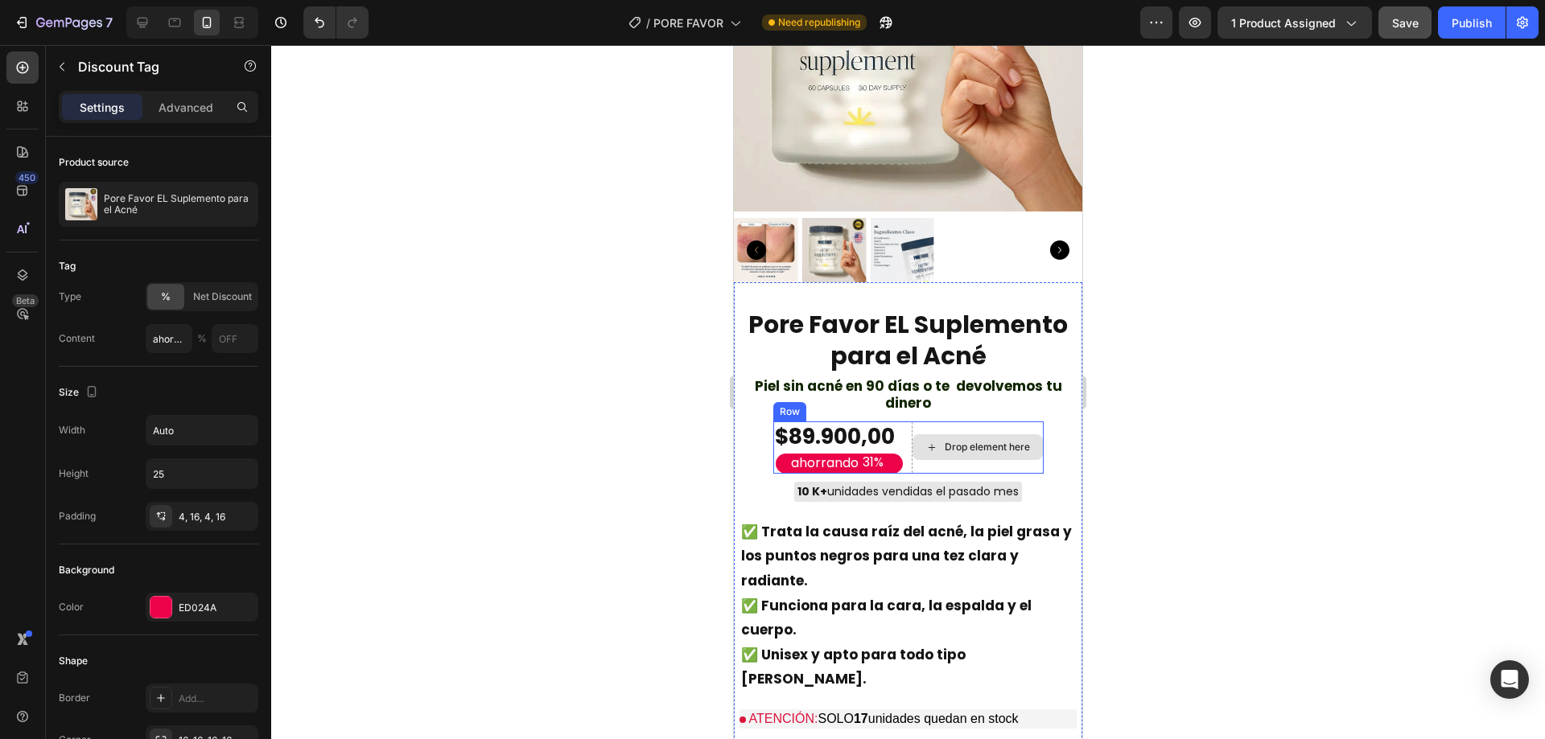
click at [945, 441] on div "Drop element here" at bounding box center [987, 447] width 85 height 13
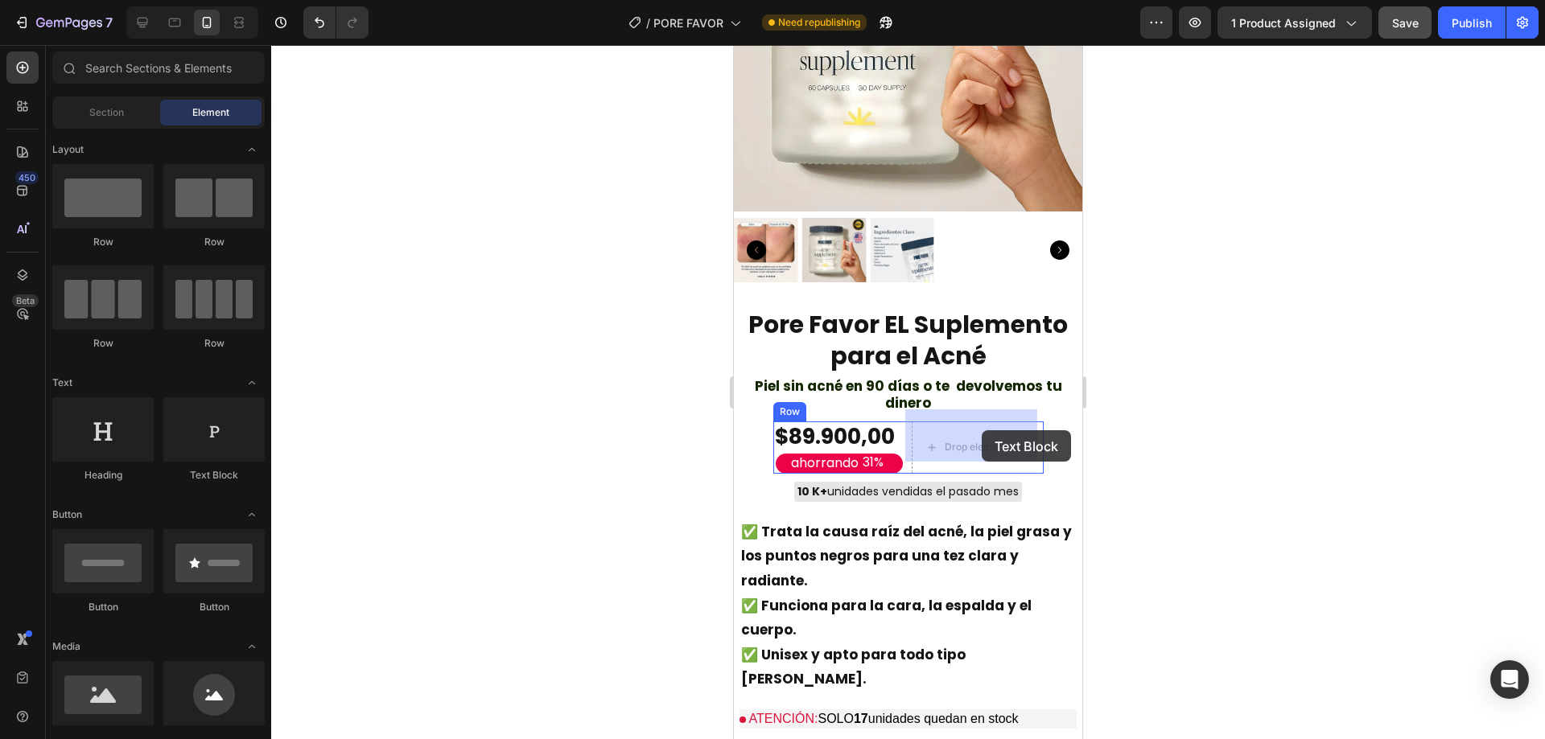
drag, startPoint x: 964, startPoint y: 484, endPoint x: 982, endPoint y: 430, distance: 56.0
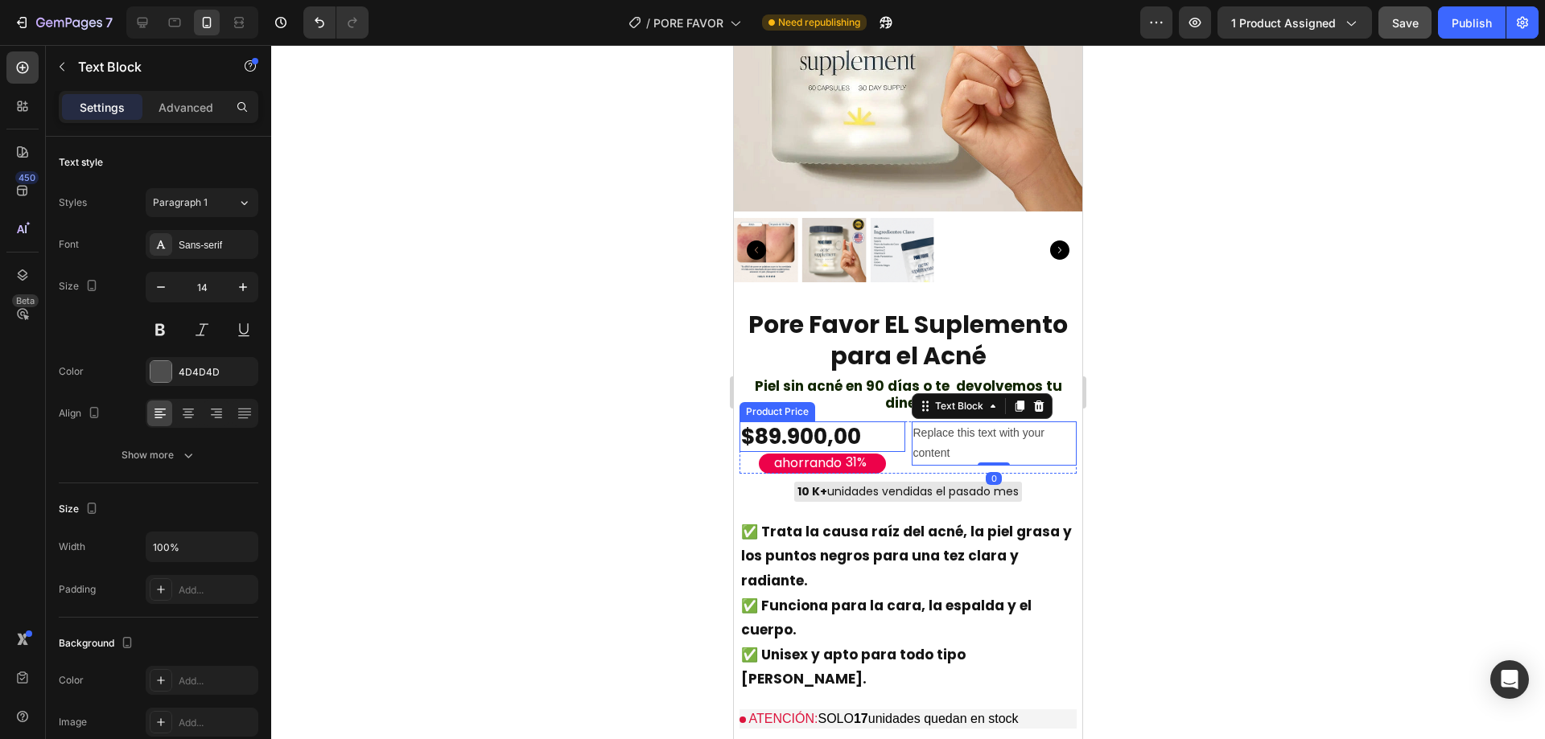
click at [950, 432] on div "Replace this text with your content" at bounding box center [995, 443] width 166 height 43
click at [950, 432] on p "Replace this text with your content" at bounding box center [994, 443] width 163 height 40
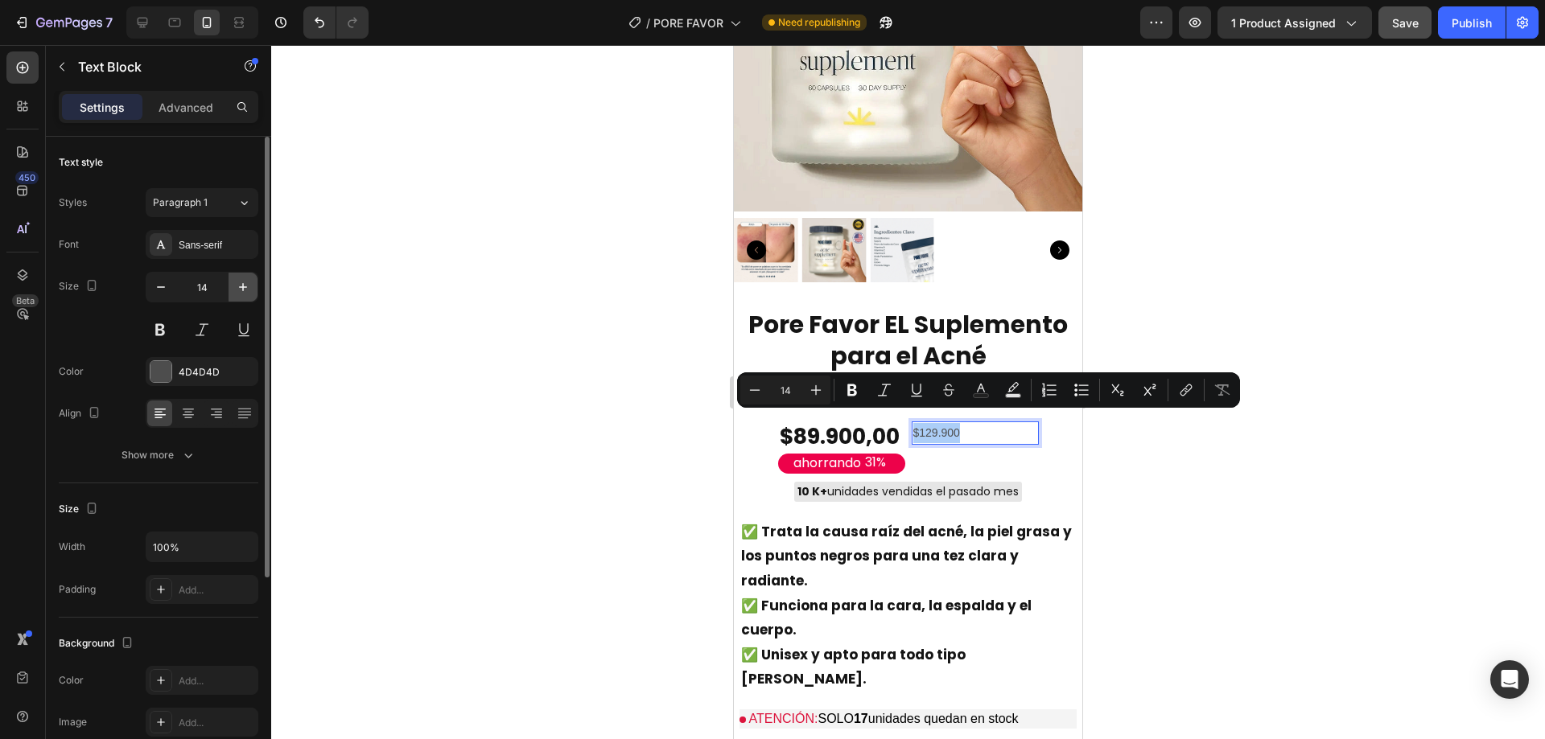
click at [240, 290] on icon "button" at bounding box center [243, 287] width 16 height 16
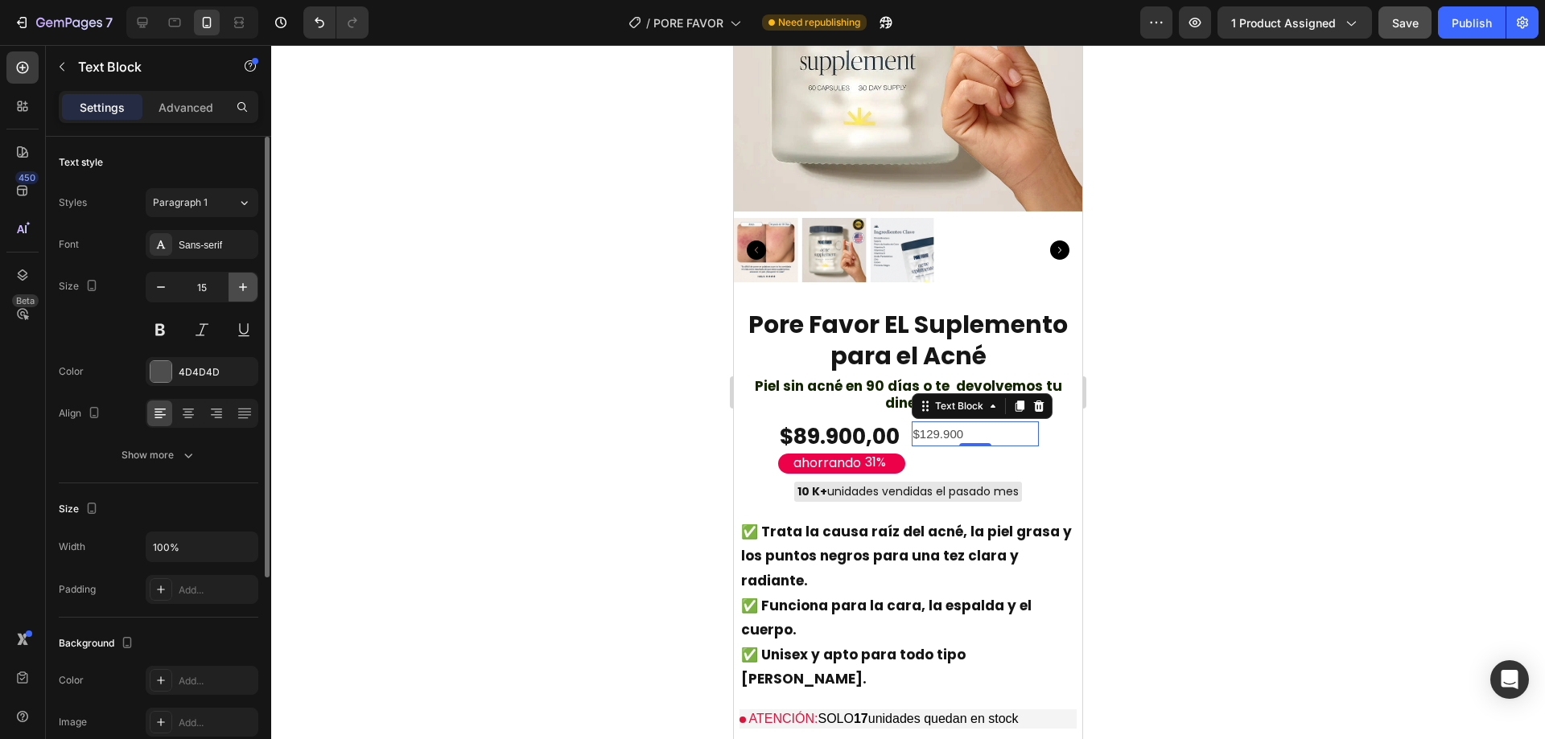
click at [240, 290] on icon "button" at bounding box center [243, 287] width 16 height 16
click at [245, 290] on icon "button" at bounding box center [243, 287] width 16 height 16
type input "17"
click at [962, 423] on p "$129.900" at bounding box center [975, 435] width 124 height 25
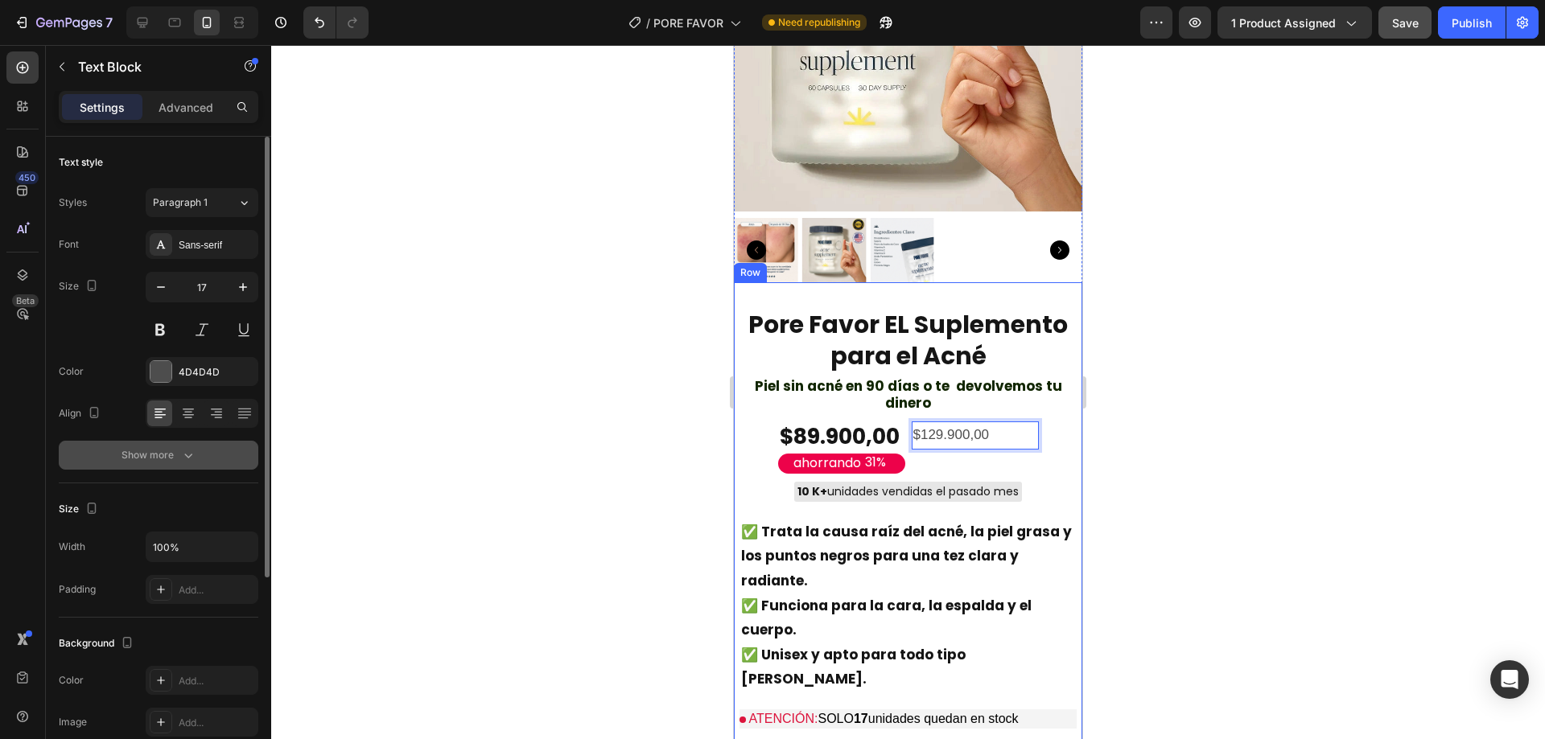
click at [191, 468] on button "Show more" at bounding box center [159, 455] width 200 height 29
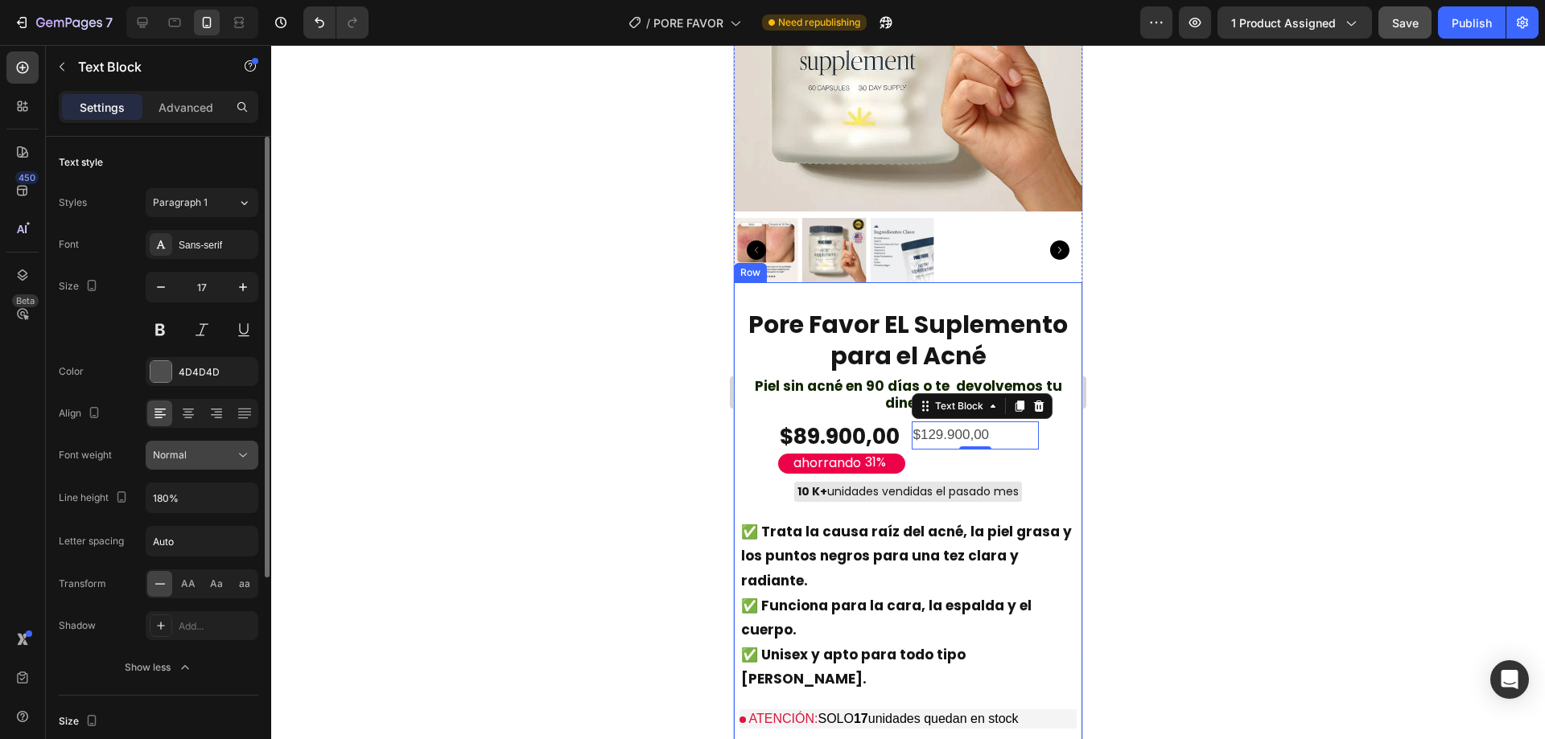
click at [223, 466] on button "Normal" at bounding box center [202, 455] width 113 height 29
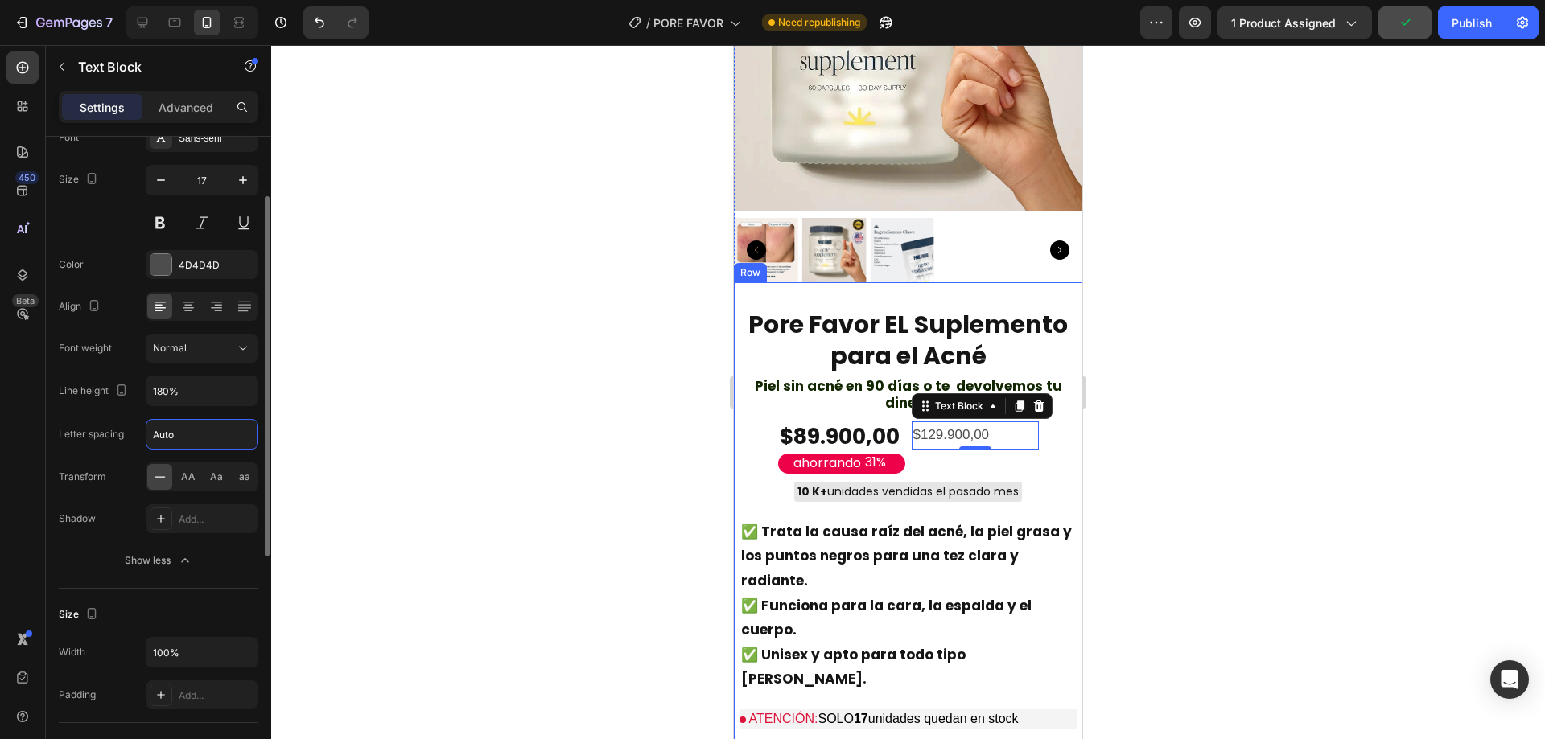
click at [163, 434] on input "Auto" at bounding box center [201, 434] width 111 height 29
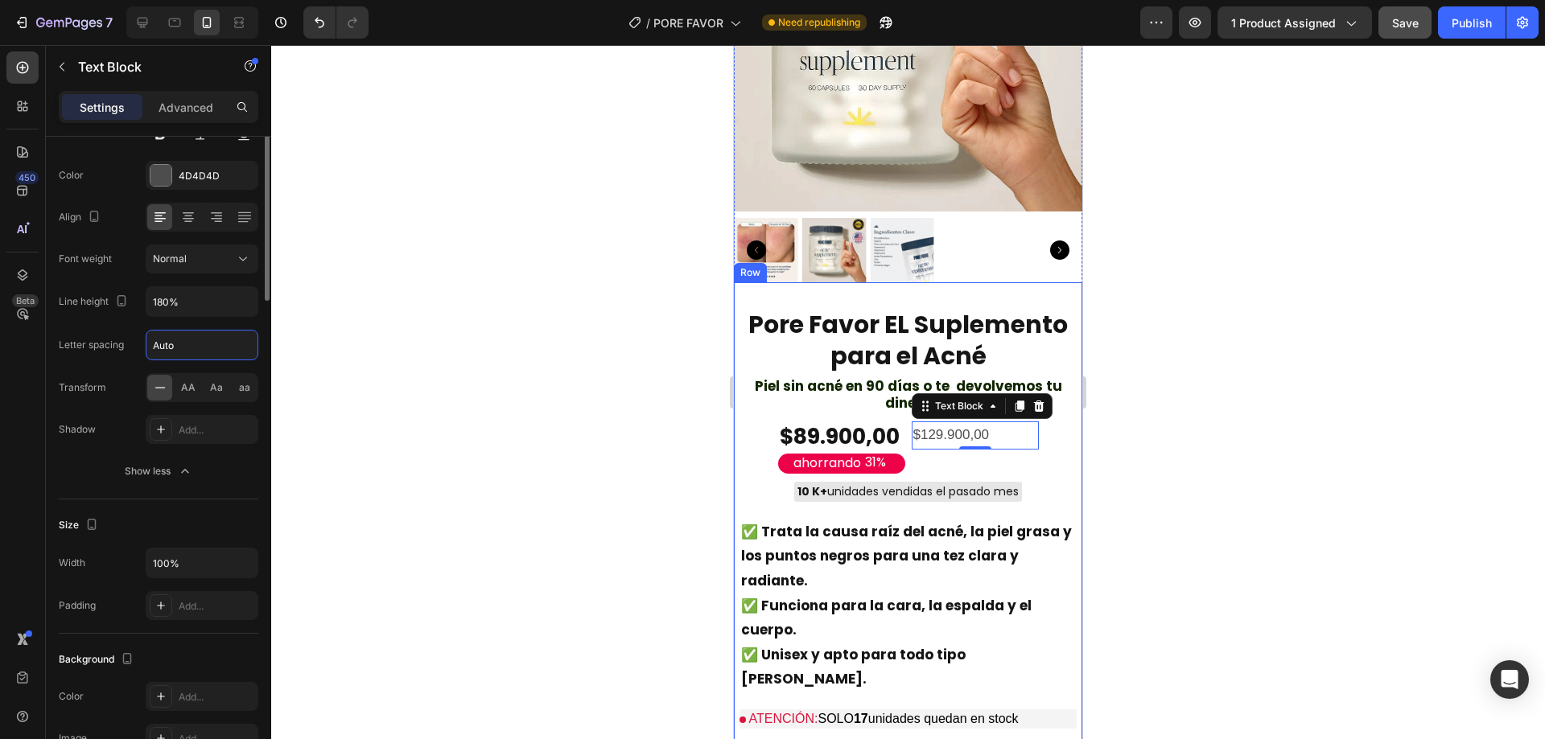
scroll to position [0, 0]
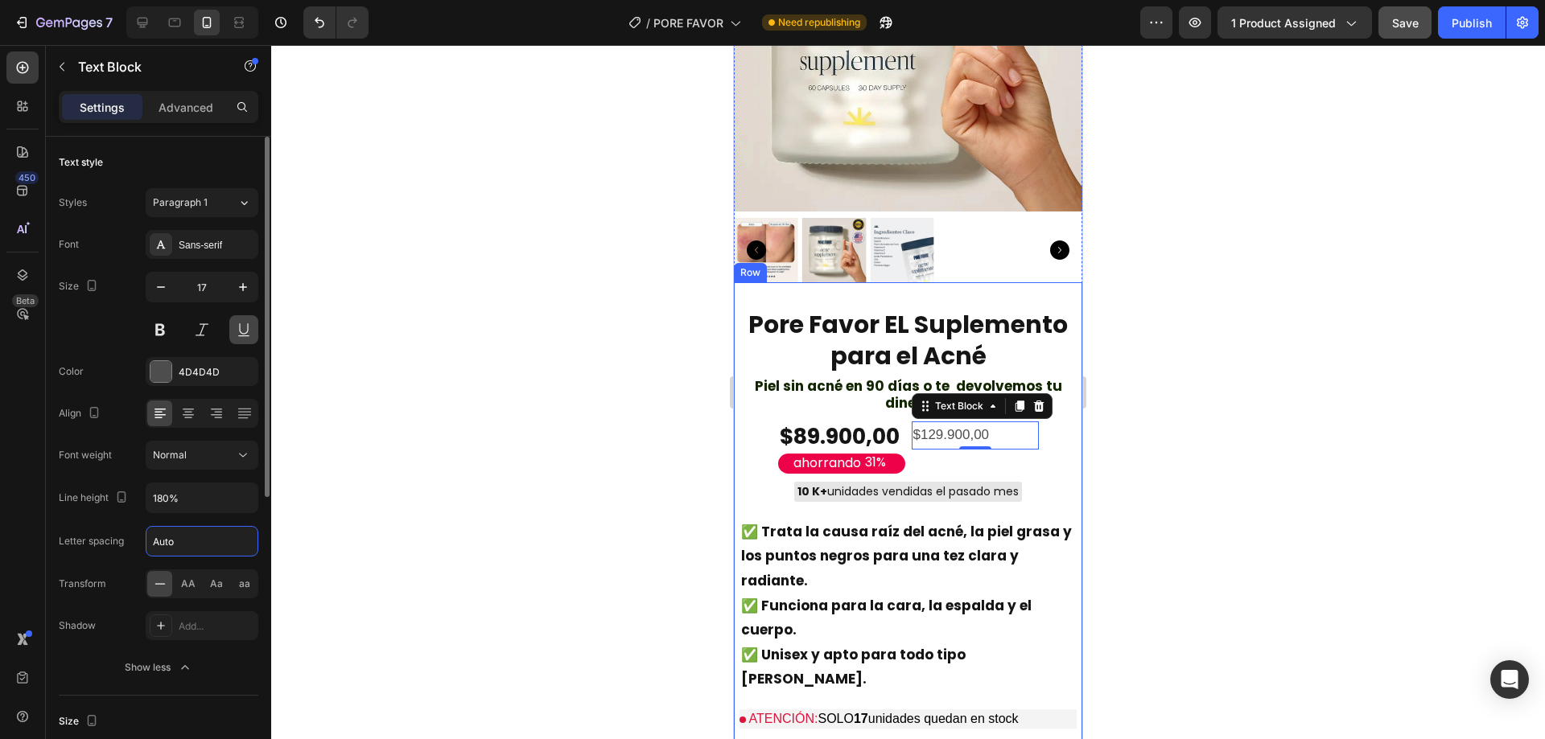
click at [234, 336] on button at bounding box center [243, 329] width 29 height 29
click at [236, 340] on button at bounding box center [243, 329] width 29 height 29
click at [204, 450] on div "Normal" at bounding box center [194, 455] width 82 height 14
click at [207, 450] on div "Normal" at bounding box center [194, 455] width 82 height 14
click at [212, 494] on input "180%" at bounding box center [201, 498] width 111 height 29
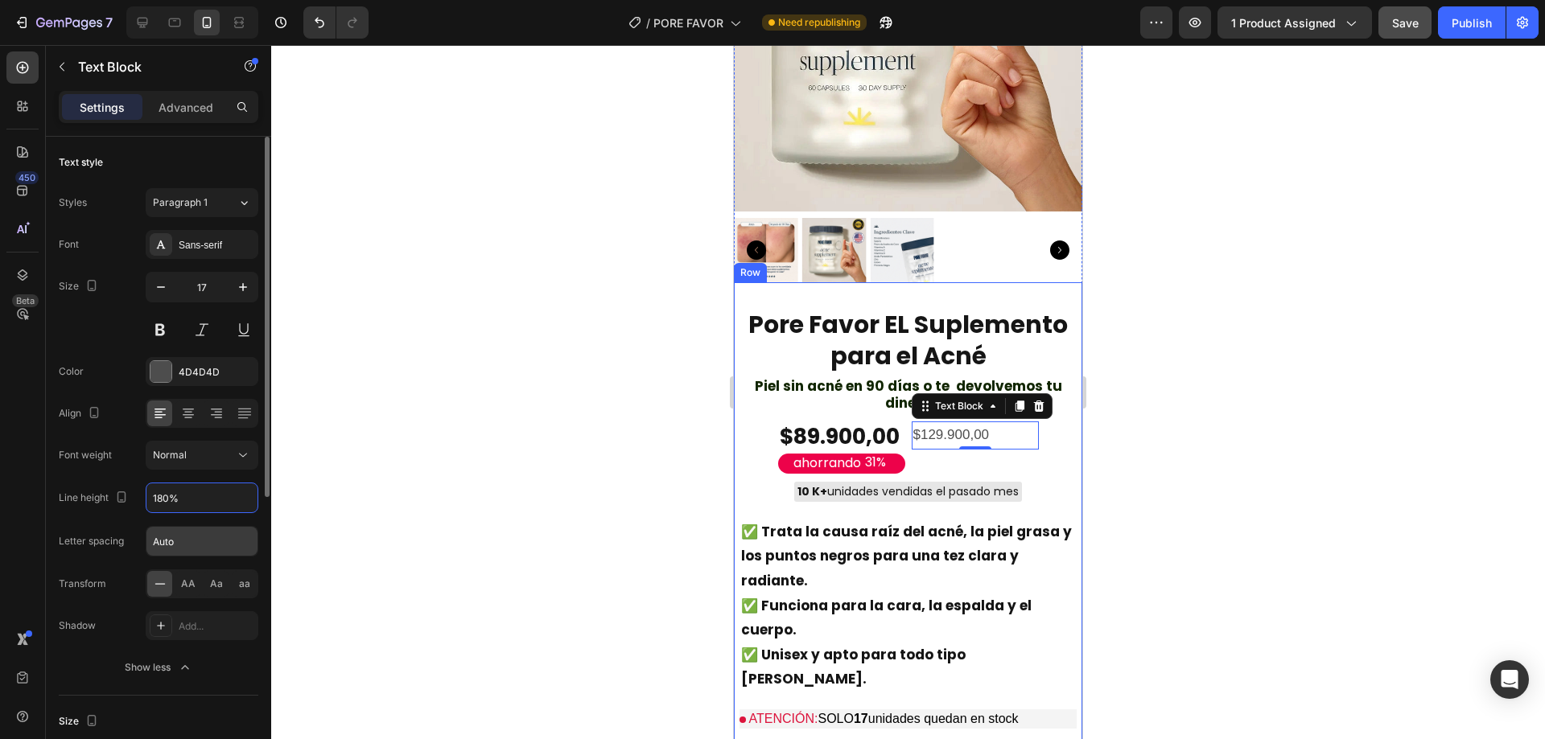
click at [189, 530] on input "Auto" at bounding box center [201, 541] width 111 height 29
click at [190, 531] on input "Auto" at bounding box center [201, 541] width 111 height 29
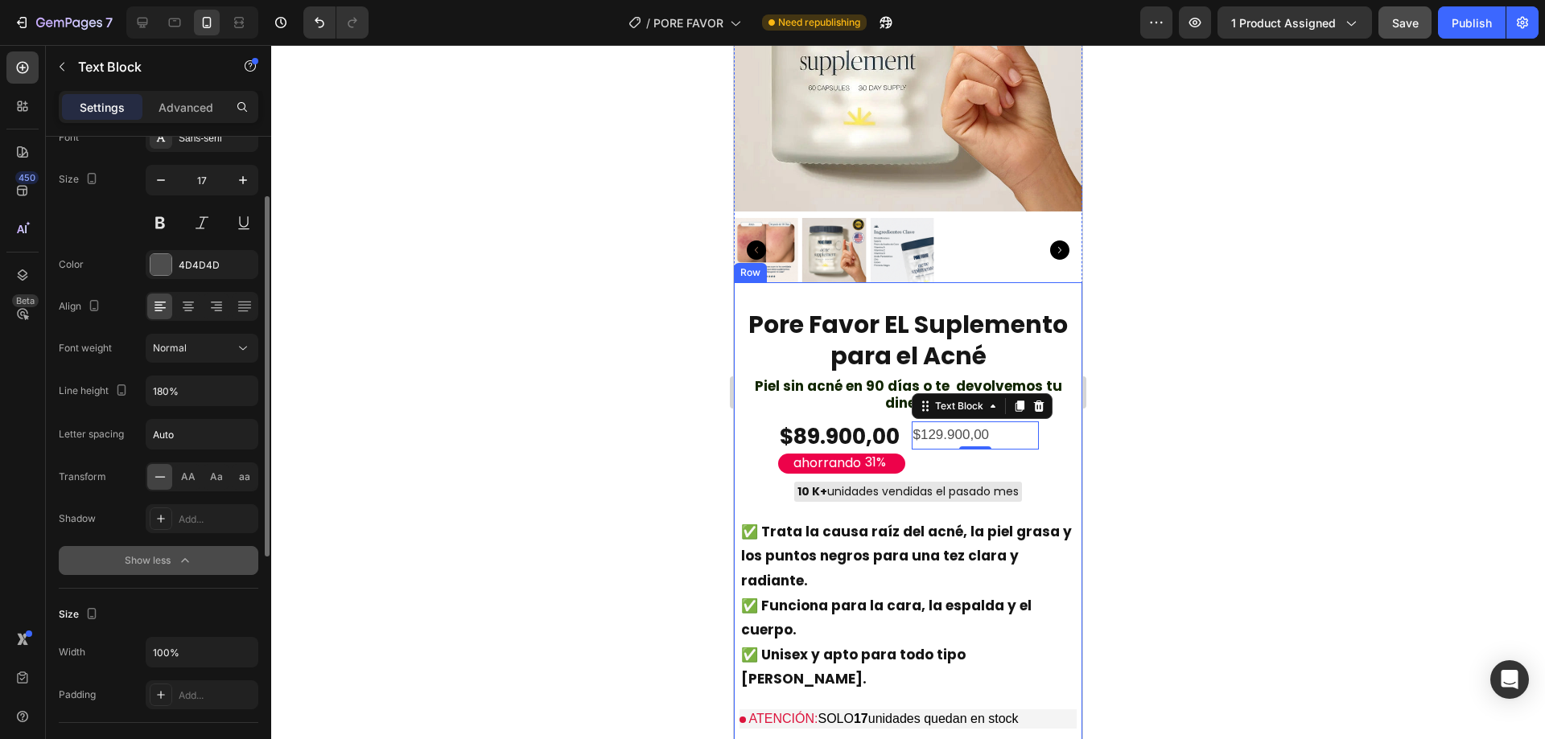
click at [180, 554] on icon "button" at bounding box center [185, 561] width 16 height 16
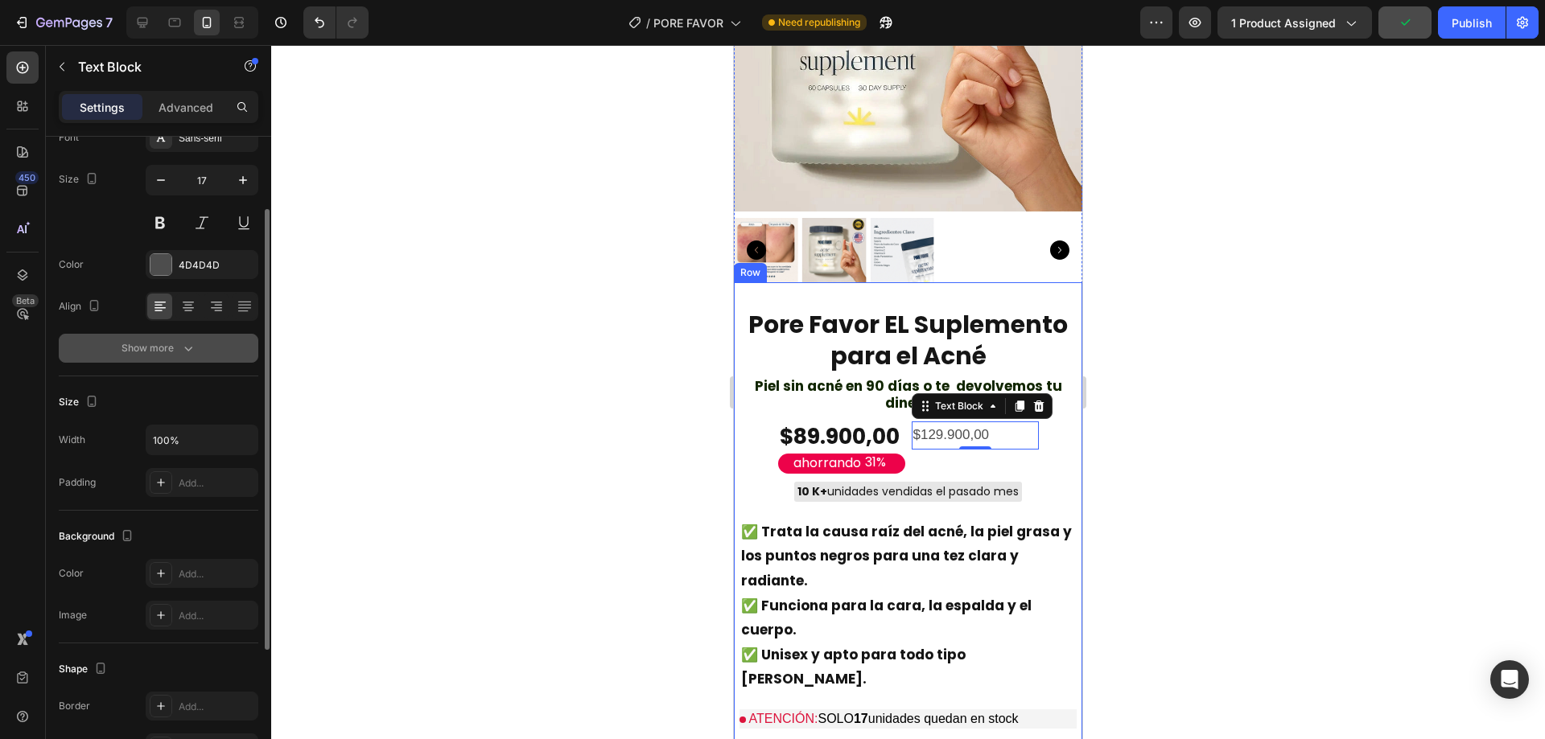
click at [191, 355] on icon "button" at bounding box center [188, 348] width 16 height 16
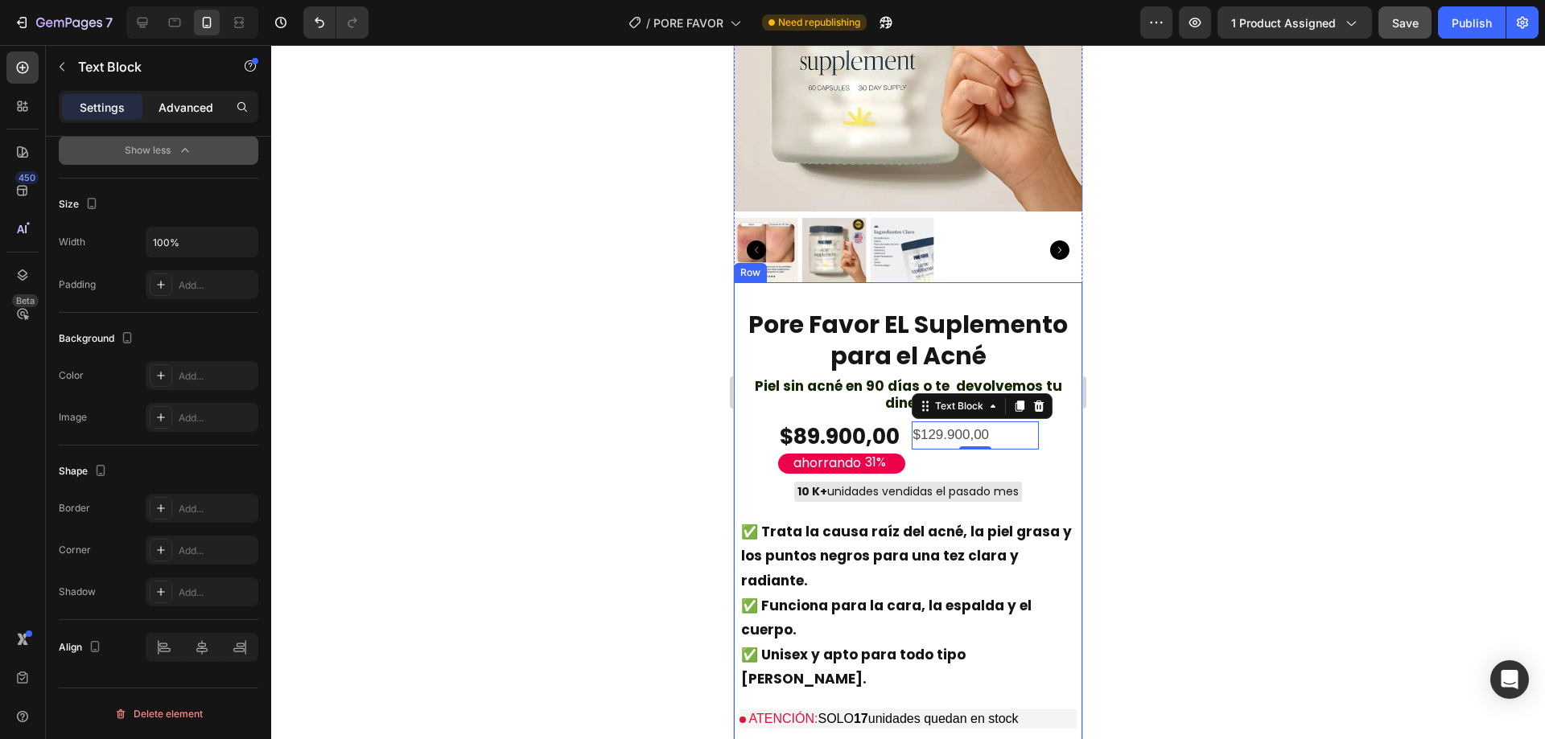
click at [178, 102] on p "Advanced" at bounding box center [186, 107] width 55 height 17
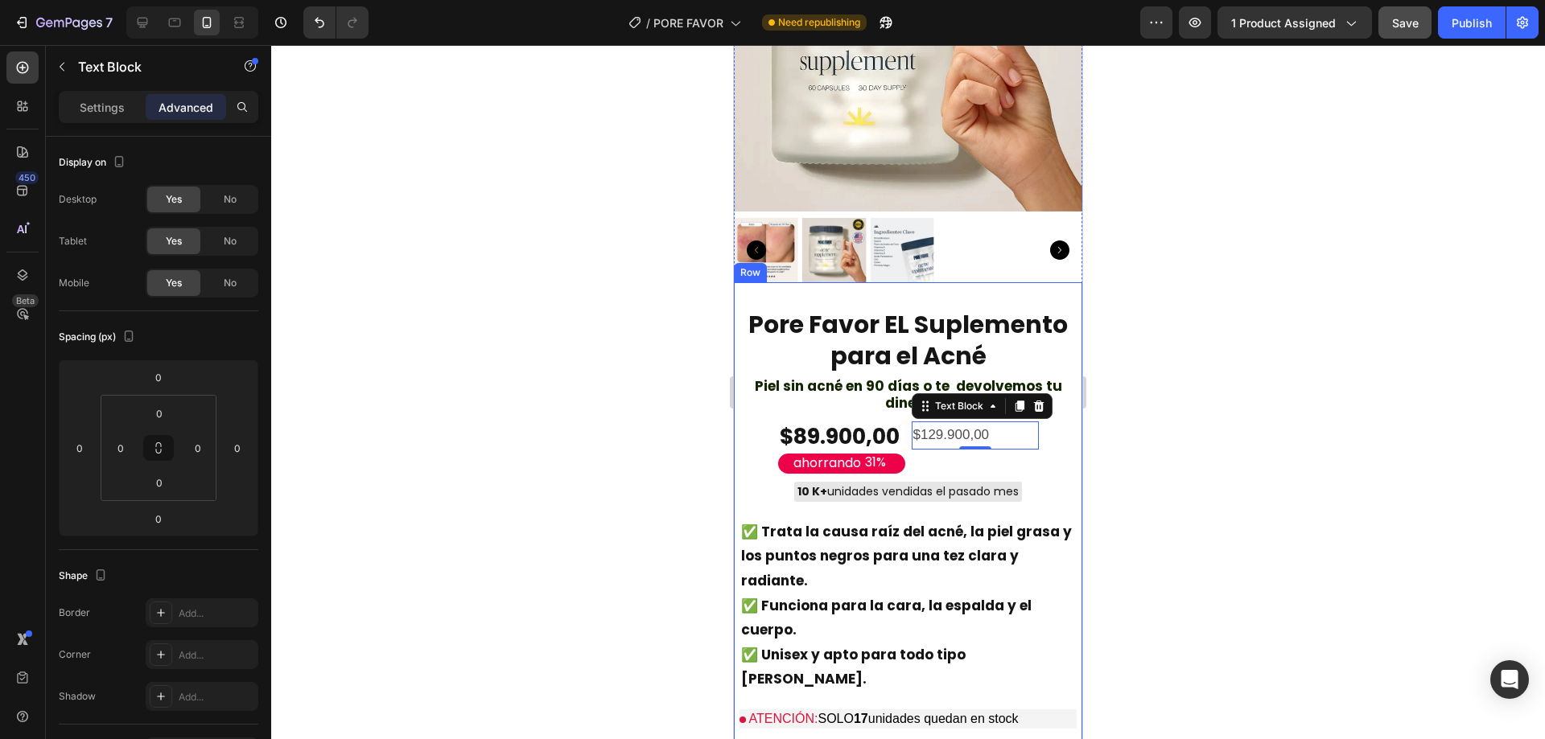
scroll to position [468, 0]
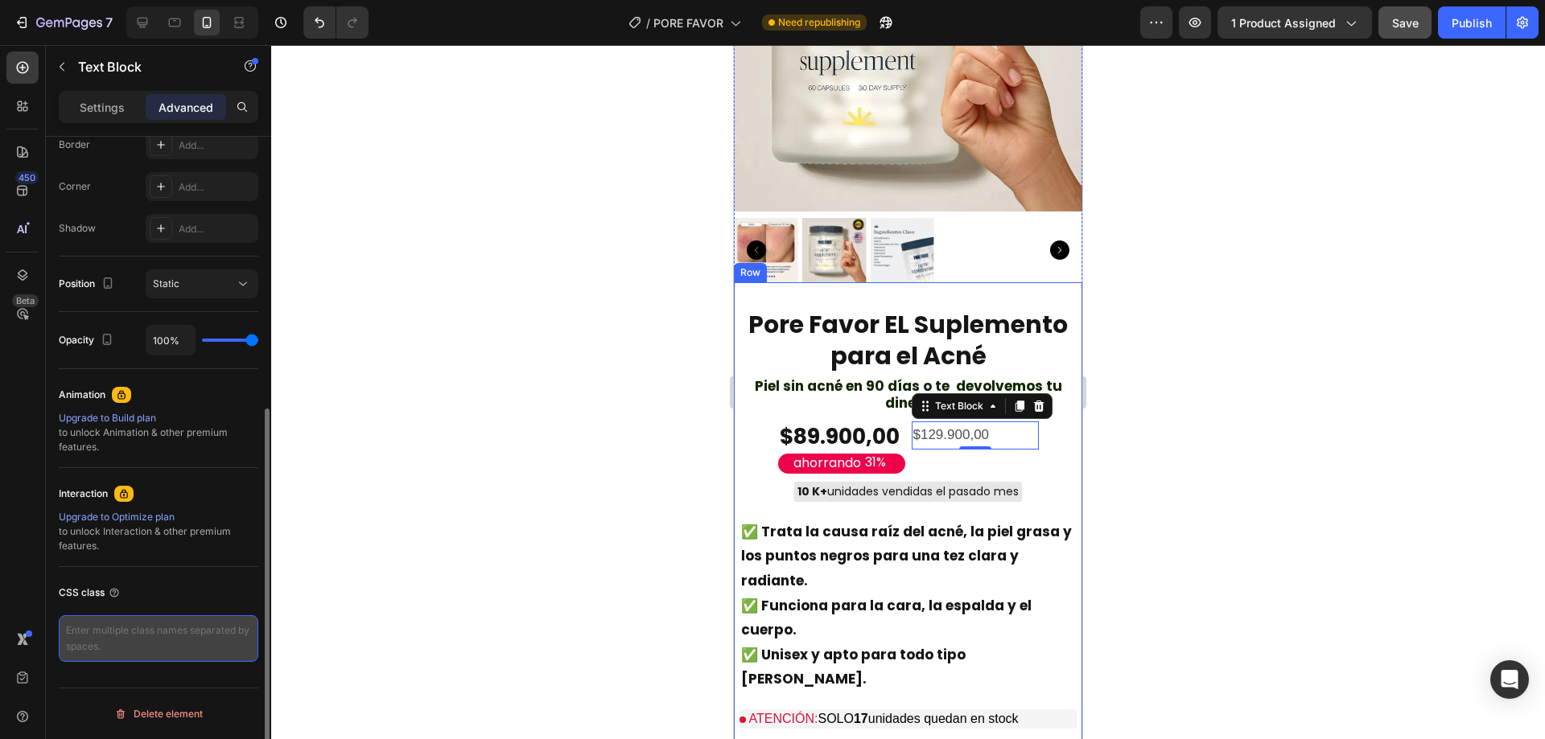
click at [153, 643] on textarea at bounding box center [159, 639] width 200 height 47
type textarea "font-size:{ 22px }"
click at [133, 634] on textarea "font-size:{ 22px }" at bounding box center [159, 640] width 200 height 48
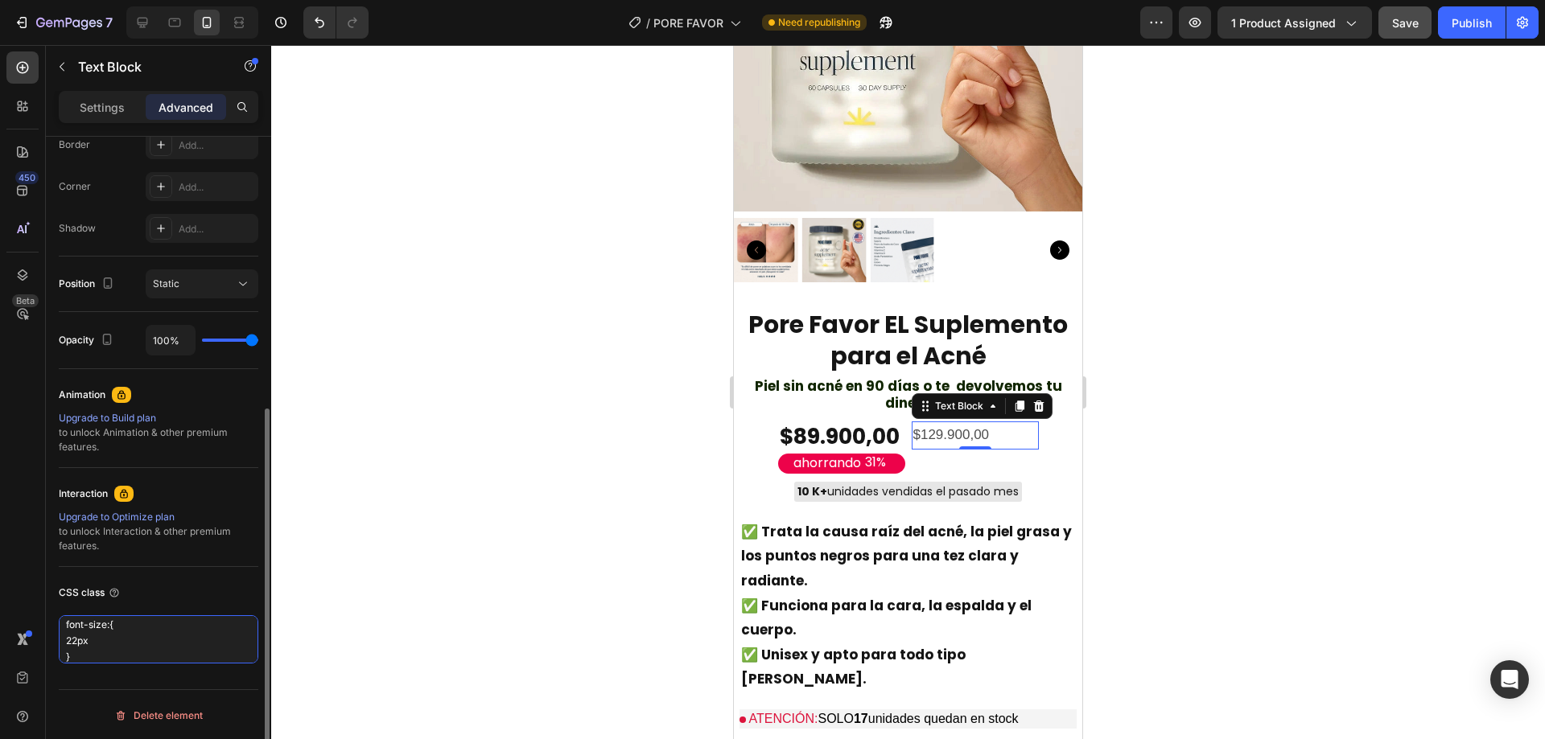
click at [134, 635] on textarea "font-size:{ 22px }" at bounding box center [159, 640] width 200 height 48
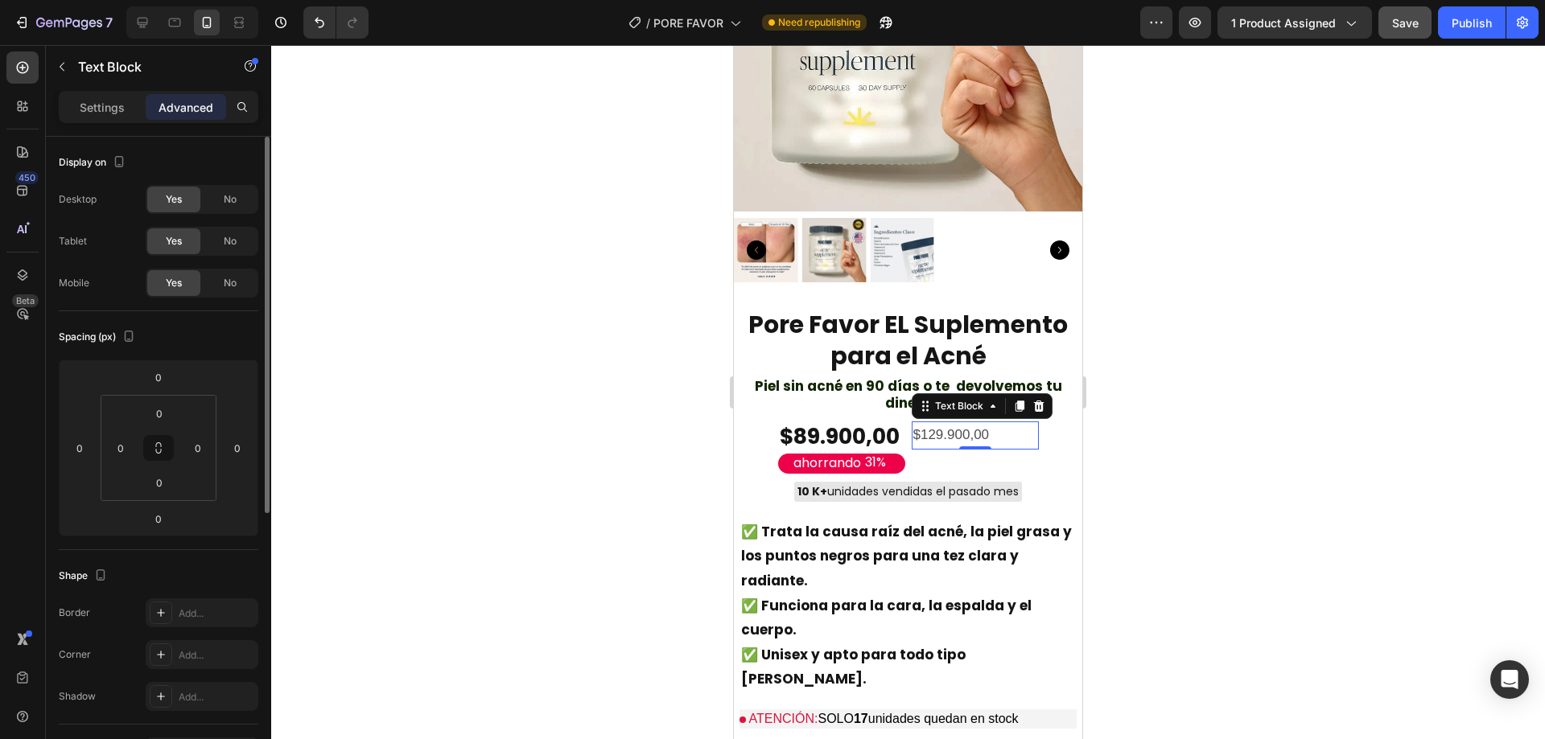
scroll to position [0, 0]
click at [115, 108] on p "Settings" at bounding box center [102, 107] width 45 height 17
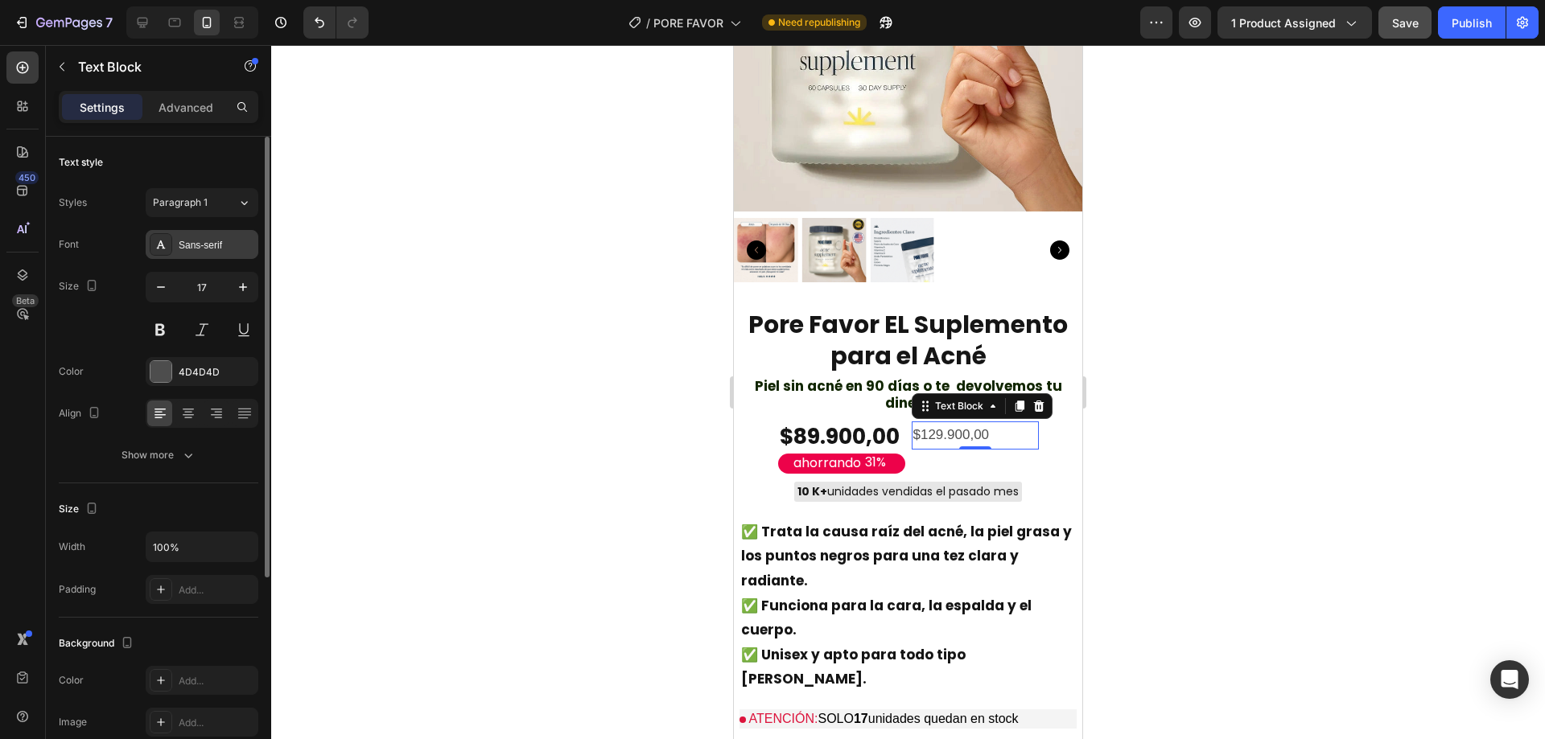
click at [203, 256] on div "Sans-serif" at bounding box center [202, 244] width 113 height 29
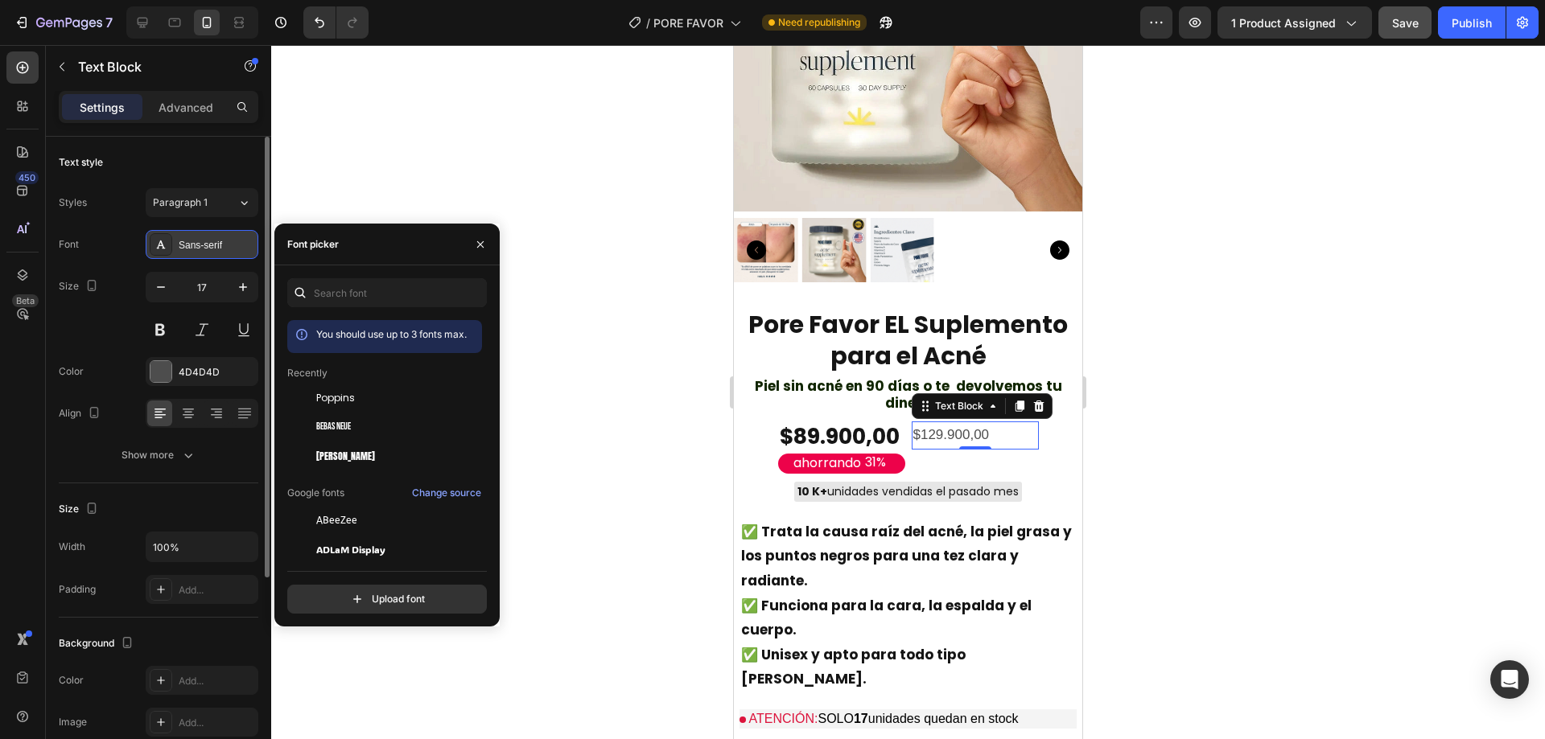
click at [205, 254] on div "Sans-serif" at bounding box center [202, 244] width 113 height 29
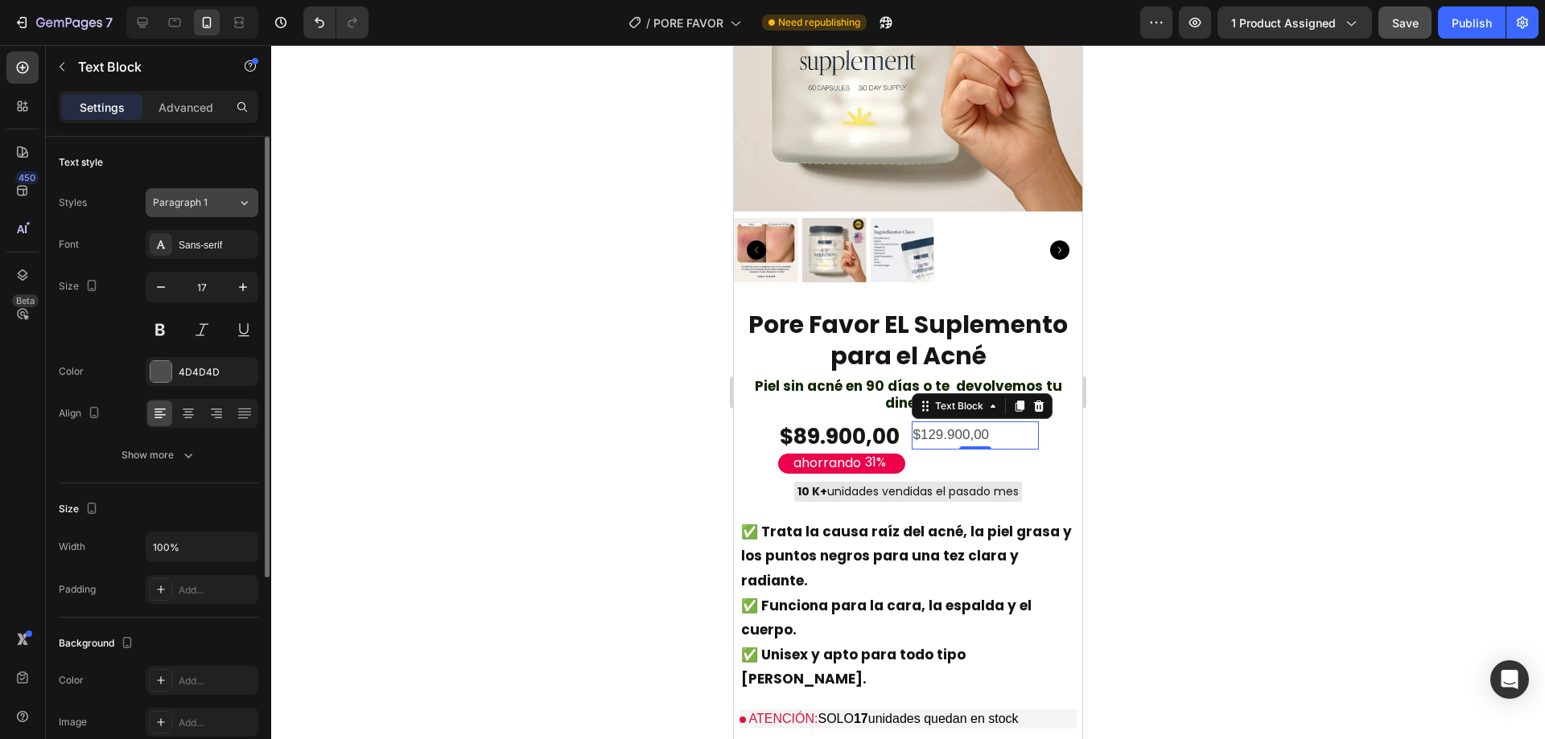
click at [220, 212] on button "Paragraph 1" at bounding box center [202, 202] width 113 height 29
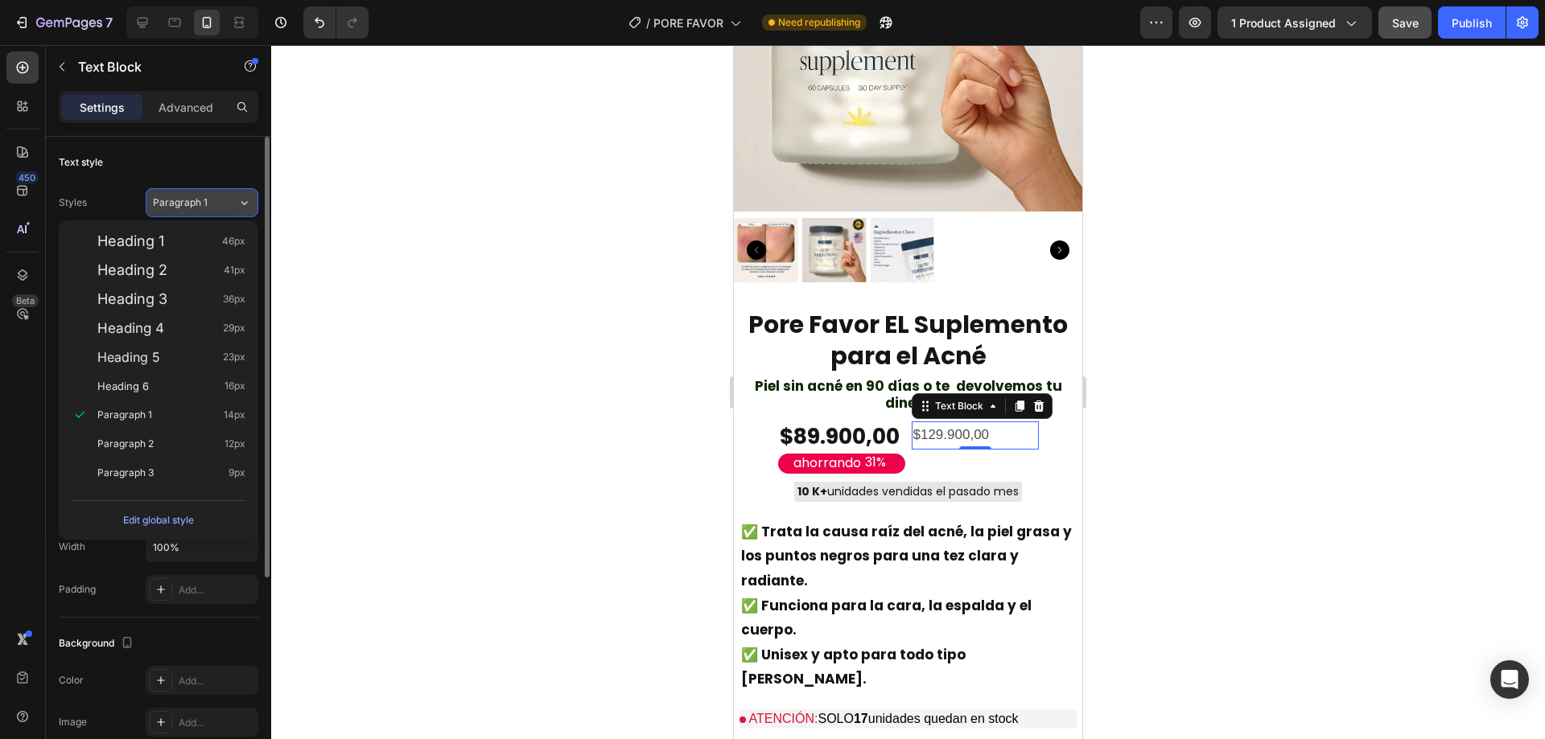
click at [220, 212] on button "Paragraph 1" at bounding box center [202, 202] width 113 height 29
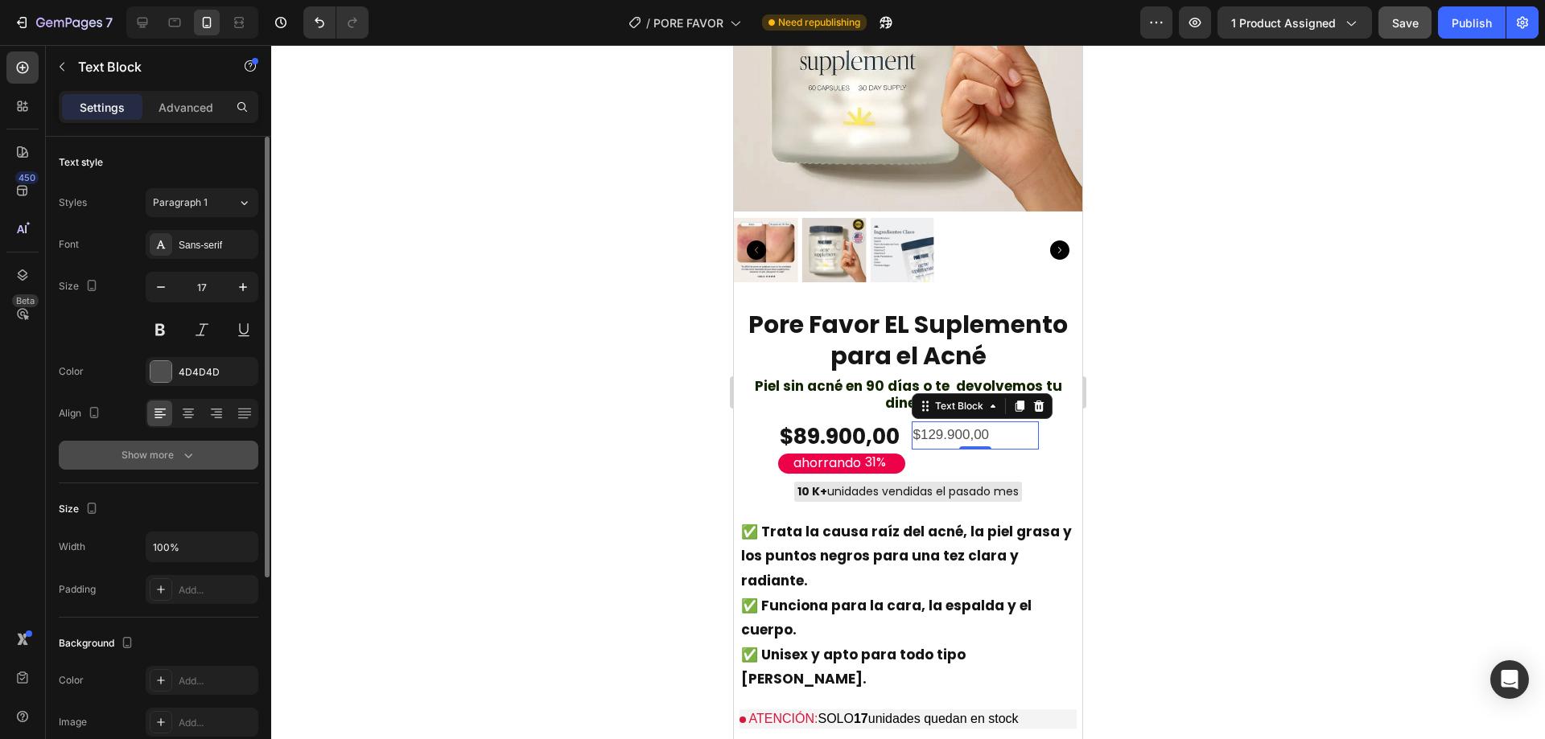
click at [174, 461] on div "Show more" at bounding box center [159, 455] width 75 height 16
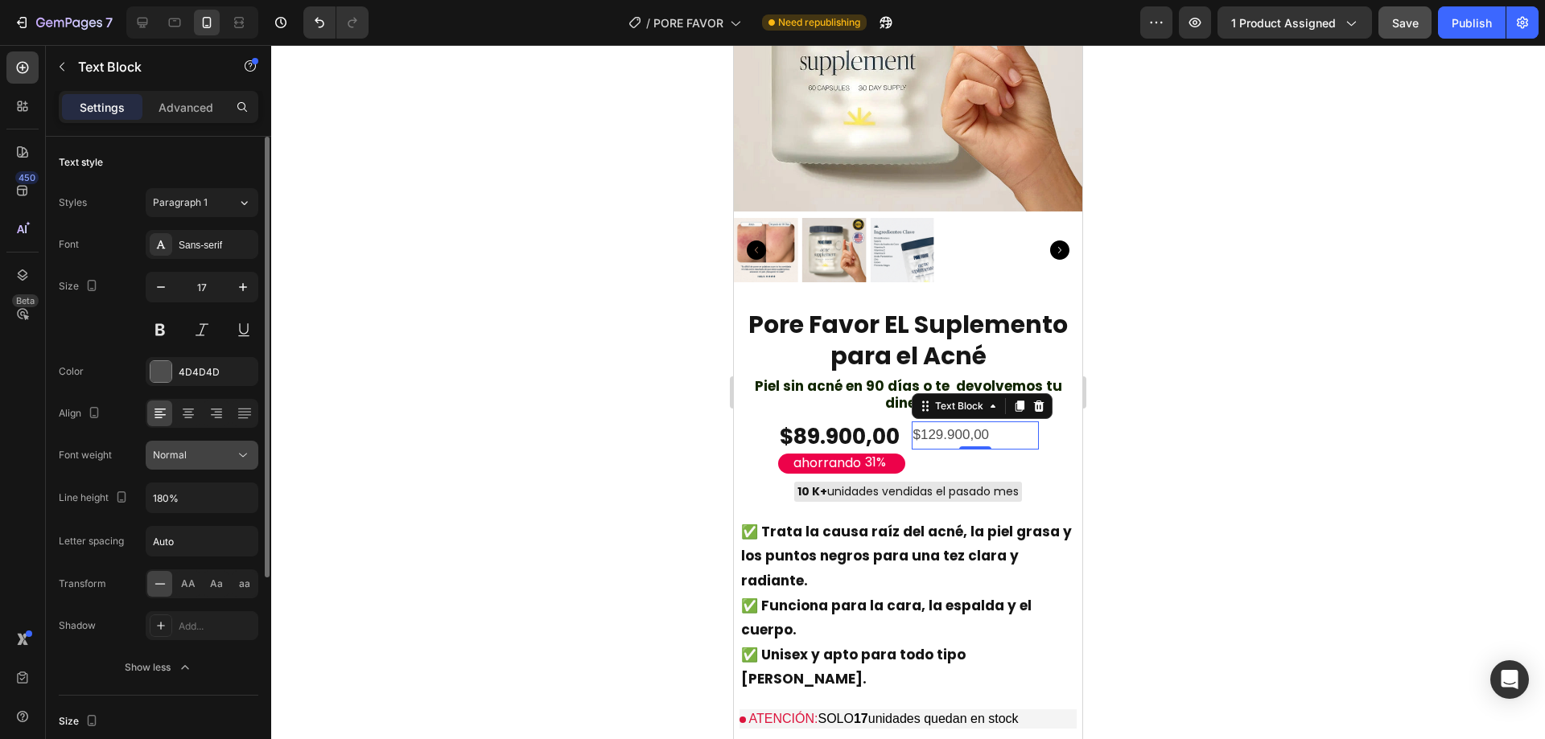
click at [175, 459] on span "Normal" at bounding box center [170, 455] width 34 height 12
click at [184, 492] on input "180%" at bounding box center [201, 498] width 111 height 29
click at [242, 494] on icon "button" at bounding box center [243, 498] width 16 height 16
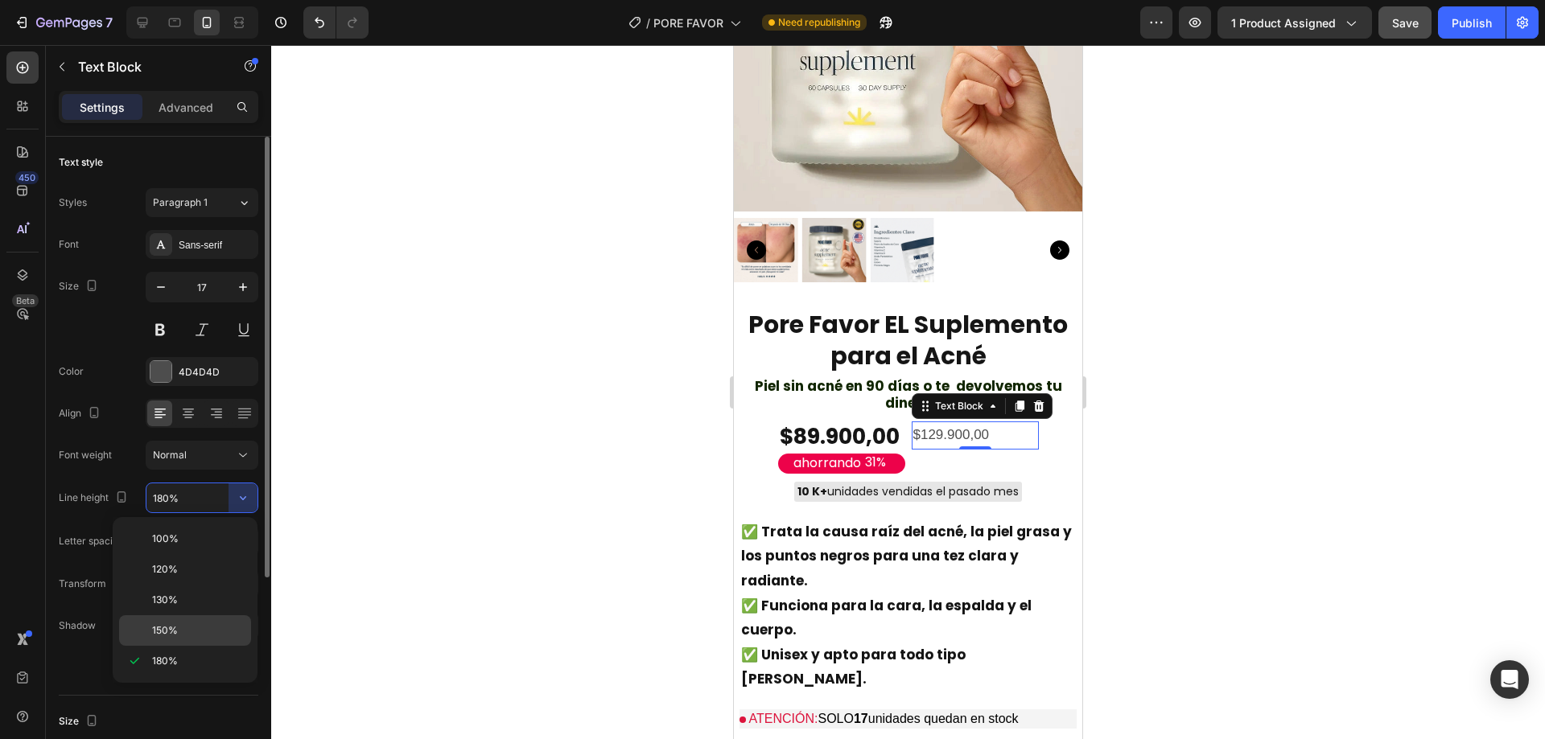
click at [185, 631] on p "150%" at bounding box center [198, 631] width 92 height 14
type input "150%"
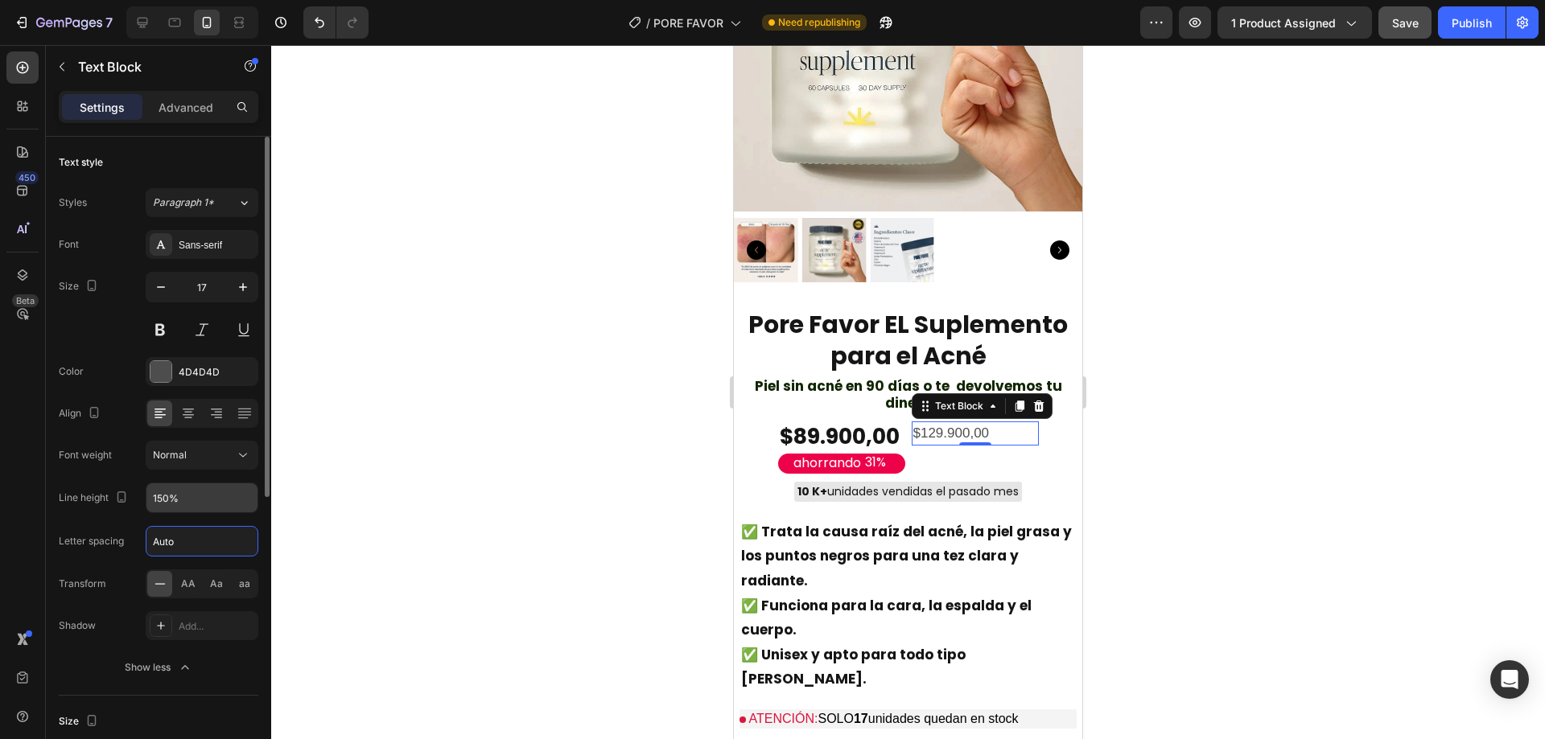
click at [192, 543] on input "Auto" at bounding box center [201, 541] width 111 height 29
click at [171, 581] on div at bounding box center [159, 584] width 25 height 26
click at [192, 586] on span "AA" at bounding box center [188, 584] width 14 height 14
click at [160, 579] on icon at bounding box center [160, 584] width 16 height 16
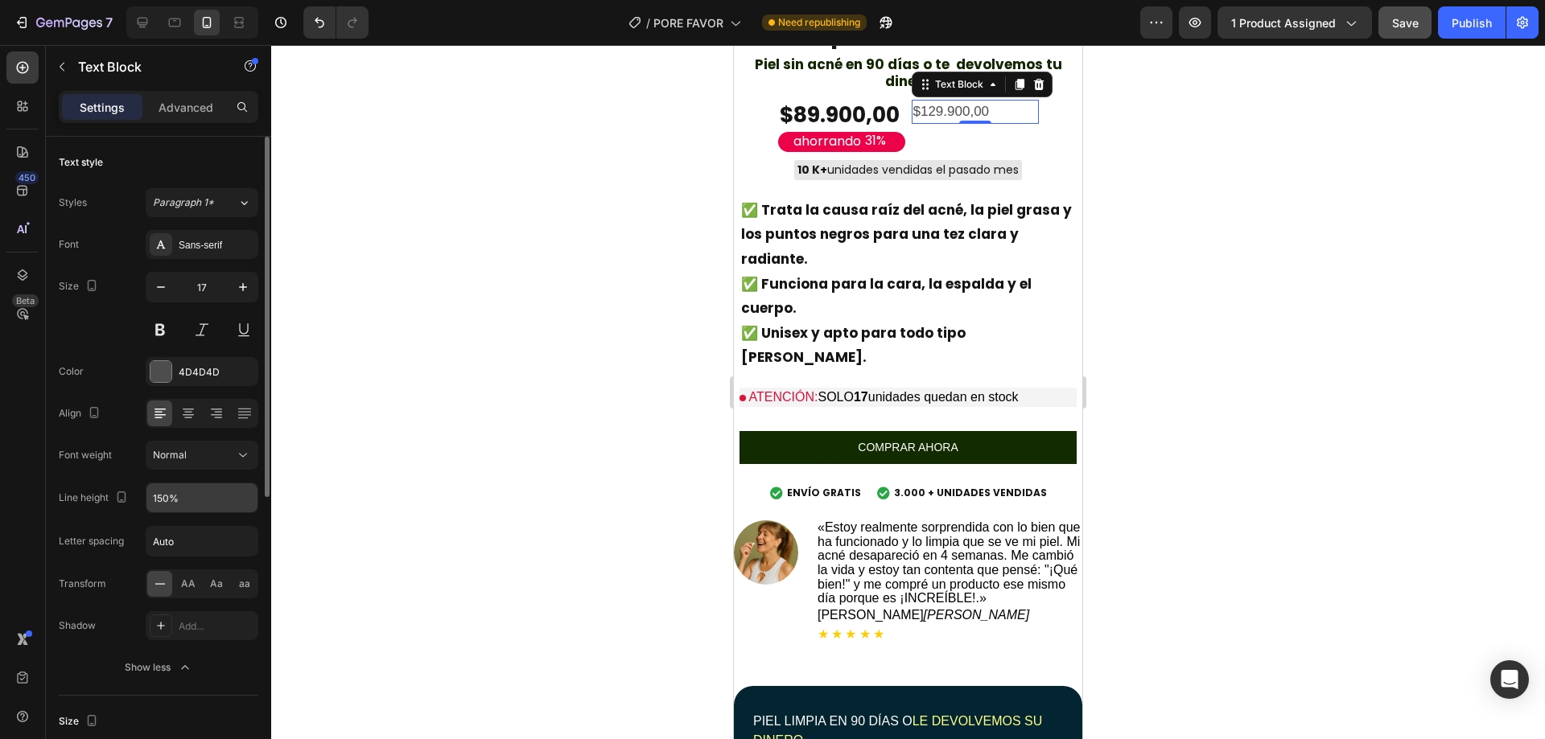
scroll to position [107, 0]
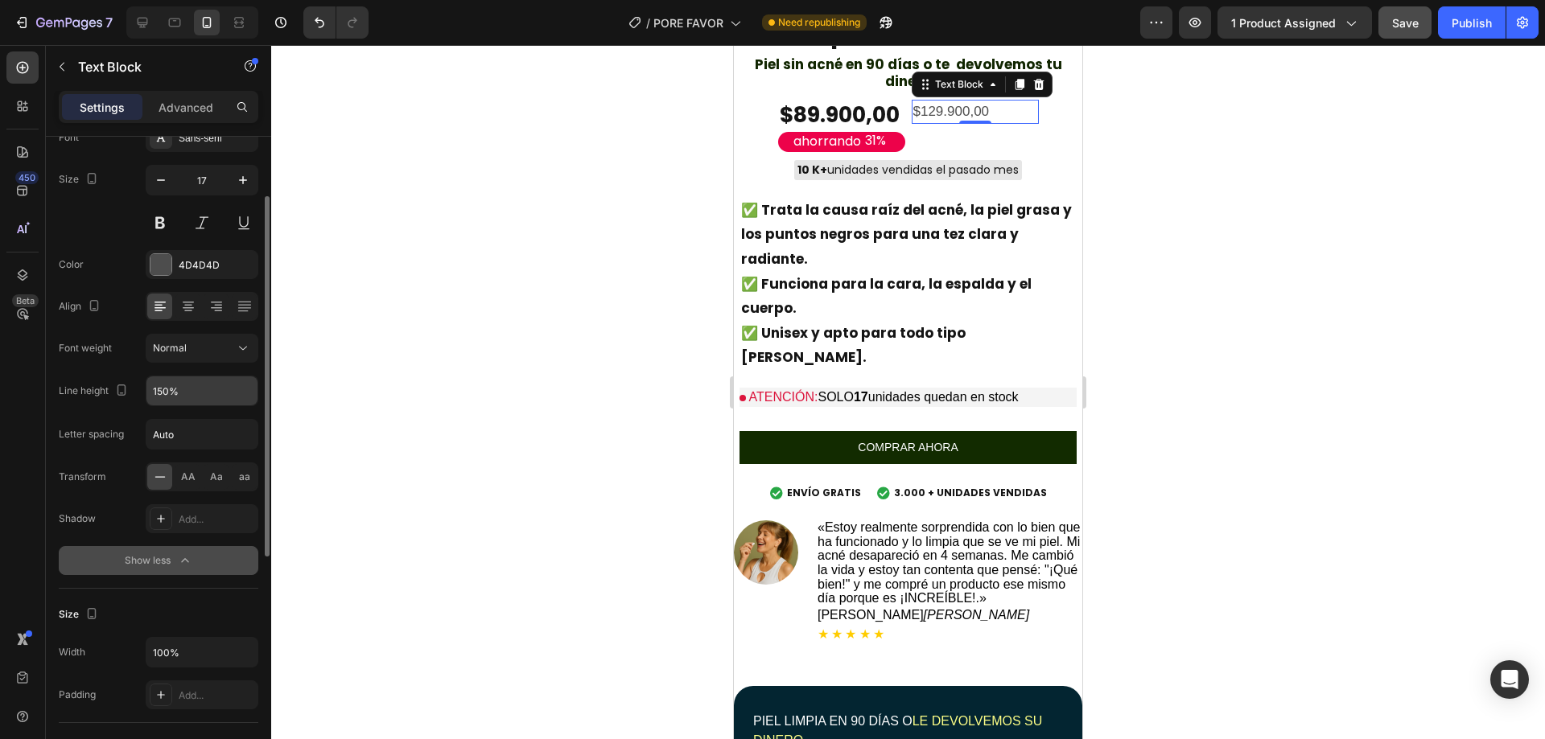
click at [171, 564] on div "Show less" at bounding box center [159, 561] width 68 height 16
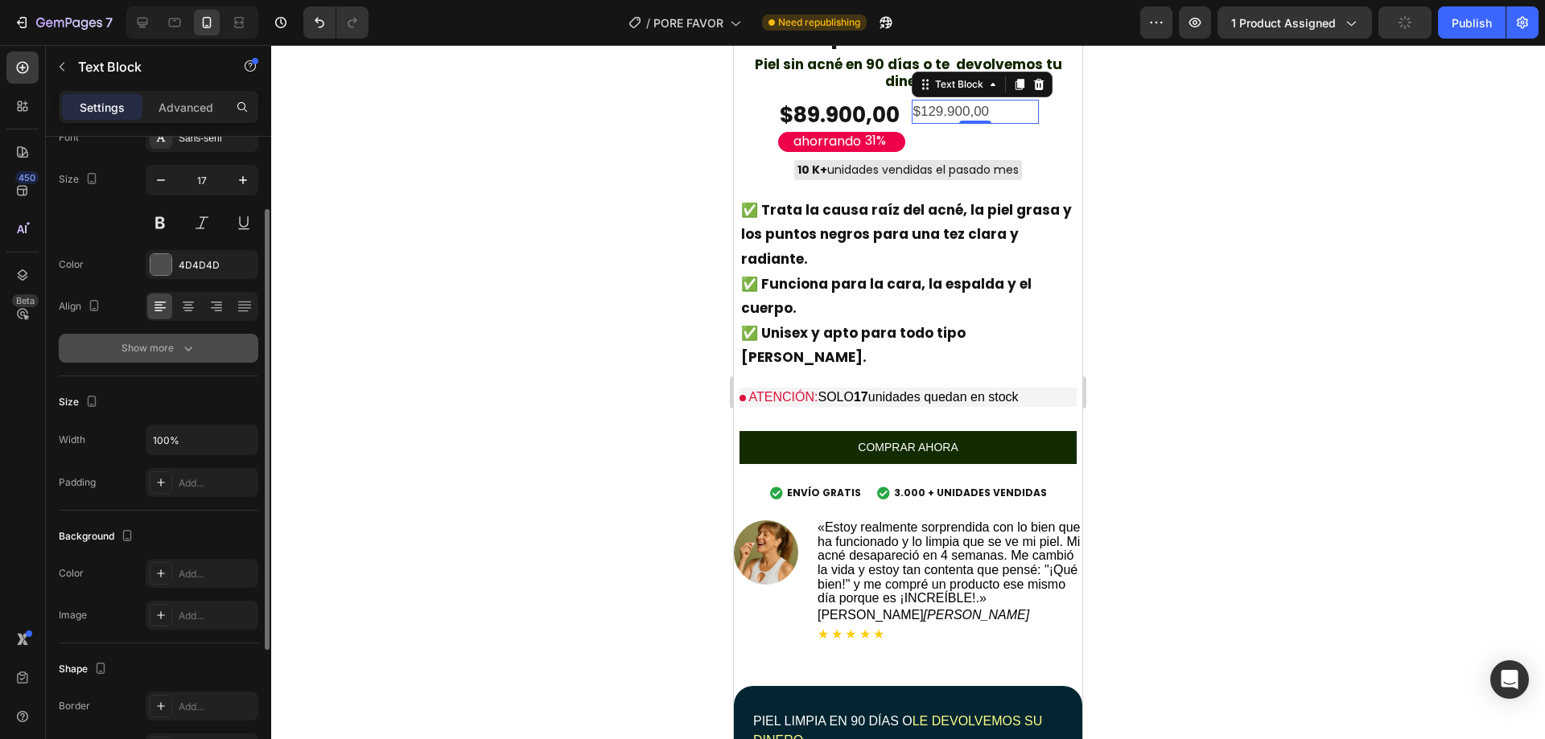
click at [173, 339] on button "Show more" at bounding box center [159, 348] width 200 height 29
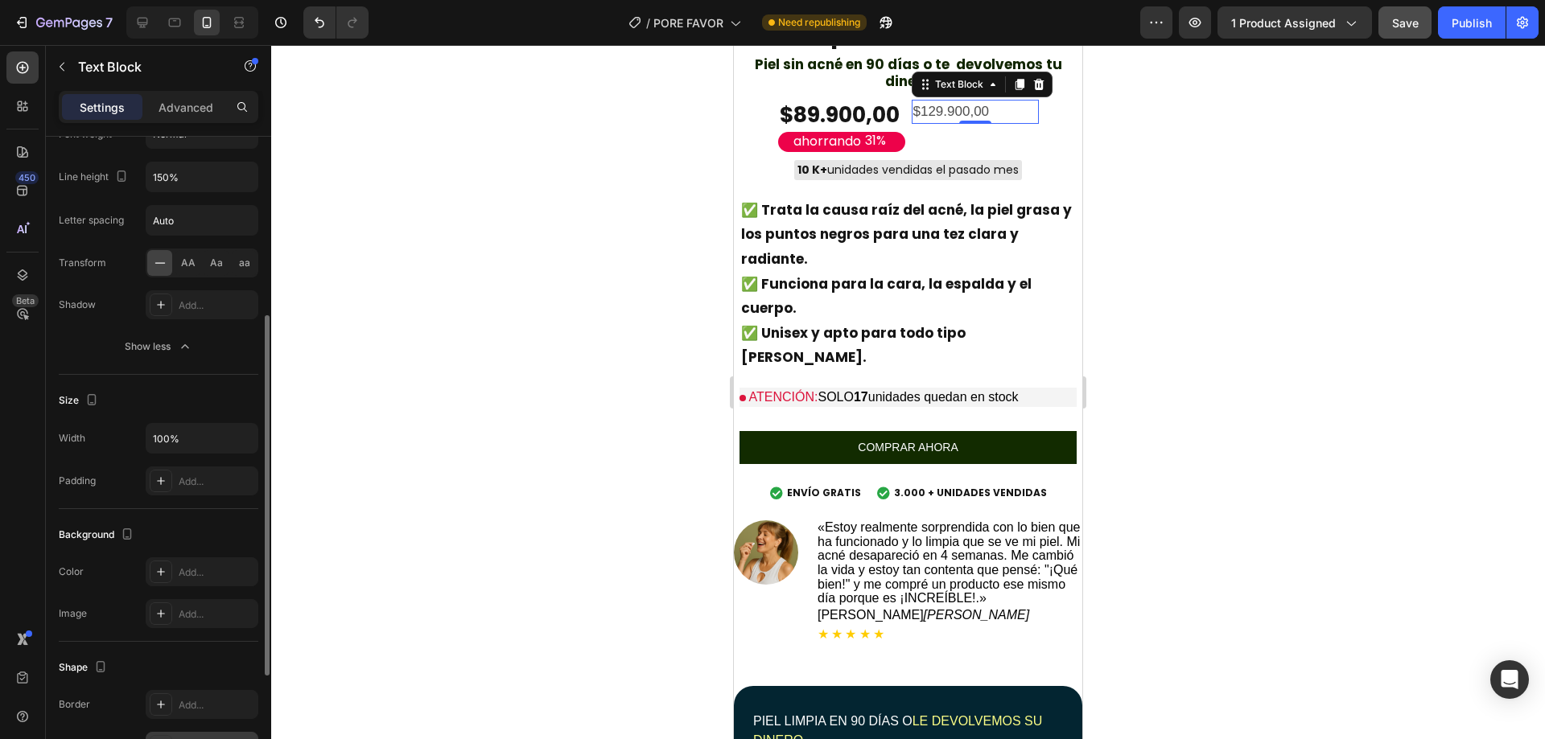
scroll to position [517, 0]
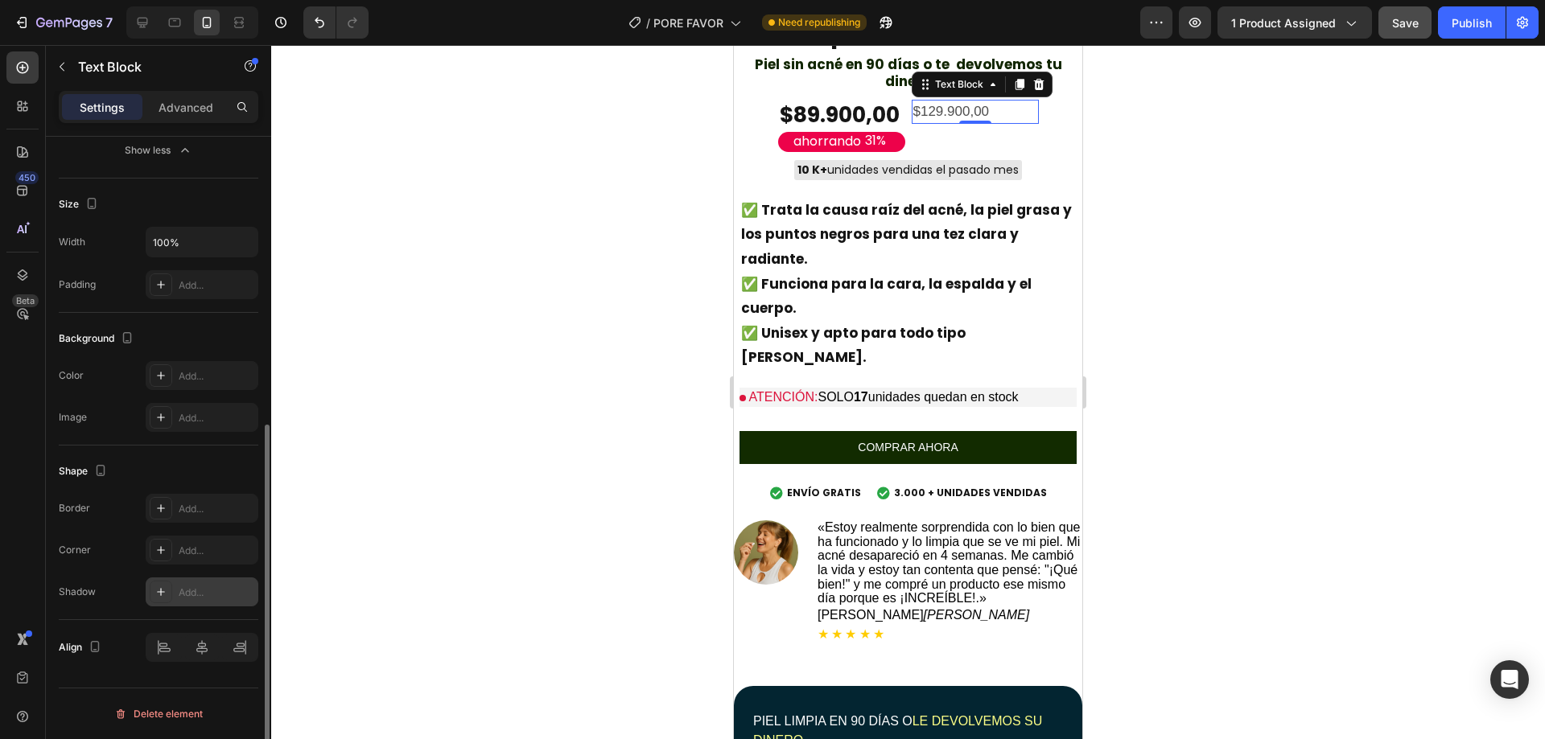
click at [168, 591] on div at bounding box center [161, 592] width 23 height 23
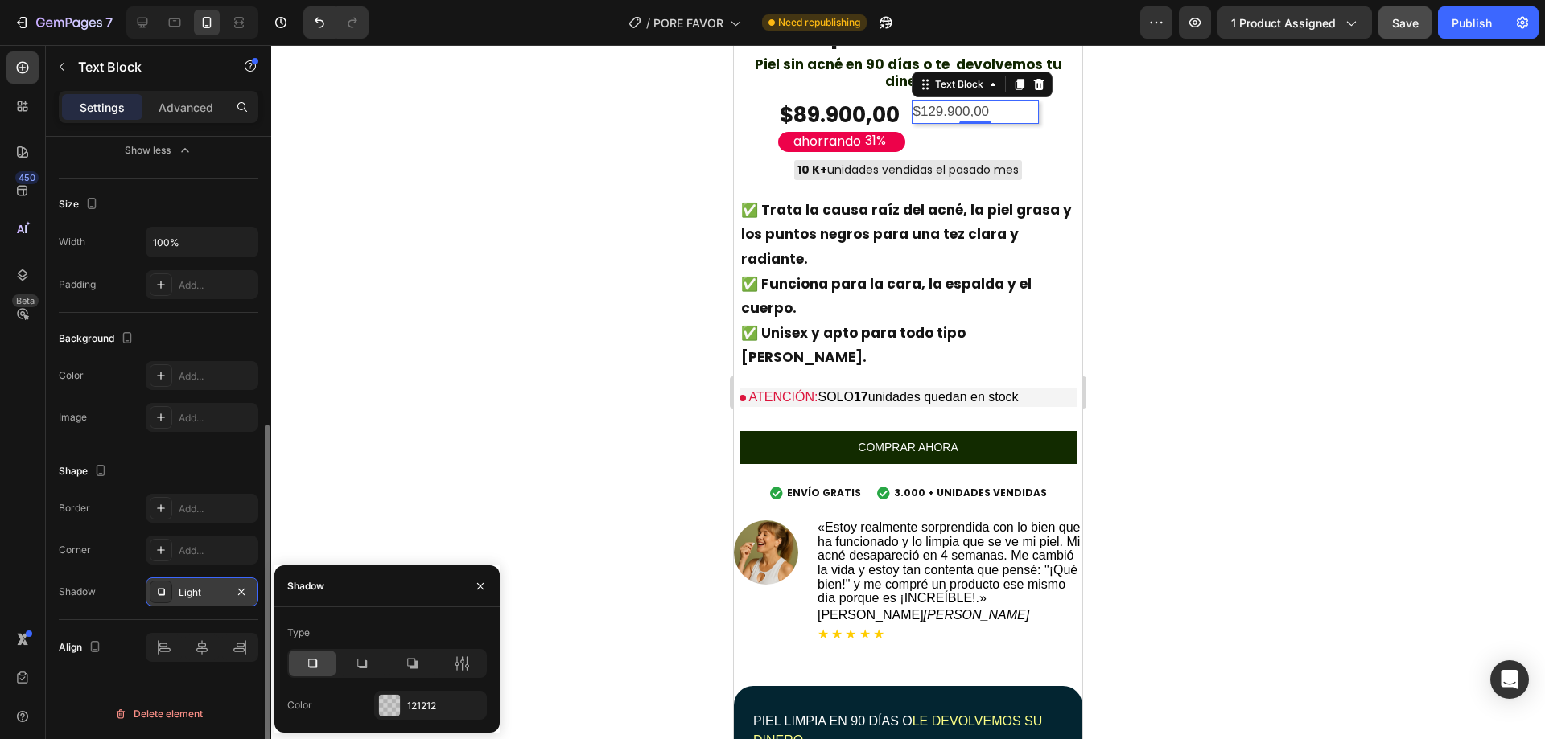
click at [169, 591] on div at bounding box center [161, 592] width 23 height 23
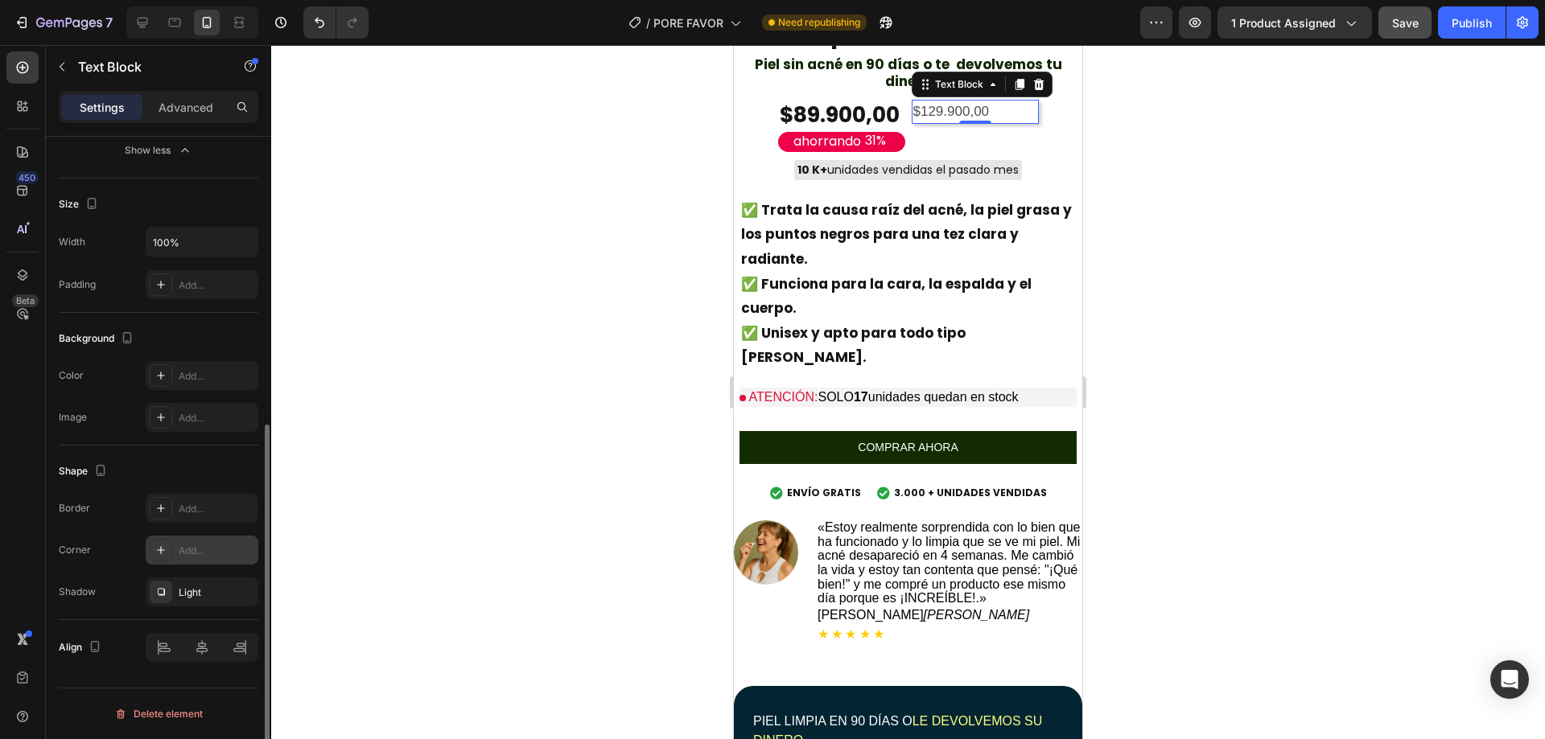
click at [159, 556] on div at bounding box center [161, 550] width 23 height 23
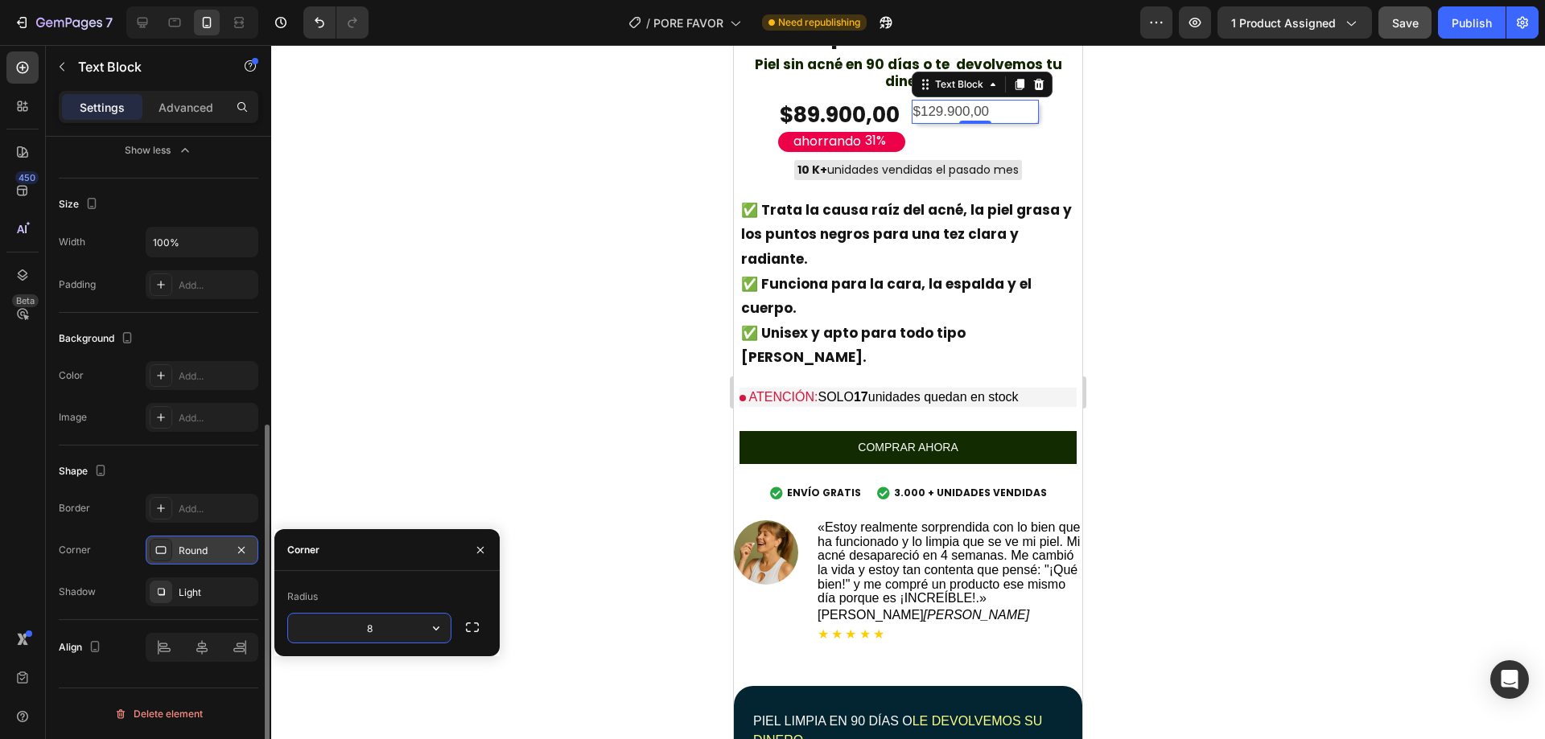
click at [160, 555] on icon at bounding box center [160, 550] width 13 height 13
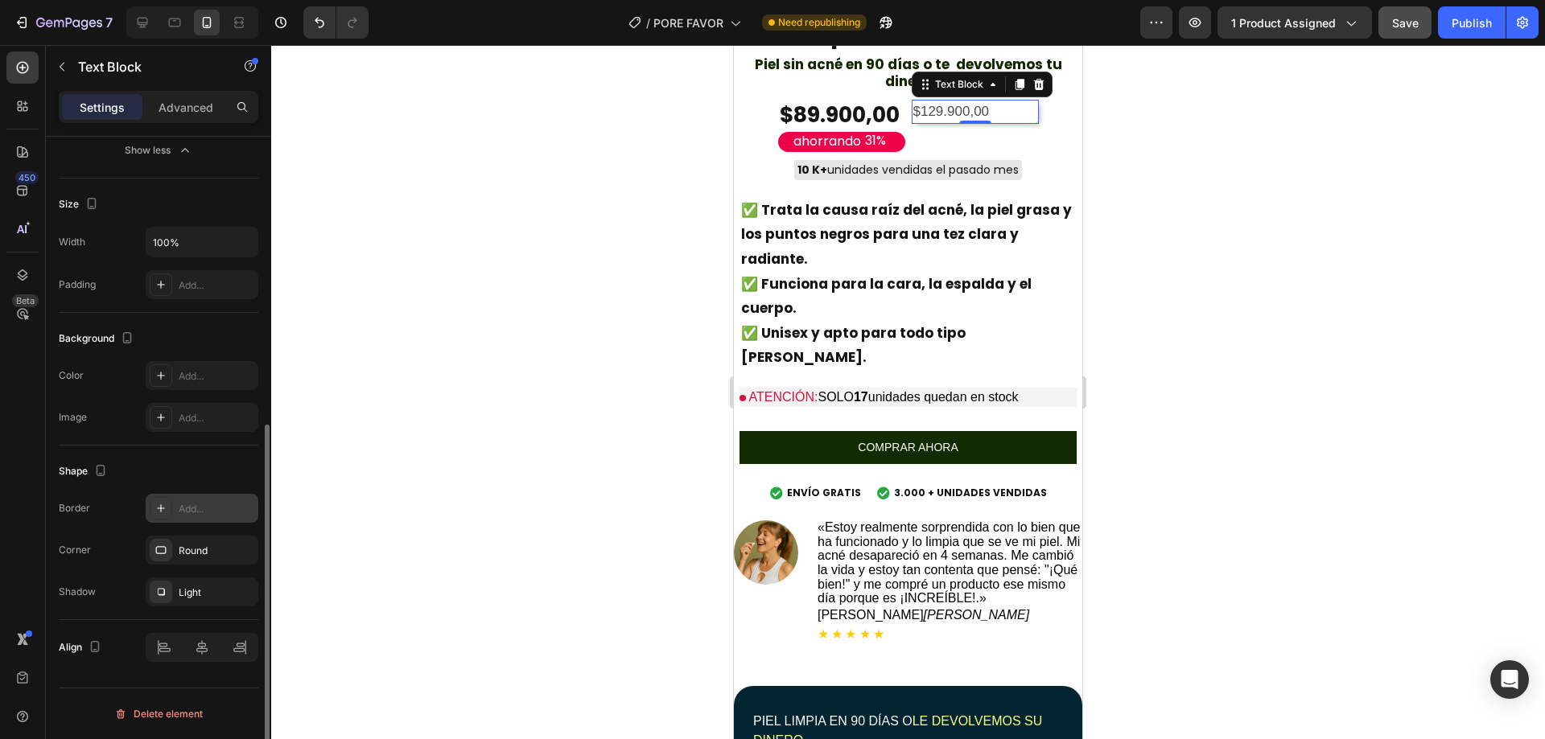
click at [165, 501] on div at bounding box center [161, 508] width 23 height 23
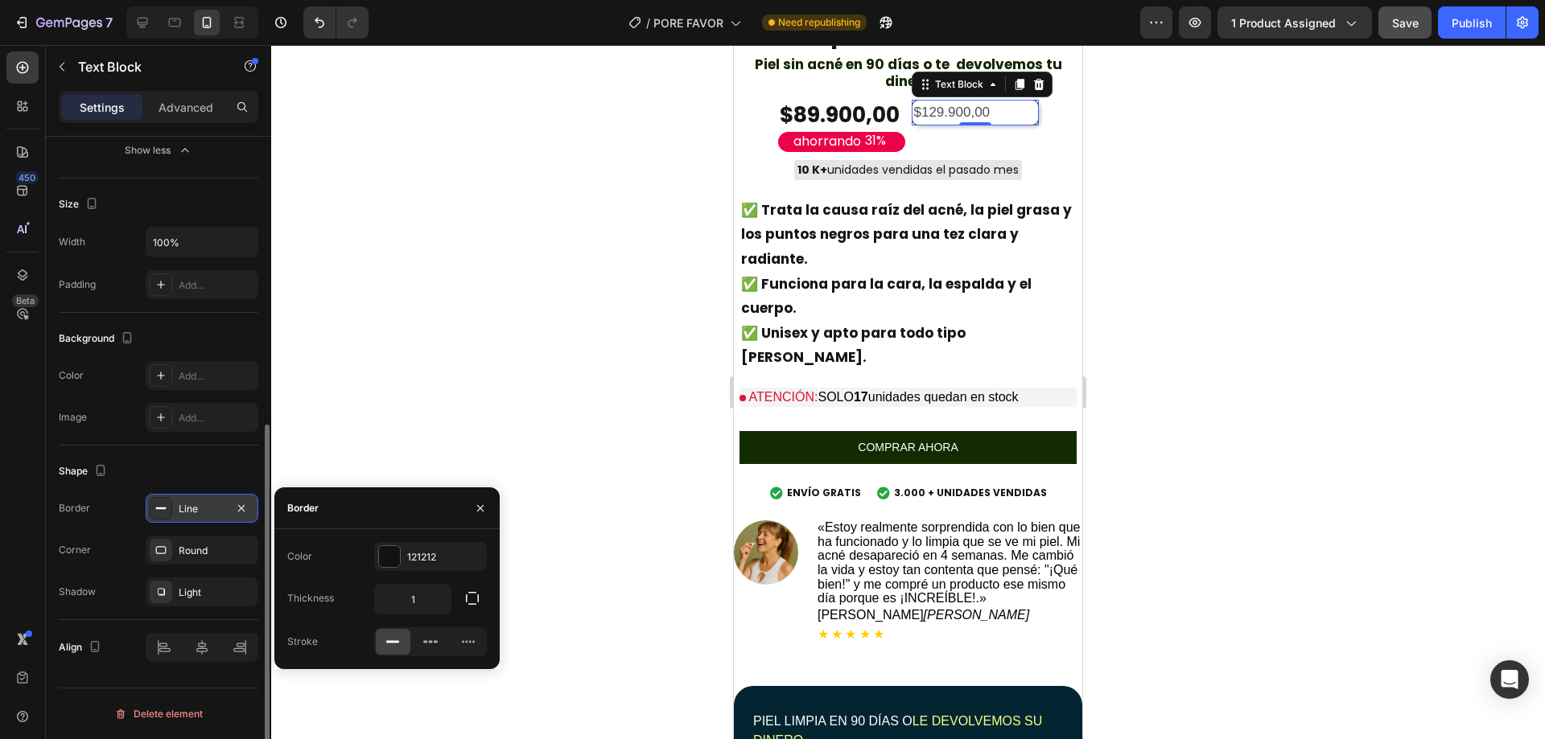
click at [167, 502] on icon at bounding box center [160, 508] width 13 height 13
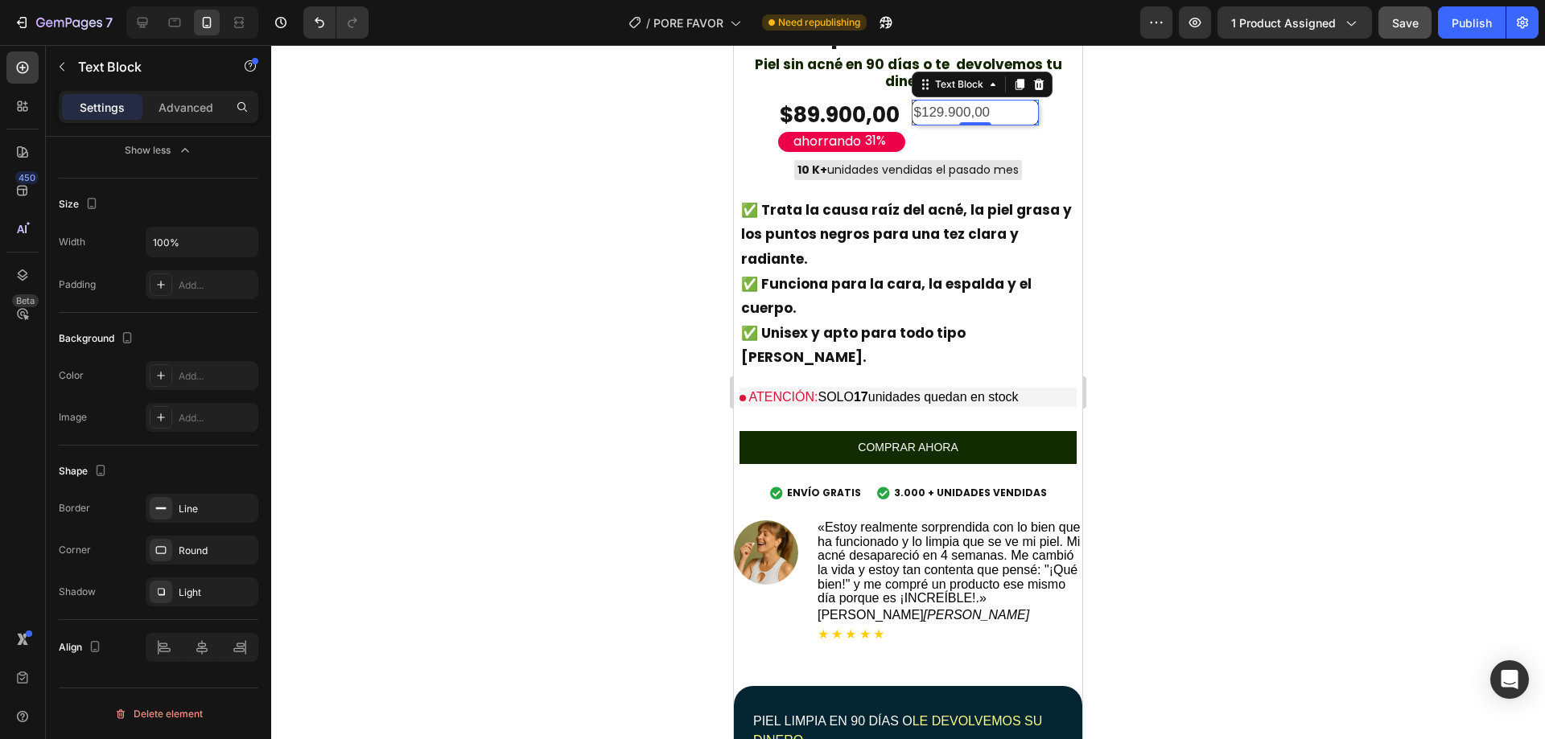
click at [1136, 298] on div at bounding box center [908, 392] width 1274 height 694
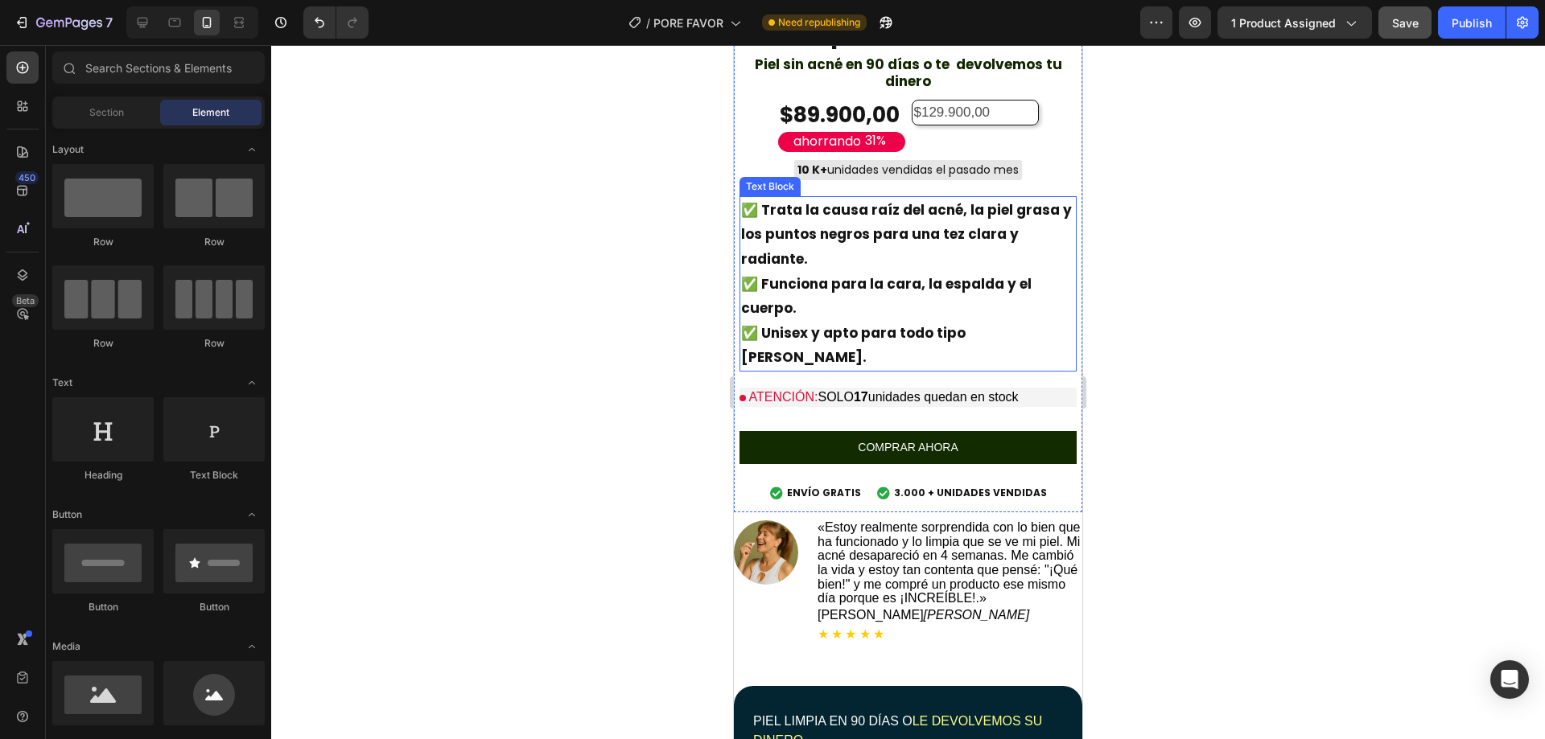
scroll to position [429, 0]
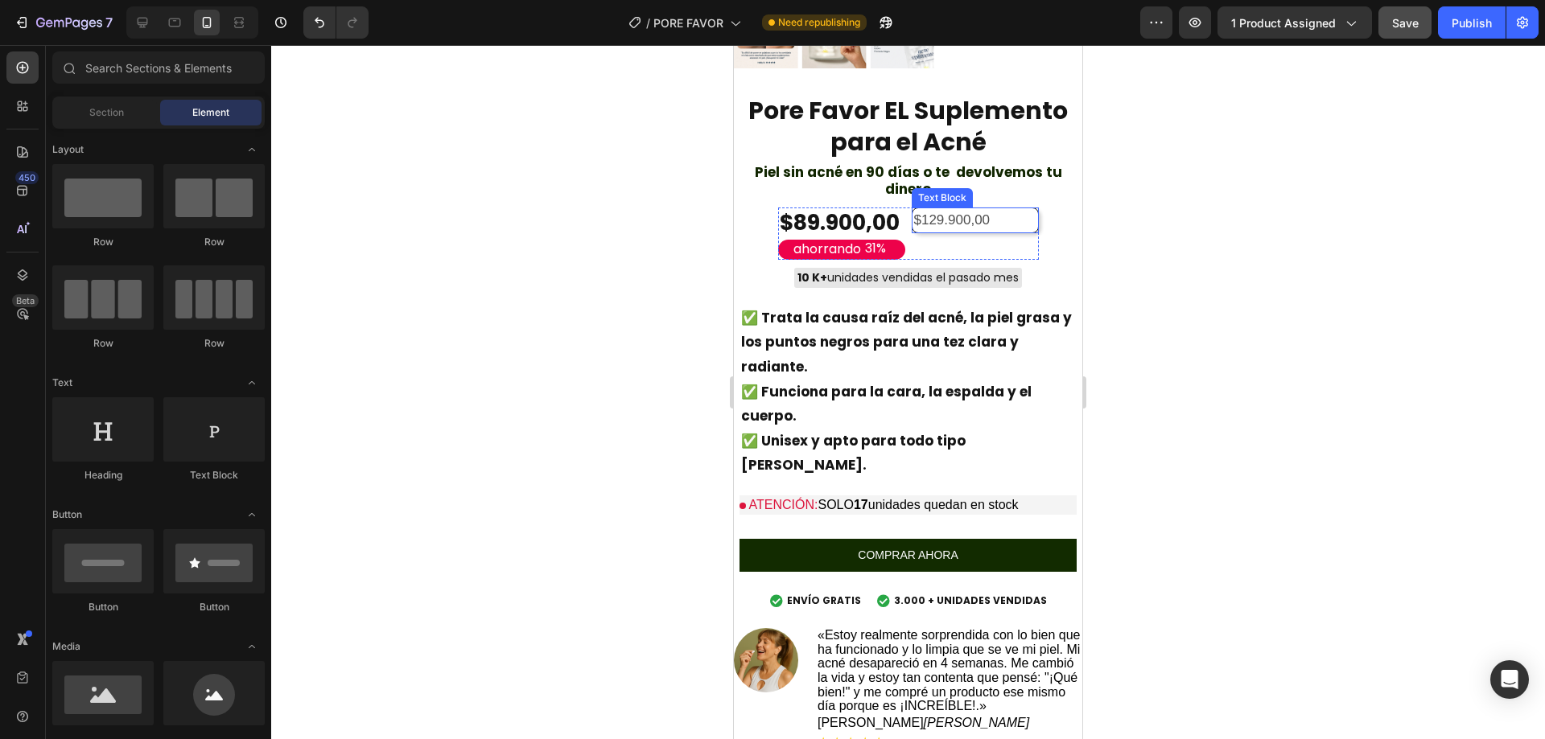
click at [933, 220] on div "$129.900,00" at bounding box center [975, 221] width 127 height 26
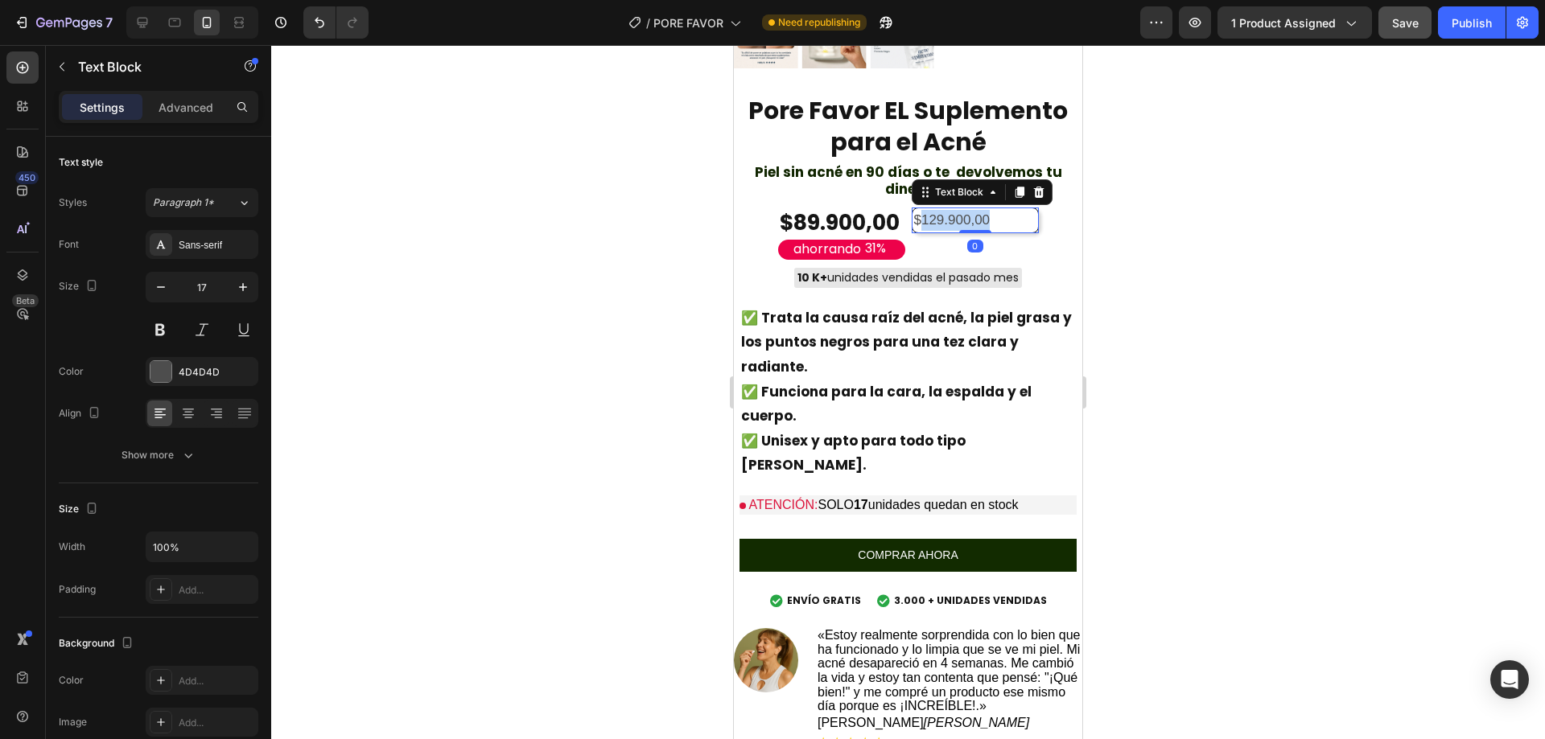
click at [935, 216] on p "$129.900,00" at bounding box center [975, 220] width 122 height 21
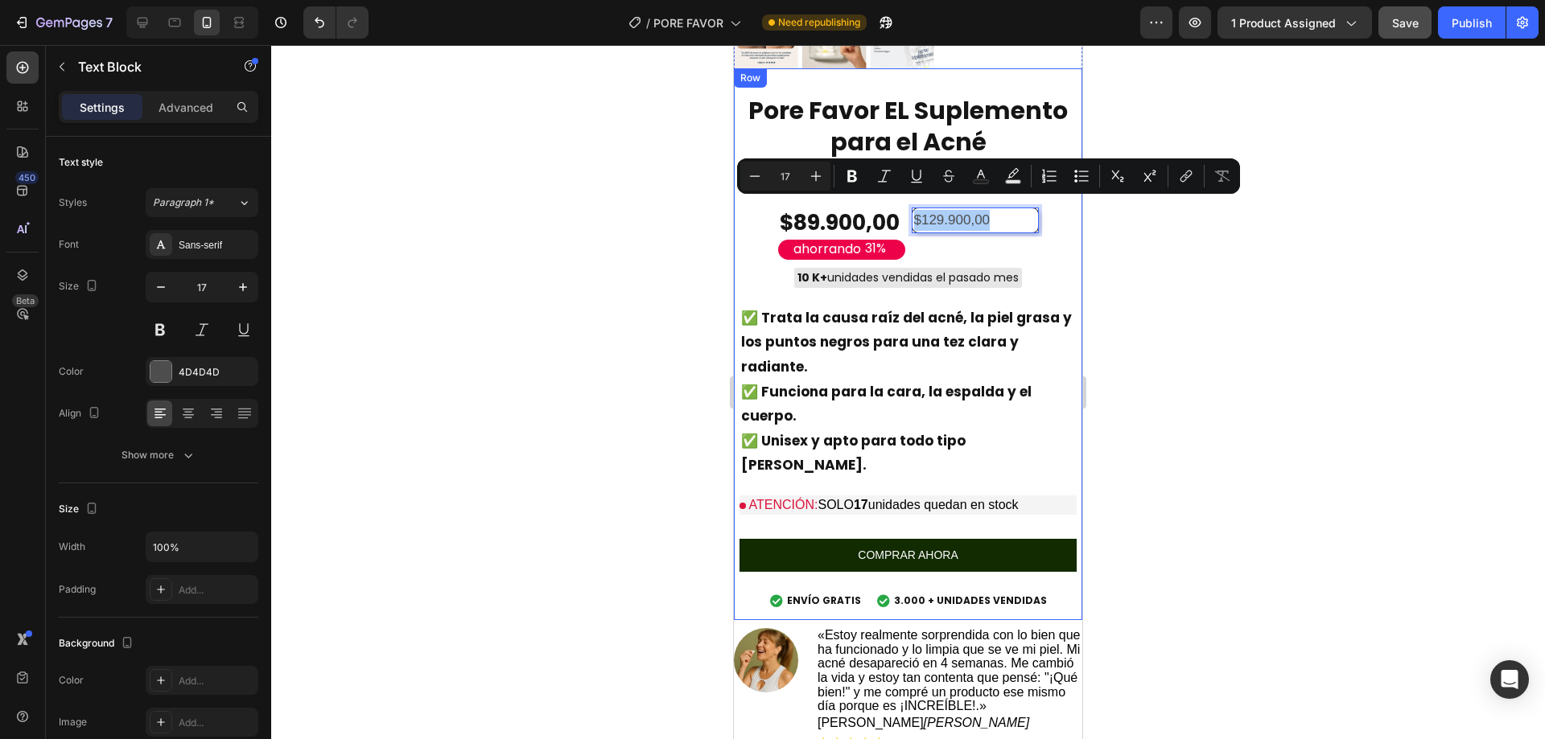
click at [1192, 242] on div at bounding box center [908, 392] width 1274 height 694
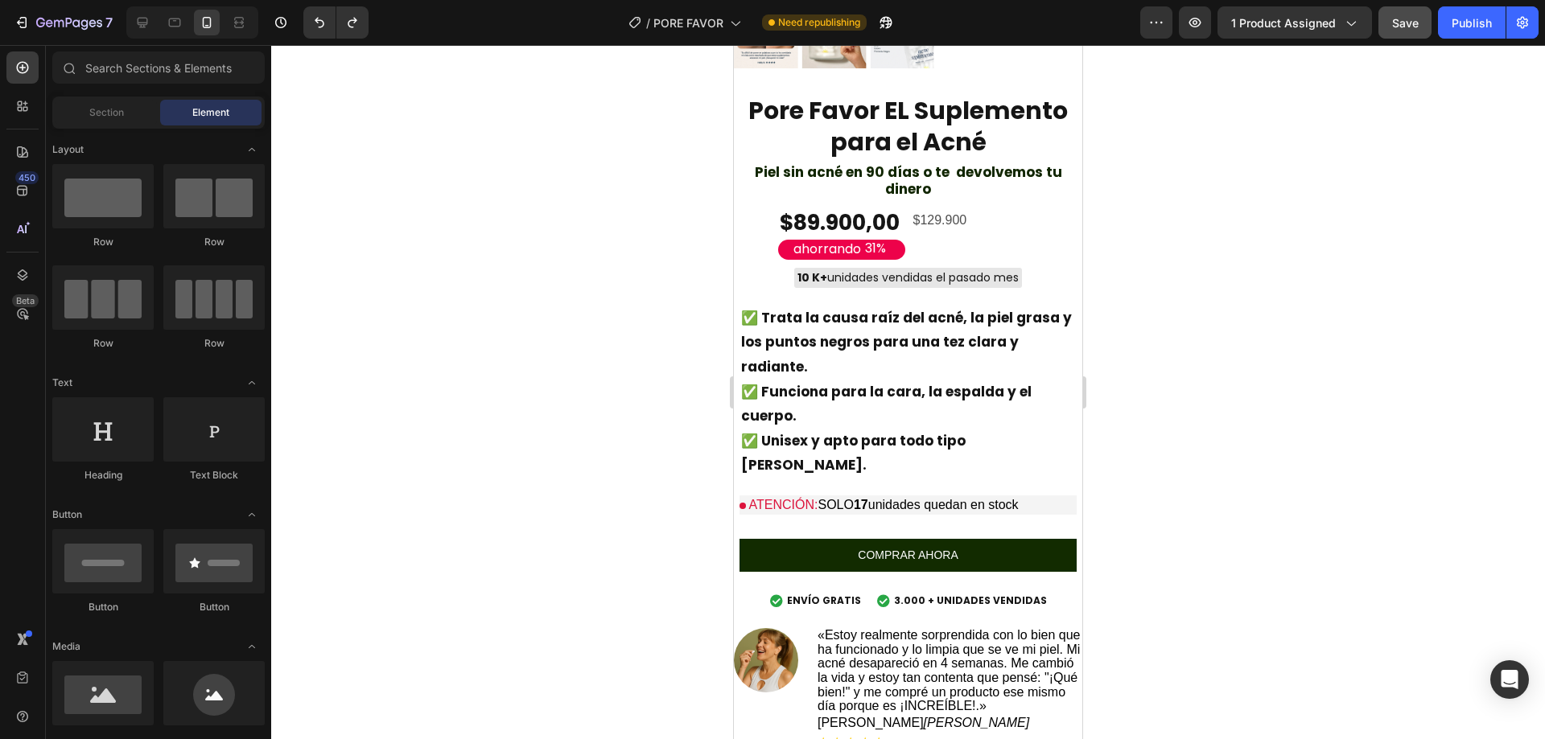
click at [1143, 252] on div at bounding box center [908, 392] width 1274 height 694
click at [941, 216] on p "$129.900" at bounding box center [975, 220] width 124 height 23
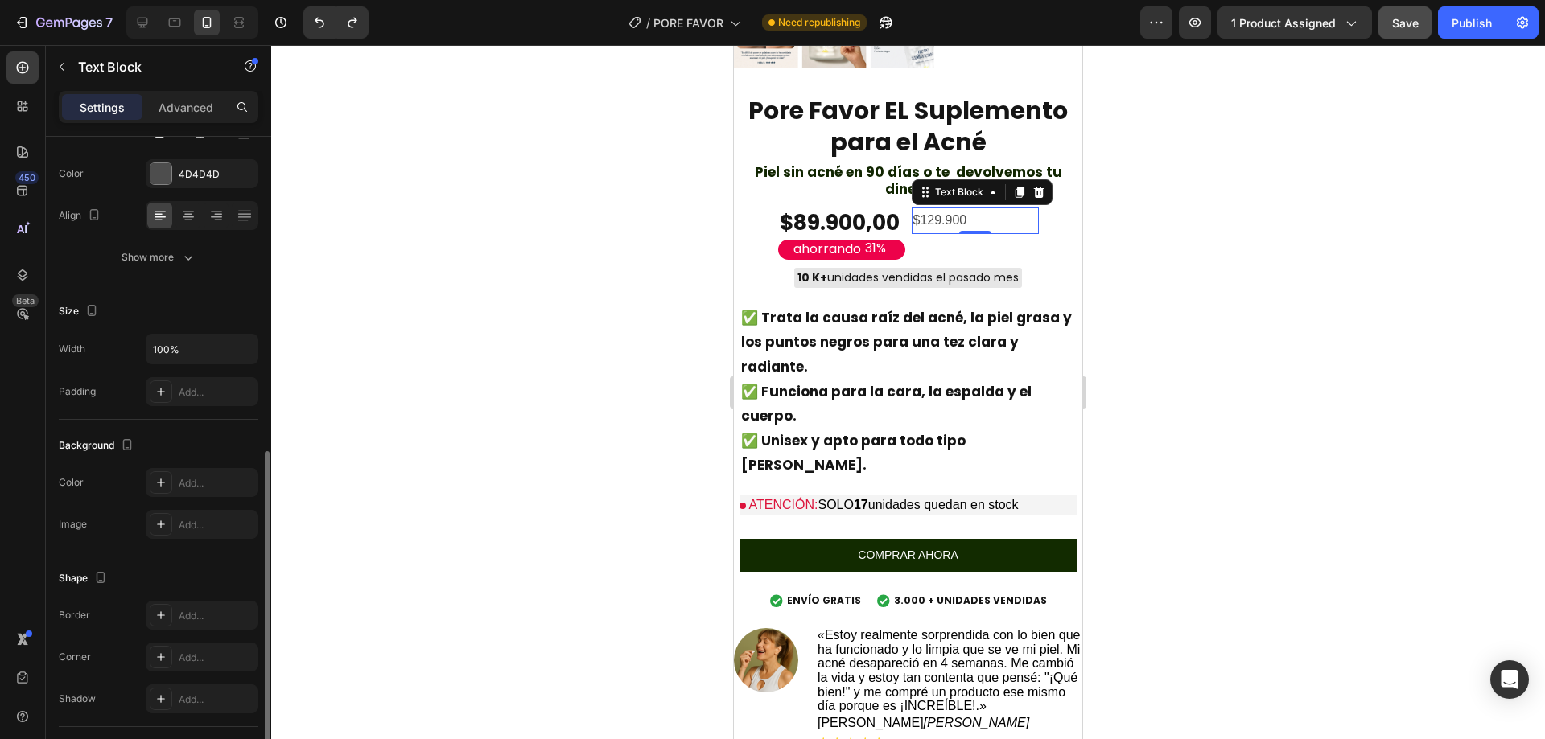
scroll to position [305, 0]
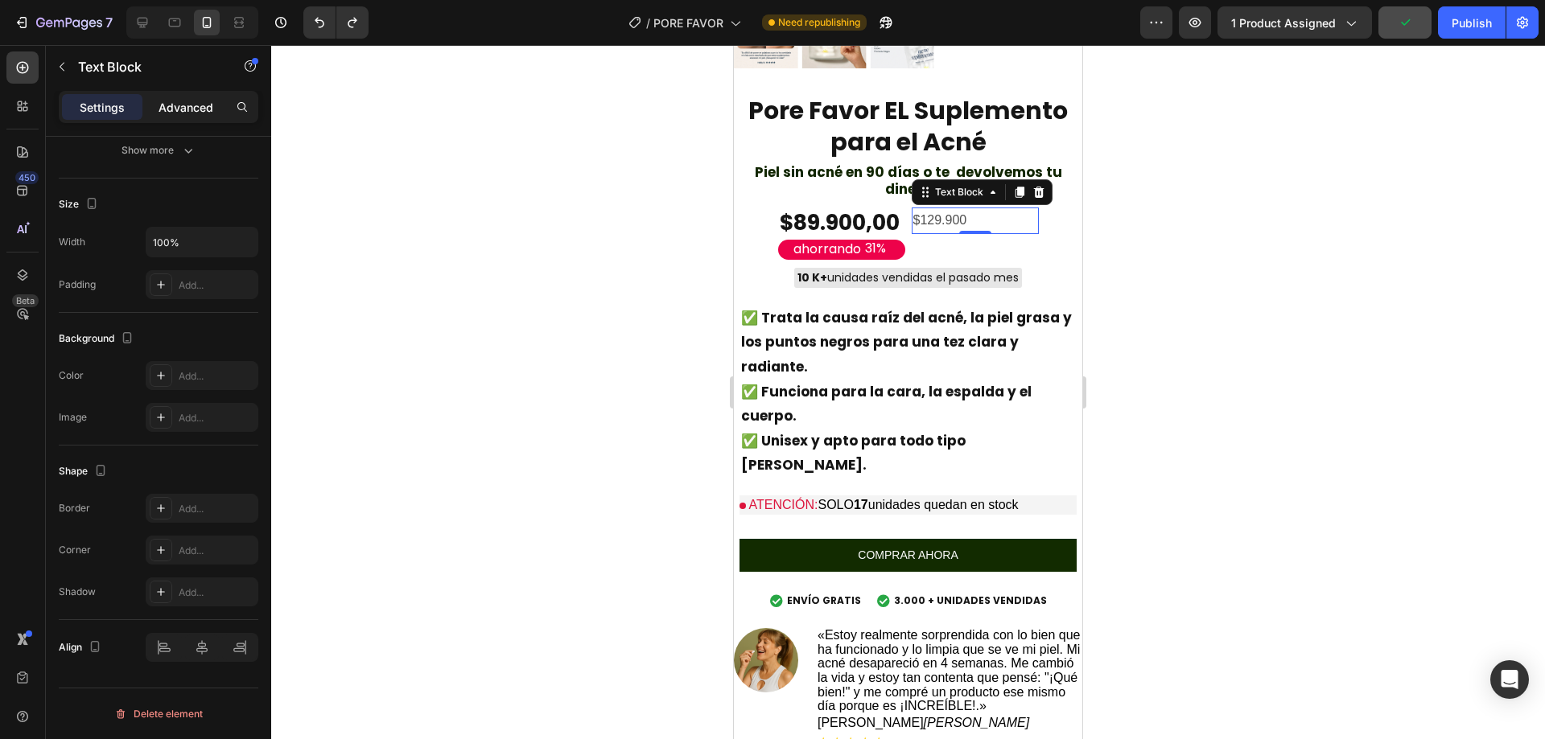
click at [201, 116] on div "Advanced" at bounding box center [186, 107] width 80 height 26
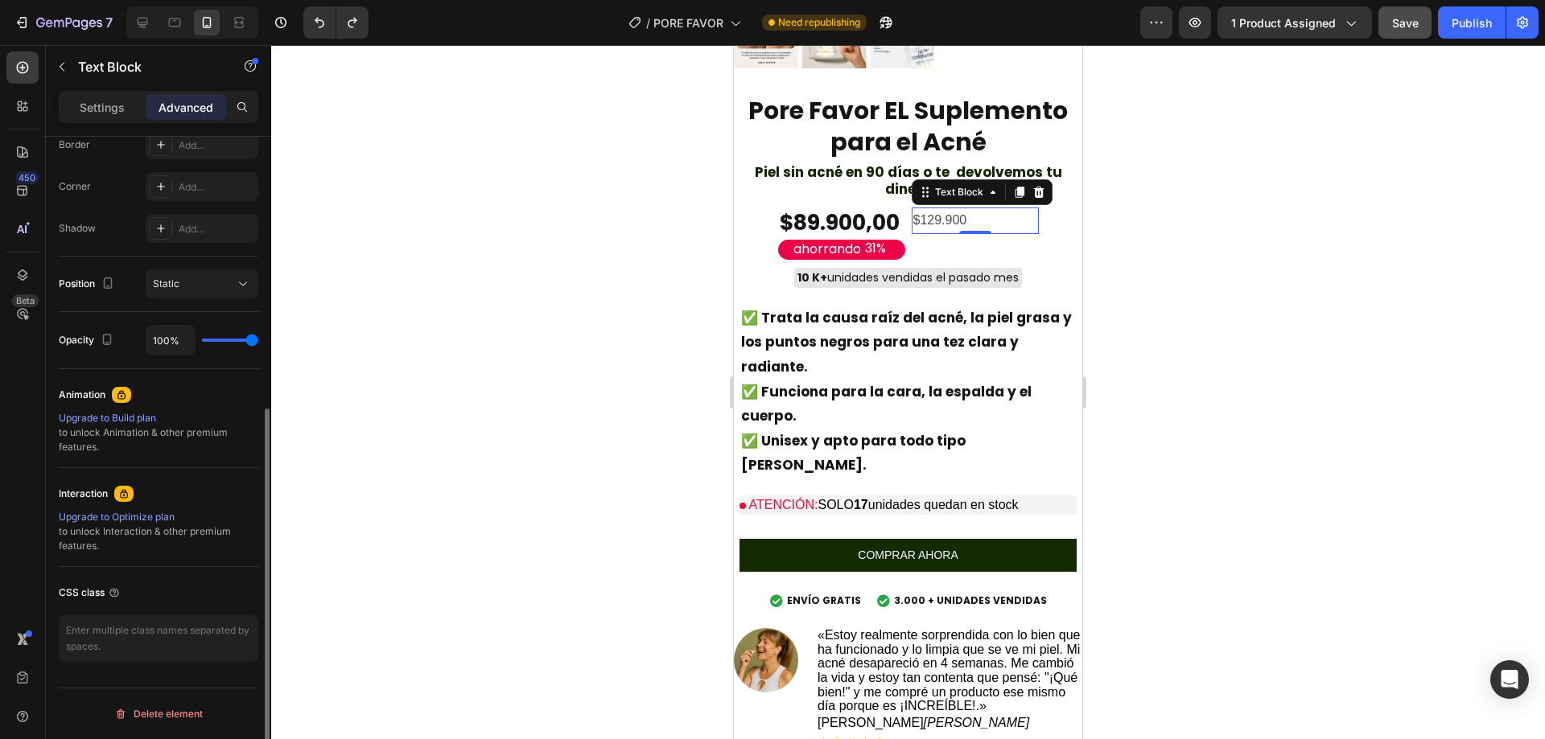
scroll to position [468, 0]
click at [171, 622] on textarea at bounding box center [159, 639] width 200 height 47
type textarea "precio-antes"
click at [638, 383] on div at bounding box center [908, 392] width 1274 height 694
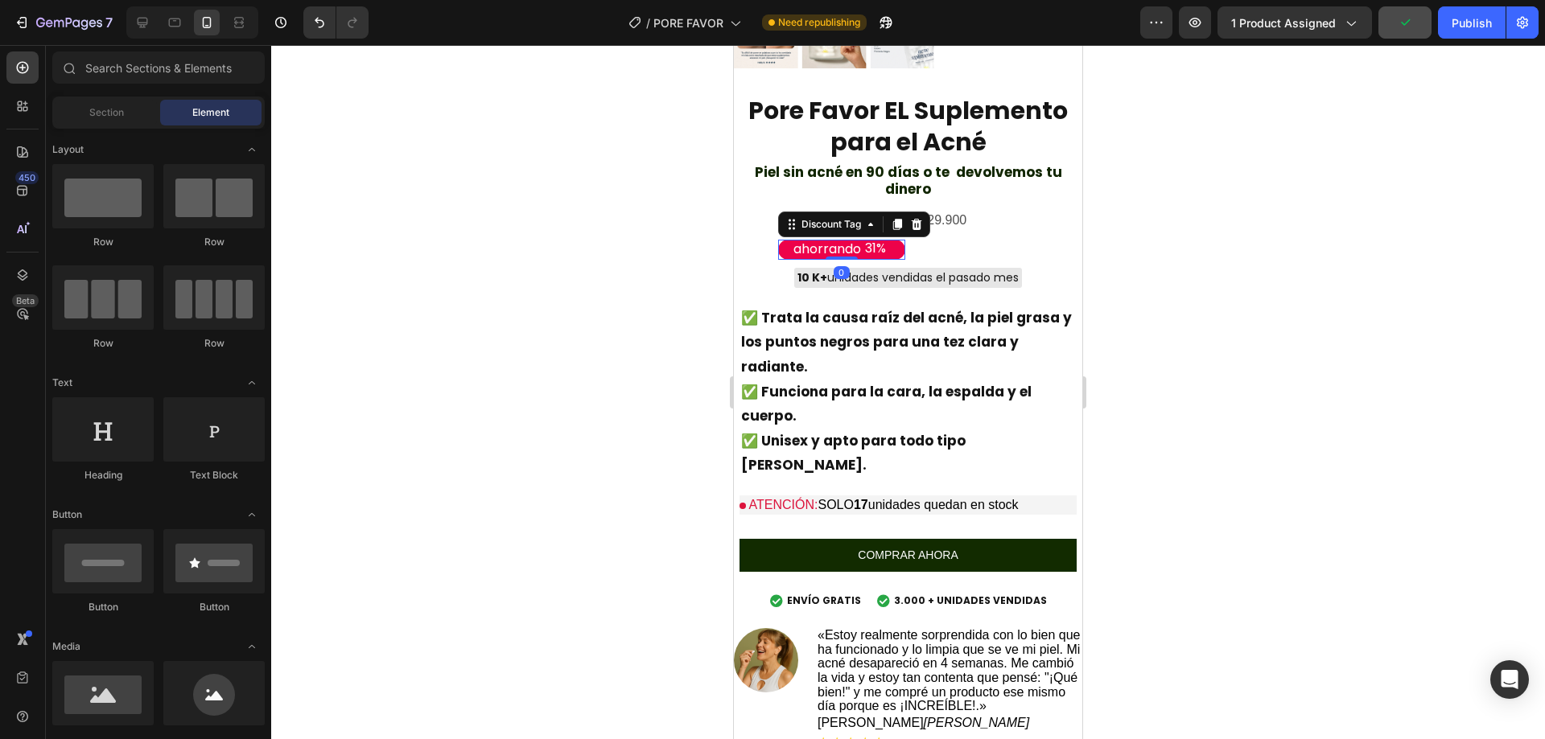
click at [884, 240] on div "ahorrando 31%" at bounding box center [841, 250] width 127 height 20
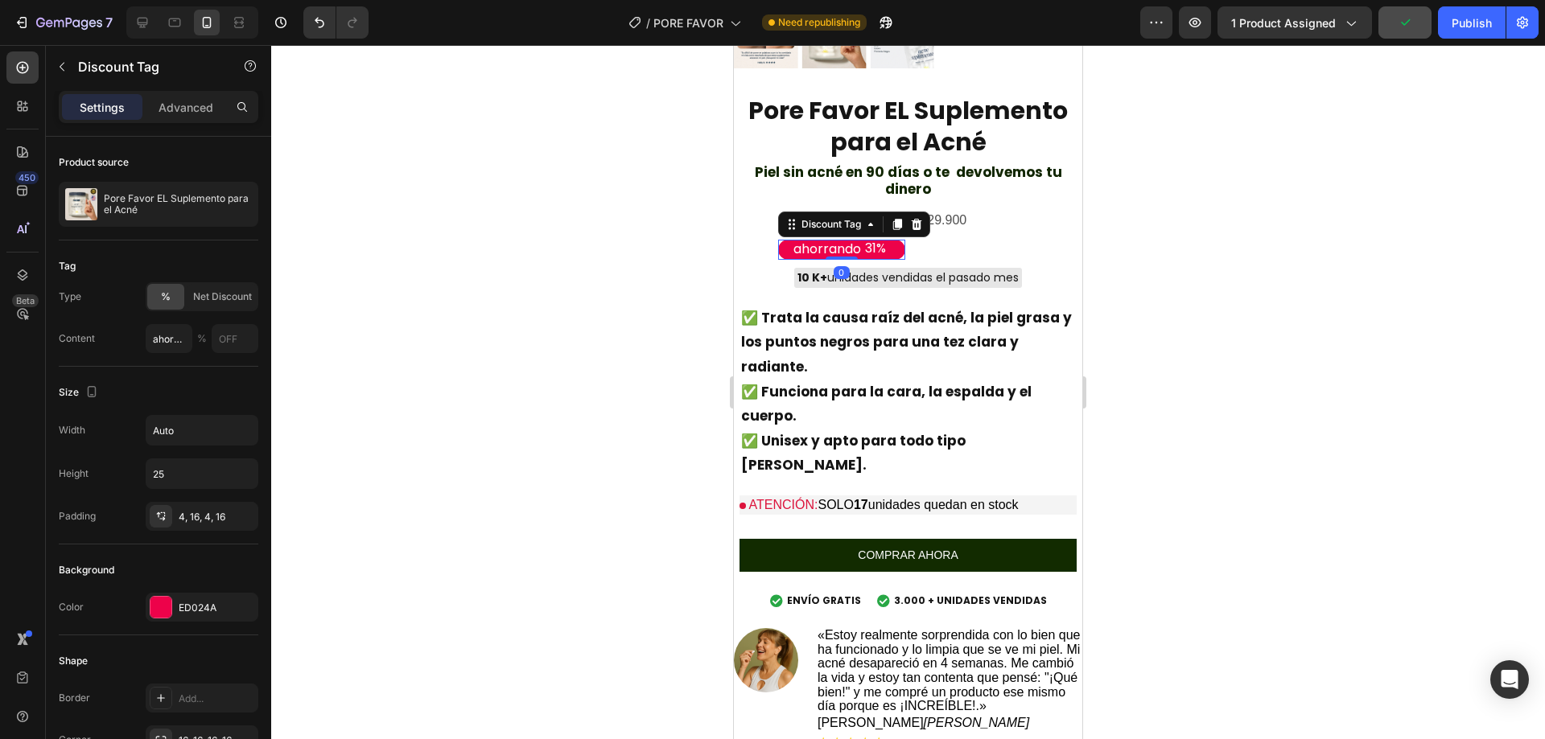
click at [863, 239] on div "31%" at bounding box center [875, 249] width 24 height 20
click at [863, 240] on div "31%" at bounding box center [875, 249] width 24 height 20
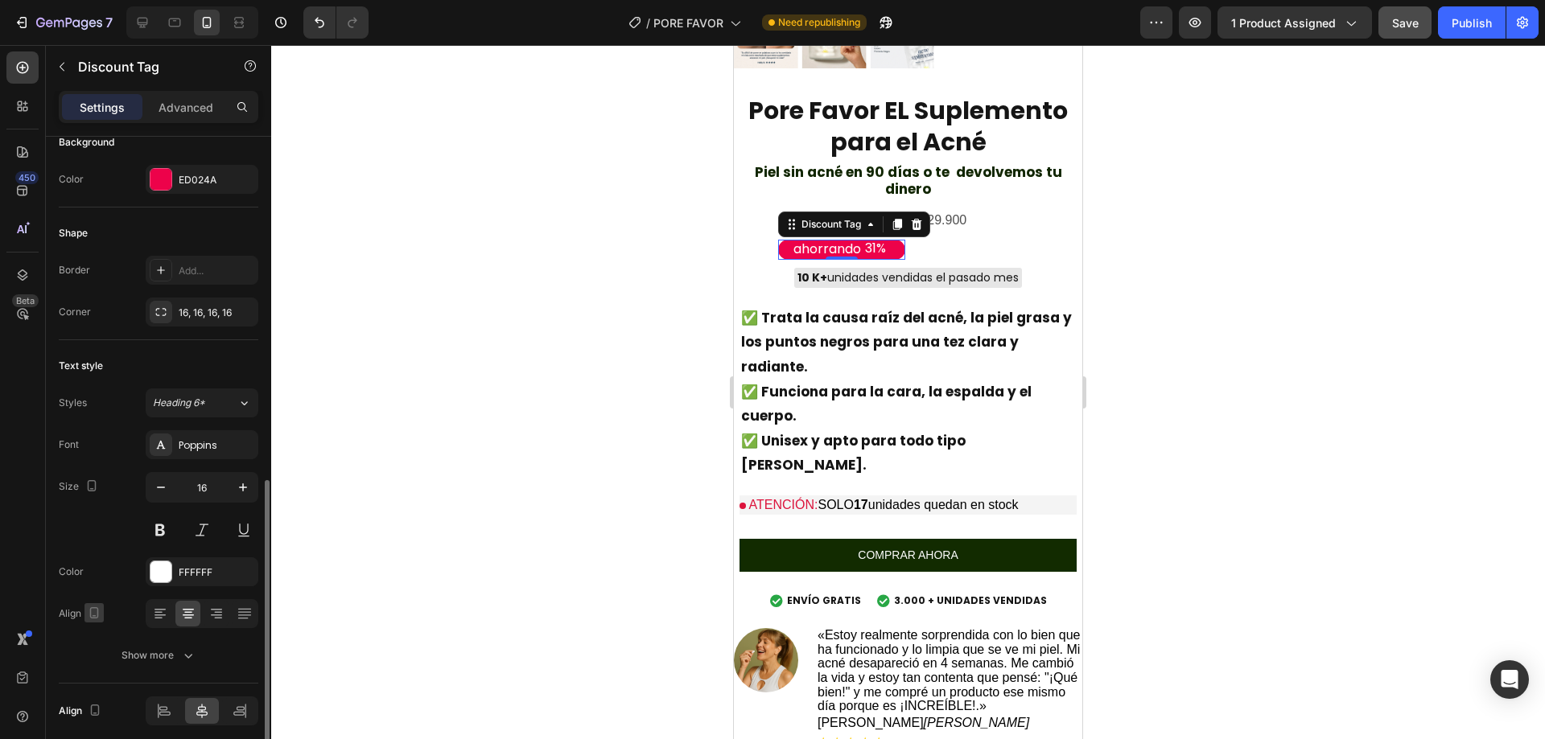
scroll to position [492, 0]
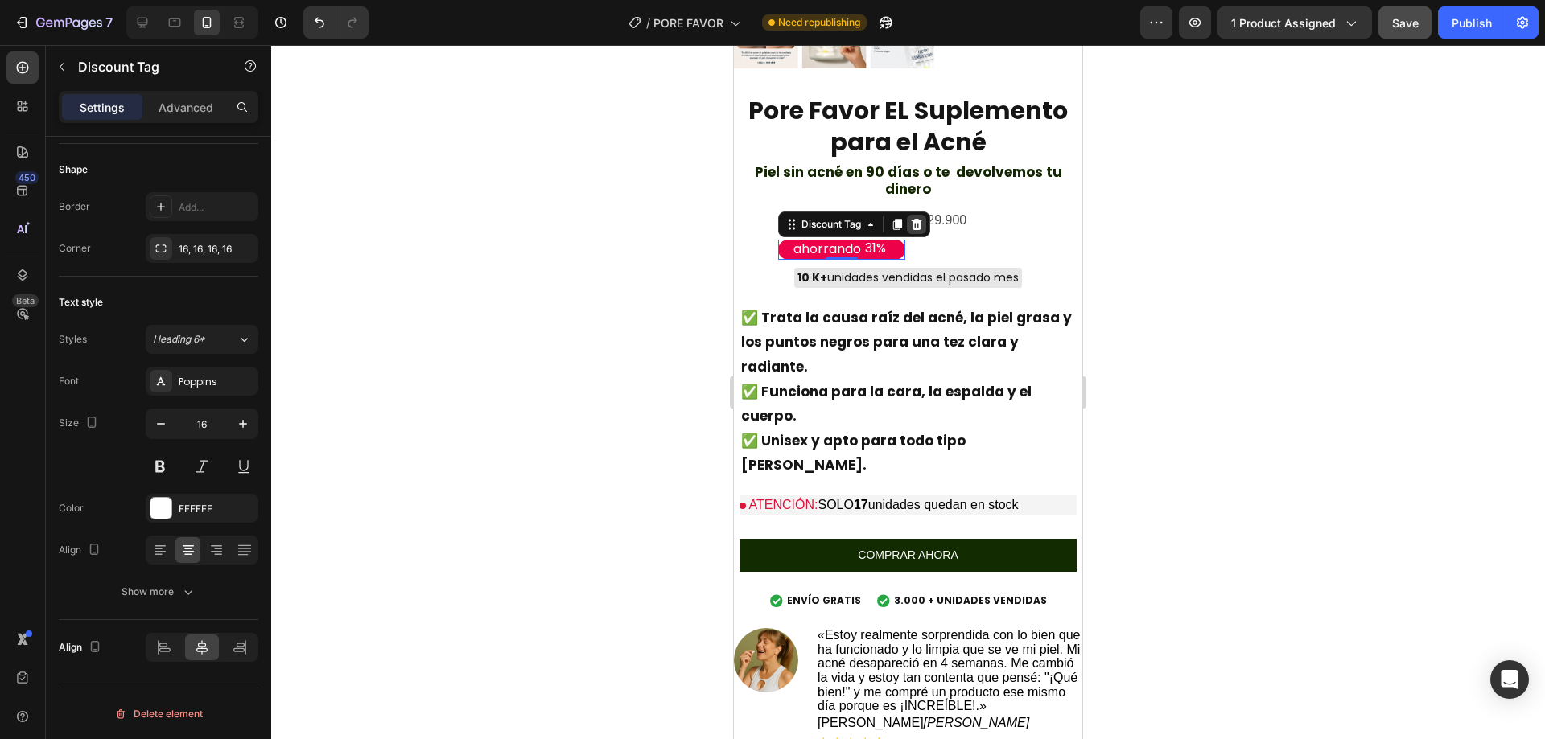
click at [910, 218] on icon at bounding box center [916, 224] width 13 height 13
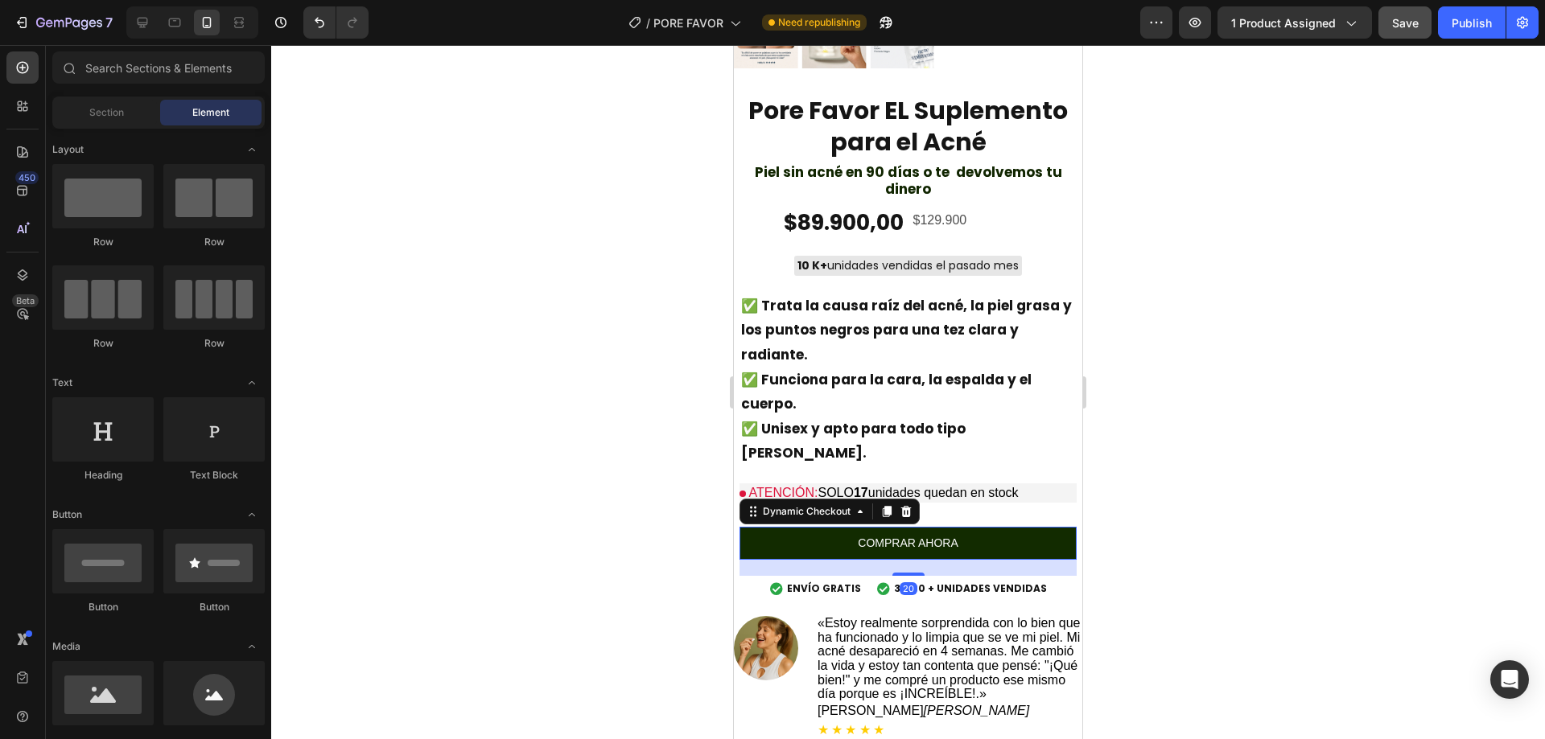
click at [764, 527] on button "COMPRAR AHORA" at bounding box center [907, 543] width 337 height 33
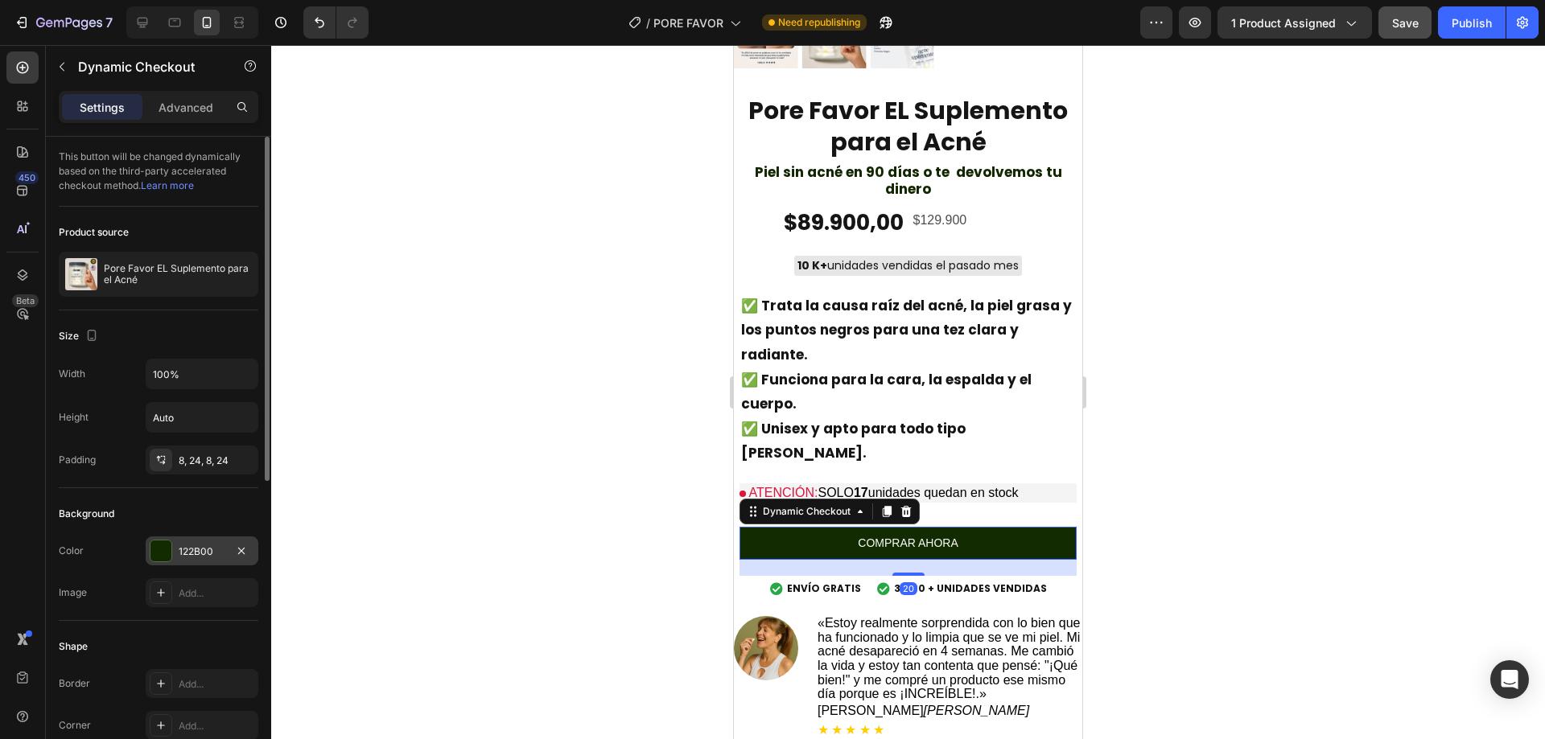
click at [156, 554] on div at bounding box center [160, 551] width 21 height 21
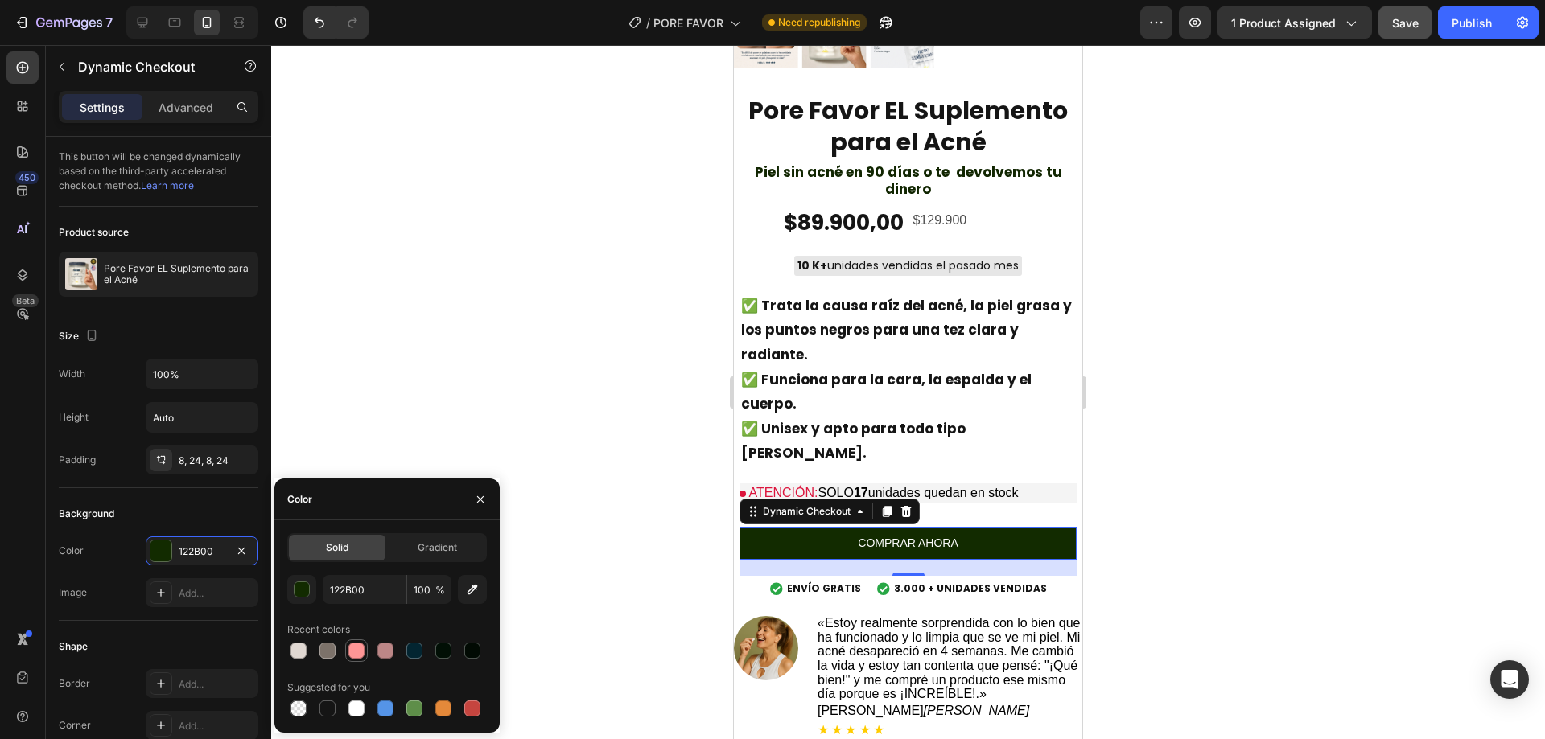
click at [356, 642] on div at bounding box center [356, 650] width 19 height 19
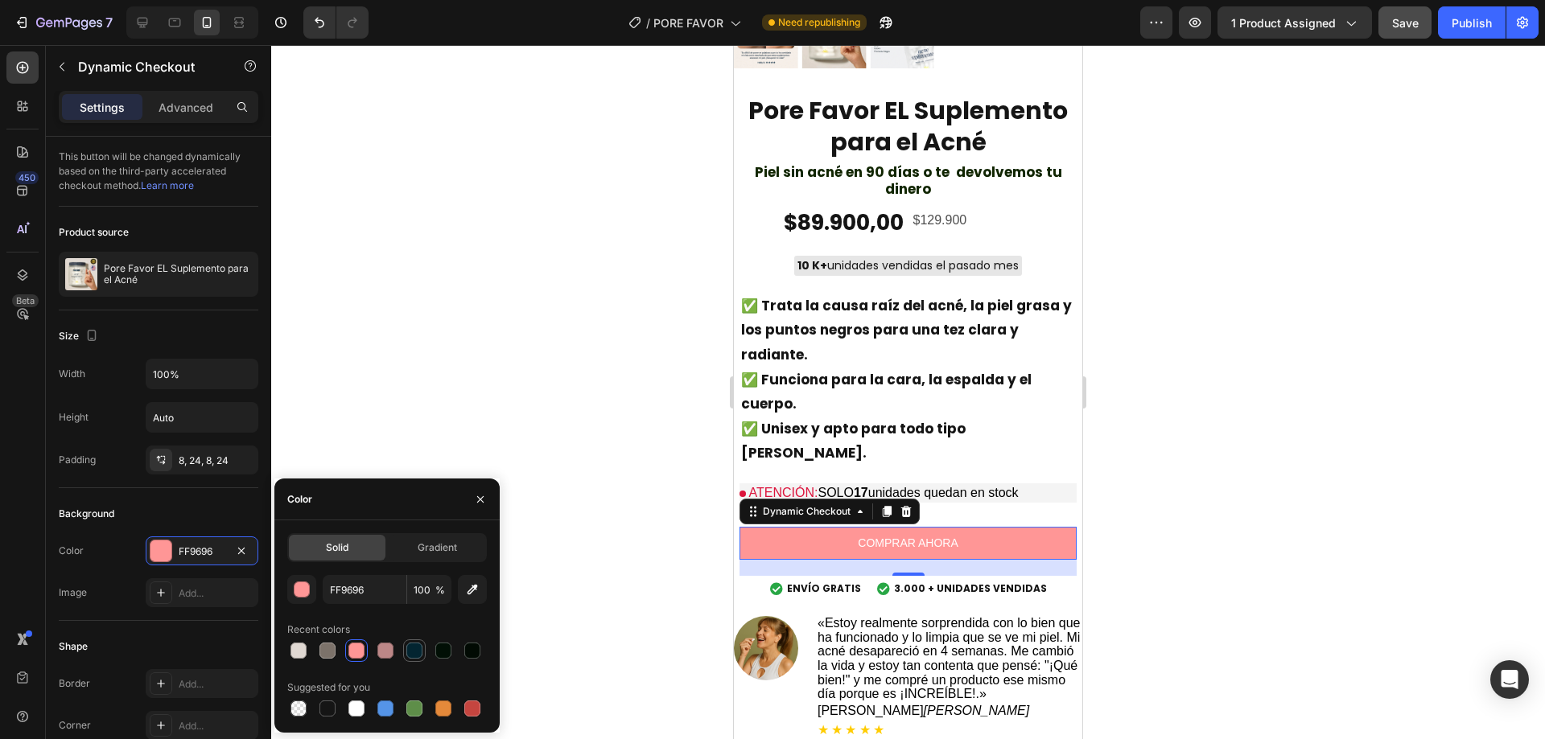
click at [411, 645] on div at bounding box center [414, 651] width 16 height 16
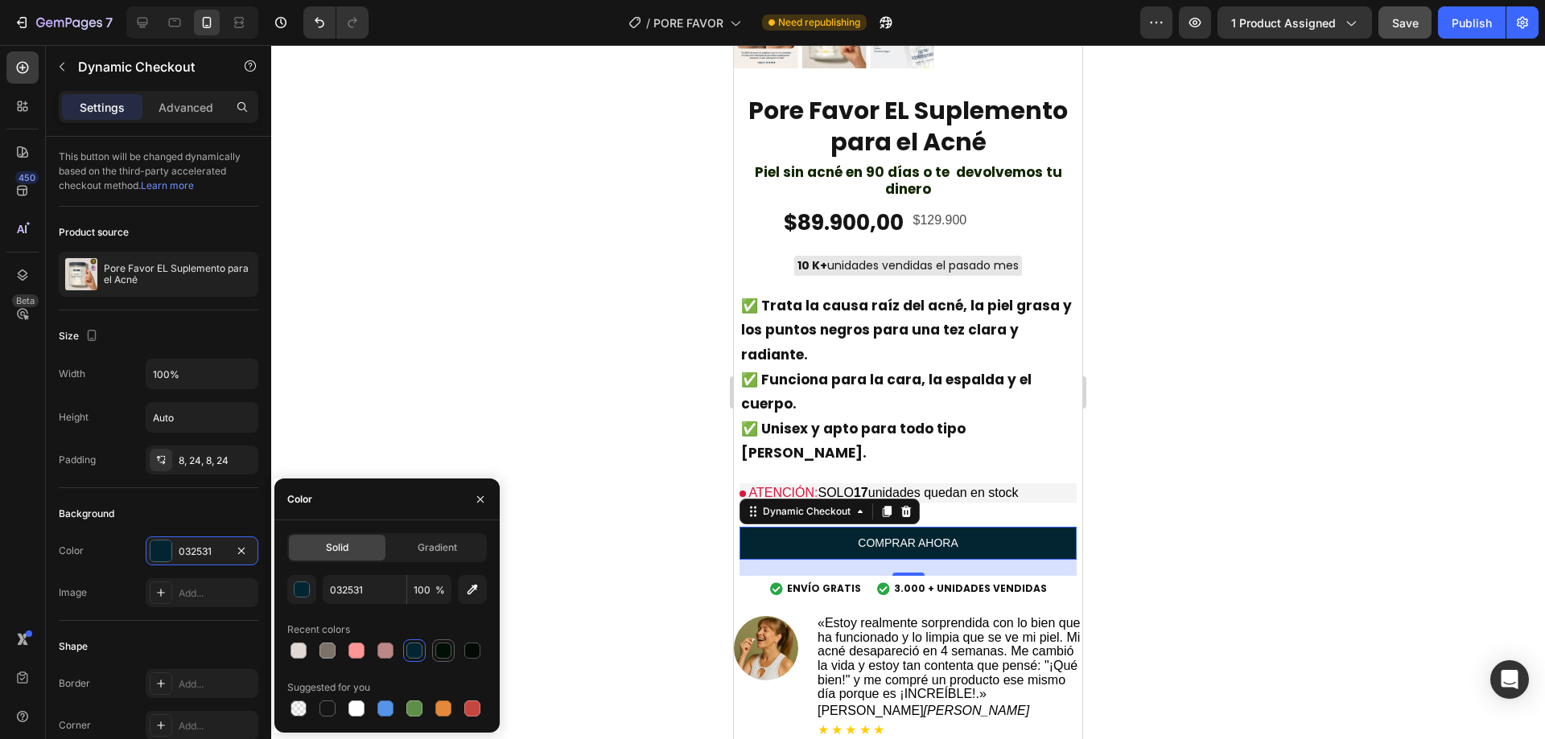
click at [447, 654] on div at bounding box center [443, 651] width 16 height 16
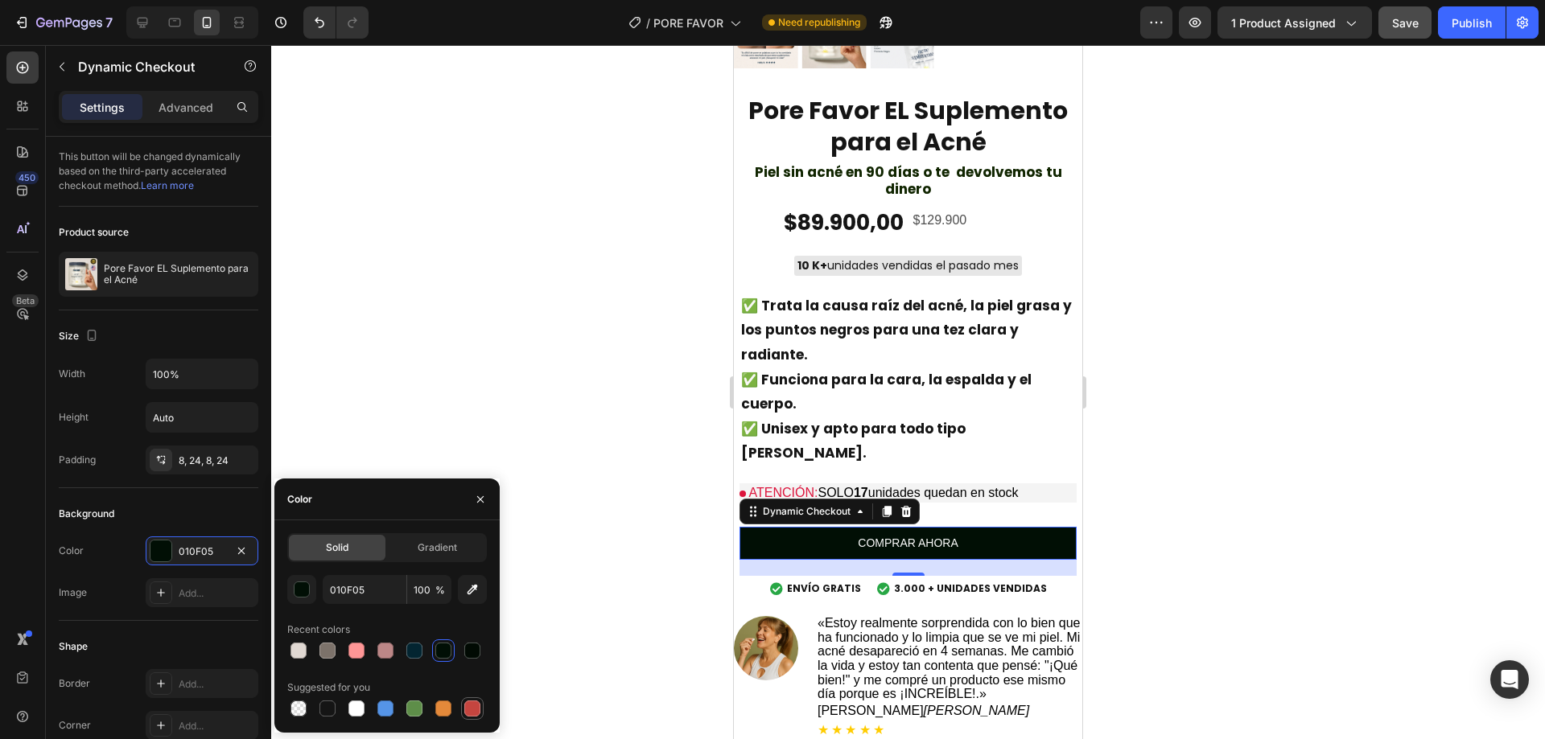
click at [464, 701] on div at bounding box center [472, 708] width 19 height 19
type input "C5453F"
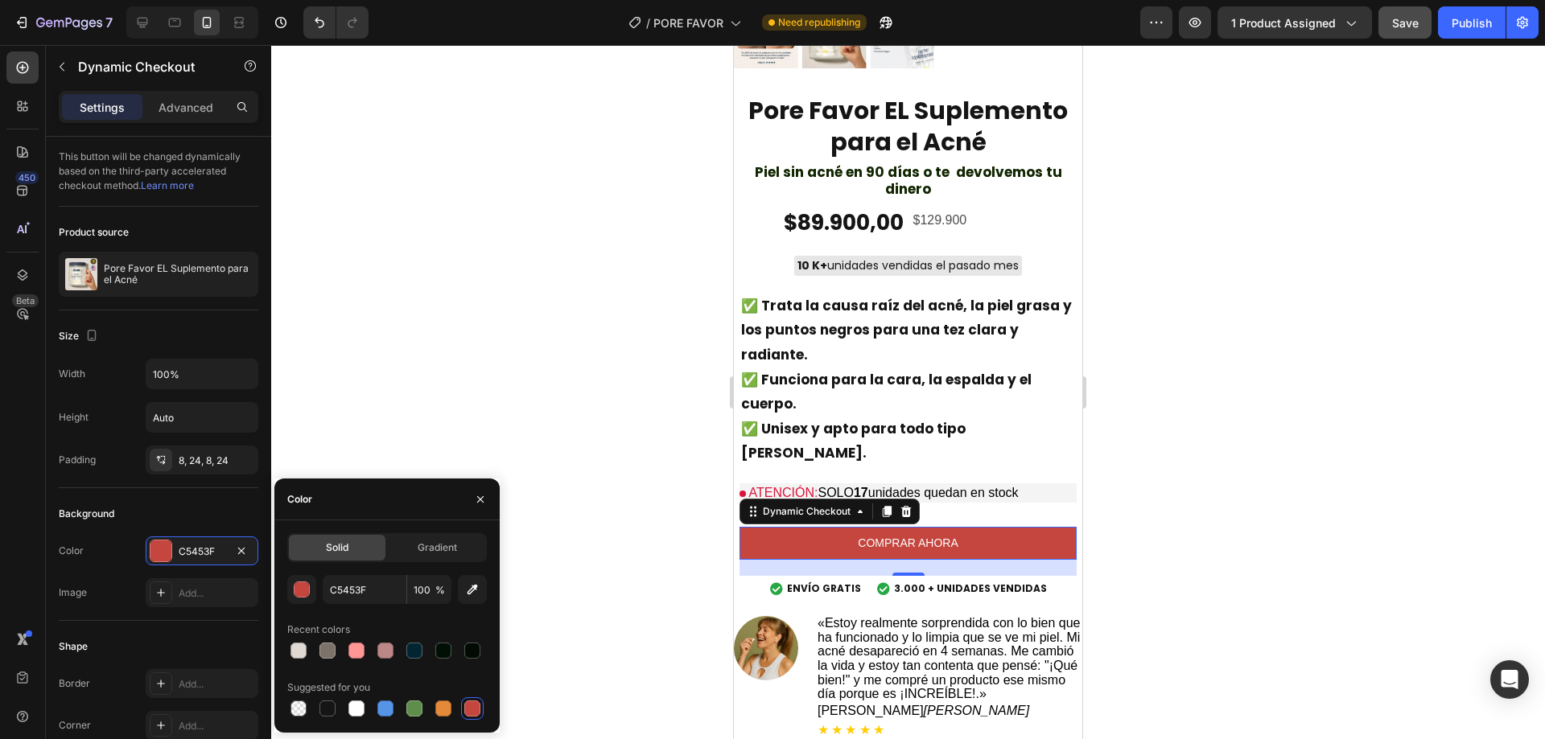
click at [477, 711] on div at bounding box center [472, 709] width 16 height 16
click at [476, 376] on div at bounding box center [908, 392] width 1274 height 694
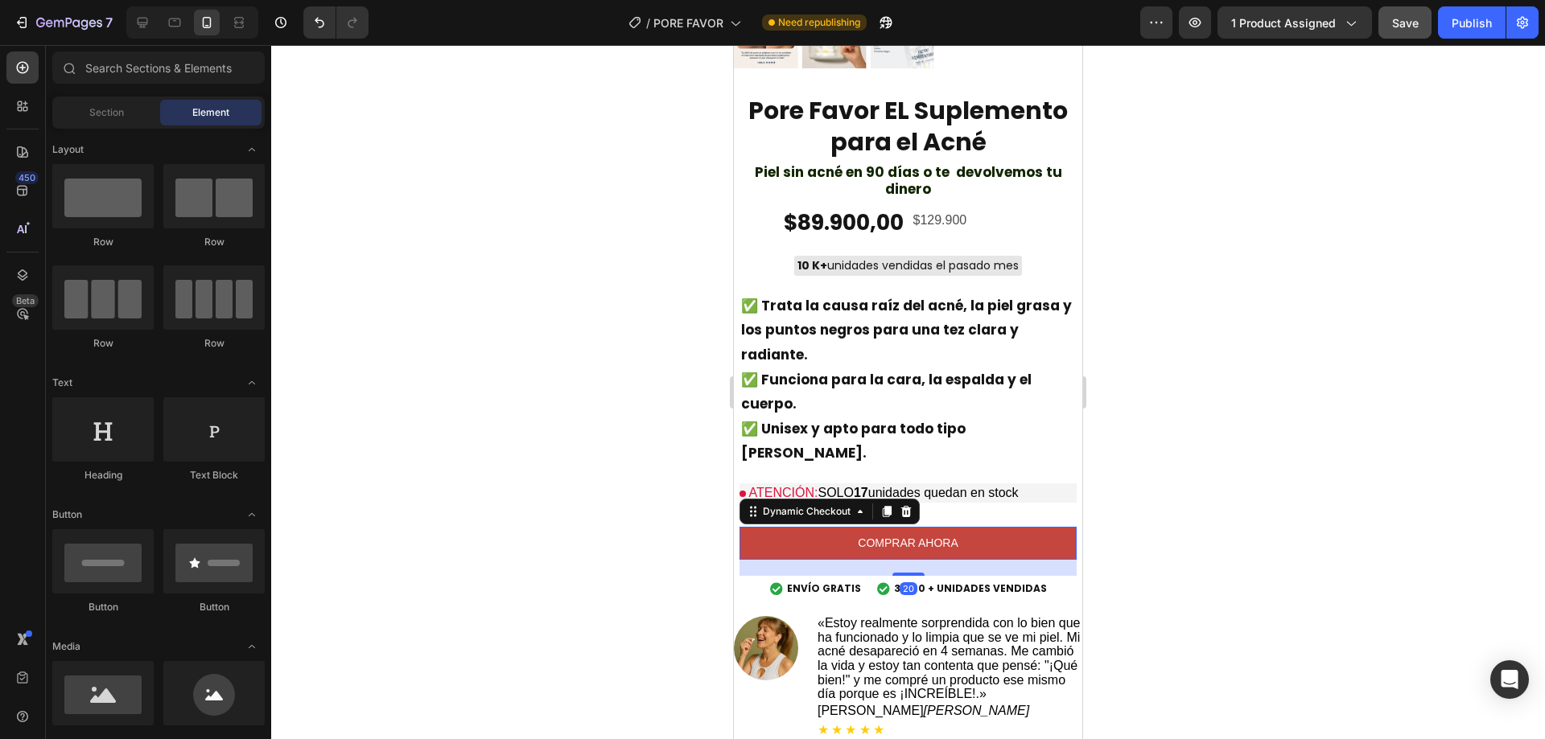
click at [999, 527] on button "COMPRAR AHORA" at bounding box center [907, 543] width 337 height 33
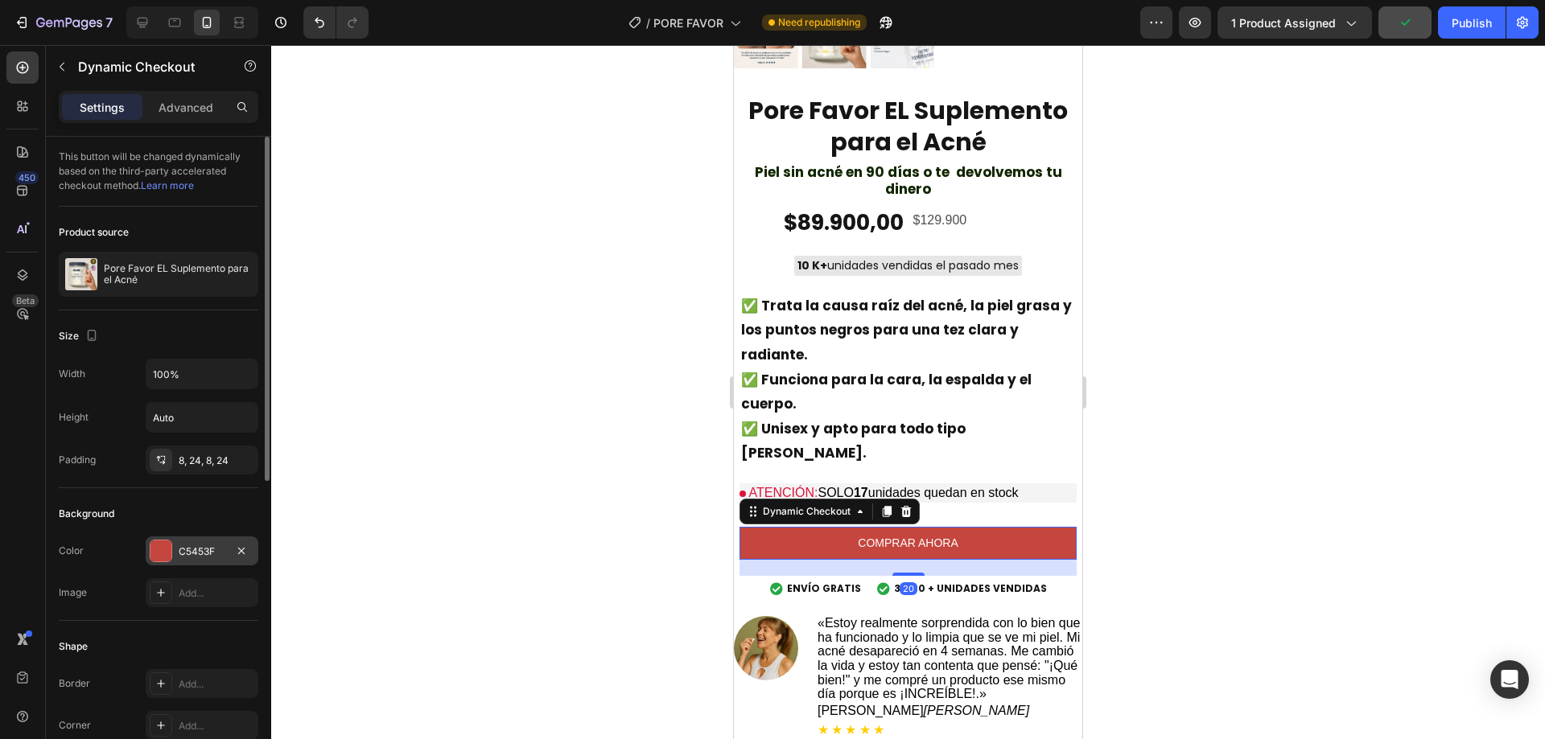
click at [169, 546] on div at bounding box center [160, 551] width 21 height 21
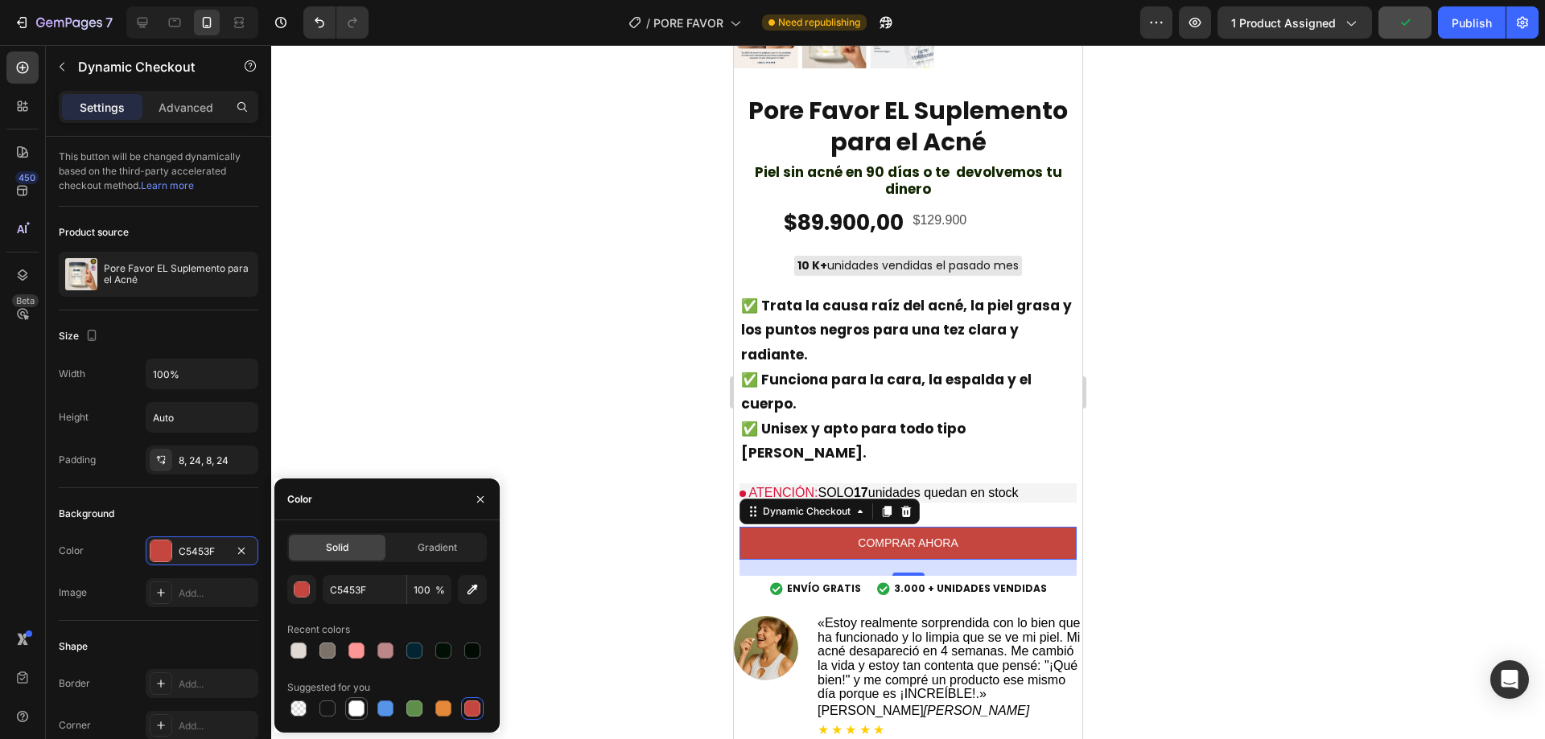
click at [366, 713] on div at bounding box center [387, 709] width 200 height 23
click at [356, 705] on div at bounding box center [356, 709] width 16 height 16
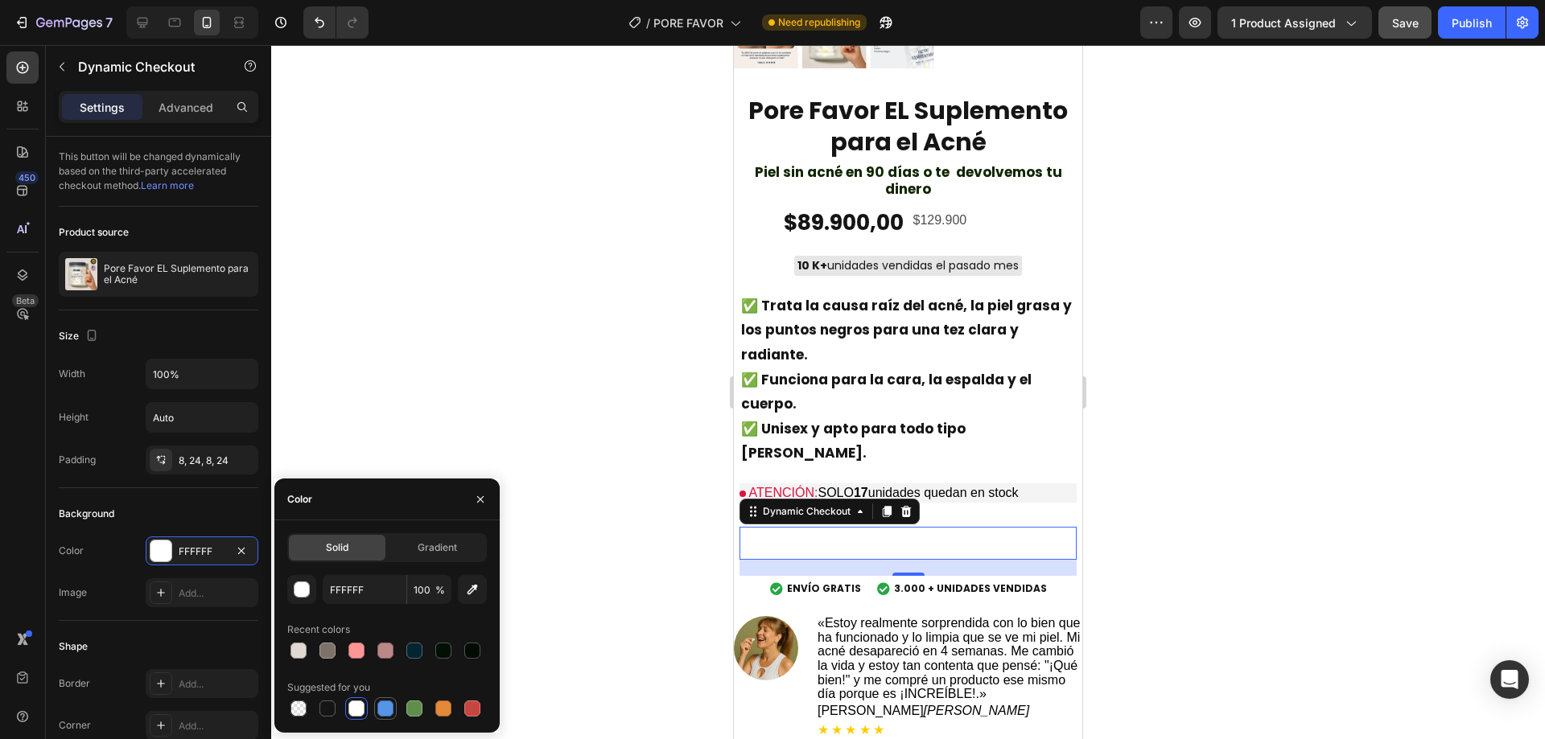
click at [381, 704] on div at bounding box center [385, 709] width 16 height 16
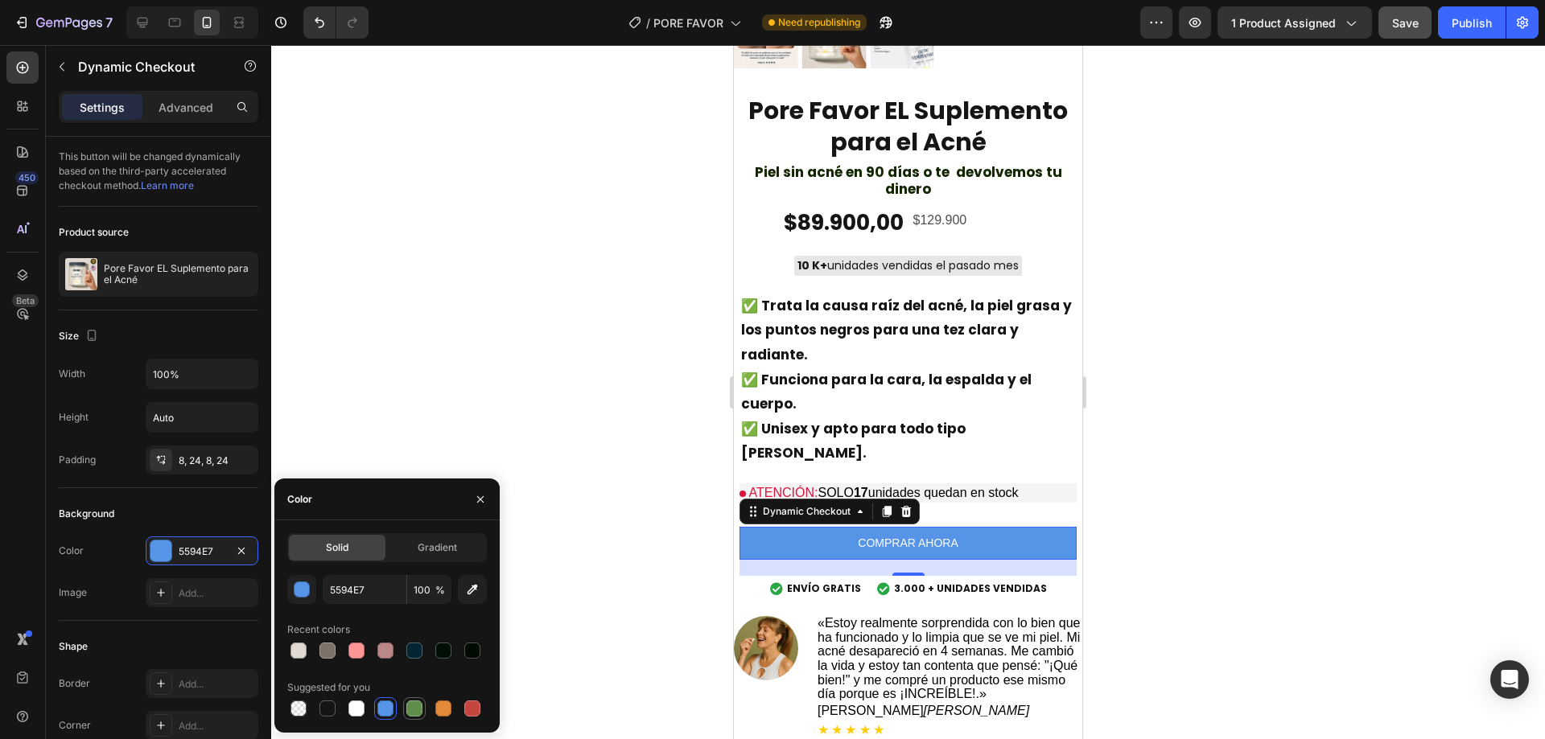
click at [414, 707] on div at bounding box center [414, 709] width 16 height 16
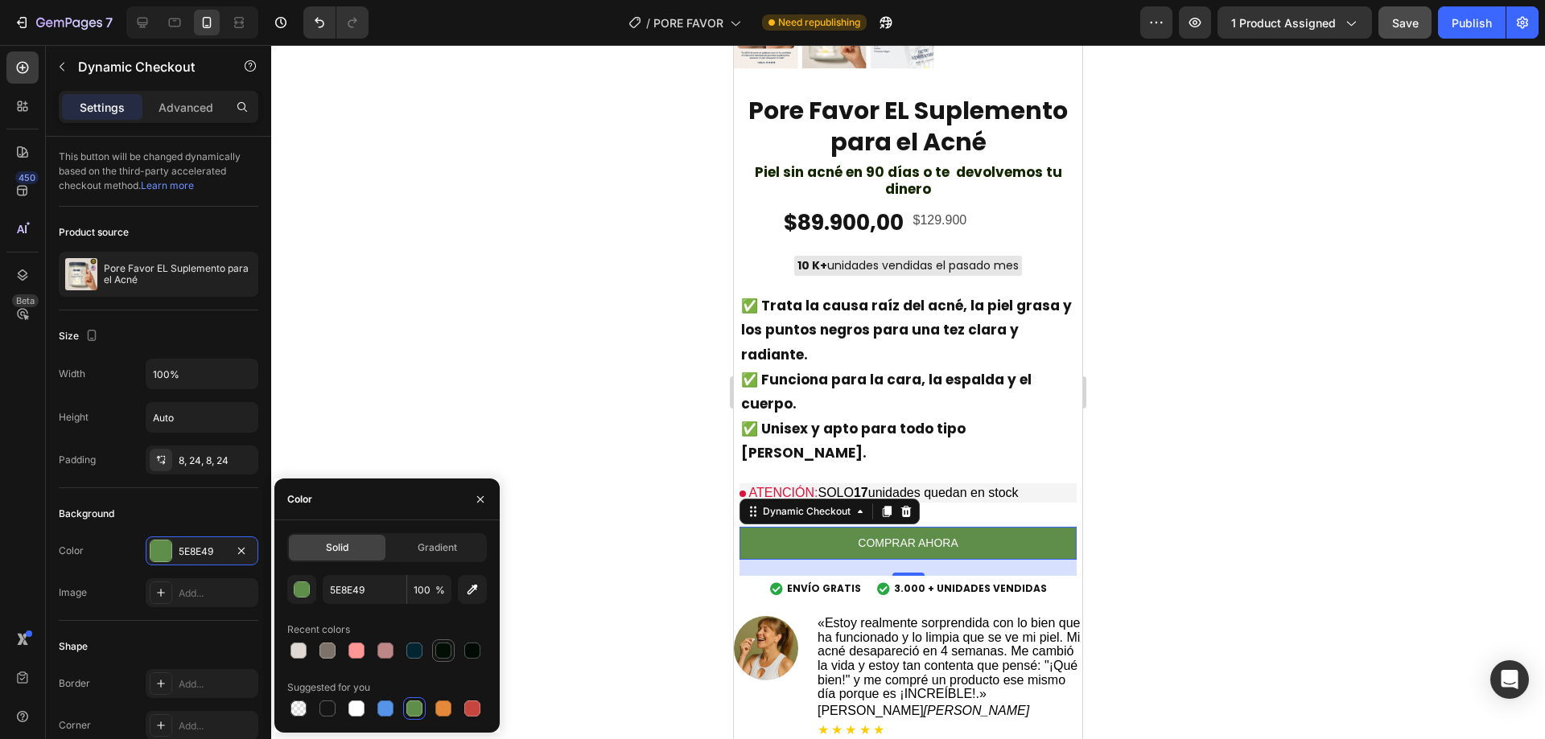
click at [445, 653] on div at bounding box center [443, 651] width 16 height 16
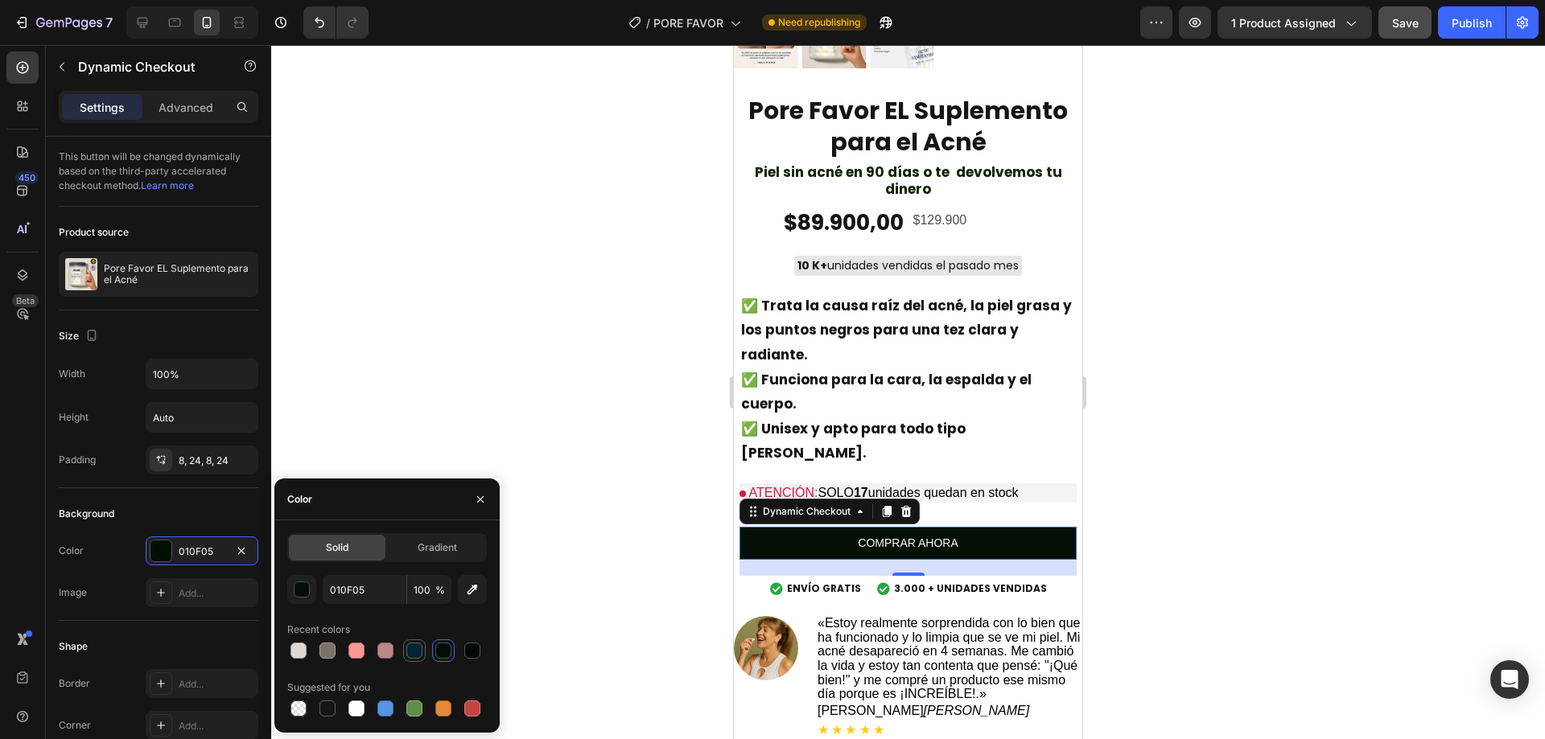
click at [412, 658] on div at bounding box center [414, 651] width 16 height 16
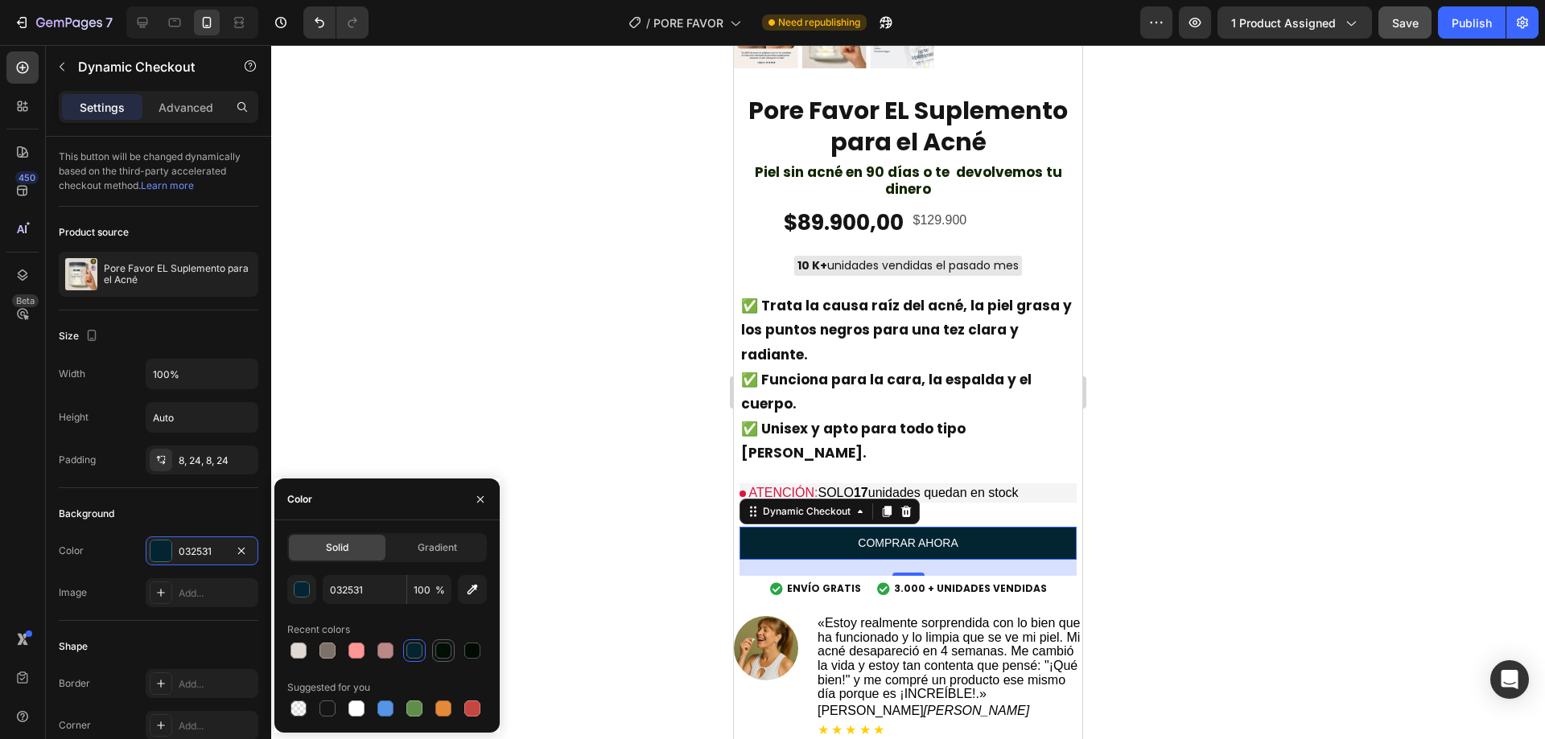
click at [436, 657] on div at bounding box center [443, 651] width 16 height 16
type input "010F05"
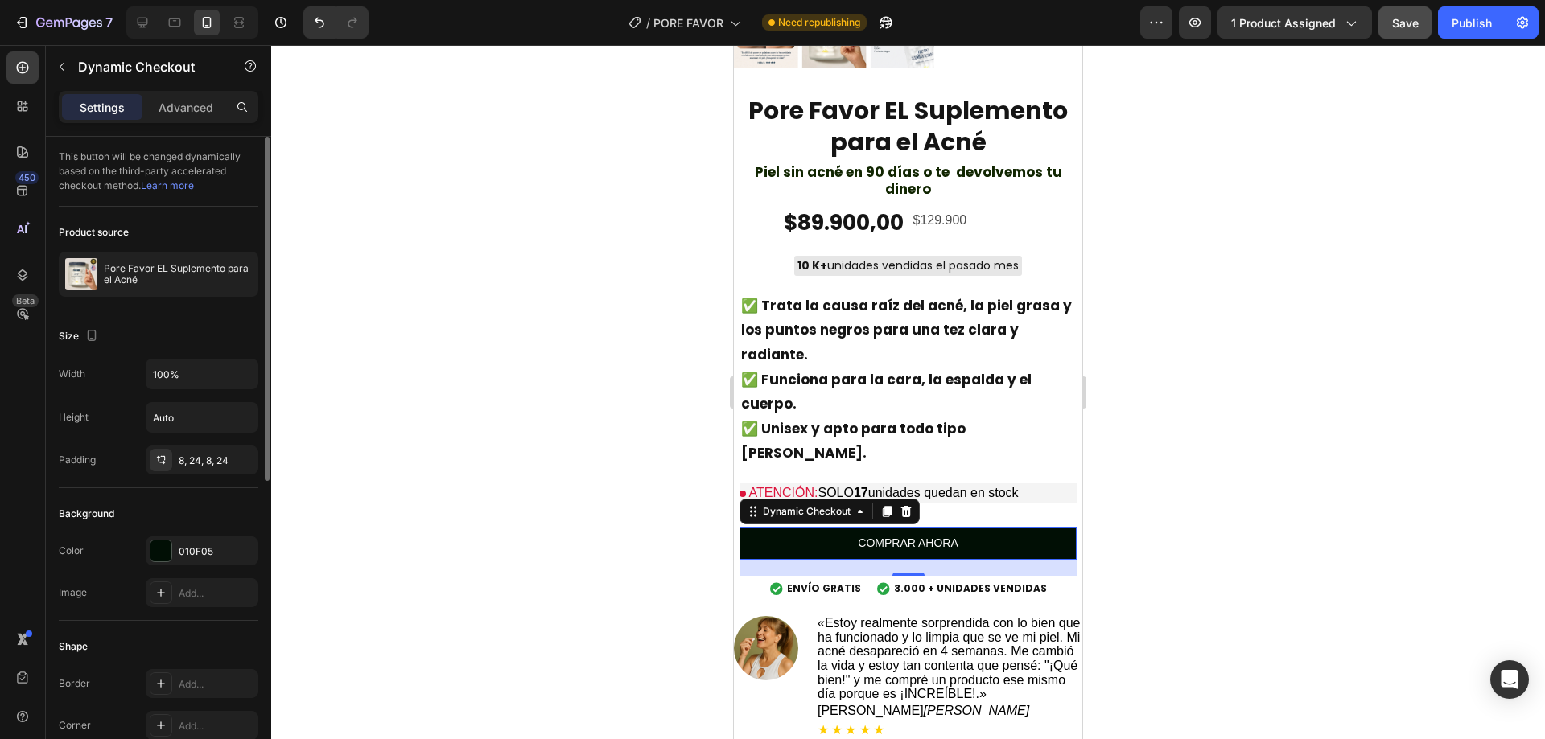
click at [194, 621] on div "Size Width 100% Height Auto Padding 8, 24, 8, 24" at bounding box center [159, 708] width 200 height 175
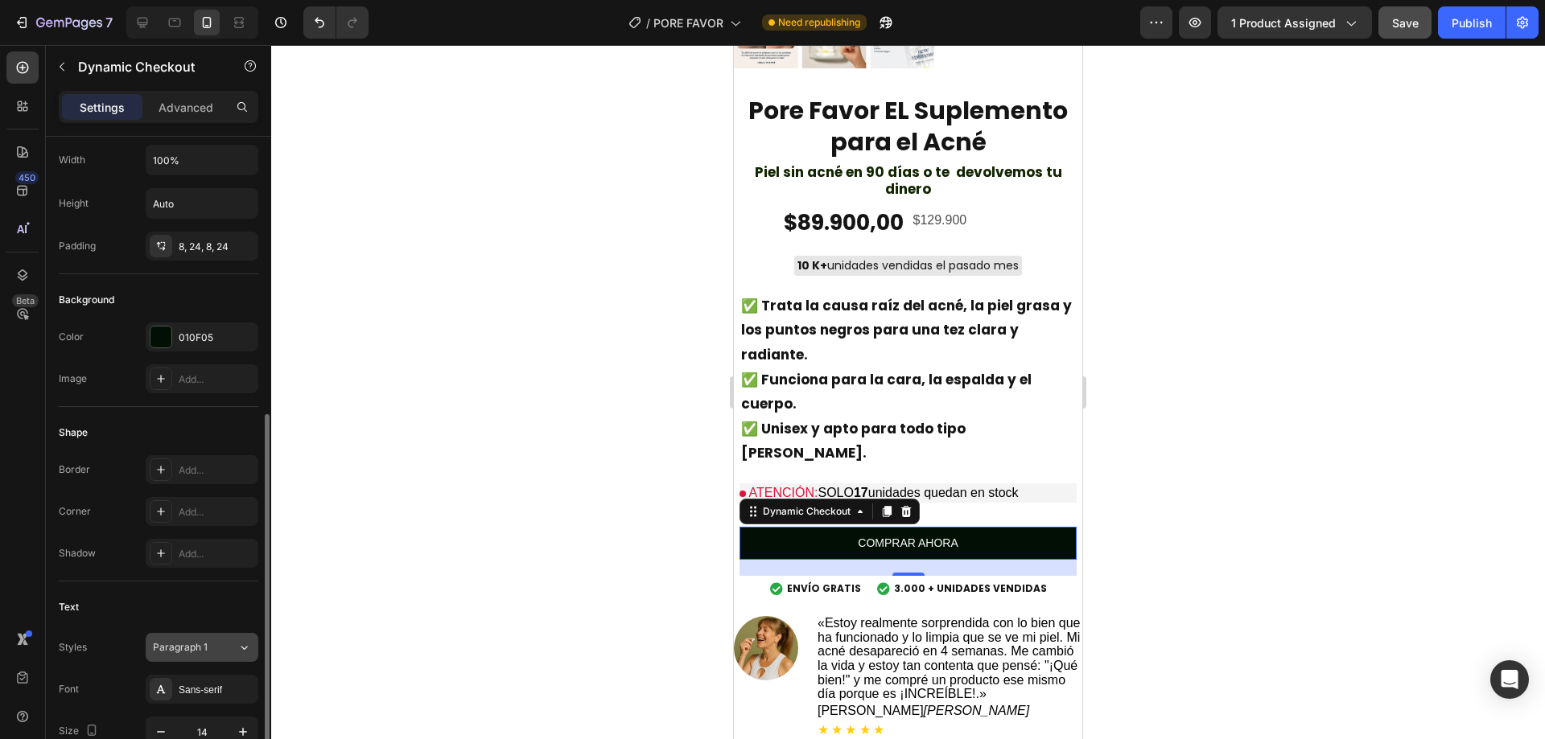
scroll to position [321, 0]
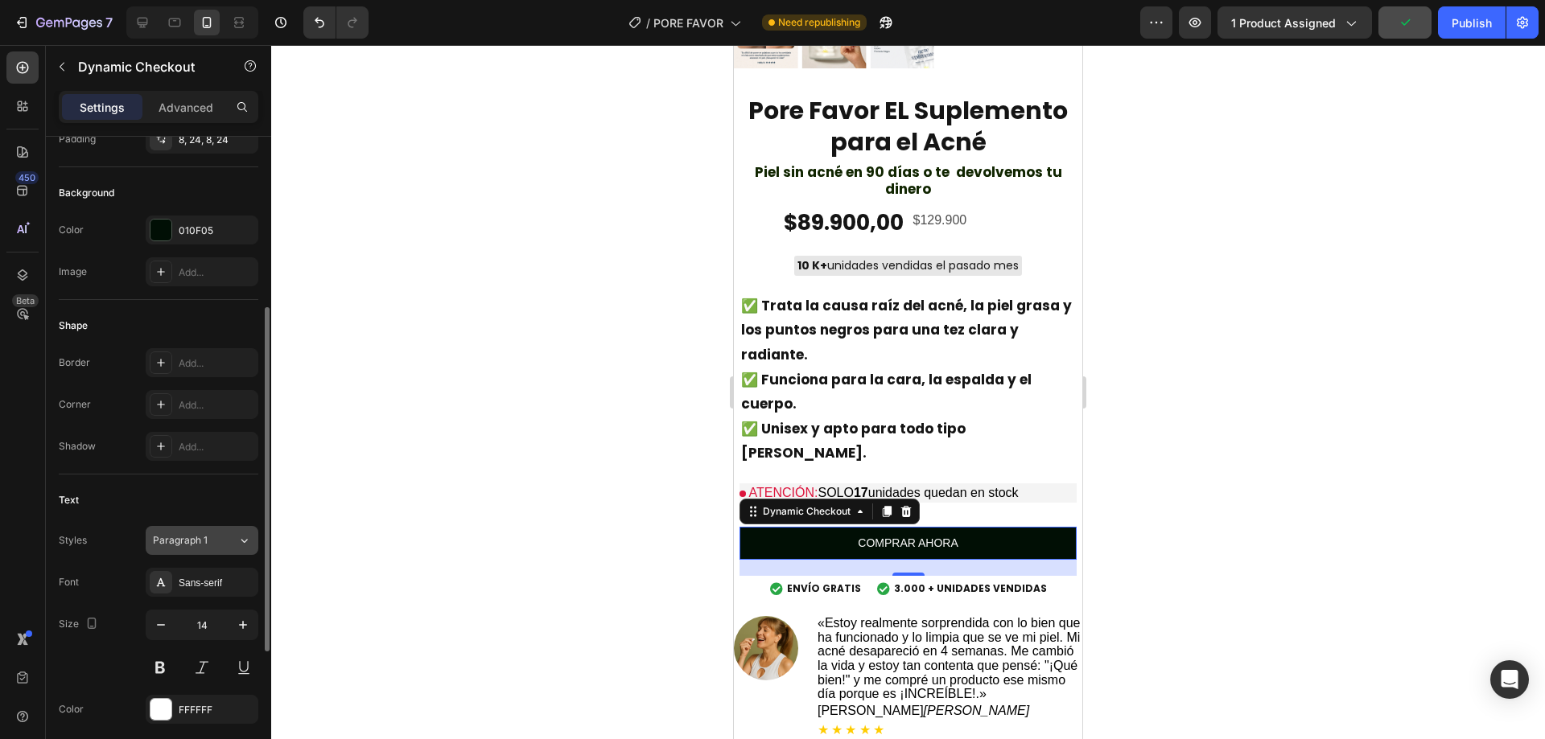
click at [194, 552] on button "Paragraph 1" at bounding box center [202, 540] width 113 height 29
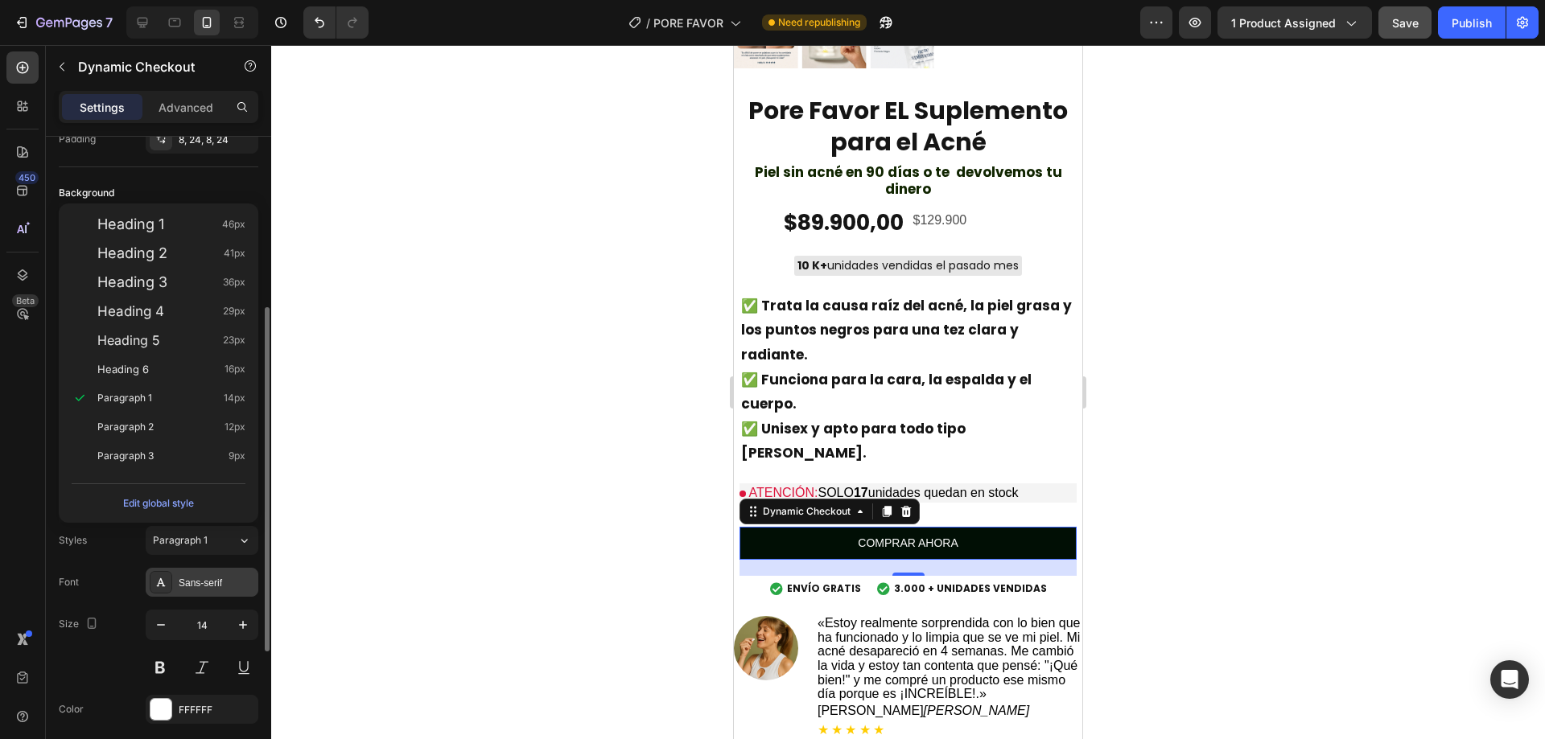
click at [202, 587] on div "Sans-serif" at bounding box center [217, 583] width 76 height 14
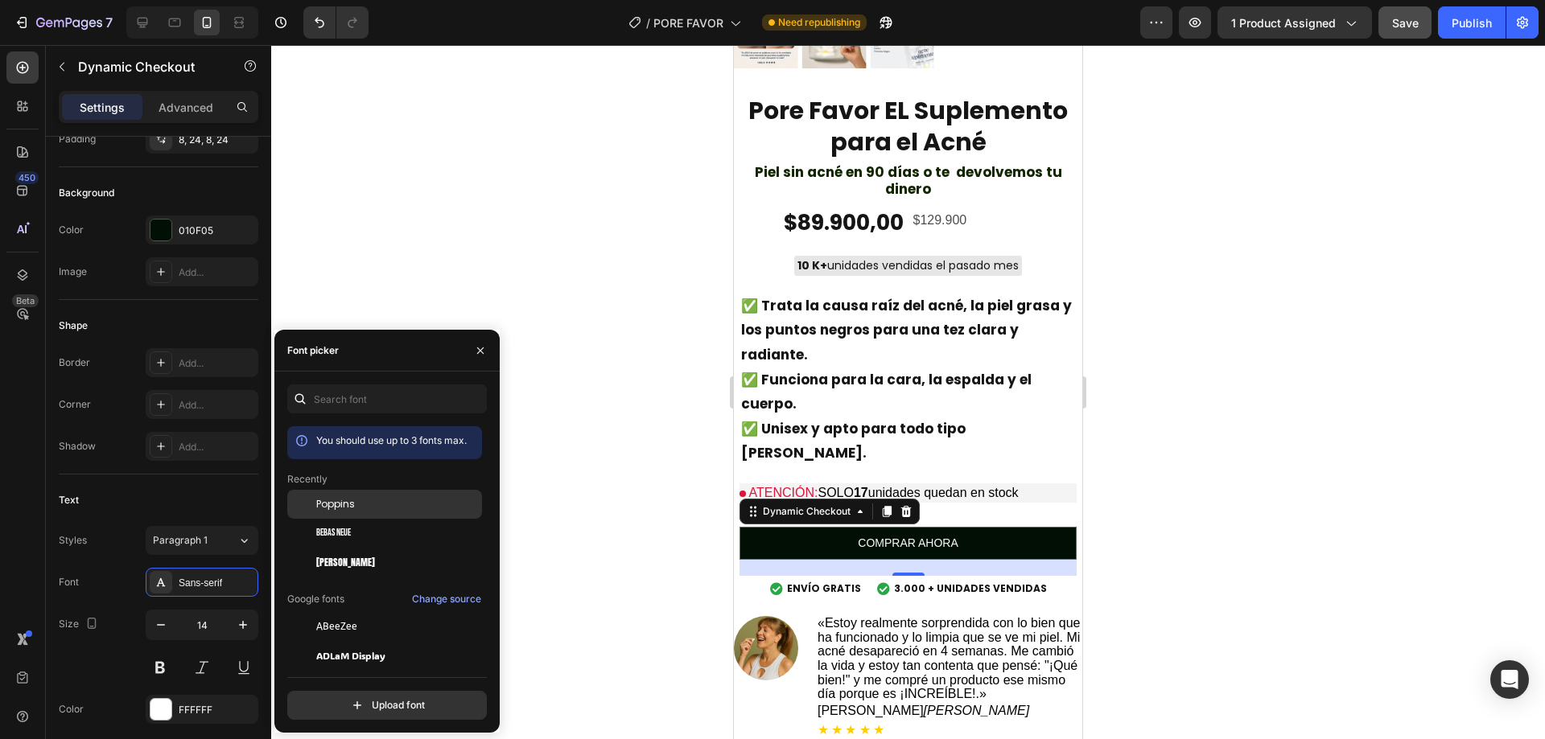
click at [338, 505] on span "Poppins" at bounding box center [335, 504] width 39 height 14
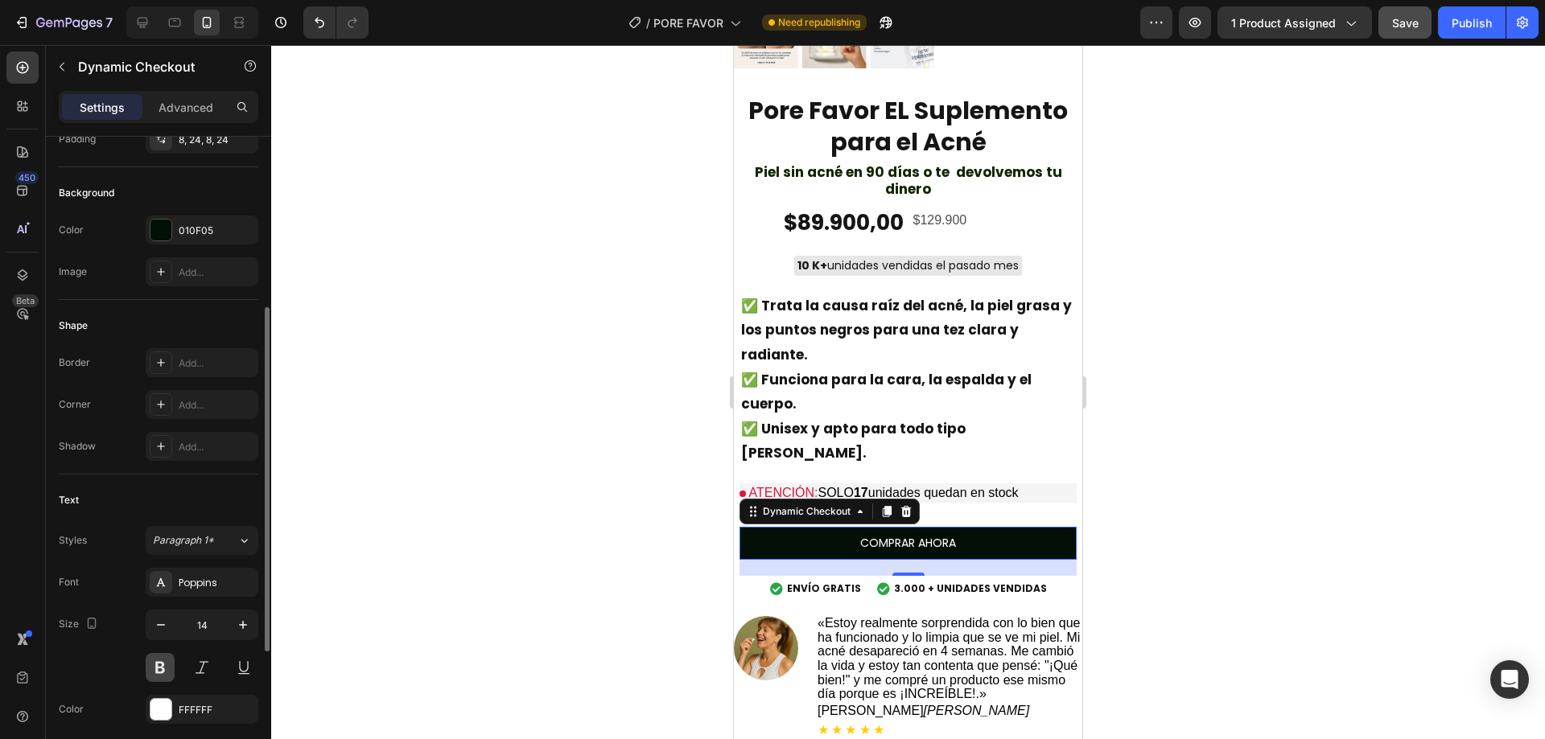
click at [164, 665] on button at bounding box center [160, 667] width 29 height 29
click at [235, 632] on button "button" at bounding box center [243, 625] width 29 height 29
click at [235, 632] on icon "button" at bounding box center [243, 625] width 16 height 16
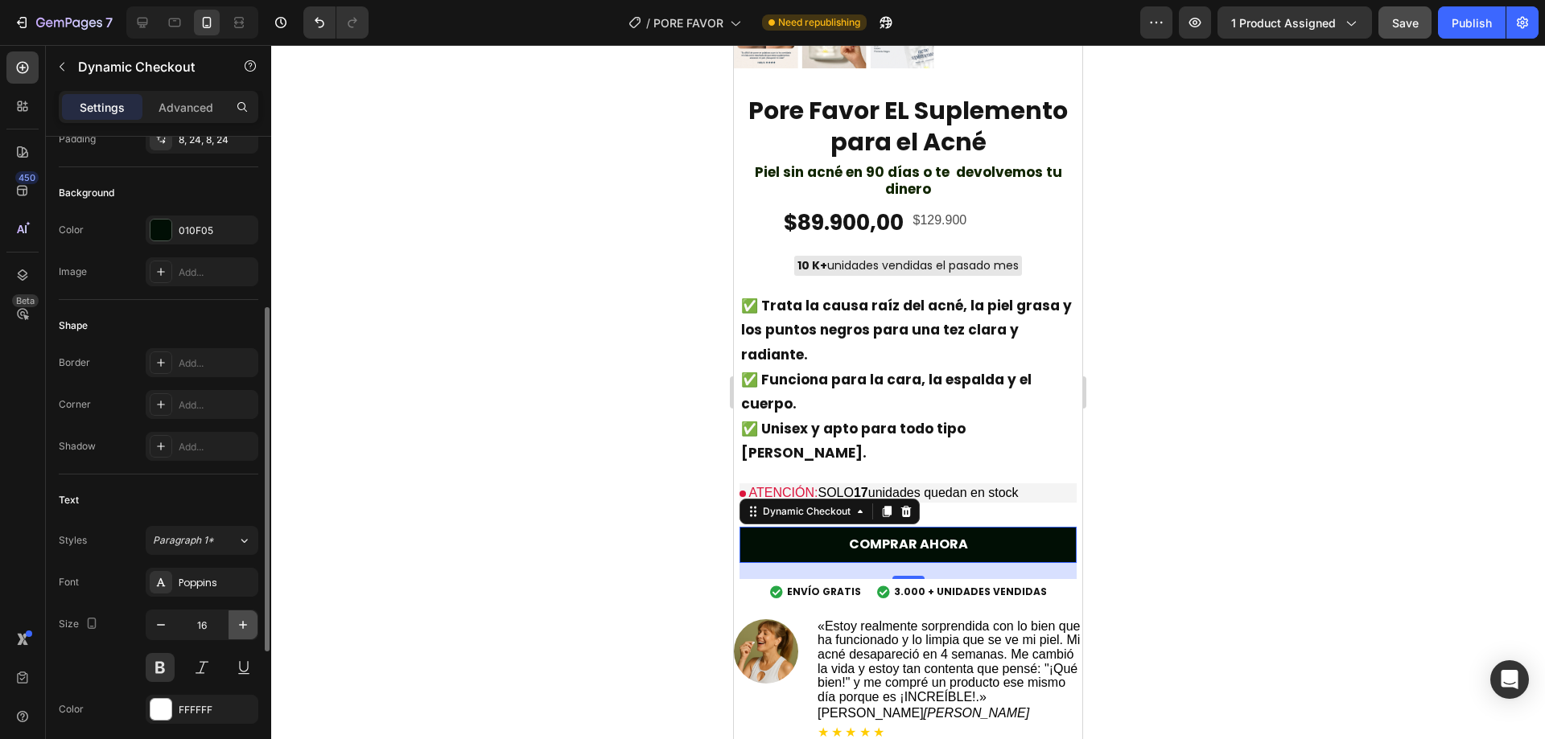
click at [235, 632] on icon "button" at bounding box center [243, 625] width 16 height 16
click at [235, 633] on button "button" at bounding box center [243, 625] width 29 height 29
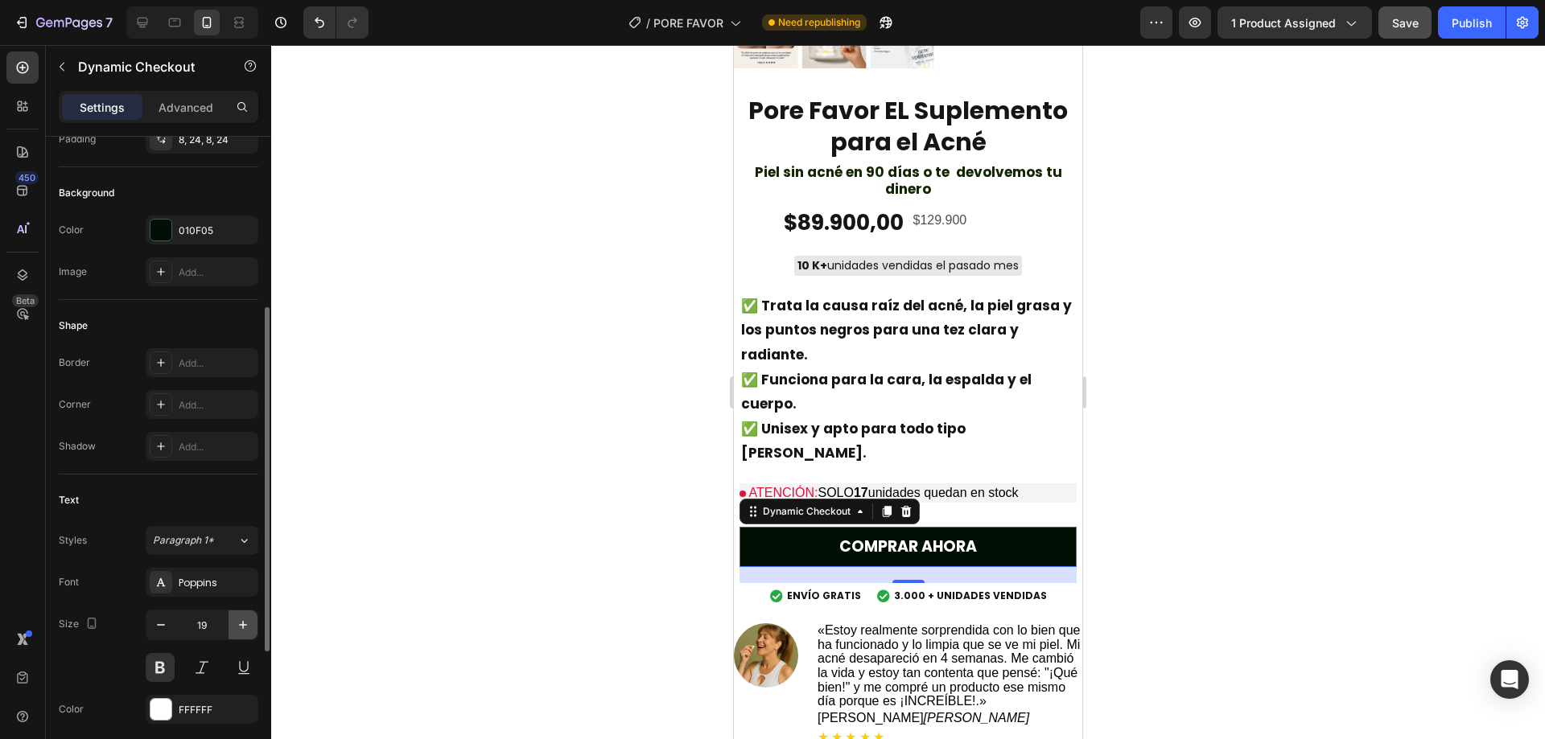
click at [235, 633] on button "button" at bounding box center [243, 625] width 29 height 29
type input "21"
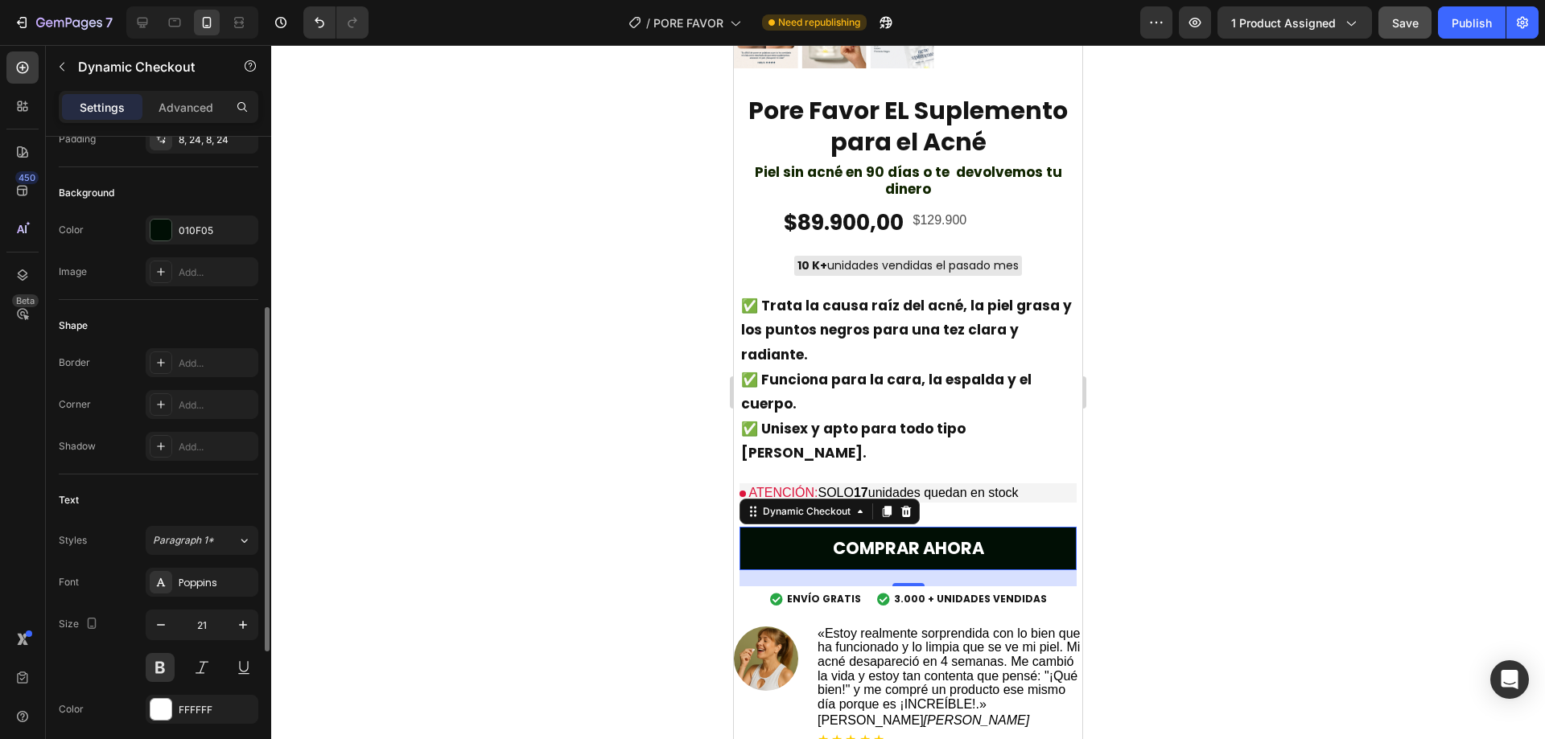
scroll to position [571, 0]
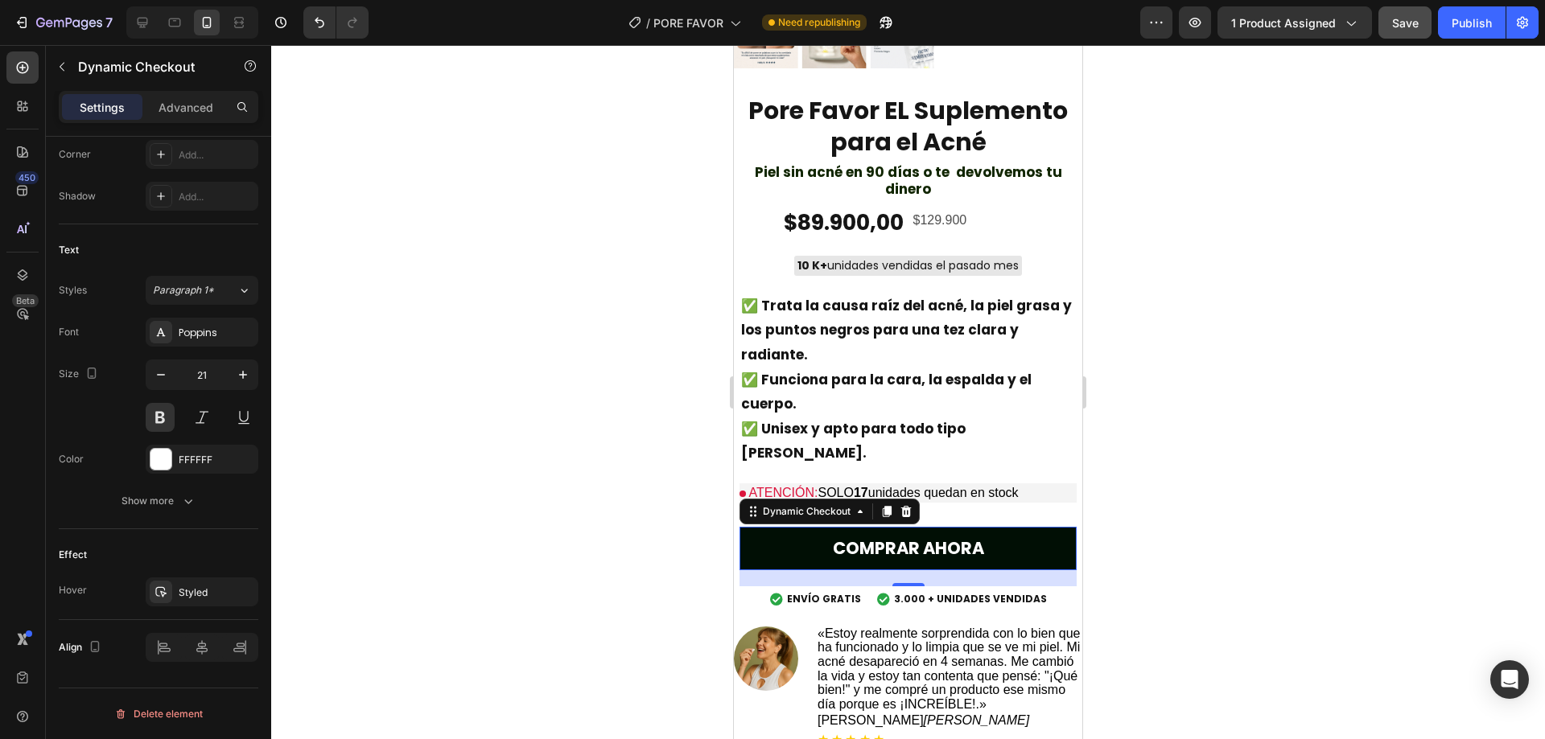
click at [818, 527] on button "COMPRAR AHORA" at bounding box center [907, 548] width 337 height 43
click at [833, 533] on p "COMPRAR AHORA" at bounding box center [908, 548] width 151 height 31
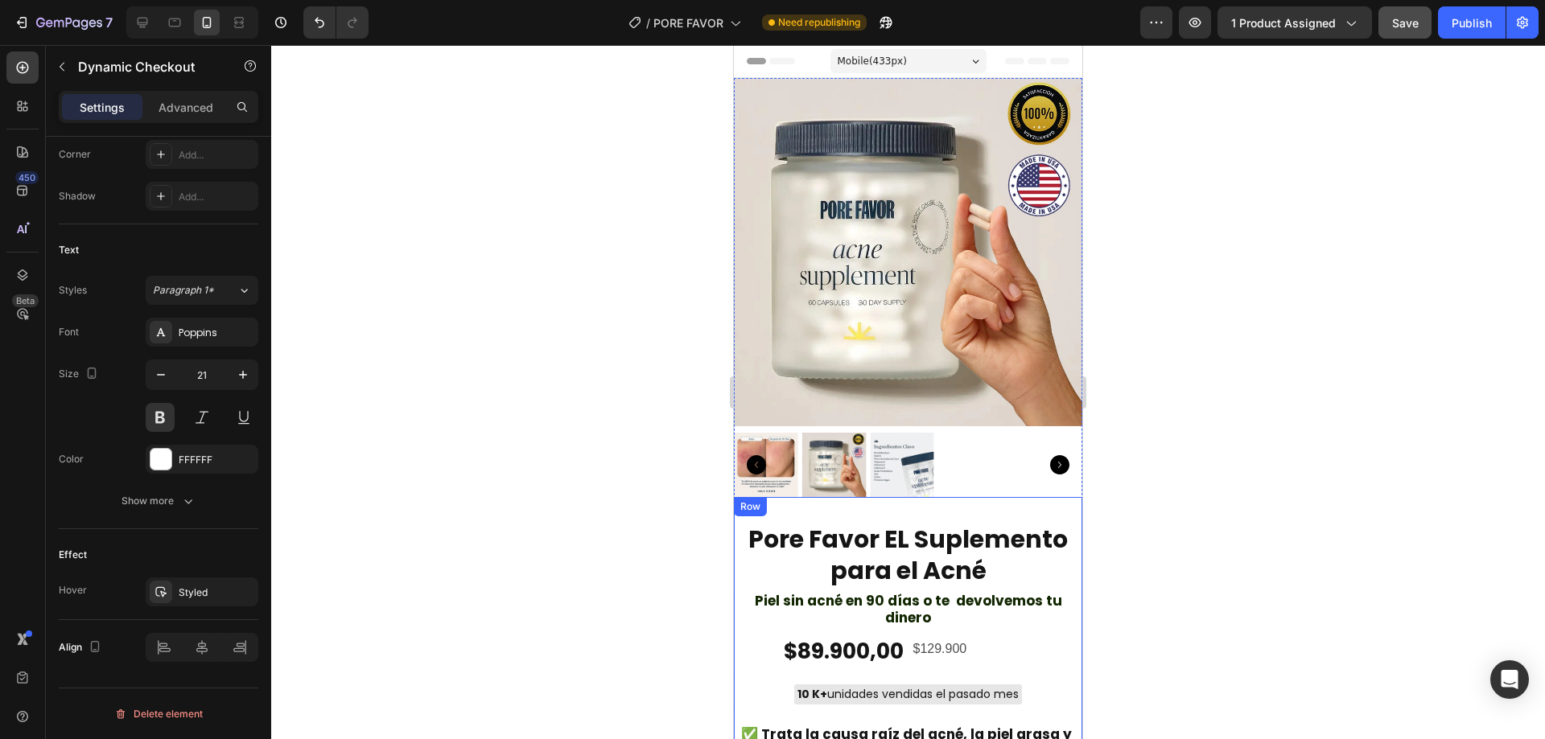
scroll to position [429, 0]
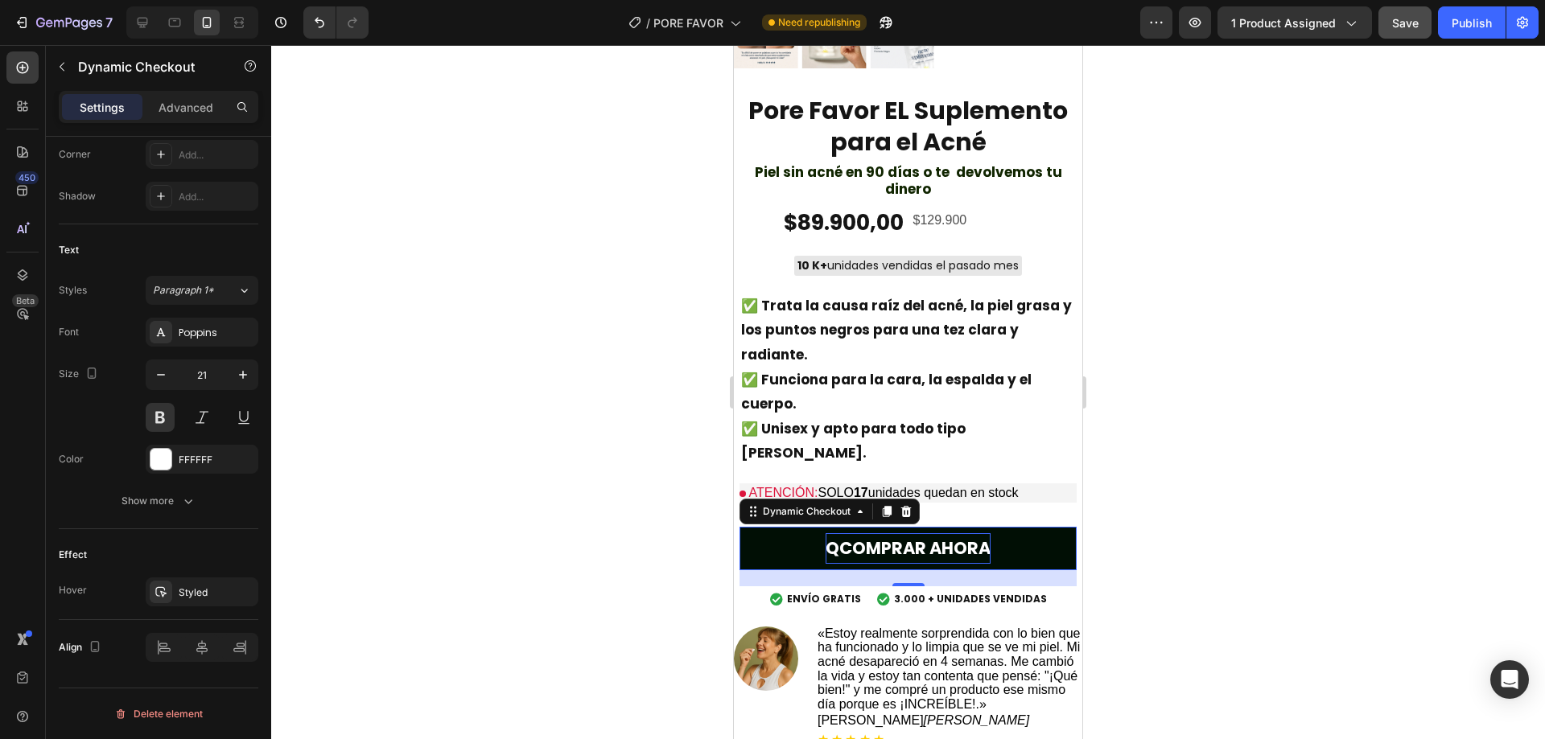
click at [846, 533] on p "QCOMPRAR AHORA" at bounding box center [908, 548] width 165 height 31
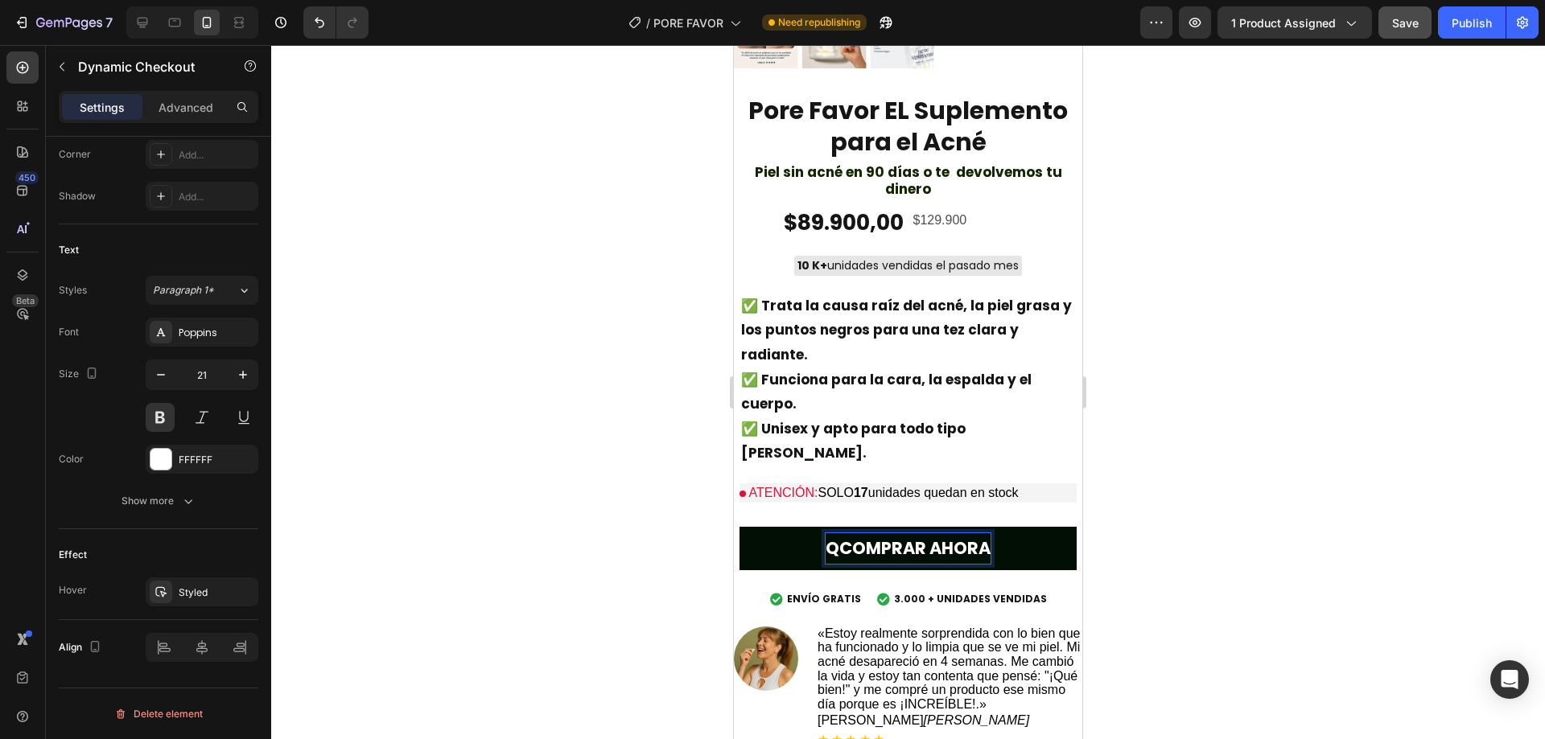
click at [840, 533] on p "QCOMPRAR AHORA" at bounding box center [908, 548] width 165 height 31
click at [739, 527] on button "QUIERO" at bounding box center [907, 548] width 337 height 43
click at [739, 527] on button "QUIERO ELIMINAR" at bounding box center [907, 548] width 337 height 43
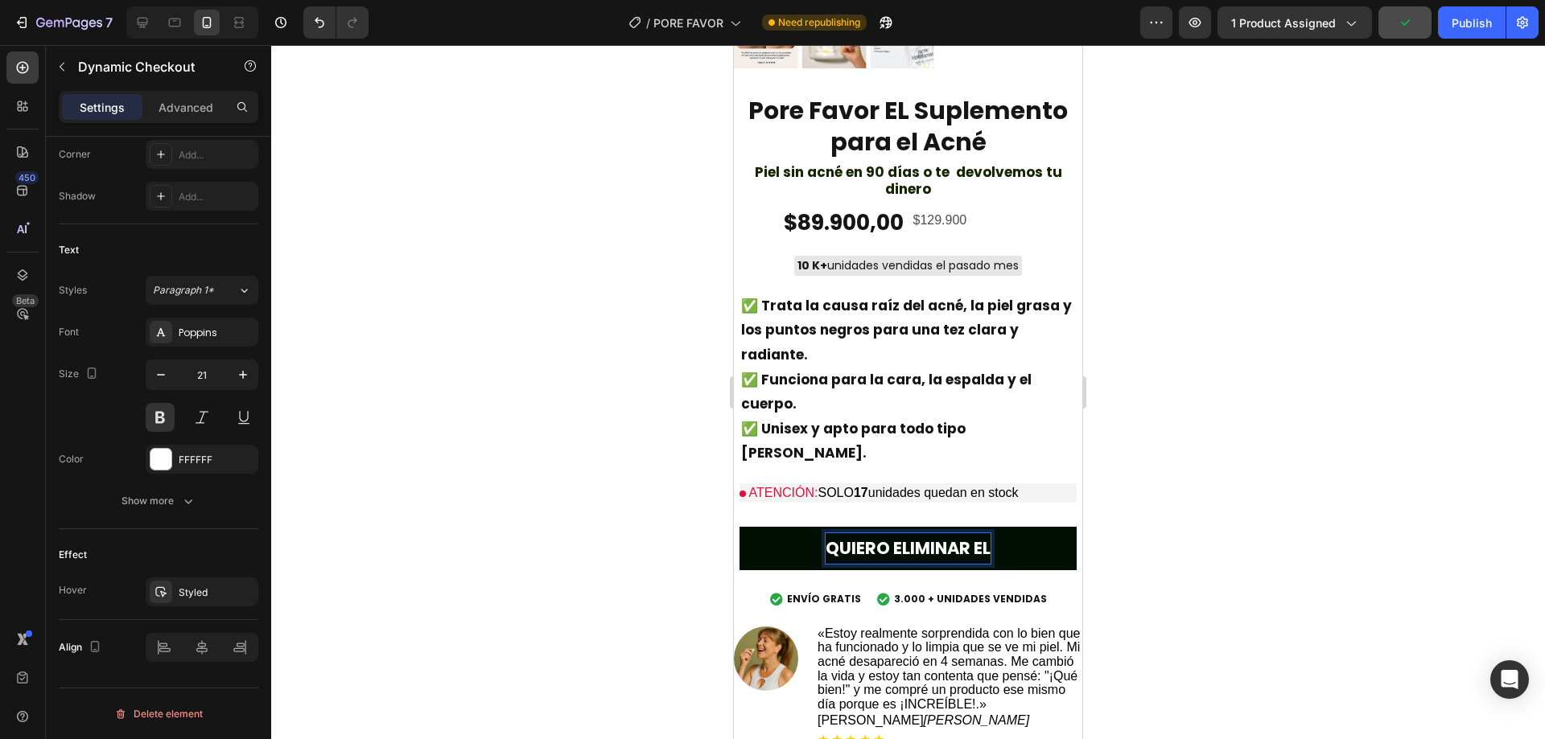
click at [739, 527] on button "QUIERO ELIMINAR EL" at bounding box center [907, 548] width 337 height 43
click at [739, 527] on button "QUIERO ELIMINAR EL AC´NE" at bounding box center [907, 548] width 337 height 43
click at [464, 348] on div at bounding box center [908, 392] width 1274 height 694
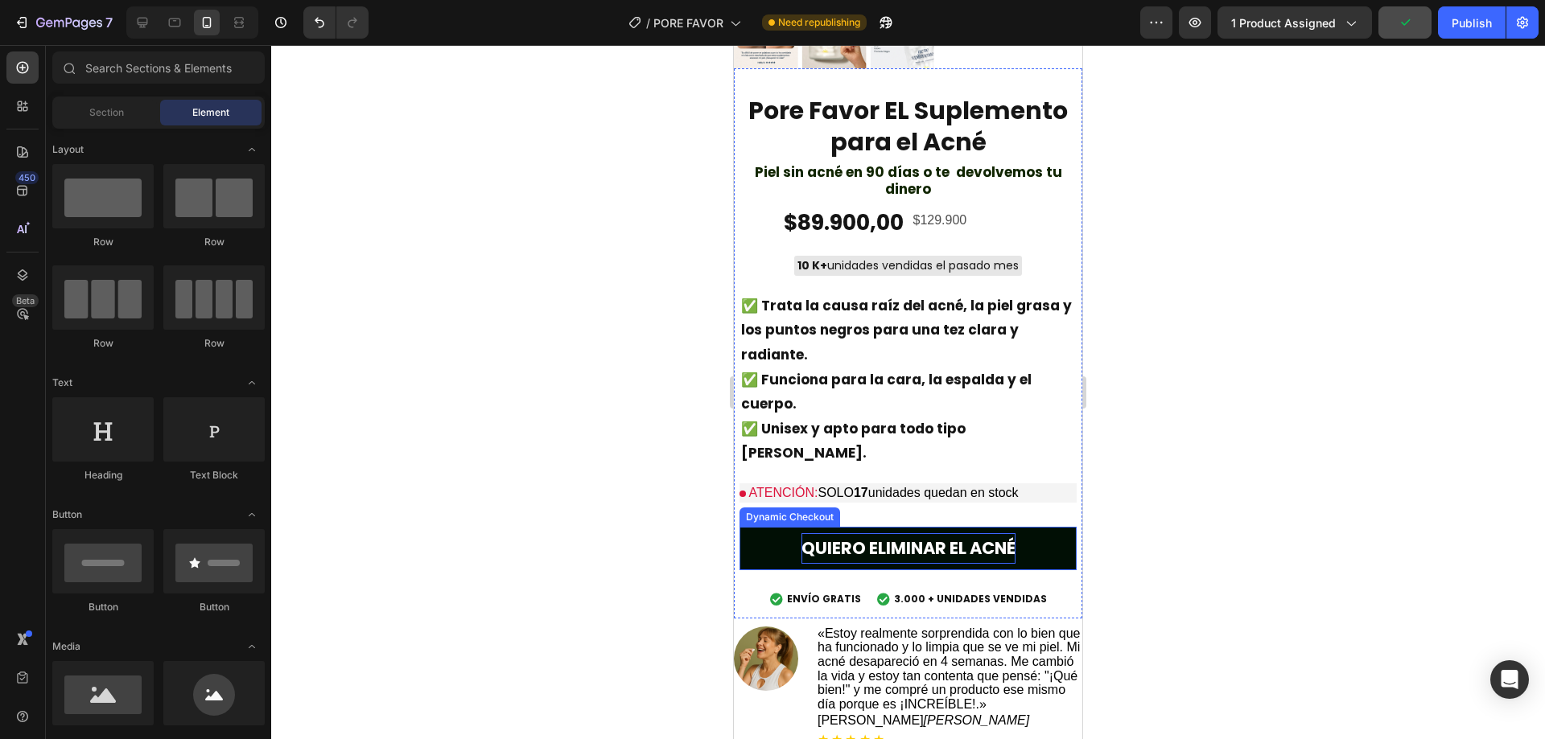
click at [924, 533] on p "QUIERO ELIMINAR EL ACNÉ" at bounding box center [908, 548] width 214 height 31
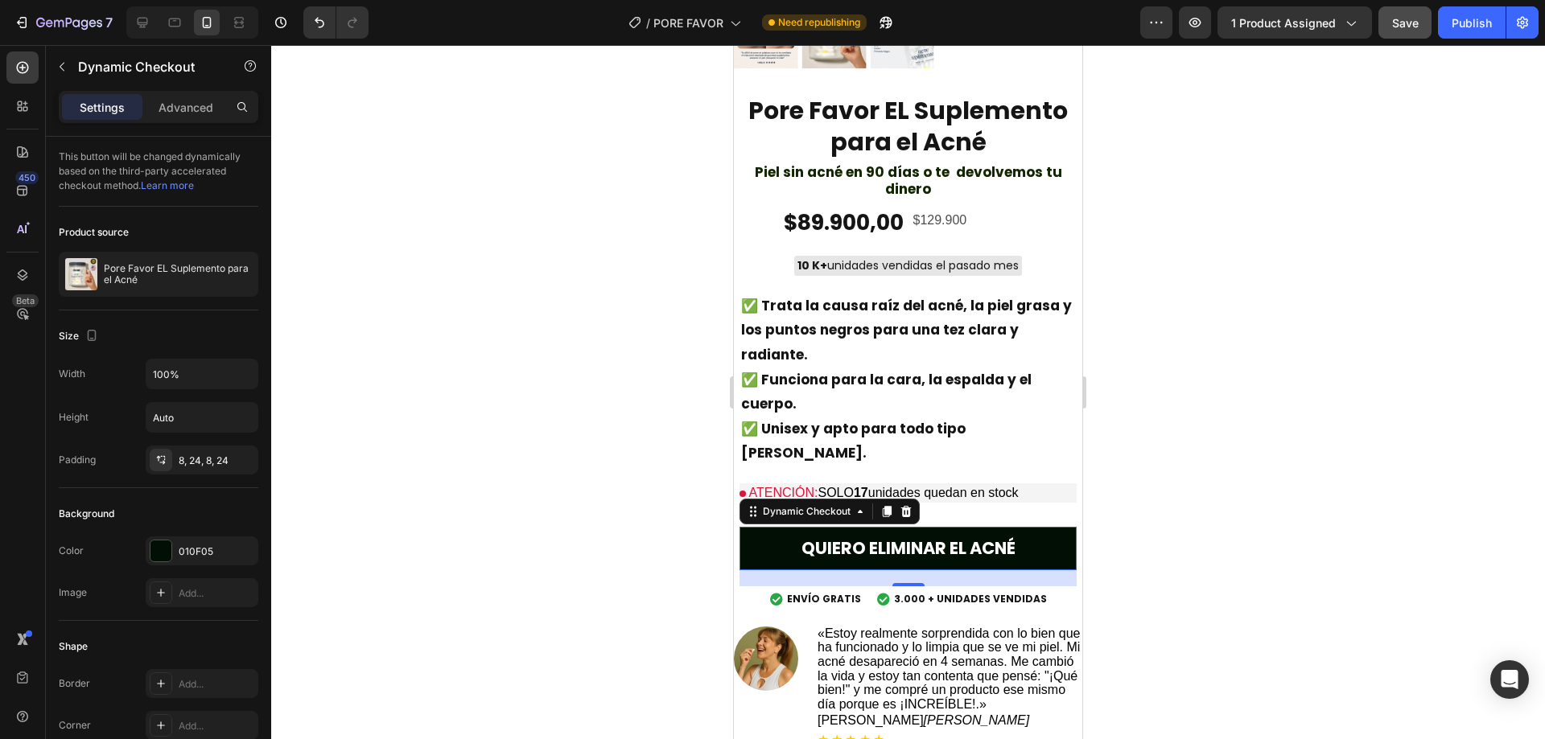
click at [397, 503] on div at bounding box center [908, 392] width 1274 height 694
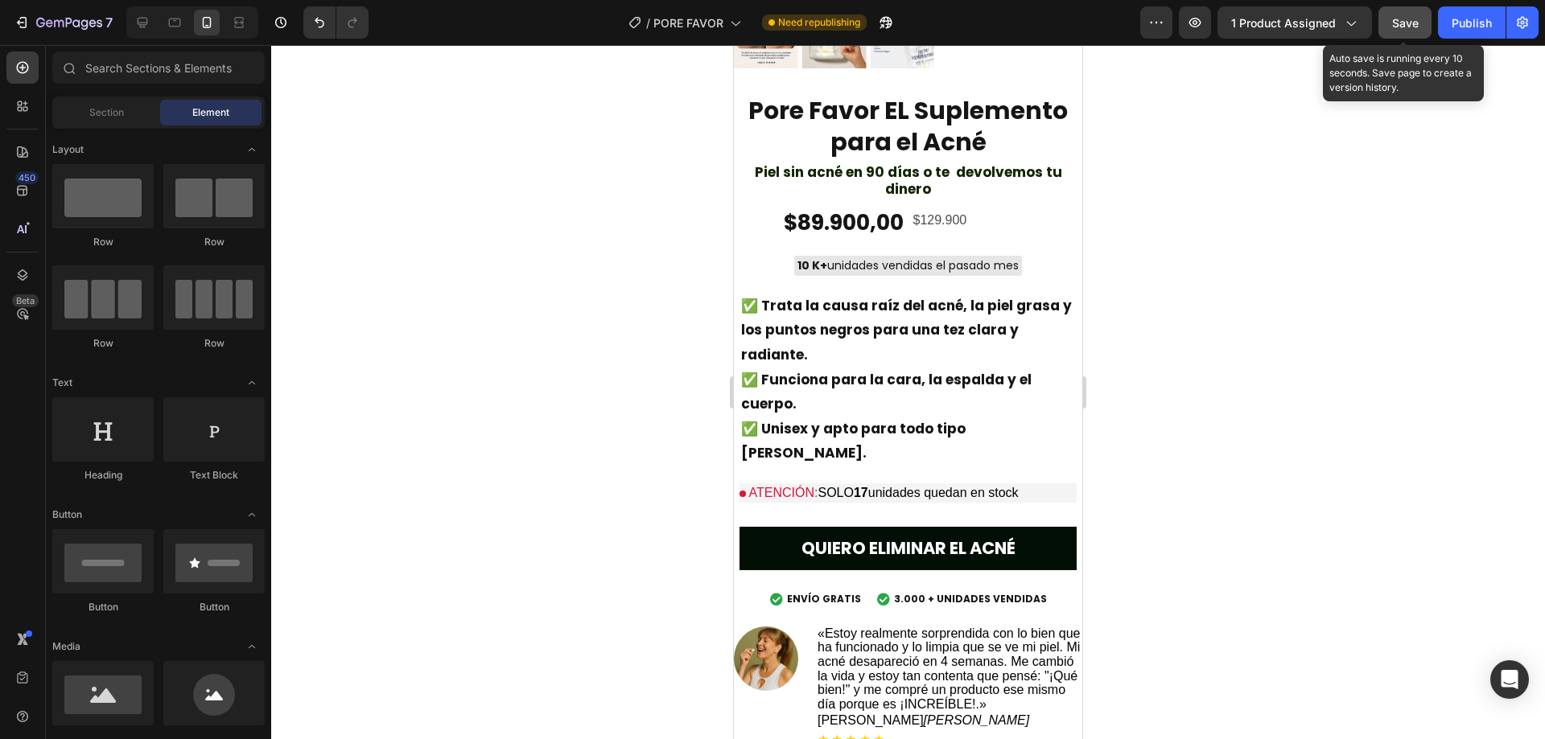
click at [1427, 19] on button "Save" at bounding box center [1404, 22] width 53 height 32
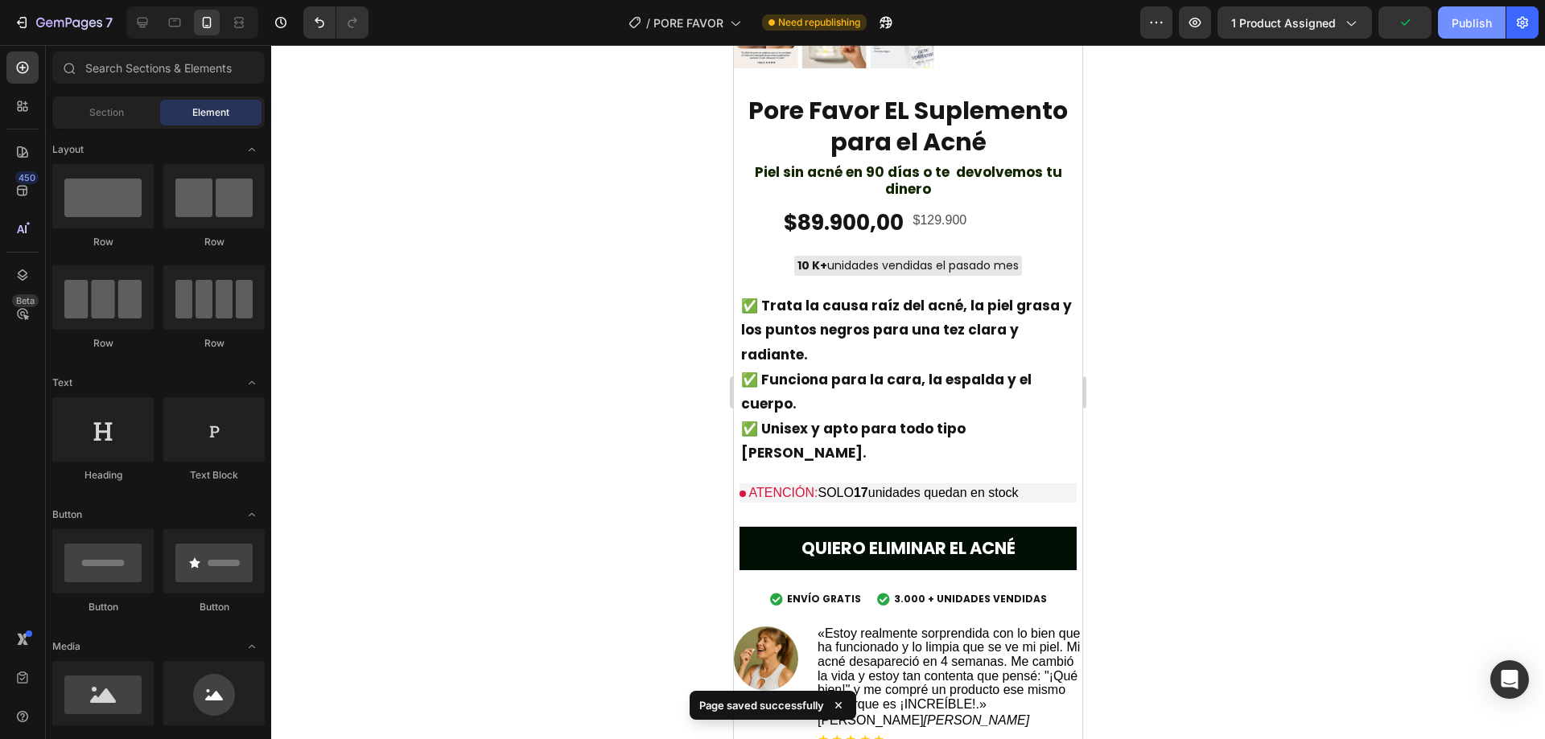
click at [1468, 29] on div "Publish" at bounding box center [1472, 22] width 40 height 17
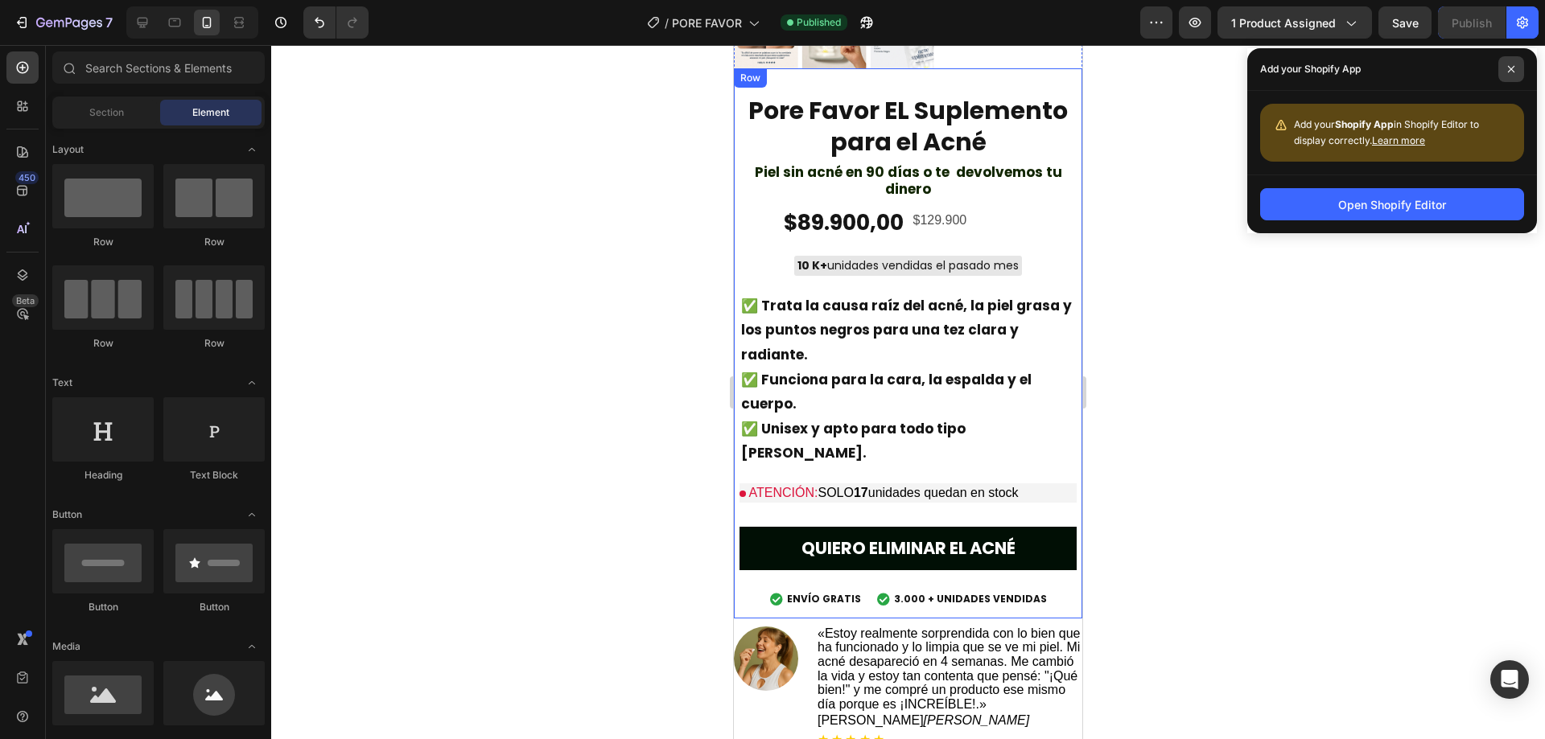
click at [1508, 68] on span at bounding box center [1511, 69] width 26 height 26
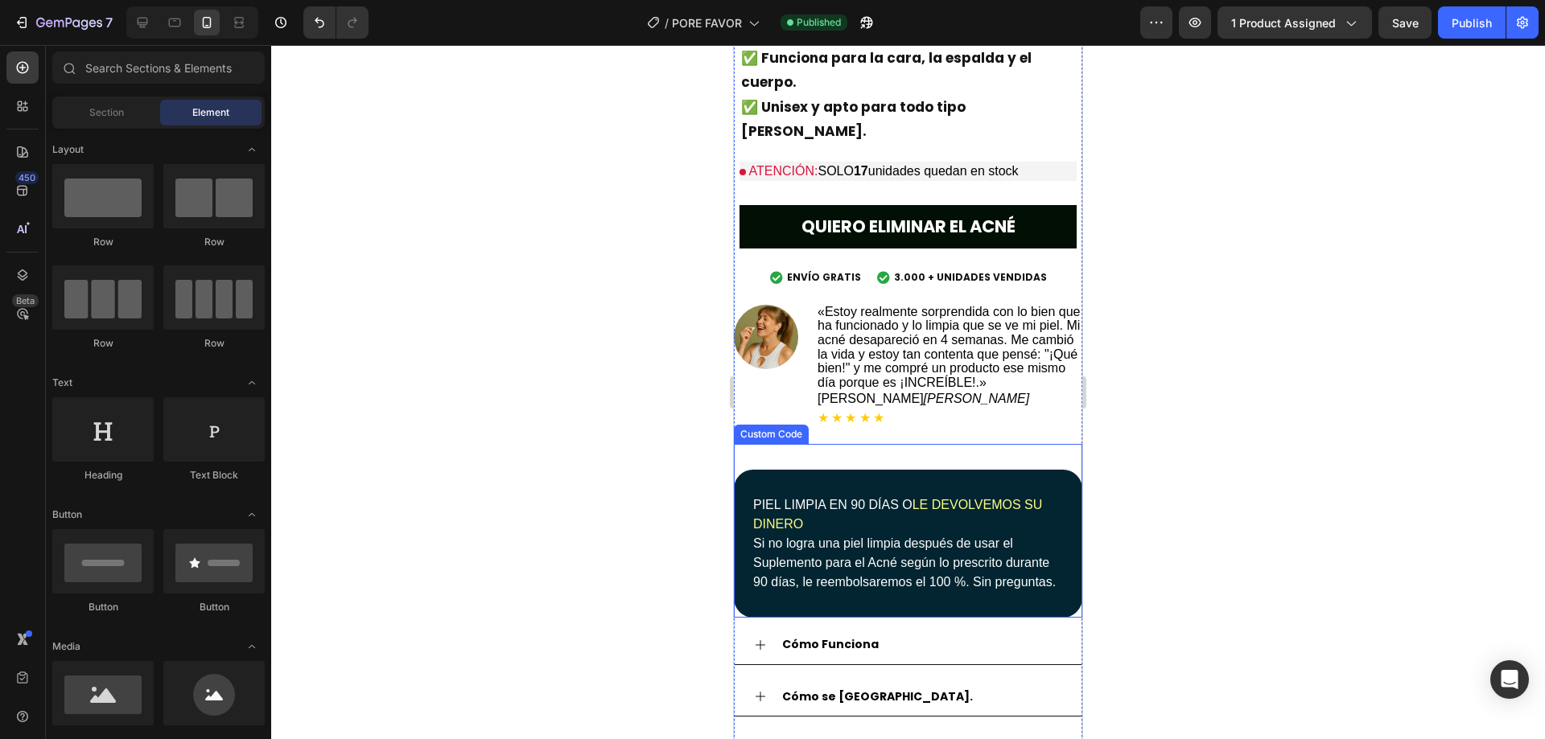
scroll to position [1394, 0]
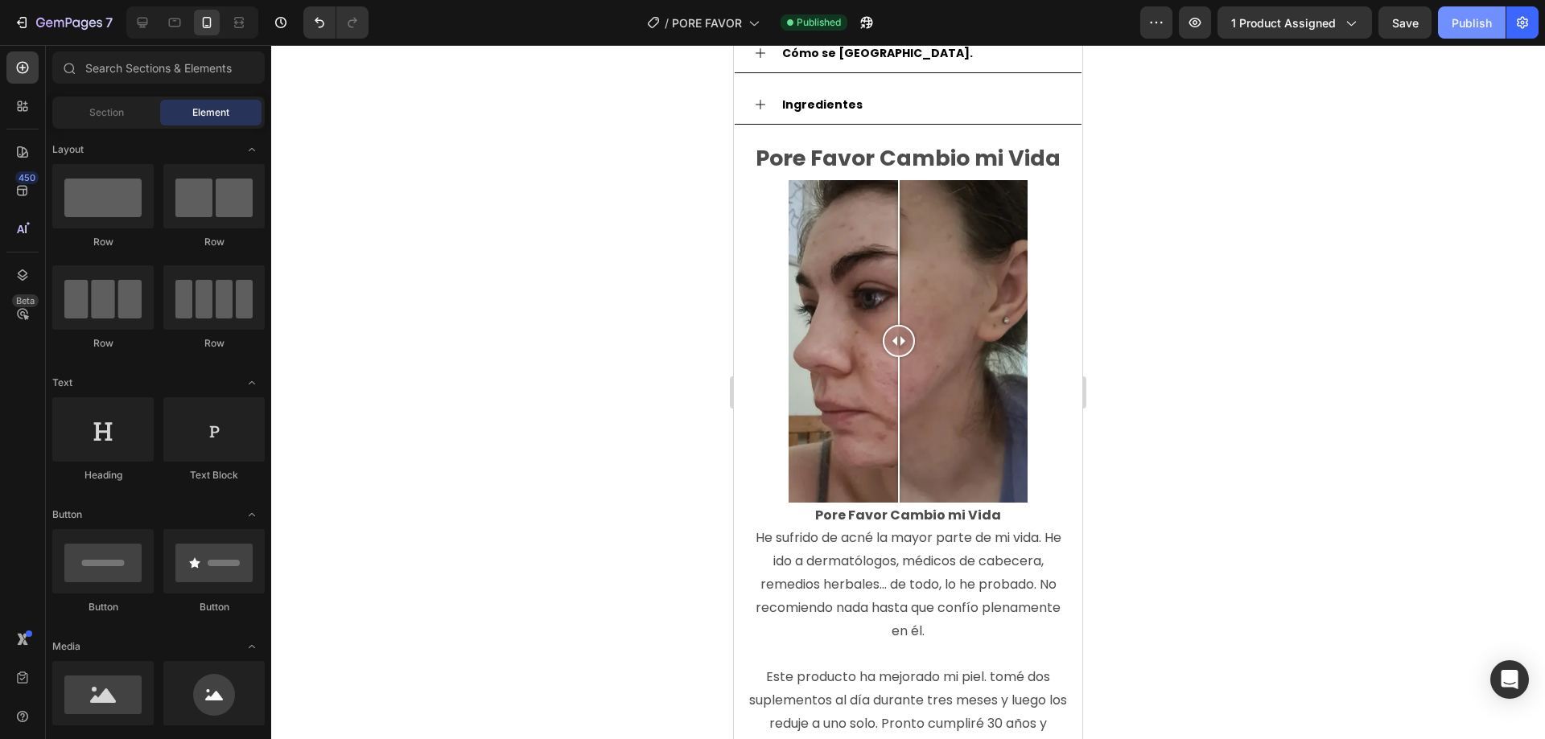
click at [1475, 30] on button "Publish" at bounding box center [1472, 22] width 68 height 32
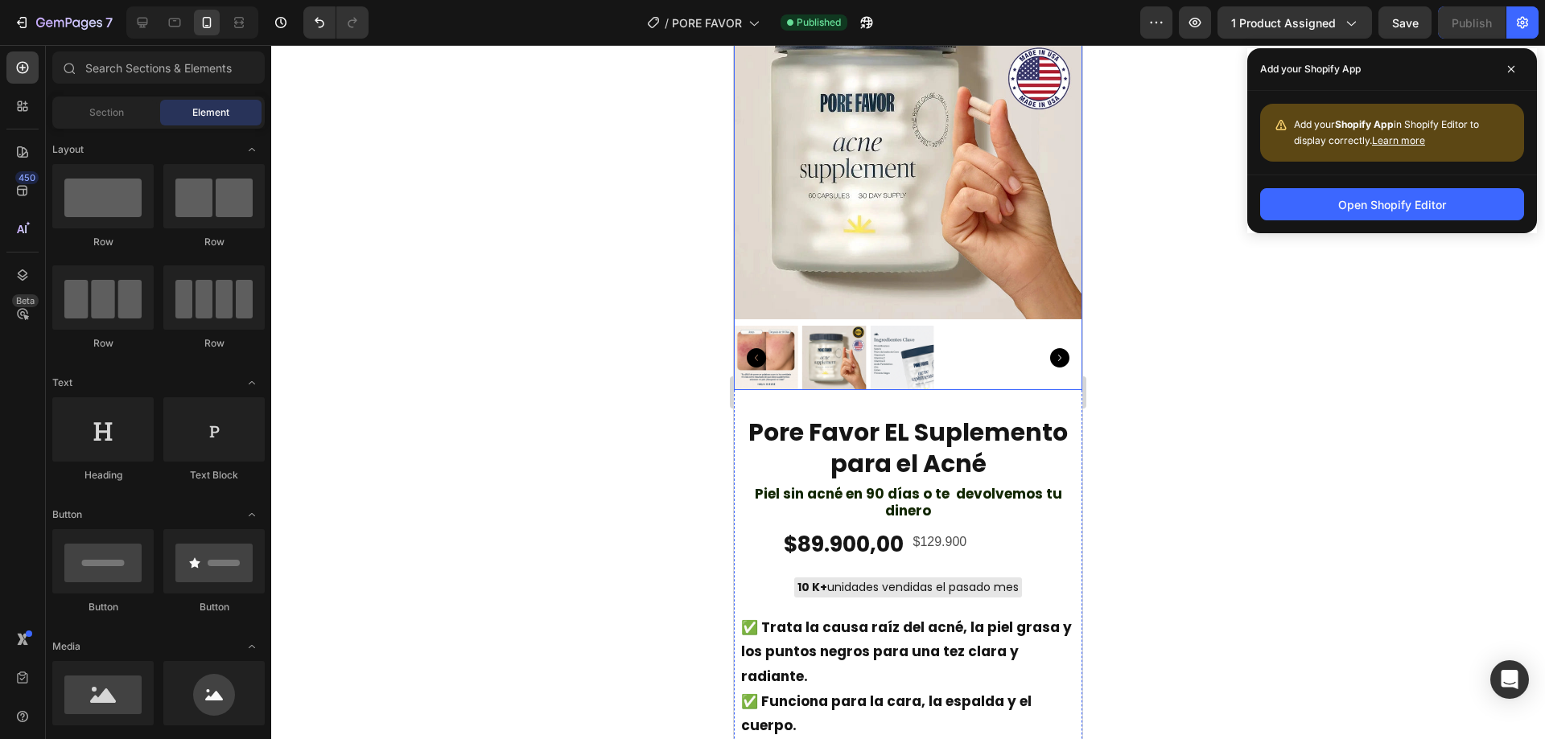
scroll to position [0, 0]
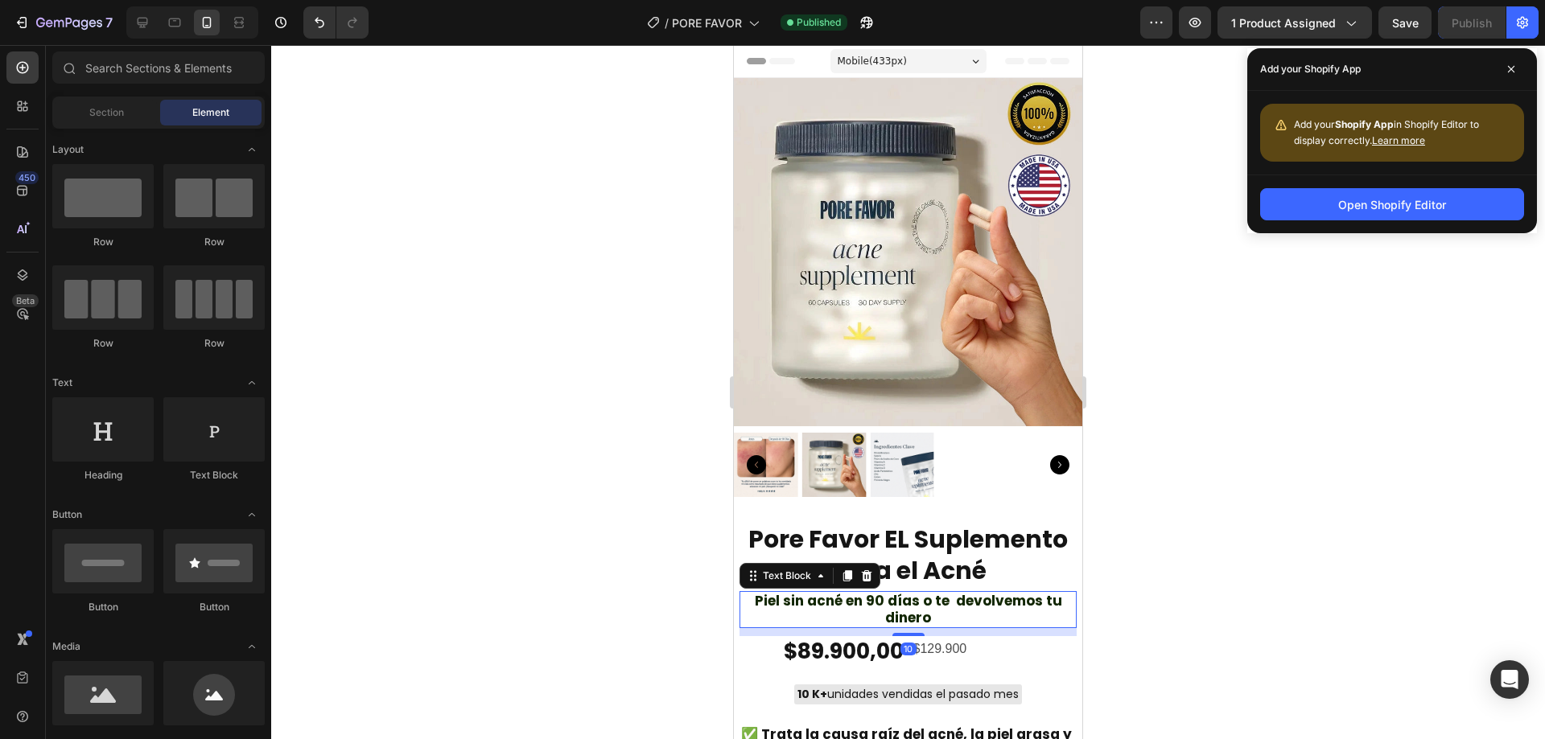
click at [913, 591] on strong "Piel sin acné en 90 días o te devolvemos tu dinero" at bounding box center [908, 609] width 307 height 36
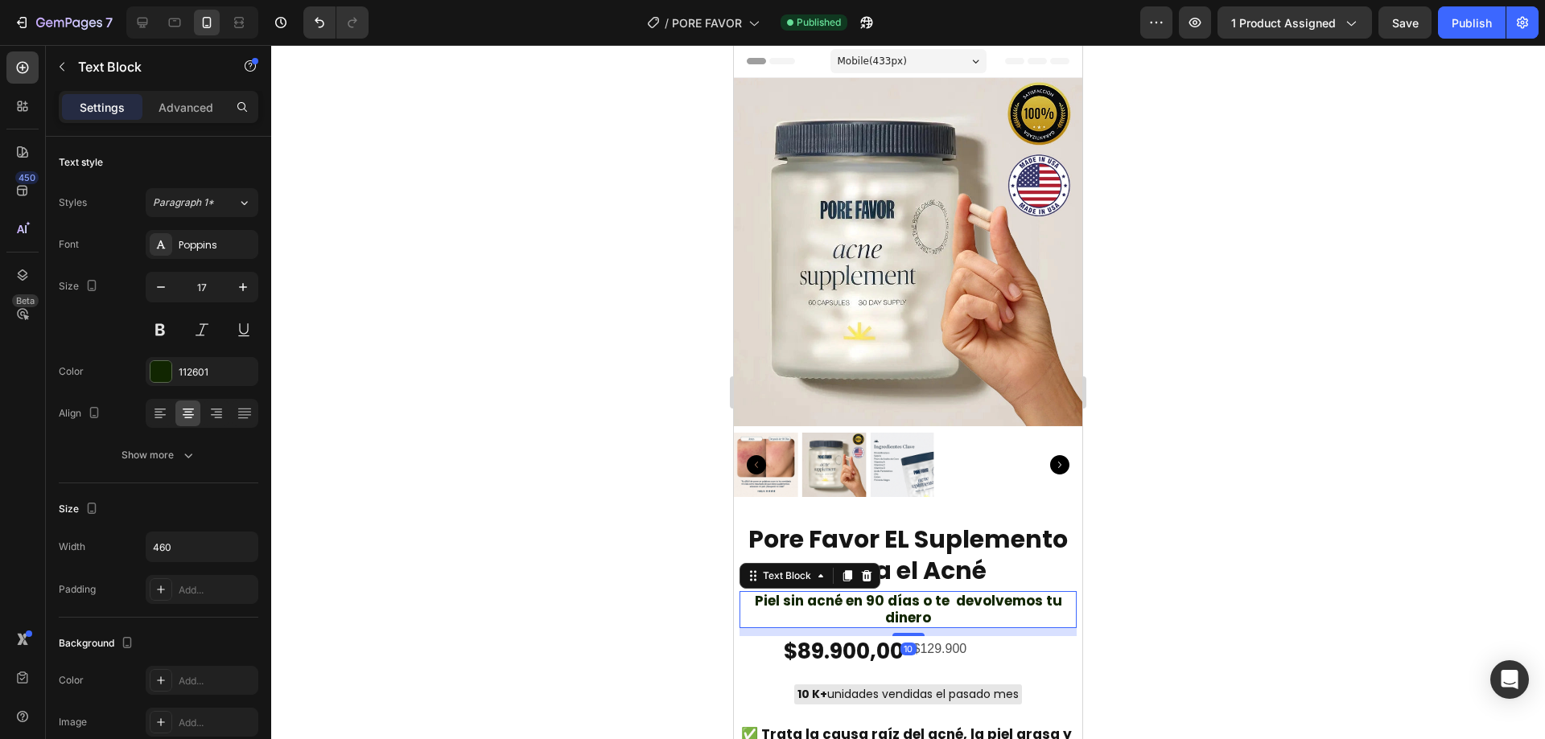
click at [930, 591] on strong "Piel sin acné en 90 días o te devolvemos tu dinero" at bounding box center [908, 609] width 307 height 36
click at [933, 591] on strong "Piel sin acné en 90 días o te devolvemos tu dinero" at bounding box center [908, 609] width 307 height 36
click at [921, 591] on strong "Piel sin acné en 90 días o te devolvemos tu dinero" at bounding box center [908, 609] width 307 height 36
click at [916, 591] on strong "Piel sin acné en 90 días o te devolvemos tu dinero" at bounding box center [908, 609] width 307 height 36
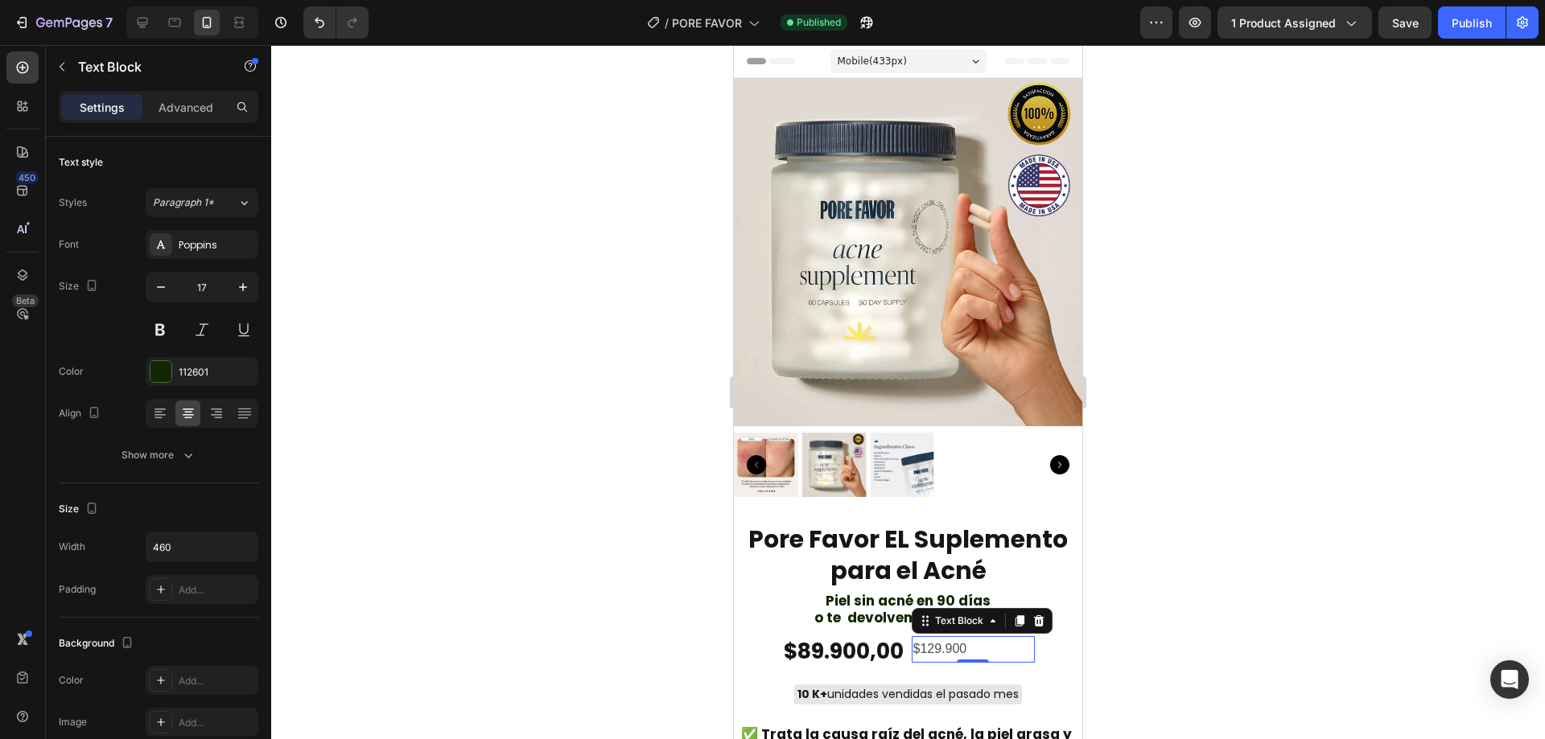
click at [922, 644] on p "$129.900" at bounding box center [973, 649] width 120 height 23
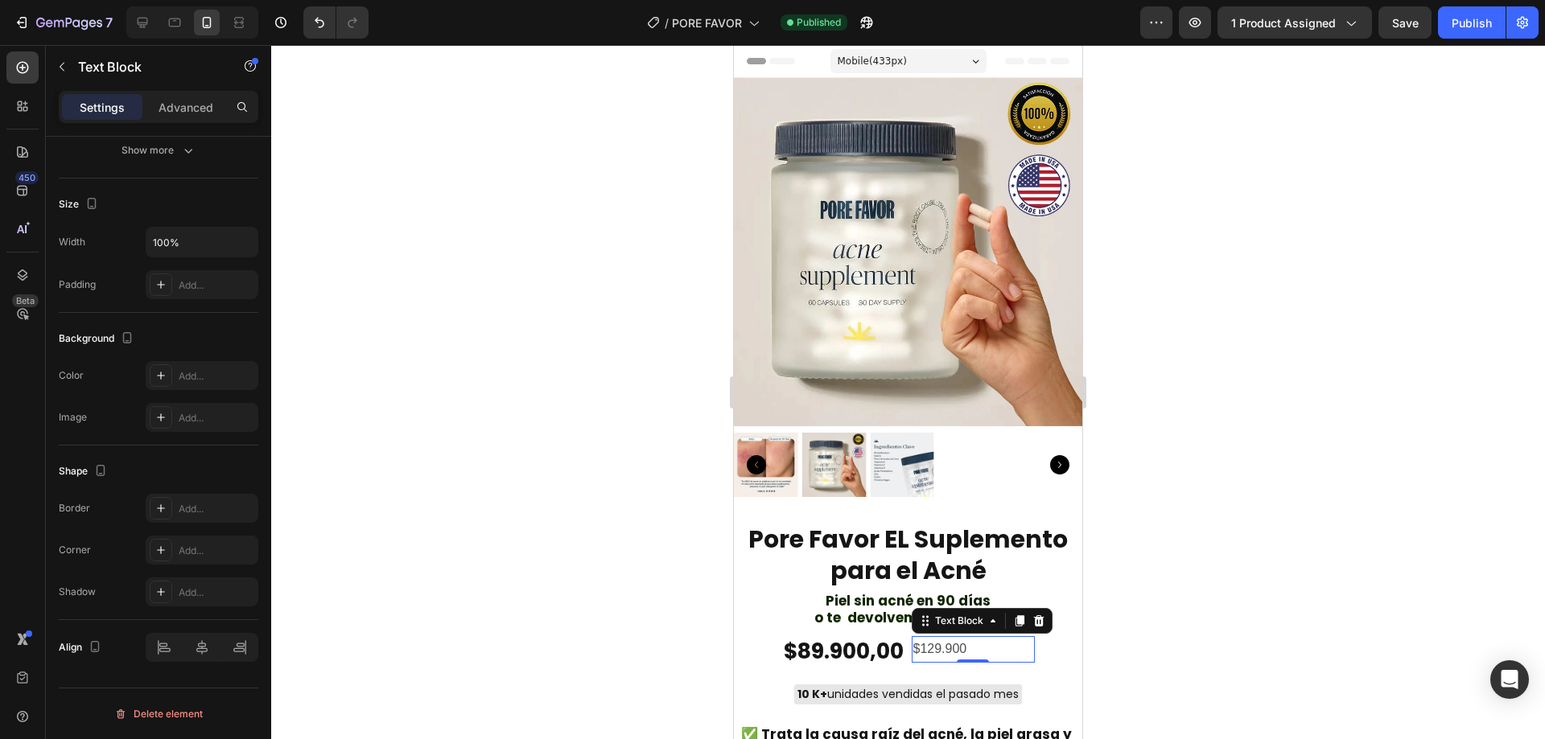
click at [951, 636] on div "$129.900" at bounding box center [973, 649] width 123 height 27
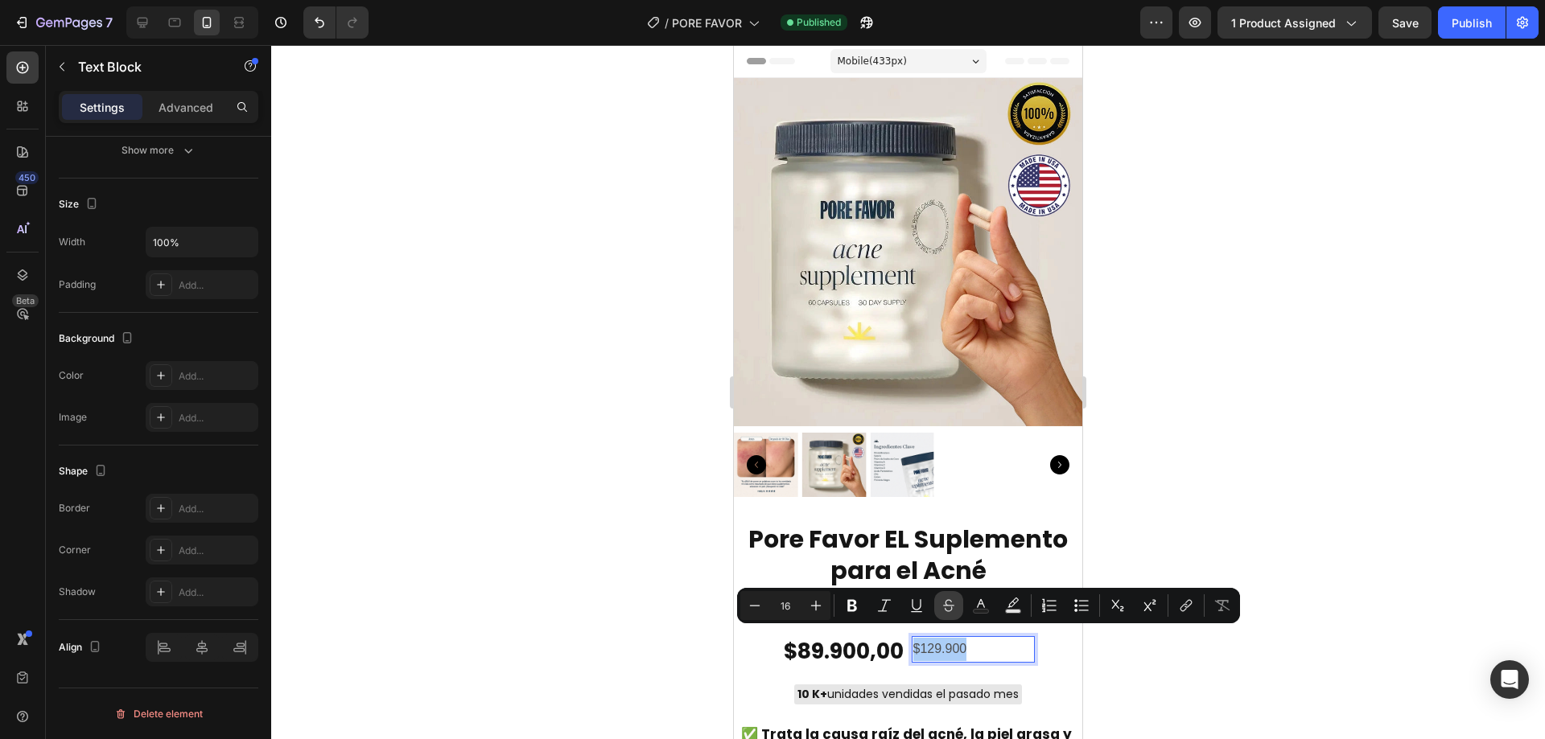
click at [941, 608] on icon "Editor contextual toolbar" at bounding box center [949, 606] width 16 height 16
click at [1119, 658] on div at bounding box center [908, 392] width 1274 height 694
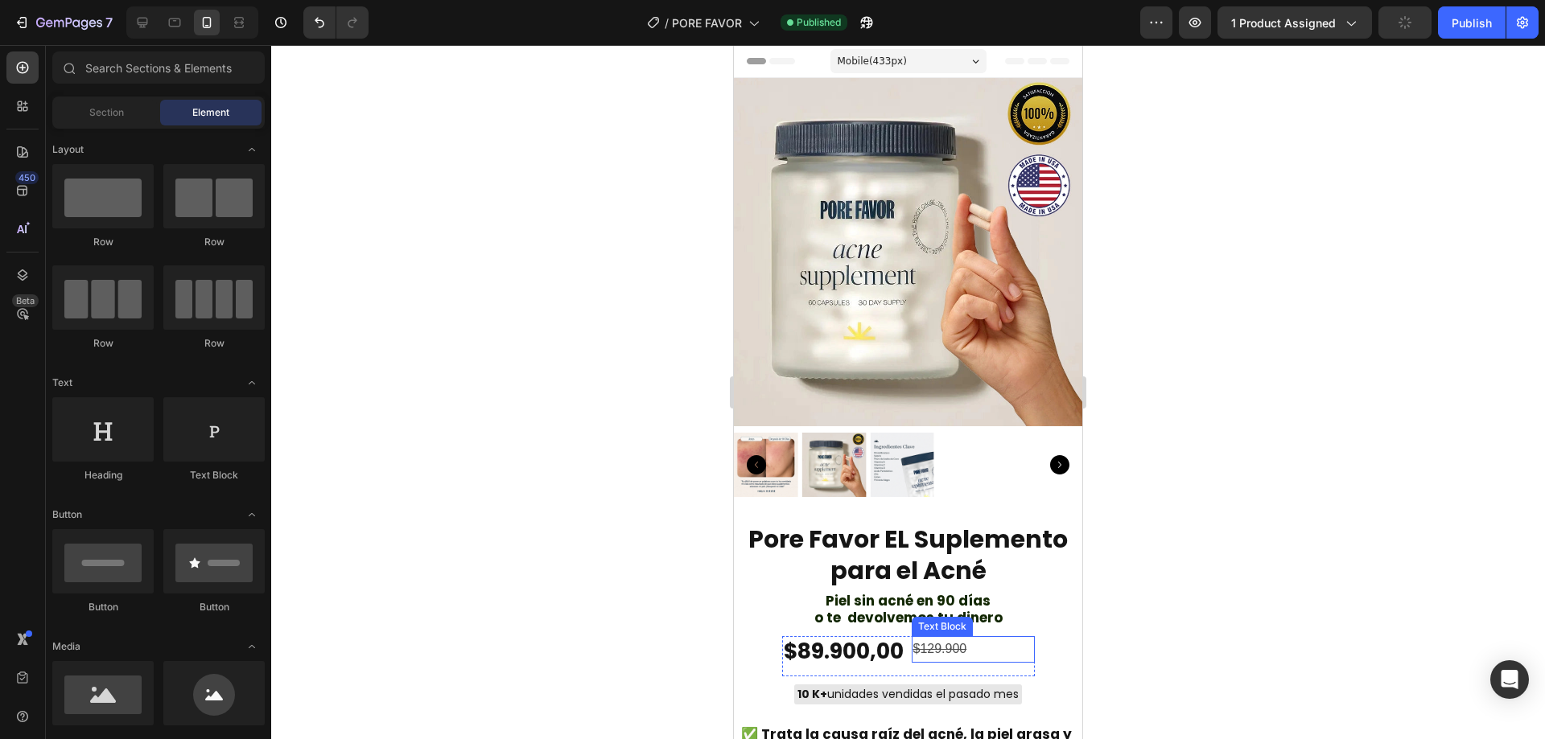
click at [954, 649] on div "$129.900" at bounding box center [973, 649] width 123 height 27
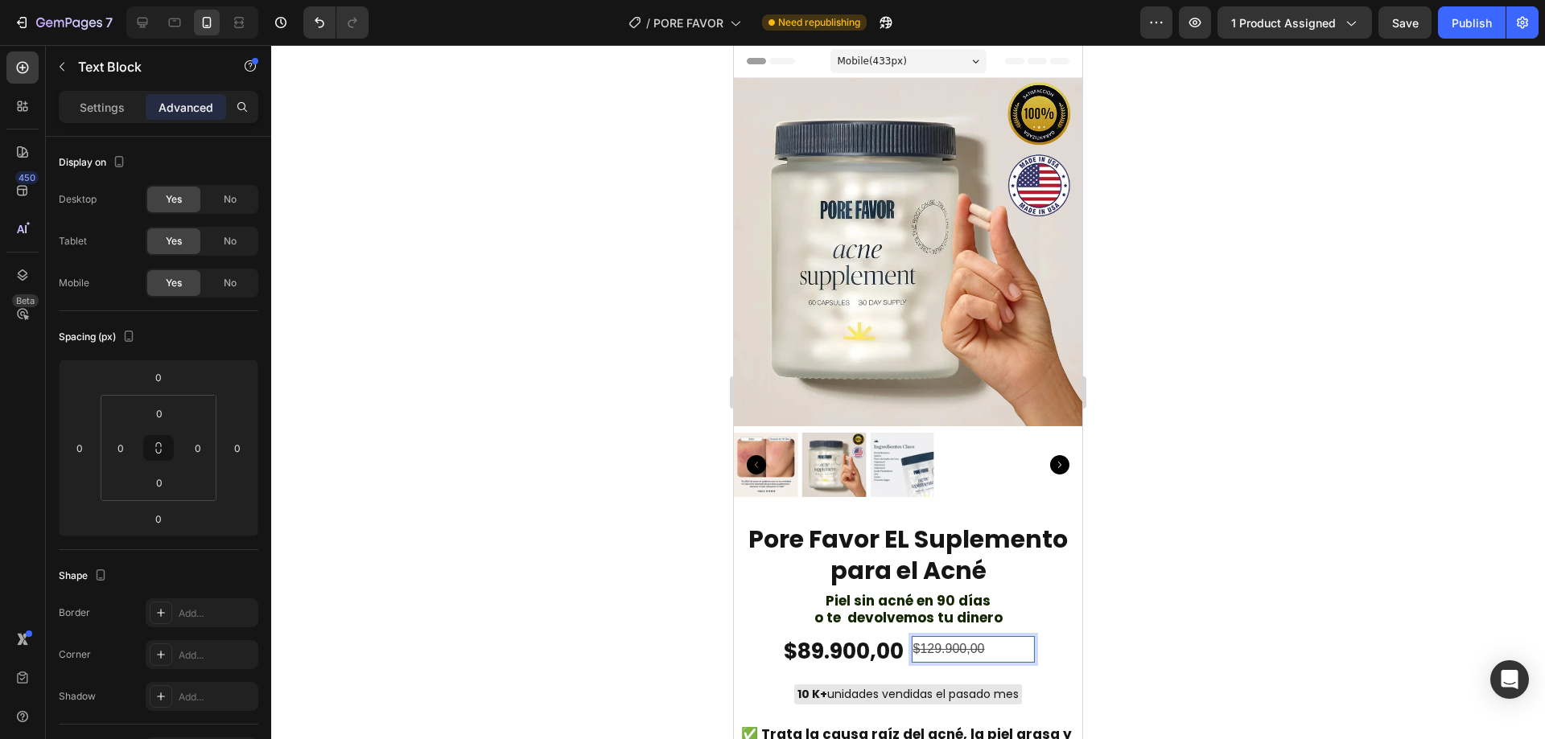
click at [1142, 576] on div at bounding box center [908, 392] width 1274 height 694
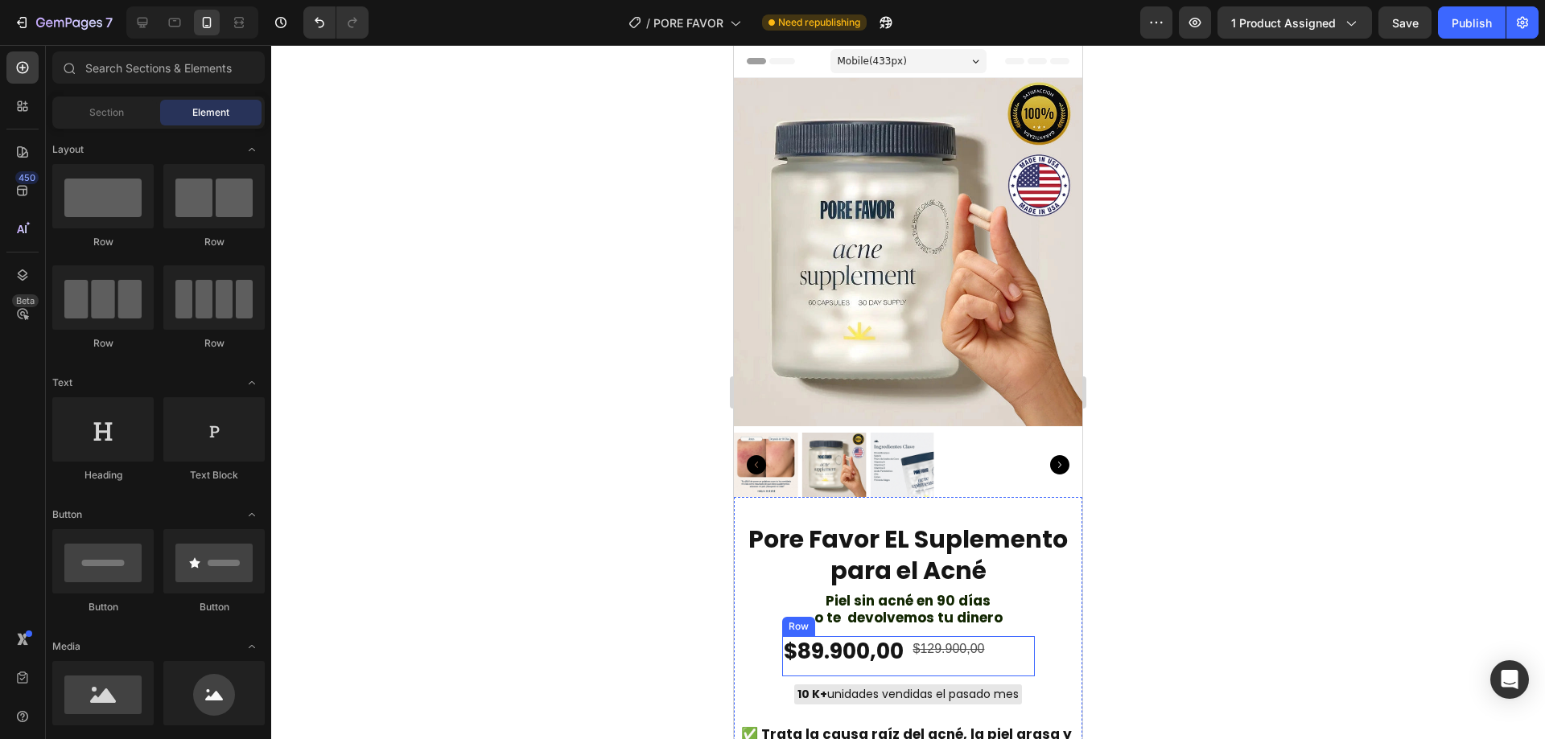
scroll to position [107, 0]
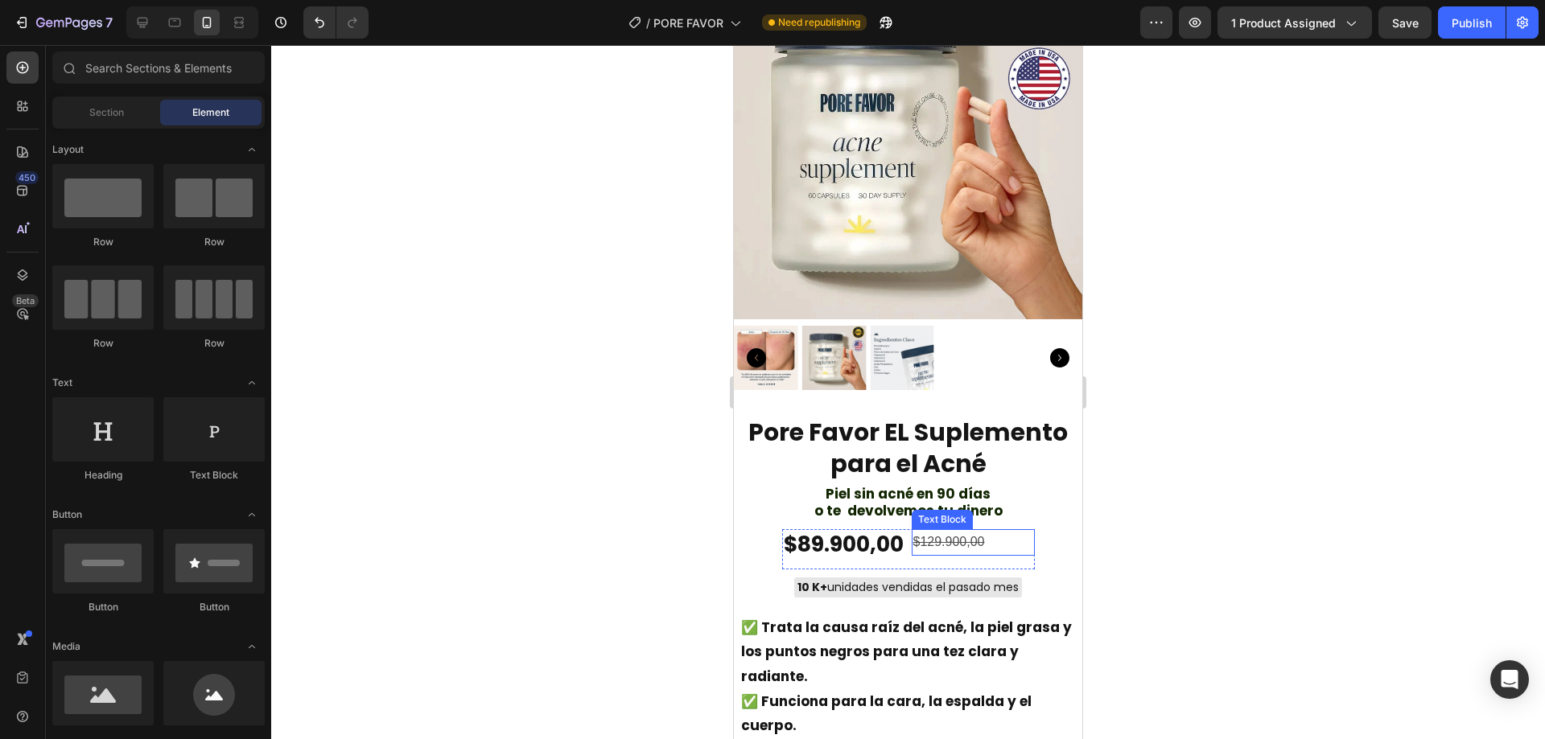
click at [999, 533] on p "$129.900,00" at bounding box center [973, 542] width 120 height 23
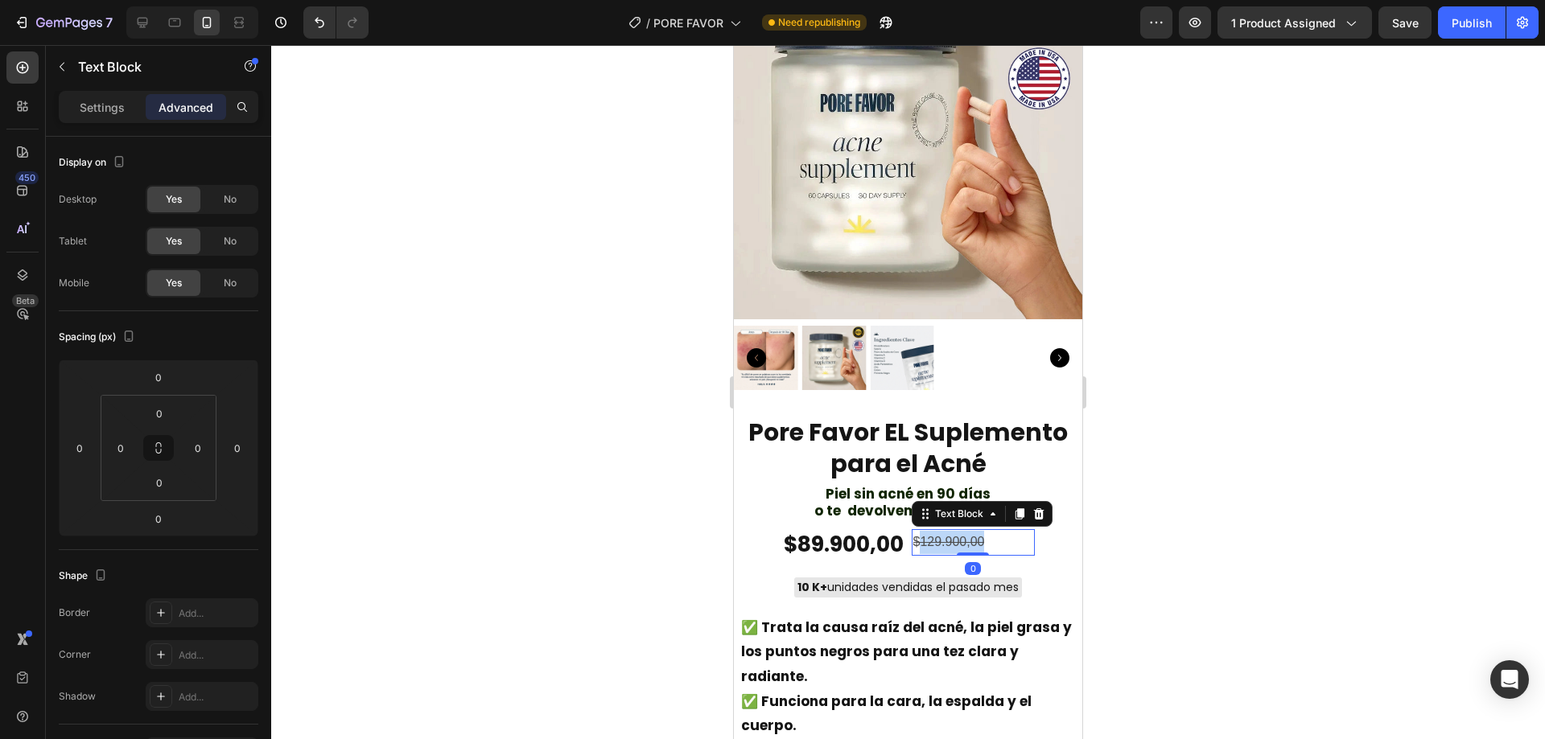
click at [943, 535] on s "$129.900,00" at bounding box center [949, 542] width 72 height 14
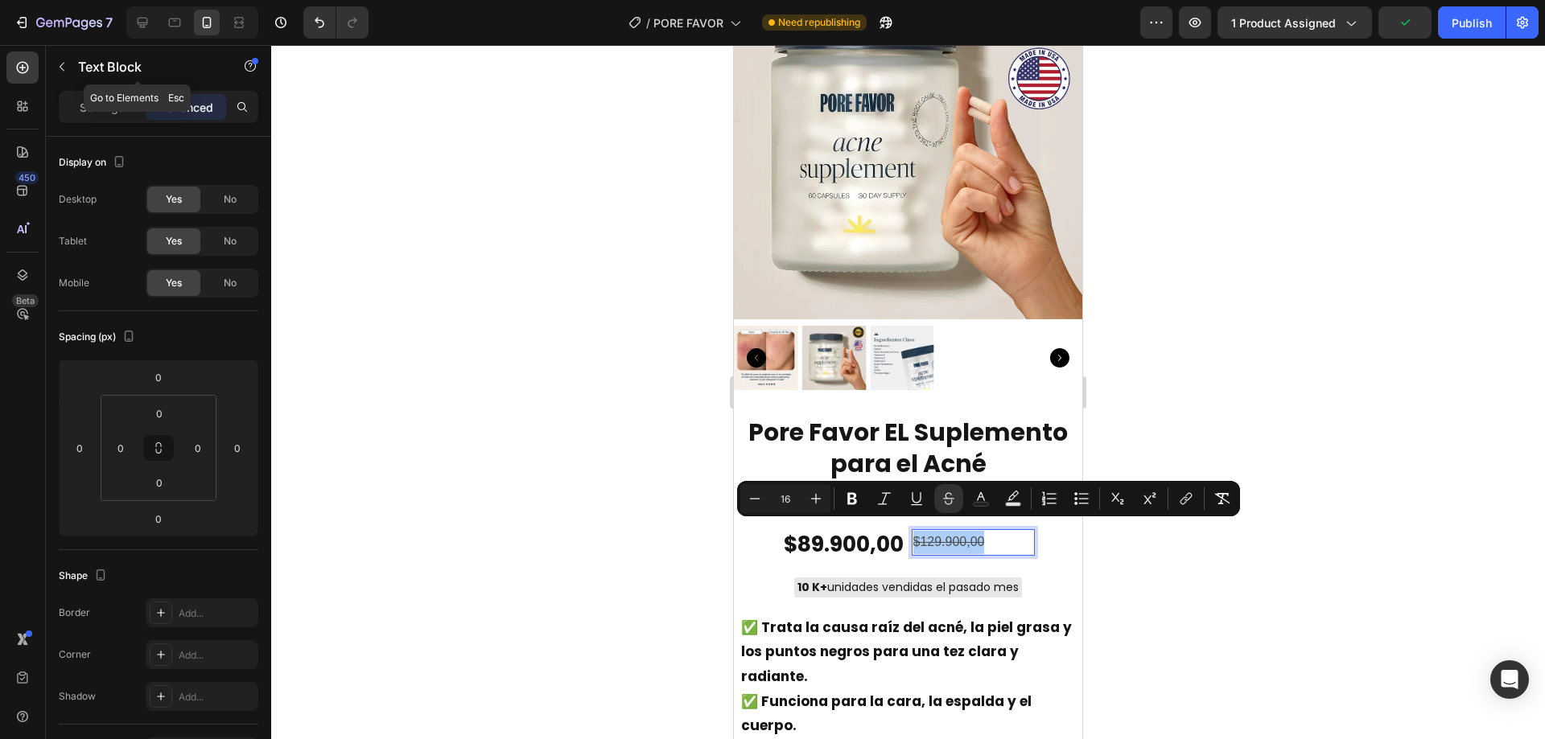
click at [91, 93] on div "Settings Advanced" at bounding box center [159, 107] width 200 height 32
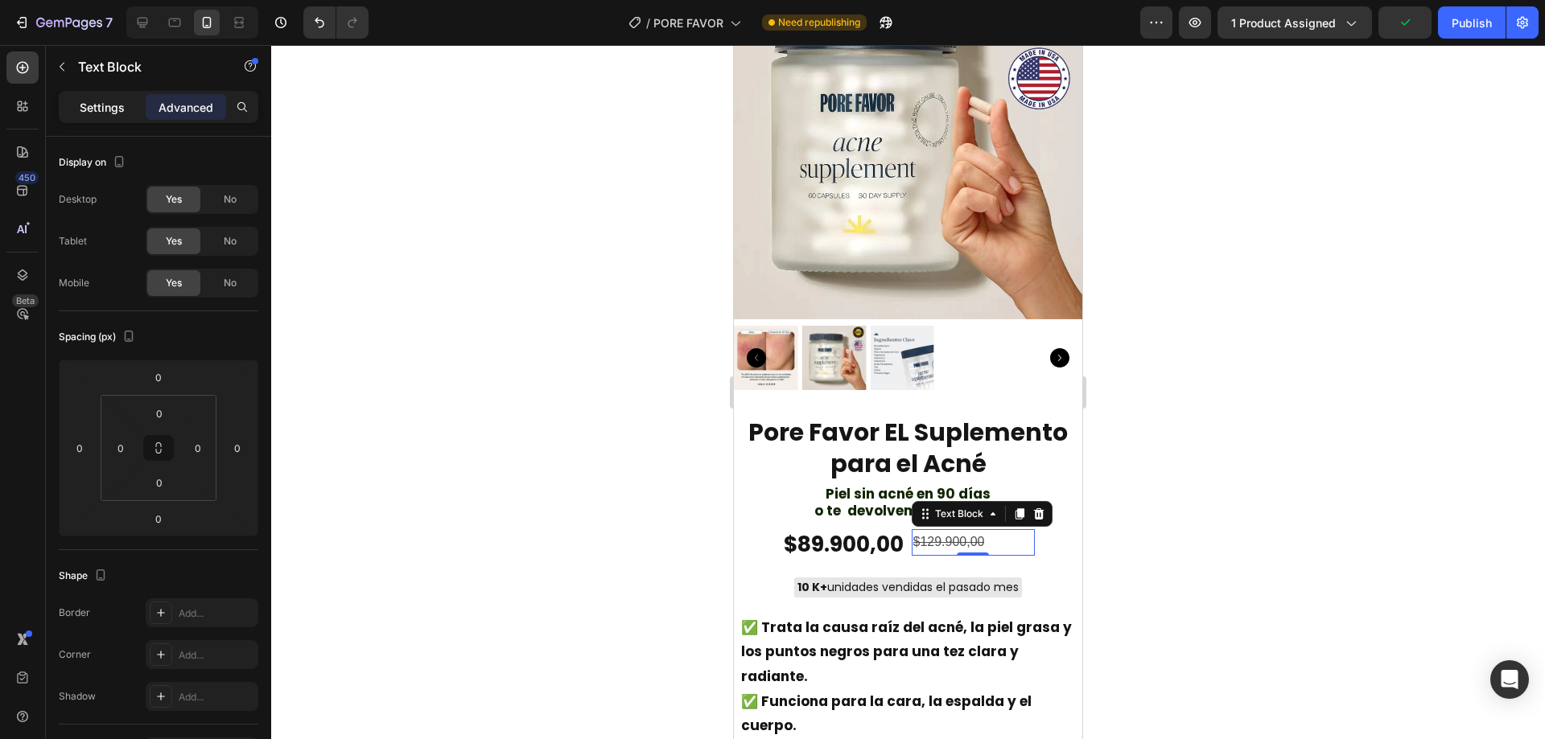
click at [93, 99] on p "Settings" at bounding box center [102, 107] width 45 height 17
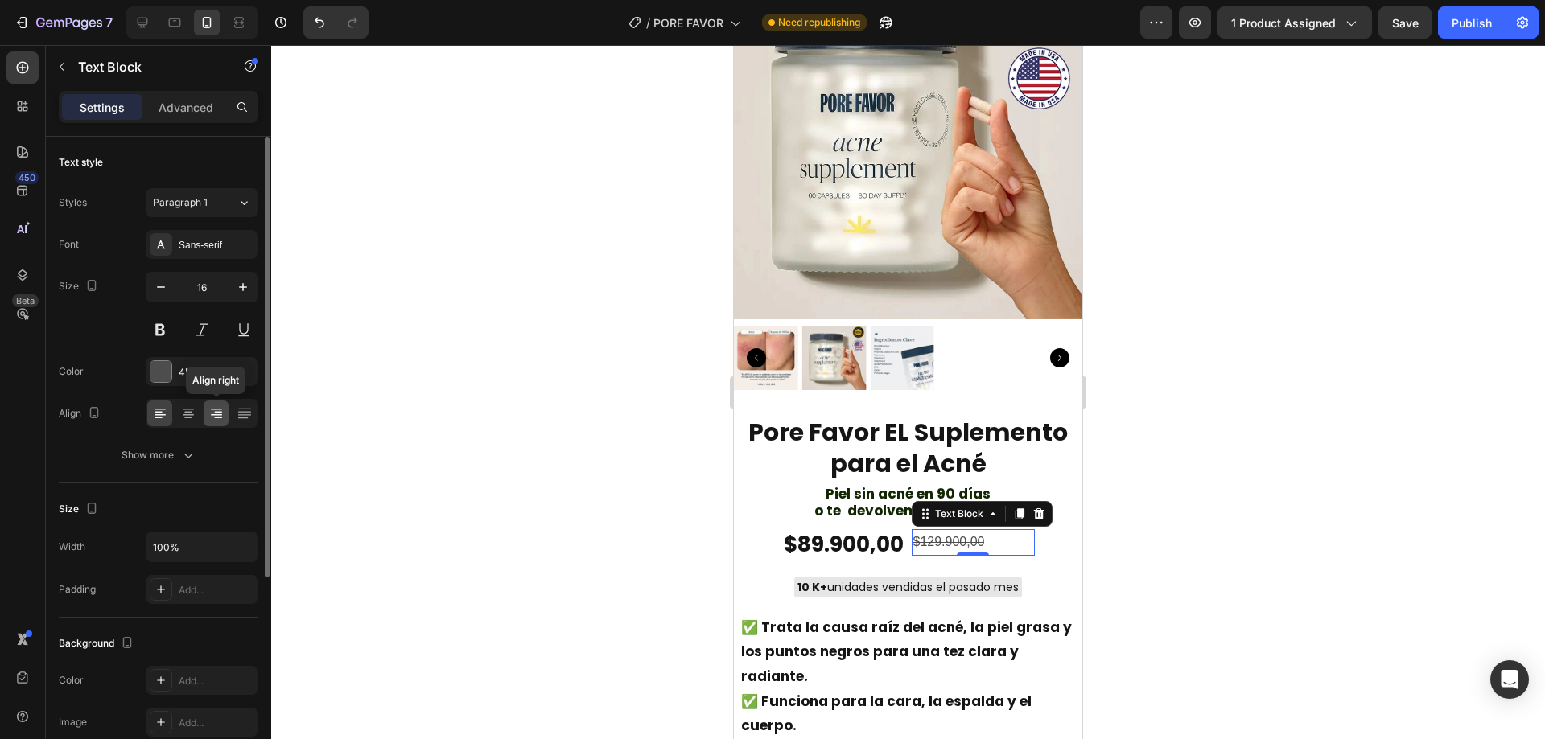
click at [225, 412] on div at bounding box center [216, 414] width 25 height 26
click at [179, 105] on p "Advanced" at bounding box center [186, 107] width 55 height 17
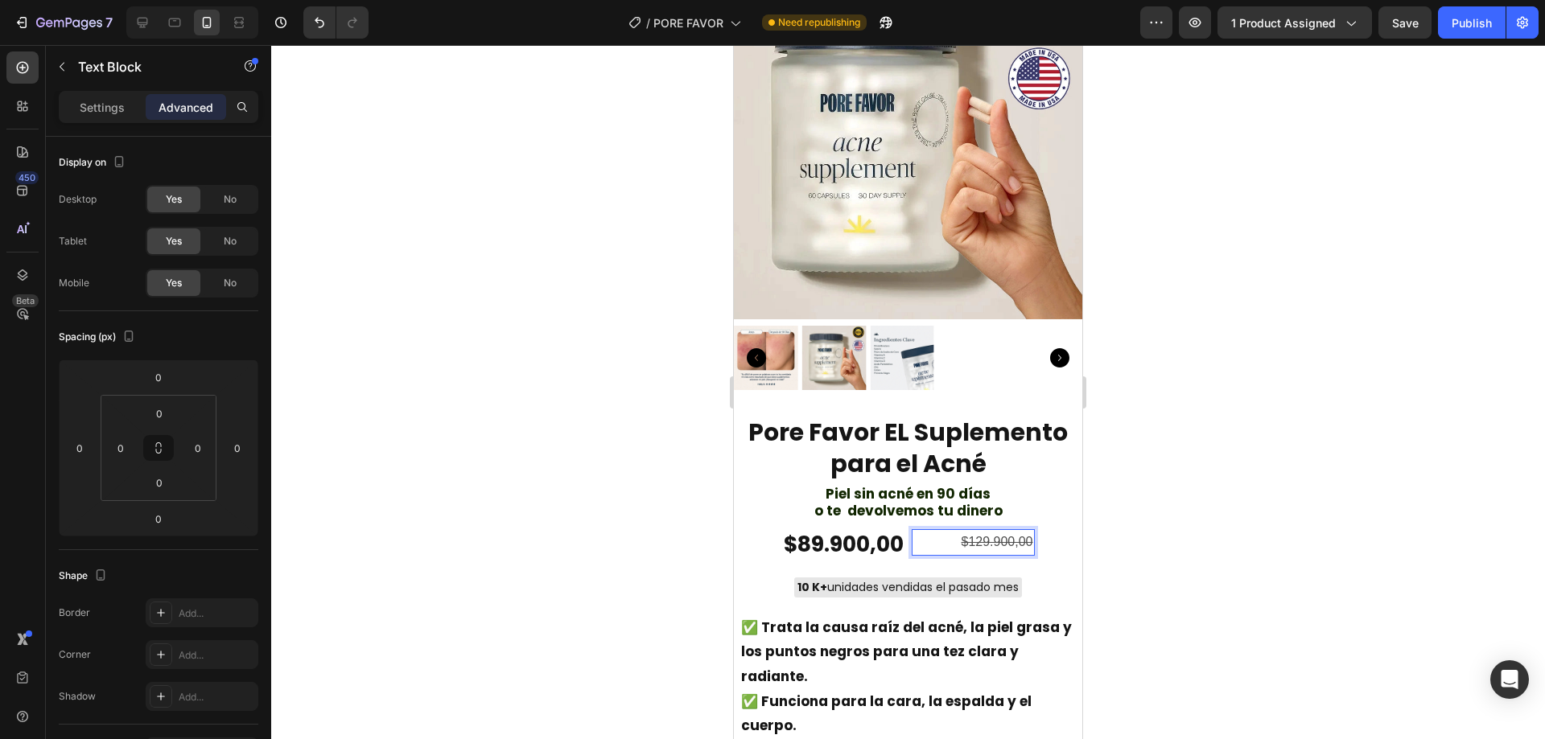
click at [922, 531] on p "$129.900,00" at bounding box center [973, 542] width 120 height 23
click at [923, 531] on p "$129.900,00" at bounding box center [973, 542] width 120 height 23
click at [1178, 400] on div at bounding box center [908, 392] width 1274 height 694
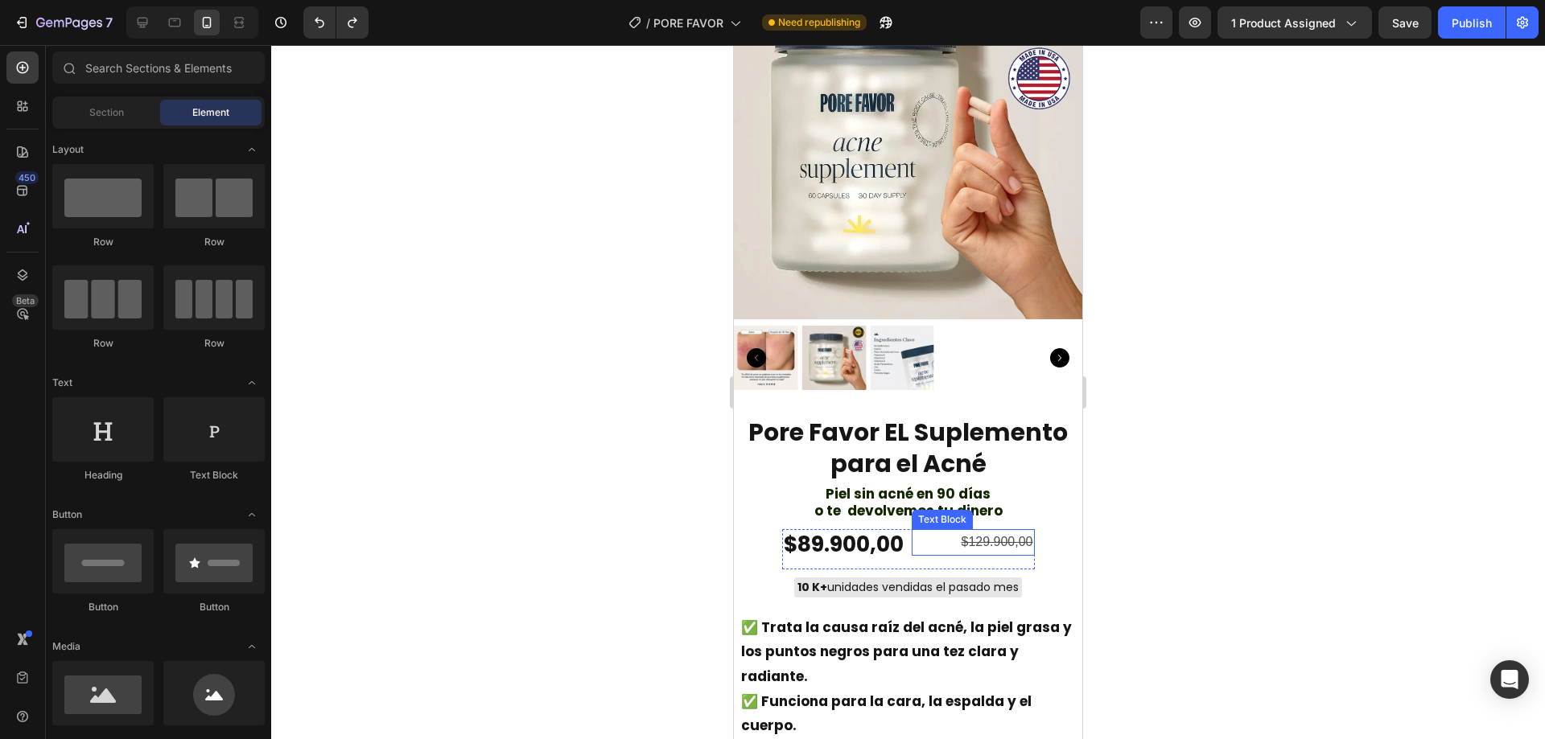
click at [941, 539] on p "$129.900,00" at bounding box center [973, 542] width 120 height 23
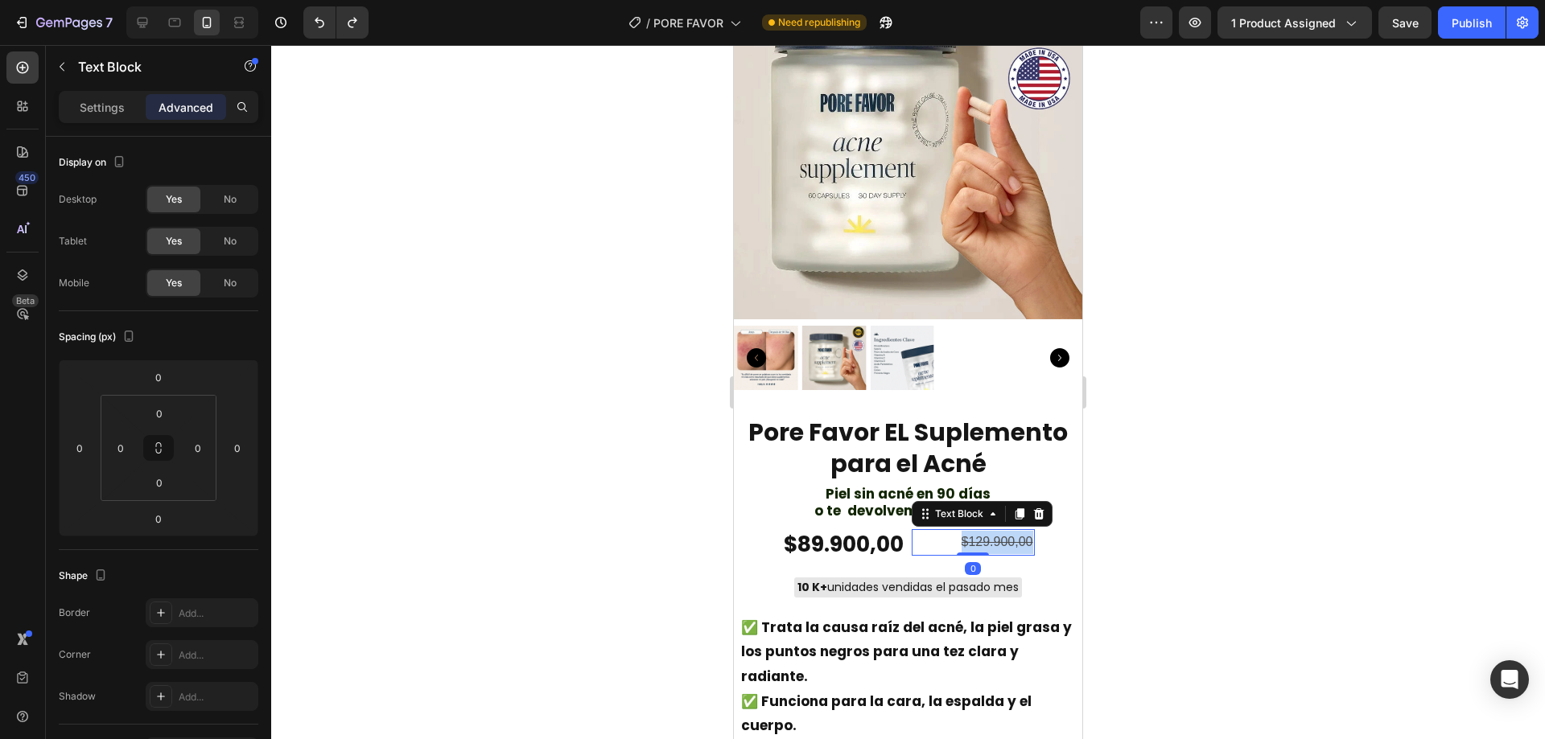
click at [941, 539] on p "$129.900,00" at bounding box center [973, 542] width 120 height 23
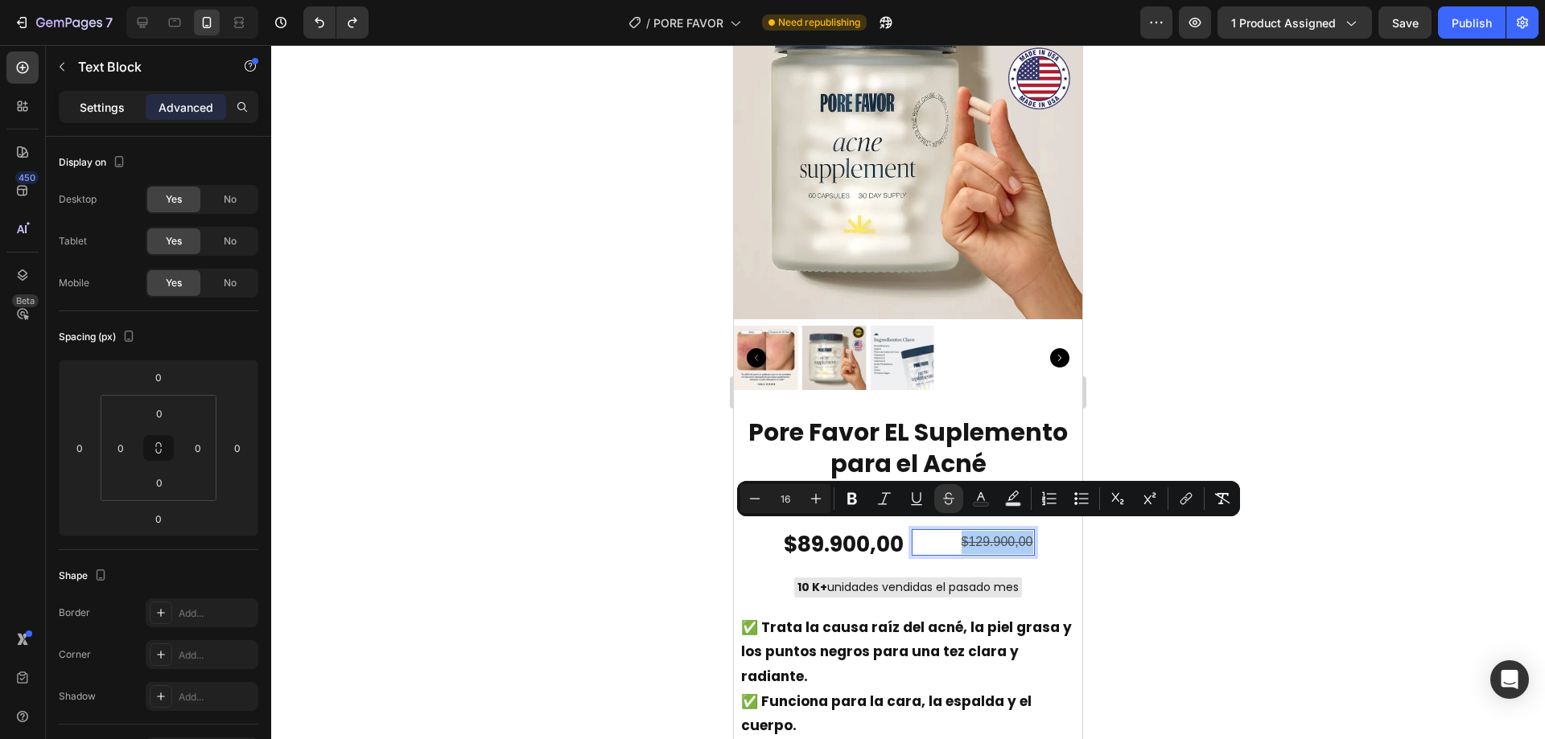
click at [116, 108] on p "Settings" at bounding box center [102, 107] width 45 height 17
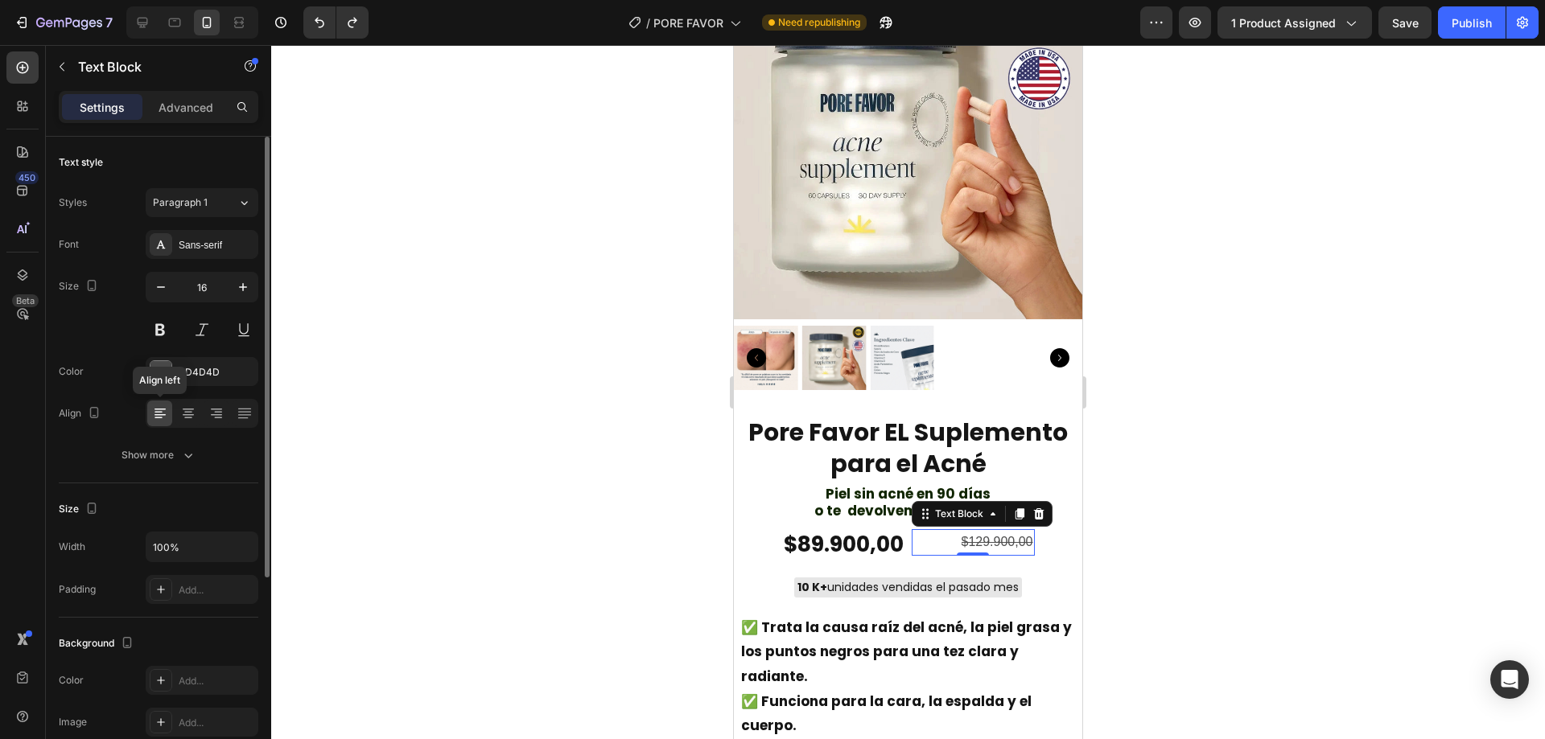
click at [165, 414] on icon at bounding box center [160, 414] width 16 height 16
click at [161, 414] on icon at bounding box center [159, 415] width 11 height 2
click at [190, 413] on icon at bounding box center [188, 413] width 8 height 2
click at [159, 411] on icon at bounding box center [160, 414] width 16 height 16
click at [1369, 464] on div at bounding box center [908, 392] width 1274 height 694
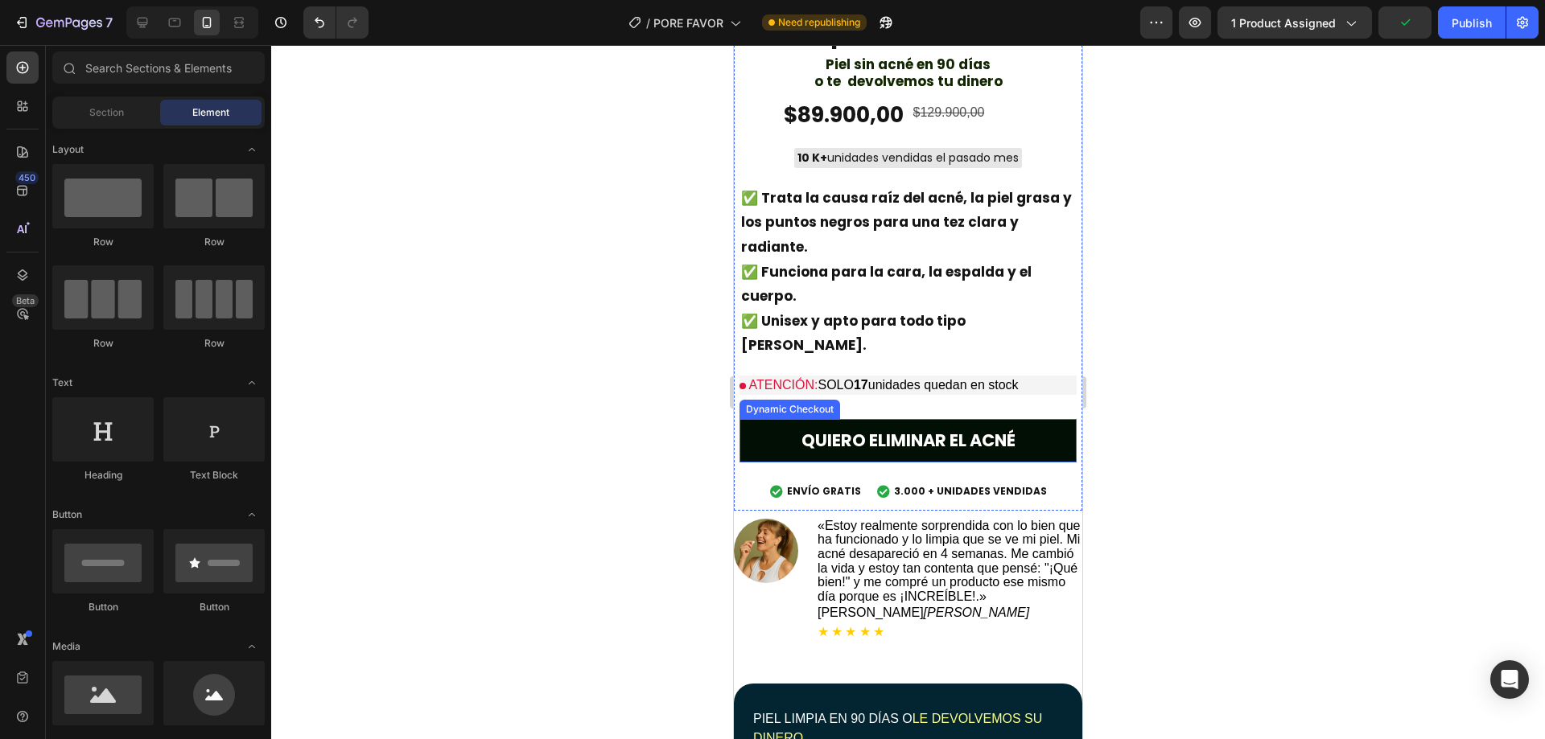
scroll to position [644, 0]
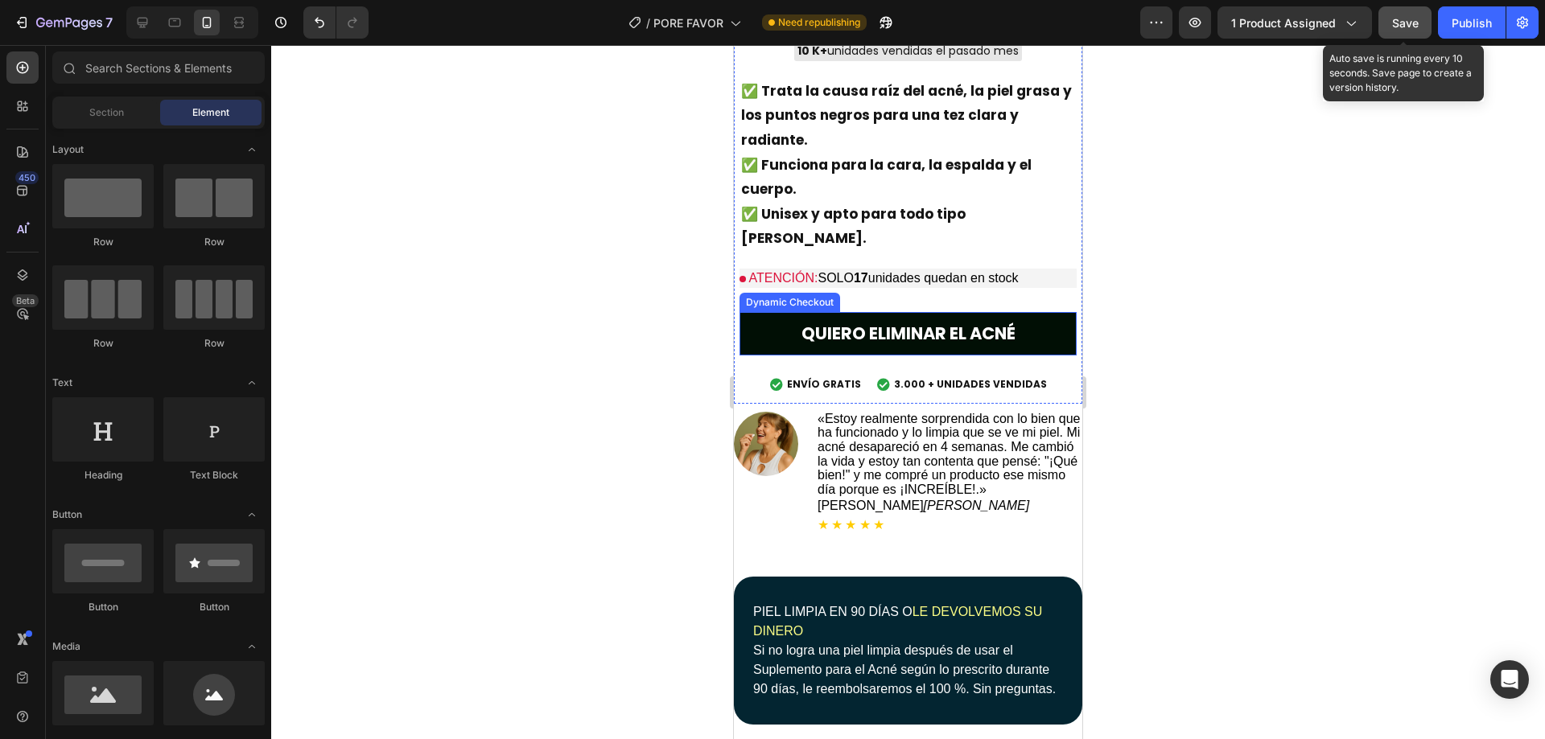
click at [1419, 25] on button "Save" at bounding box center [1404, 22] width 53 height 32
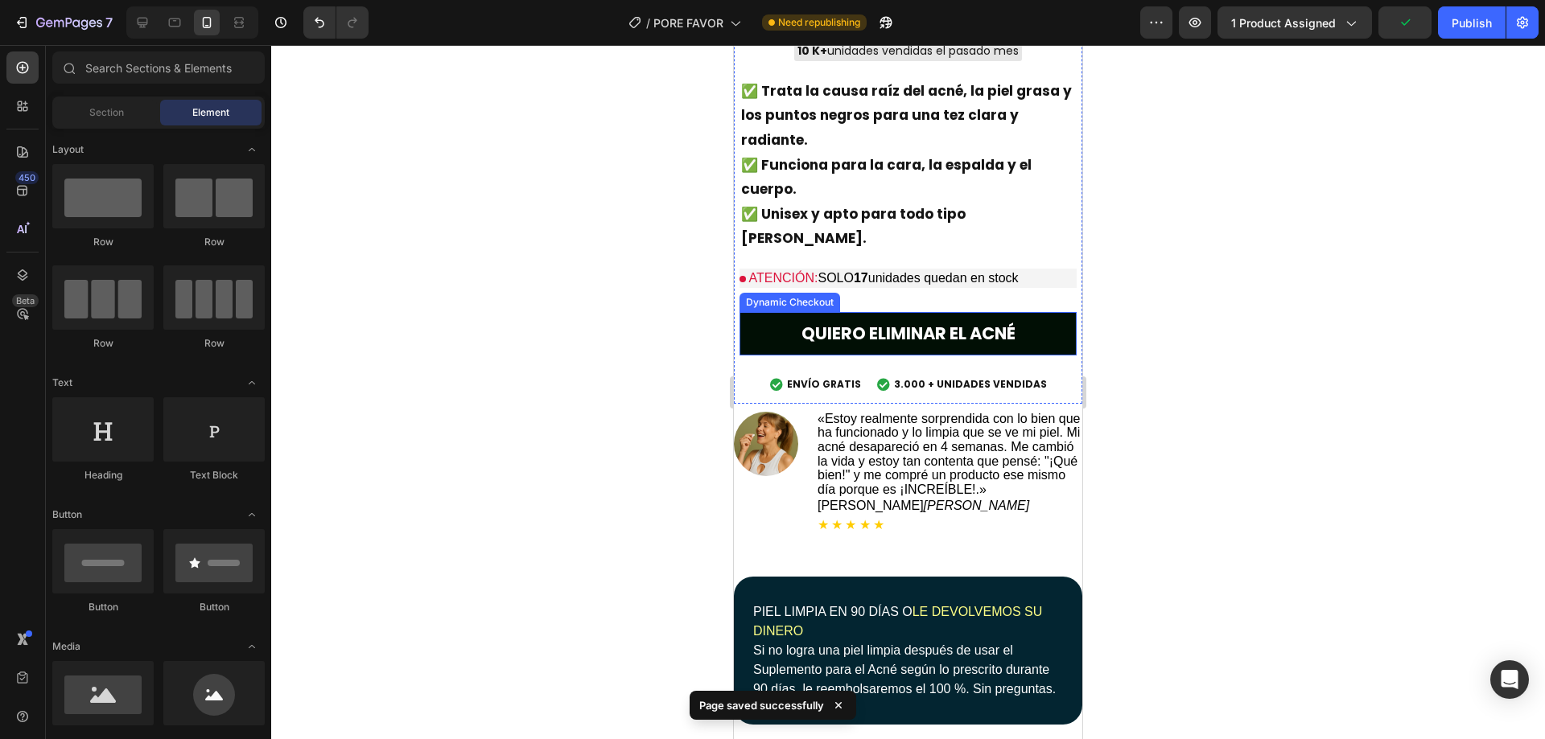
click at [1456, 39] on div "7 / PORE FAVOR Need republishing Preview 1 product assigned Publish" at bounding box center [772, 23] width 1545 height 46
click at [1465, 29] on div "Publish" at bounding box center [1472, 22] width 40 height 17
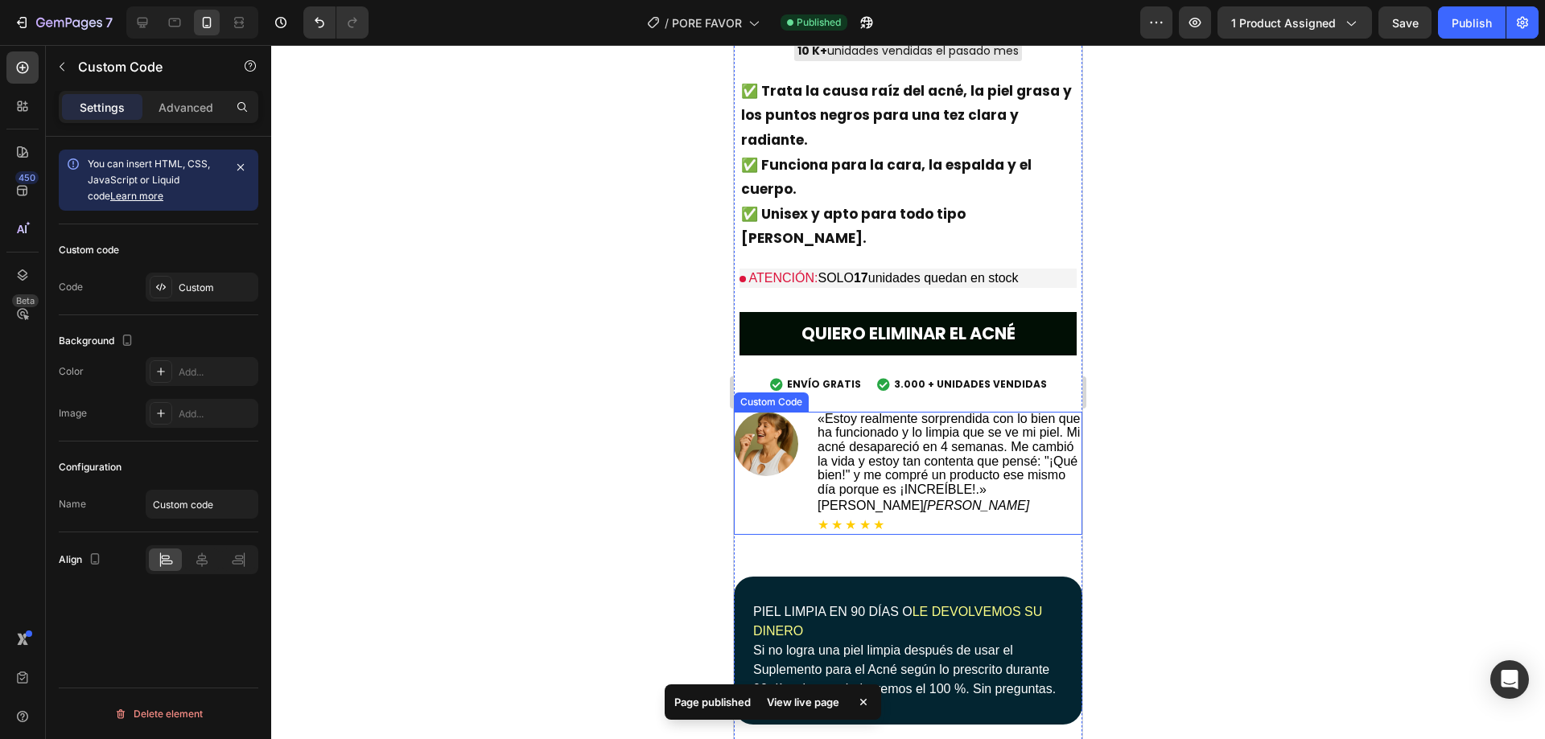
click at [903, 412] on p "«Estoy realmente sorprendida con lo bien que ha funcionado y lo limpia que se v…" at bounding box center [950, 454] width 265 height 85
click at [904, 412] on p "«Estoy realmente sorprendida con lo bien que ha funcionado y lo limpia que se v…" at bounding box center [950, 454] width 265 height 85
click at [905, 412] on p "«Estoy realmente sorprendida con lo bien que ha funcionado y lo limpia que se v…" at bounding box center [950, 454] width 265 height 85
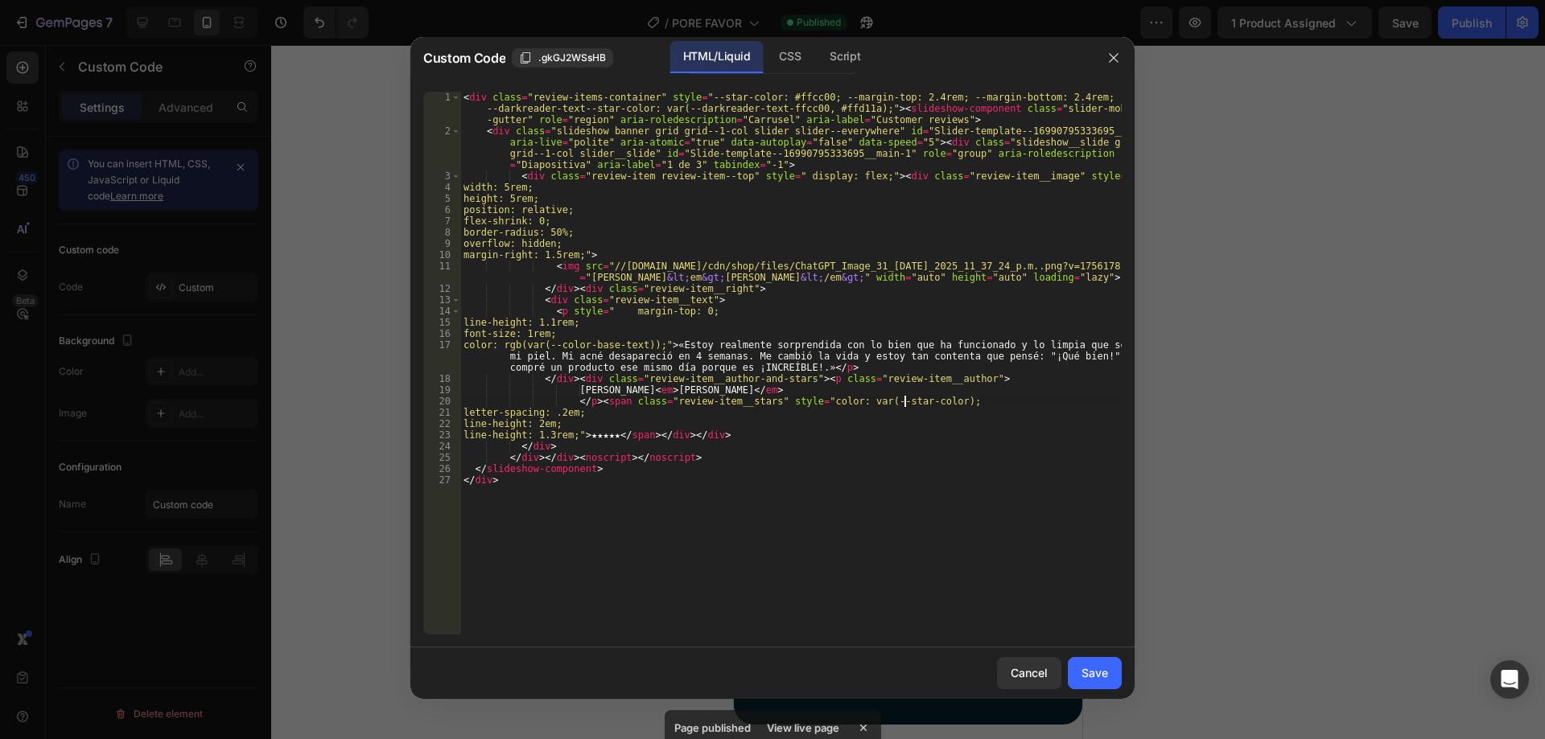
click at [906, 406] on div "< div class = "review-items-container" style = "--star-color: #ffcc00; --margin…" at bounding box center [790, 386] width 661 height 588
click at [554, 335] on div "< div class = "review-items-container" style = "--star-color: #ffcc00; --margin…" at bounding box center [790, 386] width 661 height 588
click at [935, 462] on div "< div class = "review-items-container" style = "--star-color: #ffcc00; --margin…" at bounding box center [790, 386] width 661 height 588
type textarea "</div></div><noscript></noscript>"
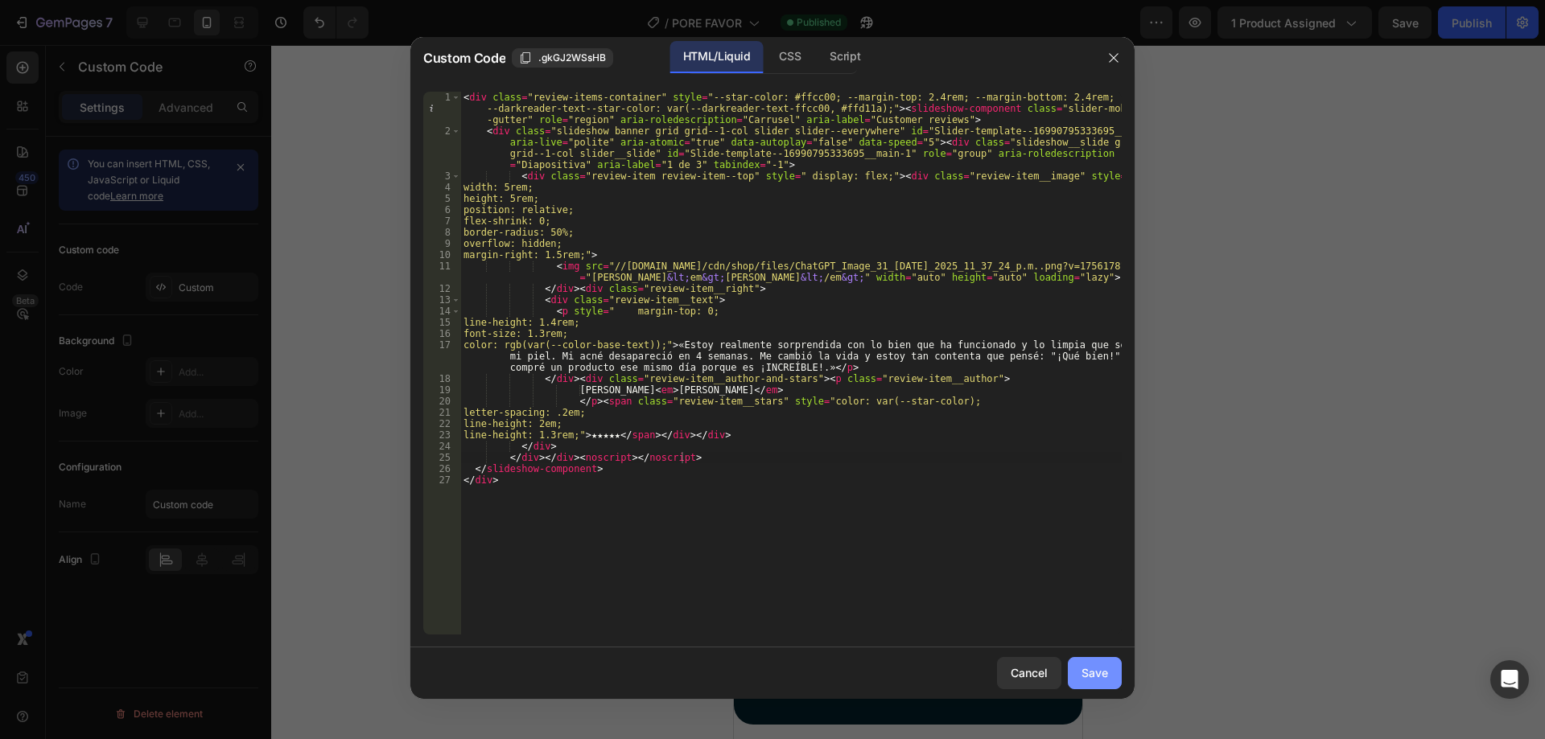
click at [1094, 665] on div "Save" at bounding box center [1094, 673] width 27 height 17
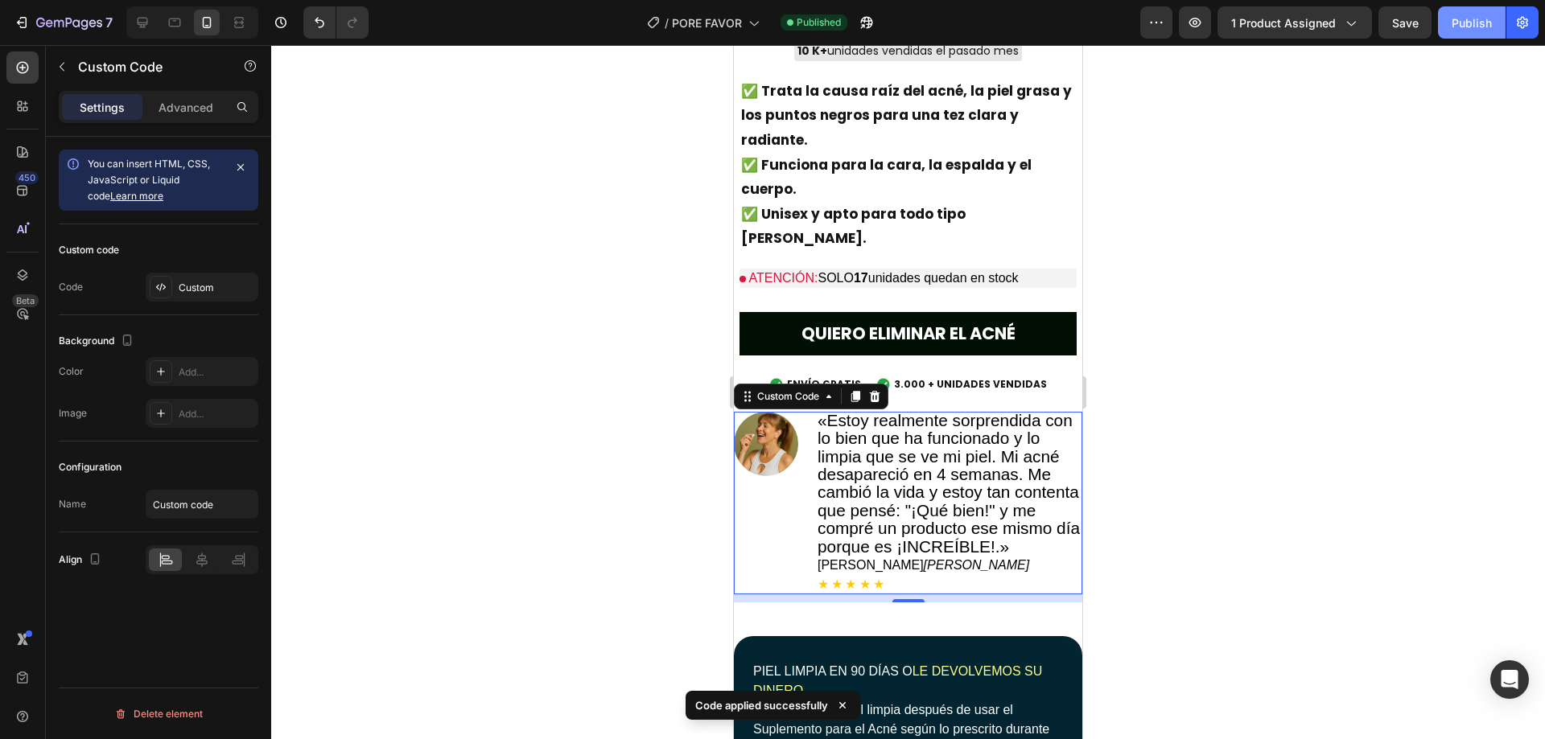
click at [1461, 25] on div "Publish" at bounding box center [1472, 22] width 40 height 17
click at [1188, 373] on div at bounding box center [908, 392] width 1274 height 694
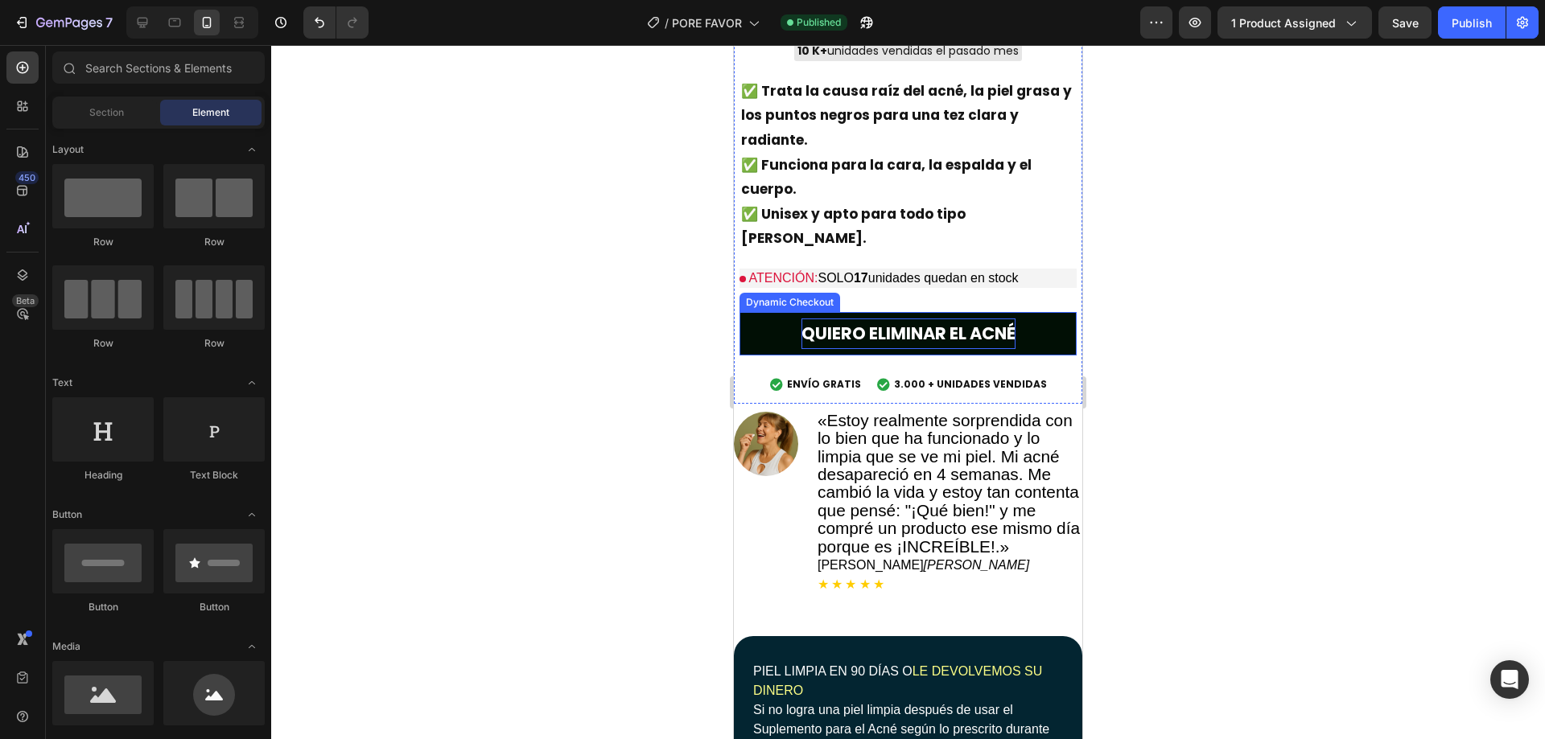
click at [957, 319] on p "QUIERO ELIMINAR EL ACNÉ" at bounding box center [908, 334] width 214 height 31
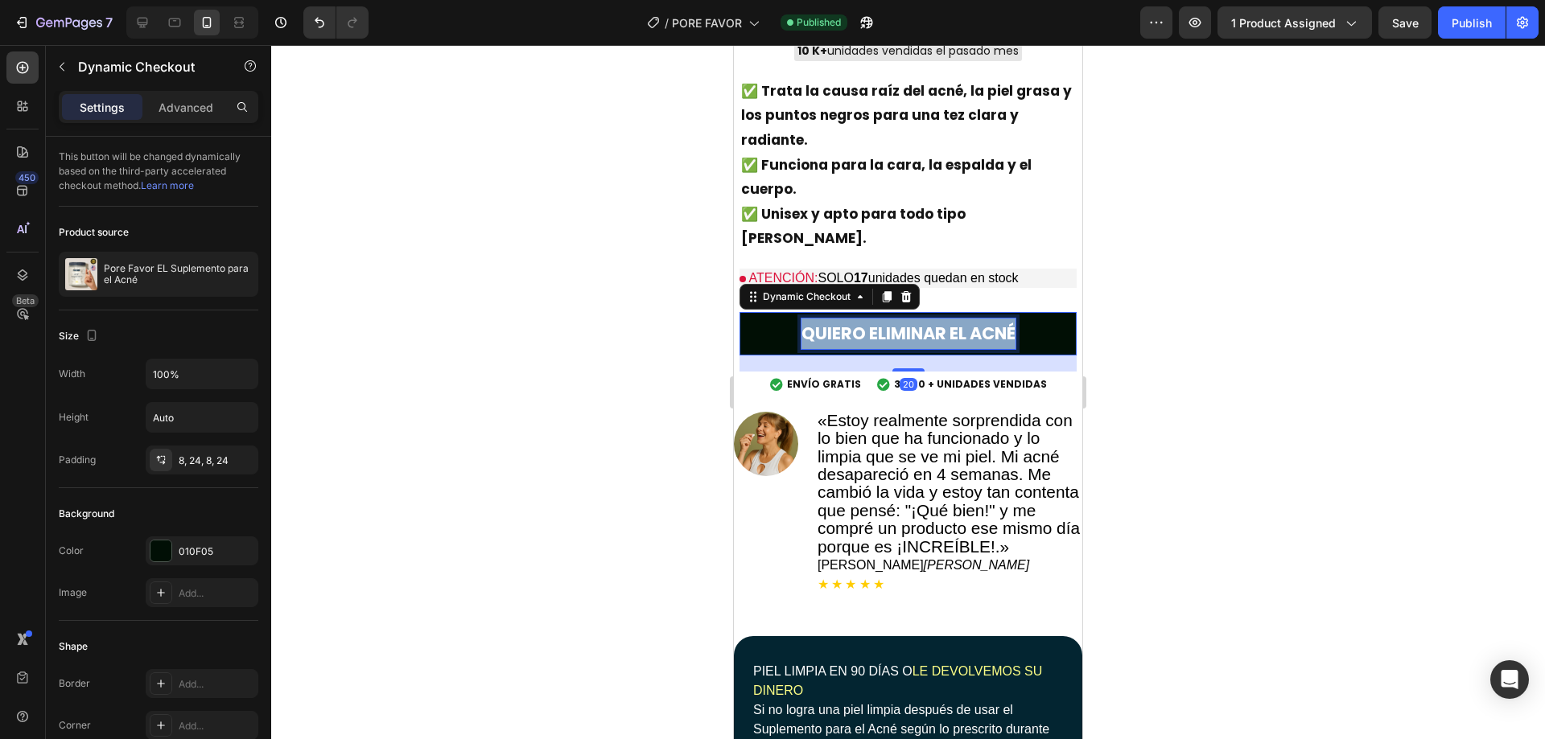
click at [957, 319] on p "QUIERO ELIMINAR EL ACNÉ" at bounding box center [908, 334] width 214 height 31
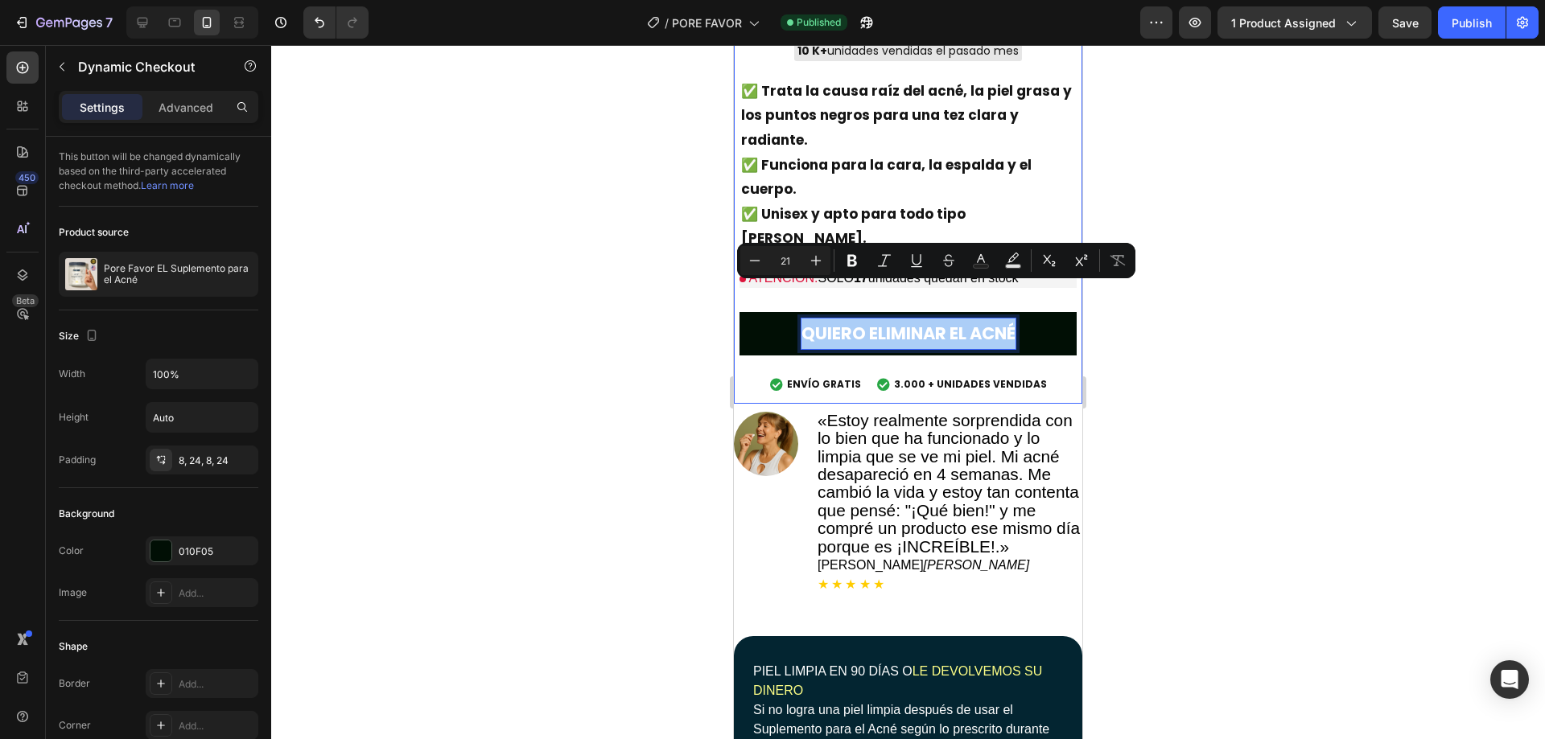
click at [1191, 337] on div at bounding box center [908, 392] width 1274 height 694
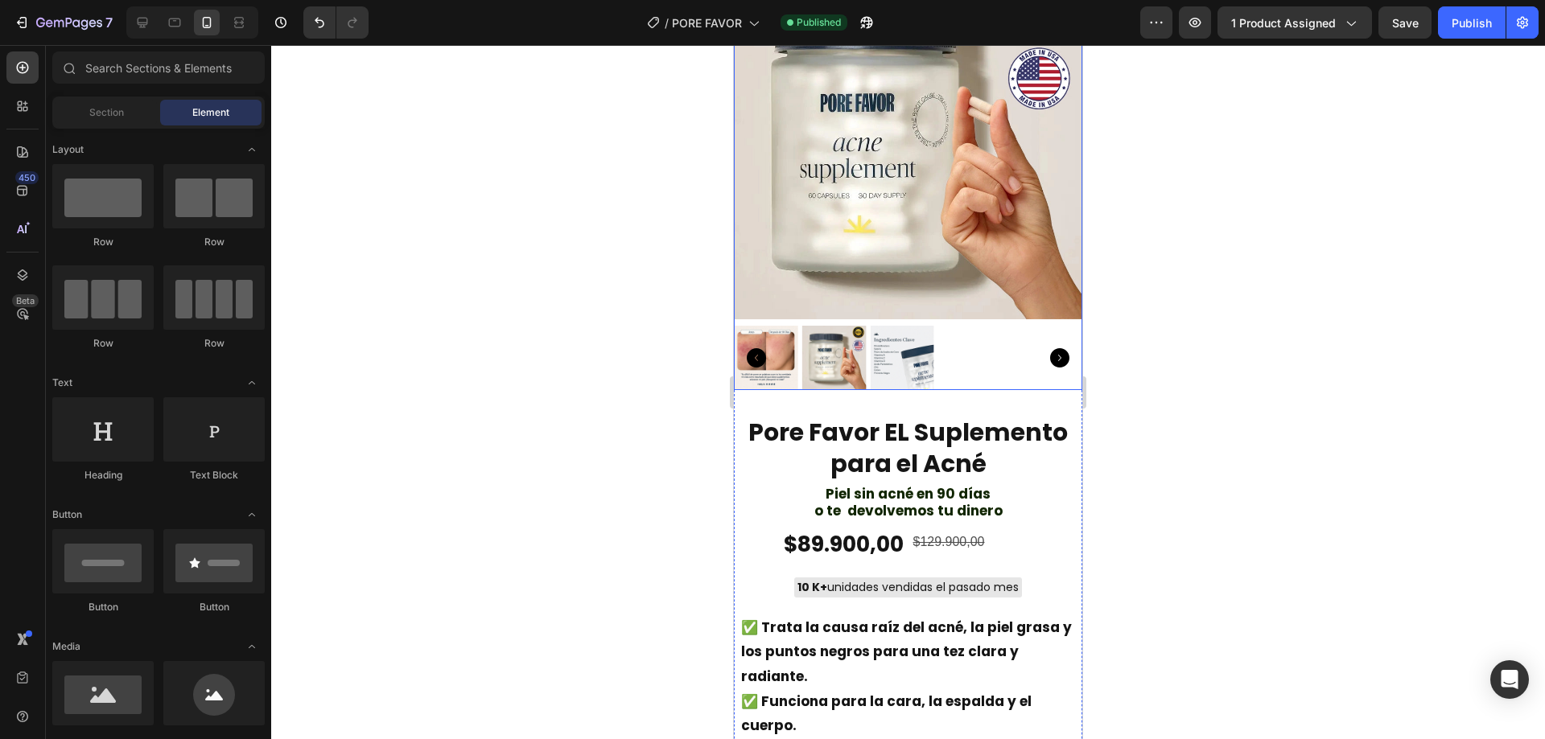
scroll to position [215, 0]
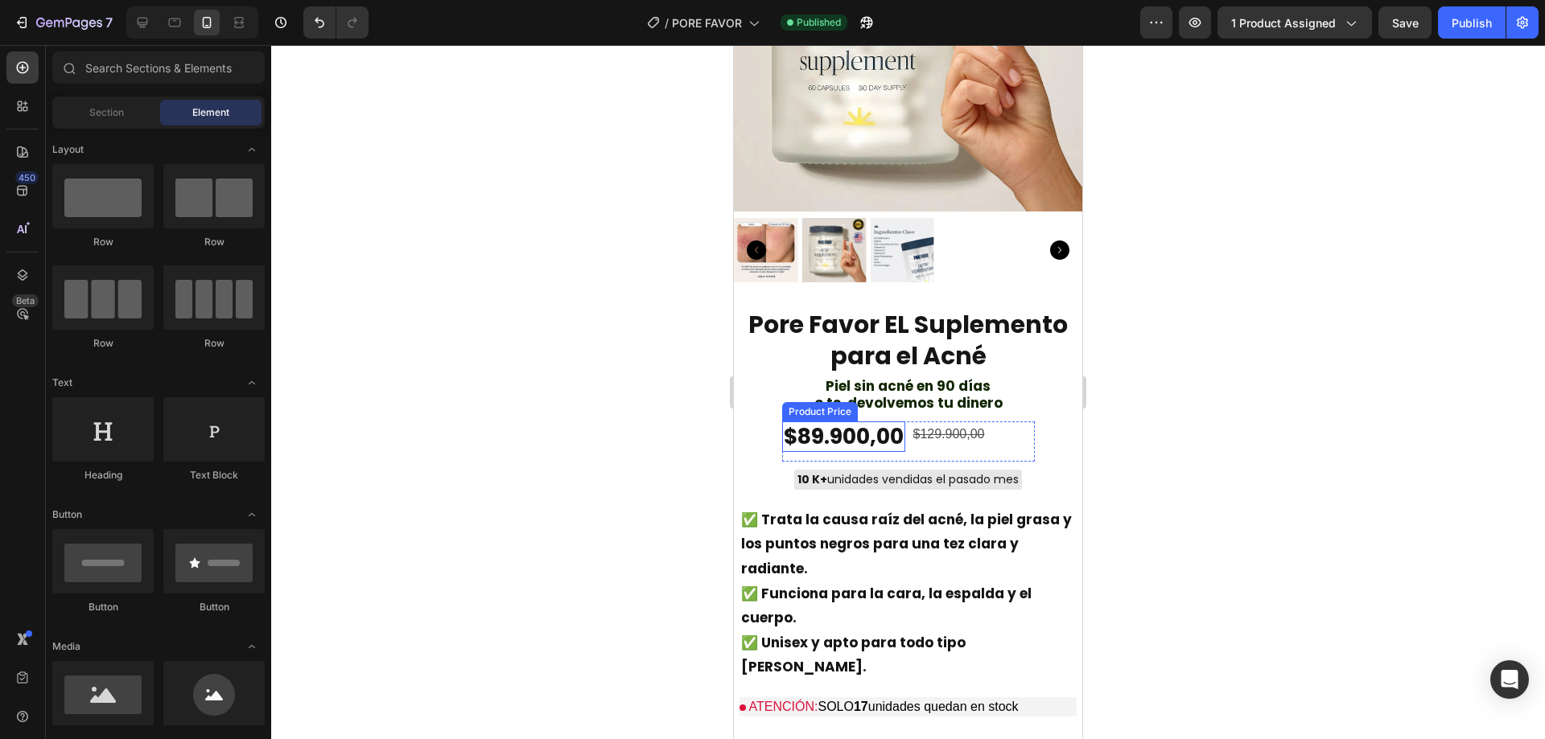
click at [901, 422] on div "$89.900,00 Product Price Product Price $129.900,00 Text Block Row" at bounding box center [908, 442] width 253 height 40
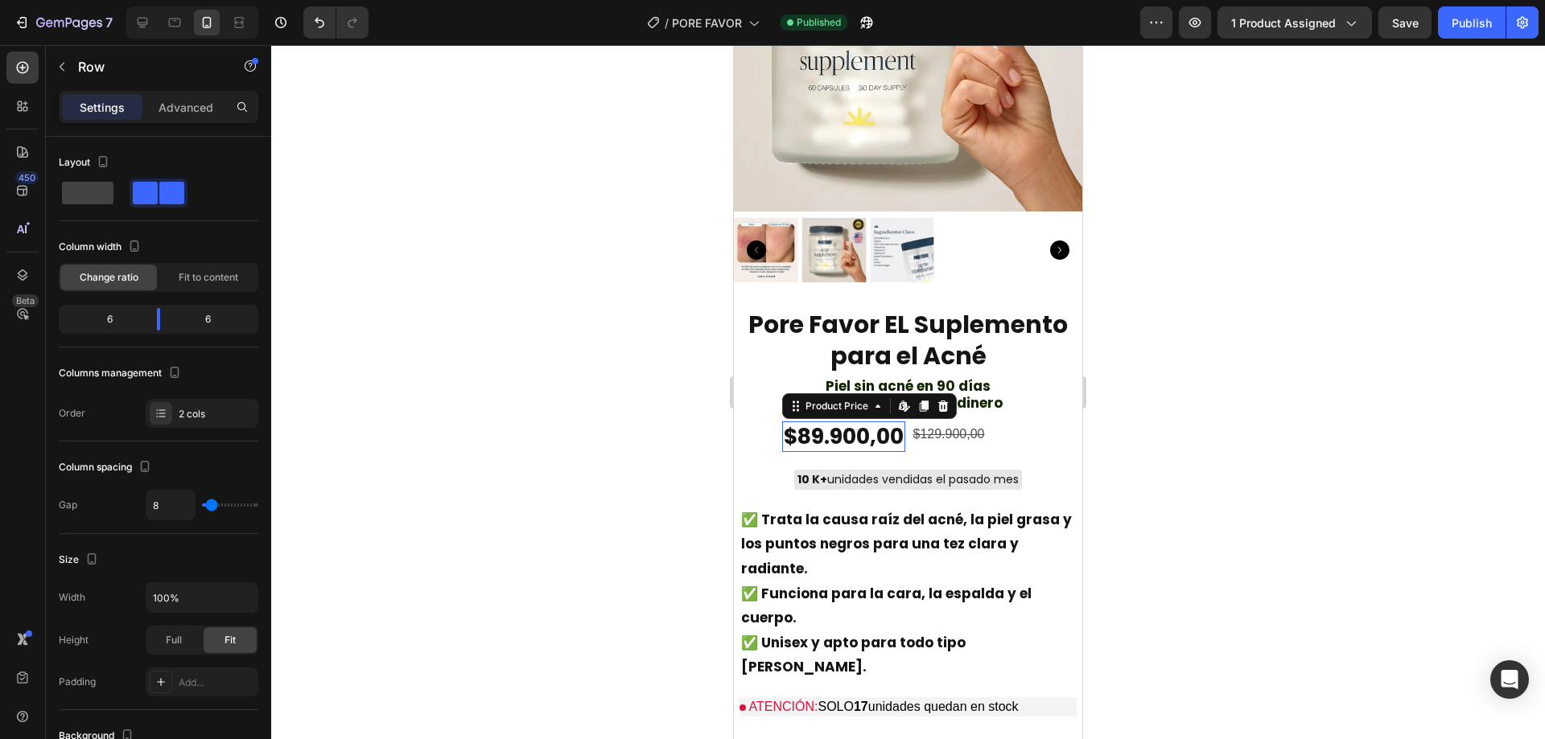
click at [872, 422] on div "$89.900,00" at bounding box center [843, 437] width 123 height 31
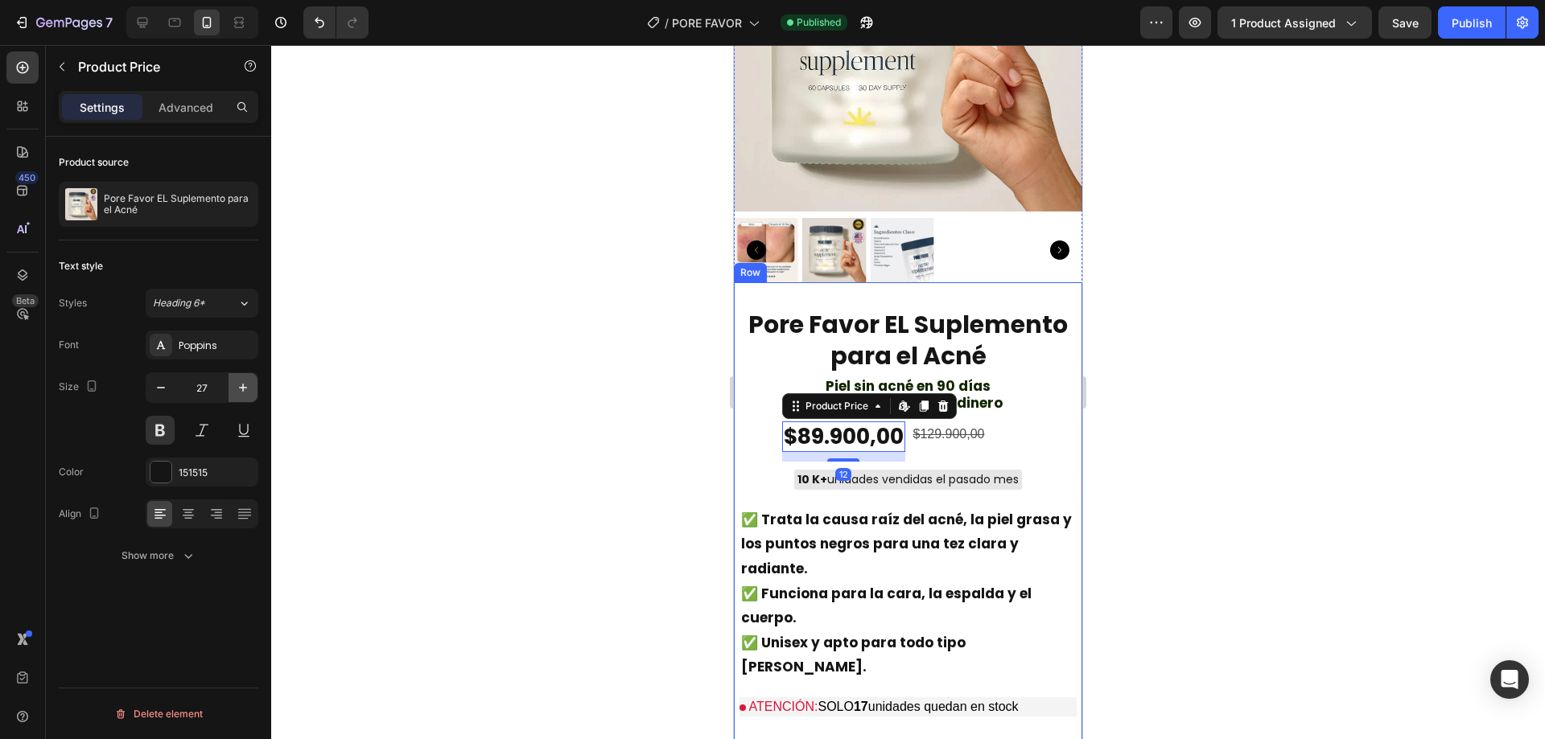
click at [241, 386] on icon "button" at bounding box center [243, 388] width 16 height 16
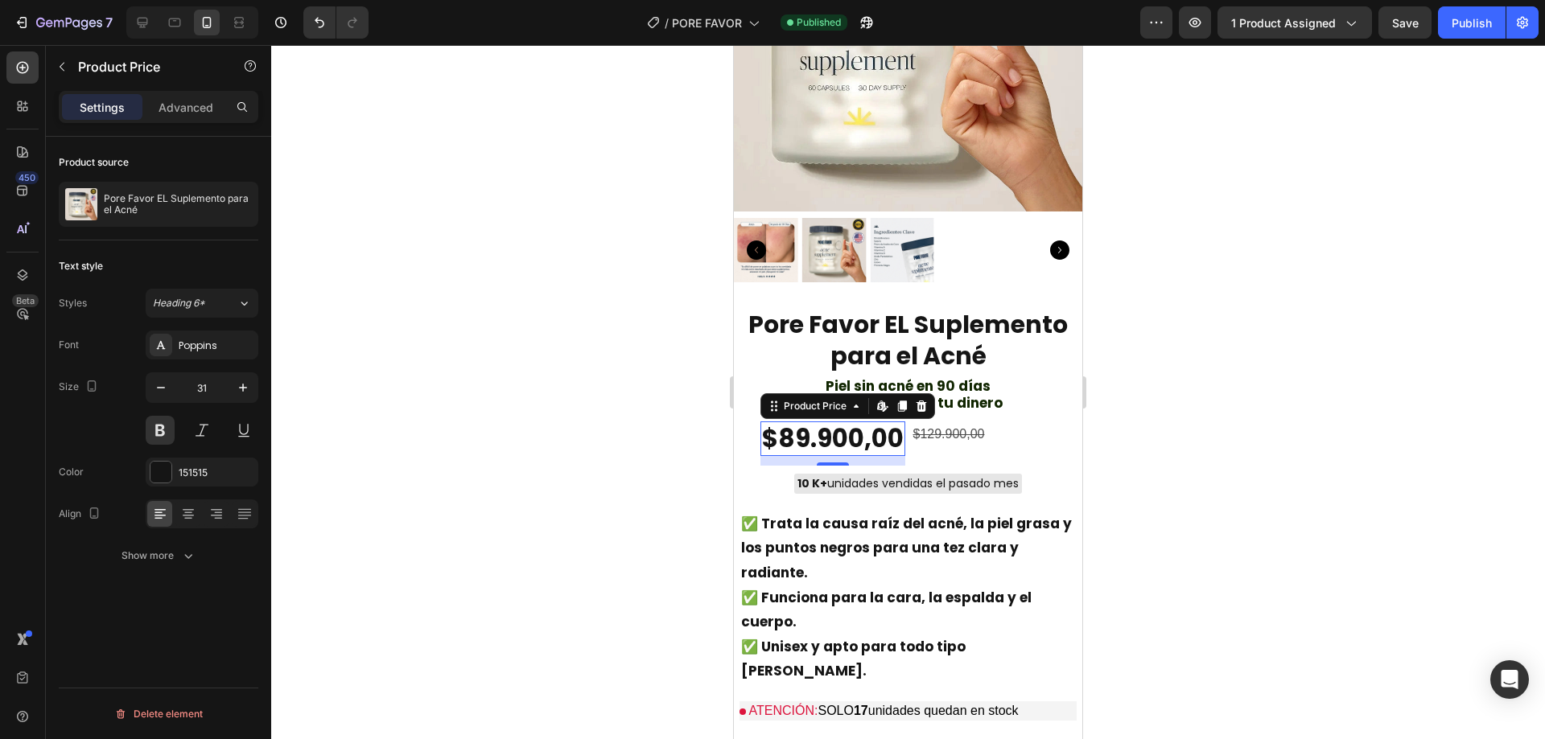
drag, startPoint x: 167, startPoint y: 381, endPoint x: 269, endPoint y: 414, distance: 106.9
click at [166, 381] on icon "button" at bounding box center [161, 388] width 16 height 16
type input "30"
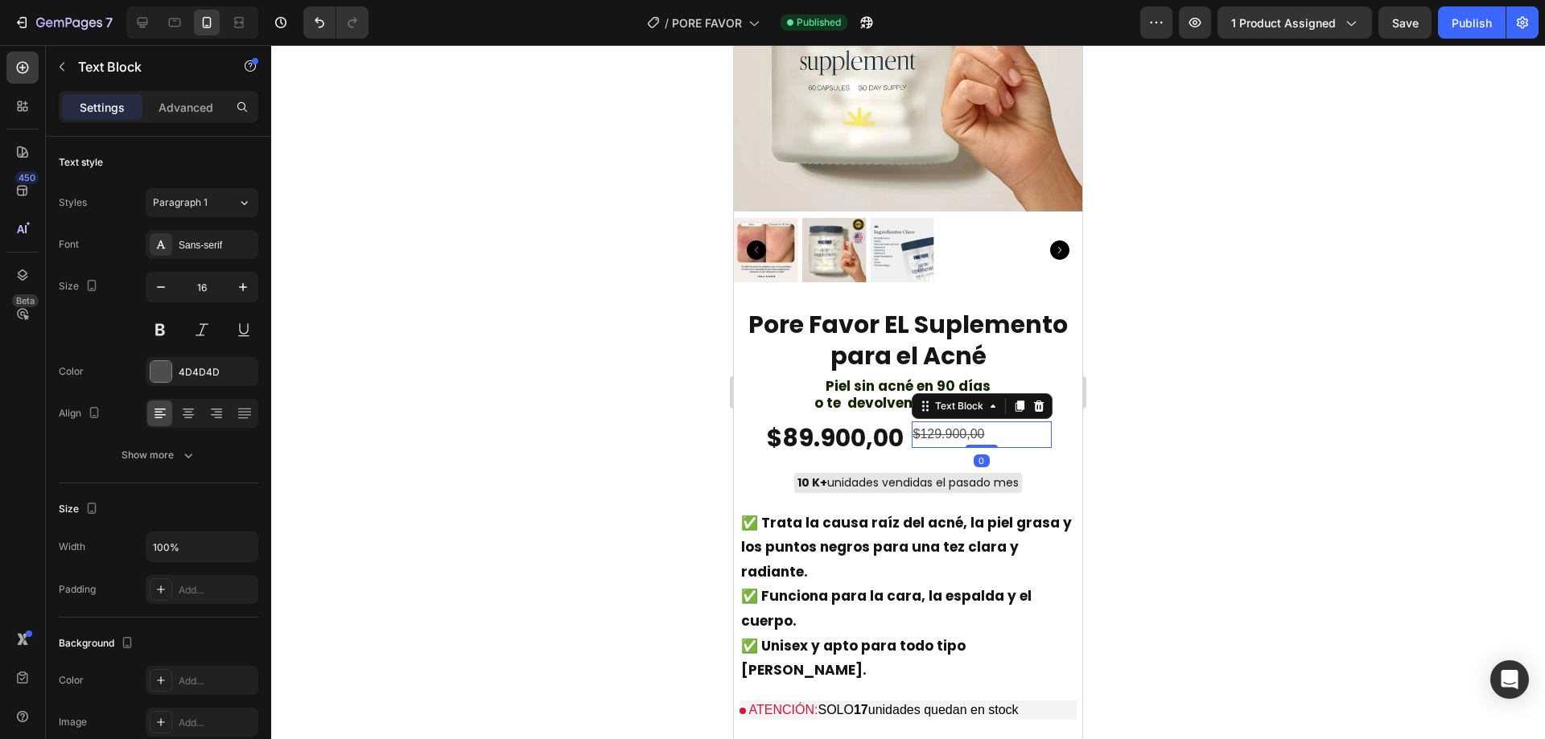
click at [945, 427] on s "$129.900,00" at bounding box center [949, 434] width 72 height 14
click at [246, 284] on icon "button" at bounding box center [243, 287] width 16 height 16
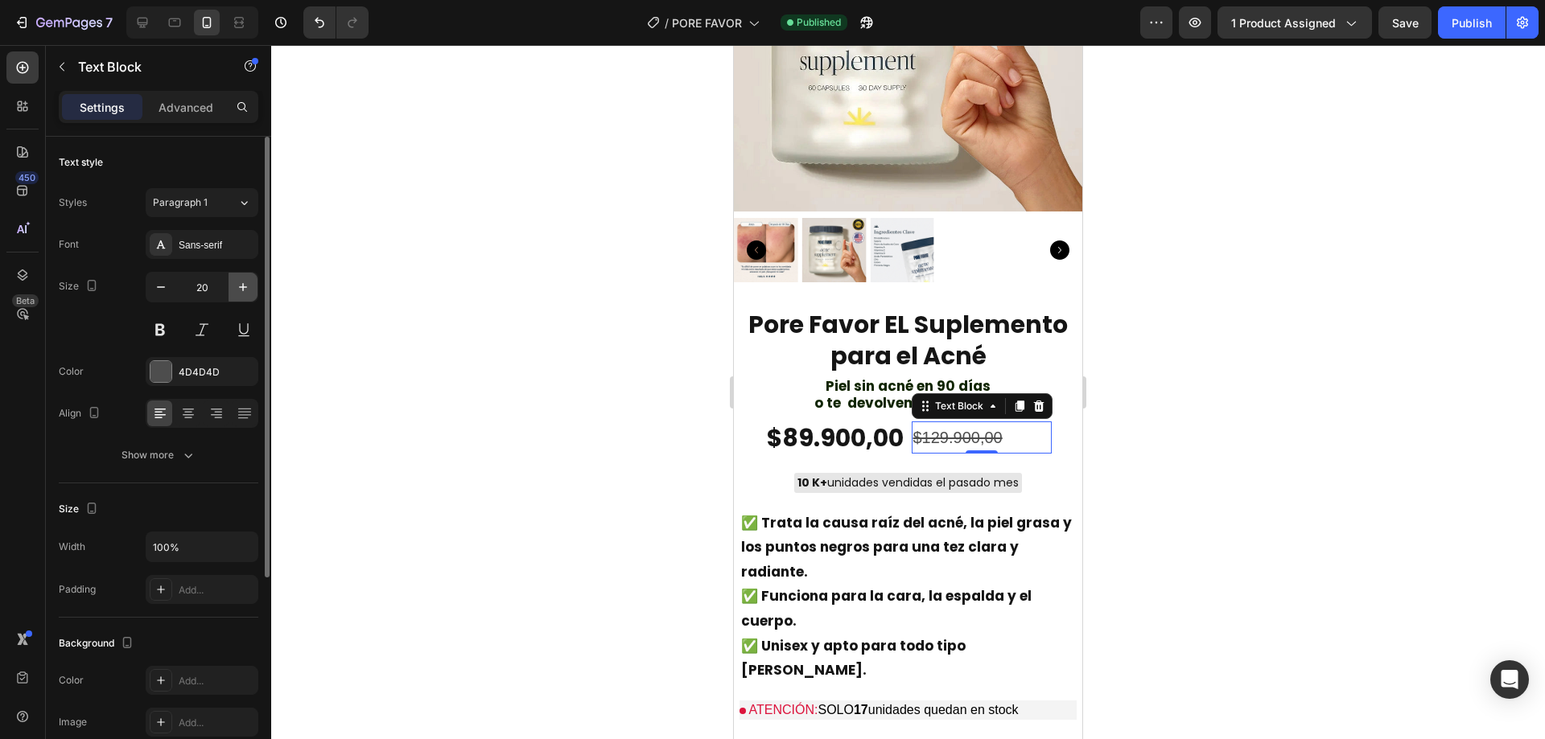
click at [246, 284] on icon "button" at bounding box center [243, 287] width 16 height 16
type input "22"
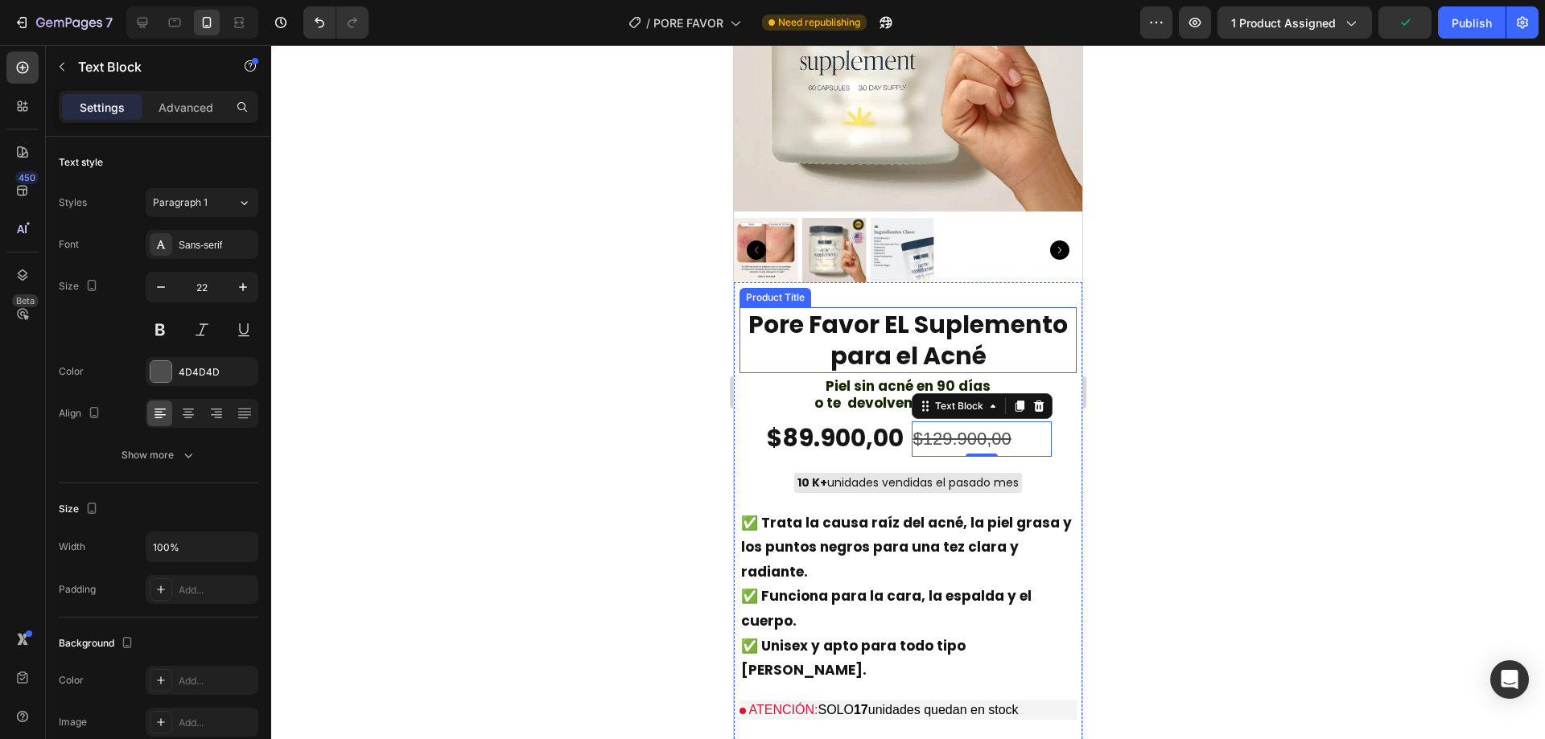
click at [1191, 414] on div at bounding box center [908, 392] width 1274 height 694
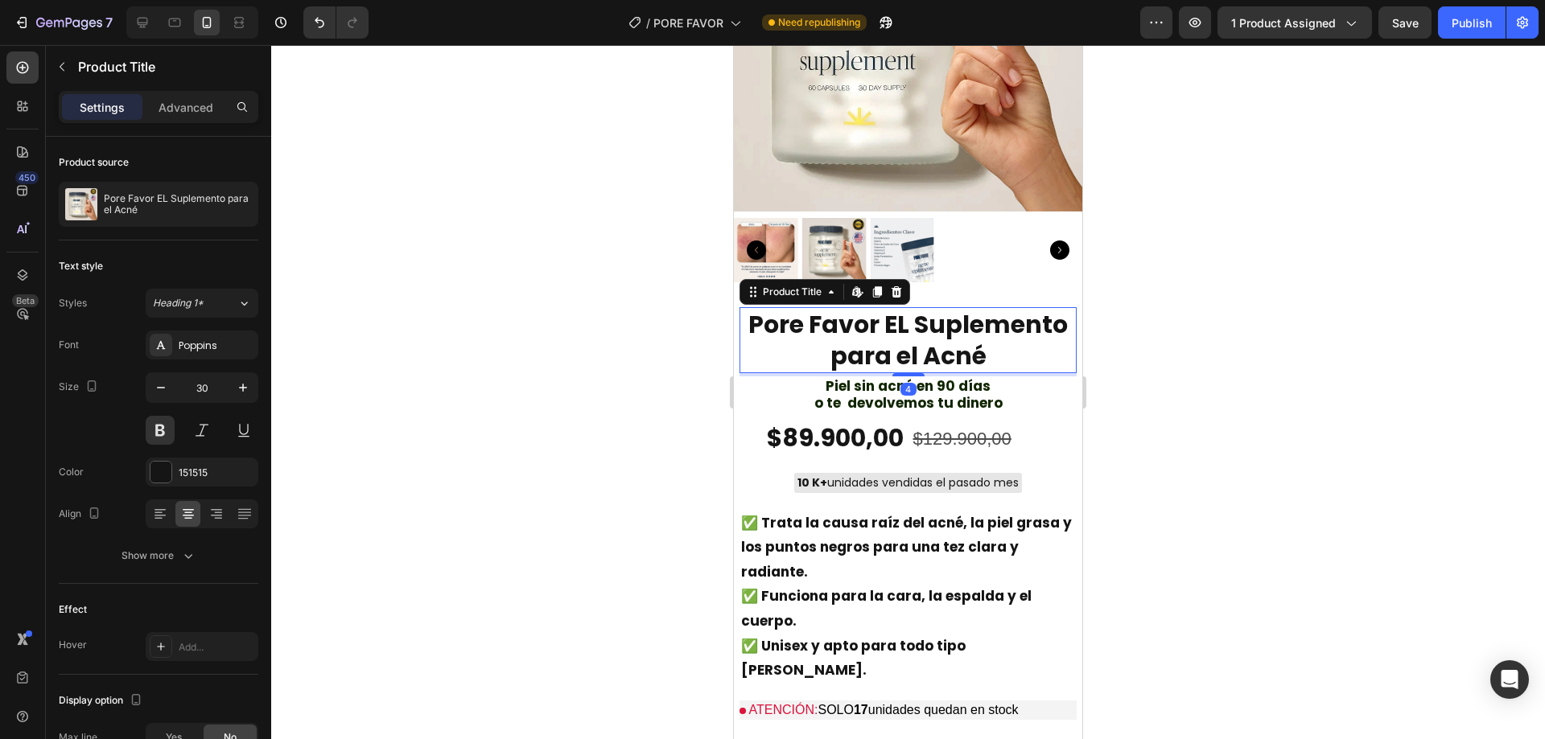
click at [867, 307] on h2 "Pore Favor EL Suplemento para el Acné" at bounding box center [907, 340] width 337 height 66
click at [167, 475] on div at bounding box center [160, 472] width 21 height 21
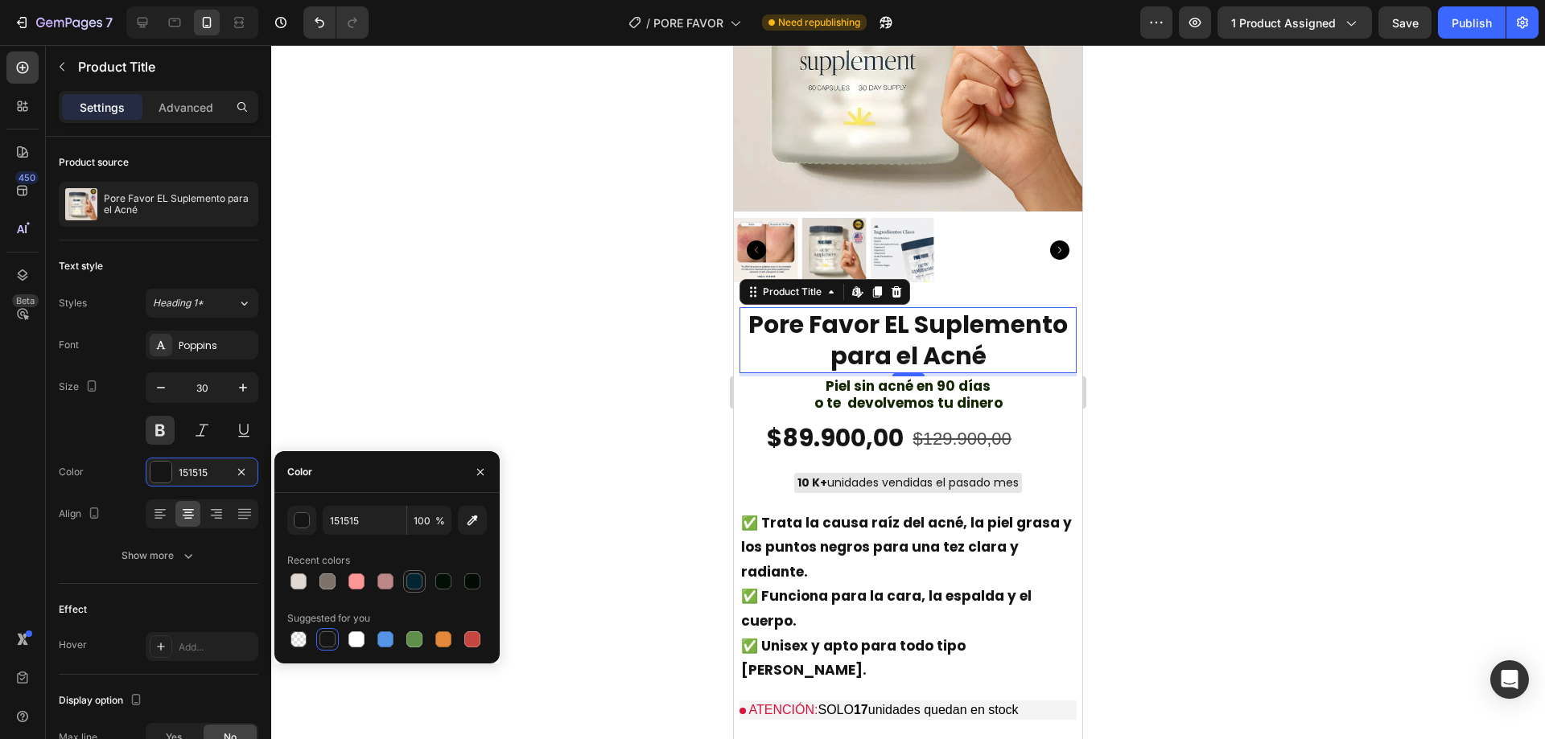
click at [418, 586] on div at bounding box center [414, 582] width 16 height 16
type input "032531"
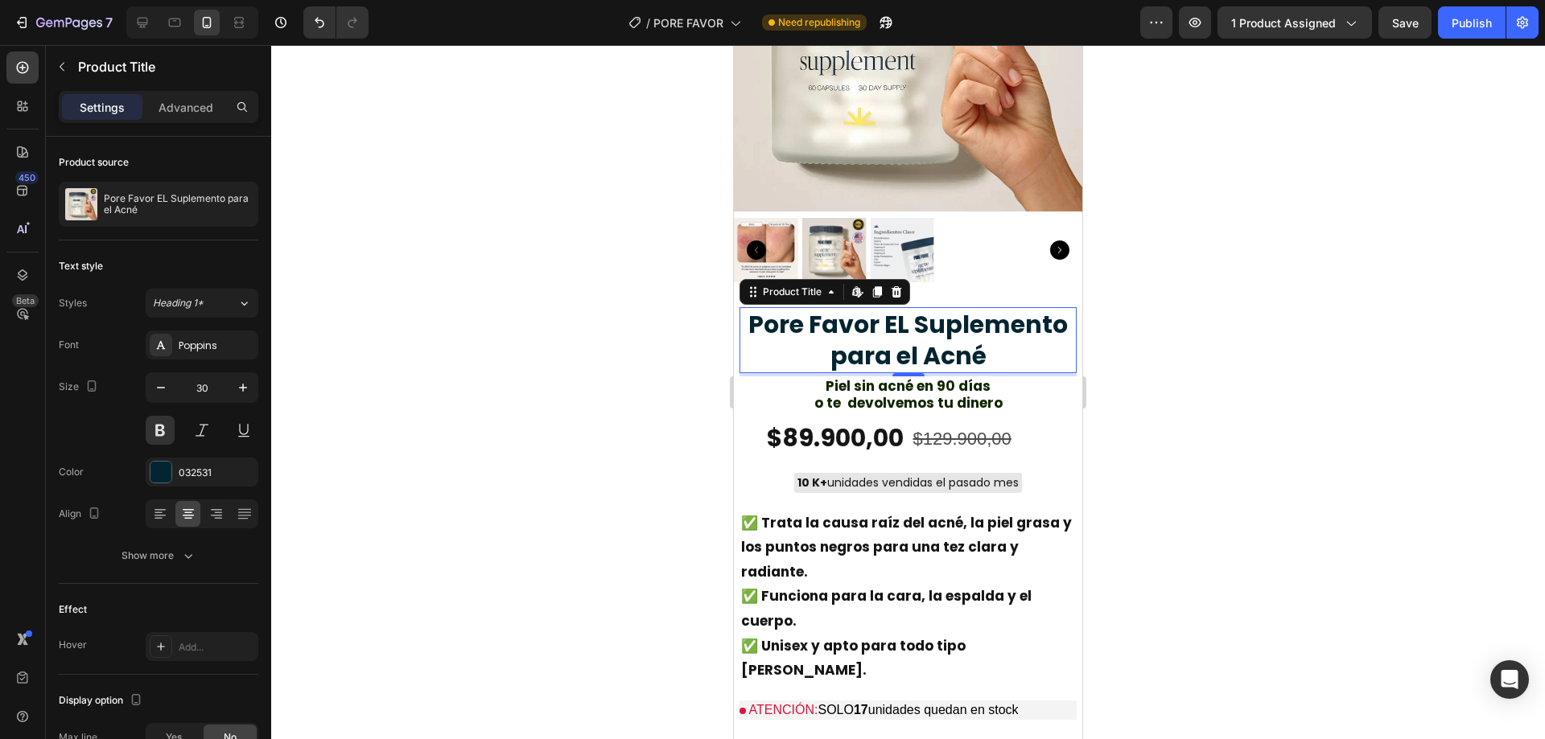
click at [575, 369] on div at bounding box center [908, 392] width 1274 height 694
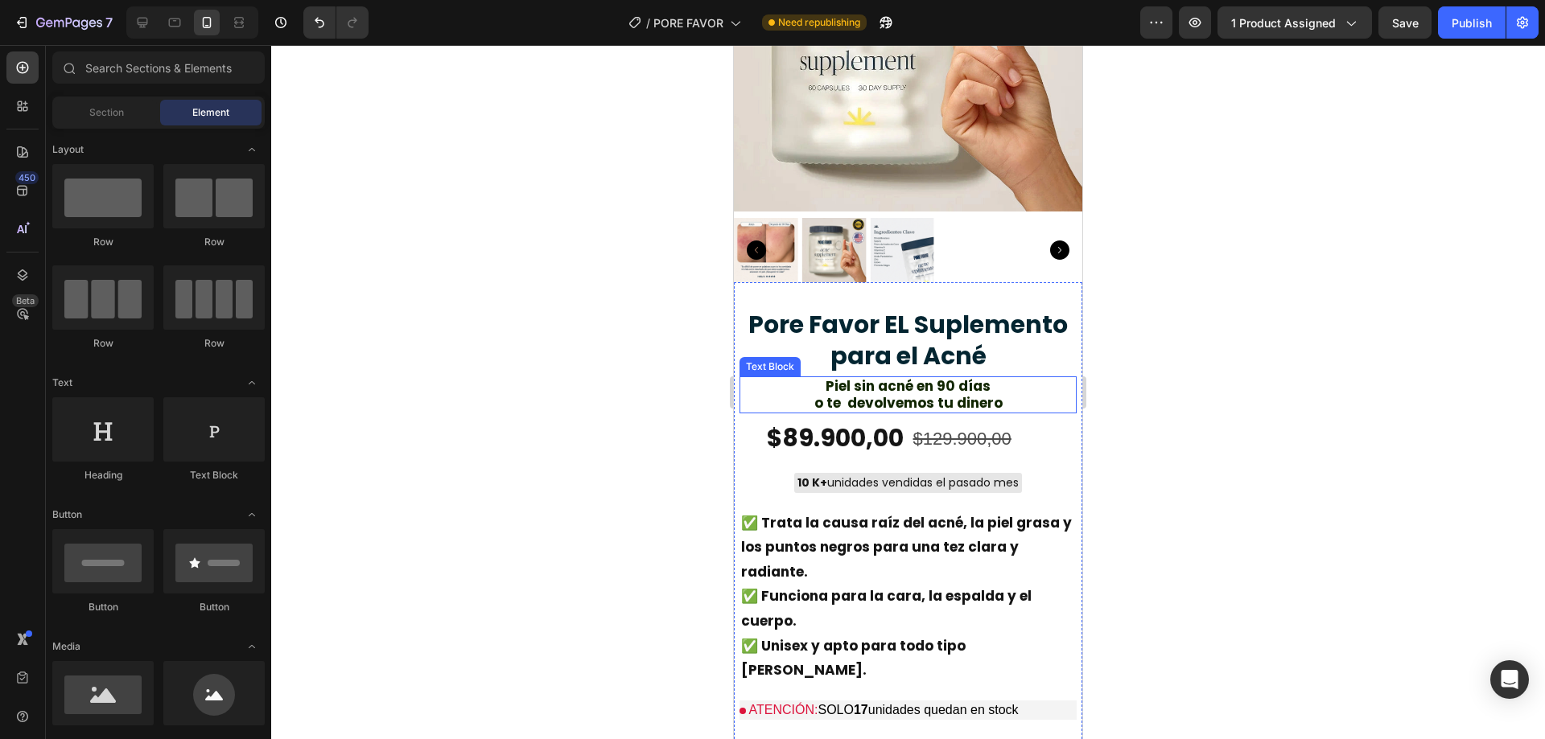
click at [904, 393] on strong "o te devolvemos tu dinero" at bounding box center [908, 402] width 188 height 19
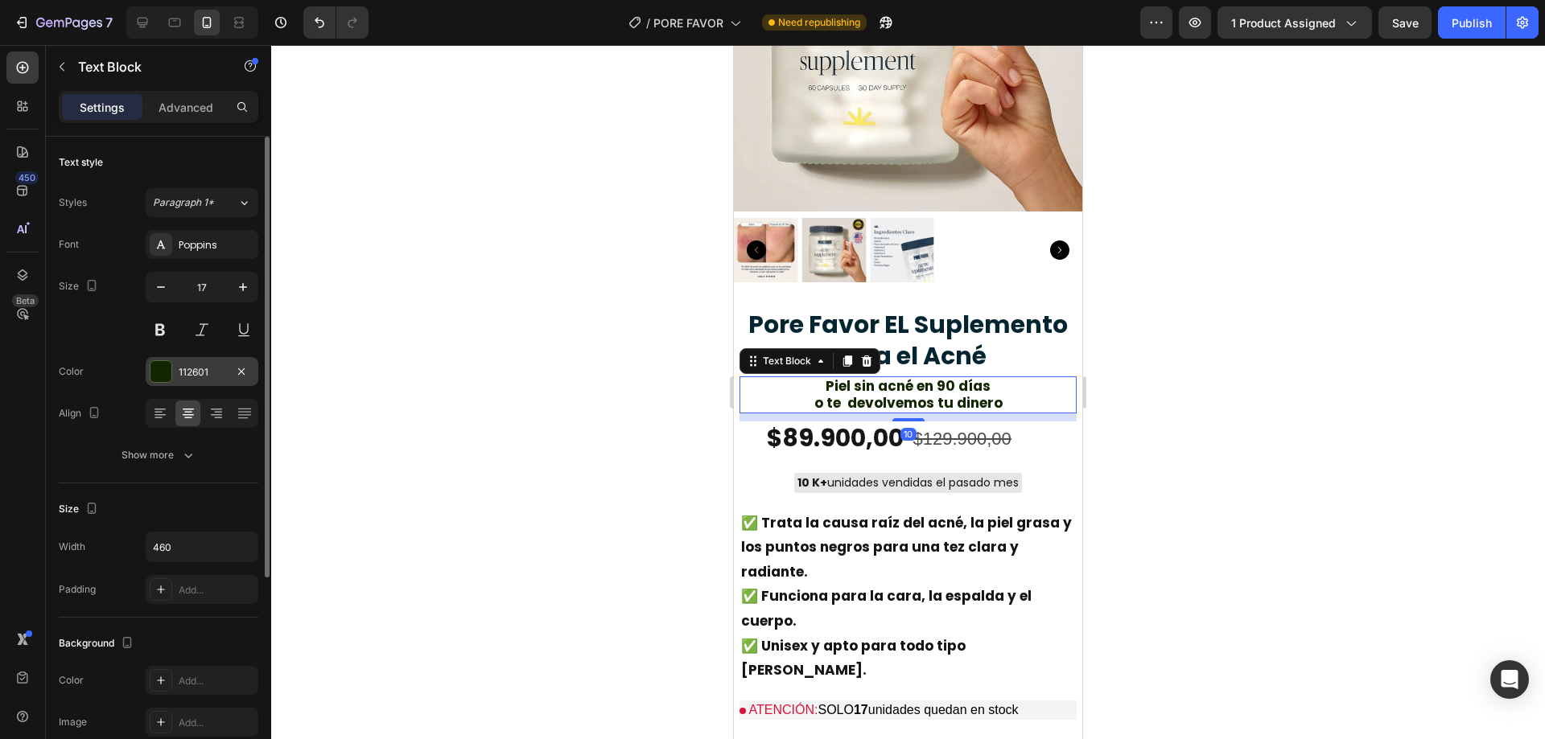
click at [166, 365] on div at bounding box center [160, 371] width 21 height 21
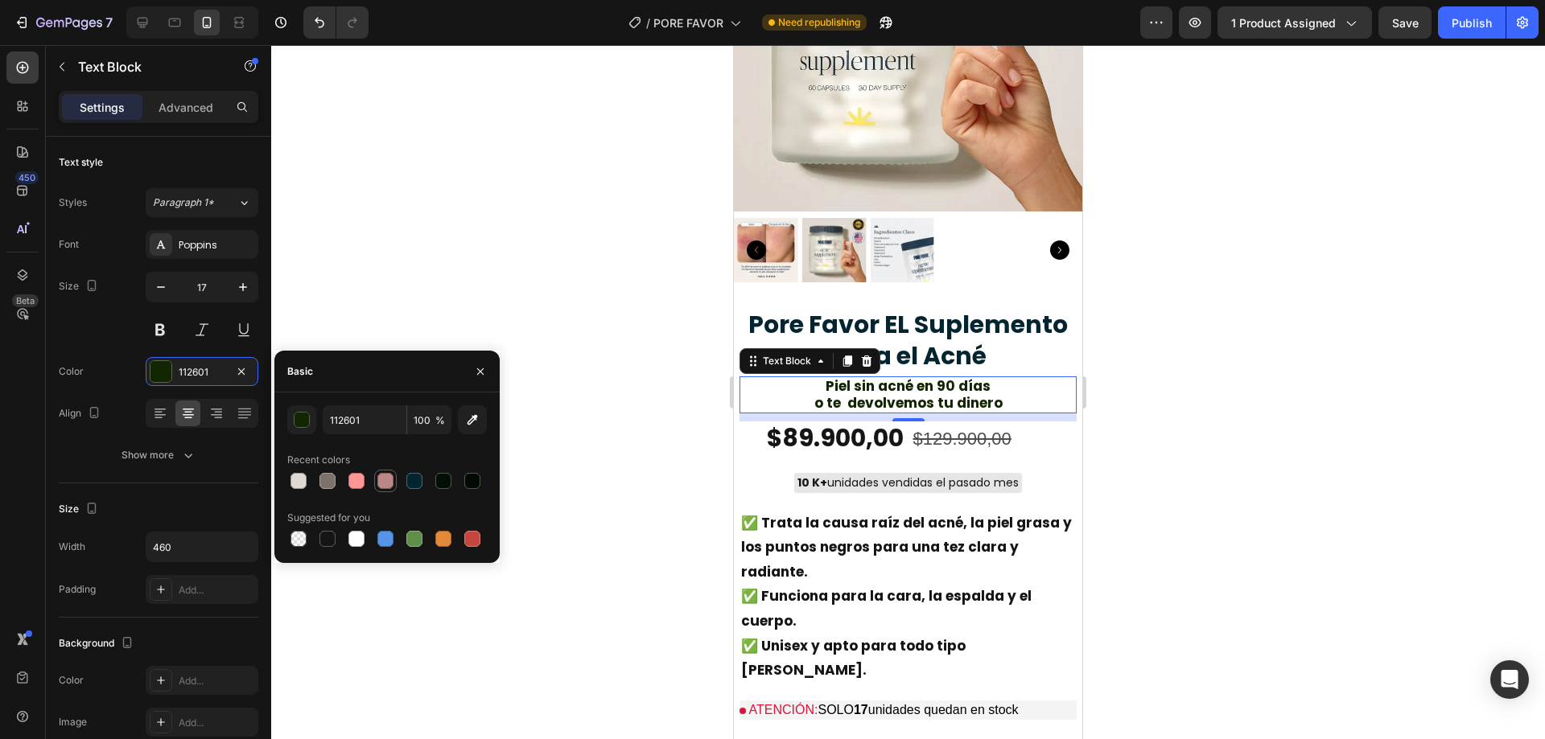
click at [387, 477] on div at bounding box center [385, 481] width 16 height 16
click at [444, 479] on div at bounding box center [443, 481] width 16 height 16
click at [348, 479] on div at bounding box center [356, 481] width 16 height 16
click at [383, 480] on div at bounding box center [385, 481] width 16 height 16
click at [420, 480] on div at bounding box center [414, 481] width 16 height 16
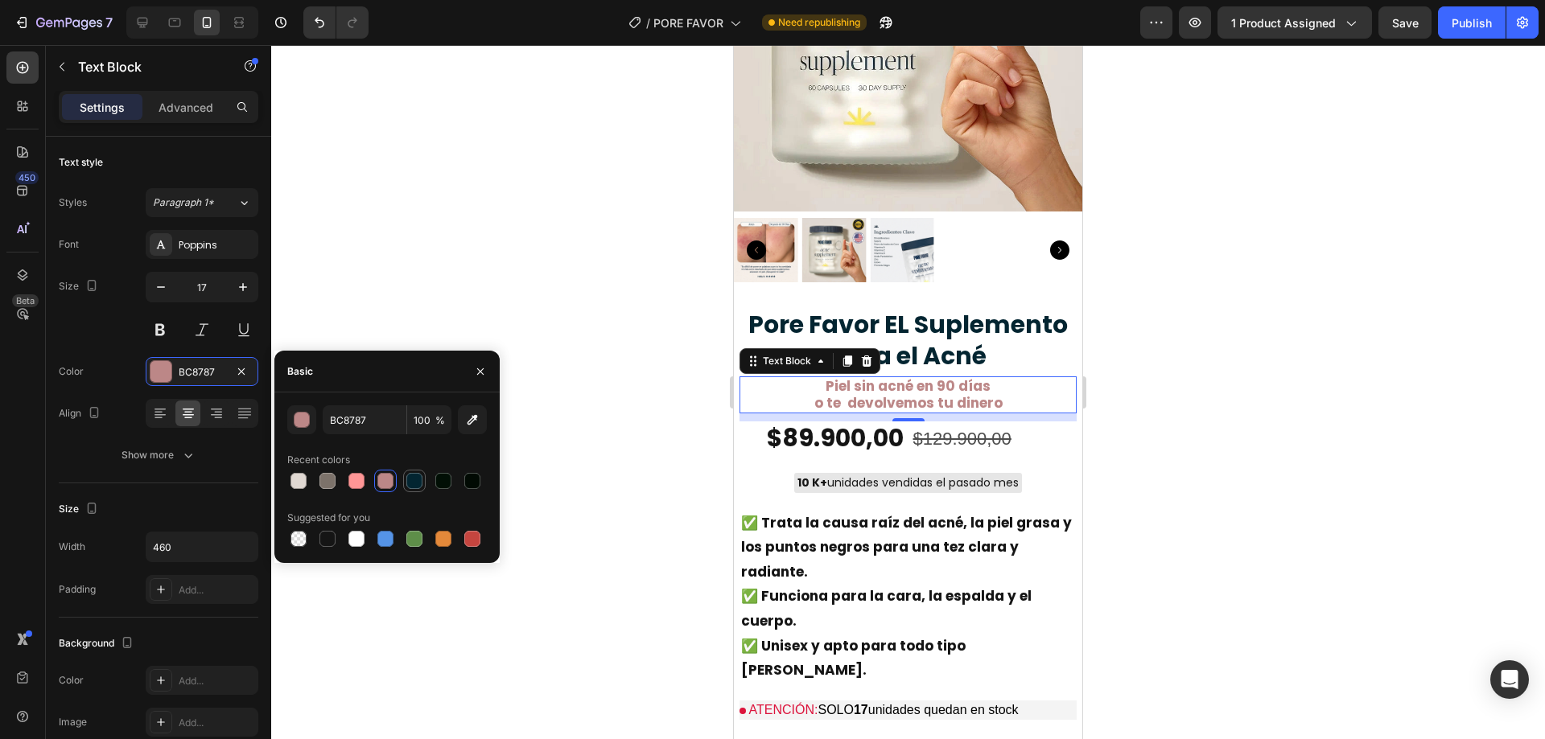
type input "032531"
click at [600, 283] on div at bounding box center [908, 392] width 1274 height 694
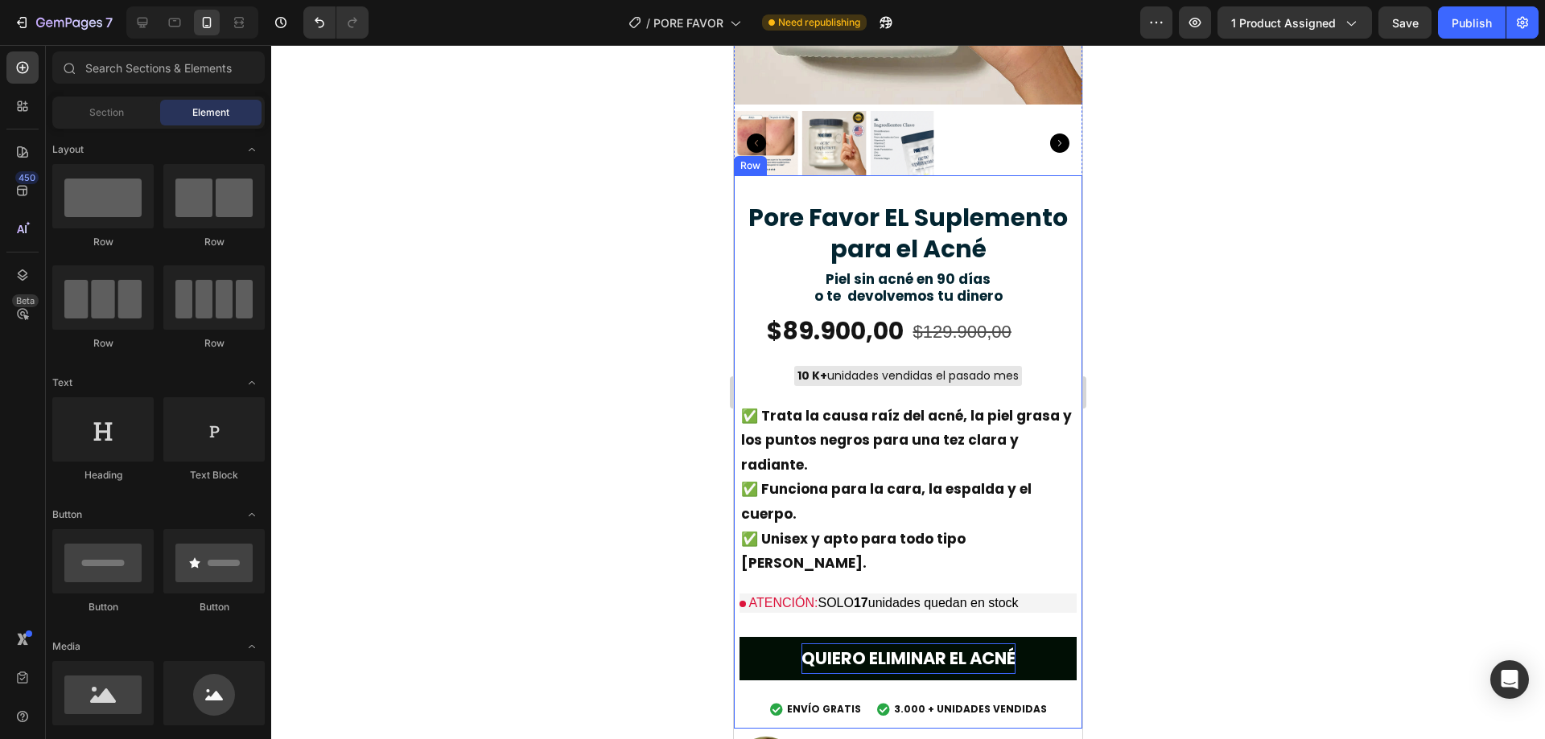
scroll to position [644, 0]
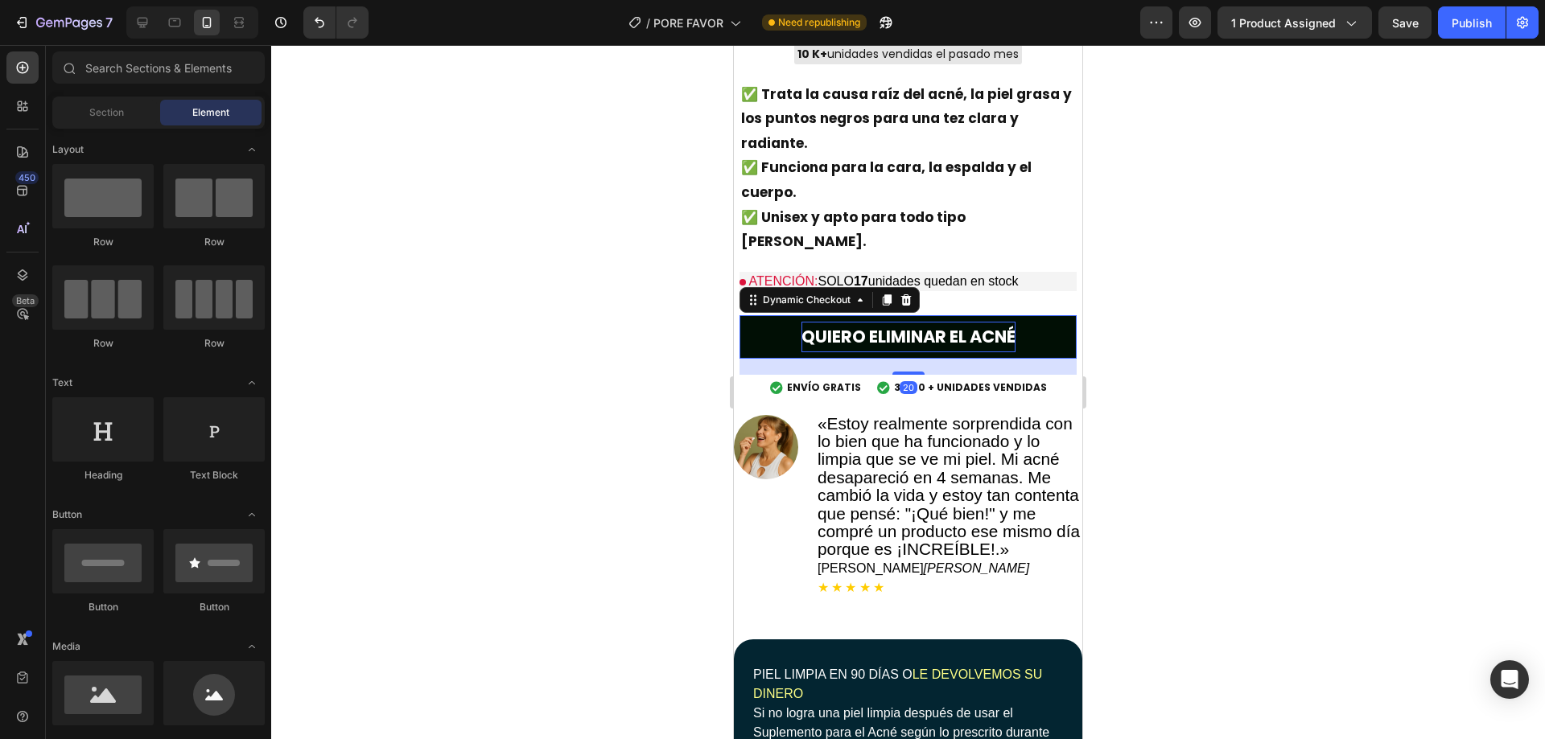
click at [1038, 315] on button "QUIERO ELIMINAR EL ACNÉ" at bounding box center [907, 336] width 337 height 43
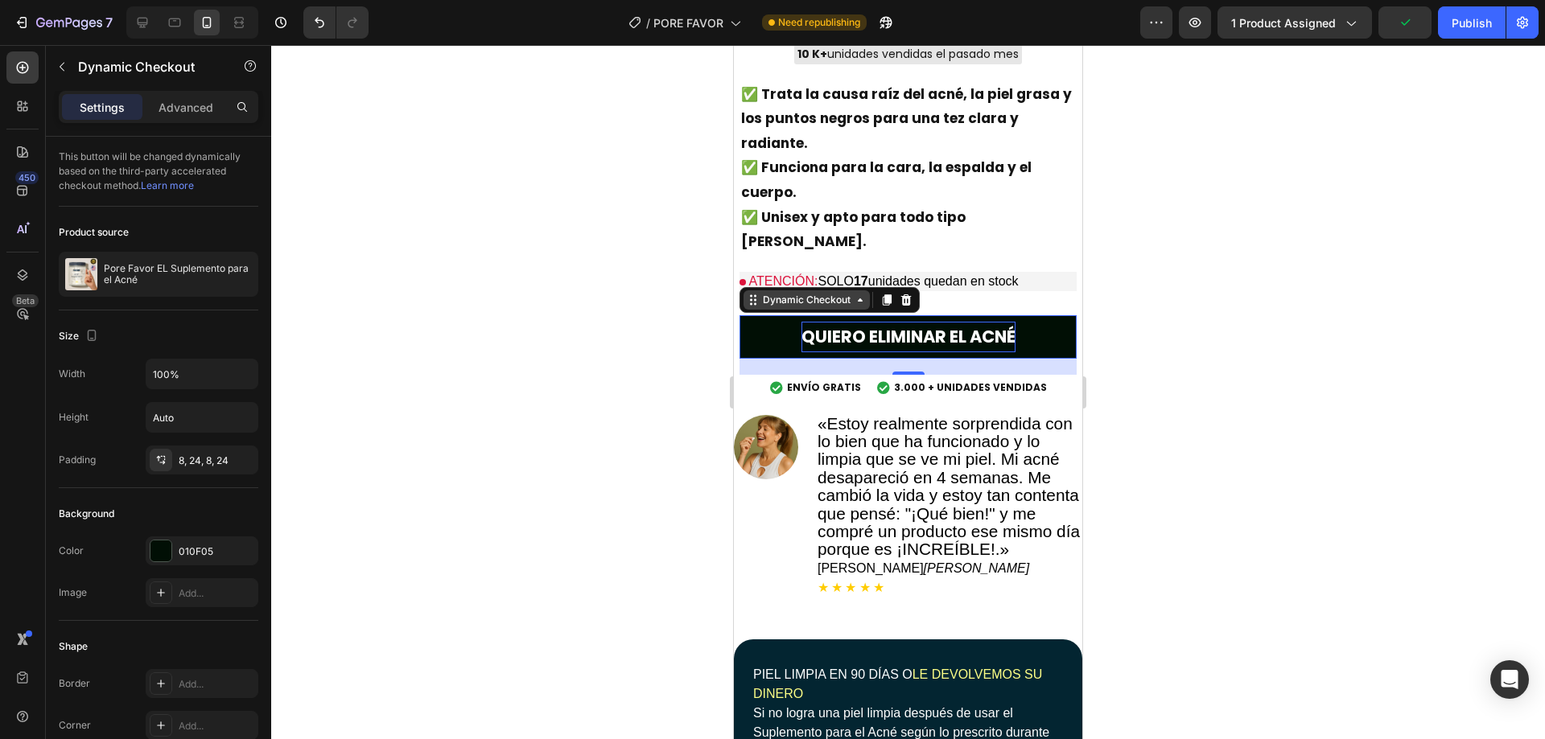
click at [824, 293] on div "Dynamic Checkout" at bounding box center [807, 300] width 94 height 14
click at [612, 331] on div at bounding box center [908, 392] width 1274 height 694
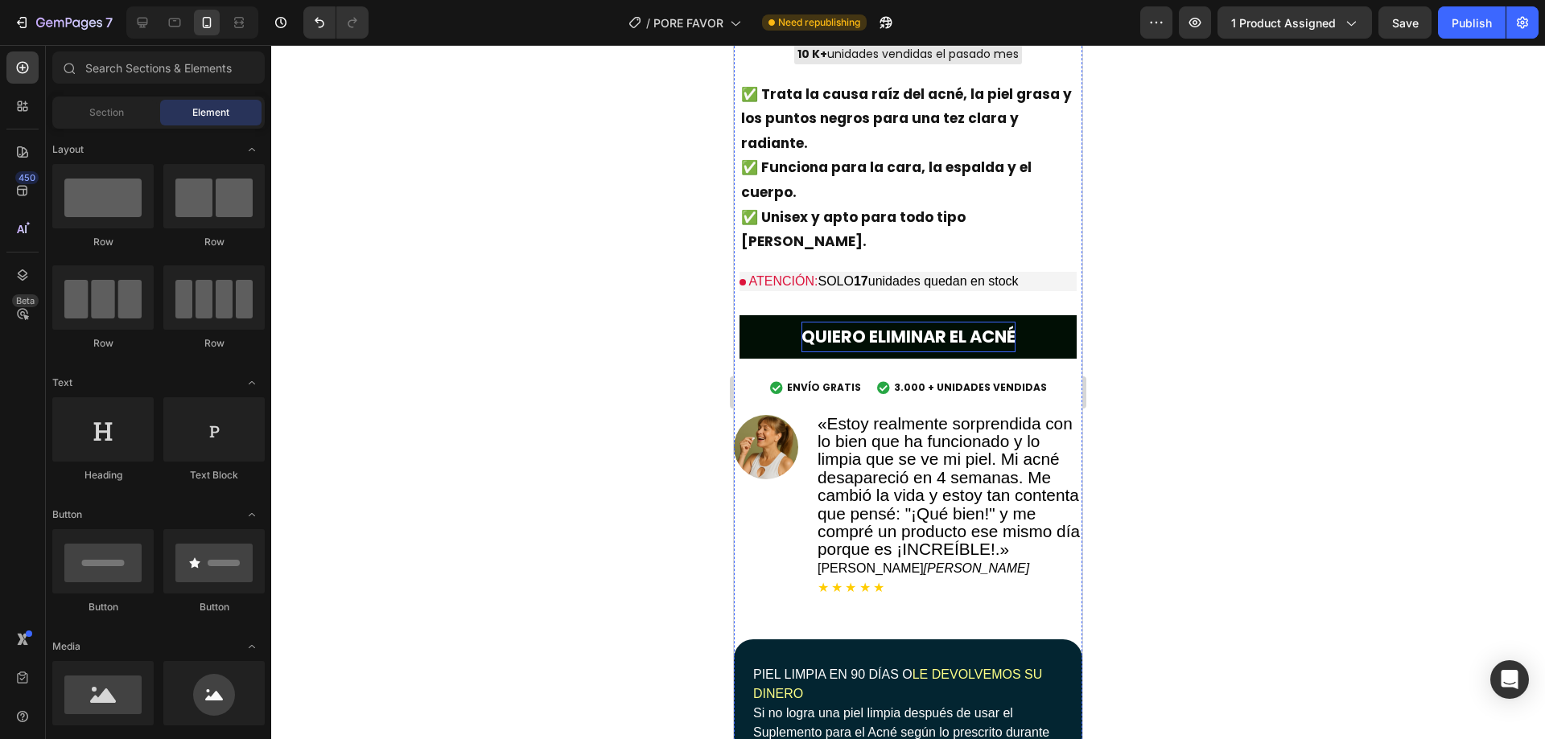
scroll to position [429, 0]
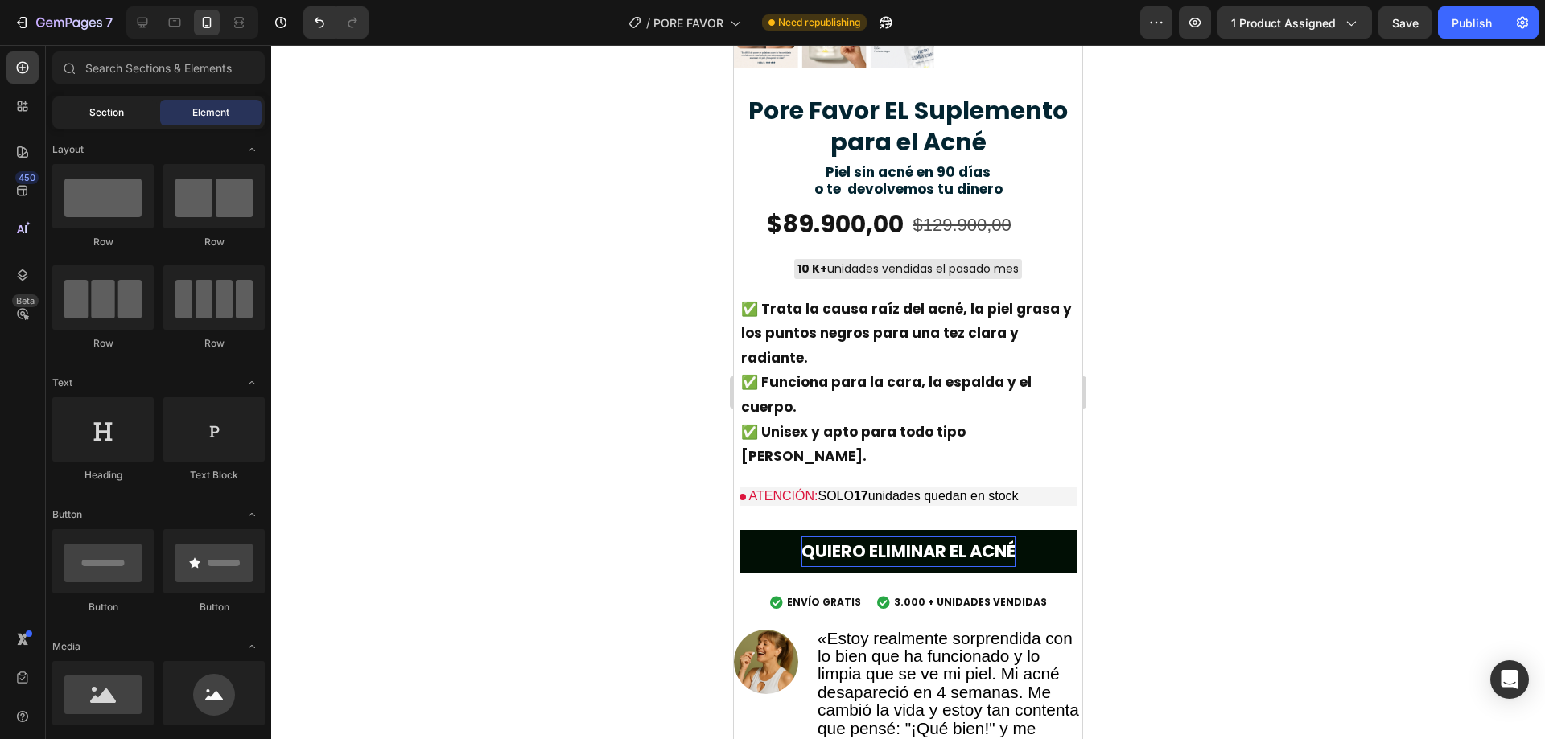
click at [108, 123] on div "Section" at bounding box center [106, 113] width 101 height 26
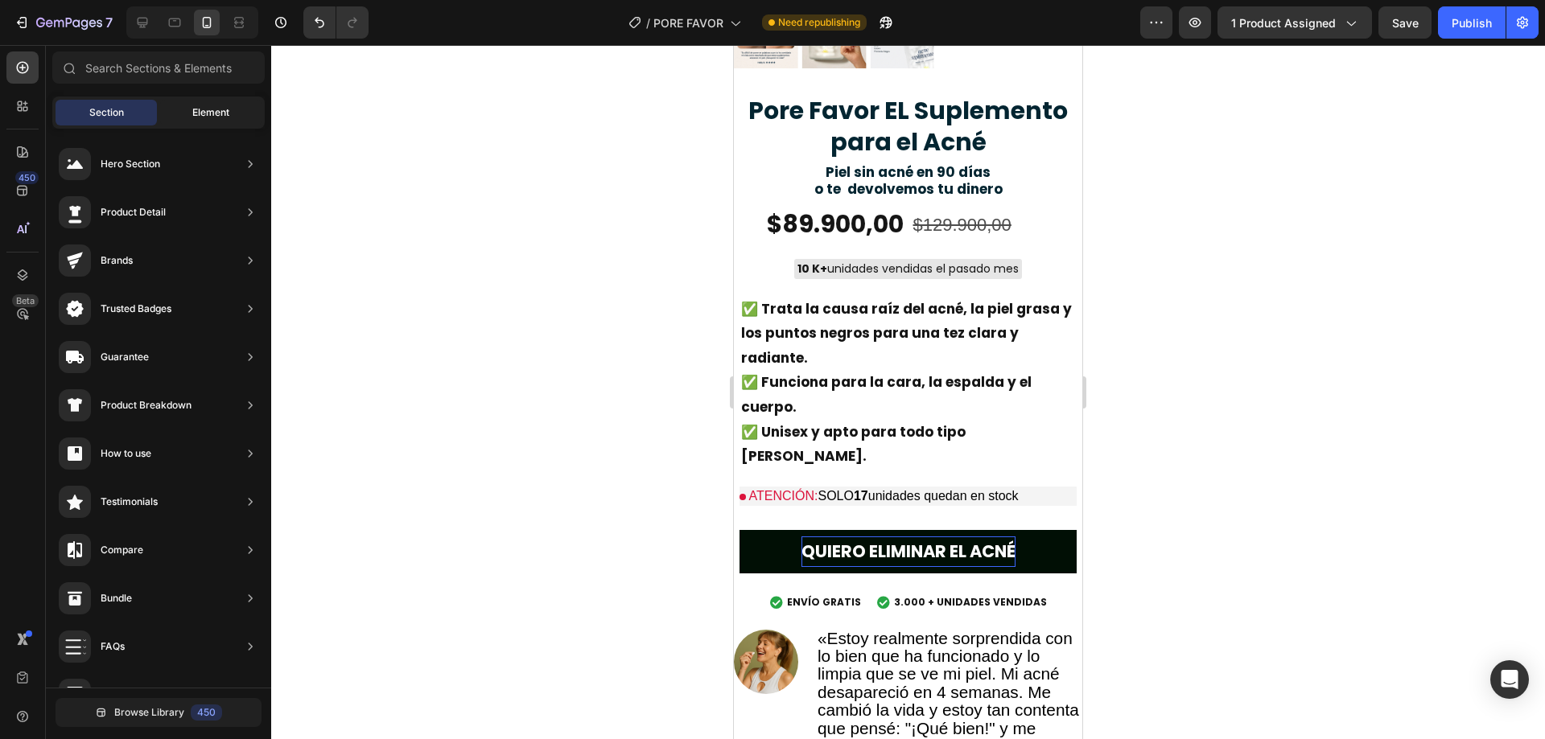
click at [217, 125] on div "Element" at bounding box center [210, 113] width 101 height 26
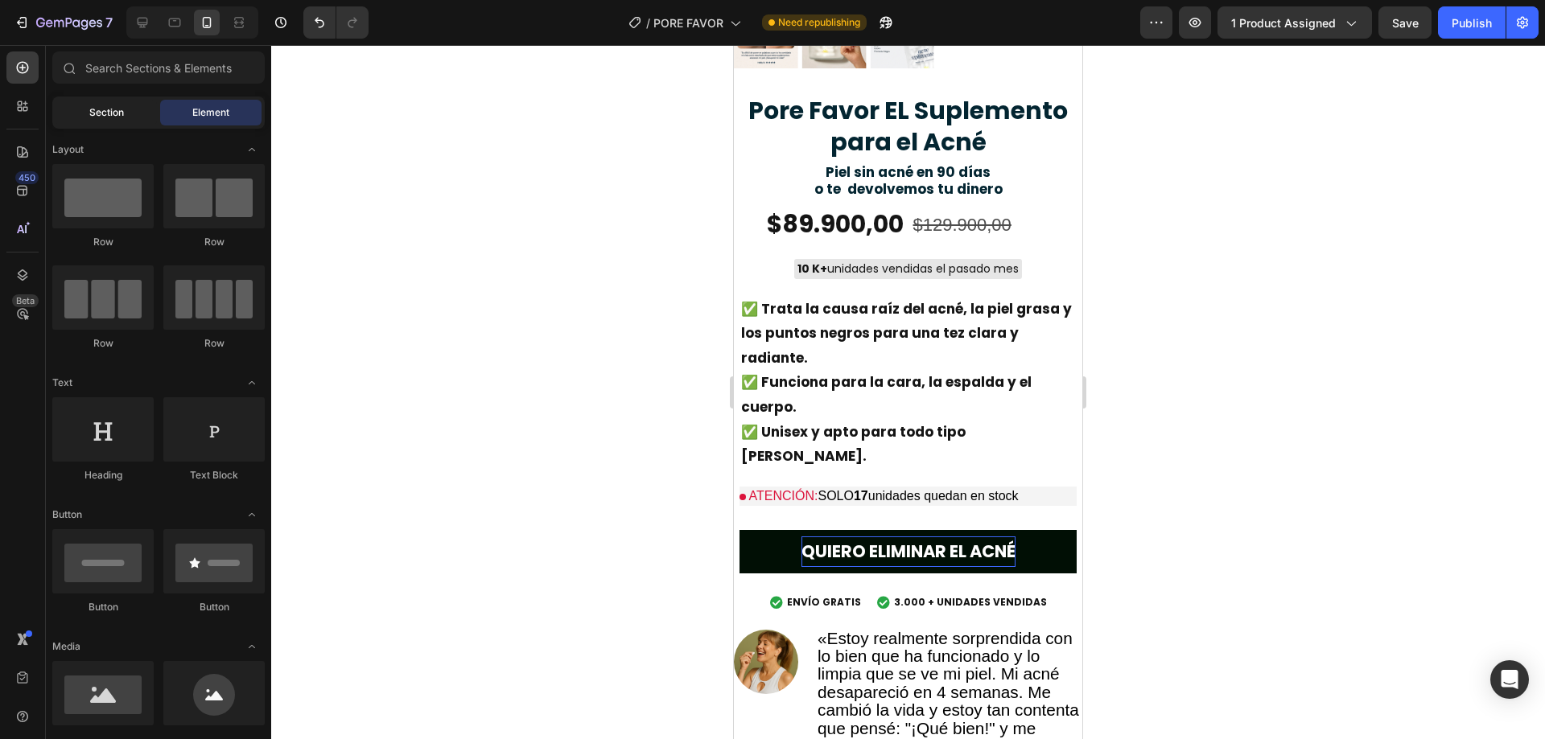
click at [92, 111] on span "Section" at bounding box center [106, 112] width 35 height 14
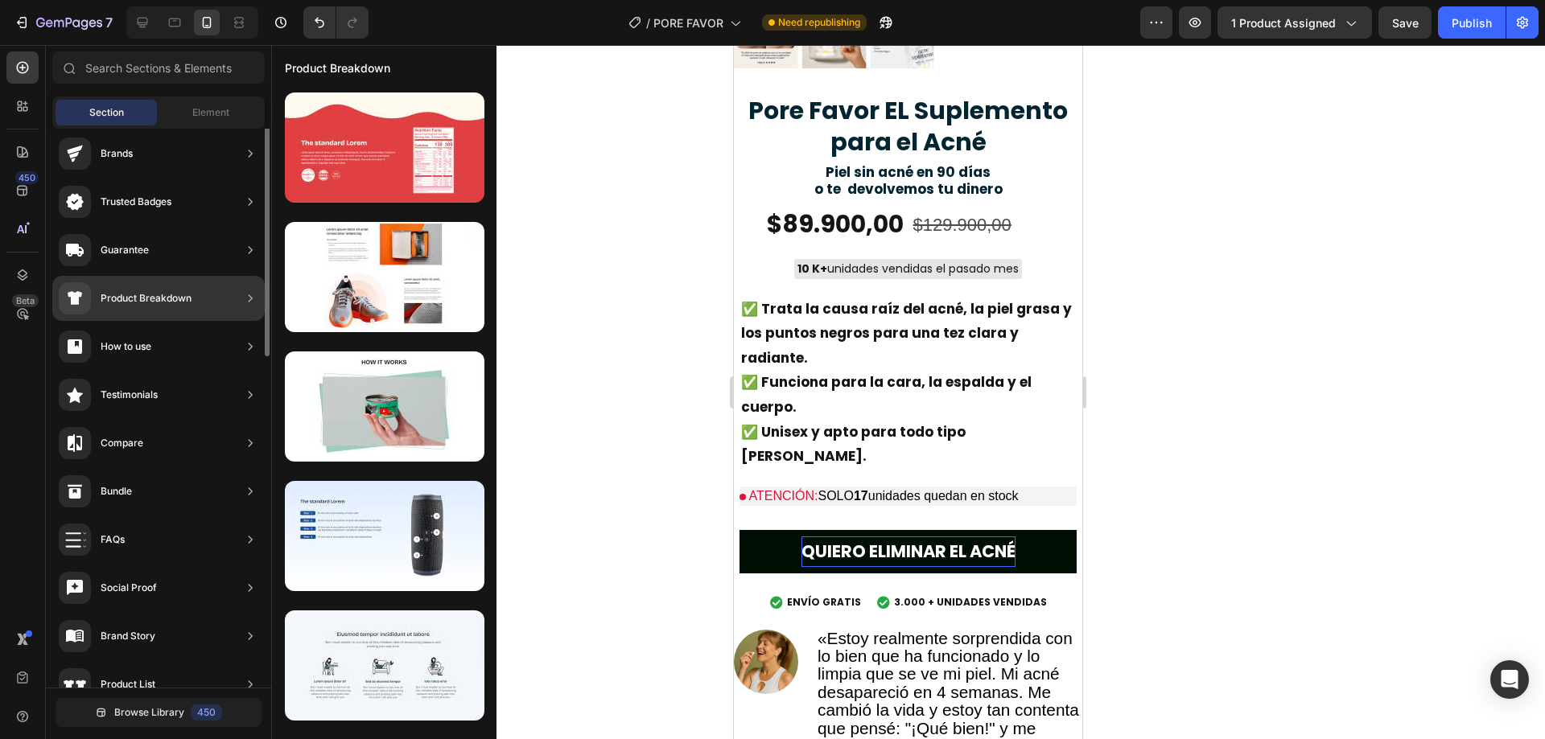
scroll to position [0, 0]
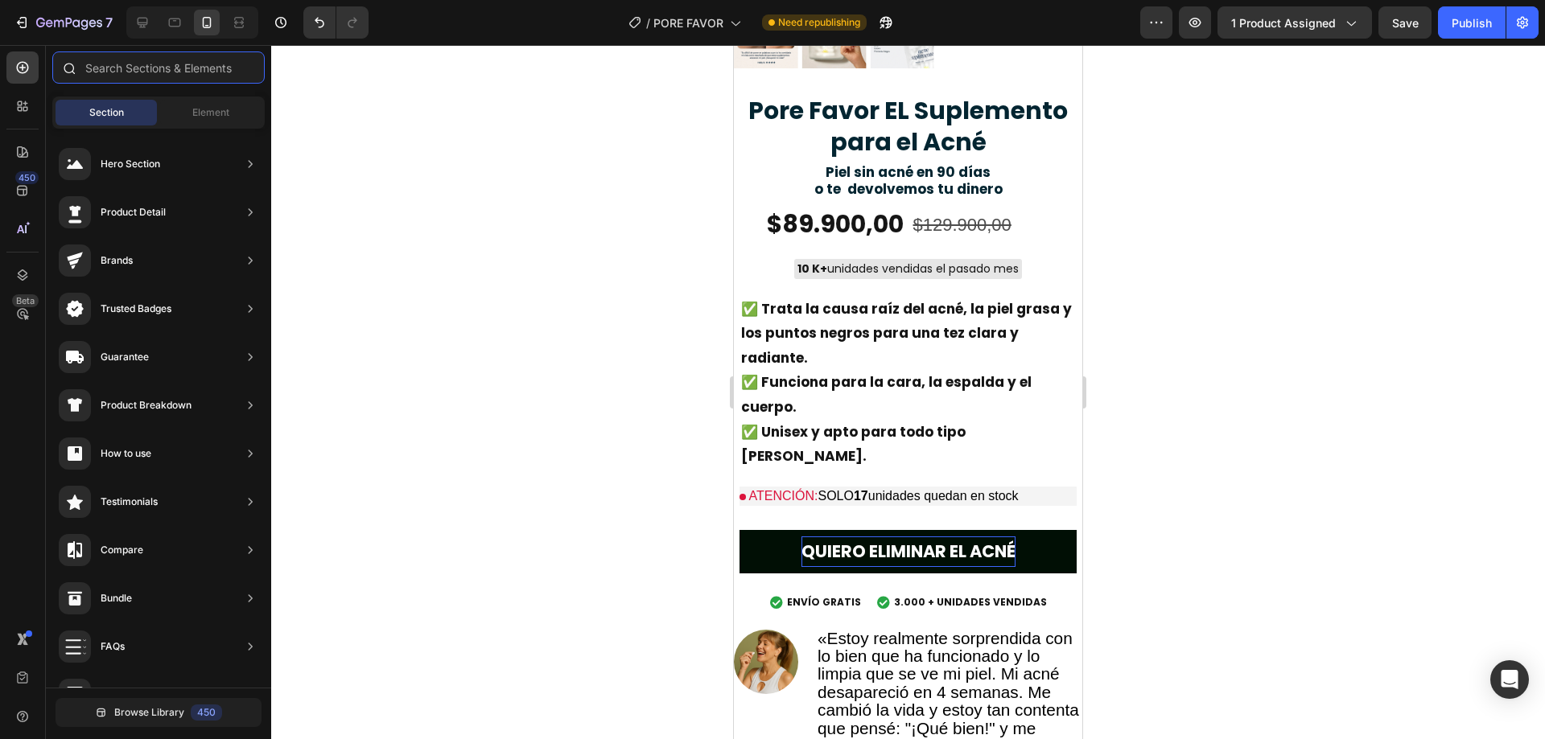
click at [142, 80] on input "text" at bounding box center [158, 67] width 212 height 32
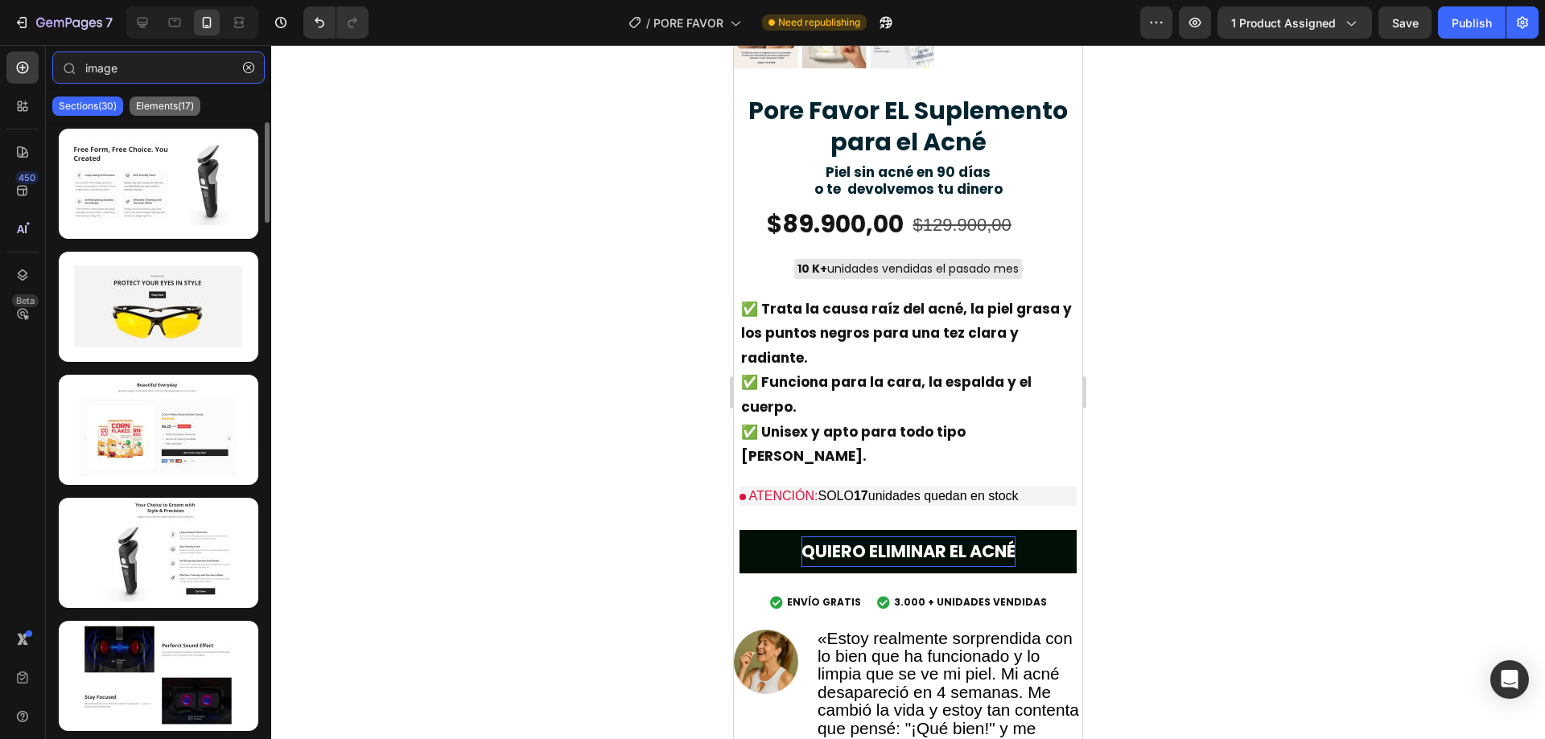
type input "image"
click at [172, 99] on div "Elements(17)" at bounding box center [165, 106] width 71 height 19
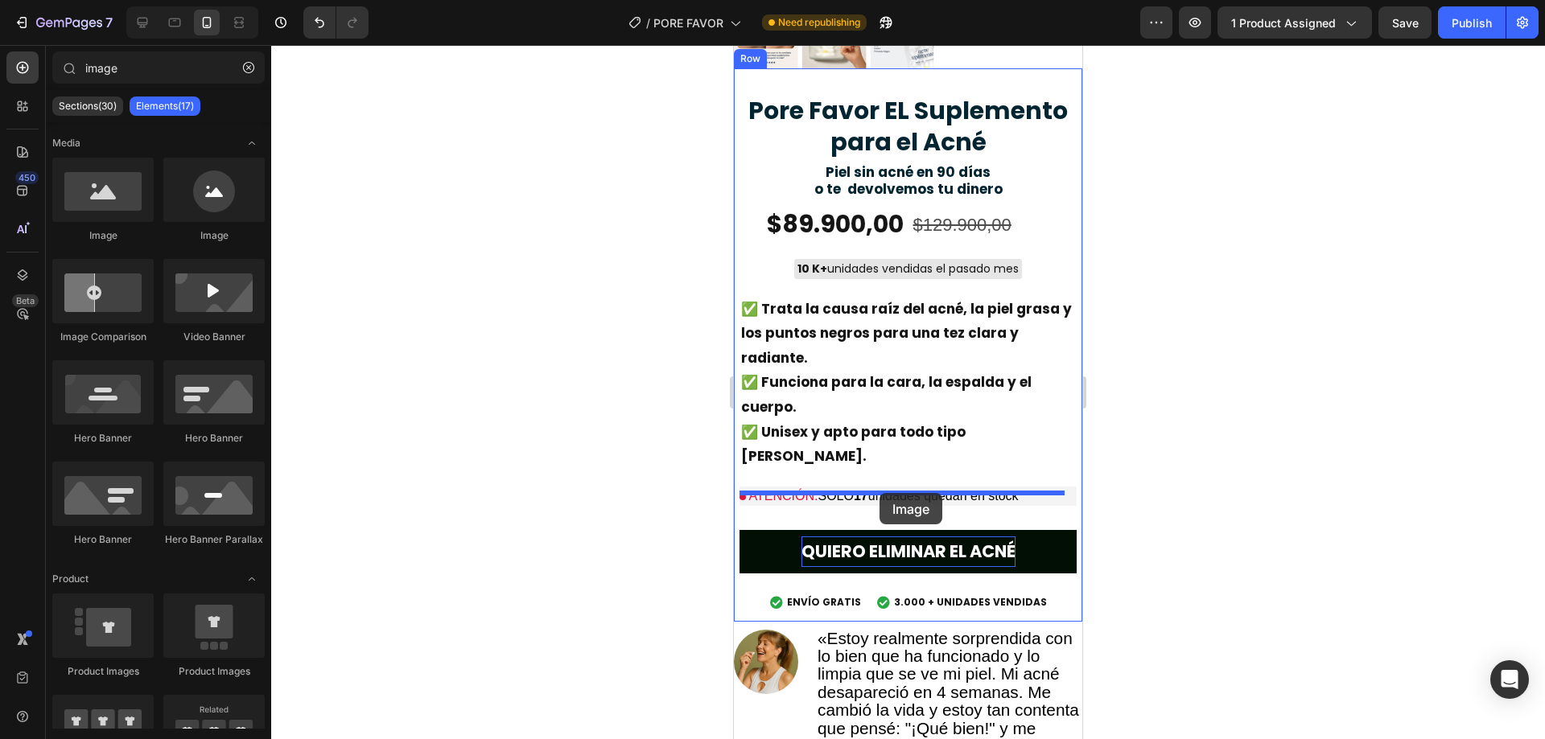
drag, startPoint x: 834, startPoint y: 246, endPoint x: 875, endPoint y: 495, distance: 252.0
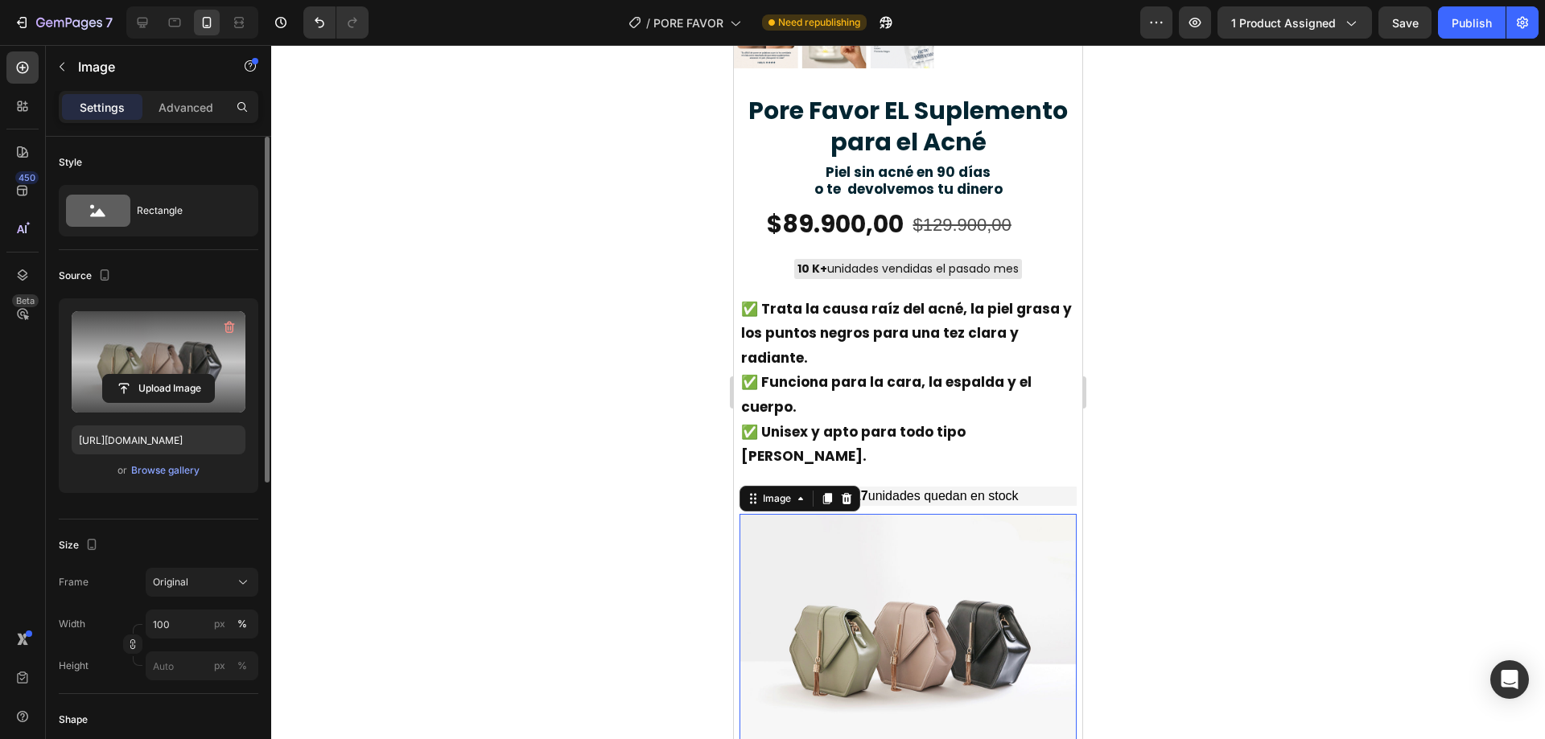
click at [106, 347] on label at bounding box center [159, 361] width 174 height 101
click at [106, 375] on input "file" at bounding box center [158, 388] width 111 height 27
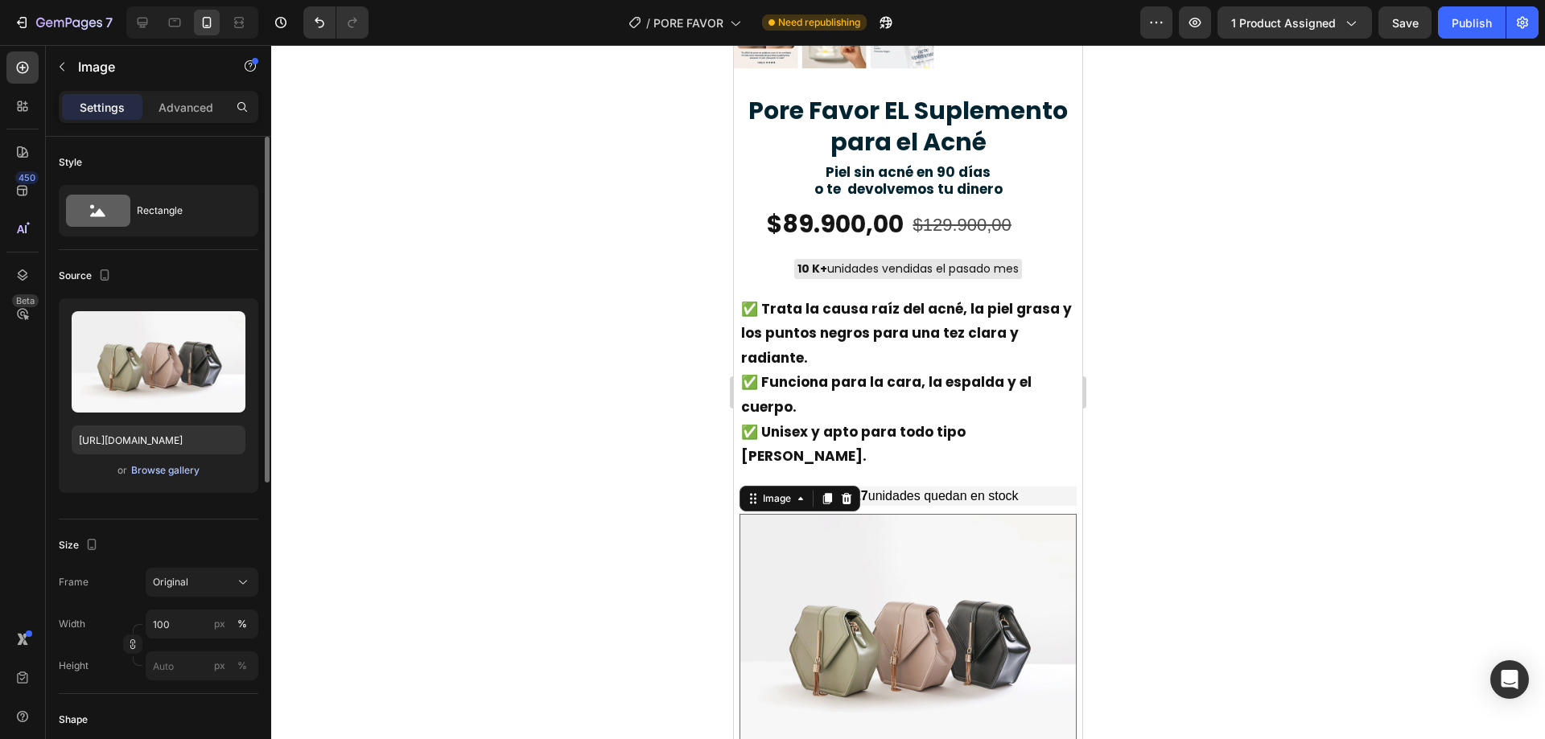
click at [179, 468] on div "Browse gallery" at bounding box center [165, 470] width 68 height 14
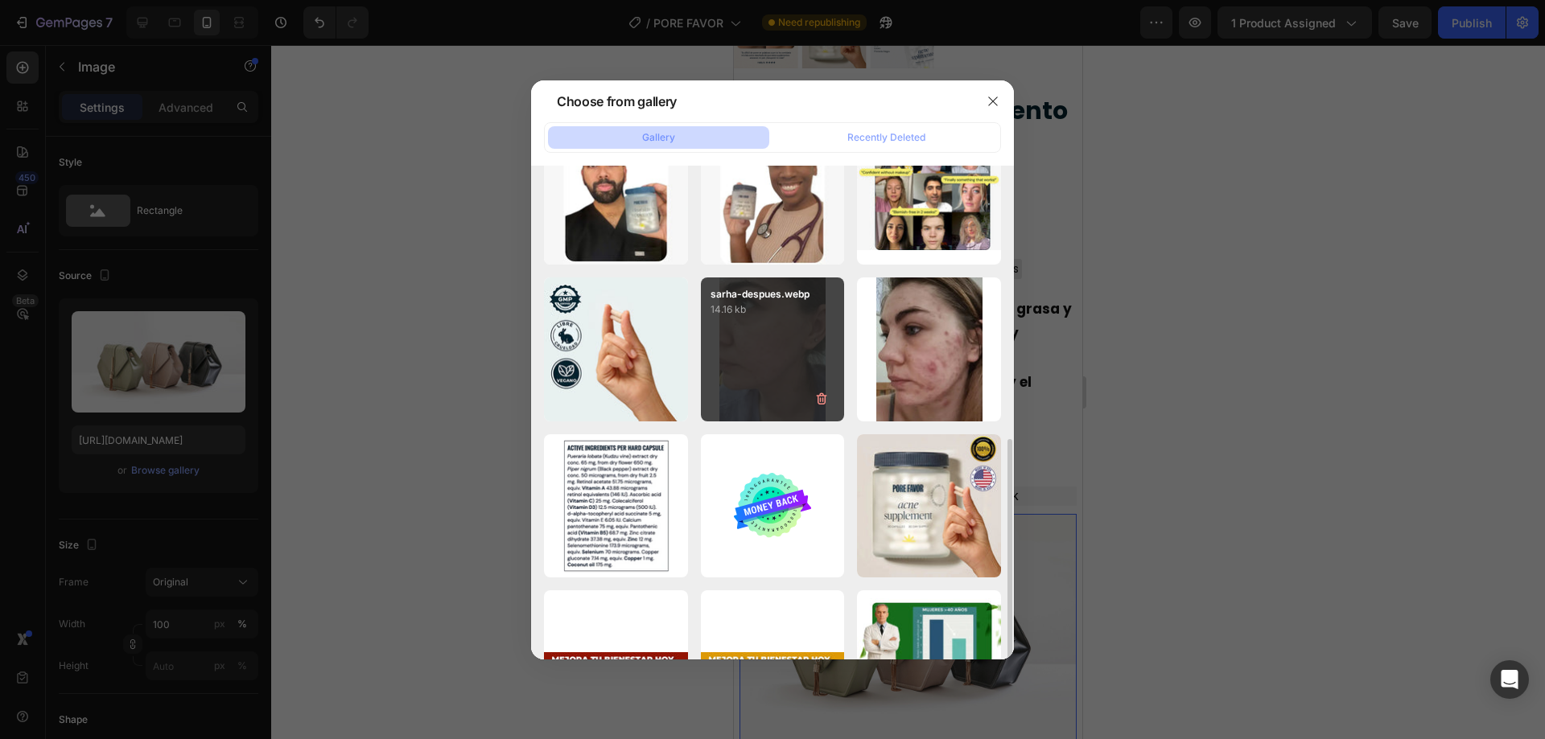
scroll to position [459, 0]
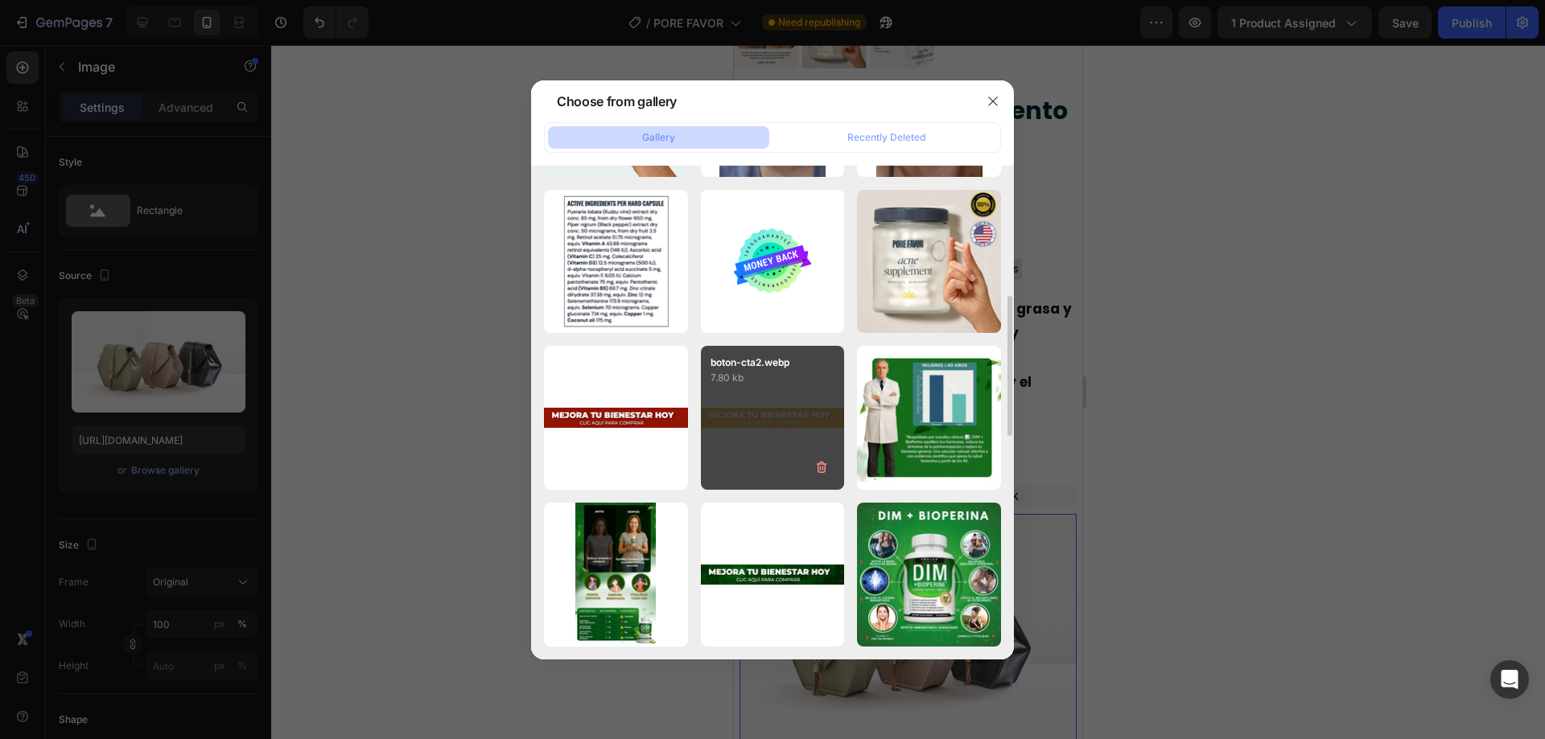
click at [761, 402] on div "boton-cta2.webp 7.80 kb" at bounding box center [773, 418] width 144 height 144
type input "https://cdn.shopify.com/s/files/1/0615/9695/8783/files/gempages_572882821727651…"
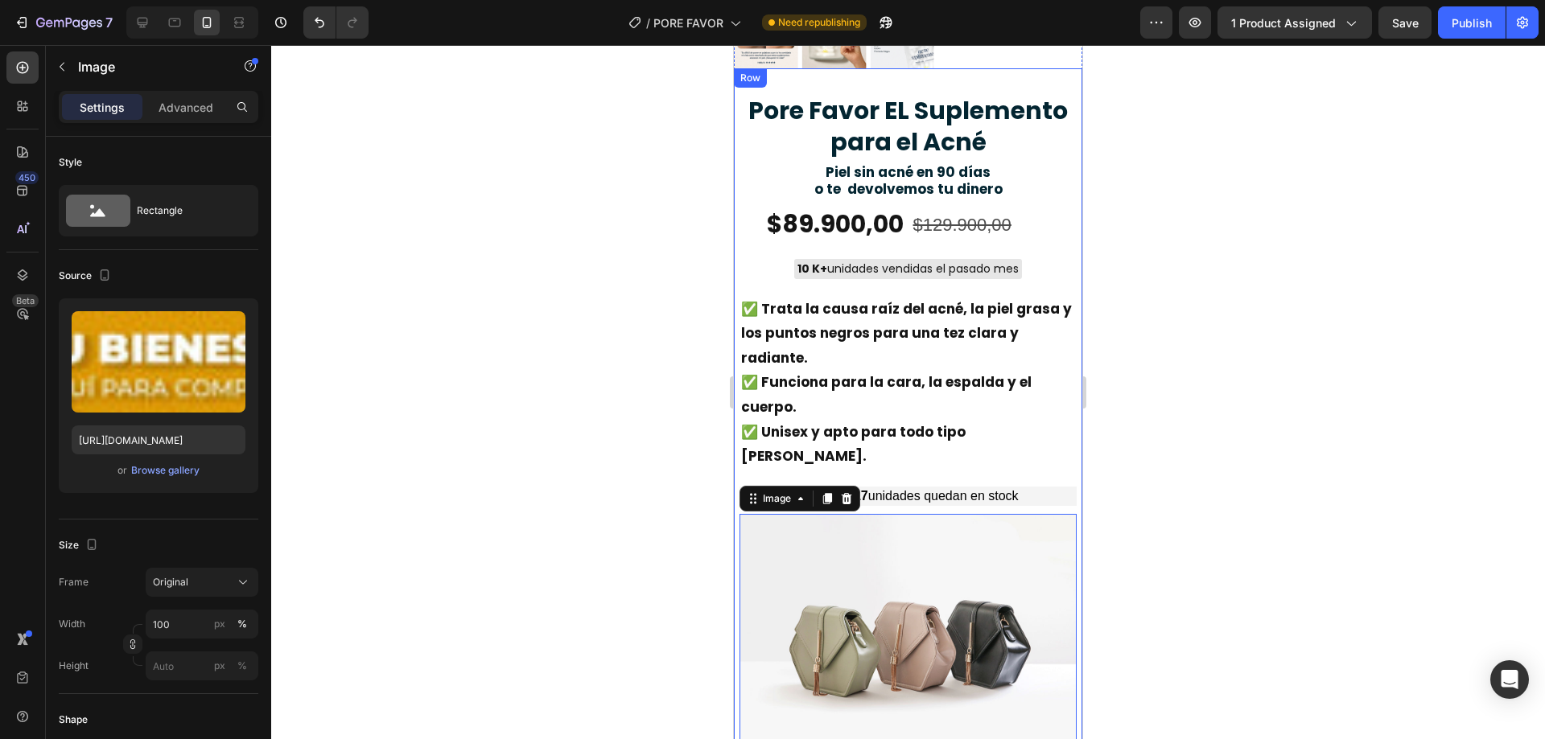
scroll to position [537, 0]
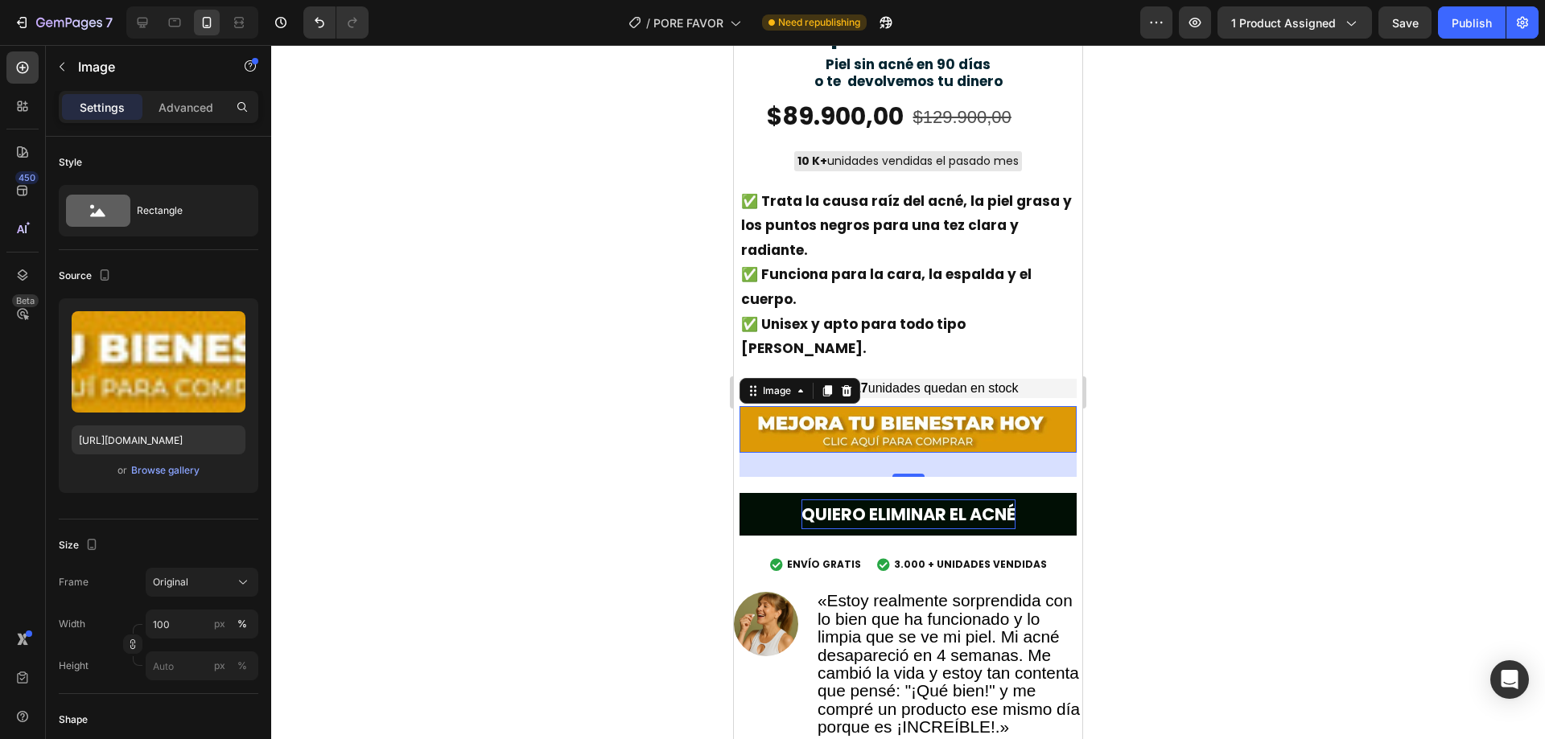
click at [682, 475] on div at bounding box center [908, 392] width 1274 height 694
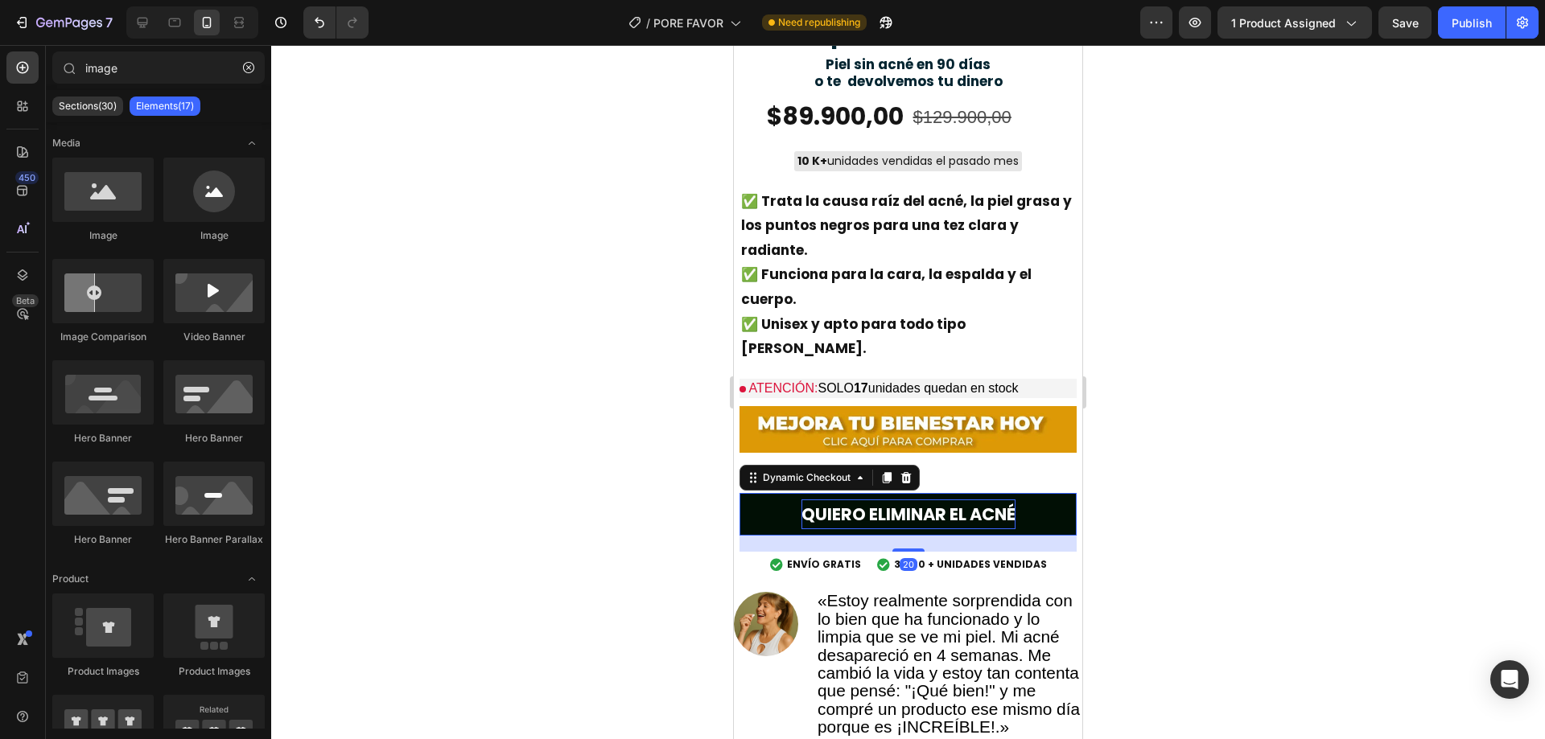
click at [778, 493] on button "QUIERO ELIMINAR EL ACNÉ" at bounding box center [907, 514] width 337 height 43
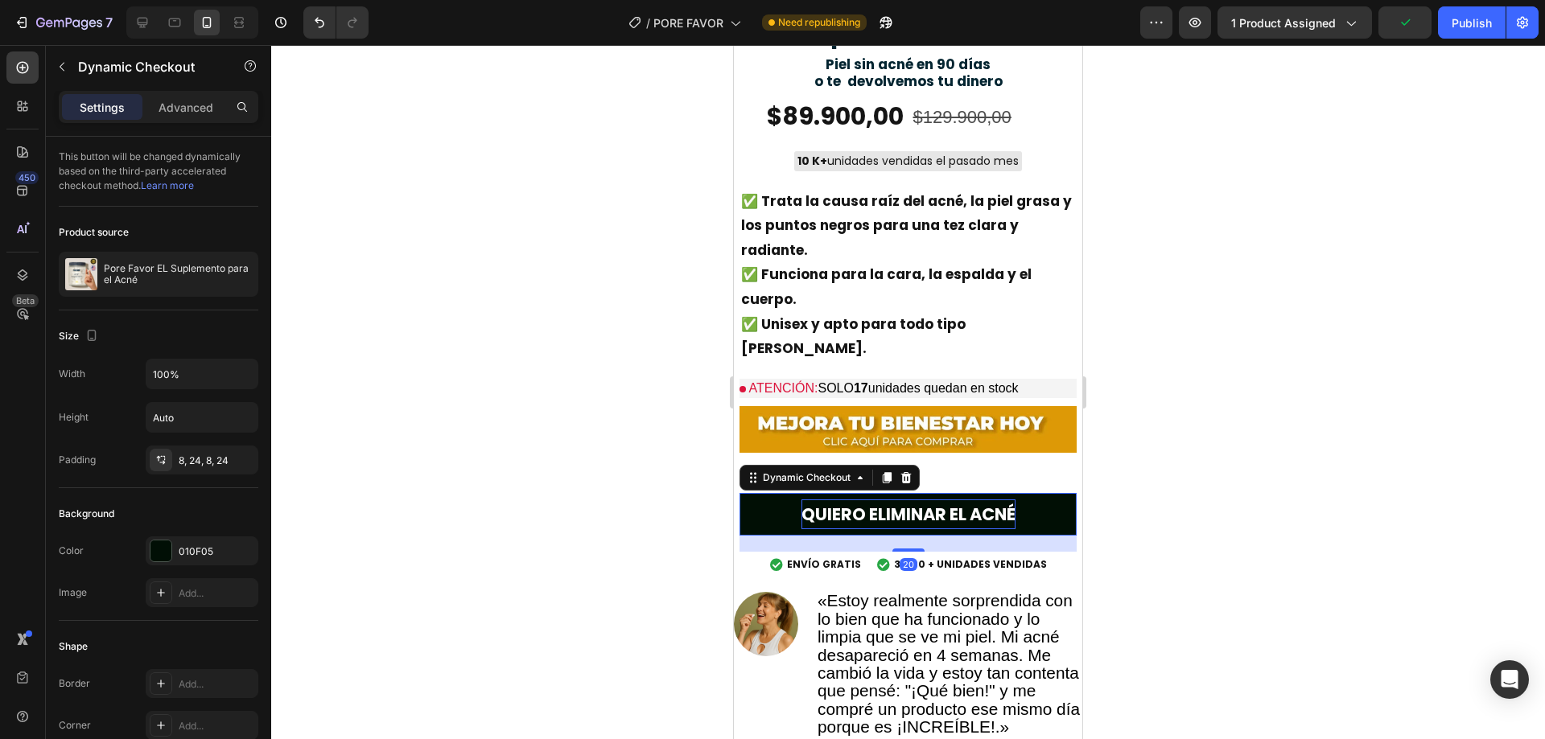
click at [908, 472] on icon at bounding box center [906, 477] width 10 height 11
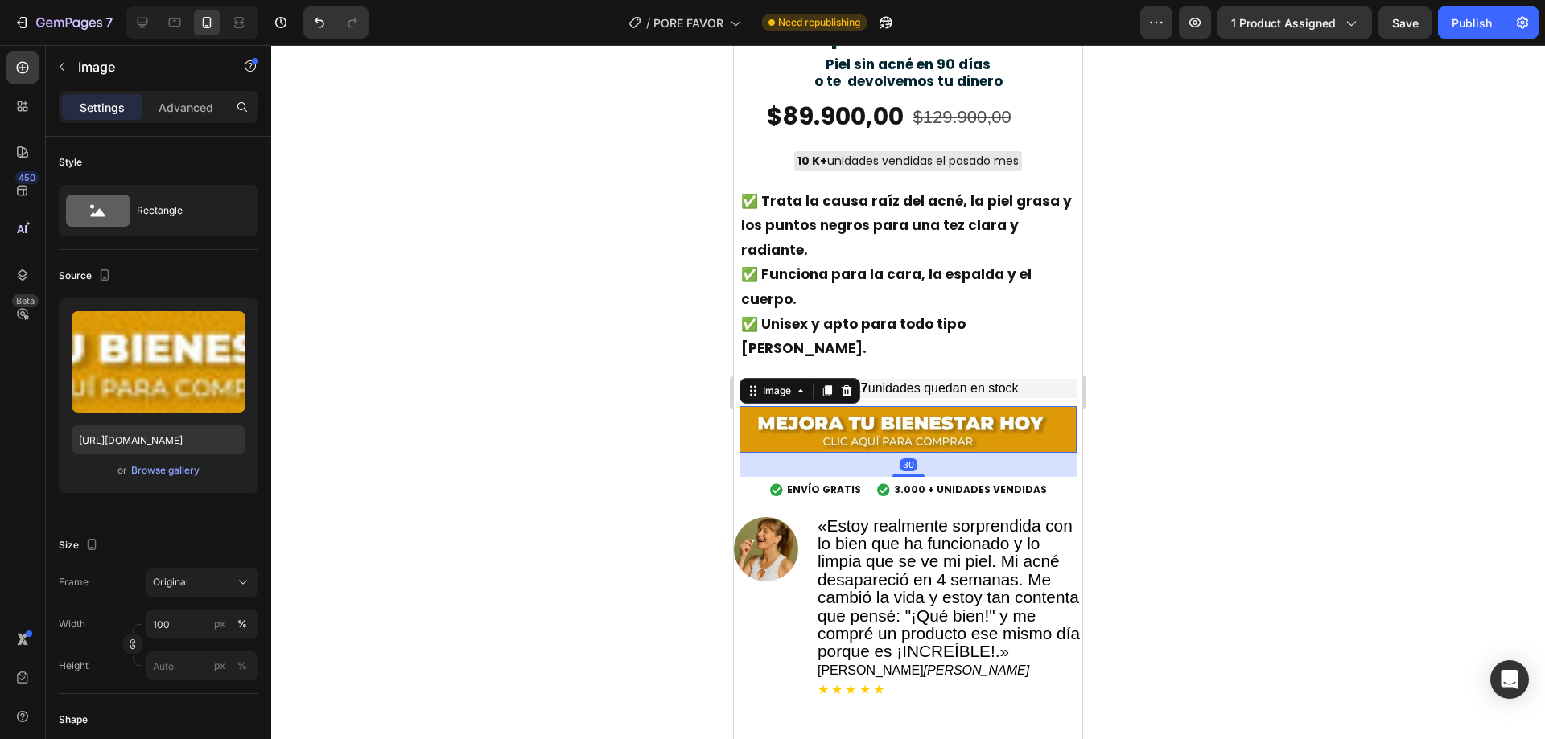
click at [919, 406] on img at bounding box center [907, 429] width 337 height 47
click at [1200, 371] on div at bounding box center [908, 392] width 1274 height 694
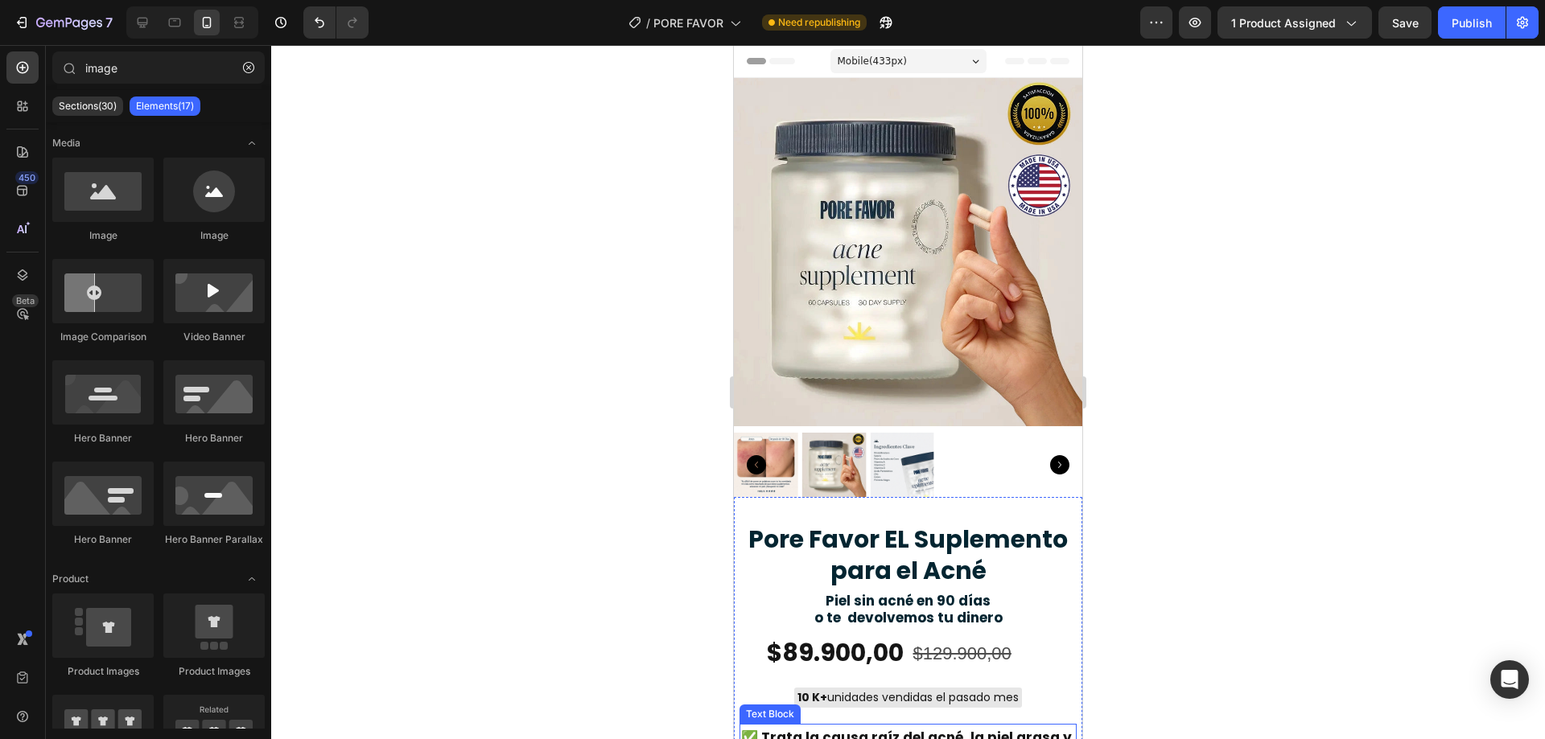
scroll to position [429, 0]
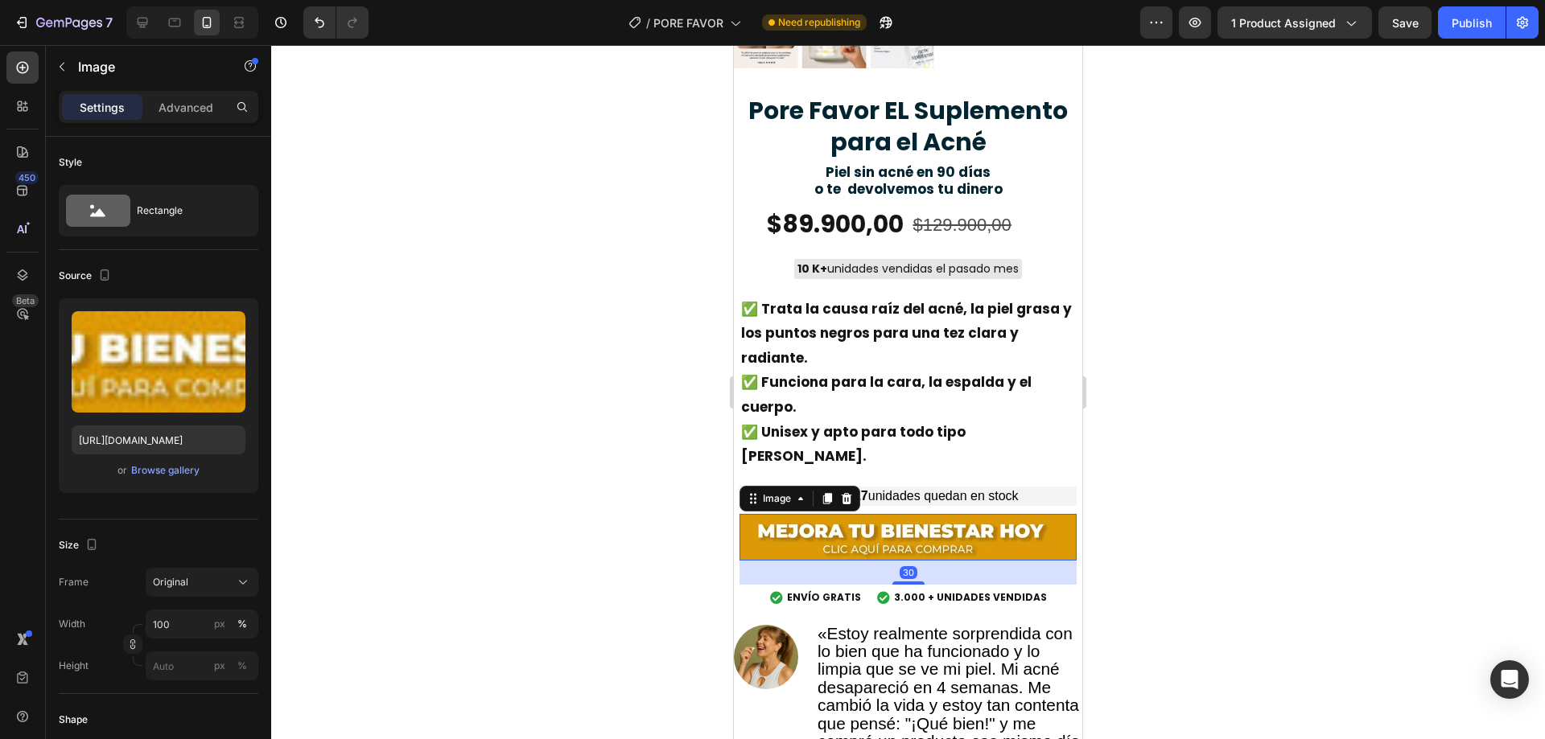
click at [918, 514] on img at bounding box center [907, 537] width 337 height 47
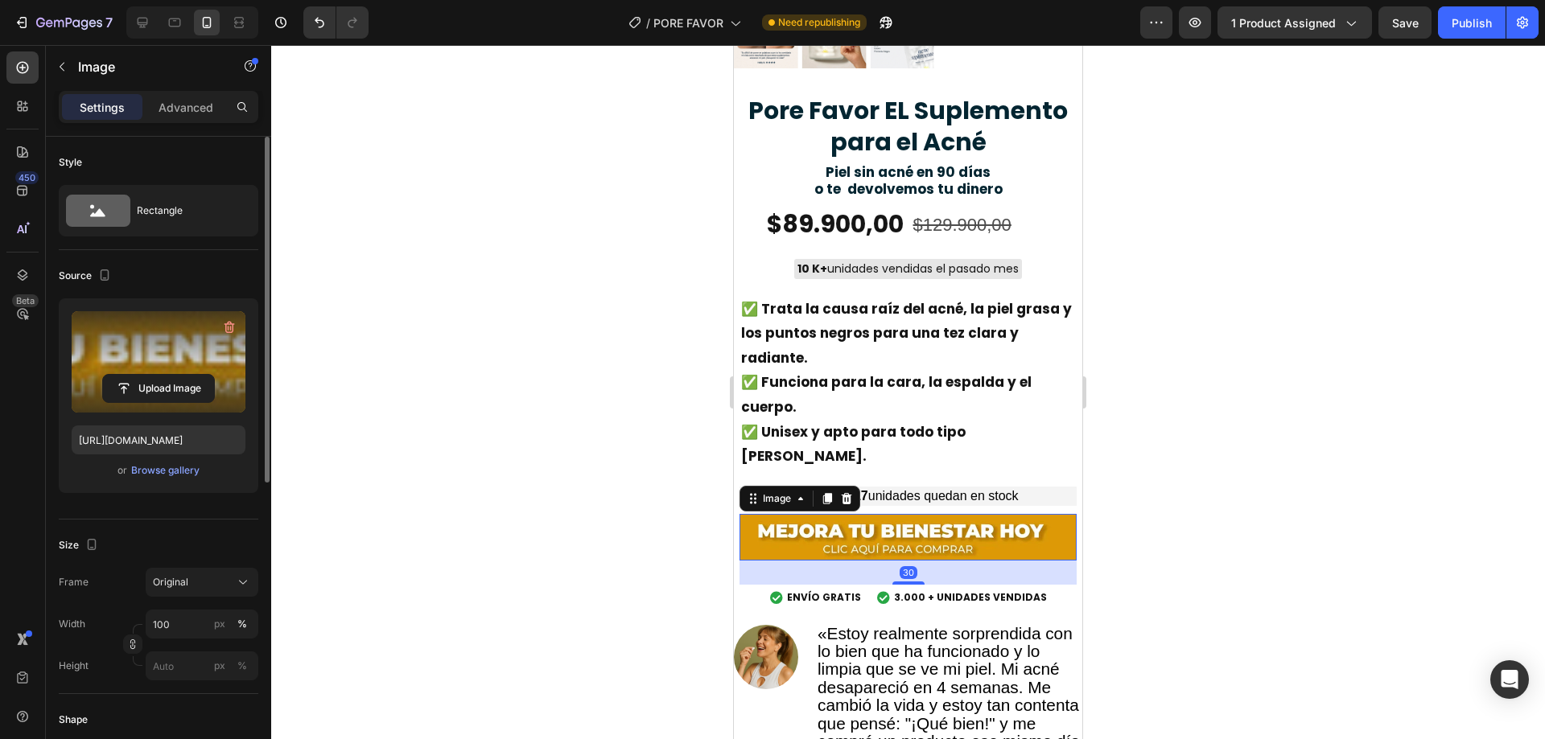
click at [205, 332] on label at bounding box center [159, 361] width 174 height 101
click at [205, 375] on input "file" at bounding box center [158, 388] width 111 height 27
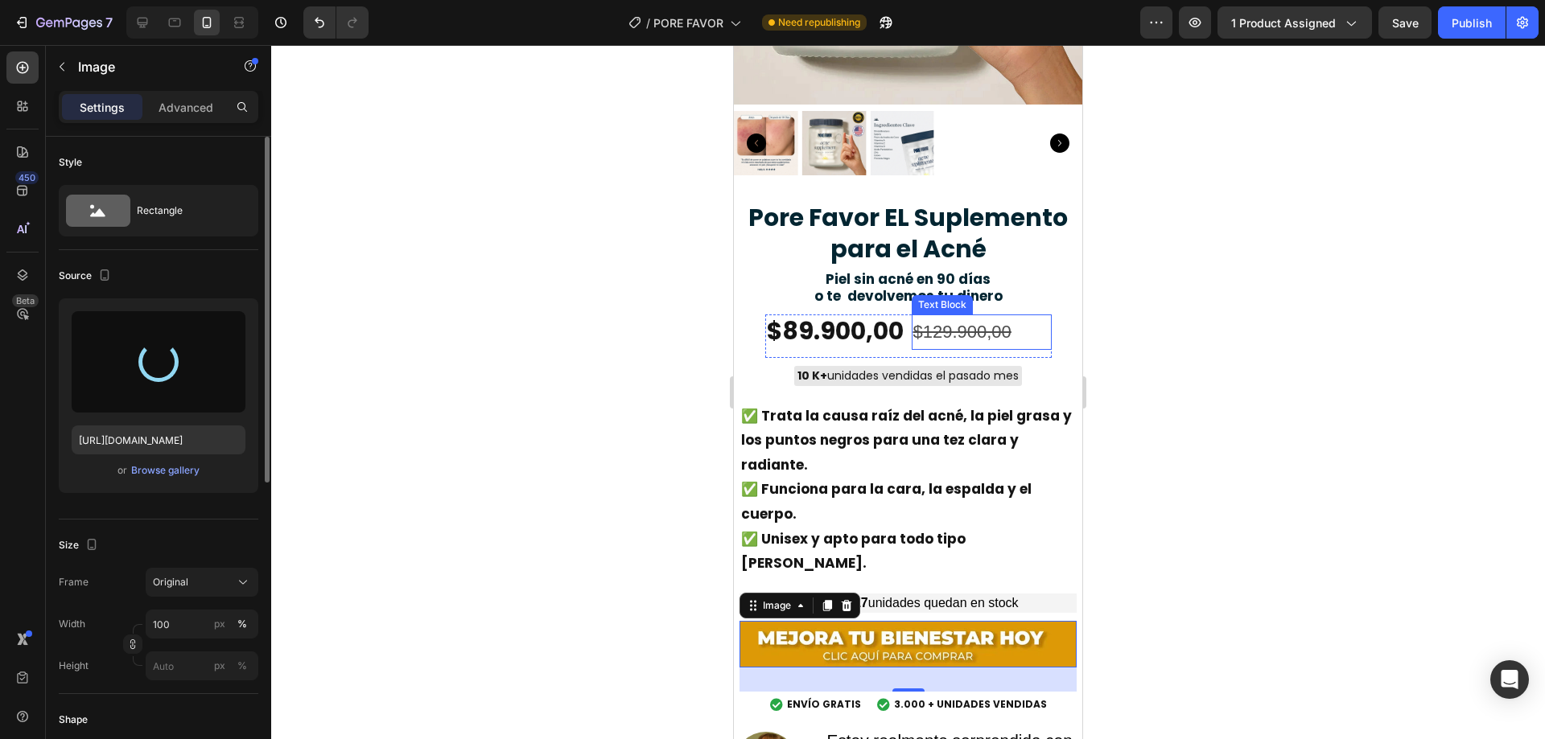
type input "https://cdn.shopify.com/s/files/1/0615/9695/8783/files/gempages_572882821727651…"
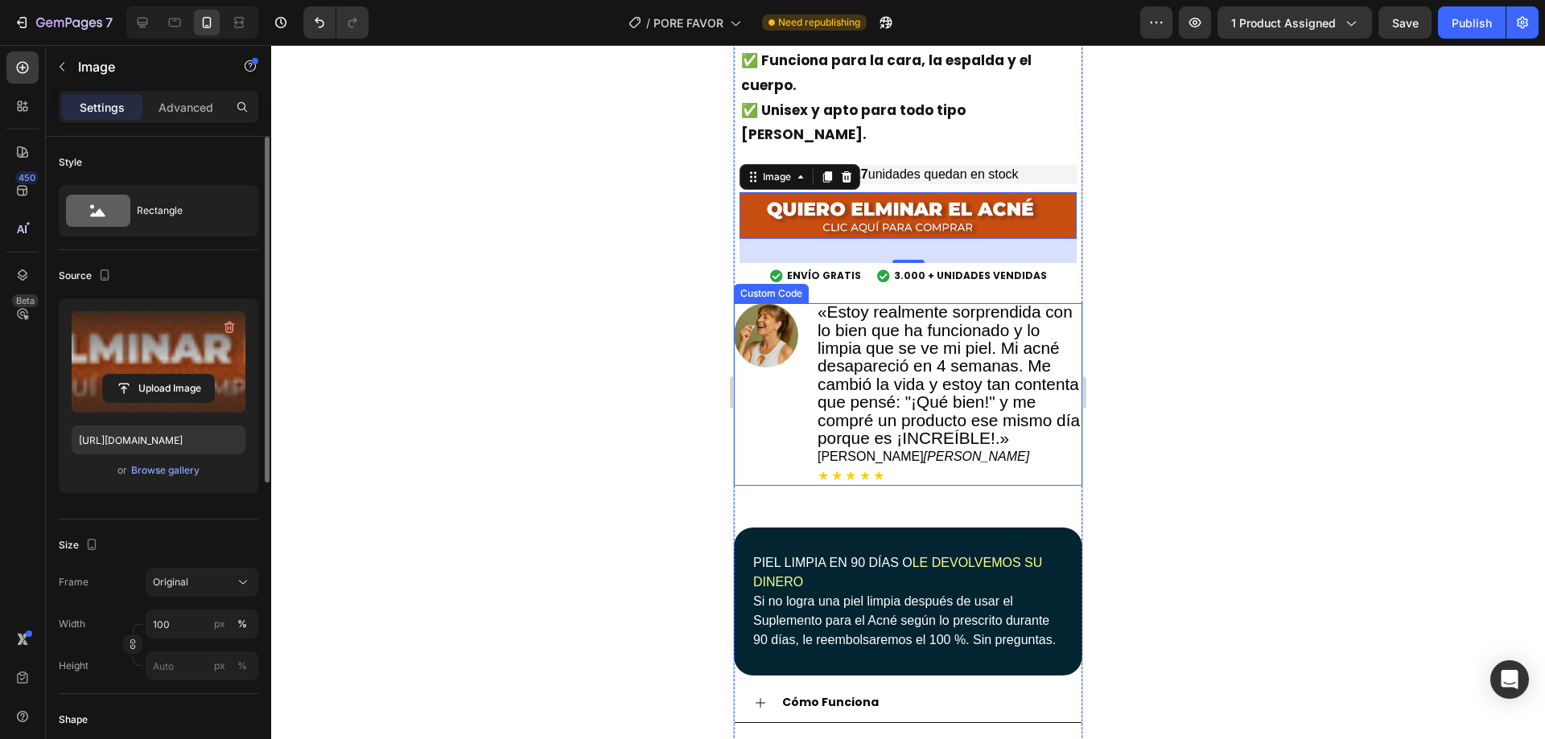
scroll to position [537, 0]
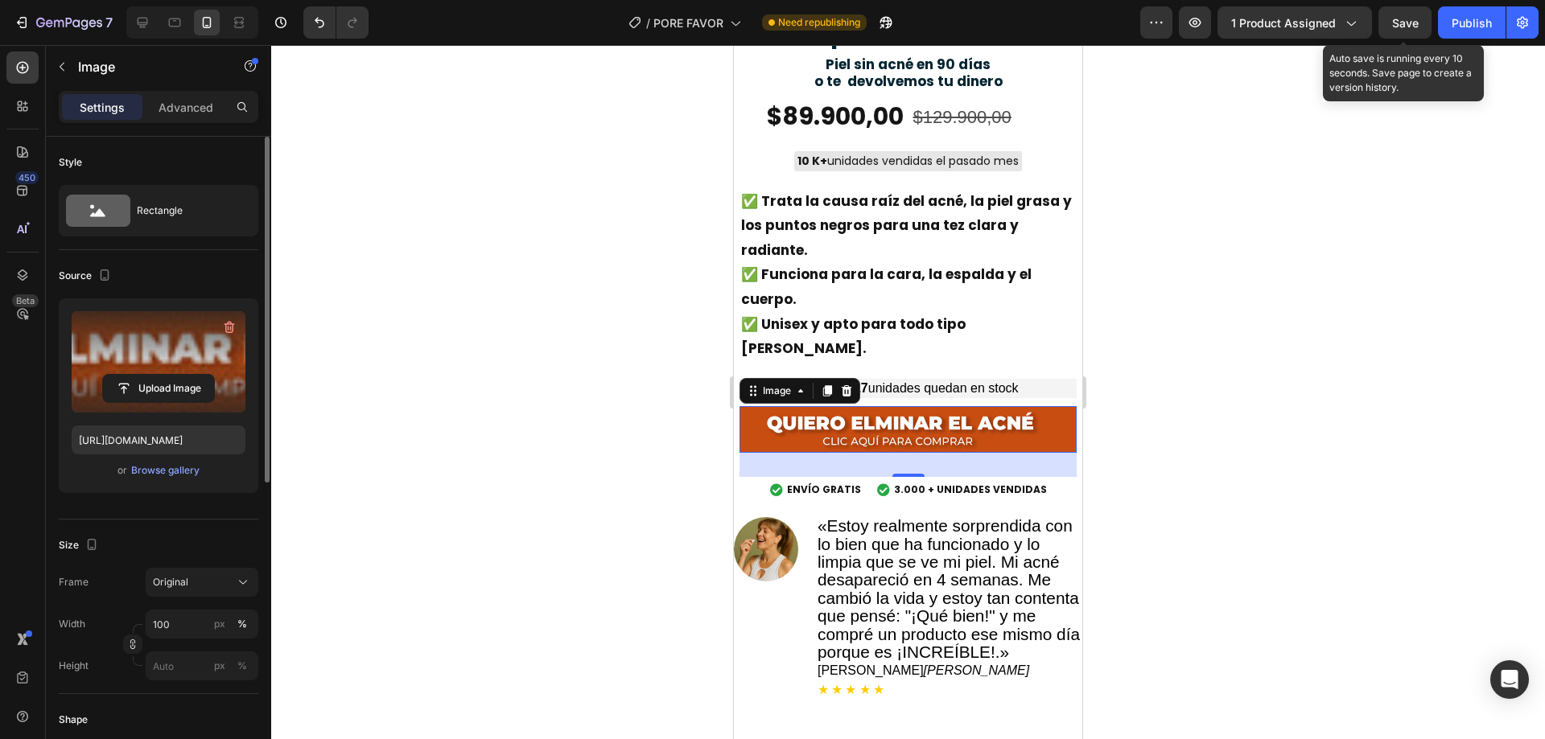
click at [1397, 30] on div "Save" at bounding box center [1405, 22] width 27 height 17
click at [204, 105] on p "Advanced" at bounding box center [186, 107] width 55 height 17
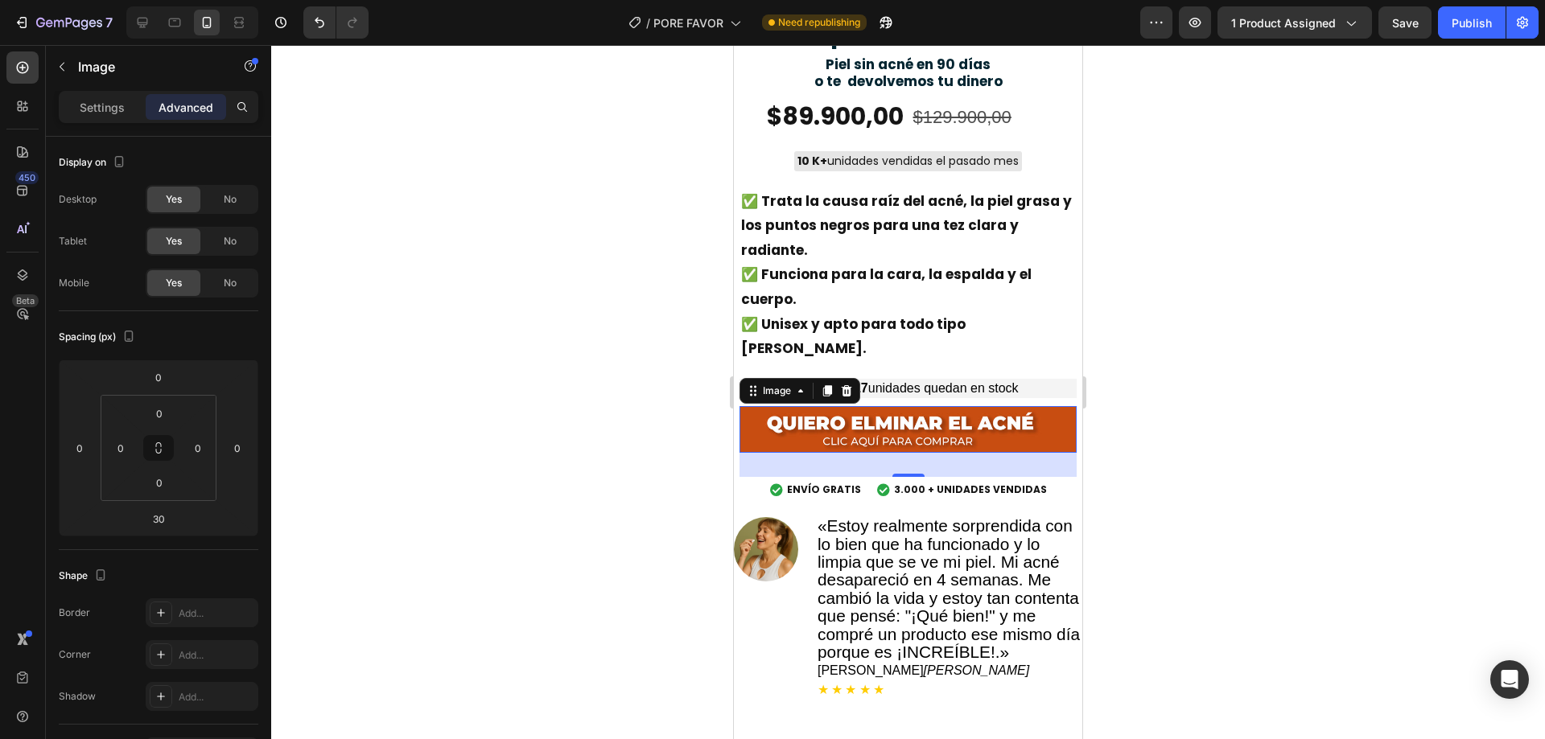
scroll to position [468, 0]
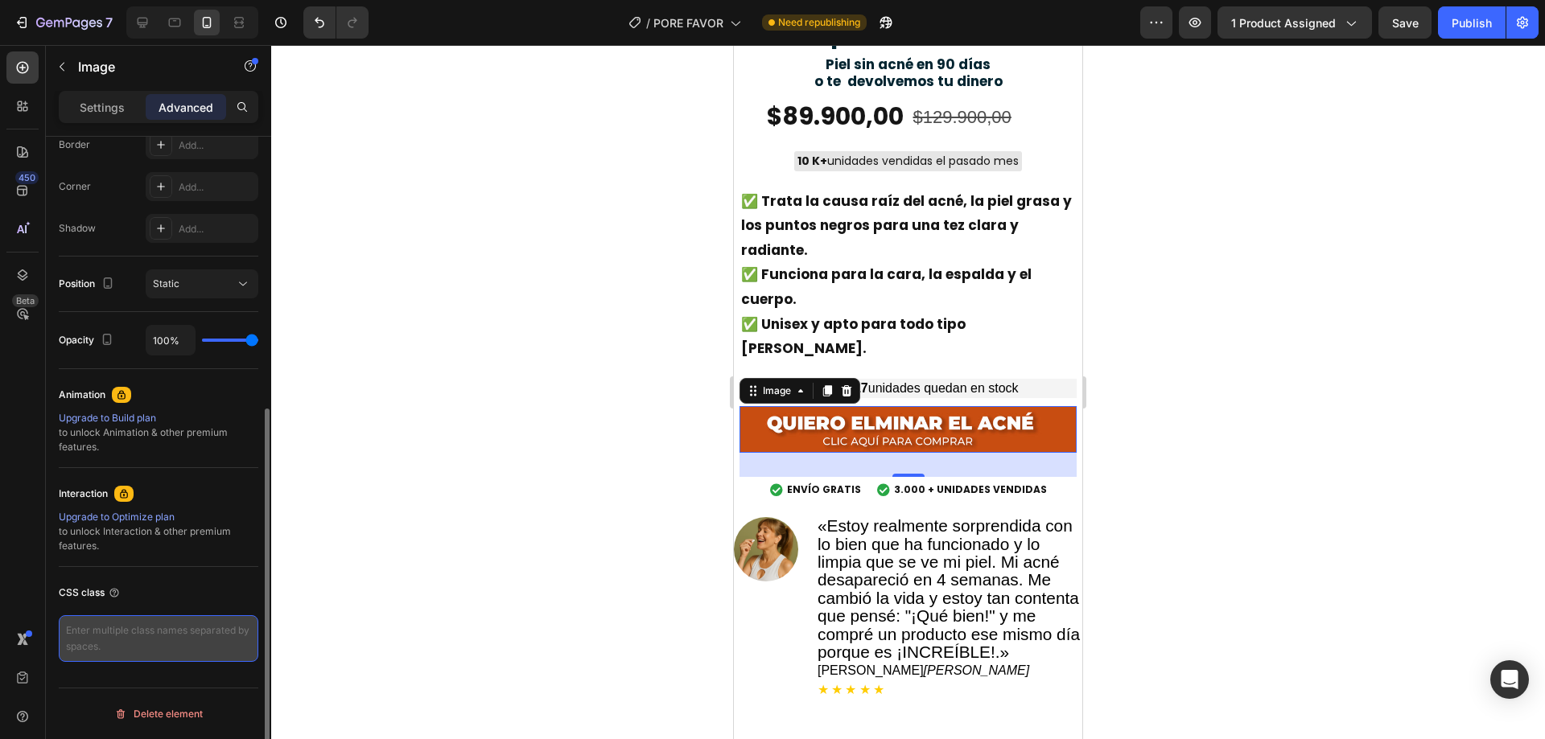
click at [138, 647] on textarea at bounding box center [159, 639] width 200 height 47
paste textarea "_rsi-cod-form-gempages-button-overwrite _rsi-cod-form-is-gempage"
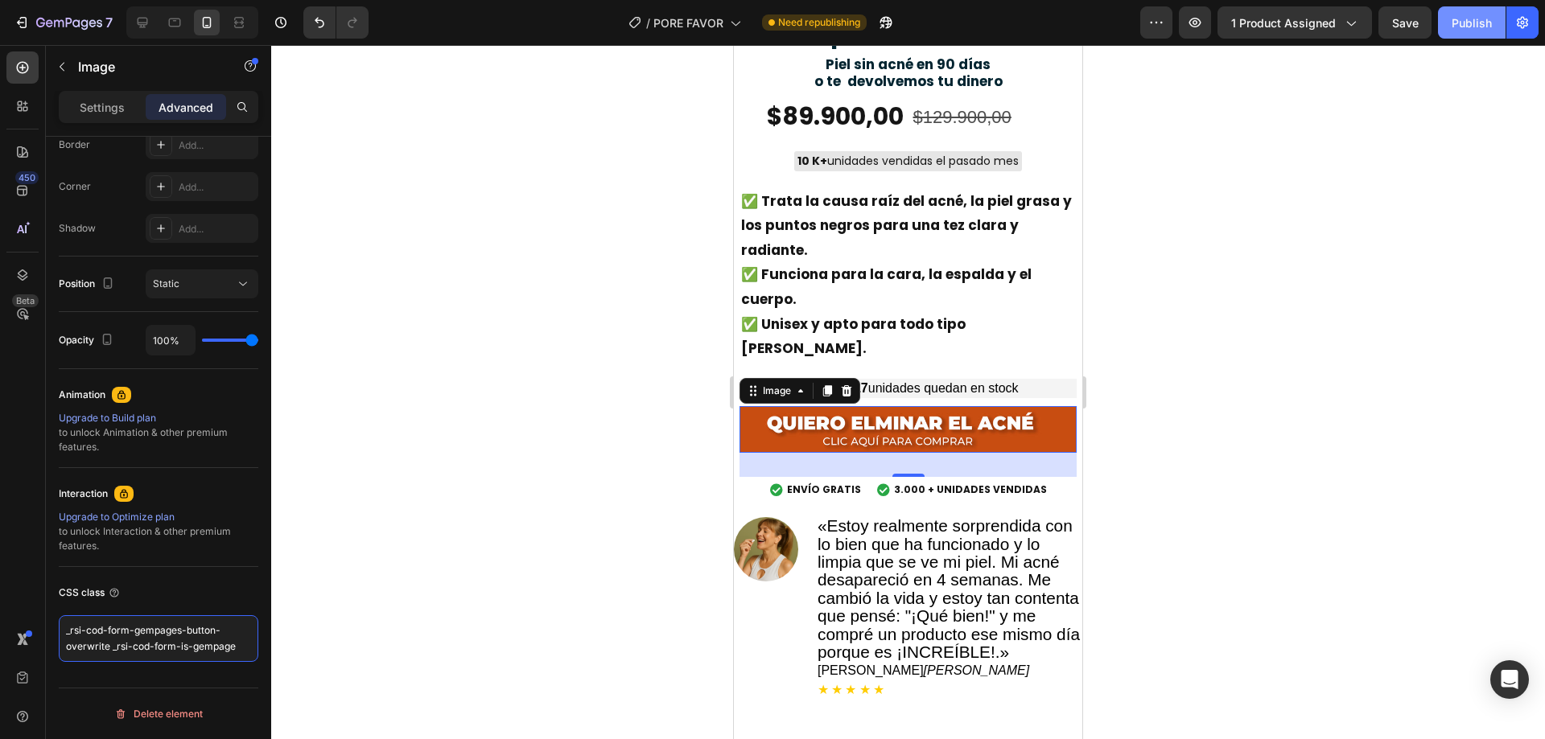
type textarea "_rsi-cod-form-gempages-button-overwrite _rsi-cod-form-is-gempage"
click at [1480, 21] on div "Publish" at bounding box center [1472, 22] width 40 height 17
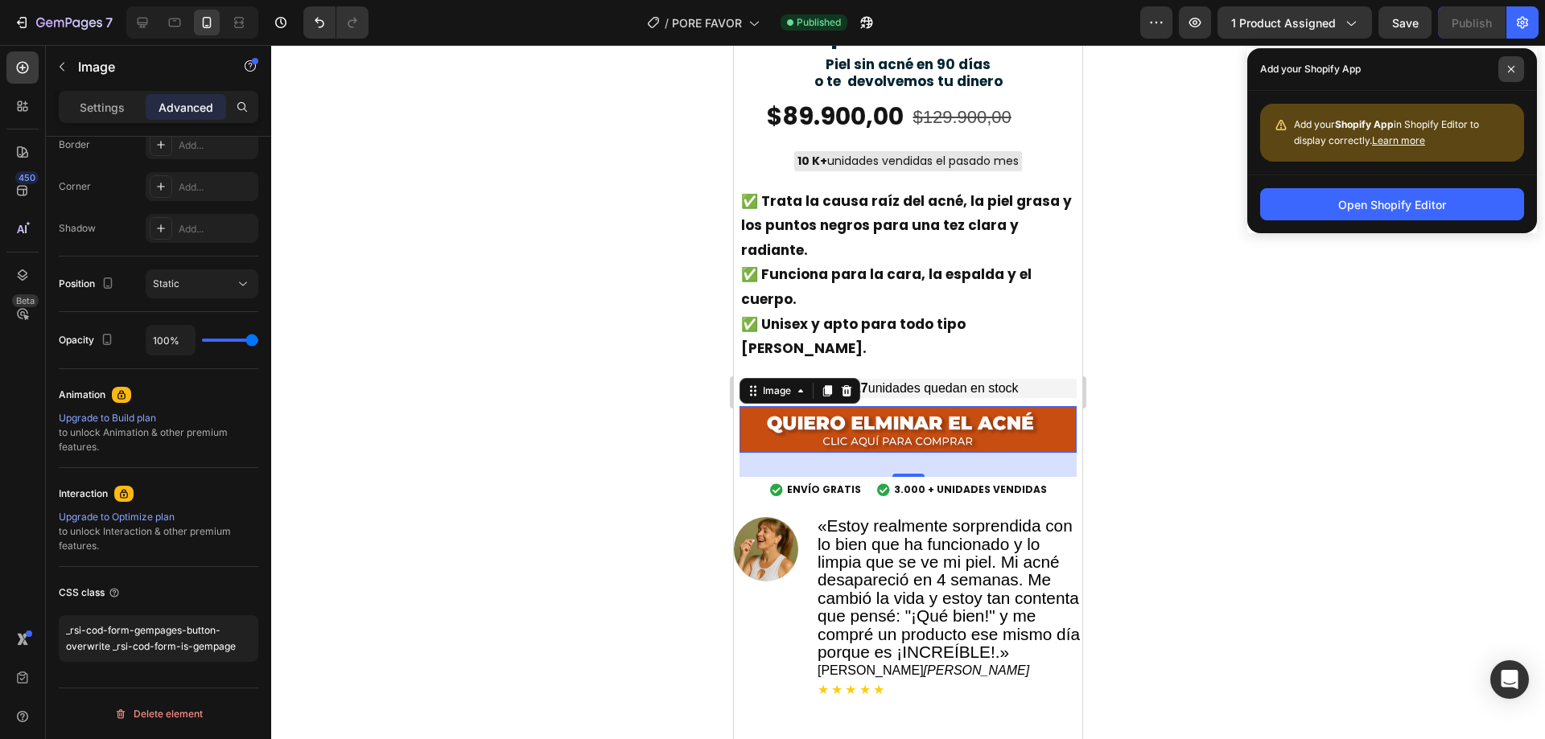
click at [1520, 67] on span at bounding box center [1511, 69] width 26 height 26
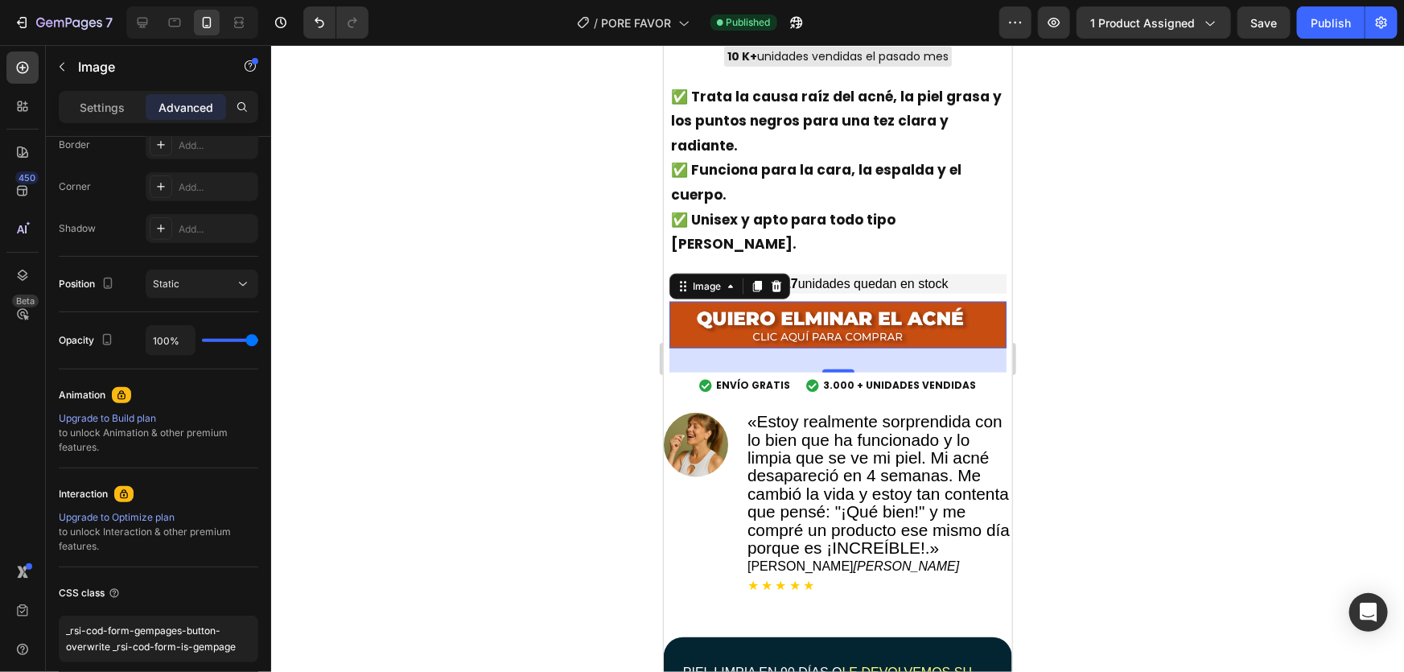
scroll to position [468, 0]
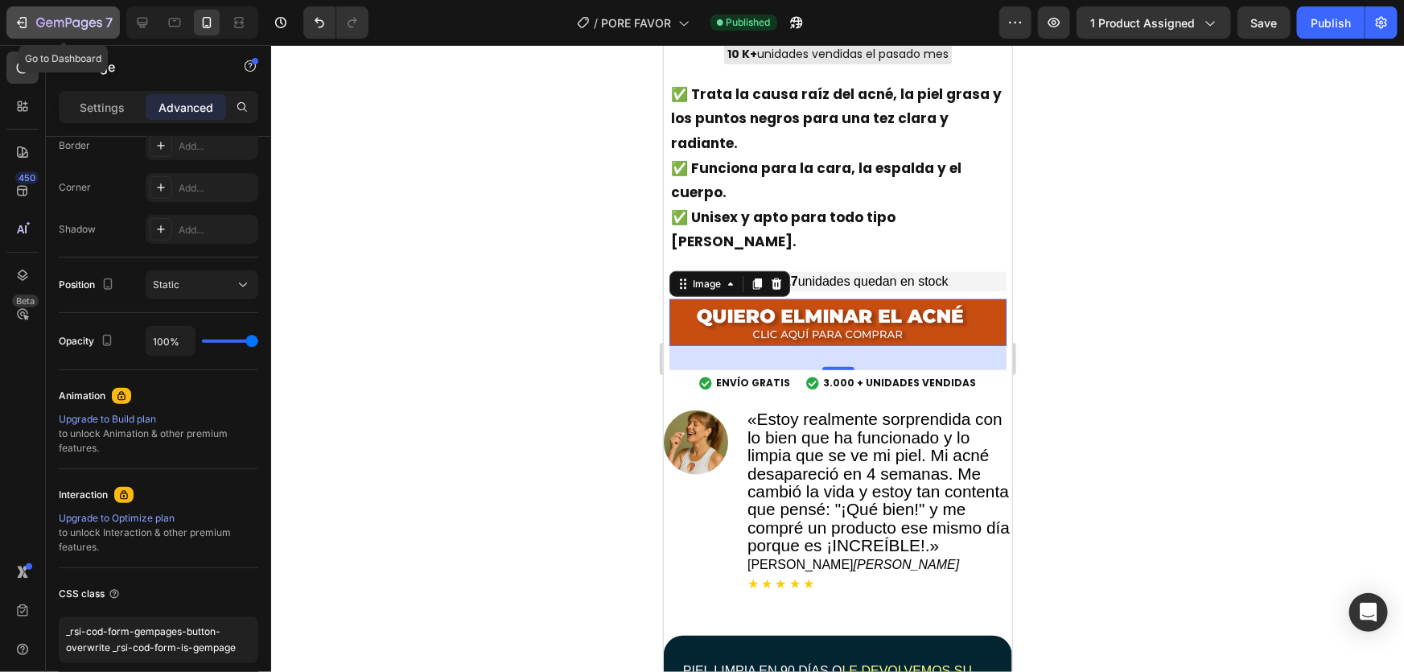
click at [56, 23] on icon "button" at bounding box center [69, 24] width 66 height 14
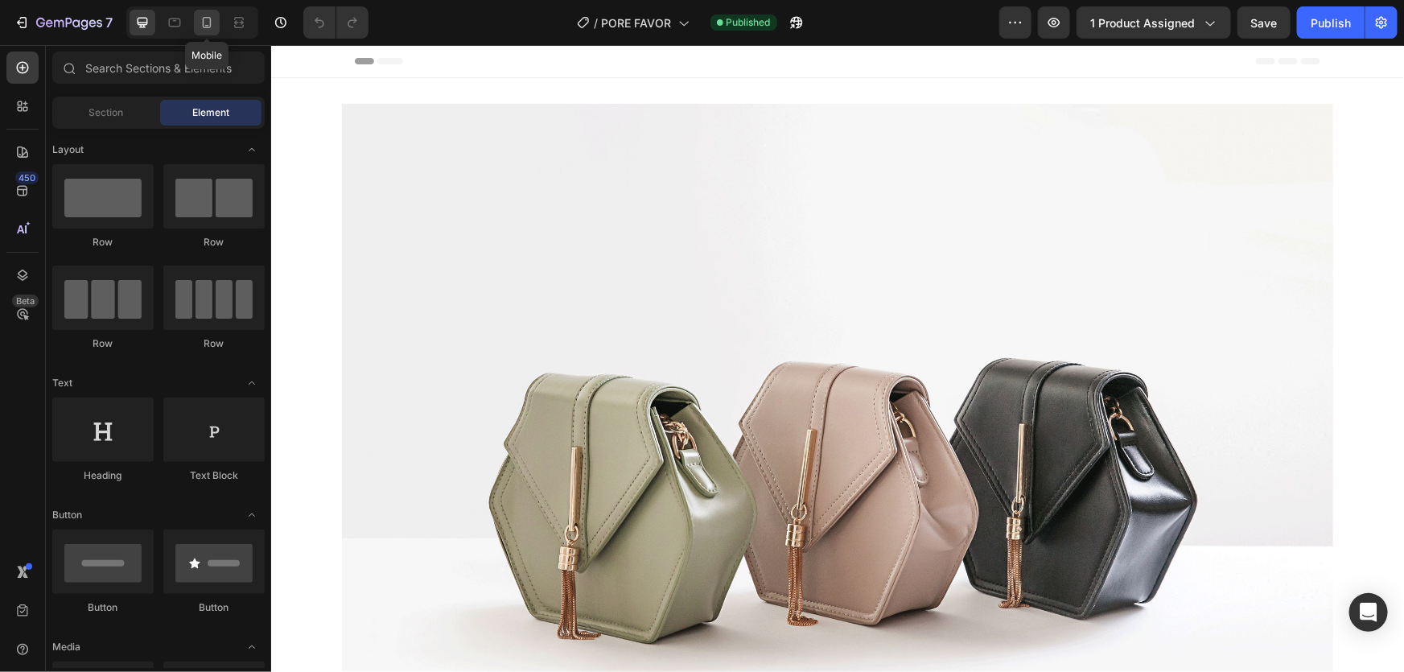
click at [212, 16] on icon at bounding box center [207, 22] width 16 height 16
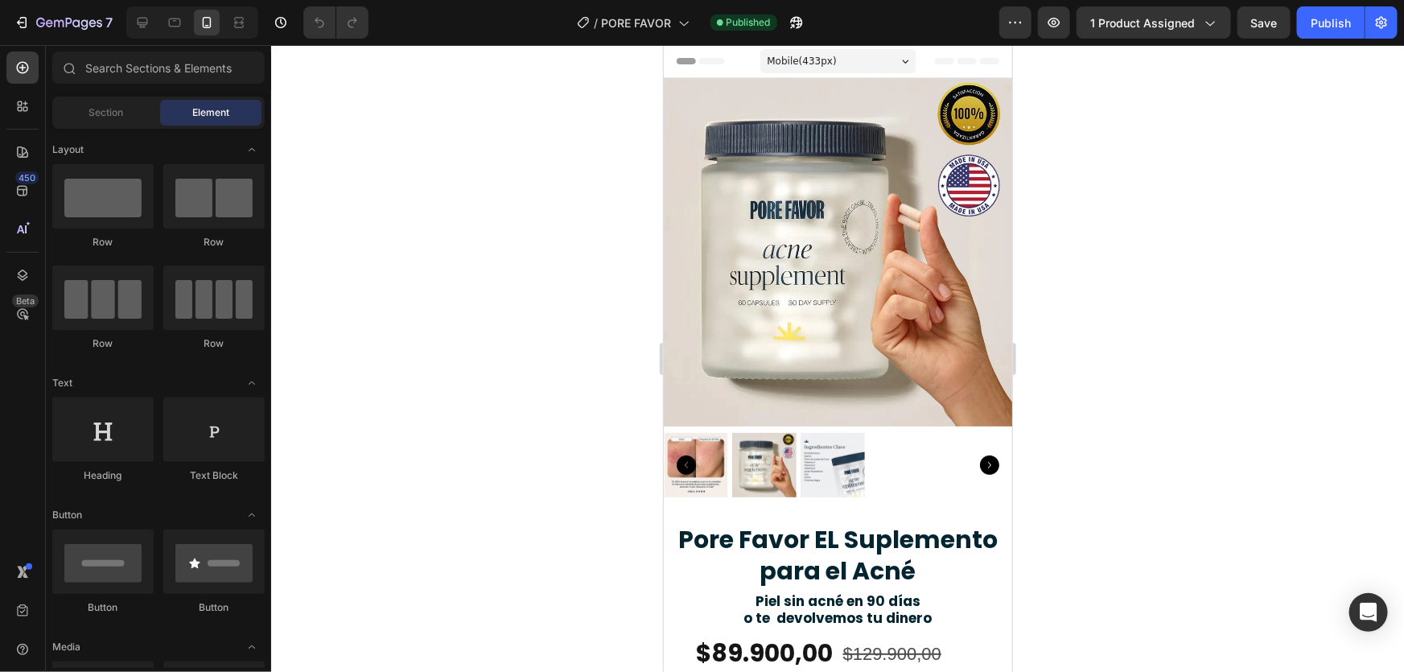
click at [863, 66] on div "Mobile ( 433 px)" at bounding box center [838, 60] width 156 height 24
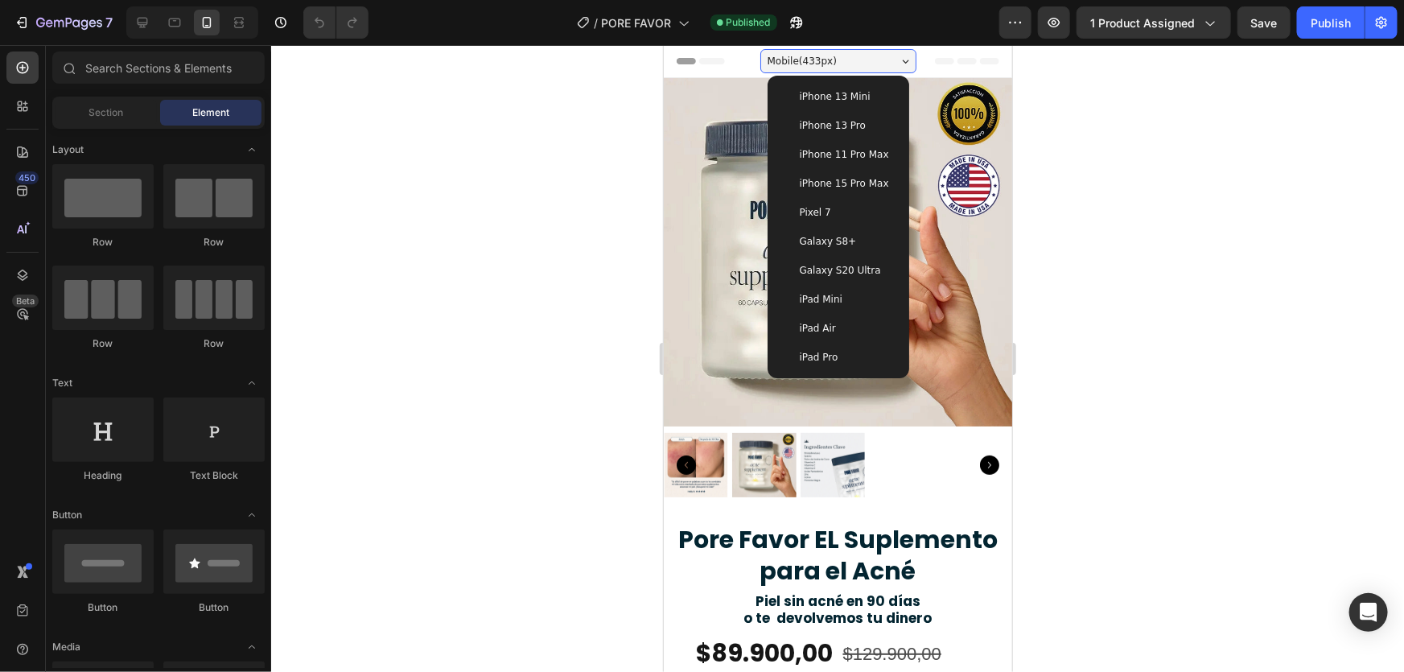
click at [842, 117] on span "iPhone 13 Pro" at bounding box center [832, 125] width 66 height 16
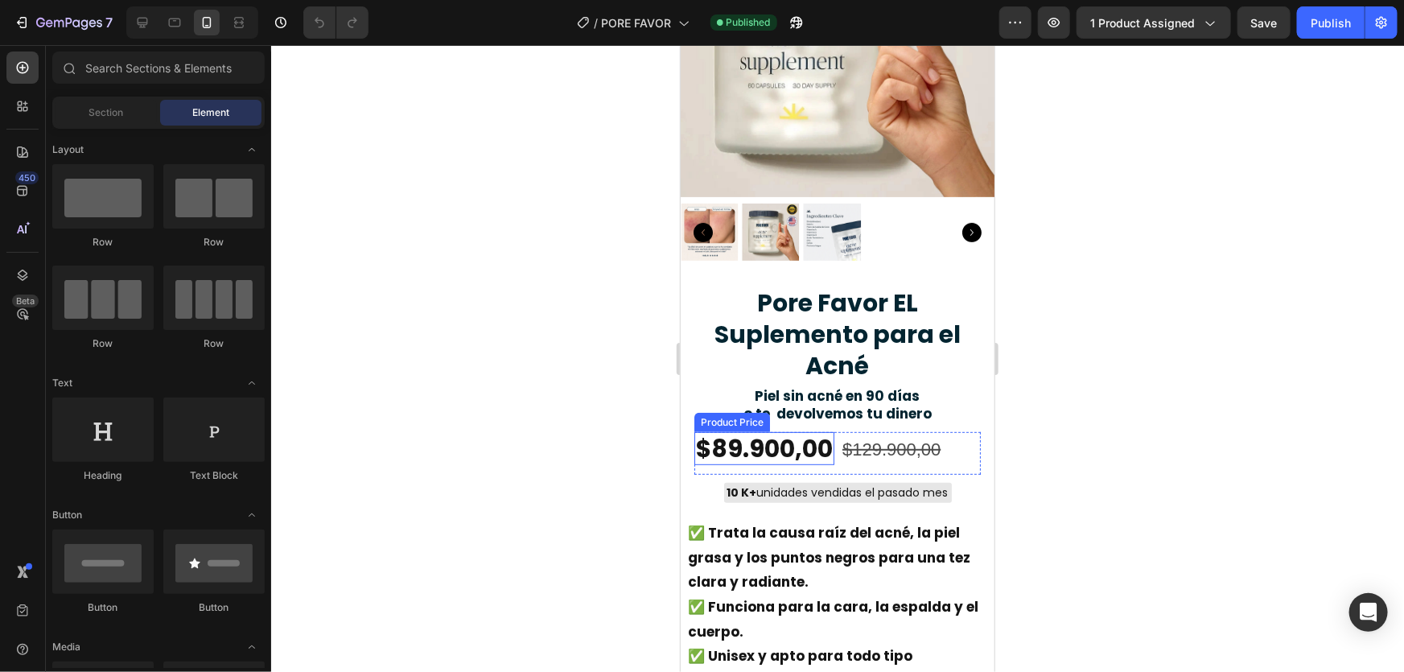
scroll to position [292, 0]
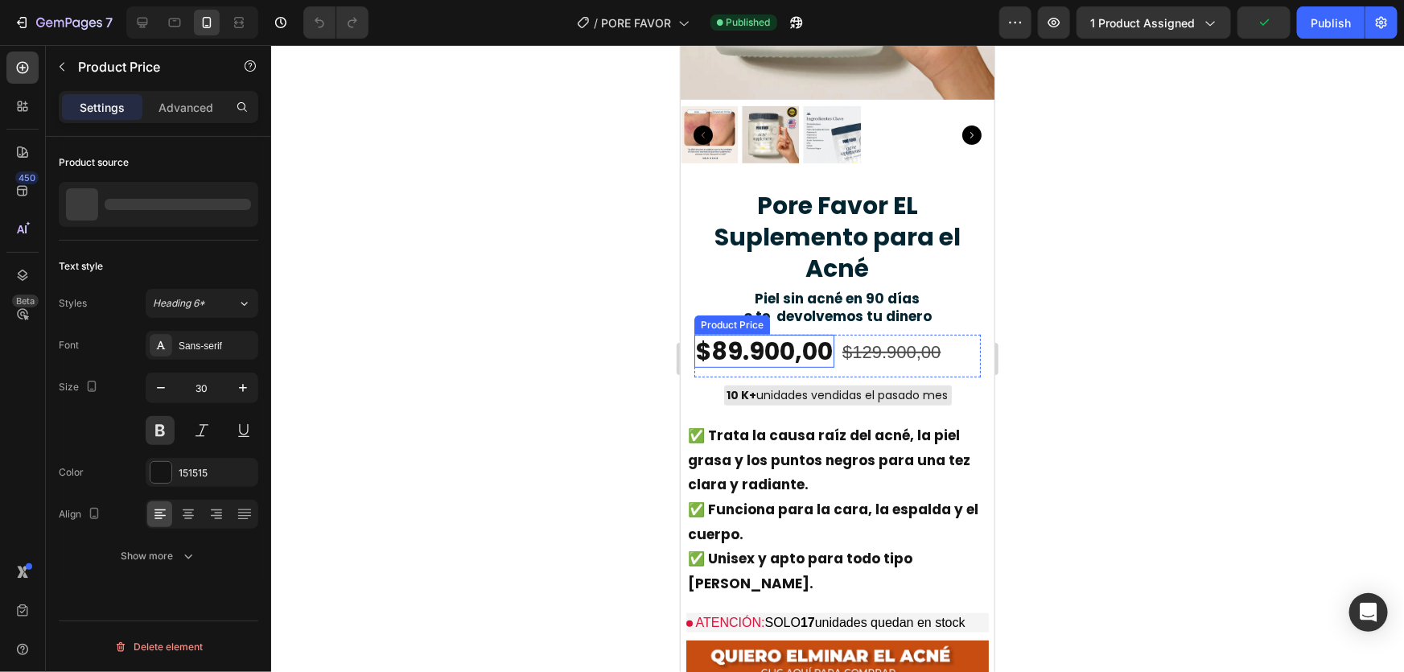
click at [827, 346] on div "$89.900,00" at bounding box center [764, 351] width 140 height 34
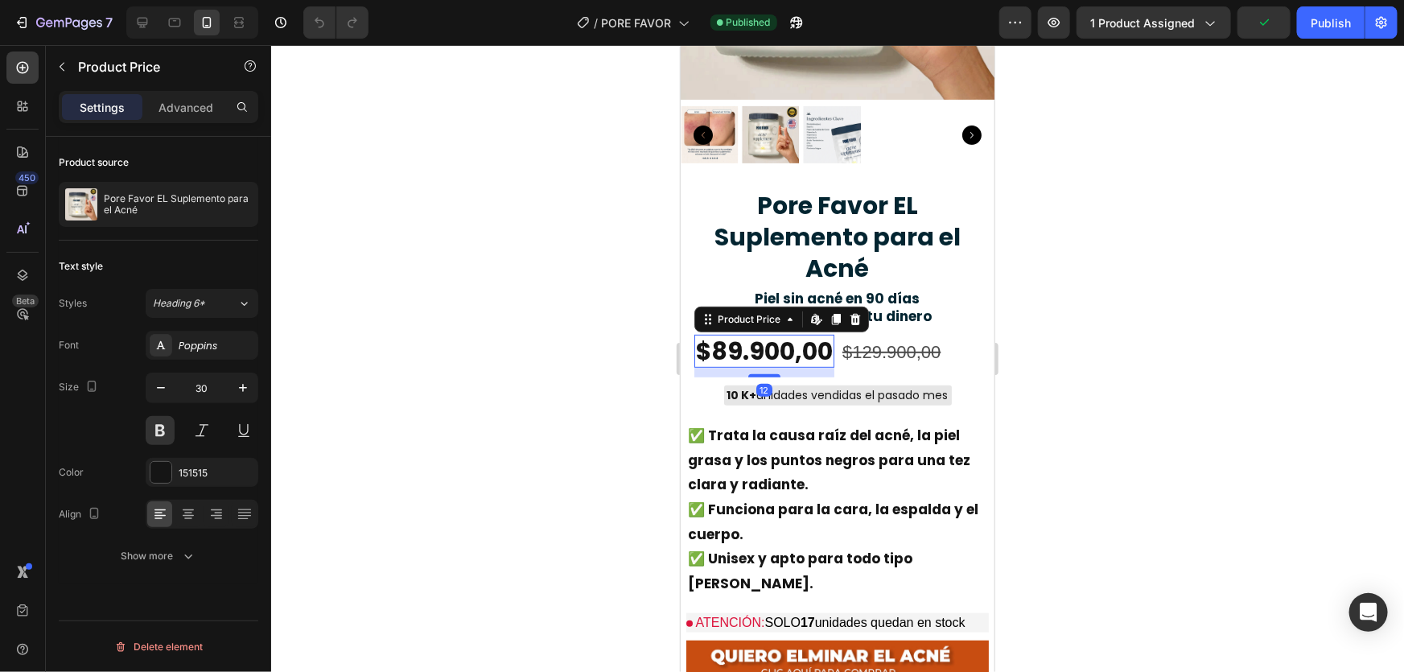
click at [562, 334] on div at bounding box center [837, 358] width 1133 height 627
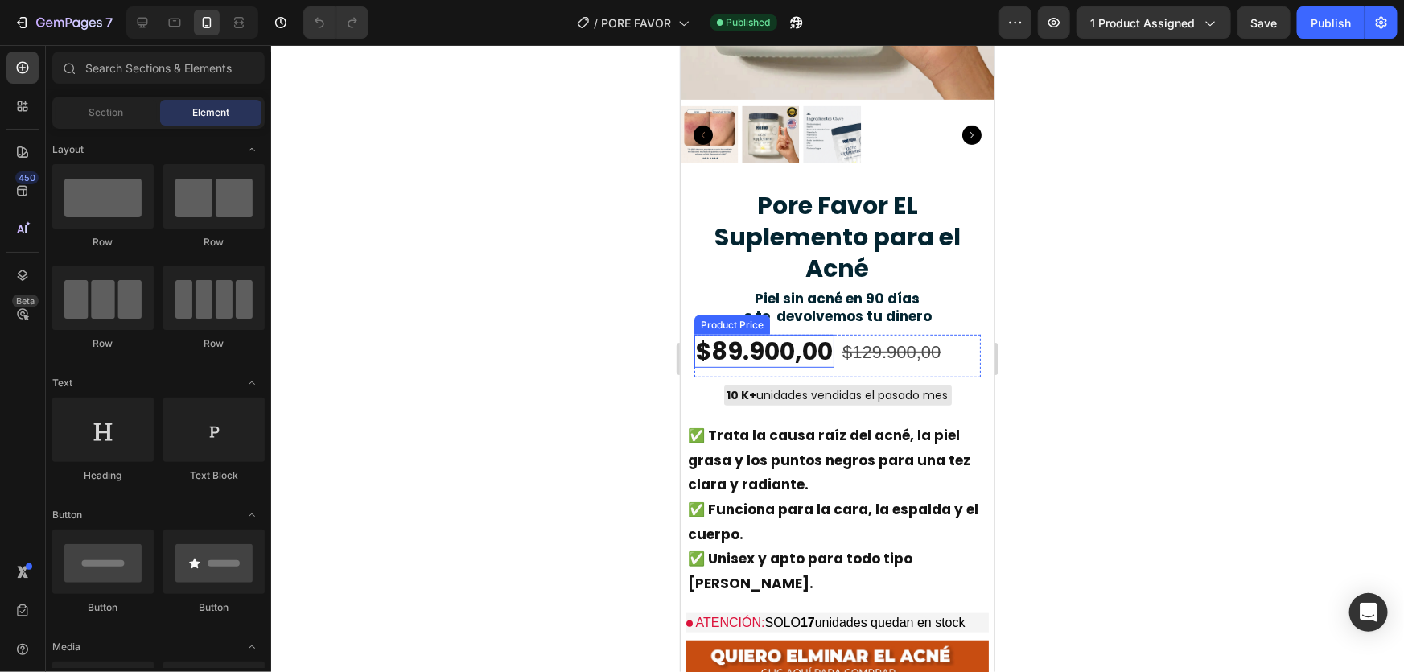
click at [744, 334] on div "$89.900,00" at bounding box center [764, 351] width 140 height 34
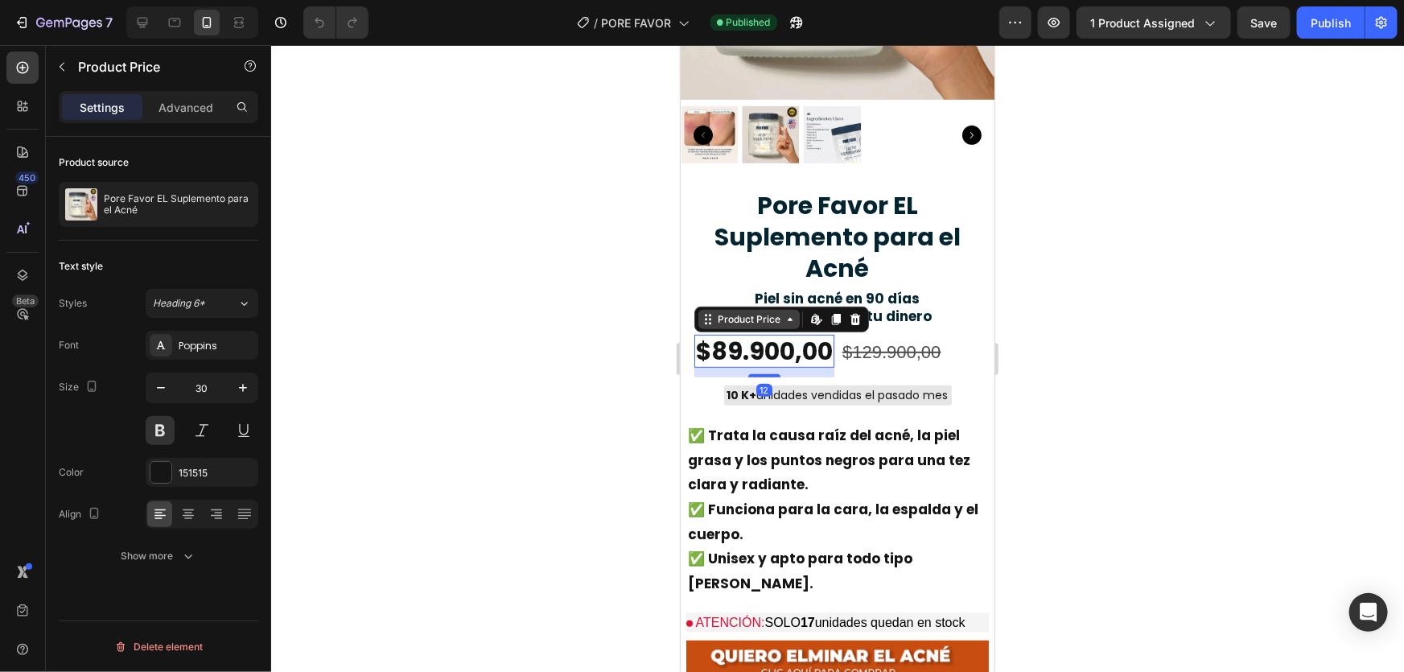
click at [739, 311] on div "Product Price" at bounding box center [748, 318] width 69 height 14
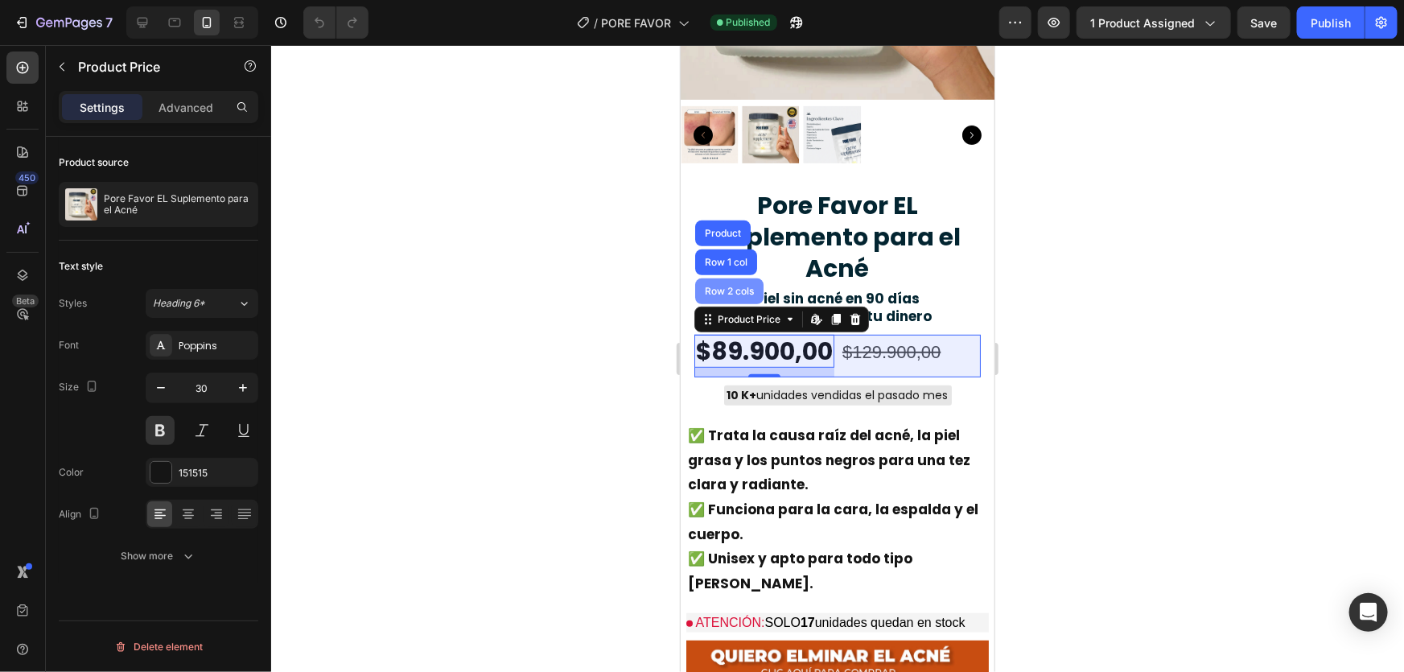
click at [721, 286] on div "Row 2 cols" at bounding box center [729, 291] width 56 height 10
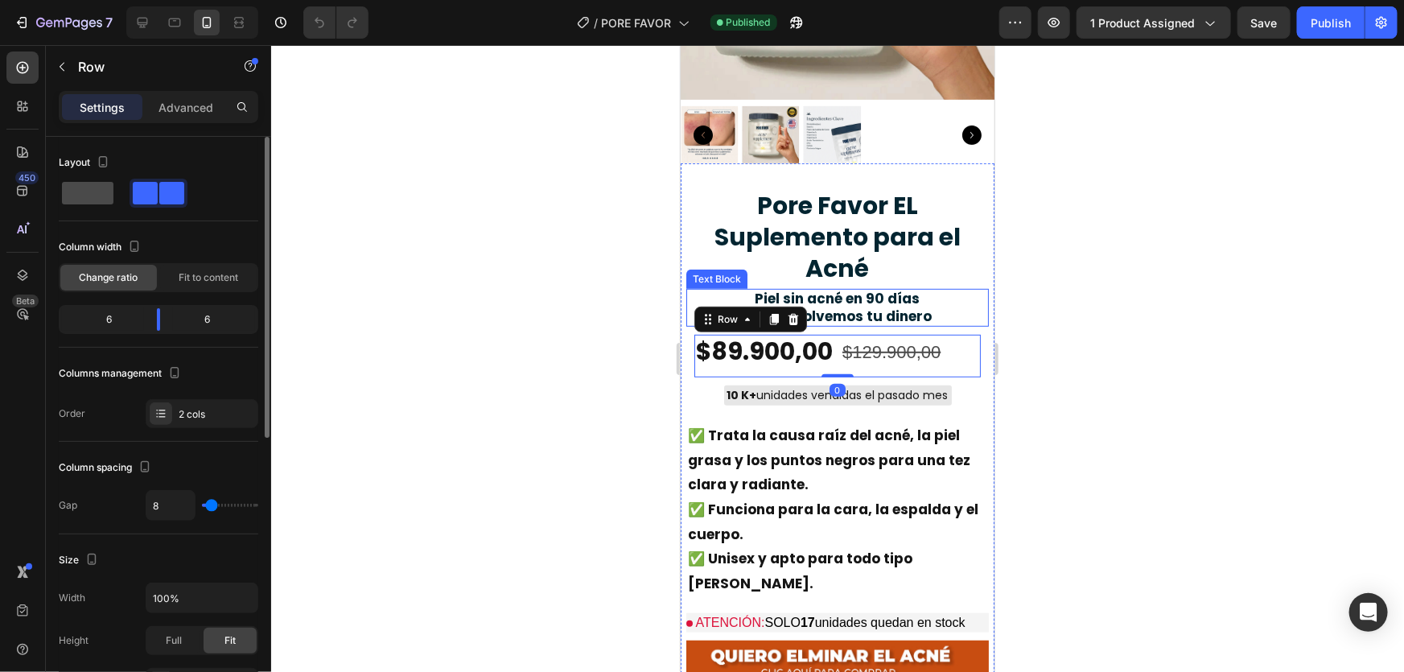
click at [72, 188] on span at bounding box center [87, 193] width 51 height 23
type input "0"
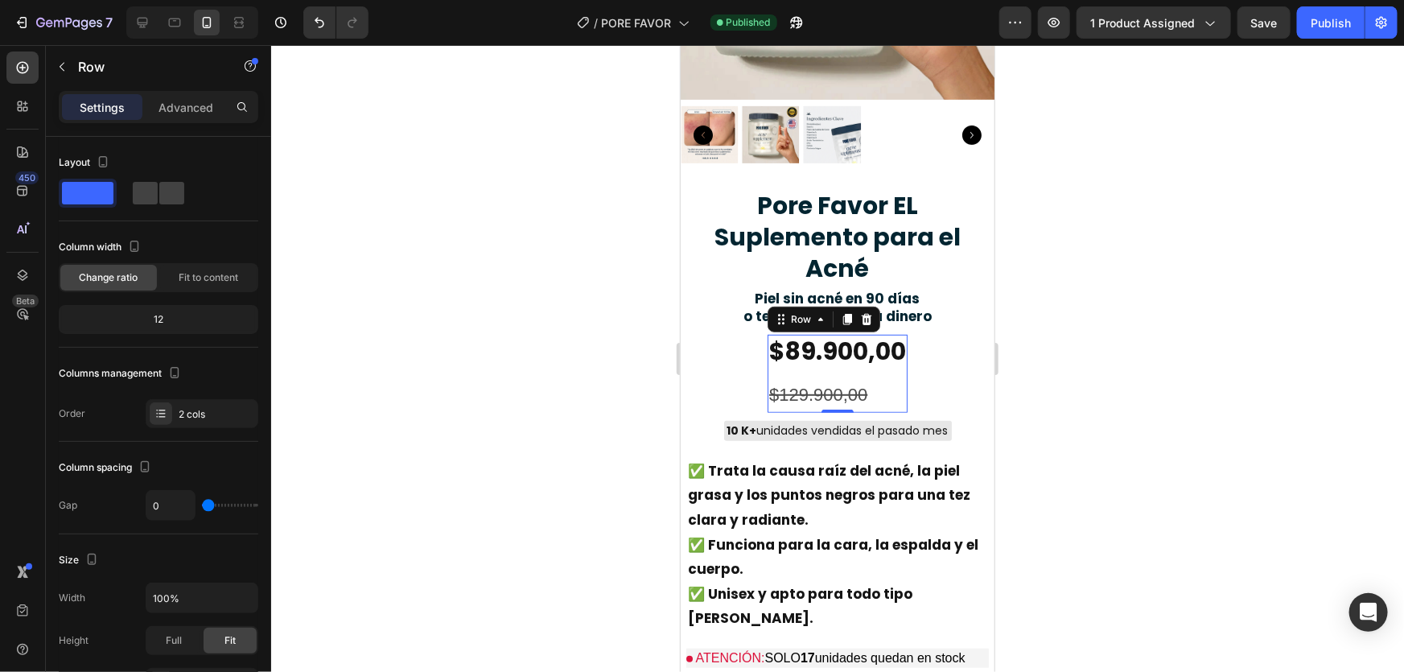
click at [817, 359] on div "$89.900,00 Product Price Product Price" at bounding box center [837, 355] width 140 height 43
click at [793, 384] on s "$129.900,00" at bounding box center [817, 394] width 98 height 20
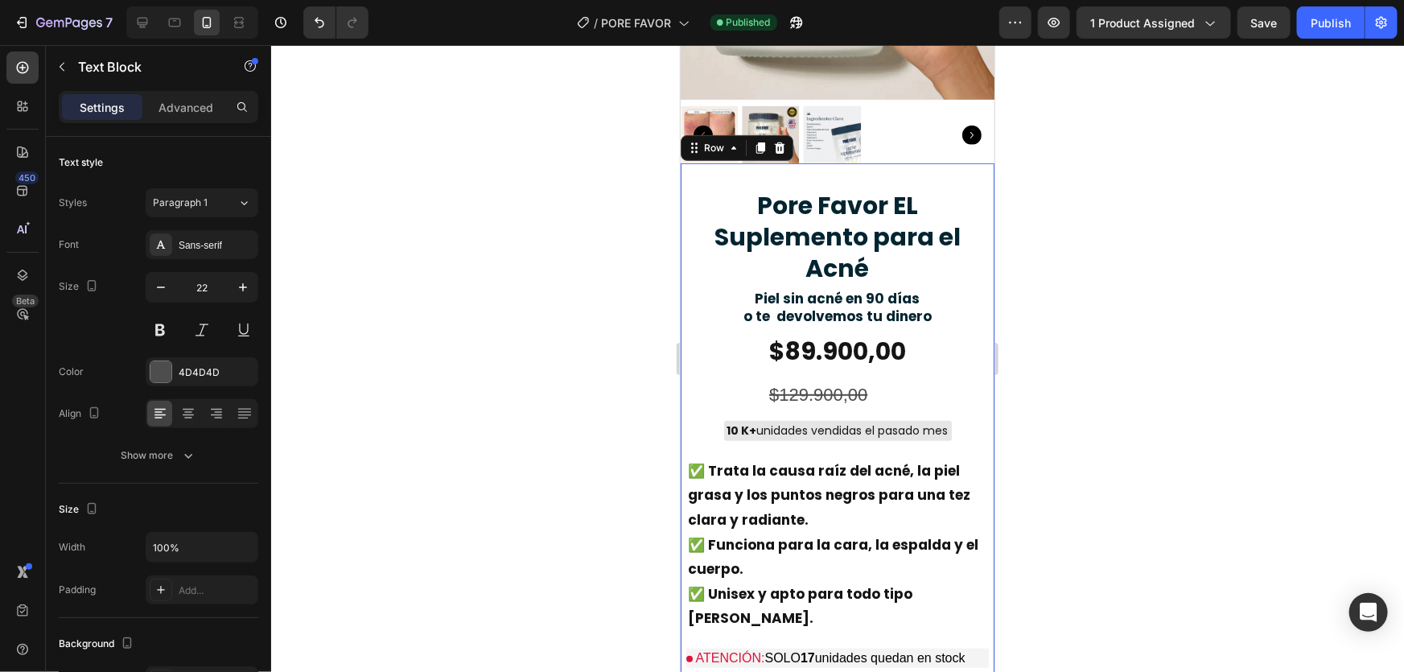
drag, startPoint x: 931, startPoint y: 339, endPoint x: 874, endPoint y: 338, distance: 57.1
click at [930, 338] on div "Pore Favor EL Suplemento para el Acné Product Title Piel sin acné en 90 días o …" at bounding box center [837, 487] width 303 height 600
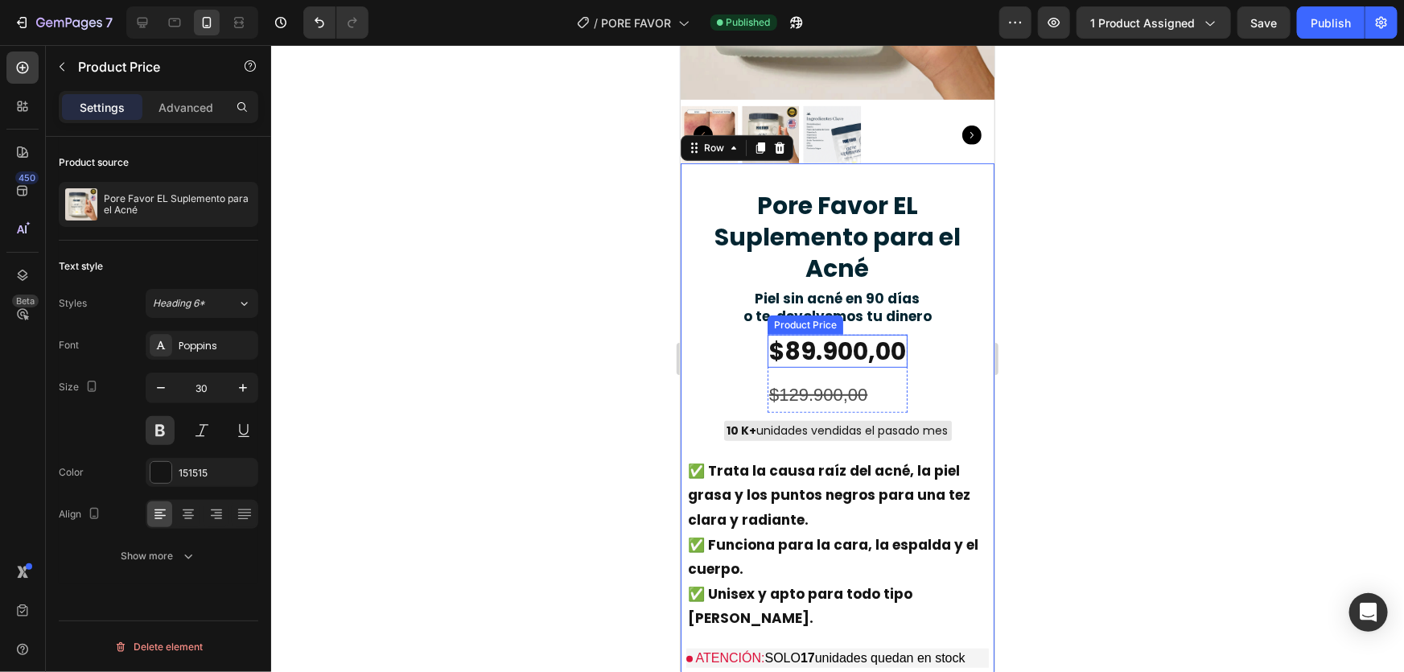
click at [861, 338] on div "$89.900,00" at bounding box center [837, 351] width 140 height 34
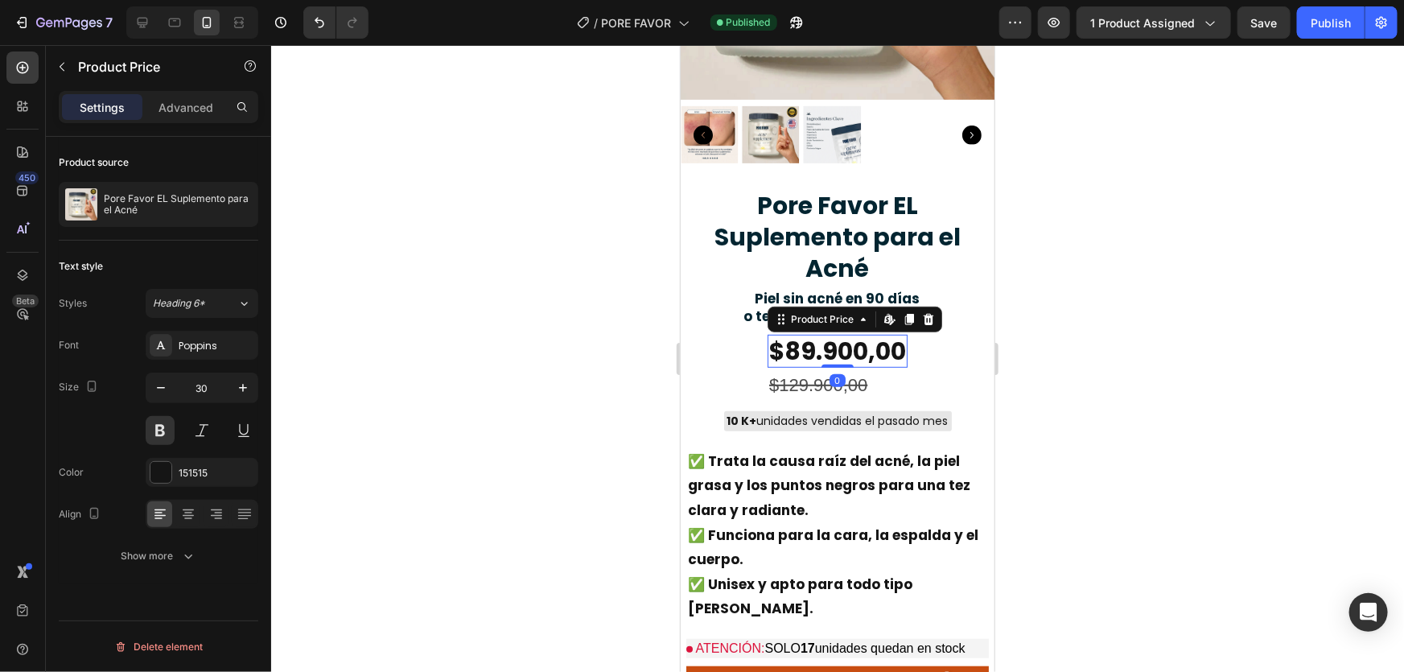
drag, startPoint x: 828, startPoint y: 362, endPoint x: 838, endPoint y: 339, distance: 25.6
click at [838, 339] on div "$89.900,00 Product Price Edit content in Shopify 0 Product Price Edit content i…" at bounding box center [837, 351] width 140 height 34
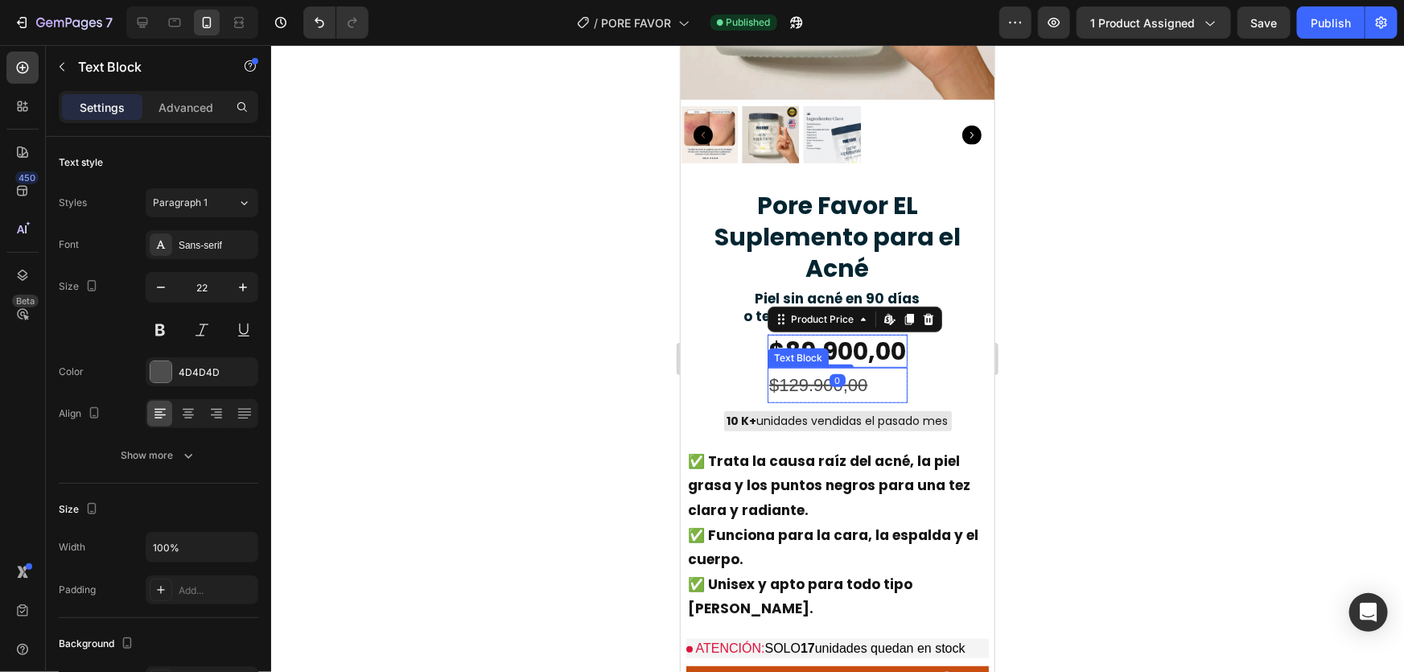
click at [805, 374] on s "$129.900,00" at bounding box center [817, 384] width 98 height 20
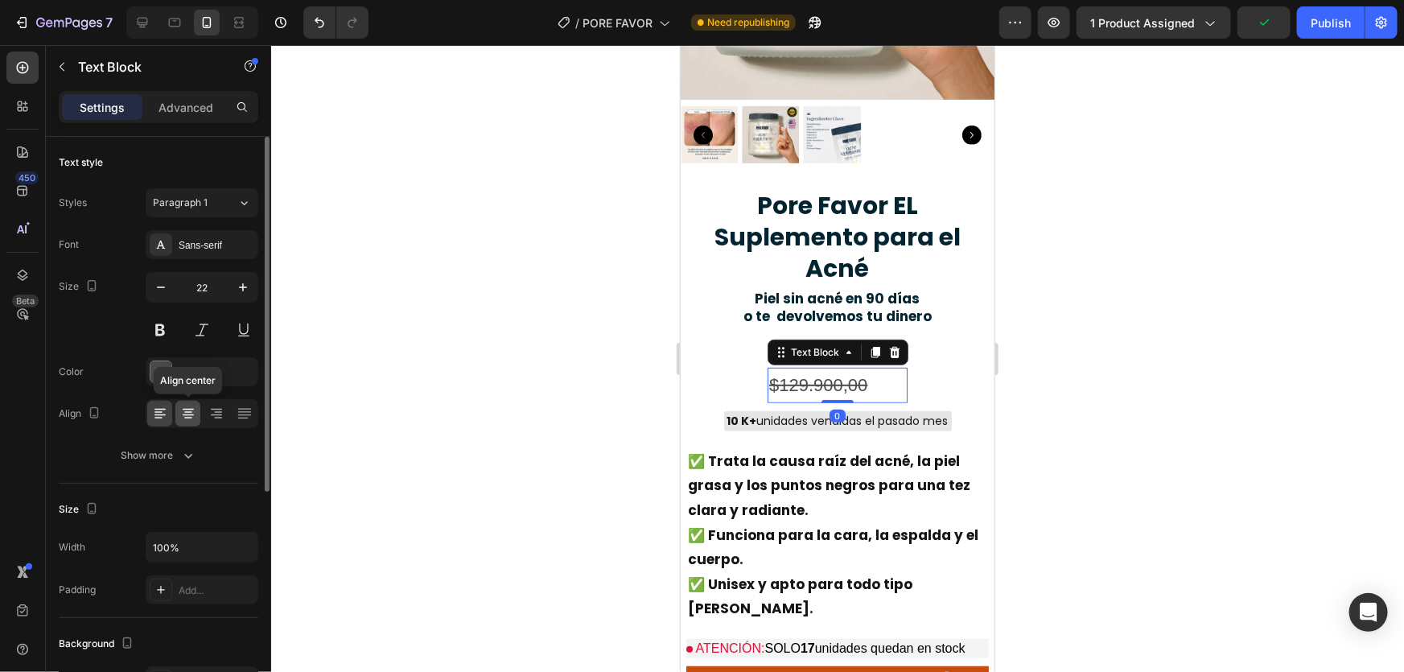
click at [189, 410] on icon at bounding box center [188, 414] width 16 height 16
drag, startPoint x: 828, startPoint y: 385, endPoint x: 830, endPoint y: 360, distance: 25.9
click at [830, 367] on div "$129.900,00 Text Block 0" at bounding box center [837, 384] width 140 height 35
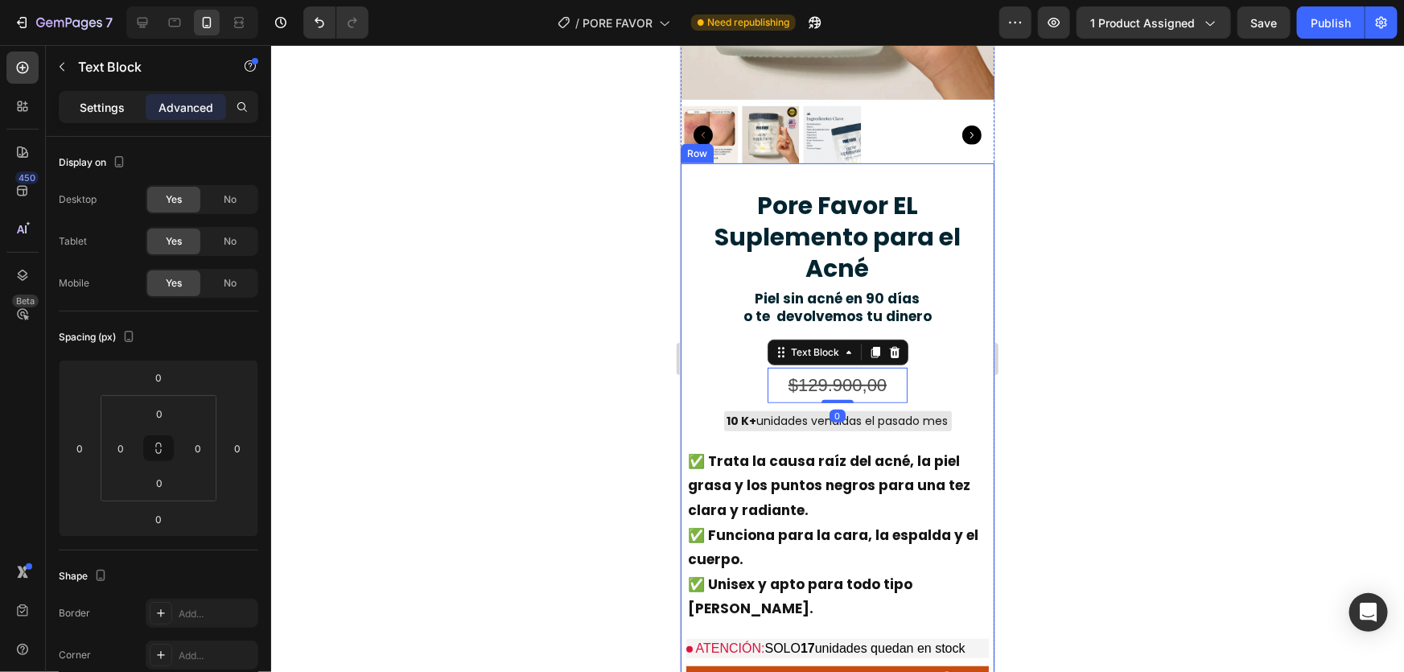
click at [96, 99] on p "Settings" at bounding box center [102, 107] width 45 height 17
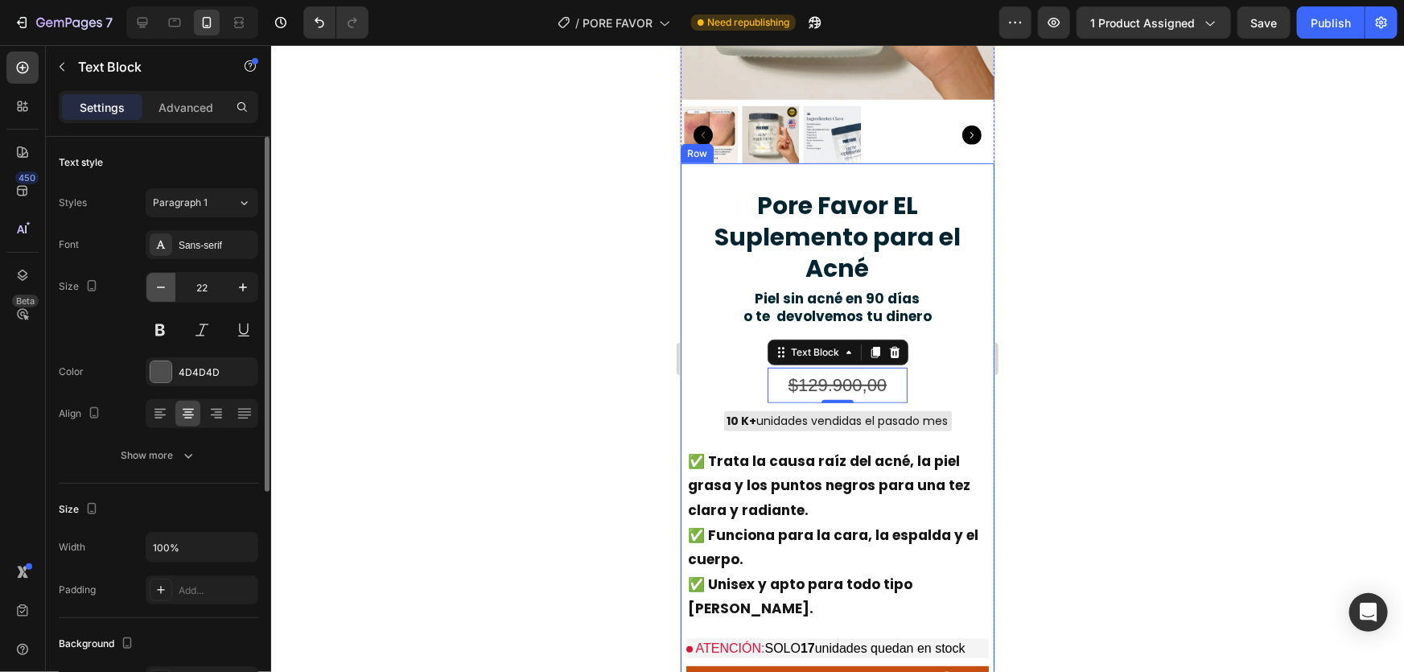
click at [161, 290] on icon "button" at bounding box center [161, 287] width 16 height 16
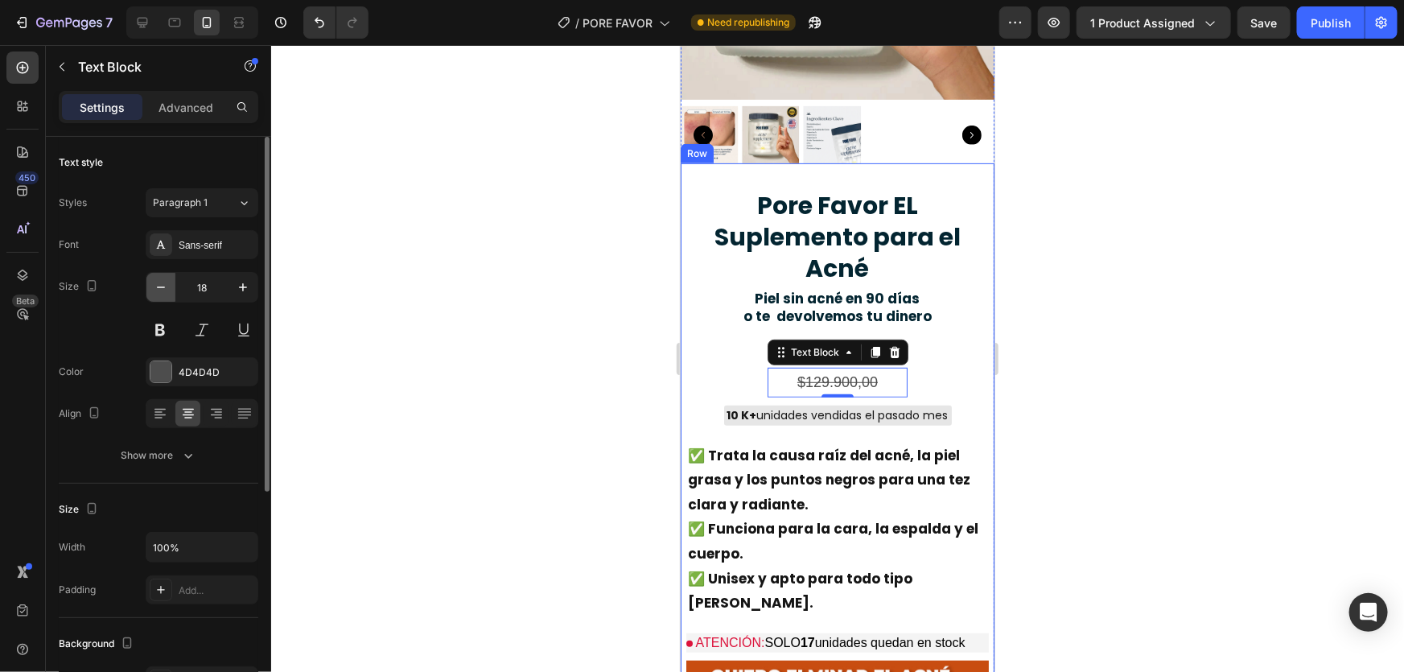
click at [161, 290] on icon "button" at bounding box center [161, 287] width 16 height 16
type input "17"
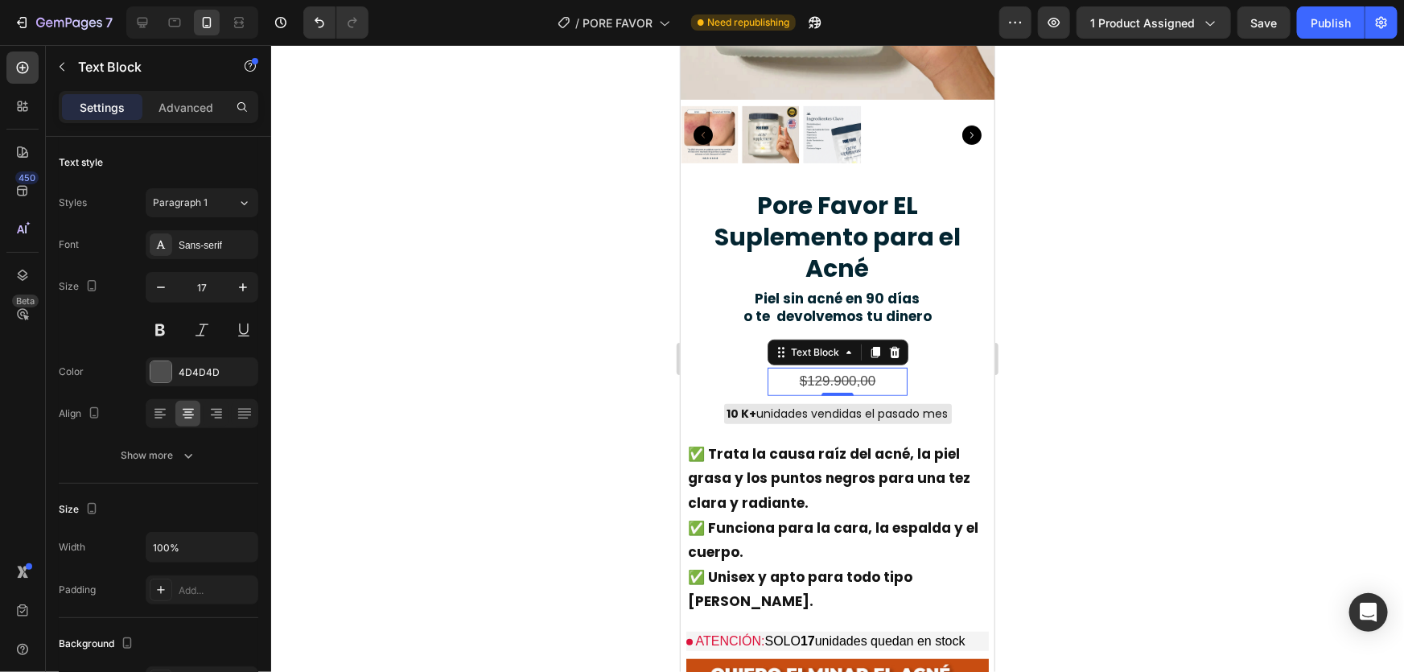
click at [1109, 341] on div at bounding box center [837, 358] width 1133 height 627
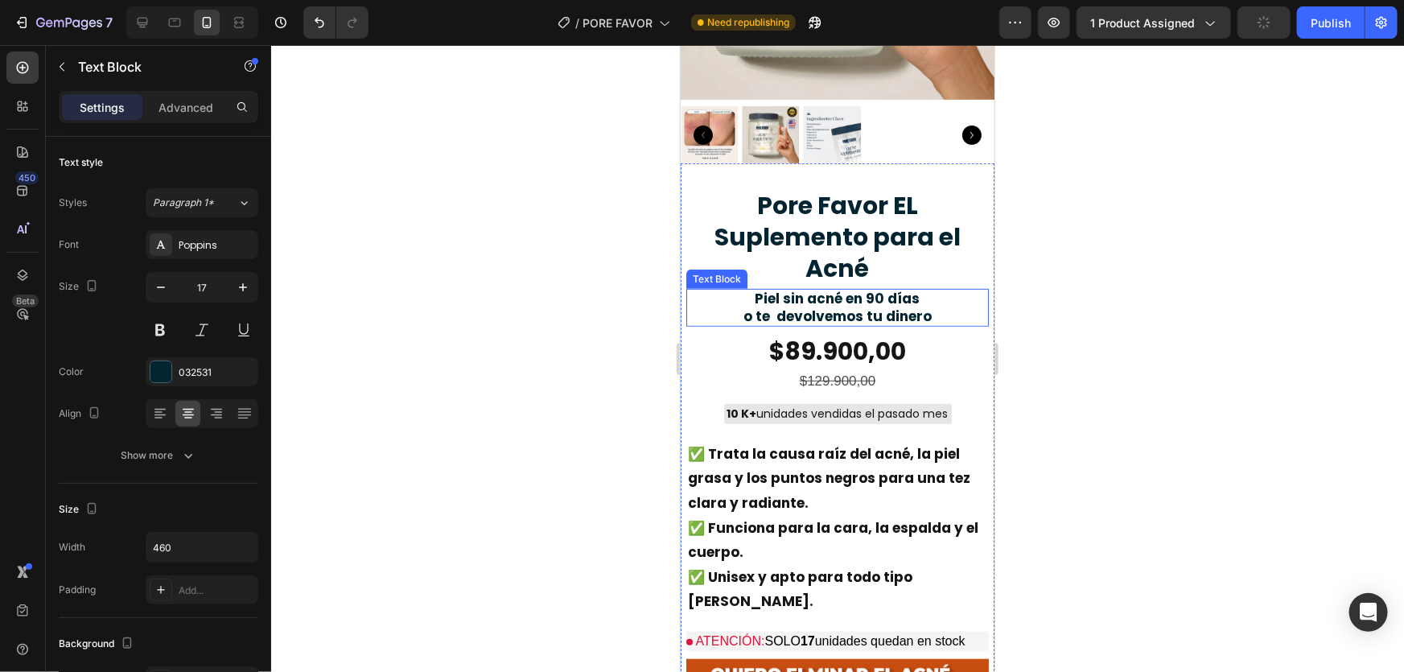
click at [838, 306] on strong "o te devolvemos tu dinero" at bounding box center [837, 315] width 188 height 19
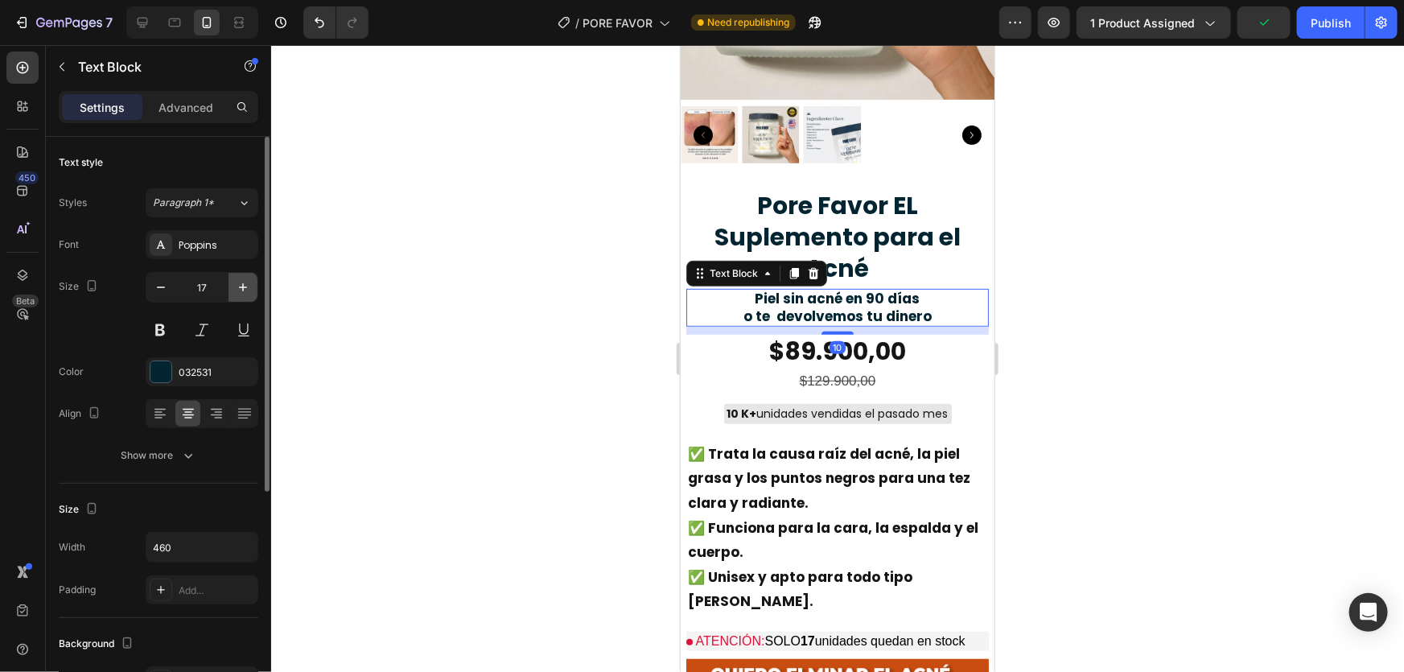
click at [237, 278] on button "button" at bounding box center [243, 287] width 29 height 29
click at [237, 277] on button "button" at bounding box center [243, 287] width 29 height 29
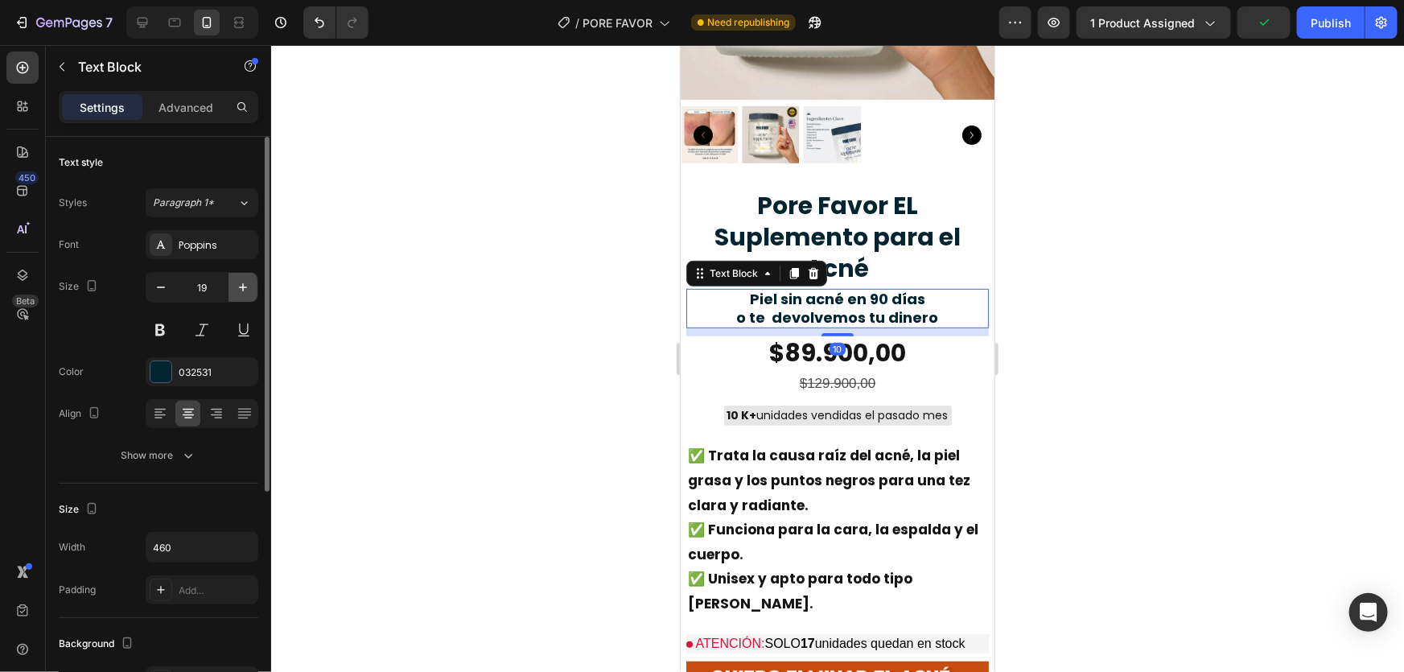
click at [237, 277] on button "button" at bounding box center [243, 287] width 29 height 29
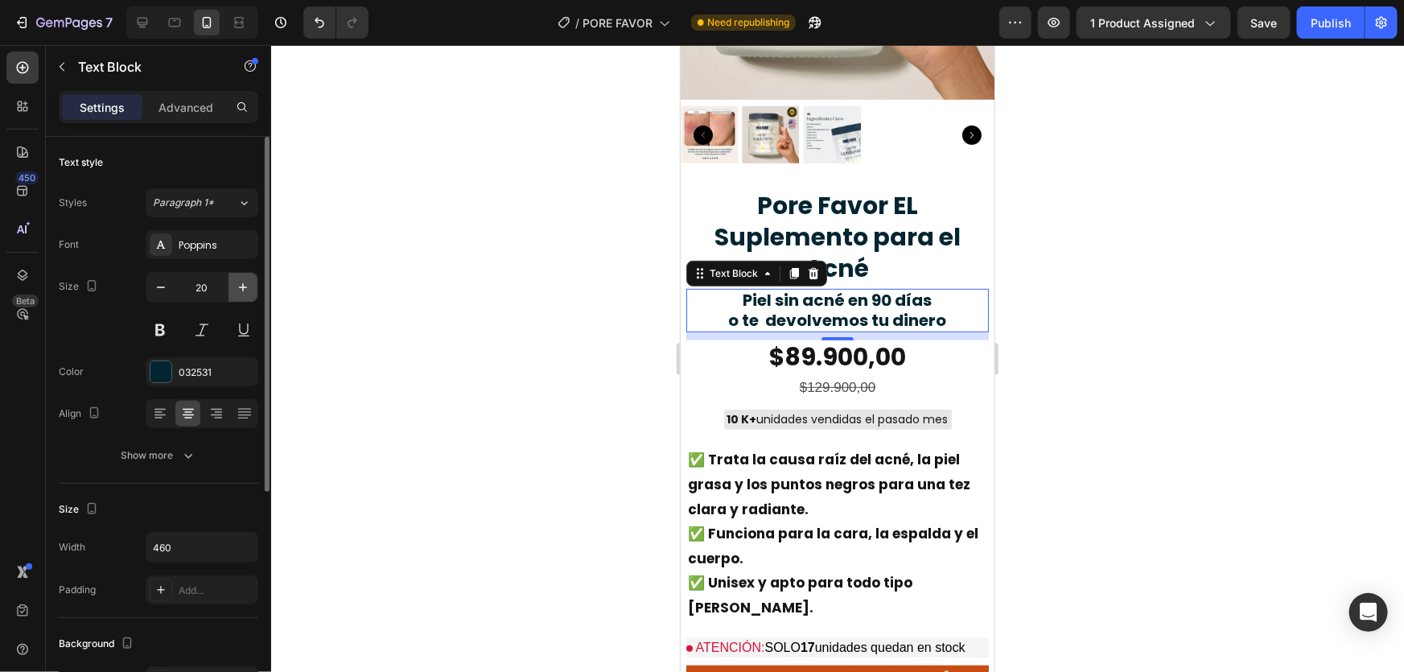
click at [238, 277] on button "button" at bounding box center [243, 287] width 29 height 29
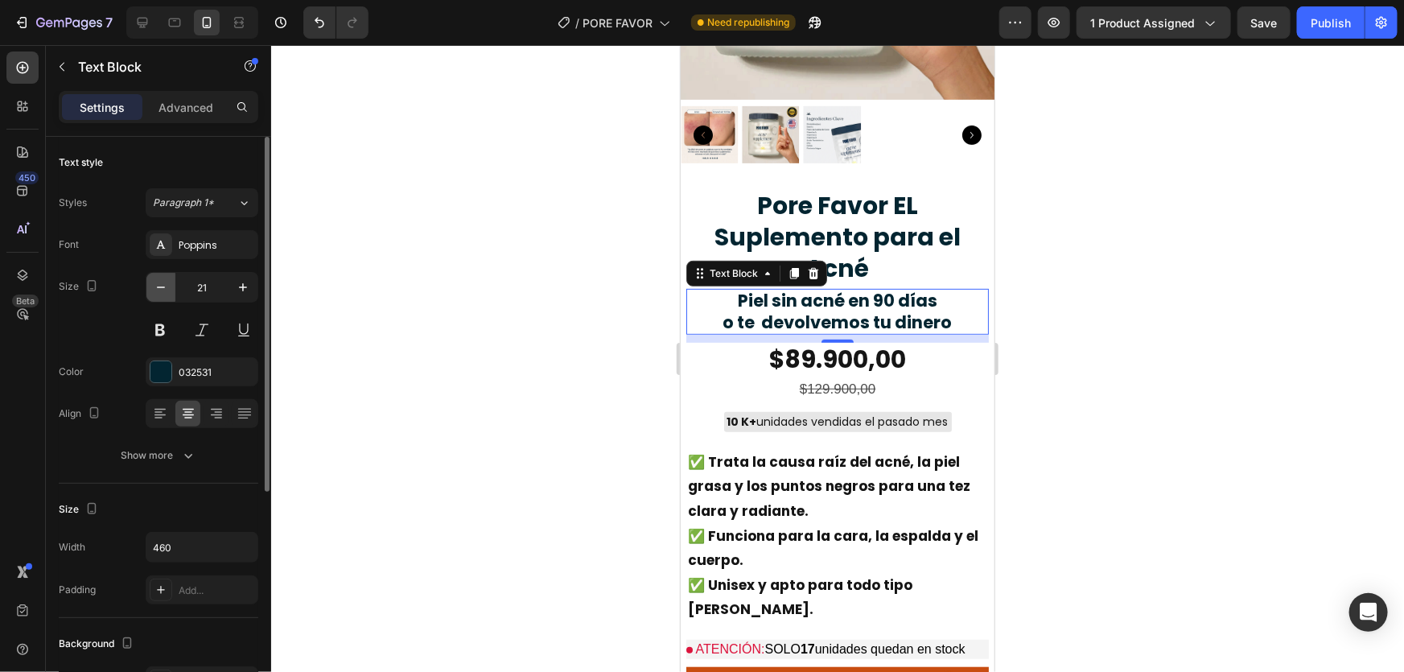
click at [159, 275] on button "button" at bounding box center [160, 287] width 29 height 29
type input "20"
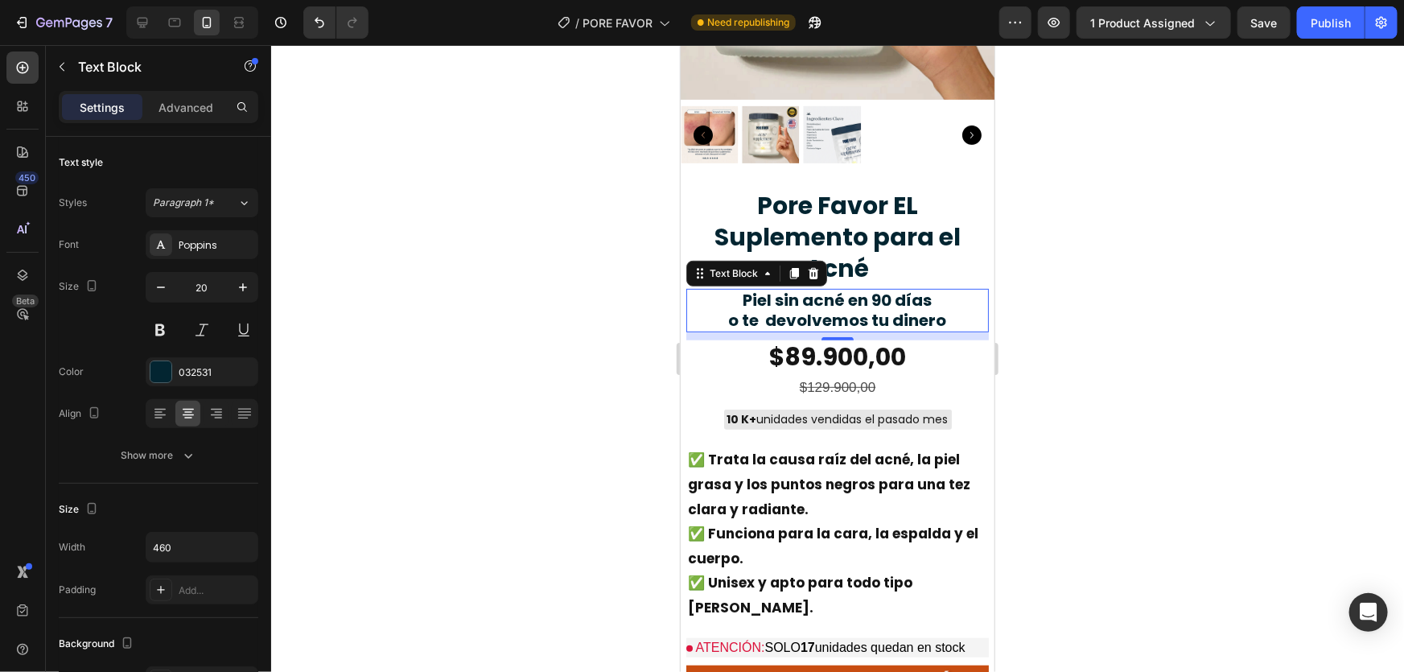
click at [1139, 306] on div at bounding box center [837, 358] width 1133 height 627
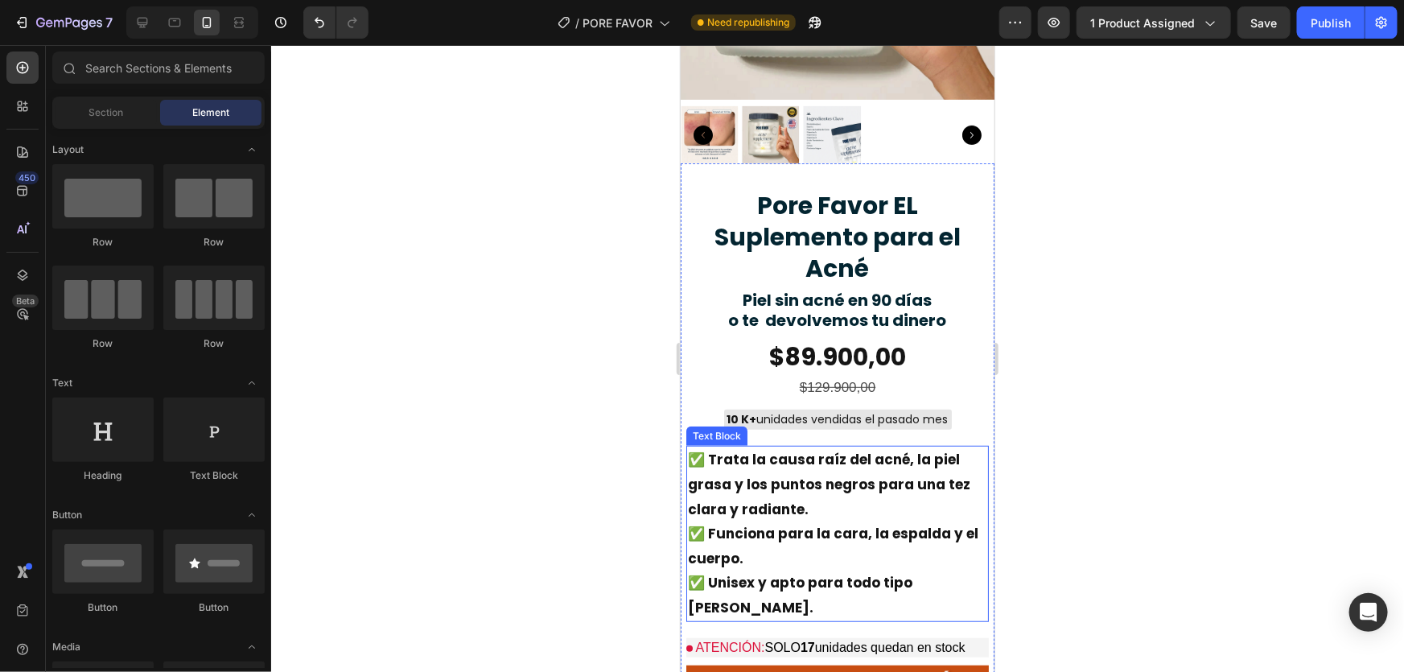
scroll to position [389, 0]
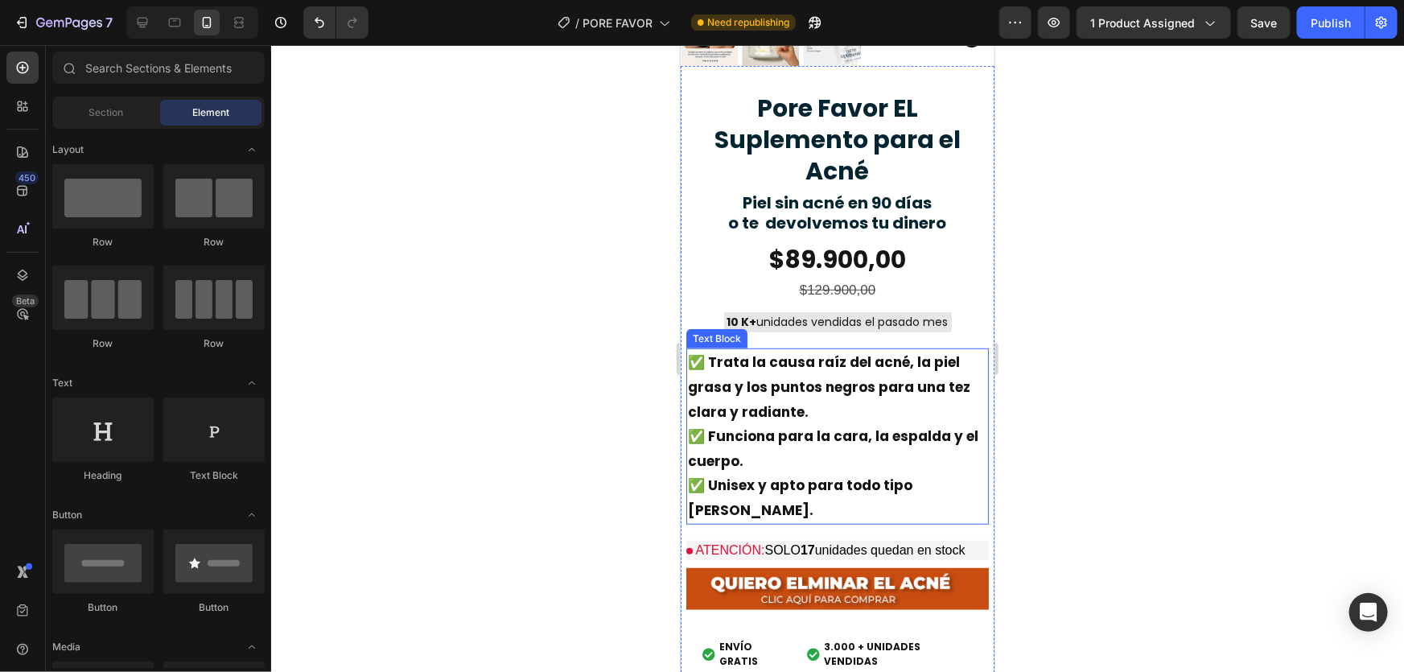
click at [872, 372] on strong "✅ Trata la causa raíz del acné, la piel grasa y los puntos negros para una tez …" at bounding box center [828, 386] width 282 height 68
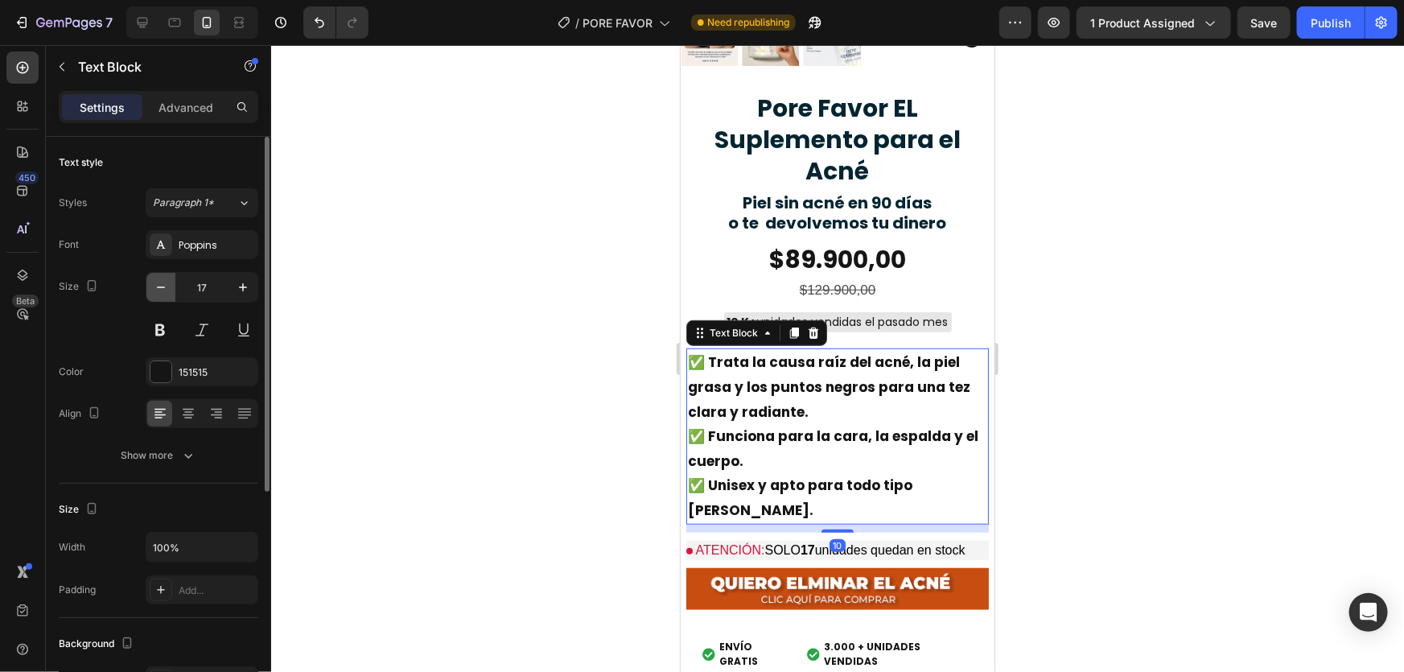
click at [168, 286] on icon "button" at bounding box center [161, 287] width 16 height 16
type input "16"
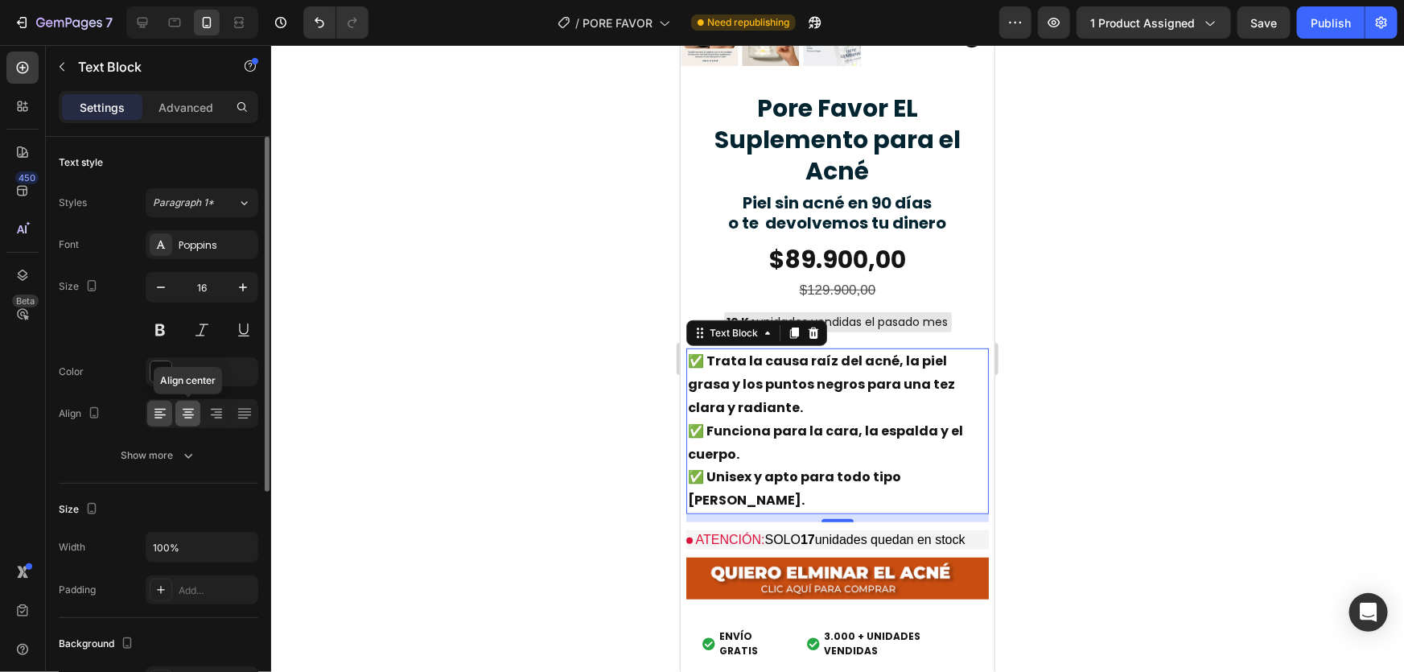
click at [191, 409] on icon at bounding box center [188, 414] width 16 height 16
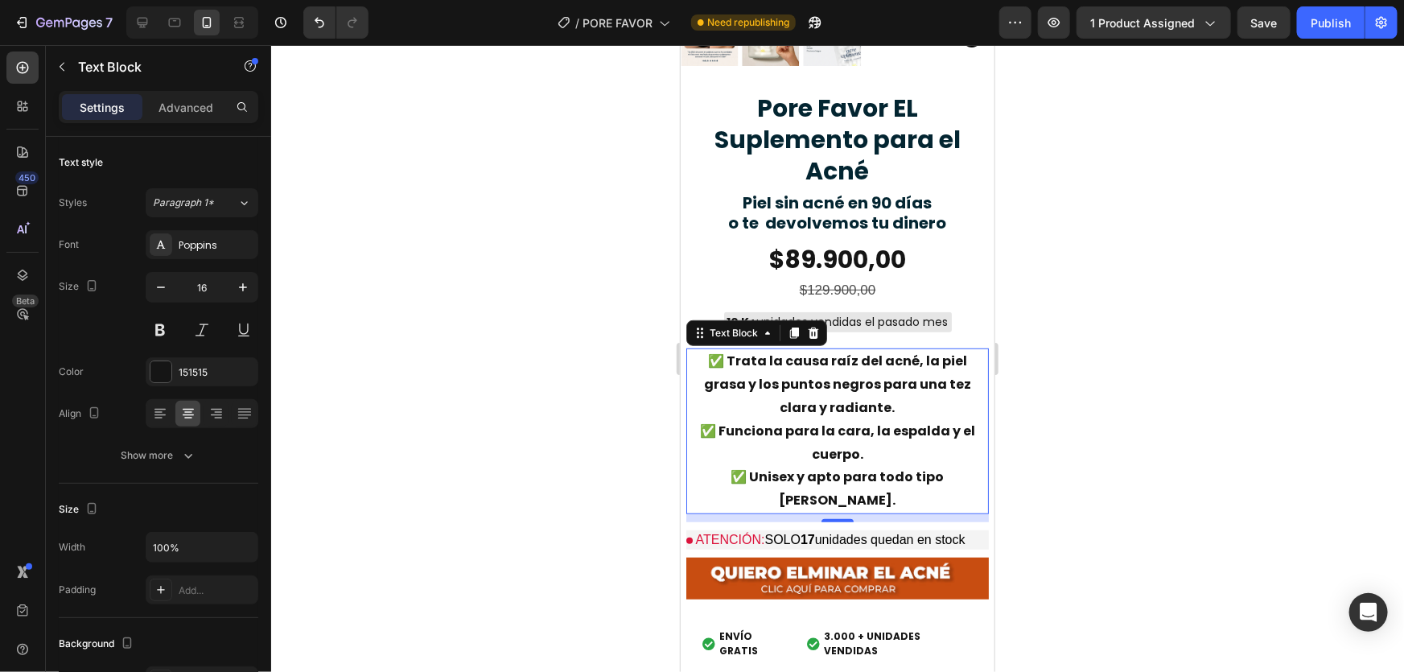
click at [1054, 299] on div at bounding box center [837, 358] width 1133 height 627
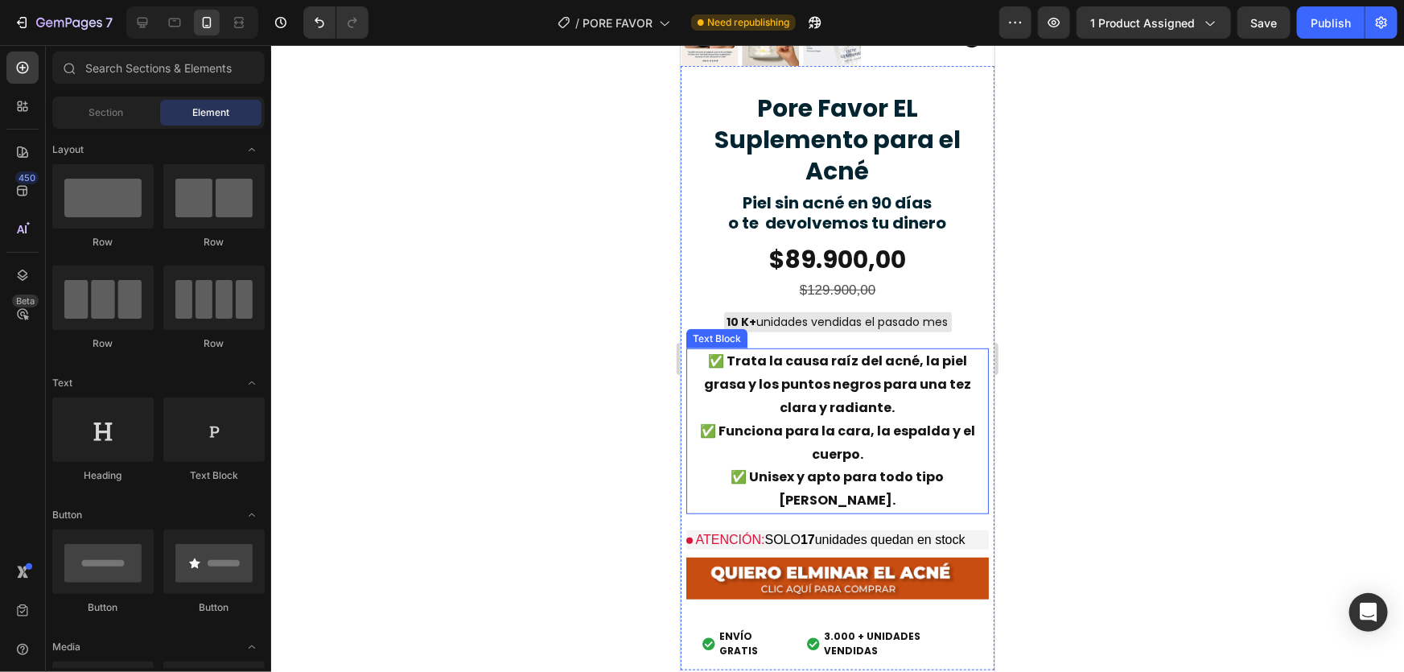
scroll to position [488, 0]
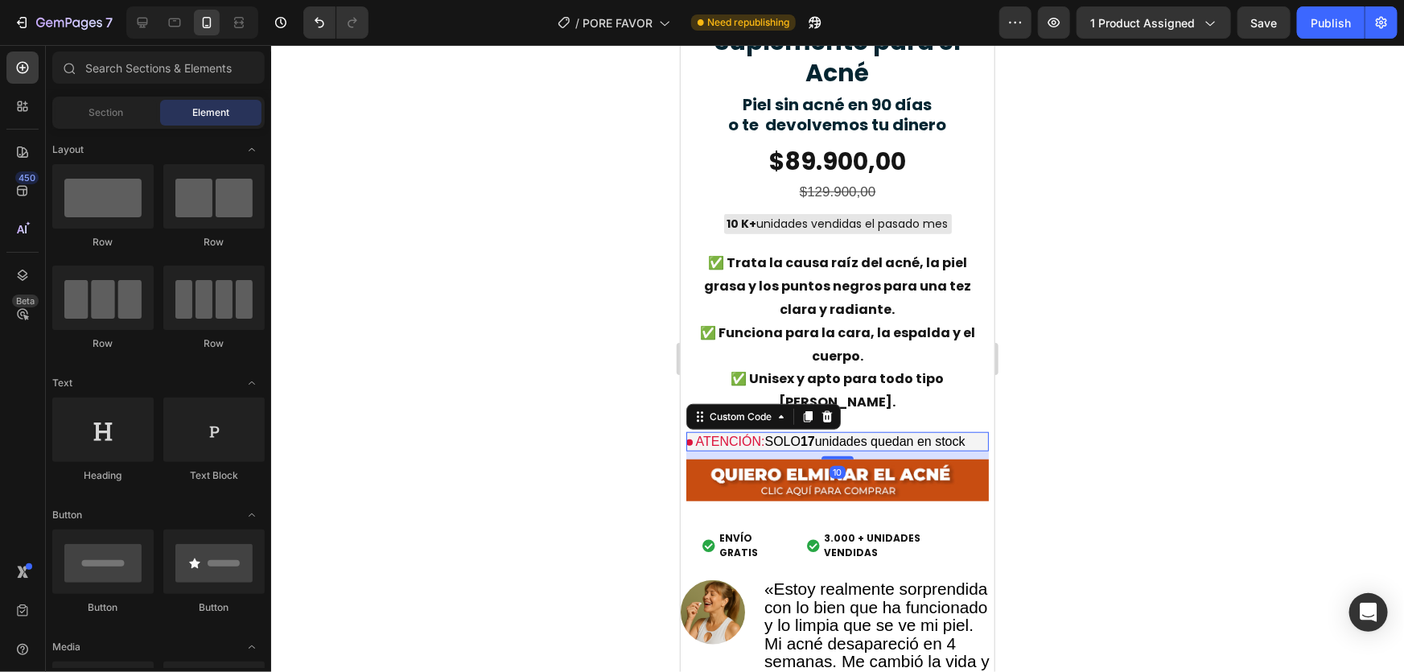
click at [846, 431] on p "ATENCIÓN: SOLO 17 unidades quedan en stock" at bounding box center [837, 440] width 303 height 19
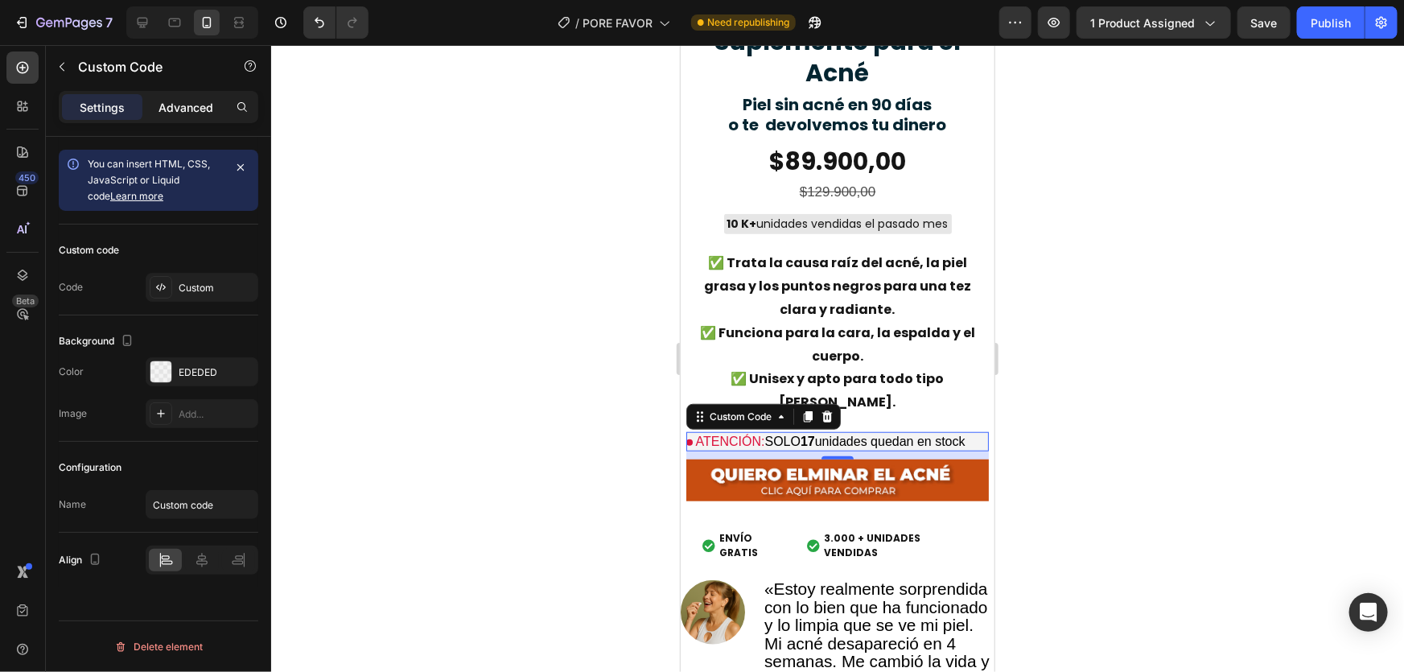
click at [209, 110] on p "Advanced" at bounding box center [186, 107] width 55 height 17
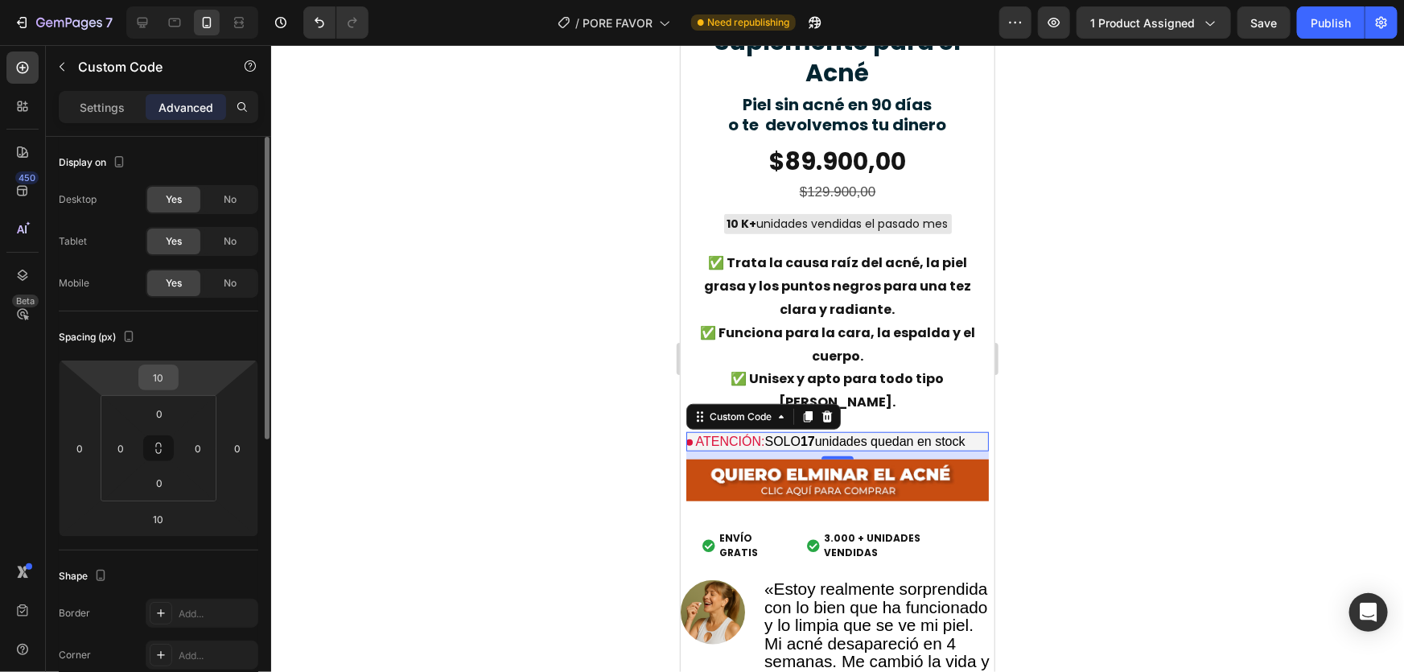
click at [159, 385] on input "10" at bounding box center [158, 377] width 32 height 24
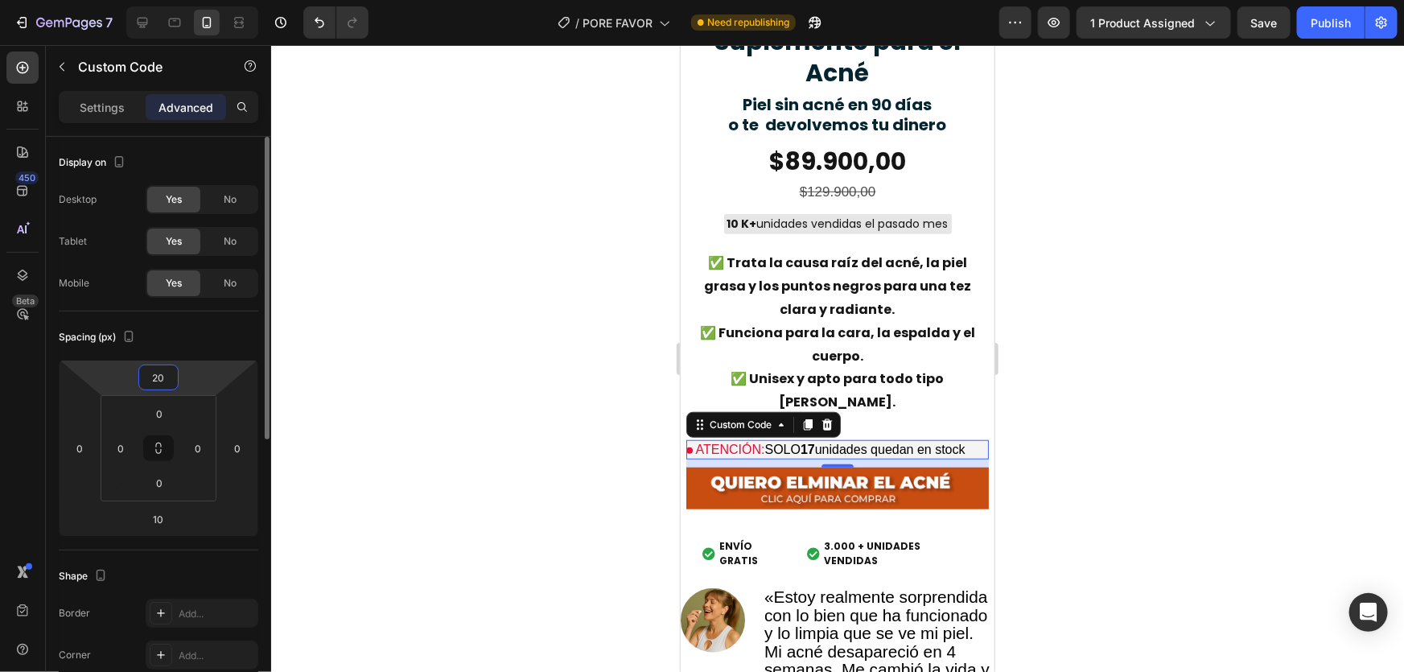
type input "20"
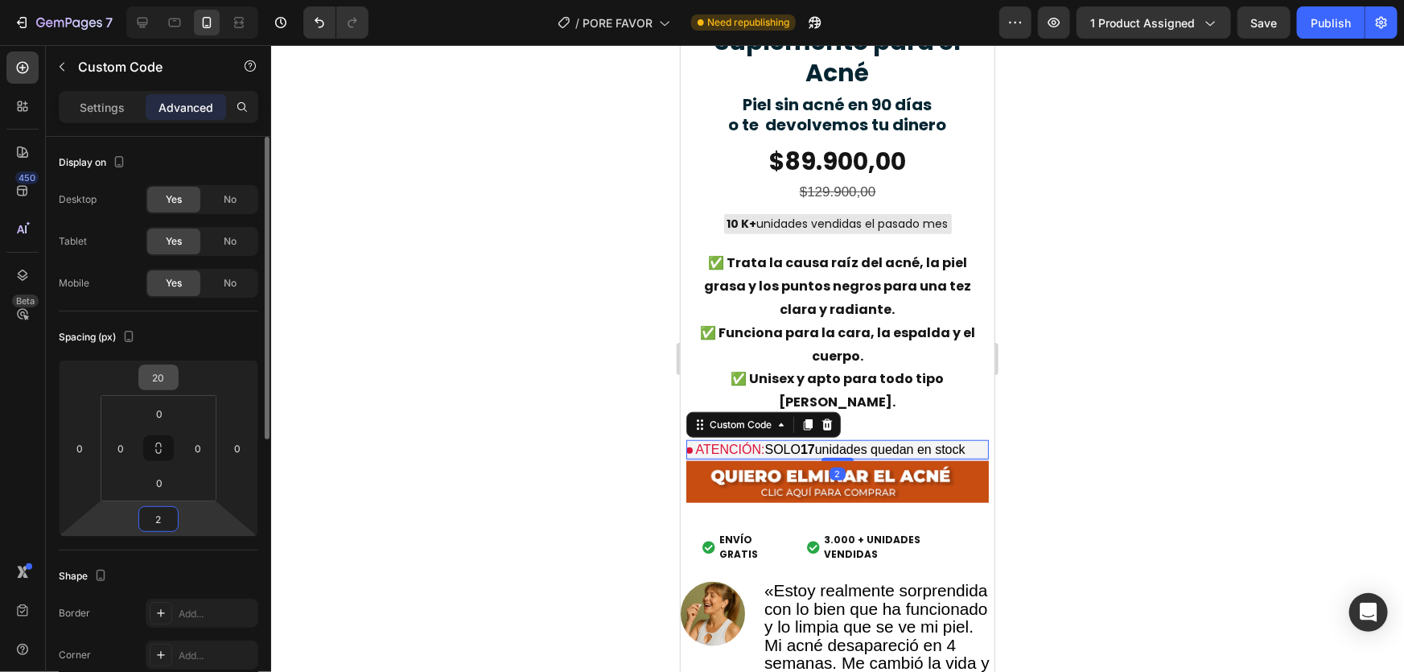
type input "20"
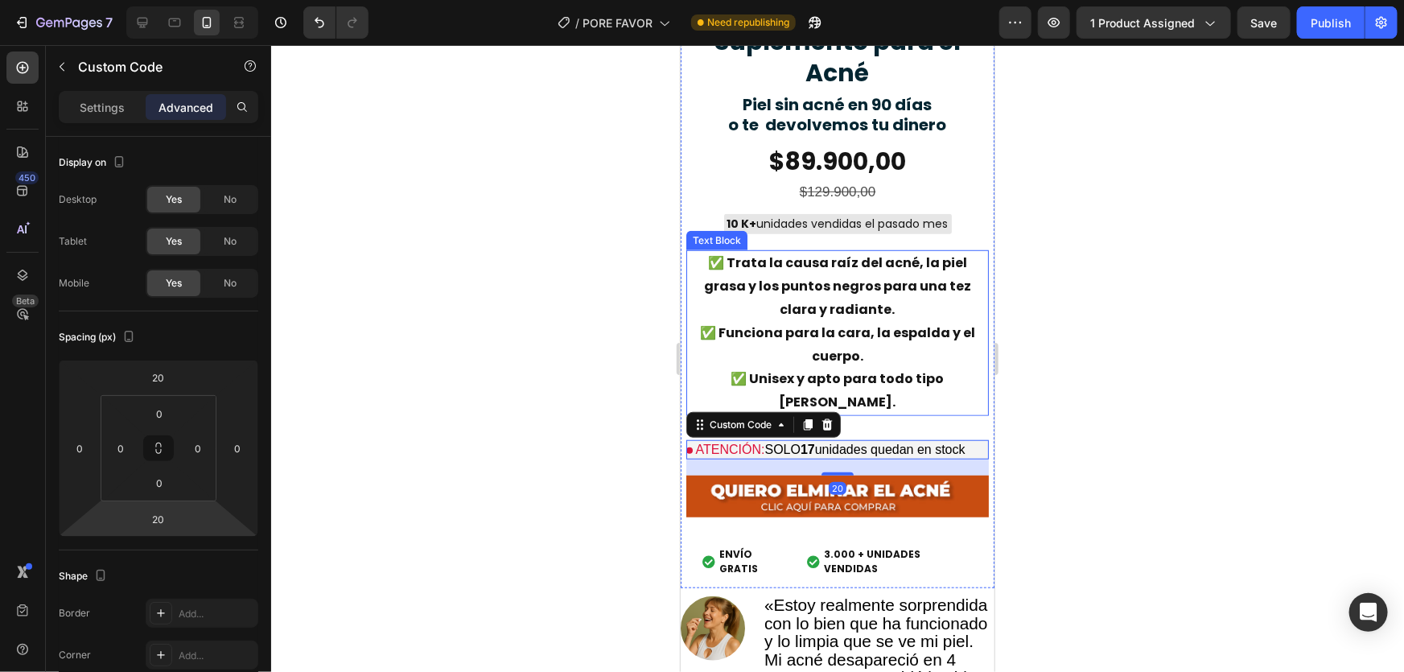
click at [1255, 204] on div at bounding box center [837, 358] width 1133 height 627
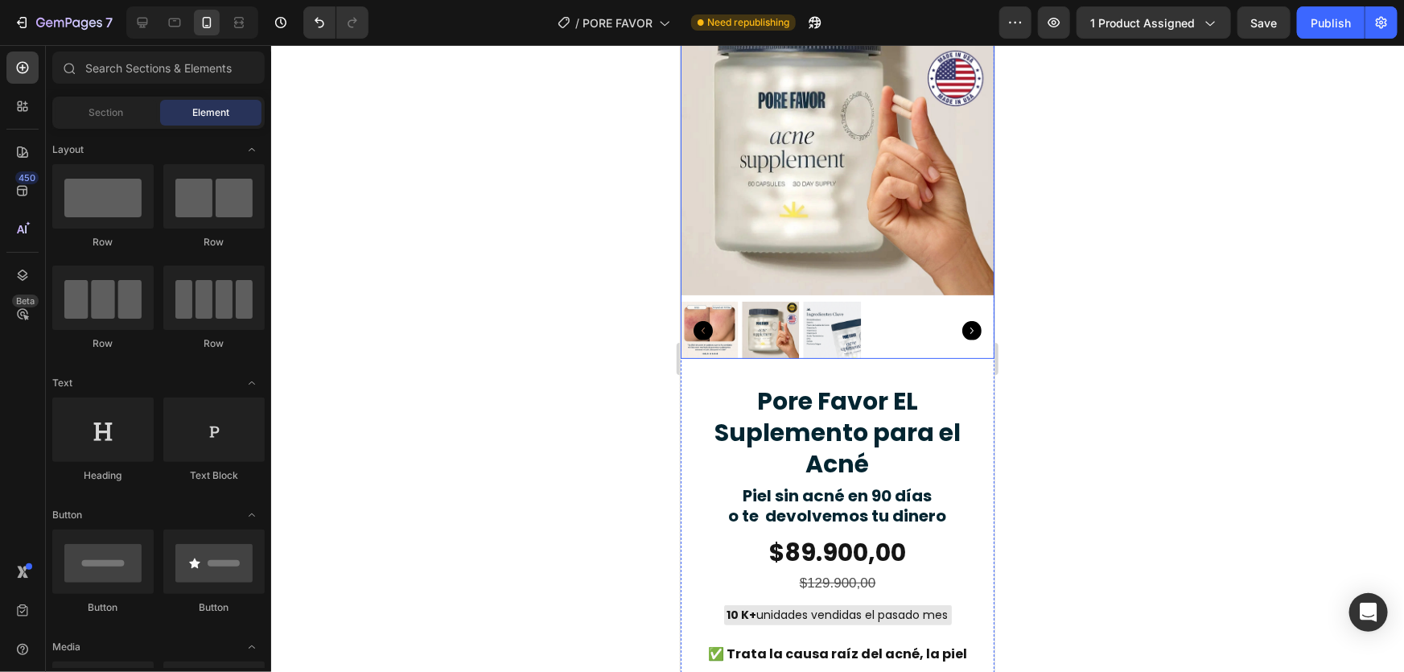
scroll to position [0, 0]
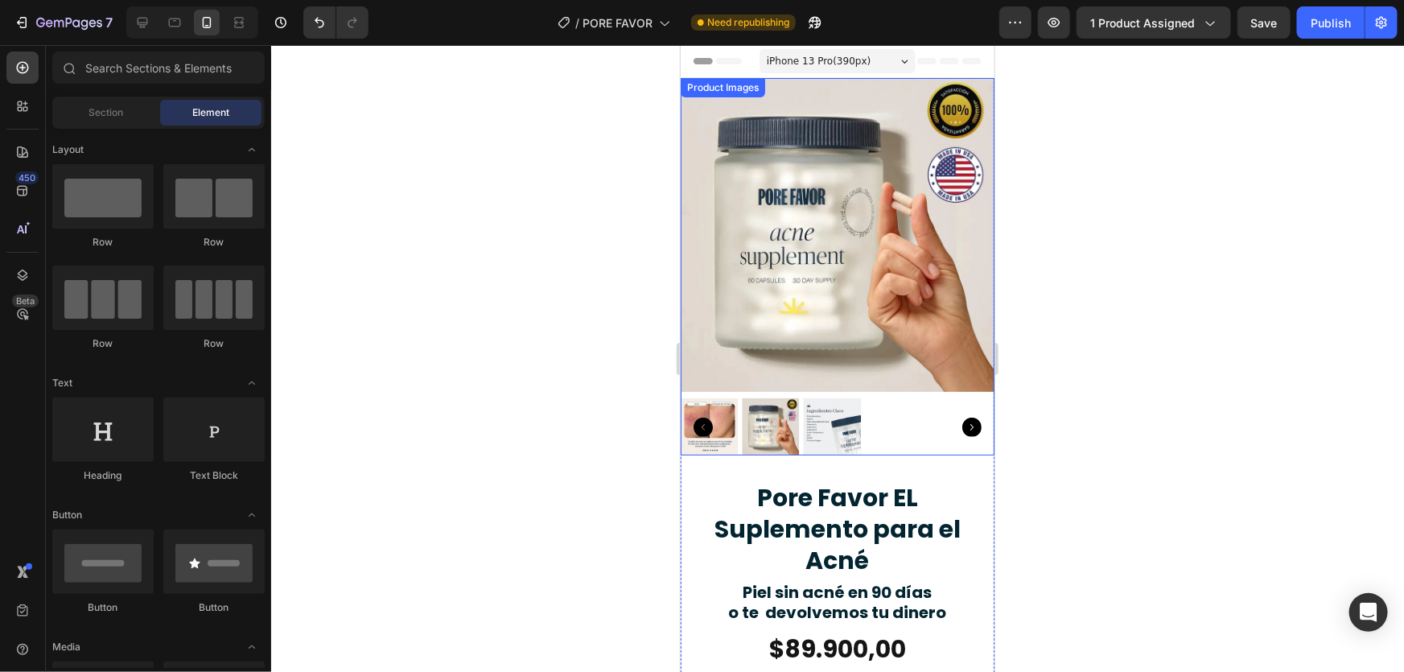
click at [899, 317] on img at bounding box center [837, 234] width 314 height 314
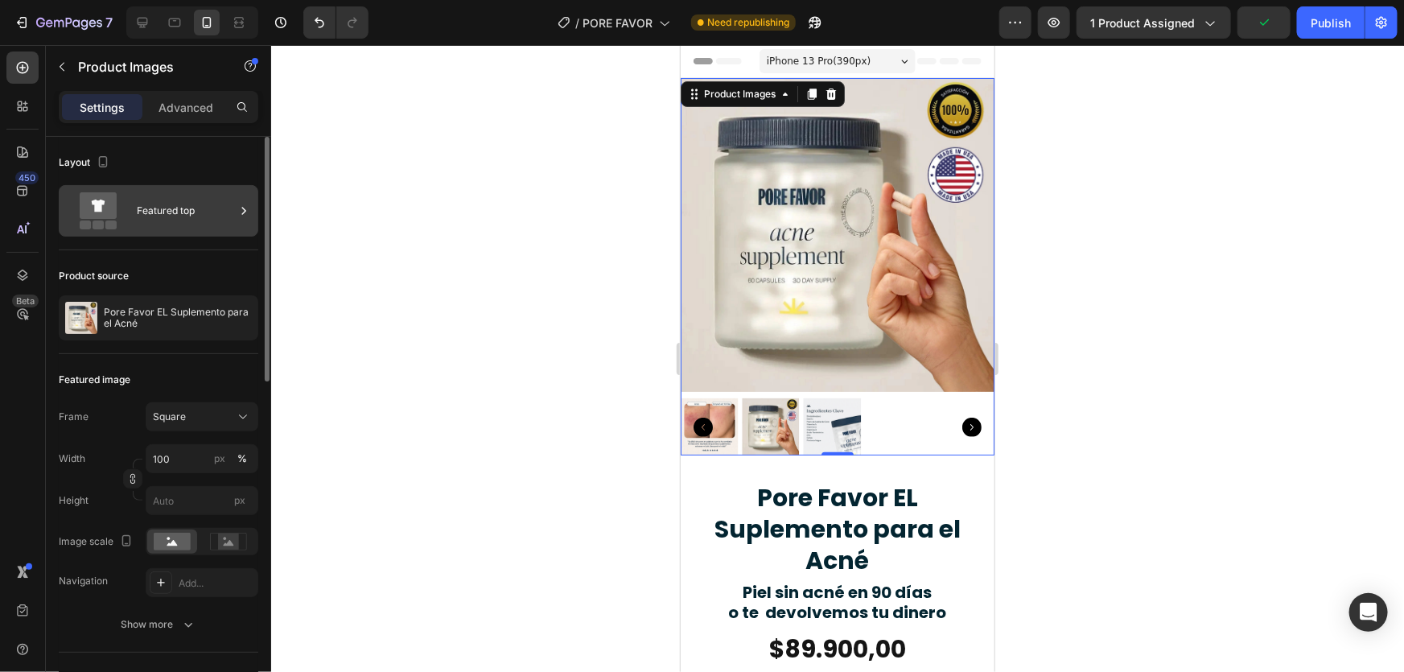
click at [193, 205] on div "Featured top" at bounding box center [186, 210] width 98 height 37
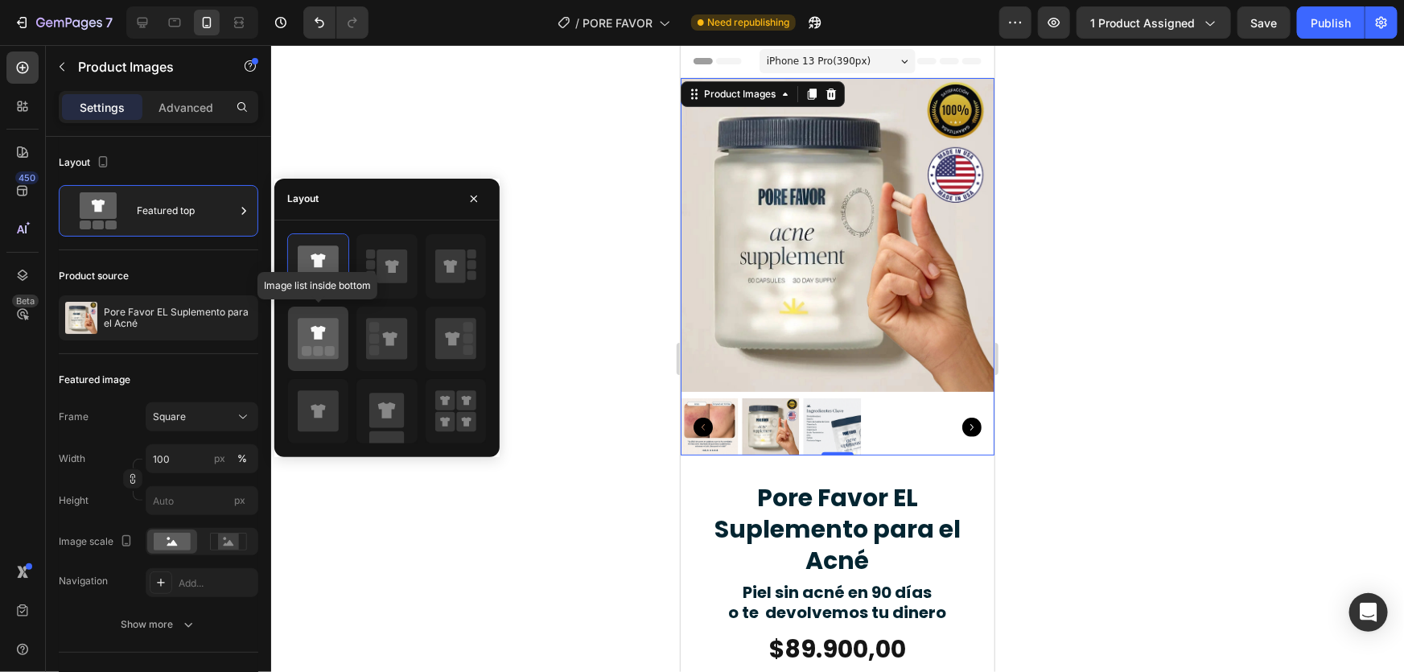
click at [323, 342] on icon at bounding box center [318, 338] width 41 height 41
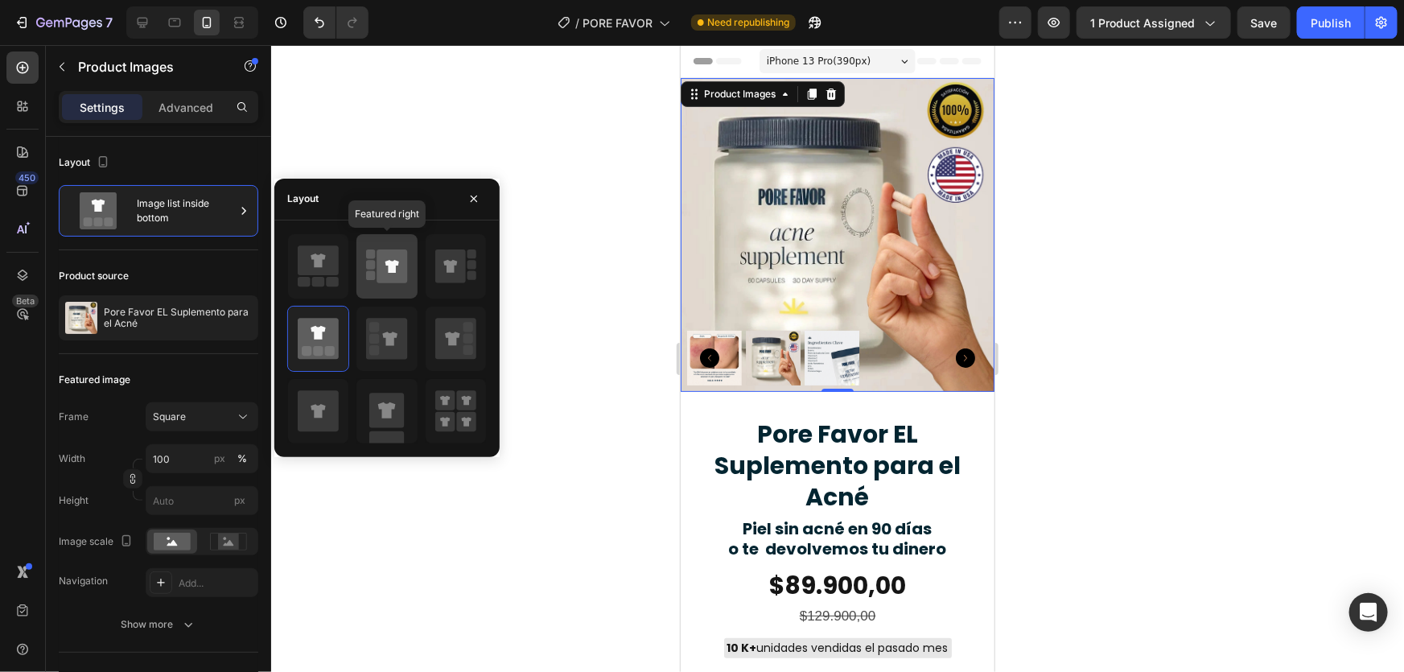
click at [383, 257] on icon at bounding box center [392, 266] width 31 height 34
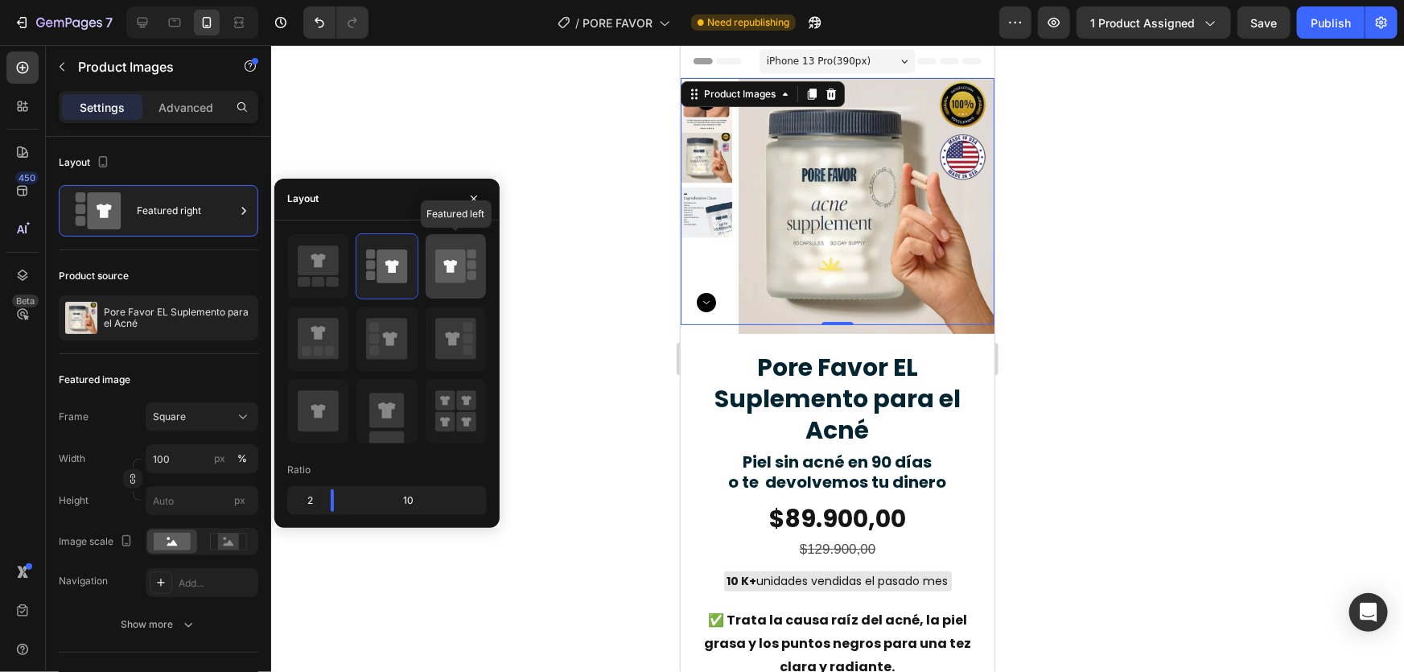
click at [443, 270] on icon at bounding box center [450, 266] width 31 height 34
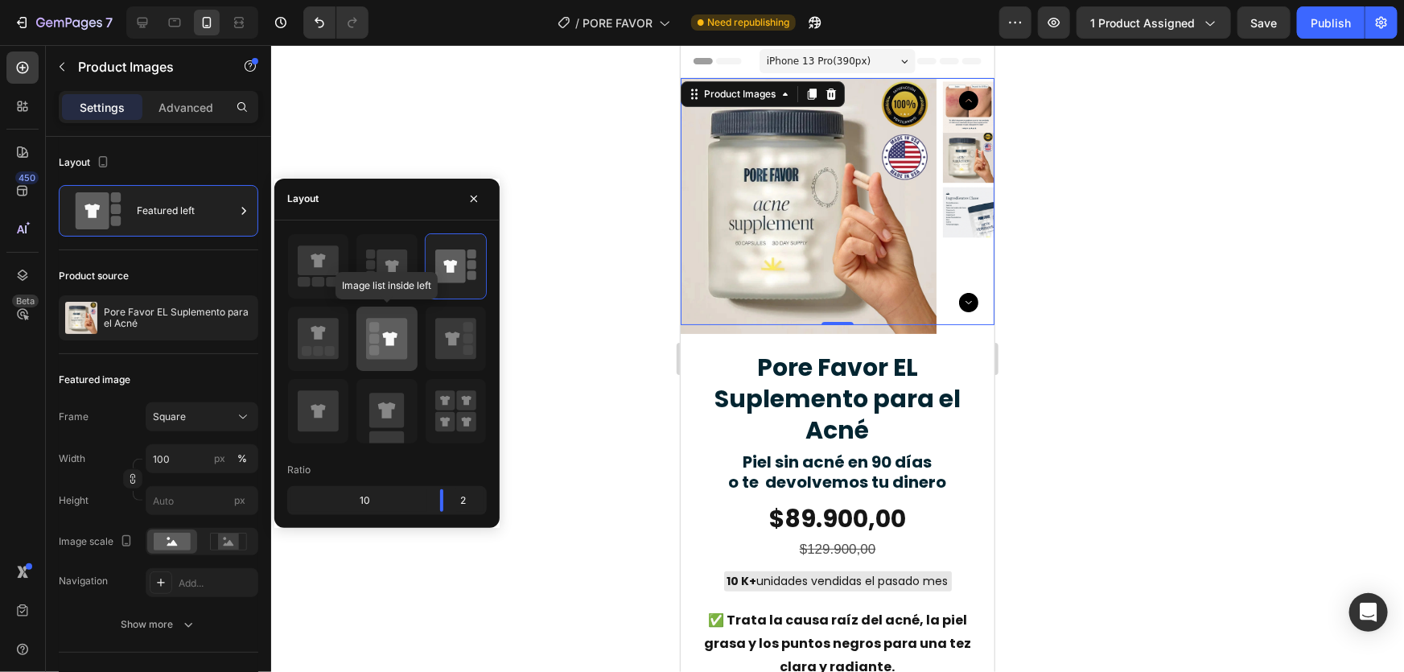
click at [405, 337] on icon at bounding box center [386, 338] width 41 height 41
type input "20"
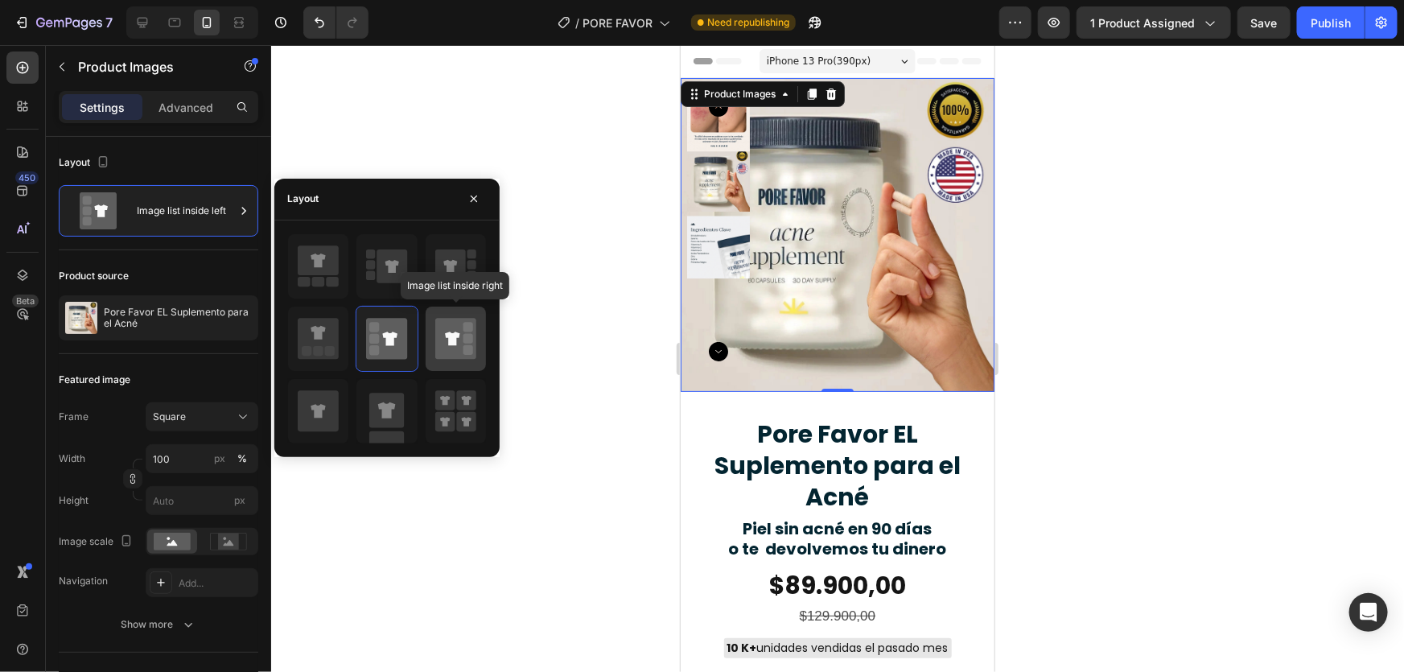
click at [444, 341] on icon at bounding box center [455, 338] width 41 height 41
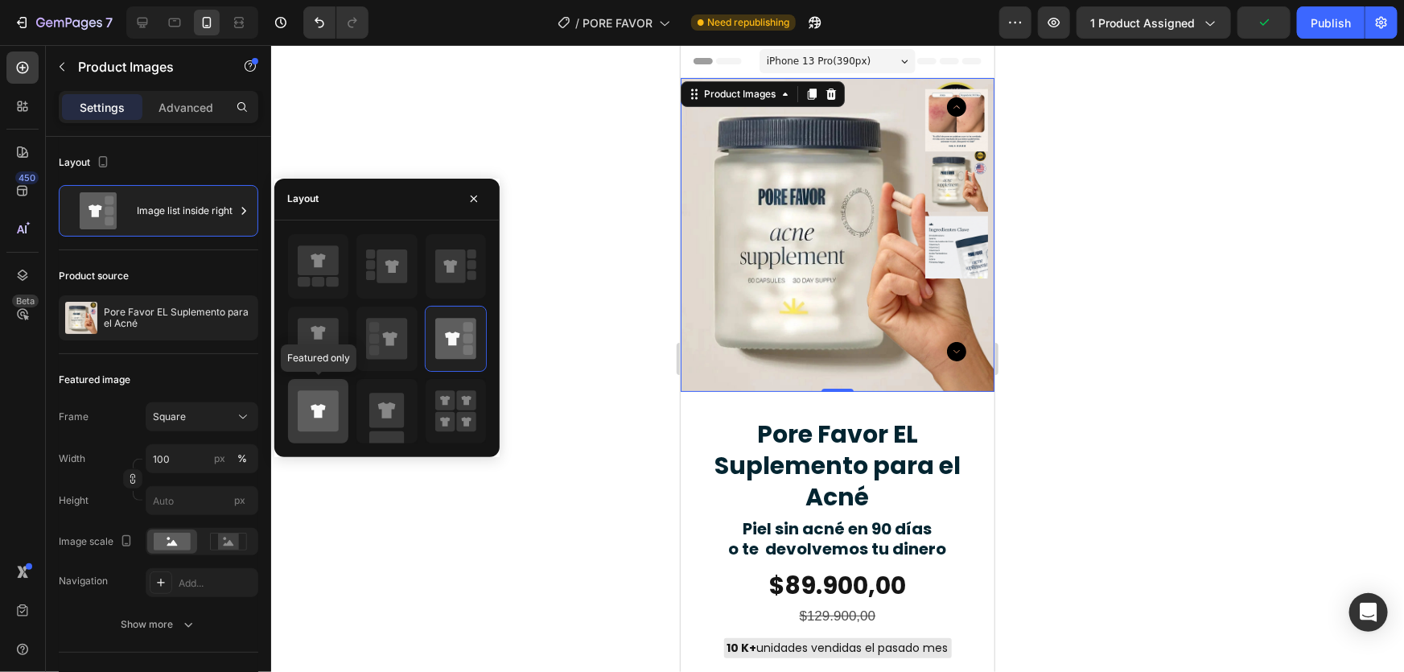
click at [318, 402] on icon at bounding box center [318, 410] width 41 height 41
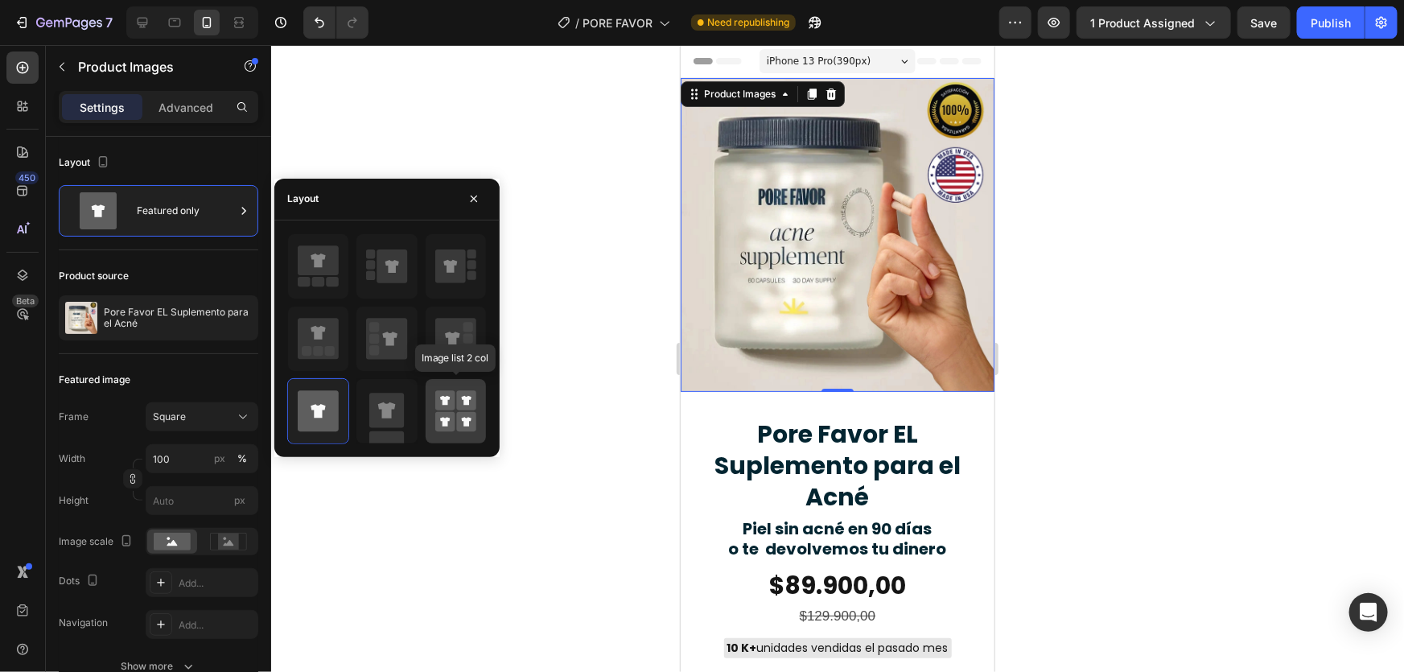
click at [441, 406] on rect at bounding box center [445, 400] width 20 height 20
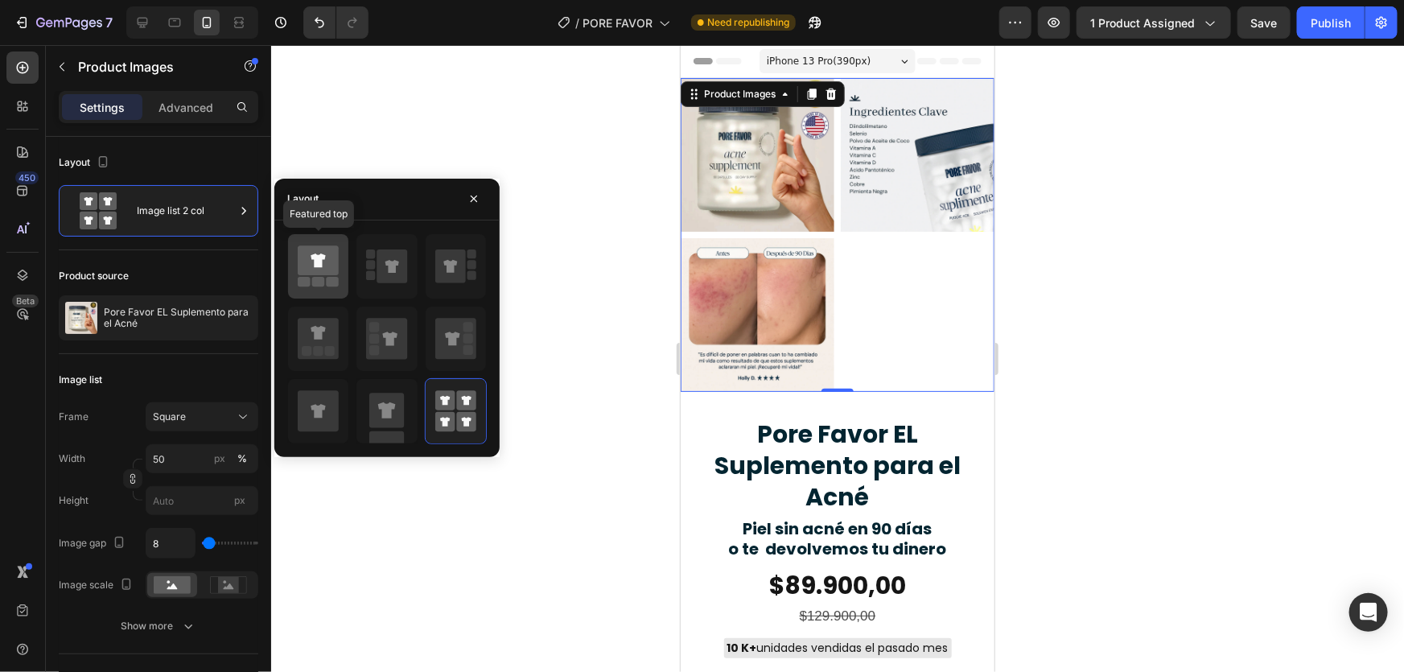
click at [330, 273] on icon at bounding box center [318, 260] width 41 height 30
type input "100"
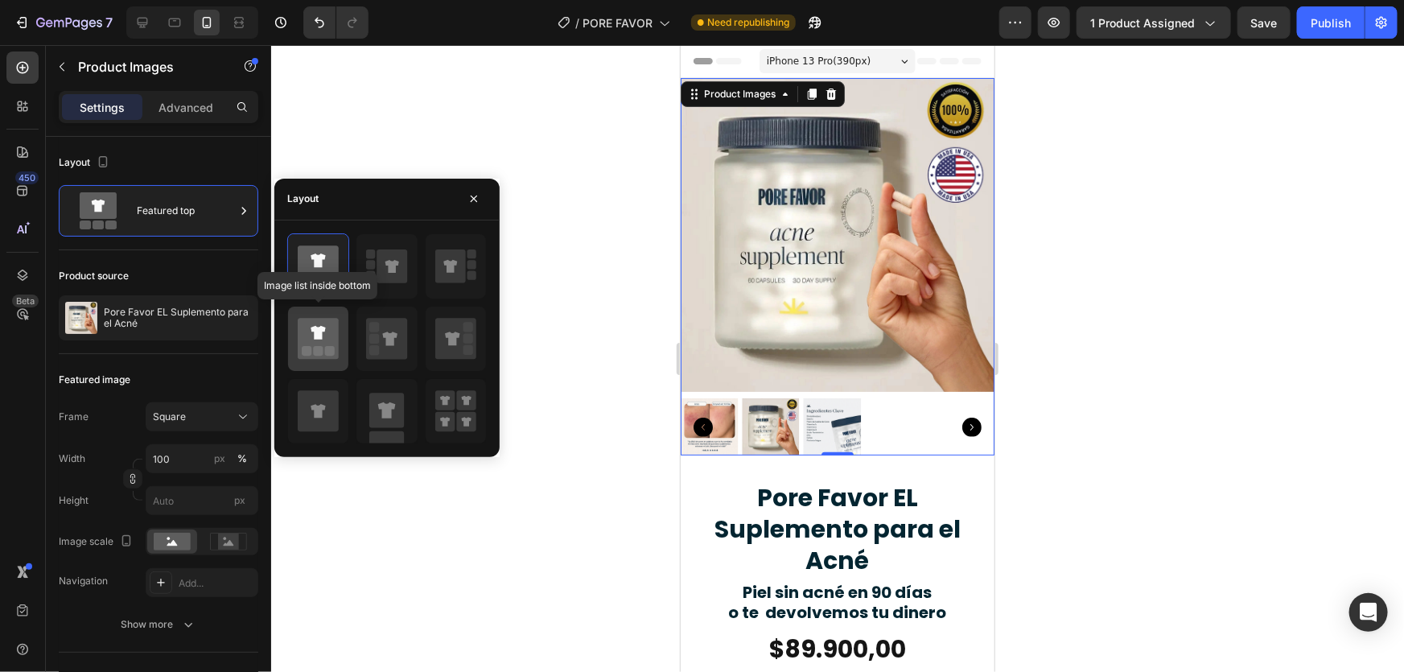
click at [322, 336] on icon at bounding box center [318, 338] width 41 height 45
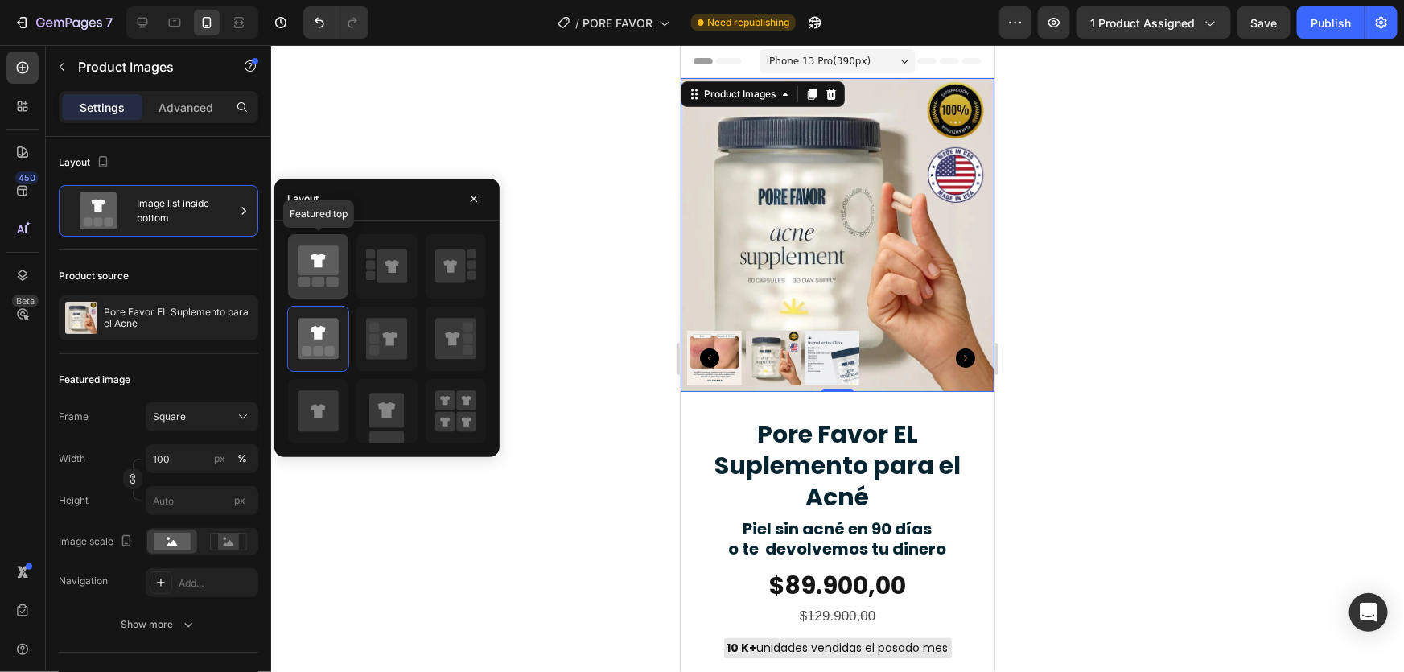
click at [318, 249] on icon at bounding box center [318, 260] width 41 height 30
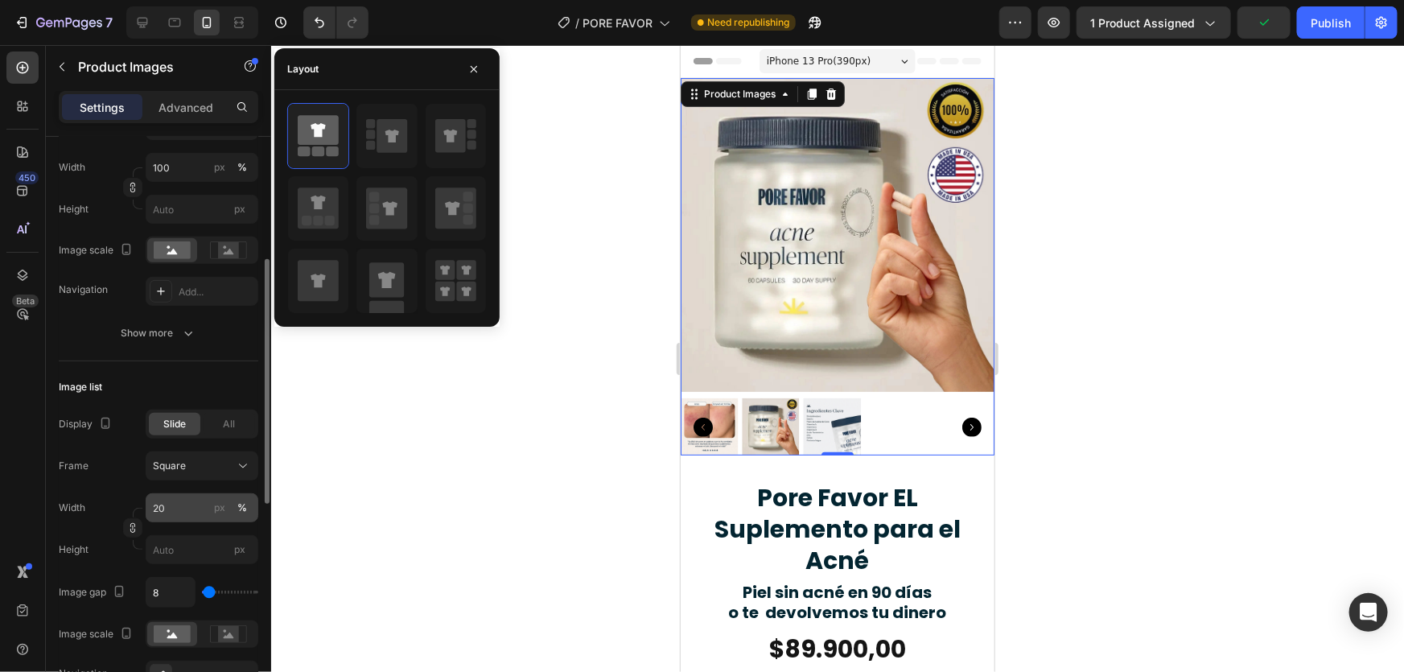
scroll to position [389, 0]
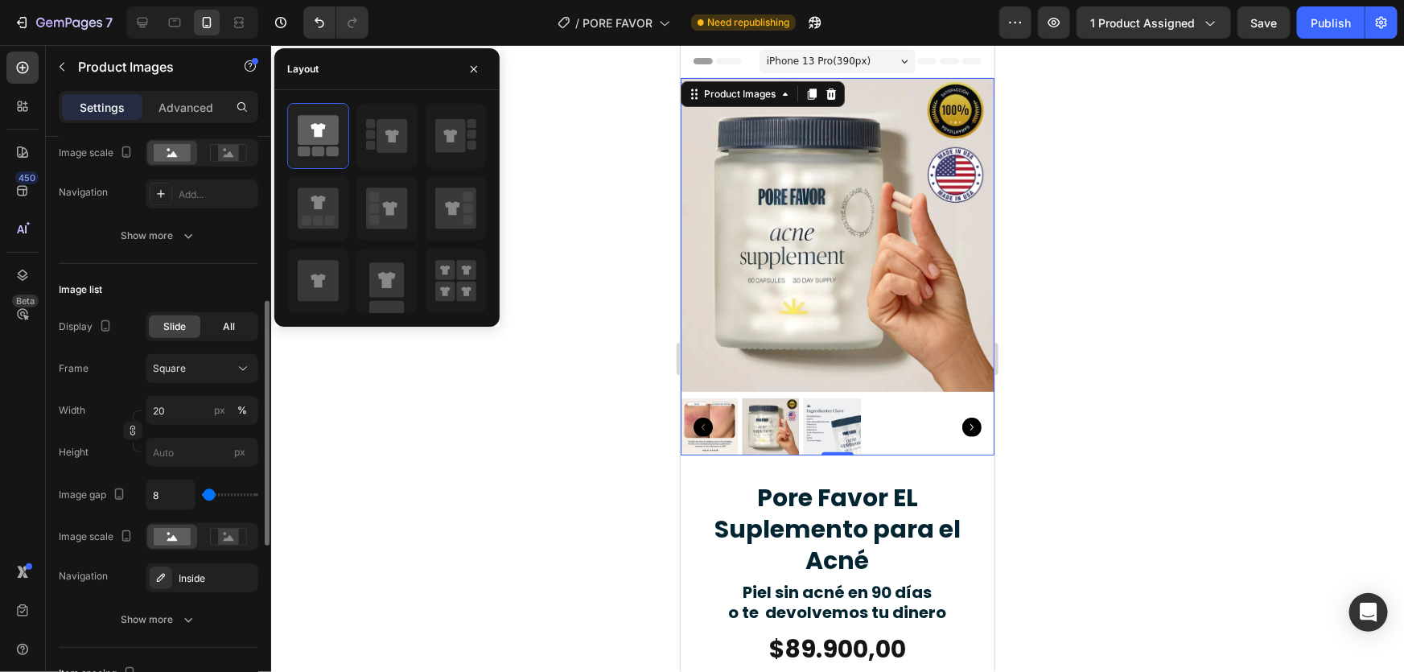
click at [224, 321] on span "All" at bounding box center [230, 326] width 12 height 14
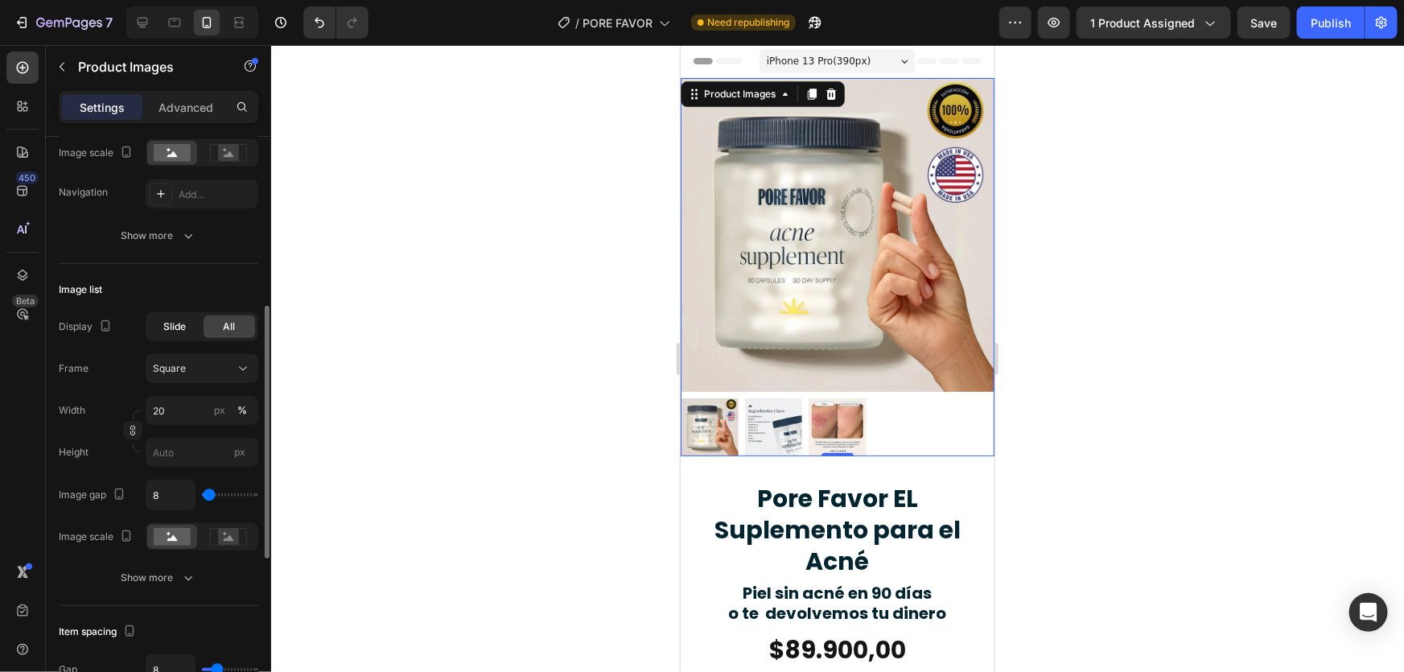
click at [171, 323] on span "Slide" at bounding box center [174, 326] width 23 height 14
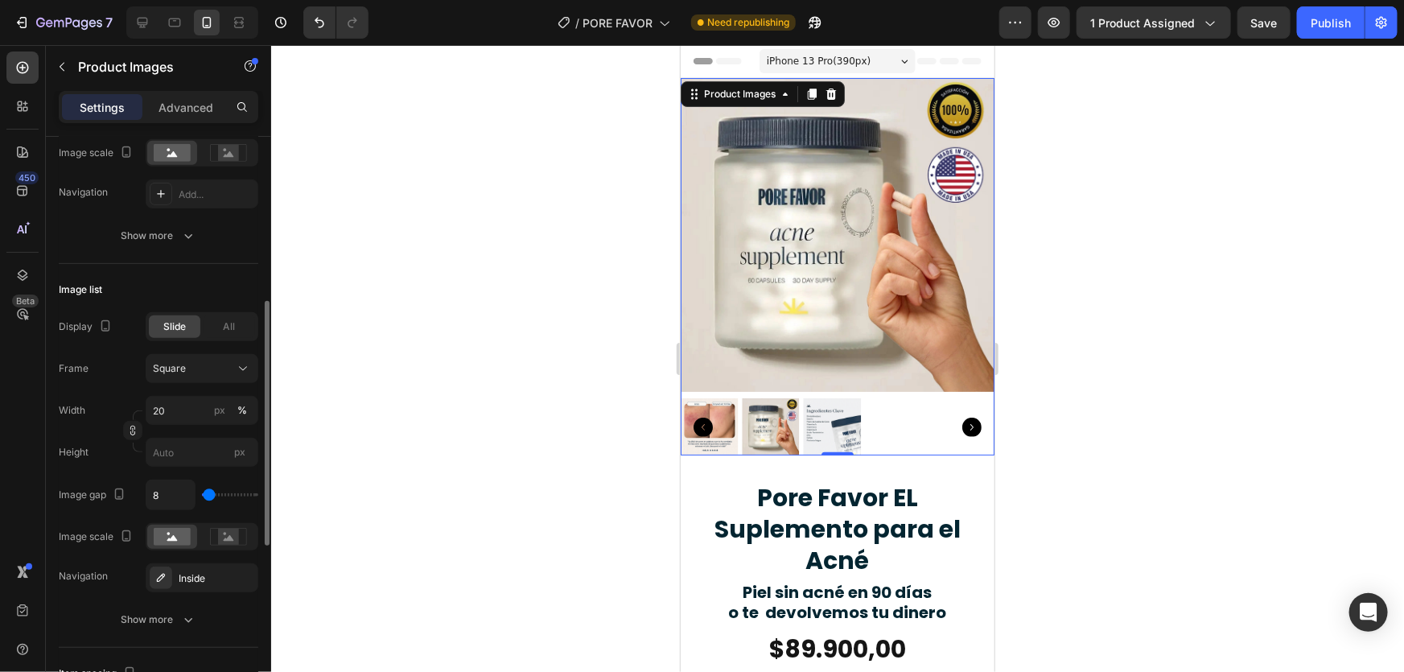
type input "10"
type input "1"
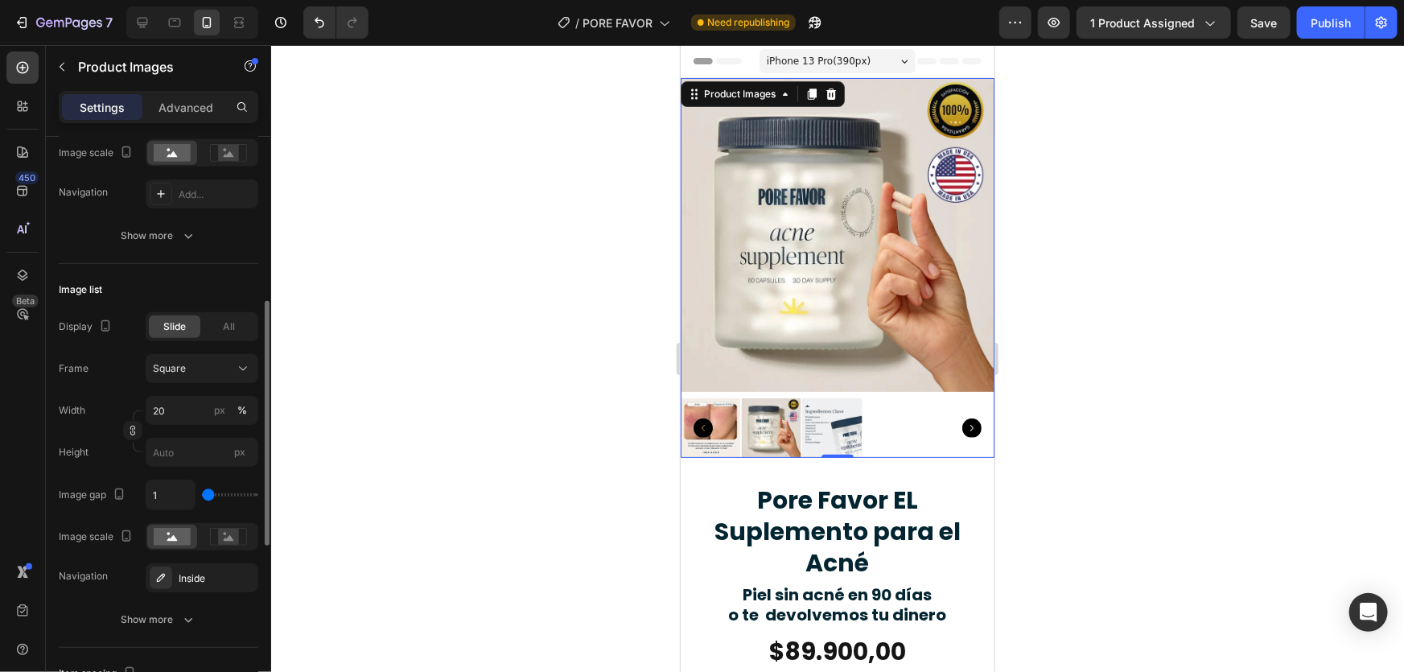
type input "0"
type input "1"
type input "18"
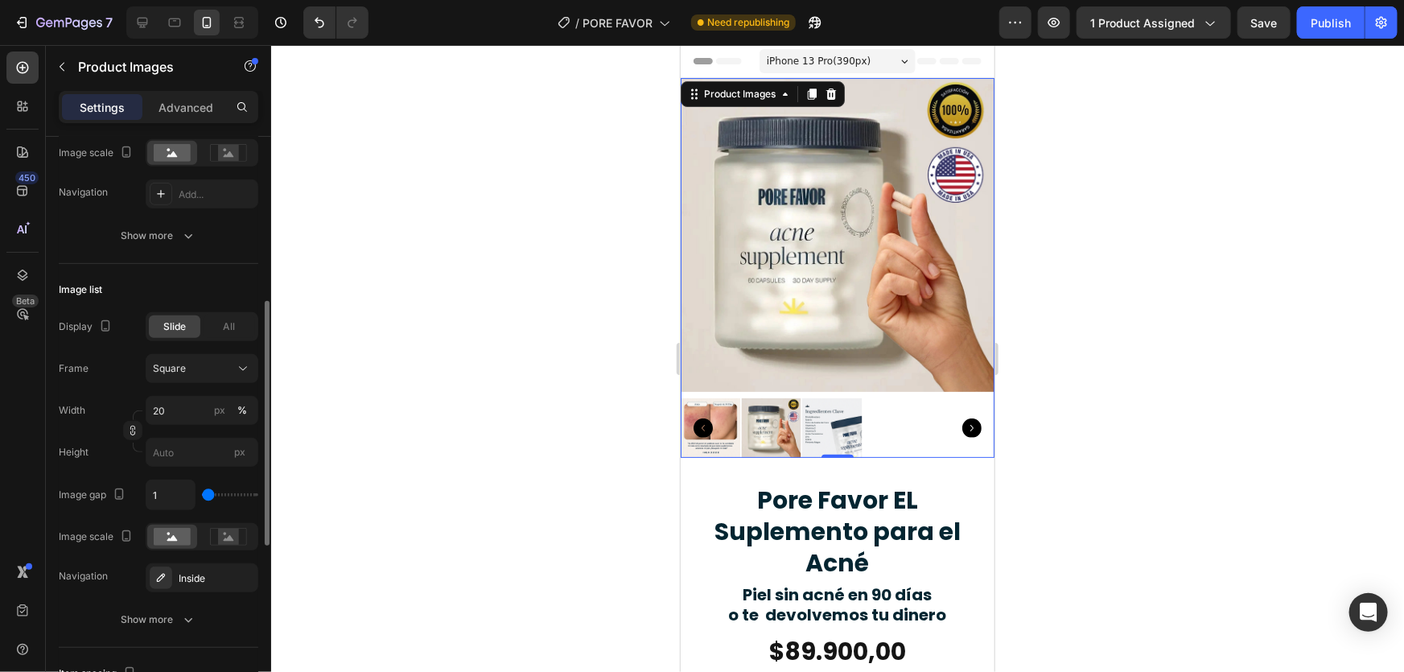
type input "18"
type input "26"
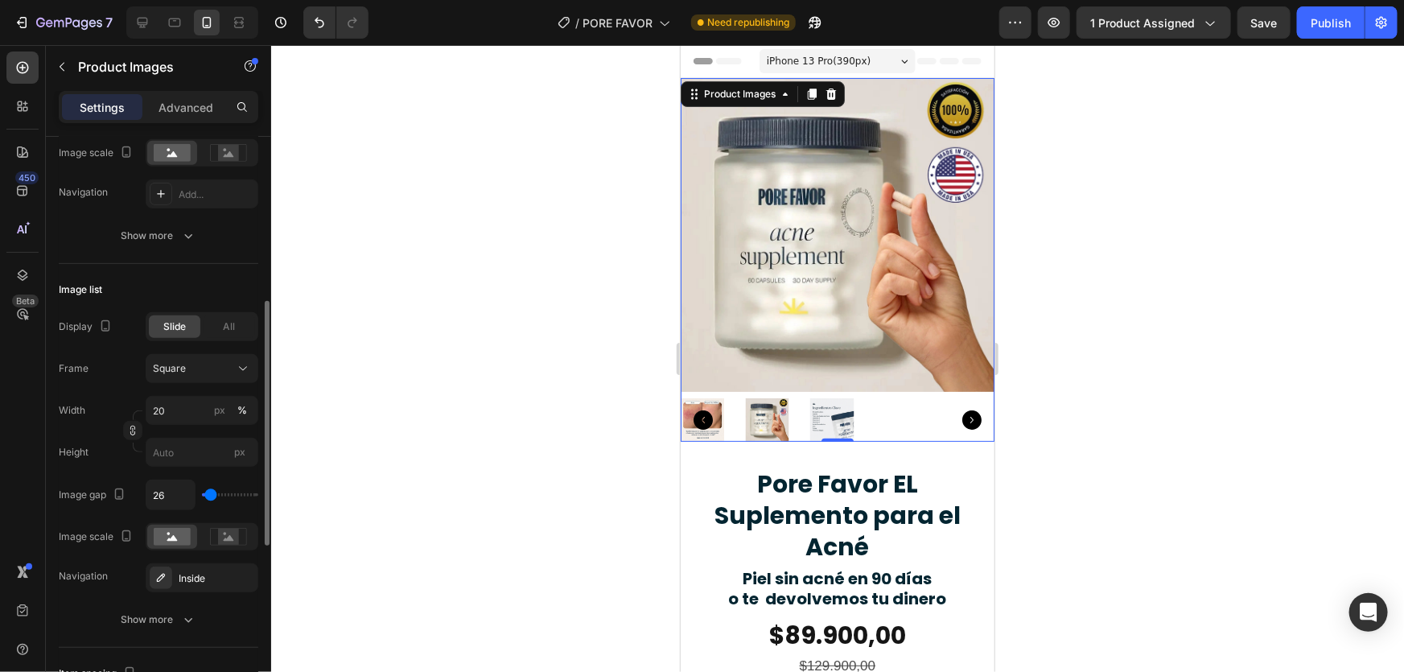
type input "10"
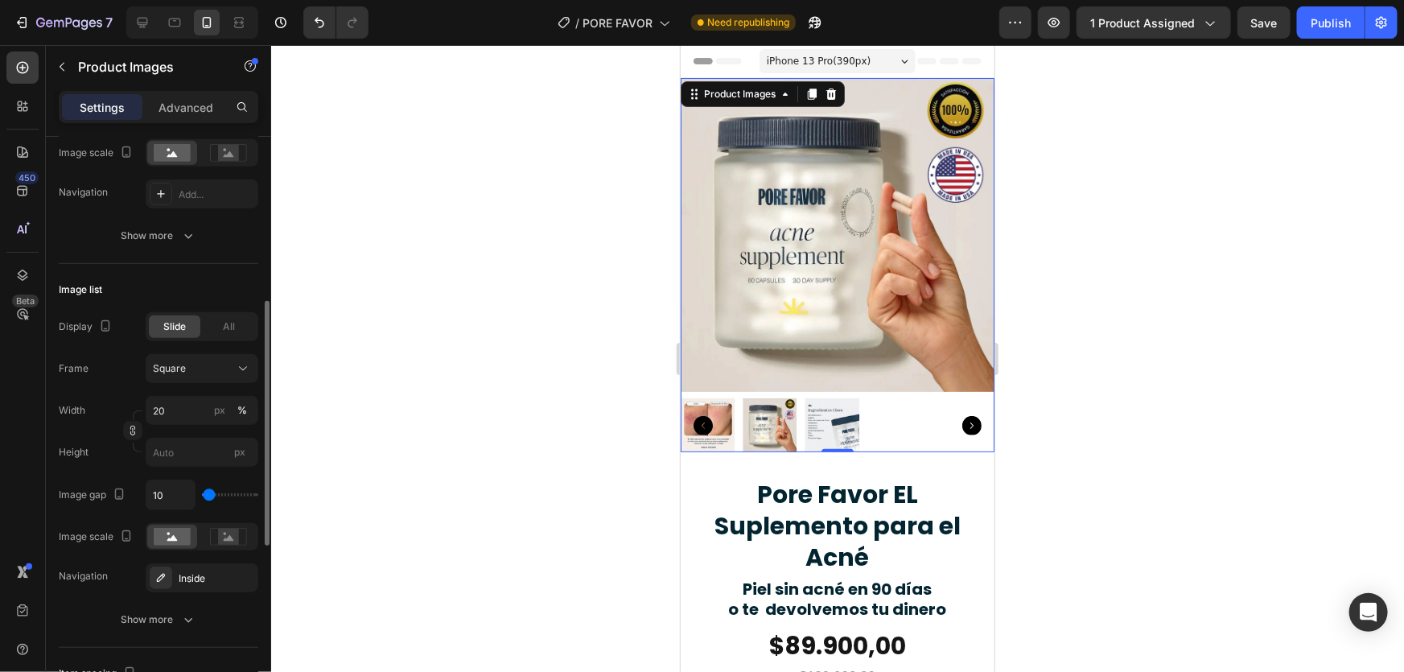
type input "1"
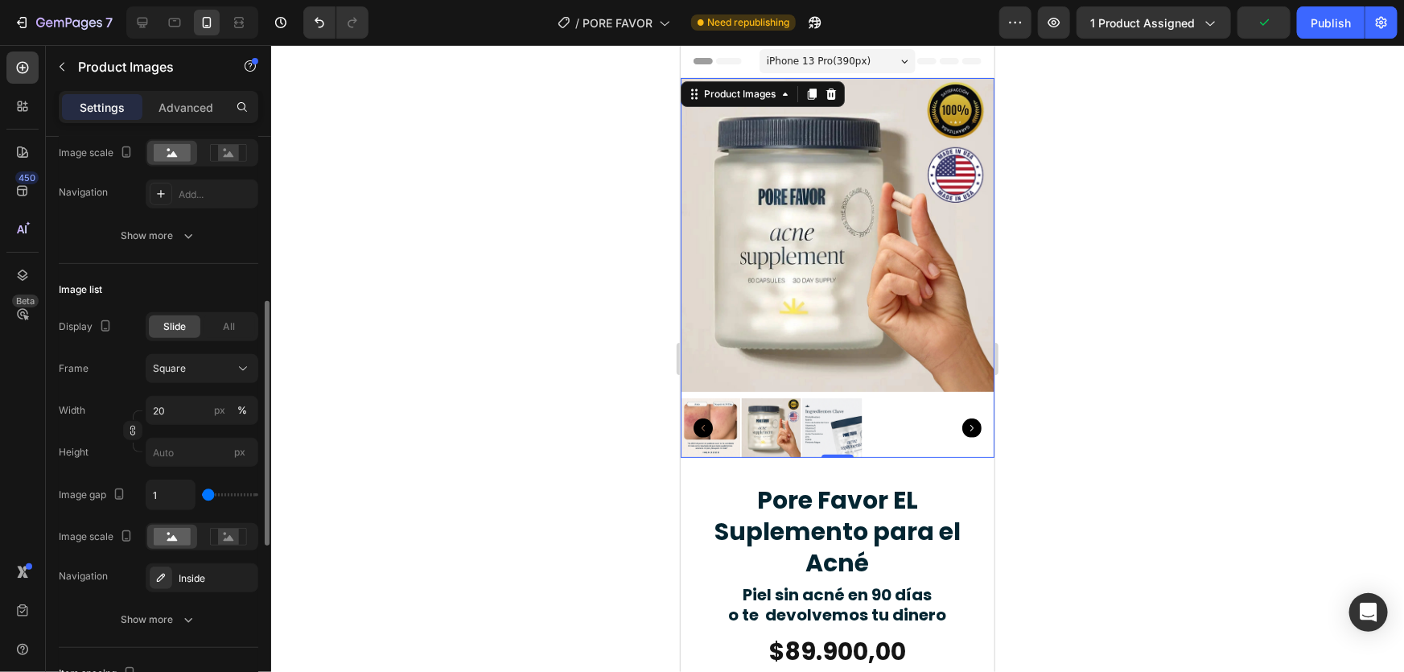
type input "1"
click at [208, 493] on input "range" at bounding box center [230, 494] width 56 height 3
type input "4"
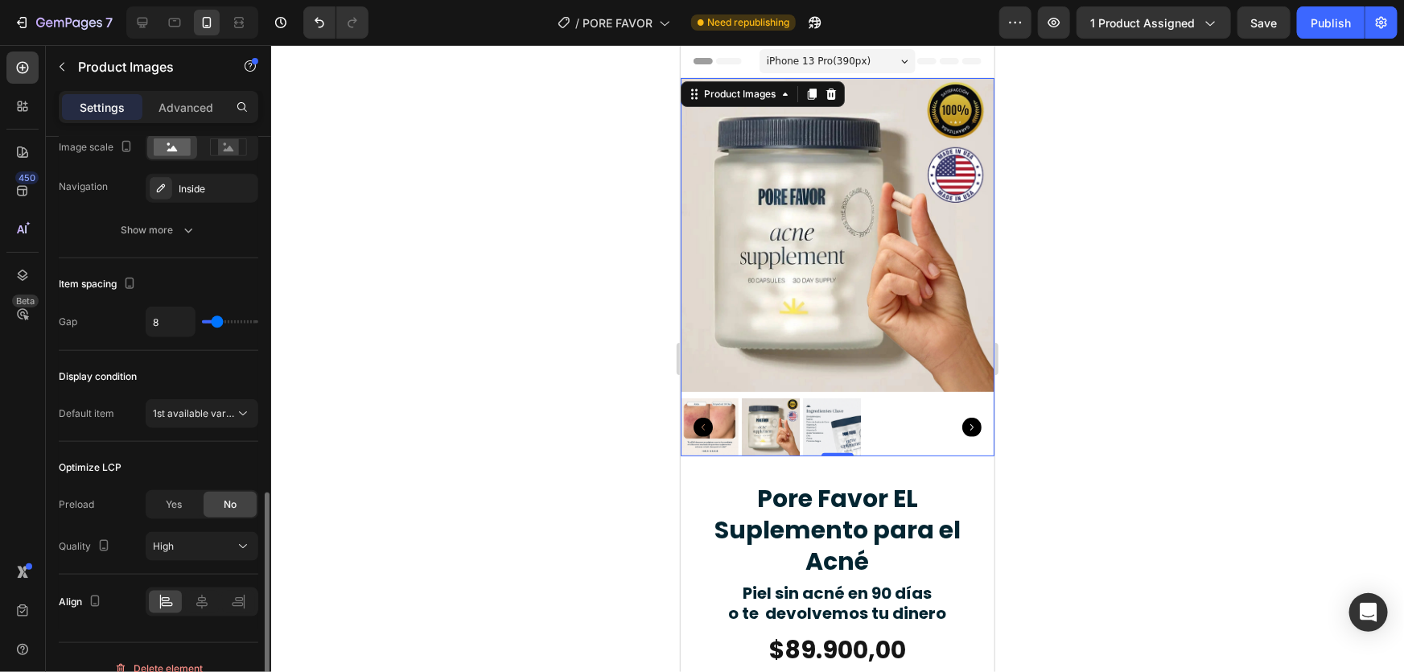
scroll to position [797, 0]
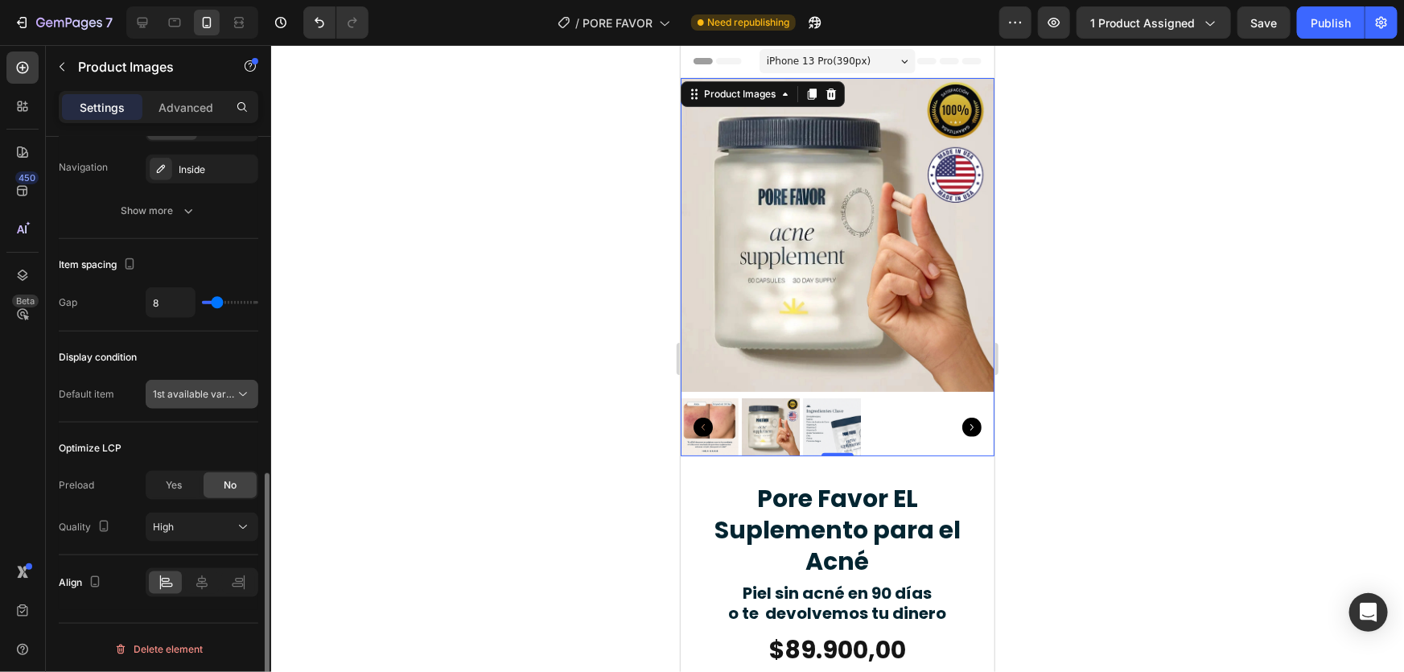
type input "4"
click at [219, 388] on span "1st available variant" at bounding box center [198, 394] width 90 height 12
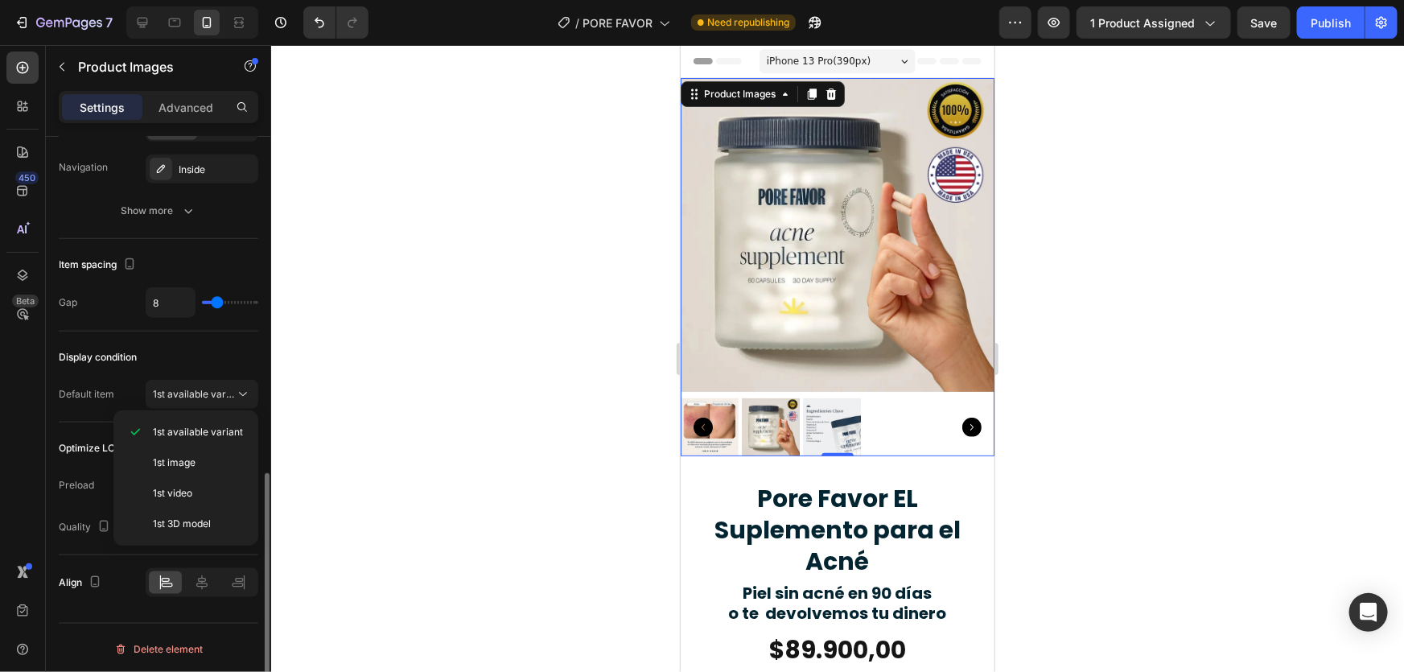
click at [228, 352] on div "Display condition" at bounding box center [159, 357] width 200 height 26
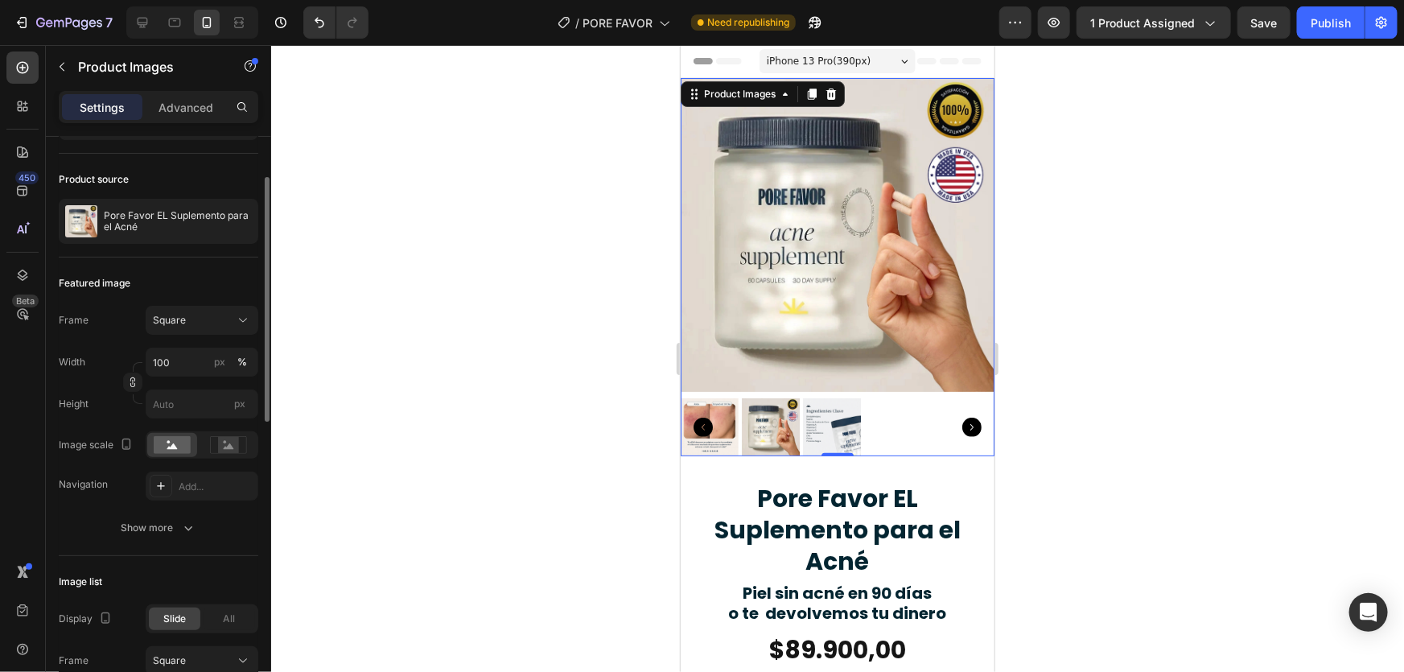
scroll to position [0, 0]
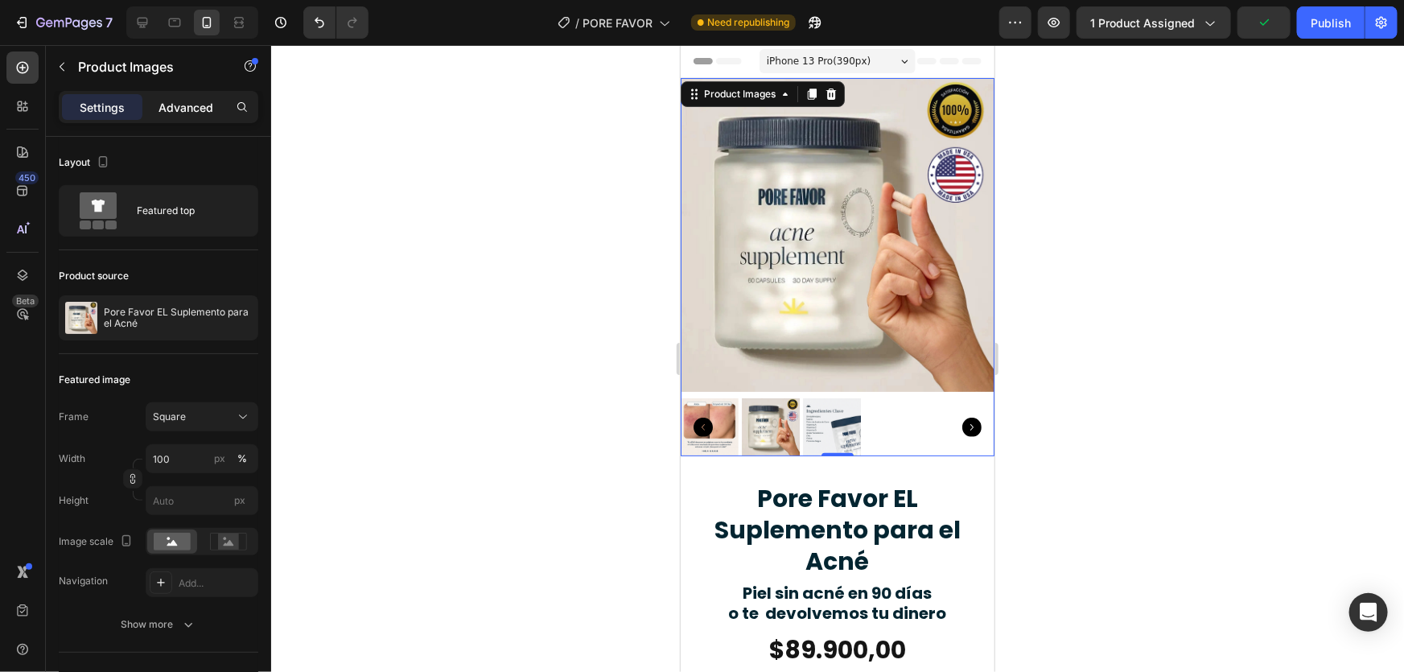
click at [195, 105] on p "Advanced" at bounding box center [186, 107] width 55 height 17
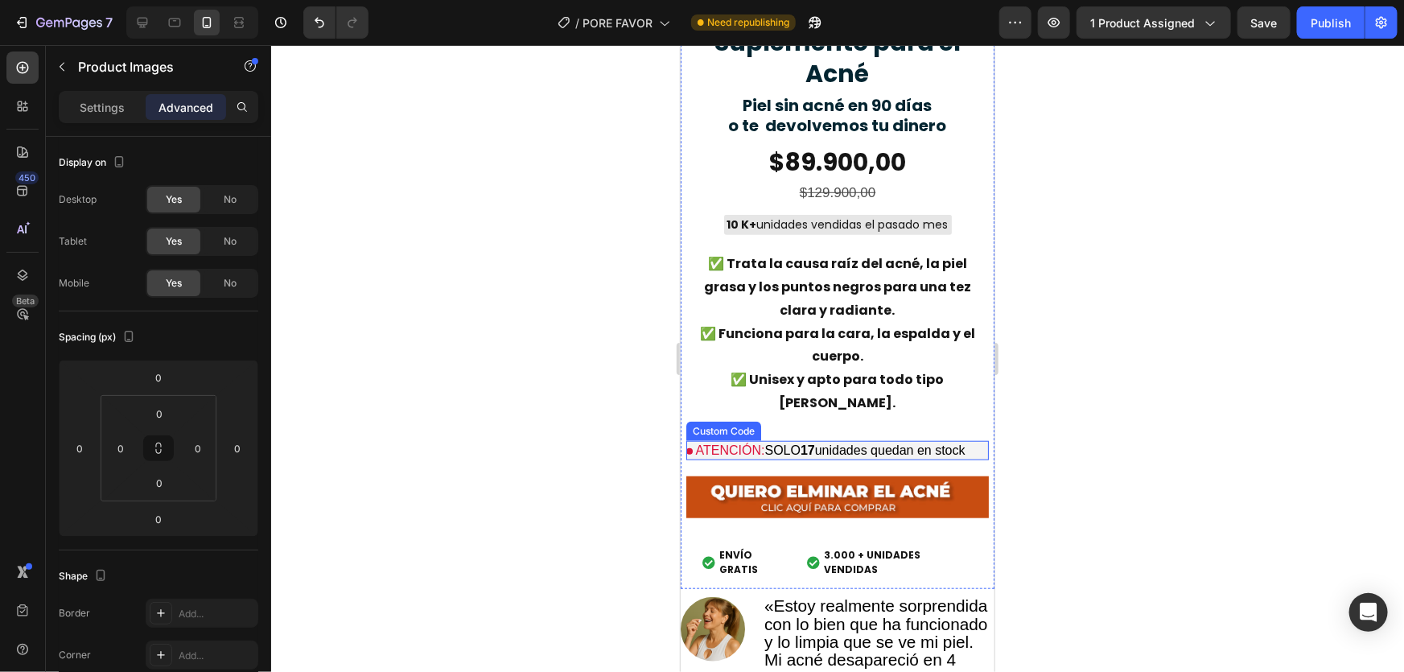
scroll to position [292, 0]
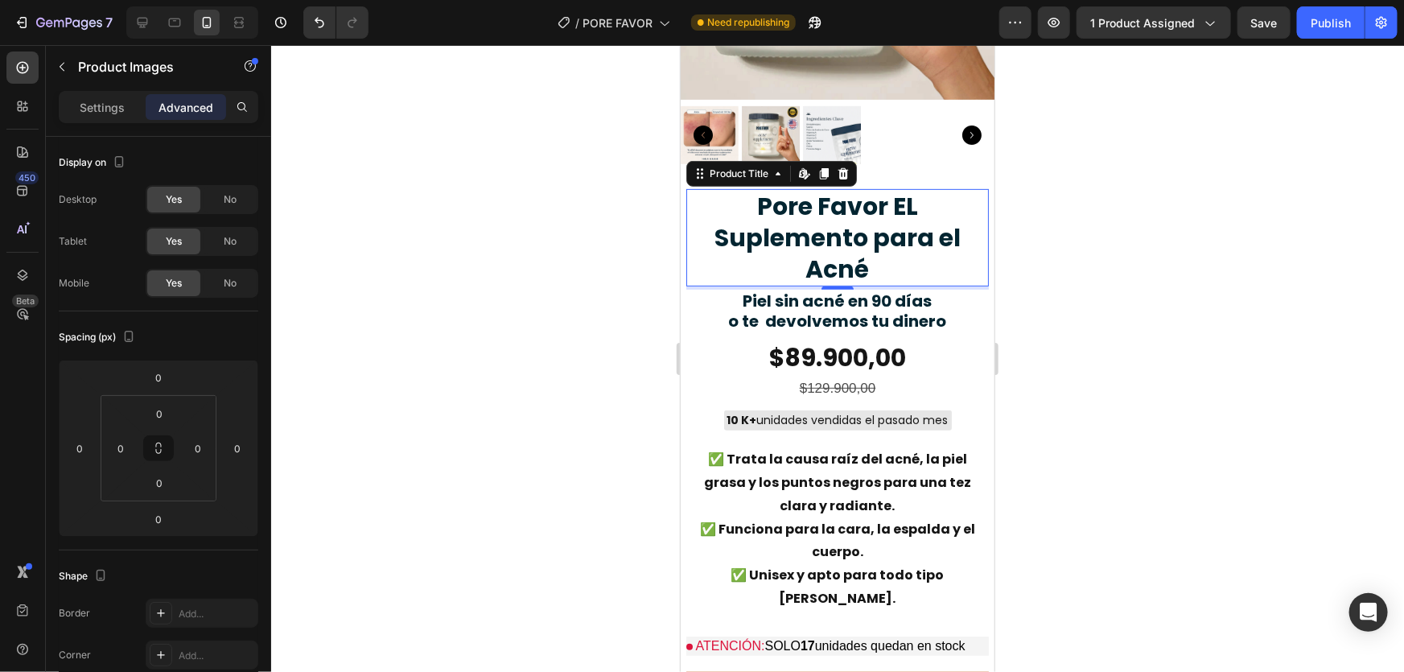
click at [808, 196] on h2 "Pore Favor EL Suplemento para el Acné" at bounding box center [837, 236] width 303 height 97
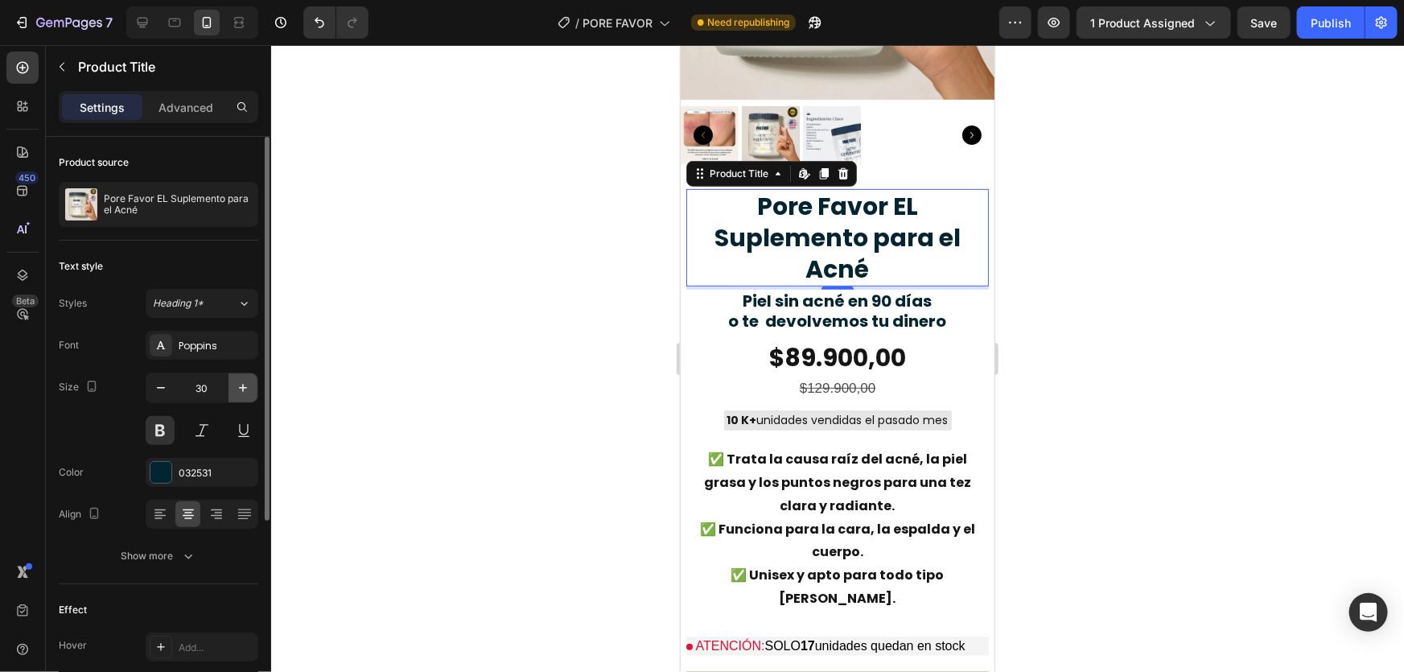
click at [236, 387] on icon "button" at bounding box center [243, 388] width 16 height 16
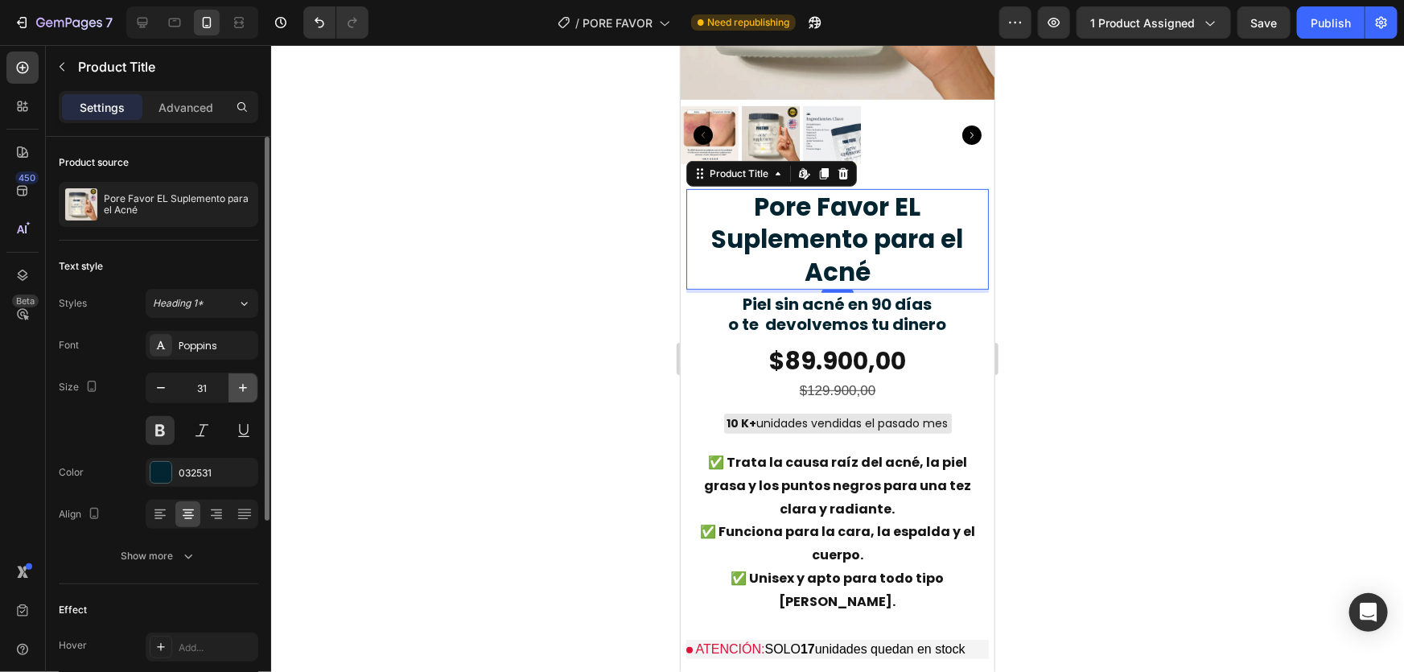
click at [236, 387] on icon "button" at bounding box center [243, 388] width 16 height 16
type input "32"
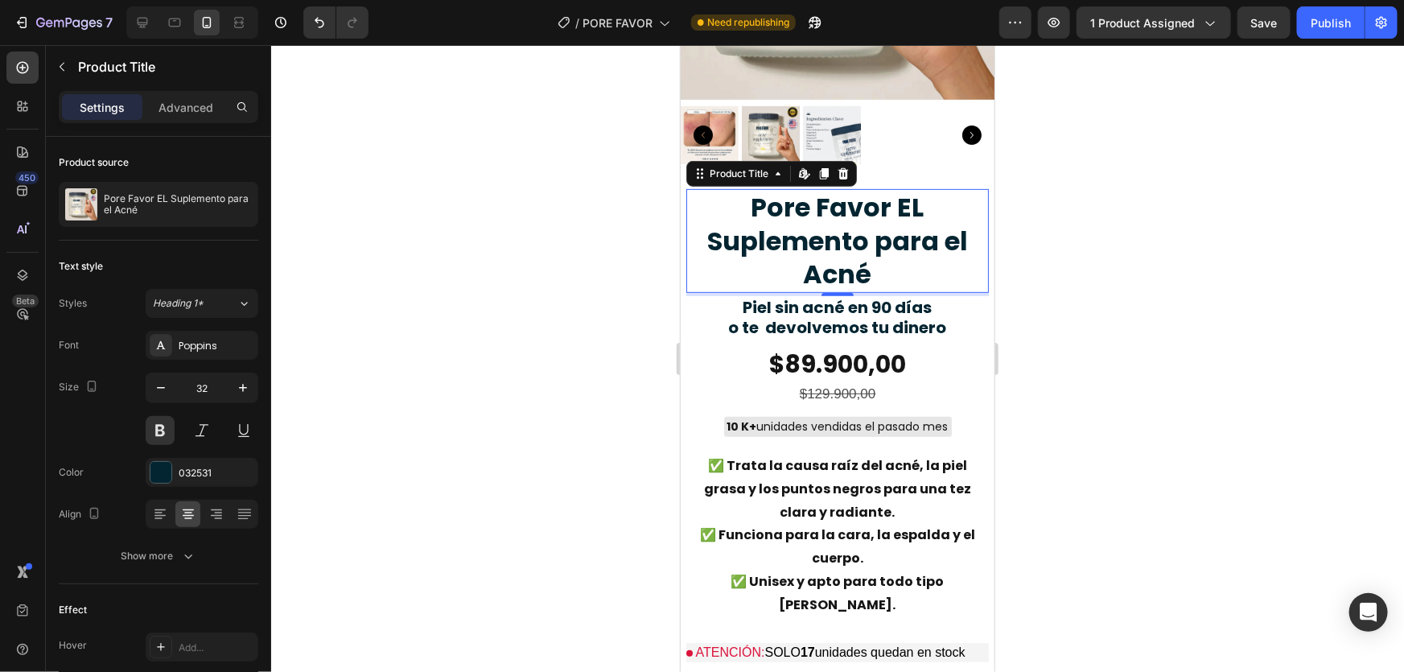
click at [888, 188] on h2 "Pore Favor EL Suplemento para el Acné" at bounding box center [837, 240] width 303 height 104
click at [860, 188] on h2 "Pore Favor EL Suplemento para el Acné" at bounding box center [837, 240] width 303 height 104
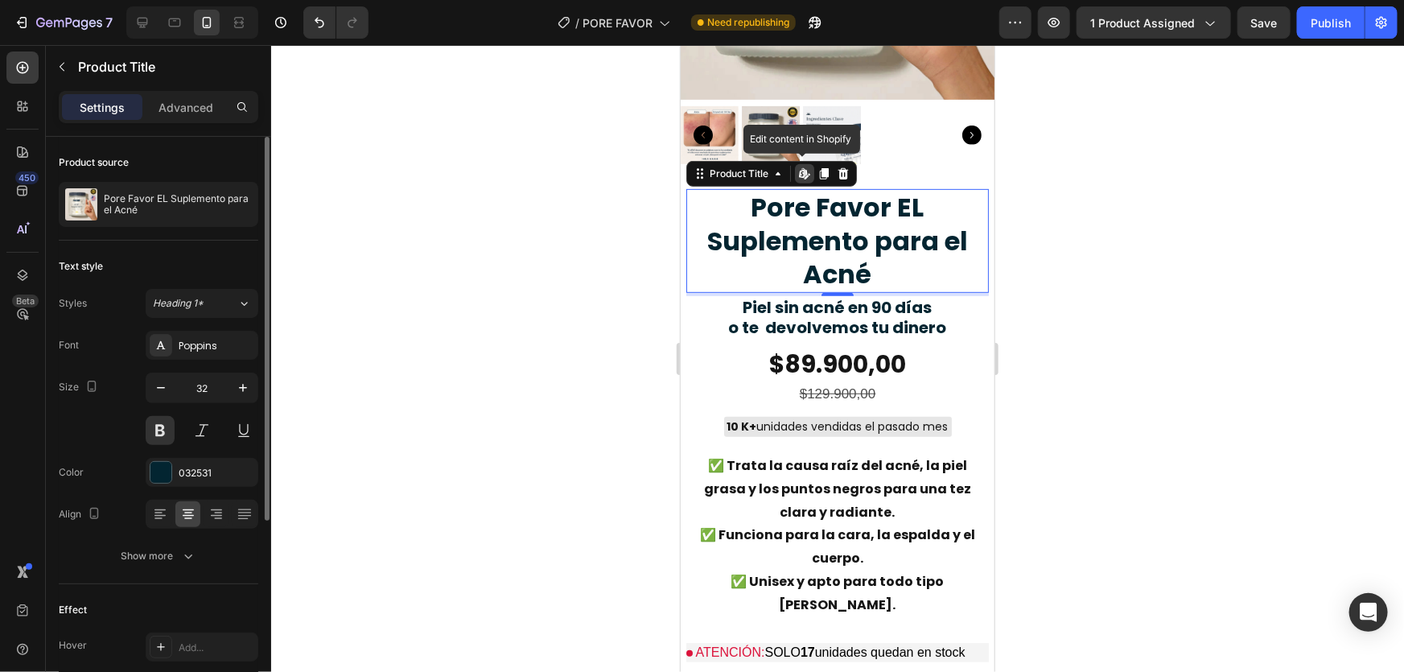
scroll to position [194, 0]
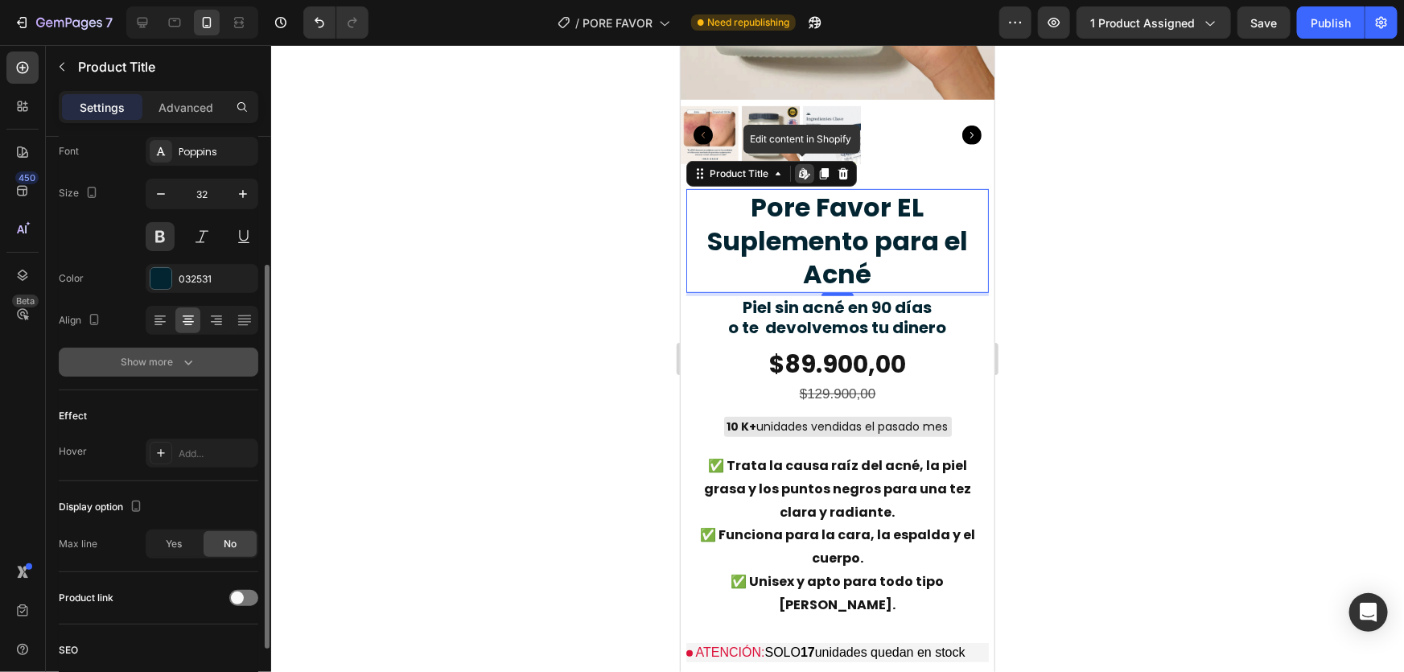
click at [182, 365] on icon "button" at bounding box center [188, 362] width 16 height 16
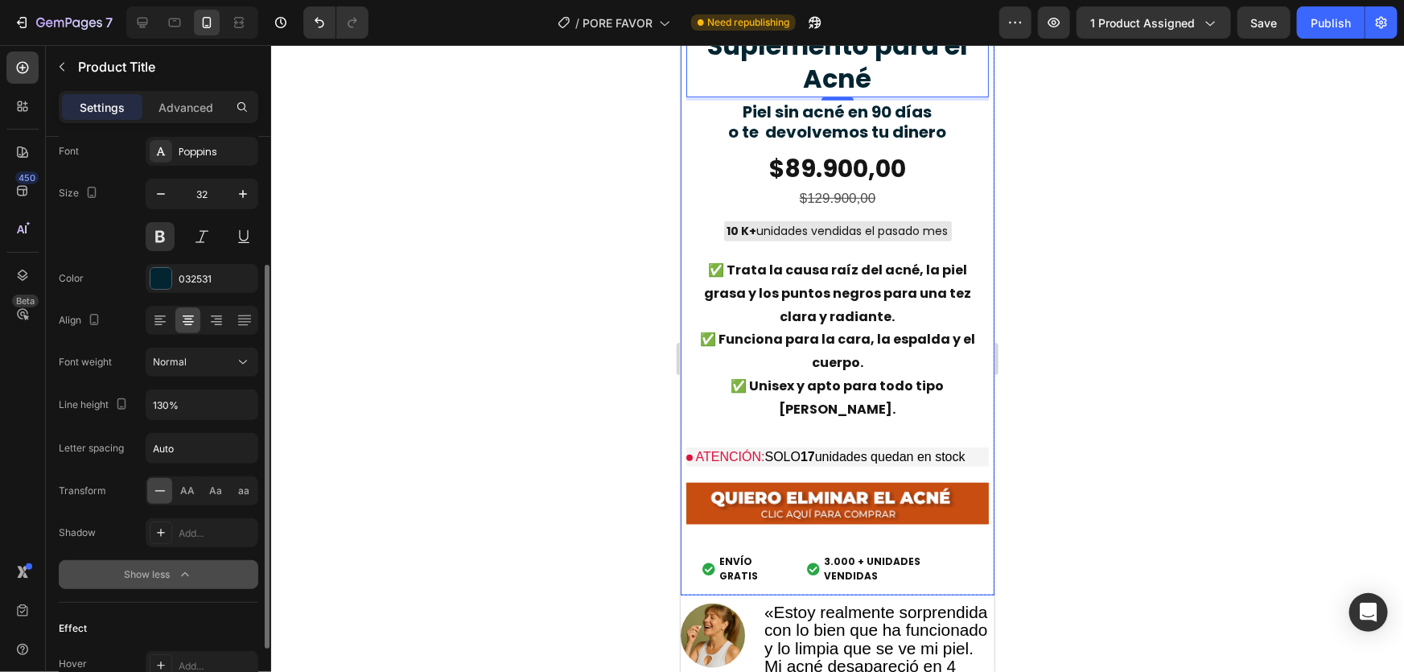
scroll to position [585, 0]
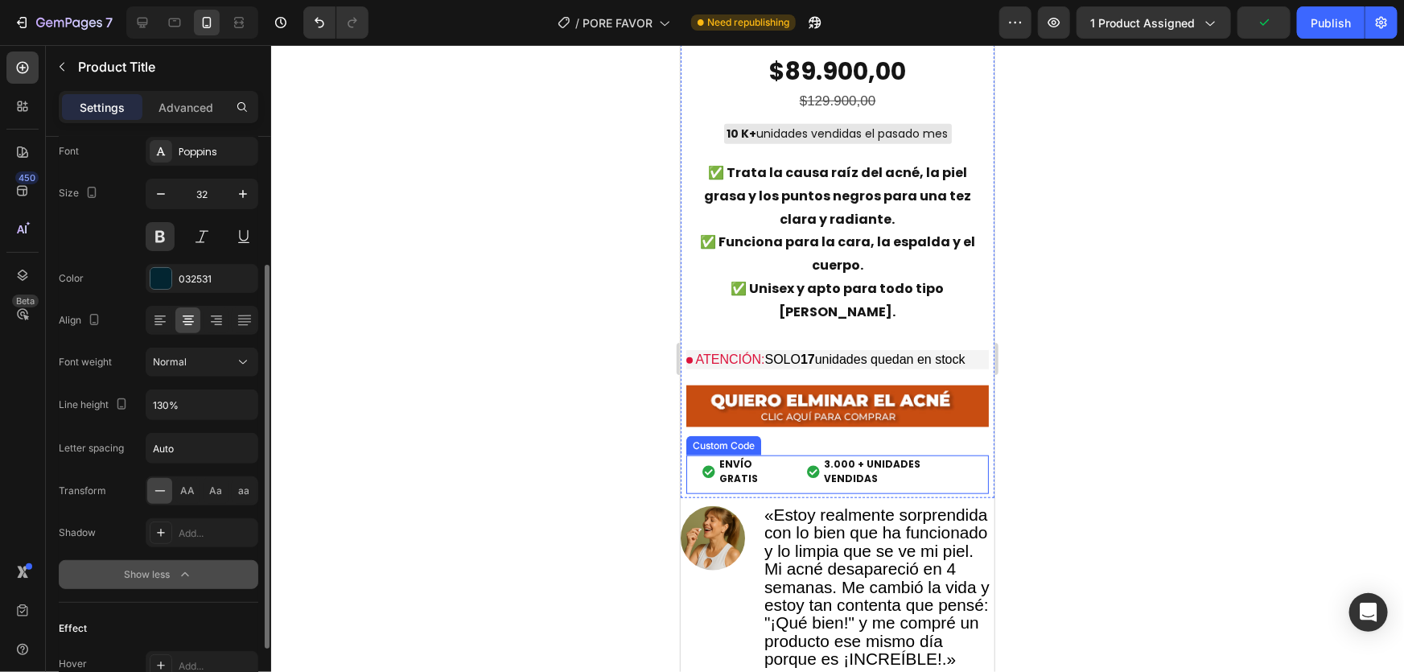
click at [762, 456] on span "ENVÍO GRATIS" at bounding box center [755, 470] width 72 height 29
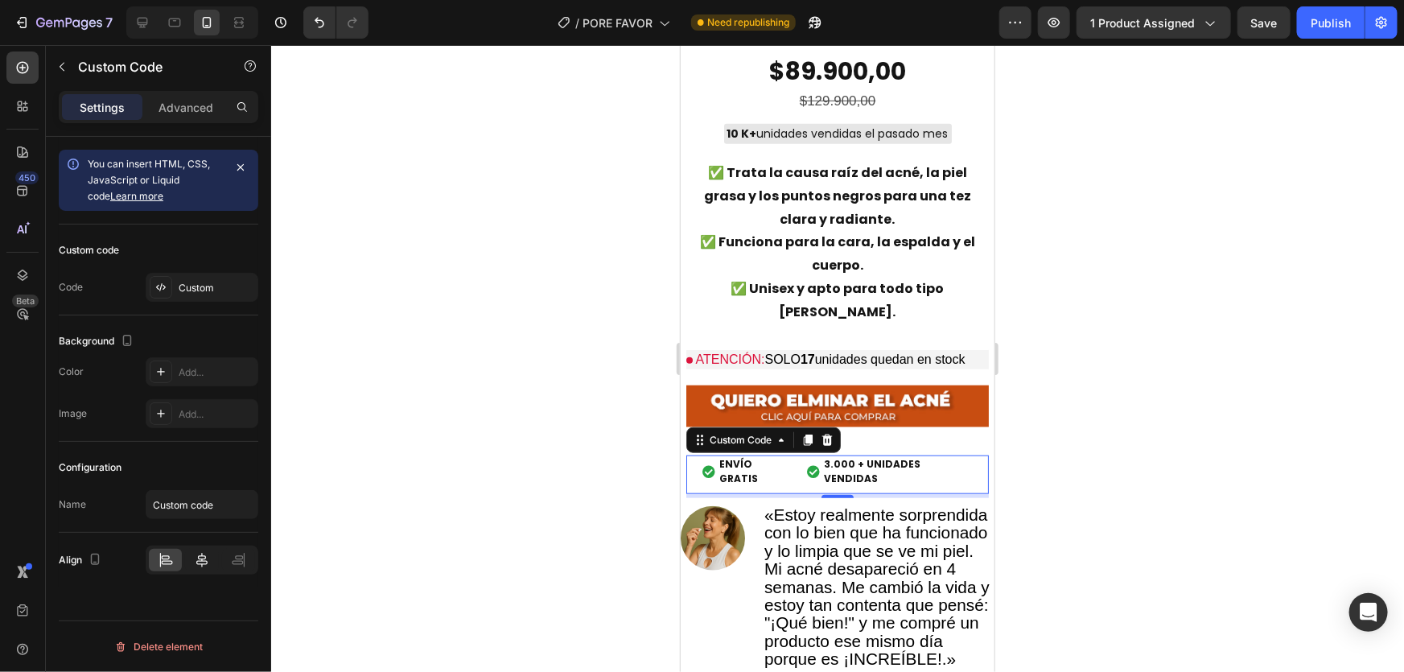
click at [200, 562] on icon at bounding box center [202, 560] width 16 height 16
click at [501, 448] on div at bounding box center [837, 358] width 1133 height 627
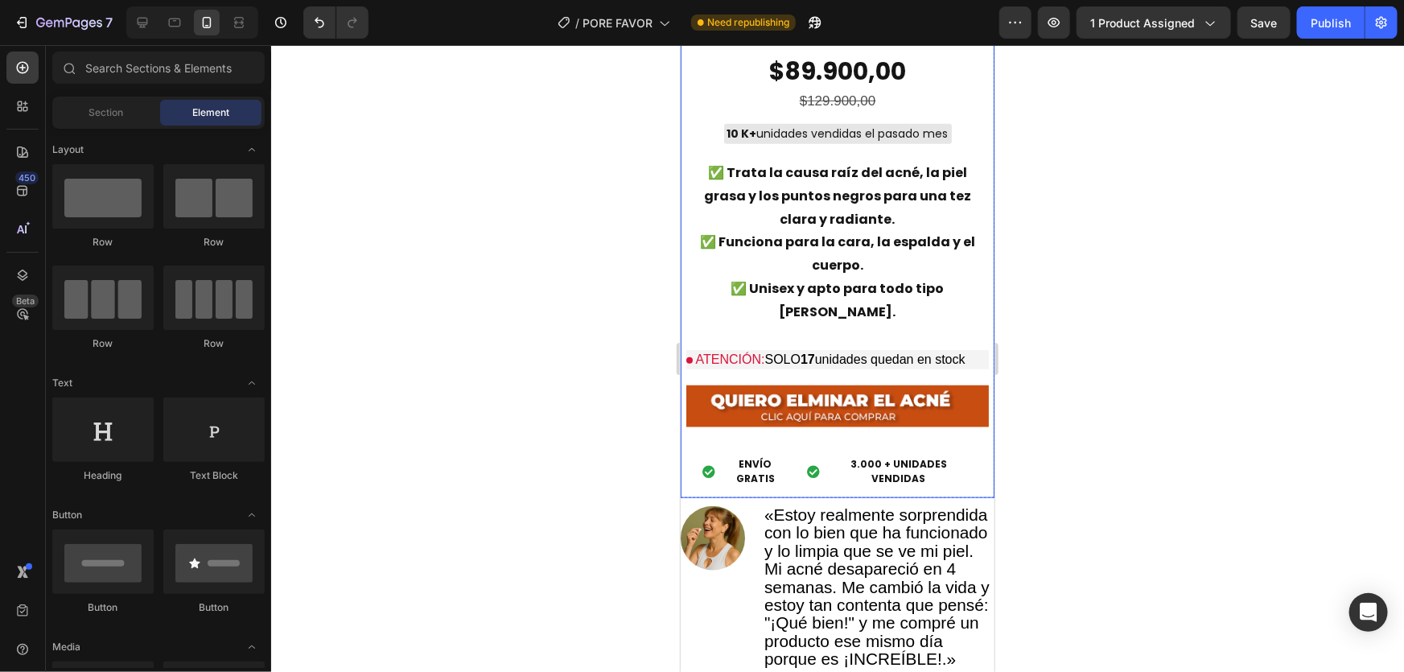
scroll to position [974, 0]
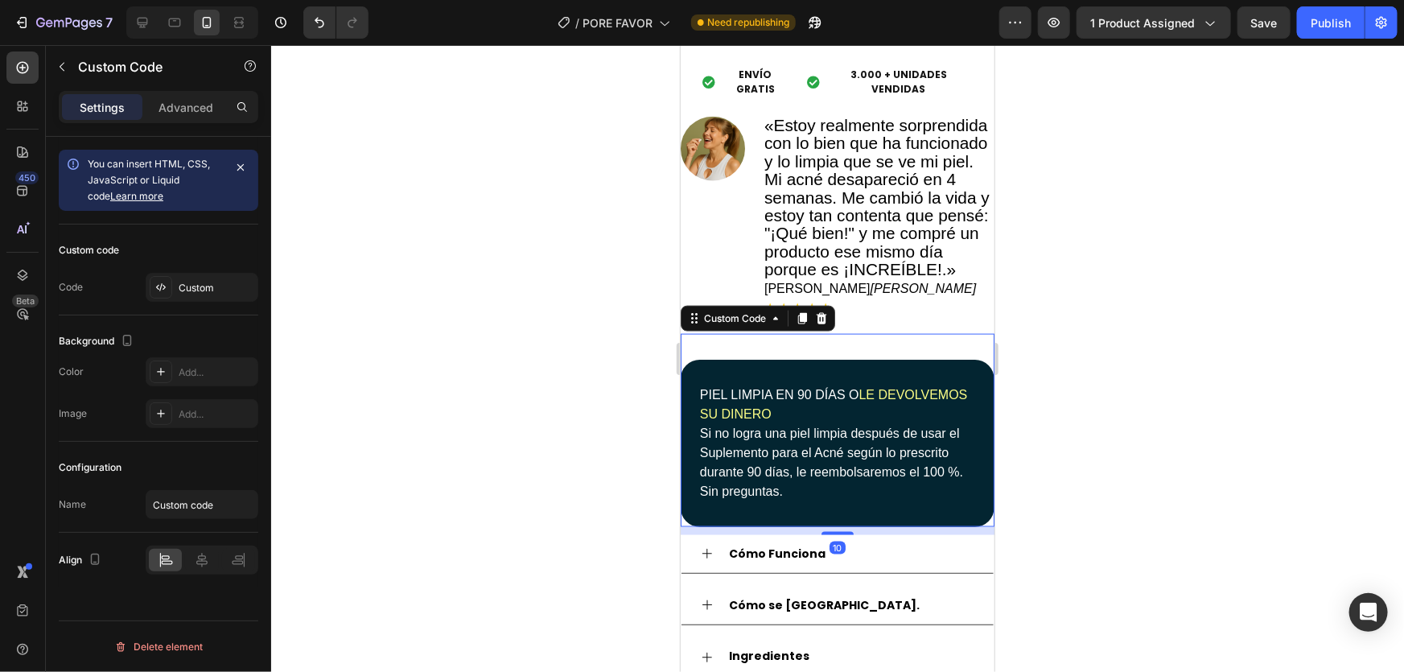
click at [939, 359] on div "PIEL LIMPIA EN 90 DÍAS O LE DEVOLVEMOS SU DINERO Si no logra una piel limpia de…" at bounding box center [837, 442] width 314 height 167
click at [173, 106] on p "Advanced" at bounding box center [186, 107] width 55 height 17
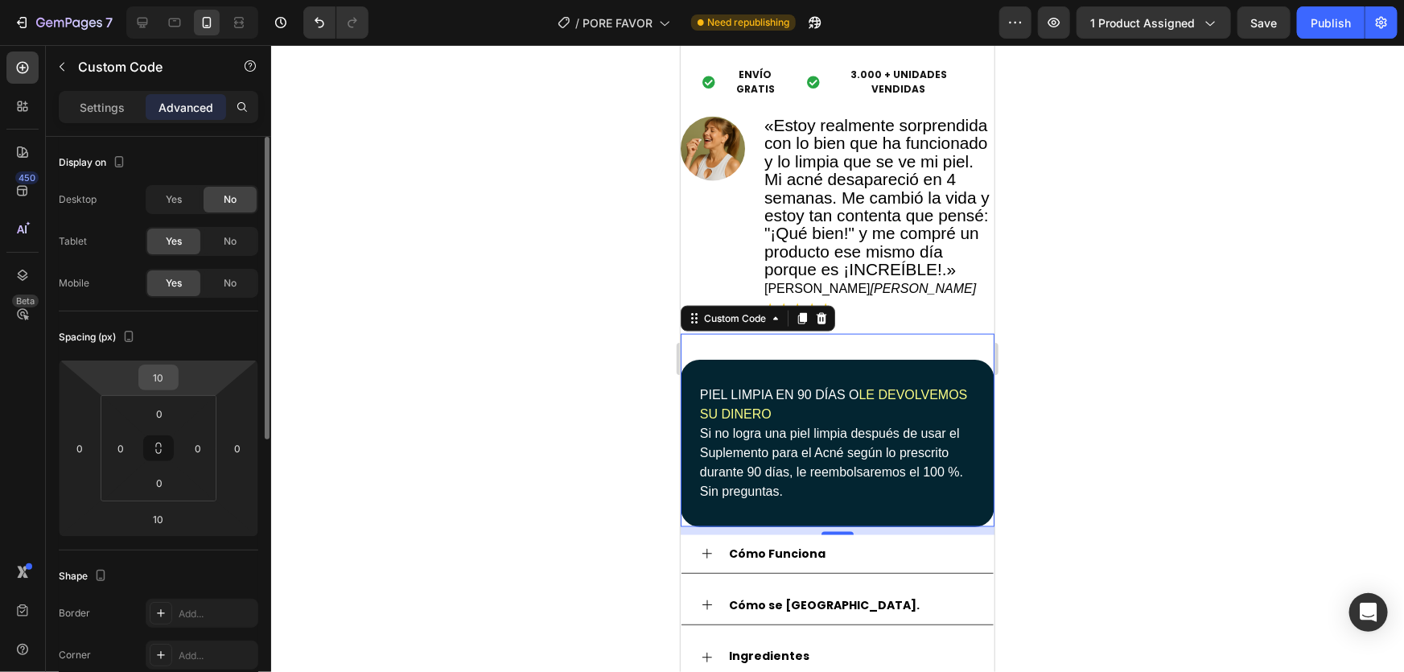
click at [158, 387] on input "10" at bounding box center [158, 377] width 32 height 24
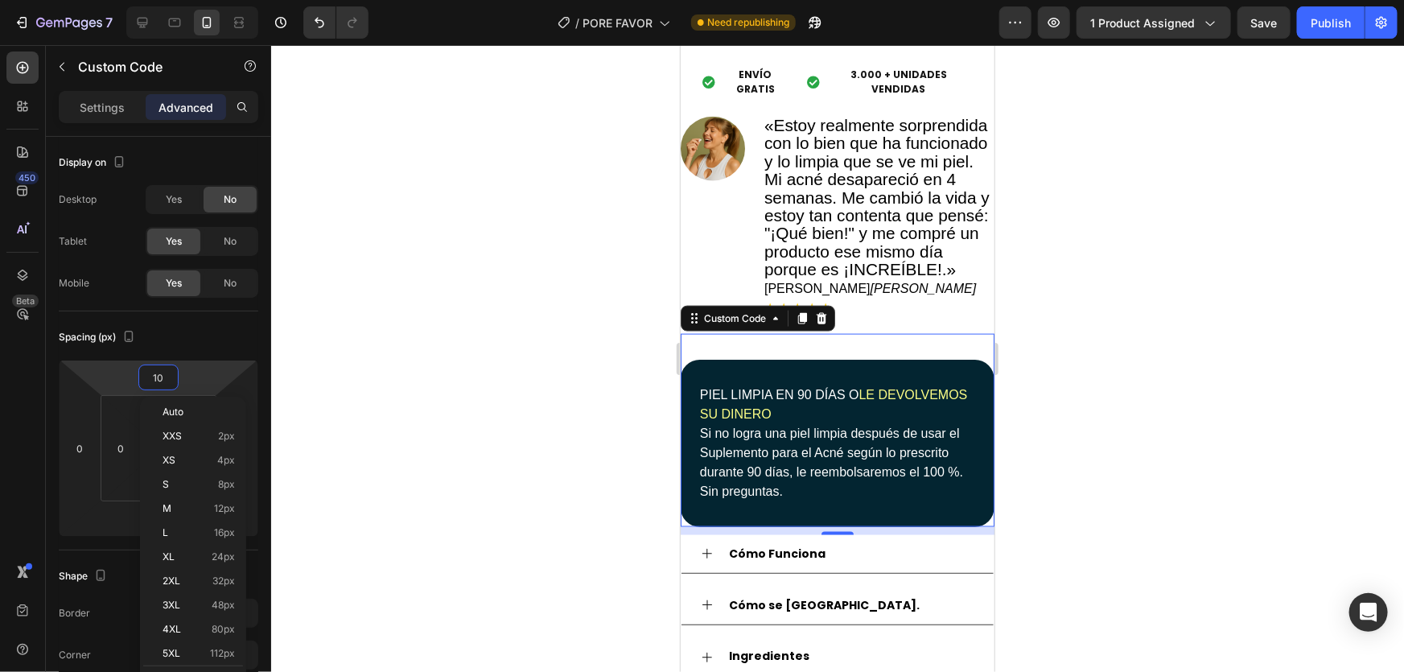
click at [410, 344] on div at bounding box center [837, 358] width 1133 height 627
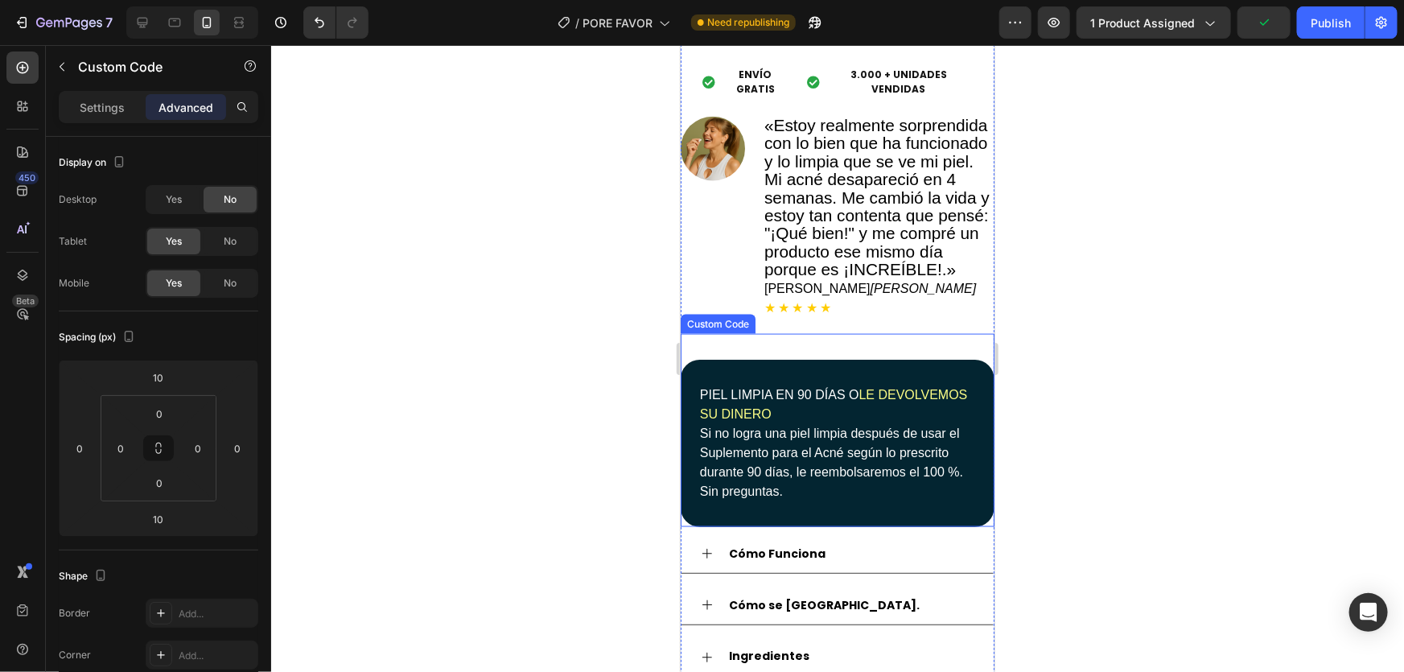
click at [720, 333] on div "PIEL LIMPIA EN 90 DÍAS O LE DEVOLVEMOS SU DINERO Si no logra una piel limpia de…" at bounding box center [837, 429] width 314 height 193
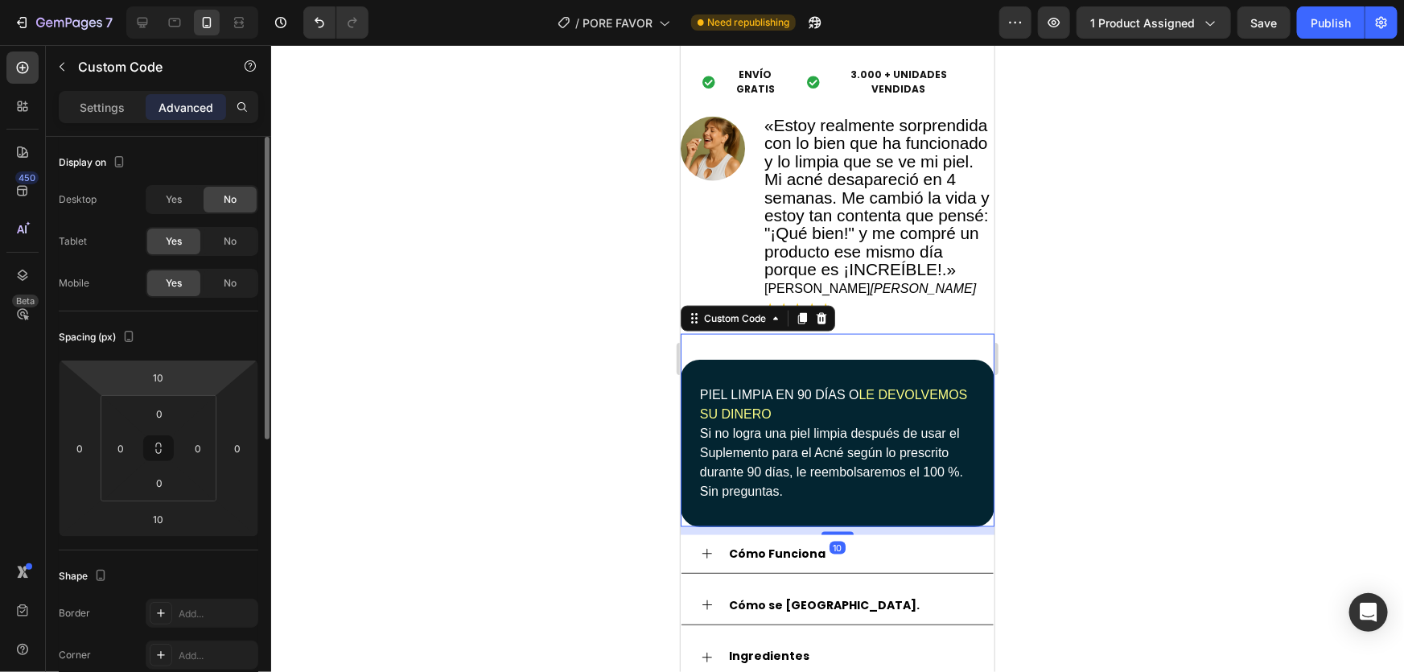
click at [153, 0] on html "7 / PORE FAVOR Need republishing Preview 1 product assigned Save Publish 450 Be…" at bounding box center [702, 0] width 1404 height 0
click at [163, 385] on input "10" at bounding box center [158, 377] width 32 height 24
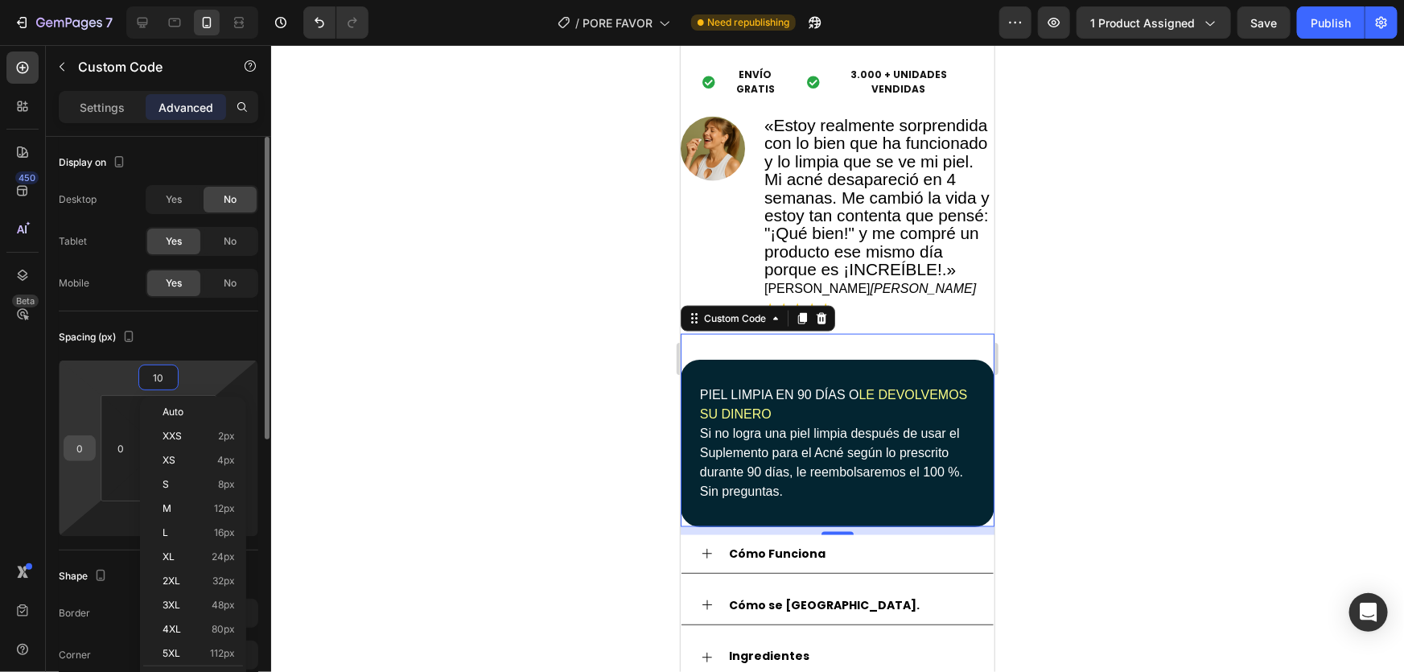
click at [75, 453] on input "0" at bounding box center [80, 448] width 24 height 24
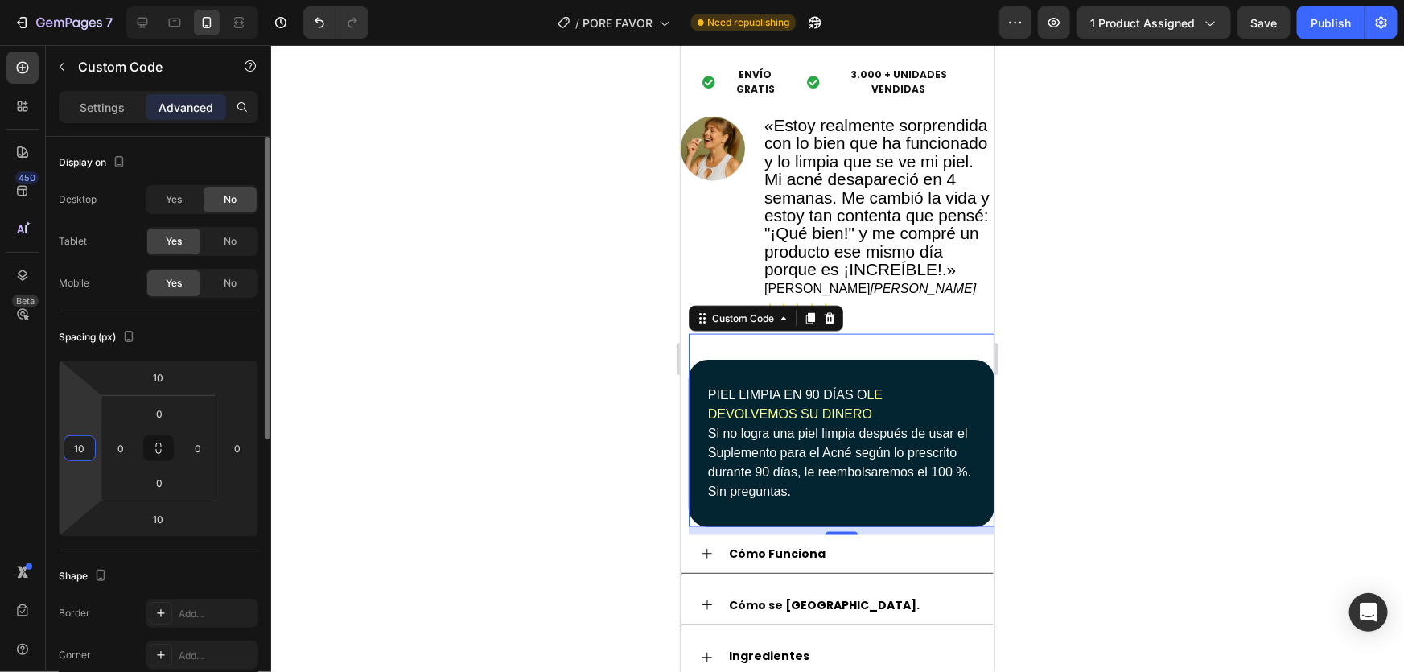
type input "10"
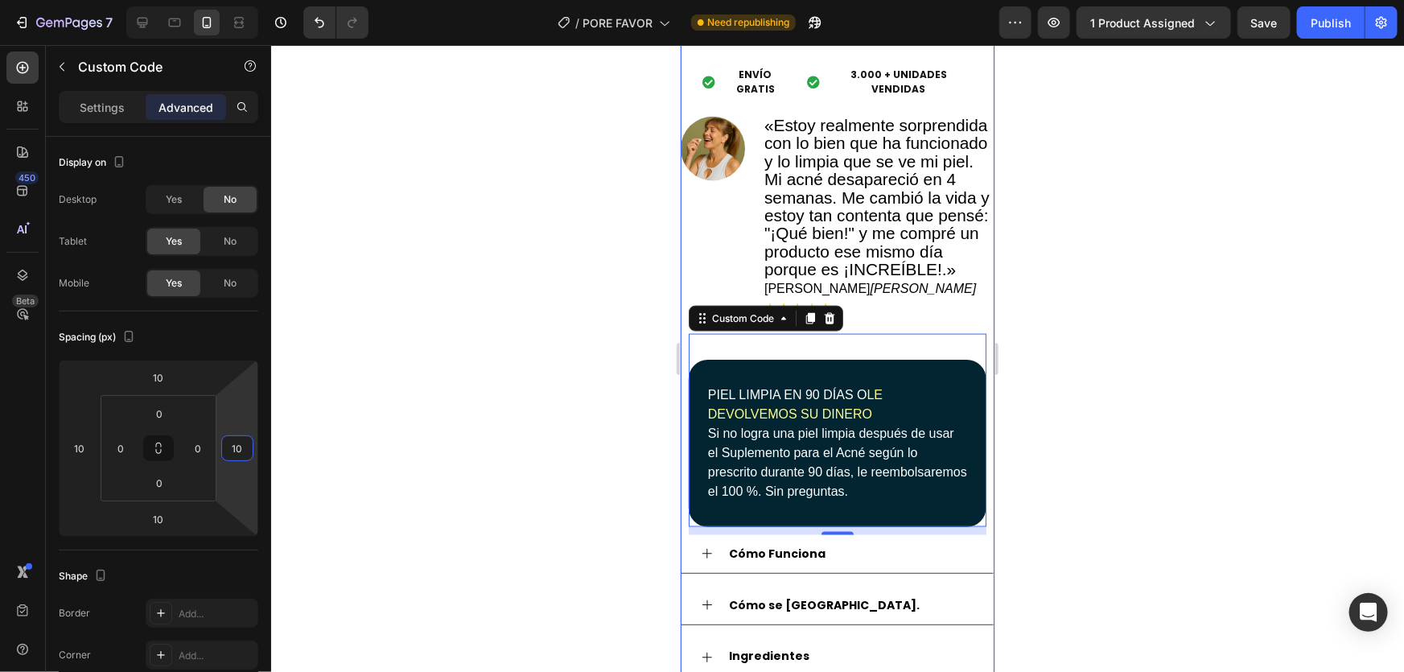
type input "10"
click at [1076, 248] on div at bounding box center [837, 358] width 1133 height 627
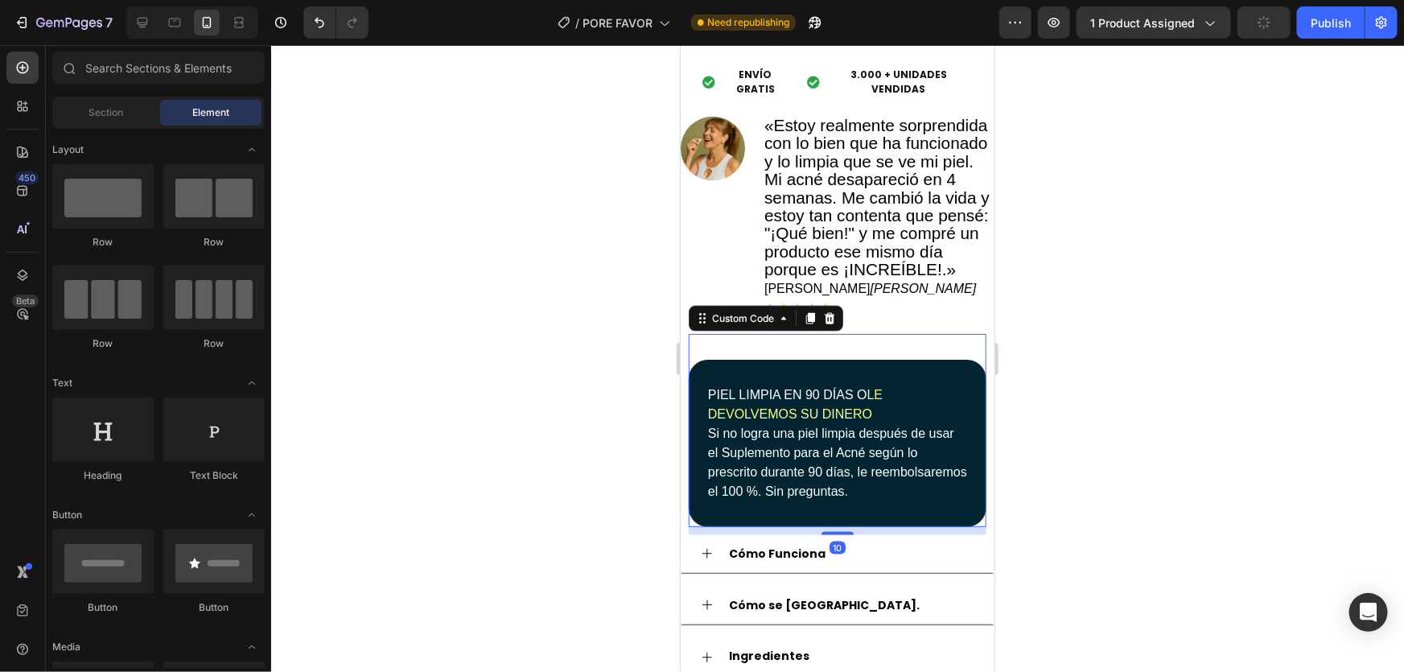
click at [842, 387] on font "LE DEVOLVEMOS SU DINERO" at bounding box center [794, 403] width 175 height 33
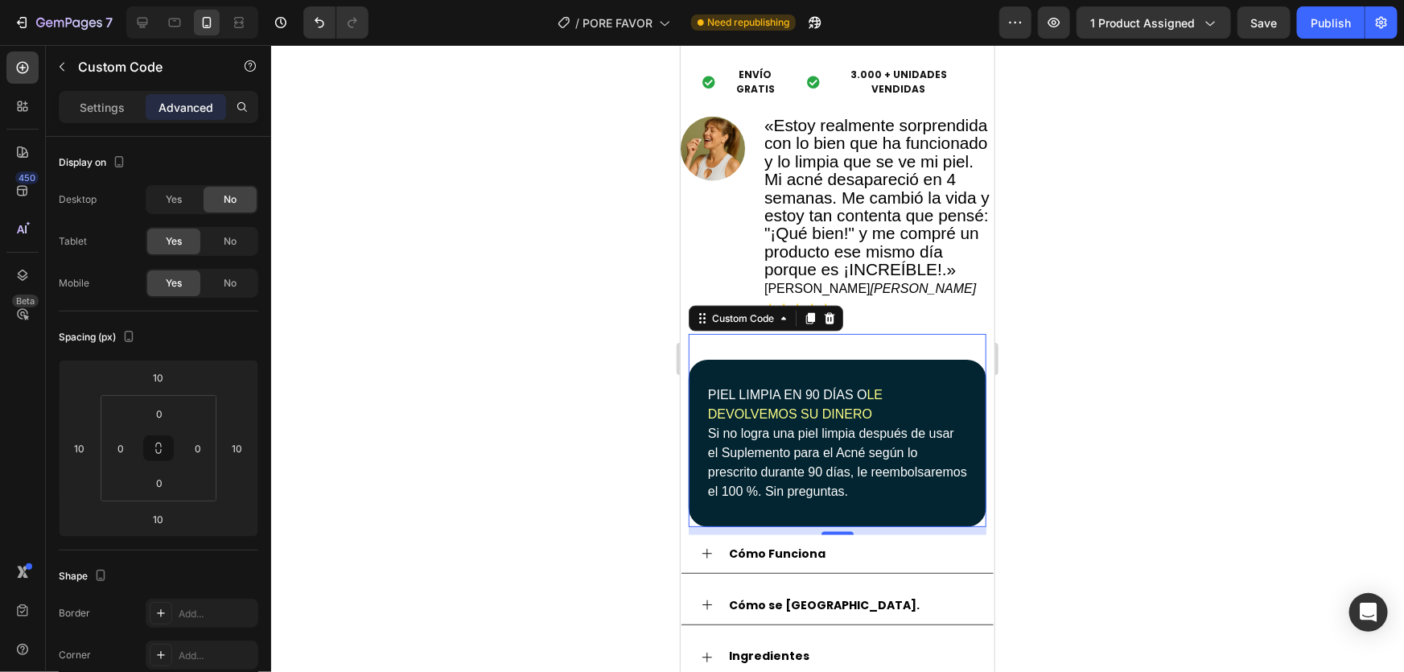
scroll to position [1170, 0]
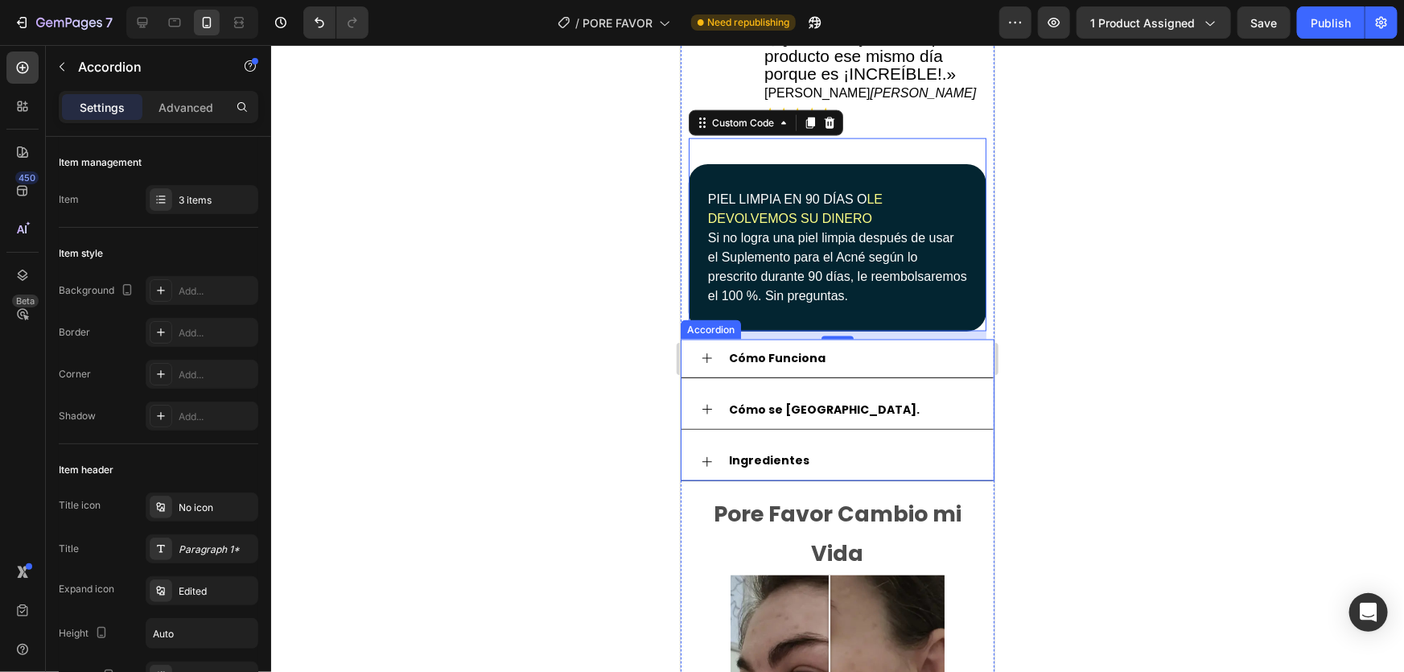
click at [877, 345] on div "Cómo Funciona" at bounding box center [850, 357] width 248 height 25
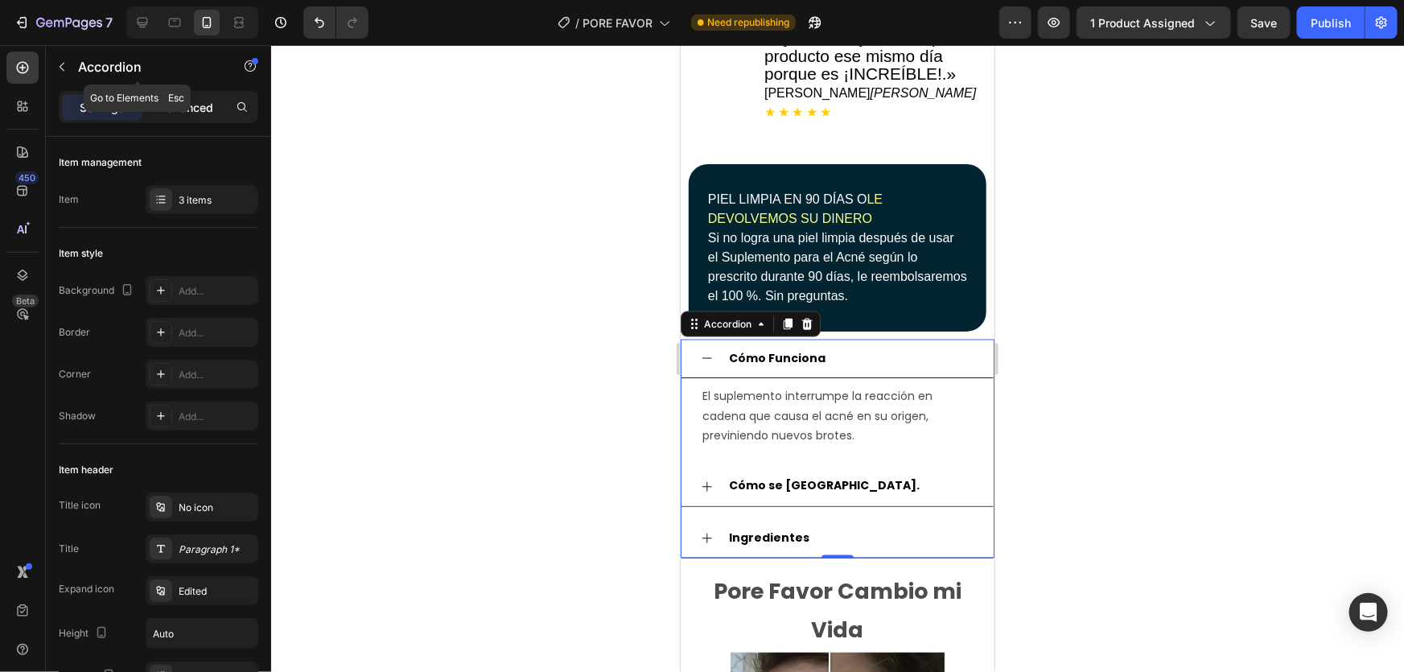
drag, startPoint x: 171, startPoint y: 86, endPoint x: 169, endPoint y: 94, distance: 8.2
click at [169, 89] on div "Accordion" at bounding box center [137, 68] width 183 height 46
click at [169, 101] on p "Advanced" at bounding box center [186, 107] width 55 height 17
type input "100%"
type input "100"
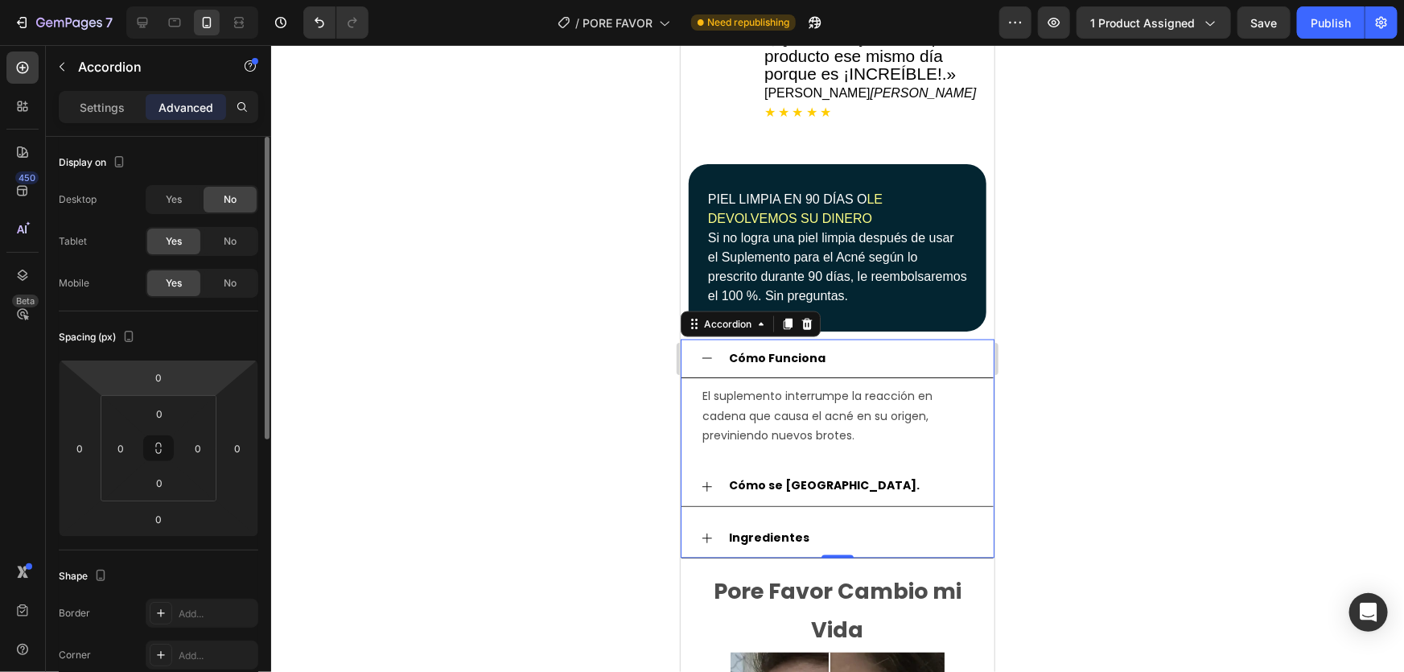
click at [160, 0] on html "7 / PORE FAVOR Need republishing Preview 1 product assigned Save Publish 450 Be…" at bounding box center [702, 0] width 1404 height 0
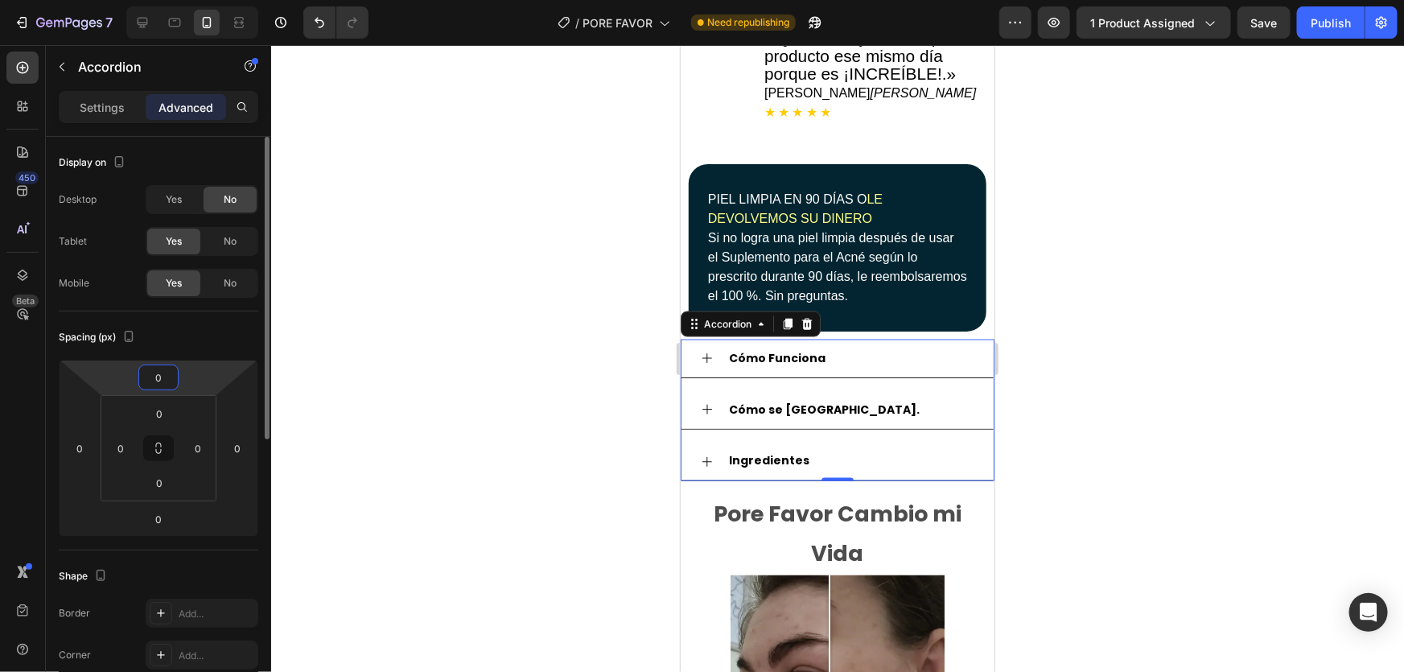
click at [161, 369] on input "0" at bounding box center [158, 377] width 32 height 24
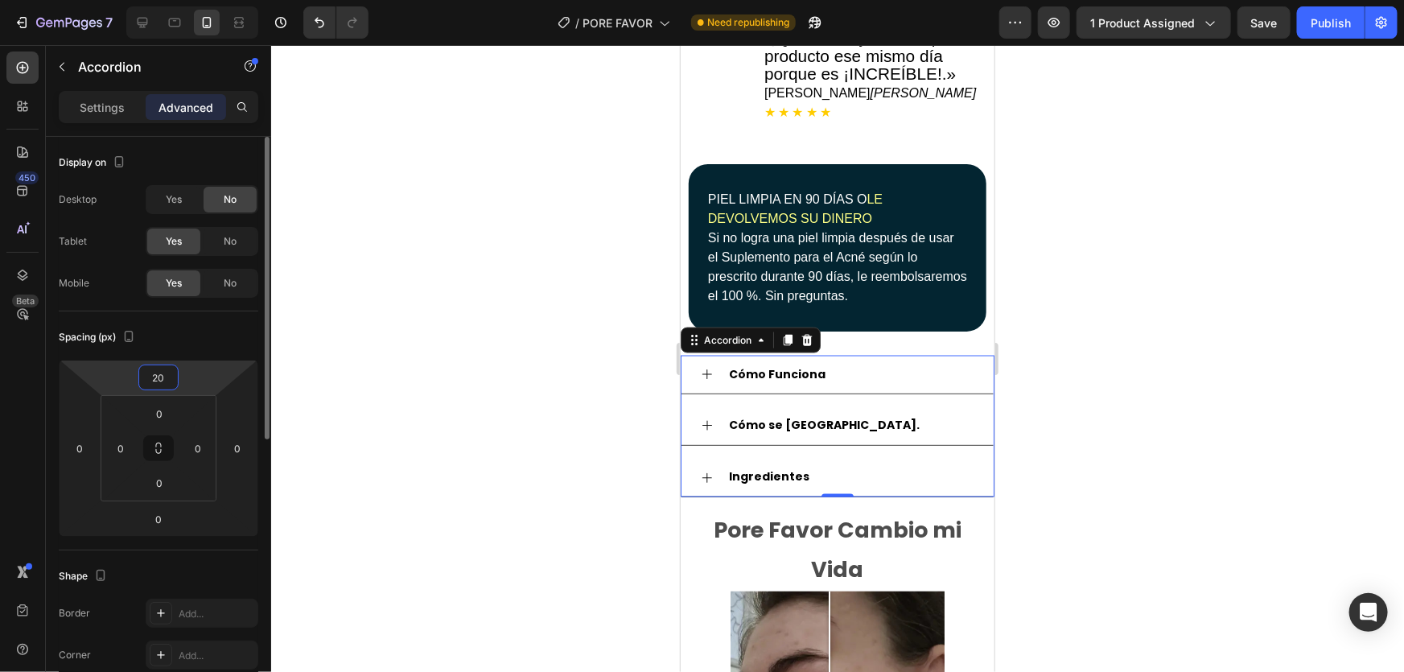
type input "20"
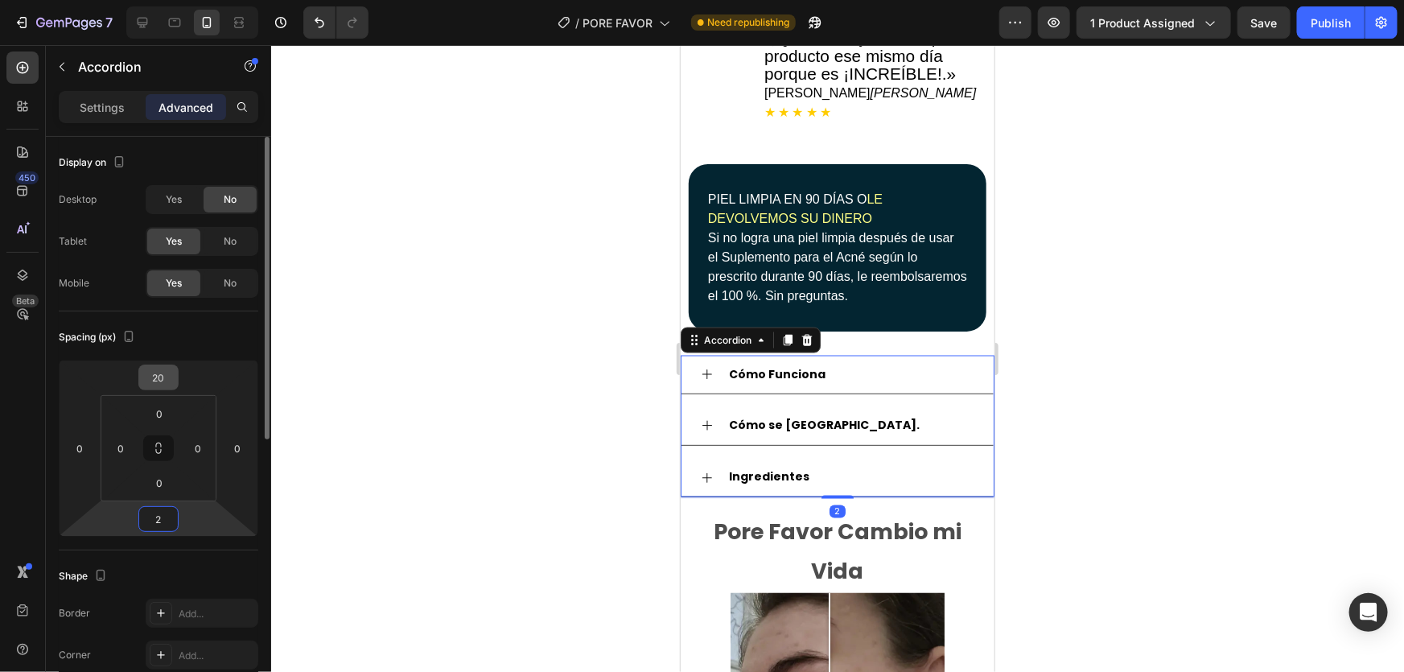
type input "20"
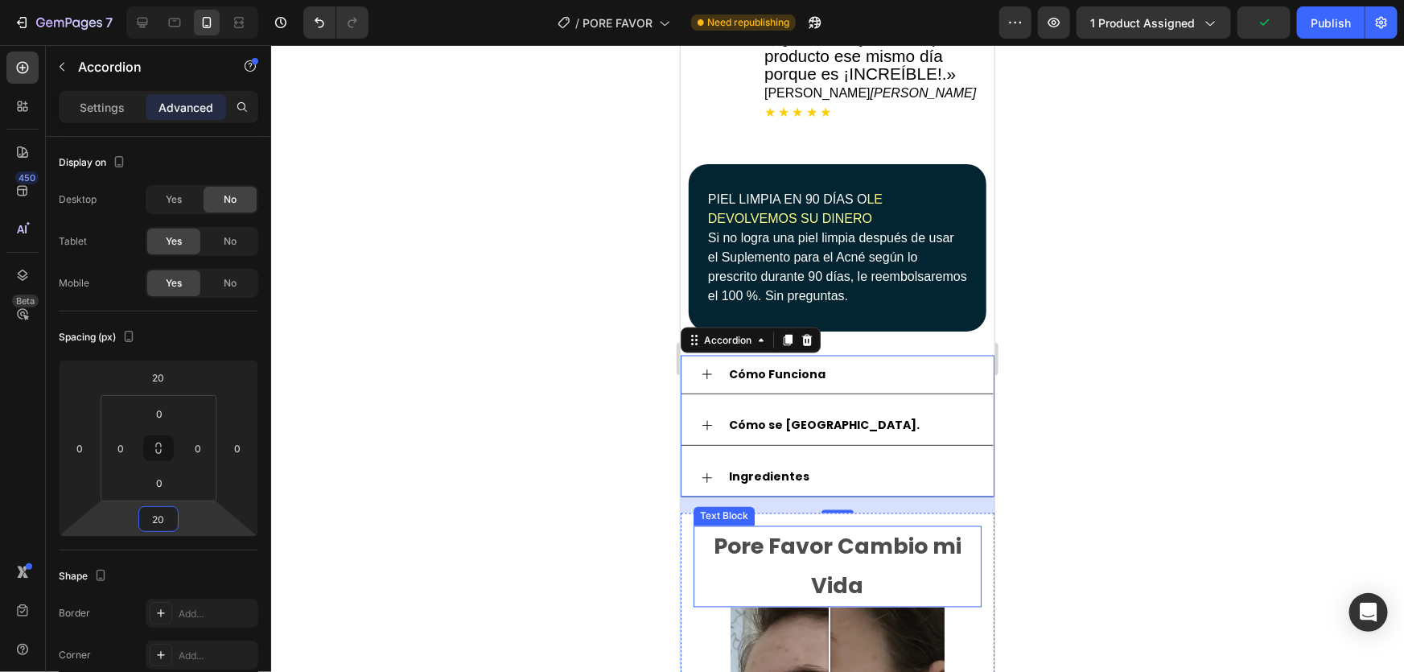
click at [871, 531] on strong "Pore Favor Cambio mi Vida" at bounding box center [837, 565] width 248 height 69
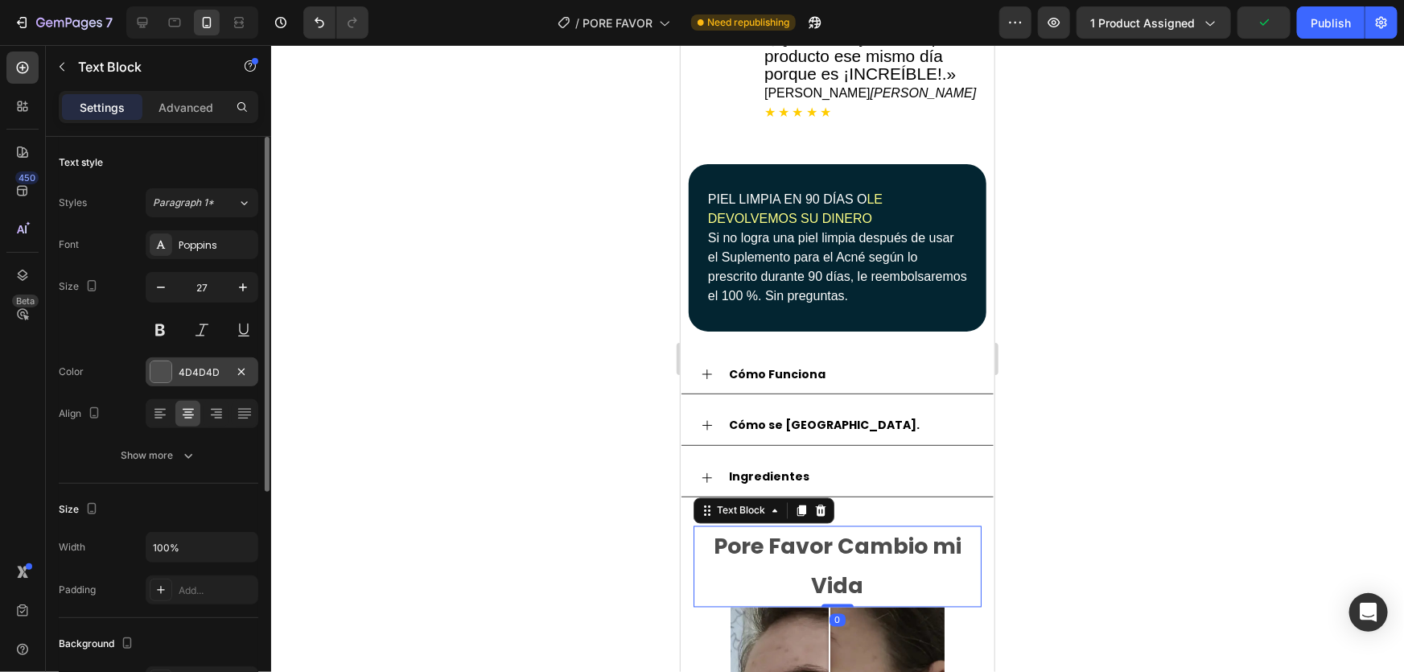
click at [161, 373] on div at bounding box center [160, 371] width 21 height 21
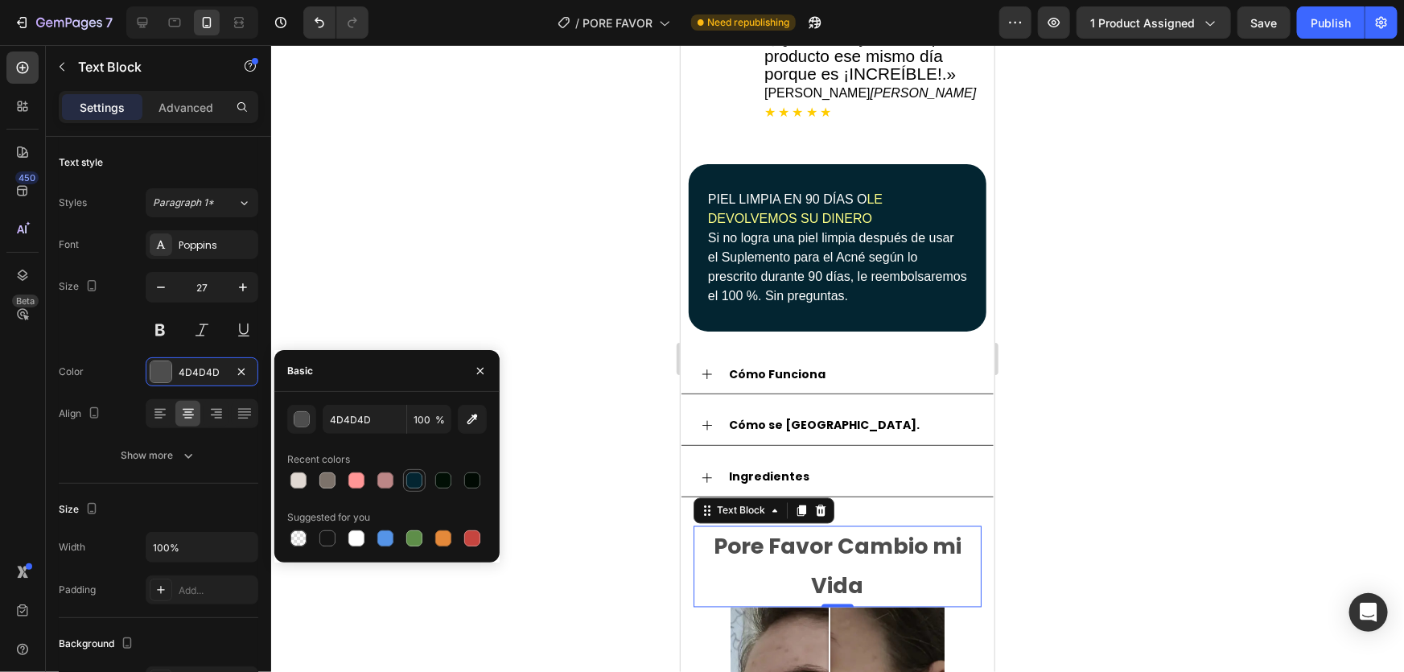
click at [410, 483] on div at bounding box center [414, 480] width 16 height 16
type input "032531"
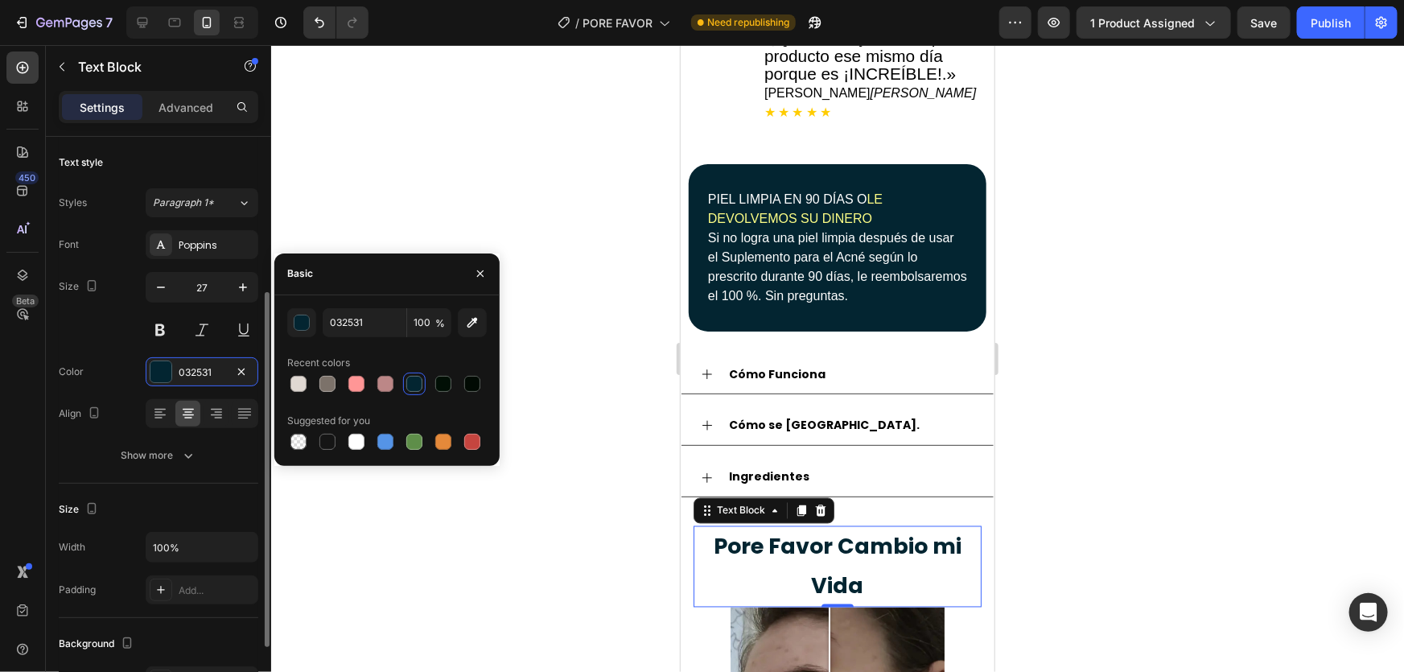
scroll to position [97, 0]
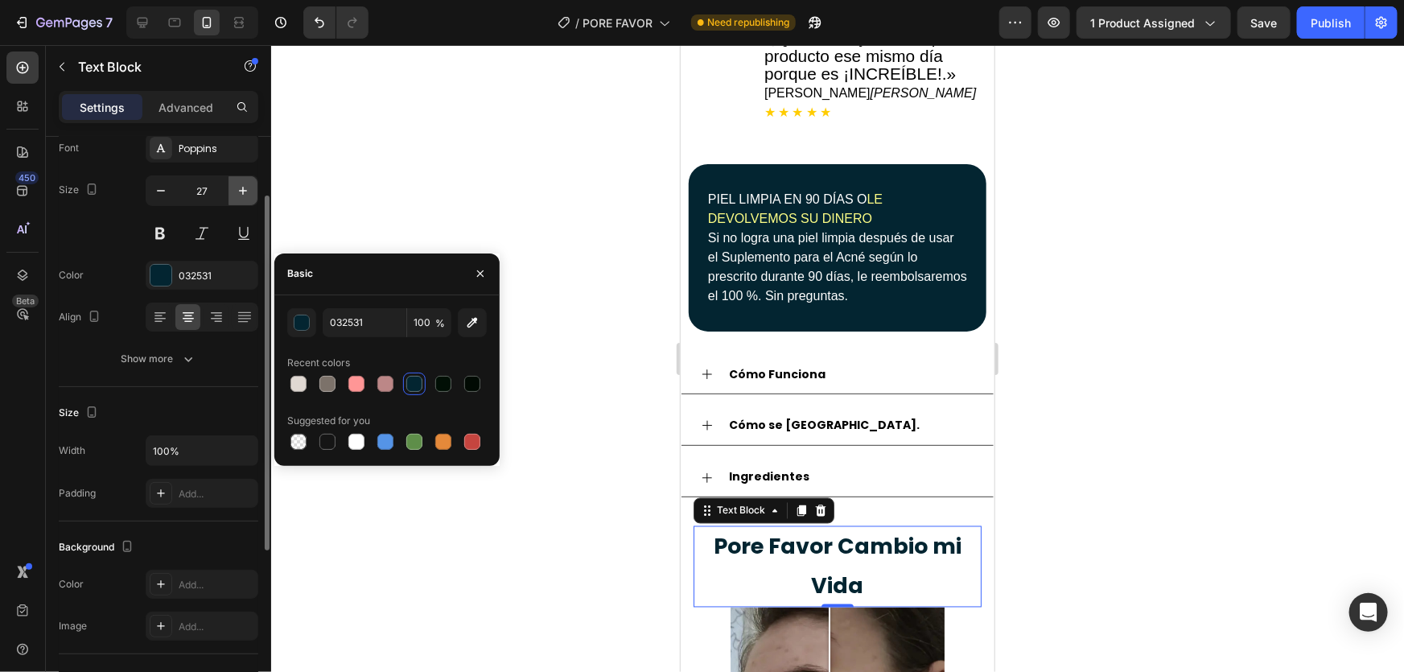
click at [243, 189] on icon "button" at bounding box center [243, 191] width 8 height 8
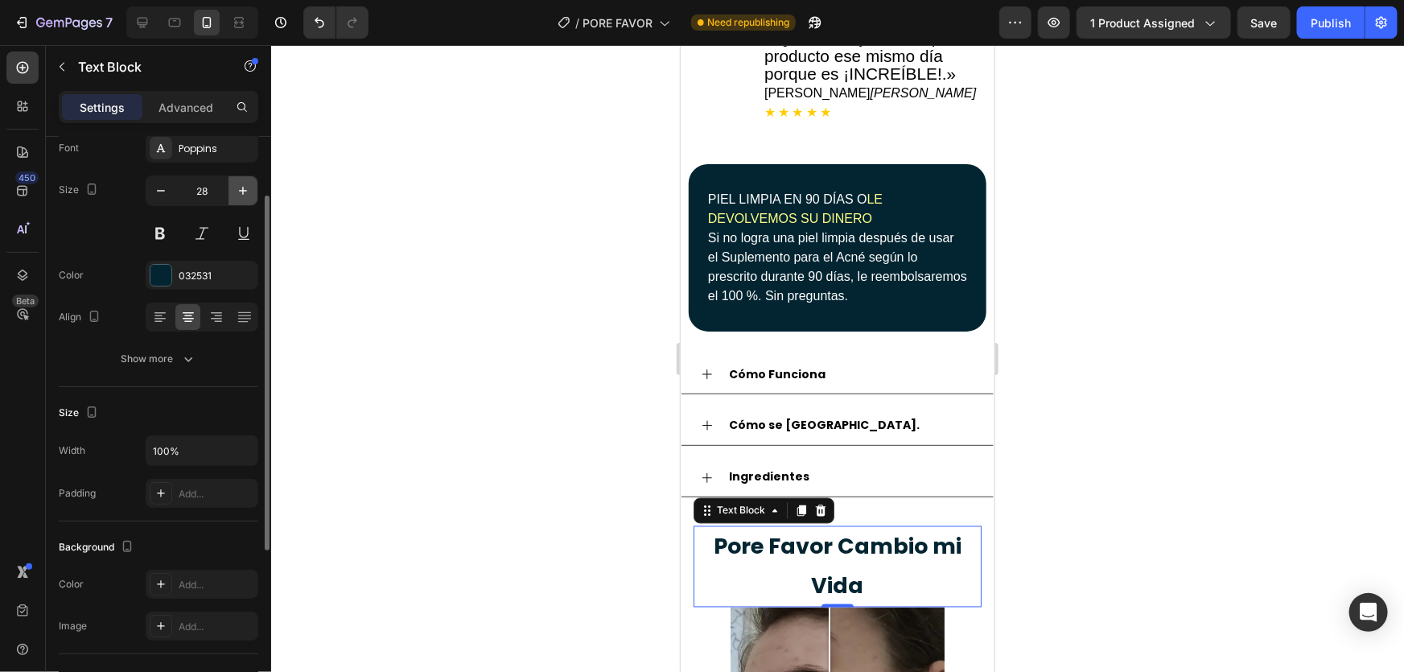
click at [243, 189] on icon "button" at bounding box center [243, 191] width 8 height 8
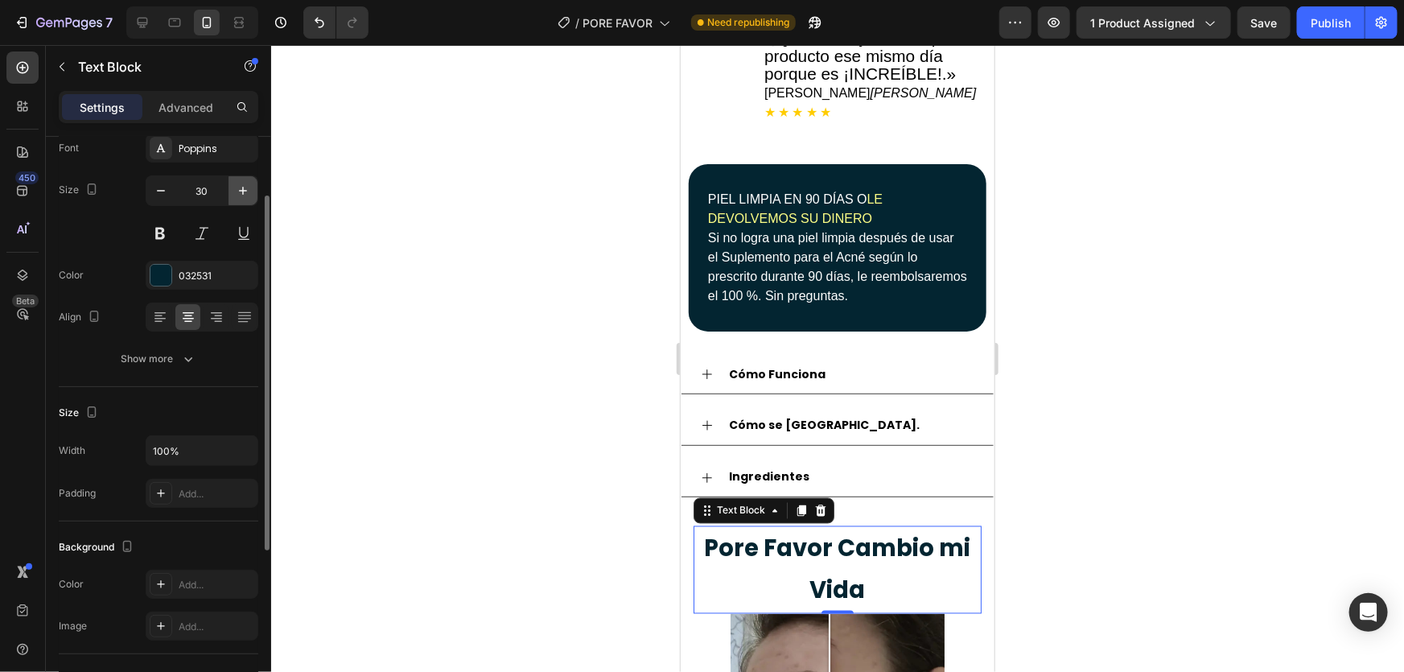
click at [243, 189] on icon "button" at bounding box center [243, 191] width 8 height 8
type input "31"
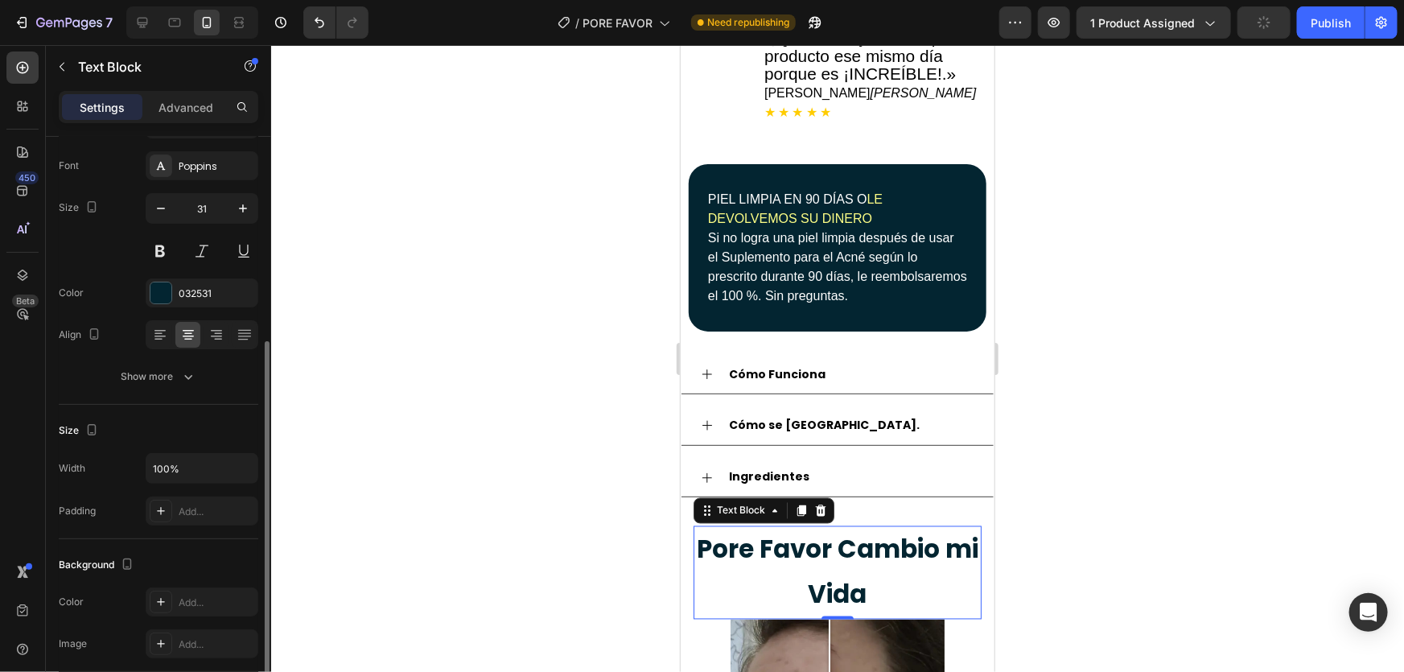
scroll to position [0, 0]
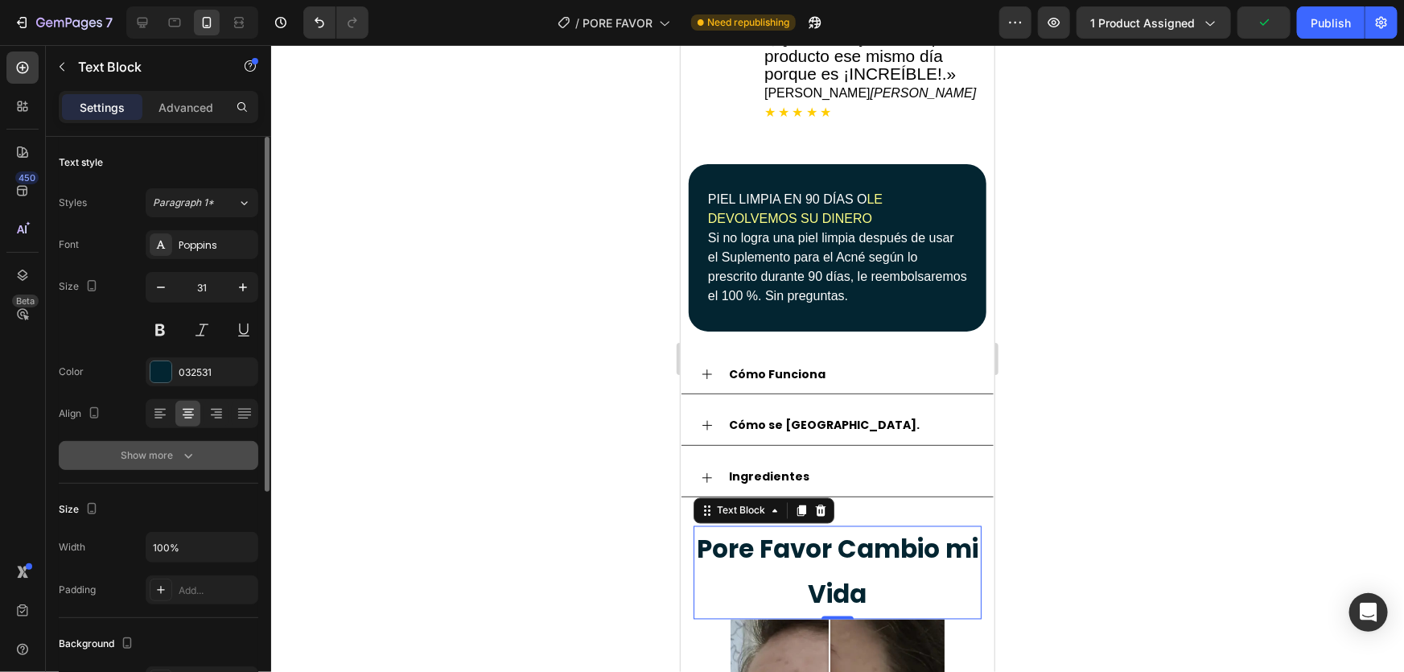
click at [183, 451] on icon "button" at bounding box center [188, 455] width 16 height 16
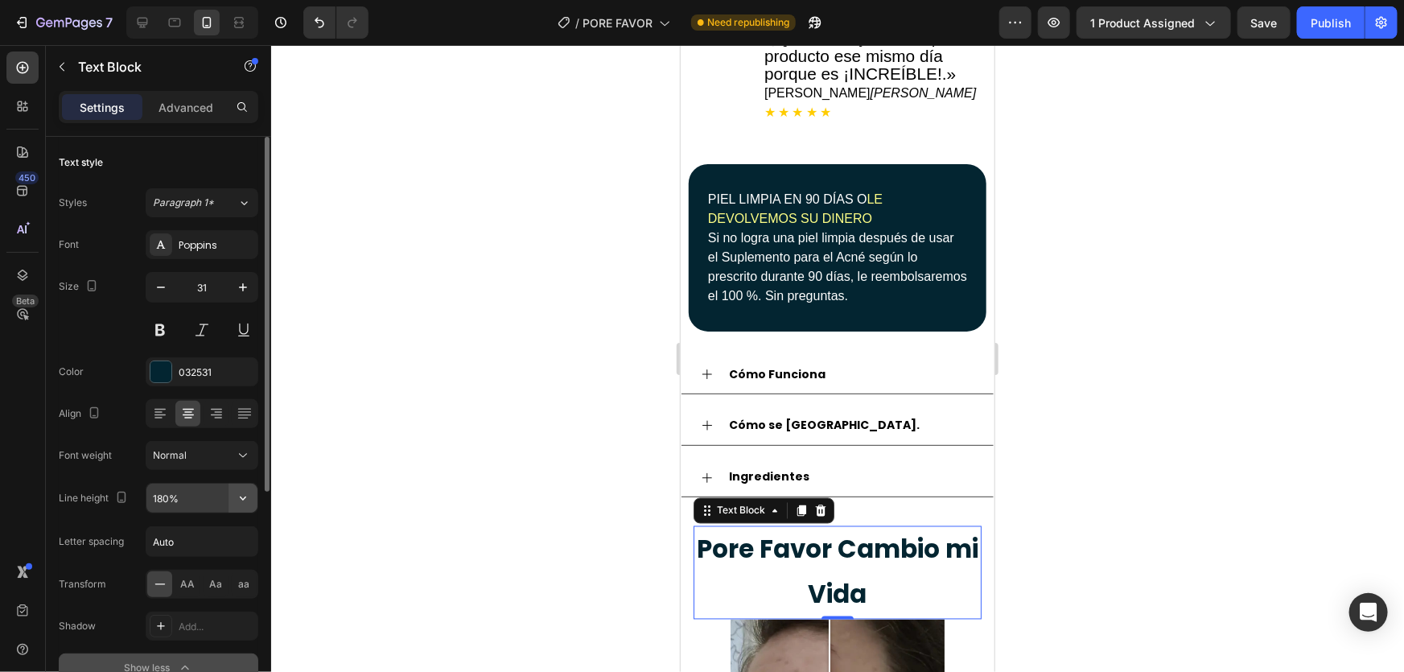
click at [245, 493] on icon "button" at bounding box center [243, 498] width 16 height 16
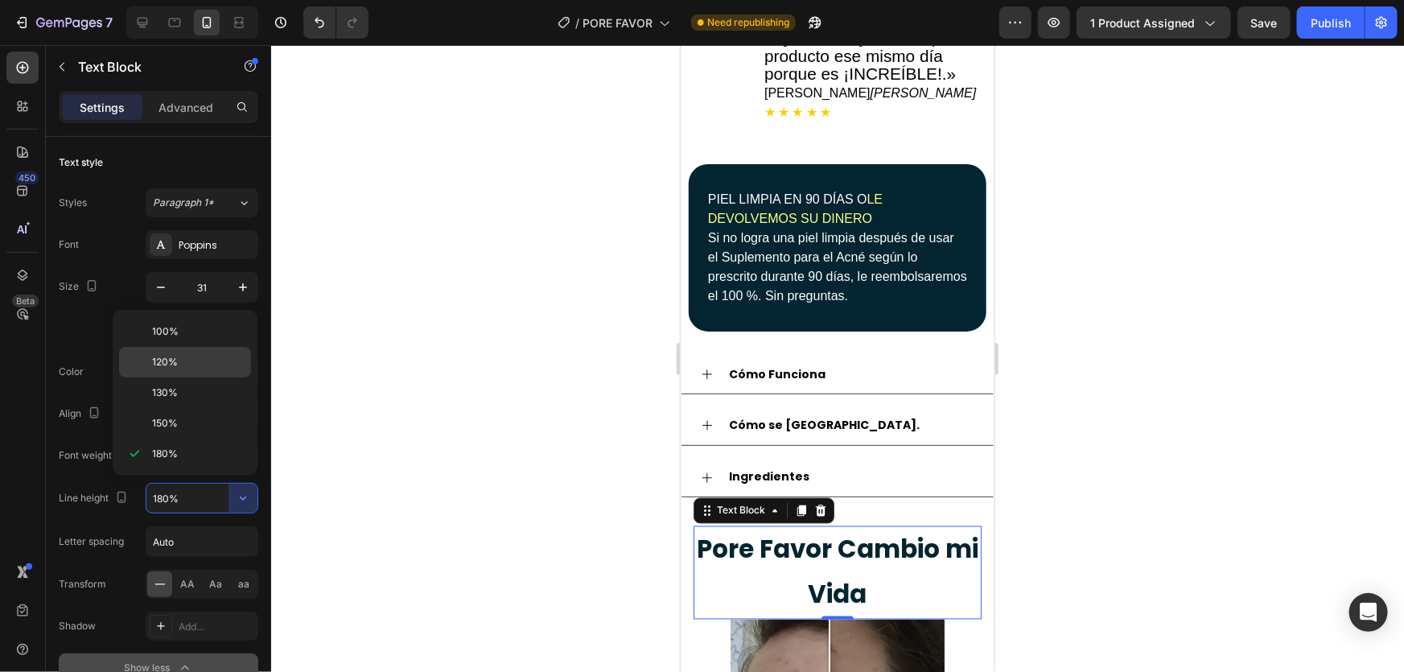
click at [202, 361] on p "120%" at bounding box center [198, 362] width 92 height 14
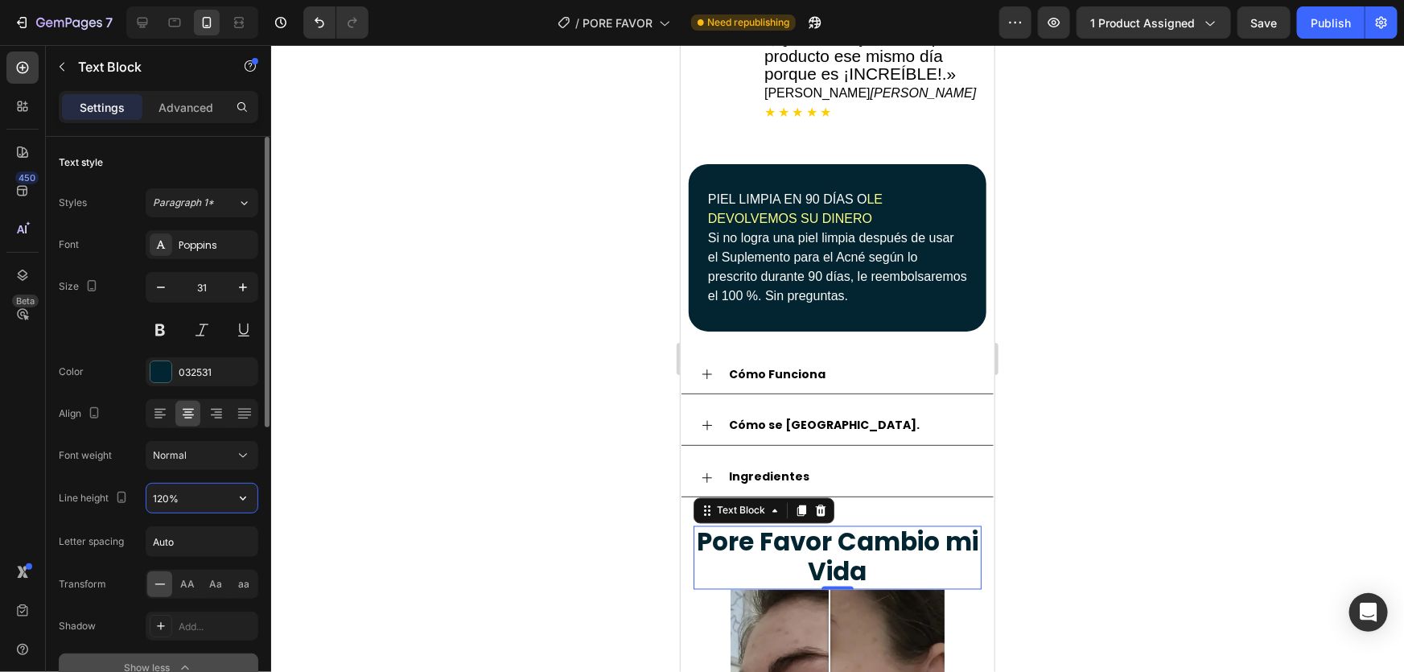
click at [224, 487] on input "120%" at bounding box center [201, 498] width 111 height 29
click at [240, 495] on icon "button" at bounding box center [243, 498] width 16 height 16
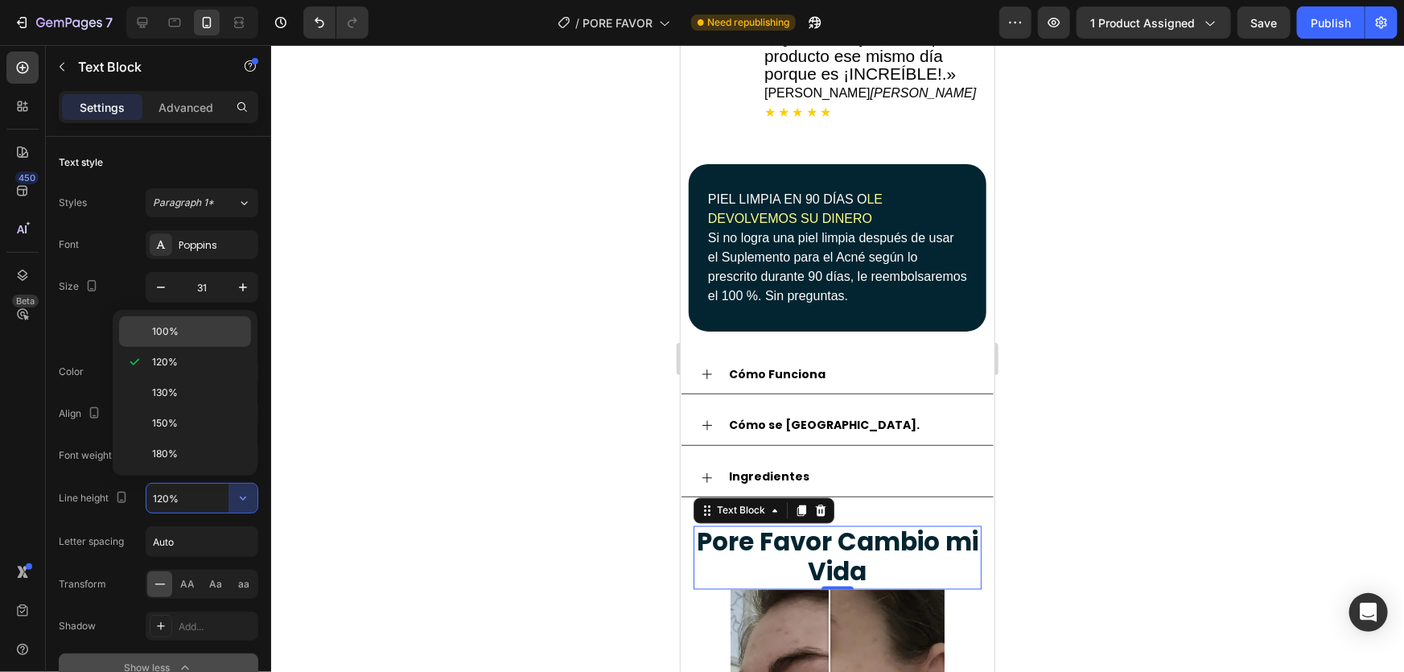
click at [191, 322] on div "100%" at bounding box center [185, 331] width 132 height 31
type input "100%"
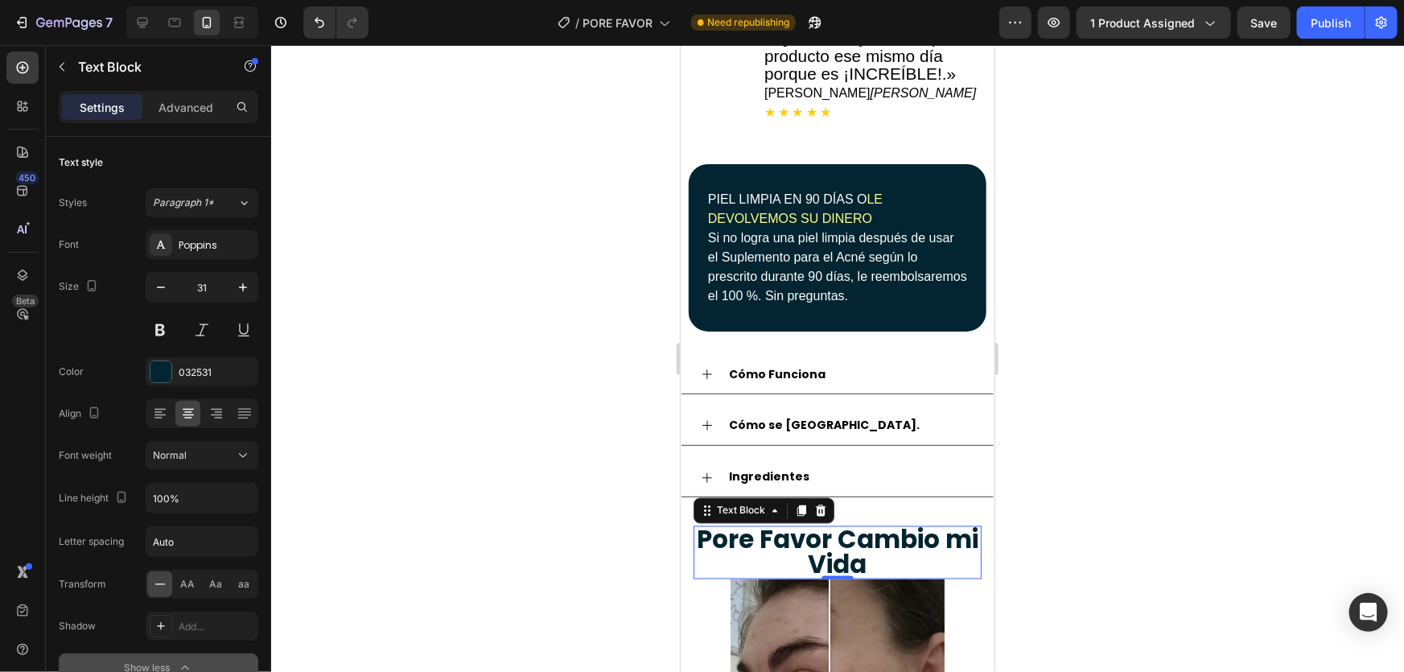
click at [1118, 443] on div at bounding box center [837, 358] width 1133 height 627
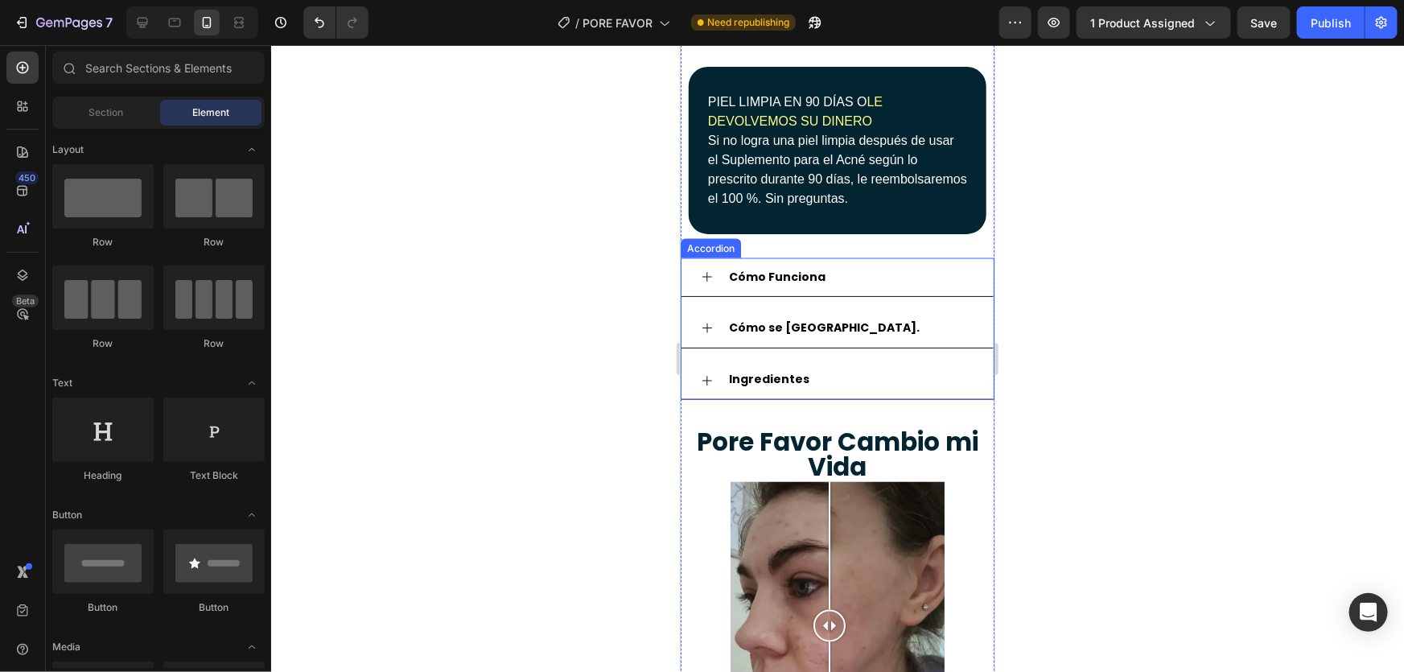
scroll to position [1365, 0]
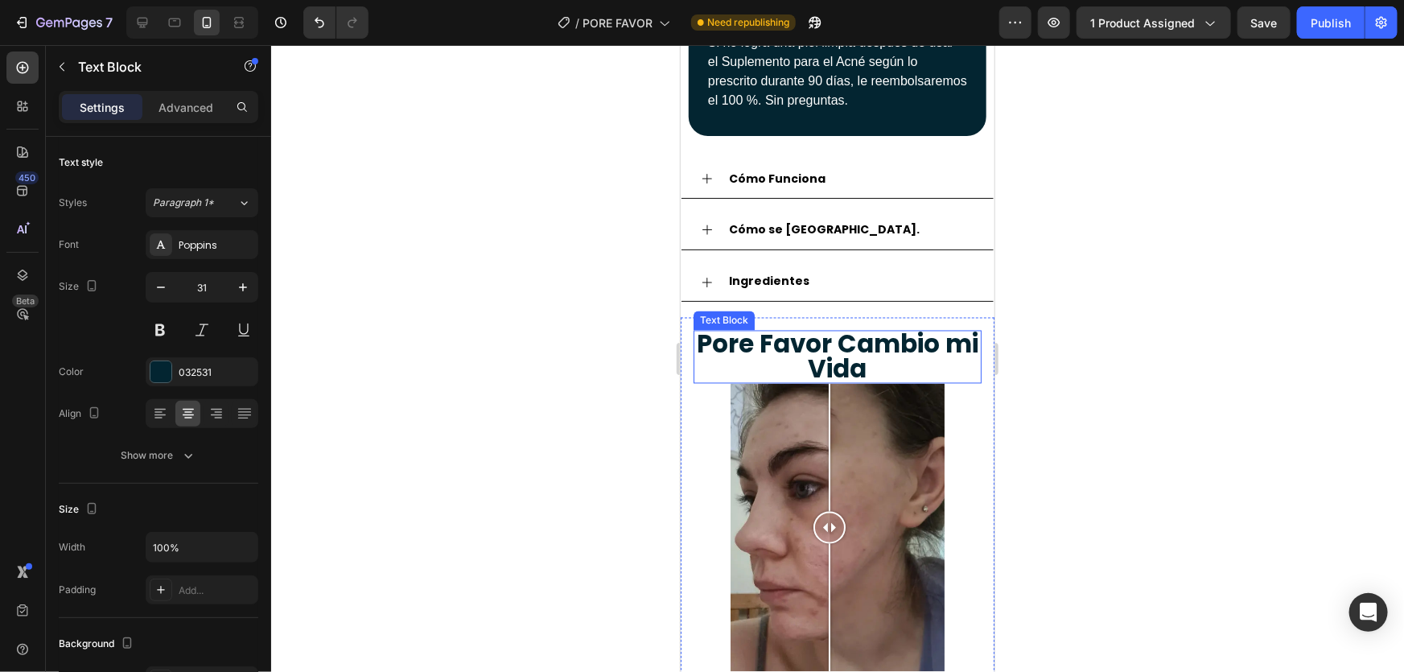
click at [954, 333] on p "Pore Favor Cambio mi Vida" at bounding box center [836, 357] width 285 height 50
click at [187, 107] on p "Advanced" at bounding box center [186, 107] width 55 height 17
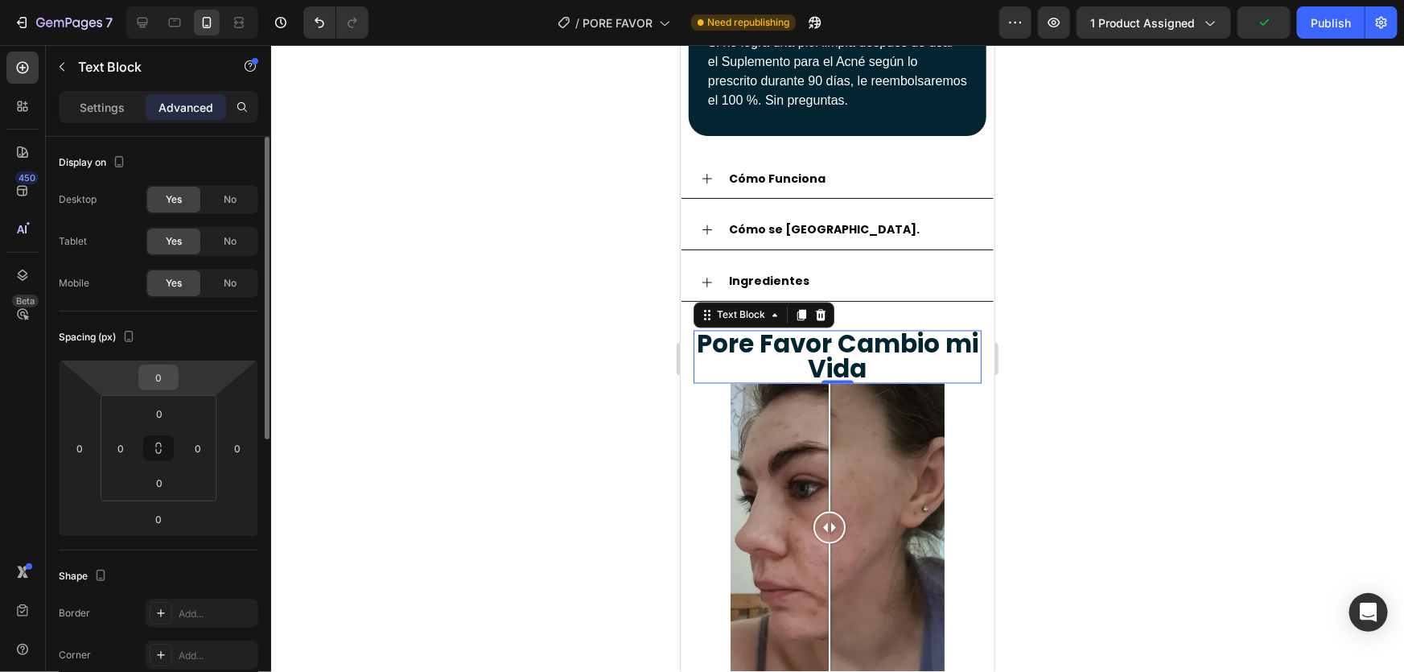
click at [163, 380] on input "0" at bounding box center [158, 377] width 32 height 24
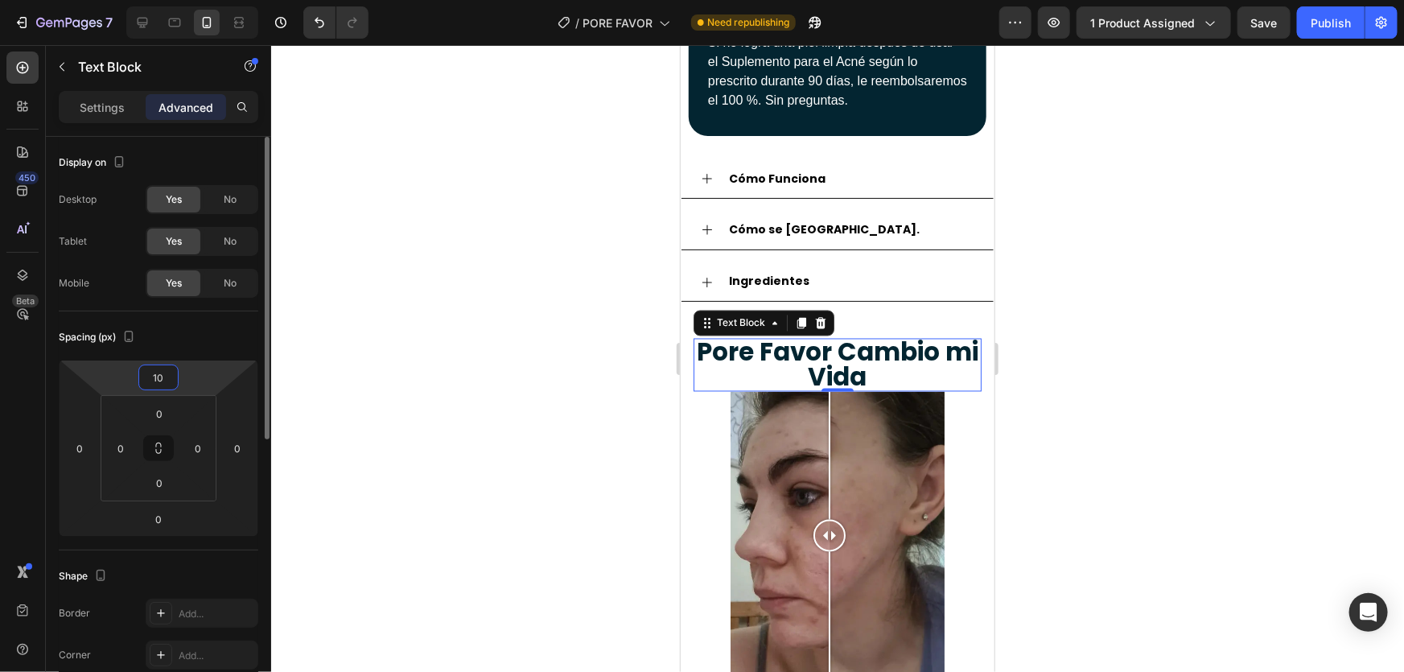
type input "10"
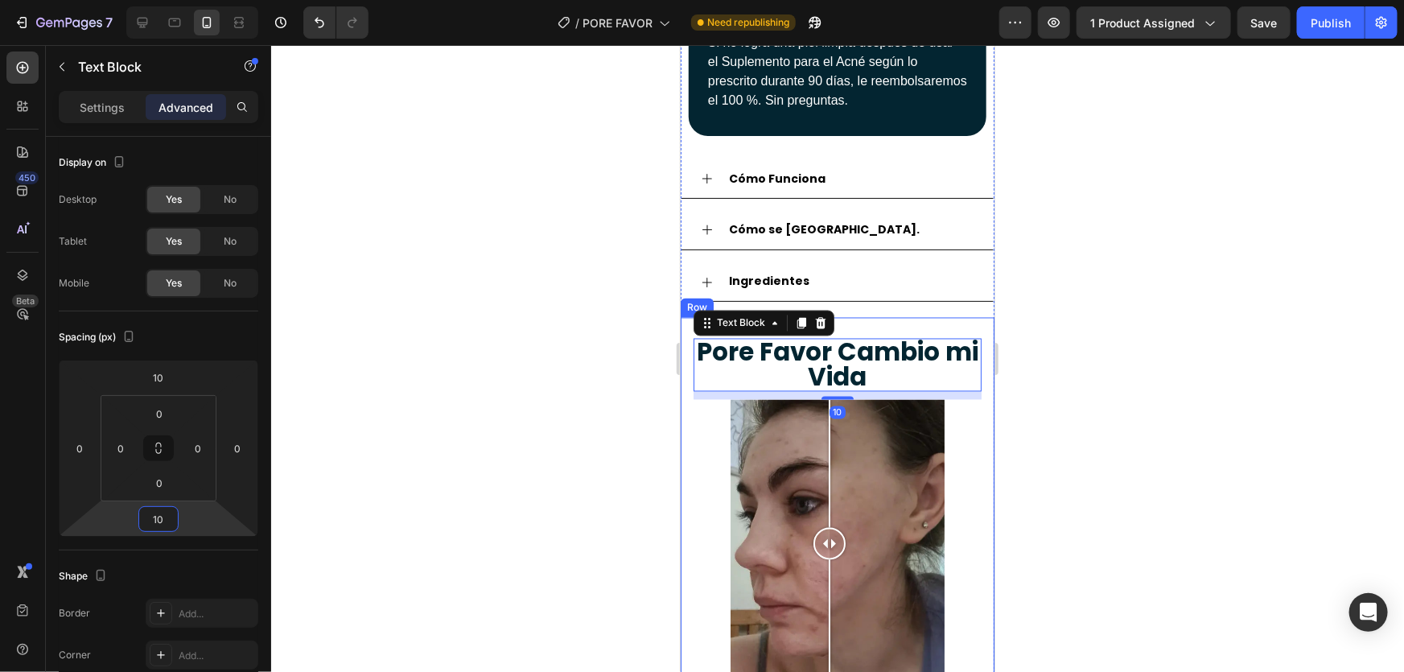
type input "10"
click at [1170, 402] on div at bounding box center [837, 358] width 1133 height 627
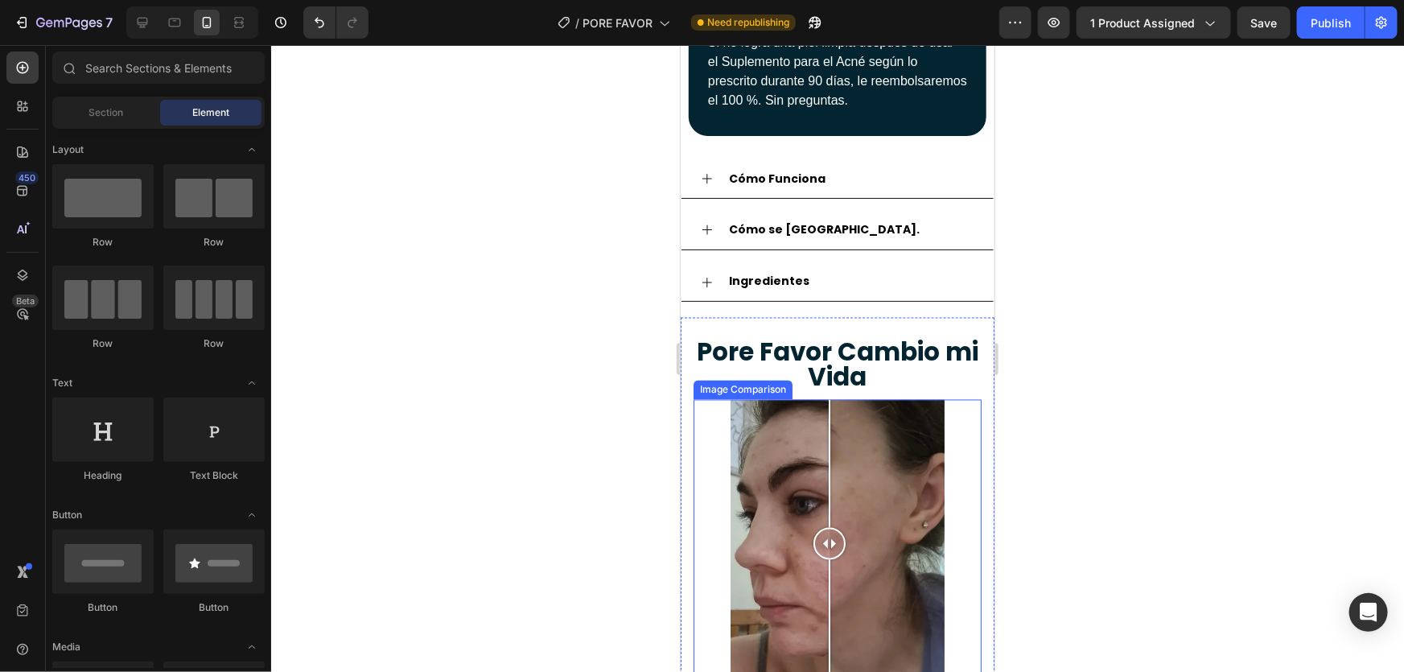
scroll to position [1560, 0]
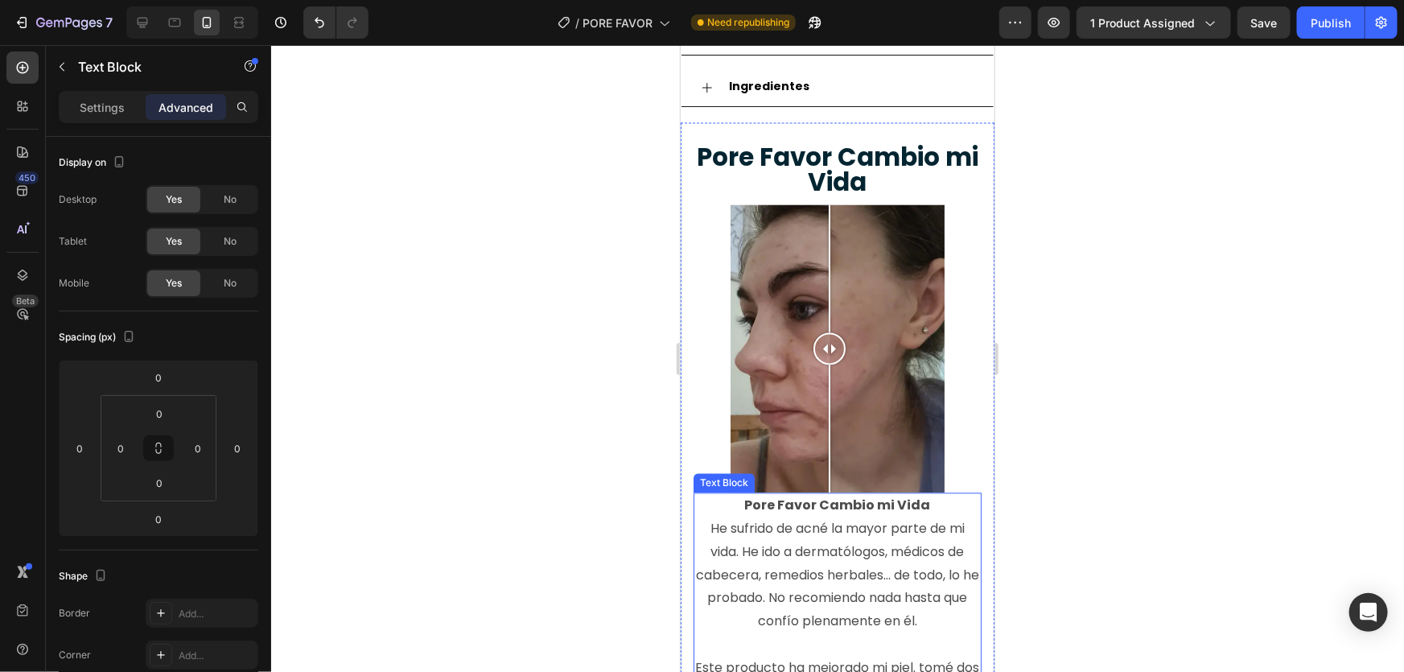
click at [917, 496] on strong "Pore Favor Cambio mi Vida" at bounding box center [837, 505] width 186 height 19
click at [877, 494] on p "Rich Text Editor. Editing area: main" at bounding box center [836, 505] width 285 height 23
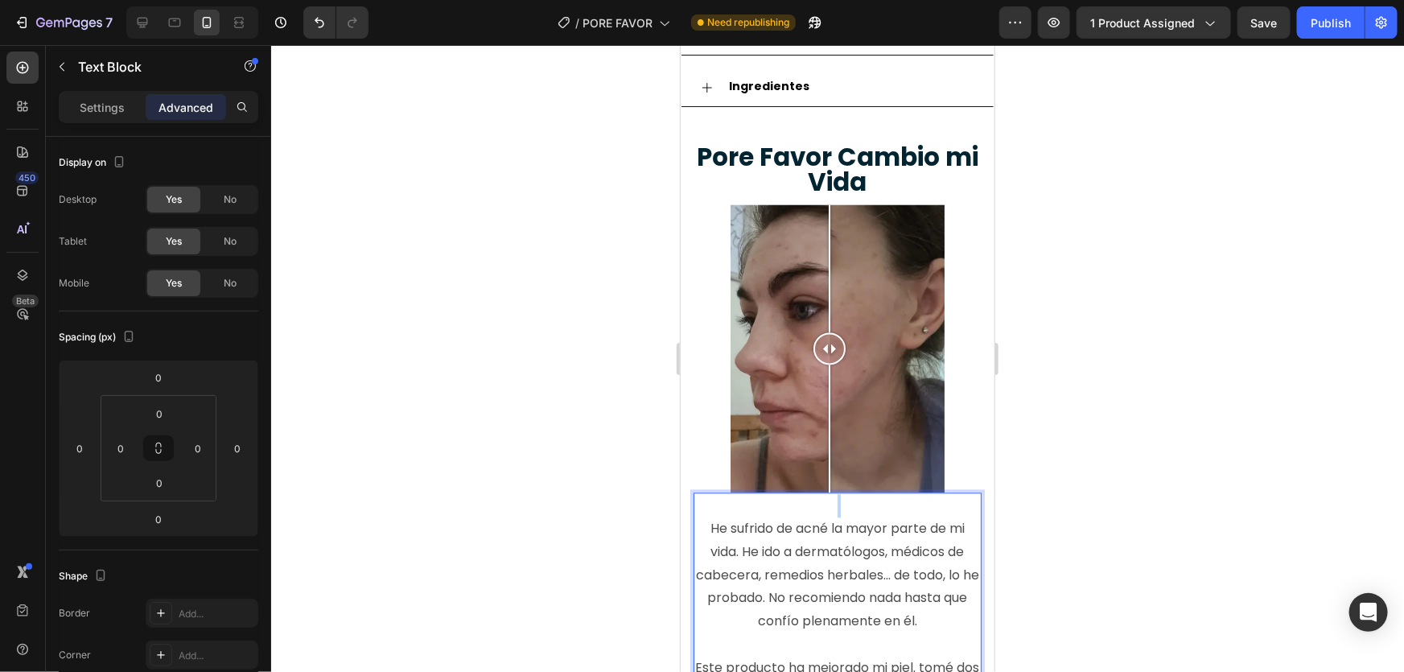
click at [877, 494] on p "Rich Text Editor. Editing area: main" at bounding box center [836, 505] width 285 height 23
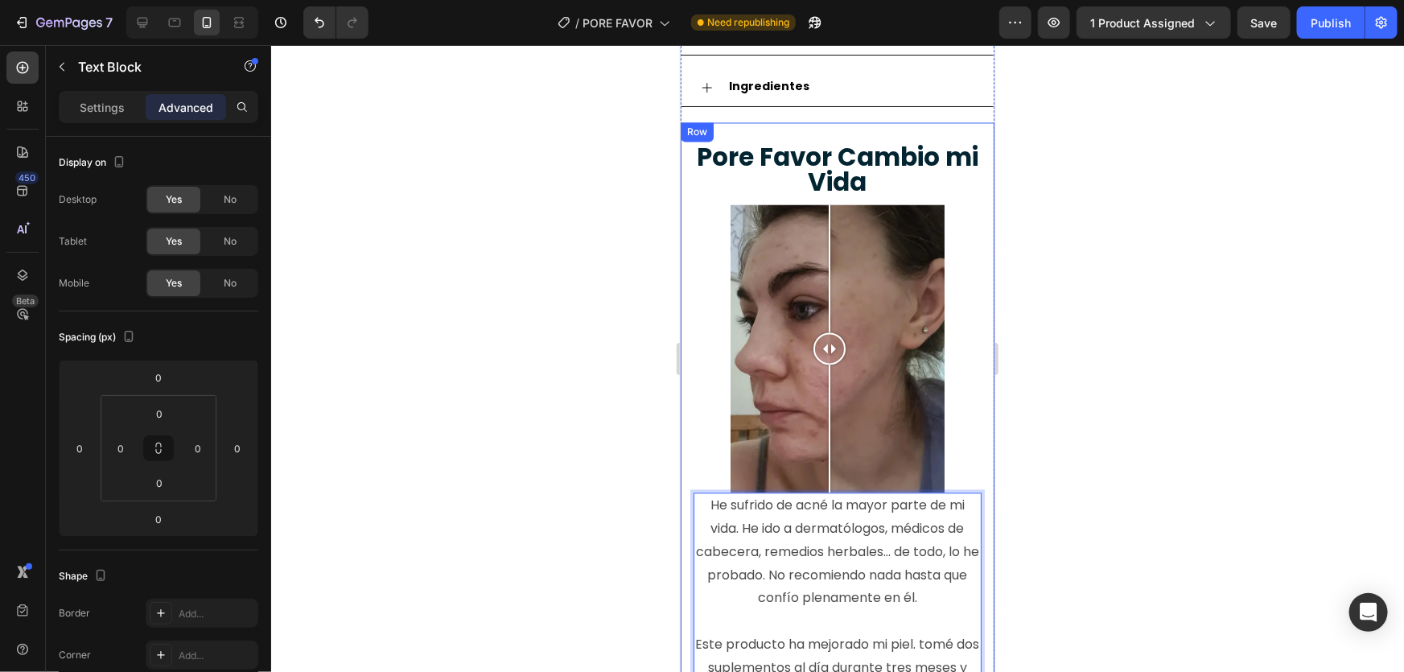
scroll to position [1658, 0]
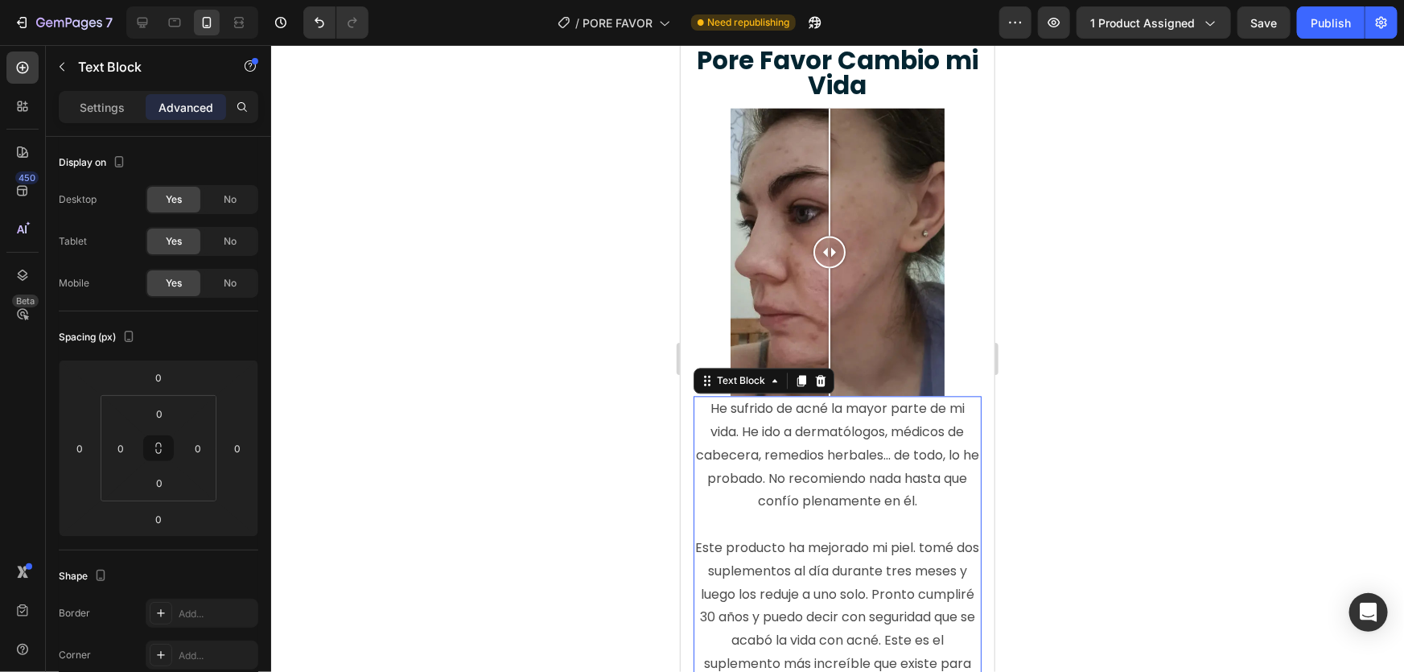
click at [1232, 443] on div at bounding box center [837, 358] width 1133 height 627
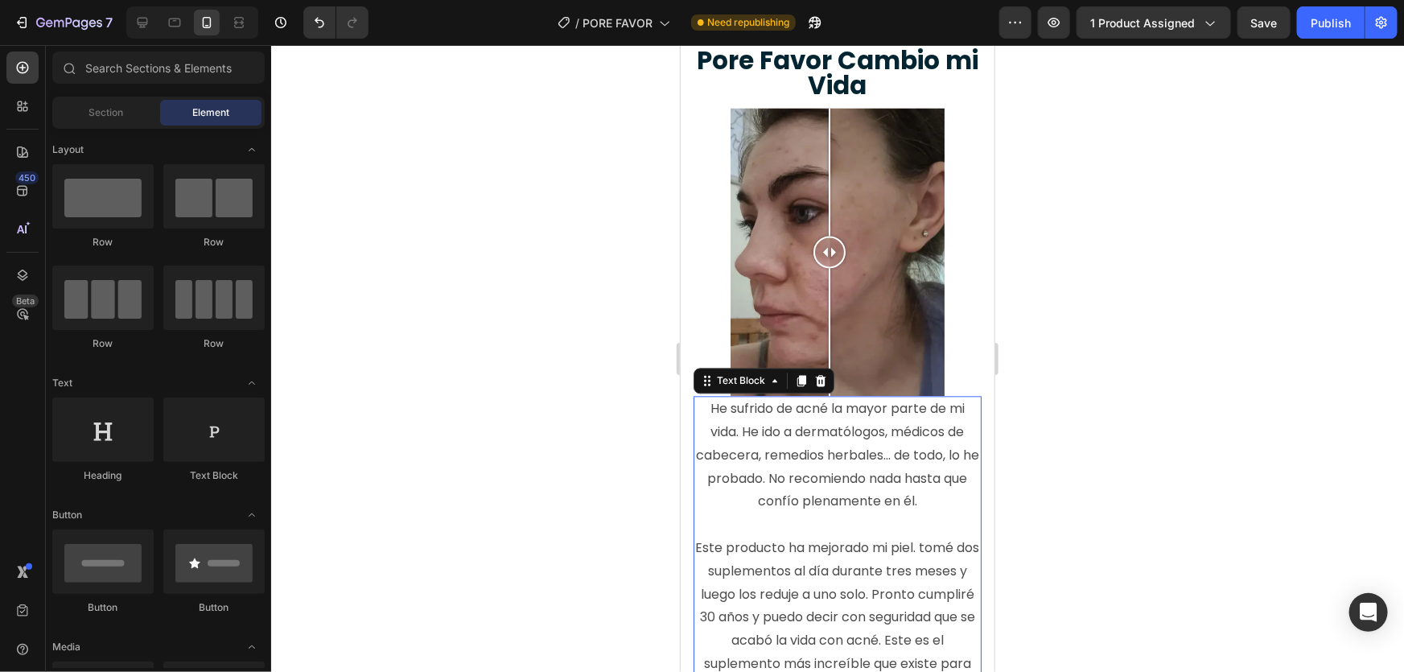
click at [800, 433] on p "He sufrido de acné la mayor parte de mi vida. He ido a dermatólogos, médicos de…" at bounding box center [836, 594] width 285 height 394
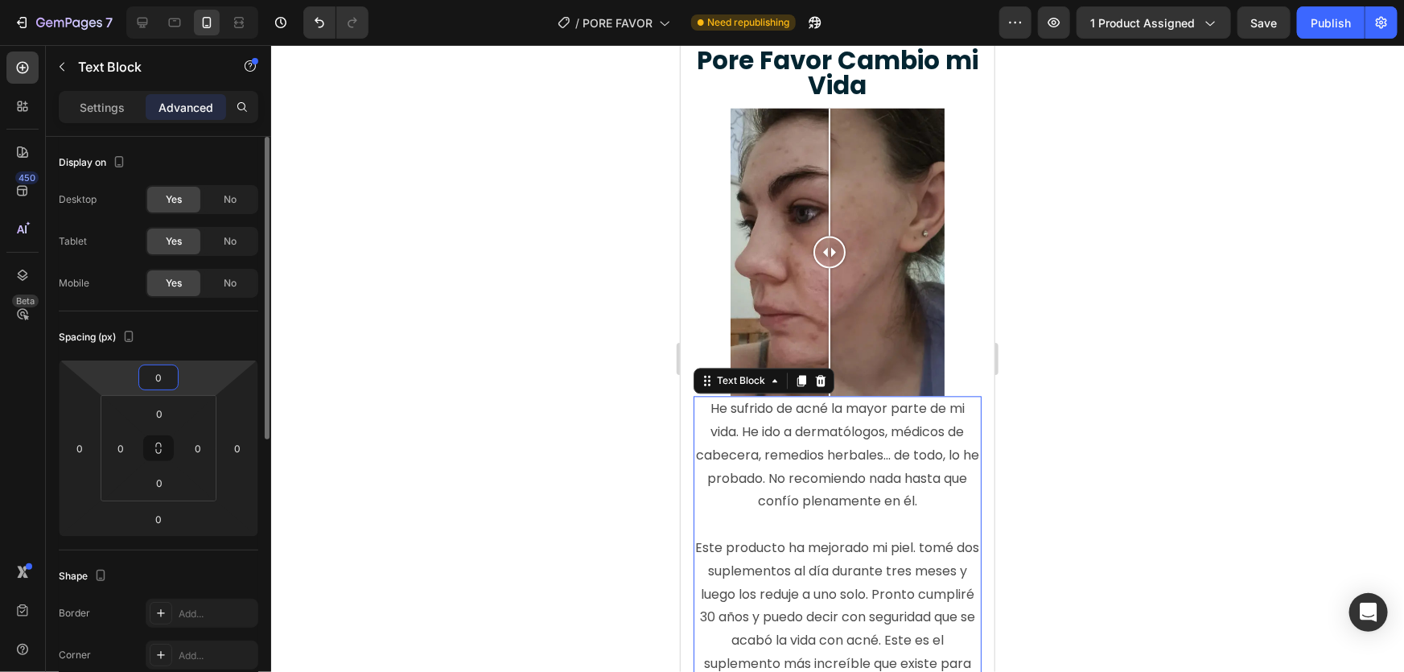
click at [161, 387] on input "0" at bounding box center [158, 377] width 32 height 24
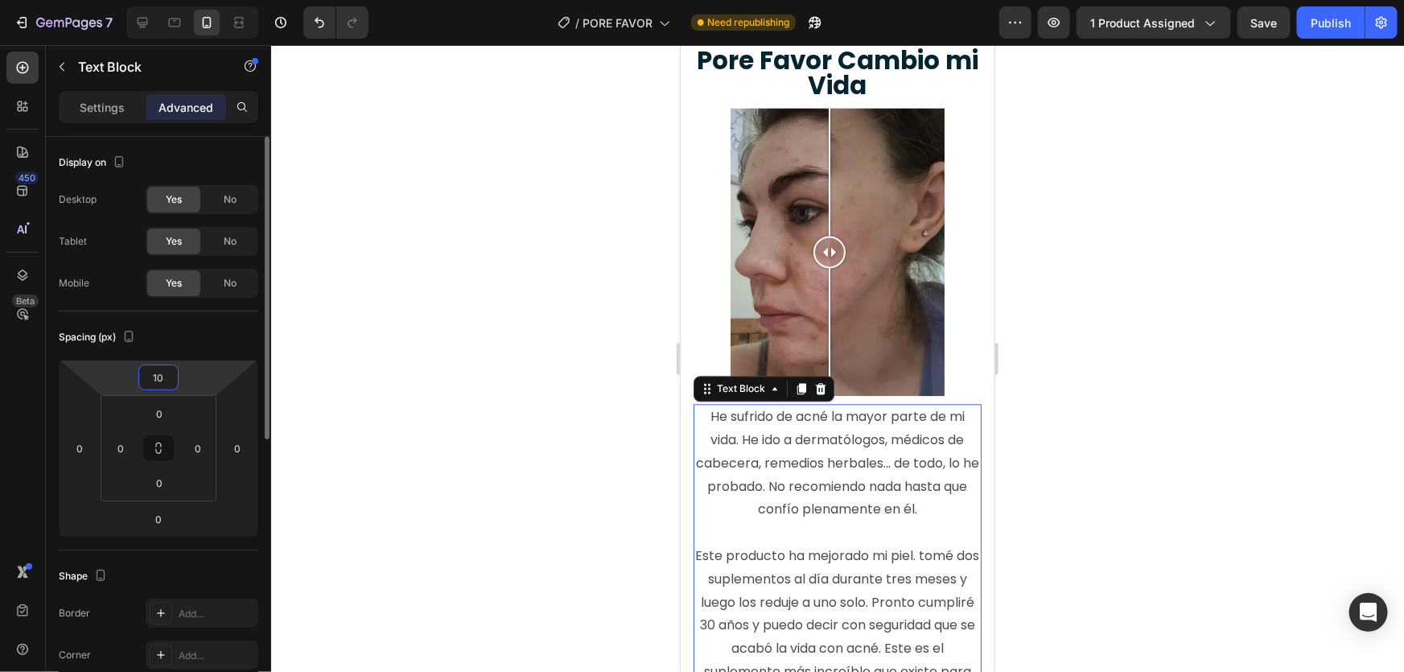
type input "10"
click at [159, 413] on input "0" at bounding box center [159, 414] width 32 height 24
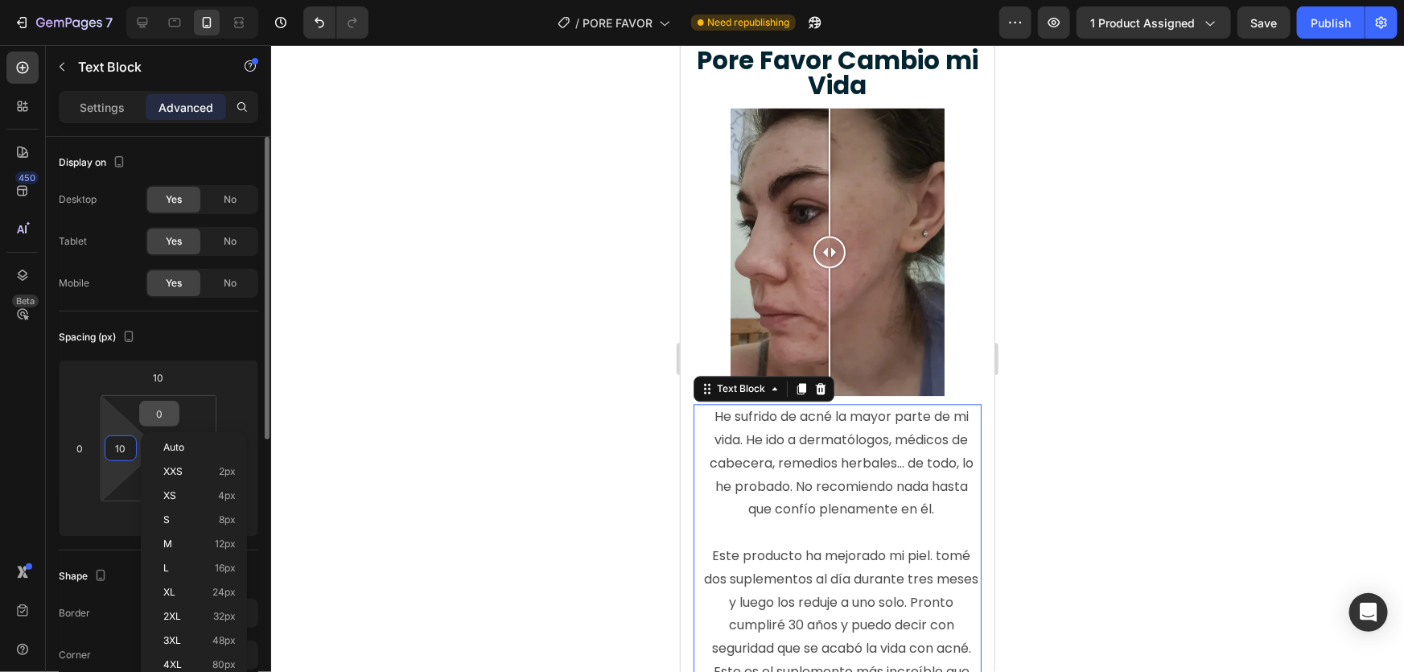
type input "10"
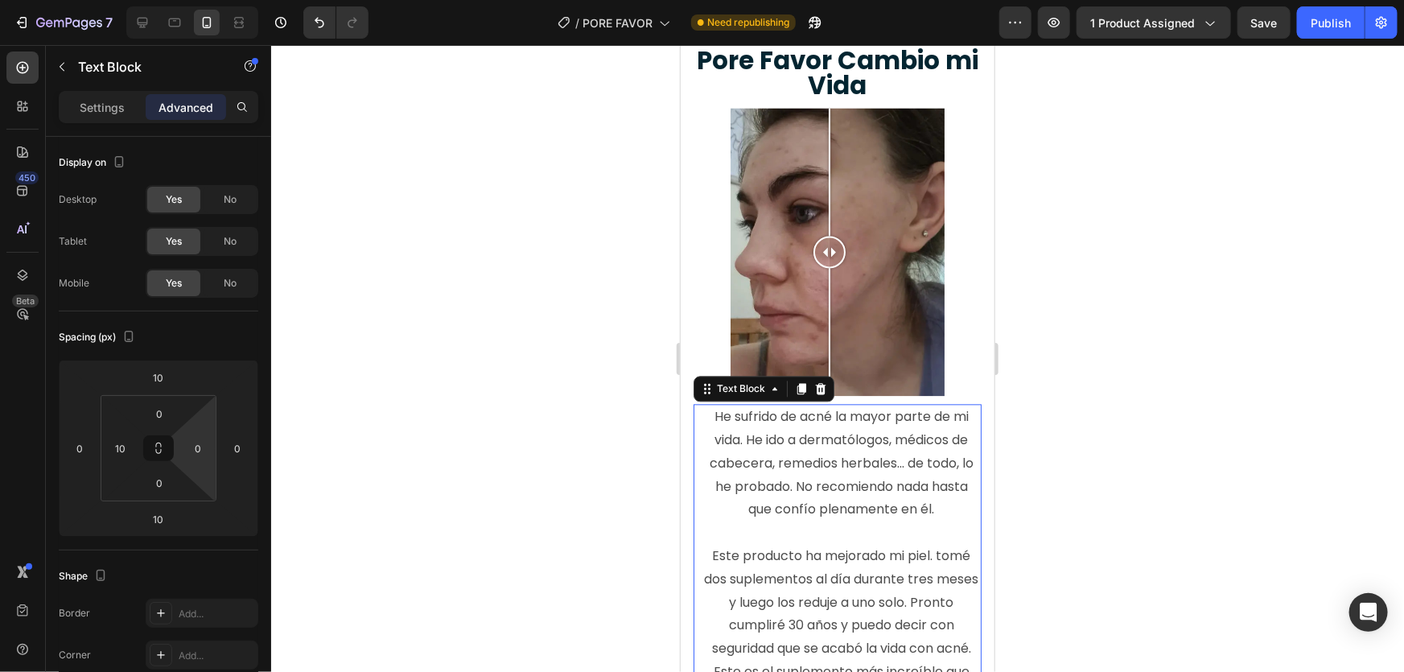
click at [373, 417] on div at bounding box center [837, 358] width 1133 height 627
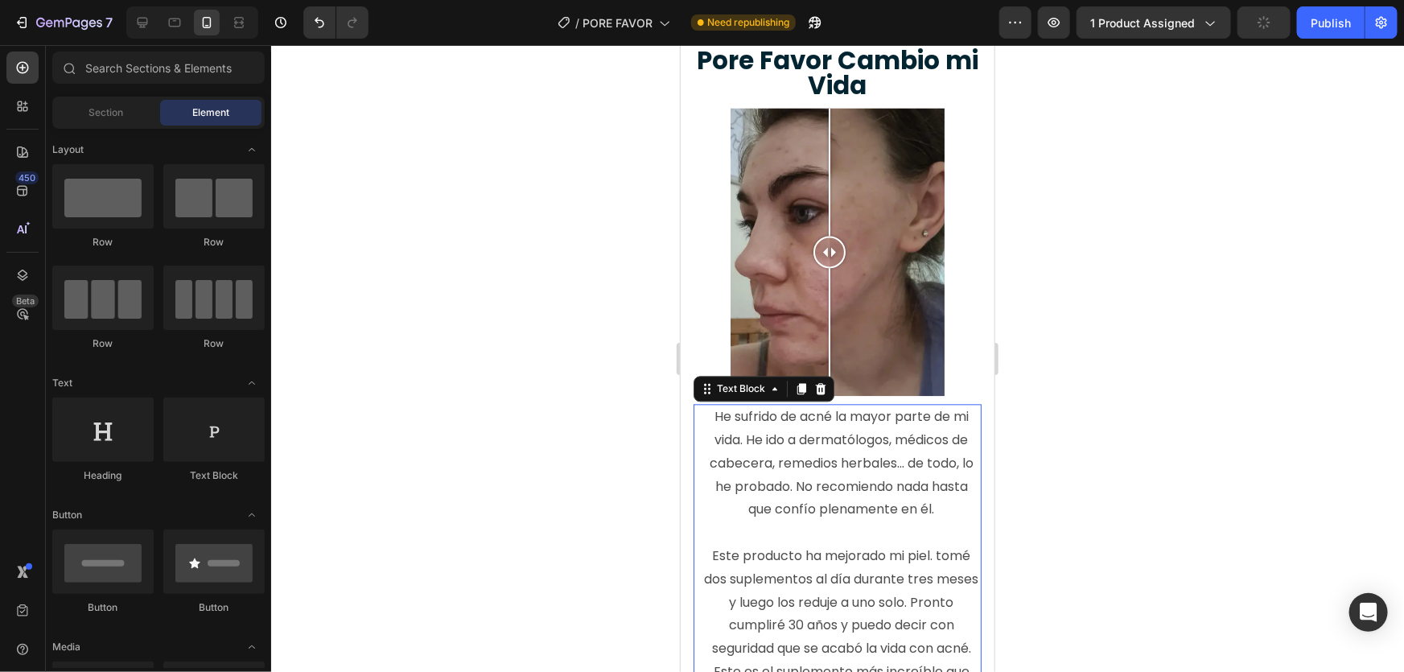
click at [854, 436] on p "He sufrido de acné la mayor parte de mi vida. He ido a dermatólogos, médicos de…" at bounding box center [840, 602] width 277 height 394
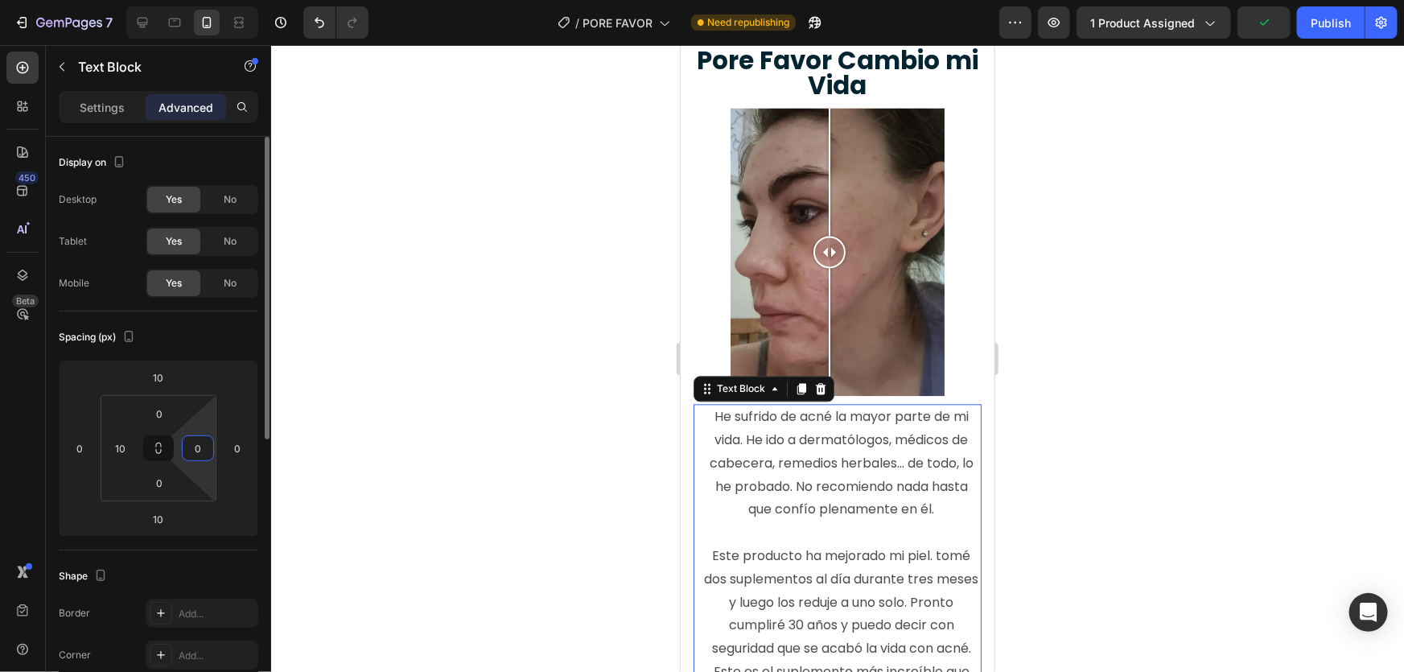
click at [189, 443] on input "0" at bounding box center [198, 448] width 24 height 24
click at [190, 443] on input "0" at bounding box center [198, 448] width 24 height 24
type input "10"
click at [168, 414] on input "0" at bounding box center [159, 414] width 32 height 24
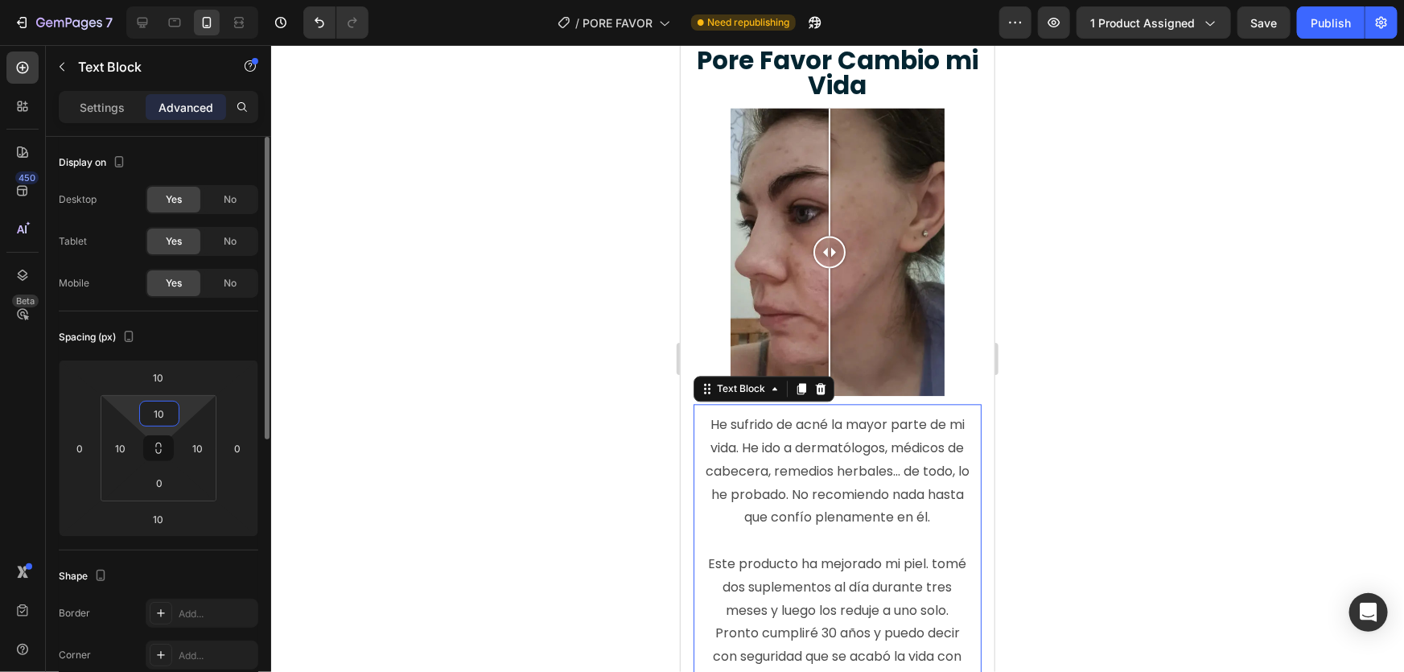
type input "10"
click at [1221, 344] on div at bounding box center [837, 358] width 1133 height 627
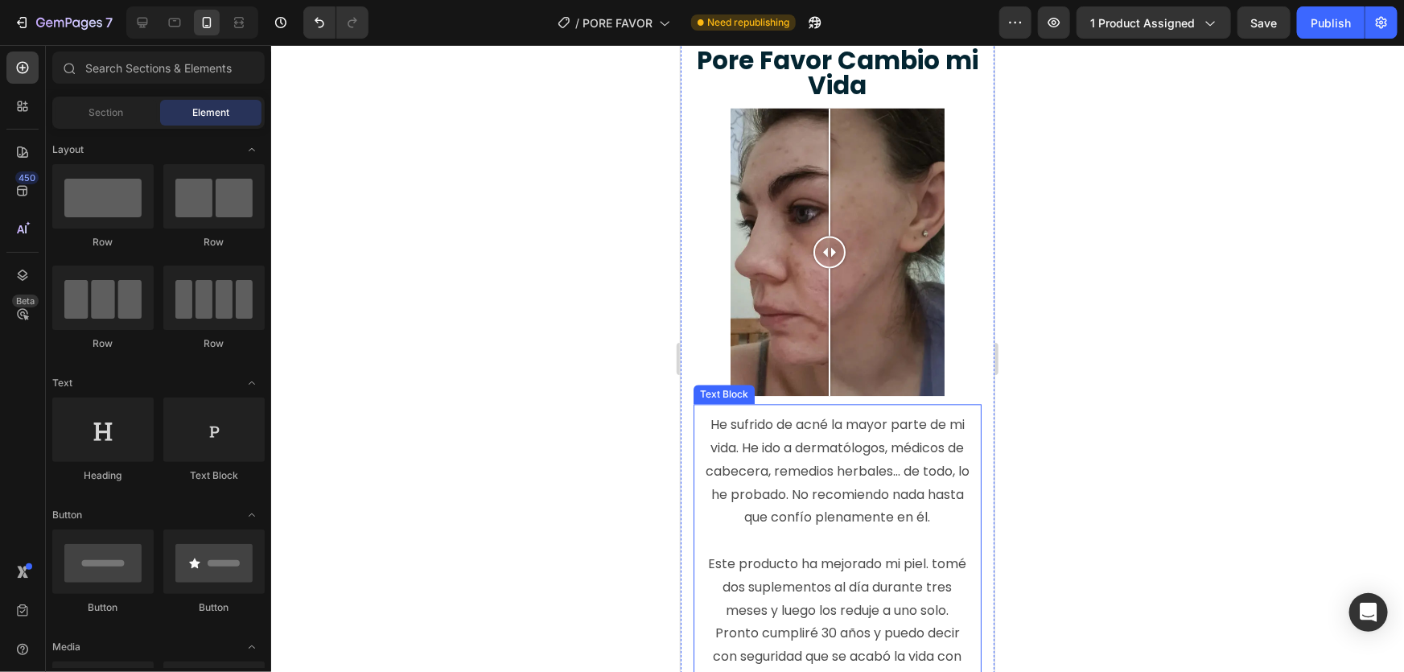
scroll to position [1852, 0]
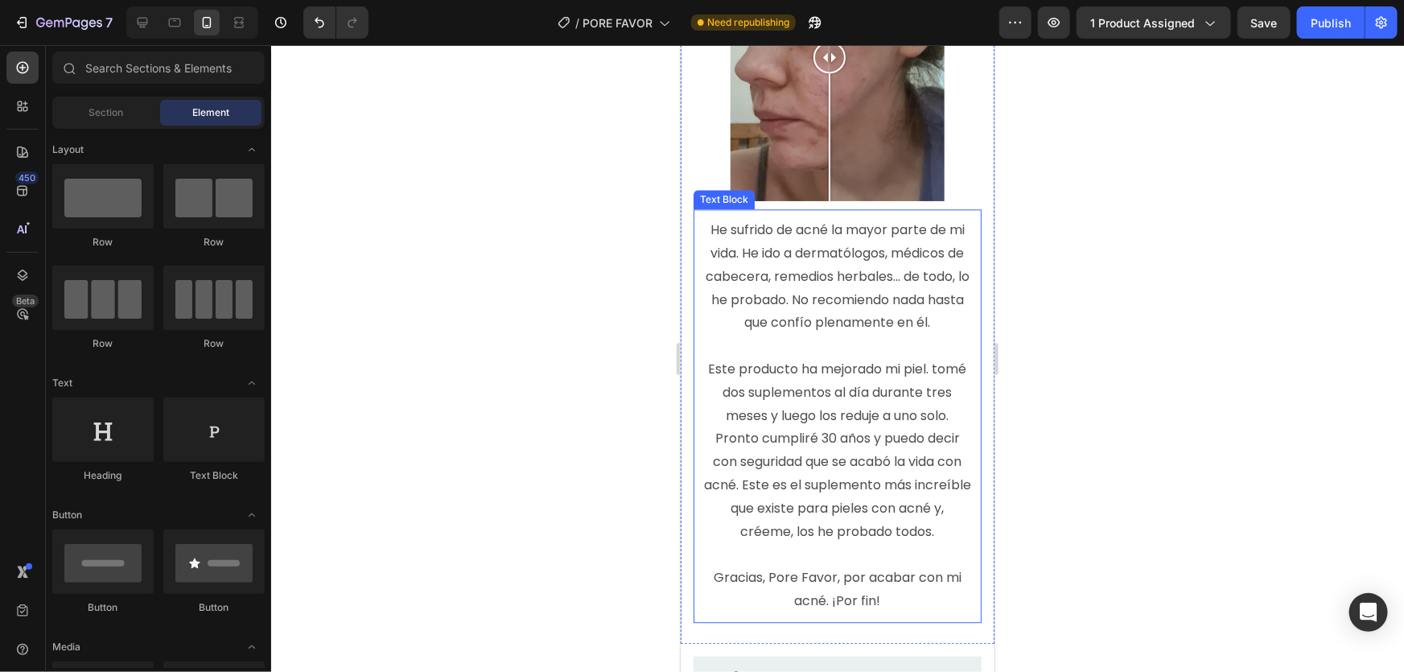
click at [893, 357] on p "He sufrido de acné la mayor parte de mi vida. He ido a dermatólogos, médicos de…" at bounding box center [836, 415] width 269 height 394
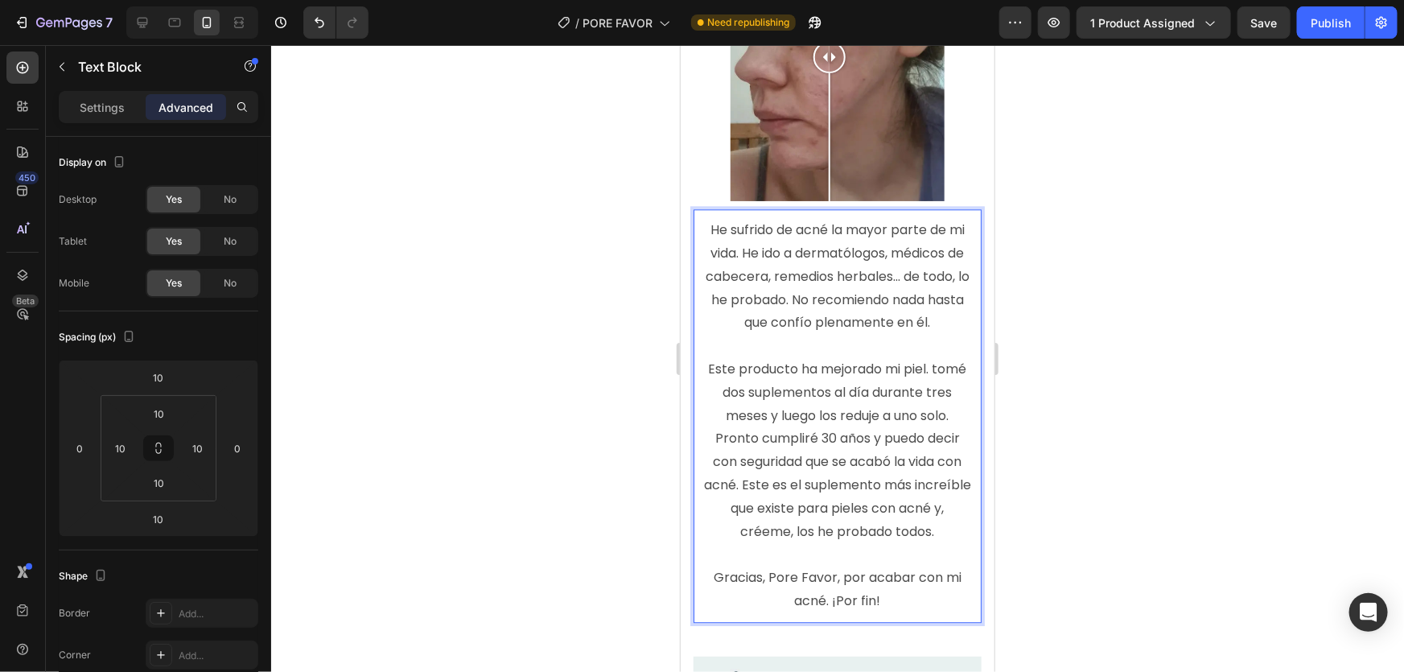
scroll to position [1755, 0]
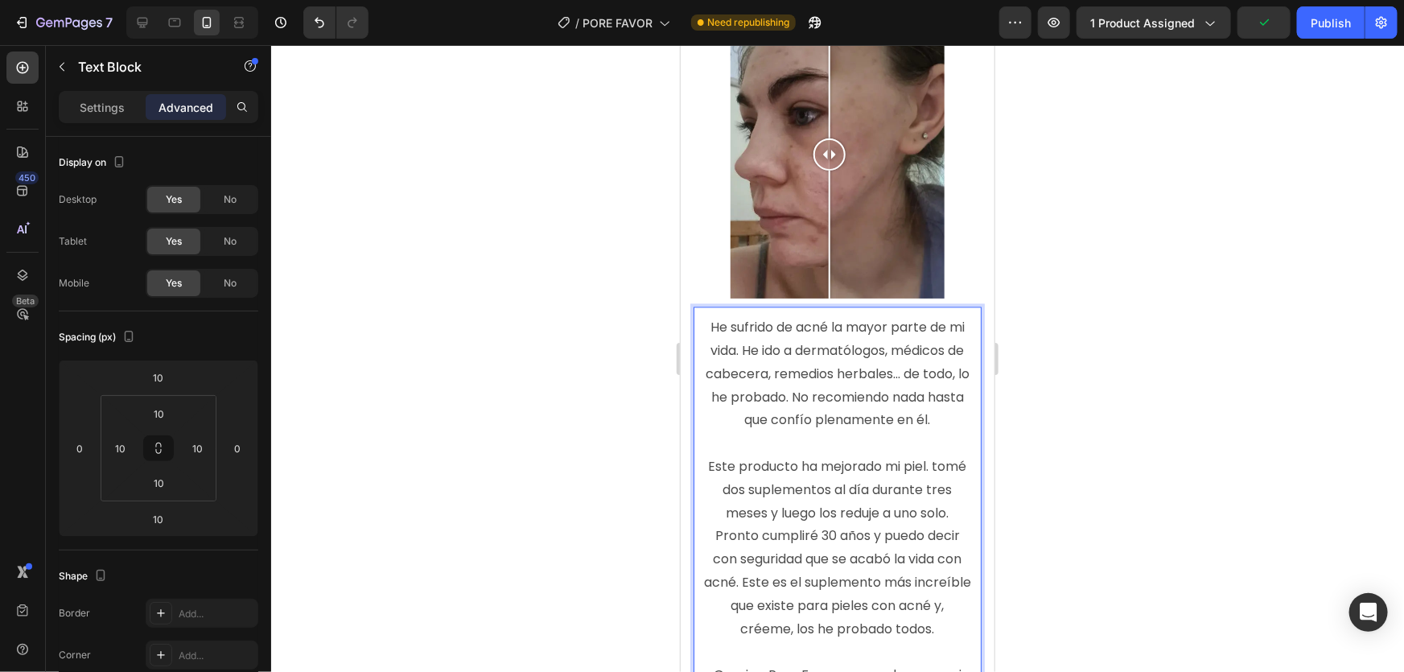
drag, startPoint x: 537, startPoint y: 358, endPoint x: 546, endPoint y: 359, distance: 9.7
click at [537, 359] on div at bounding box center [837, 358] width 1133 height 627
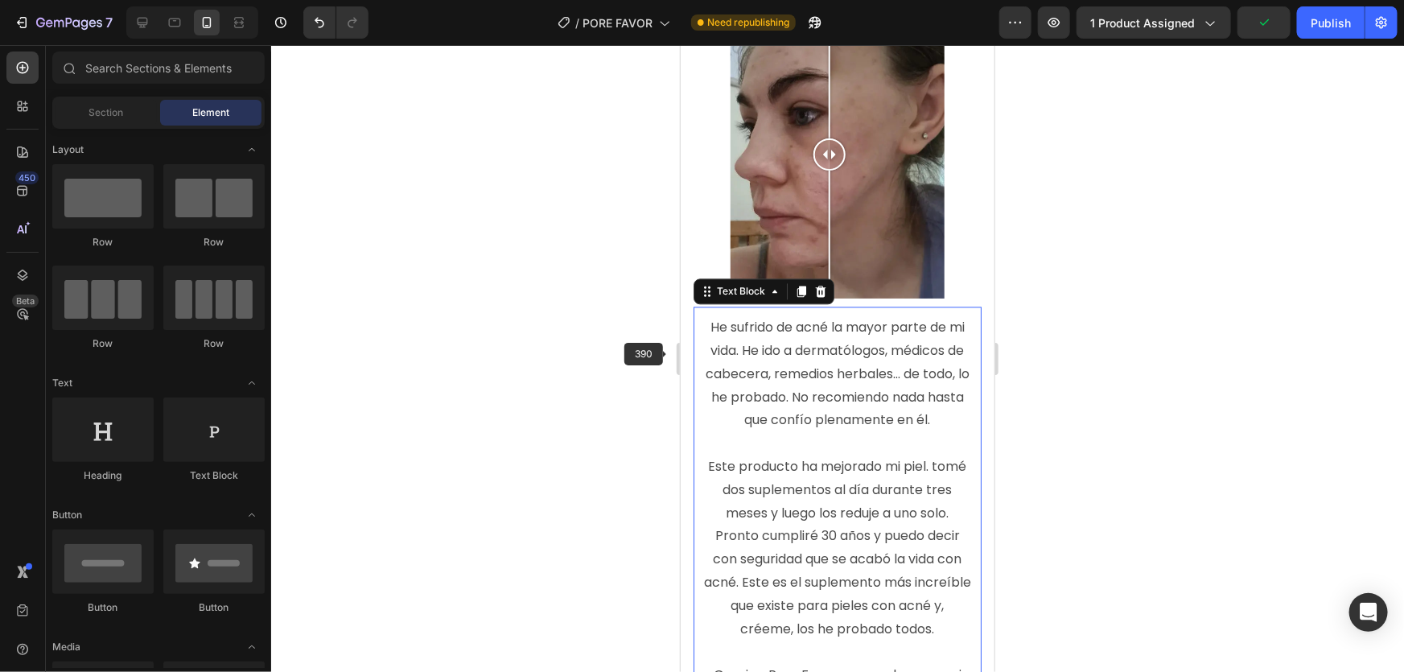
click at [795, 362] on p "He sufrido de acné la mayor parte de mi vida. He ido a dermatólogos, médicos de…" at bounding box center [836, 512] width 269 height 394
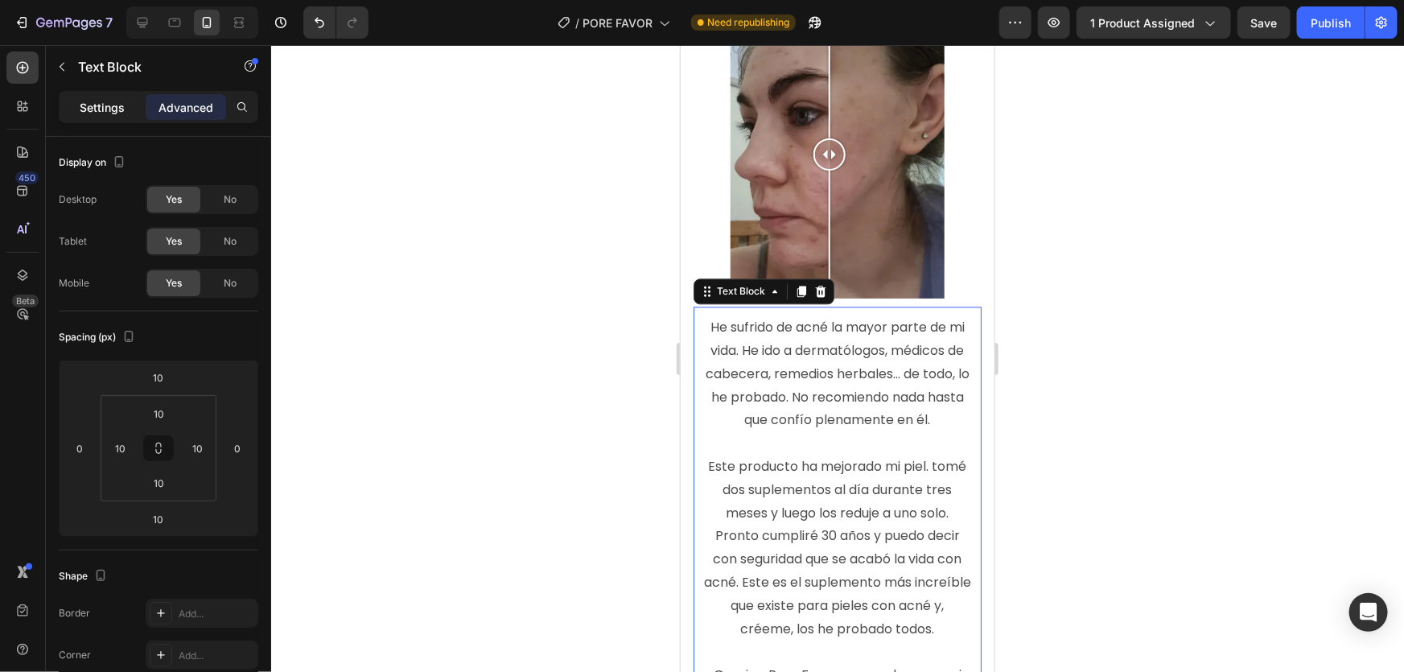
click at [100, 110] on p "Settings" at bounding box center [102, 107] width 45 height 17
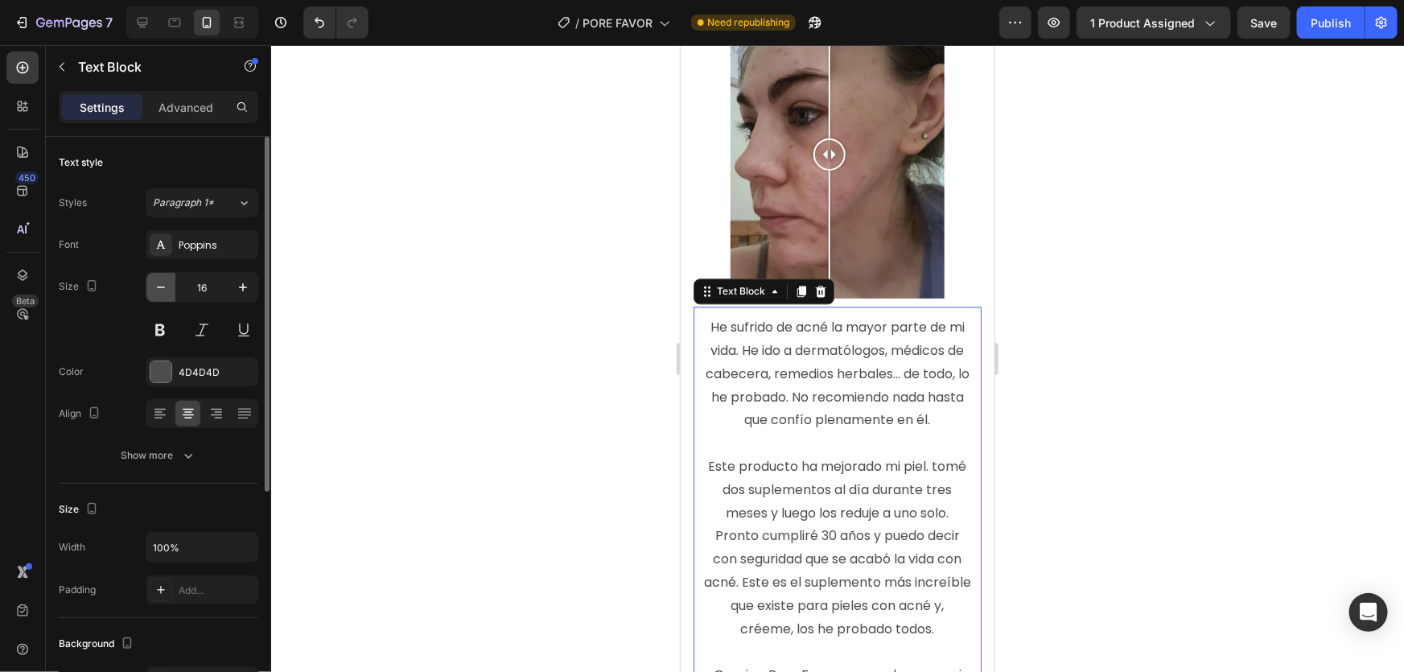
click at [163, 290] on icon "button" at bounding box center [161, 287] width 16 height 16
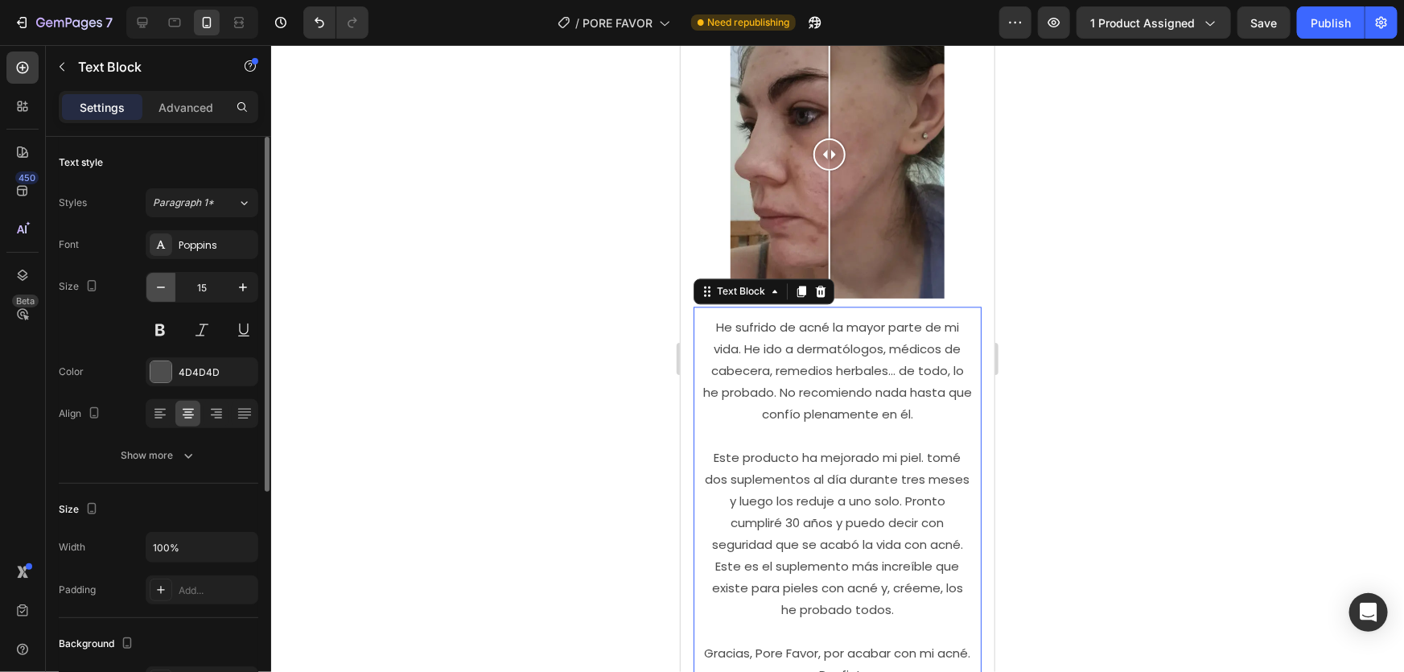
click at [166, 290] on icon "button" at bounding box center [161, 287] width 16 height 16
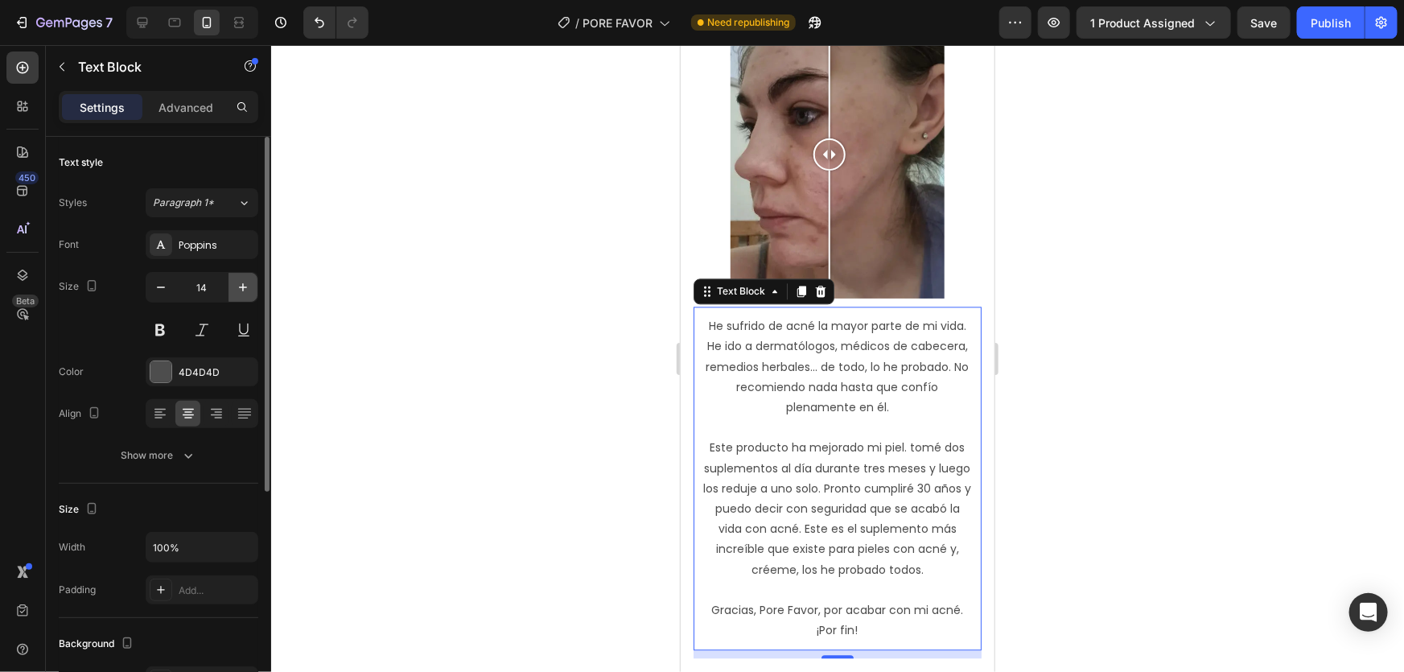
click at [233, 282] on button "button" at bounding box center [243, 287] width 29 height 29
type input "15"
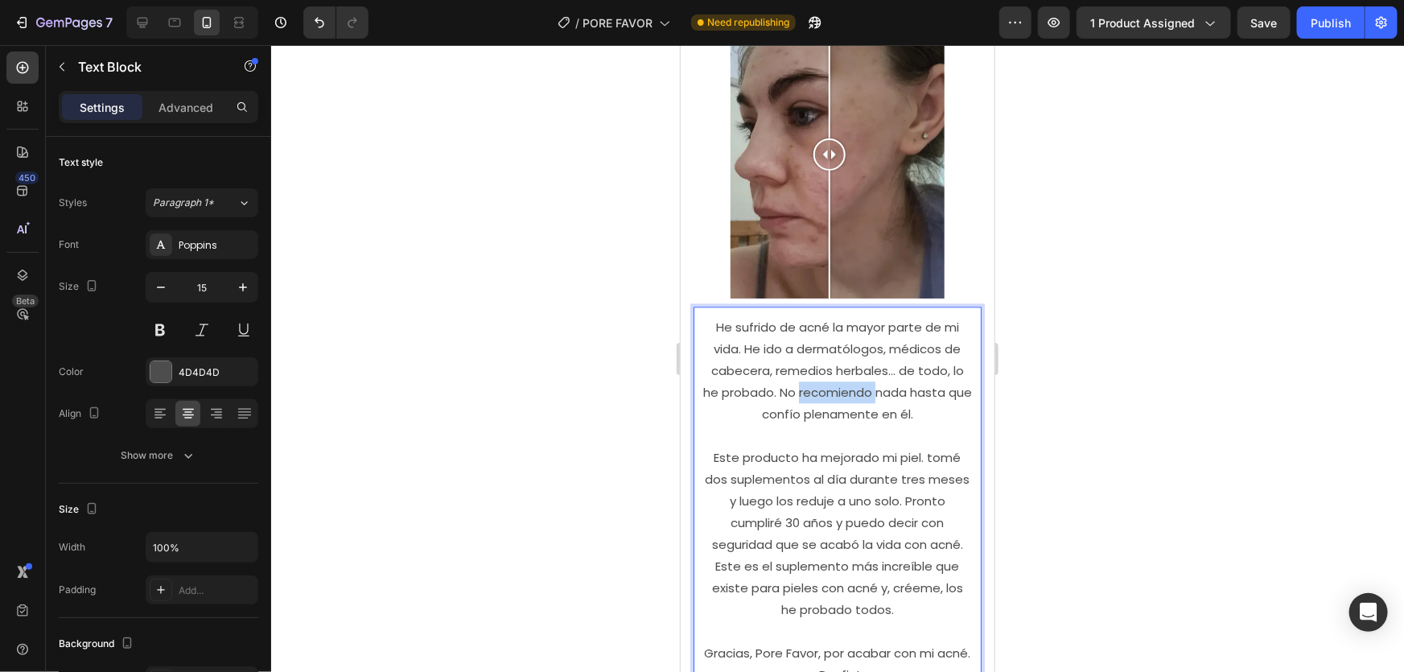
click at [848, 337] on p "He sufrido de acné la mayor parte de mi vida. He ido a dermatólogos, médicos de…" at bounding box center [836, 499] width 269 height 369
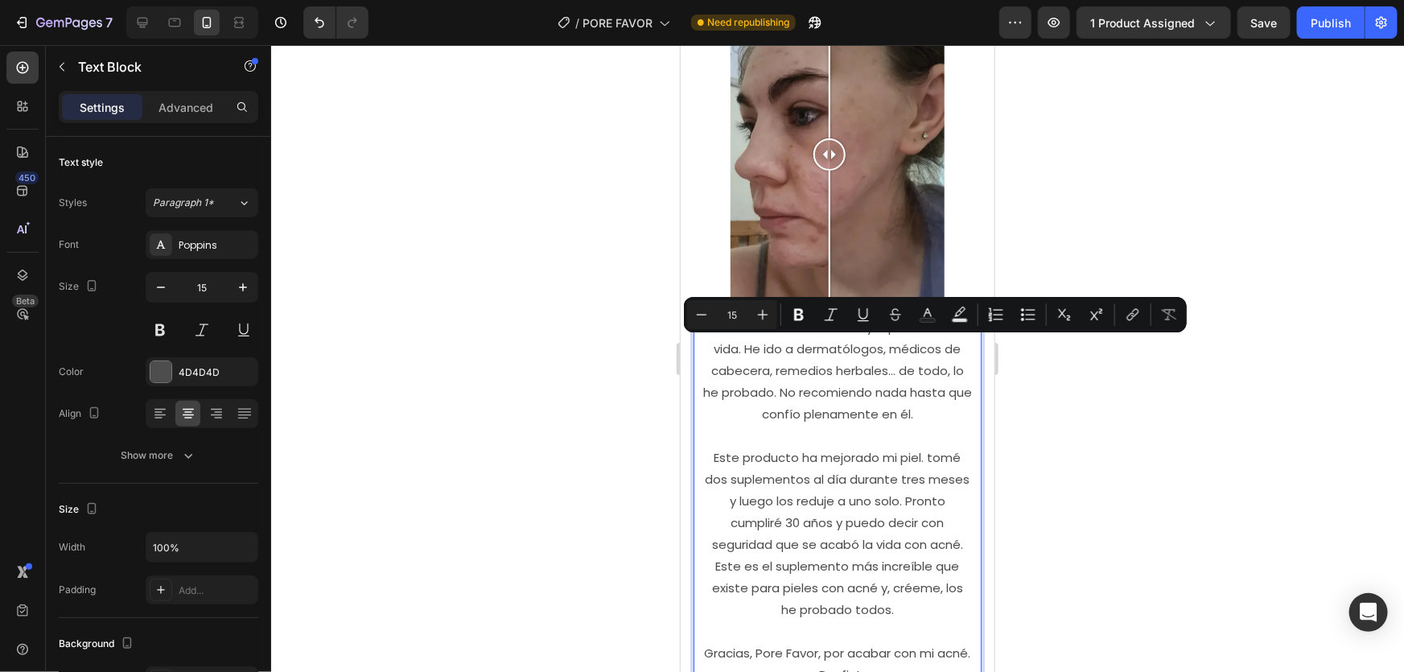
click at [826, 409] on p "He sufrido de acné la mayor parte de mi vida. He ido a dermatólogos, médicos de…" at bounding box center [836, 499] width 269 height 369
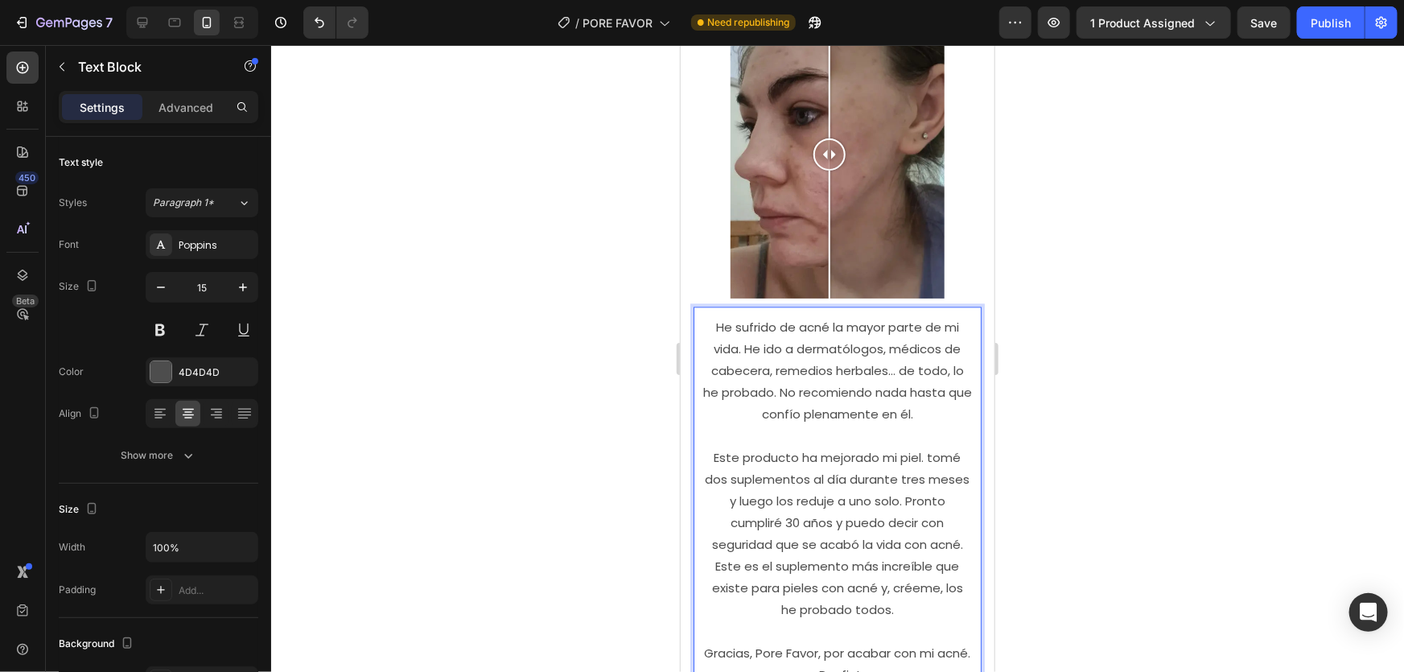
click at [921, 367] on p "He sufrido de acné la mayor parte de mi vida. He ido a dermatólogos, médicos de…" at bounding box center [836, 499] width 269 height 369
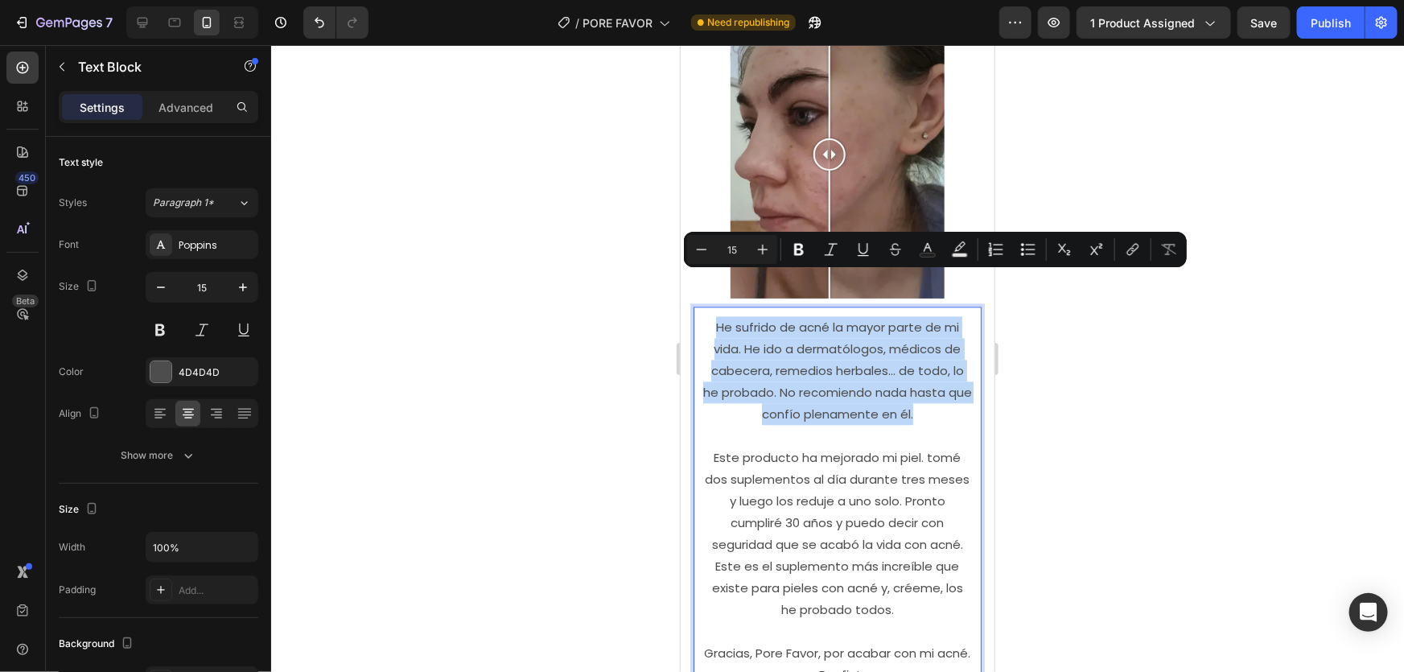
drag, startPoint x: 923, startPoint y: 362, endPoint x: 707, endPoint y: 277, distance: 231.9
click at [705, 315] on p "He sufrido de acné la mayor parte de mi vida. He ido a dermatólogos, médicos de…" at bounding box center [836, 499] width 269 height 369
click at [809, 317] on p "He sufrido de acné la mayor parte de mi vida. He ido a dermatólogos, médicos de…" at bounding box center [836, 499] width 269 height 369
click at [872, 345] on p "He sufrido de acné la mayor parte de mi vida. He ido a dermatólogos, médicos de…" at bounding box center [836, 499] width 269 height 369
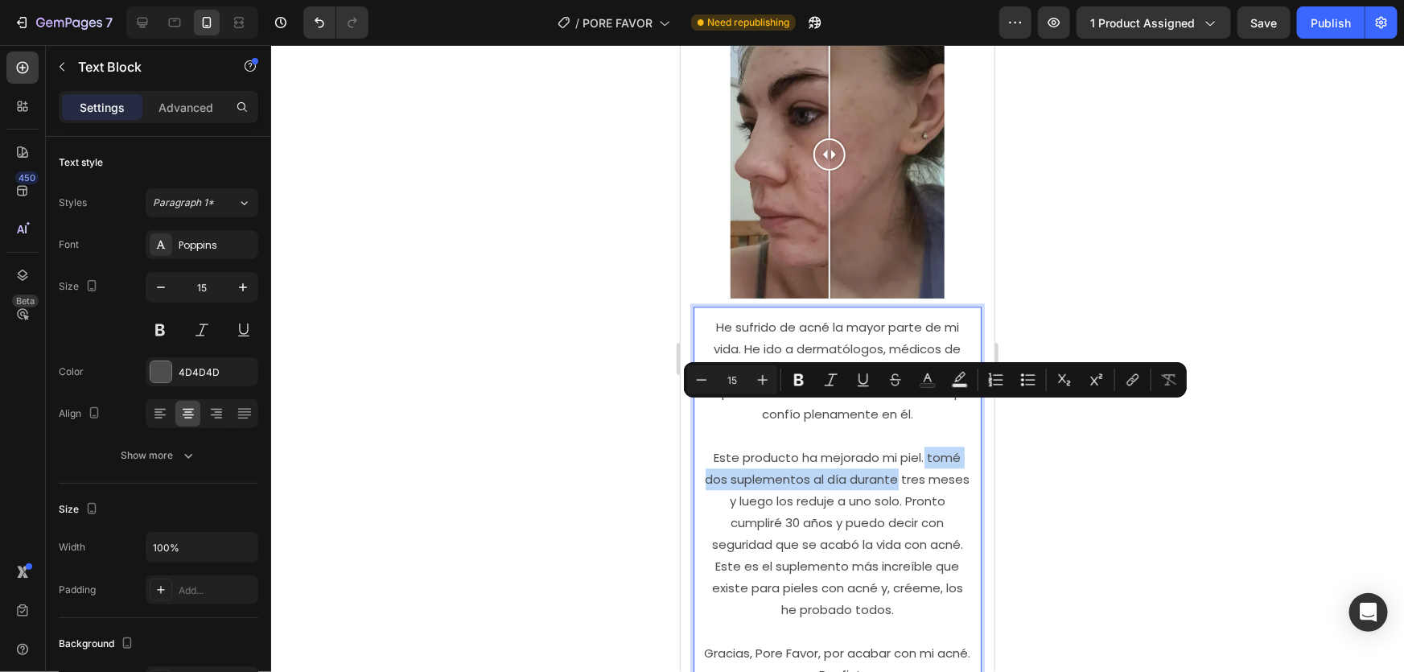
drag, startPoint x: 920, startPoint y: 411, endPoint x: 914, endPoint y: 432, distance: 21.7
click at [914, 432] on p "He sufrido de acné la mayor parte de mi vida. He ido a dermatólogos, médicos de…" at bounding box center [836, 499] width 269 height 369
click at [913, 432] on p "He sufrido de acné la mayor parte de mi vida. He ido a dermatólogos, médicos de…" at bounding box center [836, 499] width 269 height 369
click at [920, 435] on p "He sufrido de acné la mayor parte de mi vida. He ido a dermatólogos, médicos de…" at bounding box center [836, 499] width 269 height 369
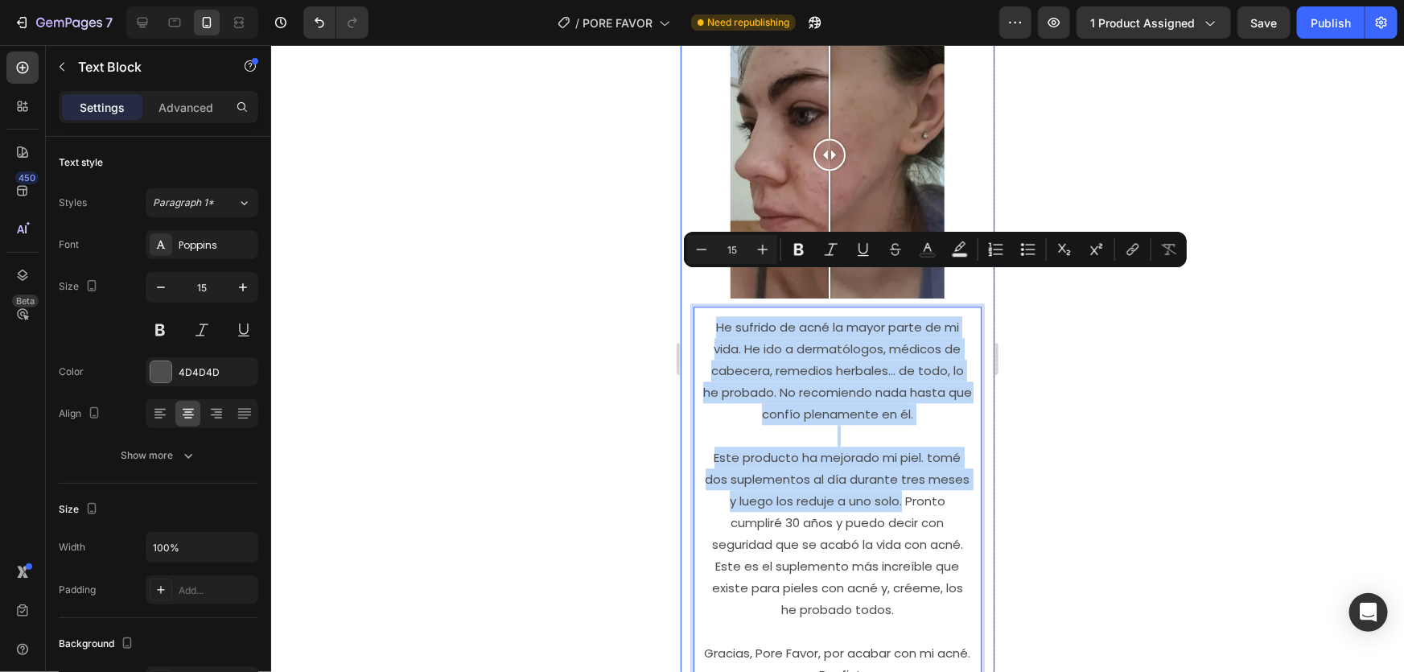
drag, startPoint x: 938, startPoint y: 454, endPoint x: 715, endPoint y: 268, distance: 290.2
click at [706, 259] on div "Pore Favor Cambio mi Vida Text Block Image Comparison He sufrido de acné la may…" at bounding box center [837, 321] width 288 height 762
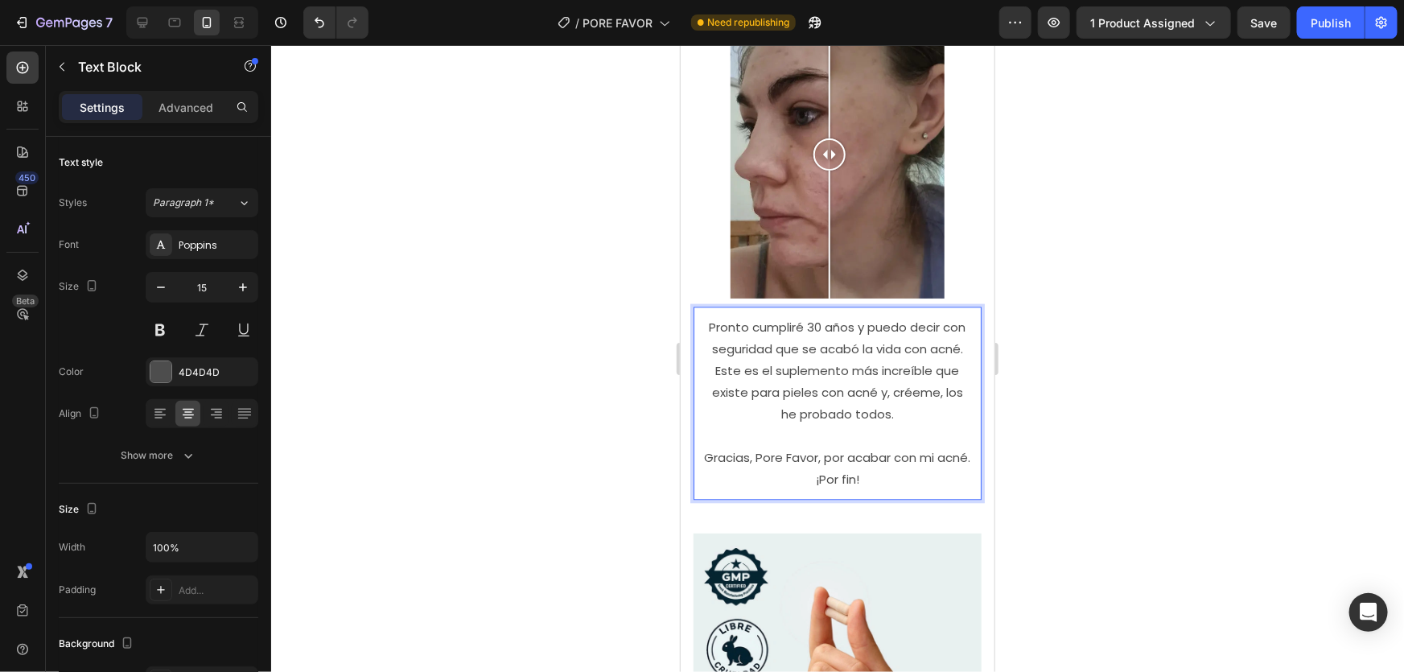
click at [910, 371] on p "Pronto cumpliré 30 años y puedo decir con seguridad que se acabó la vida con ac…" at bounding box center [836, 402] width 269 height 174
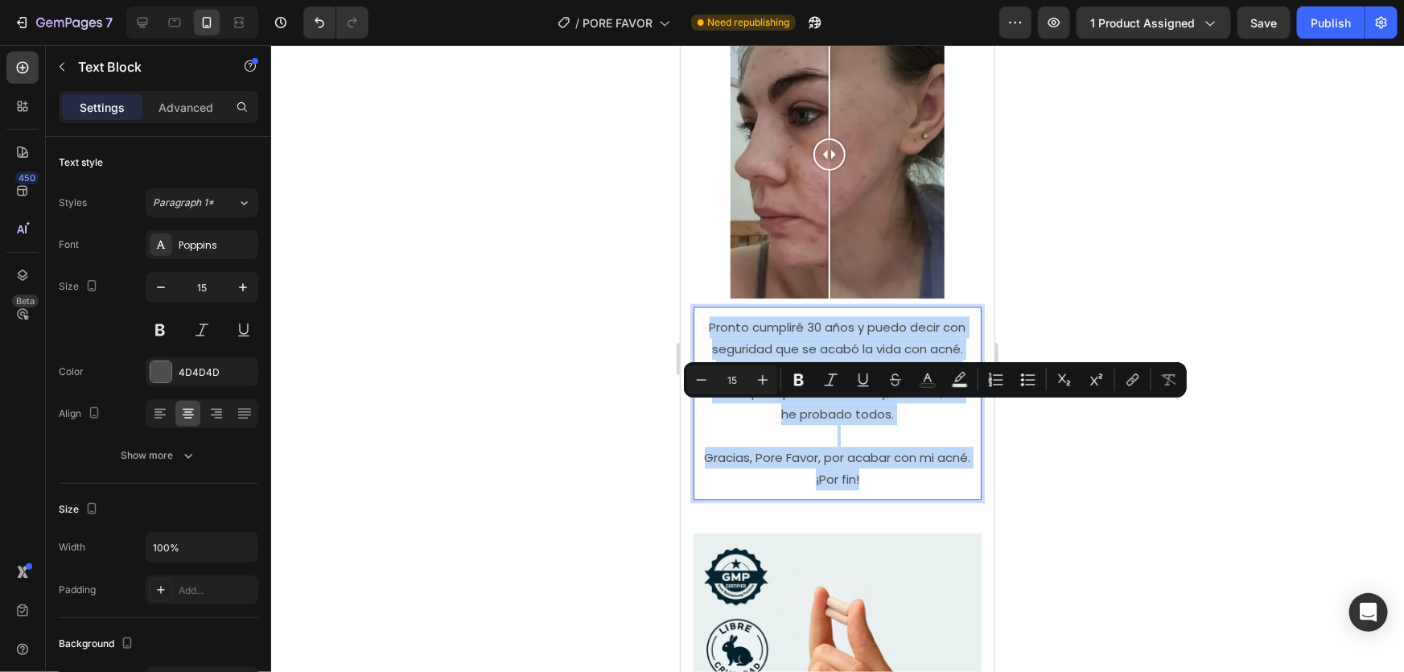
drag, startPoint x: 910, startPoint y: 370, endPoint x: 902, endPoint y: 434, distance: 64.1
click at [906, 433] on p "Pronto cumpliré 30 años y puedo decir con seguridad que se acabó la vida con ac…" at bounding box center [836, 402] width 269 height 174
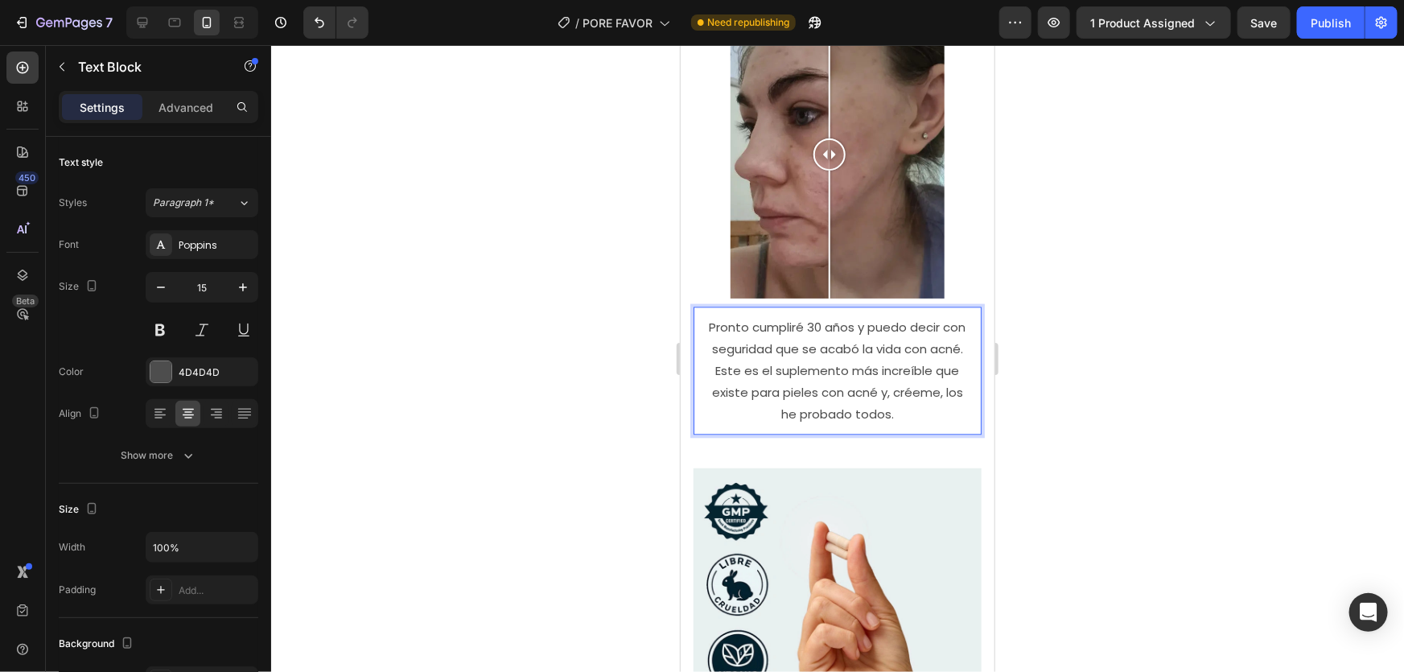
click at [1051, 382] on div at bounding box center [837, 358] width 1133 height 627
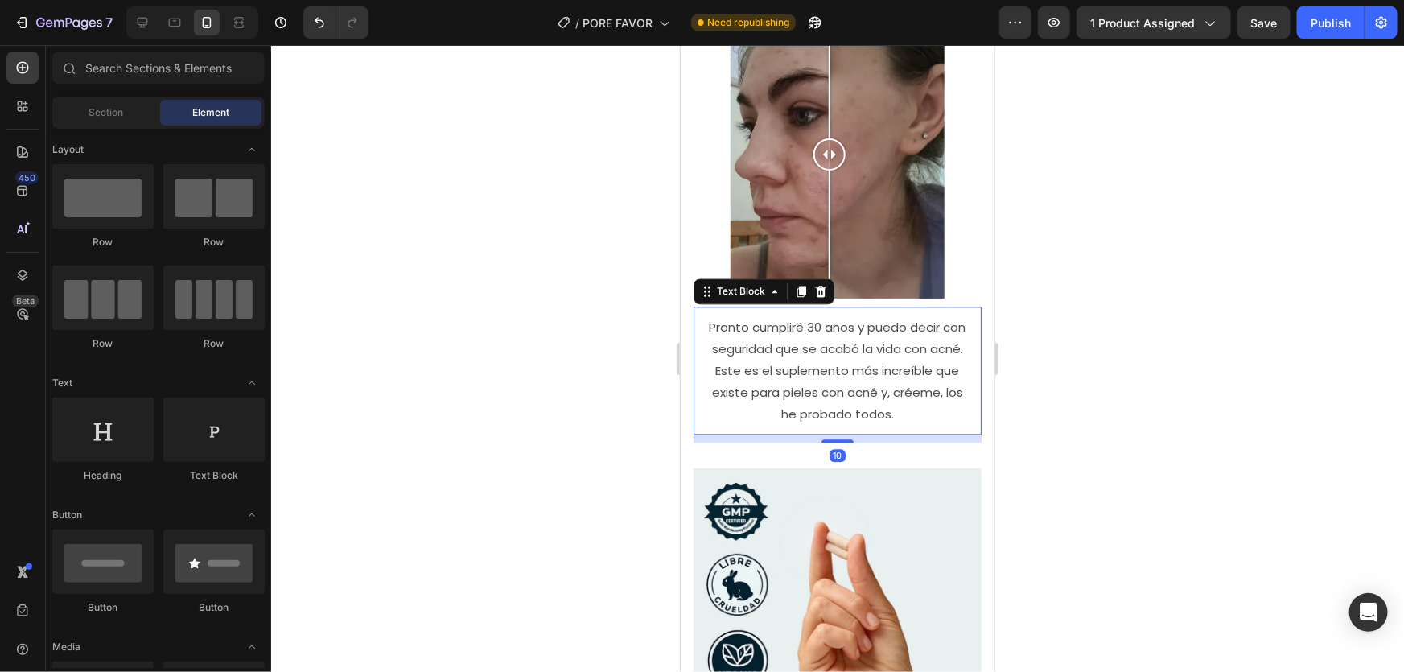
click at [881, 337] on p "Pronto cumpliré 30 años y puedo decir con seguridad que se acabó la vida con ac…" at bounding box center [836, 369] width 269 height 109
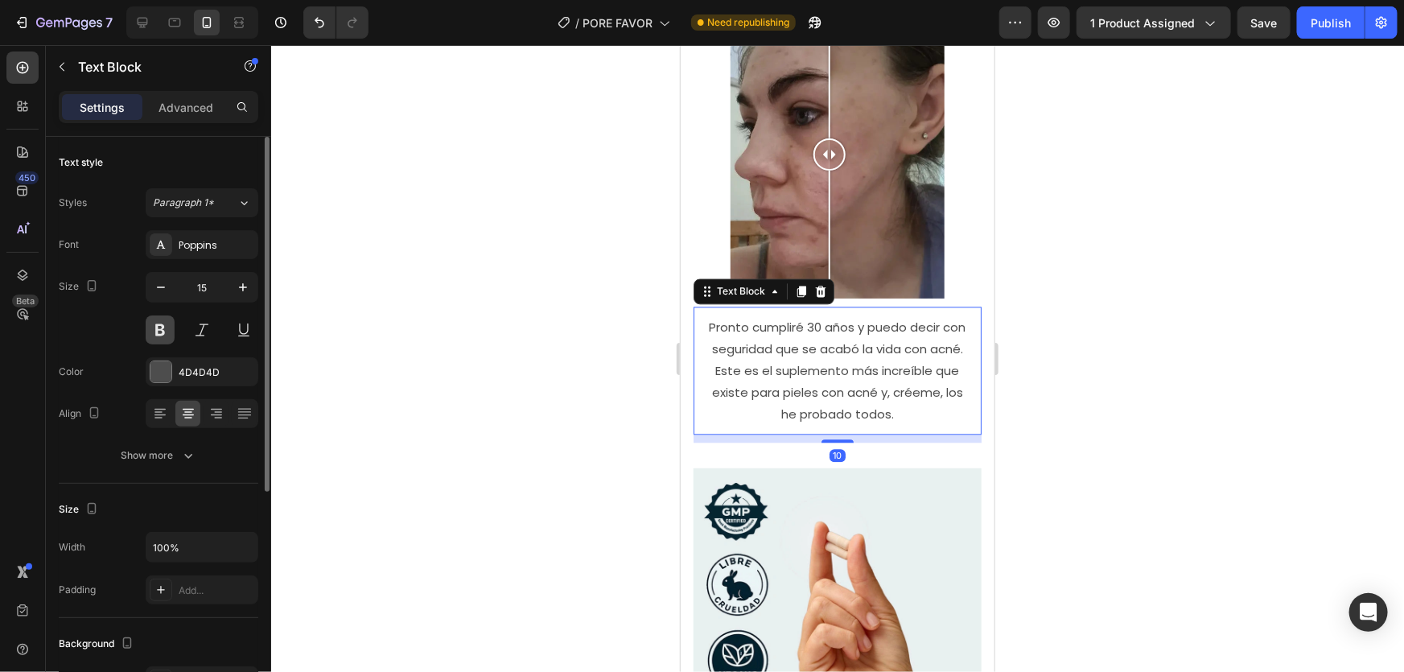
click at [166, 323] on button at bounding box center [160, 329] width 29 height 29
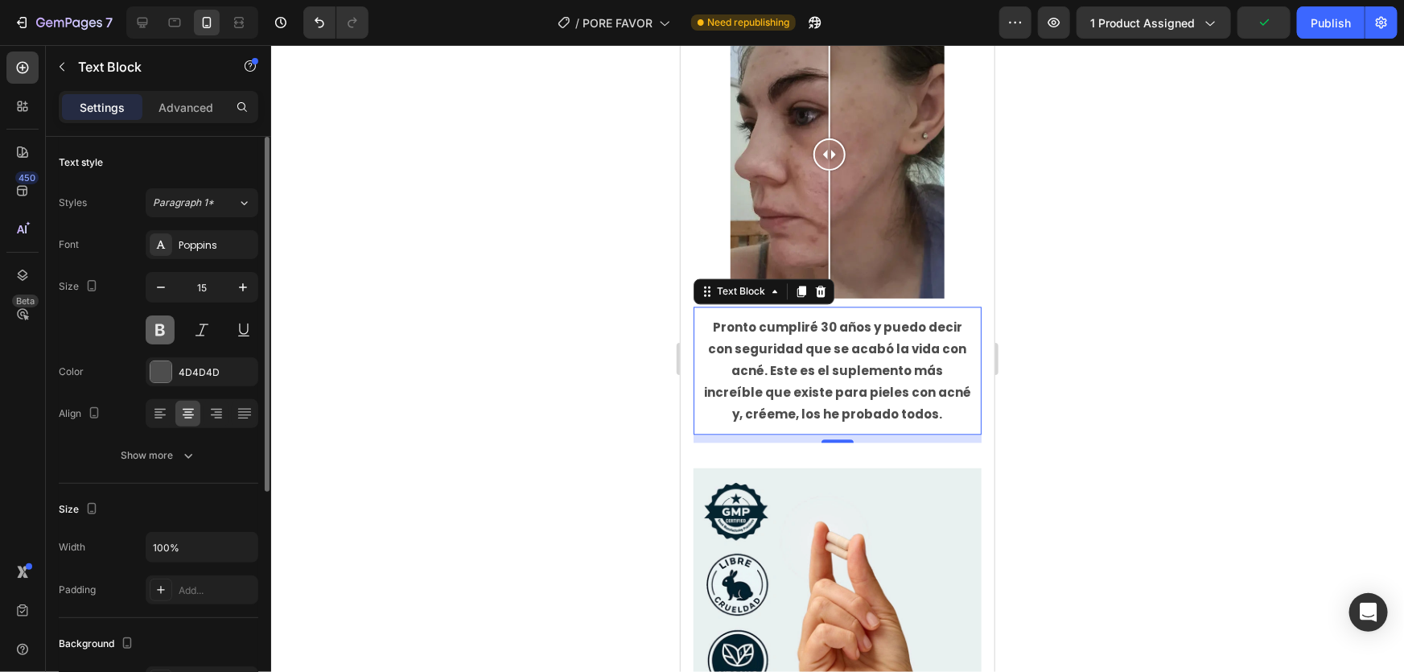
click at [163, 322] on button at bounding box center [160, 329] width 29 height 29
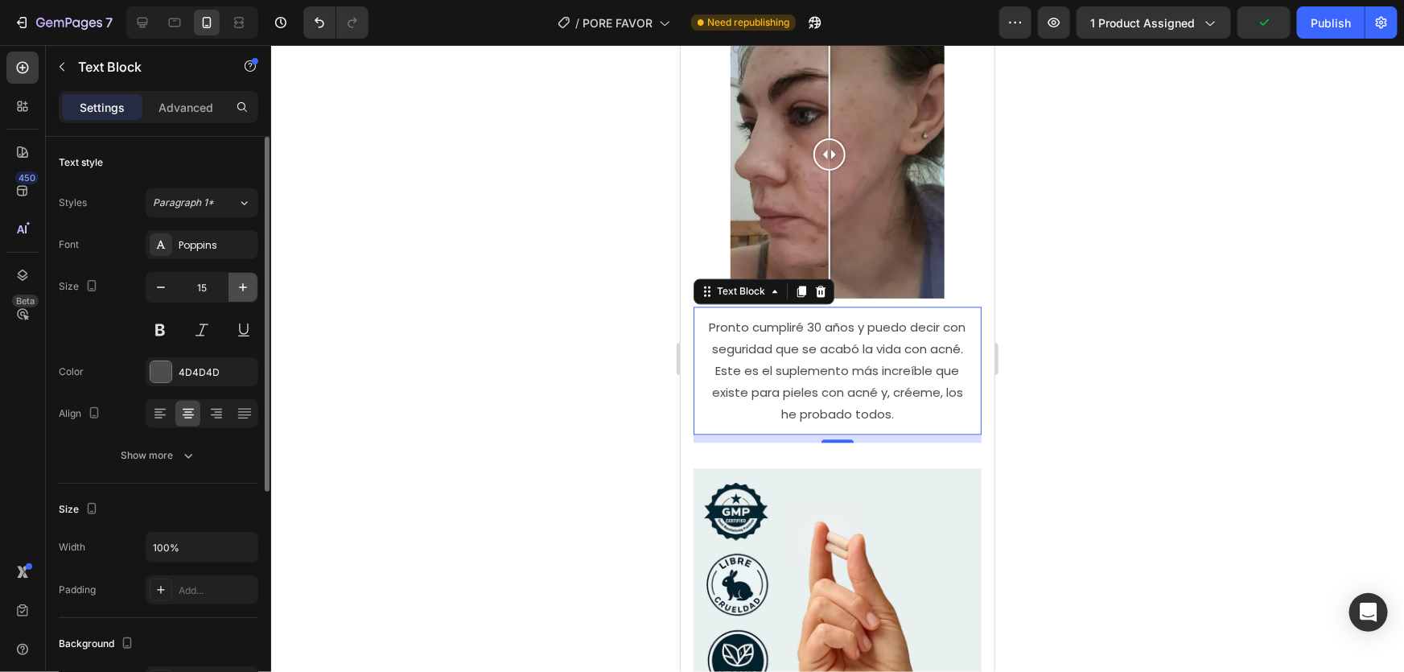
click at [236, 290] on icon "button" at bounding box center [243, 287] width 16 height 16
type input "16"
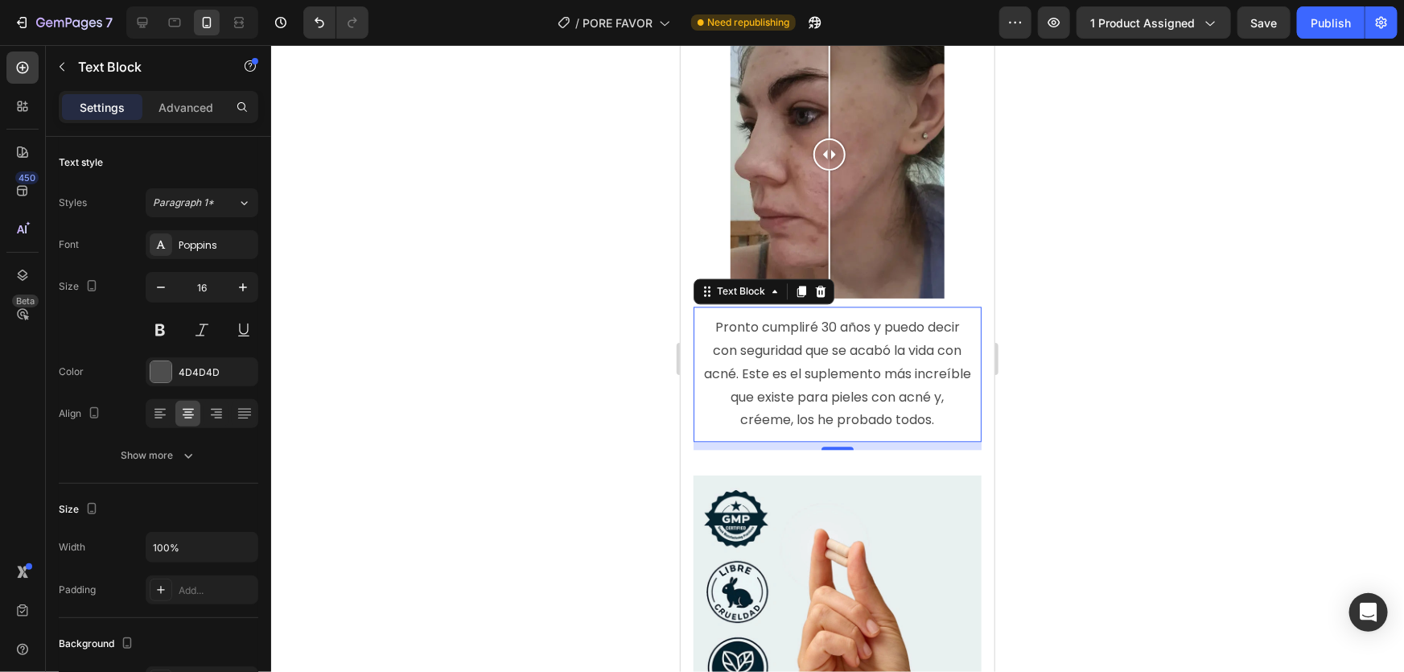
click at [1084, 265] on div at bounding box center [837, 358] width 1133 height 627
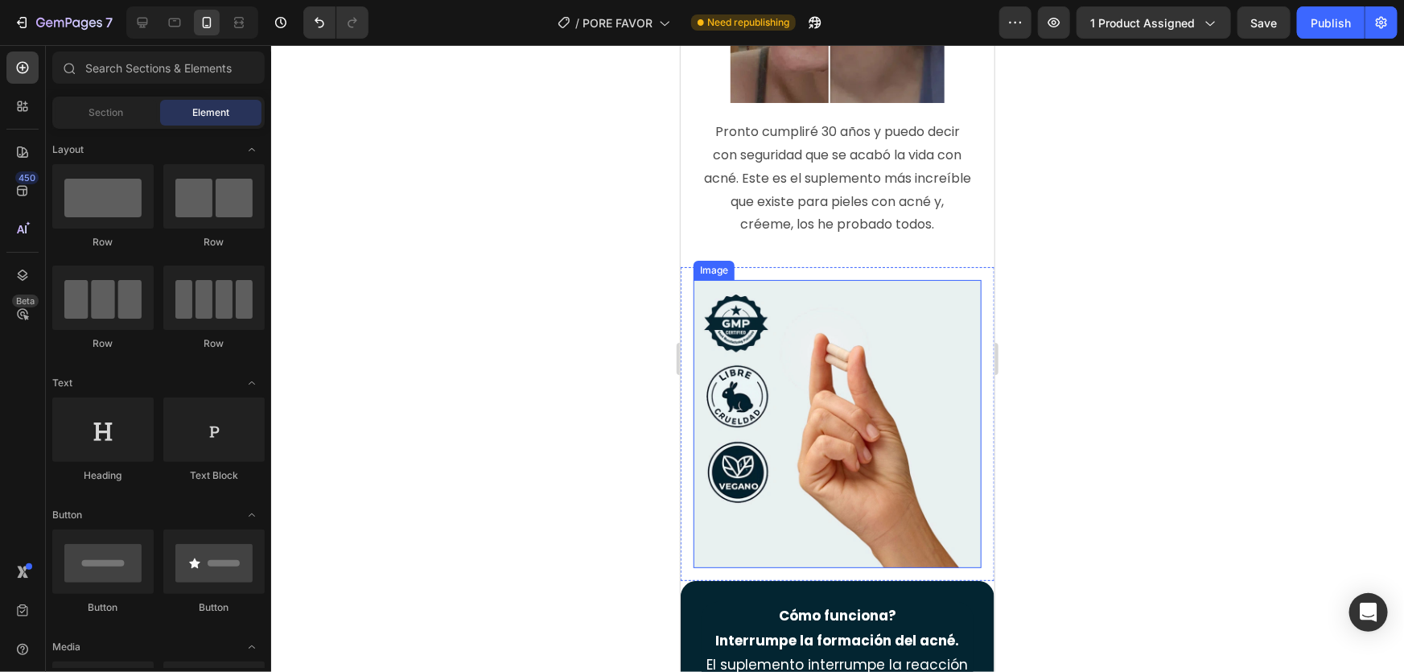
scroll to position [2341, 0]
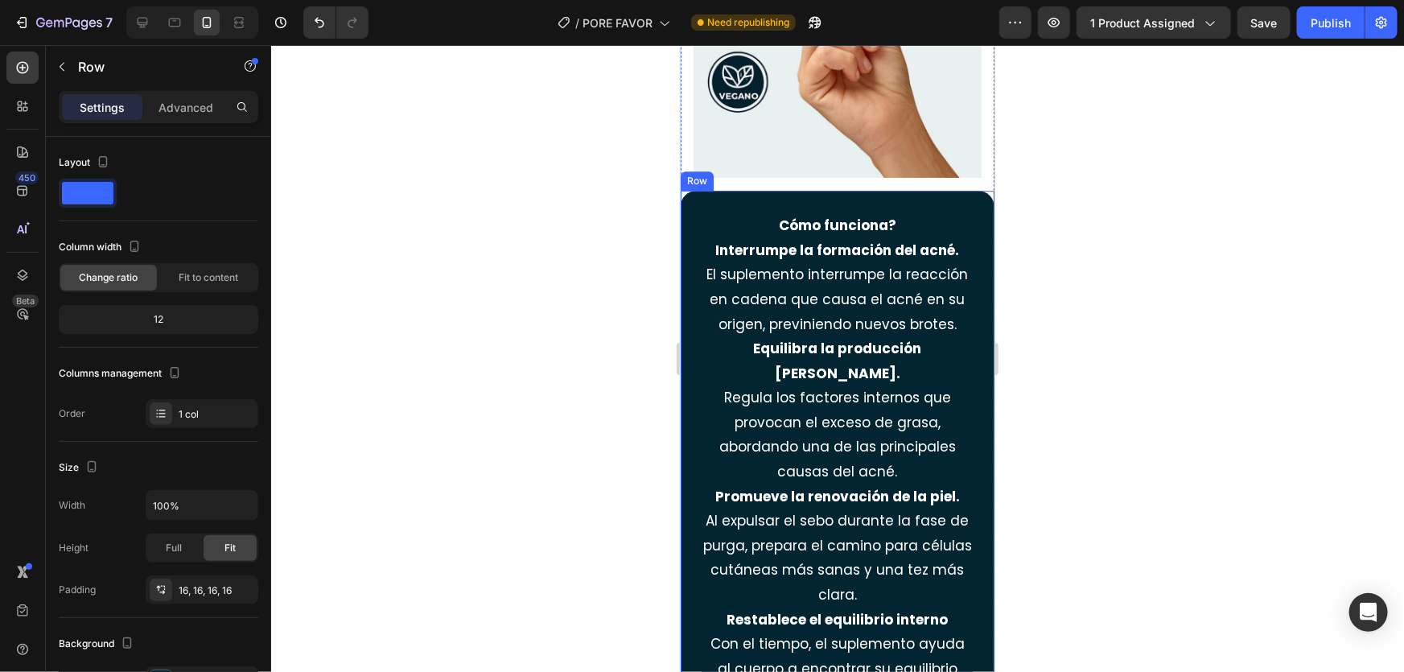
click at [975, 190] on div "Cómo funciona? Interrumpe la formación del acné. El suplemento interrumpe la re…" at bounding box center [837, 471] width 314 height 562
click at [163, 114] on div "Advanced" at bounding box center [186, 107] width 80 height 26
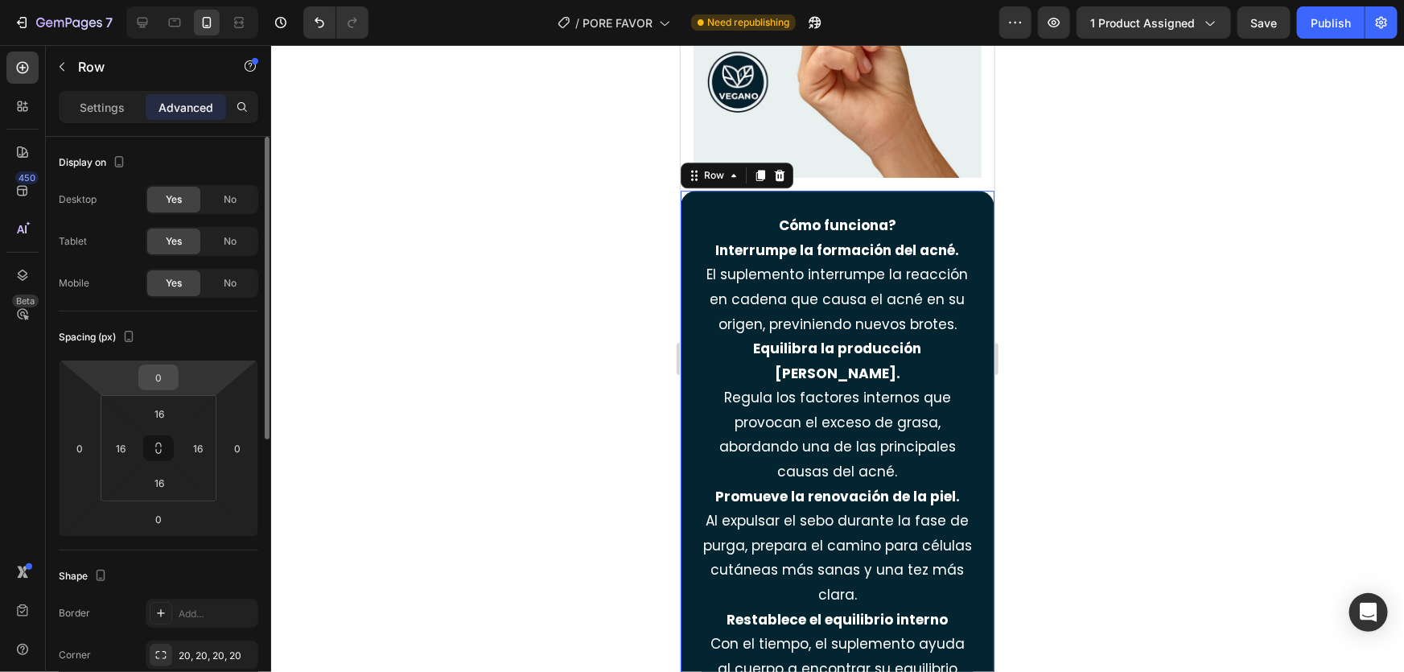
click at [162, 374] on input "0" at bounding box center [158, 377] width 32 height 24
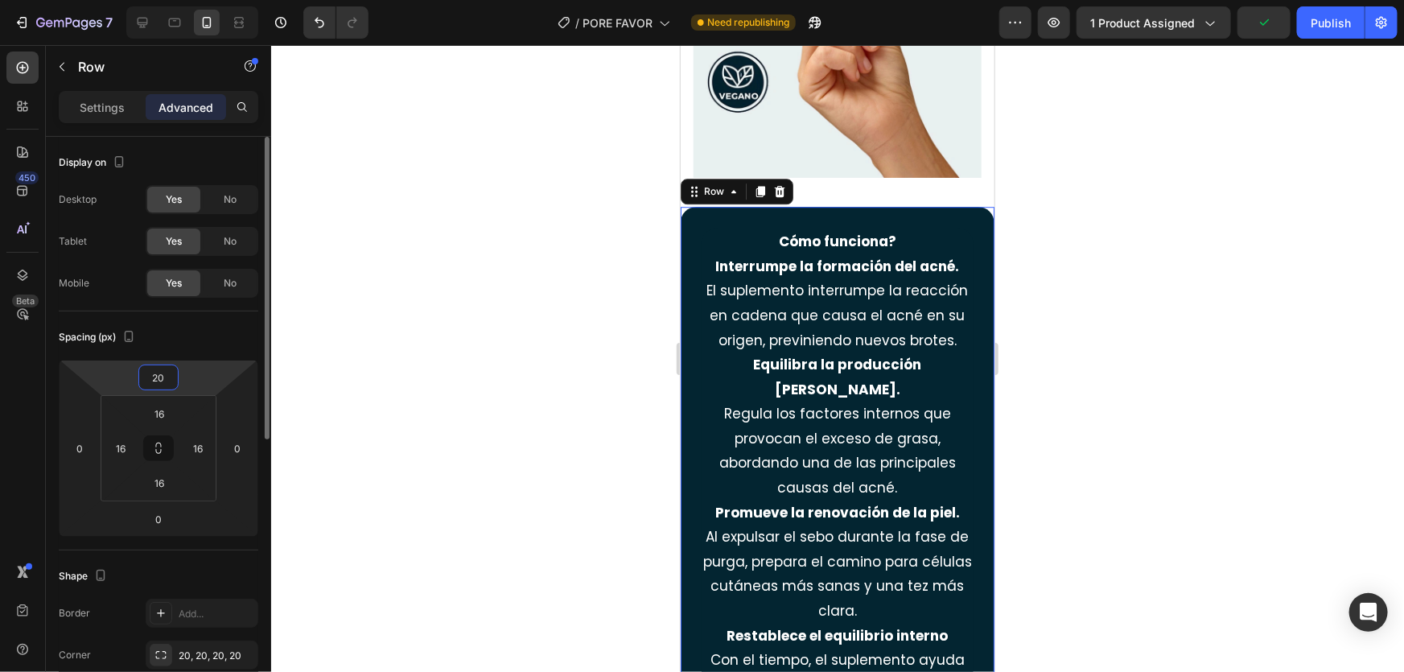
type input "20"
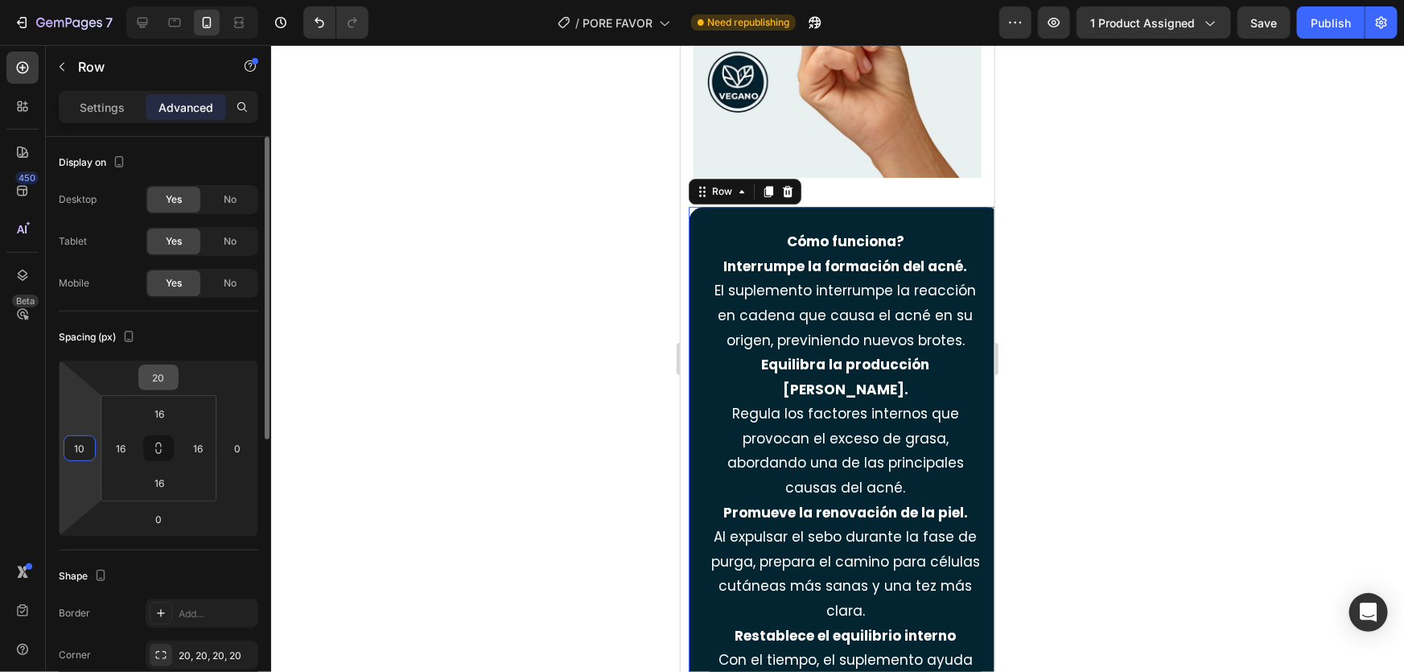
type input "10"
type input "20"
type input "10"
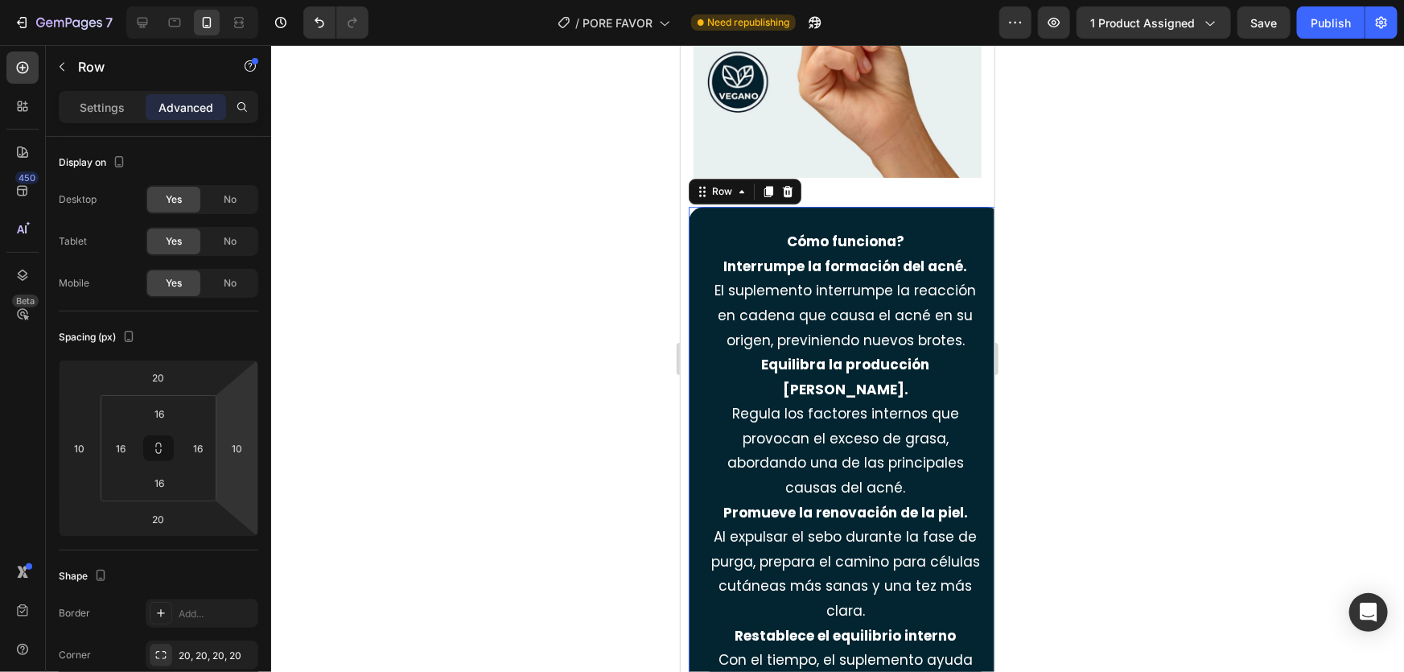
click at [466, 390] on div at bounding box center [837, 358] width 1133 height 627
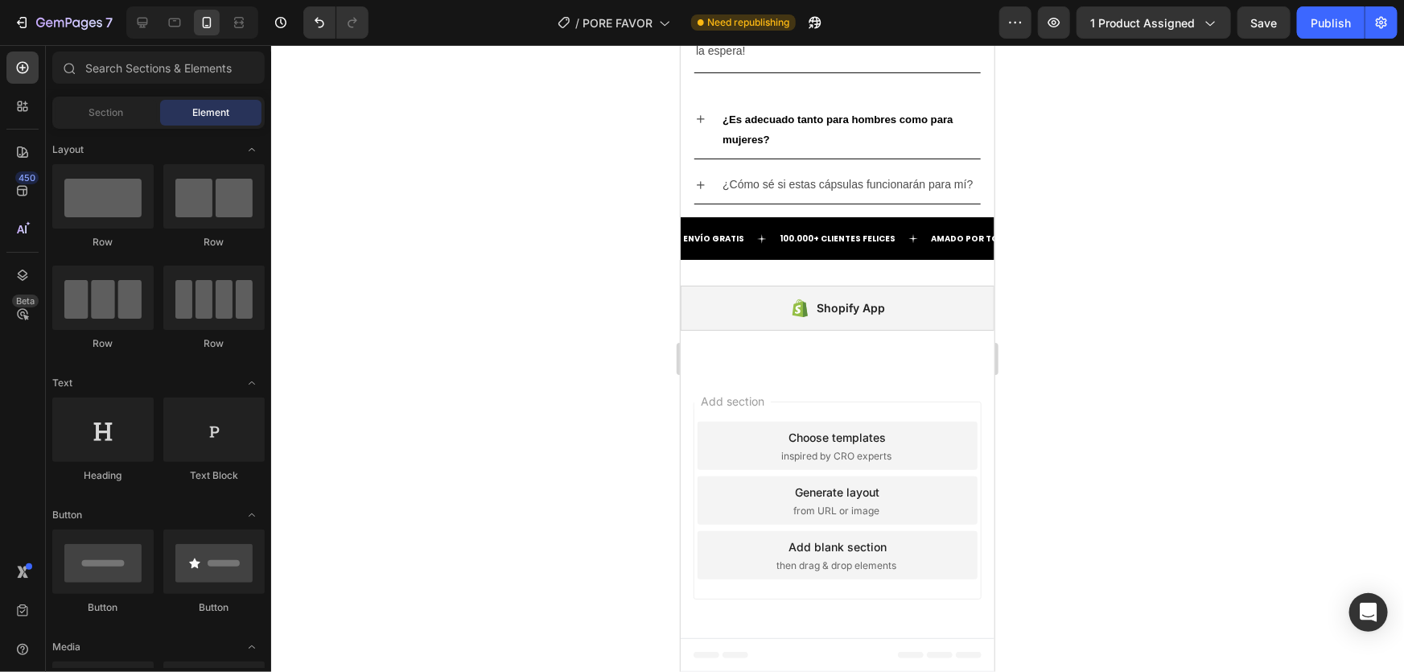
scroll to position [5324, 0]
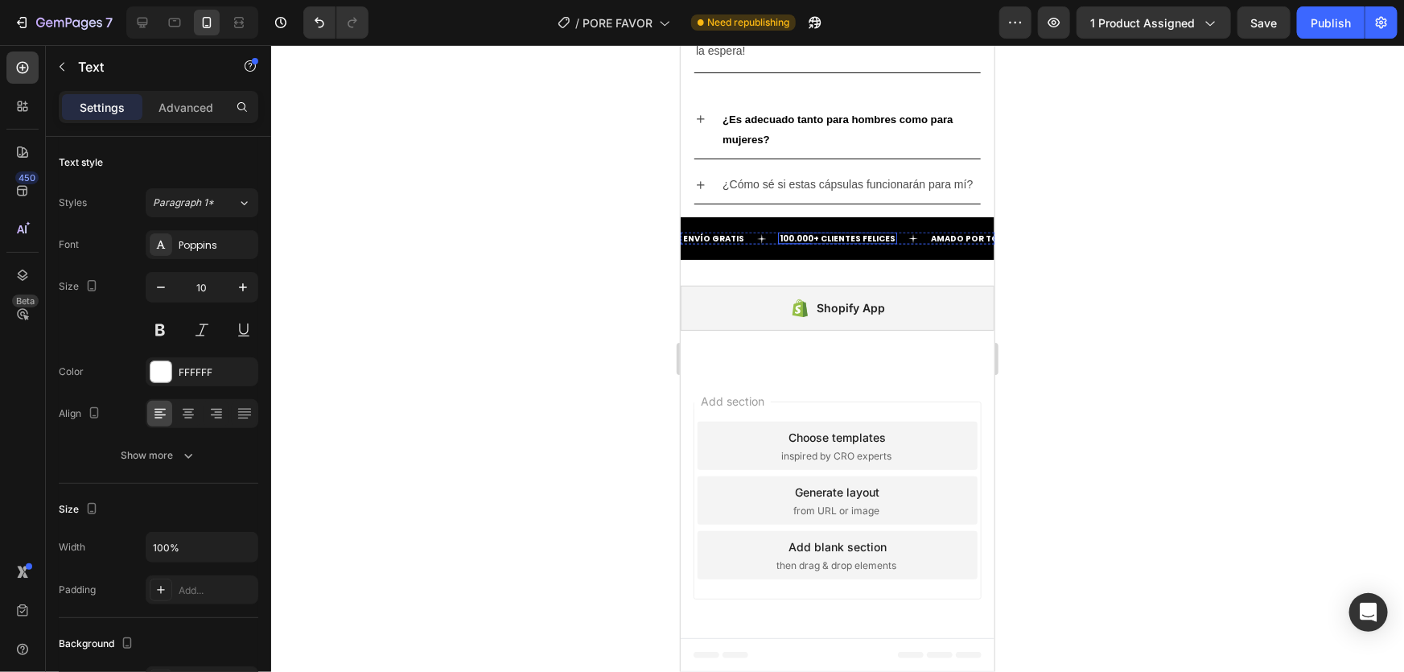
click at [793, 243] on div "100.000+ CLIENTES FELICES Text" at bounding box center [836, 238] width 119 height 12
click at [786, 241] on strong "100.000+ CLIENTES FELICES" at bounding box center [837, 238] width 116 height 12
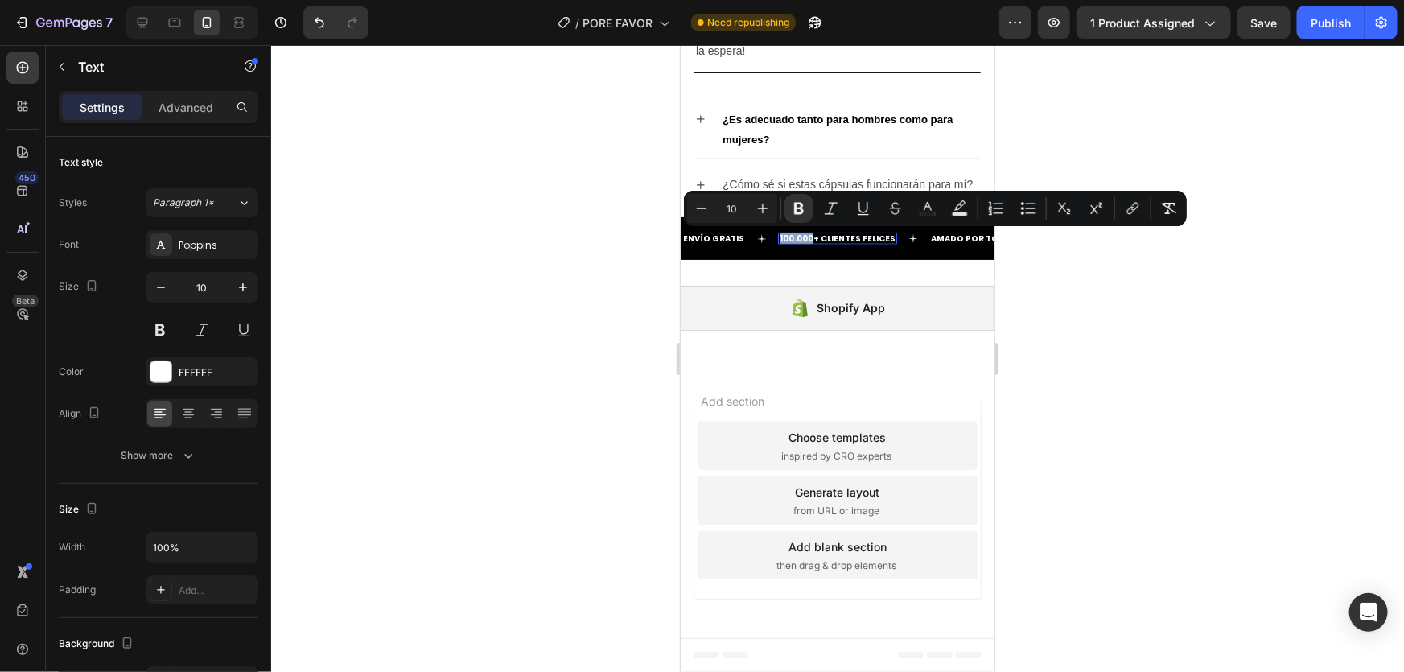
click at [783, 240] on strong "100.000+ CLIENTES FELICES" at bounding box center [837, 238] width 116 height 12
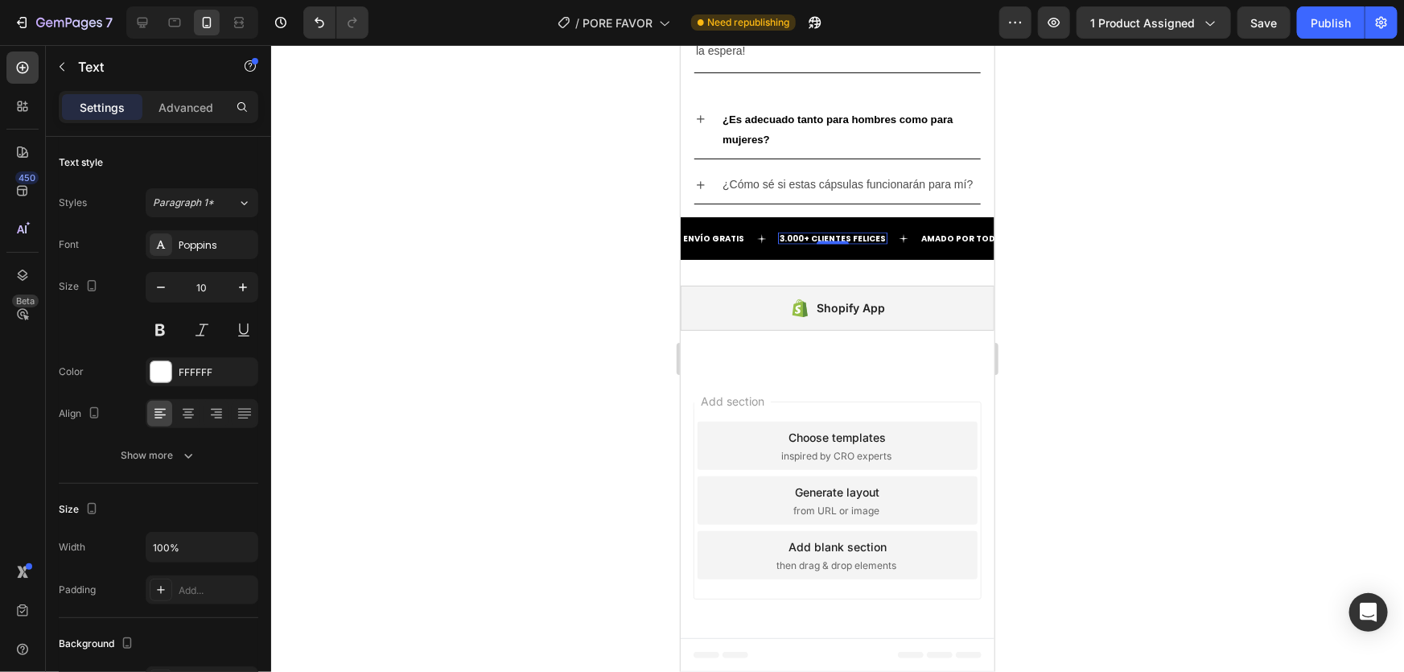
click at [653, 266] on div at bounding box center [837, 358] width 1133 height 627
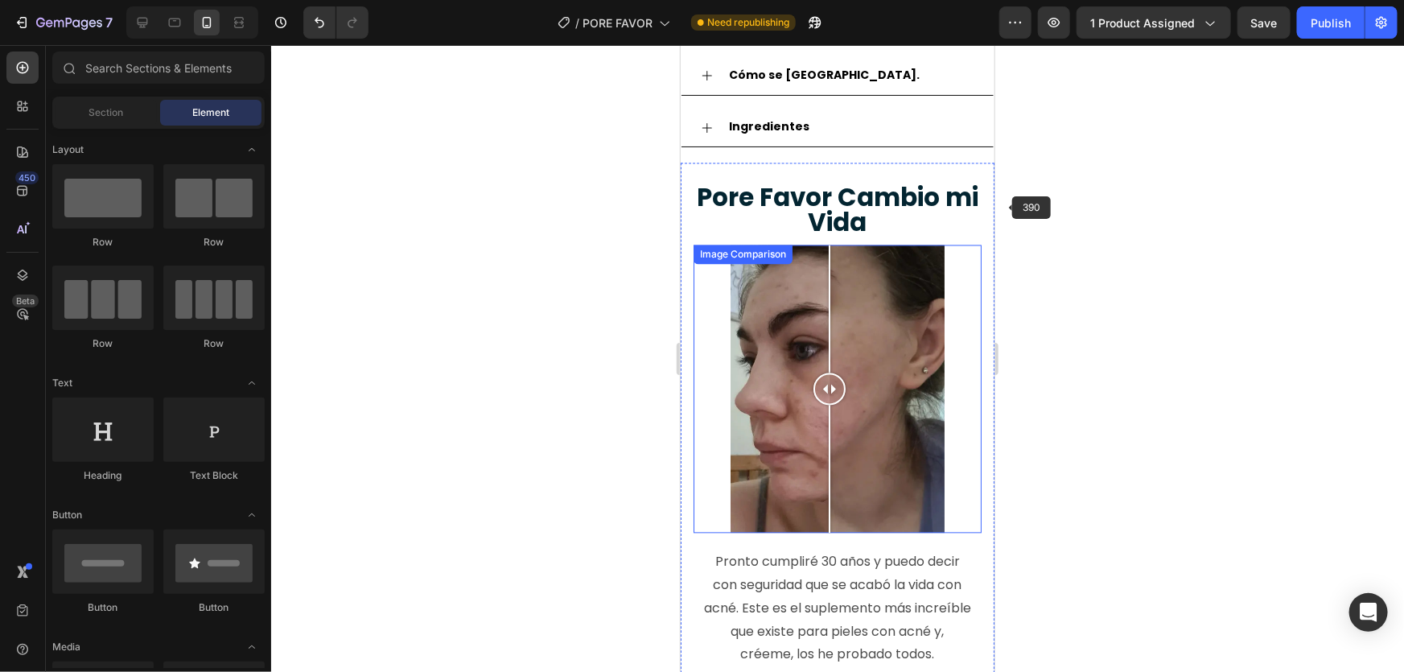
scroll to position [1227, 0]
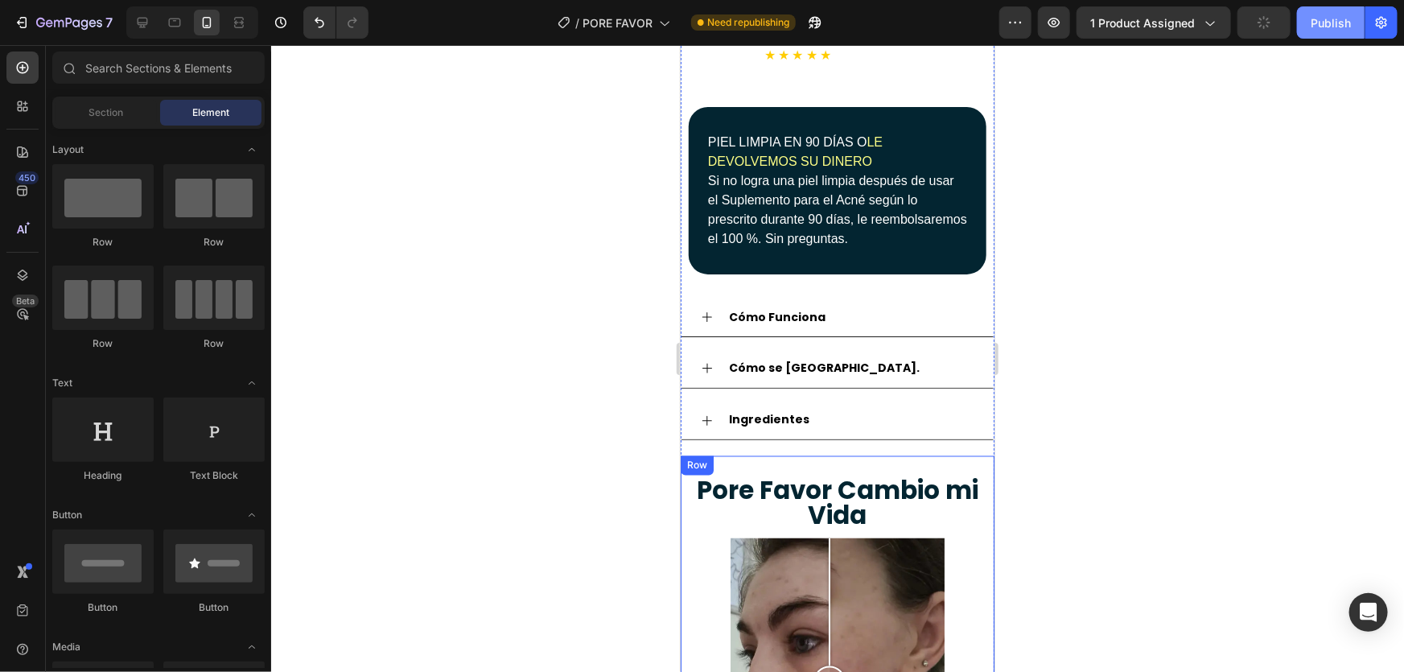
click at [1316, 19] on div "Publish" at bounding box center [1331, 22] width 40 height 17
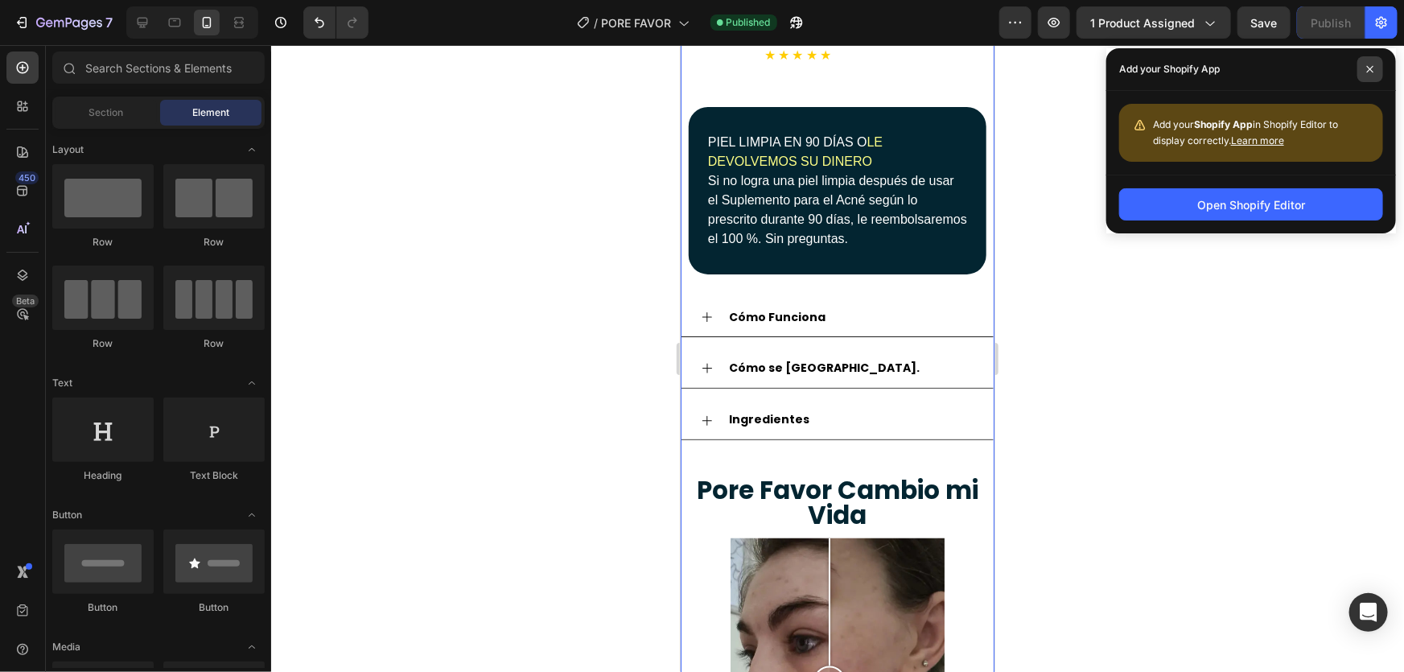
click at [1374, 70] on icon at bounding box center [1370, 69] width 8 height 8
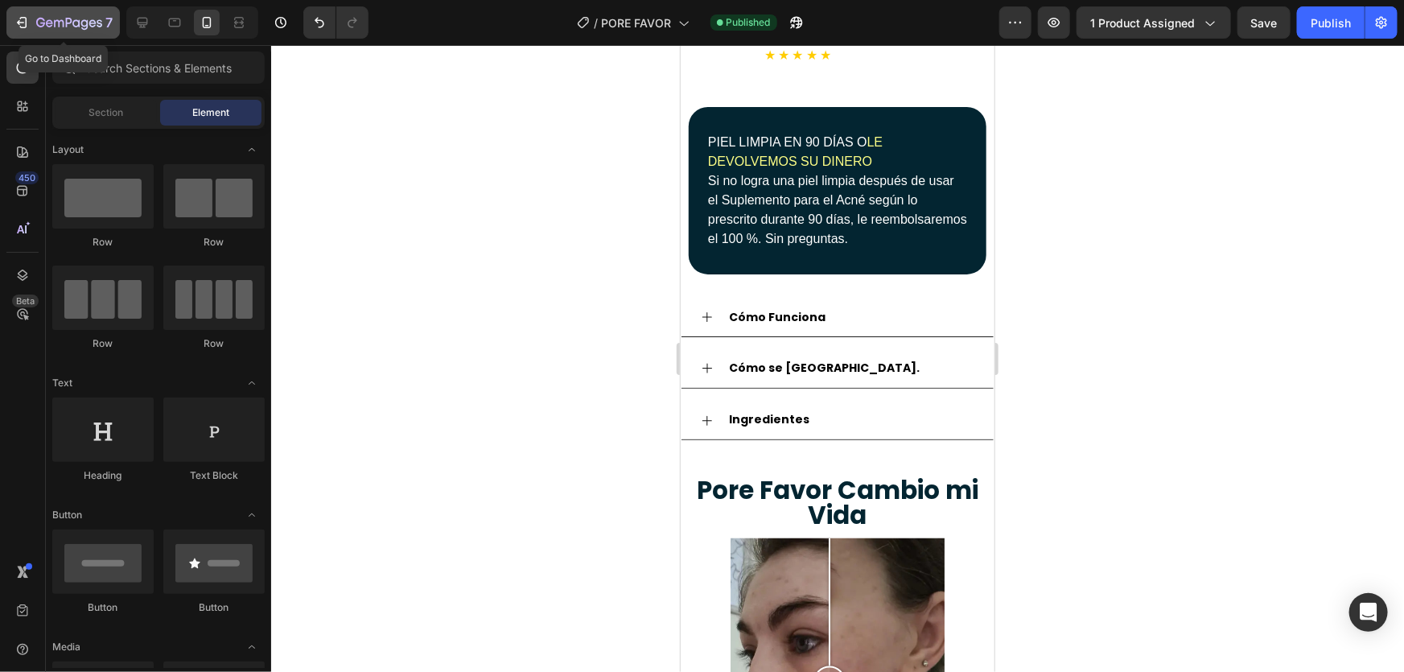
click at [39, 28] on icon "button" at bounding box center [69, 24] width 66 height 14
